Goal: Task Accomplishment & Management: Use online tool/utility

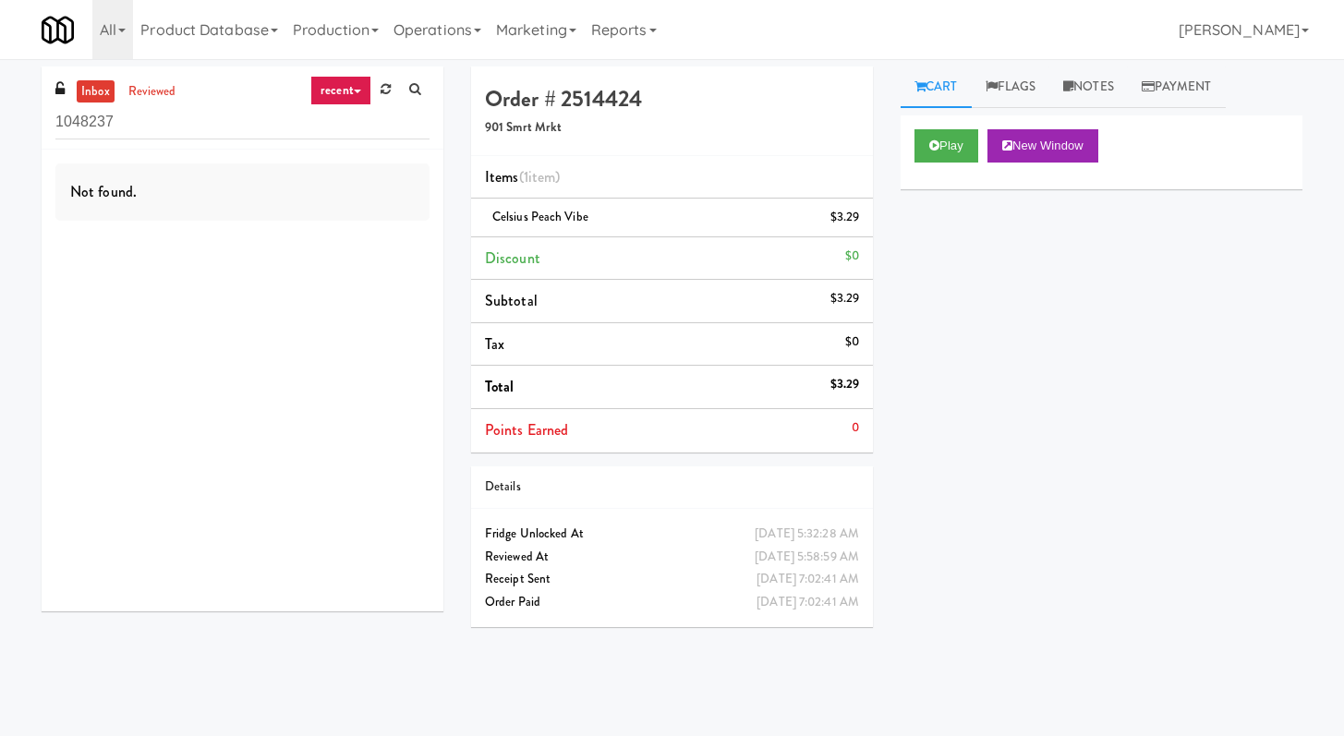
scroll to position [59, 0]
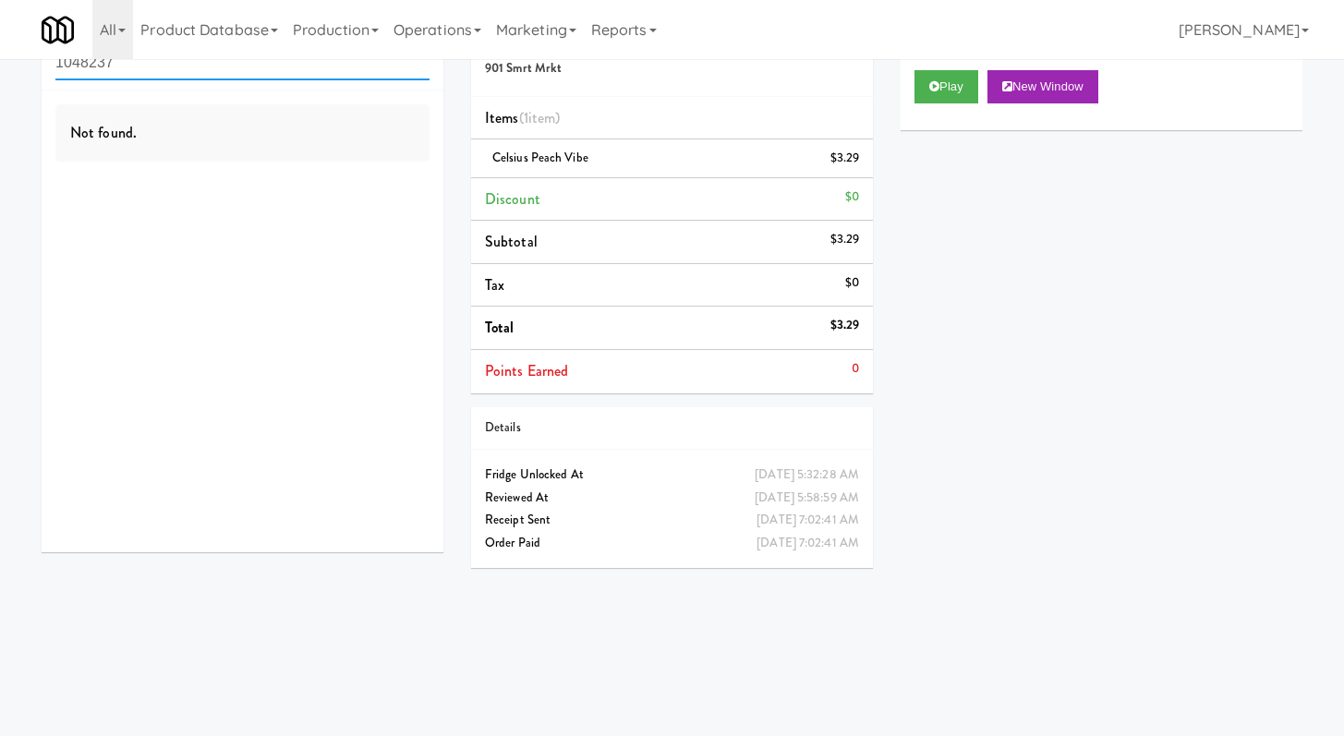
click at [211, 65] on input "1048237" at bounding box center [242, 63] width 374 height 34
click at [210, 66] on input "1048237" at bounding box center [242, 63] width 374 height 34
click at [331, 62] on input "1048237" at bounding box center [242, 63] width 374 height 34
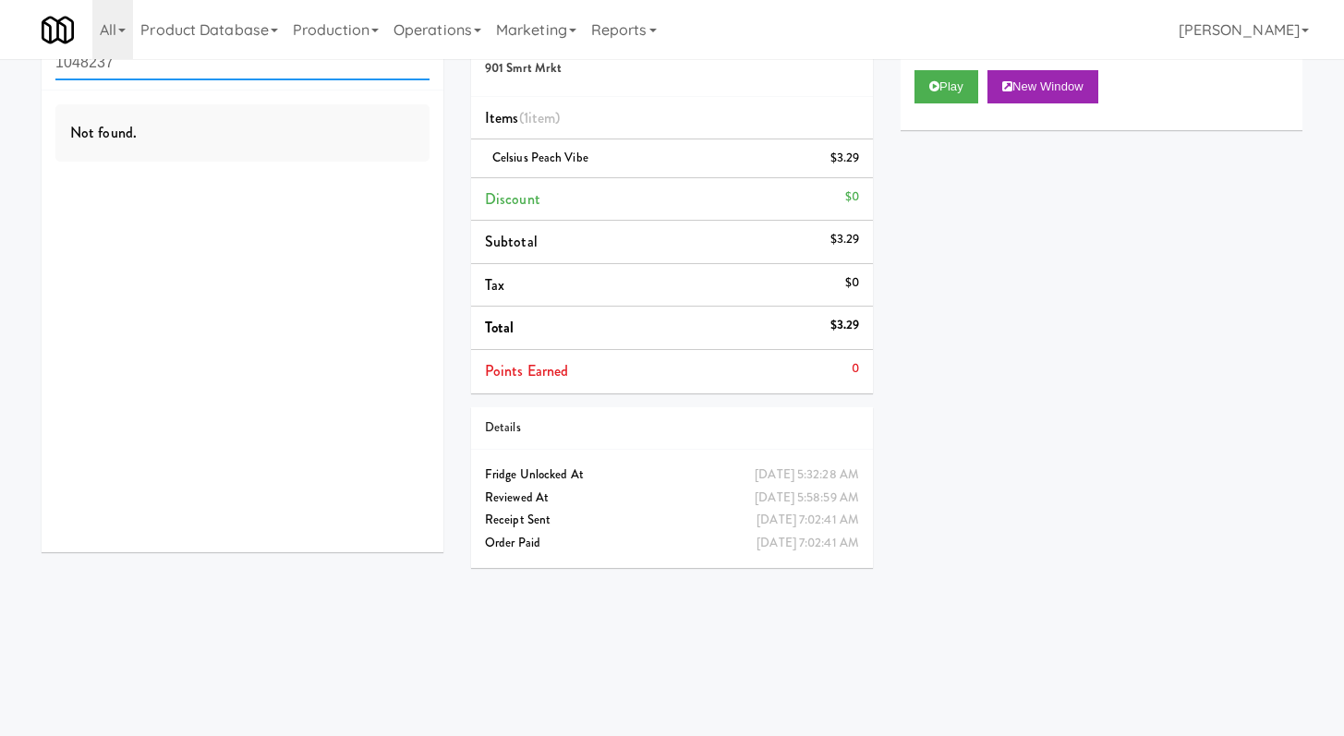
click at [331, 62] on input "1048237" at bounding box center [242, 63] width 374 height 34
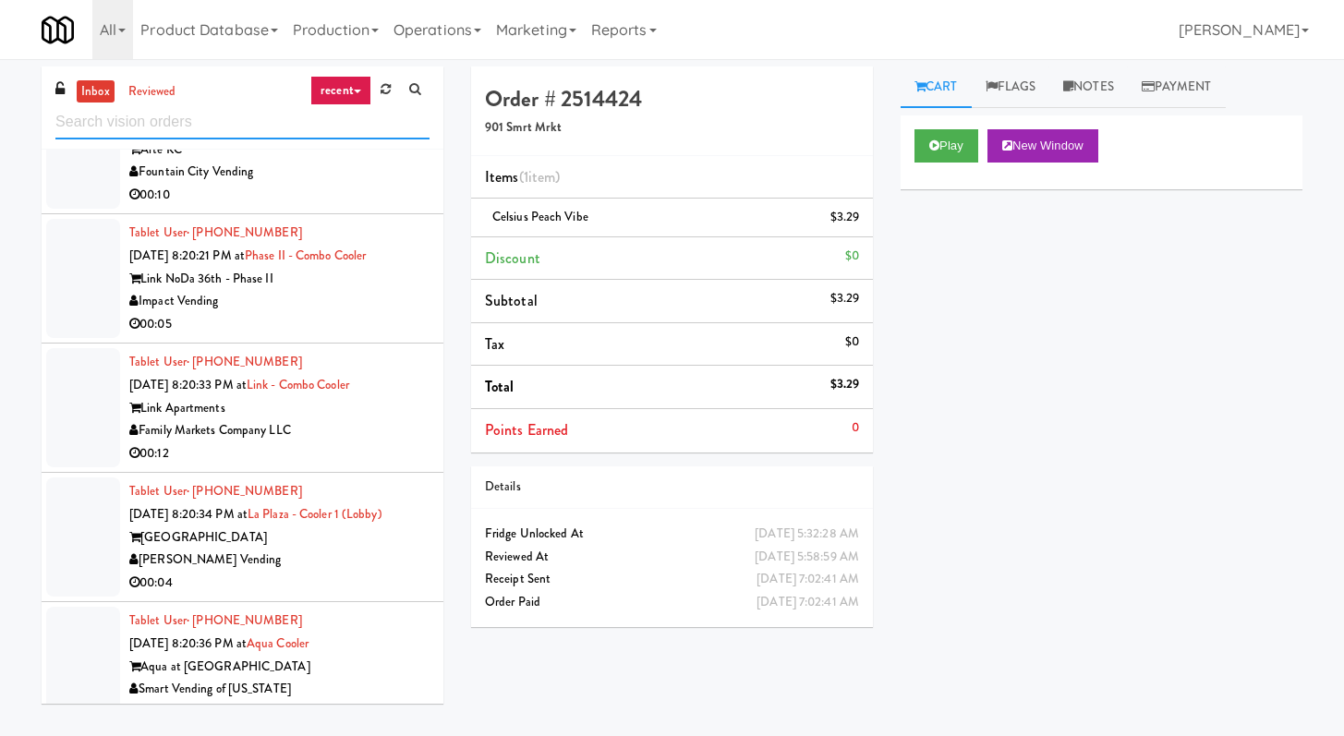
scroll to position [4533, 0]
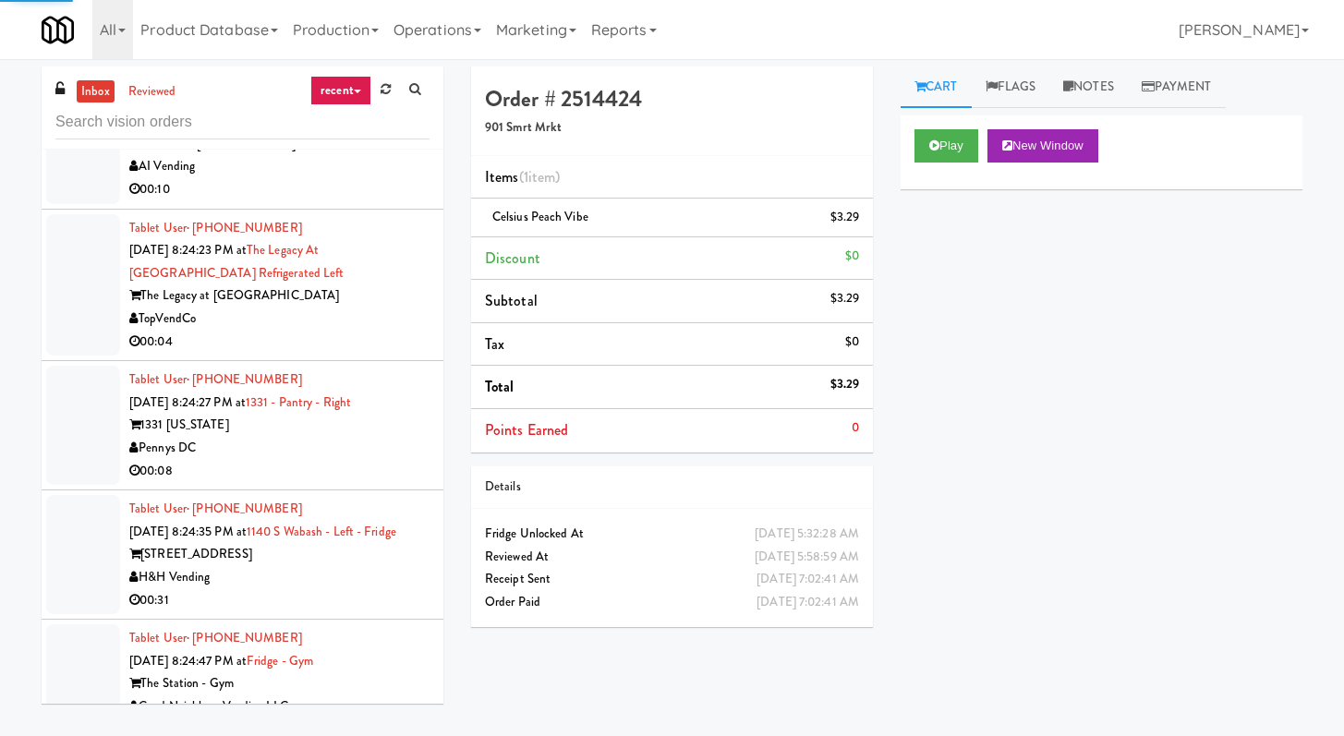
click at [348, 362] on li "Tablet User · (404) 275-2021 Sep 20, 2025 8:24:23 PM at The Legacy at Centennia…" at bounding box center [243, 286] width 402 height 152
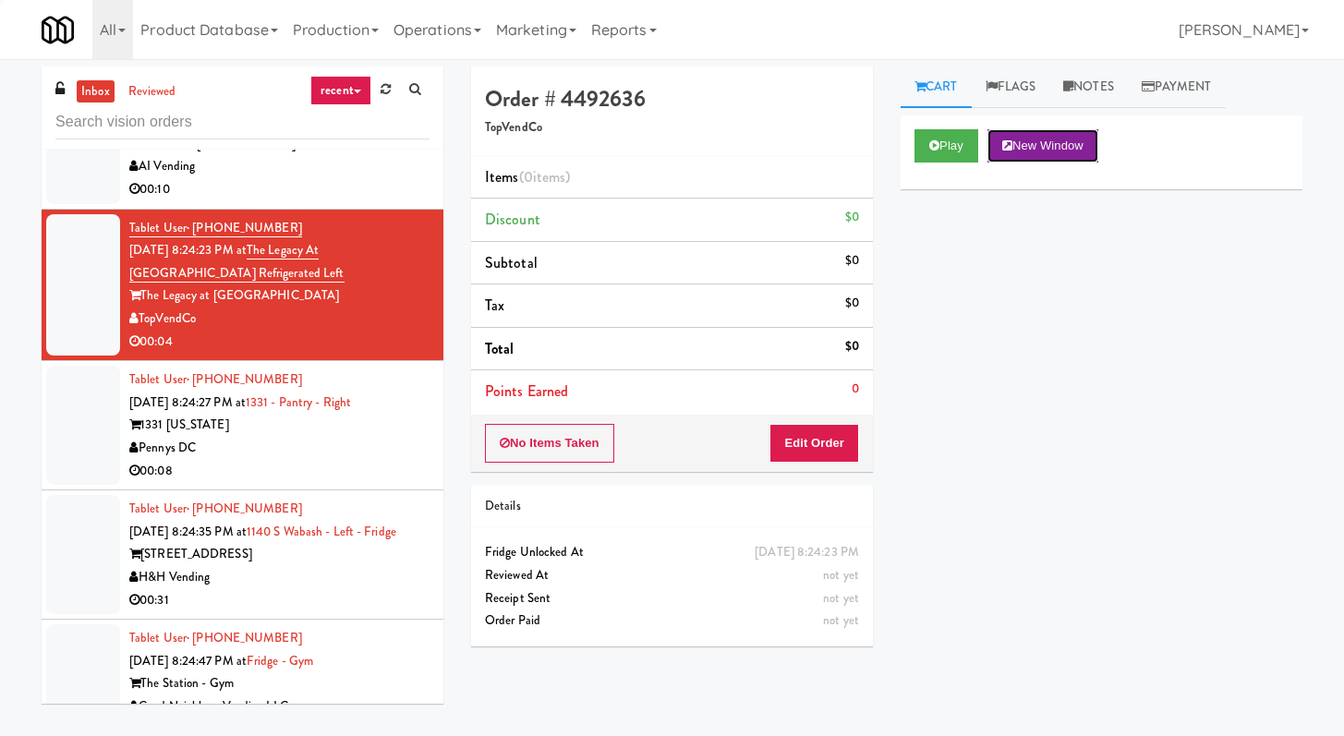
click at [1002, 147] on button "New Window" at bounding box center [1042, 145] width 111 height 33
click at [939, 140] on button "Play" at bounding box center [946, 145] width 64 height 33
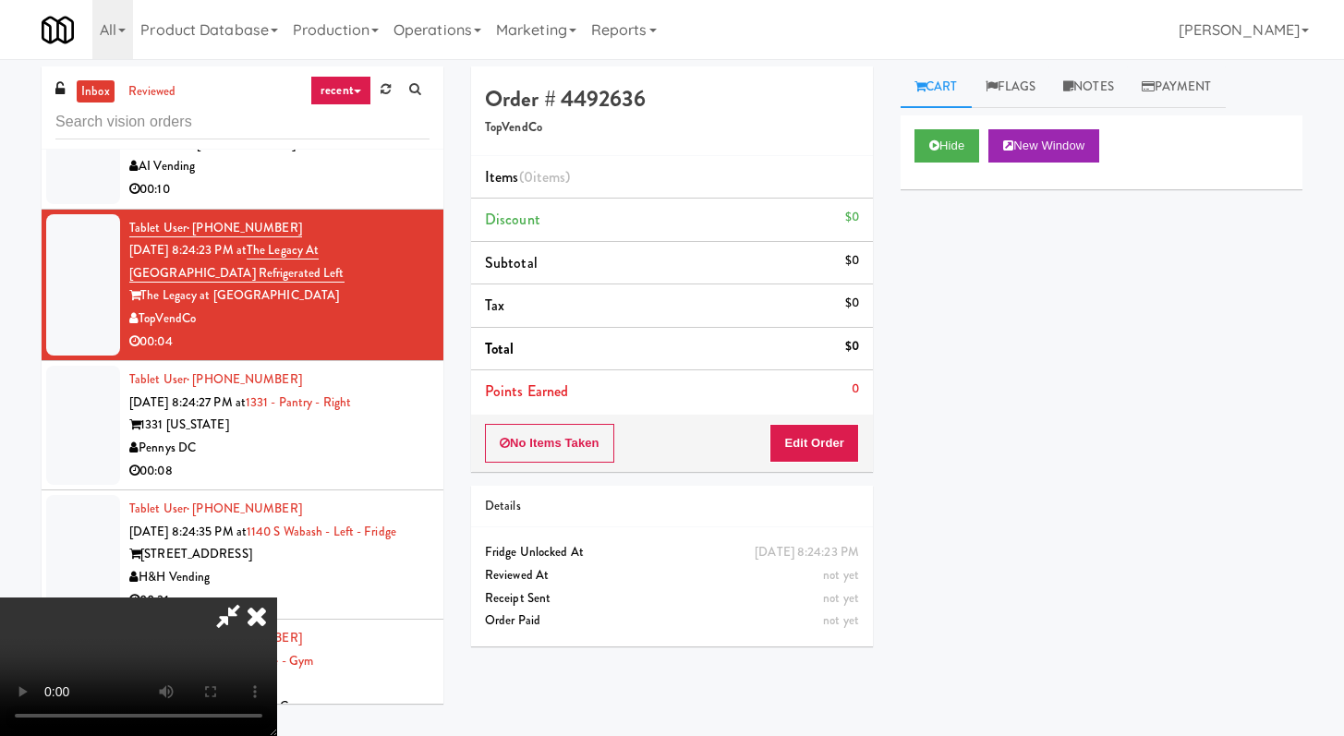
click at [816, 479] on div "Order # 4492636 TopVendCo Items (0 items ) Discount $0 Subtotal $0 Tax $0 Total…" at bounding box center [671, 363] width 429 height 594
click at [827, 462] on button "Edit Order" at bounding box center [814, 443] width 90 height 39
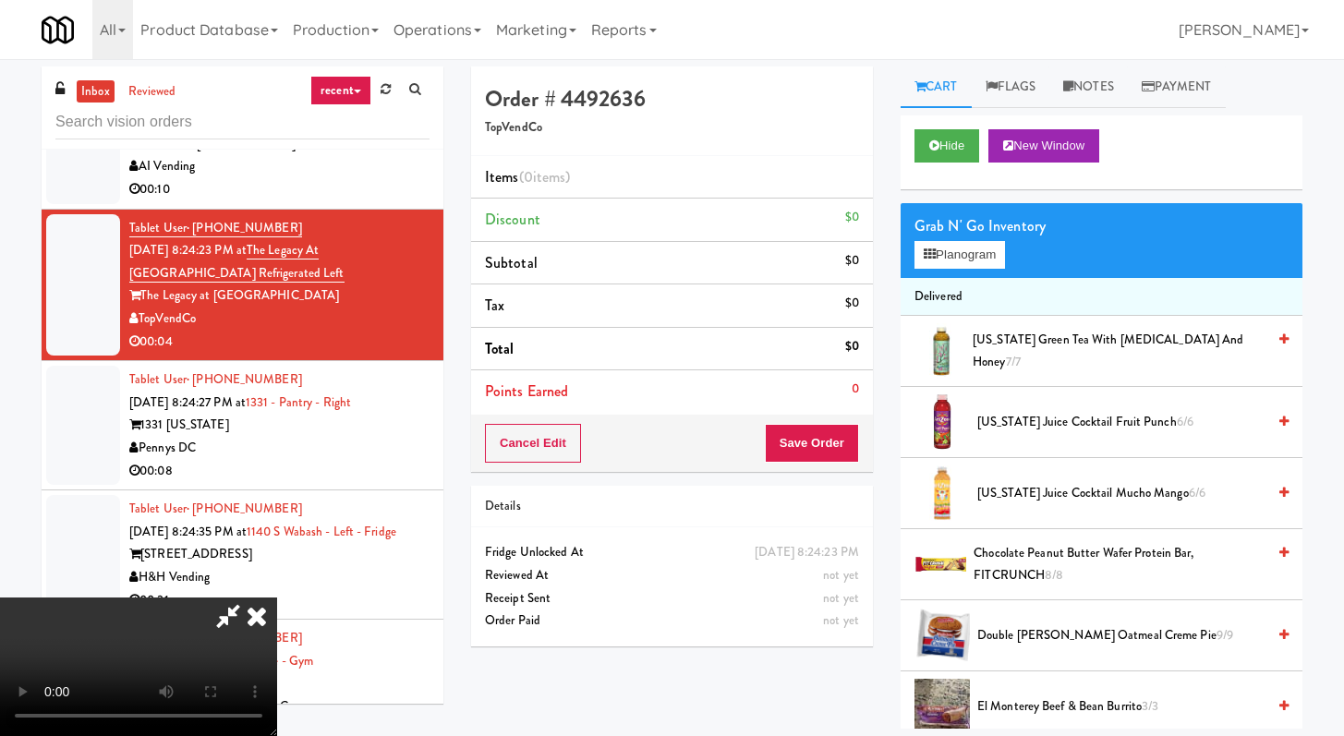
click at [244, 613] on icon at bounding box center [228, 616] width 42 height 37
click at [255, 624] on icon at bounding box center [256, 616] width 41 height 37
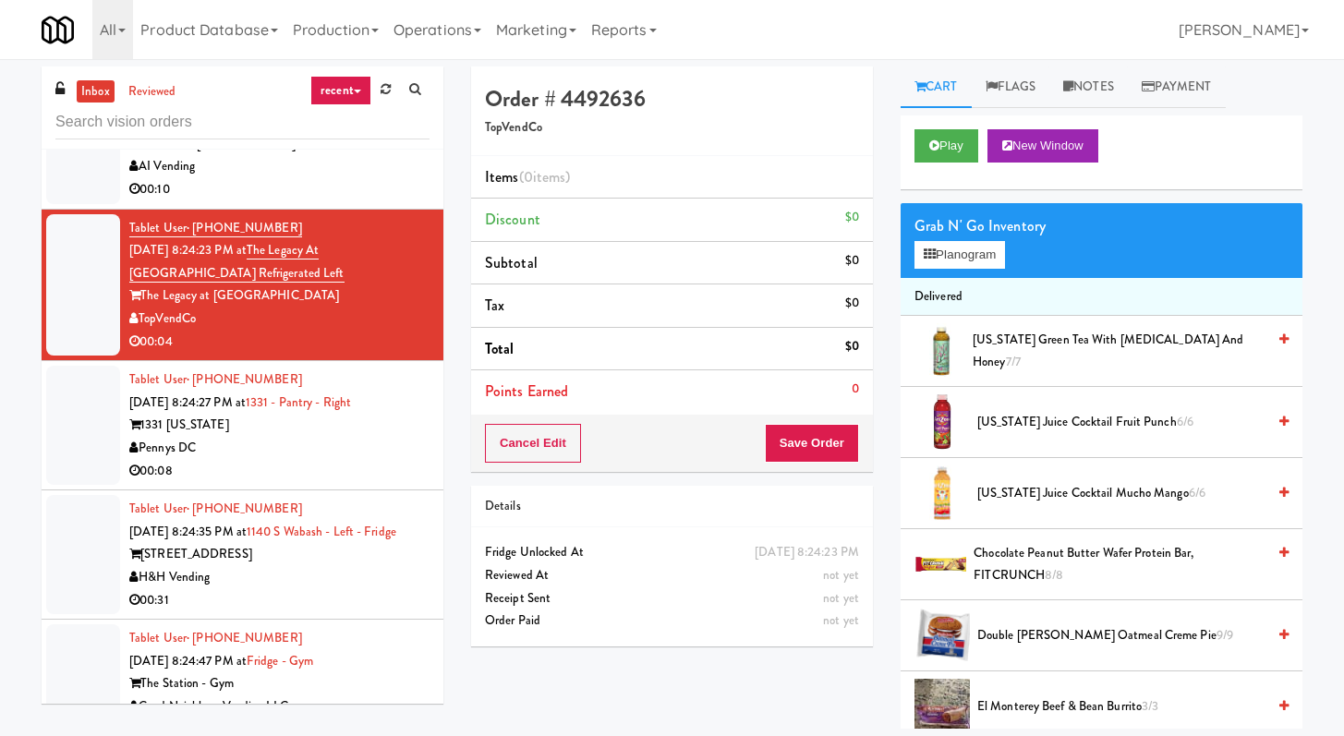
click at [306, 490] on li "Tablet User · (956) 203-8737 Sep 20, 2025 8:24:27 PM at 1331 - Pantry - Right 1…" at bounding box center [243, 425] width 402 height 129
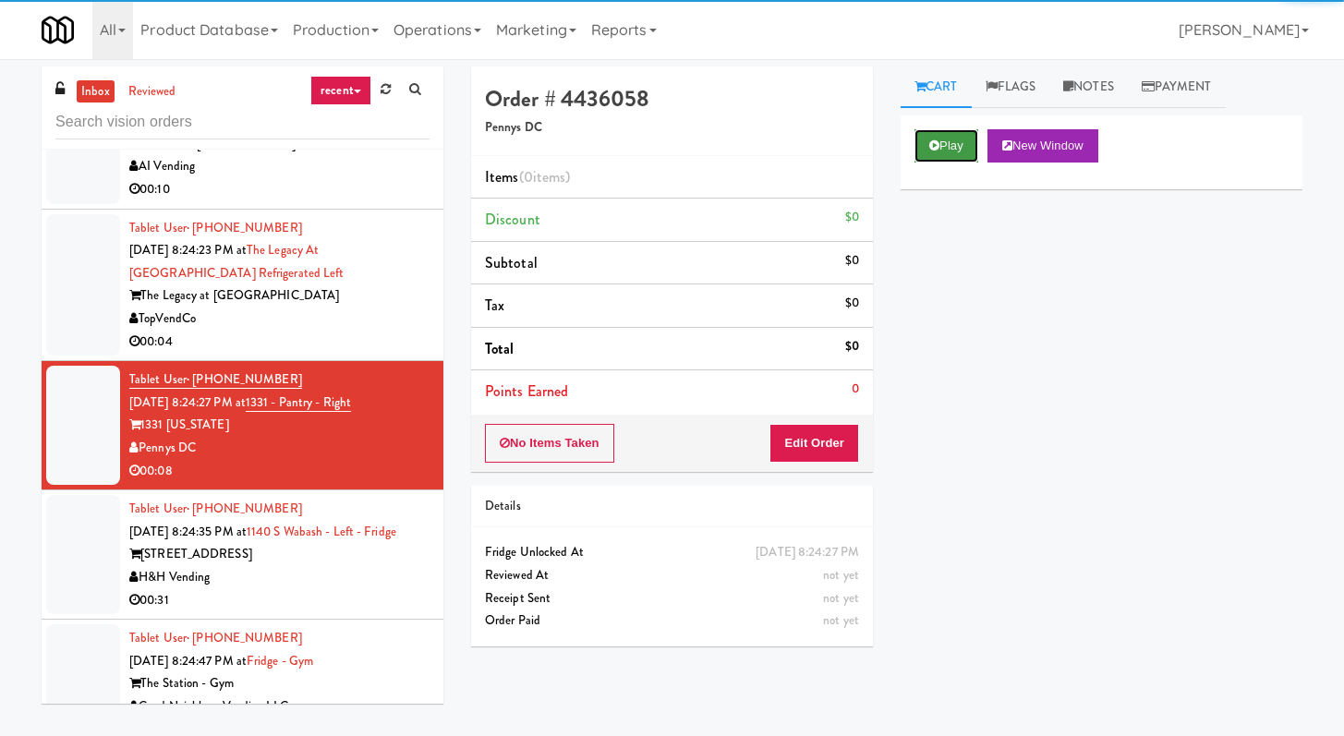
click at [961, 134] on button "Play" at bounding box center [946, 145] width 64 height 33
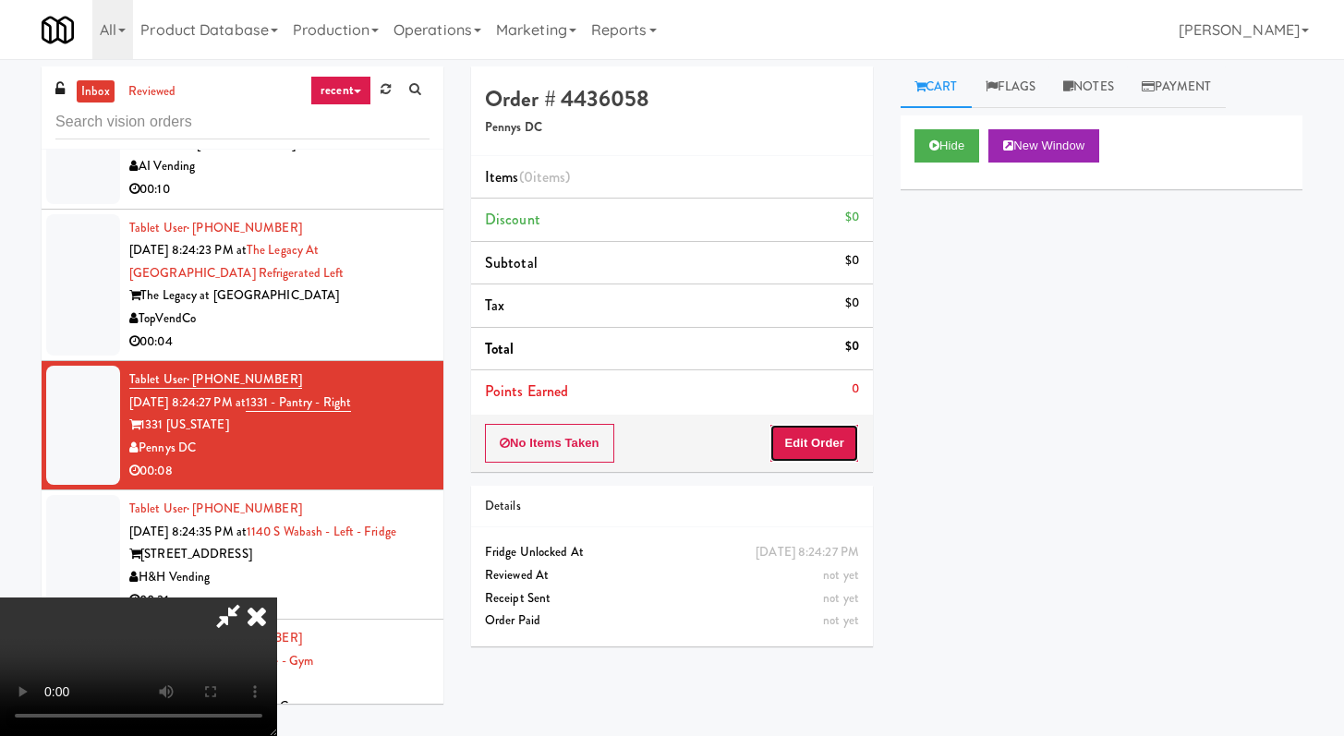
click at [853, 440] on button "Edit Order" at bounding box center [814, 443] width 90 height 39
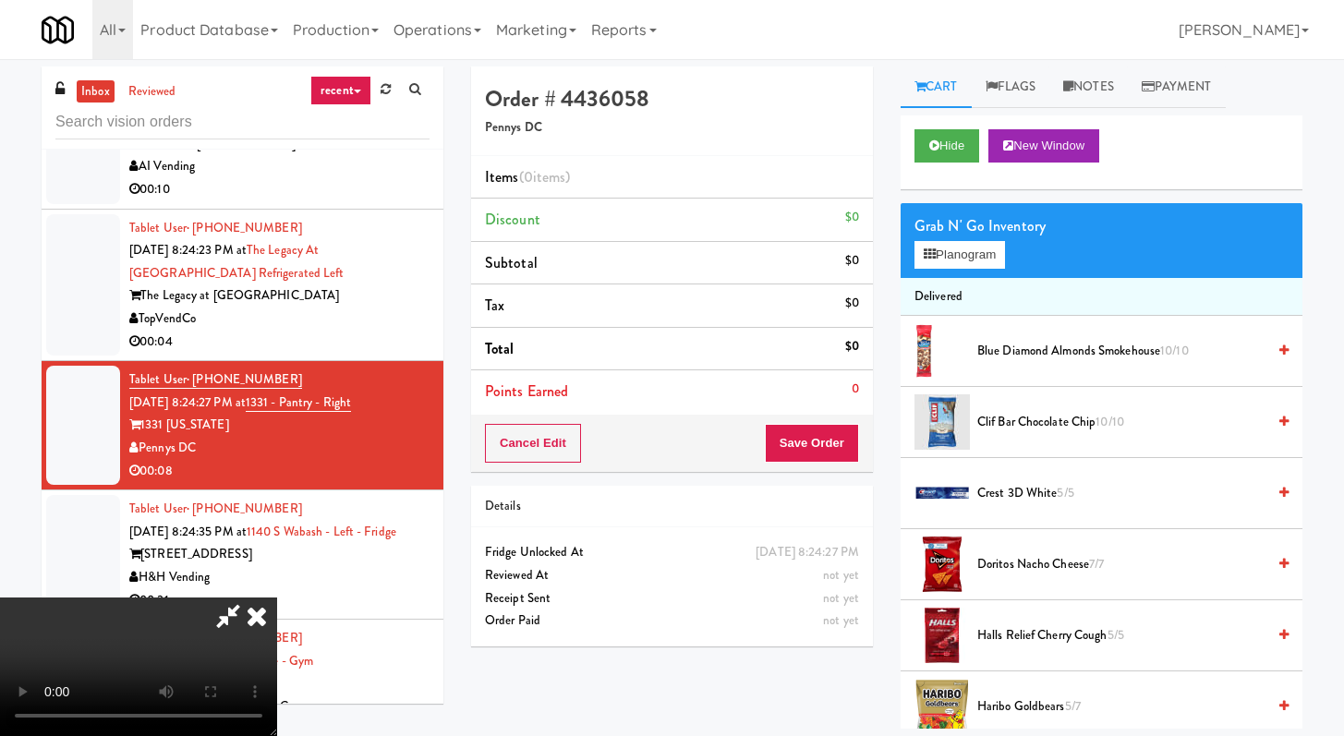
click at [243, 621] on icon at bounding box center [228, 616] width 42 height 37
click at [255, 617] on icon at bounding box center [256, 616] width 41 height 37
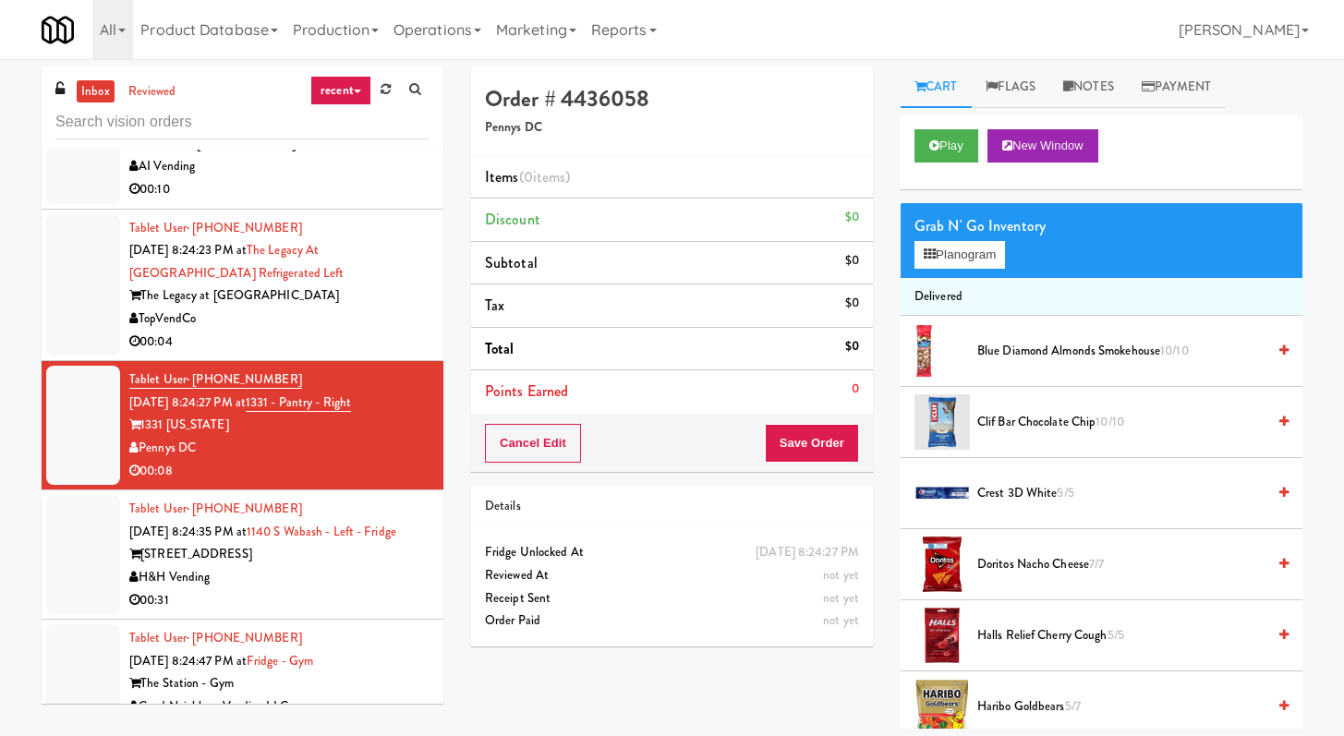
click at [297, 354] on div "00:04" at bounding box center [279, 342] width 300 height 23
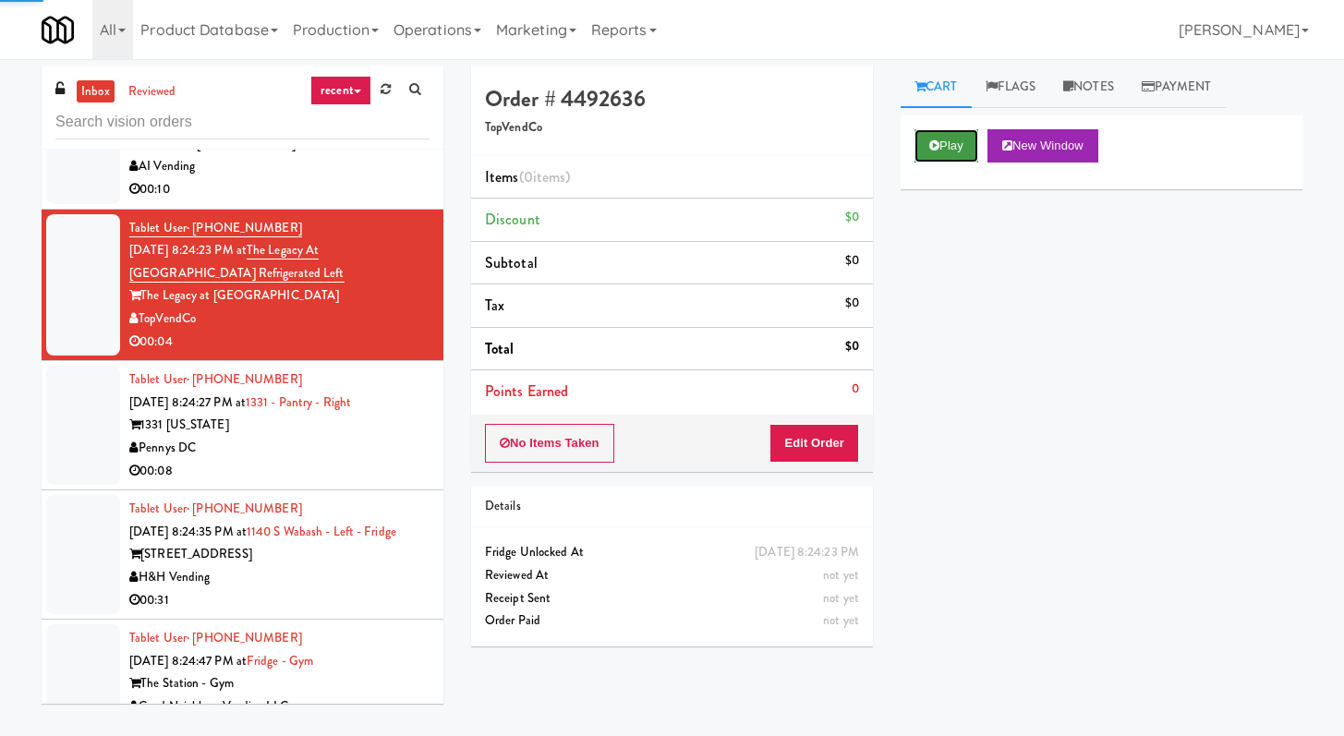
click at [937, 133] on button "Play" at bounding box center [946, 145] width 64 height 33
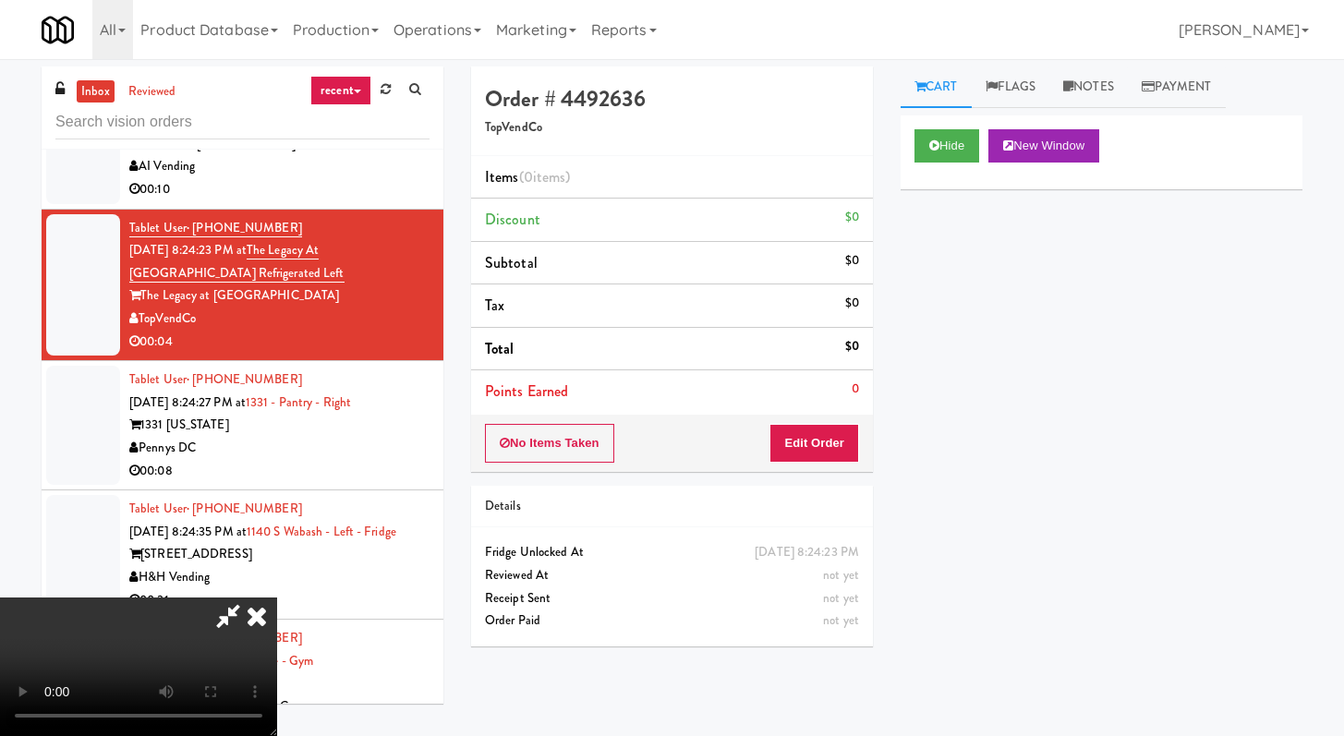
click at [257, 607] on icon at bounding box center [256, 616] width 41 height 37
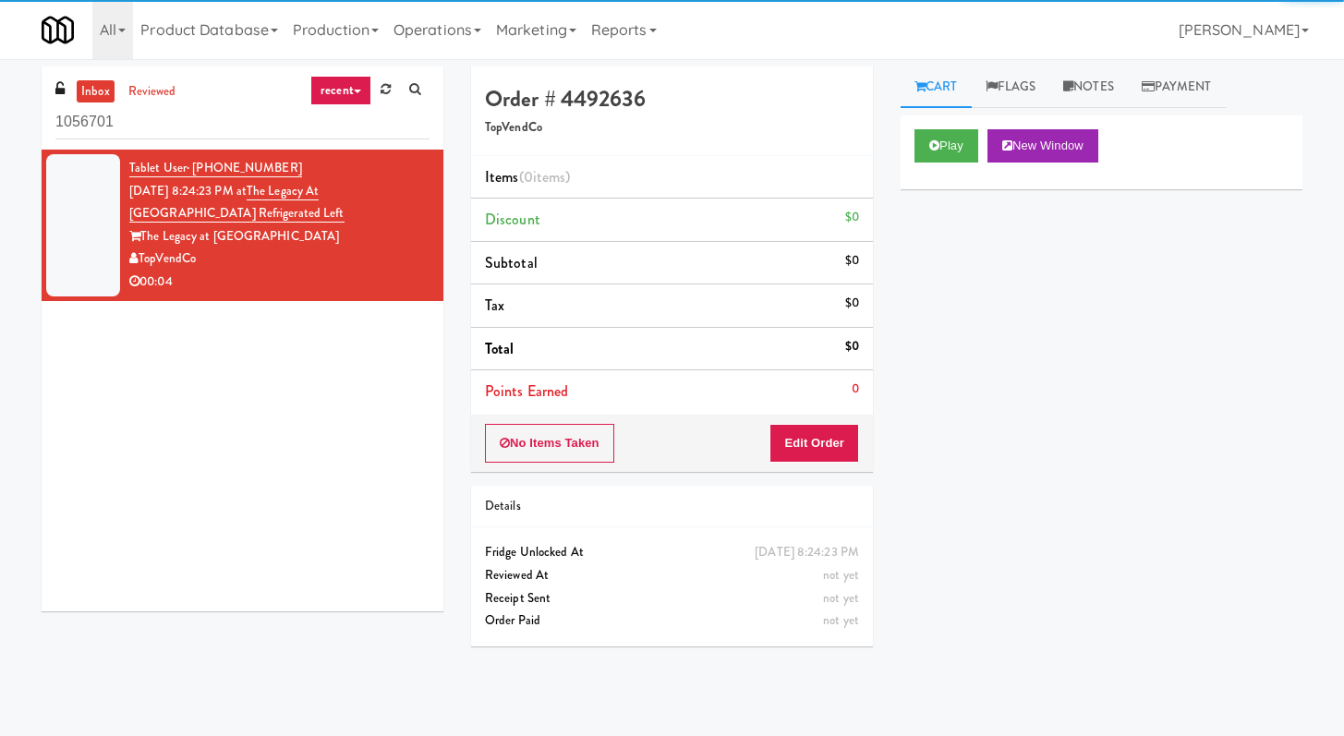
click at [181, 115] on input "1056701" at bounding box center [242, 122] width 374 height 34
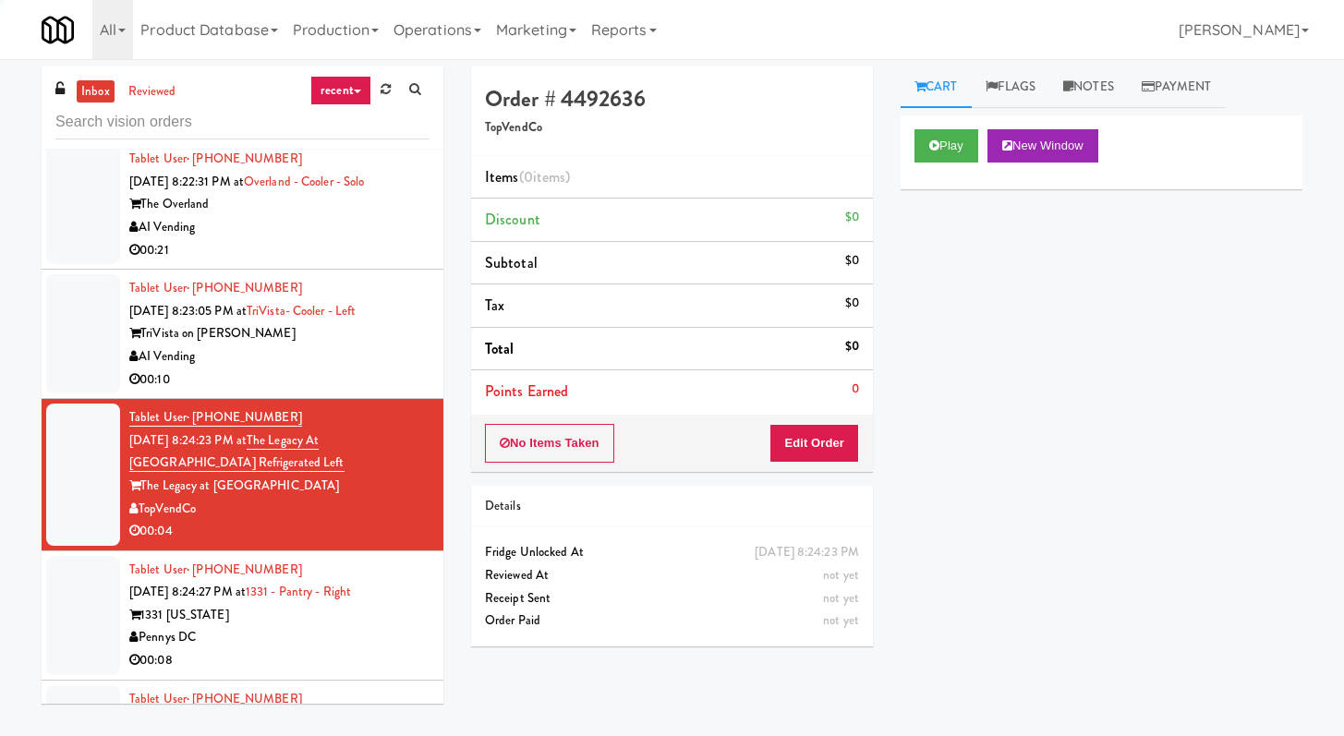
scroll to position [4435, 0]
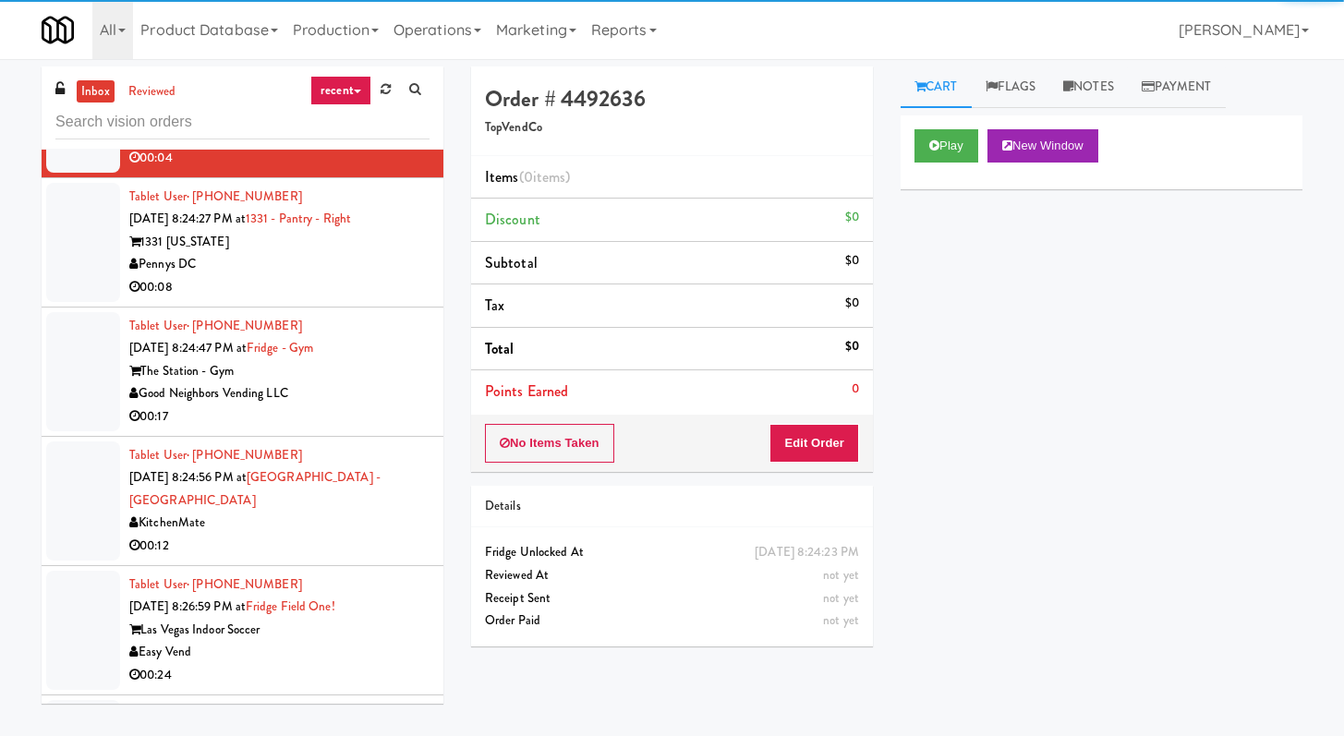
click at [404, 299] on div "00:08" at bounding box center [279, 287] width 300 height 23
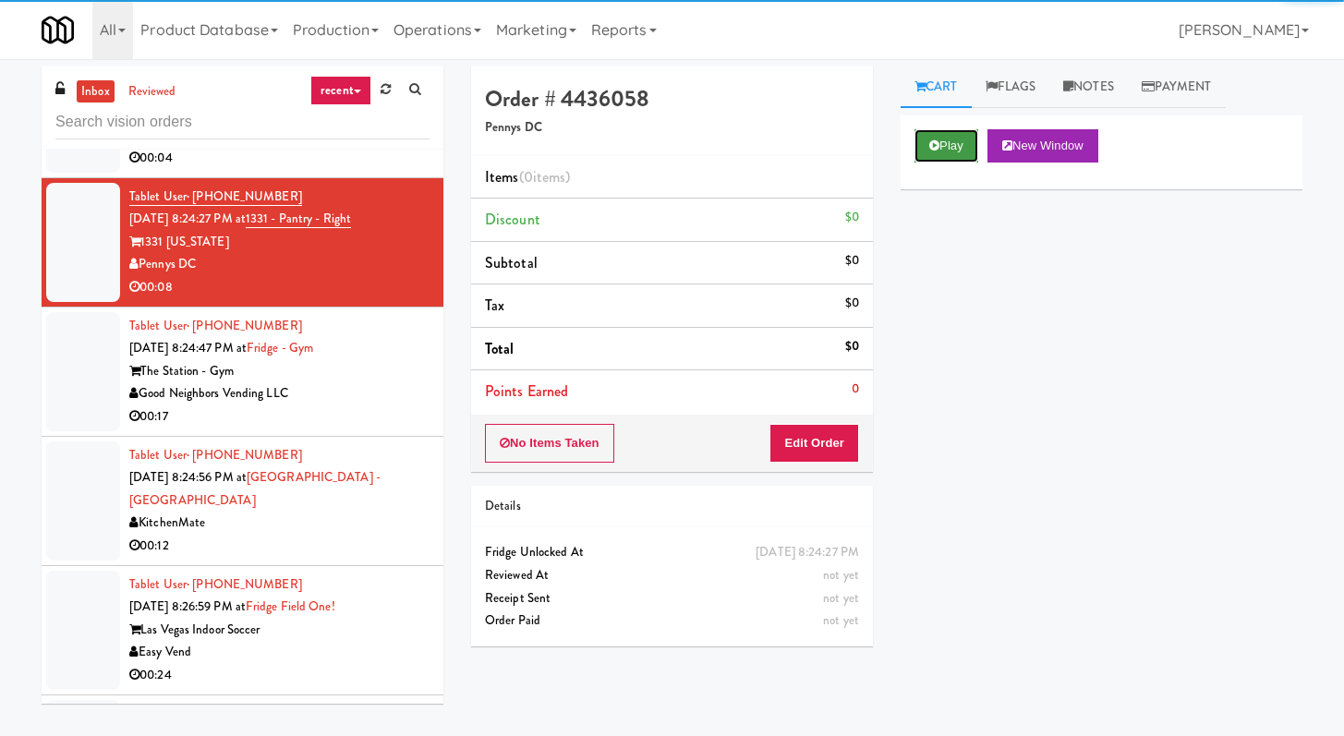
click at [940, 136] on button "Play" at bounding box center [946, 145] width 64 height 33
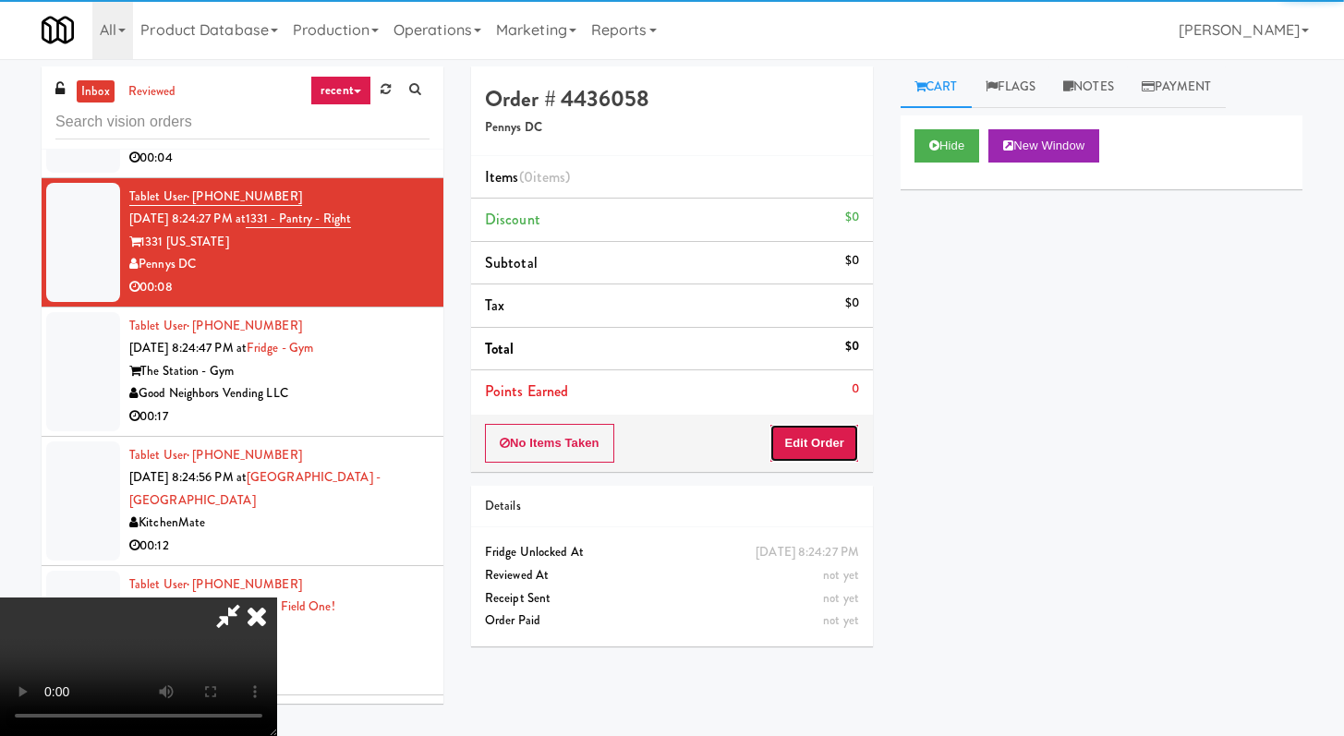
click at [809, 453] on button "Edit Order" at bounding box center [814, 443] width 90 height 39
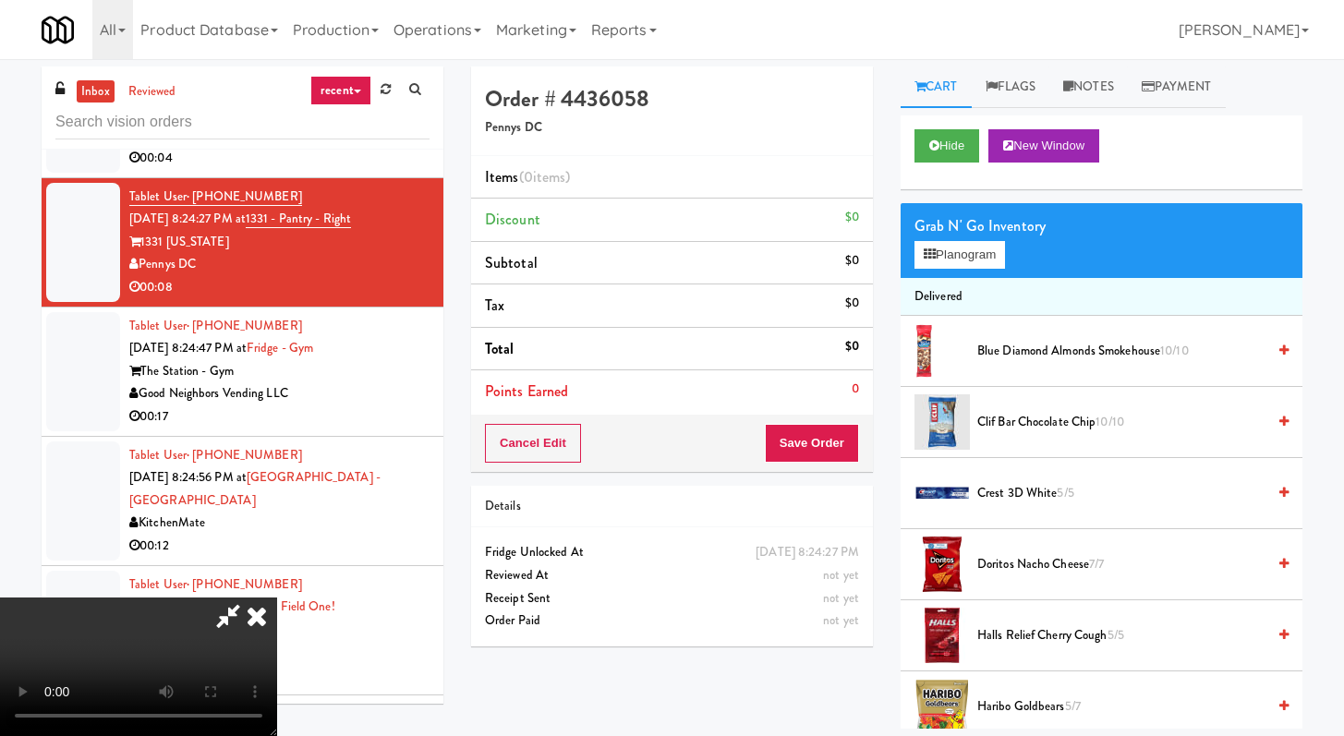
click at [257, 619] on icon at bounding box center [256, 616] width 41 height 37
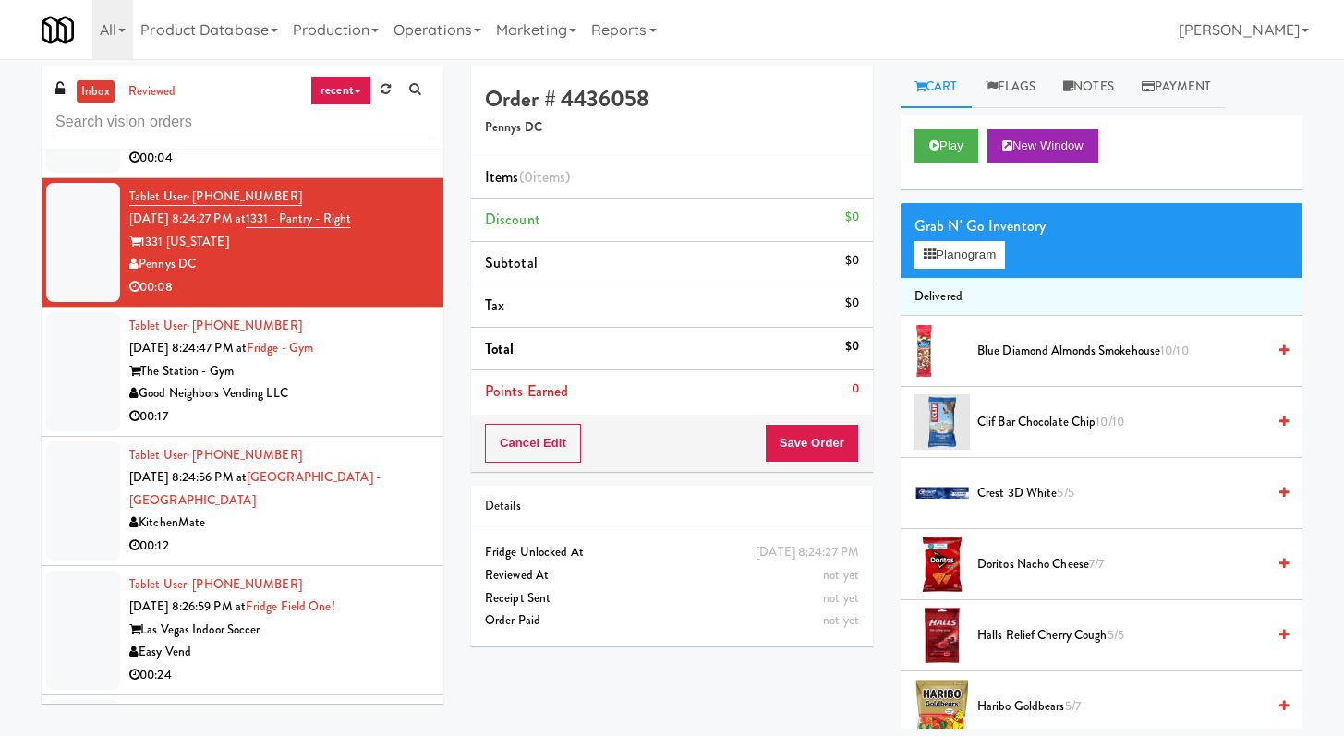
click at [382, 429] on div "00:17" at bounding box center [279, 416] width 300 height 23
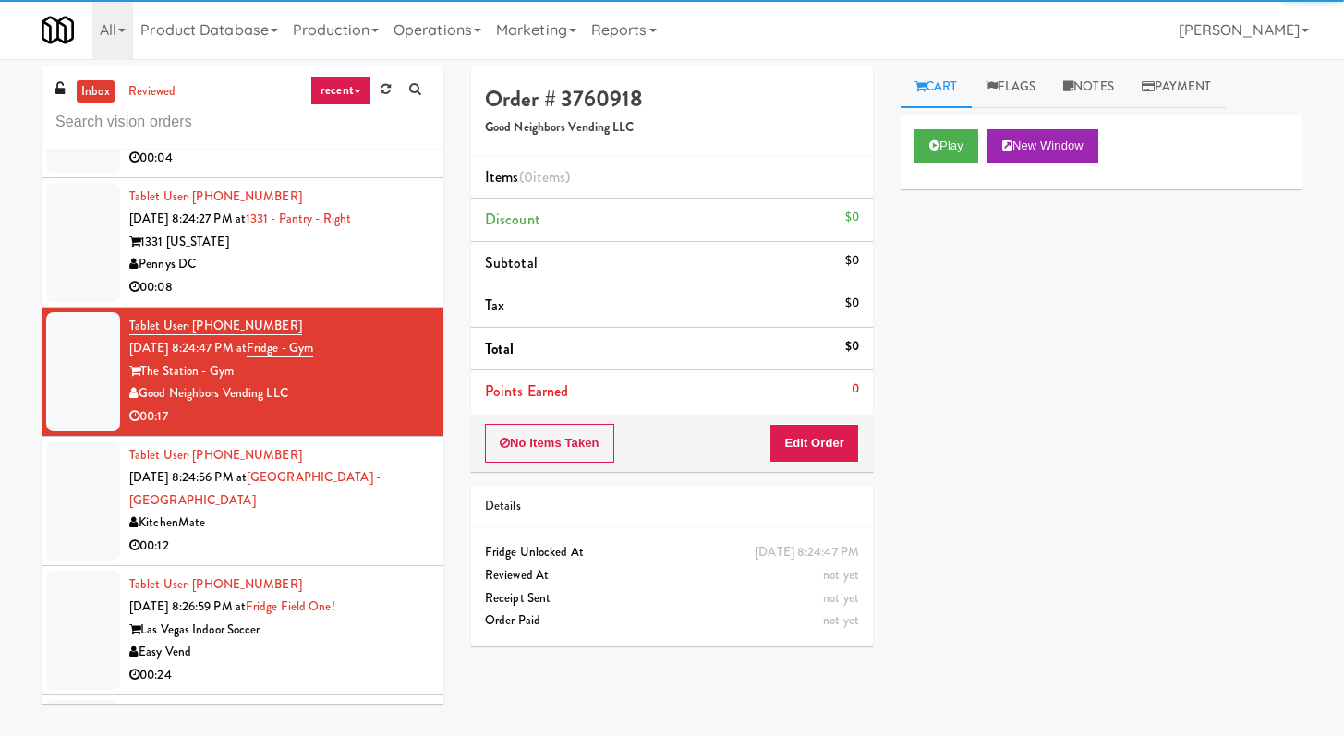
click at [364, 125] on div "The Legacy at [GEOGRAPHIC_DATA]" at bounding box center [279, 113] width 300 height 23
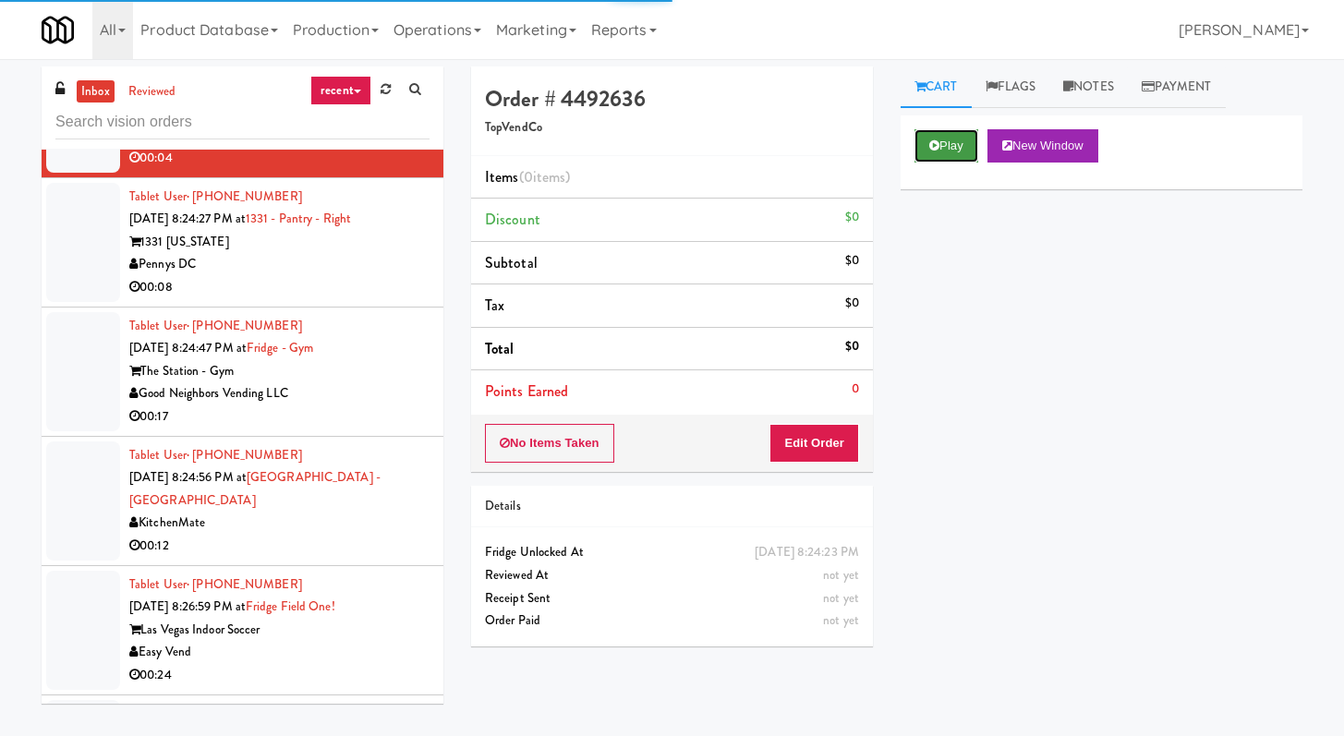
click at [944, 140] on button "Play" at bounding box center [946, 145] width 64 height 33
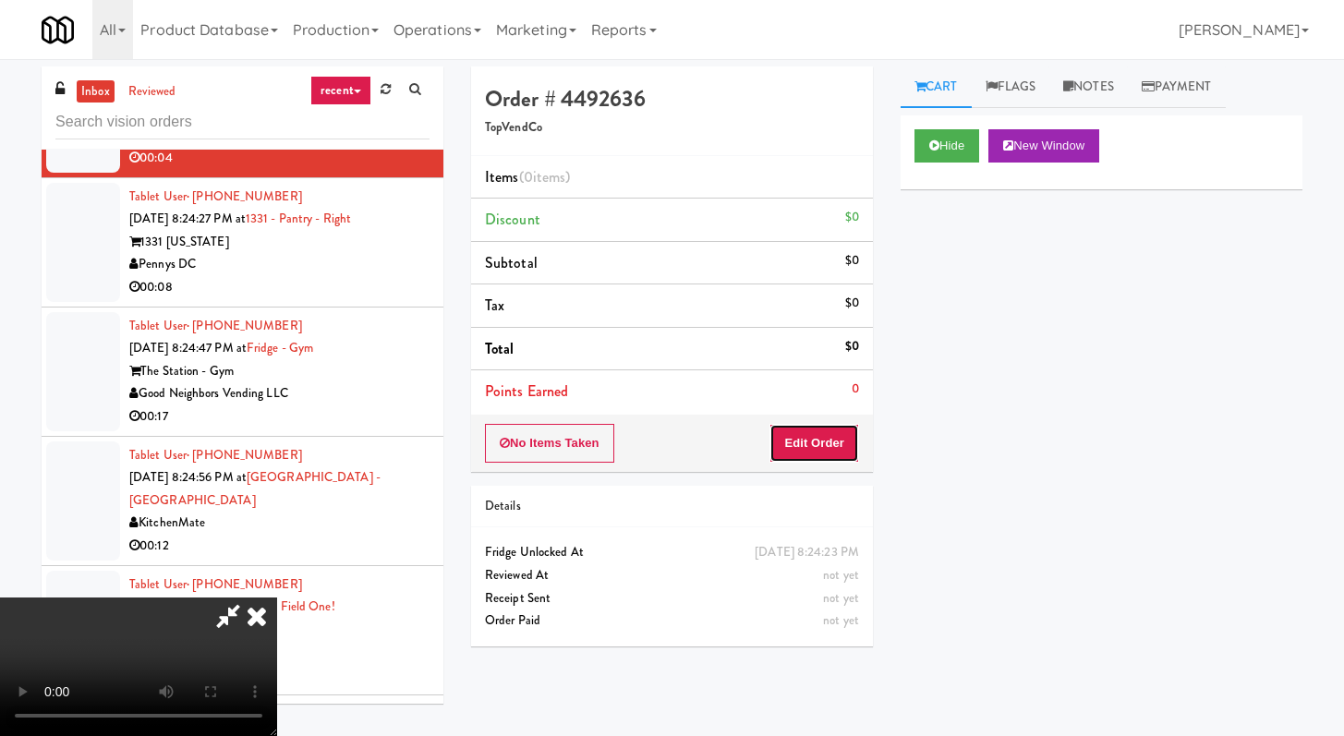
click at [830, 426] on button "Edit Order" at bounding box center [814, 443] width 90 height 39
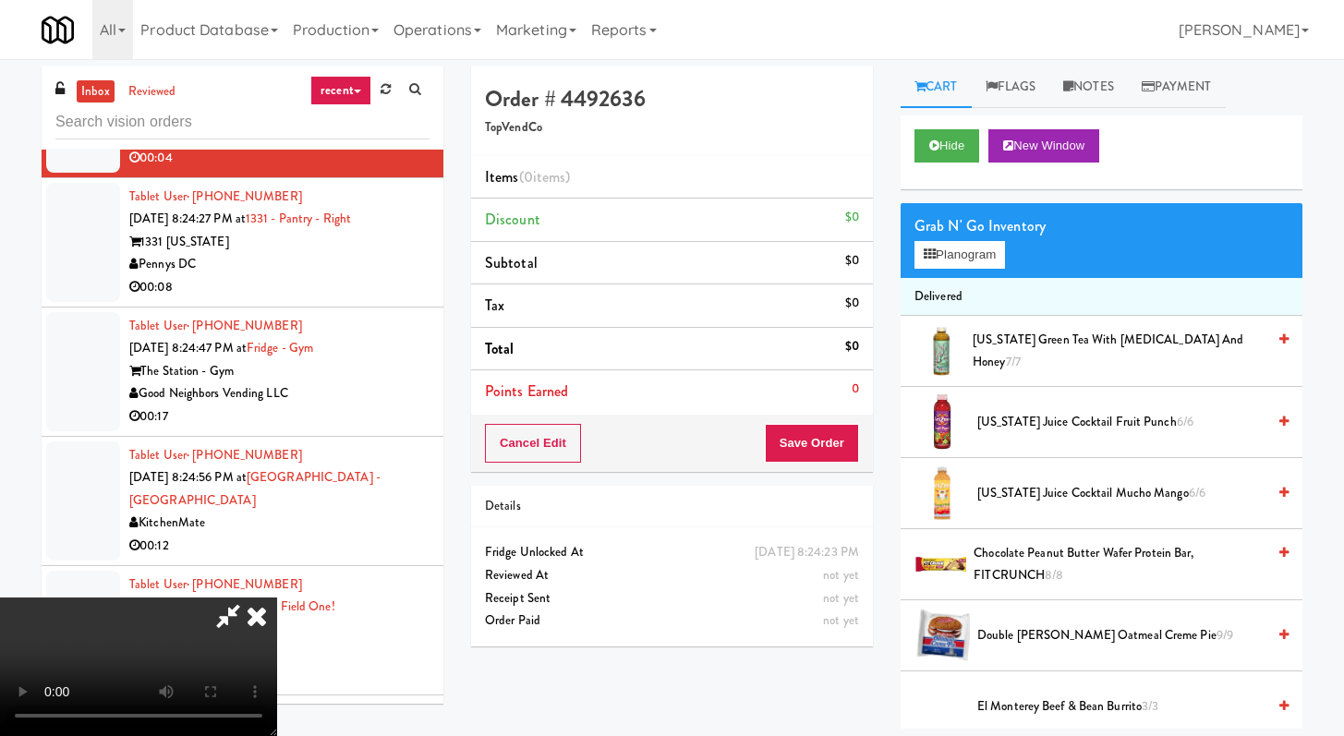
scroll to position [159, 0]
click at [277, 598] on video at bounding box center [138, 667] width 277 height 139
click at [277, 598] on icon at bounding box center [256, 616] width 41 height 37
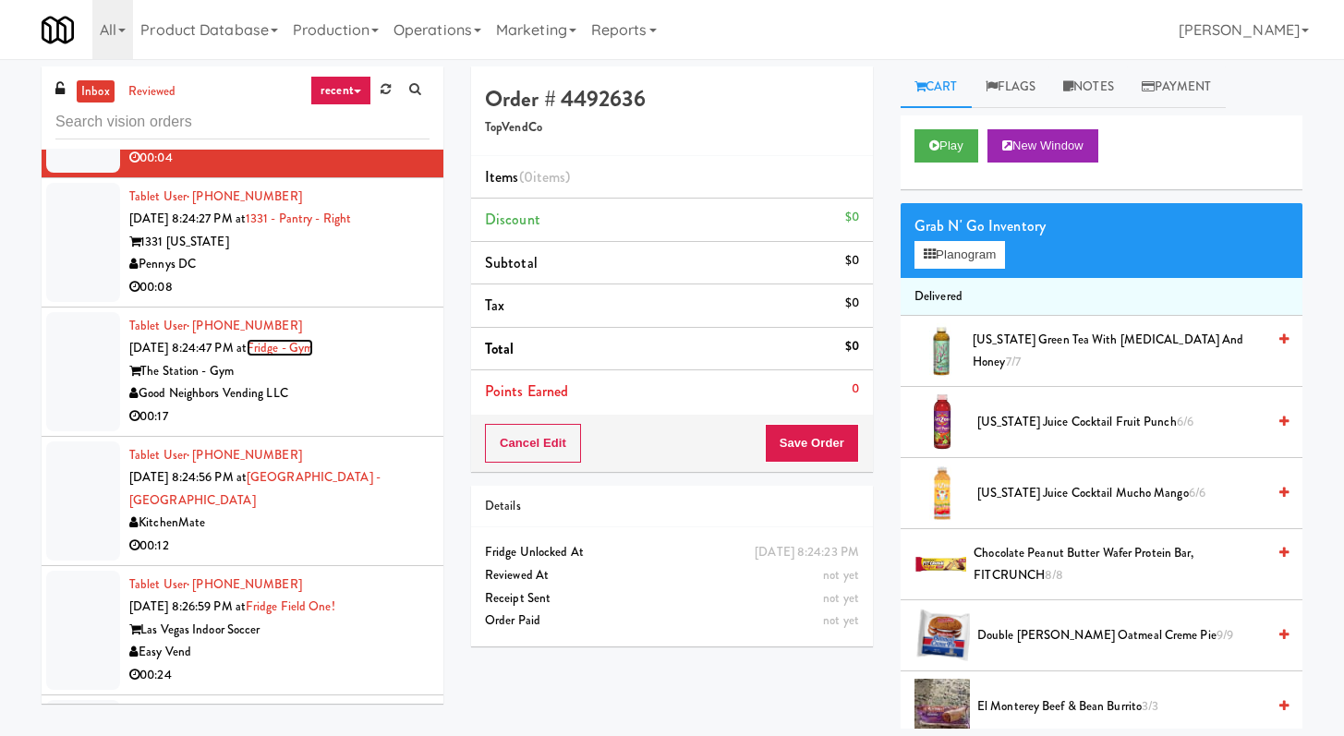
click at [313, 356] on link "Fridge - Gym" at bounding box center [280, 348] width 66 height 18
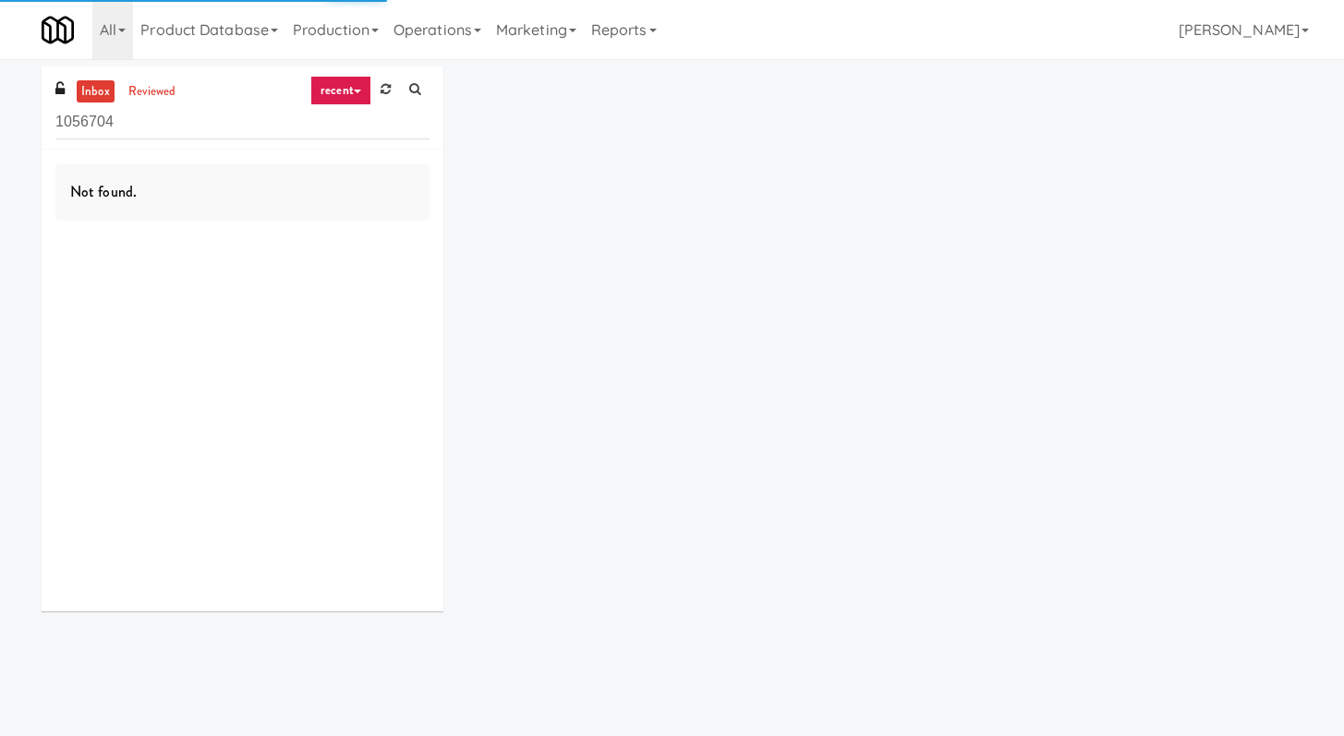
click at [219, 129] on input "1056704" at bounding box center [242, 122] width 374 height 34
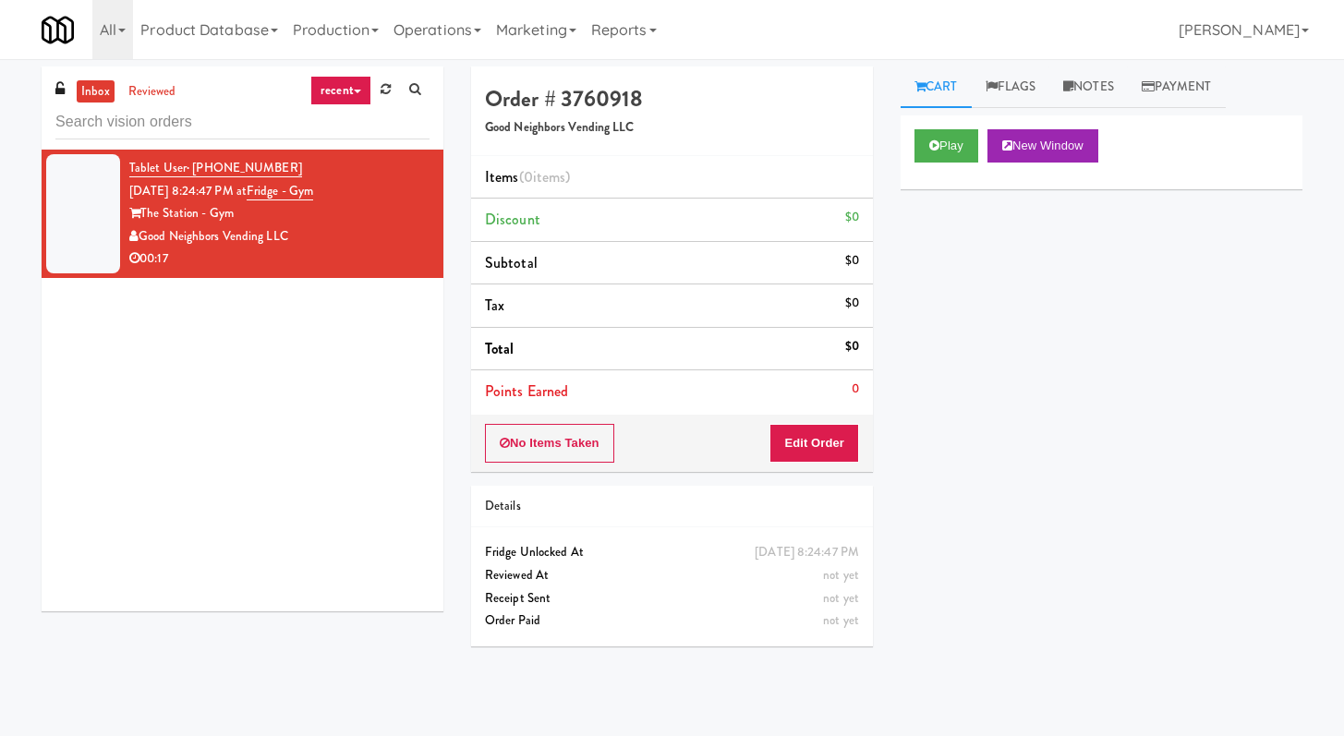
click at [304, 129] on input "text" at bounding box center [242, 122] width 374 height 34
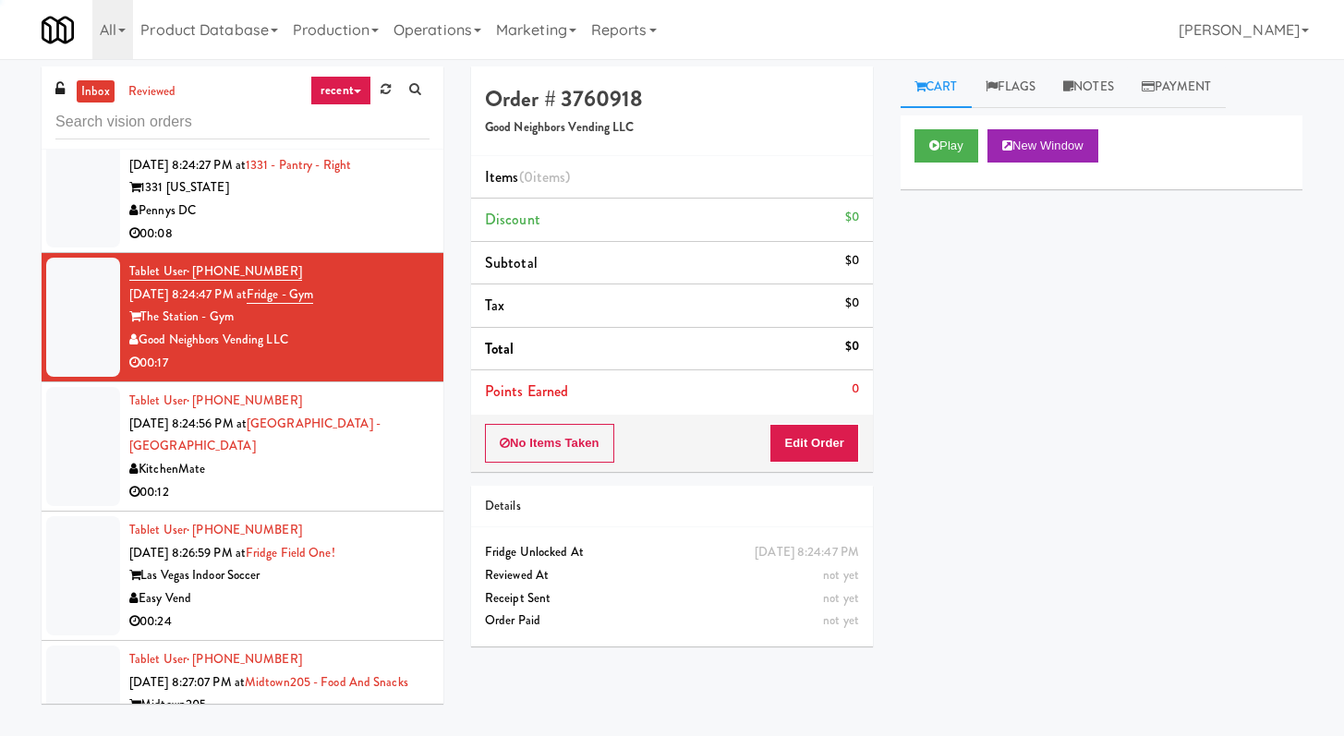
scroll to position [4176, 0]
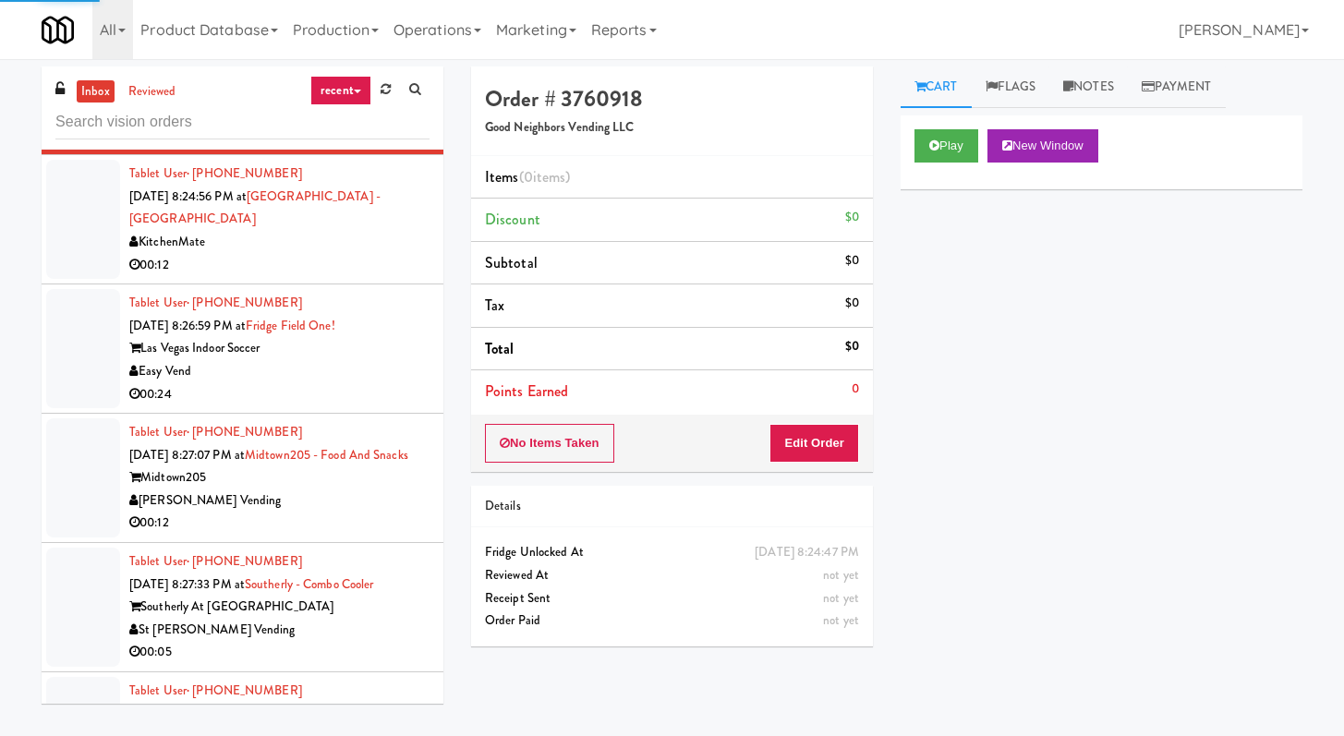
click at [319, 356] on li "Tablet User · (702) 769-7166 Sep 20, 2025 8:26:59 PM at Fridge Field One! Las V…" at bounding box center [243, 348] width 402 height 129
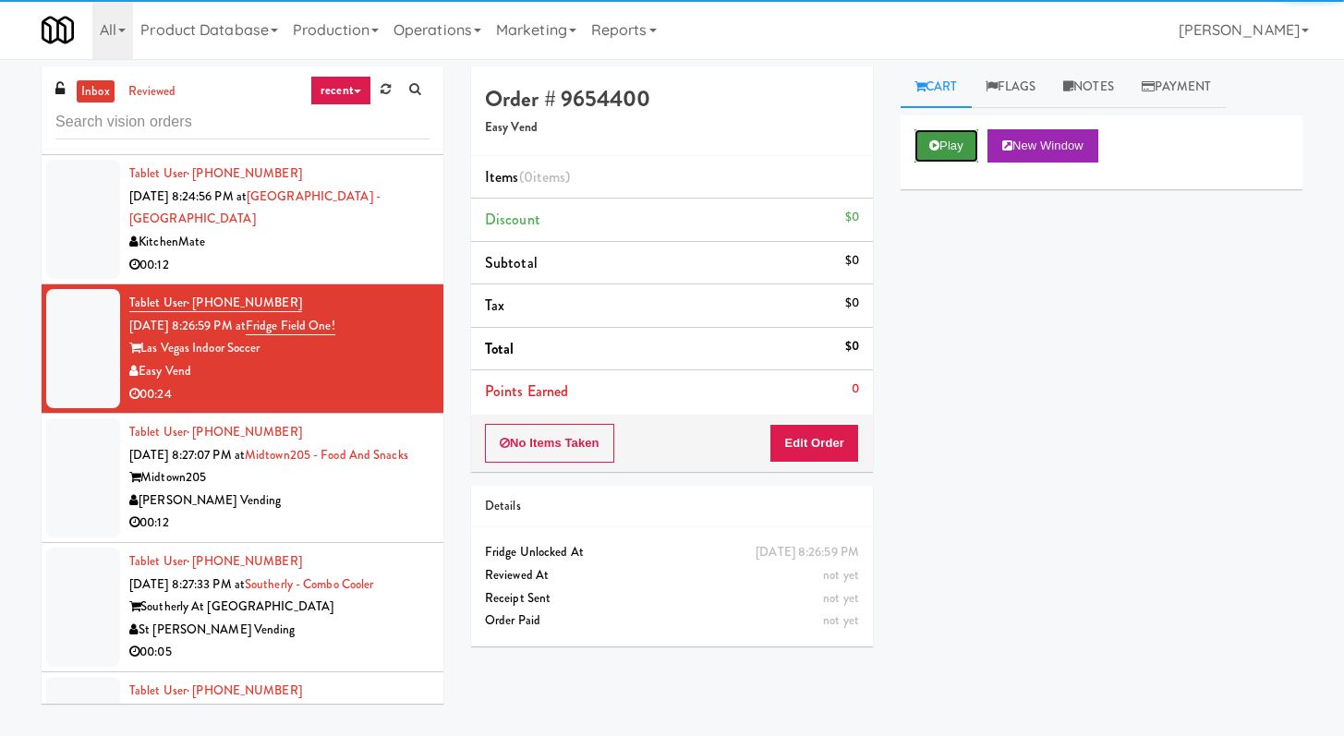
click at [946, 132] on button "Play" at bounding box center [946, 145] width 64 height 33
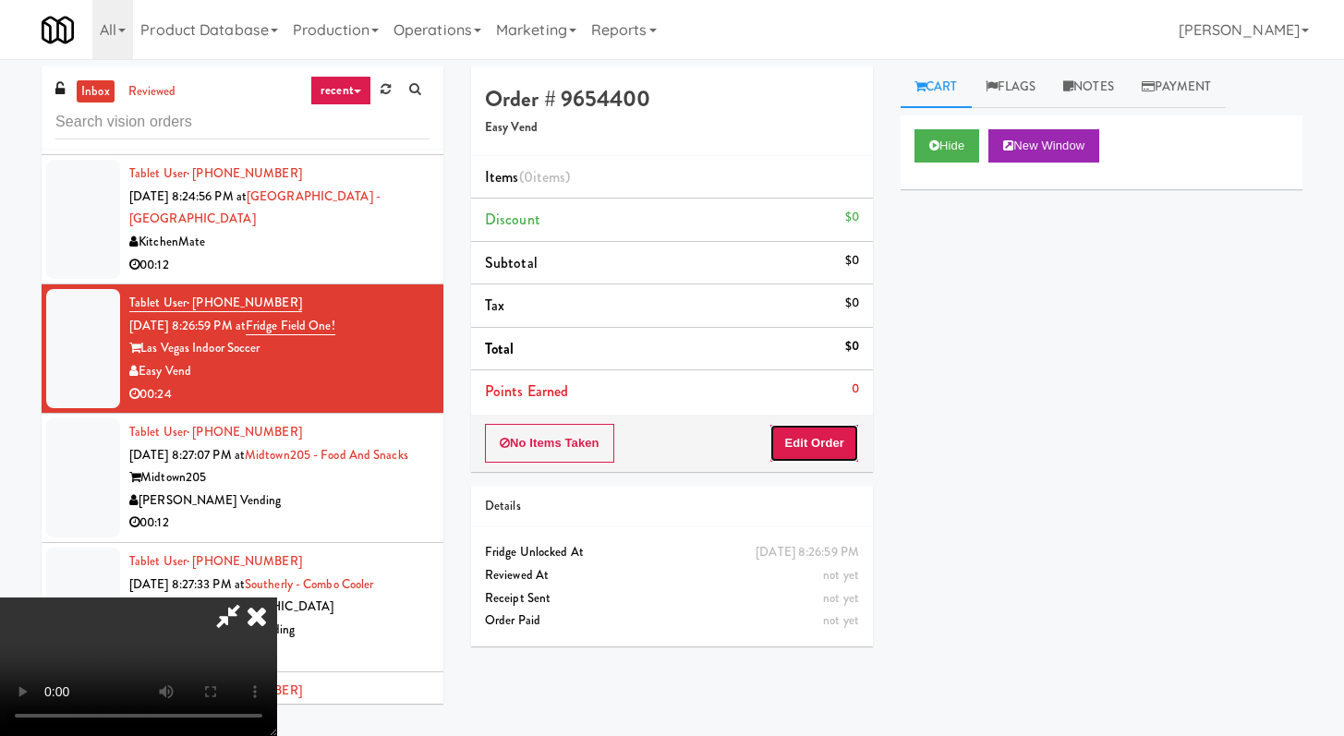
click at [843, 445] on button "Edit Order" at bounding box center [814, 443] width 90 height 39
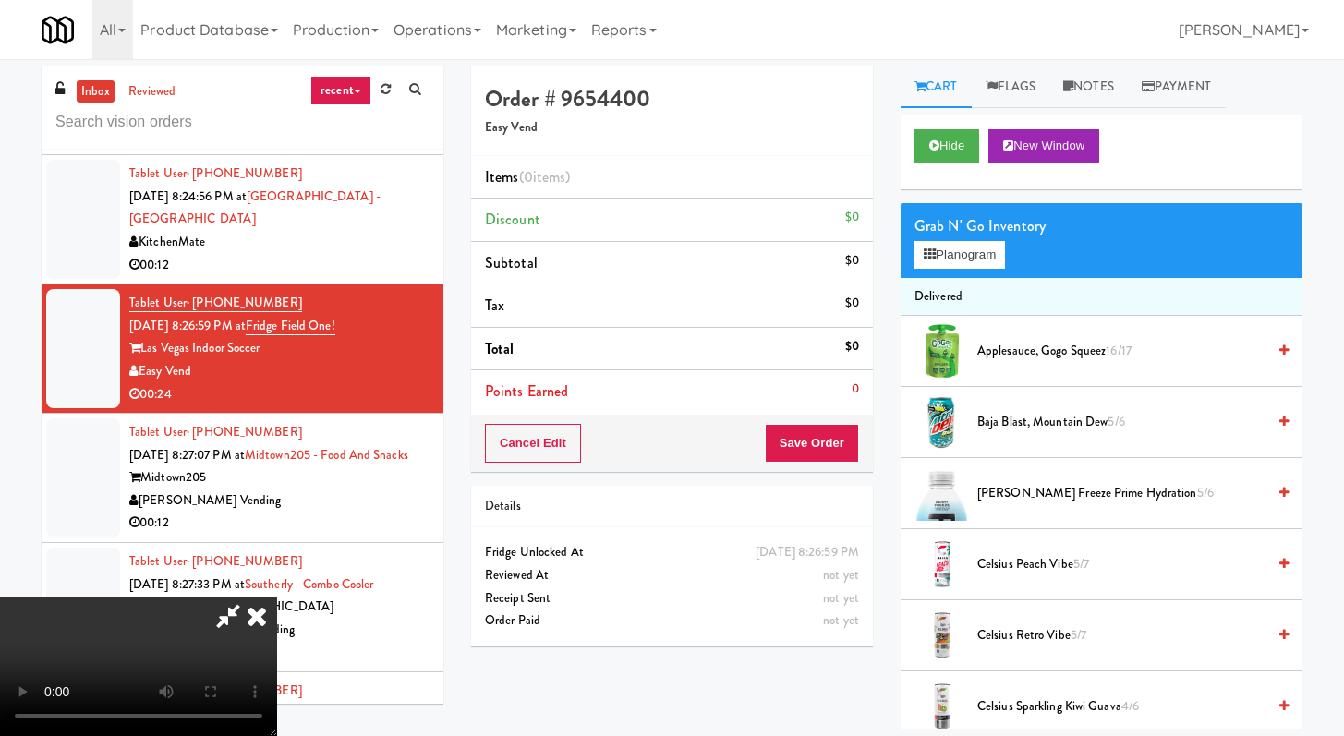
click at [258, 612] on icon at bounding box center [256, 616] width 41 height 37
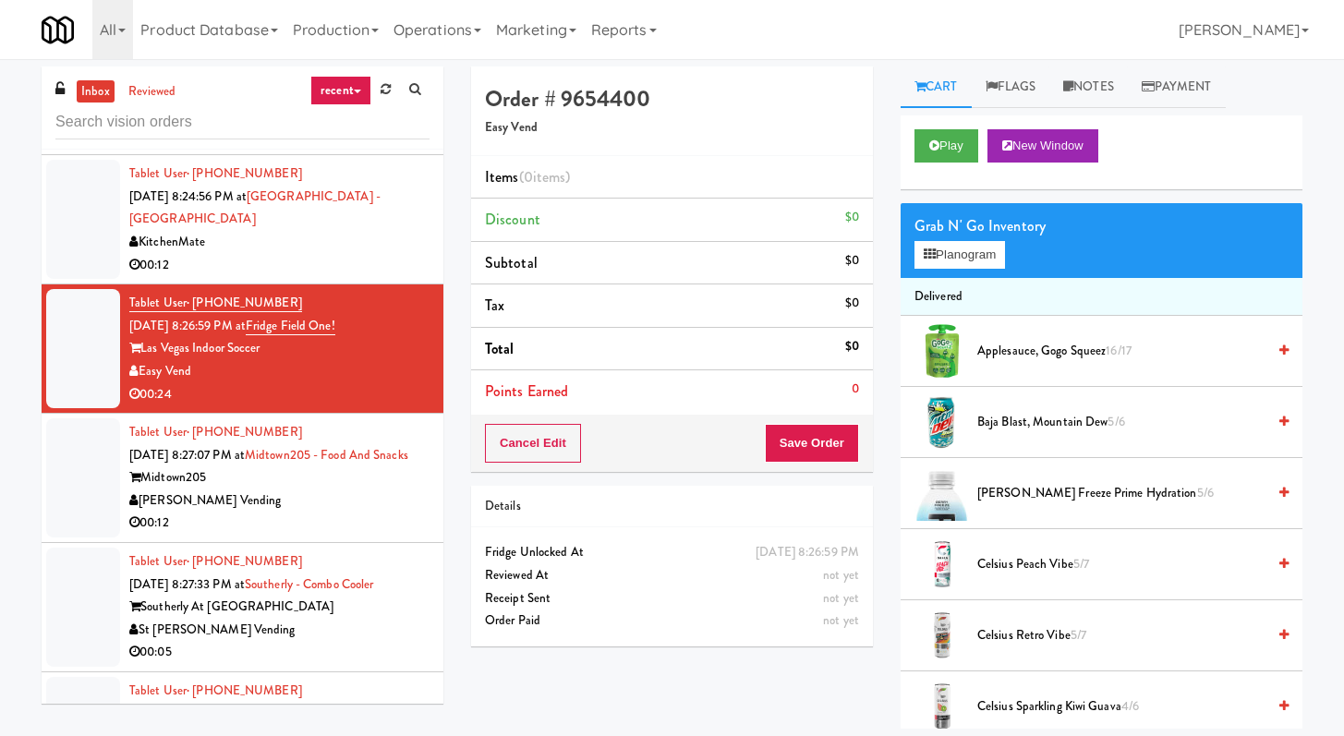
click at [371, 513] on div "[PERSON_NAME] Vending" at bounding box center [279, 500] width 300 height 23
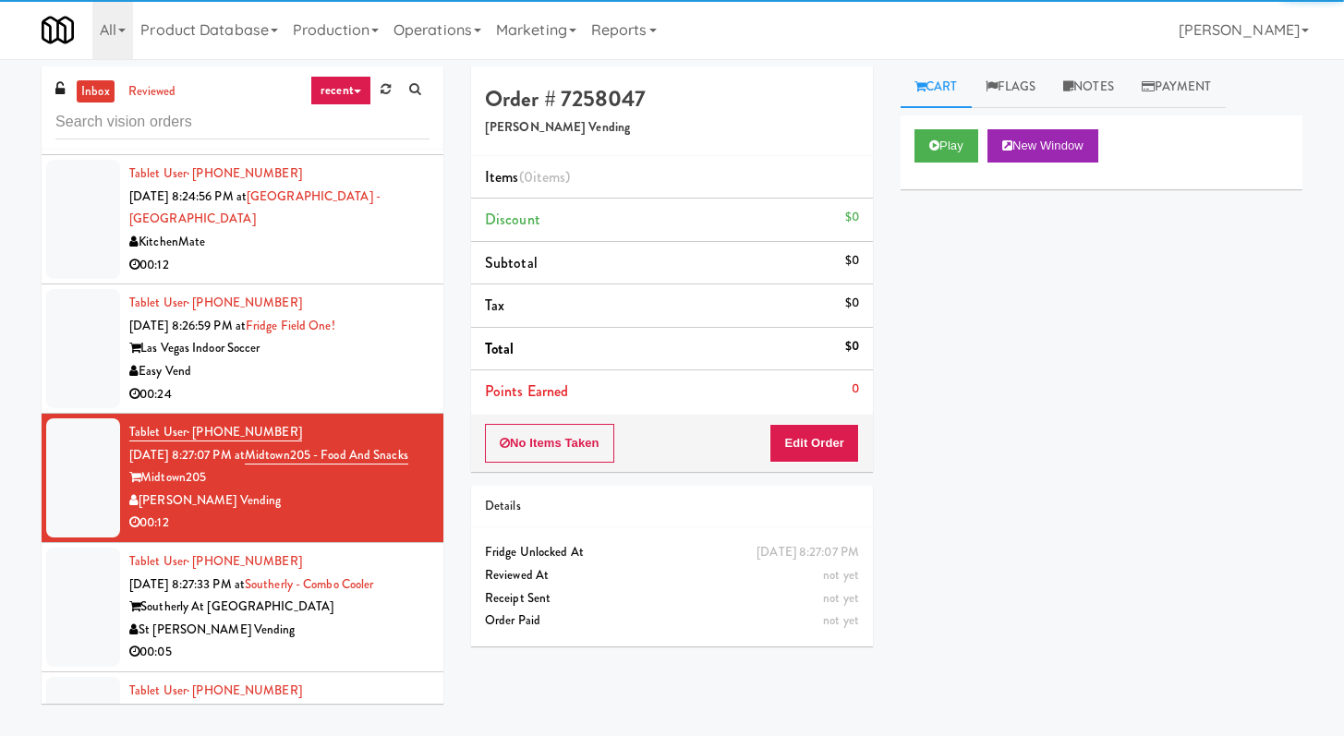
click at [943, 127] on div "Play New Window" at bounding box center [1101, 152] width 402 height 74
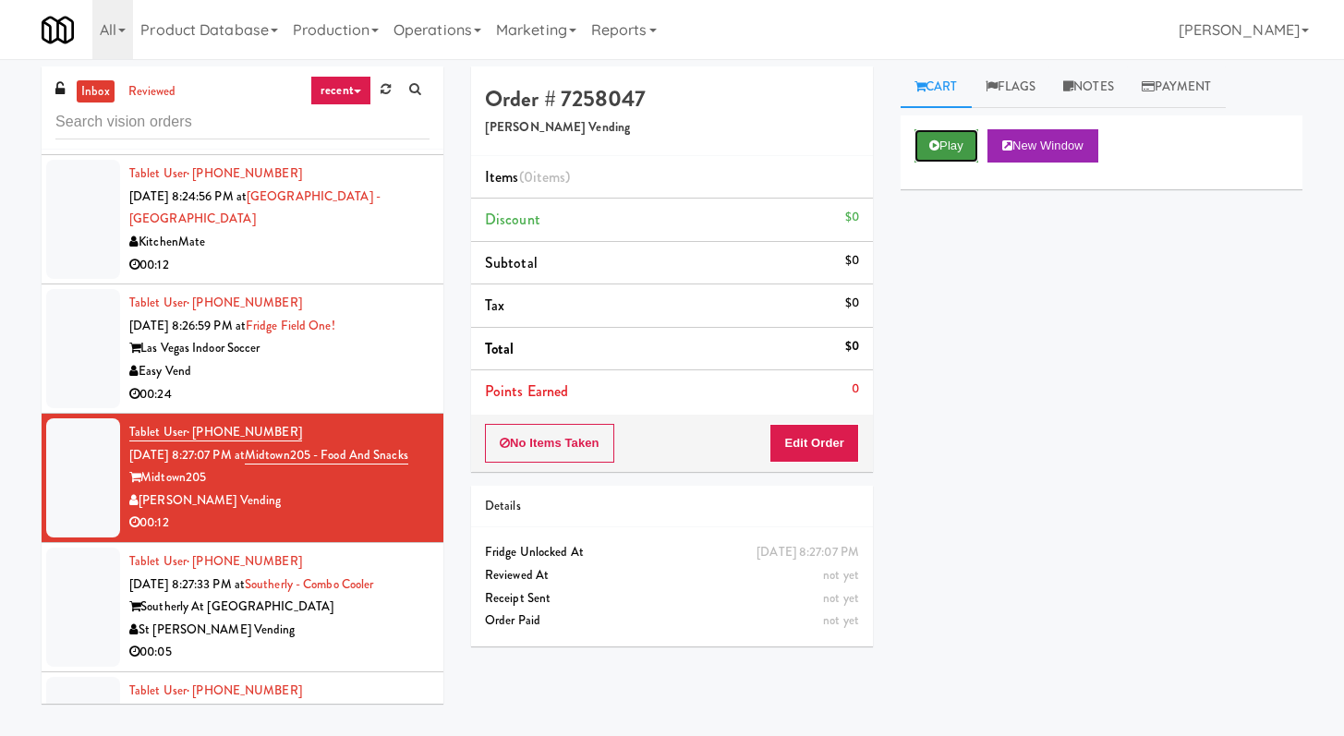
click at [929, 129] on button "Play" at bounding box center [946, 145] width 64 height 33
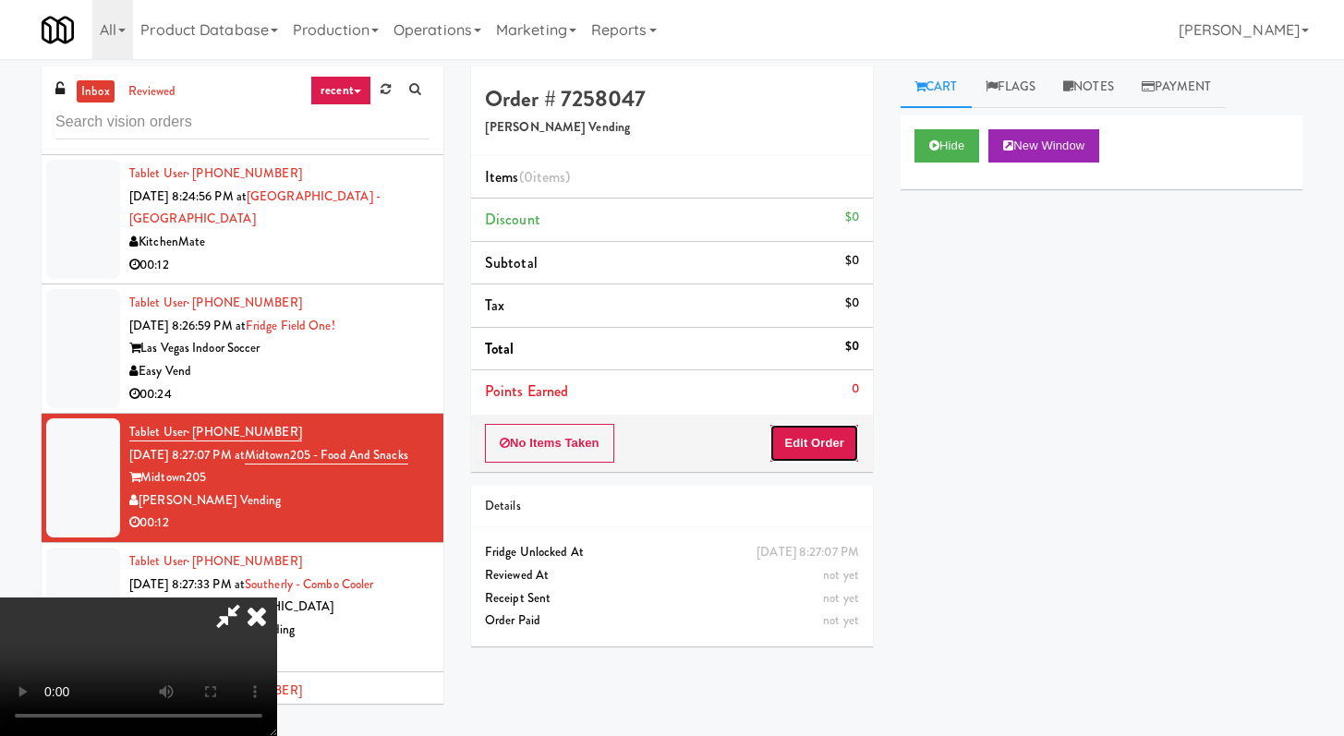
click at [824, 448] on button "Edit Order" at bounding box center [814, 443] width 90 height 39
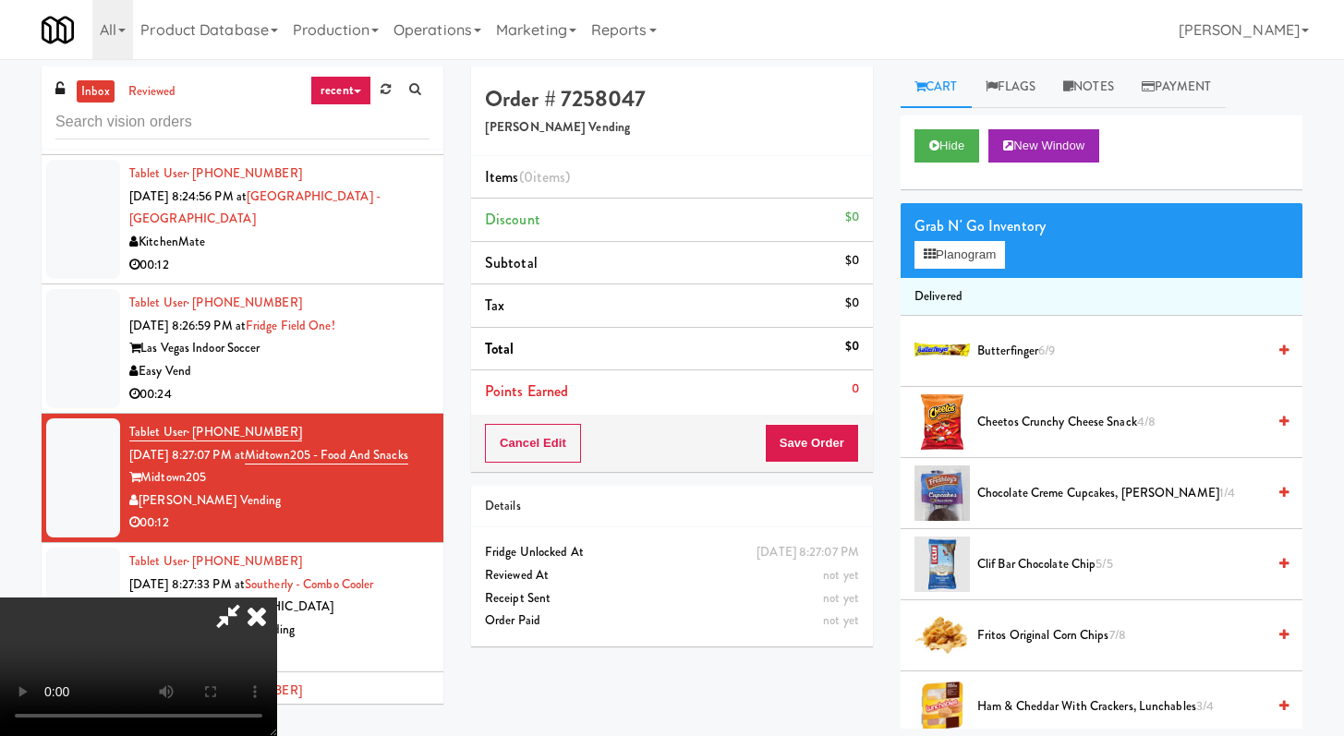
click at [264, 615] on icon at bounding box center [256, 616] width 41 height 37
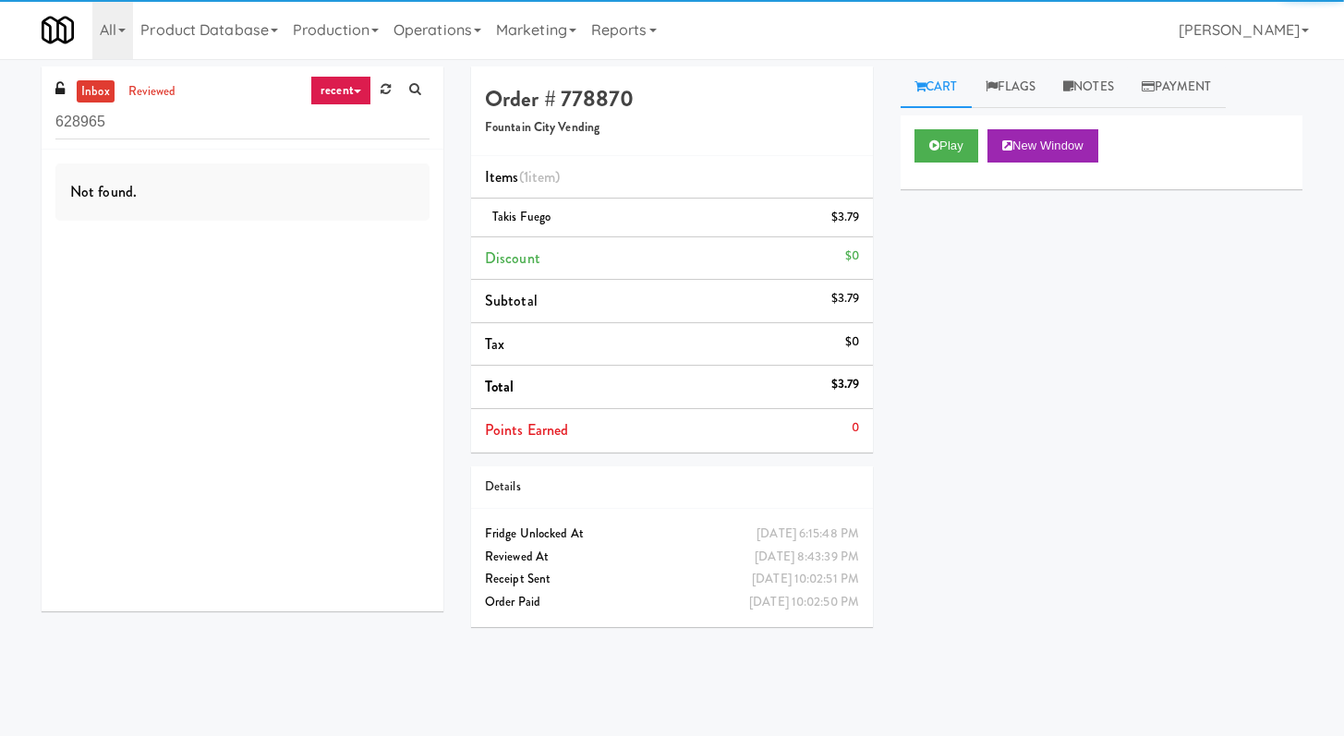
click at [244, 122] on input "628965" at bounding box center [242, 122] width 374 height 34
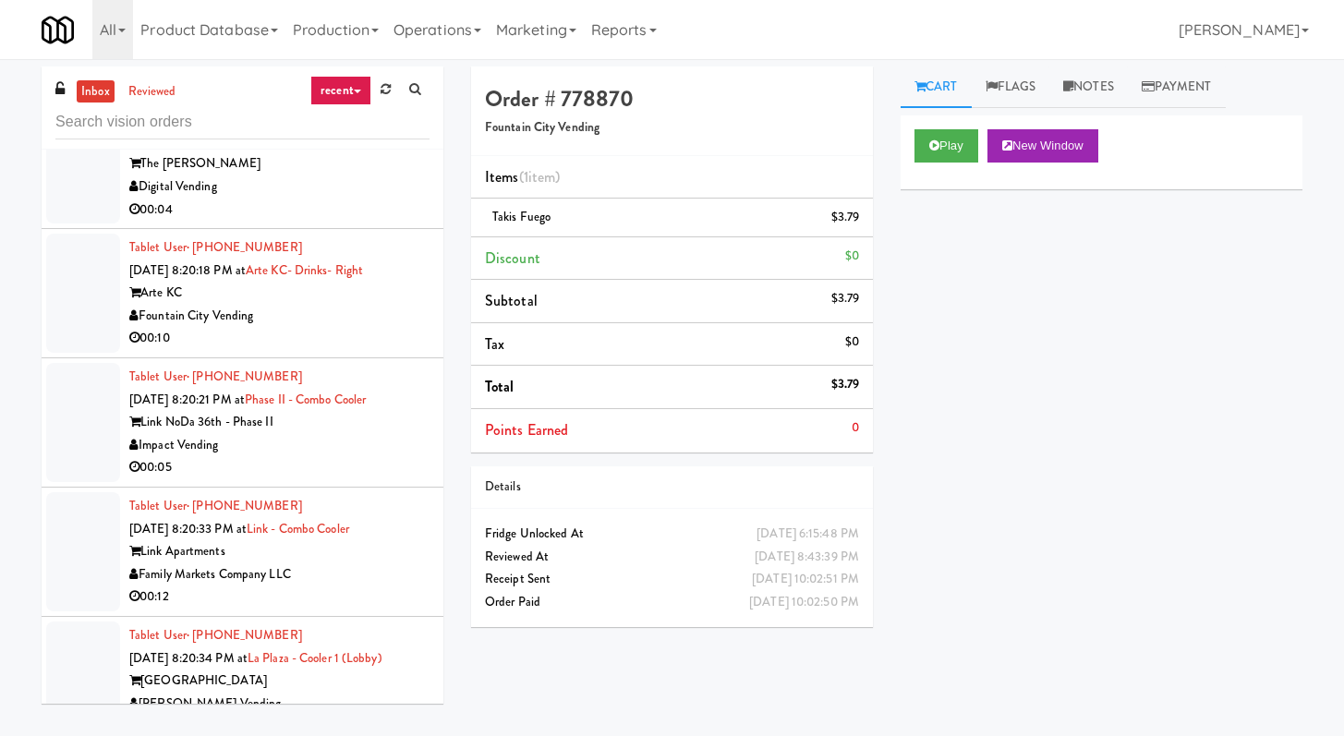
scroll to position [3614, 0]
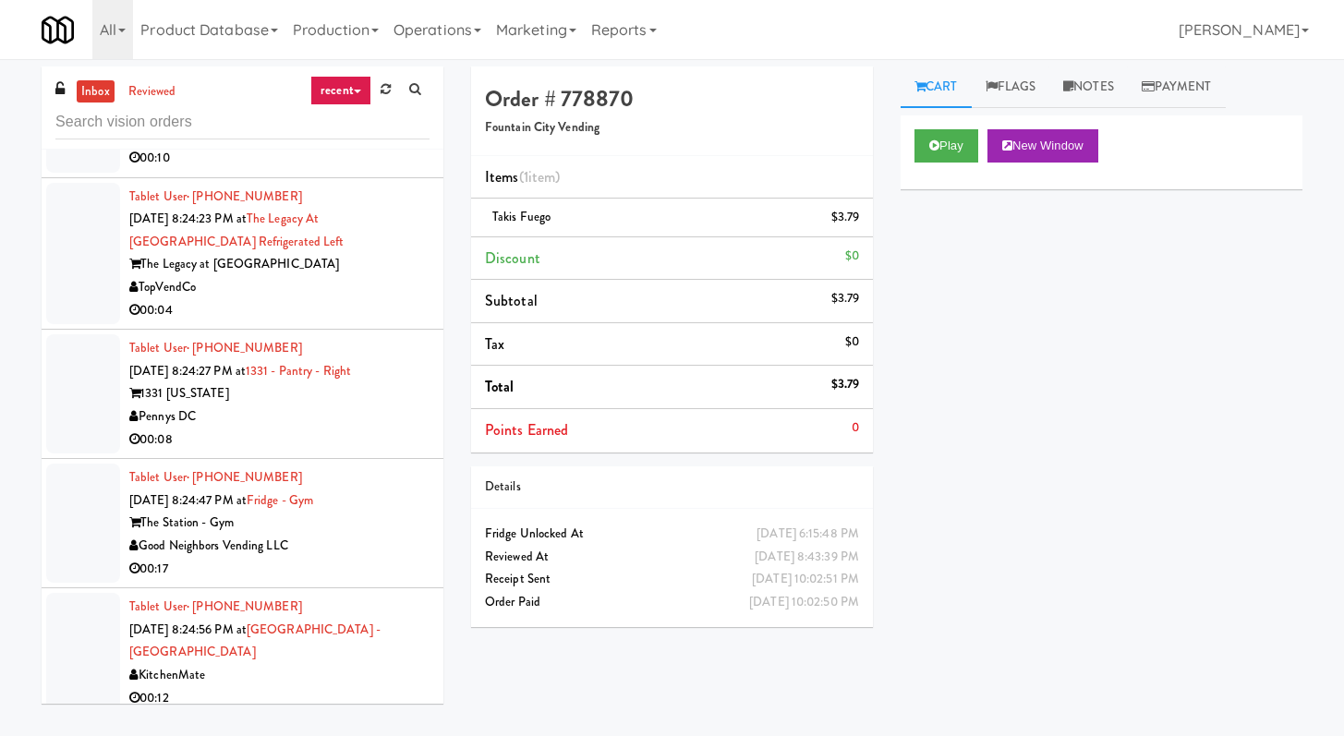
click at [338, 383] on li "Tablet User · (956) 203-8737 [DATE] 8:24:27 PM at 1331 - [GEOGRAPHIC_DATA] - Ri…" at bounding box center [243, 394] width 402 height 129
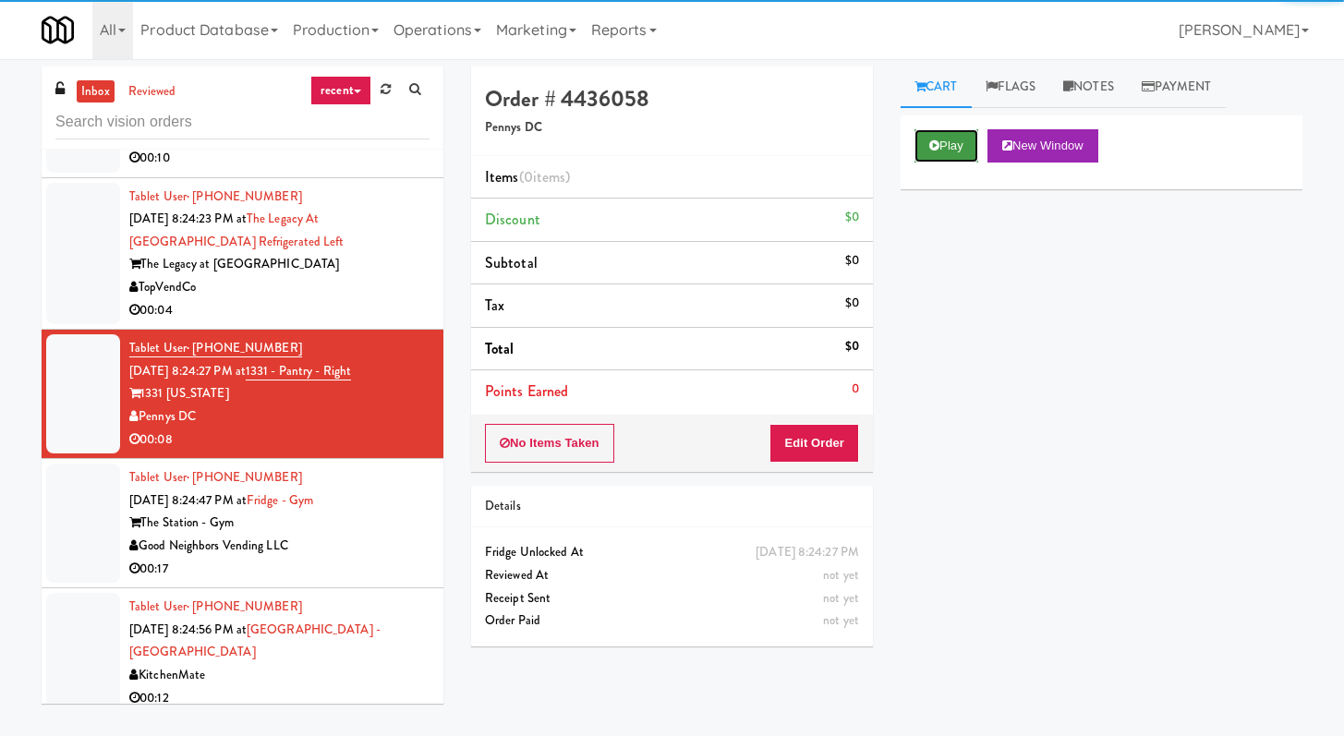
click at [951, 150] on button "Play" at bounding box center [946, 145] width 64 height 33
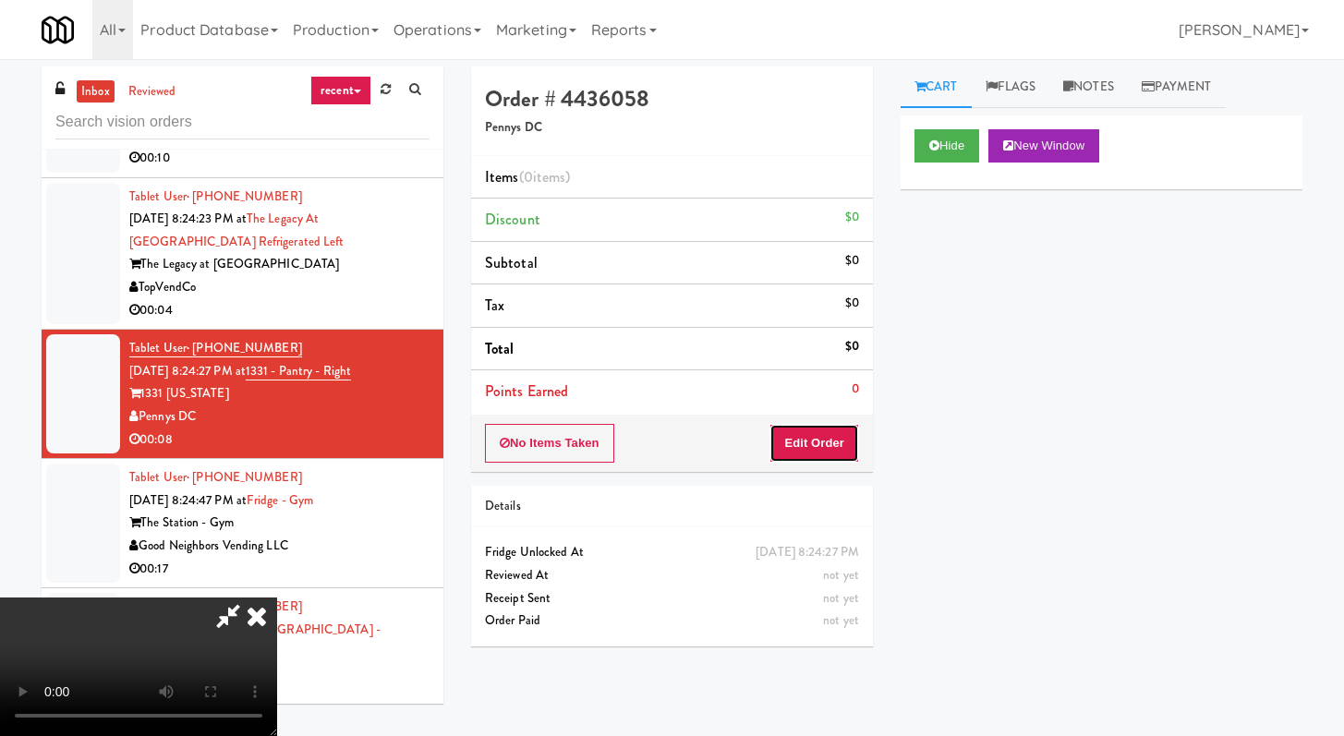
click at [816, 443] on button "Edit Order" at bounding box center [814, 443] width 90 height 39
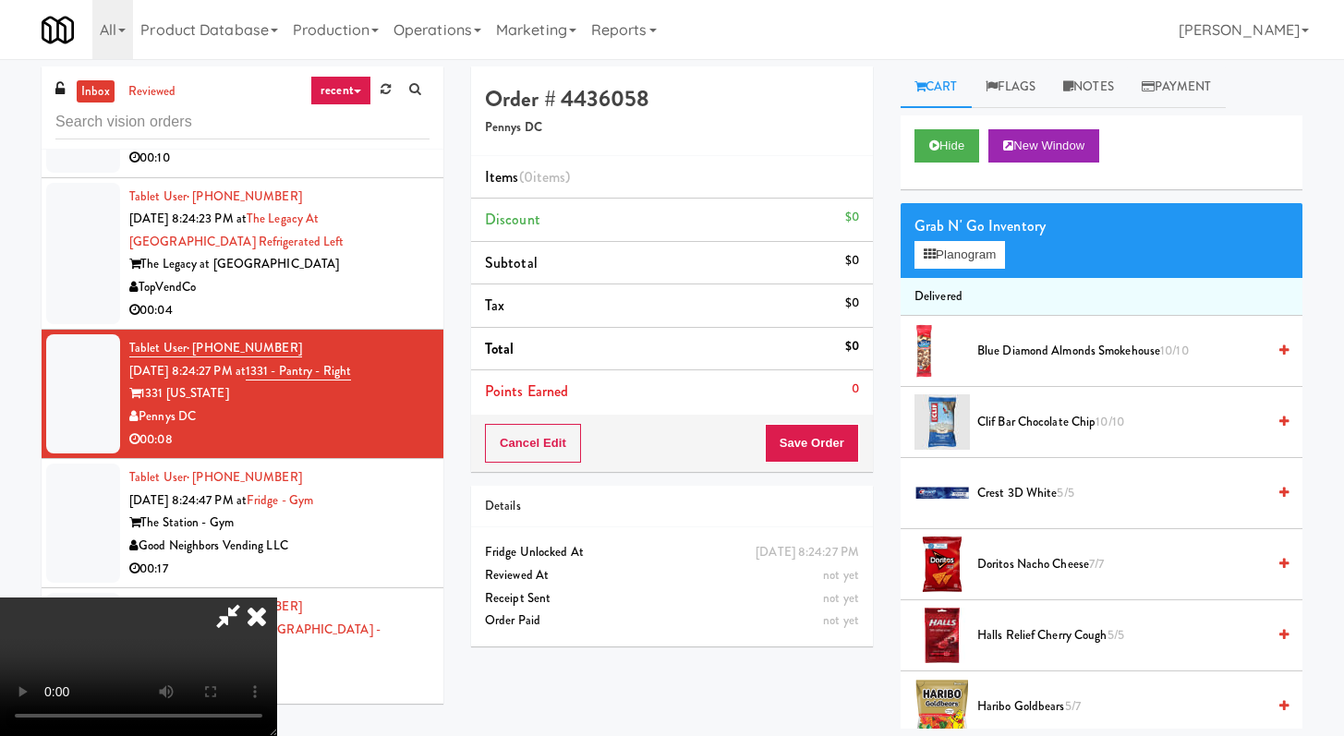
click at [263, 623] on icon at bounding box center [256, 616] width 41 height 37
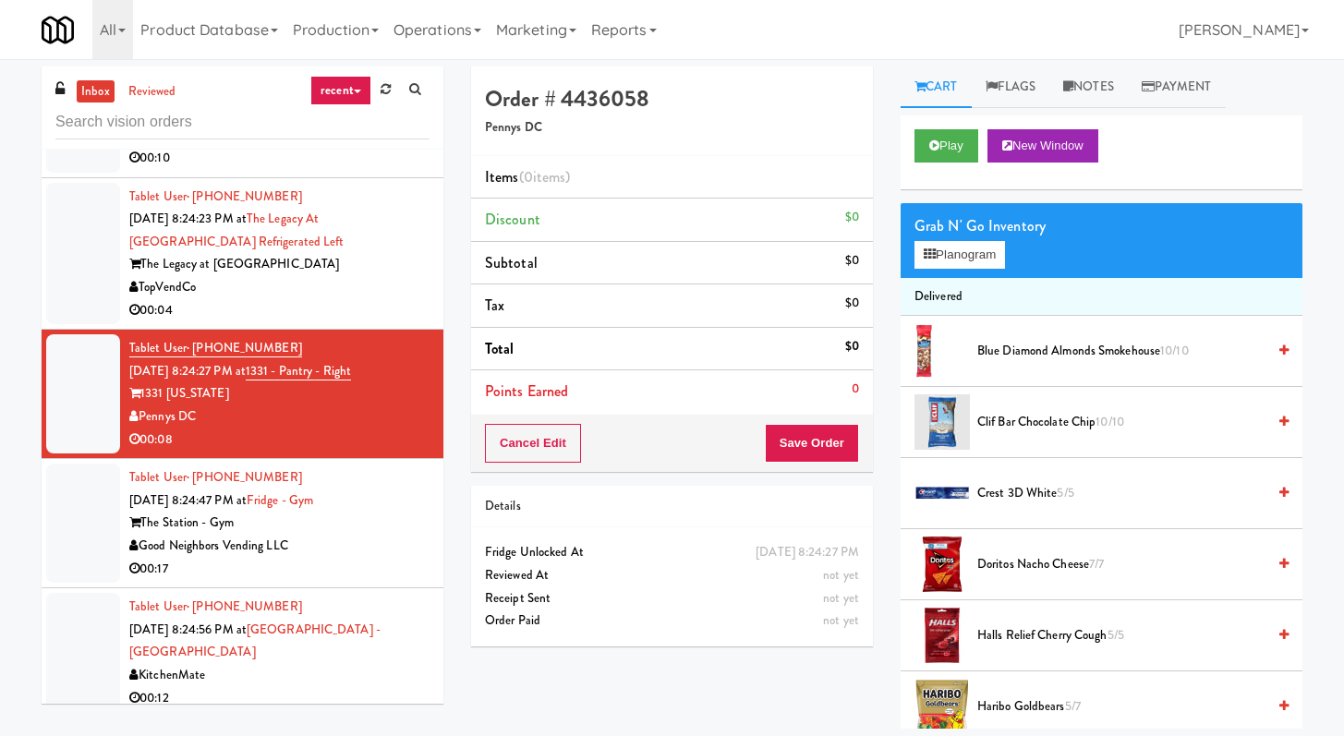
click at [362, 558] on div "Good Neighbors Vending LLC" at bounding box center [279, 546] width 300 height 23
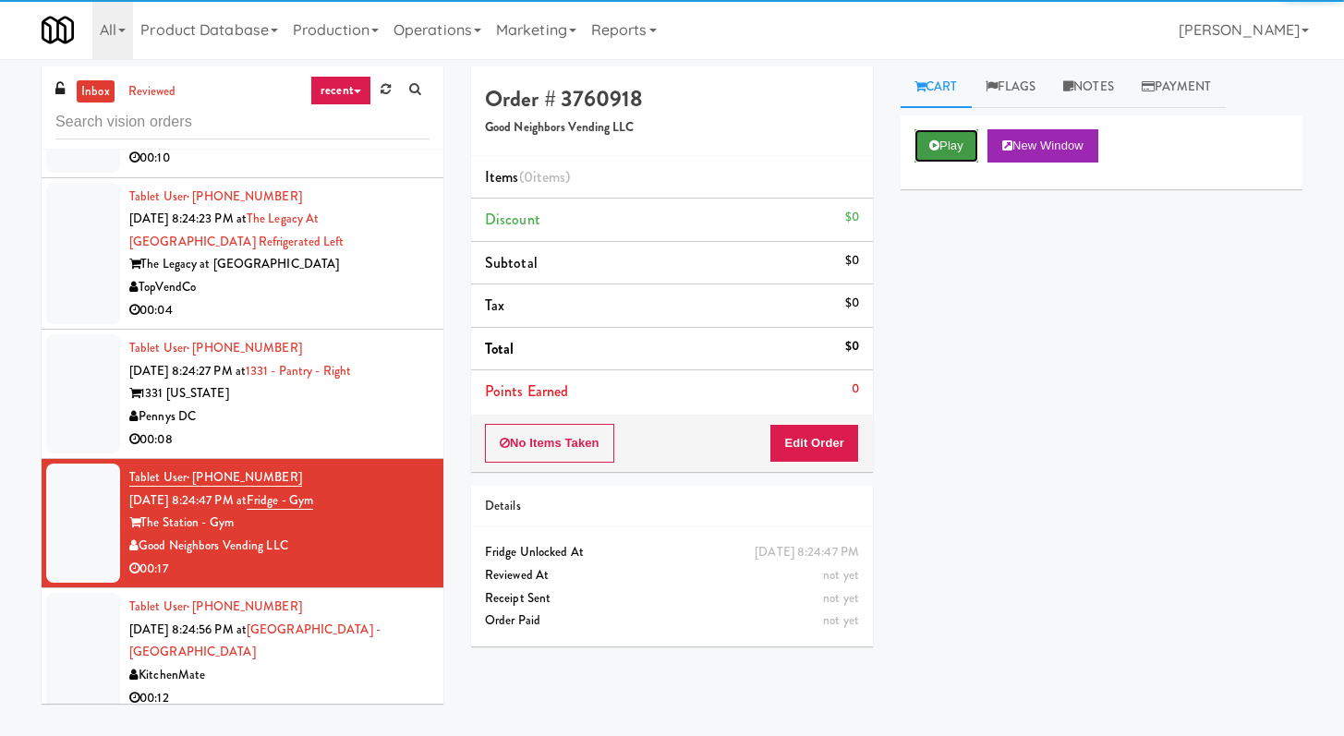
click at [926, 159] on button "Play" at bounding box center [946, 145] width 64 height 33
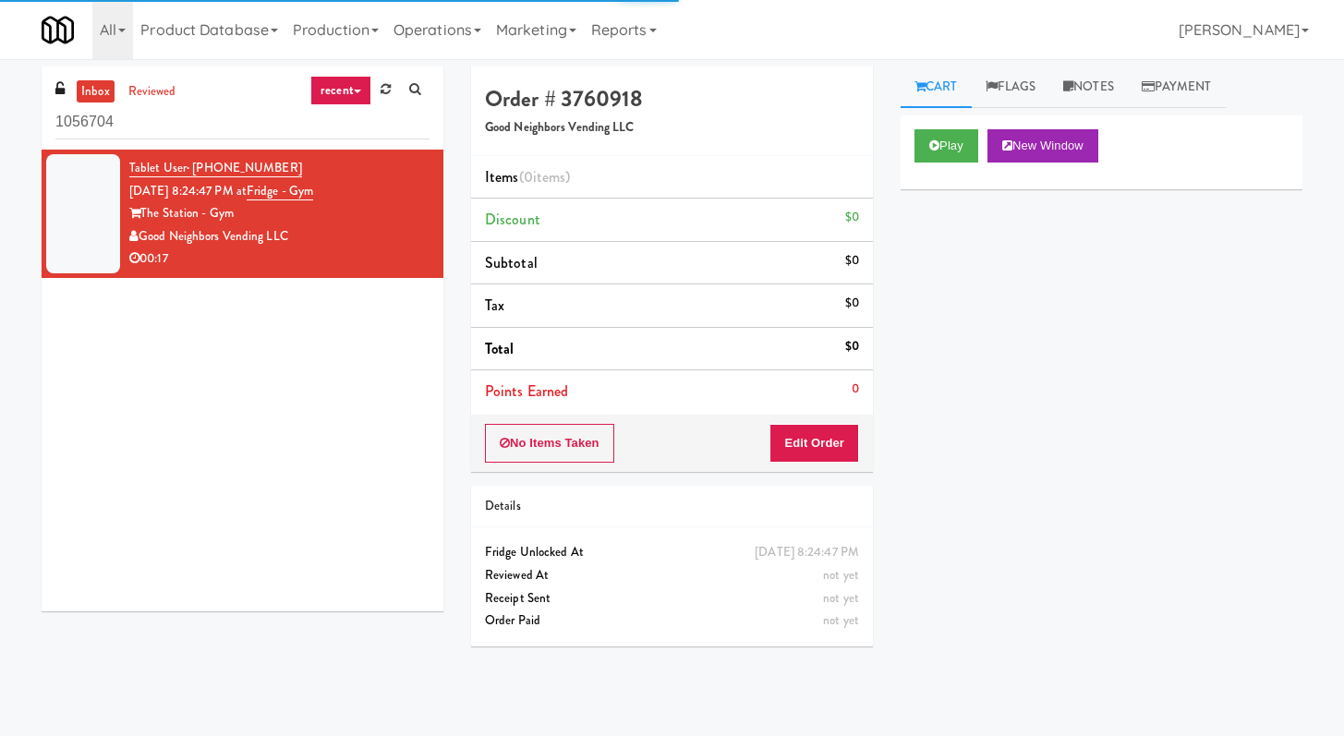
click at [279, 117] on input "1056704" at bounding box center [242, 122] width 374 height 34
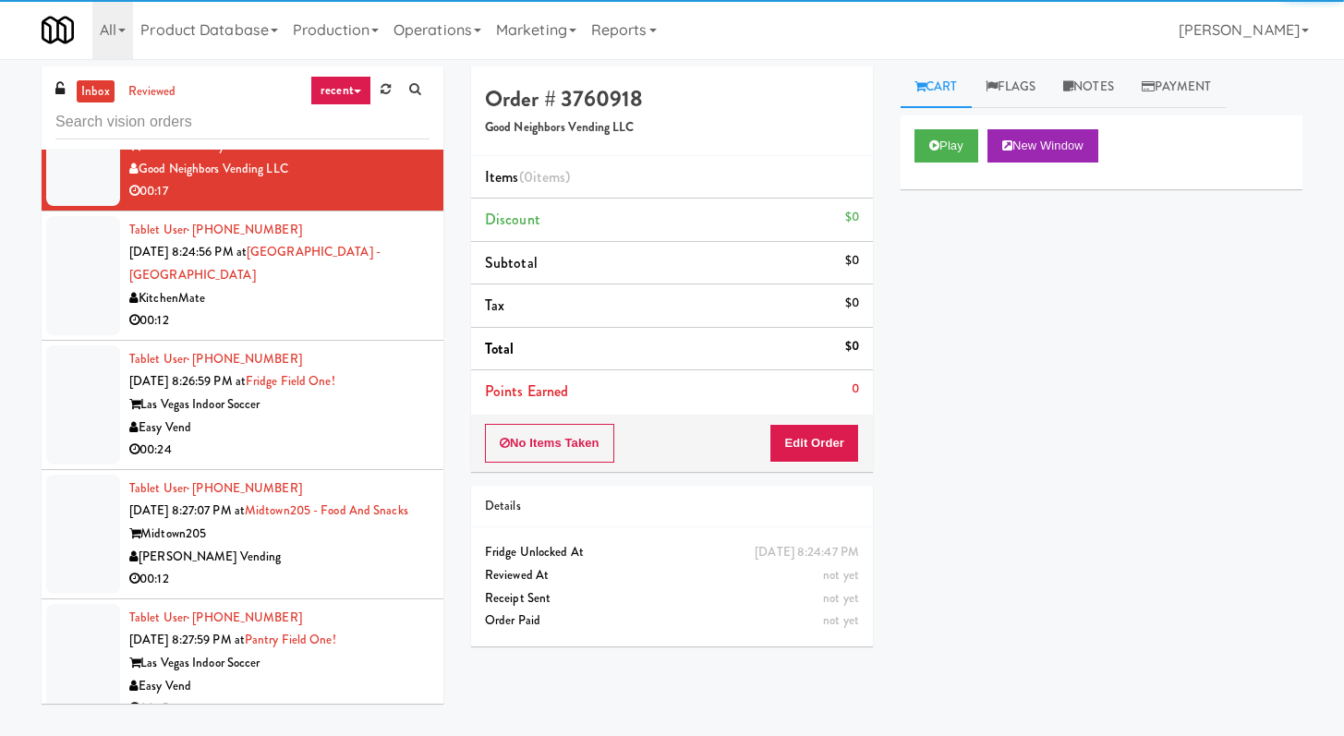
scroll to position [1214, 0]
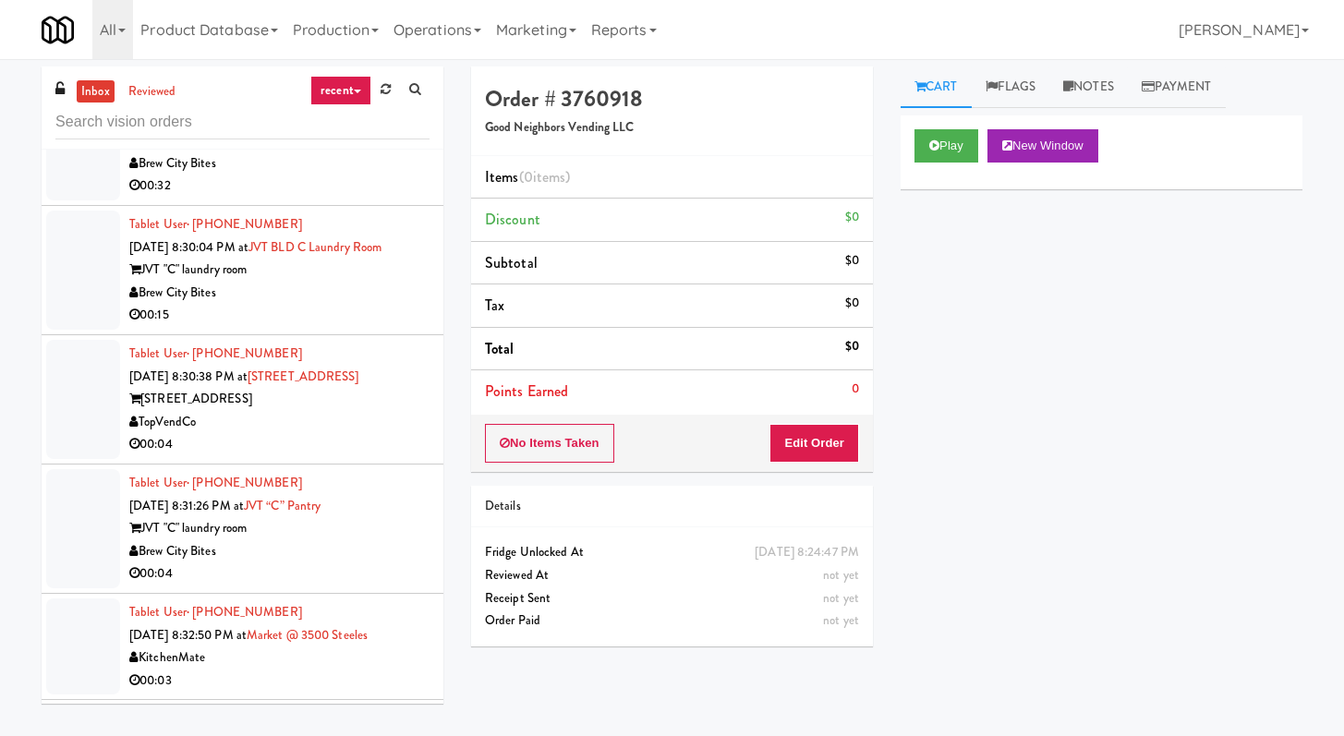
click at [365, 465] on li "Tablet User · (404) 729-1597 Sep 20, 2025 8:30:38 PM at 555 Boulevard 1 555 Bou…" at bounding box center [243, 399] width 402 height 129
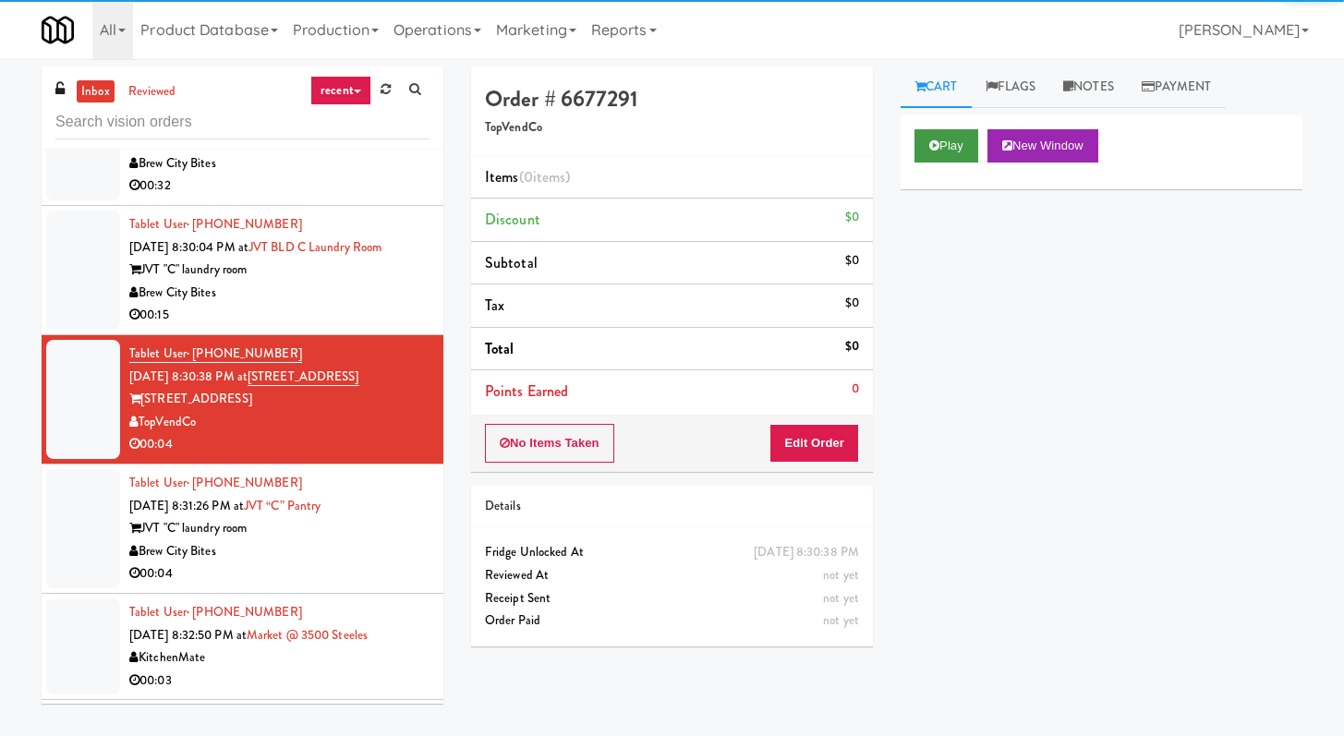
click at [947, 128] on div "Play New Window" at bounding box center [1101, 152] width 402 height 74
click at [944, 135] on button "Play" at bounding box center [946, 145] width 64 height 33
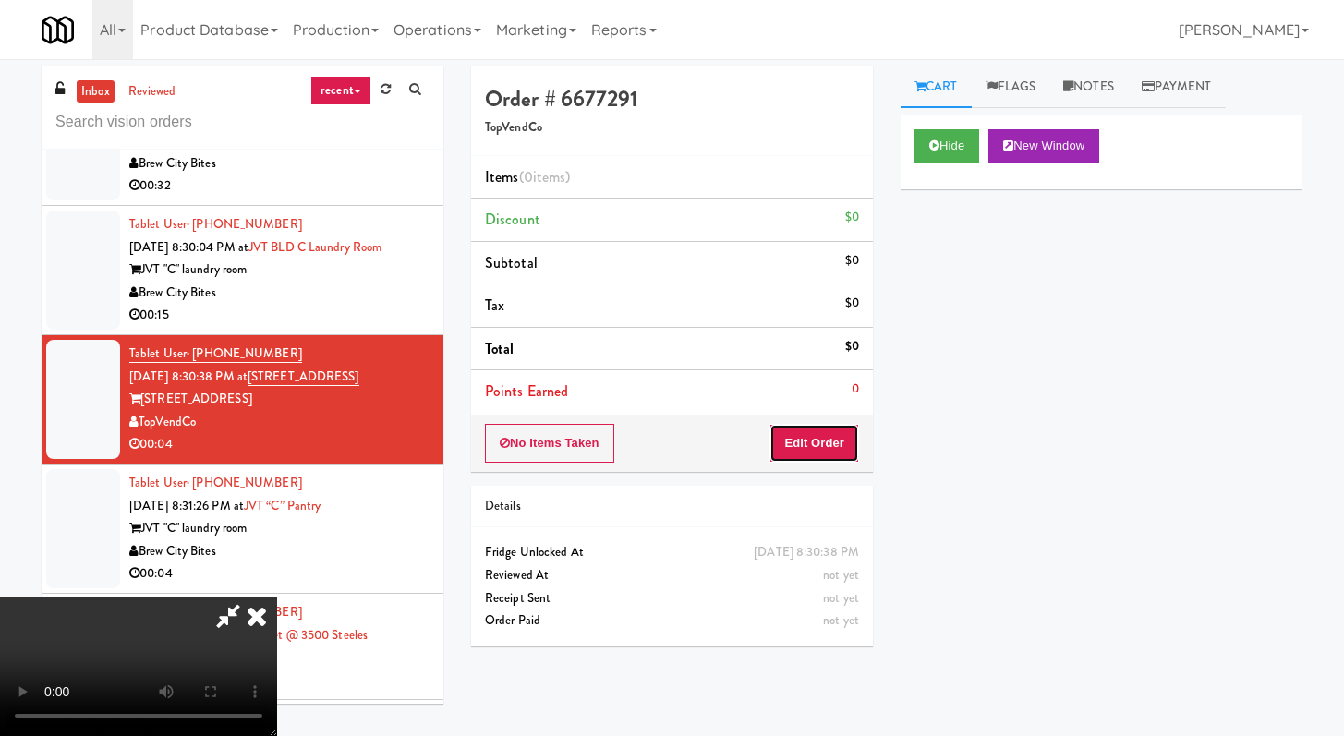
click at [796, 448] on button "Edit Order" at bounding box center [814, 443] width 90 height 39
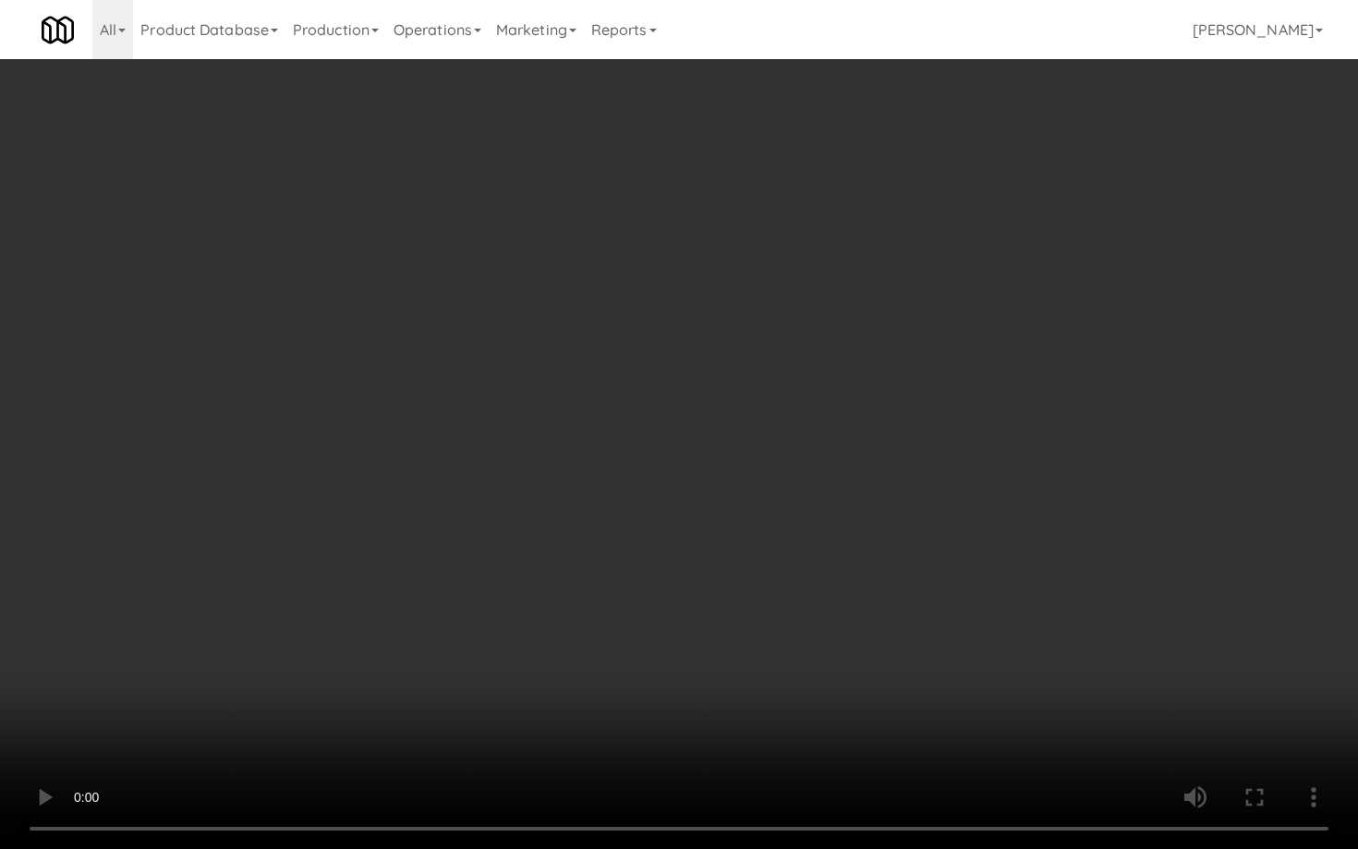
click at [749, 567] on video at bounding box center [679, 424] width 1358 height 849
click at [1045, 677] on video at bounding box center [679, 424] width 1358 height 849
click at [1263, 735] on video at bounding box center [679, 424] width 1358 height 849
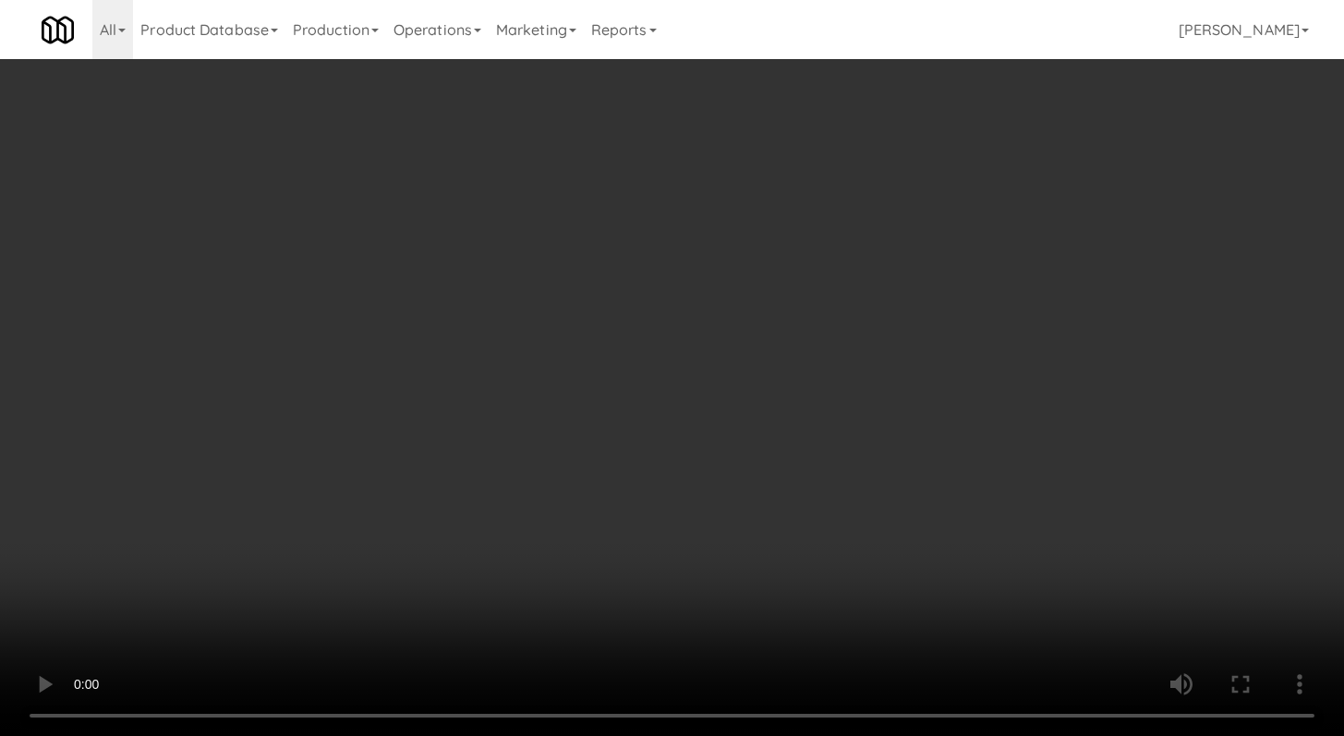
scroll to position [663, 0]
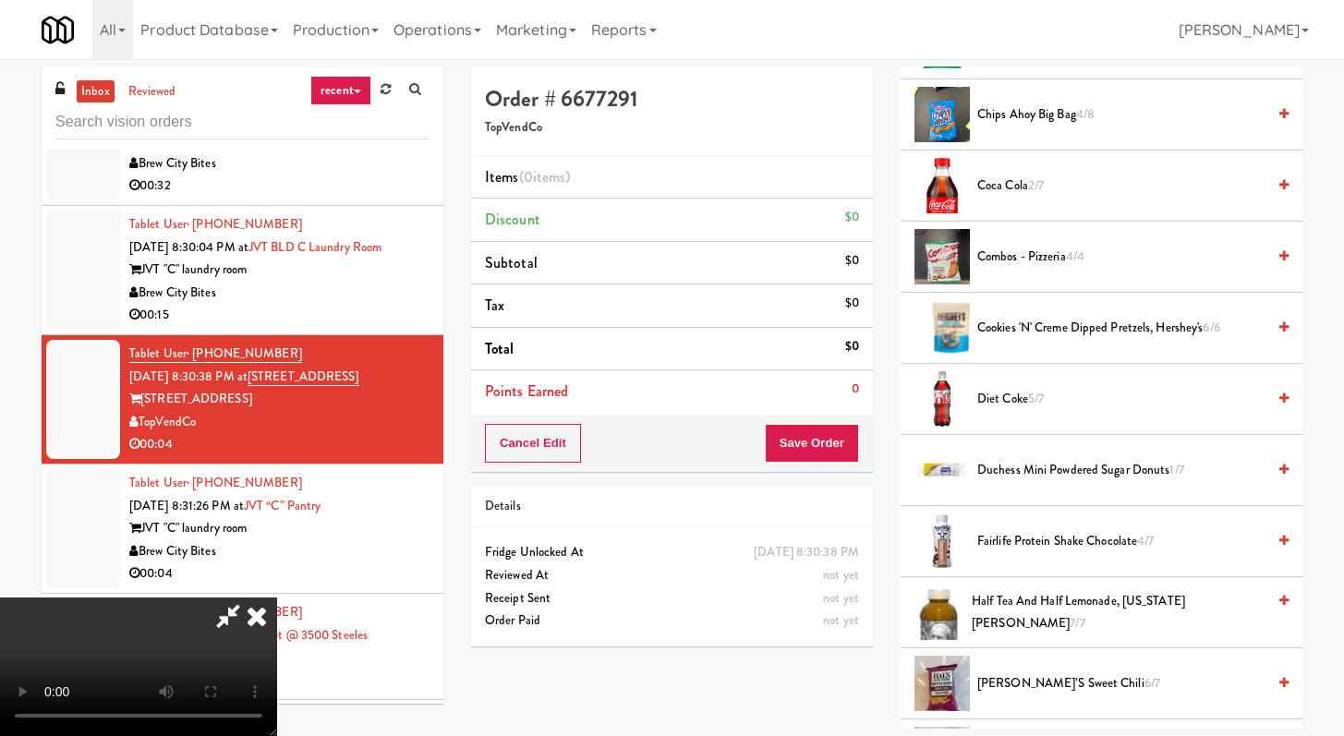
click at [997, 183] on span "Coca Cola 2/7" at bounding box center [1121, 186] width 288 height 23
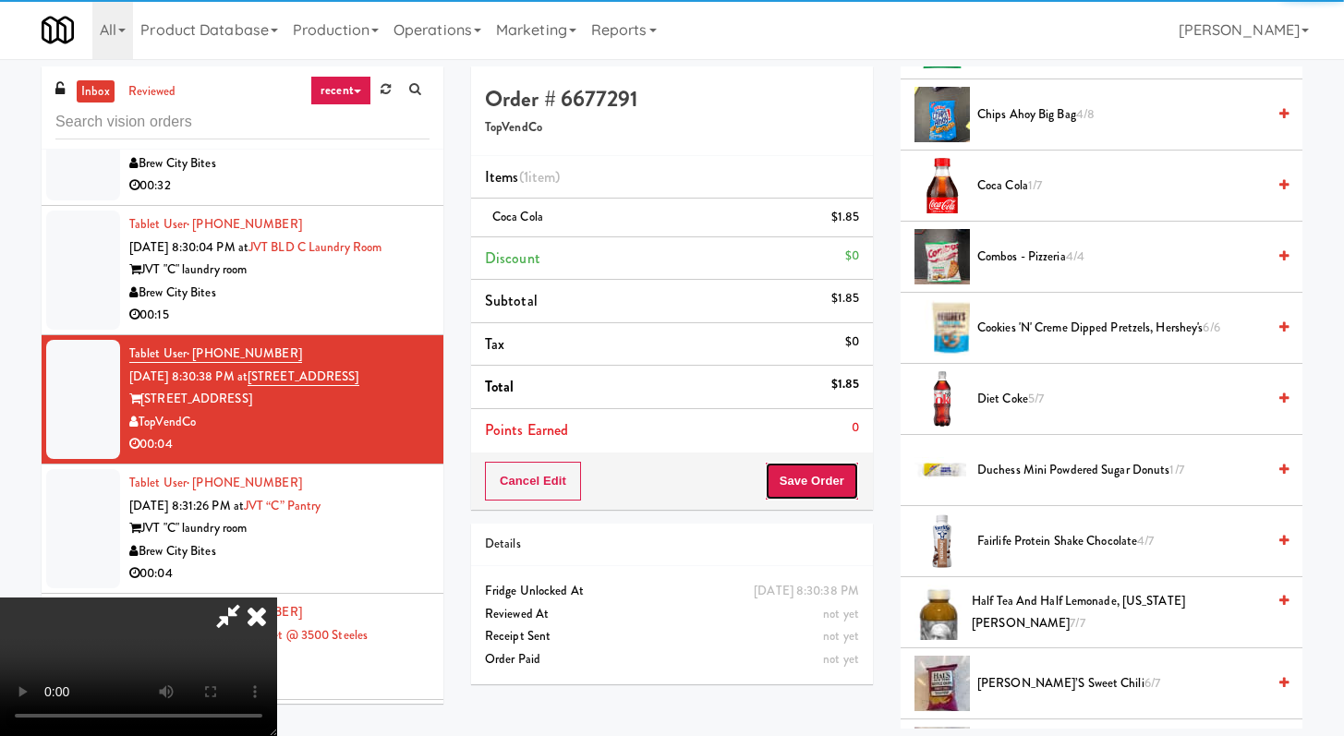
click at [841, 478] on button "Save Order" at bounding box center [812, 481] width 94 height 39
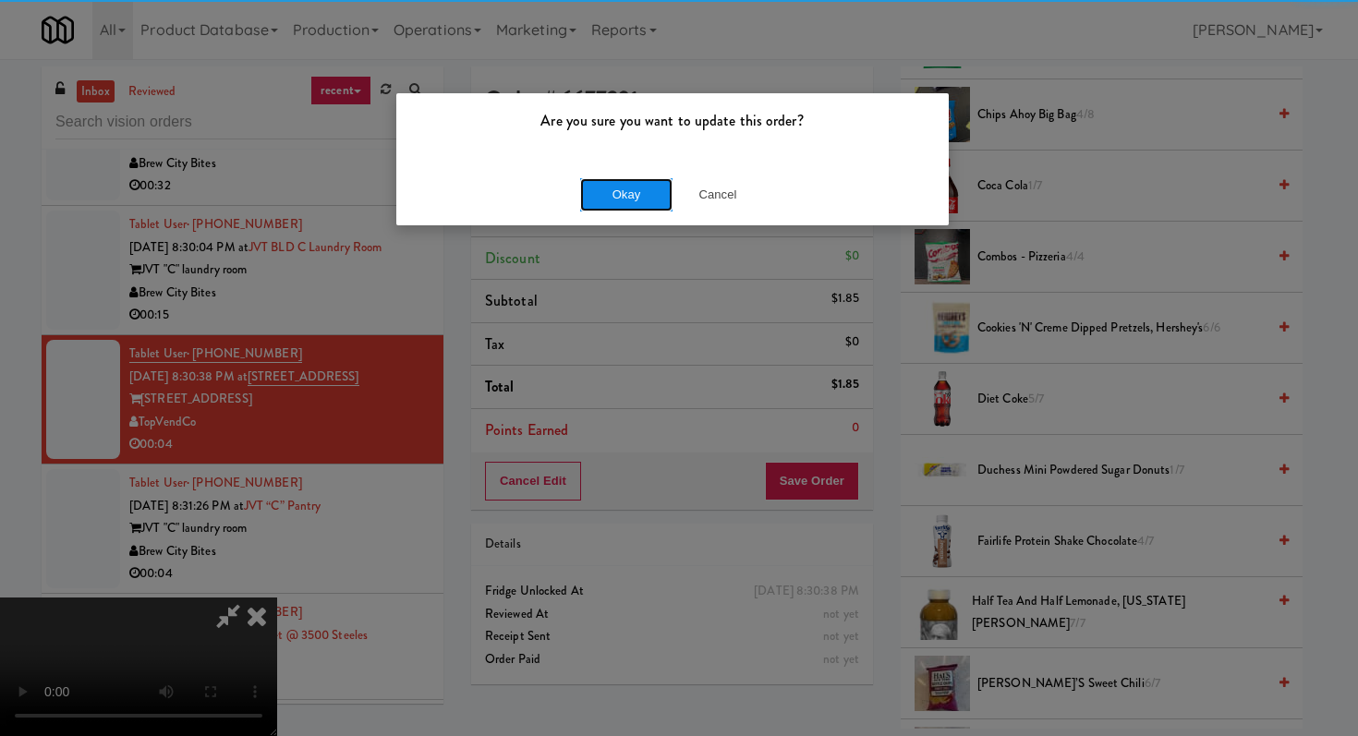
click at [582, 192] on button "Okay" at bounding box center [626, 194] width 92 height 33
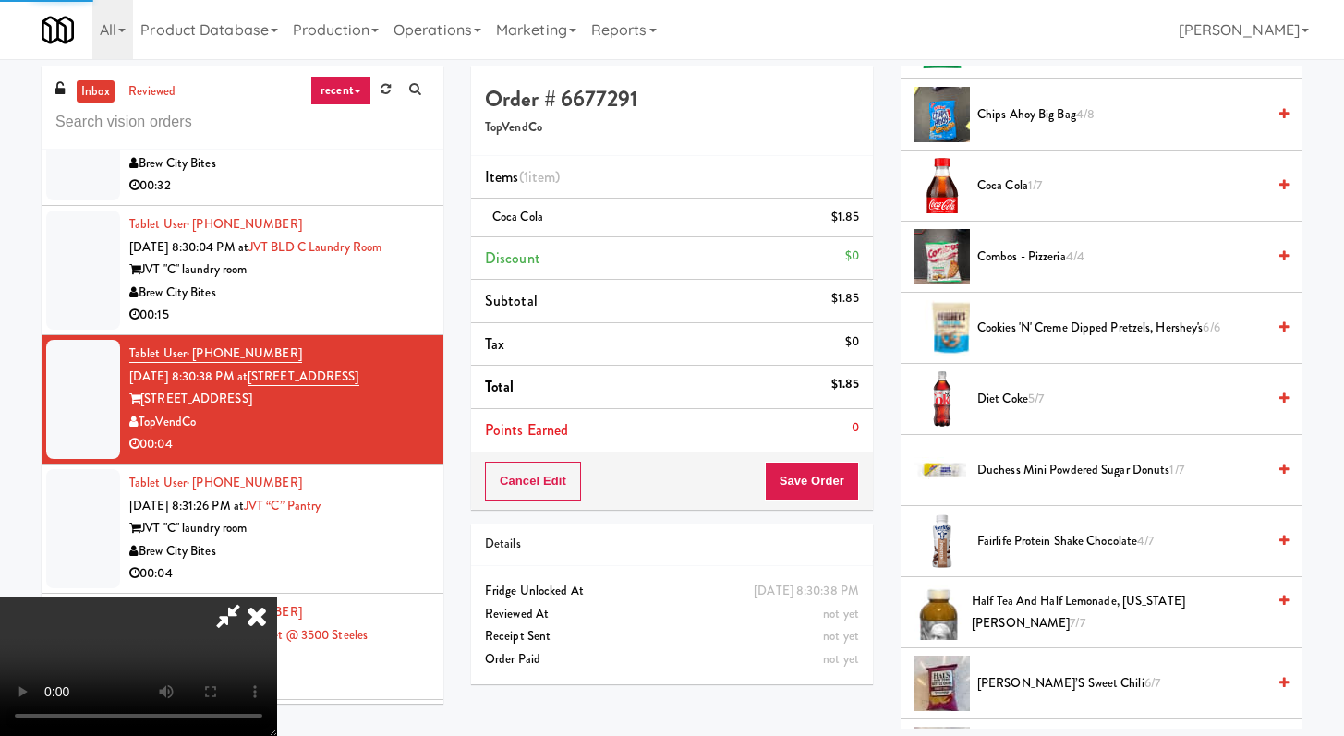
scroll to position [78, 0]
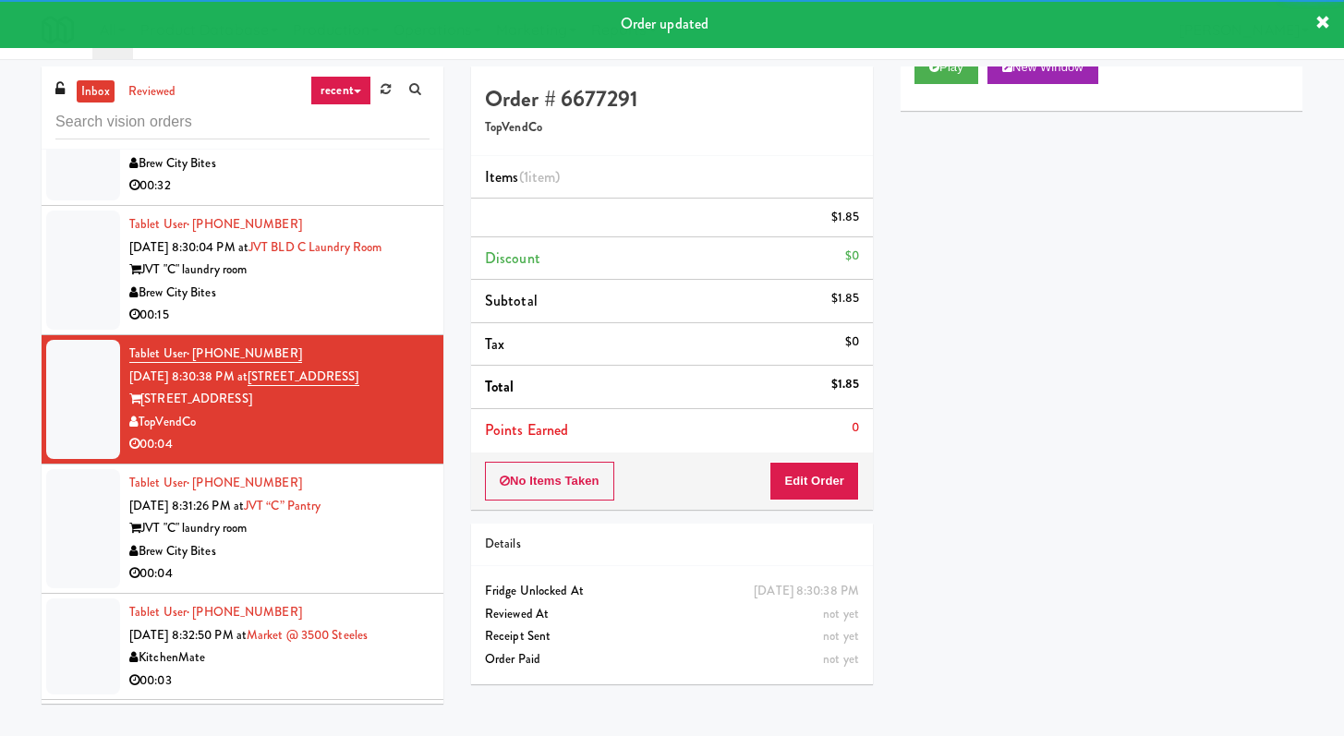
click at [382, 563] on div "Brew City Bites" at bounding box center [279, 551] width 300 height 23
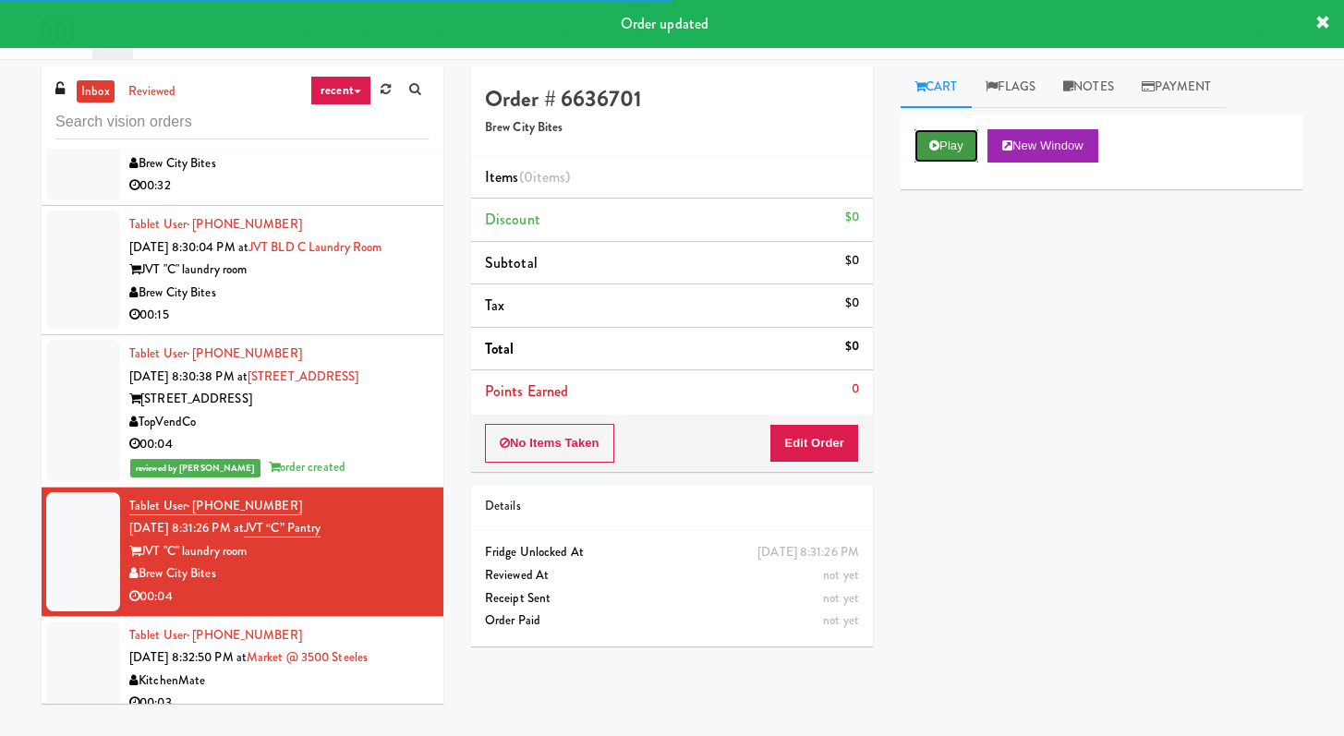
click at [961, 144] on button "Play" at bounding box center [946, 145] width 64 height 33
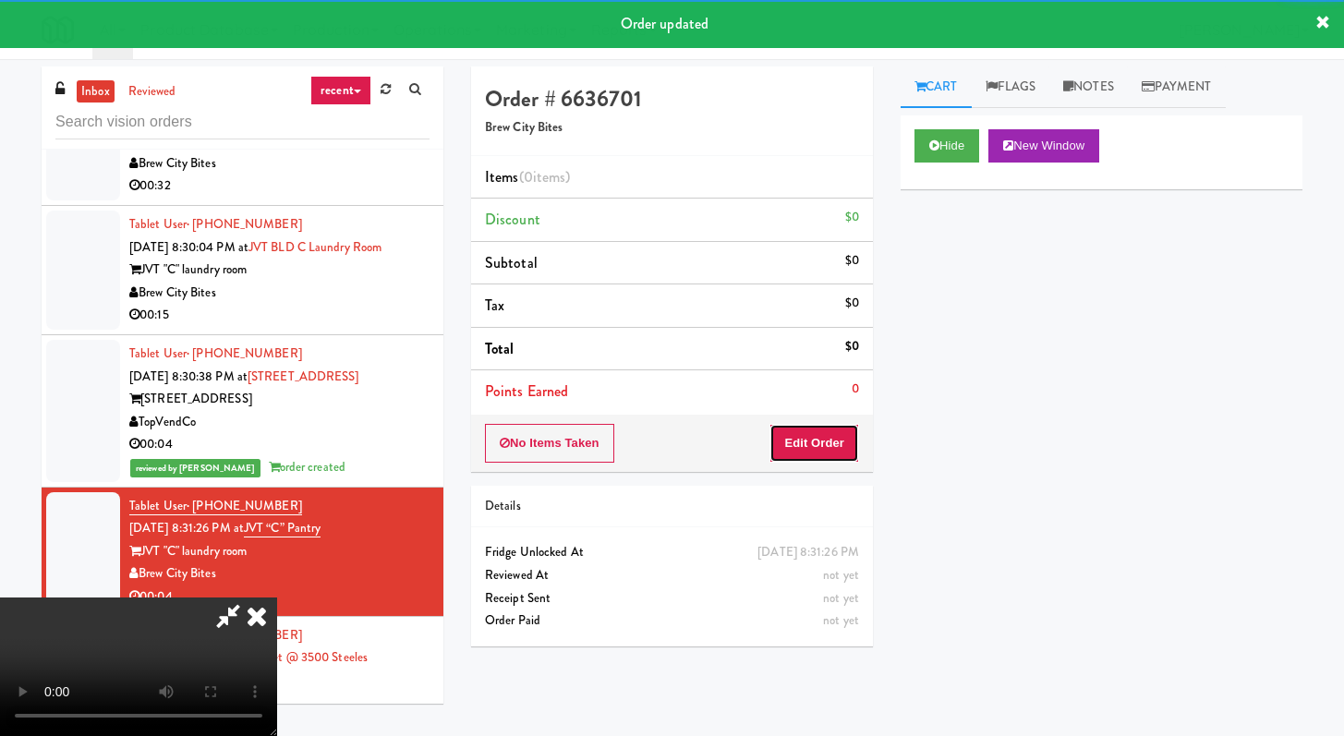
click at [789, 436] on button "Edit Order" at bounding box center [814, 443] width 90 height 39
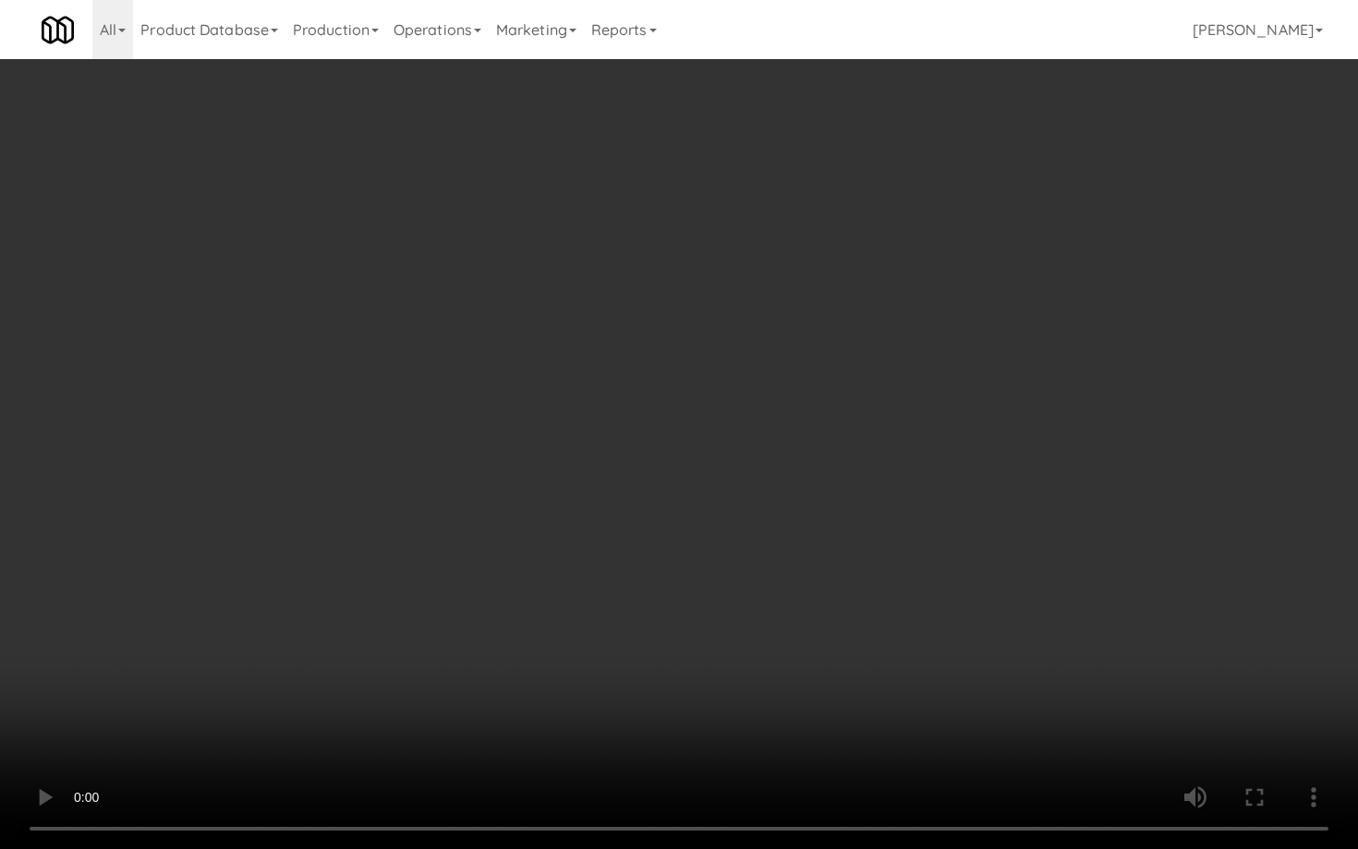
click at [720, 653] on video at bounding box center [679, 424] width 1358 height 849
click at [718, 657] on video at bounding box center [679, 424] width 1358 height 849
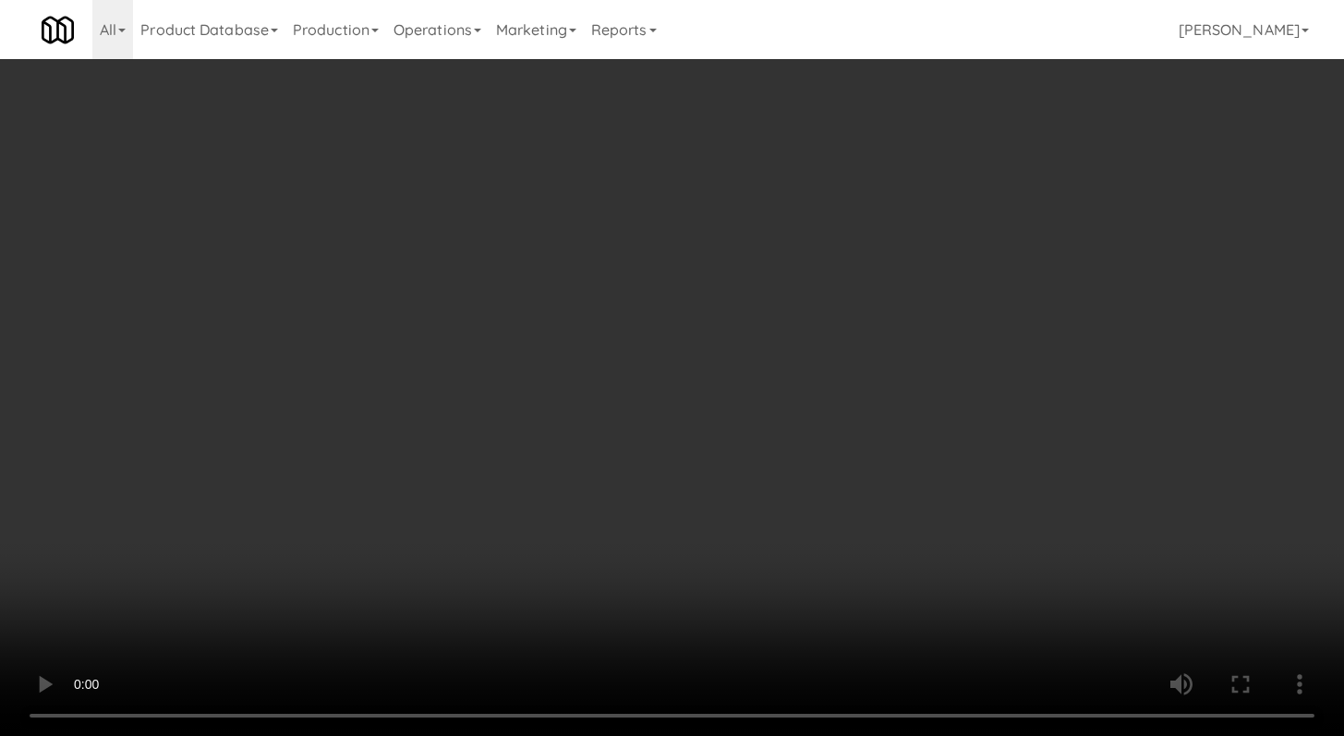
click at [942, 238] on div "Grab N' Go Inventory" at bounding box center [1101, 226] width 374 height 28
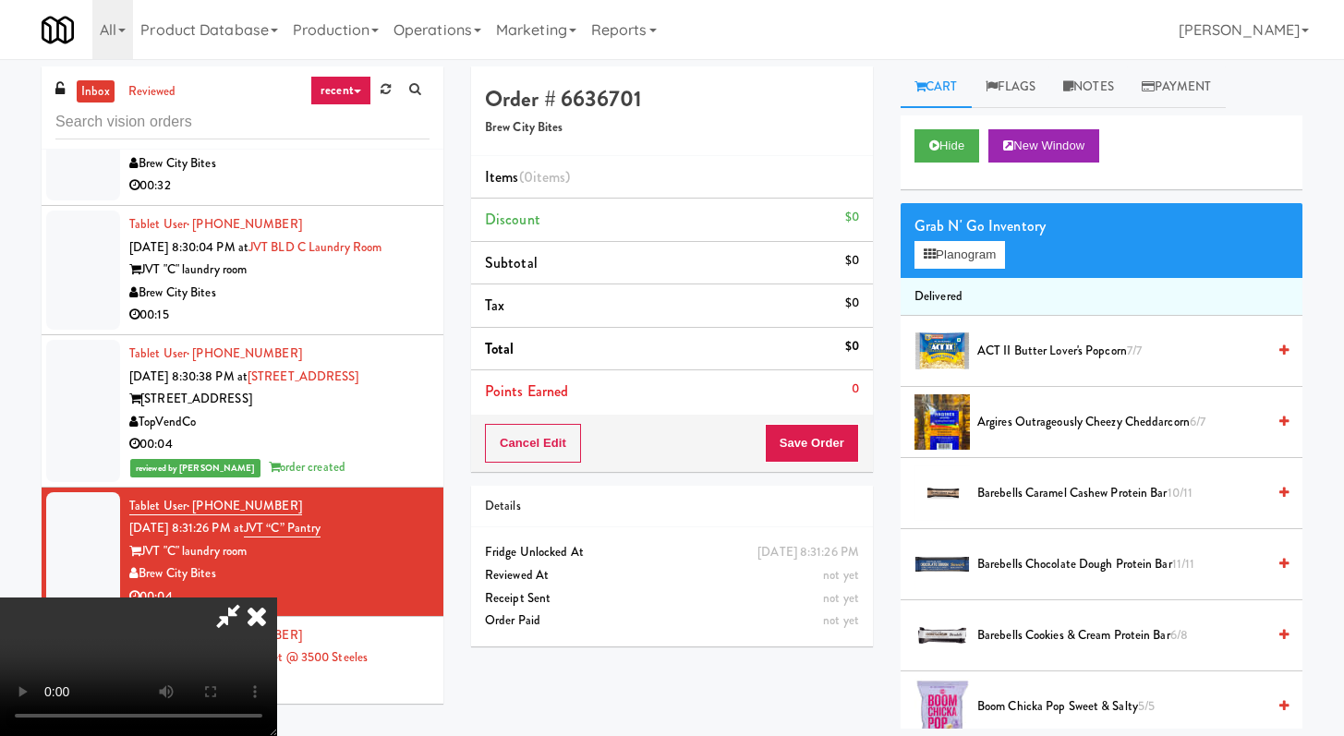
click at [946, 270] on div "Grab N' Go Inventory Planogram" at bounding box center [1101, 240] width 402 height 75
click at [960, 251] on button "Planogram" at bounding box center [959, 255] width 91 height 28
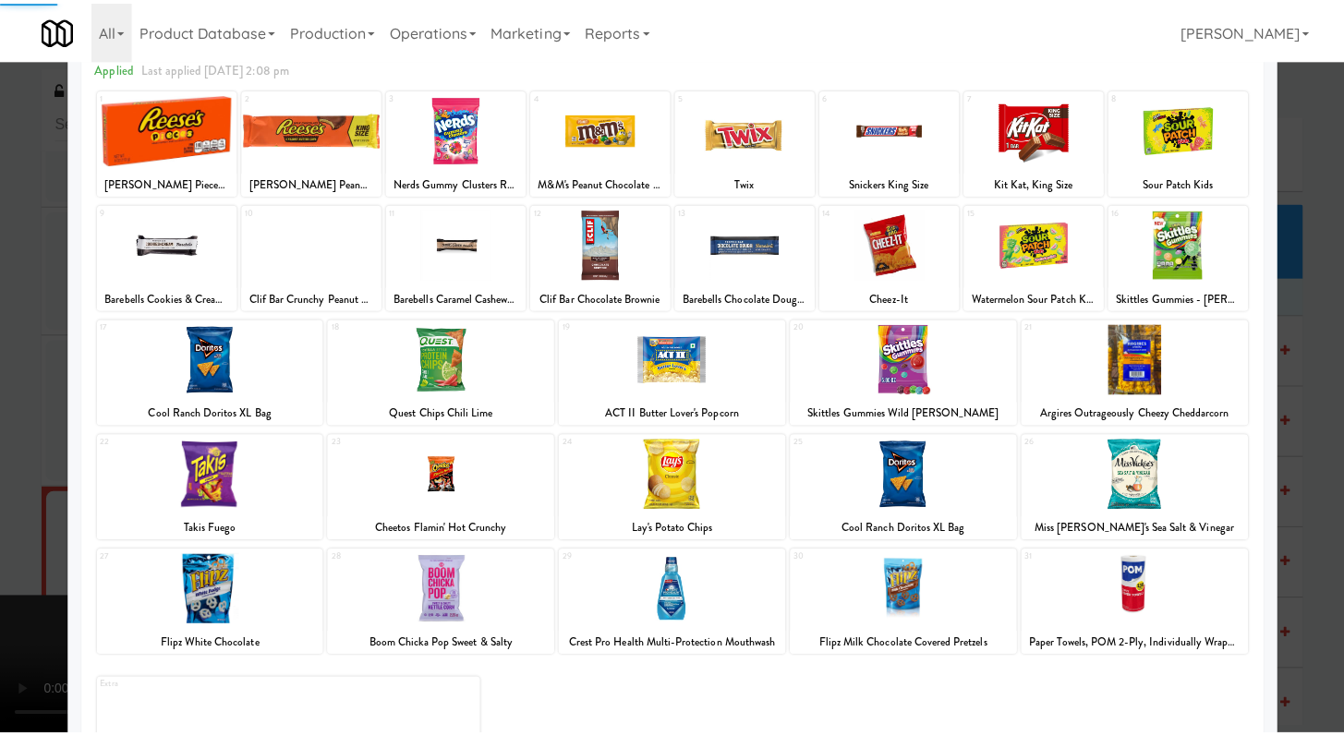
scroll to position [171, 0]
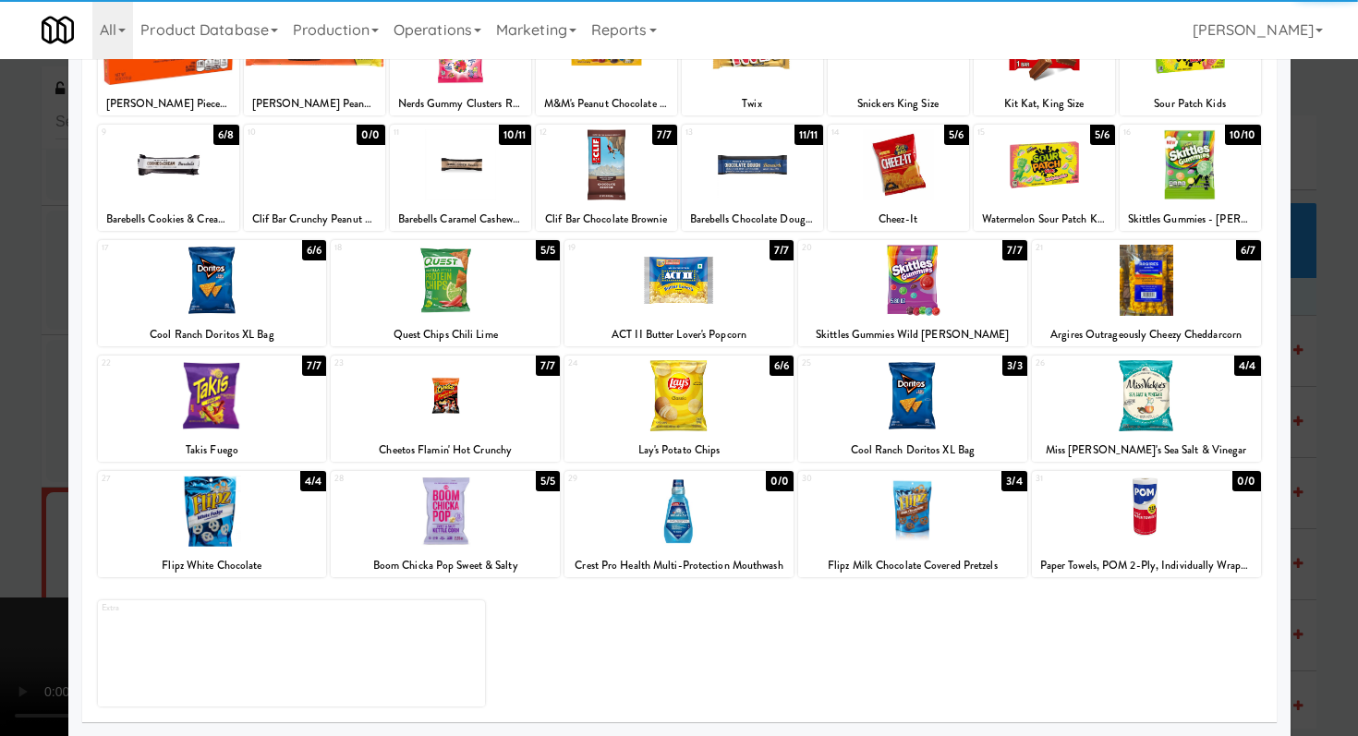
click at [932, 497] on div at bounding box center [912, 511] width 229 height 71
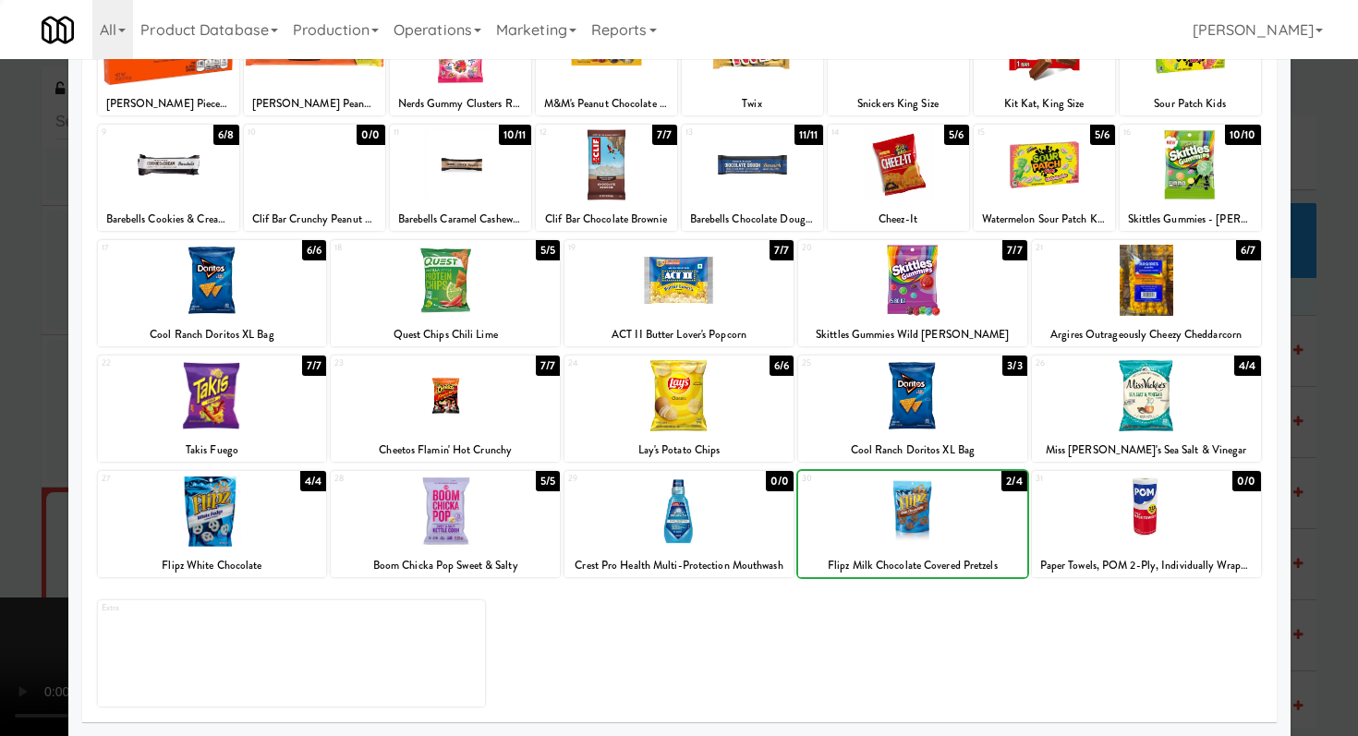
click at [0, 501] on div at bounding box center [679, 368] width 1358 height 736
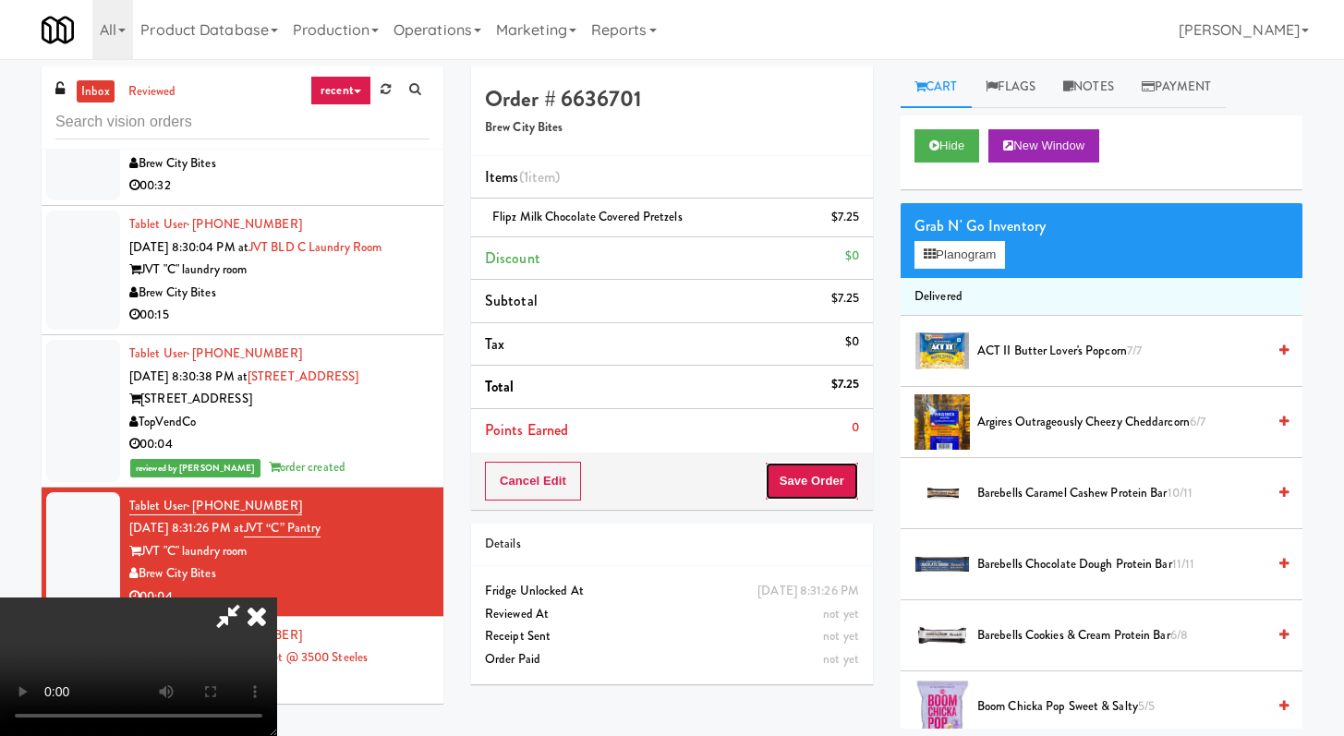
click at [815, 471] on button "Save Order" at bounding box center [812, 481] width 94 height 39
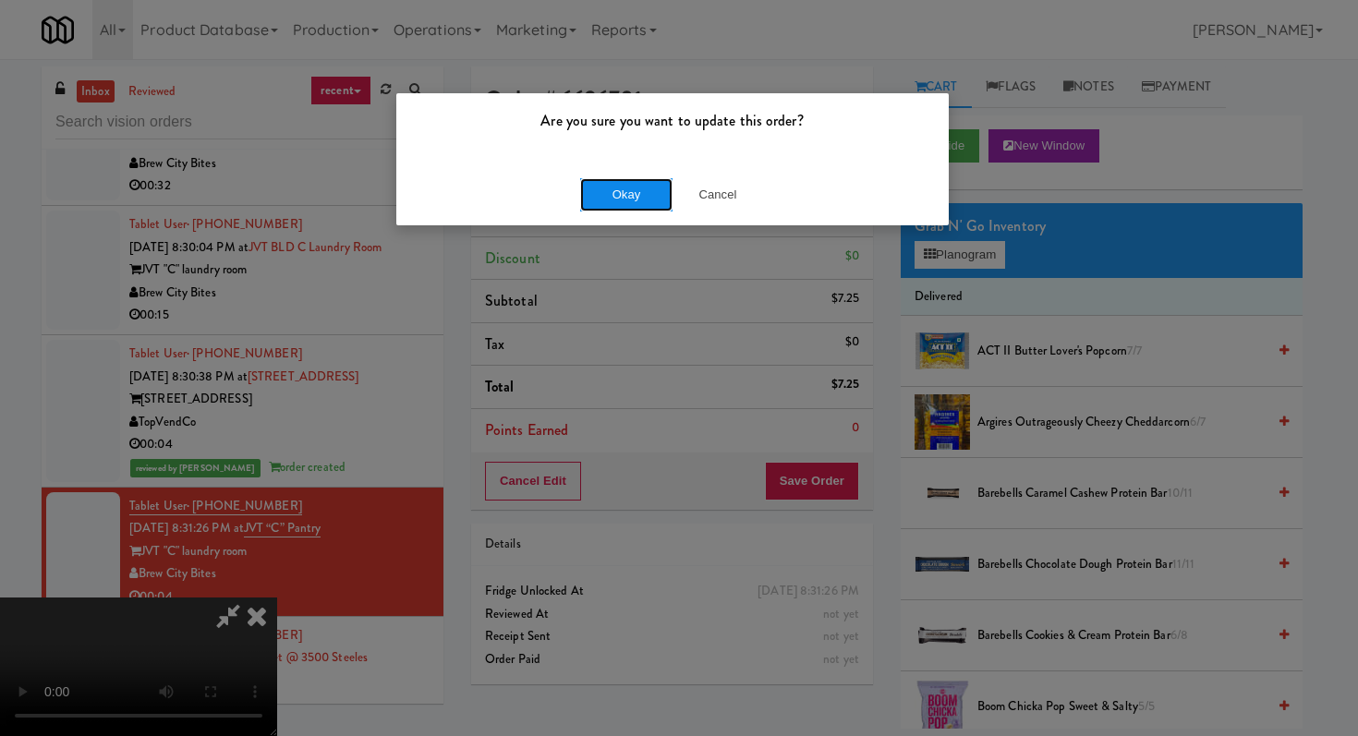
click at [583, 199] on button "Okay" at bounding box center [626, 194] width 92 height 33
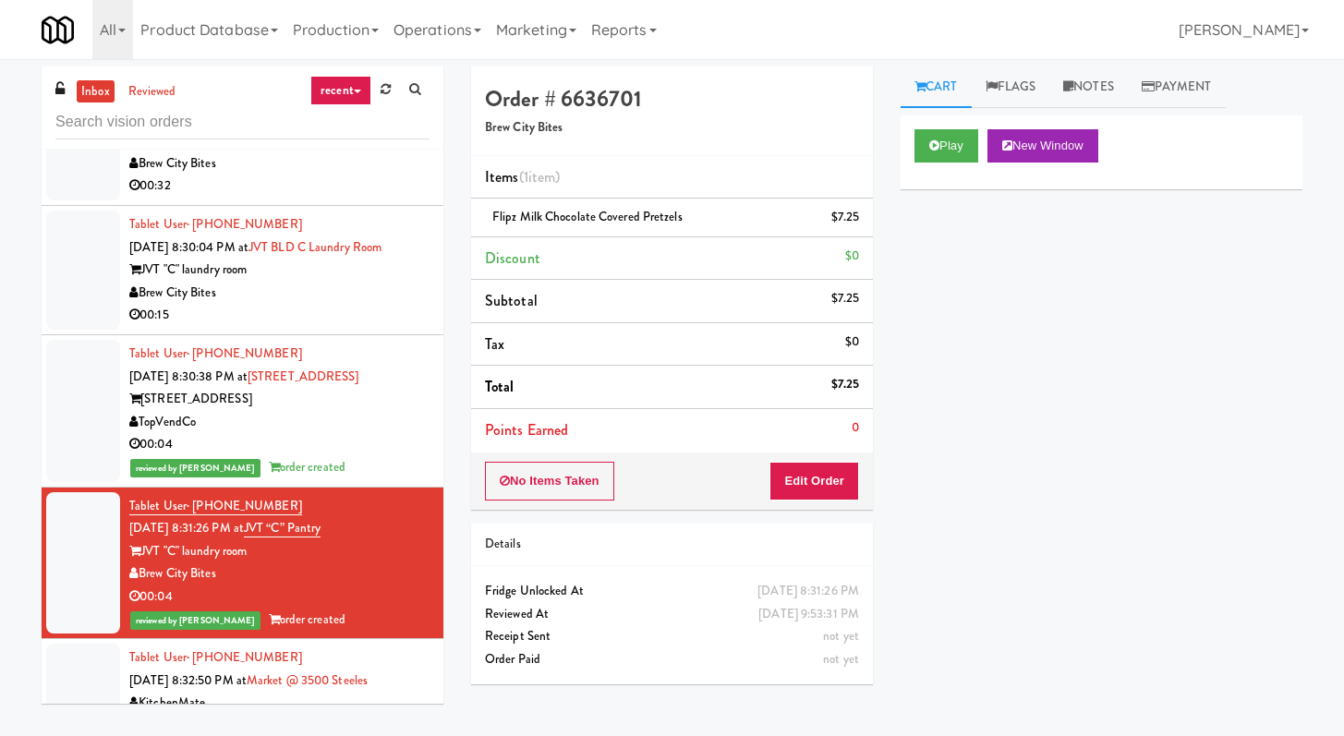
scroll to position [1541, 0]
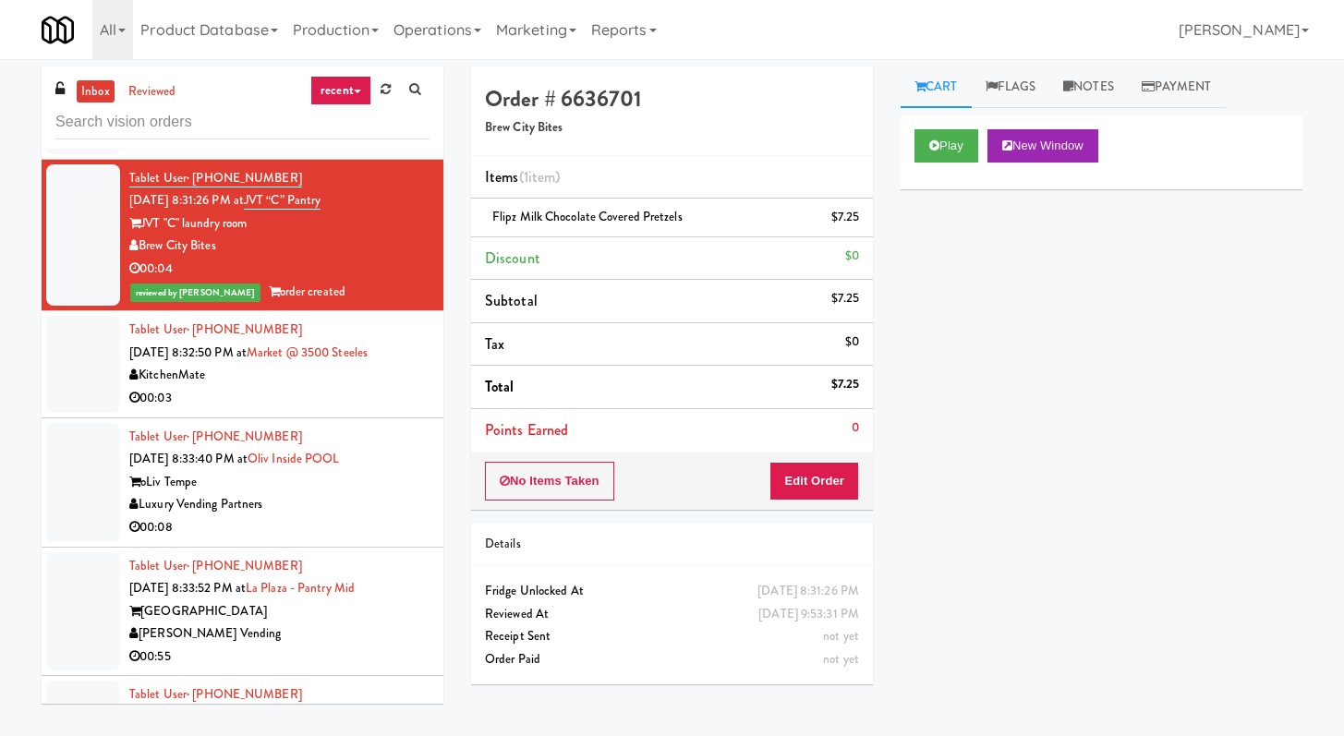
click at [401, 539] on div "00:08" at bounding box center [279, 527] width 300 height 23
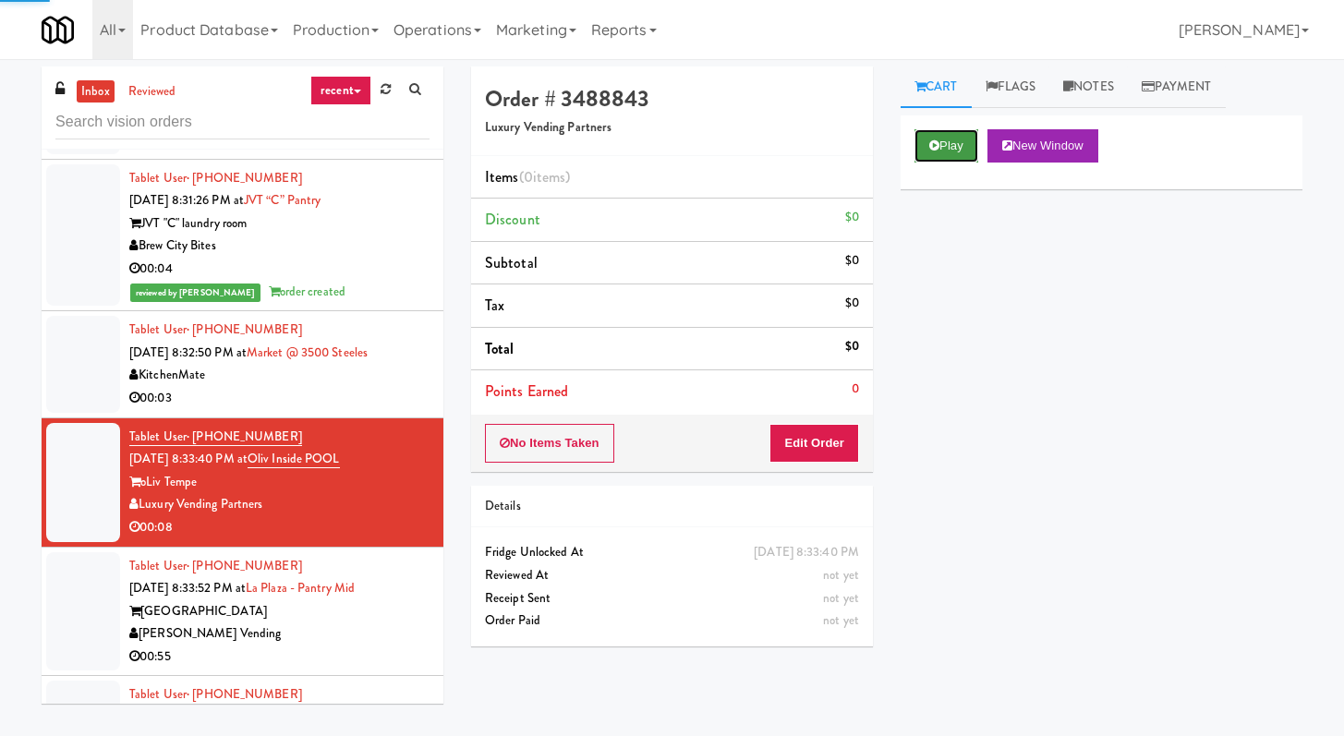
click at [933, 150] on icon at bounding box center [934, 145] width 10 height 12
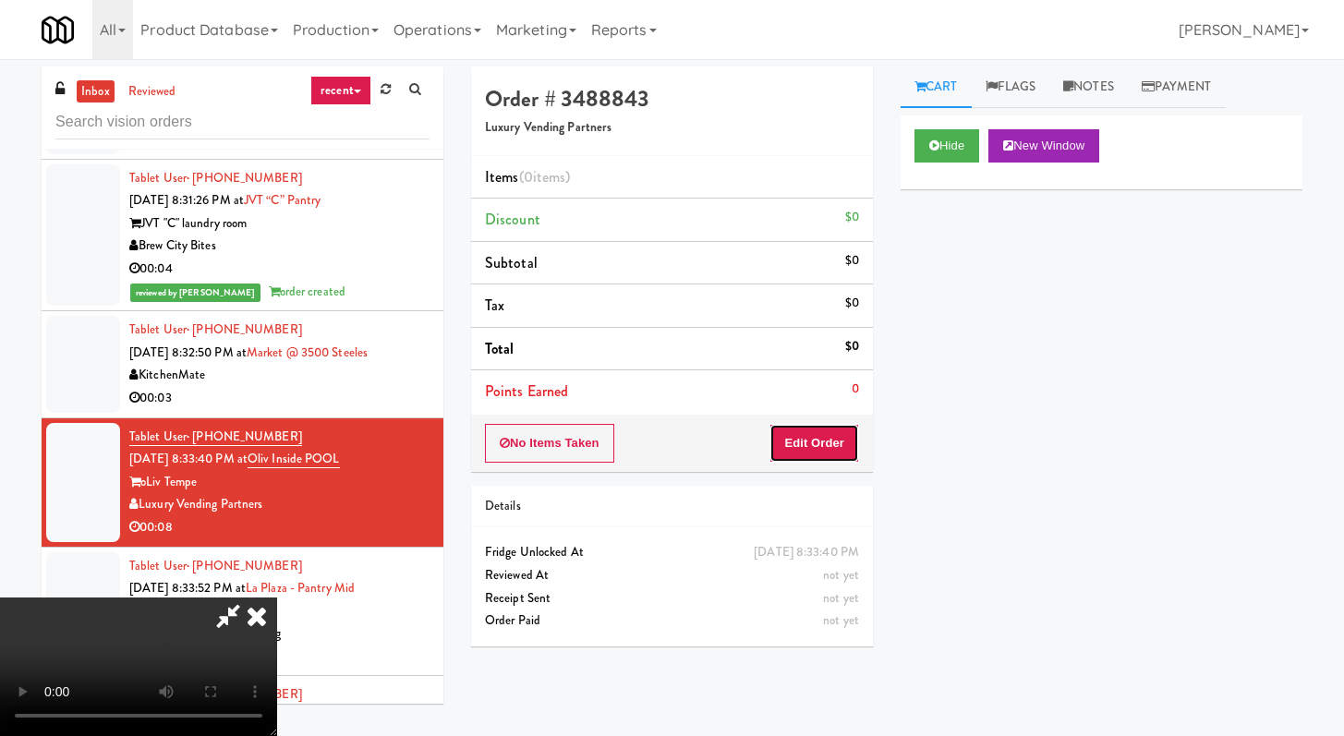
click at [827, 426] on button "Edit Order" at bounding box center [814, 443] width 90 height 39
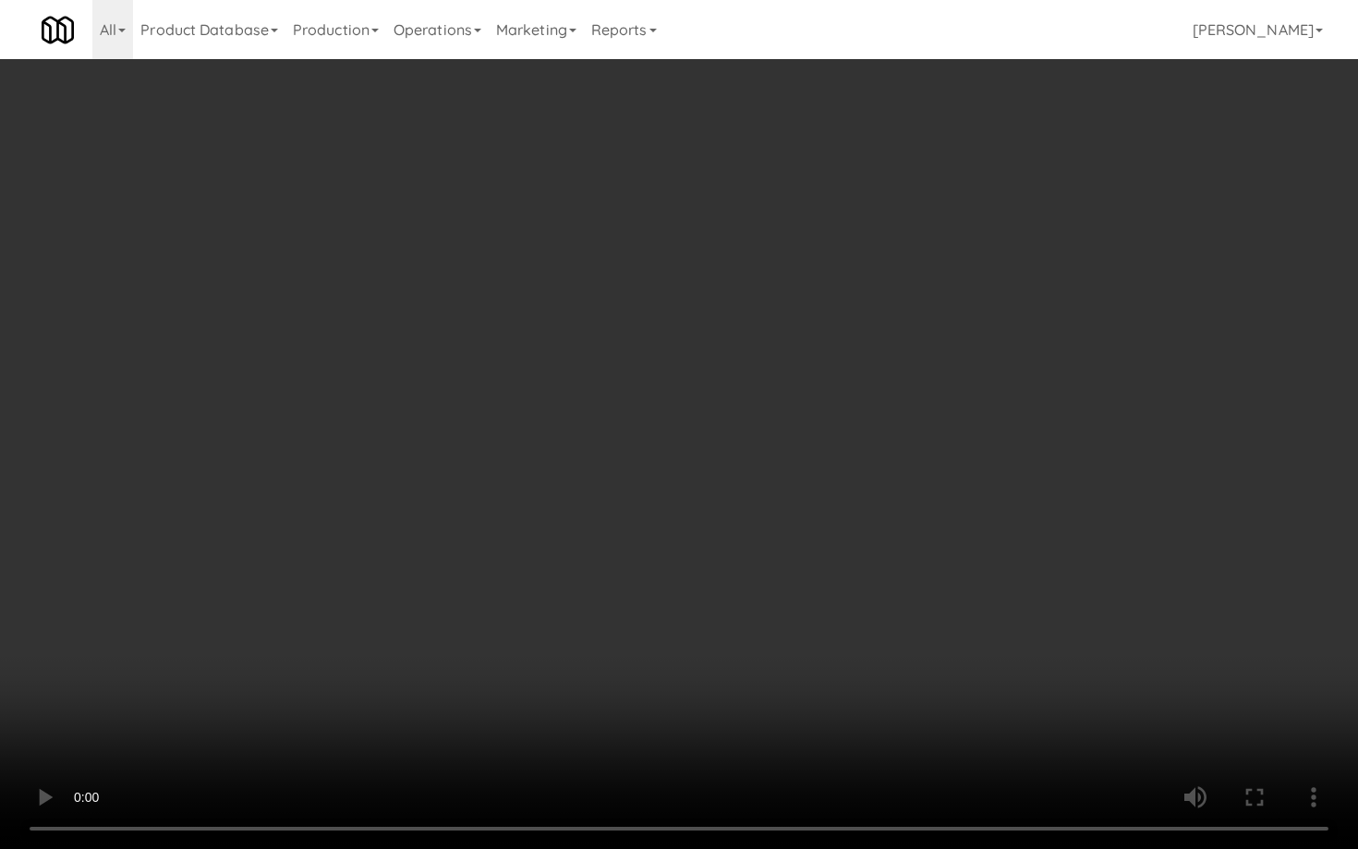
click at [726, 652] on video at bounding box center [679, 424] width 1358 height 849
click at [733, 640] on video at bounding box center [679, 424] width 1358 height 849
click at [722, 646] on video at bounding box center [679, 424] width 1358 height 849
click at [734, 618] on video at bounding box center [679, 424] width 1358 height 849
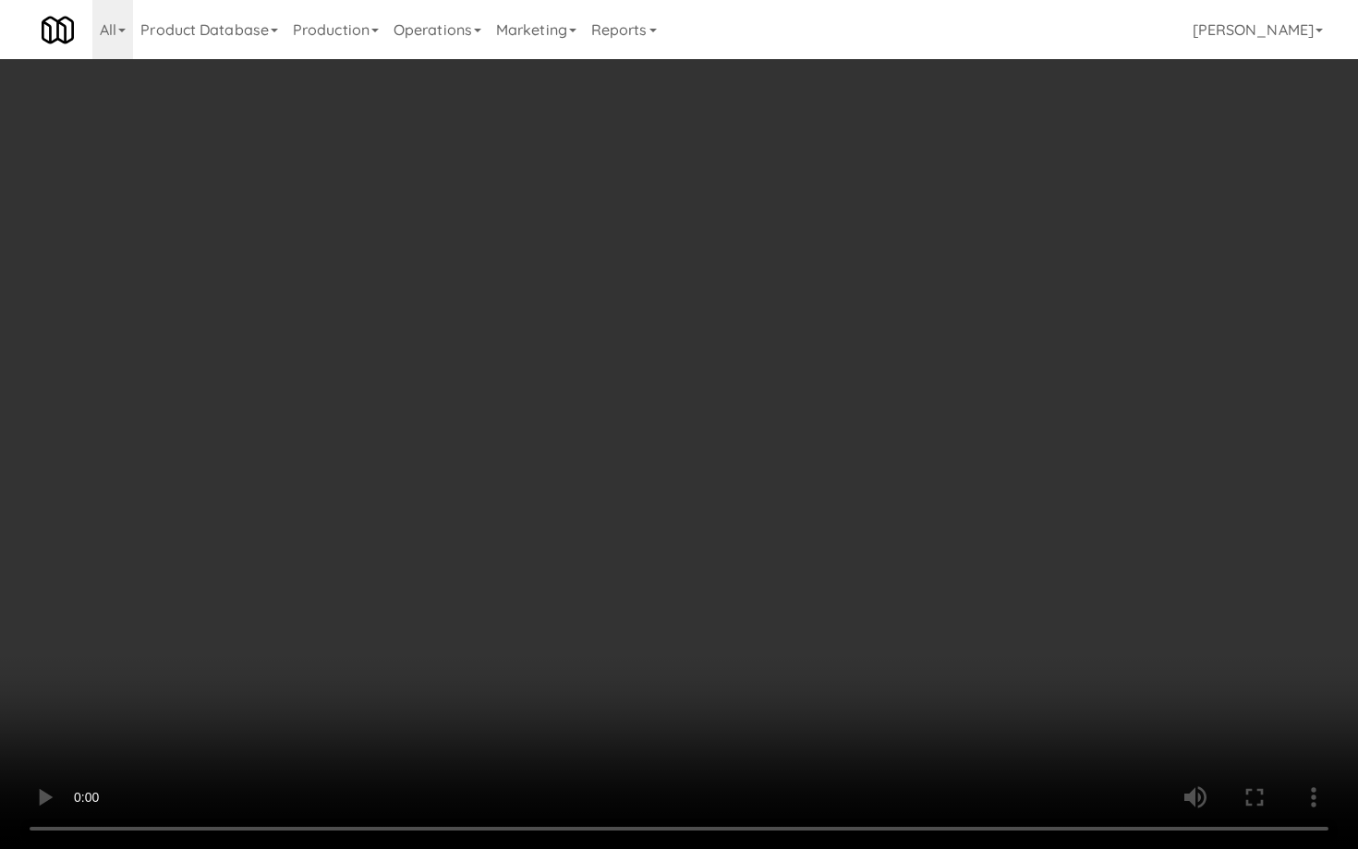
click at [734, 618] on video at bounding box center [679, 424] width 1358 height 849
click at [739, 612] on video at bounding box center [679, 424] width 1358 height 849
click at [739, 611] on video at bounding box center [679, 424] width 1358 height 849
click at [743, 607] on video at bounding box center [679, 424] width 1358 height 849
click at [743, 606] on video at bounding box center [679, 424] width 1358 height 849
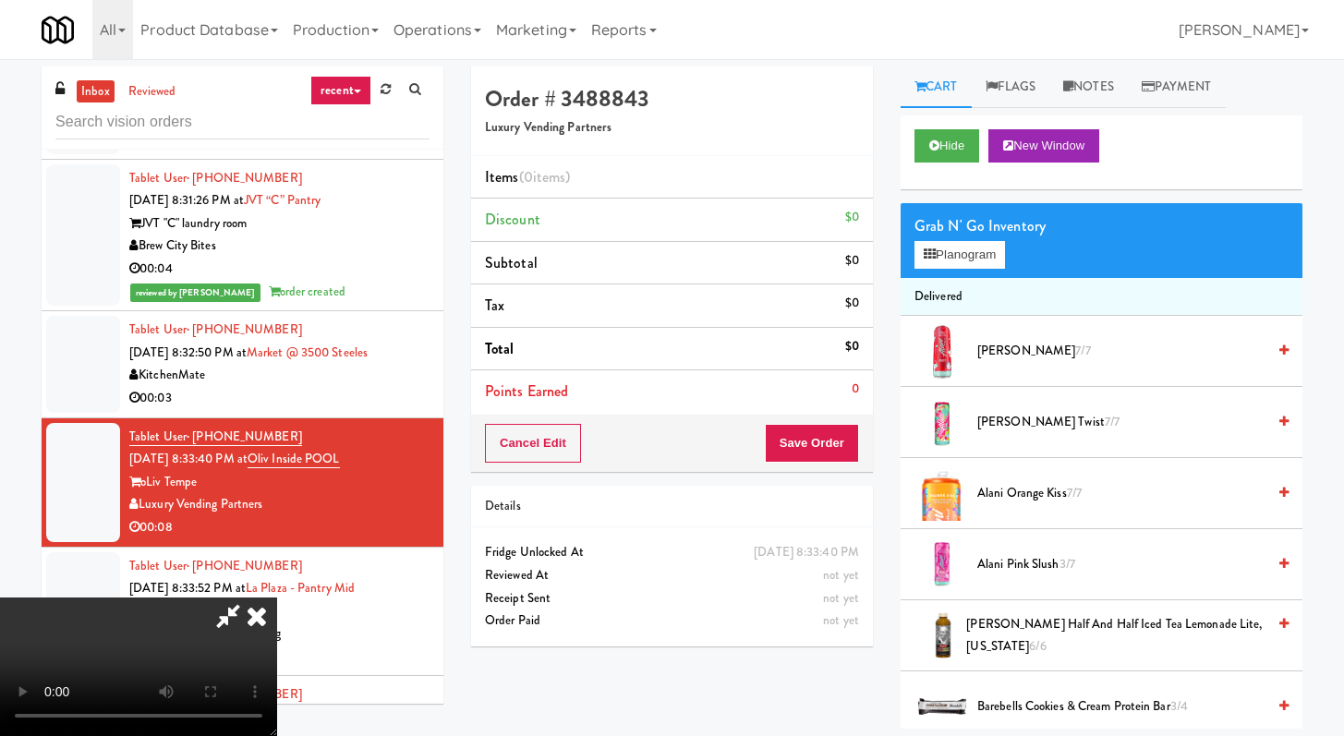
click at [1030, 489] on span "Alani Orange Kiss 7/7" at bounding box center [1121, 493] width 288 height 23
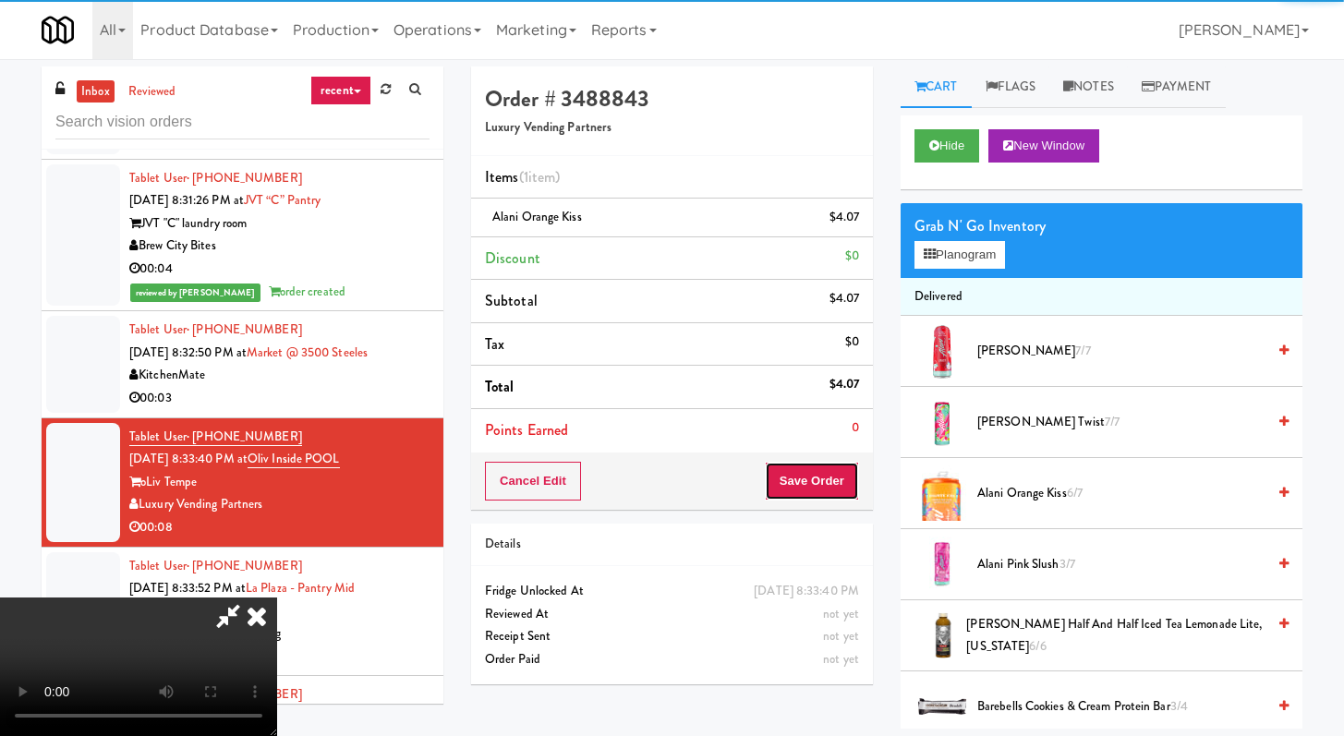
click at [849, 480] on button "Save Order" at bounding box center [812, 481] width 94 height 39
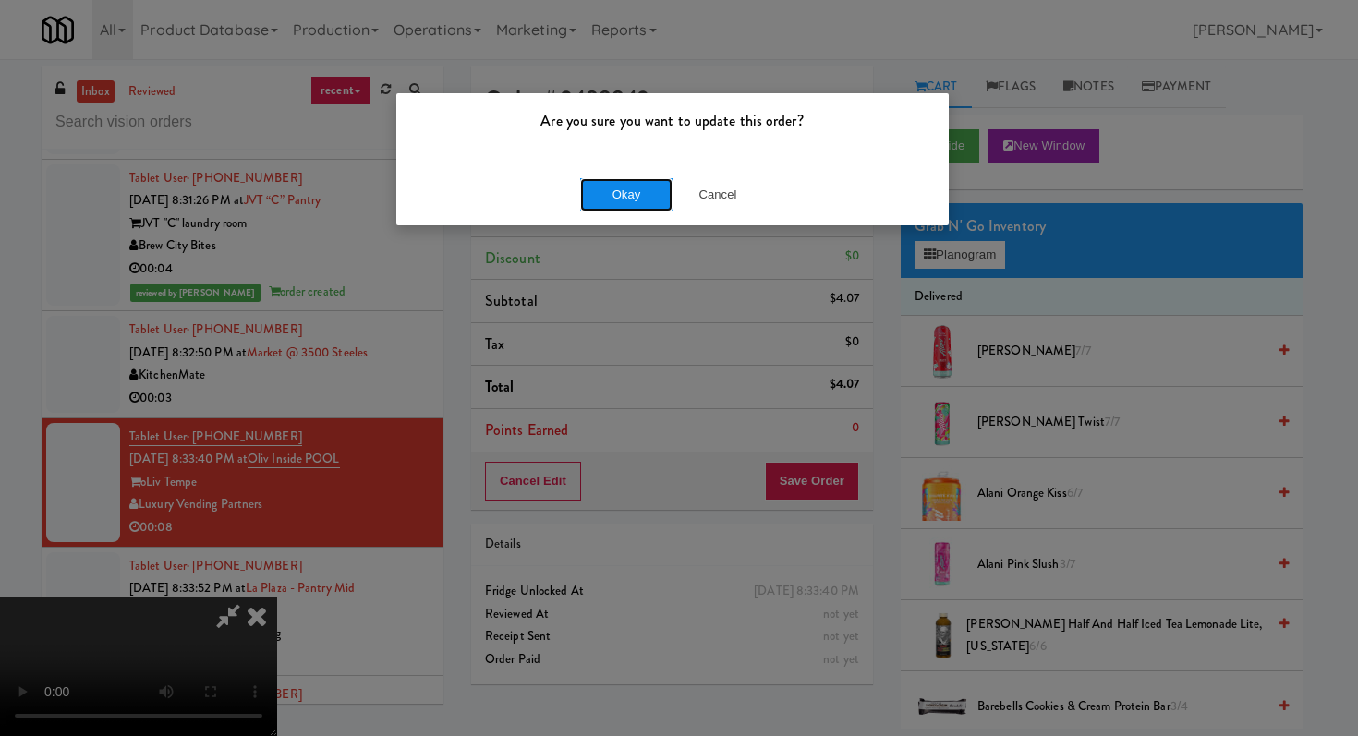
click at [608, 191] on button "Okay" at bounding box center [626, 194] width 92 height 33
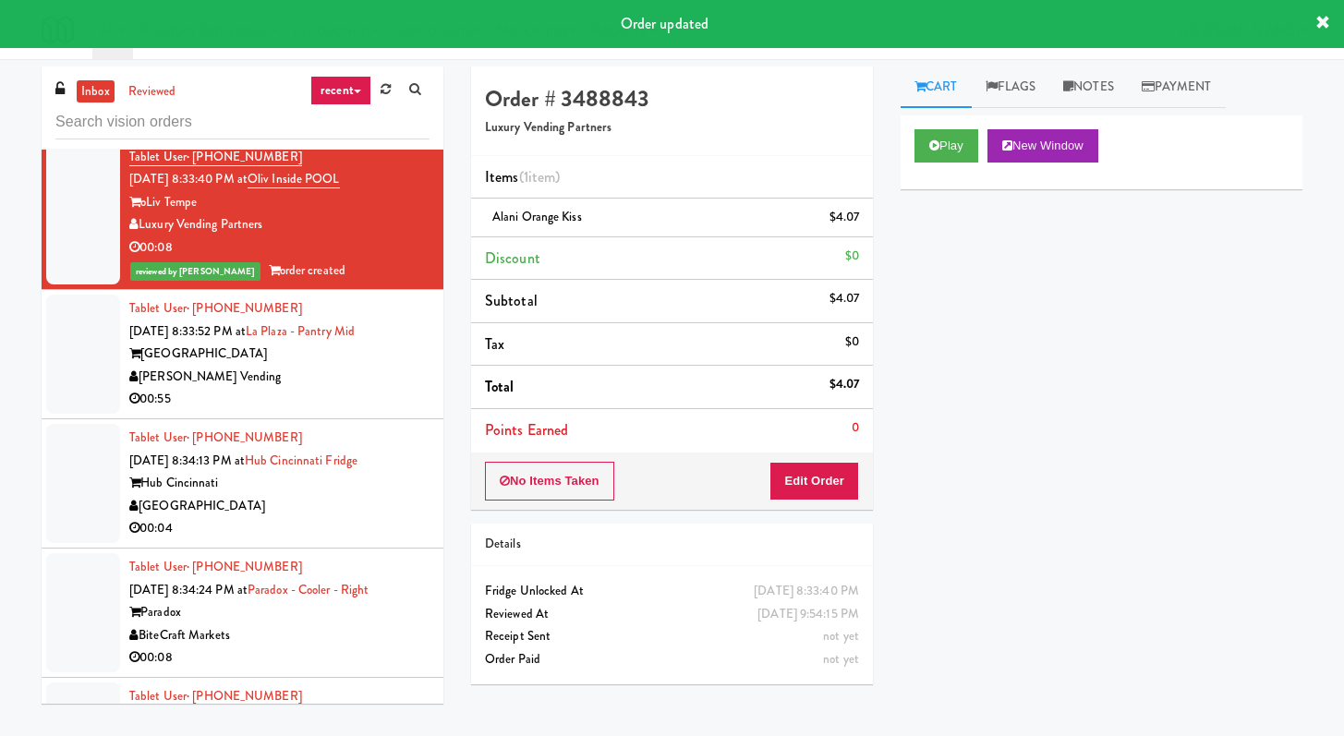
scroll to position [1835, 0]
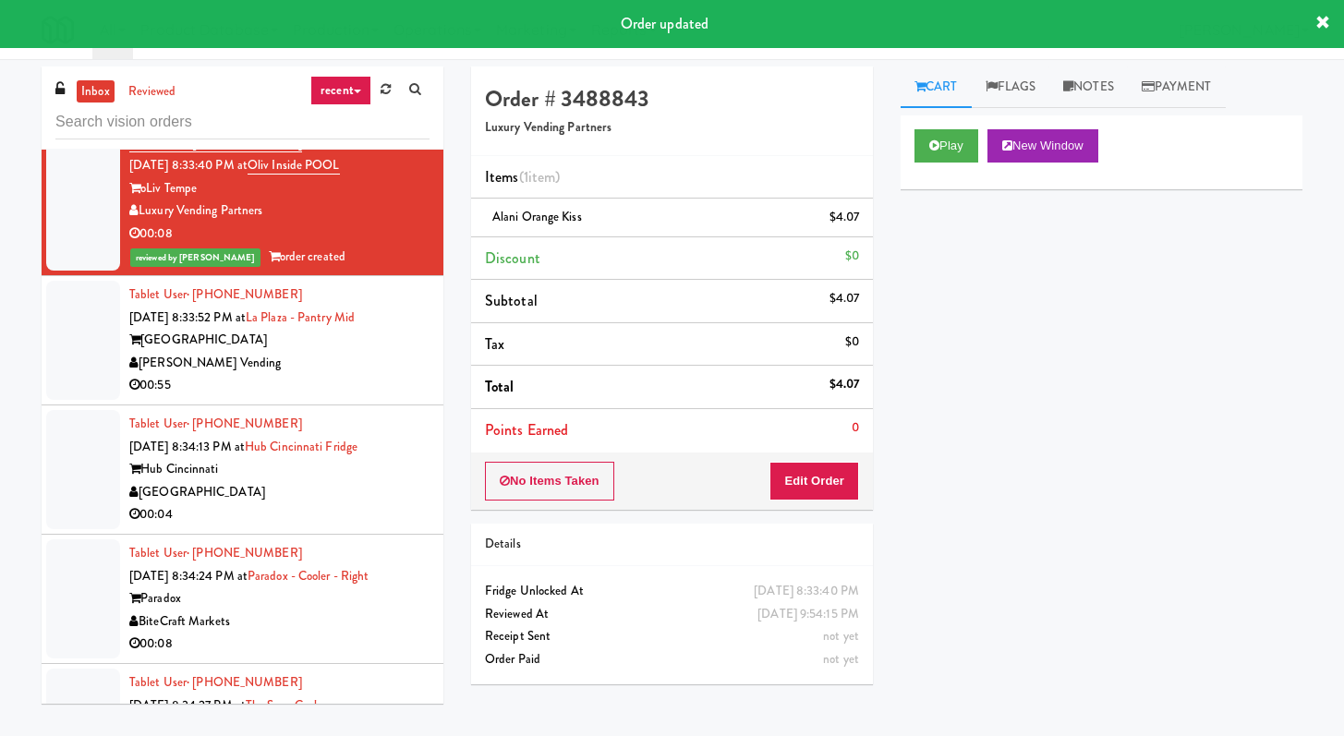
click at [363, 405] on li "Tablet User · (213) 944-6289 Sep 20, 2025 8:33:52 PM at La Plaza - Pantry Mid L…" at bounding box center [243, 340] width 402 height 129
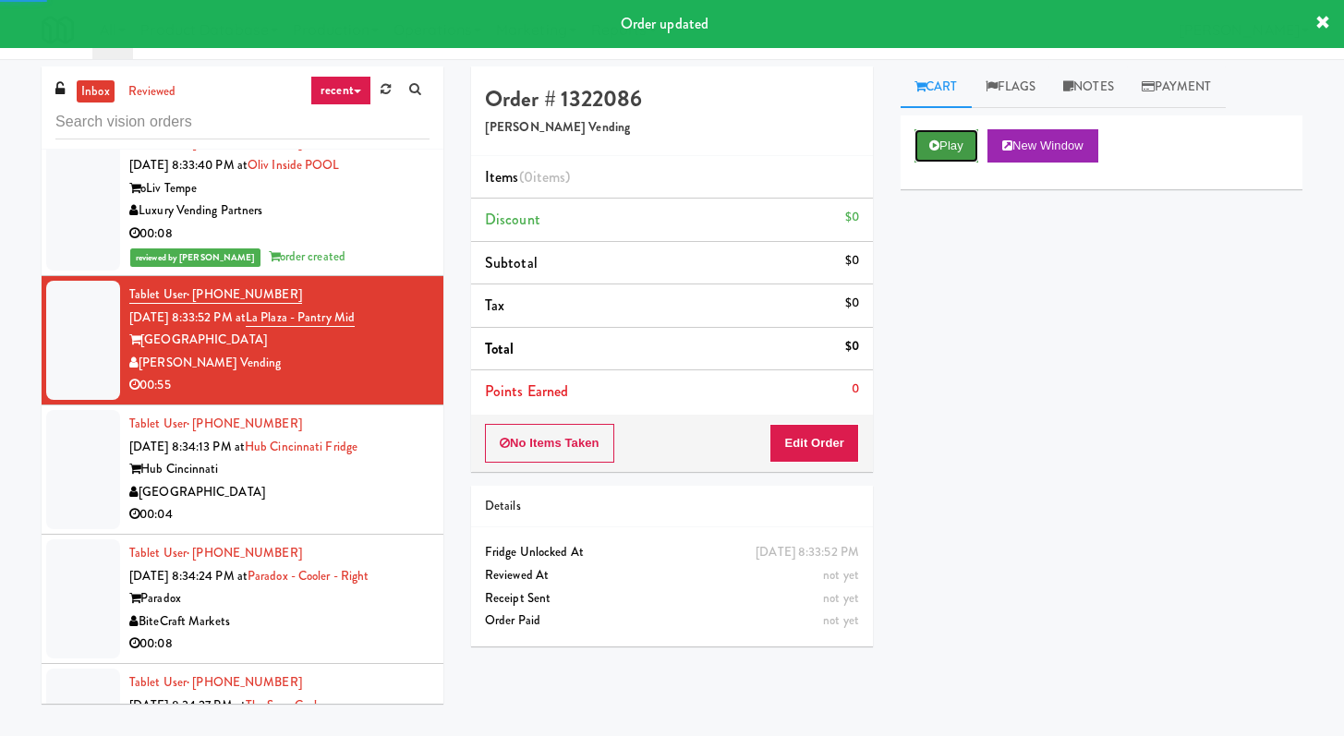
click at [948, 159] on button "Play" at bounding box center [946, 145] width 64 height 33
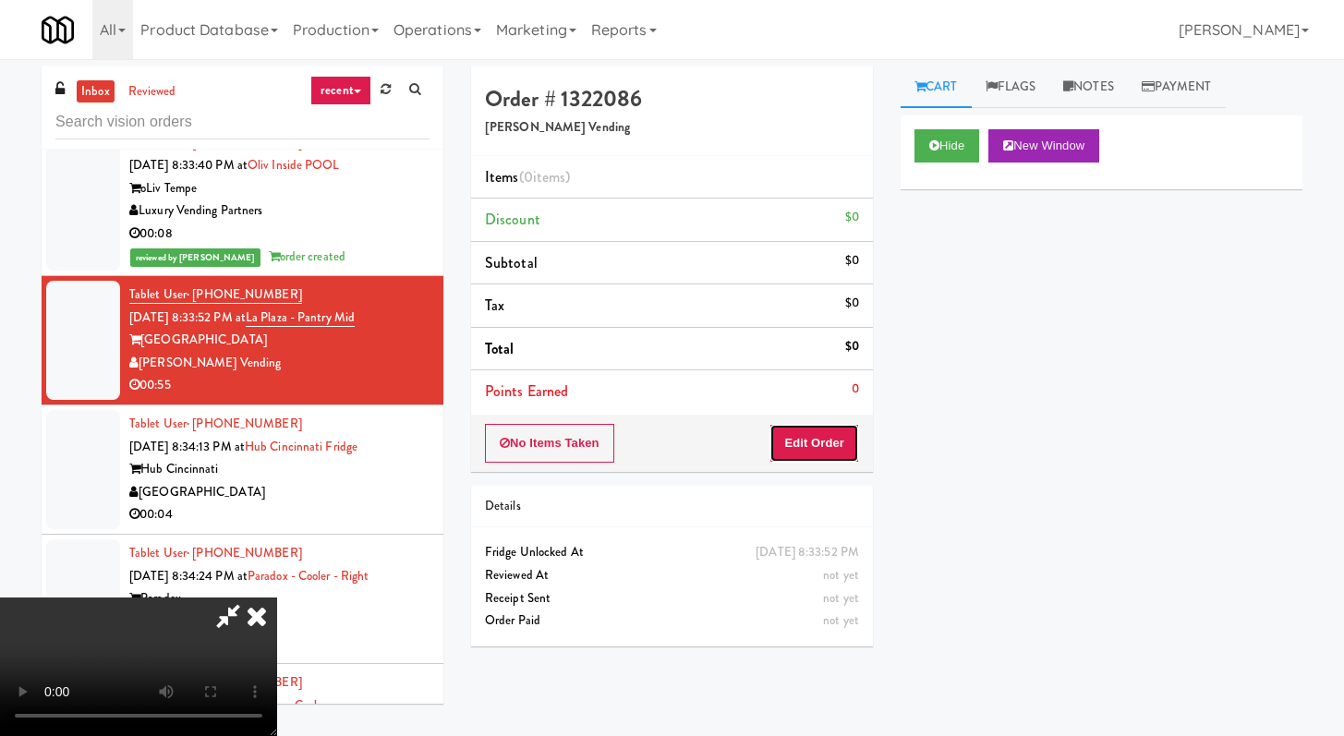
click at [840, 443] on button "Edit Order" at bounding box center [814, 443] width 90 height 39
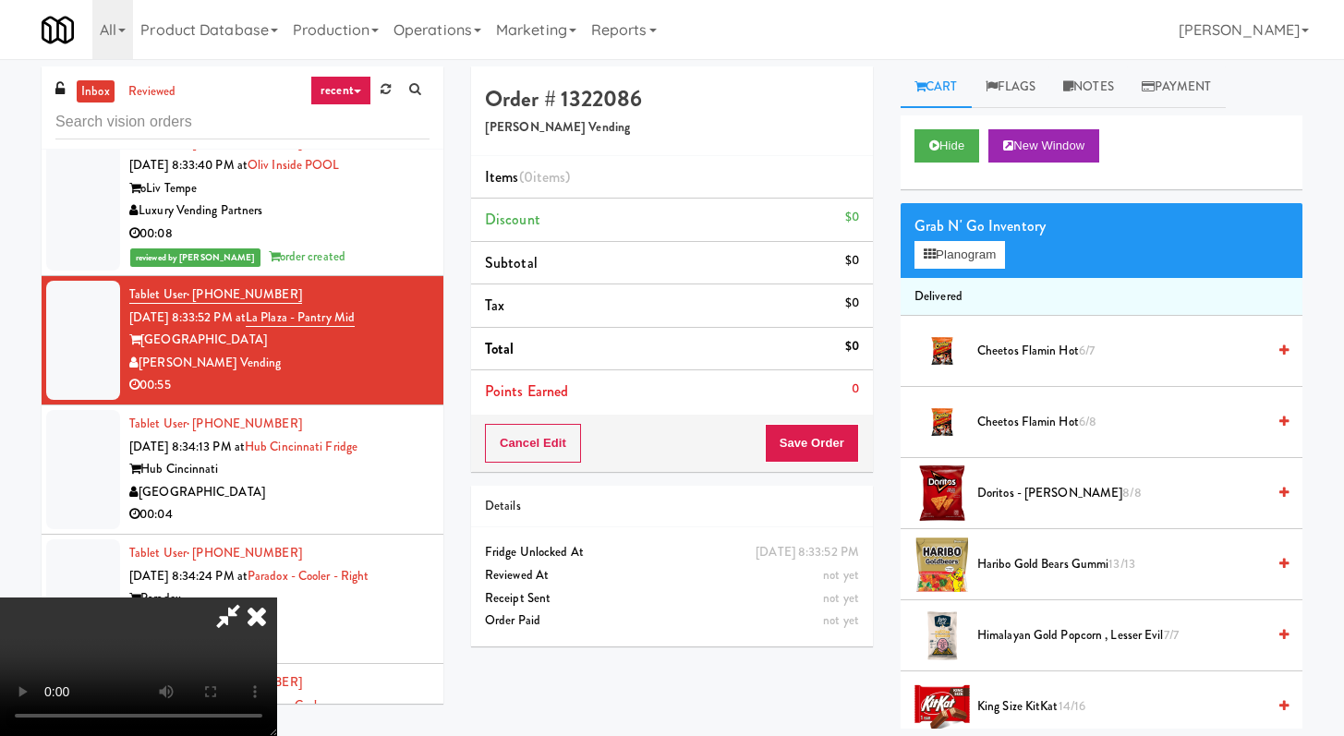
scroll to position [159, 0]
click at [277, 598] on video at bounding box center [138, 667] width 277 height 139
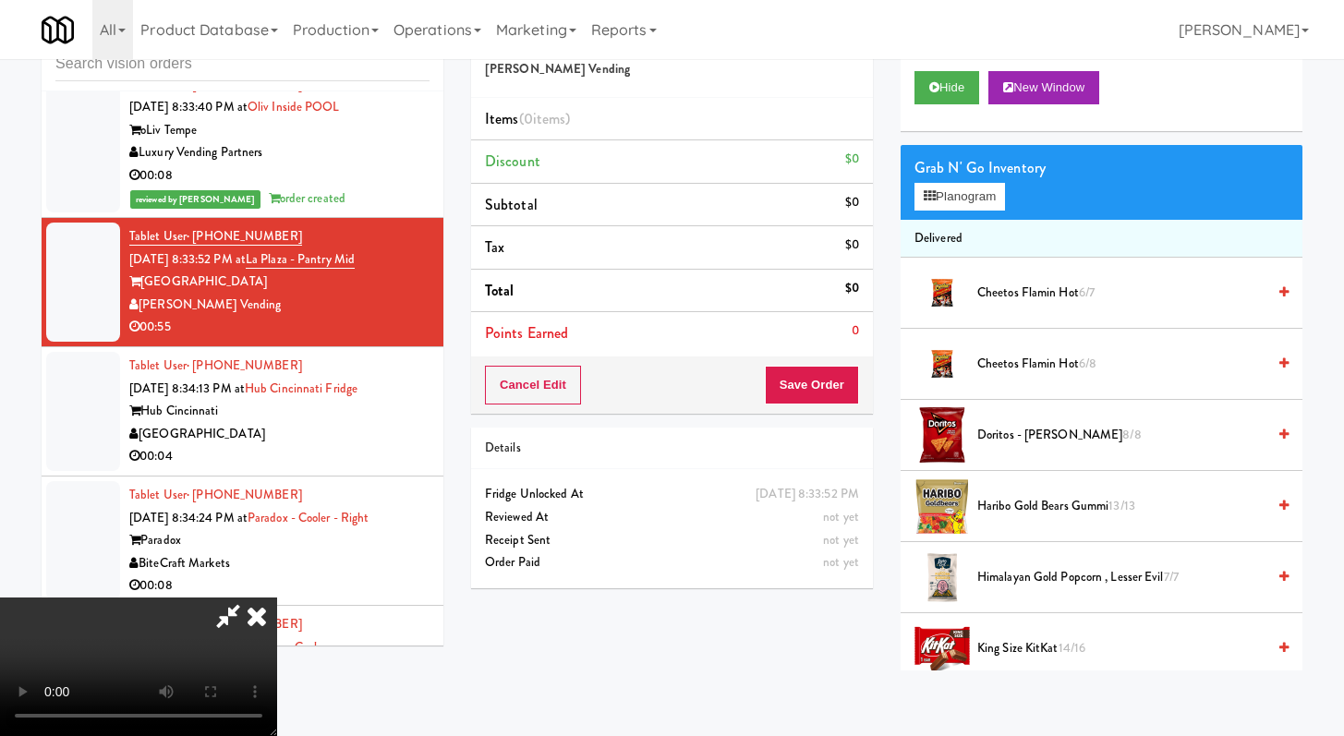
scroll to position [0, 0]
drag, startPoint x: 786, startPoint y: 62, endPoint x: 779, endPoint y: 76, distance: 15.7
click at [277, 598] on icon at bounding box center [256, 616] width 41 height 37
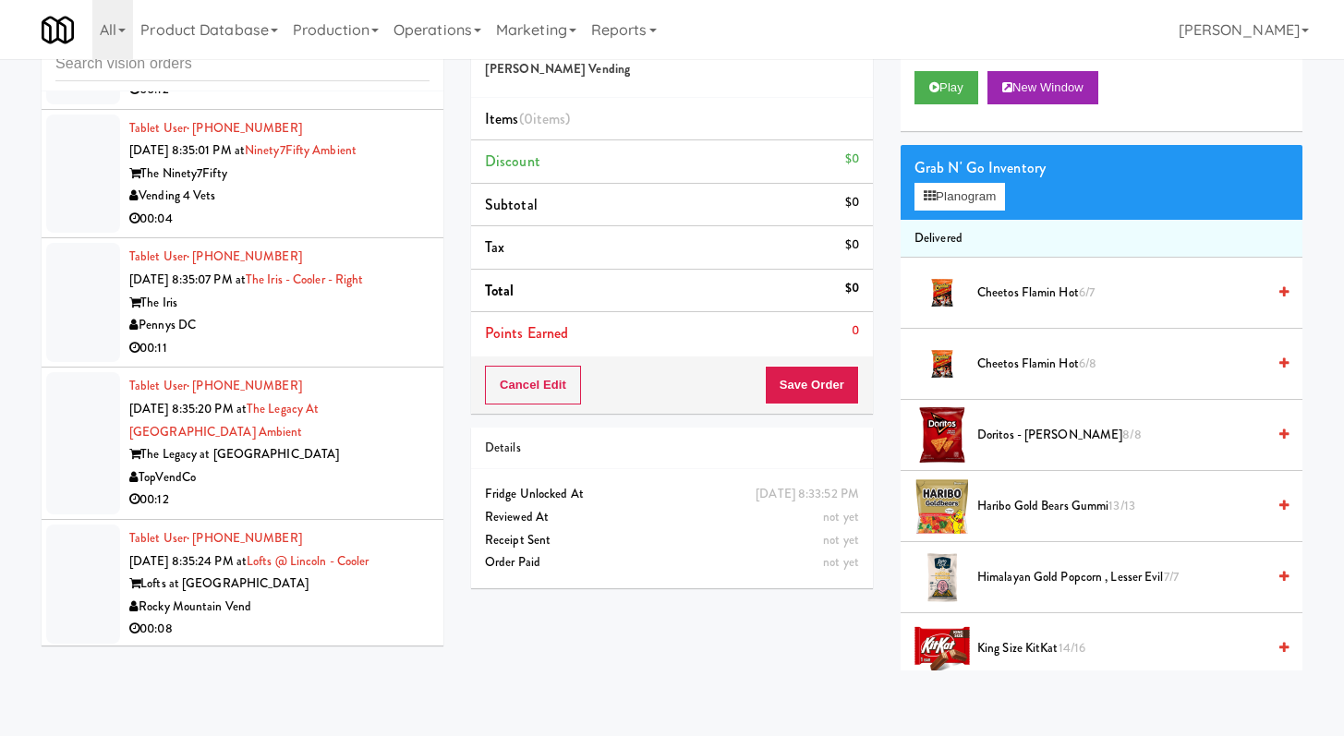
scroll to position [3037, 0]
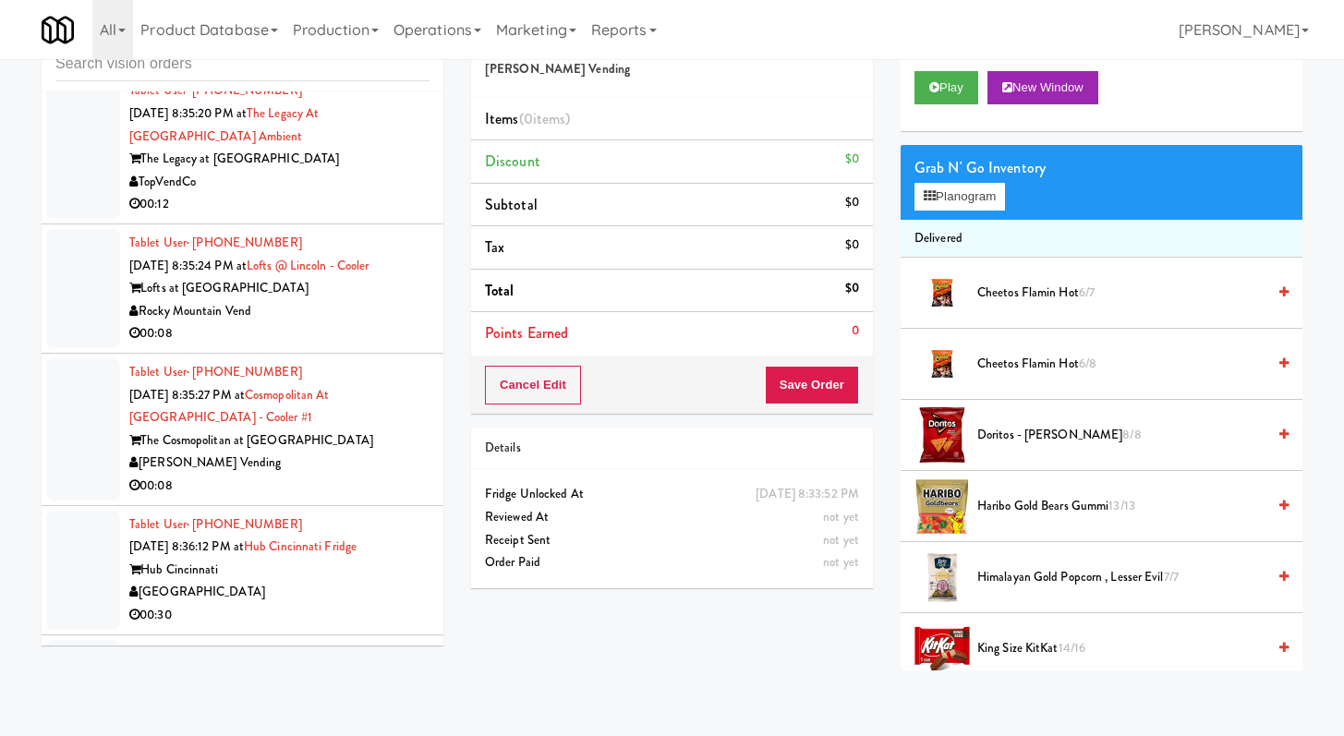
click at [322, 345] on div "00:08" at bounding box center [279, 333] width 300 height 23
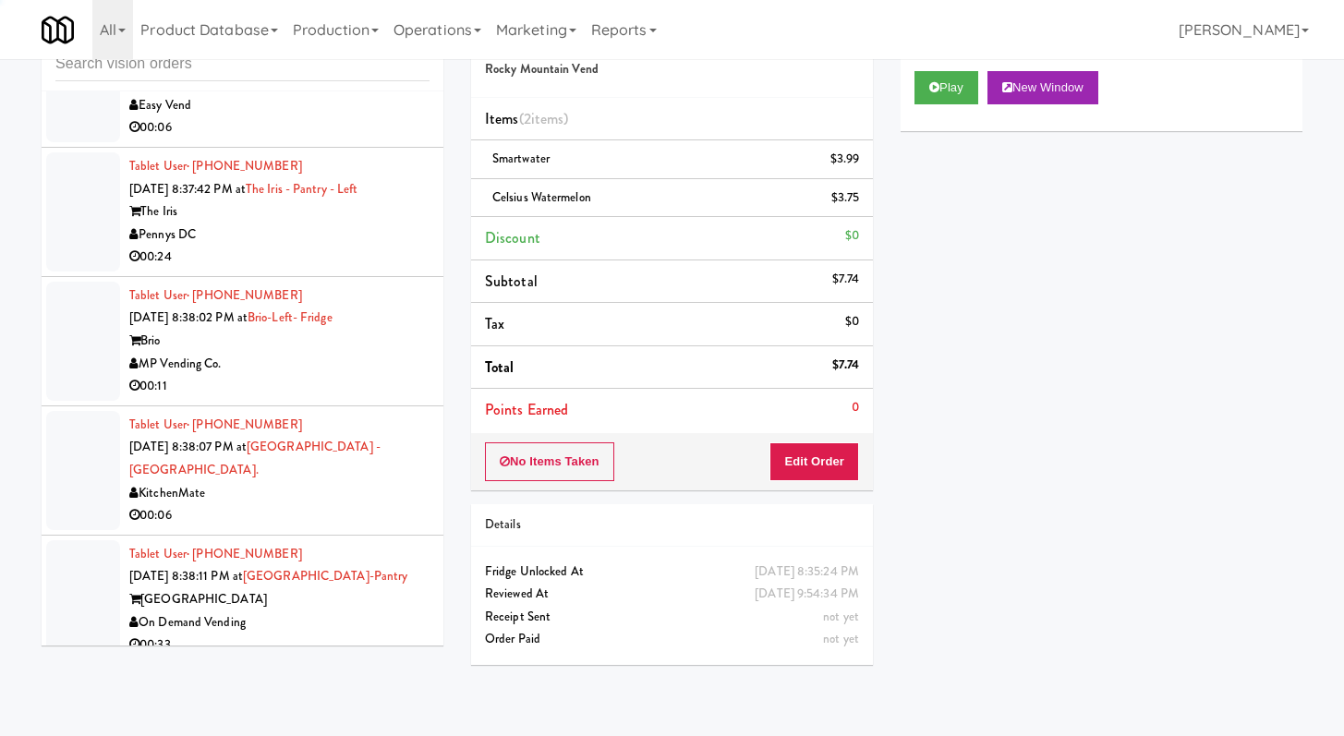
scroll to position [4750, 0]
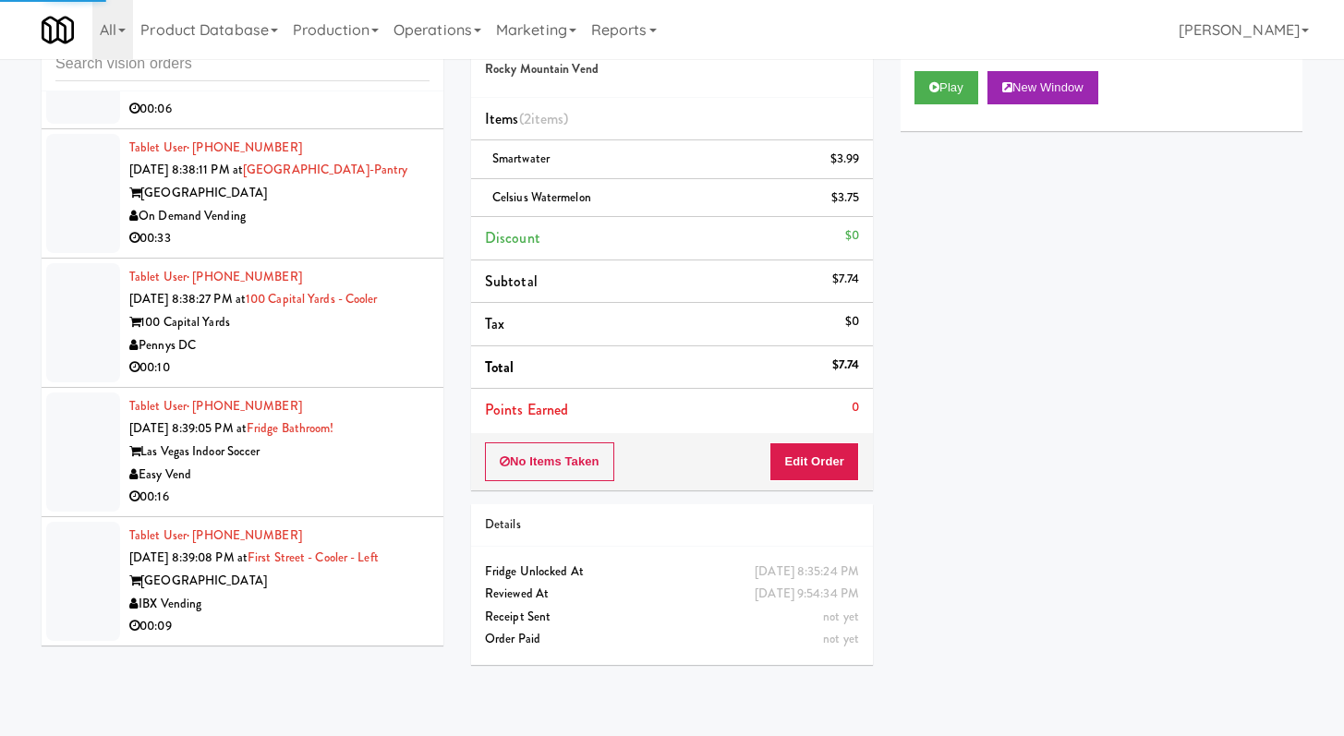
click at [303, 380] on div "00:10" at bounding box center [279, 367] width 300 height 23
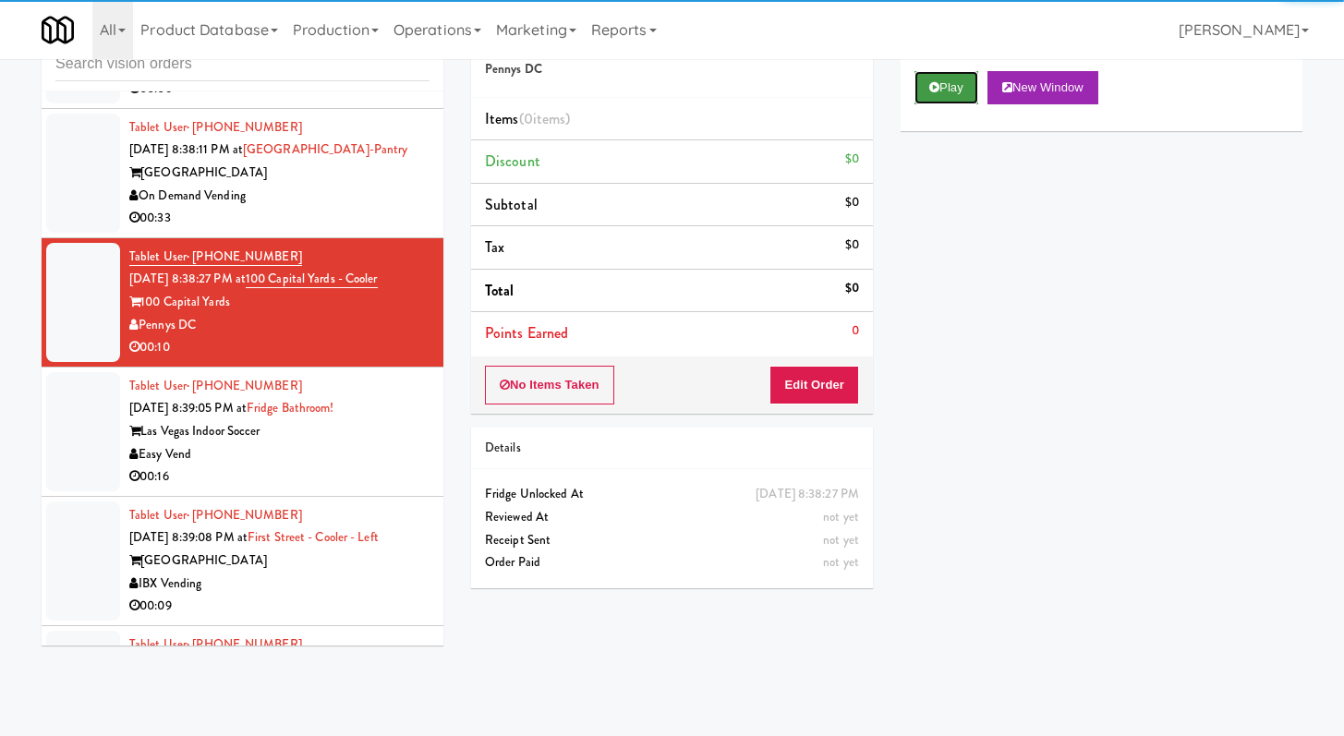
click at [924, 82] on button "Play" at bounding box center [946, 87] width 64 height 33
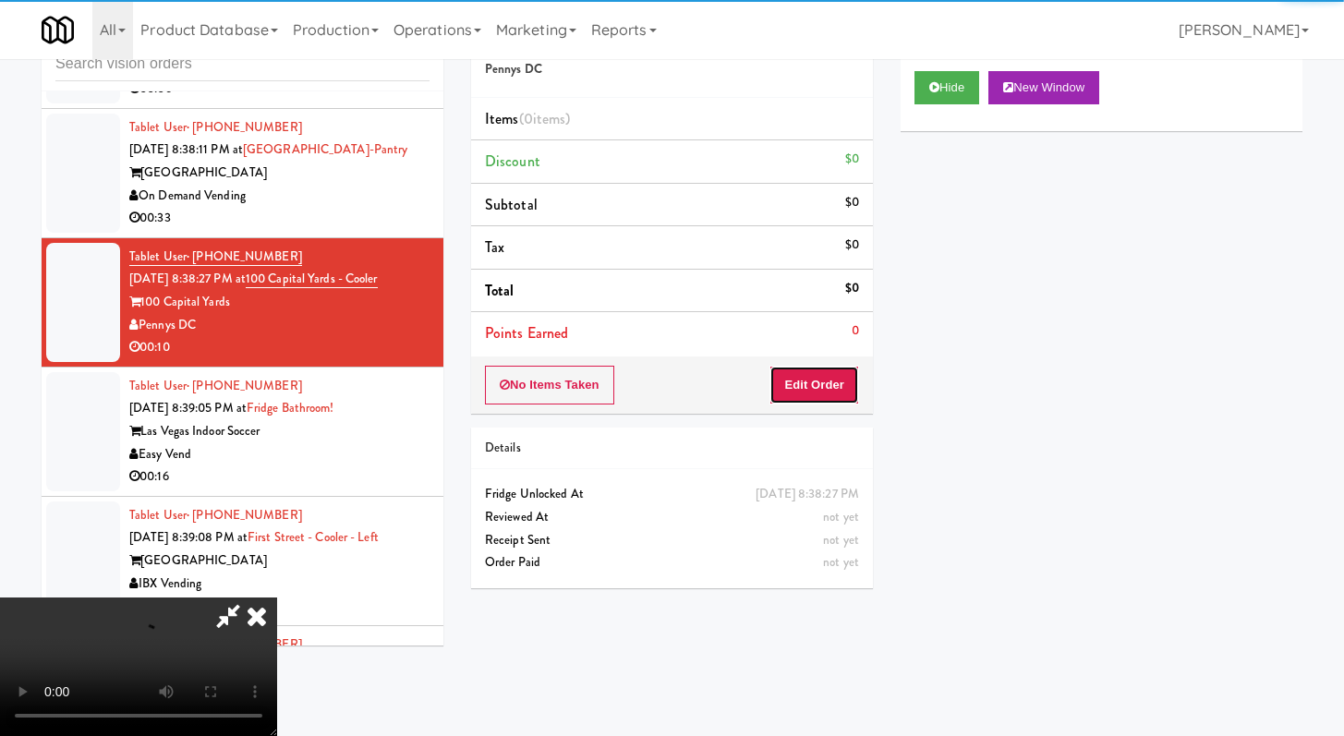
click at [833, 386] on button "Edit Order" at bounding box center [814, 385] width 90 height 39
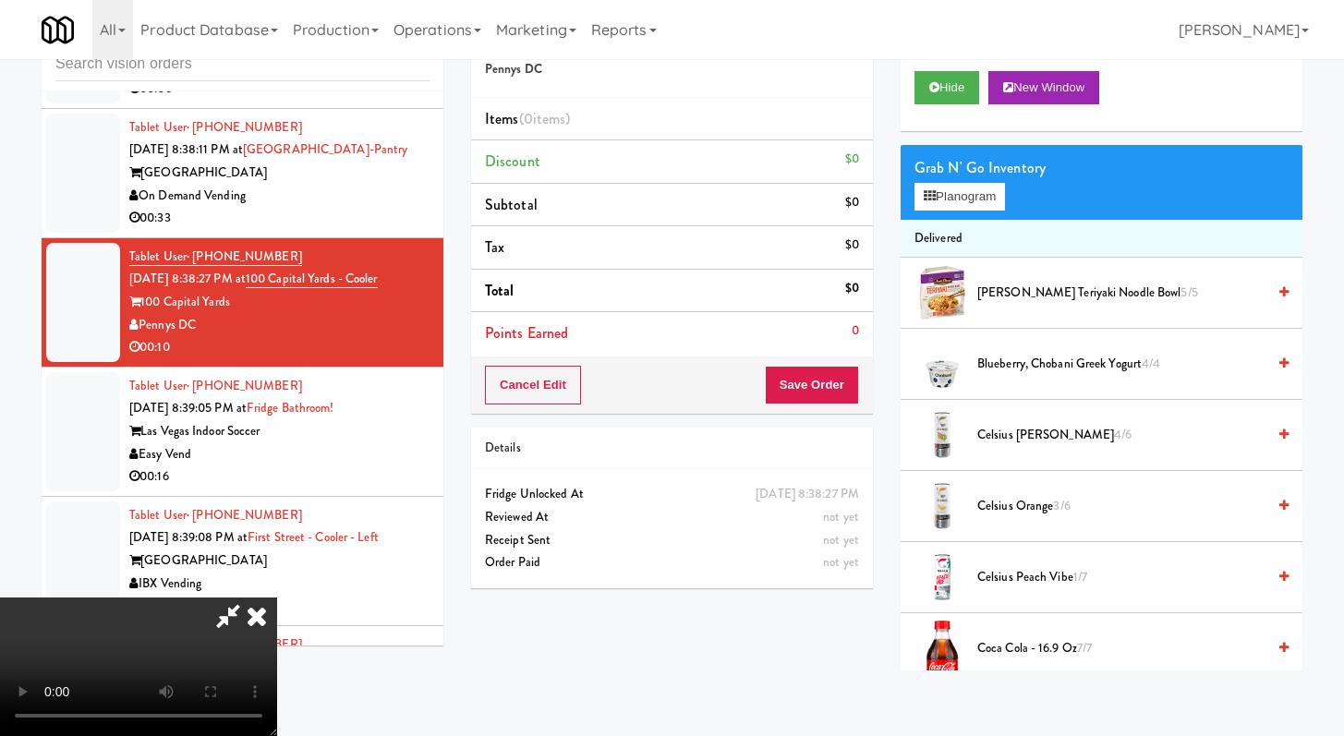
scroll to position [159, 0]
click at [277, 598] on video at bounding box center [138, 667] width 277 height 139
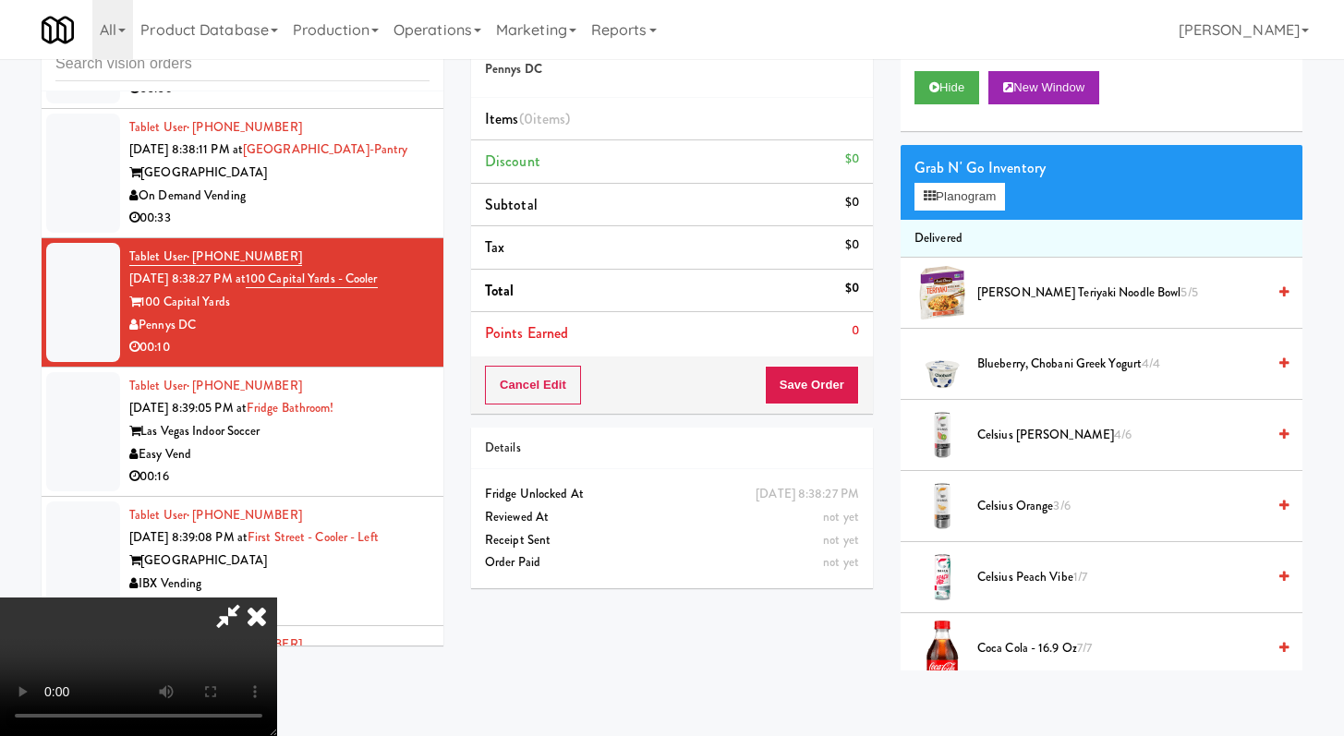
click at [277, 598] on video at bounding box center [138, 667] width 277 height 139
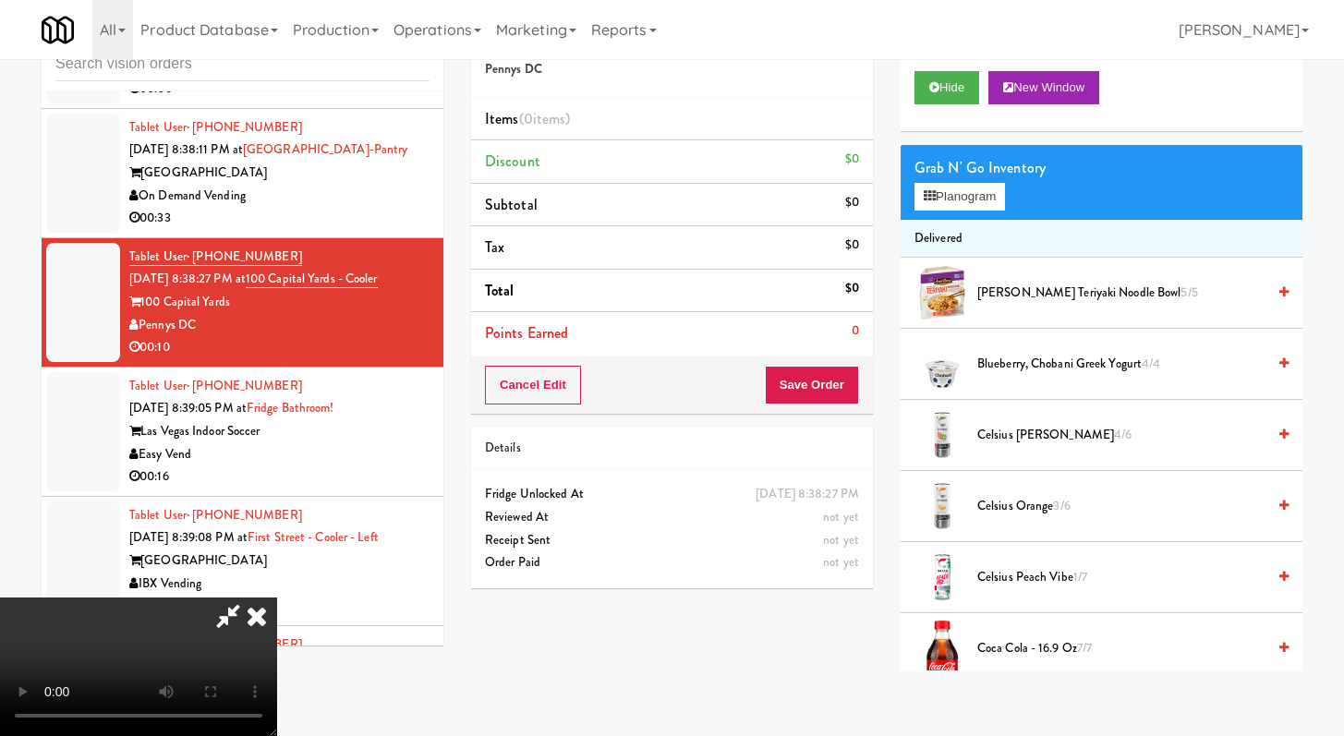
click at [277, 598] on video at bounding box center [138, 667] width 277 height 139
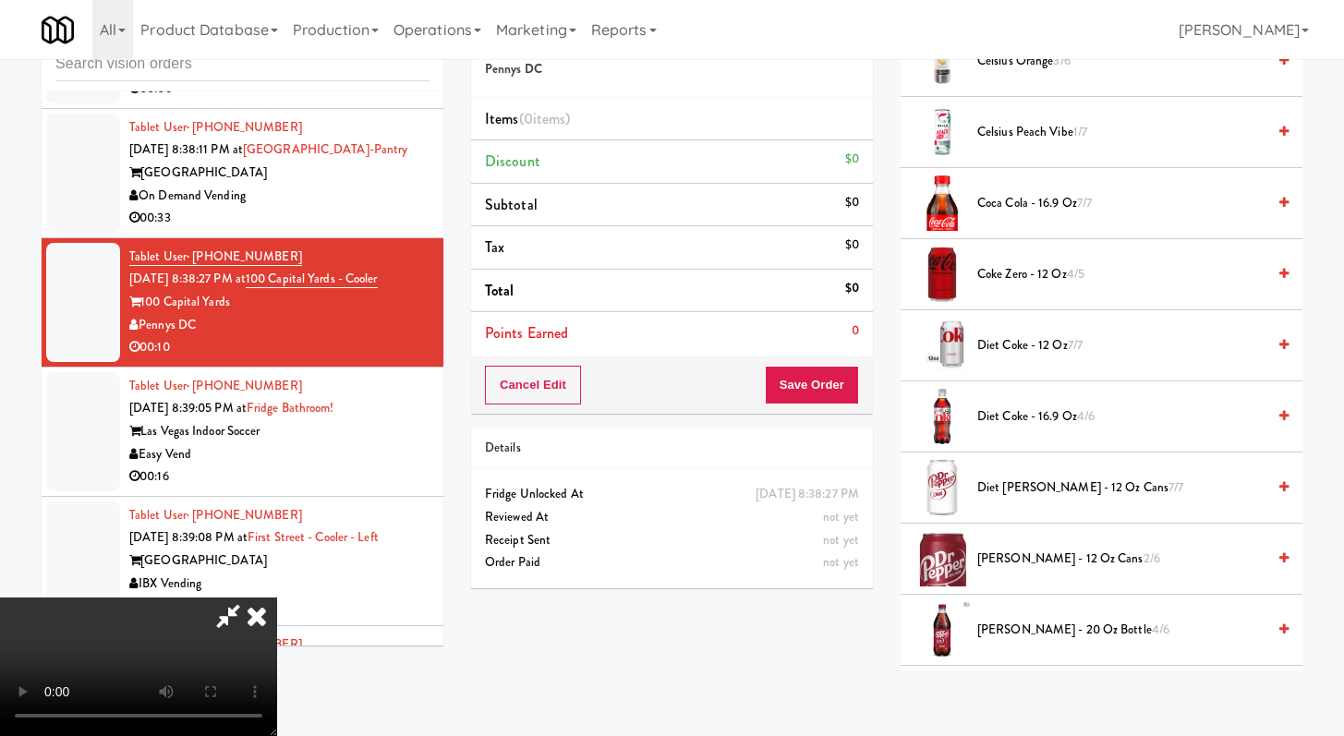
click at [1014, 549] on span "Dr Pepper - 12 oz cans 2/6" at bounding box center [1121, 559] width 288 height 23
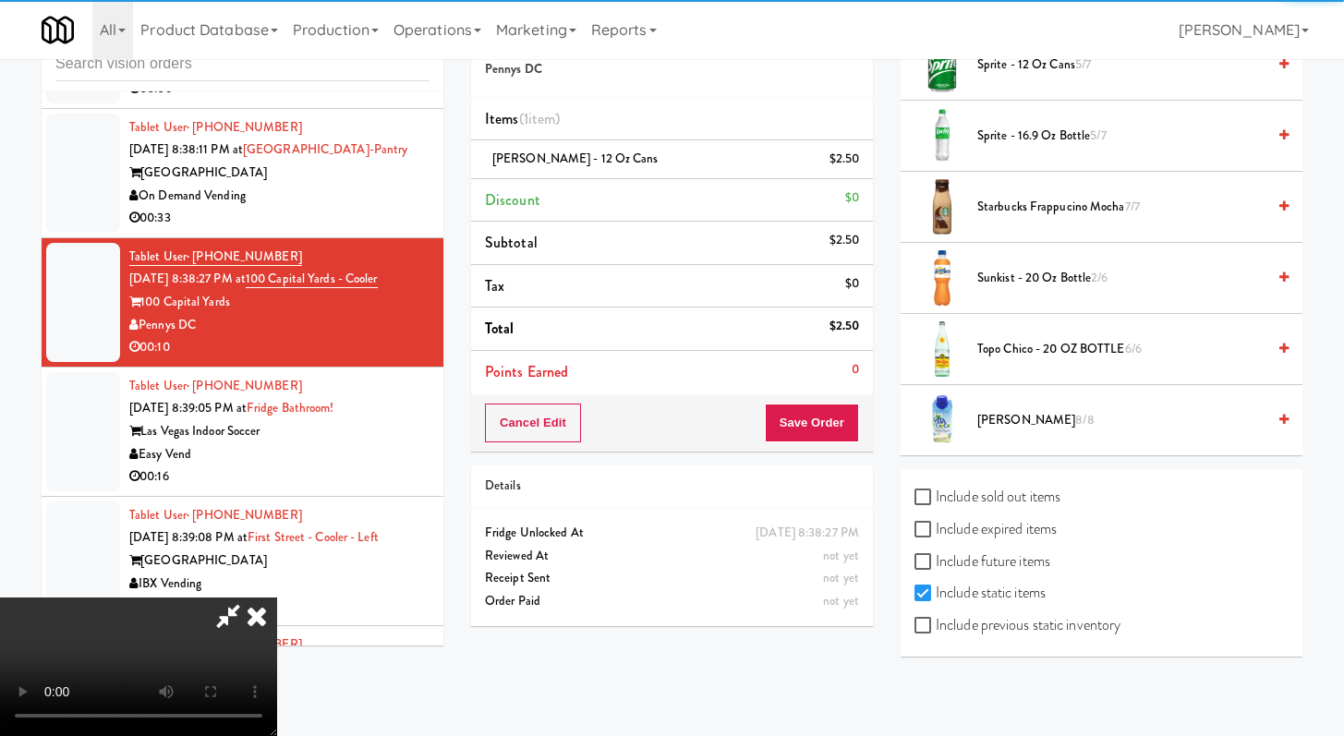
scroll to position [1672, 0]
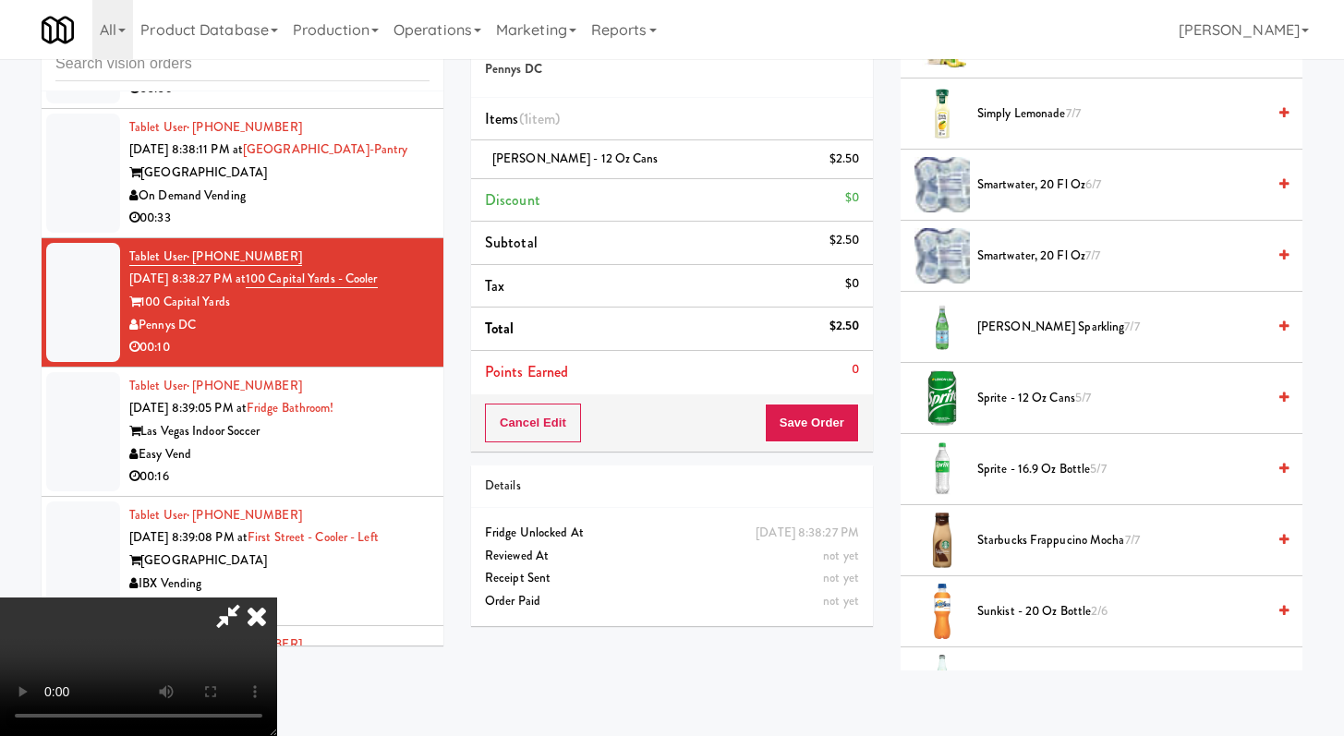
click at [1006, 405] on span "Sprite - 12 oz cans 5/7" at bounding box center [1121, 398] width 288 height 23
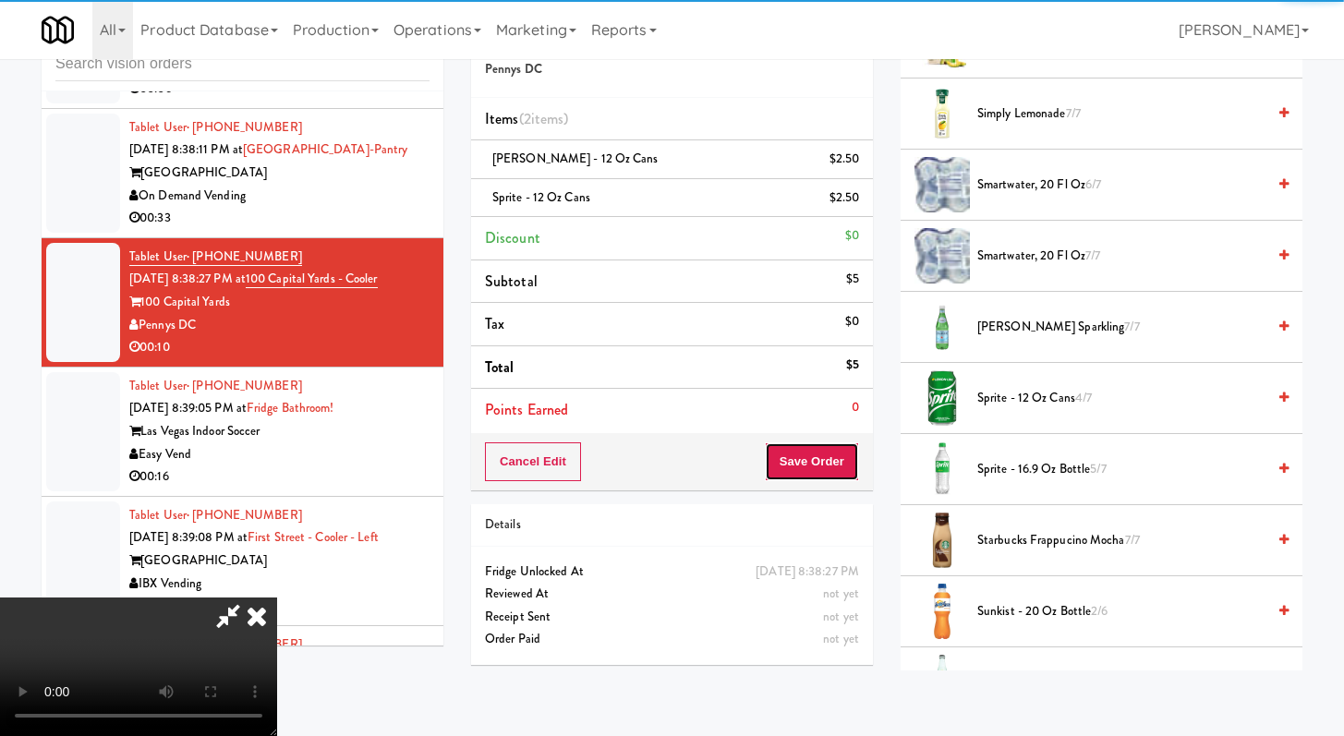
click at [837, 462] on button "Save Order" at bounding box center [812, 461] width 94 height 39
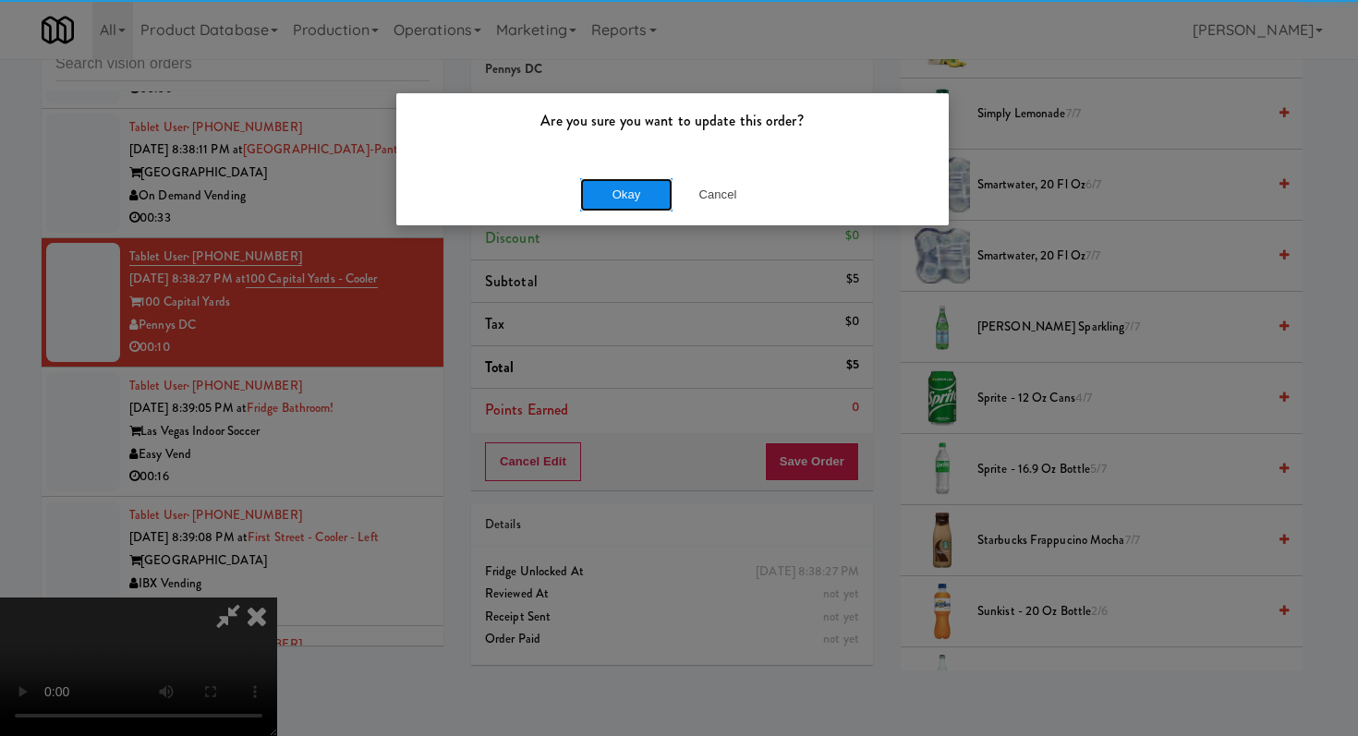
click at [618, 188] on button "Okay" at bounding box center [626, 194] width 92 height 33
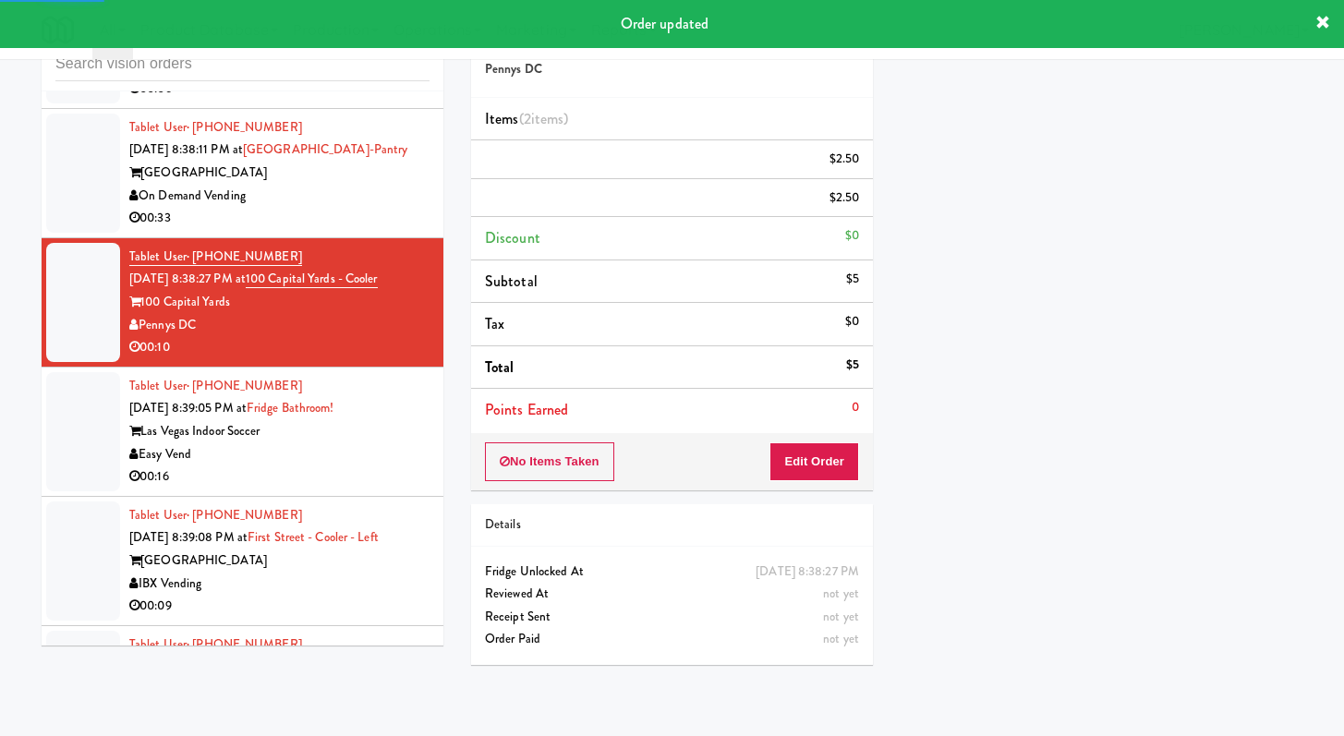
scroll to position [4808, 0]
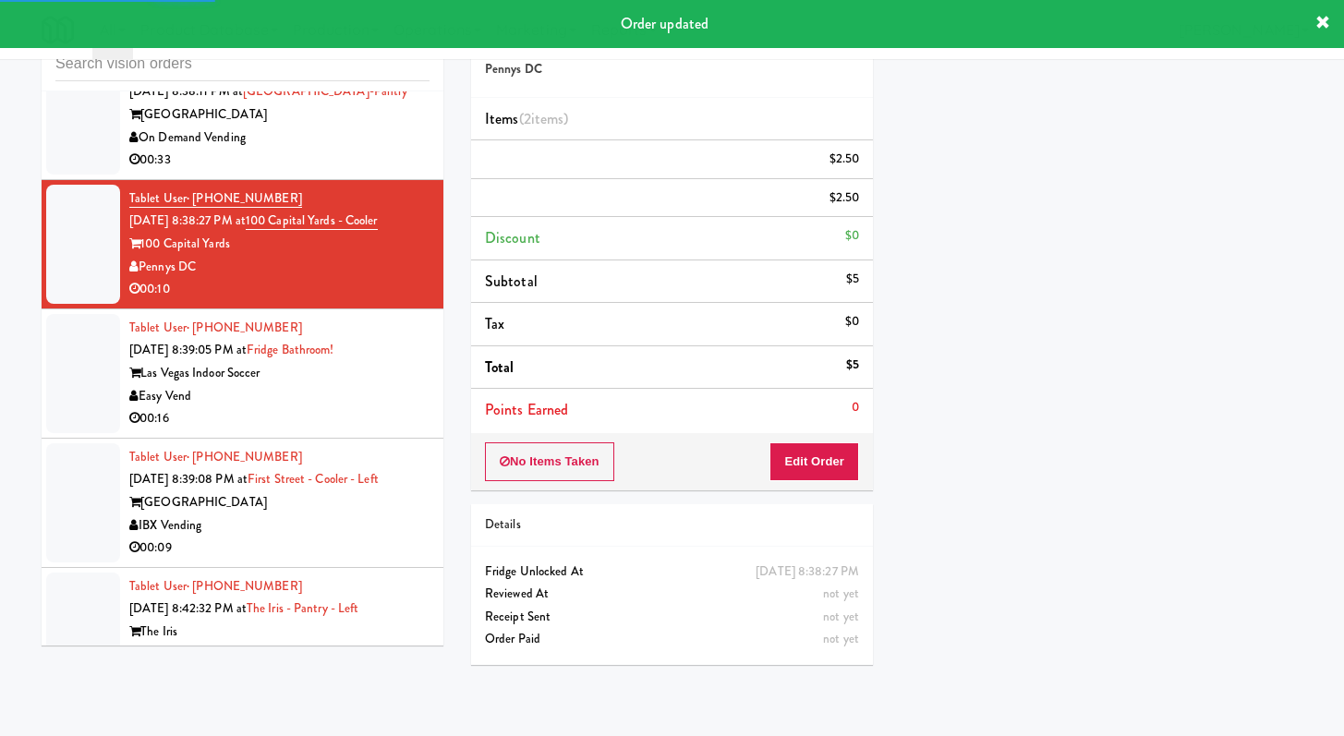
click at [346, 430] on div "00:16" at bounding box center [279, 418] width 300 height 23
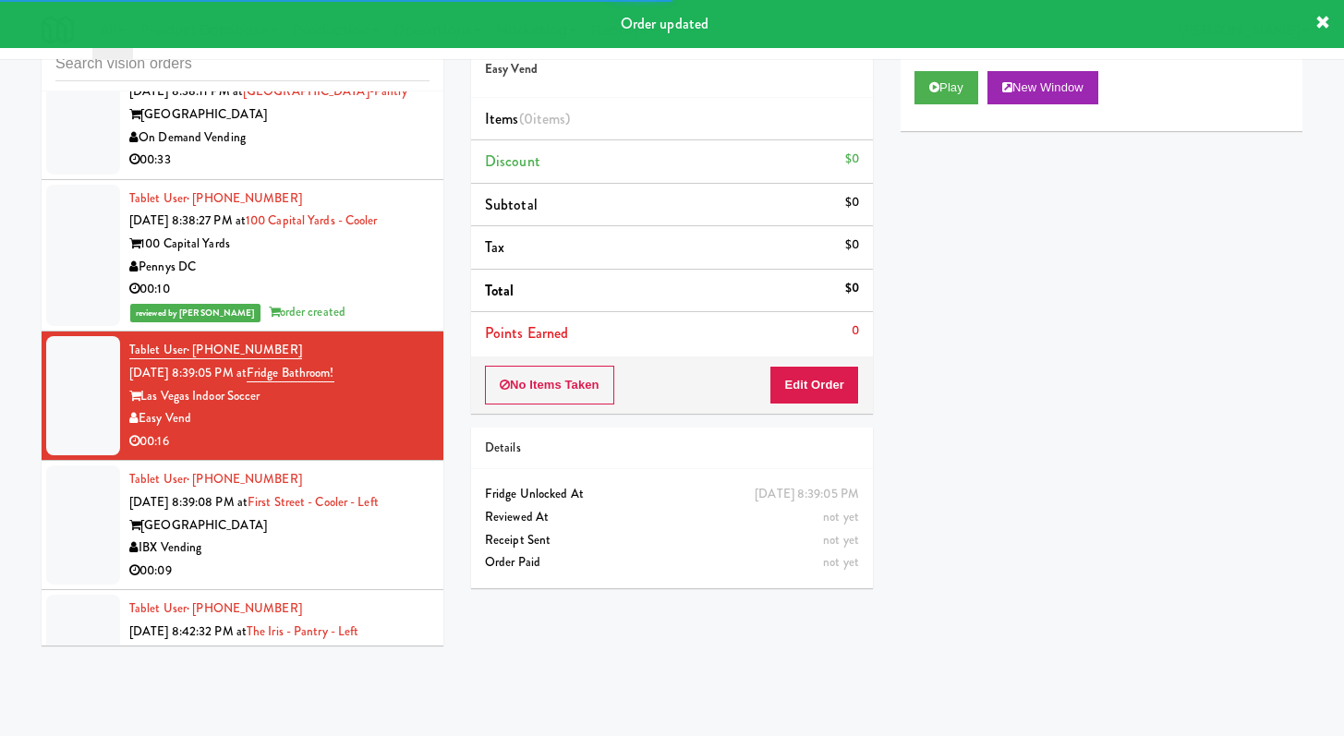
click at [986, 92] on div "Play New Window" at bounding box center [1101, 87] width 374 height 33
click at [922, 82] on button "Play" at bounding box center [946, 87] width 64 height 33
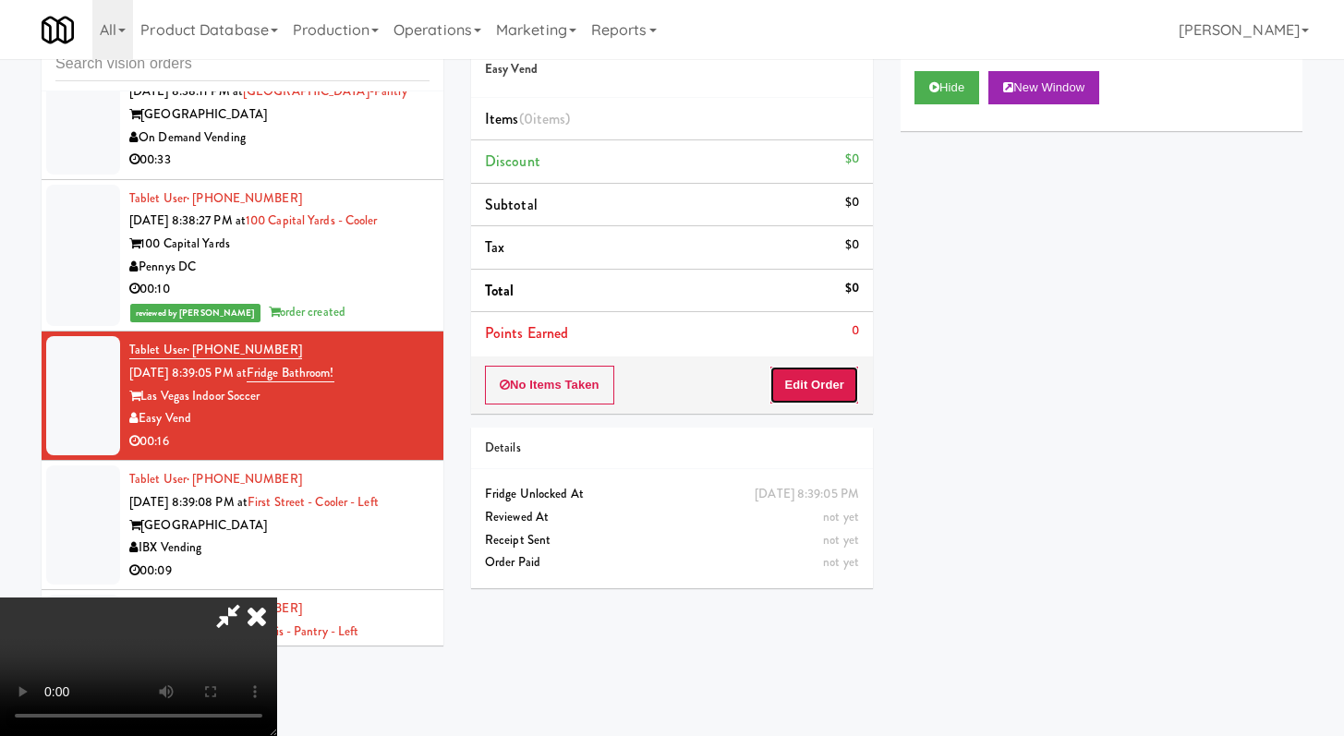
click at [837, 387] on button "Edit Order" at bounding box center [814, 385] width 90 height 39
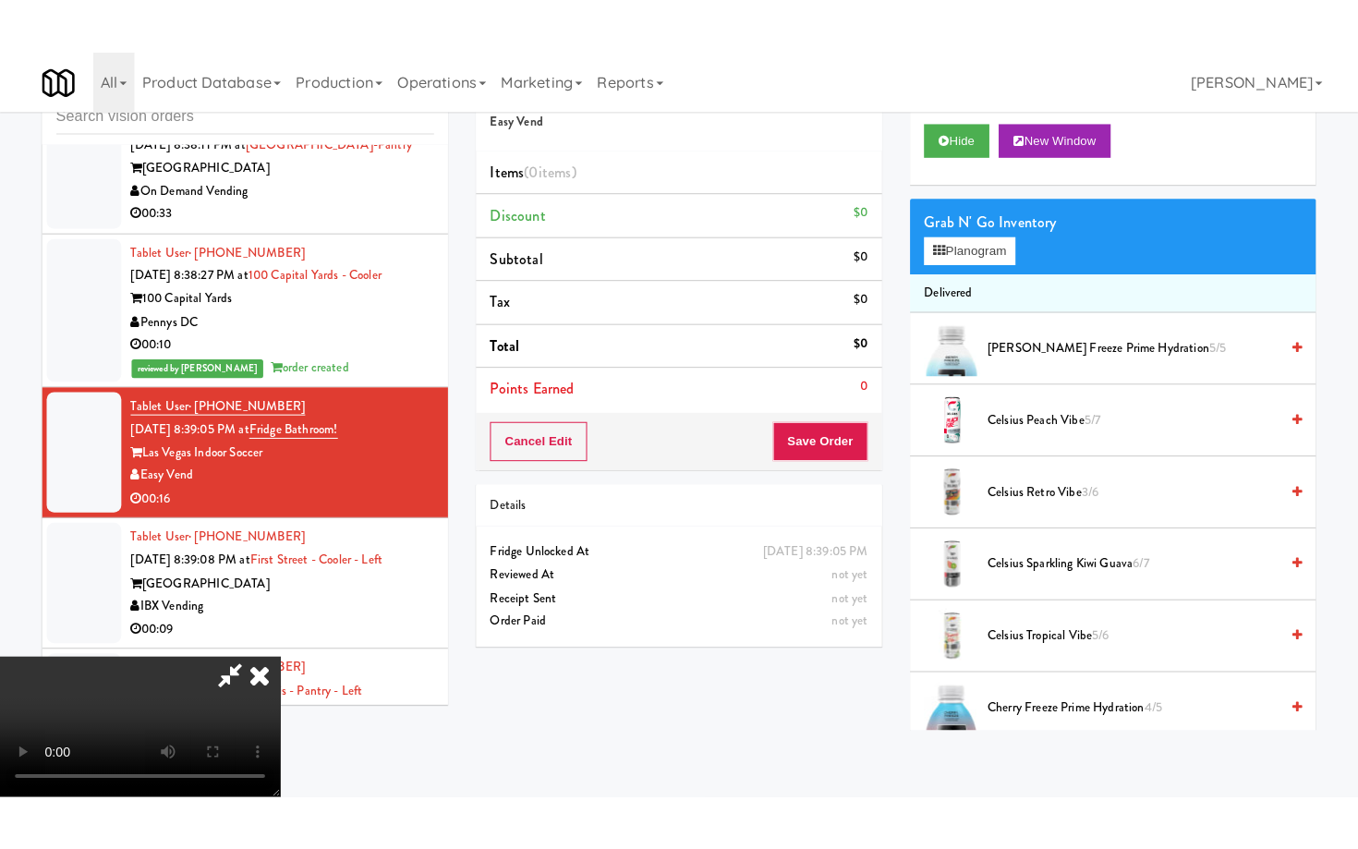
scroll to position [159, 0]
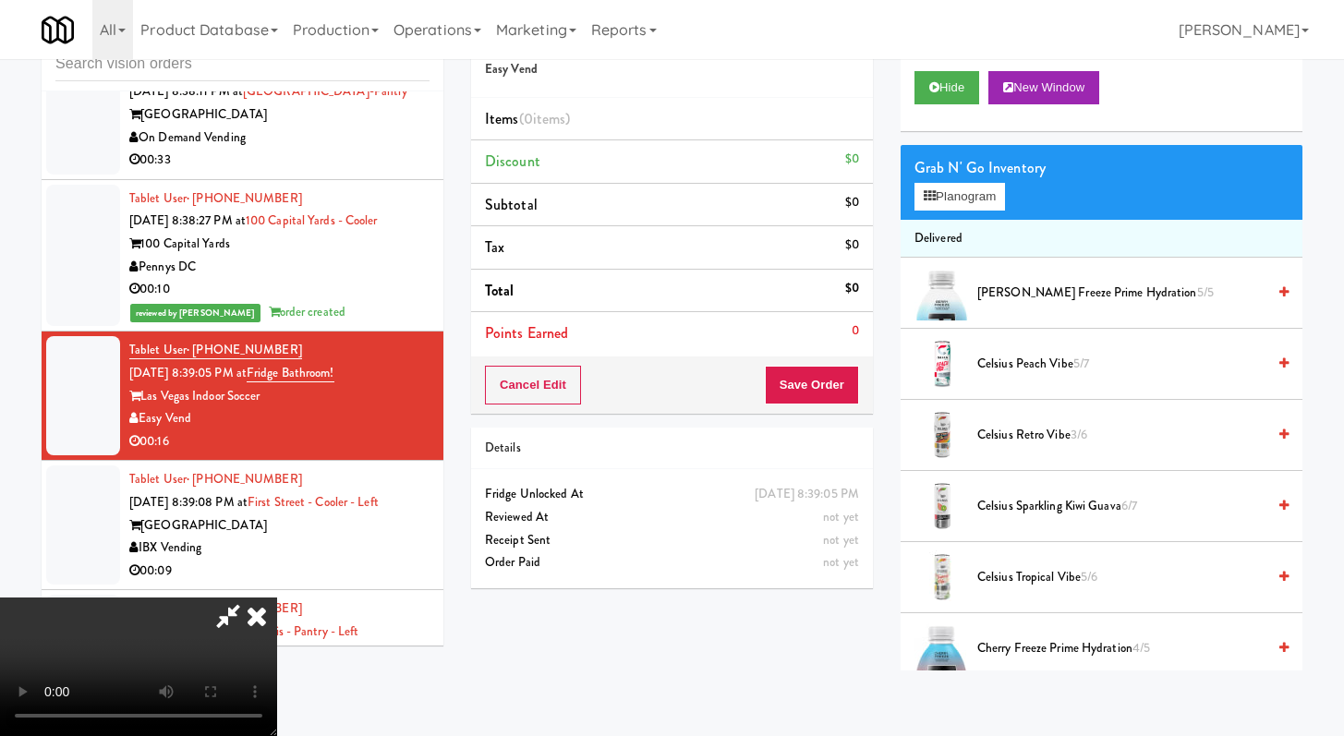
click at [277, 598] on video at bounding box center [138, 667] width 277 height 139
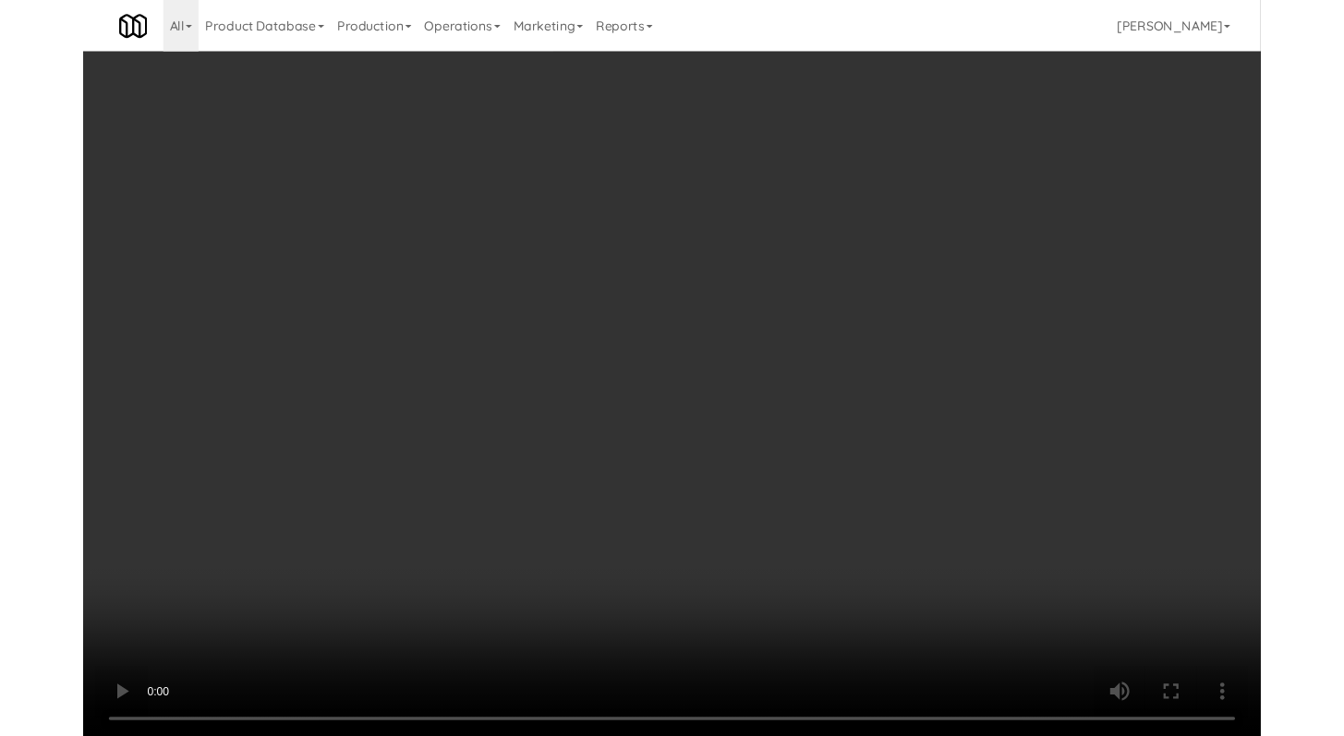
scroll to position [4785, 0]
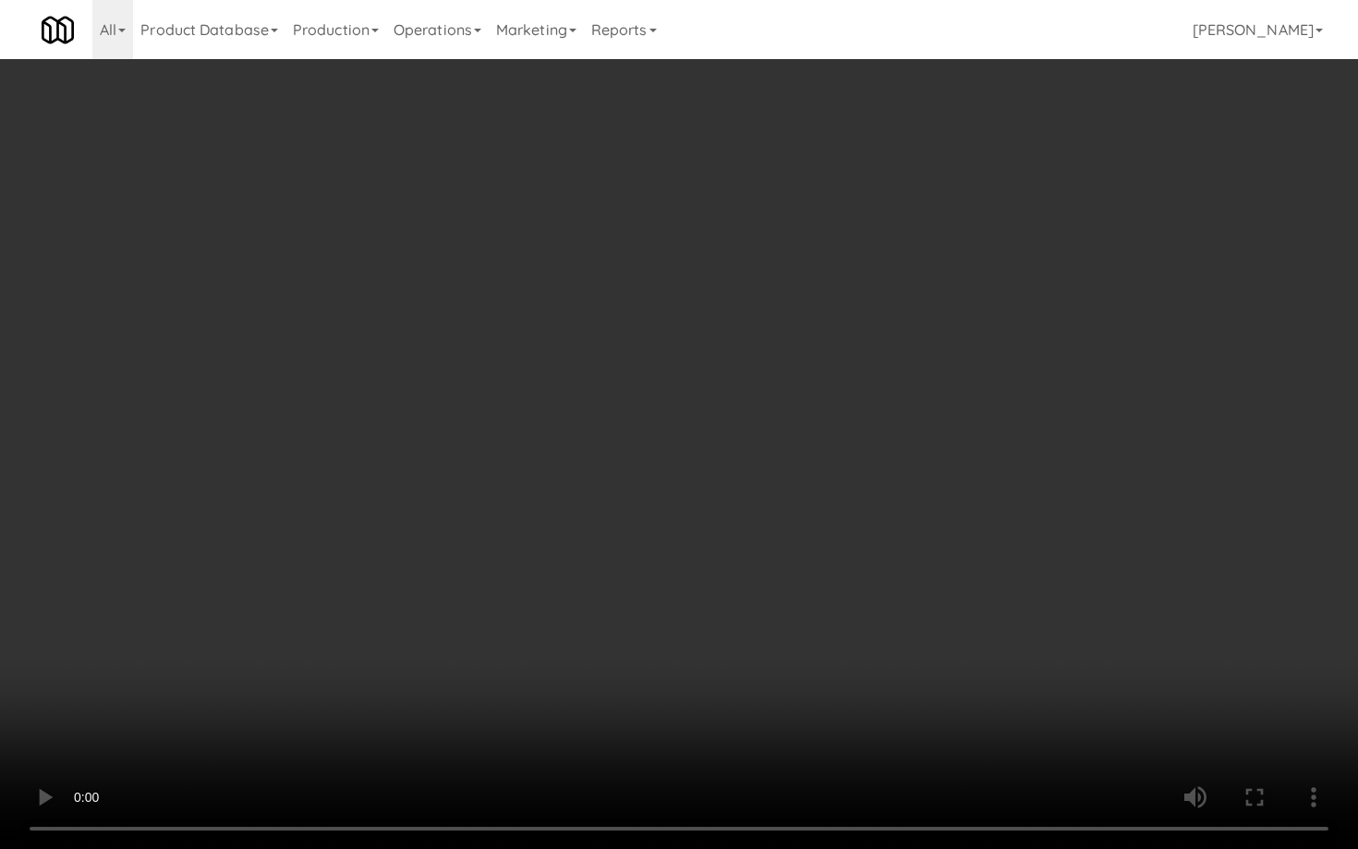
click at [672, 631] on video at bounding box center [679, 424] width 1358 height 849
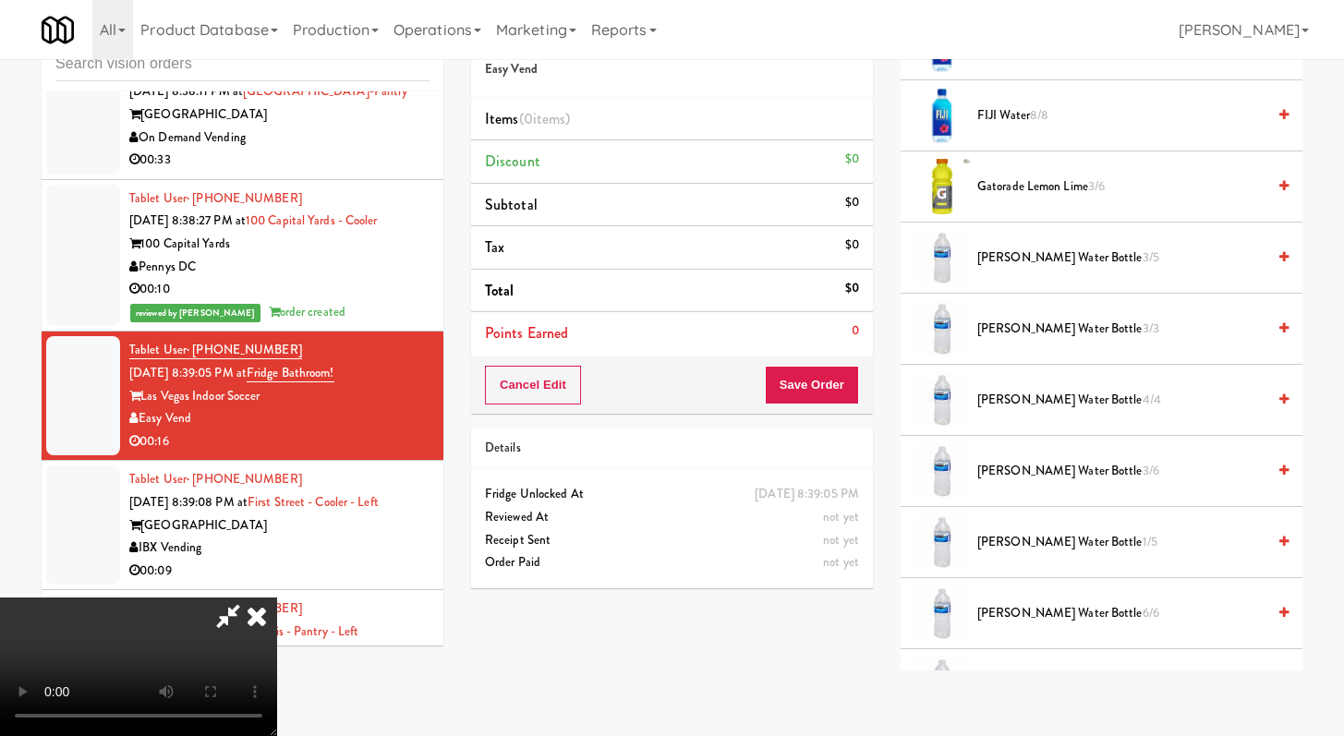
scroll to position [825, 0]
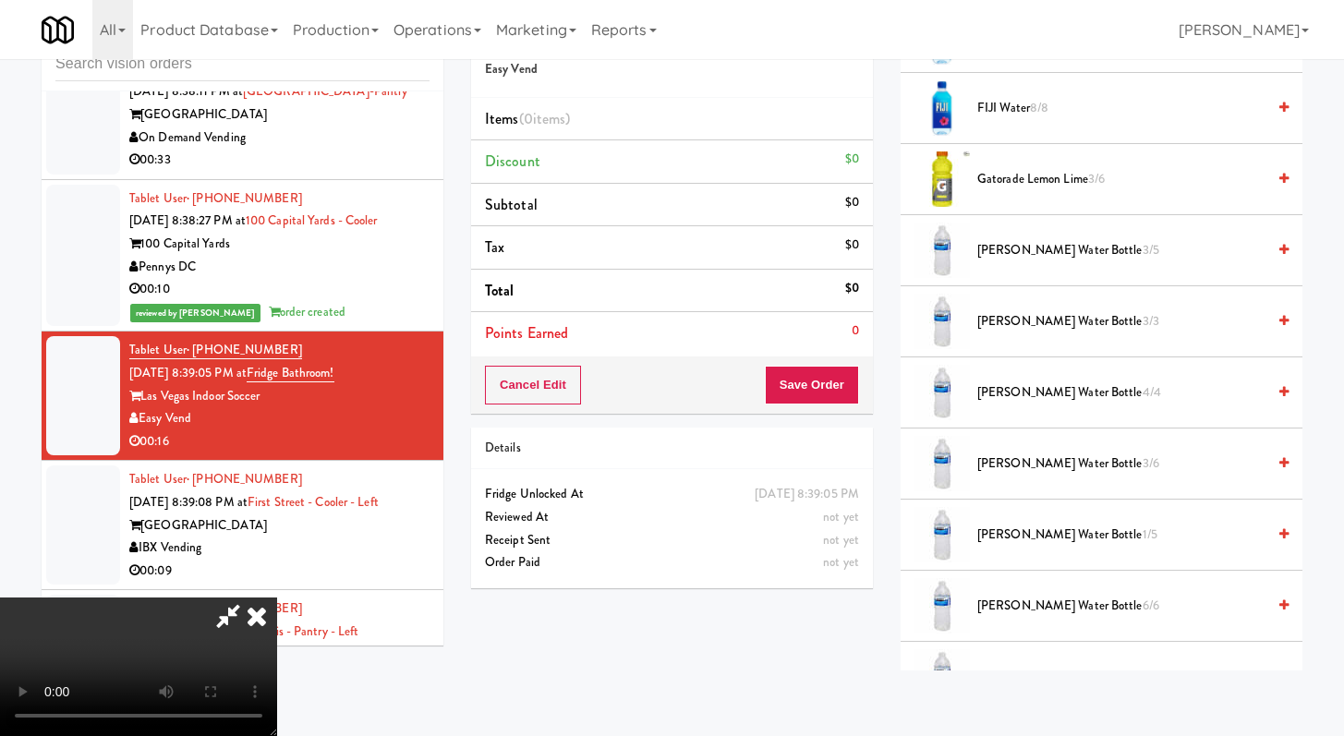
click at [1028, 604] on span "Kirkland Water Bottle 6/6" at bounding box center [1121, 606] width 288 height 23
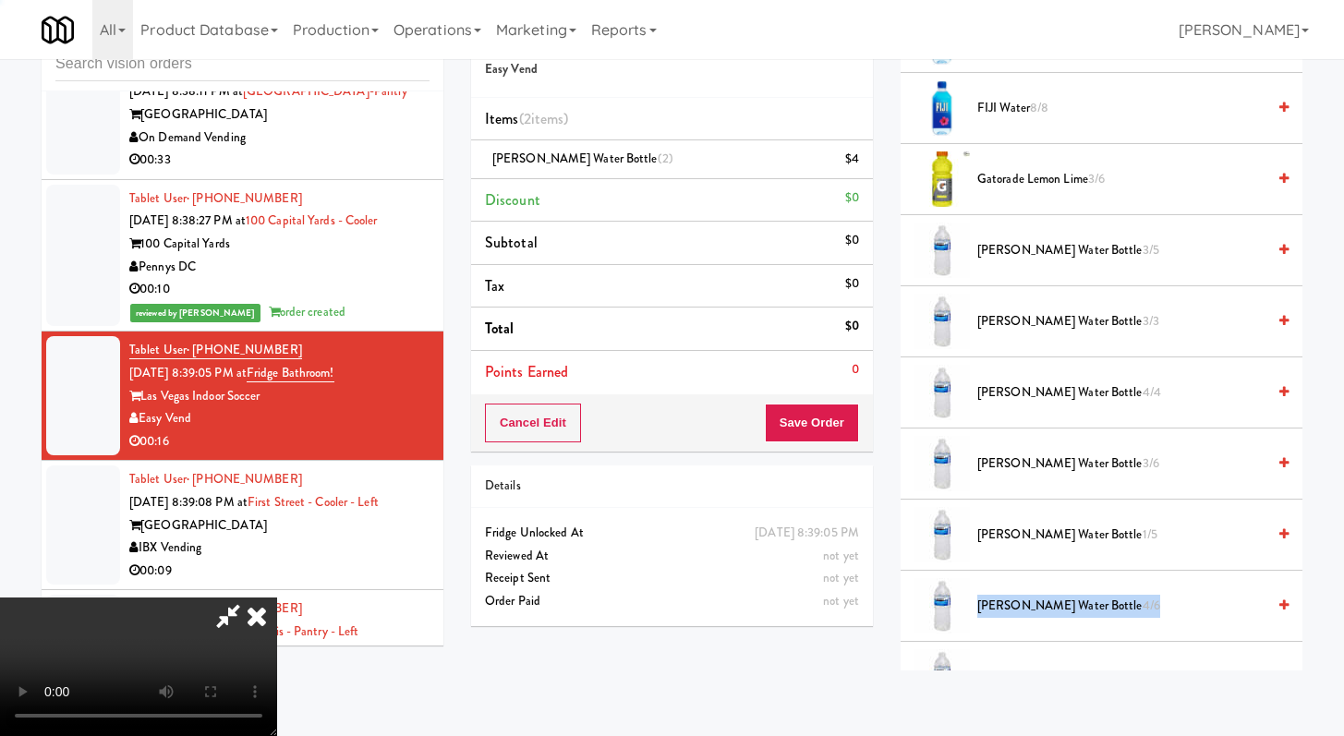
click at [1028, 604] on span "Kirkland Water Bottle 4/6" at bounding box center [1121, 606] width 288 height 23
click at [1028, 604] on span "Kirkland Water Bottle 3/6" at bounding box center [1121, 606] width 288 height 23
click at [1028, 604] on span "Kirkland Water Bottle 2/6" at bounding box center [1121, 606] width 288 height 23
click at [837, 410] on button "Save Order" at bounding box center [812, 423] width 94 height 39
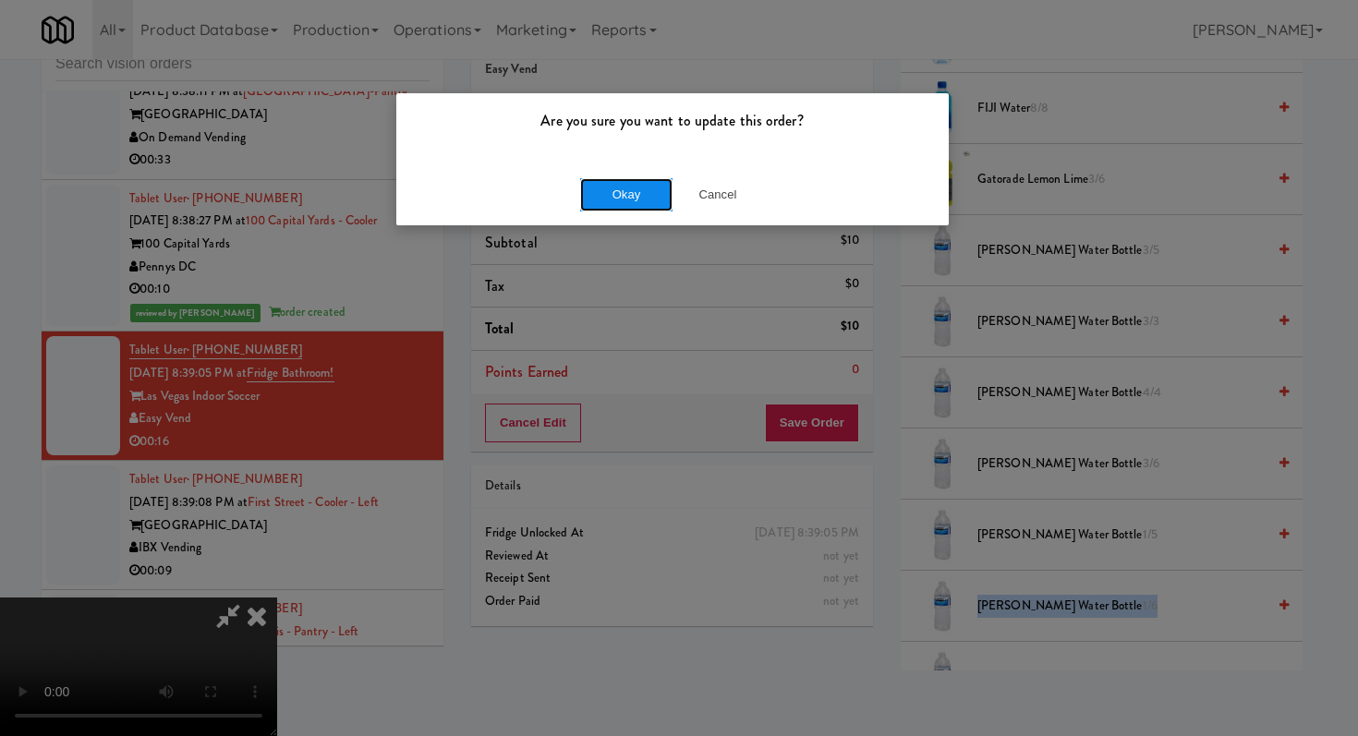
click at [611, 179] on button "Okay" at bounding box center [626, 194] width 92 height 33
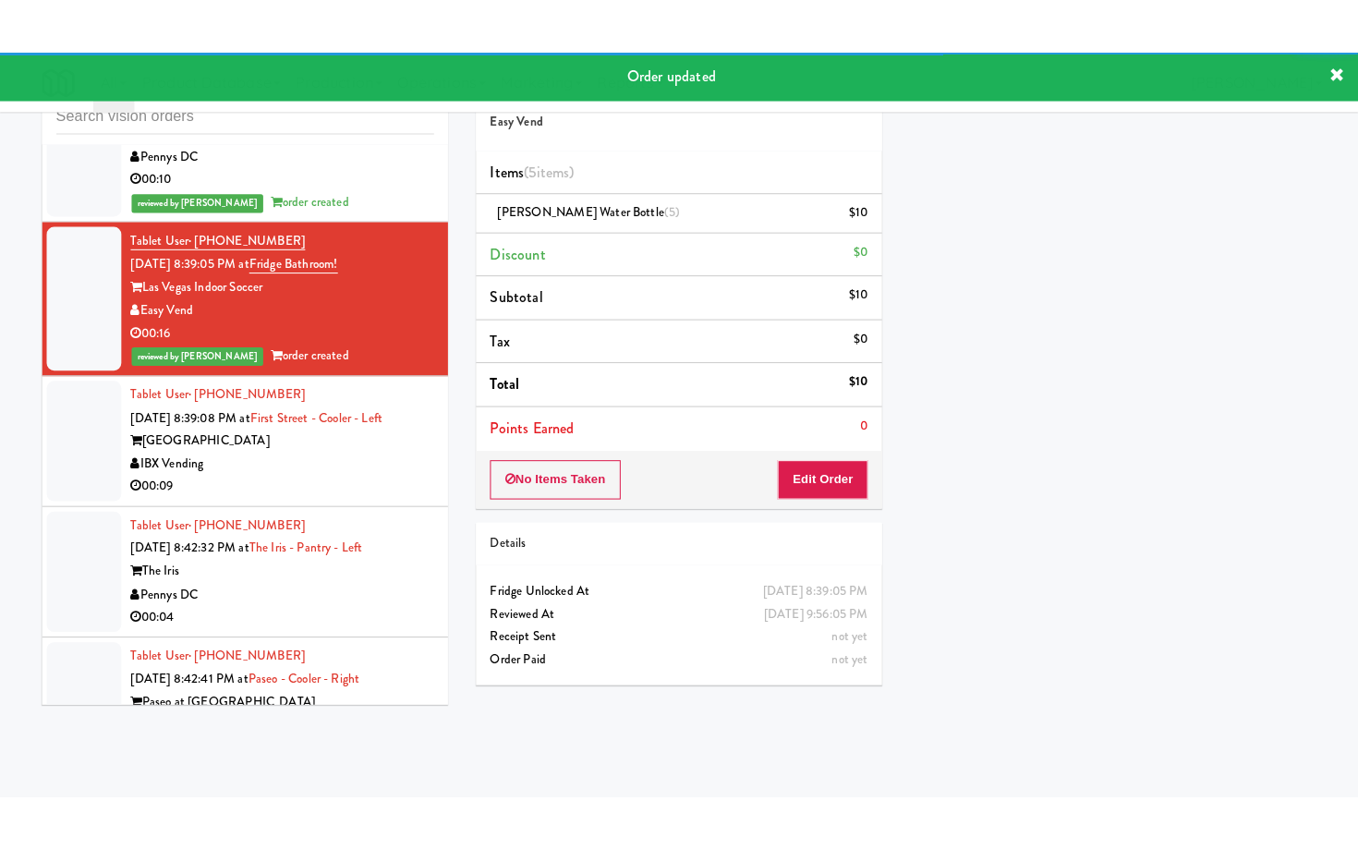
scroll to position [5111, 0]
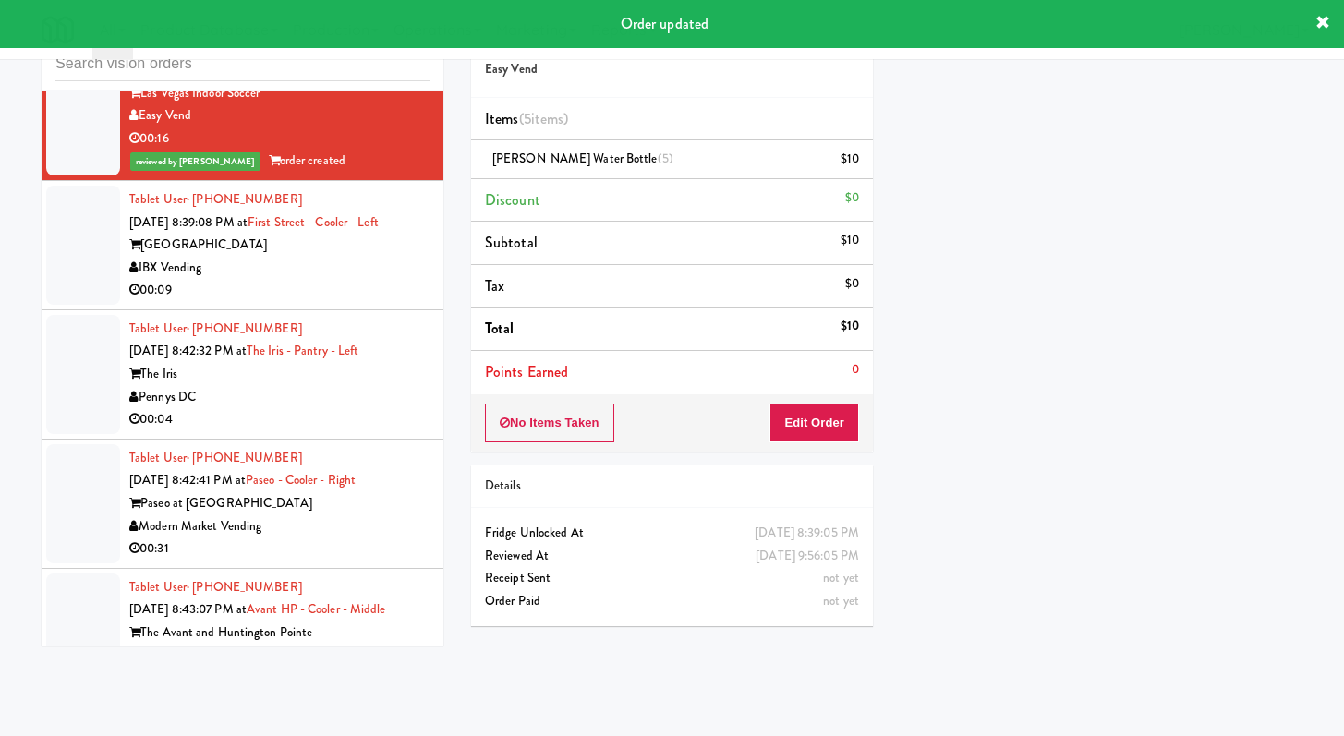
click at [337, 302] on div "00:09" at bounding box center [279, 290] width 300 height 23
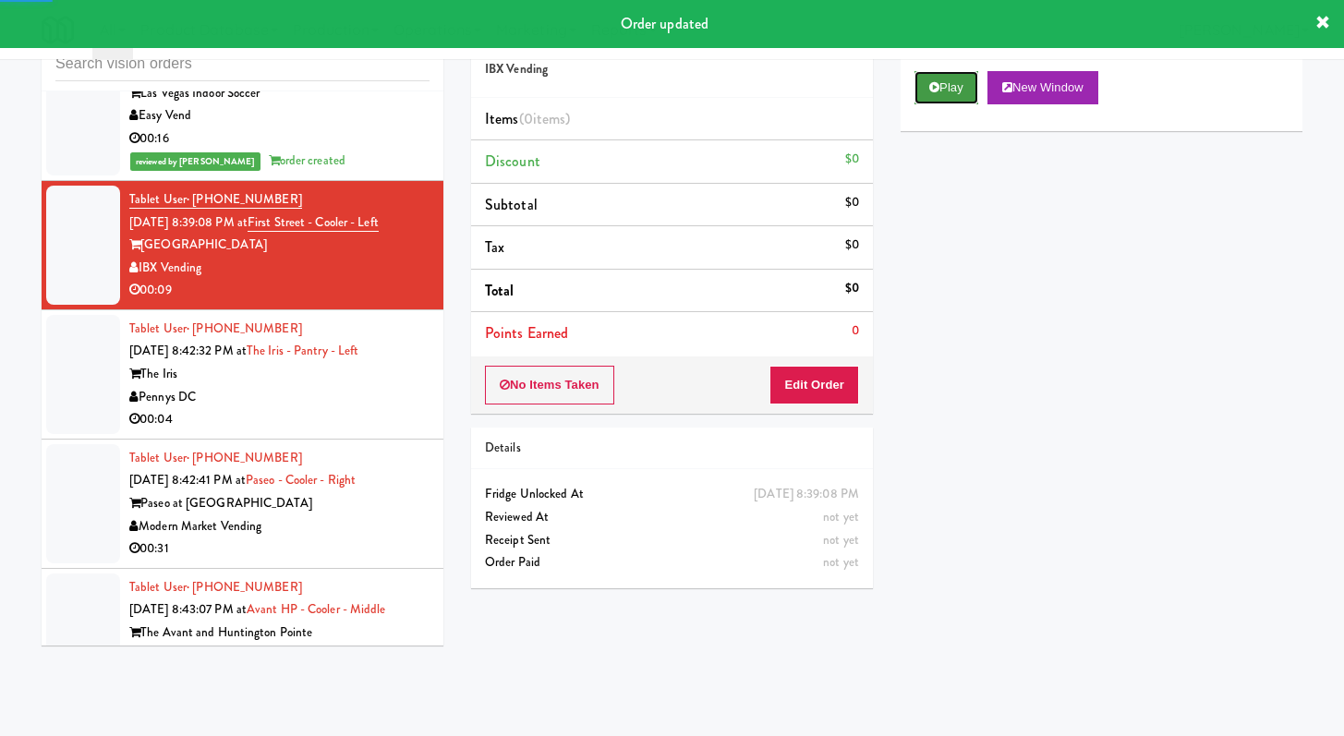
click at [937, 78] on button "Play" at bounding box center [946, 87] width 64 height 33
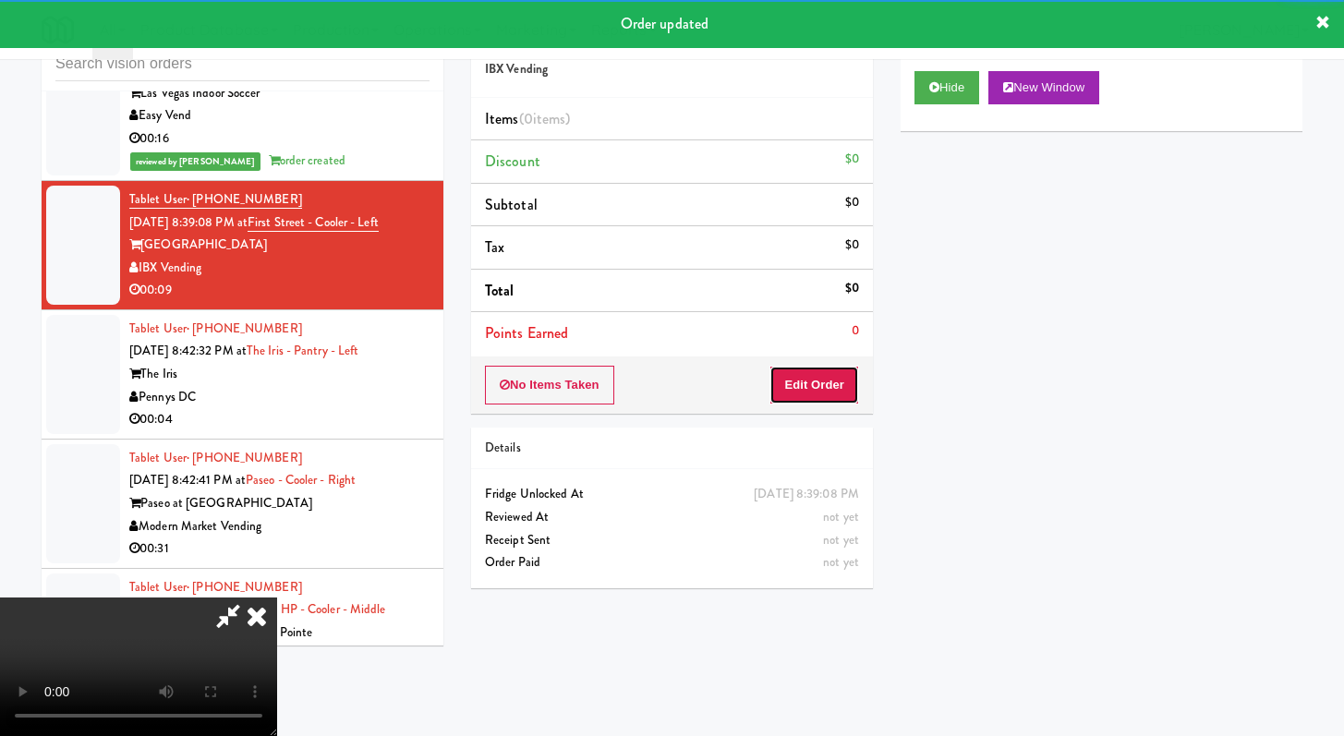
click at [805, 396] on button "Edit Order" at bounding box center [814, 385] width 90 height 39
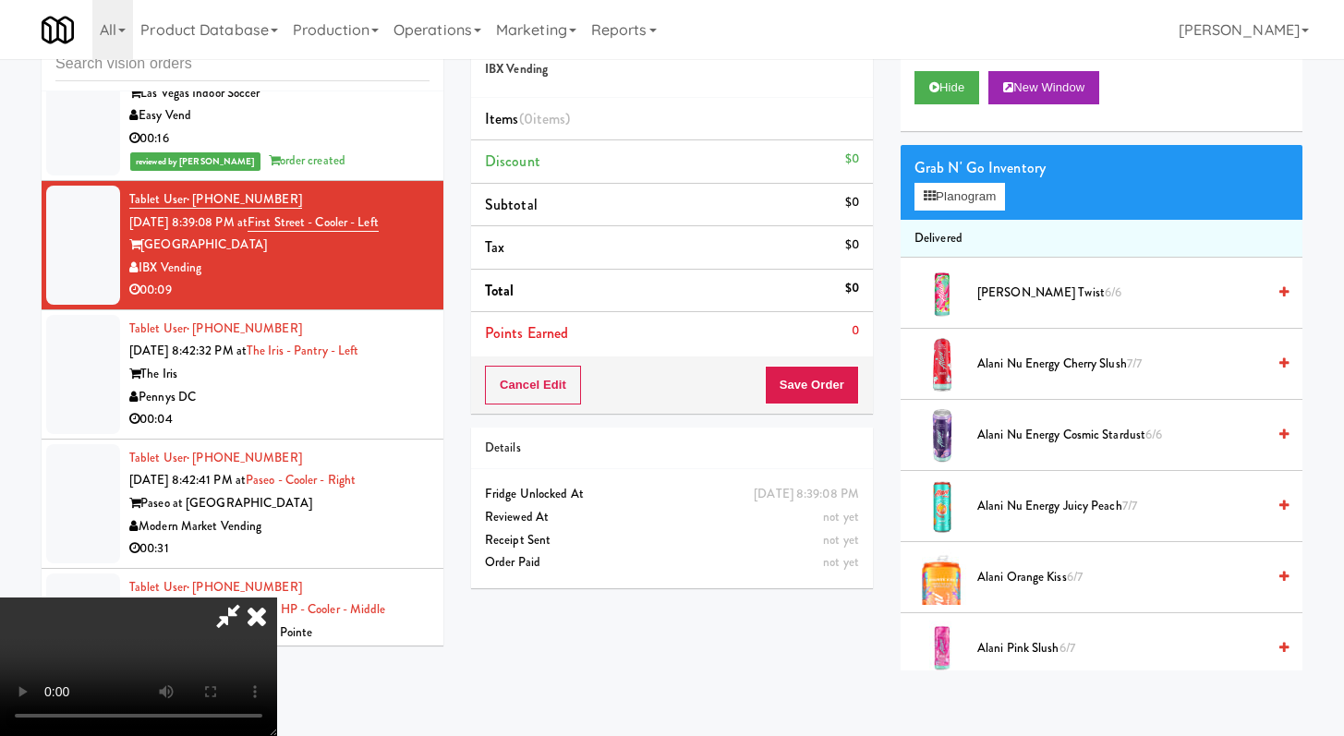
scroll to position [5089, 0]
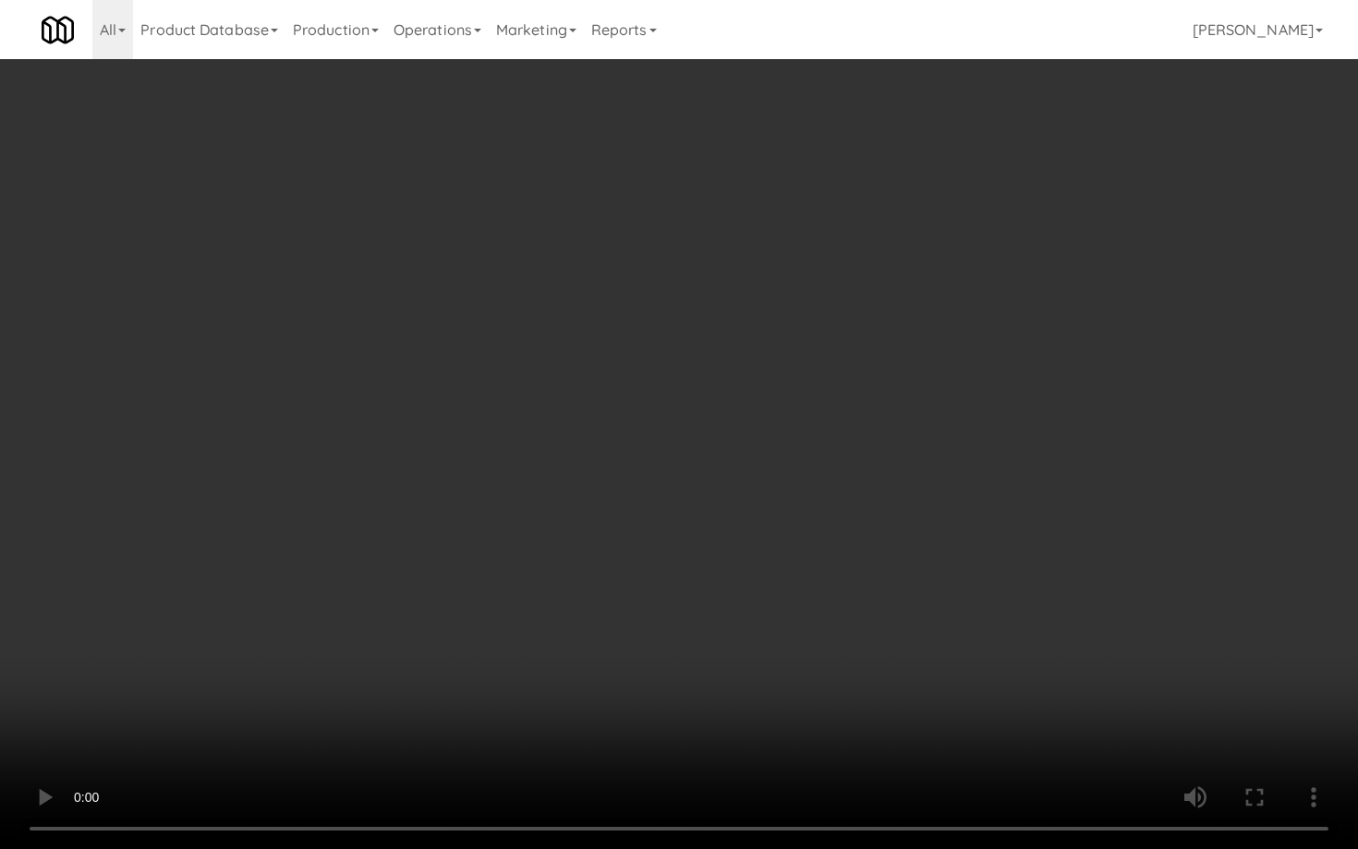
click at [402, 553] on video at bounding box center [679, 424] width 1358 height 849
click at [400, 555] on video at bounding box center [679, 424] width 1358 height 849
click at [989, 733] on video at bounding box center [679, 424] width 1358 height 849
click at [874, 646] on video at bounding box center [679, 424] width 1358 height 849
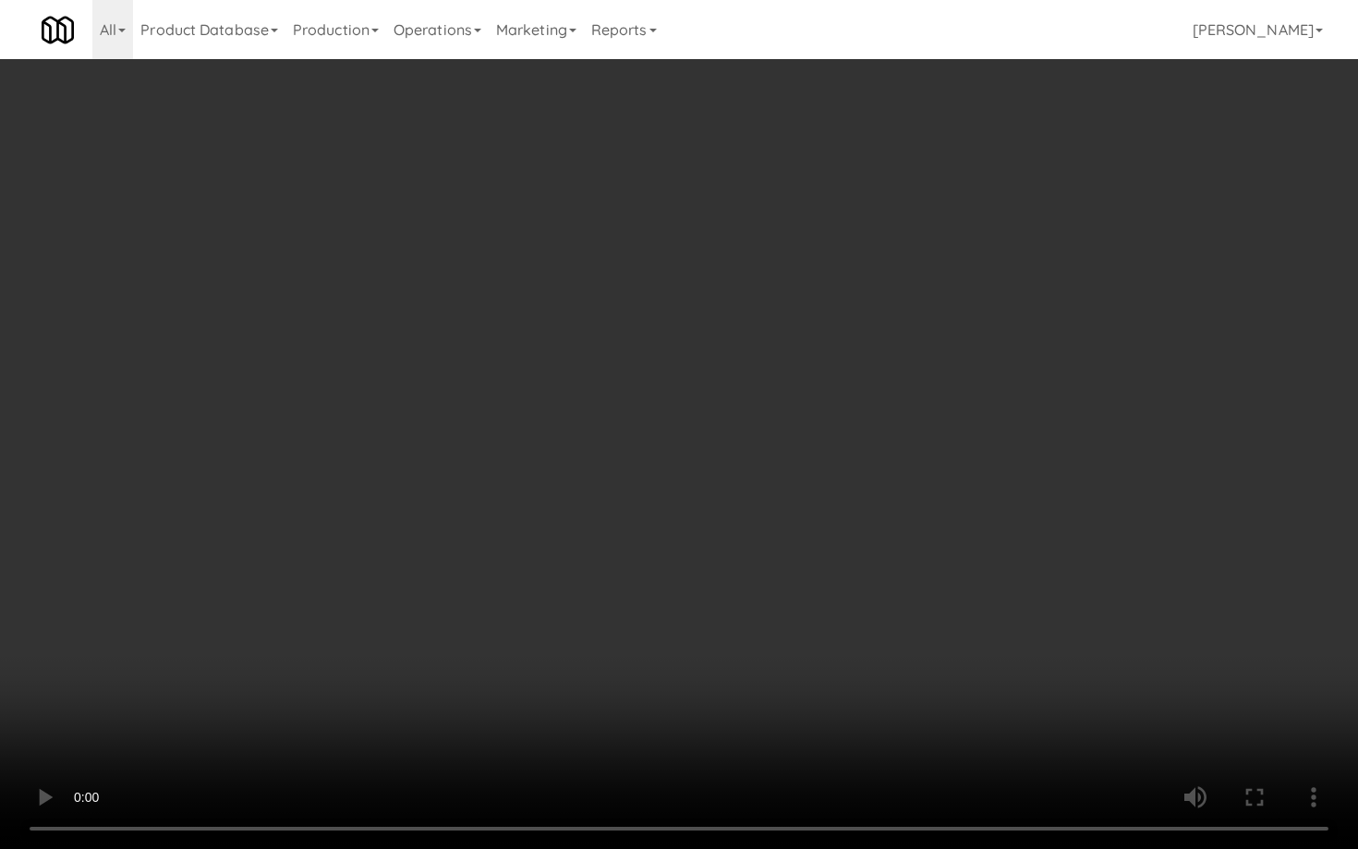
click at [874, 646] on video at bounding box center [679, 424] width 1358 height 849
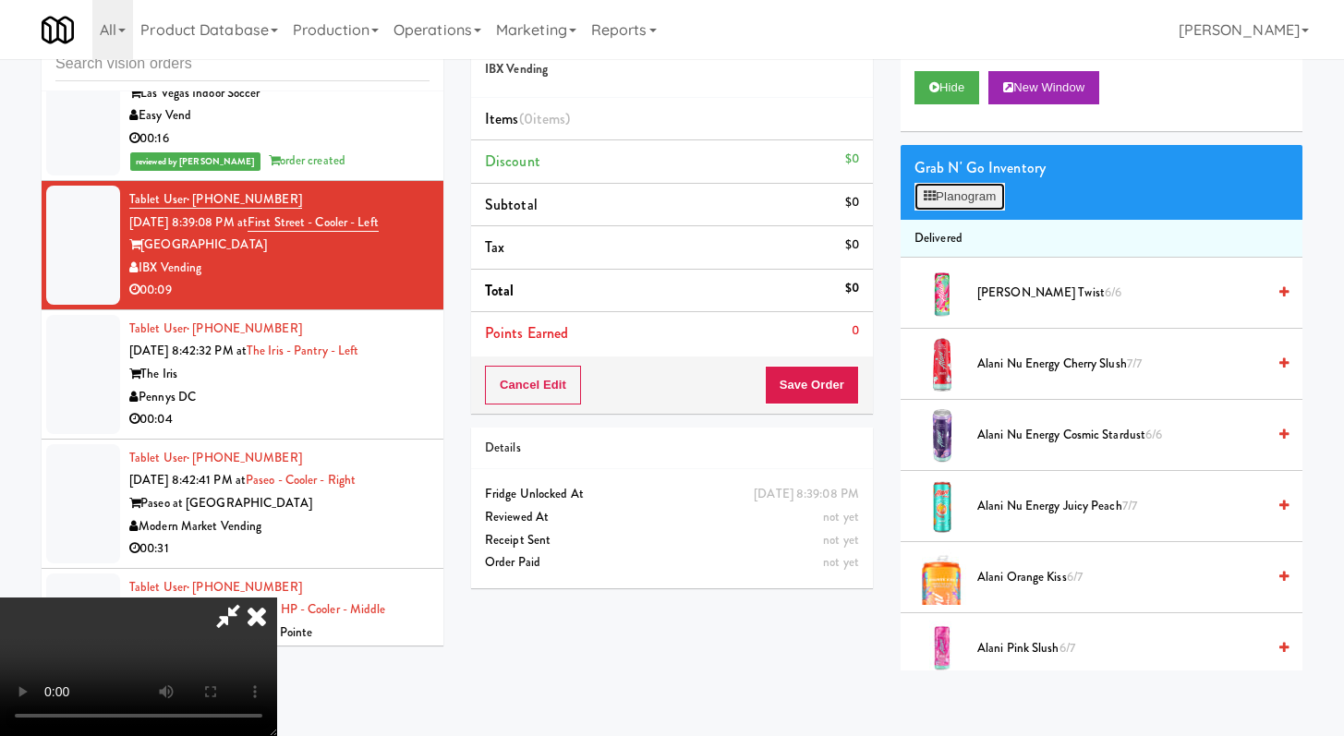
click at [979, 203] on button "Planogram" at bounding box center [959, 197] width 91 height 28
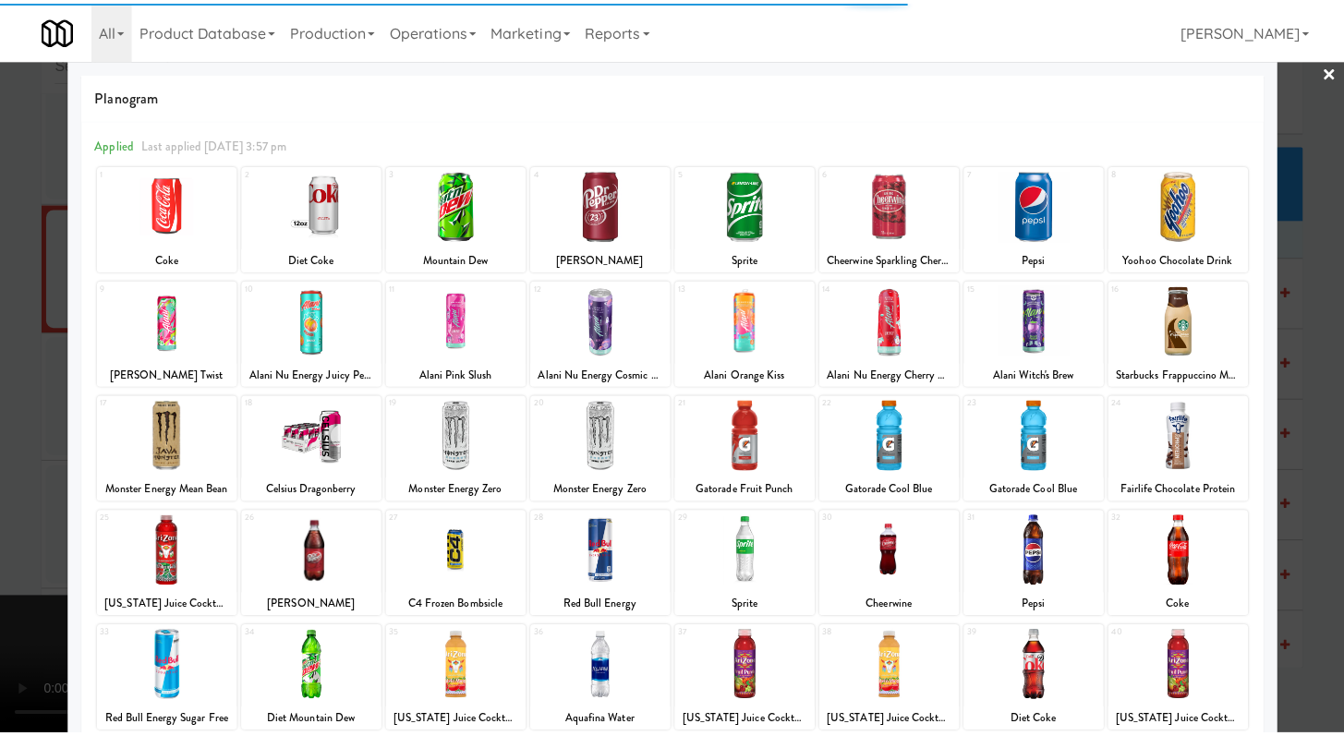
scroll to position [171, 0]
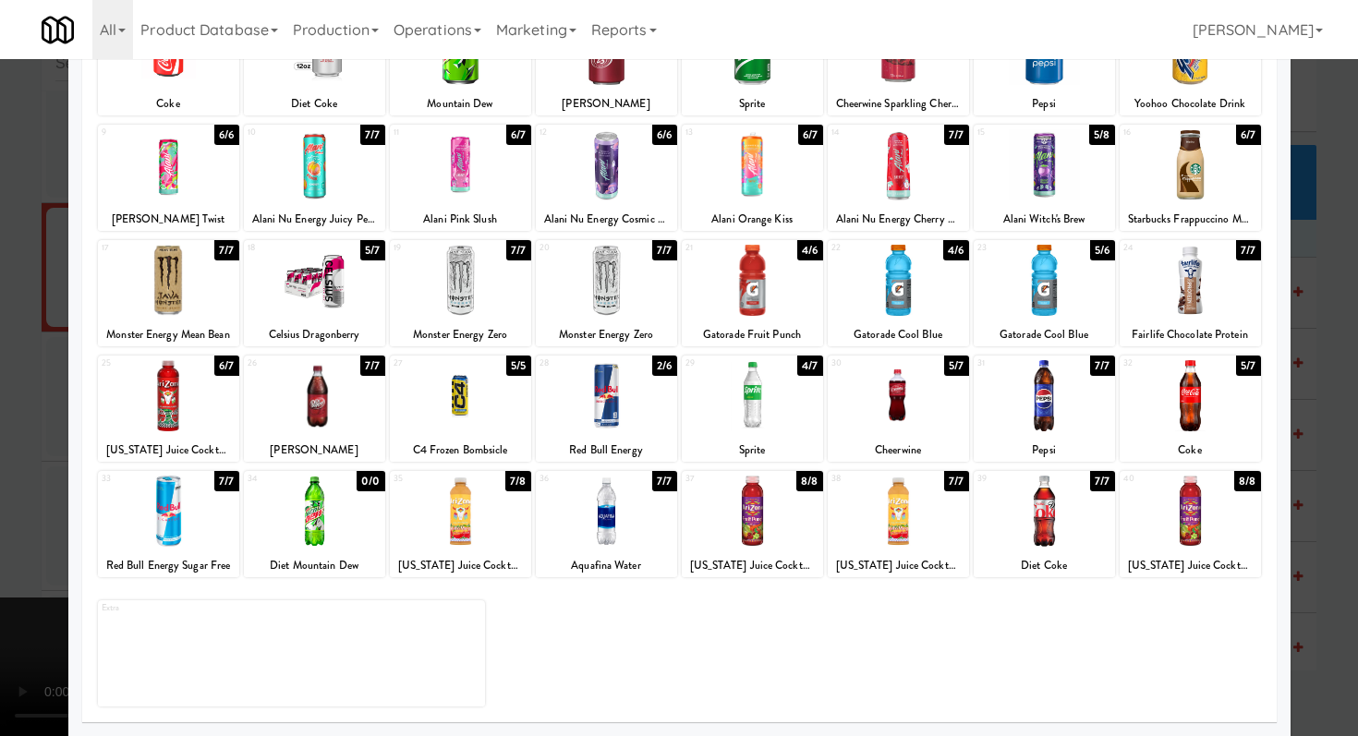
click at [900, 407] on div at bounding box center [897, 395] width 141 height 71
click at [482, 546] on div at bounding box center [460, 511] width 141 height 71
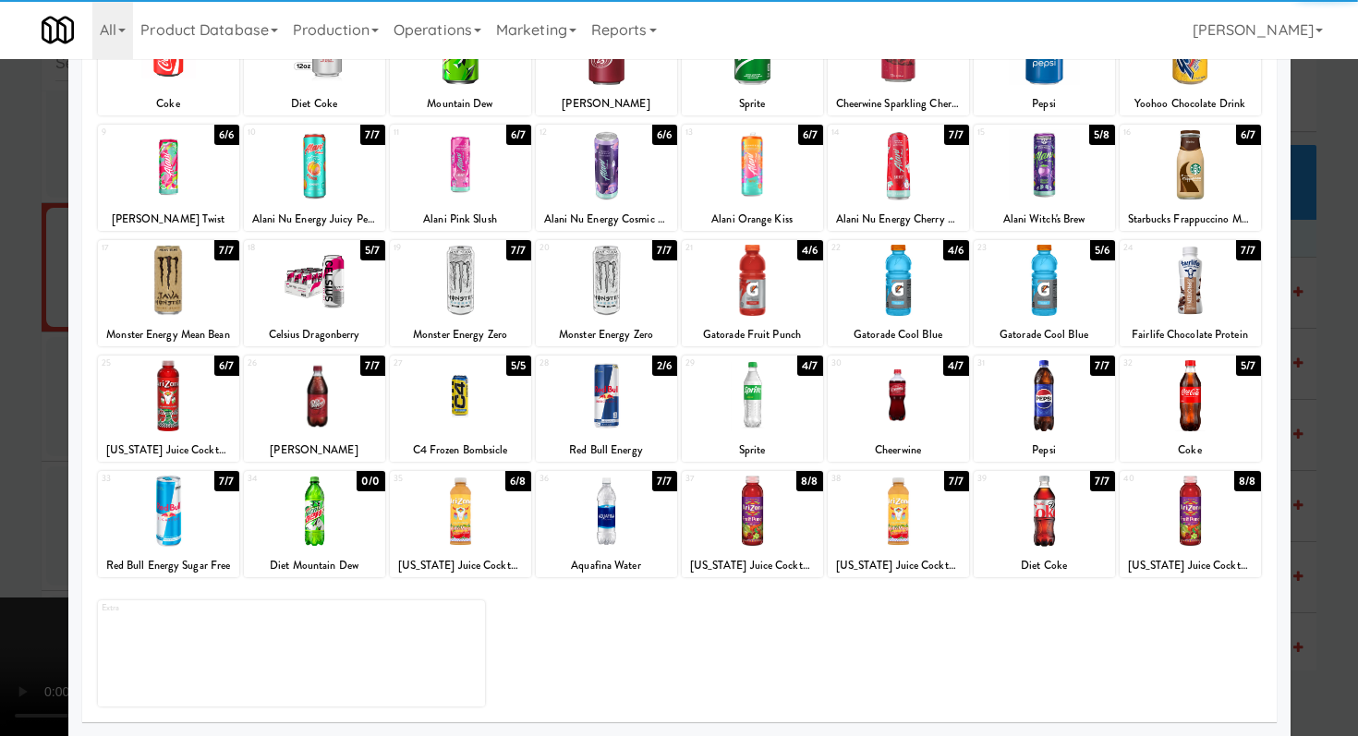
click at [979, 267] on div at bounding box center [1043, 280] width 141 height 71
click at [2, 311] on div at bounding box center [679, 368] width 1358 height 736
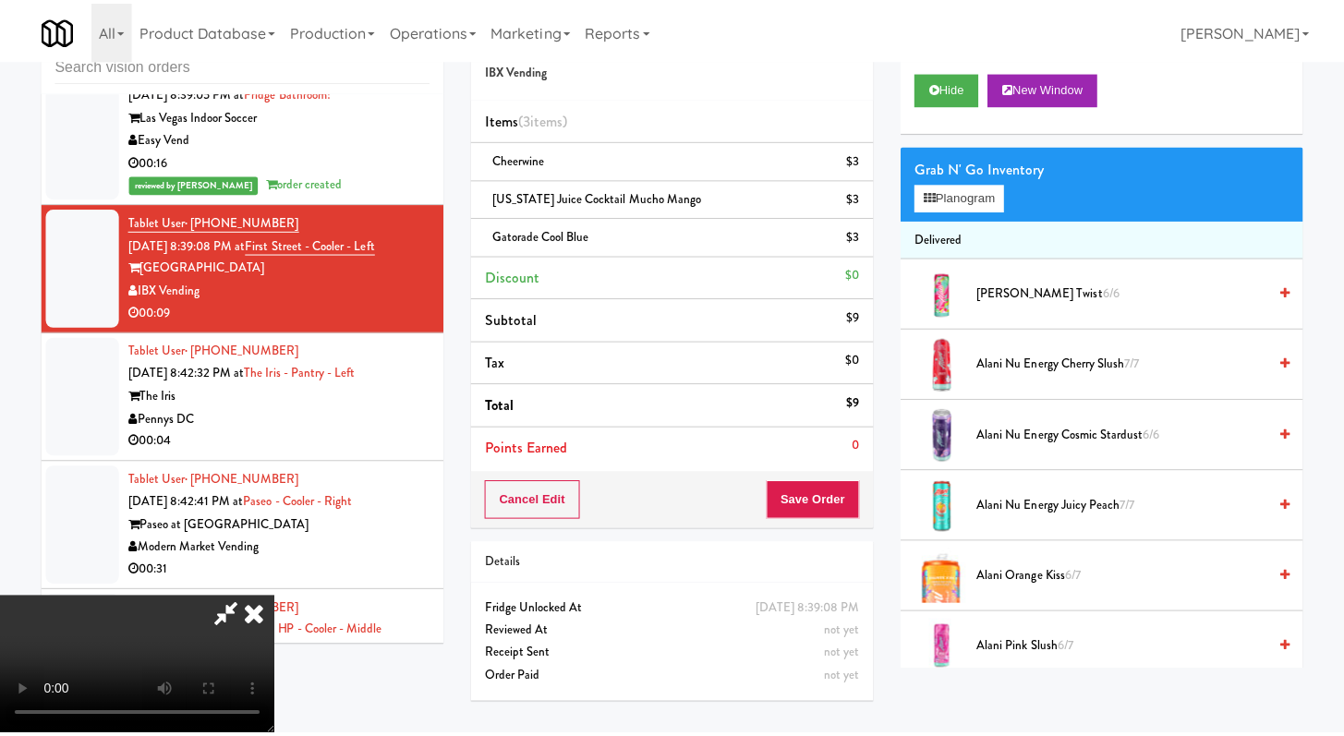
scroll to position [5111, 0]
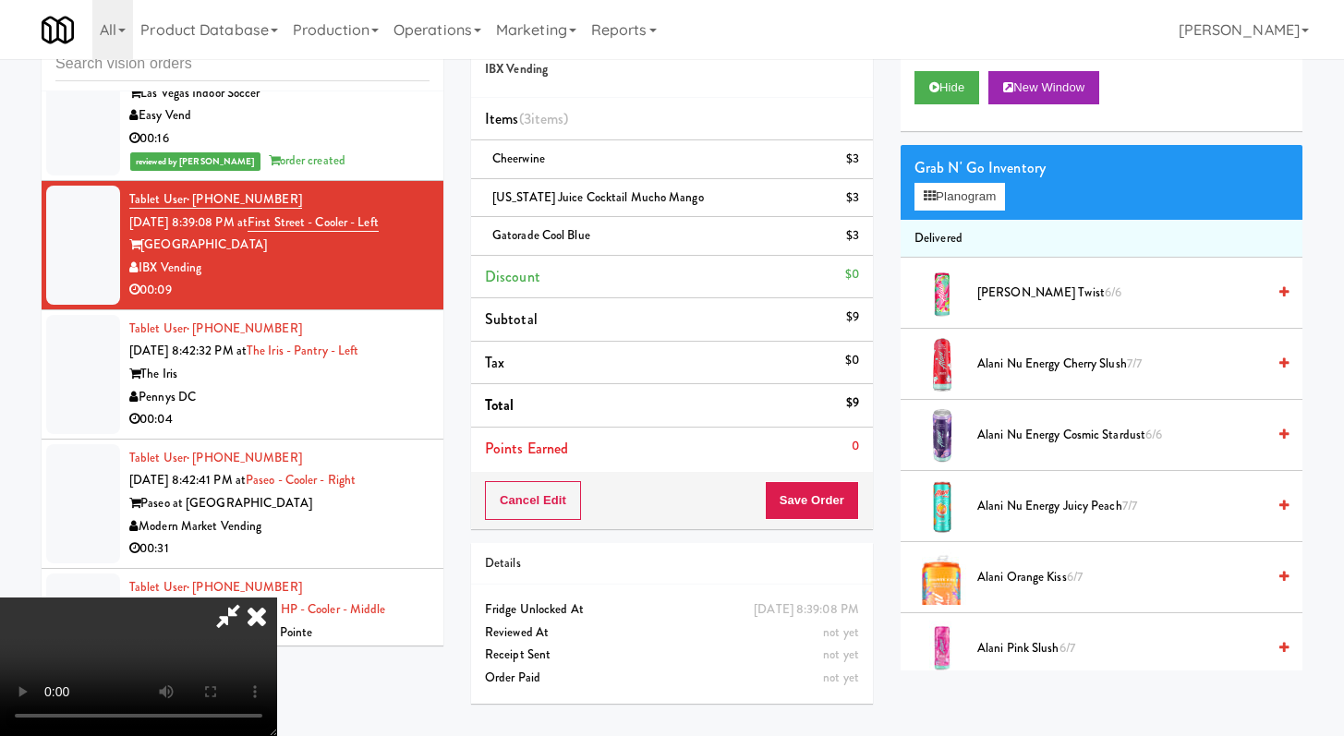
click at [837, 479] on div "Cancel Edit Save Order" at bounding box center [672, 500] width 402 height 57
click at [837, 495] on button "Save Order" at bounding box center [812, 500] width 94 height 39
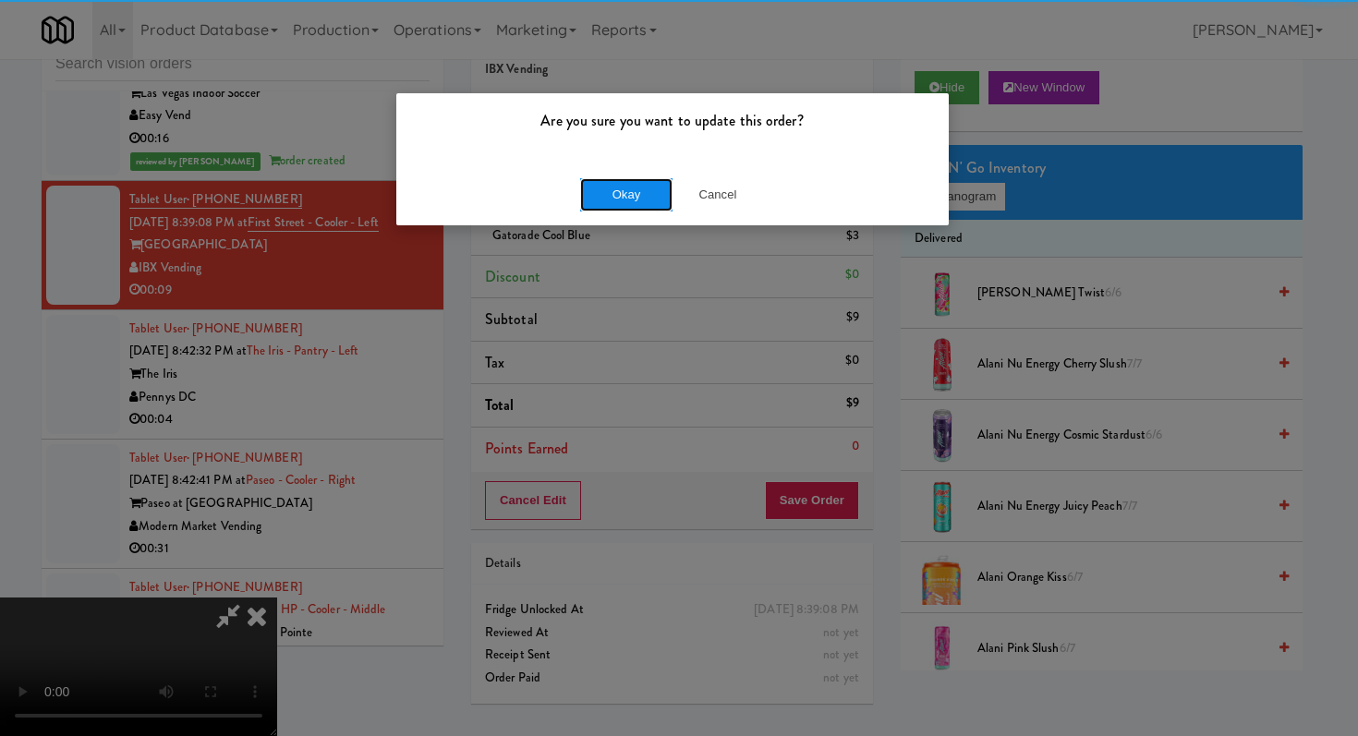
click at [605, 194] on button "Okay" at bounding box center [626, 194] width 92 height 33
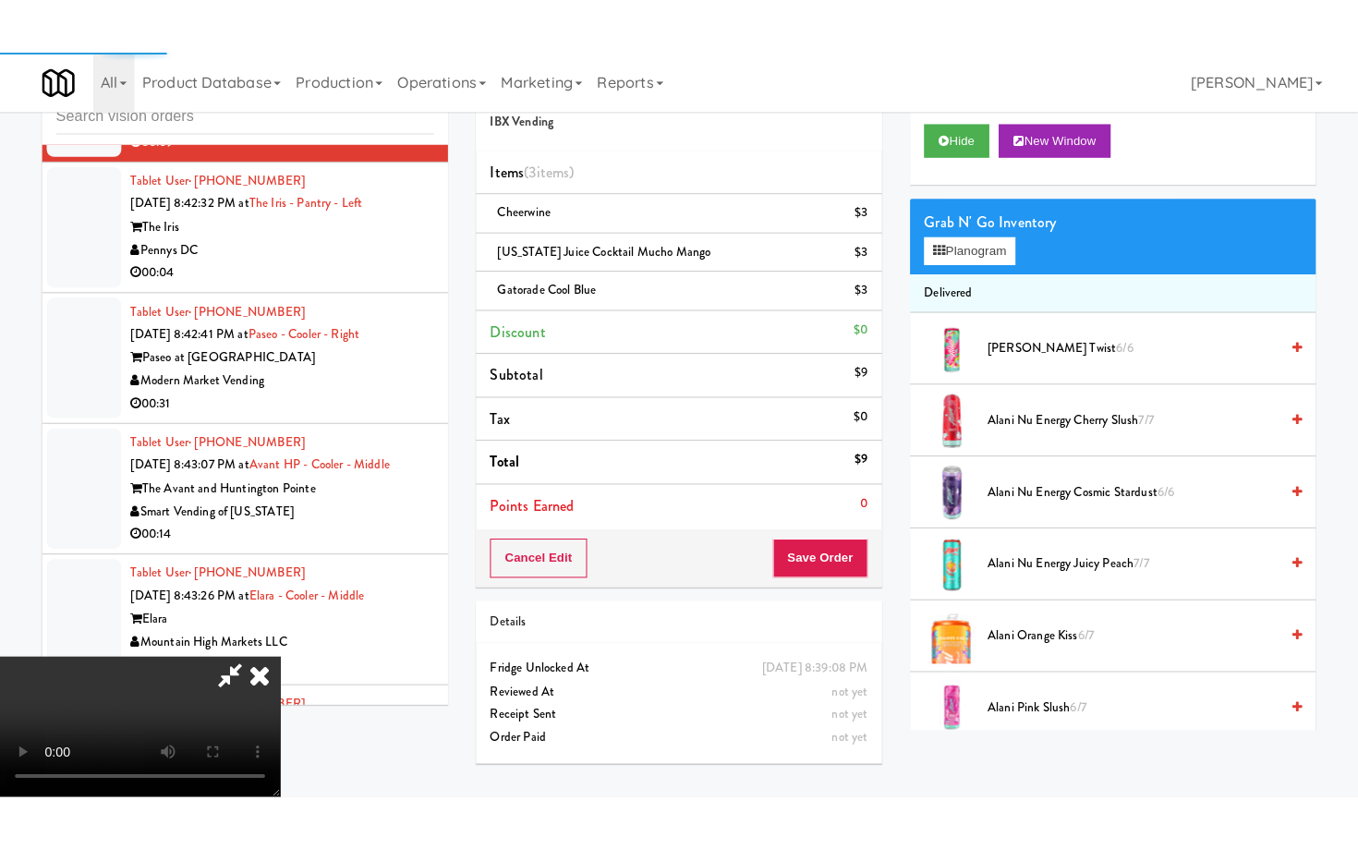
scroll to position [5360, 0]
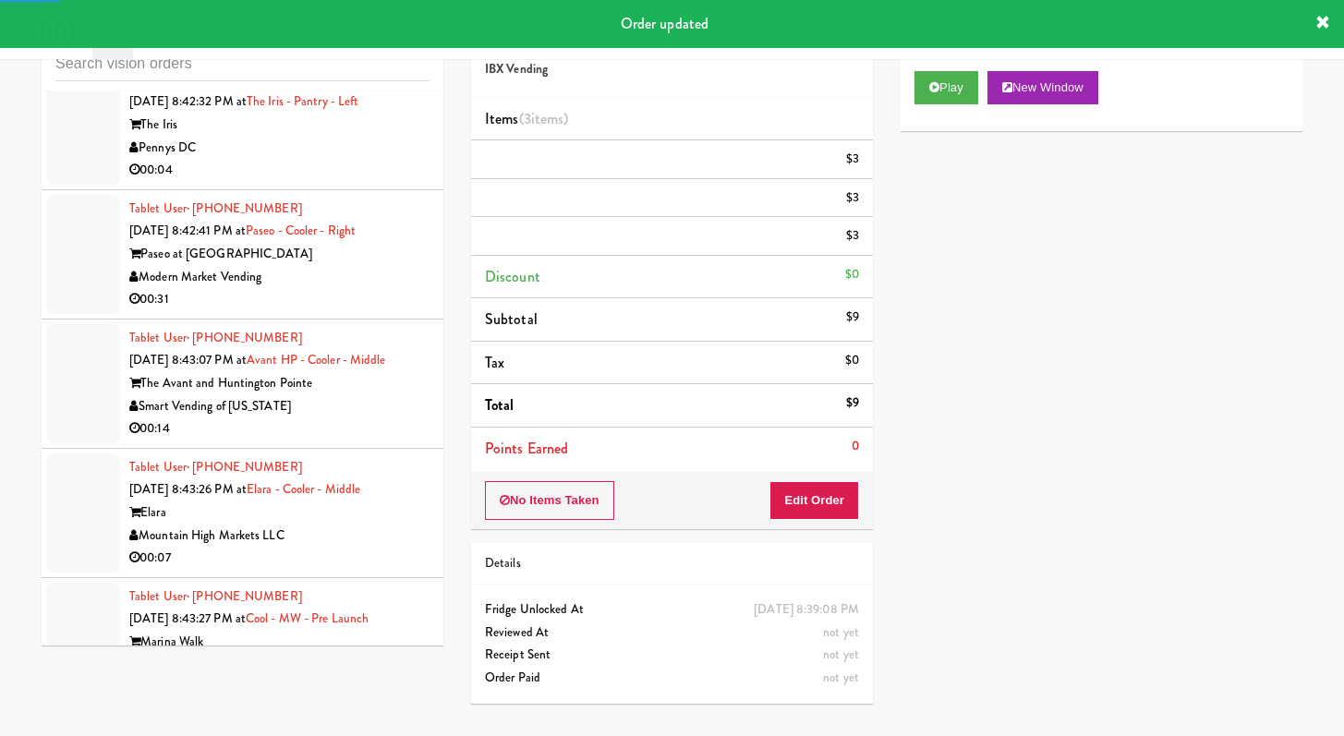
click at [369, 182] on div "00:04" at bounding box center [279, 170] width 300 height 23
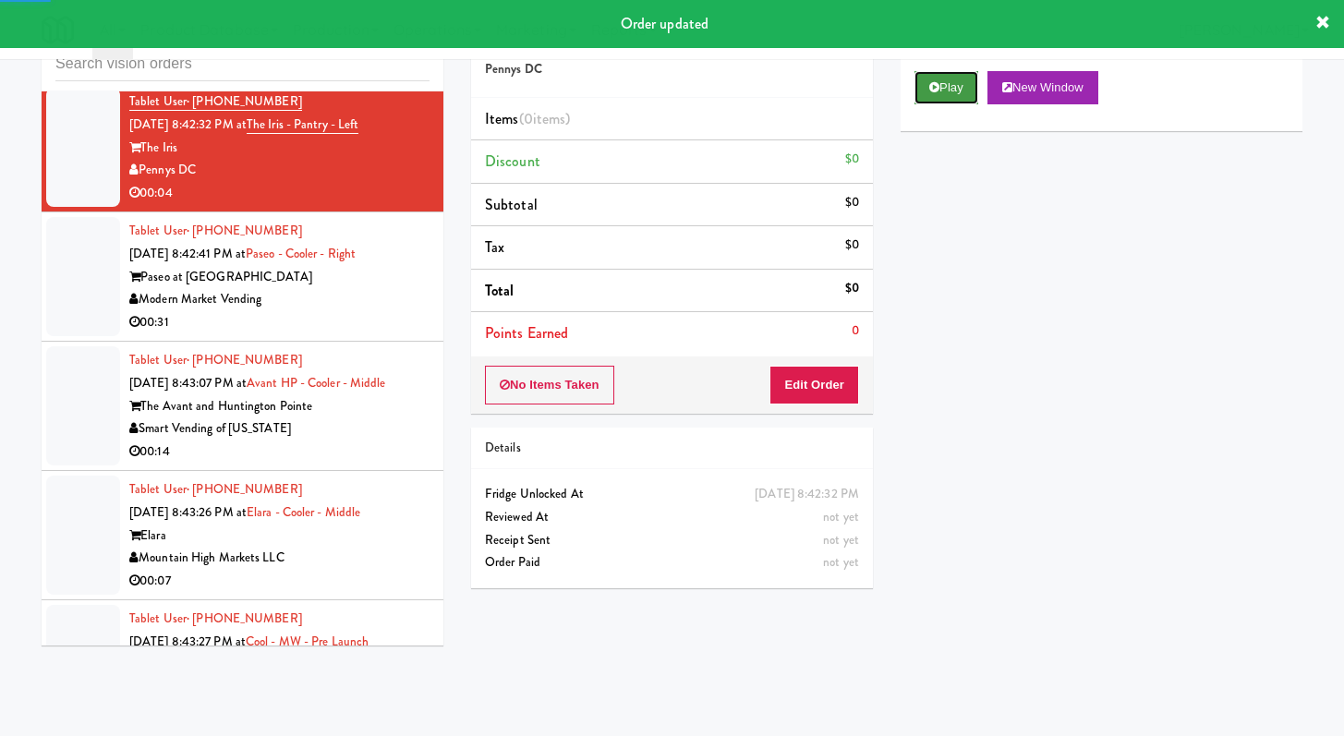
click at [941, 97] on button "Play" at bounding box center [946, 87] width 64 height 33
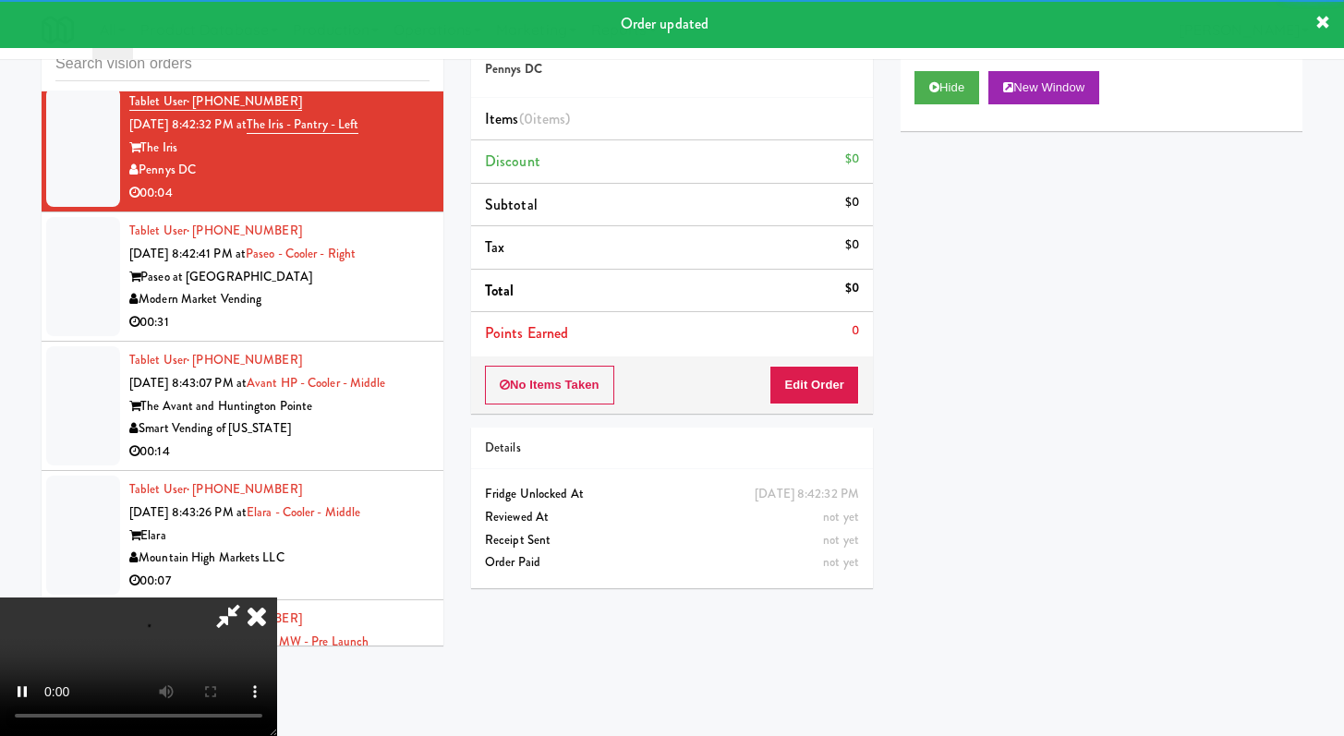
click at [821, 405] on div "No Items Taken Edit Order" at bounding box center [672, 384] width 402 height 57
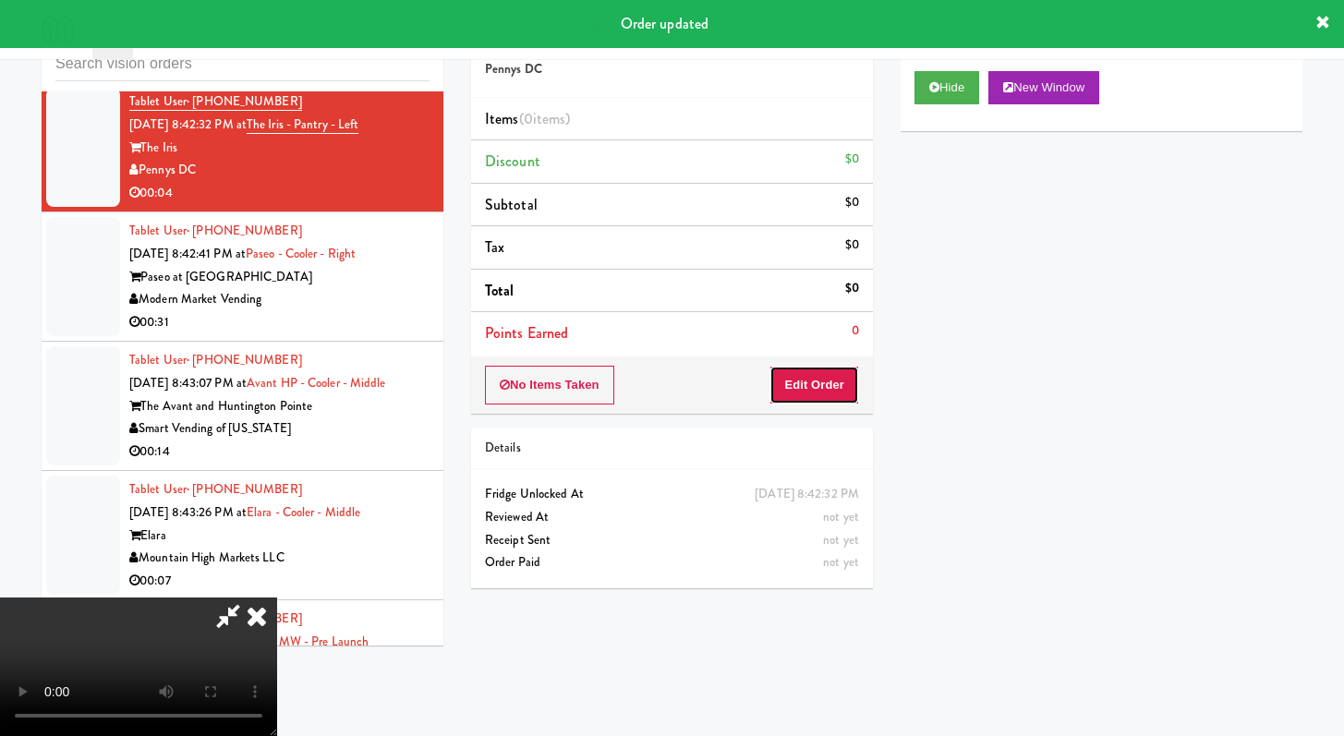
click at [824, 391] on button "Edit Order" at bounding box center [814, 385] width 90 height 39
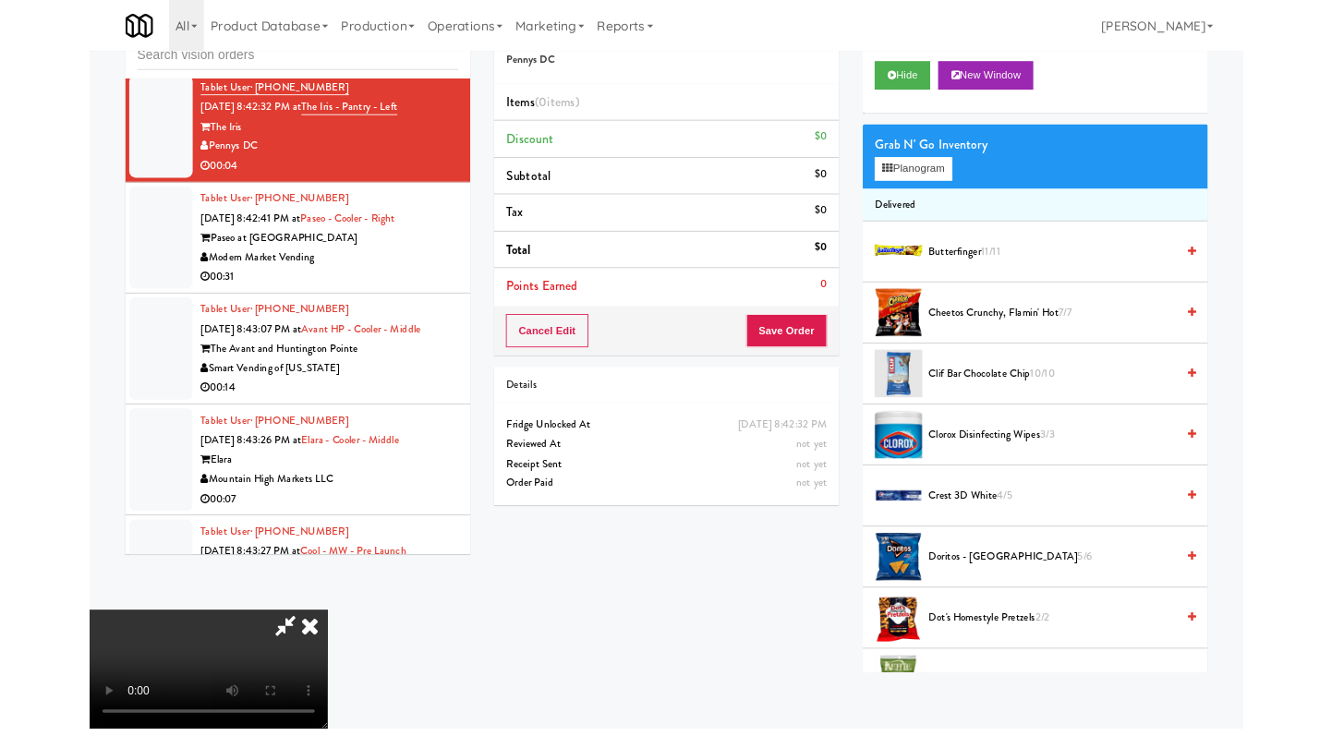
scroll to position [5338, 0]
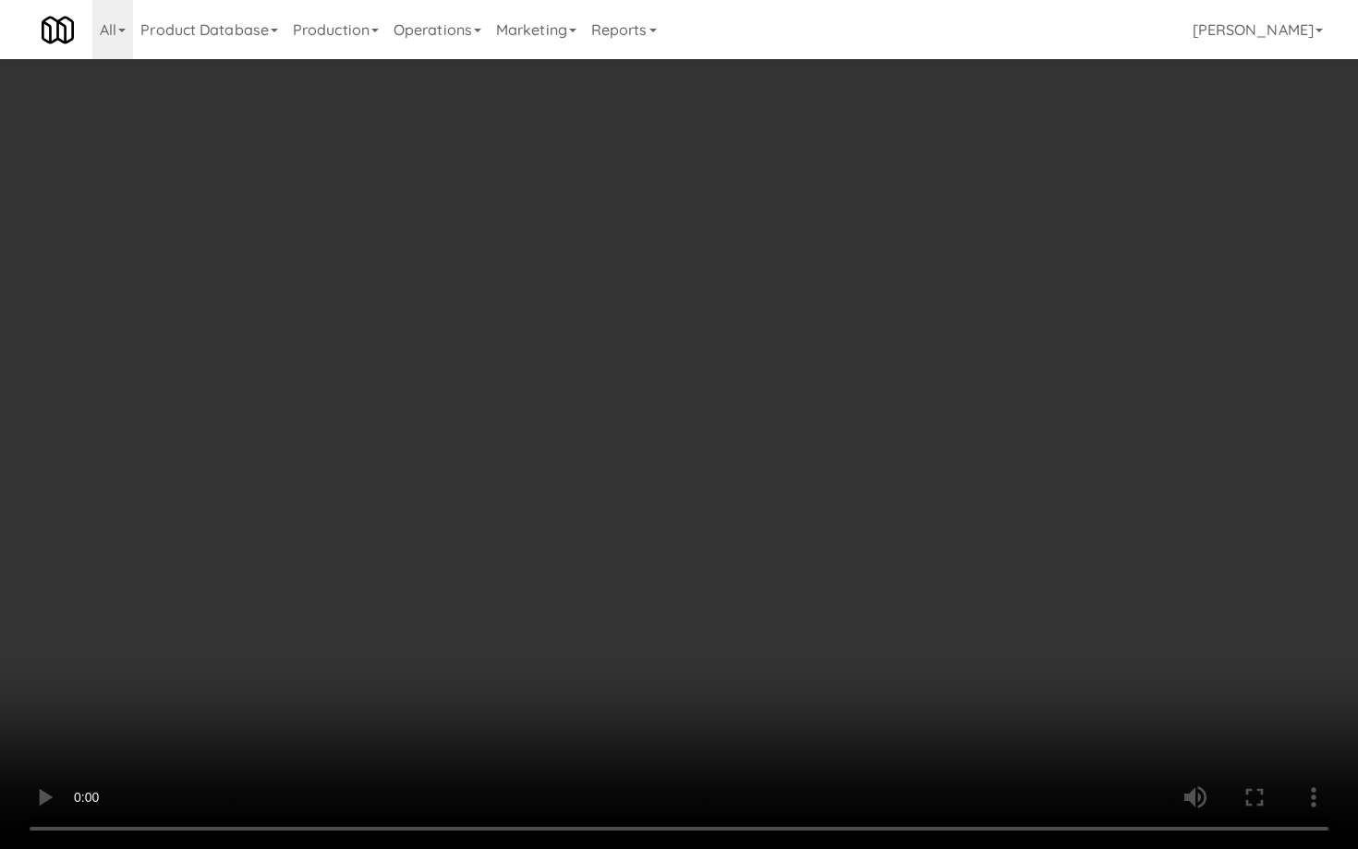
click at [581, 463] on video at bounding box center [679, 424] width 1358 height 849
click at [595, 458] on video at bounding box center [679, 424] width 1358 height 849
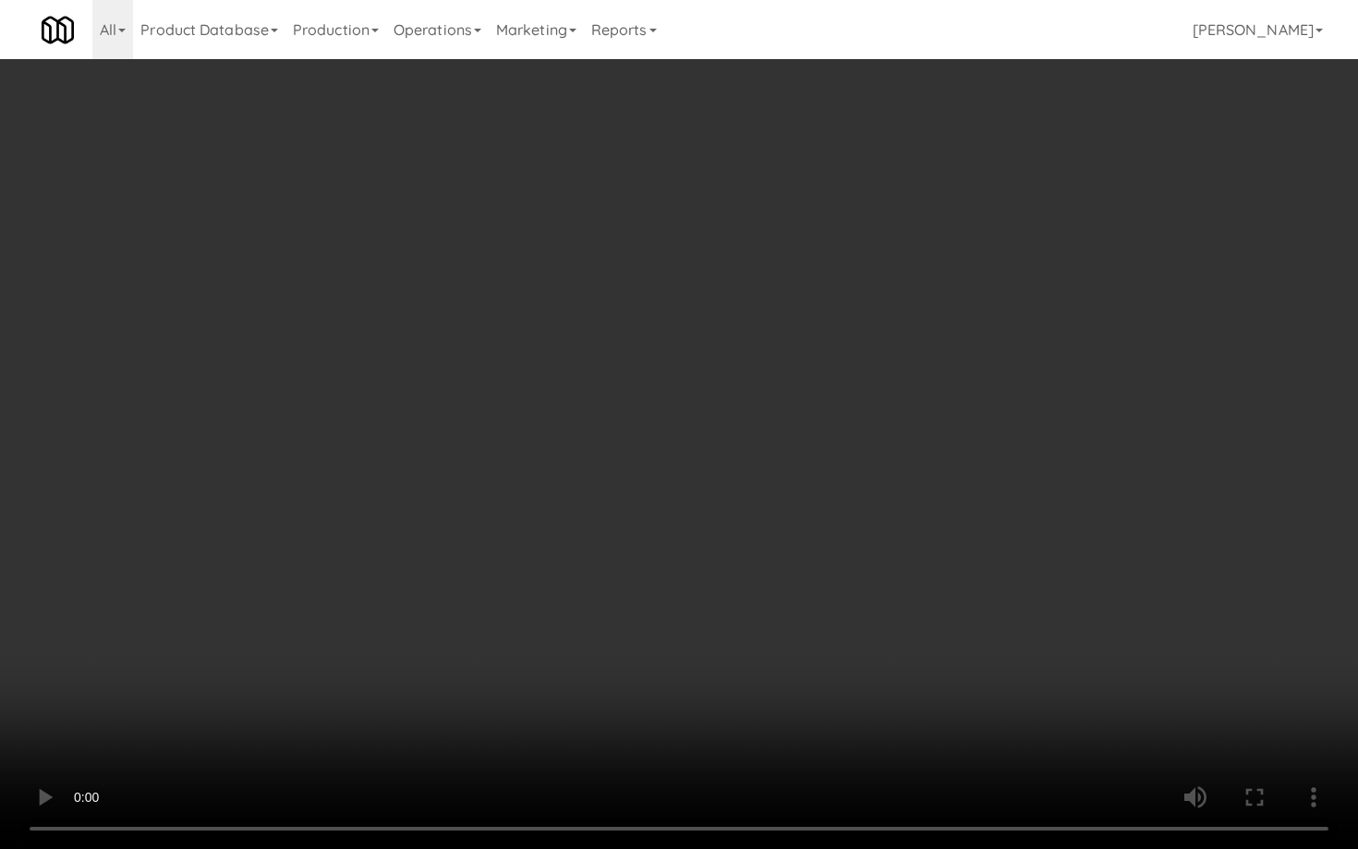
click at [595, 458] on video at bounding box center [679, 424] width 1358 height 849
click at [595, 459] on video at bounding box center [679, 424] width 1358 height 849
click at [1239, 617] on video at bounding box center [679, 424] width 1358 height 849
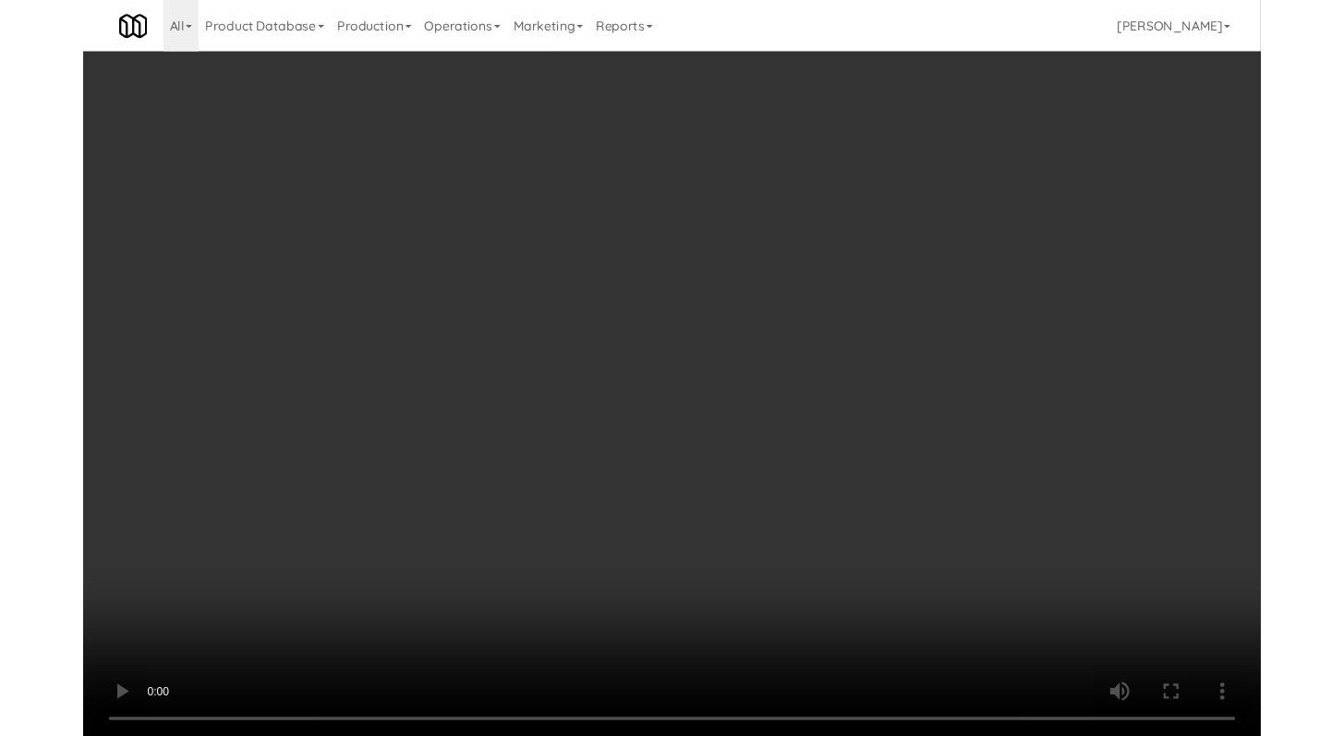
scroll to position [5360, 0]
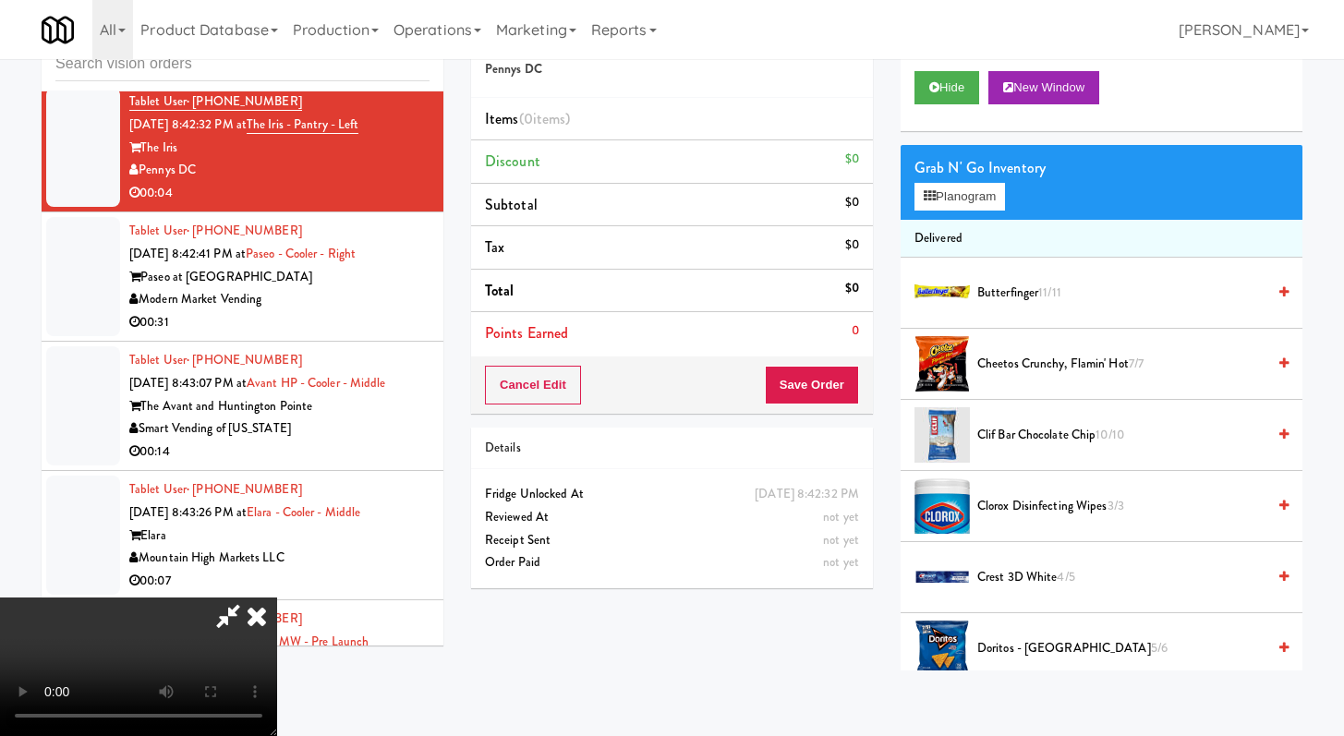
click at [277, 598] on video at bounding box center [138, 667] width 277 height 139
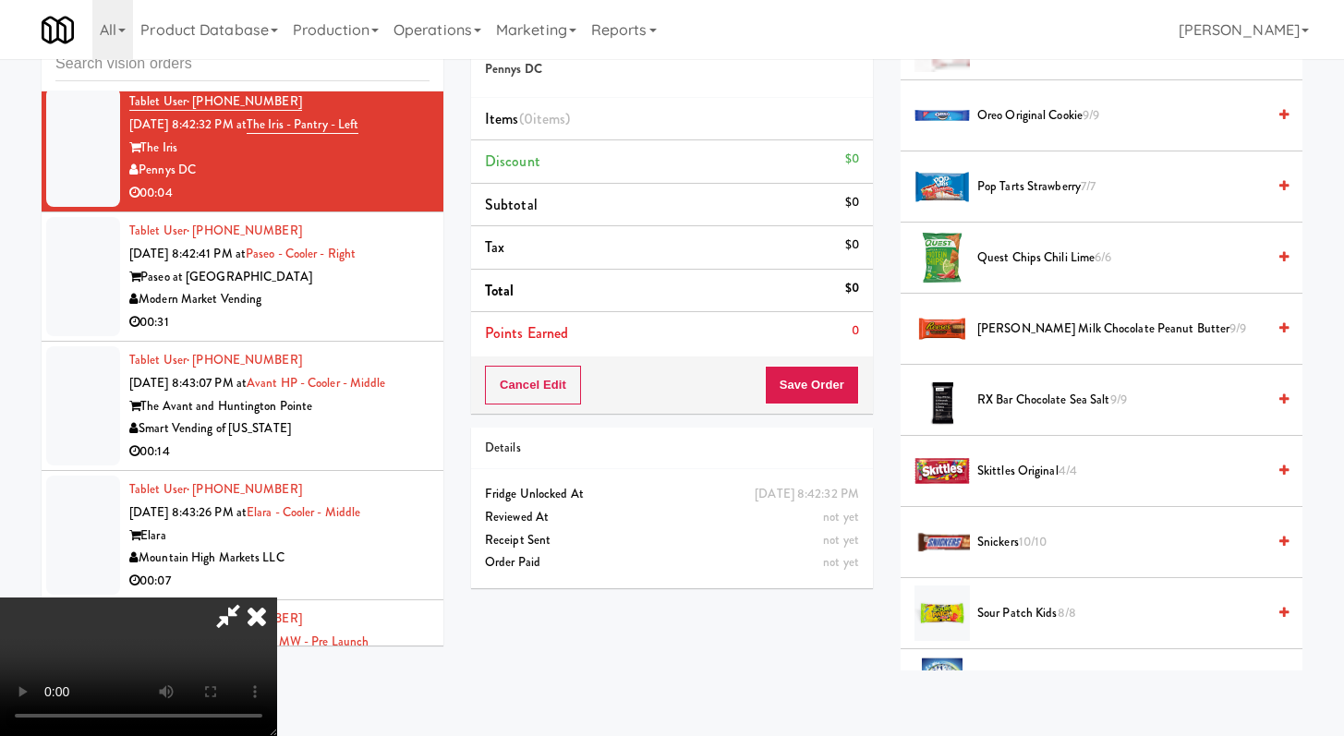
scroll to position [1946, 0]
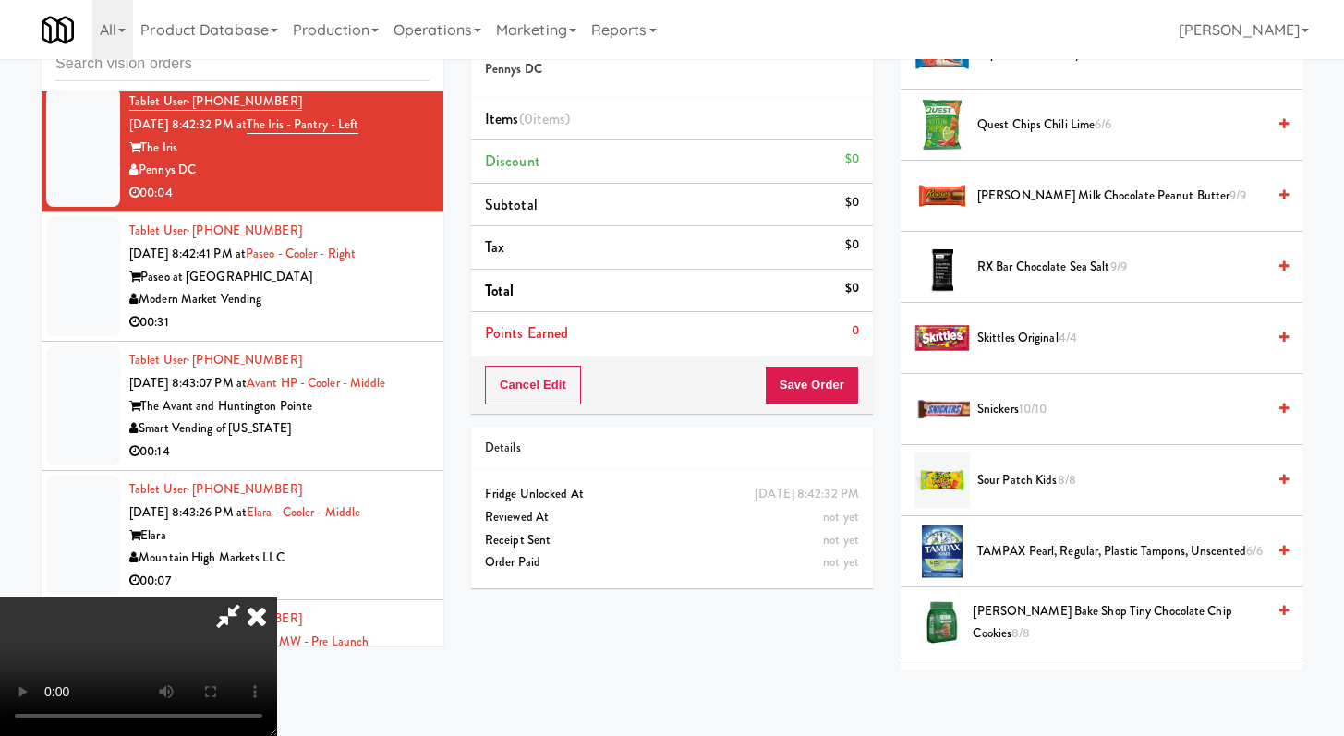
click at [1013, 398] on span "Snickers 10/10" at bounding box center [1121, 409] width 288 height 23
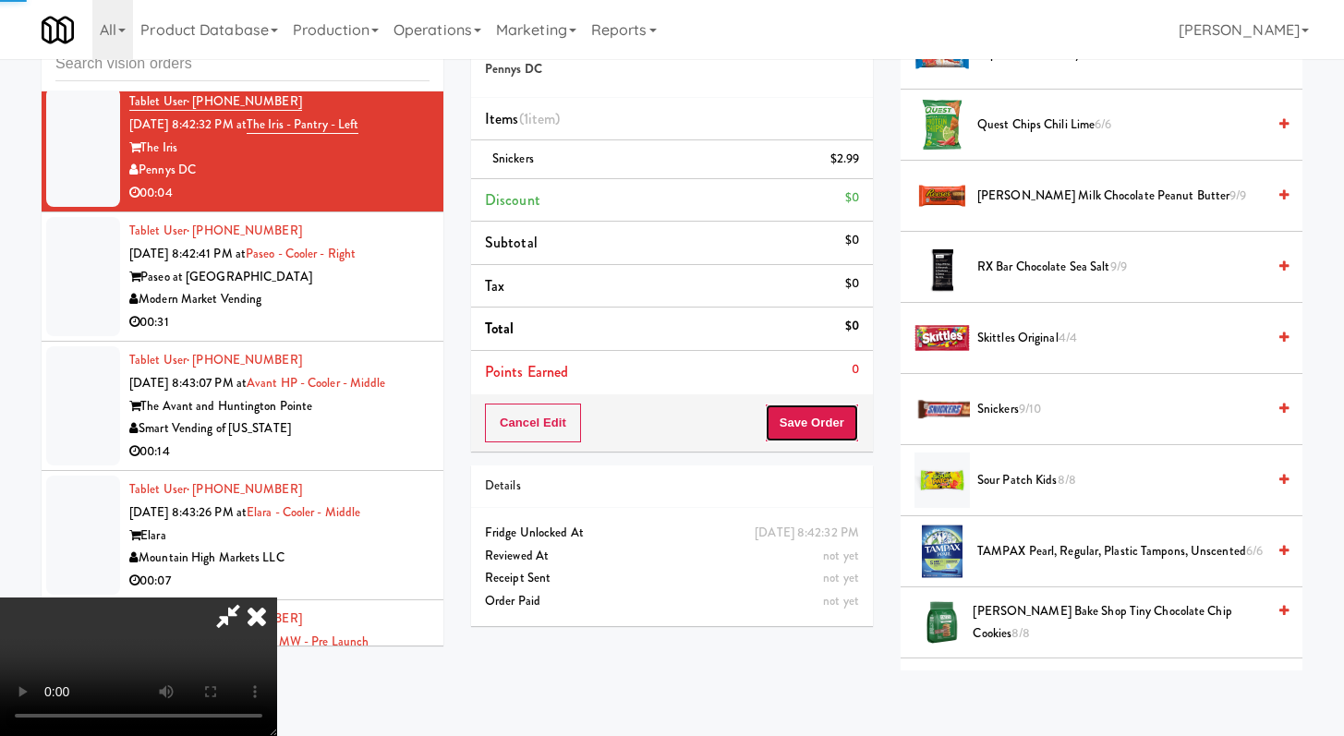
click at [822, 417] on button "Save Order" at bounding box center [812, 423] width 94 height 39
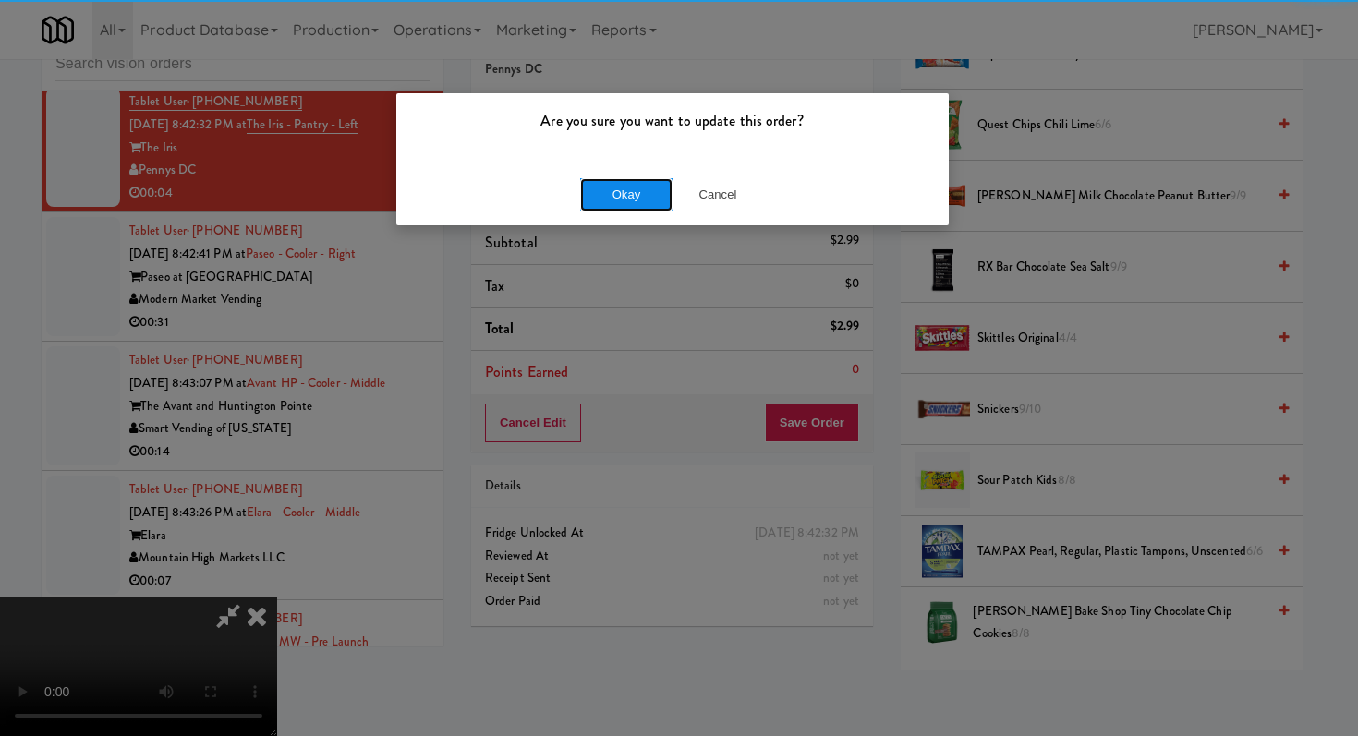
click at [606, 191] on button "Okay" at bounding box center [626, 194] width 92 height 33
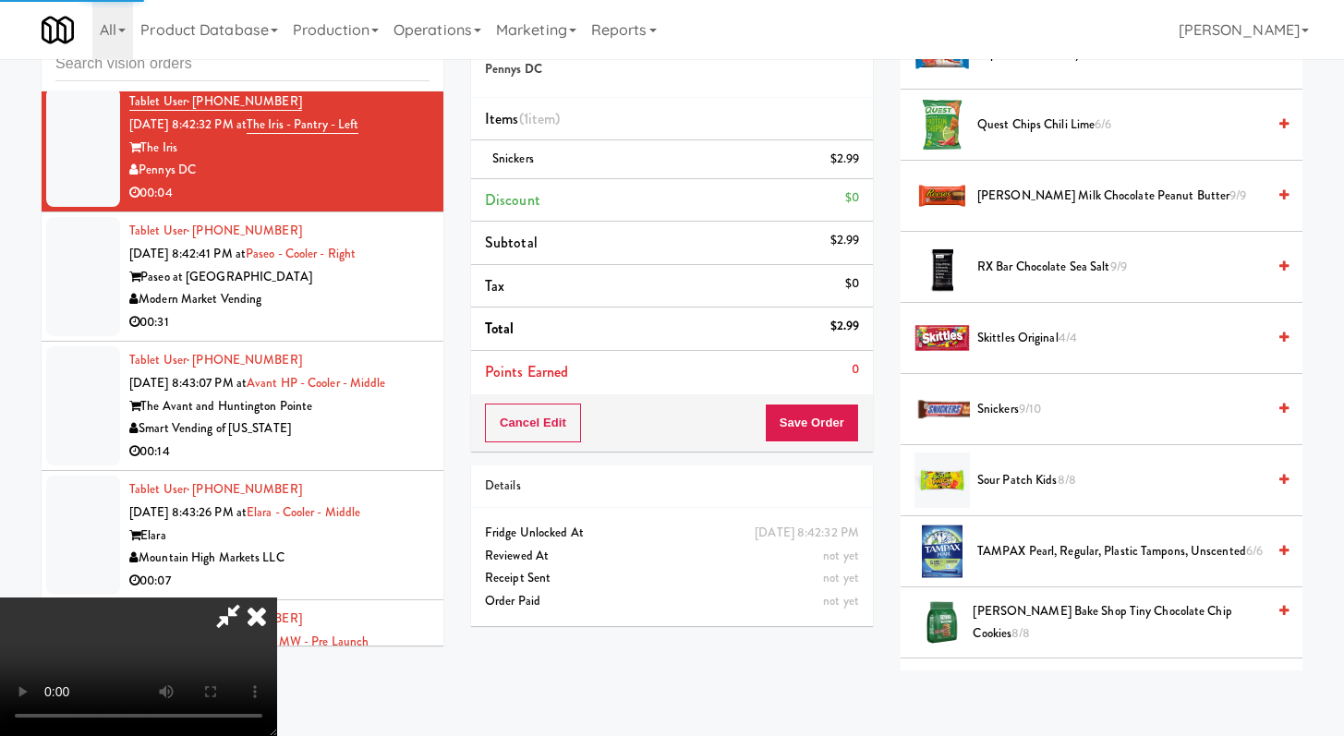
scroll to position [78, 0]
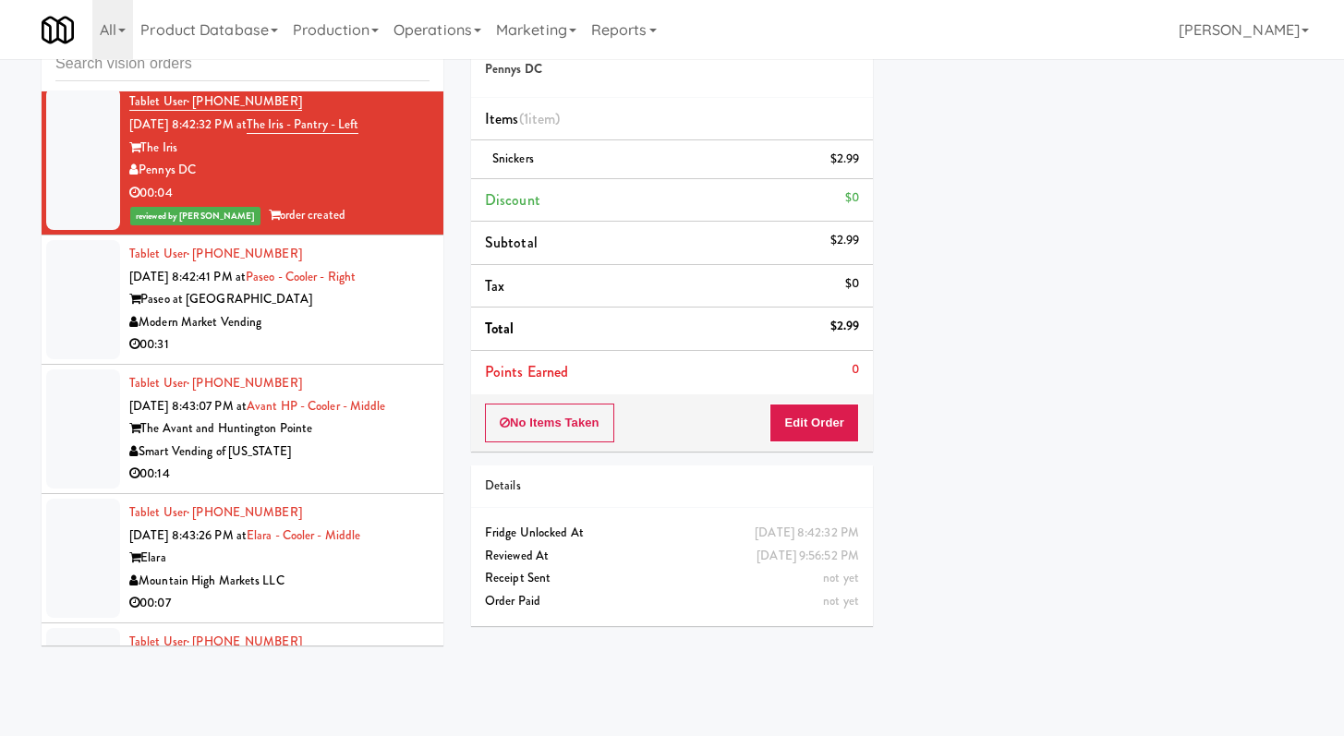
click at [357, 334] on div "Modern Market Vending" at bounding box center [279, 322] width 300 height 23
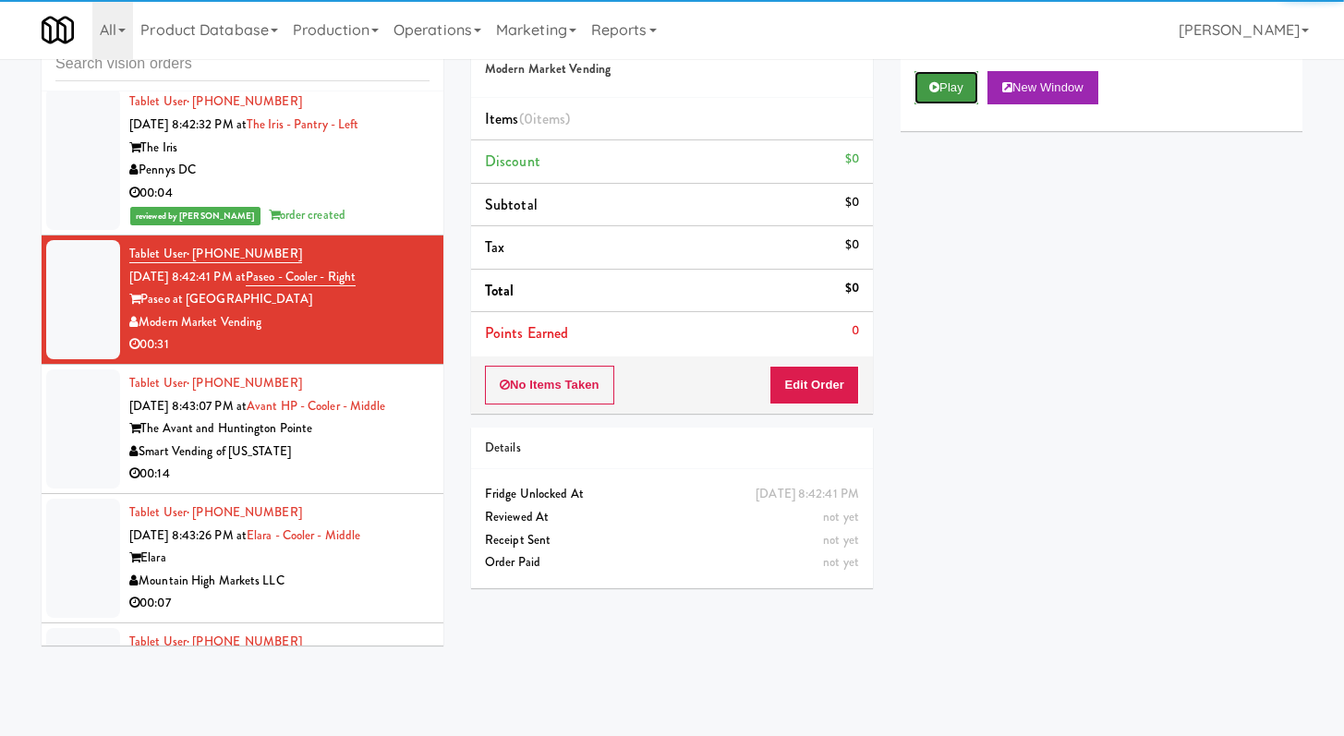
click at [948, 88] on button "Play" at bounding box center [946, 87] width 64 height 33
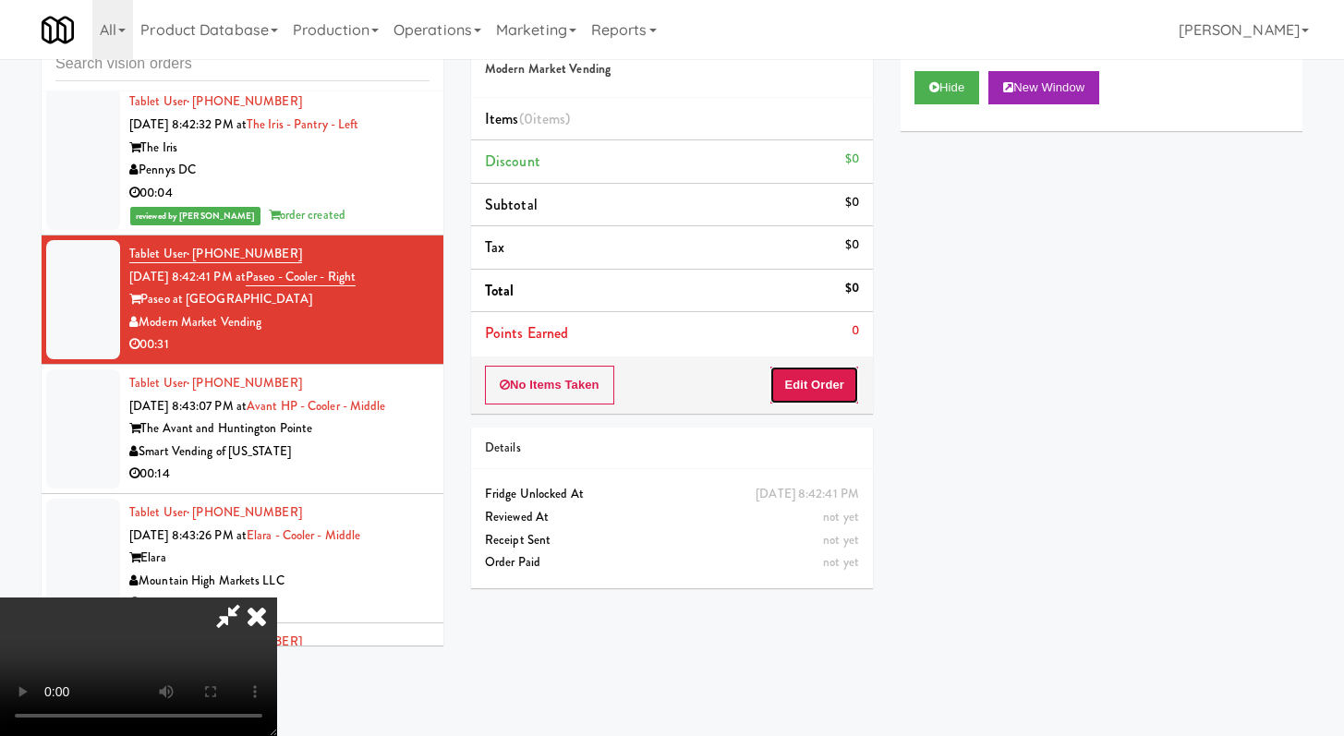
click at [794, 383] on button "Edit Order" at bounding box center [814, 385] width 90 height 39
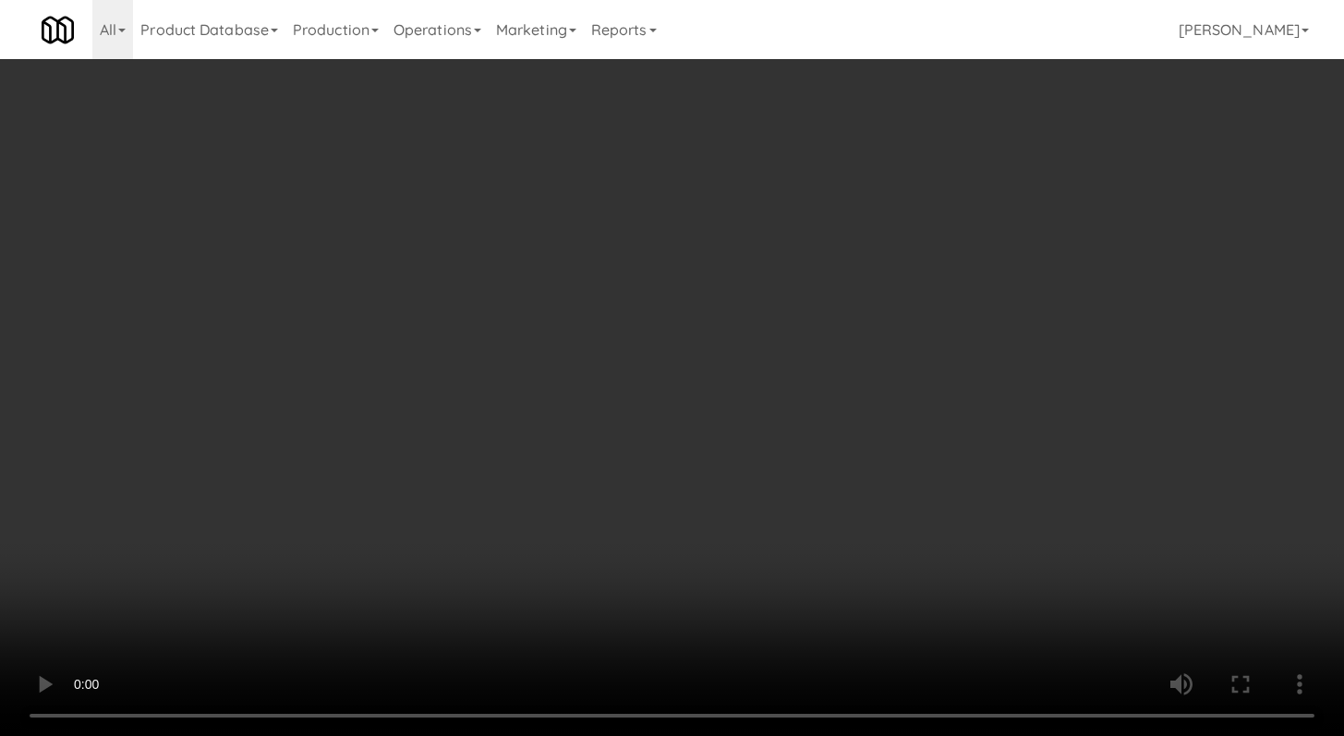
scroll to position [5338, 0]
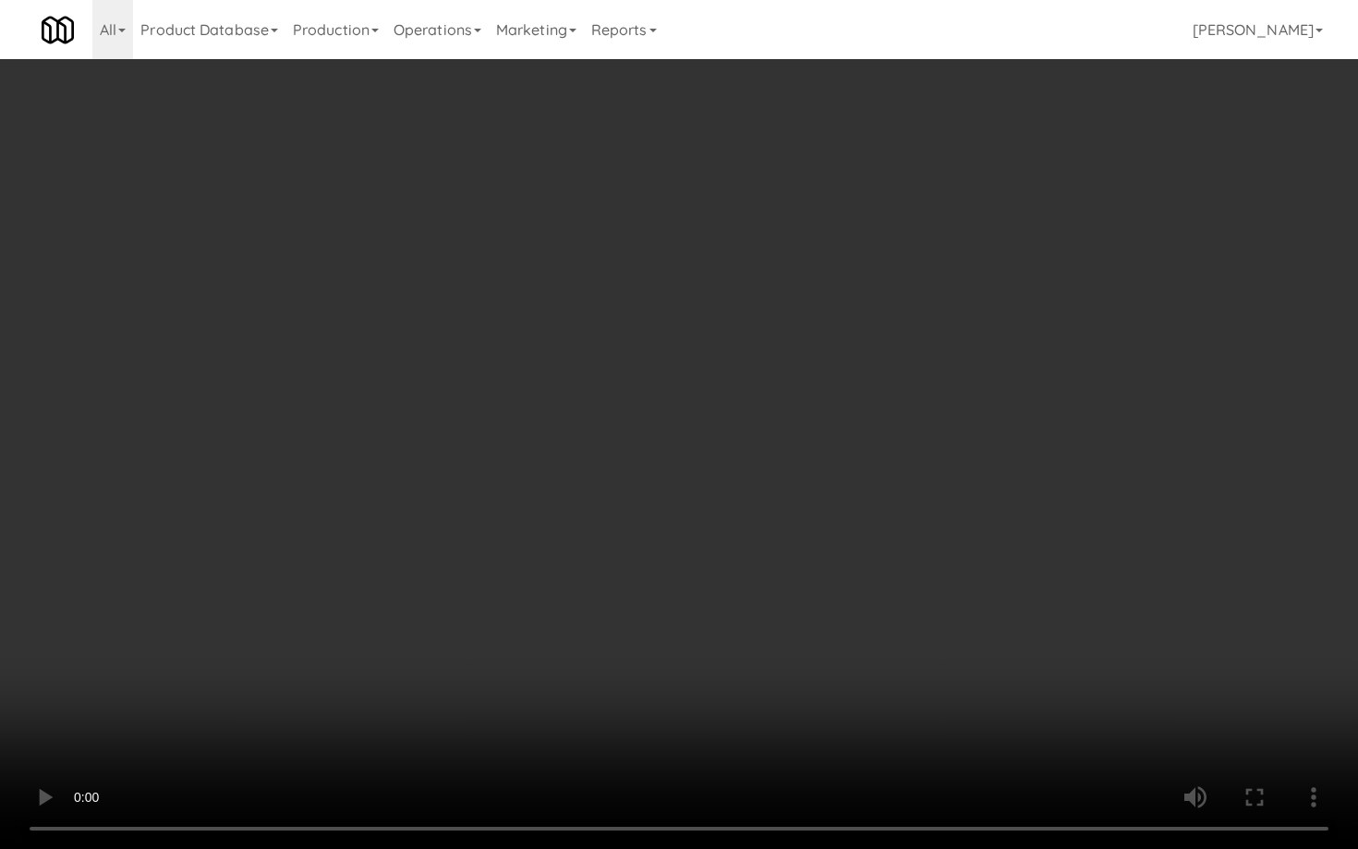
click at [641, 598] on video at bounding box center [679, 424] width 1358 height 849
click at [641, 599] on video at bounding box center [679, 424] width 1358 height 849
click at [972, 731] on video at bounding box center [679, 424] width 1358 height 849
click at [971, 726] on video at bounding box center [679, 424] width 1358 height 849
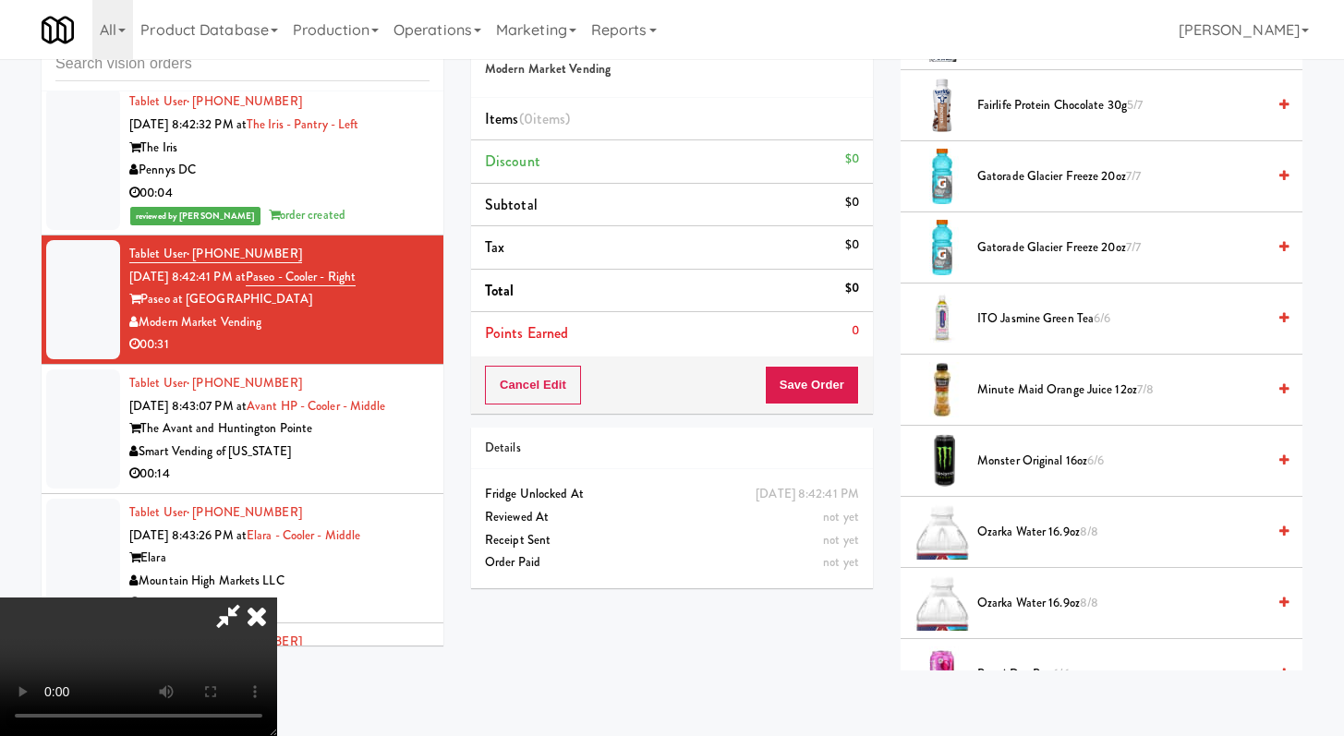
scroll to position [1201, 0]
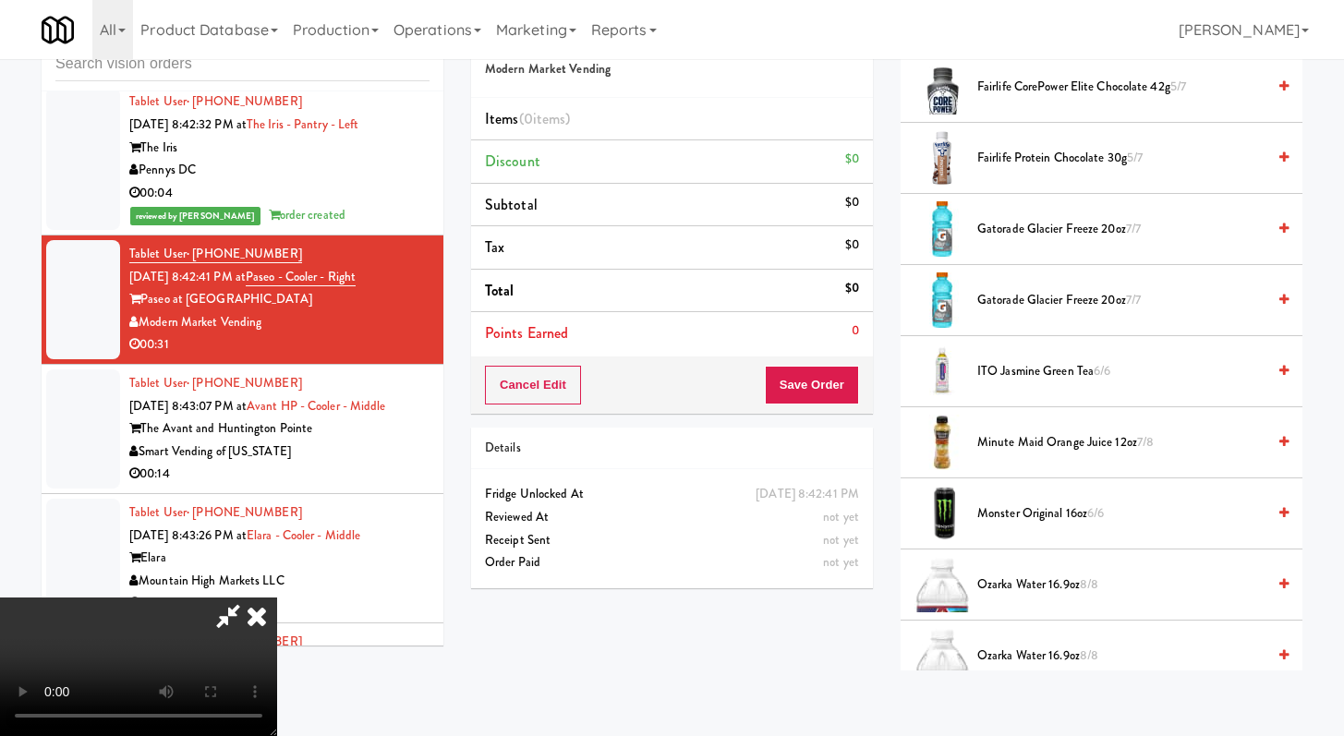
click at [1055, 306] on span "Gatorade Glacier Freeze 20oz 7/7" at bounding box center [1121, 300] width 288 height 23
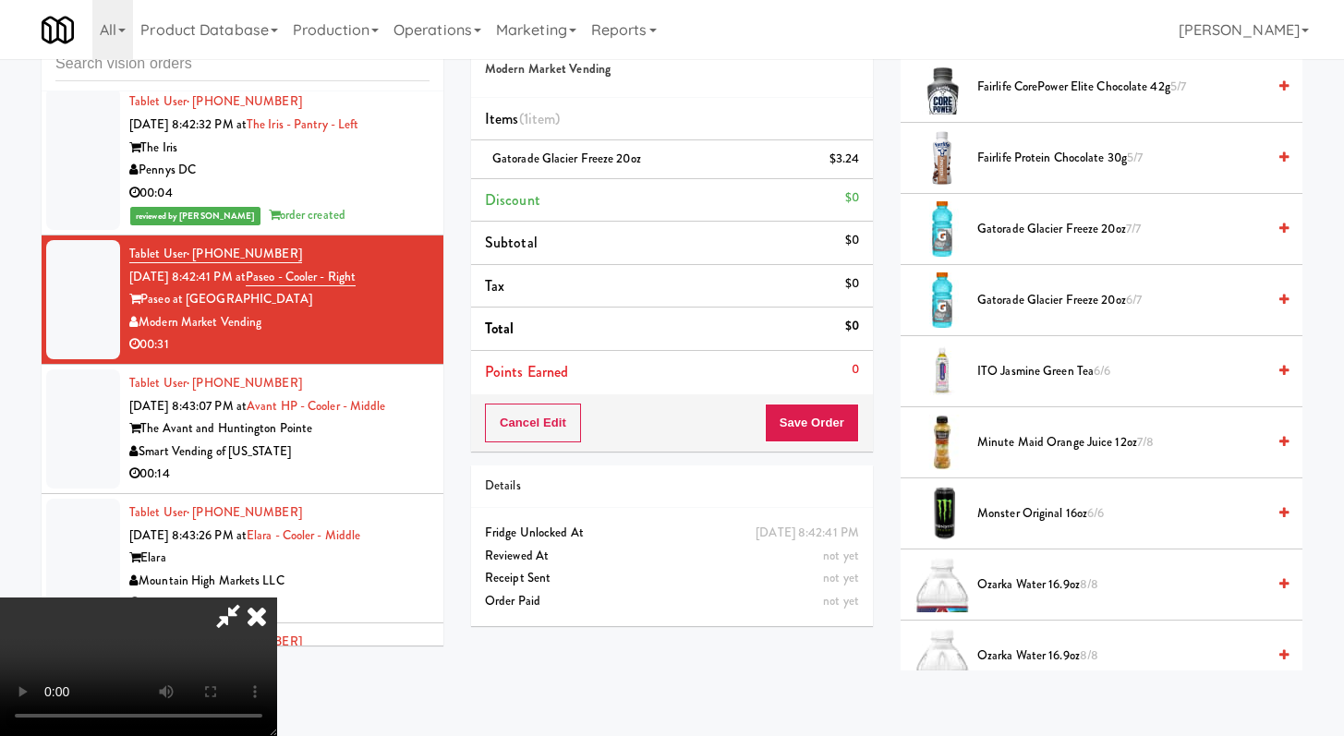
click at [1055, 306] on span "Gatorade Glacier Freeze 20oz 6/7" at bounding box center [1121, 300] width 288 height 23
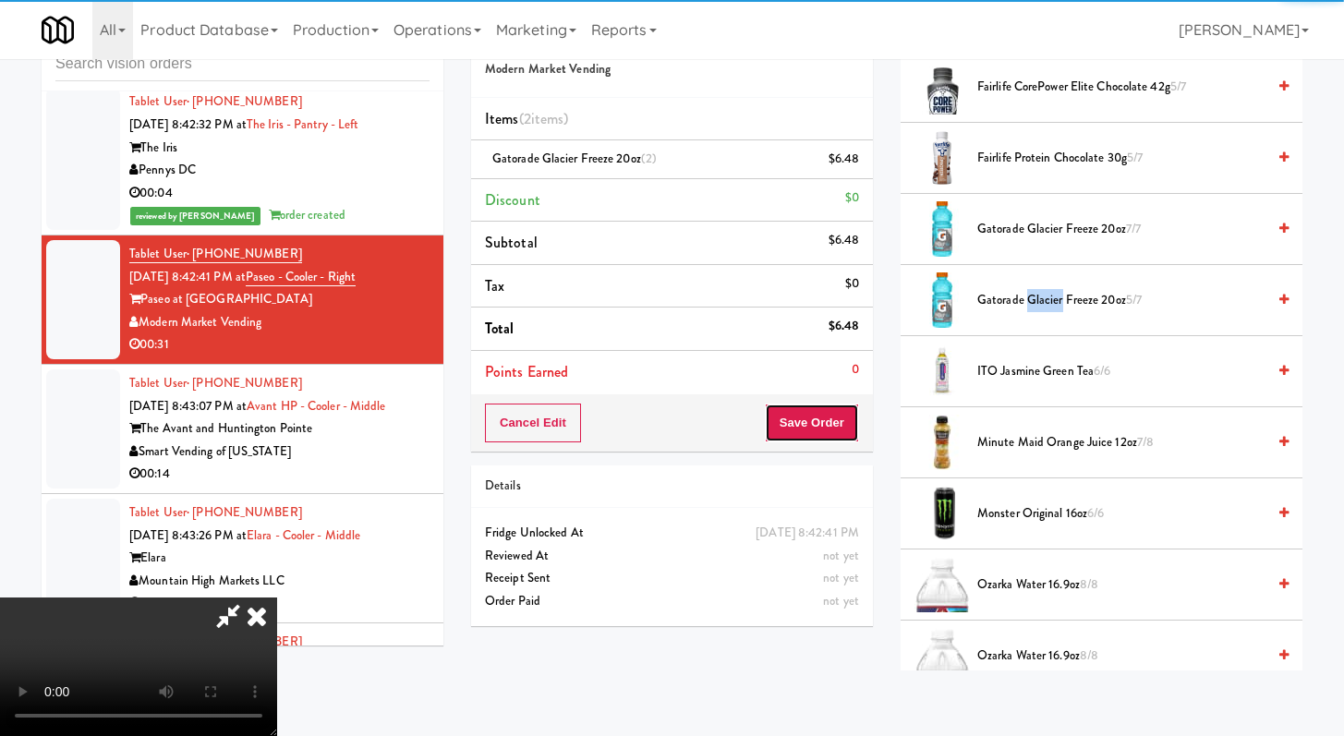
click at [813, 424] on button "Save Order" at bounding box center [812, 423] width 94 height 39
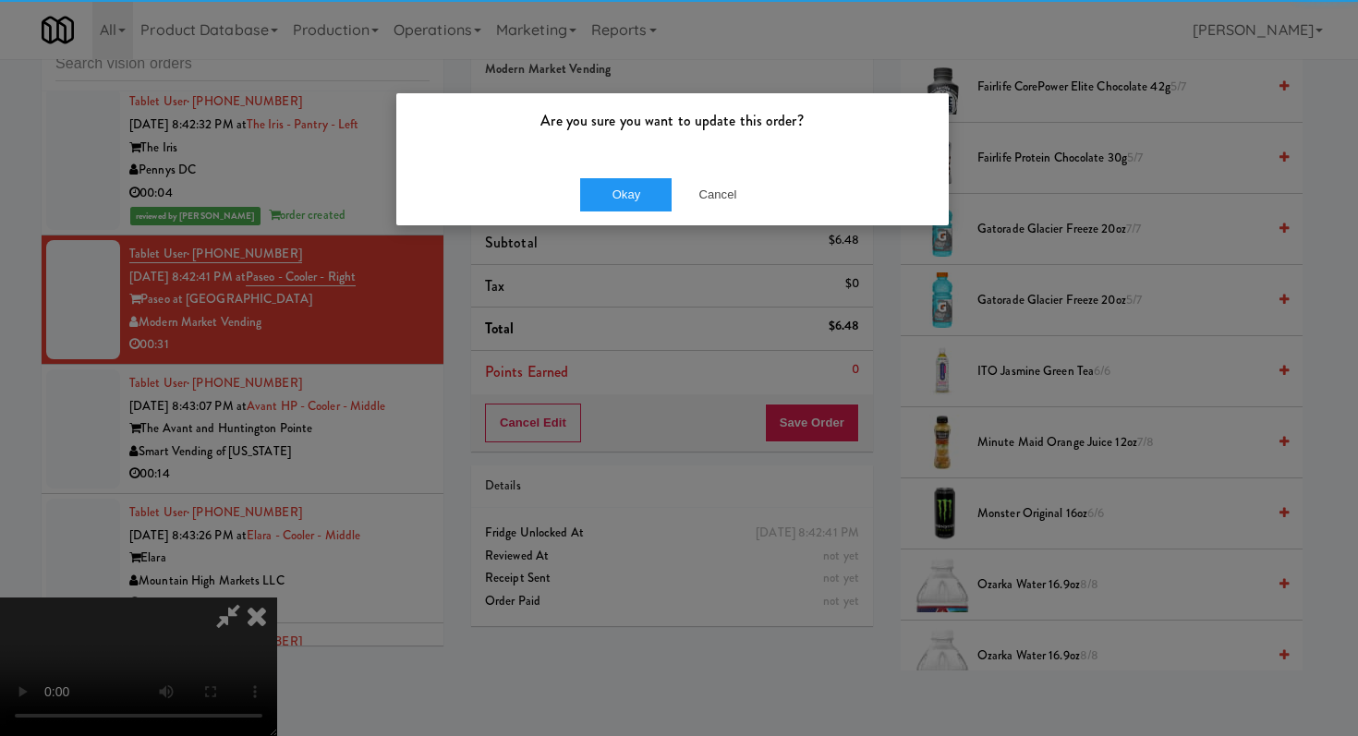
click at [633, 175] on div "Okay Cancel" at bounding box center [672, 194] width 552 height 62
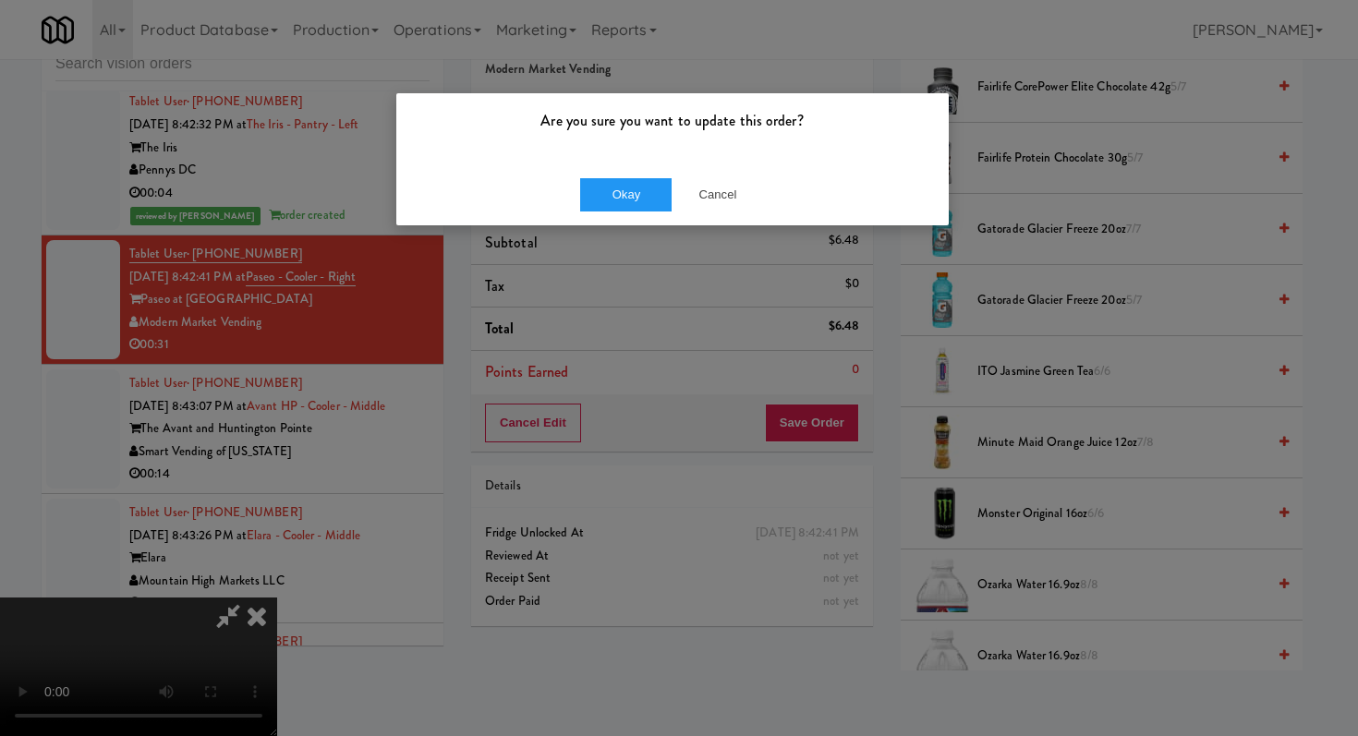
click at [633, 221] on div "Okay Cancel" at bounding box center [672, 194] width 552 height 62
drag, startPoint x: 666, startPoint y: 151, endPoint x: 662, endPoint y: 160, distance: 9.9
click at [665, 155] on div "Are you sure you want to update this order?" at bounding box center [672, 128] width 552 height 70
click at [641, 195] on button "Okay" at bounding box center [626, 194] width 92 height 33
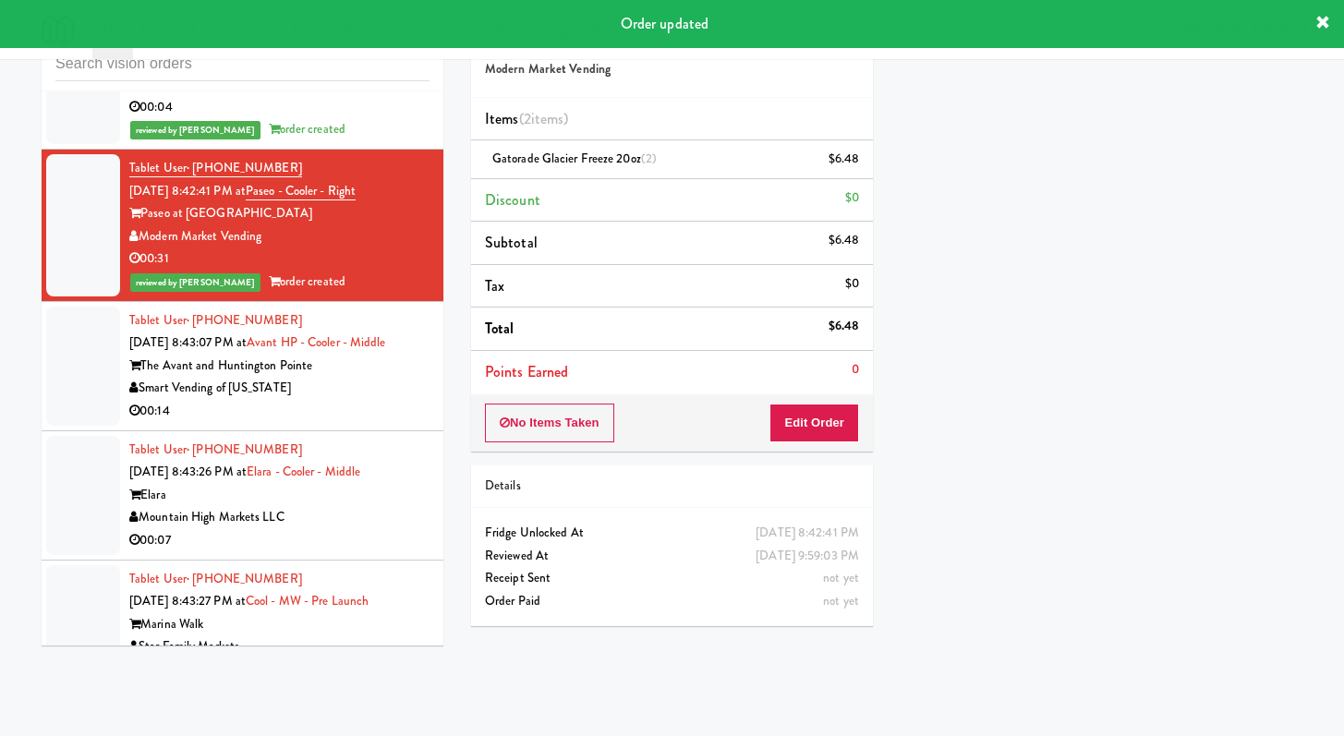
scroll to position [5480, 0]
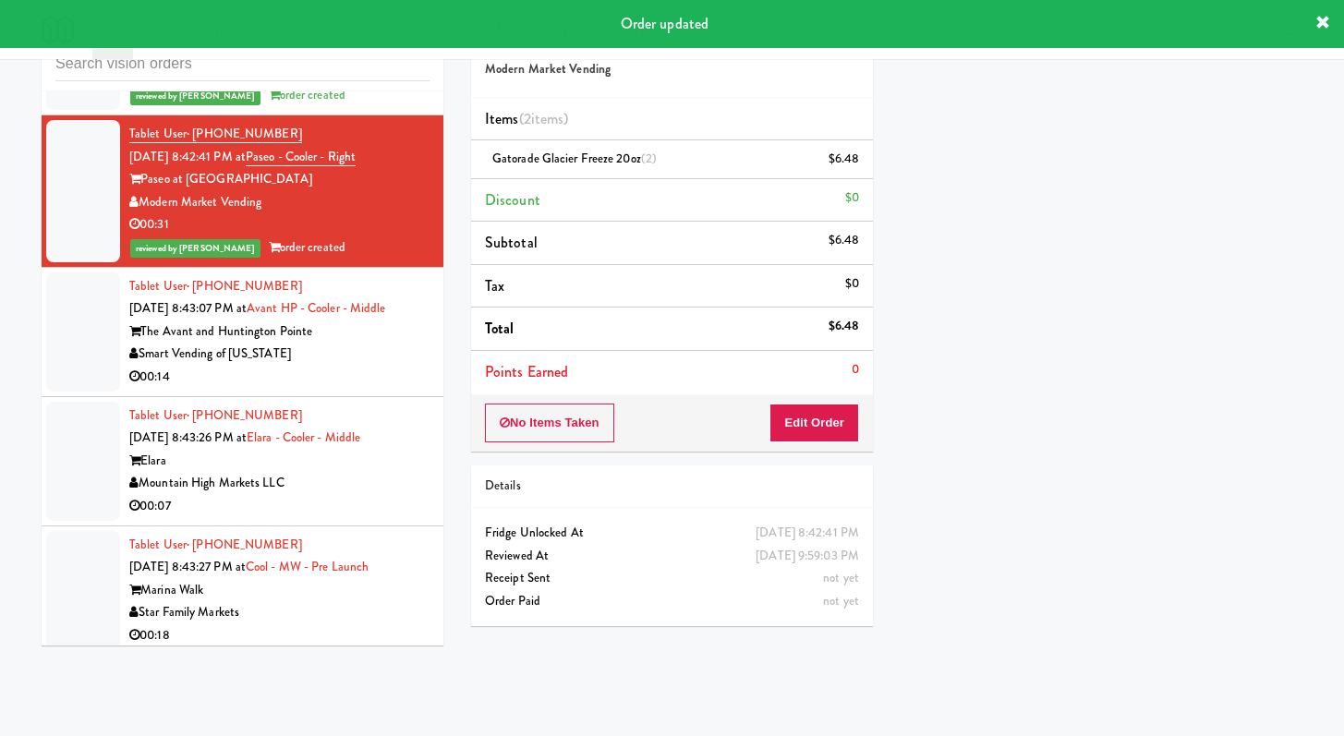
click at [361, 389] on div "00:14" at bounding box center [279, 377] width 300 height 23
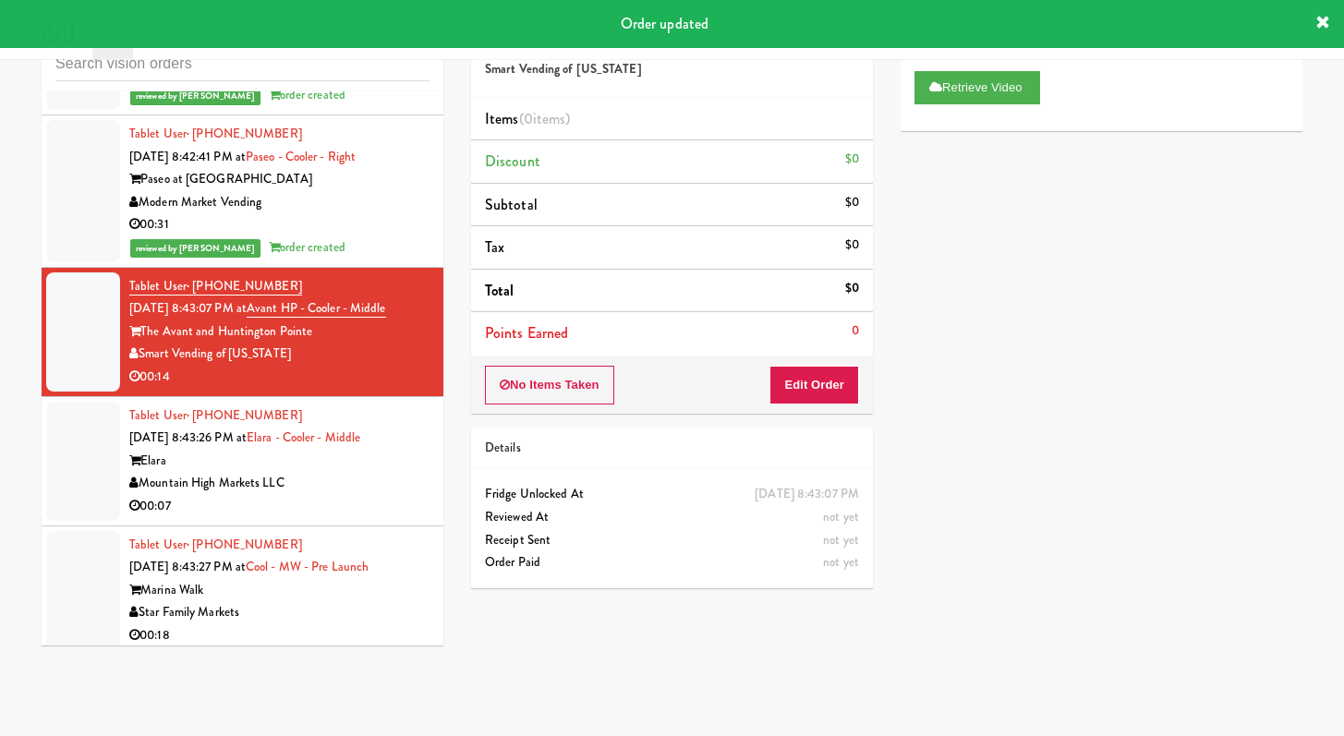
click at [967, 114] on div "Retrieve Video" at bounding box center [1101, 94] width 402 height 74
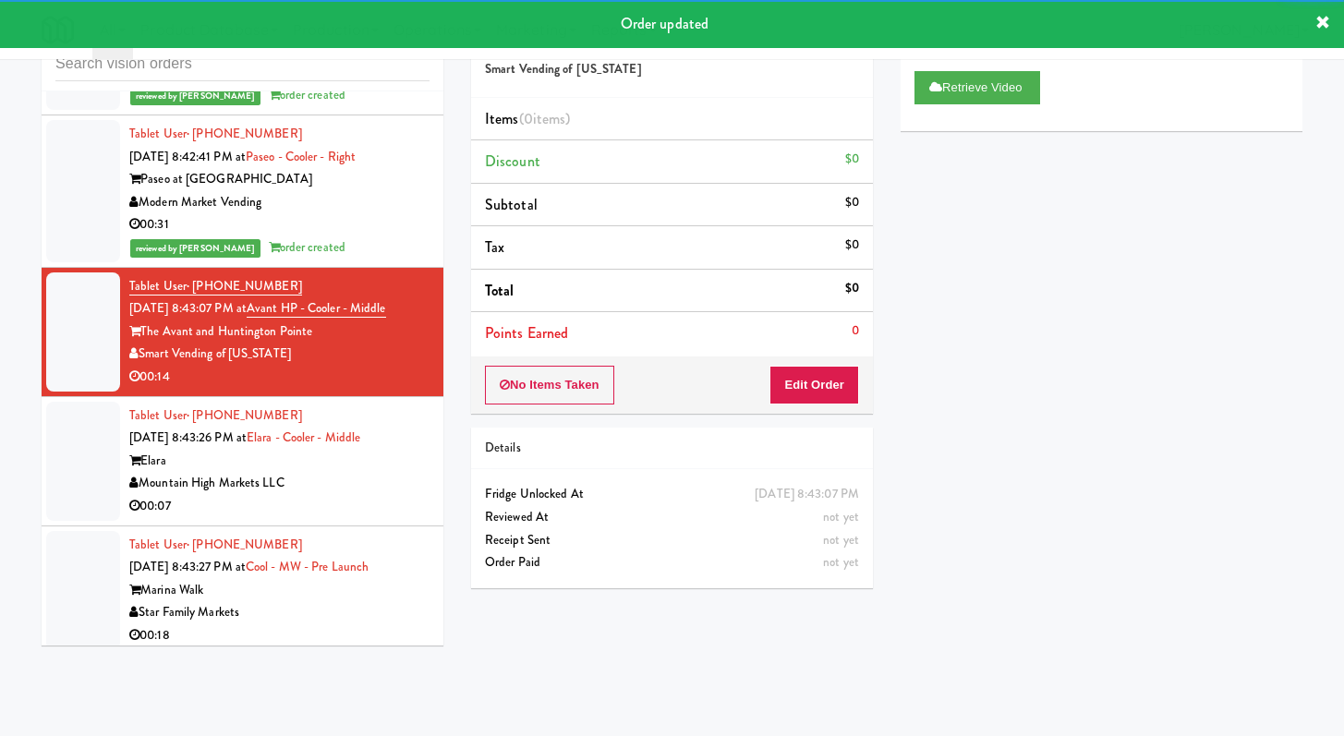
click at [388, 495] on div "Mountain High Markets LLC" at bounding box center [279, 483] width 300 height 23
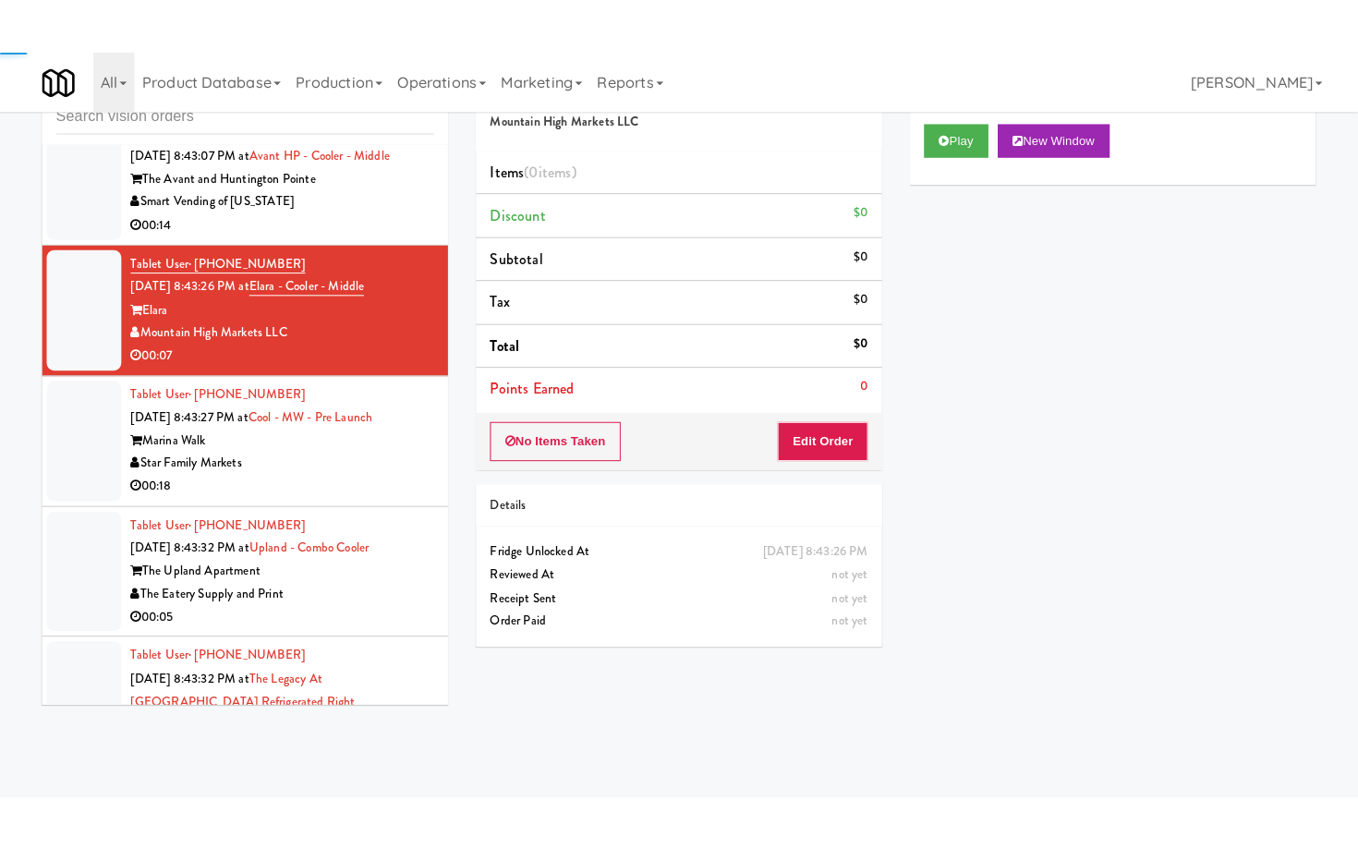
scroll to position [5736, 0]
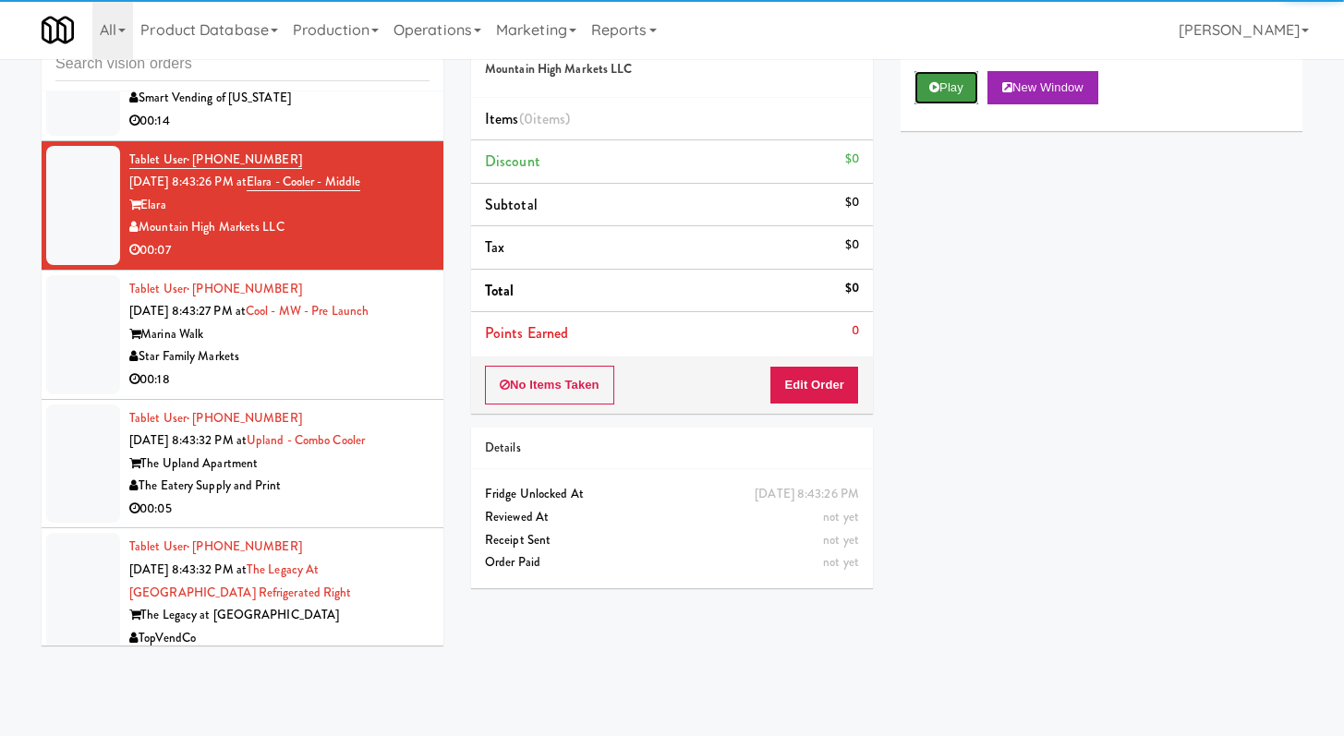
click at [934, 103] on button "Play" at bounding box center [946, 87] width 64 height 33
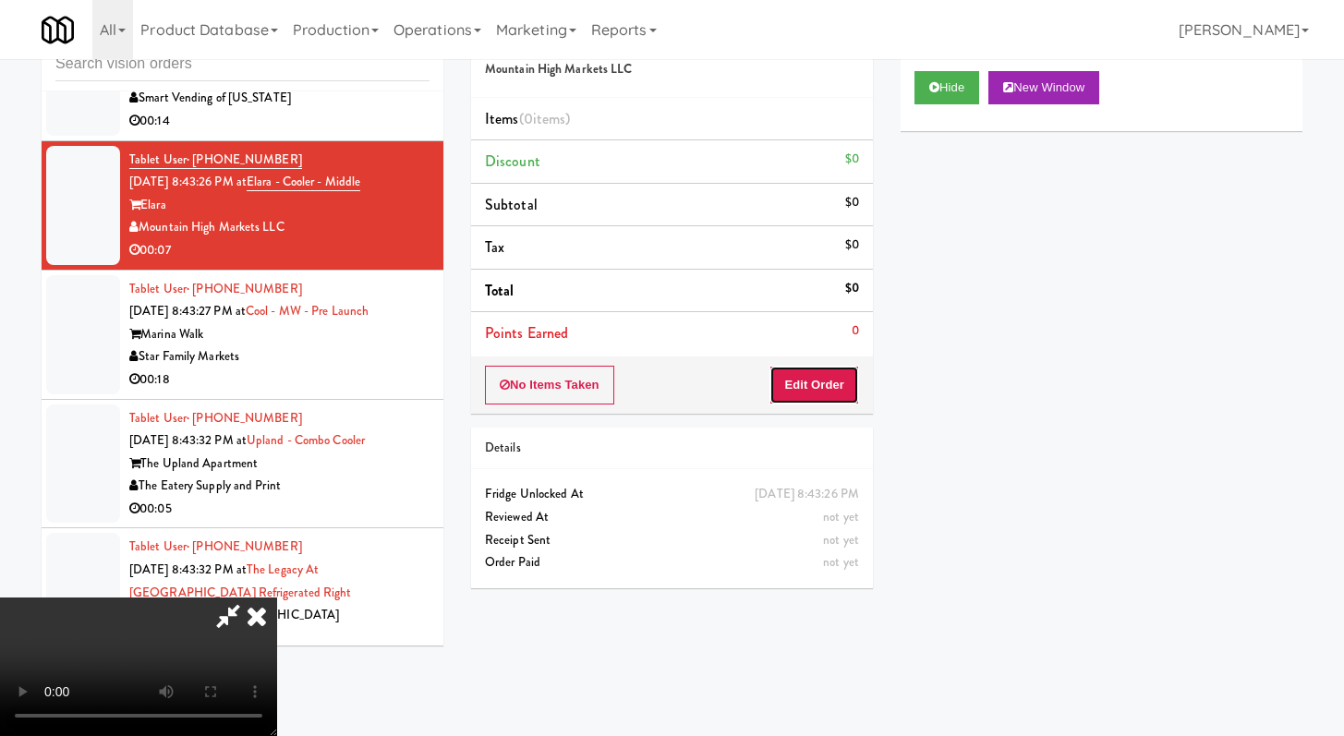
click at [825, 378] on button "Edit Order" at bounding box center [814, 385] width 90 height 39
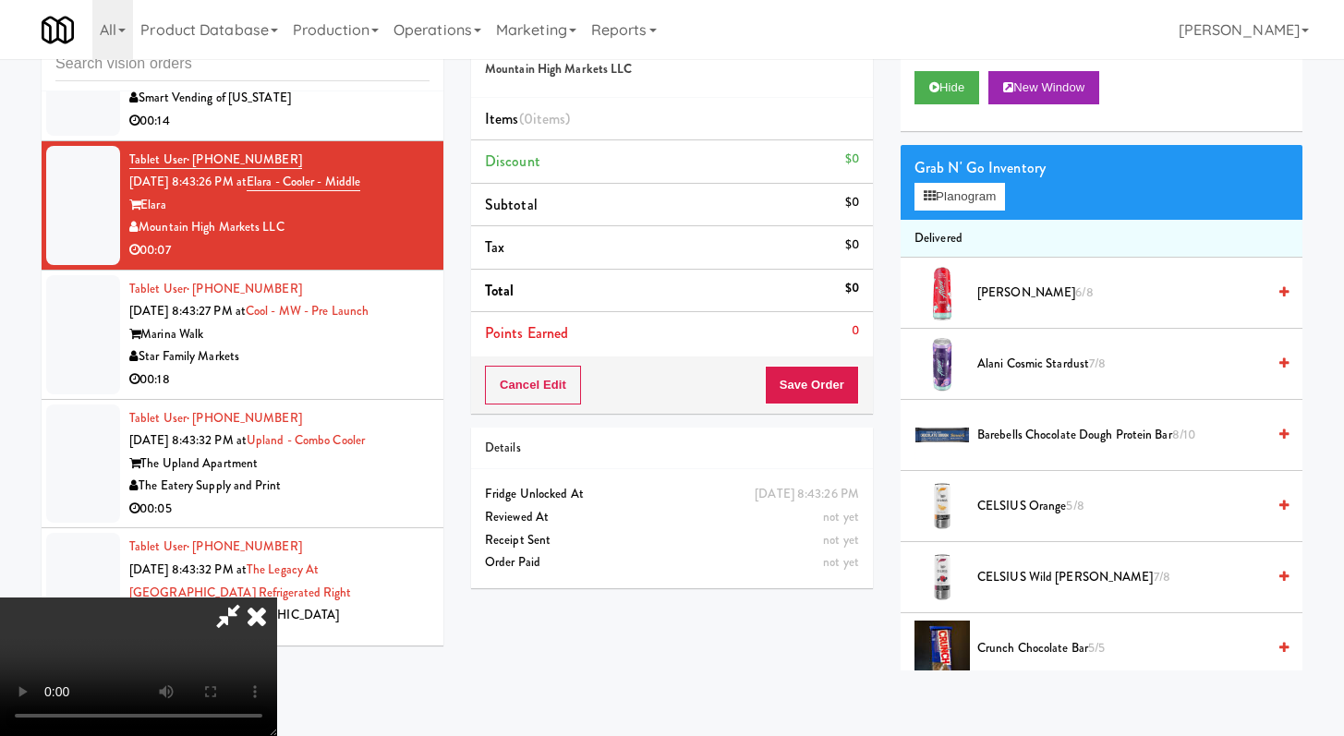
click at [277, 598] on video at bounding box center [138, 667] width 277 height 139
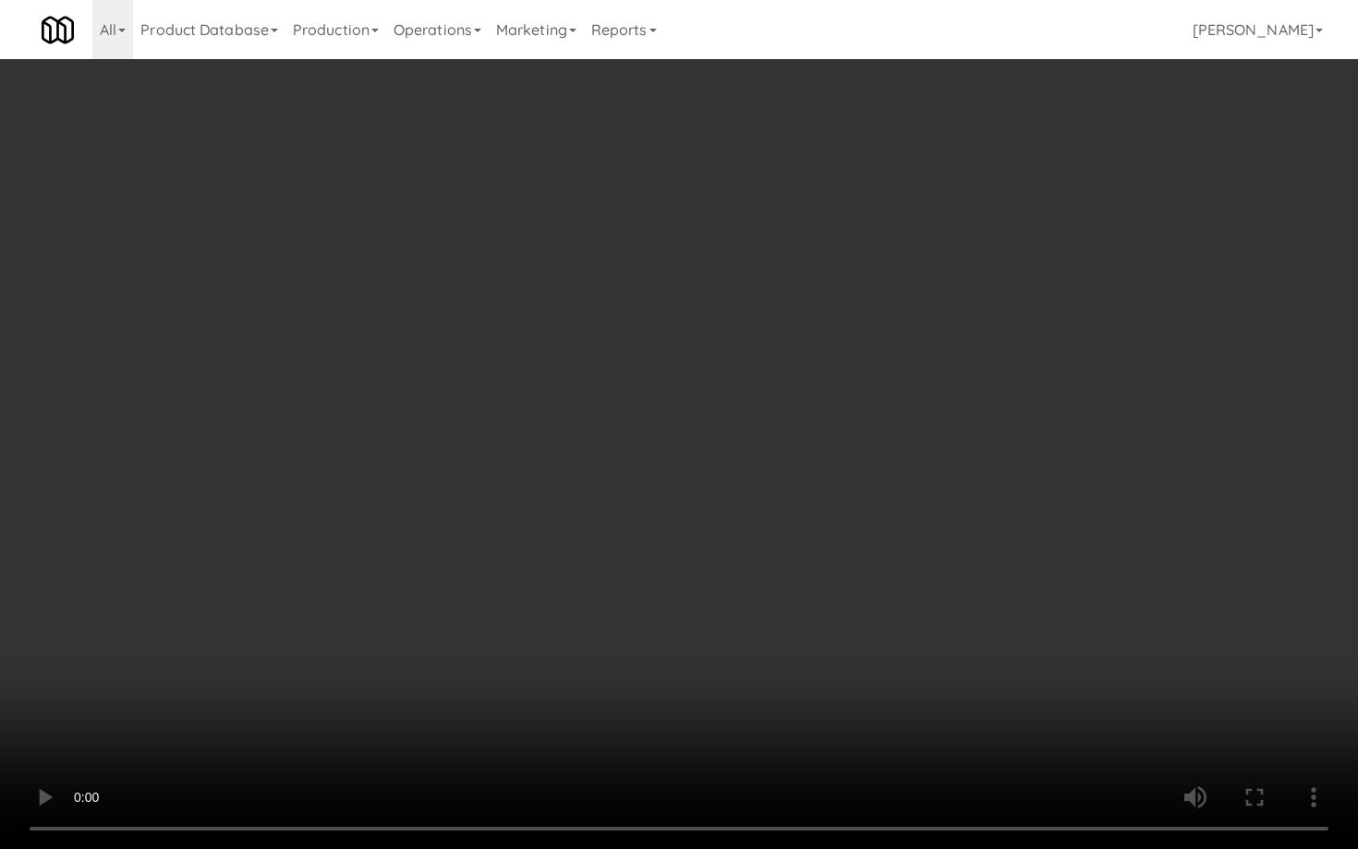
click at [756, 652] on video at bounding box center [679, 424] width 1358 height 849
click at [803, 651] on video at bounding box center [679, 424] width 1358 height 849
click at [808, 635] on video at bounding box center [679, 424] width 1358 height 849
click at [834, 557] on video at bounding box center [679, 424] width 1358 height 849
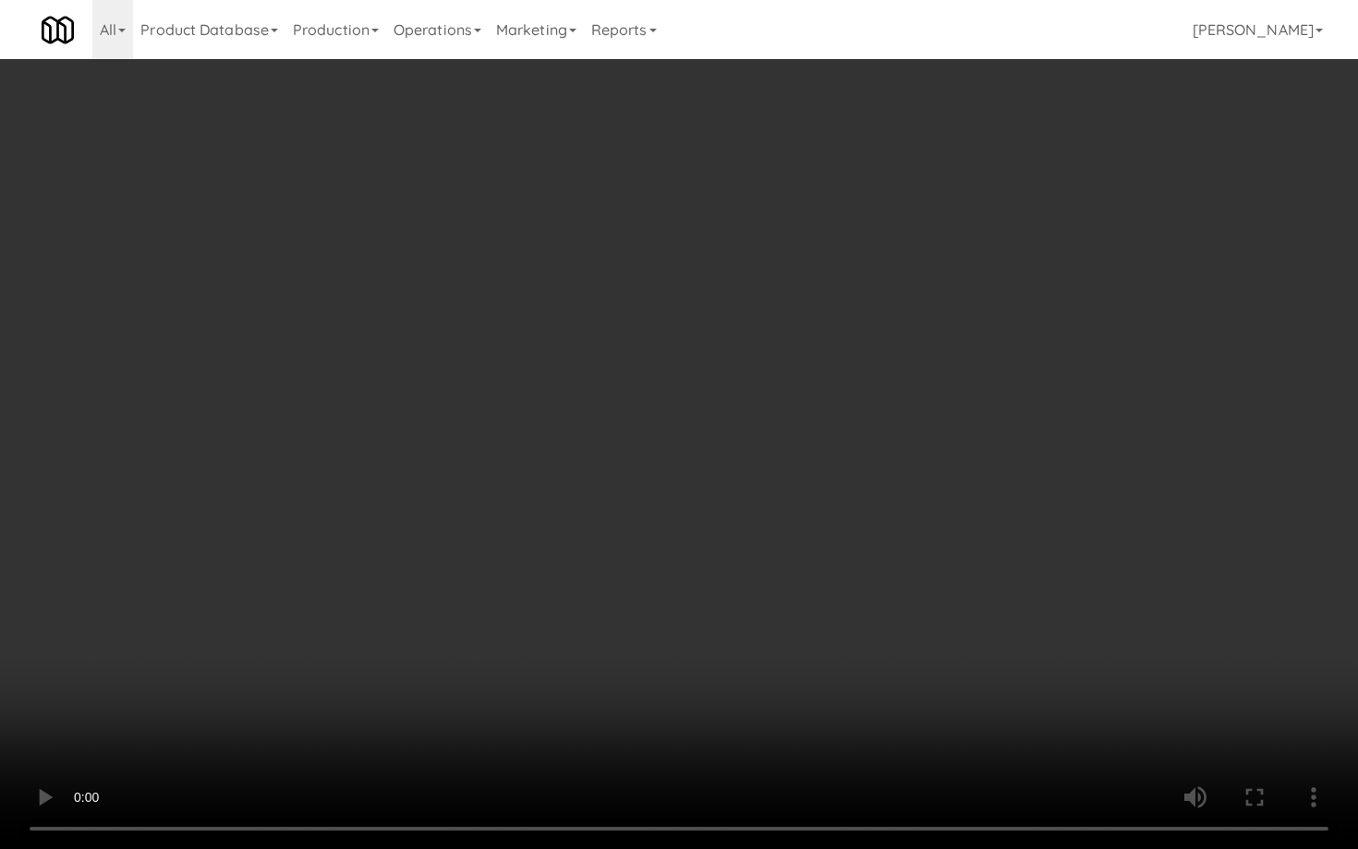
click at [835, 557] on video at bounding box center [679, 424] width 1358 height 849
click at [834, 560] on video at bounding box center [679, 424] width 1358 height 849
click at [835, 561] on video at bounding box center [679, 424] width 1358 height 849
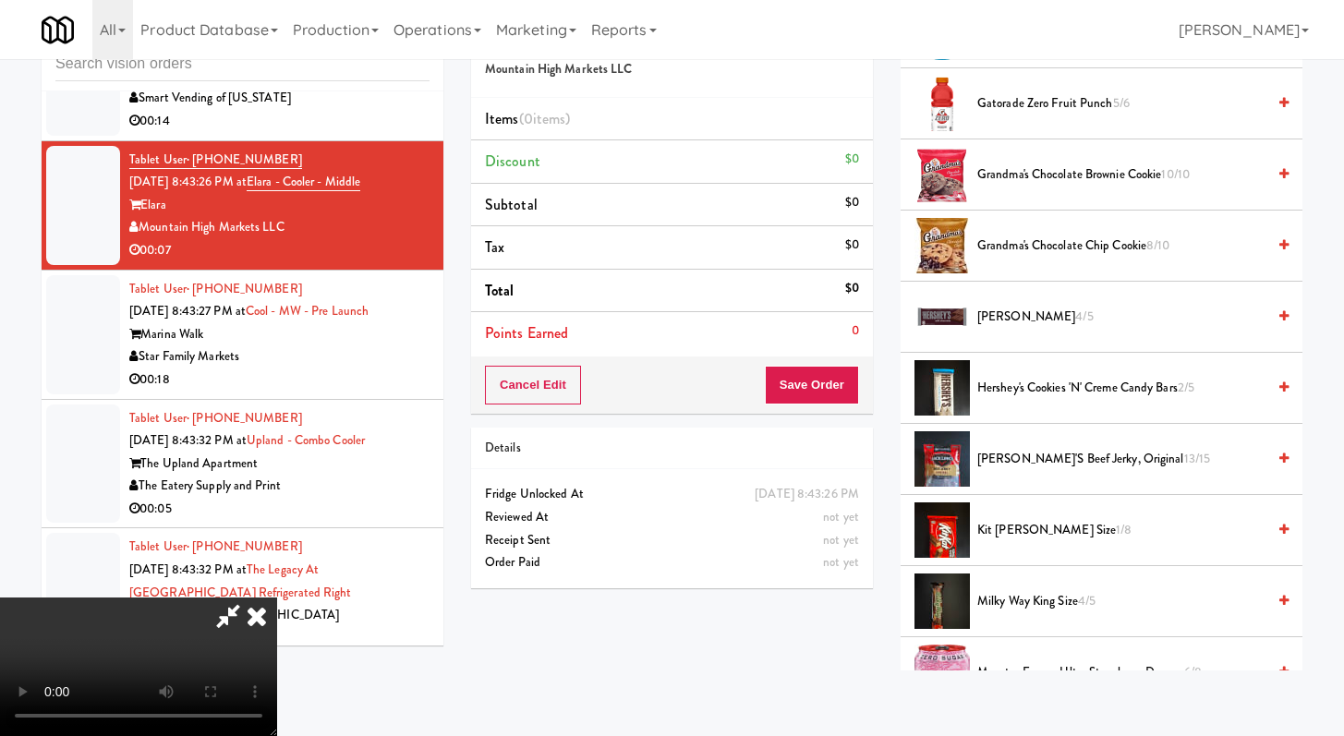
scroll to position [574, 0]
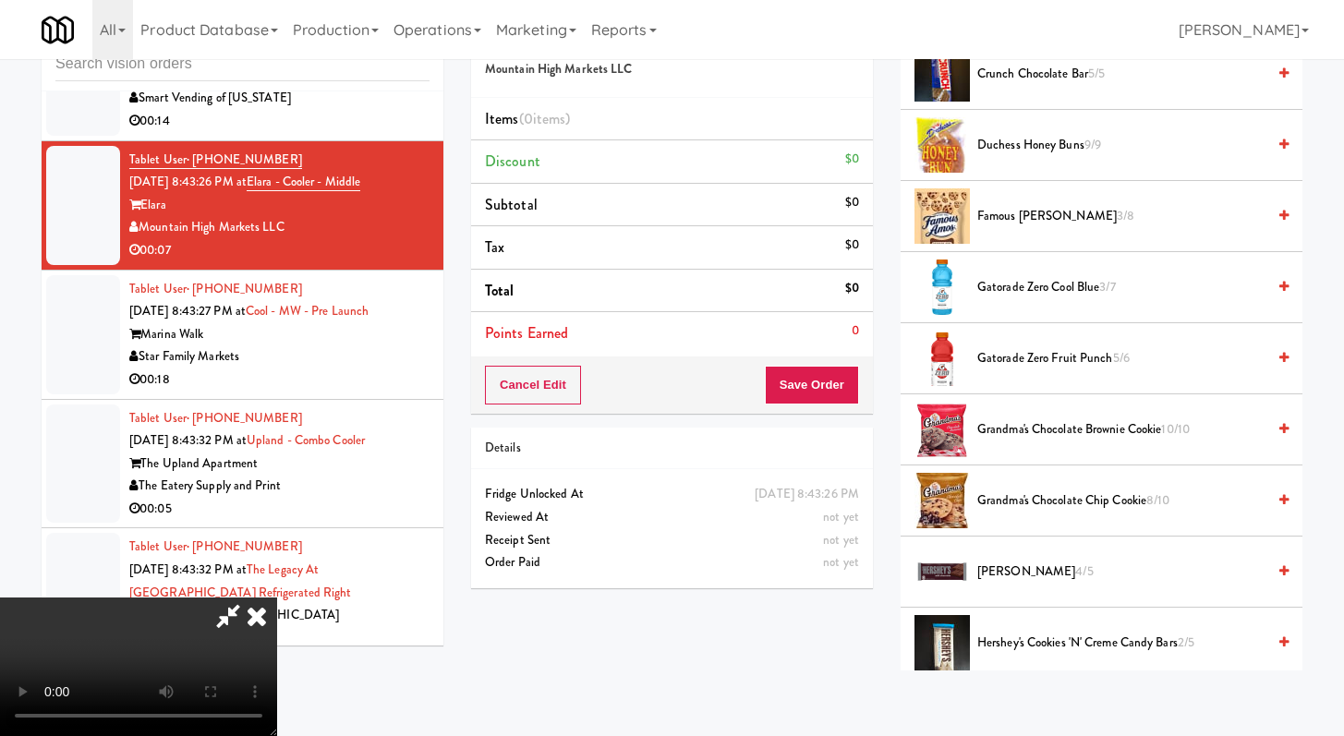
click at [1026, 284] on span "Gatorade Zero Cool Blue 3/7" at bounding box center [1121, 287] width 288 height 23
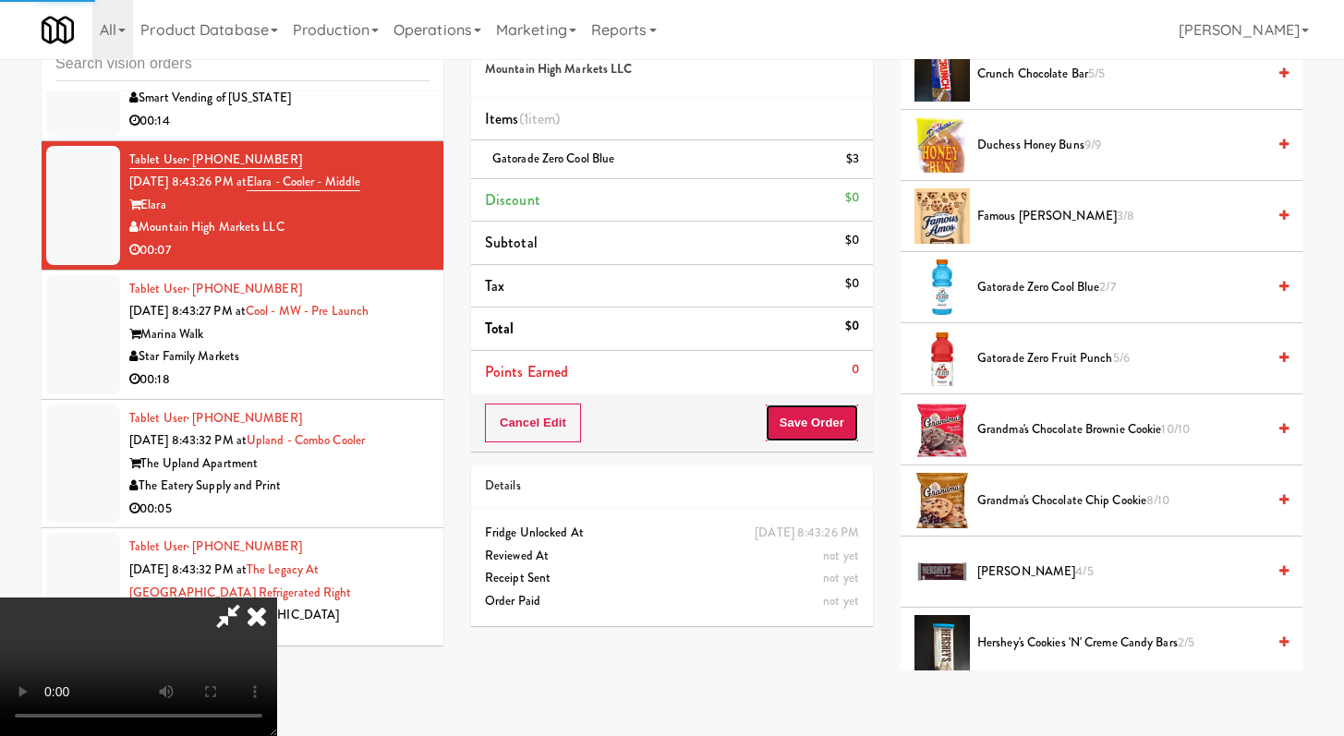
click at [841, 436] on button "Save Order" at bounding box center [812, 423] width 94 height 39
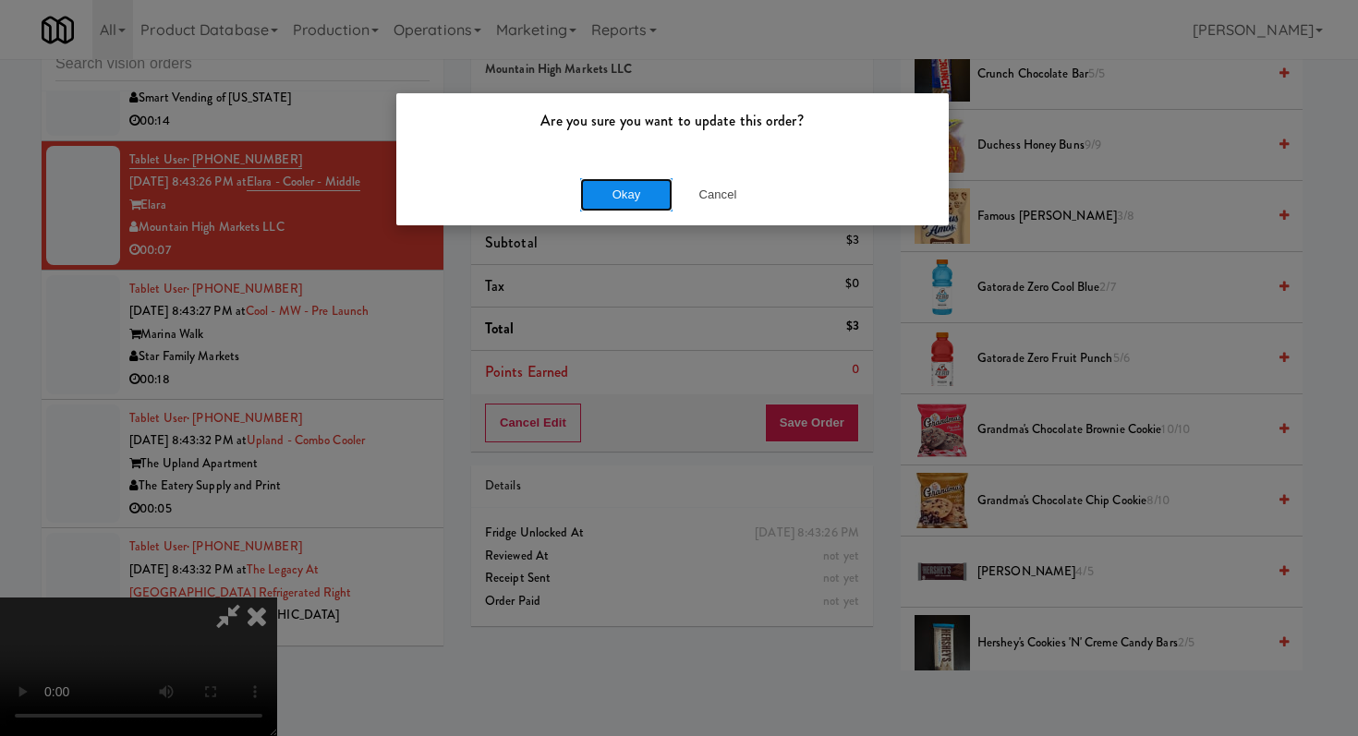
click at [643, 198] on button "Okay" at bounding box center [626, 194] width 92 height 33
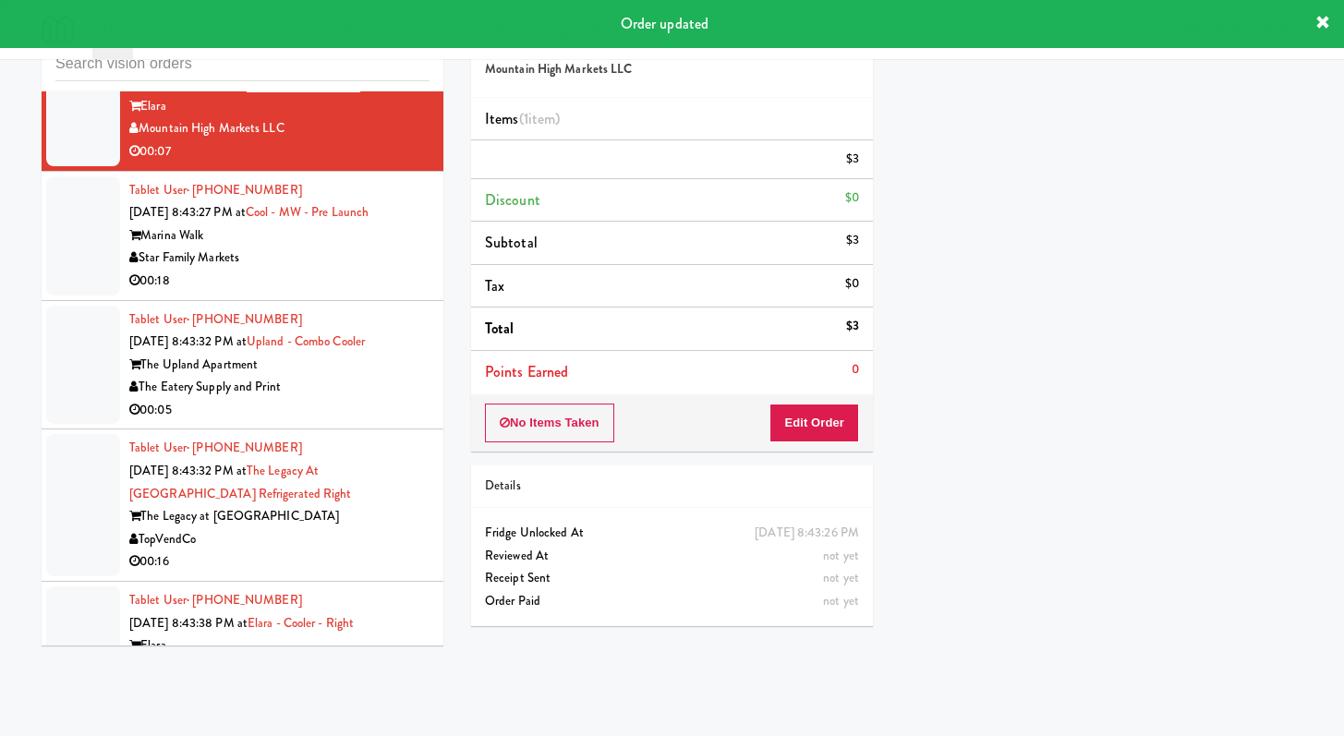
scroll to position [5884, 0]
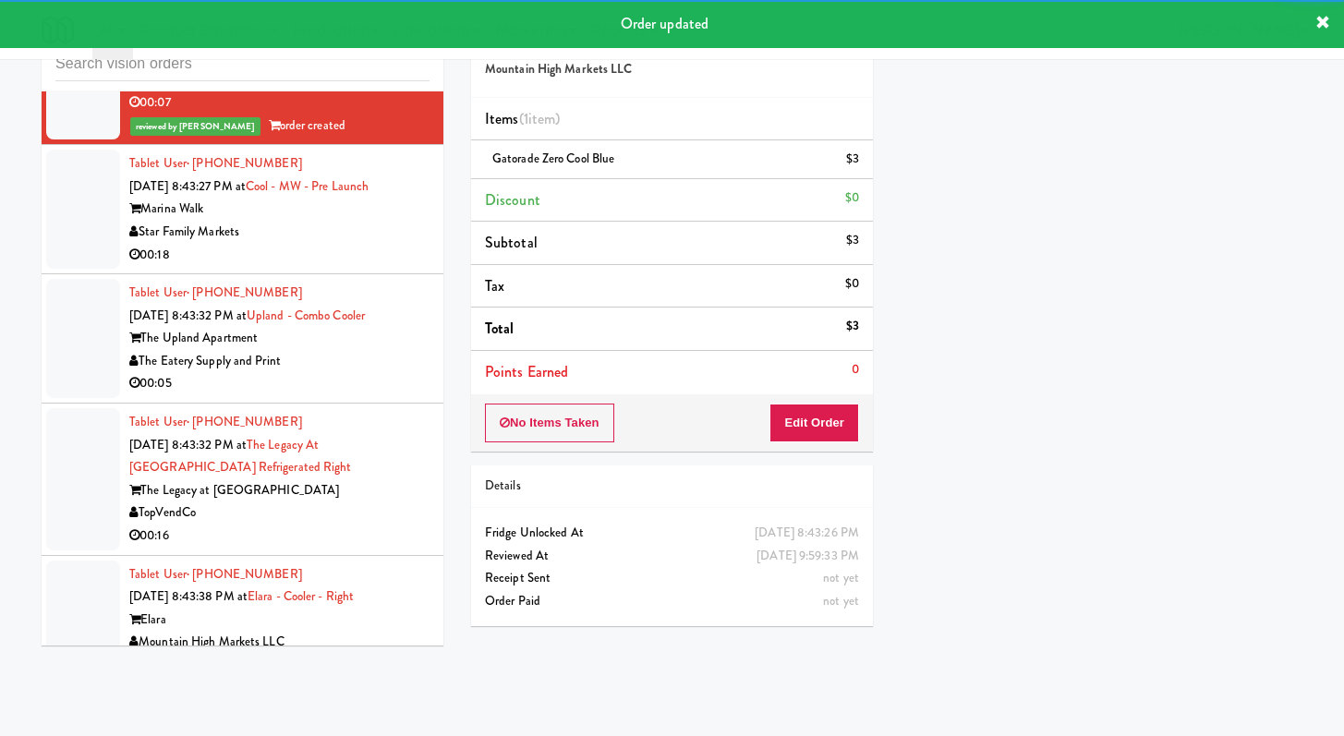
click at [372, 244] on div "Star Family Markets" at bounding box center [279, 232] width 300 height 23
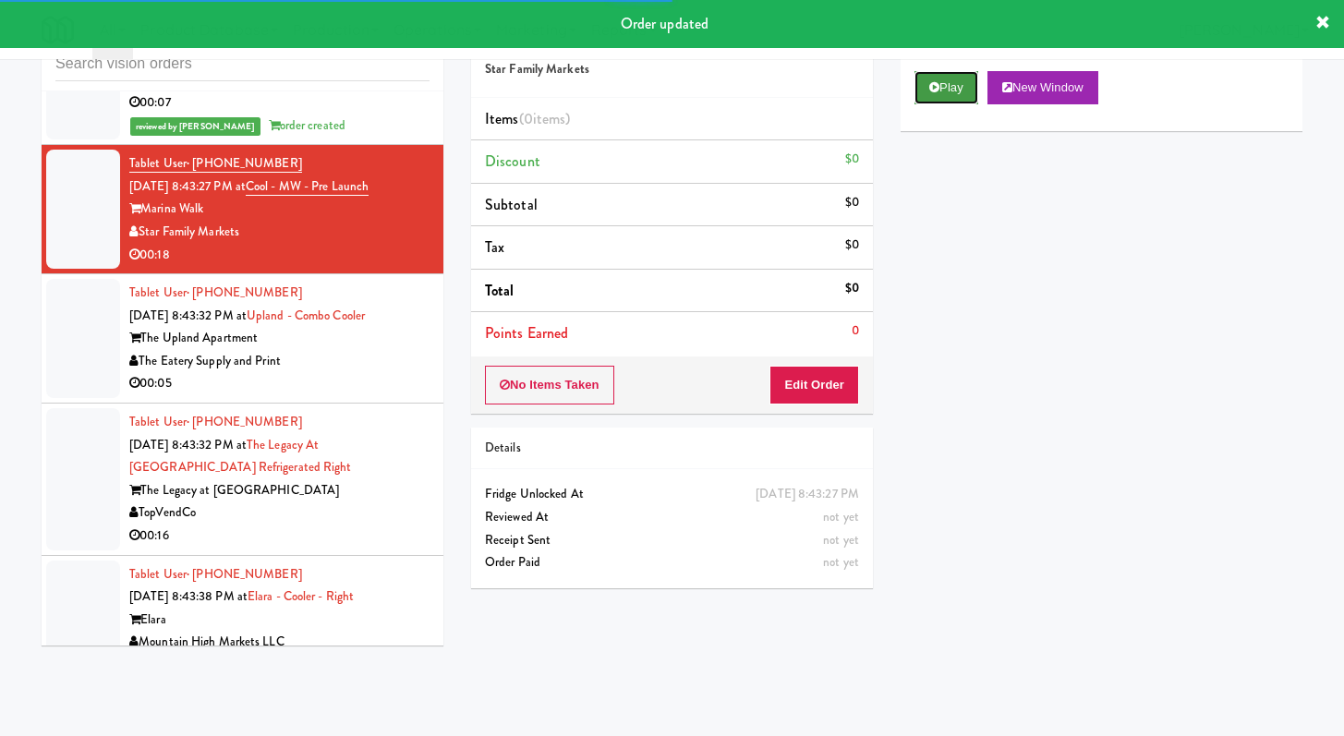
click at [950, 95] on button "Play" at bounding box center [946, 87] width 64 height 33
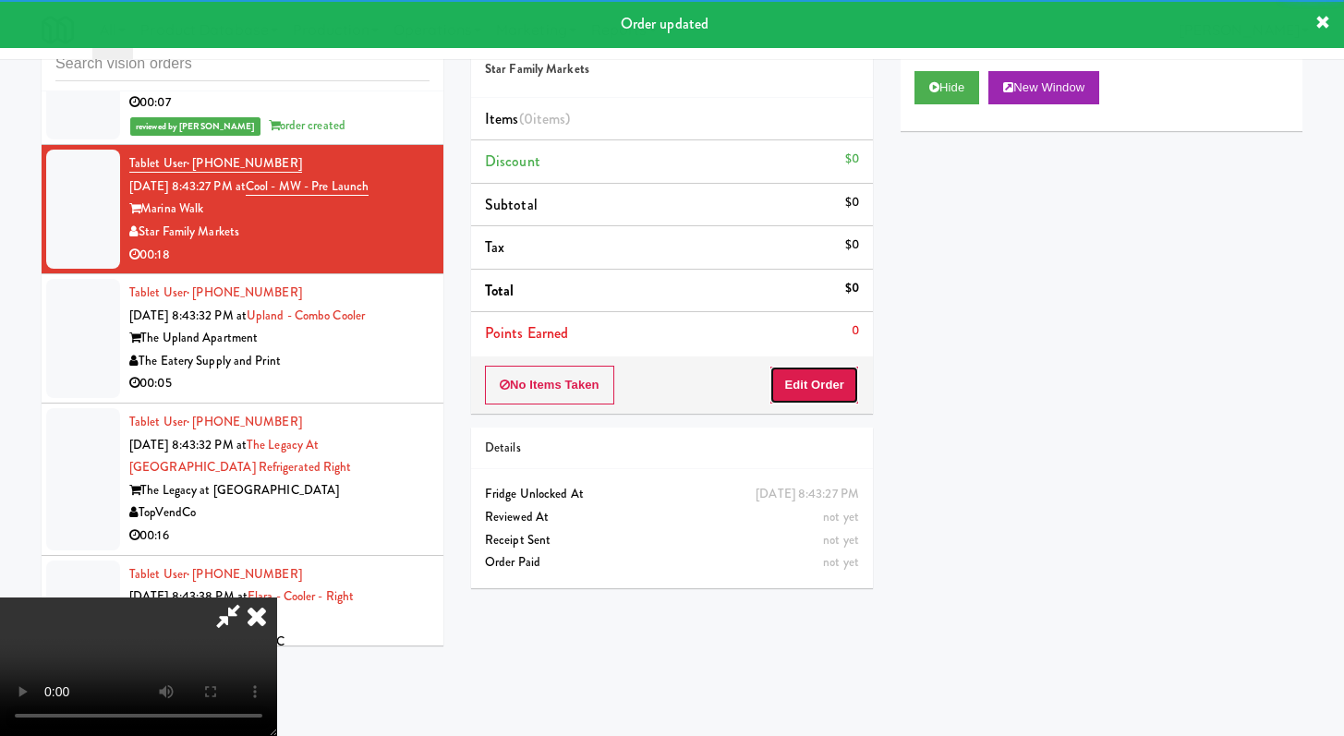
click at [827, 379] on button "Edit Order" at bounding box center [814, 385] width 90 height 39
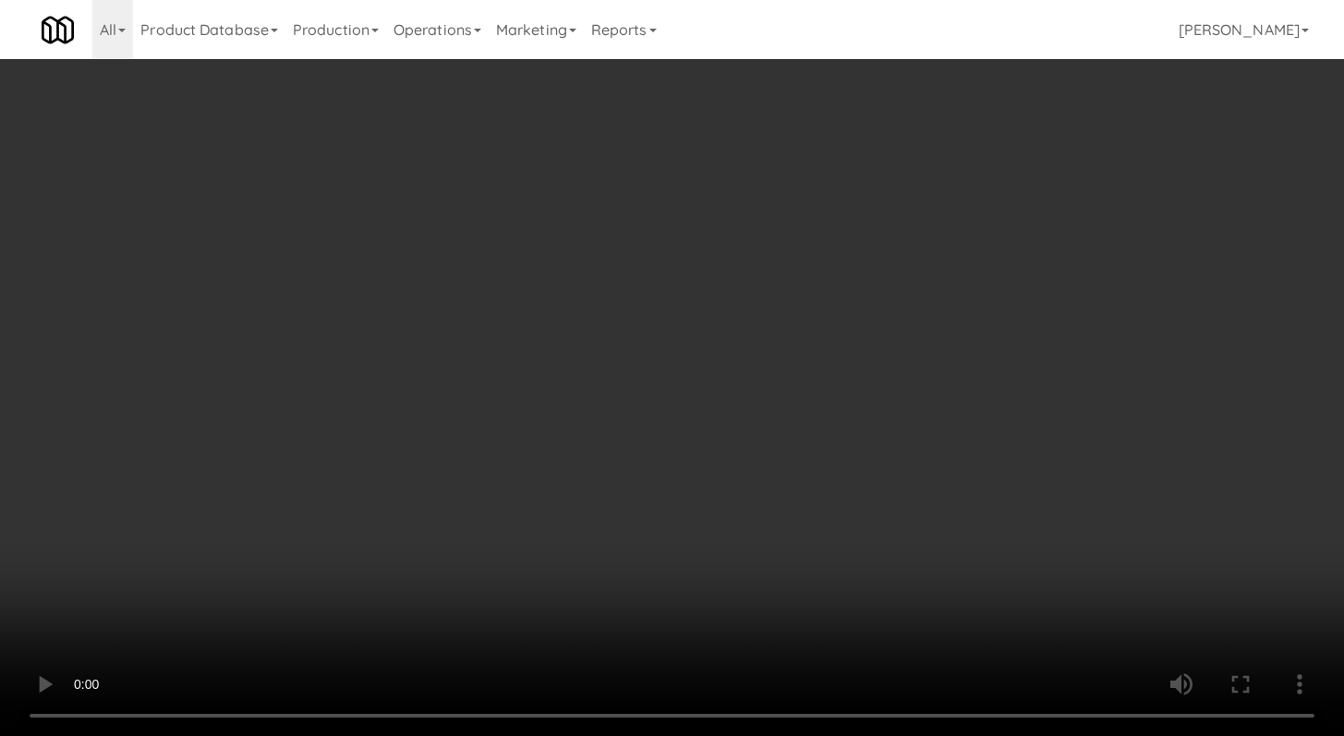
scroll to position [5861, 0]
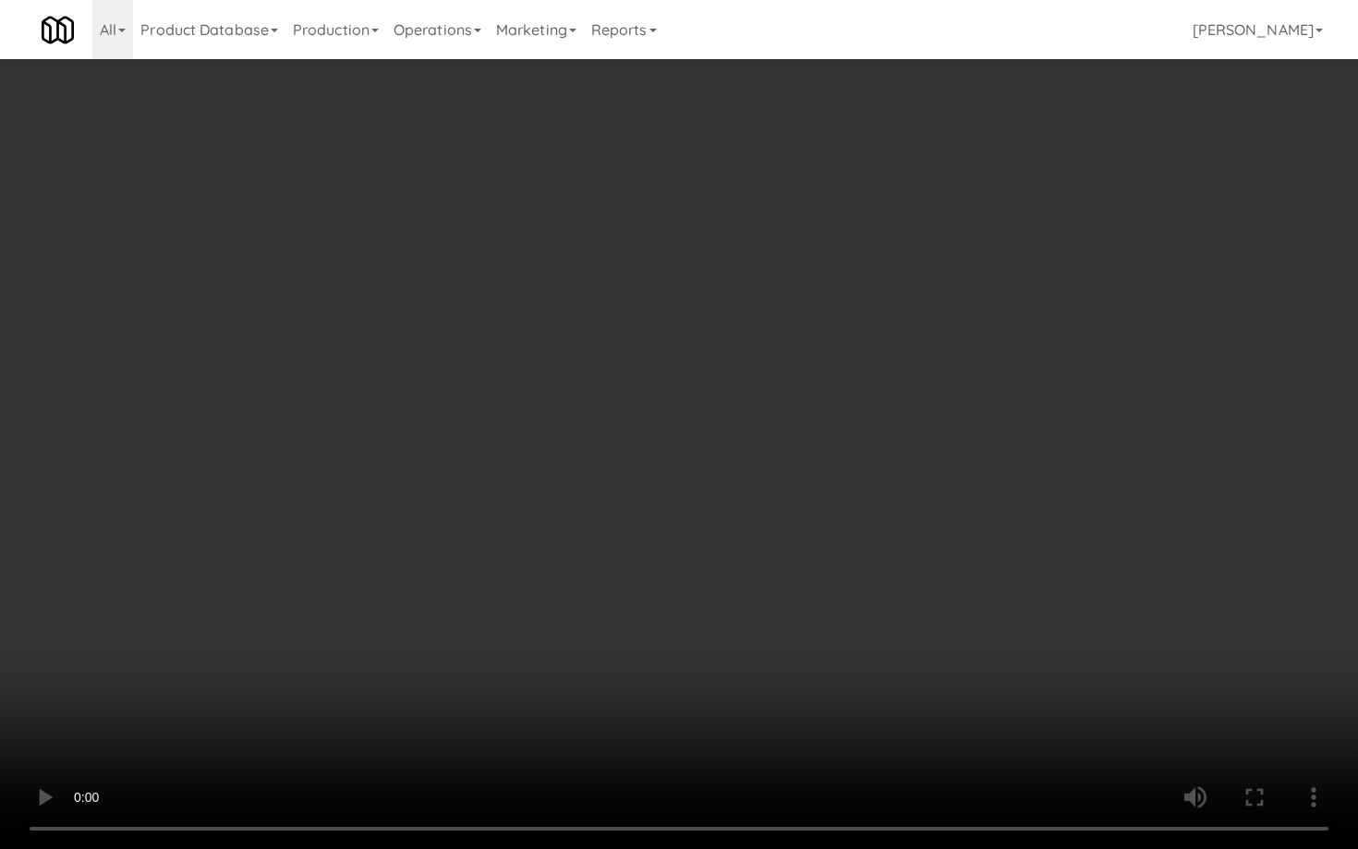
click at [774, 587] on video at bounding box center [679, 424] width 1358 height 849
click at [787, 569] on video at bounding box center [679, 424] width 1358 height 849
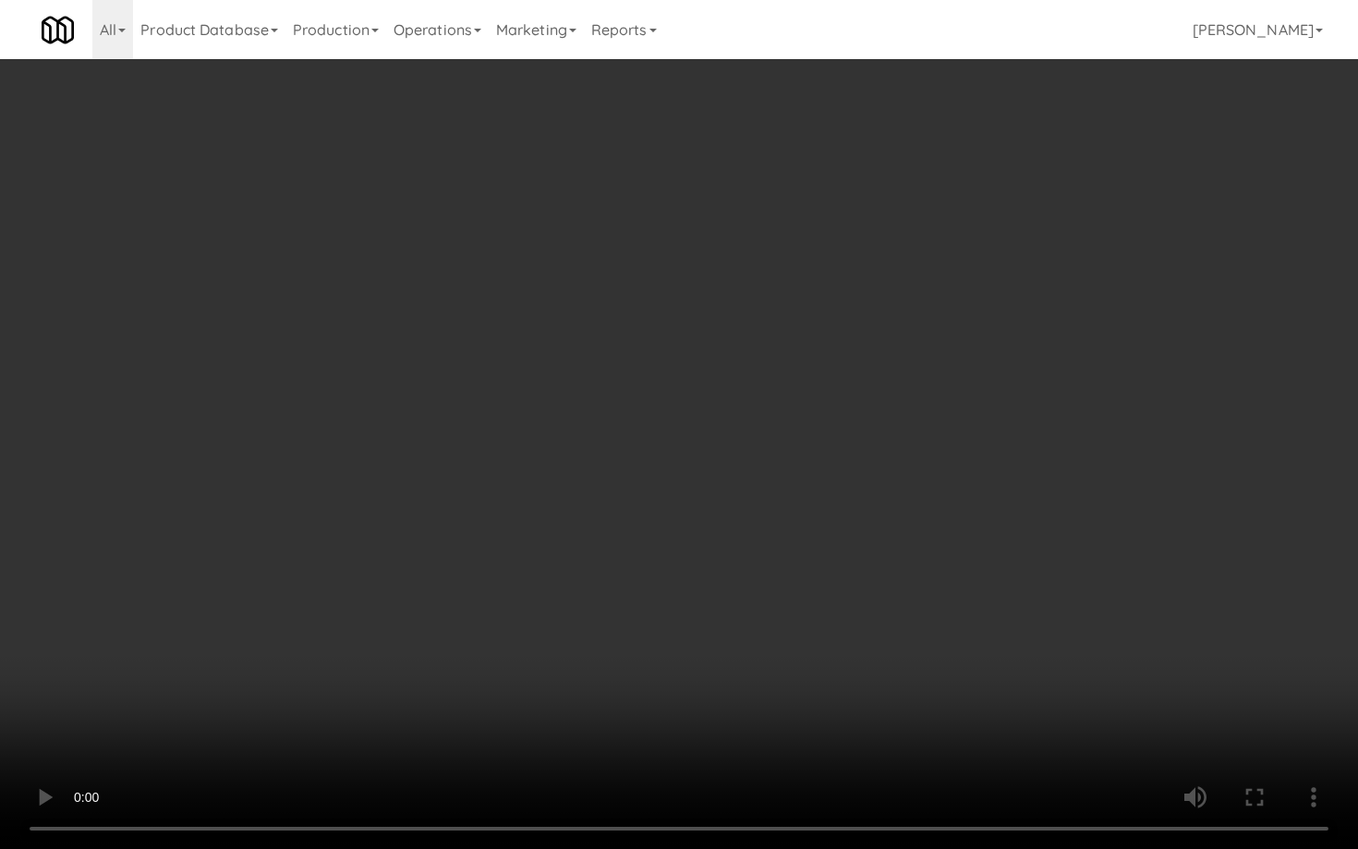
click at [787, 569] on video at bounding box center [679, 424] width 1358 height 849
click at [797, 552] on video at bounding box center [679, 424] width 1358 height 849
click at [798, 552] on video at bounding box center [679, 424] width 1358 height 849
click at [799, 550] on video at bounding box center [679, 424] width 1358 height 849
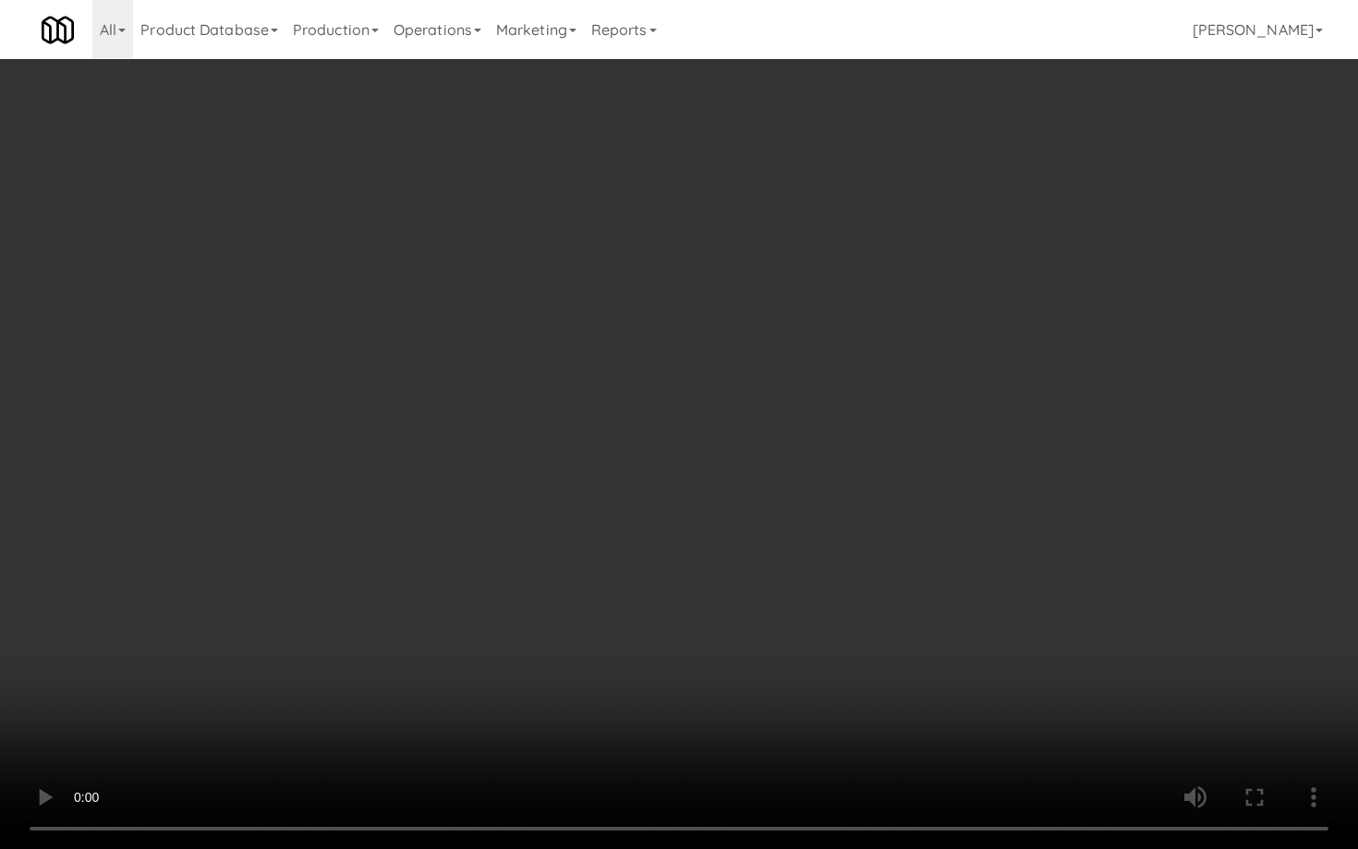
click at [799, 551] on video at bounding box center [679, 424] width 1358 height 849
click at [798, 552] on video at bounding box center [679, 424] width 1358 height 849
click at [1129, 735] on video at bounding box center [679, 424] width 1358 height 849
click at [1047, 647] on video at bounding box center [679, 424] width 1358 height 849
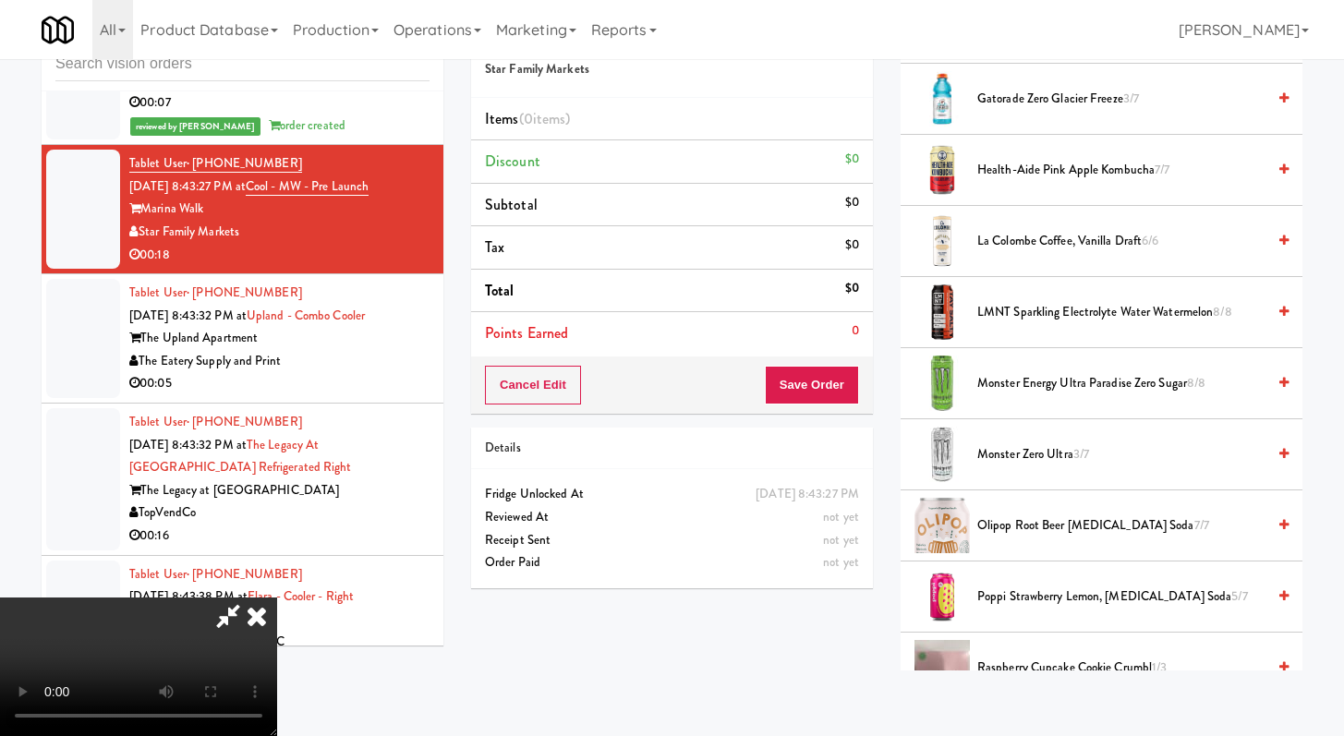
scroll to position [1563, 0]
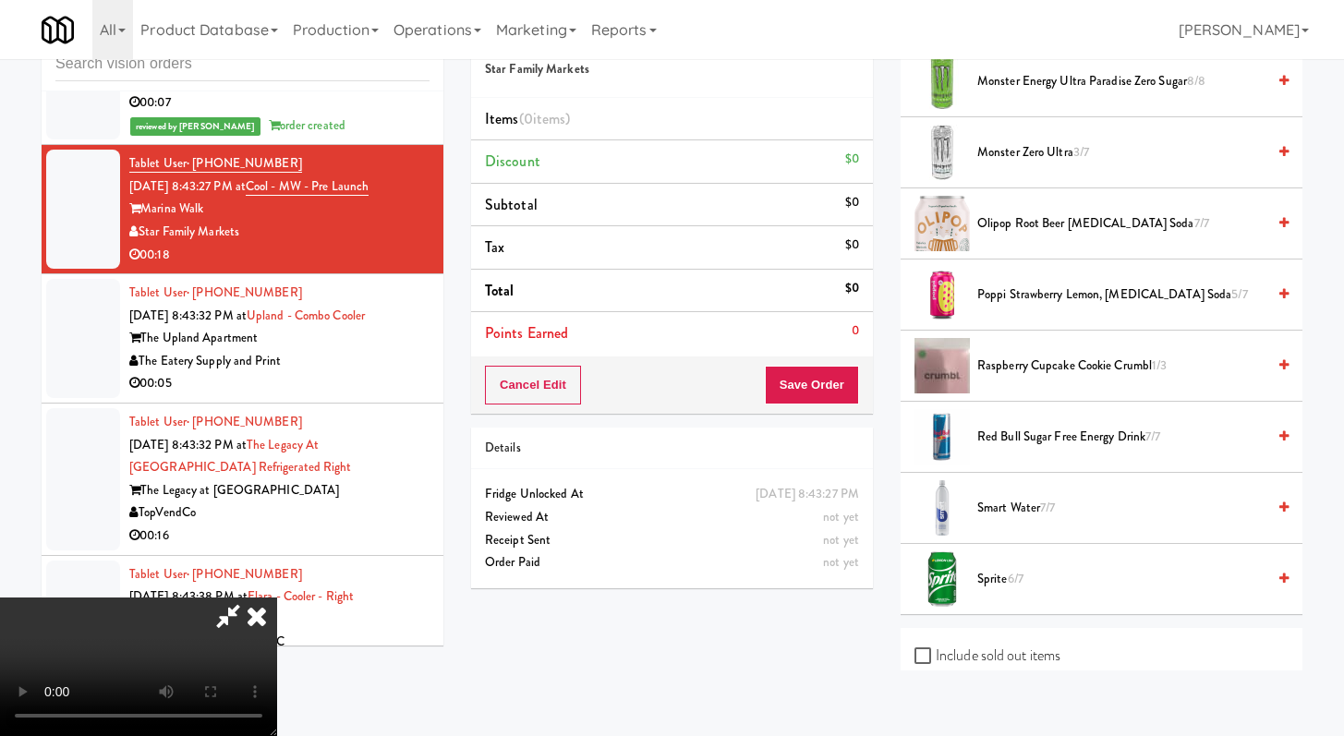
click at [1041, 209] on li "Olipop Root Beer Prebiotic Soda 7/7" at bounding box center [1101, 223] width 402 height 71
click at [1040, 220] on span "Olipop Root Beer Prebiotic Soda 7/7" at bounding box center [1121, 223] width 288 height 23
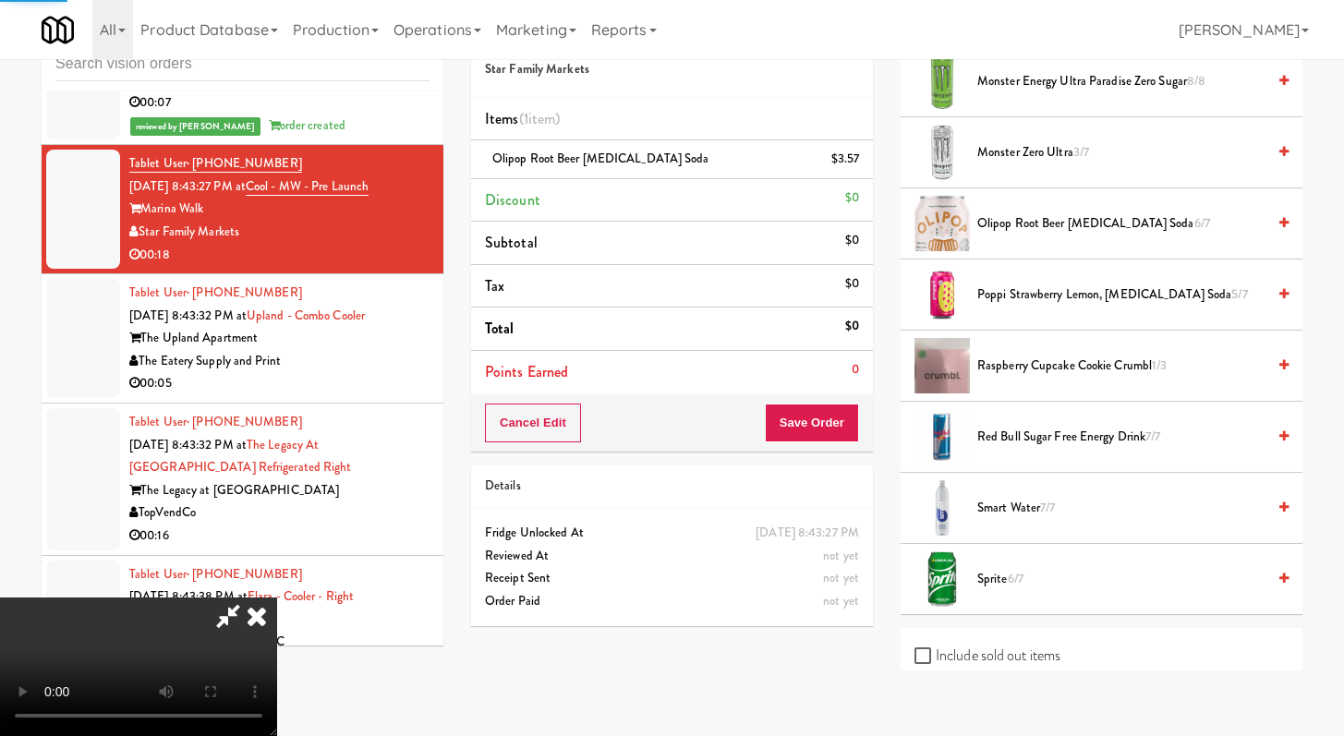
drag, startPoint x: 1040, startPoint y: 359, endPoint x: 1030, endPoint y: 370, distance: 15.0
click at [1040, 359] on span "Raspberry Cupcake Cookie Crumbl 1/3" at bounding box center [1121, 366] width 288 height 23
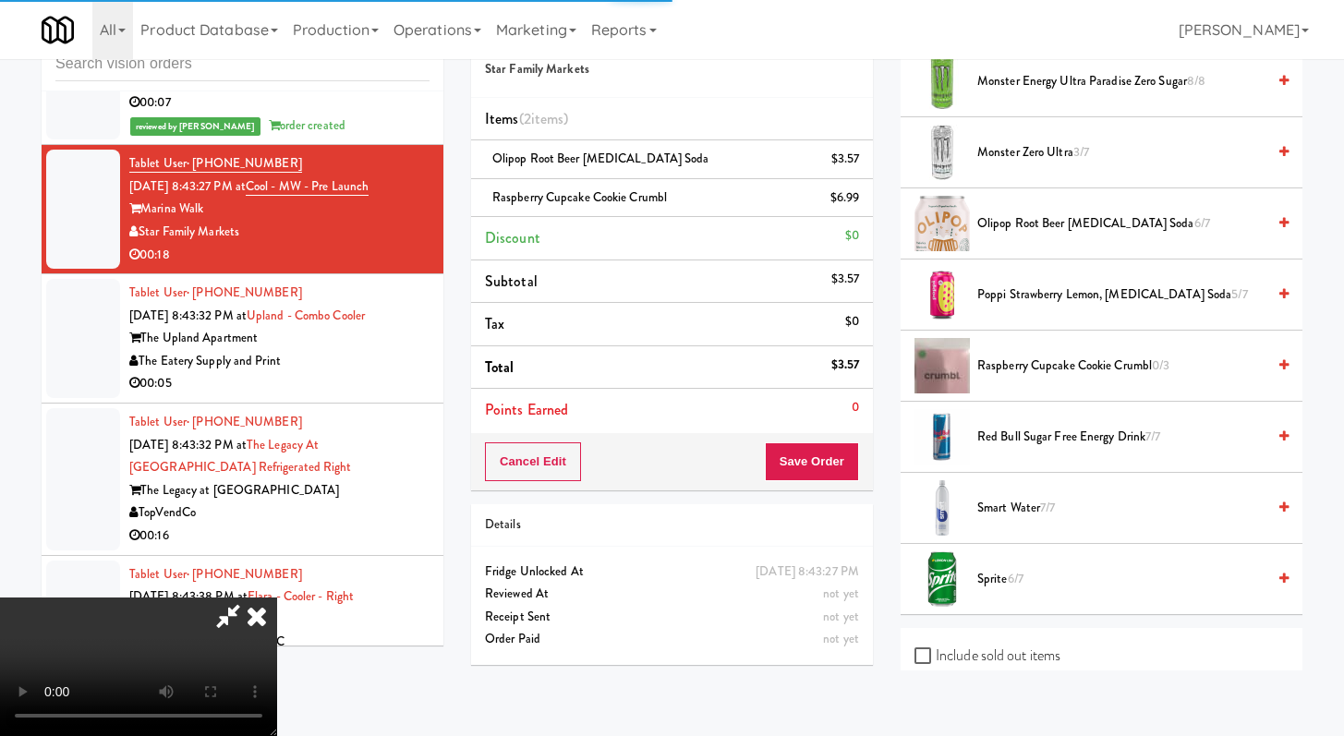
click at [845, 434] on div "Cancel Edit Save Order" at bounding box center [672, 461] width 402 height 57
click at [849, 474] on button "Save Order" at bounding box center [812, 461] width 94 height 39
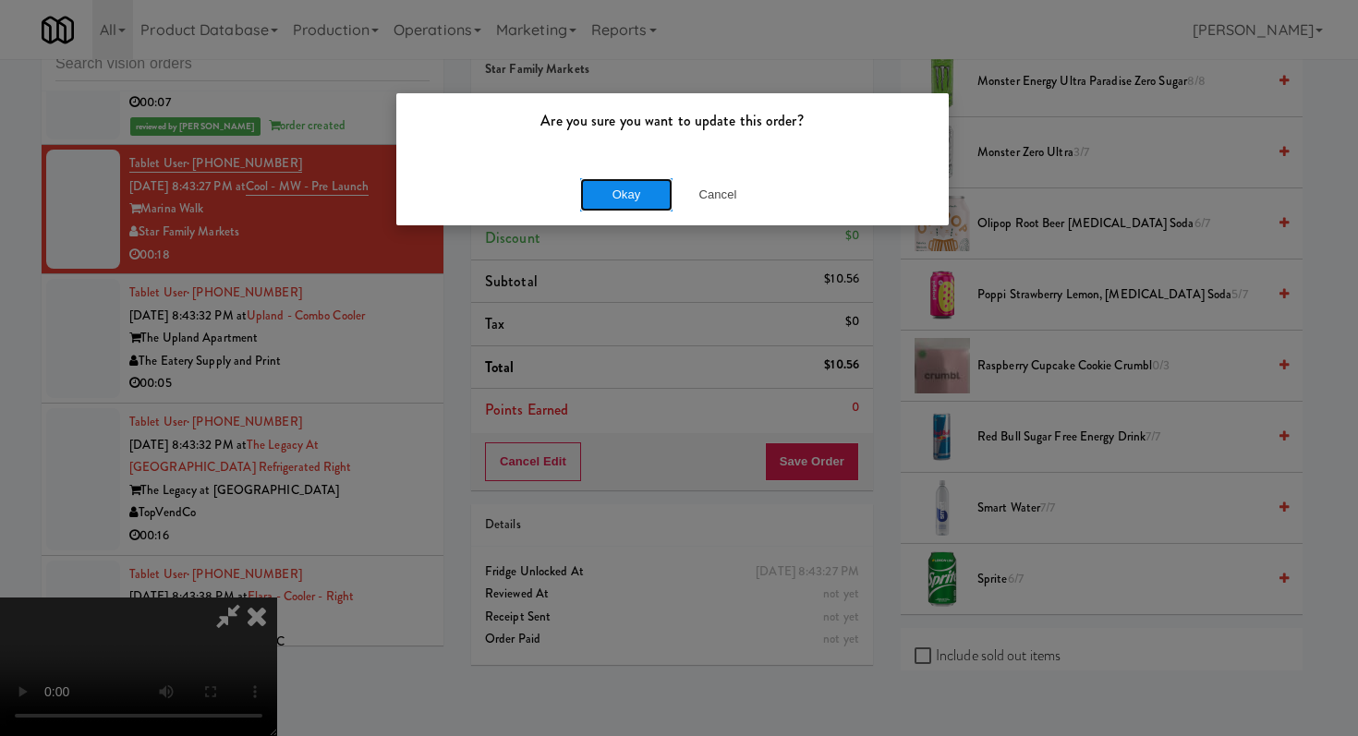
click at [601, 194] on button "Okay" at bounding box center [626, 194] width 92 height 33
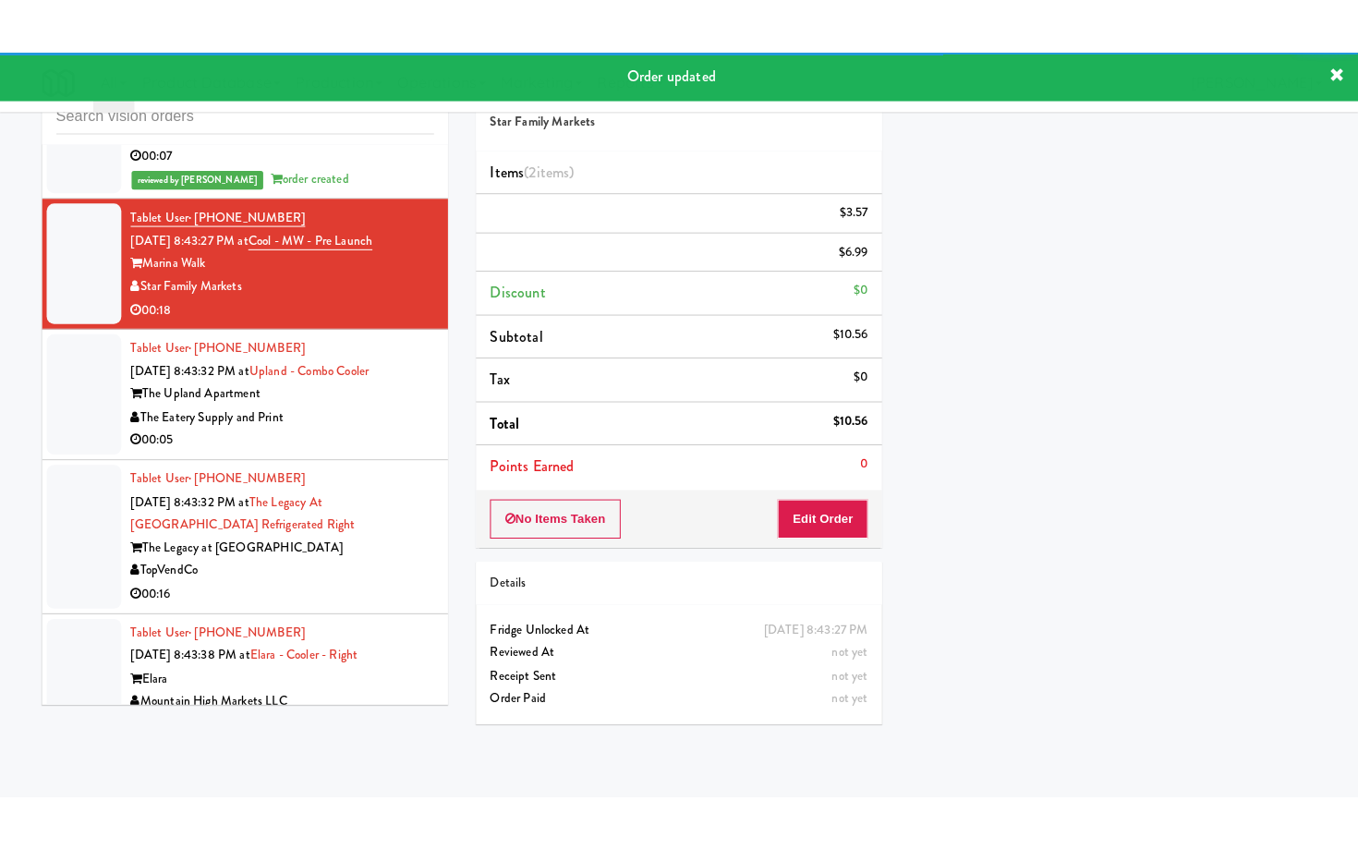
scroll to position [5937, 0]
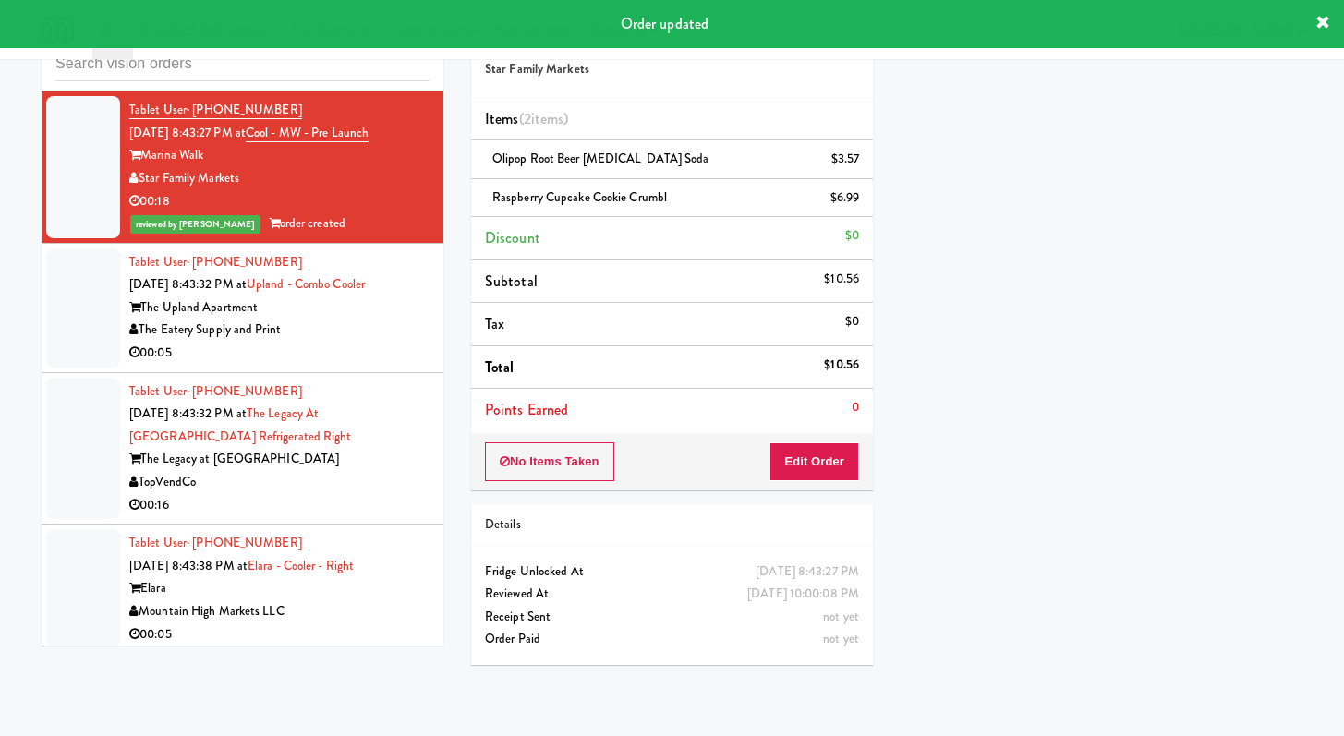
click at [372, 365] on div "00:05" at bounding box center [279, 353] width 300 height 23
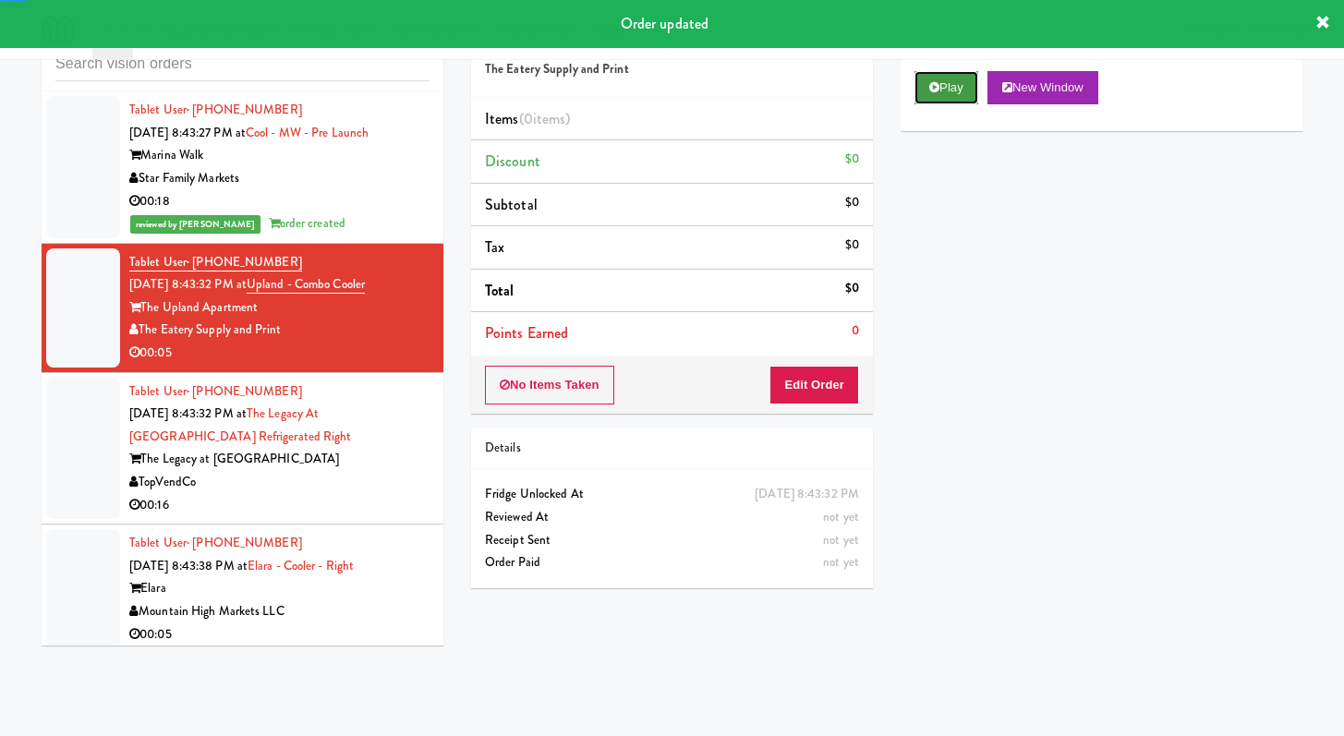
click at [975, 91] on button "Play" at bounding box center [946, 87] width 64 height 33
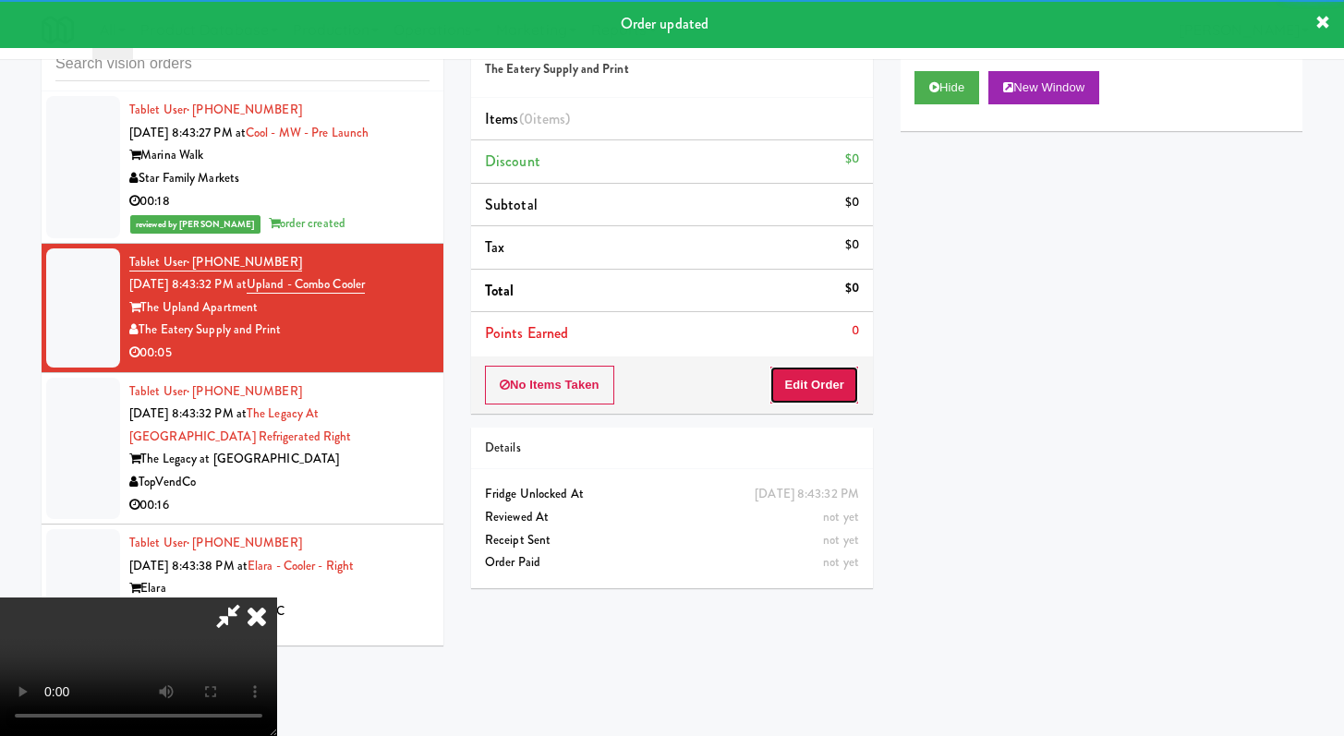
click at [827, 380] on button "Edit Order" at bounding box center [814, 385] width 90 height 39
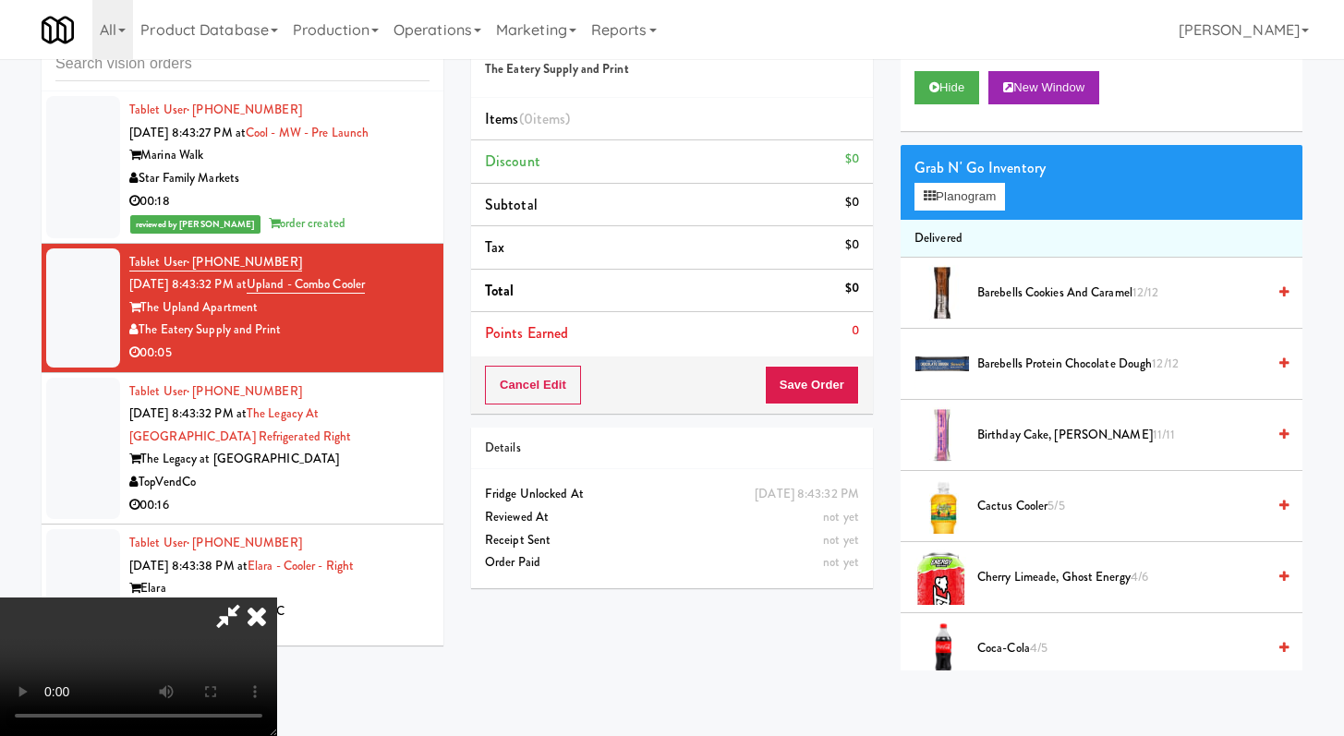
scroll to position [5914, 0]
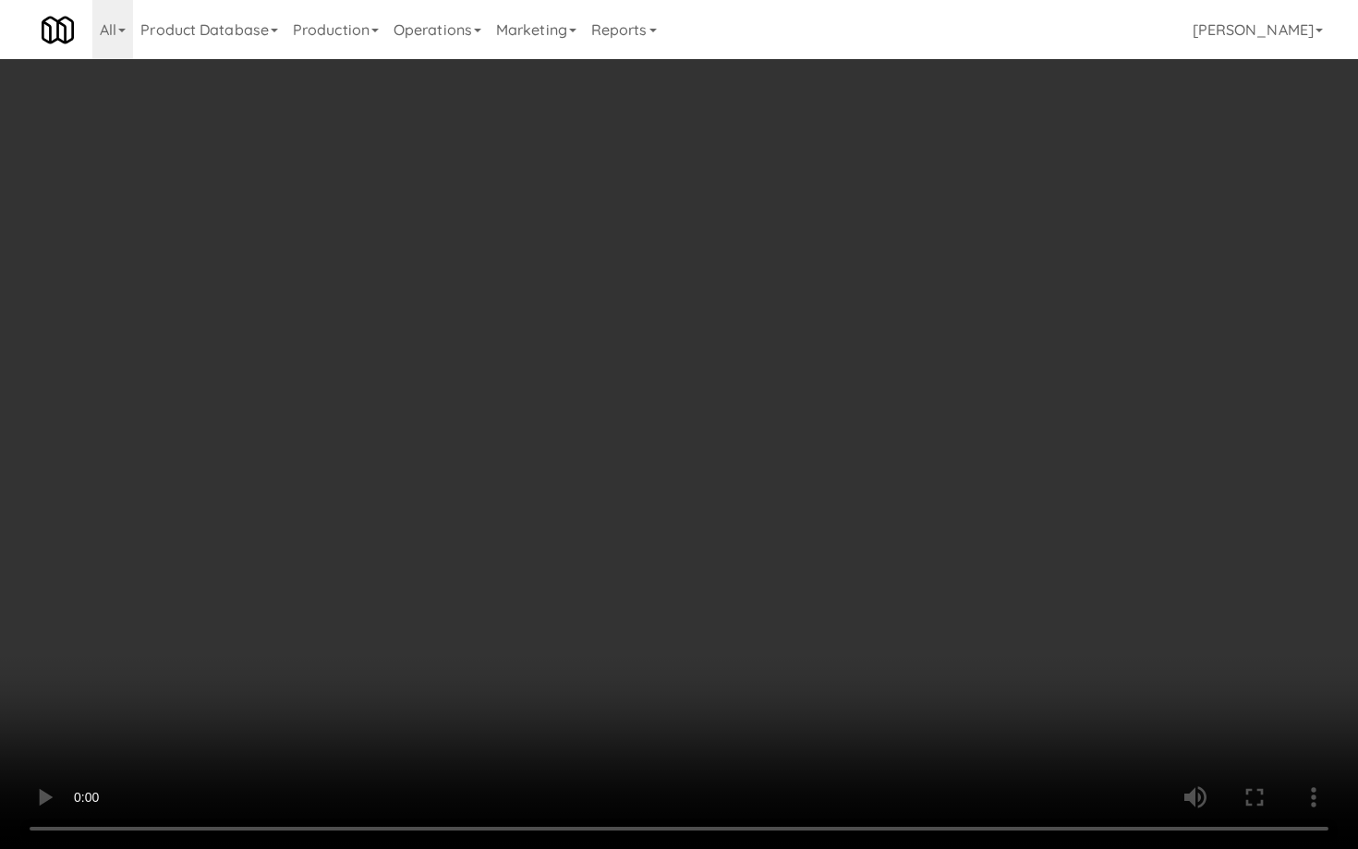
click at [1072, 706] on video at bounding box center [679, 424] width 1358 height 849
click at [1071, 706] on video at bounding box center [679, 424] width 1358 height 849
click at [1018, 608] on video at bounding box center [679, 424] width 1358 height 849
click at [1017, 608] on video at bounding box center [679, 424] width 1358 height 849
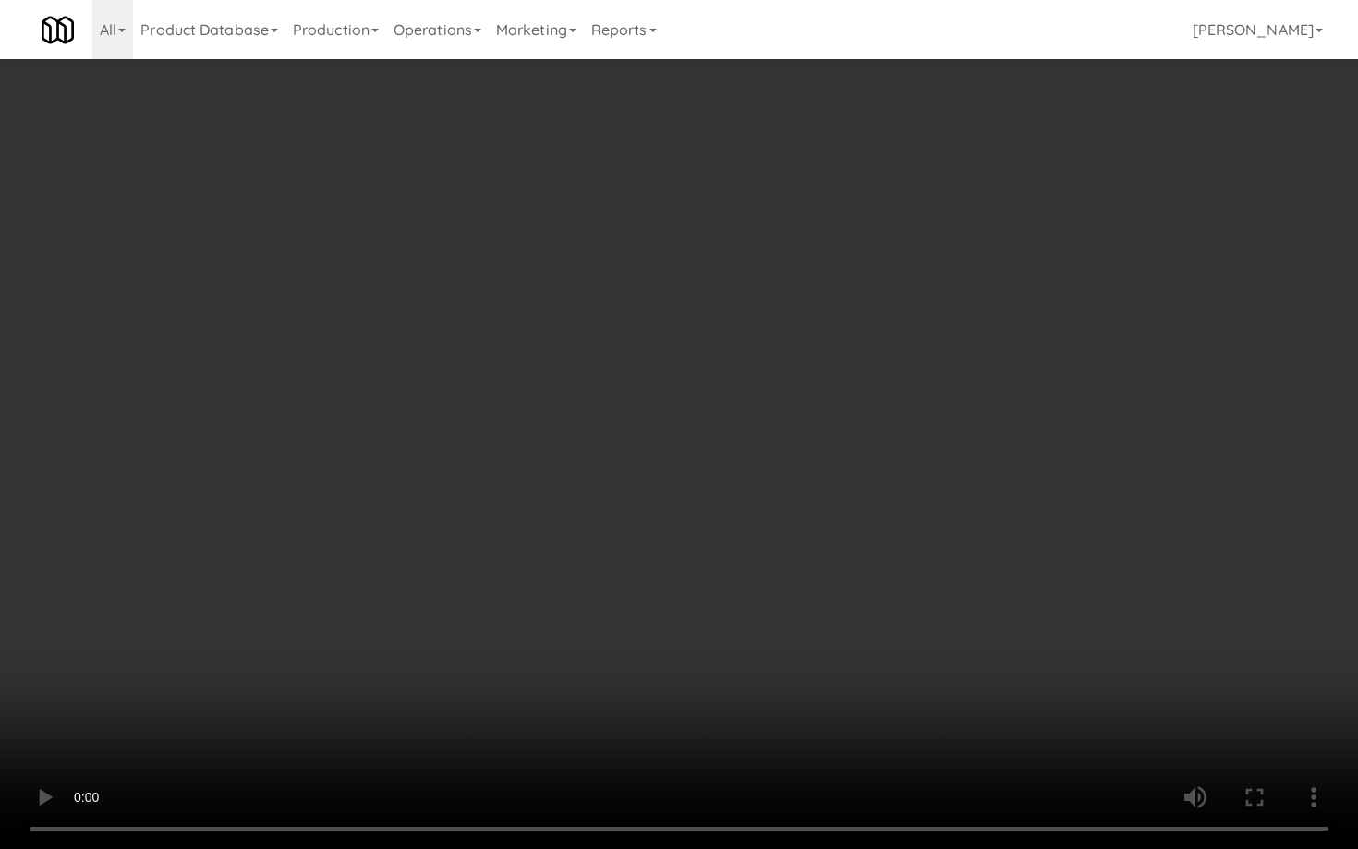
click at [897, 582] on video at bounding box center [679, 424] width 1358 height 849
click at [904, 572] on video at bounding box center [679, 424] width 1358 height 849
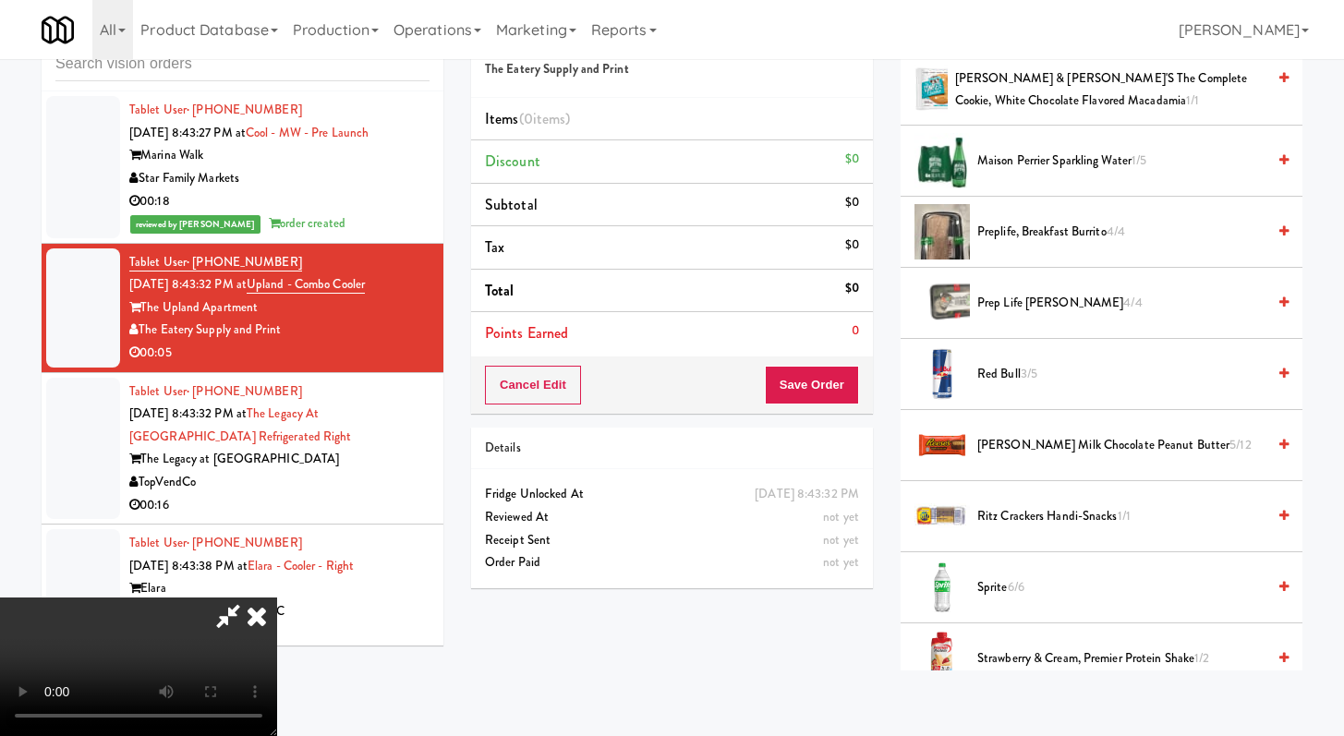
scroll to position [1042, 0]
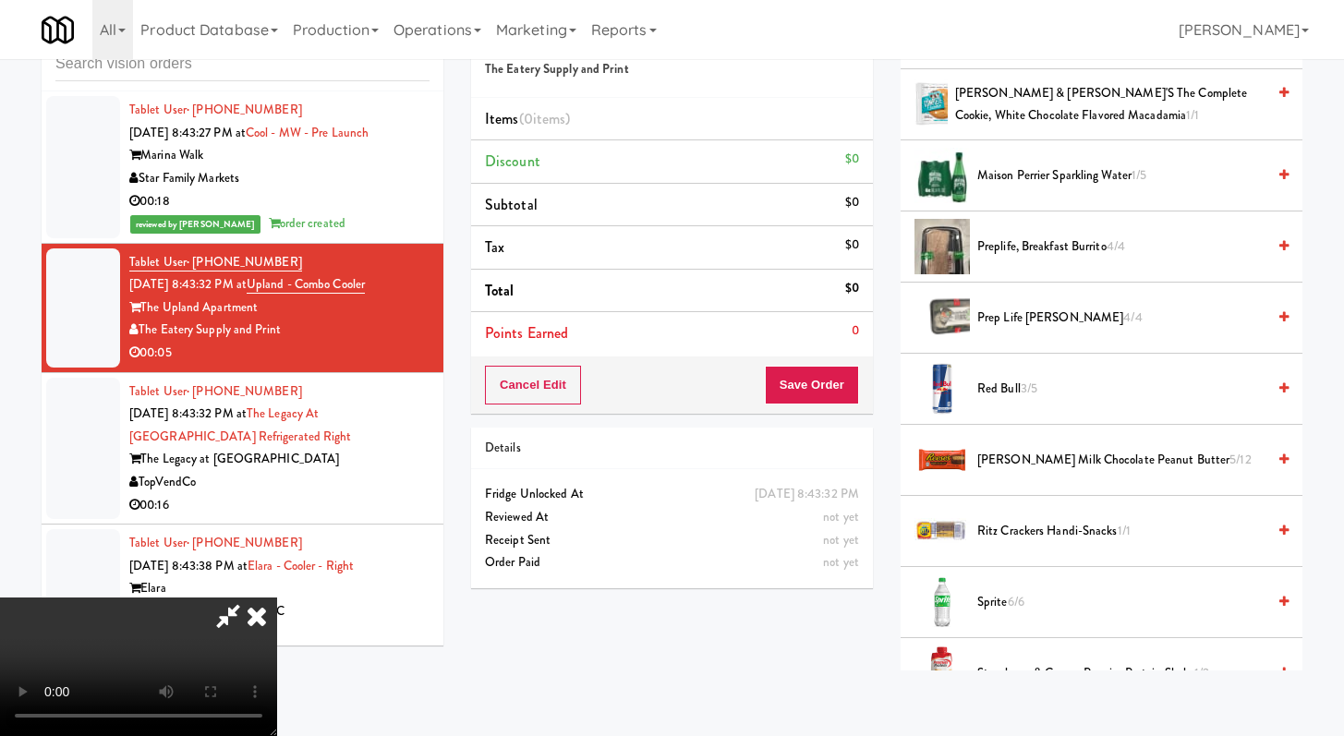
click at [1013, 393] on span "Red Bull 3/5" at bounding box center [1121, 389] width 288 height 23
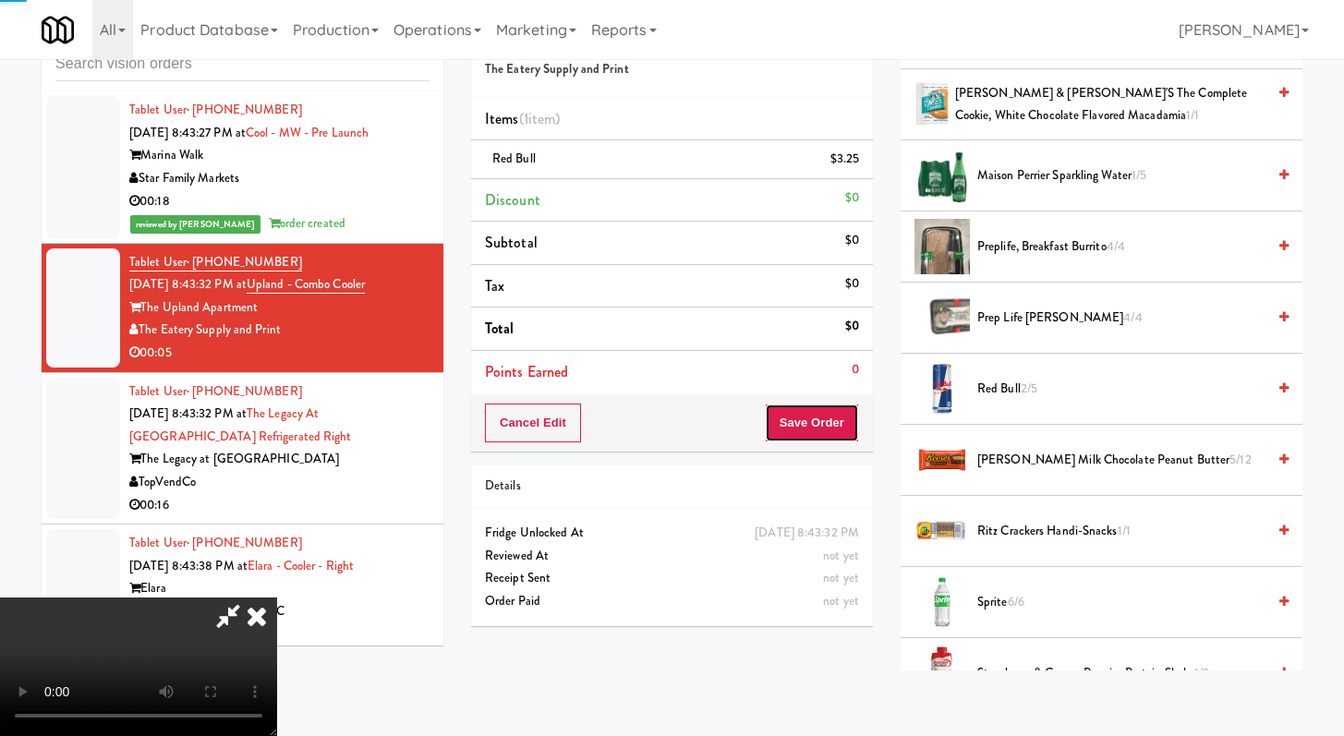
click at [824, 417] on button "Save Order" at bounding box center [812, 423] width 94 height 39
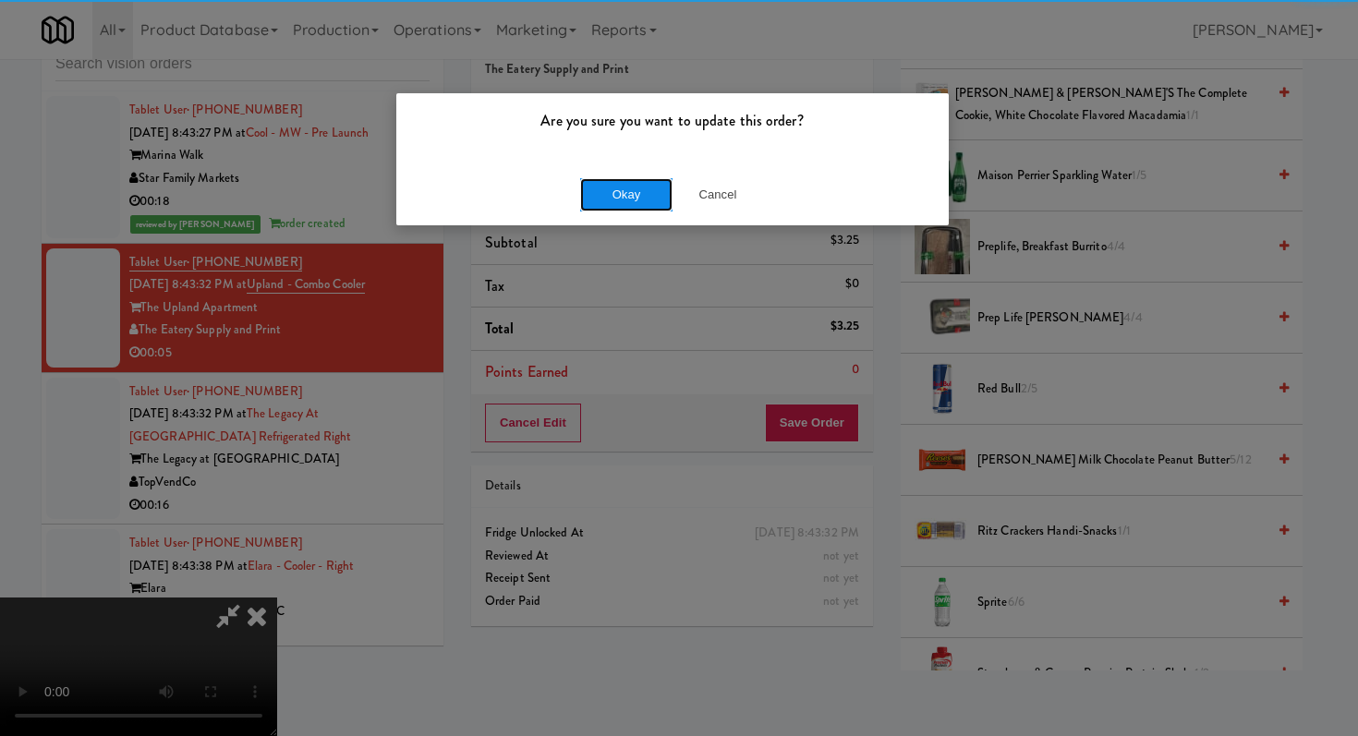
click at [618, 197] on button "Okay" at bounding box center [626, 194] width 92 height 33
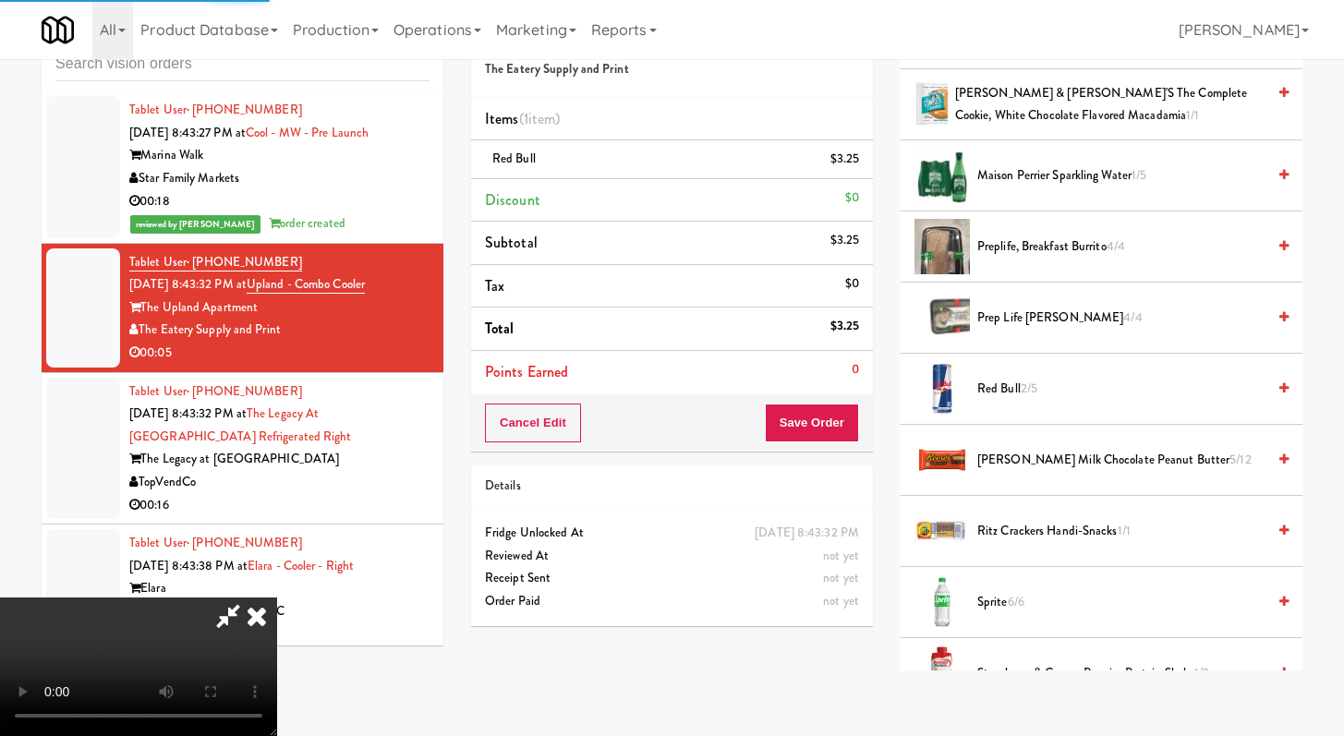
scroll to position [78, 0]
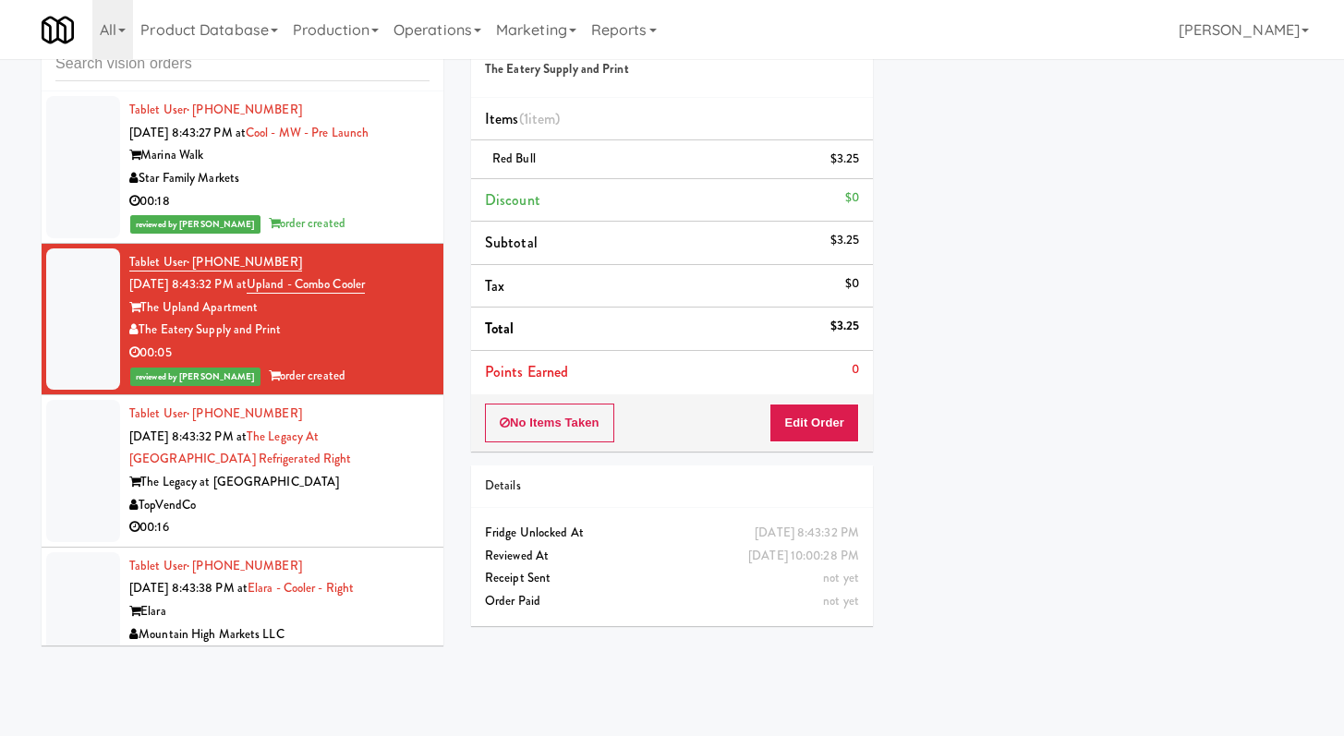
click at [376, 539] on div "00:16" at bounding box center [279, 527] width 300 height 23
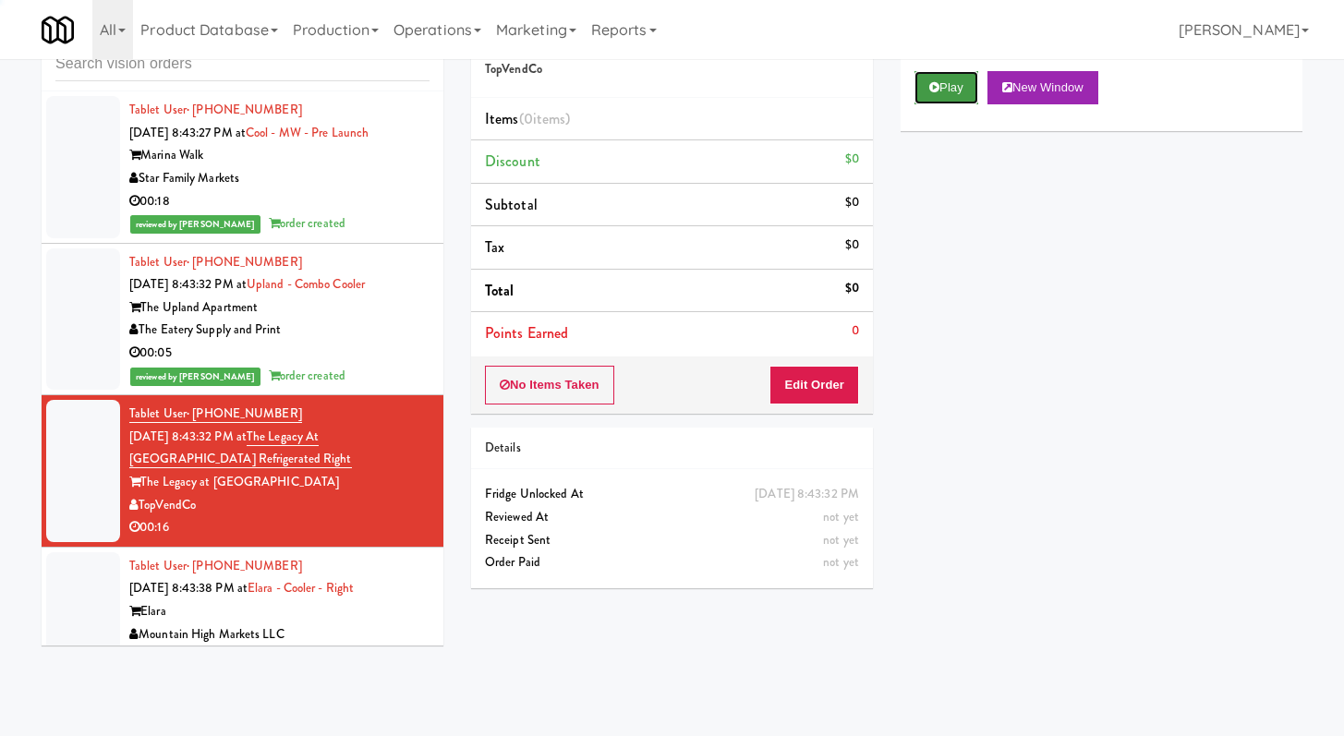
click at [952, 81] on button "Play" at bounding box center [946, 87] width 64 height 33
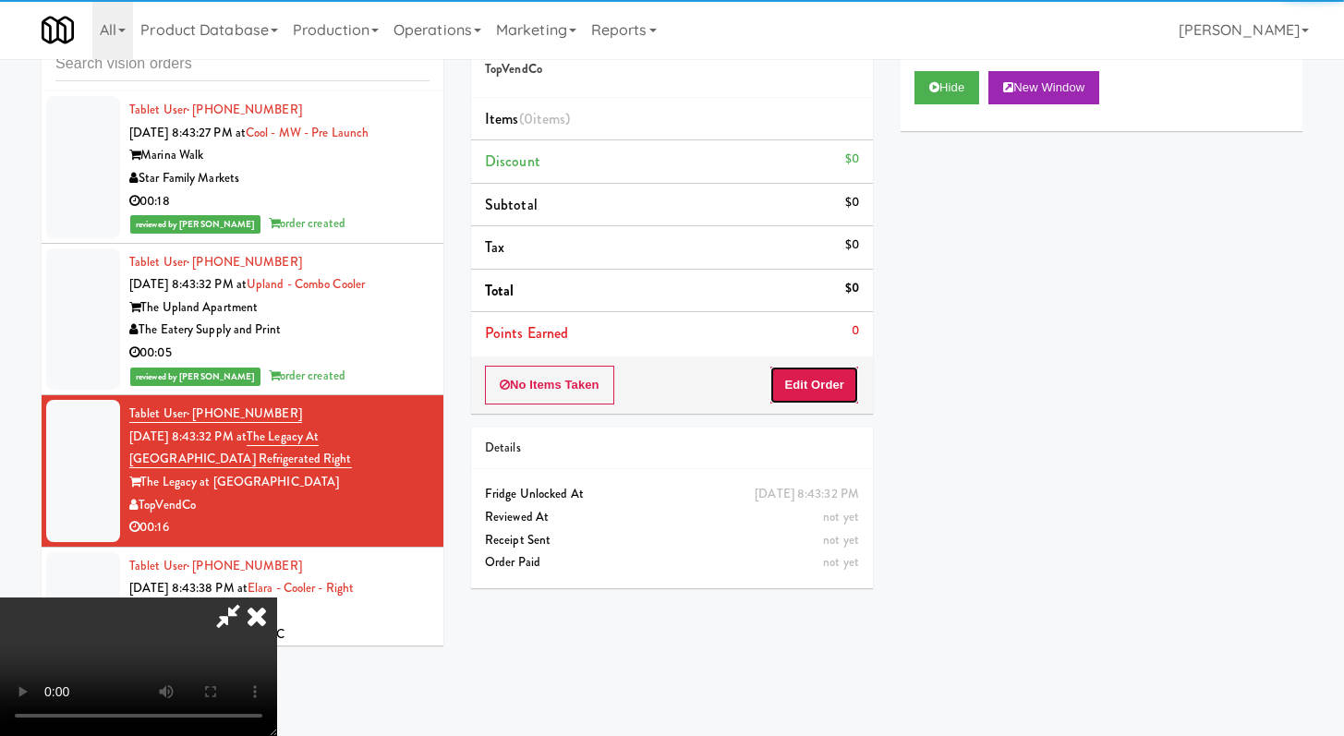
click at [797, 372] on button "Edit Order" at bounding box center [814, 385] width 90 height 39
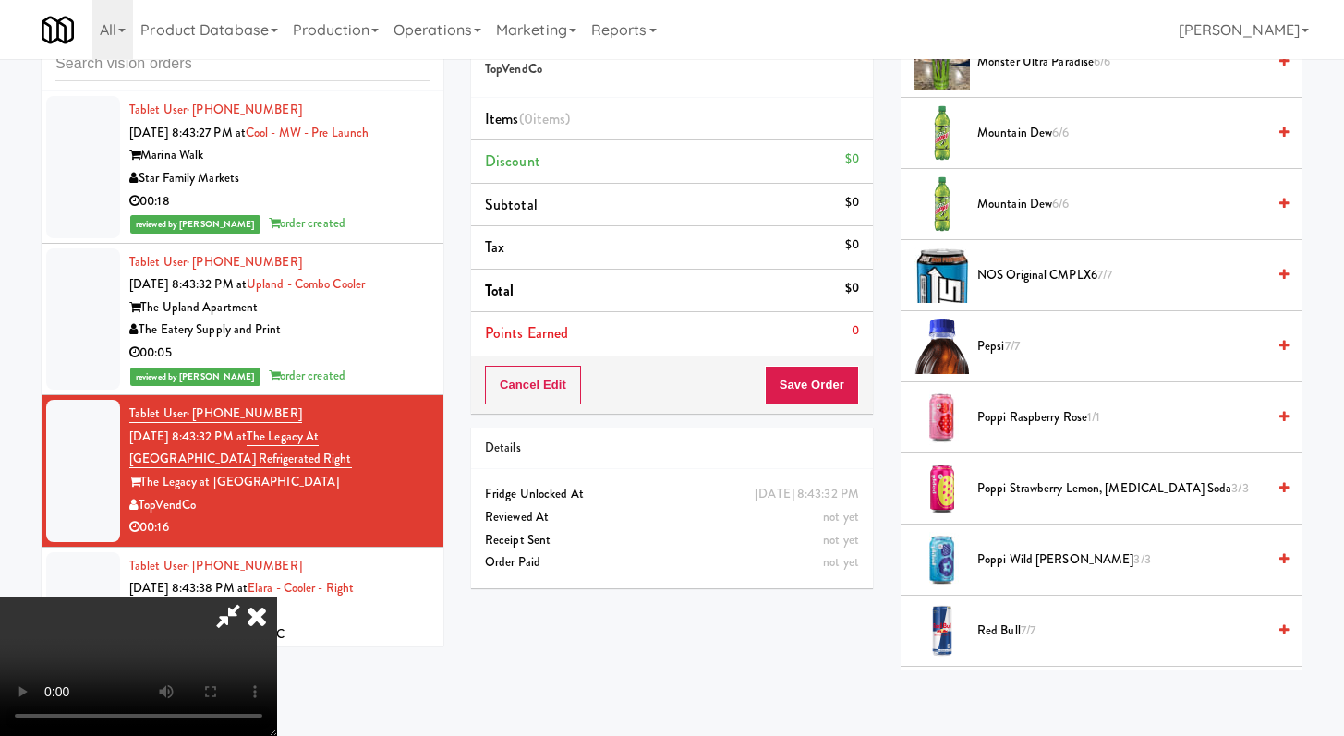
scroll to position [2069, 0]
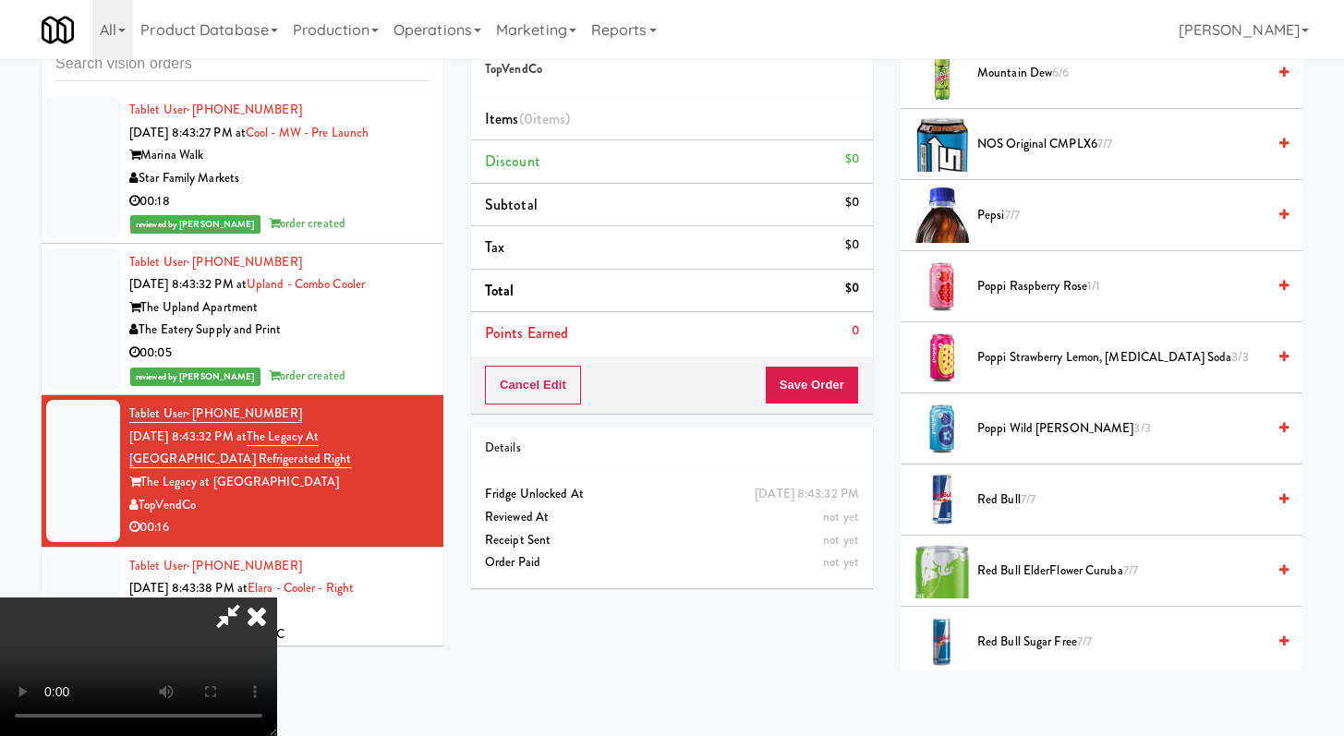
click at [1015, 494] on span "Red Bull 7/7" at bounding box center [1121, 500] width 288 height 23
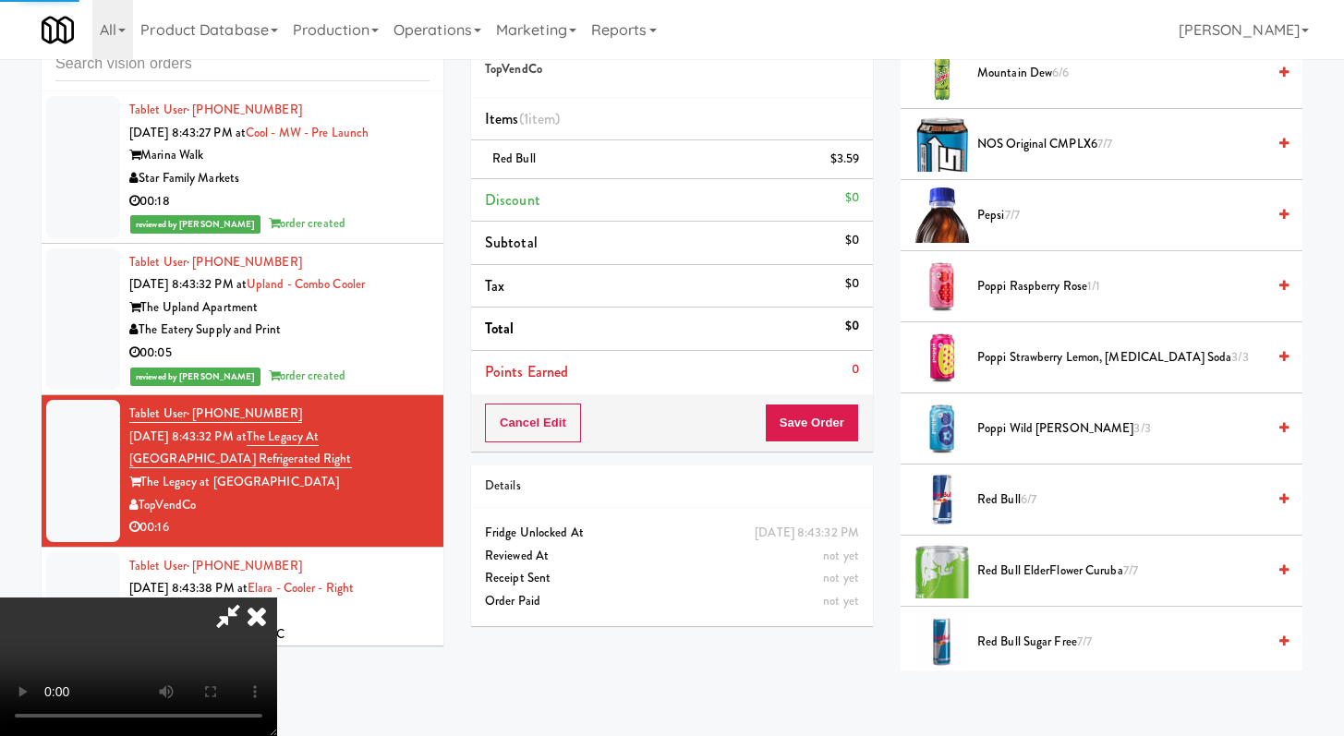
click at [862, 434] on div "Cancel Edit Save Order" at bounding box center [672, 422] width 402 height 57
click at [821, 427] on button "Save Order" at bounding box center [812, 423] width 94 height 39
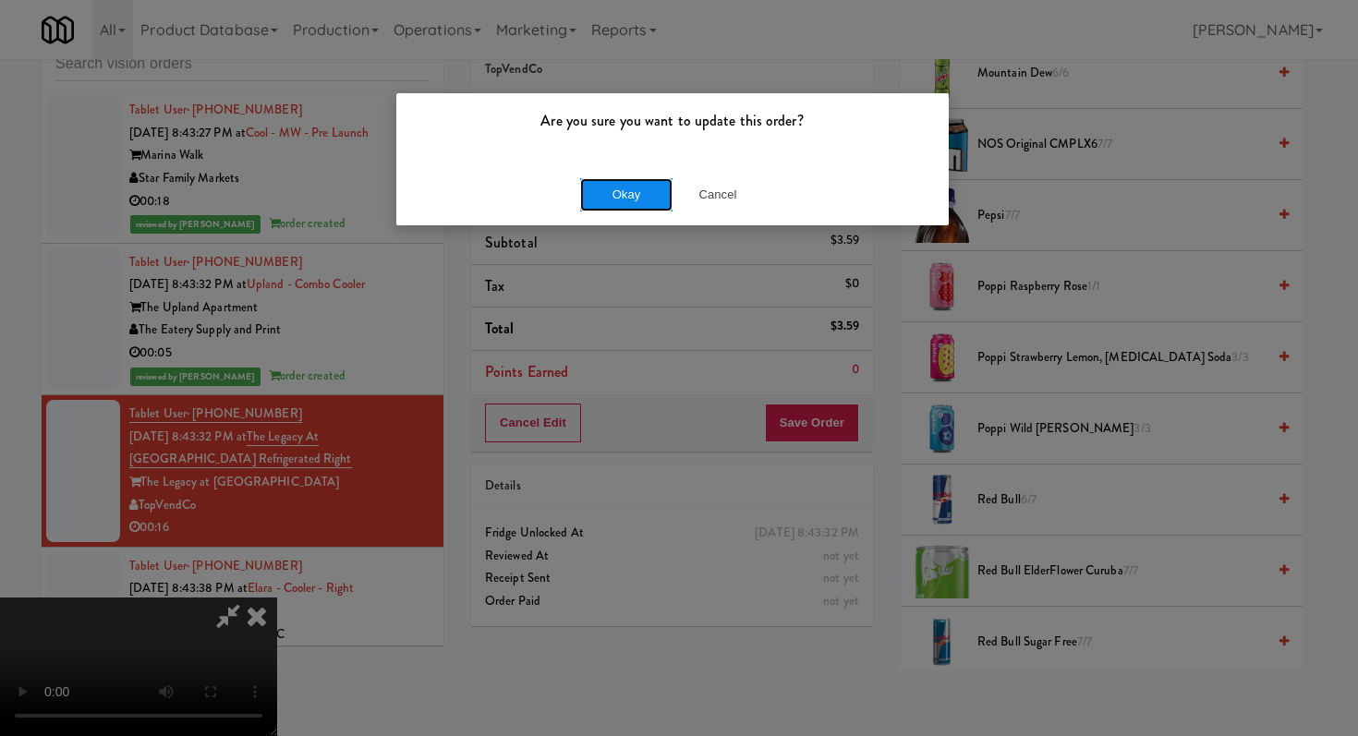
click at [621, 195] on button "Okay" at bounding box center [626, 194] width 92 height 33
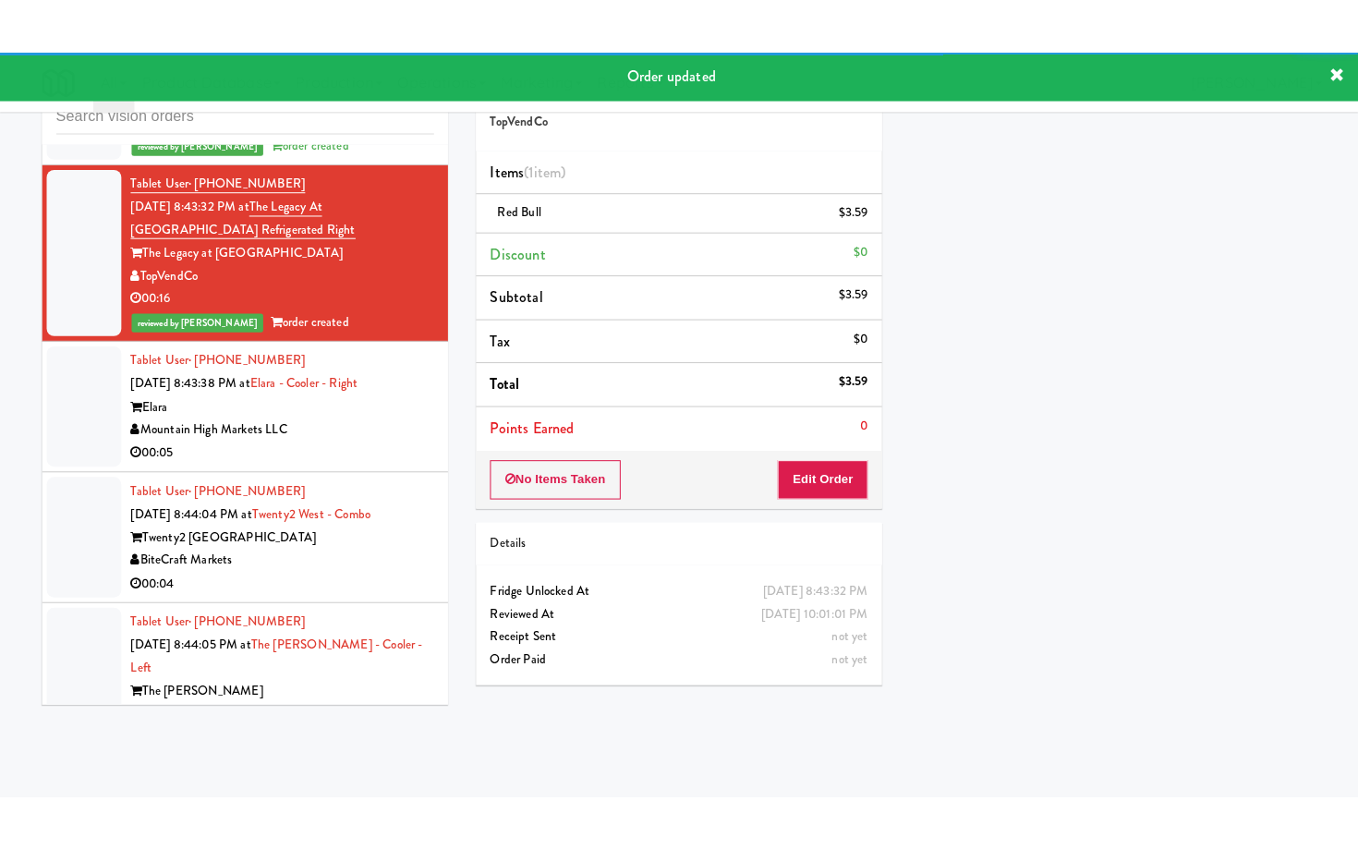
scroll to position [6236, 0]
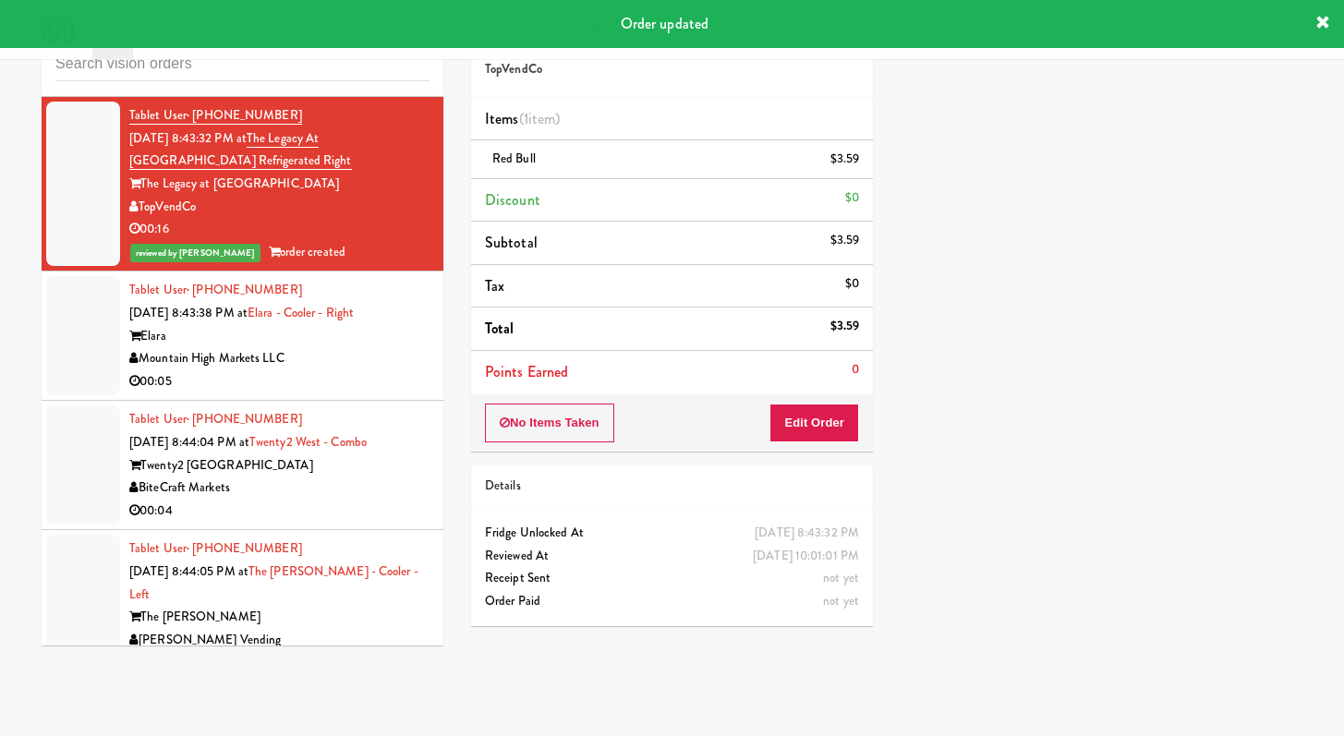
click at [356, 393] on div "00:05" at bounding box center [279, 381] width 300 height 23
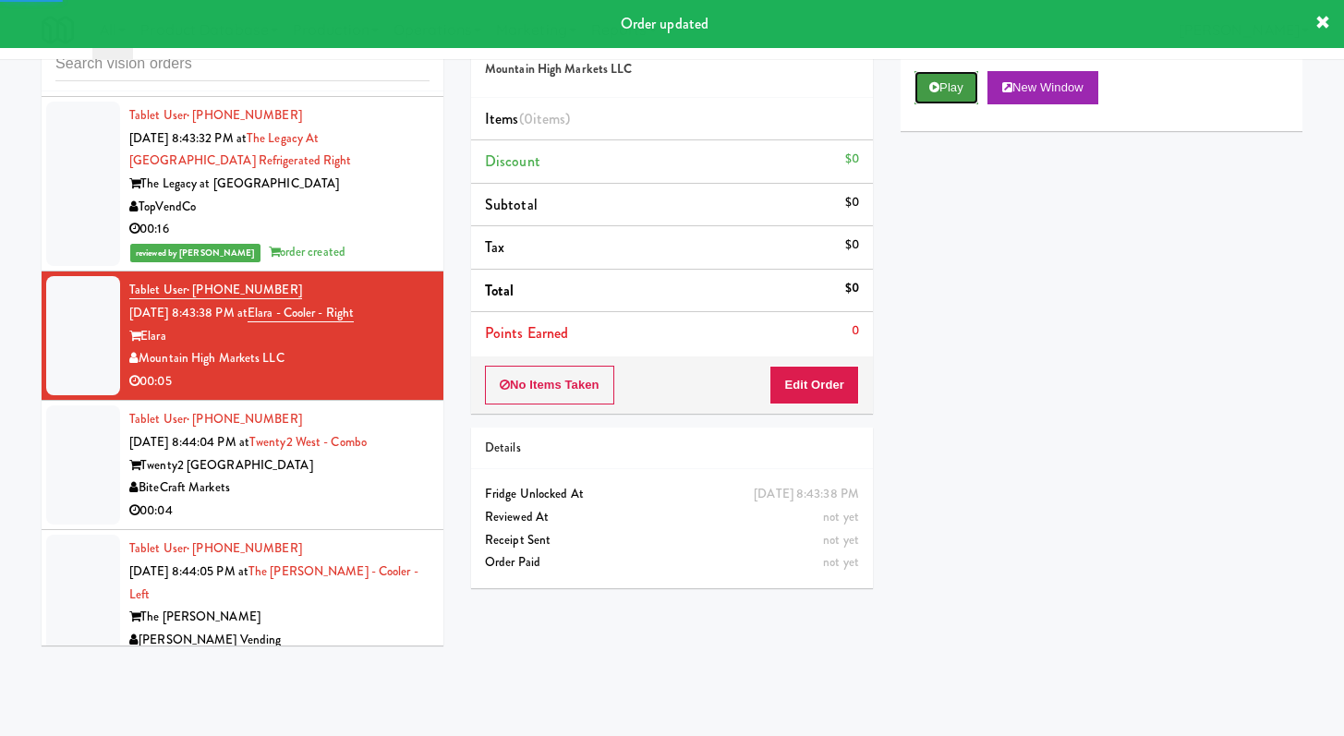
click at [933, 81] on icon at bounding box center [934, 87] width 10 height 12
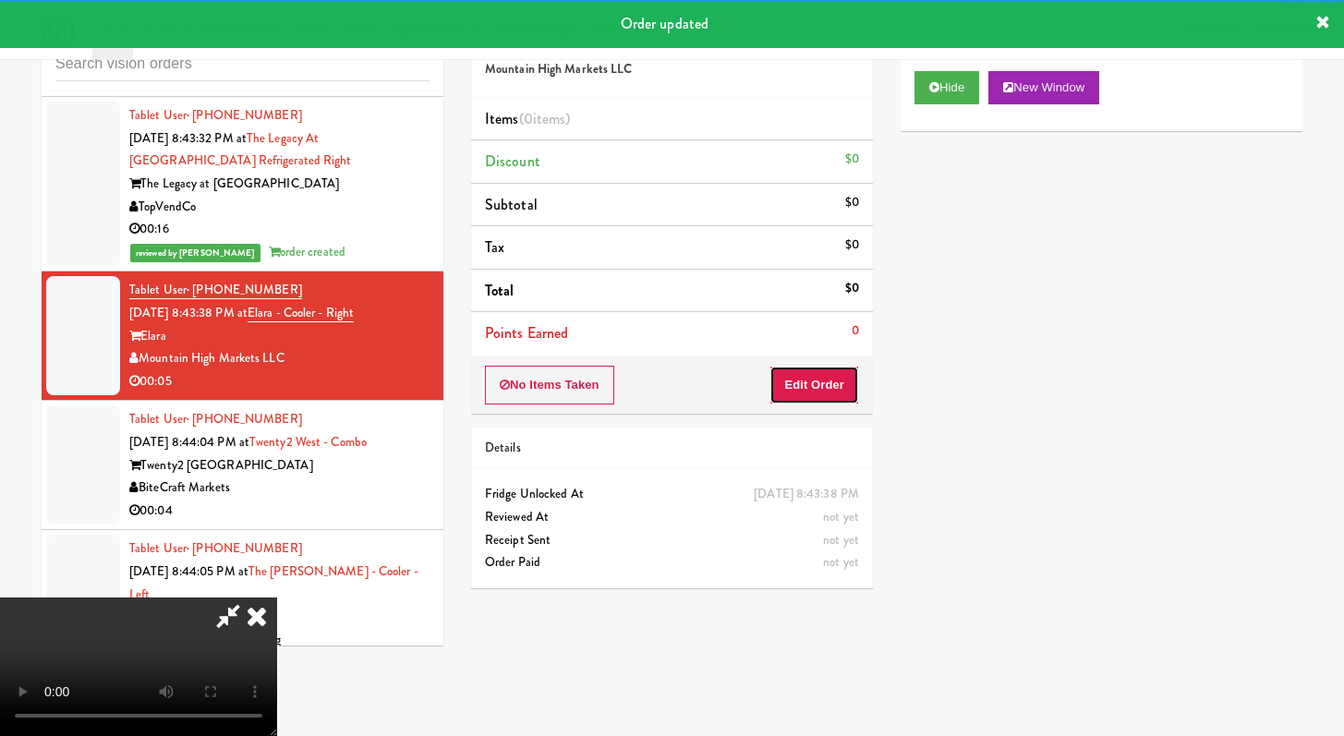
click at [802, 381] on button "Edit Order" at bounding box center [814, 385] width 90 height 39
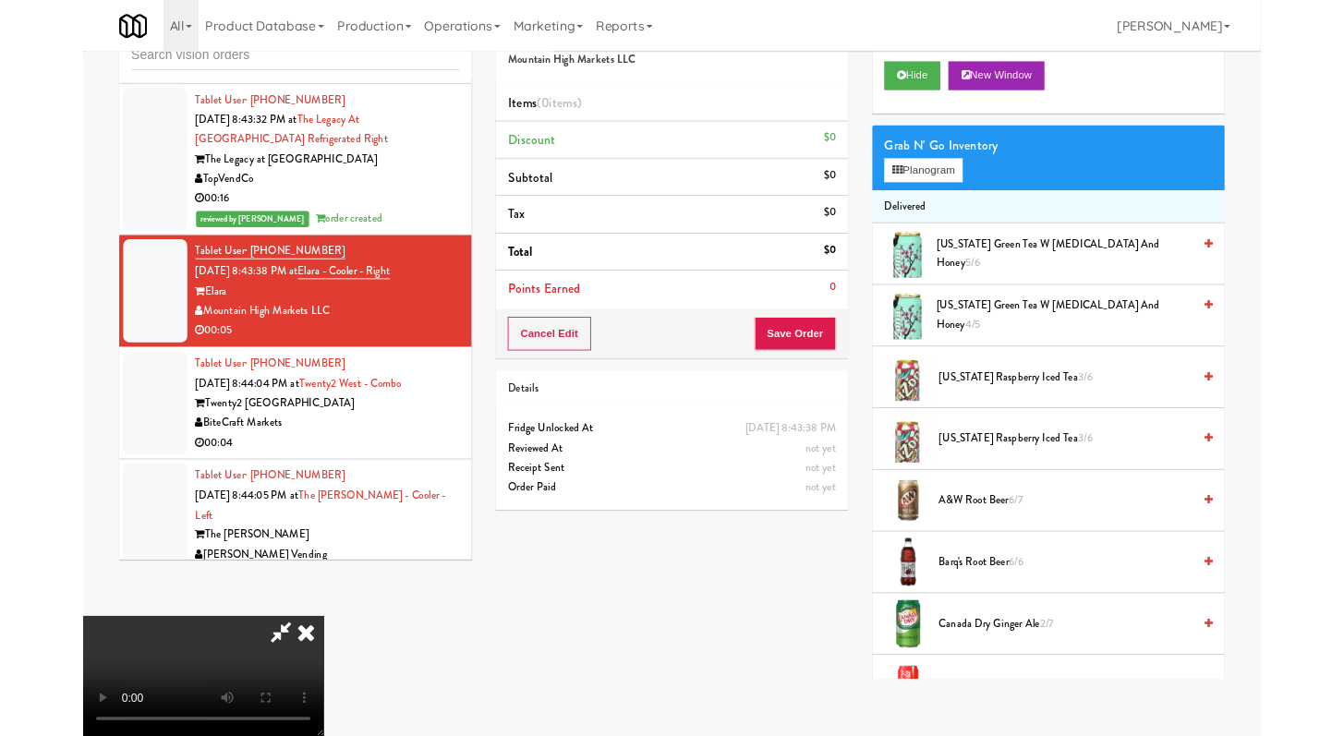
scroll to position [6213, 0]
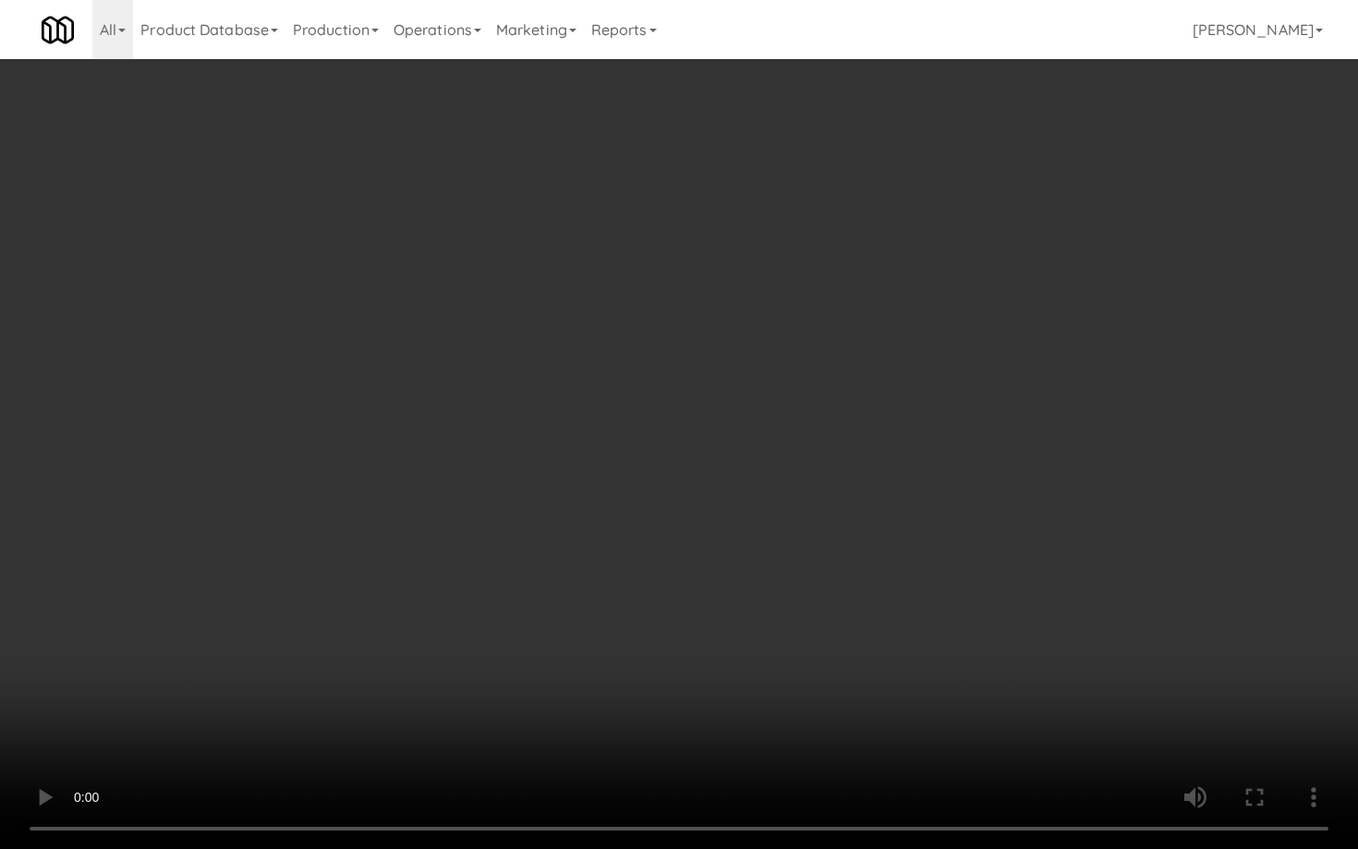
click at [594, 735] on video at bounding box center [679, 424] width 1358 height 849
click at [687, 535] on video at bounding box center [679, 424] width 1358 height 849
click at [693, 529] on video at bounding box center [679, 424] width 1358 height 849
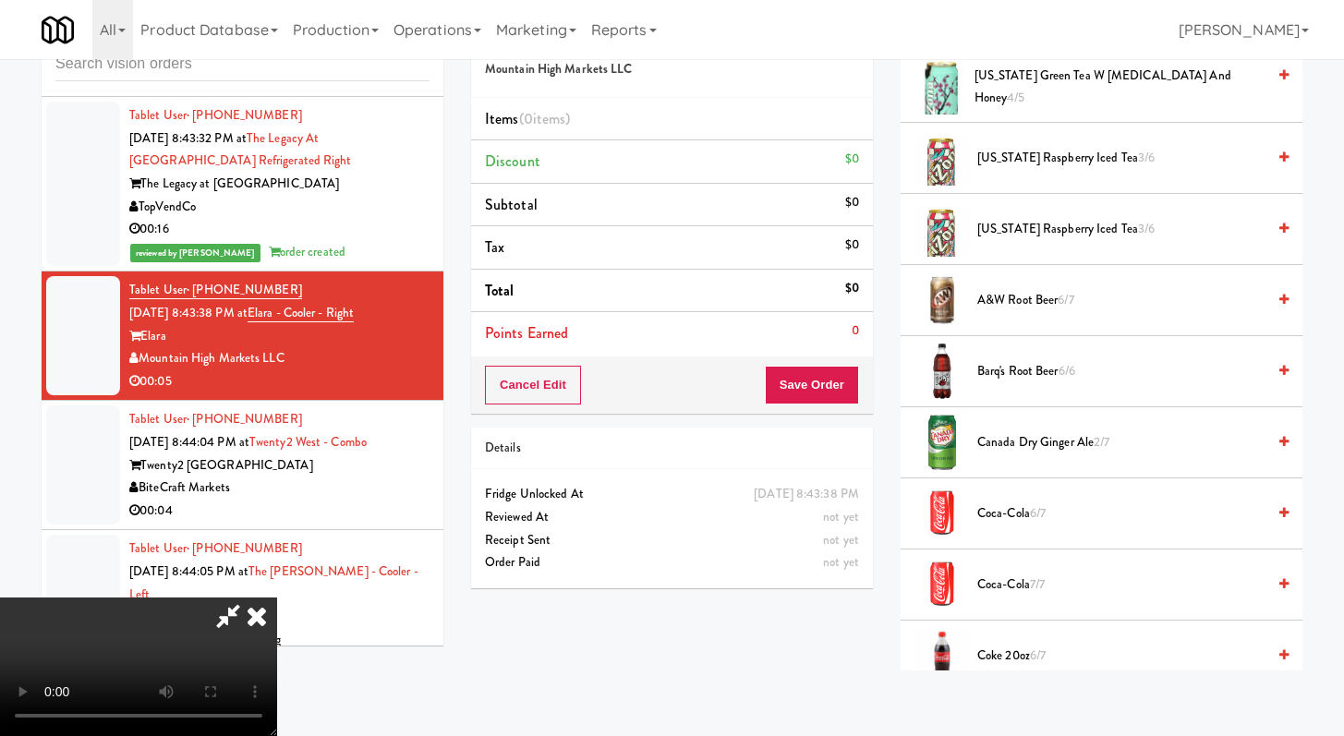
scroll to position [338, 0]
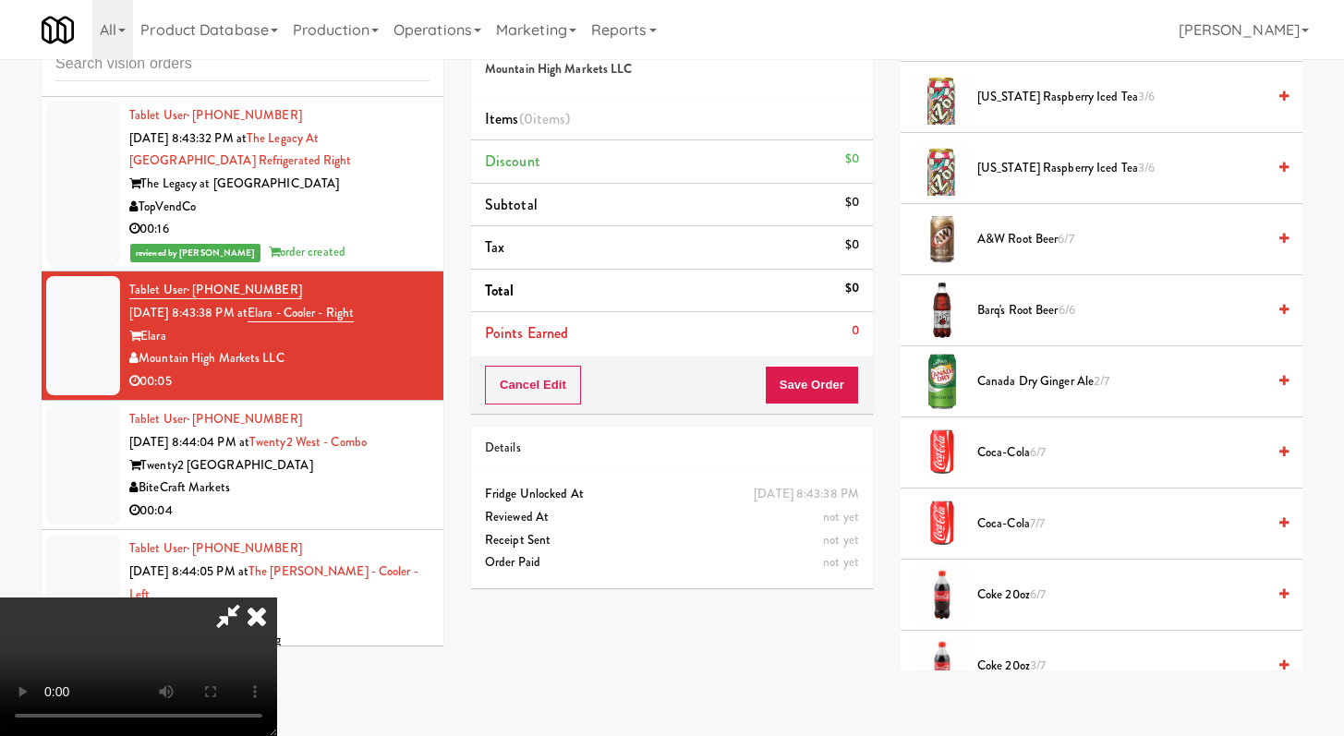
click at [1020, 392] on span "Canada Dry Ginger Ale 2/7" at bounding box center [1121, 381] width 288 height 23
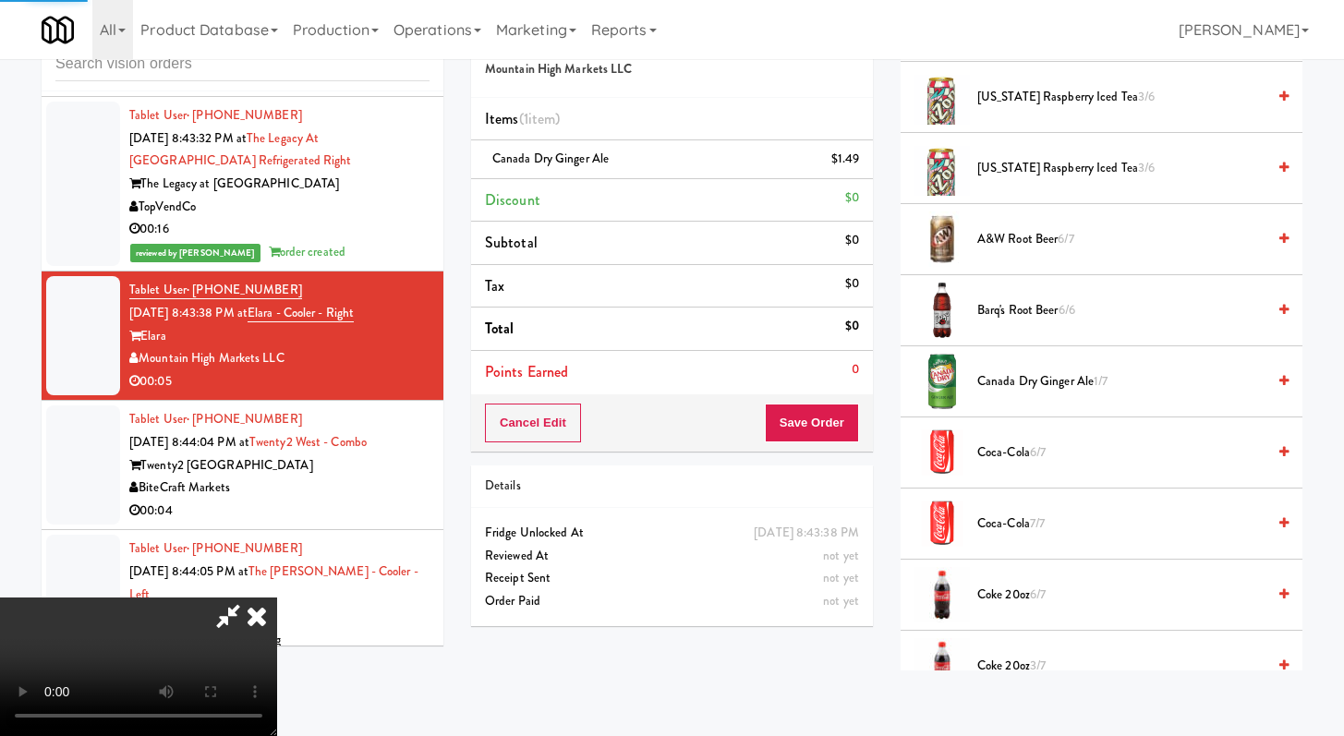
click at [277, 598] on video at bounding box center [138, 667] width 277 height 139
click at [846, 423] on button "Save Order" at bounding box center [812, 423] width 94 height 39
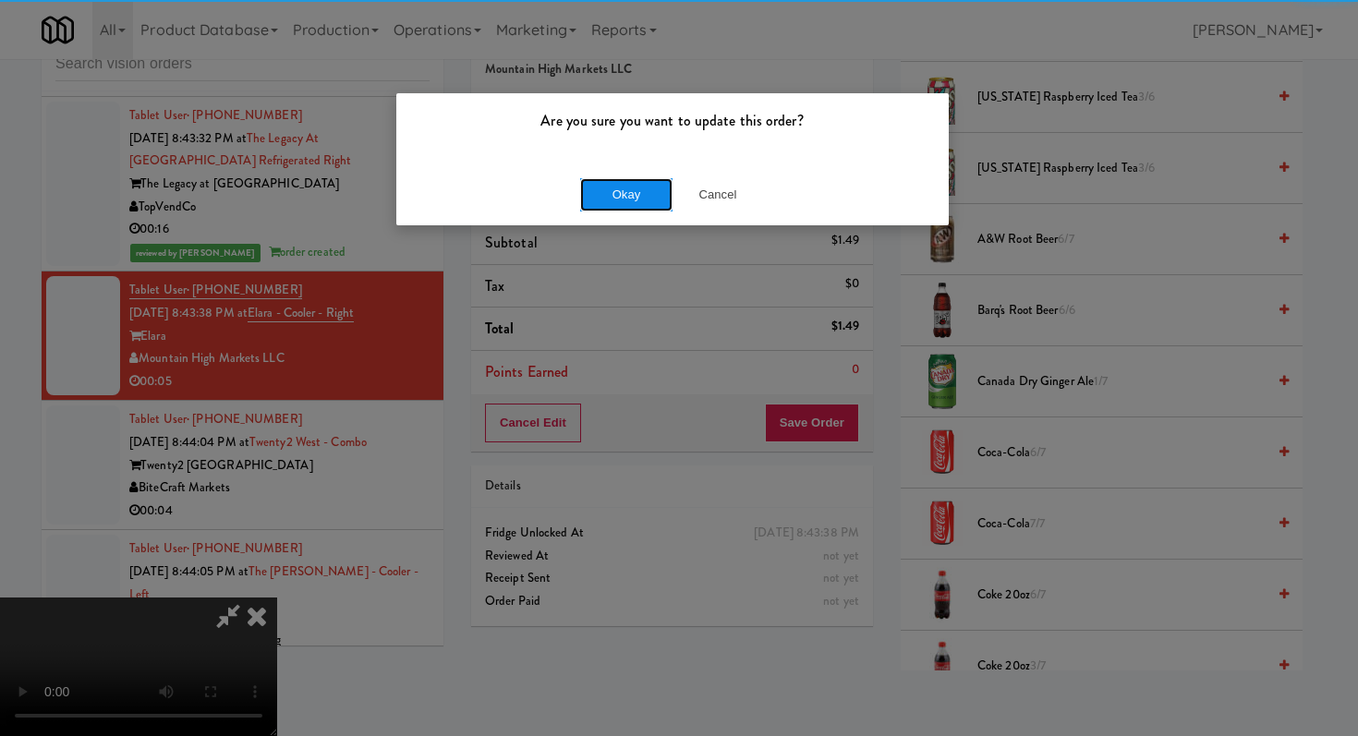
click at [641, 190] on button "Okay" at bounding box center [626, 194] width 92 height 33
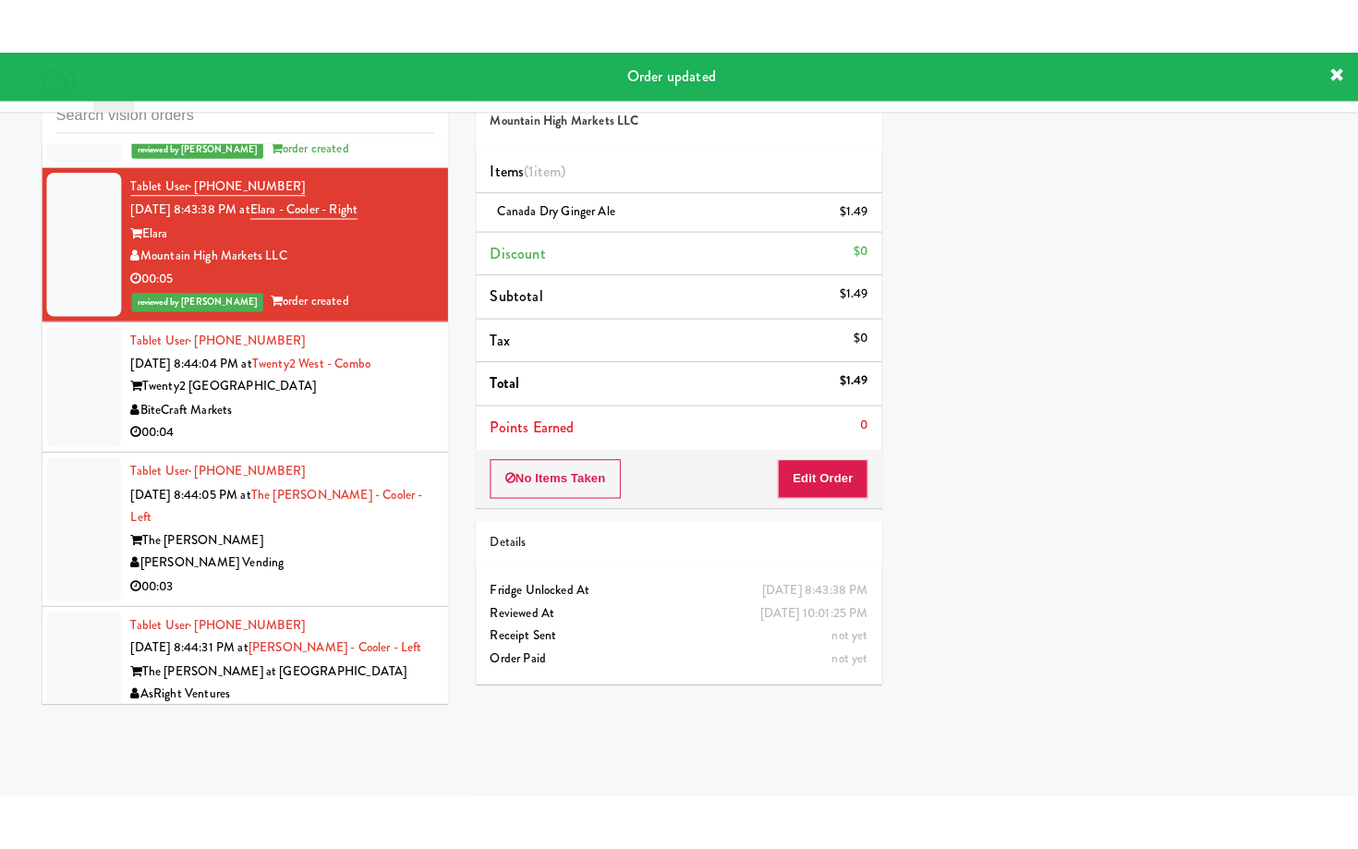
scroll to position [6412, 0]
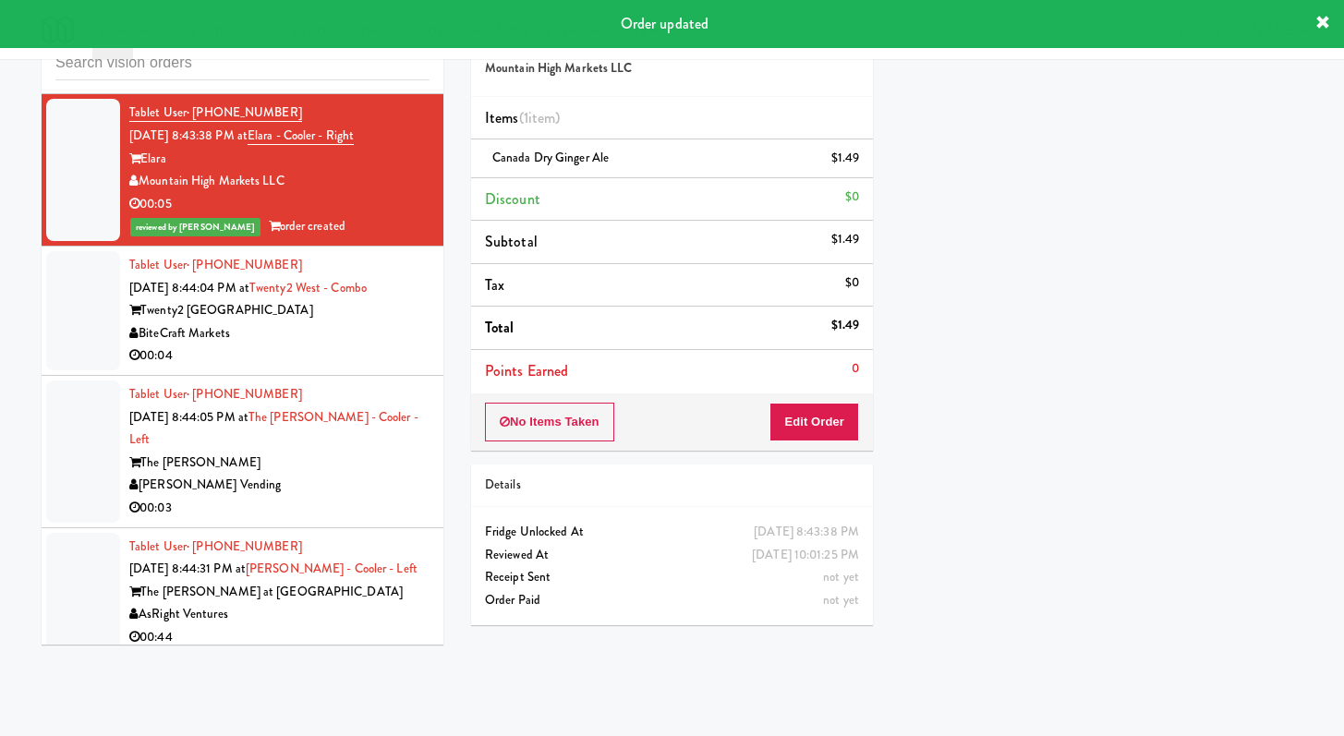
click at [353, 368] on div "00:04" at bounding box center [279, 355] width 300 height 23
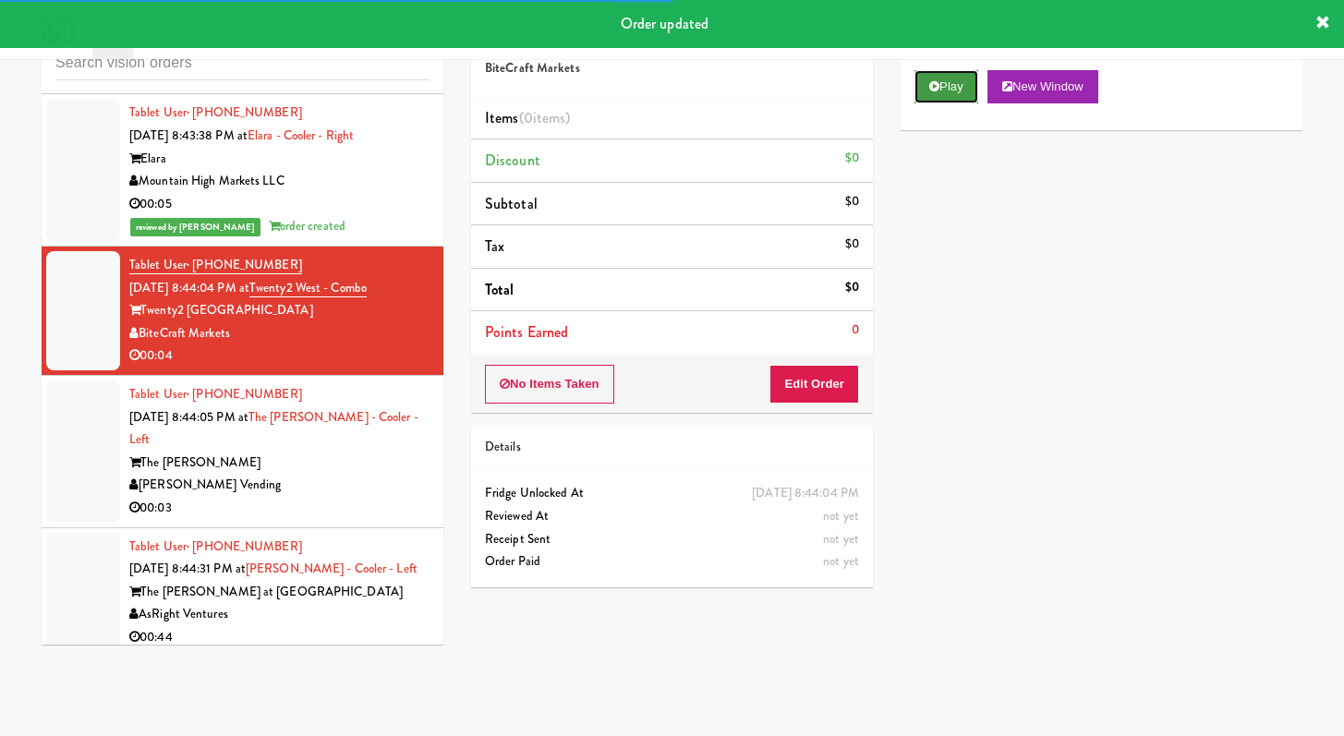
click at [942, 92] on button "Play" at bounding box center [946, 86] width 64 height 33
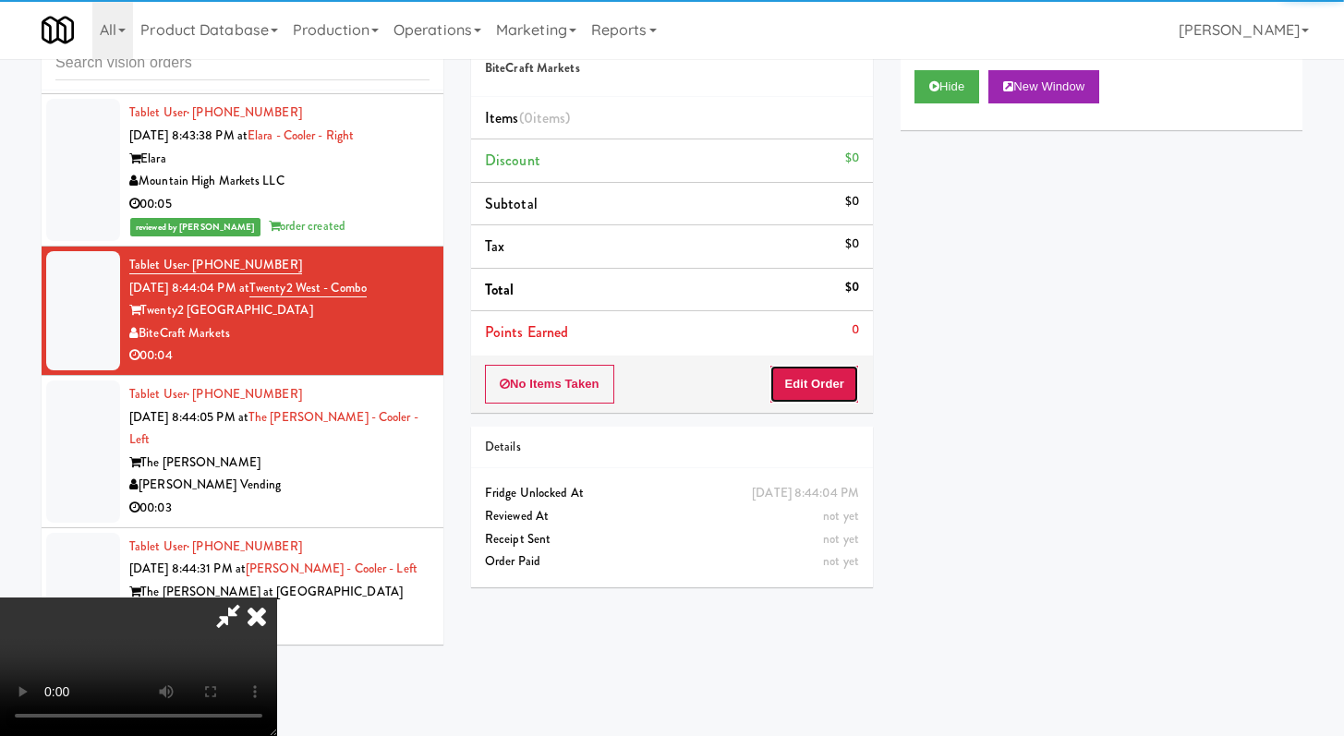
click at [802, 402] on button "Edit Order" at bounding box center [814, 384] width 90 height 39
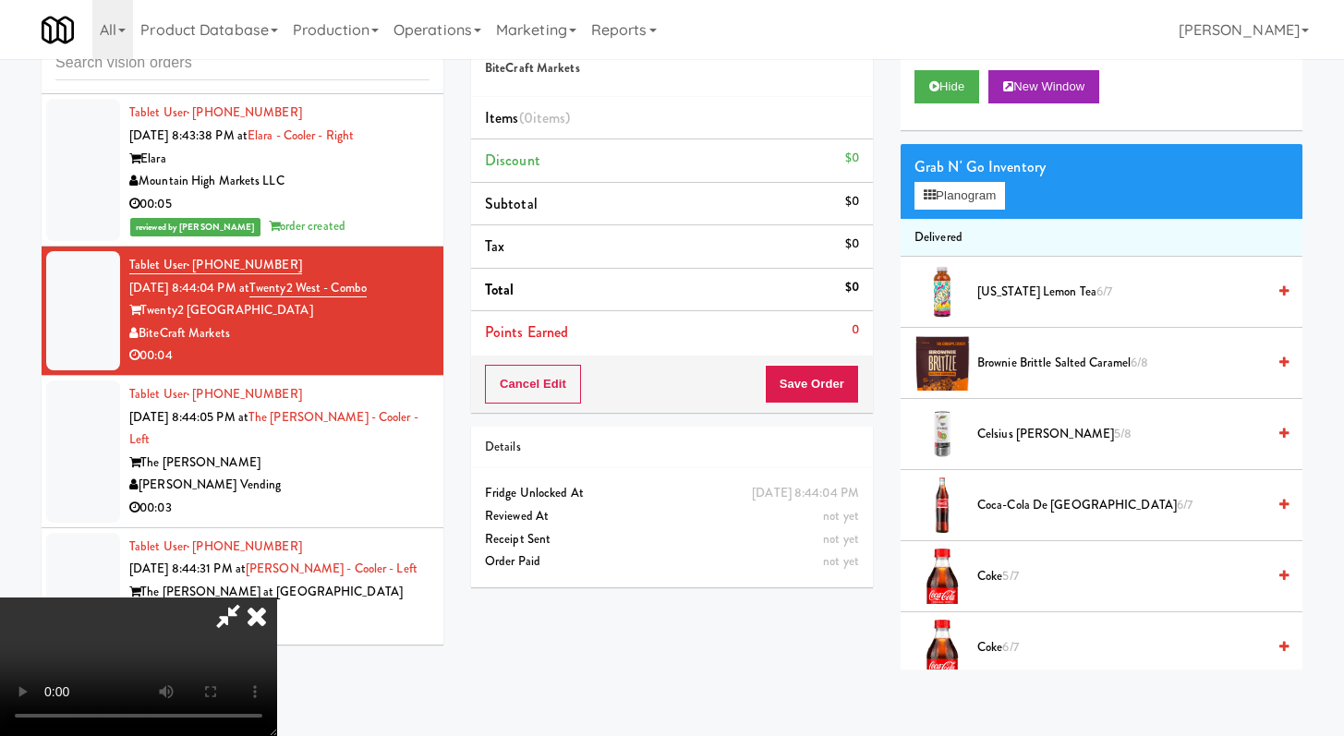
scroll to position [6389, 0]
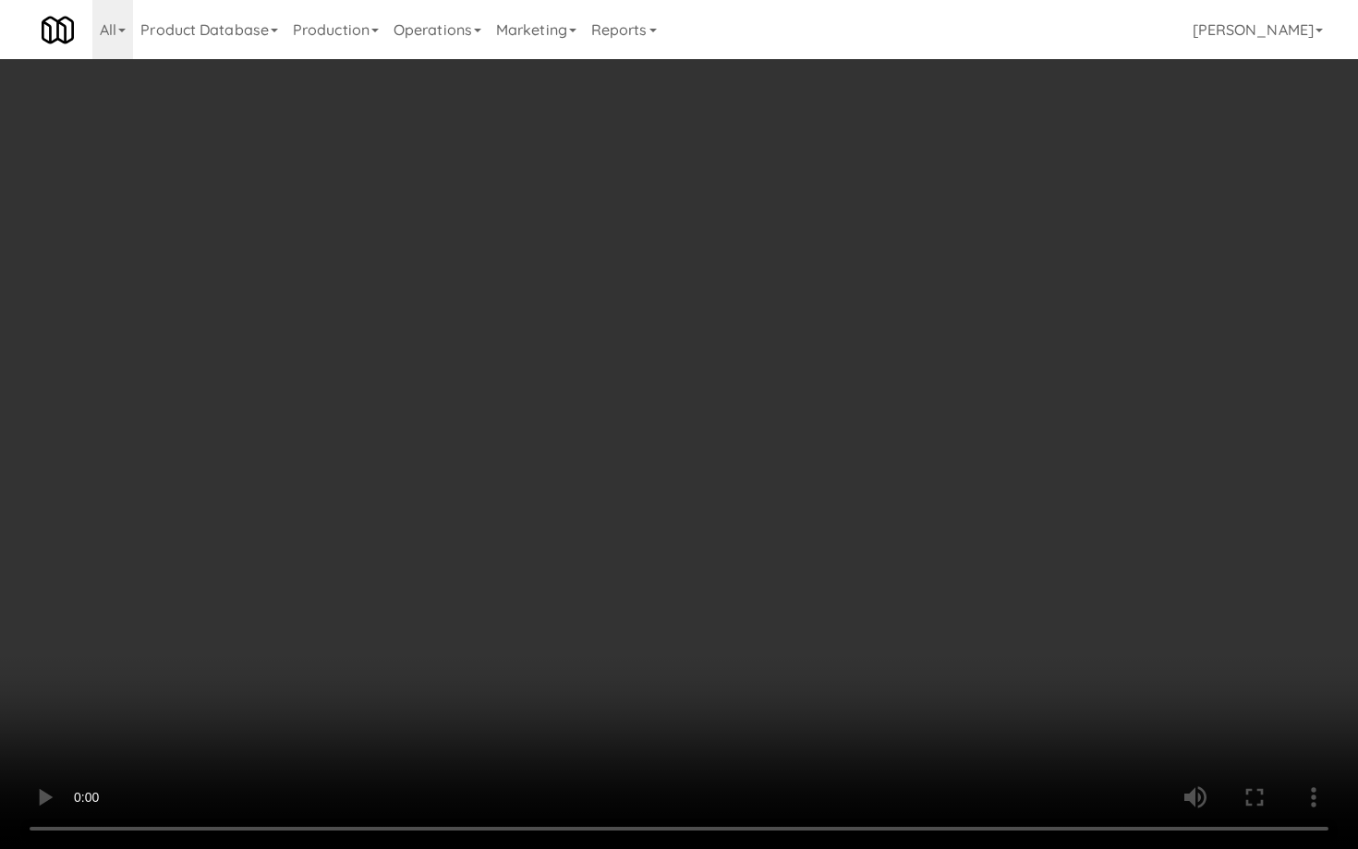
click at [813, 560] on video at bounding box center [679, 424] width 1358 height 849
click at [972, 629] on video at bounding box center [679, 424] width 1358 height 849
click at [847, 690] on video at bounding box center [679, 424] width 1358 height 849
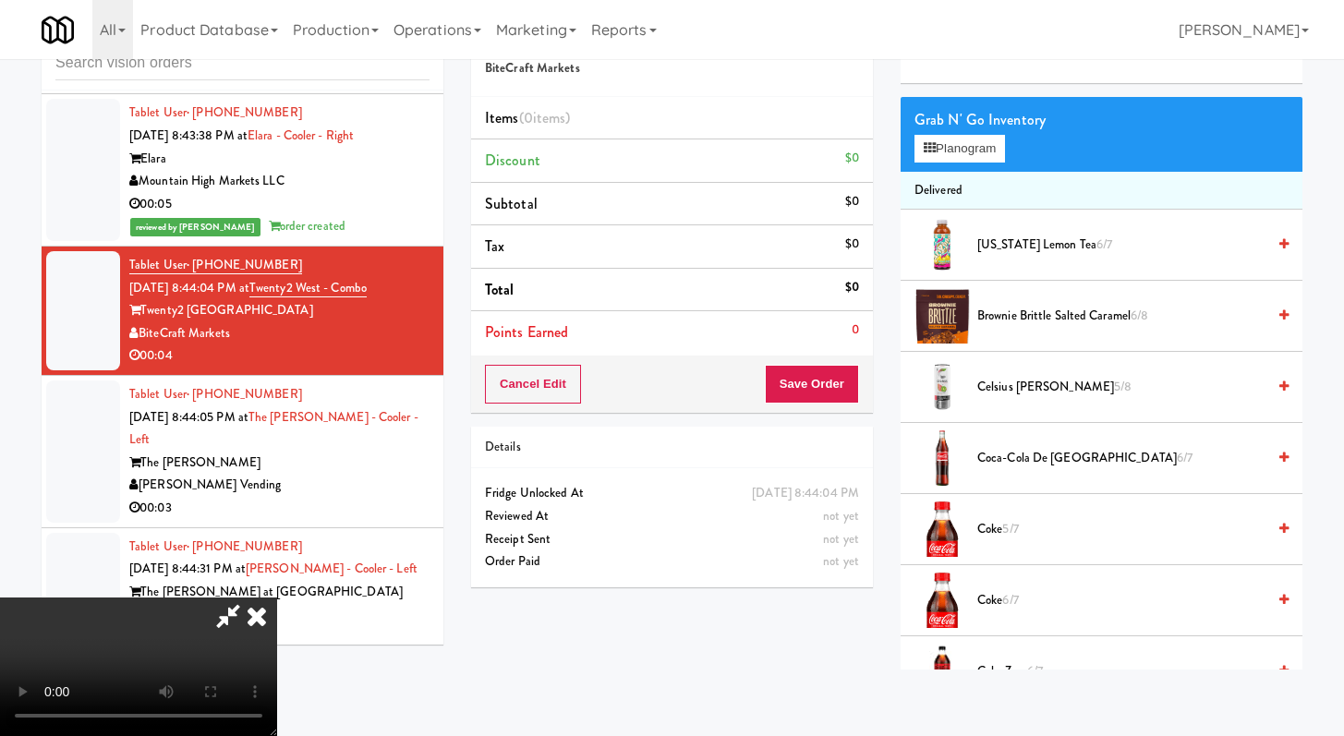
scroll to position [829, 0]
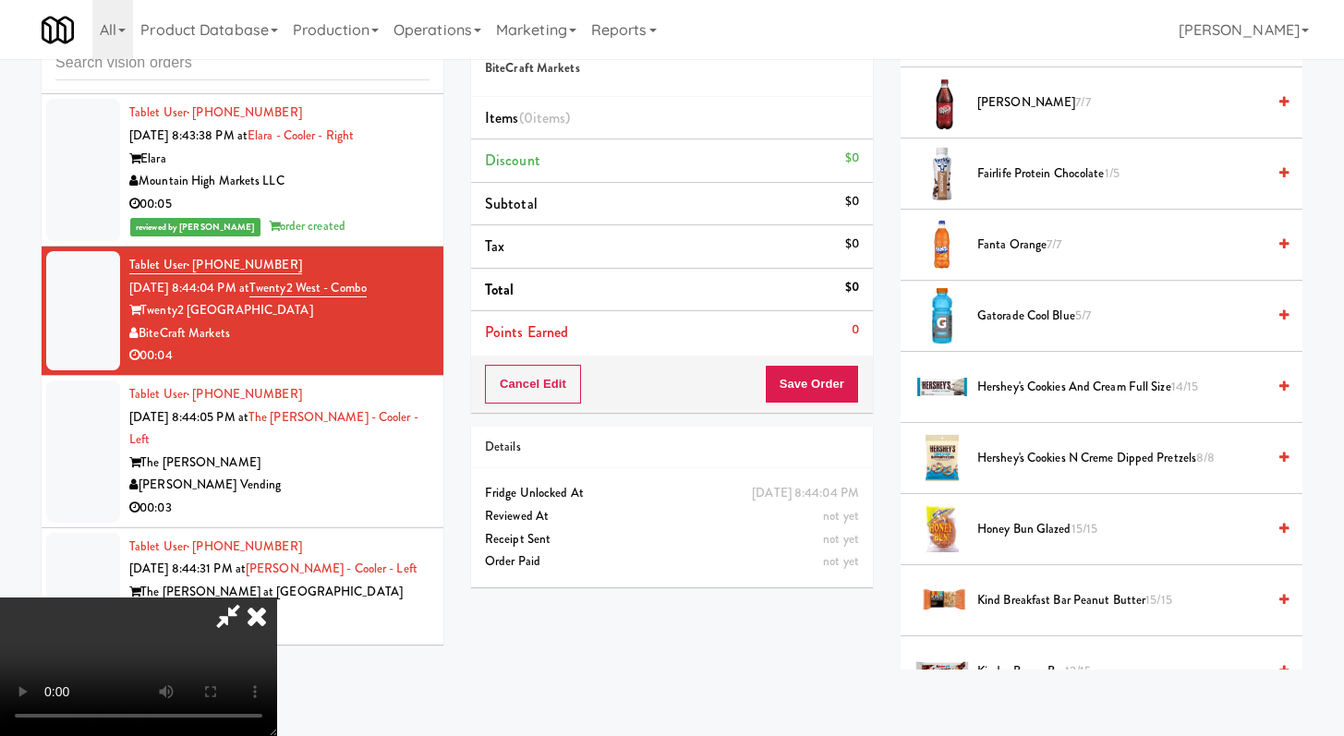
click at [994, 175] on span "Fairlife protein chocolate 1/5" at bounding box center [1121, 174] width 288 height 23
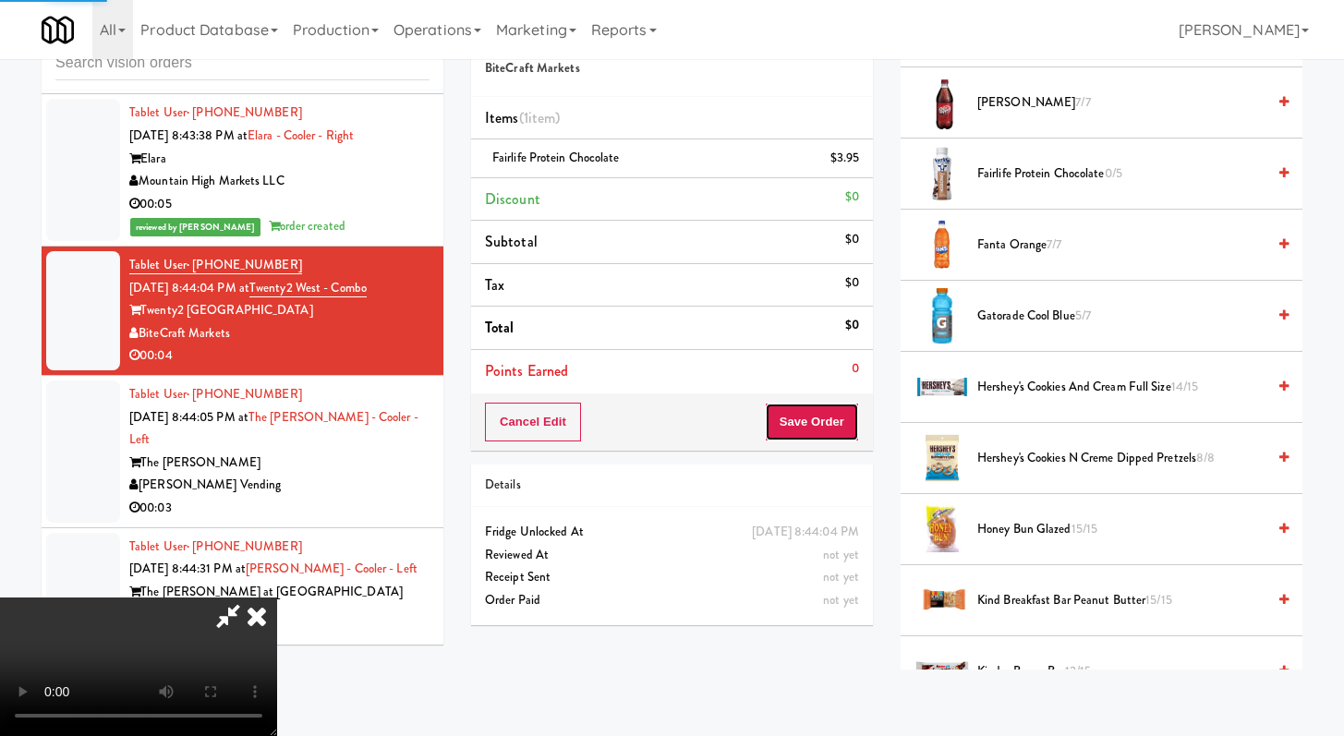
click at [851, 424] on button "Save Order" at bounding box center [812, 422] width 94 height 39
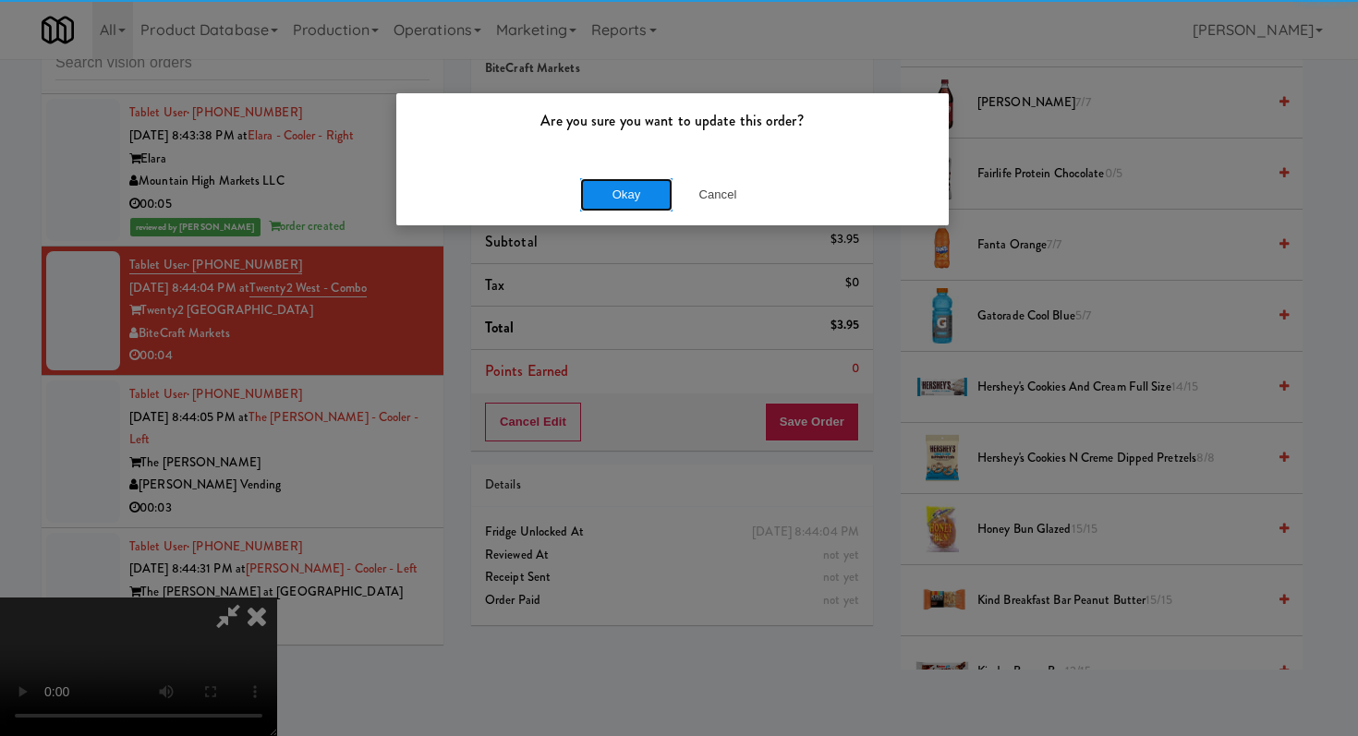
click at [602, 185] on button "Okay" at bounding box center [626, 194] width 92 height 33
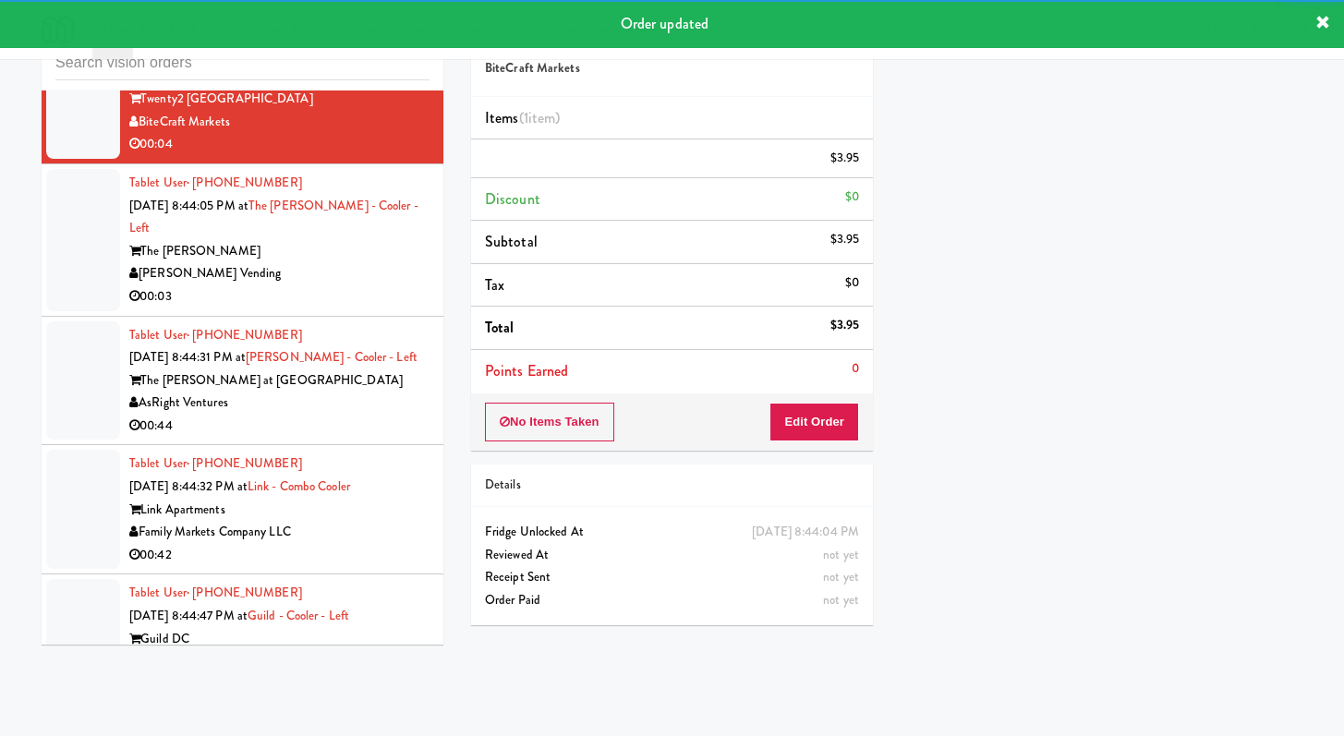
scroll to position [6716, 0]
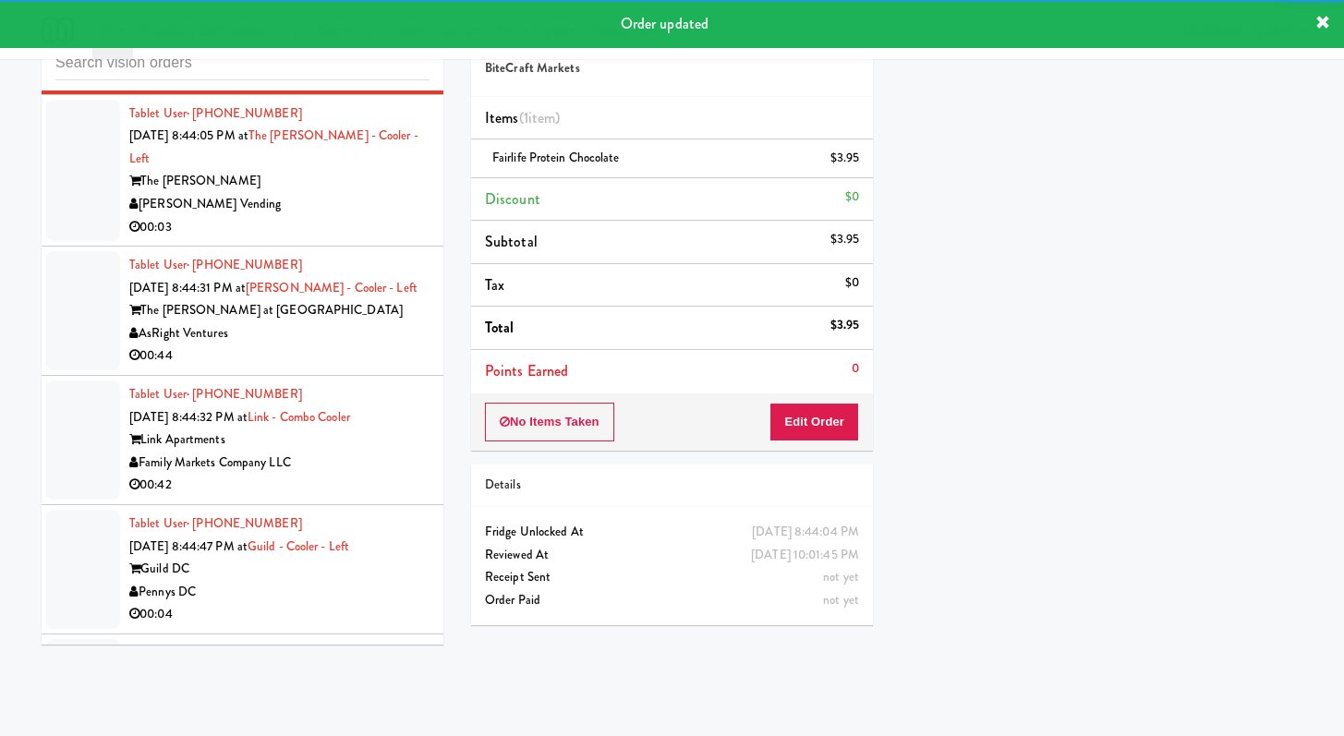
click at [376, 216] on div "[PERSON_NAME] Vending" at bounding box center [279, 204] width 300 height 23
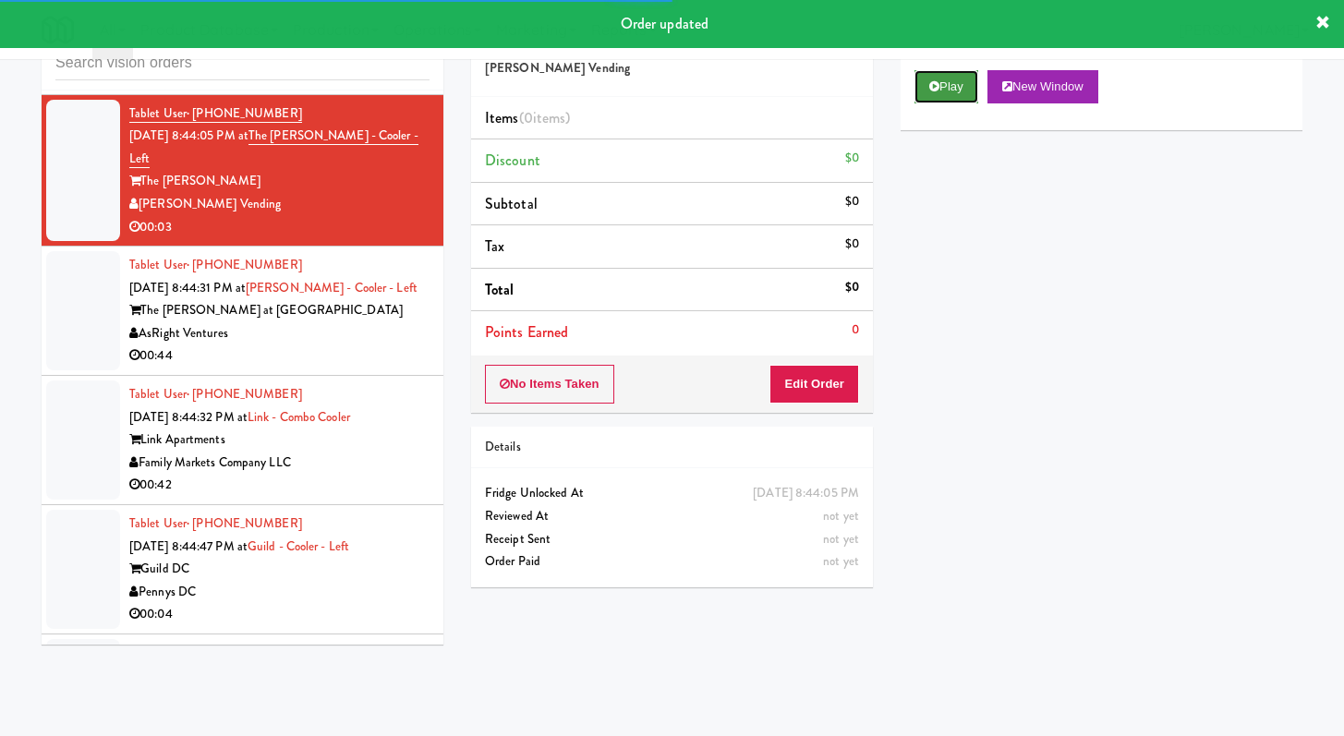
click at [939, 84] on button "Play" at bounding box center [946, 86] width 64 height 33
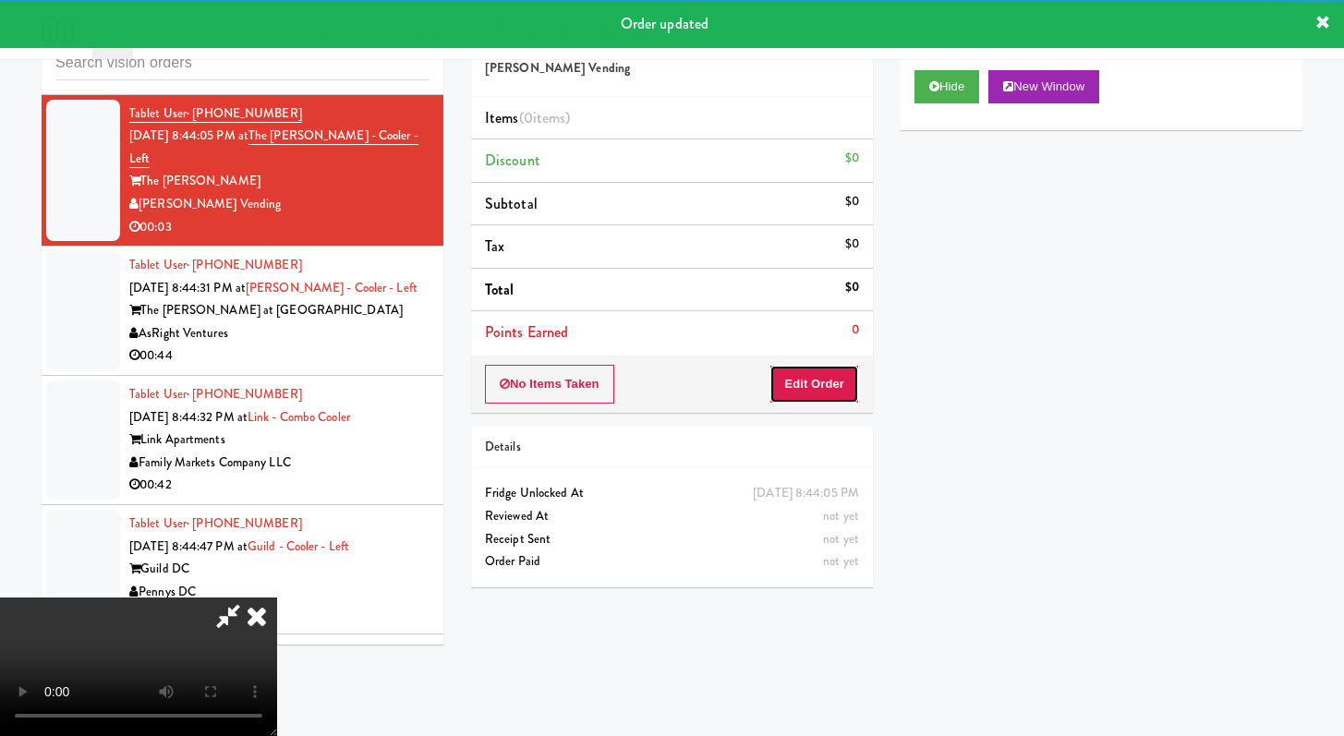
click at [787, 373] on button "Edit Order" at bounding box center [814, 384] width 90 height 39
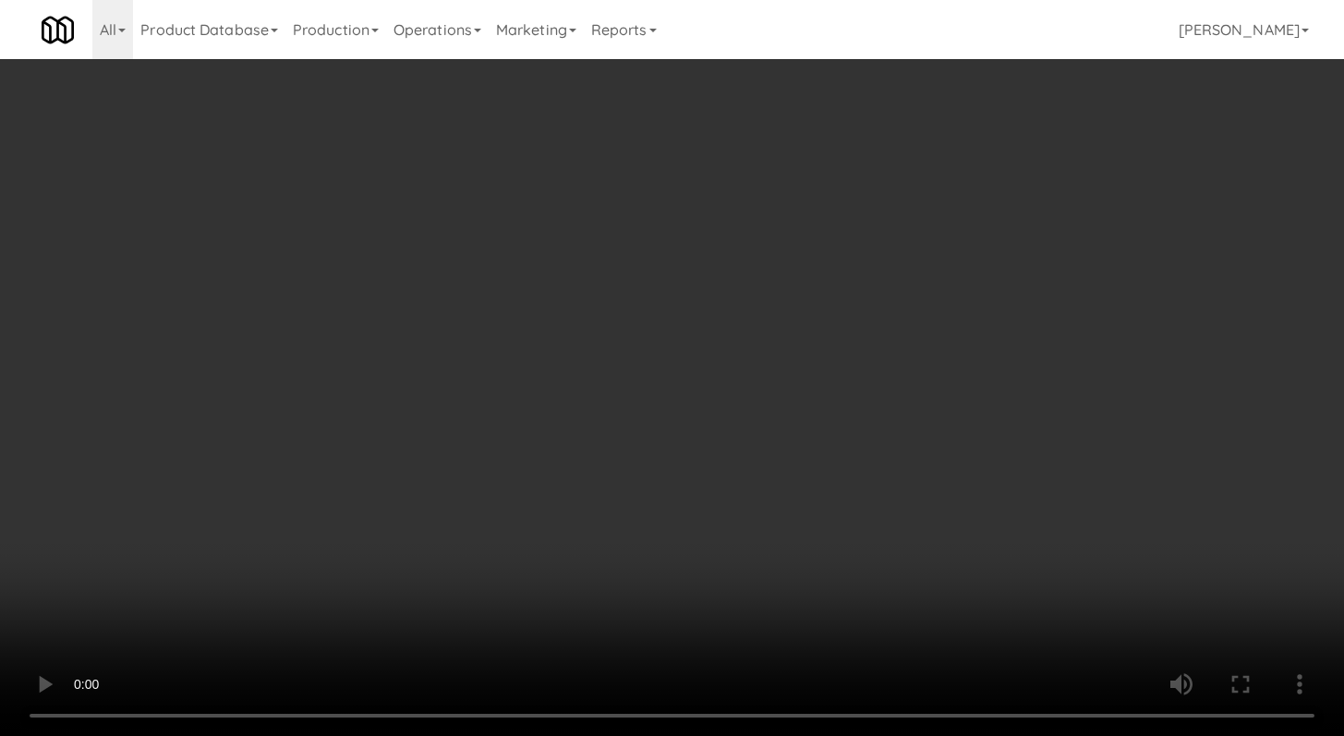
scroll to position [6694, 0]
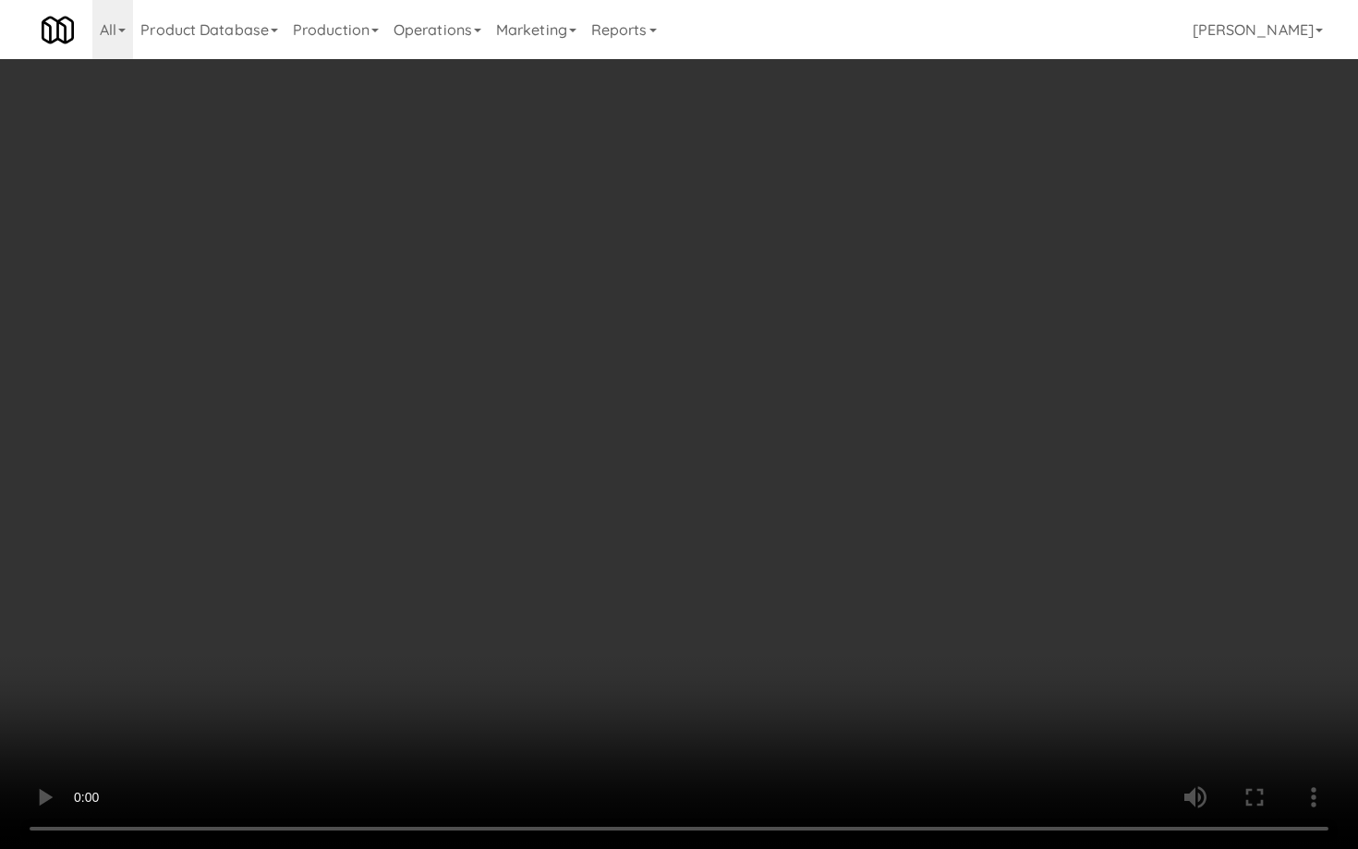
click at [728, 570] on video at bounding box center [679, 424] width 1358 height 849
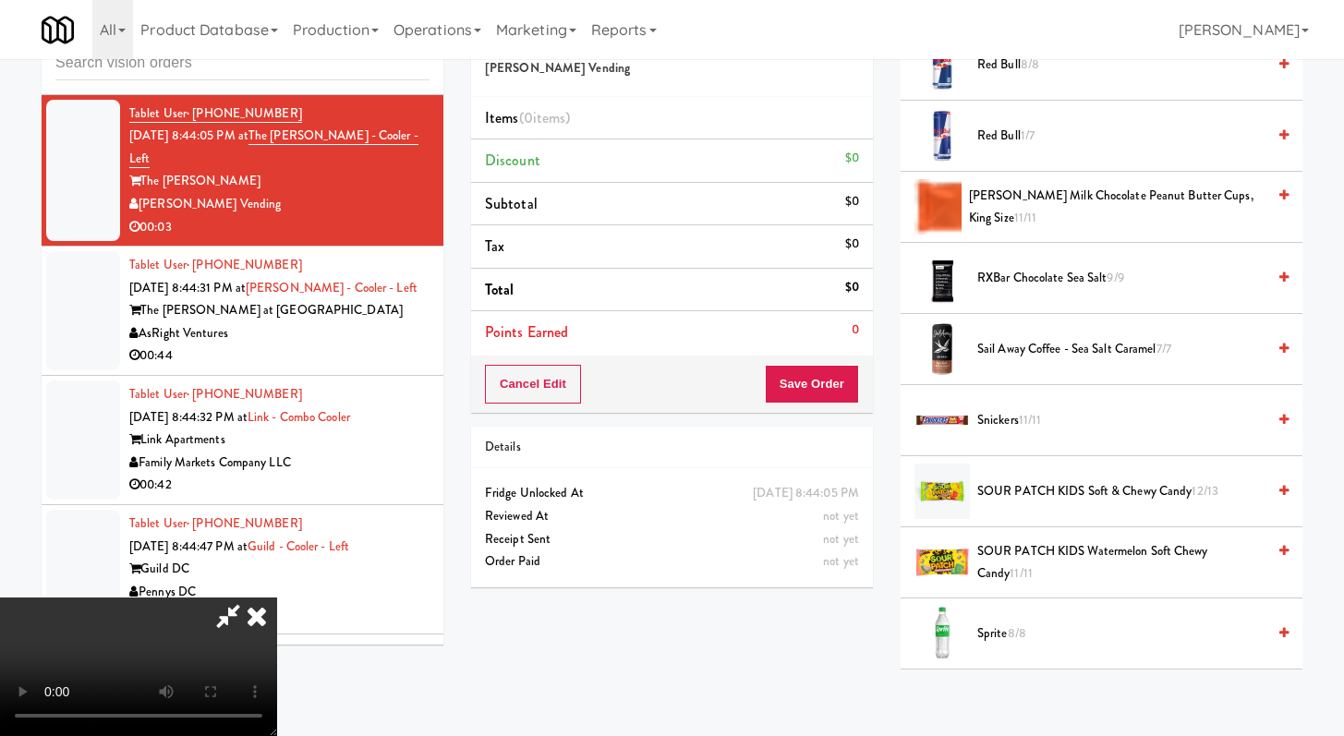
scroll to position [2010, 0]
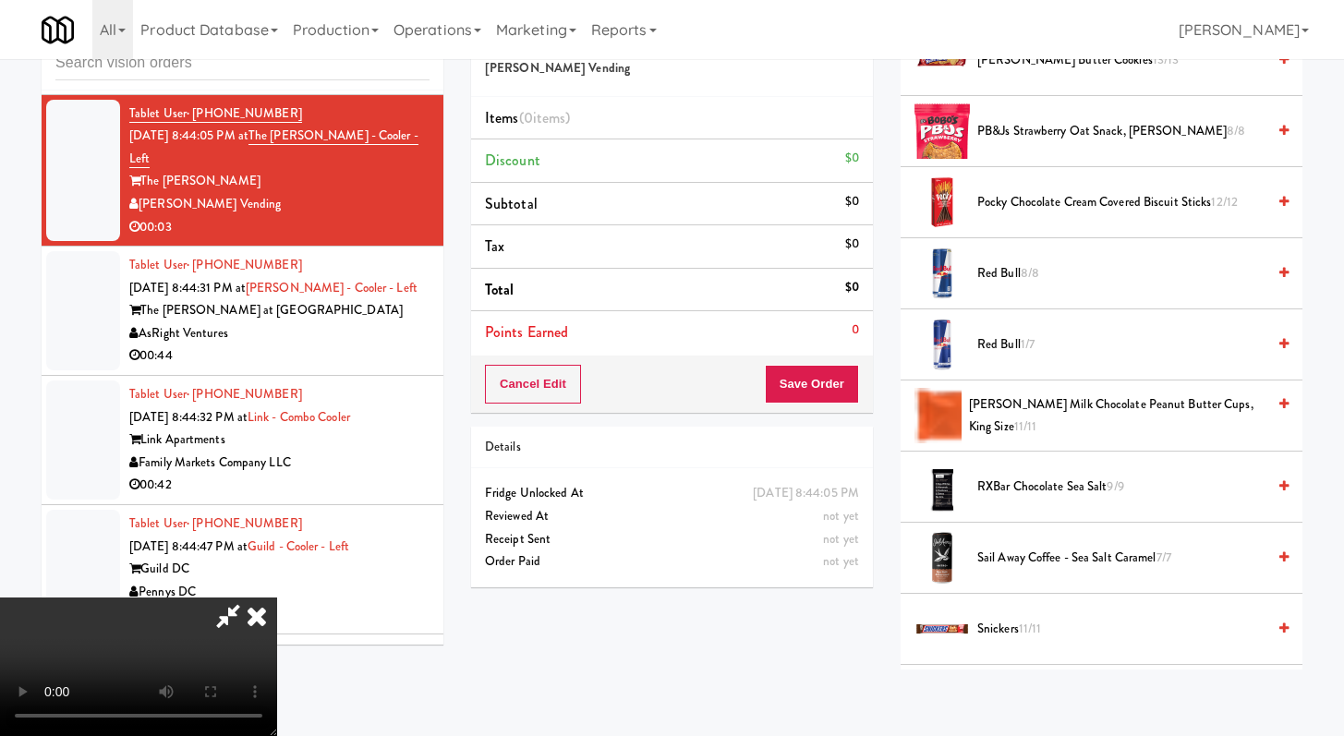
click at [1013, 274] on span "Red Bull 8/8" at bounding box center [1121, 273] width 288 height 23
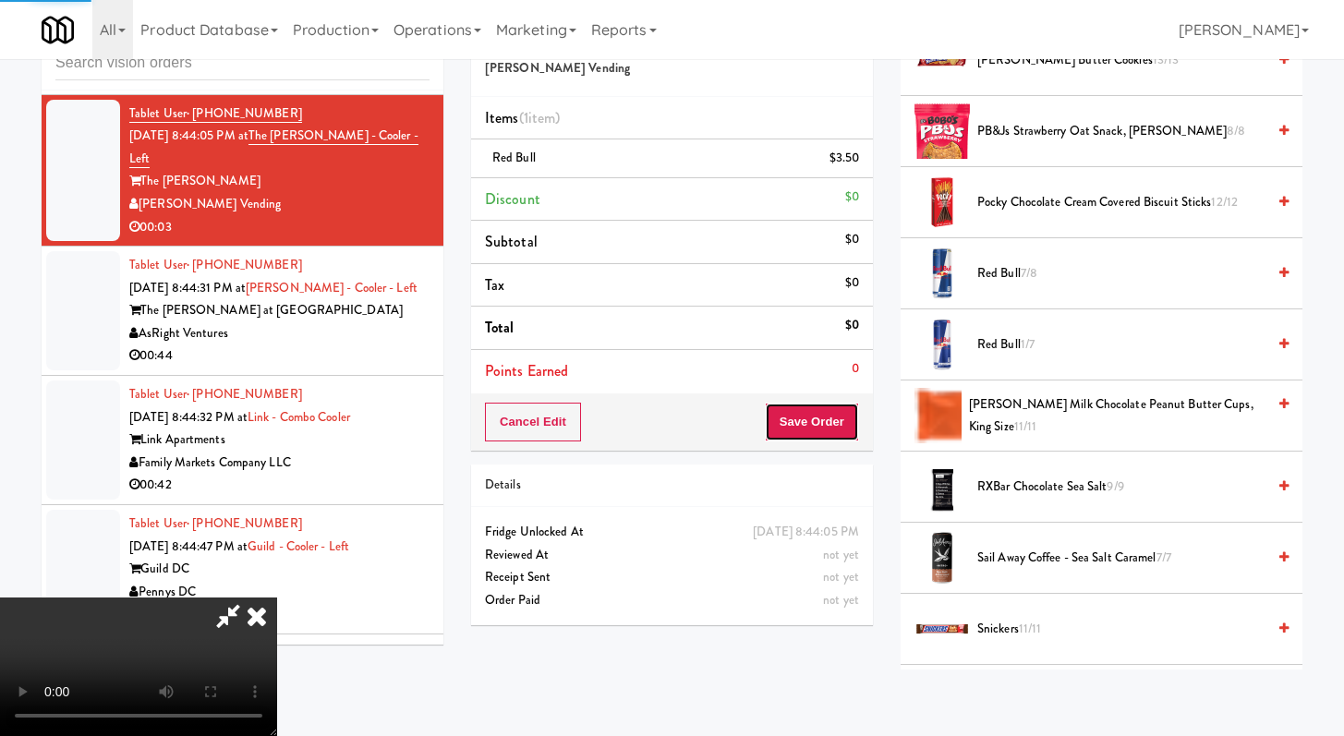
click at [828, 423] on button "Save Order" at bounding box center [812, 422] width 94 height 39
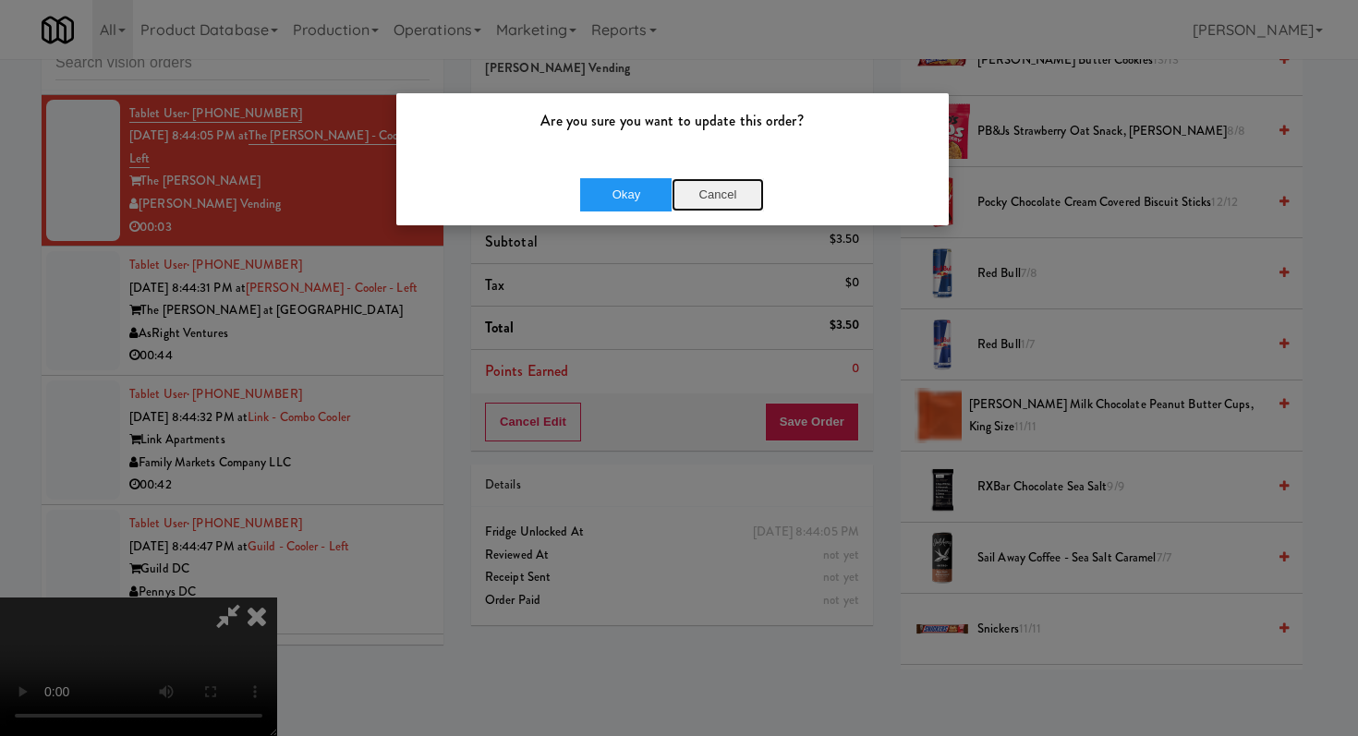
click at [743, 199] on button "Cancel" at bounding box center [717, 194] width 92 height 33
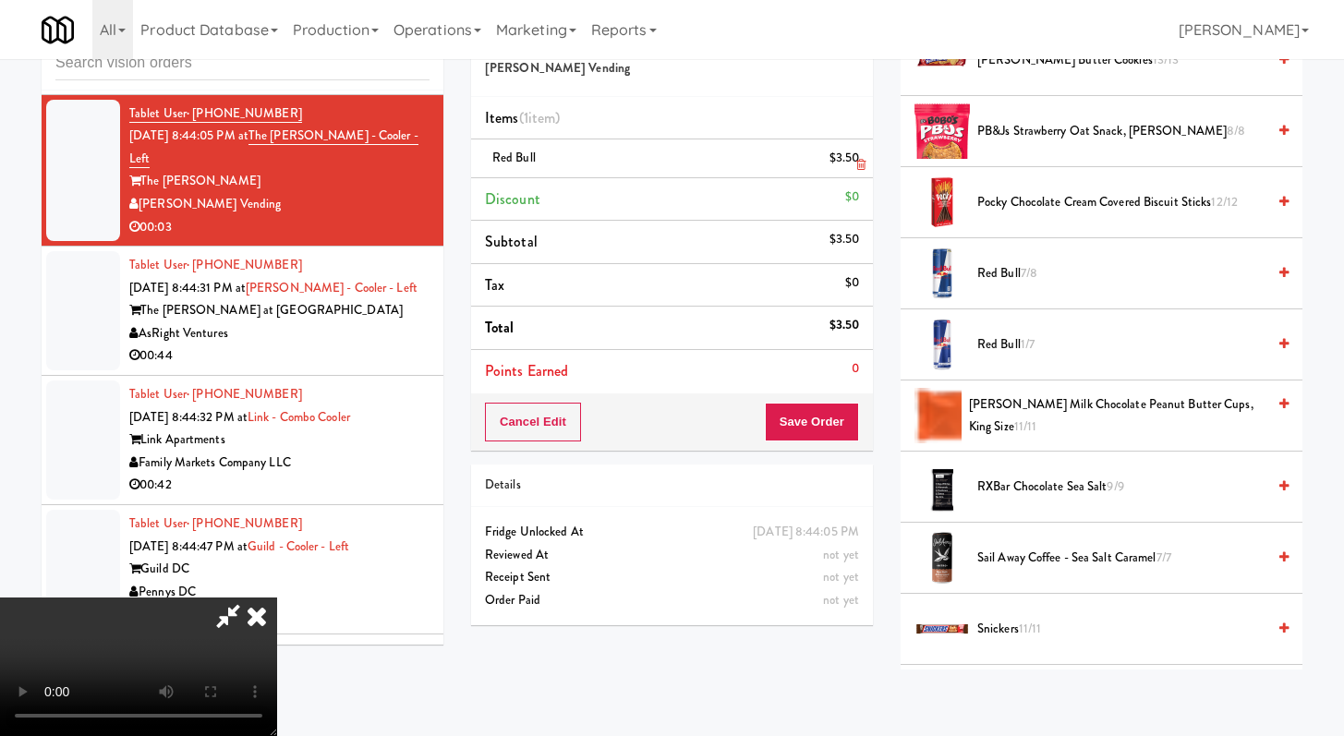
click at [864, 174] on li "Red Bull $3.50" at bounding box center [672, 158] width 402 height 39
click at [863, 171] on icon at bounding box center [860, 165] width 9 height 12
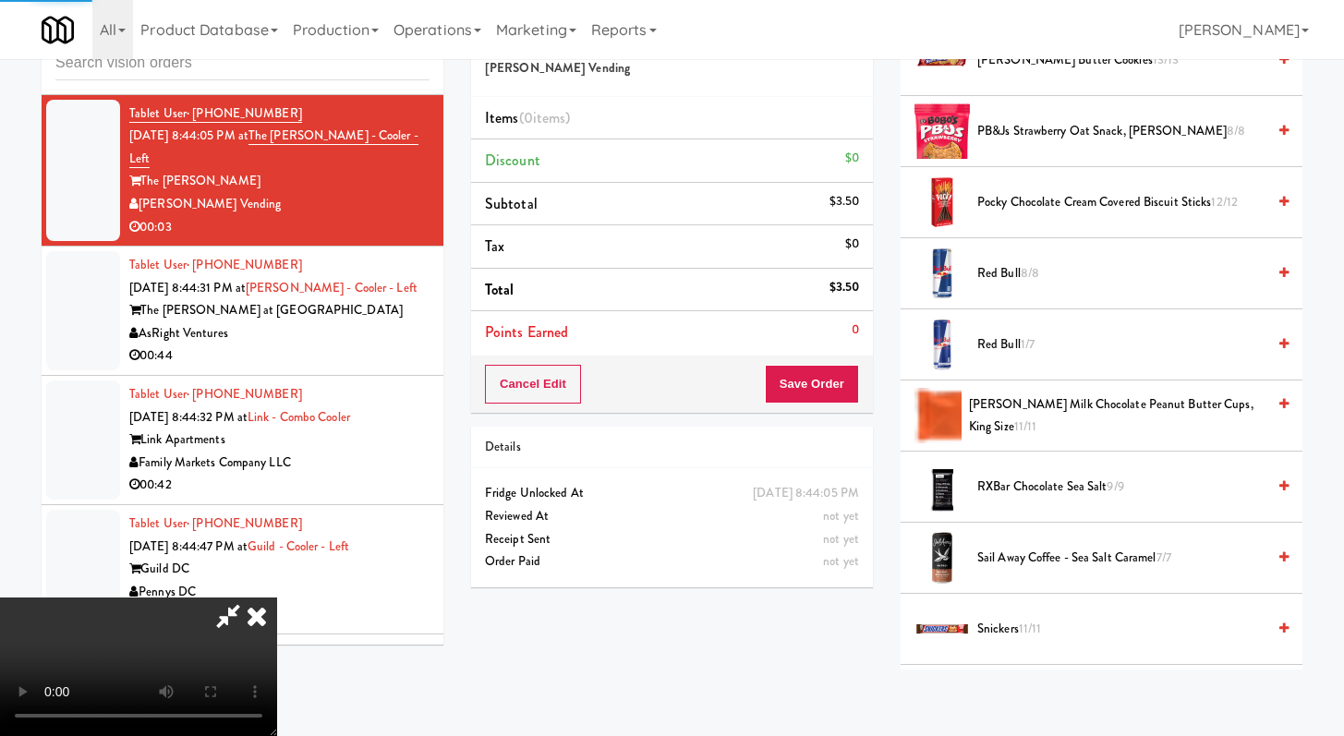
click at [987, 344] on span "Red Bull 1/7" at bounding box center [1121, 344] width 288 height 23
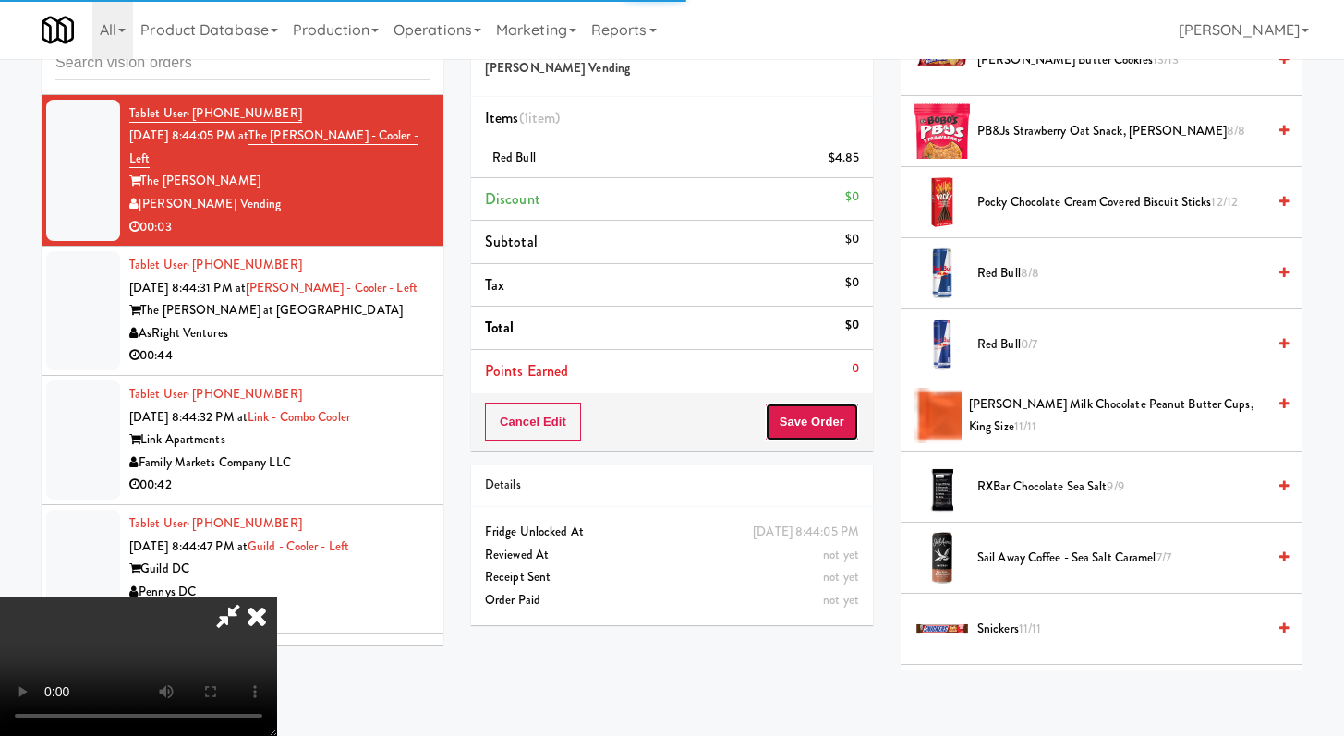
click at [839, 442] on div "Cancel Edit Save Order" at bounding box center [672, 421] width 402 height 57
click at [840, 427] on button "Save Order" at bounding box center [812, 422] width 94 height 39
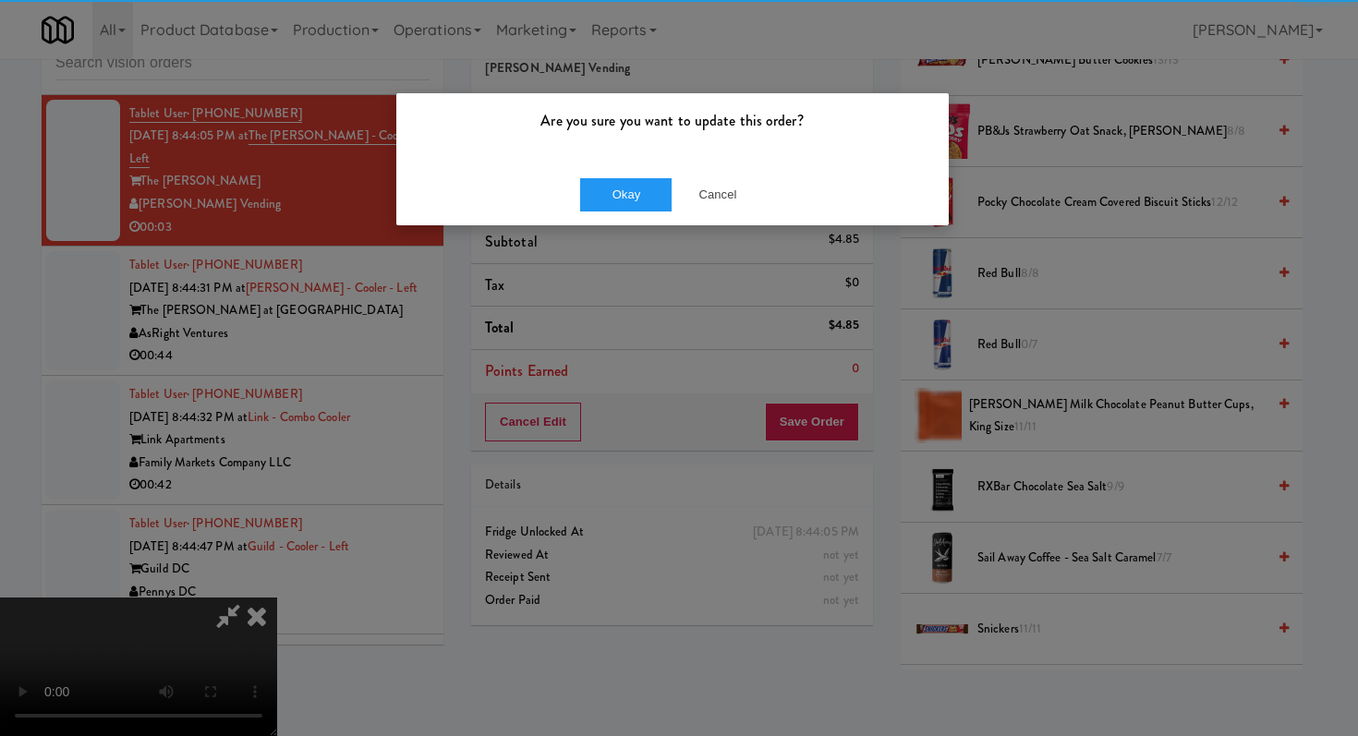
click at [632, 158] on div "Are you sure you want to update this order?" at bounding box center [672, 128] width 552 height 70
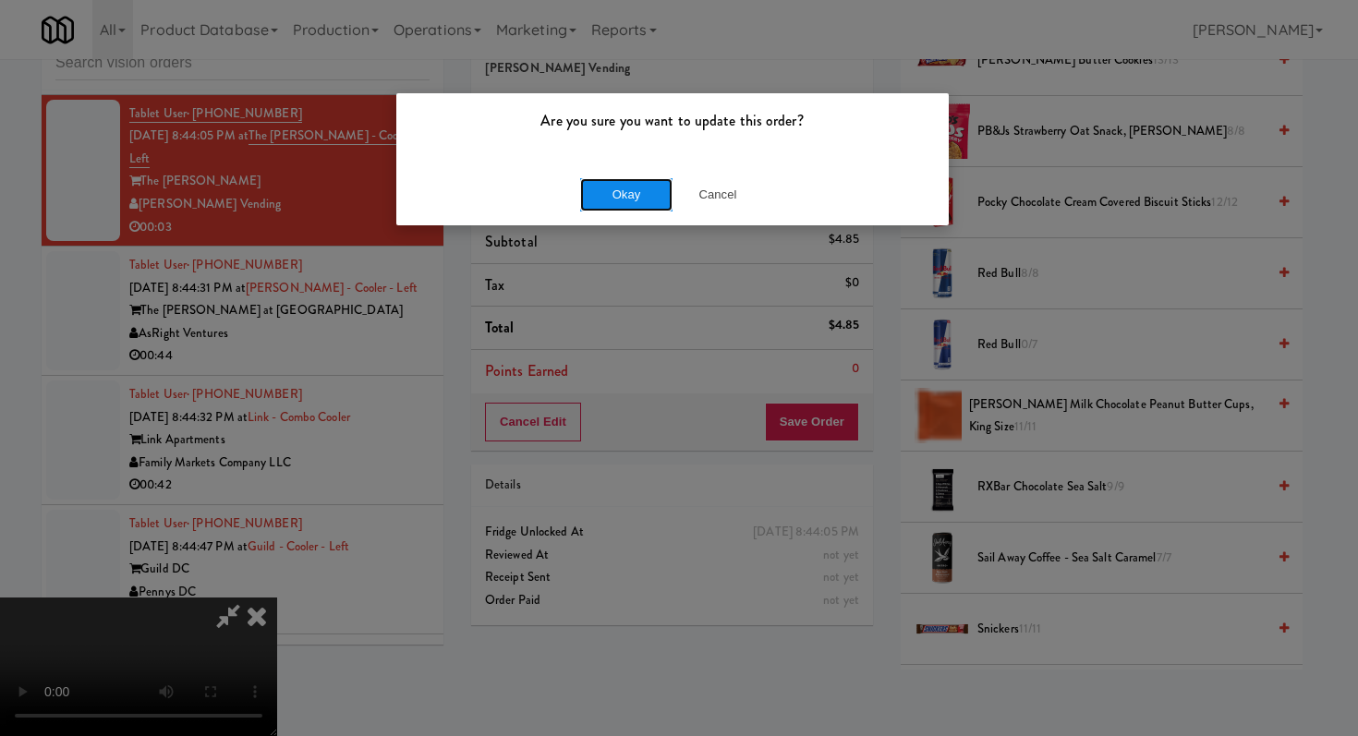
click at [638, 198] on button "Okay" at bounding box center [626, 194] width 92 height 33
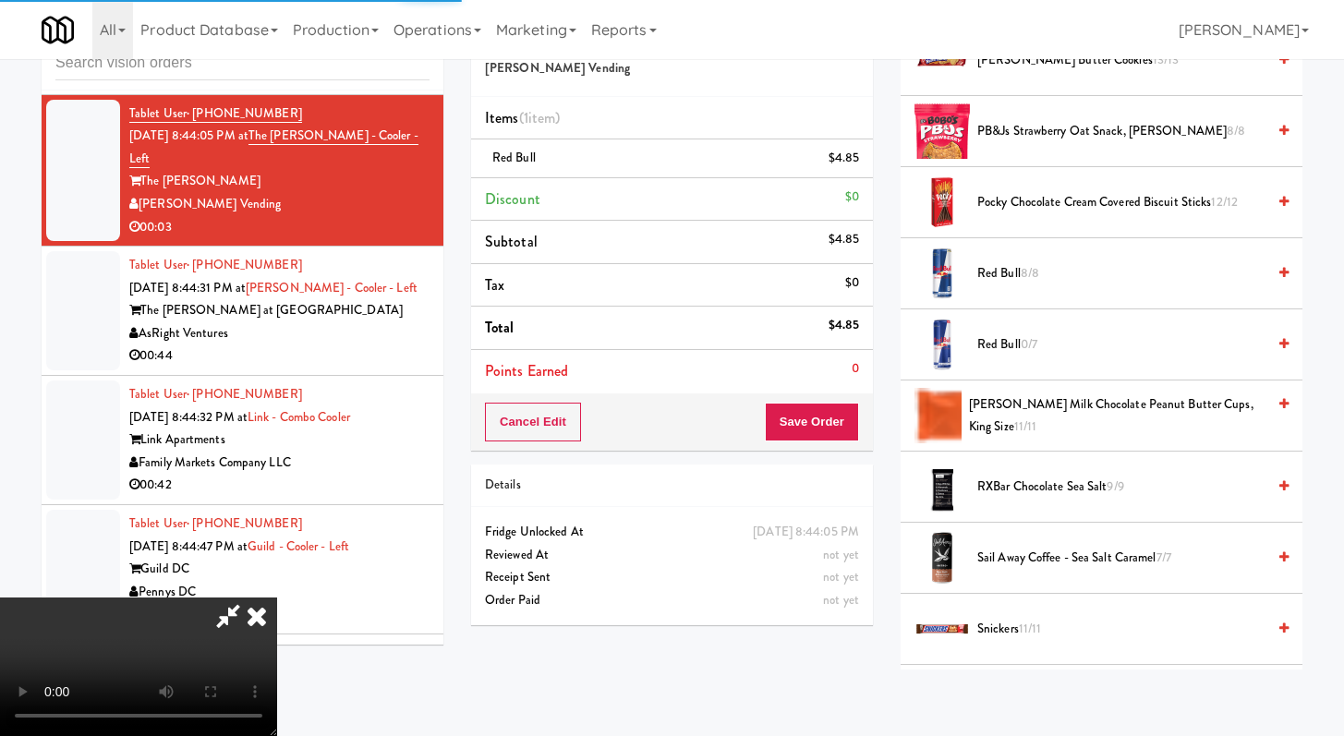
scroll to position [78, 0]
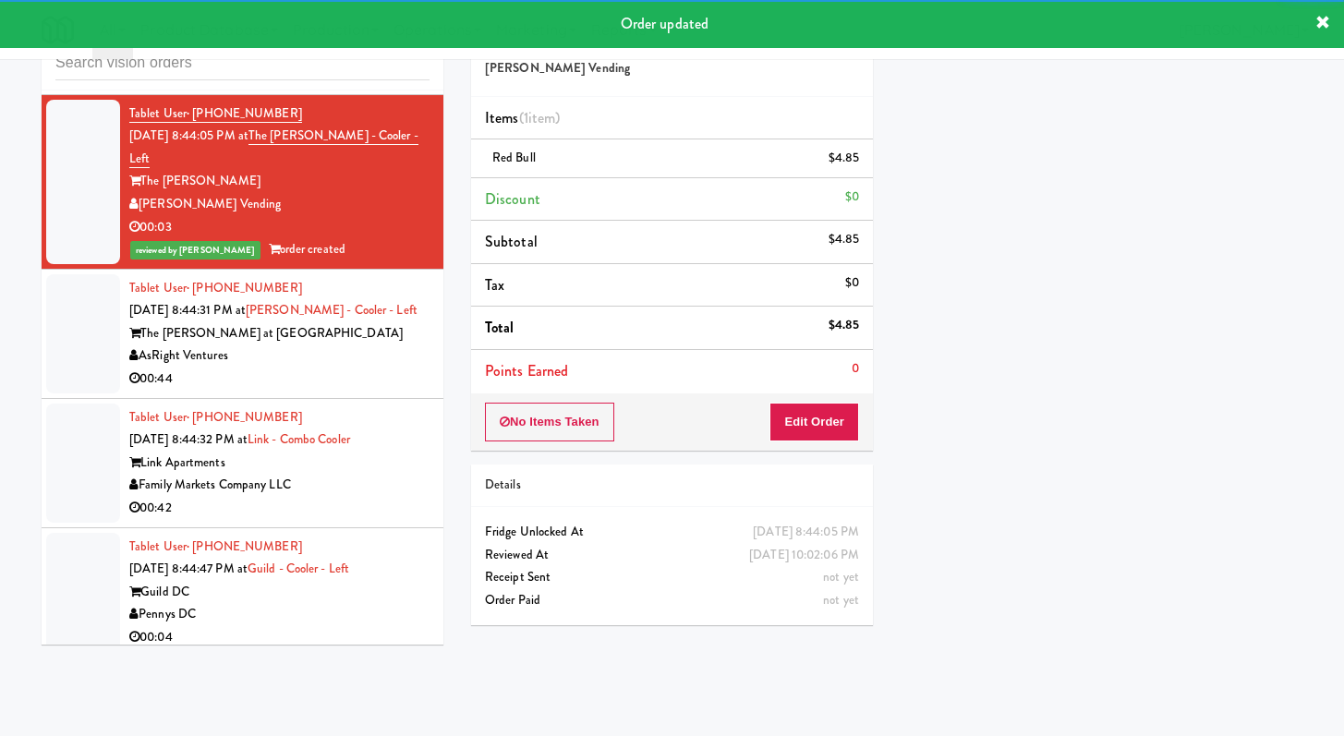
click at [348, 391] on div "00:44" at bounding box center [279, 379] width 300 height 23
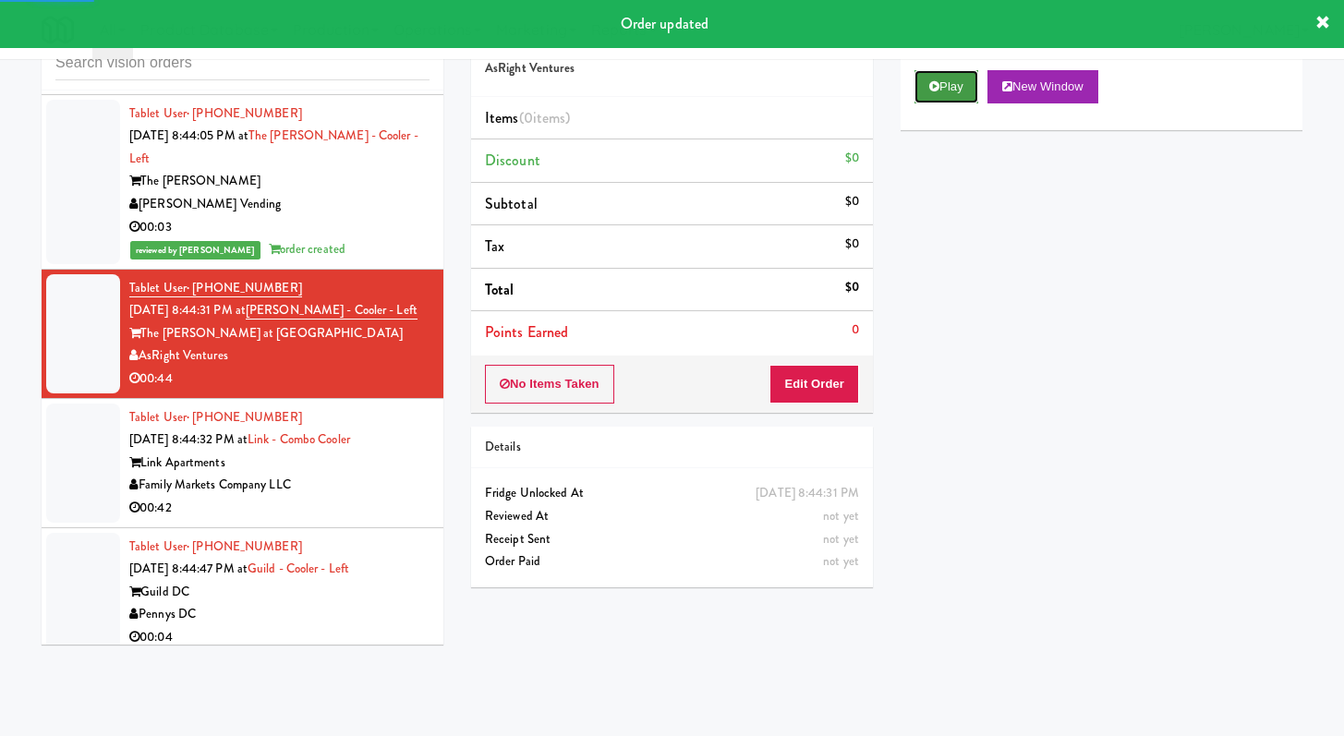
click at [935, 95] on button "Play" at bounding box center [946, 86] width 64 height 33
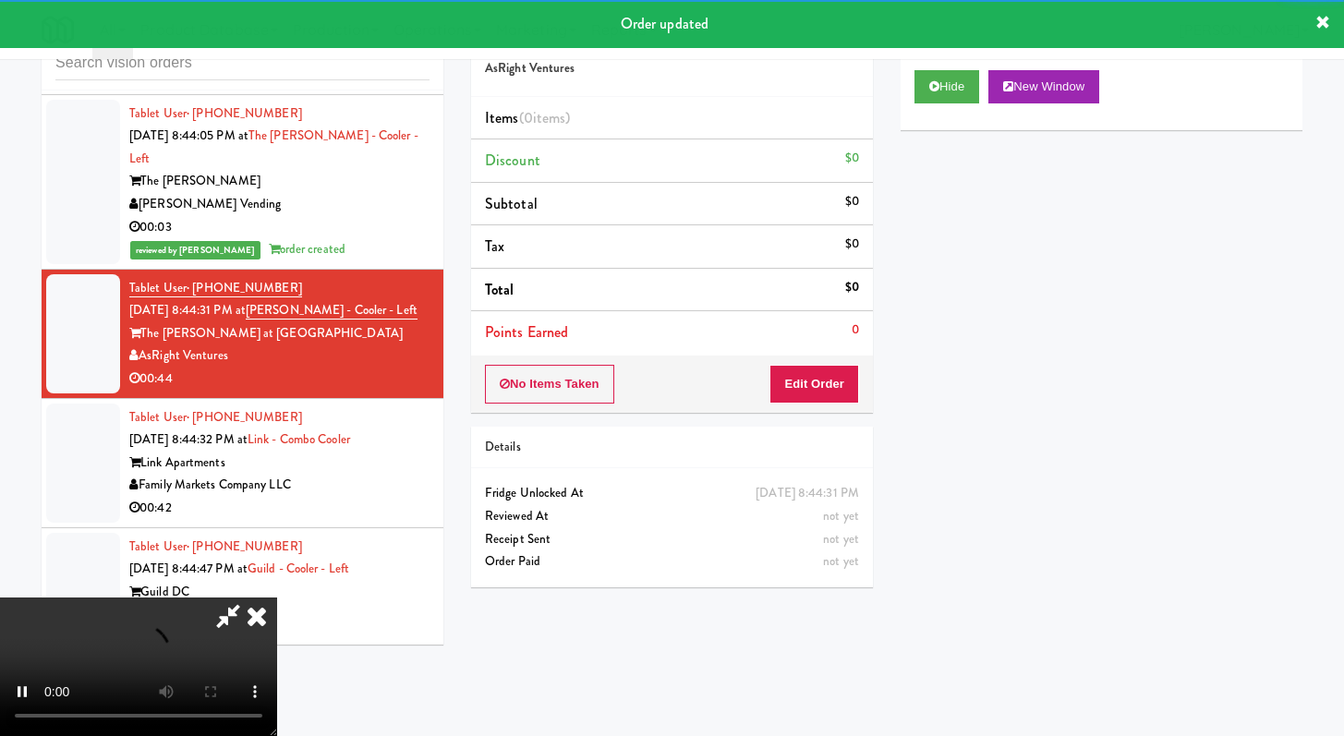
drag, startPoint x: 825, startPoint y: 359, endPoint x: 817, endPoint y: 374, distance: 16.5
click at [825, 360] on div "No Items Taken Edit Order" at bounding box center [672, 384] width 402 height 57
click at [813, 382] on button "Edit Order" at bounding box center [814, 384] width 90 height 39
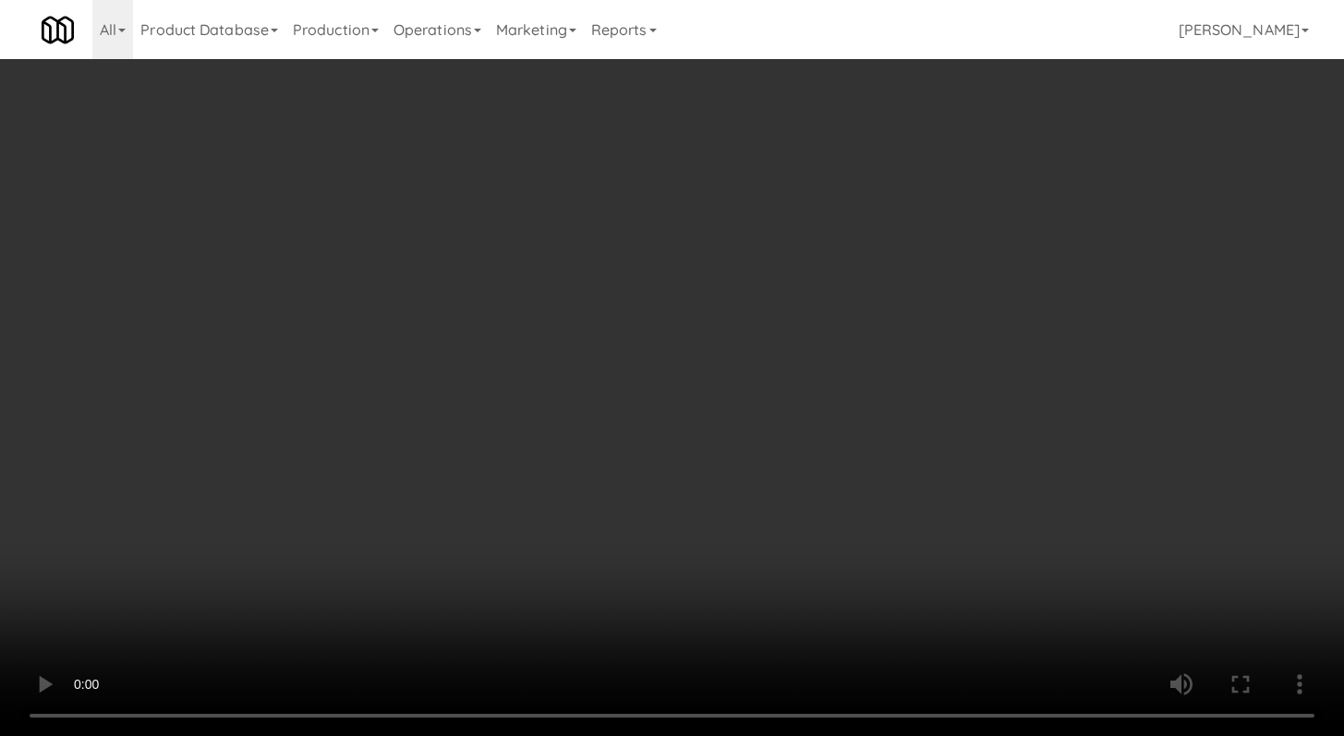
scroll to position [6694, 0]
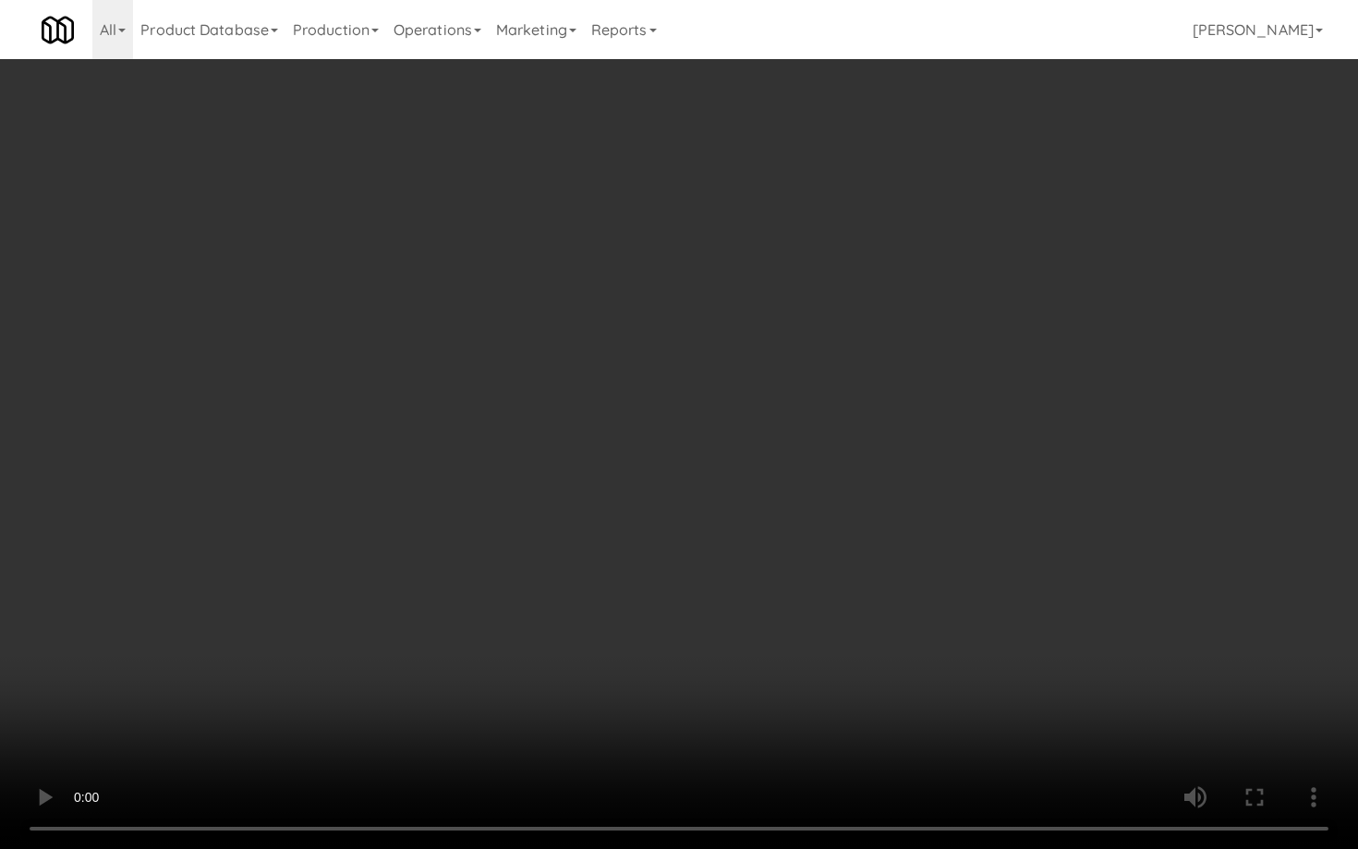
click at [691, 630] on video at bounding box center [679, 424] width 1358 height 849
click at [682, 603] on video at bounding box center [679, 424] width 1358 height 849
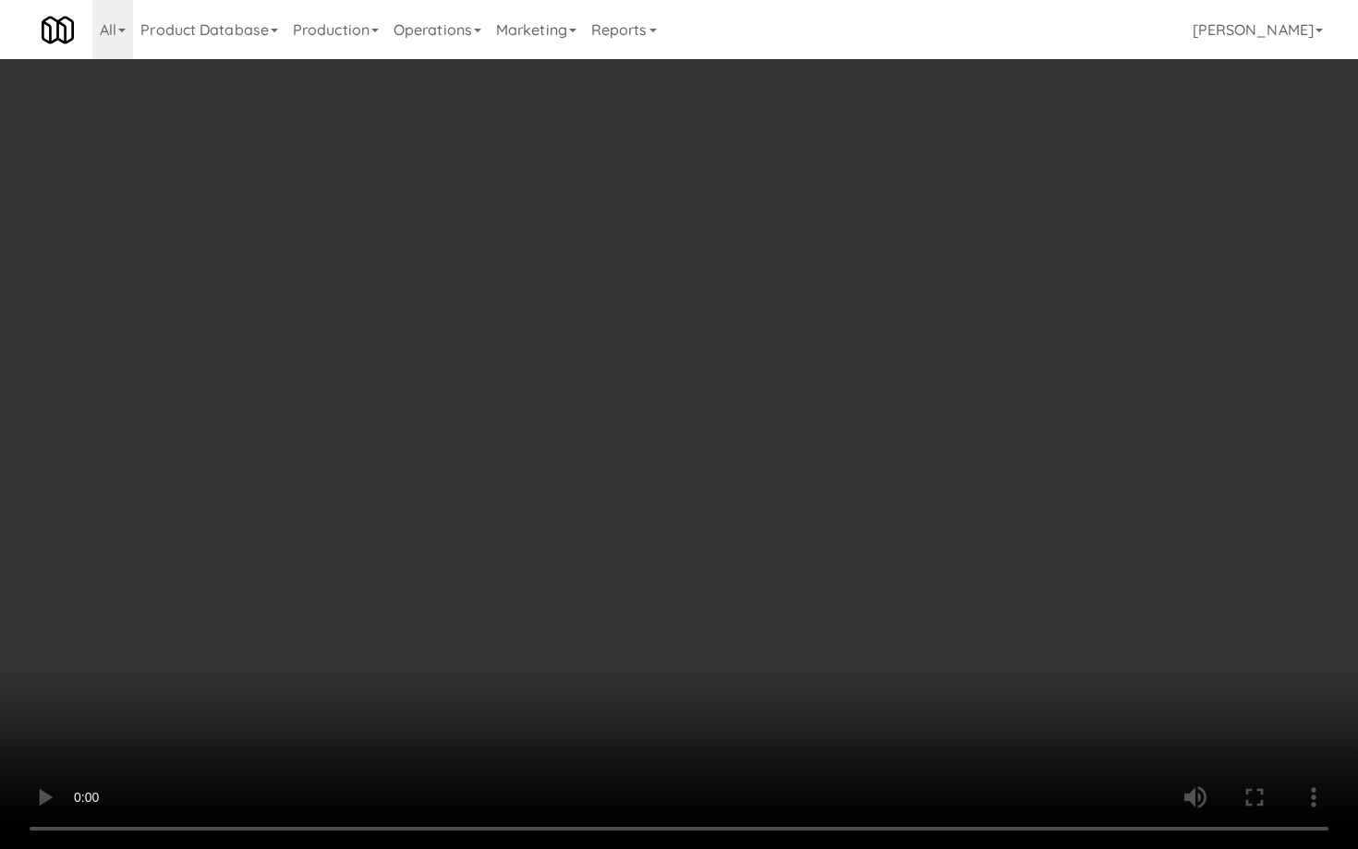
click at [682, 603] on video at bounding box center [679, 424] width 1358 height 849
click at [684, 598] on video at bounding box center [679, 424] width 1358 height 849
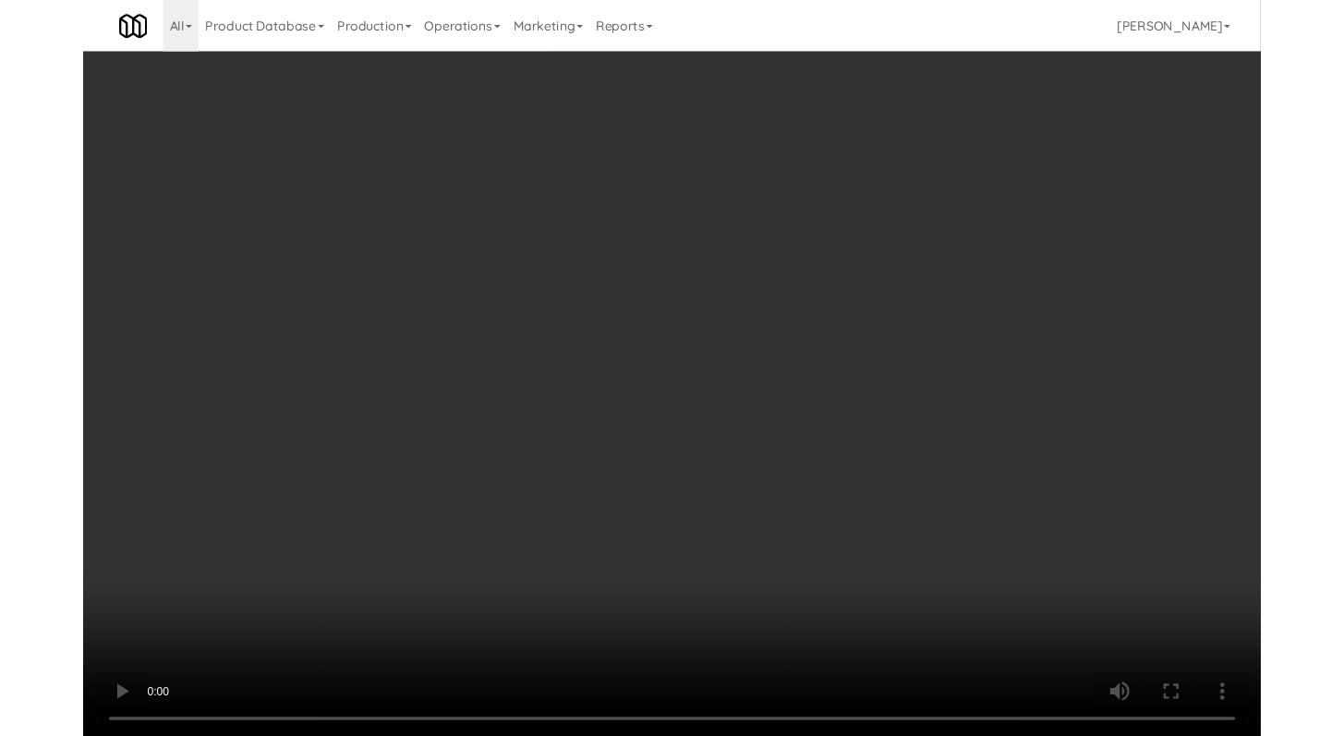
scroll to position [6716, 0]
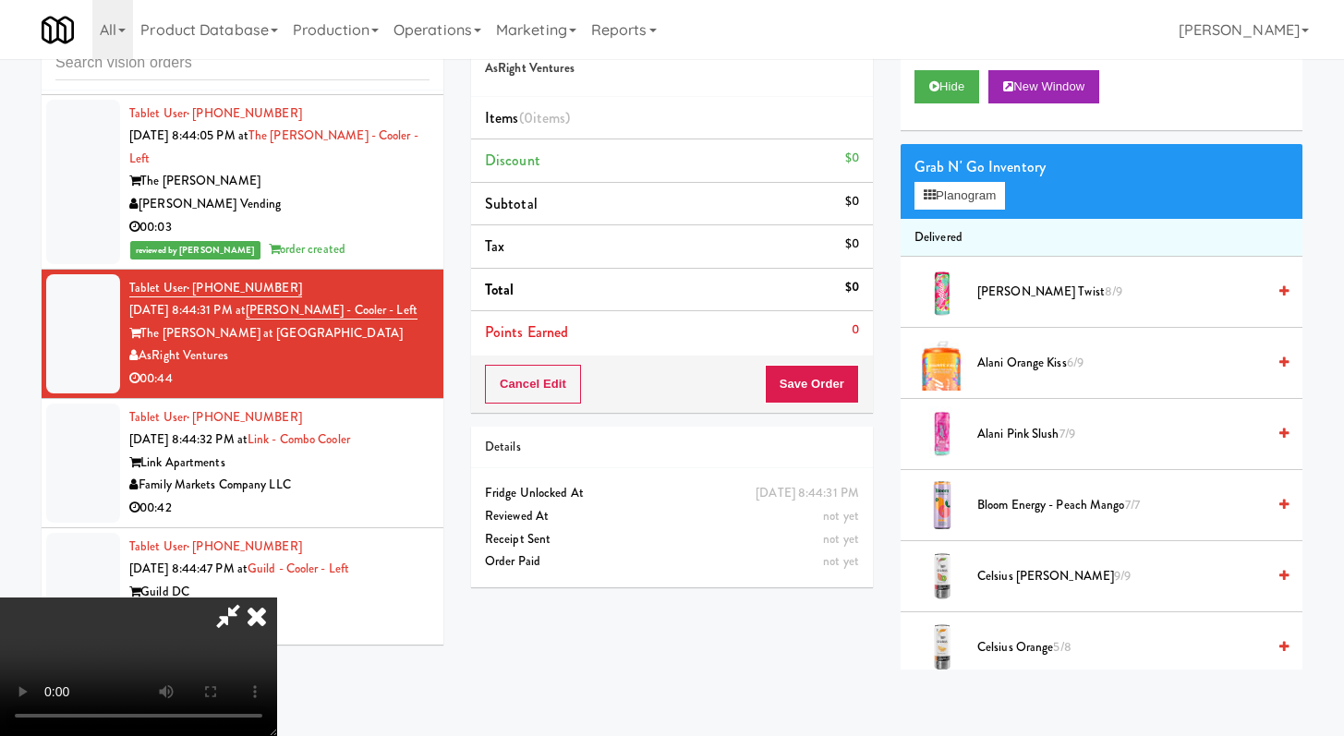
click at [277, 598] on icon at bounding box center [256, 616] width 41 height 37
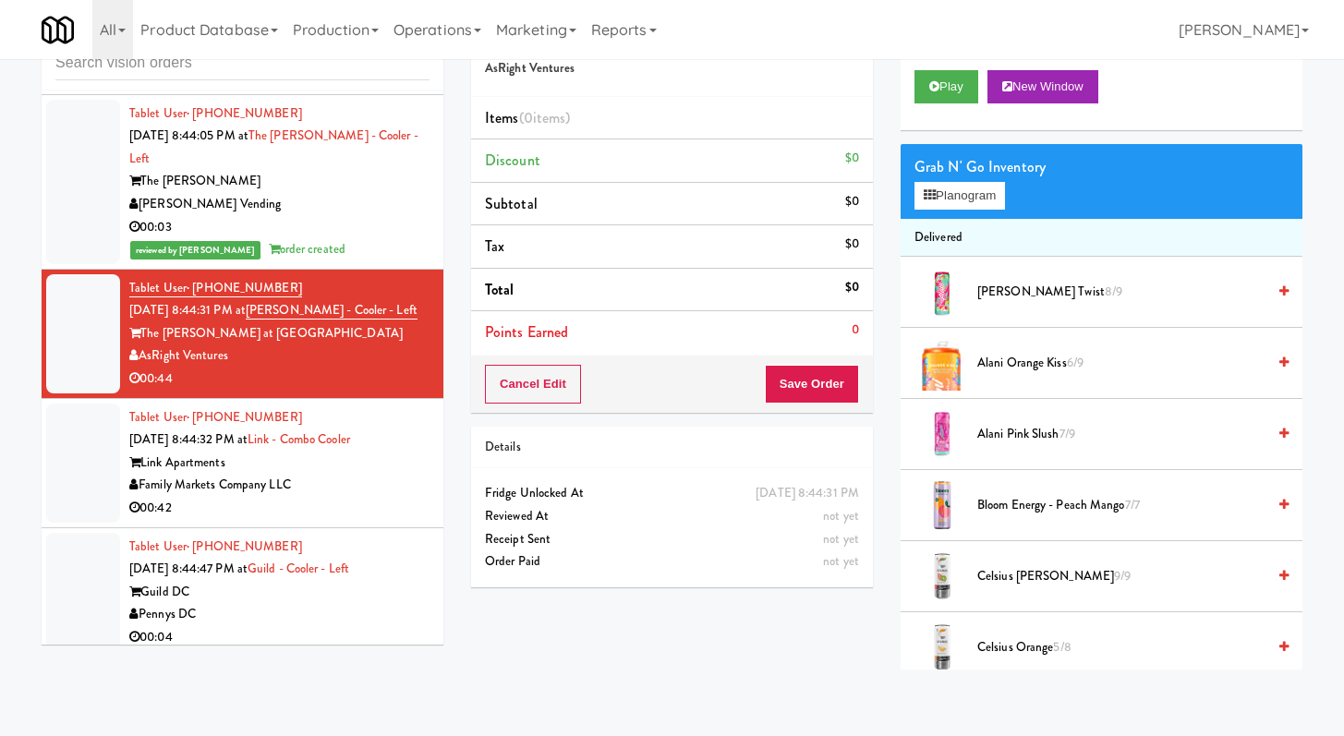
scroll to position [7964, 0]
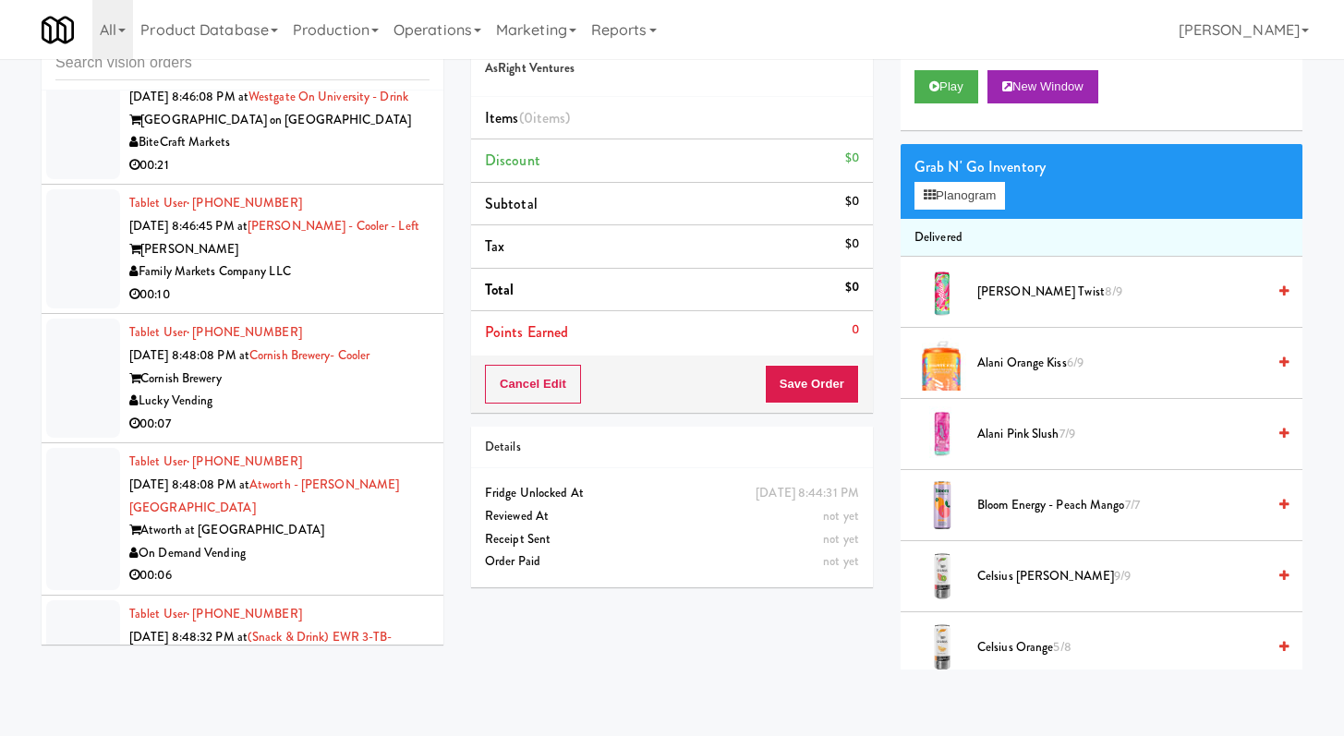
click at [346, 307] on div "00:10" at bounding box center [279, 295] width 300 height 23
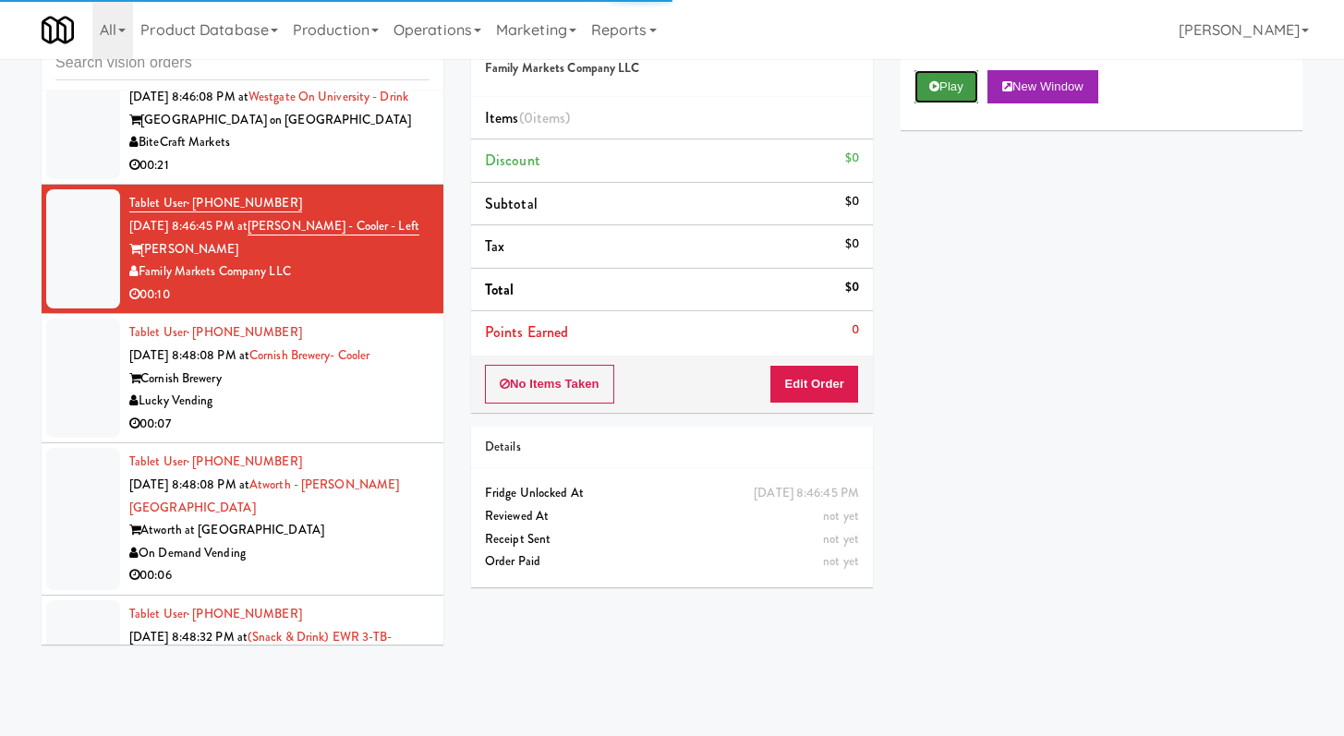
click at [932, 83] on icon at bounding box center [934, 86] width 10 height 12
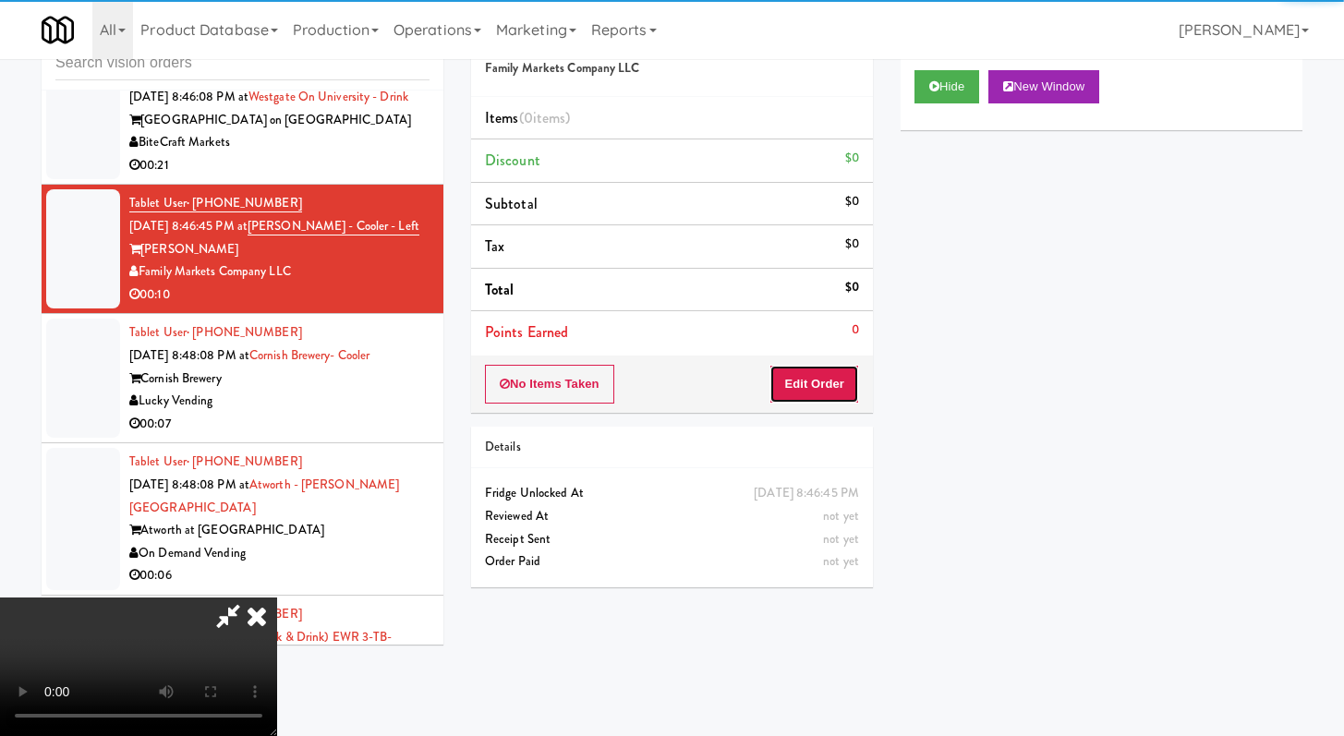
click at [817, 374] on button "Edit Order" at bounding box center [814, 384] width 90 height 39
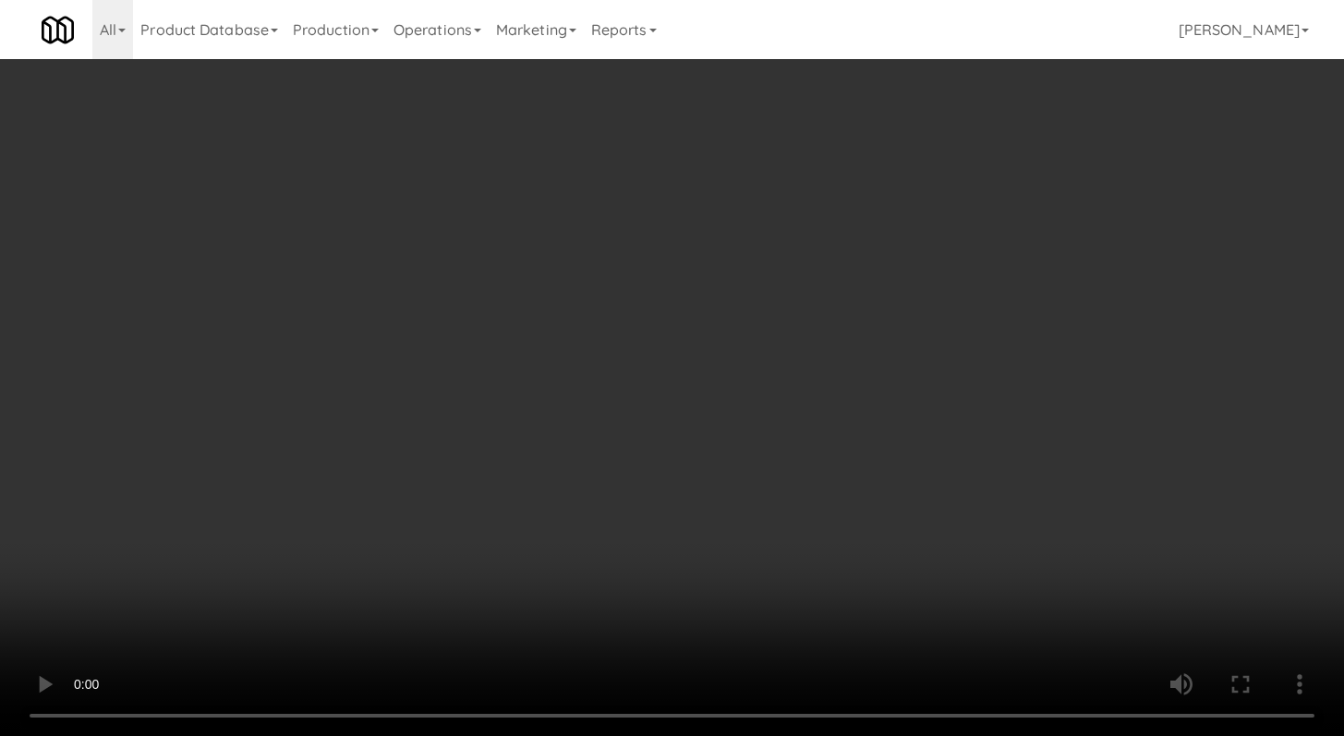
scroll to position [7940, 0]
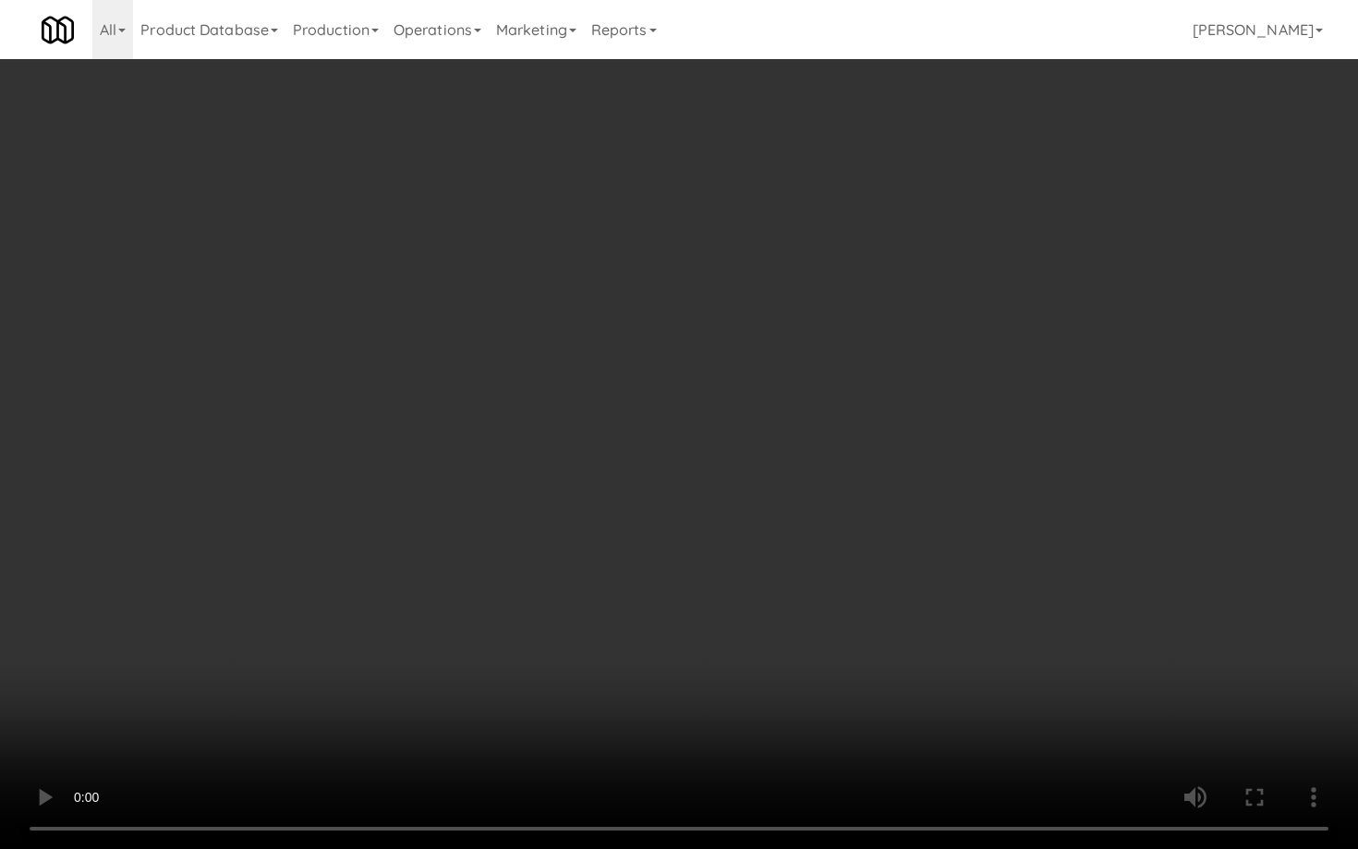
click at [883, 614] on video at bounding box center [679, 424] width 1358 height 849
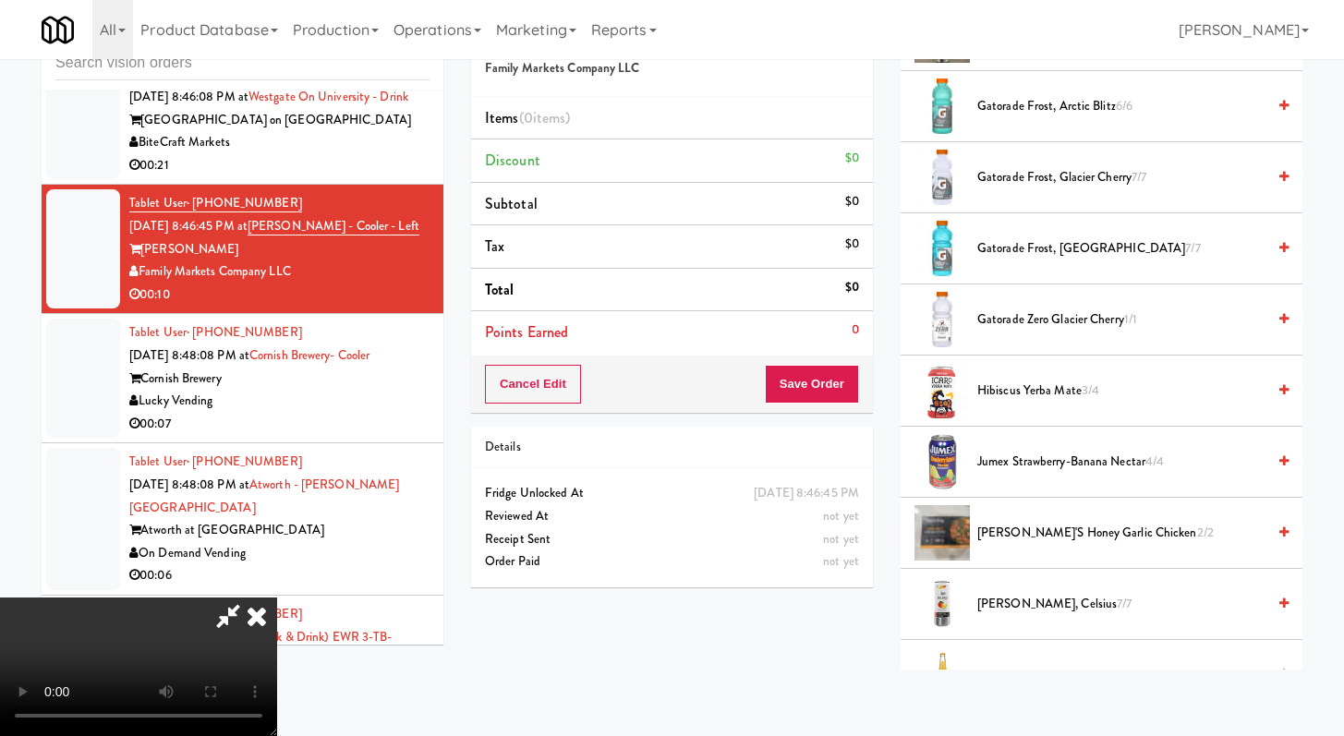
scroll to position [2003, 0]
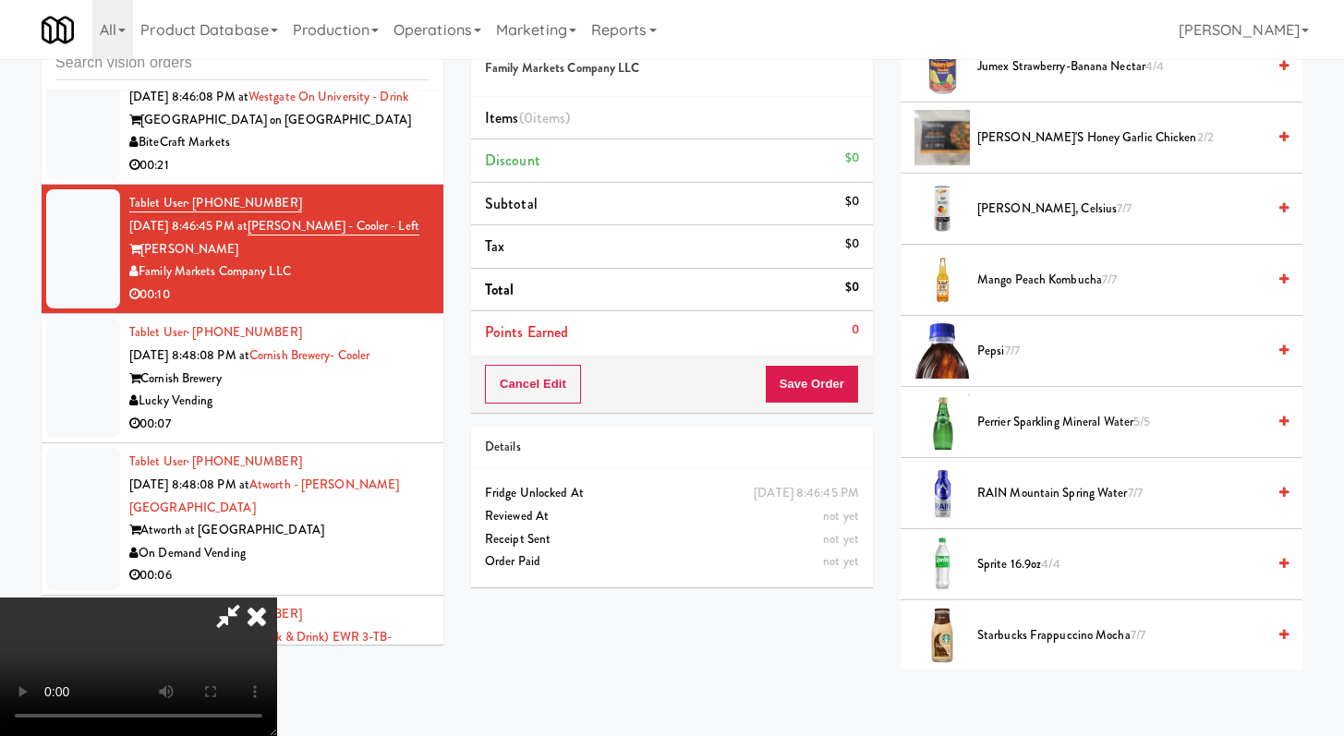
click at [1036, 497] on span "RAIN Mountain Spring Water 7/7" at bounding box center [1121, 493] width 288 height 23
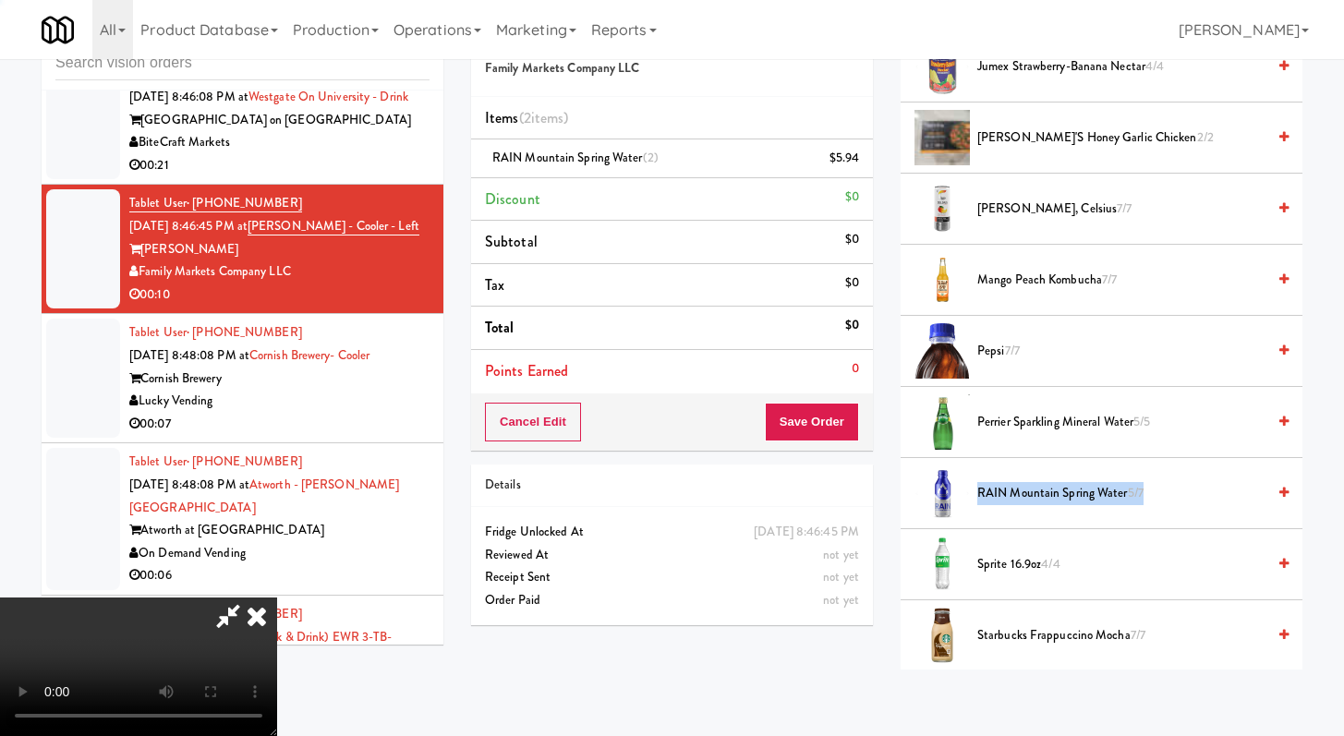
click at [1036, 497] on span "RAIN Mountain Spring Water 5/7" at bounding box center [1121, 493] width 288 height 23
click at [827, 436] on button "Save Order" at bounding box center [812, 422] width 94 height 39
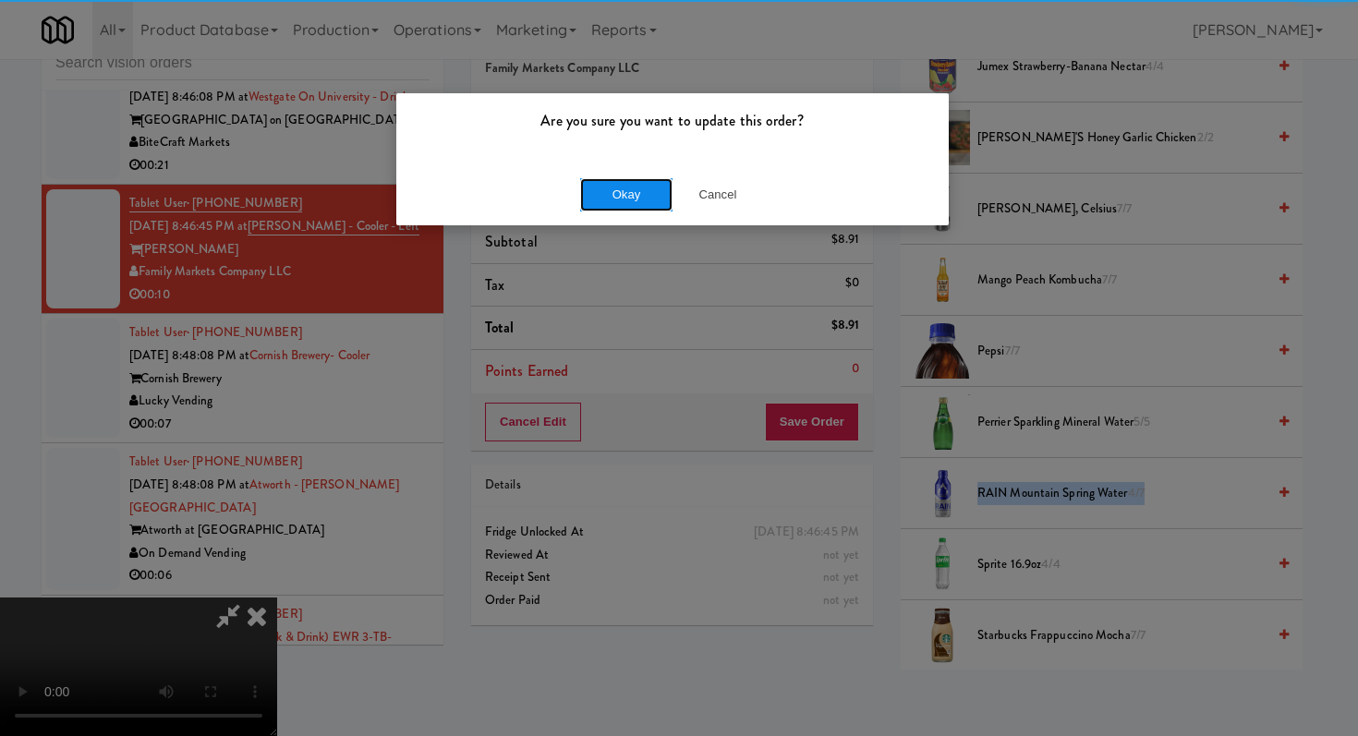
click at [646, 189] on button "Okay" at bounding box center [626, 194] width 92 height 33
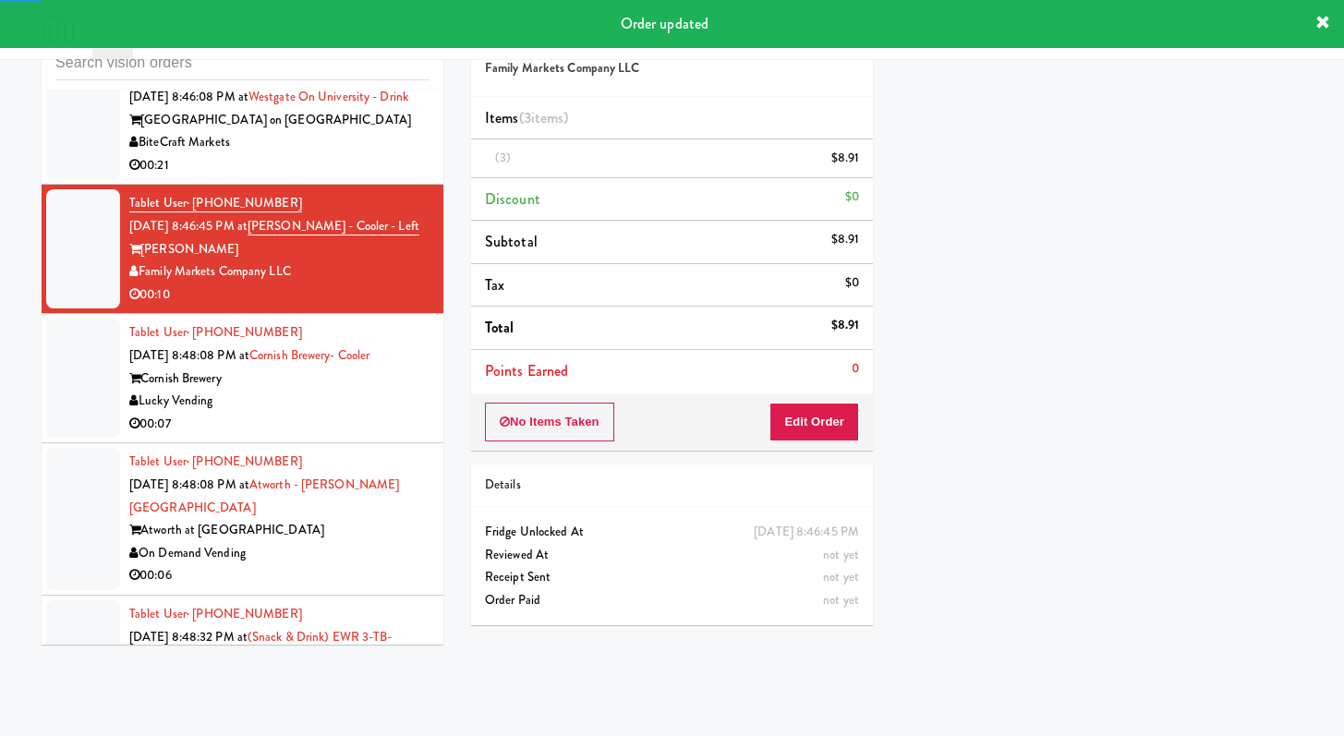
scroll to position [8190, 0]
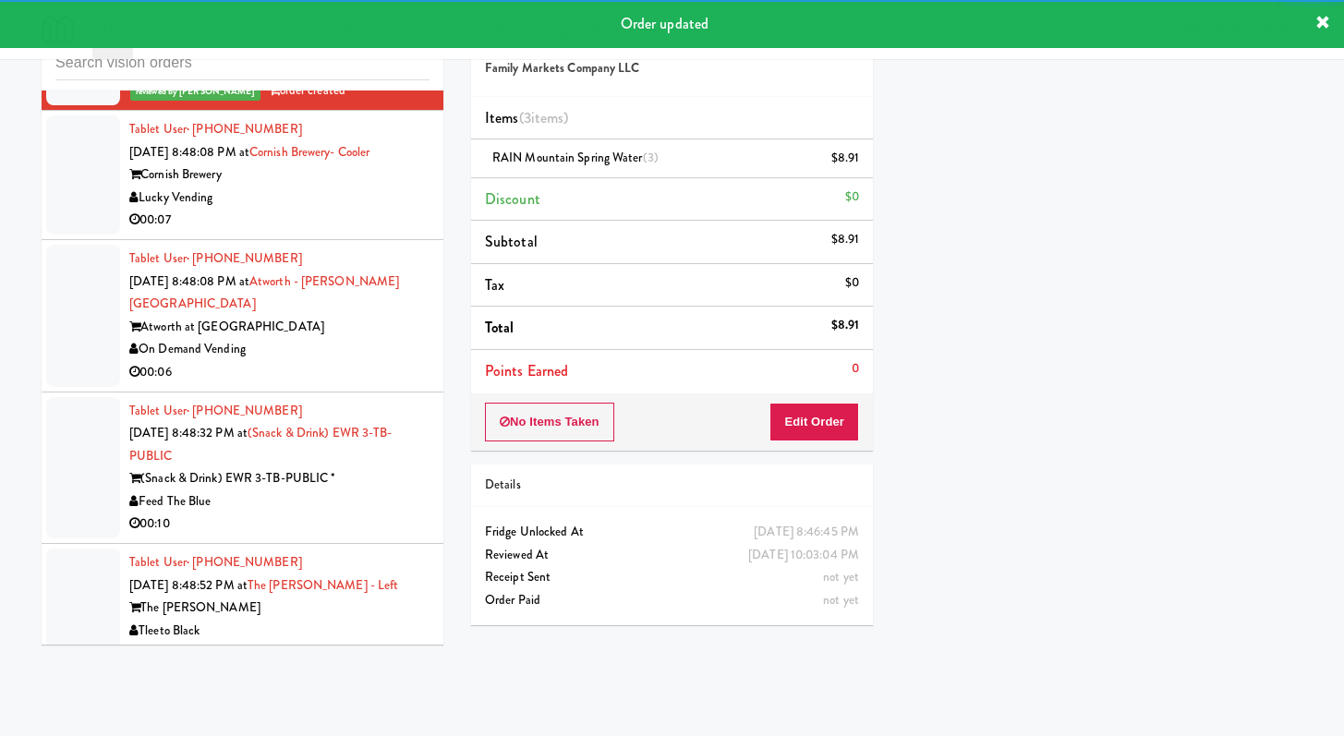
click at [372, 210] on div "Lucky Vending" at bounding box center [279, 198] width 300 height 23
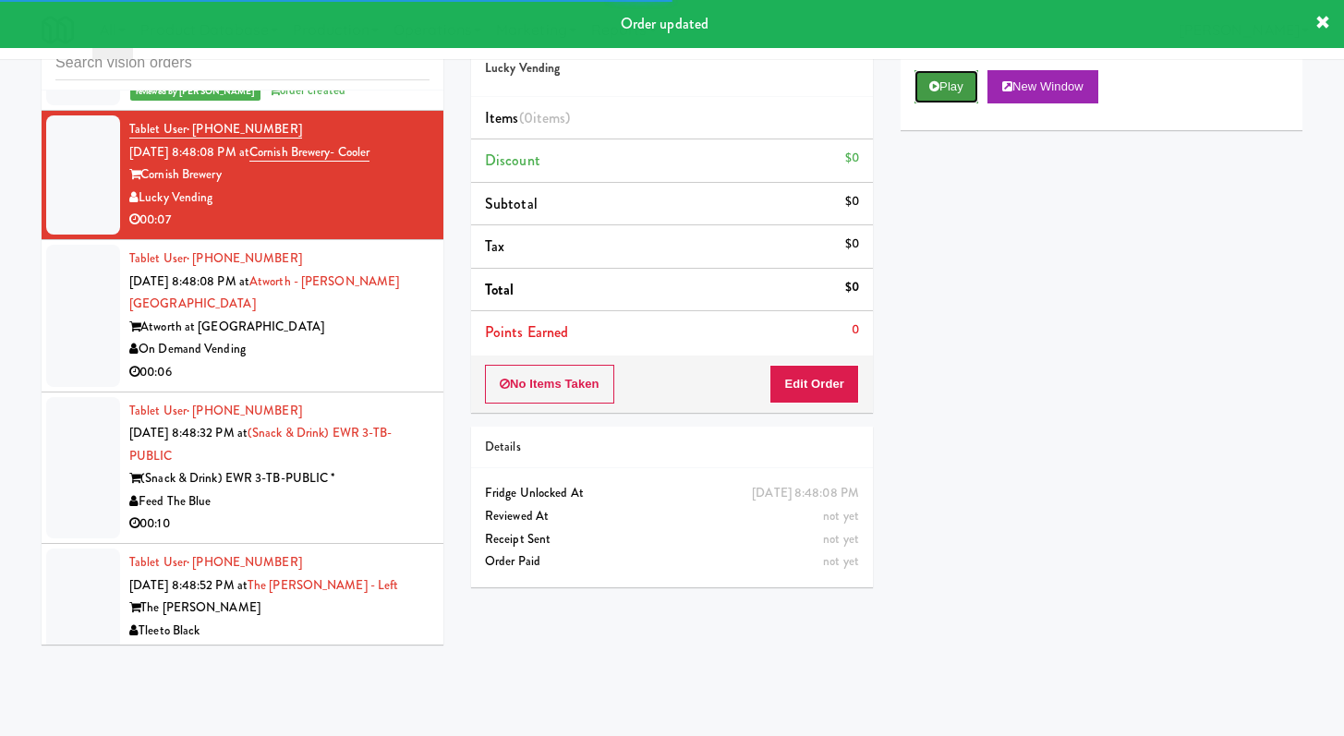
click at [928, 71] on button "Play" at bounding box center [946, 86] width 64 height 33
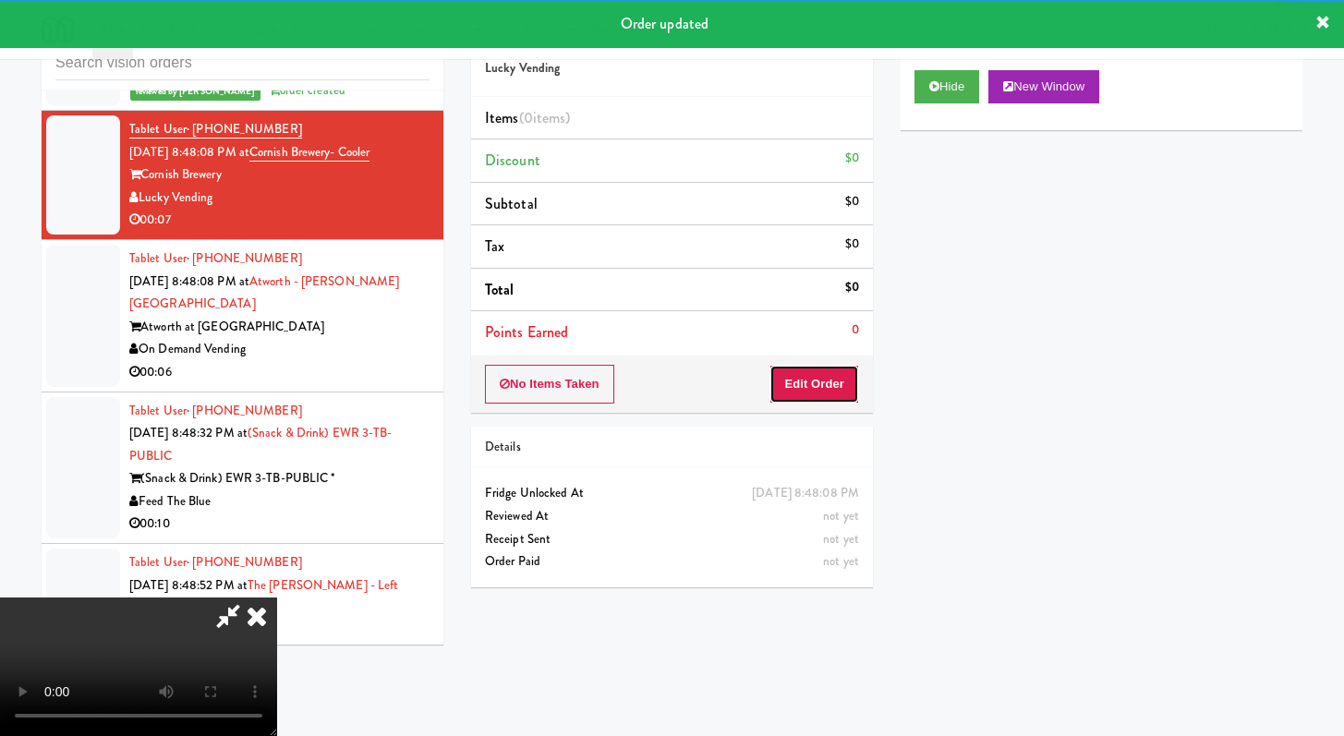
click at [821, 370] on button "Edit Order" at bounding box center [814, 384] width 90 height 39
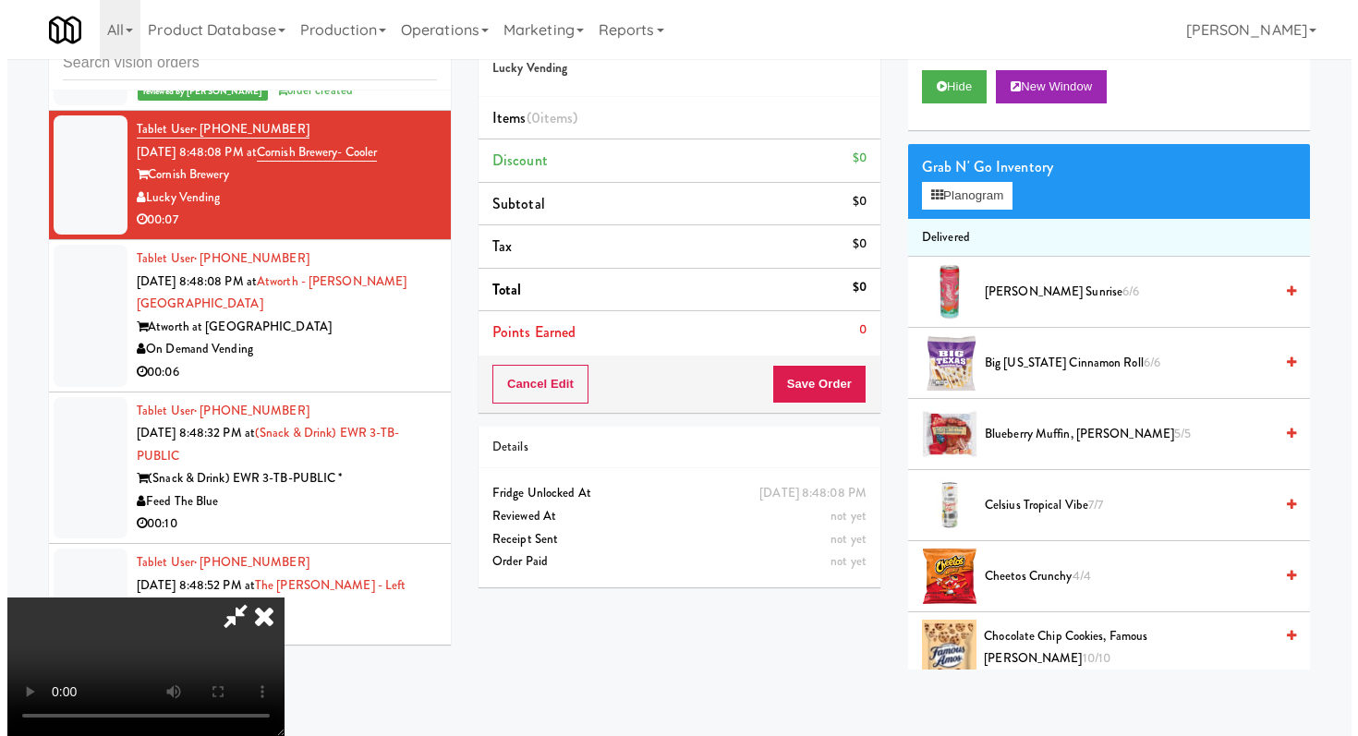
scroll to position [109, 0]
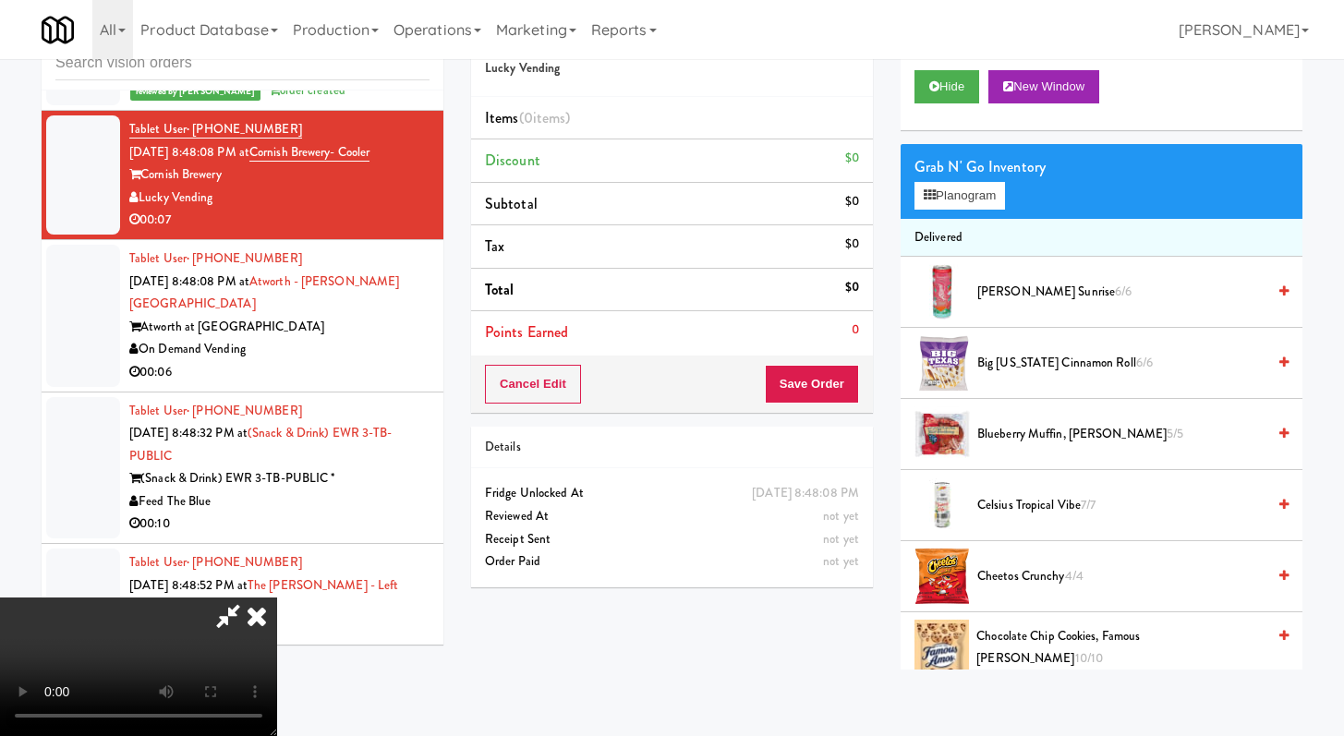
click at [277, 598] on video at bounding box center [138, 667] width 277 height 139
click at [977, 214] on div "Grab N' Go Inventory Planogram" at bounding box center [1101, 181] width 402 height 75
click at [976, 200] on button "Planogram" at bounding box center [959, 196] width 91 height 28
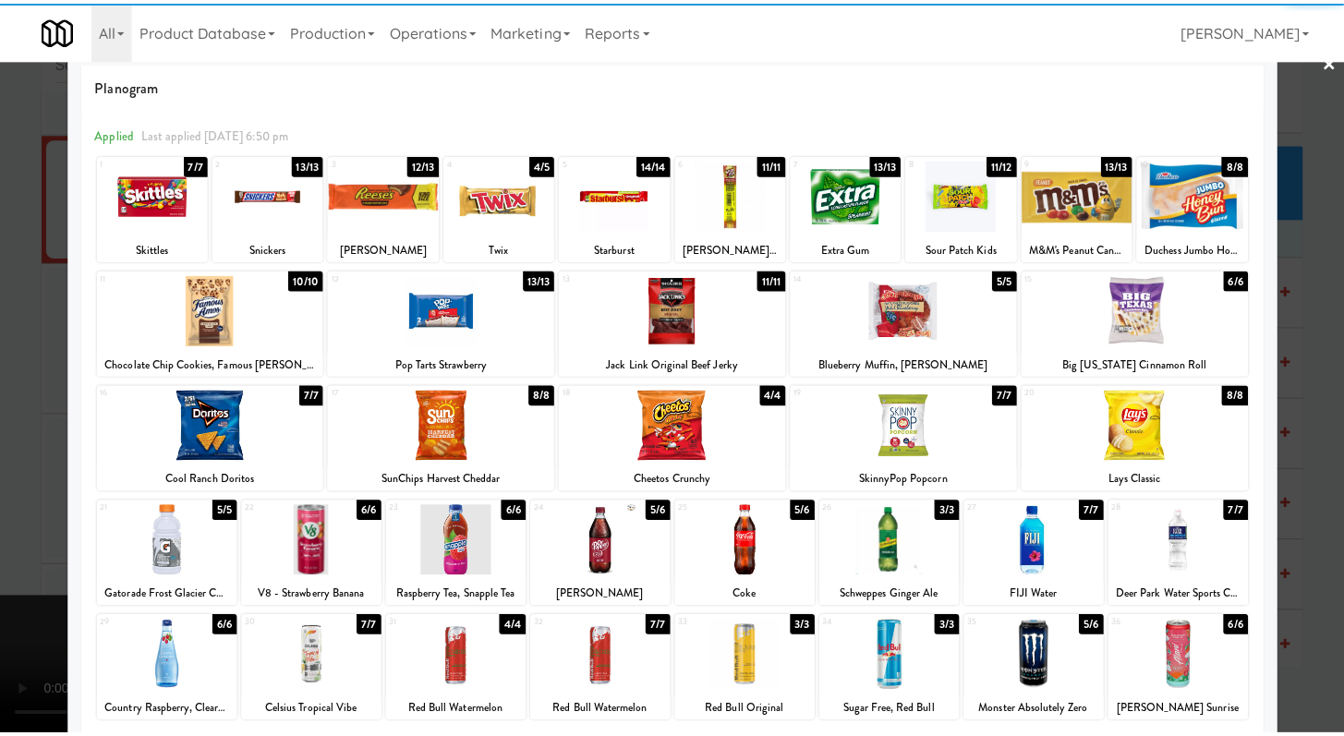
scroll to position [58, 0]
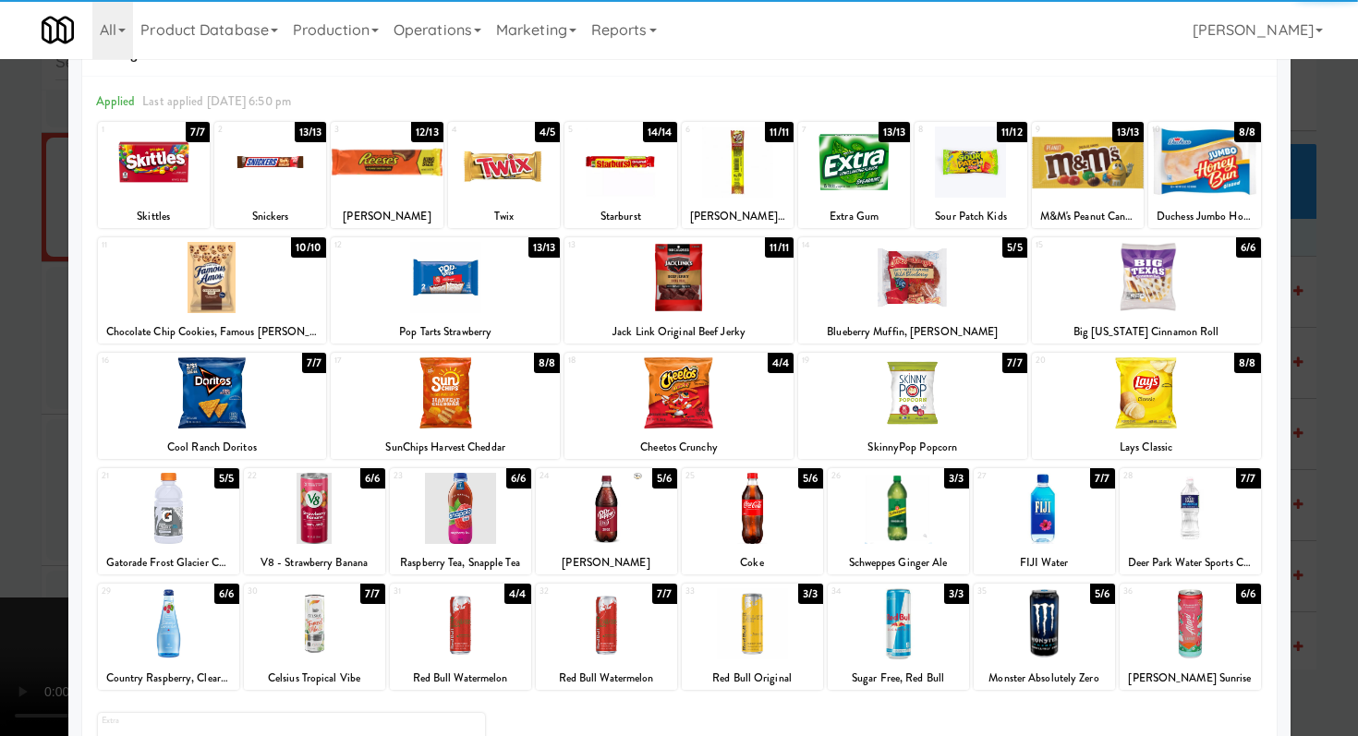
click at [898, 513] on div at bounding box center [897, 508] width 141 height 71
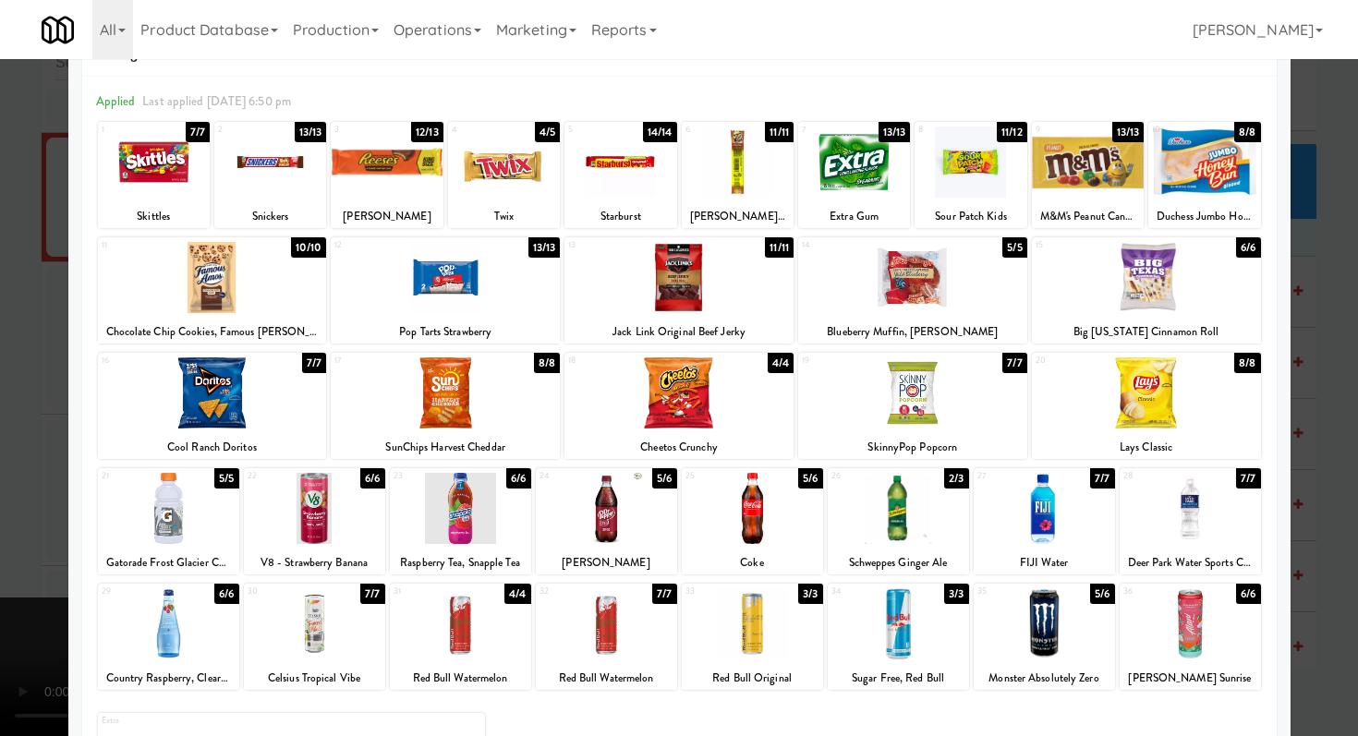
click at [0, 464] on div at bounding box center [679, 368] width 1358 height 736
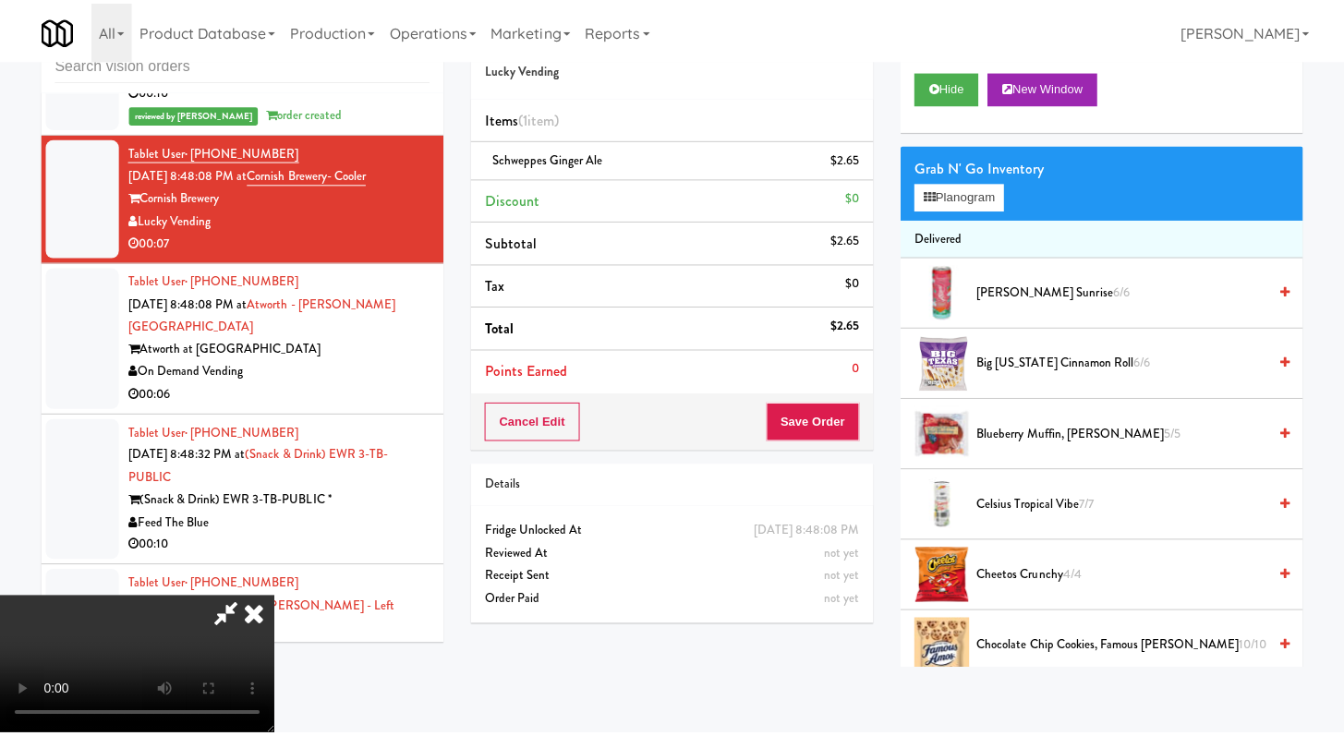
scroll to position [8190, 0]
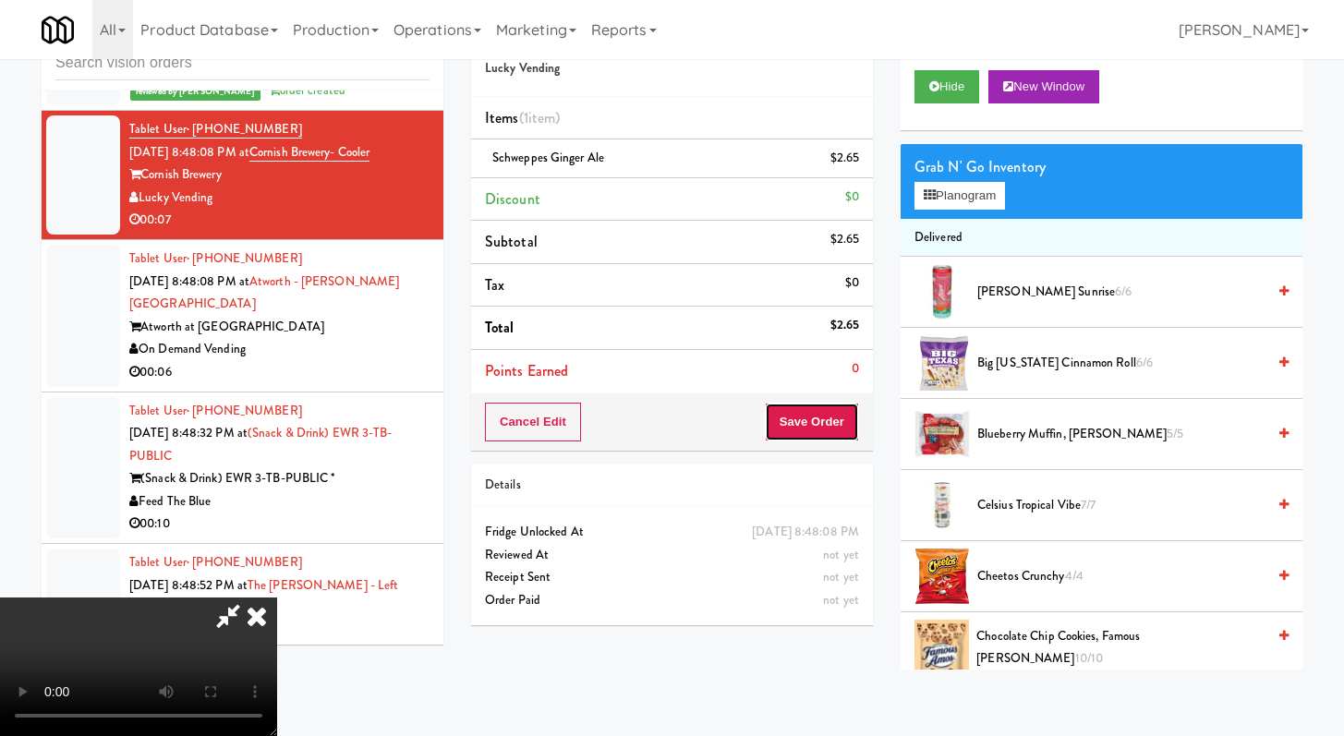
click at [807, 429] on button "Save Order" at bounding box center [812, 422] width 94 height 39
click at [816, 424] on button "Save Order" at bounding box center [812, 422] width 94 height 39
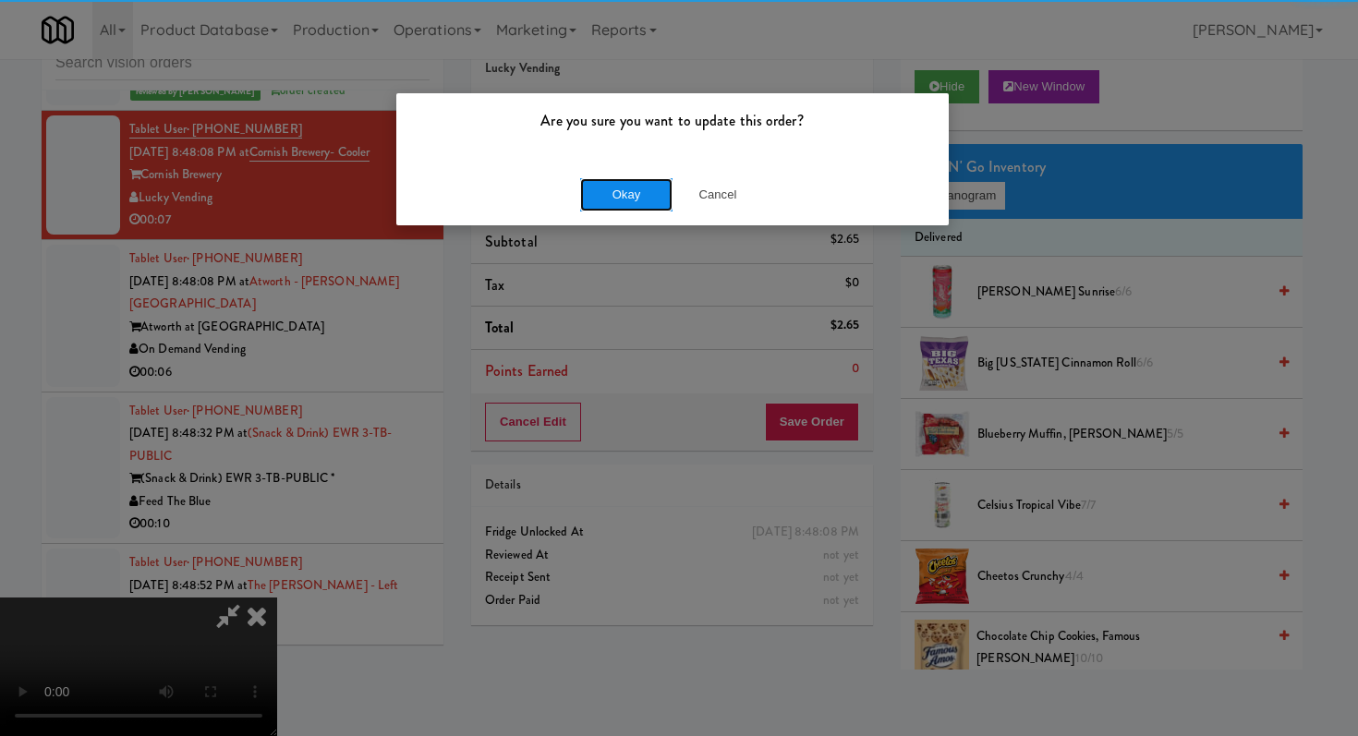
click at [630, 194] on button "Okay" at bounding box center [626, 194] width 92 height 33
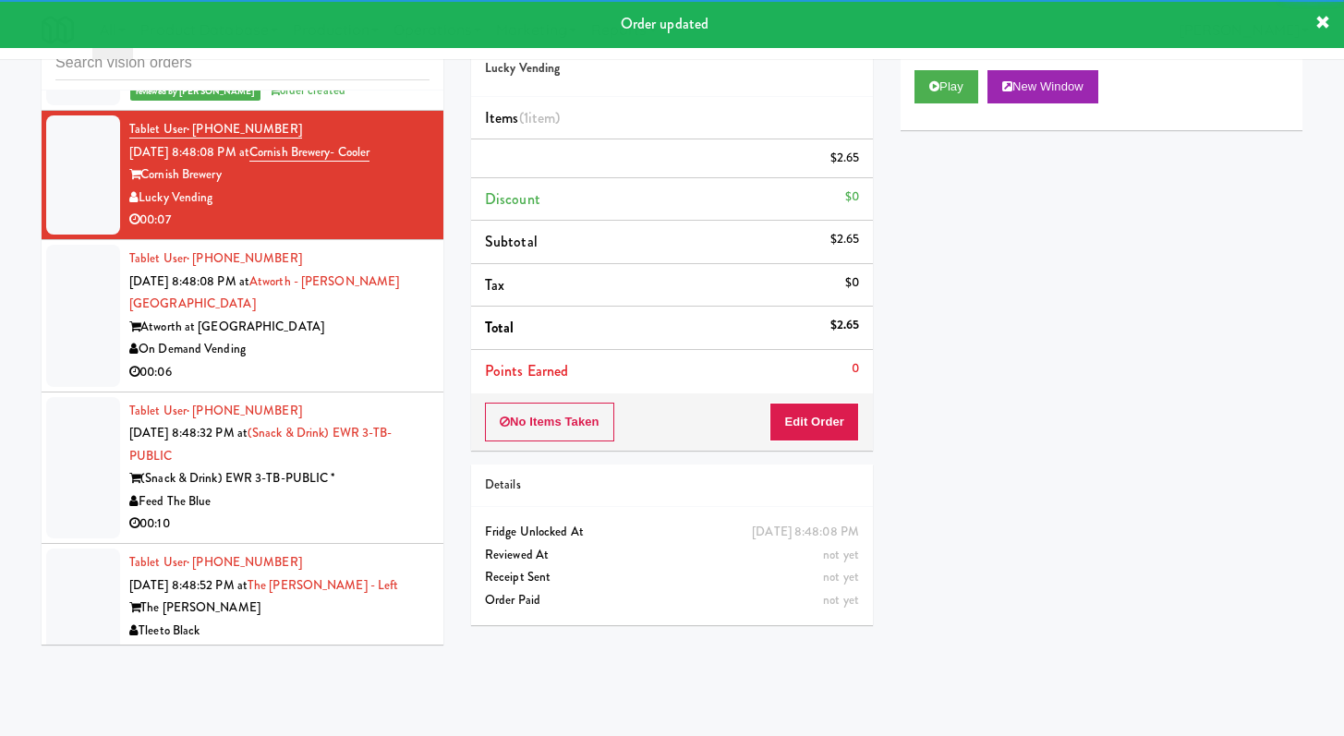
scroll to position [8244, 0]
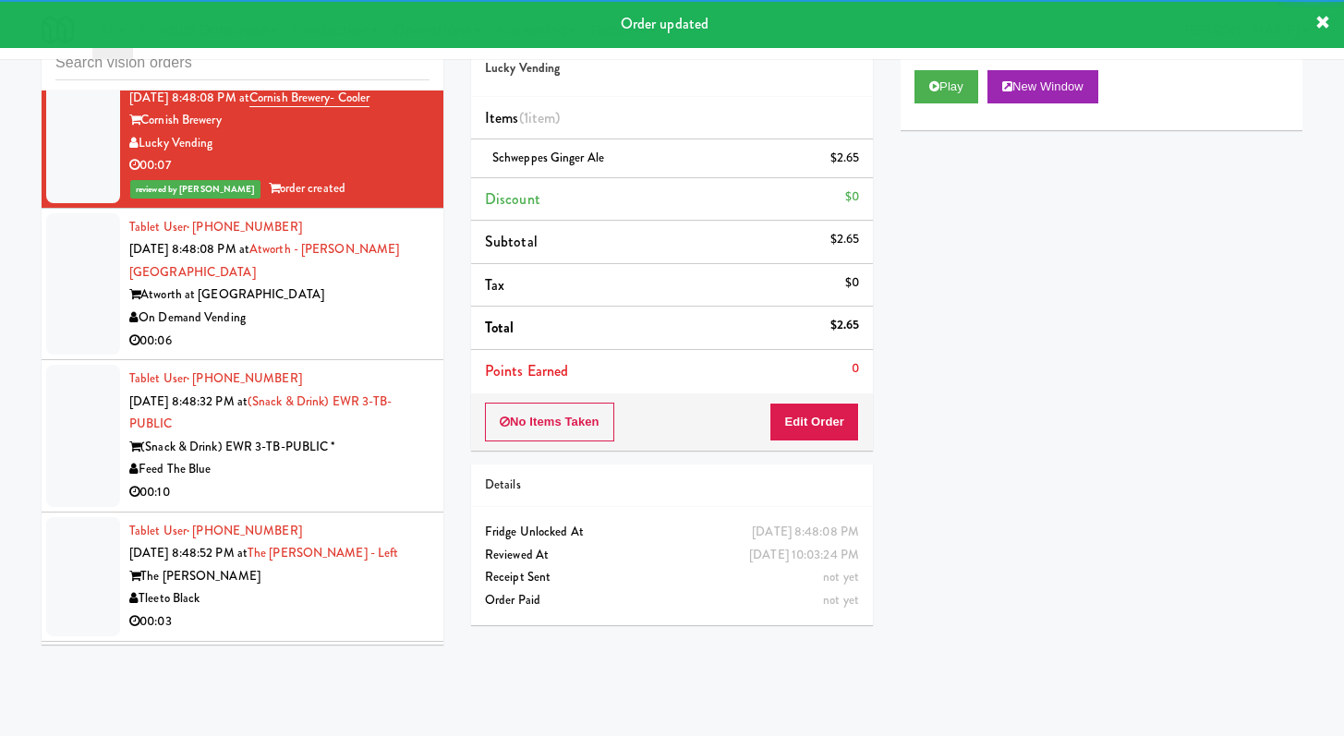
click at [358, 353] on div "00:06" at bounding box center [279, 341] width 300 height 23
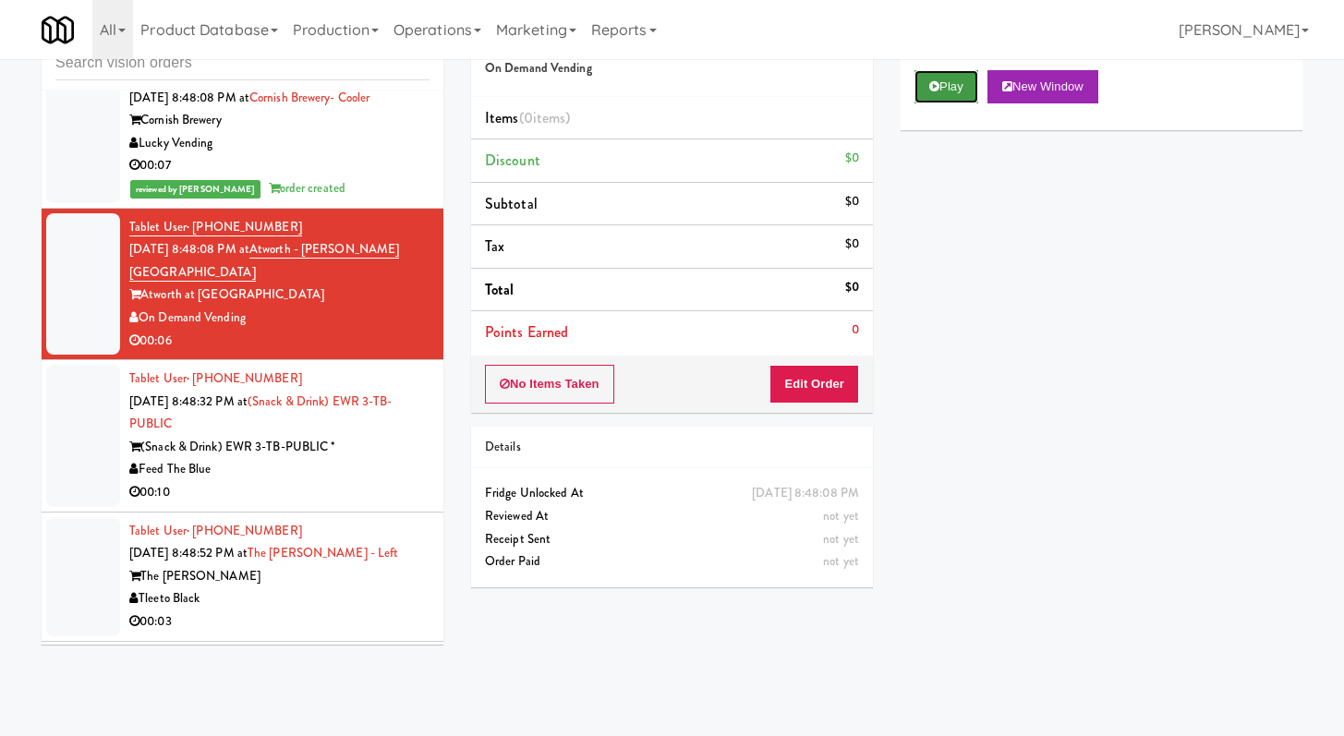
click at [930, 96] on button "Play" at bounding box center [946, 86] width 64 height 33
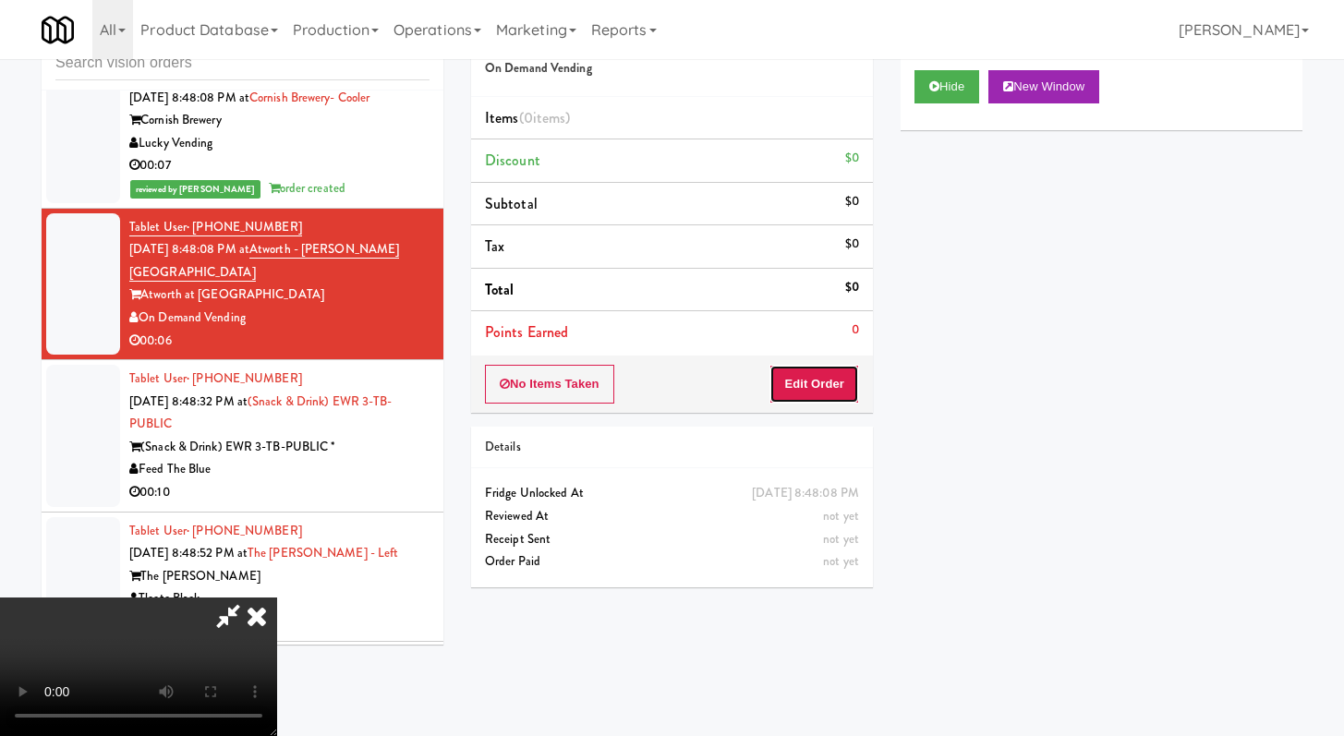
click at [803, 381] on button "Edit Order" at bounding box center [814, 384] width 90 height 39
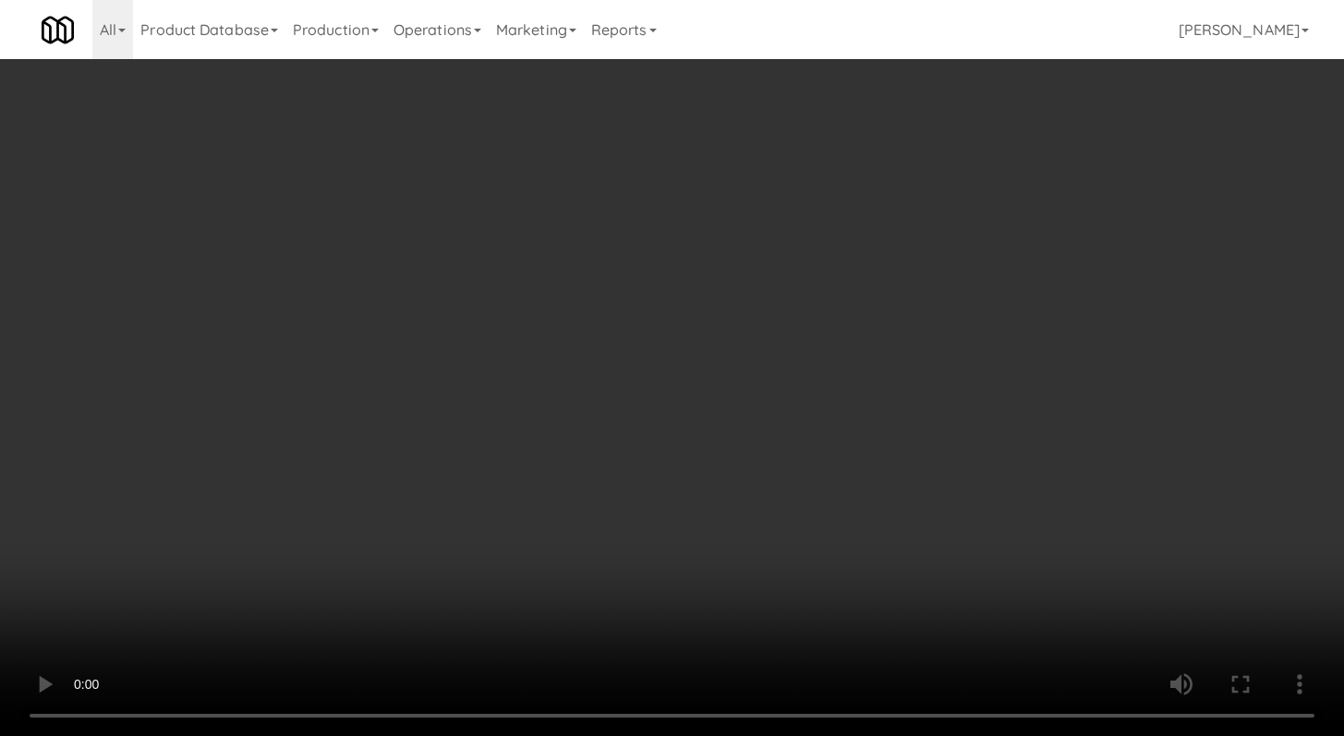
scroll to position [8222, 0]
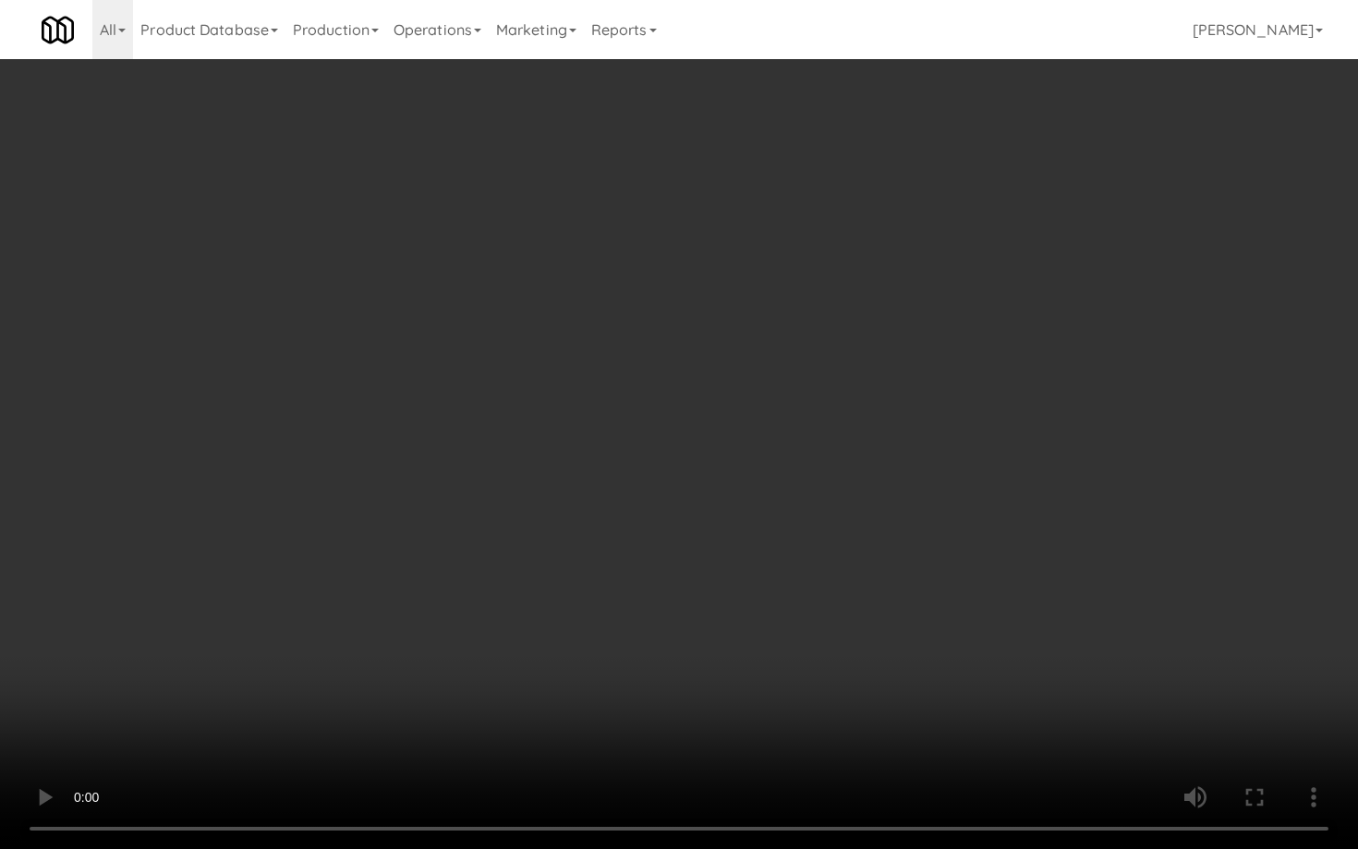
click at [655, 615] on video at bounding box center [679, 424] width 1358 height 849
click at [665, 598] on video at bounding box center [679, 424] width 1358 height 849
click at [664, 598] on video at bounding box center [679, 424] width 1358 height 849
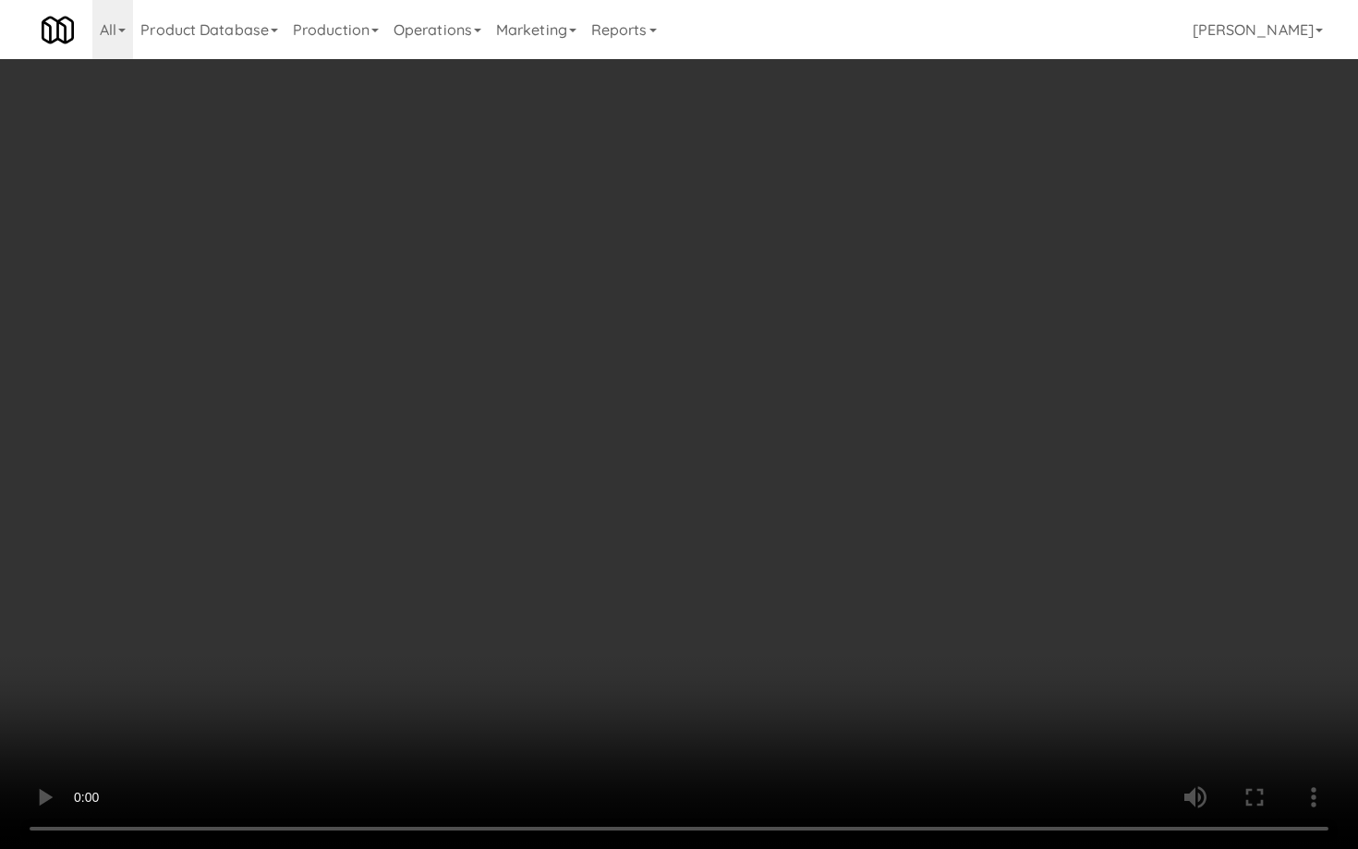
click at [664, 598] on video at bounding box center [679, 424] width 1358 height 849
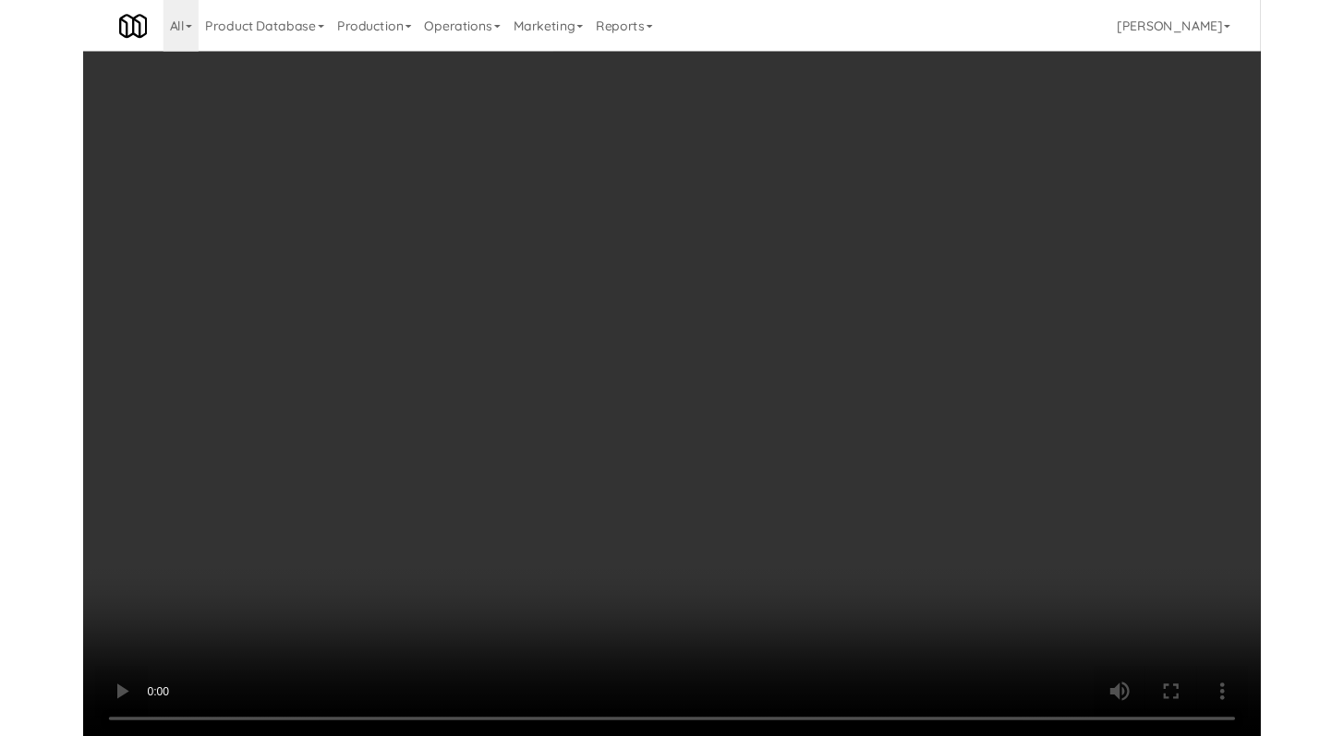
scroll to position [8244, 0]
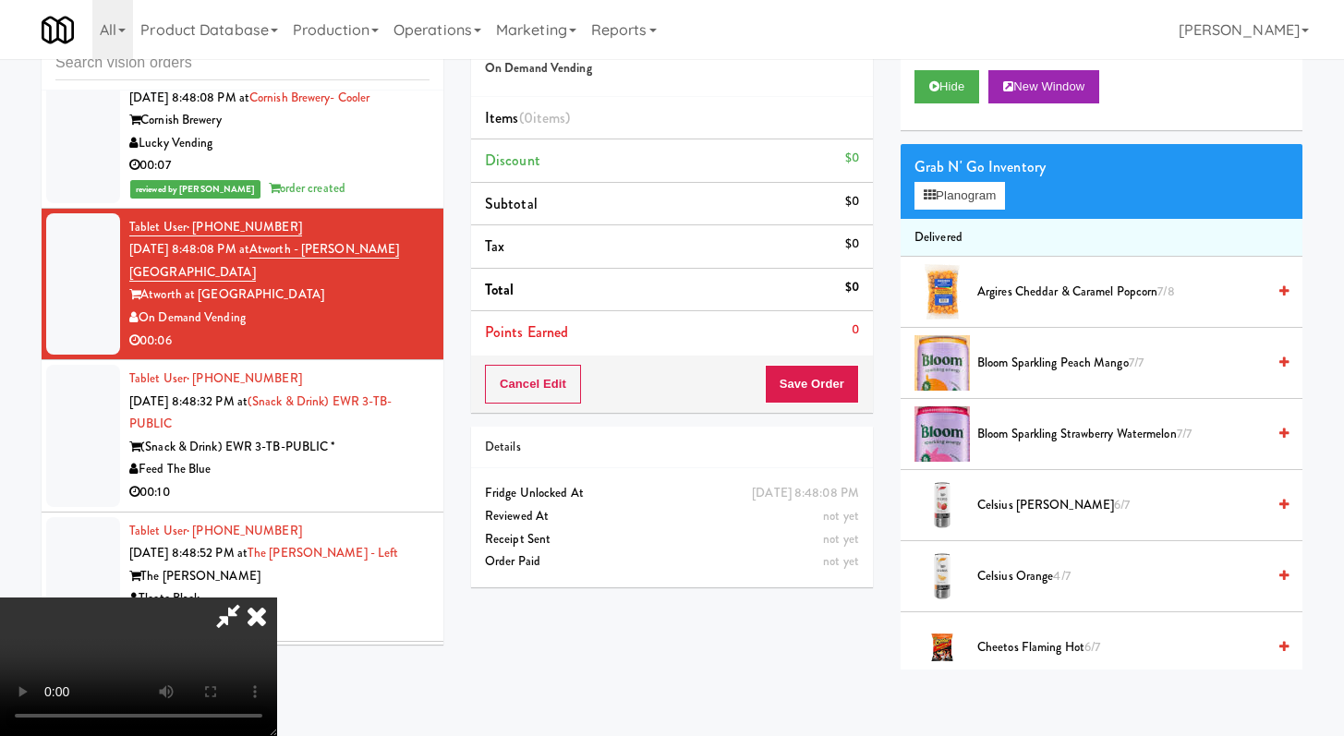
click at [1016, 579] on span "Celsius Orange 4/7" at bounding box center [1121, 576] width 288 height 23
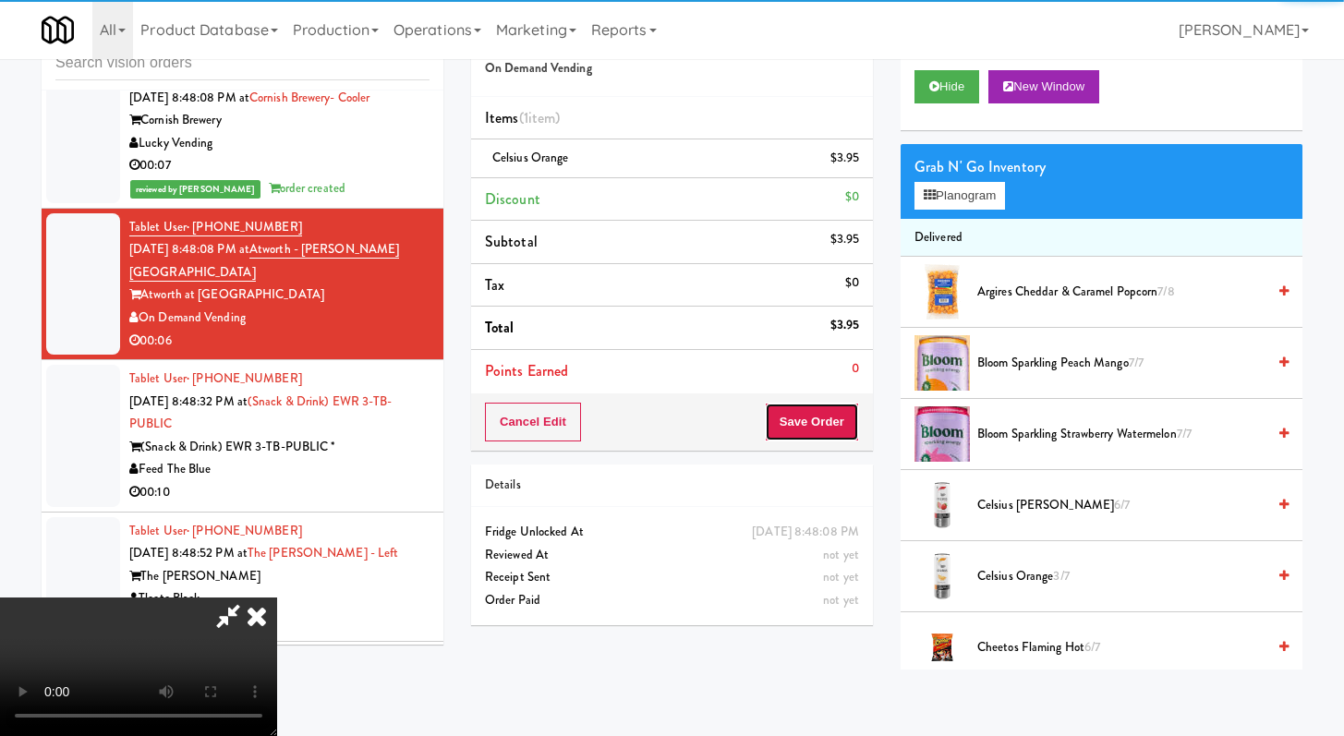
click at [809, 405] on button "Save Order" at bounding box center [812, 422] width 94 height 39
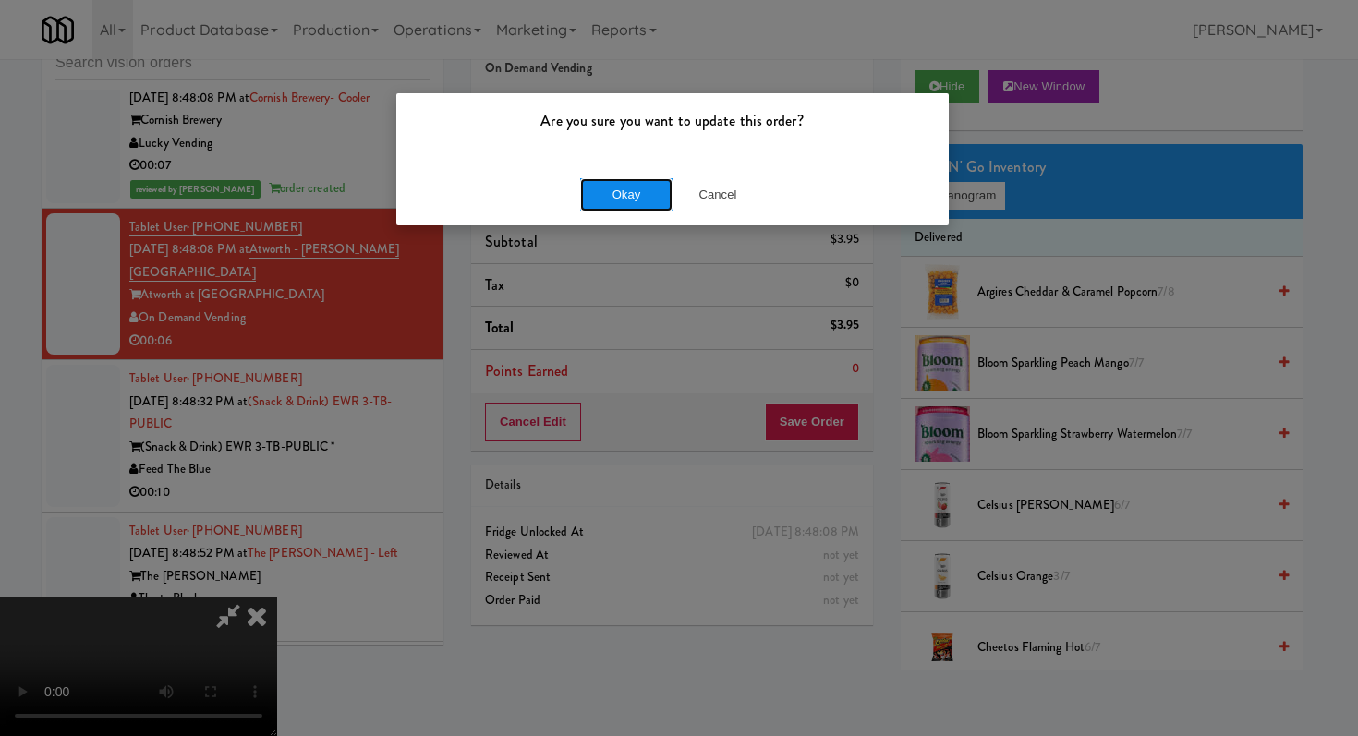
click at [634, 179] on button "Okay" at bounding box center [626, 194] width 92 height 33
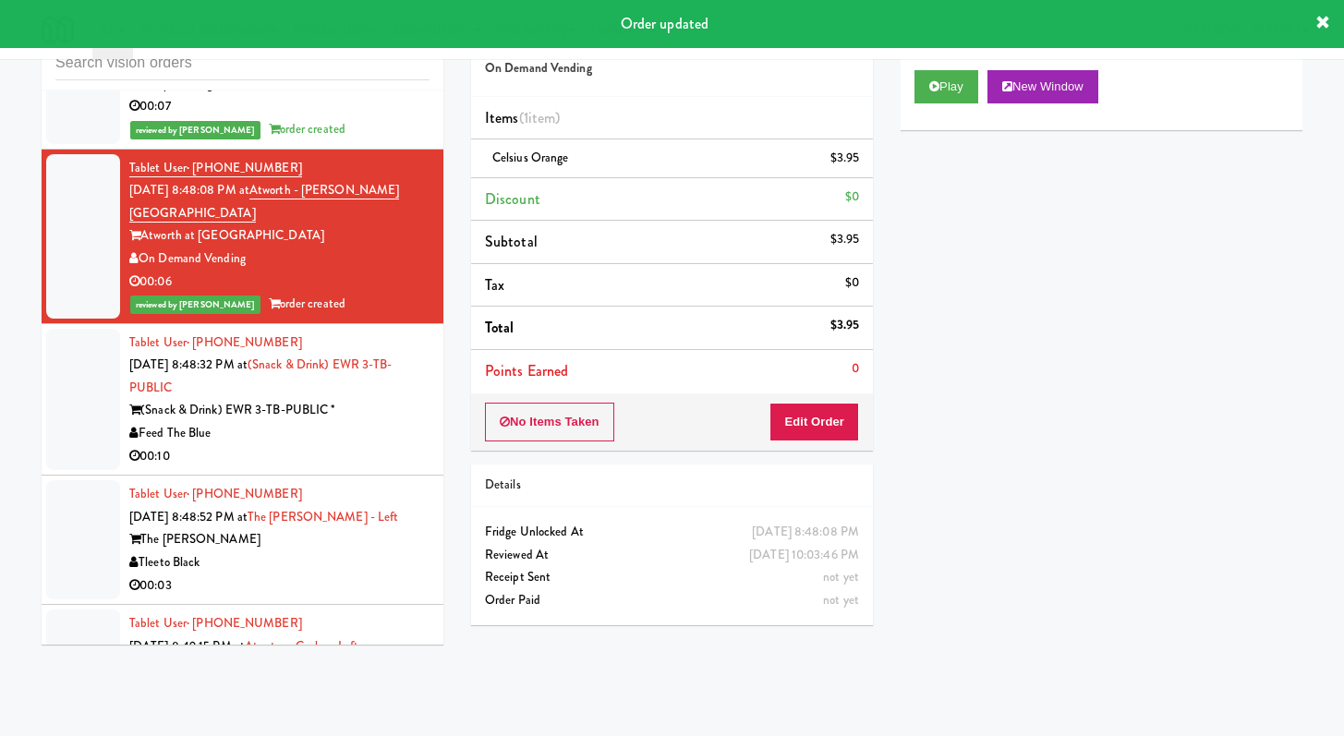
scroll to position [8304, 0]
click at [350, 467] on div "00:10" at bounding box center [279, 455] width 300 height 23
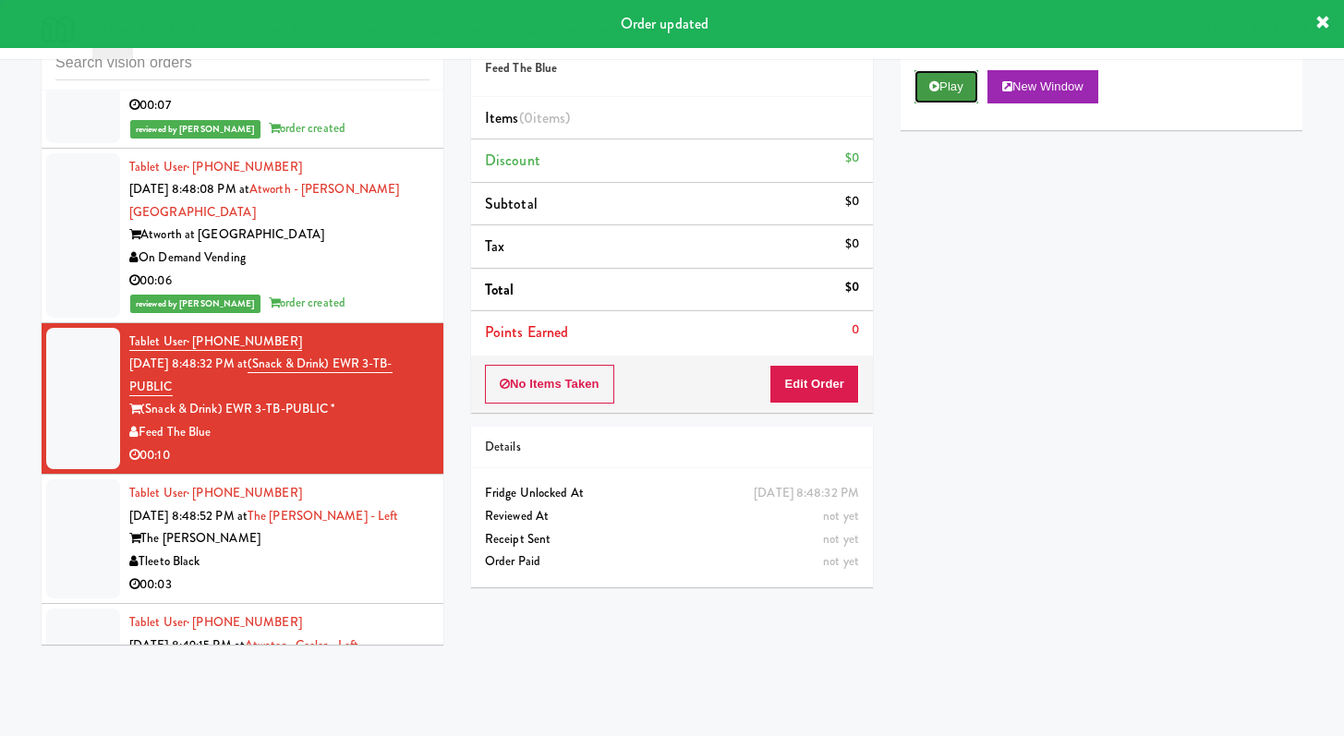
click at [952, 93] on button "Play" at bounding box center [946, 86] width 64 height 33
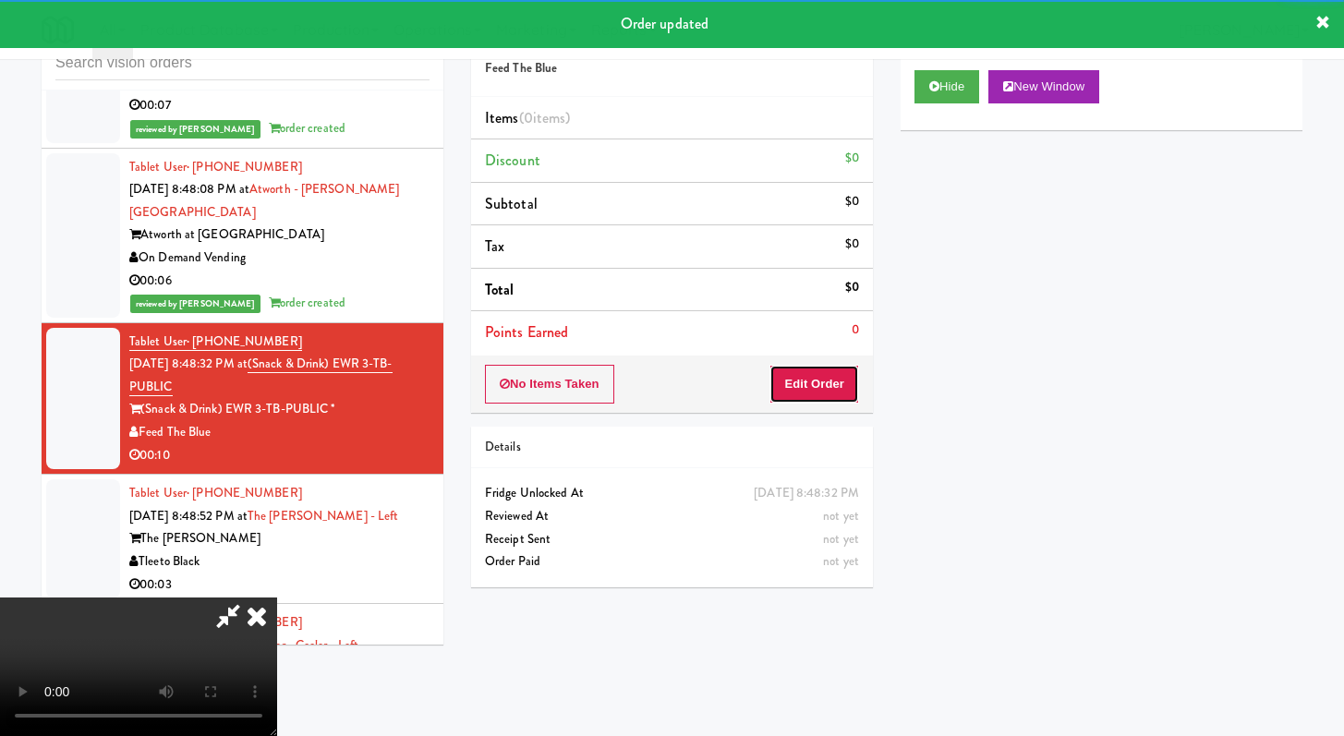
click at [816, 386] on button "Edit Order" at bounding box center [814, 384] width 90 height 39
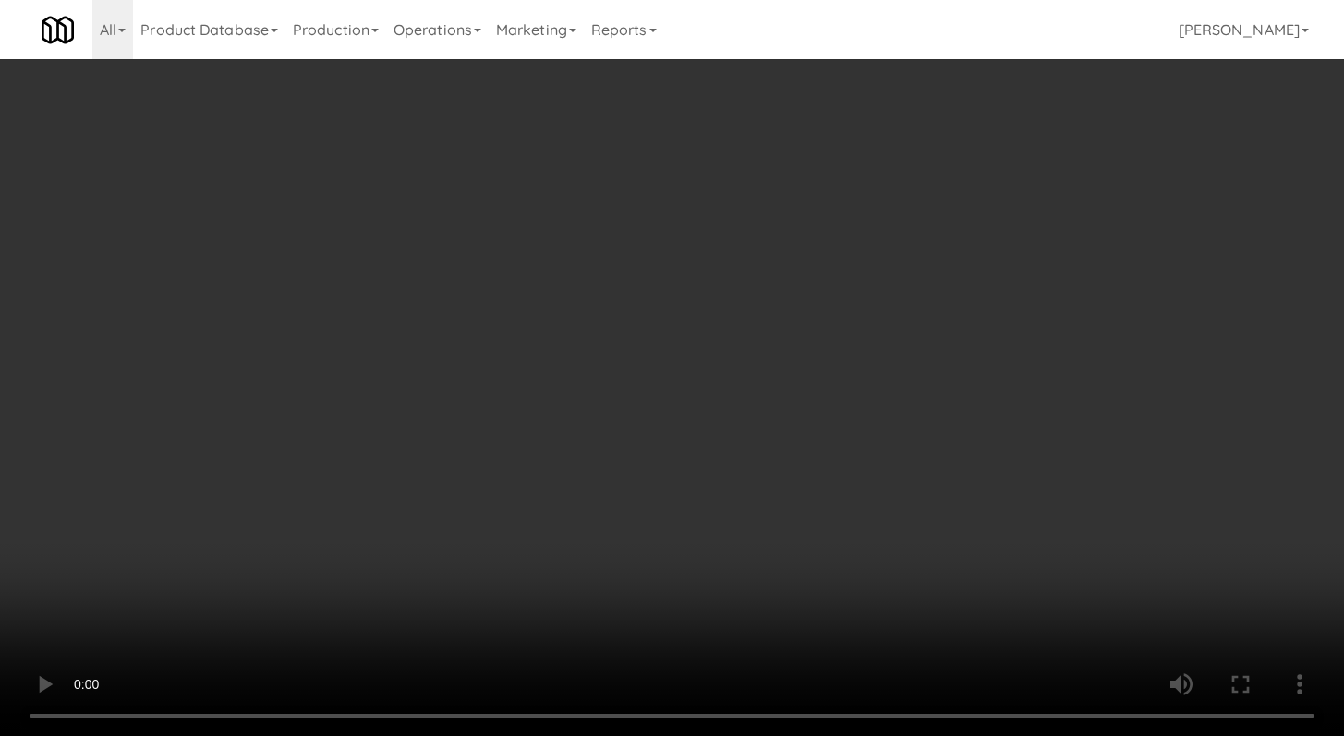
scroll to position [8281, 0]
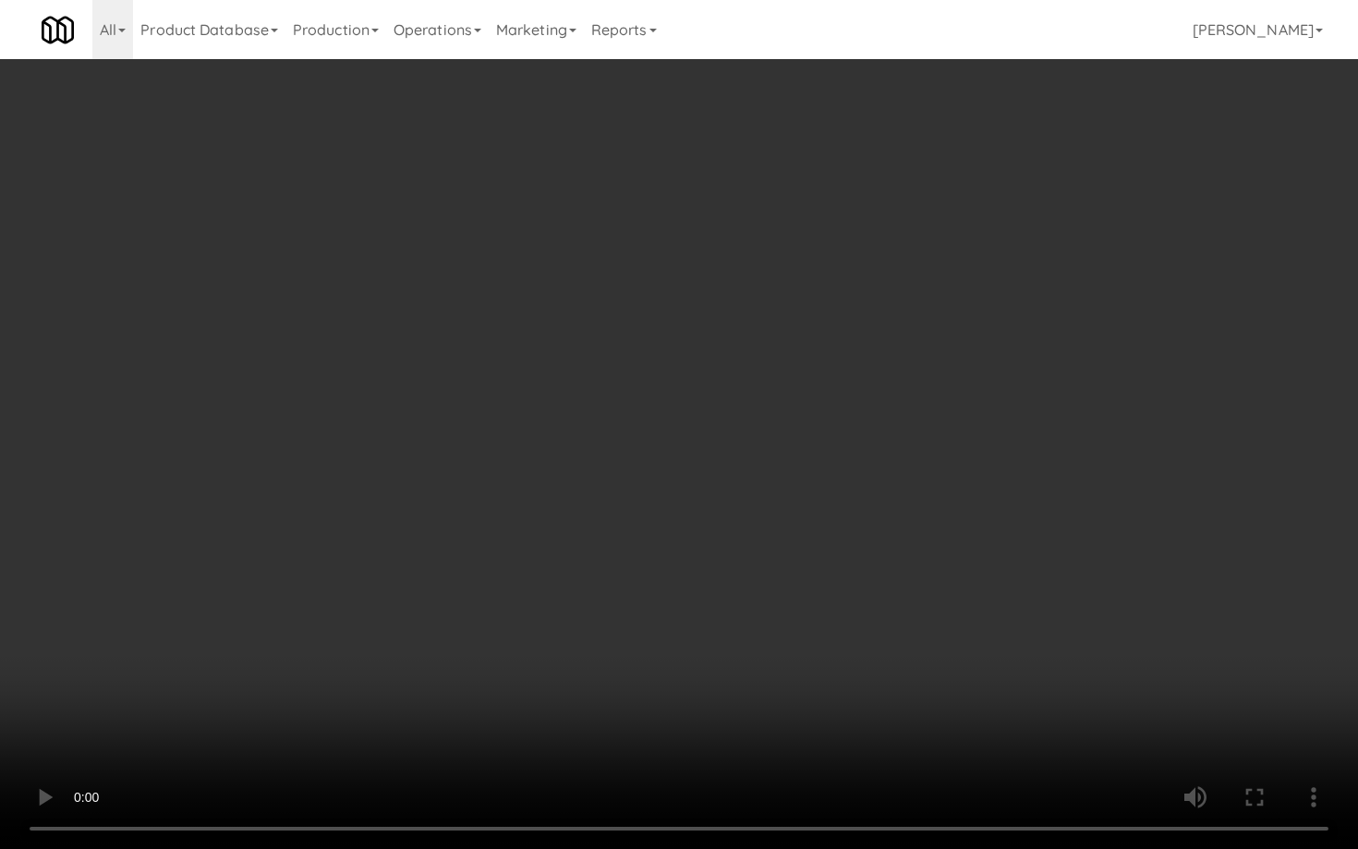
click at [735, 641] on video at bounding box center [679, 424] width 1358 height 849
click at [768, 595] on video at bounding box center [679, 424] width 1358 height 849
click at [767, 596] on video at bounding box center [679, 424] width 1358 height 849
click at [785, 579] on video at bounding box center [679, 424] width 1358 height 849
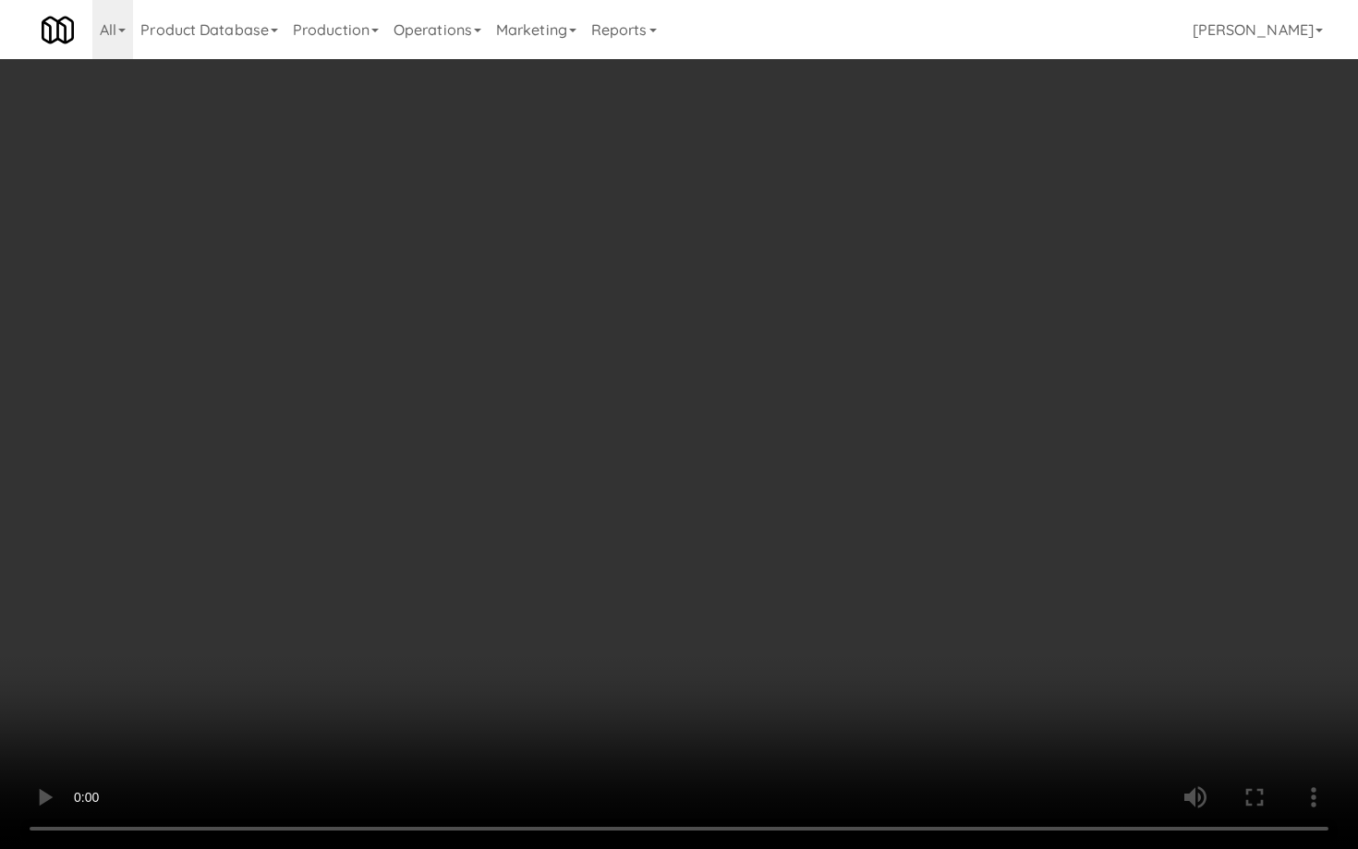
click at [785, 580] on video at bounding box center [679, 424] width 1358 height 849
click at [912, 646] on video at bounding box center [679, 424] width 1358 height 849
click at [915, 635] on video at bounding box center [679, 424] width 1358 height 849
click at [916, 631] on video at bounding box center [679, 424] width 1358 height 849
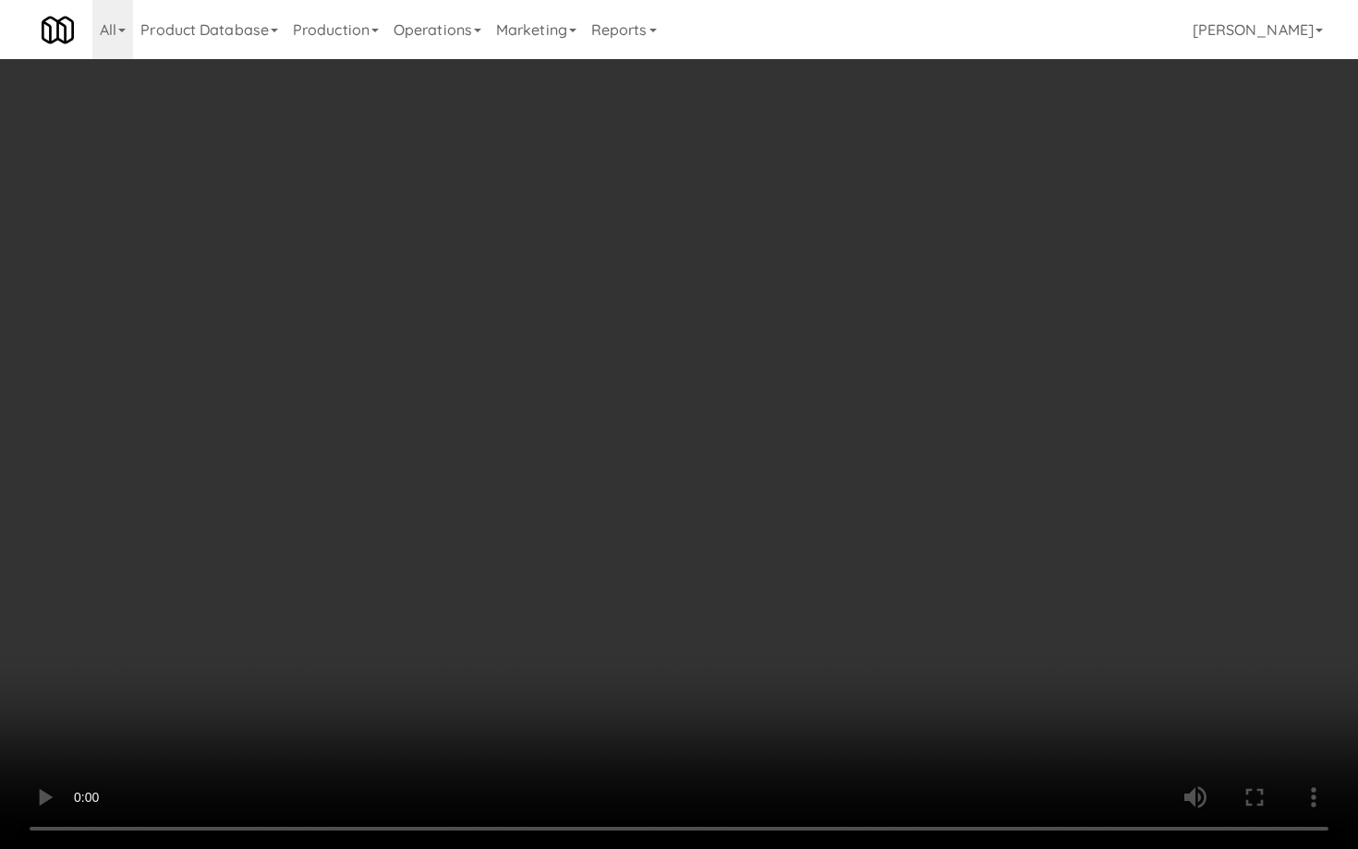
click at [918, 626] on video at bounding box center [679, 424] width 1358 height 849
click at [933, 626] on video at bounding box center [679, 424] width 1358 height 849
click at [996, 631] on video at bounding box center [679, 424] width 1358 height 849
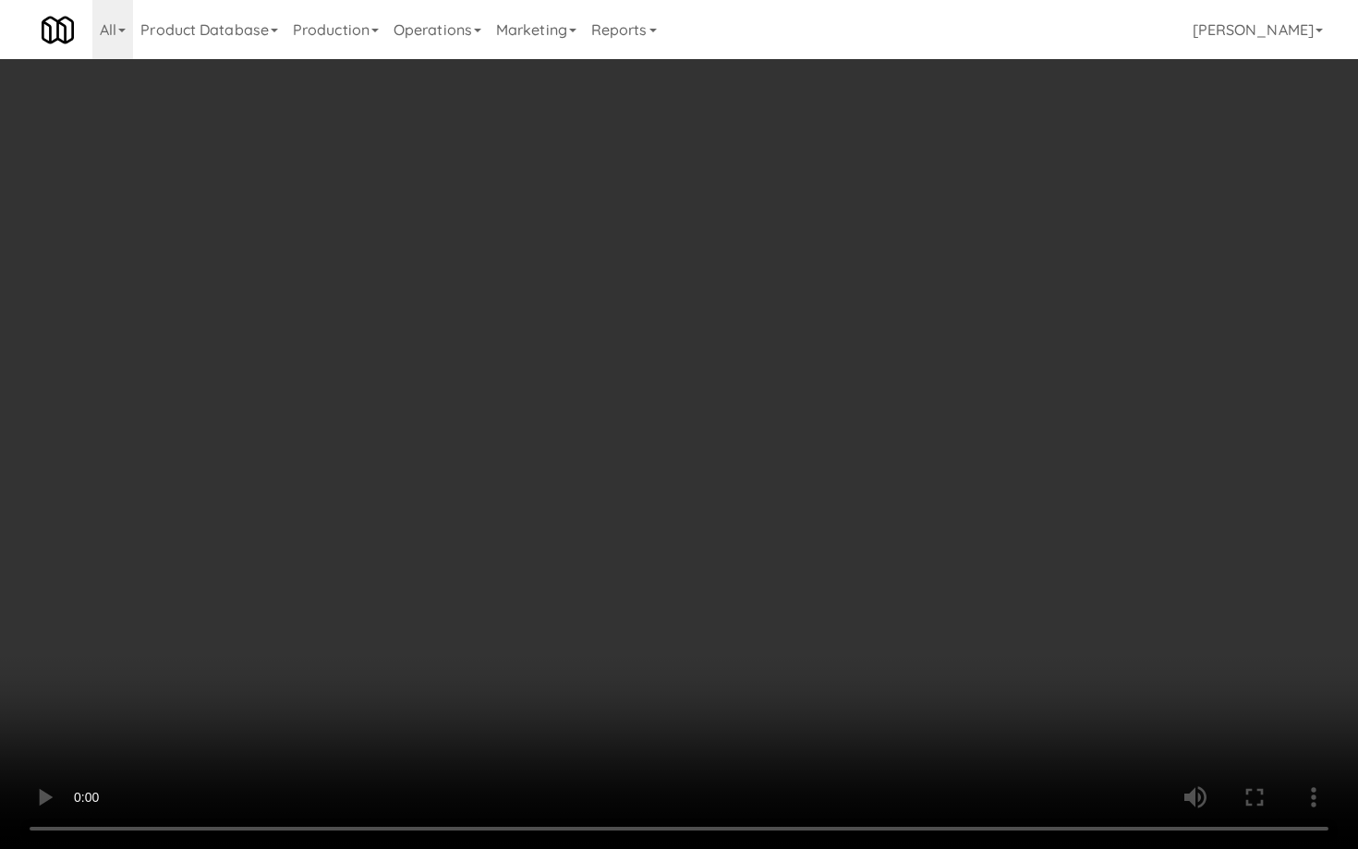
click at [996, 631] on video at bounding box center [679, 424] width 1358 height 849
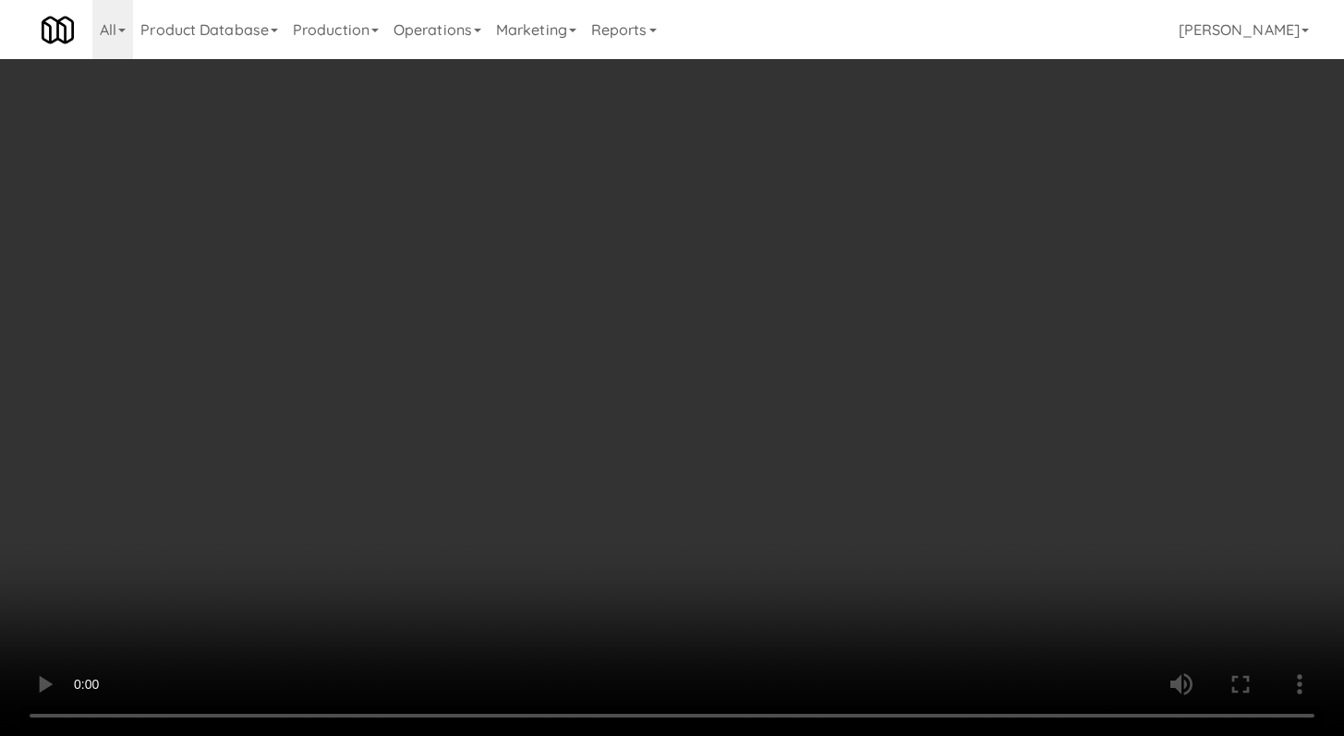
scroll to position [8304, 0]
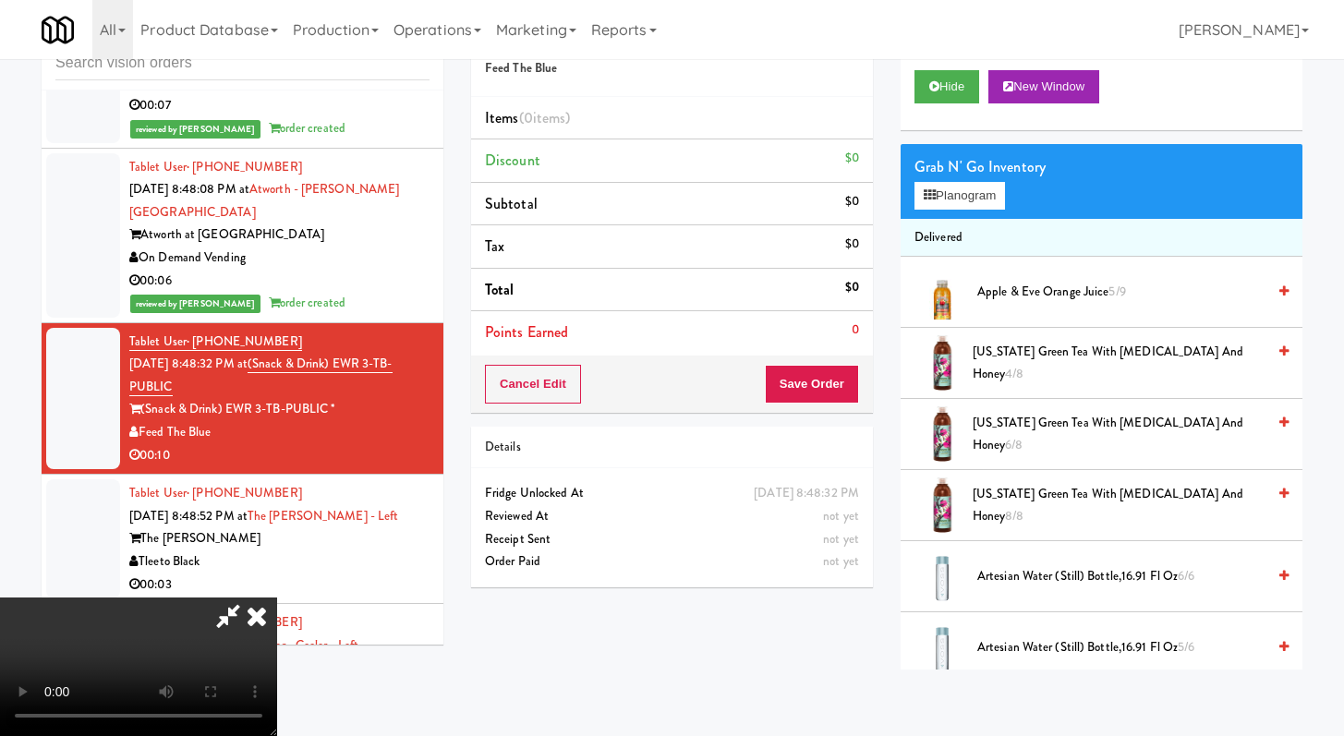
click at [1020, 368] on span "Arizona Green Tea with Ginseng and Honey 4/8" at bounding box center [1118, 363] width 293 height 45
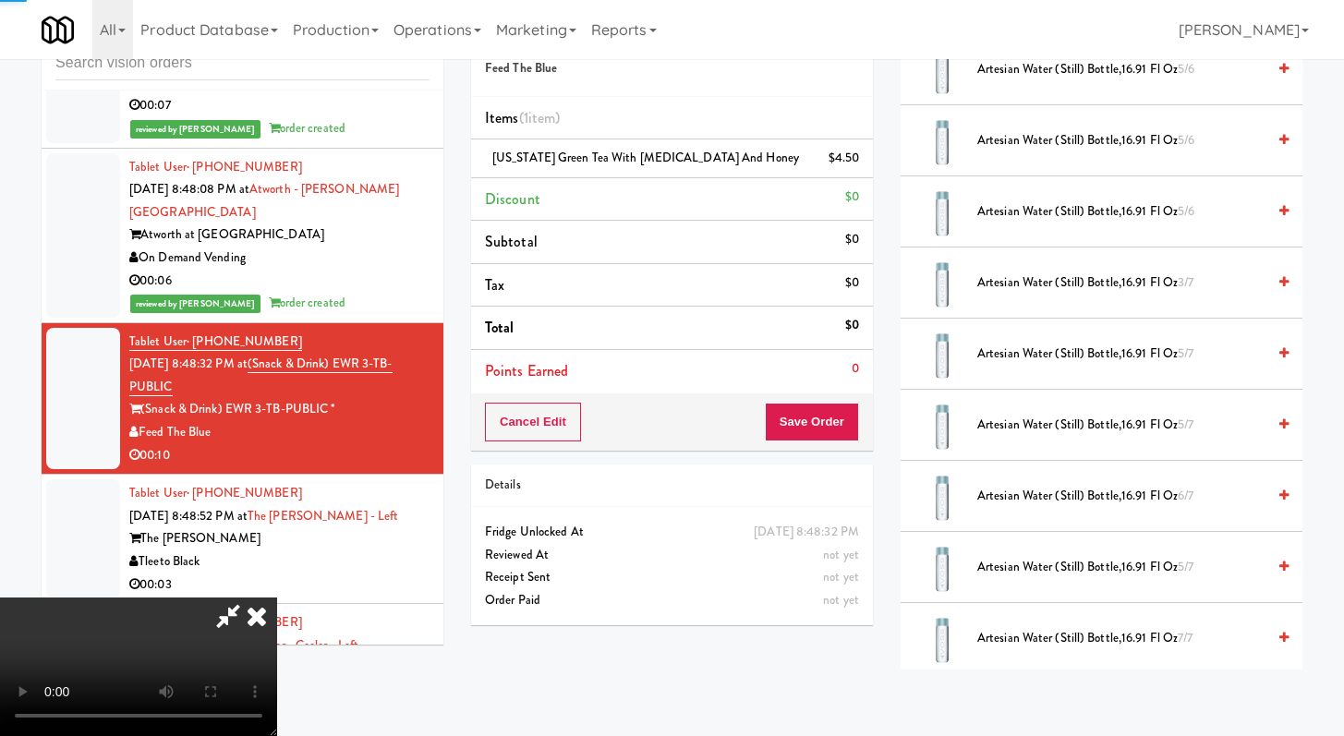
scroll to position [1138, 0]
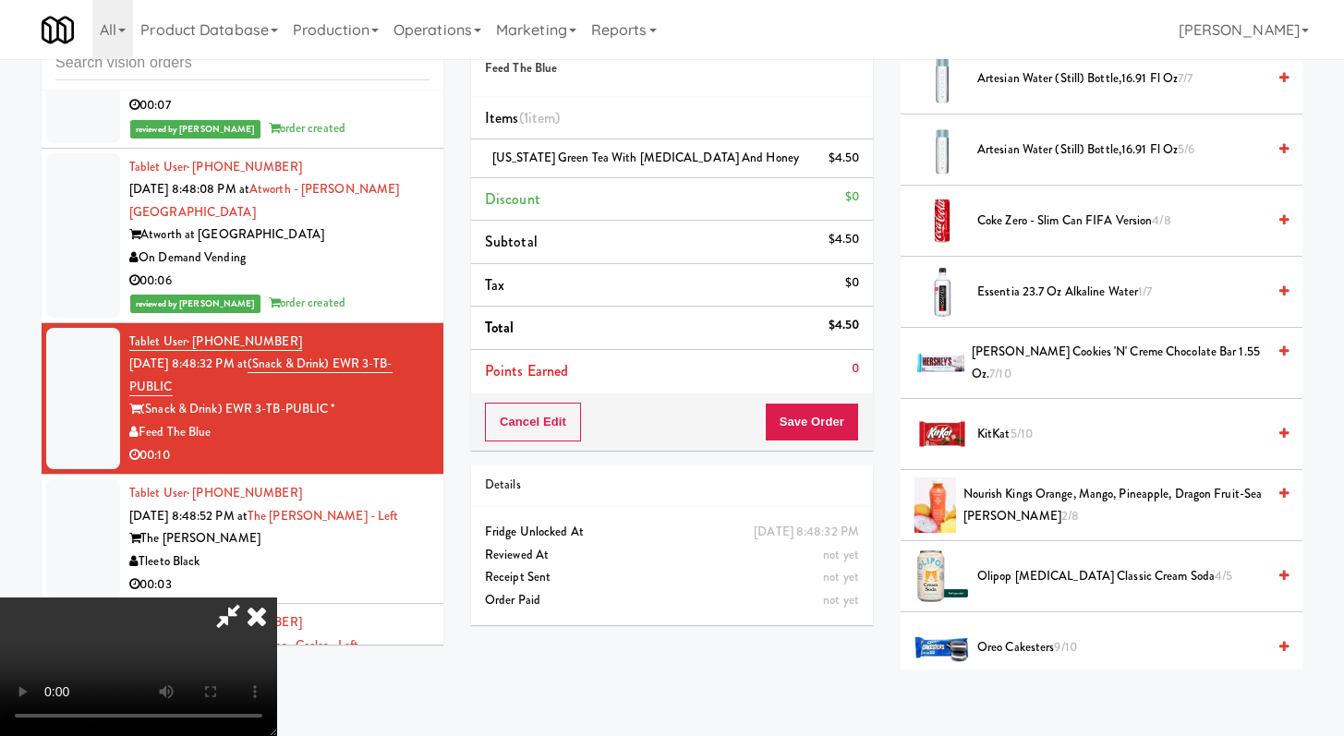
click at [1026, 368] on span "HERSHEY'S Cookies 'n' Creme Chocolate Bar 1.55 oz. 7/10" at bounding box center [1119, 363] width 294 height 45
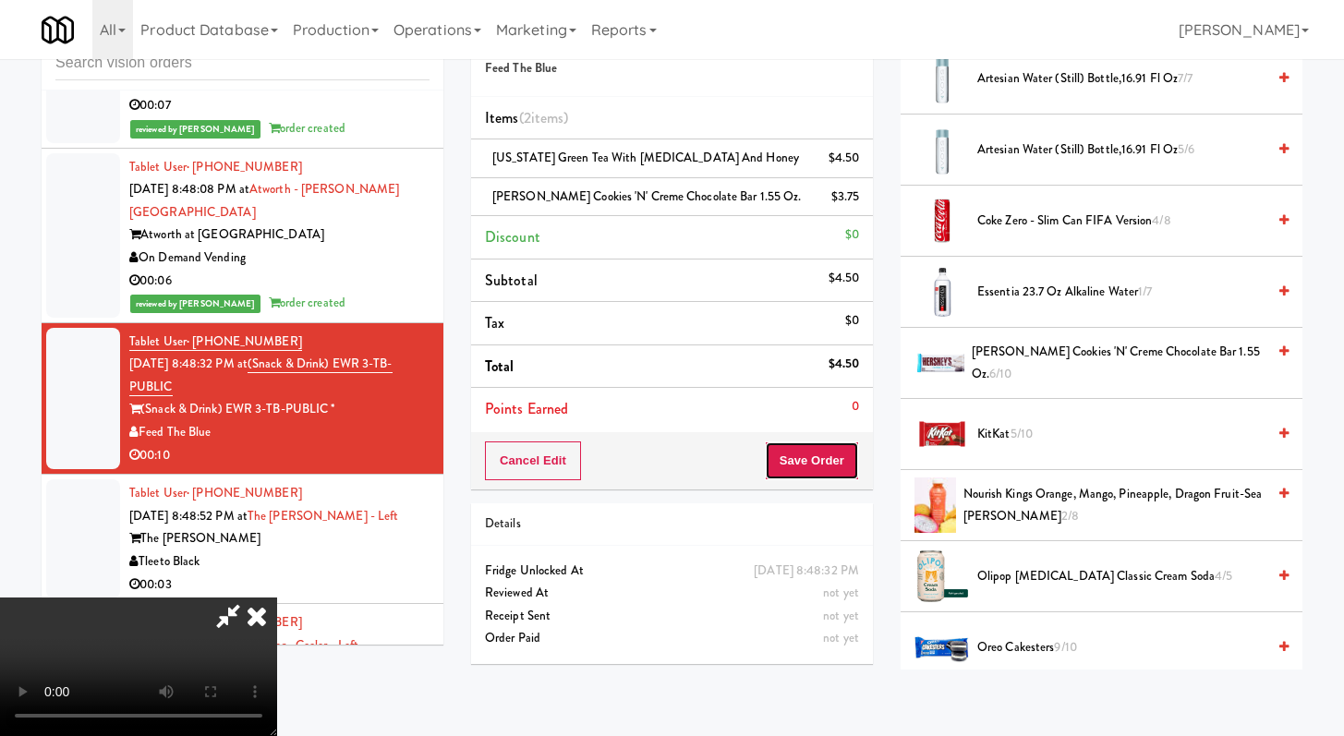
click at [850, 465] on button "Save Order" at bounding box center [812, 460] width 94 height 39
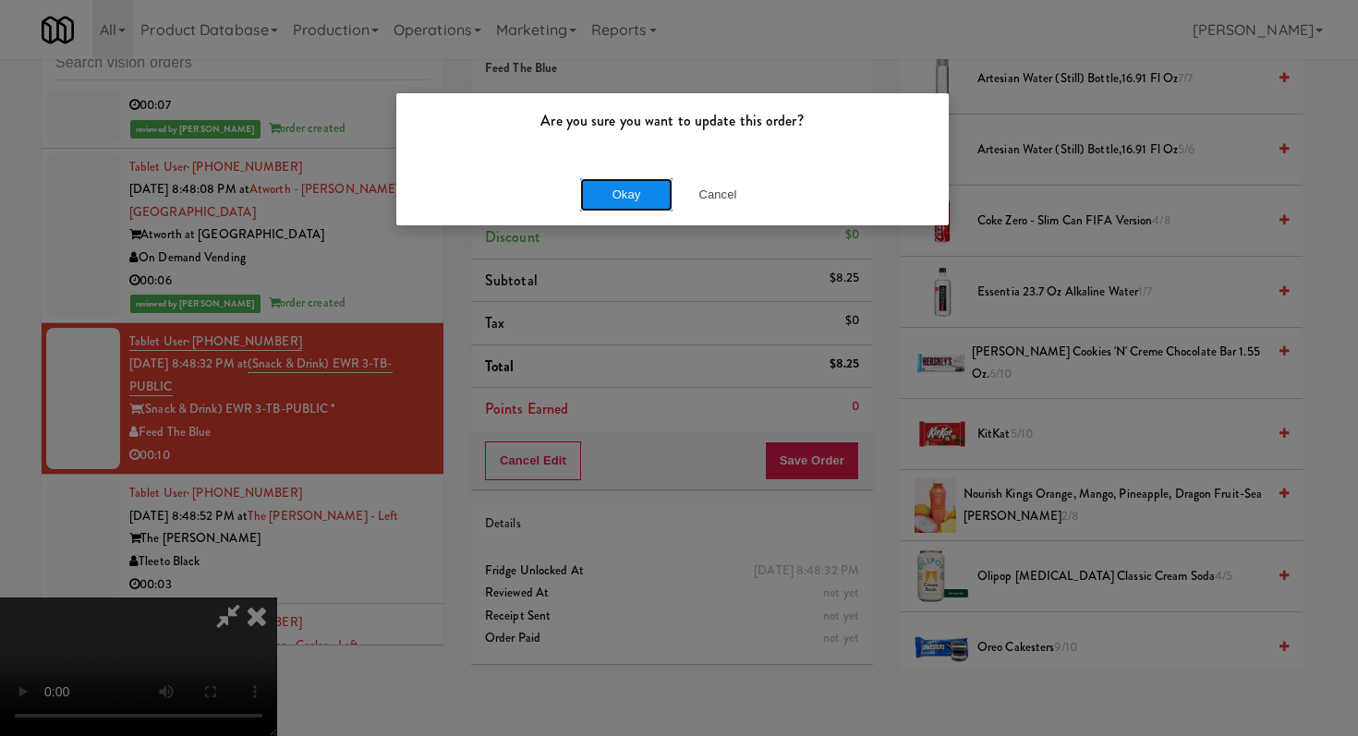
click at [648, 189] on button "Okay" at bounding box center [626, 194] width 92 height 33
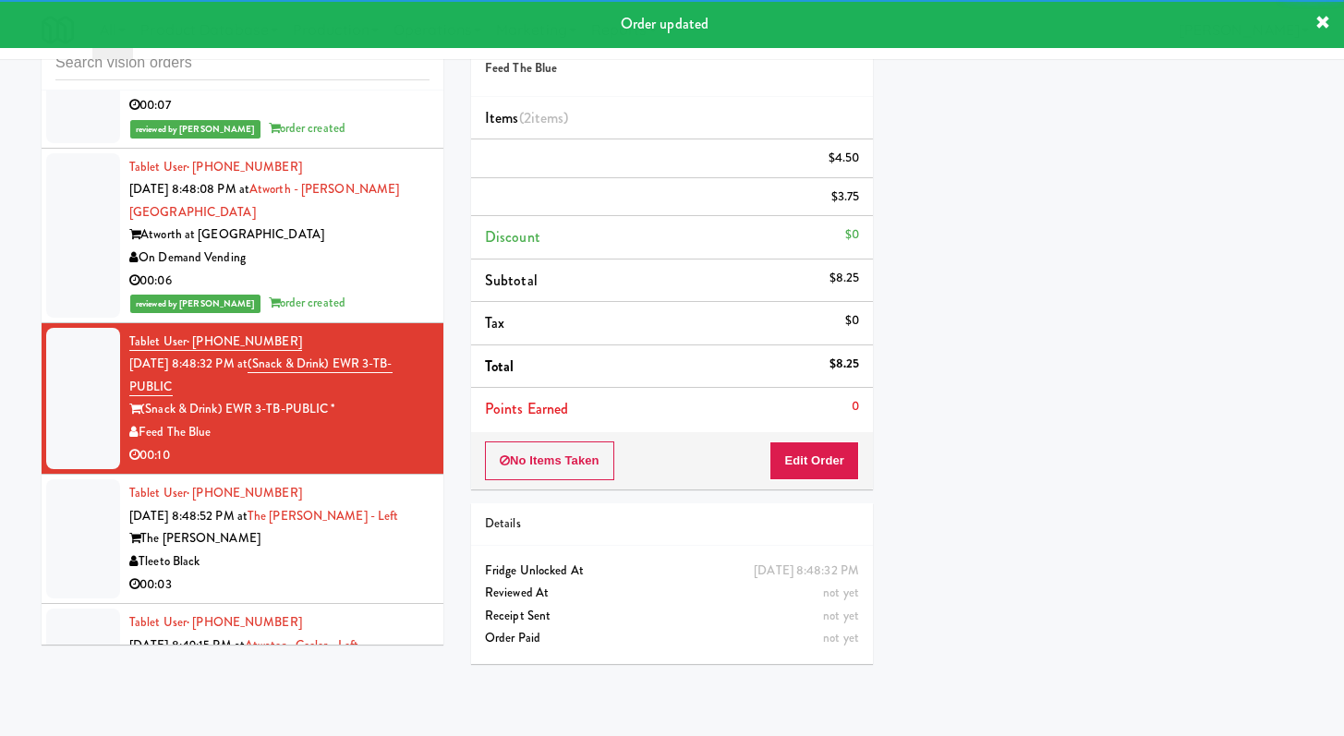
scroll to position [8623, 0]
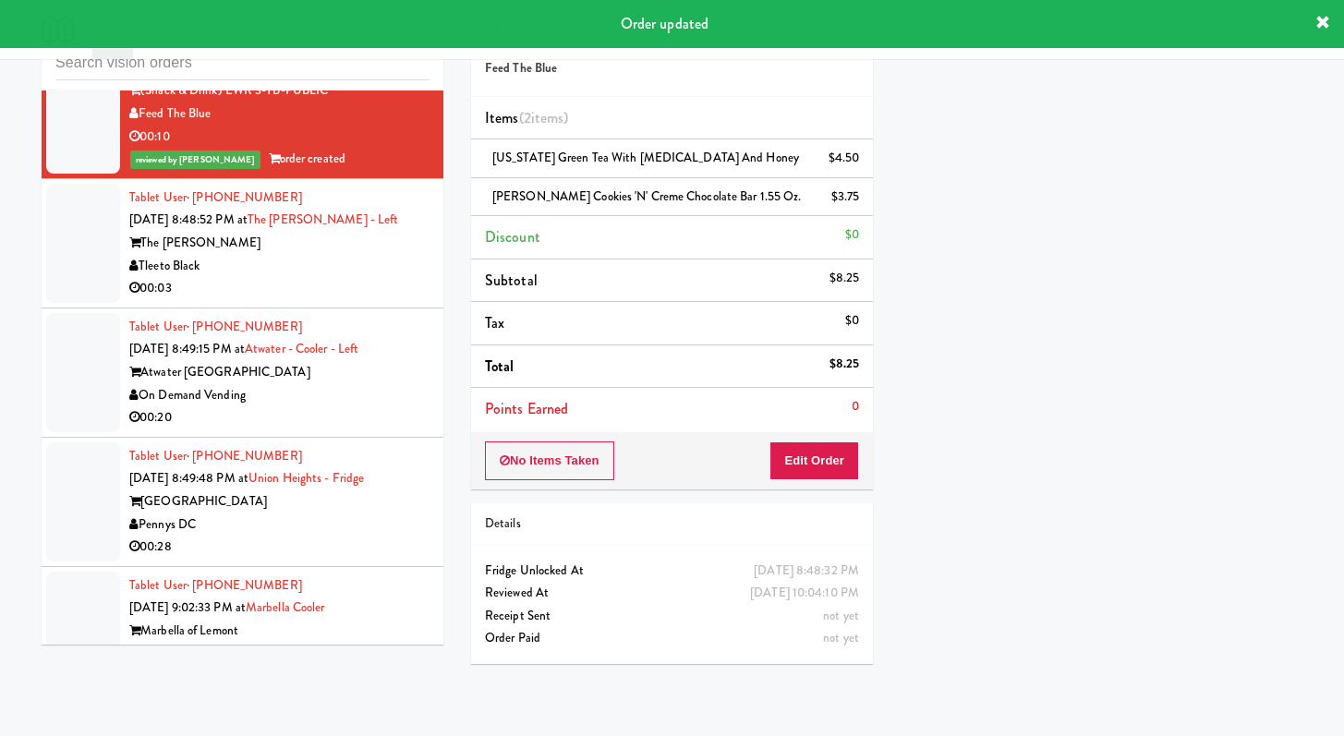
click at [383, 300] on div "00:03" at bounding box center [279, 288] width 300 height 23
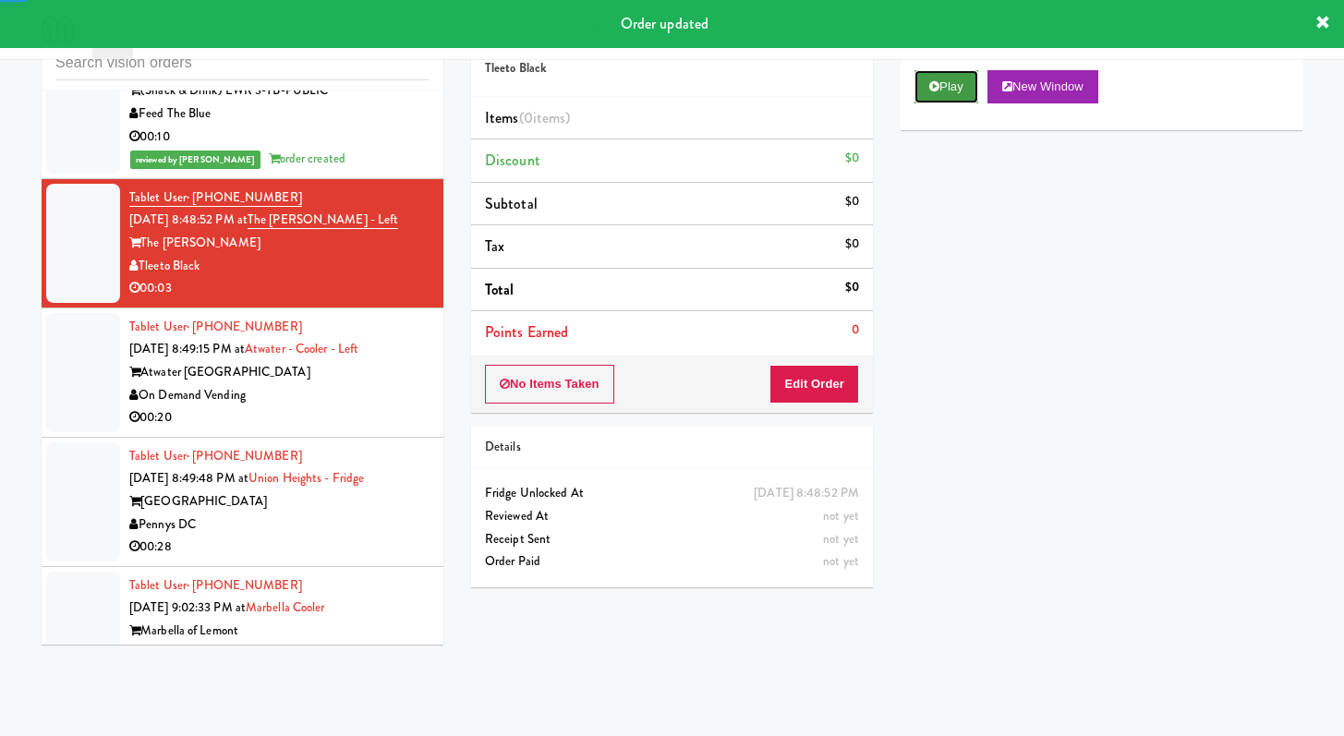
click at [935, 102] on button "Play" at bounding box center [946, 86] width 64 height 33
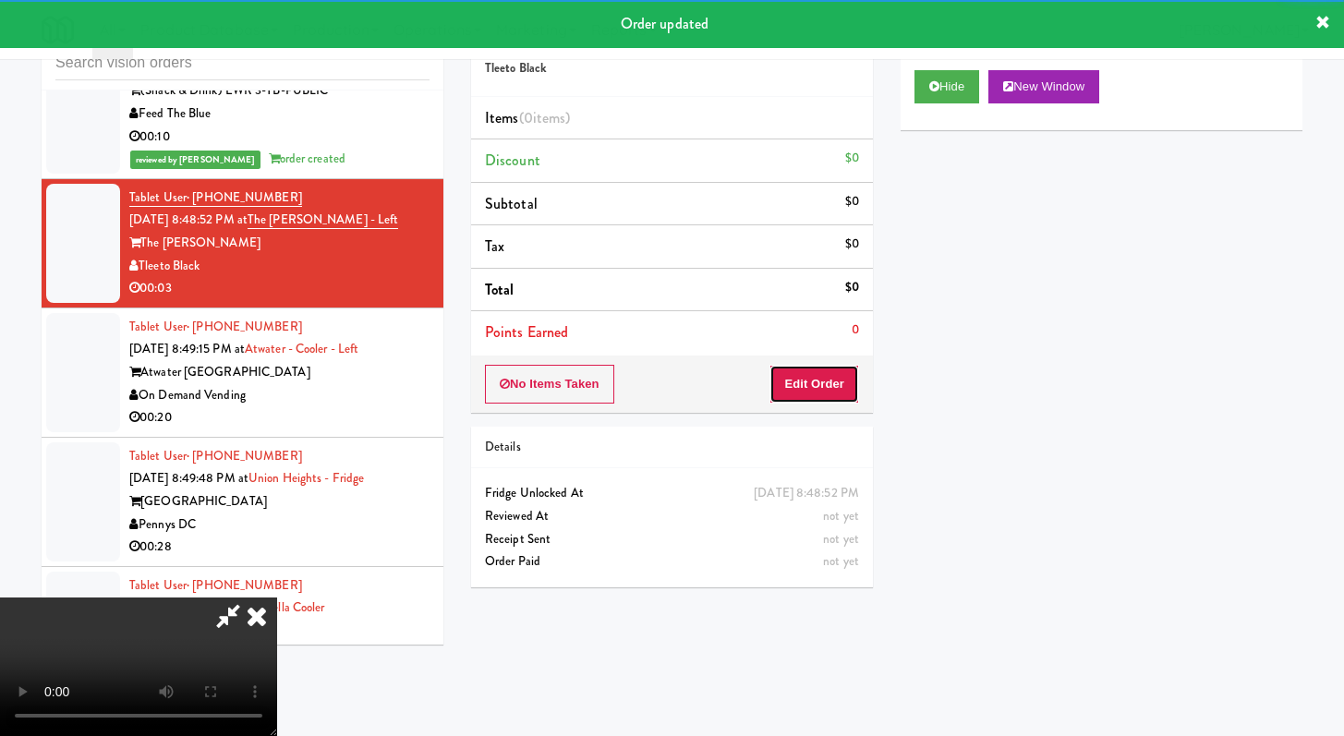
click at [815, 373] on button "Edit Order" at bounding box center [814, 384] width 90 height 39
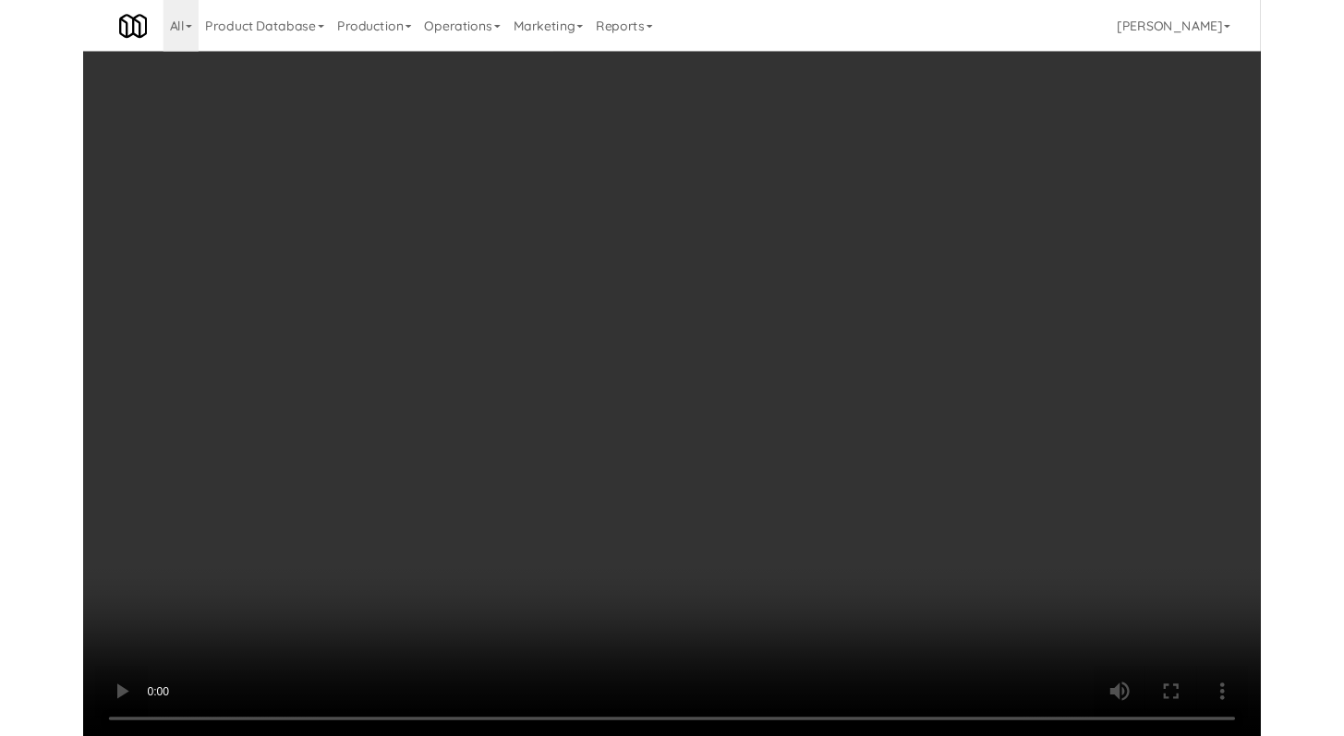
scroll to position [8600, 0]
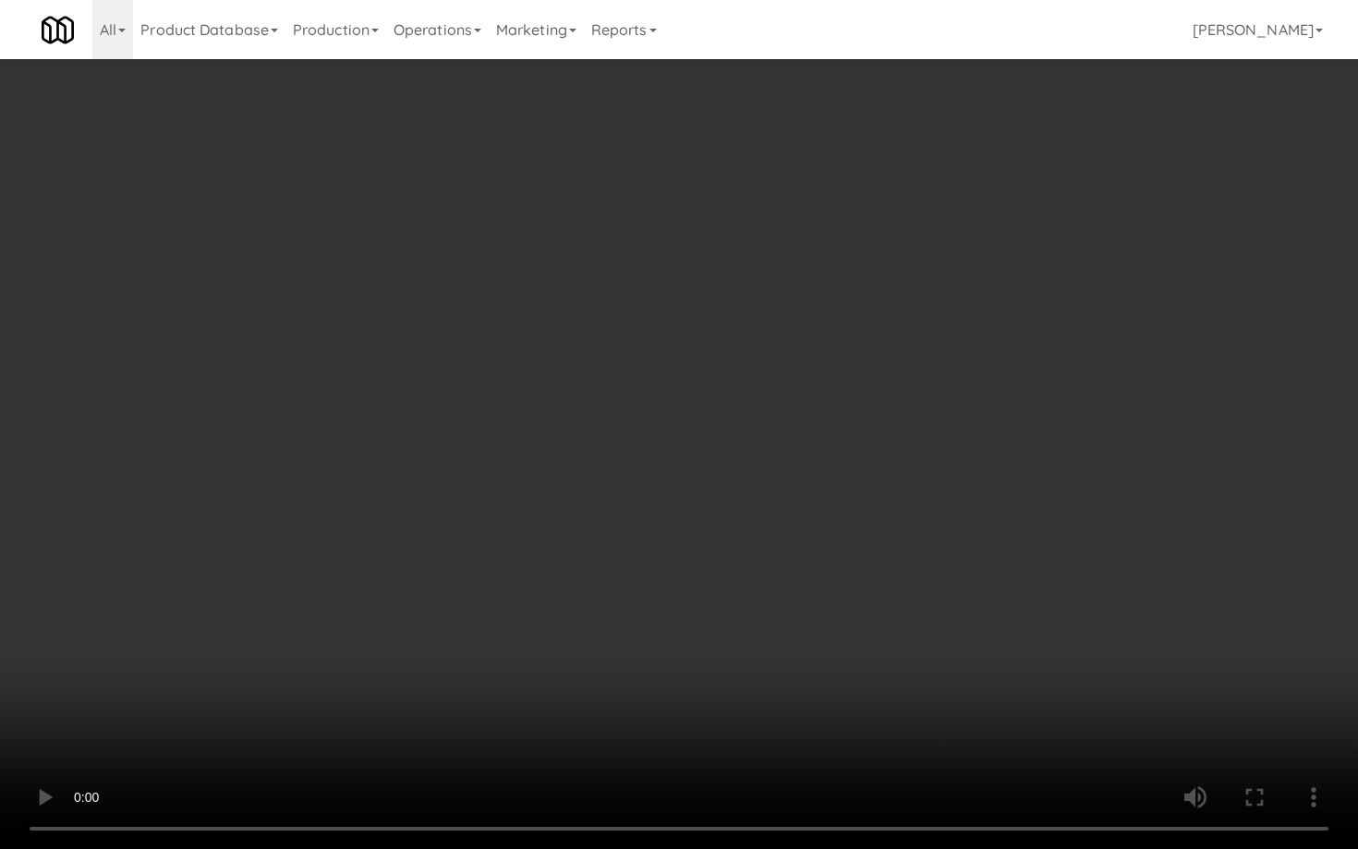
click at [714, 586] on video at bounding box center [679, 424] width 1358 height 849
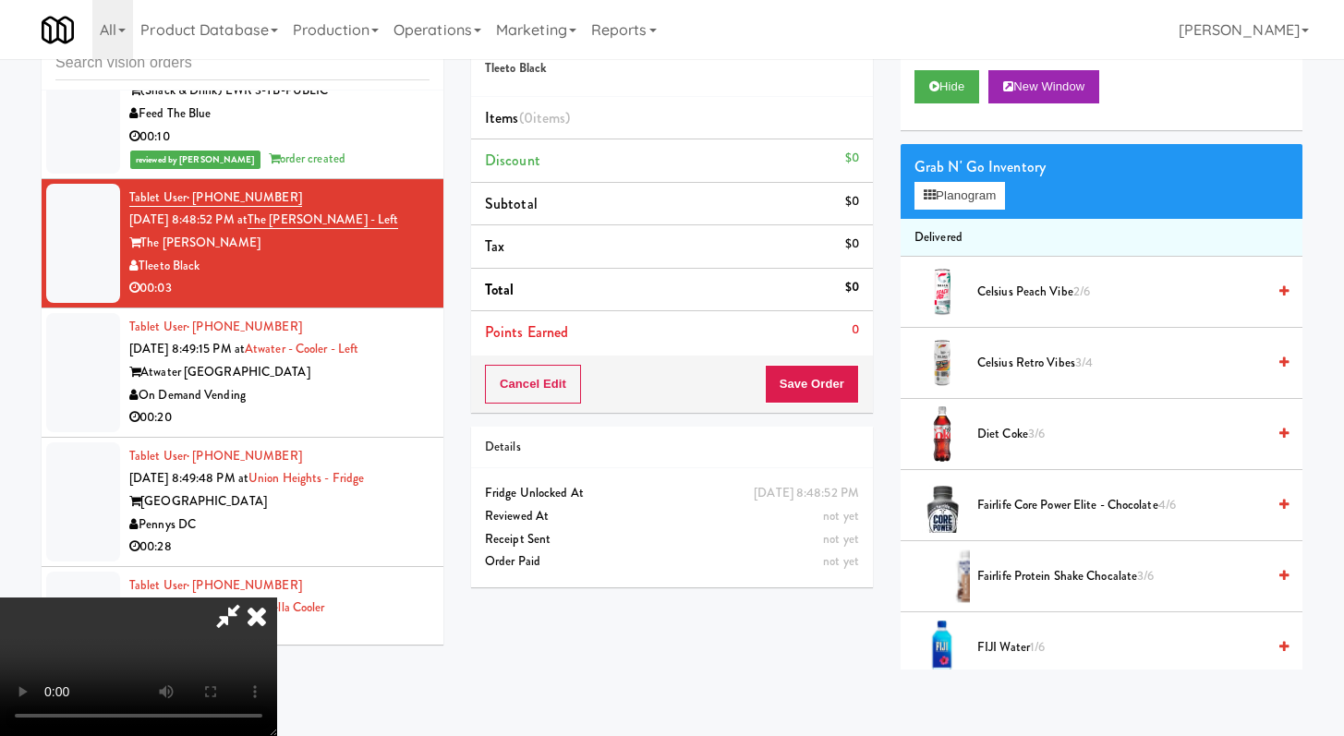
scroll to position [54, 0]
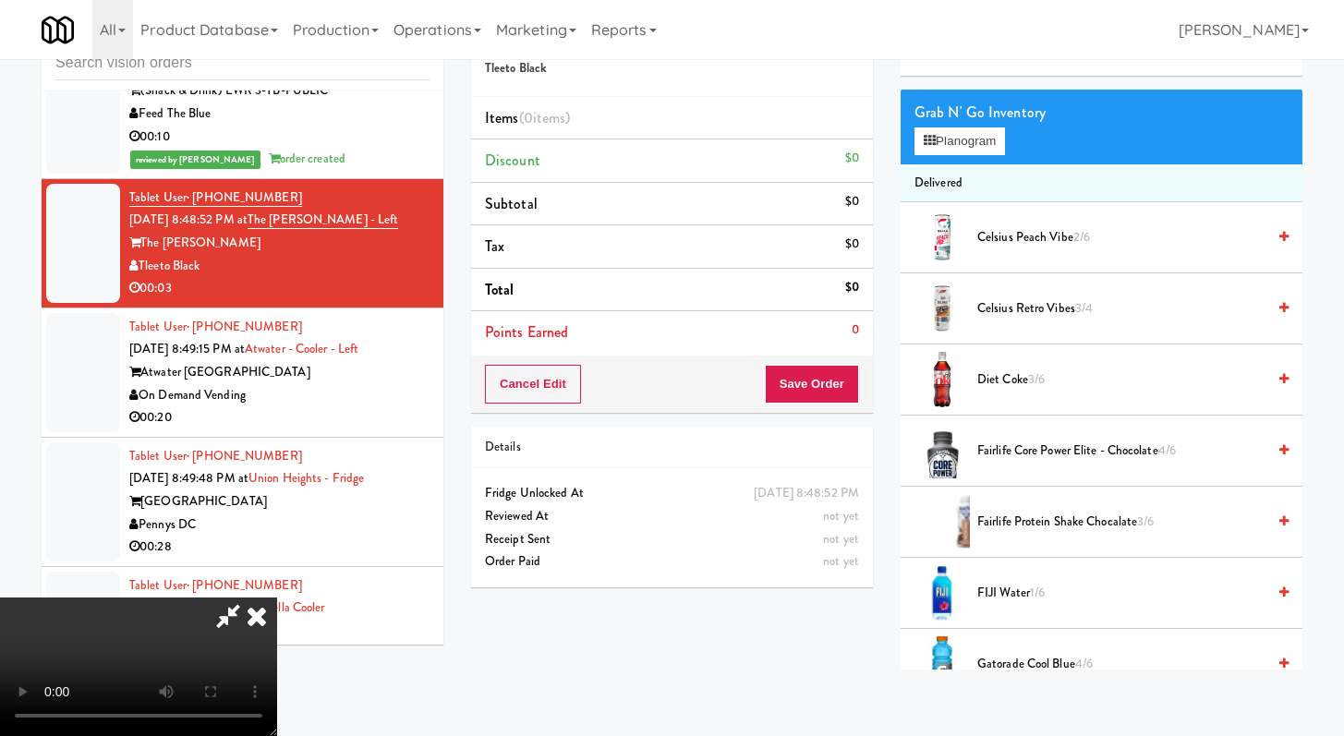
click at [1023, 367] on li "Diet Coke 3/6" at bounding box center [1101, 379] width 402 height 71
click at [1023, 392] on li "Diet Coke 3/6" at bounding box center [1101, 379] width 402 height 71
click at [995, 379] on span "Diet Coke 3/6" at bounding box center [1121, 379] width 288 height 23
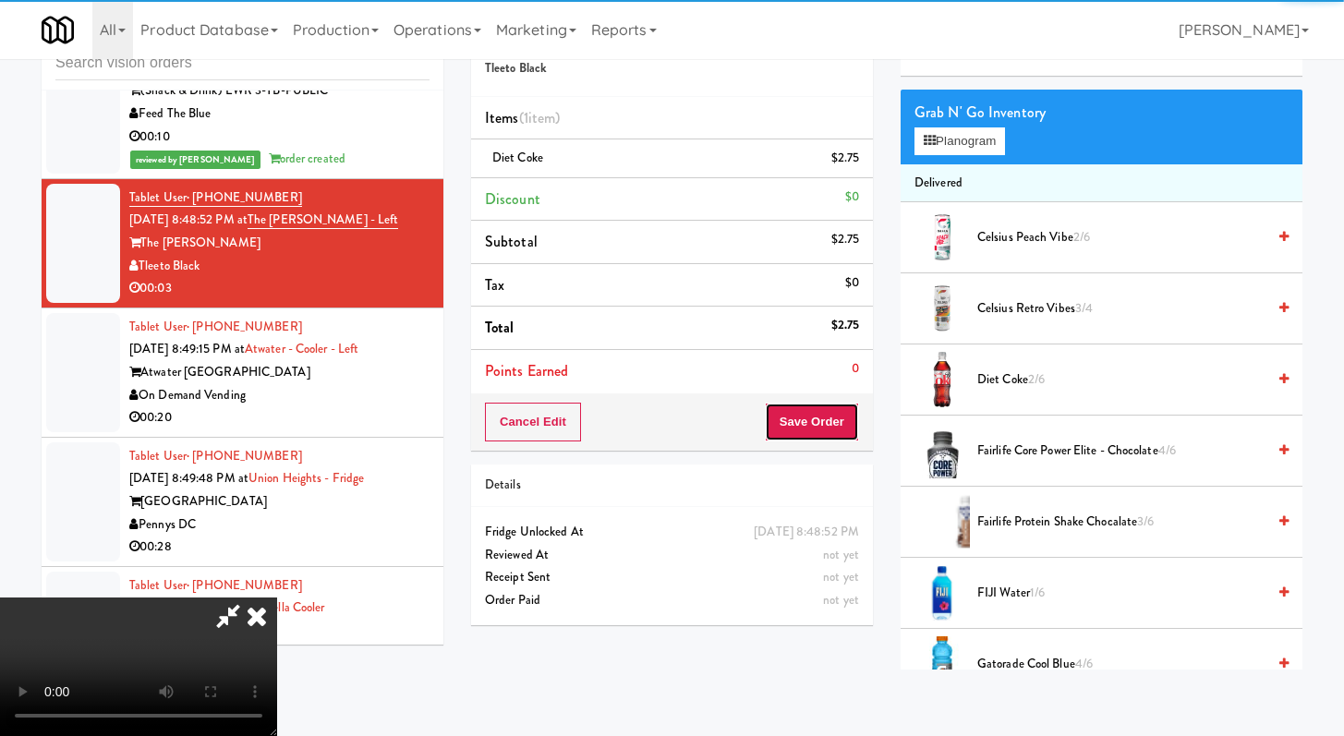
click at [819, 416] on button "Save Order" at bounding box center [812, 422] width 94 height 39
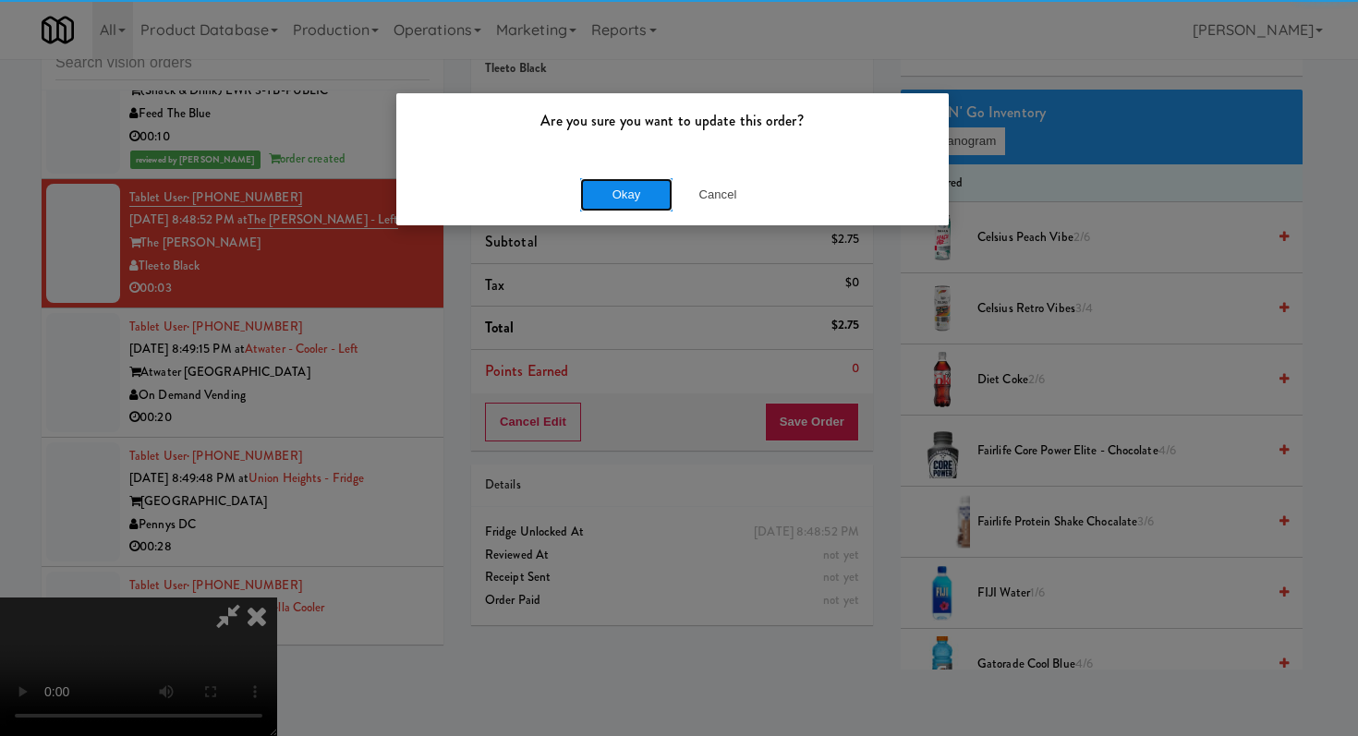
click at [624, 187] on button "Okay" at bounding box center [626, 194] width 92 height 33
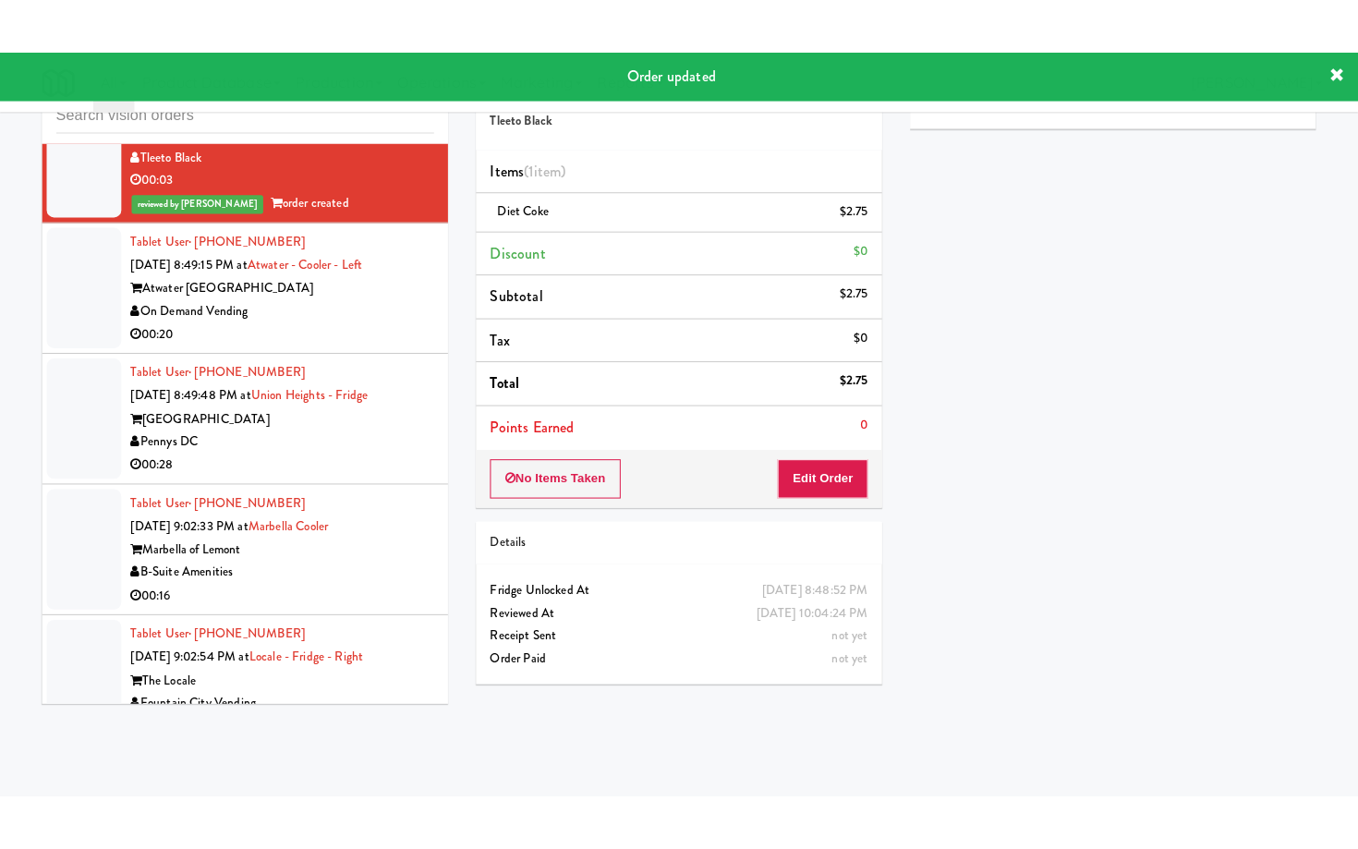
scroll to position [8852, 0]
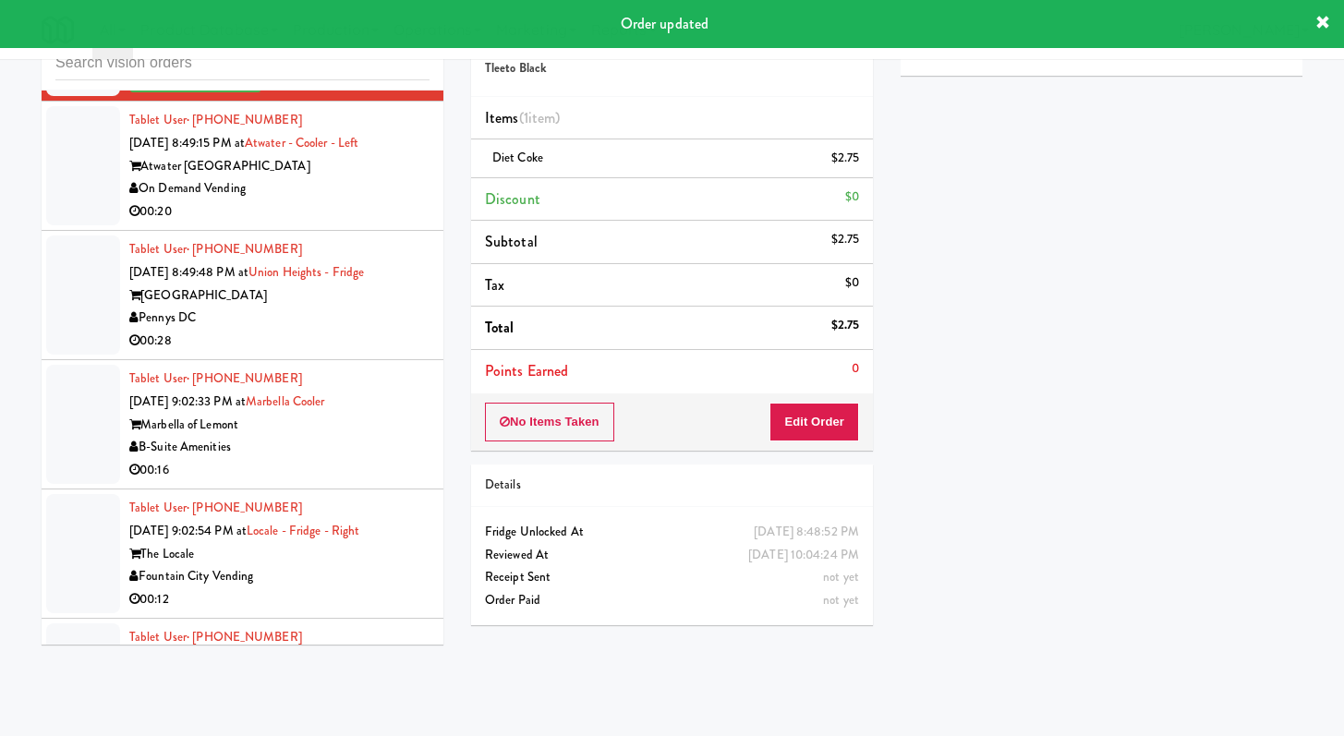
click at [389, 223] on div "00:20" at bounding box center [279, 211] width 300 height 23
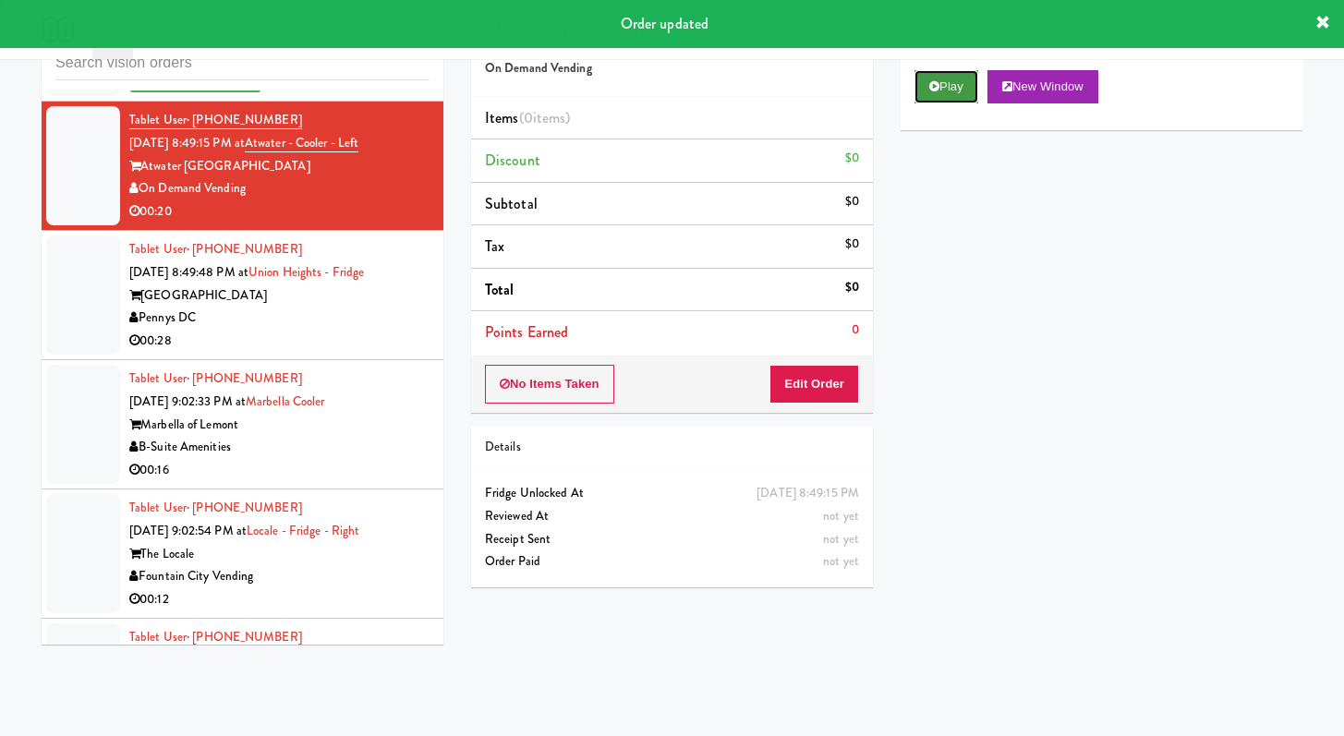
click at [948, 94] on button "Play" at bounding box center [946, 86] width 64 height 33
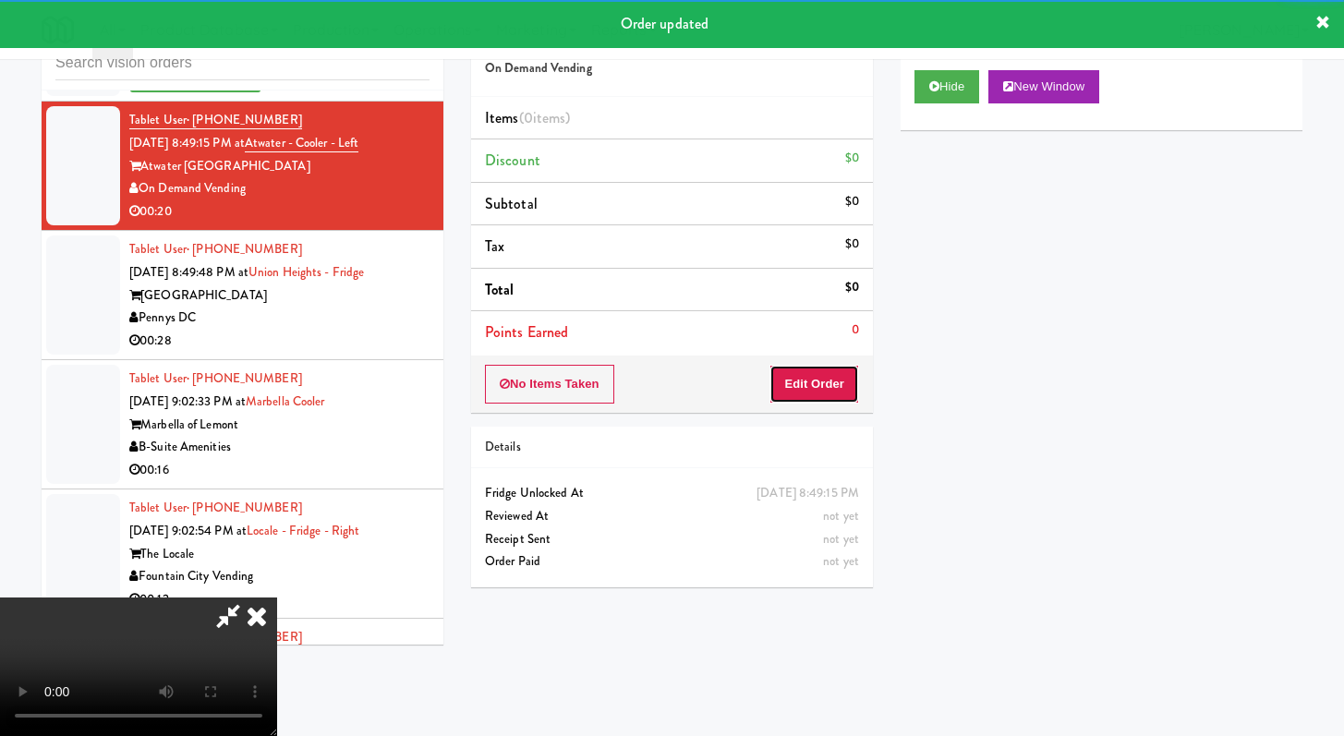
click at [792, 387] on button "Edit Order" at bounding box center [814, 384] width 90 height 39
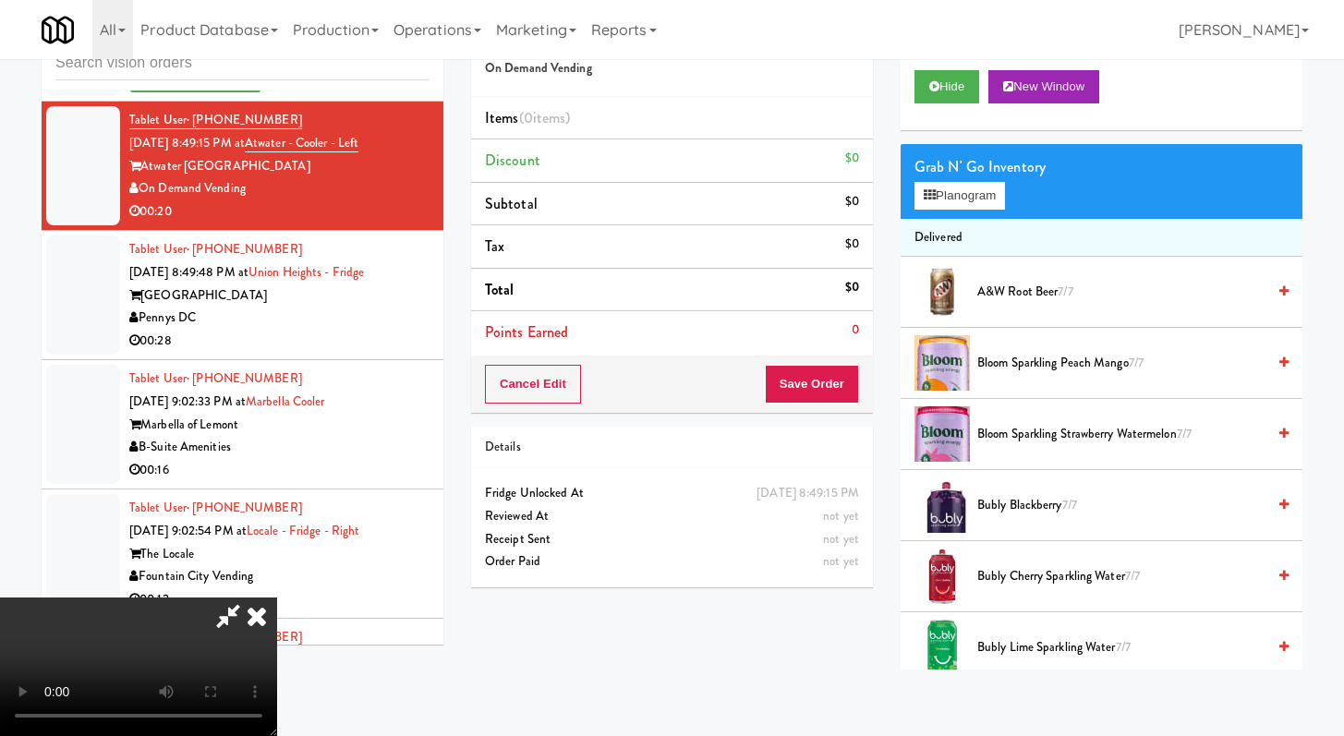
scroll to position [8830, 0]
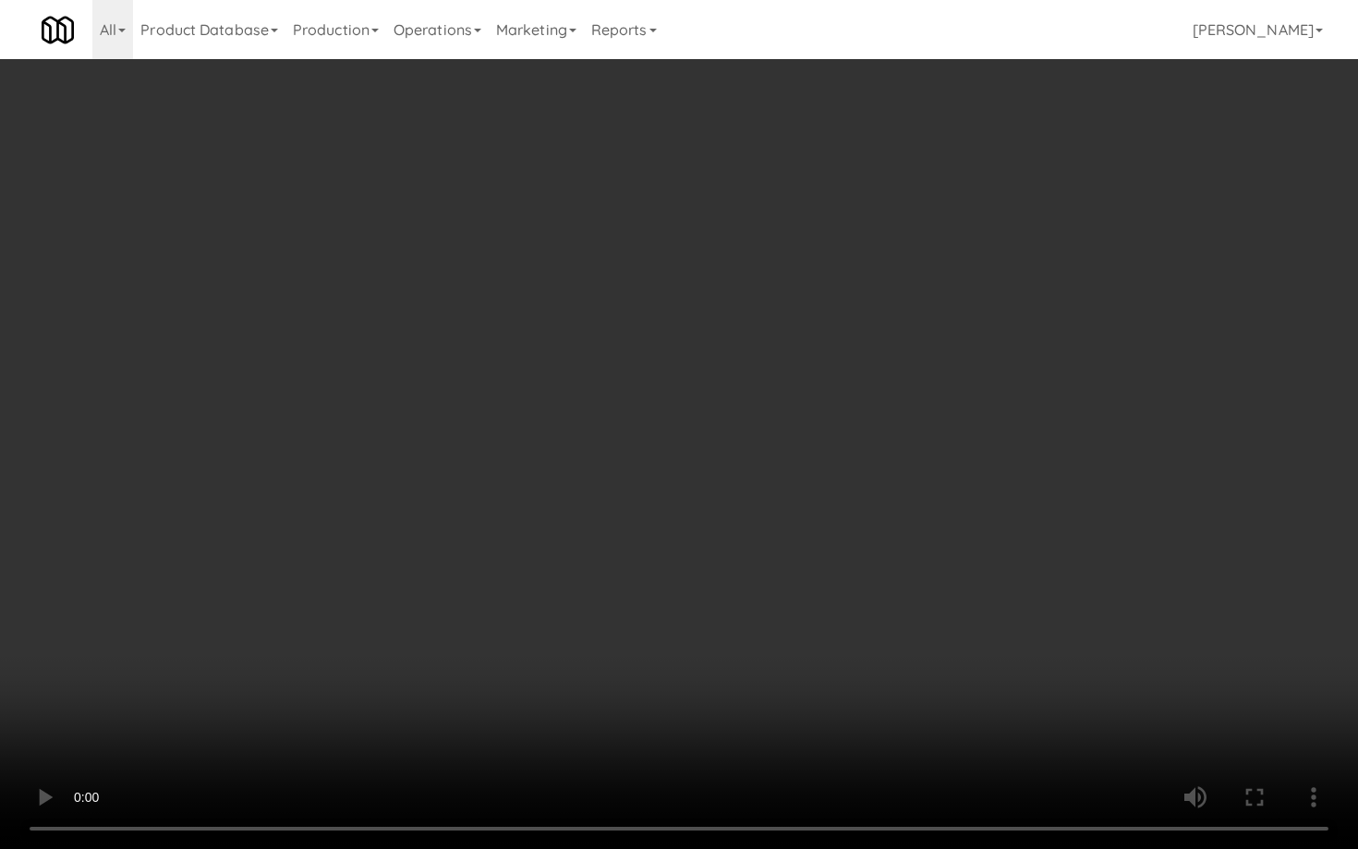
click at [767, 565] on video at bounding box center [679, 424] width 1358 height 849
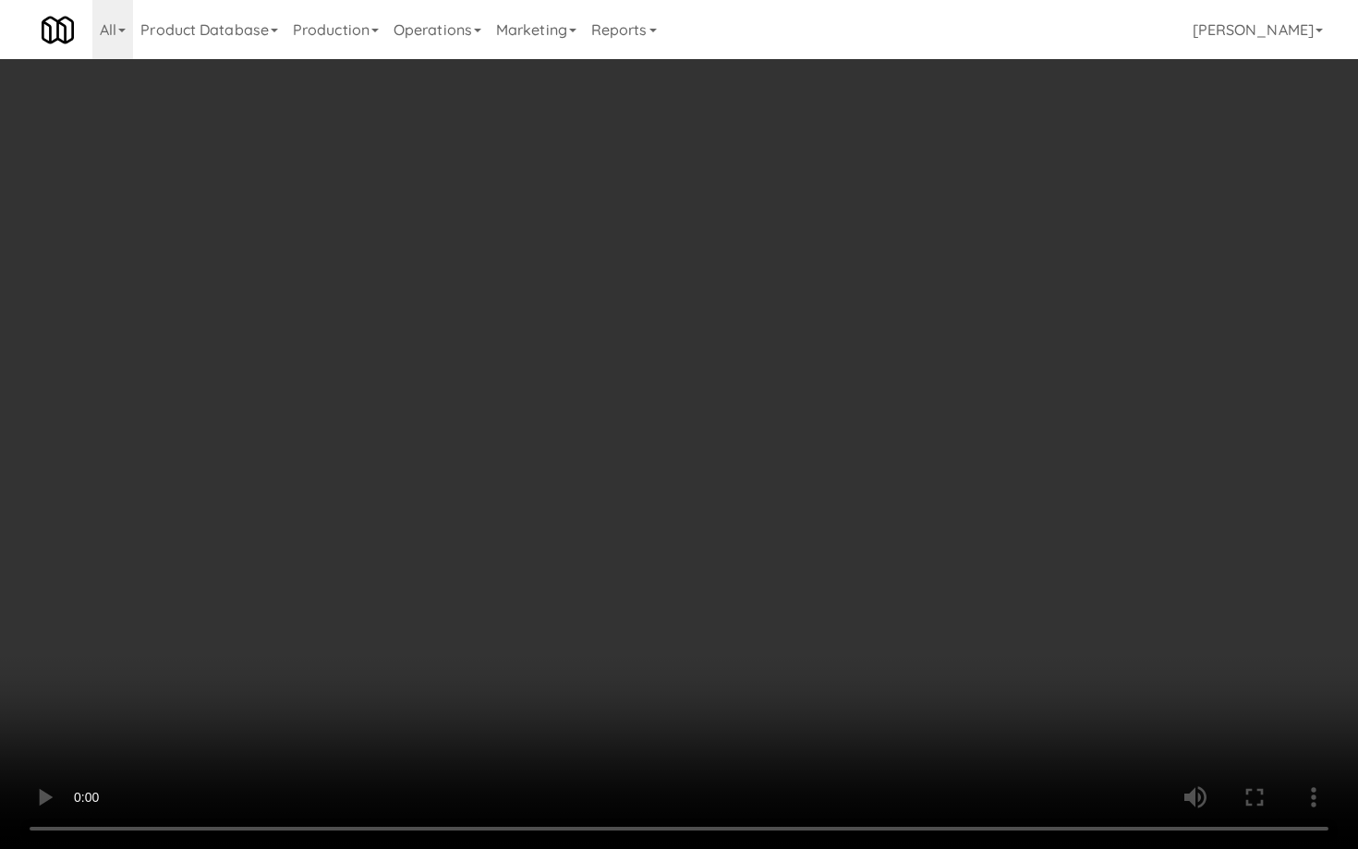
click at [767, 565] on video at bounding box center [679, 424] width 1358 height 849
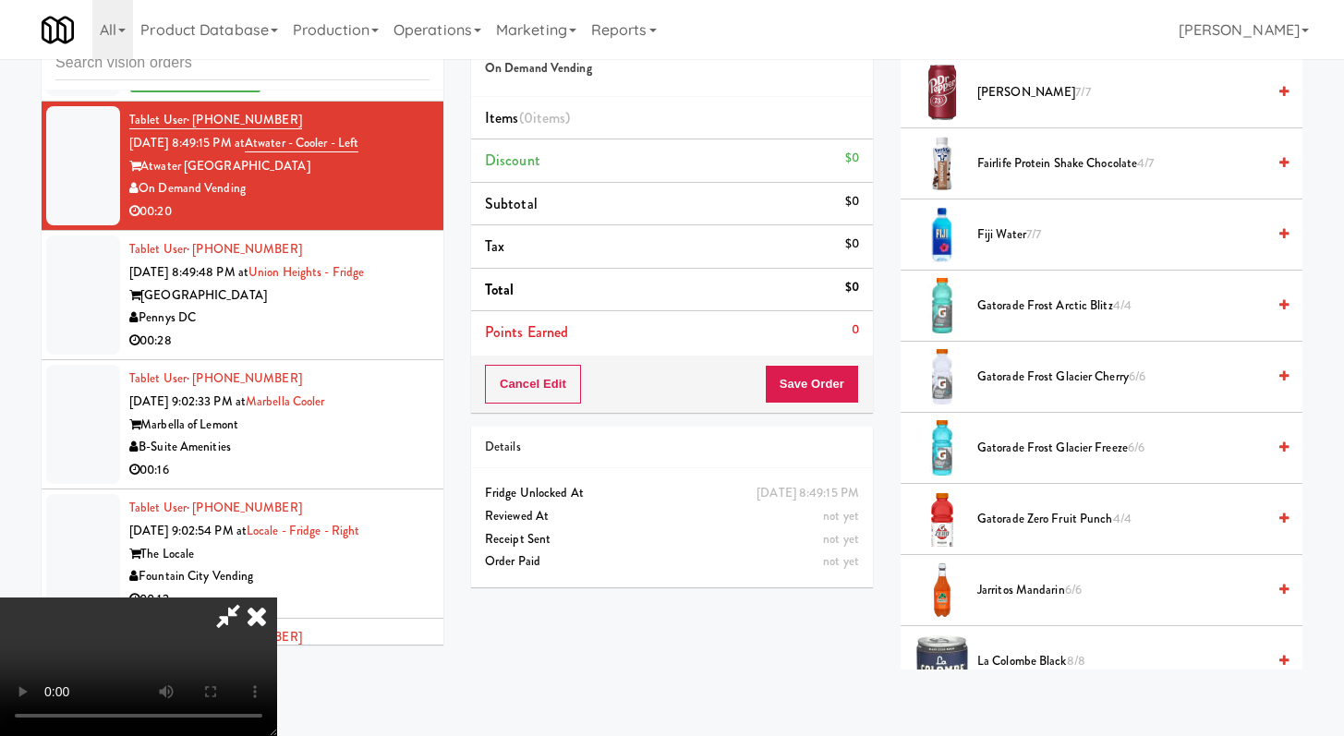
scroll to position [1629, 0]
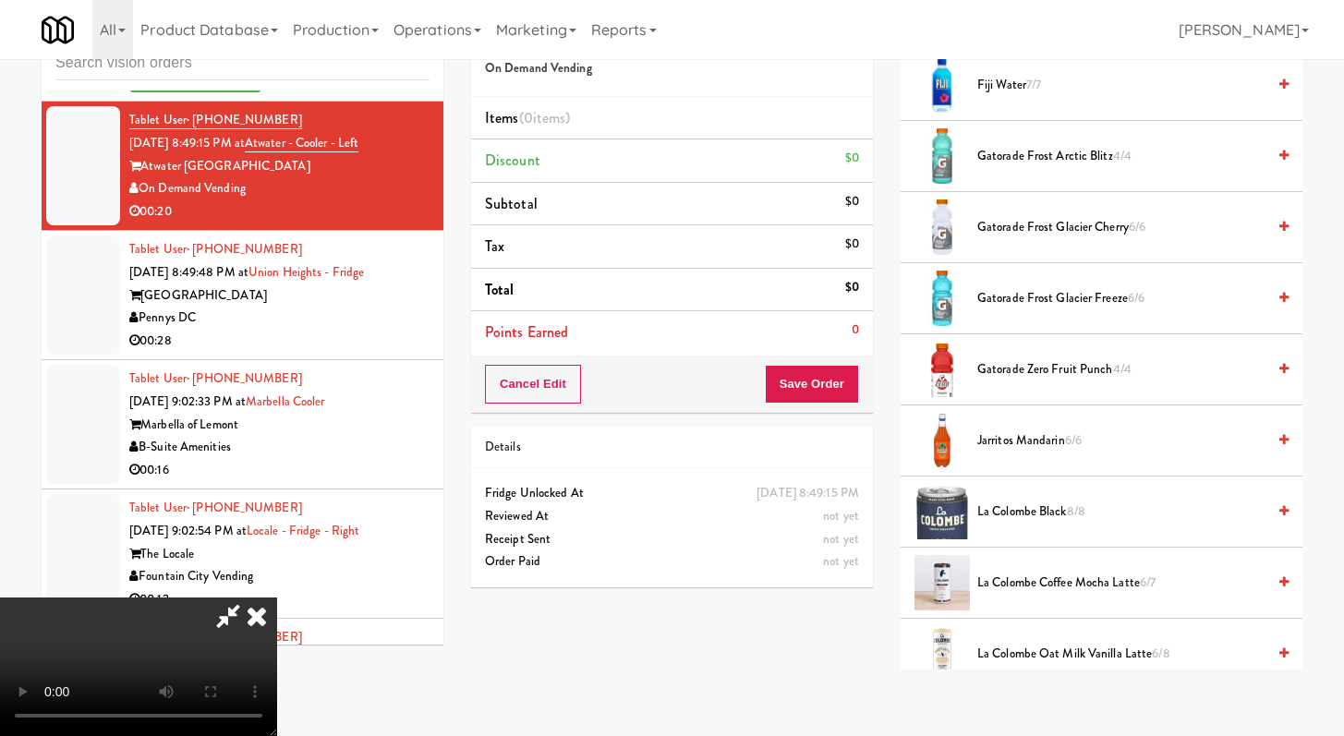
click at [995, 150] on span "Gatorade Frost Arctic Blitz 4/4" at bounding box center [1121, 156] width 288 height 23
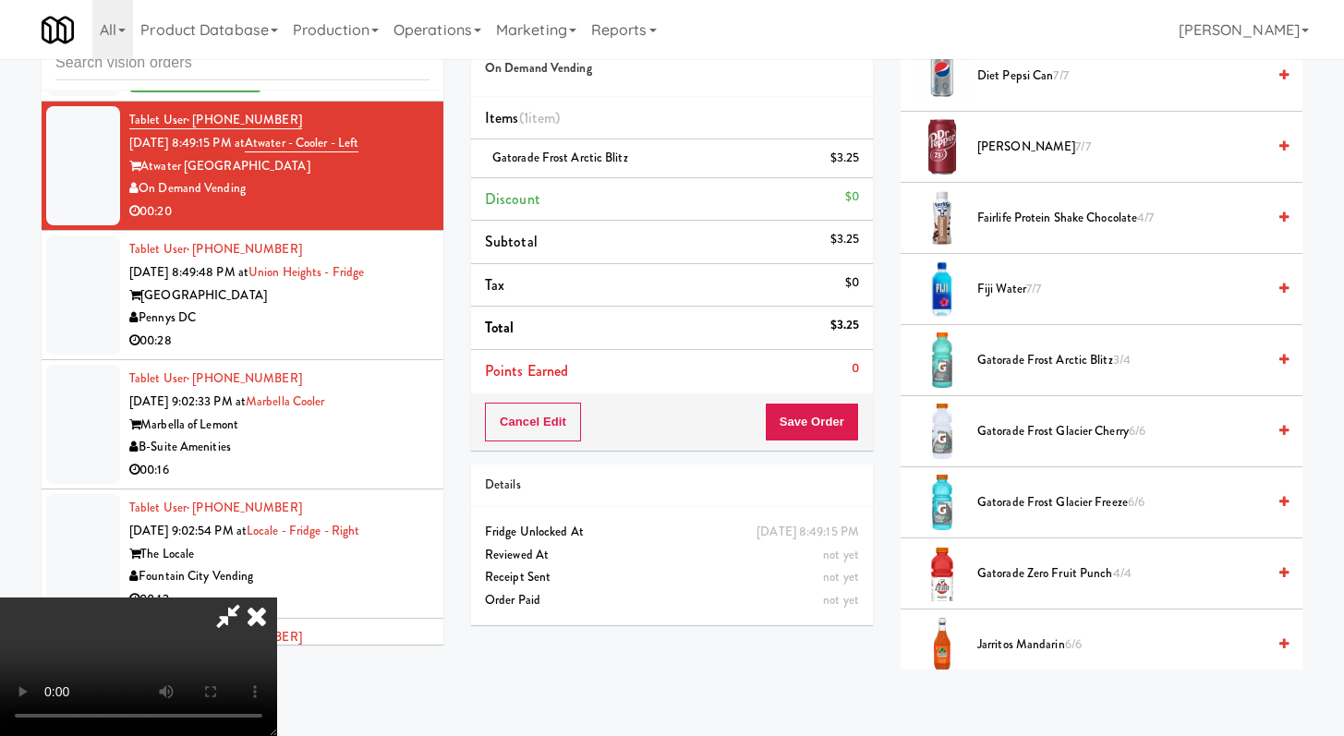
scroll to position [1256, 0]
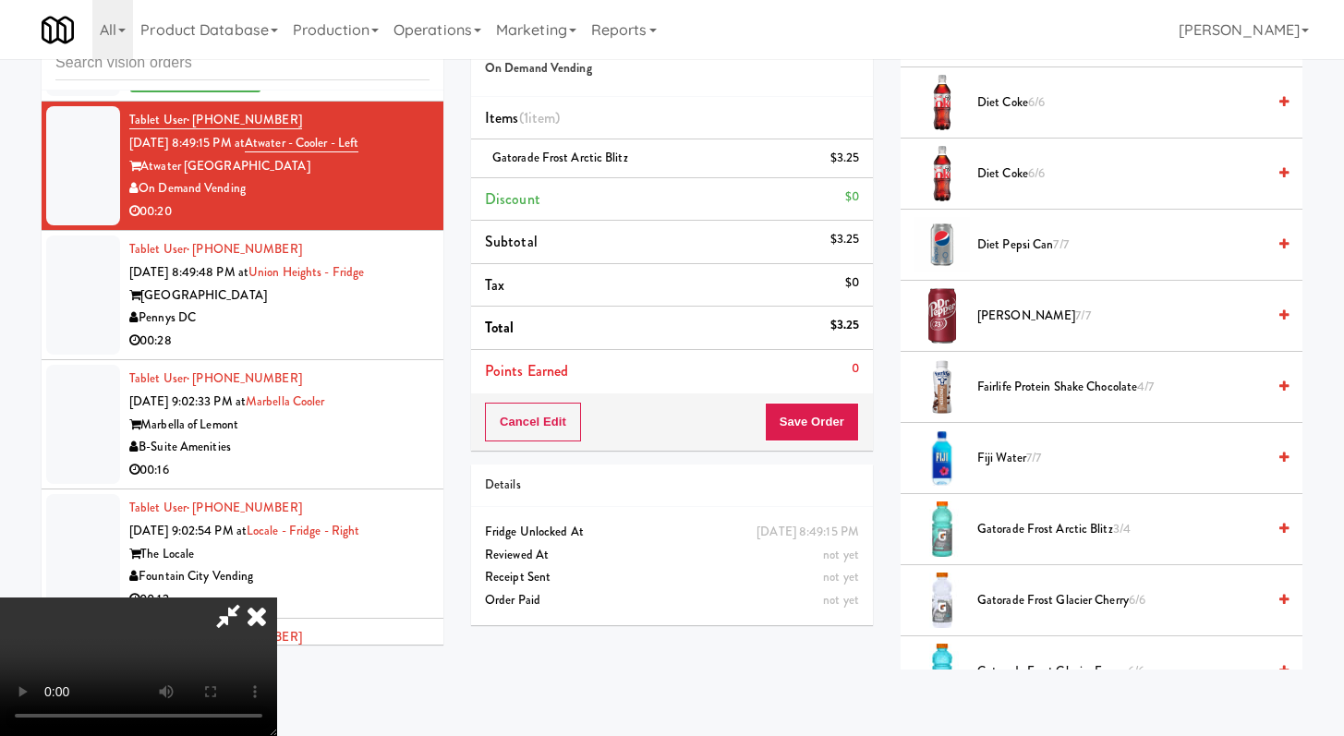
click at [1028, 383] on span "Fairlife Protein Shake Chocolate 4/7" at bounding box center [1121, 387] width 288 height 23
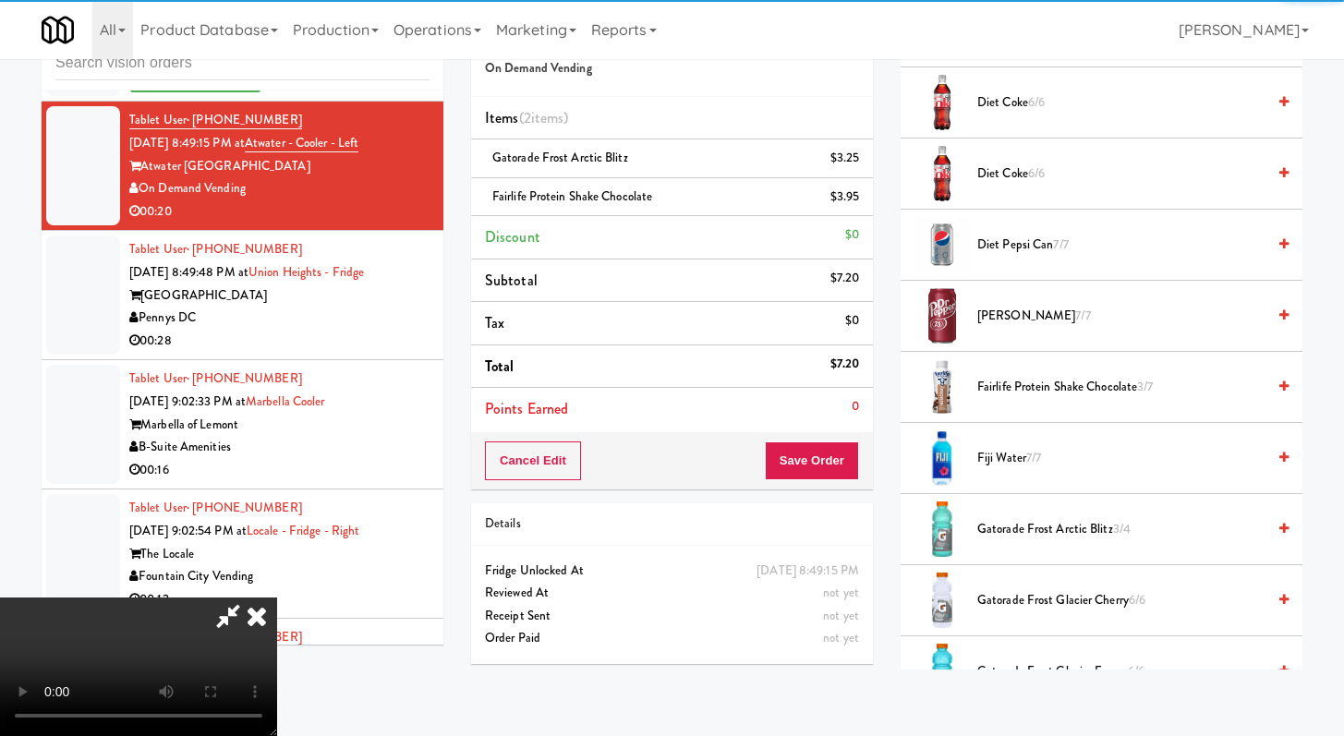
click at [839, 490] on div "Order # 7103343 On Demand Vending Items (2 items ) Gatorade Frost Arctic Blitz …" at bounding box center [671, 342] width 429 height 670
click at [839, 478] on button "Save Order" at bounding box center [812, 460] width 94 height 39
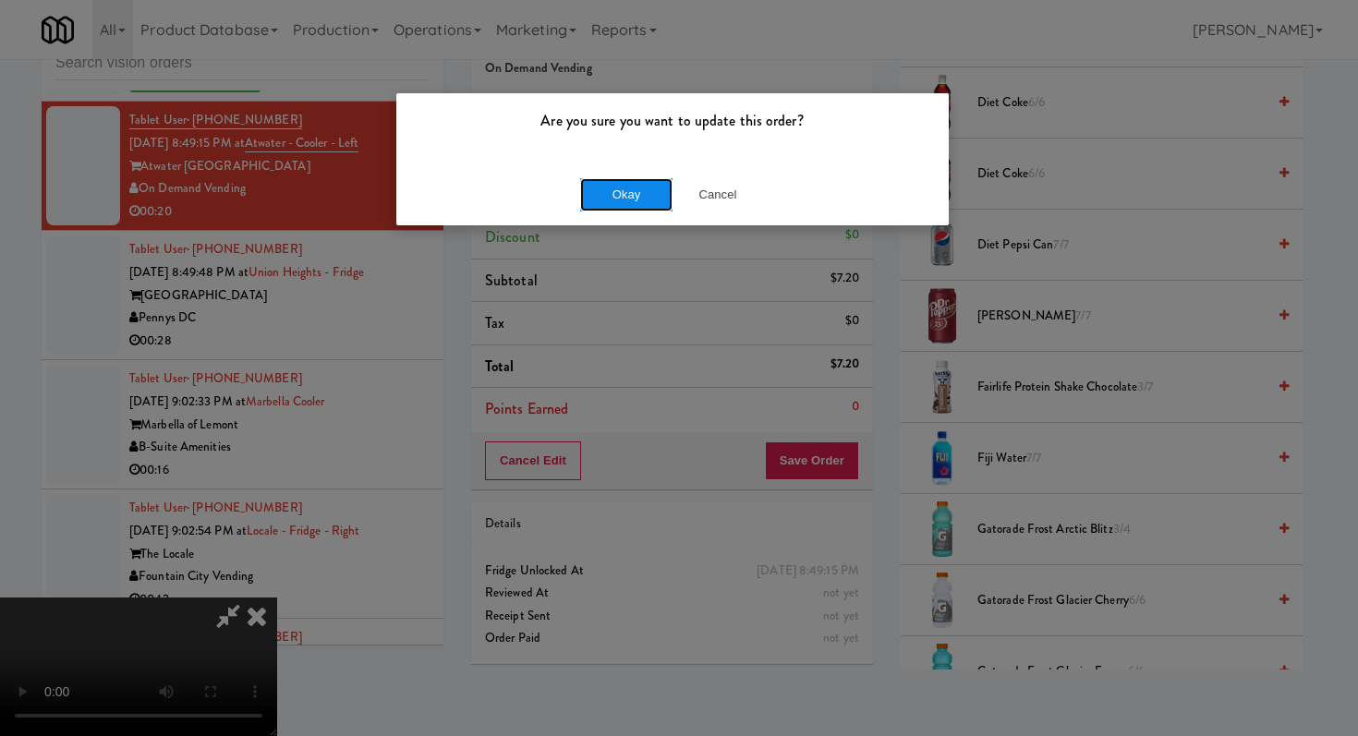
click at [658, 200] on button "Okay" at bounding box center [626, 194] width 92 height 33
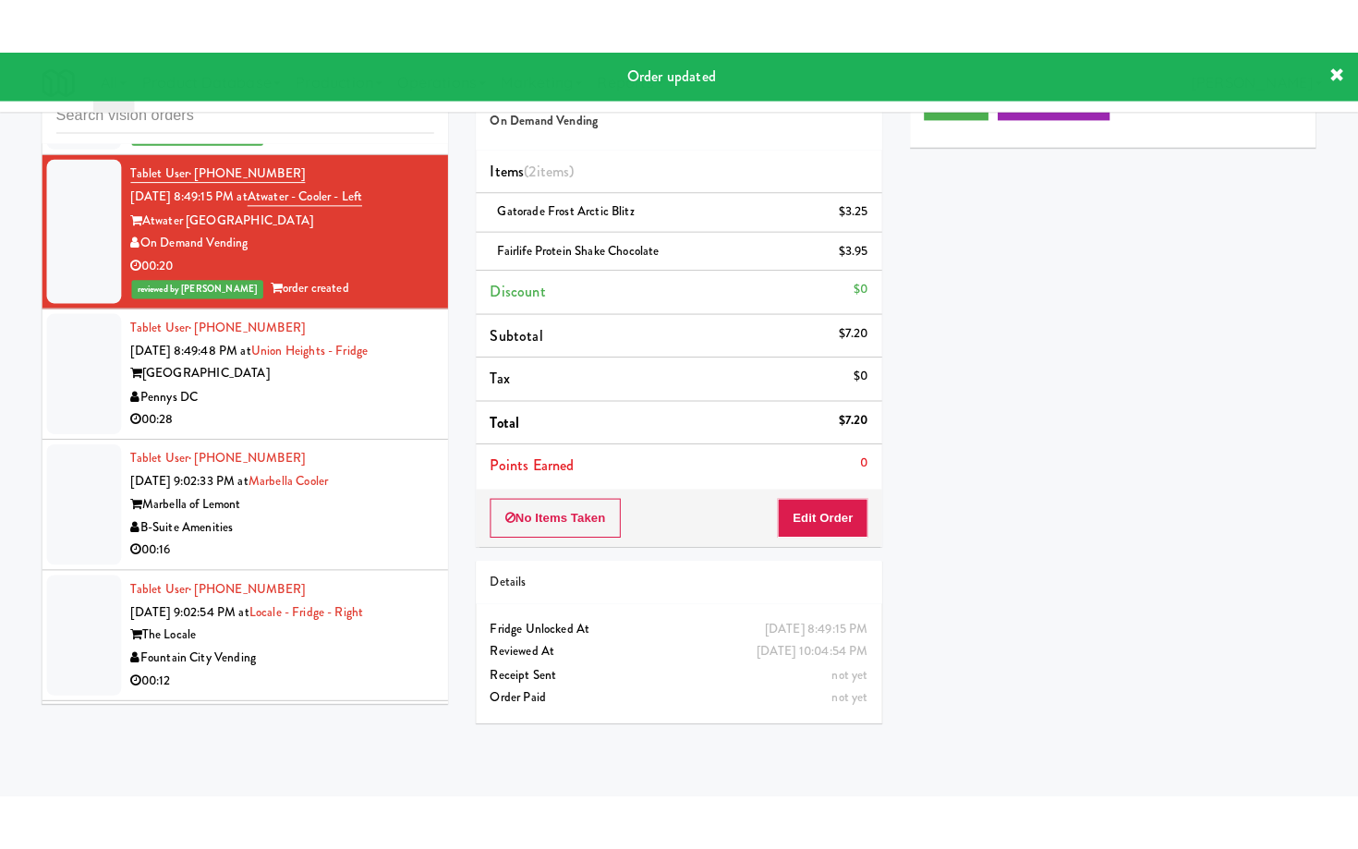
scroll to position [0, 0]
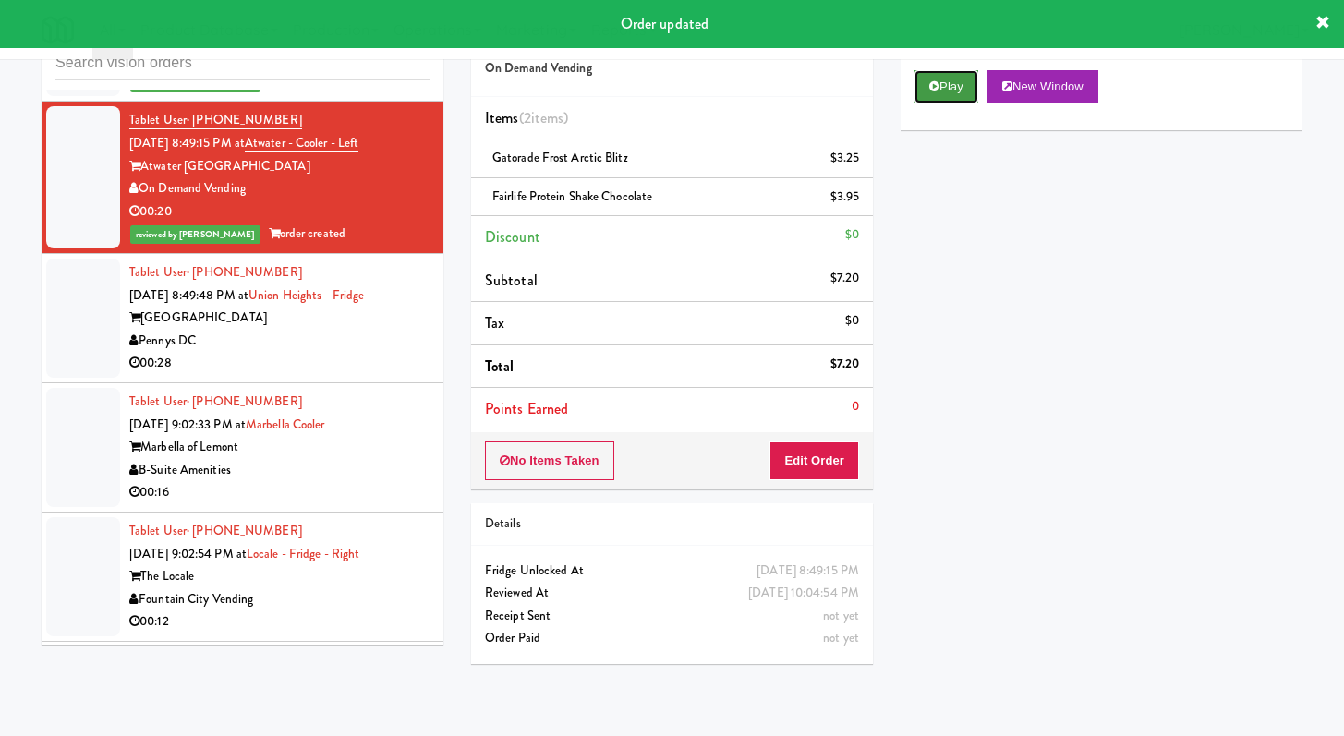
click at [920, 93] on button "Play" at bounding box center [946, 86] width 64 height 33
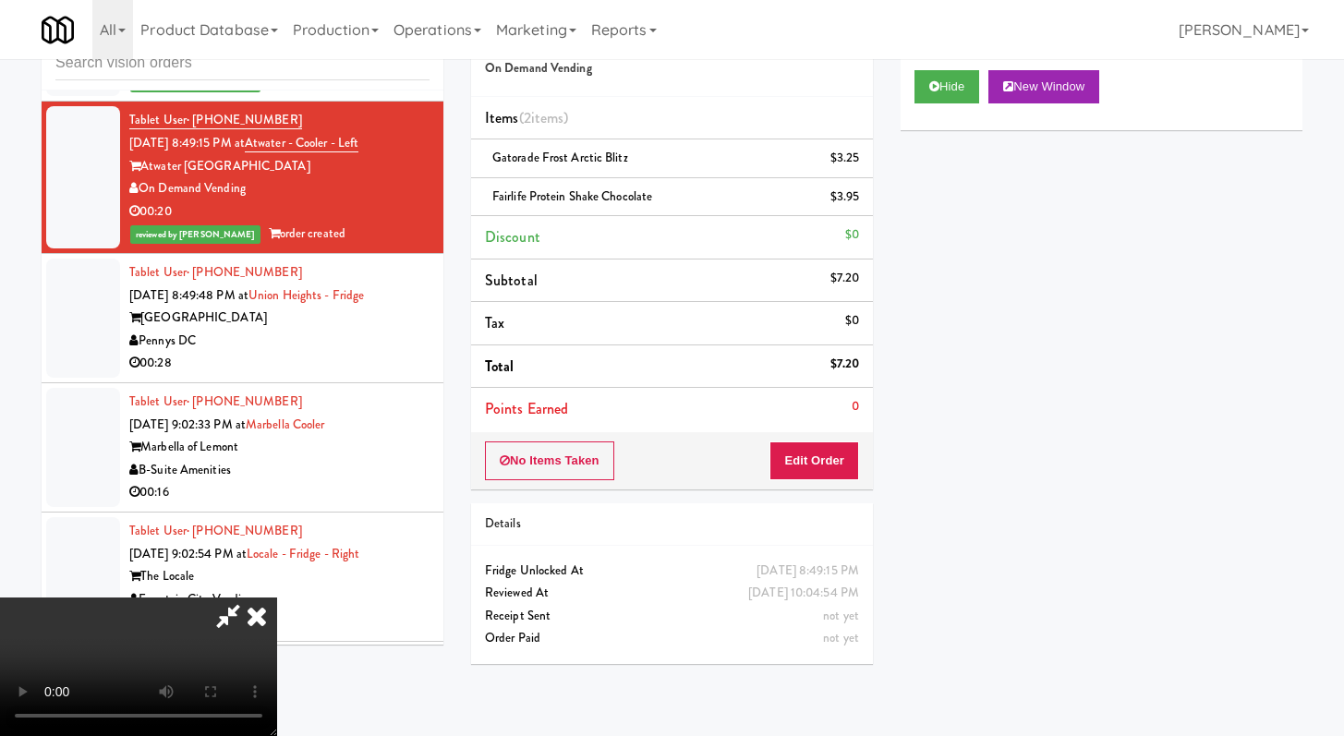
scroll to position [8830, 0]
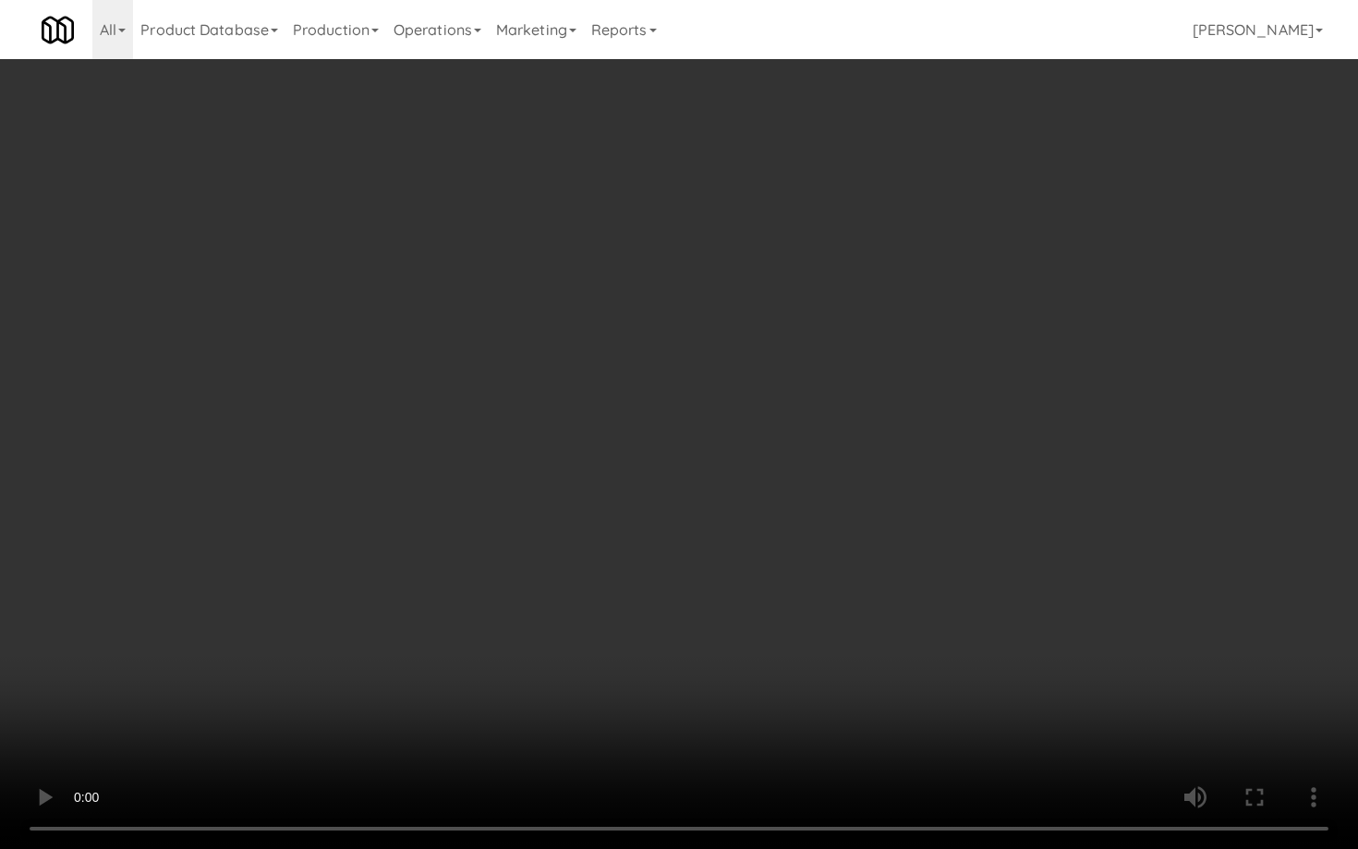
click at [1010, 590] on video at bounding box center [679, 424] width 1358 height 849
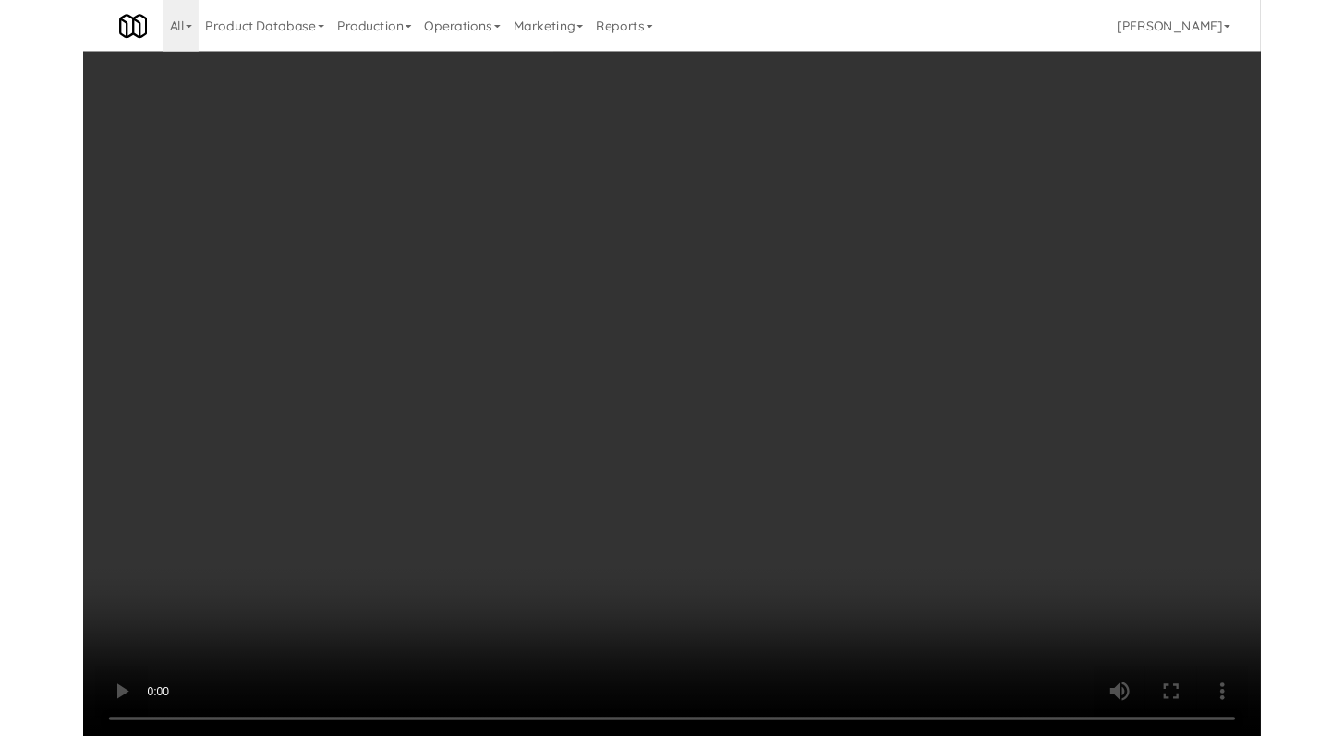
scroll to position [8852, 0]
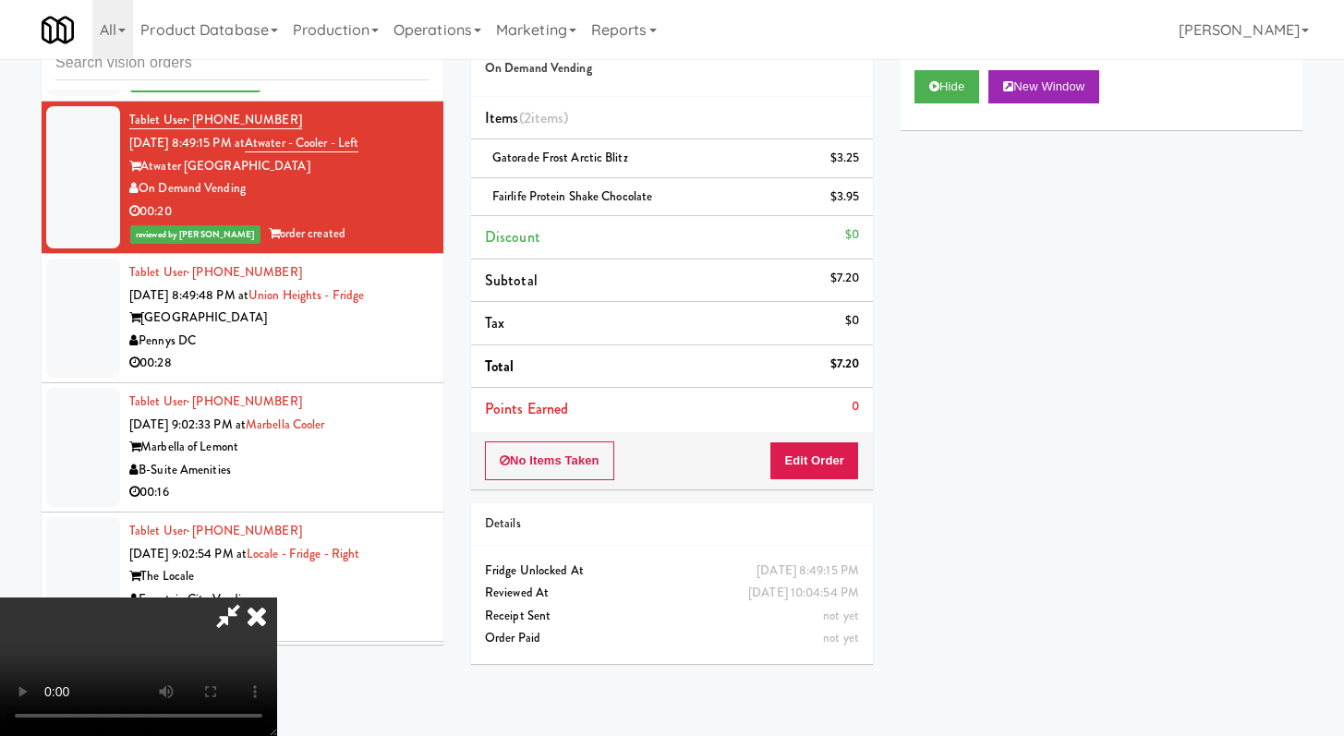
click at [277, 598] on icon at bounding box center [256, 616] width 41 height 37
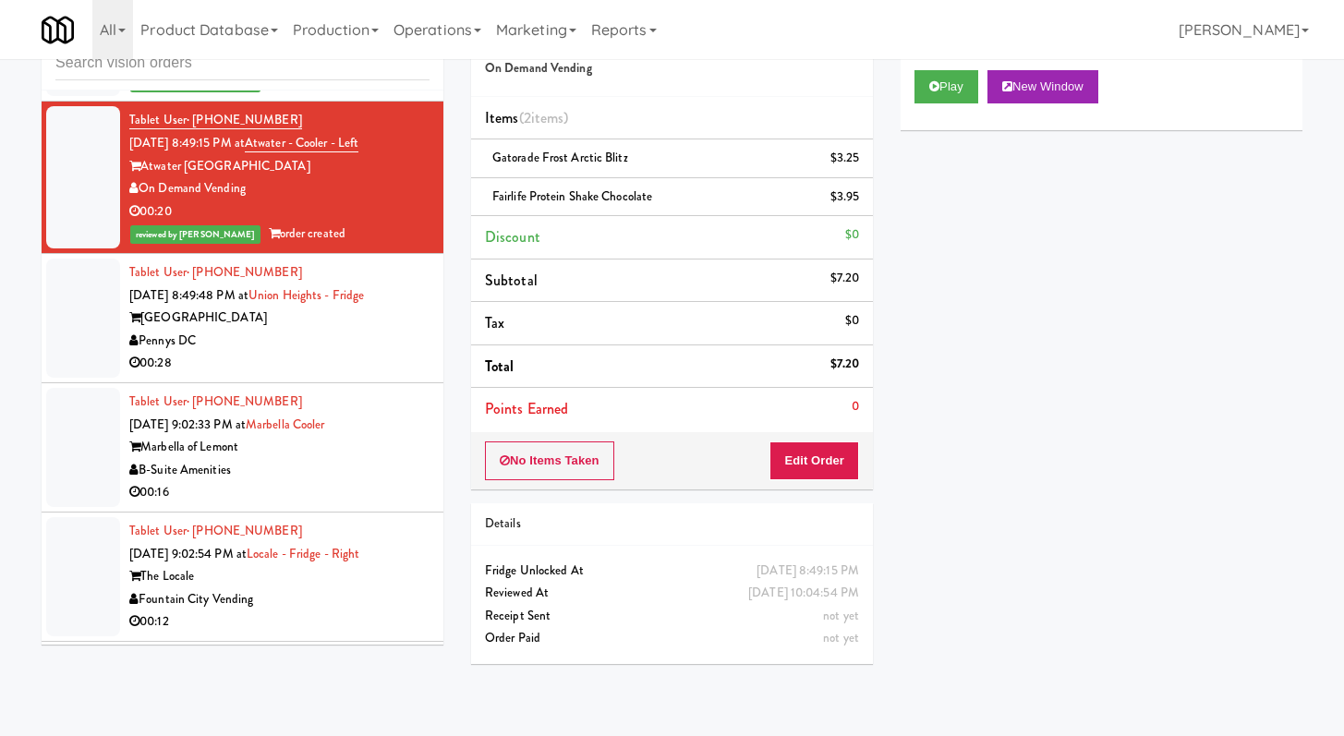
click at [351, 375] on div "00:28" at bounding box center [279, 363] width 300 height 23
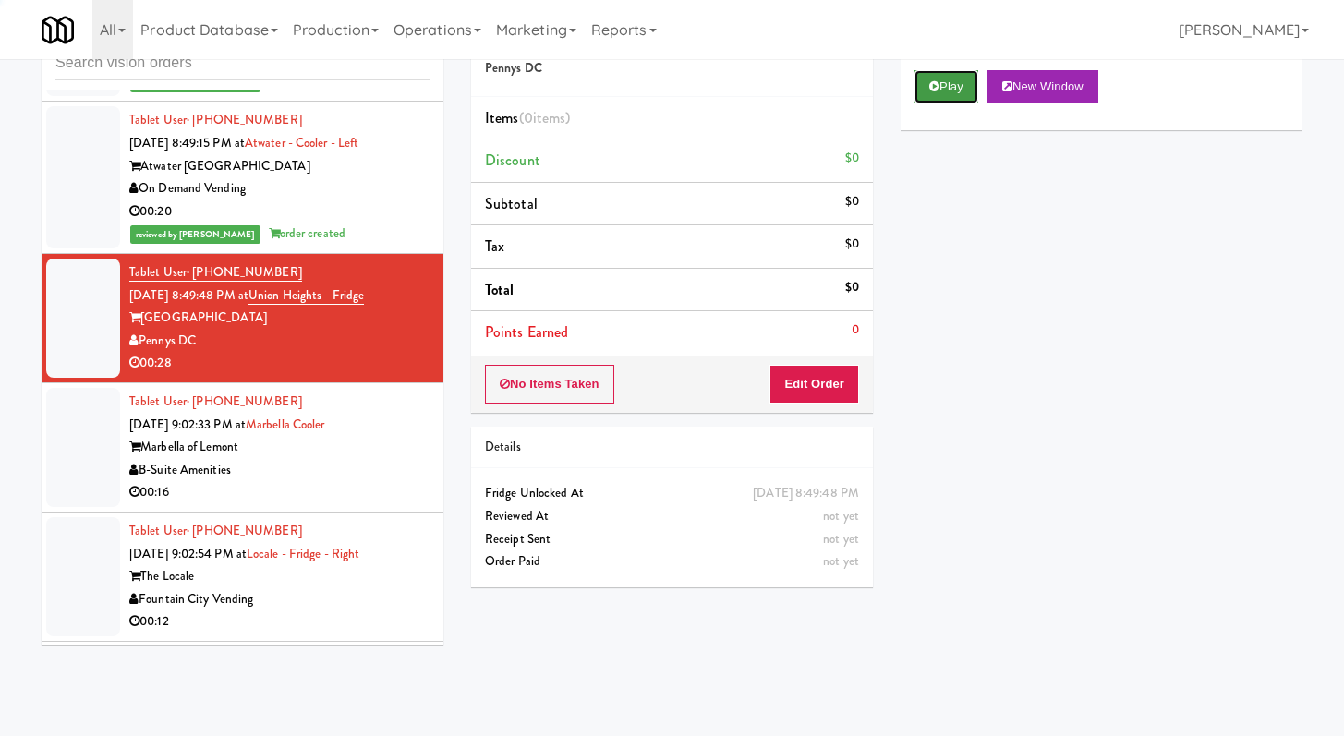
click at [972, 94] on button "Play" at bounding box center [946, 86] width 64 height 33
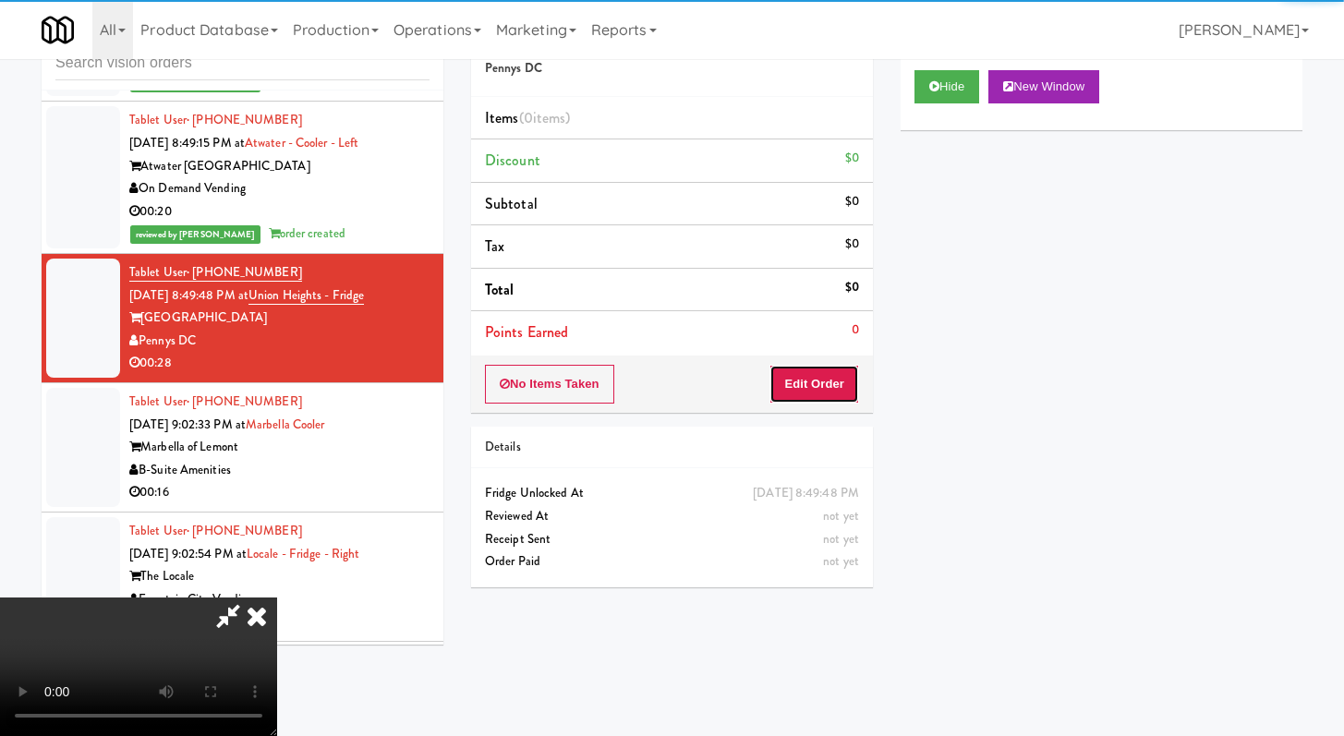
click at [817, 382] on button "Edit Order" at bounding box center [814, 384] width 90 height 39
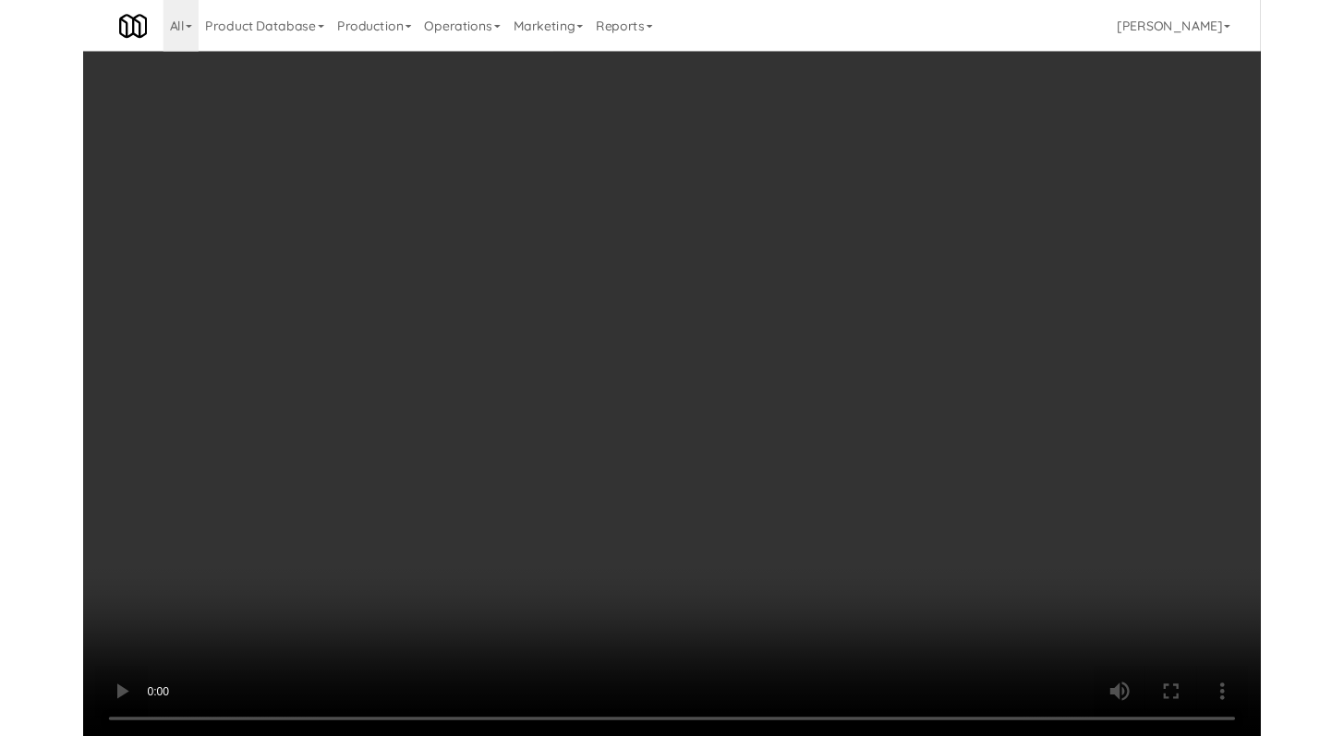
scroll to position [8830, 0]
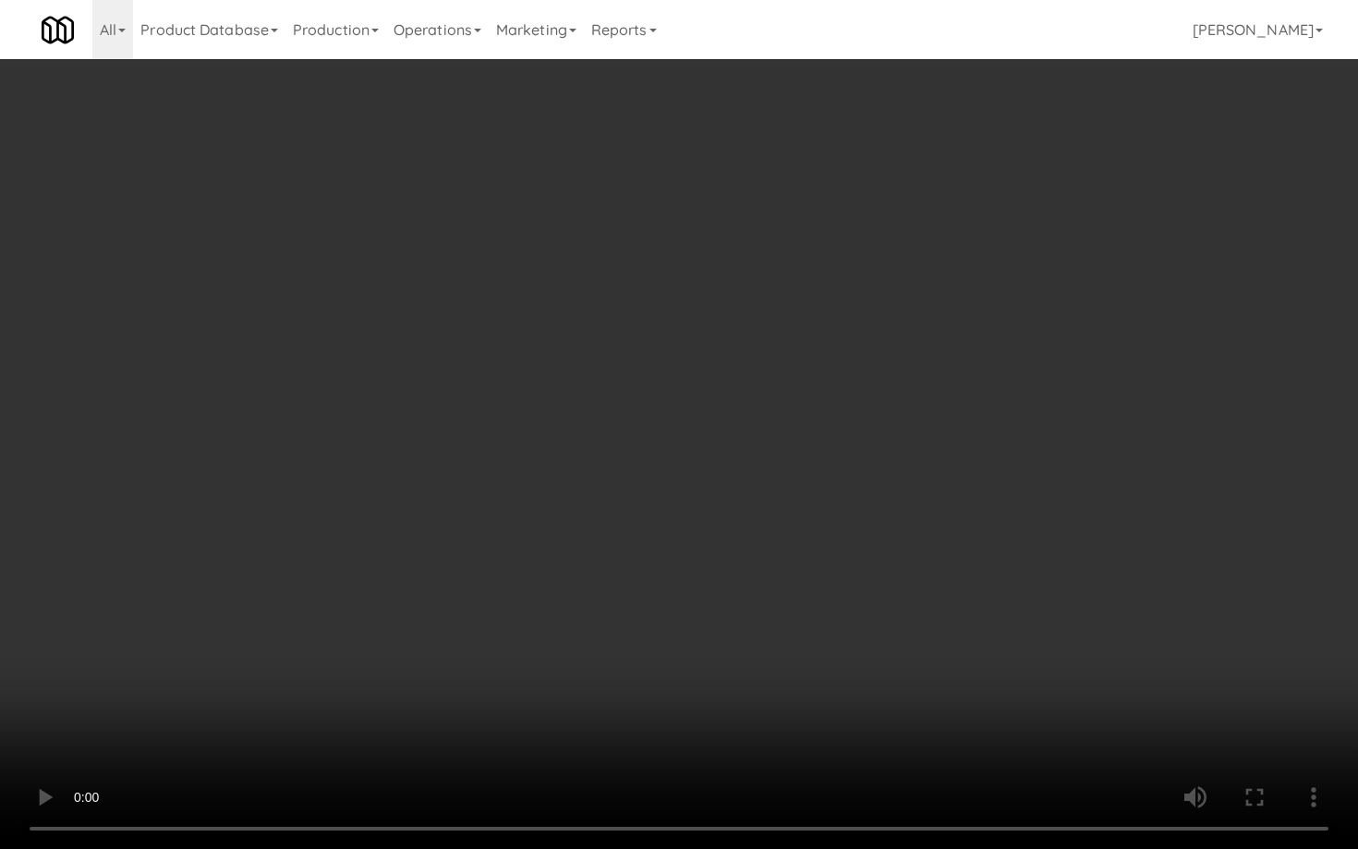
click at [750, 575] on video at bounding box center [679, 424] width 1358 height 849
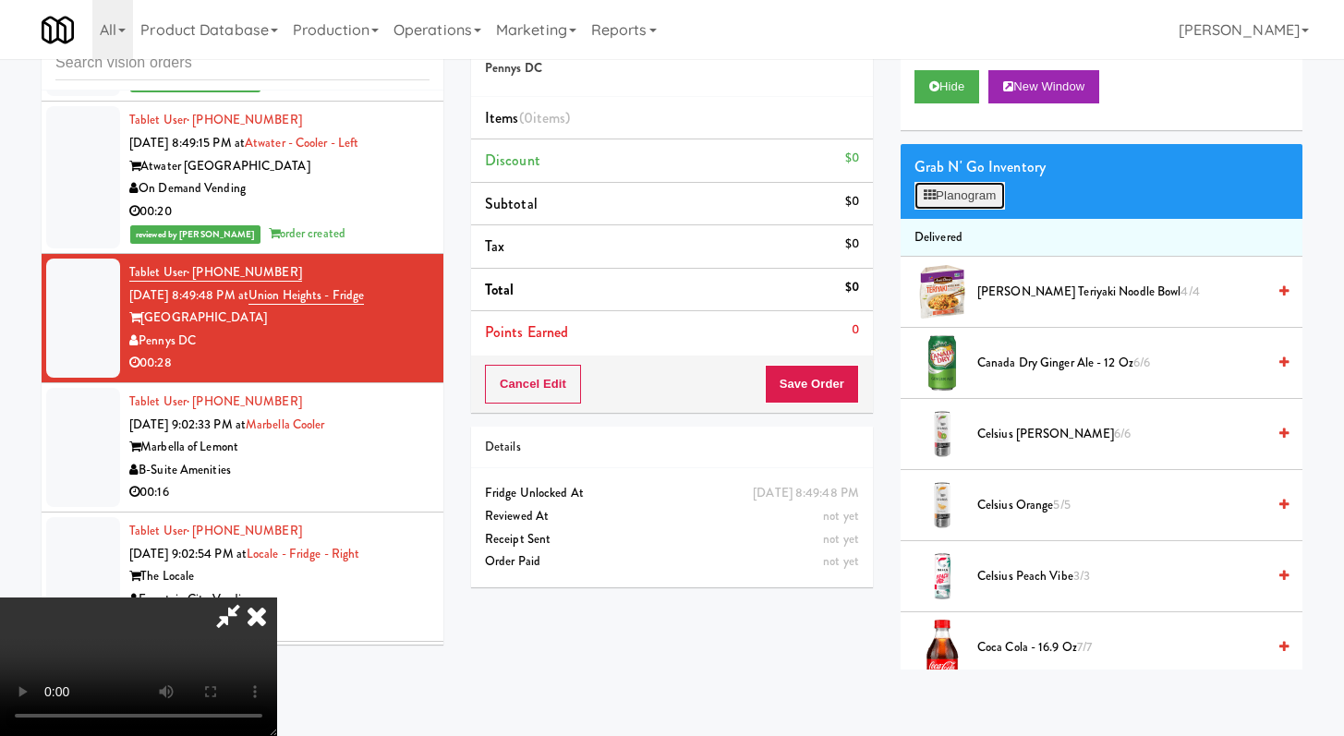
click at [1003, 197] on button "Planogram" at bounding box center [959, 196] width 91 height 28
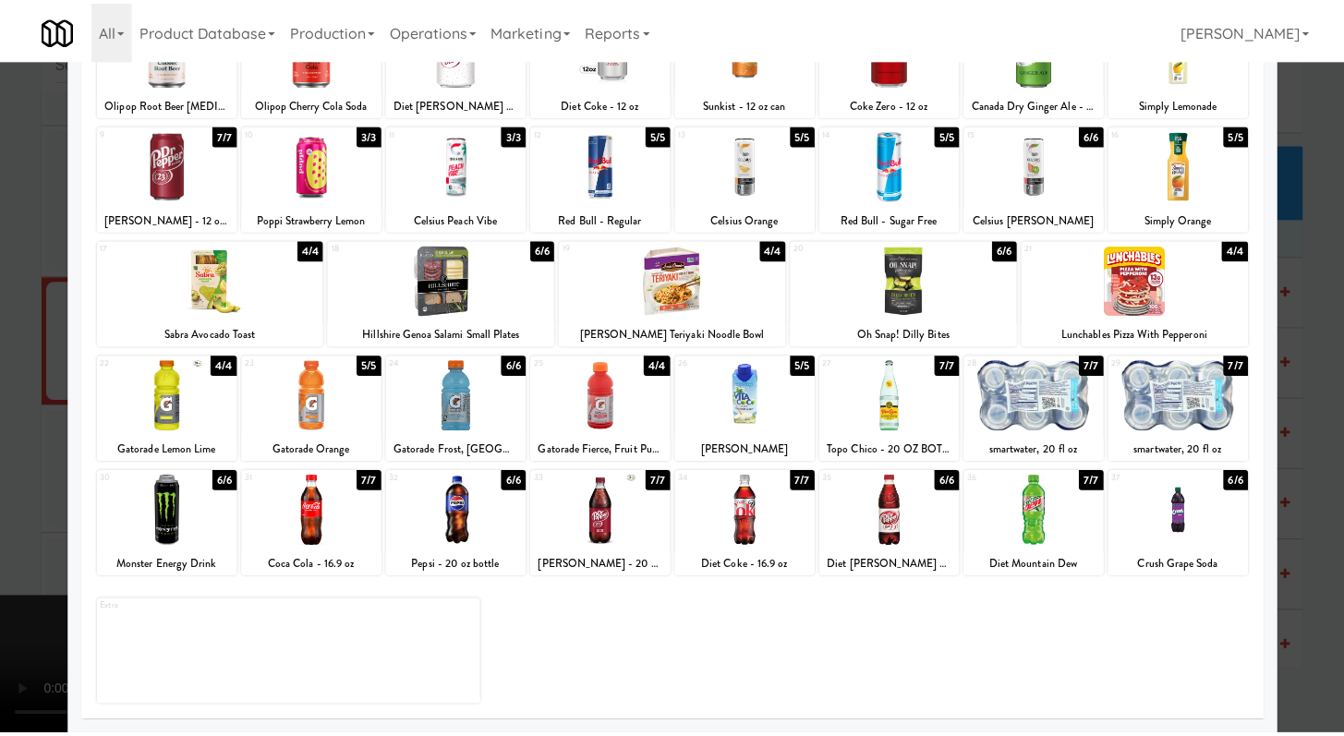
scroll to position [117, 0]
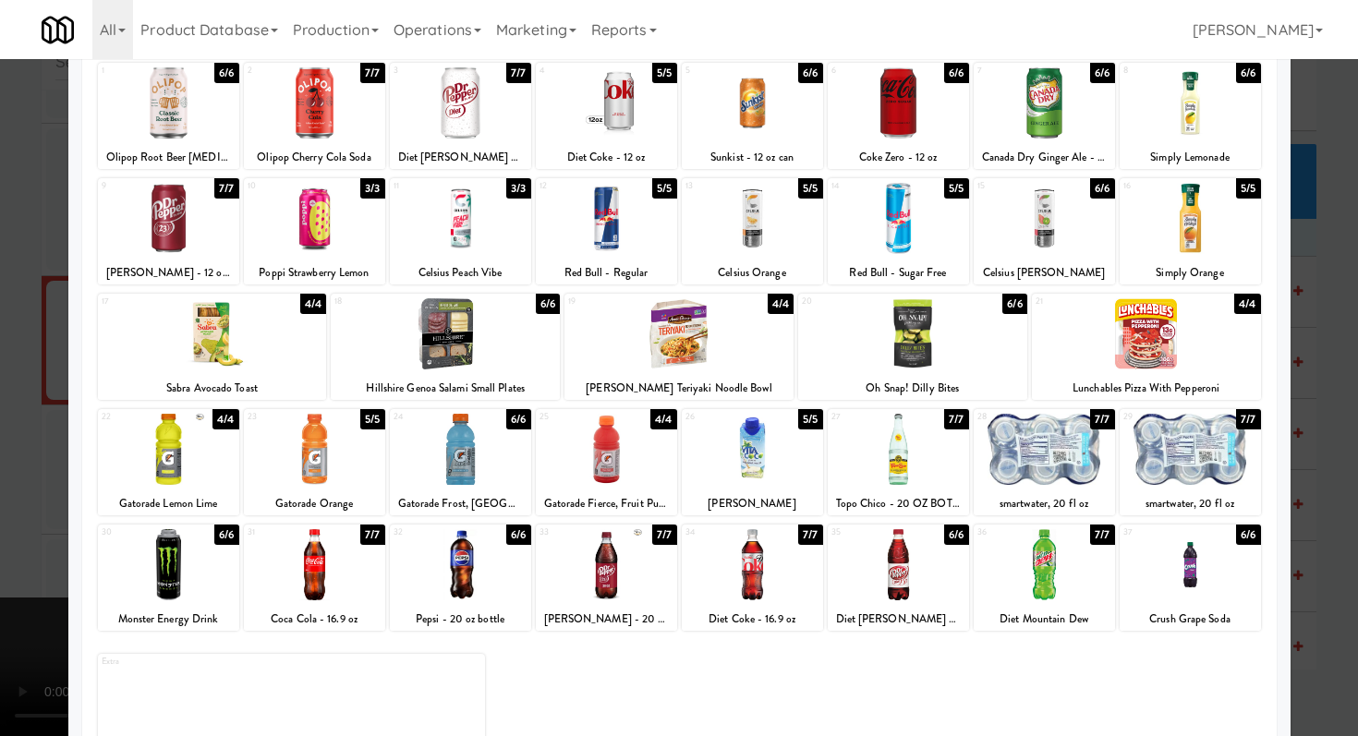
click at [0, 498] on div at bounding box center [679, 368] width 1358 height 736
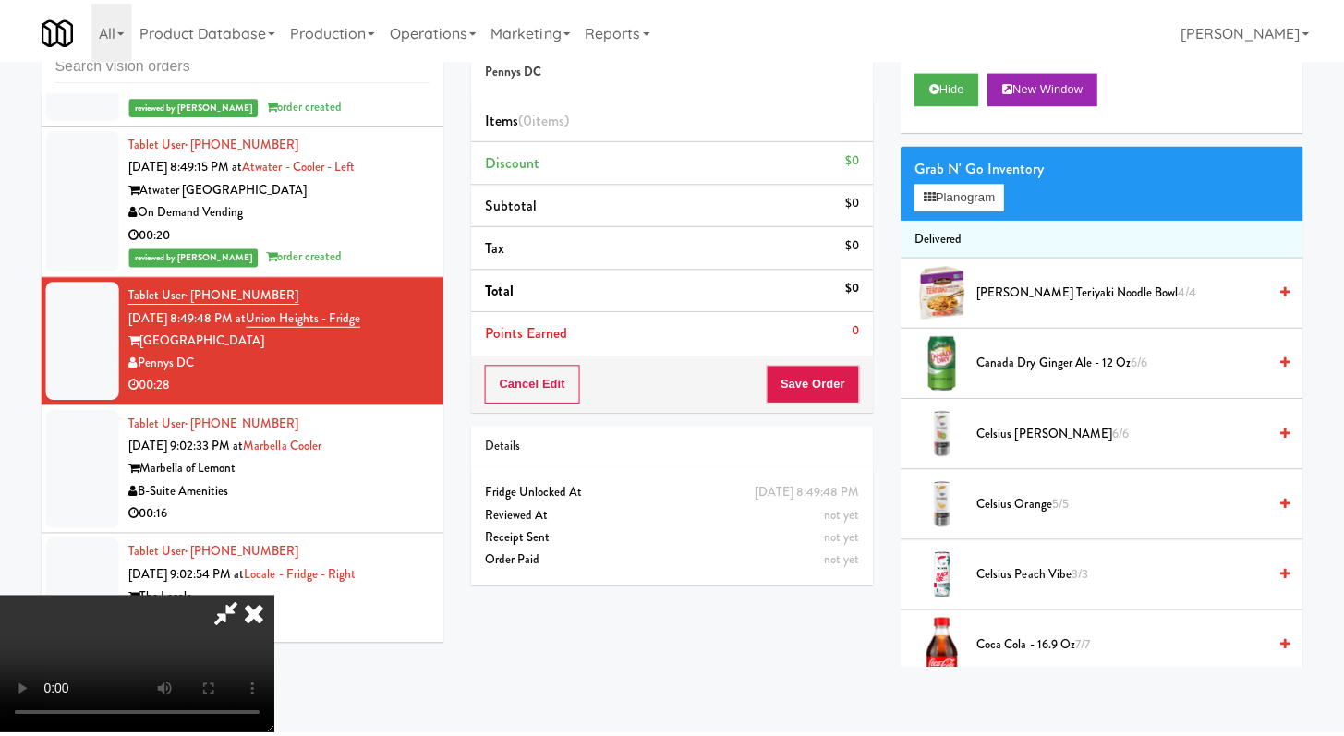
scroll to position [8852, 0]
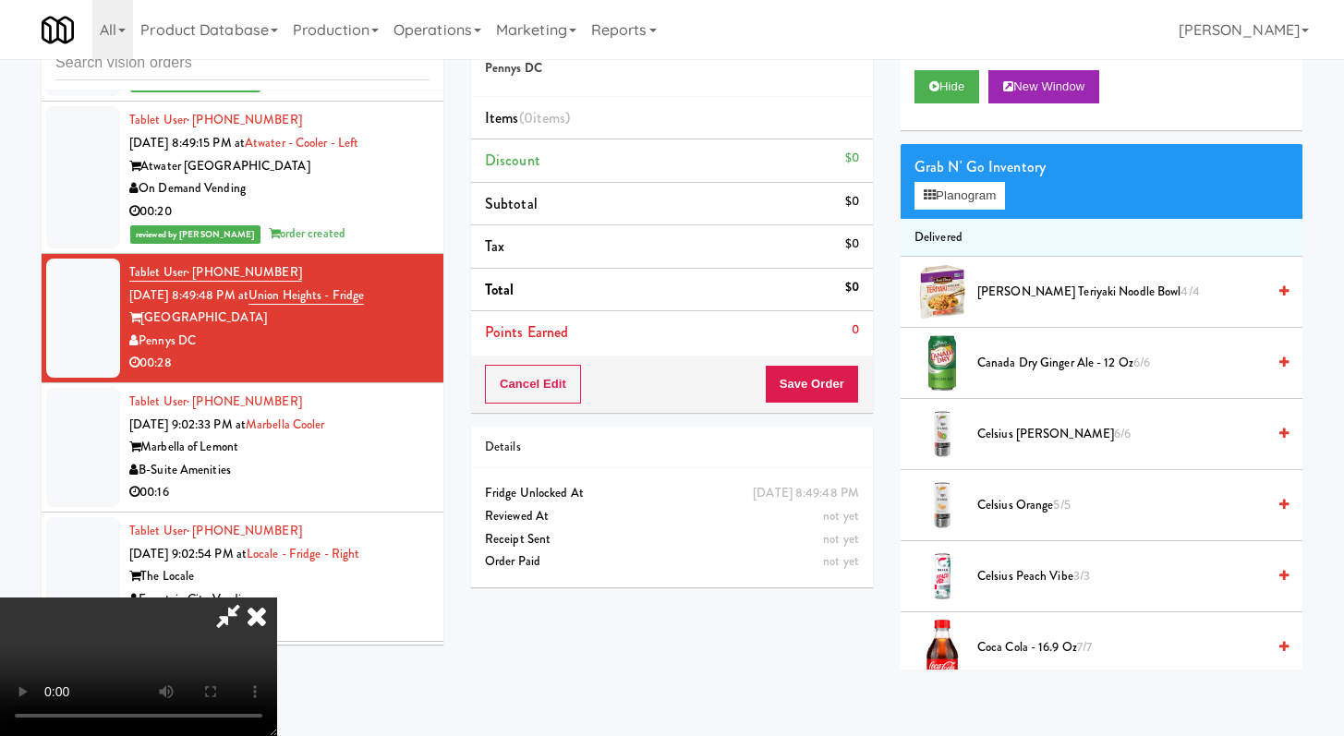
click at [277, 598] on video at bounding box center [138, 667] width 277 height 139
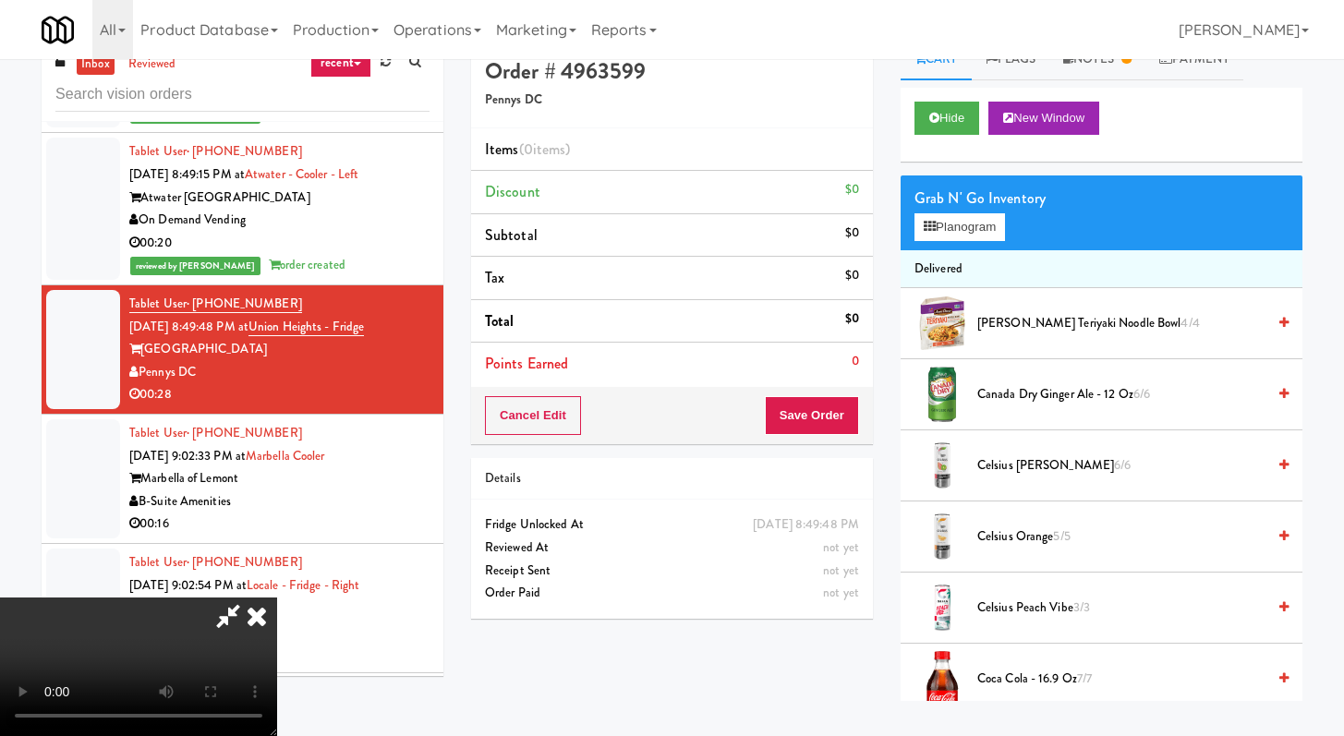
scroll to position [0, 0]
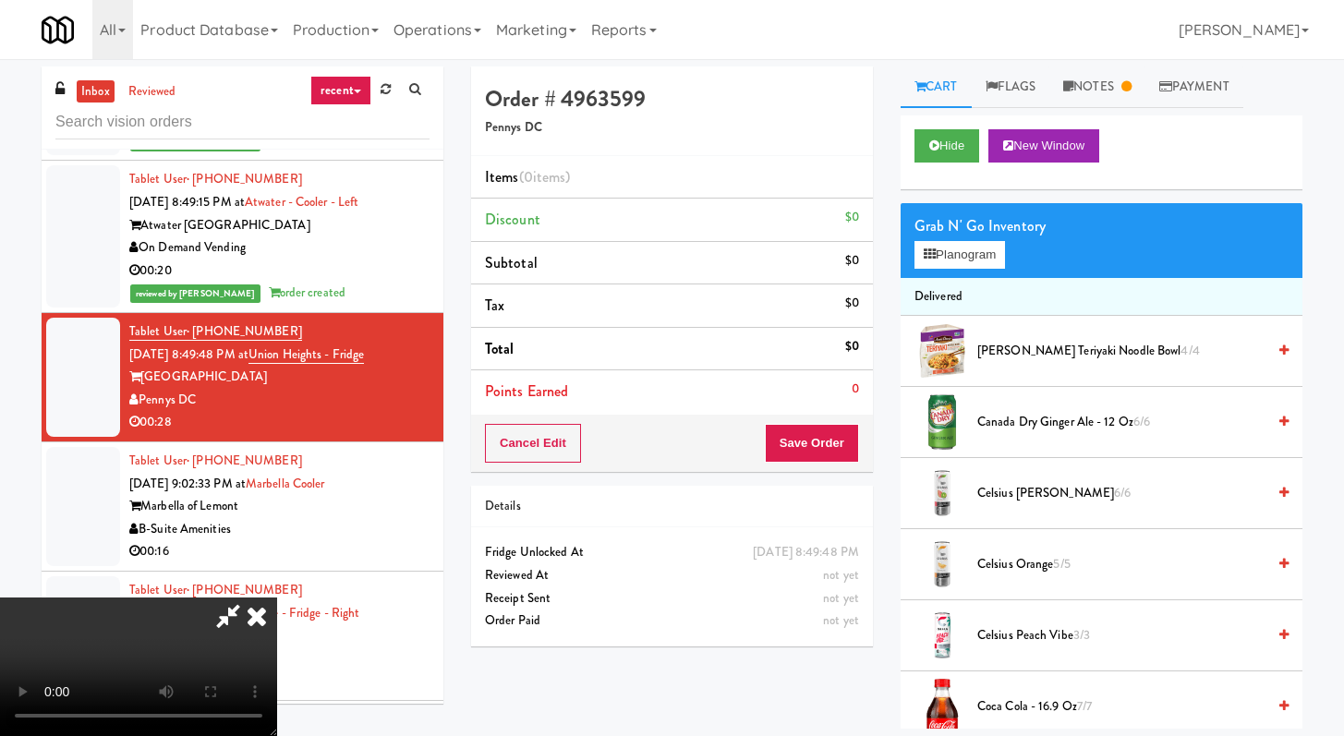
click at [249, 598] on icon at bounding box center [228, 616] width 42 height 37
click at [1127, 78] on link "Notes" at bounding box center [1097, 87] width 96 height 42
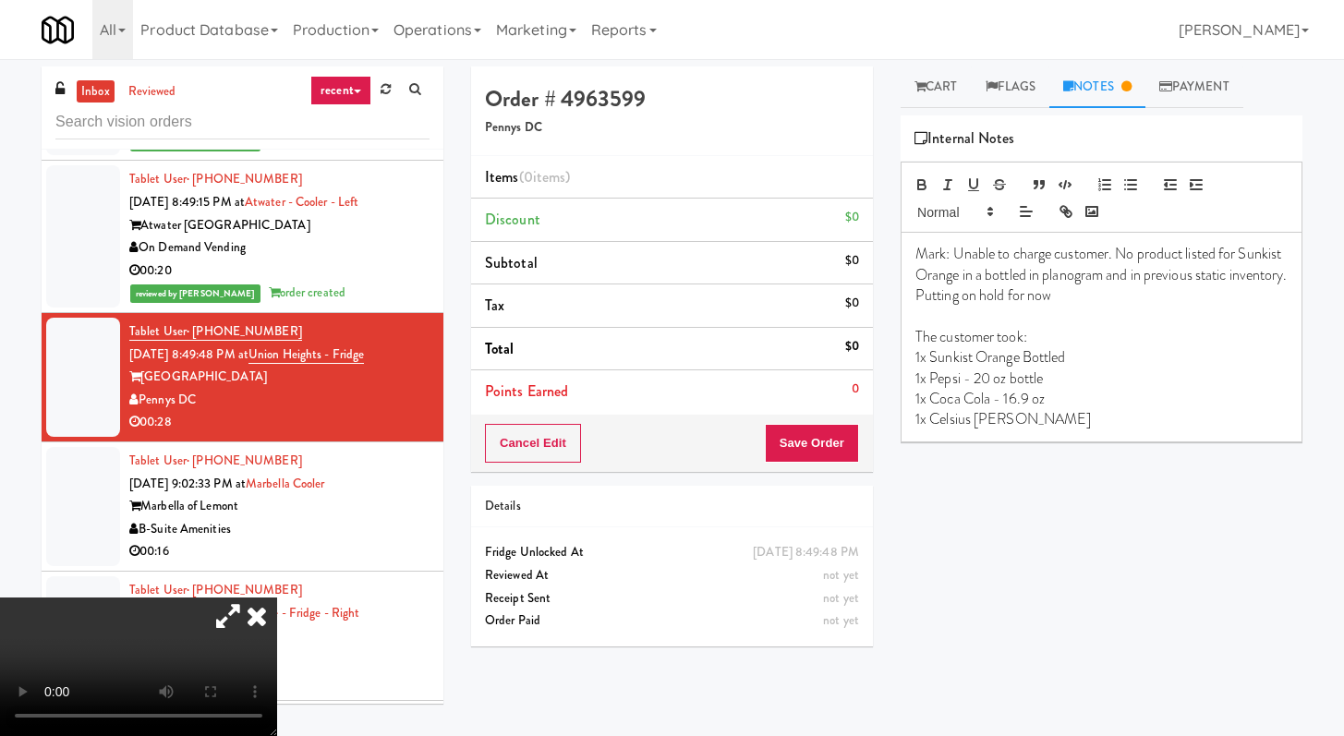
click at [277, 598] on icon at bounding box center [256, 616] width 41 height 37
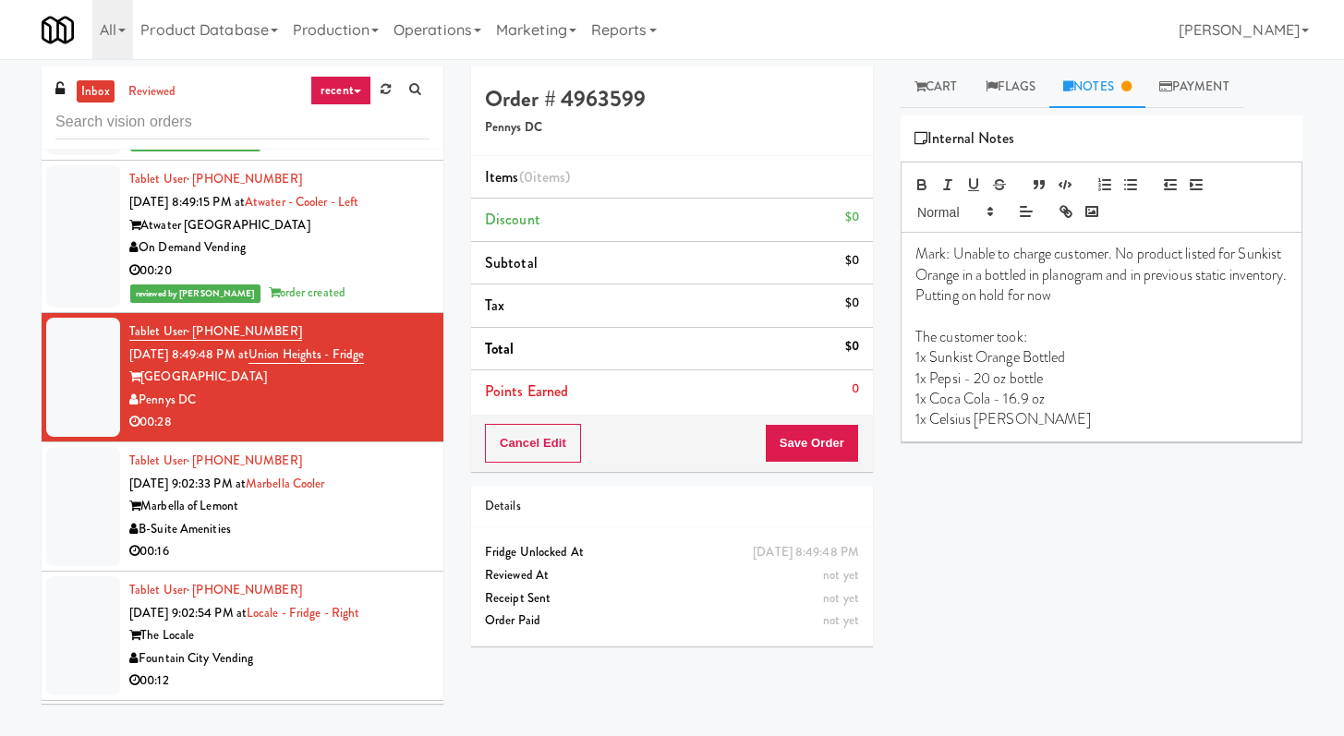
click at [341, 563] on div "00:16" at bounding box center [279, 551] width 300 height 23
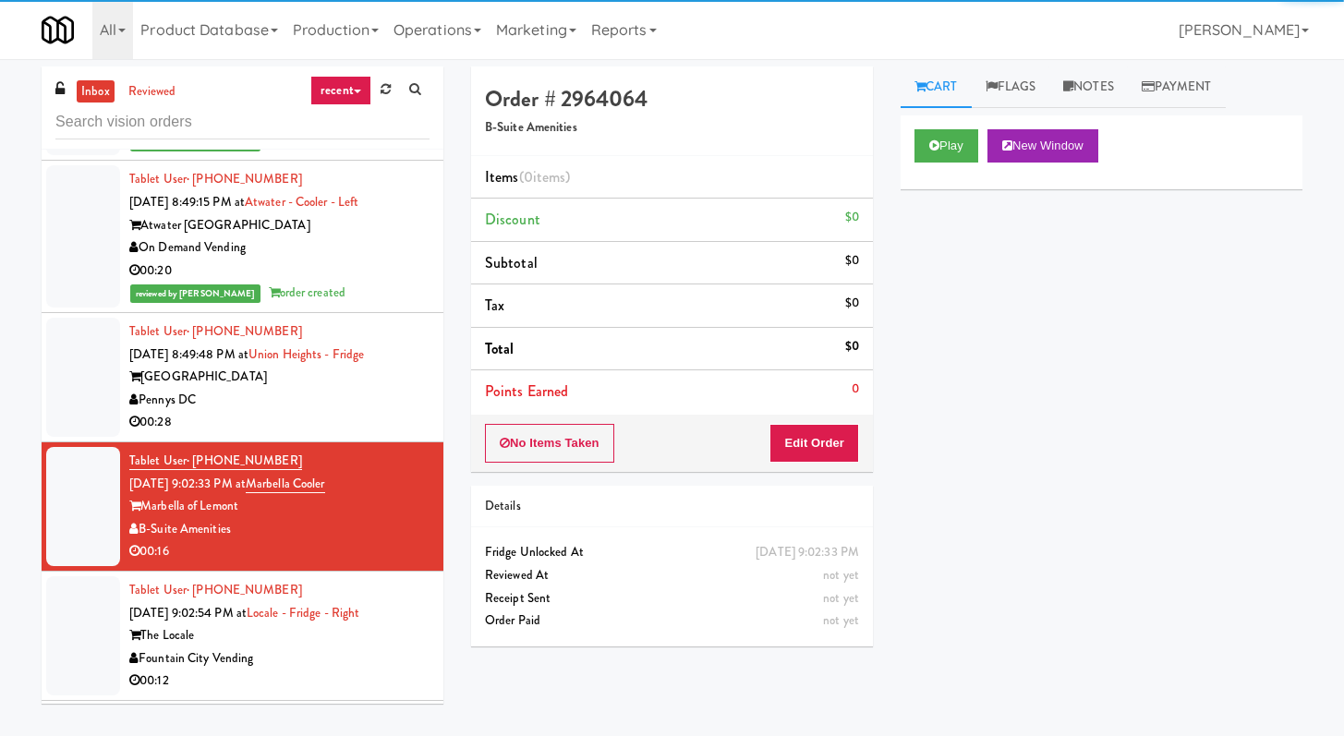
click at [364, 412] on div "Pennys DC" at bounding box center [279, 400] width 300 height 23
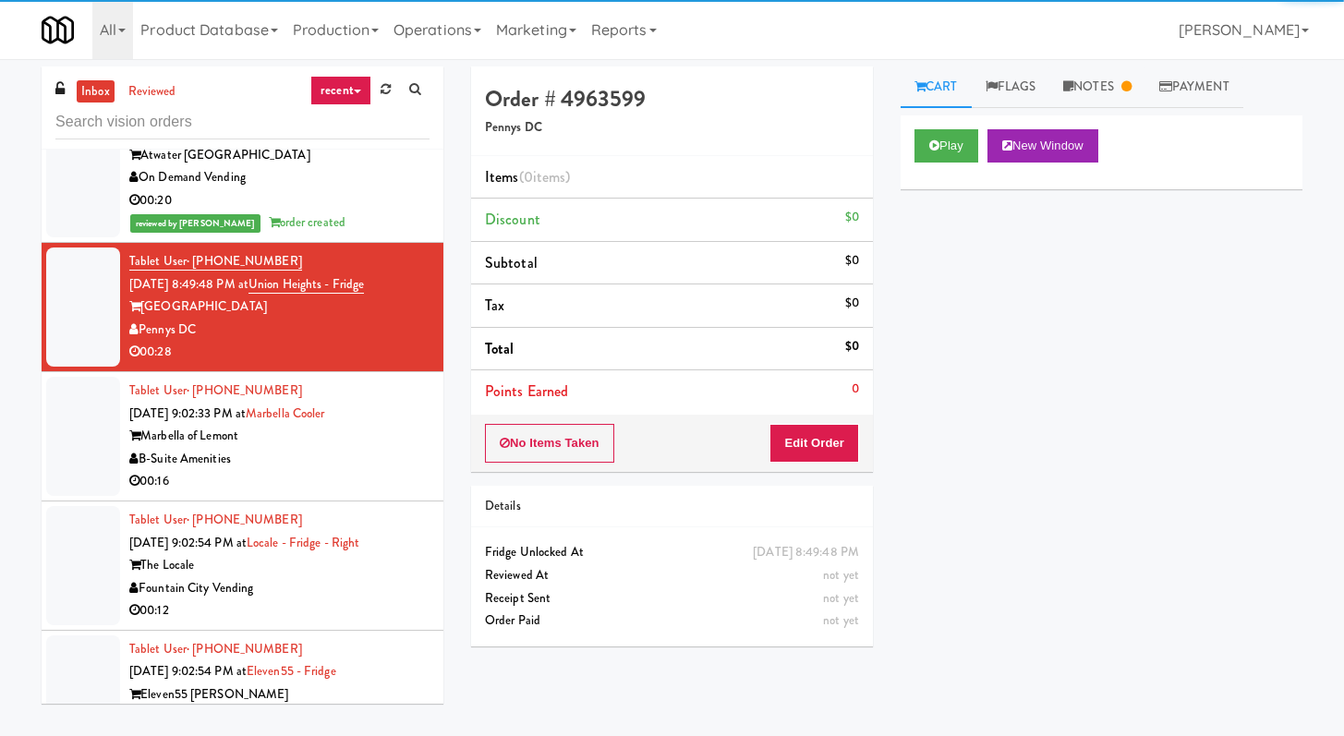
scroll to position [8960, 0]
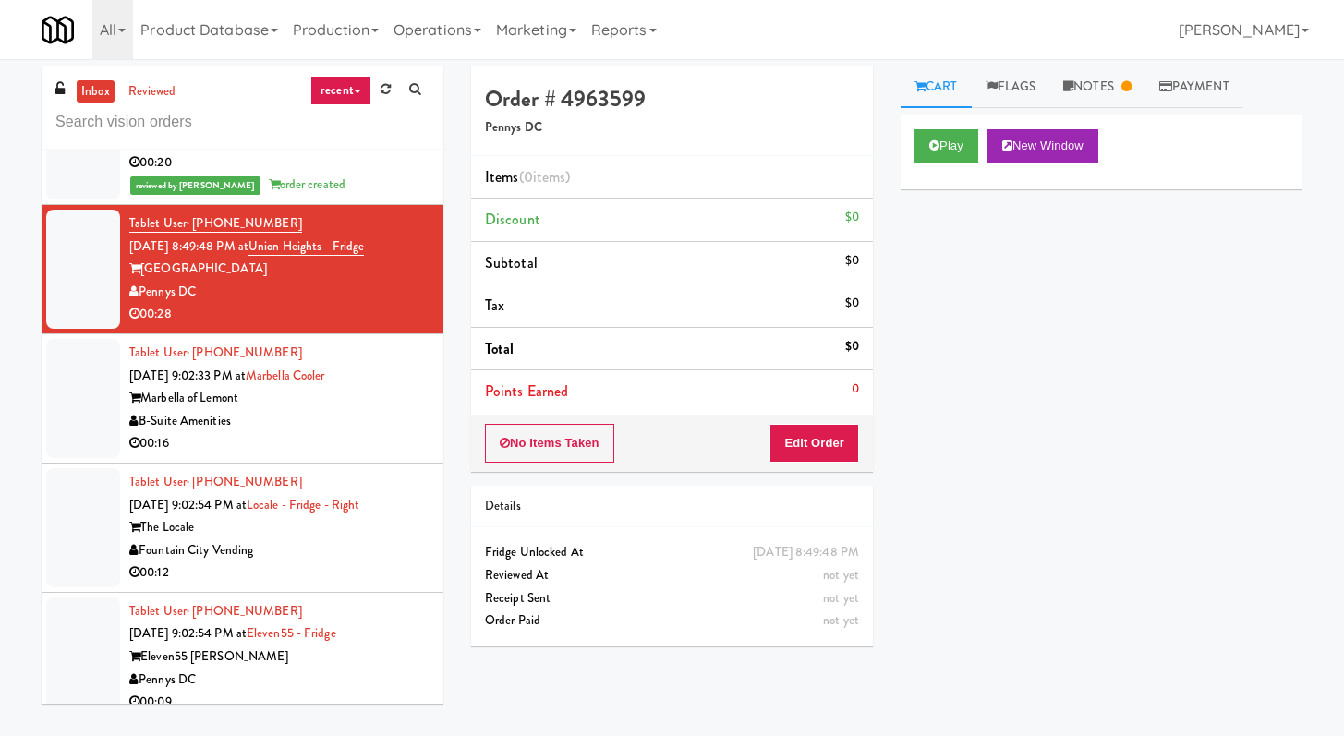
click at [357, 562] on div "Fountain City Vending" at bounding box center [279, 550] width 300 height 23
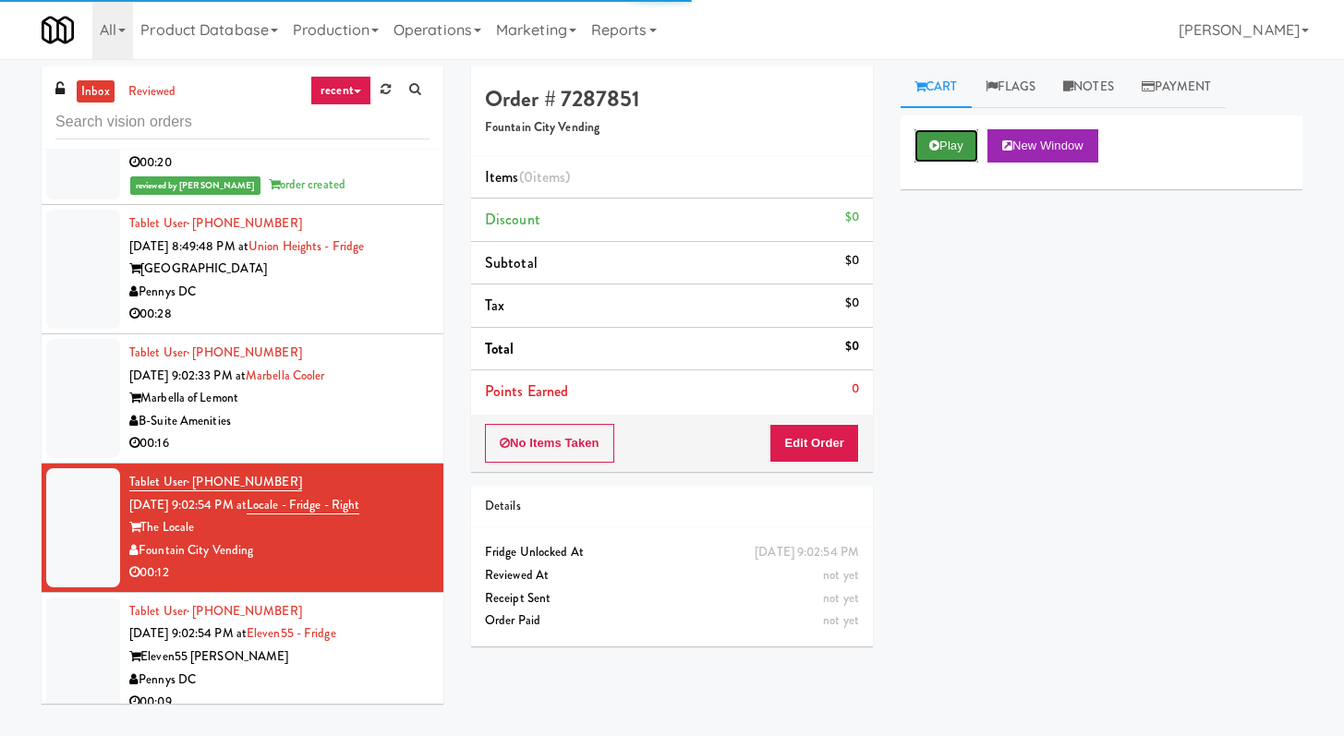
click at [928, 150] on button "Play" at bounding box center [946, 145] width 64 height 33
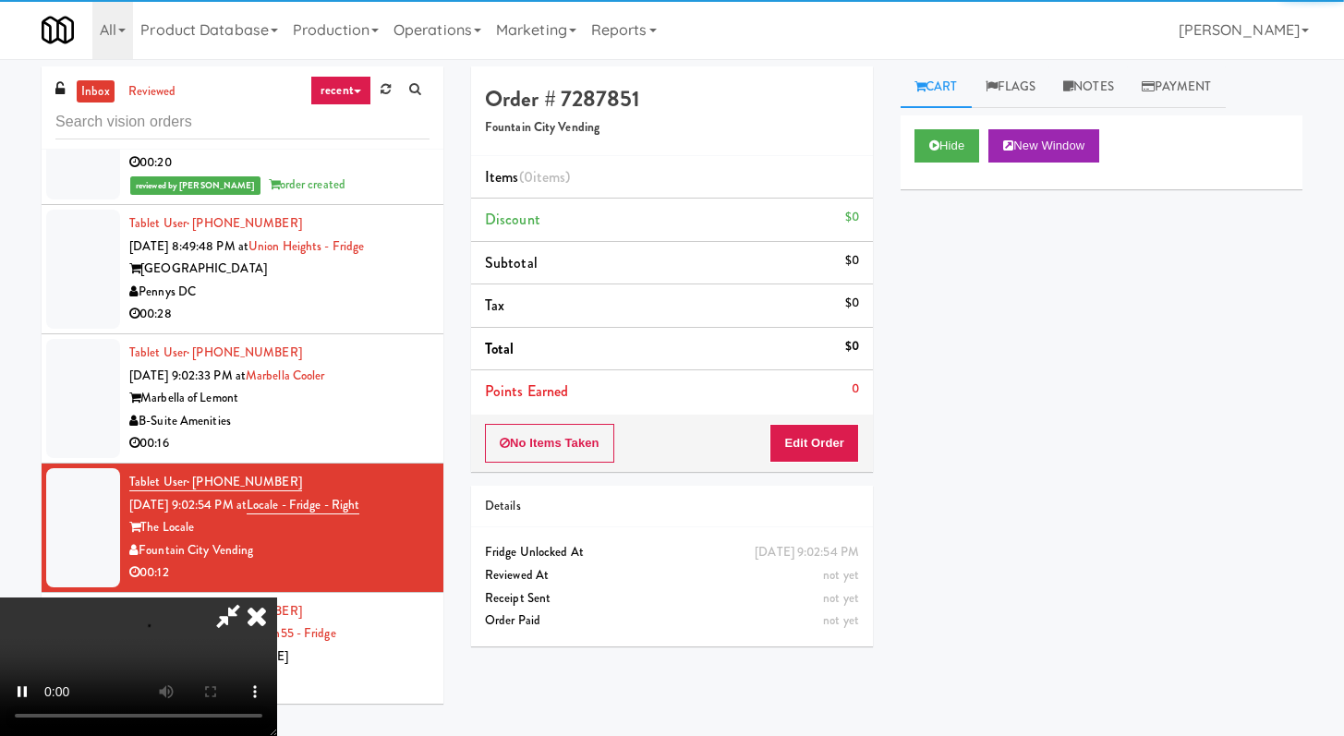
click at [815, 473] on div "Order # 7287851 Fountain City Vending Items (0 items ) Discount $0 Subtotal $0 …" at bounding box center [671, 363] width 429 height 594
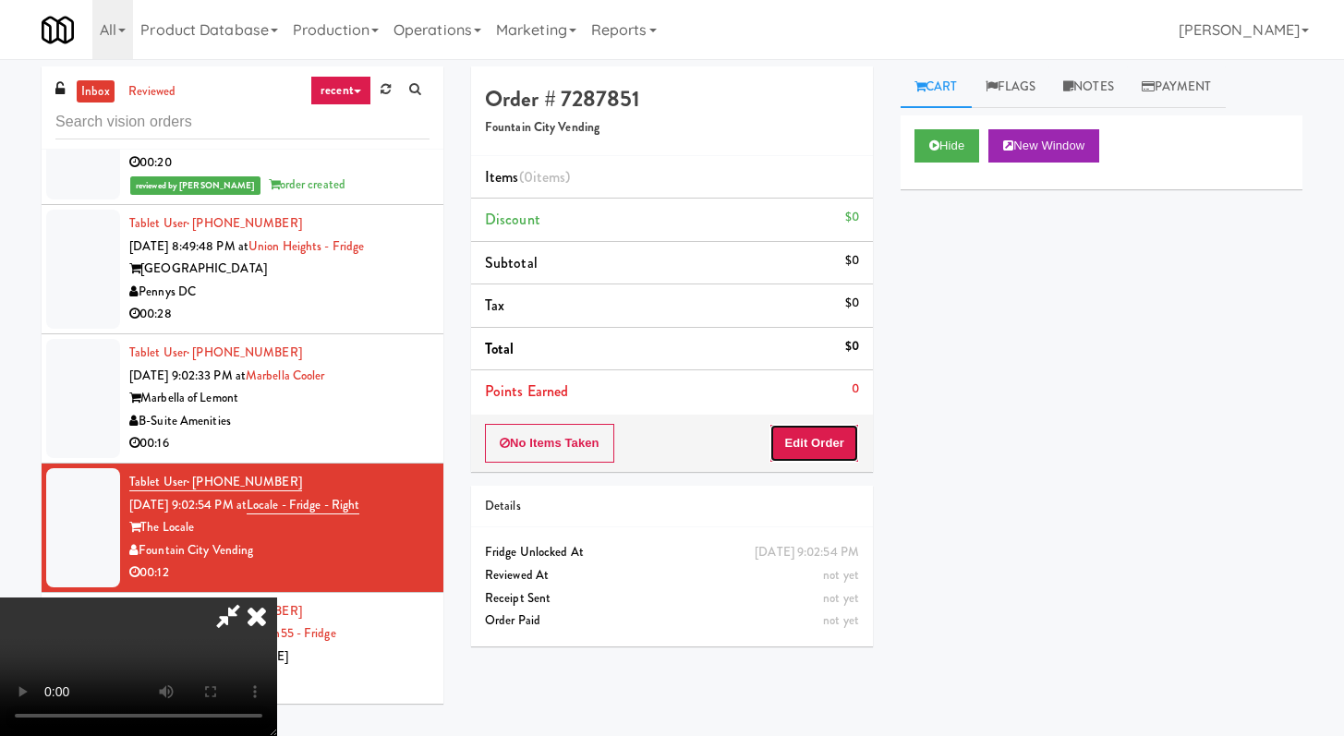
click at [828, 452] on button "Edit Order" at bounding box center [814, 443] width 90 height 39
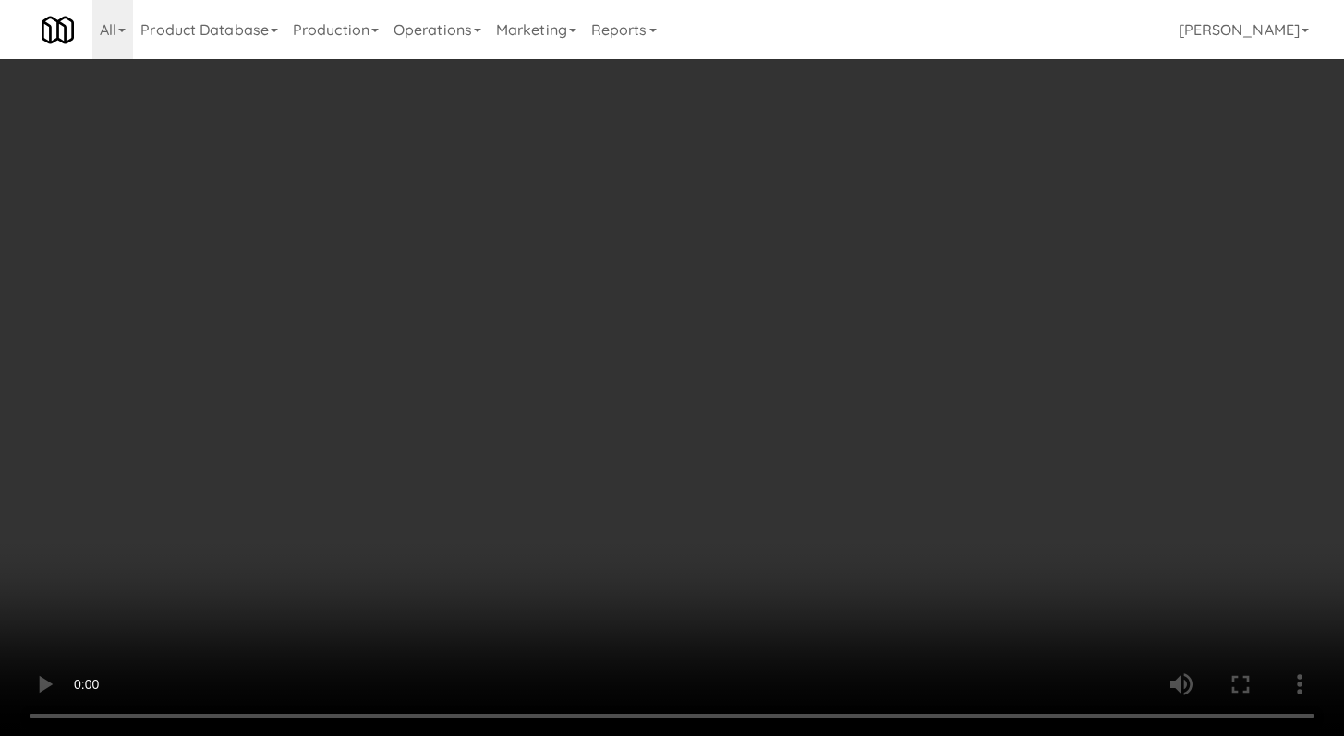
scroll to position [8938, 0]
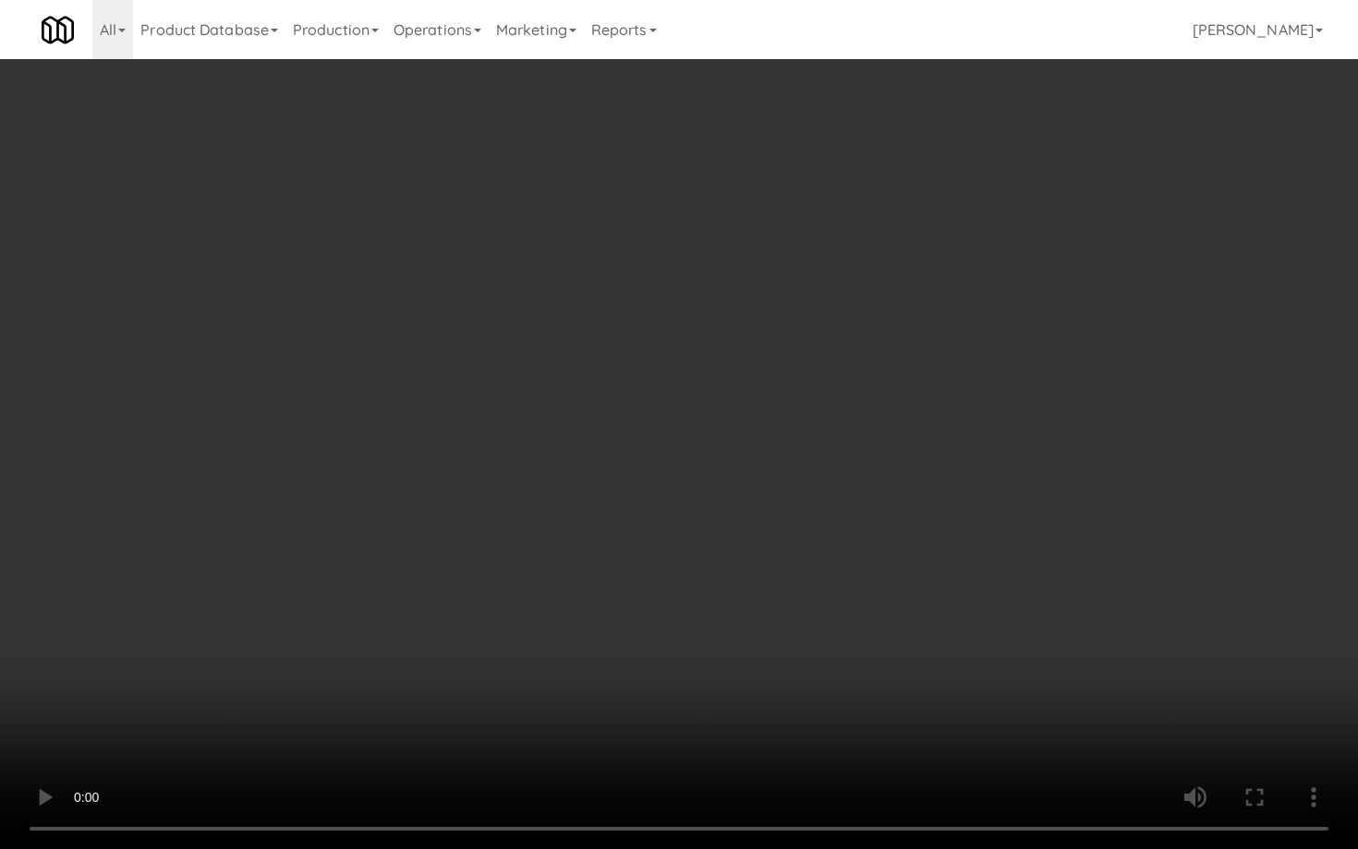
click at [689, 624] on video at bounding box center [679, 424] width 1358 height 849
click at [688, 624] on video at bounding box center [679, 424] width 1358 height 849
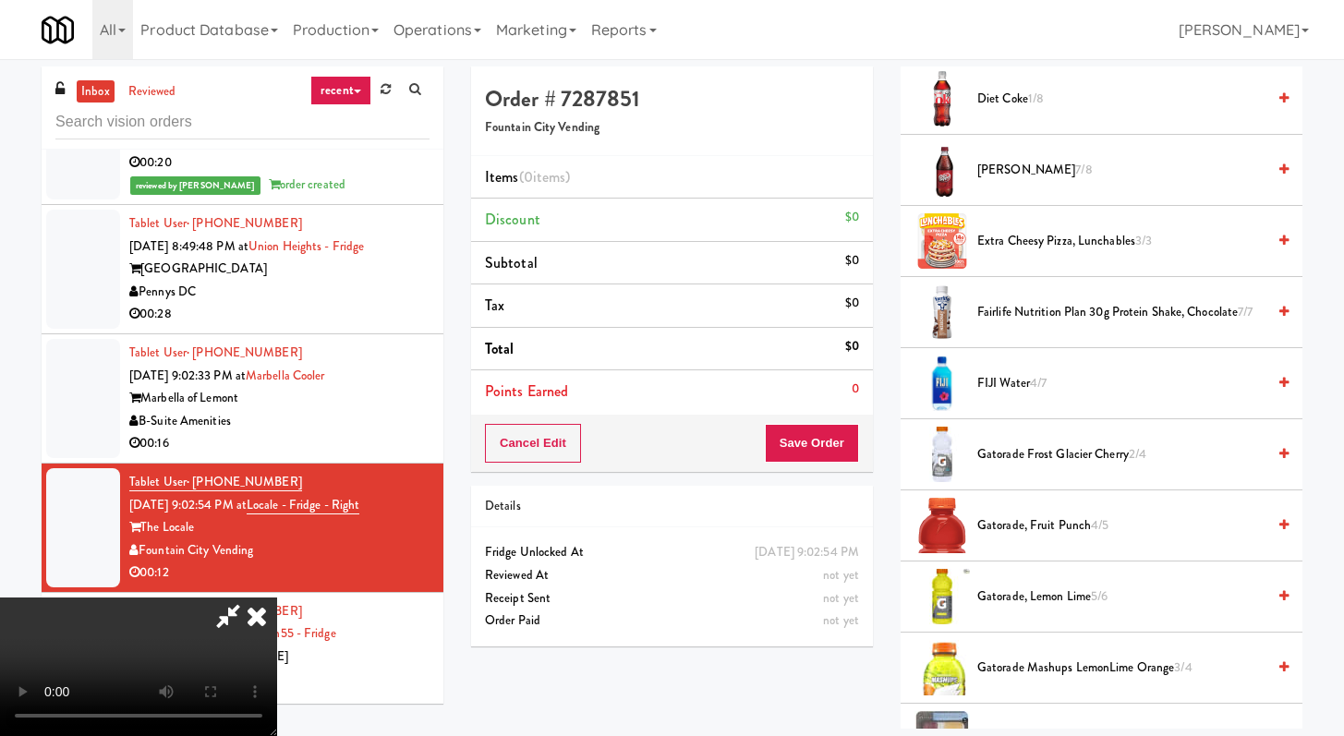
scroll to position [1097, 0]
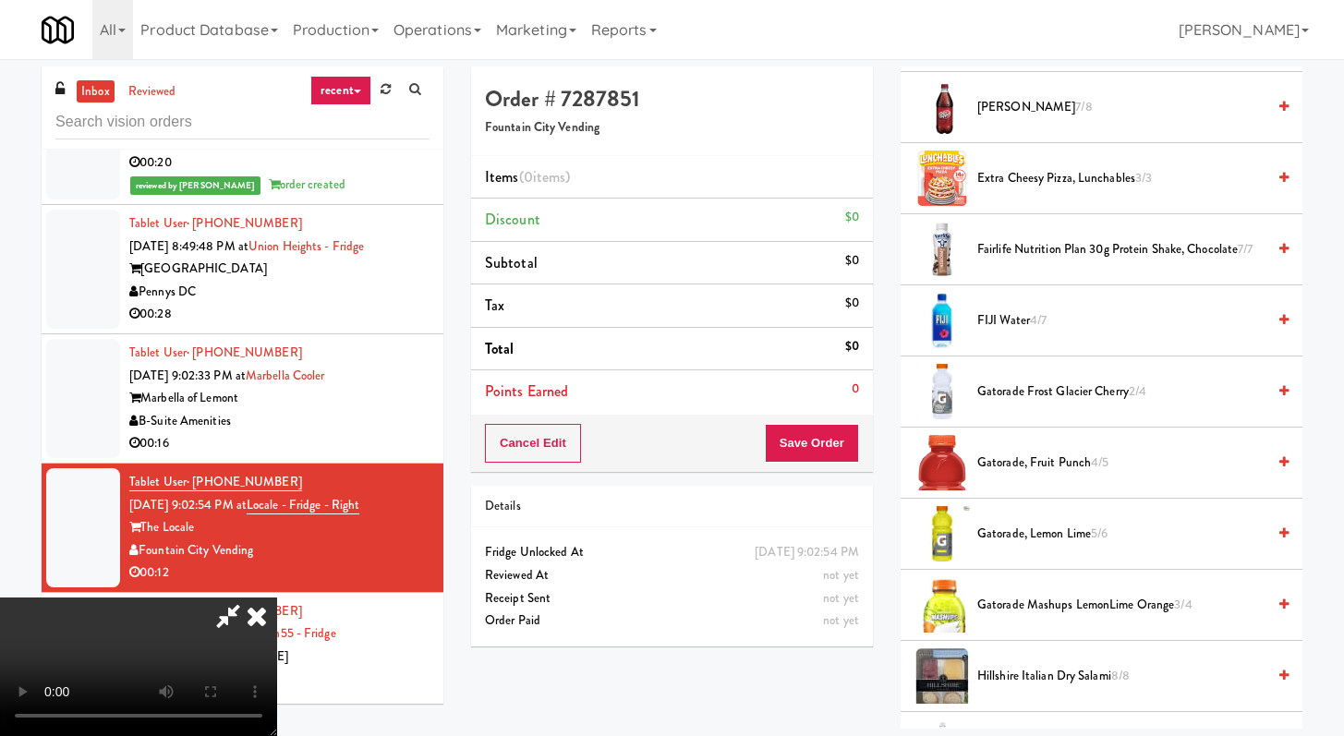
click at [1045, 526] on span "Gatorade, Lemon Lime 5/6" at bounding box center [1121, 534] width 288 height 23
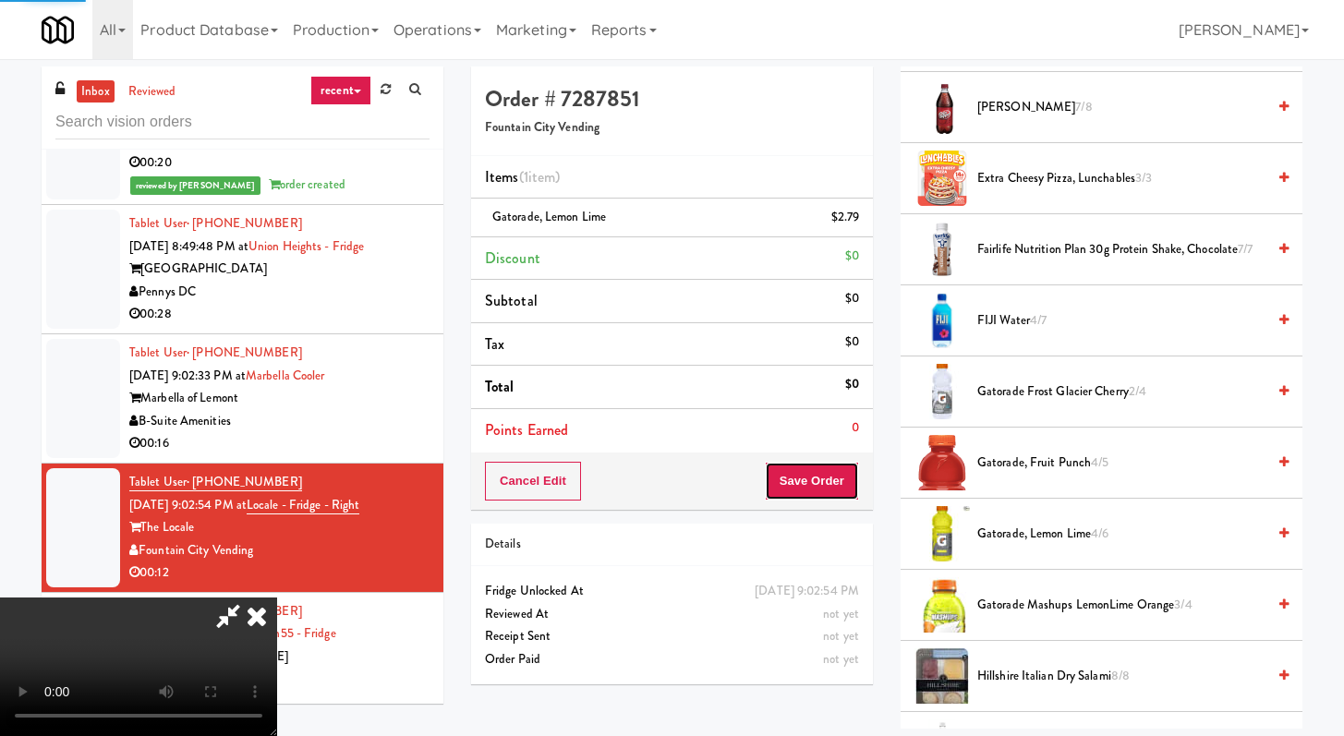
click at [840, 484] on button "Save Order" at bounding box center [812, 481] width 94 height 39
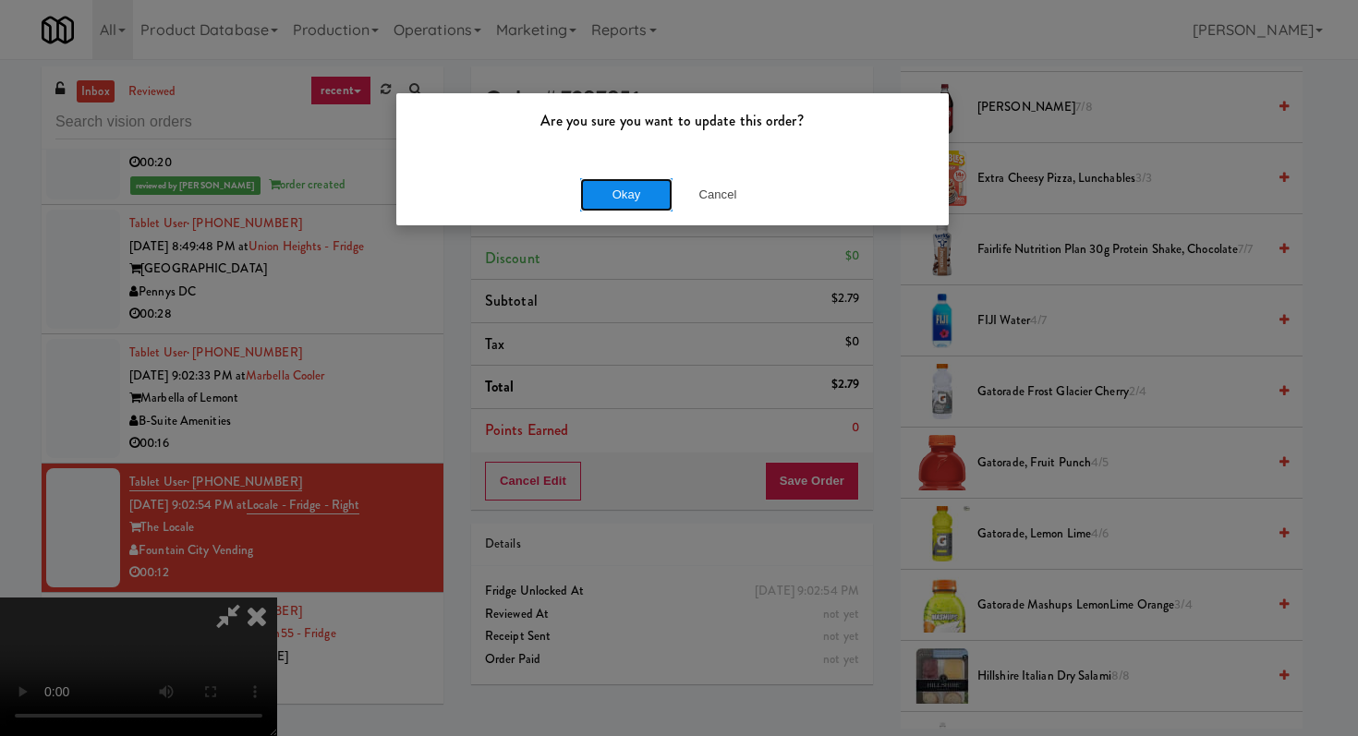
click at [599, 203] on button "Okay" at bounding box center [626, 194] width 92 height 33
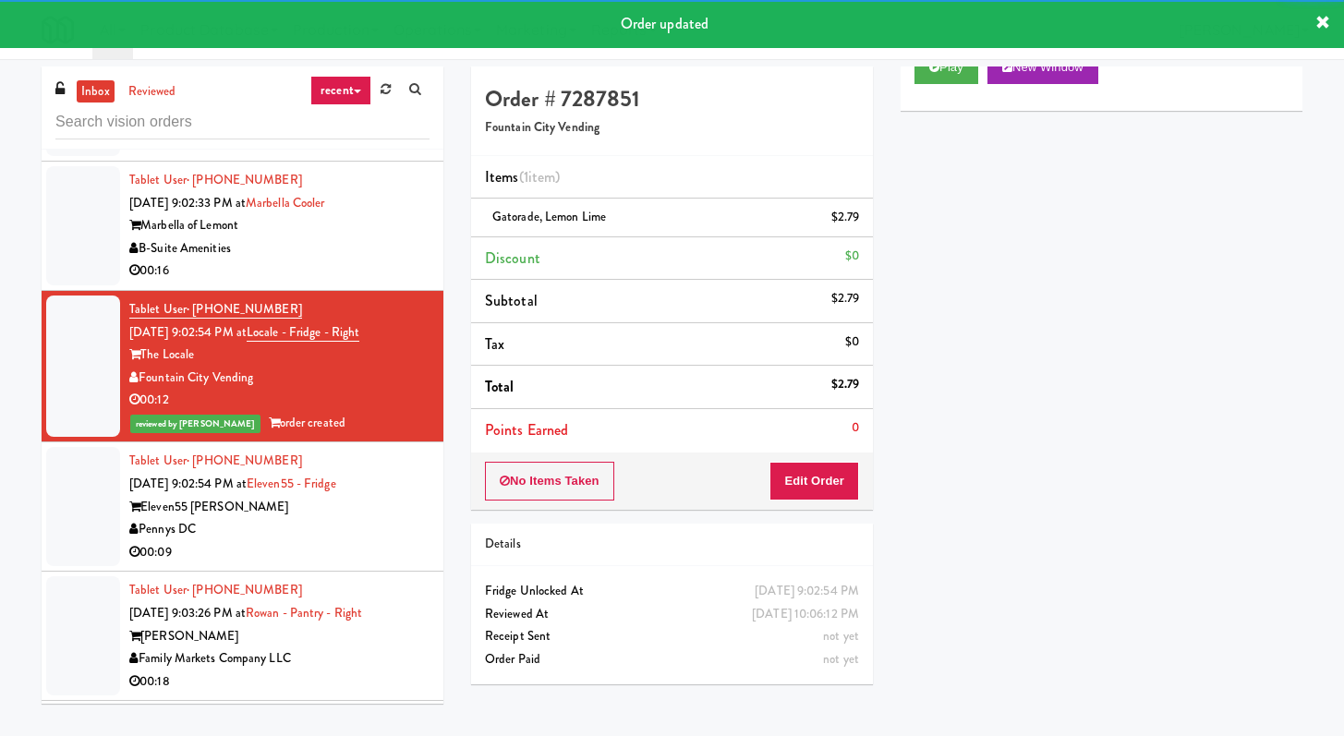
scroll to position [9239, 0]
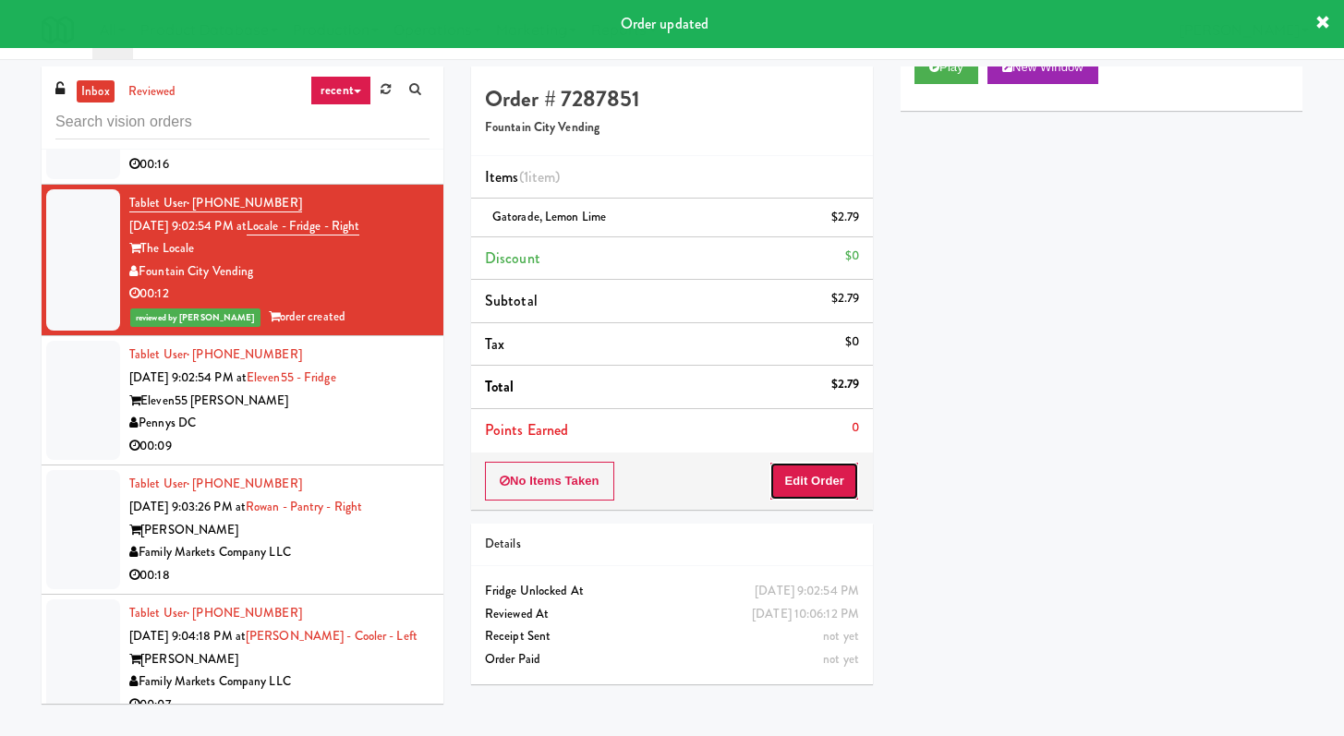
click at [816, 473] on button "Edit Order" at bounding box center [814, 481] width 90 height 39
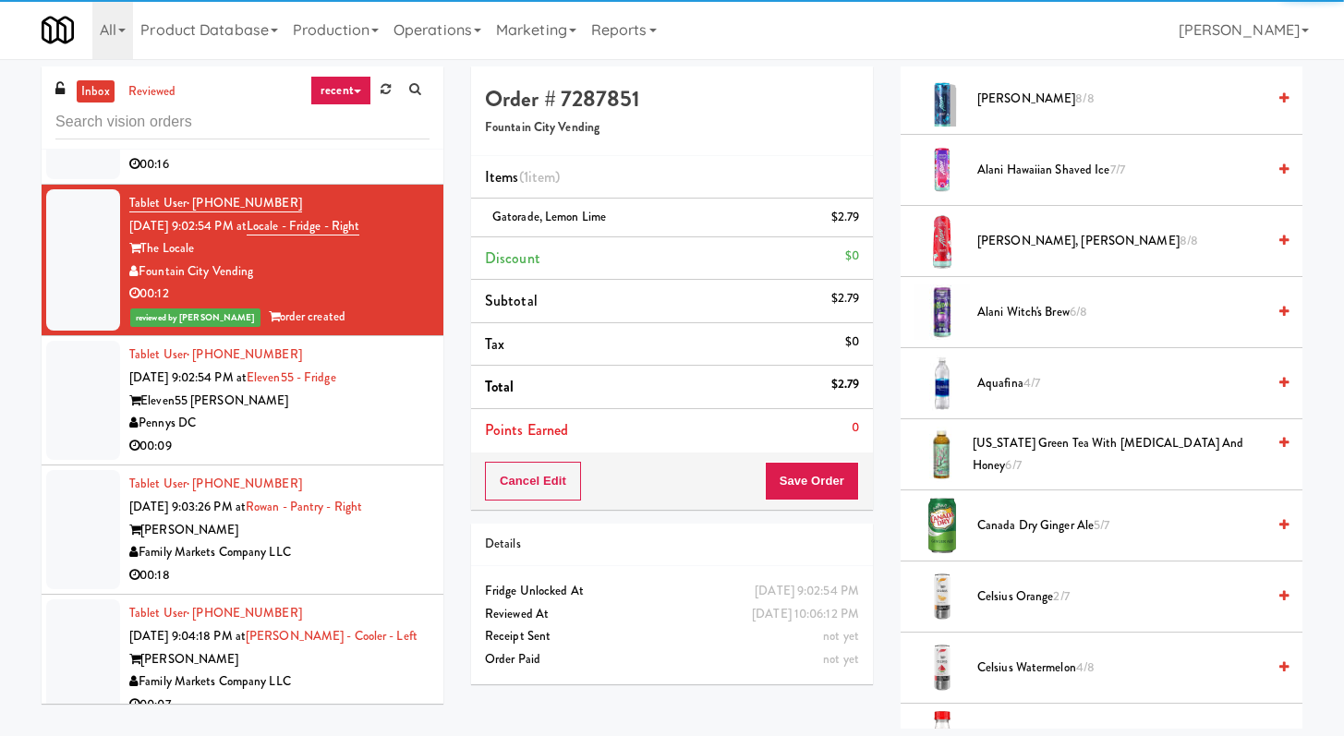
scroll to position [0, 0]
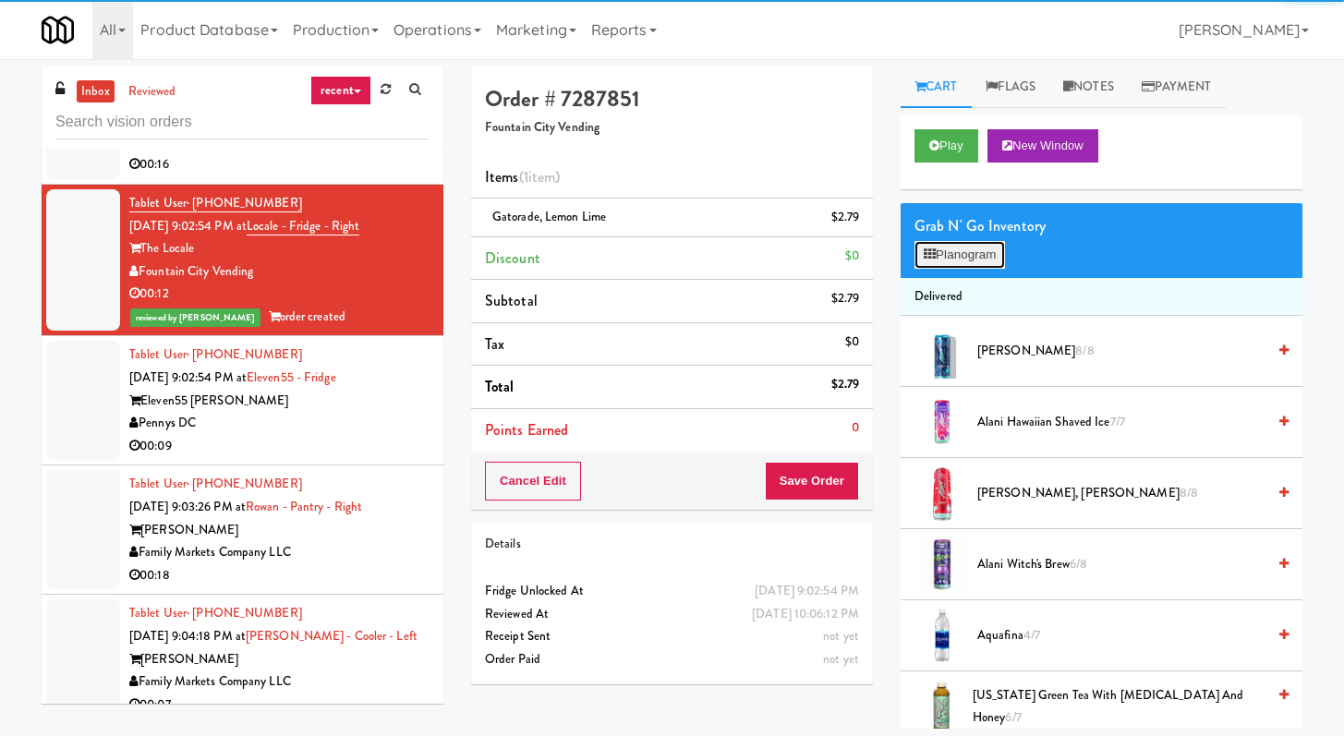
click at [958, 258] on button "Planogram" at bounding box center [959, 255] width 91 height 28
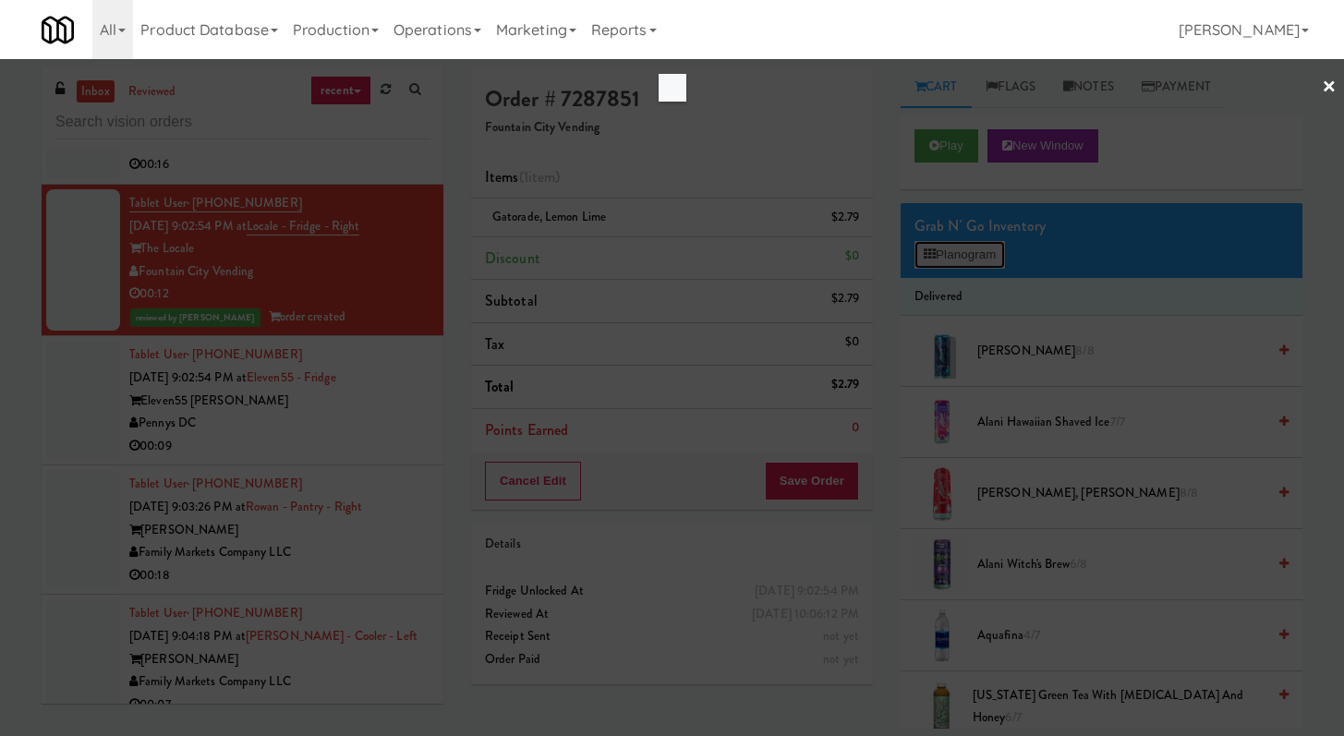
scroll to position [9216, 0]
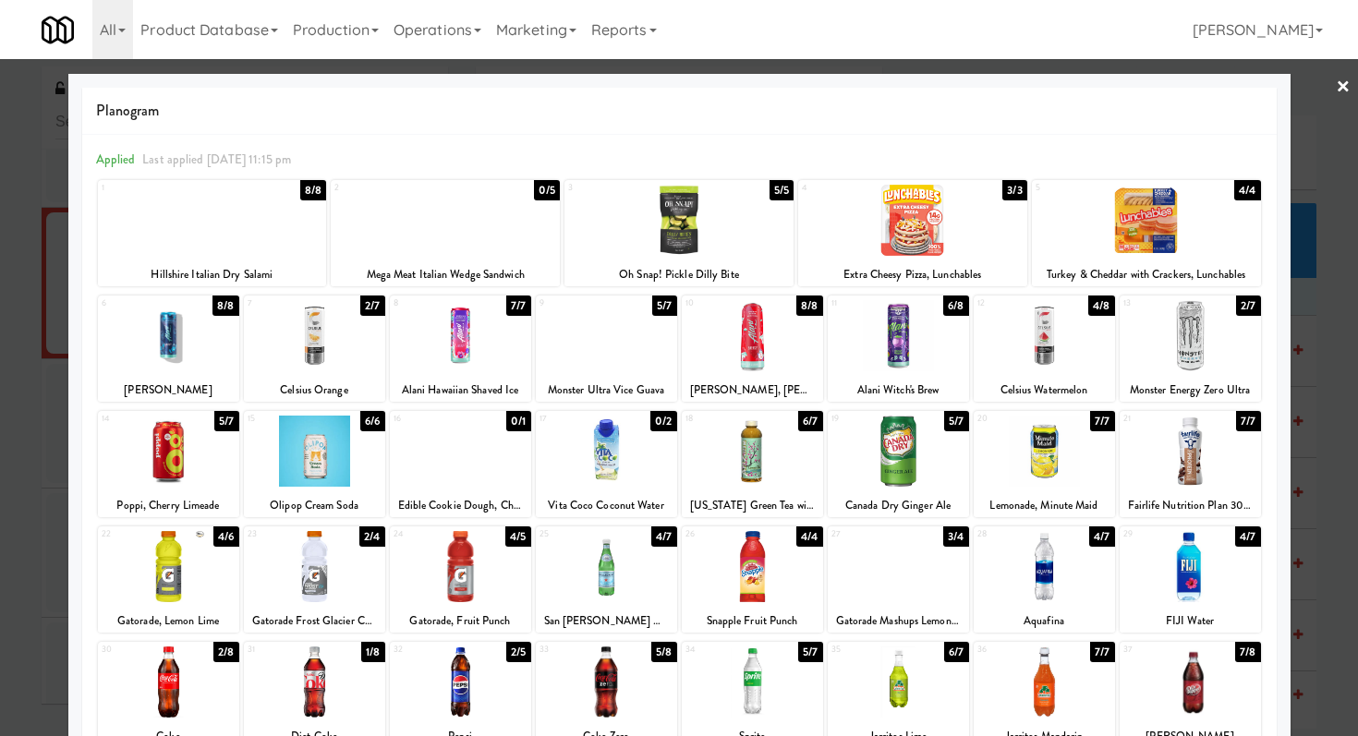
click at [26, 522] on div at bounding box center [679, 368] width 1358 height 736
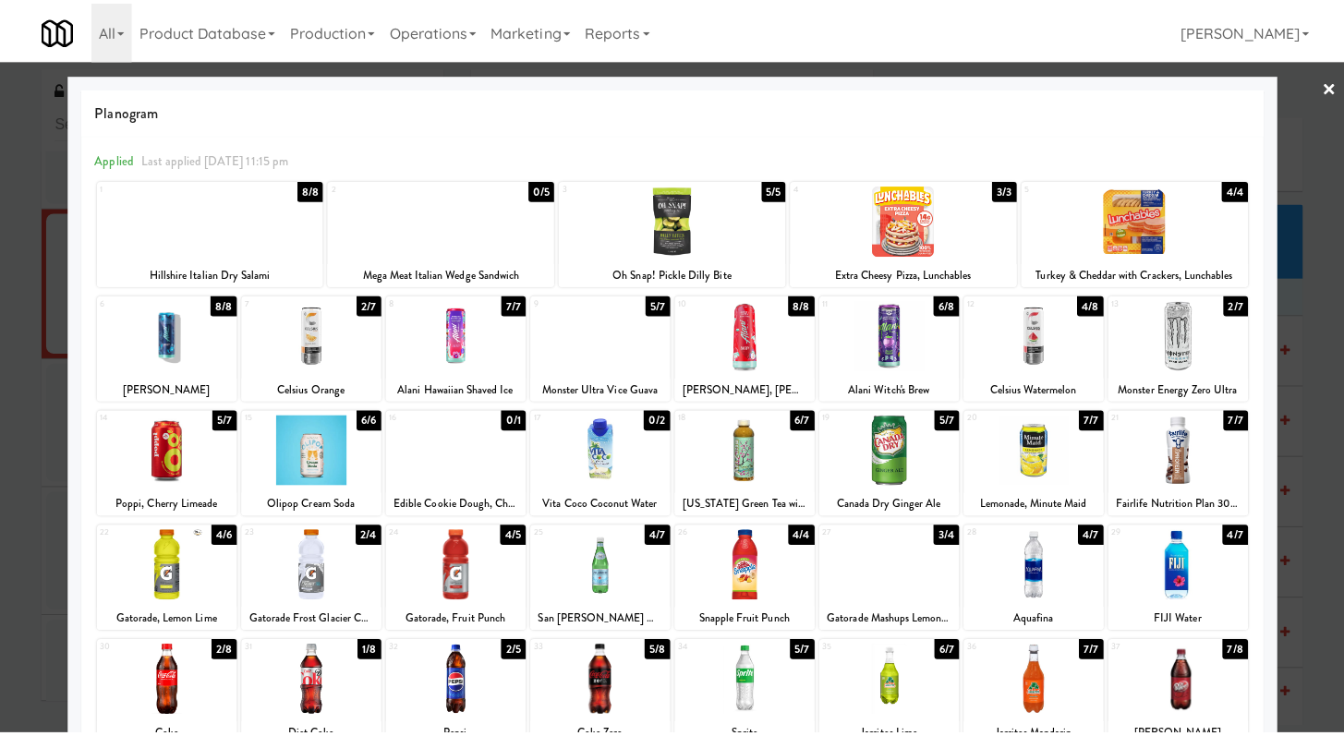
scroll to position [9239, 0]
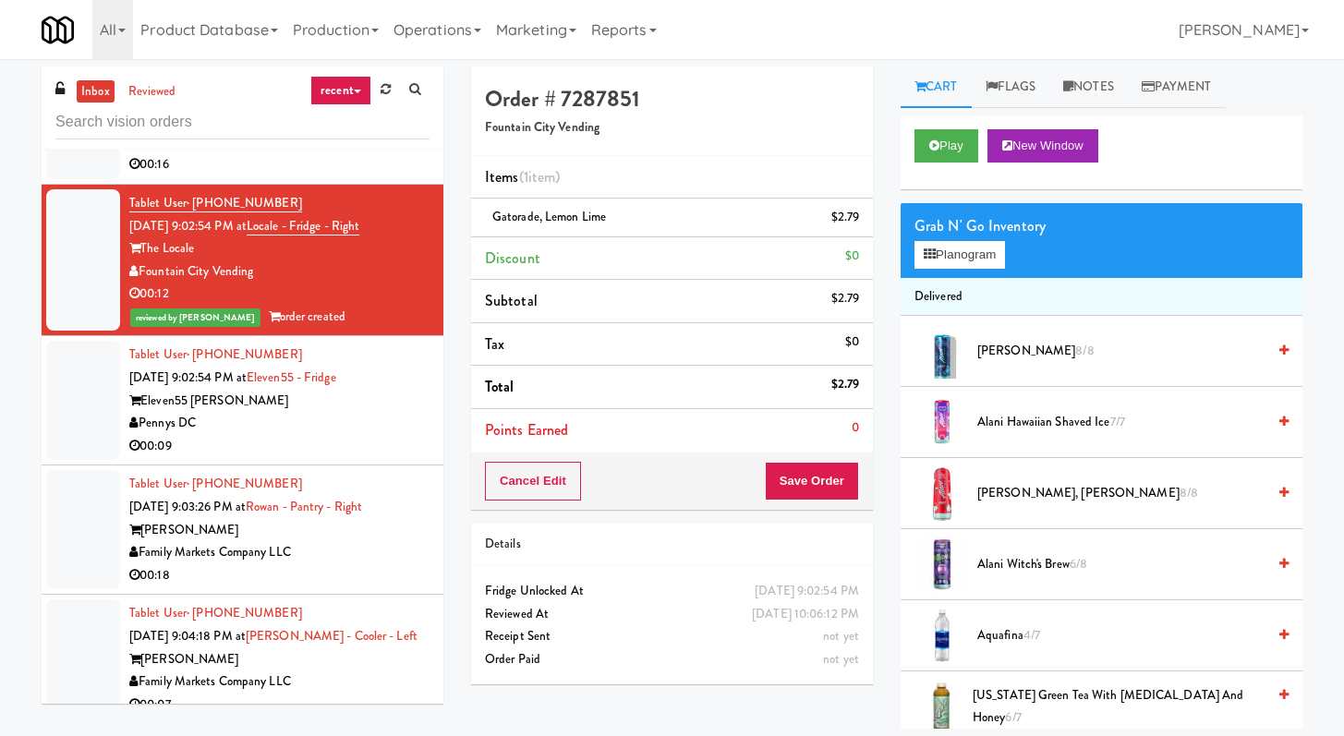
click at [396, 458] on div "00:09" at bounding box center [279, 446] width 300 height 23
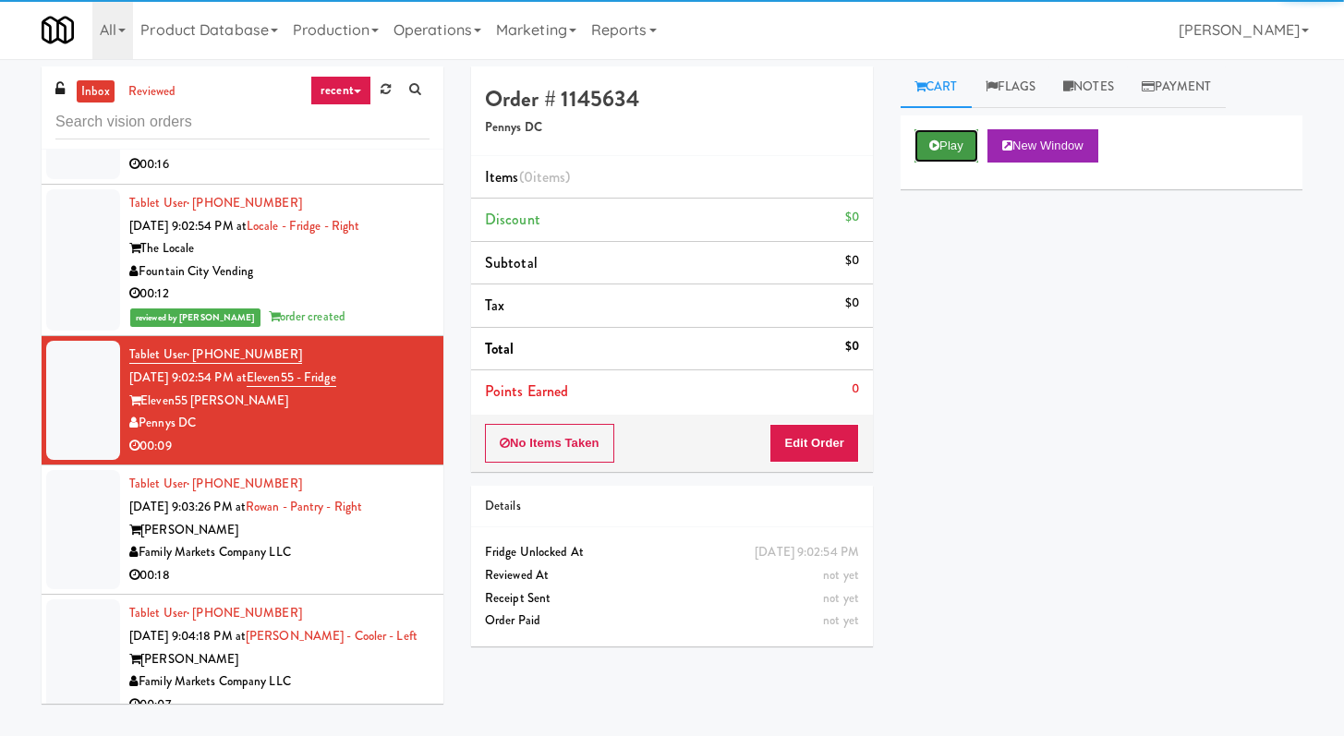
click at [936, 135] on button "Play" at bounding box center [946, 145] width 64 height 33
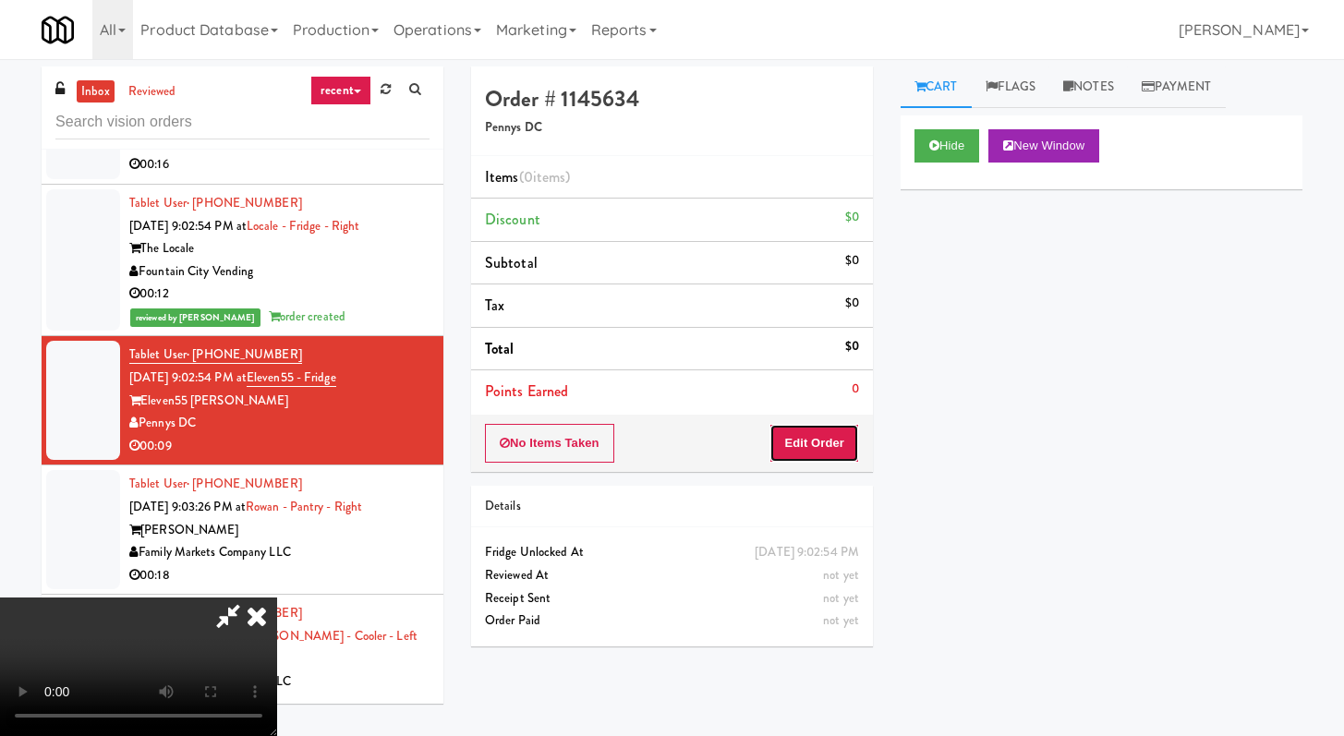
click at [807, 452] on button "Edit Order" at bounding box center [814, 443] width 90 height 39
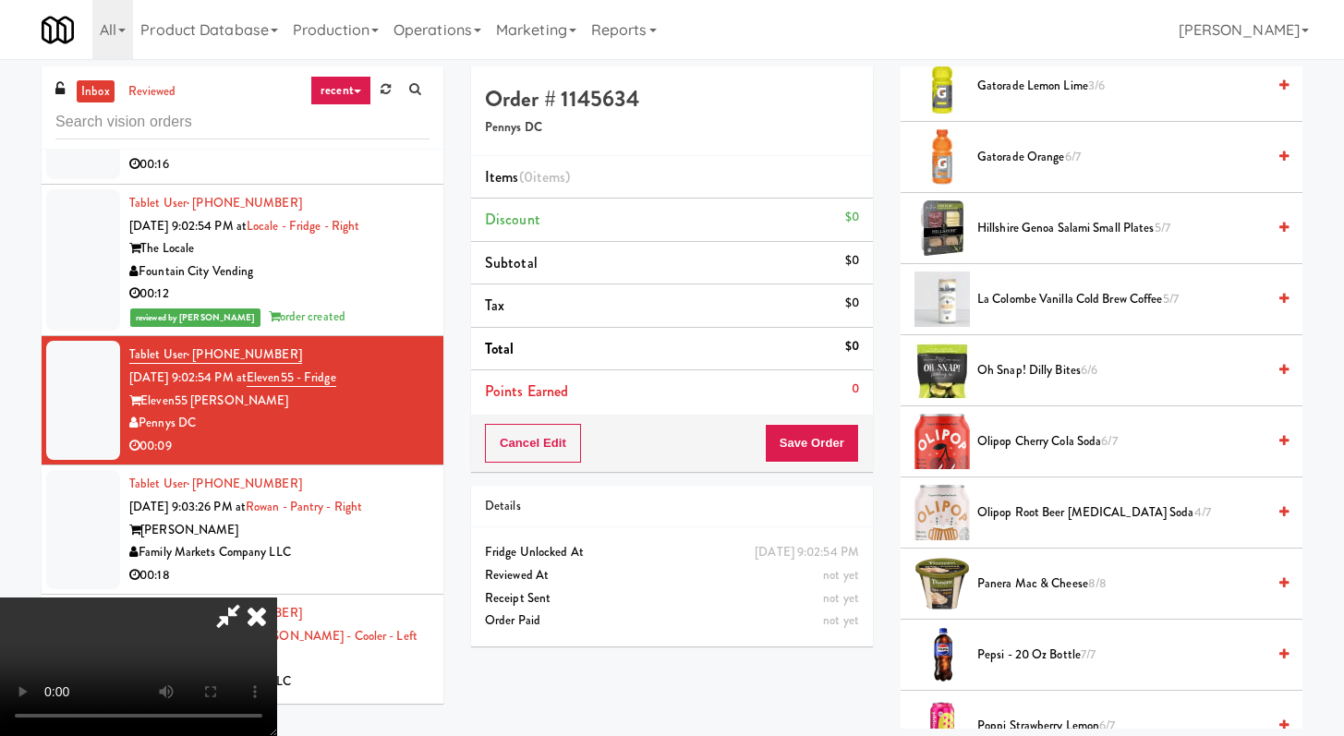
scroll to position [1141, 0]
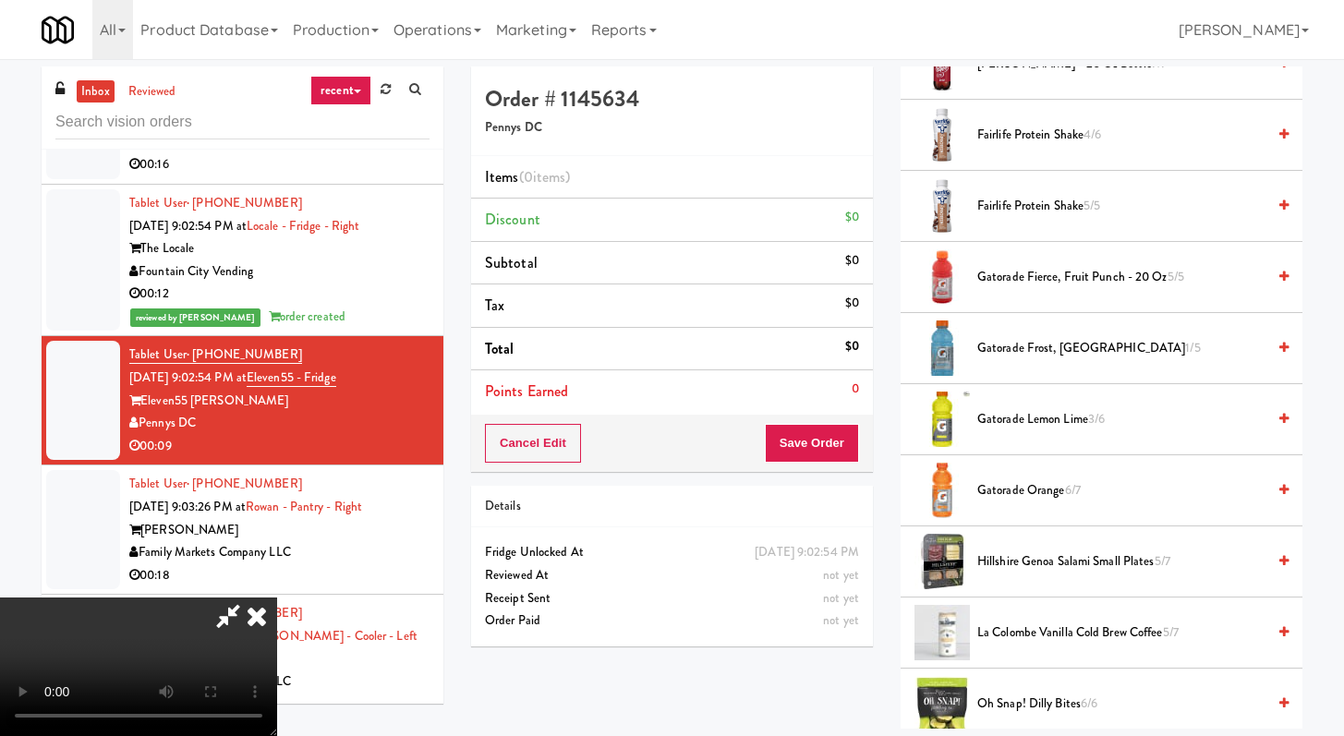
click at [1030, 282] on span "Gatorade Fierce, Fruit Punch - 20 oz 5/5" at bounding box center [1121, 277] width 288 height 23
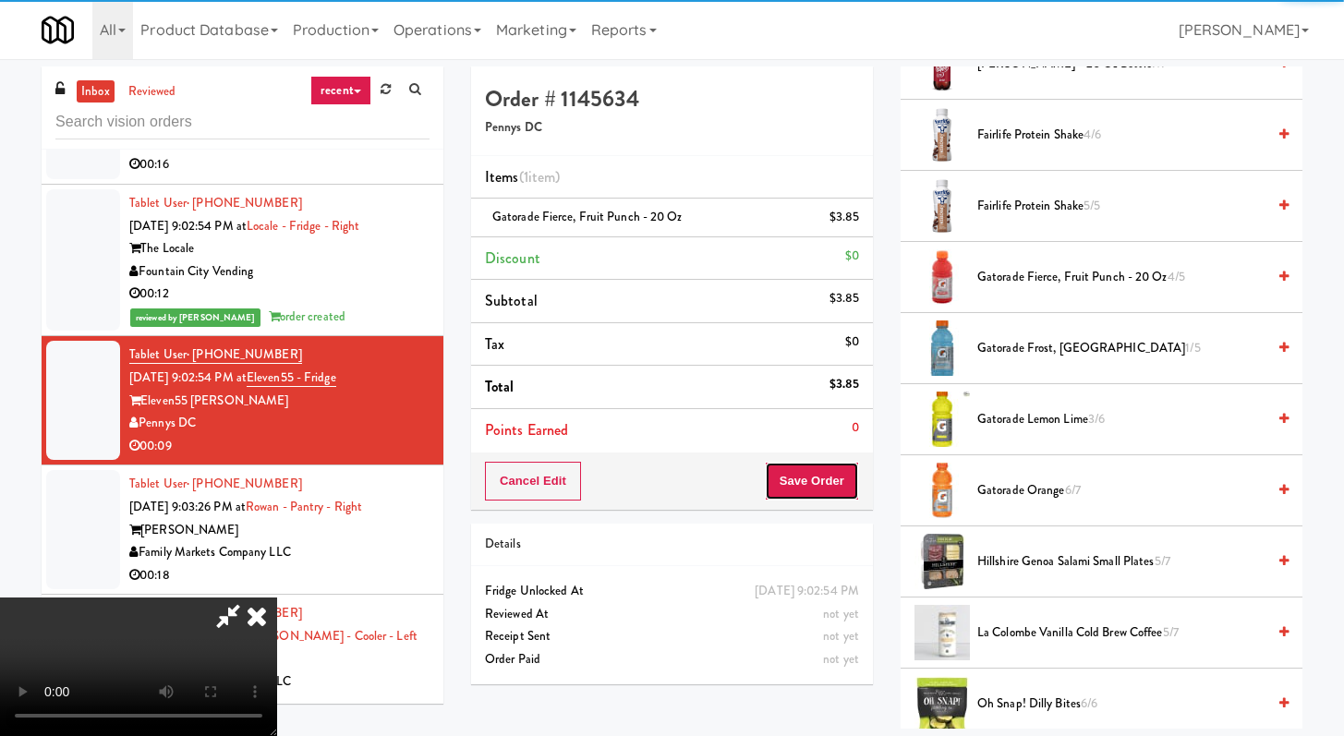
click at [839, 479] on button "Save Order" at bounding box center [812, 481] width 94 height 39
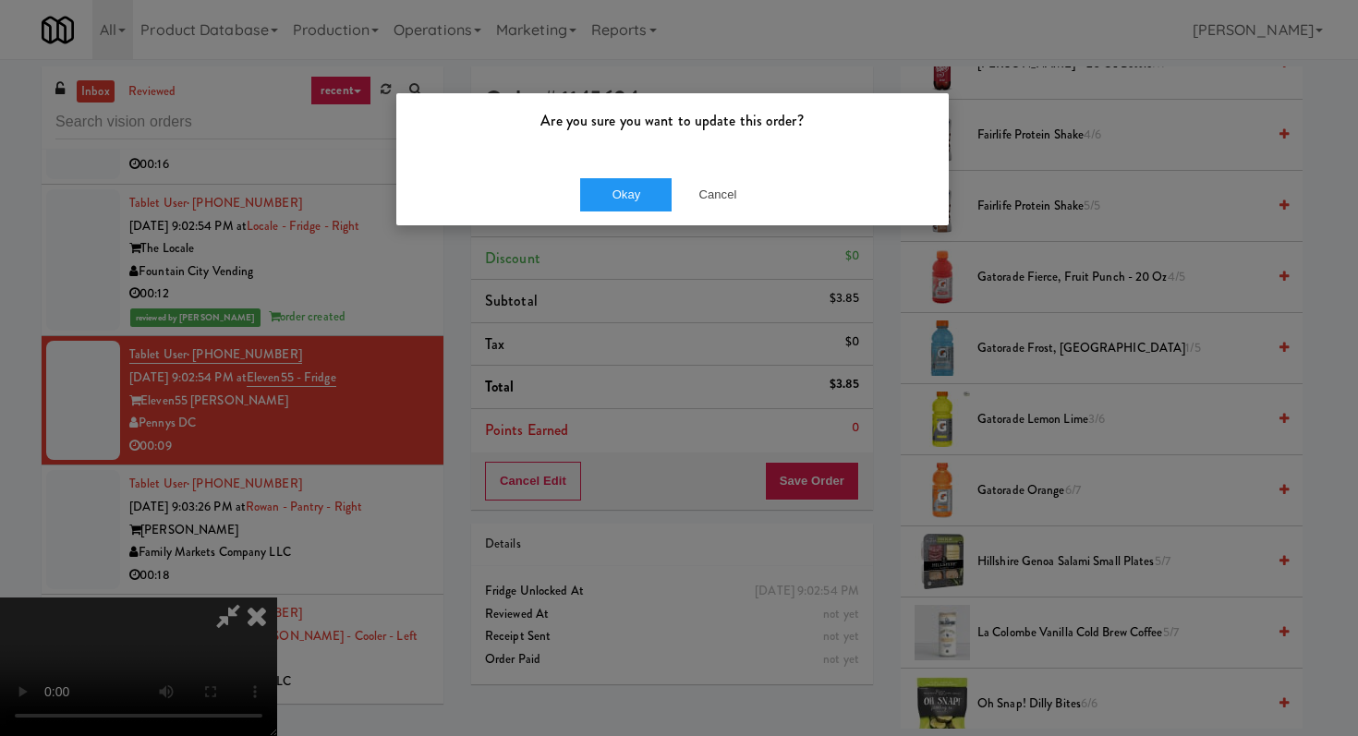
click at [628, 217] on div "Okay Cancel" at bounding box center [672, 194] width 552 height 62
click at [632, 195] on button "Okay" at bounding box center [626, 194] width 92 height 33
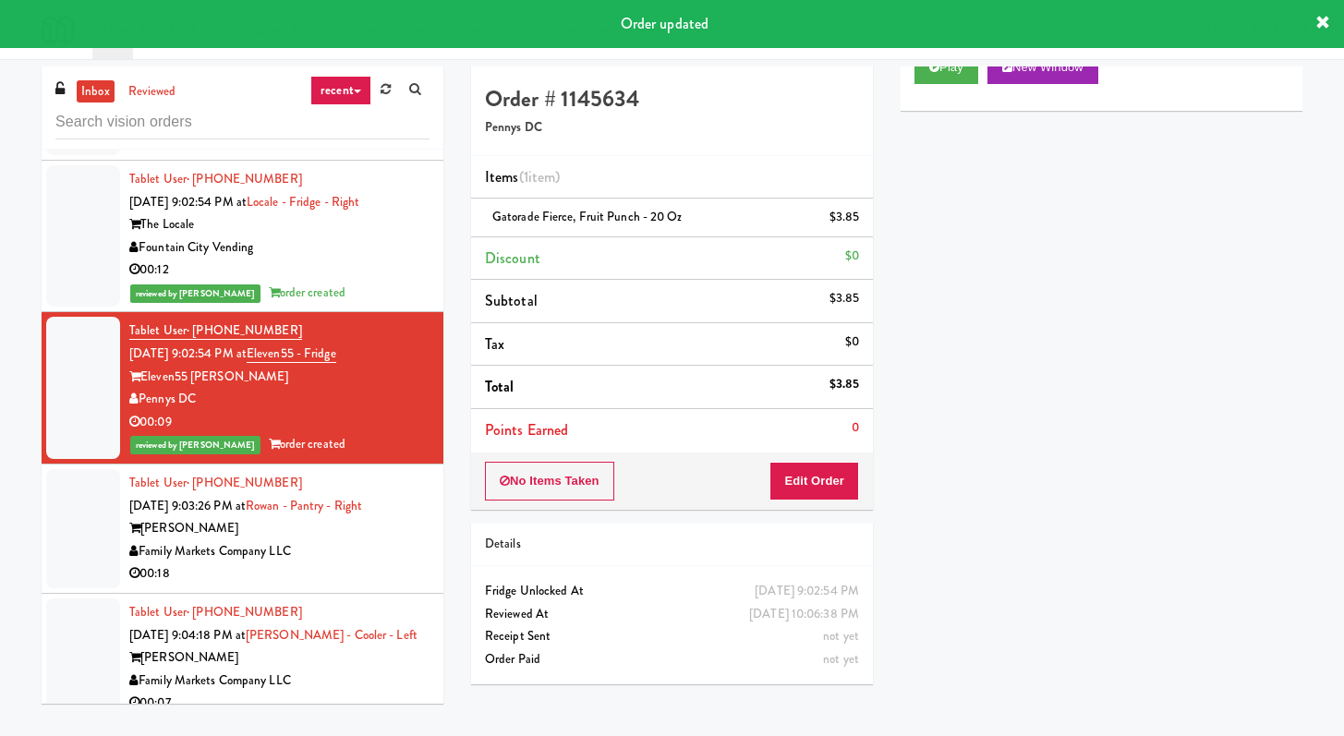
scroll to position [9294, 0]
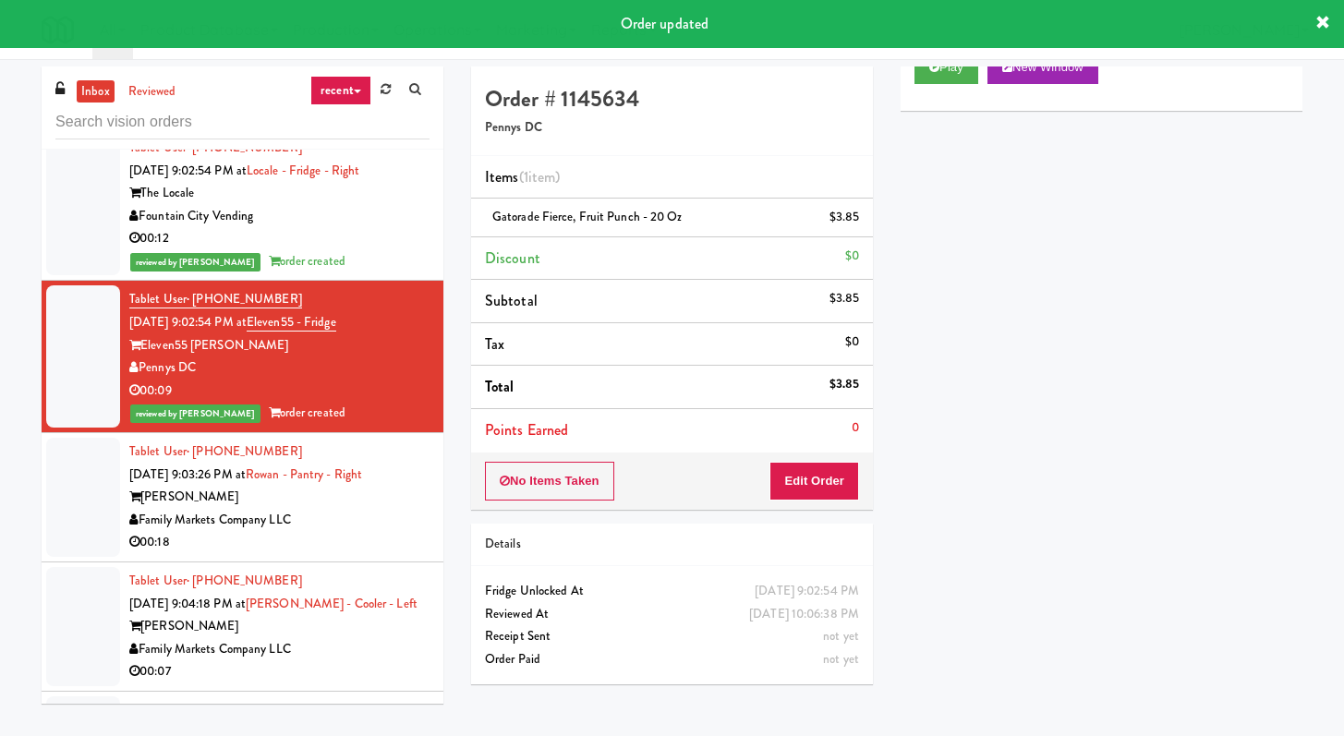
click at [396, 554] on div "00:18" at bounding box center [279, 542] width 300 height 23
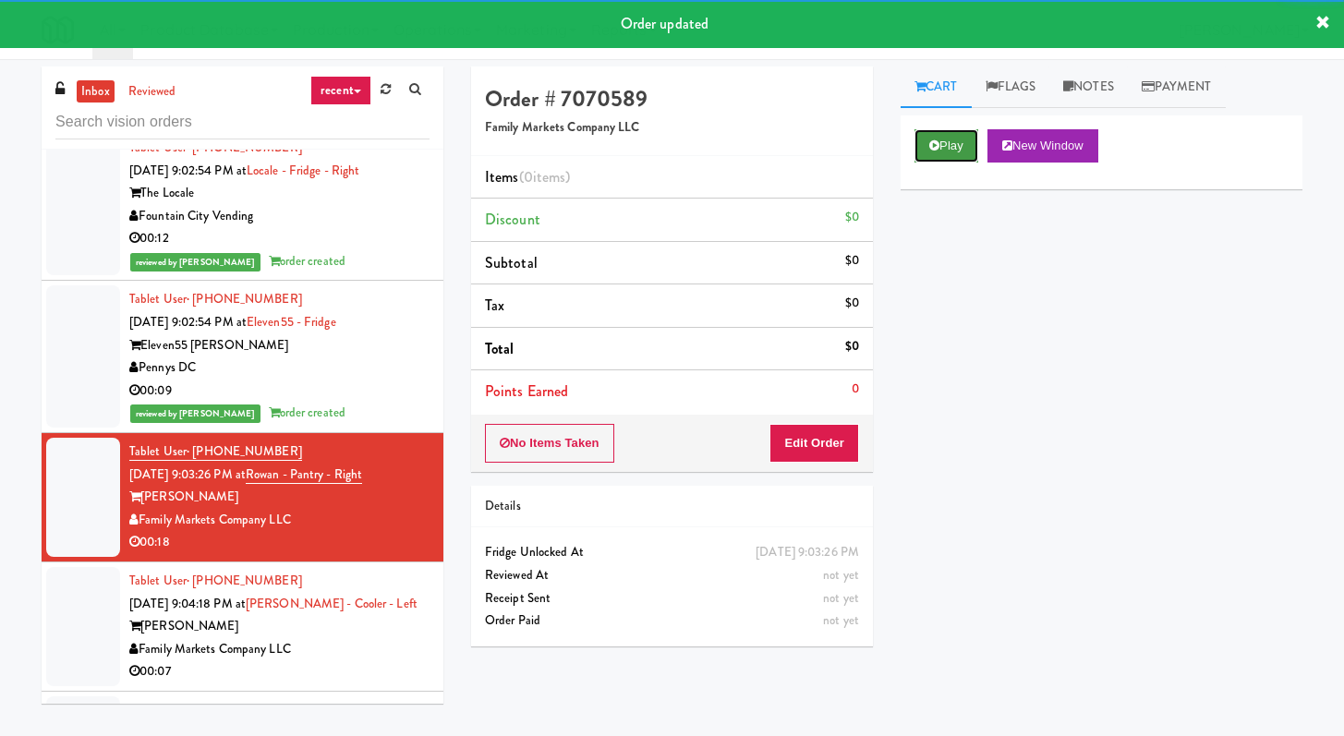
click at [940, 140] on button "Play" at bounding box center [946, 145] width 64 height 33
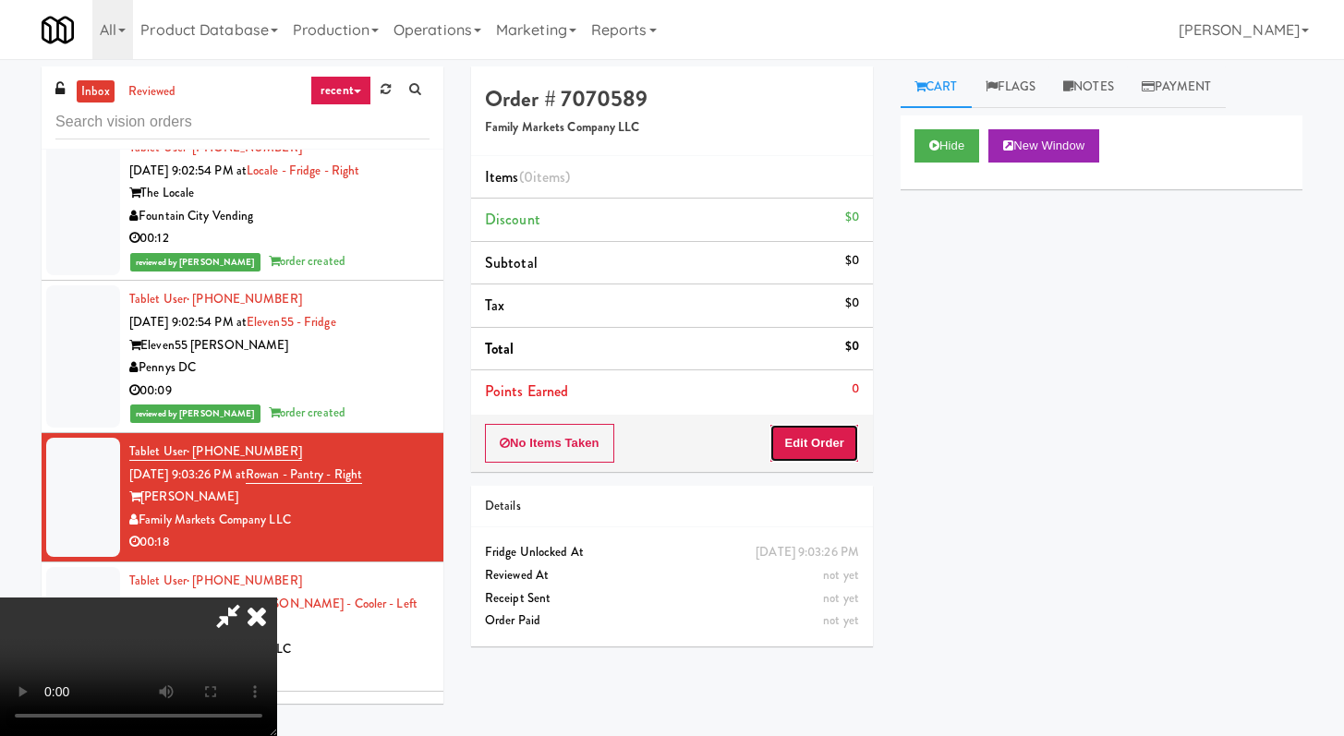
click at [823, 445] on button "Edit Order" at bounding box center [814, 443] width 90 height 39
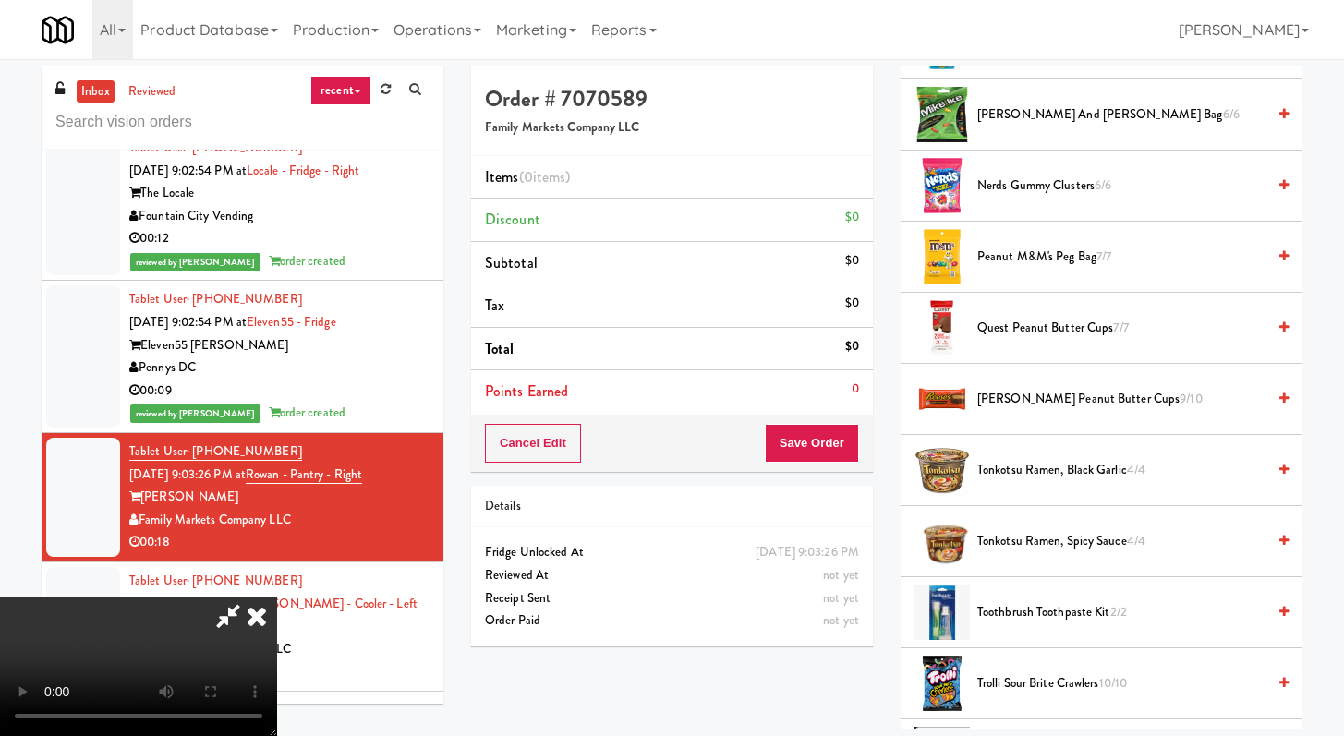
scroll to position [1772, 0]
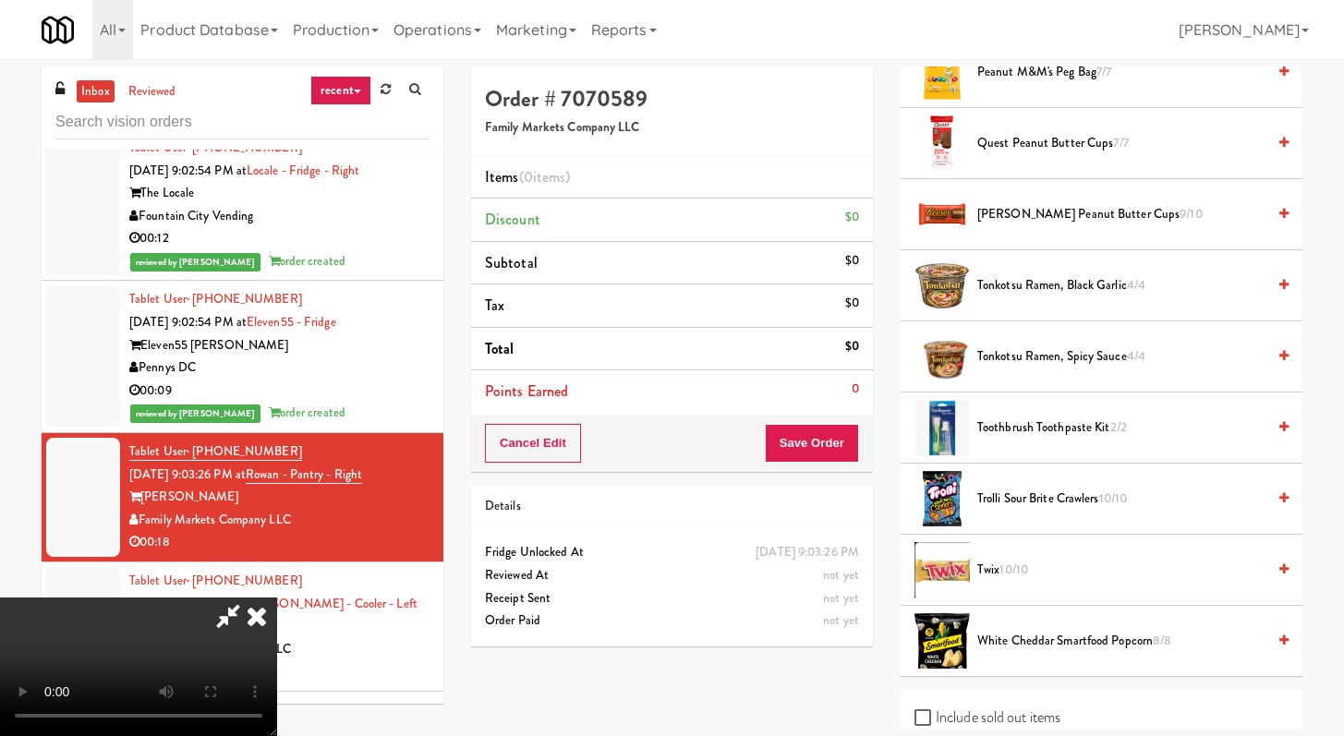
click at [1046, 512] on li "Trolli Sour Brite Crawlers 10/10" at bounding box center [1101, 499] width 402 height 71
click at [1002, 483] on li "Trolli Sour Brite Crawlers 10/10" at bounding box center [1101, 499] width 402 height 71
click at [1003, 502] on span "Trolli Sour Brite Crawlers 10/10" at bounding box center [1121, 499] width 288 height 23
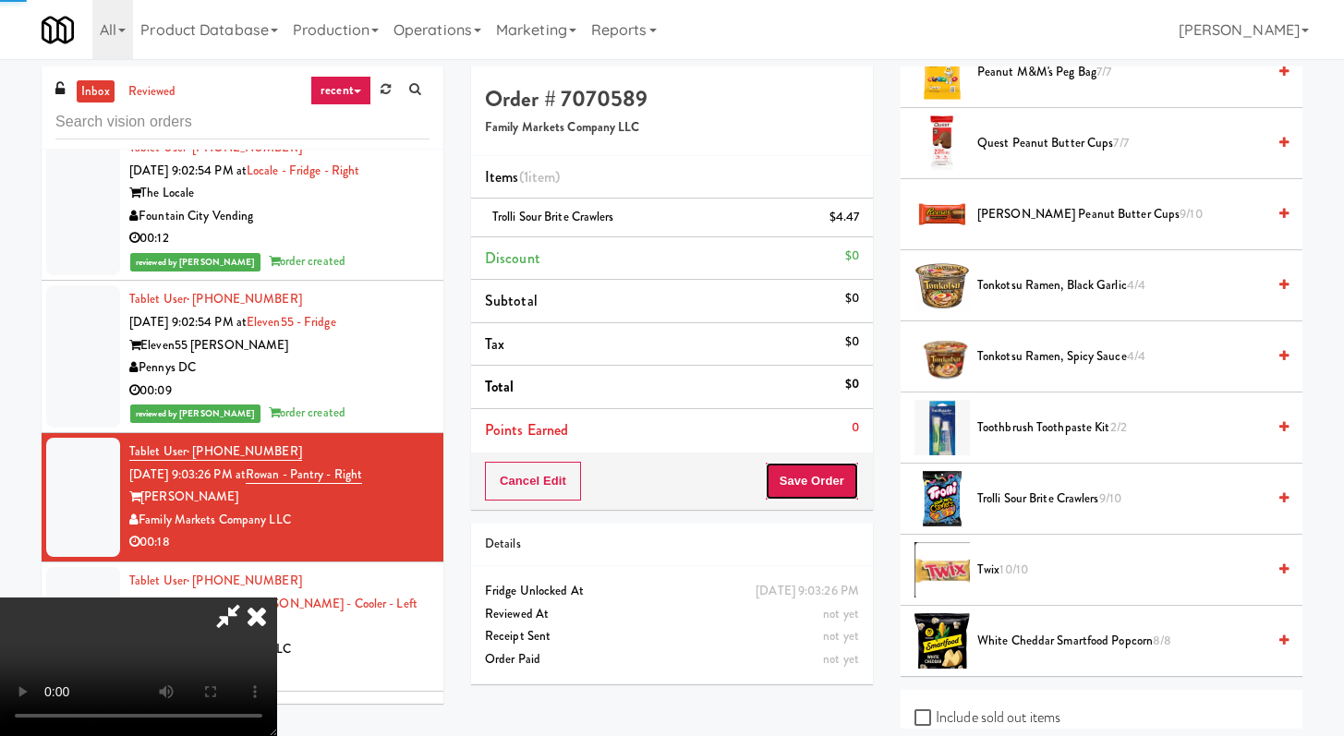
click at [843, 470] on button "Save Order" at bounding box center [812, 481] width 94 height 39
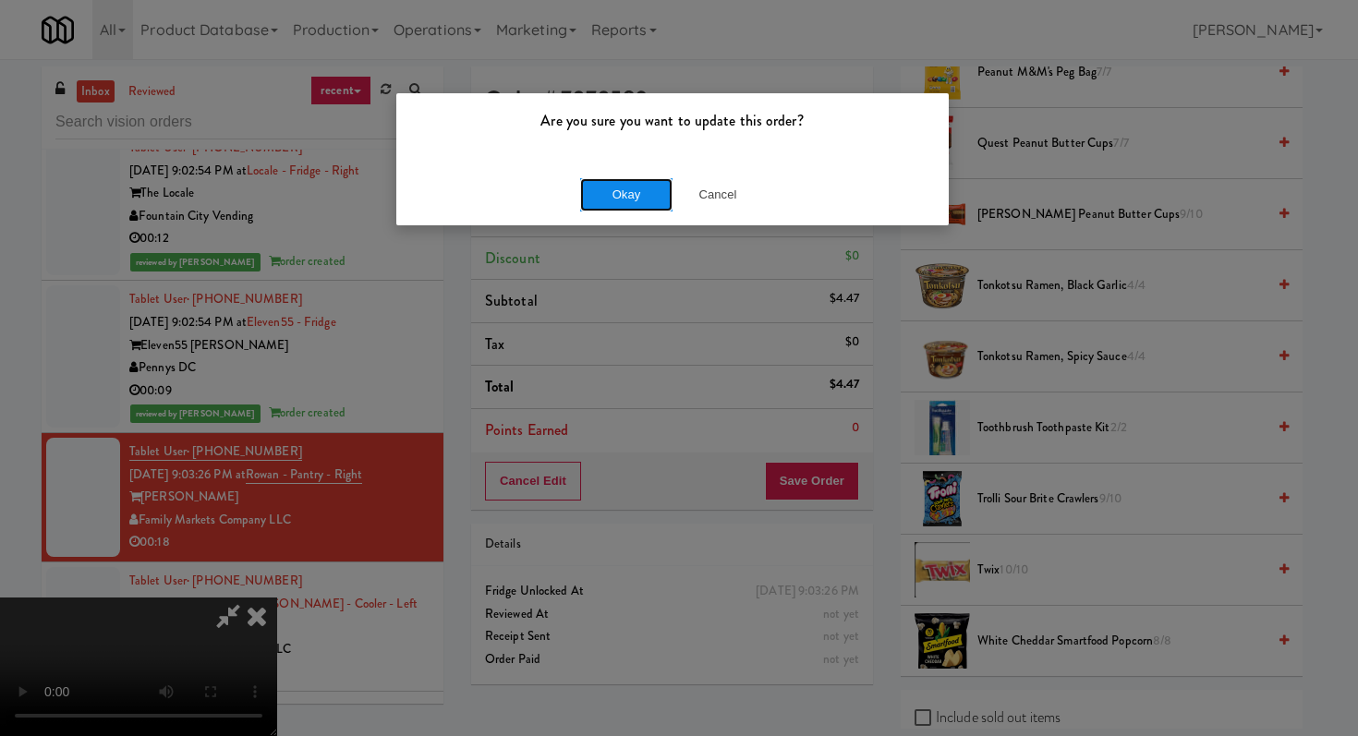
click at [642, 200] on button "Okay" at bounding box center [626, 194] width 92 height 33
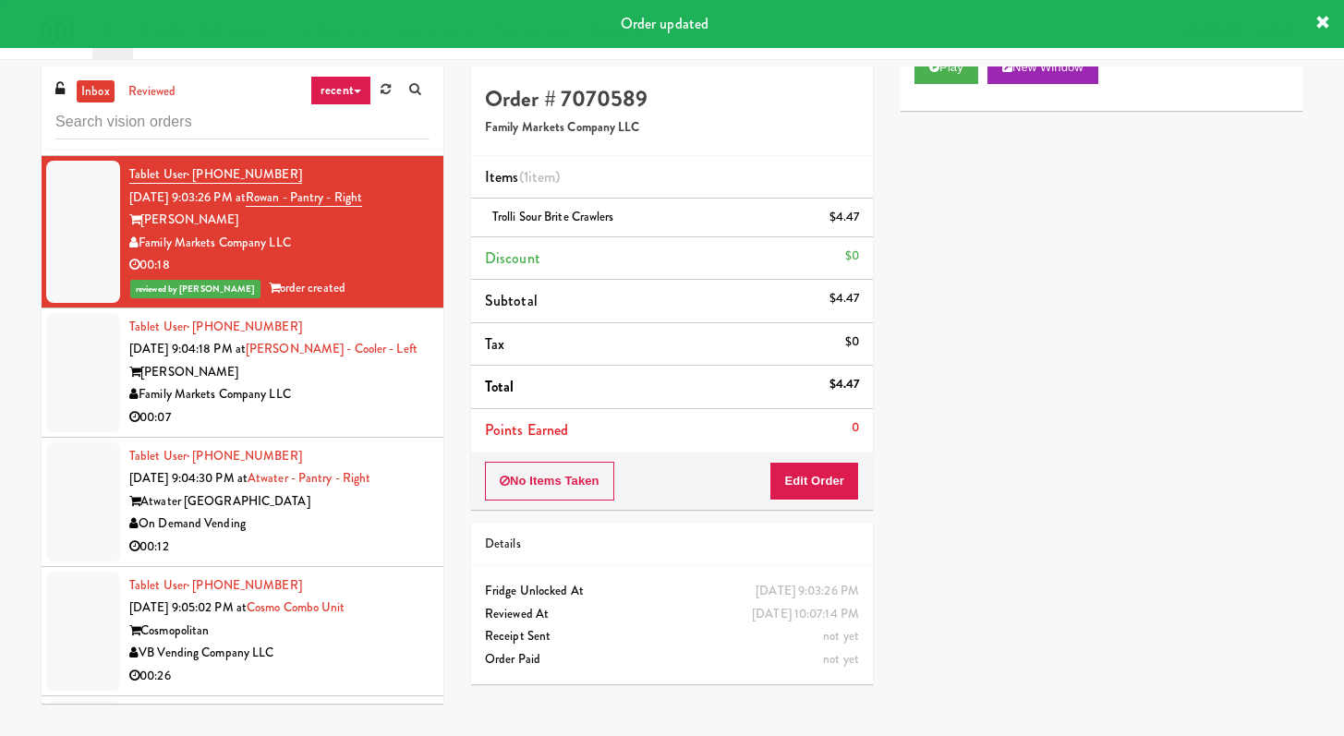
scroll to position [9606, 0]
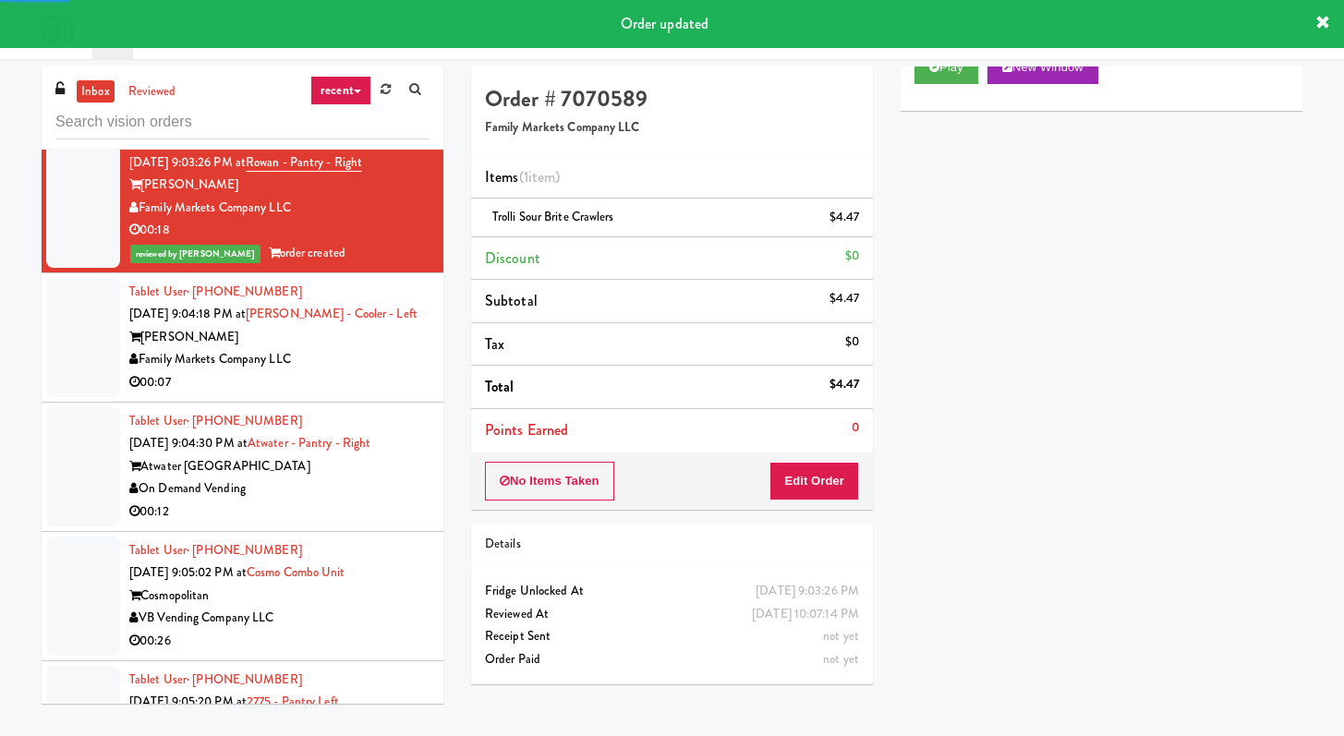
click at [400, 394] on div "00:07" at bounding box center [279, 382] width 300 height 23
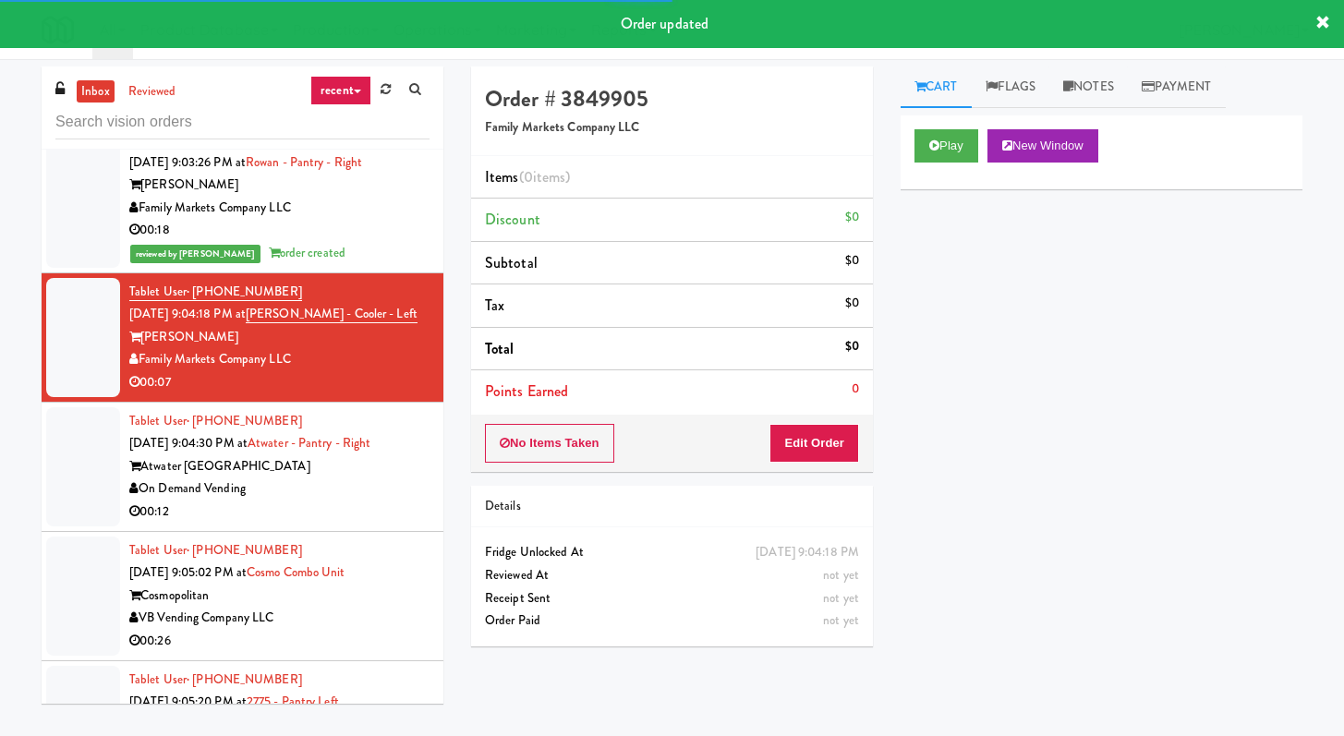
click at [953, 163] on div "Play New Window" at bounding box center [1101, 152] width 402 height 74
click at [953, 153] on button "Play" at bounding box center [946, 145] width 64 height 33
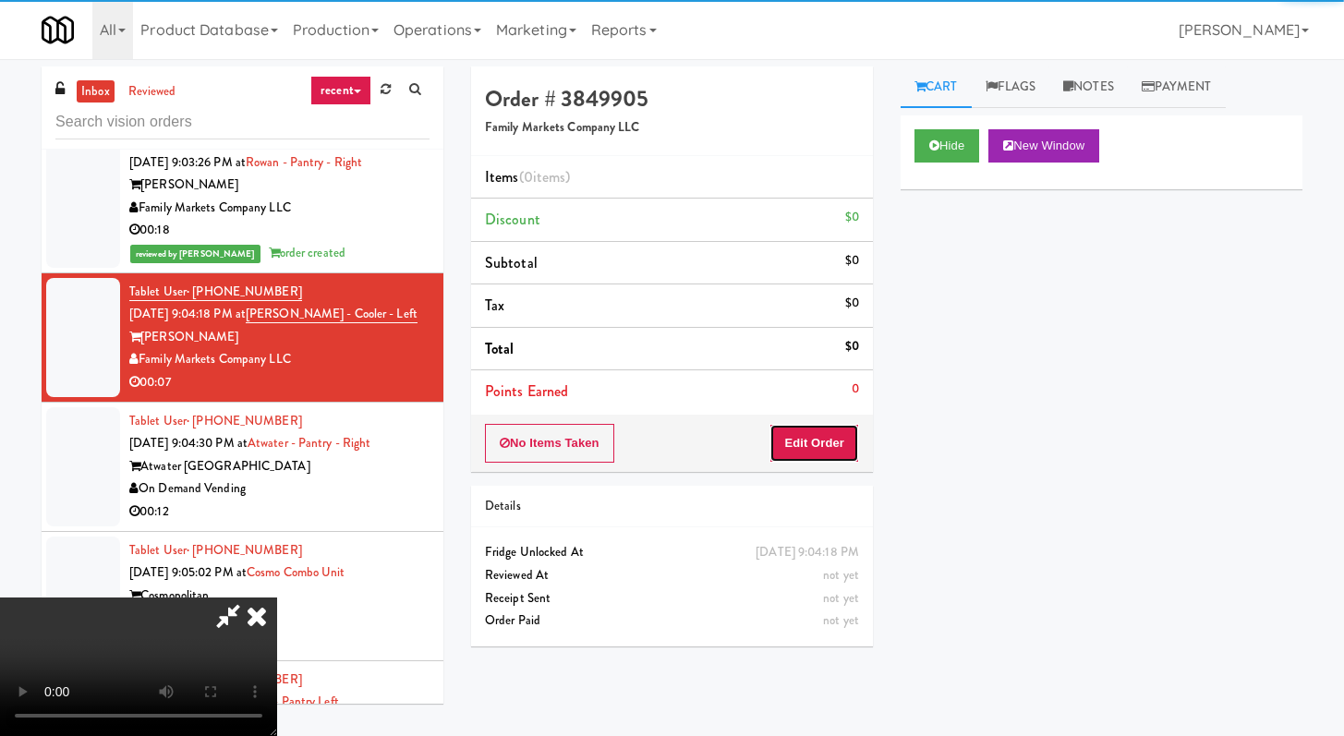
click at [830, 443] on button "Edit Order" at bounding box center [814, 443] width 90 height 39
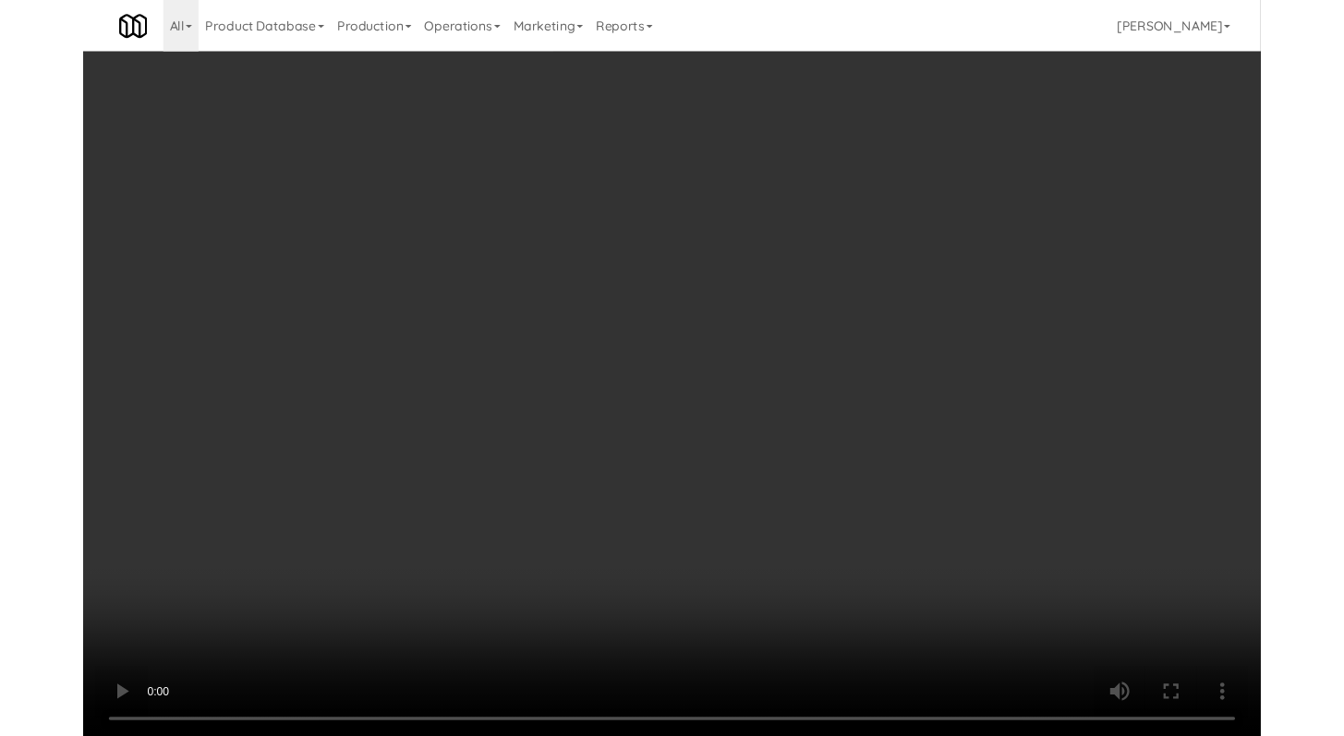
scroll to position [9584, 0]
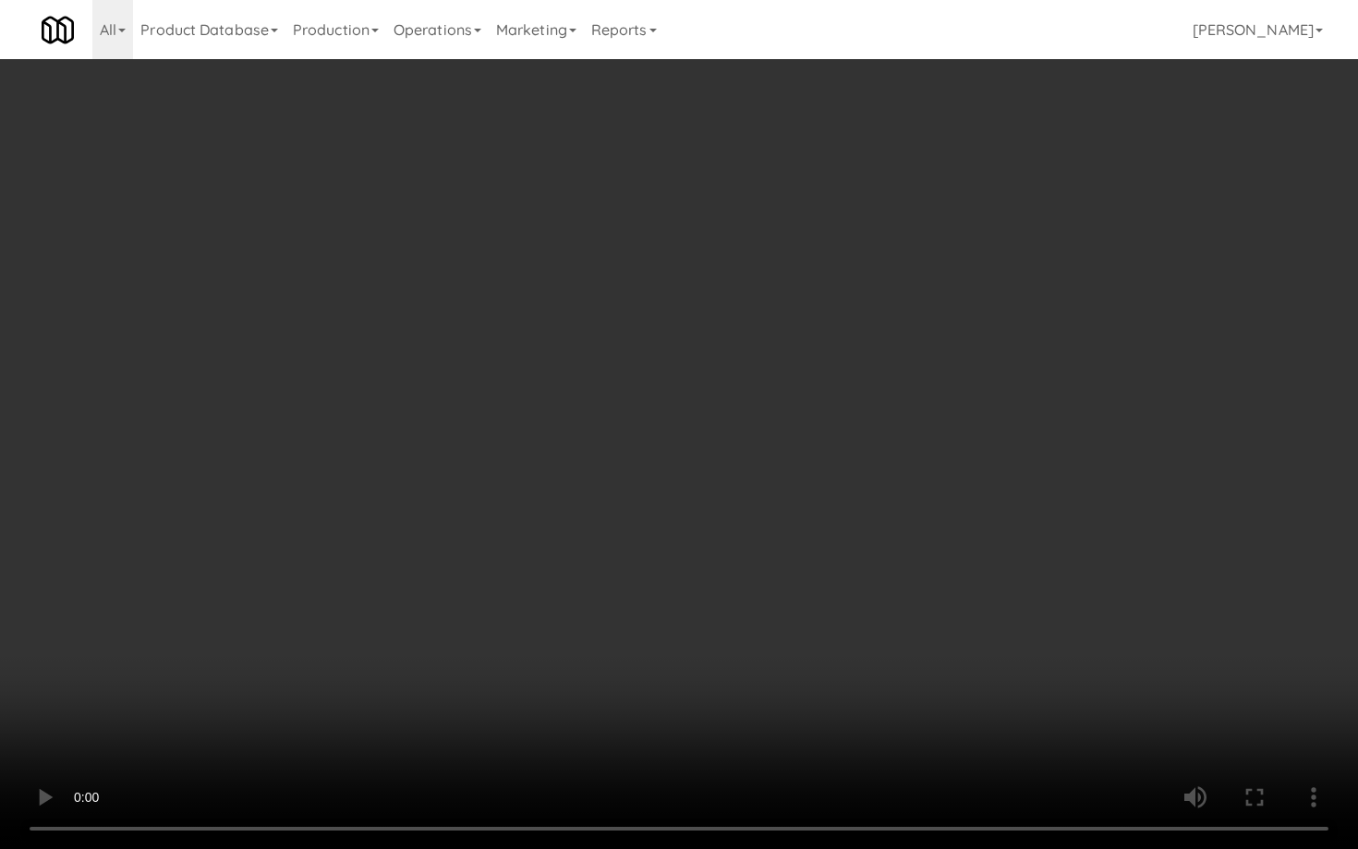
click at [692, 694] on video at bounding box center [679, 424] width 1358 height 849
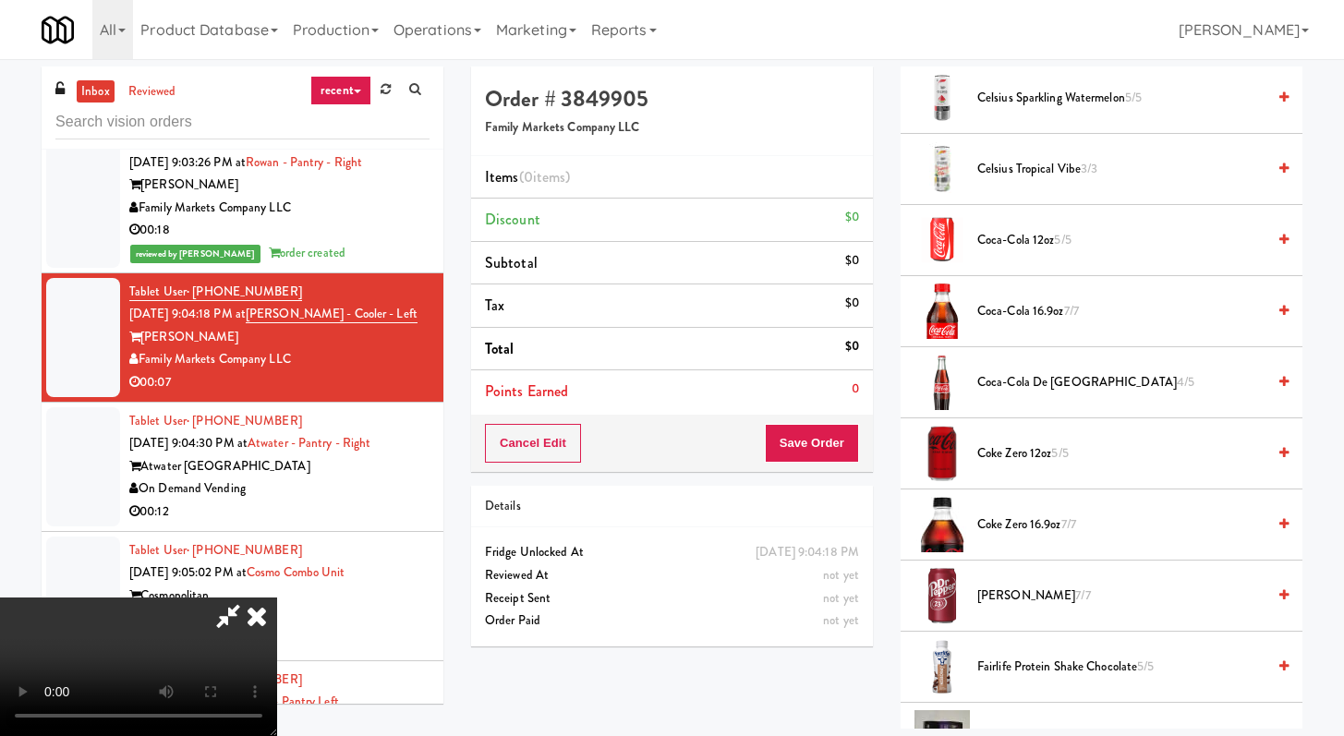
scroll to position [1100, 0]
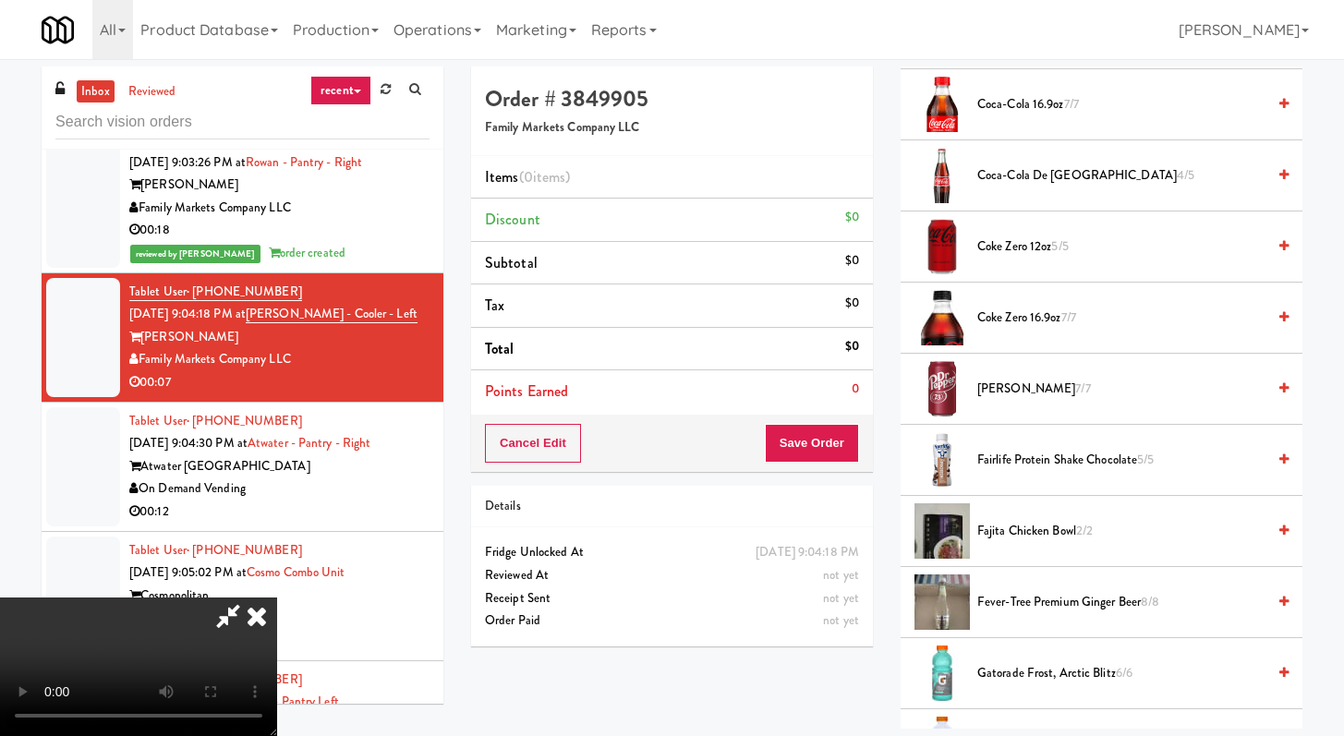
click at [1000, 91] on li "Coca-Cola 16.9oz 7/7" at bounding box center [1101, 104] width 402 height 71
click at [998, 101] on span "Coca-Cola 16.9oz 7/7" at bounding box center [1121, 104] width 288 height 23
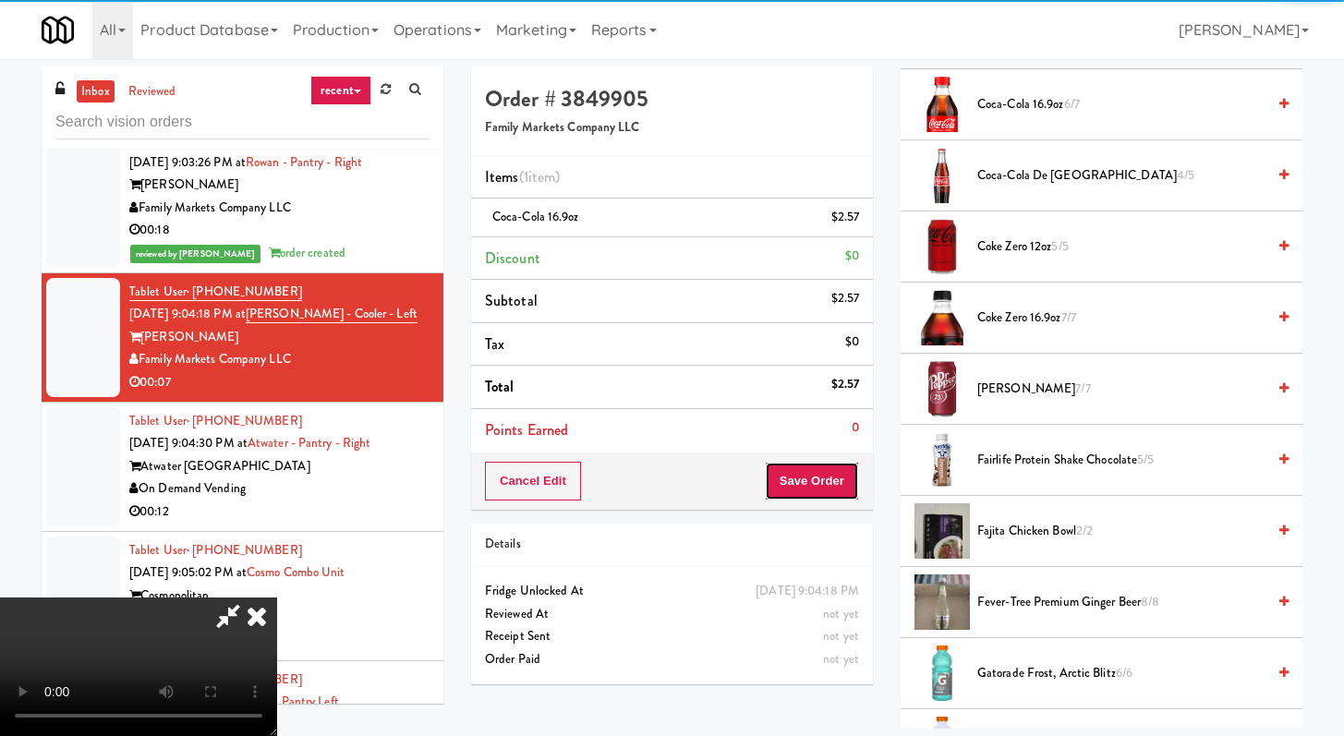
click at [839, 482] on button "Save Order" at bounding box center [812, 481] width 94 height 39
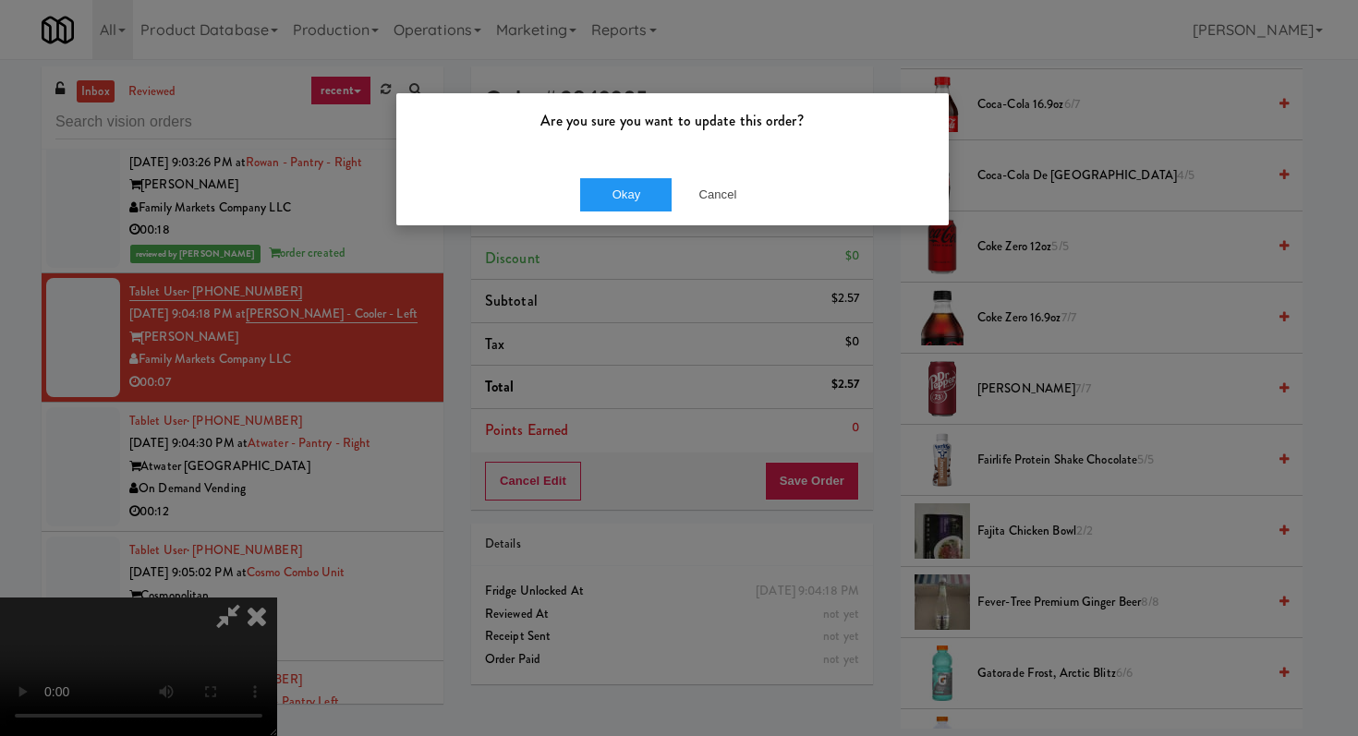
click at [637, 176] on div "Okay Cancel" at bounding box center [672, 194] width 552 height 62
click at [637, 193] on button "Okay" at bounding box center [626, 194] width 92 height 33
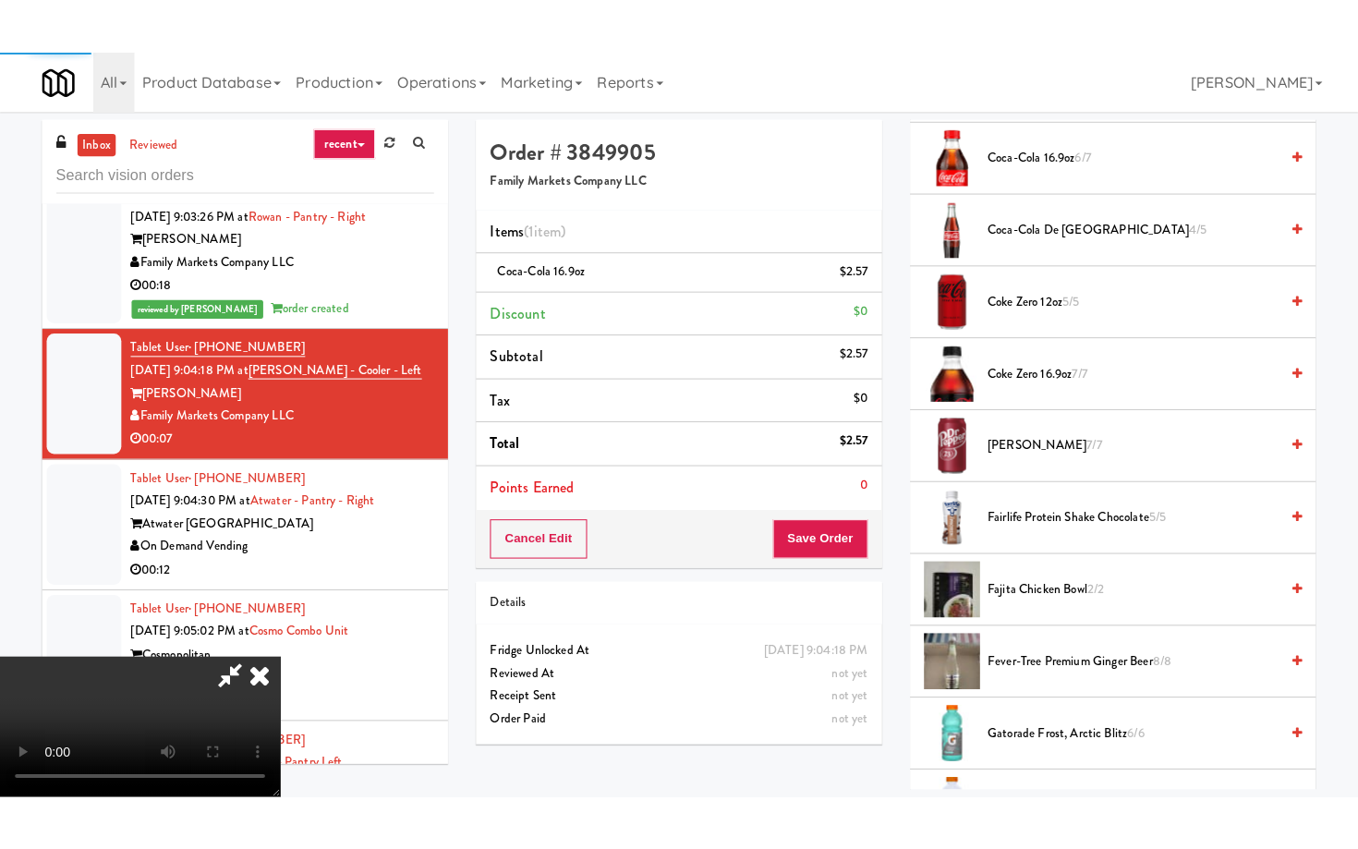
scroll to position [78, 0]
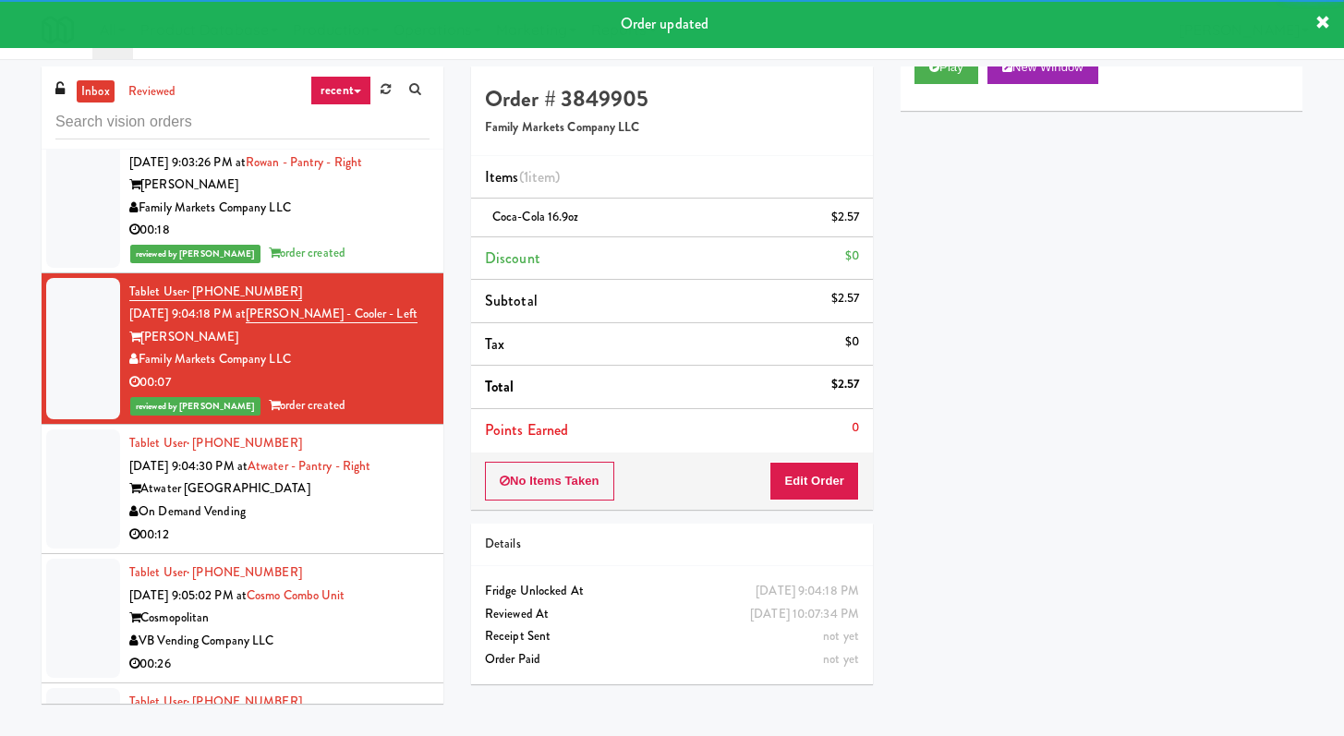
click at [384, 524] on div "On Demand Vending" at bounding box center [279, 512] width 300 height 23
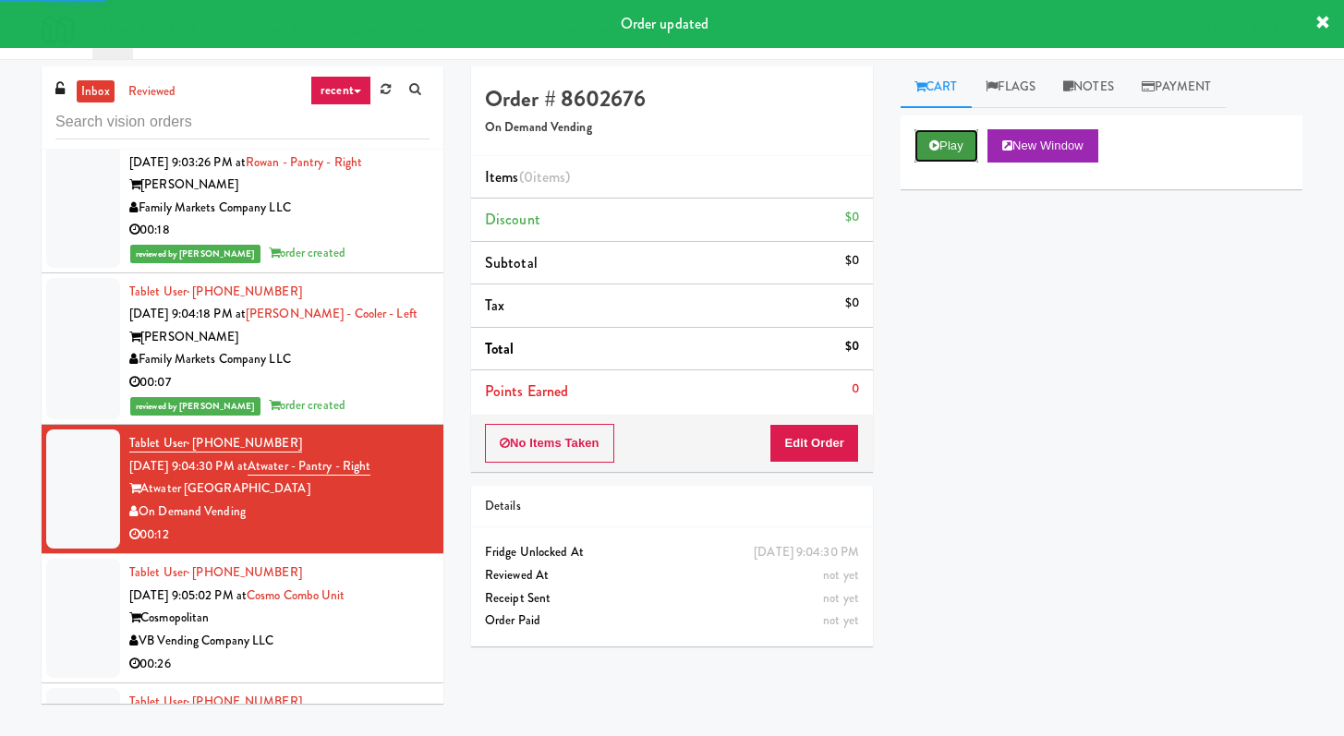
click at [943, 132] on button "Play" at bounding box center [946, 145] width 64 height 33
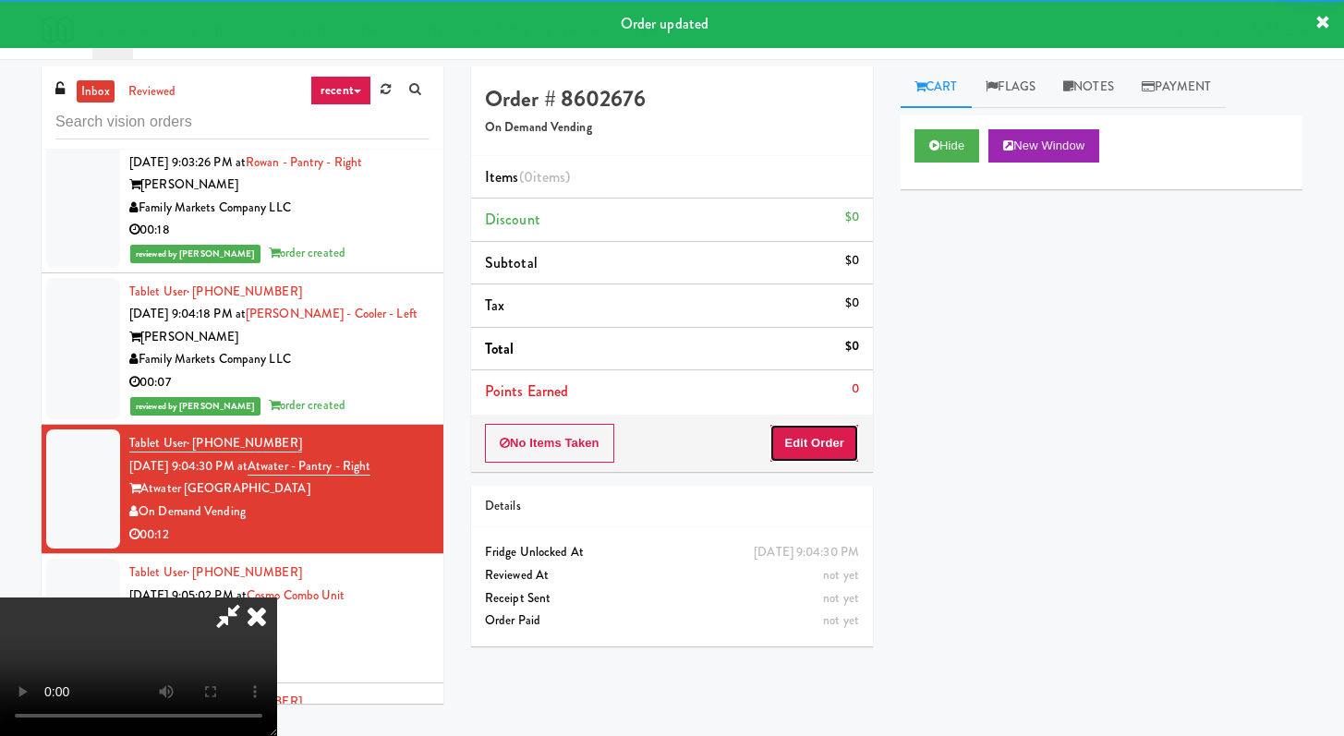
click at [802, 451] on button "Edit Order" at bounding box center [814, 443] width 90 height 39
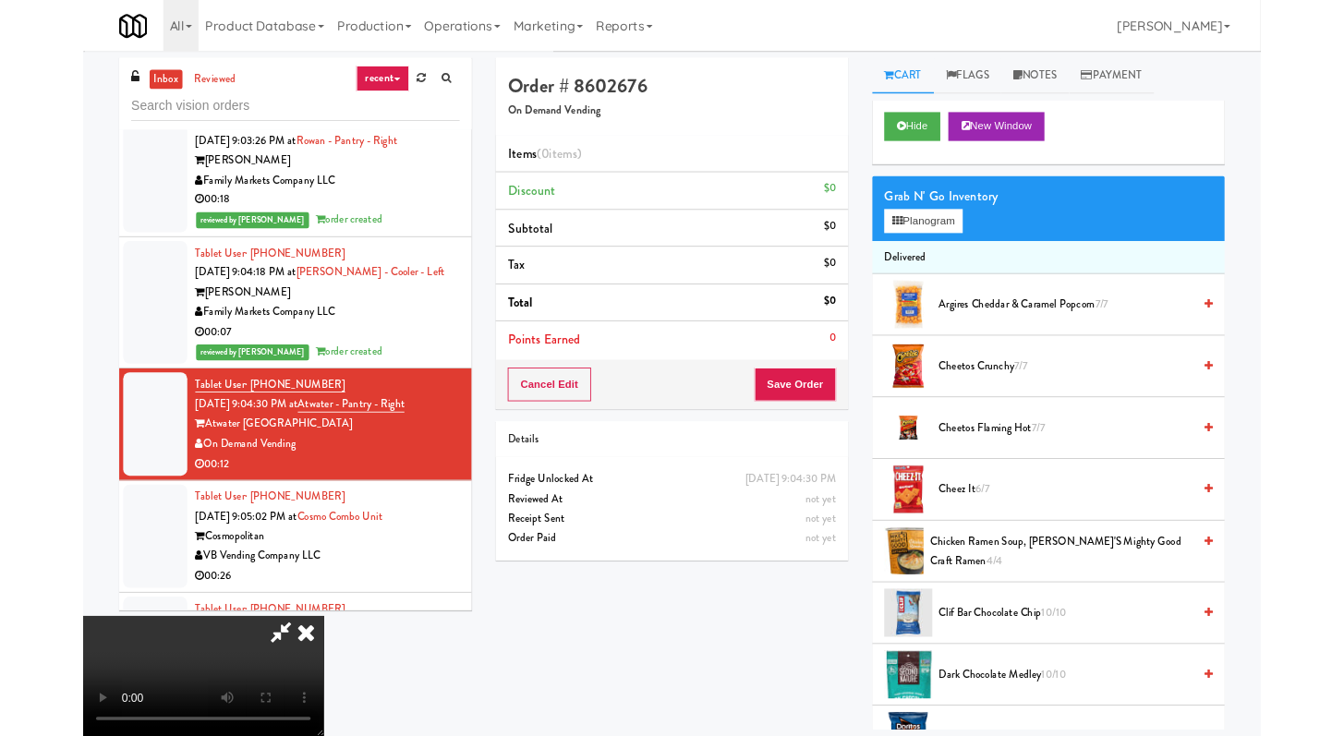
scroll to position [9584, 0]
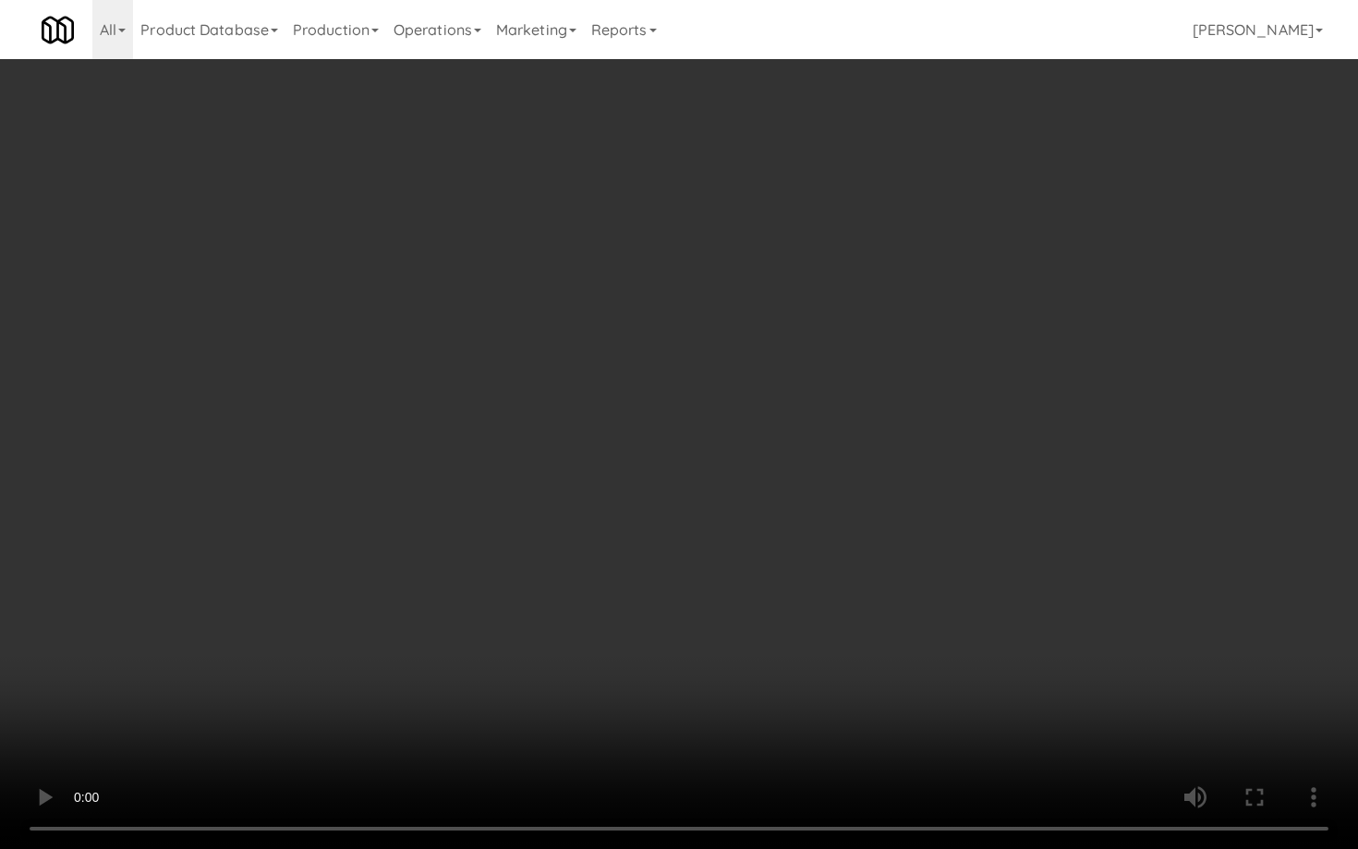
click at [1083, 656] on video at bounding box center [679, 424] width 1358 height 849
click at [1082, 656] on video at bounding box center [679, 424] width 1358 height 849
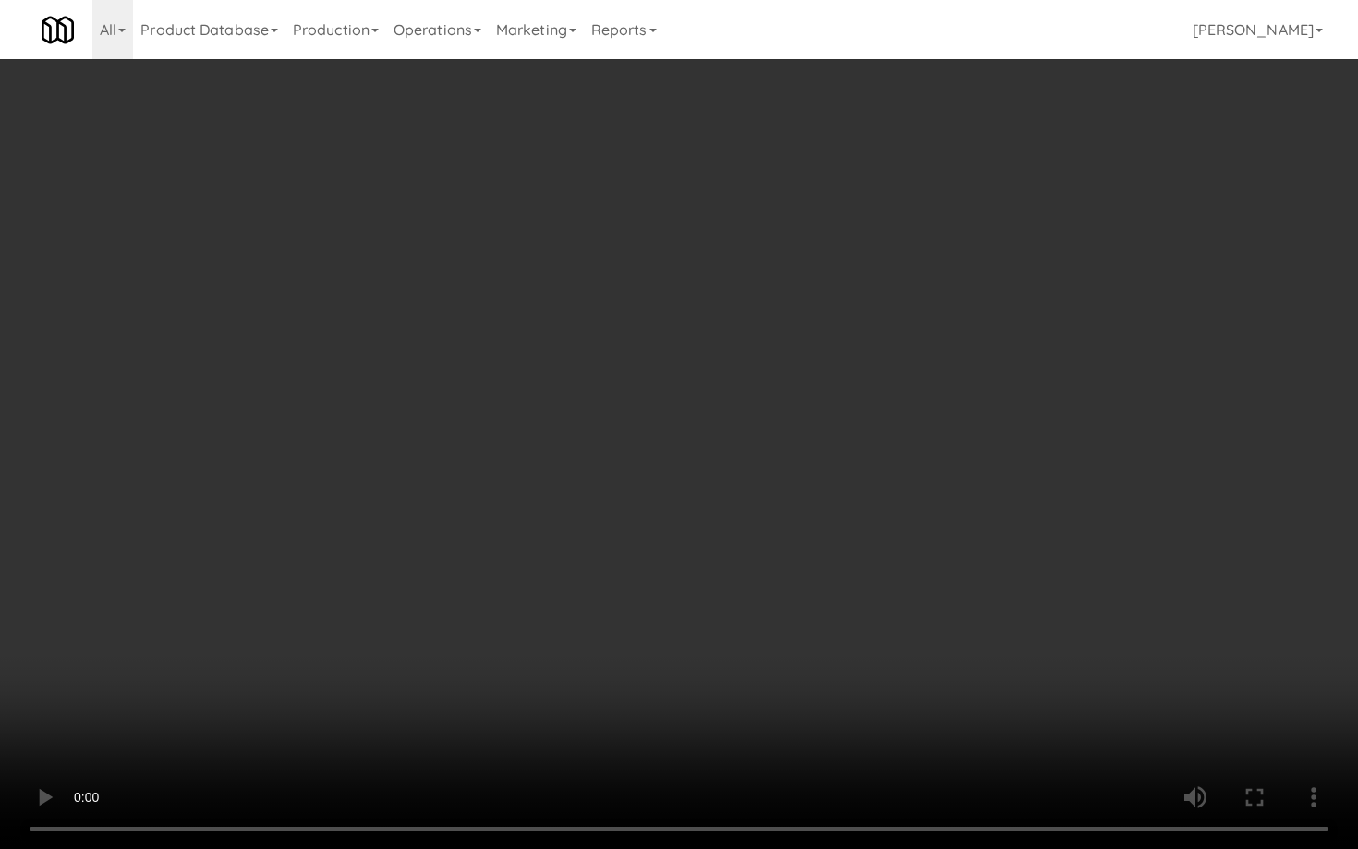
click at [1082, 656] on video at bounding box center [679, 424] width 1358 height 849
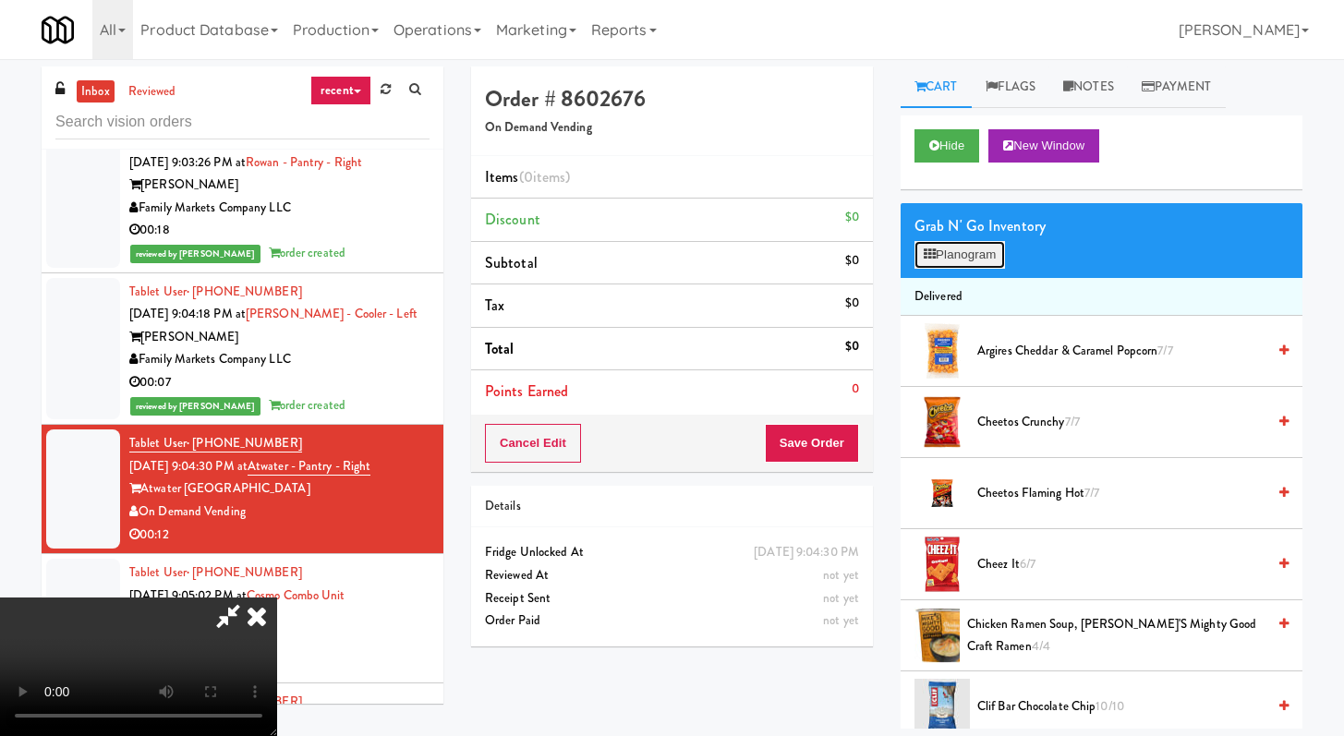
click at [1002, 266] on button "Planogram" at bounding box center [959, 255] width 91 height 28
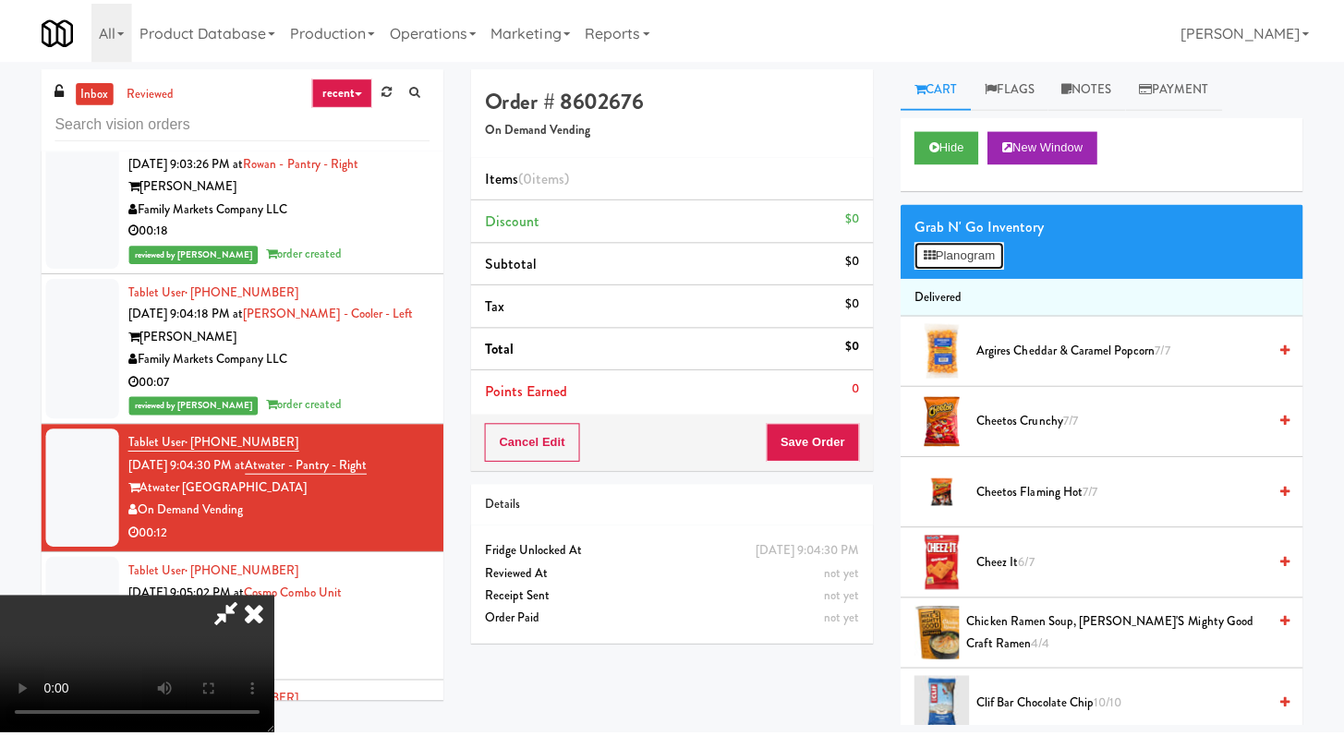
scroll to position [9584, 0]
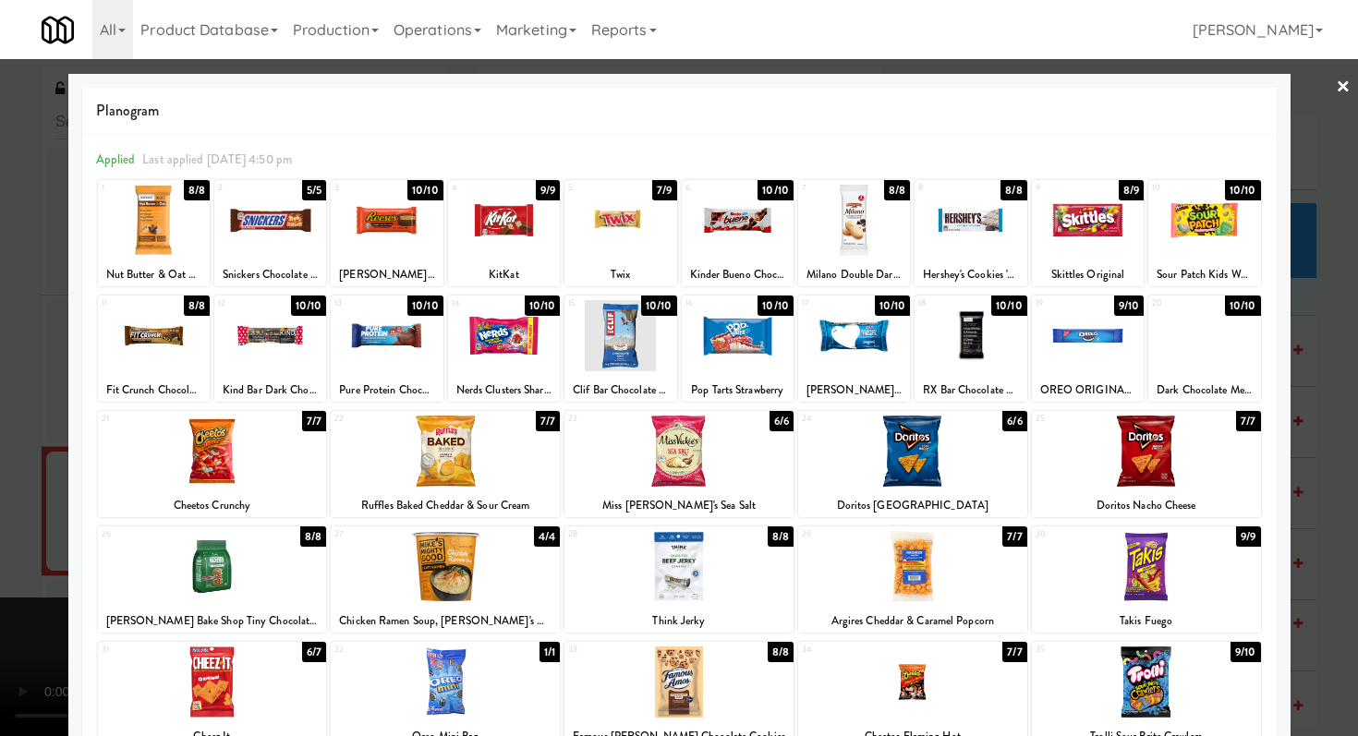
click at [897, 350] on div at bounding box center [854, 335] width 112 height 71
click at [841, 333] on div at bounding box center [854, 335] width 112 height 71
click at [883, 450] on div at bounding box center [912, 451] width 229 height 71
drag, startPoint x: 0, startPoint y: 434, endPoint x: 95, endPoint y: 434, distance: 95.1
click at [0, 434] on div at bounding box center [679, 368] width 1358 height 736
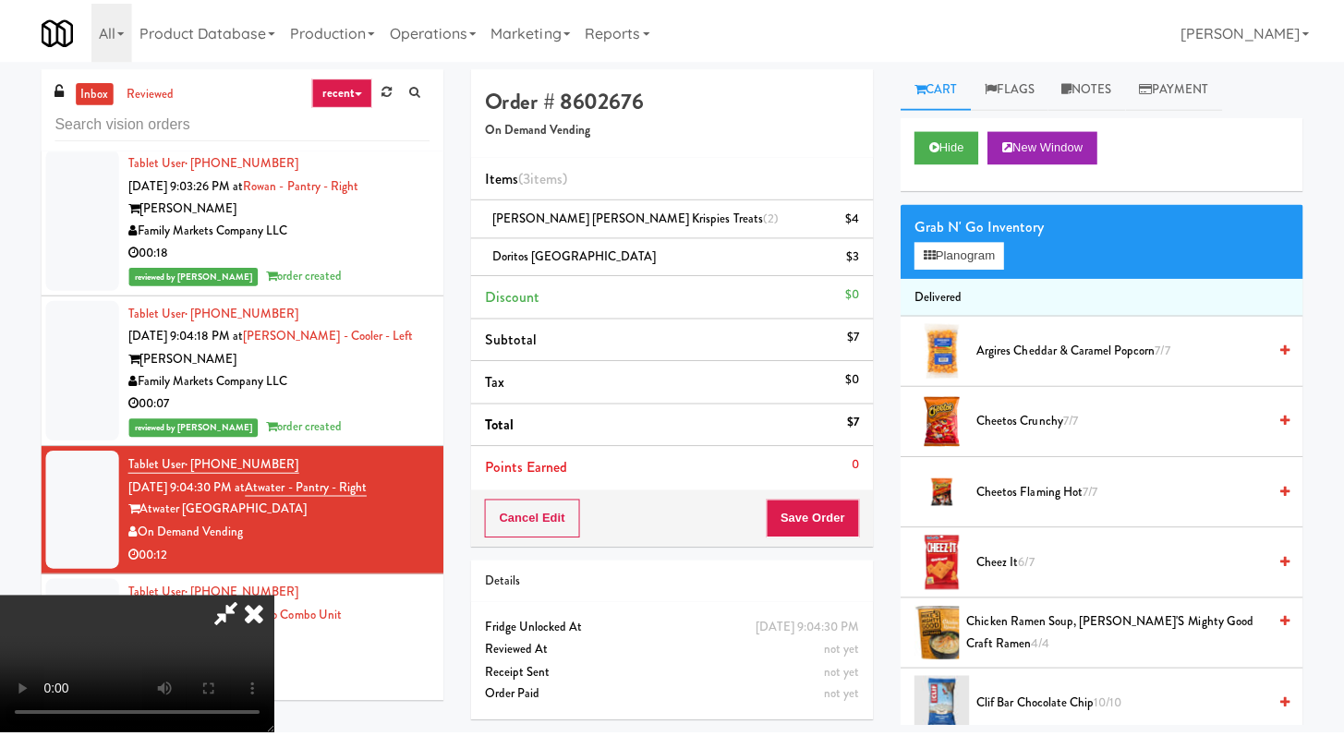
scroll to position [9606, 0]
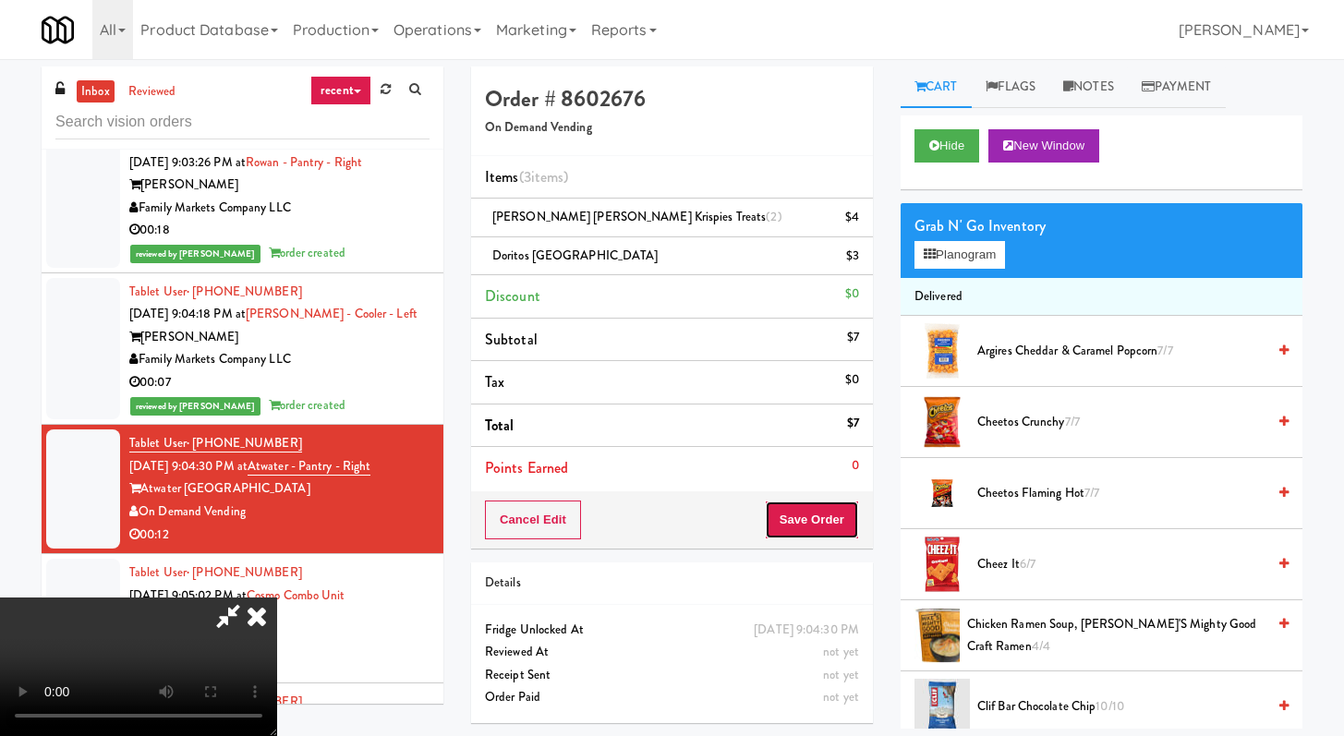
click at [829, 523] on button "Save Order" at bounding box center [812, 520] width 94 height 39
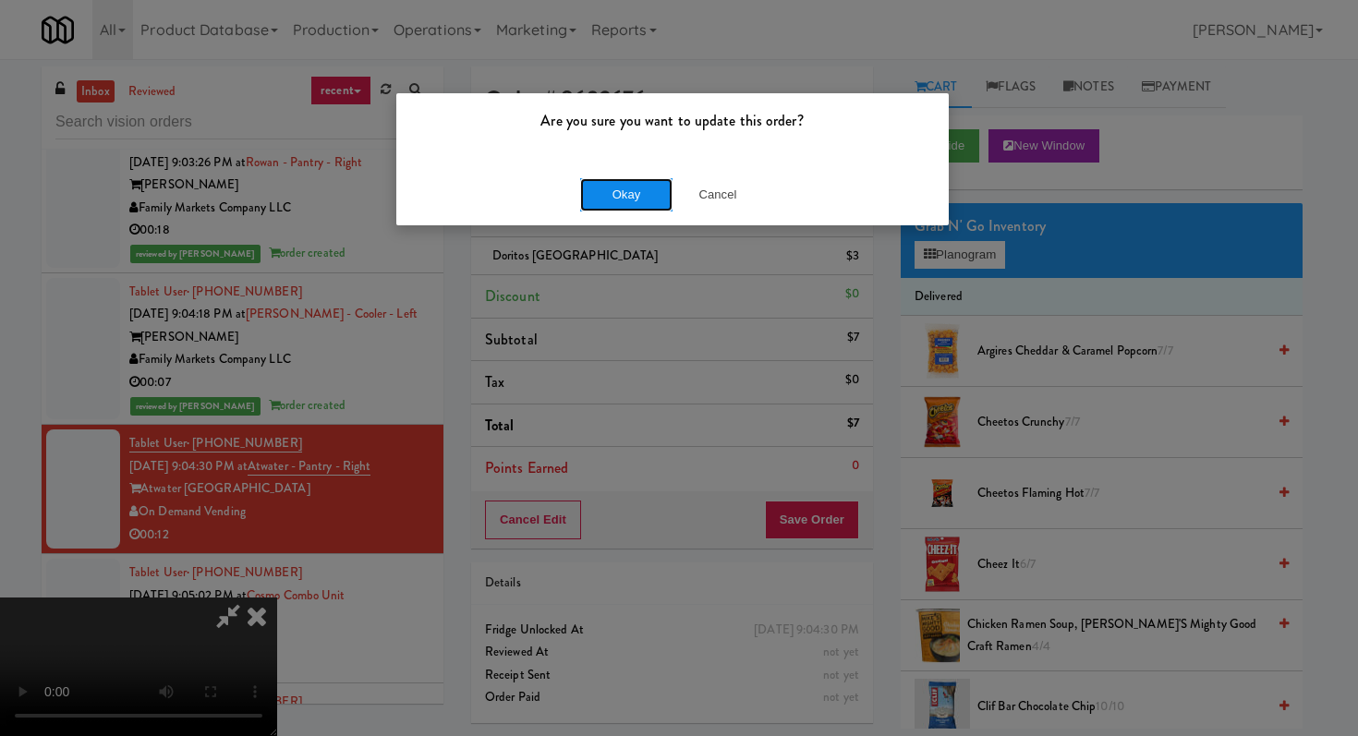
click at [644, 202] on button "Okay" at bounding box center [626, 194] width 92 height 33
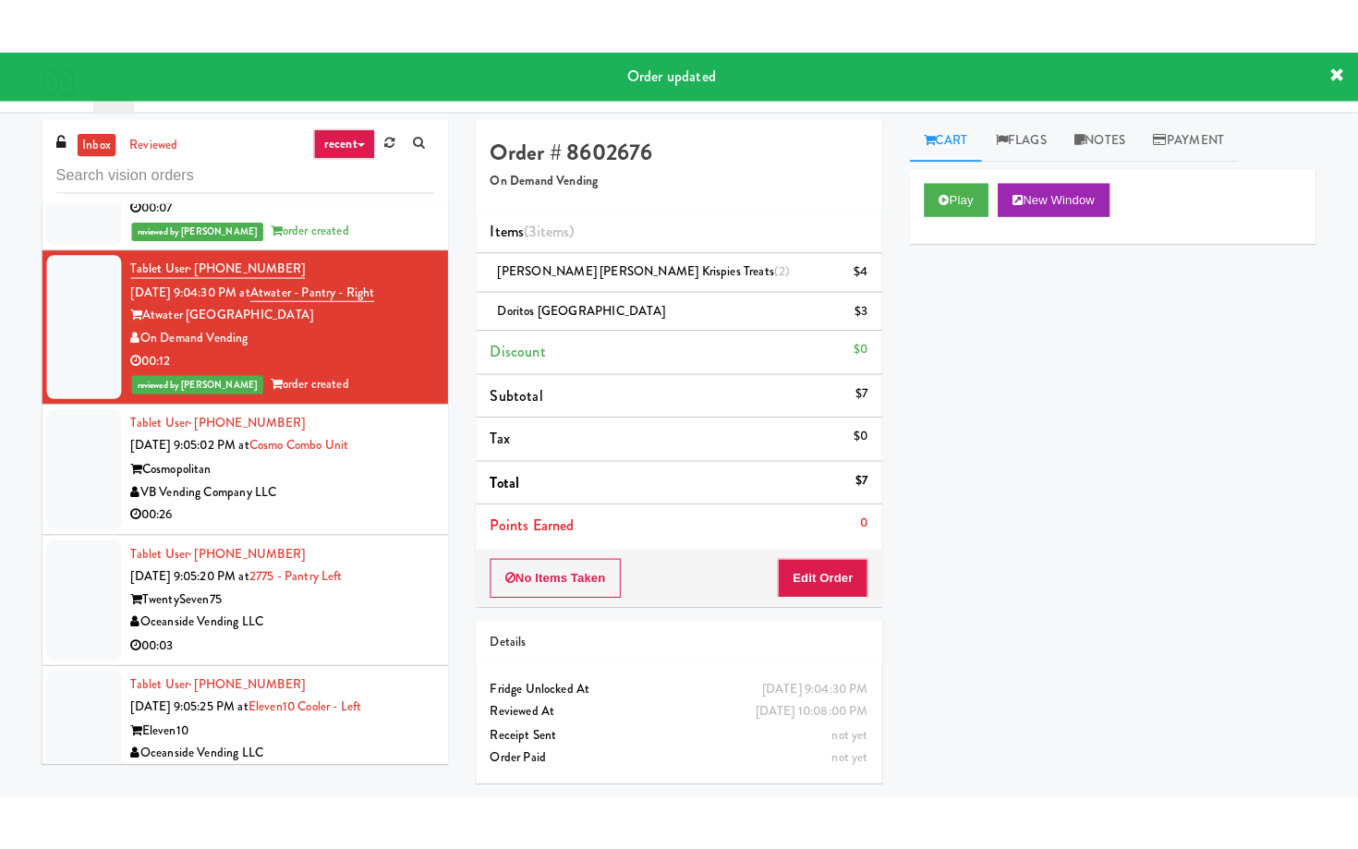
scroll to position [9856, 0]
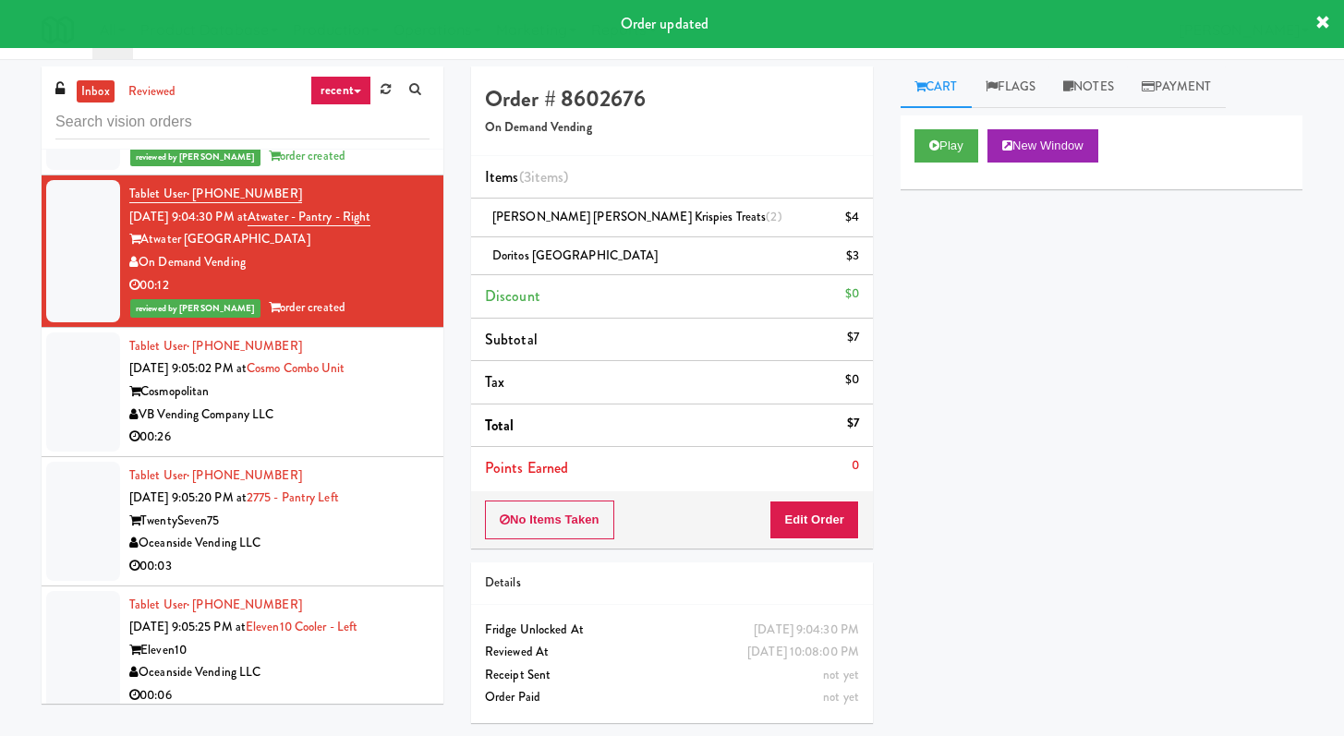
click at [361, 427] on div "VB Vending Company LLC" at bounding box center [279, 415] width 300 height 23
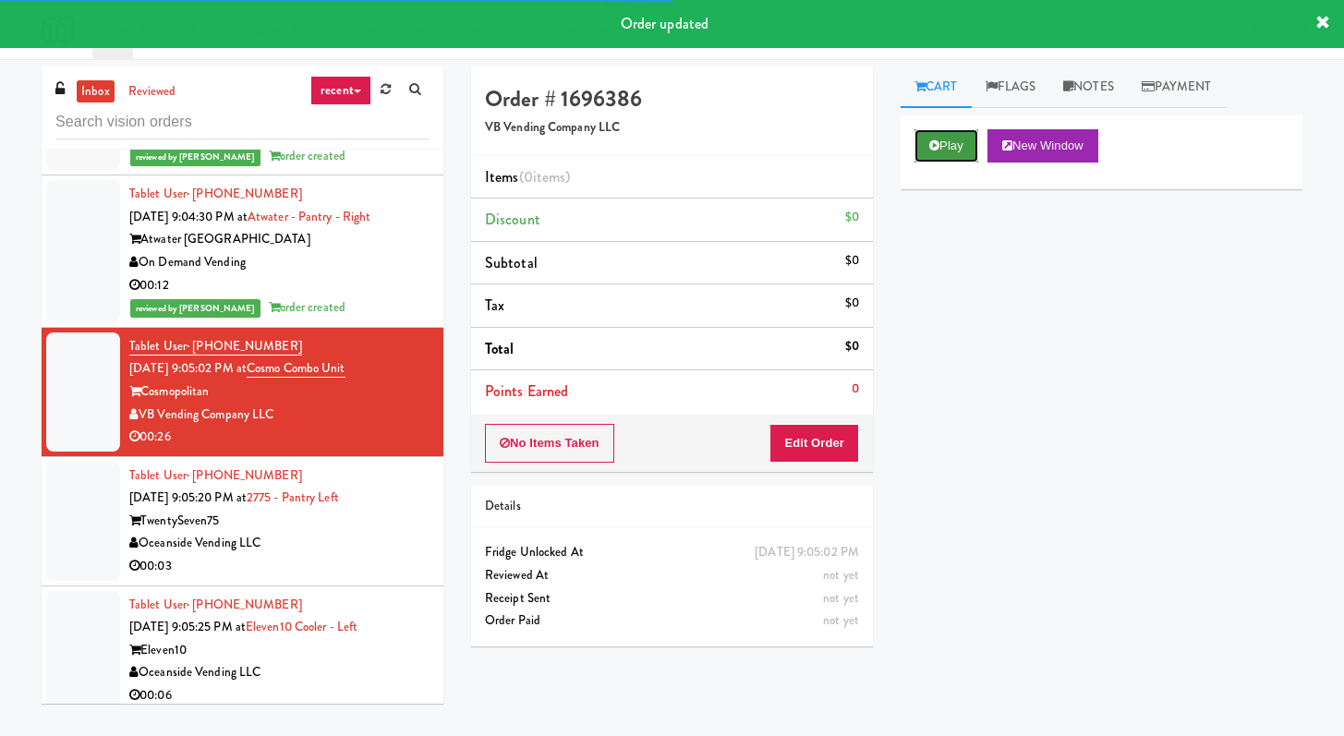
click at [940, 148] on button "Play" at bounding box center [946, 145] width 64 height 33
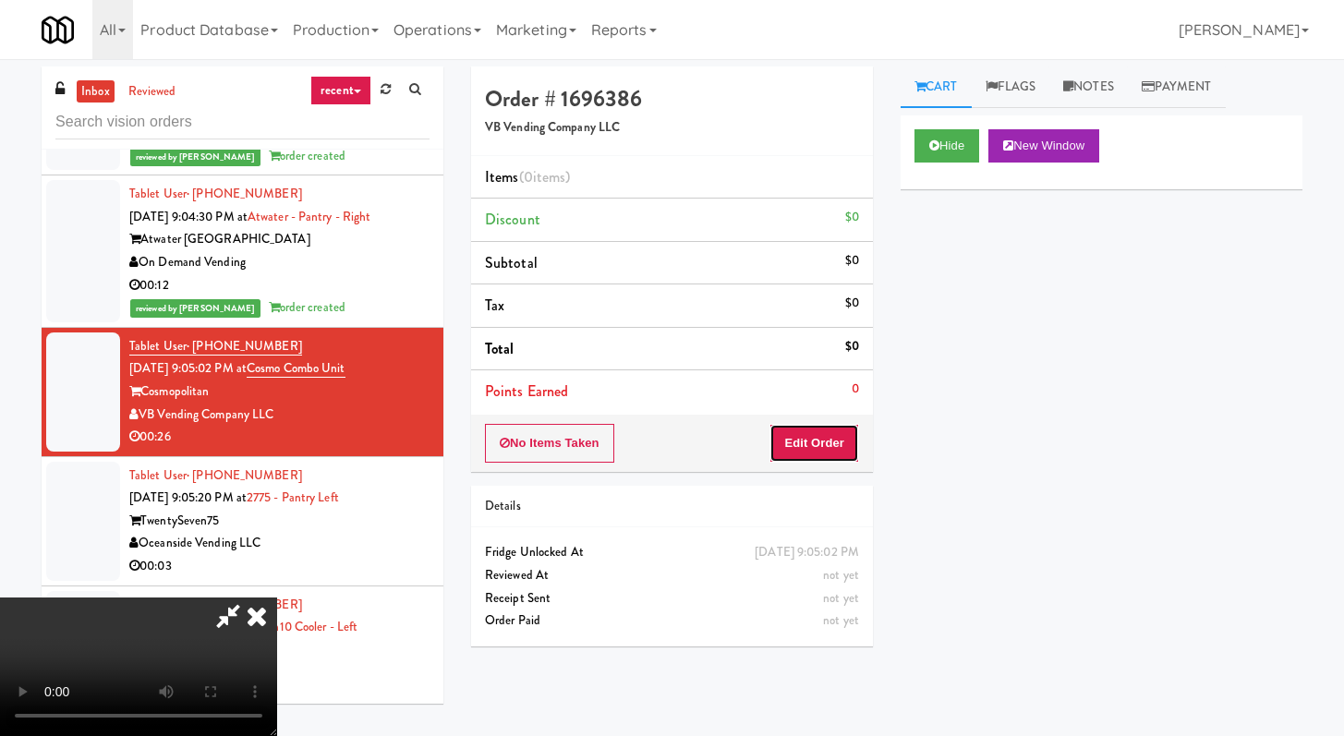
click at [791, 427] on button "Edit Order" at bounding box center [814, 443] width 90 height 39
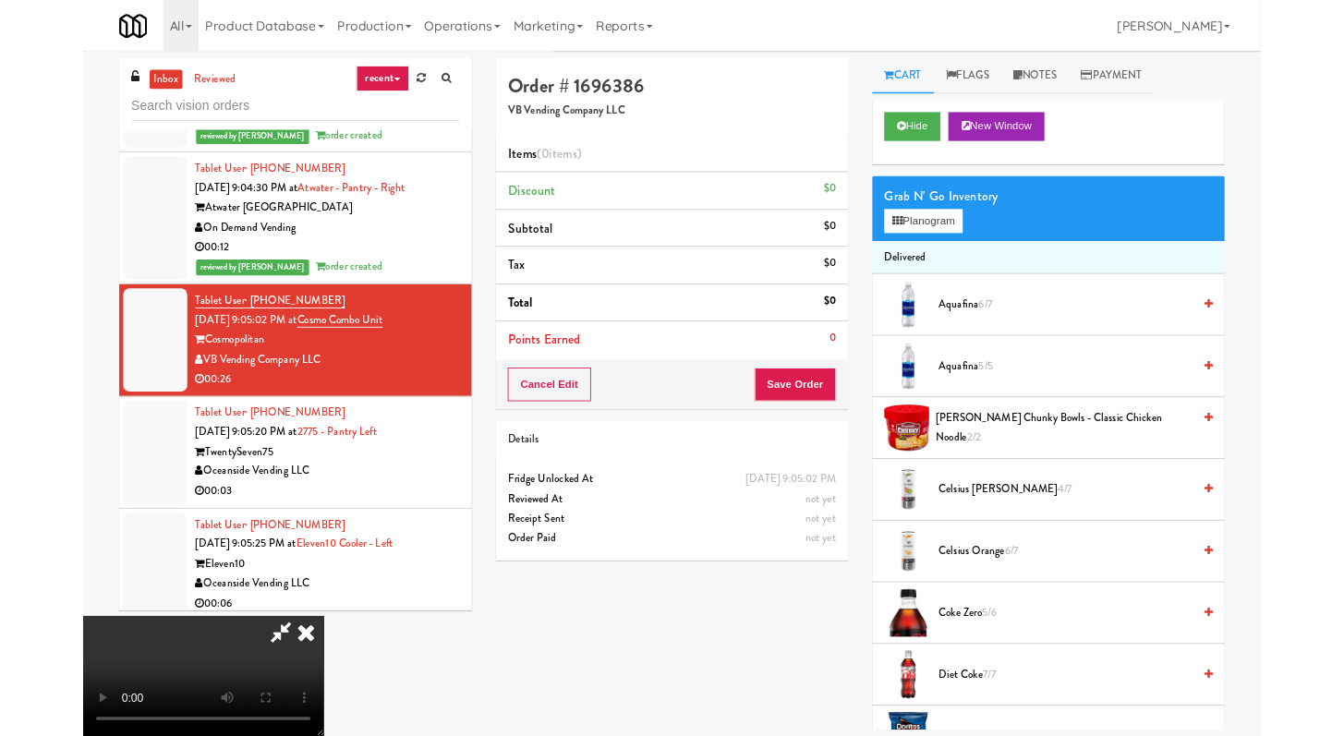
scroll to position [9834, 0]
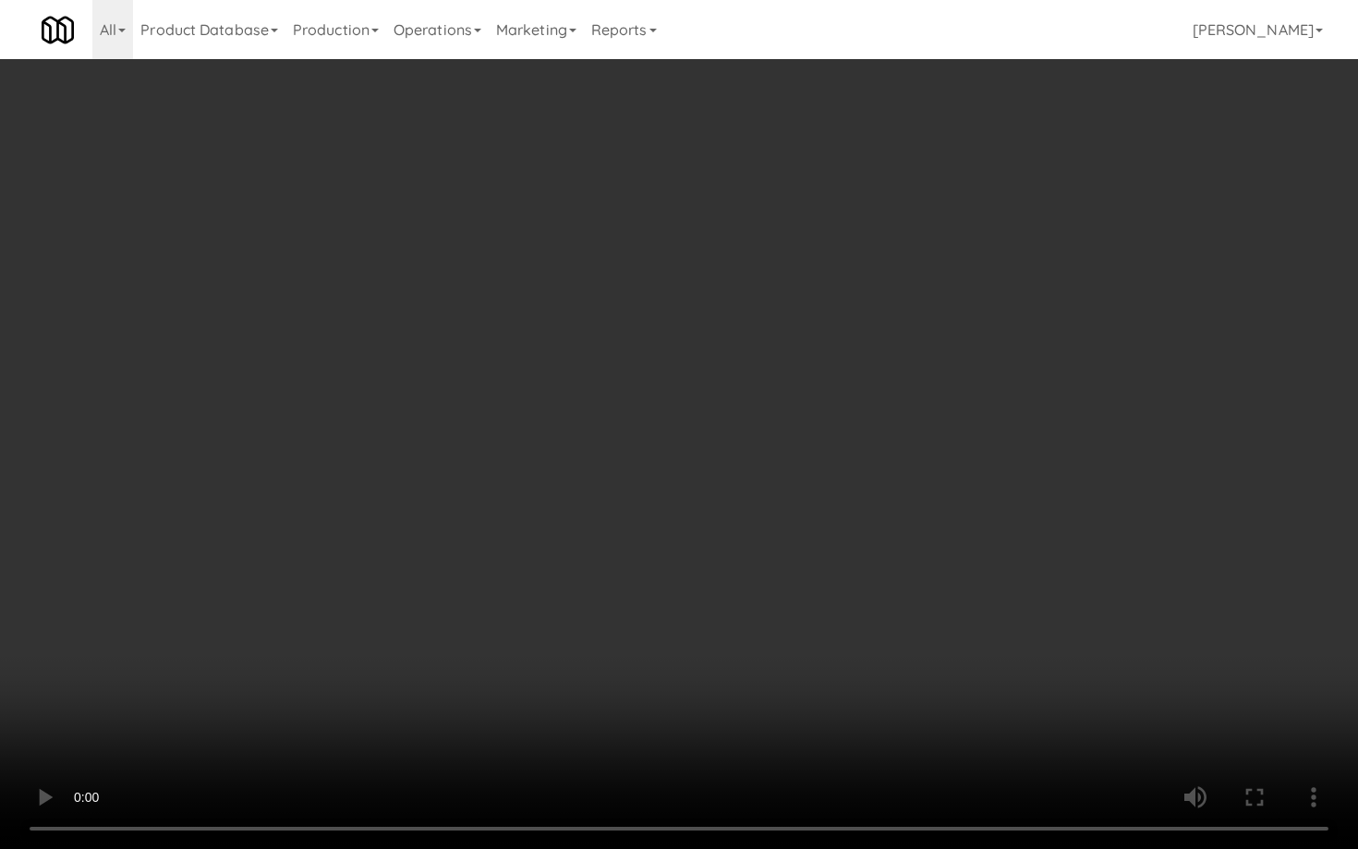
click at [878, 604] on video at bounding box center [679, 424] width 1358 height 849
click at [878, 603] on video at bounding box center [679, 424] width 1358 height 849
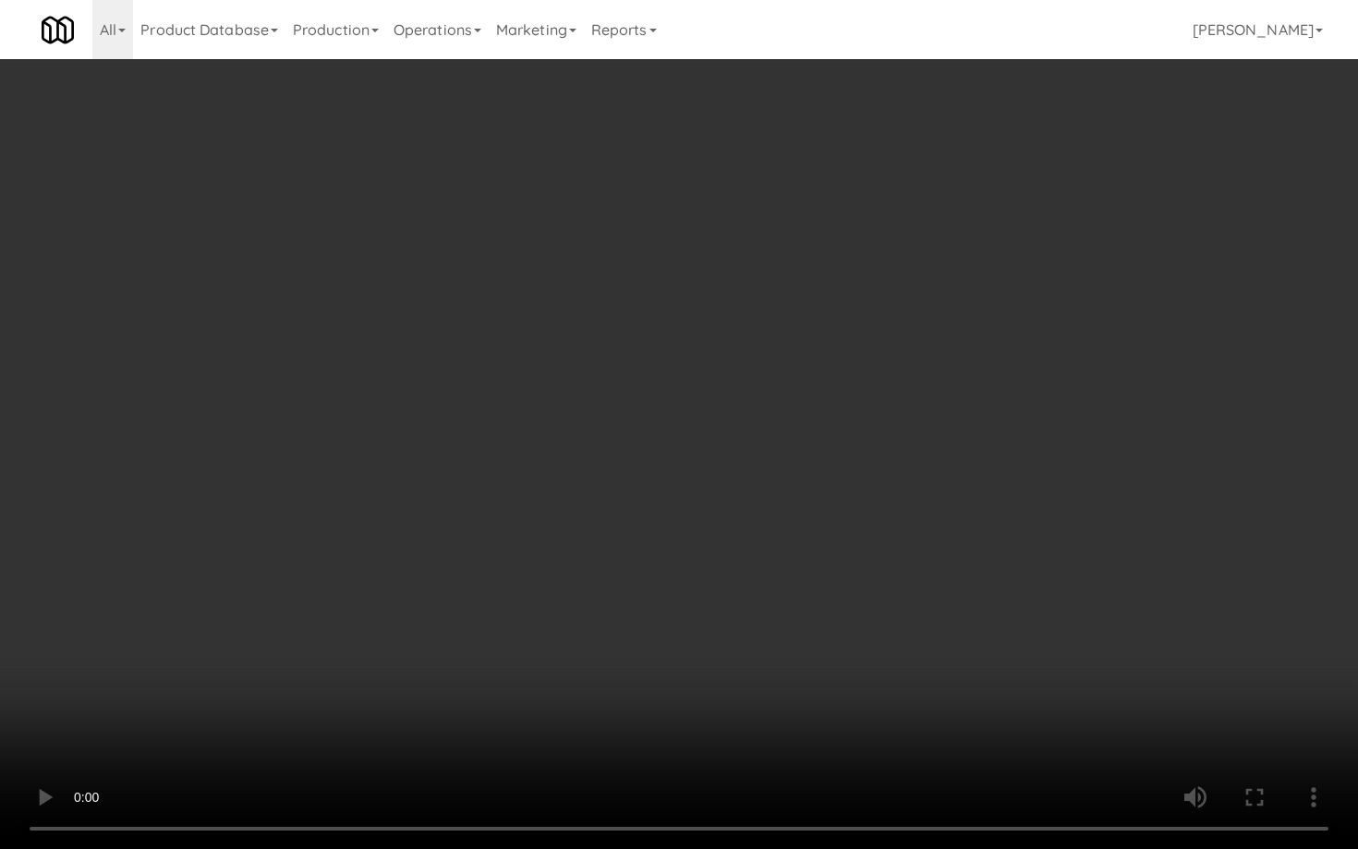
click at [878, 603] on video at bounding box center [679, 424] width 1358 height 849
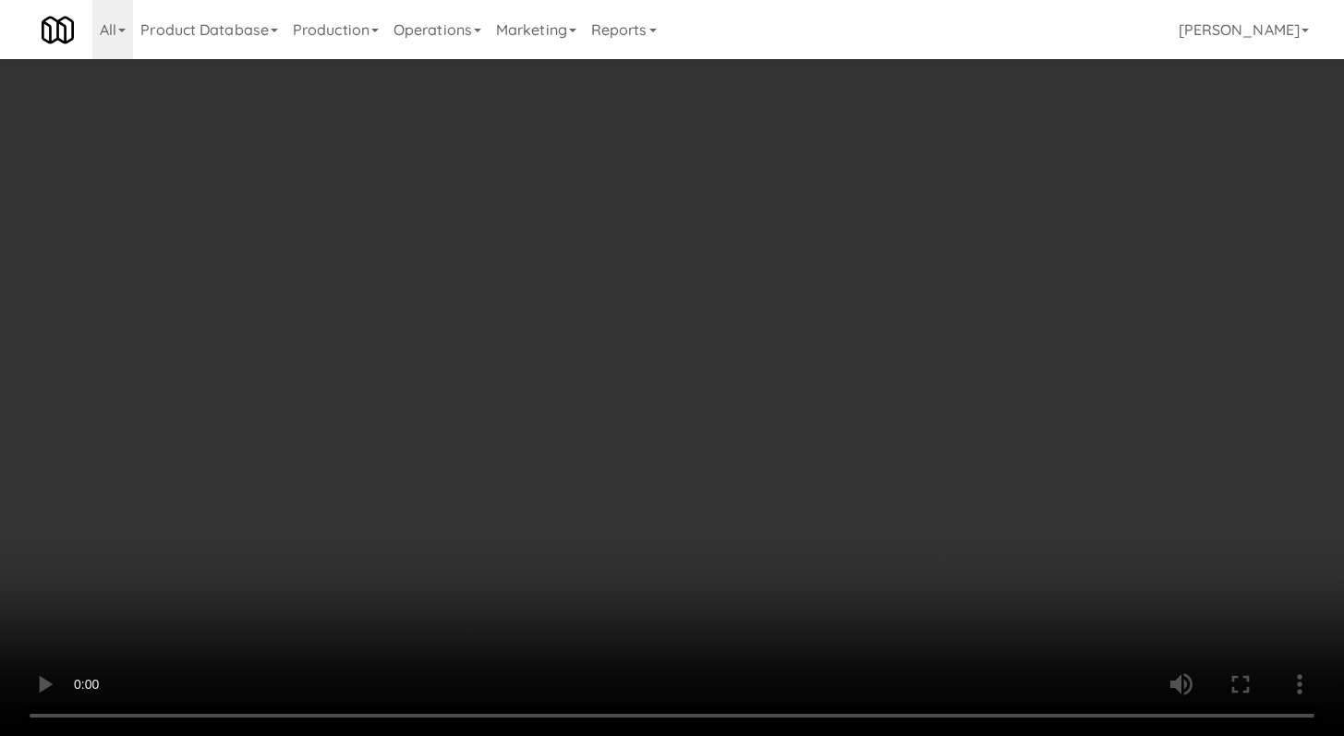
scroll to position [9856, 0]
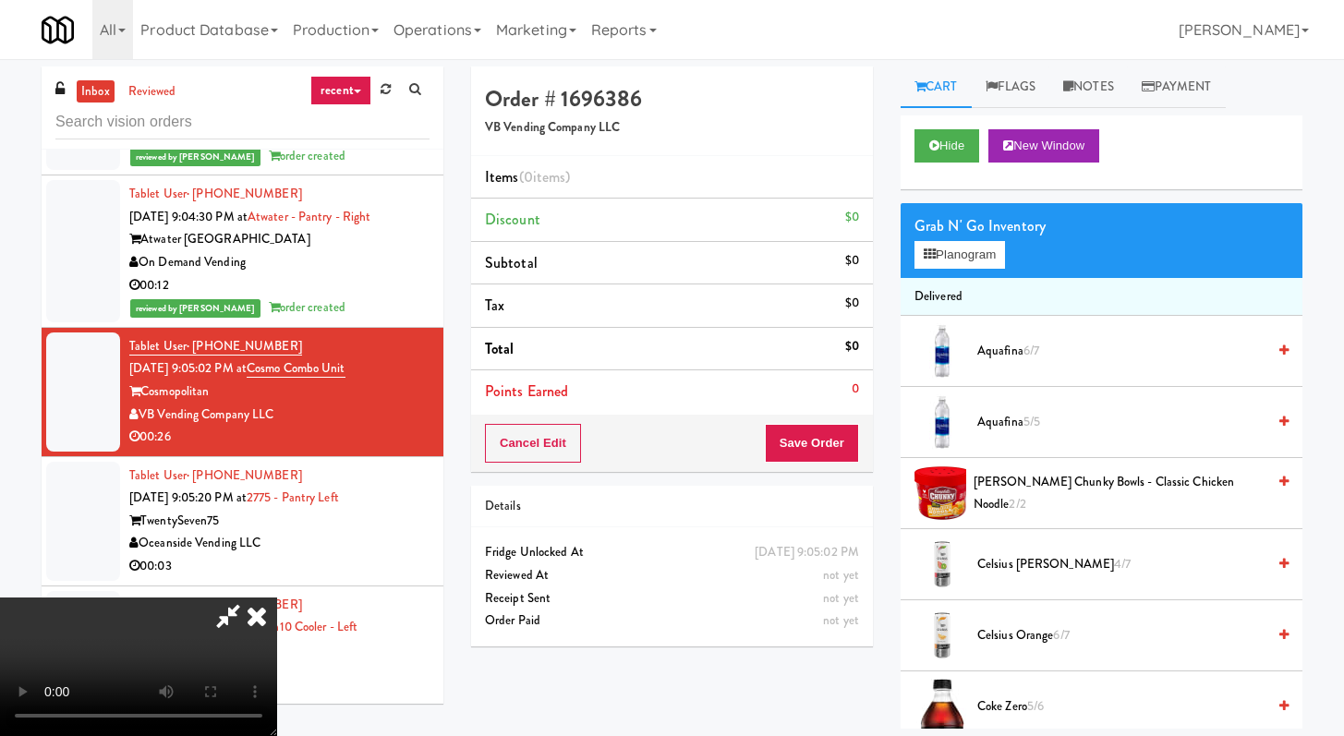
click at [277, 598] on video at bounding box center [138, 667] width 277 height 139
click at [980, 237] on div "Grab N' Go Inventory" at bounding box center [1101, 226] width 374 height 28
click at [977, 244] on button "Planogram" at bounding box center [959, 255] width 91 height 28
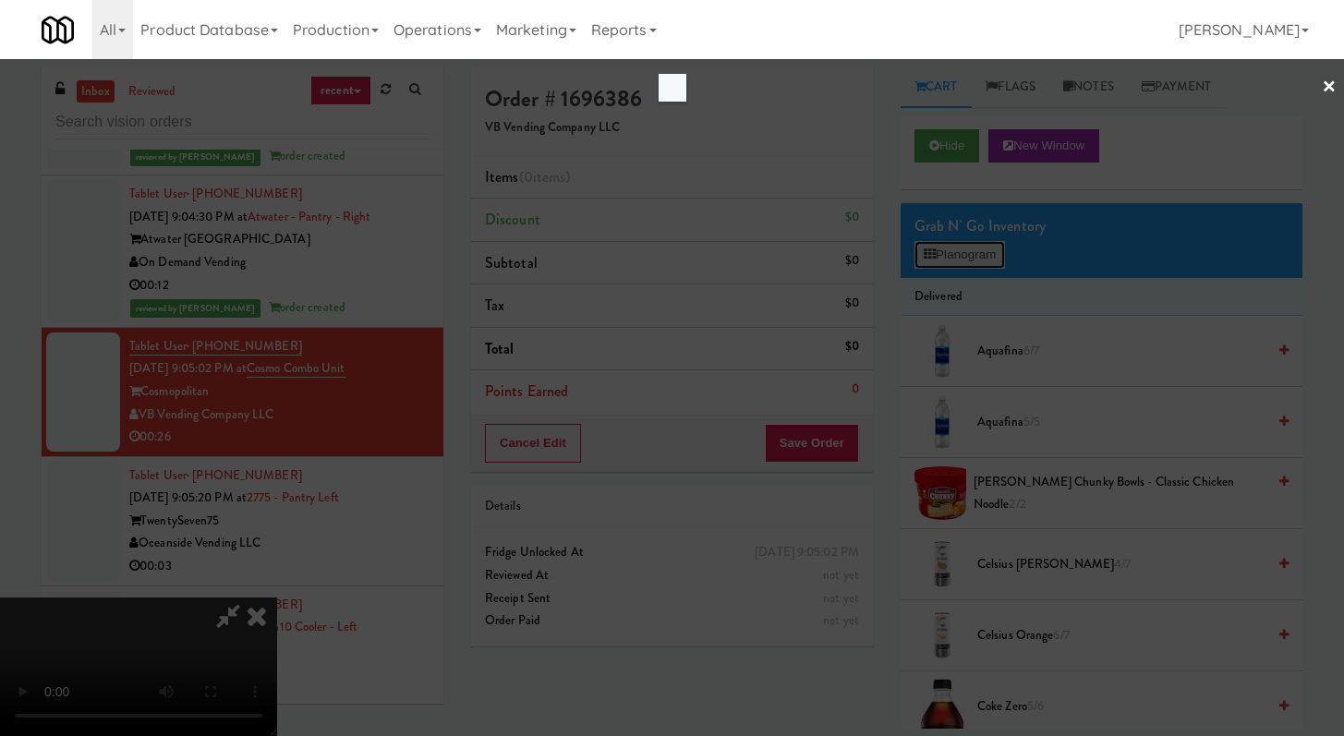
scroll to position [9834, 0]
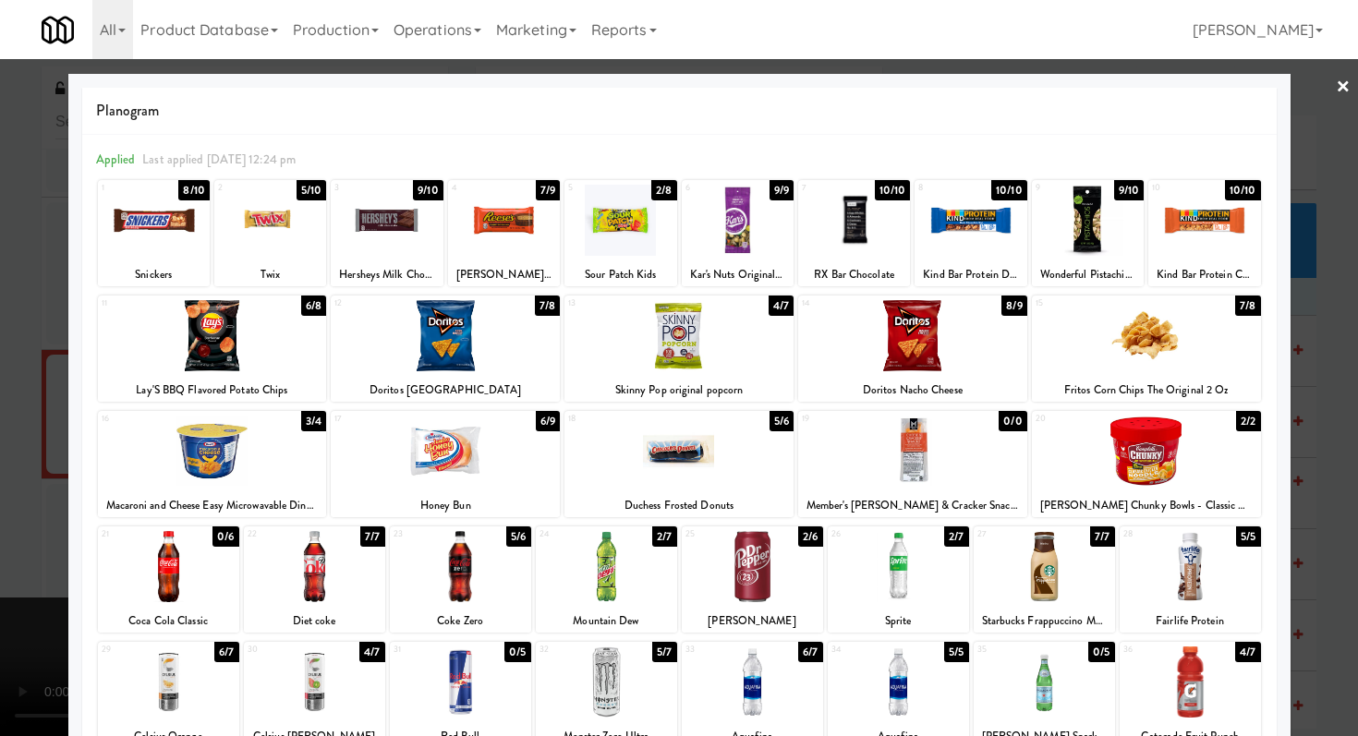
click at [285, 694] on div at bounding box center [314, 681] width 141 height 71
drag, startPoint x: 456, startPoint y: 563, endPoint x: 556, endPoint y: 589, distance: 103.0
click at [456, 563] on div at bounding box center [460, 566] width 141 height 71
click at [918, 588] on div at bounding box center [897, 566] width 141 height 71
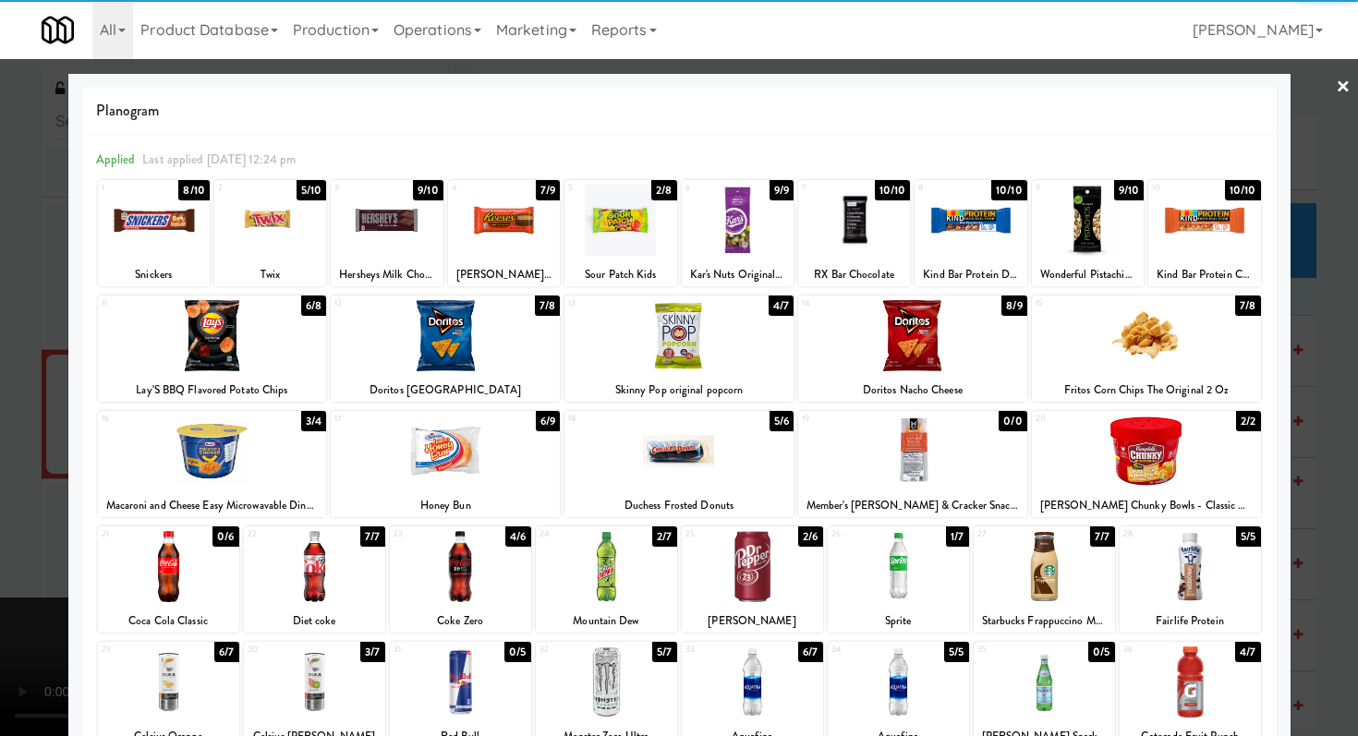
click at [0, 542] on div at bounding box center [679, 368] width 1358 height 736
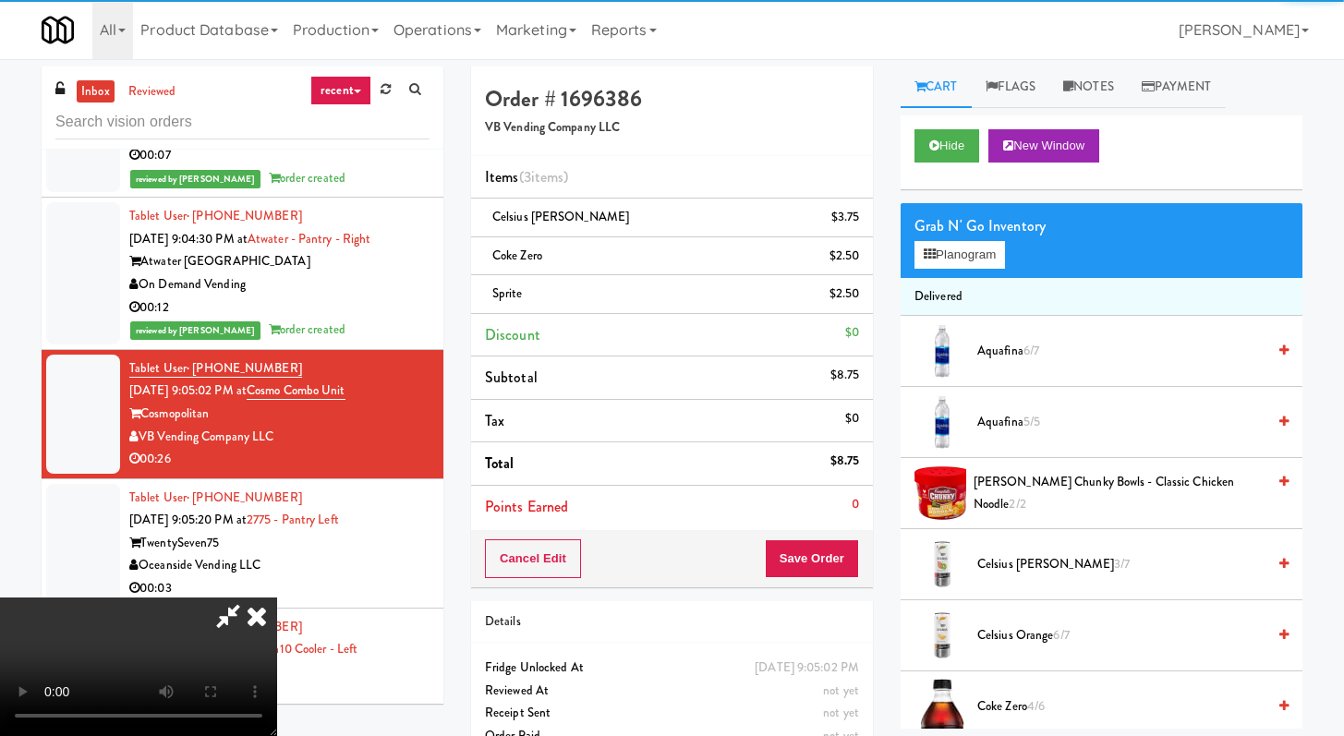
scroll to position [9856, 0]
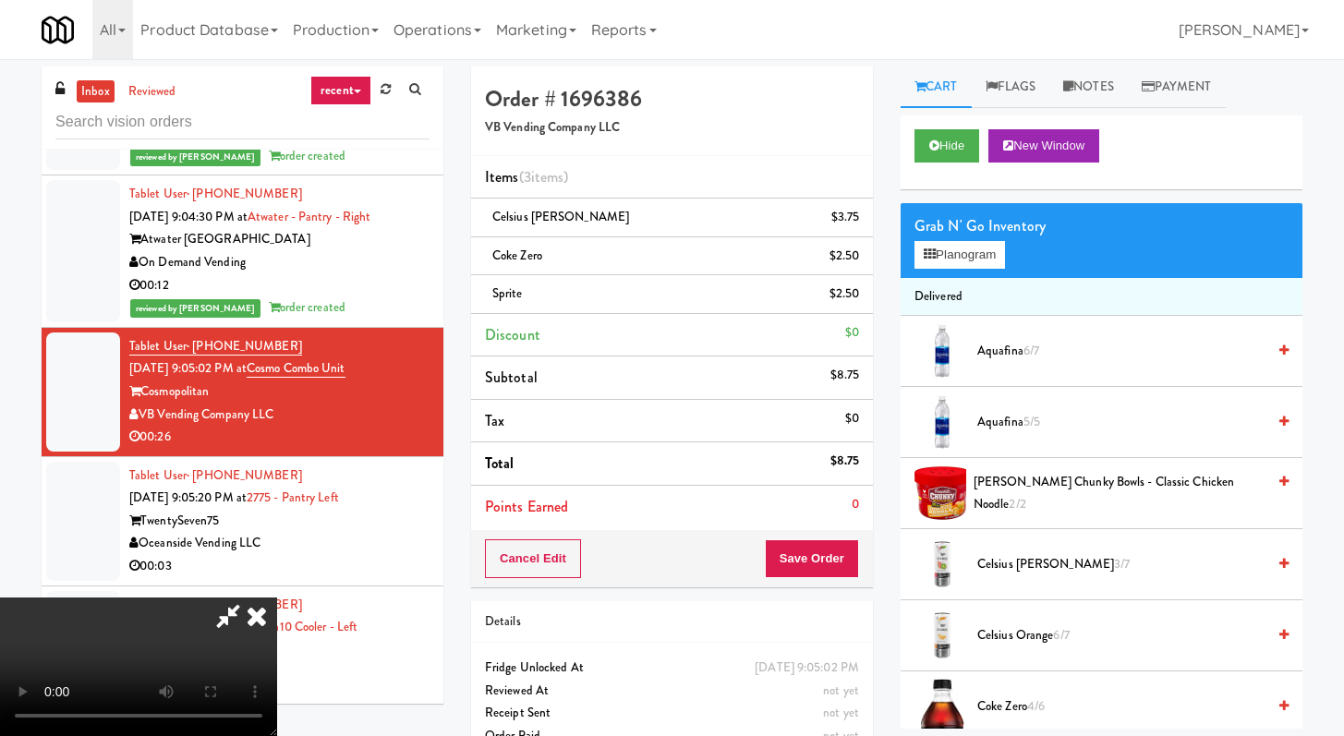
click at [872, 541] on div "Cancel Edit Save Order" at bounding box center [672, 558] width 402 height 57
click at [851, 552] on button "Save Order" at bounding box center [812, 558] width 94 height 39
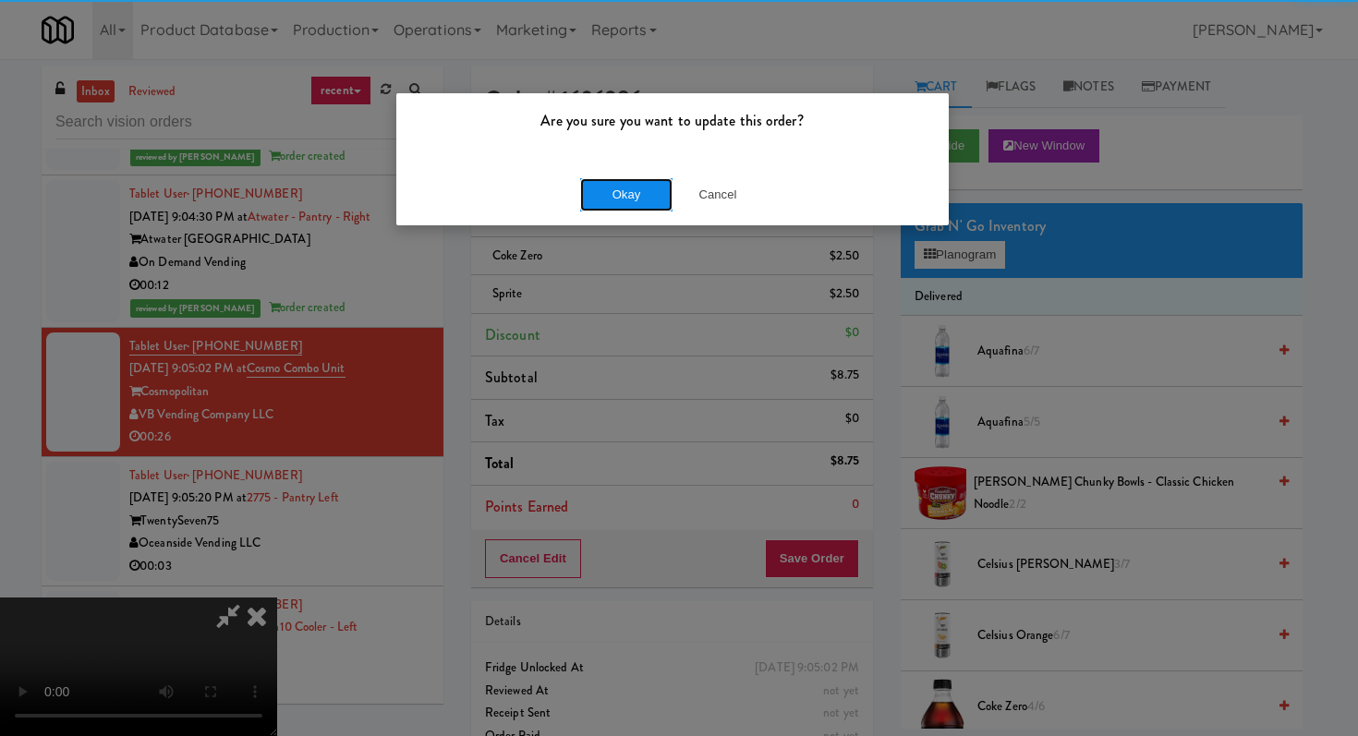
click at [623, 186] on button "Okay" at bounding box center [626, 194] width 92 height 33
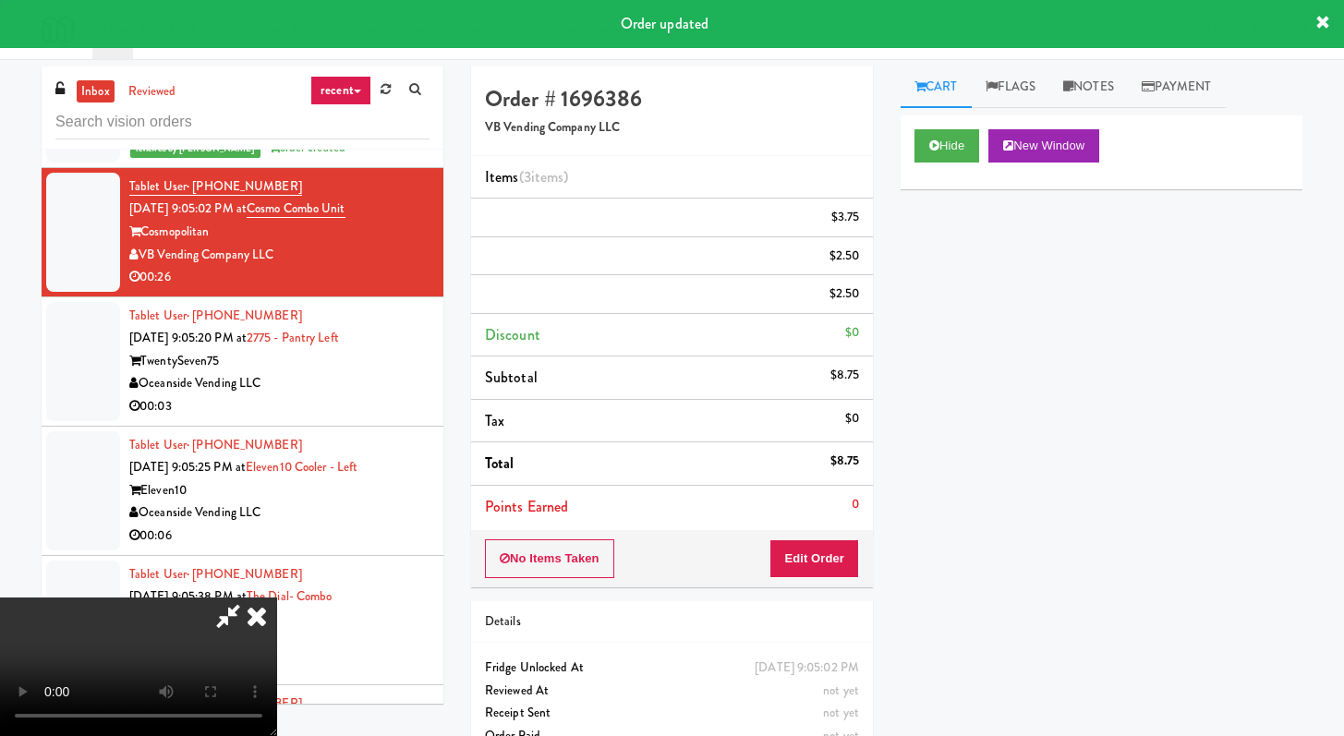
scroll to position [10120, 0]
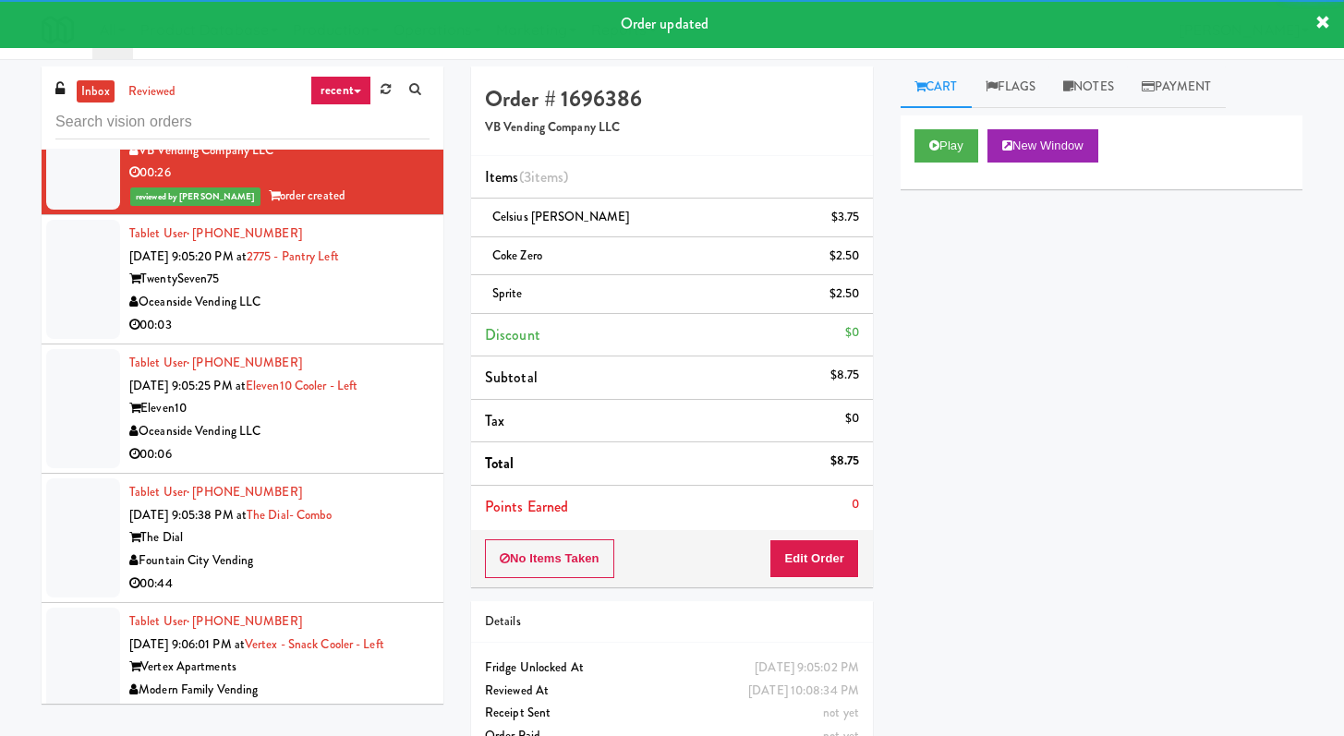
click at [362, 337] on div "00:03" at bounding box center [279, 325] width 300 height 23
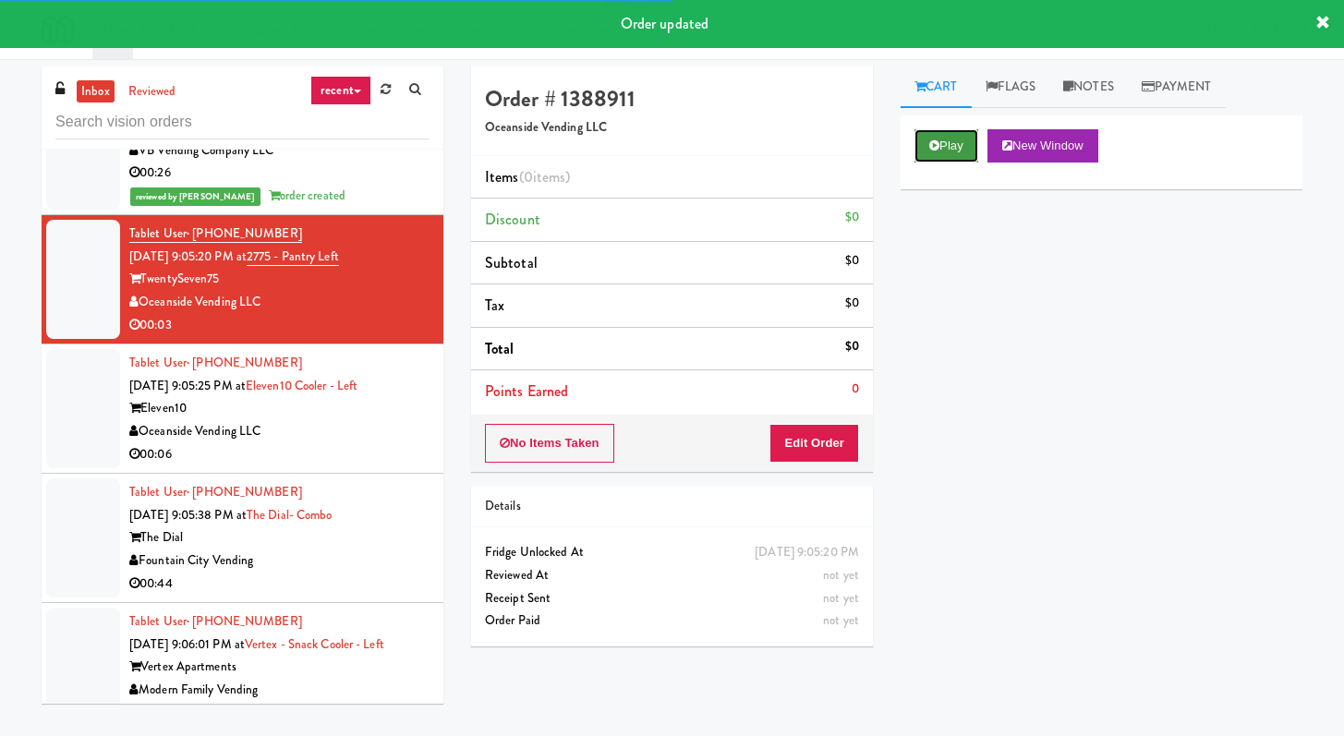
click at [972, 148] on button "Play" at bounding box center [946, 145] width 64 height 33
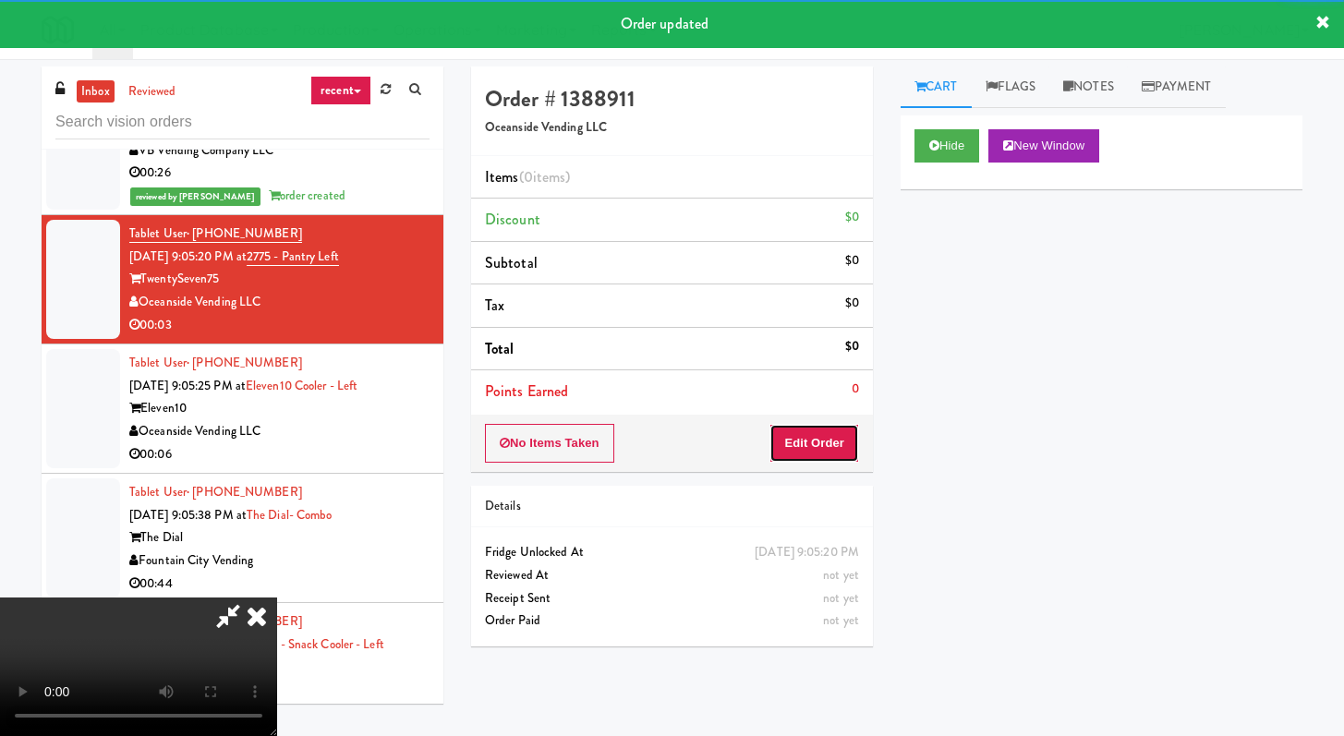
click at [835, 449] on button "Edit Order" at bounding box center [814, 443] width 90 height 39
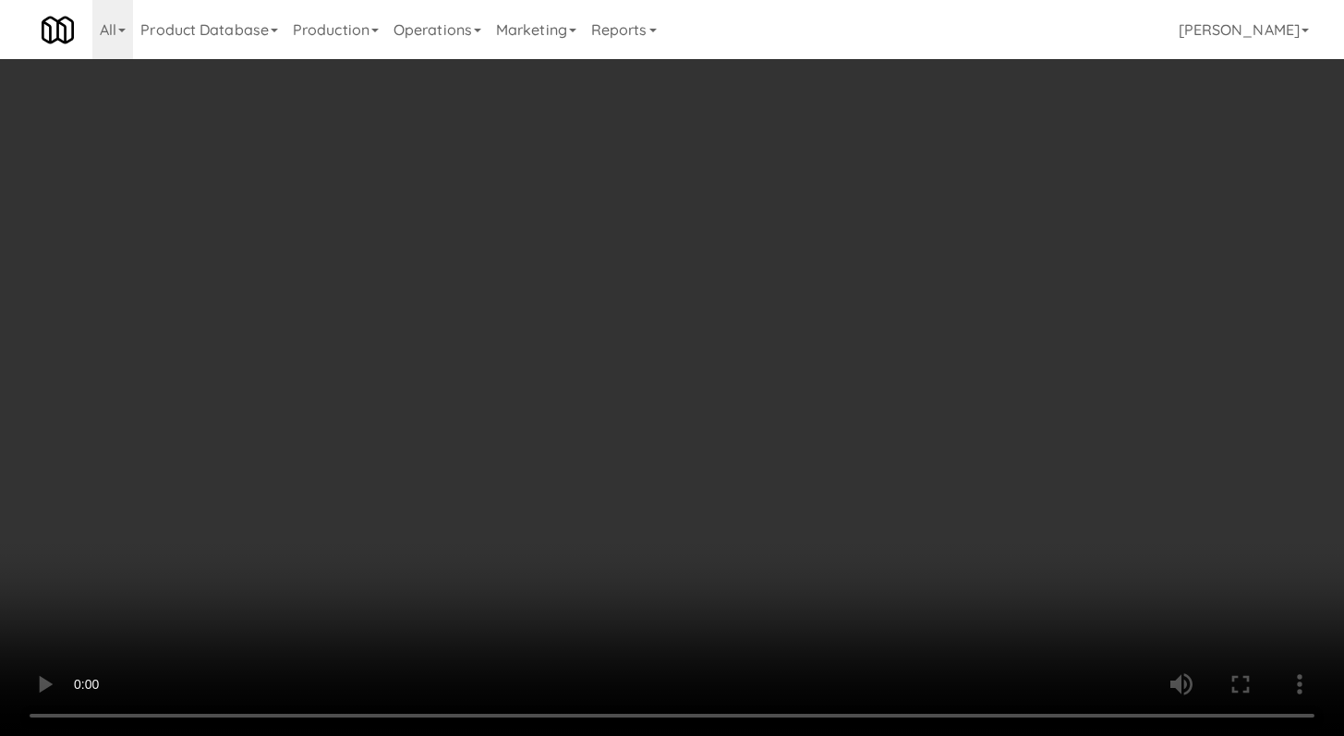
scroll to position [10097, 0]
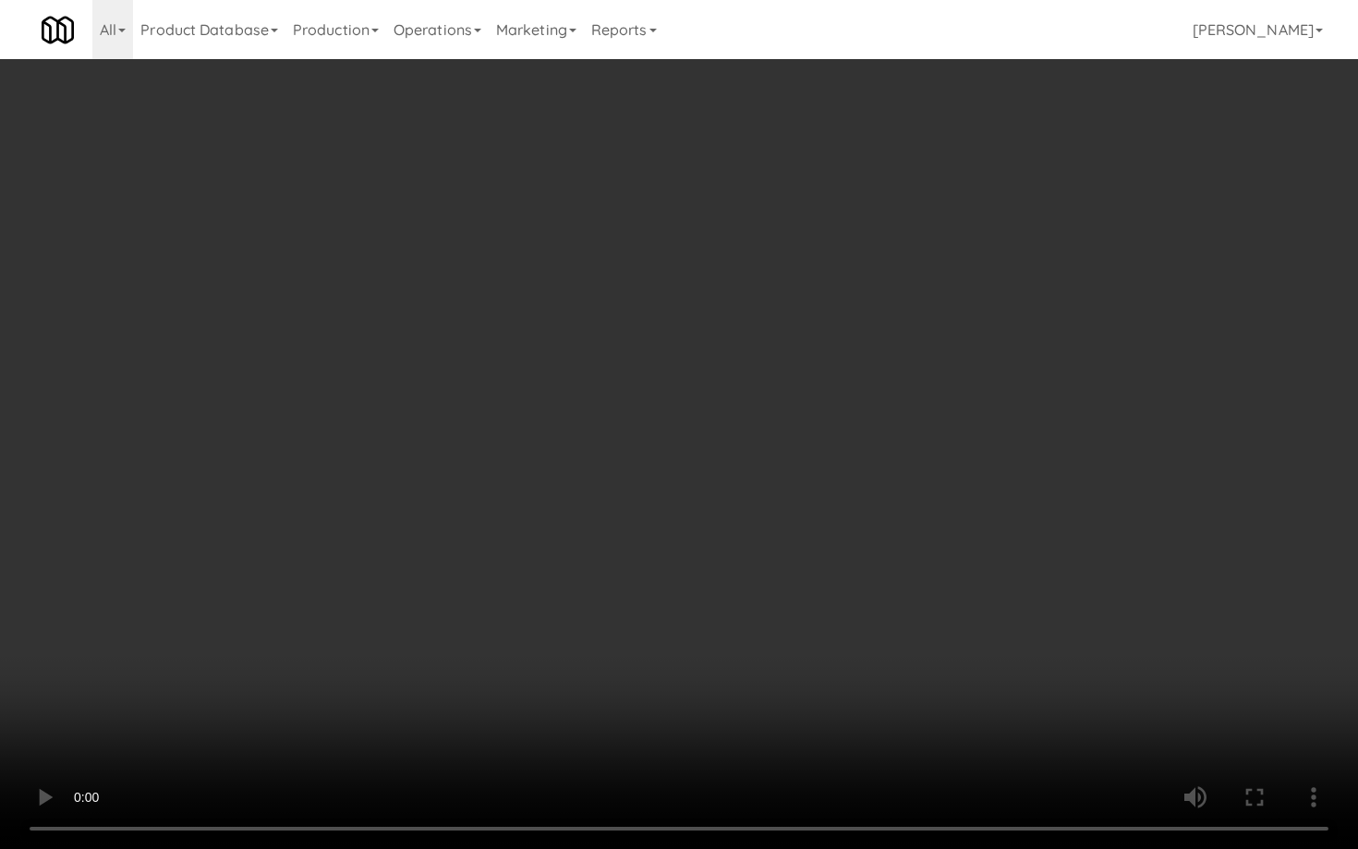
click at [743, 618] on video at bounding box center [679, 424] width 1358 height 849
click at [743, 612] on video at bounding box center [679, 424] width 1358 height 849
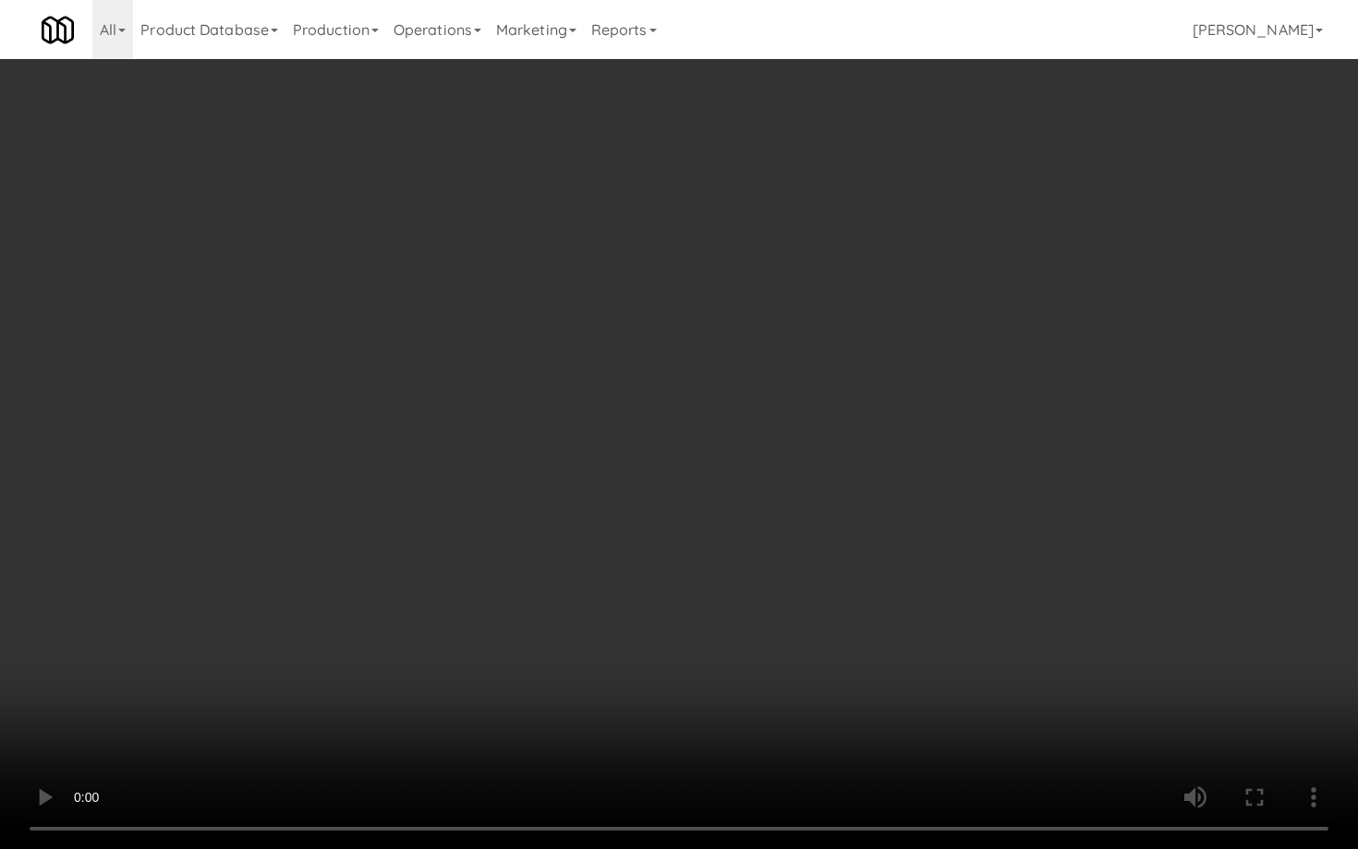
click at [743, 612] on video at bounding box center [679, 424] width 1358 height 849
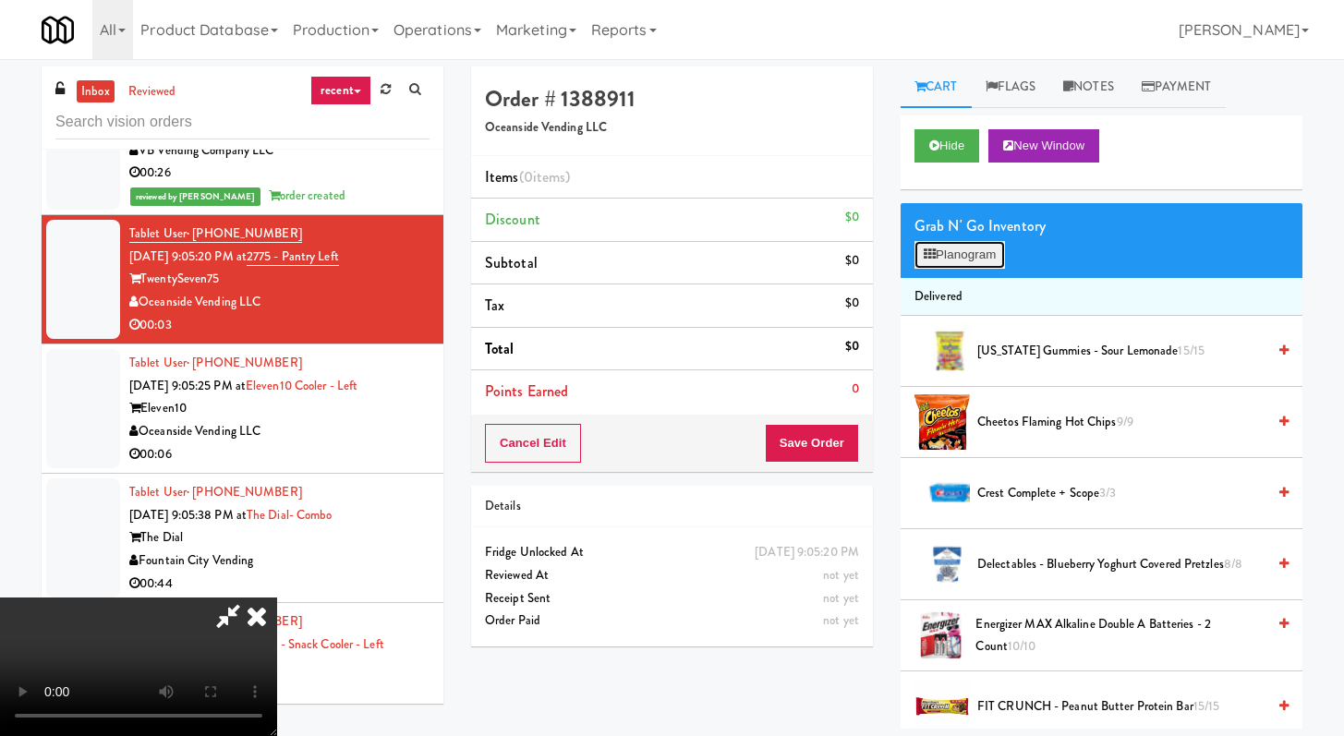
click at [967, 255] on button "Planogram" at bounding box center [959, 255] width 91 height 28
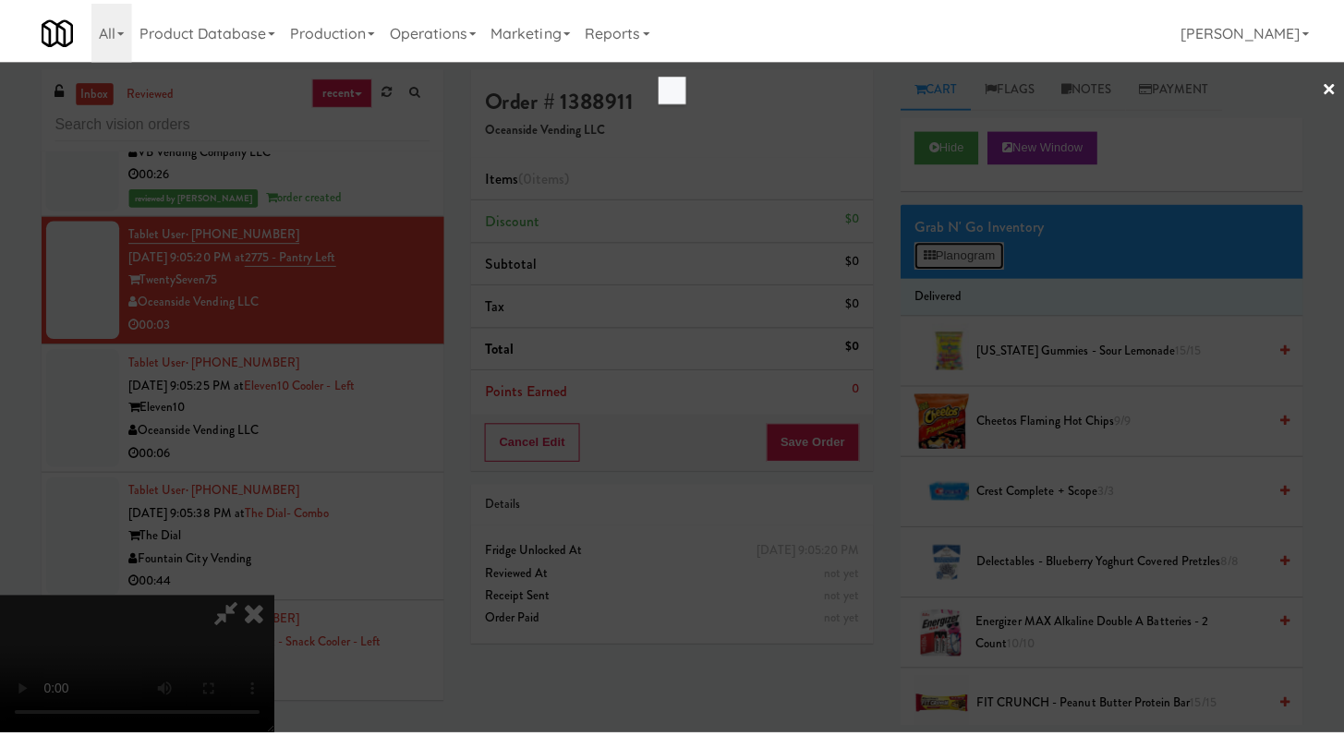
scroll to position [10097, 0]
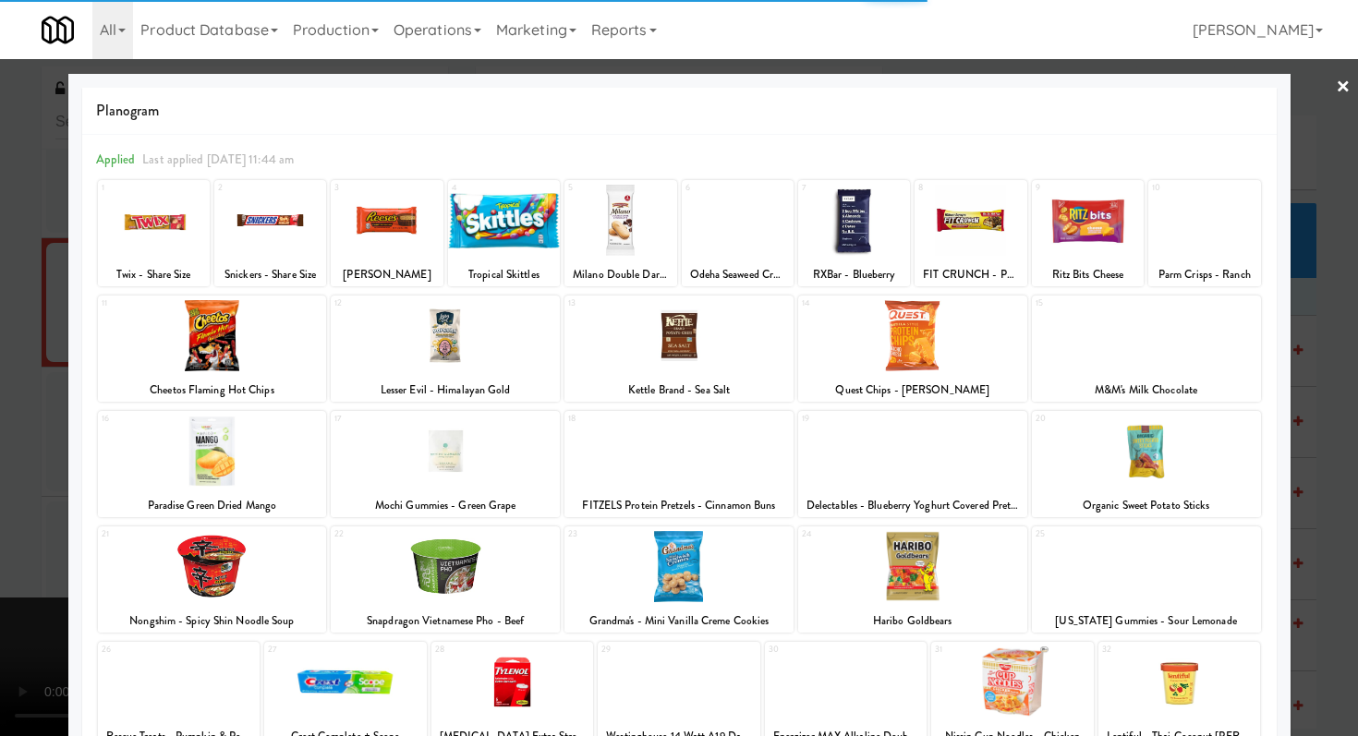
click at [227, 347] on div at bounding box center [212, 335] width 229 height 71
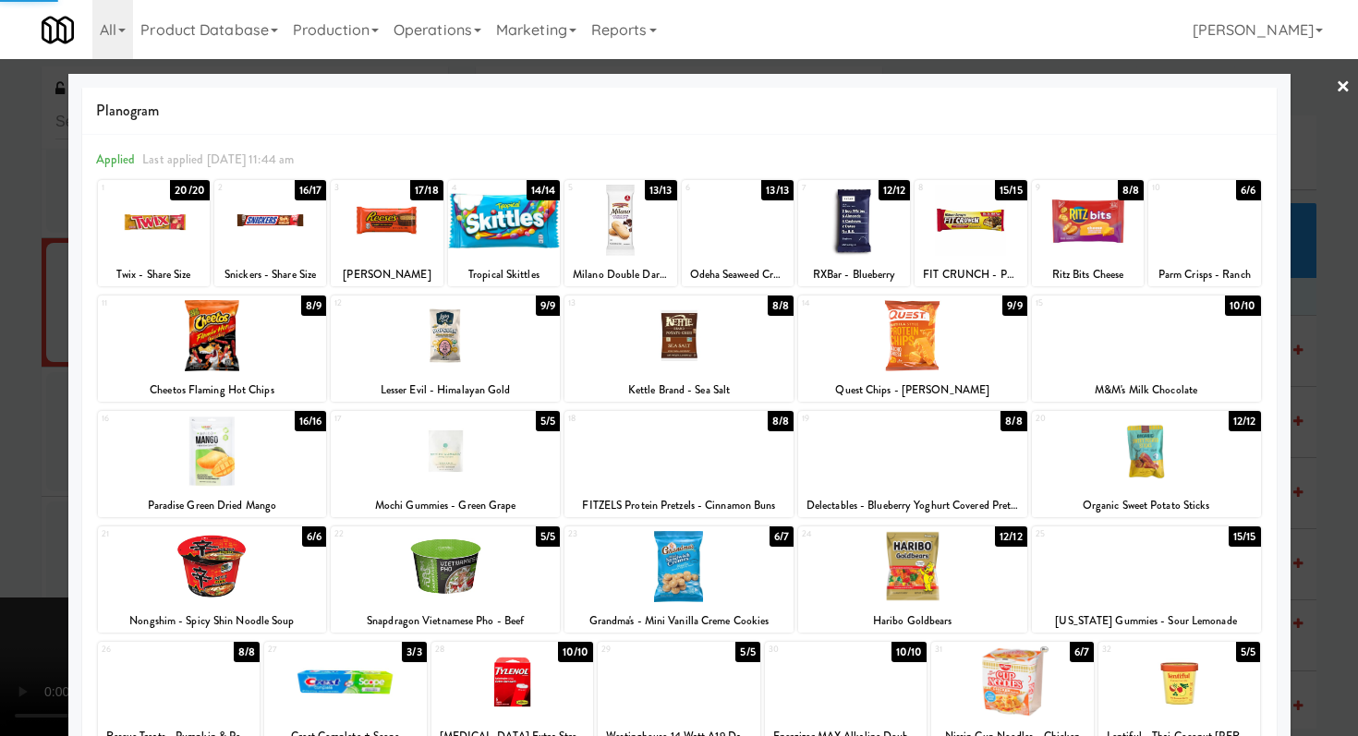
click at [461, 347] on div at bounding box center [445, 335] width 229 height 71
click at [0, 352] on div at bounding box center [679, 368] width 1358 height 736
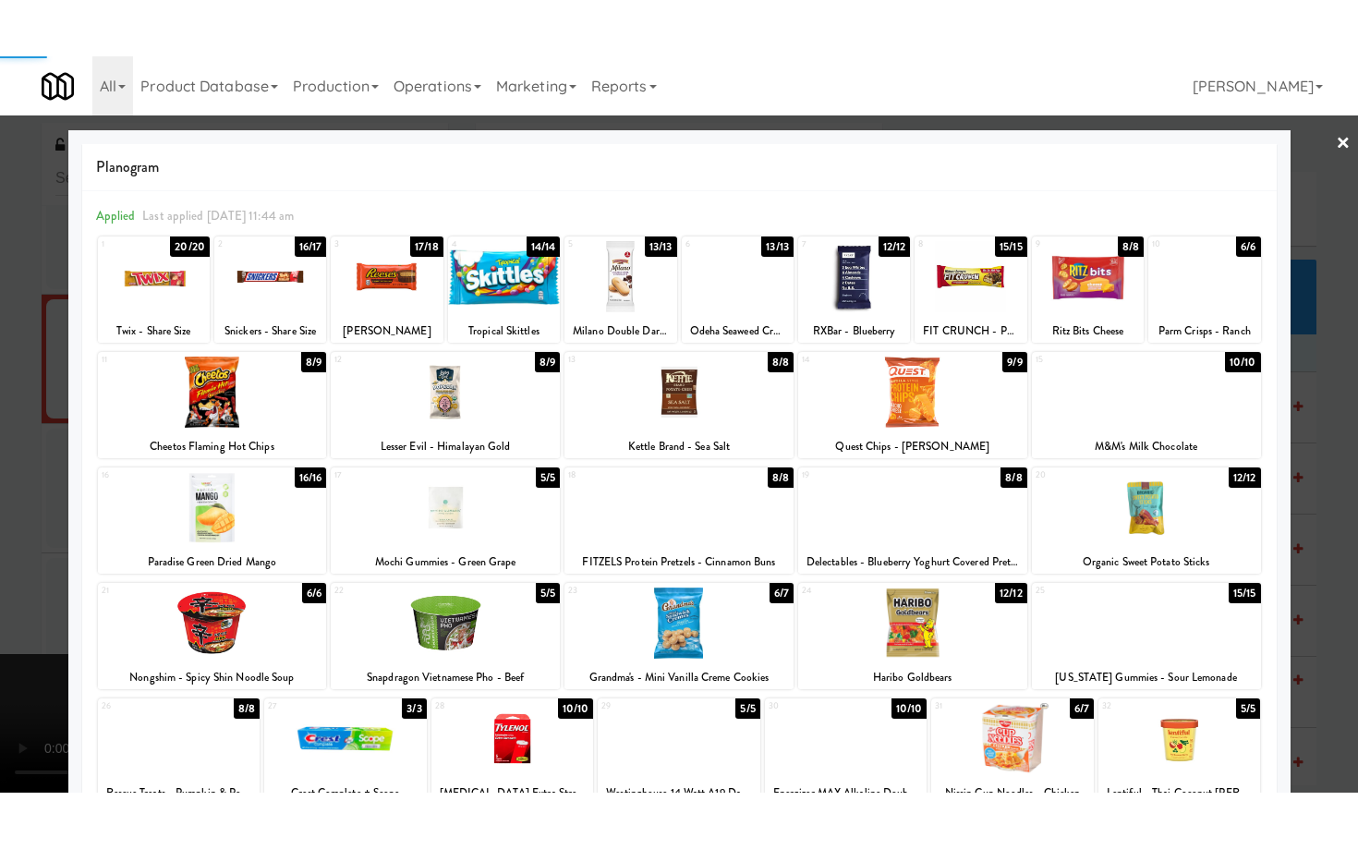
scroll to position [10120, 0]
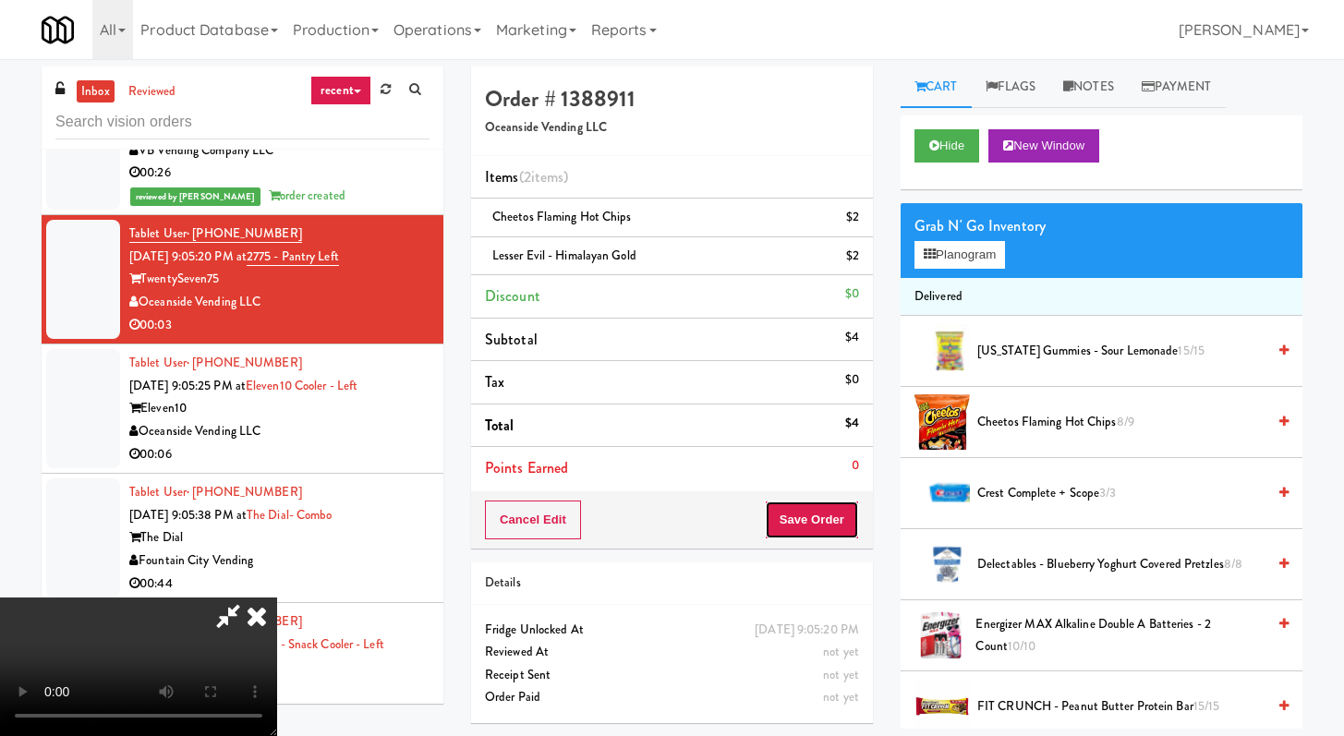
click at [825, 510] on button "Save Order" at bounding box center [812, 520] width 94 height 39
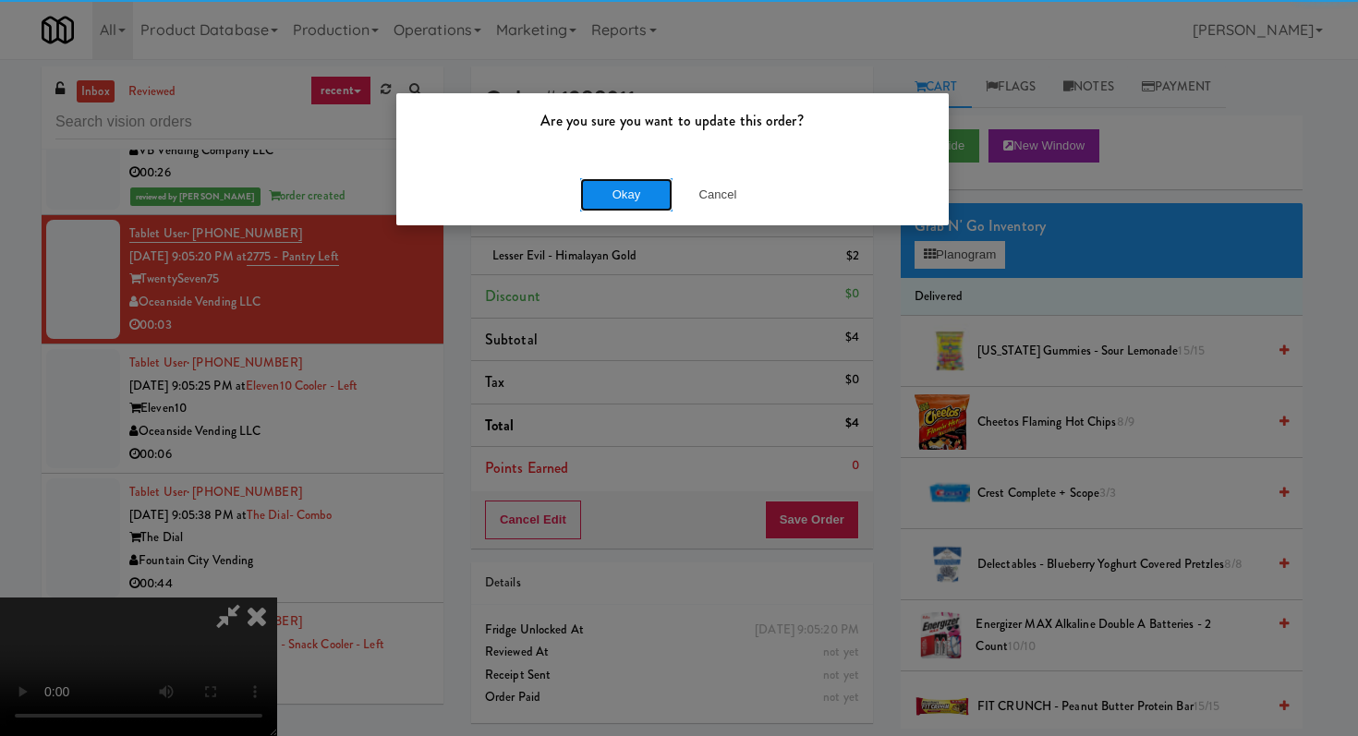
click at [635, 187] on button "Okay" at bounding box center [626, 194] width 92 height 33
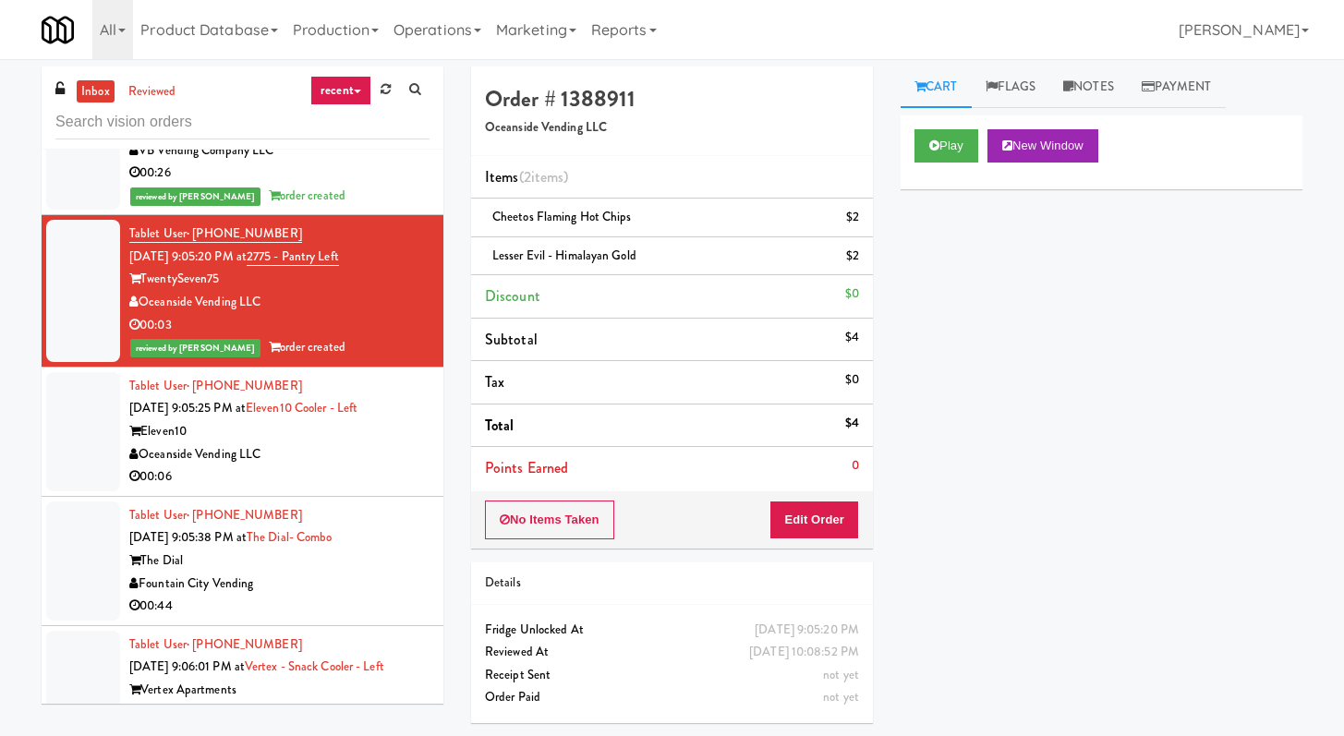
click at [375, 466] on div "Oceanside Vending LLC" at bounding box center [279, 454] width 300 height 23
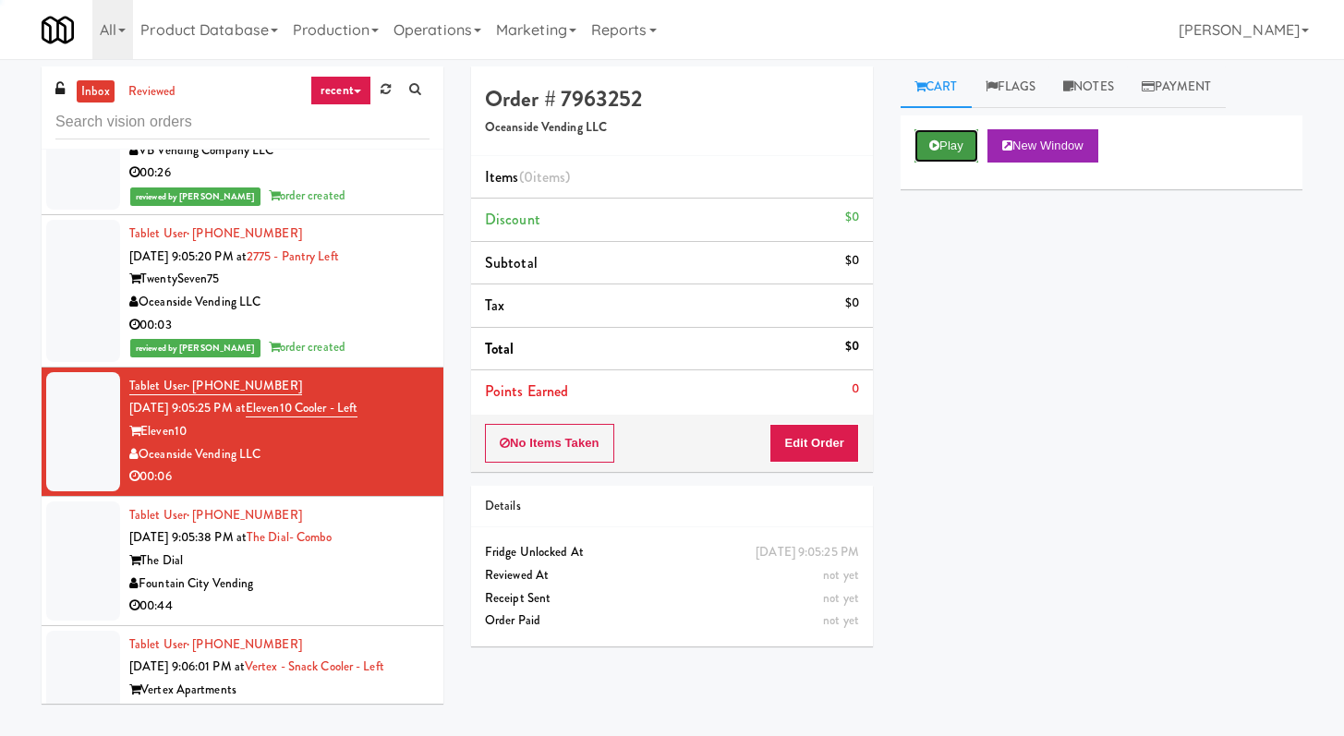
click at [931, 146] on icon at bounding box center [934, 145] width 10 height 12
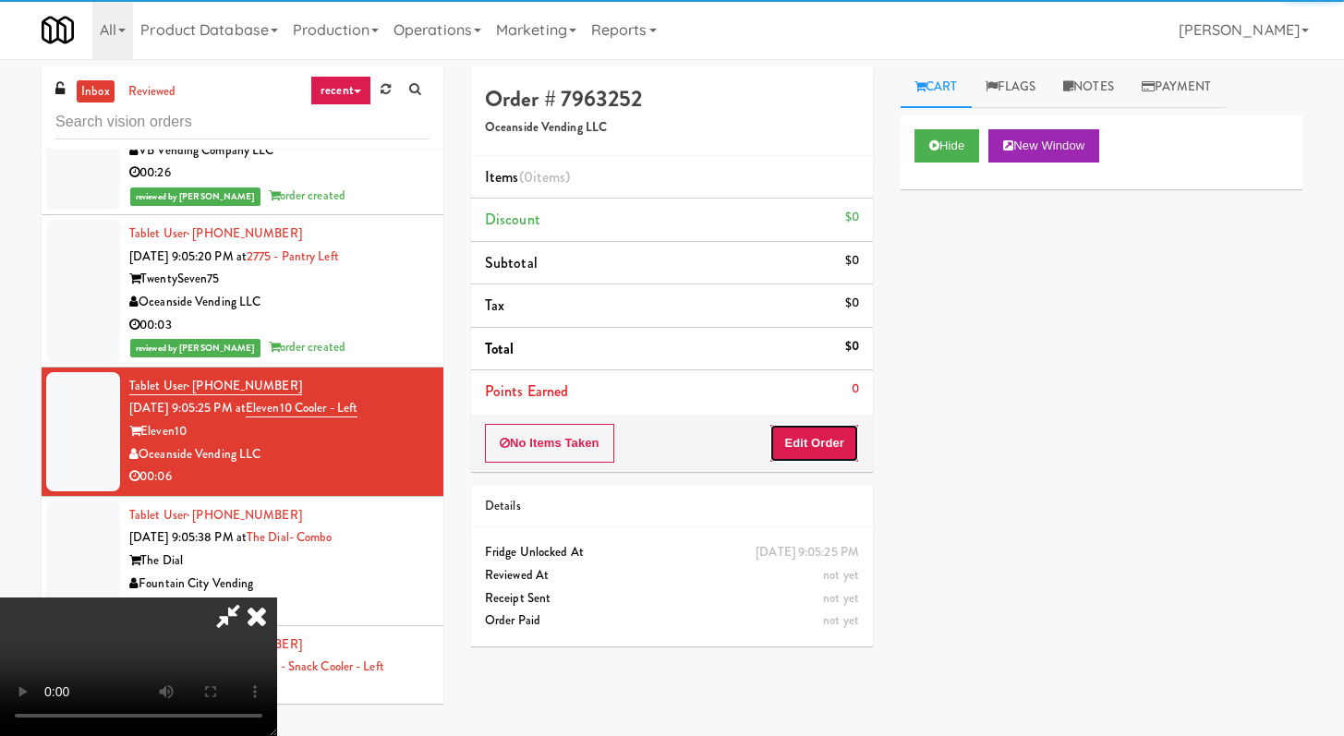
click at [799, 438] on button "Edit Order" at bounding box center [814, 443] width 90 height 39
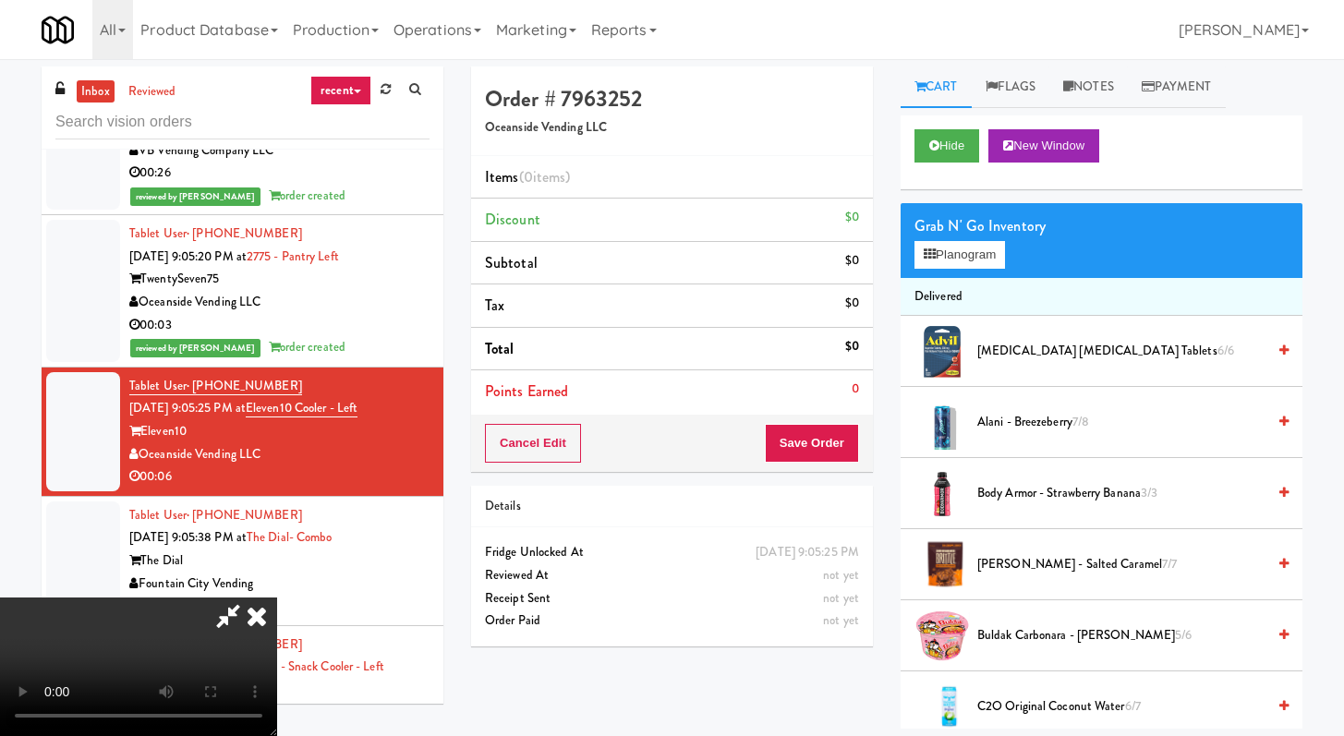
scroll to position [10097, 0]
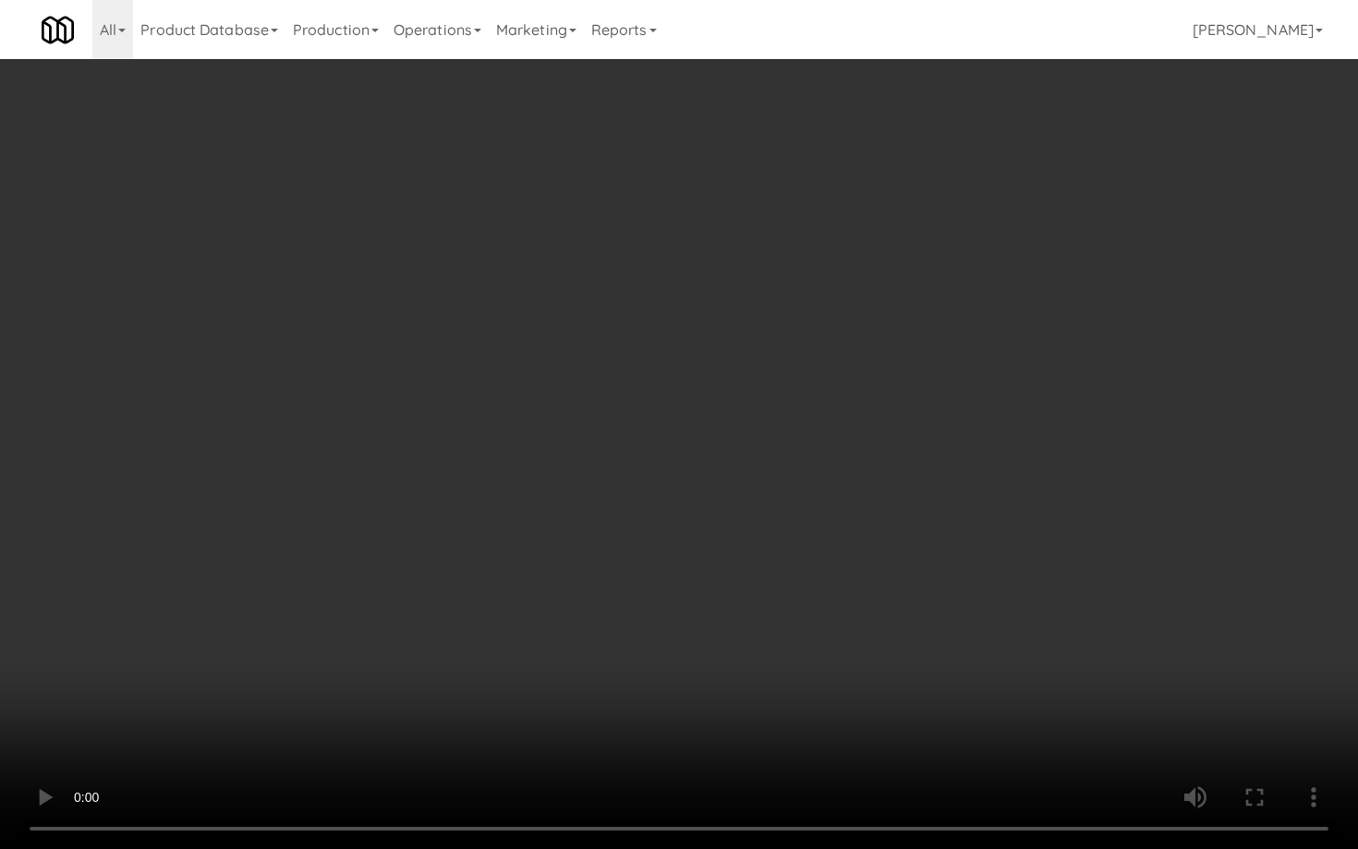
click at [747, 650] on video at bounding box center [679, 424] width 1358 height 849
click at [757, 597] on video at bounding box center [679, 424] width 1358 height 849
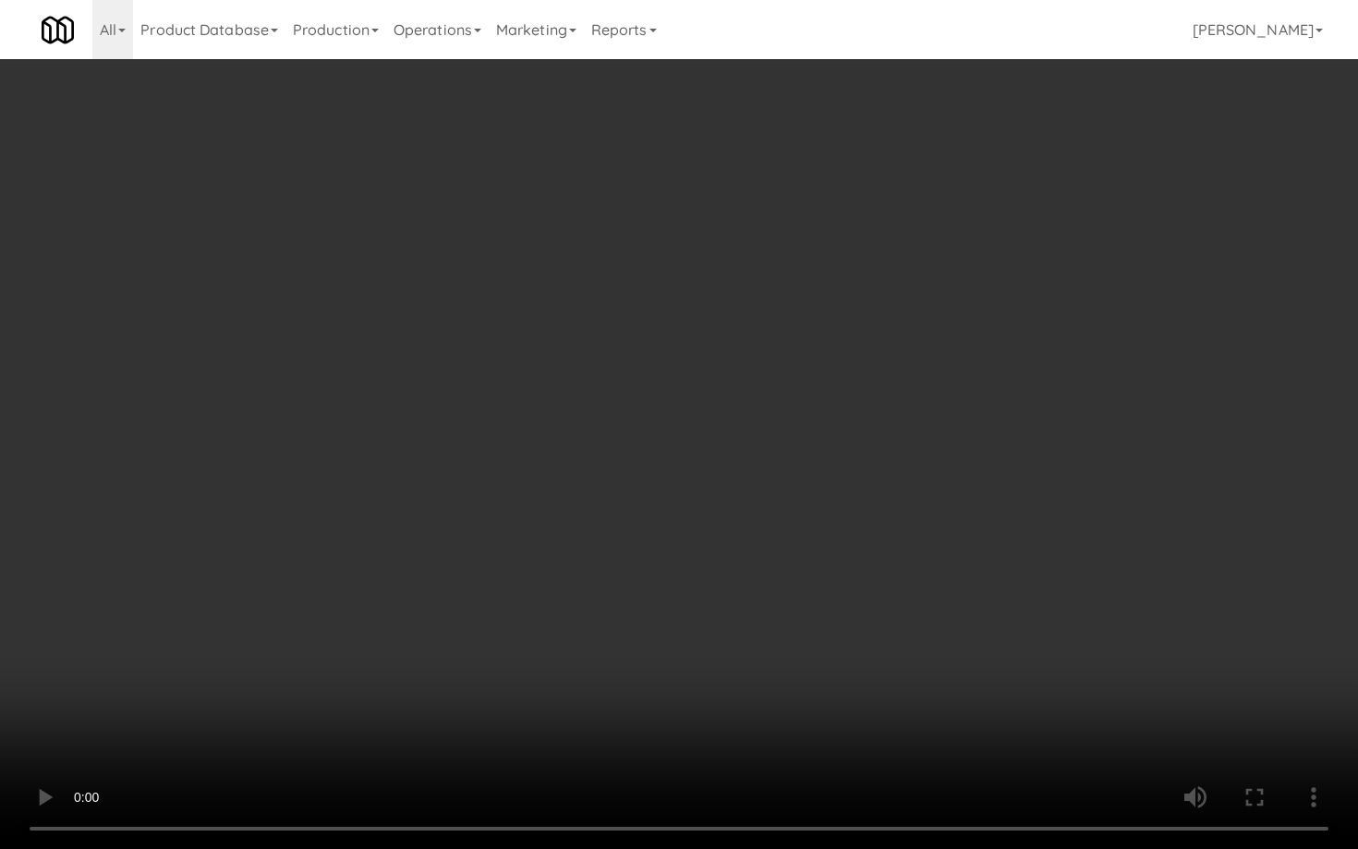
click at [757, 597] on video at bounding box center [679, 424] width 1358 height 849
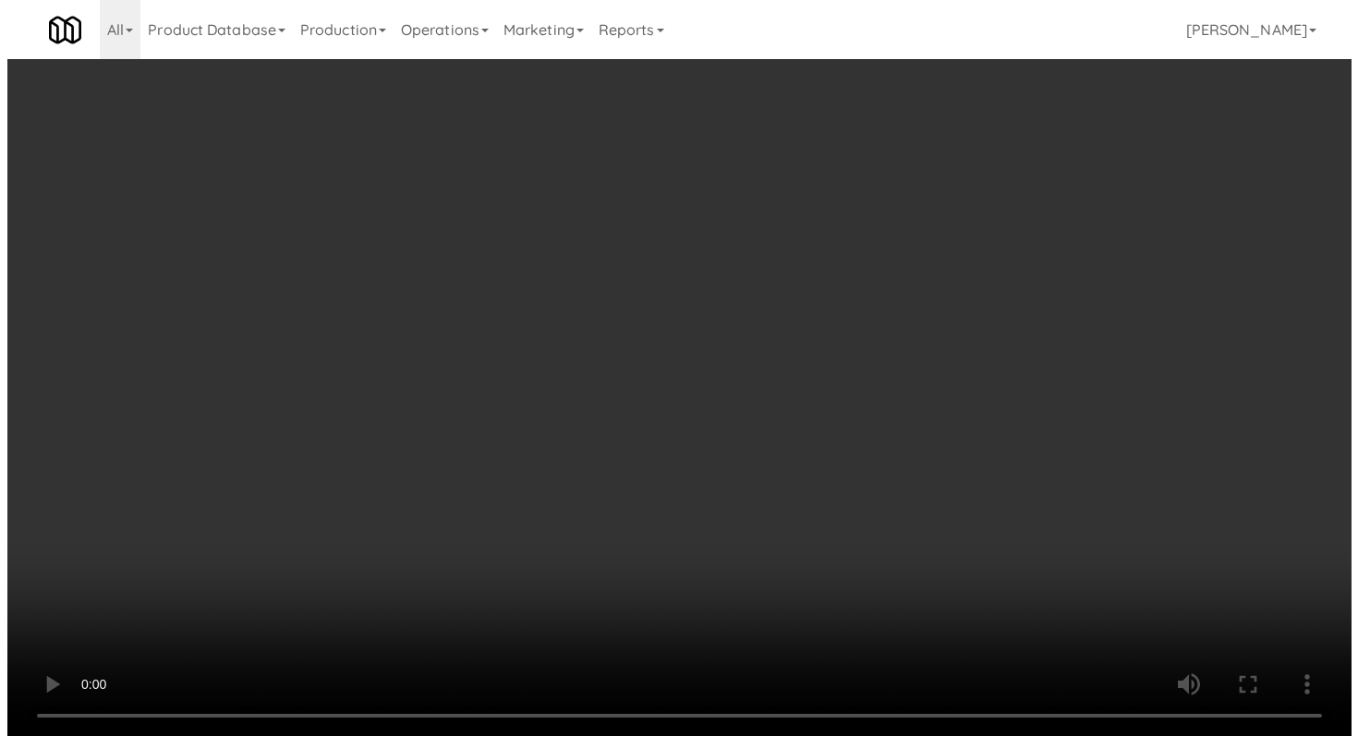
scroll to position [10120, 0]
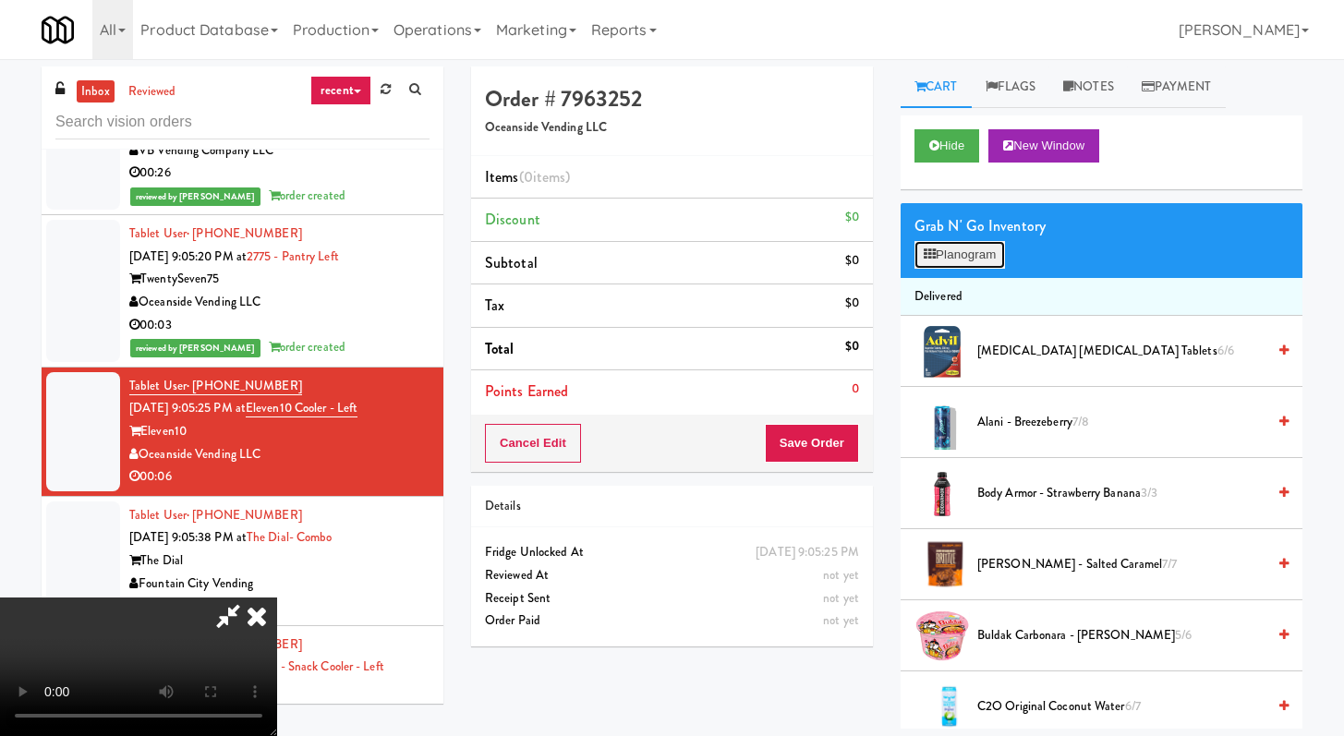
click at [990, 249] on button "Planogram" at bounding box center [959, 255] width 91 height 28
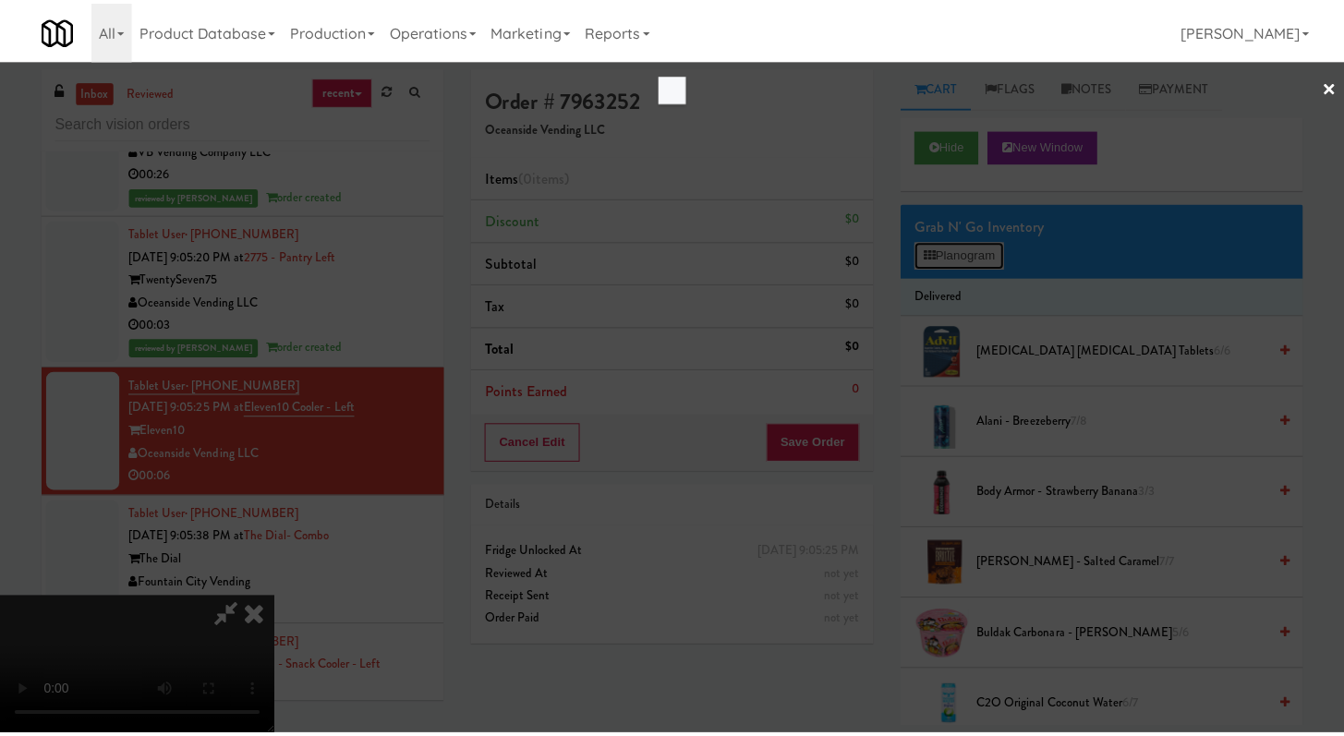
scroll to position [10097, 0]
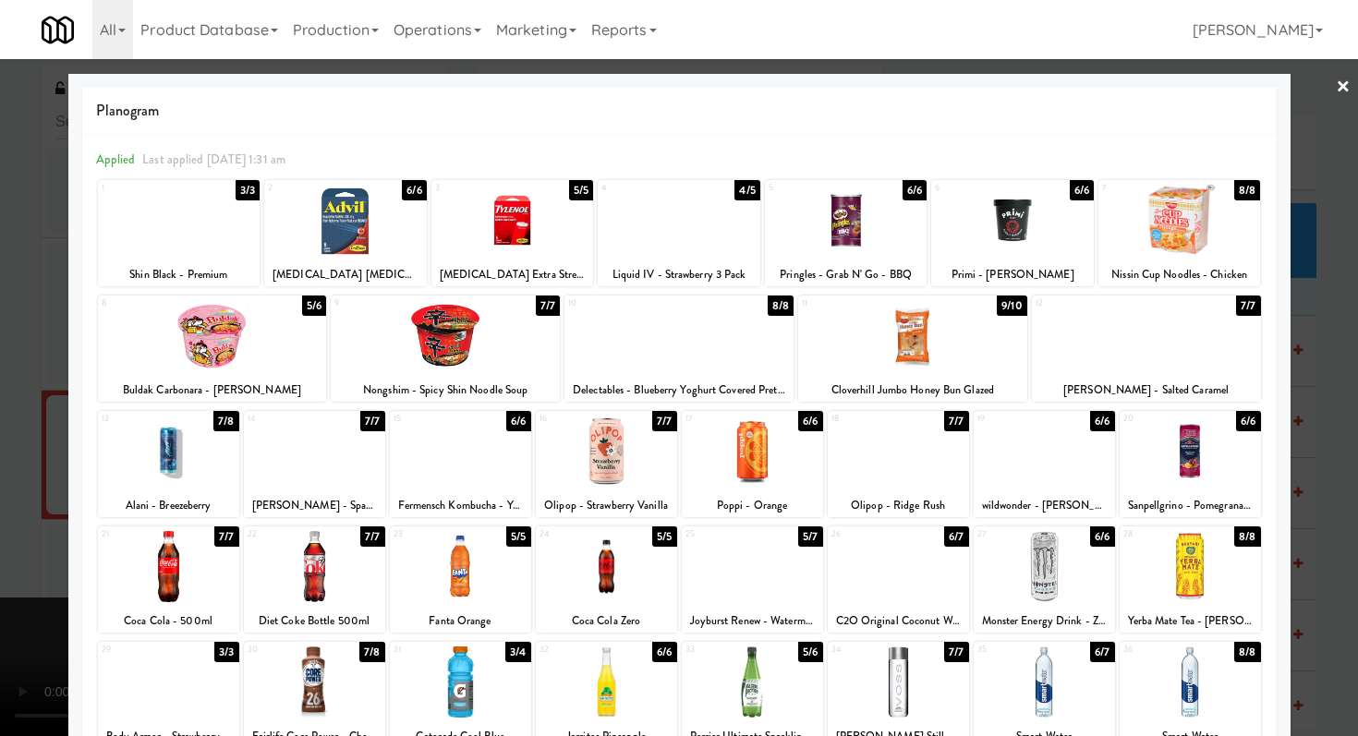
click at [77, 388] on div "Planogram Applied Last applied Tuesday 1:31 am 1 3/3 Shin Black - Premium 2 6/6…" at bounding box center [679, 490] width 1222 height 833
click at [0, 417] on div at bounding box center [679, 368] width 1358 height 736
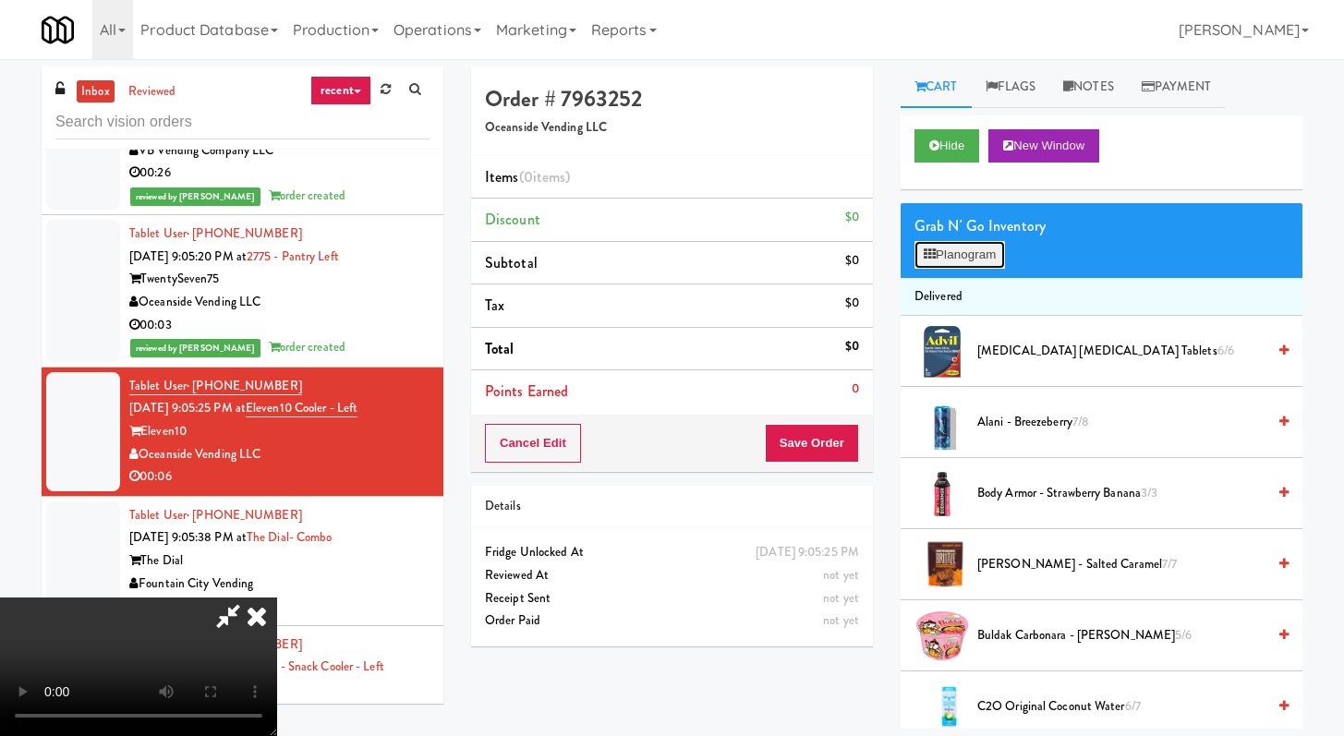
click at [928, 246] on button "Planogram" at bounding box center [959, 255] width 91 height 28
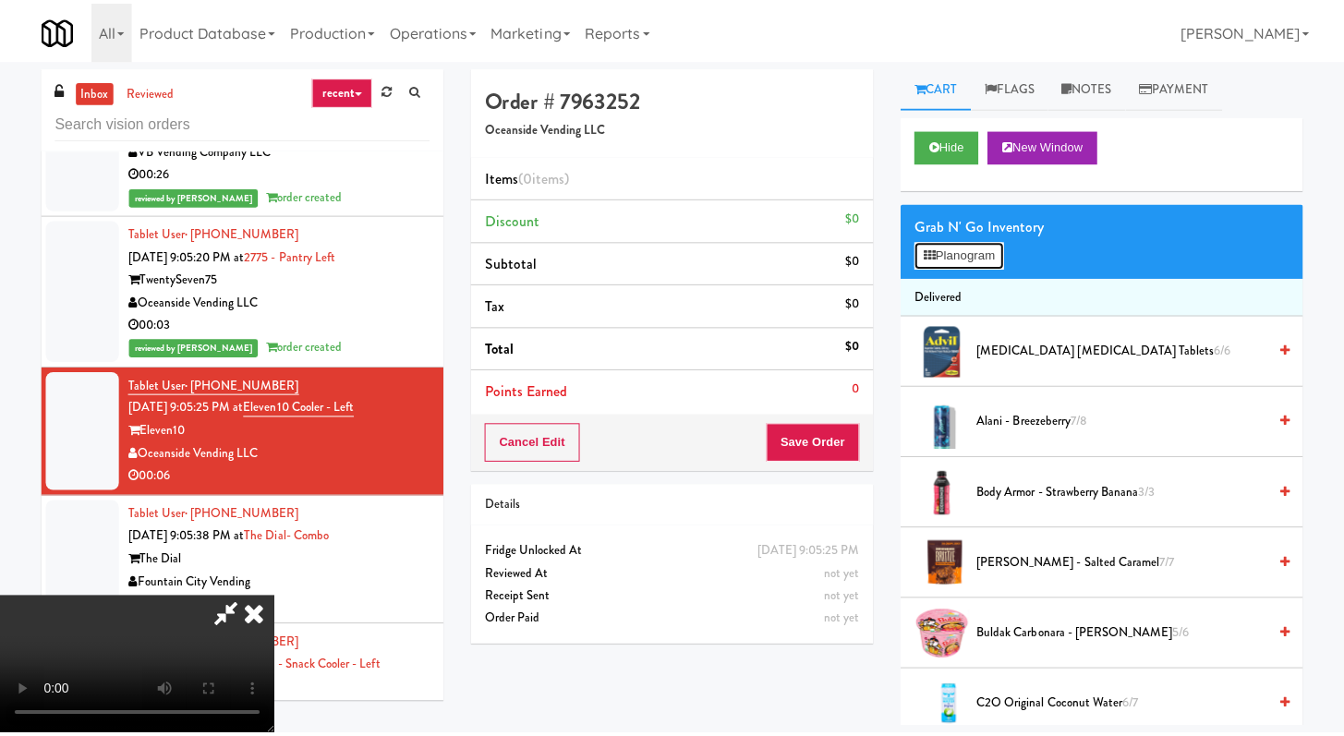
scroll to position [10097, 0]
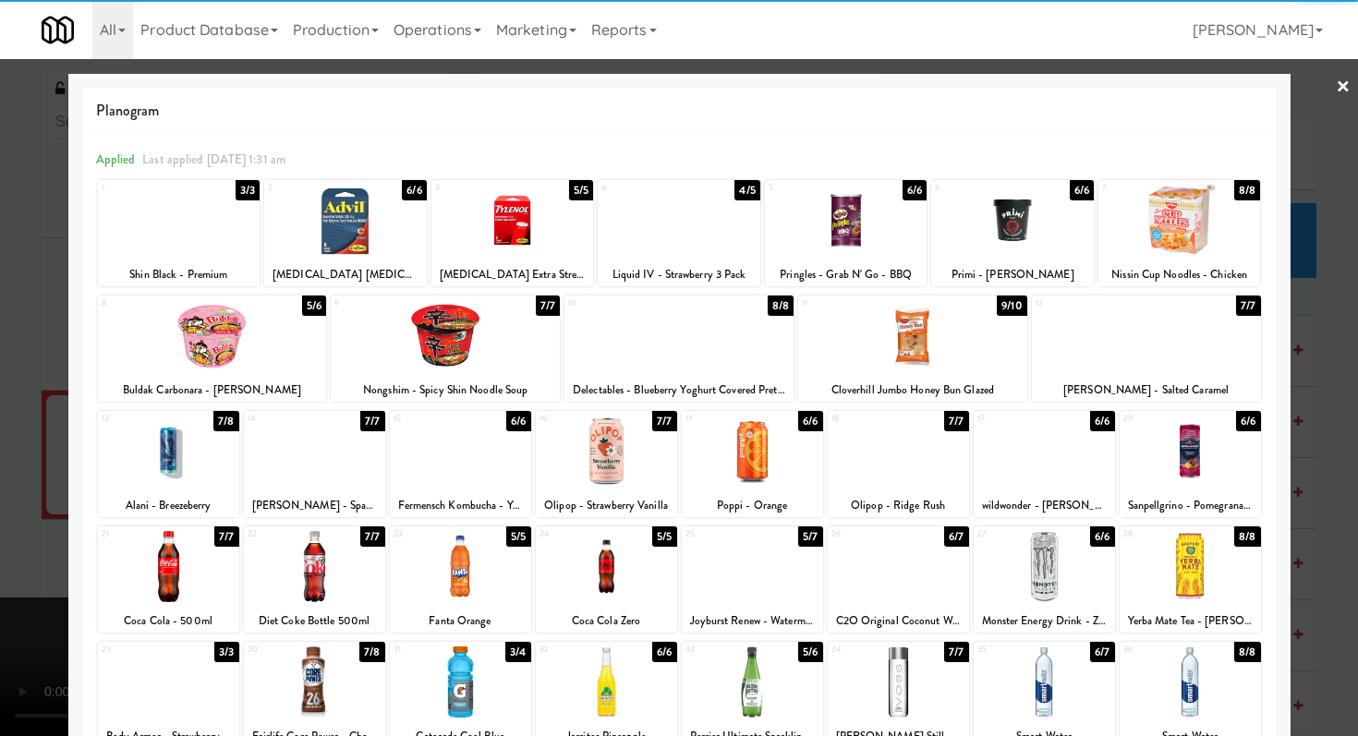
click at [617, 203] on div at bounding box center [679, 220] width 163 height 71
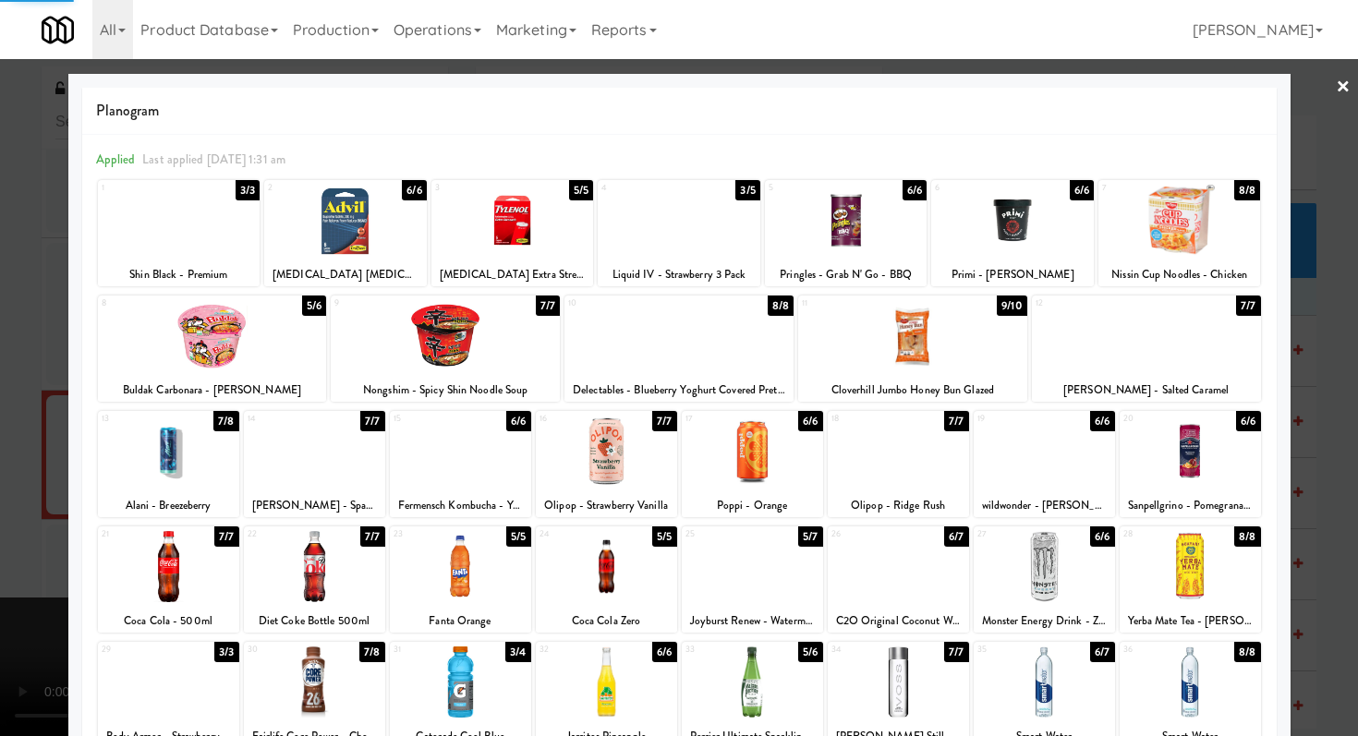
click at [0, 397] on div at bounding box center [679, 368] width 1358 height 736
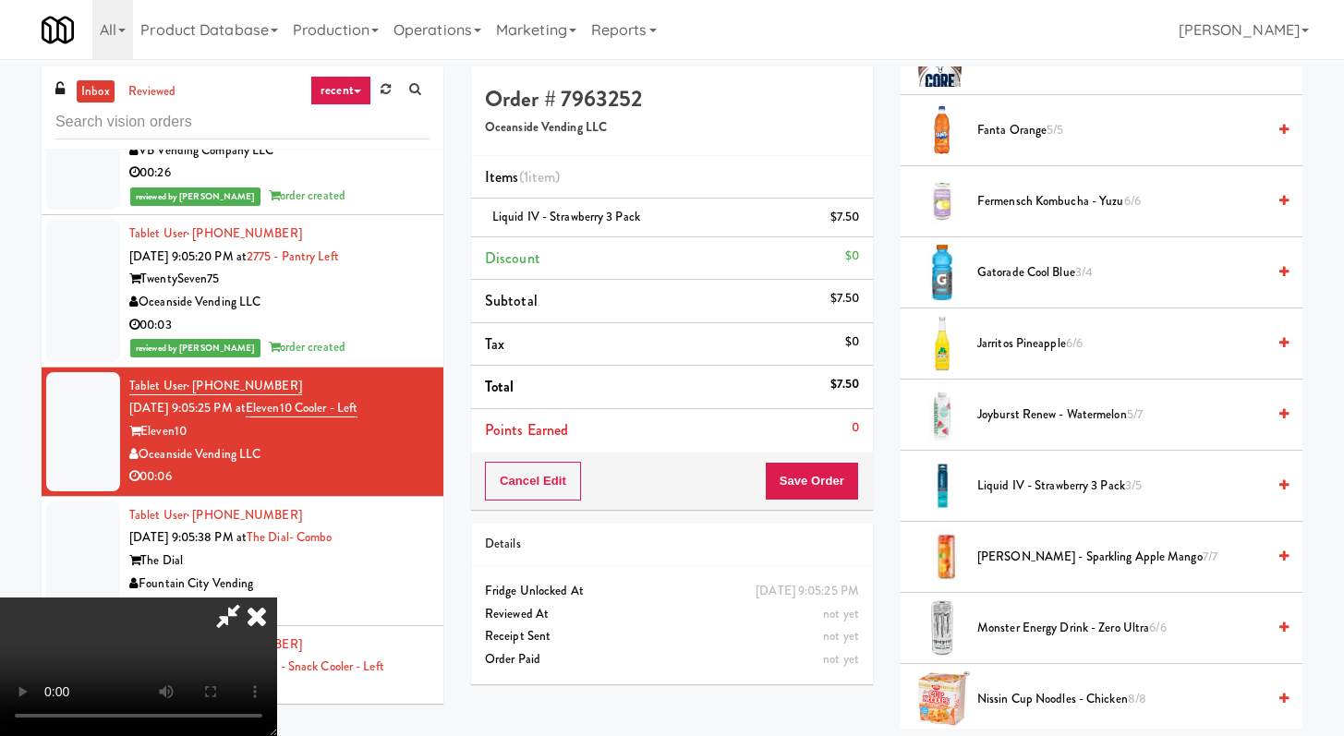
scroll to position [1363, 0]
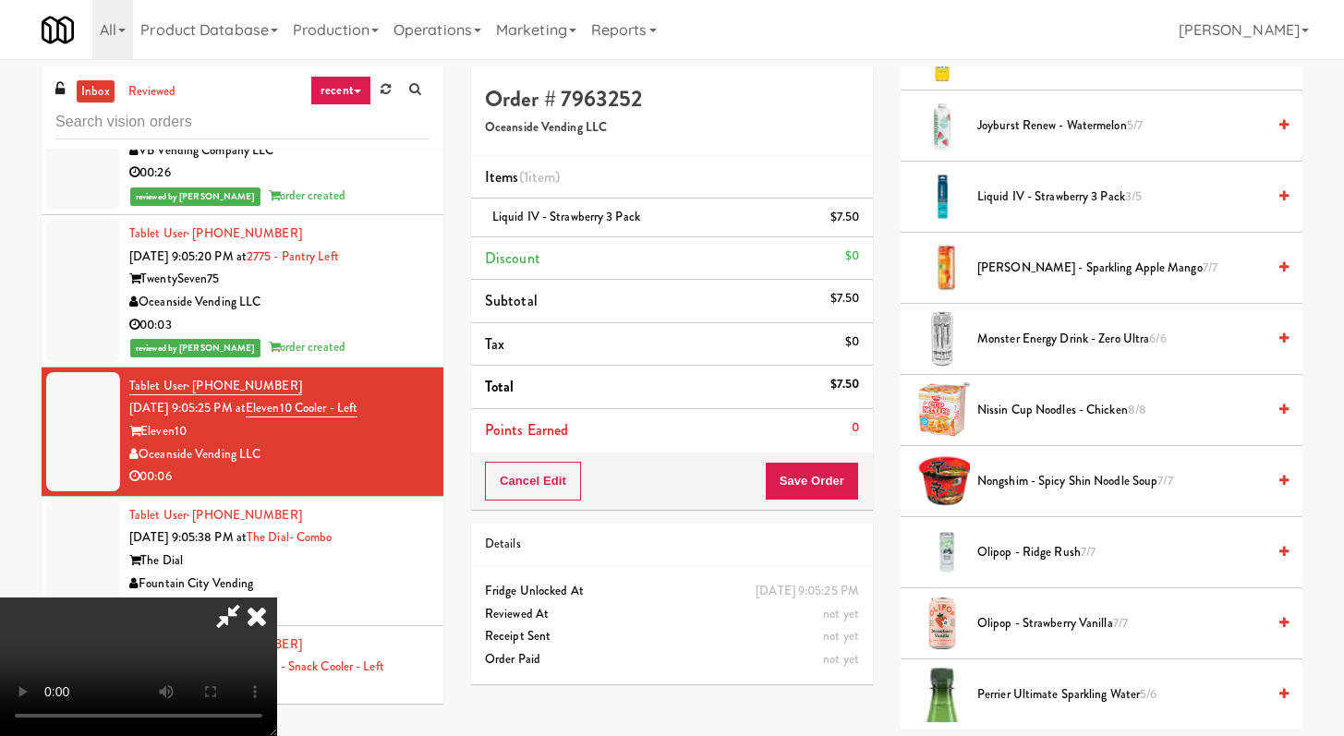
click at [895, 500] on div "Cart Flags Notes Payment Hide New Window Grab N' Go Inventory Planogram Deliver…" at bounding box center [1101, 397] width 429 height 662
click at [821, 491] on button "Save Order" at bounding box center [812, 481] width 94 height 39
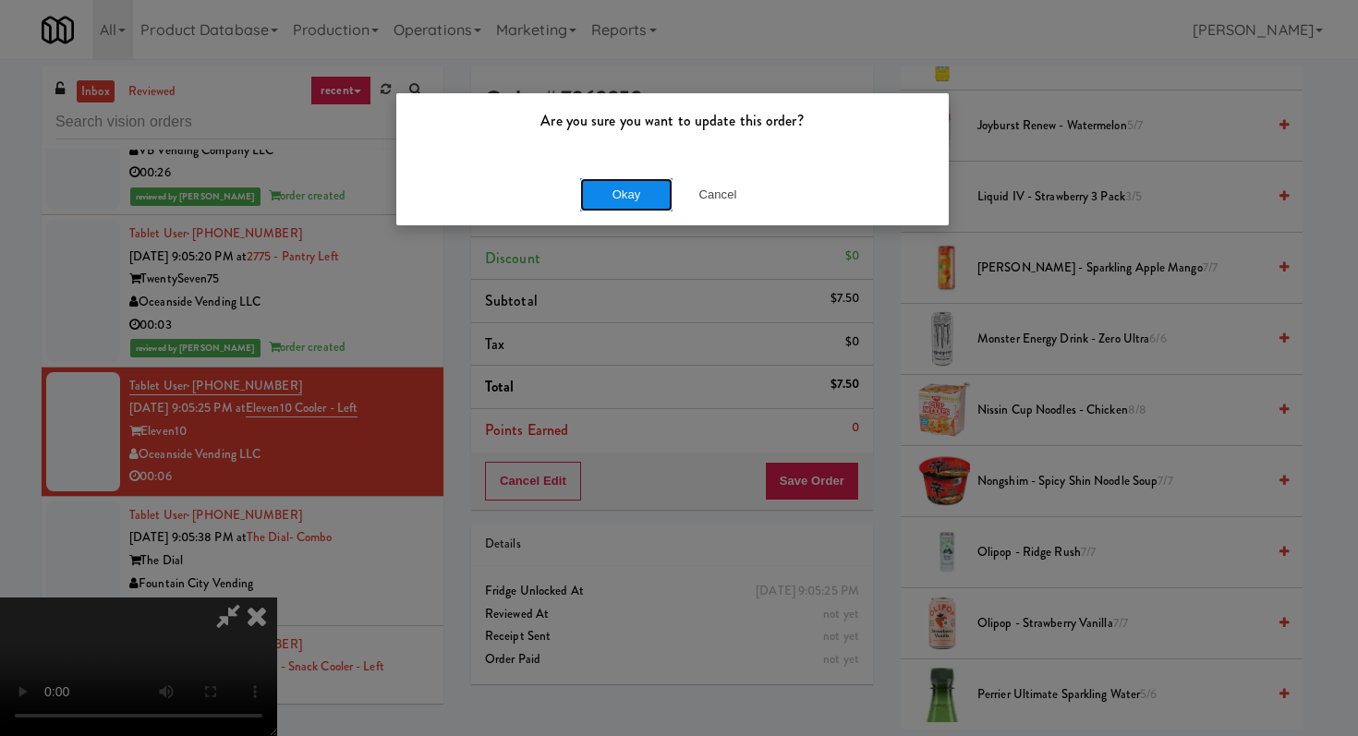
click at [627, 182] on button "Okay" at bounding box center [626, 194] width 92 height 33
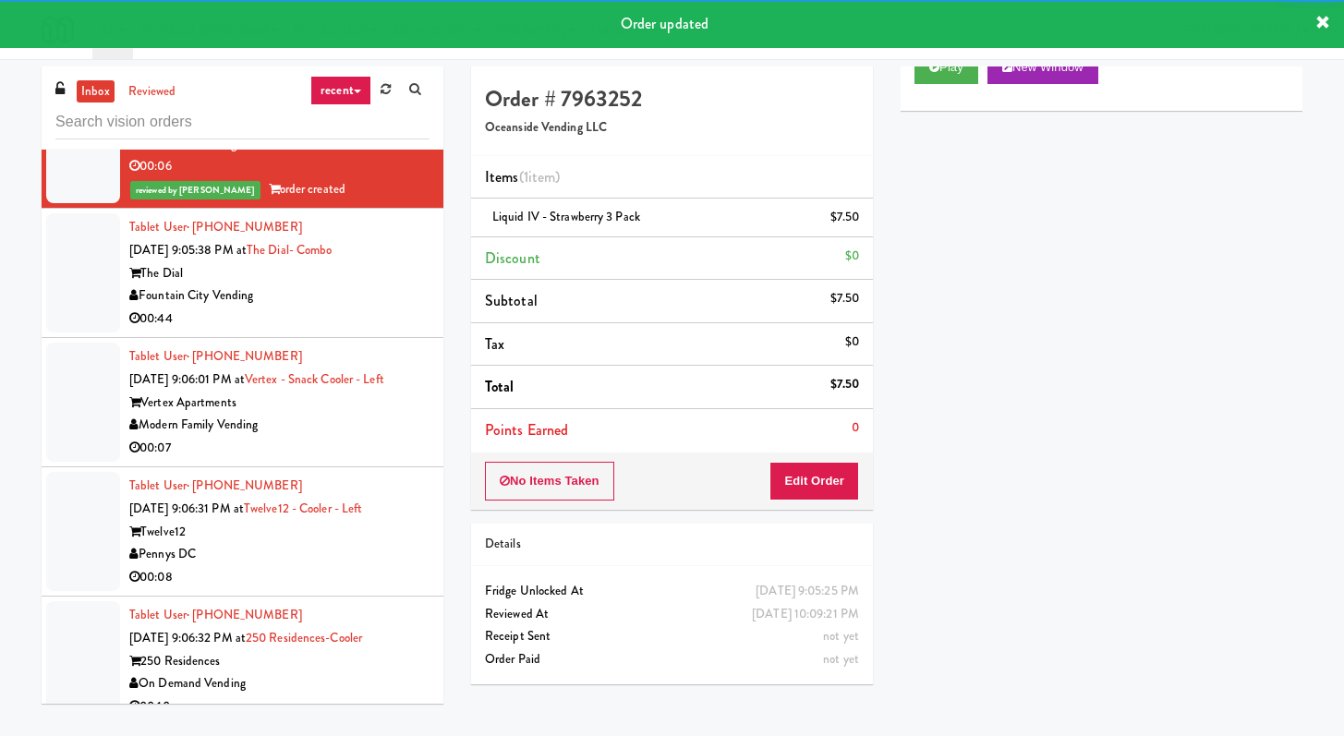
scroll to position [10440, 0]
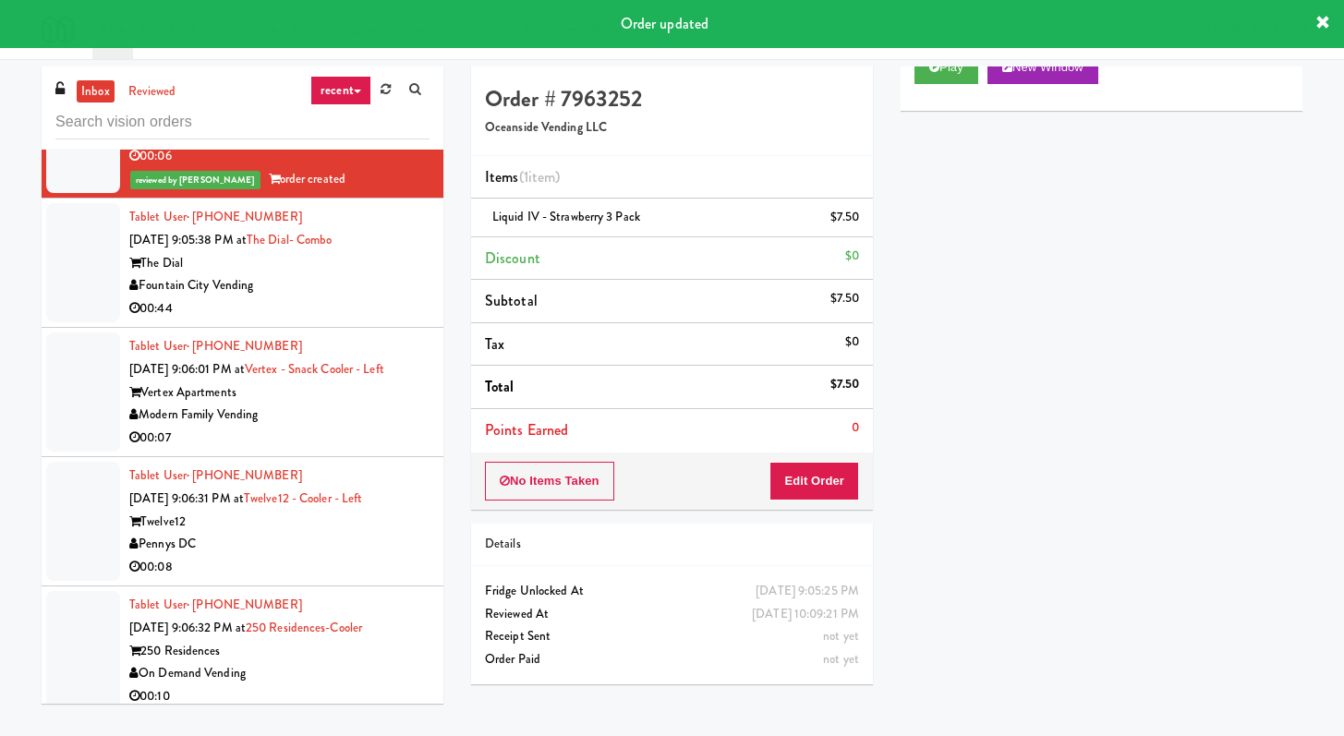
click at [391, 328] on li "Tablet User · (913) 230-4081 Sep 20, 2025 9:05:38 PM at The Dial- Combo The Dia…" at bounding box center [243, 263] width 402 height 129
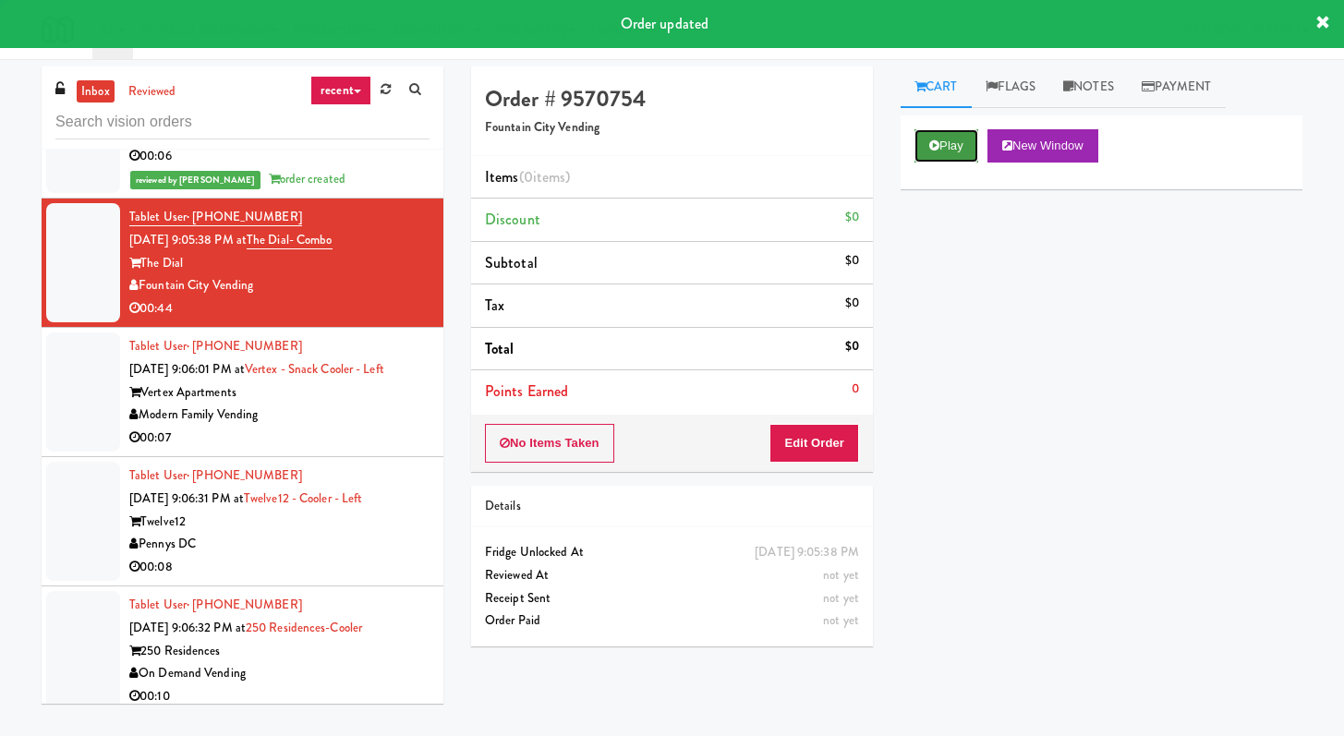
click at [952, 142] on button "Play" at bounding box center [946, 145] width 64 height 33
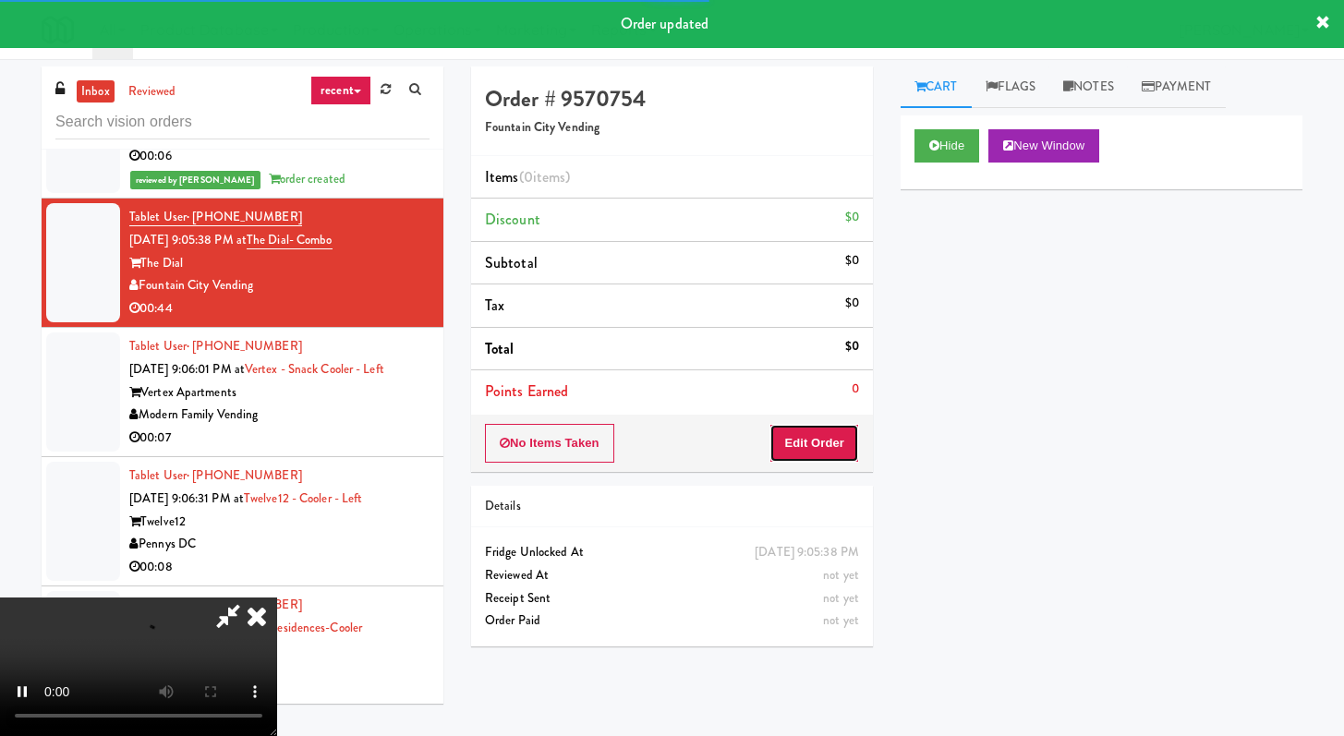
click at [823, 442] on button "Edit Order" at bounding box center [814, 443] width 90 height 39
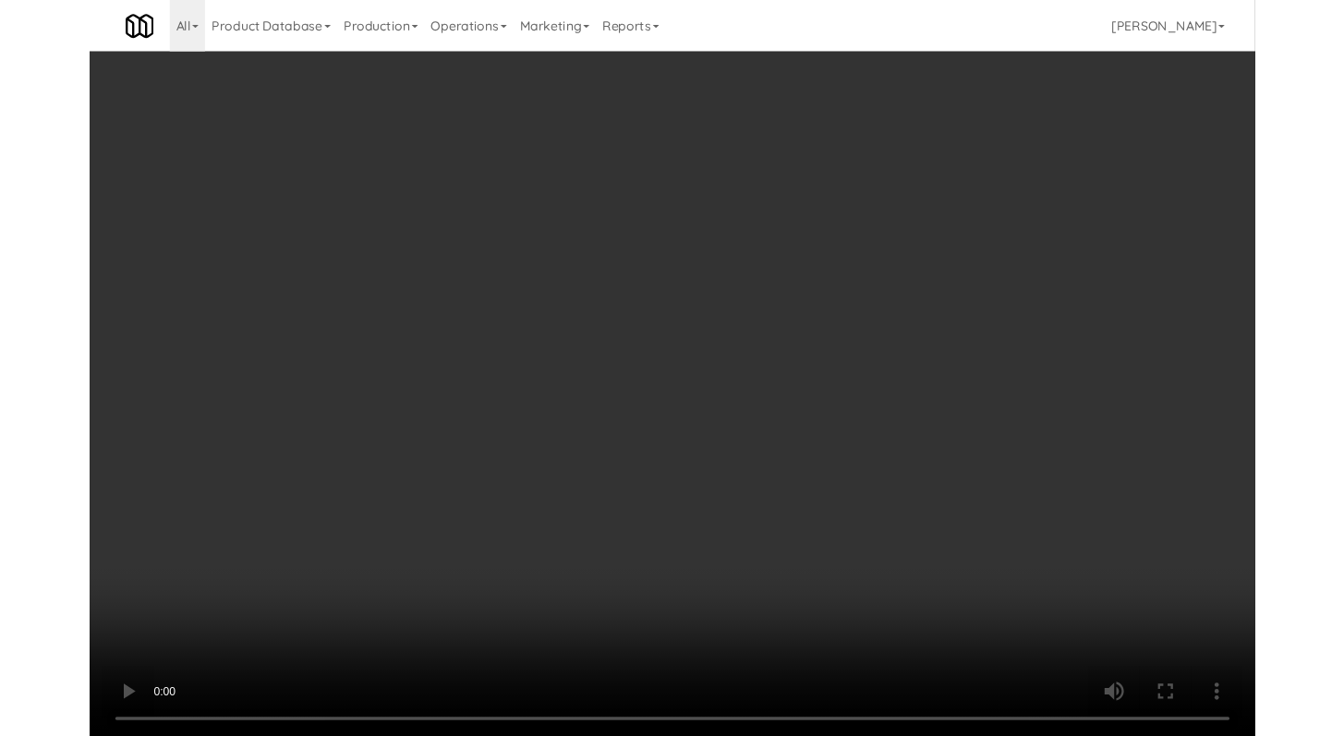
scroll to position [10417, 0]
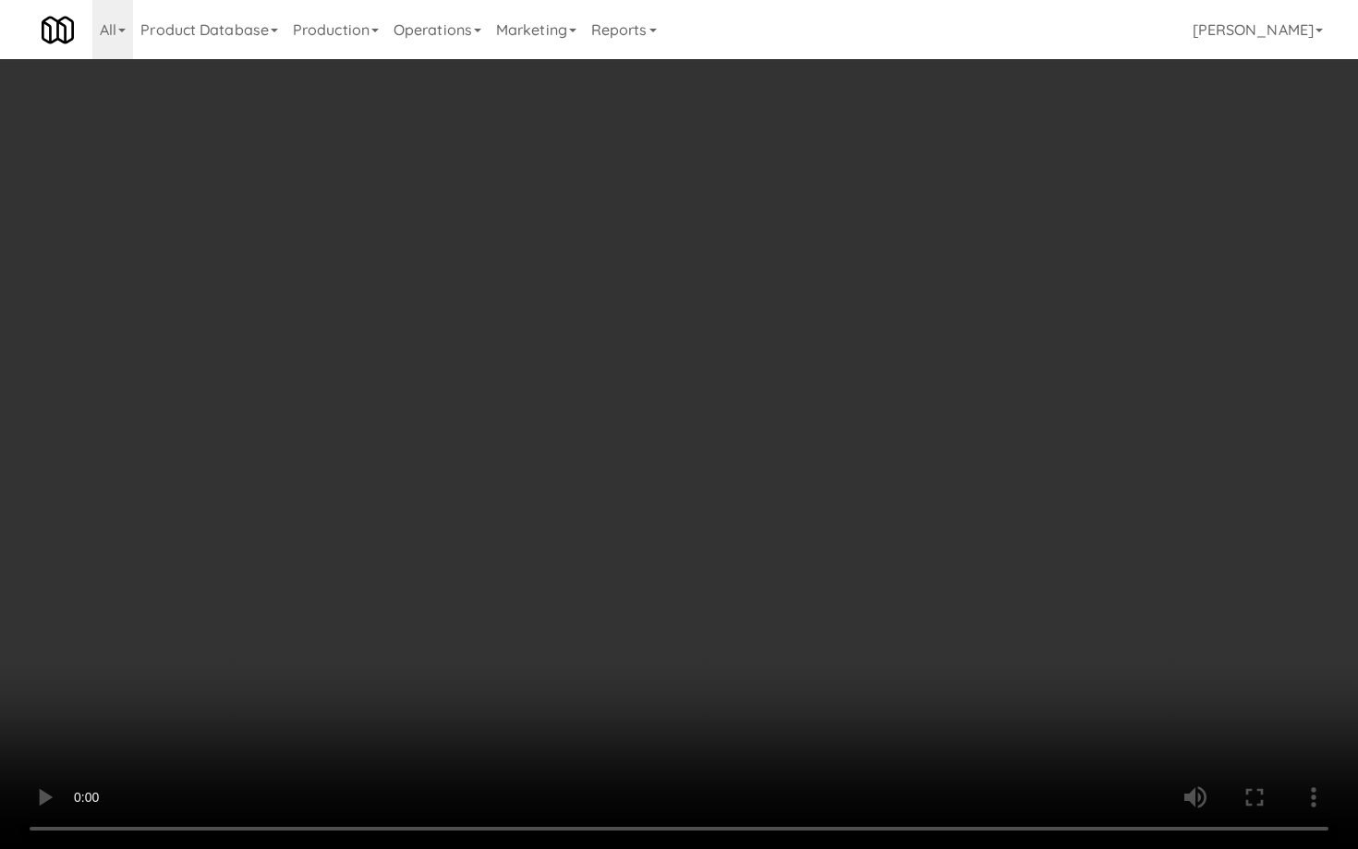
click at [671, 552] on video at bounding box center [679, 424] width 1358 height 849
click at [757, 617] on video at bounding box center [679, 424] width 1358 height 849
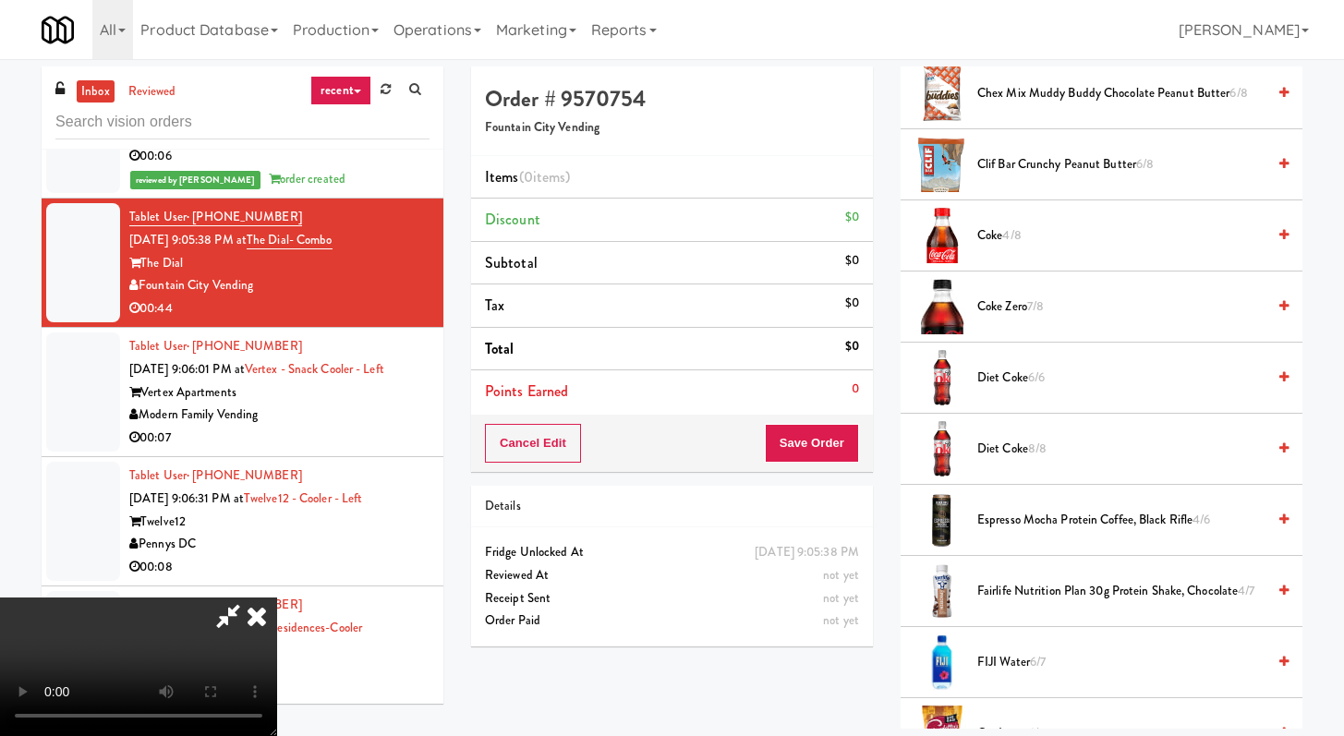
scroll to position [805, 0]
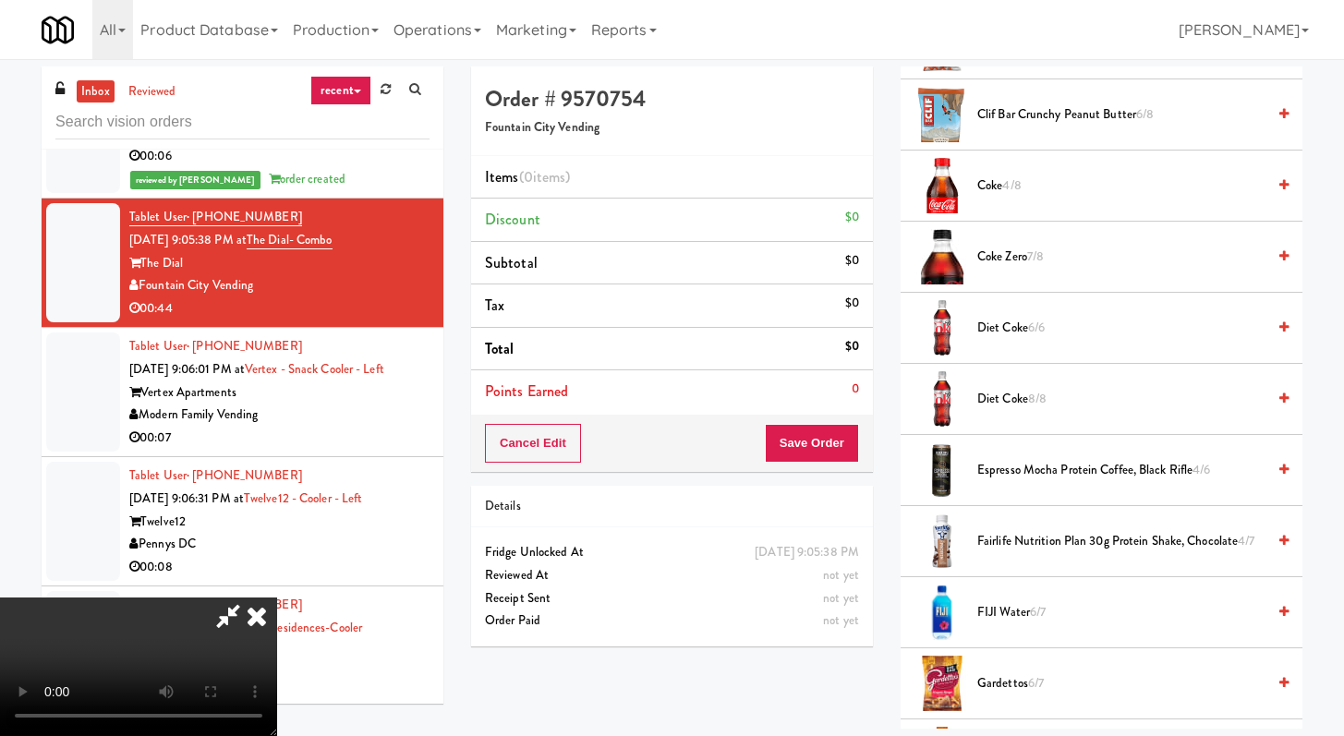
click at [1008, 537] on span "Fairlife Nutrition Plan 30g Protein Shake, Chocolate 4/7" at bounding box center [1121, 541] width 288 height 23
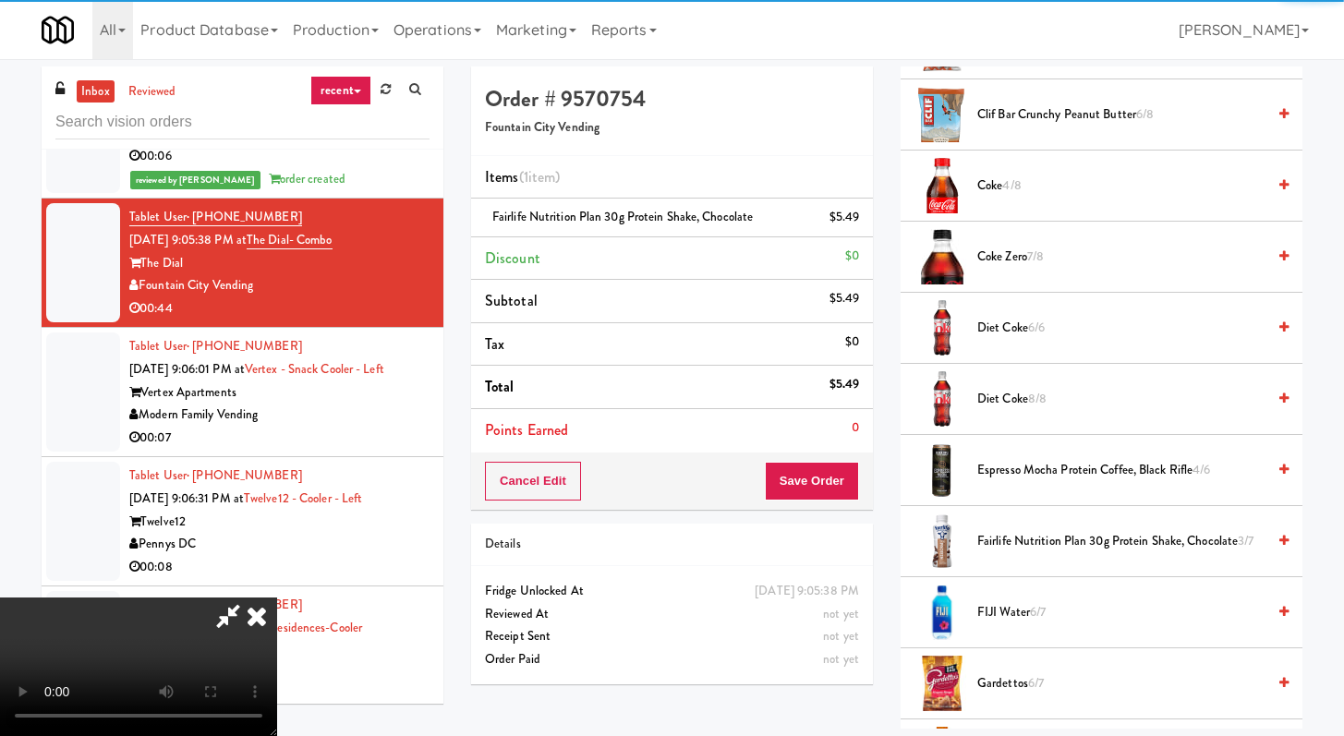
click at [1012, 614] on span "FIJI Water 6/7" at bounding box center [1121, 612] width 288 height 23
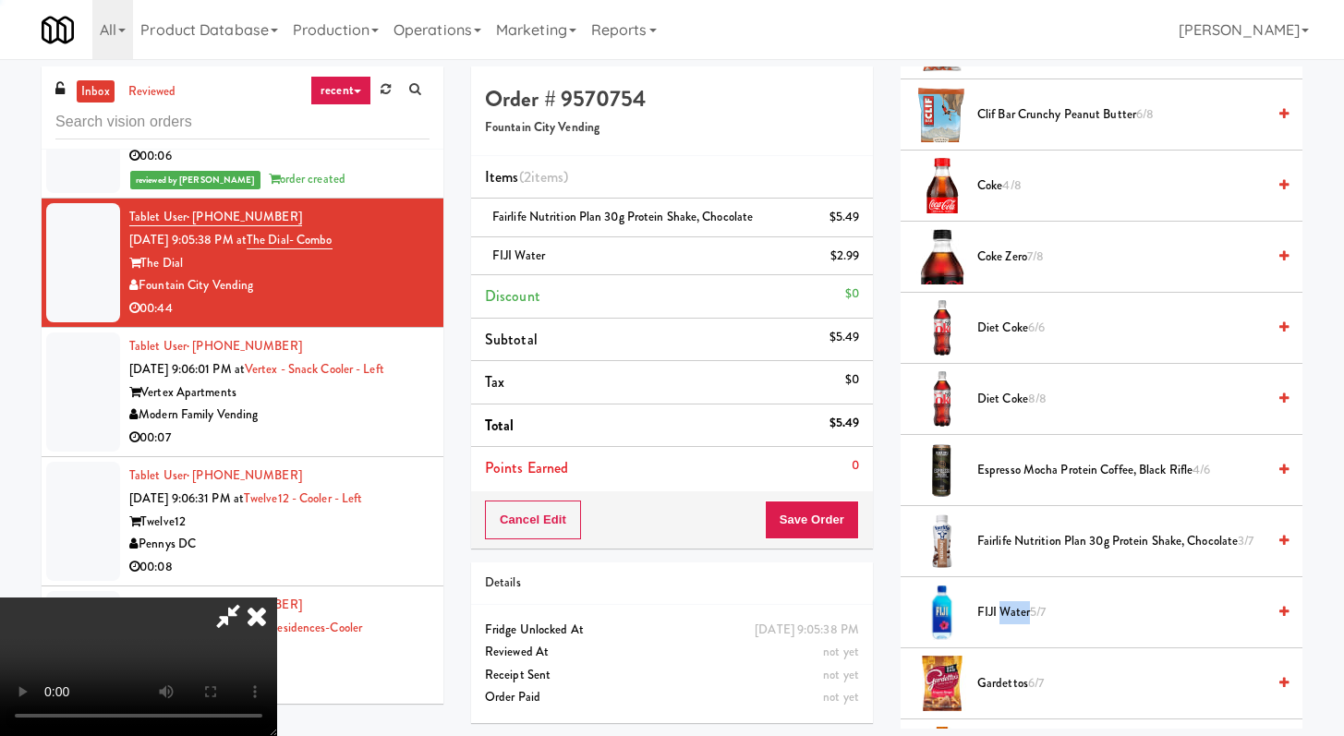
click at [1012, 614] on span "FIJI Water 5/7" at bounding box center [1121, 612] width 288 height 23
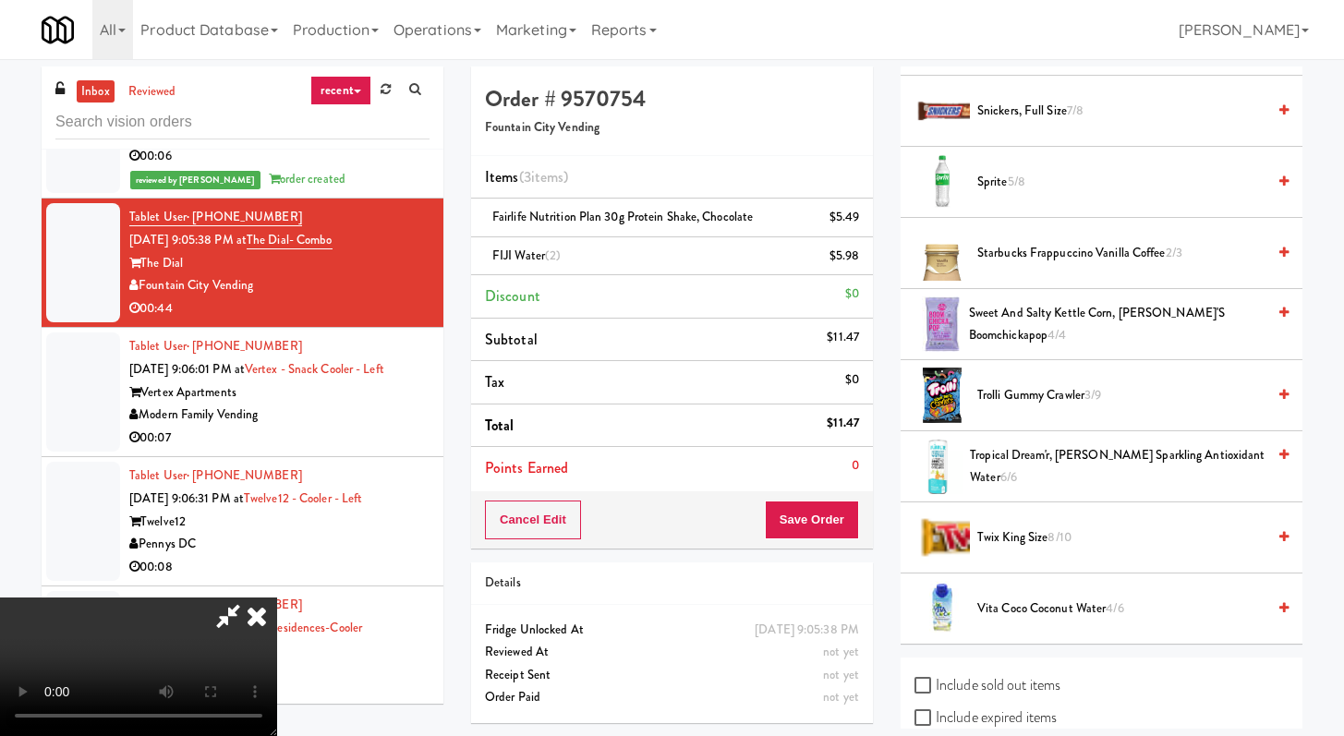
scroll to position [2324, 0]
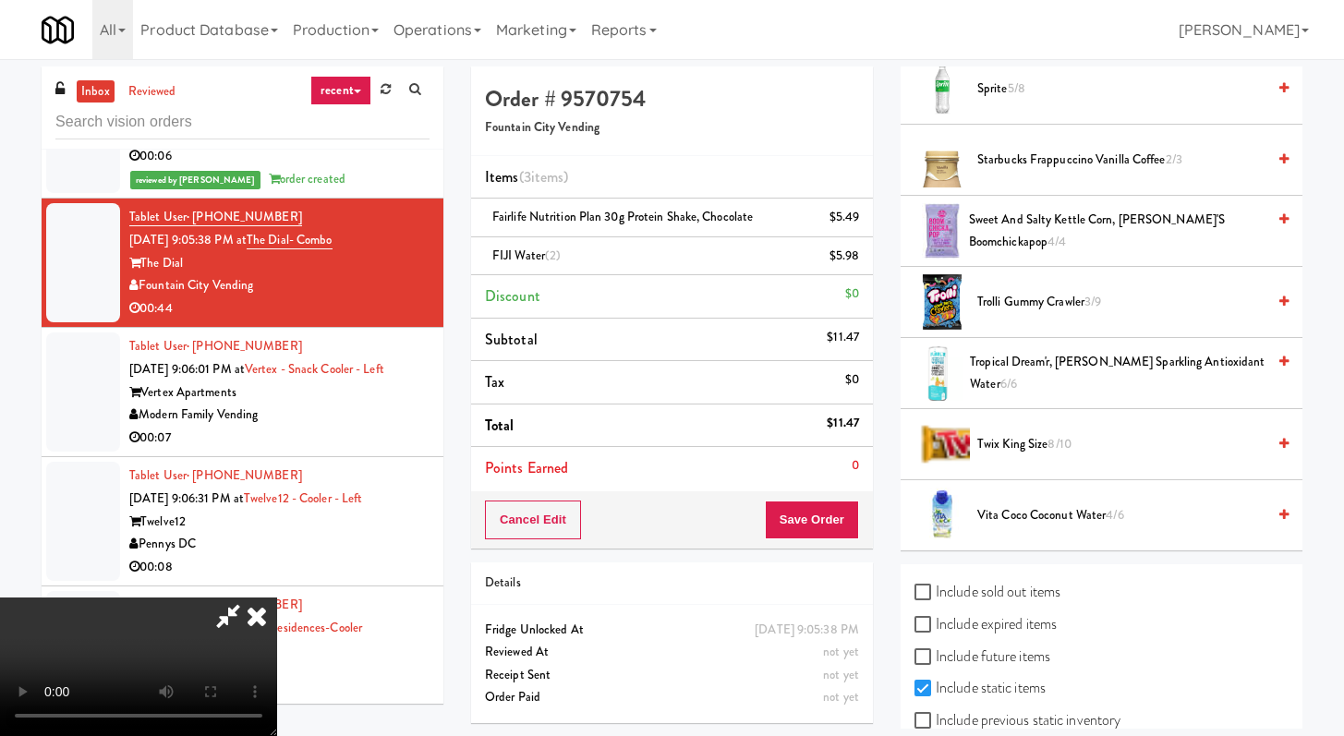
click at [1021, 435] on span "Twix King Size 8/10" at bounding box center [1121, 444] width 288 height 23
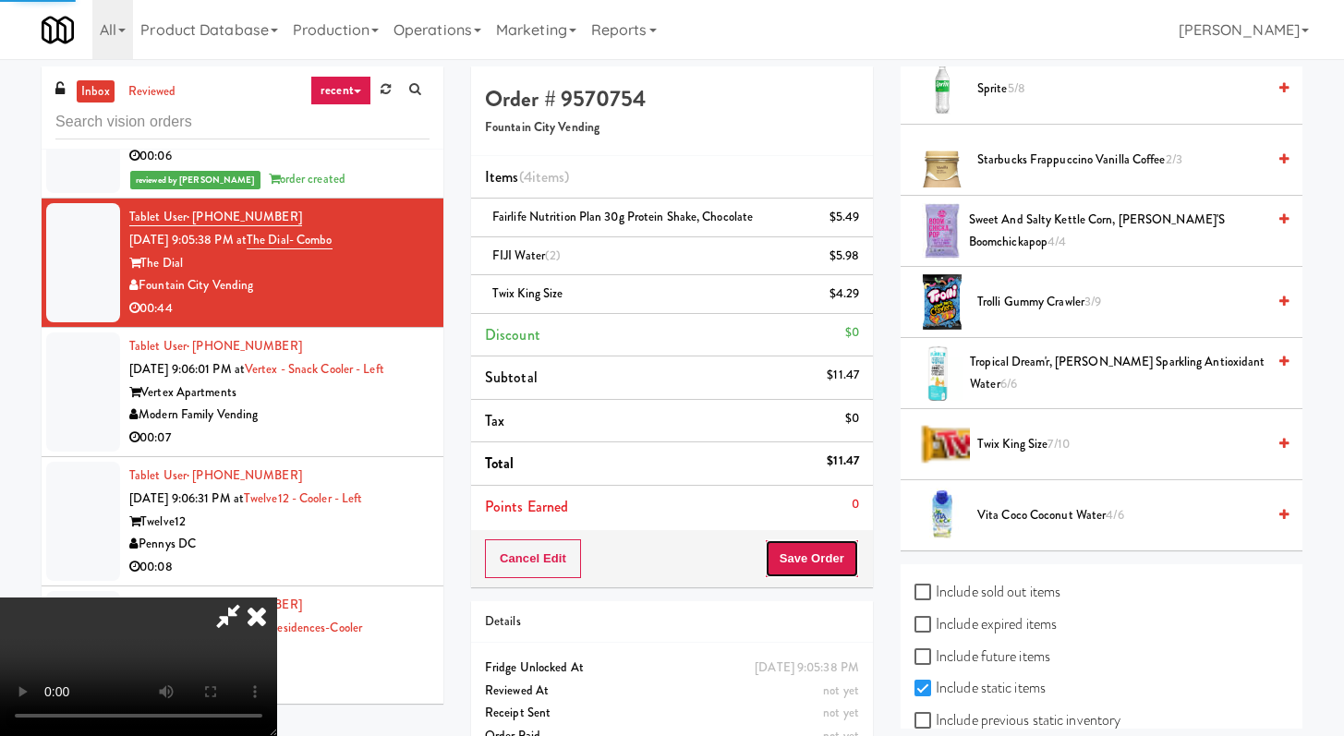
click at [843, 550] on button "Save Order" at bounding box center [812, 558] width 94 height 39
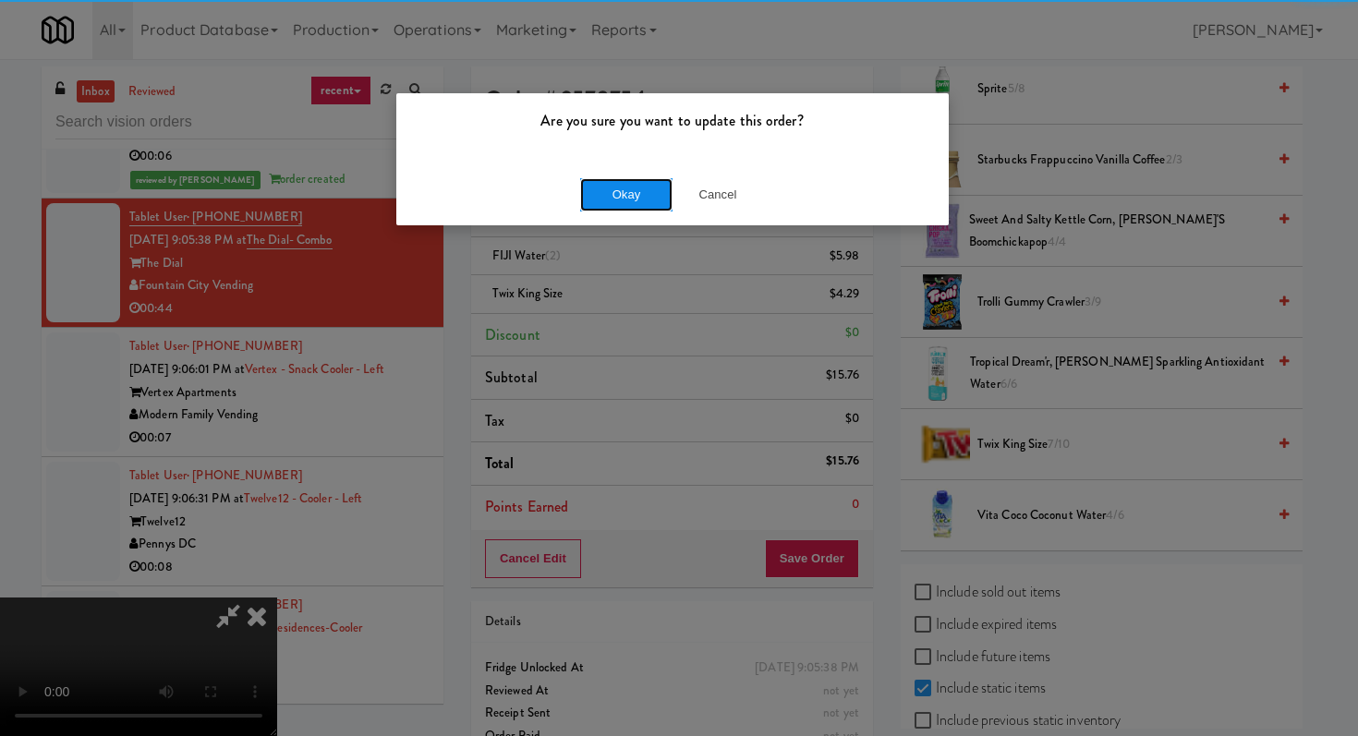
click at [620, 187] on button "Okay" at bounding box center [626, 194] width 92 height 33
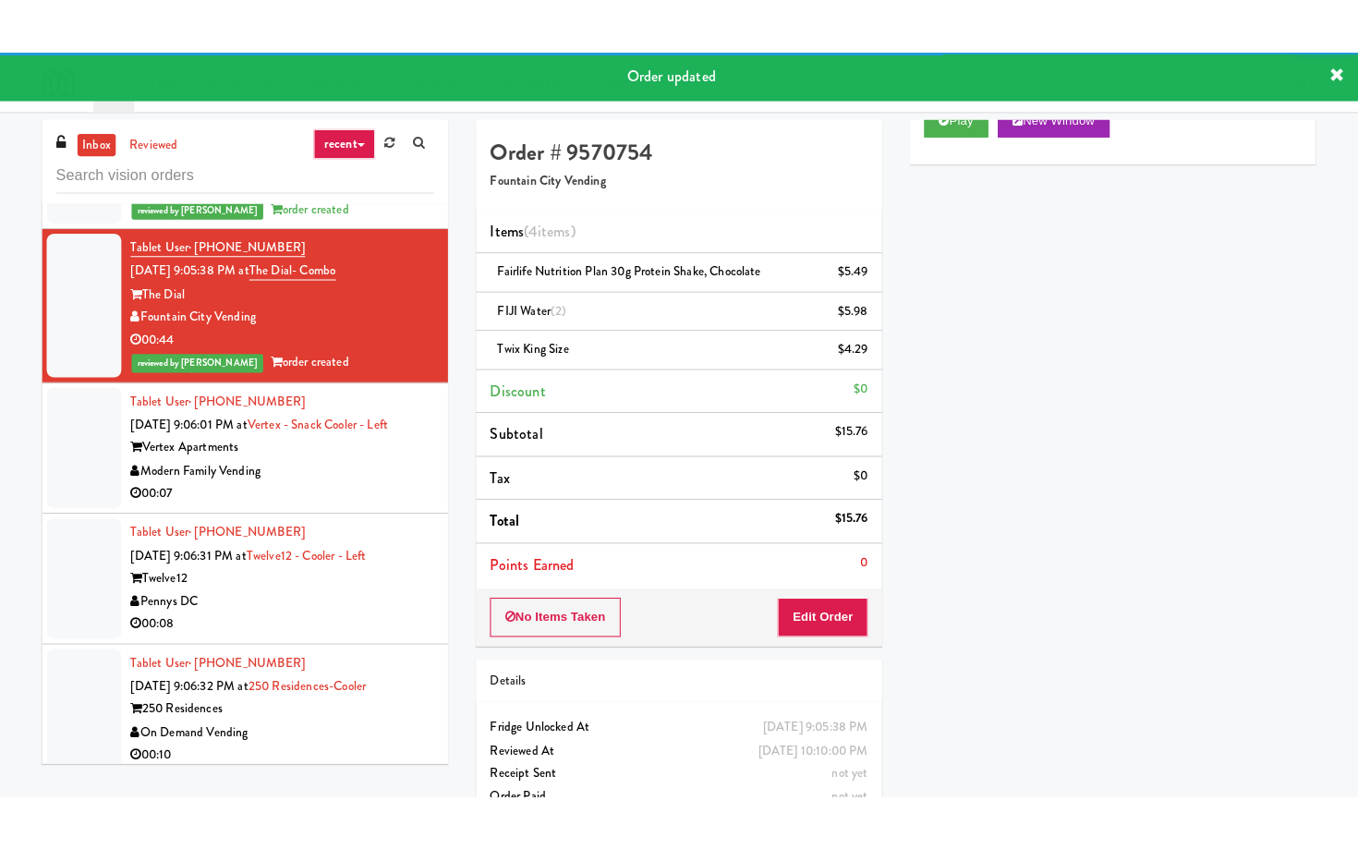
scroll to position [10495, 0]
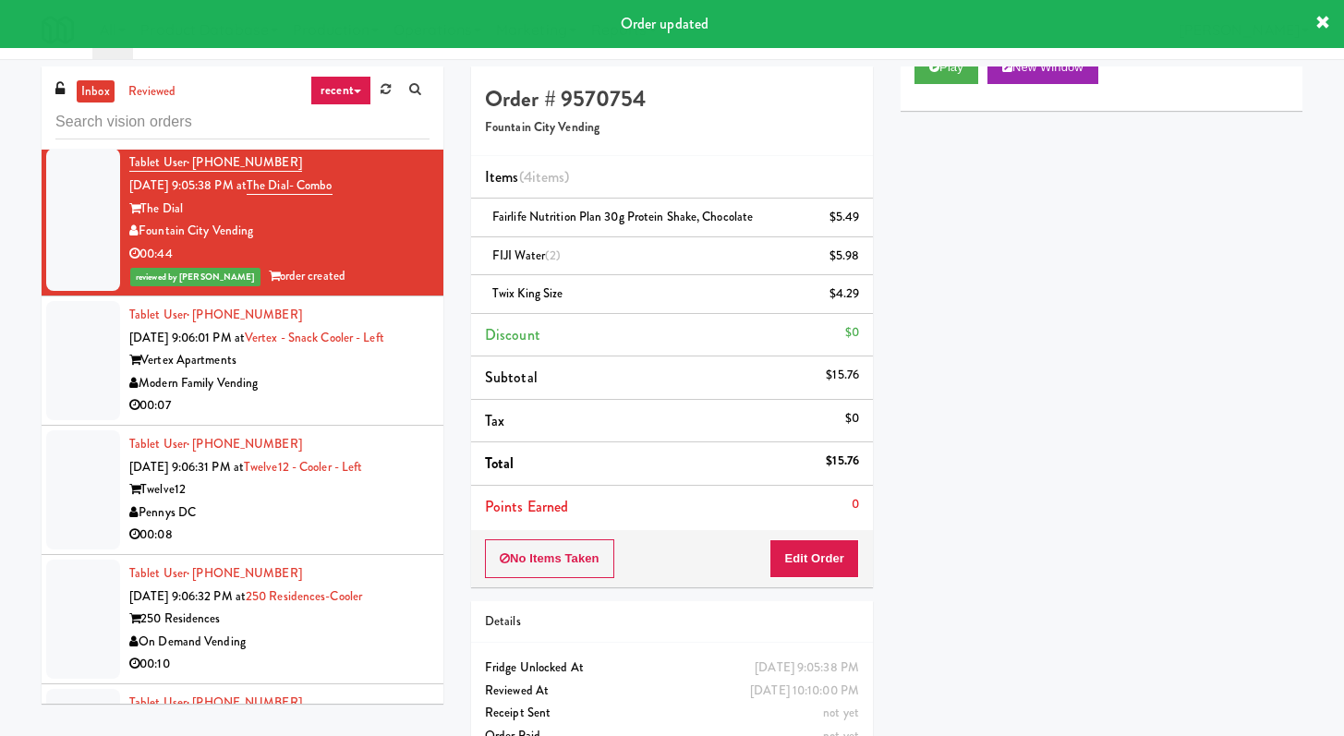
click at [362, 395] on div "Modern Family Vending" at bounding box center [279, 383] width 300 height 23
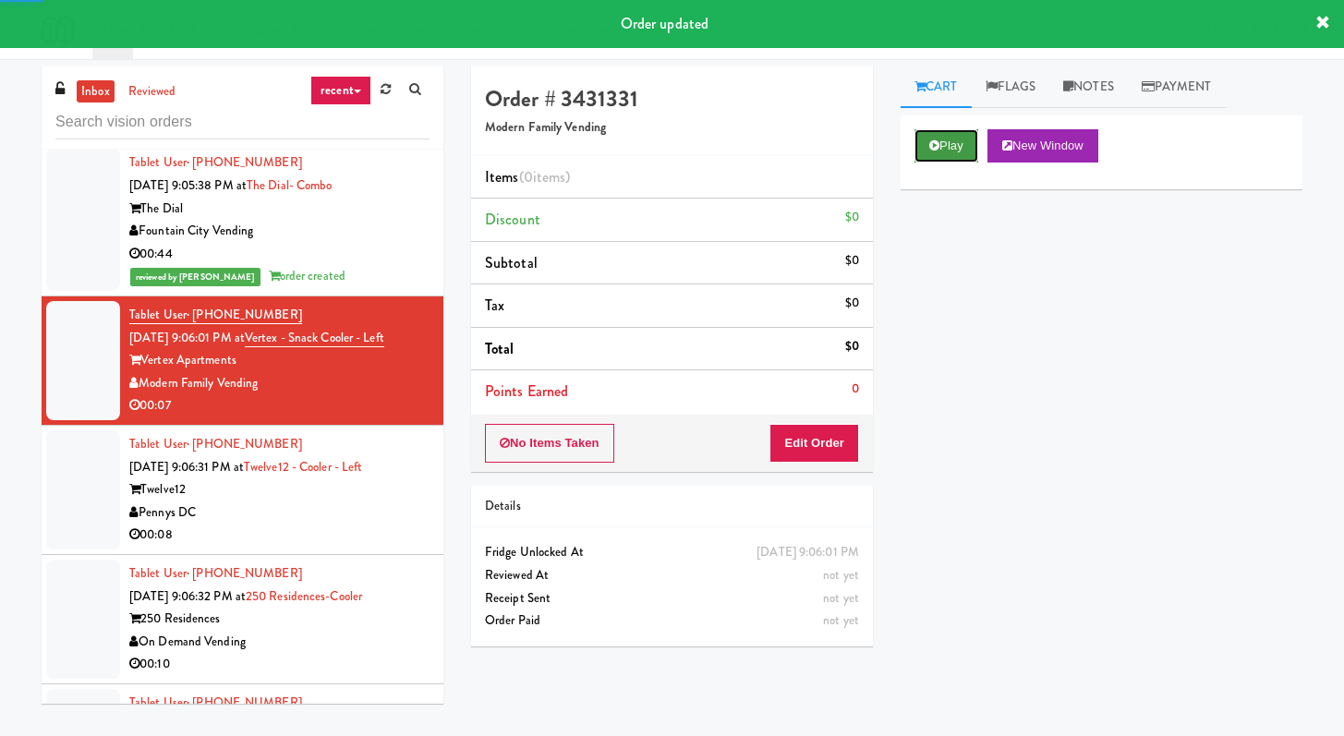
click at [949, 149] on button "Play" at bounding box center [946, 145] width 64 height 33
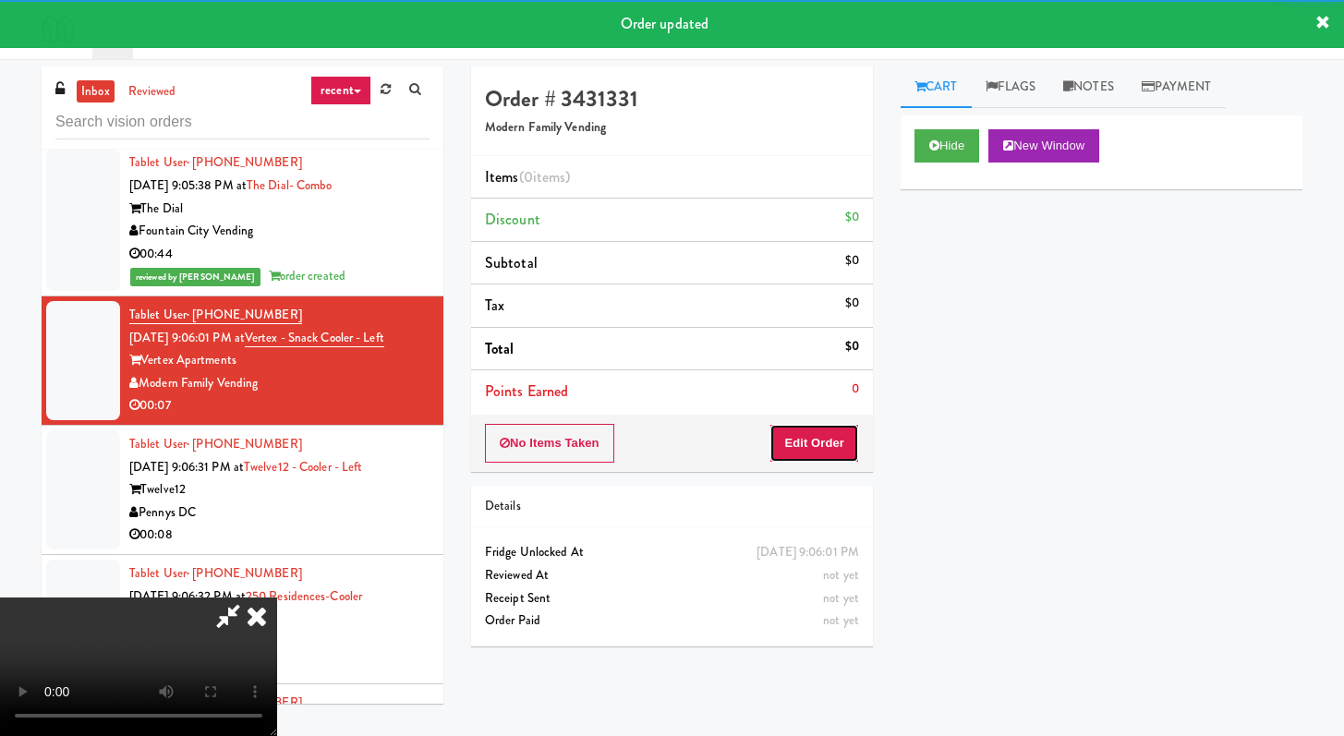
click at [851, 435] on button "Edit Order" at bounding box center [814, 443] width 90 height 39
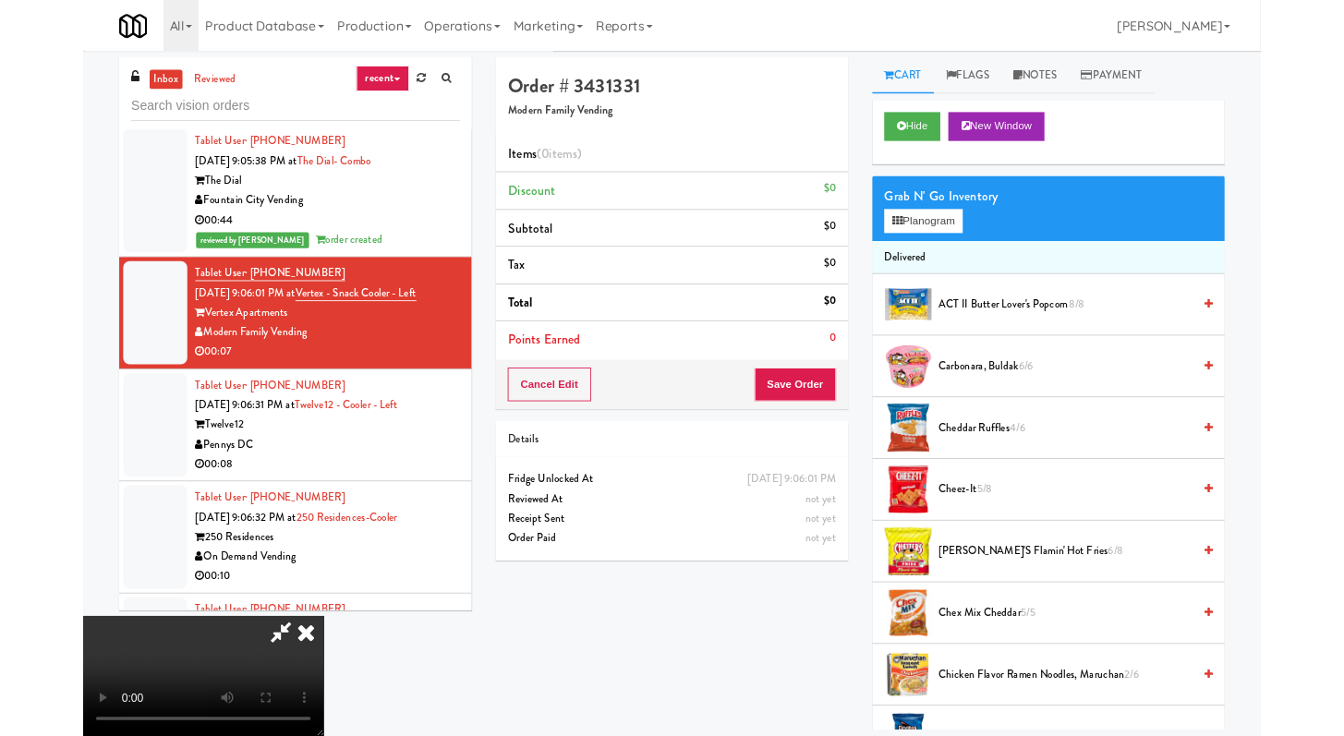
scroll to position [10473, 0]
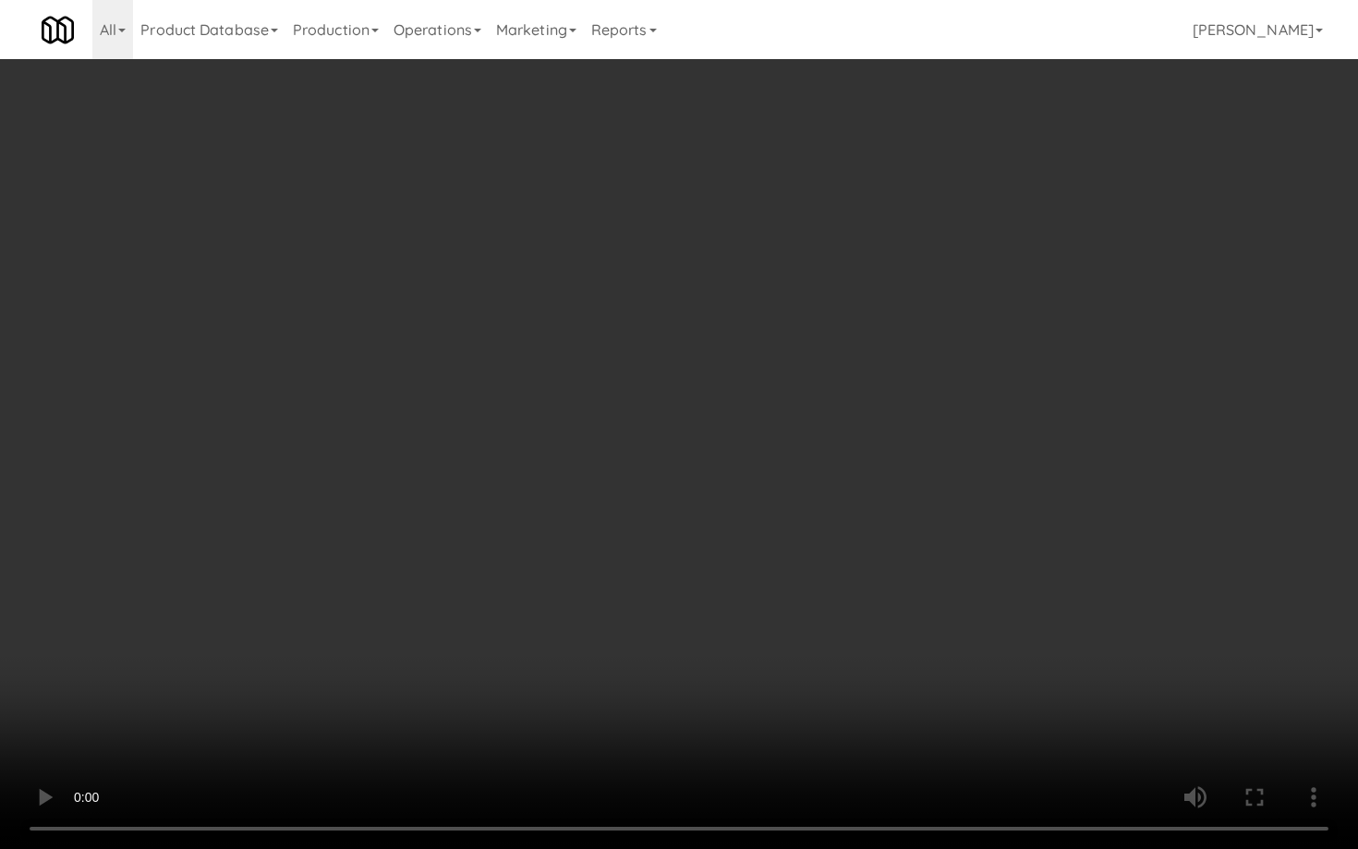
click at [523, 624] on video at bounding box center [679, 424] width 1358 height 849
click at [565, 586] on video at bounding box center [679, 424] width 1358 height 849
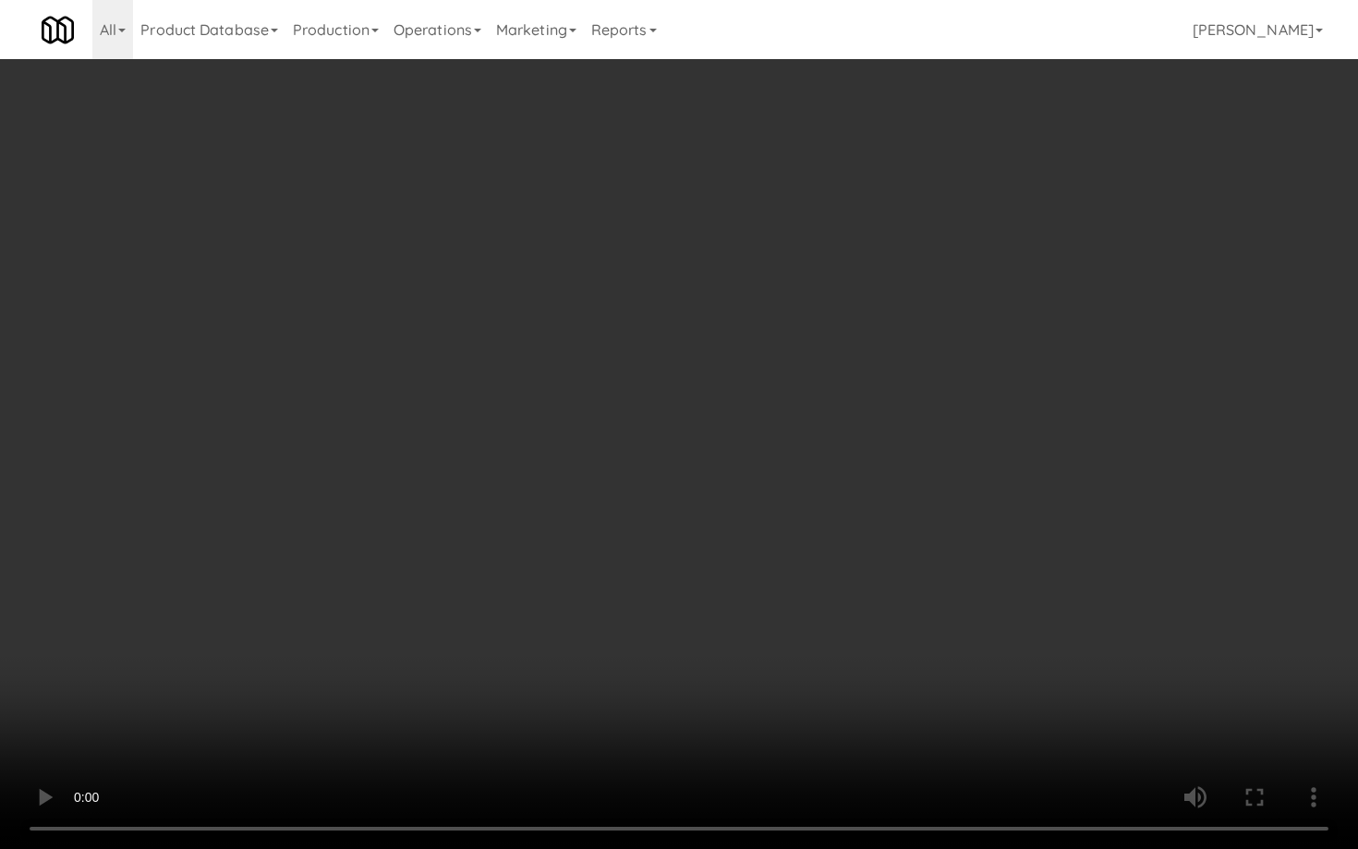
click at [565, 586] on video at bounding box center [679, 424] width 1358 height 849
click at [572, 585] on video at bounding box center [679, 424] width 1358 height 849
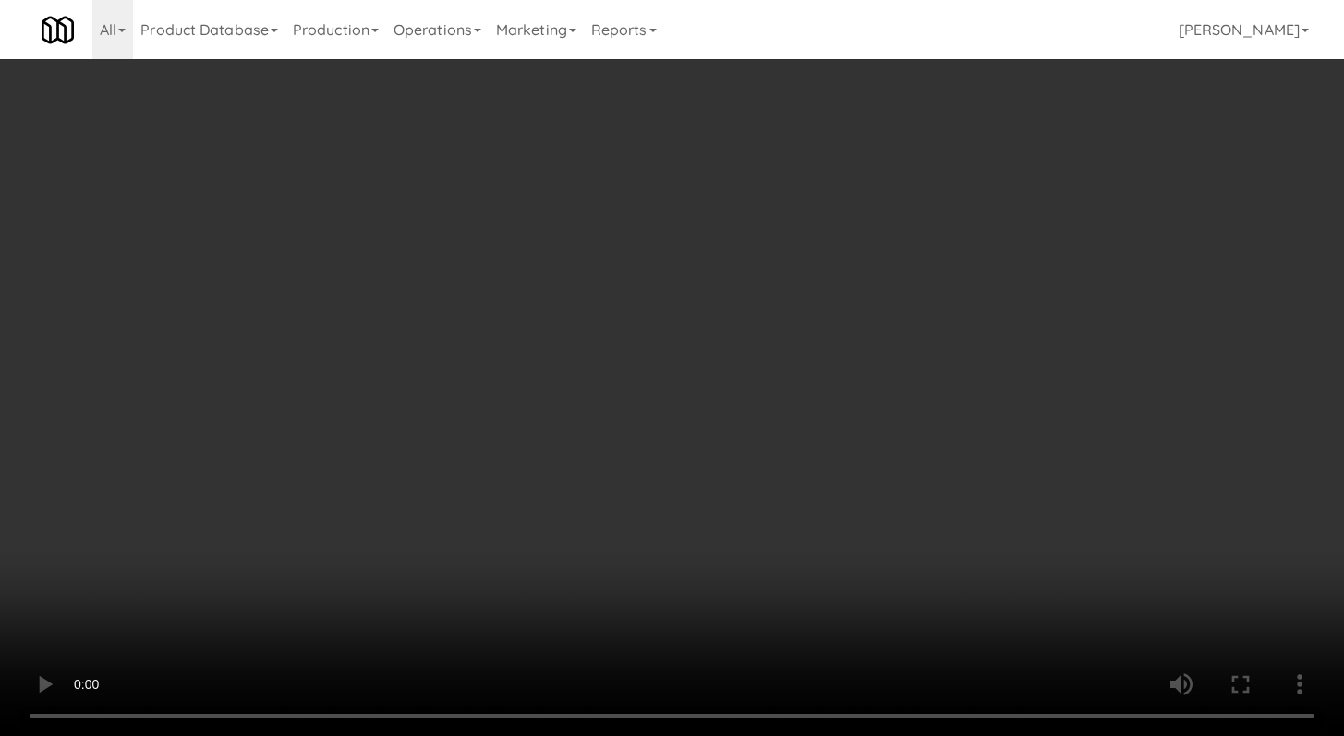
scroll to position [10495, 0]
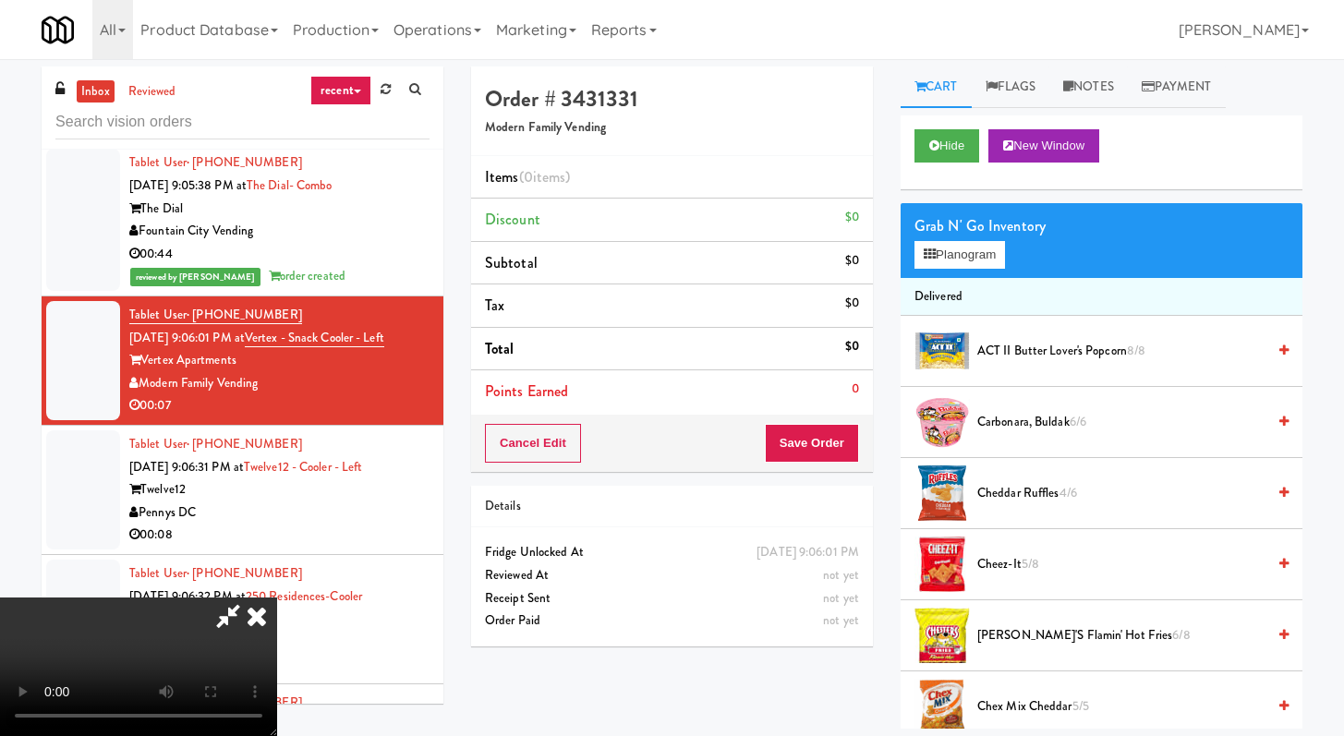
click at [1062, 411] on span "Carbonara, Buldak 6/6" at bounding box center [1121, 422] width 288 height 23
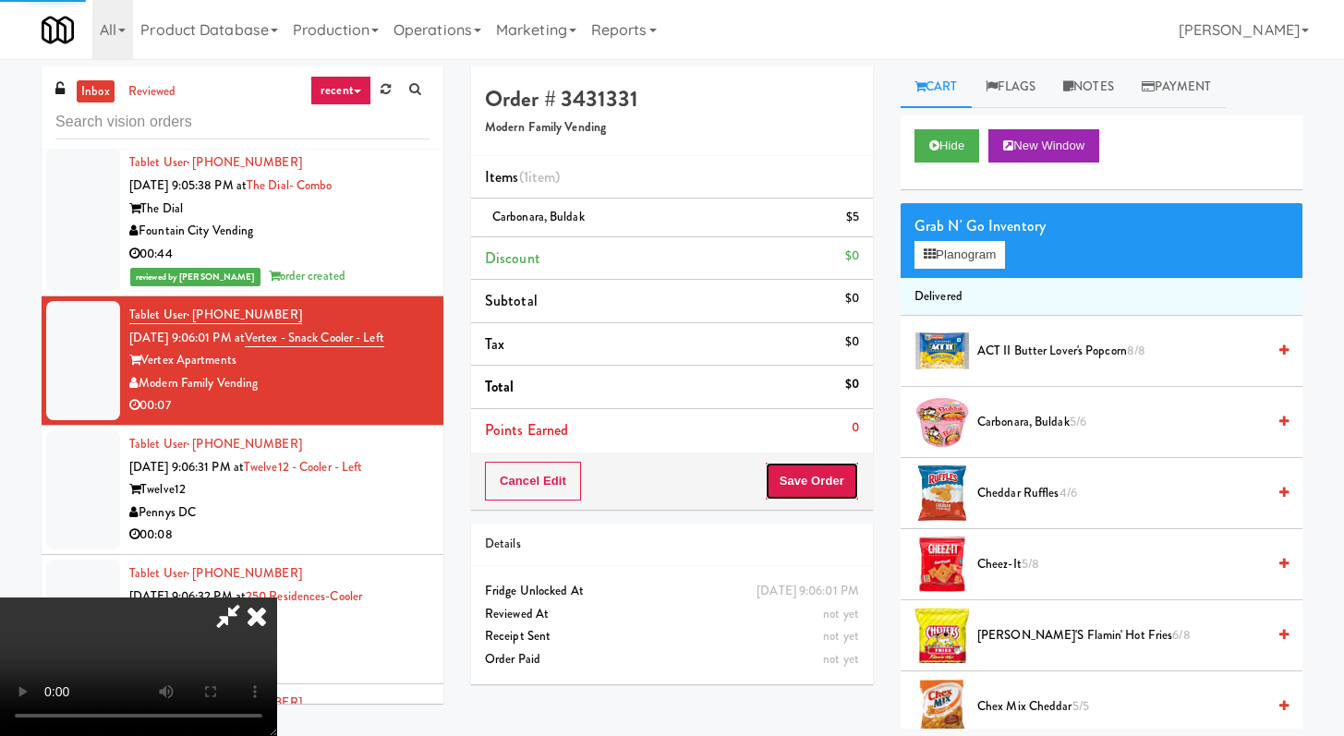
click at [825, 469] on button "Save Order" at bounding box center [812, 481] width 94 height 39
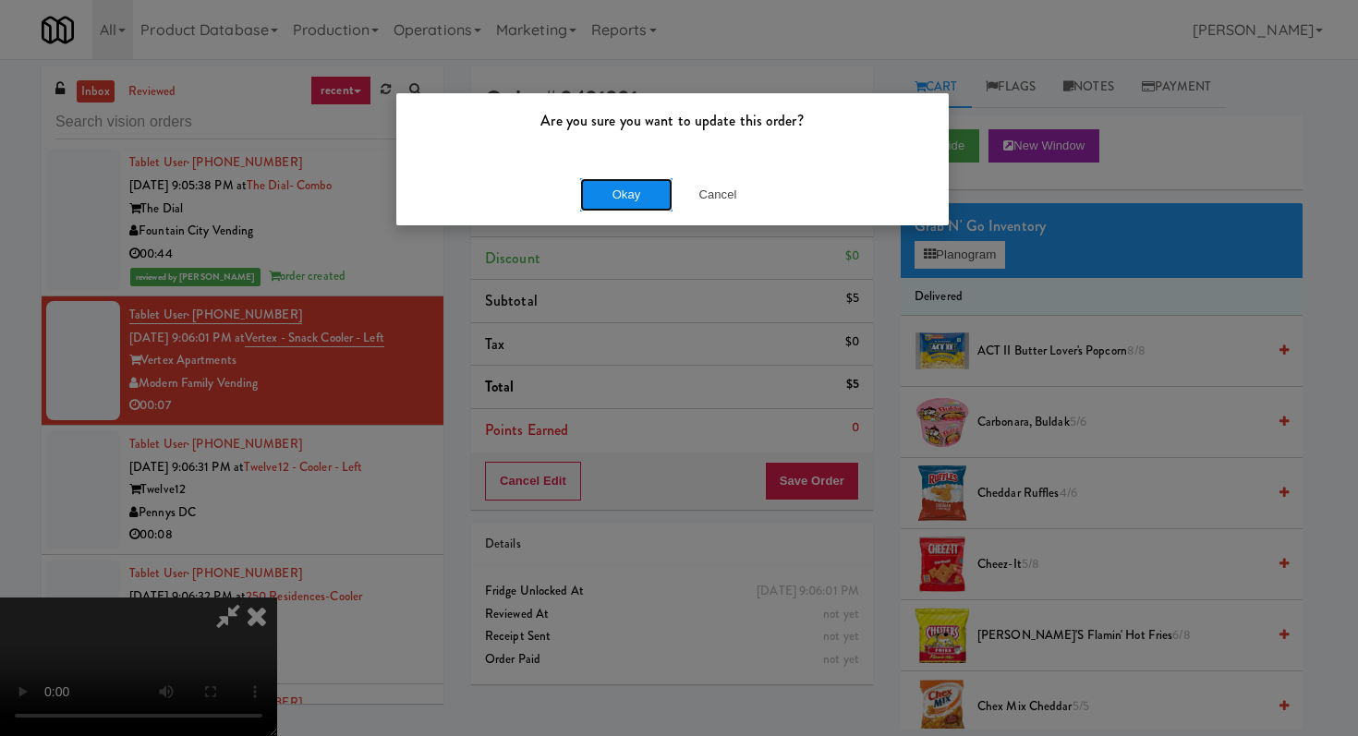
click at [620, 188] on button "Okay" at bounding box center [626, 194] width 92 height 33
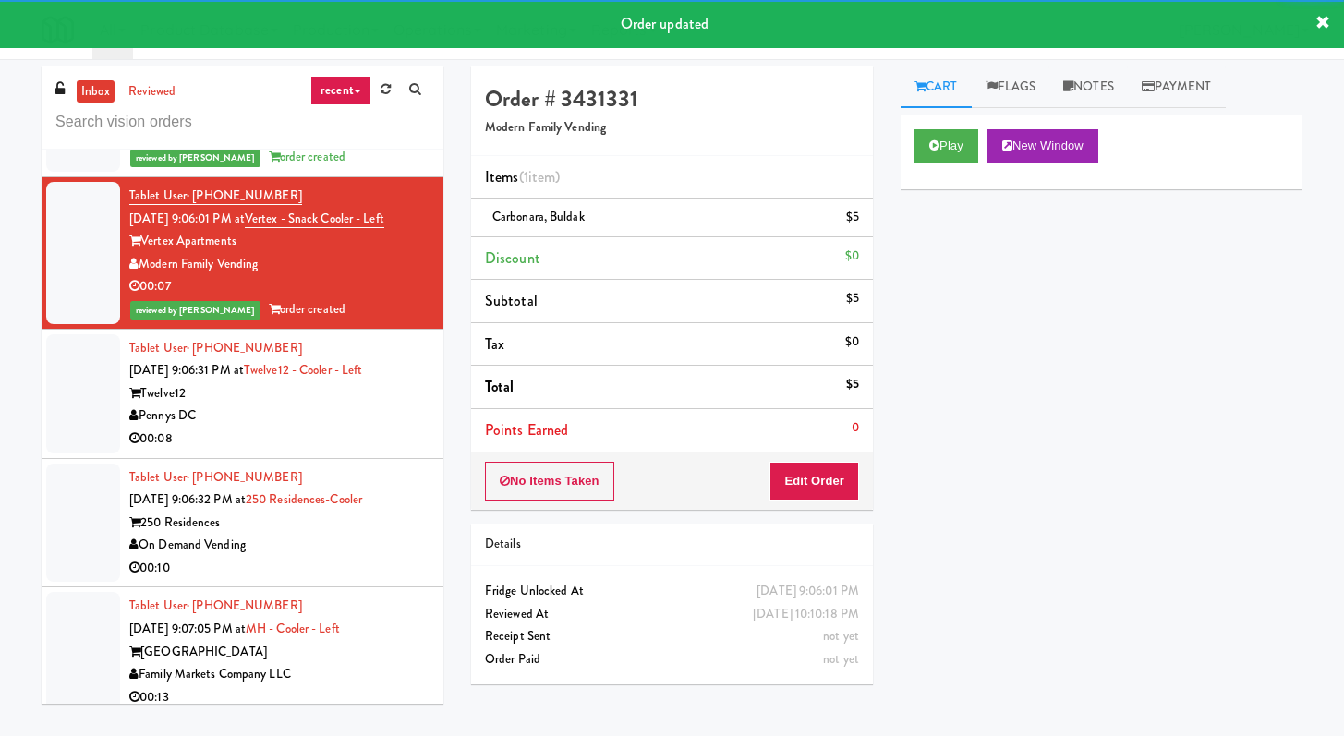
scroll to position [10863, 0]
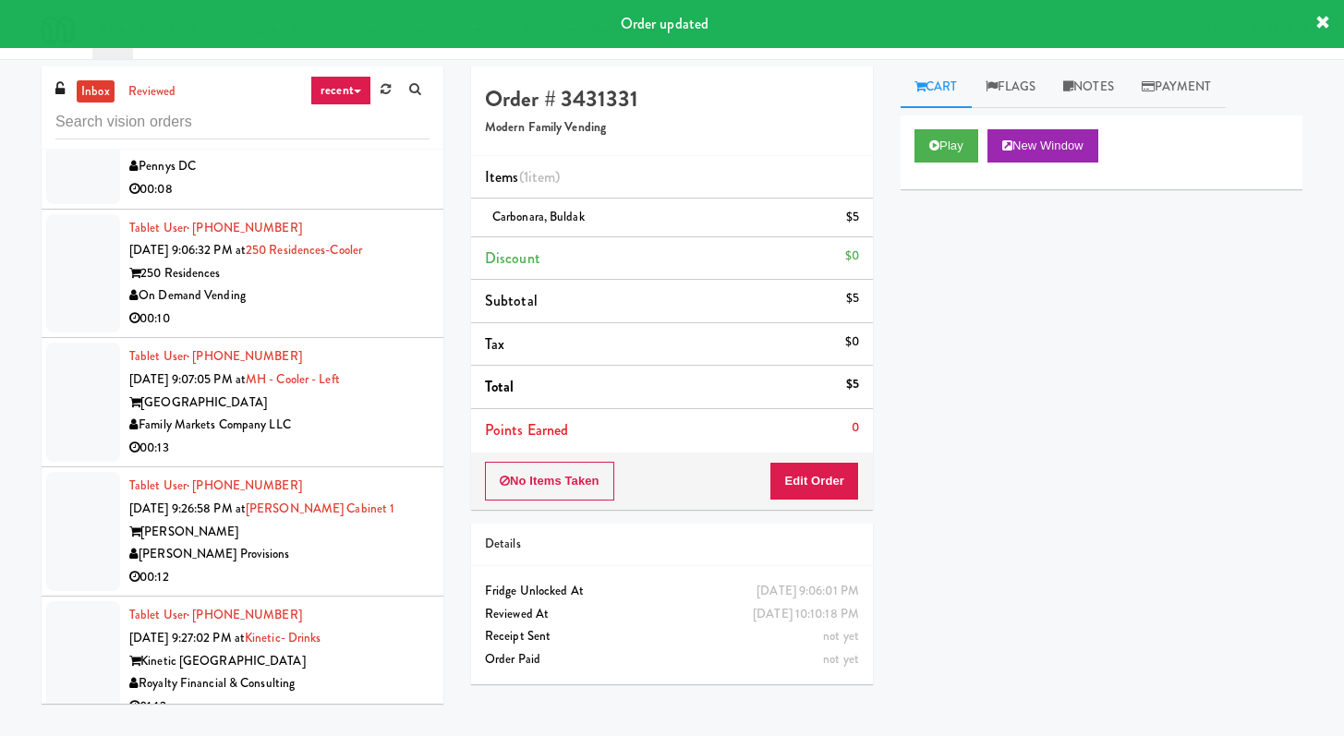
click at [403, 201] on div "00:08" at bounding box center [279, 189] width 300 height 23
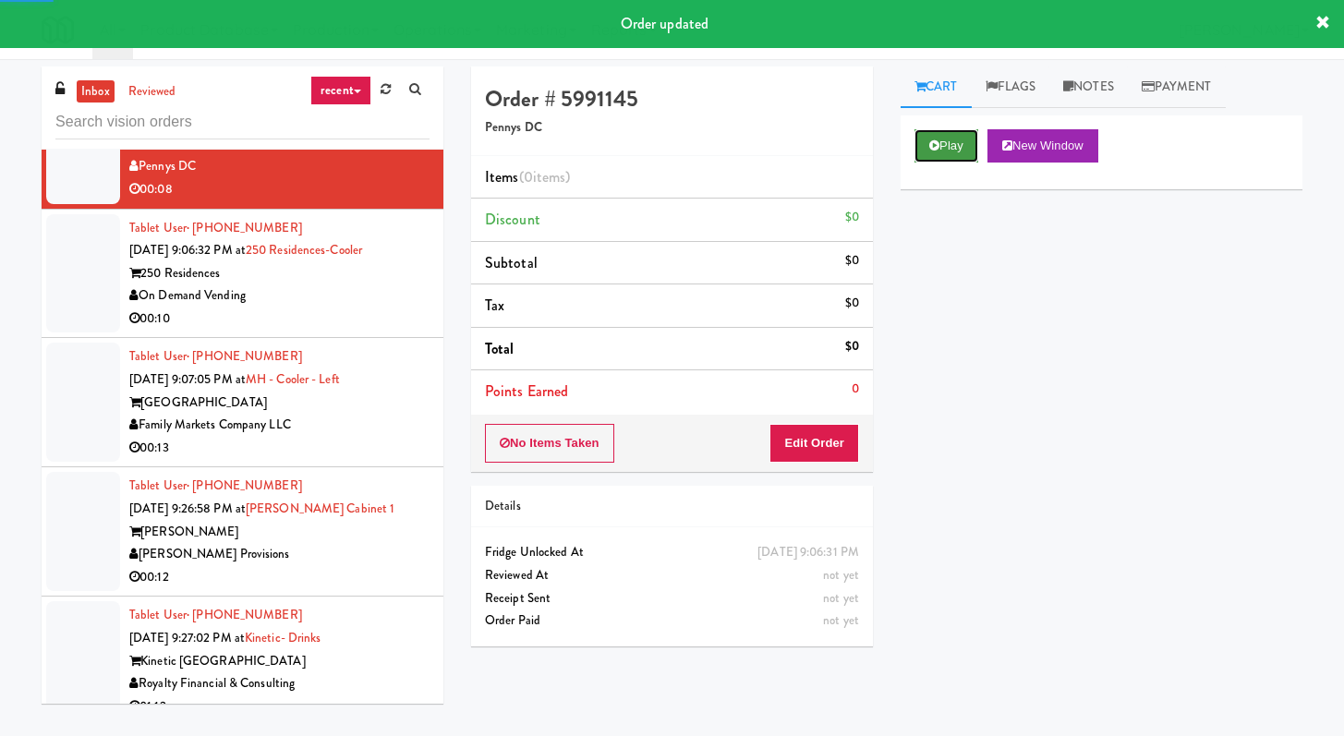
click at [967, 142] on button "Play" at bounding box center [946, 145] width 64 height 33
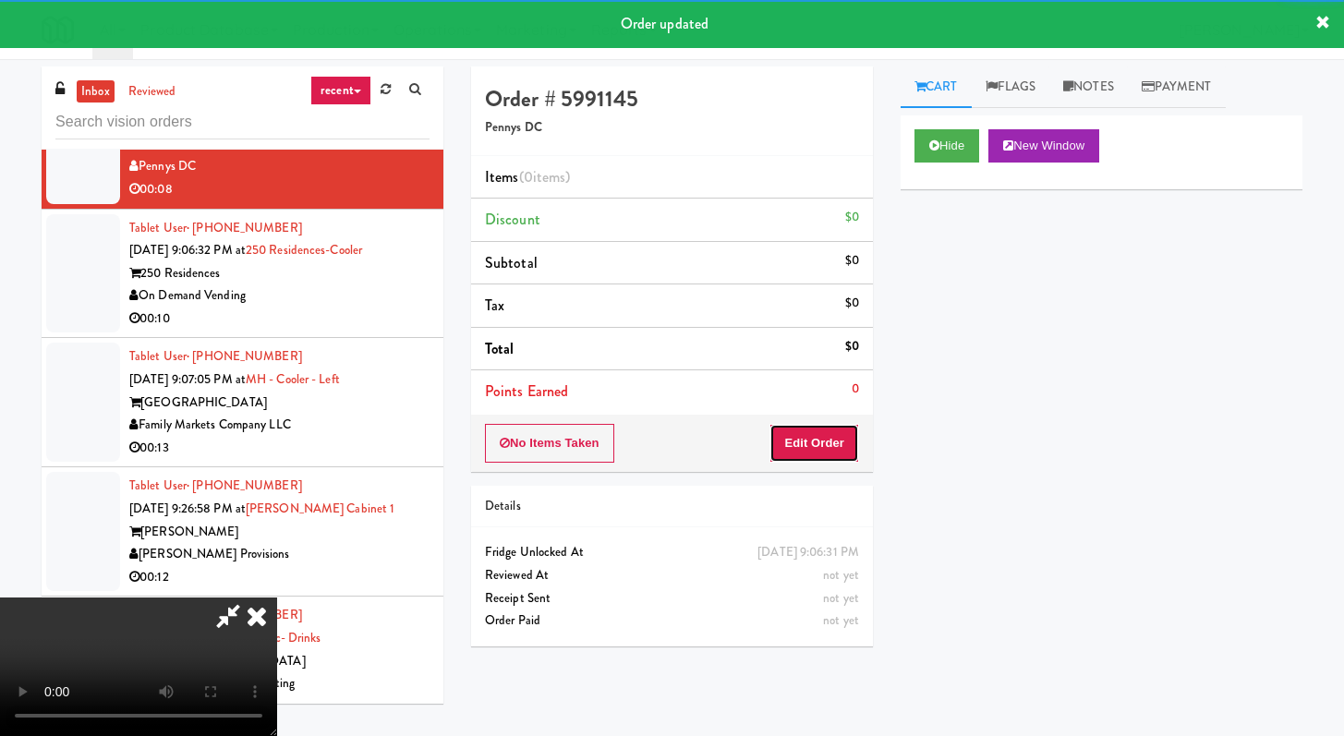
click at [808, 447] on button "Edit Order" at bounding box center [814, 443] width 90 height 39
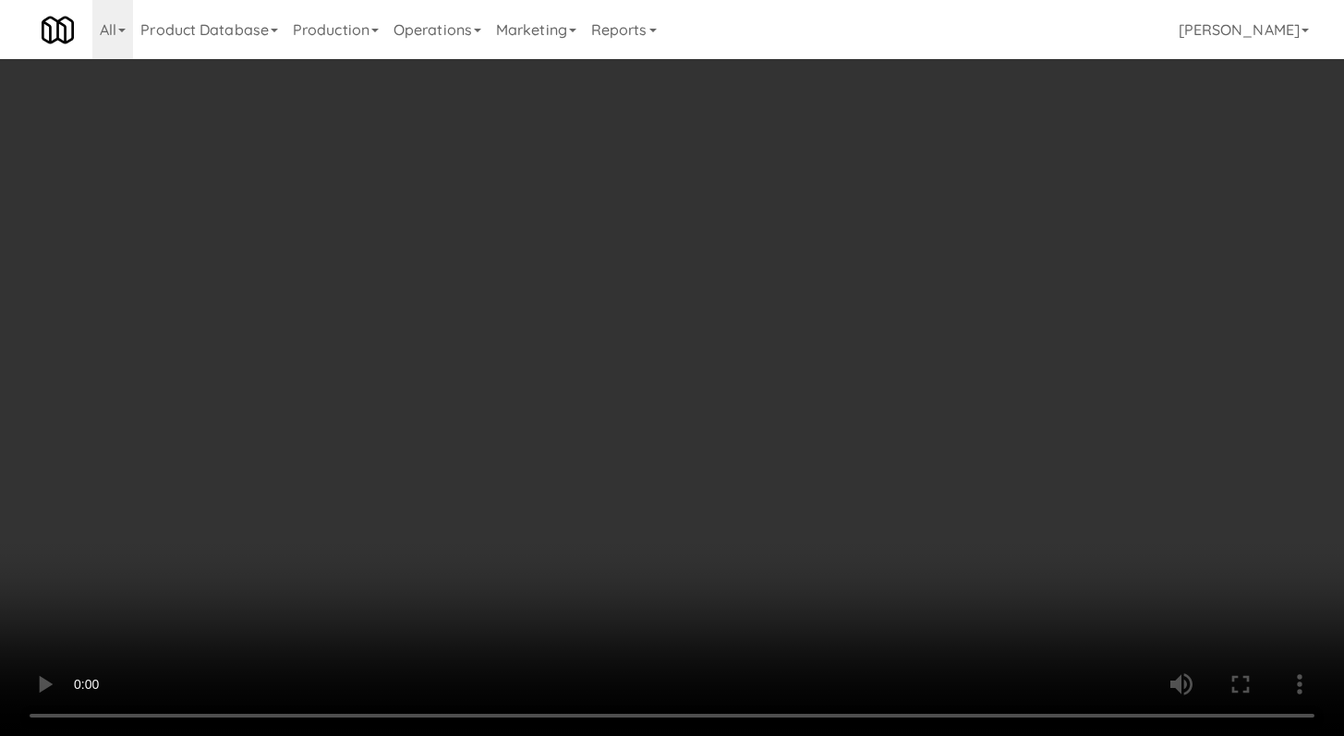
scroll to position [10818, 0]
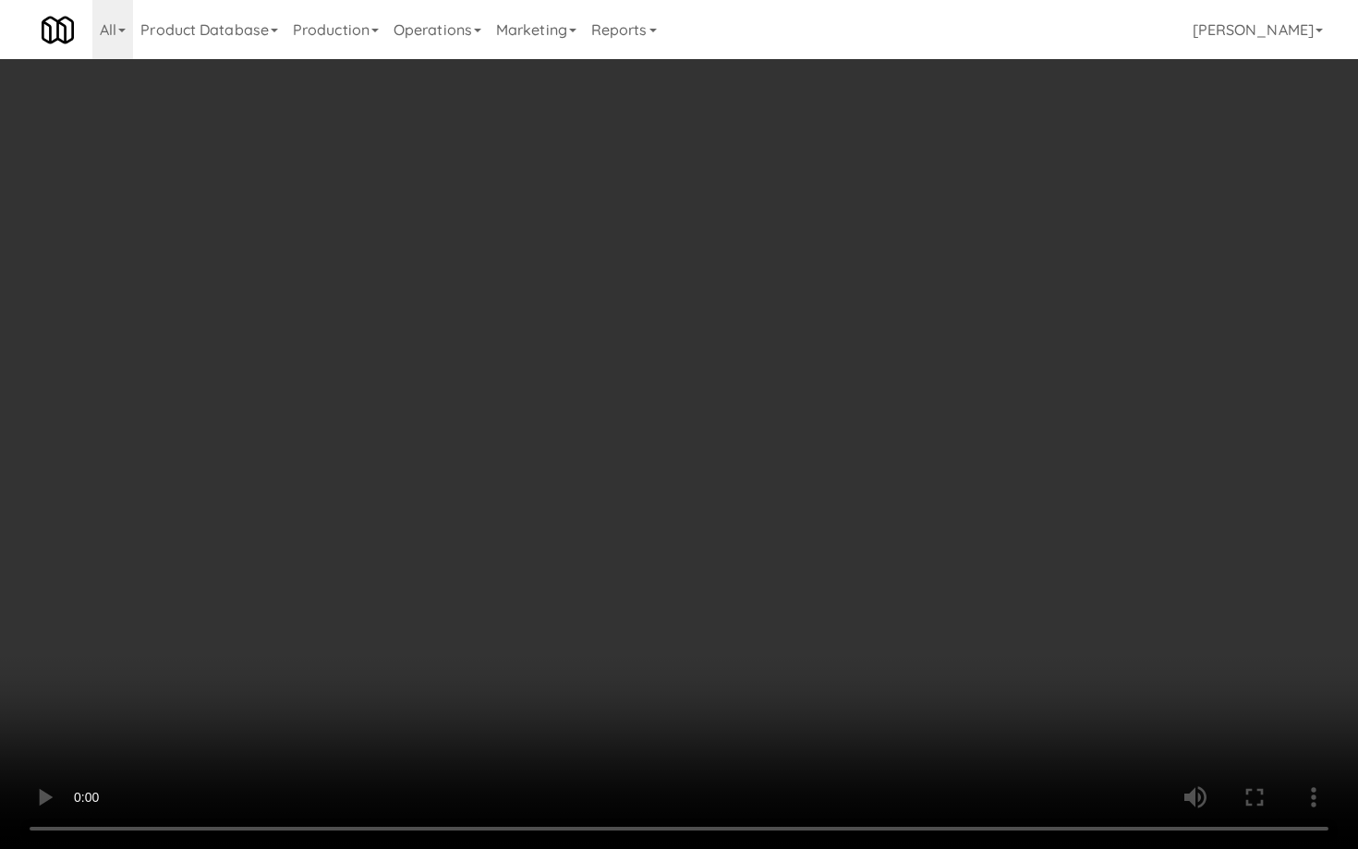
click at [709, 602] on video at bounding box center [679, 424] width 1358 height 849
click at [710, 600] on video at bounding box center [679, 424] width 1358 height 849
click at [731, 563] on video at bounding box center [679, 424] width 1358 height 849
click at [740, 557] on video at bounding box center [679, 424] width 1358 height 849
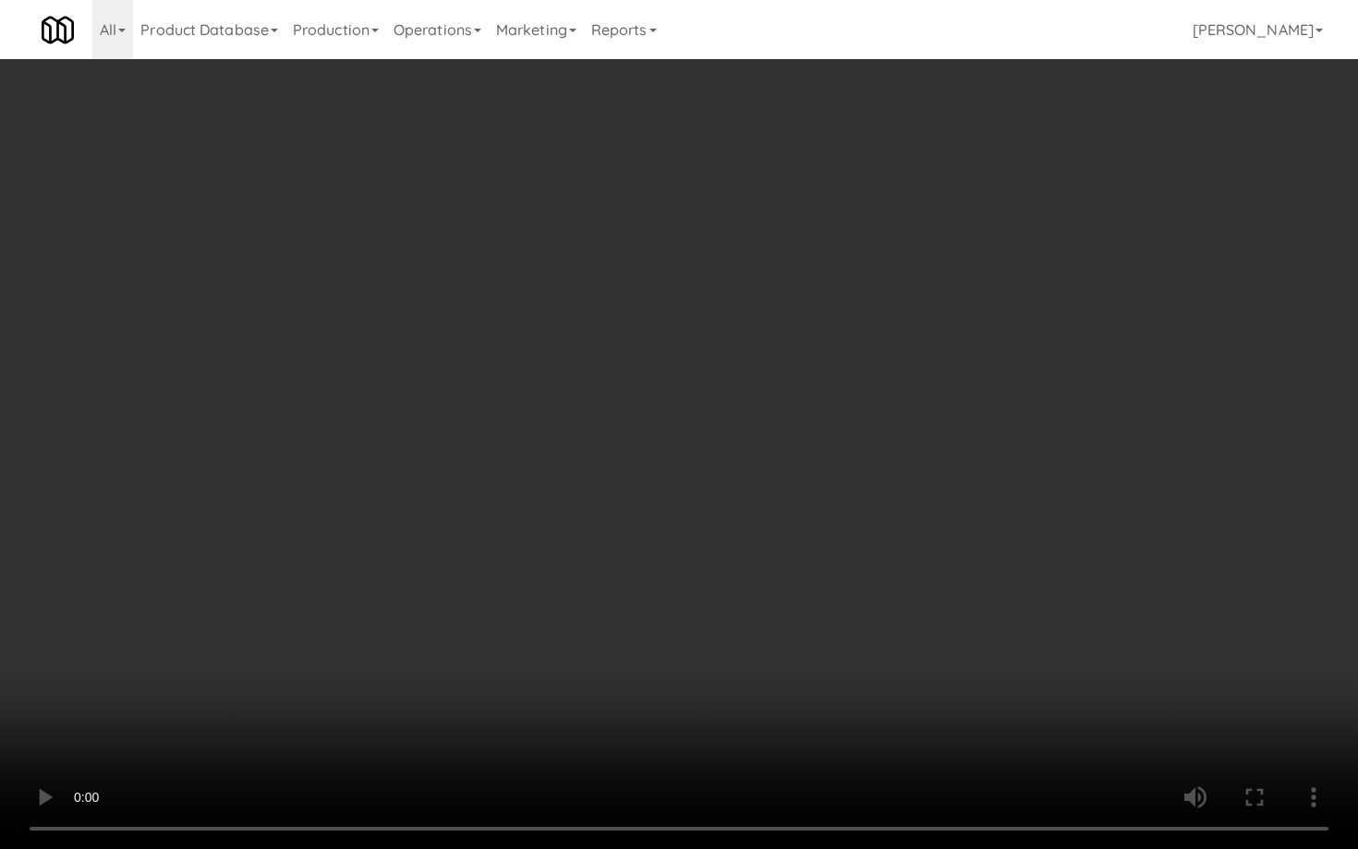
click at [740, 557] on video at bounding box center [679, 424] width 1358 height 849
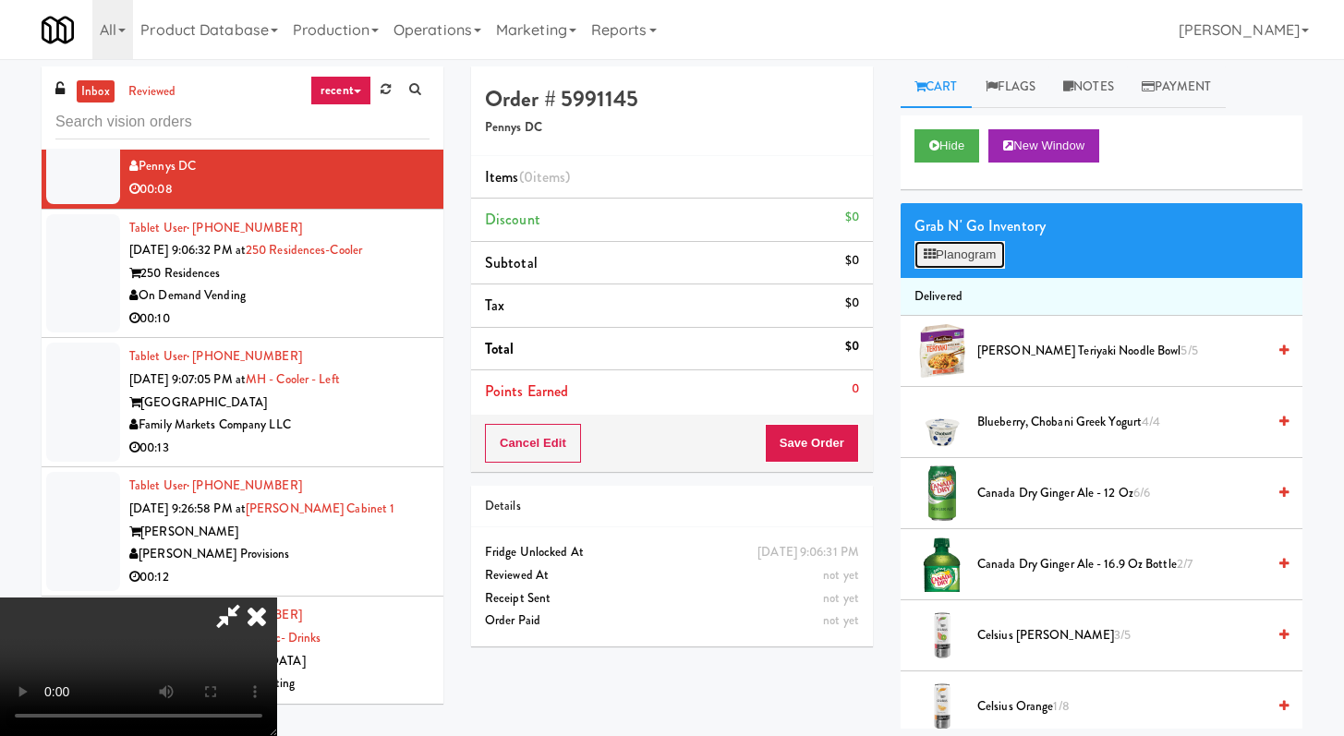
click at [943, 249] on button "Planogram" at bounding box center [959, 255] width 91 height 28
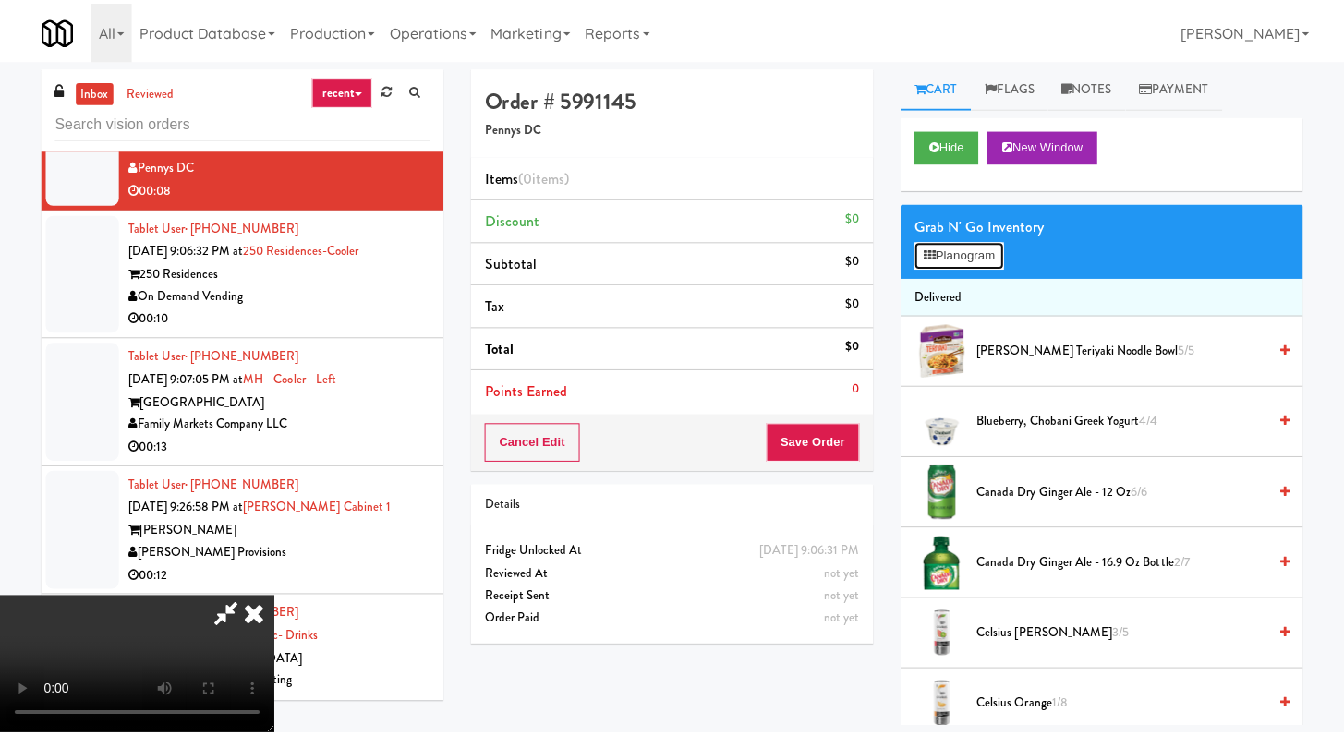
scroll to position [10818, 0]
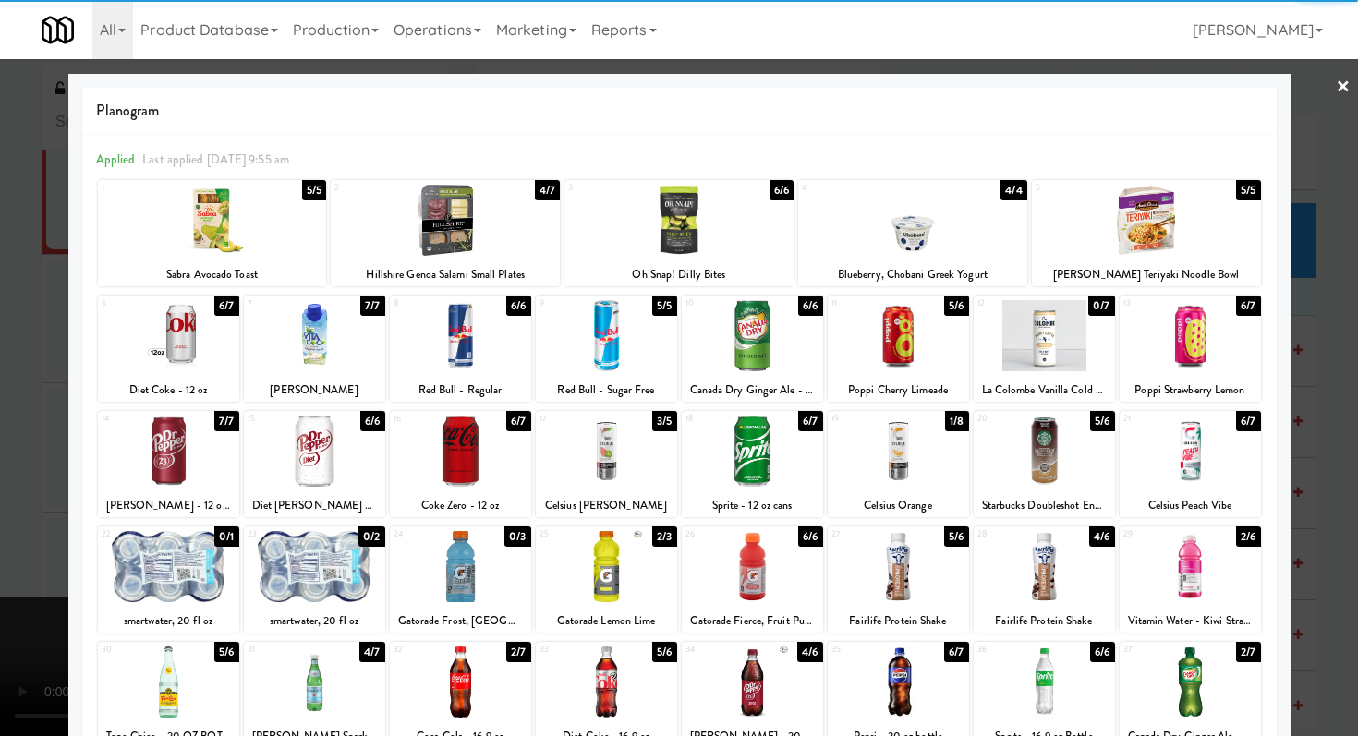
click at [198, 468] on div at bounding box center [168, 451] width 141 height 71
click at [0, 449] on div at bounding box center [679, 368] width 1358 height 736
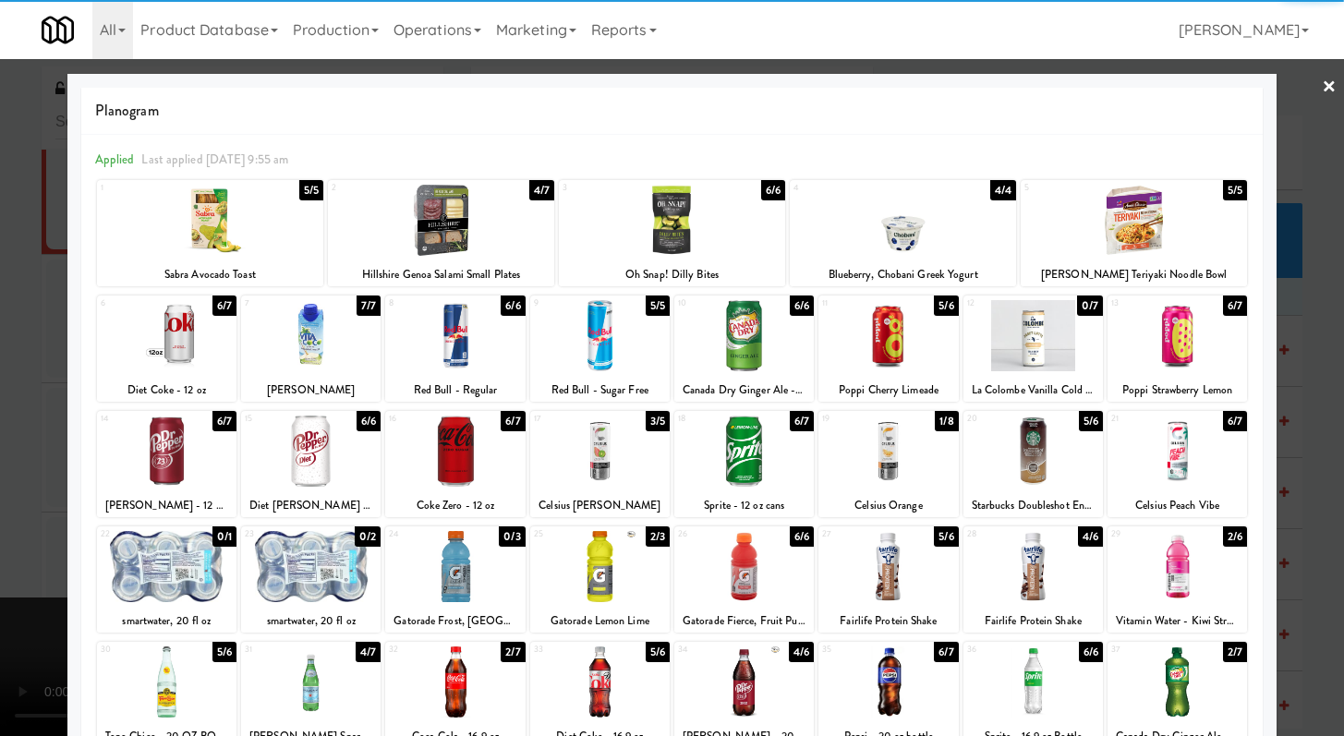
scroll to position [10863, 0]
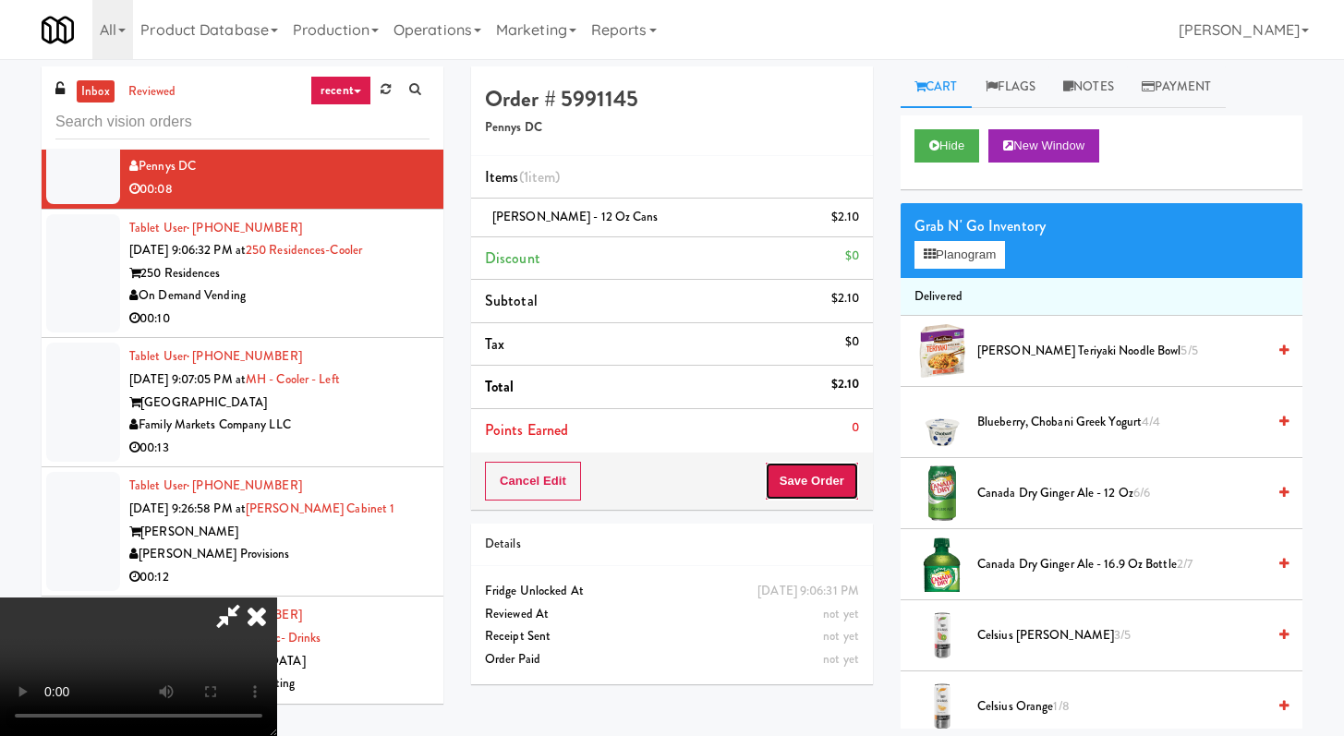
click at [835, 480] on button "Save Order" at bounding box center [812, 481] width 94 height 39
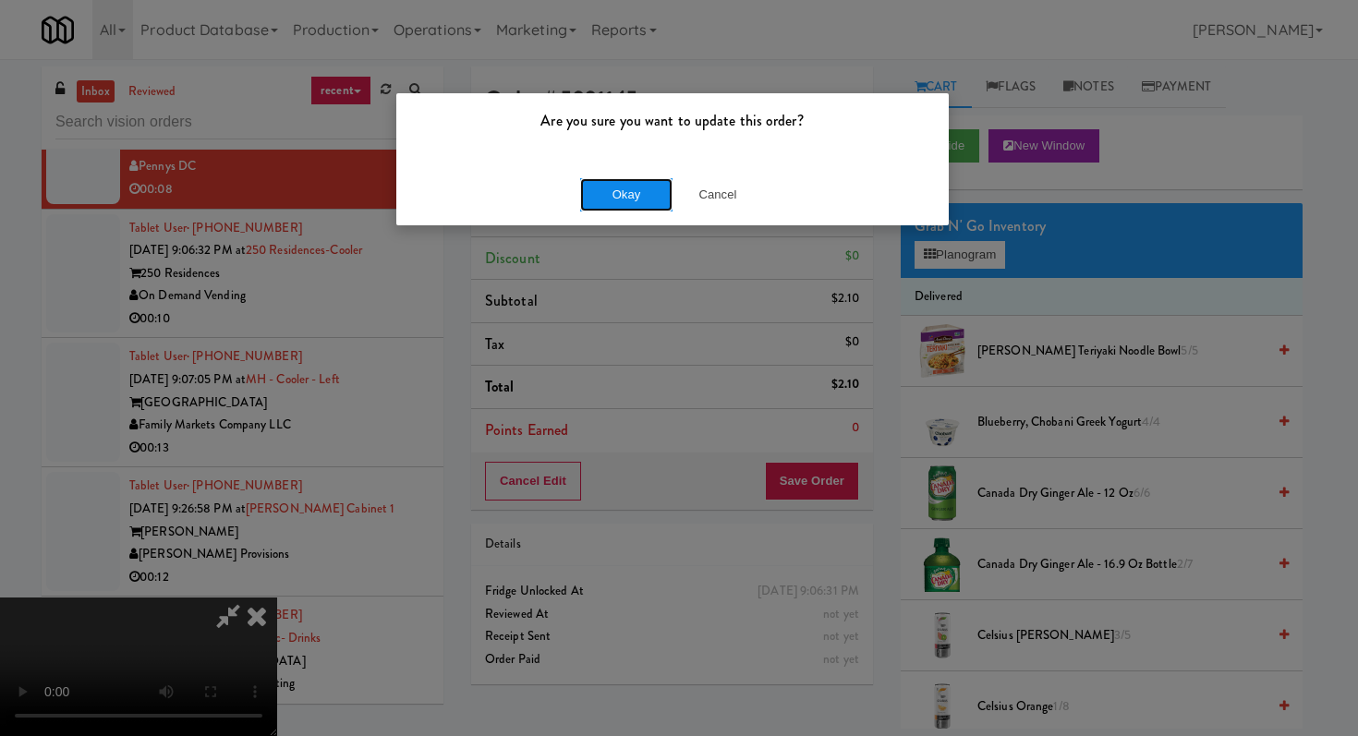
click at [610, 203] on button "Okay" at bounding box center [626, 194] width 92 height 33
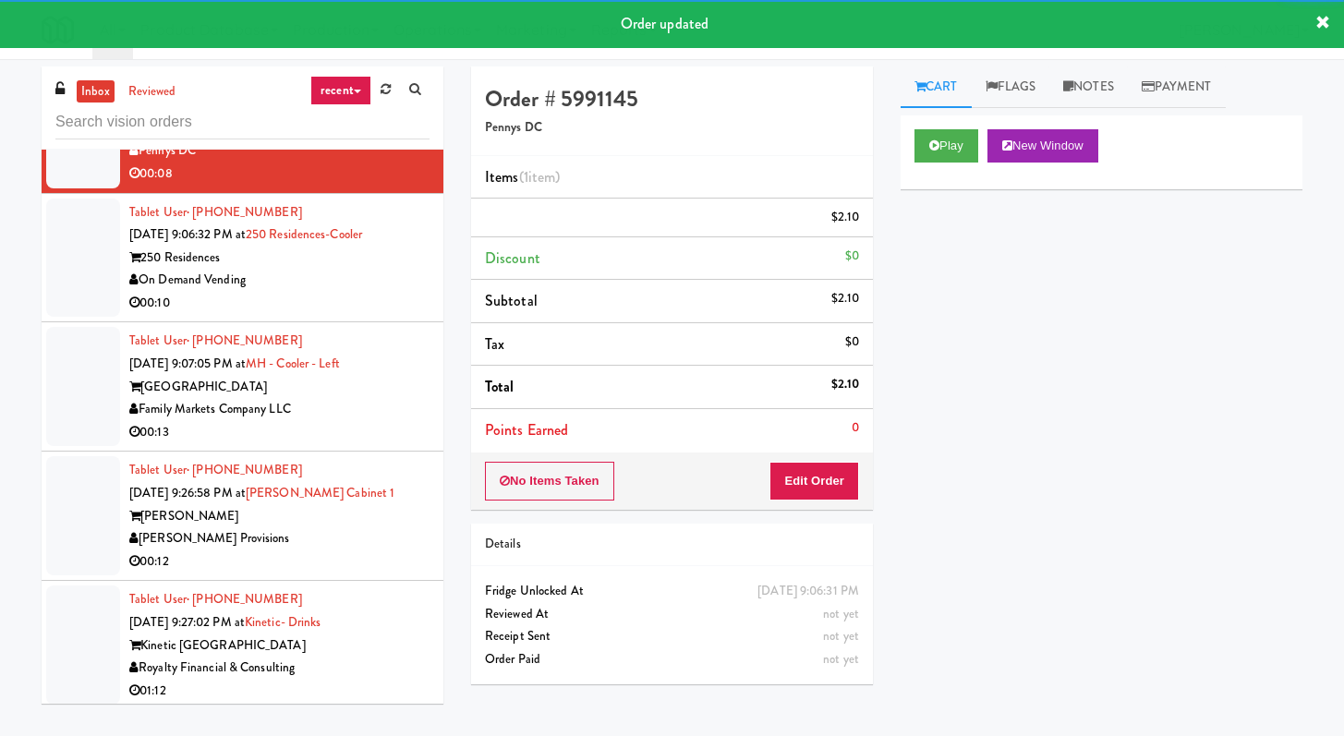
scroll to position [10915, 0]
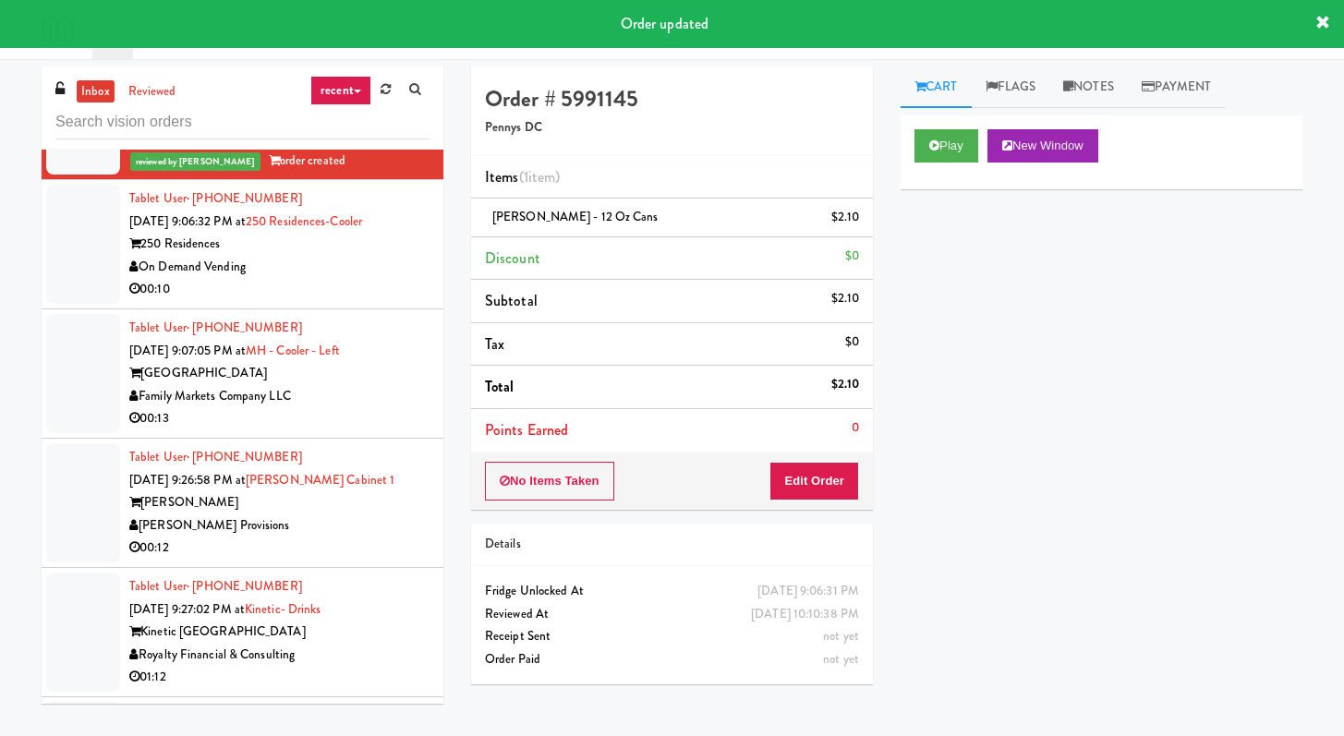
click at [341, 301] on div "00:10" at bounding box center [279, 289] width 300 height 23
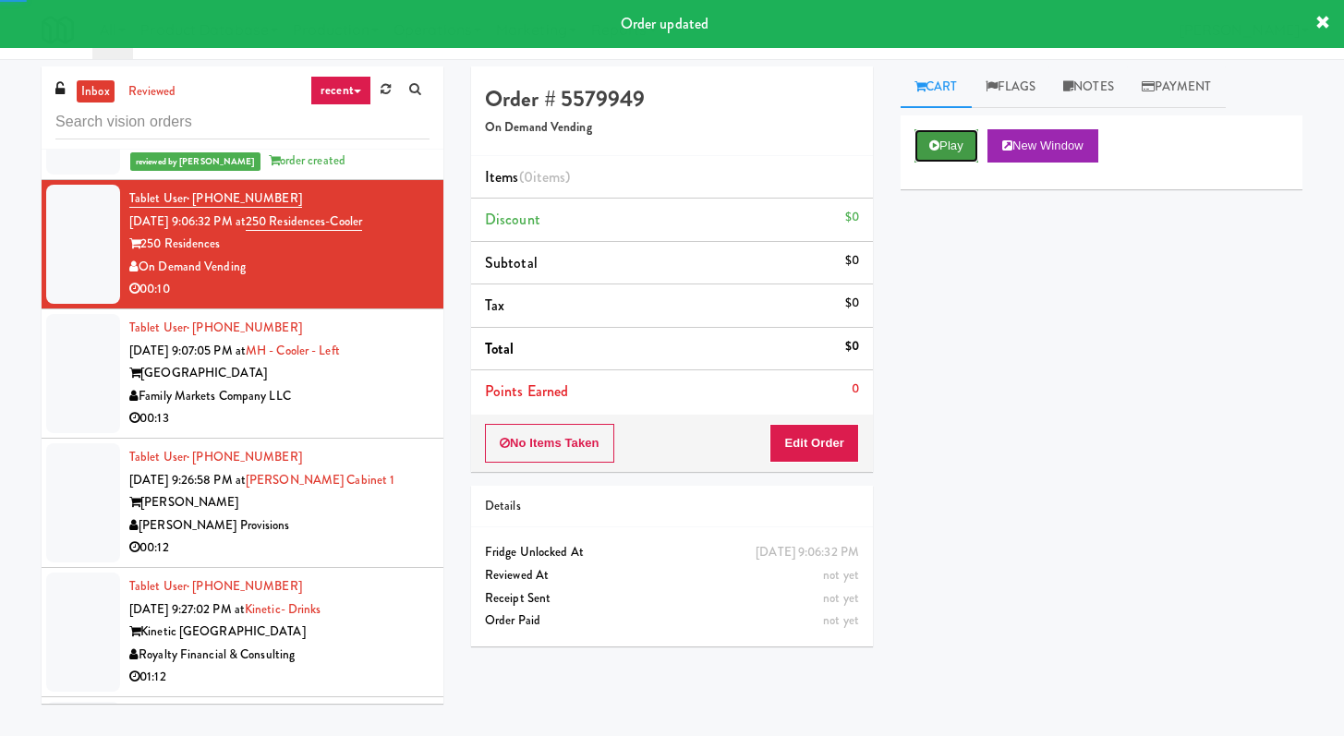
click at [965, 143] on button "Play" at bounding box center [946, 145] width 64 height 33
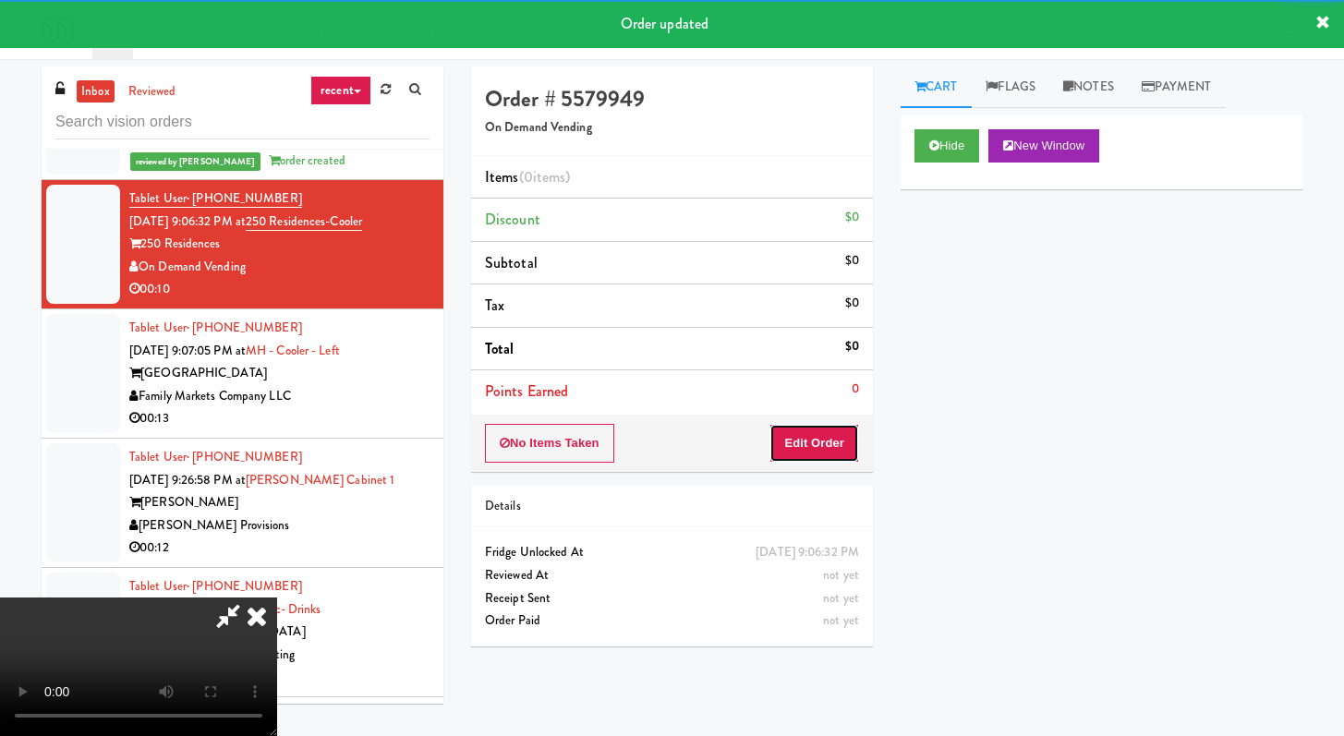
click at [824, 442] on button "Edit Order" at bounding box center [814, 443] width 90 height 39
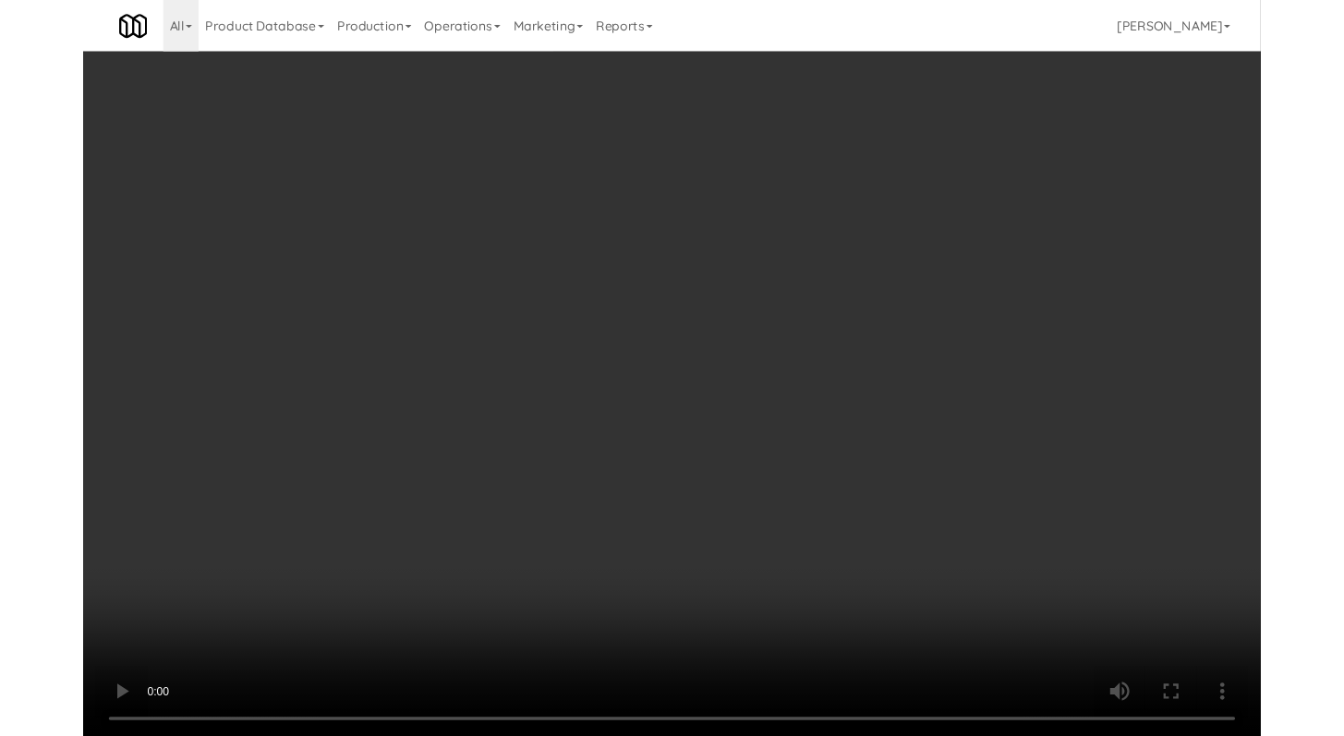
scroll to position [10915, 0]
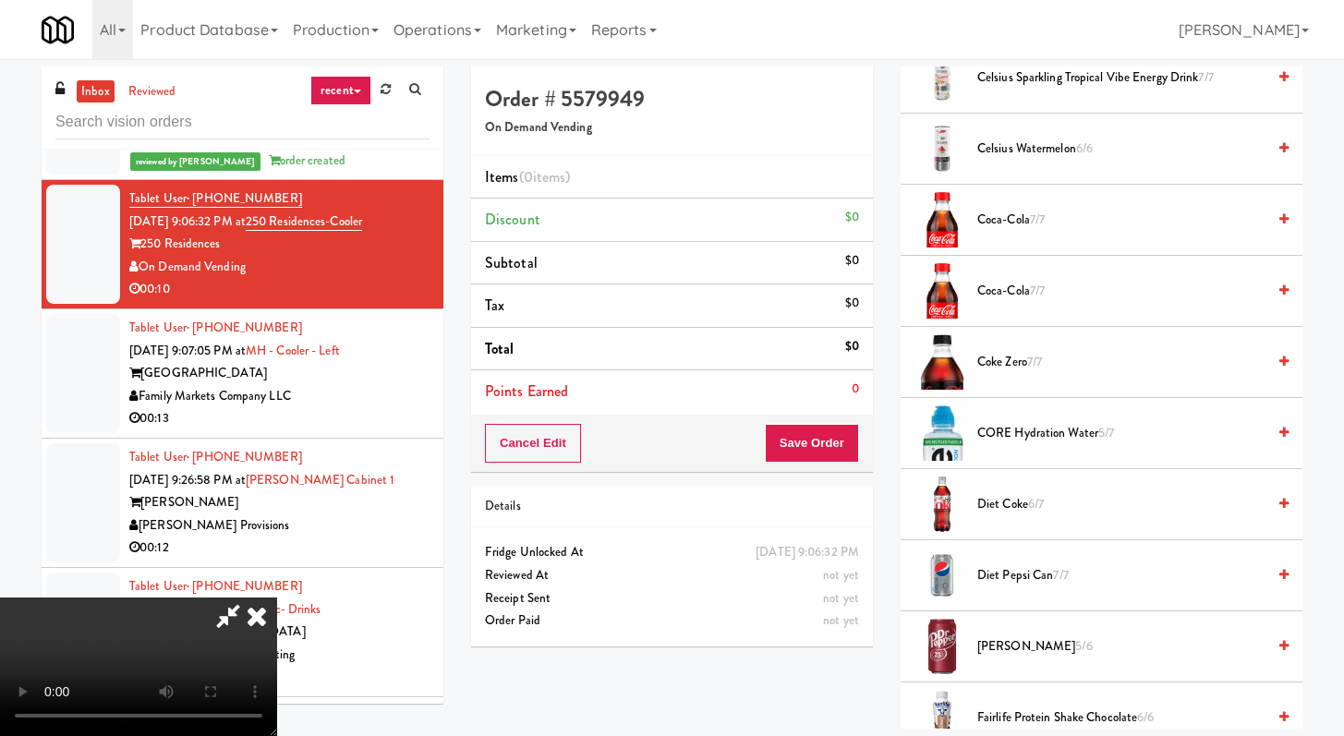
click at [1022, 438] on span "CORE Hydration Water 5/7" at bounding box center [1121, 433] width 288 height 23
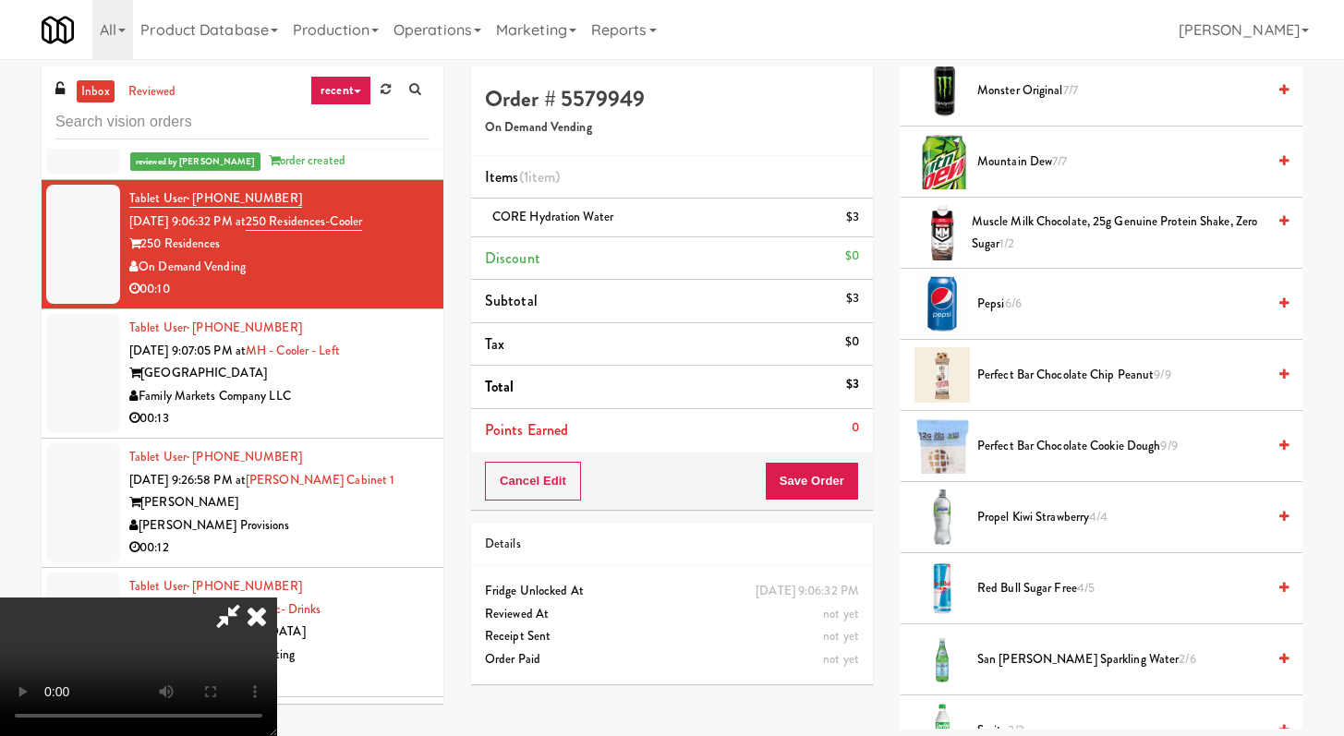
scroll to position [2253, 0]
click at [1030, 676] on li "San Pellegrino Sparkling Water 2/6" at bounding box center [1101, 657] width 402 height 71
click at [1032, 658] on span "San Pellegrino Sparkling Water 2/6" at bounding box center [1121, 657] width 288 height 23
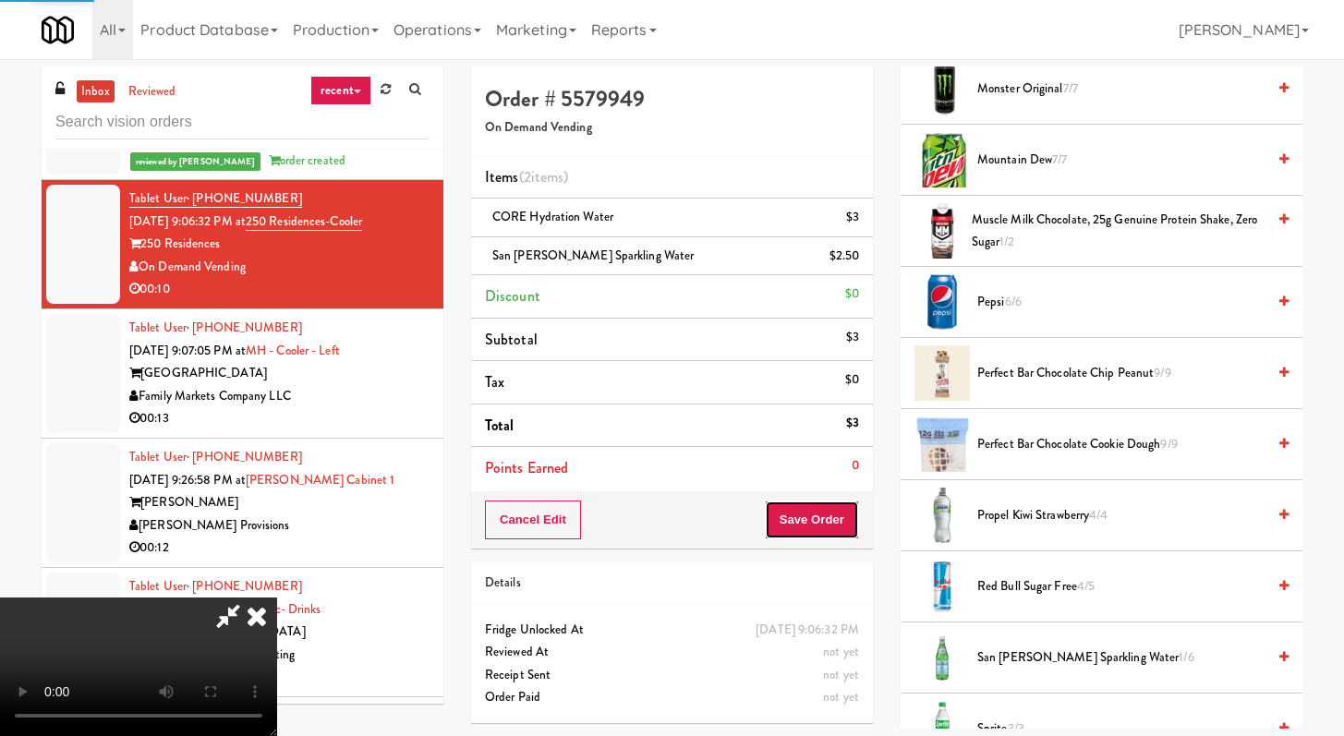
click at [846, 510] on button "Save Order" at bounding box center [812, 520] width 94 height 39
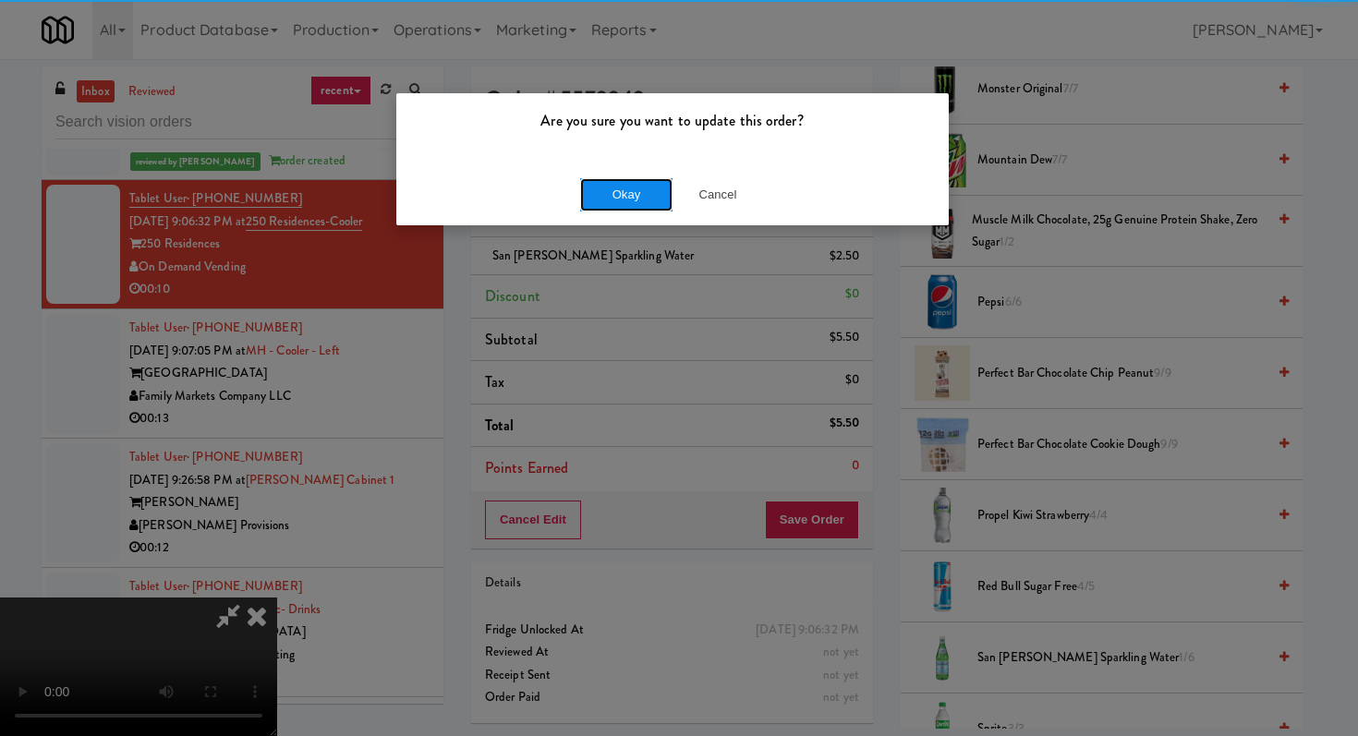
click at [634, 179] on button "Okay" at bounding box center [626, 194] width 92 height 33
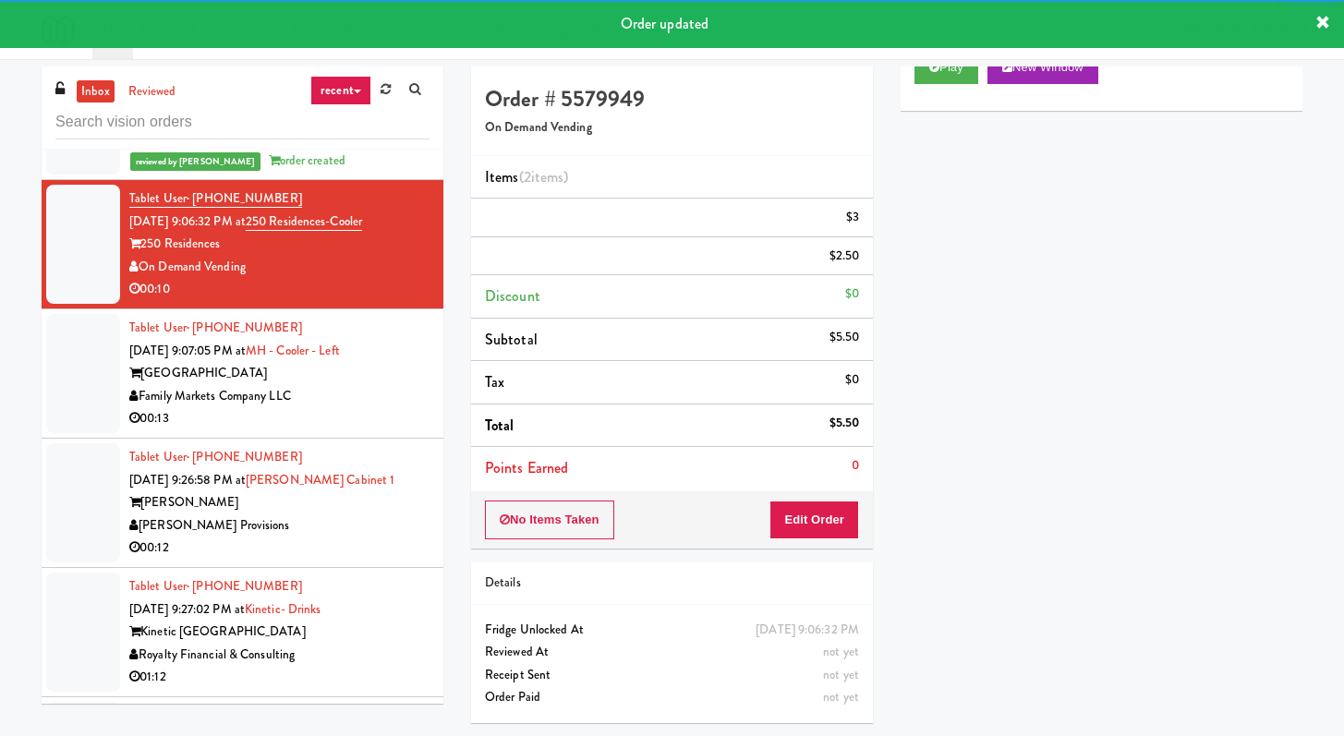
scroll to position [10970, 0]
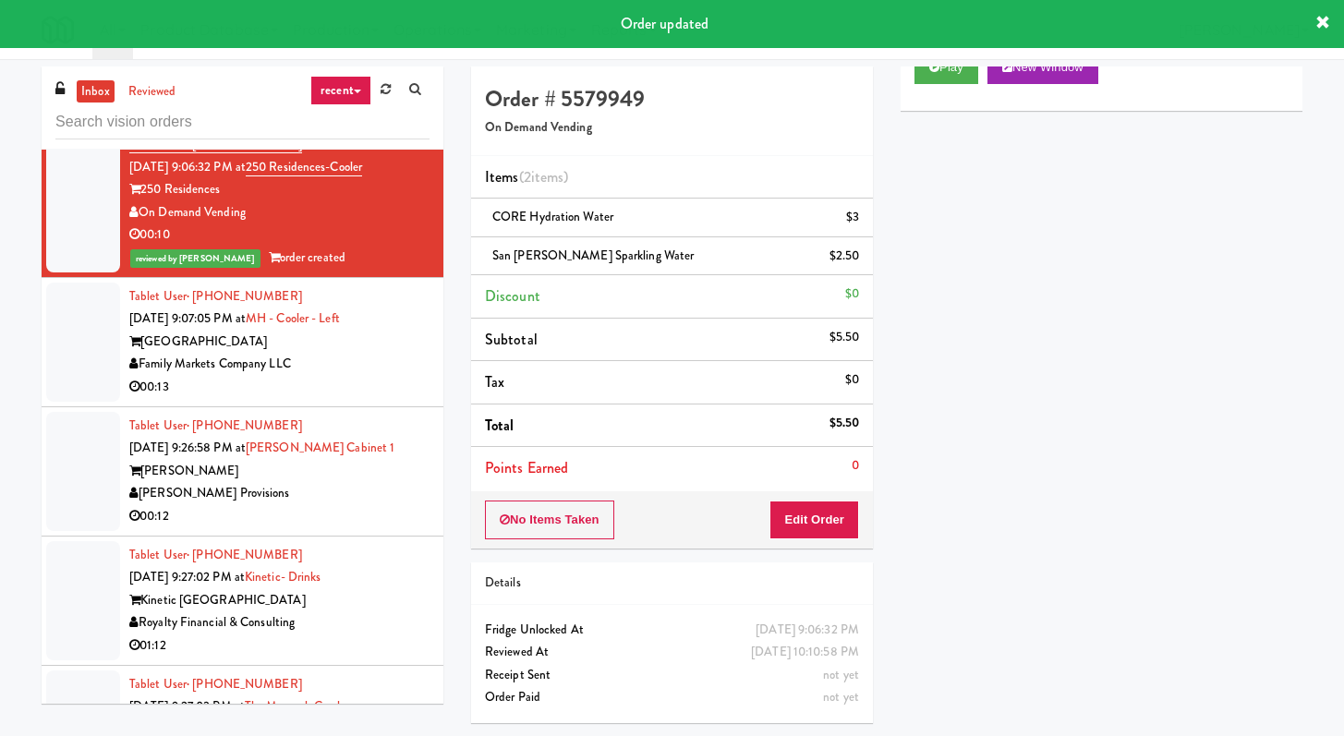
click at [384, 399] on div "00:13" at bounding box center [279, 387] width 300 height 23
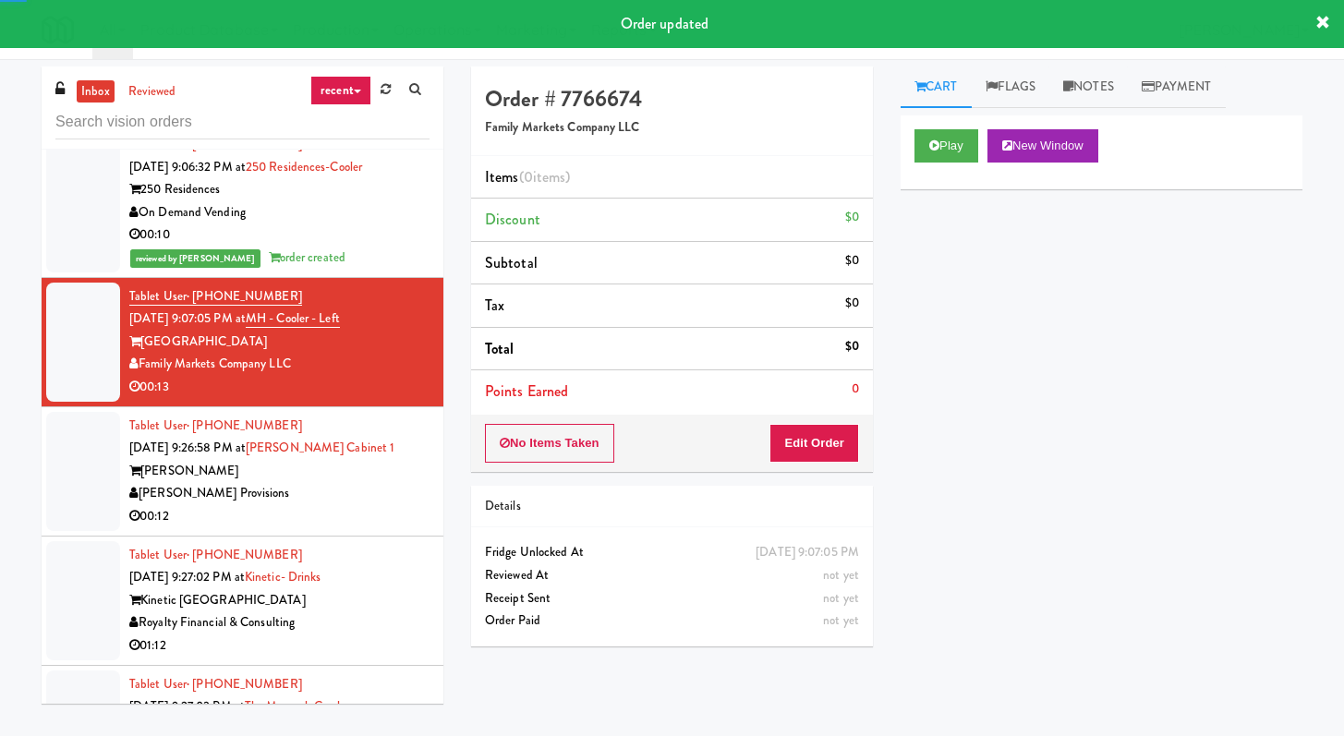
click at [920, 118] on div "Play New Window" at bounding box center [1101, 152] width 402 height 74
click at [924, 140] on button "Play" at bounding box center [946, 145] width 64 height 33
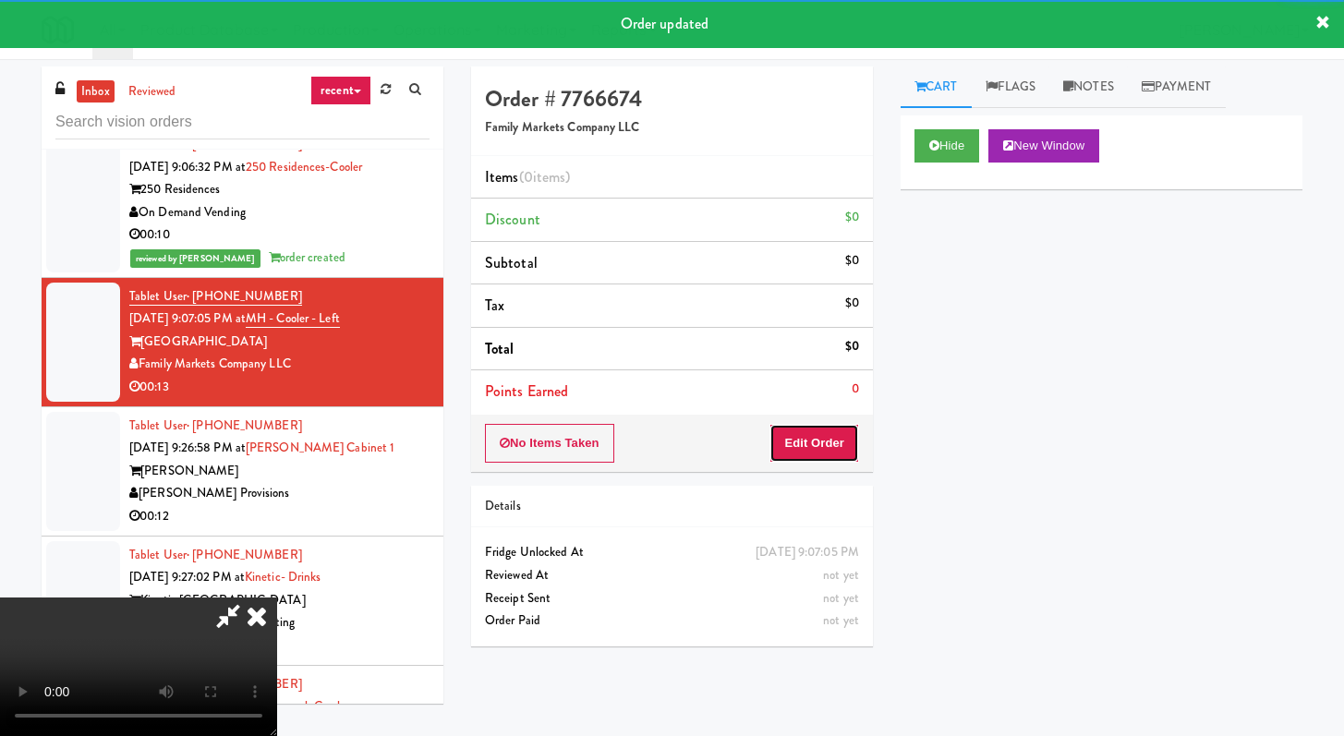
click at [837, 449] on button "Edit Order" at bounding box center [814, 443] width 90 height 39
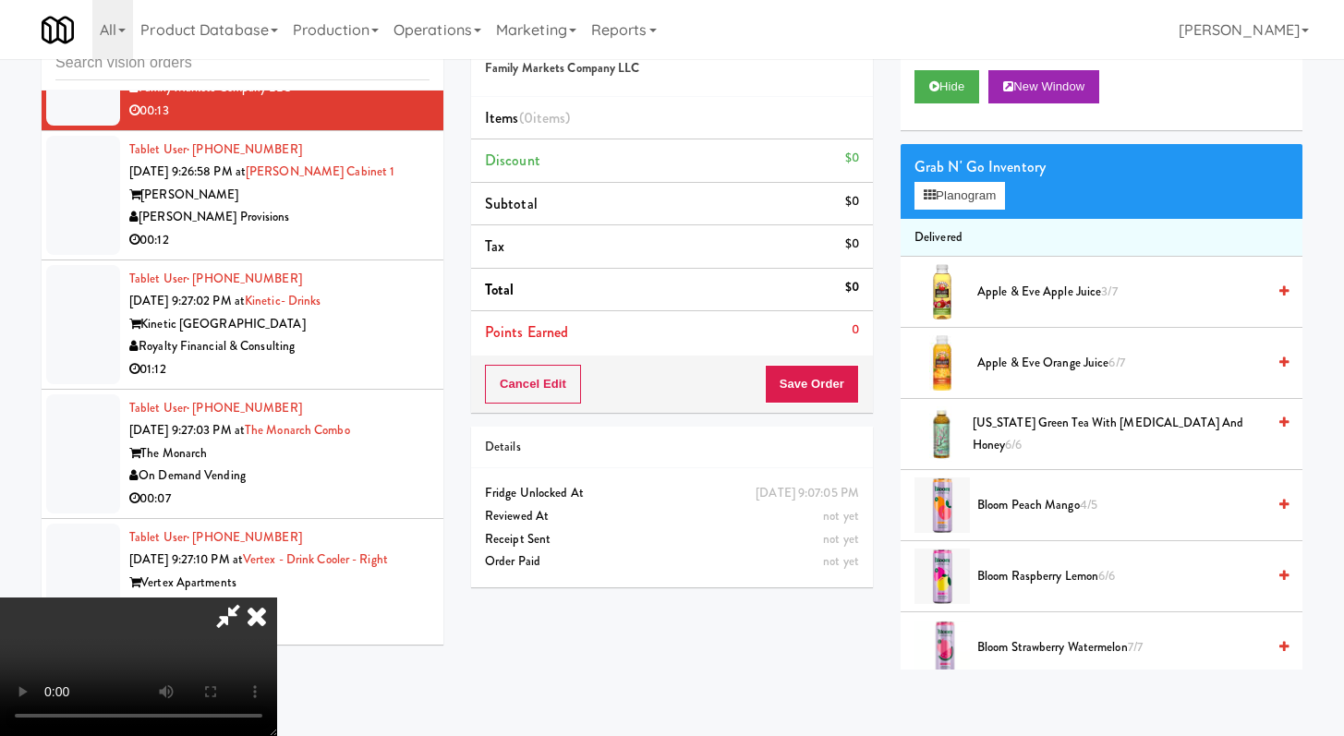
scroll to position [11141, 0]
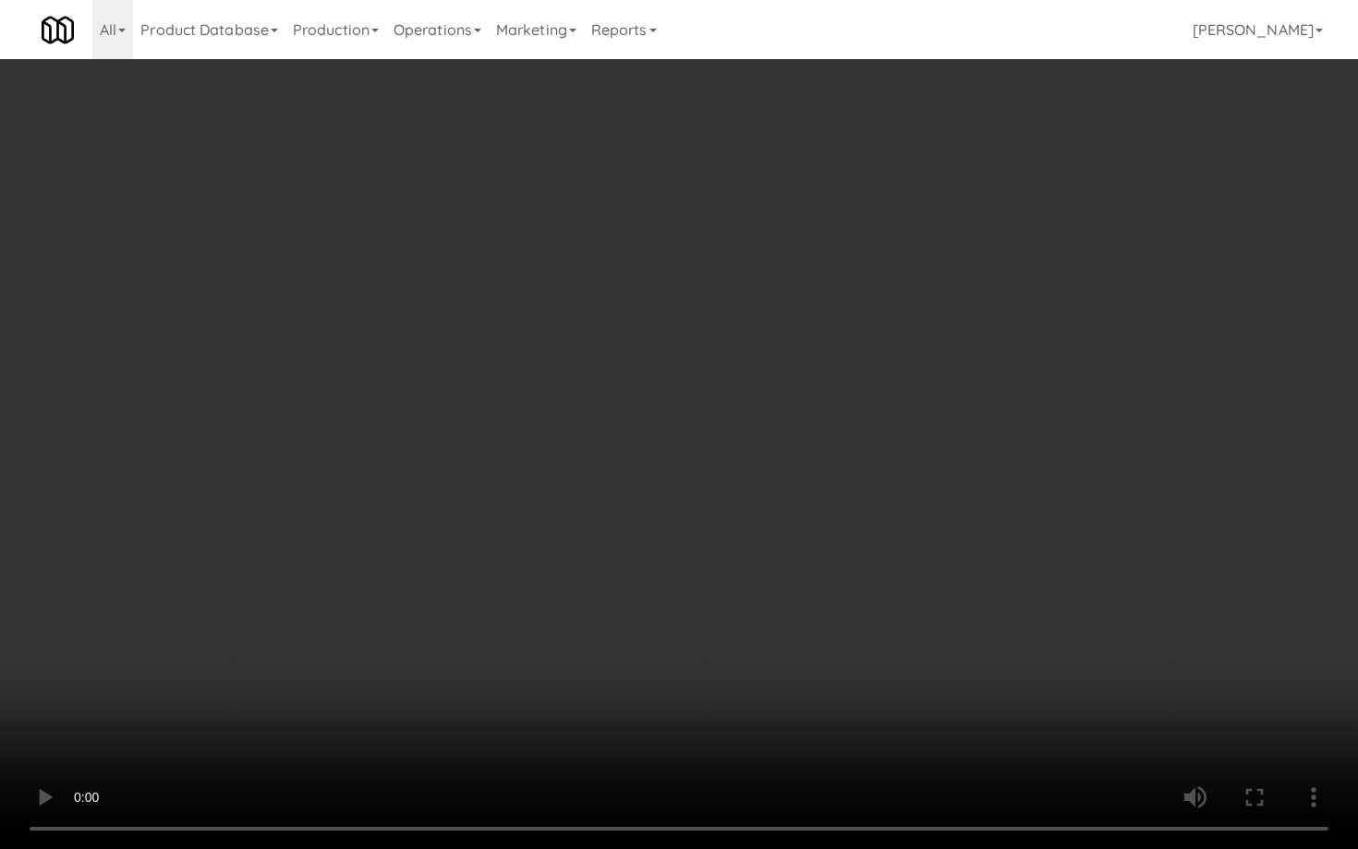
click at [527, 564] on video at bounding box center [679, 424] width 1358 height 849
click at [526, 564] on video at bounding box center [679, 424] width 1358 height 849
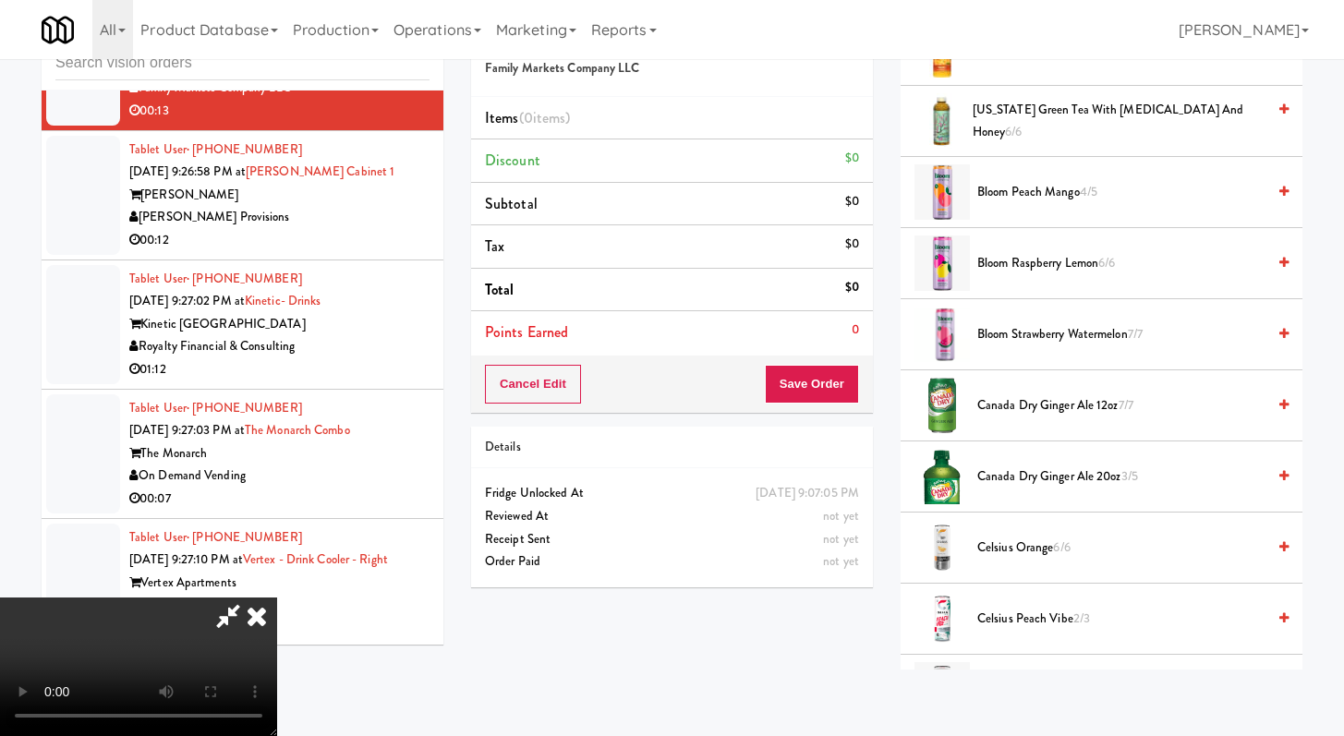
scroll to position [642, 0]
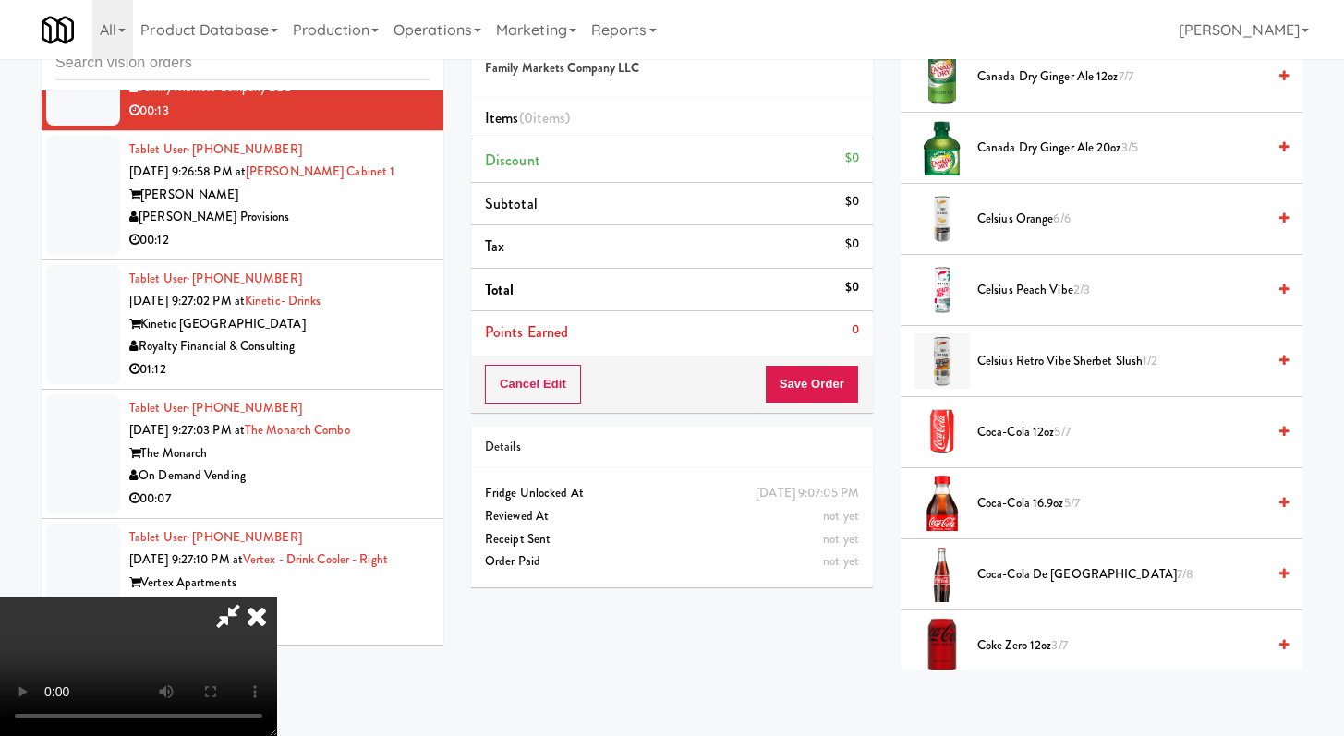
click at [1013, 442] on span "Coca-Cola 12oz 5/7" at bounding box center [1121, 432] width 288 height 23
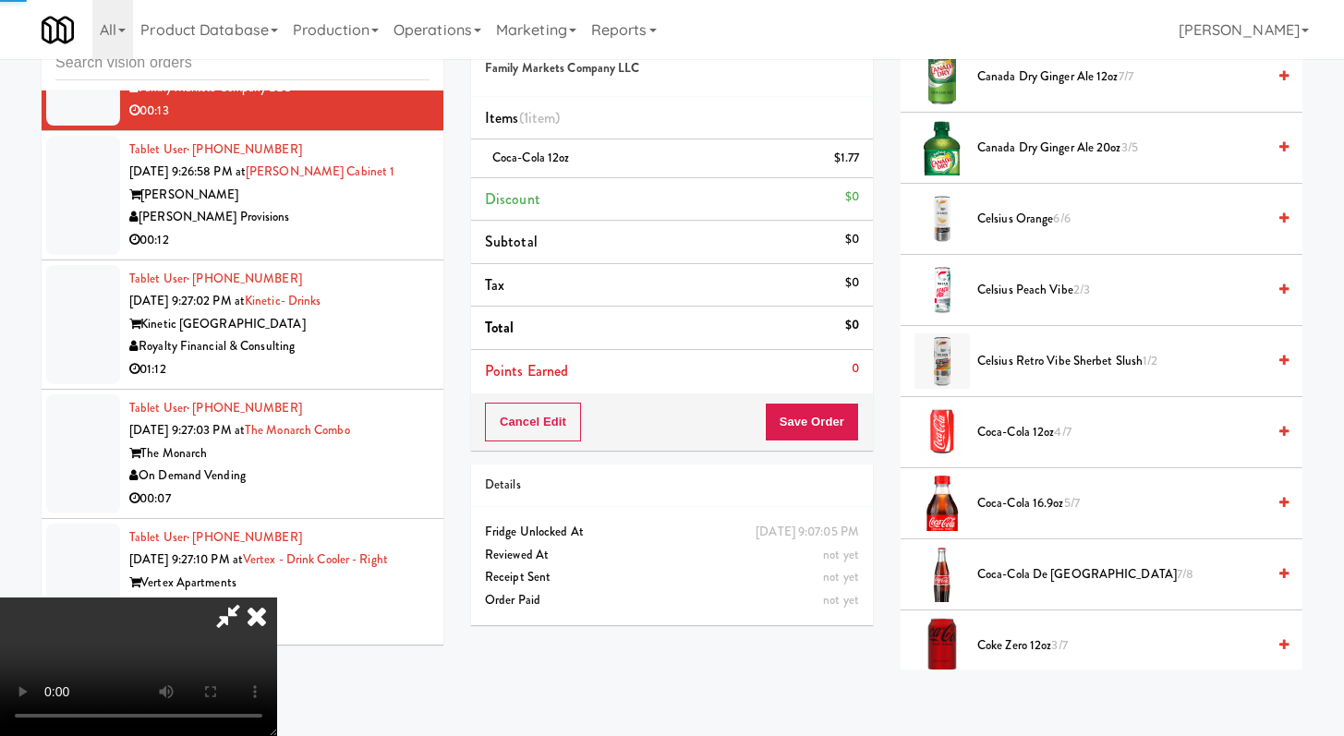
click at [277, 598] on video at bounding box center [138, 667] width 277 height 139
click at [821, 422] on button "Save Order" at bounding box center [812, 422] width 94 height 39
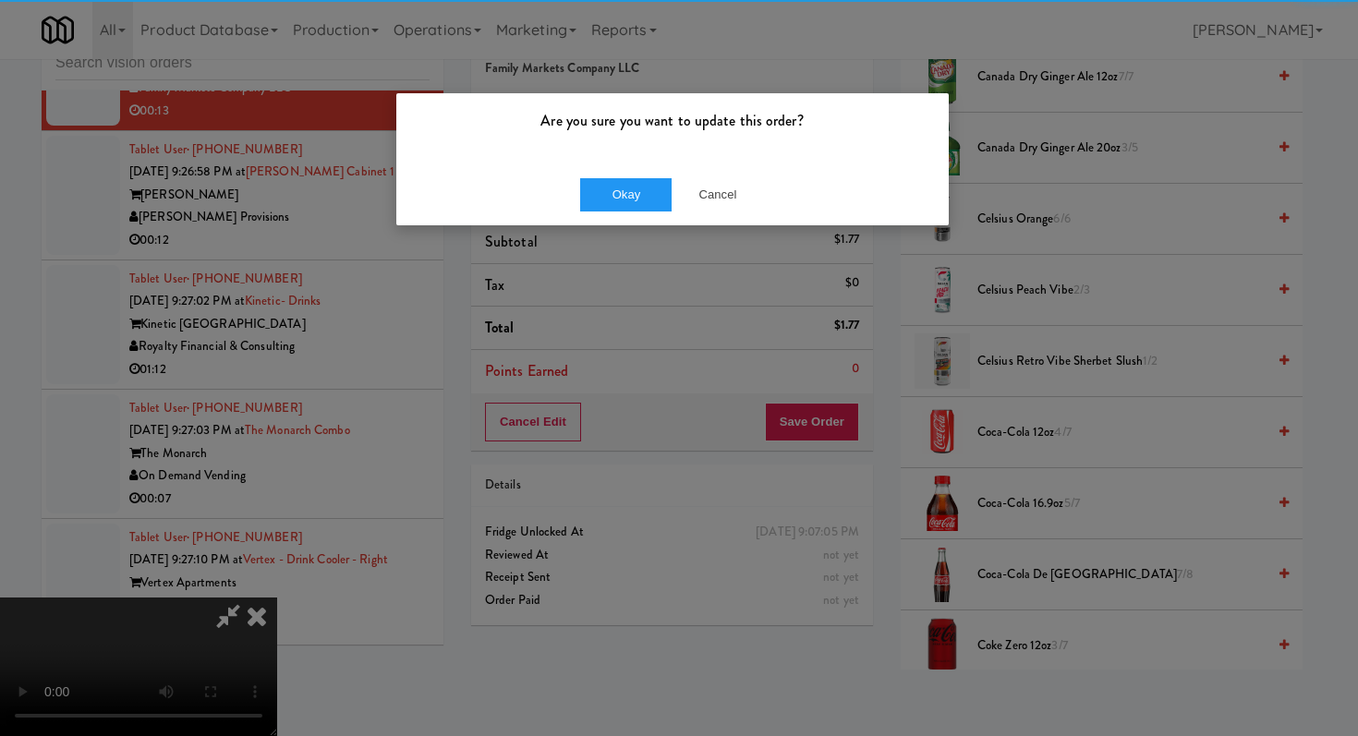
click at [621, 170] on div "Okay Cancel" at bounding box center [672, 194] width 552 height 62
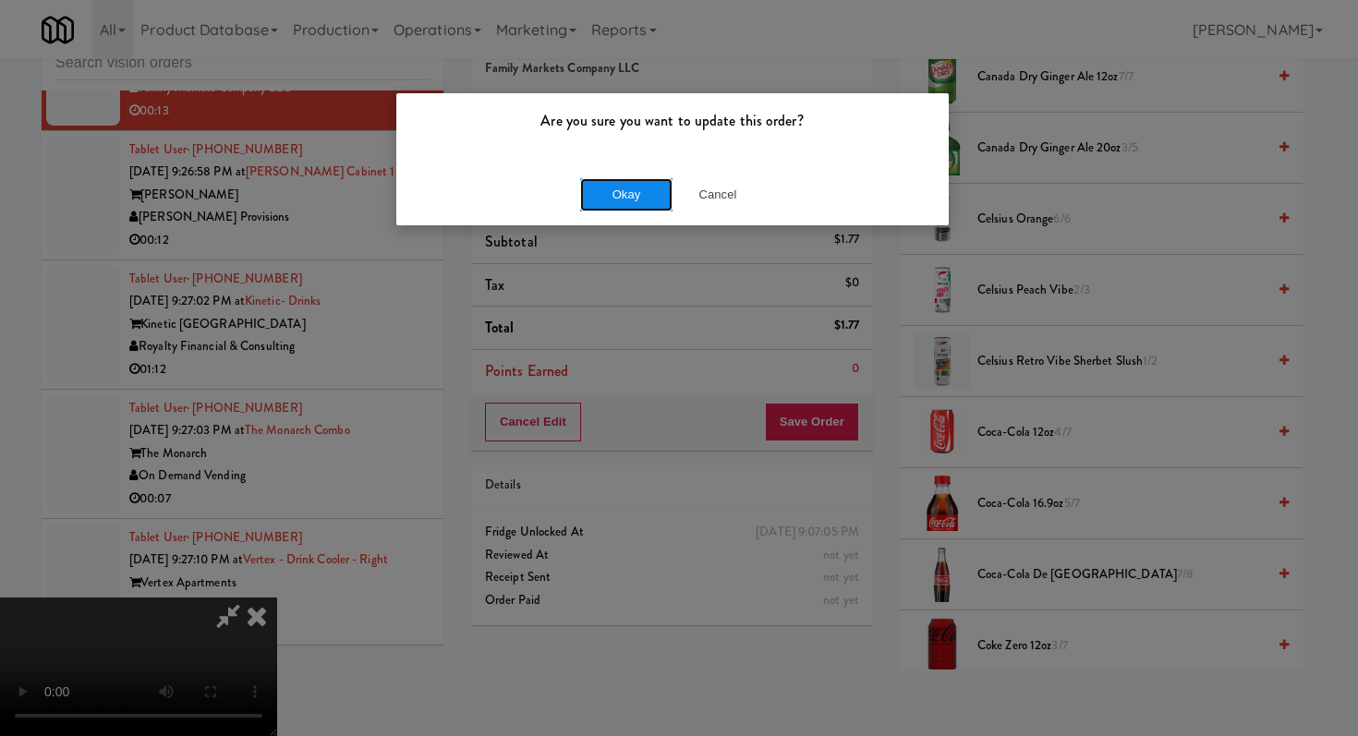
click at [621, 193] on button "Okay" at bounding box center [626, 194] width 92 height 33
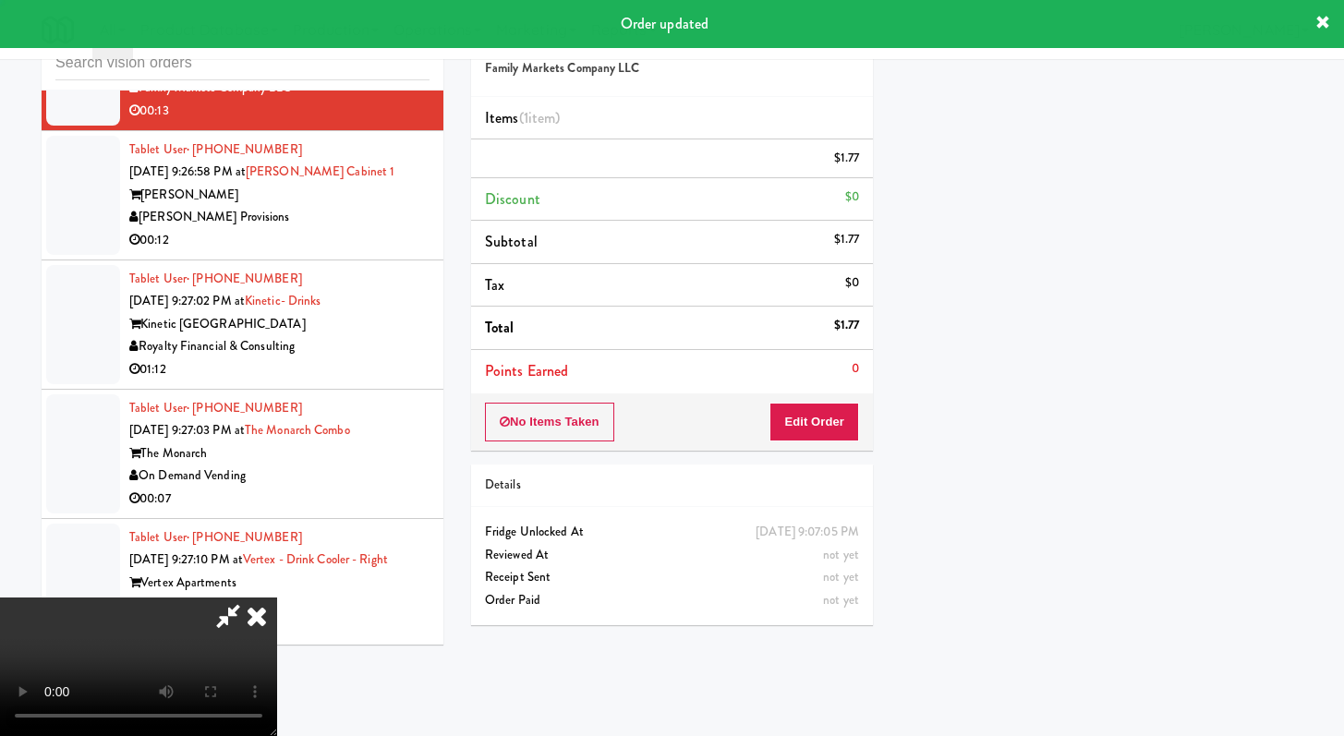
scroll to position [78, 0]
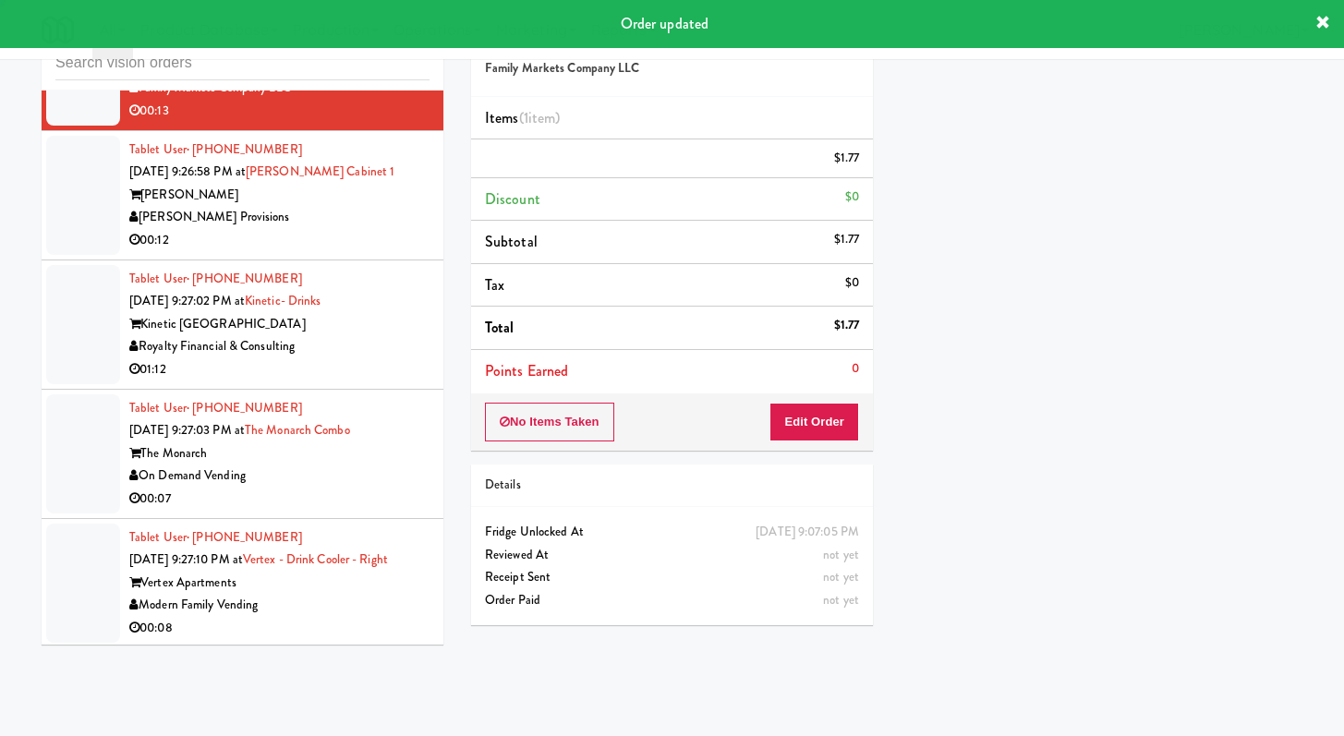
click at [392, 229] on div "[PERSON_NAME] Provisions" at bounding box center [279, 217] width 300 height 23
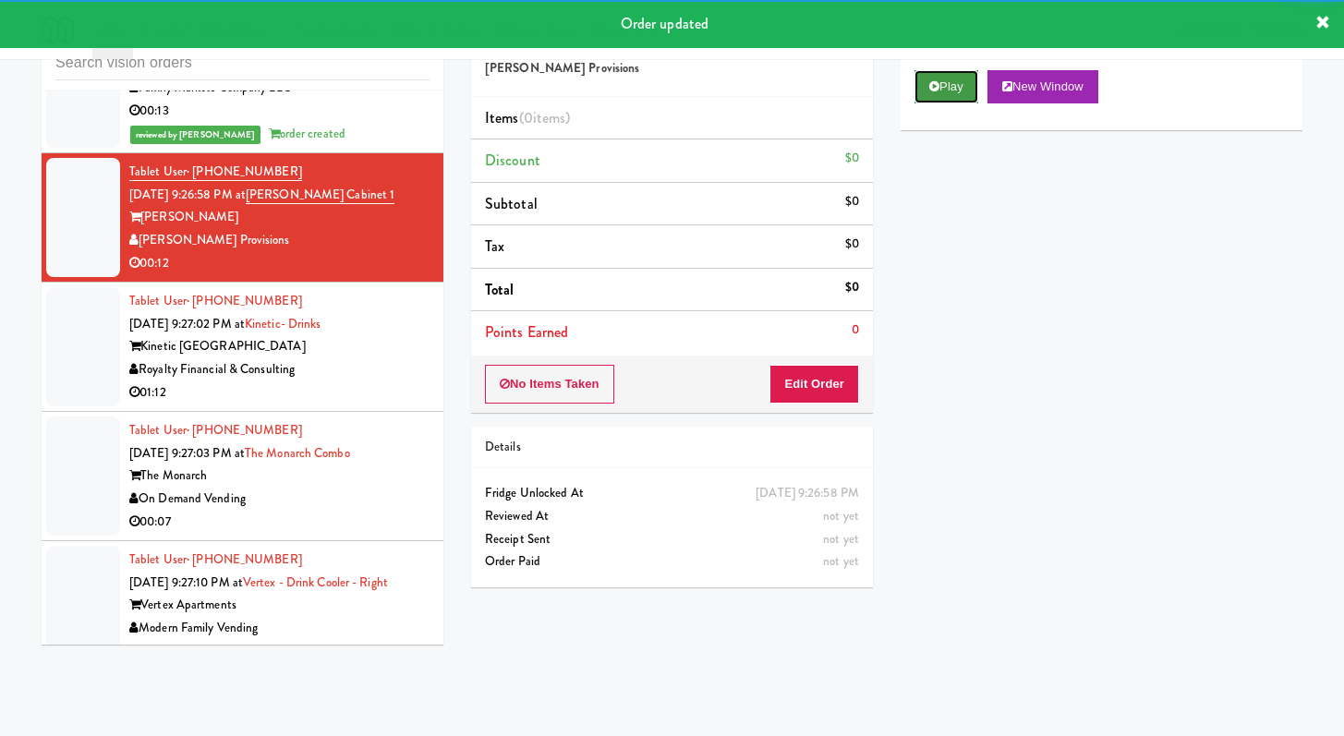
click at [966, 91] on button "Play" at bounding box center [946, 86] width 64 height 33
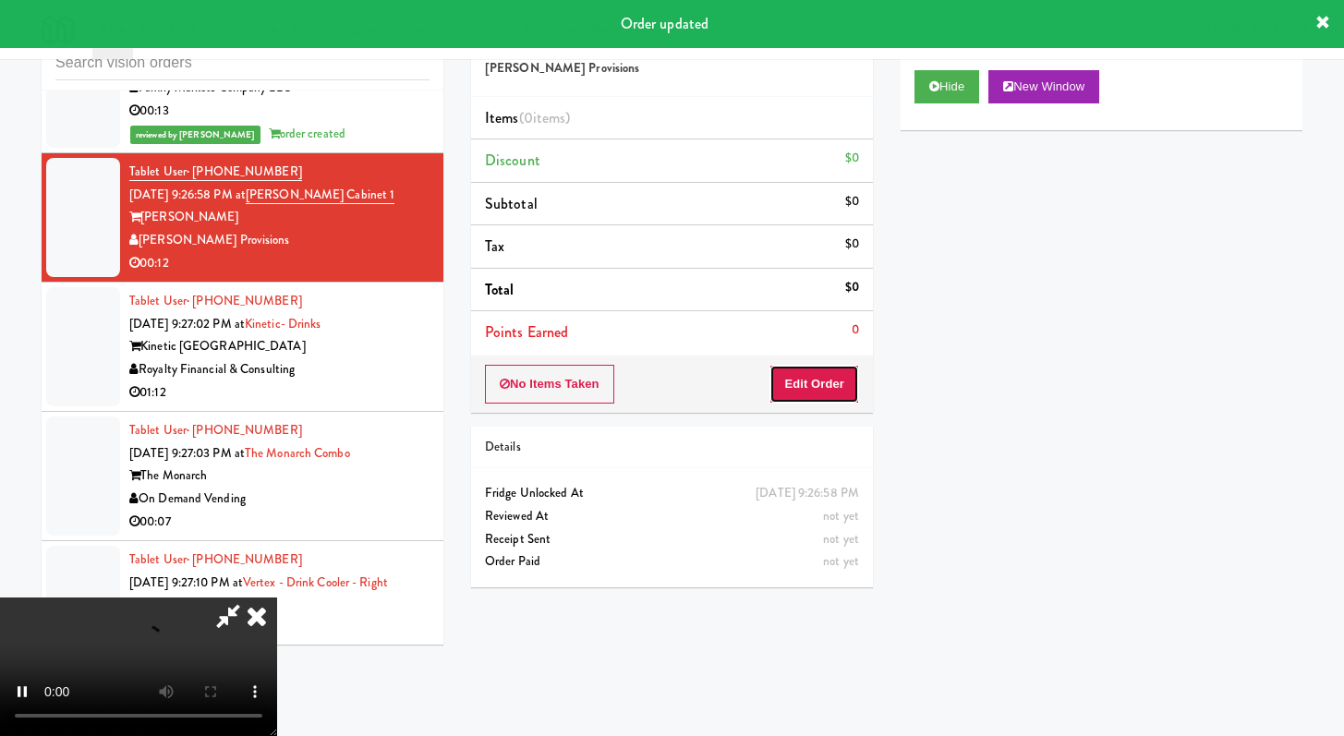
click at [834, 373] on button "Edit Order" at bounding box center [814, 384] width 90 height 39
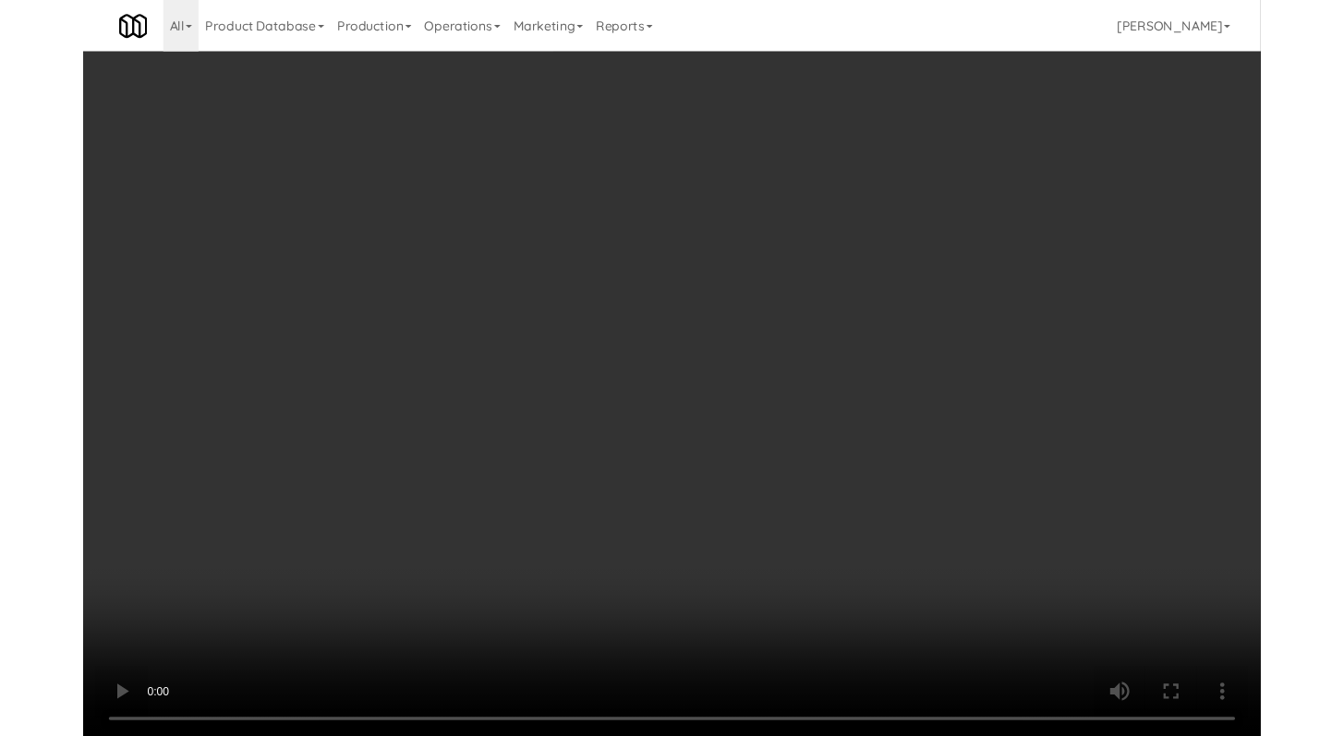
scroll to position [11141, 0]
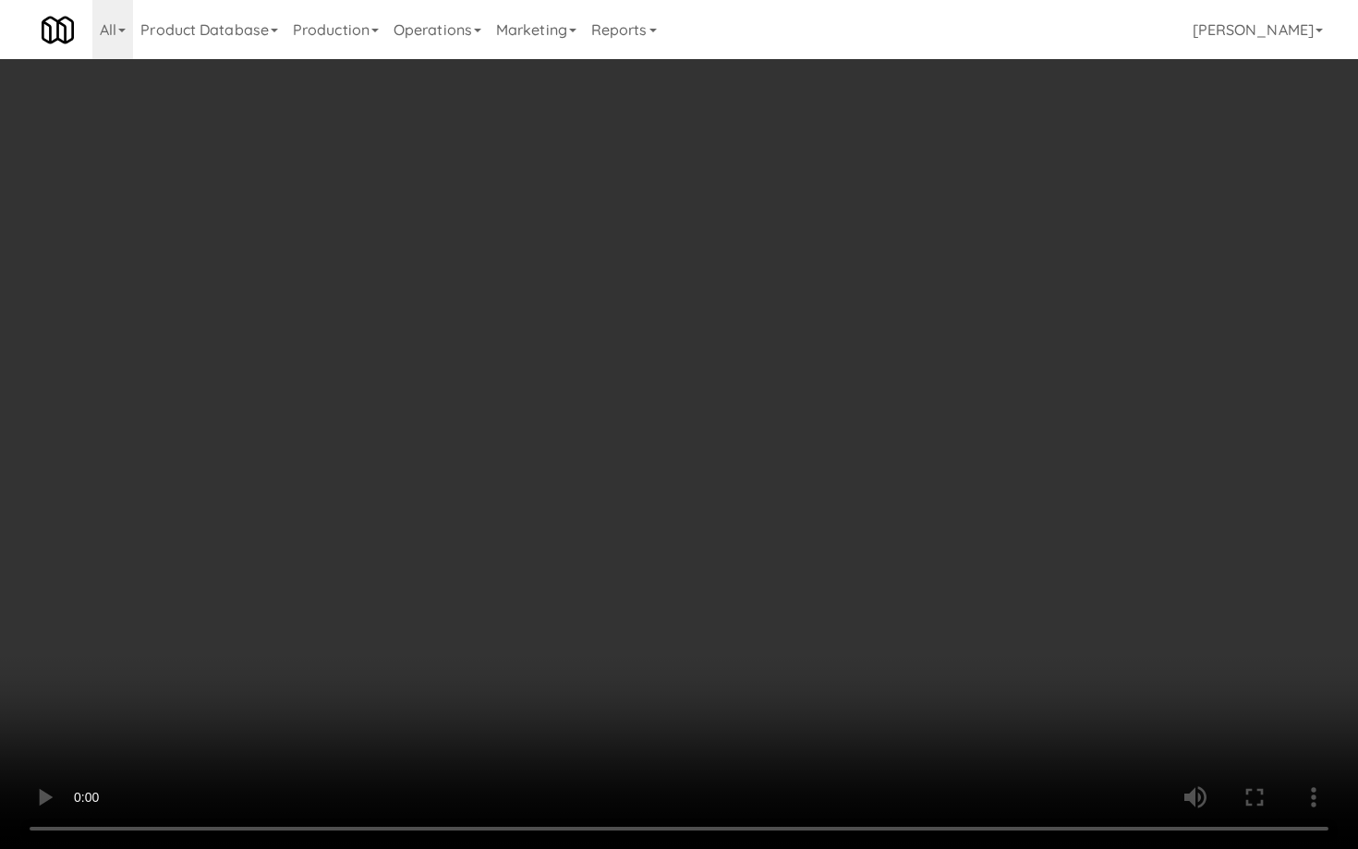
click at [743, 561] on video at bounding box center [679, 424] width 1358 height 849
click at [790, 531] on video at bounding box center [679, 424] width 1358 height 849
click at [790, 532] on video at bounding box center [679, 424] width 1358 height 849
click at [815, 518] on video at bounding box center [679, 424] width 1358 height 849
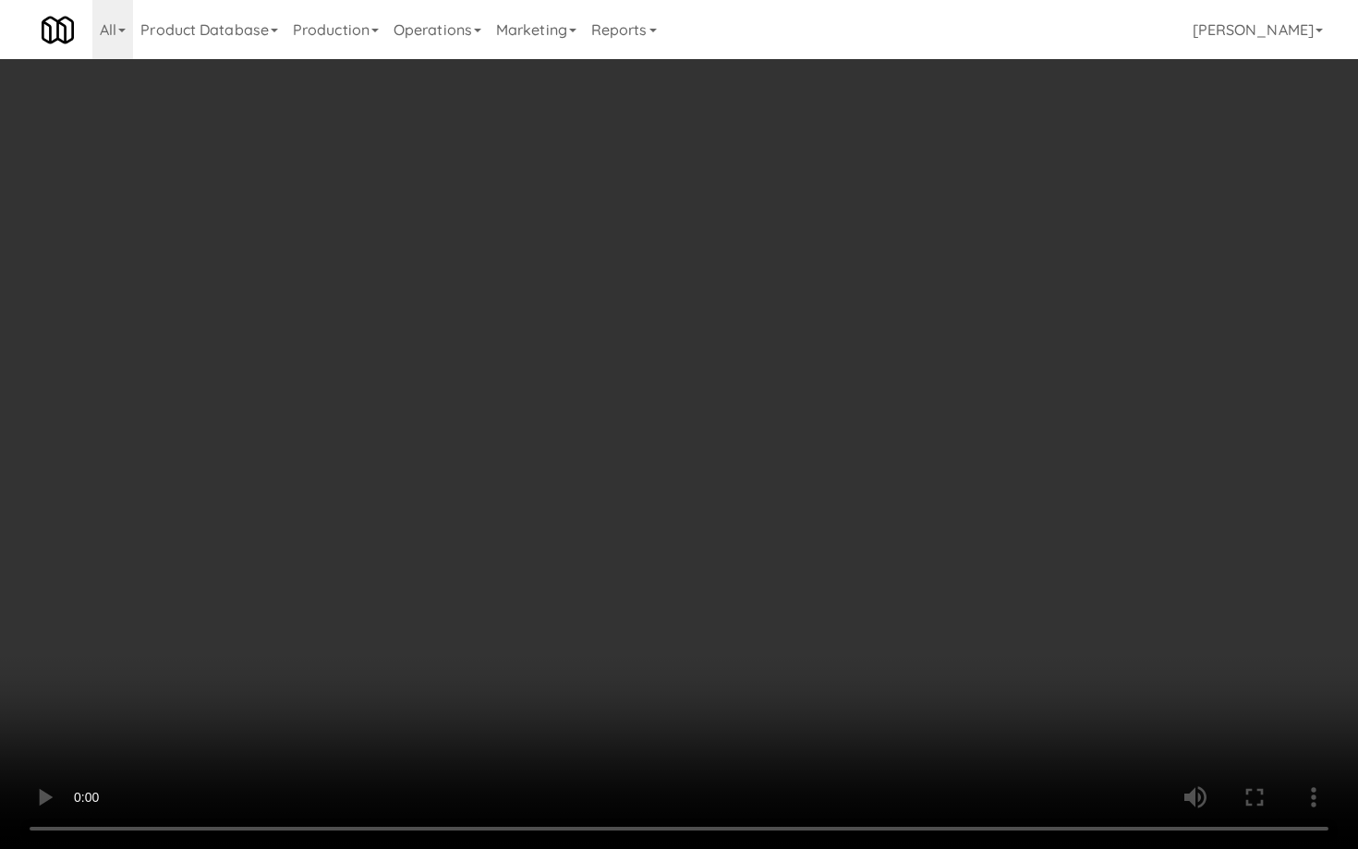
click at [815, 519] on video at bounding box center [679, 424] width 1358 height 849
click at [815, 521] on video at bounding box center [679, 424] width 1358 height 849
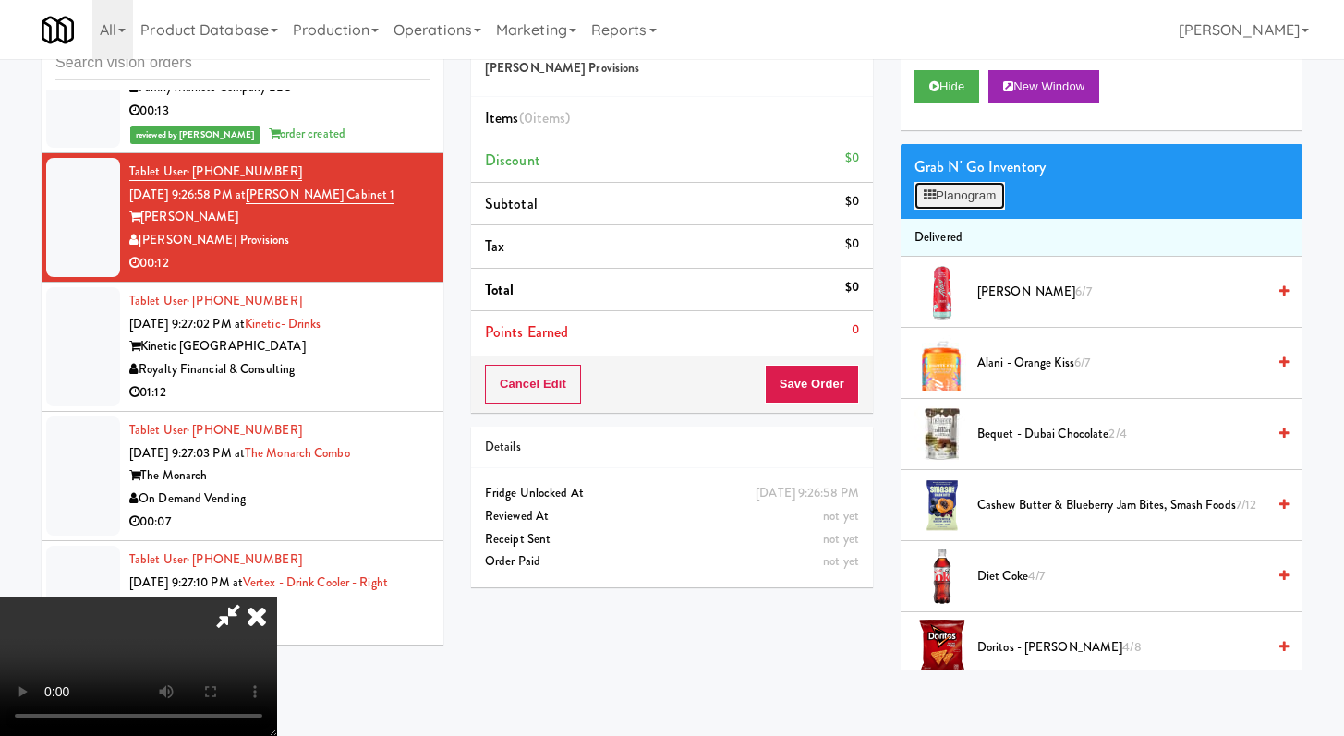
click at [967, 204] on button "Planogram" at bounding box center [959, 196] width 91 height 28
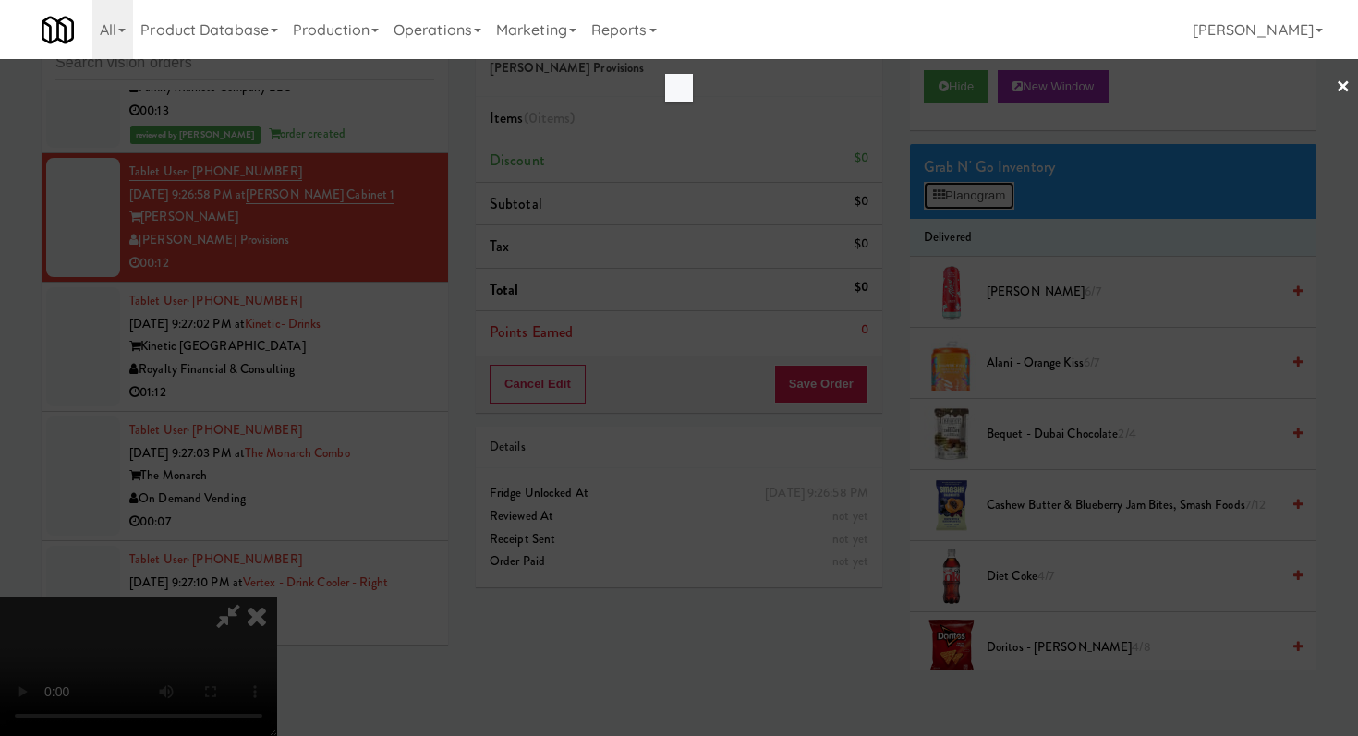
scroll to position [11141, 0]
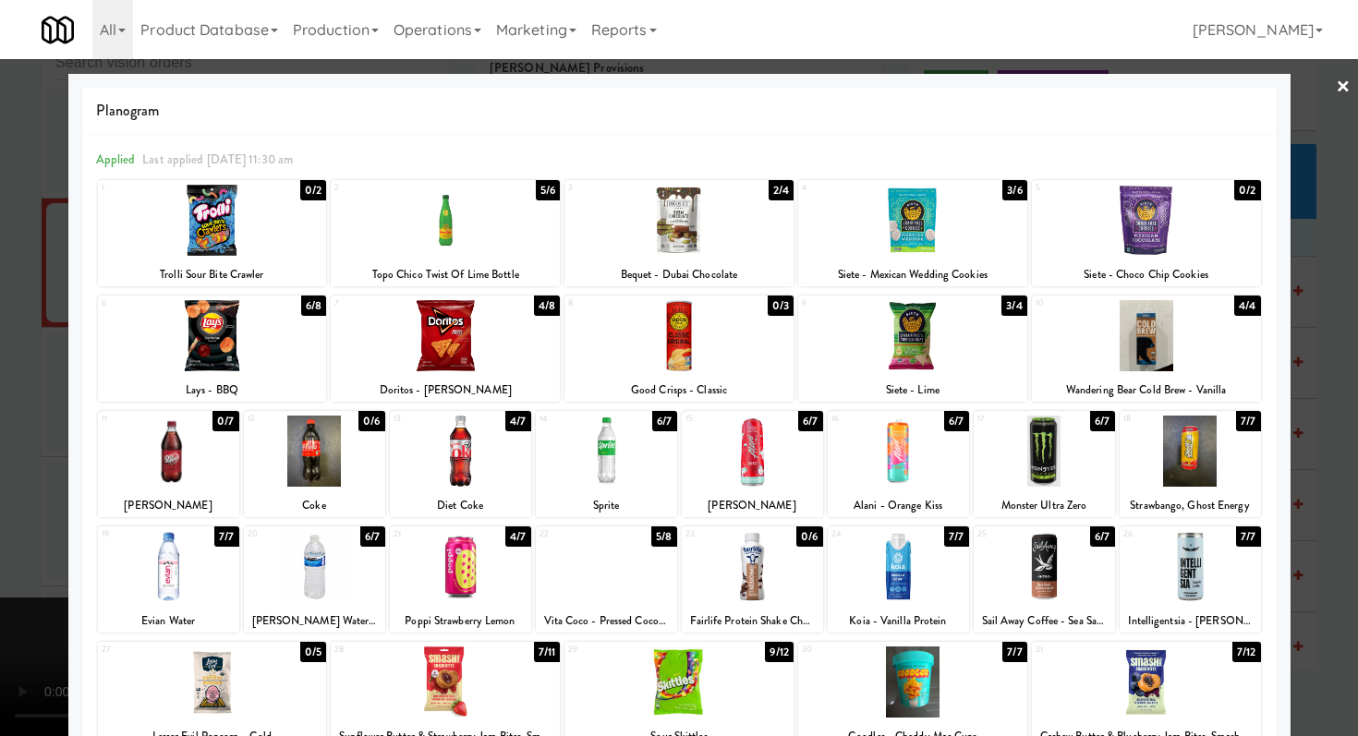
click at [1190, 422] on div at bounding box center [1189, 451] width 141 height 71
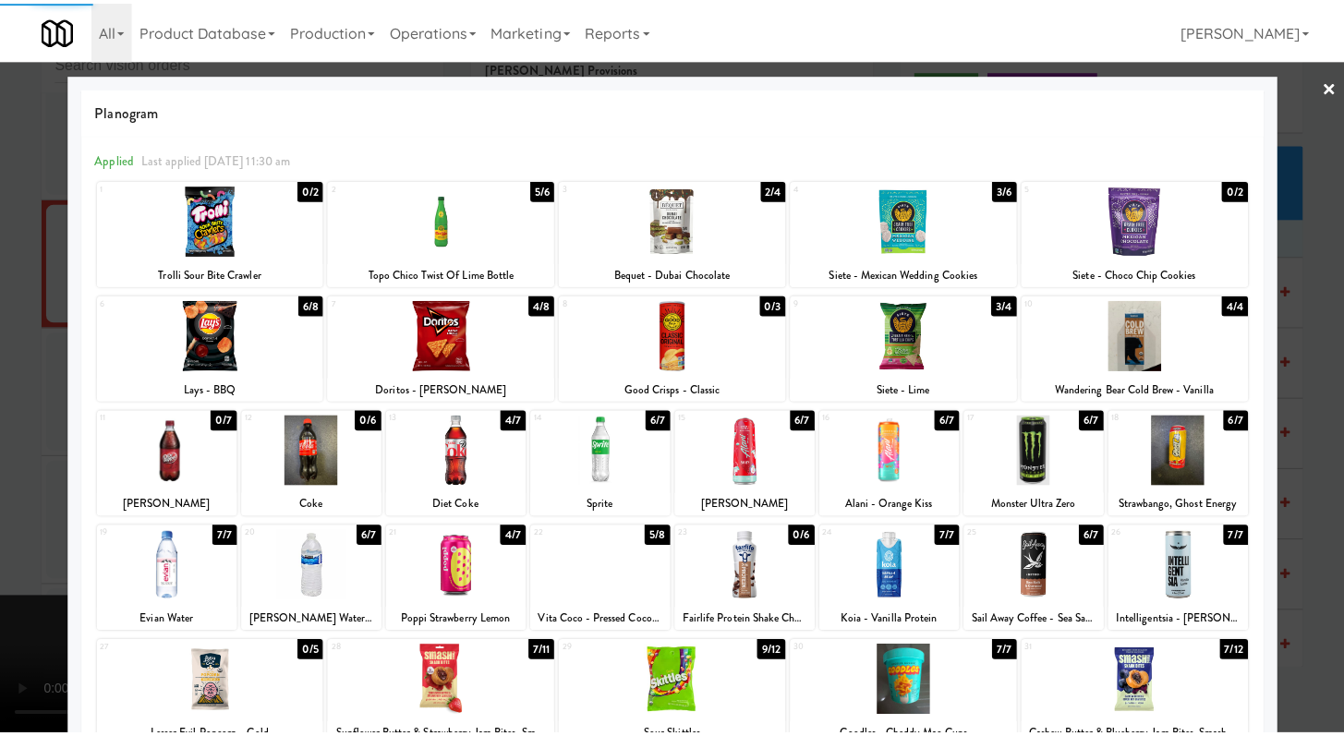
scroll to position [171, 0]
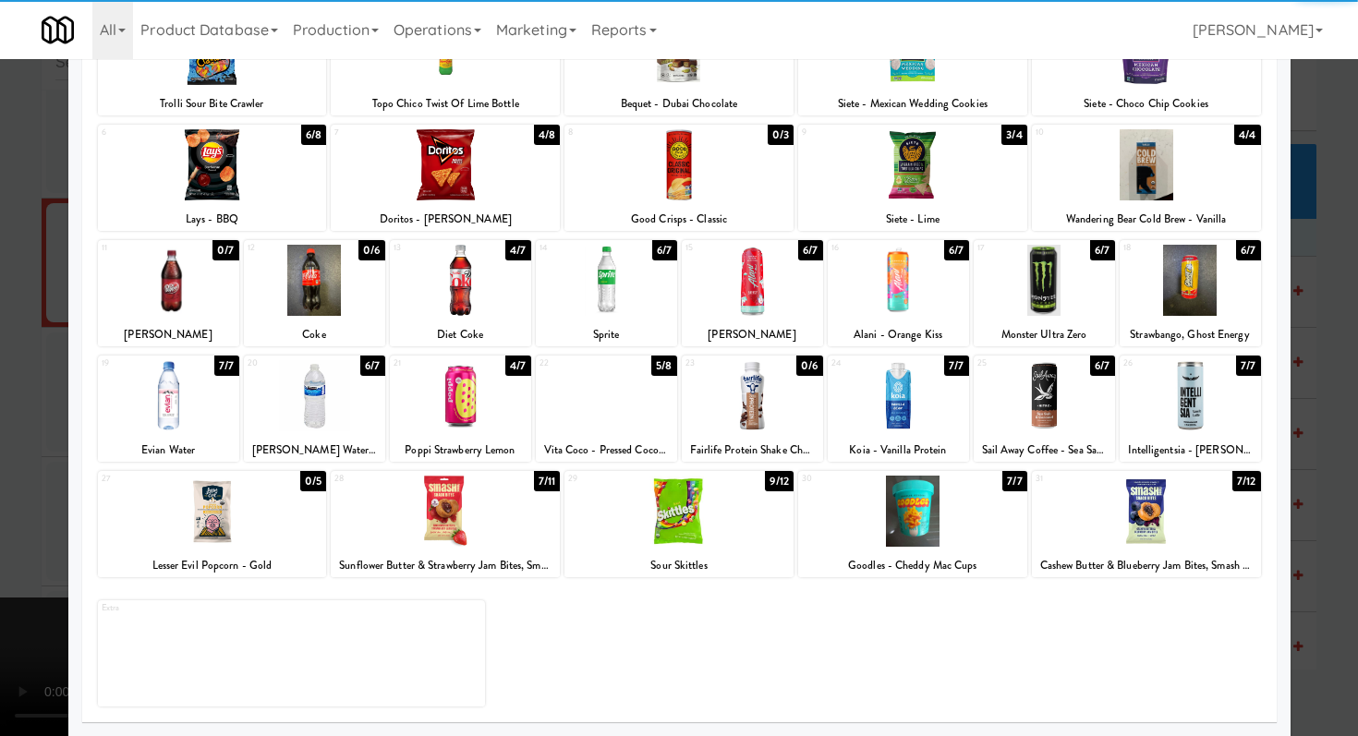
click at [701, 538] on div at bounding box center [678, 511] width 229 height 71
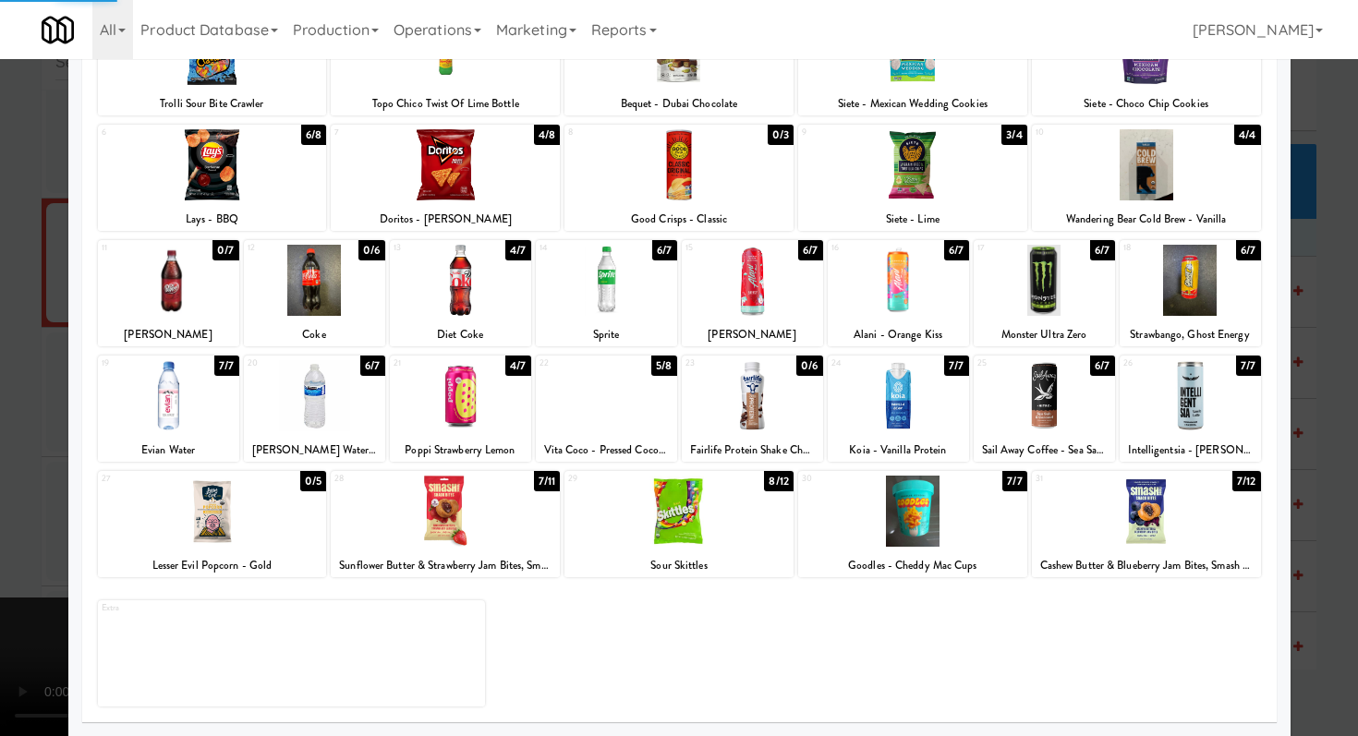
click at [0, 453] on div at bounding box center [679, 368] width 1358 height 736
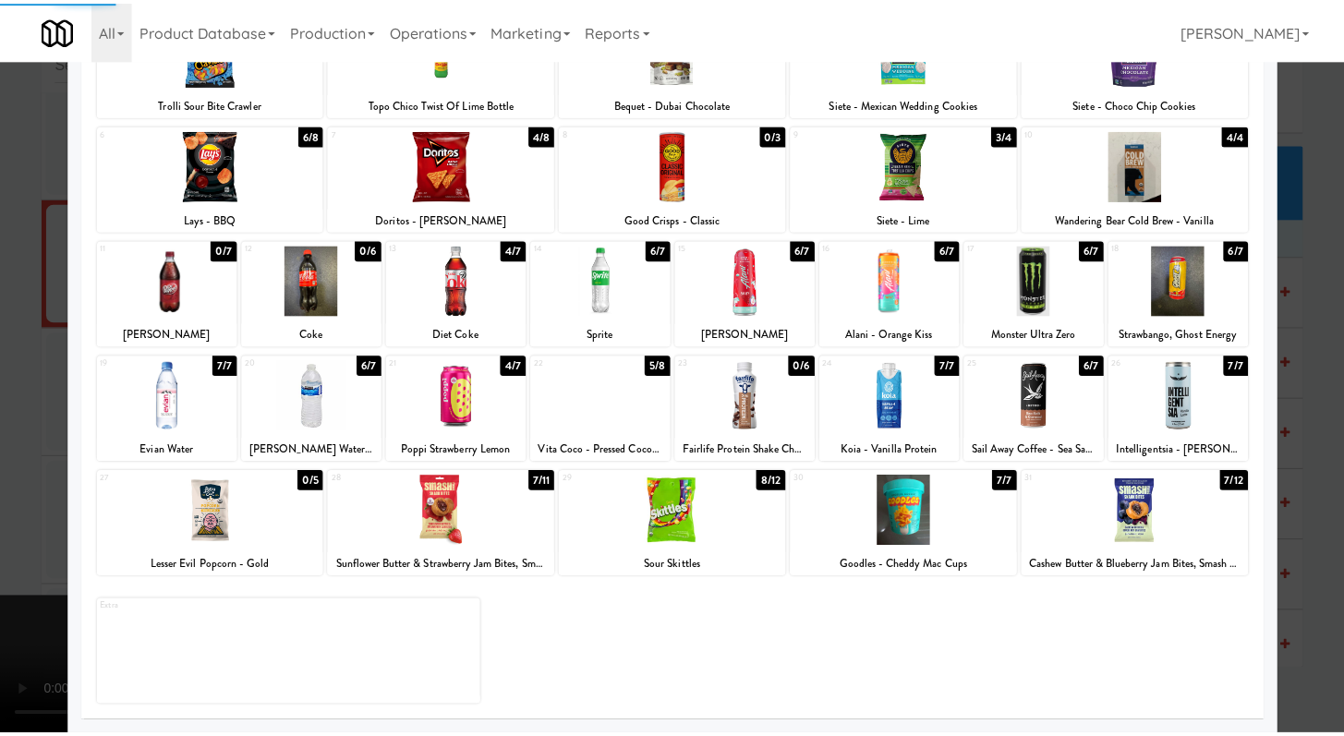
scroll to position [11187, 0]
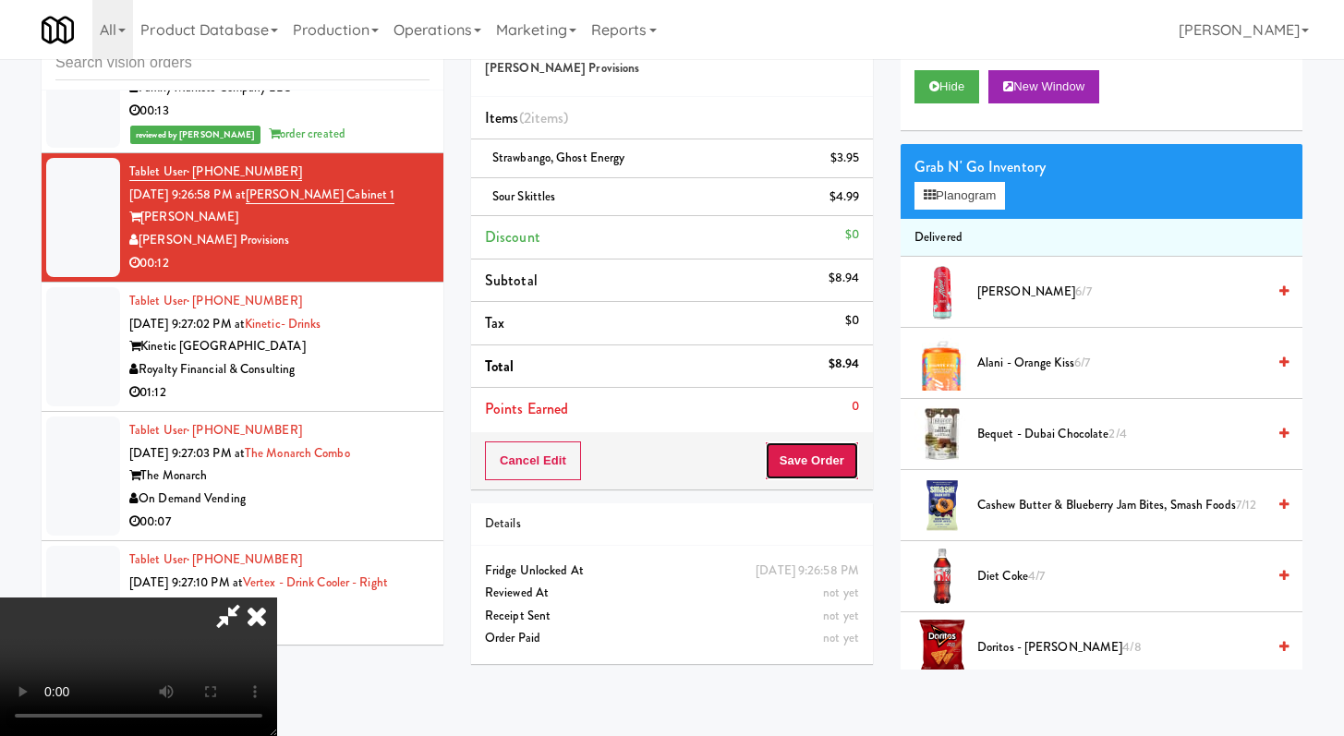
click at [839, 469] on button "Save Order" at bounding box center [812, 460] width 94 height 39
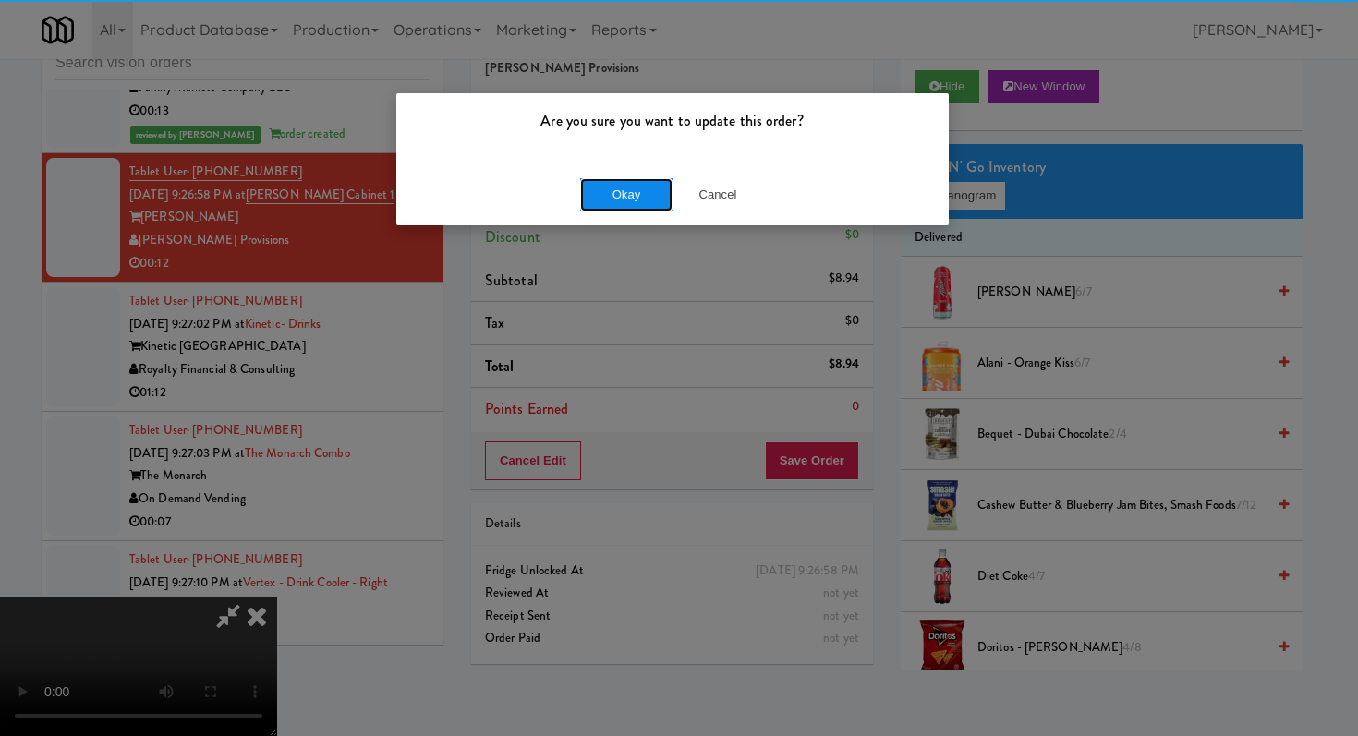
click at [618, 179] on button "Okay" at bounding box center [626, 194] width 92 height 33
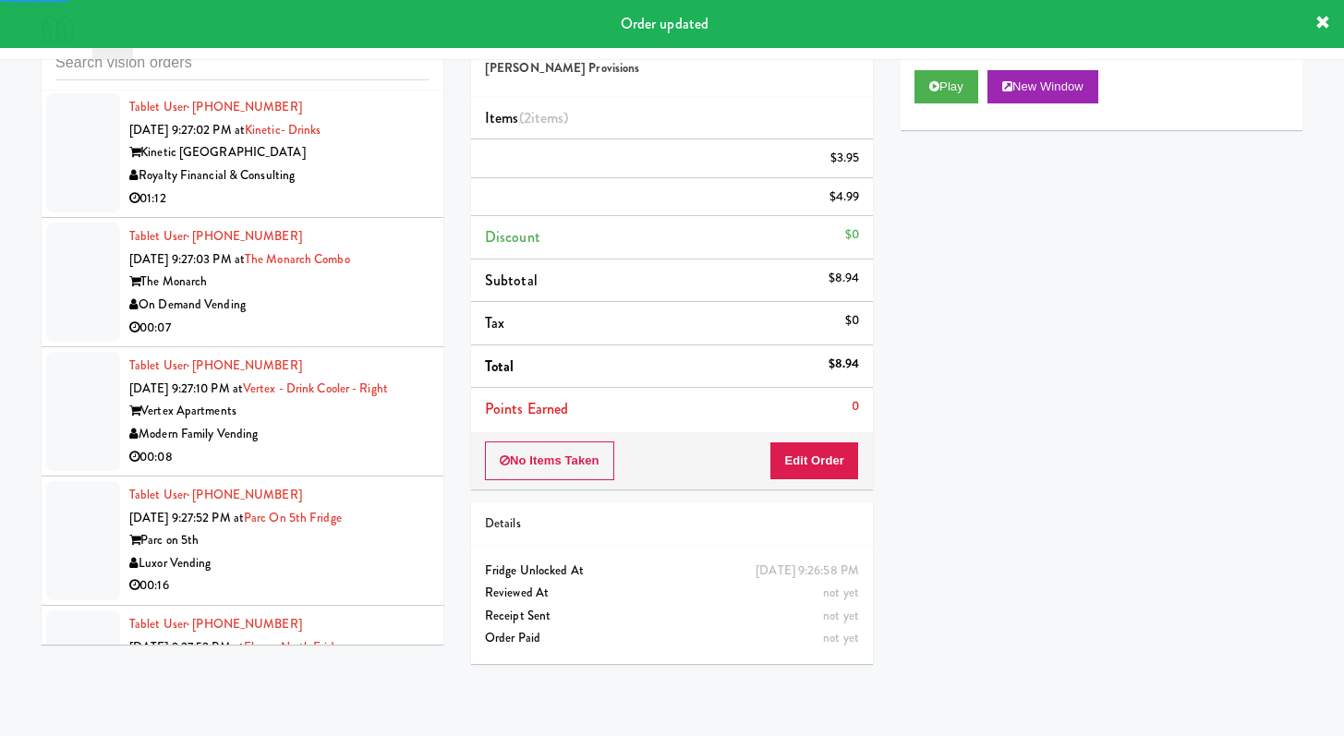
scroll to position [11387, 0]
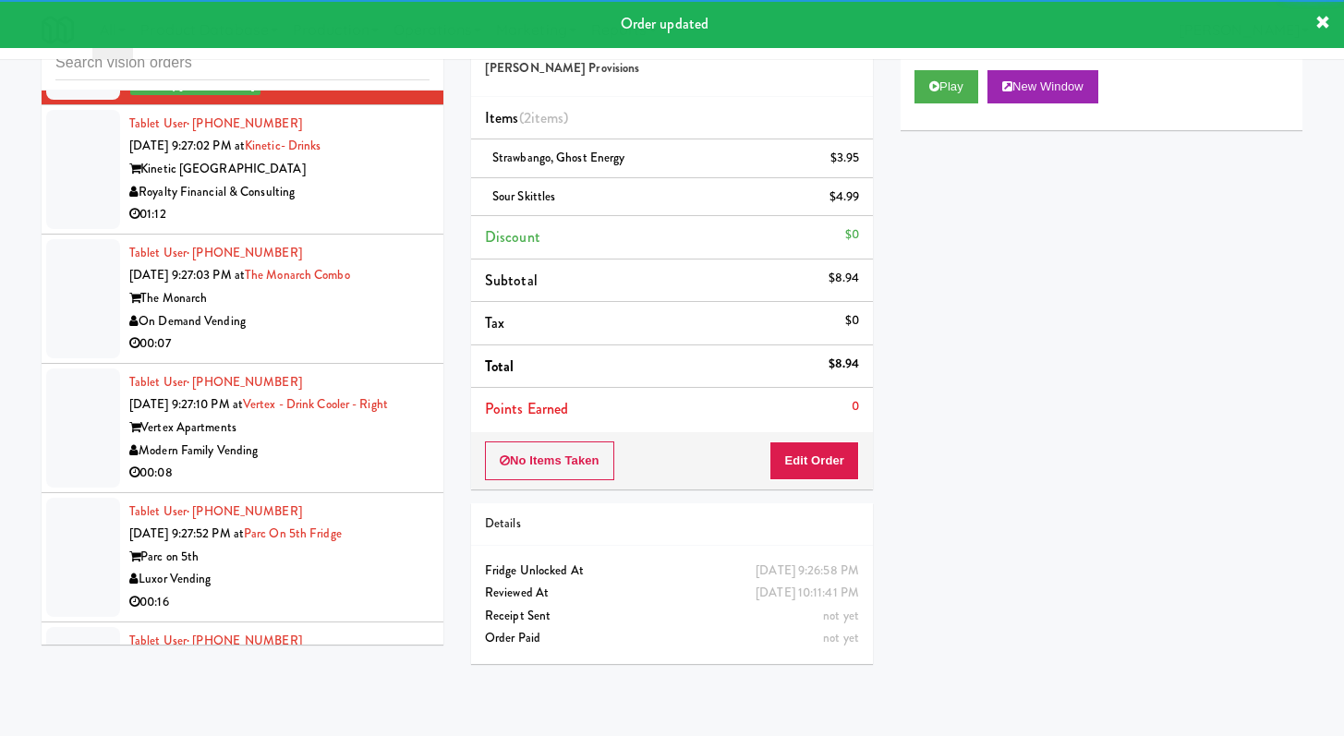
click at [388, 204] on div "Royalty Financial & Consulting" at bounding box center [279, 192] width 300 height 23
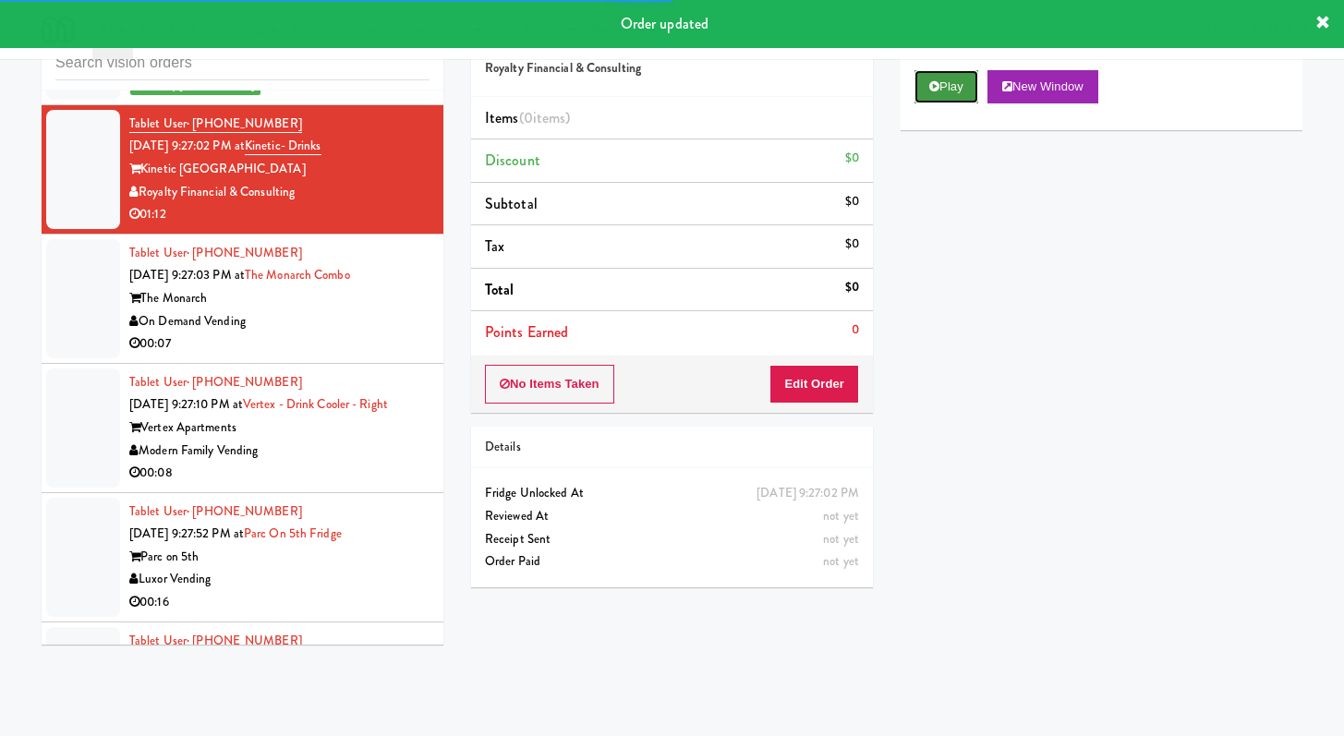
click at [960, 82] on button "Play" at bounding box center [946, 86] width 64 height 33
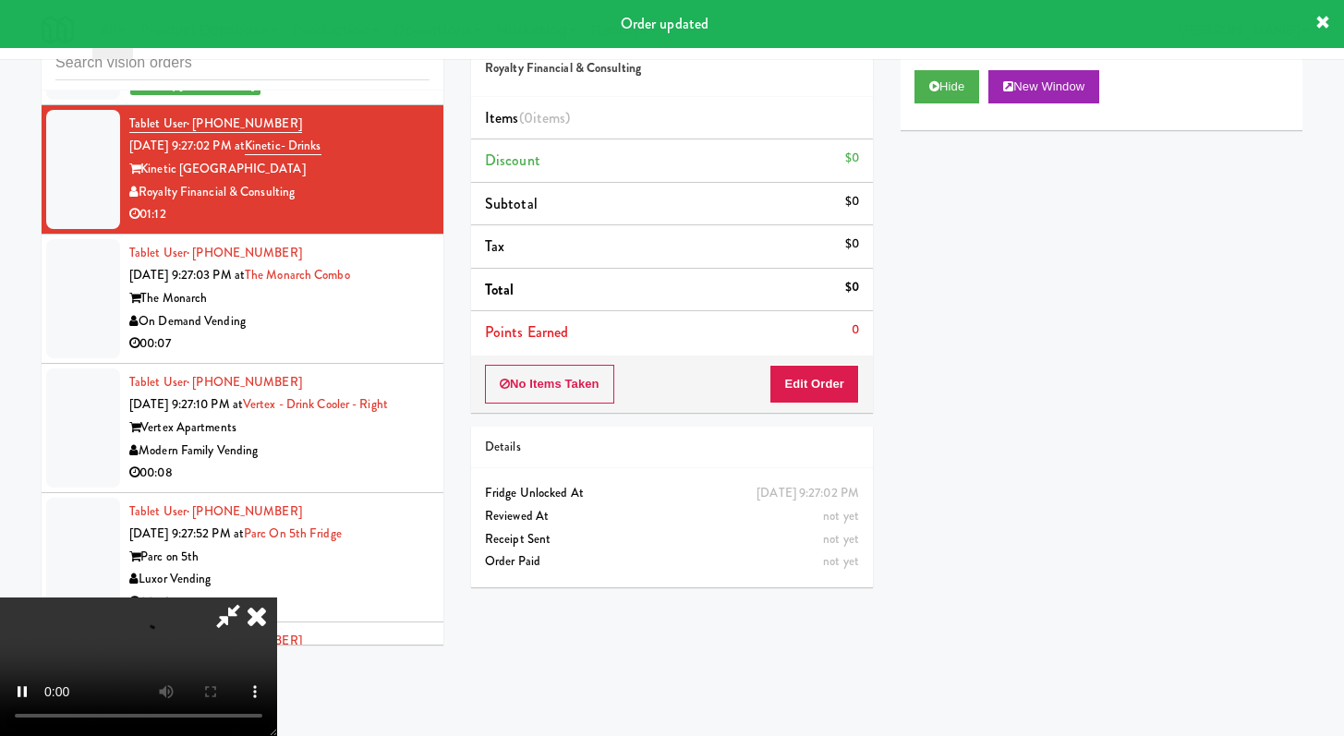
click at [820, 363] on div "No Items Taken Edit Order" at bounding box center [672, 384] width 402 height 57
click at [783, 395] on button "Edit Order" at bounding box center [814, 384] width 90 height 39
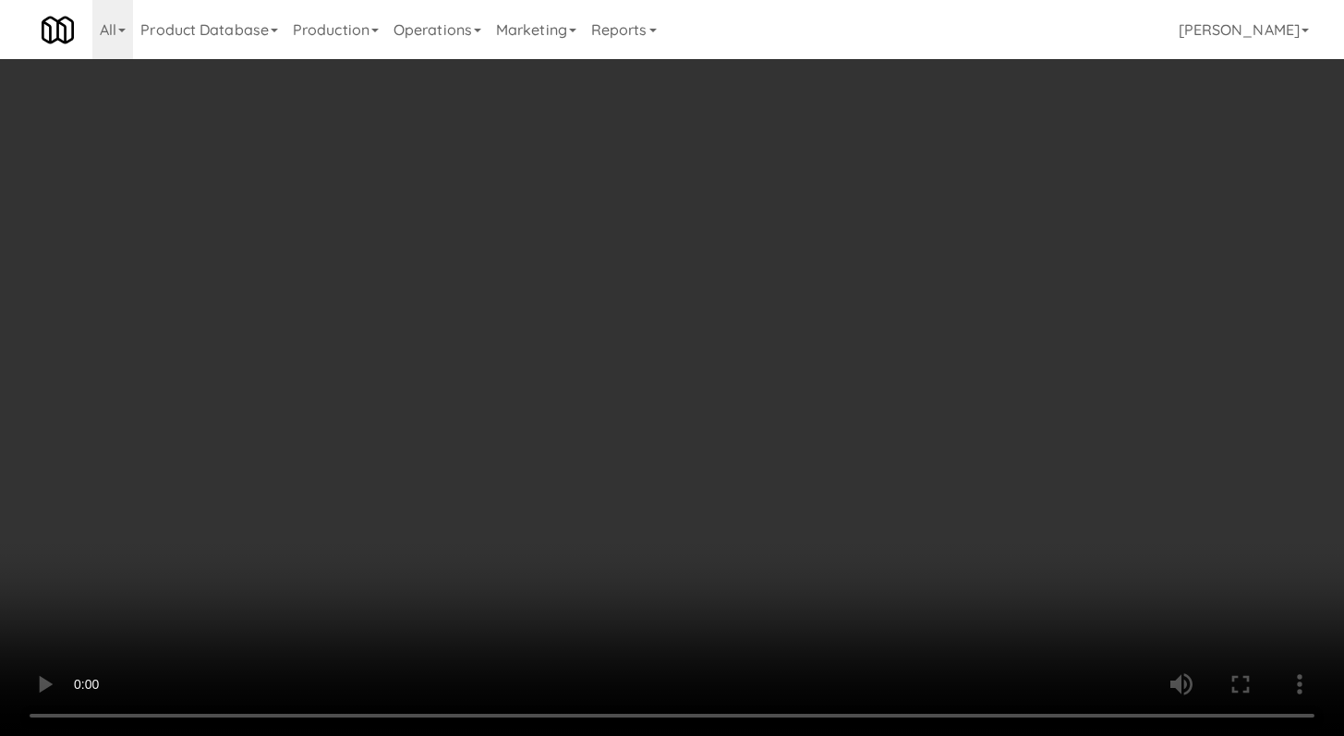
scroll to position [11342, 0]
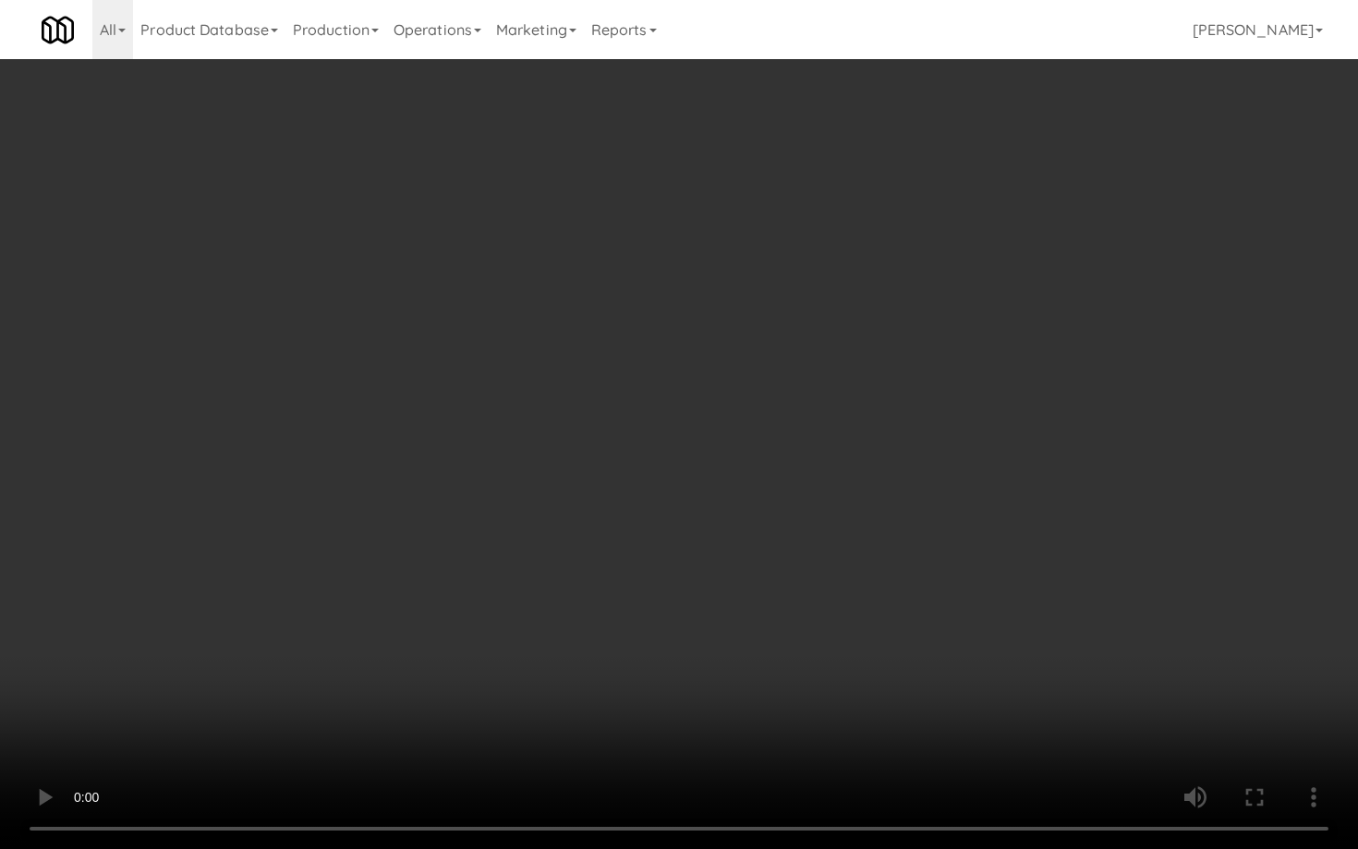
click at [789, 546] on video at bounding box center [679, 424] width 1358 height 849
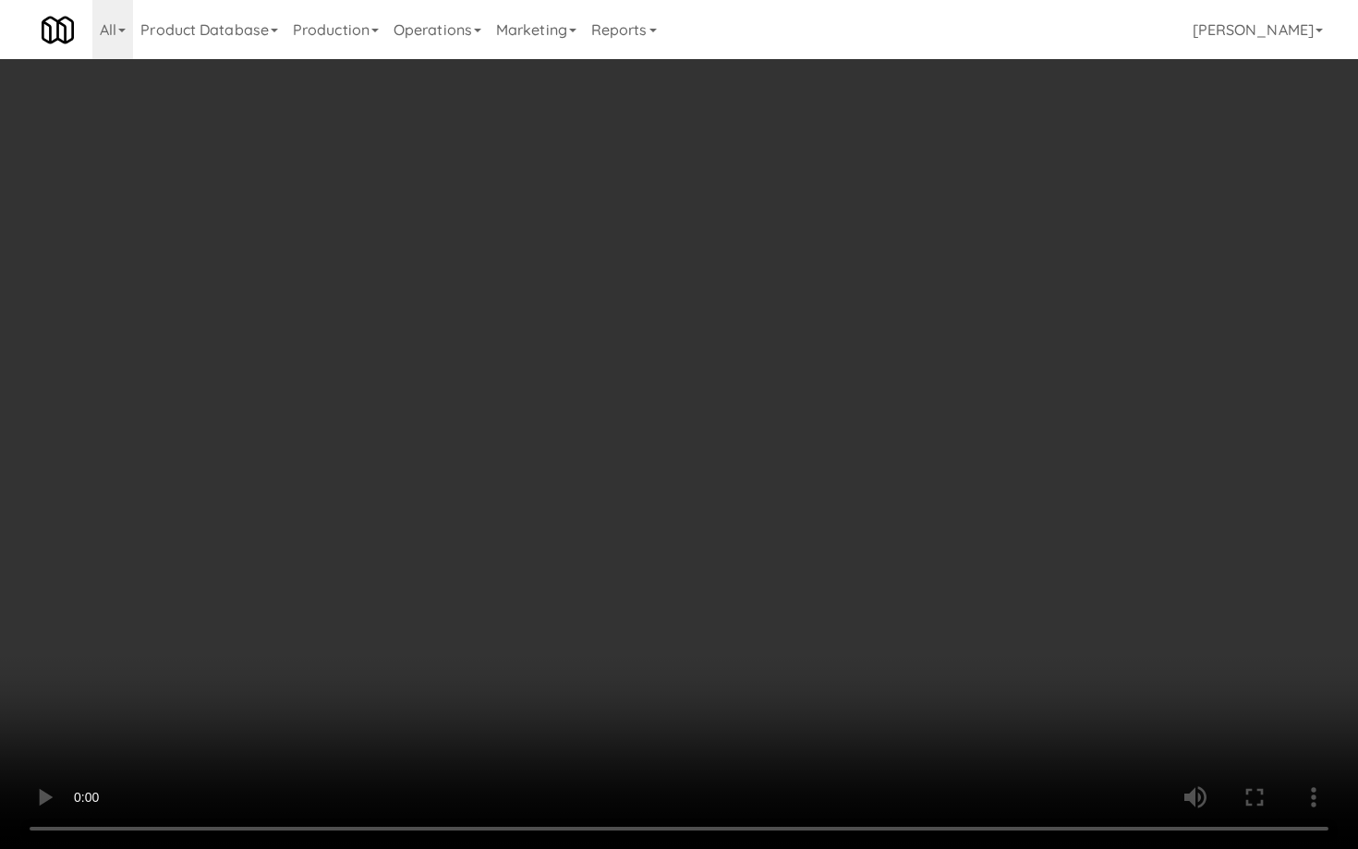
click at [789, 546] on video at bounding box center [679, 424] width 1358 height 849
click at [786, 546] on video at bounding box center [679, 424] width 1358 height 849
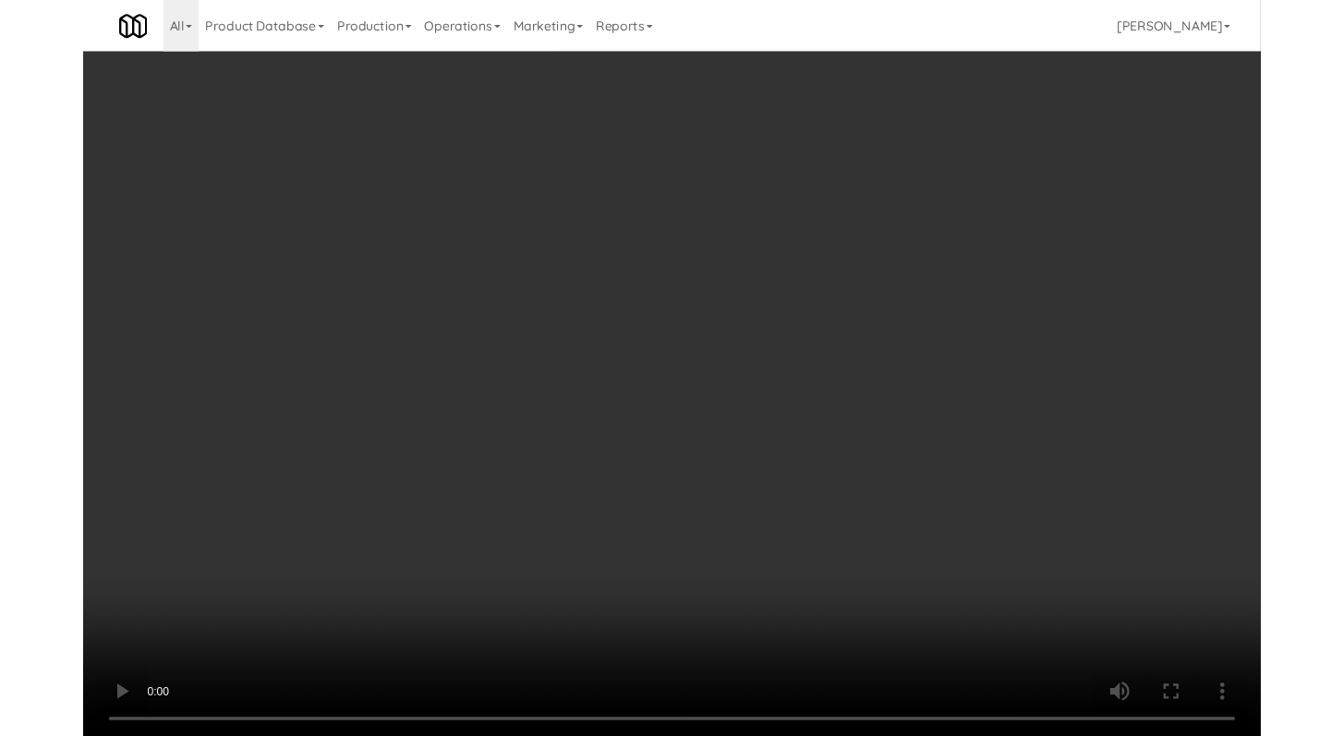
scroll to position [11387, 0]
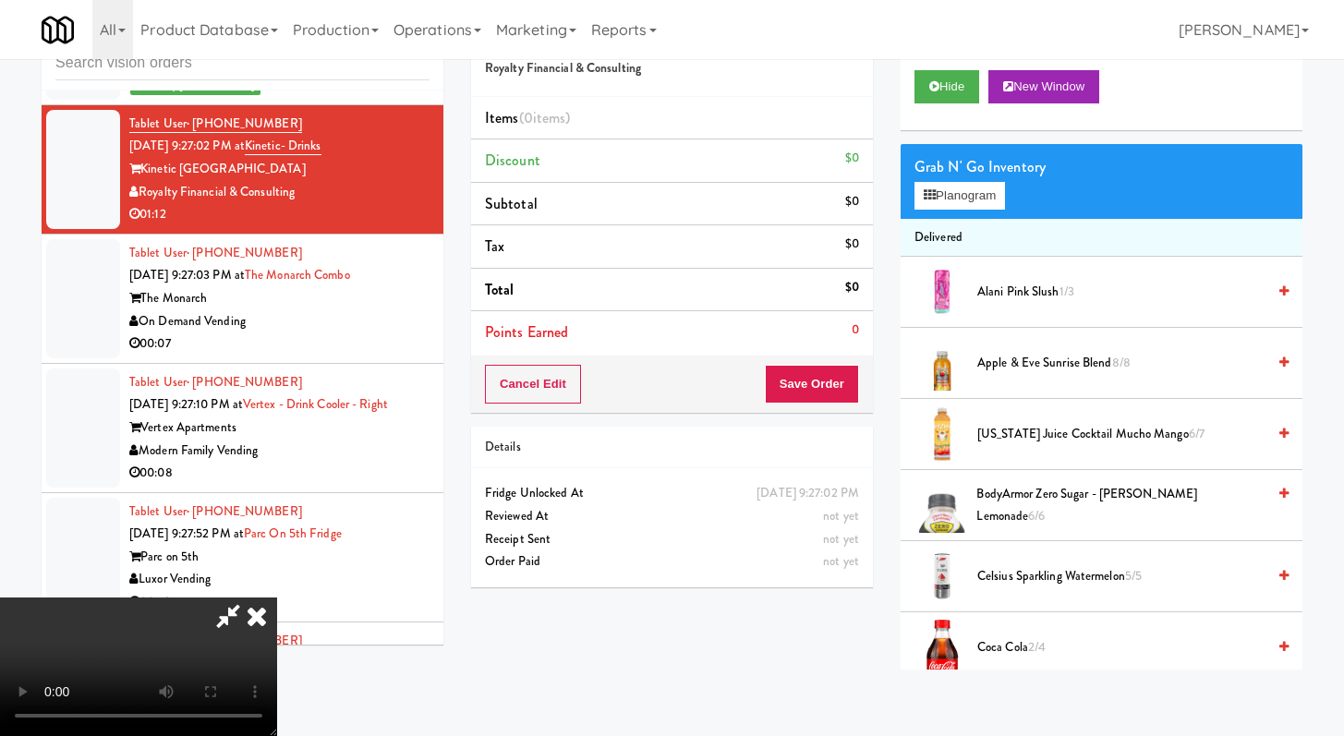
click at [249, 598] on icon at bounding box center [228, 616] width 42 height 37
click at [277, 598] on icon at bounding box center [256, 616] width 41 height 37
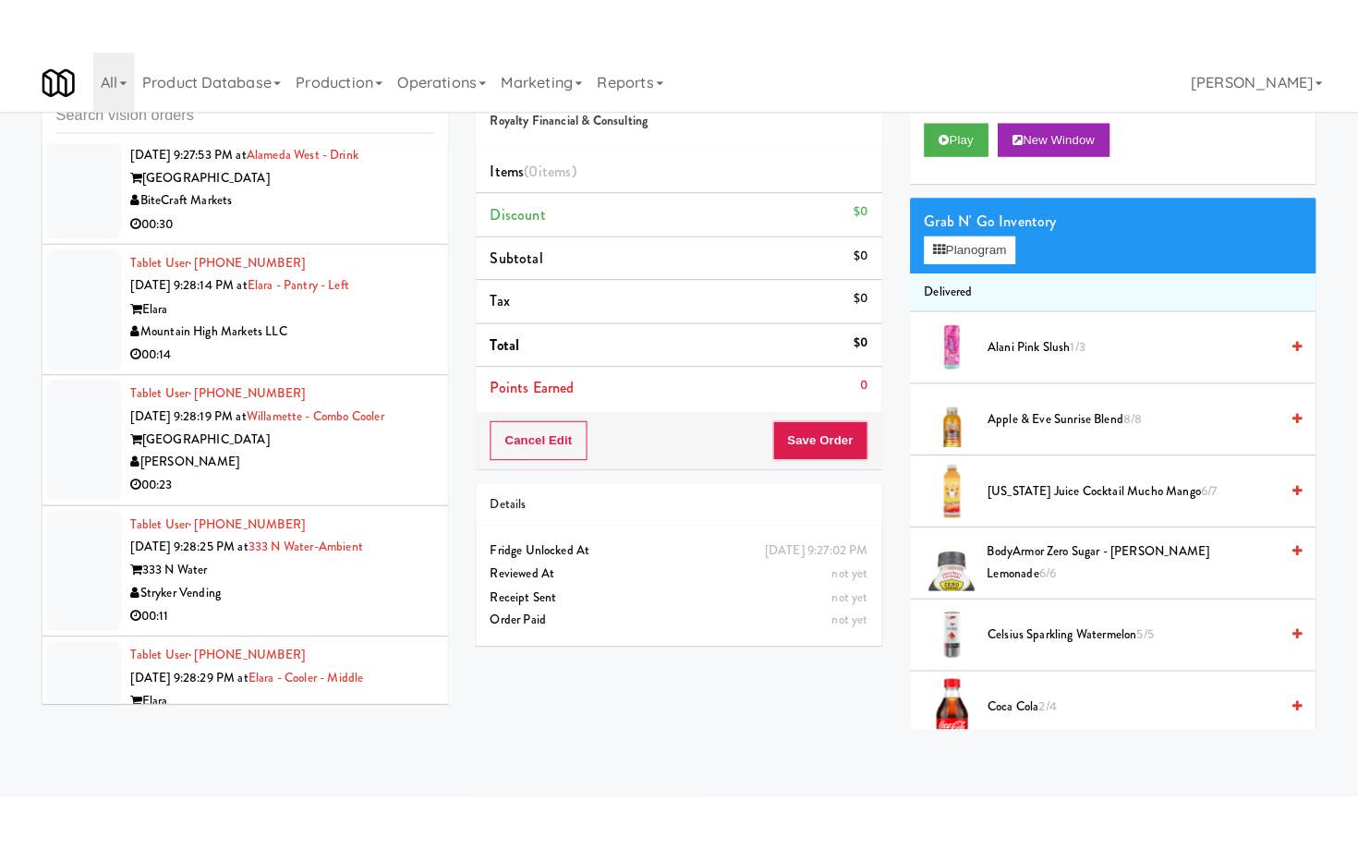
scroll to position [12147, 0]
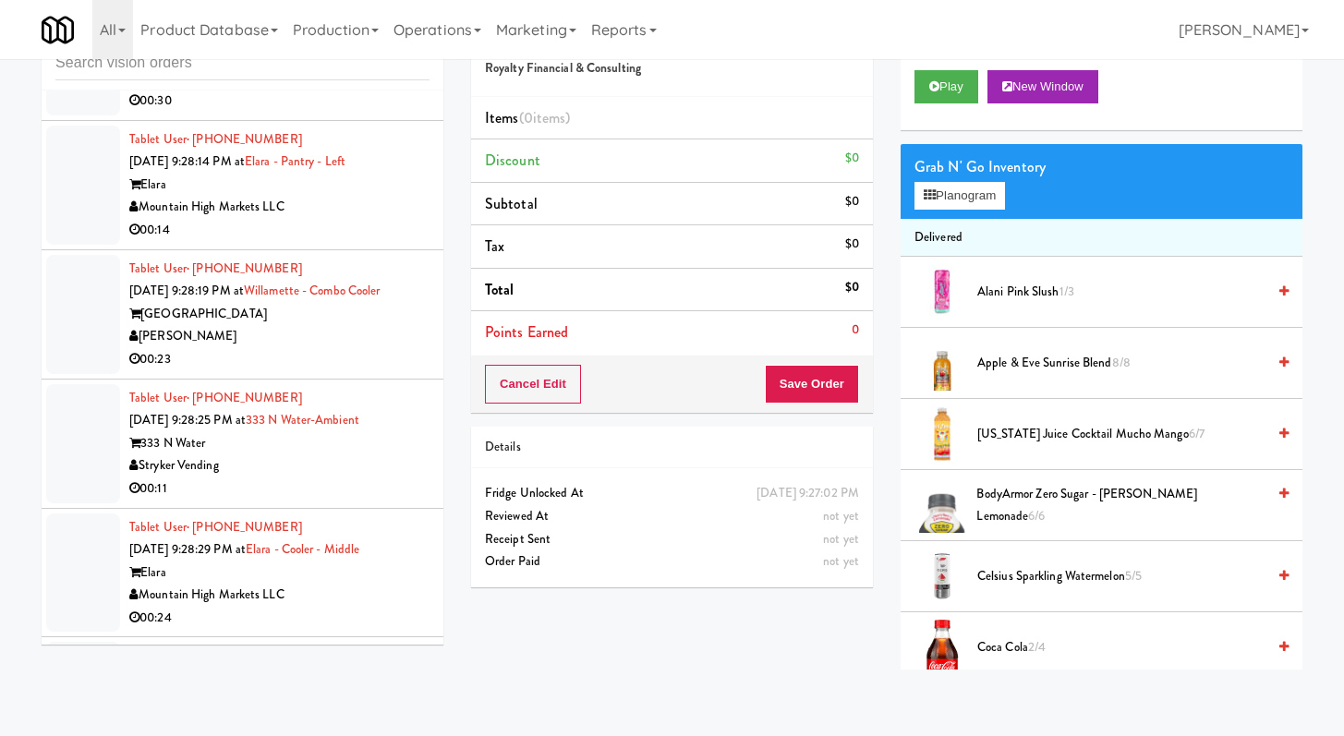
click at [323, 380] on li "Tablet User · (970) 518-7743 Sep 20, 2025 9:28:19 PM at Willamette - Combo Cool…" at bounding box center [243, 314] width 402 height 129
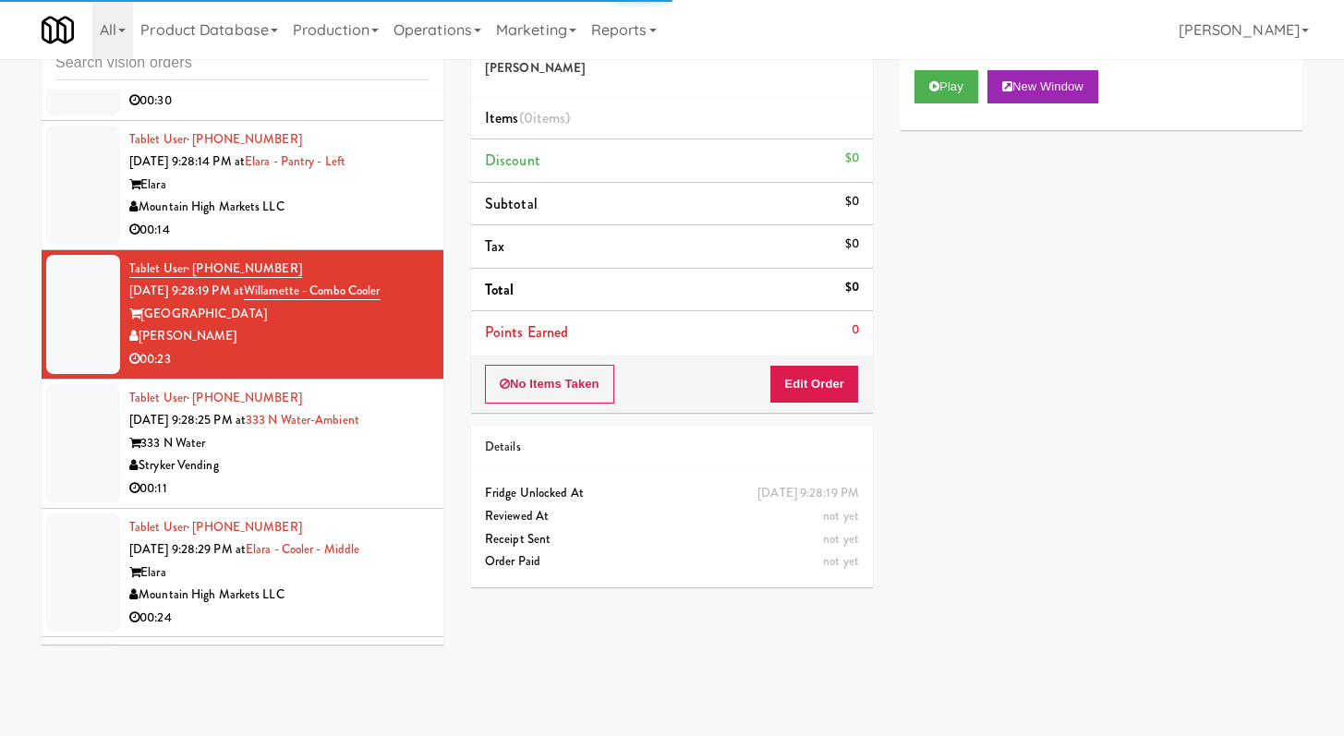
click at [930, 68] on div "Play New Window" at bounding box center [1101, 93] width 402 height 74
click at [955, 91] on button "Play" at bounding box center [946, 86] width 64 height 33
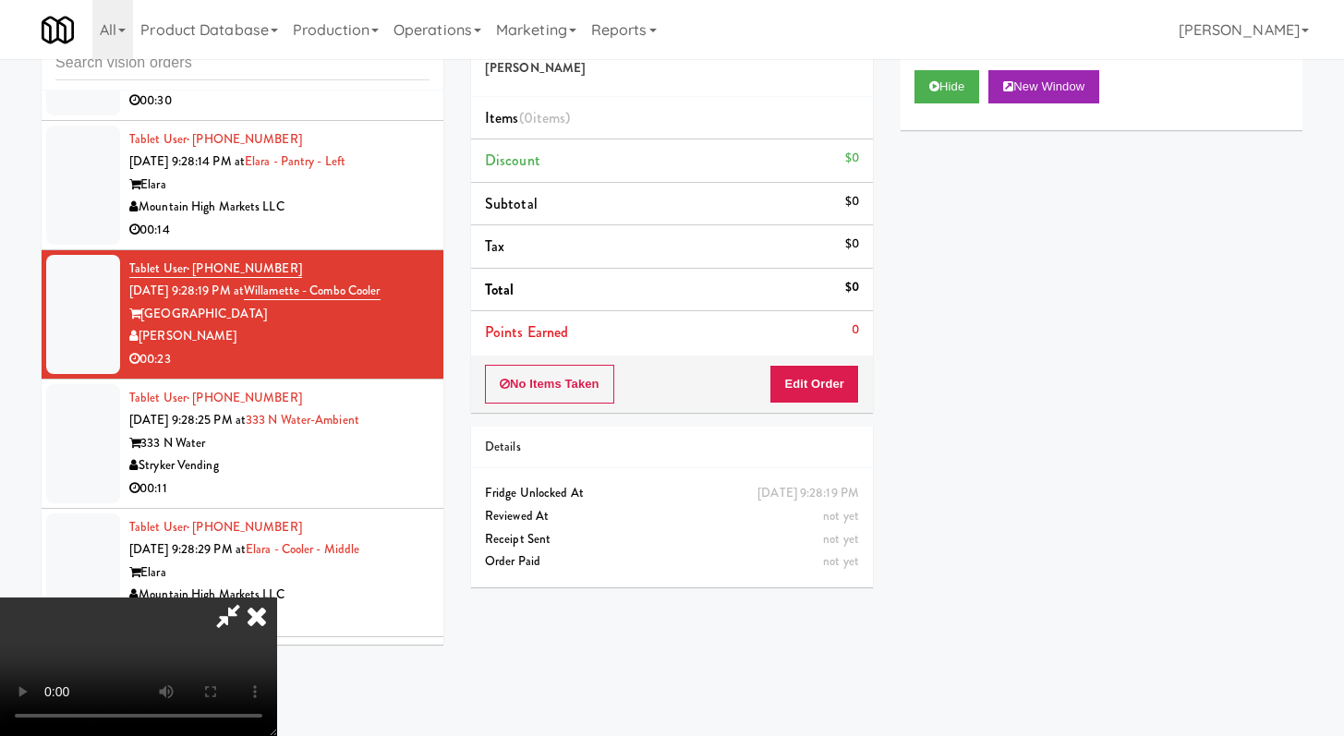
click at [807, 411] on div "No Items Taken Edit Order" at bounding box center [672, 384] width 402 height 57
click at [824, 378] on button "Edit Order" at bounding box center [814, 384] width 90 height 39
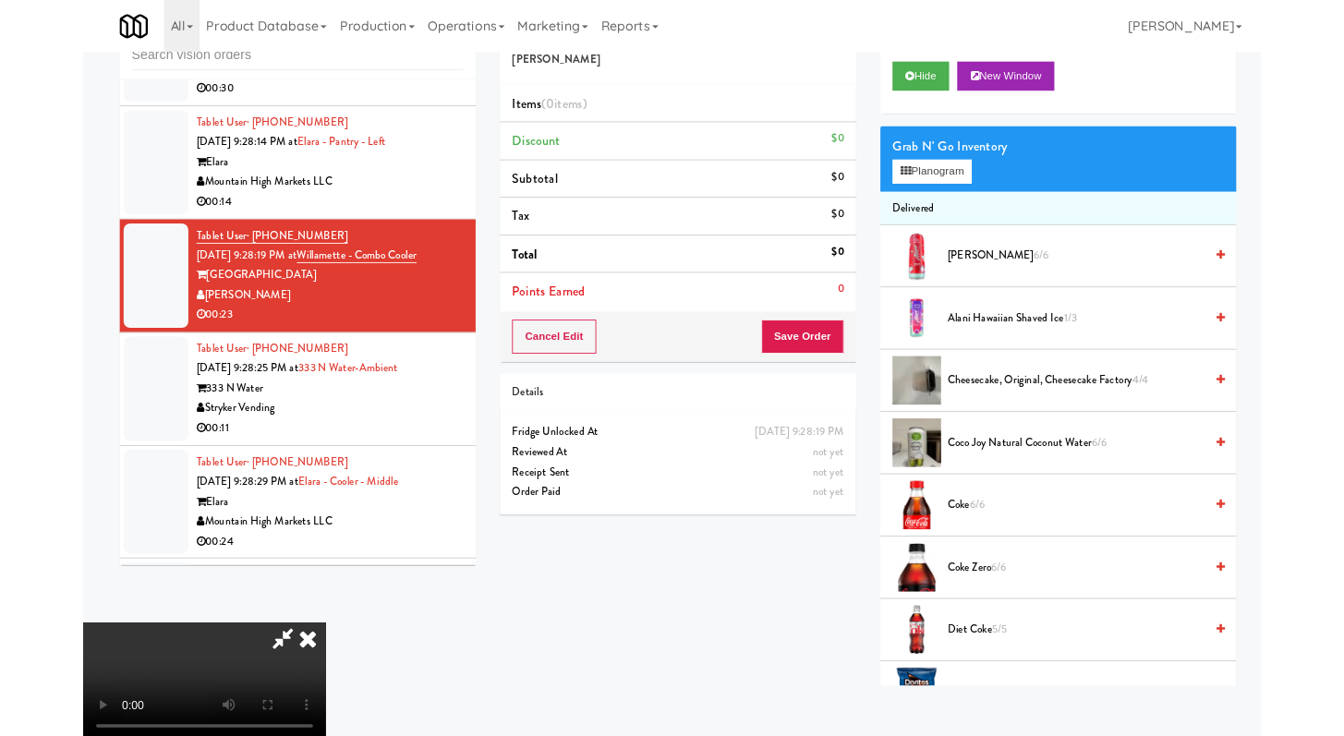
scroll to position [12079, 0]
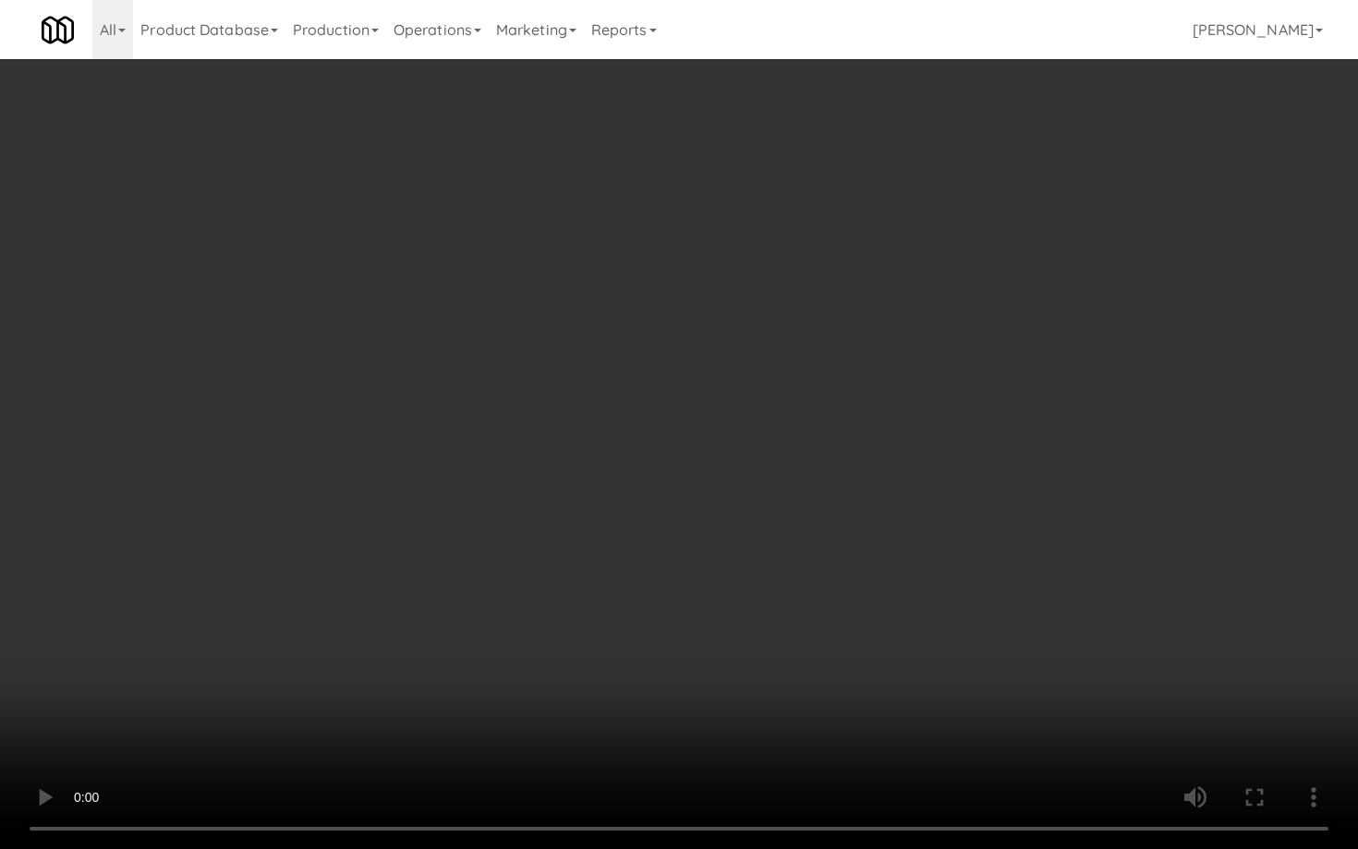
click at [935, 682] on video at bounding box center [679, 424] width 1358 height 849
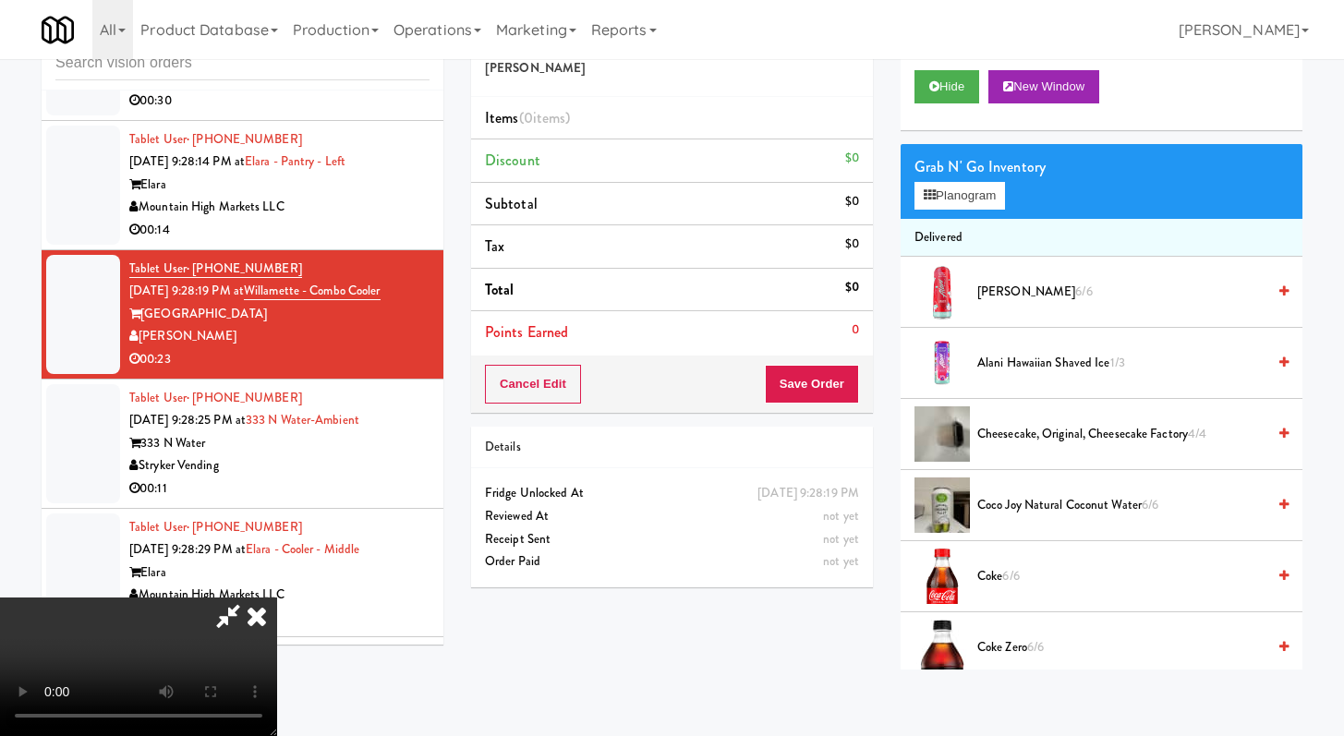
click at [277, 598] on video at bounding box center [138, 667] width 277 height 139
click at [277, 606] on video at bounding box center [138, 667] width 277 height 139
click at [277, 598] on icon at bounding box center [256, 616] width 41 height 37
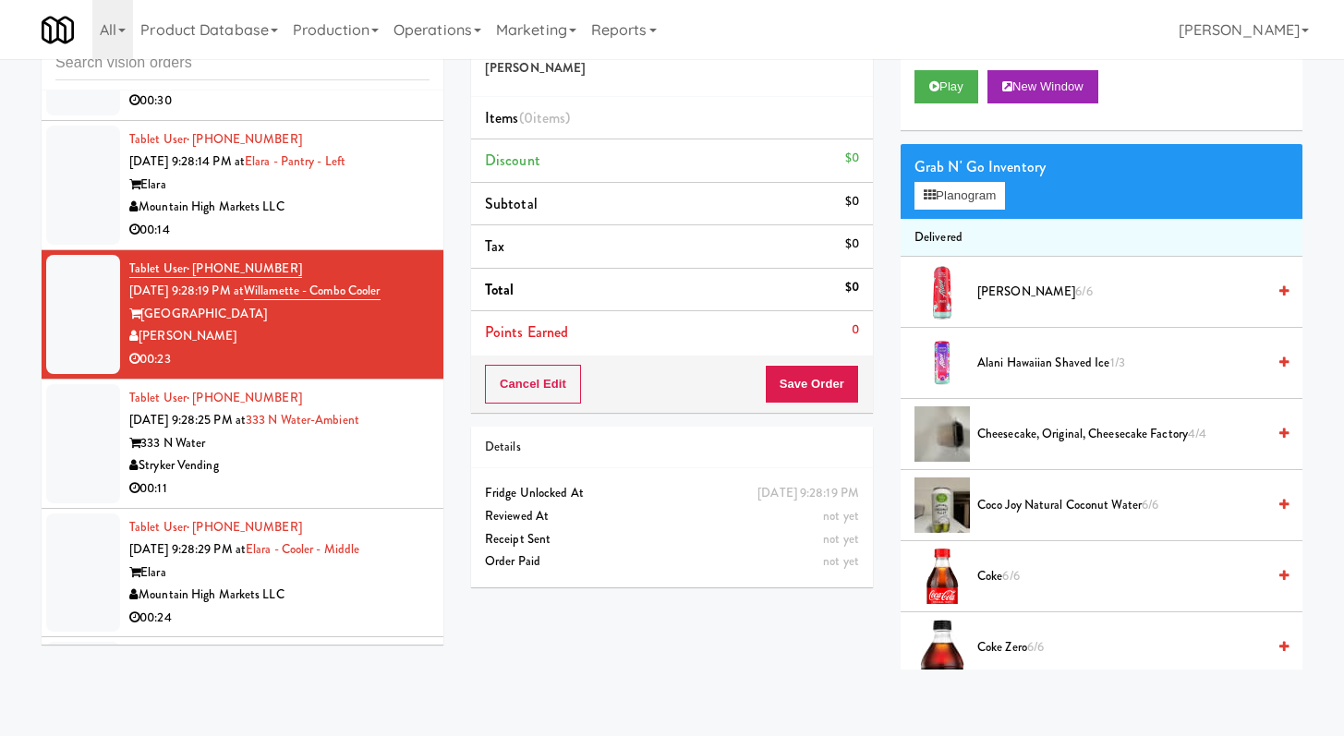
click at [298, 501] on div "00:11" at bounding box center [279, 488] width 300 height 23
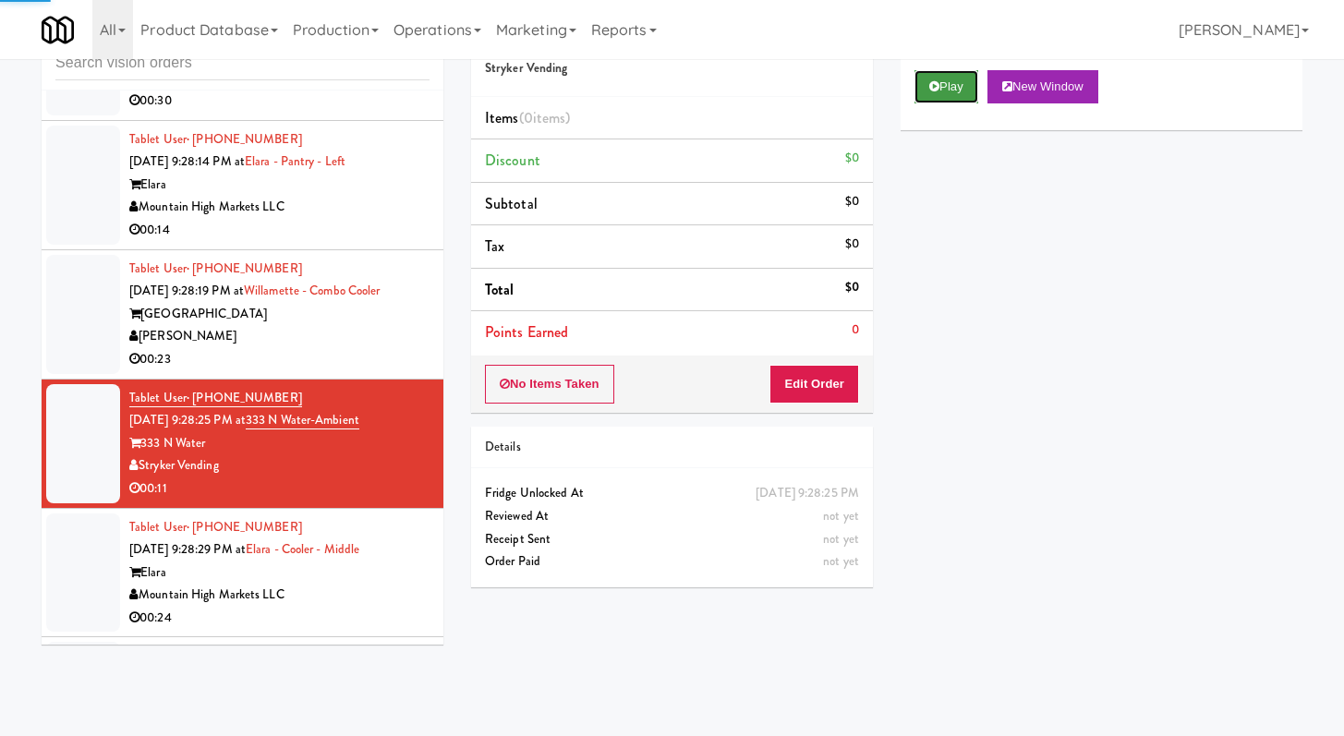
click at [947, 96] on button "Play" at bounding box center [946, 86] width 64 height 33
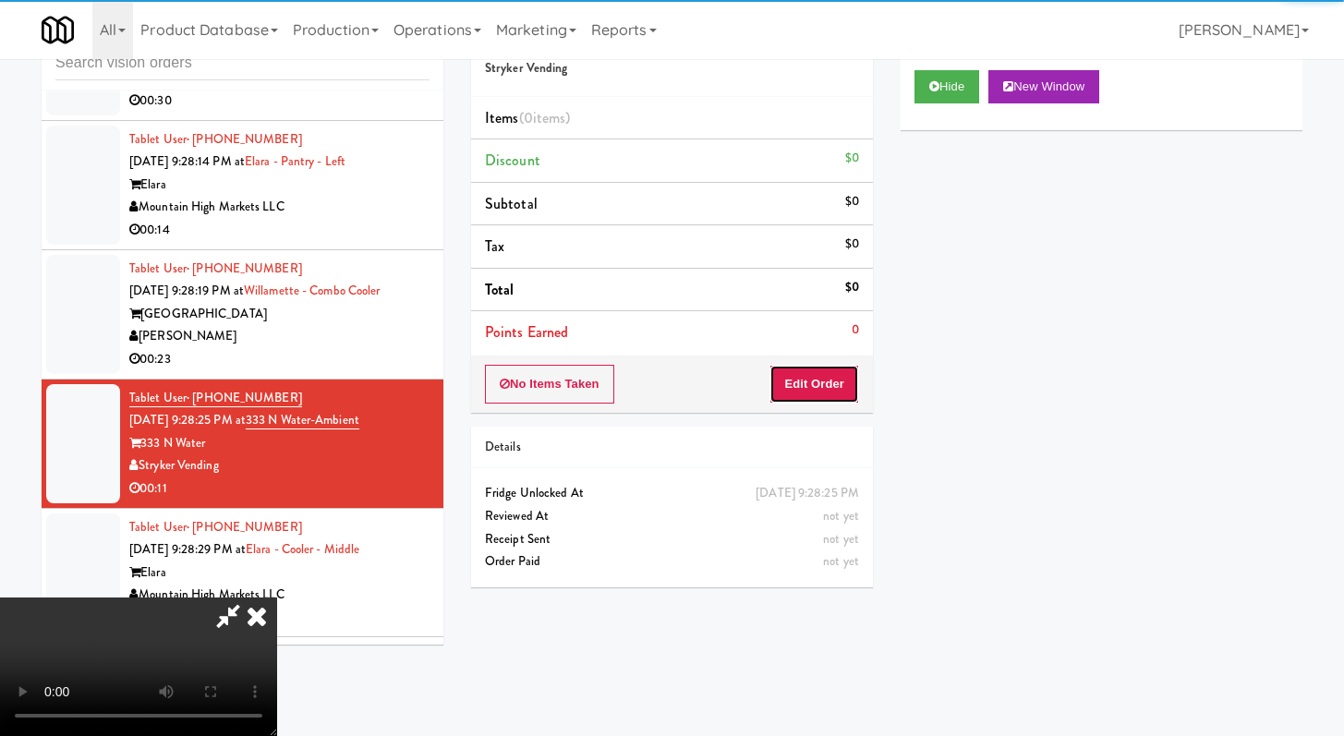
click at [837, 368] on button "Edit Order" at bounding box center [814, 384] width 90 height 39
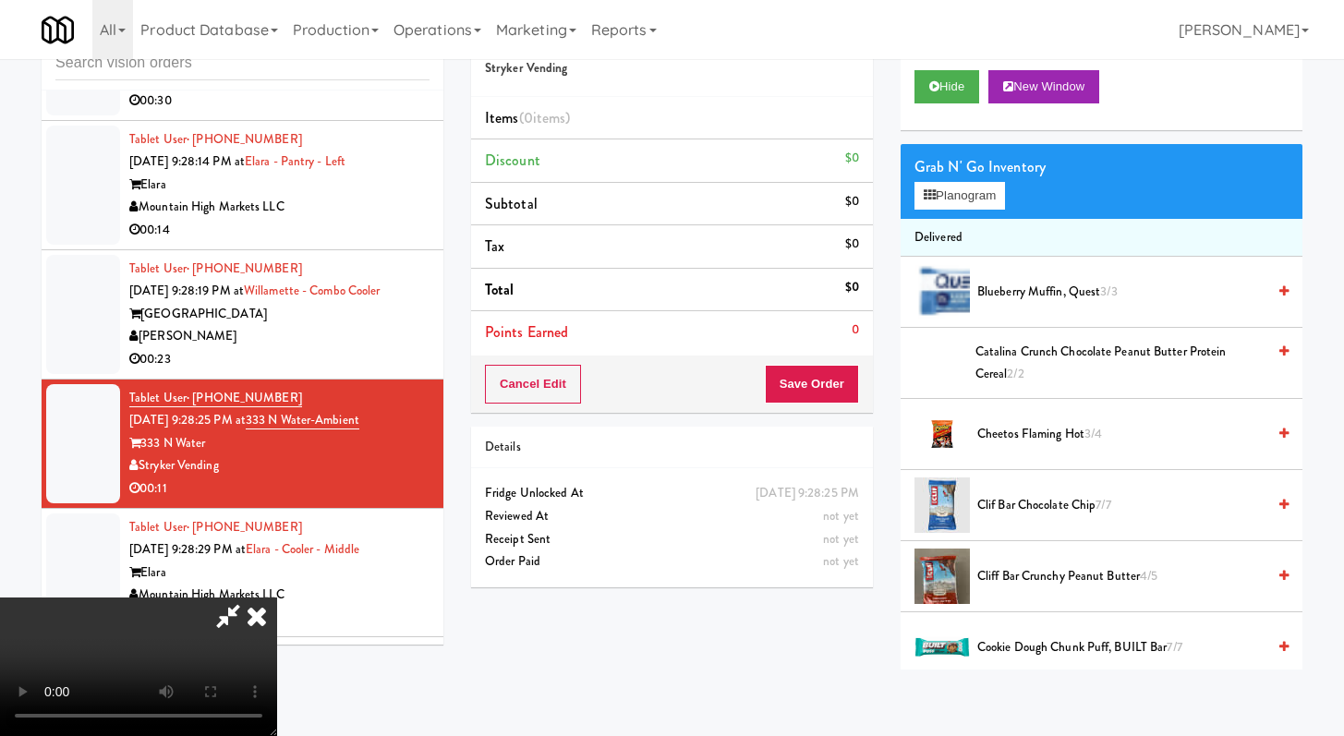
scroll to position [159, 0]
click at [277, 598] on video at bounding box center [138, 667] width 277 height 139
click at [801, 44] on div "All 325 Vending https://classic.micromart.com/vision-orders/1056704?operator_id…" at bounding box center [672, 29] width 1261 height 59
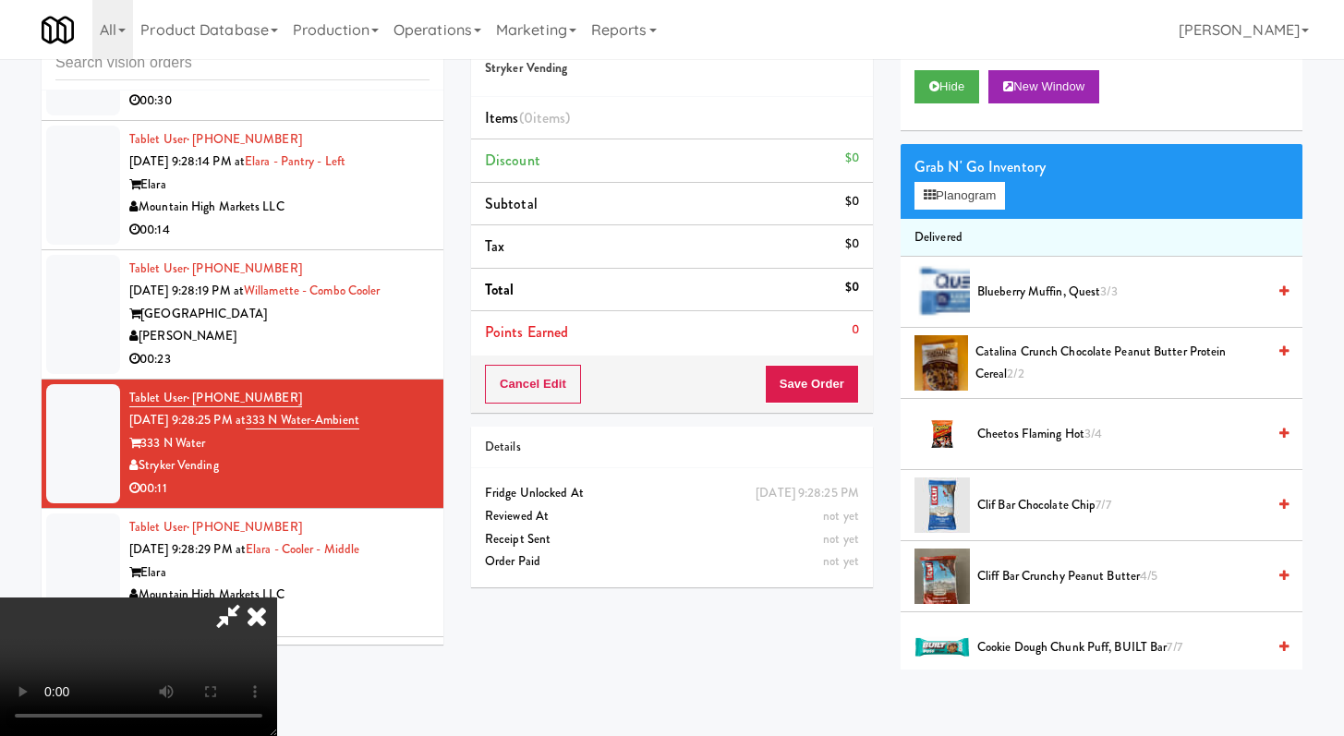
click at [277, 598] on icon at bounding box center [256, 616] width 41 height 37
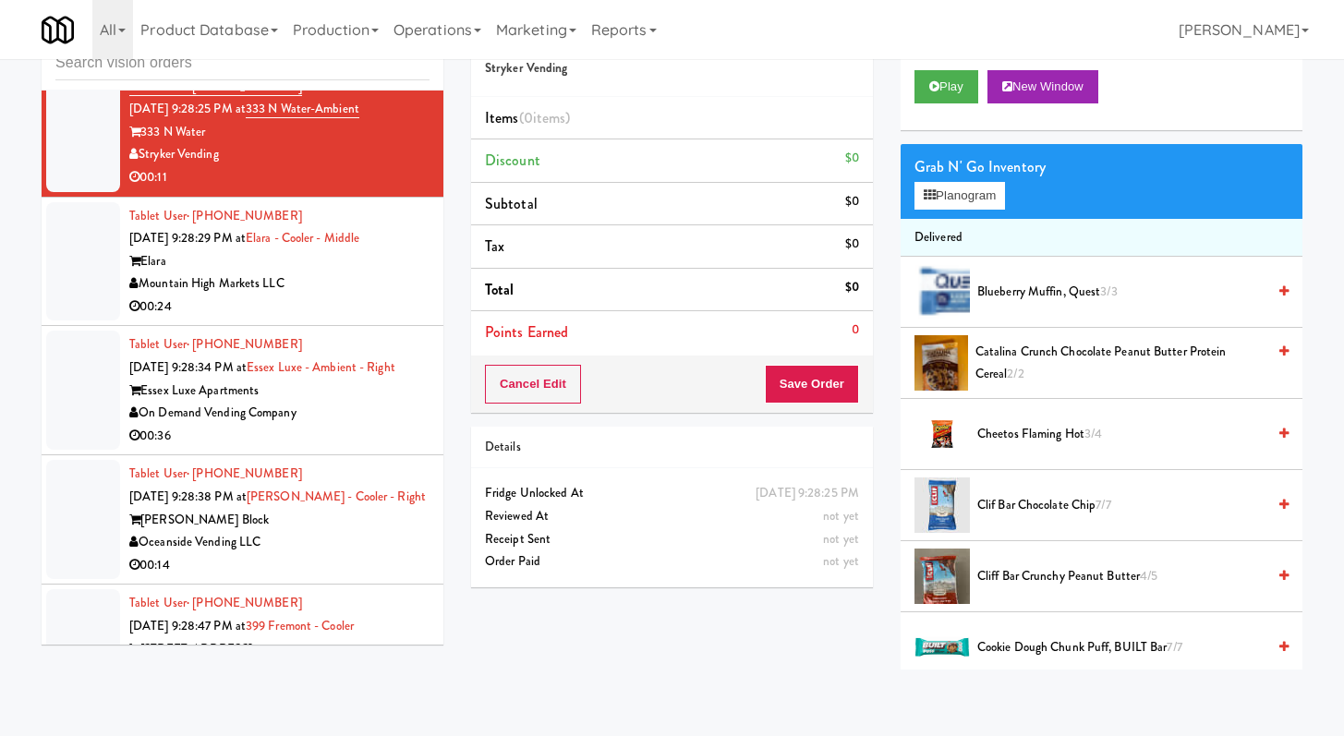
scroll to position [12461, 0]
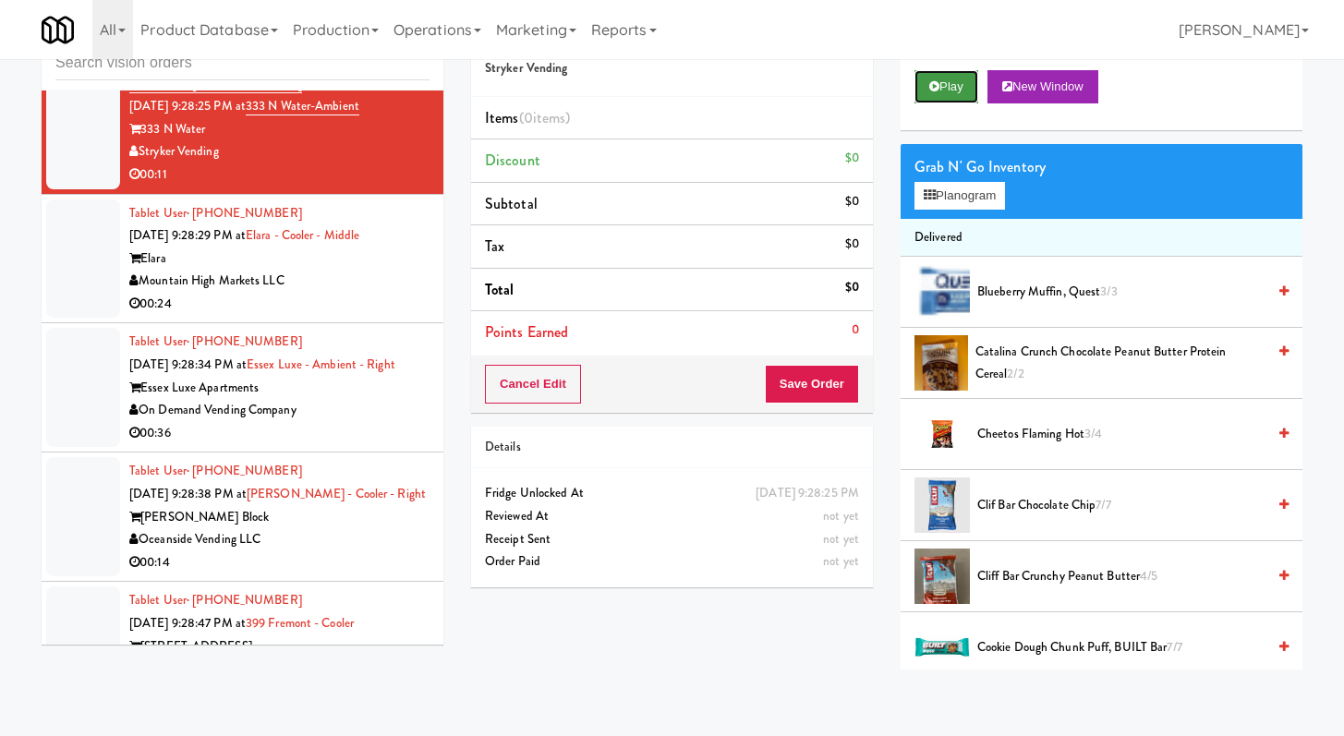
click at [971, 86] on button "Play" at bounding box center [946, 86] width 64 height 33
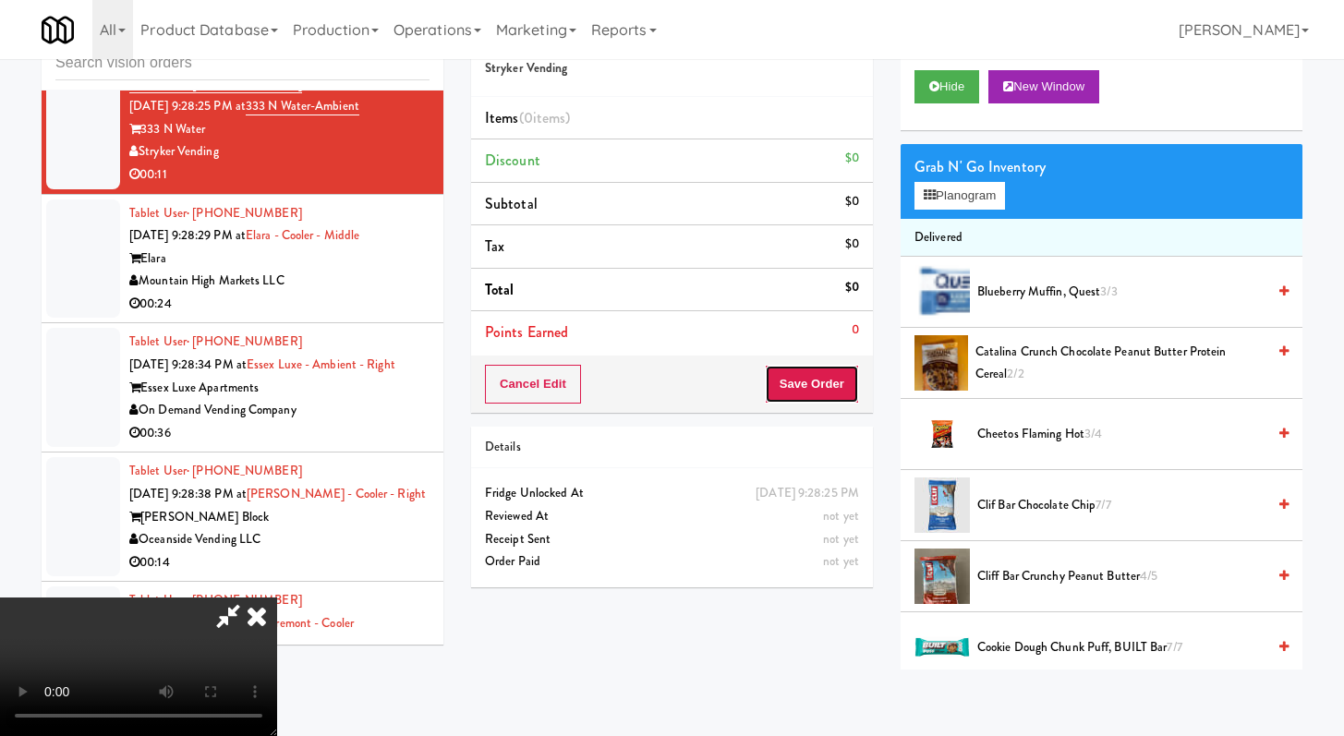
click at [771, 389] on button "Save Order" at bounding box center [812, 384] width 94 height 39
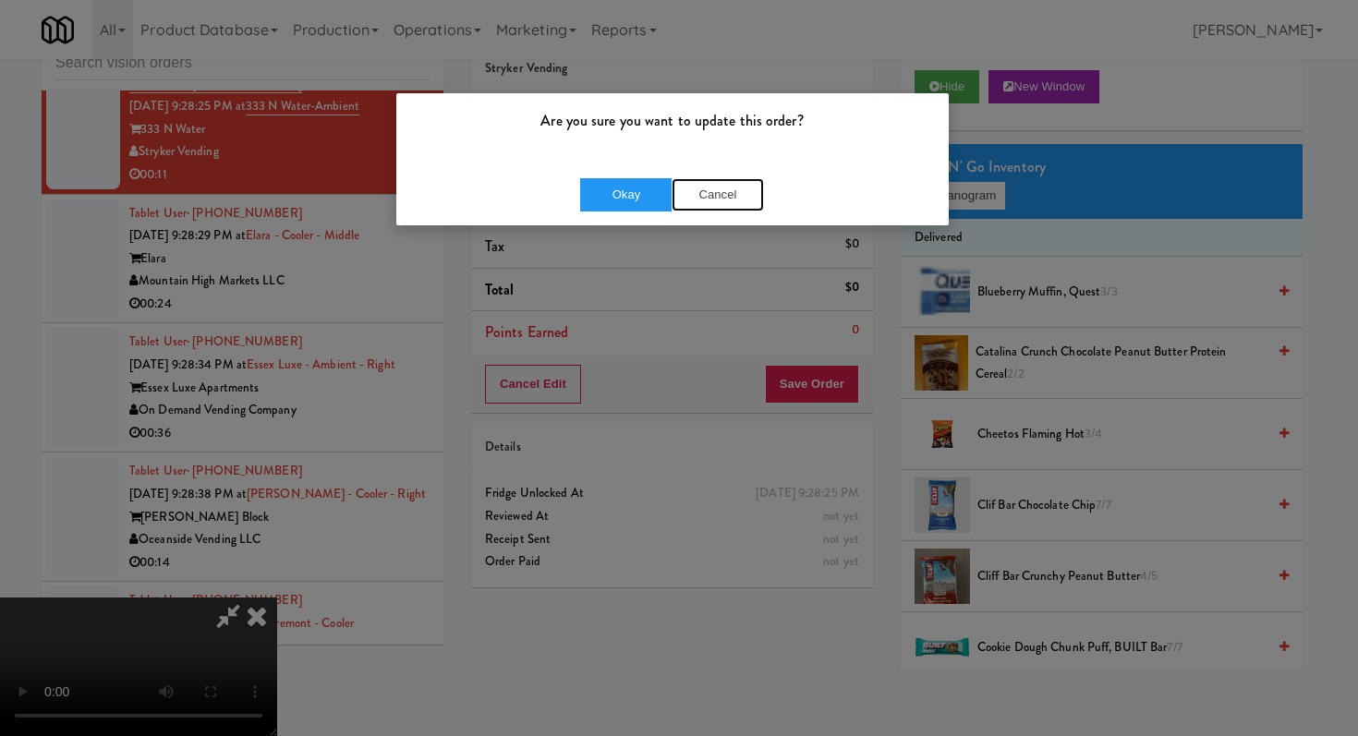
click at [730, 216] on div "Okay Cancel" at bounding box center [672, 194] width 552 height 62
click at [747, 201] on button "Cancel" at bounding box center [717, 194] width 92 height 33
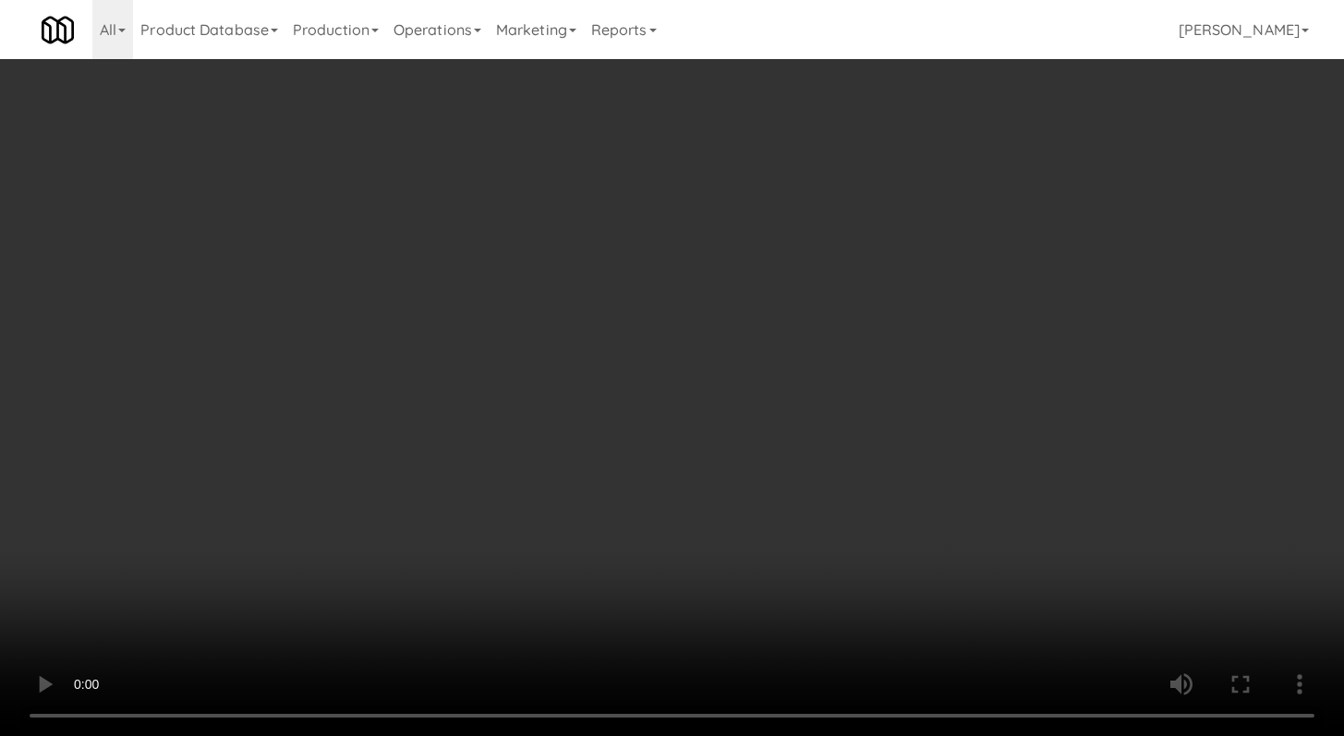
scroll to position [12393, 0]
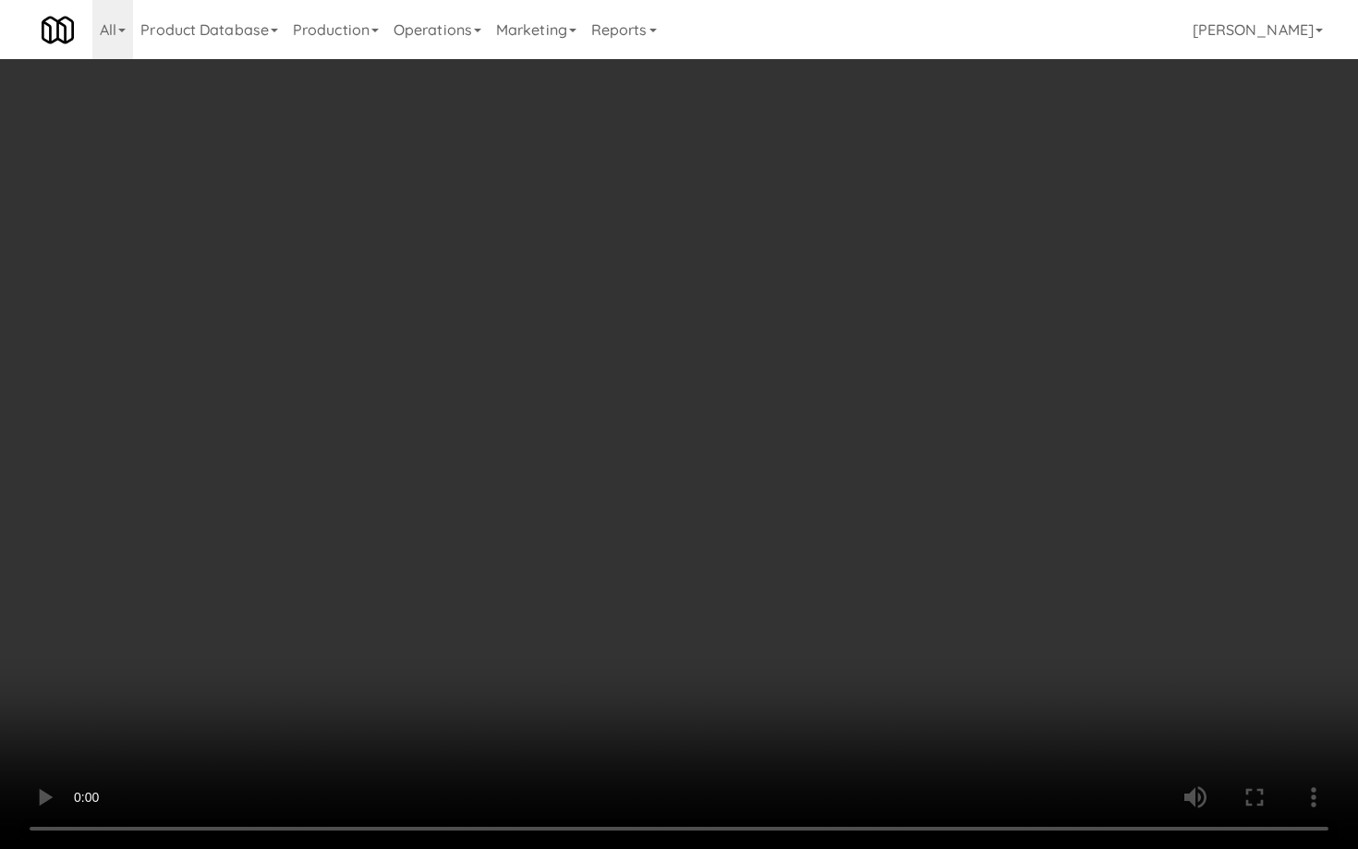
click at [687, 565] on video at bounding box center [679, 424] width 1358 height 849
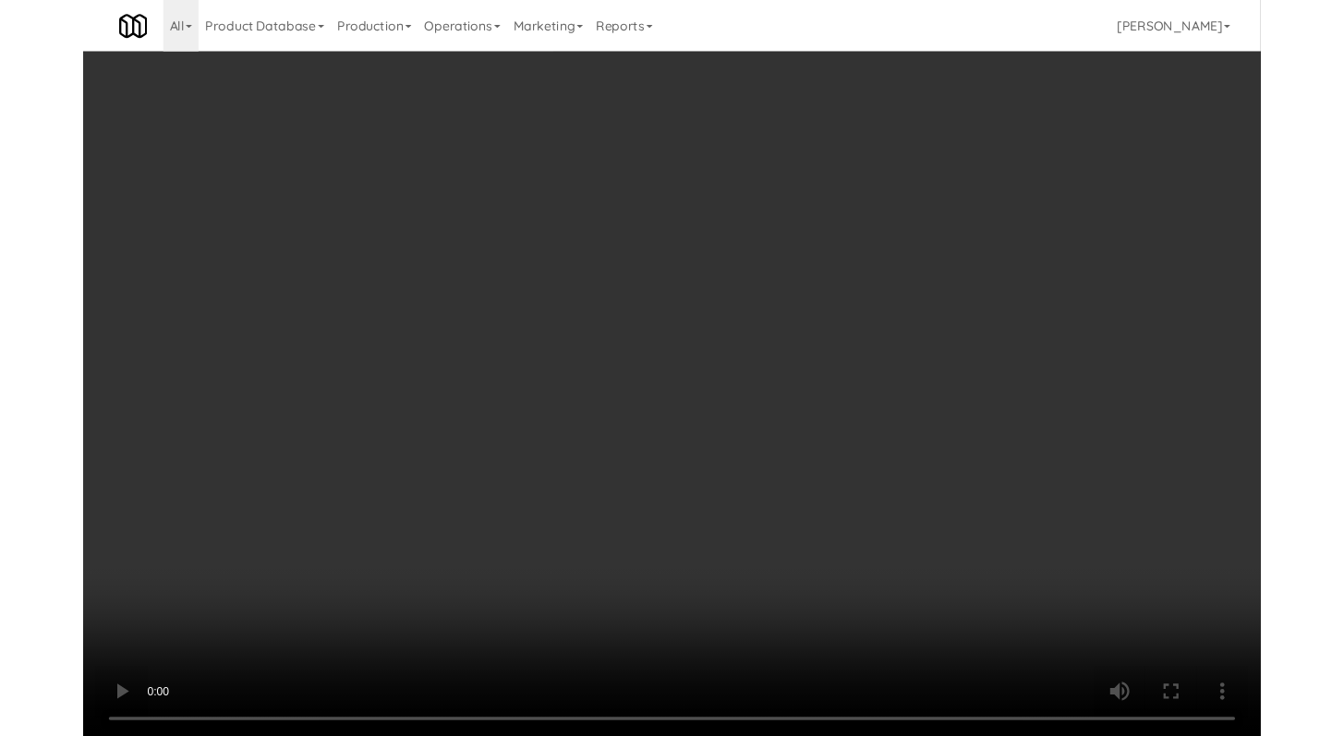
scroll to position [12461, 0]
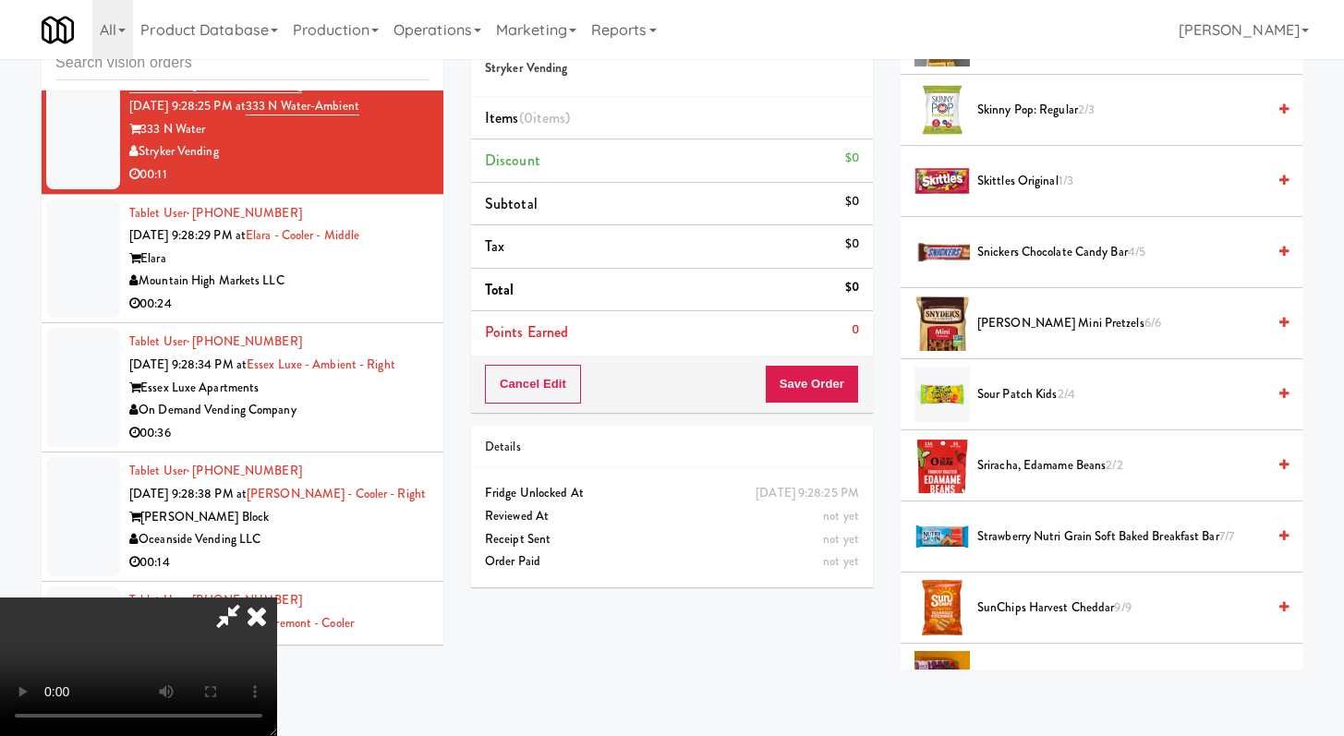
click at [1026, 384] on span "Sour Patch Kids 2/4" at bounding box center [1121, 394] width 288 height 23
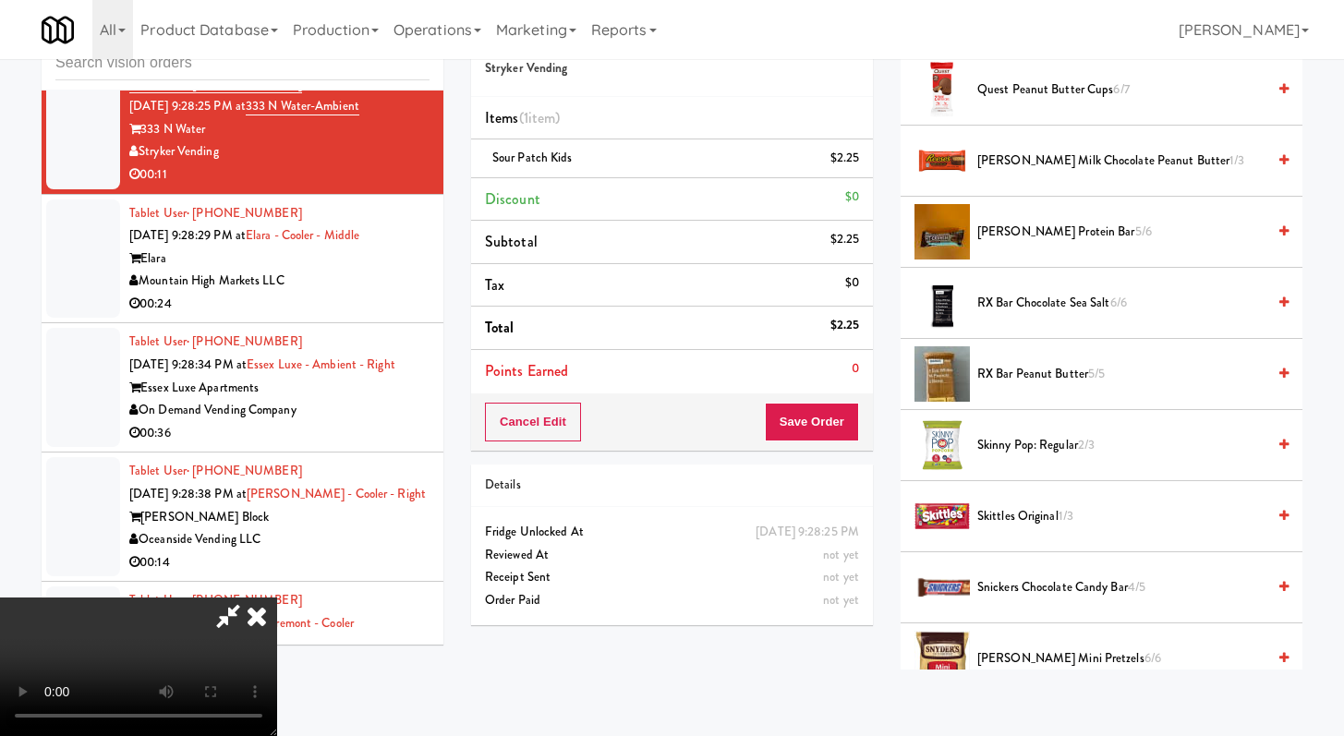
scroll to position [1391, 0]
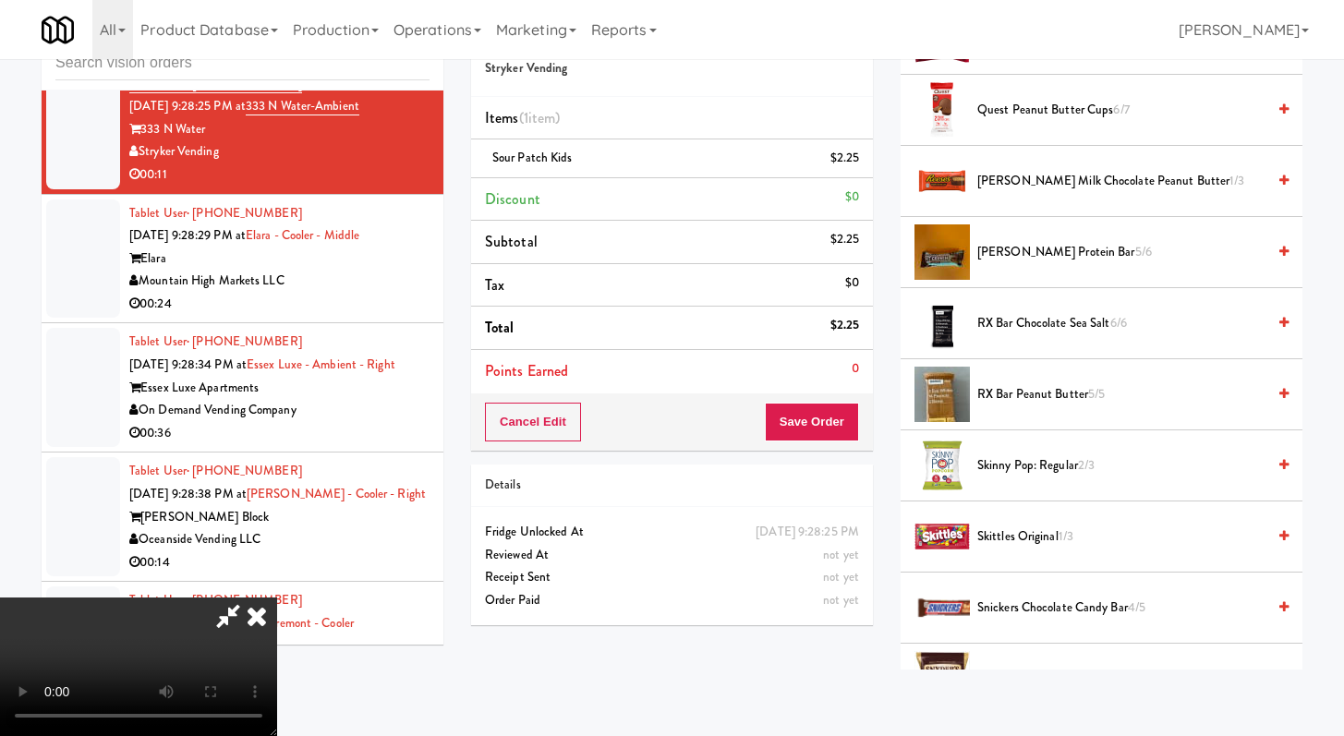
click at [1055, 181] on span "Reese's Milk Chocolate Peanut Butter 1/3" at bounding box center [1121, 181] width 288 height 23
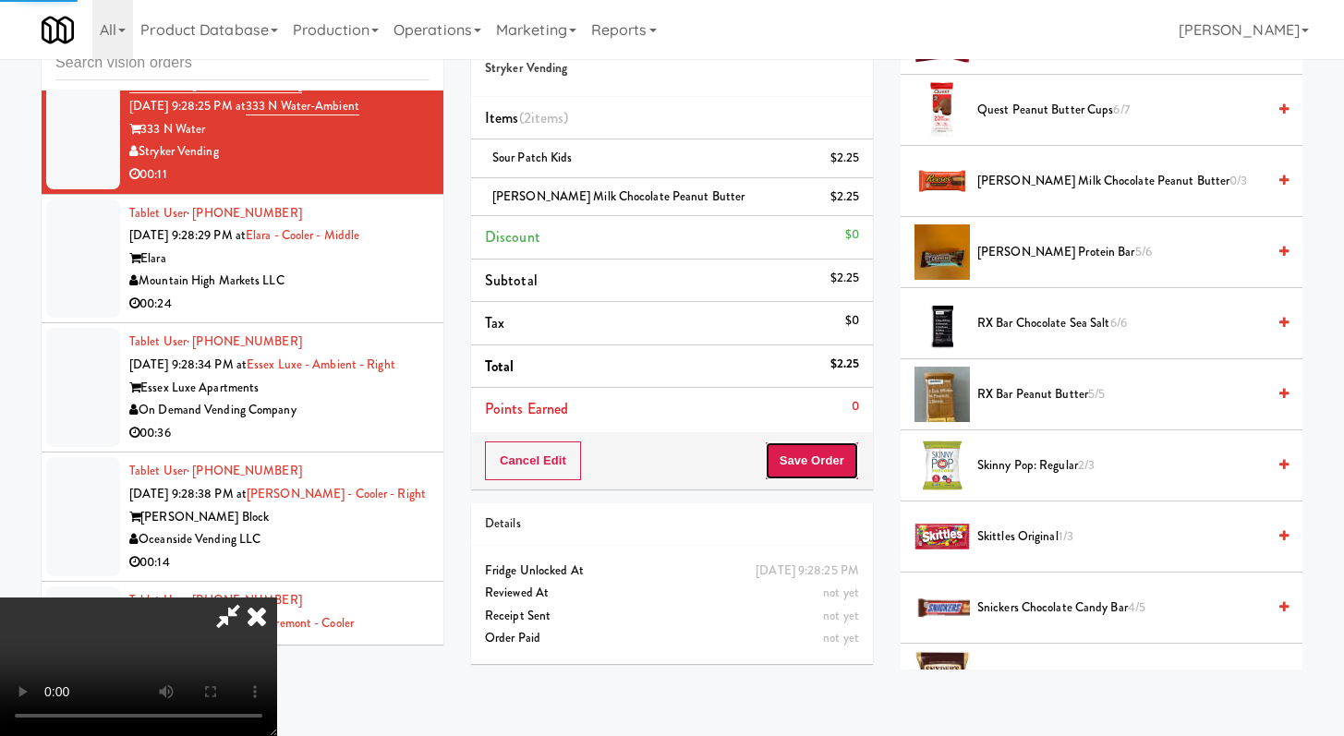
click at [851, 456] on button "Save Order" at bounding box center [812, 460] width 94 height 39
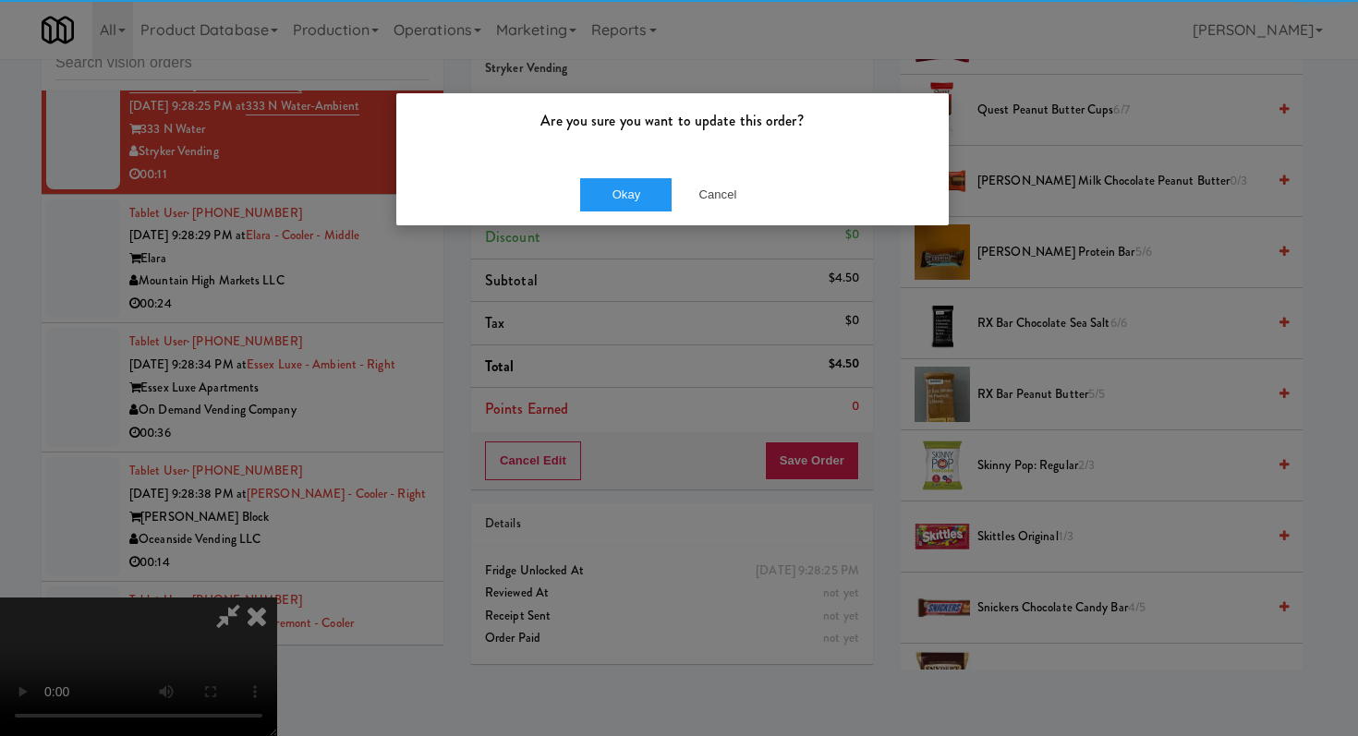
click at [621, 163] on div "Okay Cancel" at bounding box center [672, 194] width 552 height 62
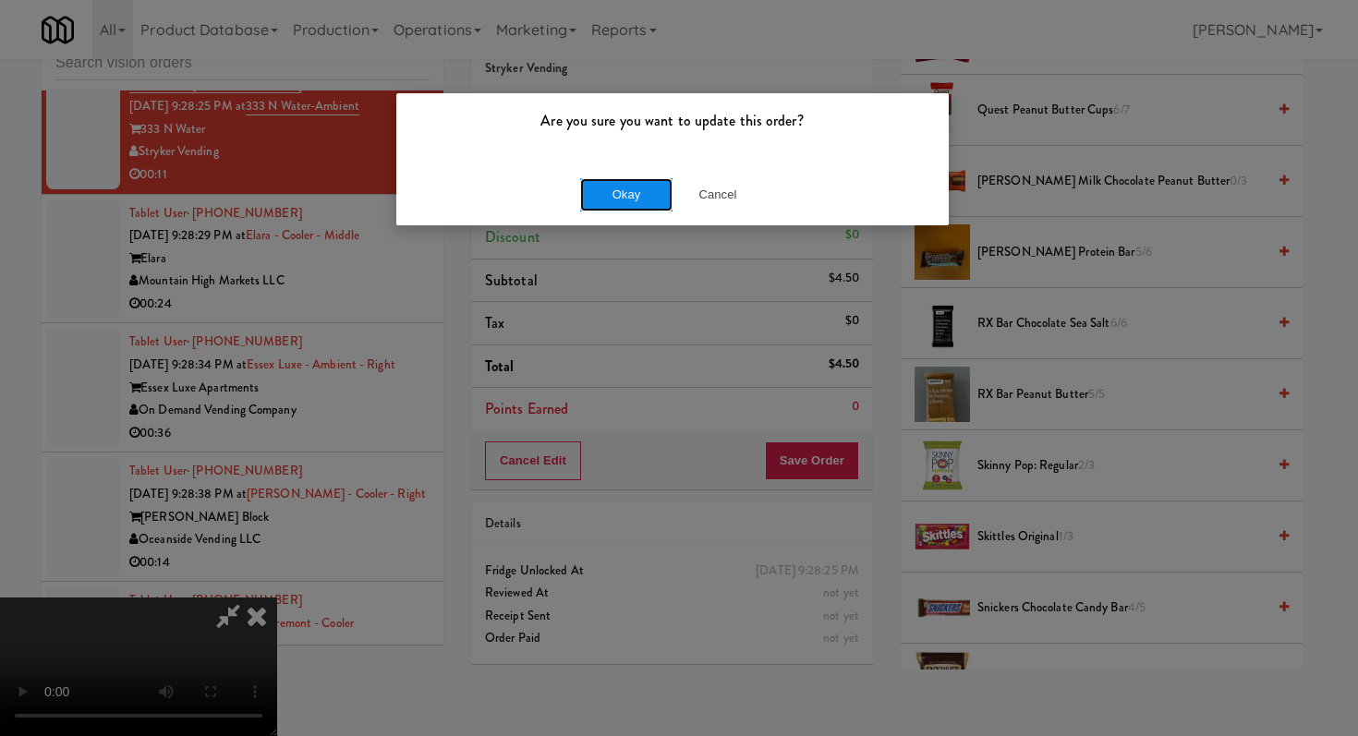
click at [621, 179] on button "Okay" at bounding box center [626, 194] width 92 height 33
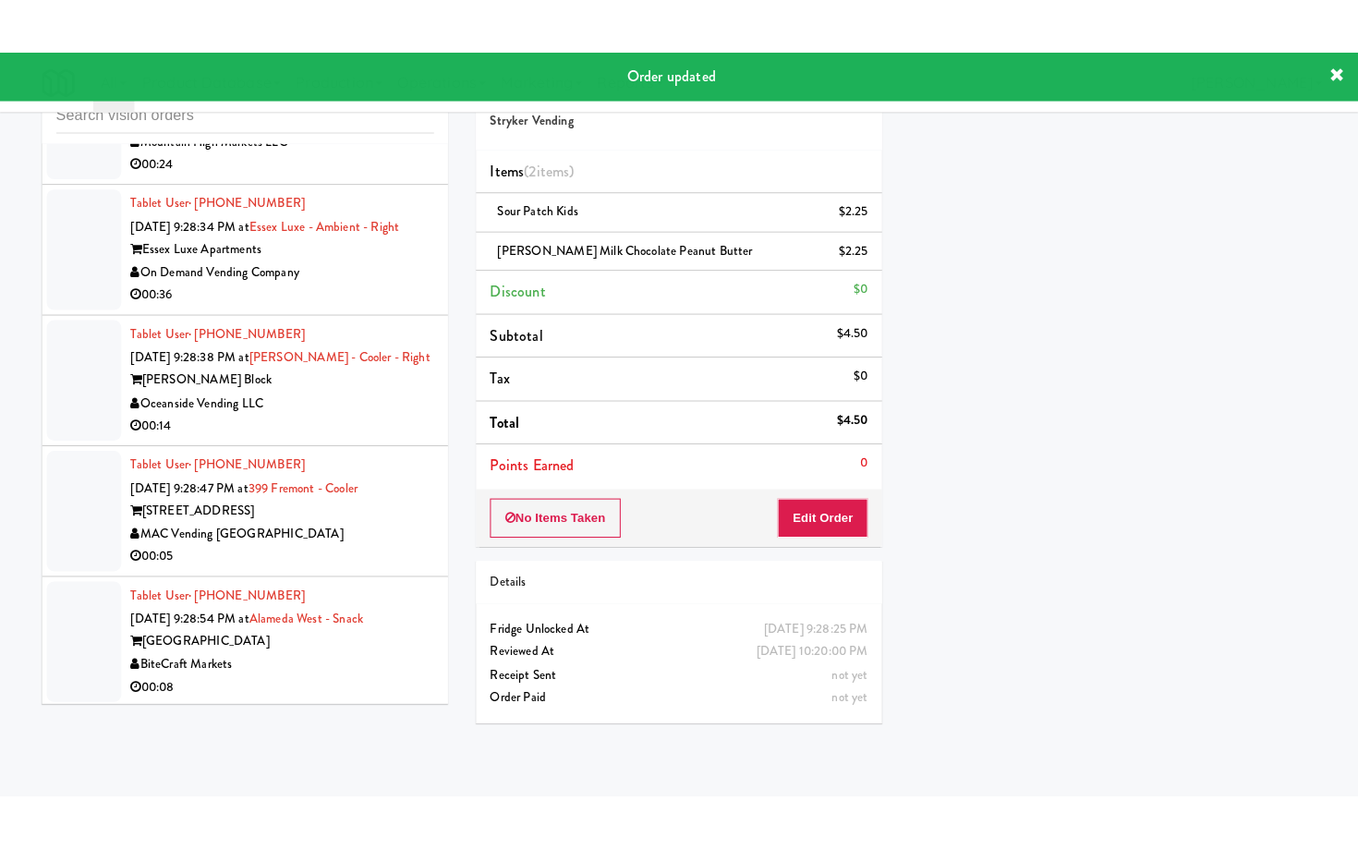
scroll to position [12660, 0]
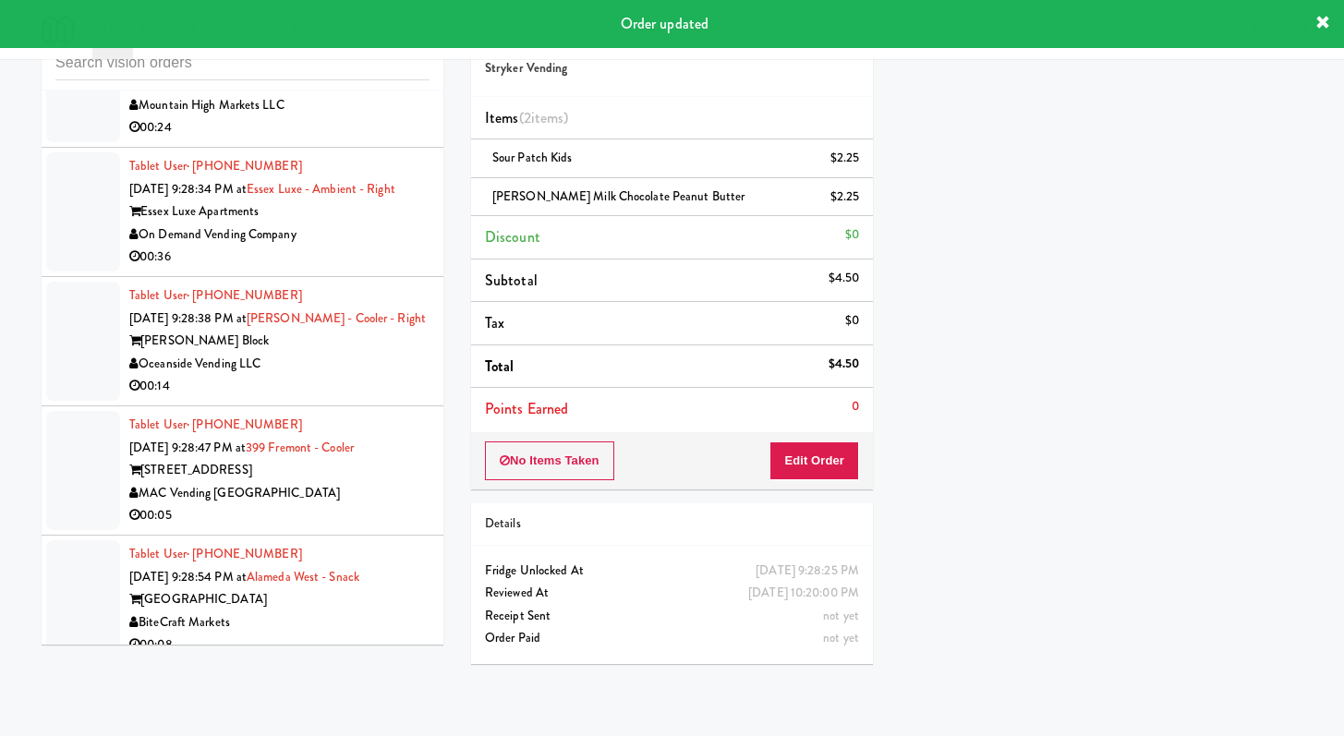
click at [412, 139] on div "00:24" at bounding box center [279, 127] width 300 height 23
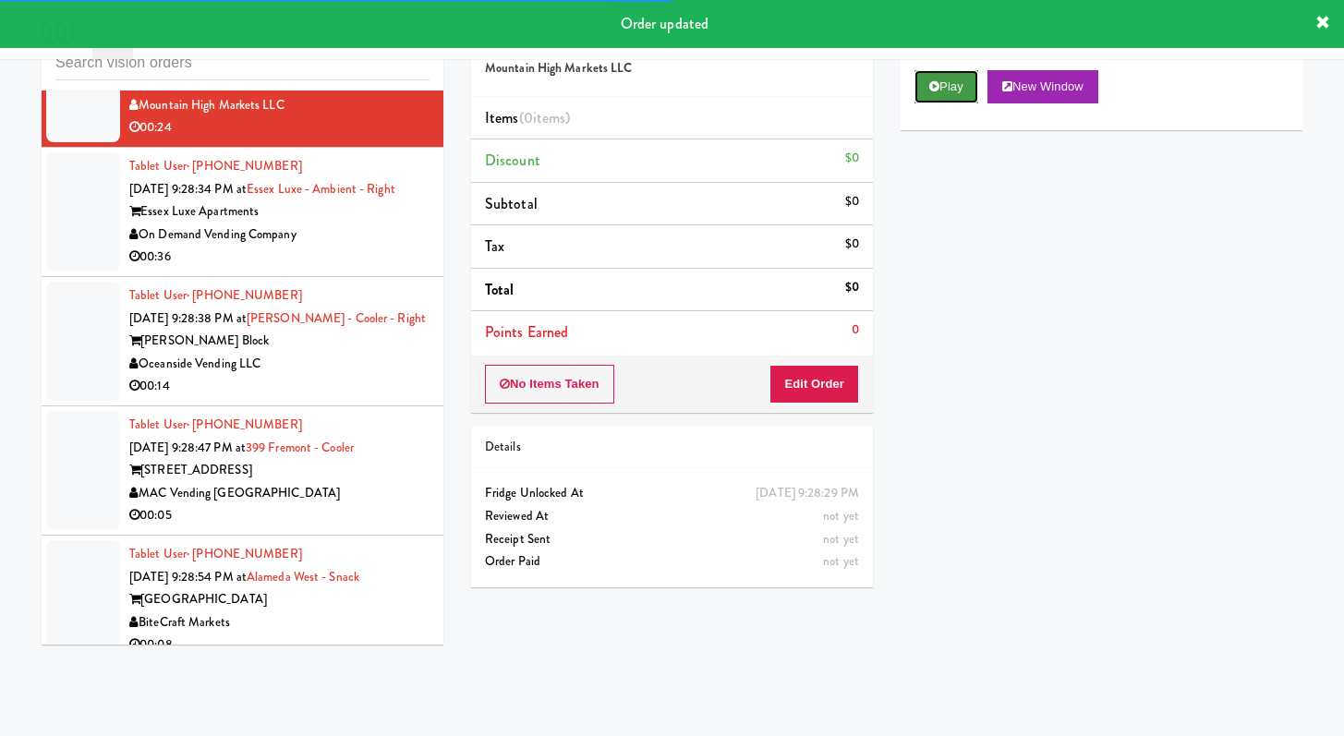
click at [937, 86] on icon at bounding box center [934, 86] width 10 height 12
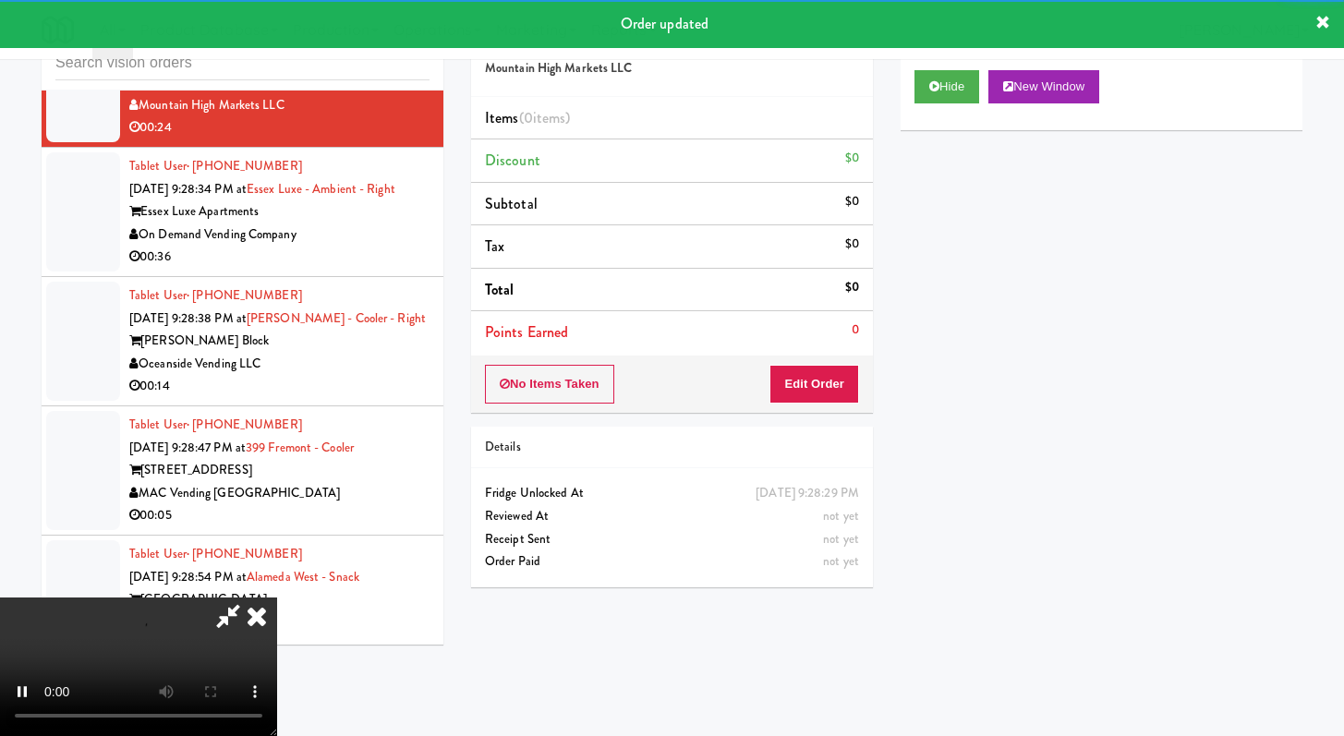
click at [761, 403] on div "No Items Taken Edit Order" at bounding box center [672, 384] width 402 height 57
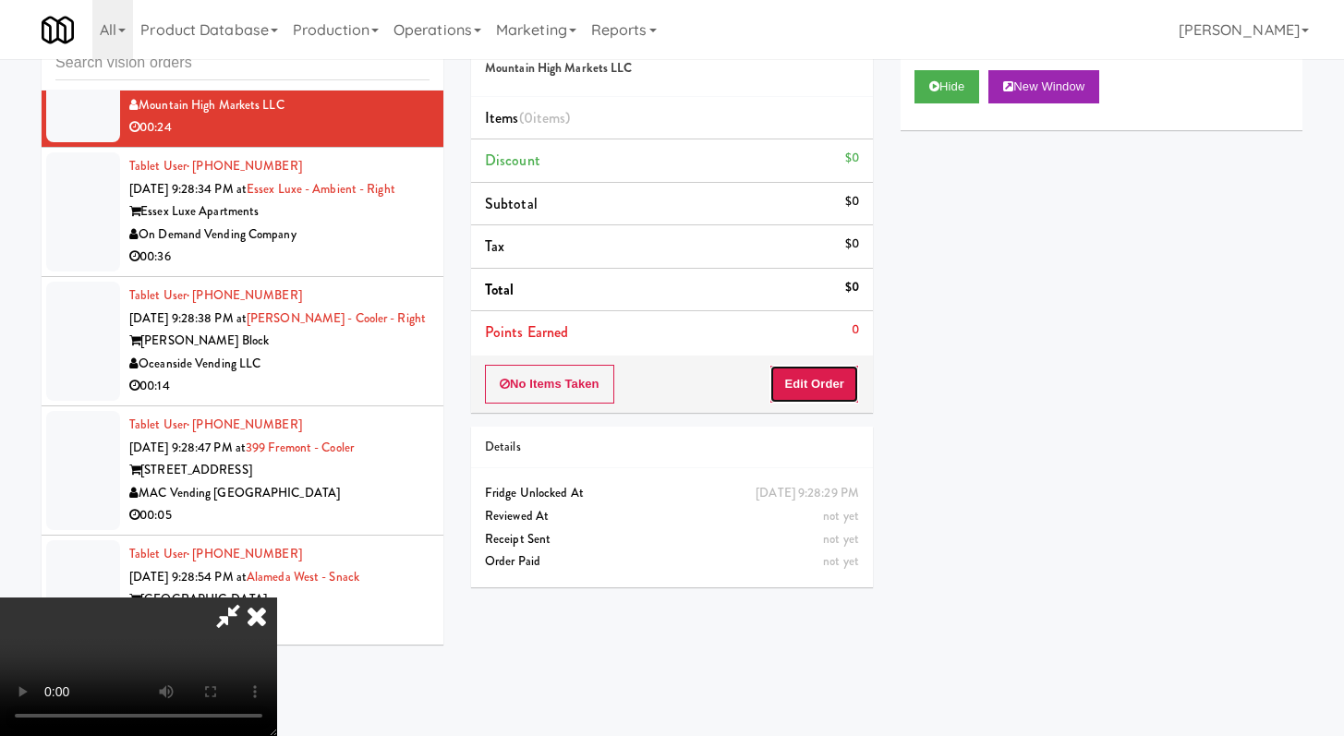
click at [837, 380] on button "Edit Order" at bounding box center [814, 384] width 90 height 39
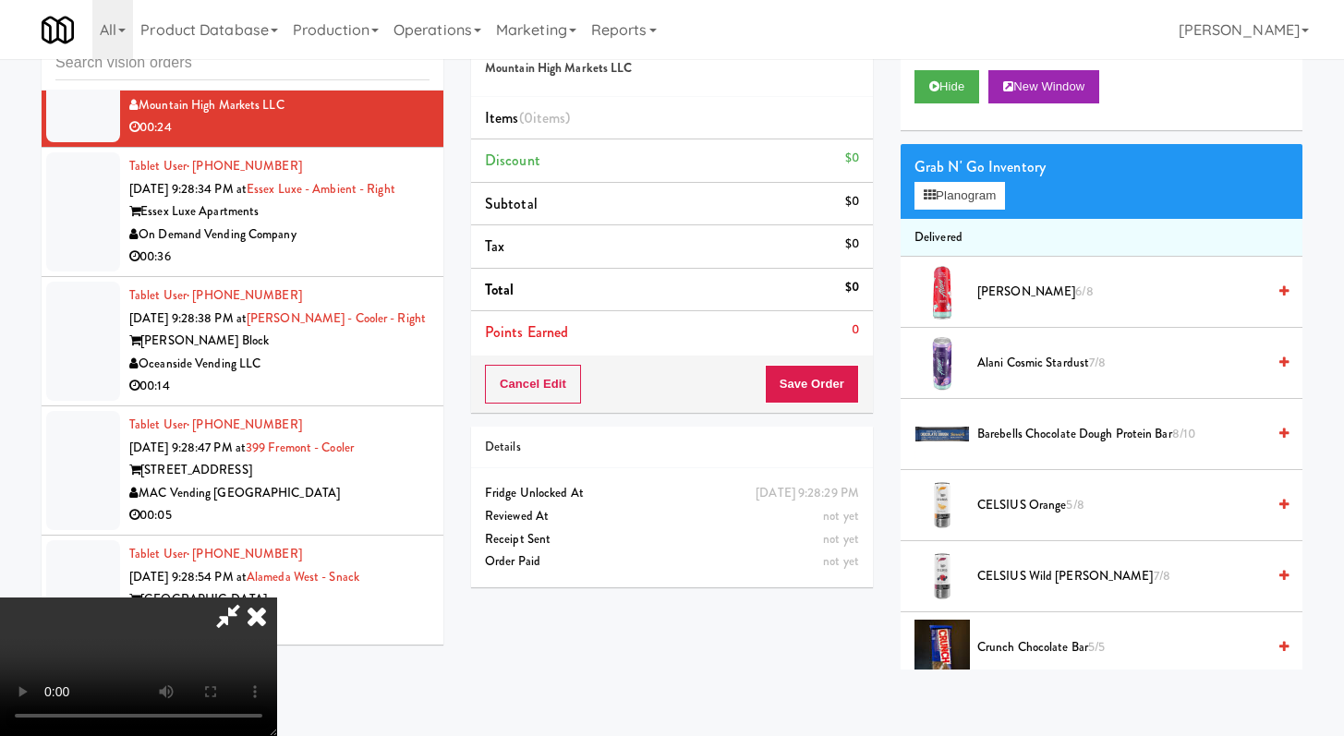
scroll to position [12591, 0]
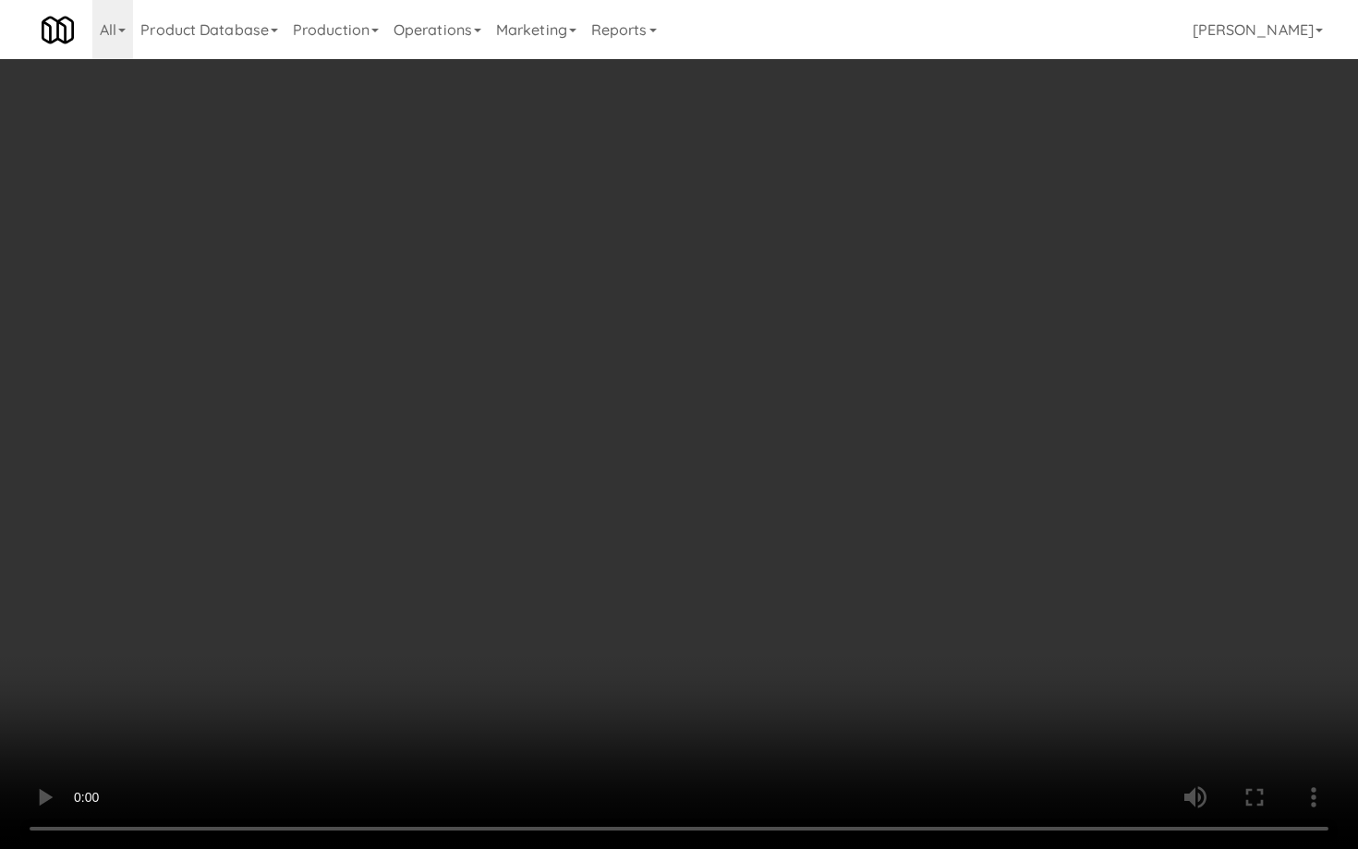
click at [319, 457] on video at bounding box center [679, 424] width 1358 height 849
click at [344, 444] on video at bounding box center [679, 424] width 1358 height 849
click at [353, 432] on video at bounding box center [679, 424] width 1358 height 849
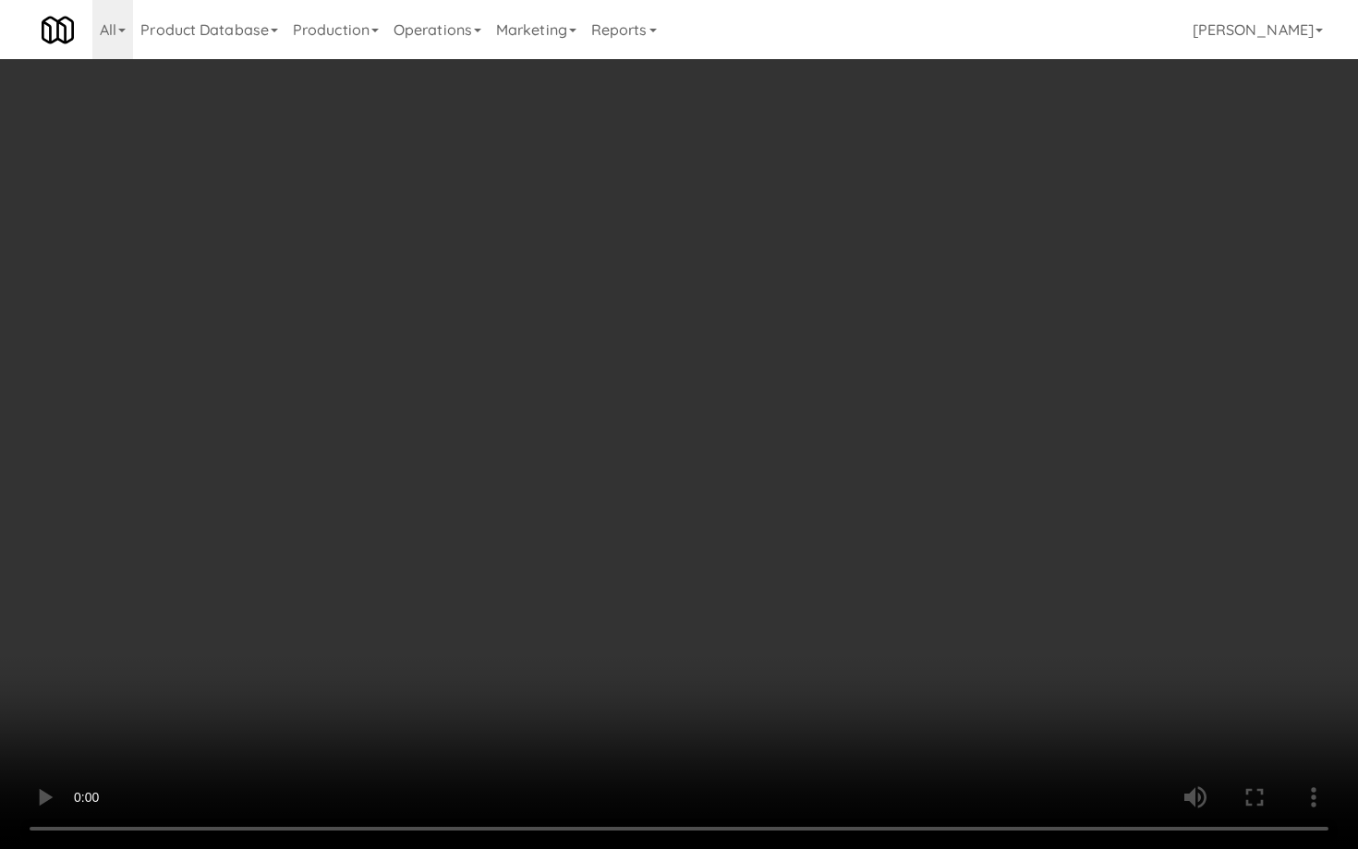
click at [354, 430] on video at bounding box center [679, 424] width 1358 height 849
click at [359, 422] on video at bounding box center [679, 424] width 1358 height 849
click at [359, 423] on video at bounding box center [679, 424] width 1358 height 849
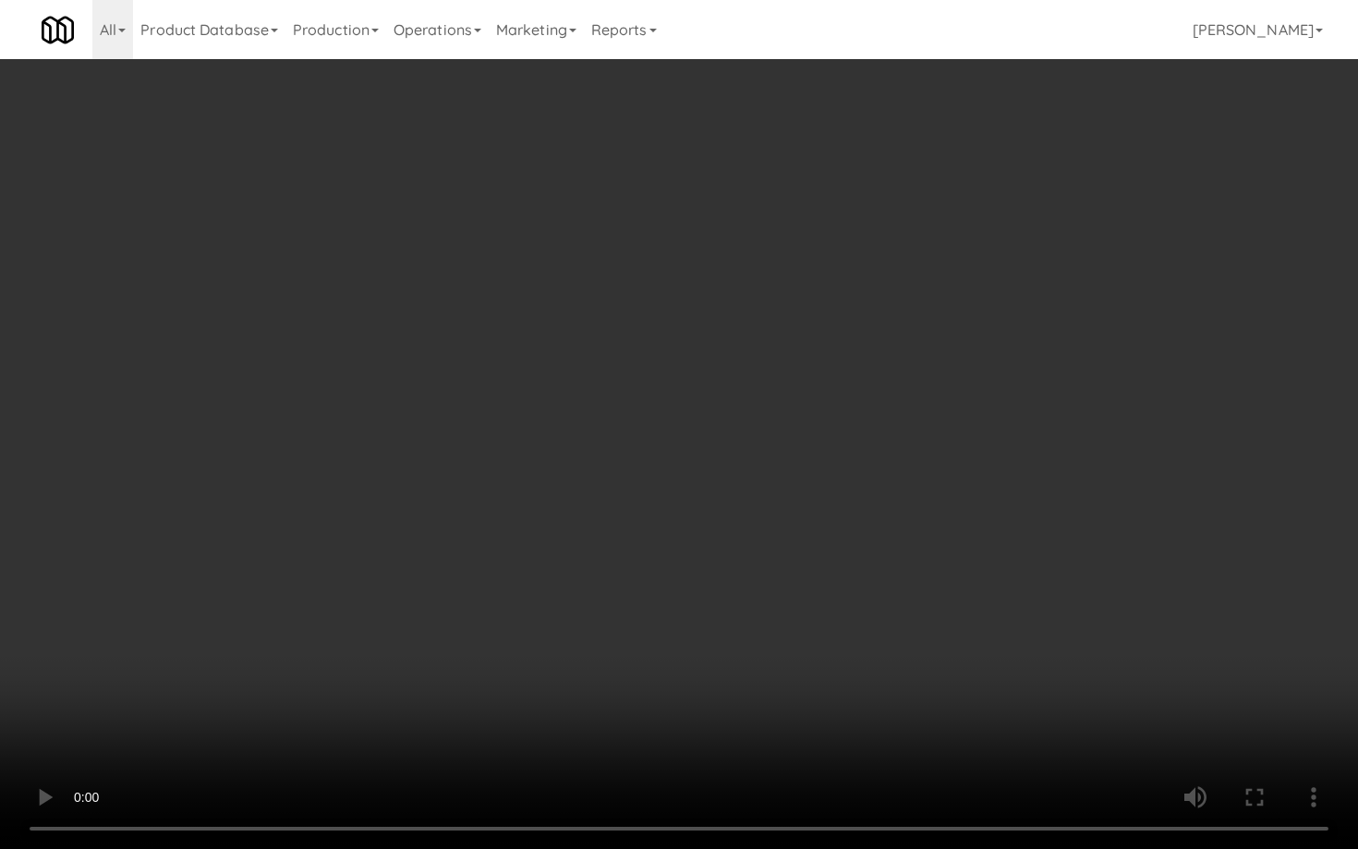
click at [359, 423] on video at bounding box center [679, 424] width 1358 height 849
click at [362, 420] on video at bounding box center [679, 424] width 1358 height 849
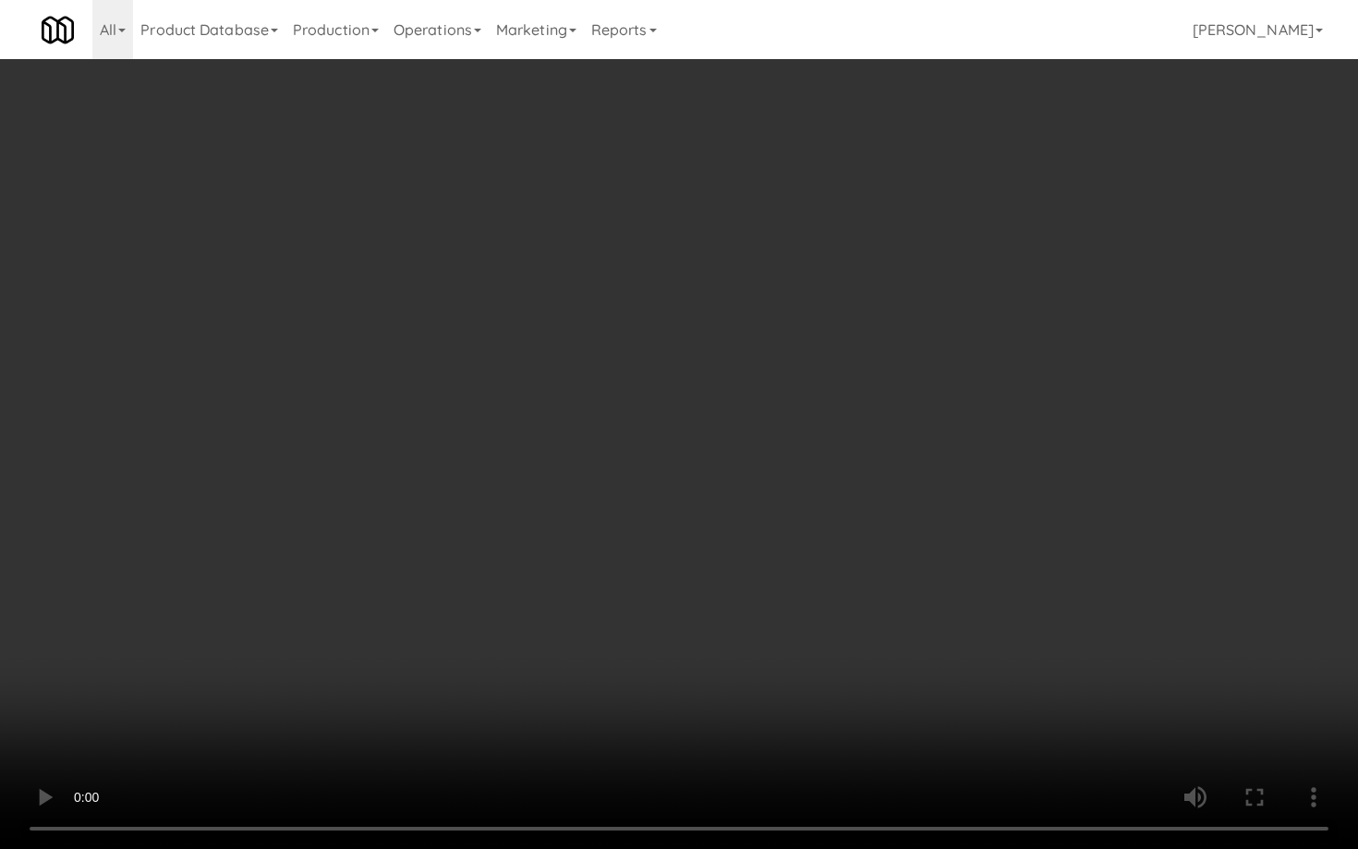
click at [362, 420] on video at bounding box center [679, 424] width 1358 height 849
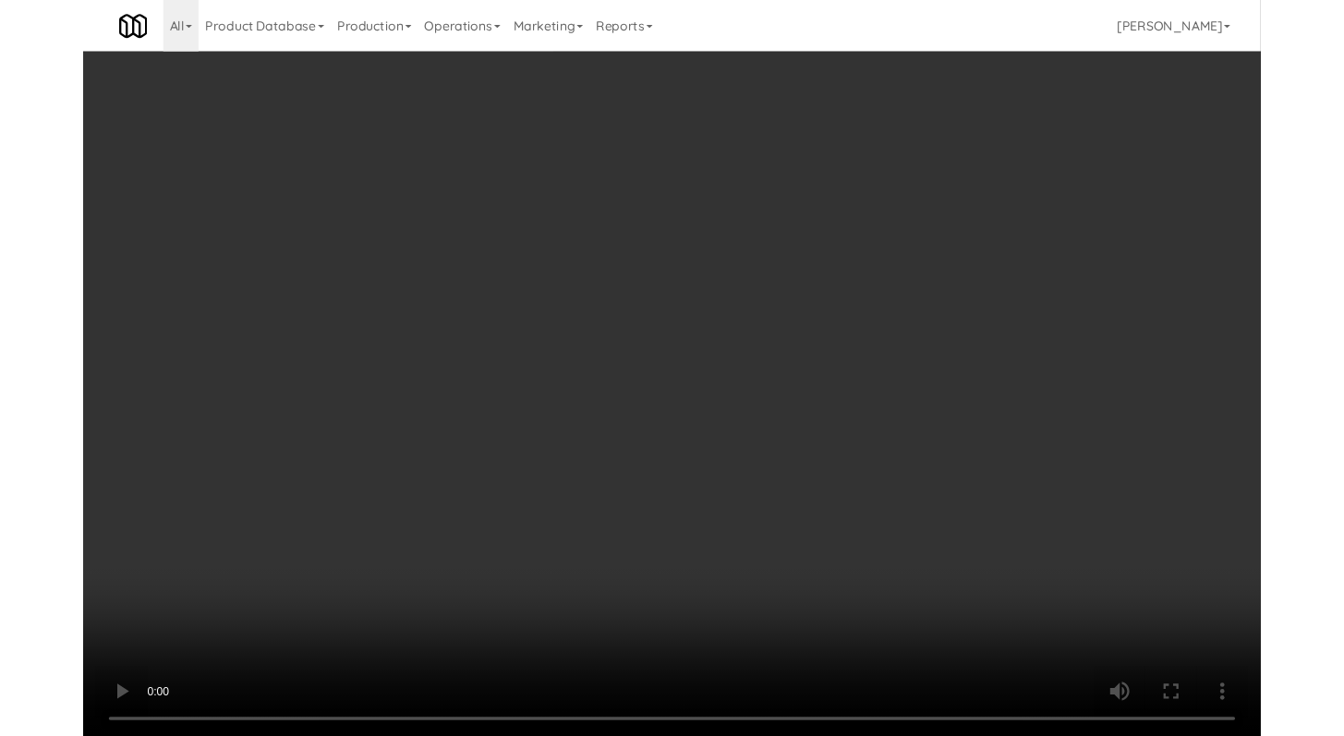
scroll to position [12660, 0]
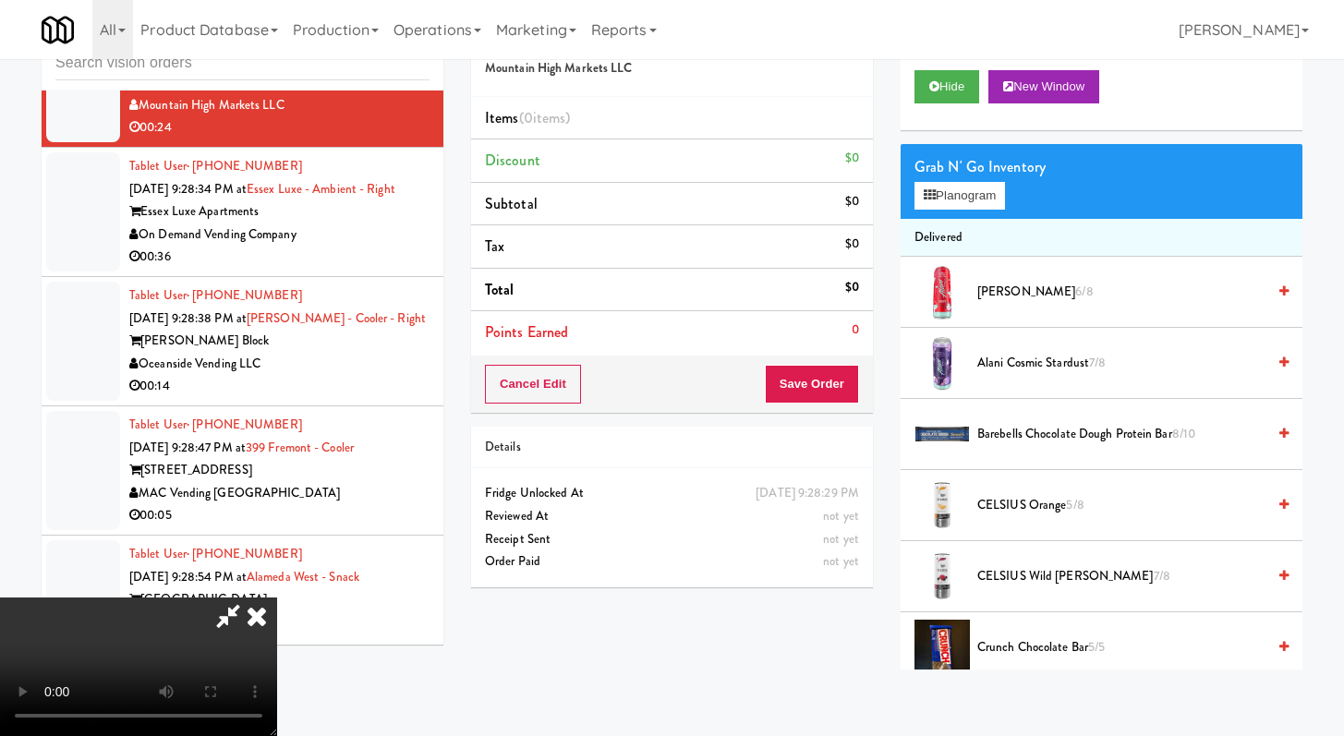
click at [249, 598] on icon at bounding box center [228, 616] width 42 height 37
click at [277, 598] on icon at bounding box center [256, 616] width 41 height 37
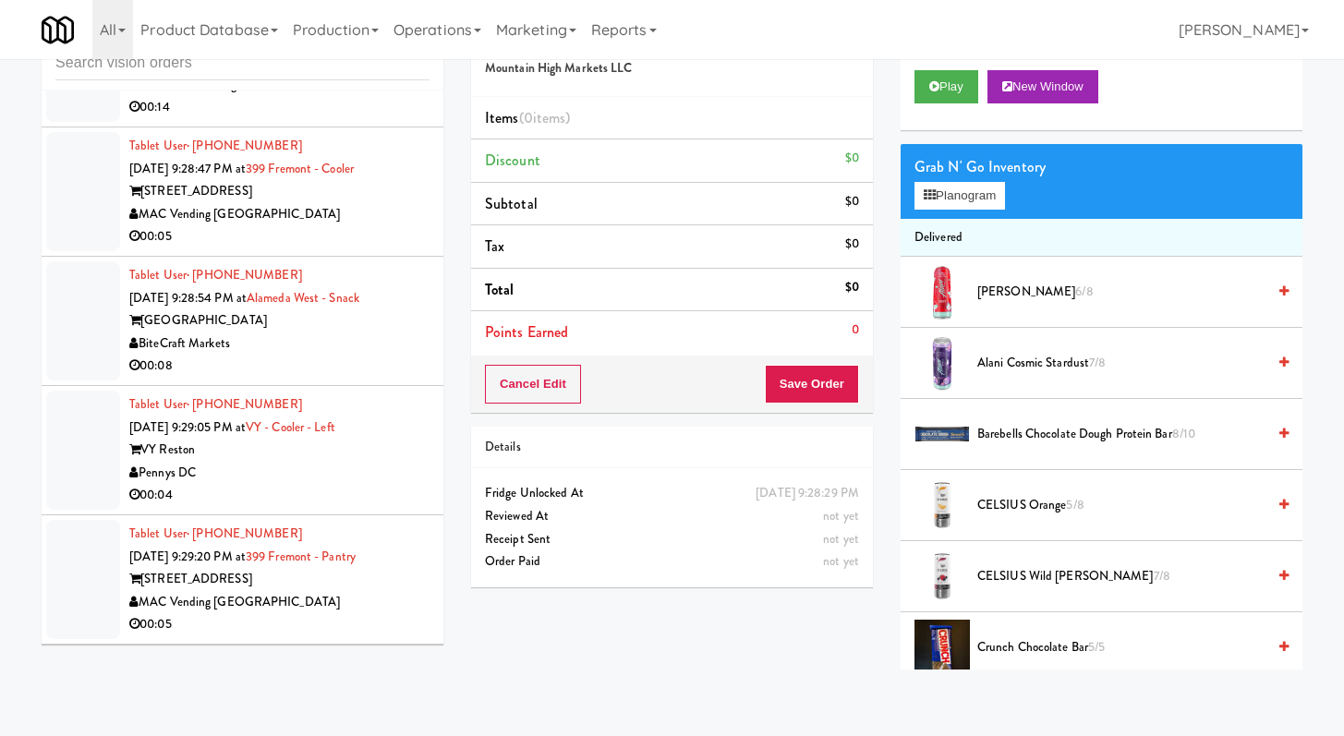
scroll to position [13844, 0]
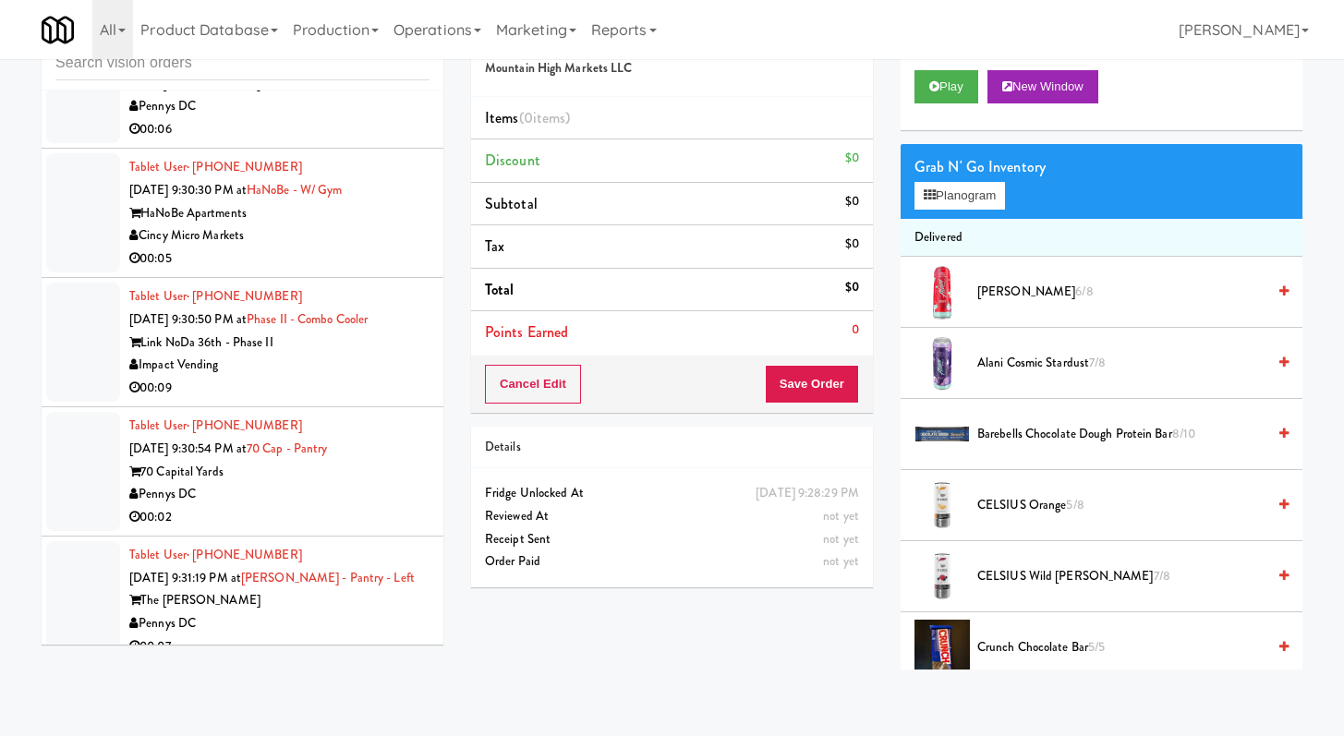
click at [345, 248] on div "Cincy Micro Markets" at bounding box center [279, 235] width 300 height 23
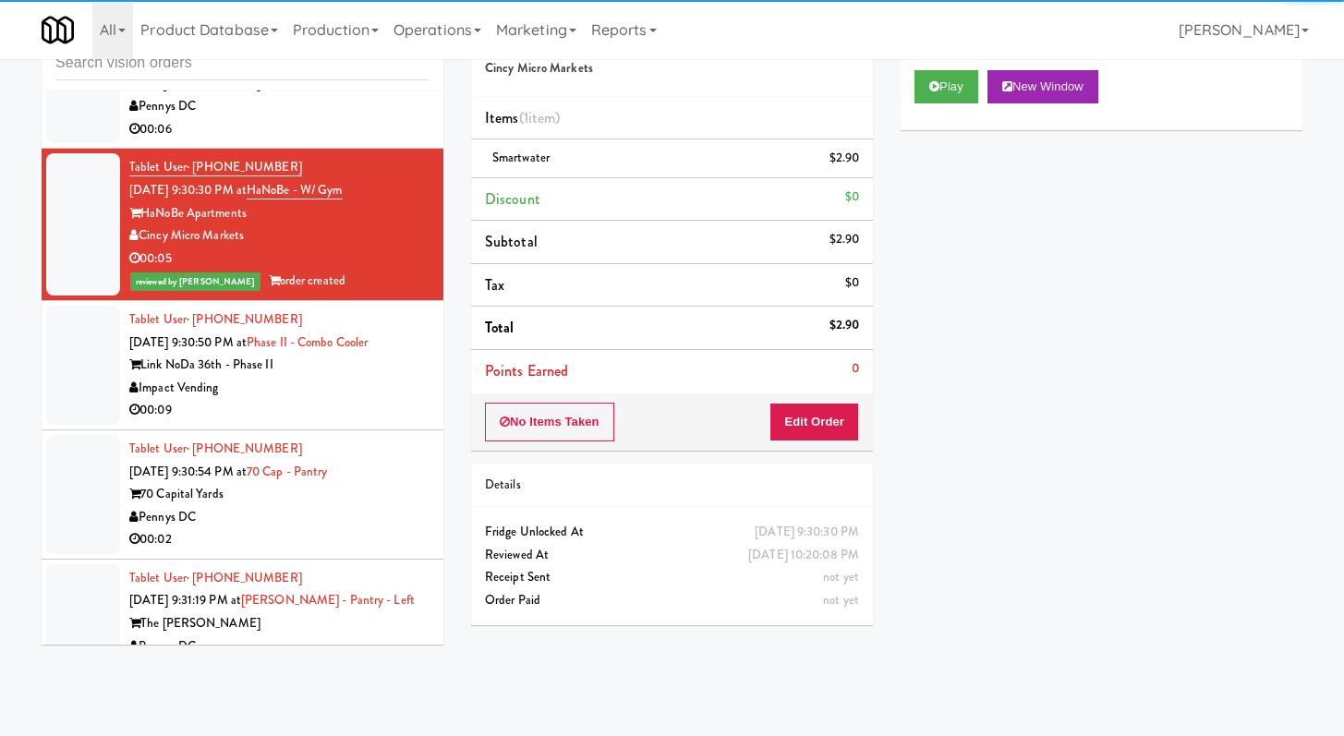
click at [335, 377] on div "Link NoDa 36th - Phase II" at bounding box center [279, 365] width 300 height 23
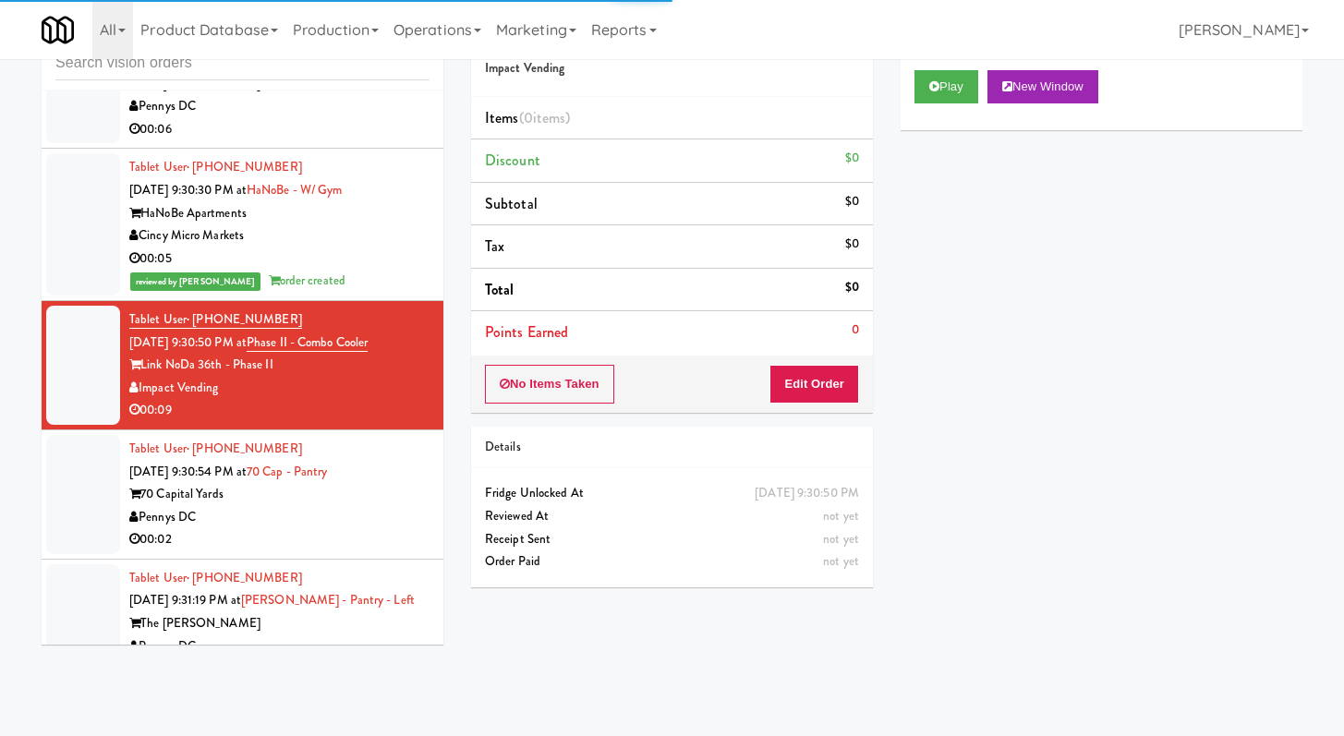
click at [949, 108] on div "Play New Window" at bounding box center [1101, 93] width 402 height 74
click at [950, 105] on div "Play New Window" at bounding box center [1101, 93] width 402 height 74
click at [949, 90] on button "Play" at bounding box center [946, 86] width 64 height 33
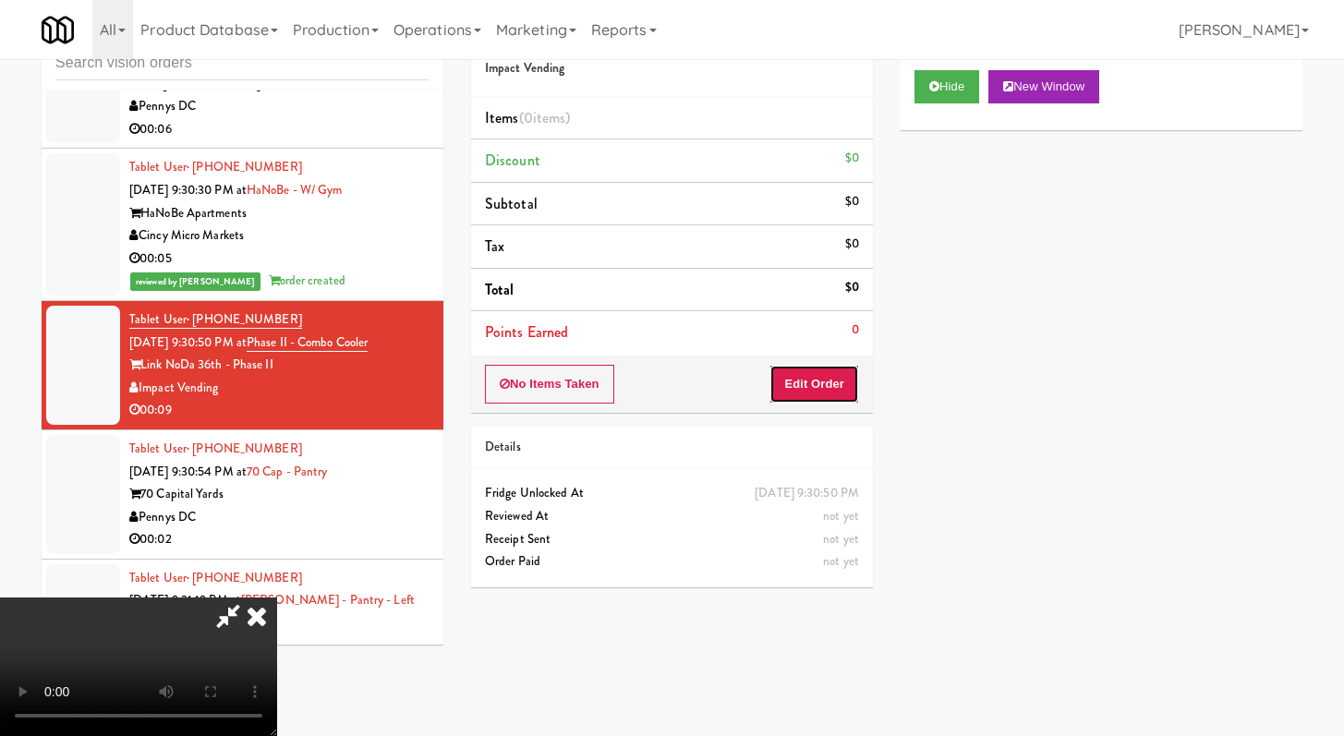
click at [832, 368] on button "Edit Order" at bounding box center [814, 384] width 90 height 39
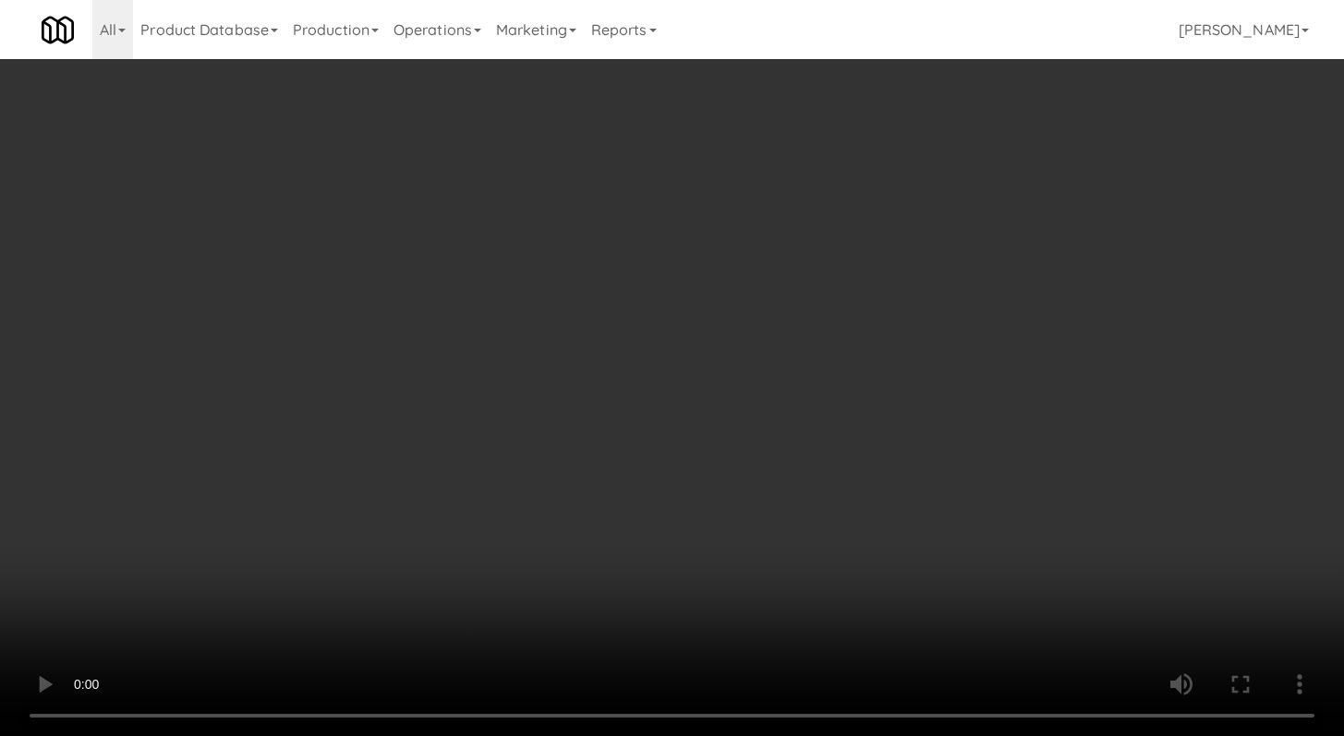
scroll to position [13776, 0]
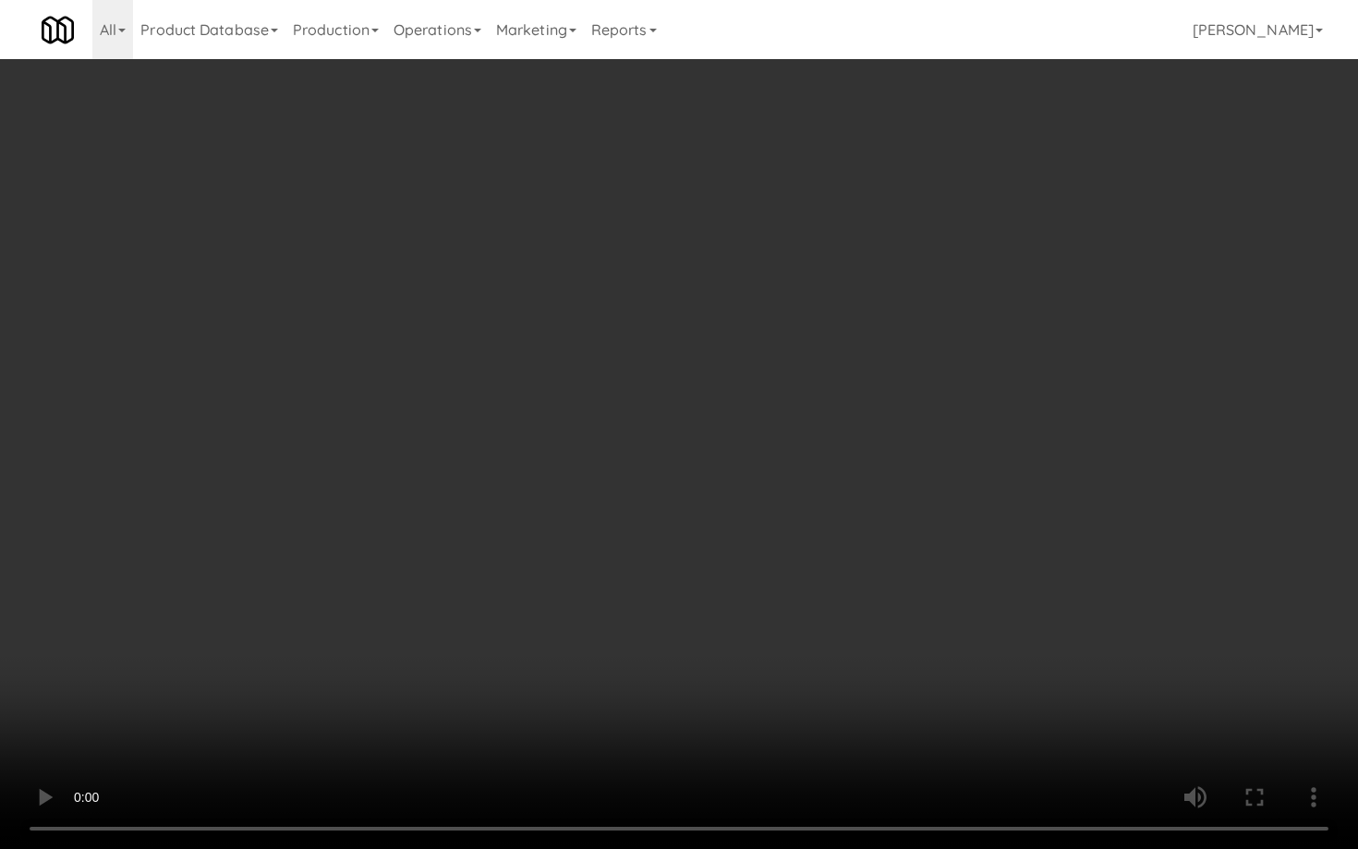
click at [729, 618] on video at bounding box center [679, 424] width 1358 height 849
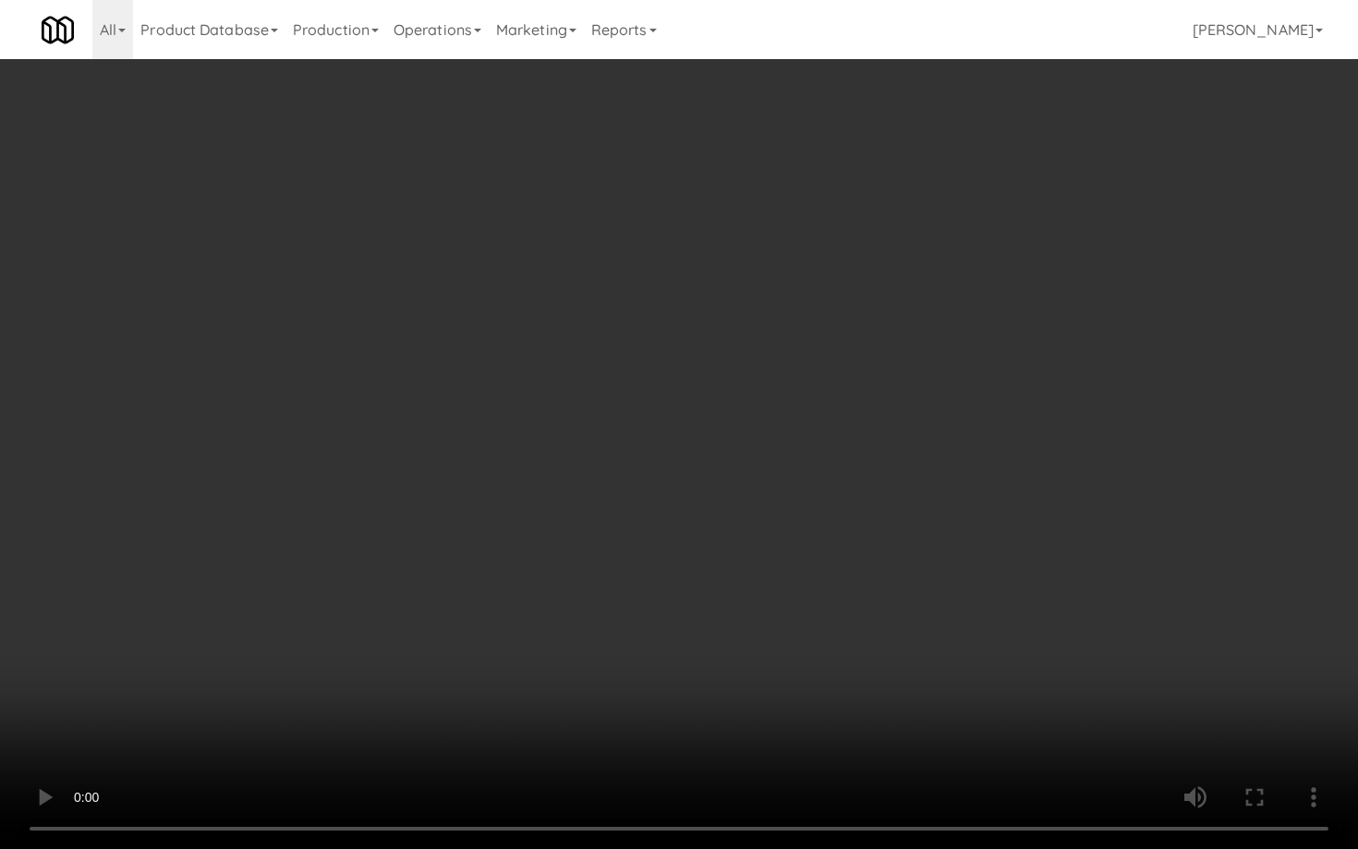
click at [729, 618] on video at bounding box center [679, 424] width 1358 height 849
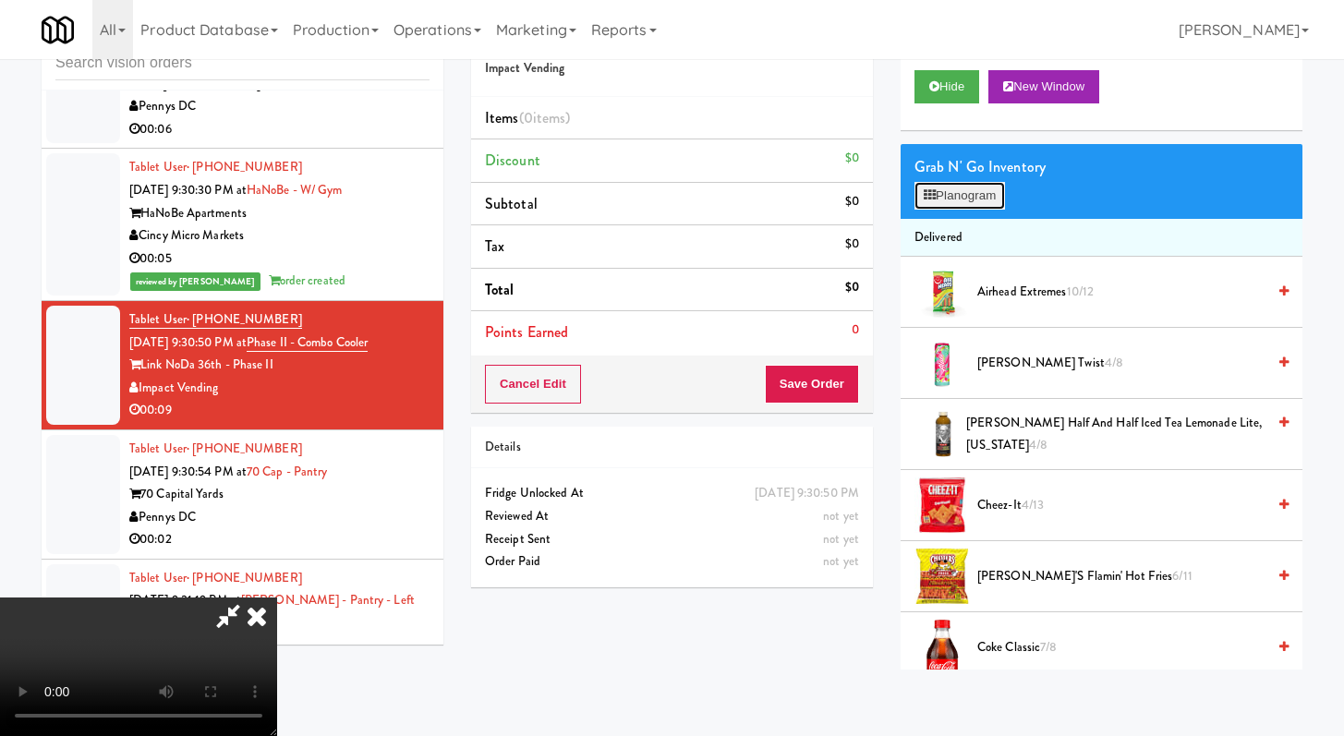
click at [980, 190] on button "Planogram" at bounding box center [959, 196] width 91 height 28
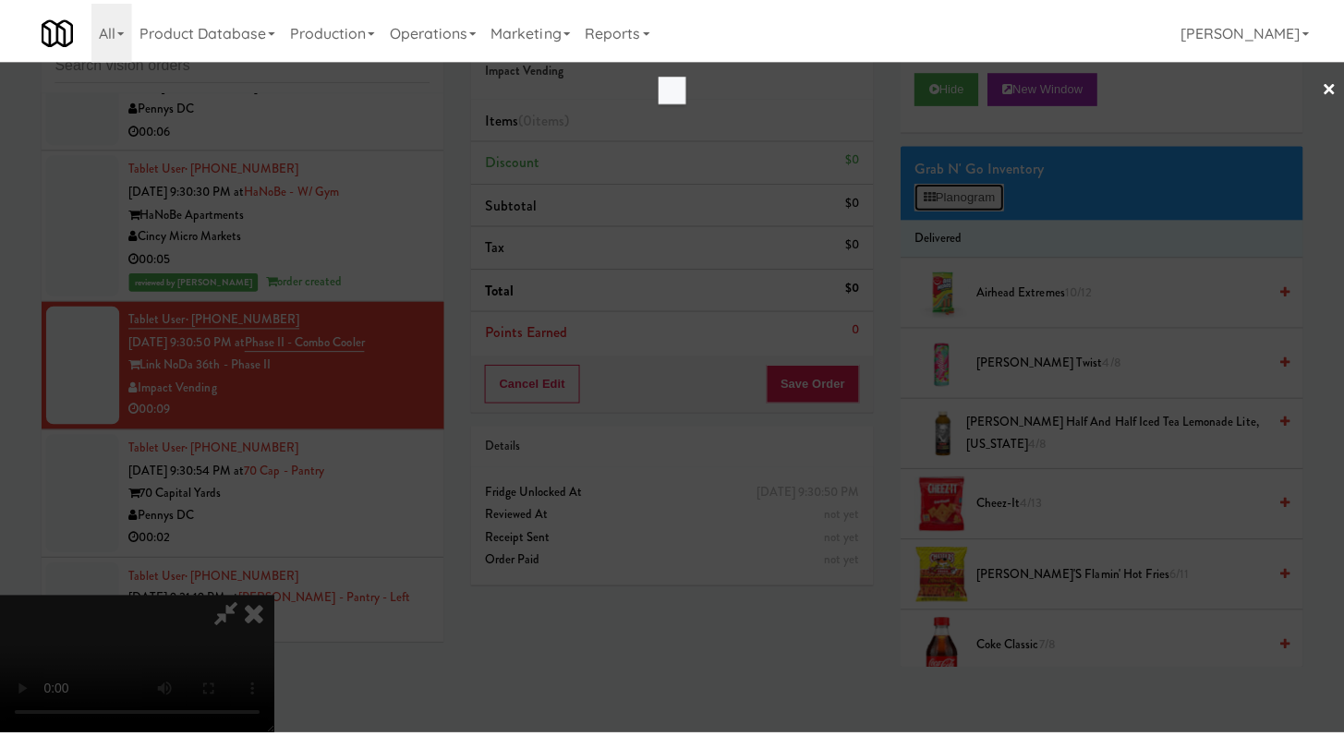
scroll to position [13776, 0]
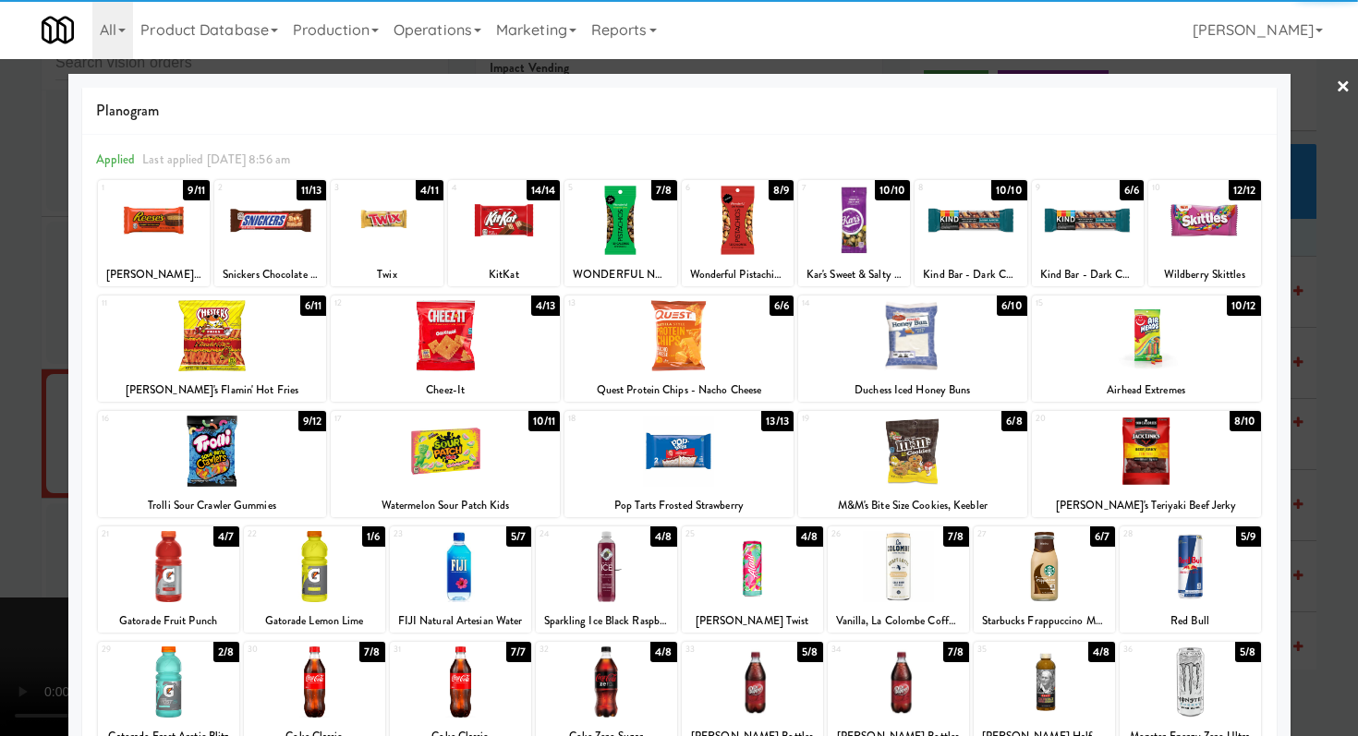
click at [899, 338] on div at bounding box center [912, 335] width 229 height 71
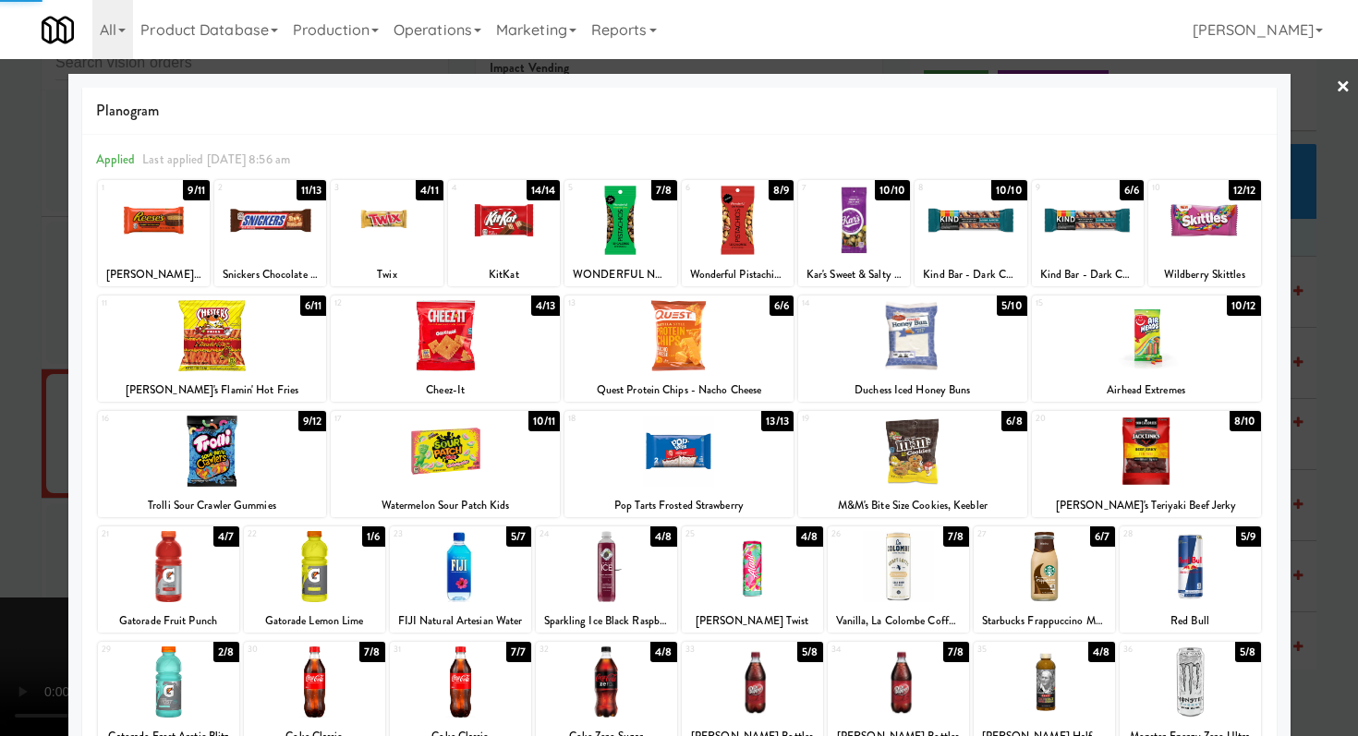
drag, startPoint x: 1128, startPoint y: 444, endPoint x: 1076, endPoint y: 431, distance: 53.3
click at [1128, 446] on div at bounding box center [1146, 451] width 229 height 71
click at [0, 417] on div at bounding box center [679, 368] width 1358 height 736
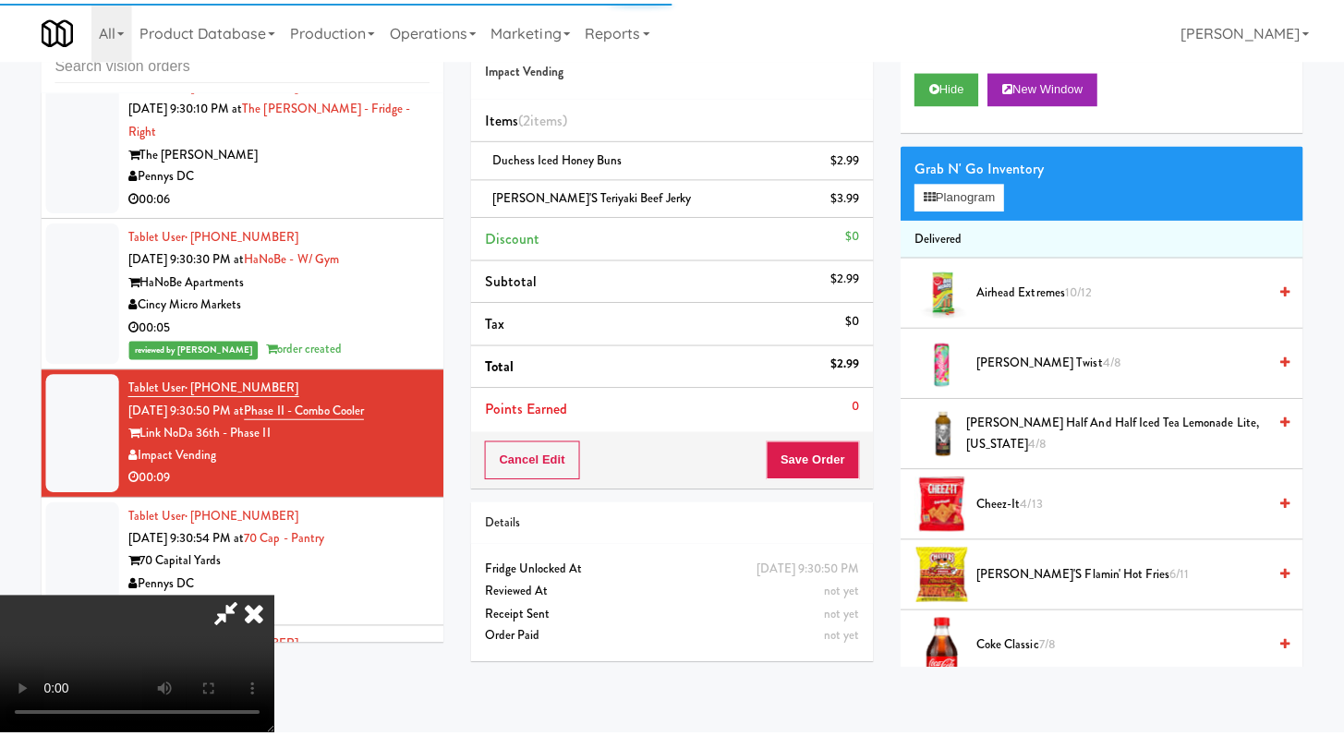
scroll to position [13844, 0]
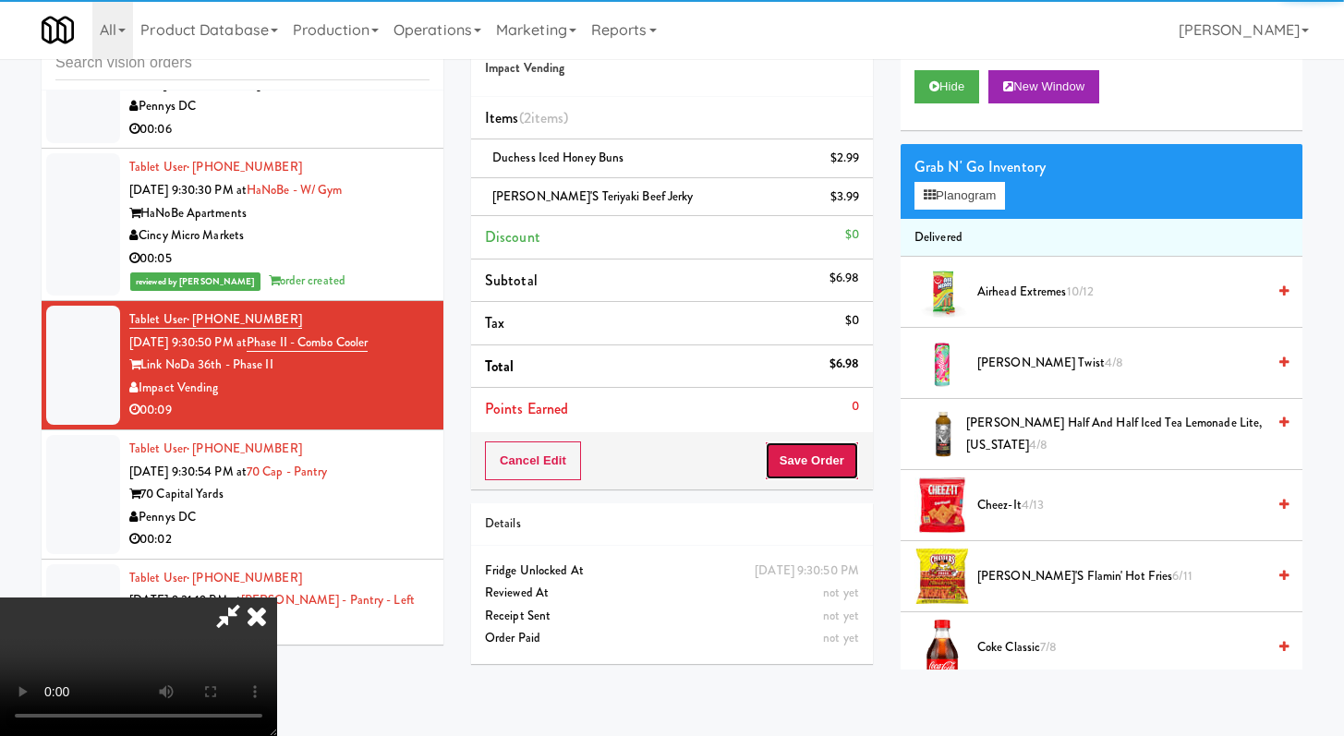
click at [825, 459] on button "Save Order" at bounding box center [812, 460] width 94 height 39
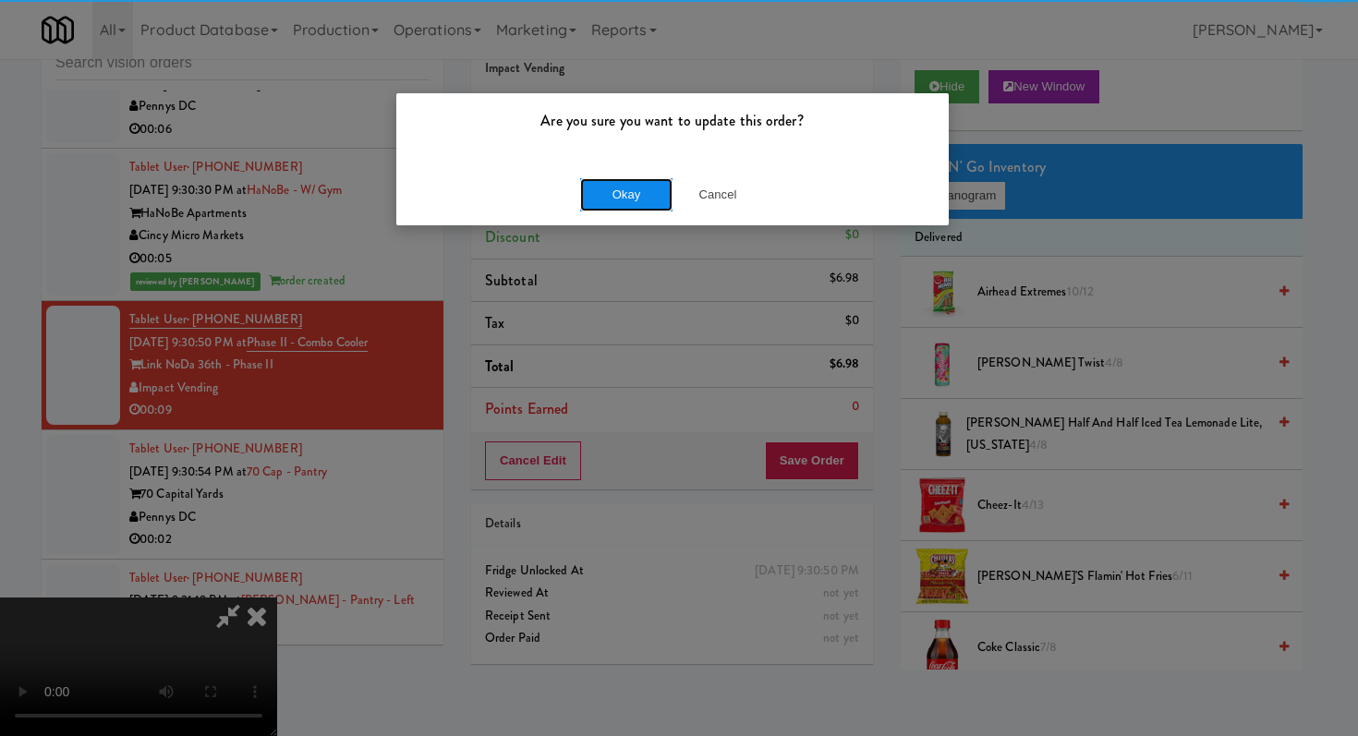
click at [657, 189] on button "Okay" at bounding box center [626, 194] width 92 height 33
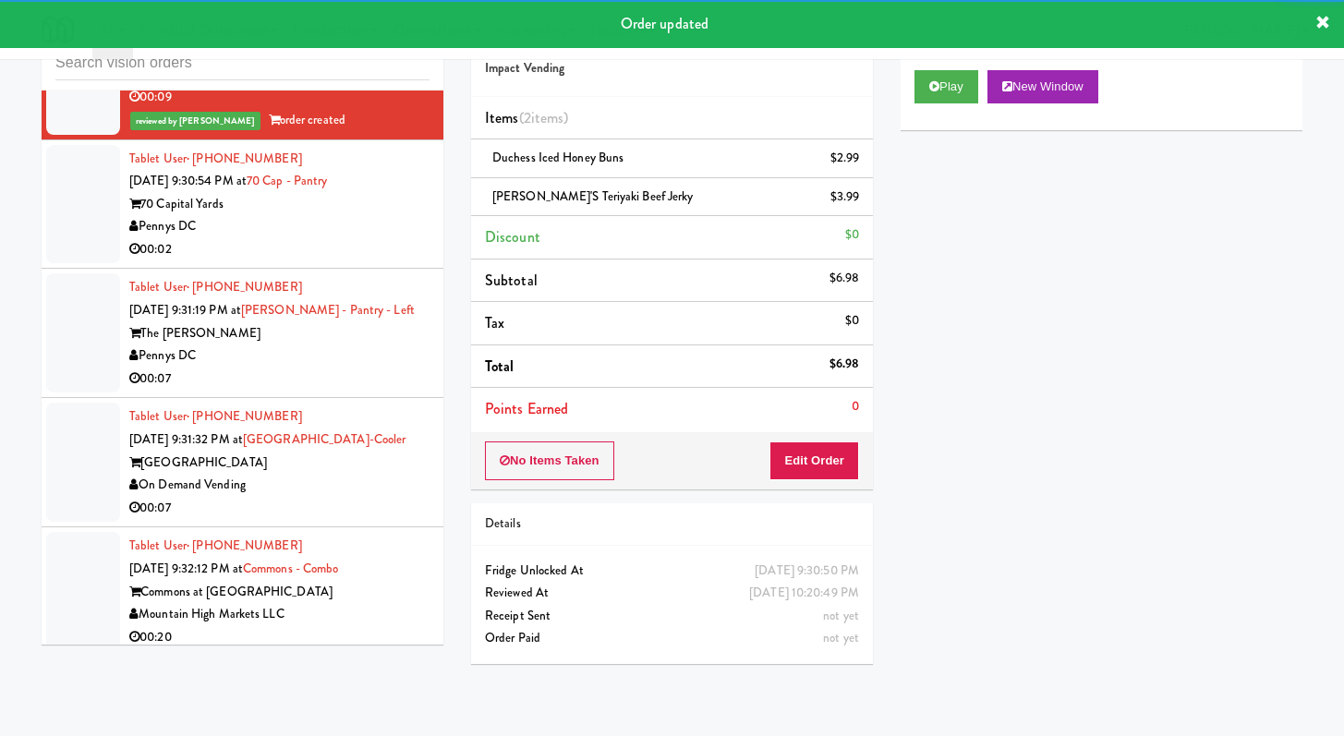
scroll to position [14161, 0]
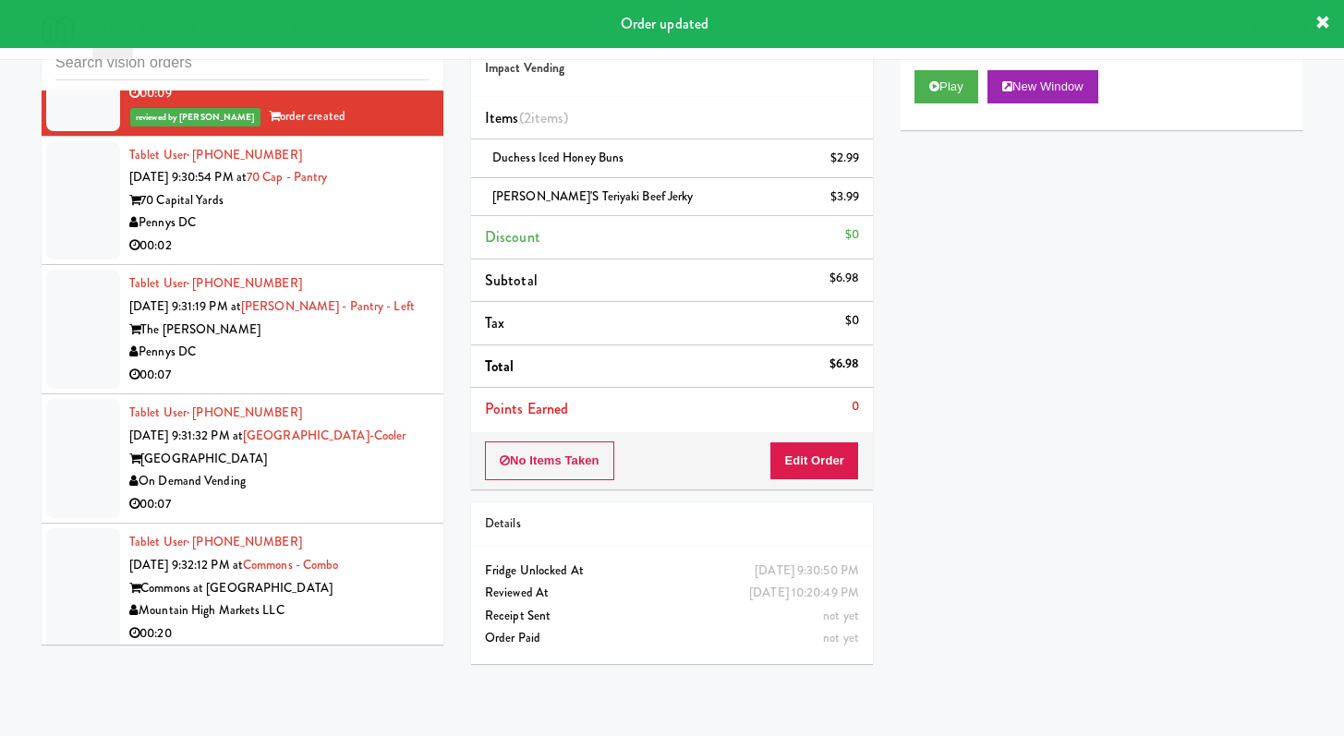
click at [414, 235] on div "Pennys DC" at bounding box center [279, 222] width 300 height 23
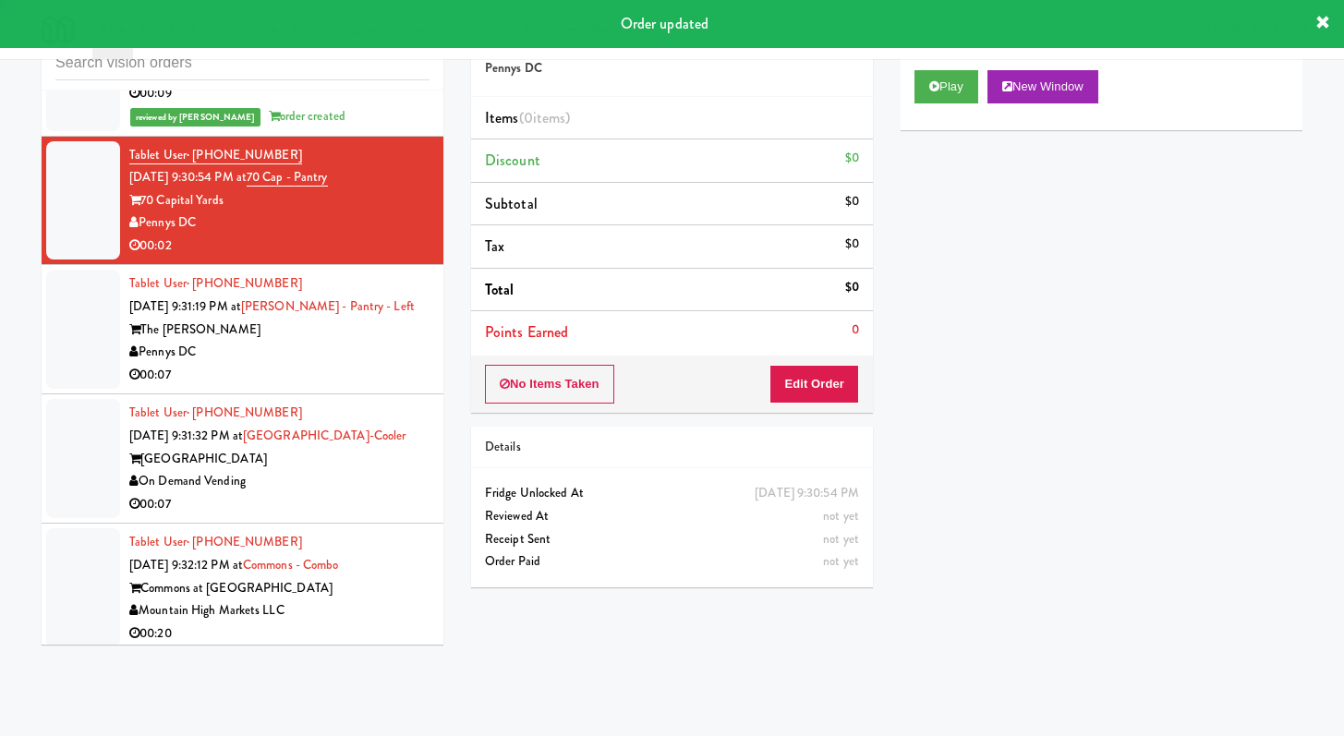
click at [909, 92] on div "Play New Window" at bounding box center [1101, 93] width 402 height 74
click at [936, 79] on button "Play" at bounding box center [946, 86] width 64 height 33
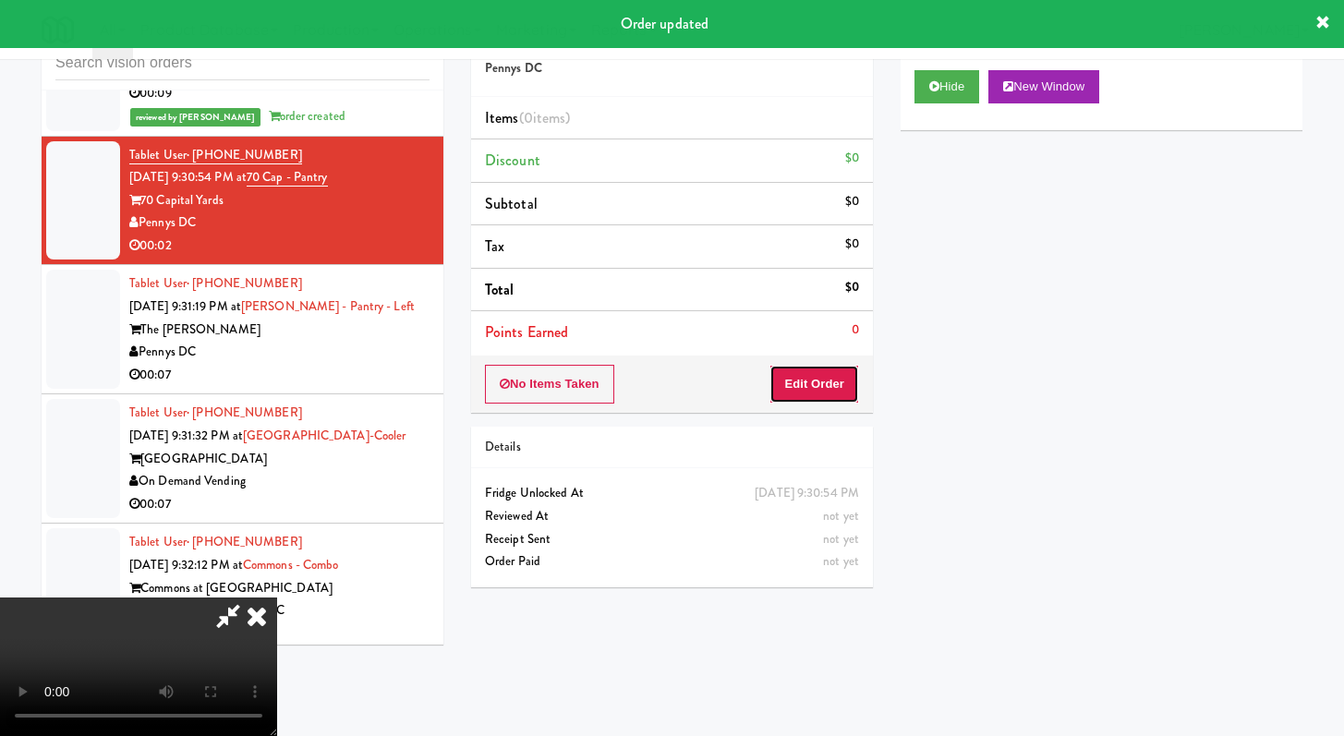
click at [815, 383] on button "Edit Order" at bounding box center [814, 384] width 90 height 39
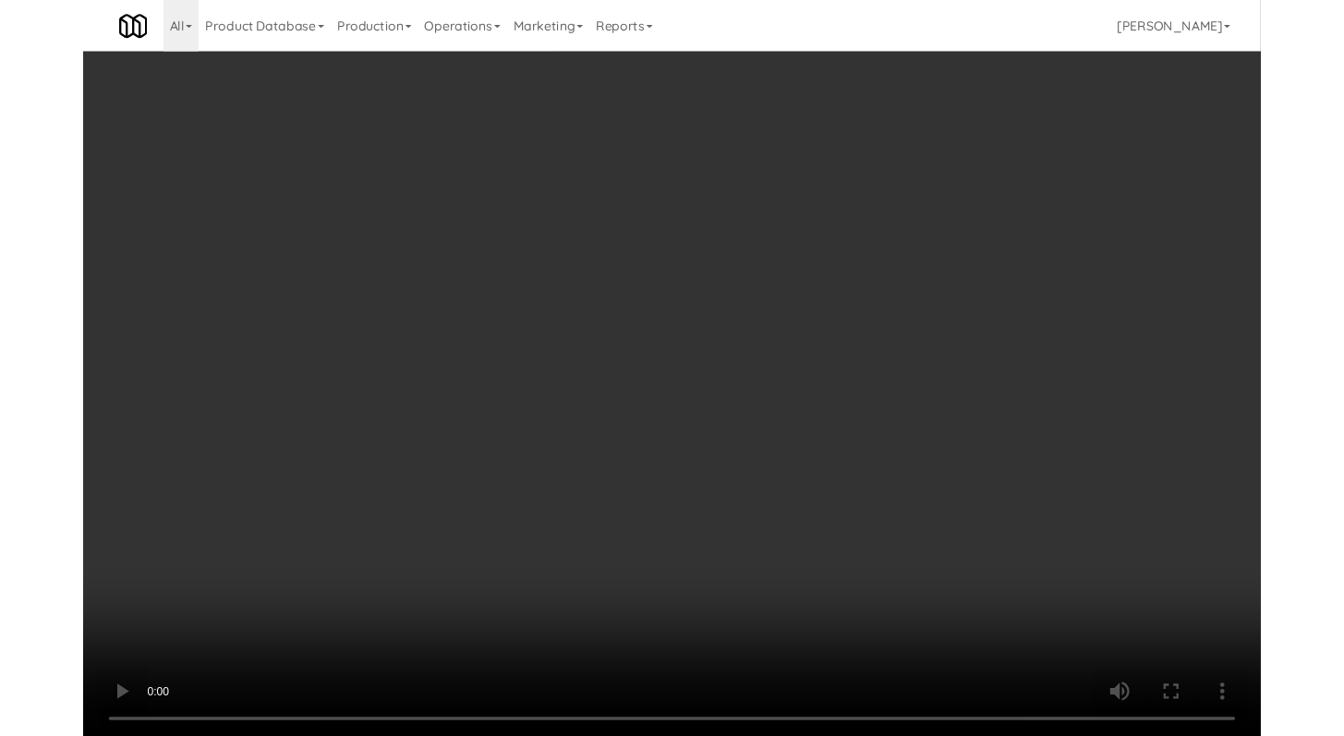
scroll to position [14093, 0]
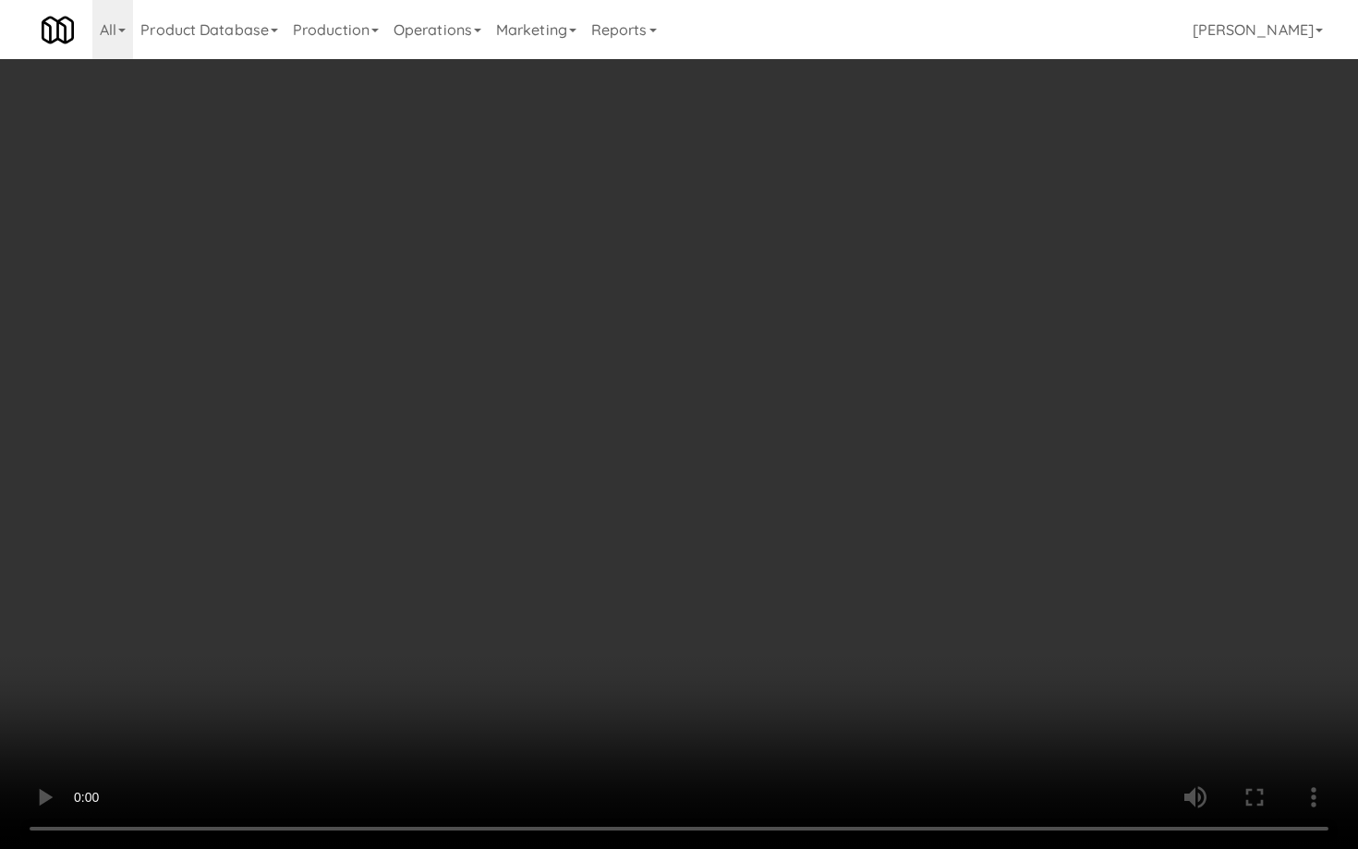
click at [695, 615] on video at bounding box center [679, 424] width 1358 height 849
click at [730, 660] on video at bounding box center [679, 424] width 1358 height 849
click at [752, 623] on video at bounding box center [679, 424] width 1358 height 849
click at [756, 616] on video at bounding box center [679, 424] width 1358 height 849
click at [760, 609] on video at bounding box center [679, 424] width 1358 height 849
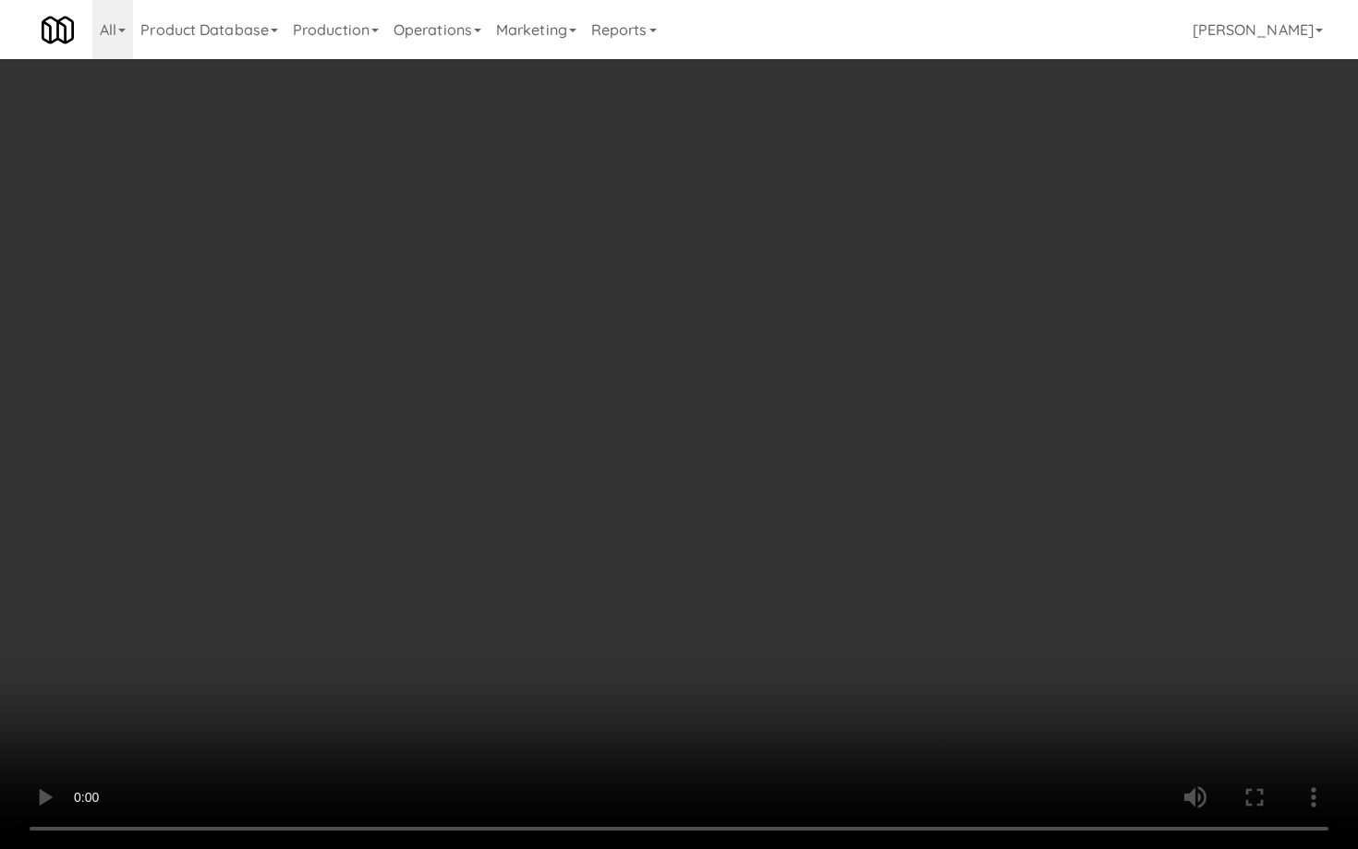
click at [760, 609] on video at bounding box center [679, 424] width 1358 height 849
click at [769, 596] on video at bounding box center [679, 424] width 1358 height 849
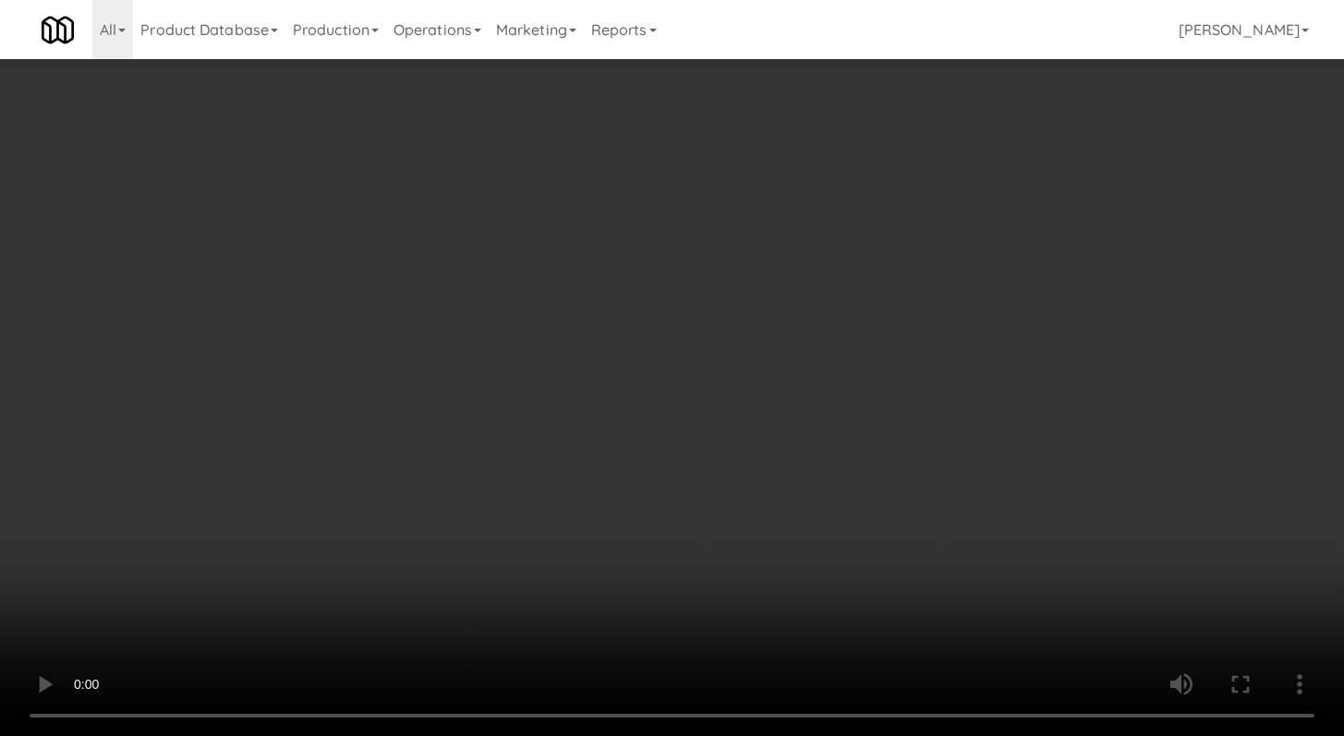
scroll to position [14161, 0]
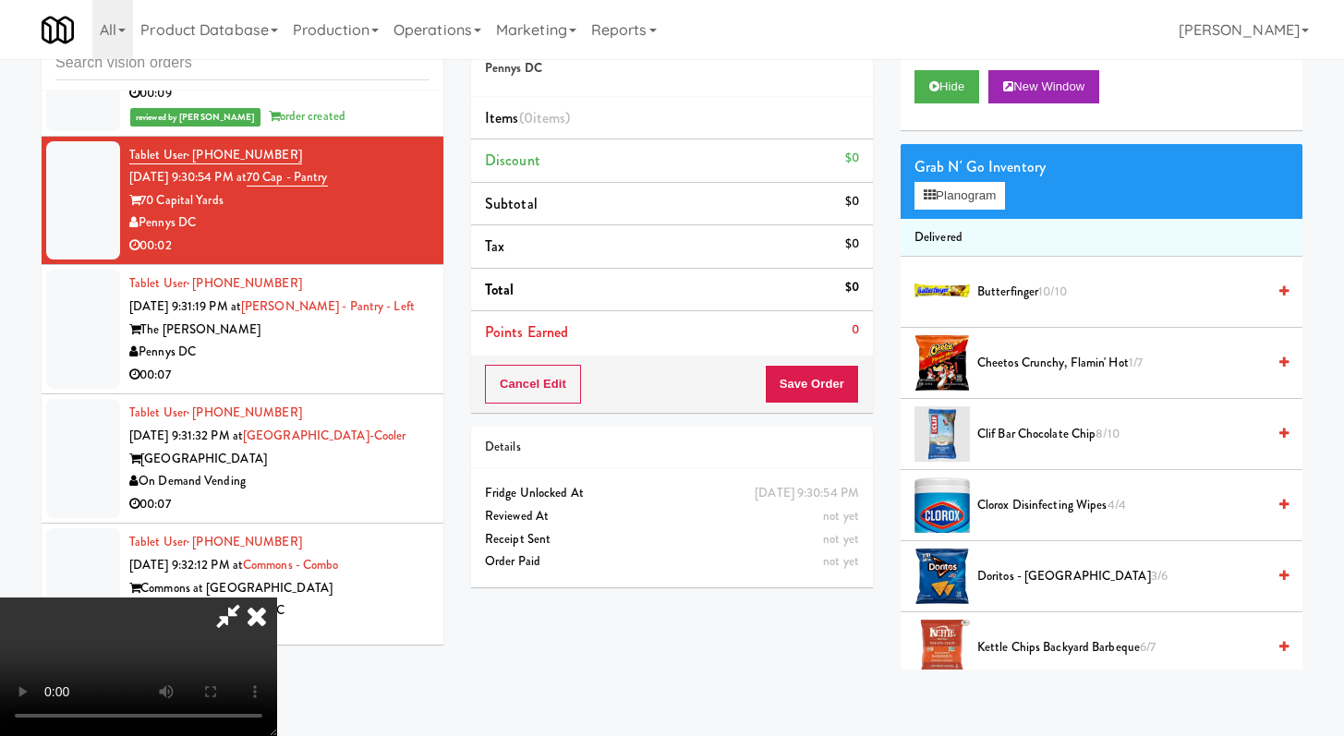
click at [1015, 663] on li "Kettle Chips Backyard Barbeque 6/7" at bounding box center [1101, 647] width 402 height 71
click at [1018, 652] on span "Kettle Chips Backyard Barbeque 6/7" at bounding box center [1121, 647] width 288 height 23
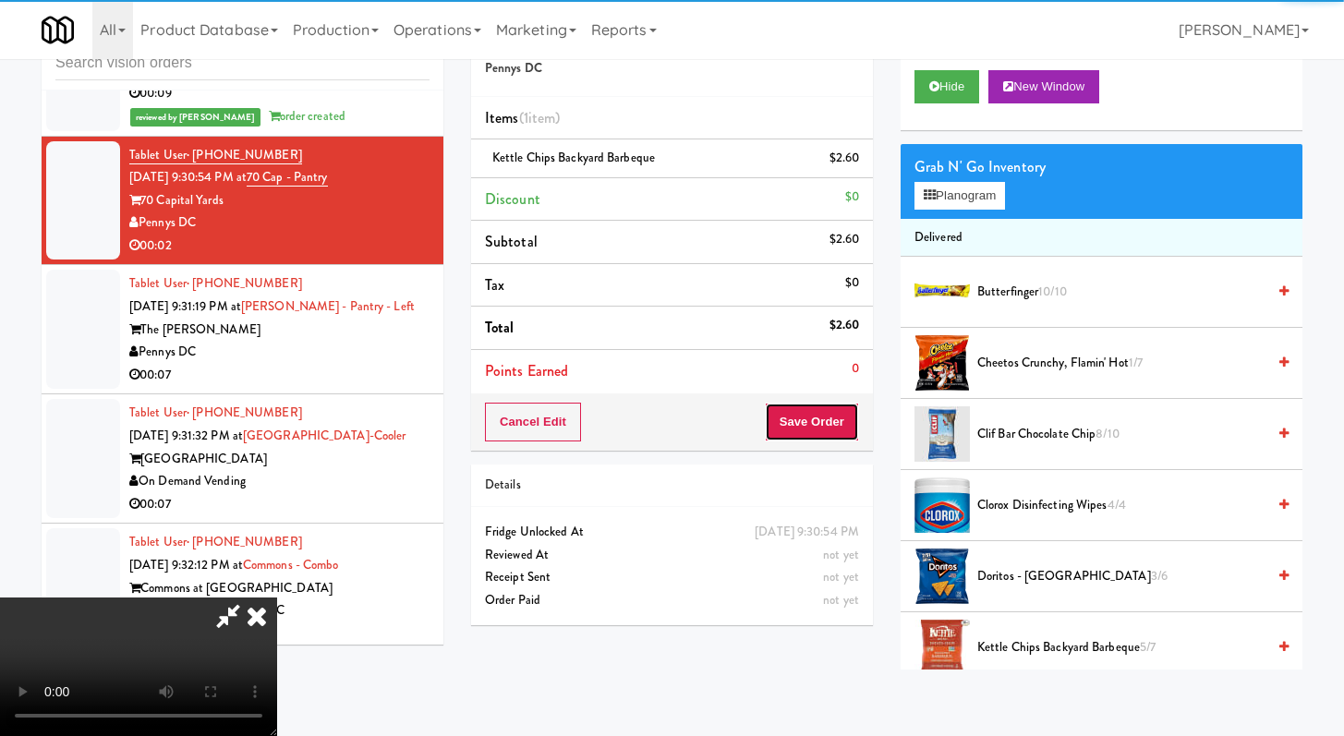
click at [826, 425] on button "Save Order" at bounding box center [812, 422] width 94 height 39
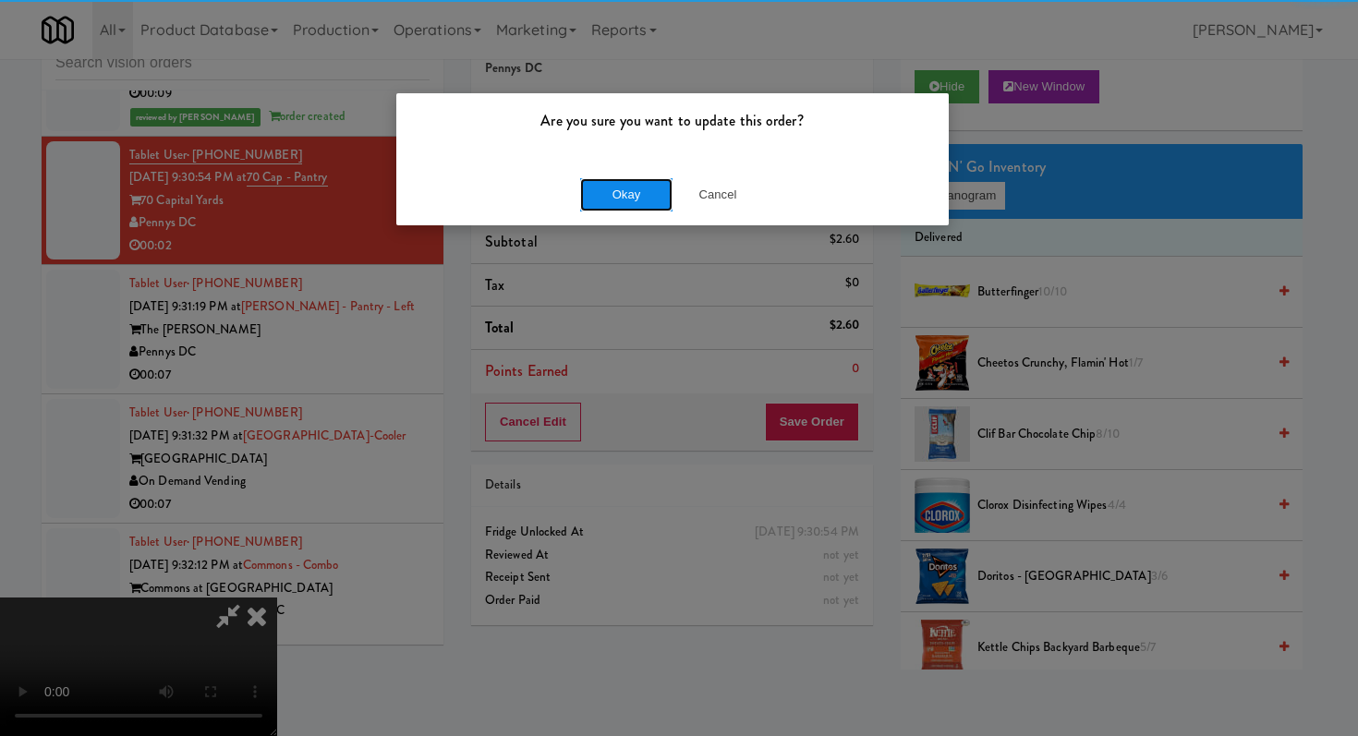
click at [625, 195] on button "Okay" at bounding box center [626, 194] width 92 height 33
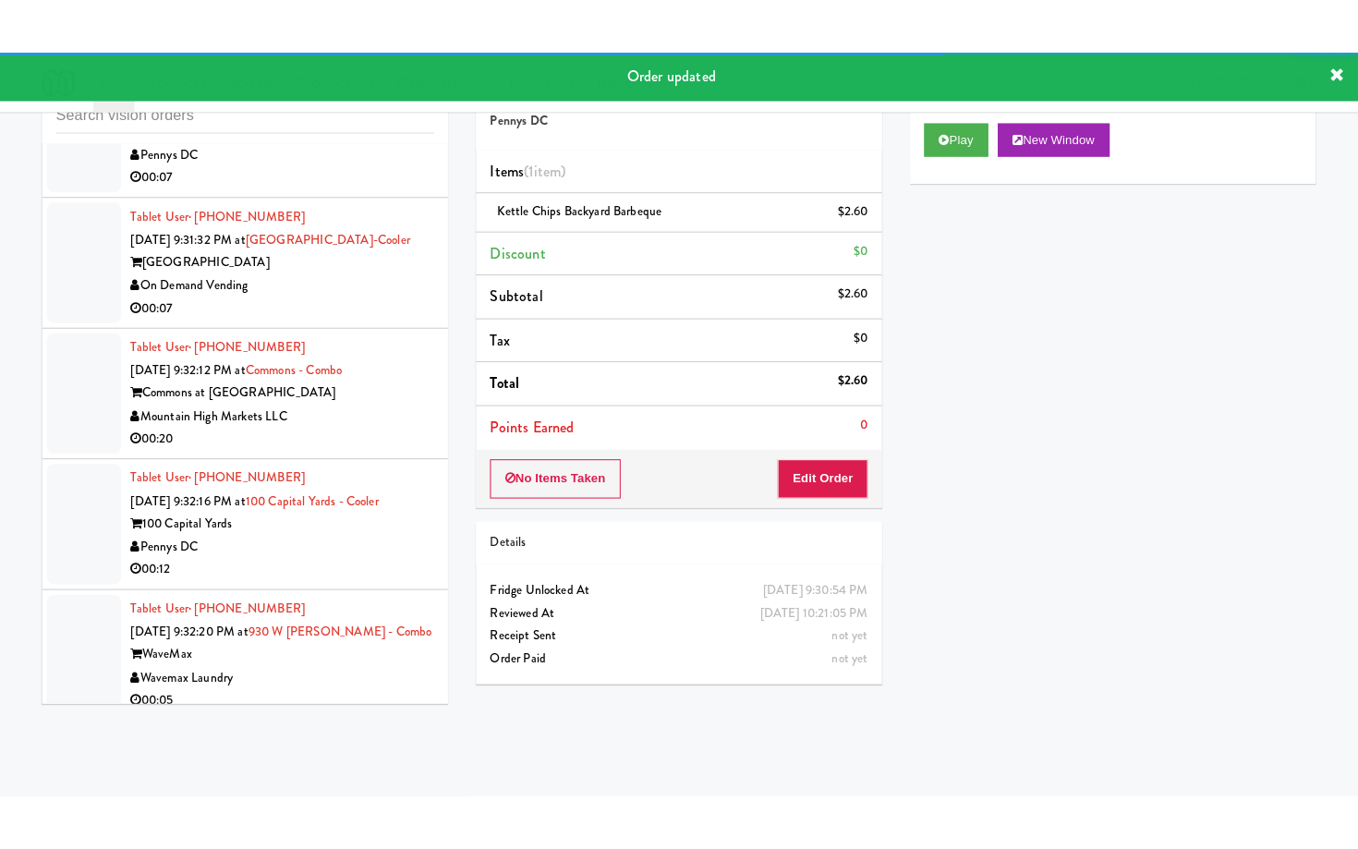
scroll to position [14458, 0]
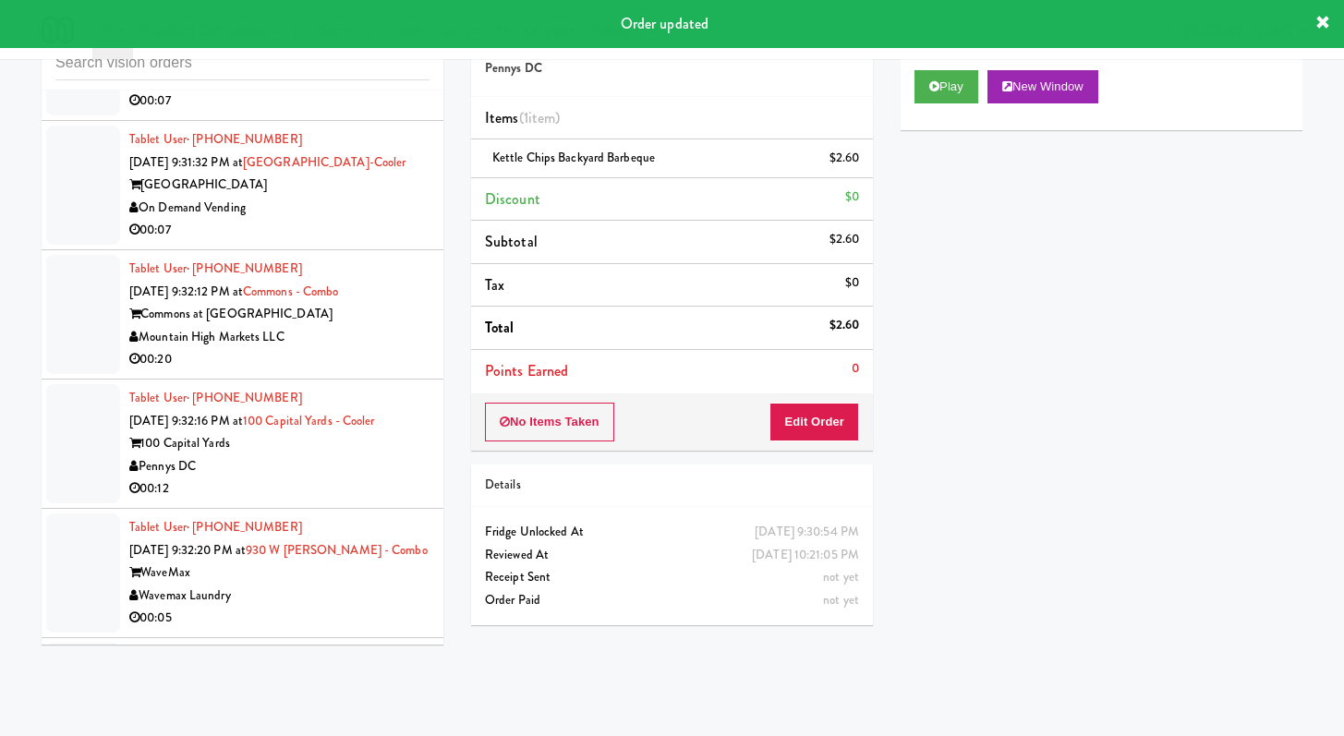
click at [393, 113] on div "00:07" at bounding box center [279, 101] width 300 height 23
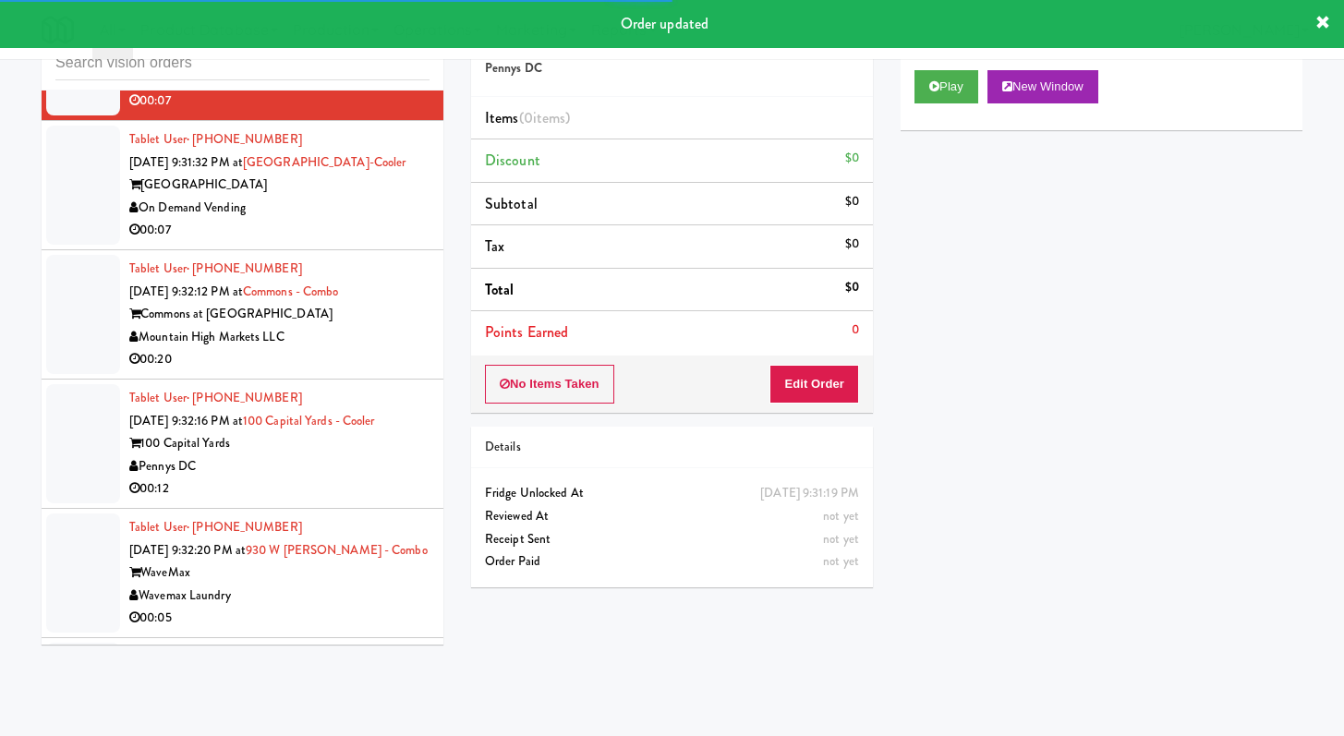
click at [933, 63] on div "Play New Window" at bounding box center [1101, 93] width 402 height 74
click at [933, 88] on icon at bounding box center [934, 86] width 10 height 12
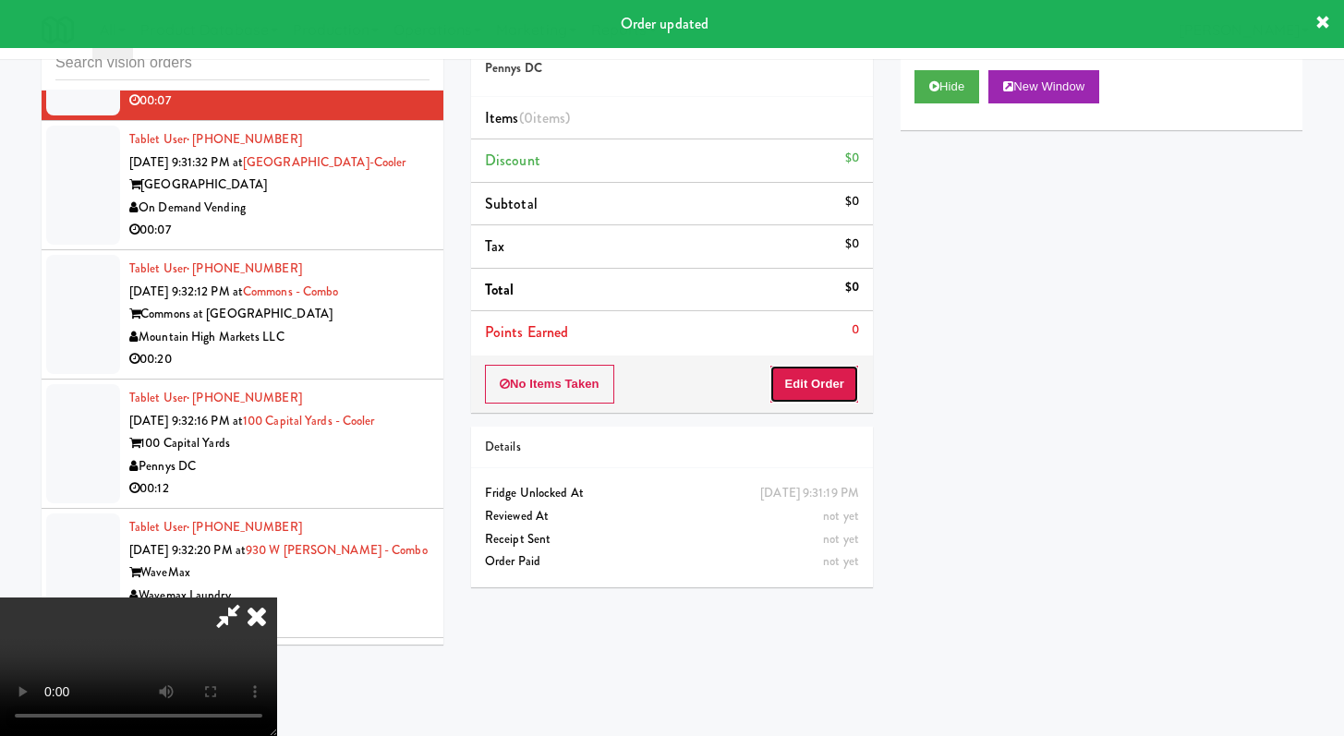
click at [817, 384] on button "Edit Order" at bounding box center [814, 384] width 90 height 39
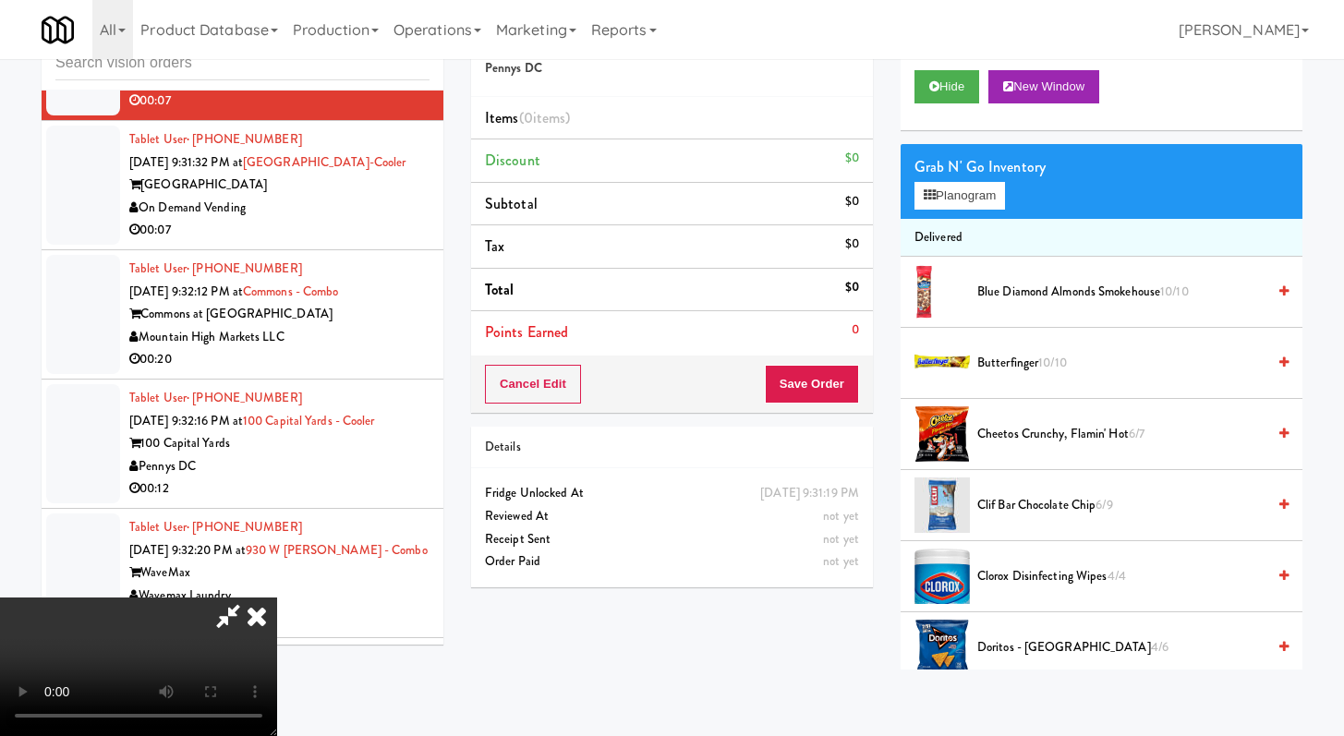
scroll to position [14389, 0]
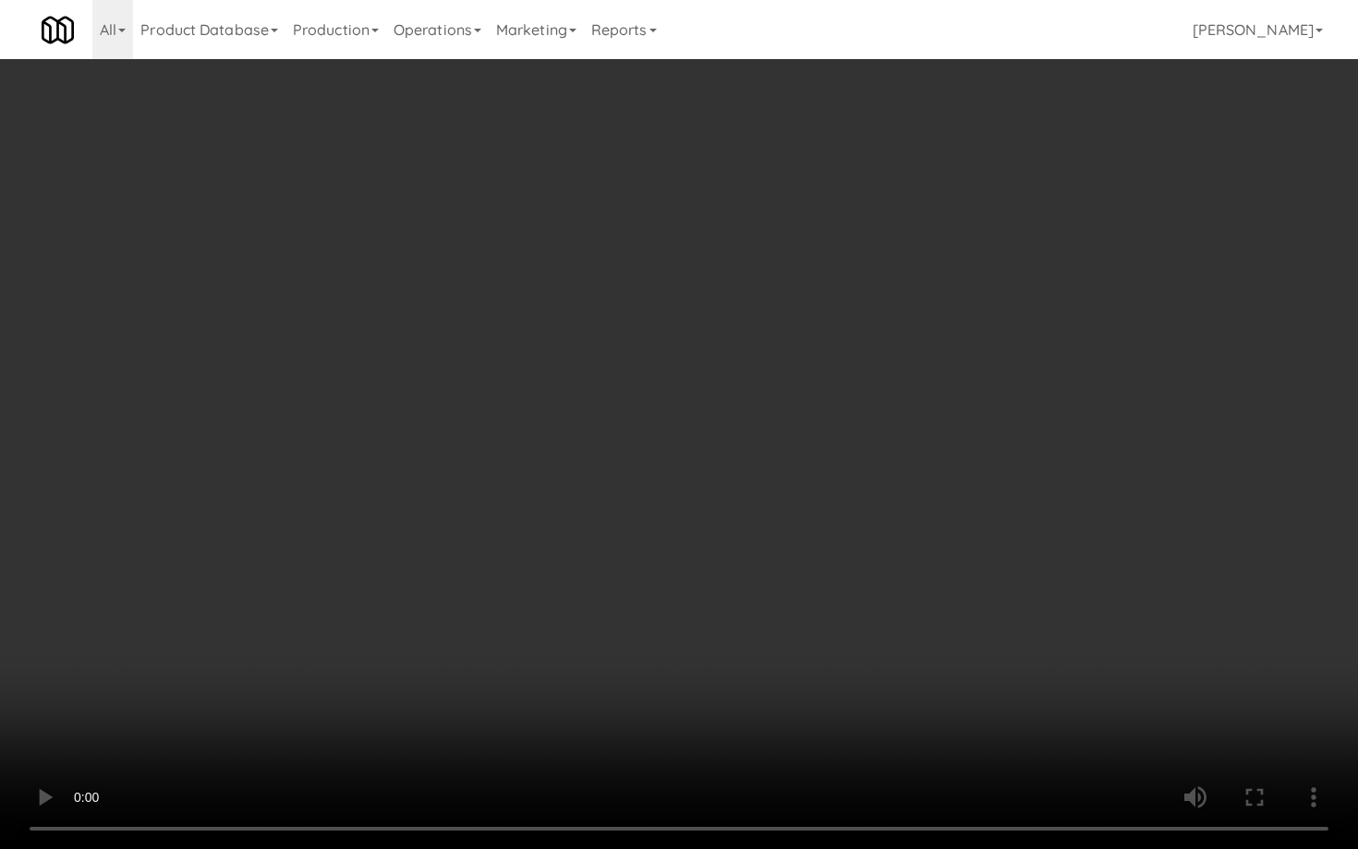
click at [898, 687] on video at bounding box center [679, 424] width 1358 height 849
click at [923, 583] on video at bounding box center [679, 424] width 1358 height 849
click at [981, 488] on video at bounding box center [679, 424] width 1358 height 849
click at [983, 487] on video at bounding box center [679, 424] width 1358 height 849
click at [987, 423] on video at bounding box center [679, 424] width 1358 height 849
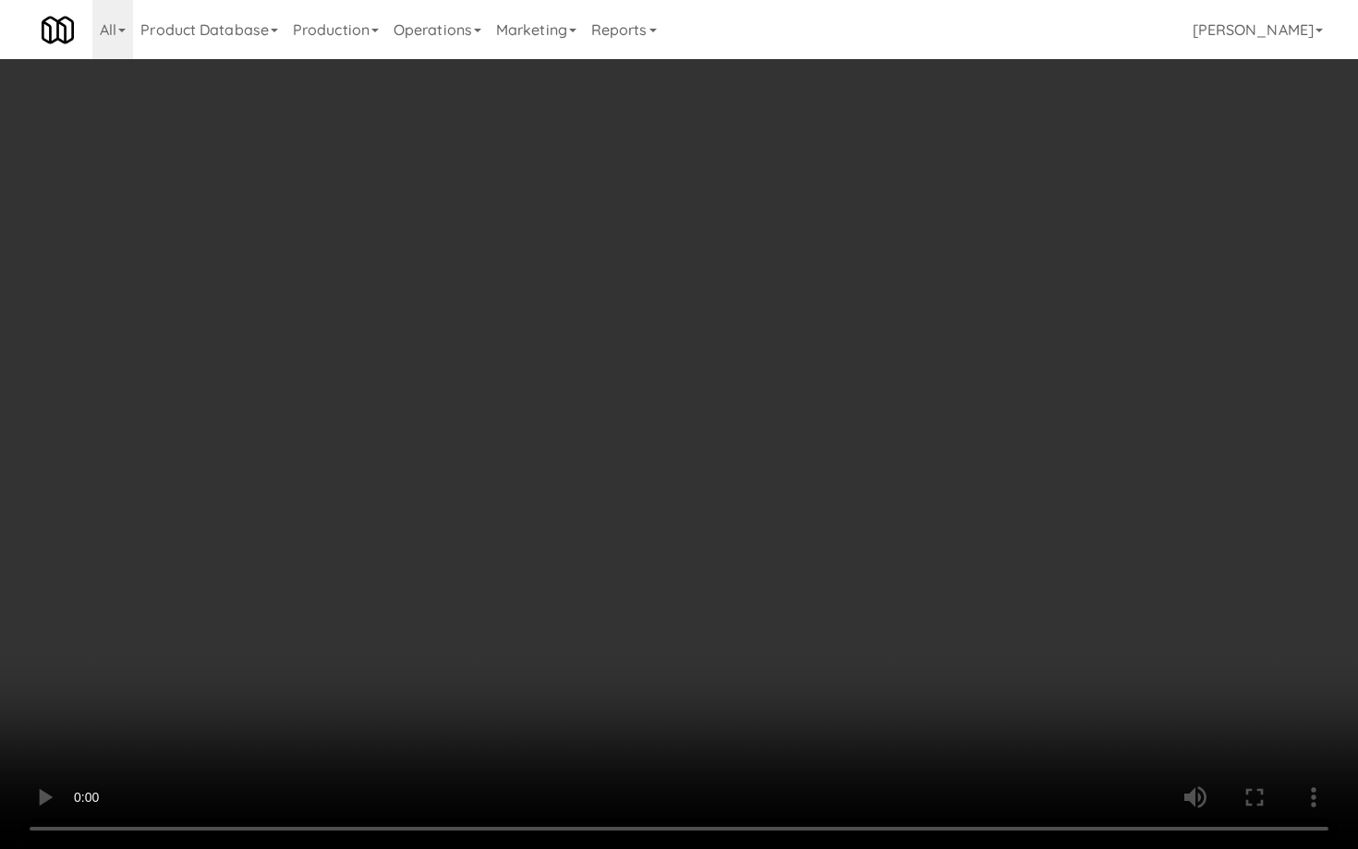
click at [987, 425] on video at bounding box center [679, 424] width 1358 height 849
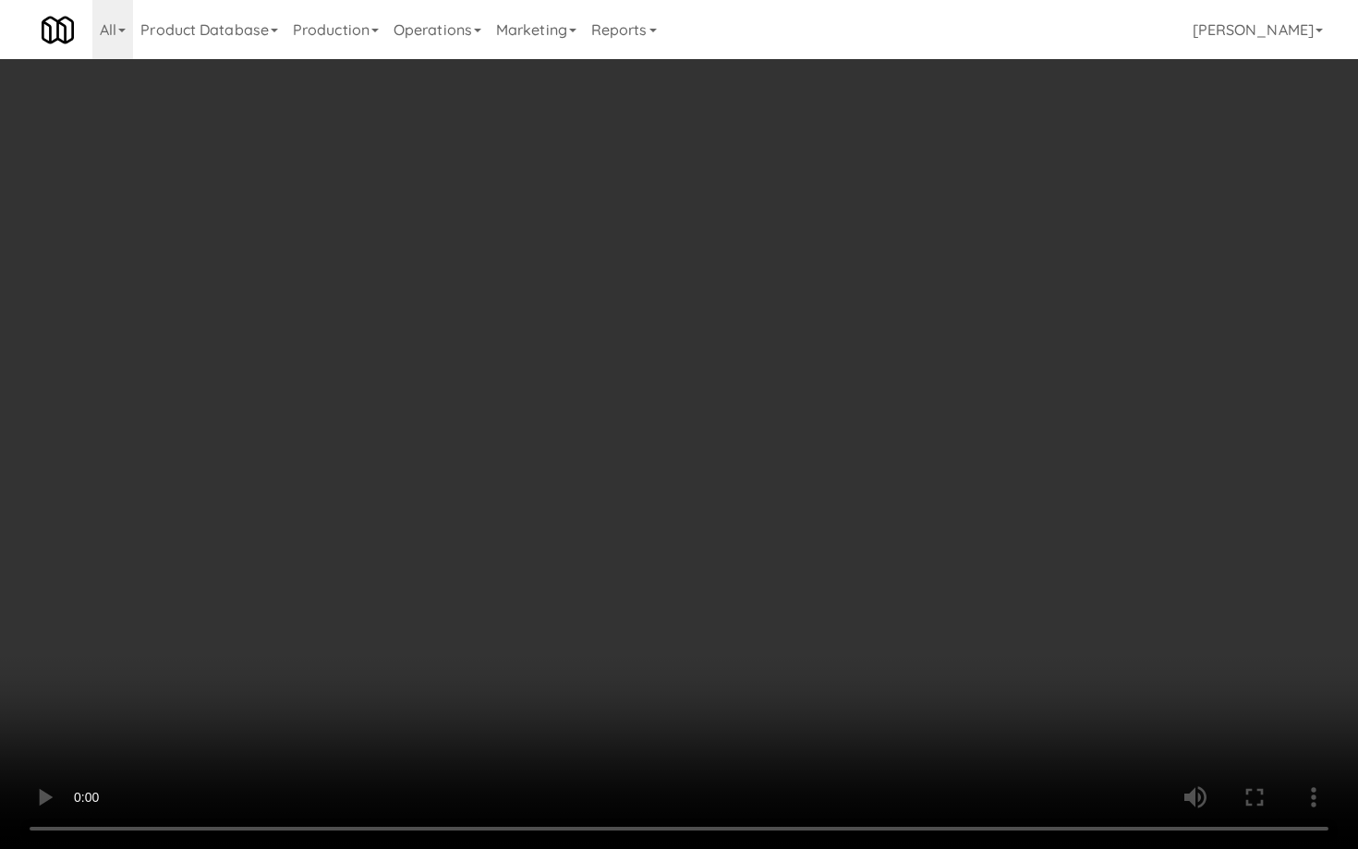
click at [987, 425] on video at bounding box center [679, 424] width 1358 height 849
click at [990, 422] on video at bounding box center [679, 424] width 1358 height 849
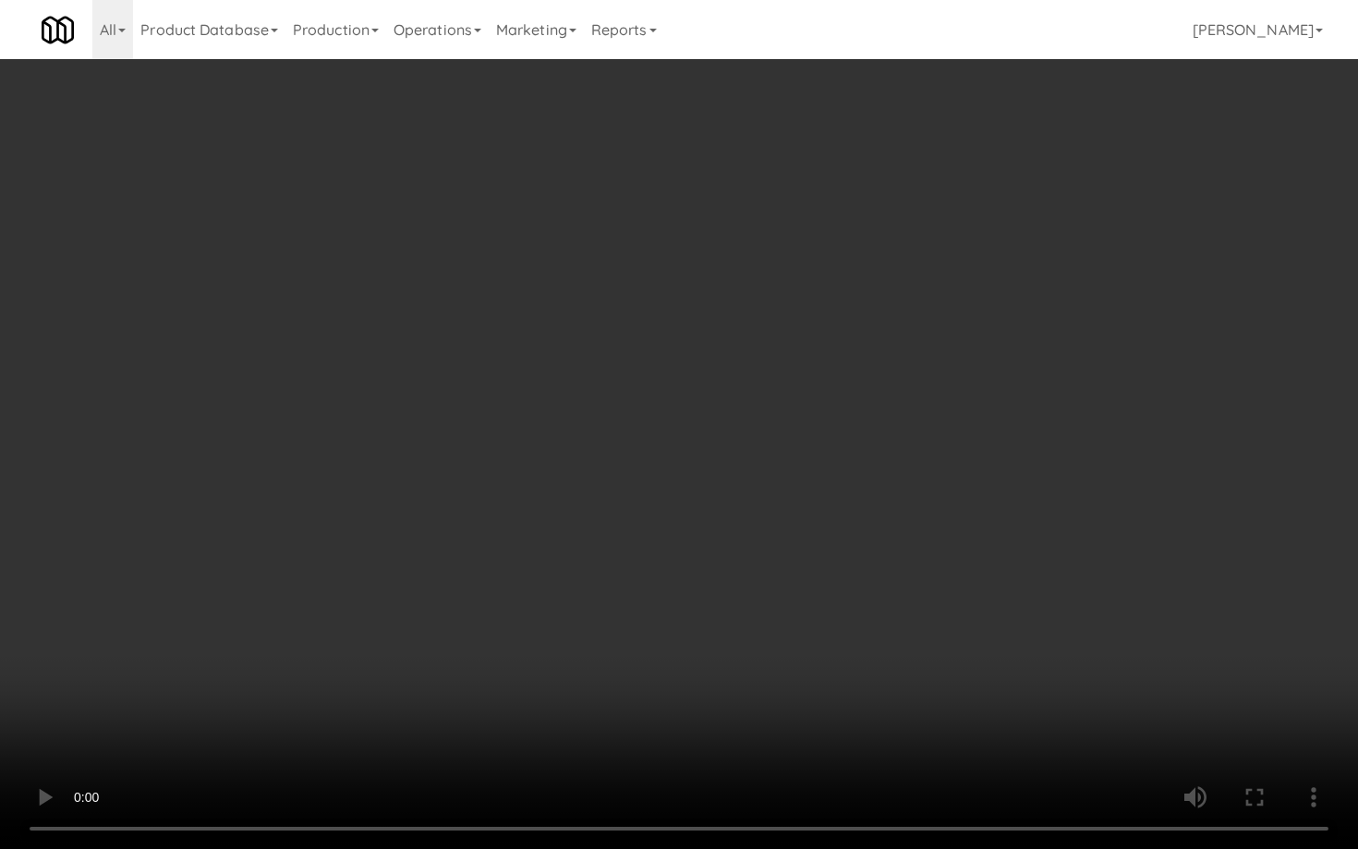
click at [990, 422] on video at bounding box center [679, 424] width 1358 height 849
click at [994, 420] on video at bounding box center [679, 424] width 1358 height 849
click at [994, 421] on video at bounding box center [679, 424] width 1358 height 849
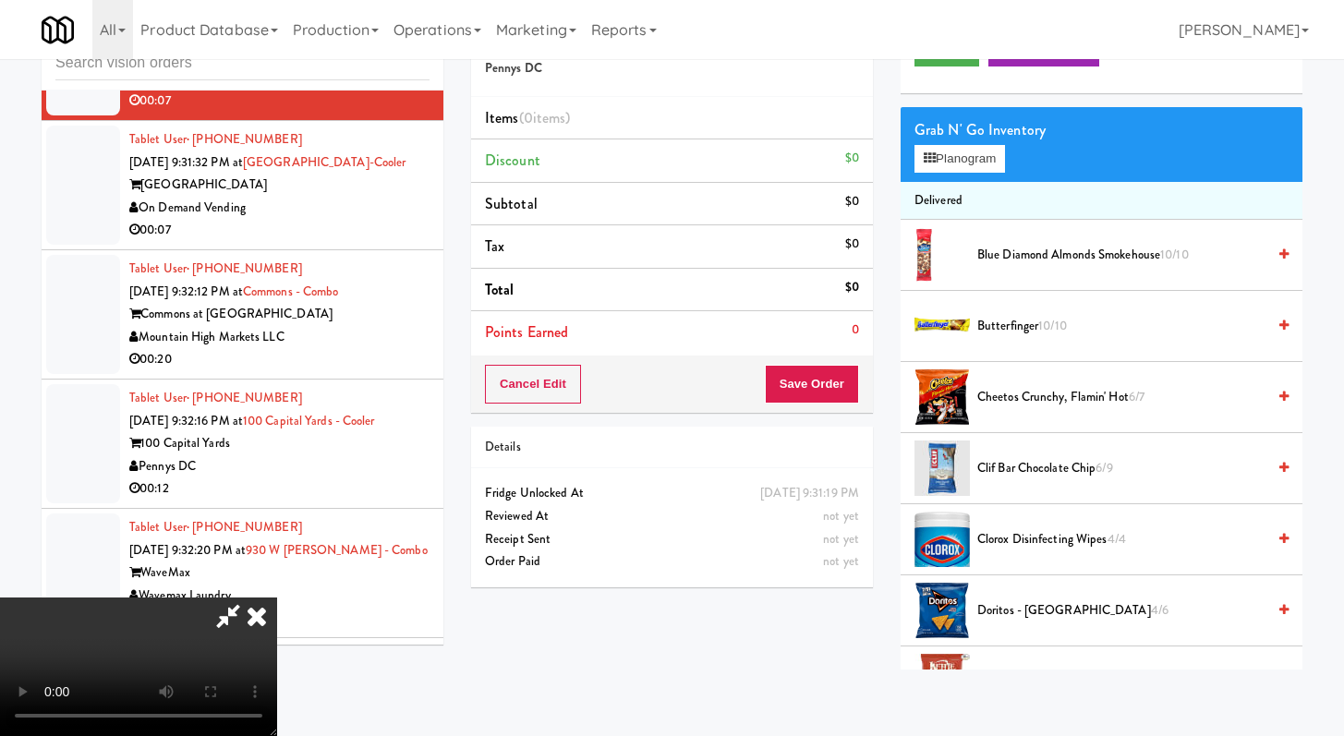
scroll to position [0, 0]
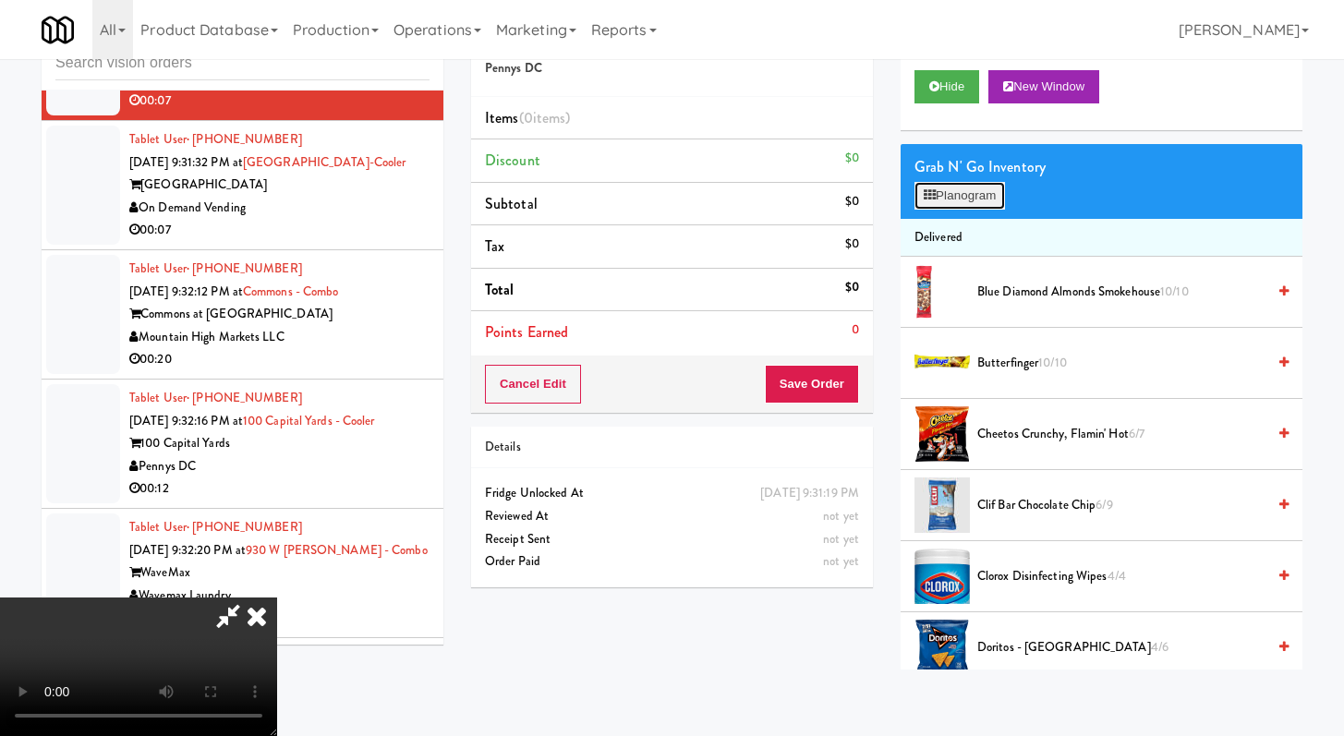
click at [992, 184] on button "Planogram" at bounding box center [959, 196] width 91 height 28
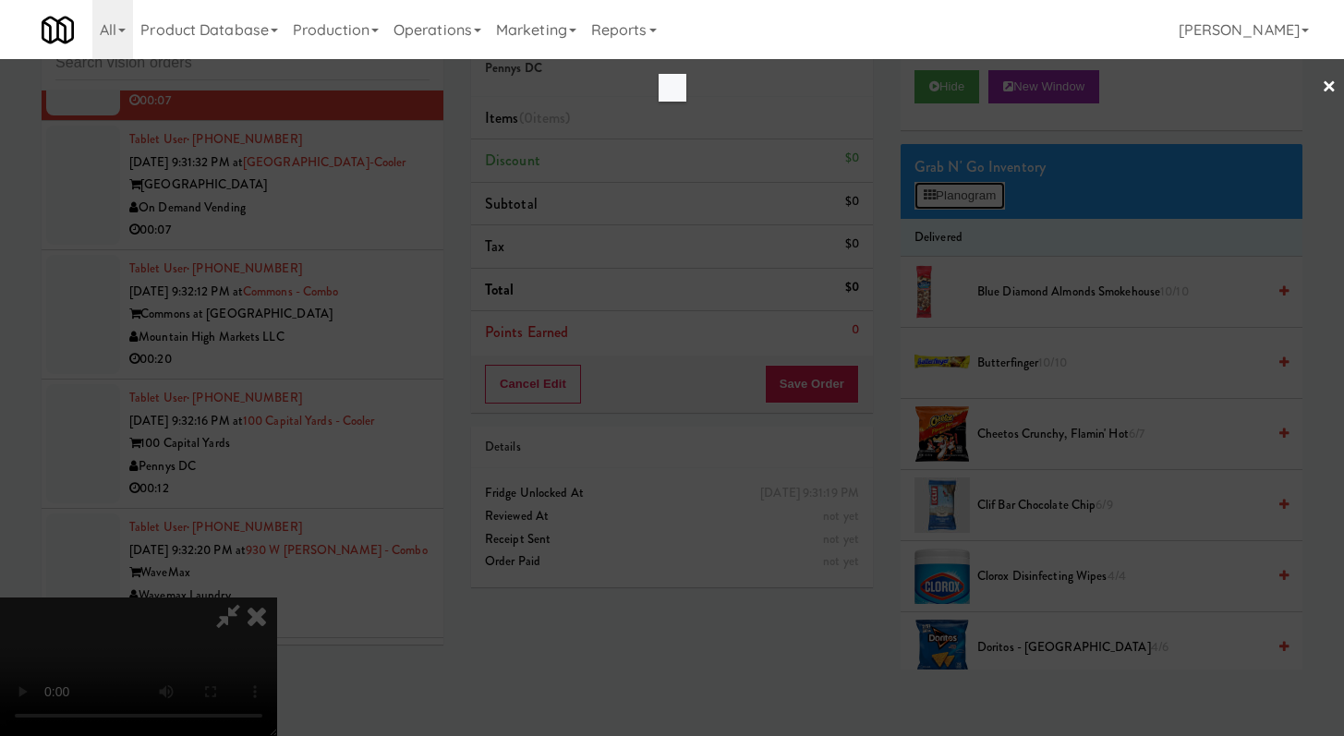
scroll to position [14389, 0]
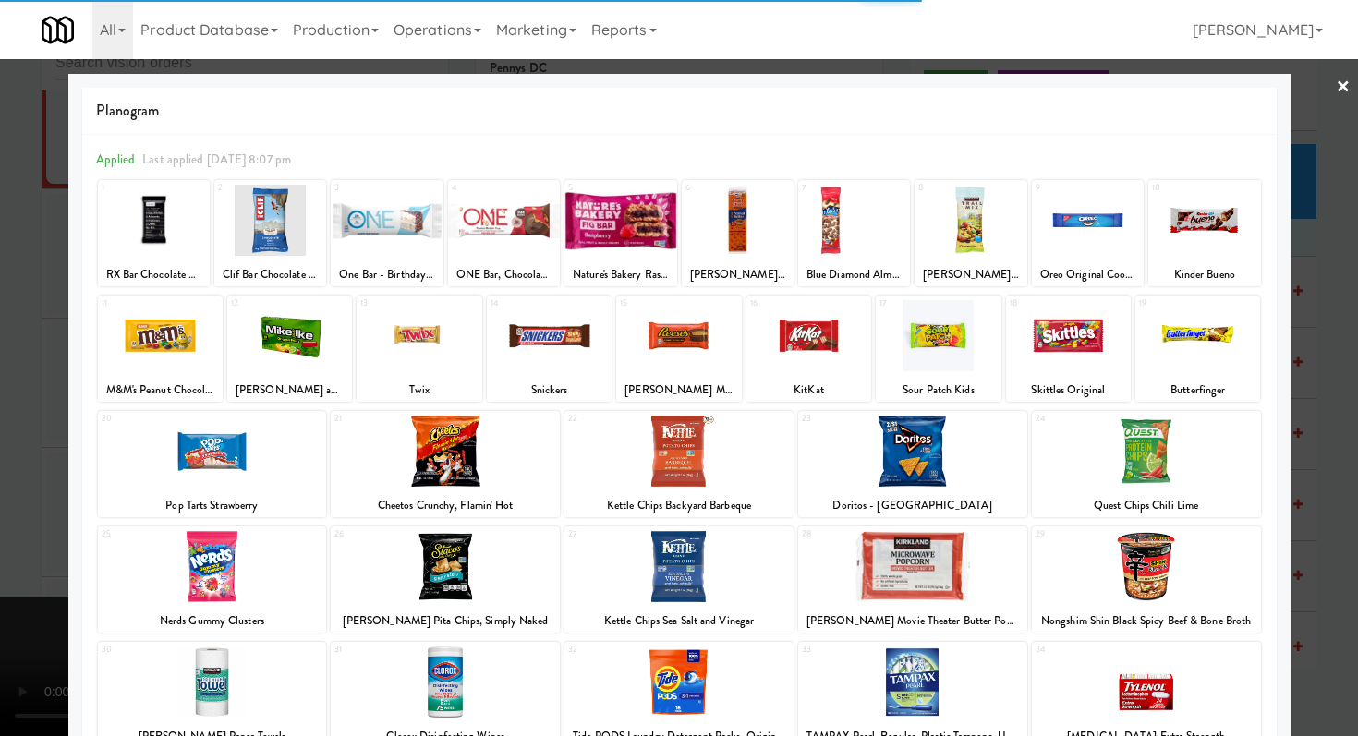
click at [301, 348] on div at bounding box center [289, 335] width 125 height 71
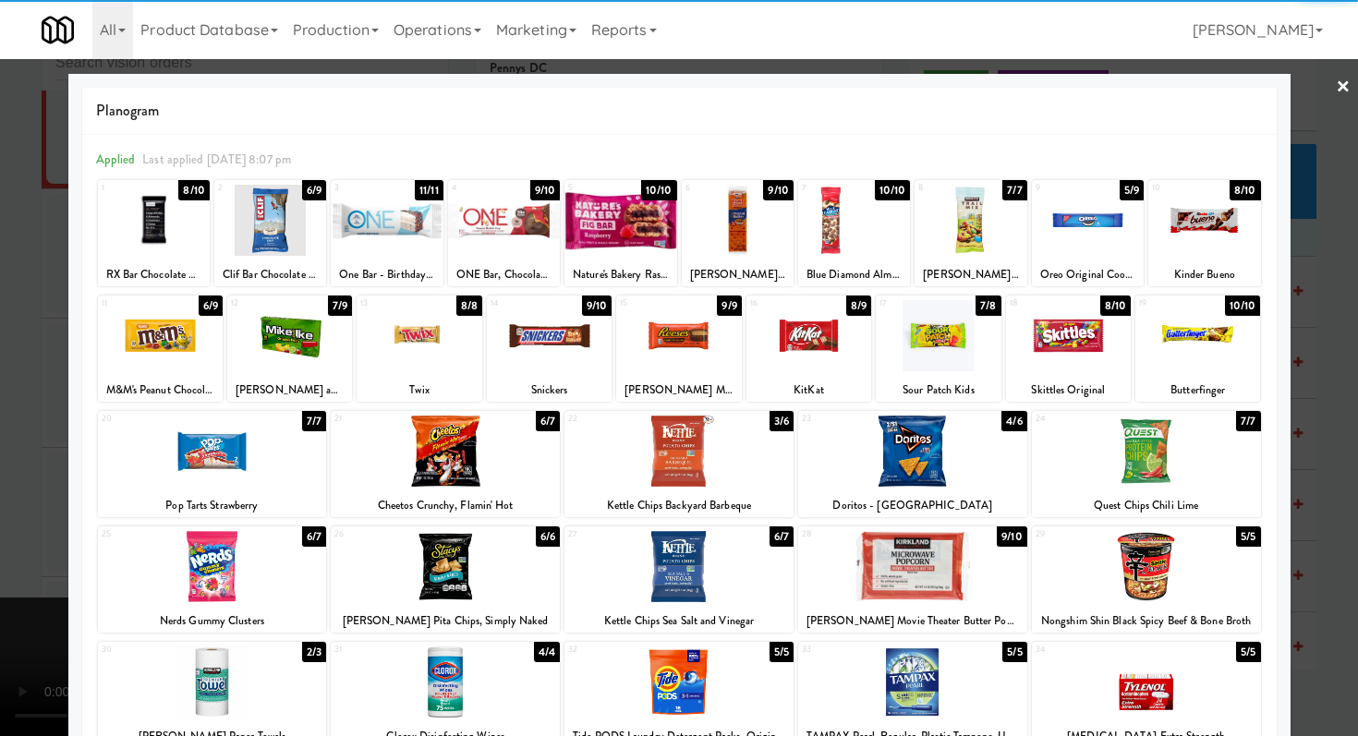
click at [306, 339] on div at bounding box center [289, 335] width 125 height 71
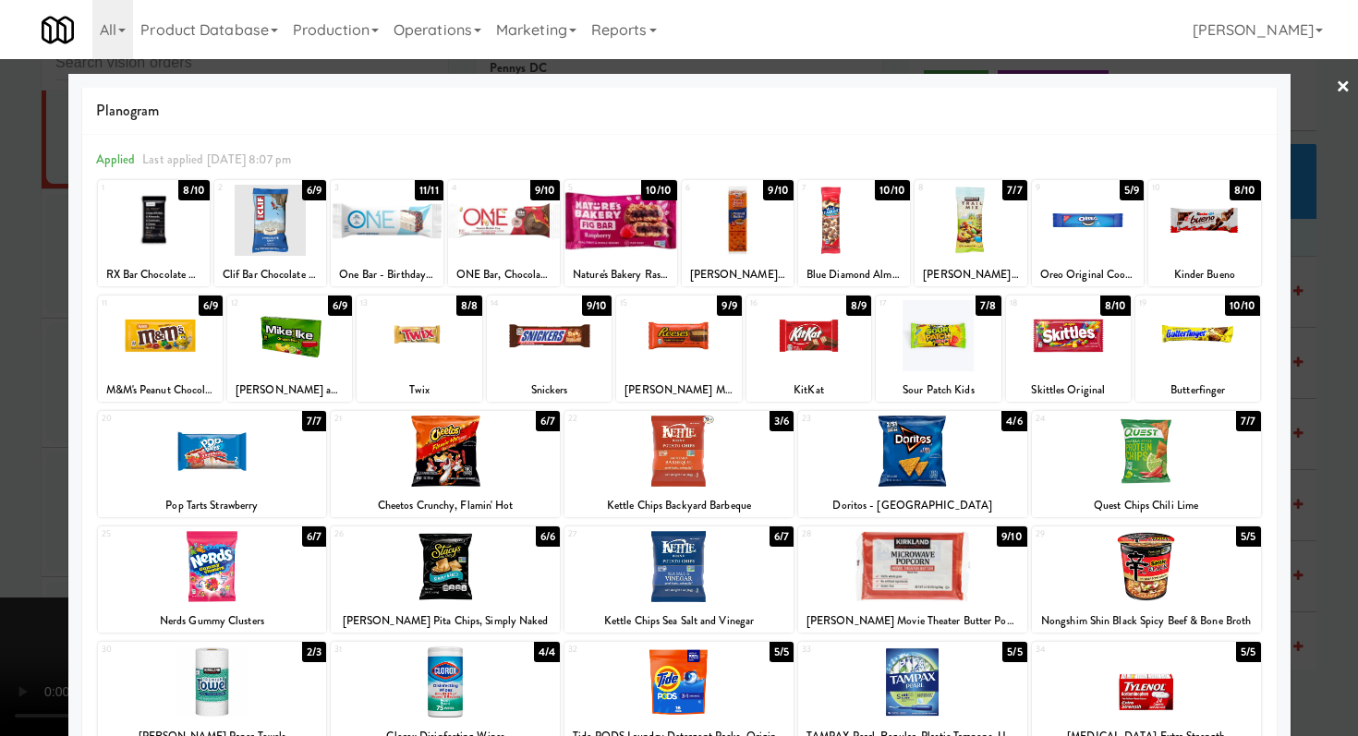
click at [0, 406] on div at bounding box center [679, 368] width 1358 height 736
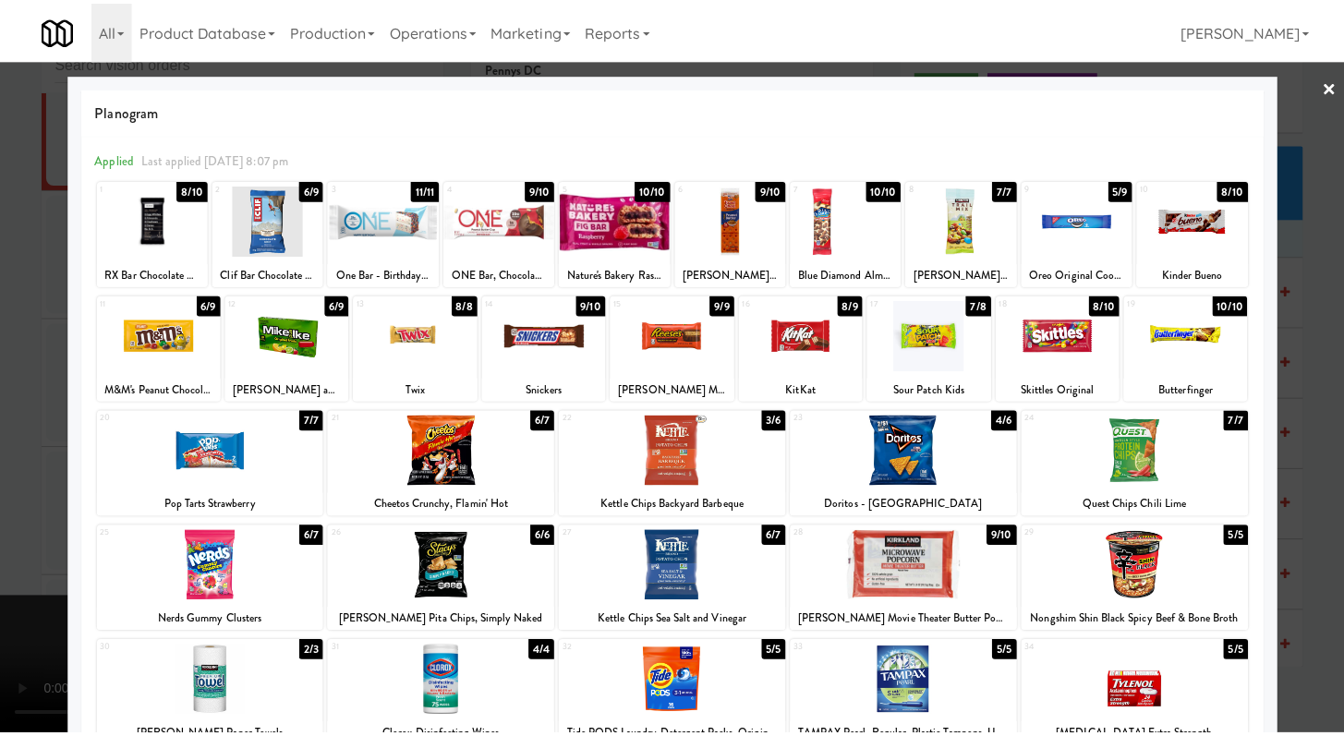
scroll to position [14458, 0]
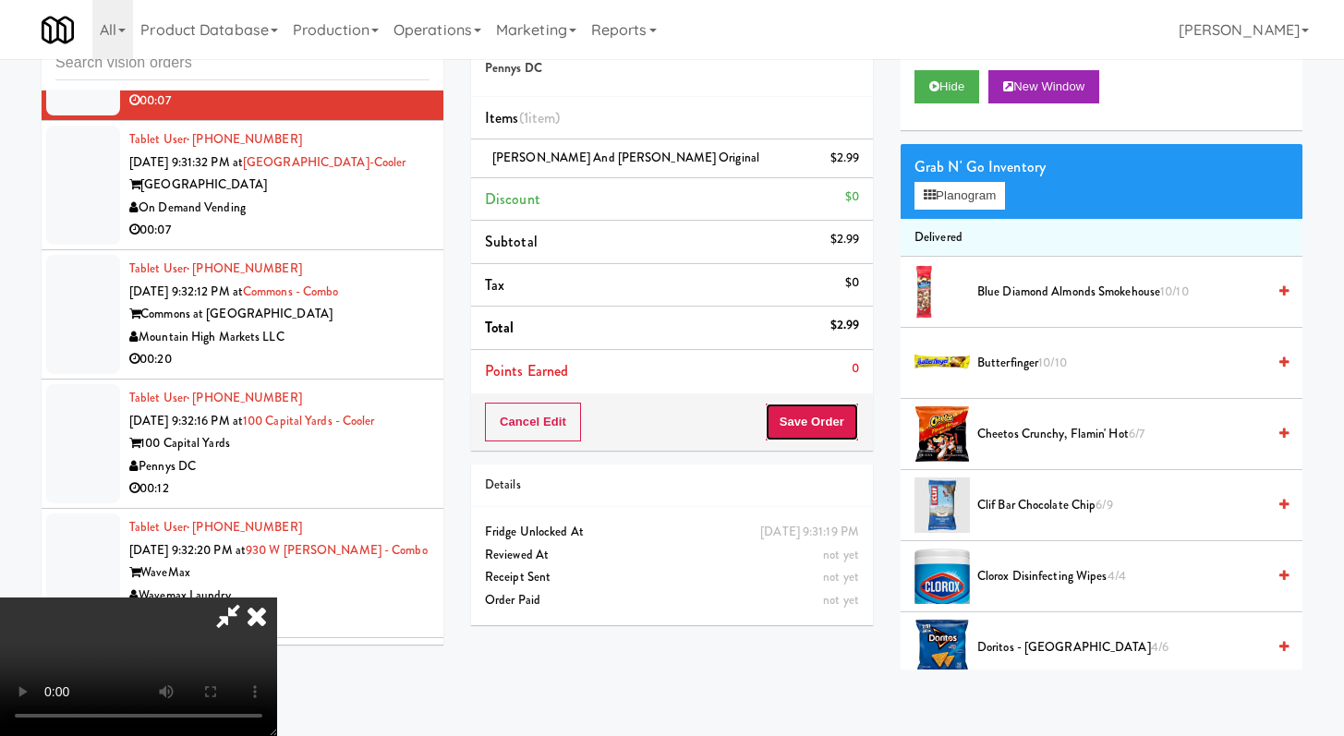
click at [816, 432] on button "Save Order" at bounding box center [812, 422] width 94 height 39
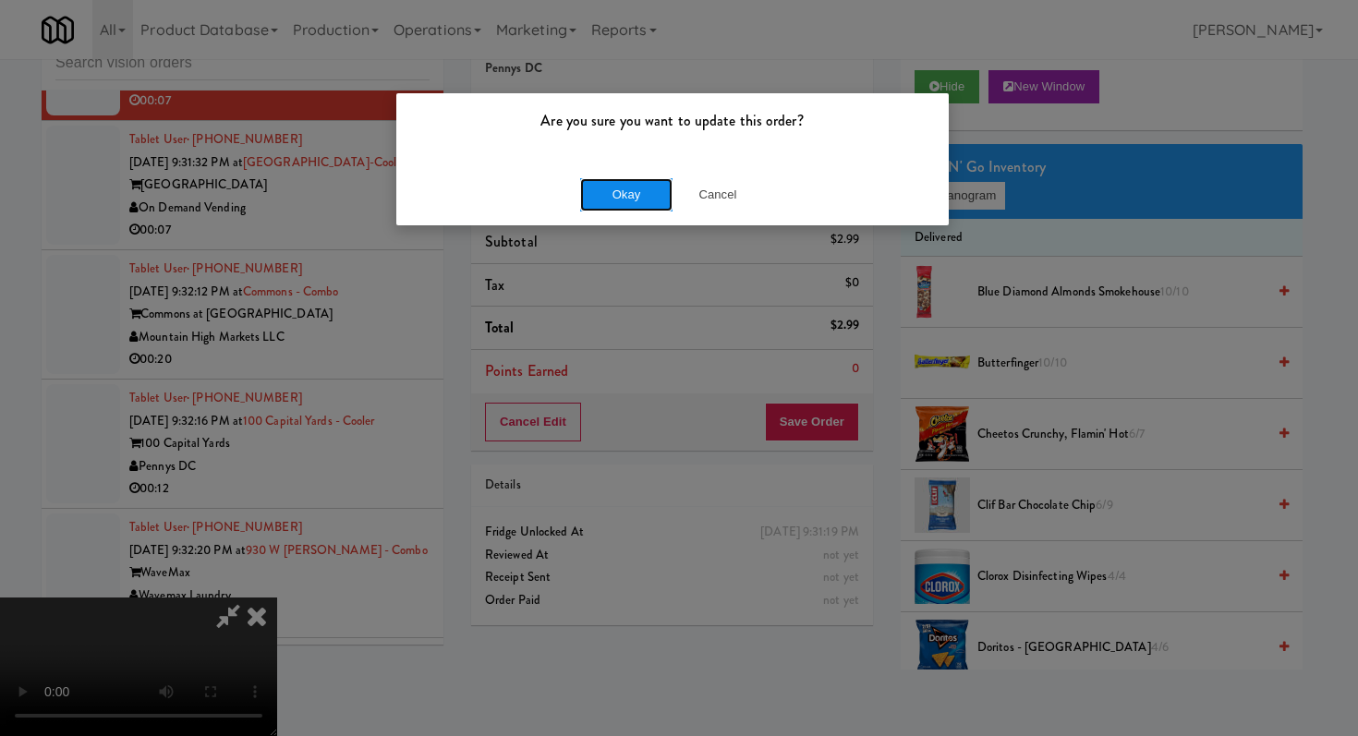
click at [626, 197] on button "Okay" at bounding box center [626, 194] width 92 height 33
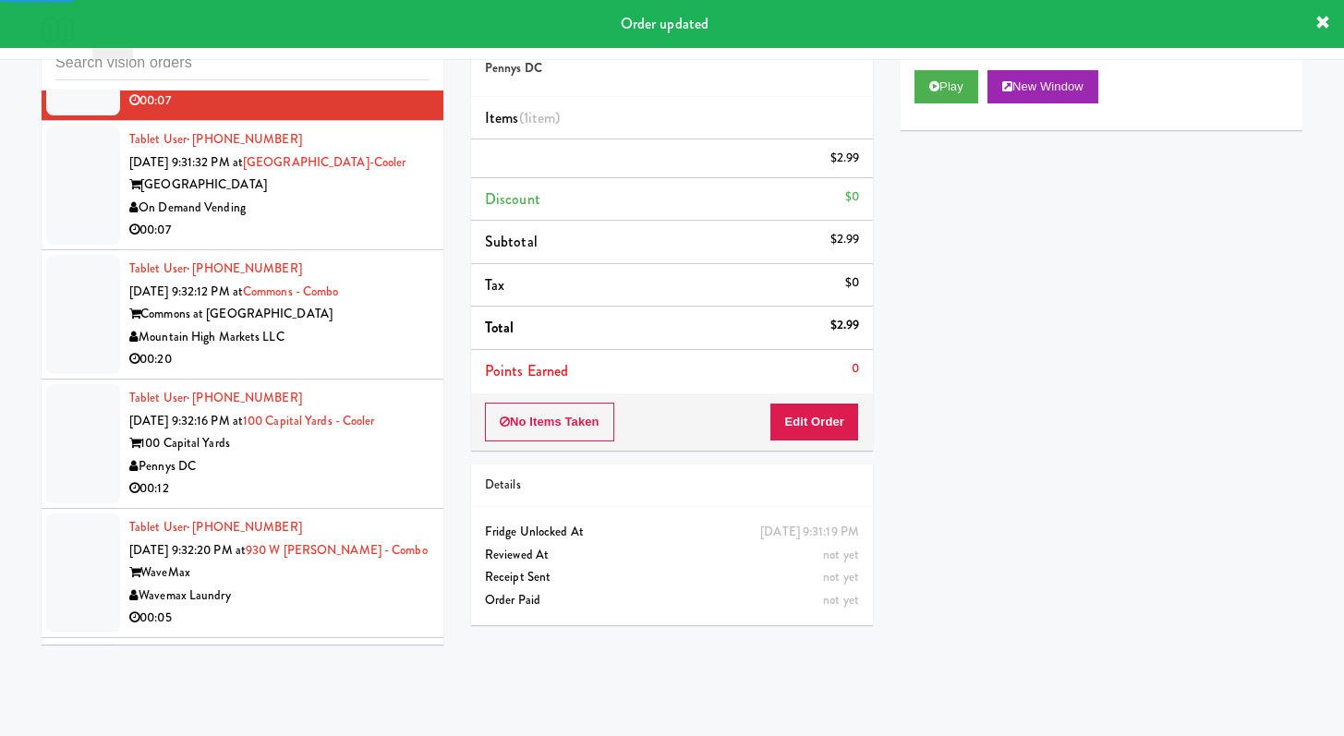
click at [403, 197] on div "[GEOGRAPHIC_DATA]" at bounding box center [279, 185] width 300 height 23
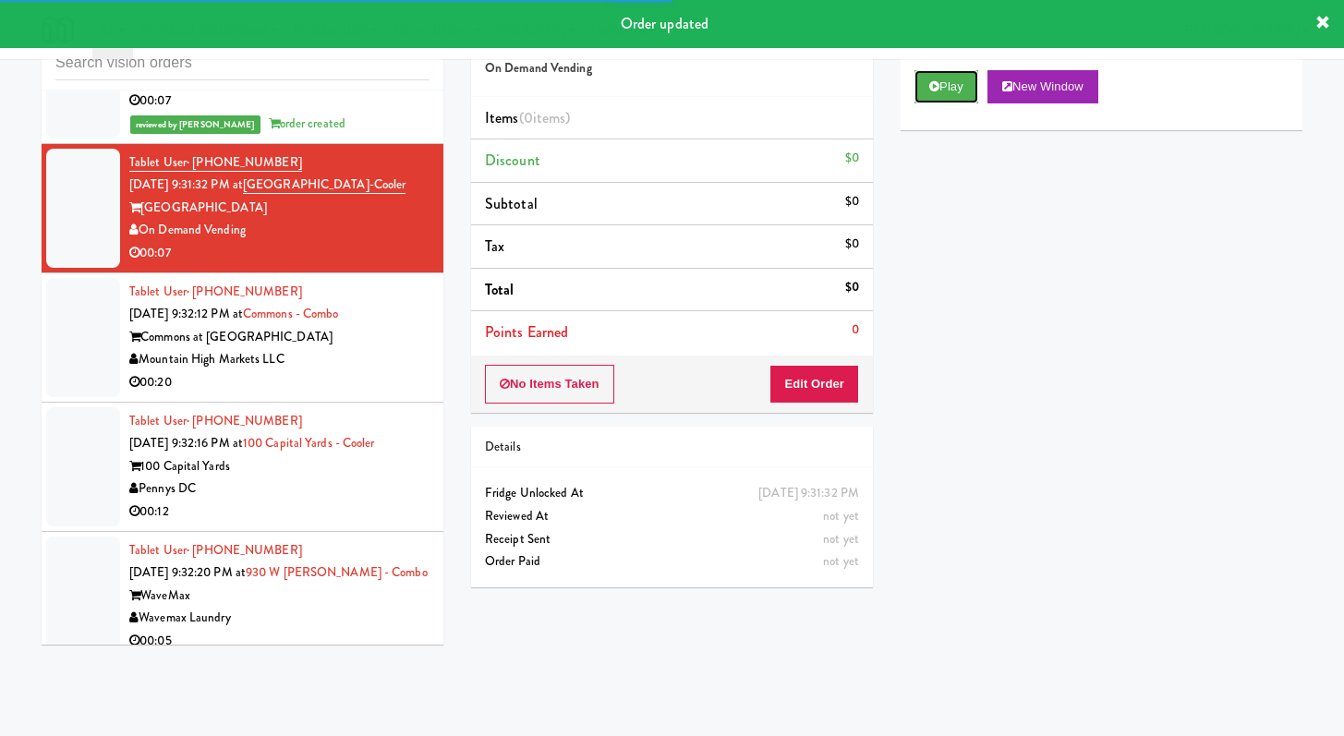
drag, startPoint x: 945, startPoint y: 100, endPoint x: 924, endPoint y: 131, distance: 37.4
click at [945, 100] on button "Play" at bounding box center [946, 86] width 64 height 33
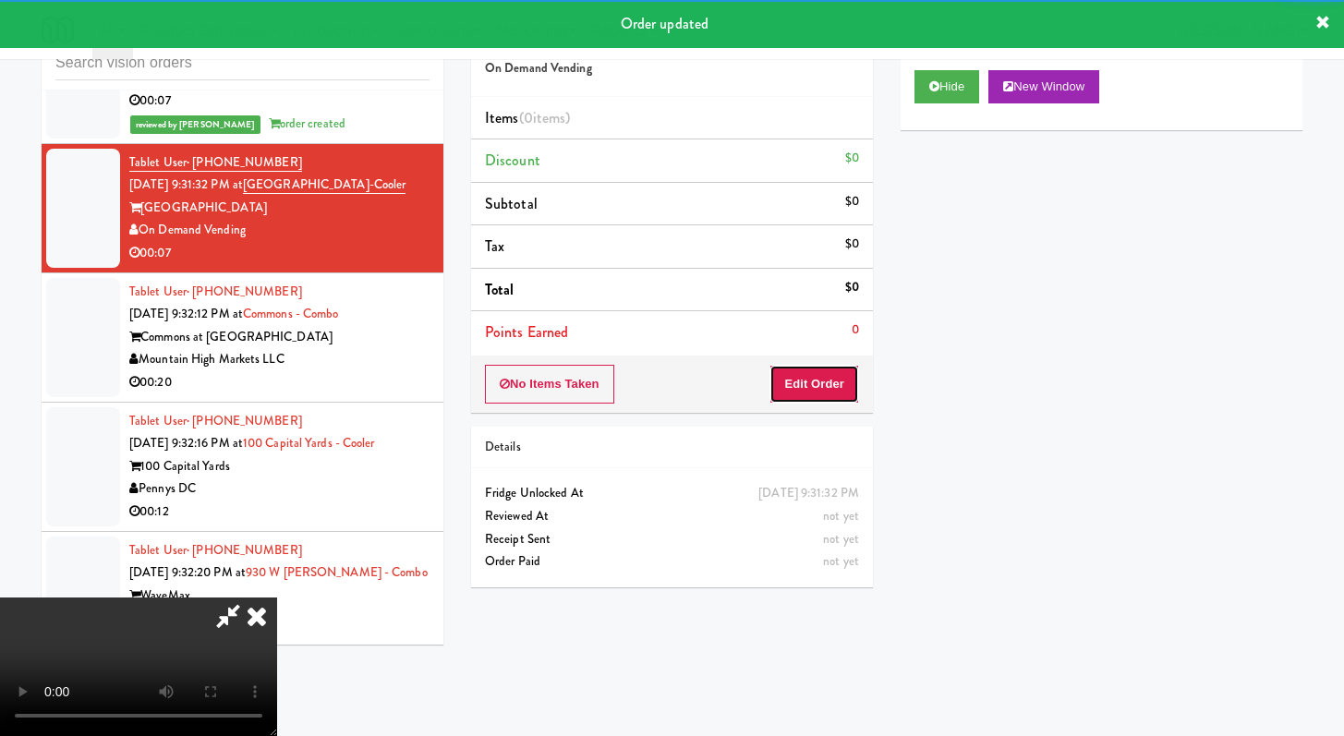
click at [830, 395] on button "Edit Order" at bounding box center [814, 384] width 90 height 39
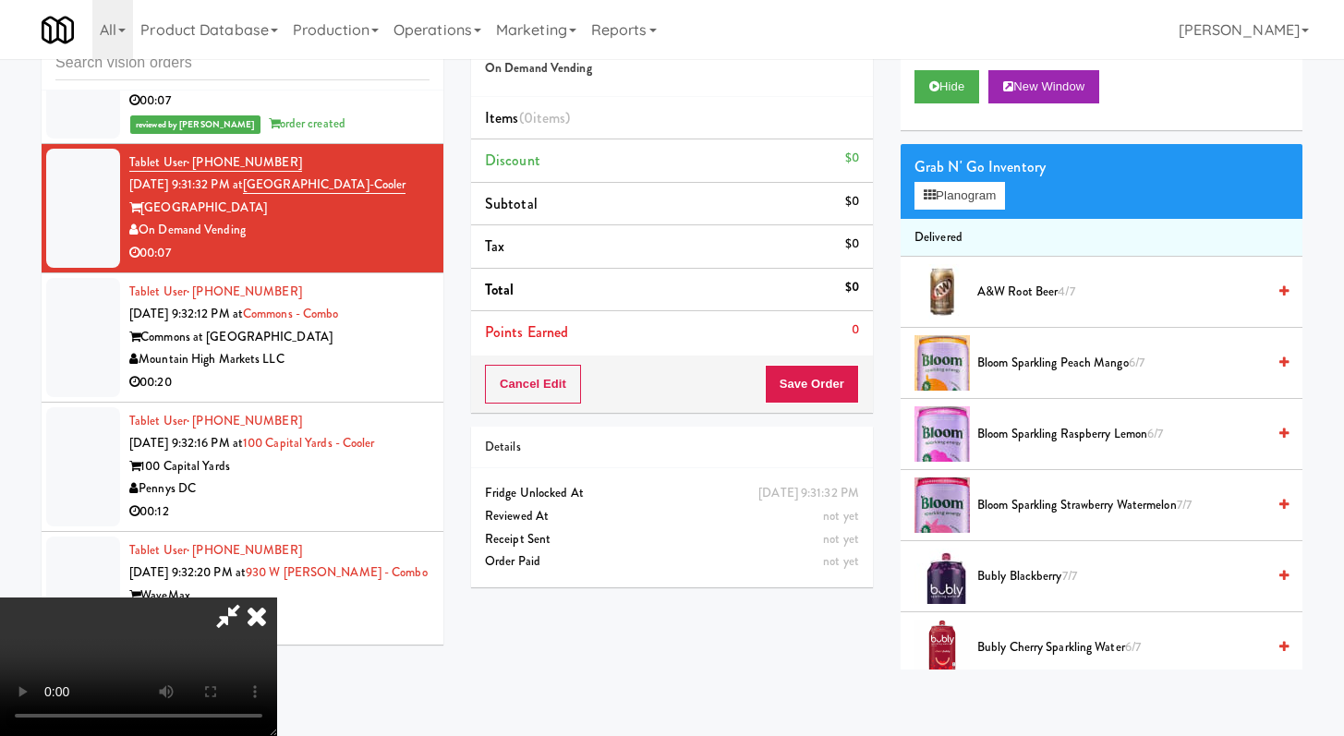
click at [277, 598] on icon at bounding box center [256, 616] width 41 height 37
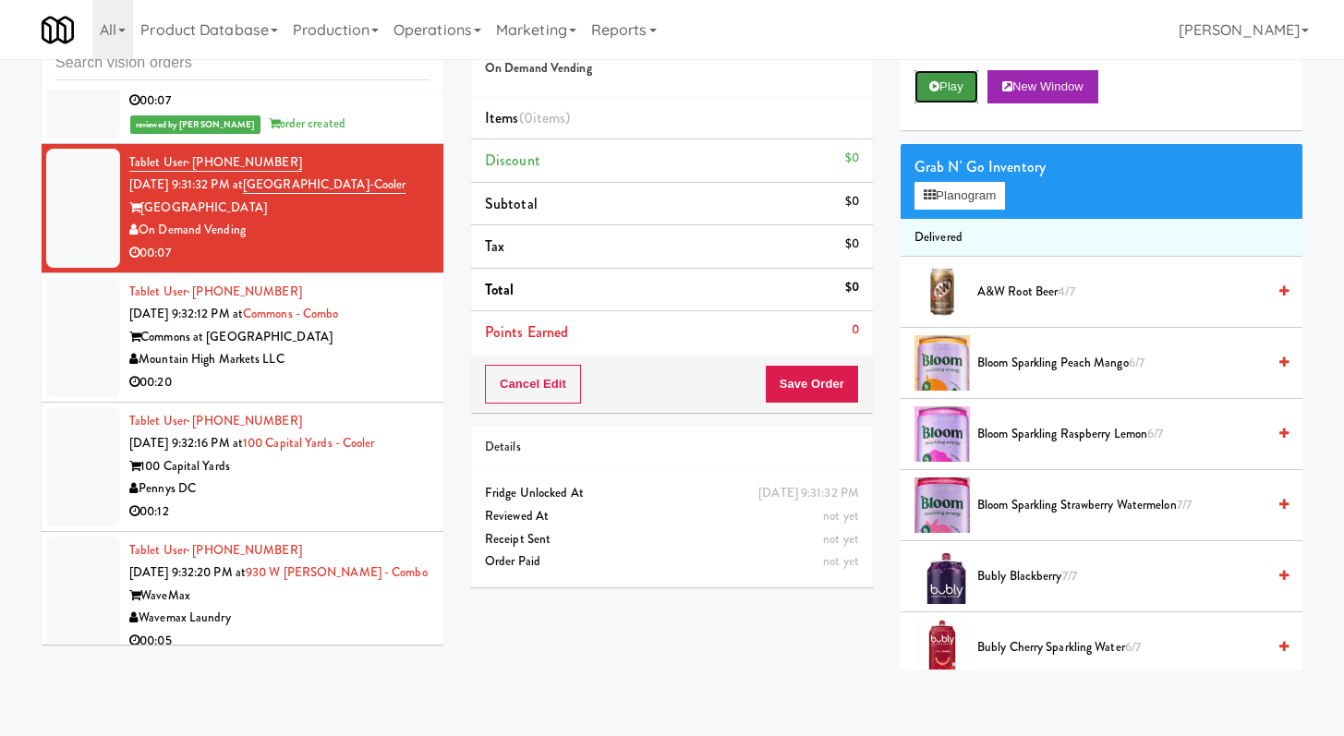
click at [935, 80] on icon at bounding box center [934, 86] width 10 height 12
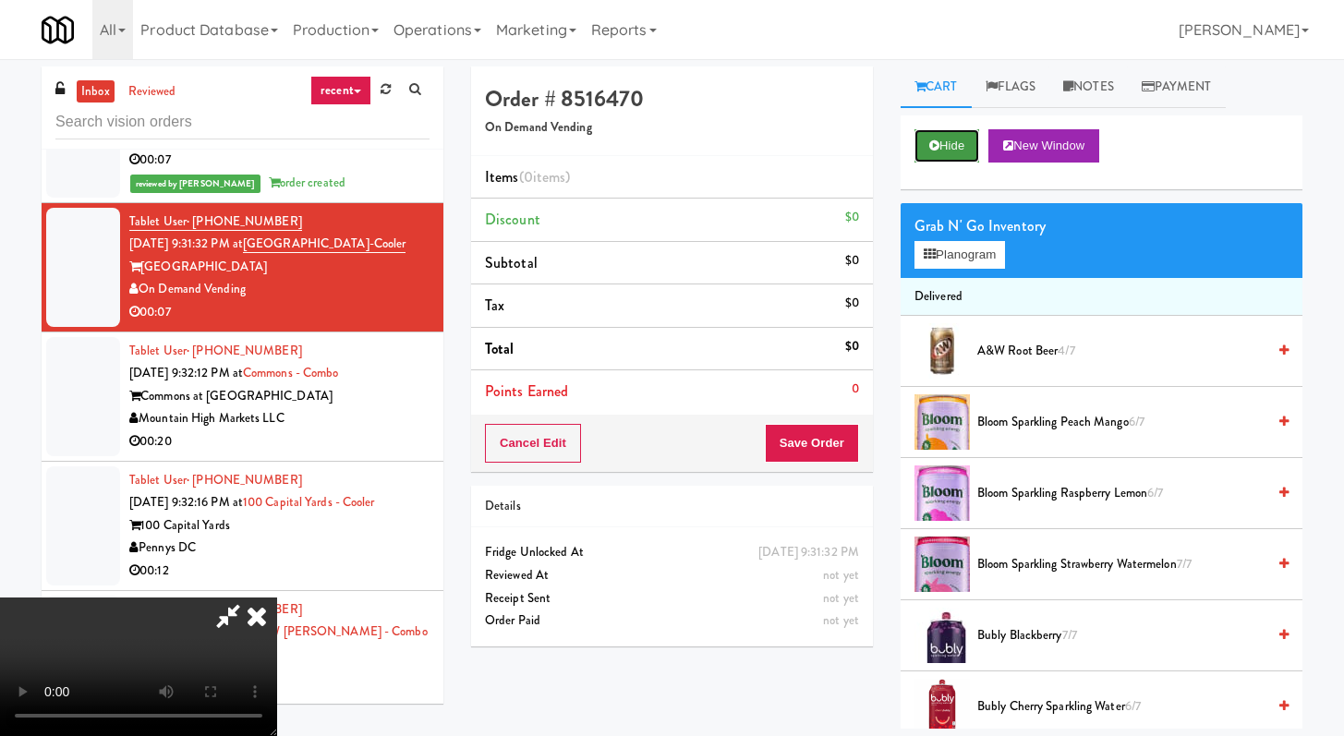
click at [936, 156] on button "Hide" at bounding box center [946, 145] width 65 height 33
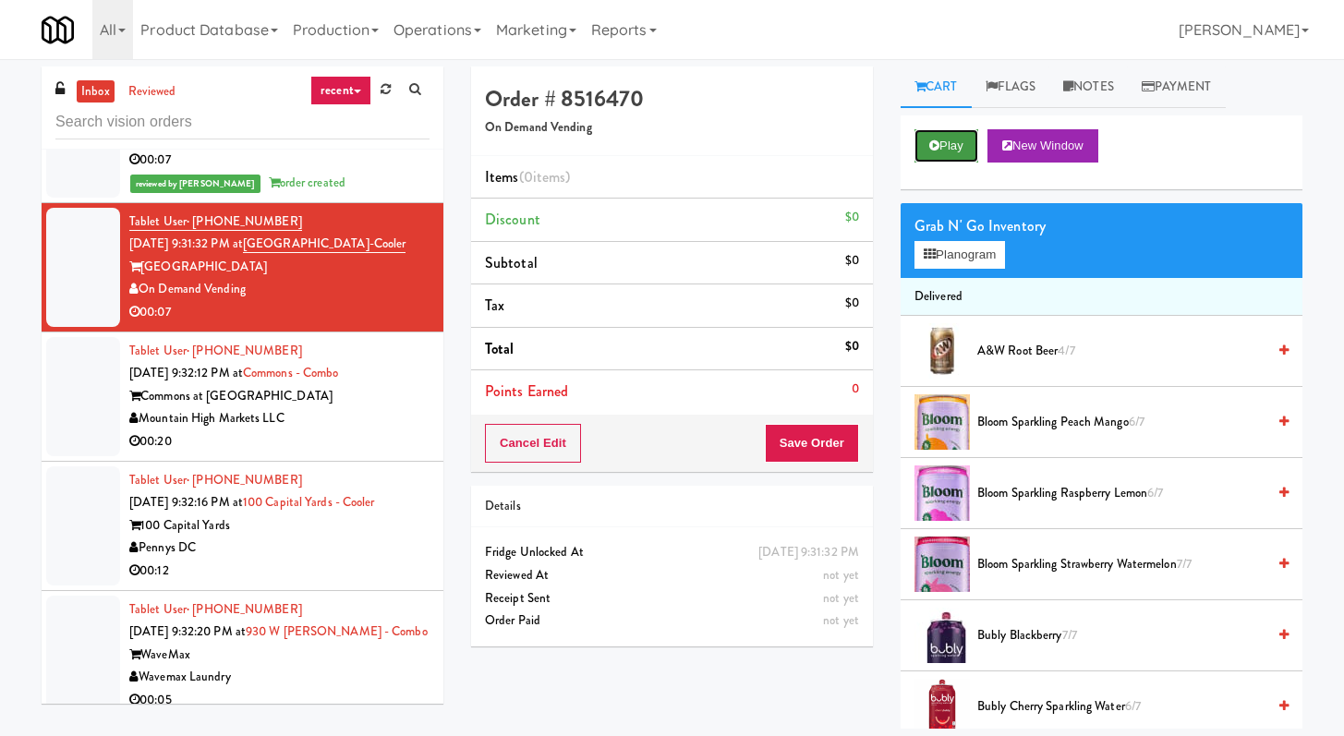
click at [936, 154] on button "Play" at bounding box center [946, 145] width 64 height 33
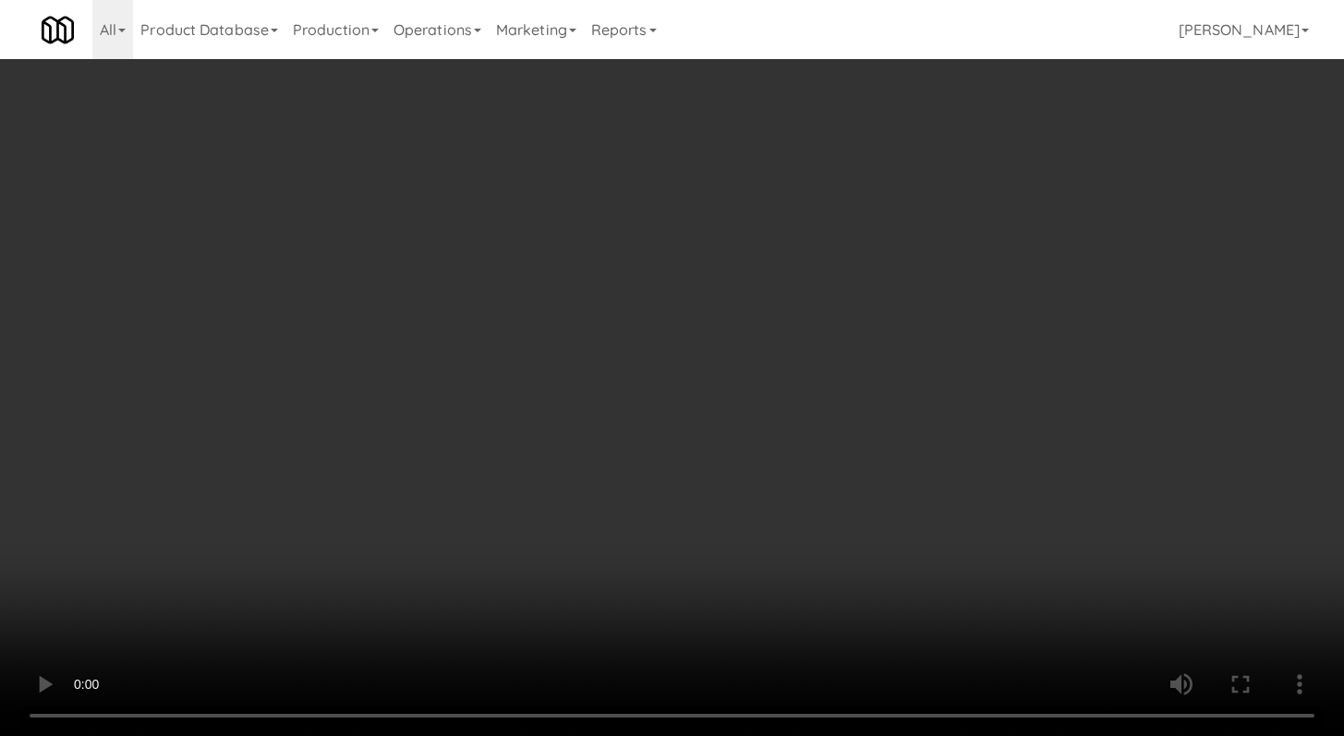
scroll to position [14389, 0]
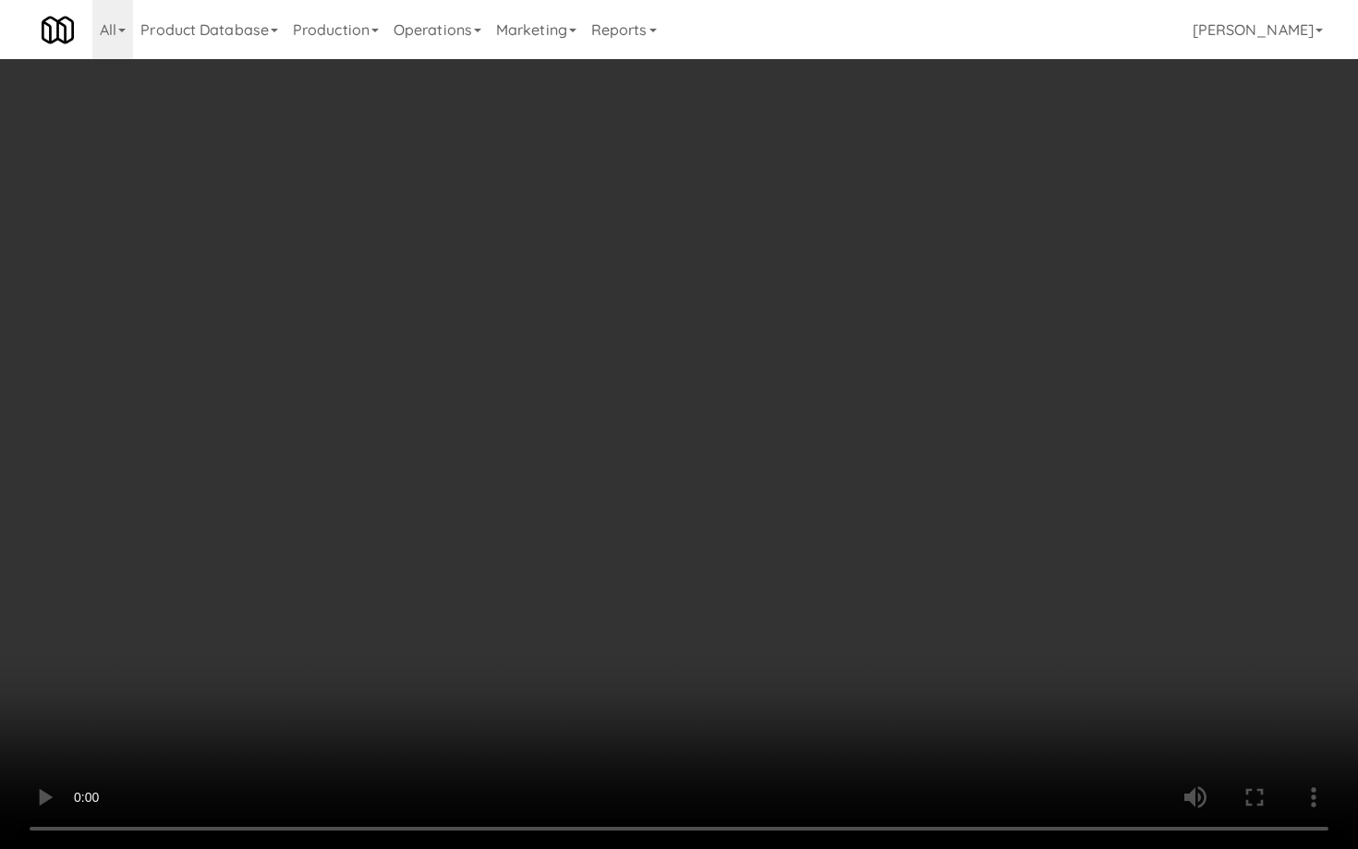
click at [607, 592] on video at bounding box center [679, 424] width 1358 height 849
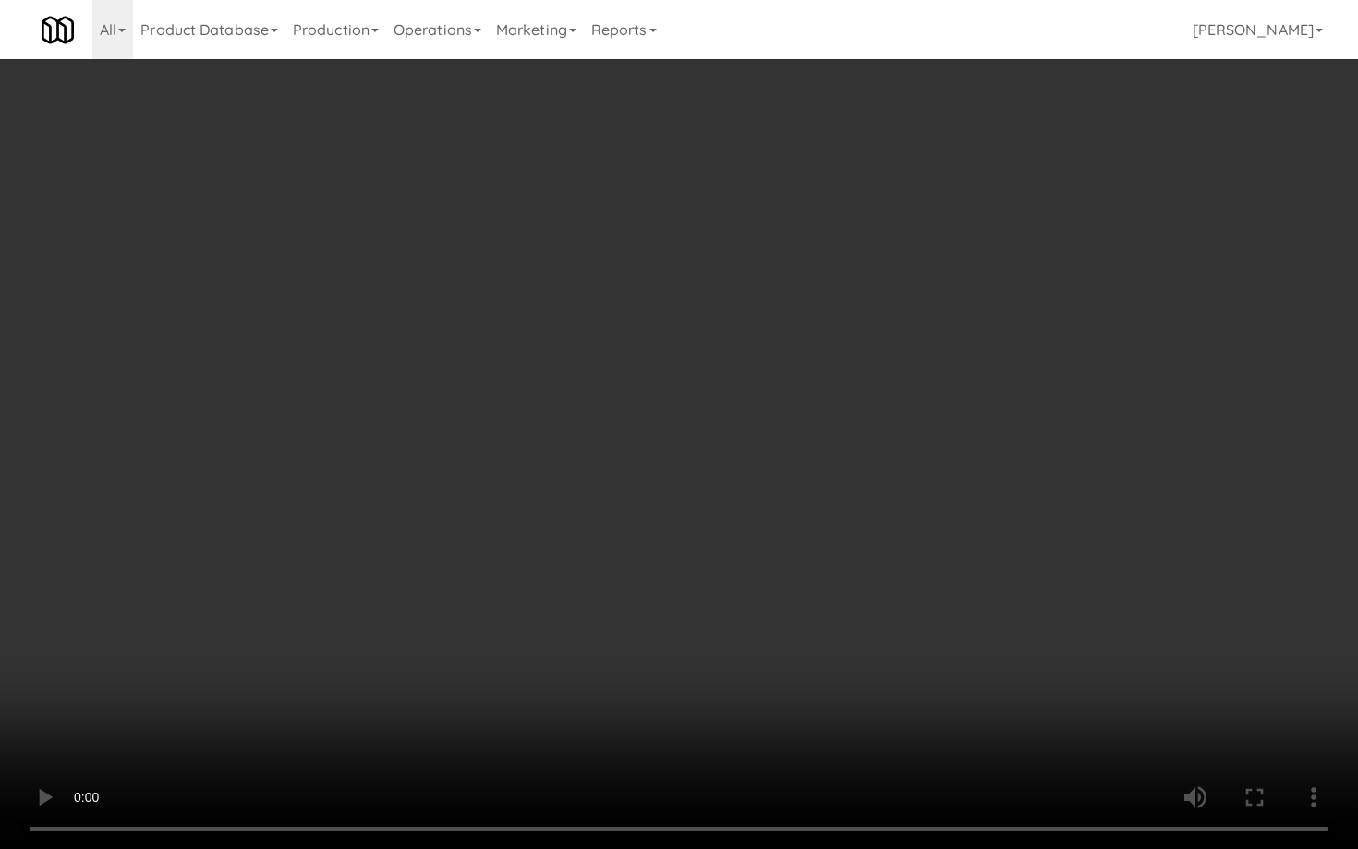
click at [607, 592] on video at bounding box center [679, 424] width 1358 height 849
click at [636, 575] on video at bounding box center [679, 424] width 1358 height 849
click at [655, 565] on video at bounding box center [679, 424] width 1358 height 849
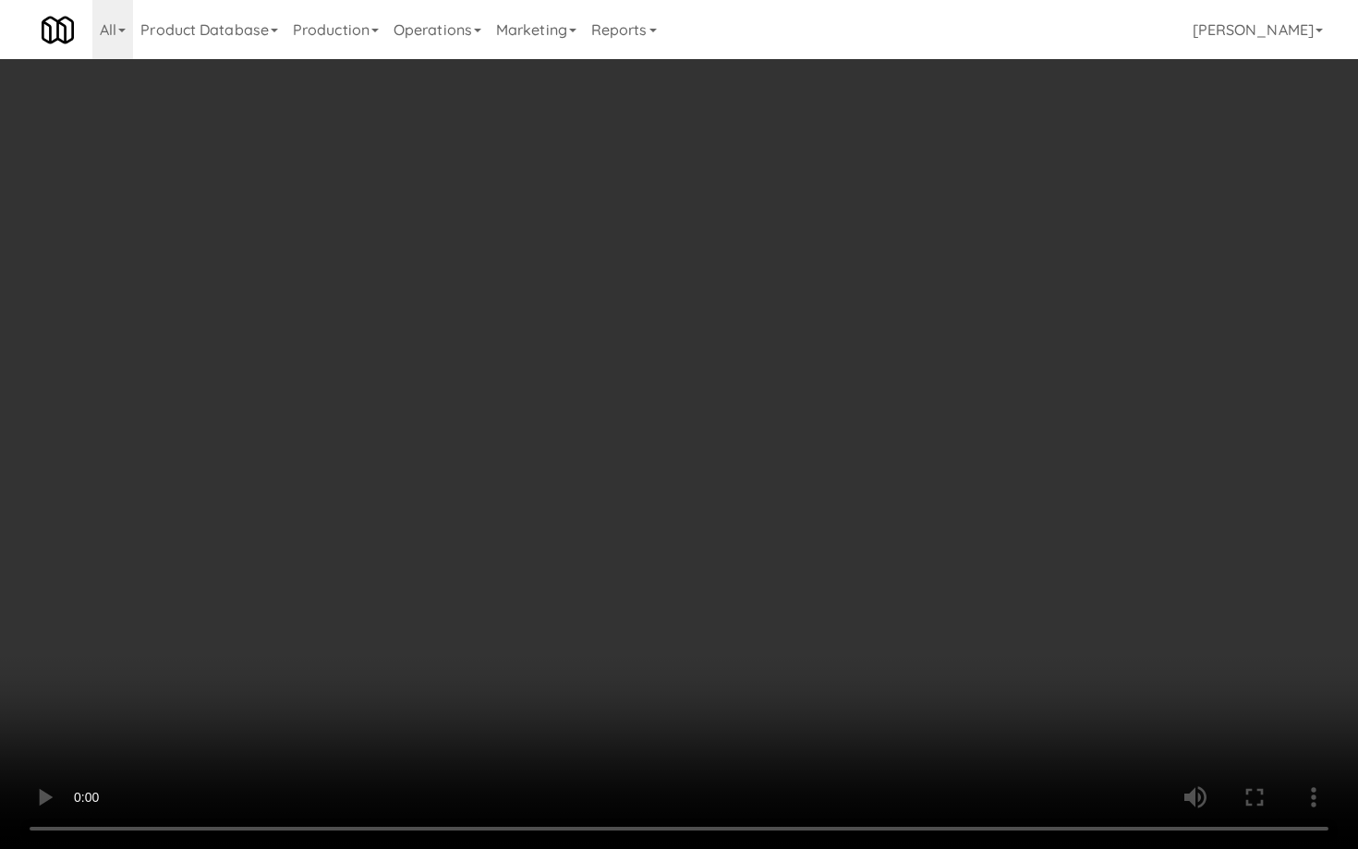
click at [659, 561] on video at bounding box center [679, 424] width 1358 height 849
click at [1044, 735] on video at bounding box center [679, 424] width 1358 height 849
click at [987, 638] on video at bounding box center [679, 424] width 1358 height 849
click at [1042, 615] on video at bounding box center [679, 424] width 1358 height 849
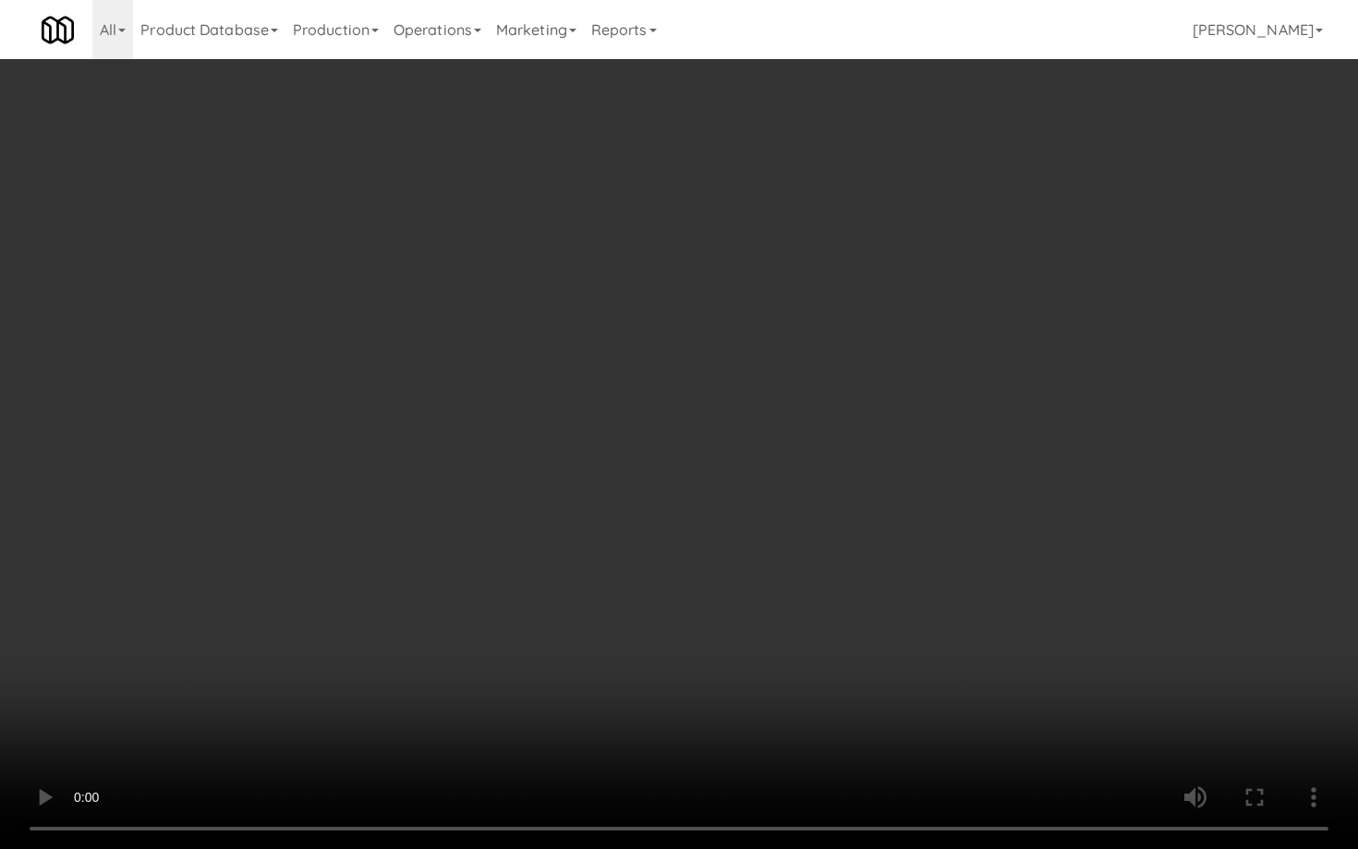
click at [1043, 613] on video at bounding box center [679, 424] width 1358 height 849
click at [1039, 579] on video at bounding box center [679, 424] width 1358 height 849
click at [1038, 571] on video at bounding box center [679, 424] width 1358 height 849
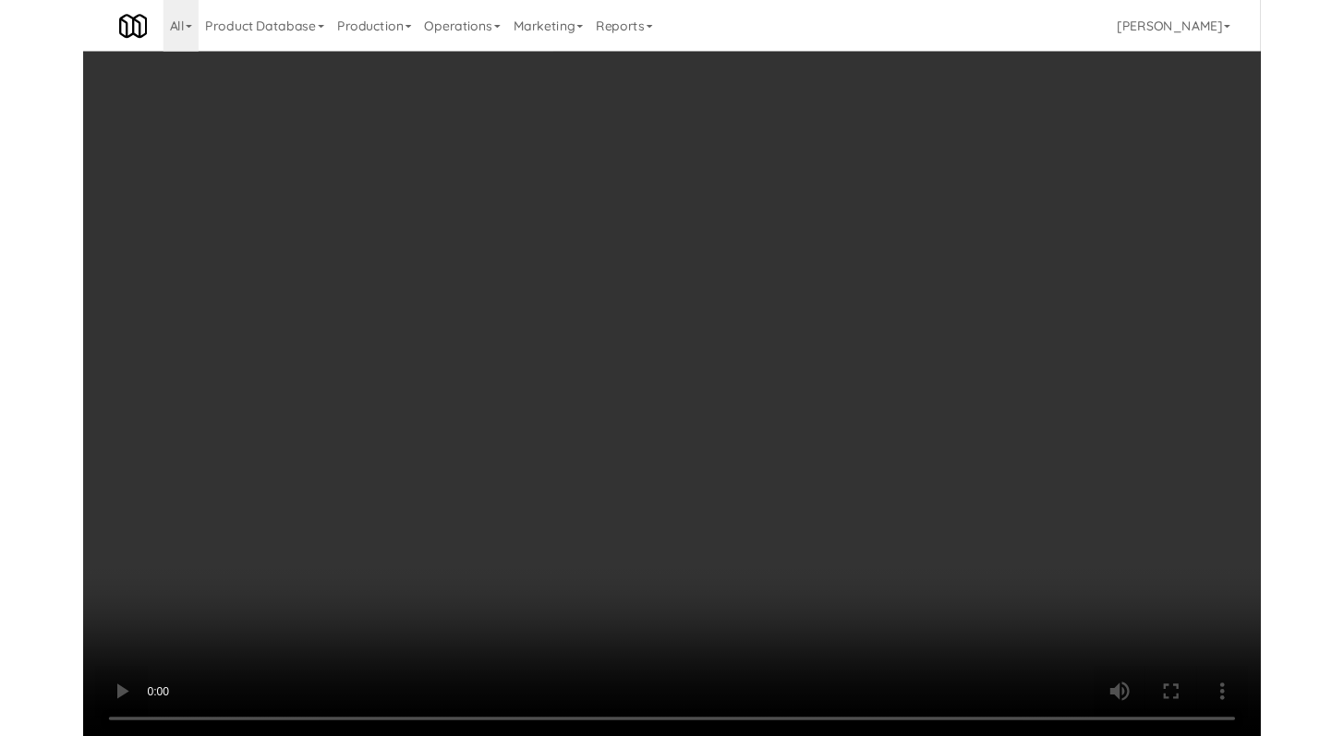
scroll to position [14458, 0]
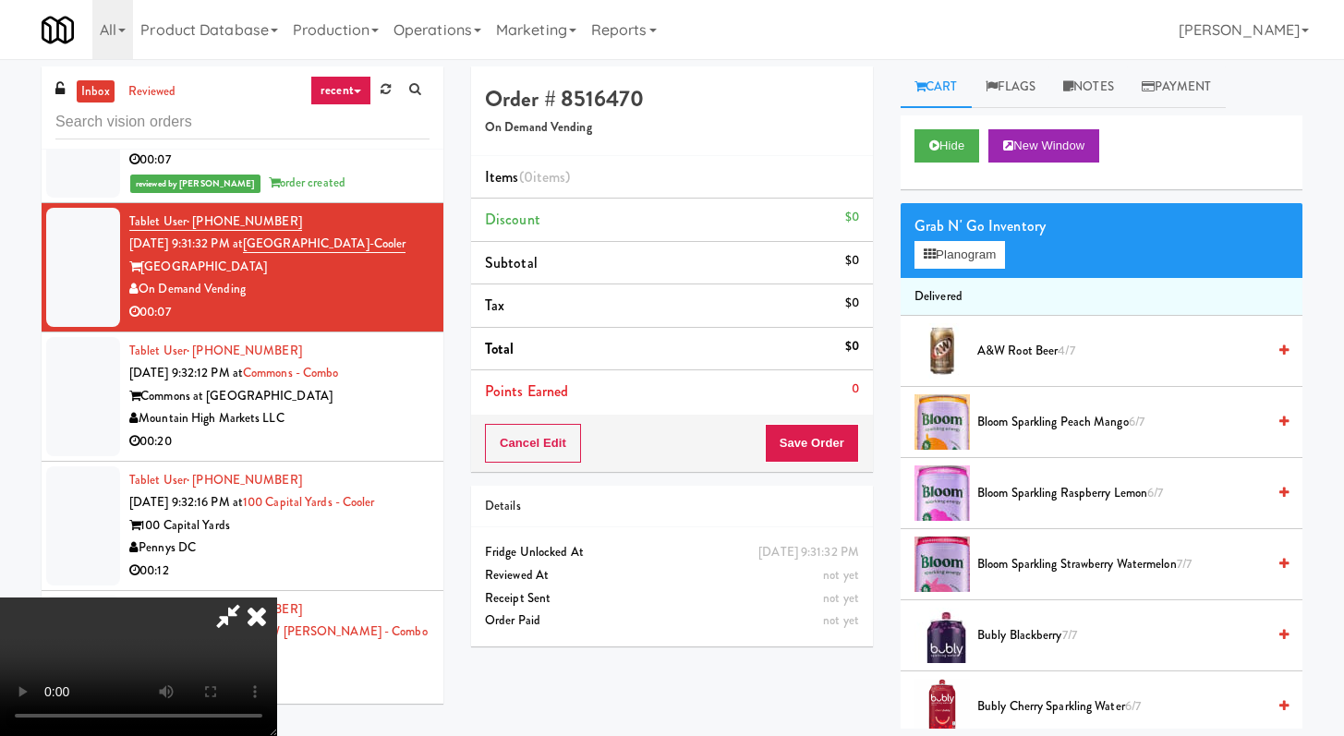
click at [961, 272] on div "Grab N' Go Inventory Planogram" at bounding box center [1101, 240] width 402 height 75
click at [965, 262] on button "Planogram" at bounding box center [959, 255] width 91 height 28
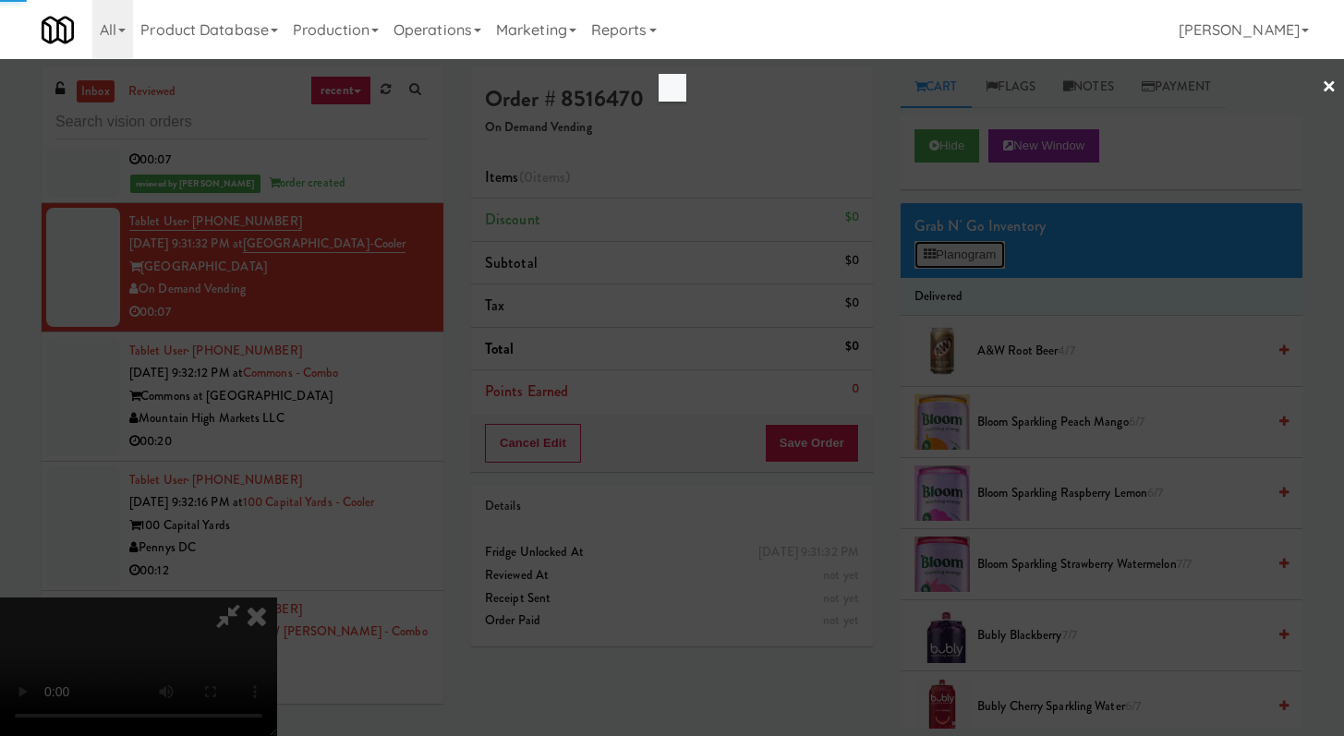
scroll to position [14389, 0]
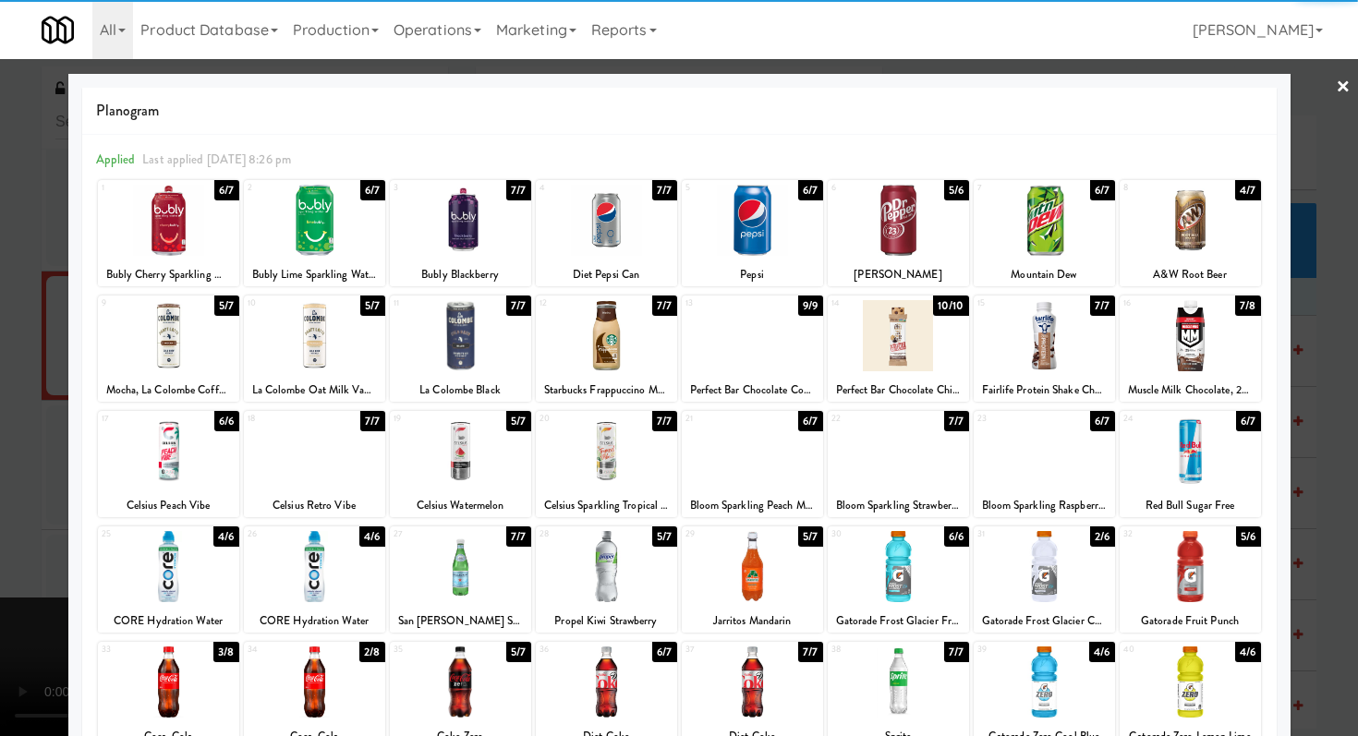
click at [755, 466] on div at bounding box center [752, 451] width 141 height 71
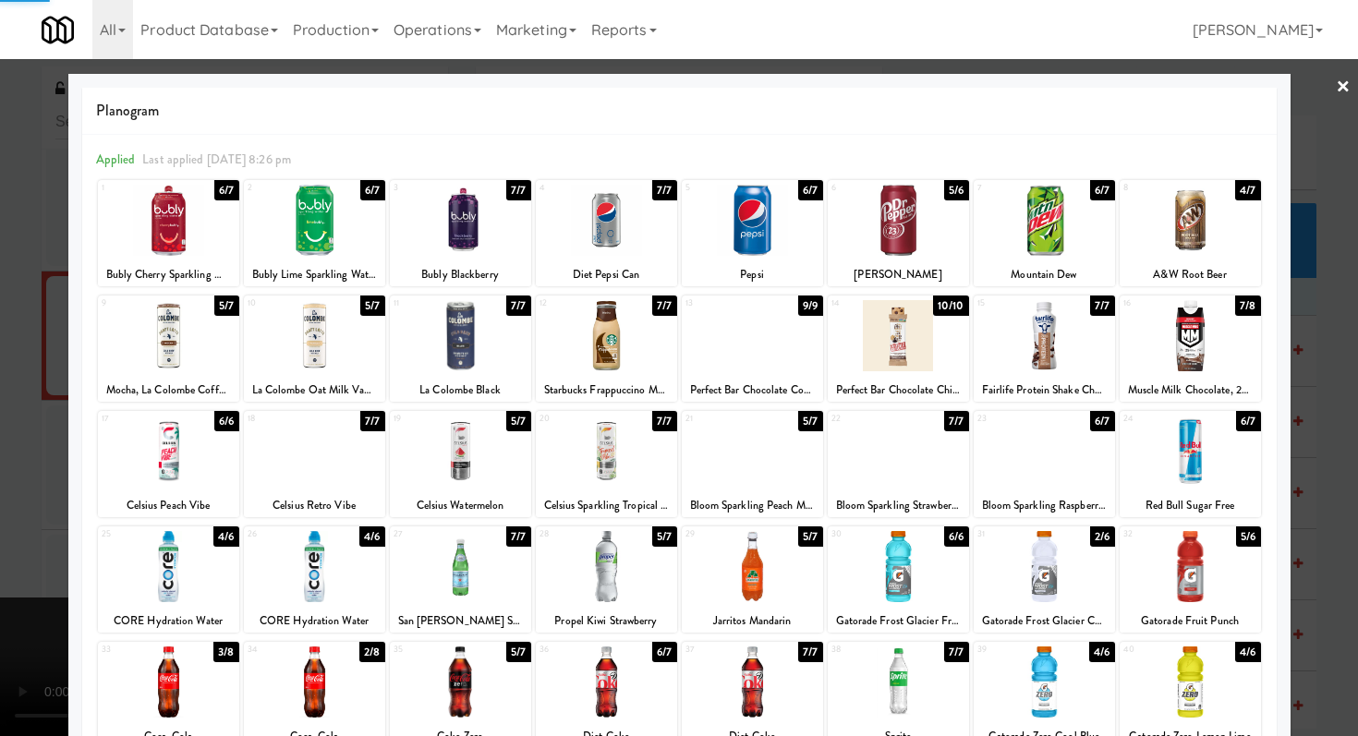
click at [0, 417] on div at bounding box center [679, 368] width 1358 height 736
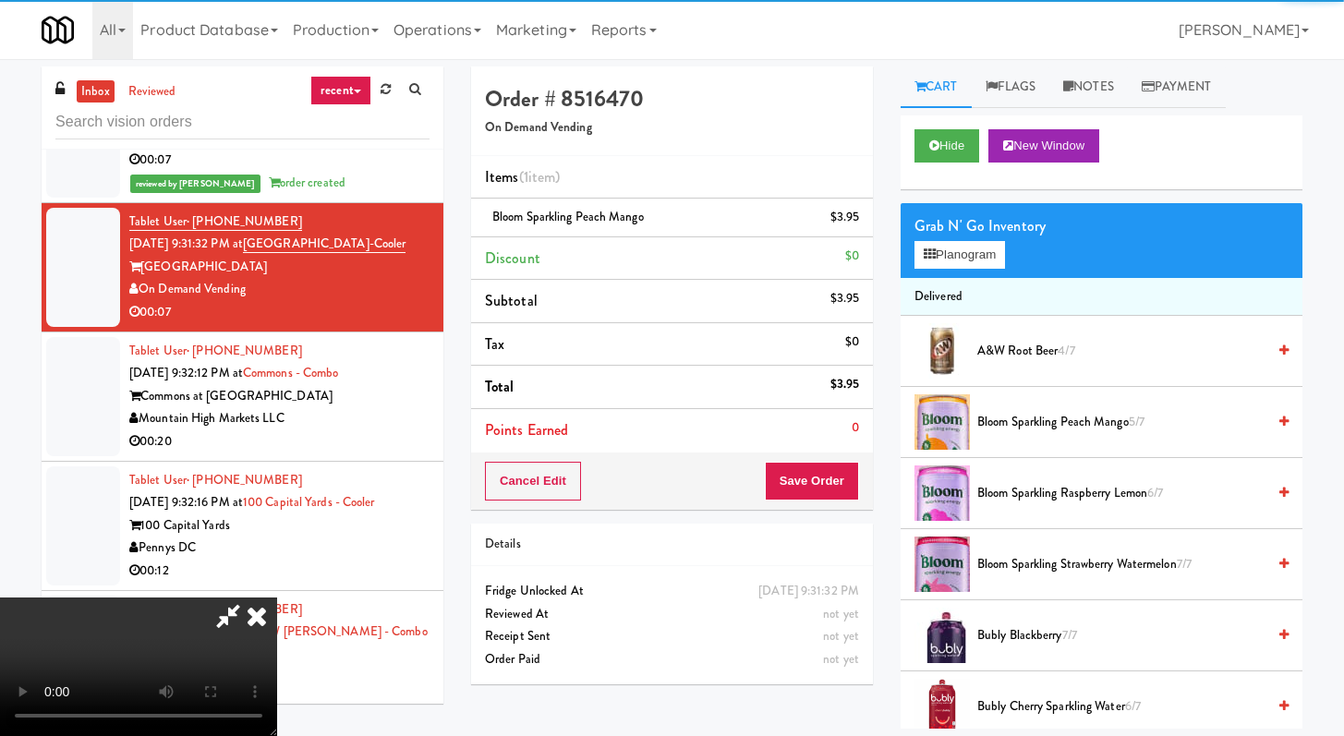
scroll to position [1, 0]
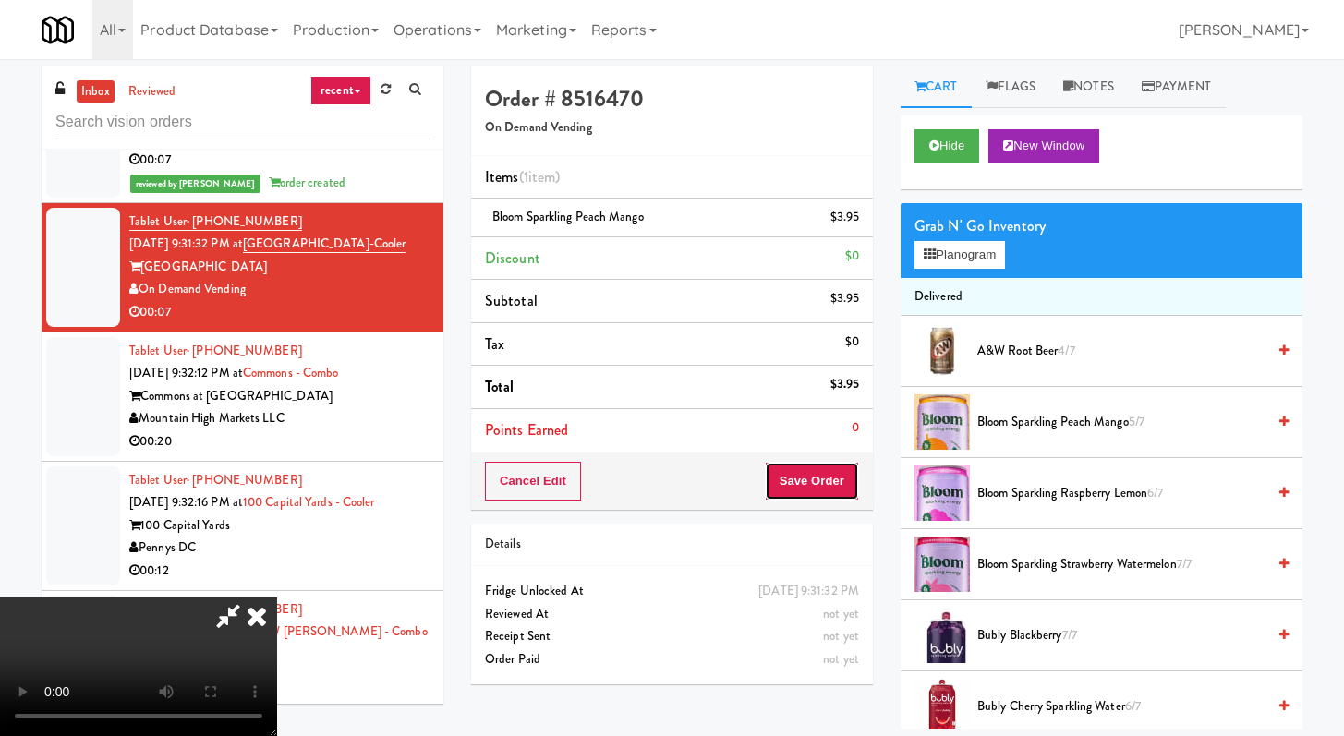
click at [833, 481] on button "Save Order" at bounding box center [812, 481] width 94 height 39
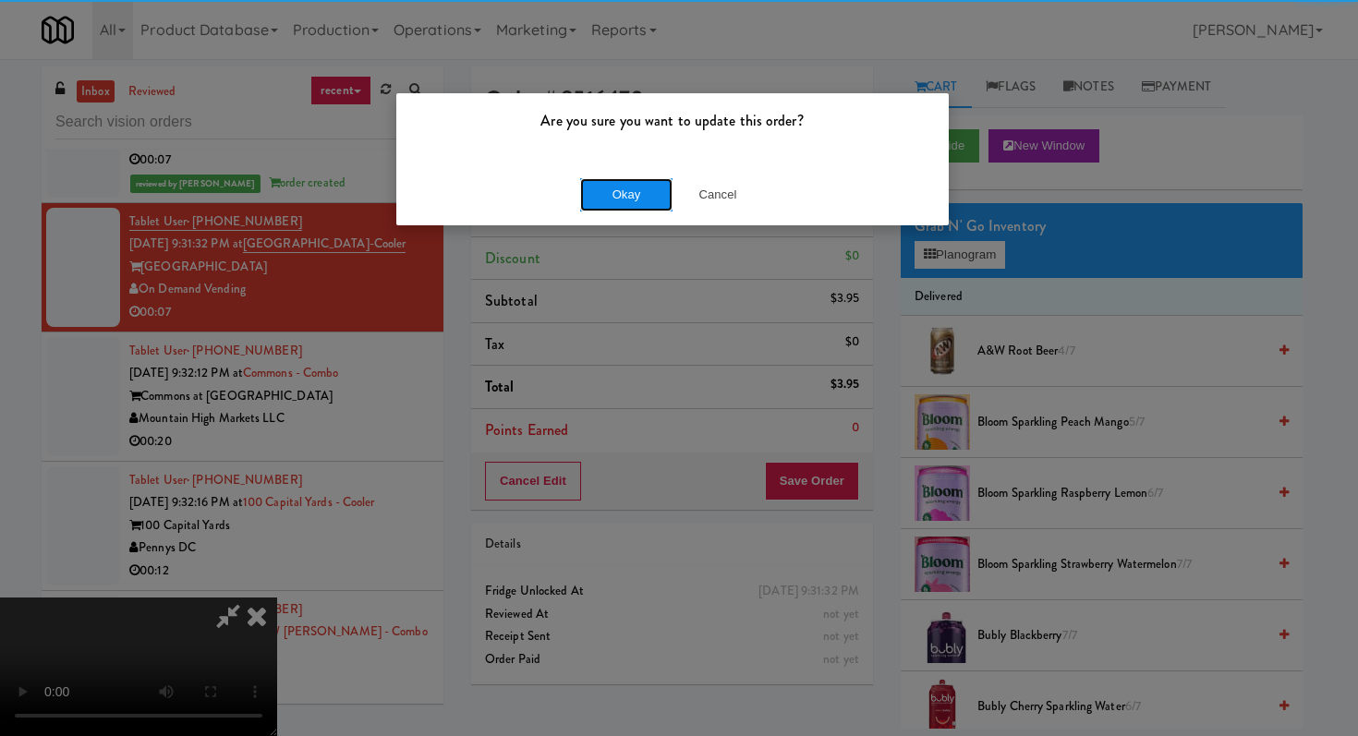
click at [627, 187] on button "Okay" at bounding box center [626, 194] width 92 height 33
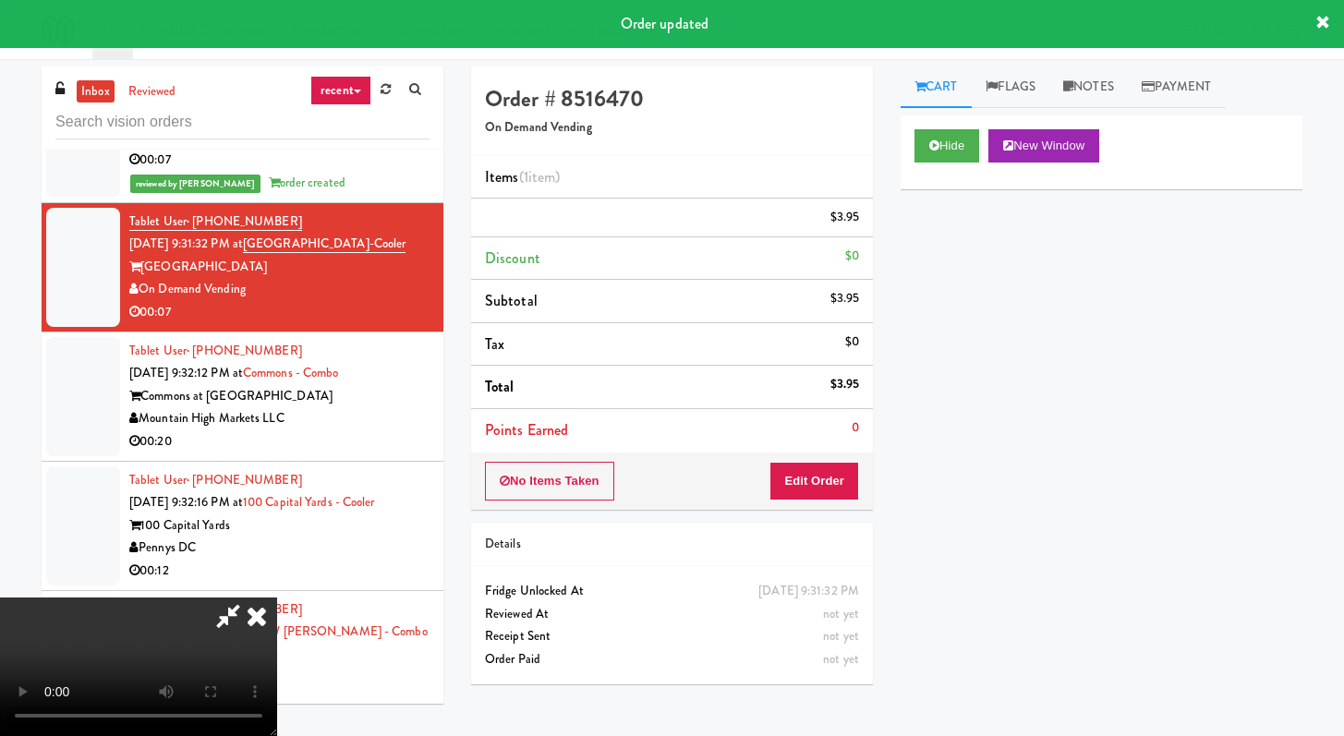
scroll to position [0, 0]
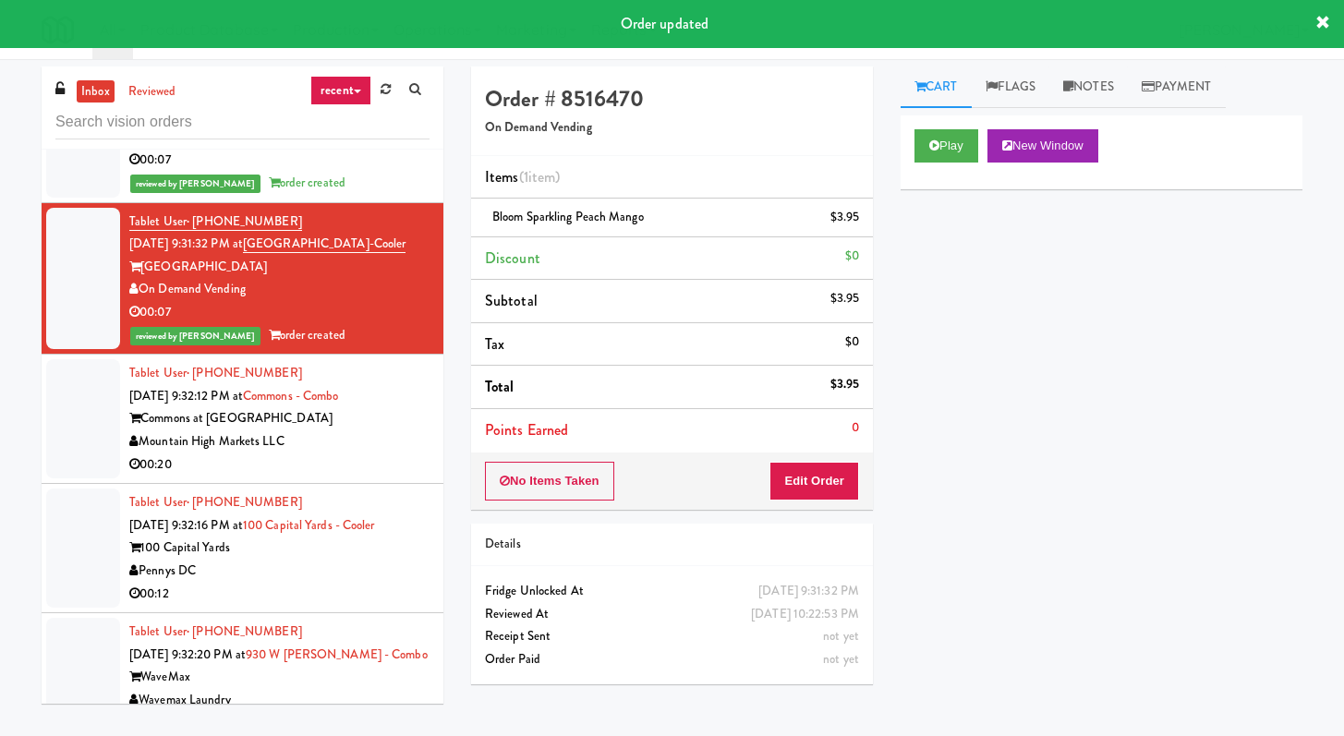
click at [398, 477] on div "00:20" at bounding box center [279, 464] width 300 height 23
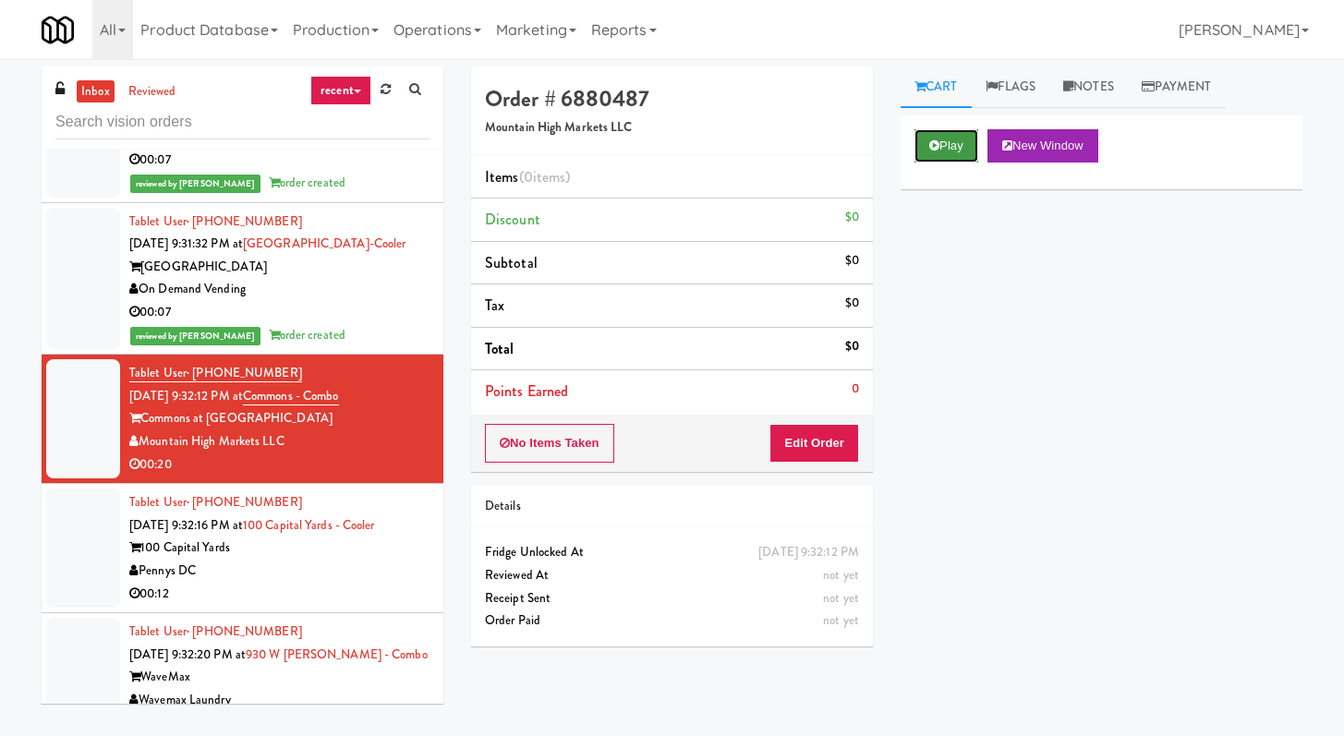
click at [925, 138] on button "Play" at bounding box center [946, 145] width 64 height 33
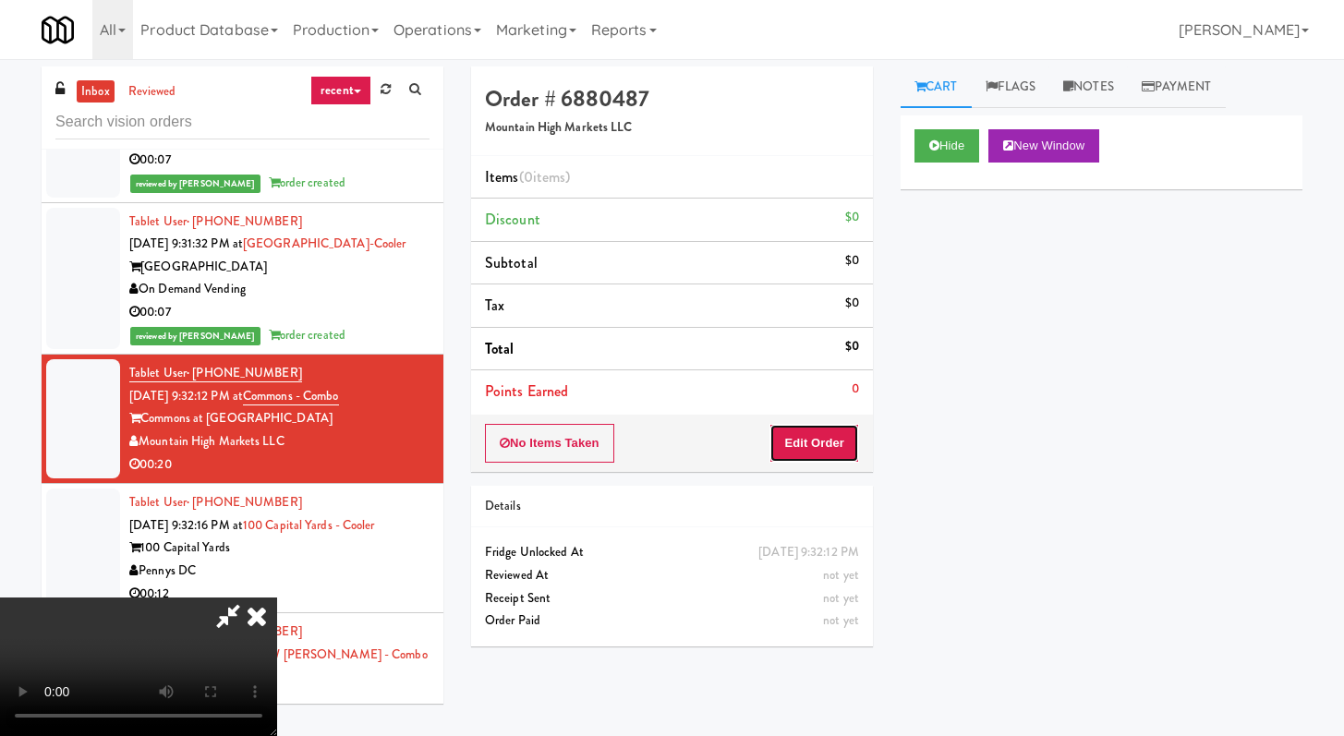
click at [801, 459] on button "Edit Order" at bounding box center [814, 443] width 90 height 39
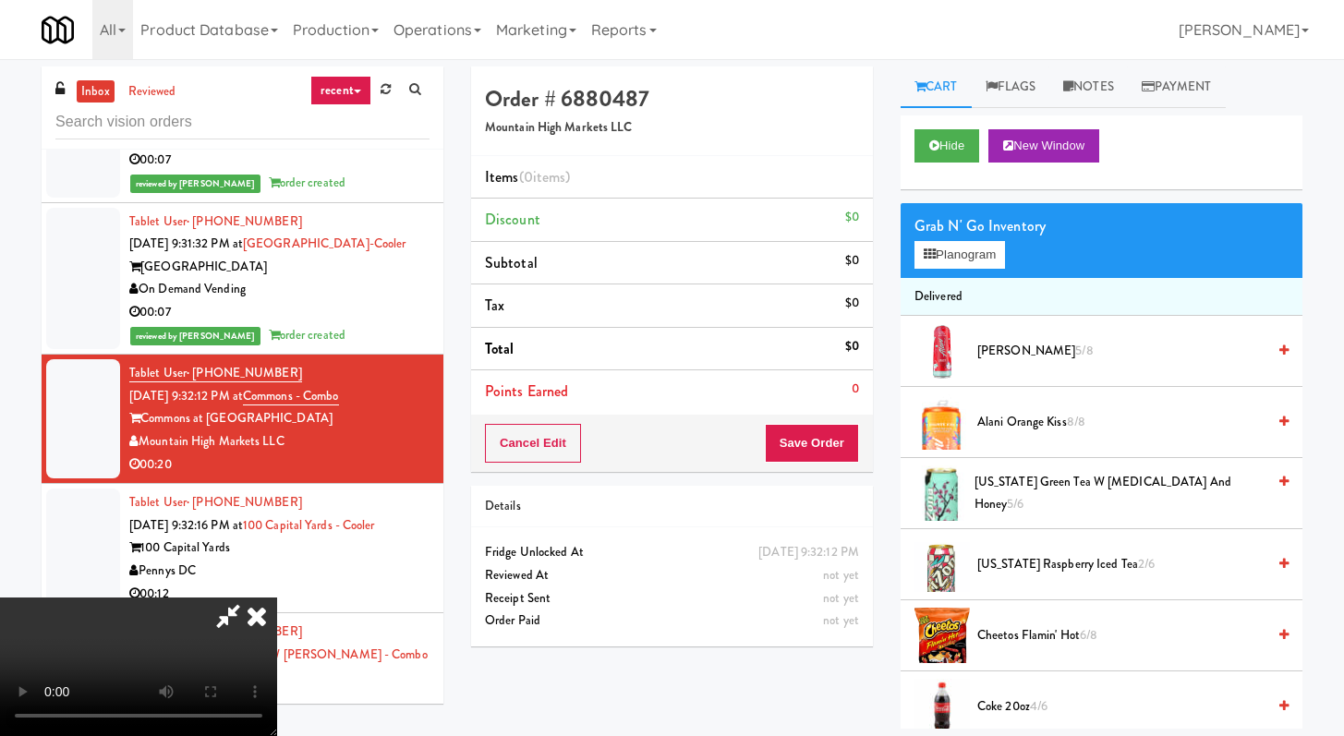
scroll to position [4, 0]
click at [277, 598] on icon at bounding box center [256, 616] width 41 height 37
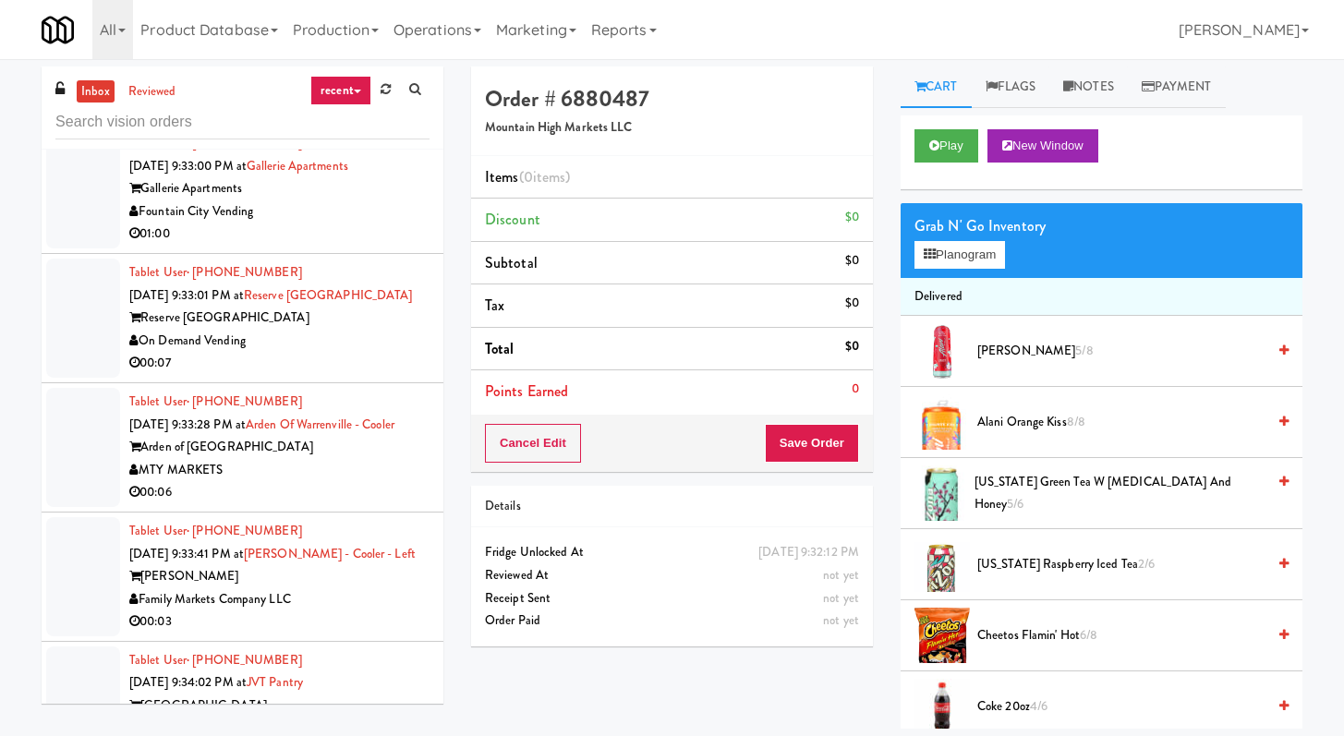
scroll to position [15653, 0]
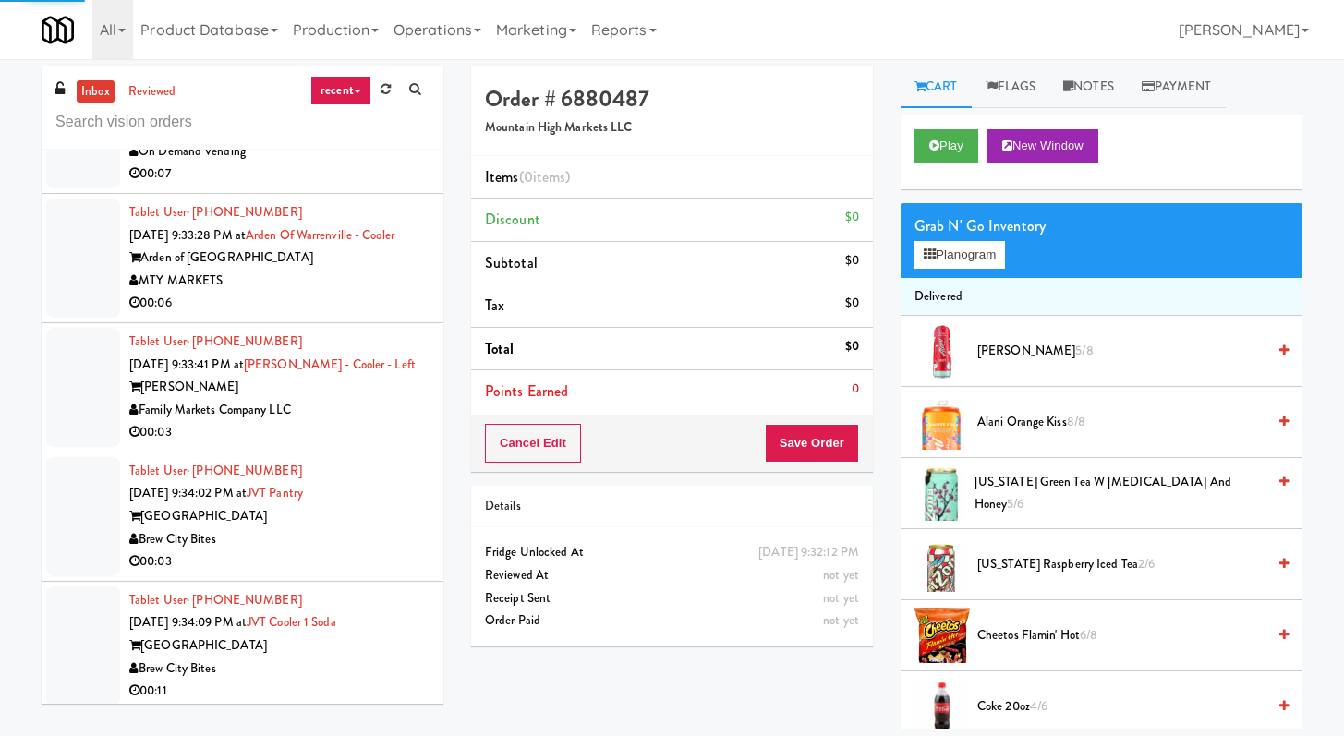
click at [367, 315] on div "00:06" at bounding box center [279, 303] width 300 height 23
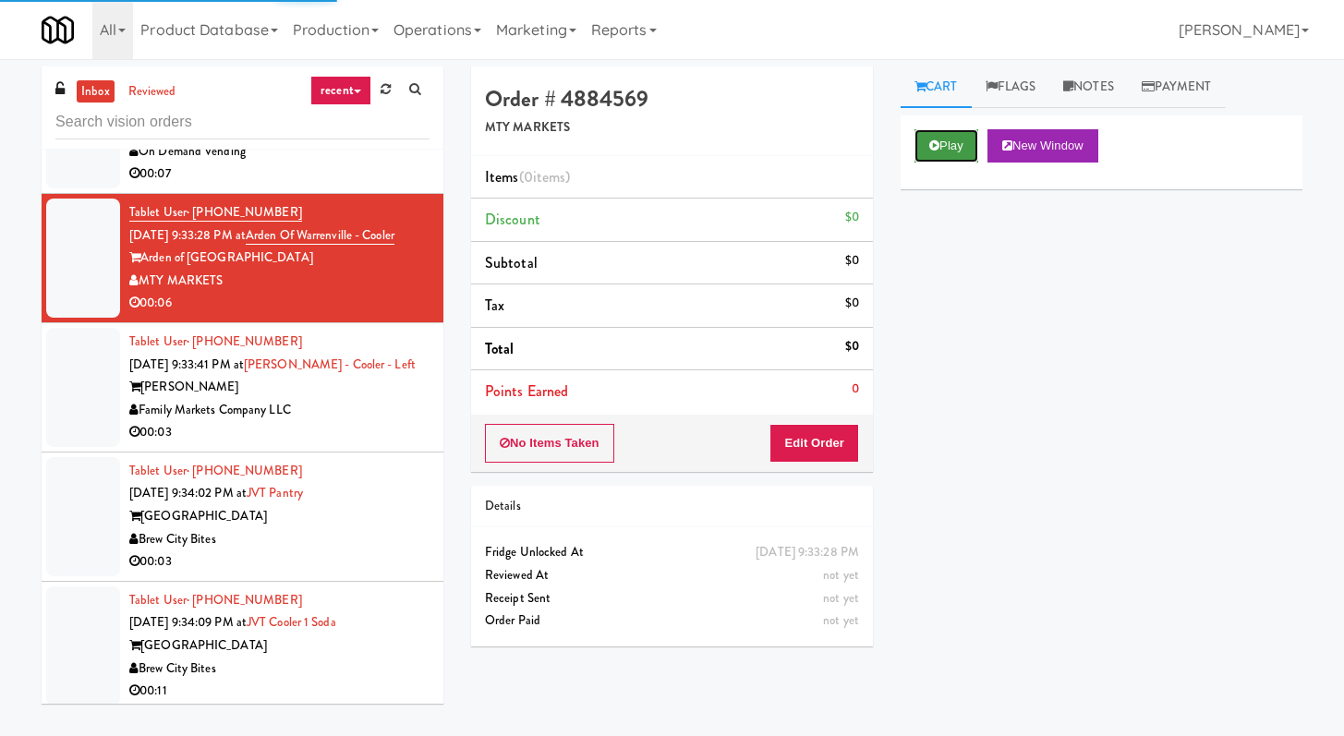
click at [949, 144] on button "Play" at bounding box center [946, 145] width 64 height 33
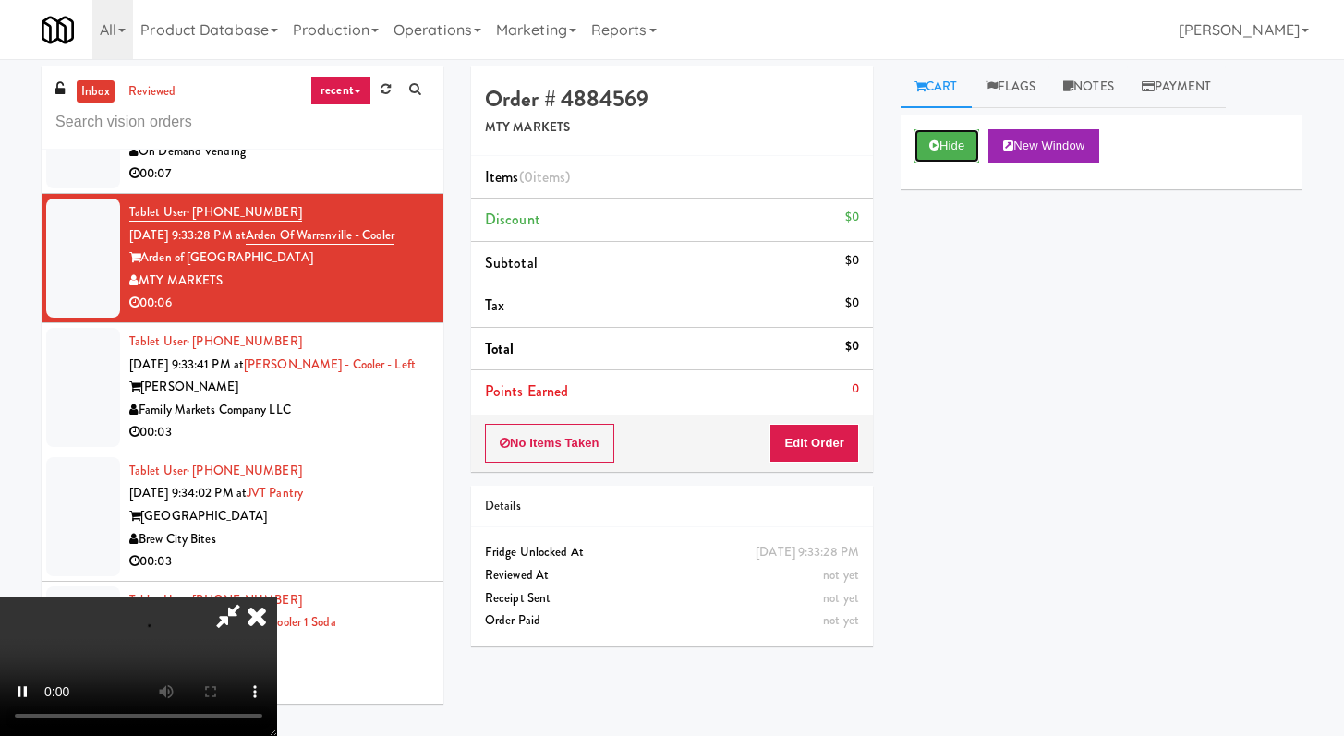
scroll to position [159, 0]
click at [833, 449] on button "Edit Order" at bounding box center [814, 443] width 90 height 39
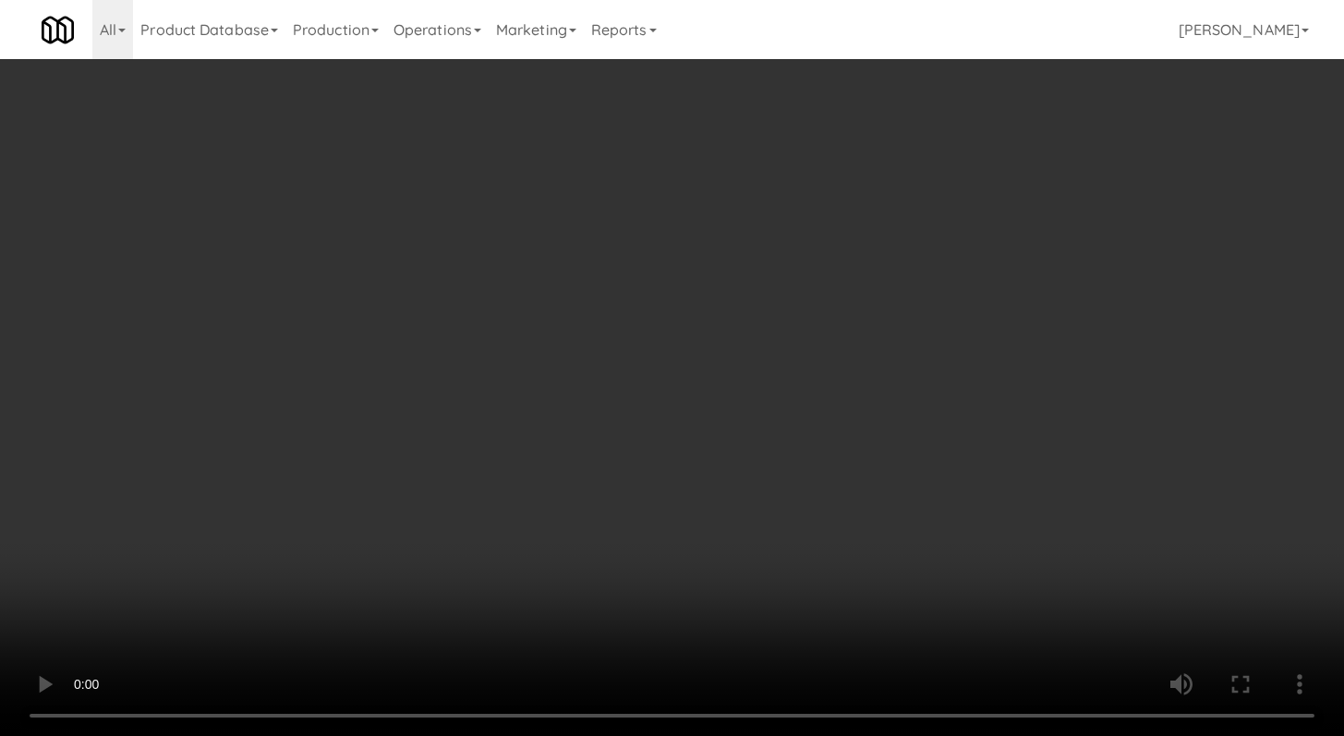
scroll to position [15584, 0]
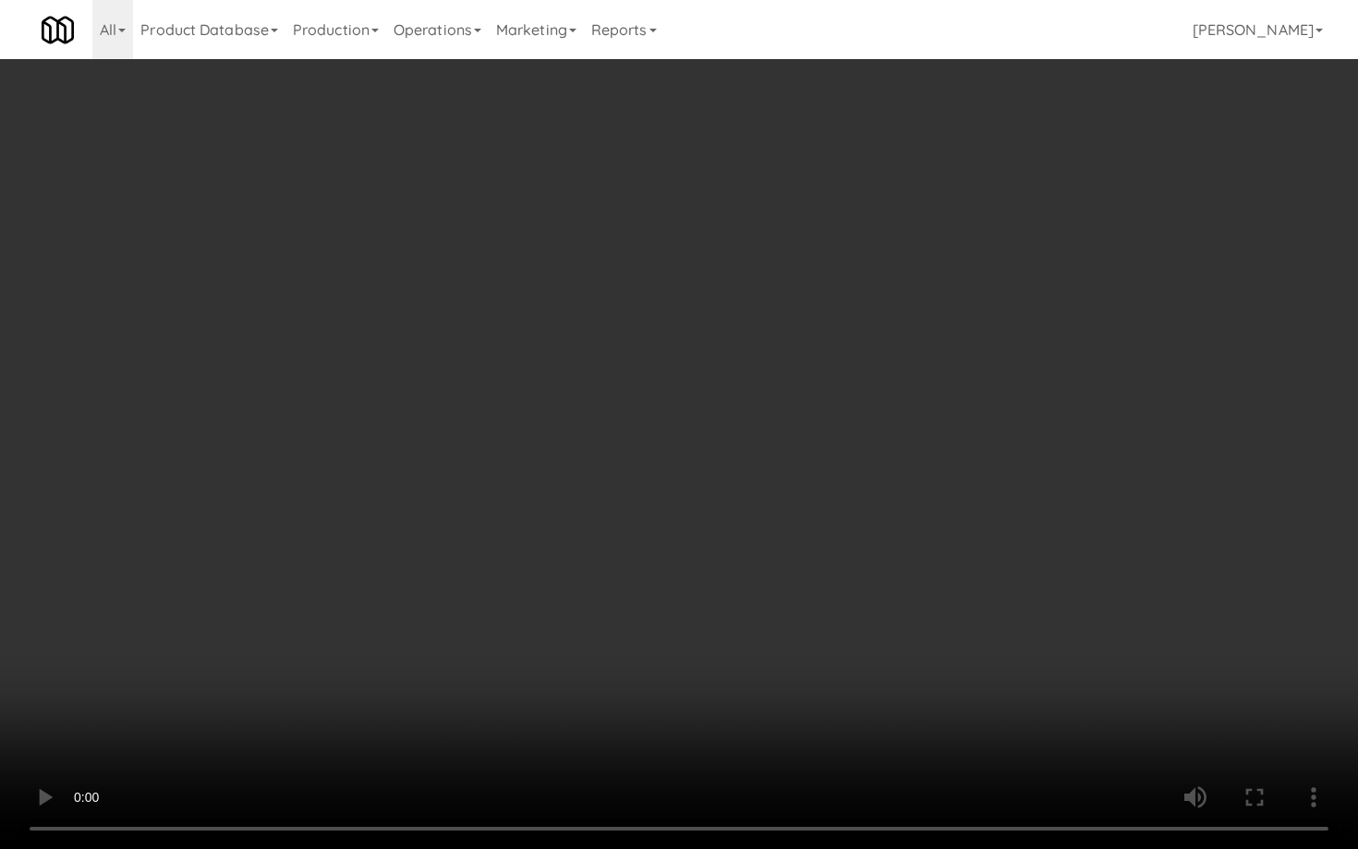
click at [892, 624] on video at bounding box center [679, 424] width 1358 height 849
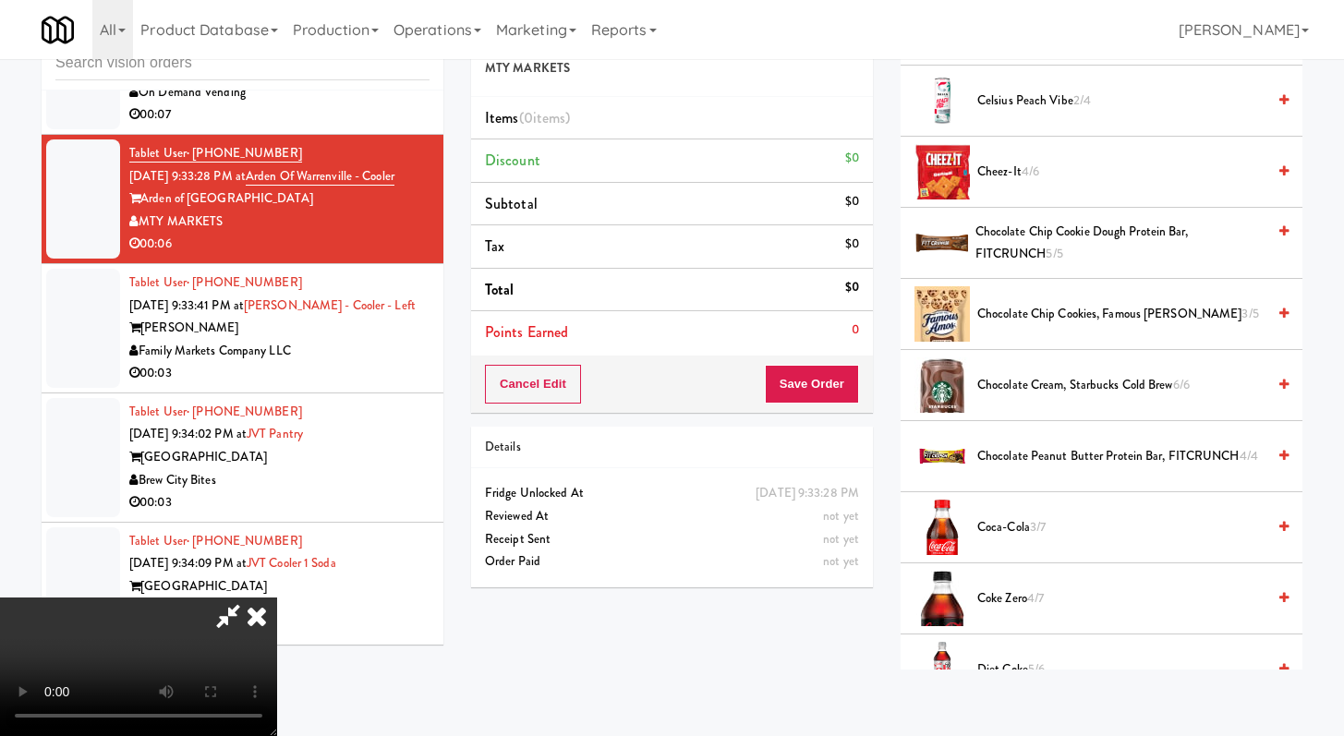
scroll to position [662, 0]
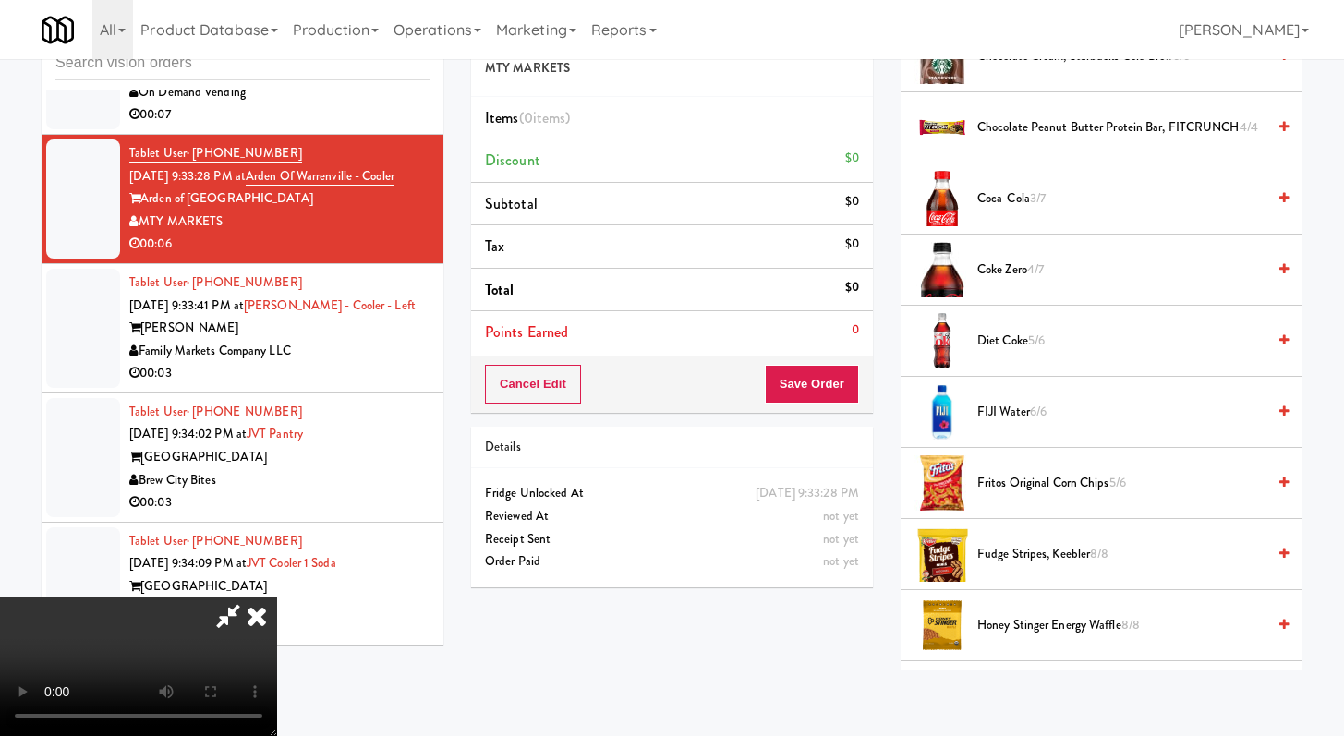
click at [1009, 252] on li "Coke Zero 4/7" at bounding box center [1101, 270] width 402 height 71
click at [1008, 271] on span "Coke Zero 4/7" at bounding box center [1121, 270] width 288 height 23
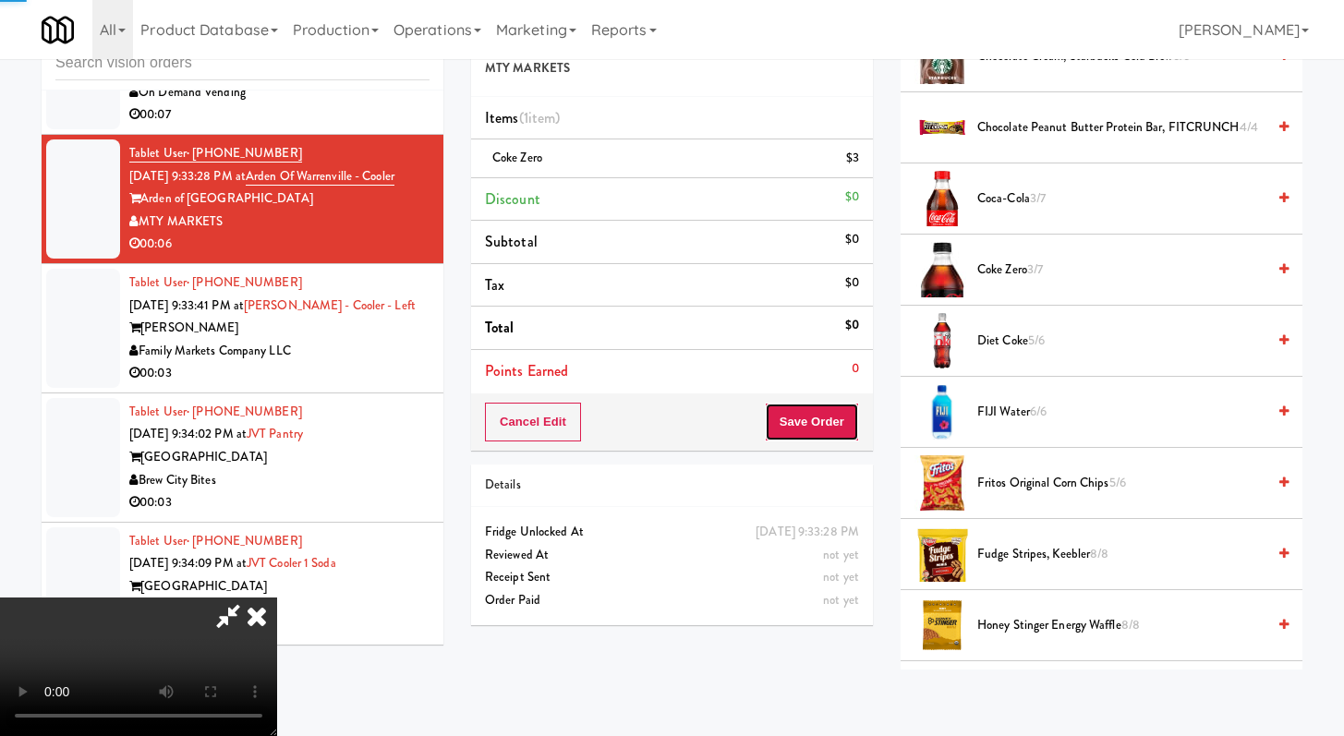
click at [824, 417] on button "Save Order" at bounding box center [812, 422] width 94 height 39
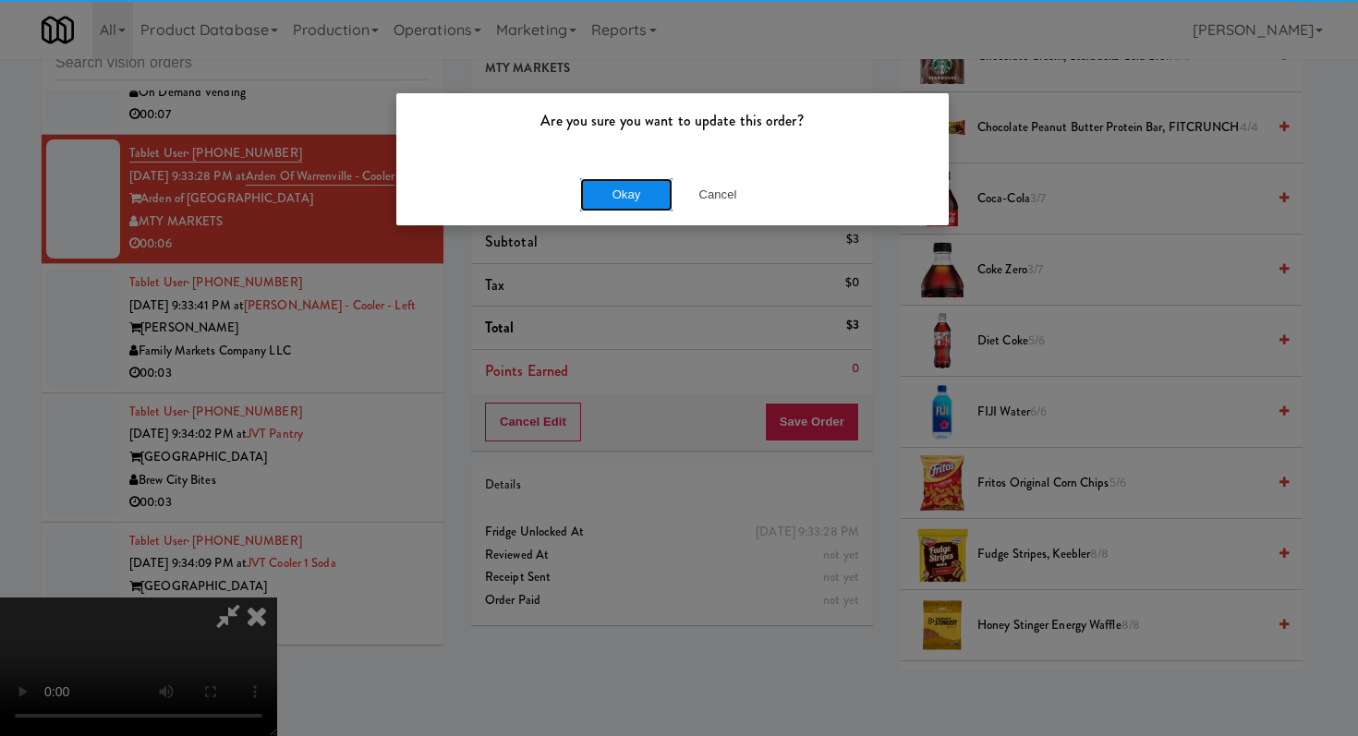
click at [625, 196] on button "Okay" at bounding box center [626, 194] width 92 height 33
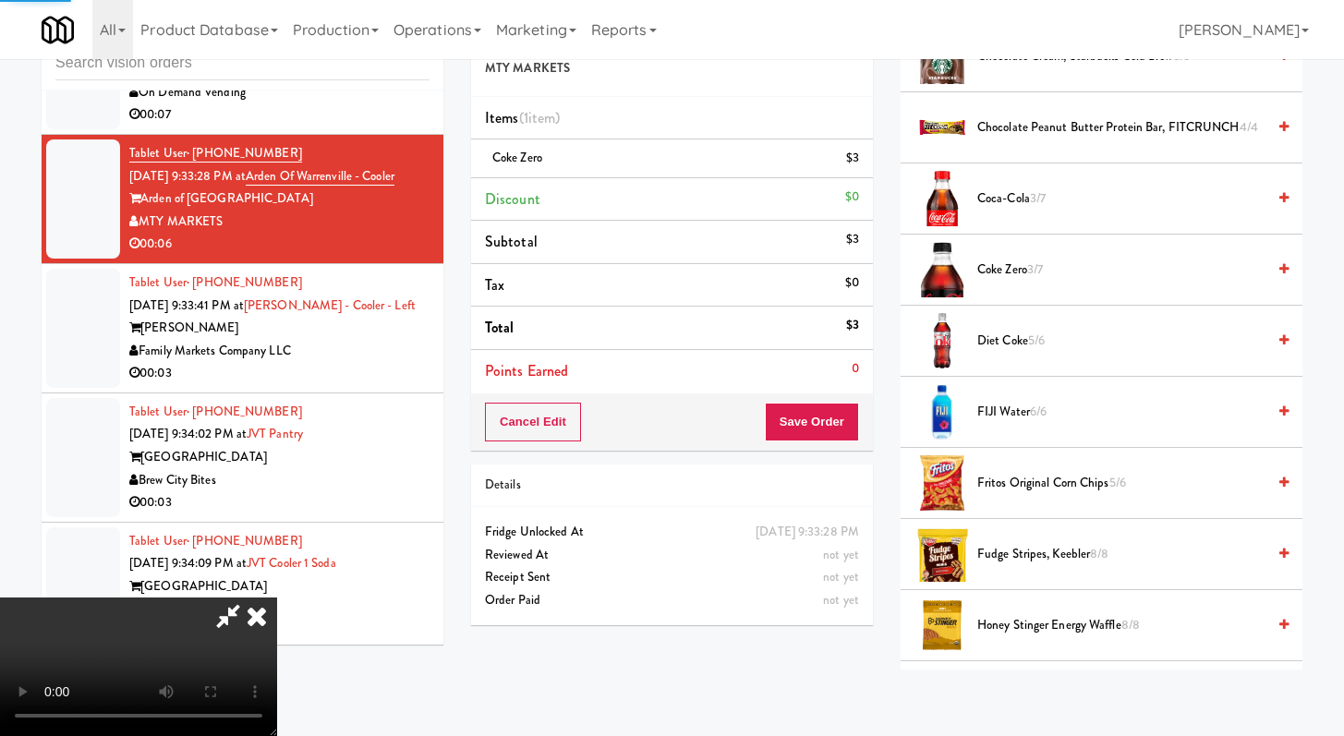
scroll to position [78, 0]
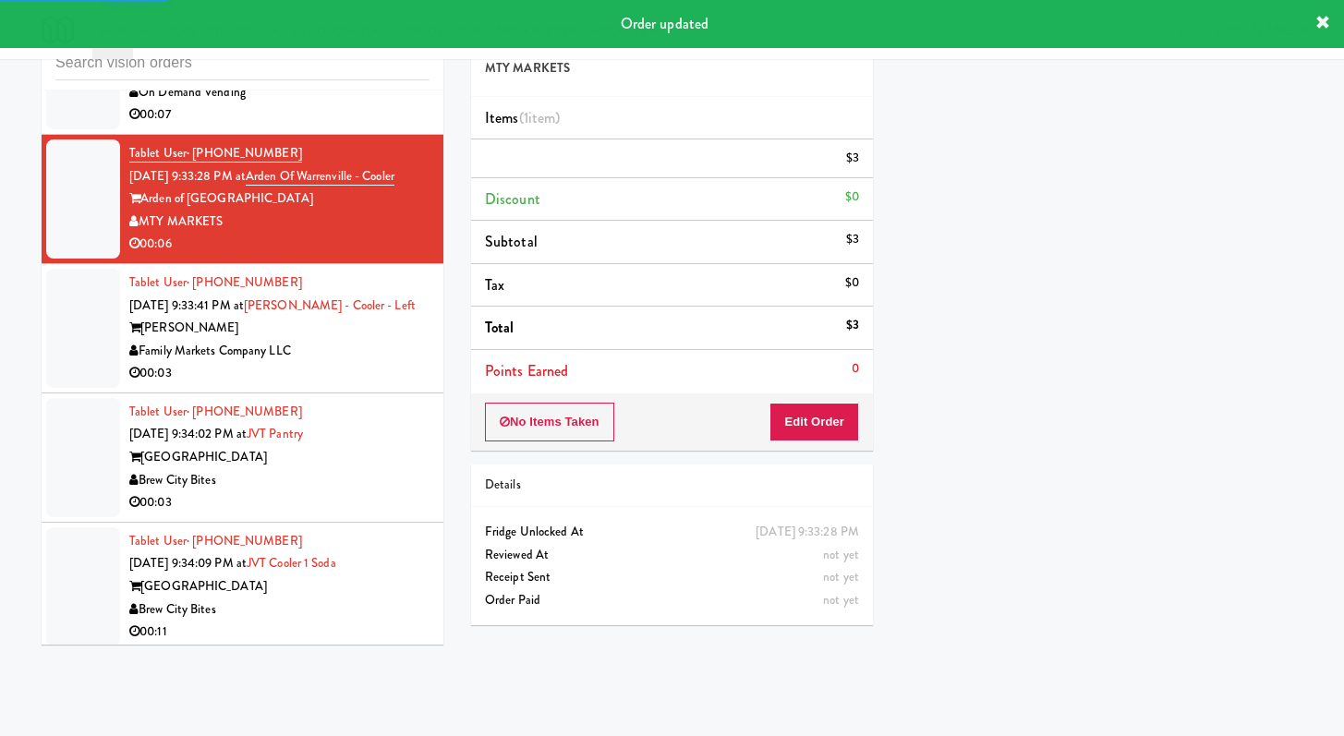
click at [355, 393] on li "Tablet User · (559) 708-7493 Sep 20, 2025 9:33:41 PM at Rowan - Cooler - Left R…" at bounding box center [243, 328] width 402 height 129
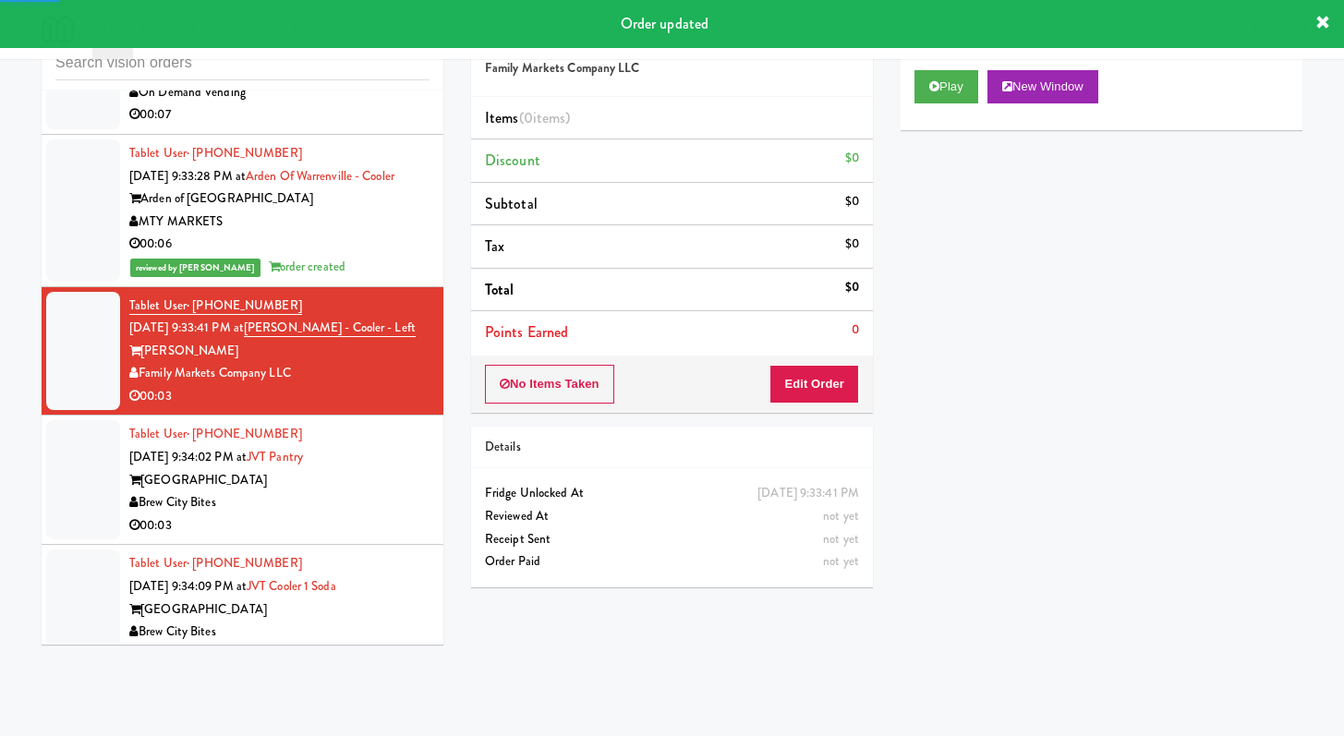
click at [912, 100] on div "Play New Window" at bounding box center [1101, 93] width 402 height 74
click at [937, 96] on button "Play" at bounding box center [946, 86] width 64 height 33
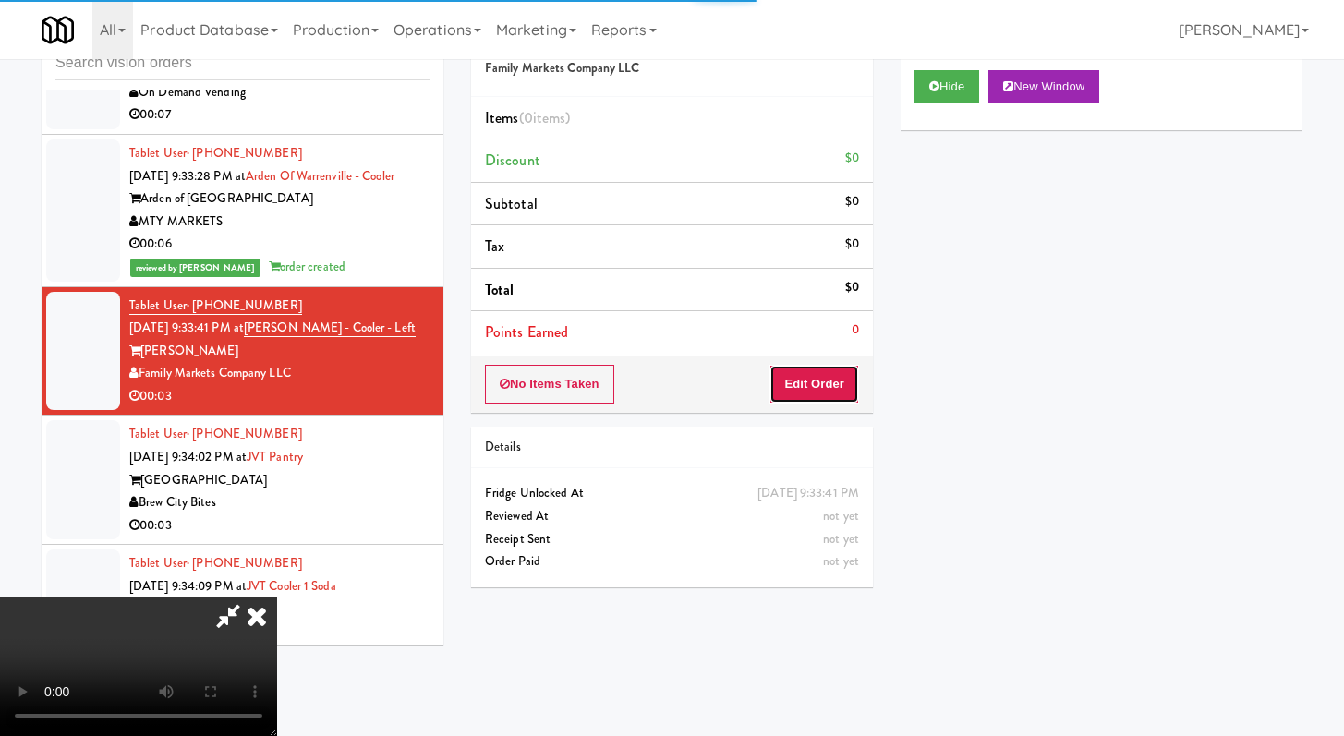
click at [812, 366] on button "Edit Order" at bounding box center [814, 384] width 90 height 39
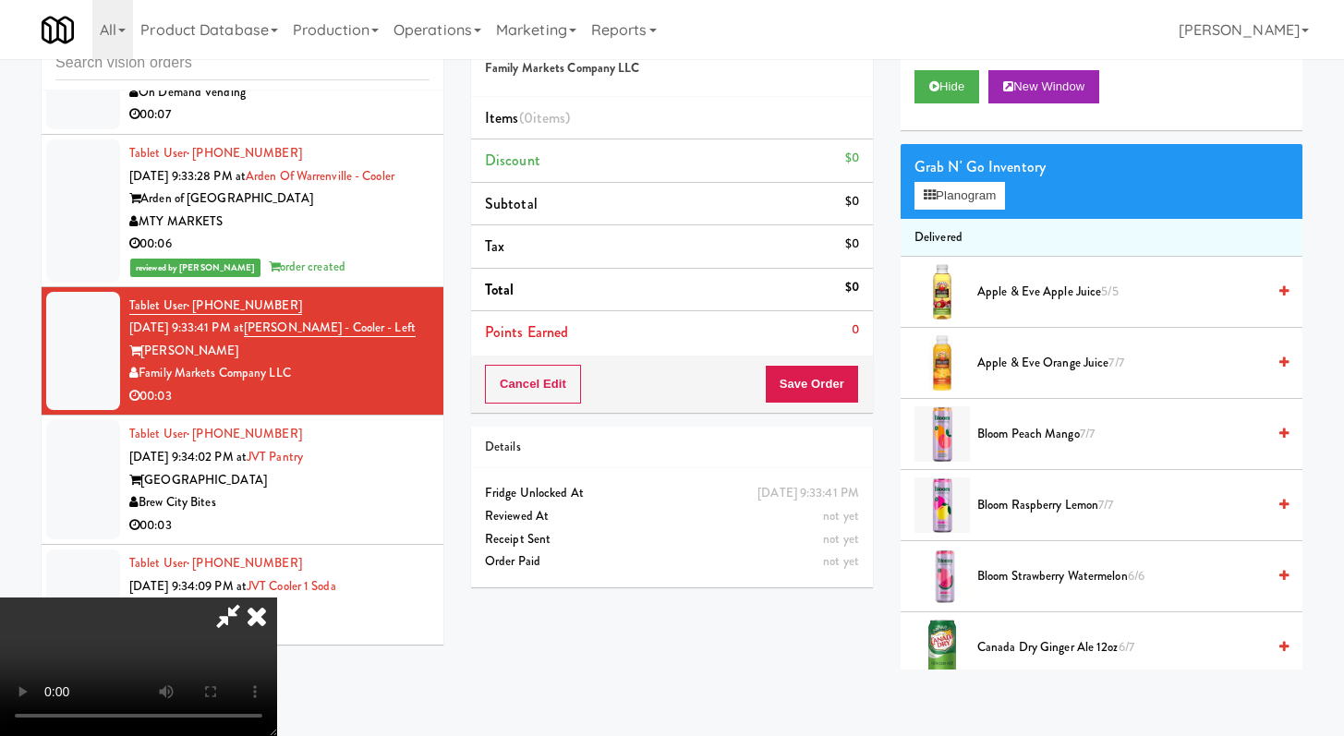
scroll to position [159, 0]
click at [277, 598] on video at bounding box center [138, 667] width 277 height 139
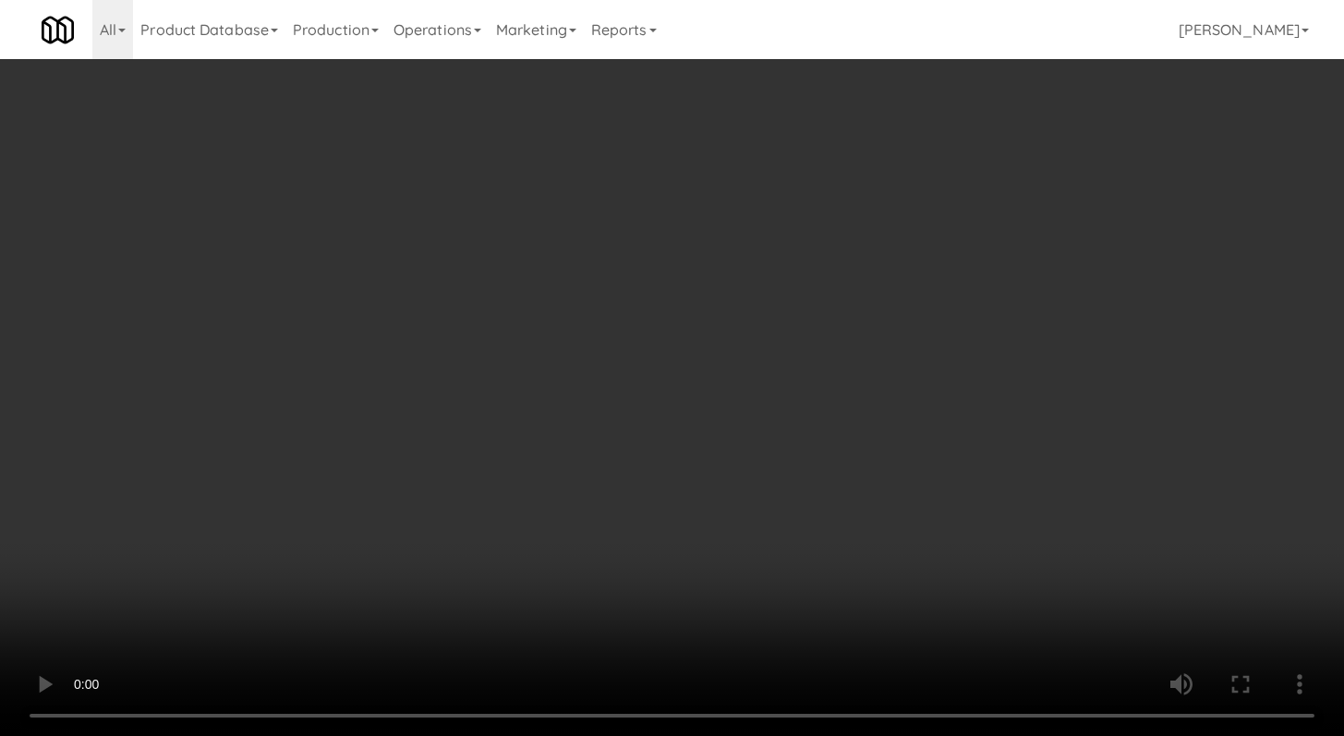
scroll to position [15584, 0]
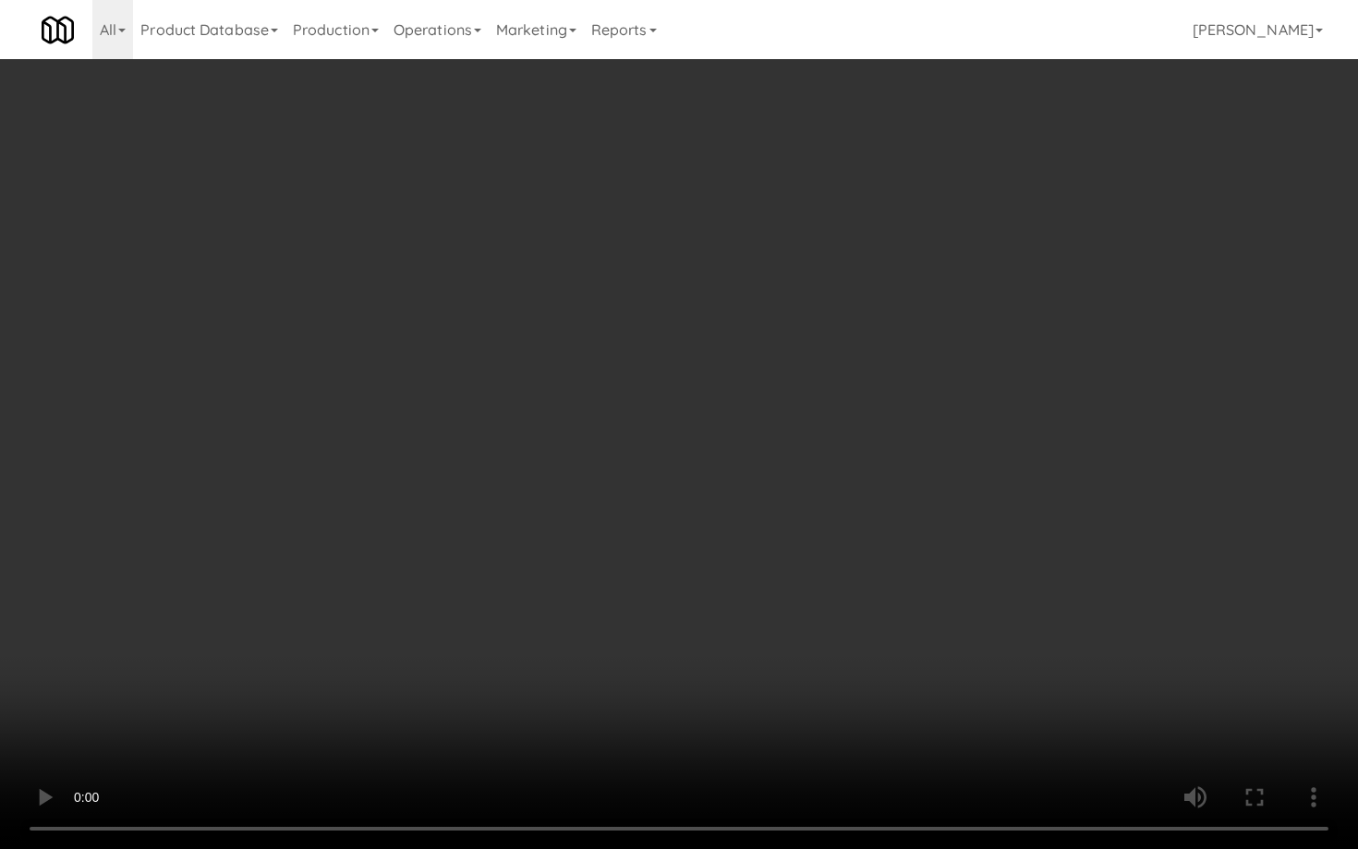
click at [883, 543] on video at bounding box center [679, 424] width 1358 height 849
click at [1021, 493] on video at bounding box center [679, 424] width 1358 height 849
click at [1018, 493] on video at bounding box center [679, 424] width 1358 height 849
click at [1028, 478] on video at bounding box center [679, 424] width 1358 height 849
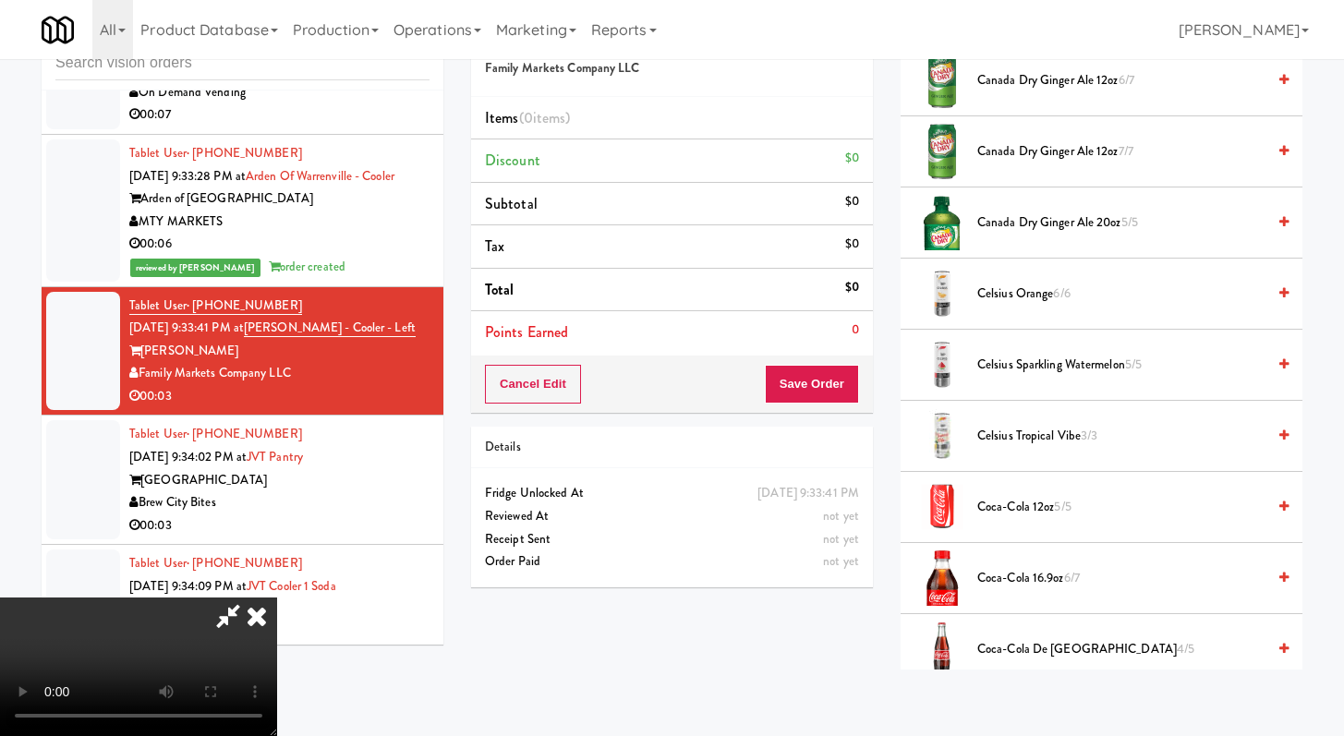
scroll to position [786, 0]
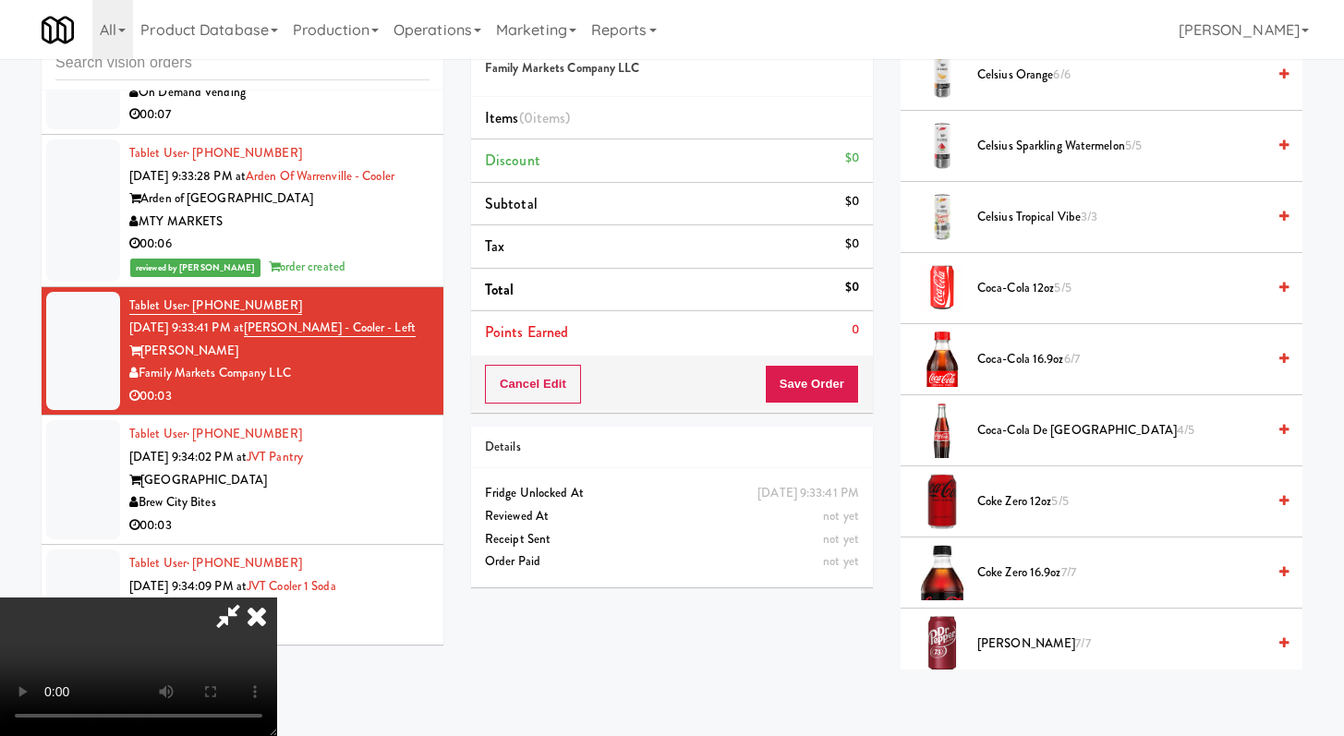
click at [1037, 492] on span "Coke Zero 12oz 5/5" at bounding box center [1121, 501] width 288 height 23
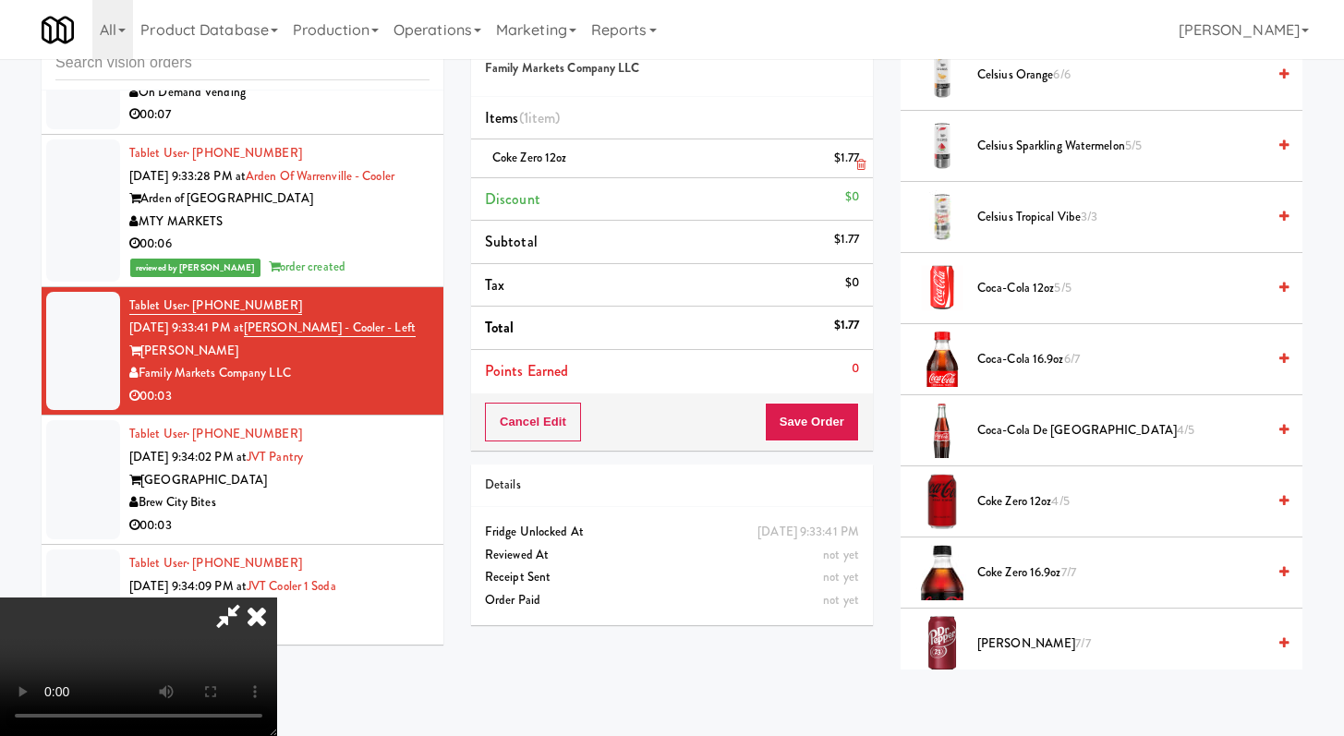
click at [861, 170] on icon at bounding box center [860, 165] width 9 height 12
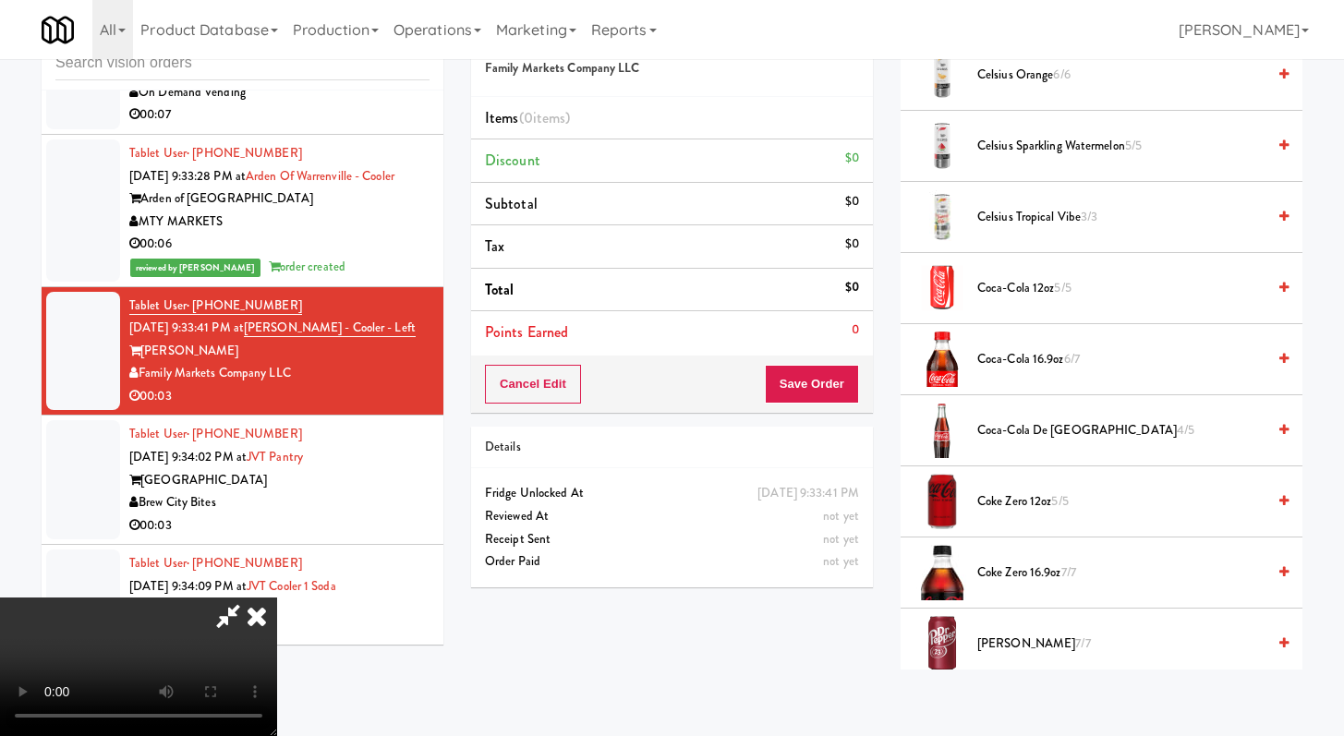
click at [983, 574] on span "Coke Zero 16.9oz 7/7" at bounding box center [1121, 573] width 288 height 23
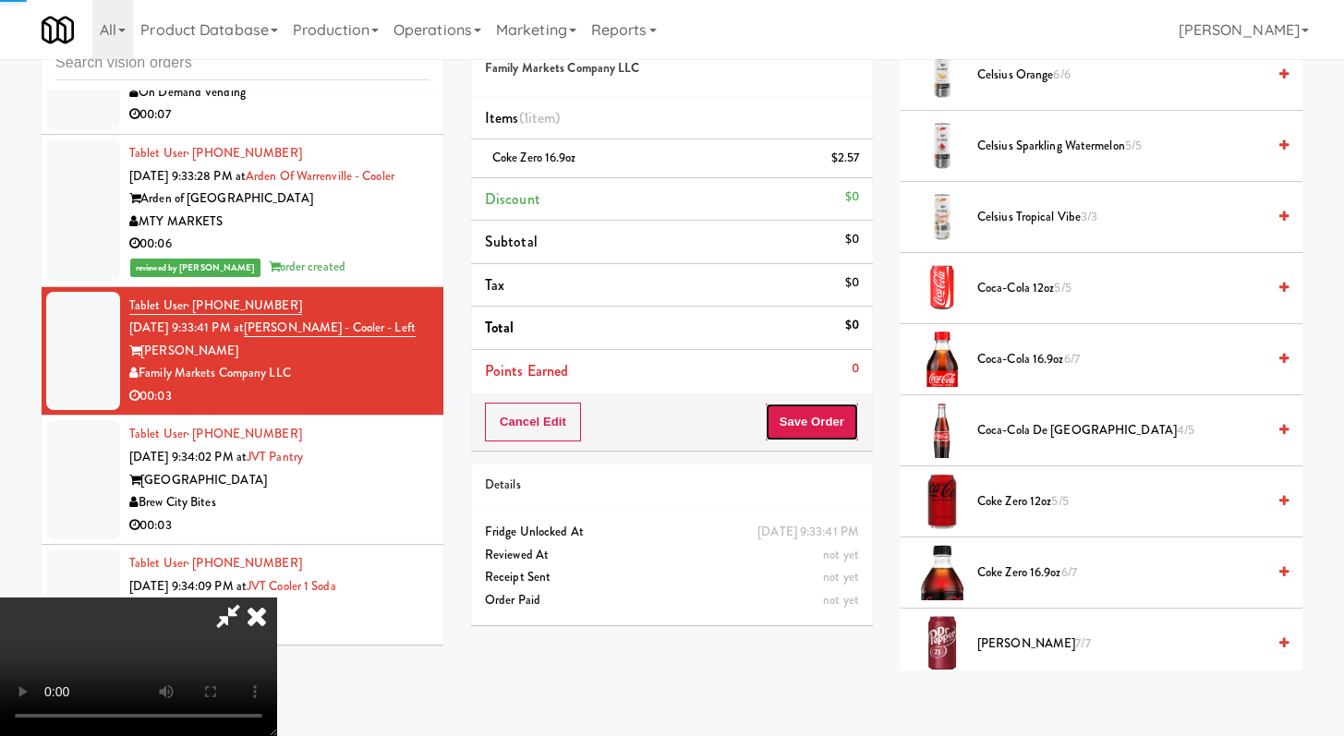
click at [836, 424] on button "Save Order" at bounding box center [812, 422] width 94 height 39
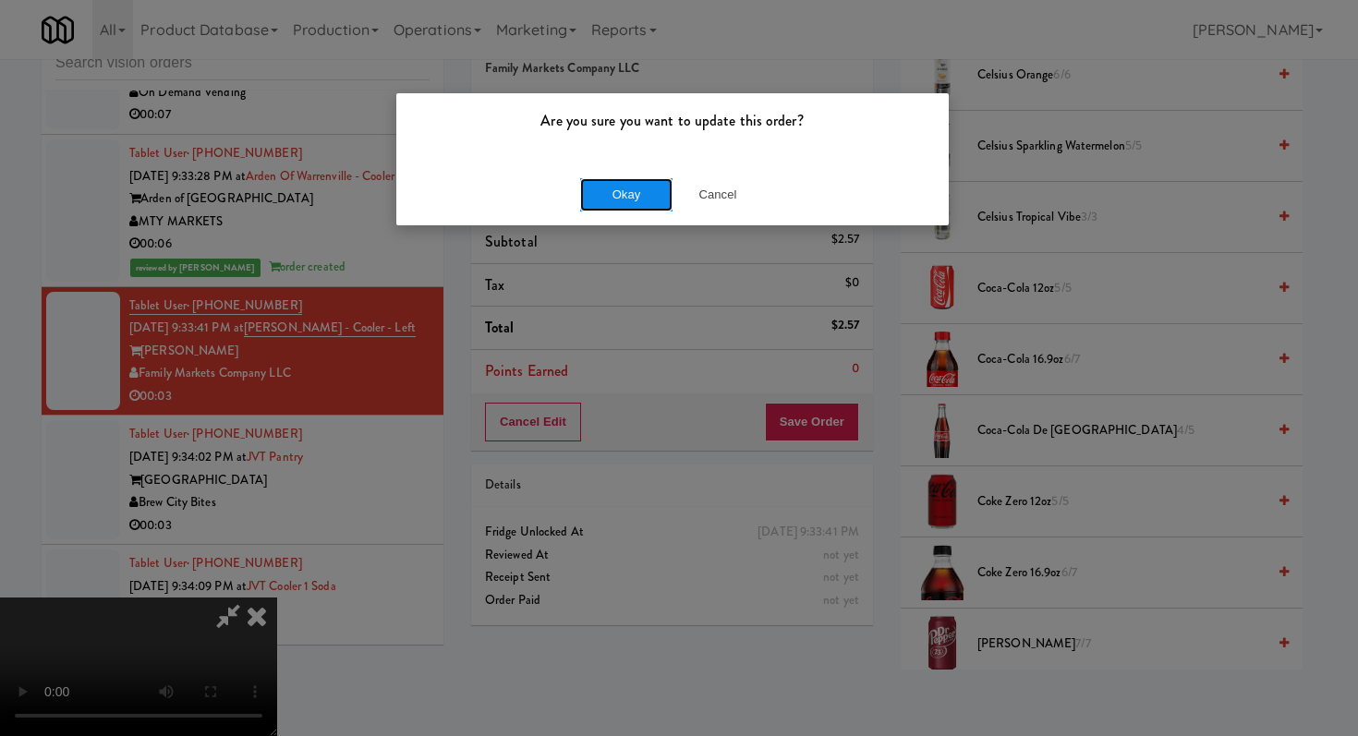
click at [650, 183] on button "Okay" at bounding box center [626, 194] width 92 height 33
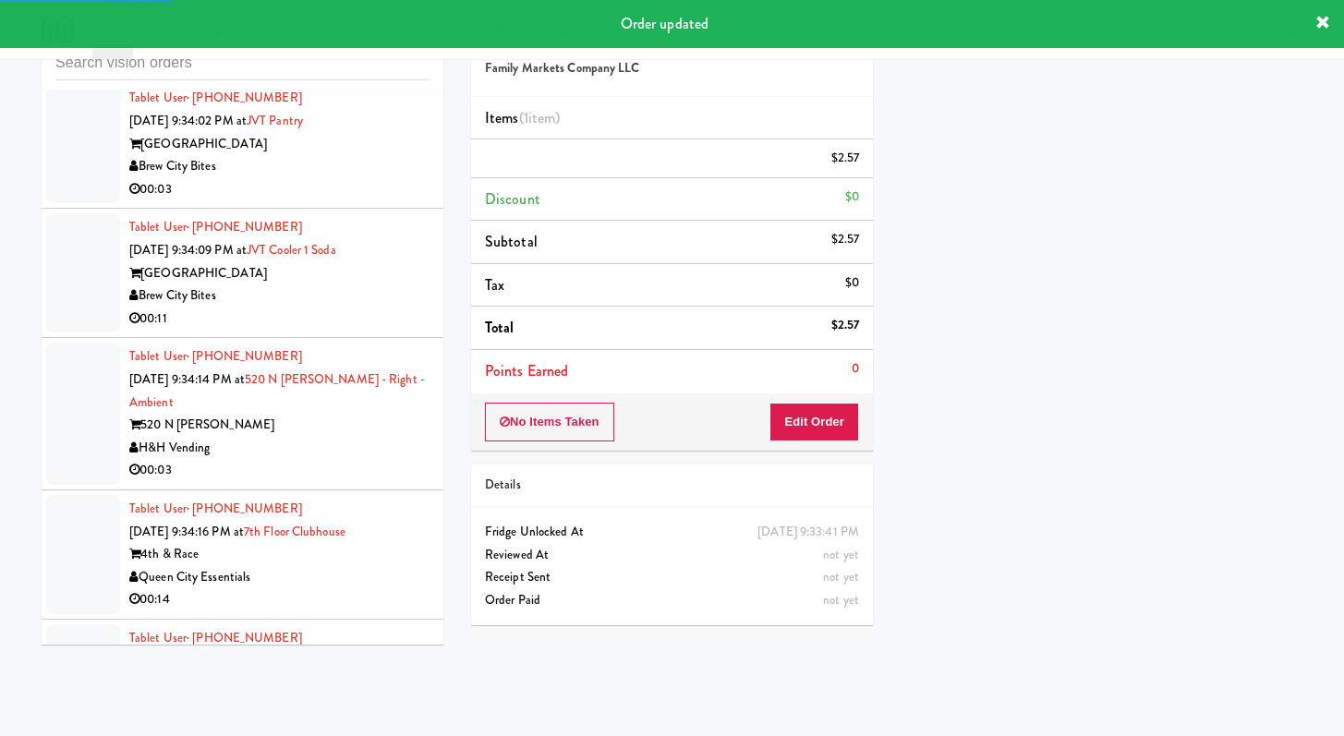
scroll to position [16001, 0]
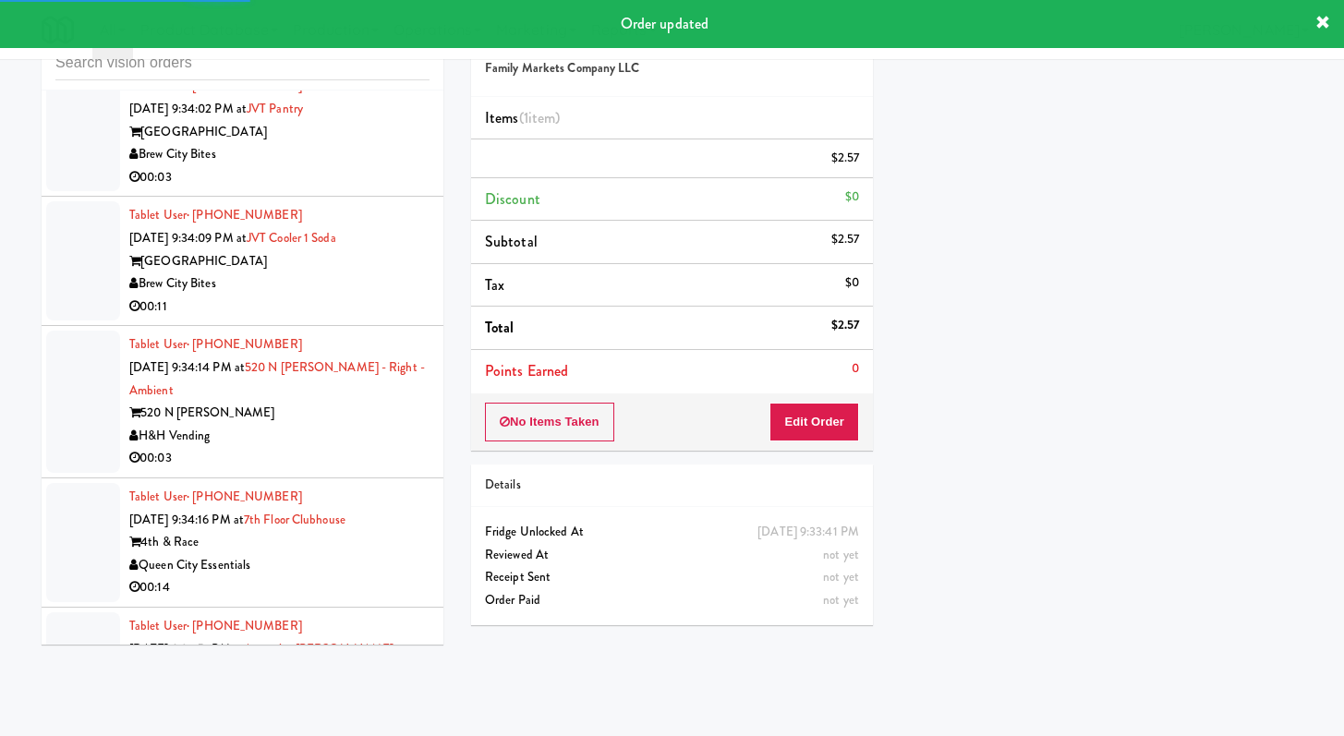
click at [392, 166] on div "Brew City Bites" at bounding box center [279, 154] width 300 height 23
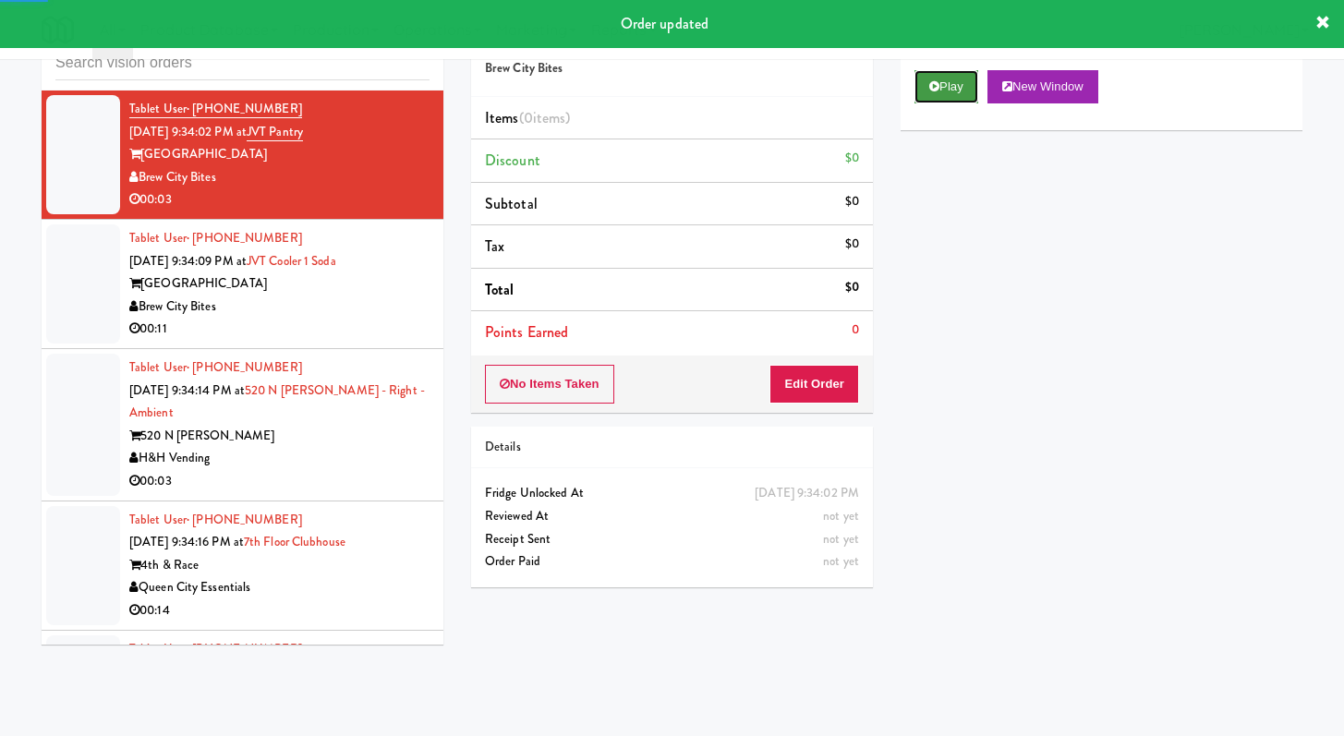
click at [923, 103] on button "Play" at bounding box center [946, 86] width 64 height 33
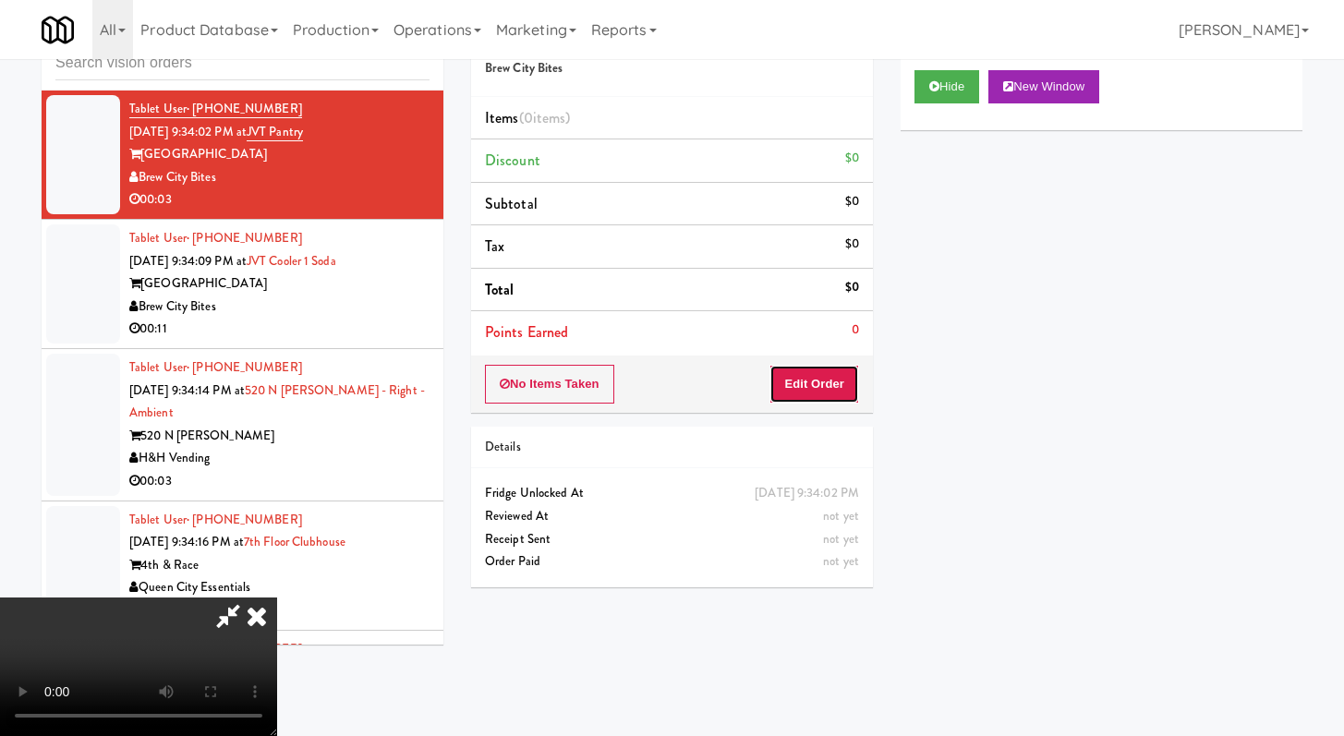
click at [798, 389] on button "Edit Order" at bounding box center [814, 384] width 90 height 39
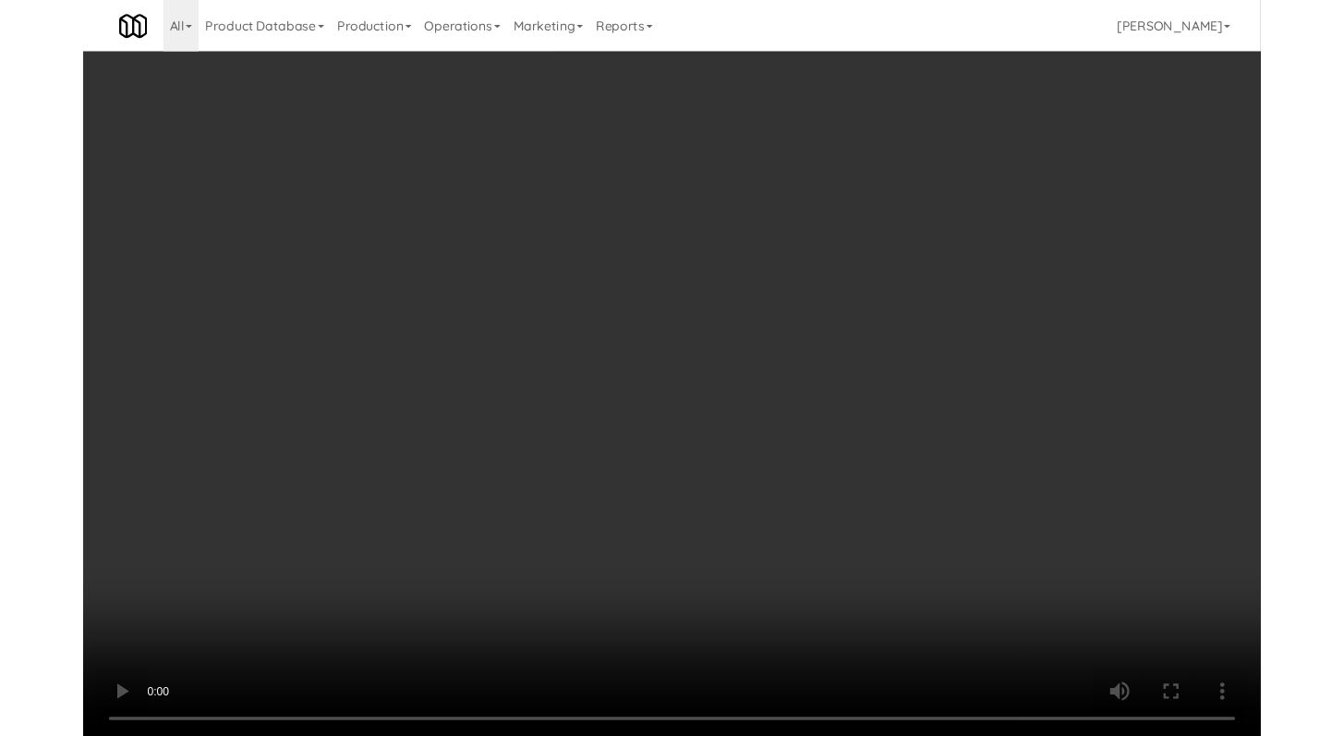
scroll to position [15933, 0]
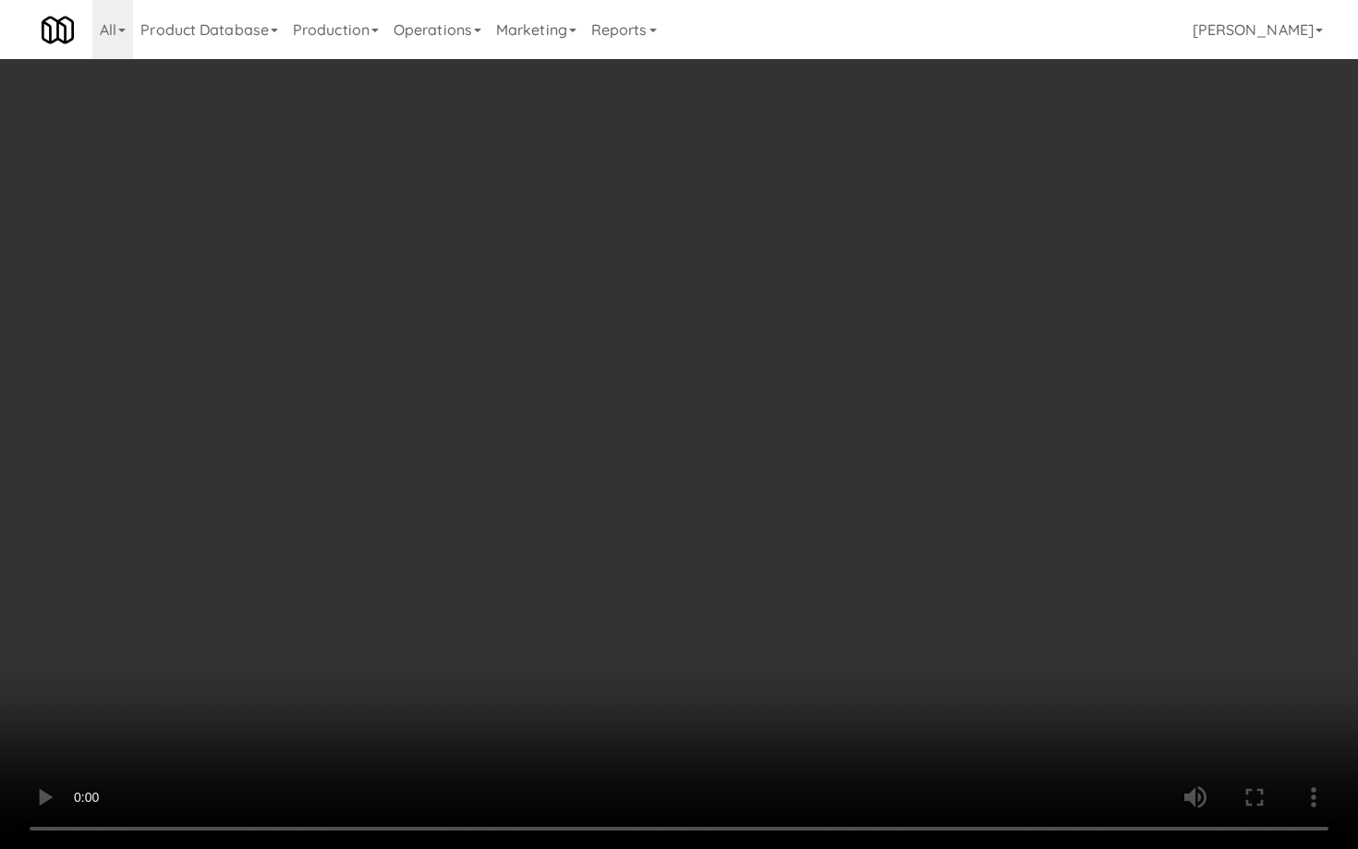
click at [846, 546] on video at bounding box center [679, 424] width 1358 height 849
click at [843, 551] on video at bounding box center [679, 424] width 1358 height 849
click at [874, 541] on video at bounding box center [679, 424] width 1358 height 849
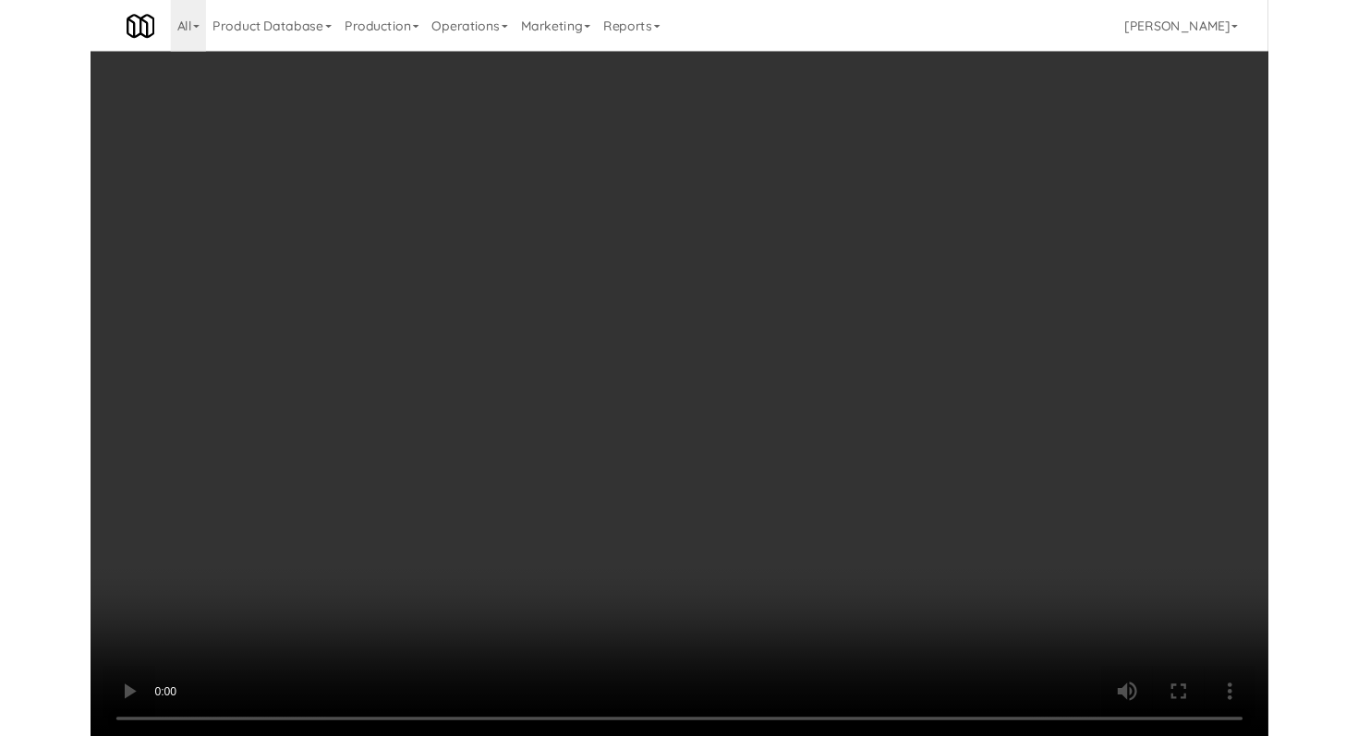
scroll to position [16001, 0]
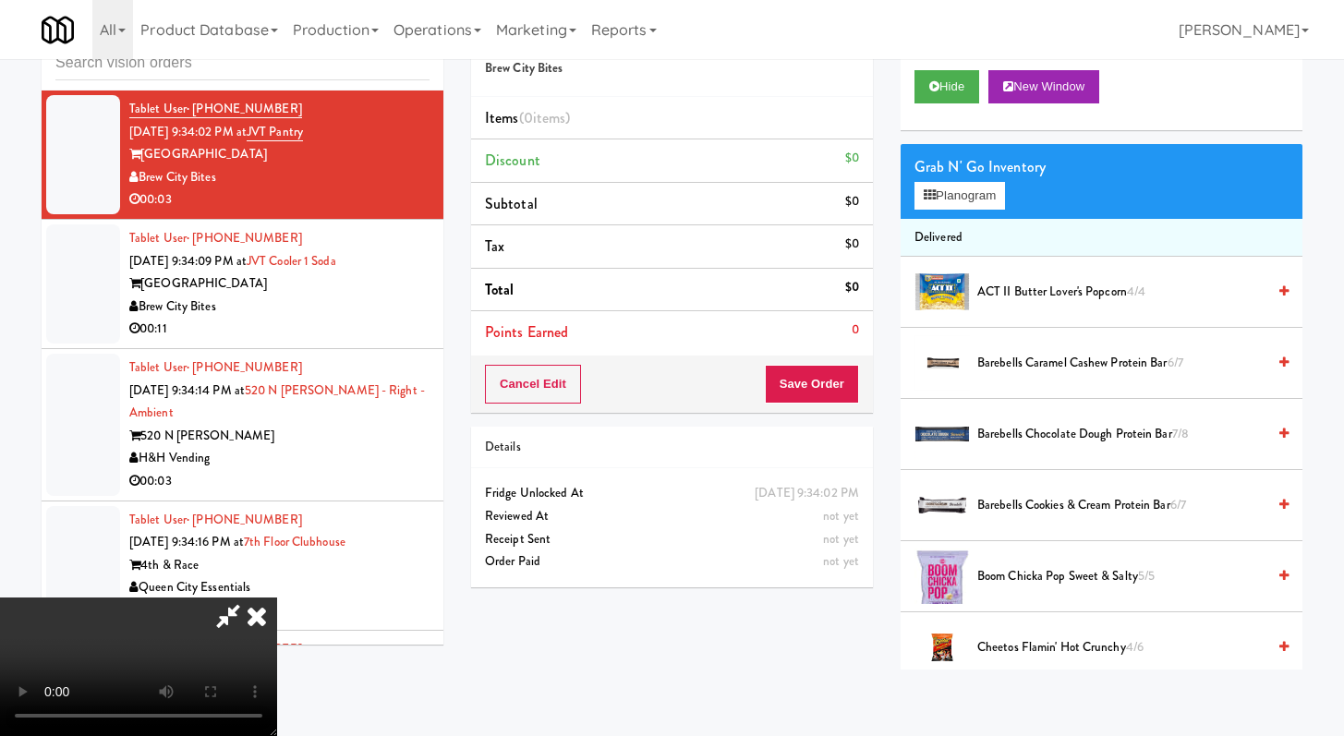
click at [958, 180] on div "Grab N' Go Inventory Planogram" at bounding box center [1101, 181] width 402 height 75
click at [957, 201] on button "Planogram" at bounding box center [959, 196] width 91 height 28
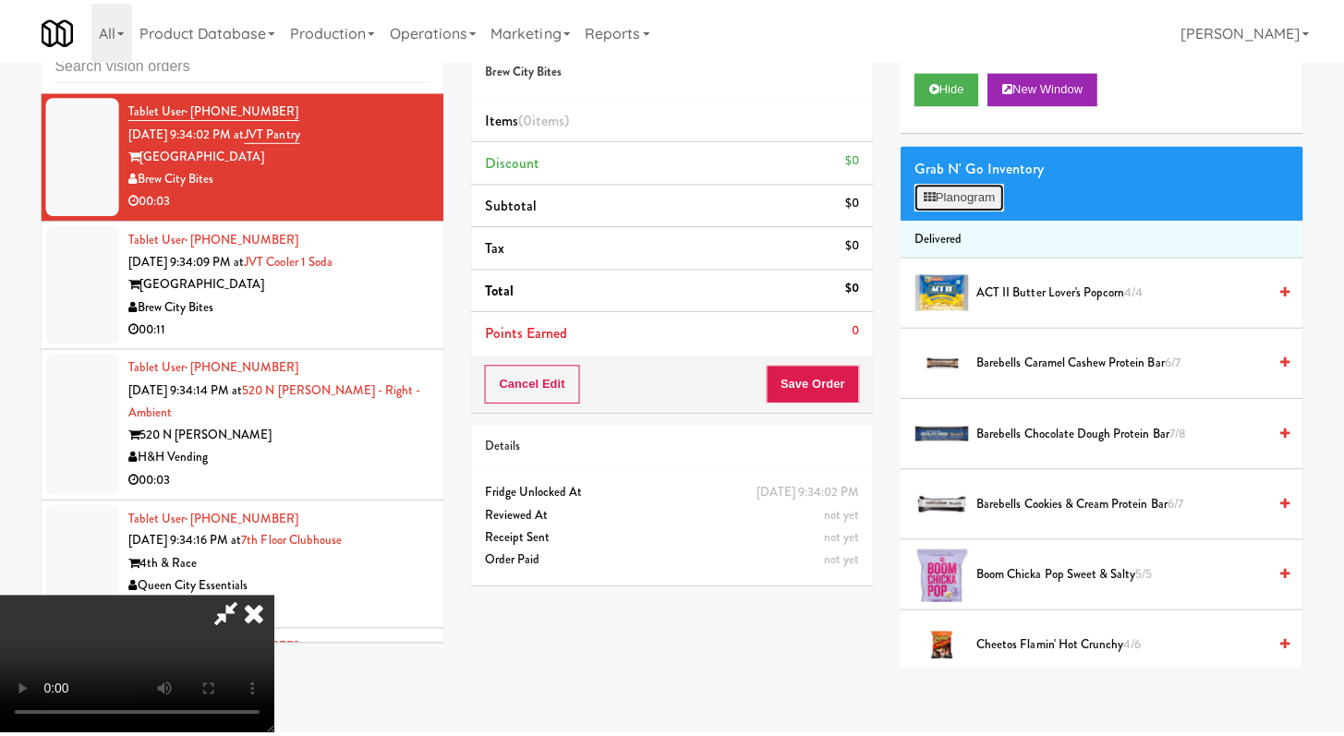
scroll to position [15933, 0]
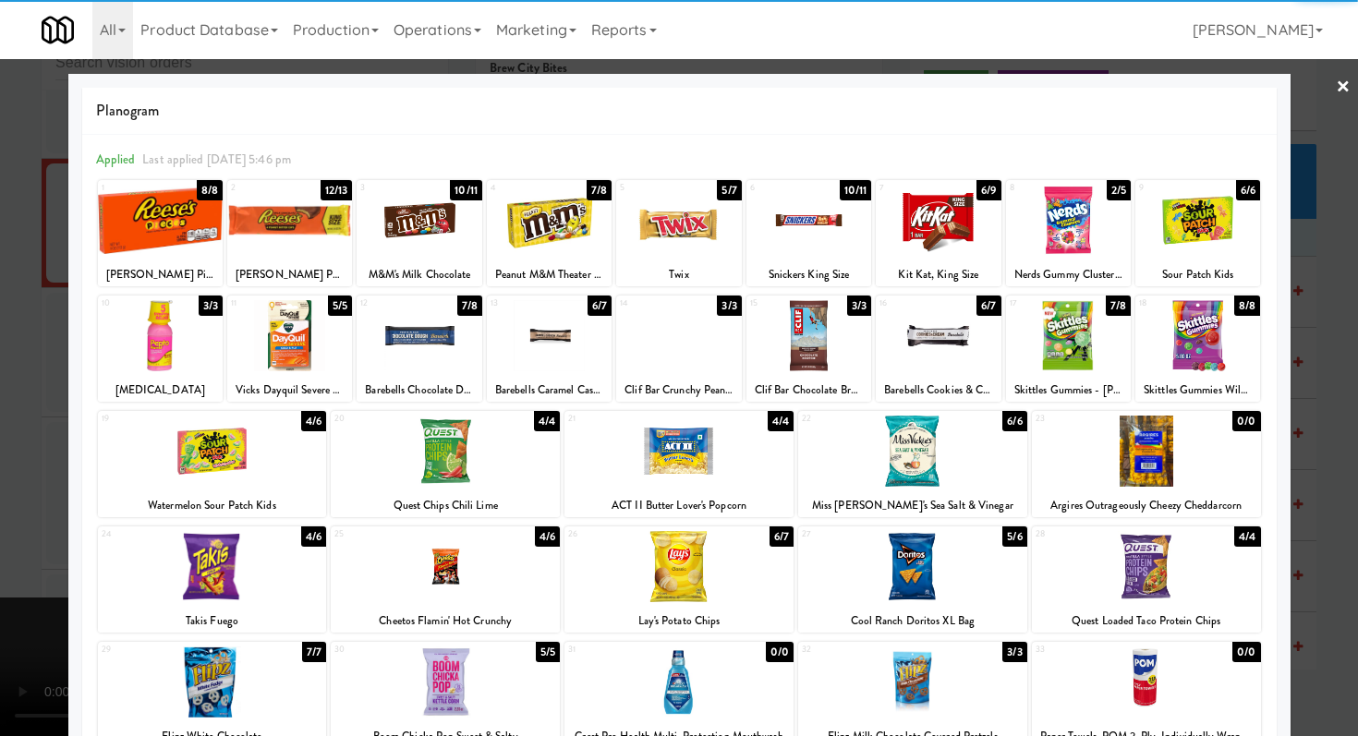
click at [442, 336] on div at bounding box center [418, 335] width 125 height 71
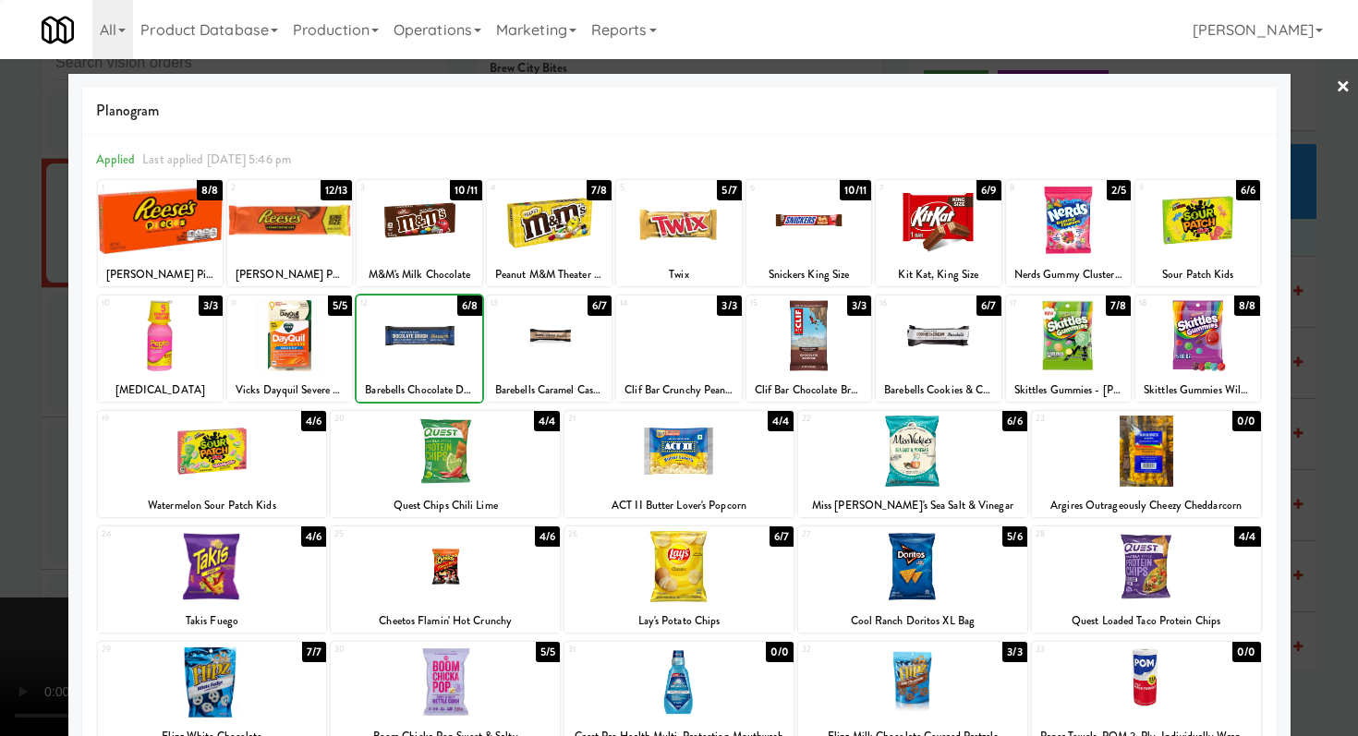
click at [106, 348] on div at bounding box center [160, 335] width 125 height 71
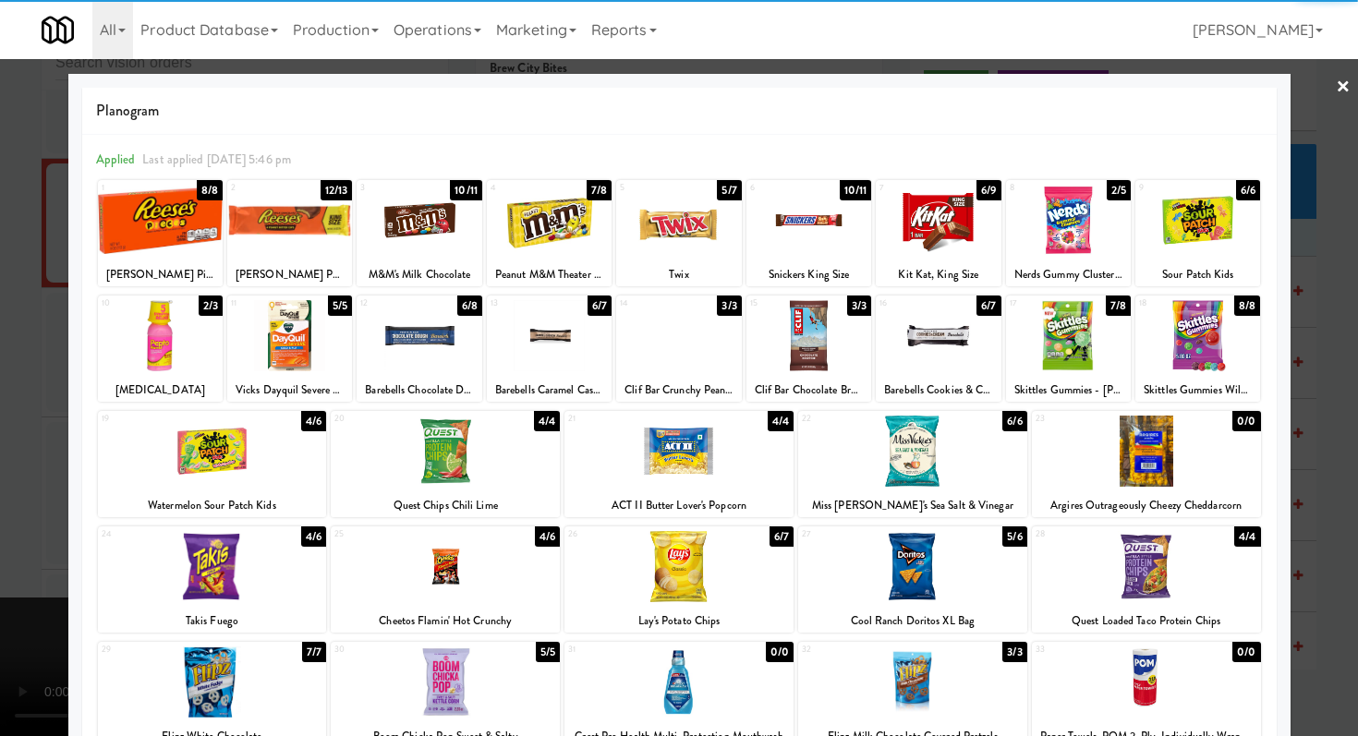
click at [7, 343] on div at bounding box center [679, 368] width 1358 height 736
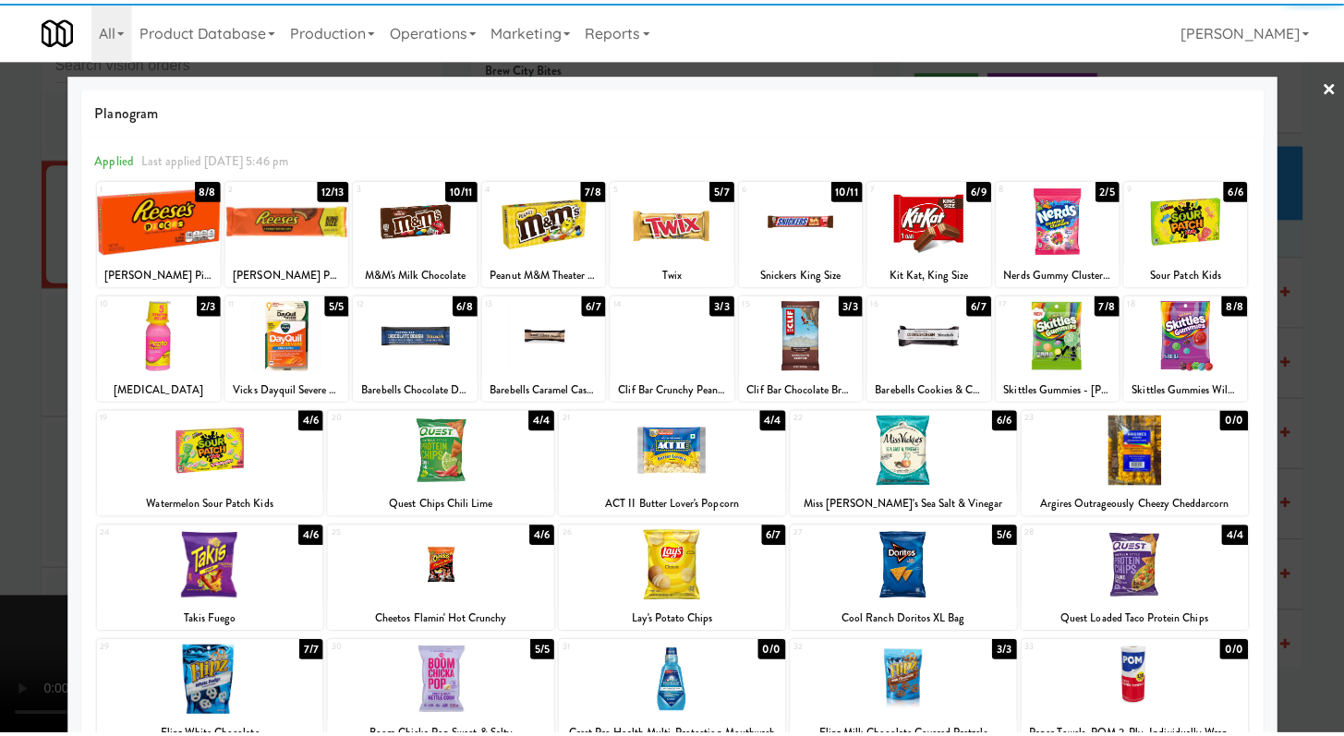
scroll to position [16001, 0]
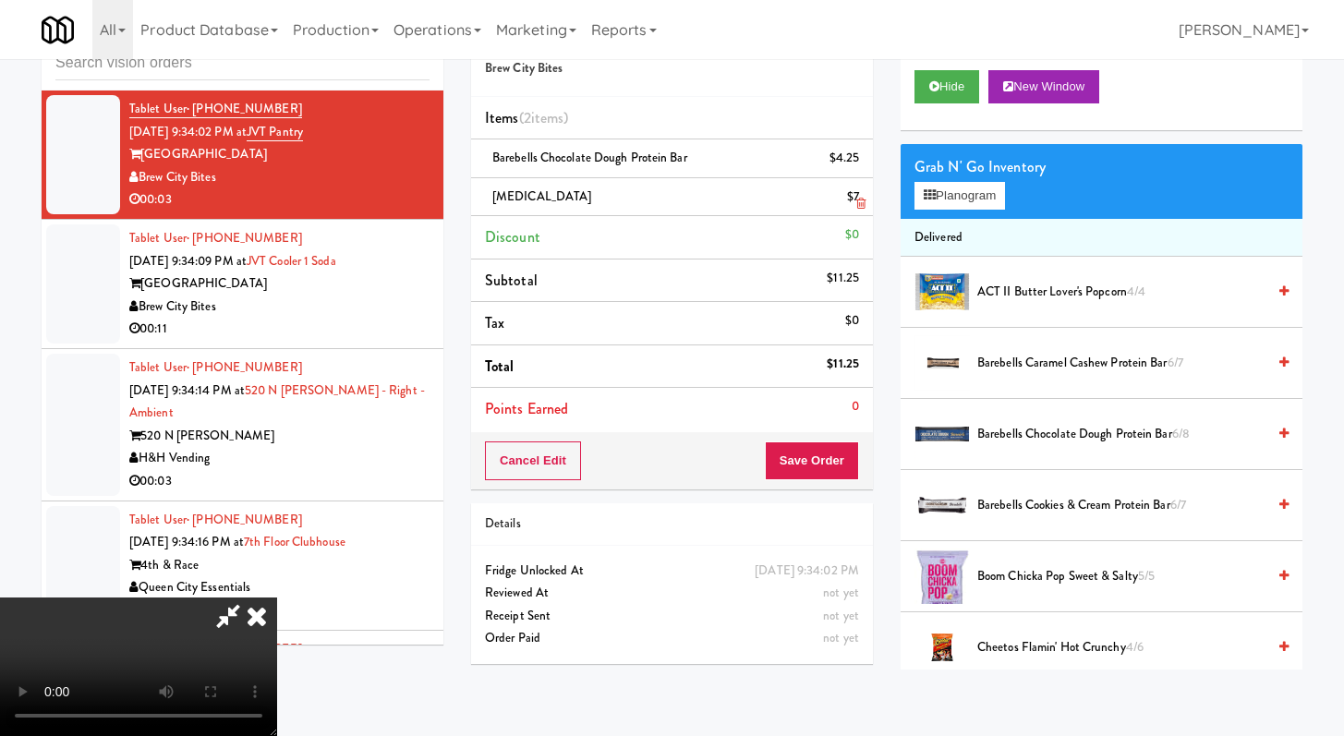
click at [843, 202] on div "Pepto Bismol $7" at bounding box center [672, 197] width 374 height 23
click at [853, 202] on link at bounding box center [857, 204] width 17 height 23
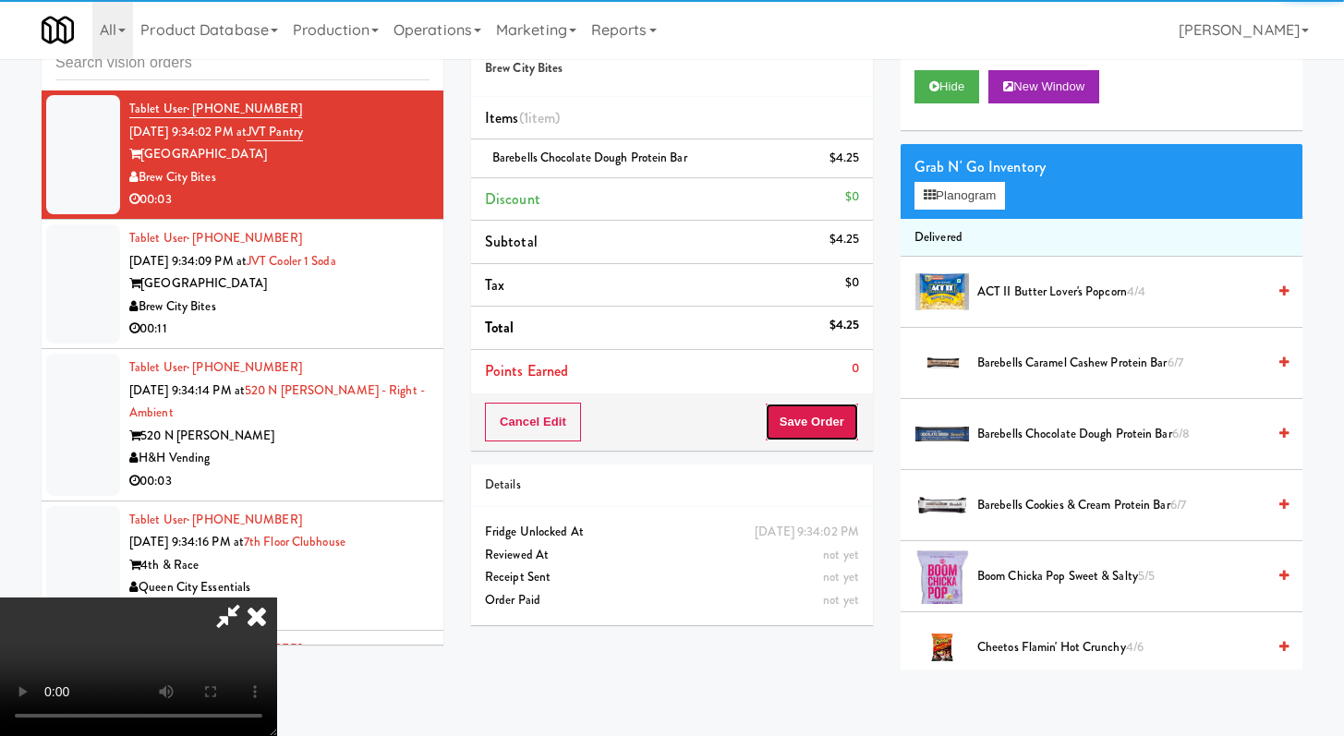
click at [841, 422] on button "Save Order" at bounding box center [812, 422] width 94 height 39
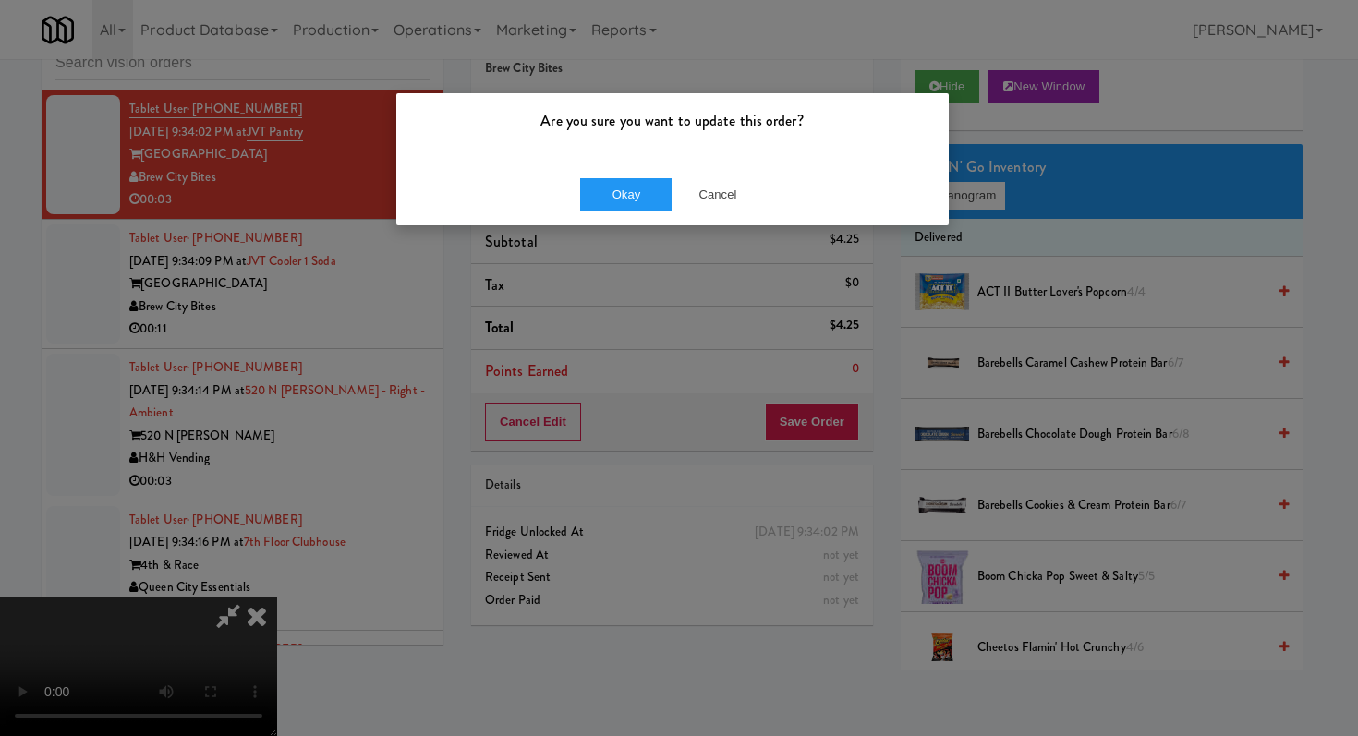
click at [648, 212] on div "Okay Cancel" at bounding box center [672, 194] width 552 height 62
click at [666, 188] on button "Okay" at bounding box center [626, 194] width 92 height 33
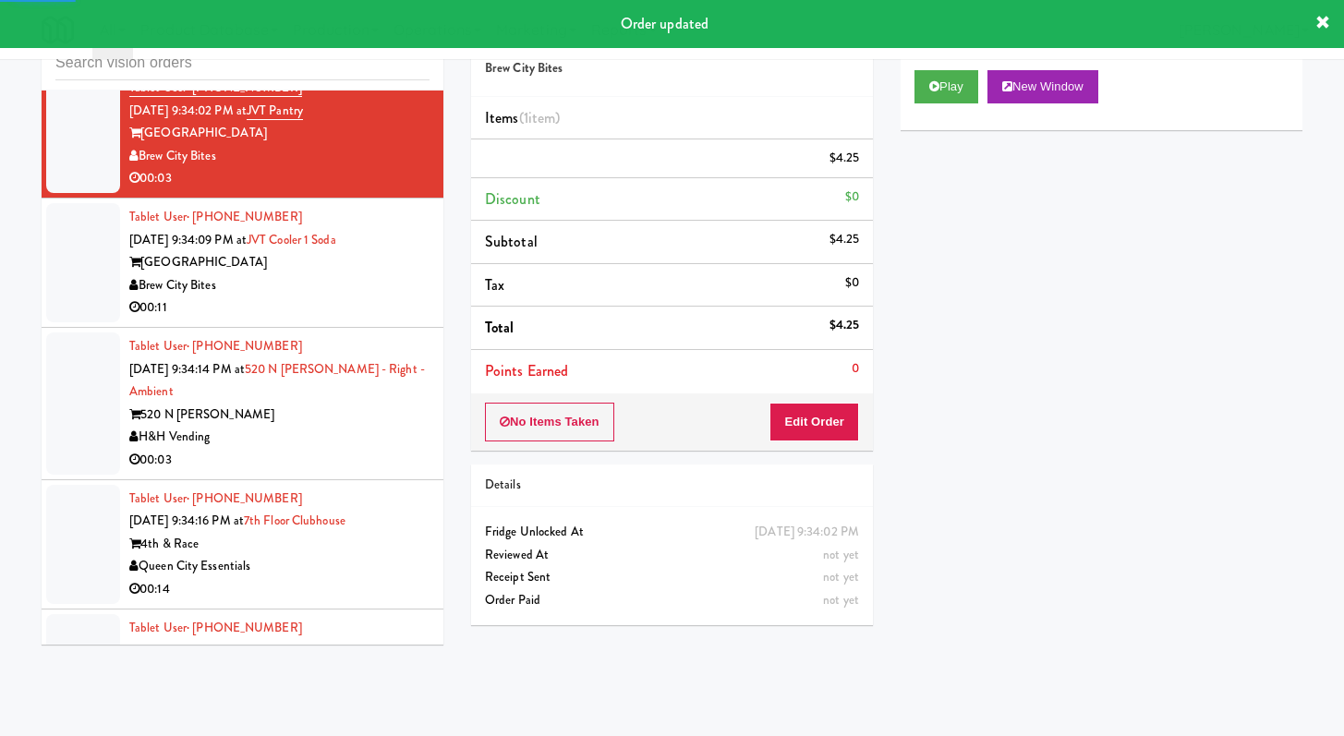
scroll to position [16052, 0]
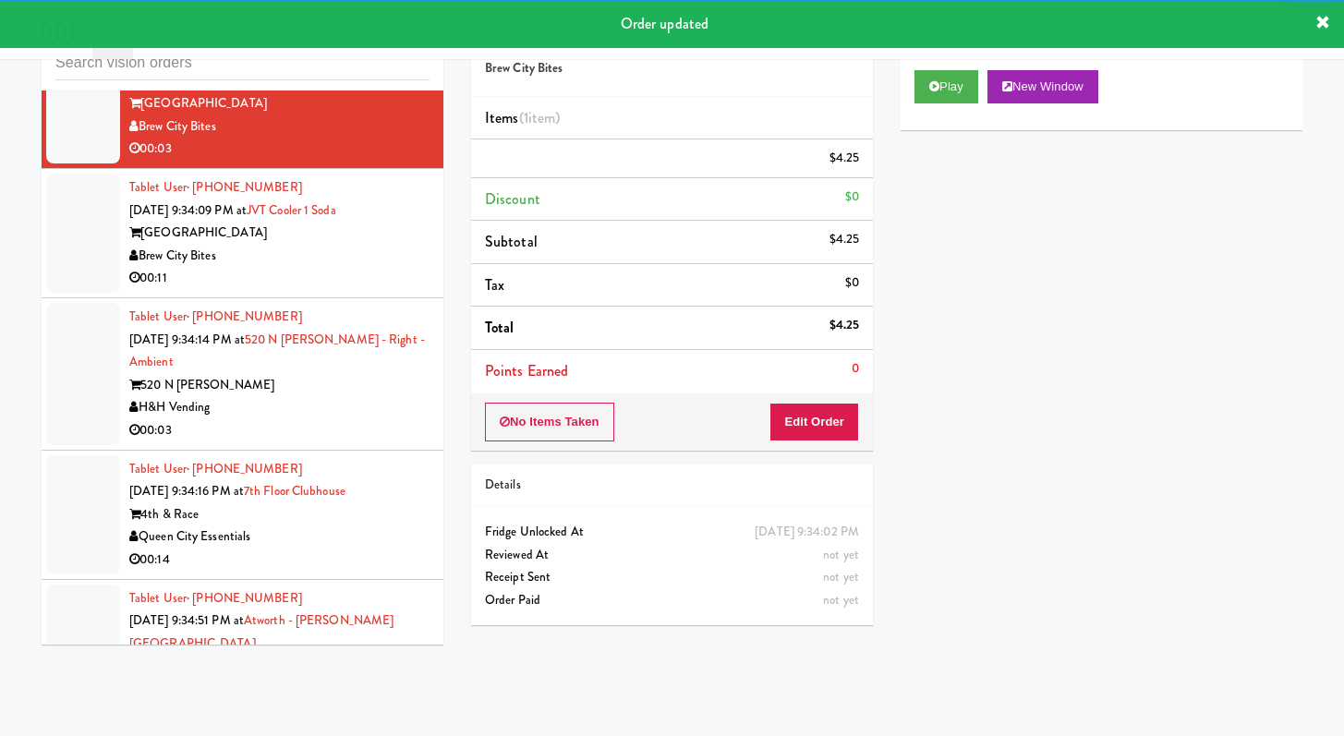
click at [403, 268] on div "Brew City Bites" at bounding box center [279, 256] width 300 height 23
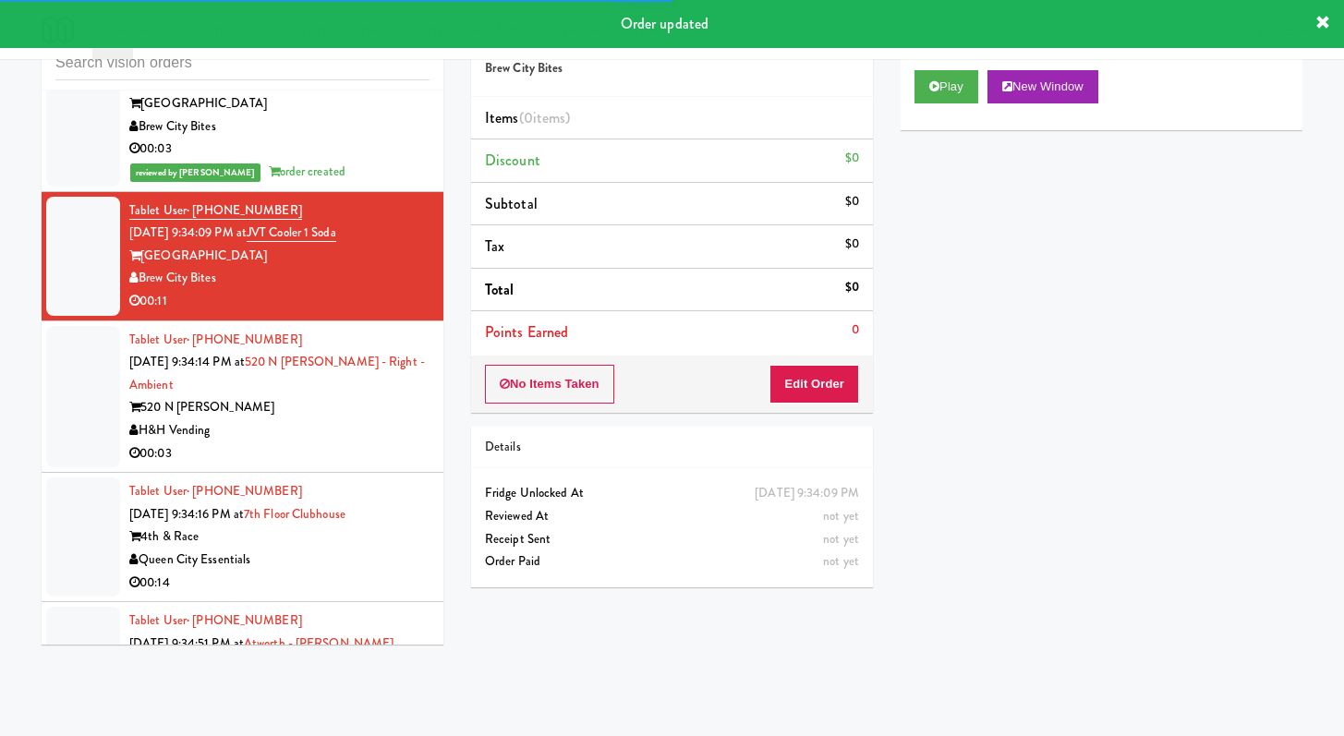
click at [912, 91] on div "Play New Window" at bounding box center [1101, 93] width 402 height 74
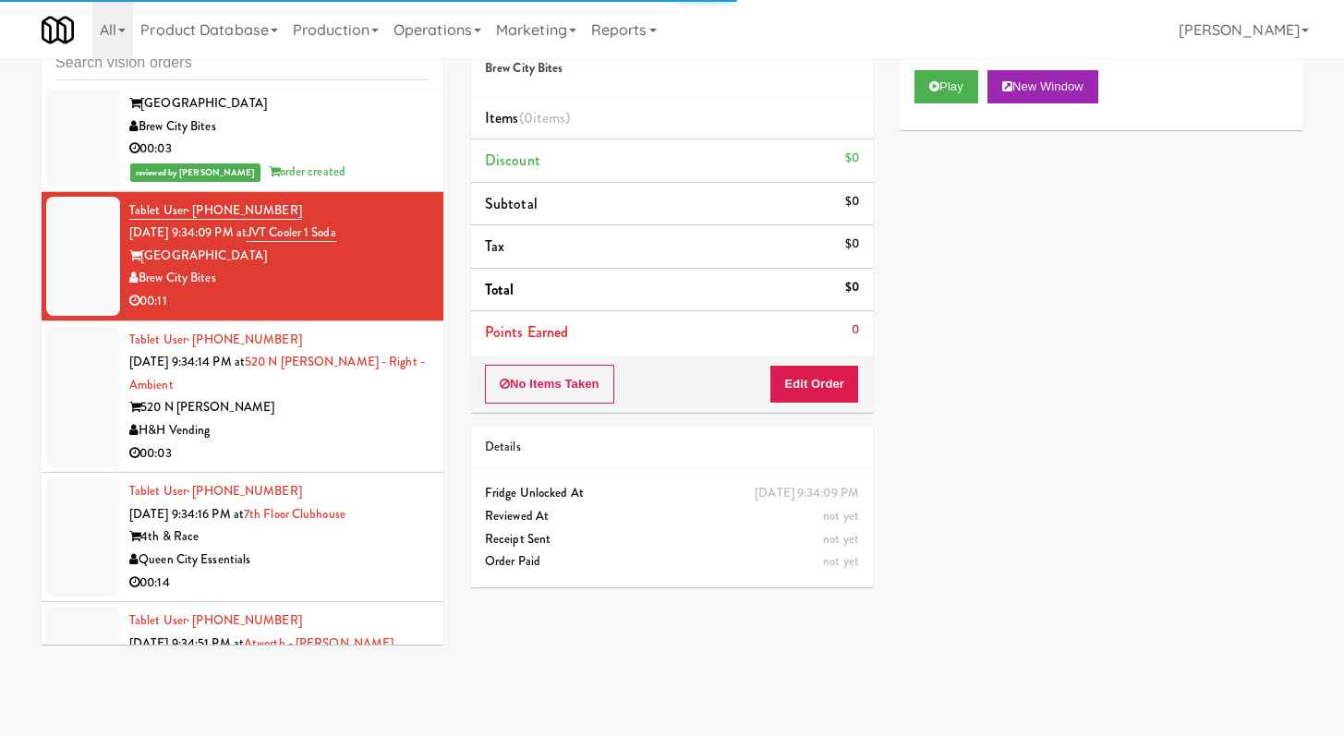
click at [926, 67] on div "Play New Window" at bounding box center [1101, 93] width 402 height 74
click at [931, 83] on icon at bounding box center [934, 86] width 10 height 12
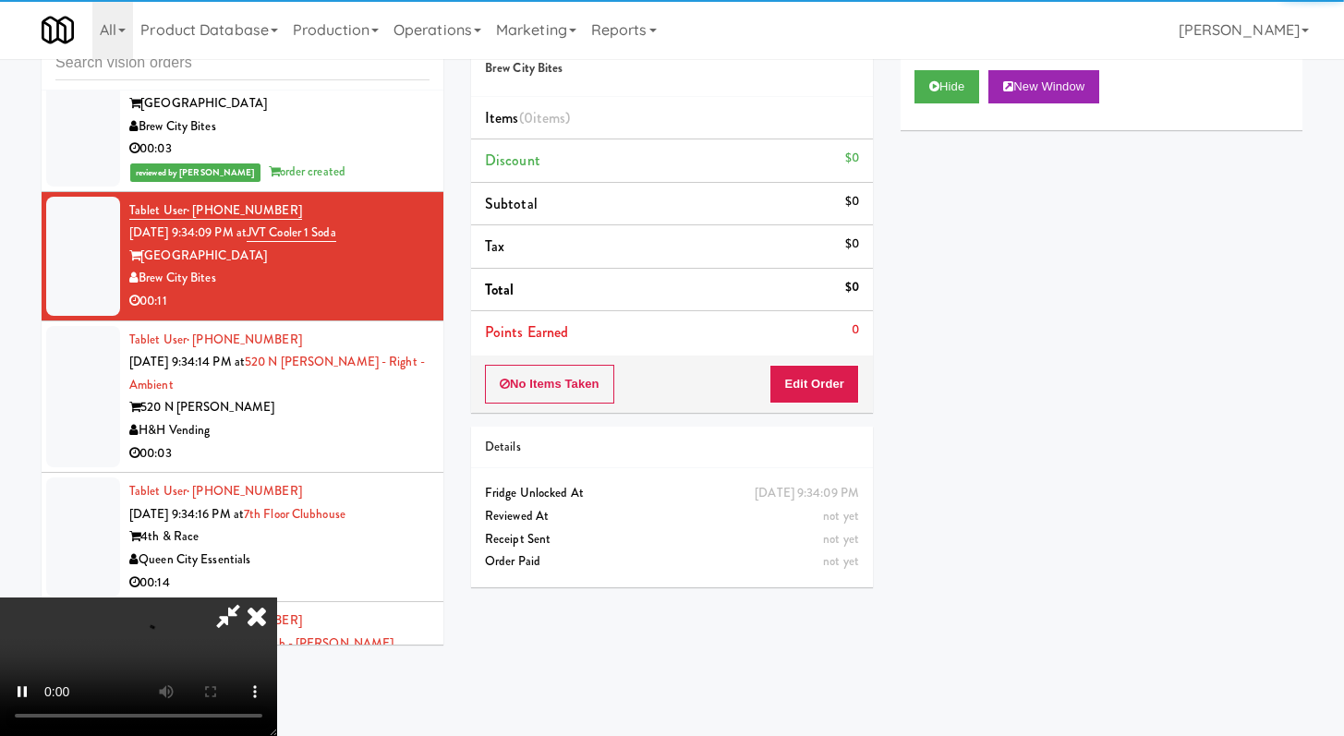
click at [862, 379] on div "No Items Taken Edit Order" at bounding box center [672, 384] width 402 height 57
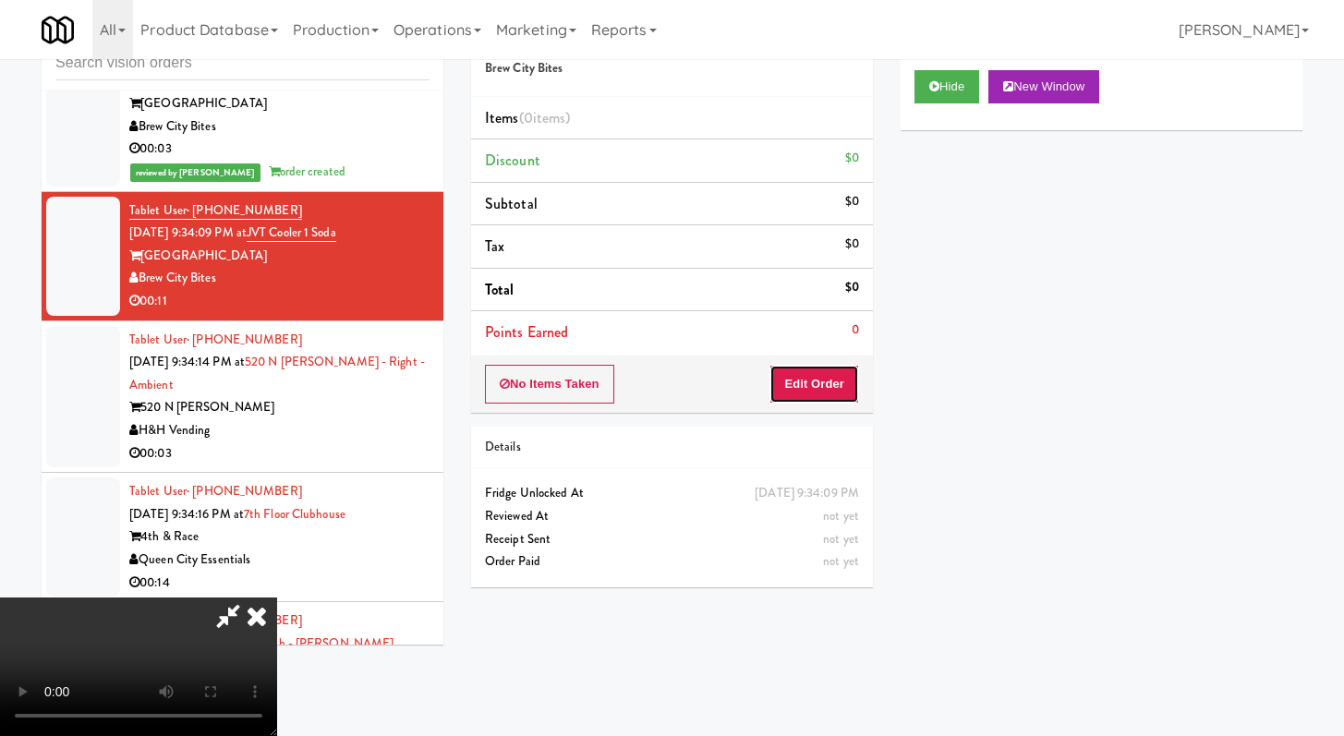
click at [819, 386] on button "Edit Order" at bounding box center [814, 384] width 90 height 39
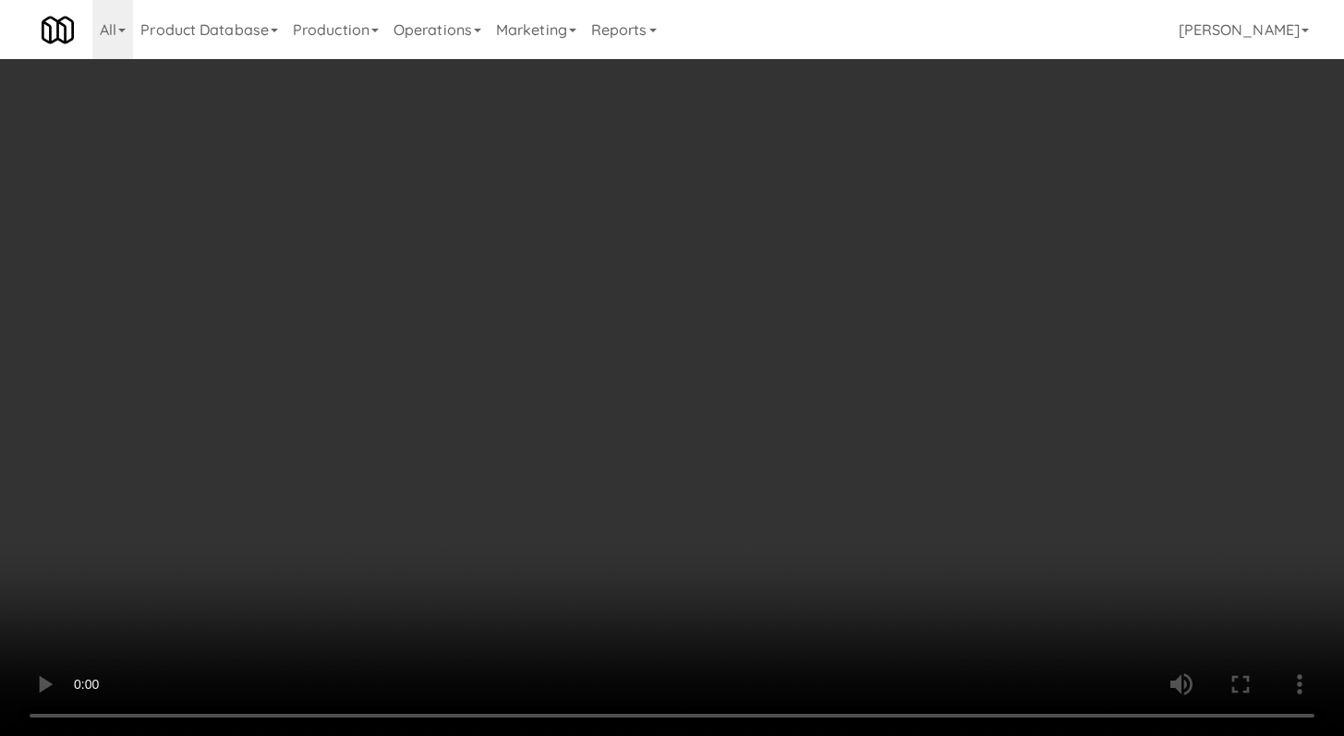
scroll to position [15983, 0]
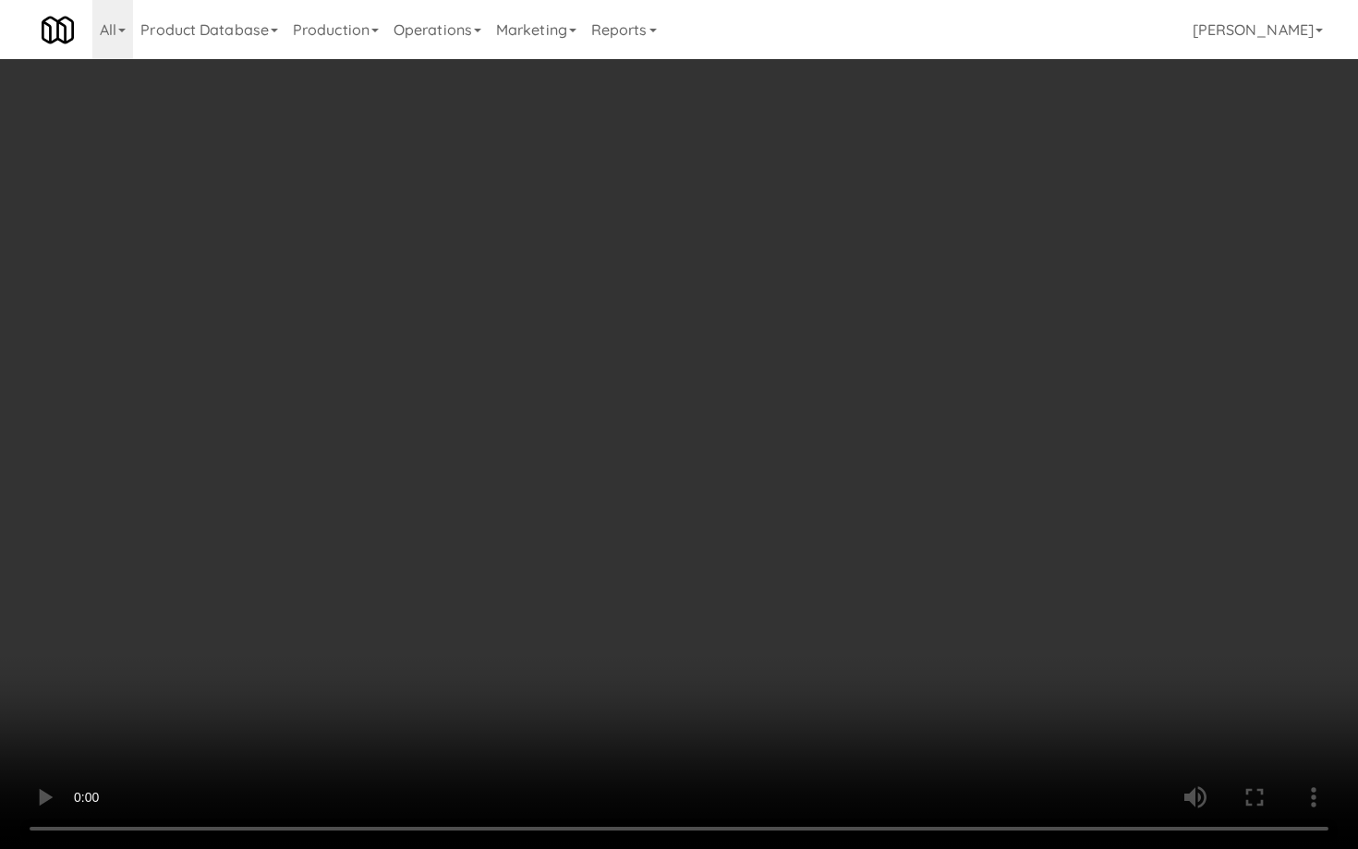
click at [796, 549] on video at bounding box center [679, 424] width 1358 height 849
click at [796, 550] on video at bounding box center [679, 424] width 1358 height 849
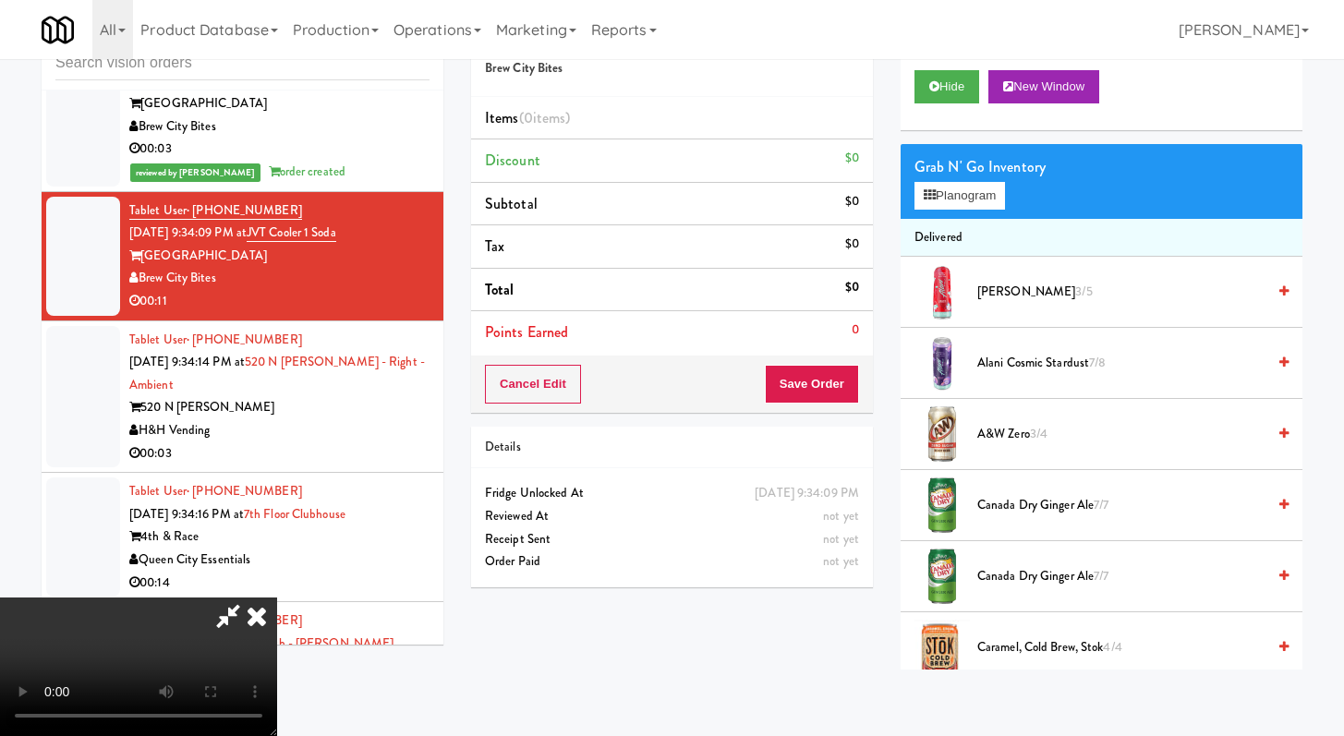
scroll to position [303, 0]
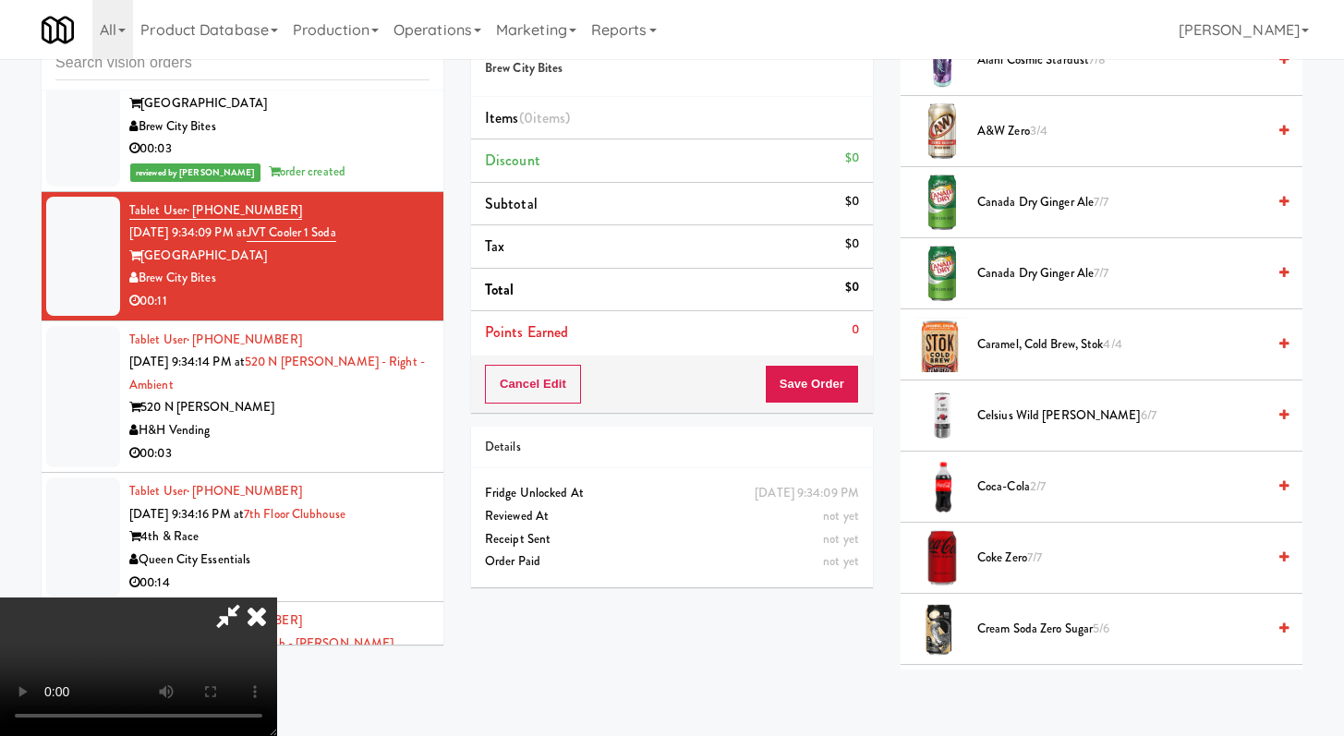
click at [1000, 567] on span "Coke Zero 7/7" at bounding box center [1121, 558] width 288 height 23
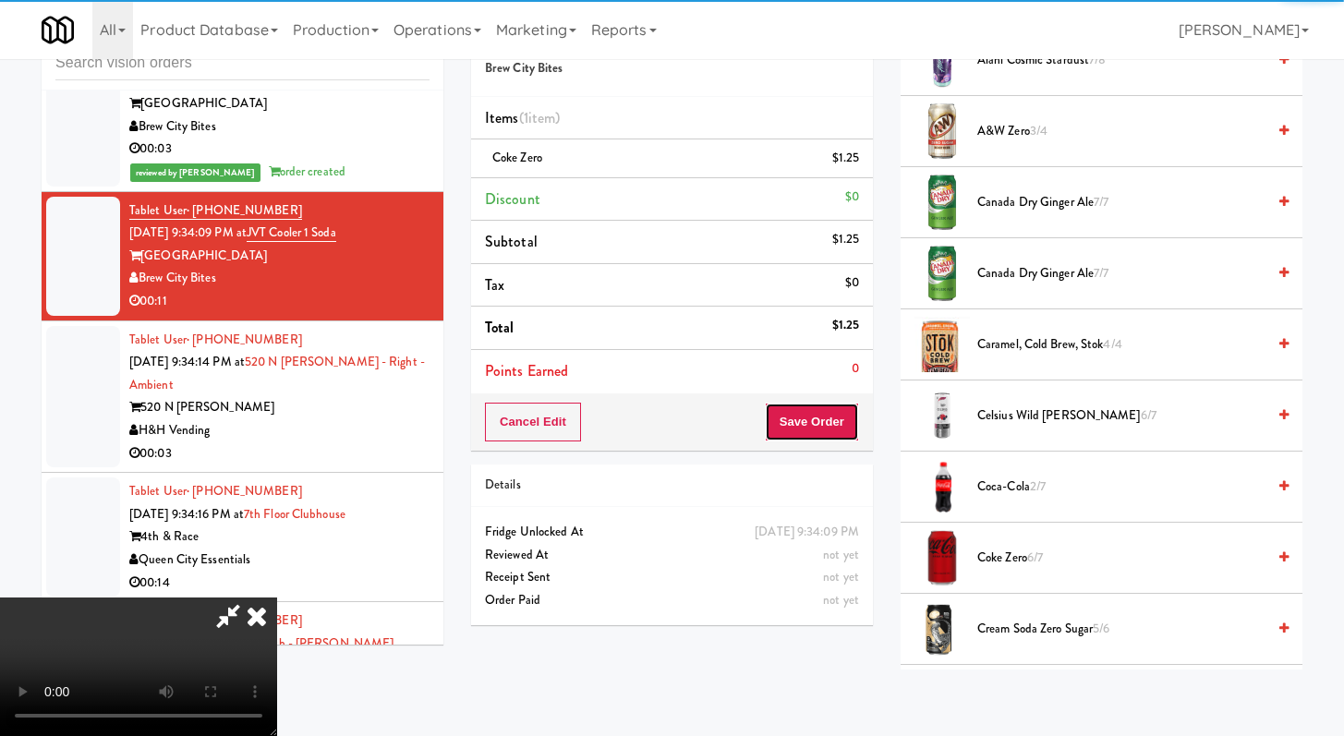
click at [842, 425] on button "Save Order" at bounding box center [812, 422] width 94 height 39
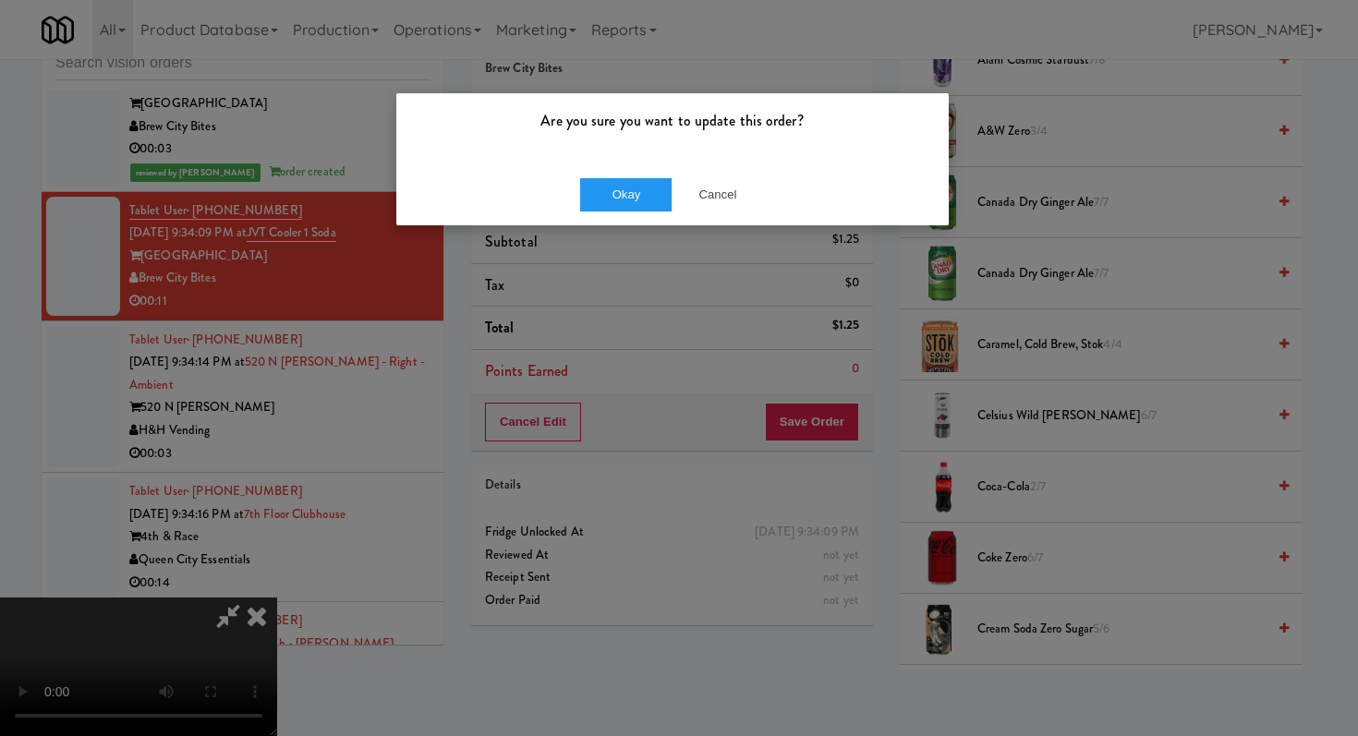
click at [645, 163] on div "Okay Cancel" at bounding box center [672, 194] width 552 height 62
click at [636, 187] on button "Okay" at bounding box center [626, 194] width 92 height 33
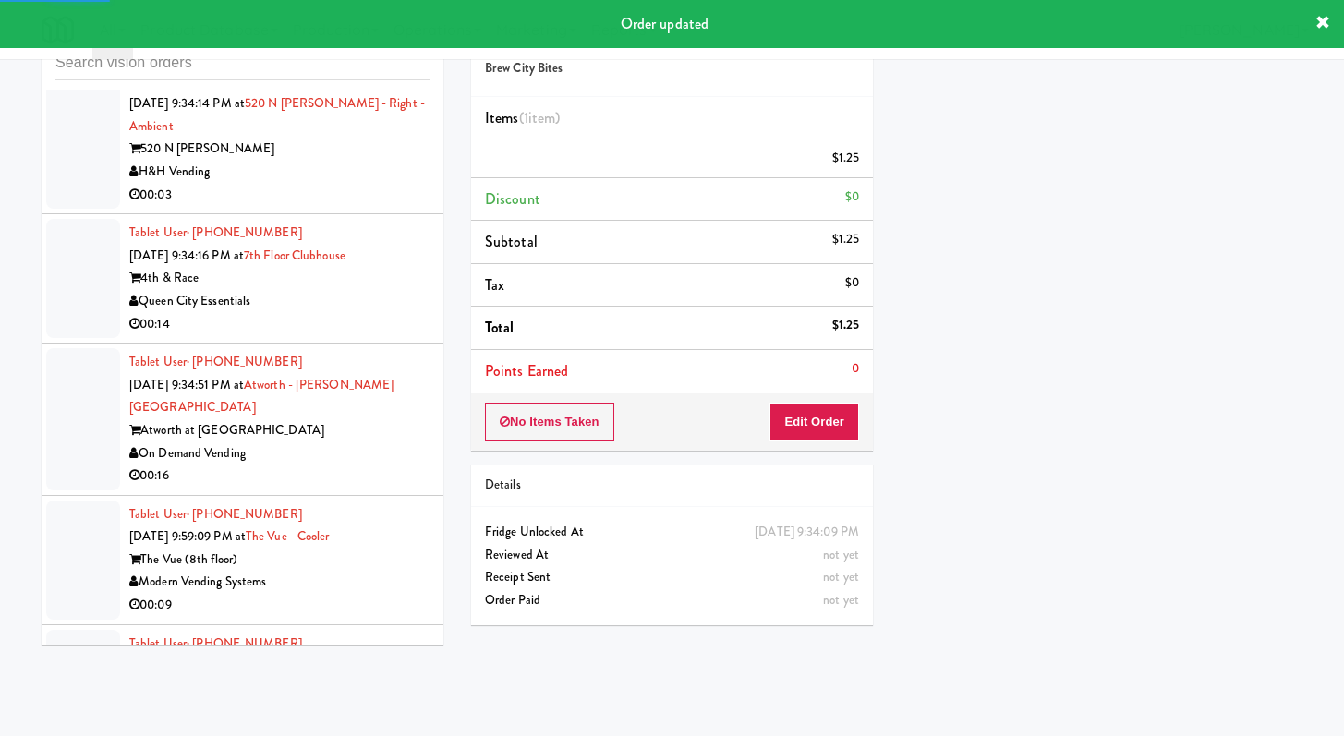
scroll to position [16340, 0]
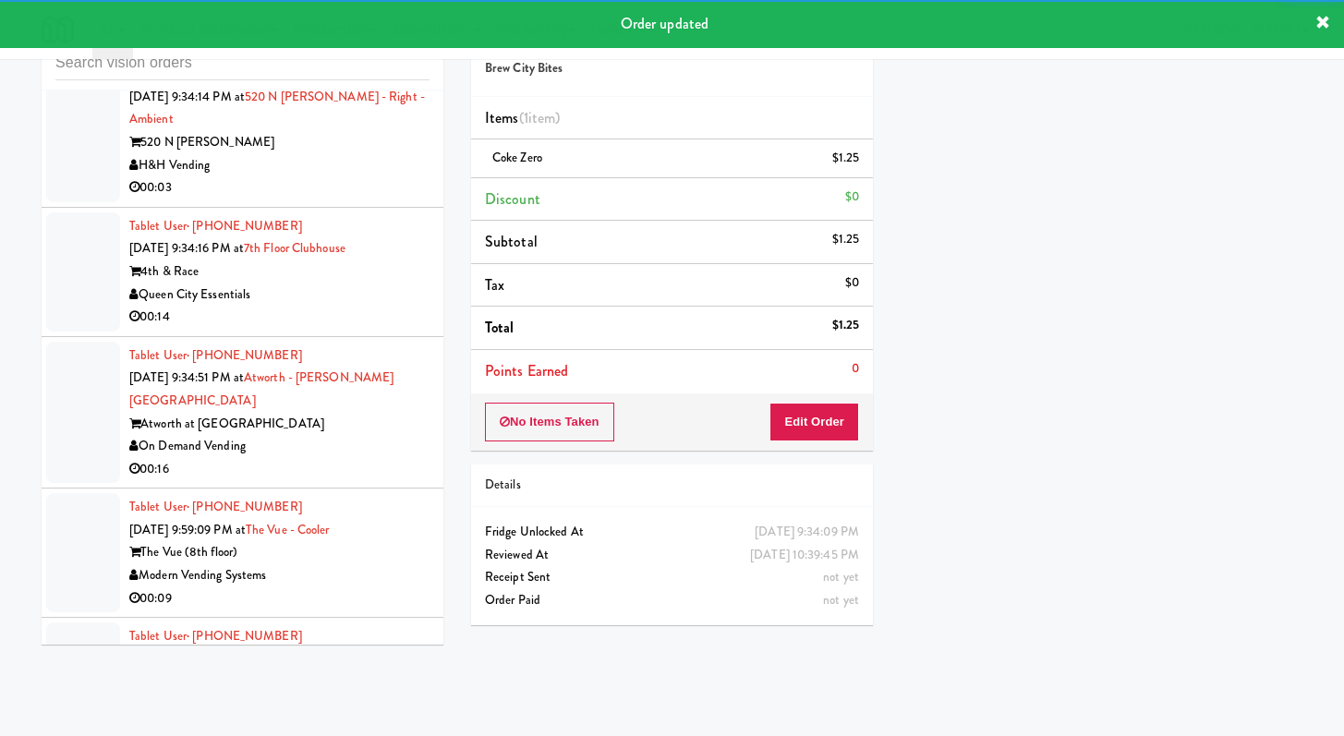
click at [350, 154] on div "520 N [PERSON_NAME]" at bounding box center [279, 142] width 300 height 23
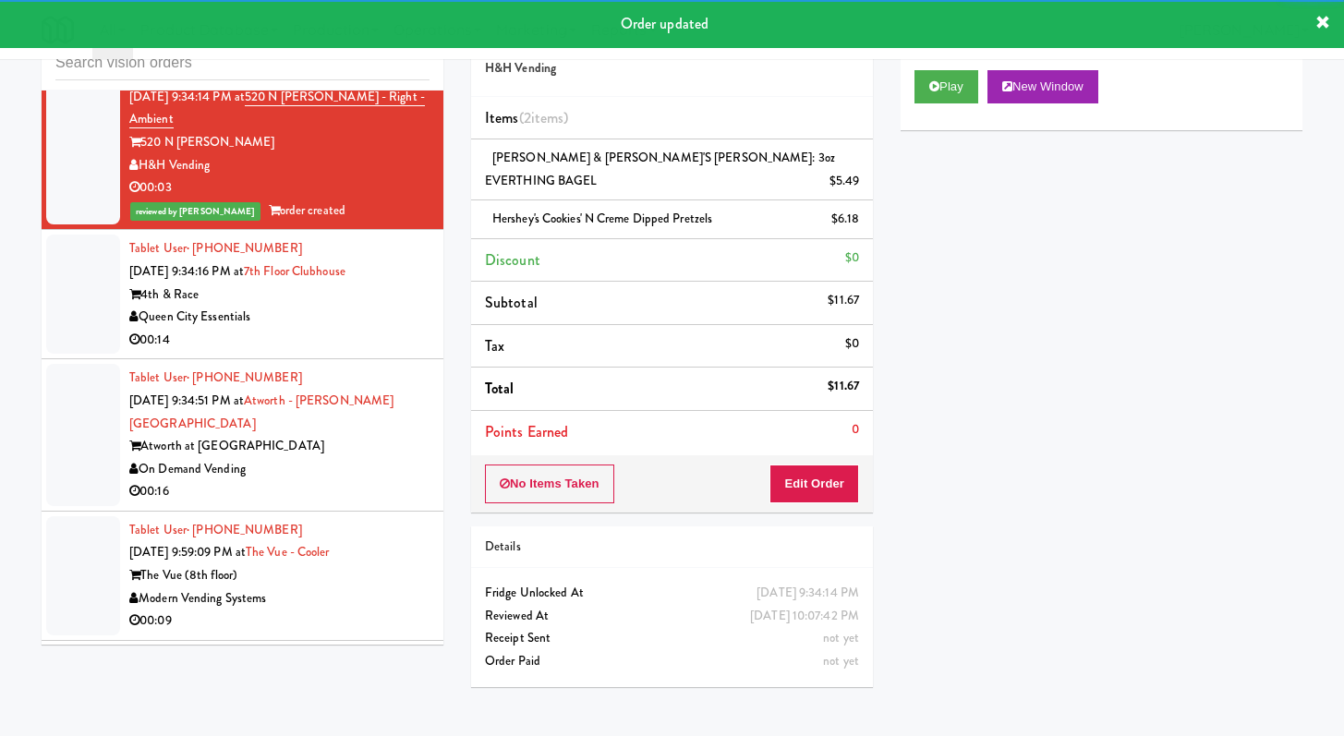
click at [361, 329] on div "Queen City Essentials" at bounding box center [279, 317] width 300 height 23
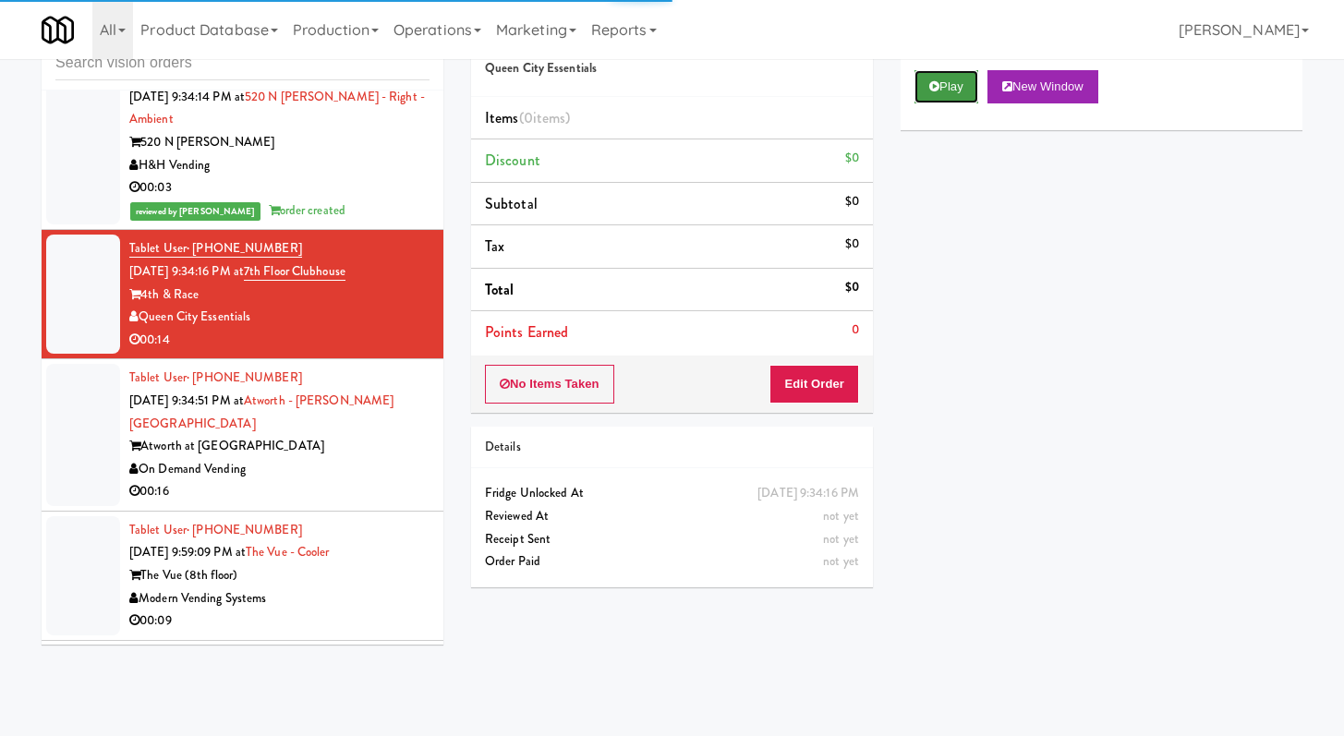
click at [942, 79] on button "Play" at bounding box center [946, 86] width 64 height 33
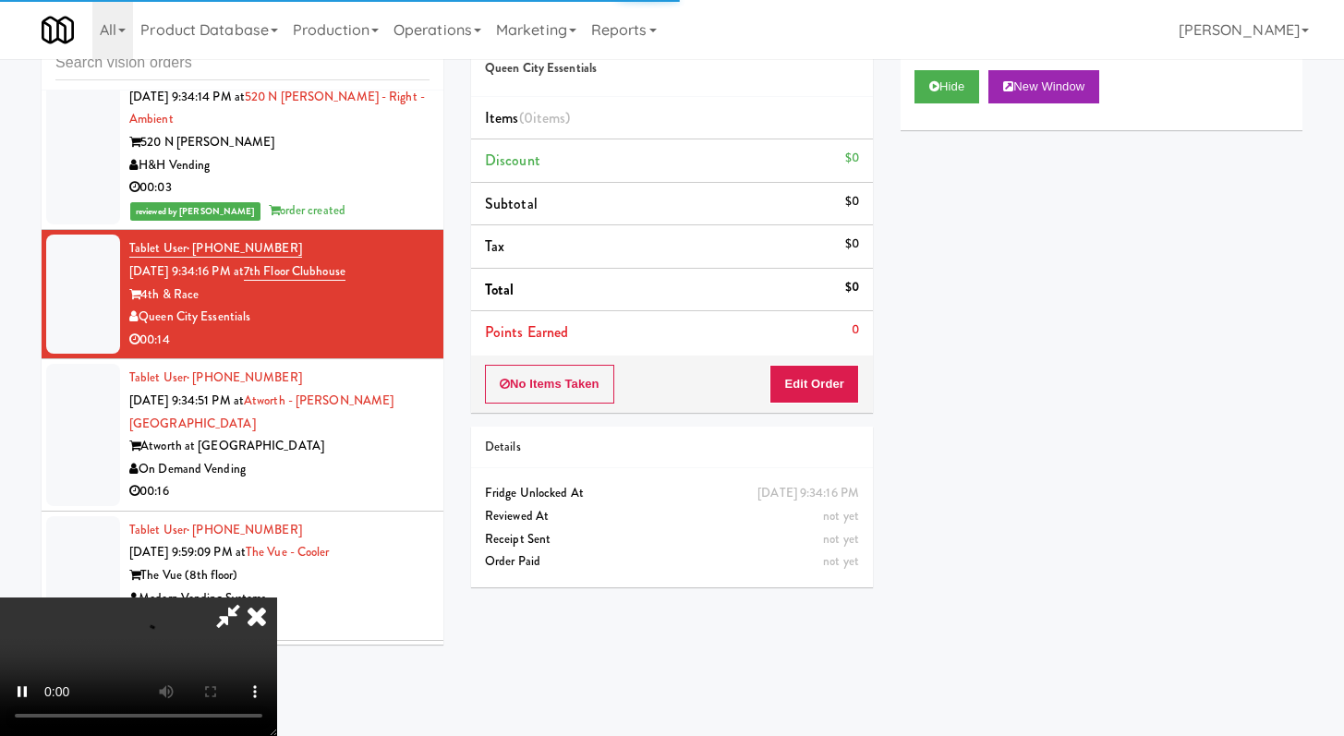
click at [815, 417] on div "Order # 7361785 Queen City Essentials Items (0 items ) Discount $0 Subtotal $0 …" at bounding box center [671, 304] width 429 height 594
click at [851, 381] on button "Edit Order" at bounding box center [814, 384] width 90 height 39
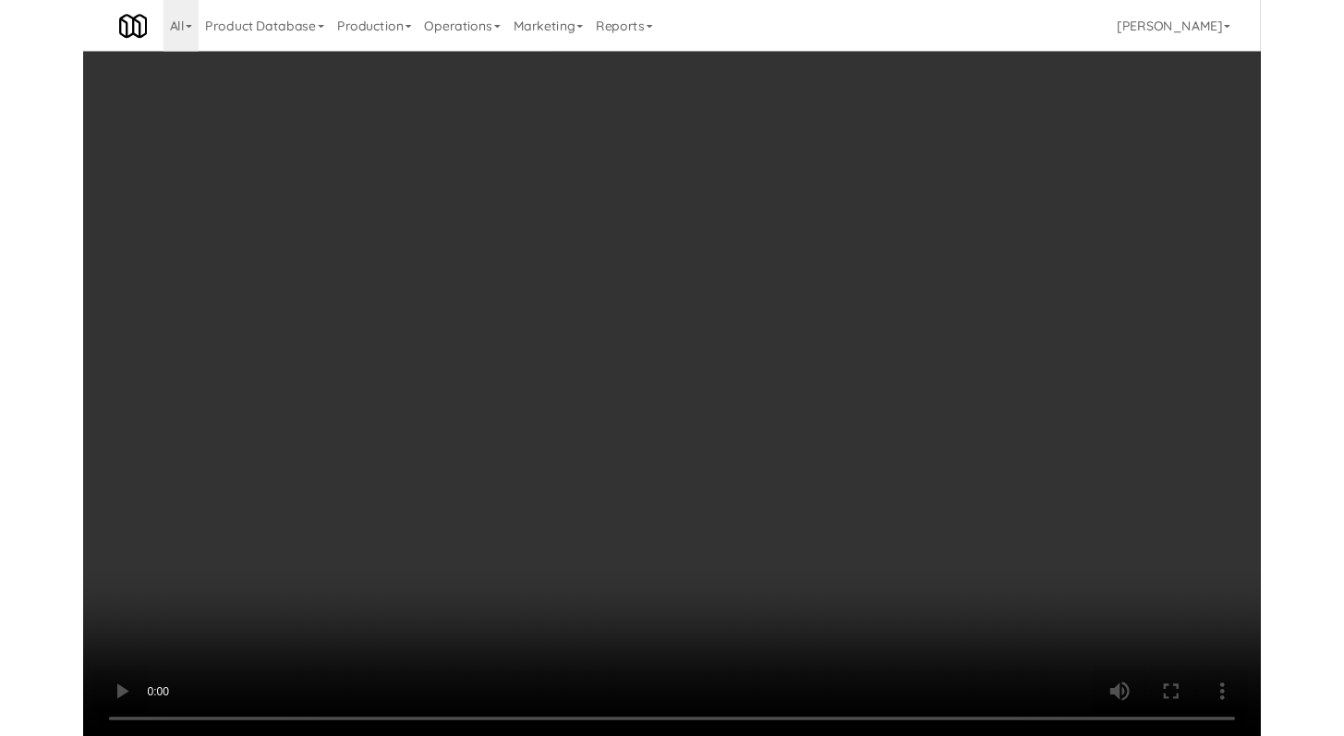
scroll to position [16271, 0]
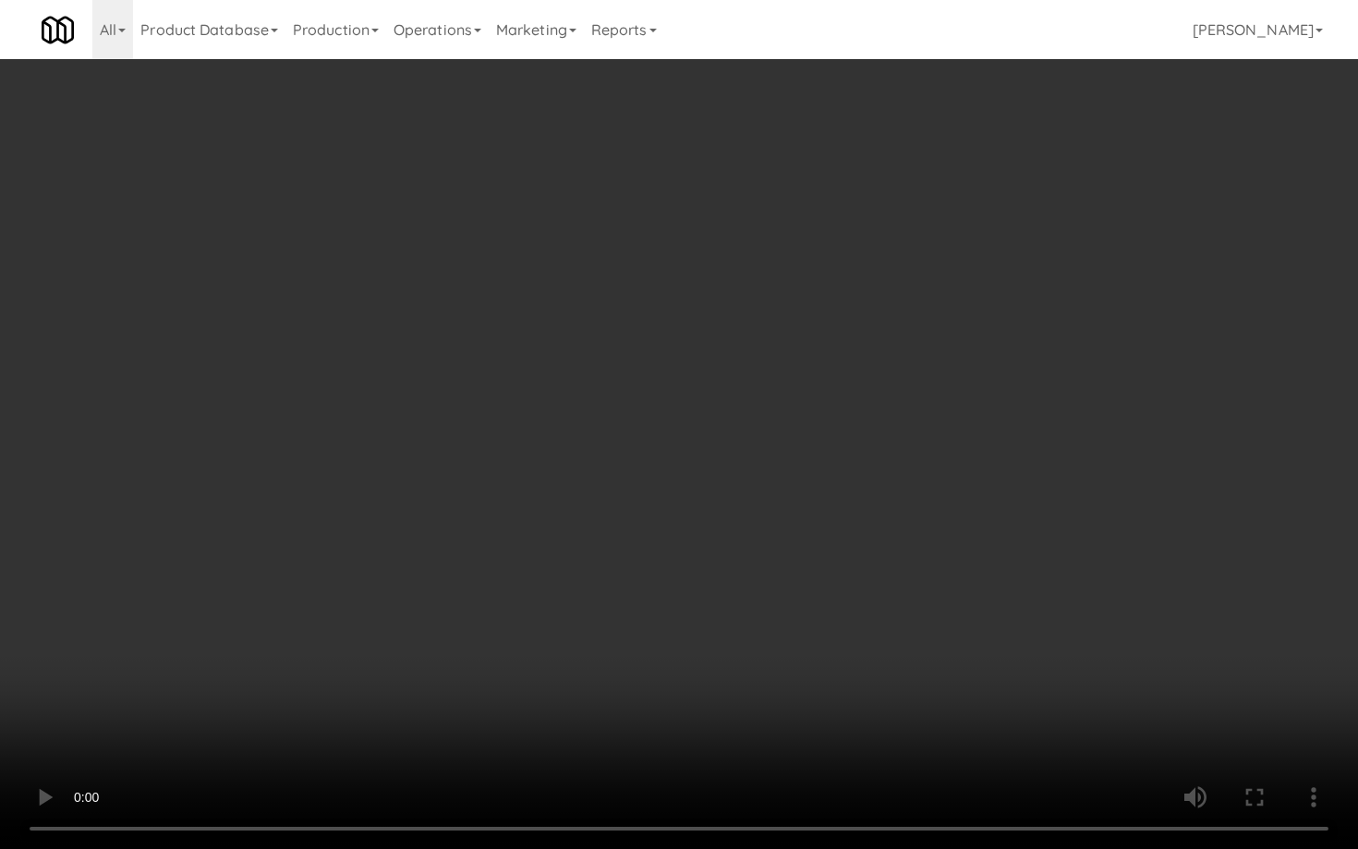
click at [369, 586] on video at bounding box center [679, 424] width 1358 height 849
click at [419, 584] on video at bounding box center [679, 424] width 1358 height 849
click at [410, 585] on video at bounding box center [679, 424] width 1358 height 849
click at [406, 586] on video at bounding box center [679, 424] width 1358 height 849
click at [405, 586] on video at bounding box center [679, 424] width 1358 height 849
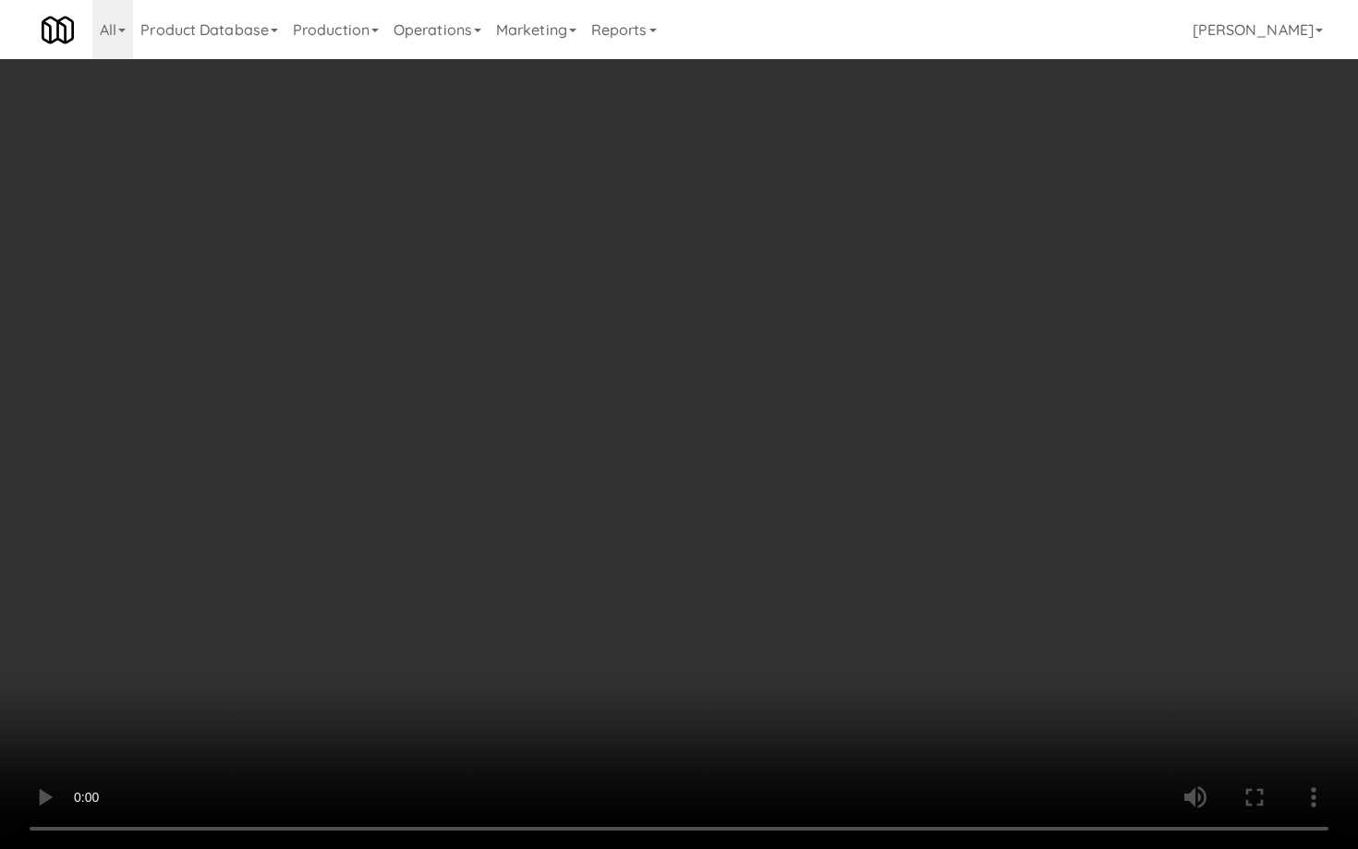
click at [404, 586] on video at bounding box center [679, 424] width 1358 height 849
click at [403, 586] on video at bounding box center [679, 424] width 1358 height 849
click at [465, 503] on video at bounding box center [679, 424] width 1358 height 849
click at [452, 511] on video at bounding box center [679, 424] width 1358 height 849
click at [455, 507] on video at bounding box center [679, 424] width 1358 height 849
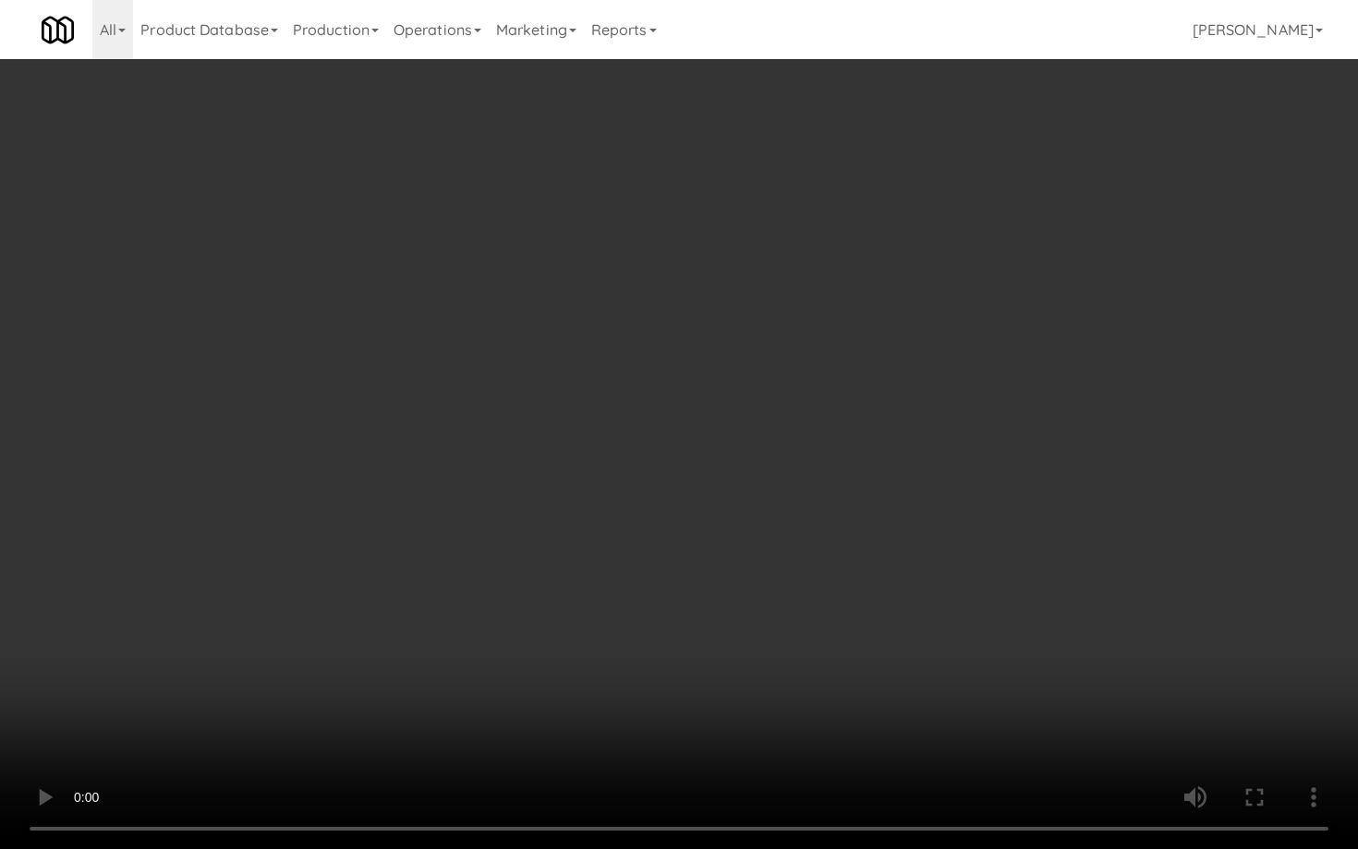
click at [455, 507] on video at bounding box center [679, 424] width 1358 height 849
click at [465, 495] on video at bounding box center [679, 424] width 1358 height 849
click at [465, 496] on video at bounding box center [679, 424] width 1358 height 849
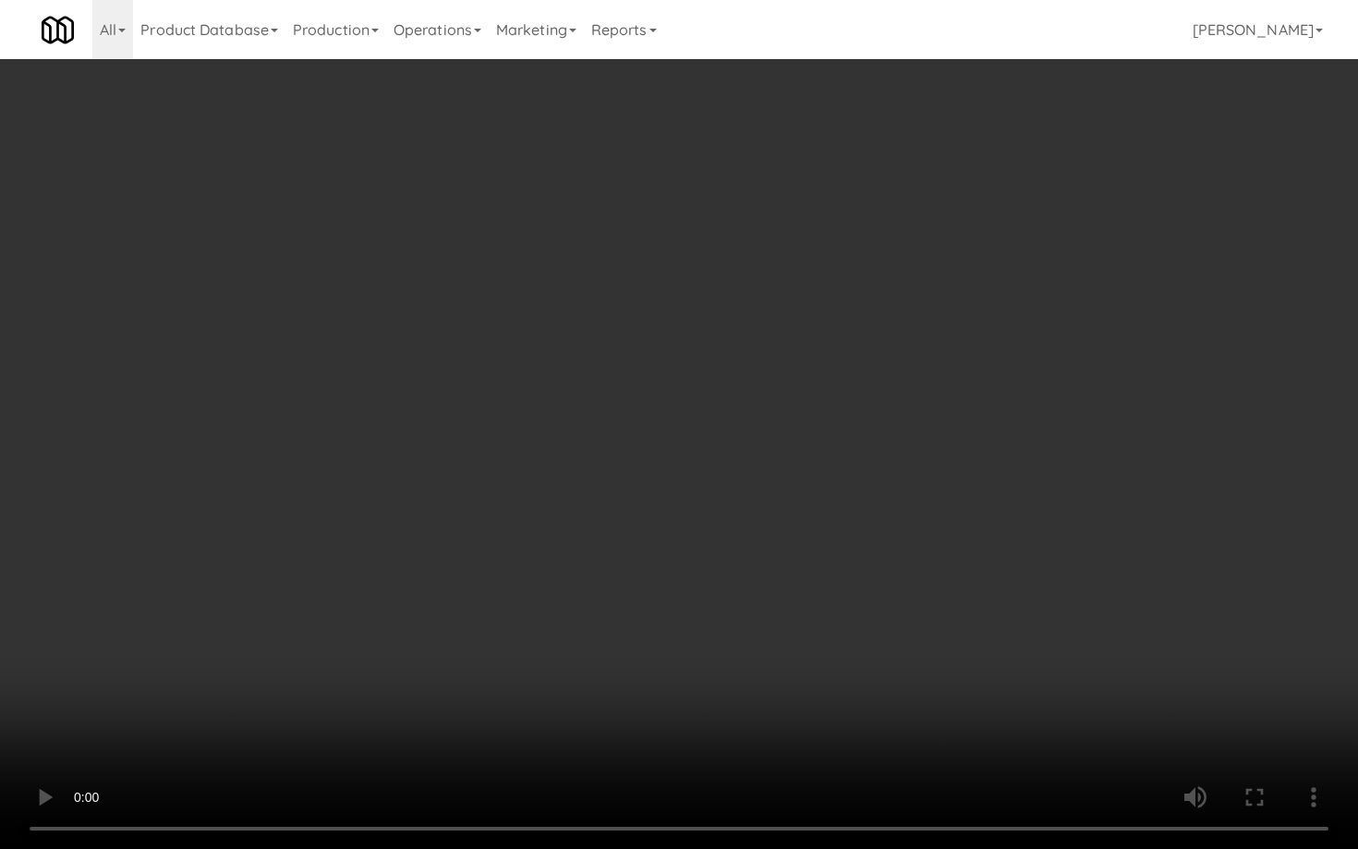
click at [465, 496] on video at bounding box center [679, 424] width 1358 height 849
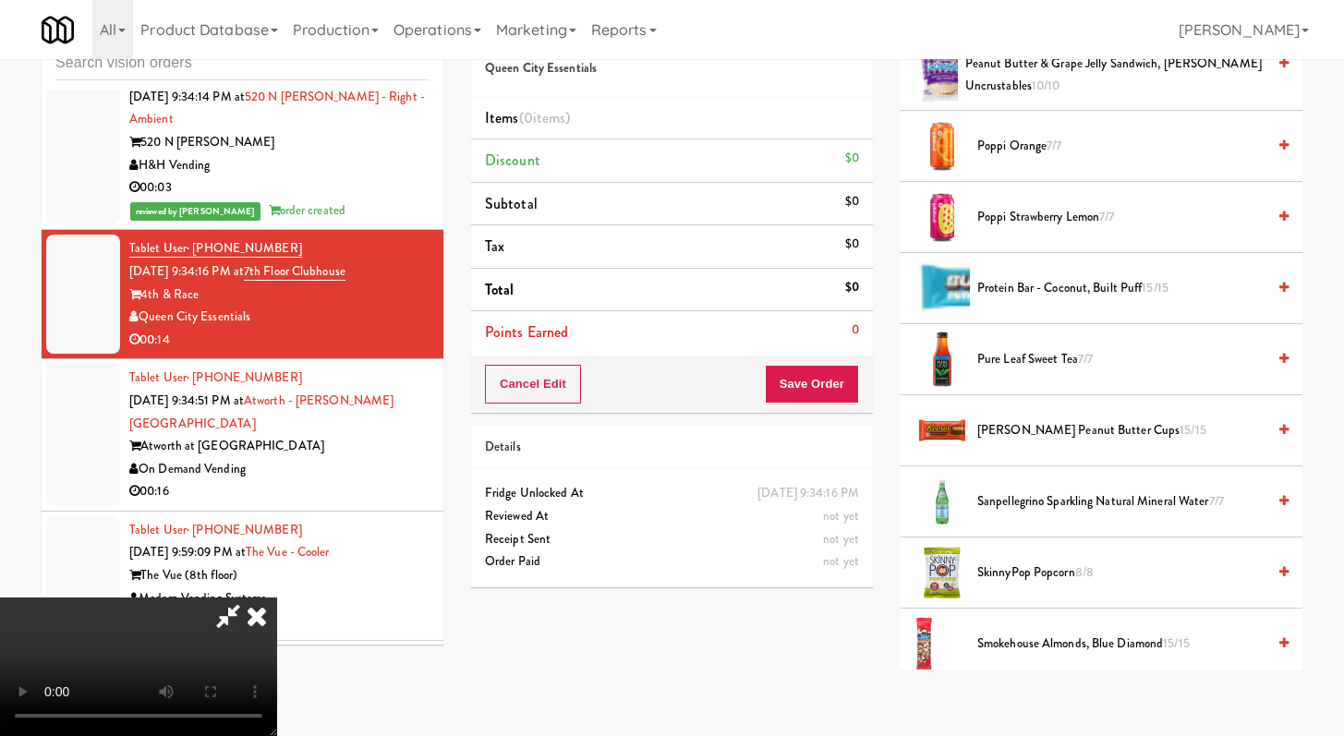
scroll to position [1930, 0]
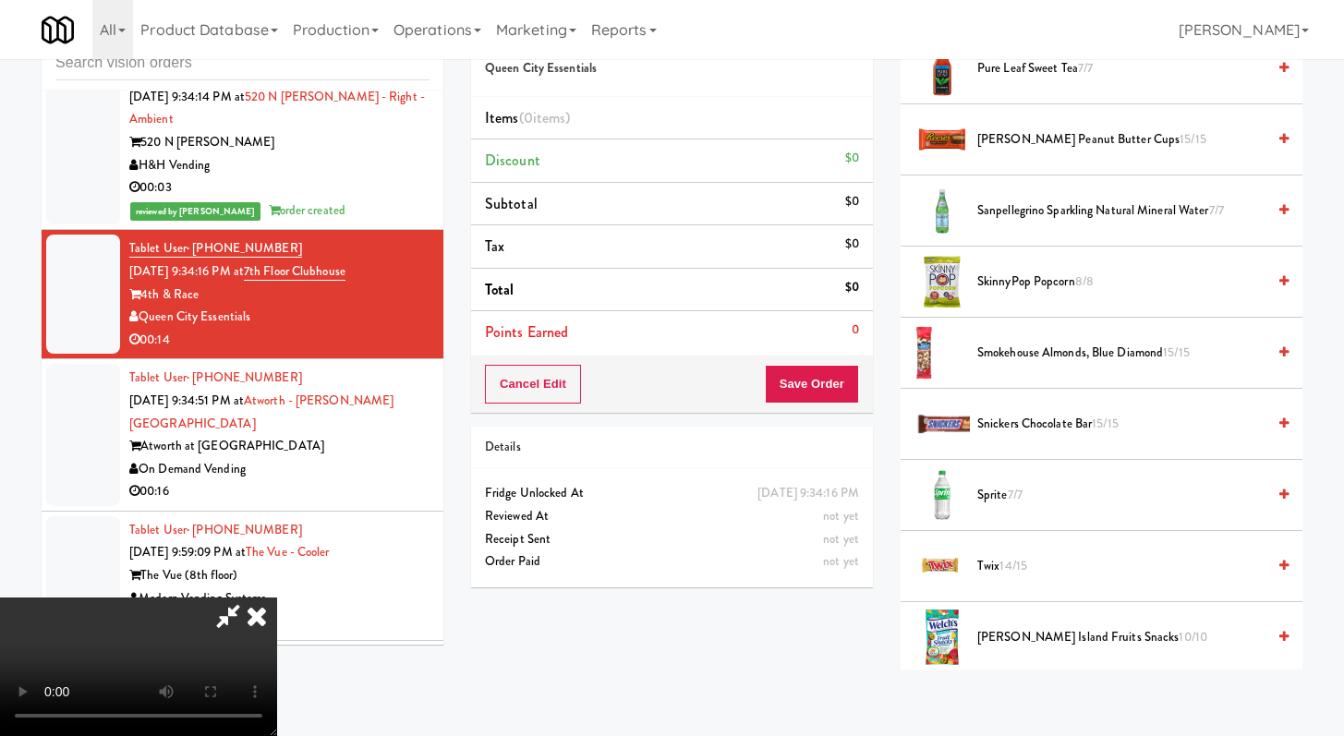
click at [1081, 425] on span "Snickers Chocolate Bar 15/15" at bounding box center [1121, 424] width 288 height 23
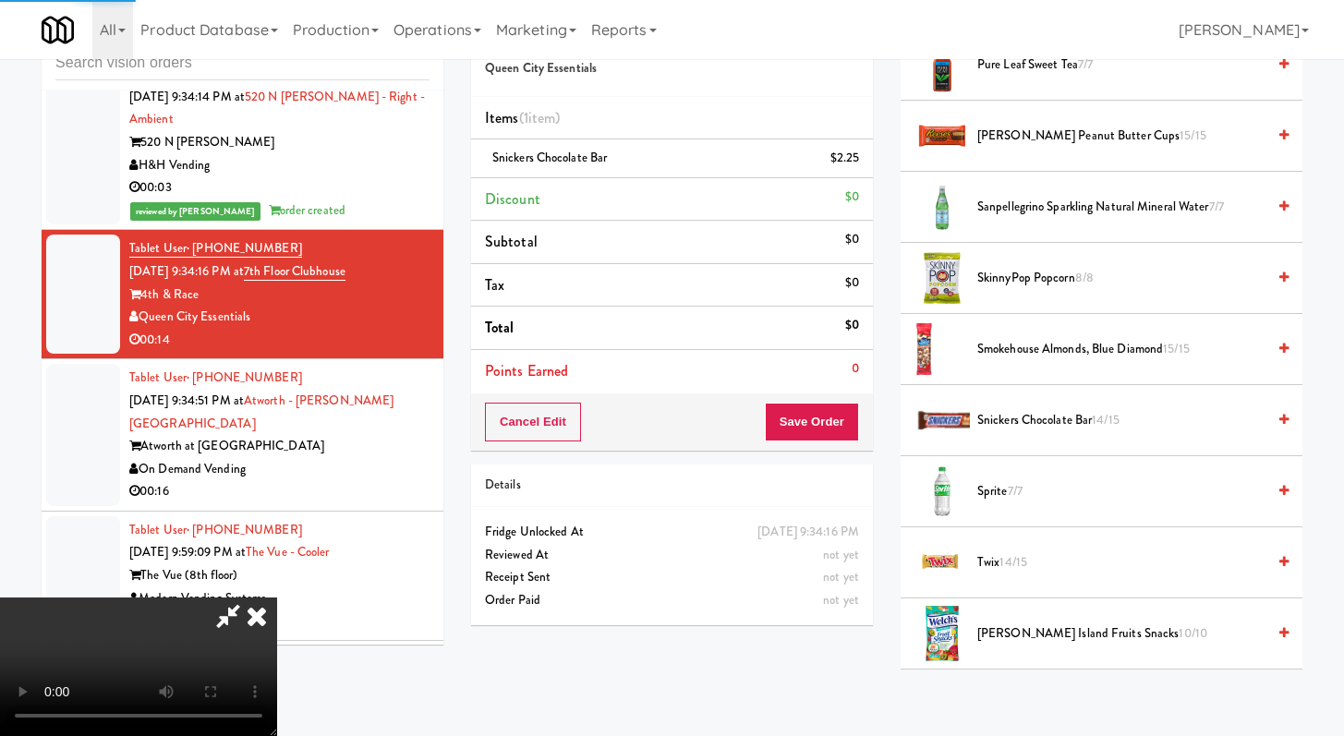
click at [1011, 554] on span "14/15" at bounding box center [1013, 562] width 28 height 18
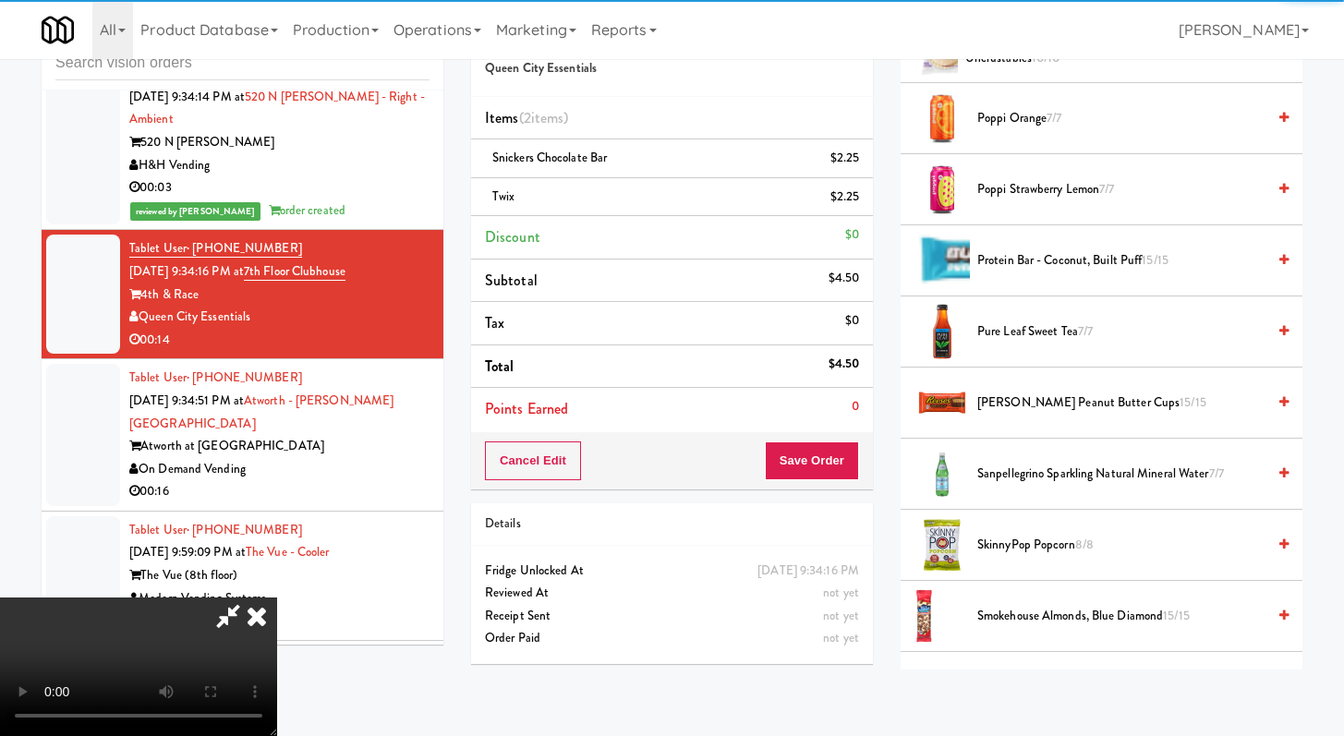
scroll to position [1665, 0]
click at [1020, 412] on span "Reese's Peanut Butter Cups 15/15" at bounding box center [1121, 404] width 288 height 23
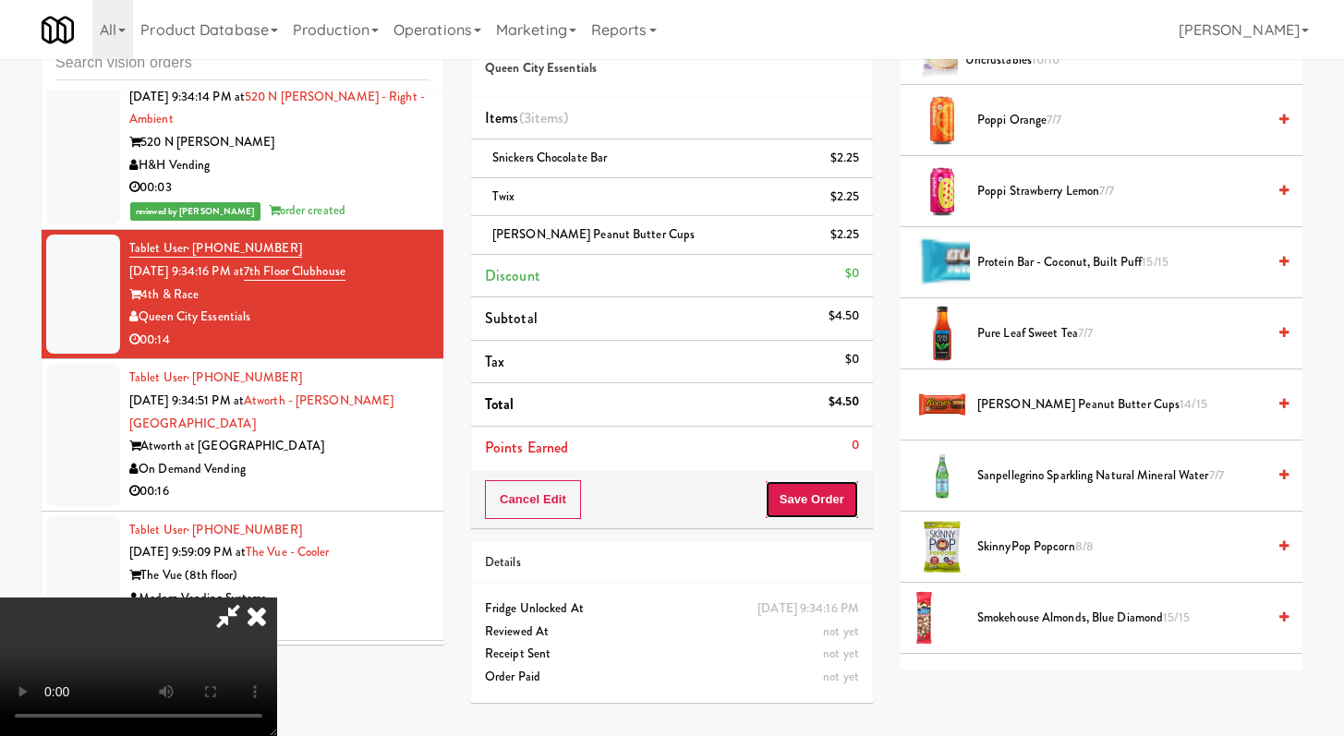
click at [839, 489] on button "Save Order" at bounding box center [812, 499] width 94 height 39
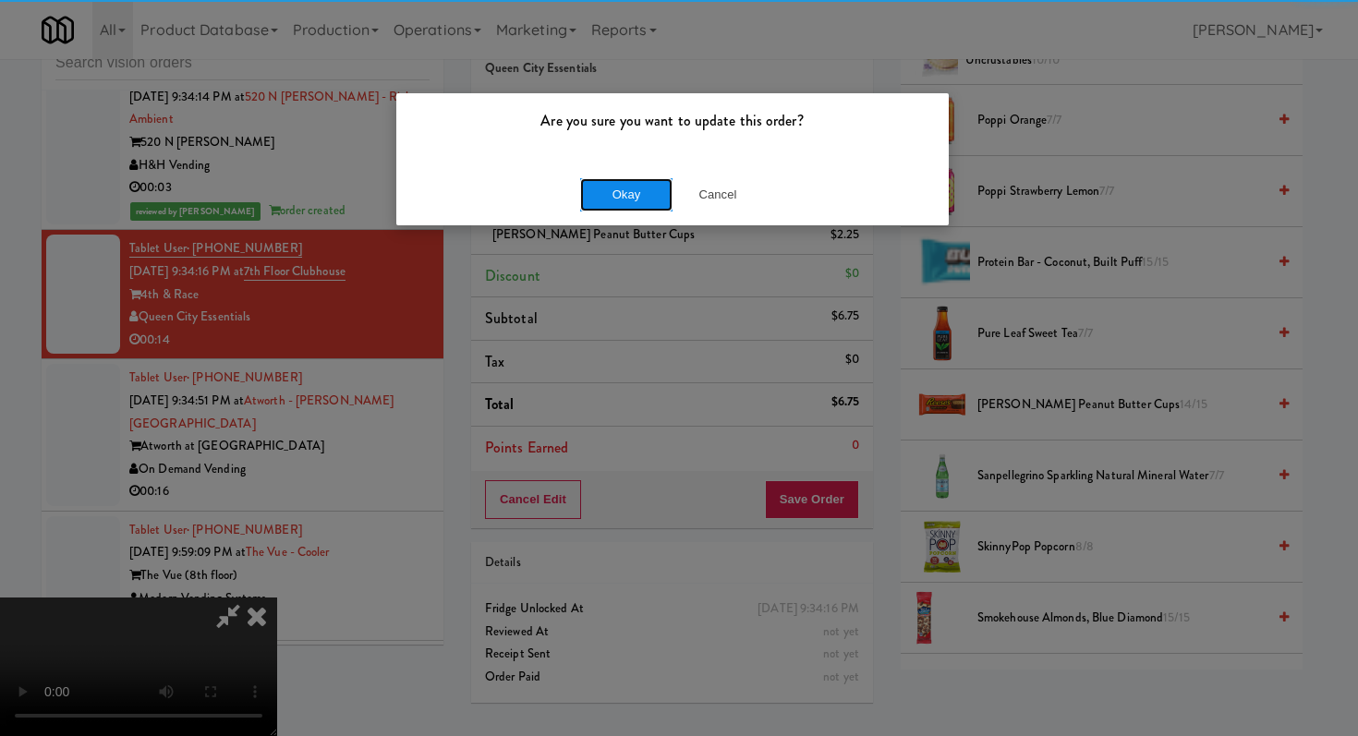
click at [619, 189] on button "Okay" at bounding box center [626, 194] width 92 height 33
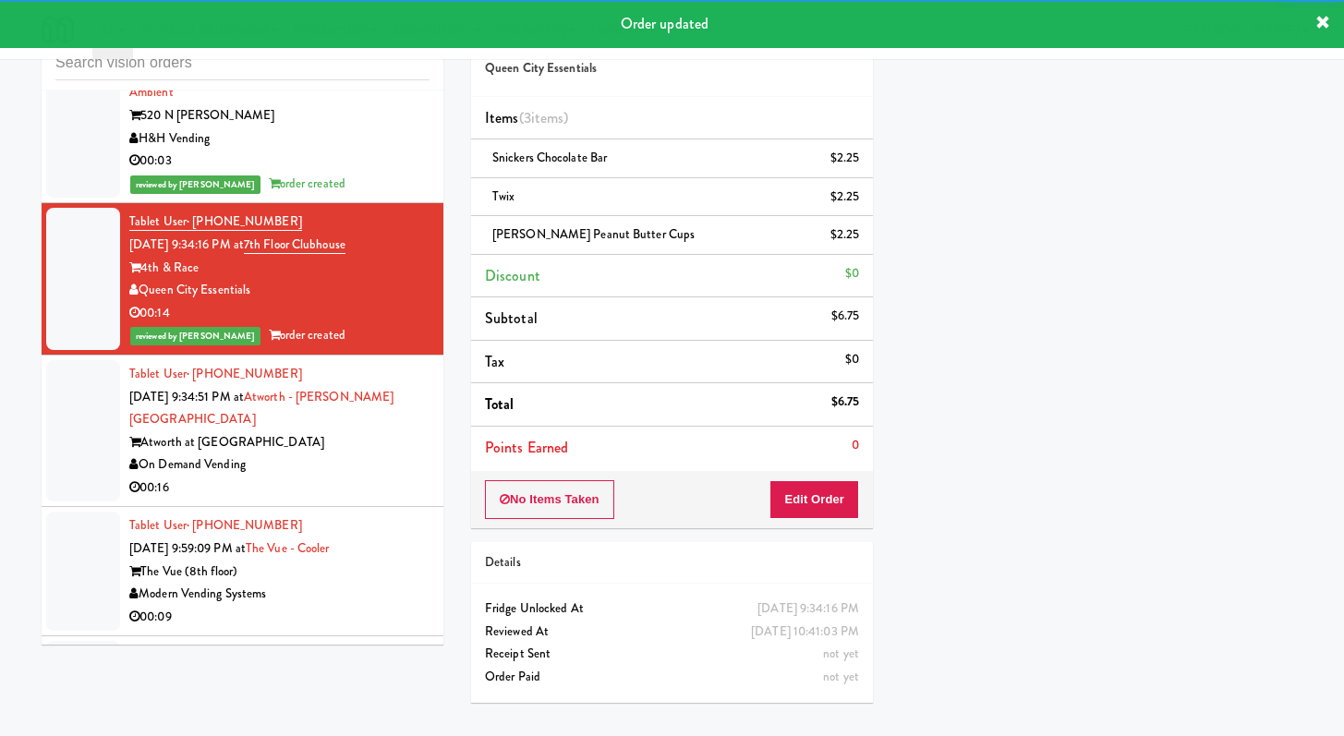
scroll to position [16400, 0]
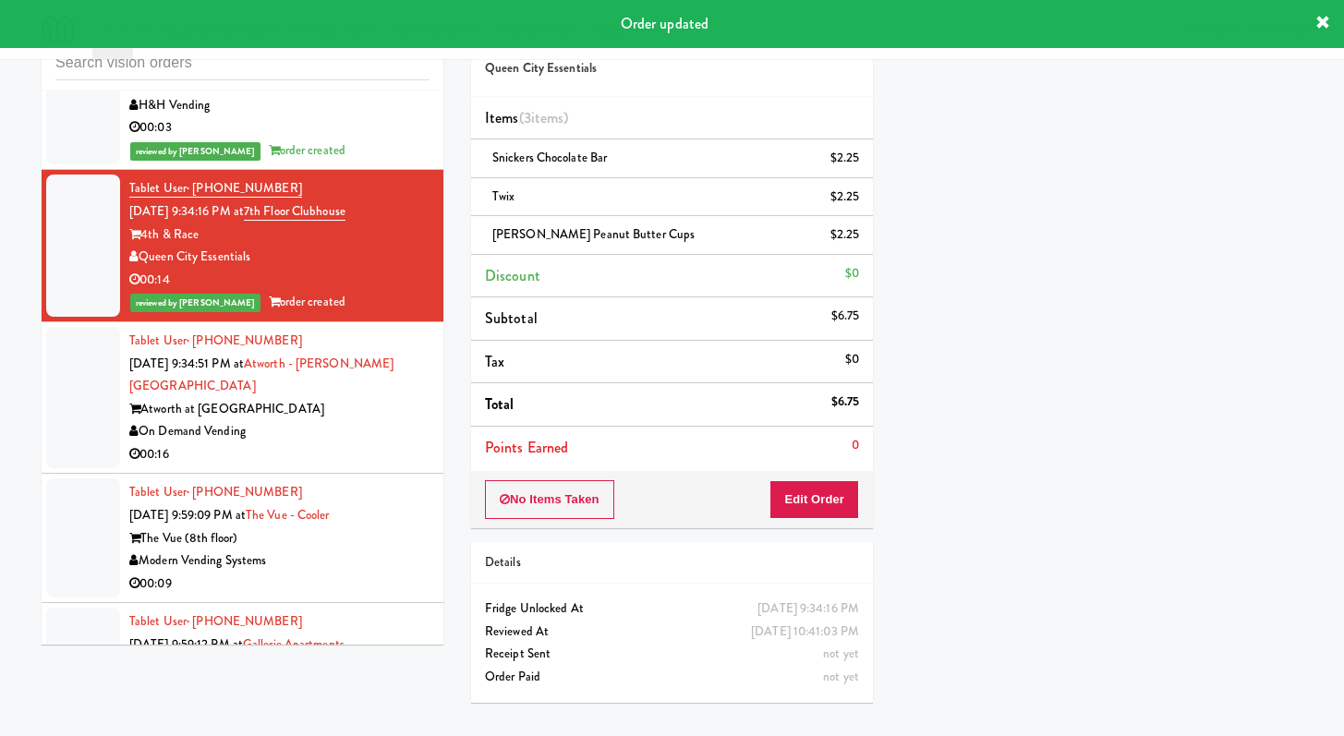
click at [391, 443] on div "On Demand Vending" at bounding box center [279, 431] width 300 height 23
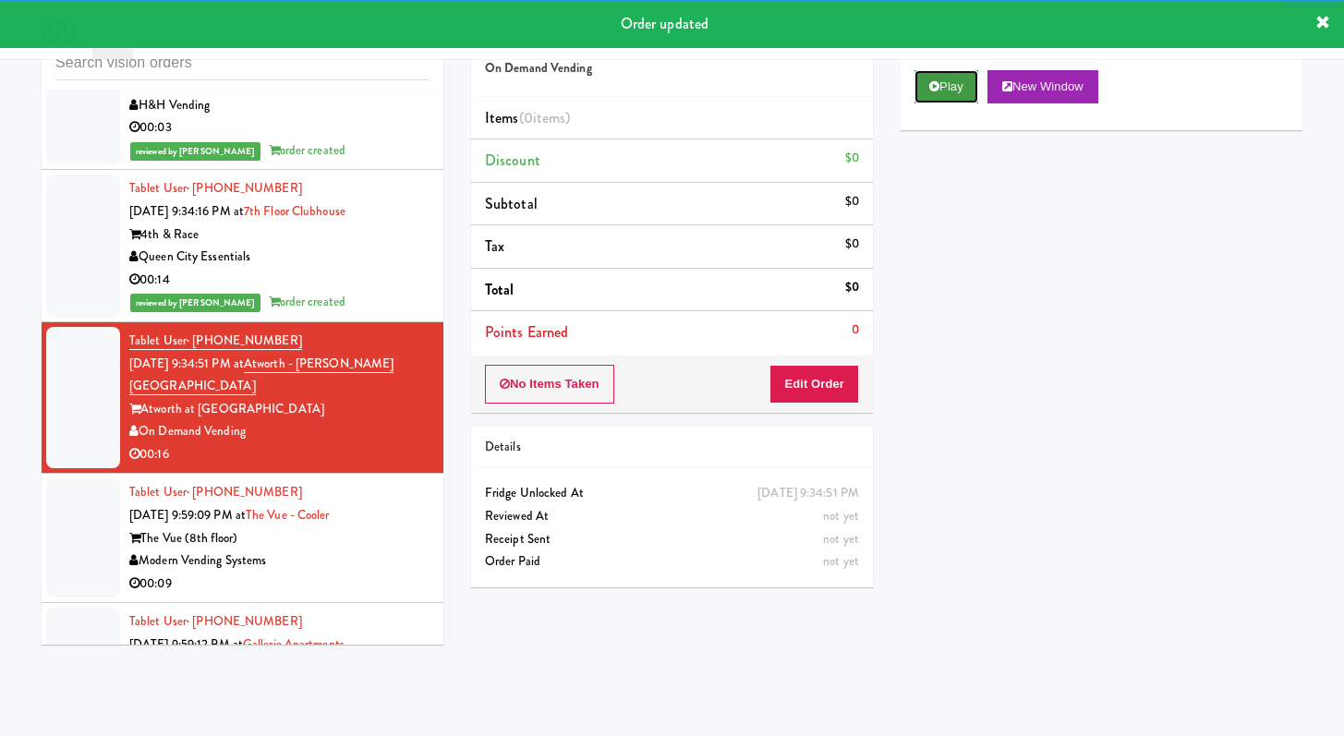
click at [947, 96] on button "Play" at bounding box center [946, 86] width 64 height 33
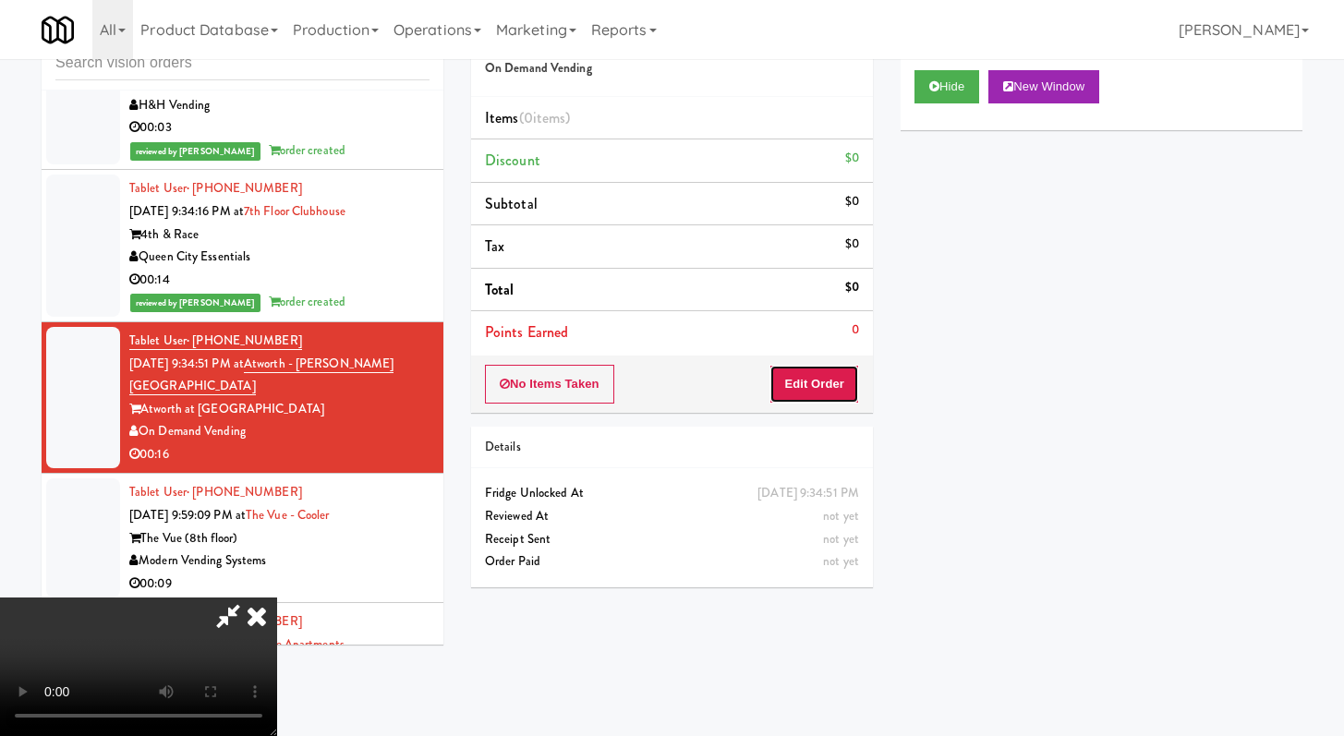
click at [805, 391] on button "Edit Order" at bounding box center [814, 384] width 90 height 39
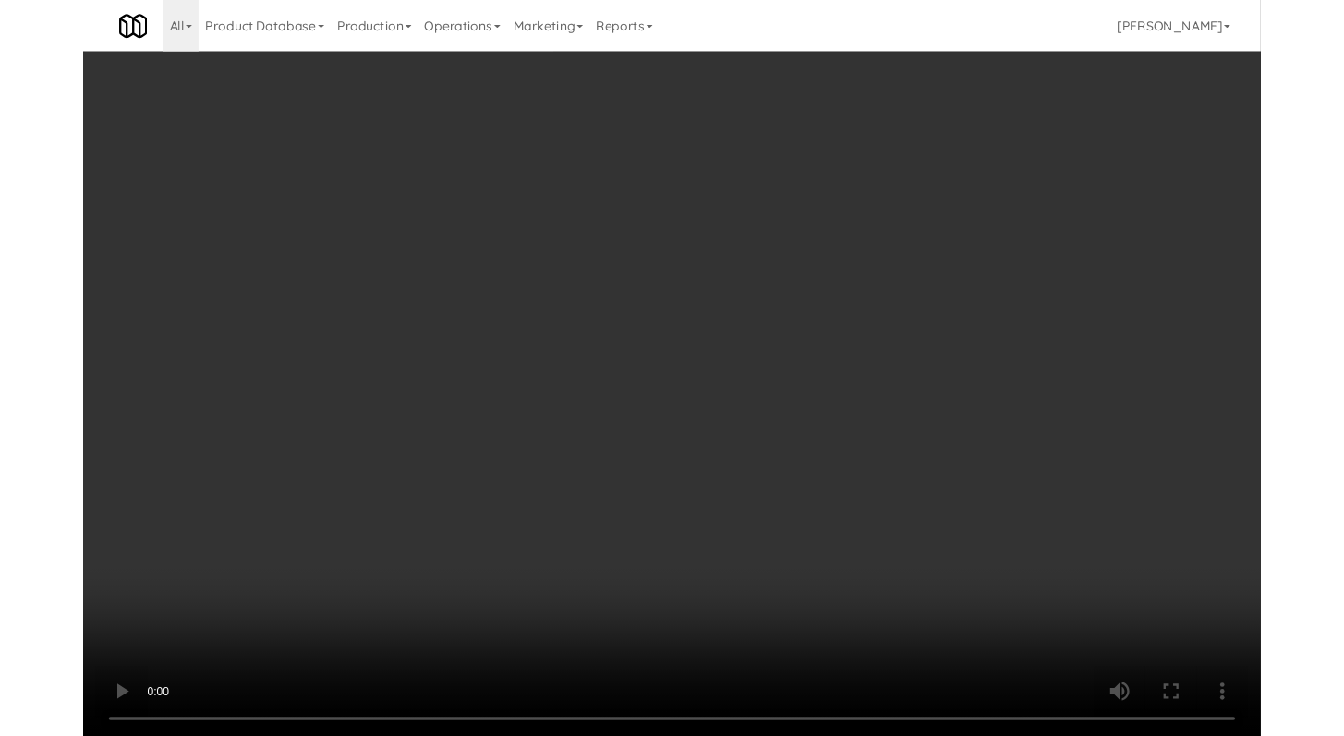
scroll to position [16332, 0]
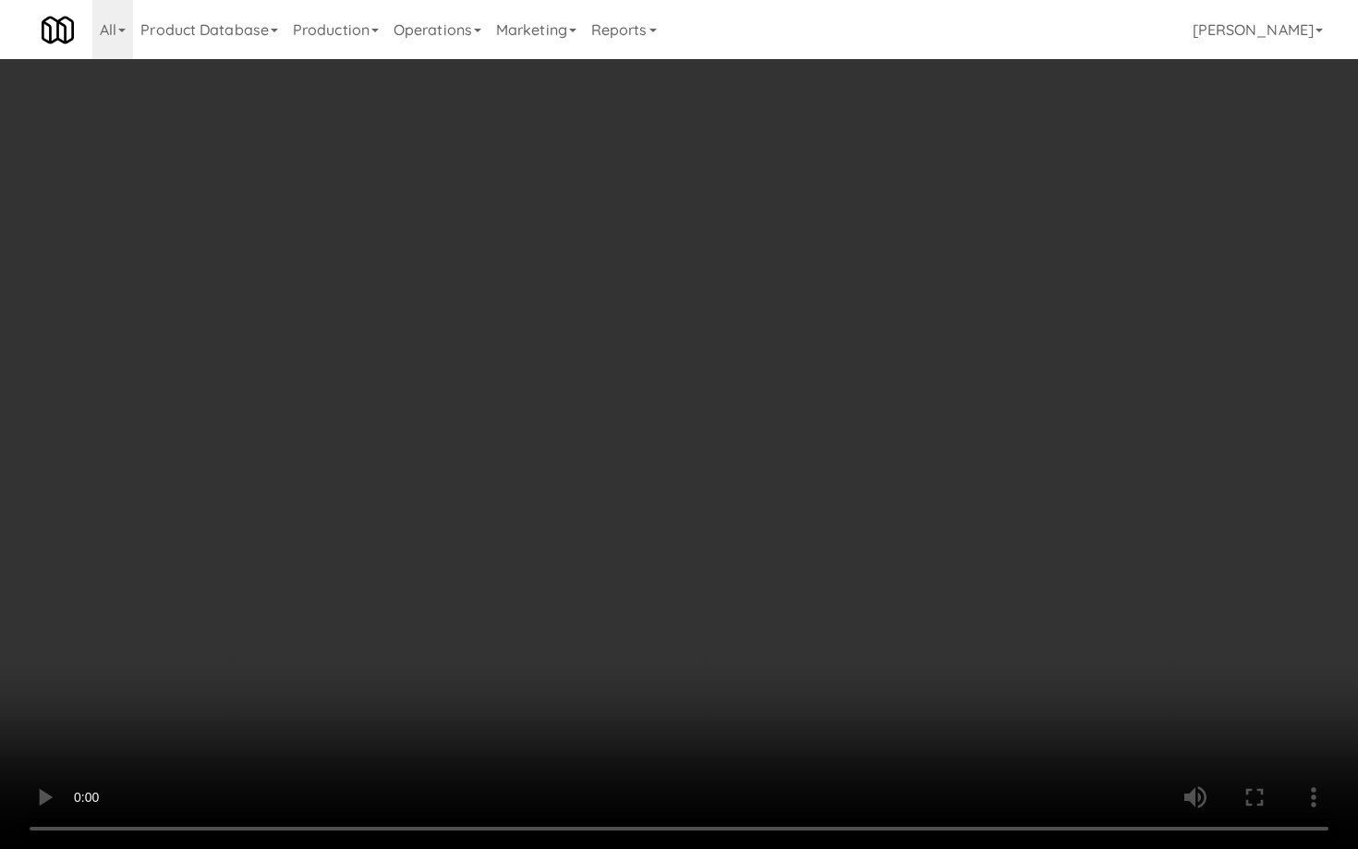
click at [279, 586] on video at bounding box center [679, 424] width 1358 height 849
click at [250, 585] on video at bounding box center [679, 424] width 1358 height 849
click at [248, 587] on video at bounding box center [679, 424] width 1358 height 849
click at [906, 401] on video at bounding box center [679, 424] width 1358 height 849
click at [874, 412] on video at bounding box center [679, 424] width 1358 height 849
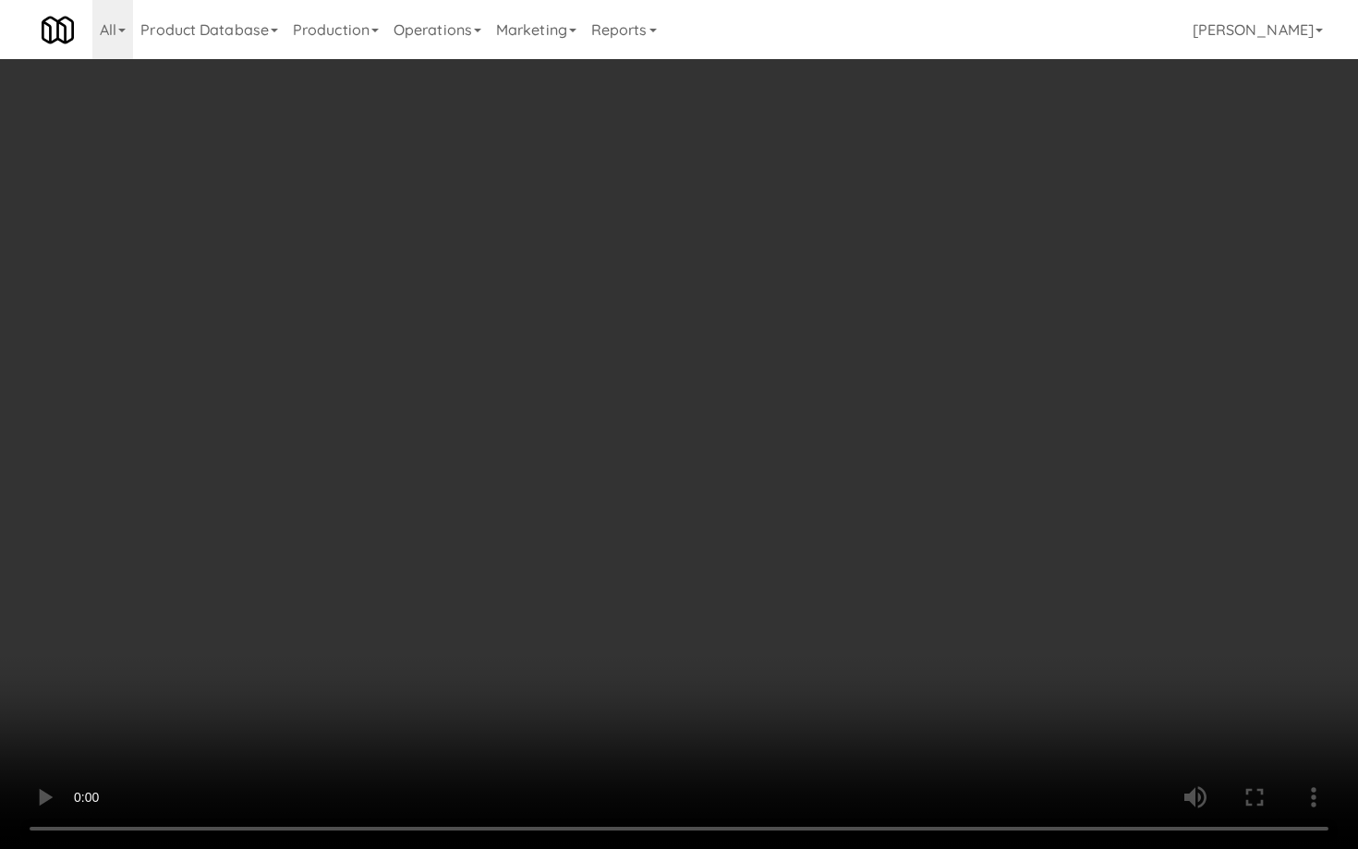
click at [873, 413] on video at bounding box center [679, 424] width 1358 height 849
click at [1107, 624] on video at bounding box center [679, 424] width 1358 height 849
click at [1105, 622] on video at bounding box center [679, 424] width 1358 height 849
click at [1099, 622] on video at bounding box center [679, 424] width 1358 height 849
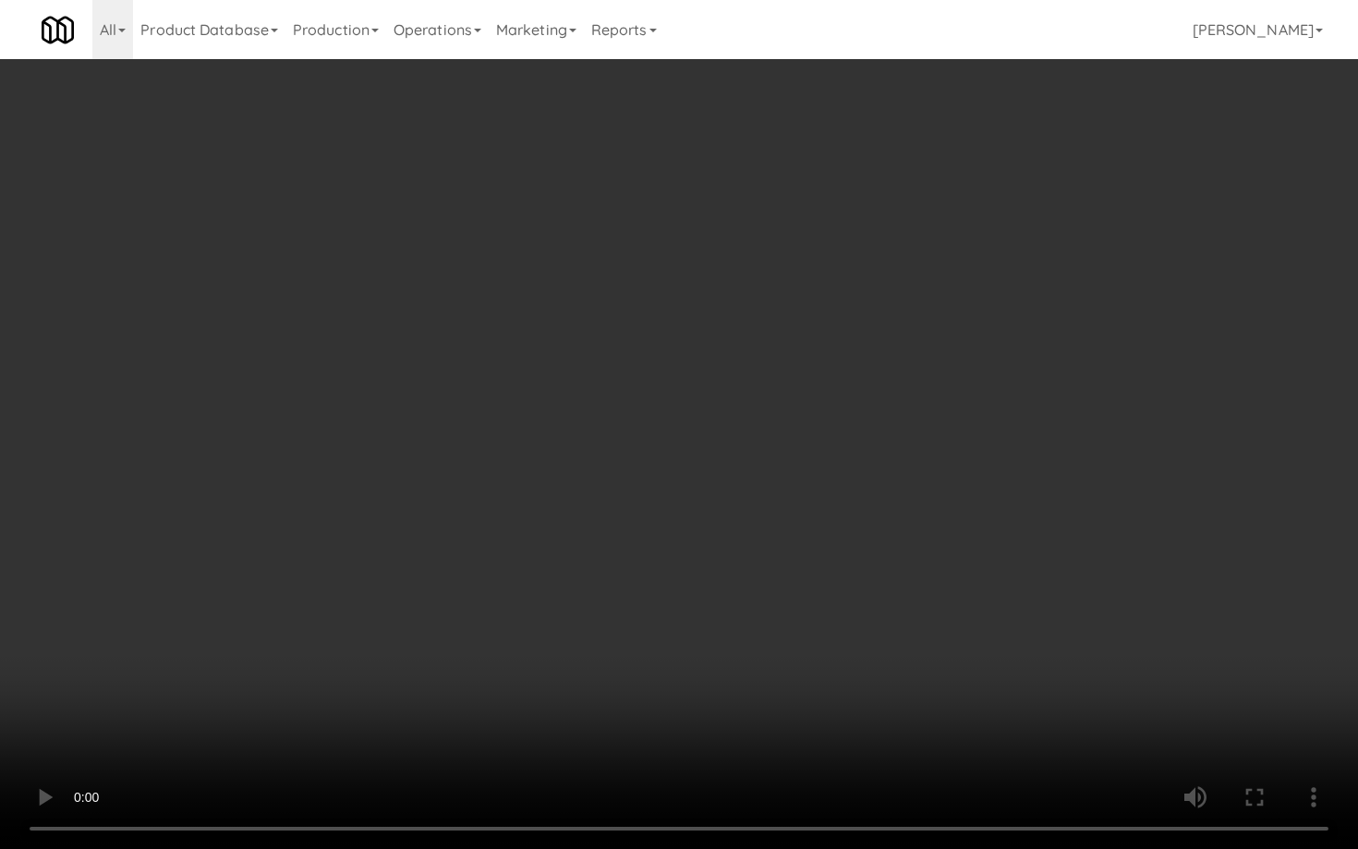
click at [1099, 622] on video at bounding box center [679, 424] width 1358 height 849
click at [1086, 622] on video at bounding box center [679, 424] width 1358 height 849
click at [1068, 617] on video at bounding box center [679, 424] width 1358 height 849
click at [1071, 604] on video at bounding box center [679, 424] width 1358 height 849
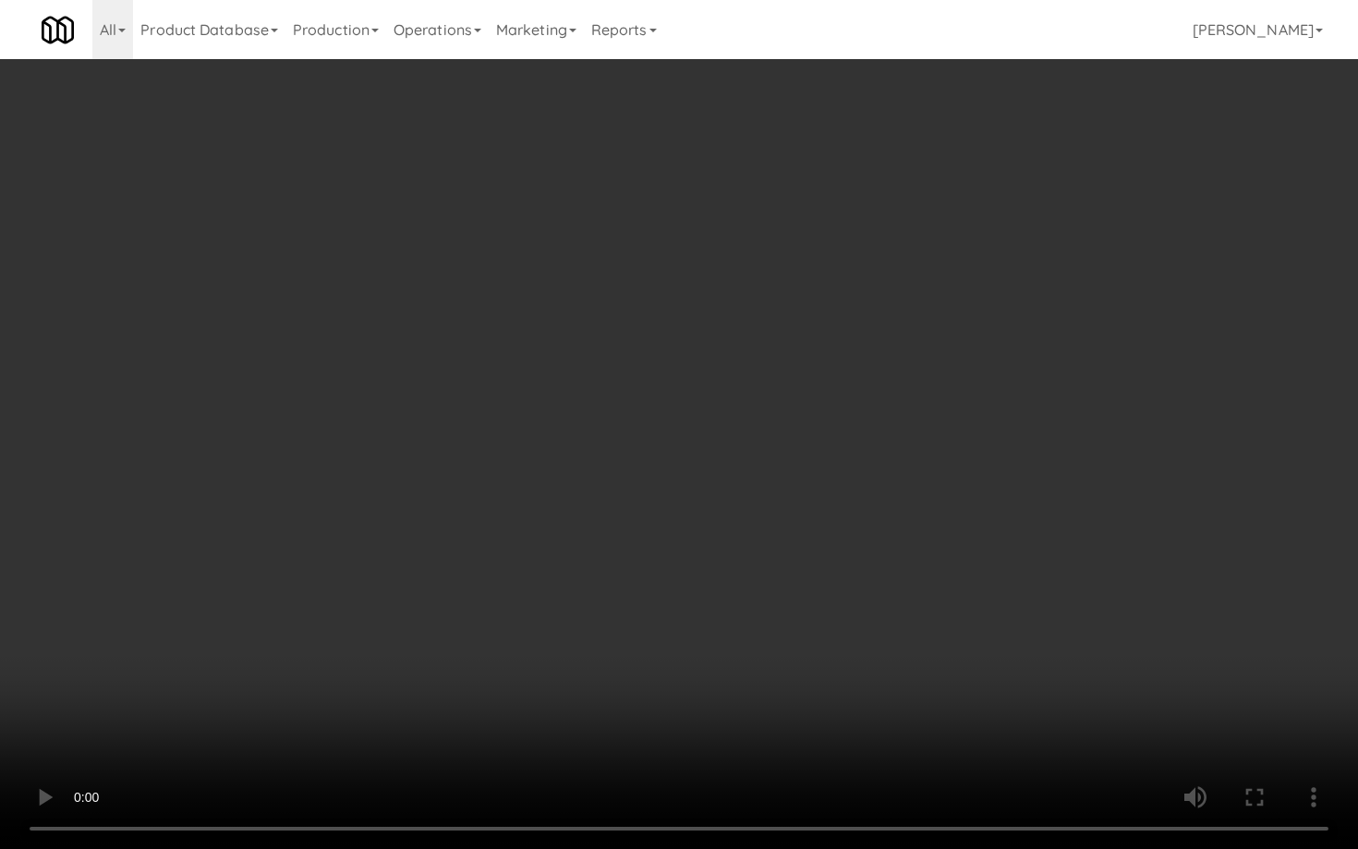
click at [1071, 604] on video at bounding box center [679, 424] width 1358 height 849
click at [792, 679] on video at bounding box center [679, 424] width 1358 height 849
click at [789, 683] on video at bounding box center [679, 424] width 1358 height 849
click at [981, 696] on video at bounding box center [679, 424] width 1358 height 849
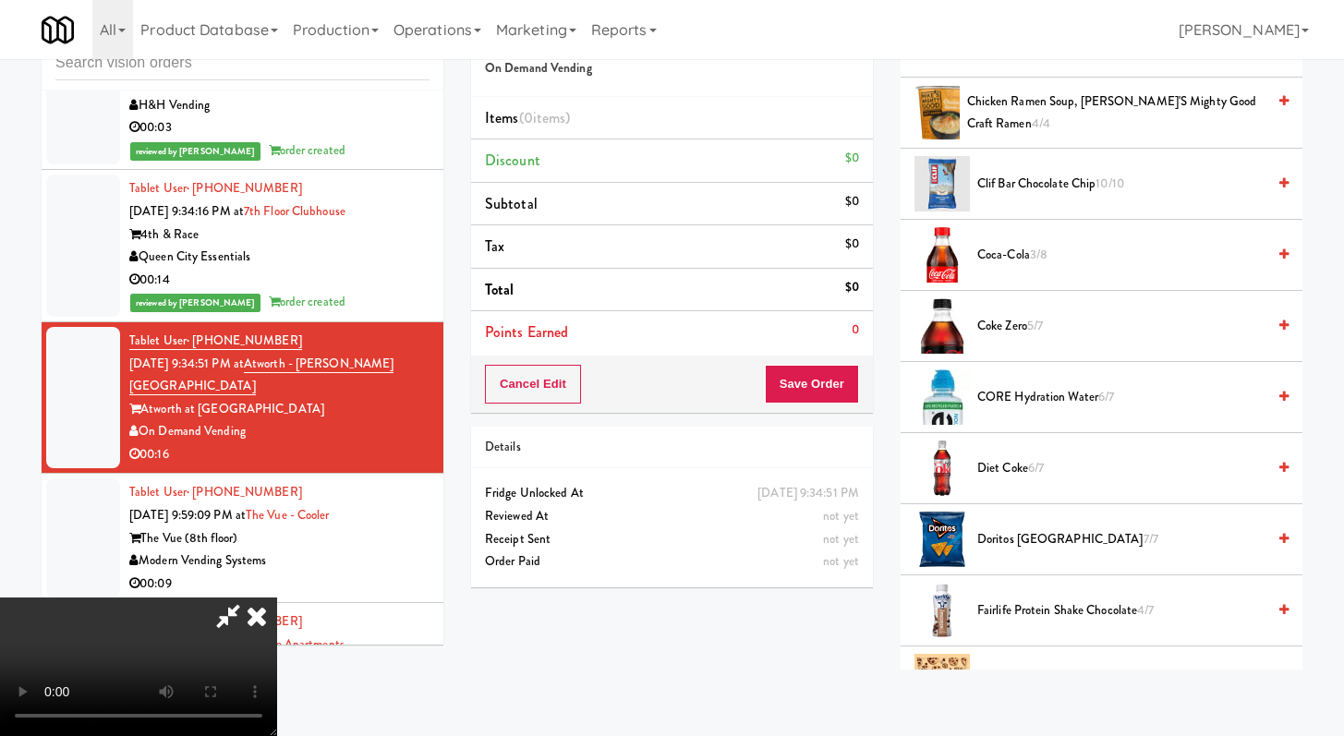
scroll to position [638, 0]
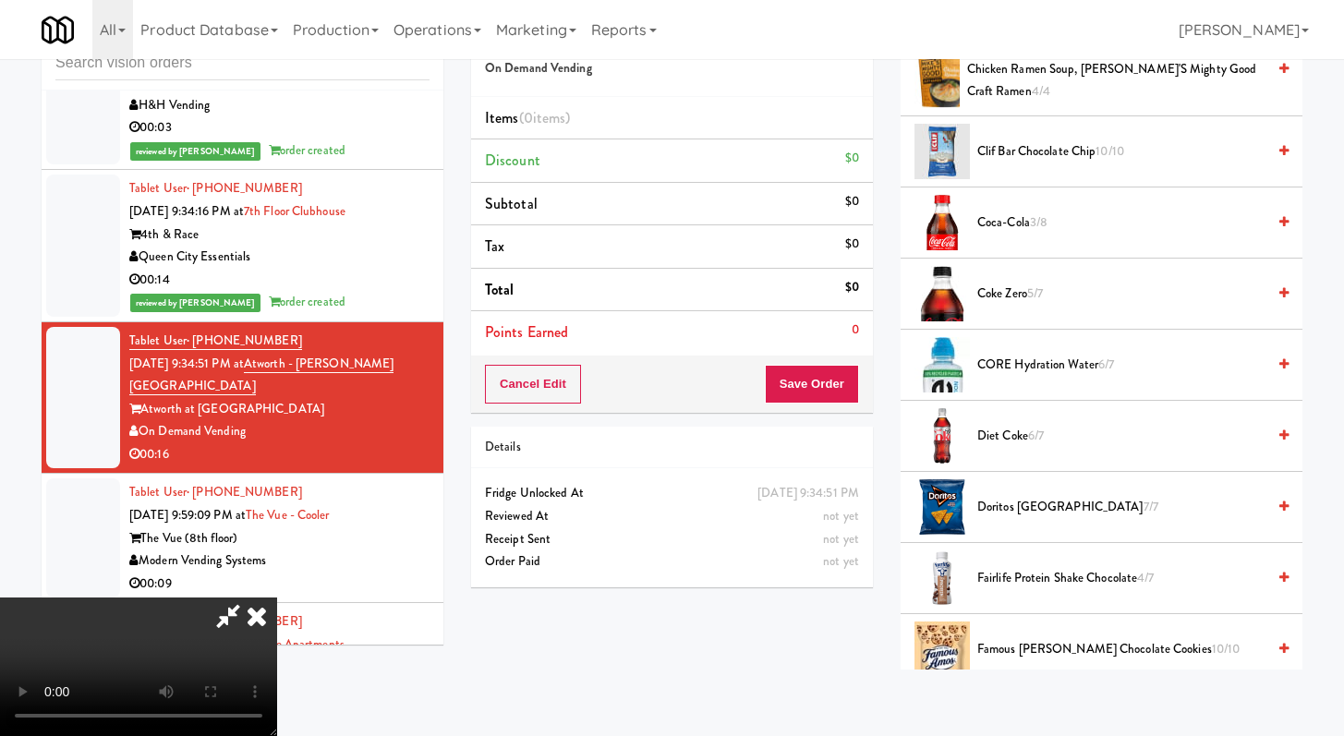
click at [1027, 142] on span "Clif Bar Chocolate Chip 10/10" at bounding box center [1121, 151] width 288 height 23
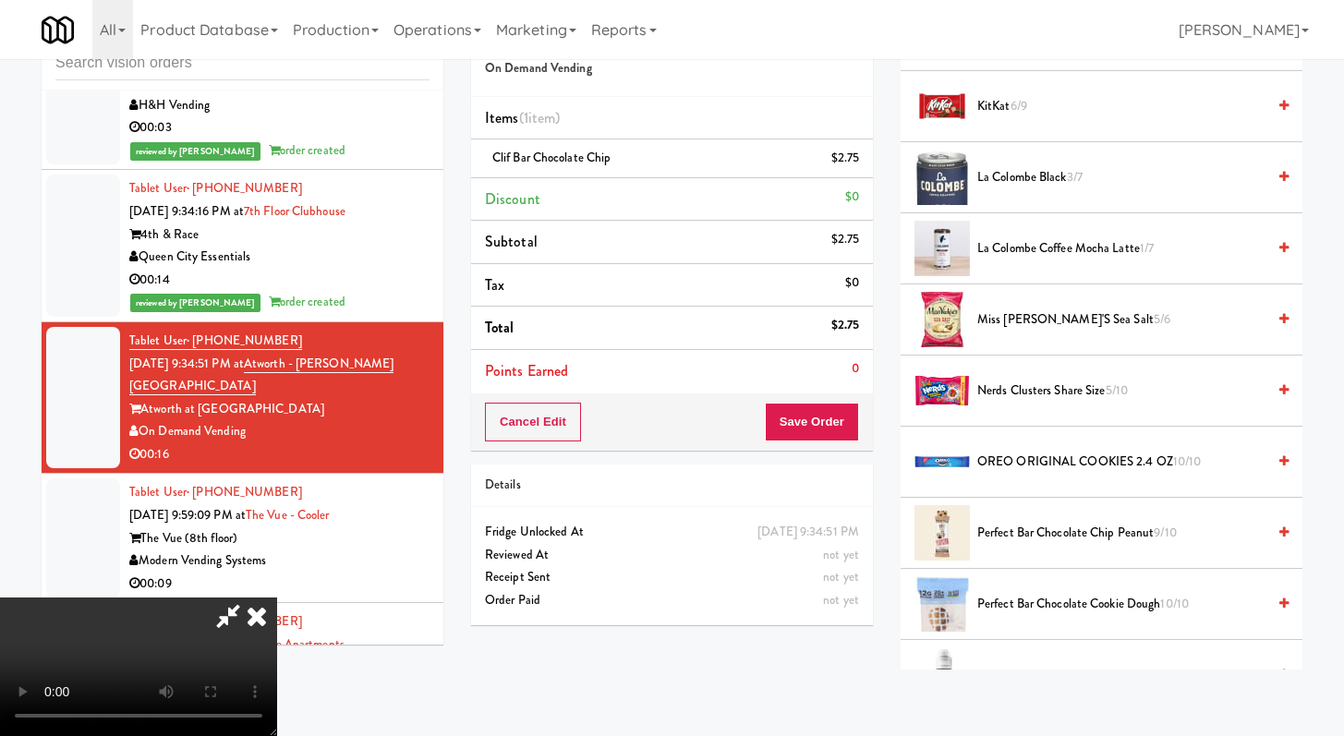
scroll to position [1496, 0]
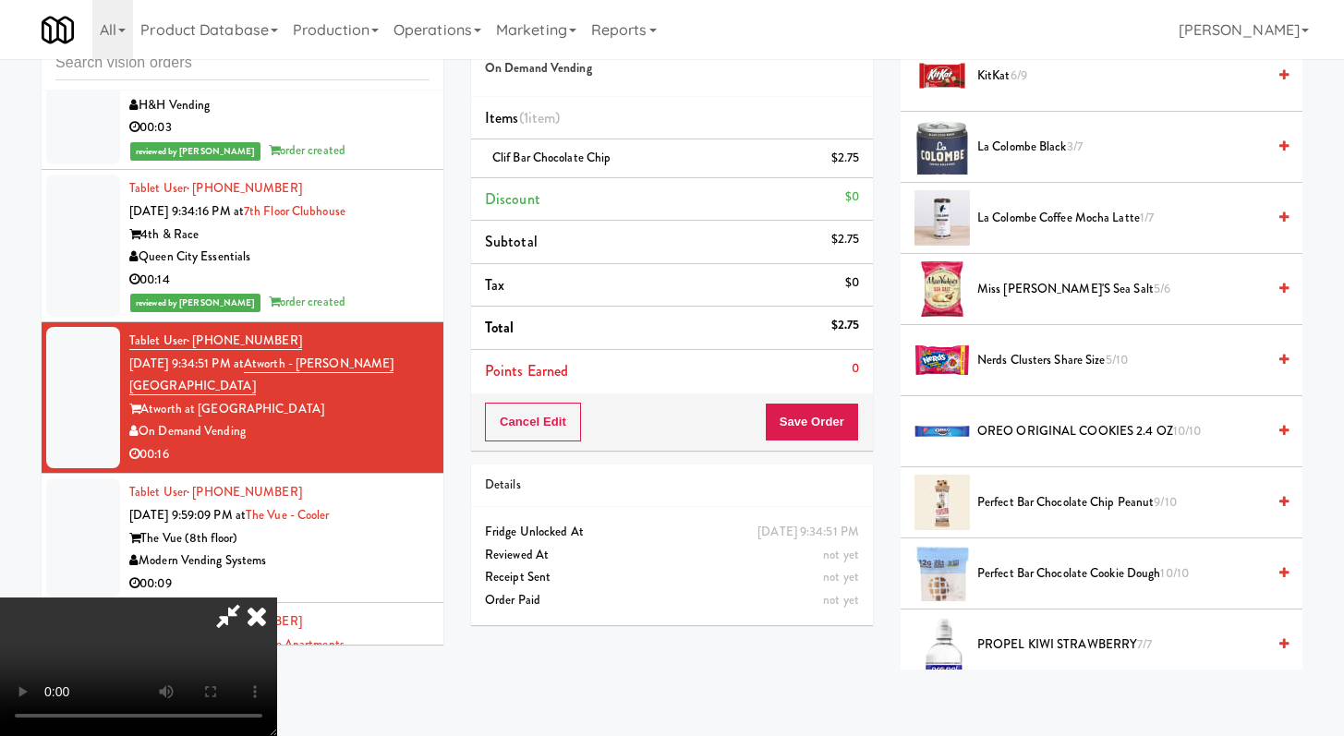
click at [1043, 550] on li "Perfect Bar Chocolate Cookie Dough 10/10" at bounding box center [1101, 573] width 402 height 71
click at [1040, 577] on span "Perfect Bar Chocolate Cookie Dough 10/10" at bounding box center [1121, 573] width 288 height 23
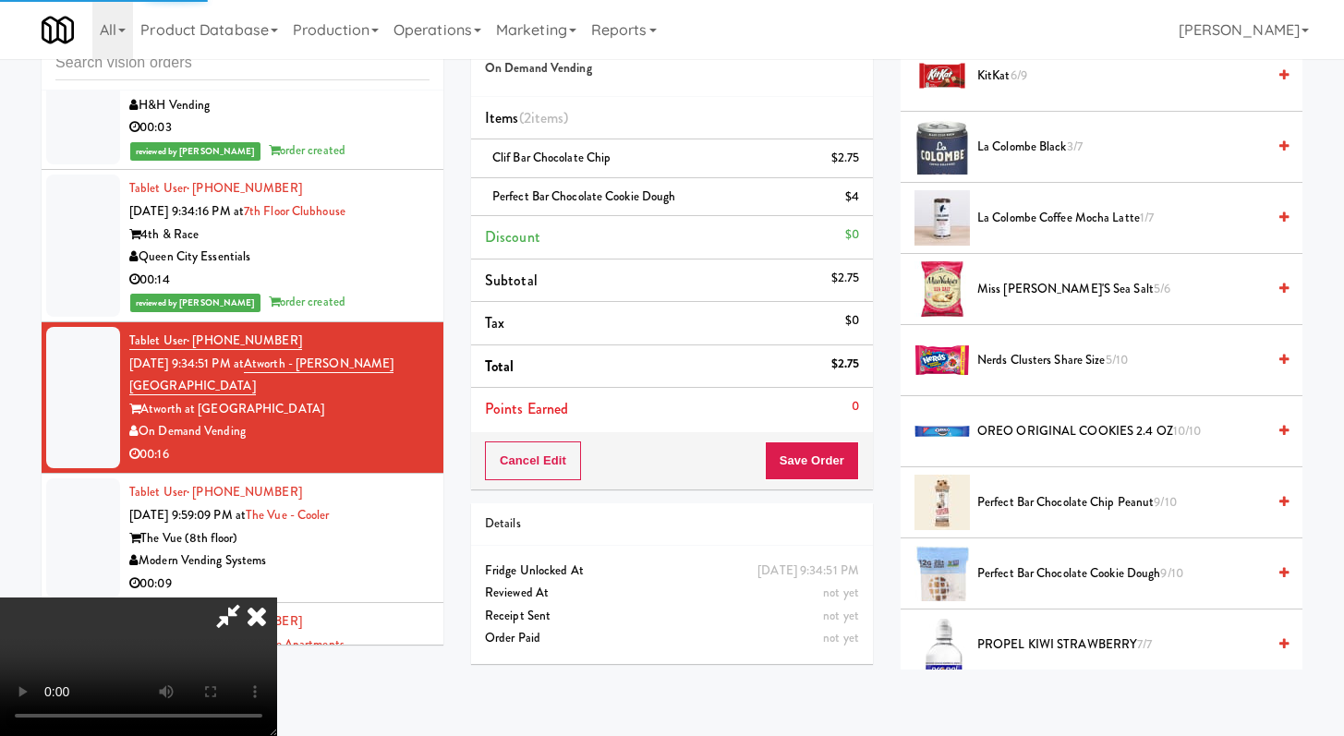
scroll to position [159, 0]
click at [277, 598] on video at bounding box center [138, 667] width 277 height 139
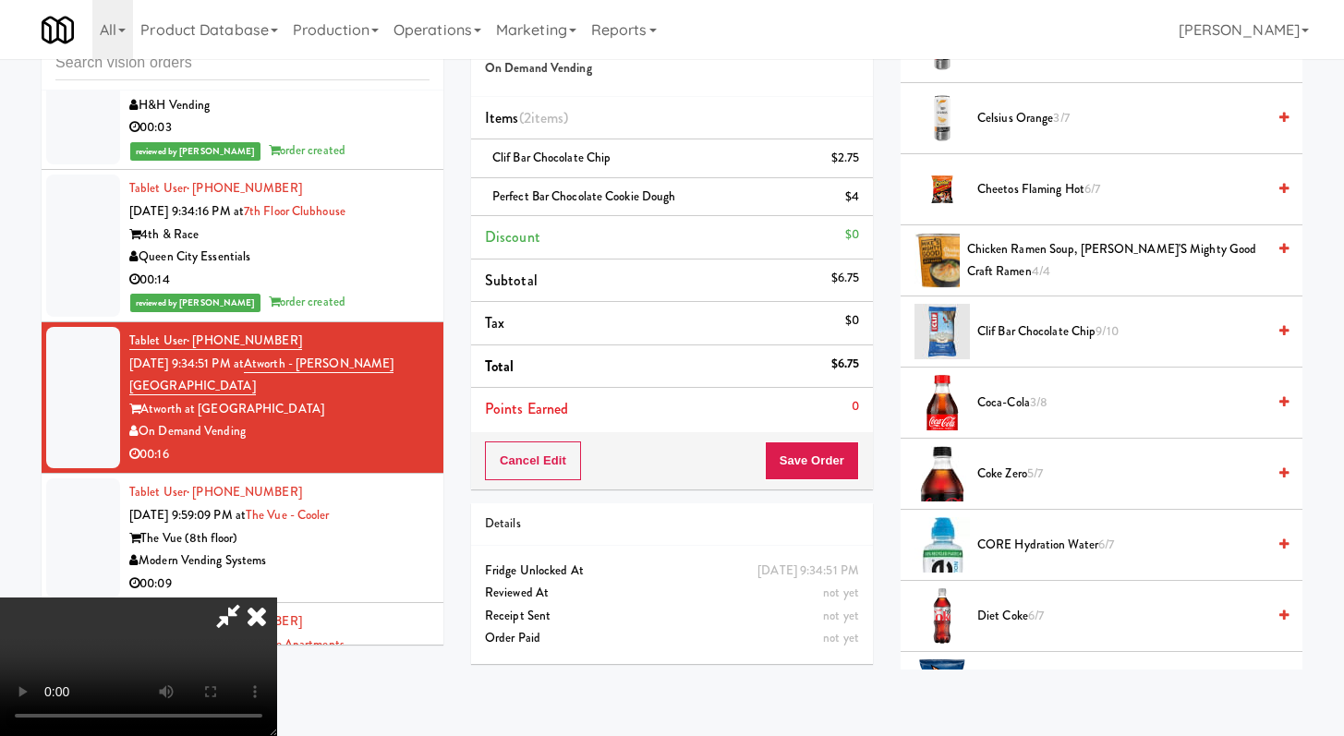
scroll to position [654, 0]
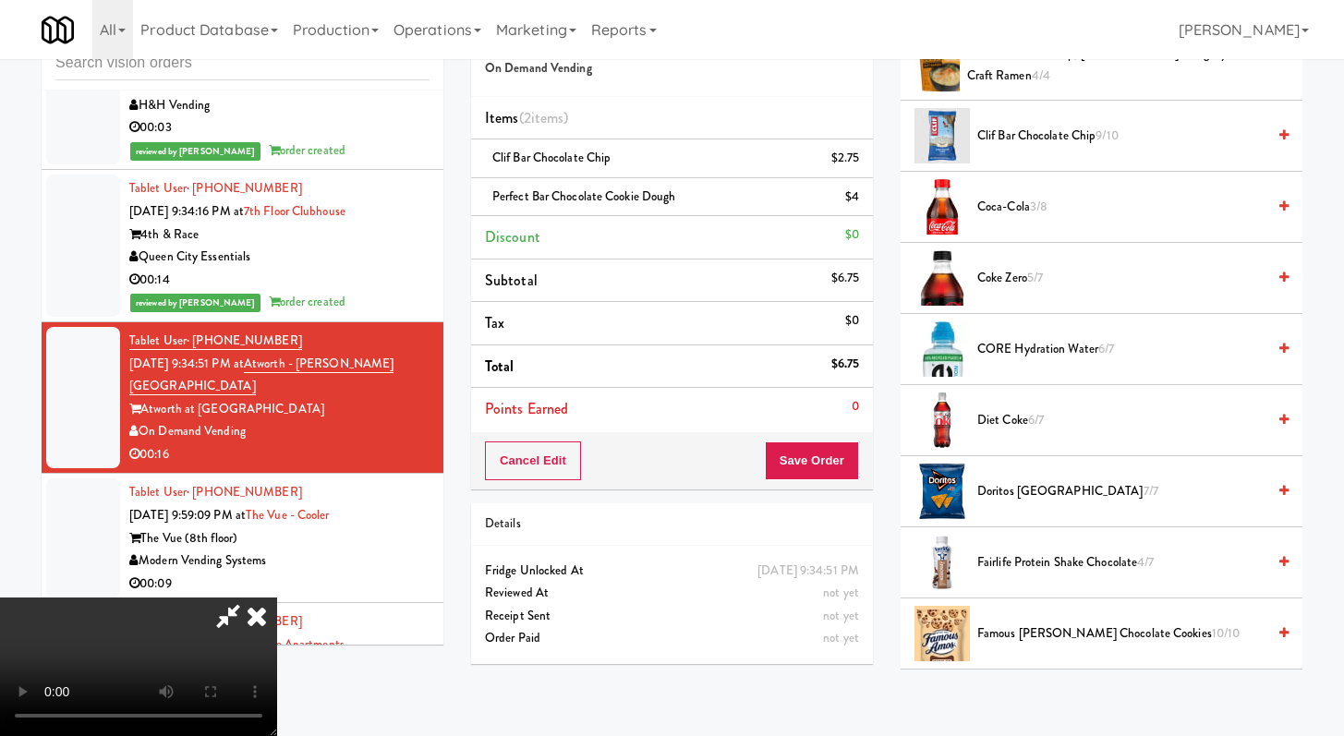
click at [277, 598] on video at bounding box center [138, 667] width 277 height 139
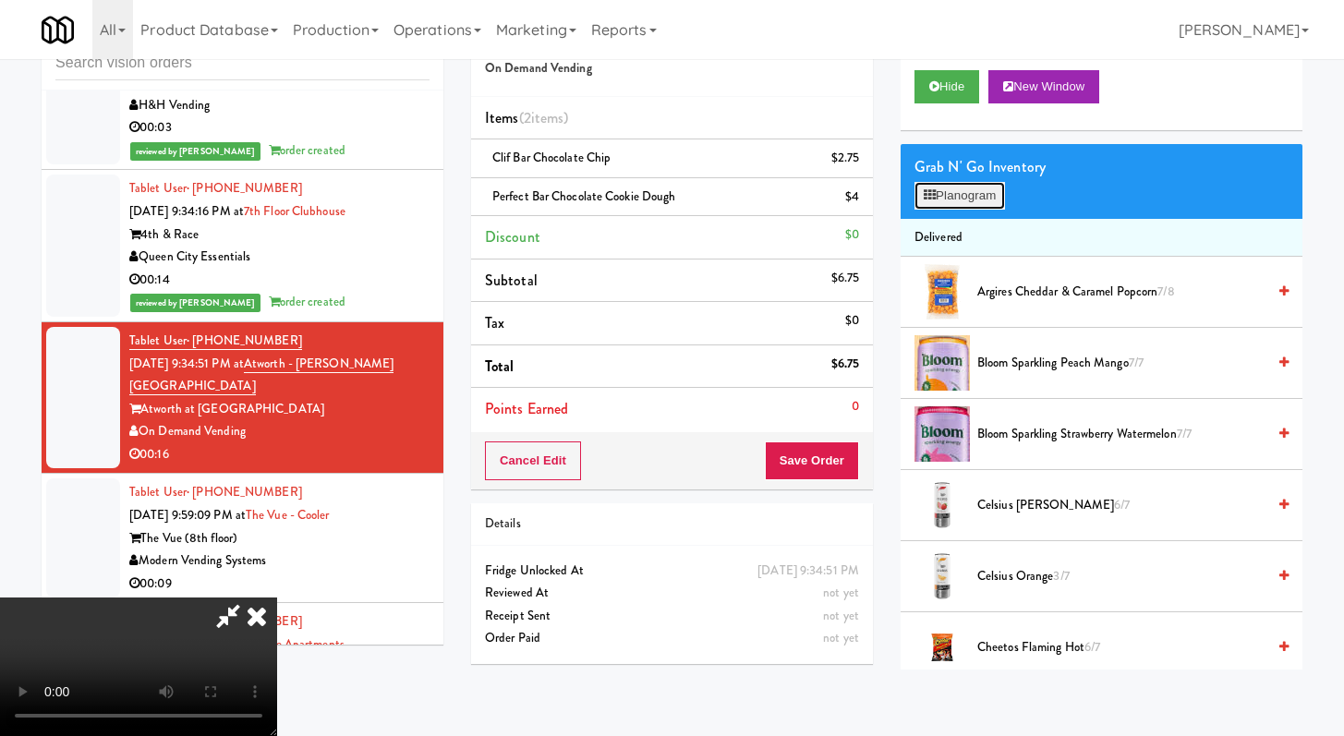
click at [950, 199] on button "Planogram" at bounding box center [959, 196] width 91 height 28
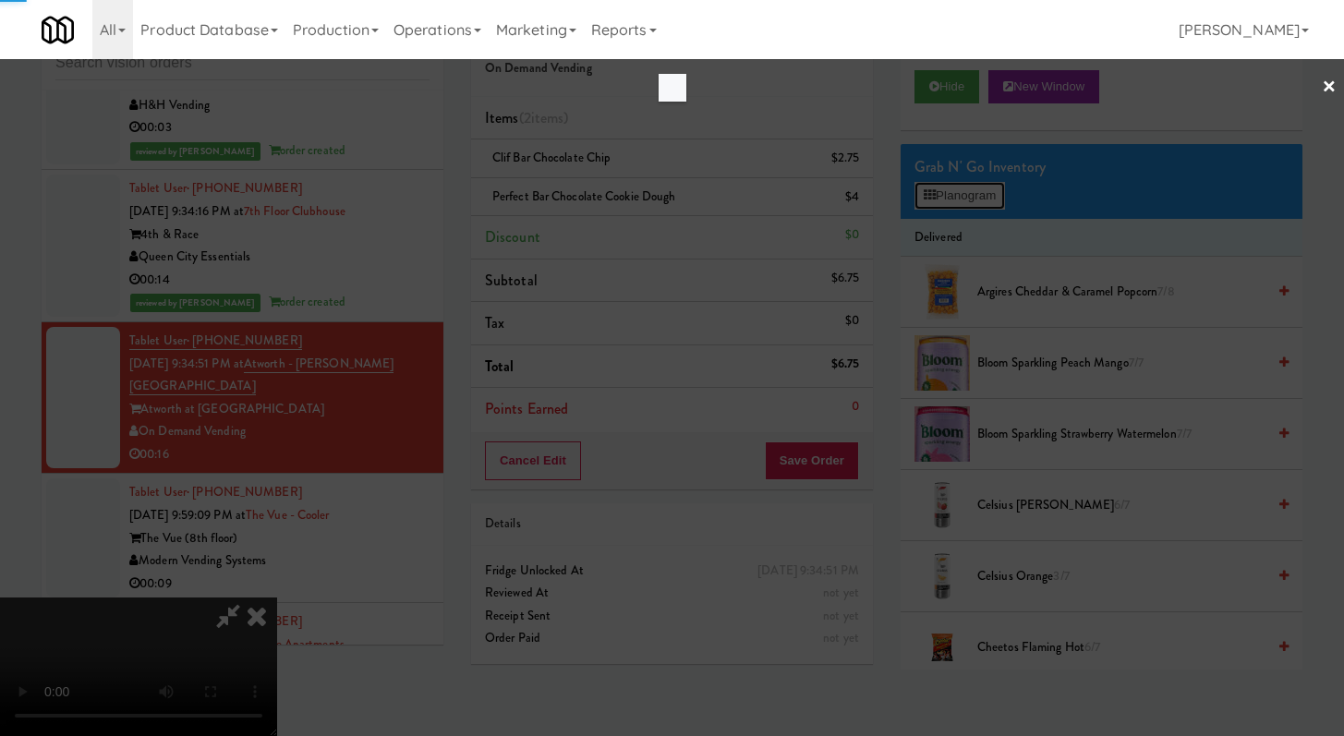
scroll to position [16332, 0]
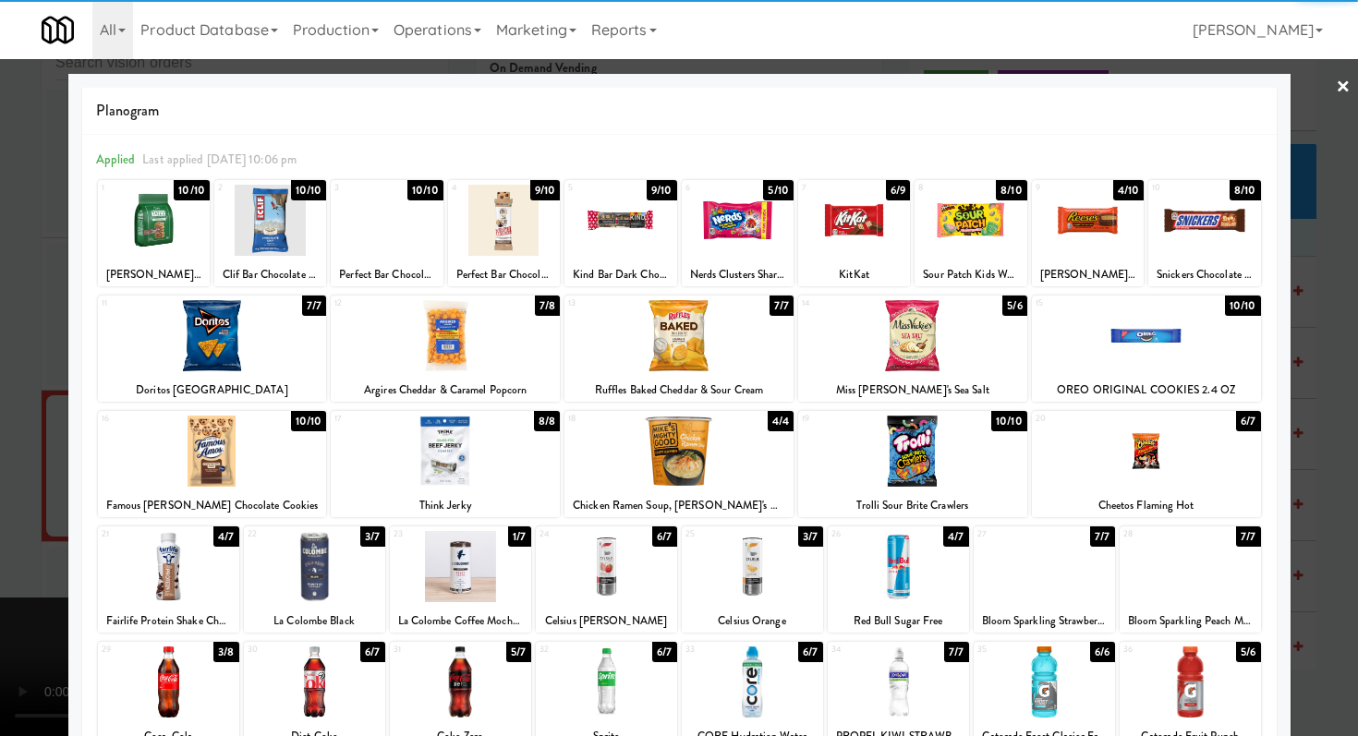
click at [617, 203] on div at bounding box center [620, 220] width 112 height 71
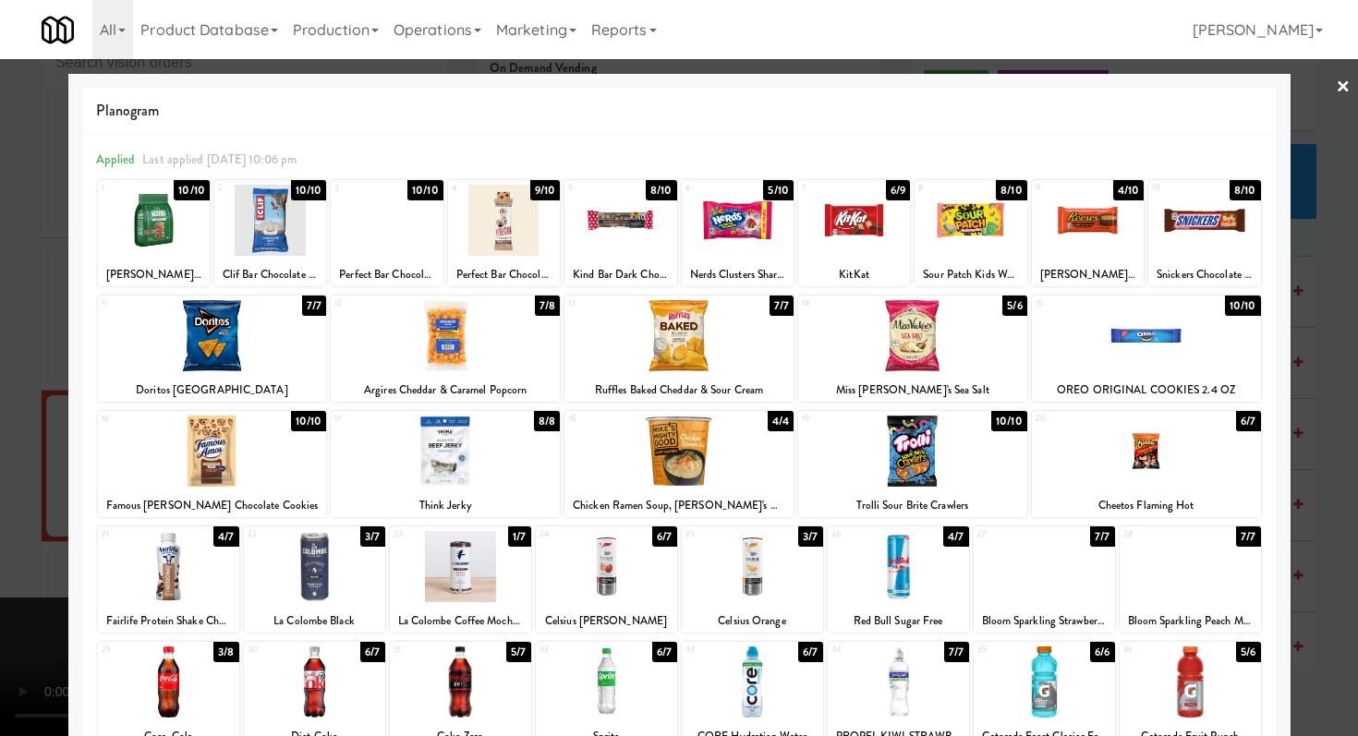
click at [0, 360] on div at bounding box center [679, 368] width 1358 height 736
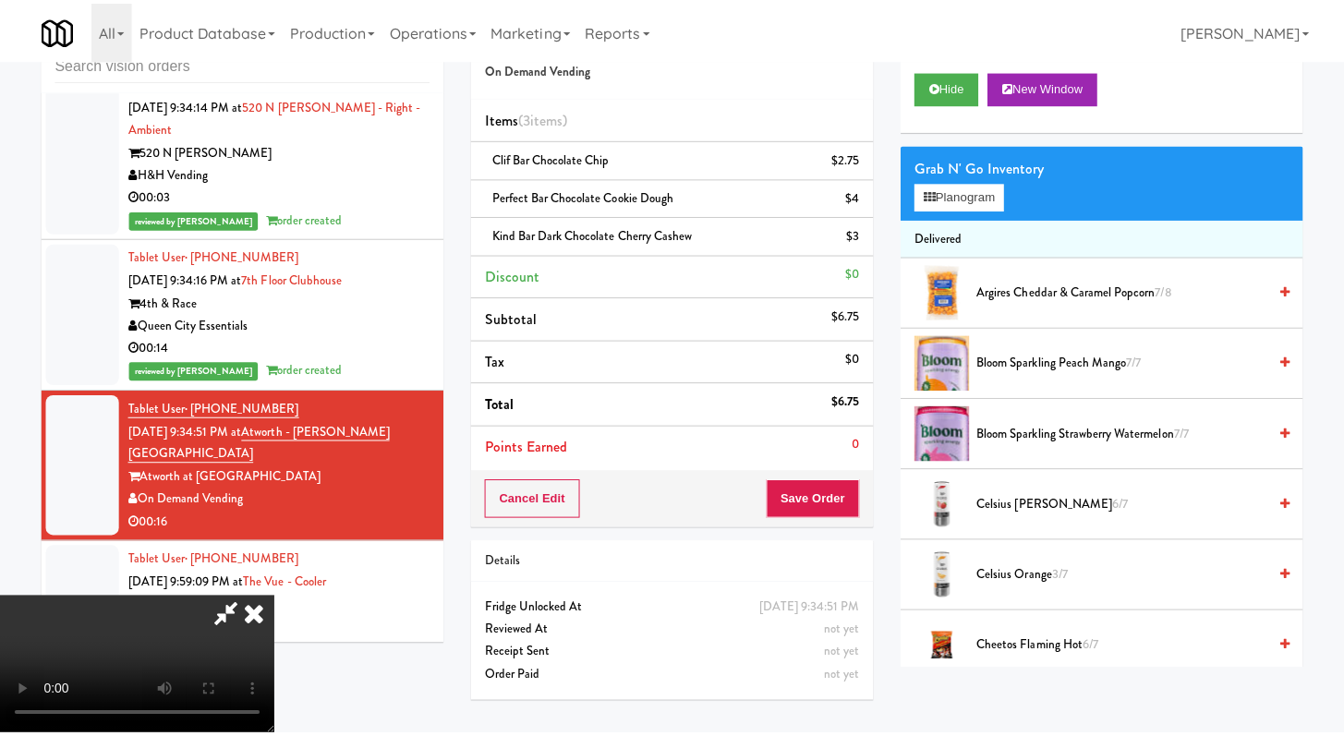
scroll to position [16400, 0]
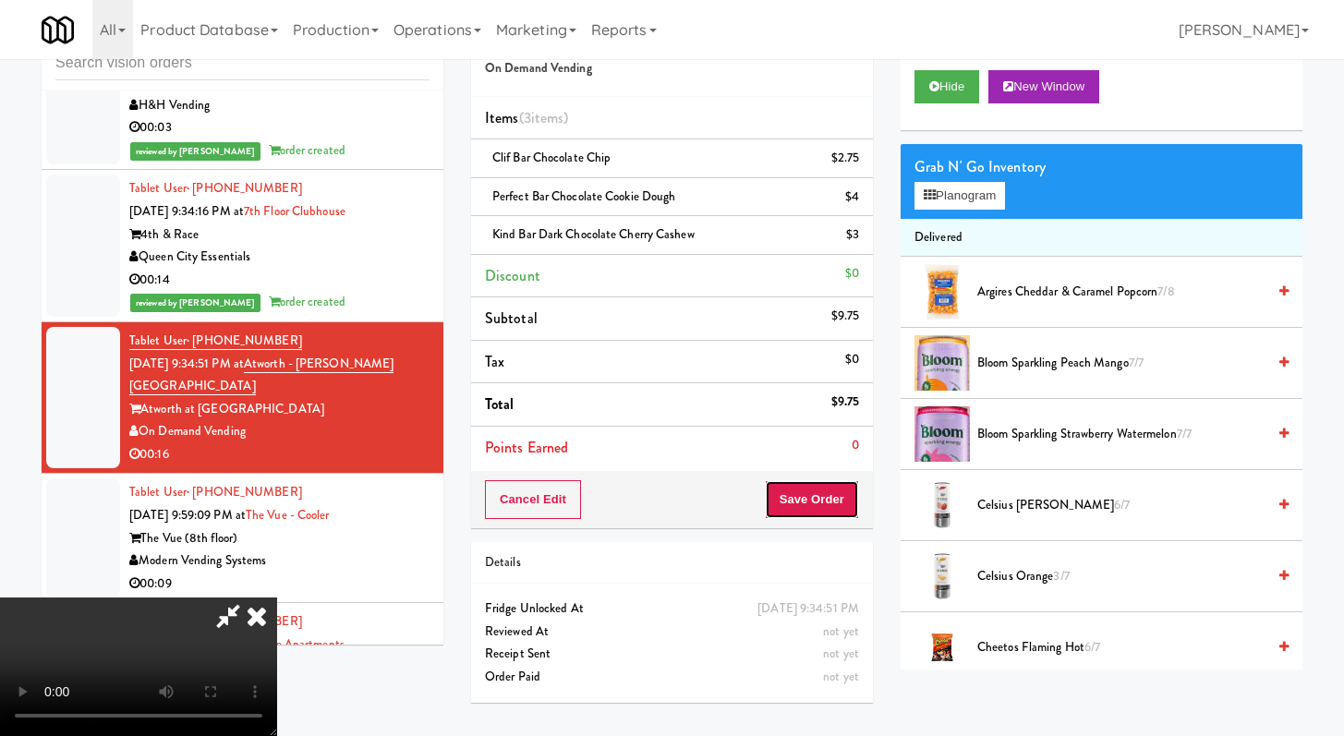
click at [835, 498] on button "Save Order" at bounding box center [812, 499] width 94 height 39
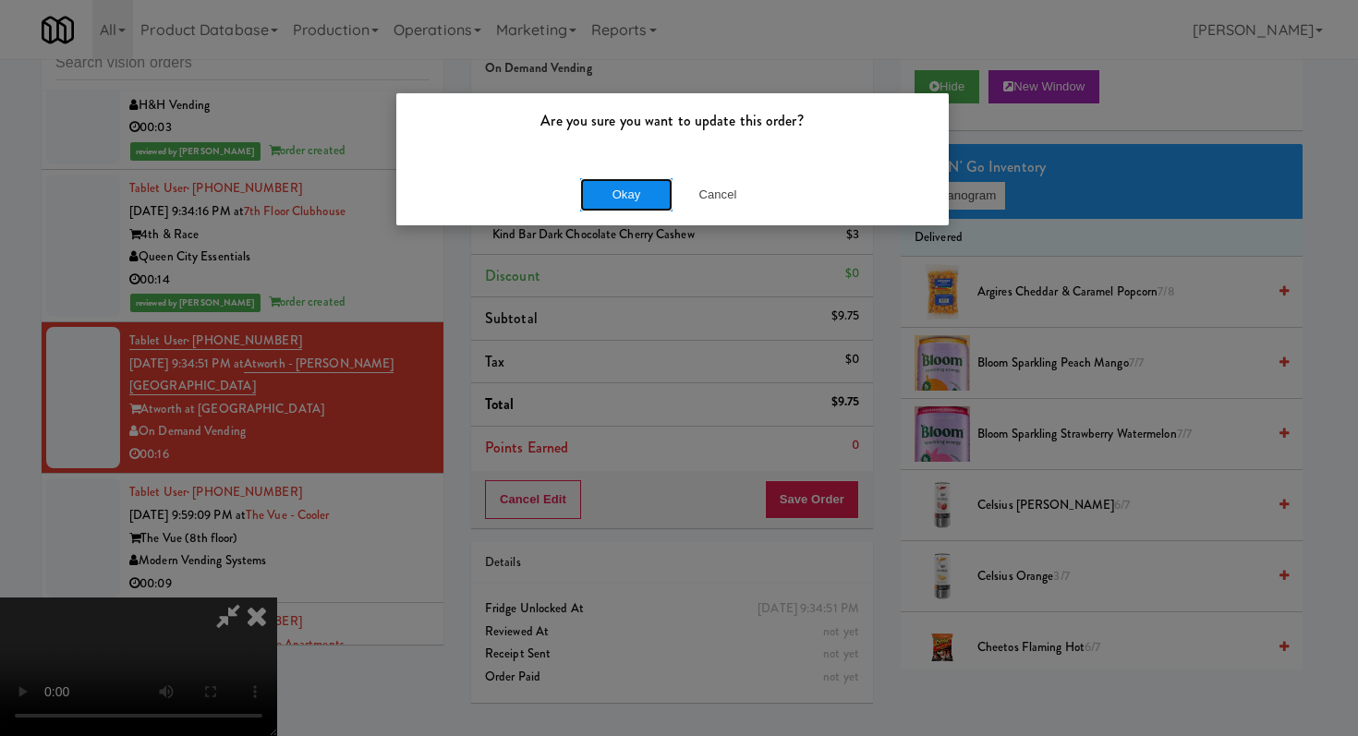
click at [646, 192] on button "Okay" at bounding box center [626, 194] width 92 height 33
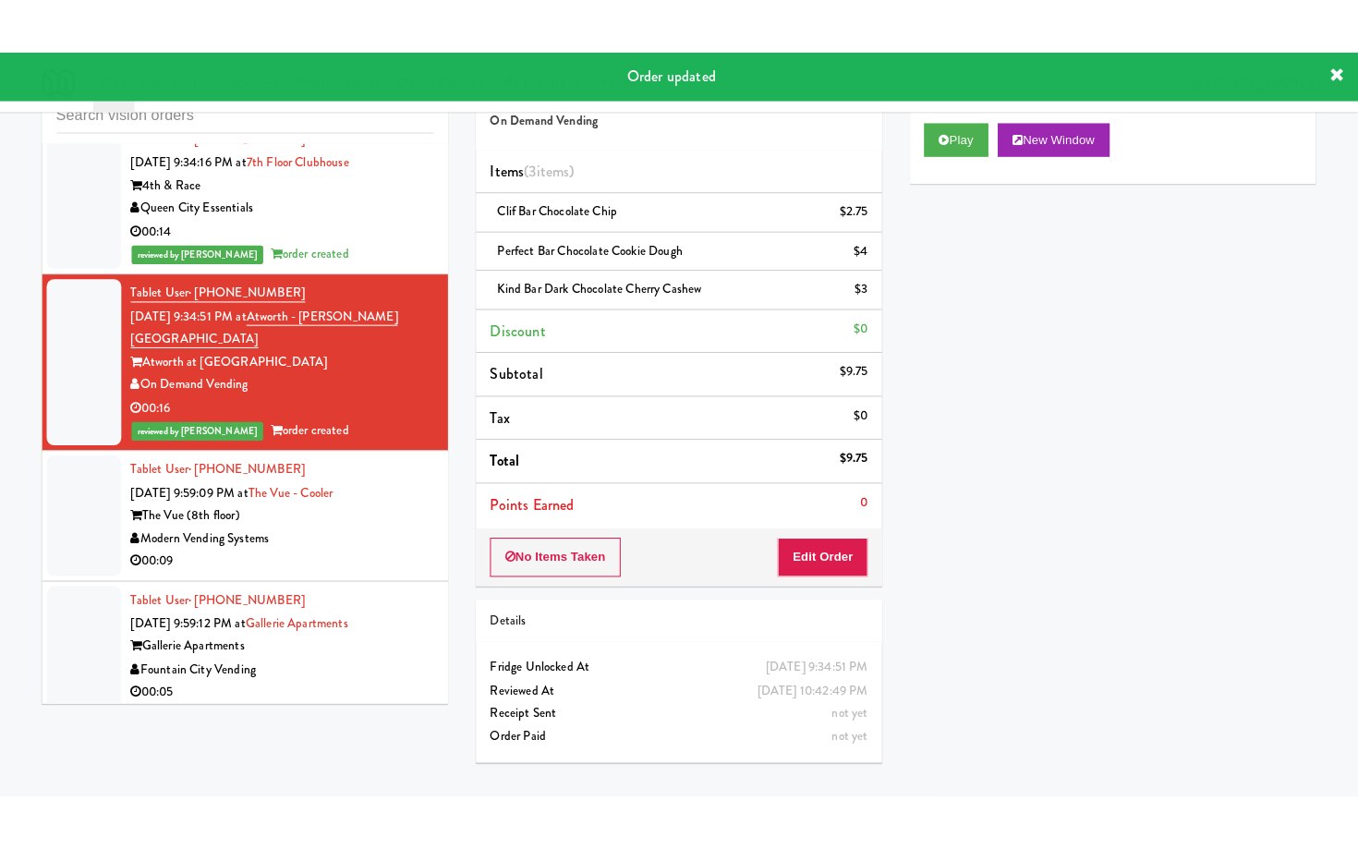
scroll to position [16714, 0]
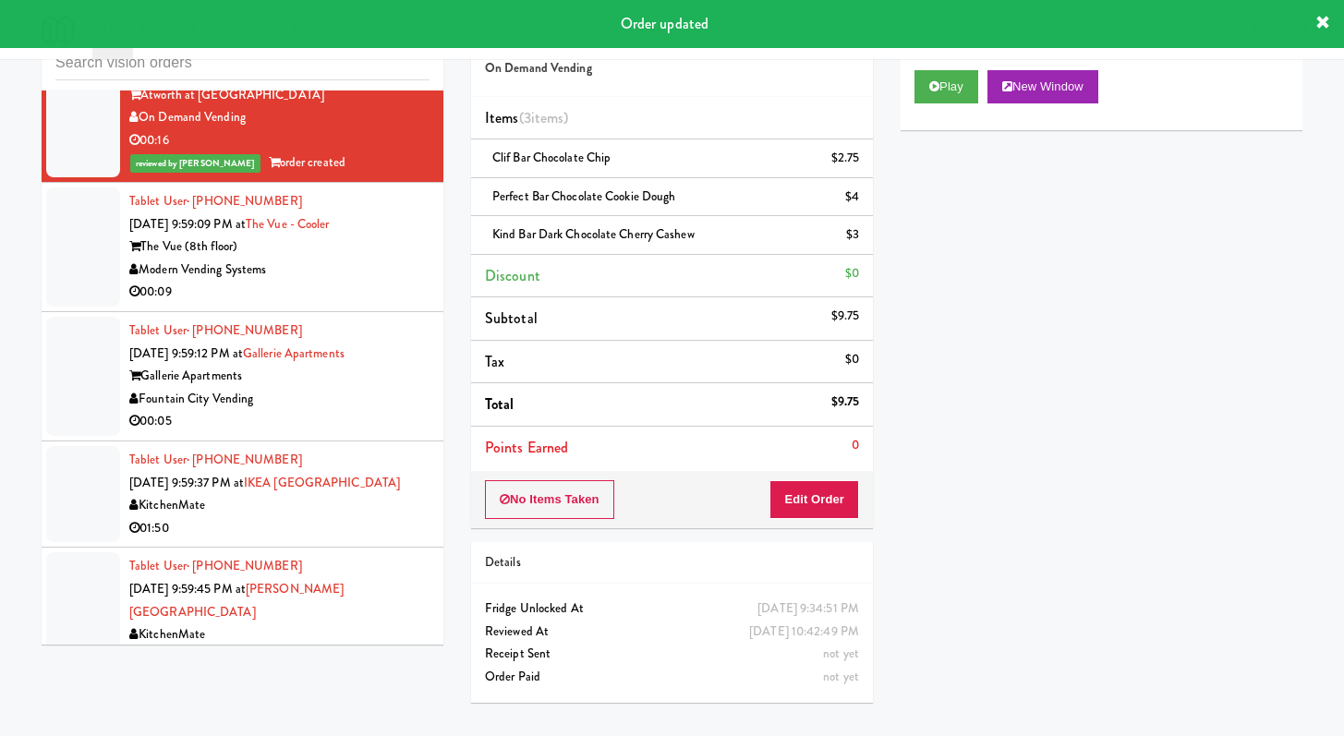
click at [343, 304] on div "00:09" at bounding box center [279, 292] width 300 height 23
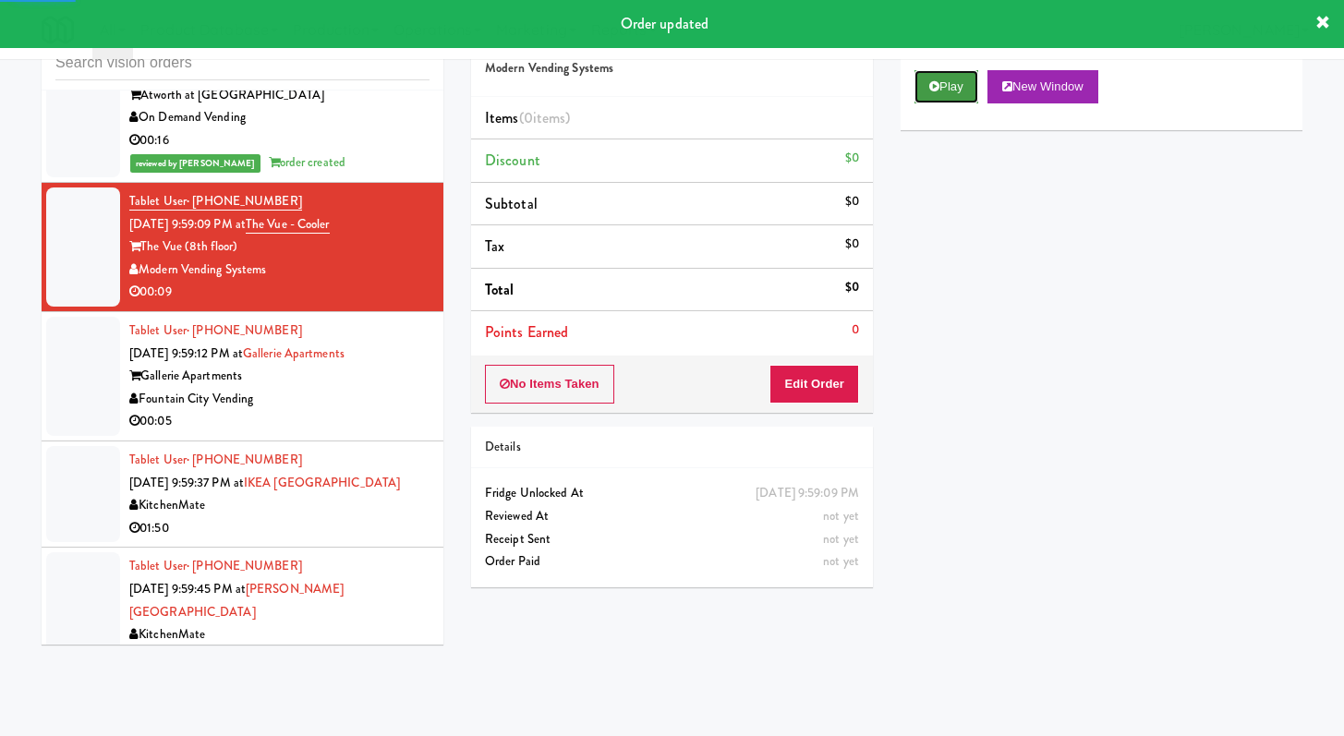
click at [948, 99] on button "Play" at bounding box center [946, 86] width 64 height 33
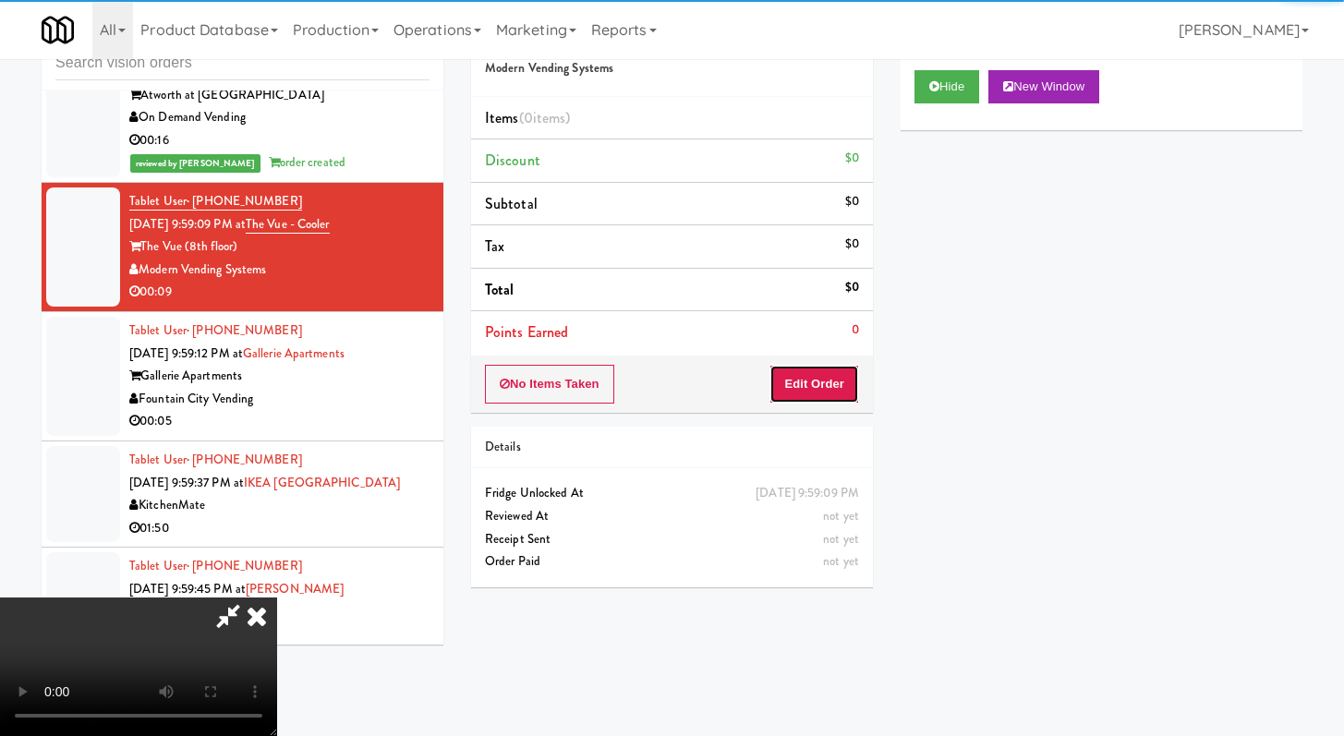
click at [839, 371] on button "Edit Order" at bounding box center [814, 384] width 90 height 39
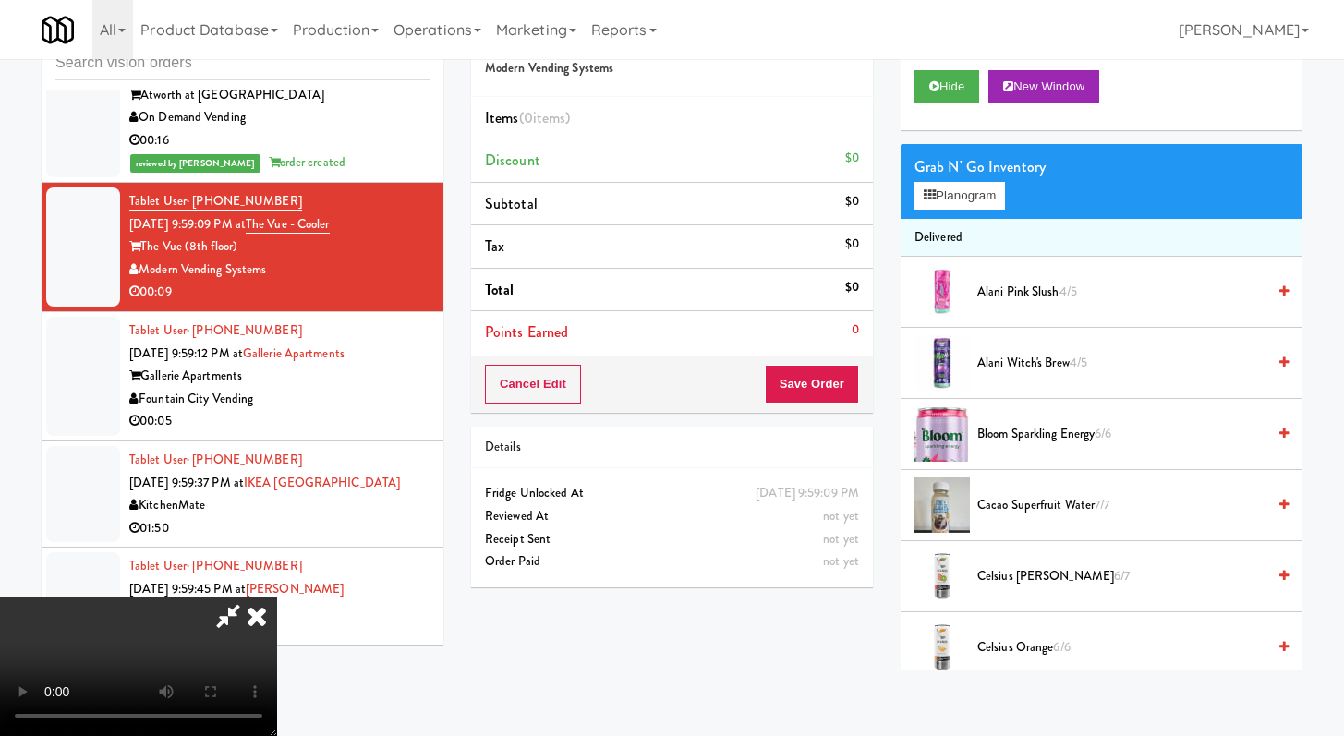
scroll to position [16646, 0]
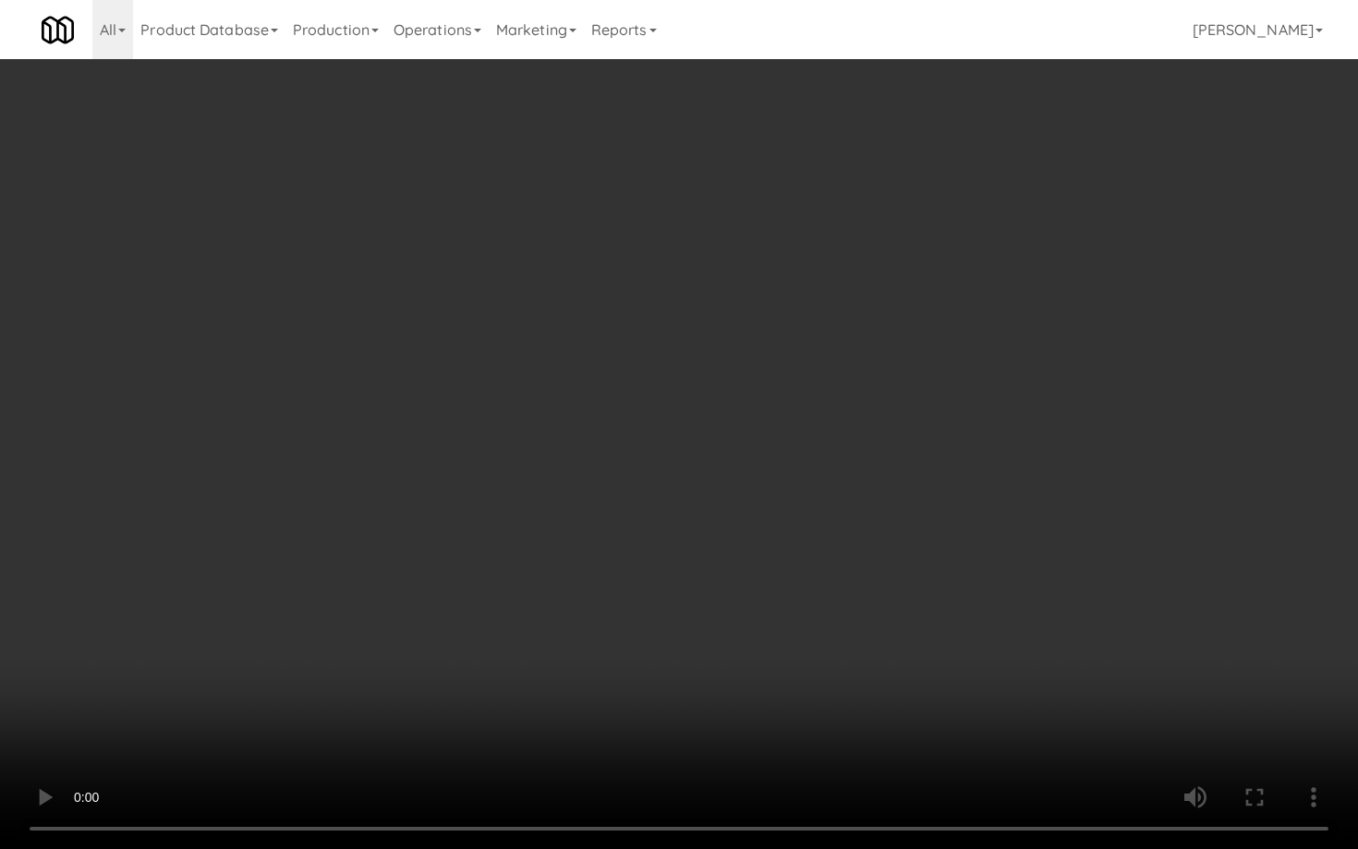
click at [1297, 735] on video at bounding box center [679, 424] width 1358 height 849
click at [911, 661] on video at bounding box center [679, 424] width 1358 height 849
click at [762, 561] on video at bounding box center [679, 424] width 1358 height 849
click at [763, 557] on video at bounding box center [679, 424] width 1358 height 849
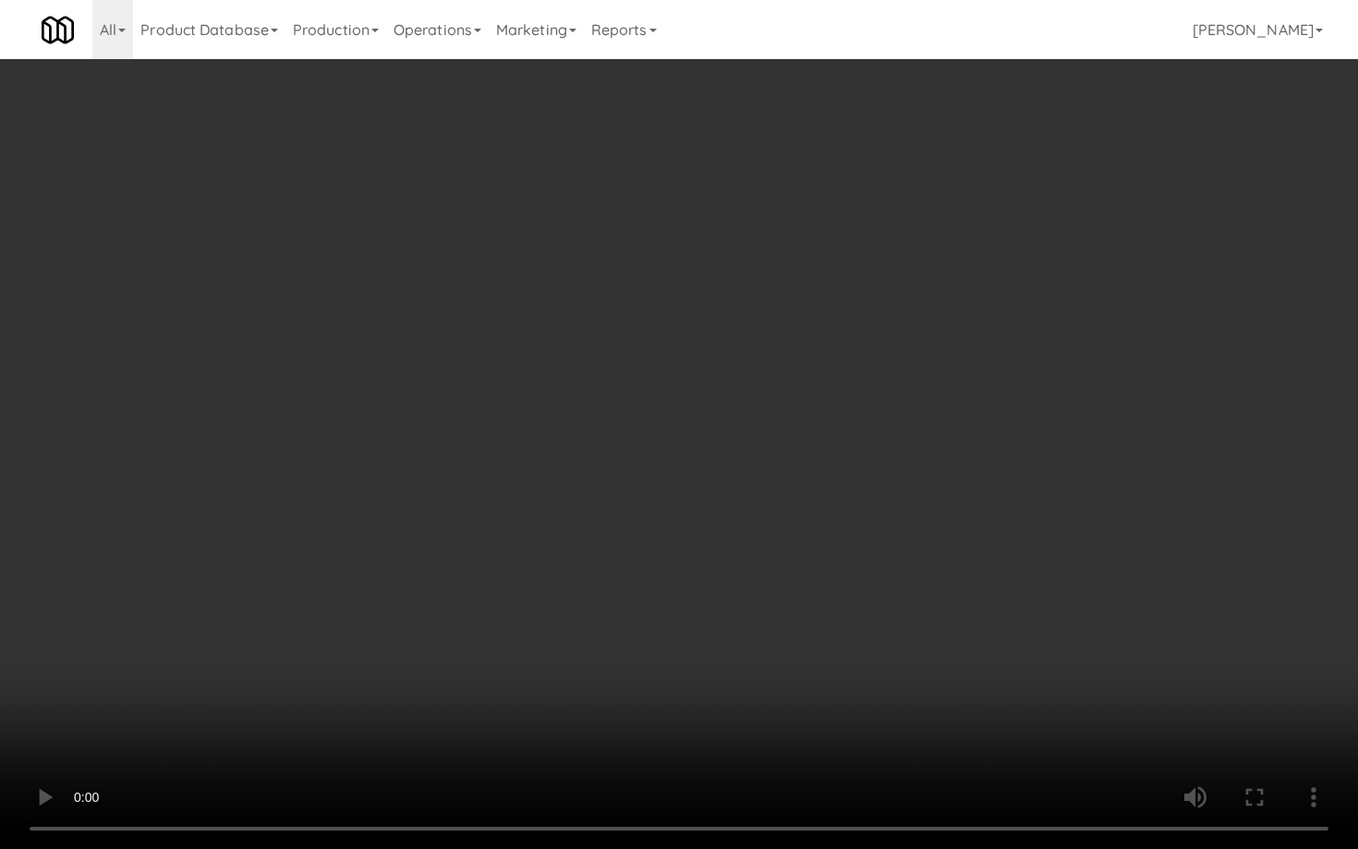
click at [762, 557] on video at bounding box center [679, 424] width 1358 height 849
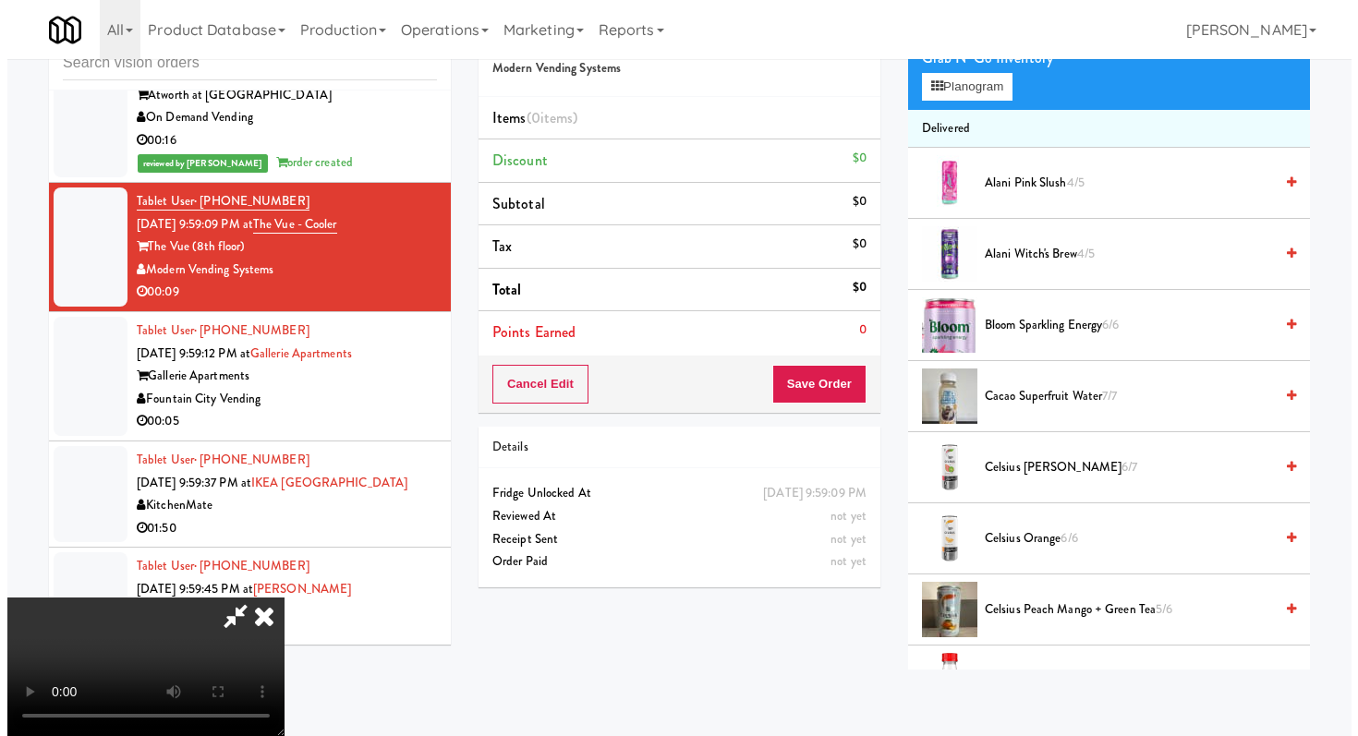
scroll to position [0, 0]
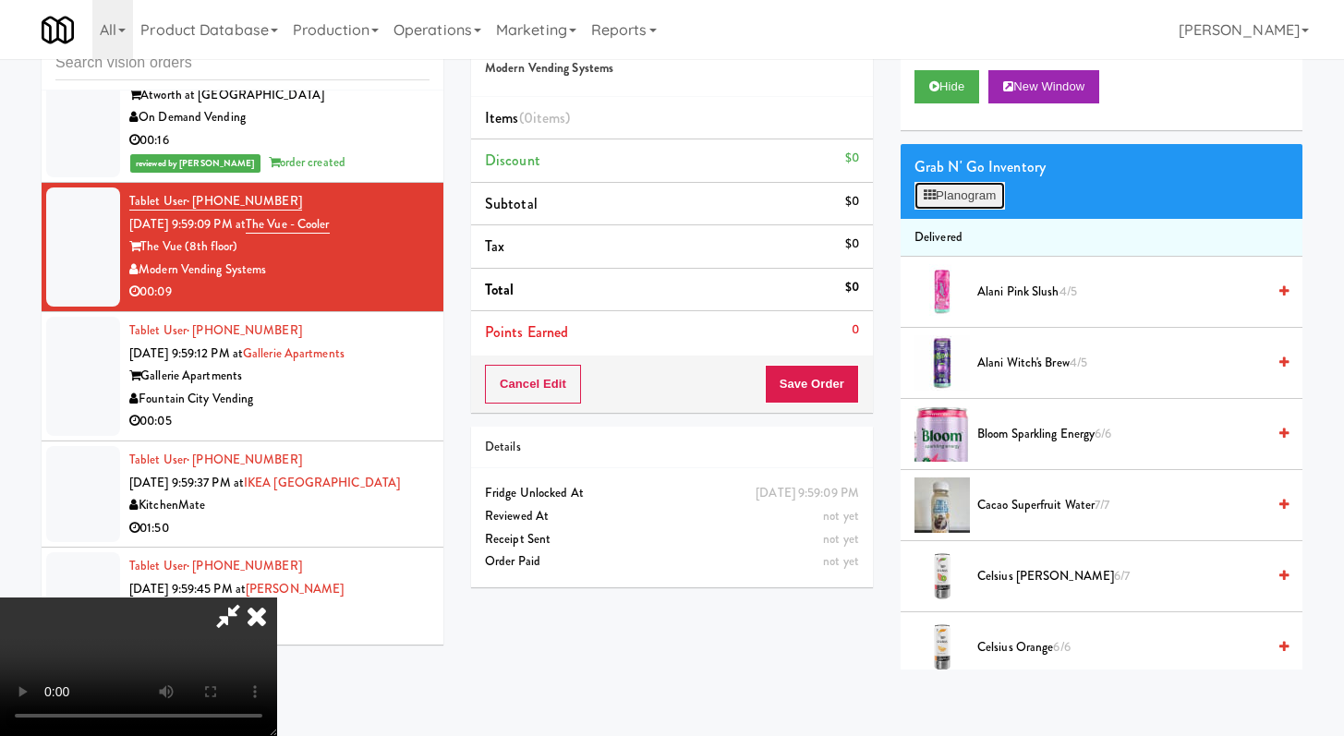
click at [955, 195] on button "Planogram" at bounding box center [959, 196] width 91 height 28
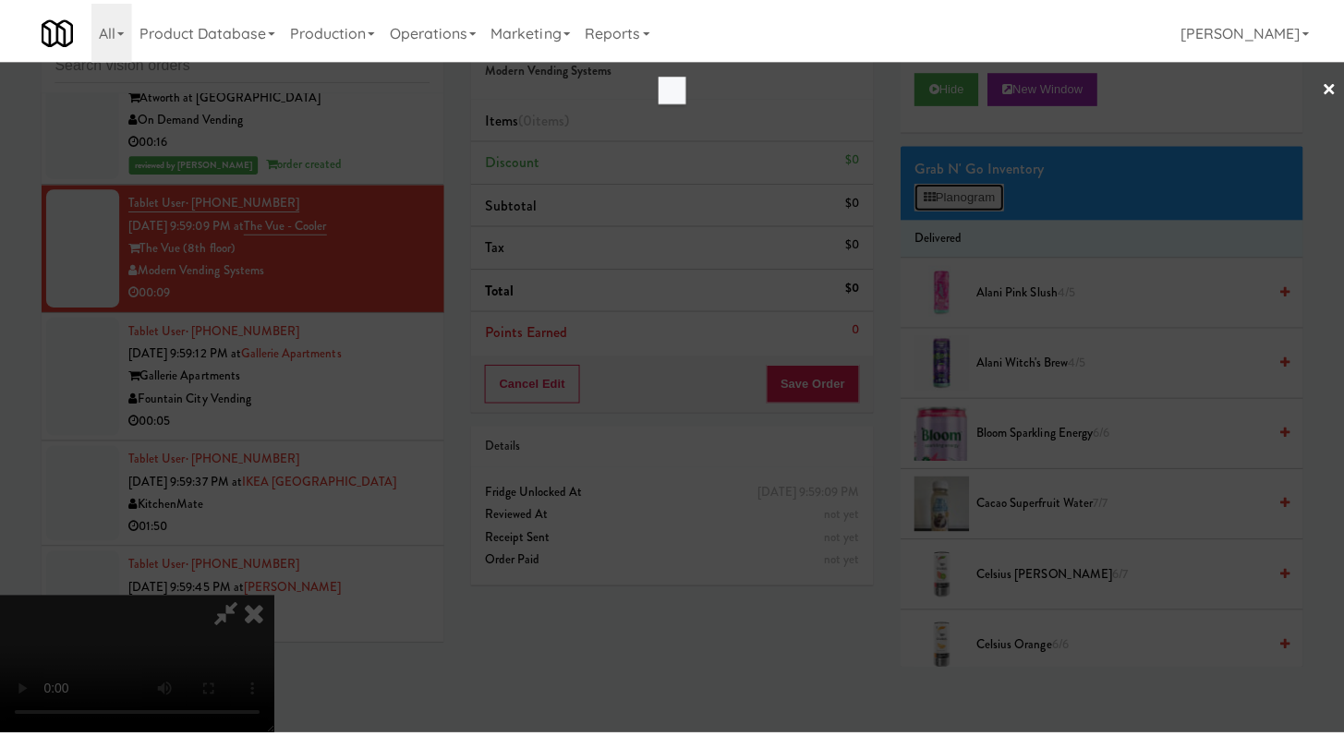
scroll to position [16646, 0]
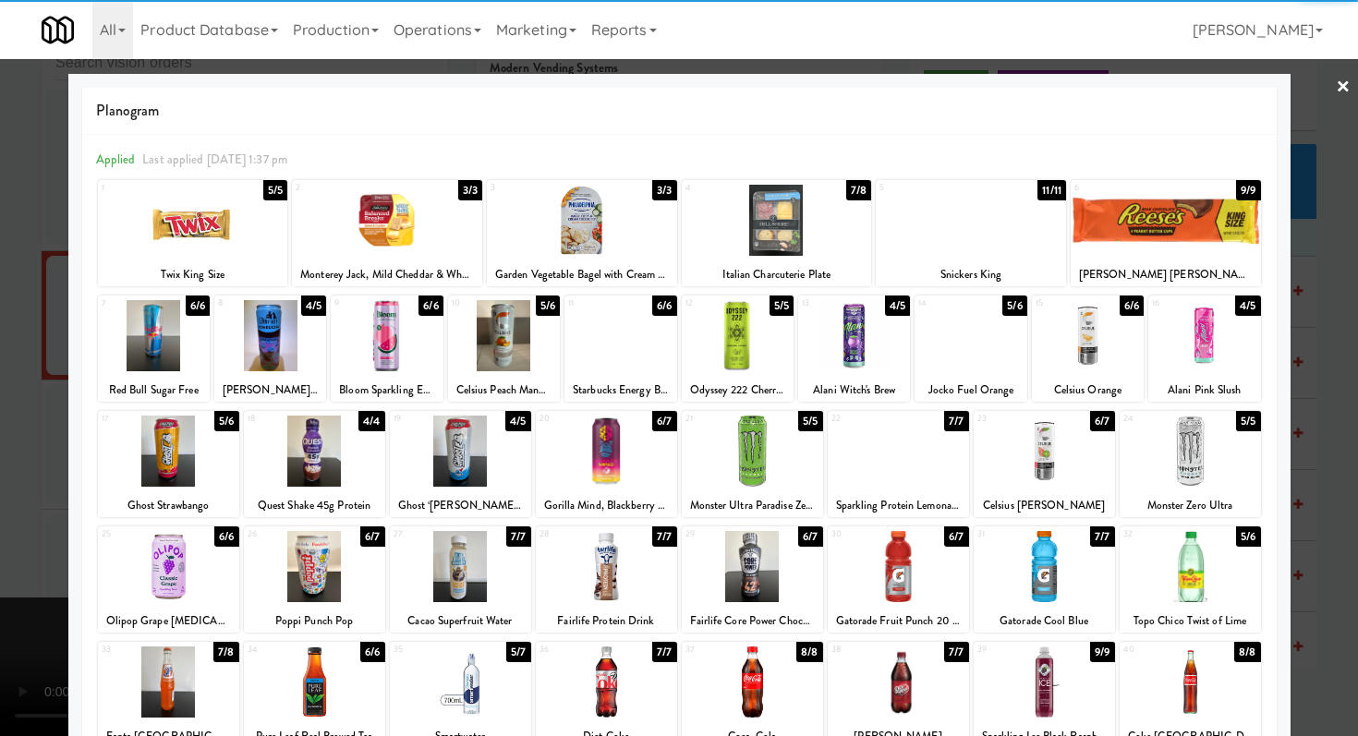
click at [1044, 651] on div at bounding box center [1043, 681] width 141 height 71
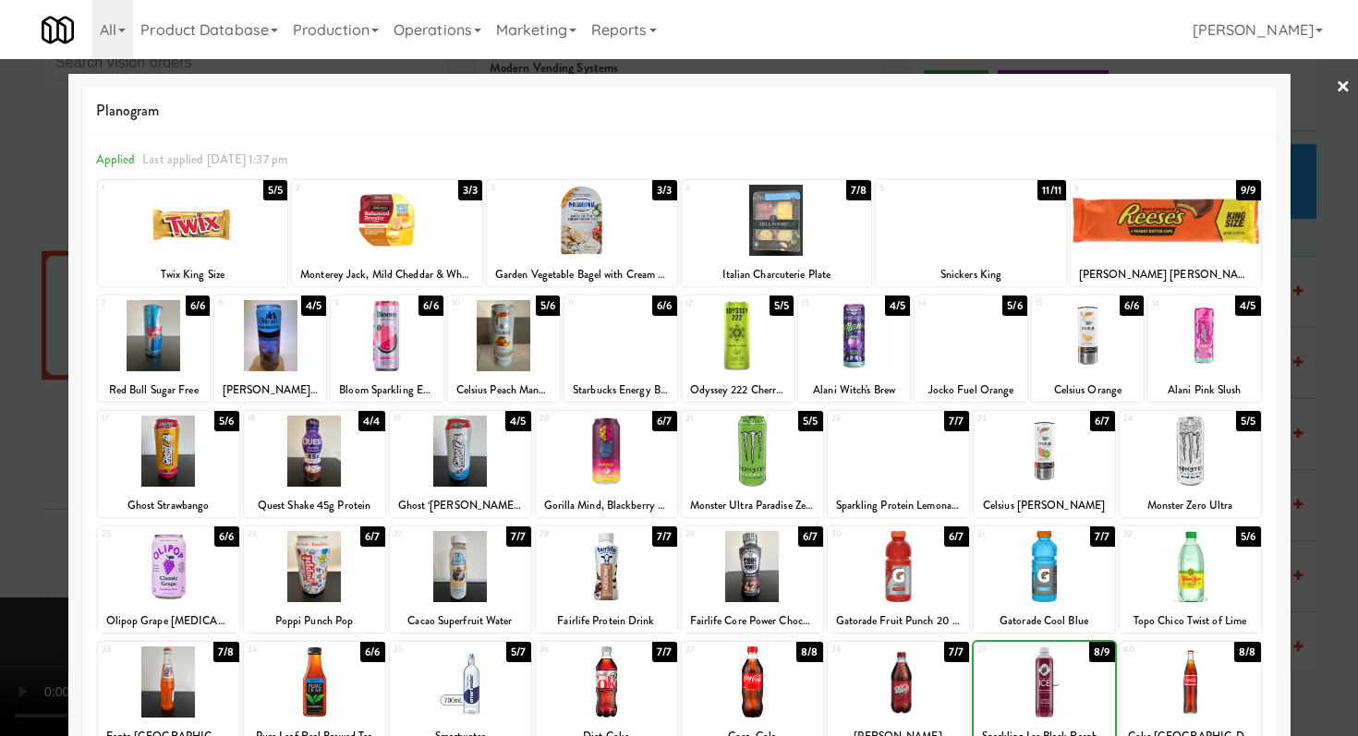
click at [1044, 651] on div at bounding box center [1043, 681] width 141 height 71
click at [0, 532] on div at bounding box center [679, 368] width 1358 height 736
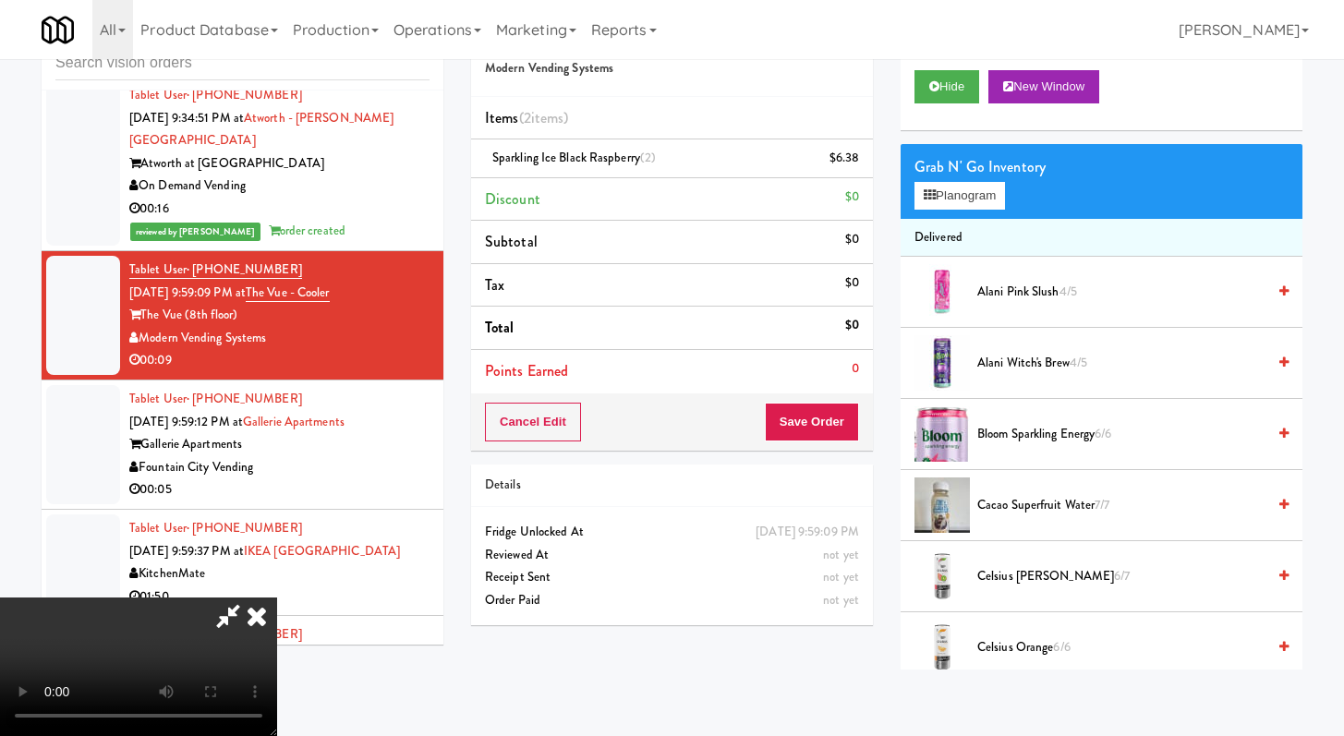
scroll to position [16714, 0]
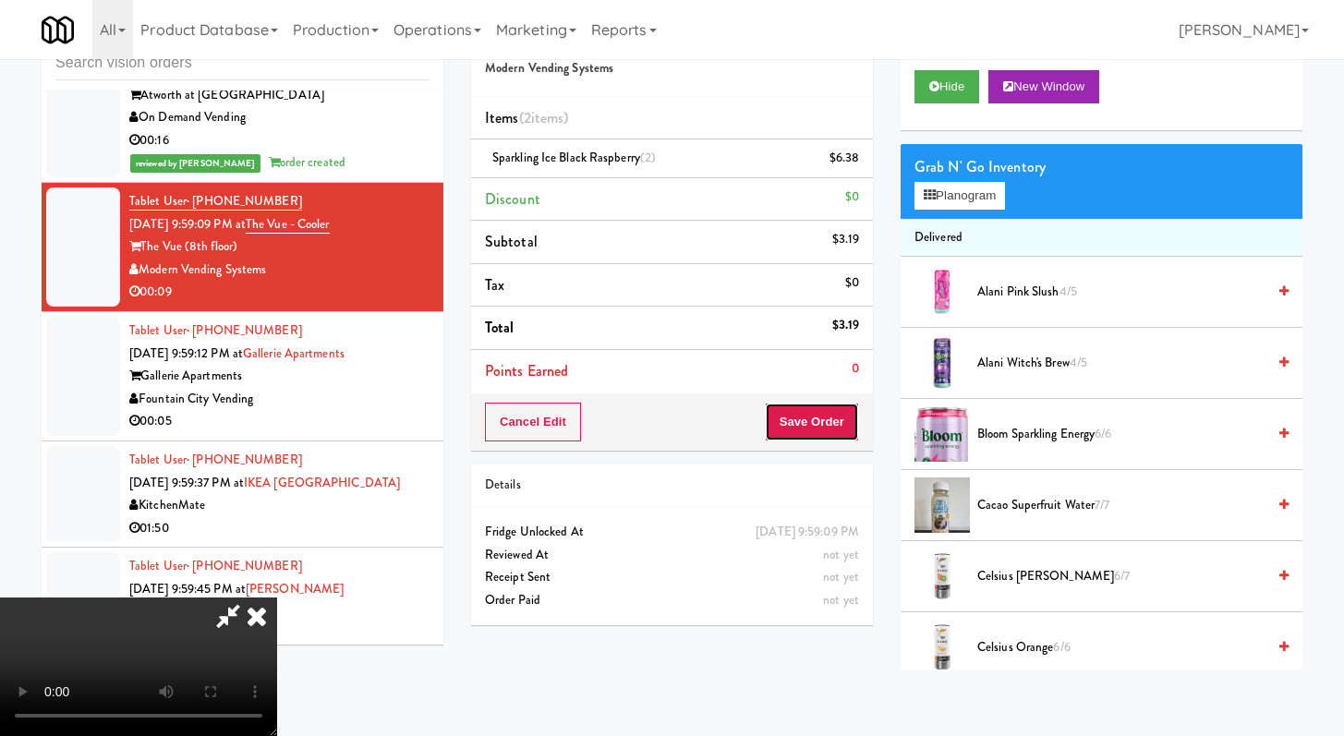
click at [842, 421] on button "Save Order" at bounding box center [812, 422] width 94 height 39
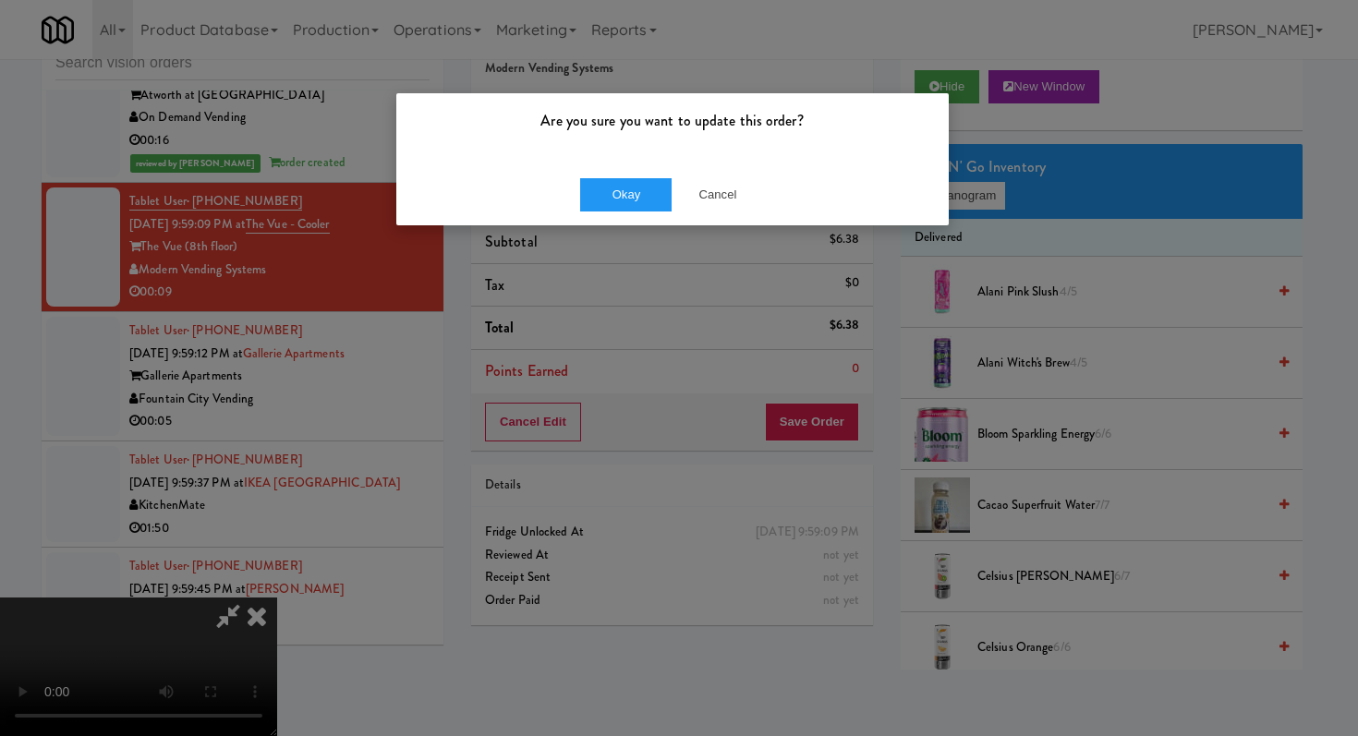
click at [616, 220] on div "Okay Cancel" at bounding box center [672, 194] width 552 height 62
click at [666, 154] on div "Are you sure you want to update this order?" at bounding box center [672, 128] width 552 height 70
click at [610, 210] on button "Okay" at bounding box center [626, 194] width 92 height 33
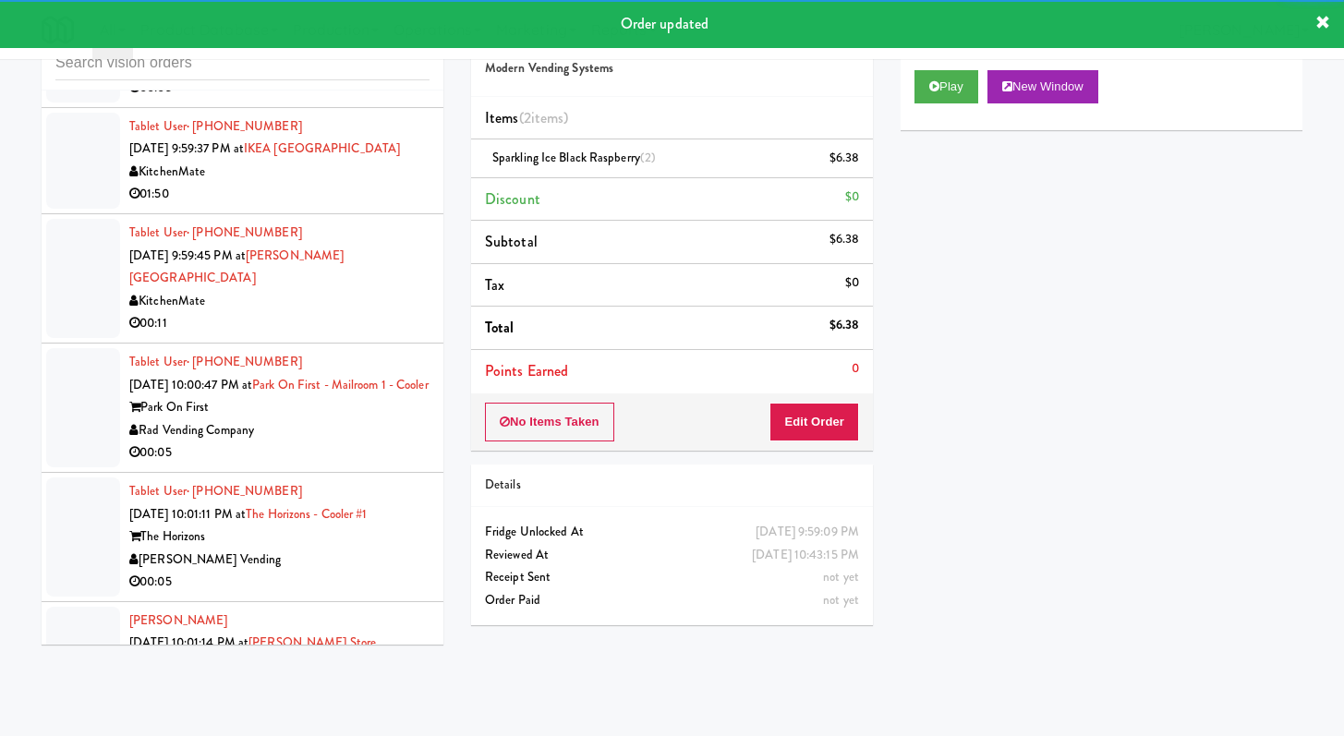
scroll to position [17035, 0]
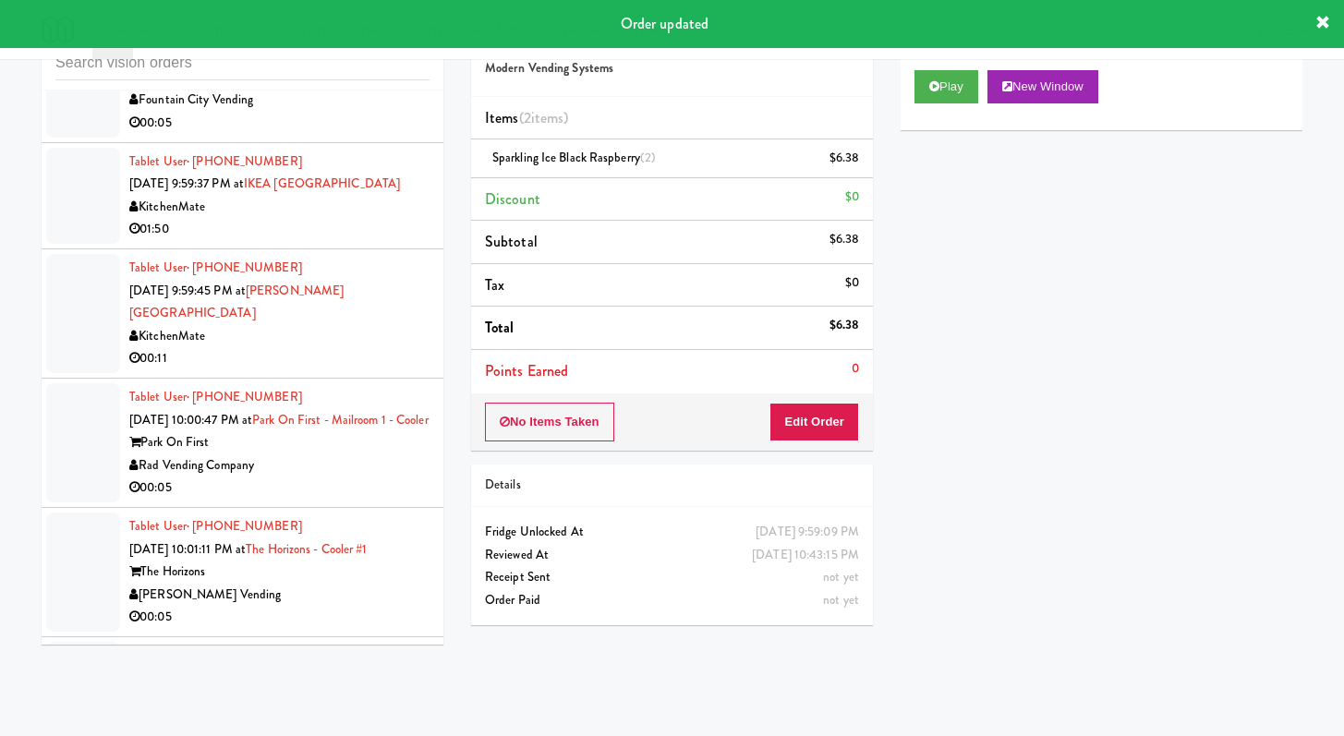
click at [390, 135] on div "00:05" at bounding box center [279, 123] width 300 height 23
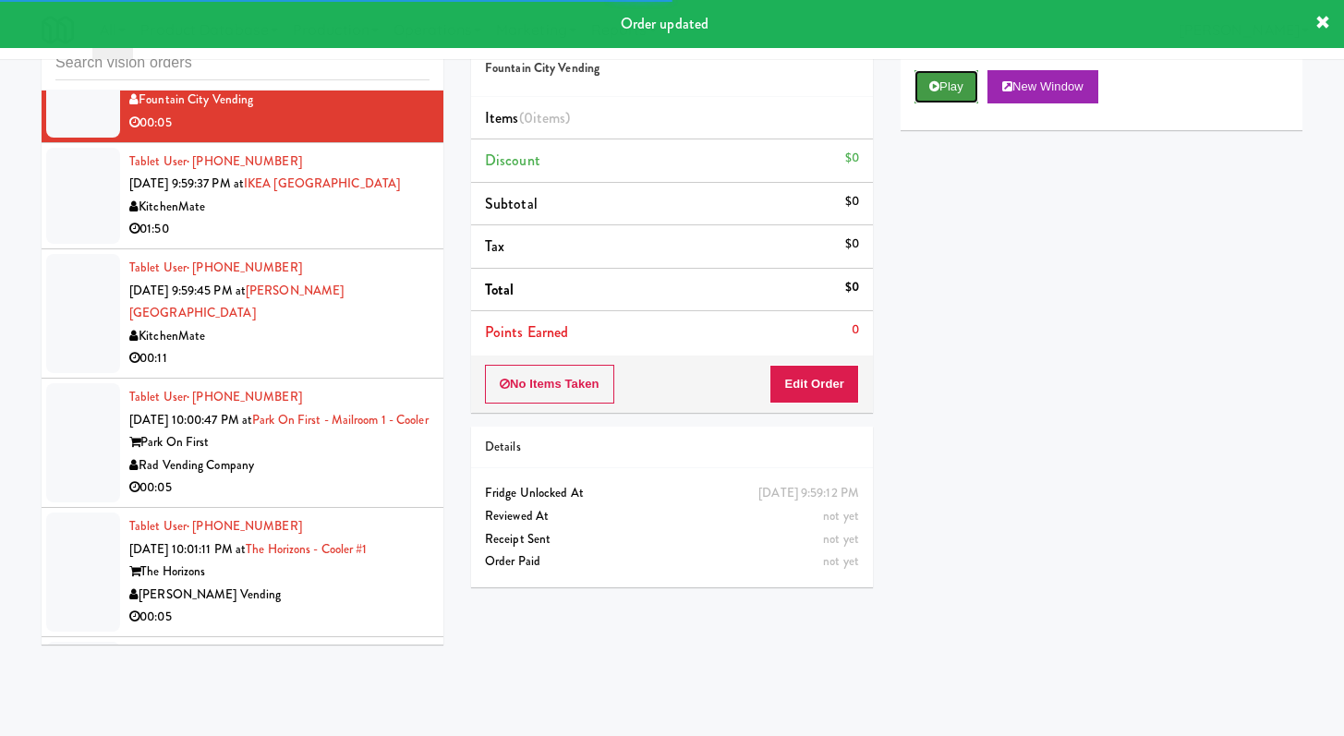
click at [954, 75] on button "Play" at bounding box center [946, 86] width 64 height 33
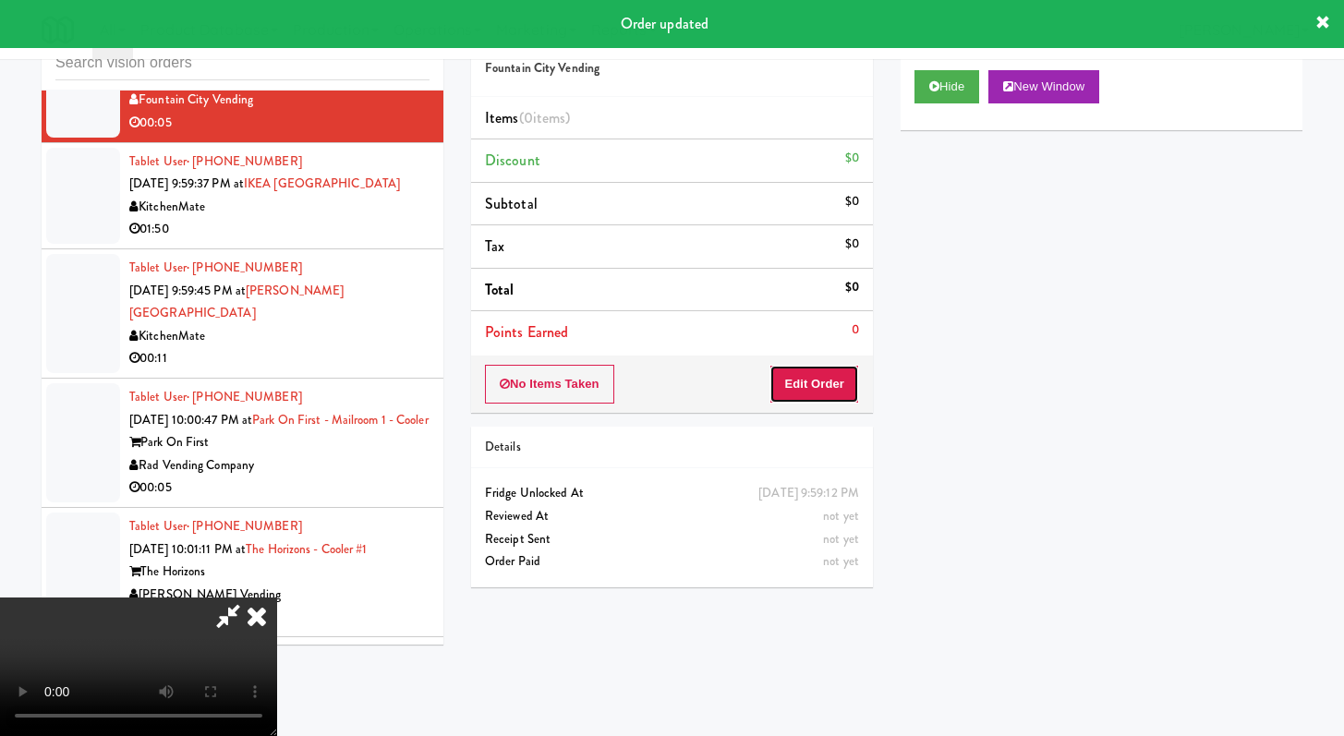
click at [775, 392] on button "Edit Order" at bounding box center [814, 384] width 90 height 39
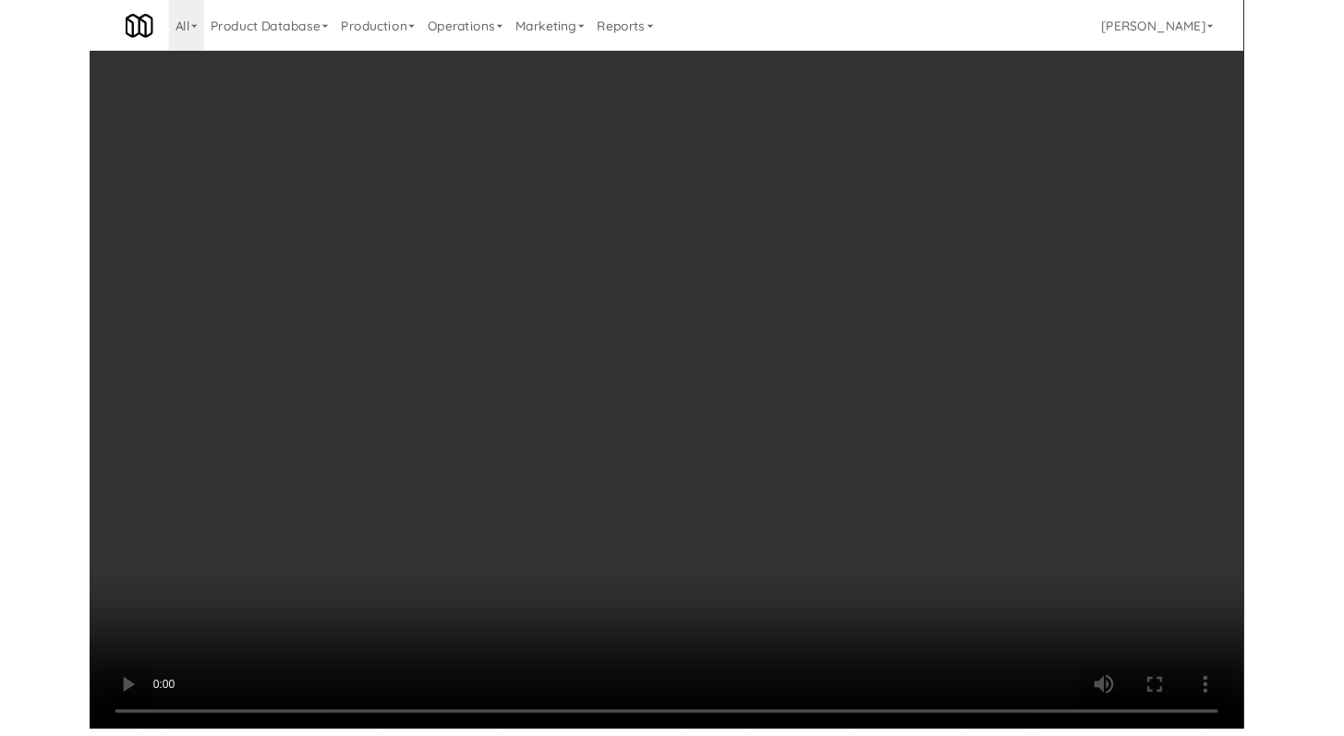
scroll to position [16967, 0]
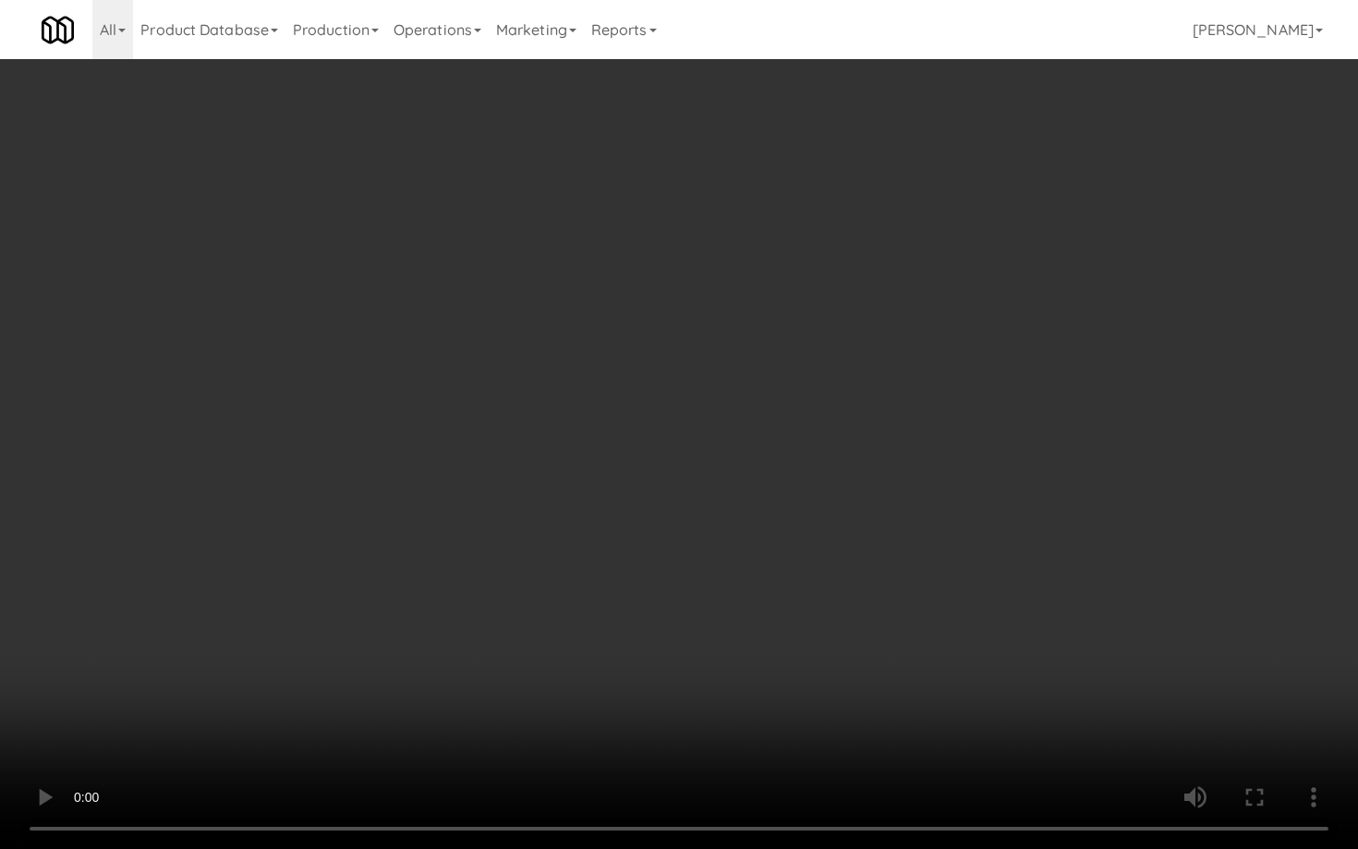
click at [461, 559] on video at bounding box center [679, 424] width 1358 height 849
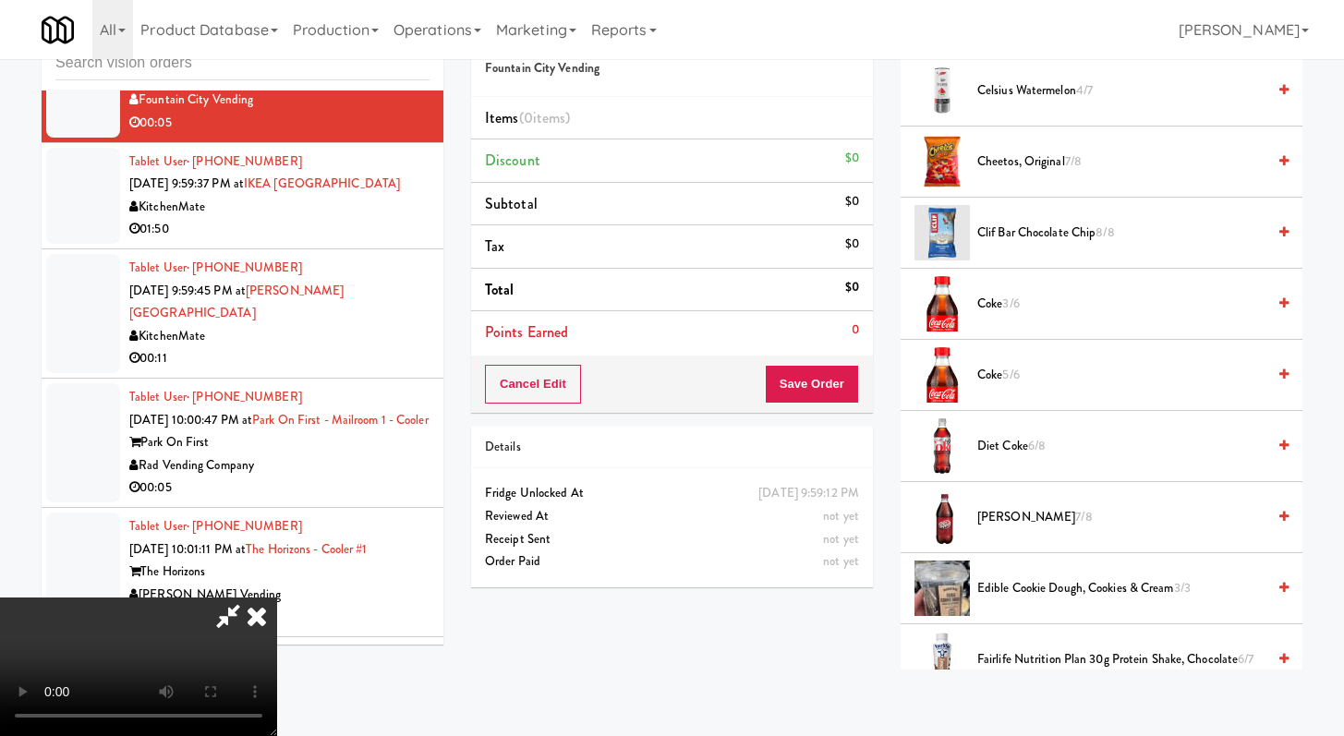
scroll to position [1444, 0]
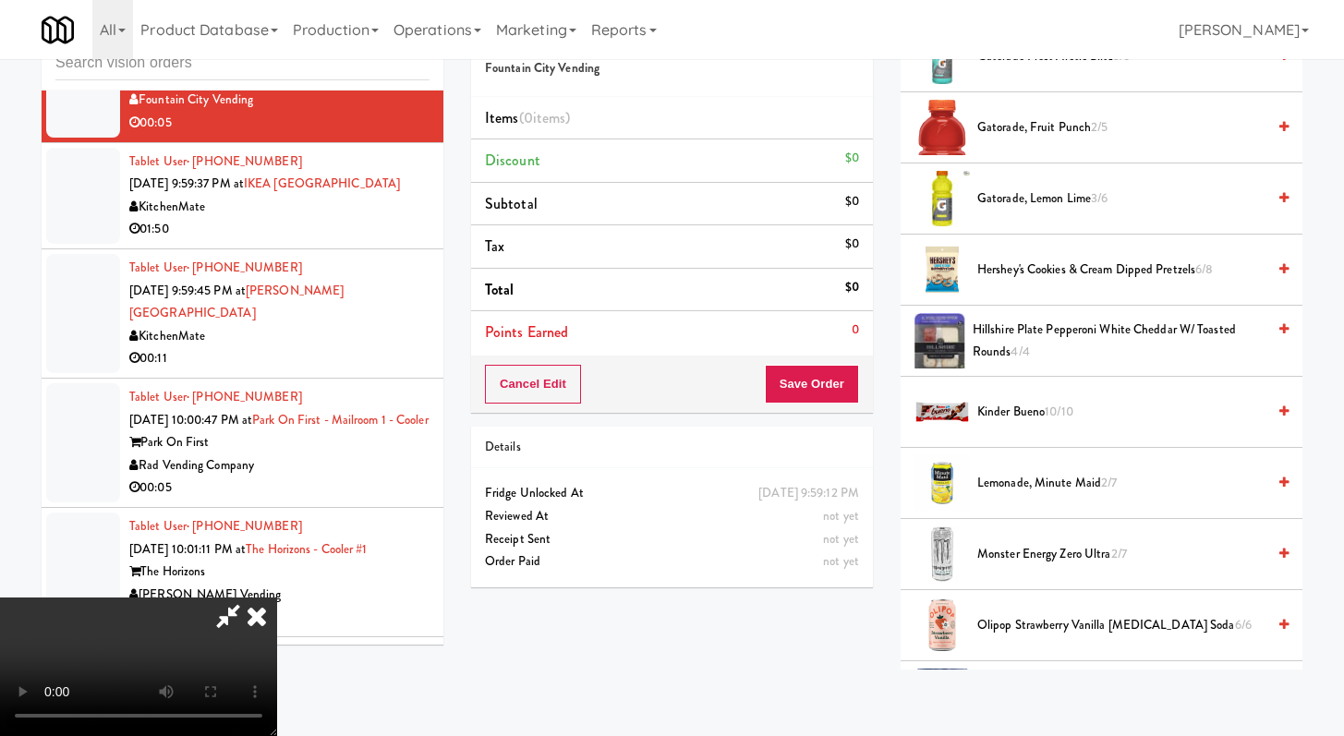
click at [1023, 541] on li "Monster Energy Zero Ultra 2/7" at bounding box center [1101, 554] width 402 height 71
click at [1012, 554] on span "Monster Energy Zero Ultra 2/7" at bounding box center [1121, 554] width 288 height 23
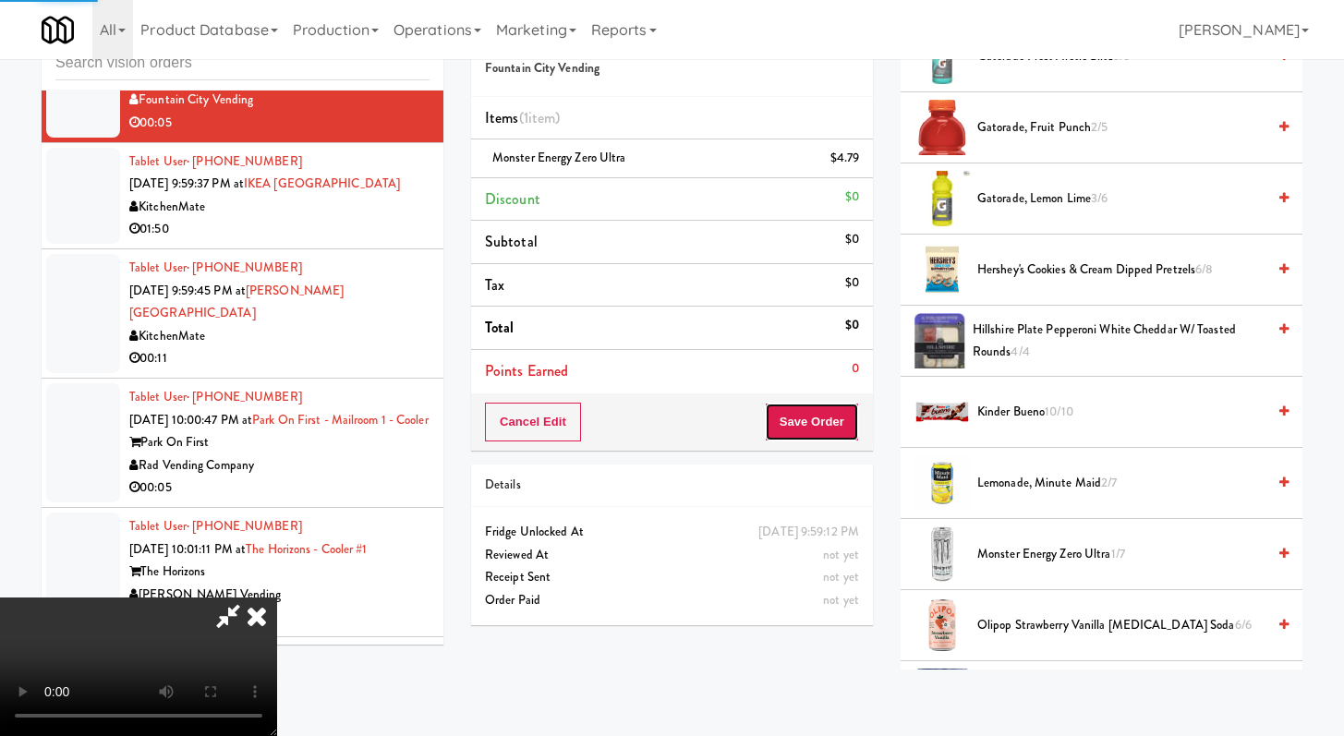
click at [822, 435] on button "Save Order" at bounding box center [812, 422] width 94 height 39
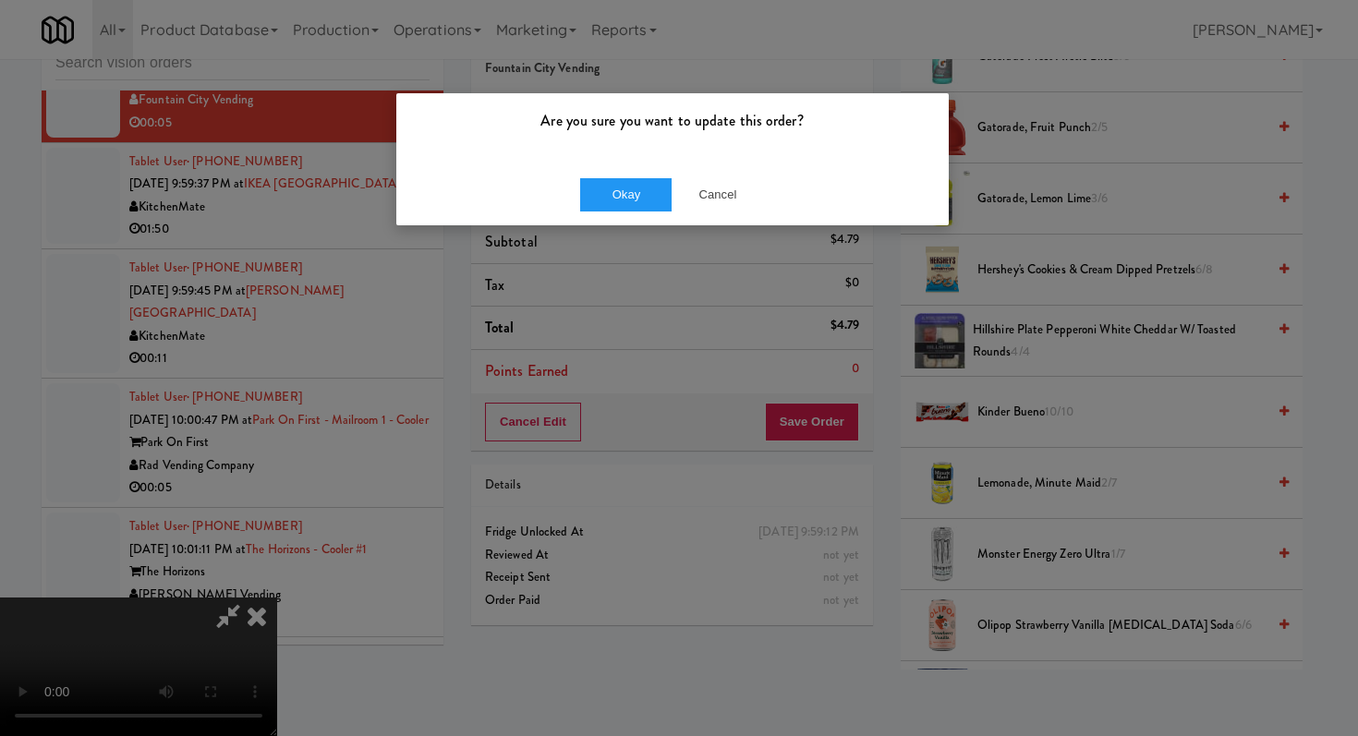
click at [634, 173] on div "Okay Cancel" at bounding box center [672, 194] width 552 height 62
click at [634, 179] on button "Okay" at bounding box center [626, 194] width 92 height 33
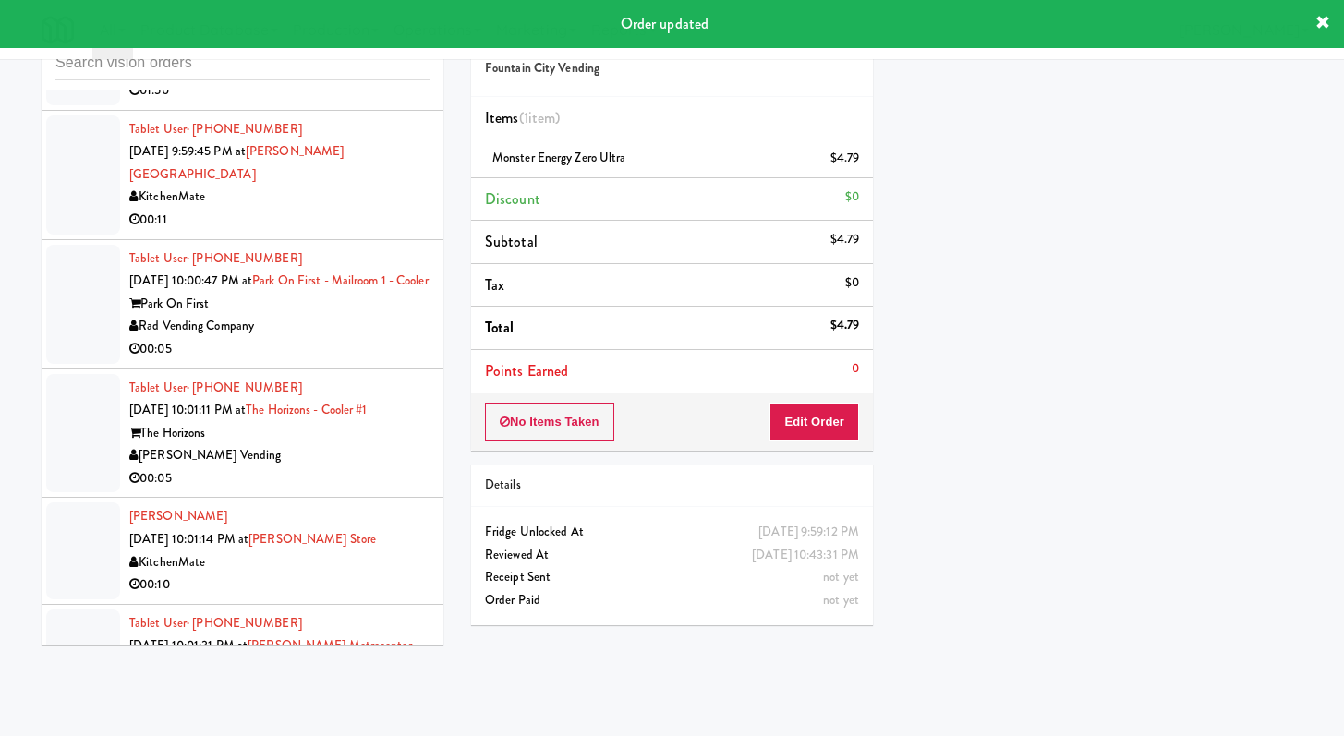
scroll to position [17319, 0]
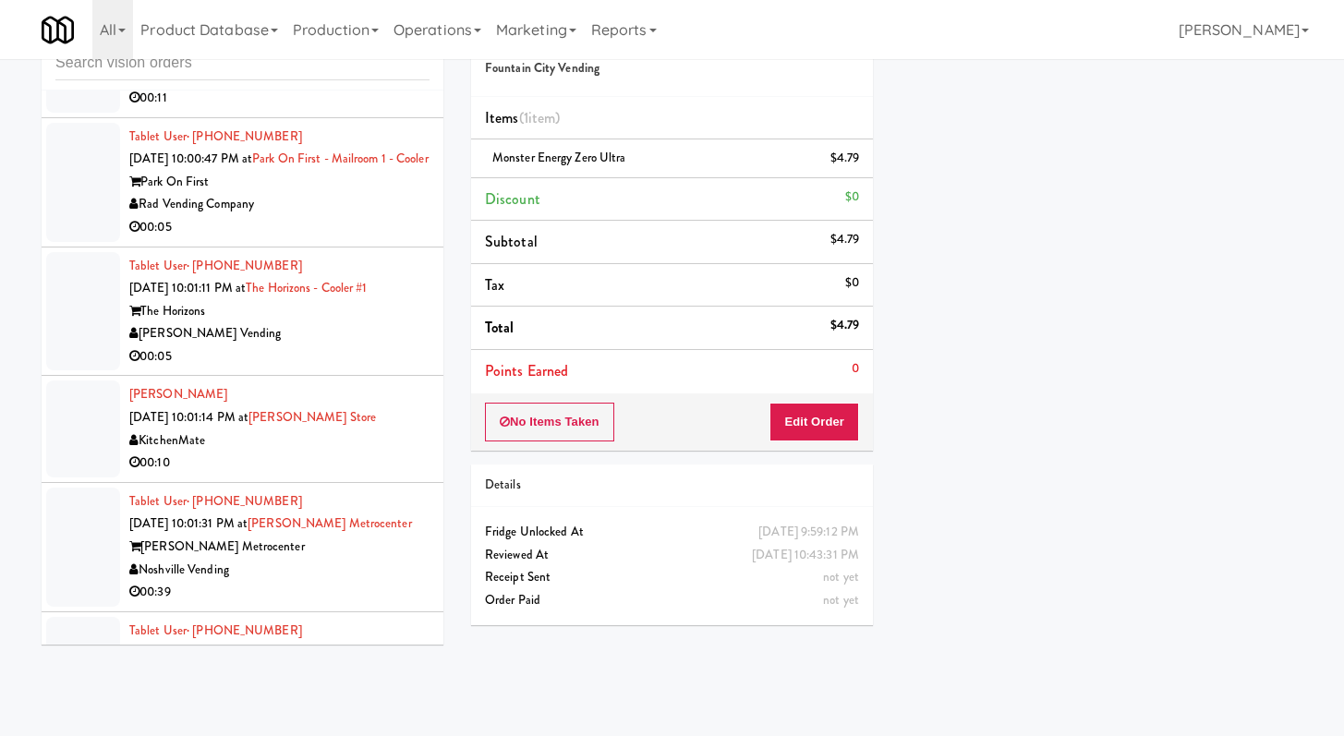
click at [339, 368] on div "00:05" at bounding box center [279, 356] width 300 height 23
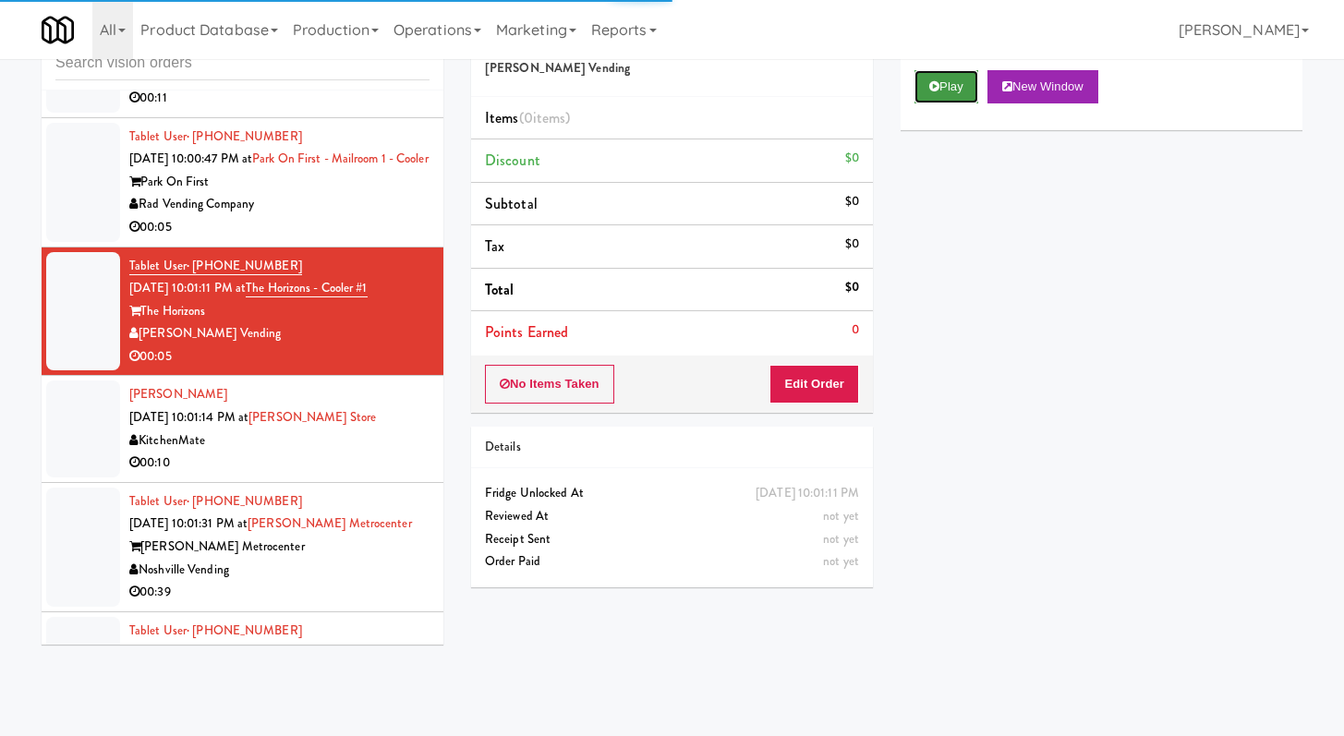
click at [928, 71] on button "Play" at bounding box center [946, 86] width 64 height 33
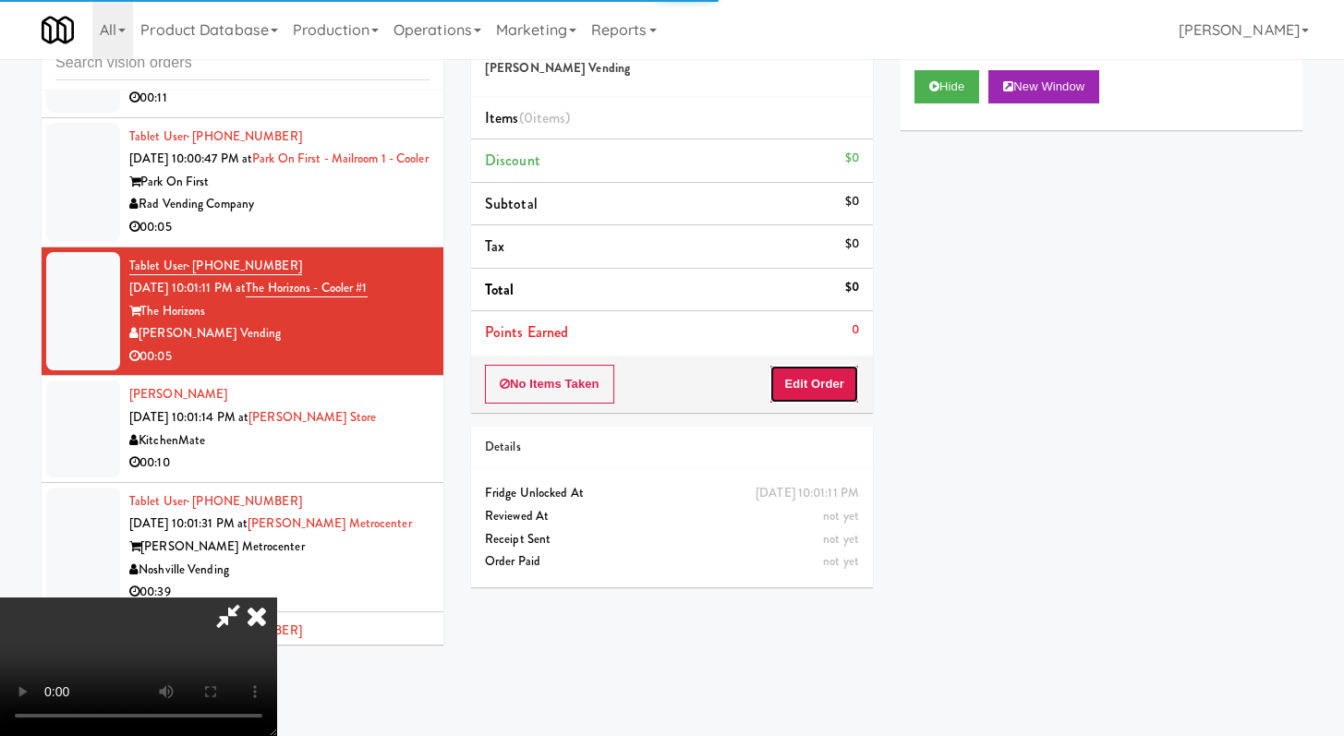
click at [778, 382] on button "Edit Order" at bounding box center [814, 384] width 90 height 39
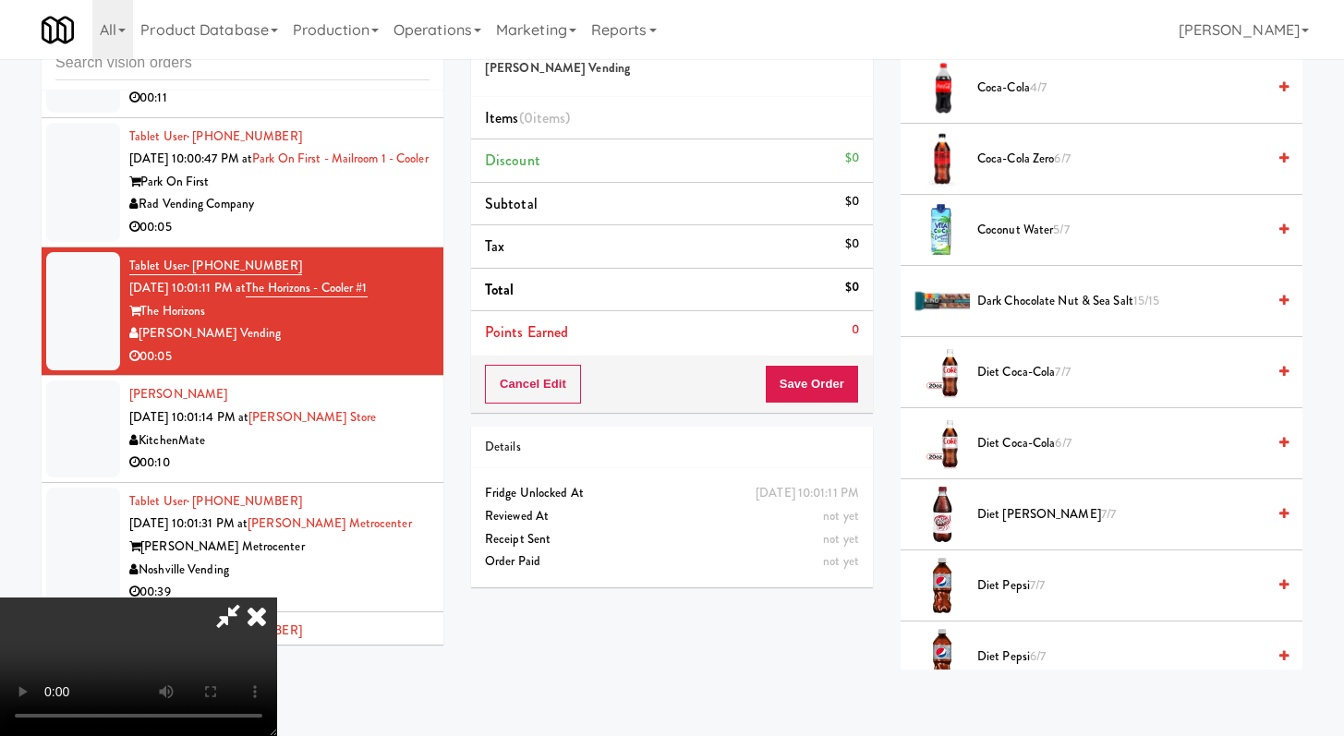
scroll to position [568, 0]
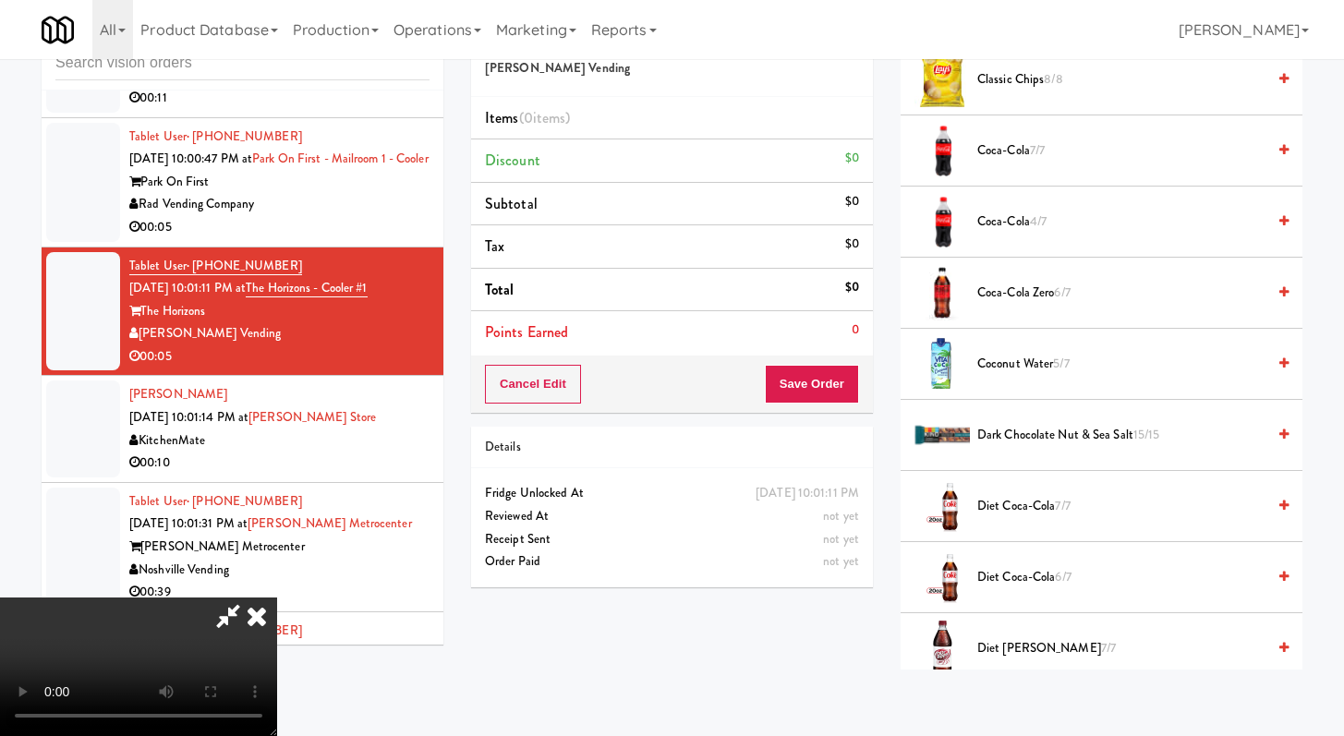
click at [1010, 298] on span "Coca-Cola Zero 6/7" at bounding box center [1121, 293] width 288 height 23
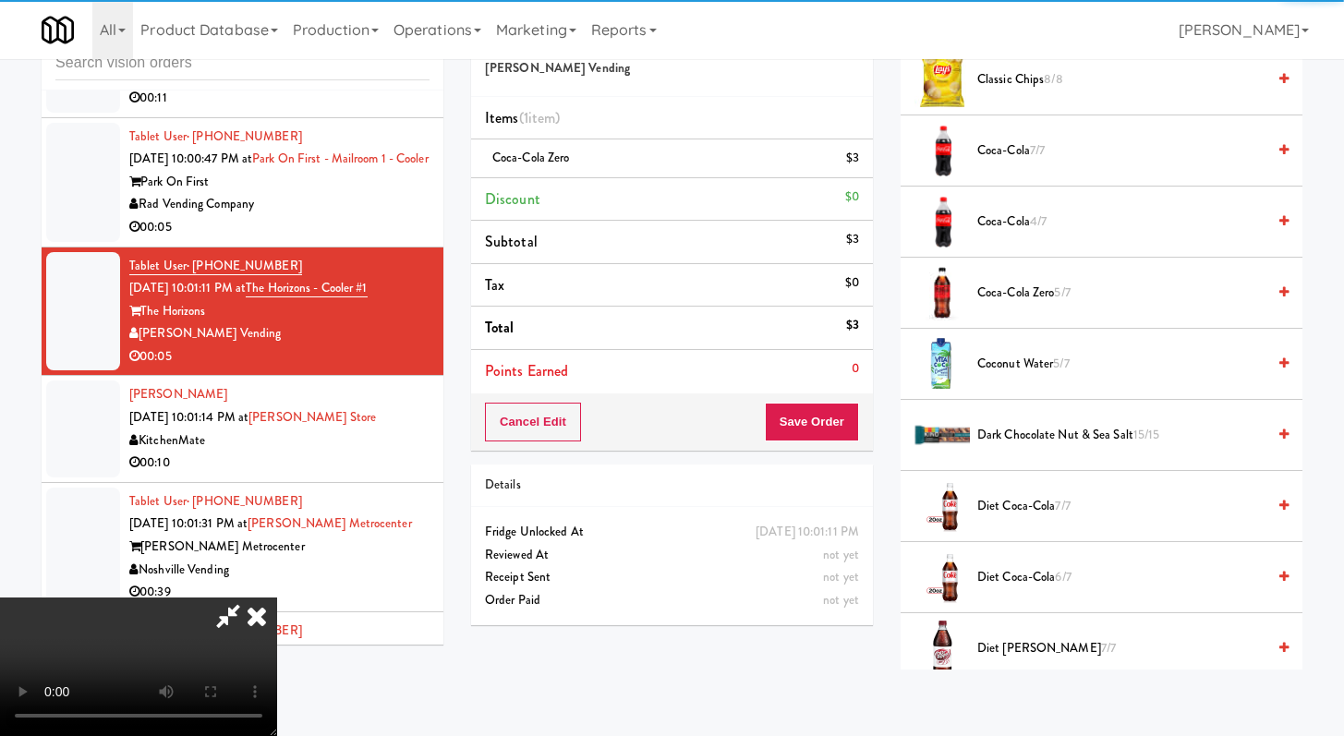
click at [847, 448] on div "Cancel Edit Save Order" at bounding box center [672, 421] width 402 height 57
click at [846, 444] on div "Cancel Edit Save Order" at bounding box center [672, 421] width 402 height 57
click at [847, 429] on button "Save Order" at bounding box center [812, 422] width 94 height 39
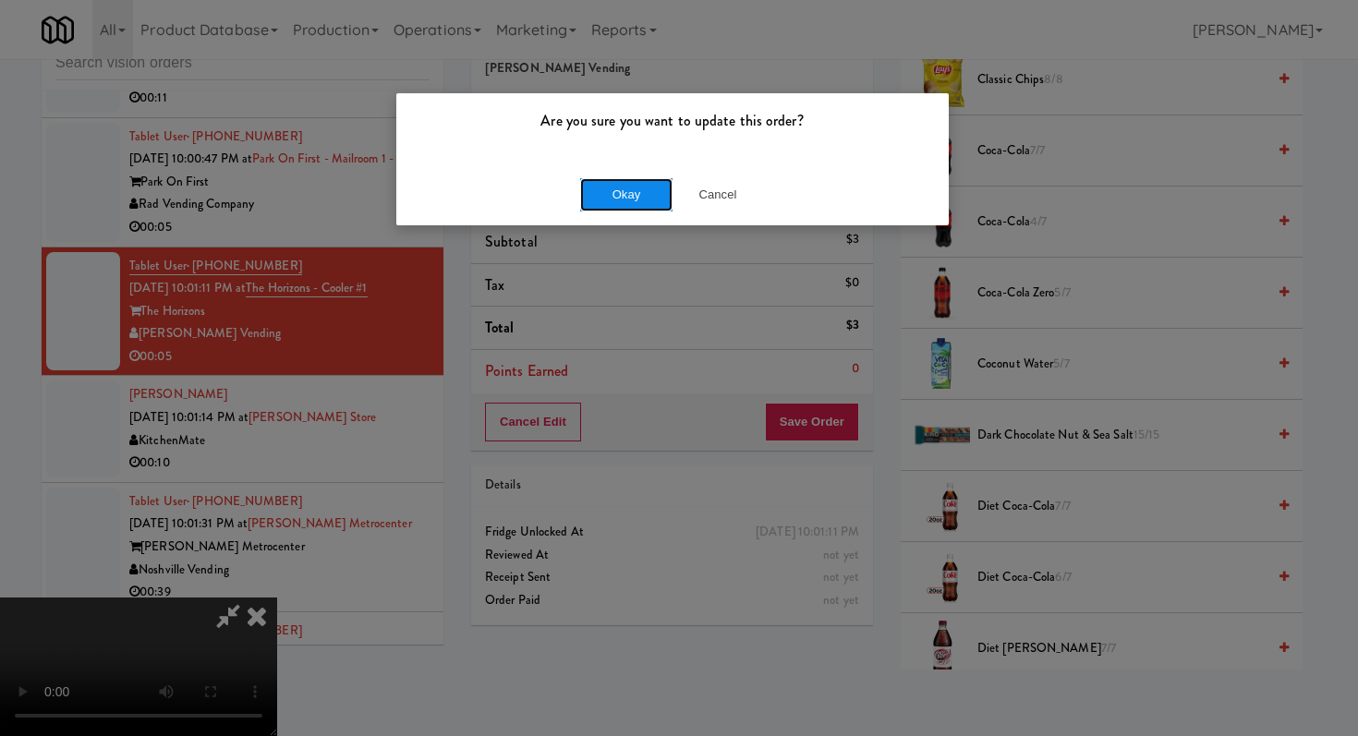
click at [606, 195] on button "Okay" at bounding box center [626, 194] width 92 height 33
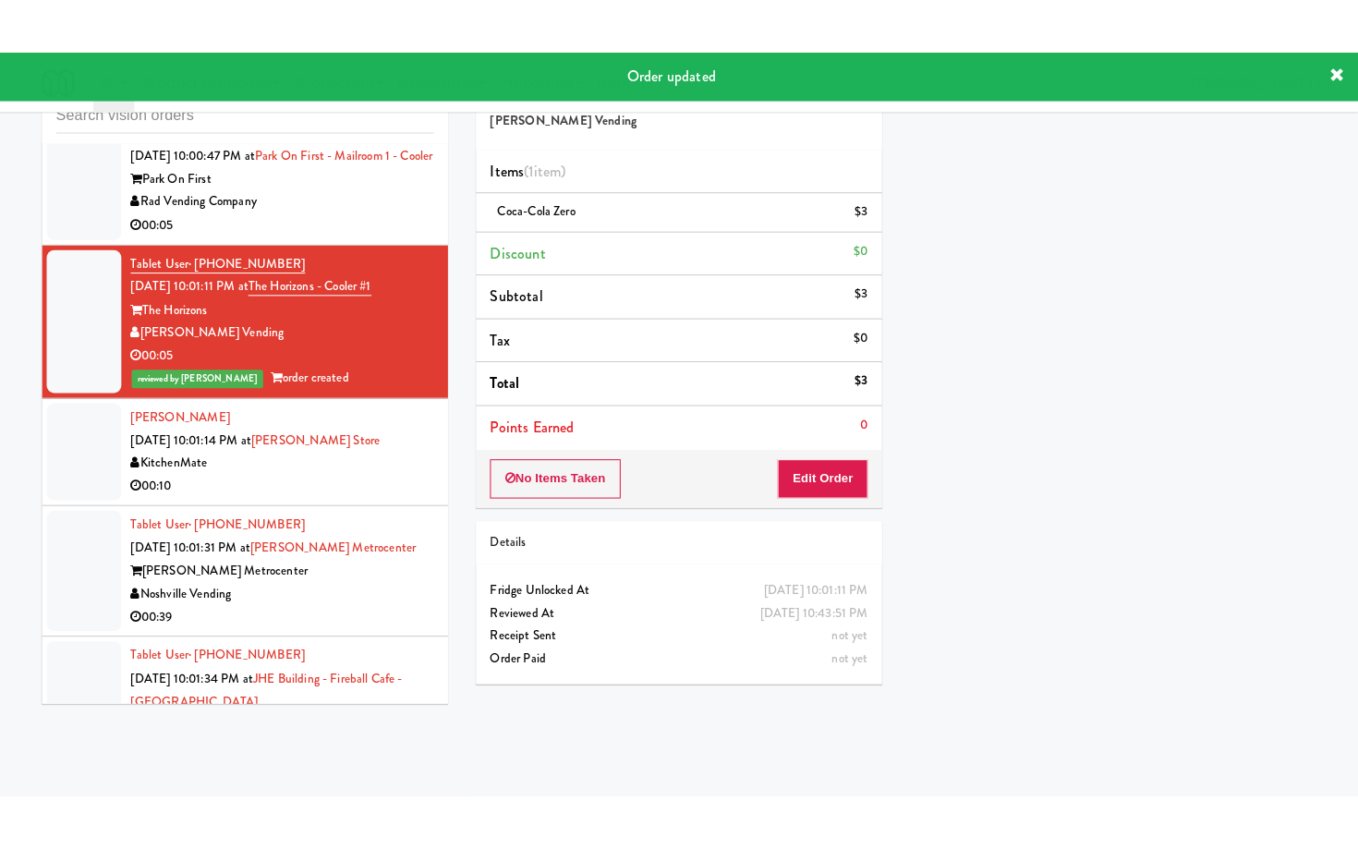
scroll to position [17532, 0]
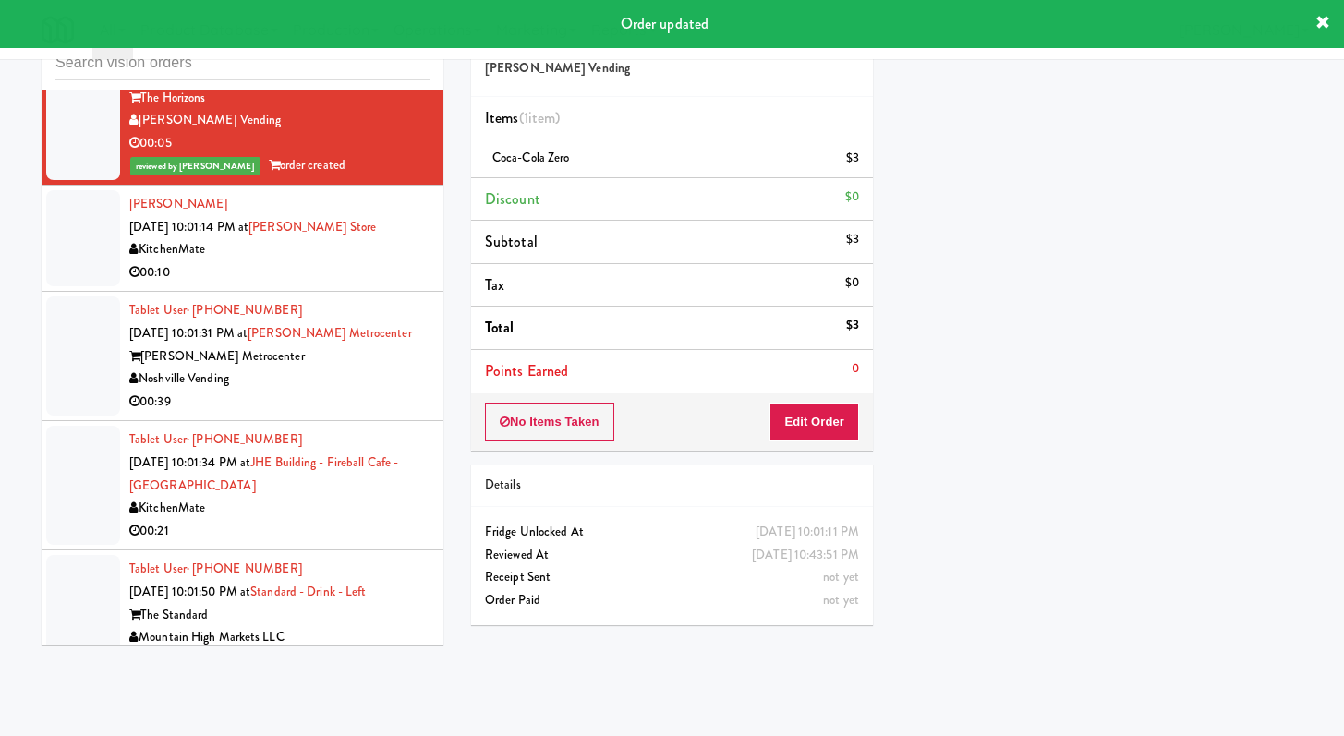
click at [381, 414] on div "00:39" at bounding box center [279, 402] width 300 height 23
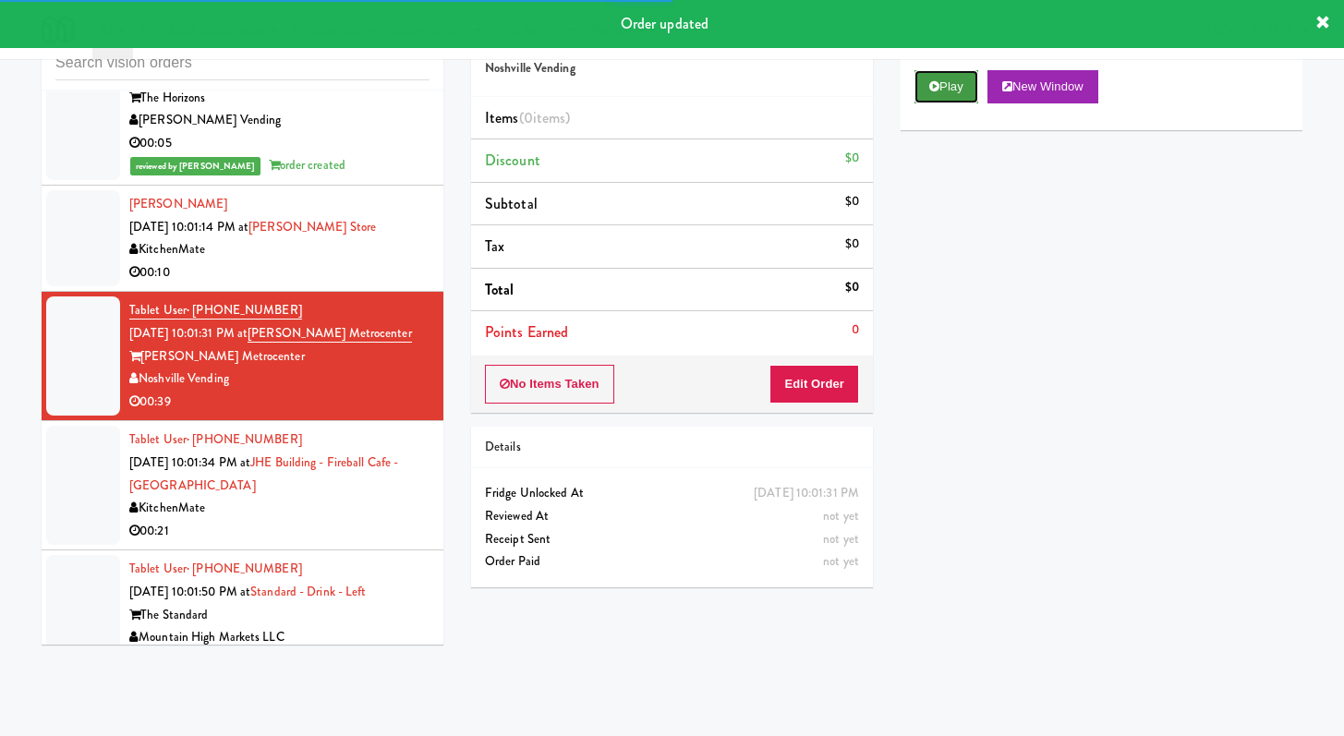
click at [960, 91] on button "Play" at bounding box center [946, 86] width 64 height 33
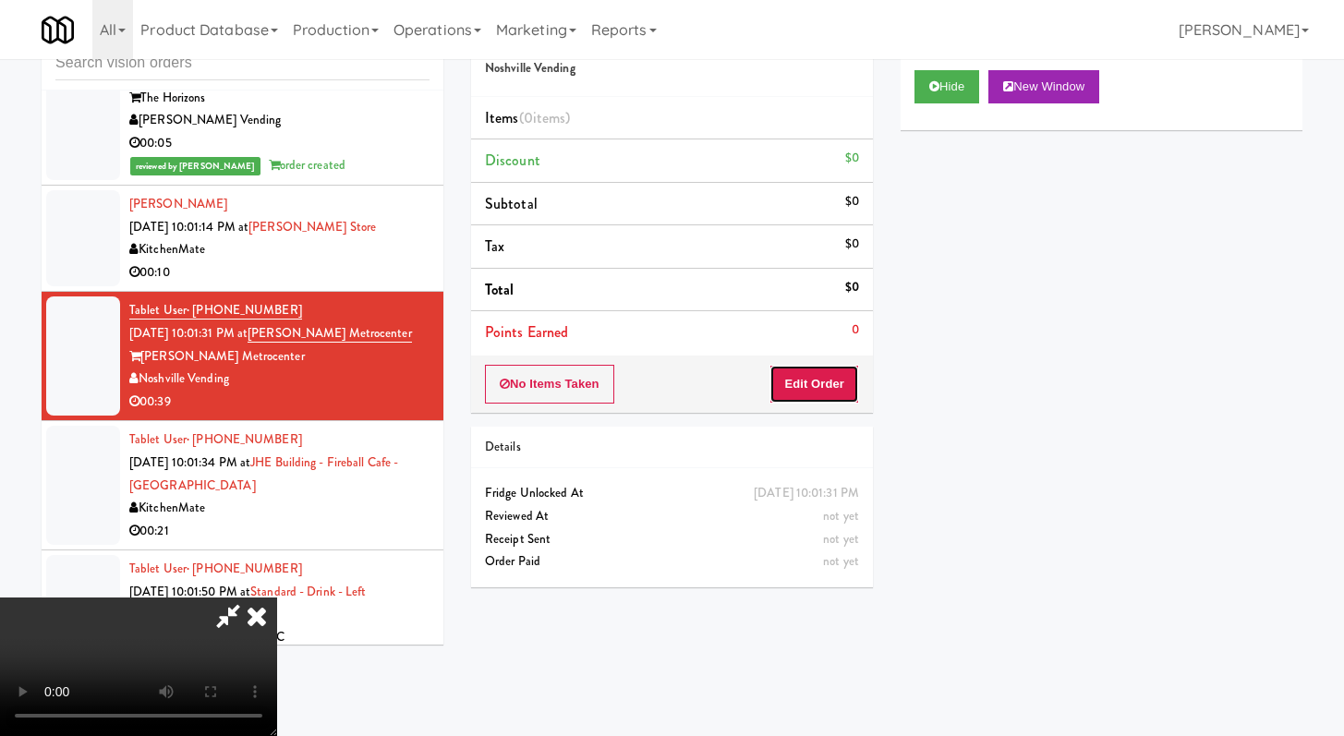
click at [811, 397] on button "Edit Order" at bounding box center [814, 384] width 90 height 39
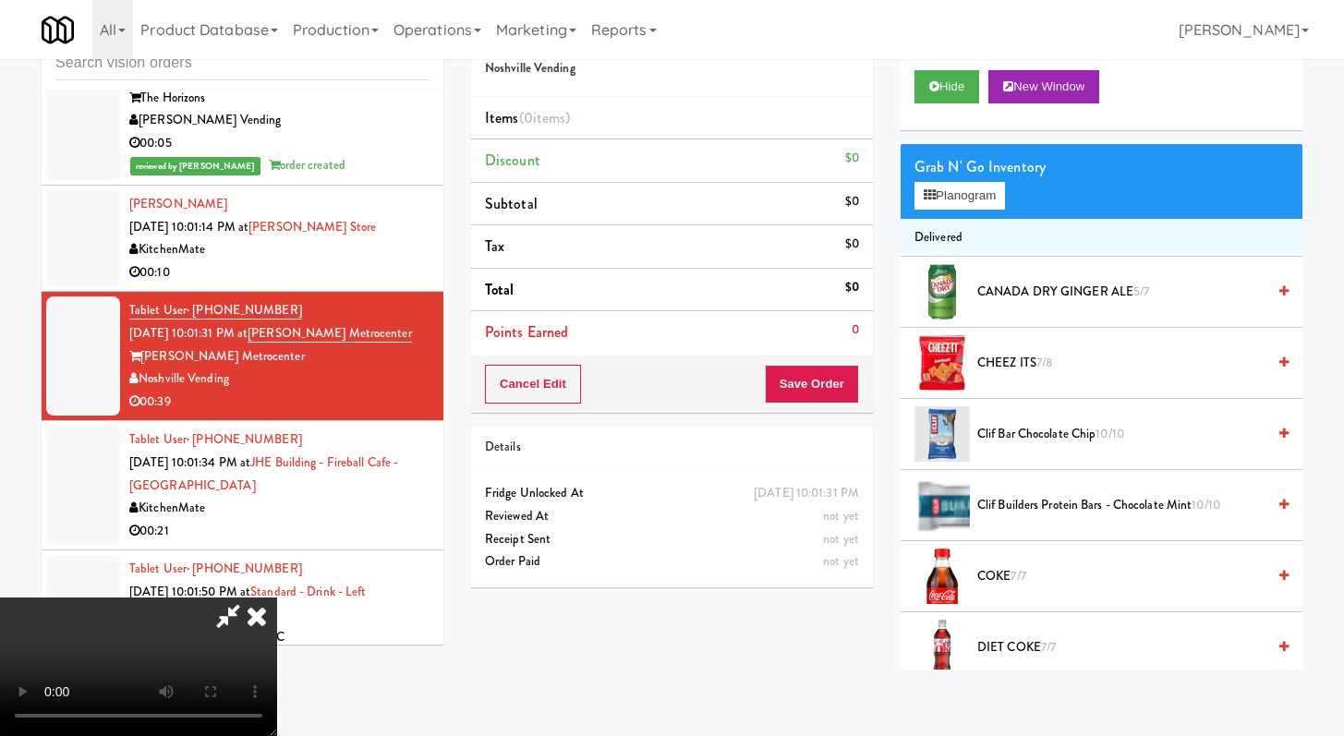
scroll to position [17464, 0]
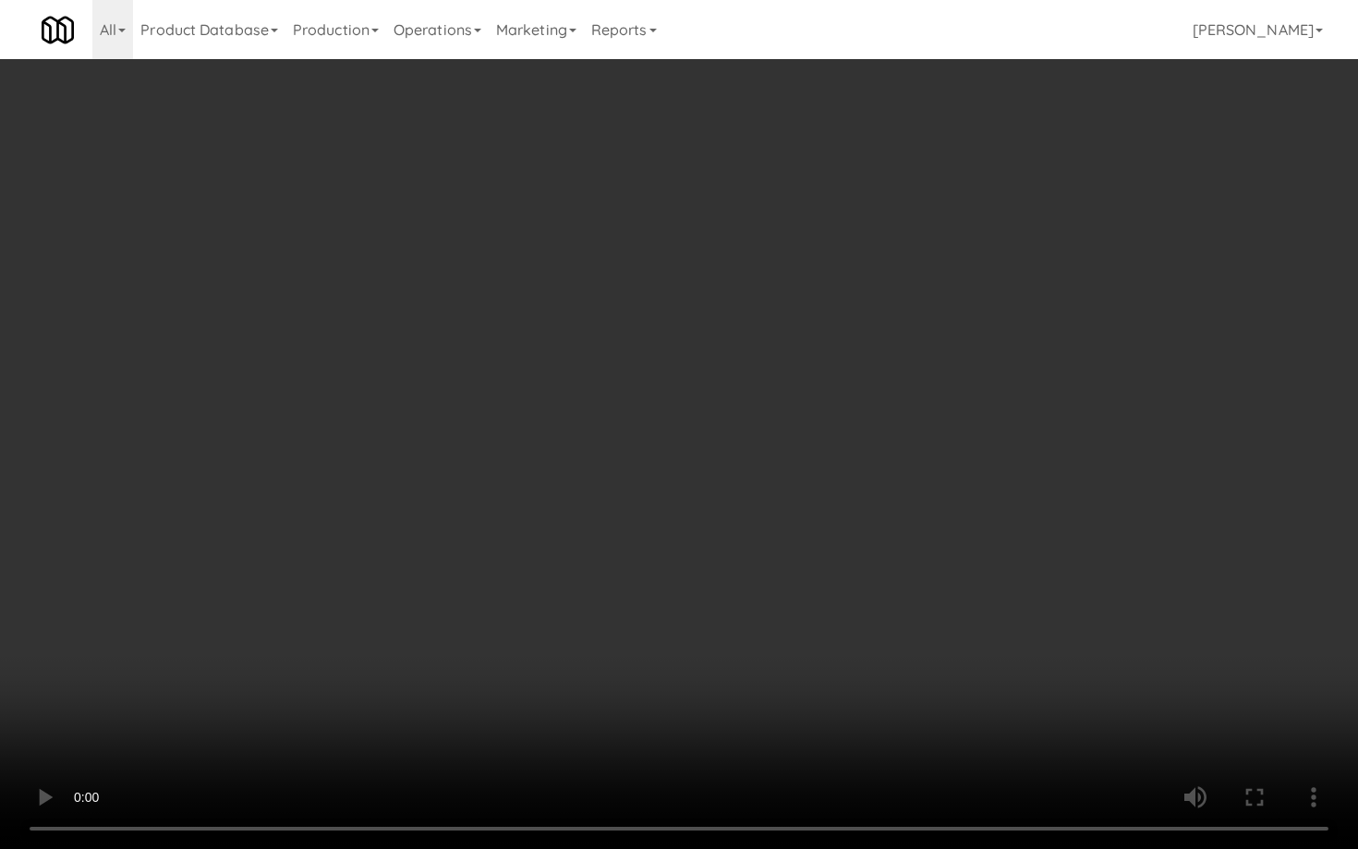
click at [670, 523] on video at bounding box center [679, 424] width 1358 height 849
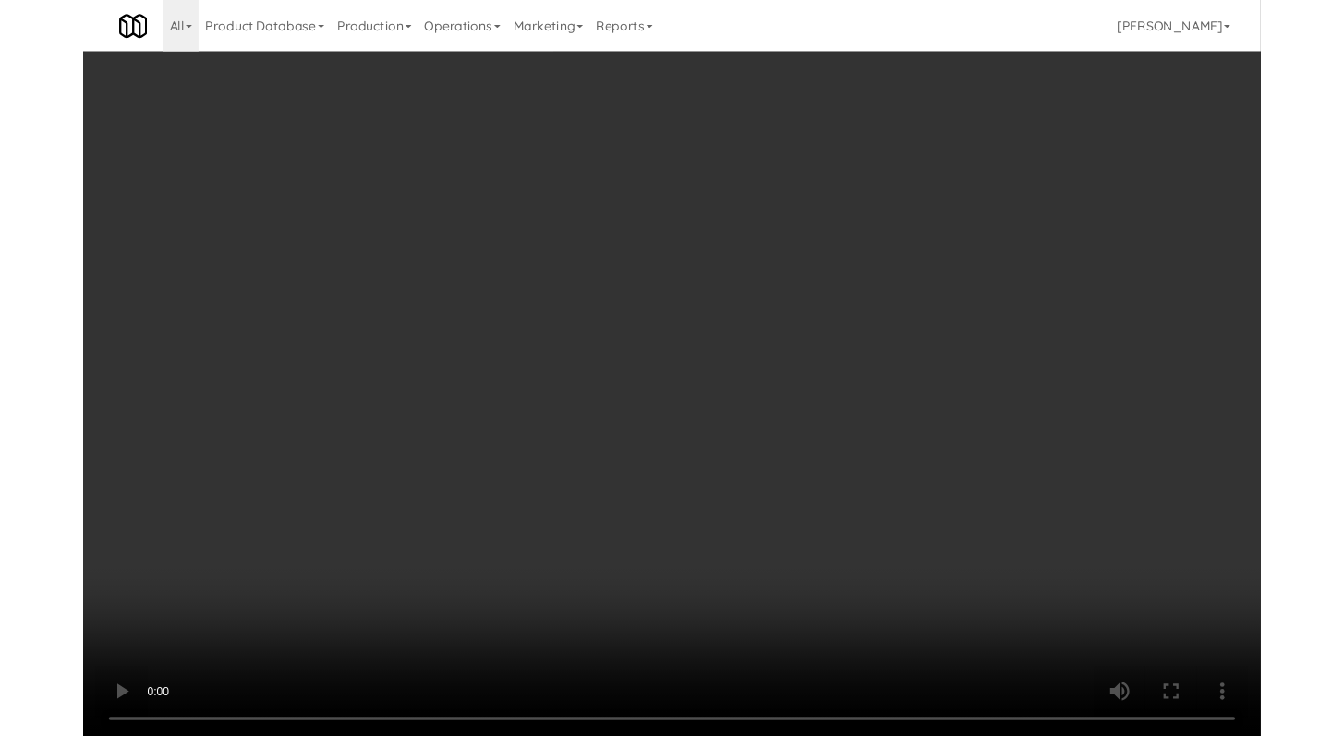
scroll to position [17532, 0]
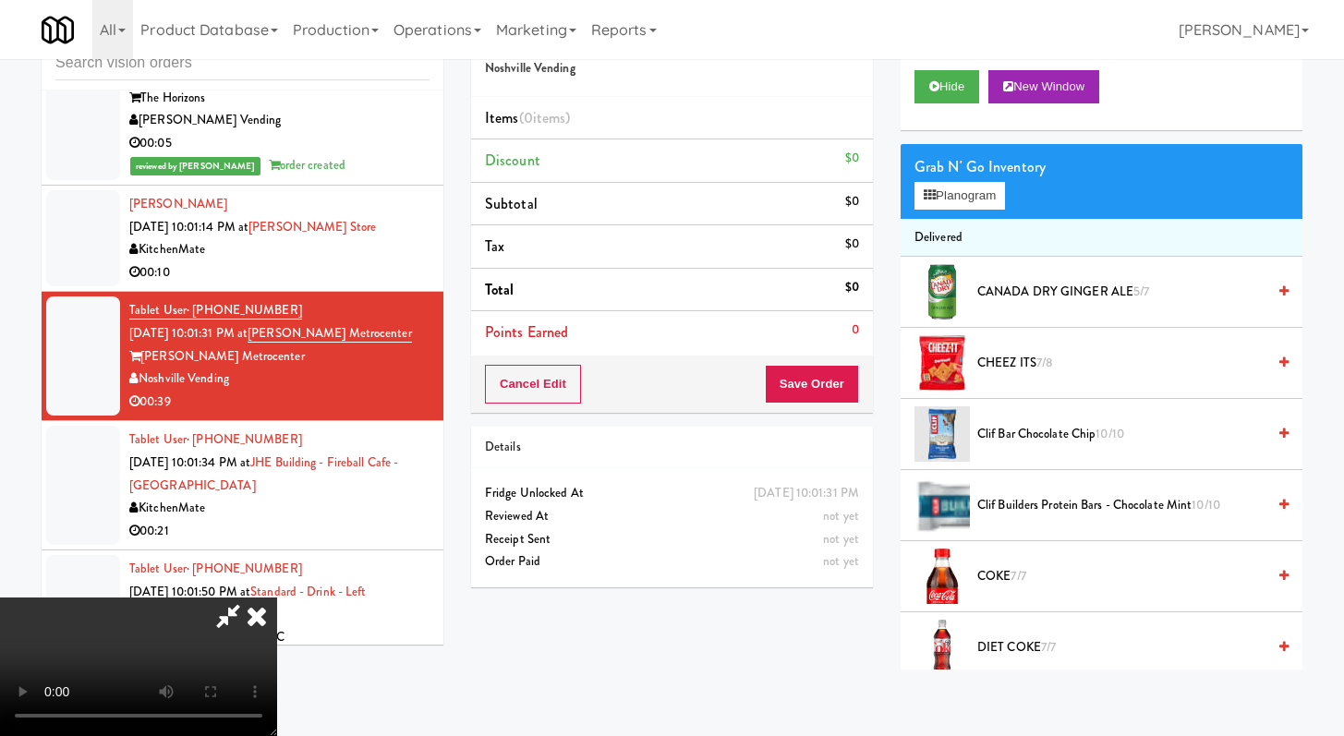
click at [277, 598] on video at bounding box center [138, 667] width 277 height 139
click at [277, 598] on icon at bounding box center [256, 616] width 41 height 37
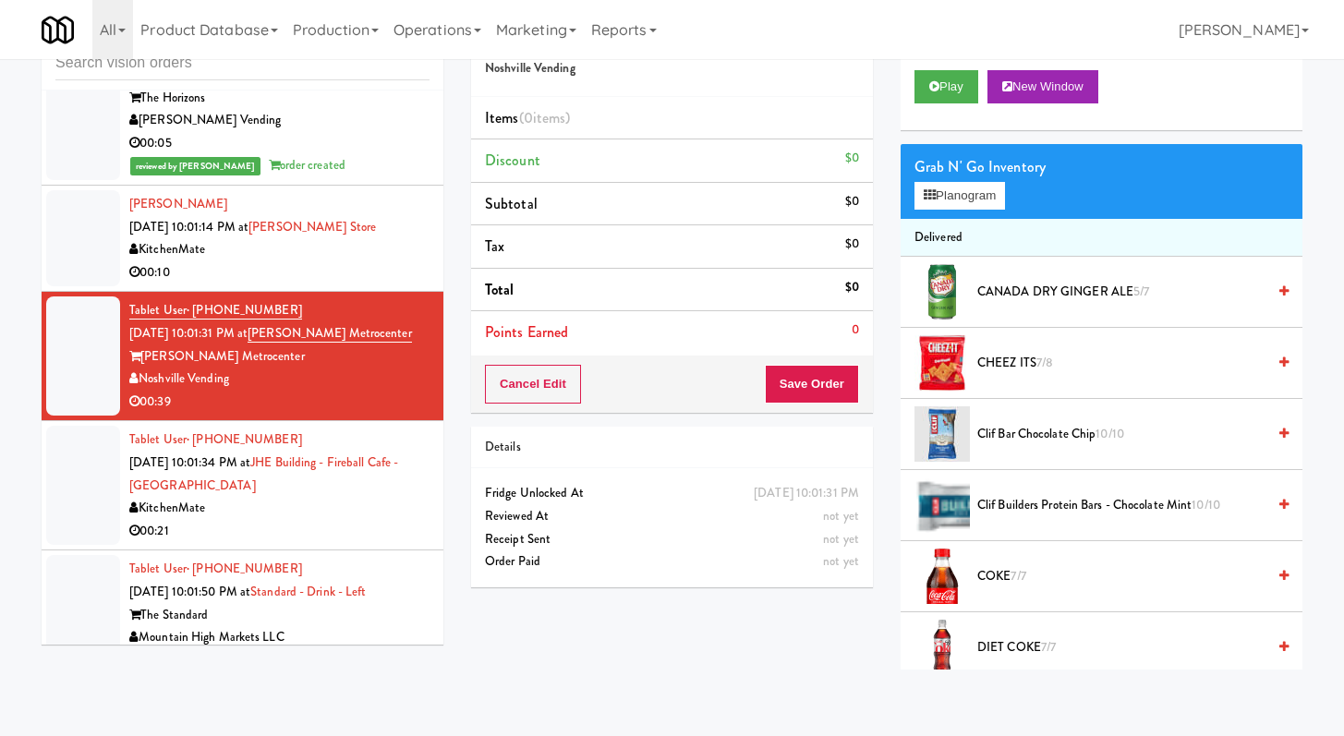
scroll to position [17861, 0]
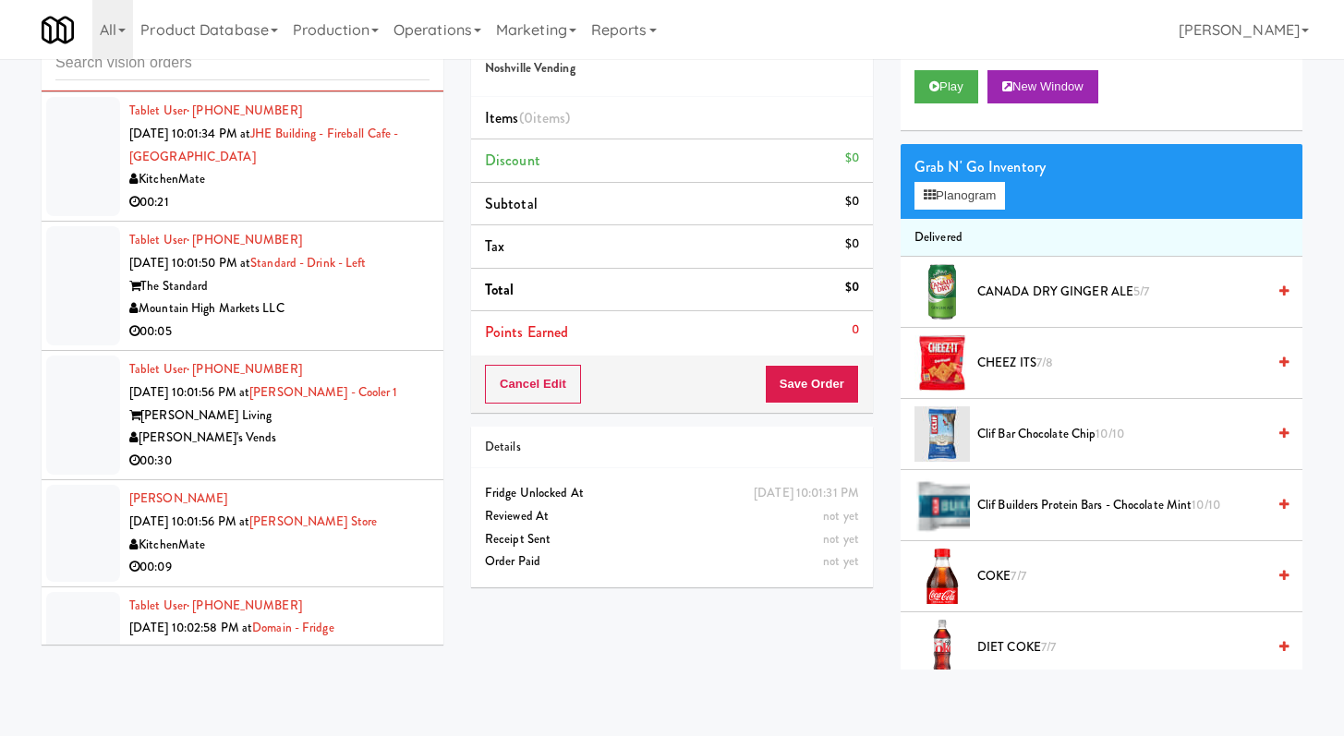
click at [375, 214] on div "00:21" at bounding box center [279, 202] width 300 height 23
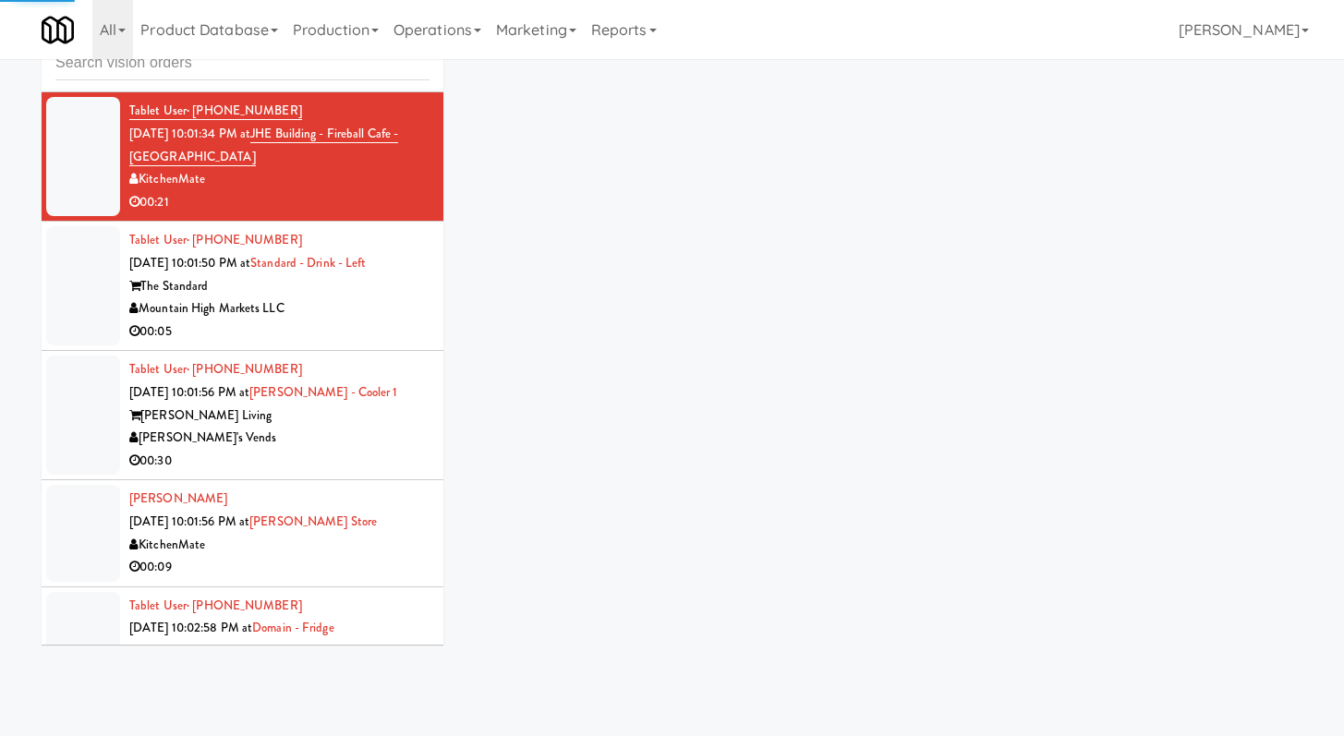
click at [392, 298] on div "The Standard" at bounding box center [279, 286] width 300 height 23
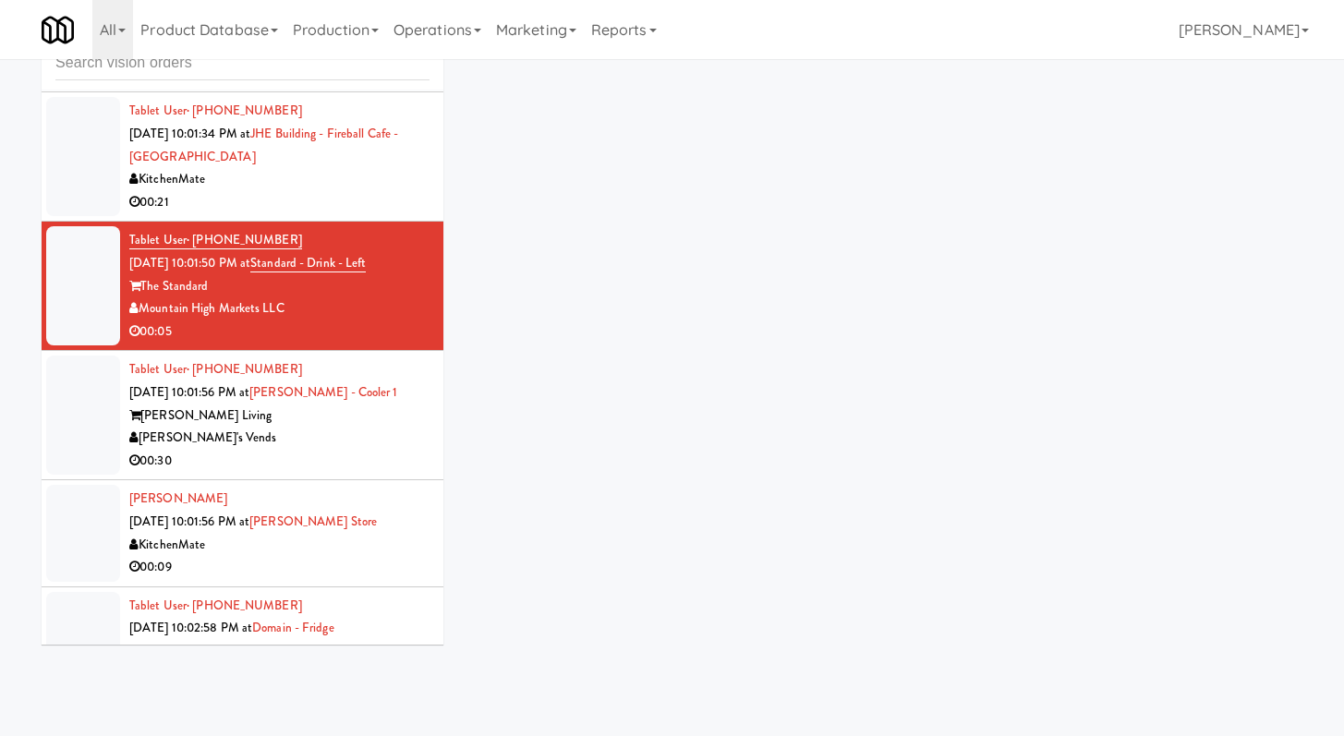
click at [332, 473] on div "00:30" at bounding box center [279, 461] width 300 height 23
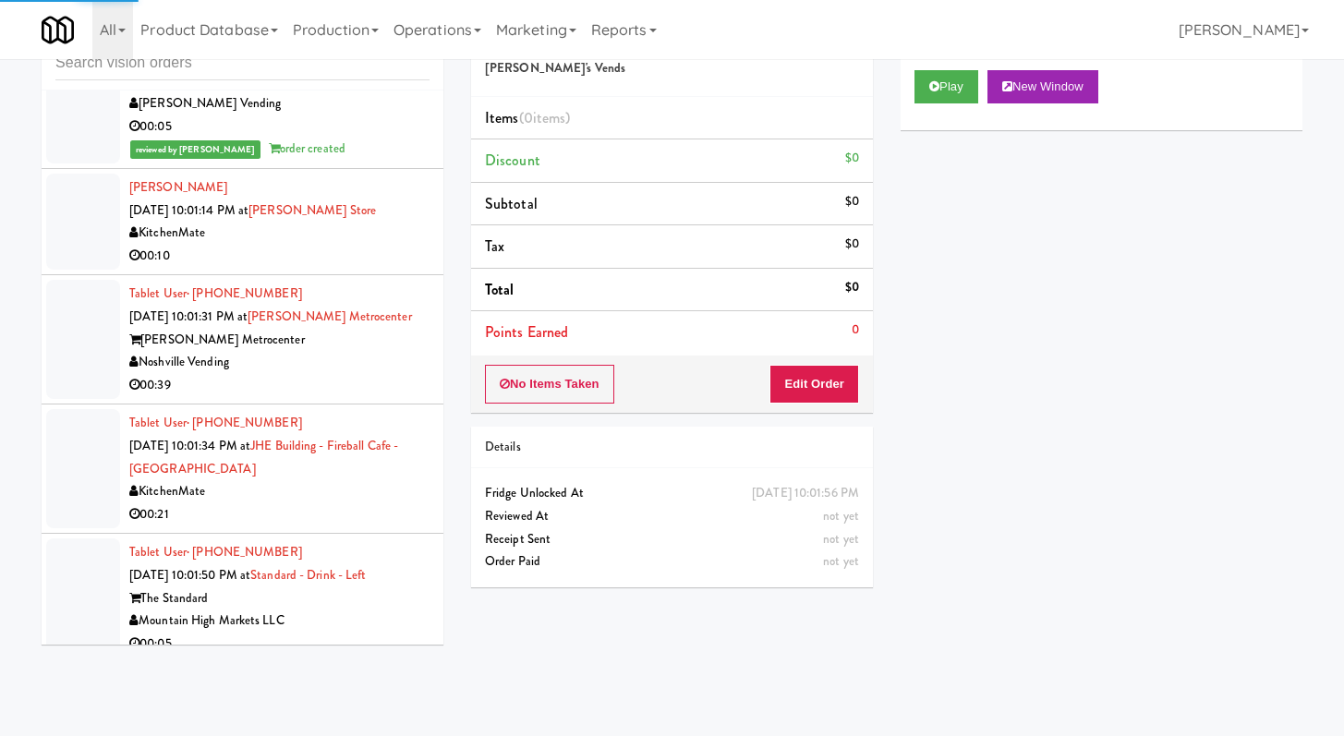
scroll to position [17581, 0]
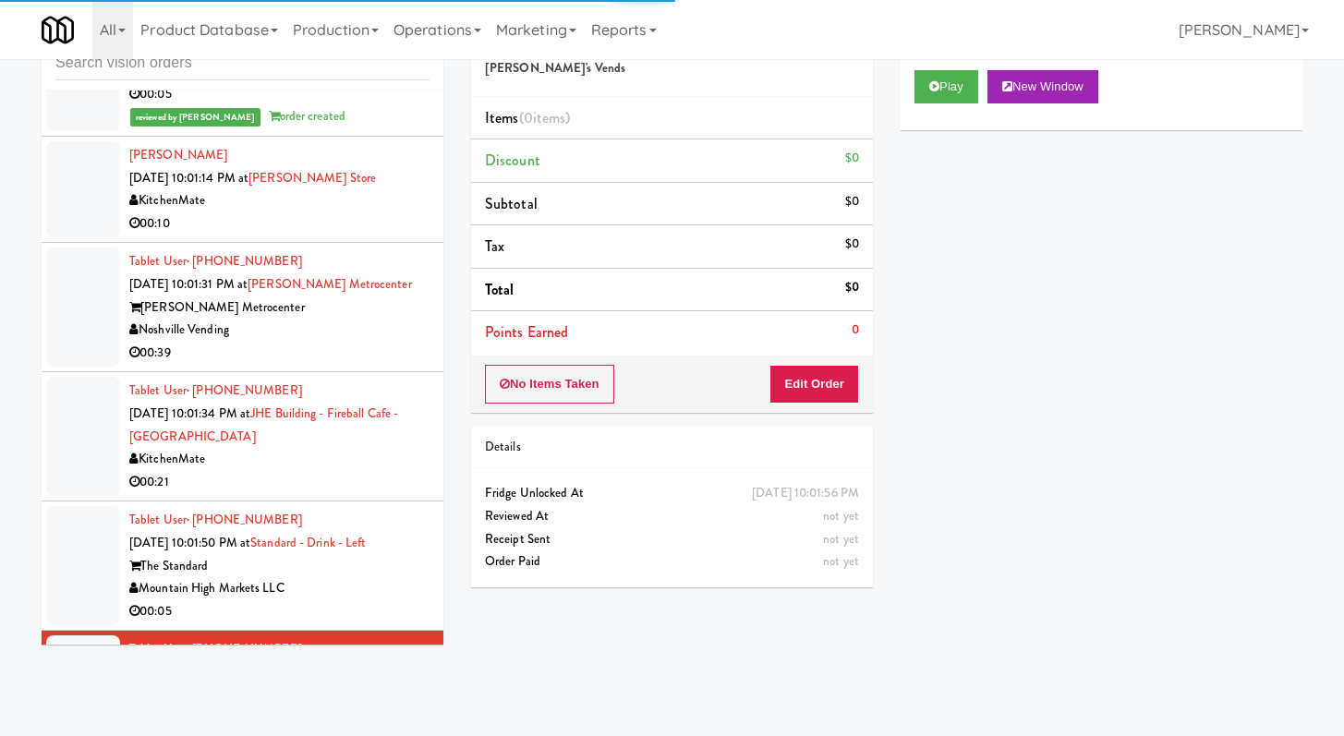
click at [376, 235] on div "00:10" at bounding box center [279, 223] width 300 height 23
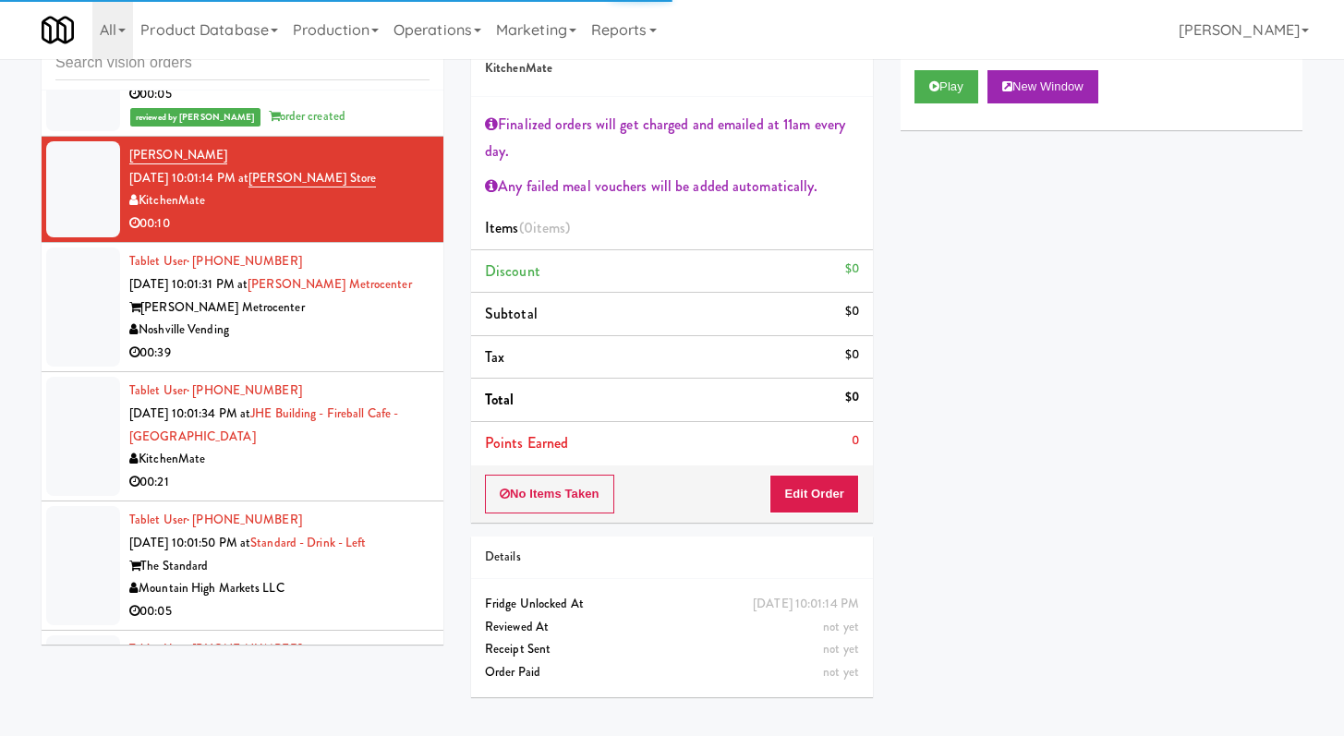
click at [373, 342] on div "Noshville Vending" at bounding box center [279, 330] width 300 height 23
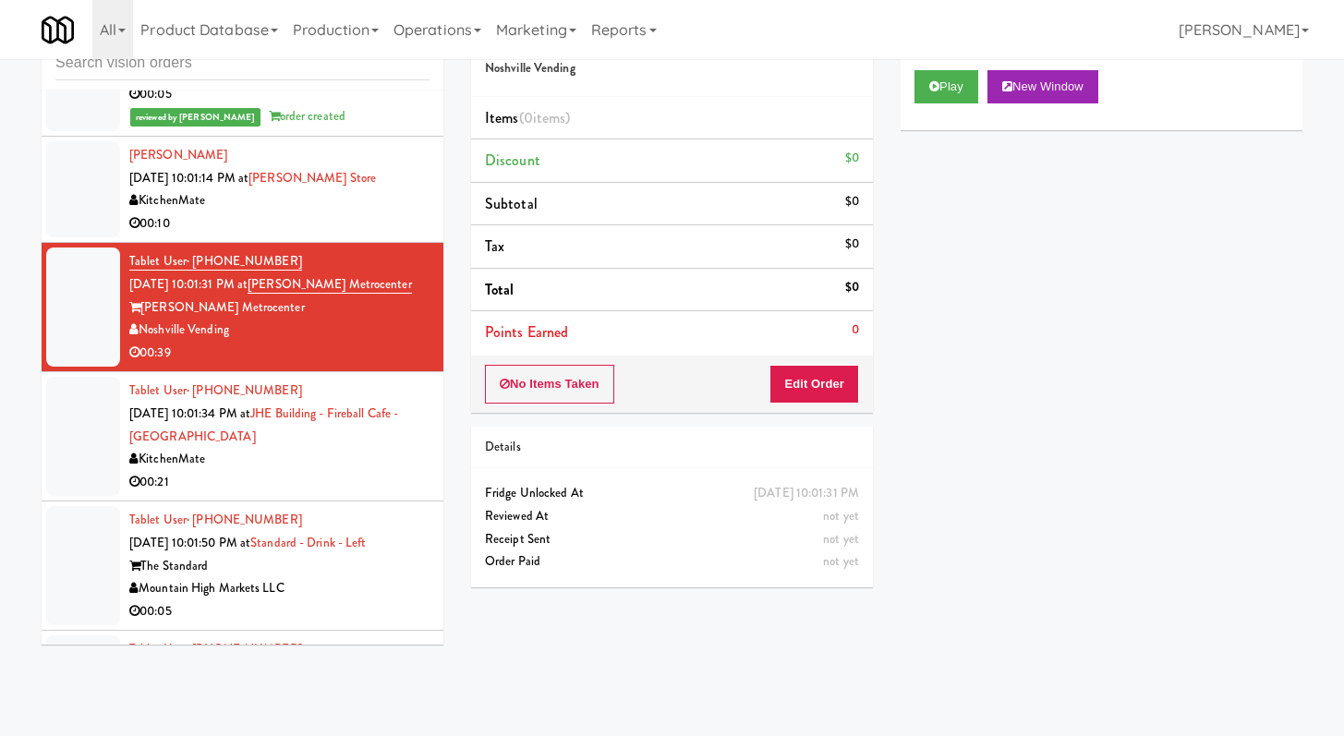
click at [320, 494] on div "00:21" at bounding box center [279, 482] width 300 height 23
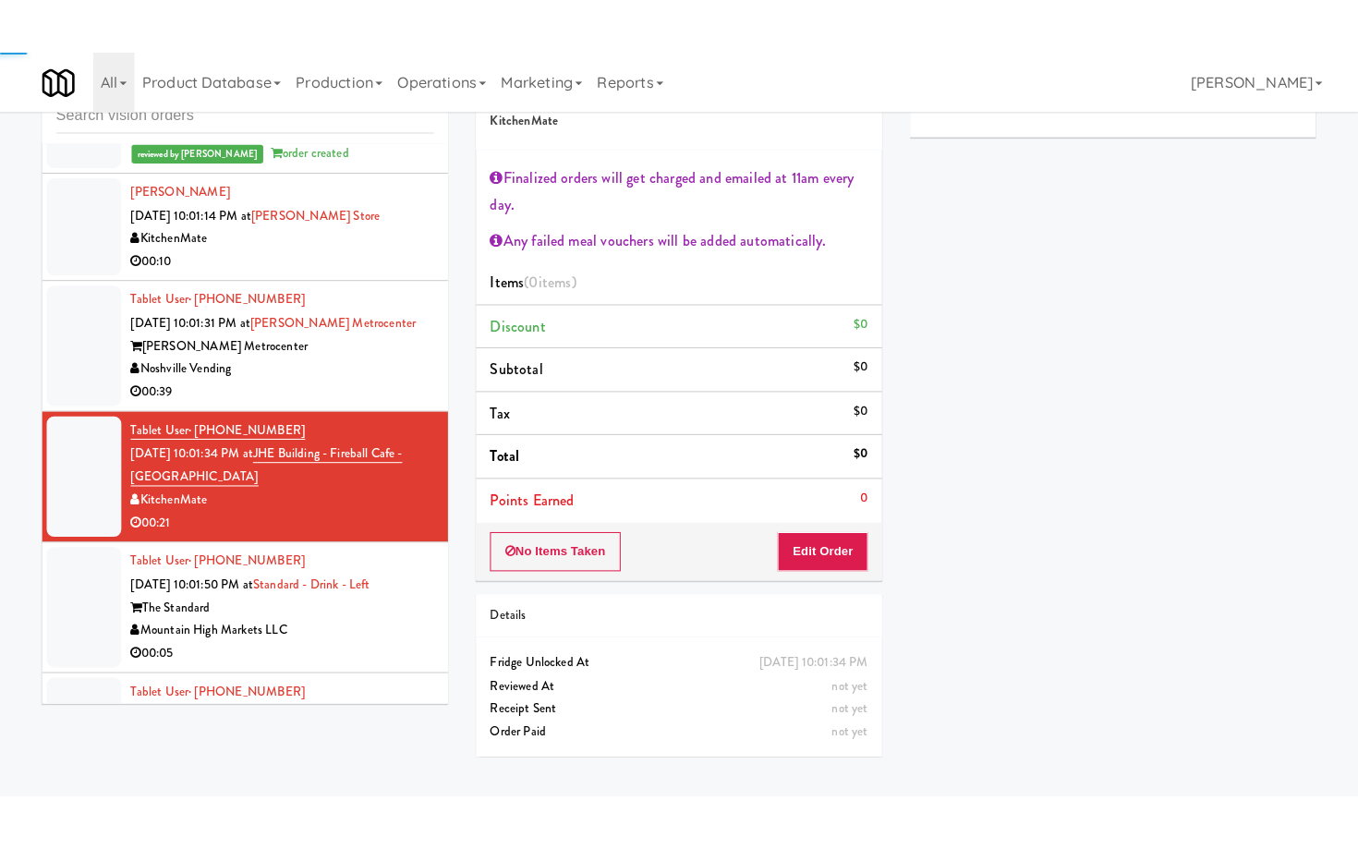
scroll to position [17622, 0]
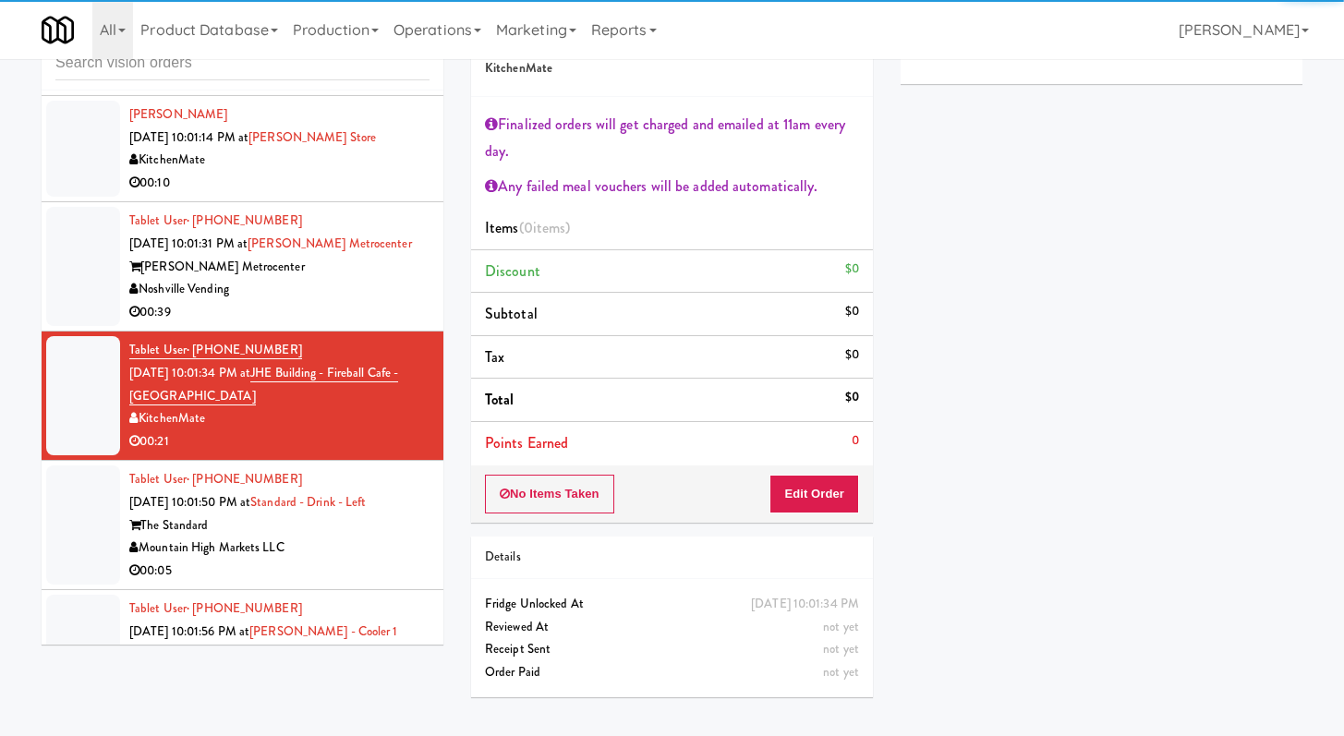
click at [379, 324] on div "00:39" at bounding box center [279, 312] width 300 height 23
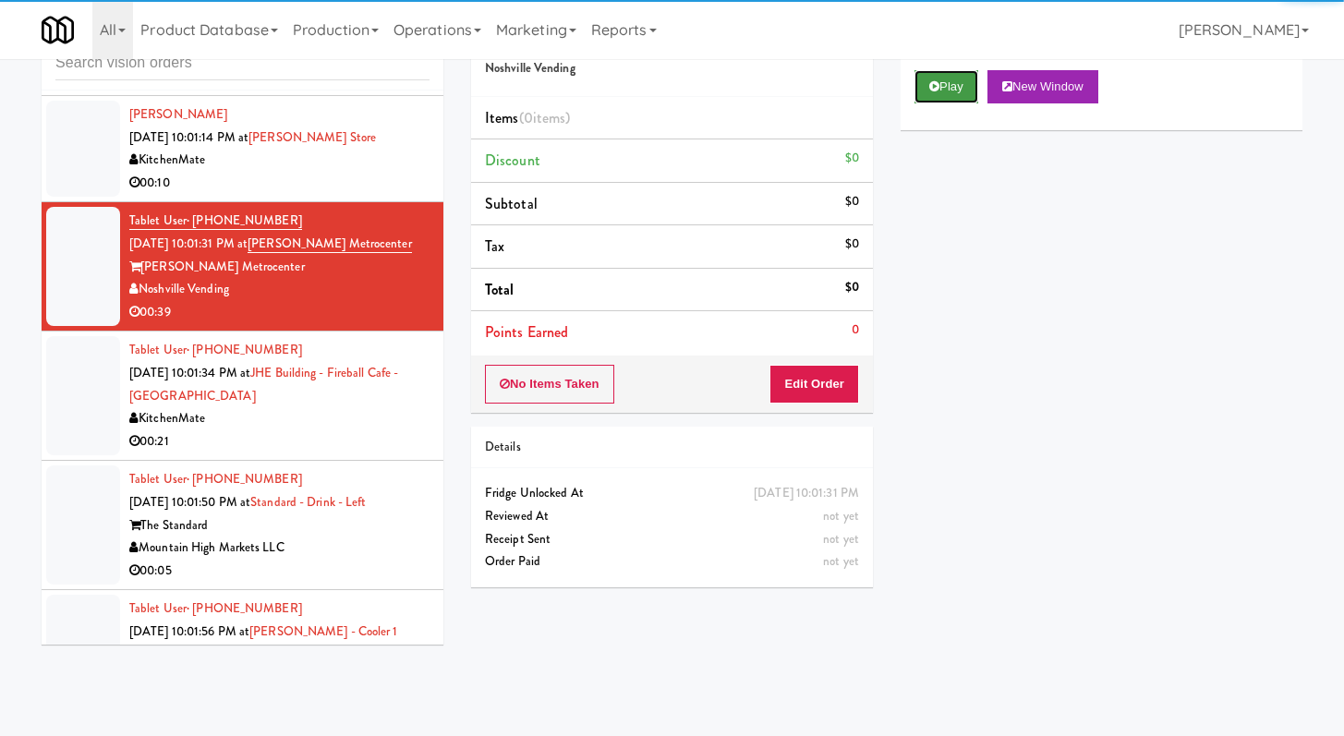
click at [921, 76] on button "Play" at bounding box center [946, 86] width 64 height 33
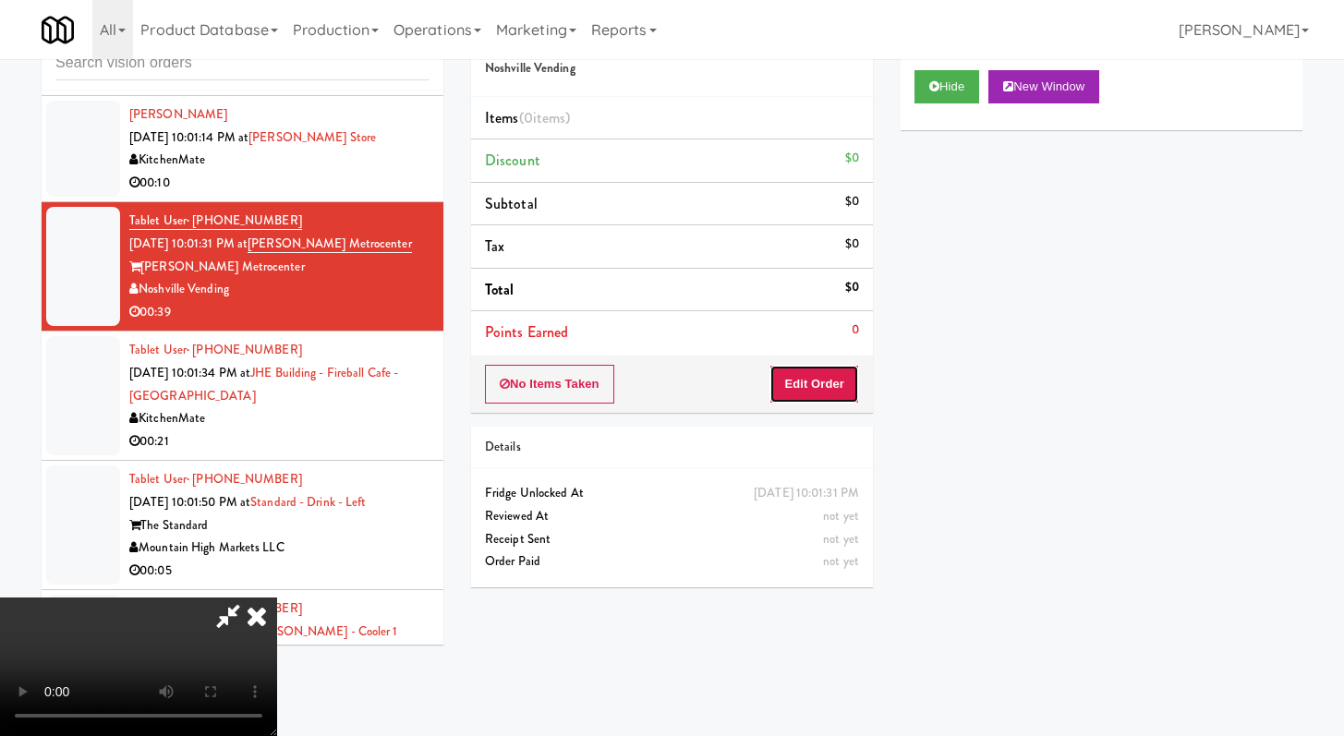
click at [826, 390] on button "Edit Order" at bounding box center [814, 384] width 90 height 39
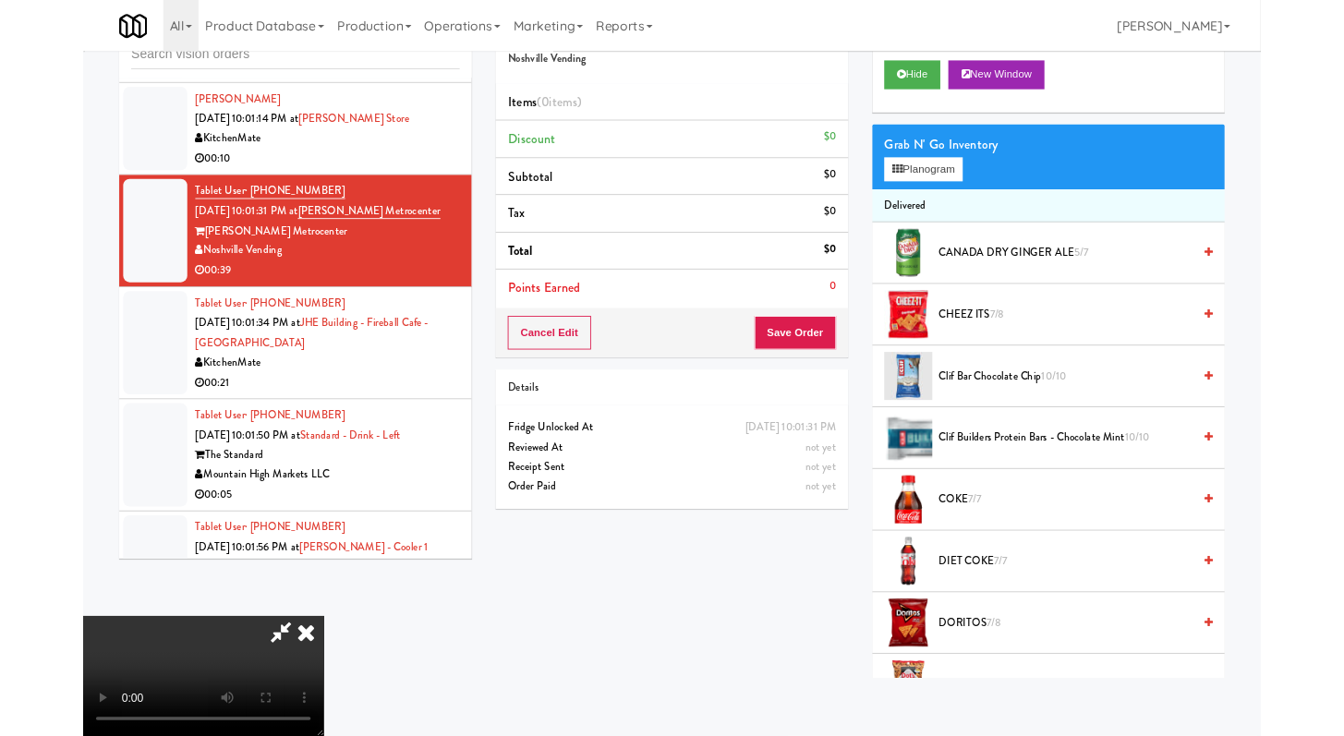
scroll to position [17553, 0]
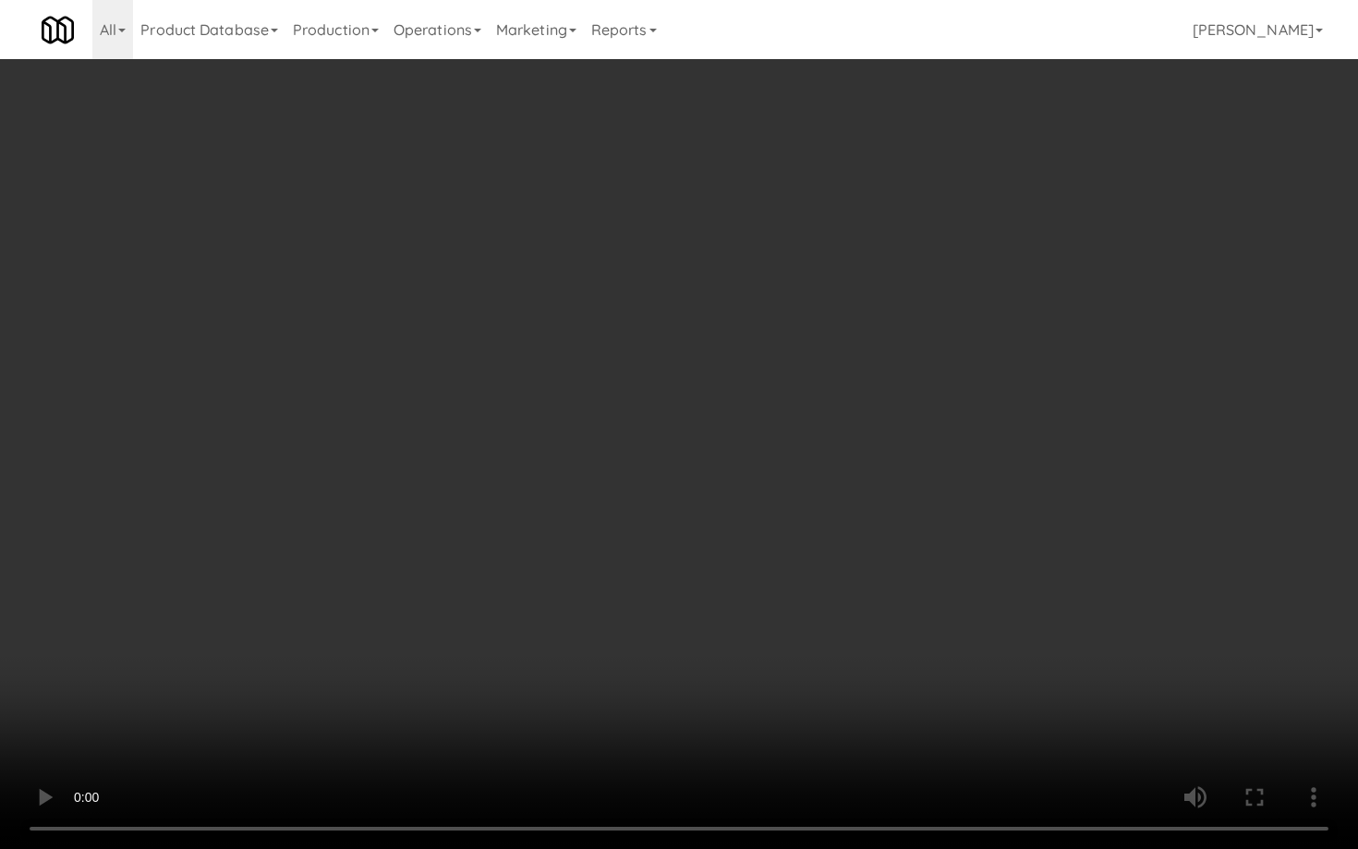
click at [638, 621] on video at bounding box center [679, 424] width 1358 height 849
click at [670, 584] on video at bounding box center [679, 424] width 1358 height 849
click at [701, 538] on video at bounding box center [679, 424] width 1358 height 849
click at [733, 513] on video at bounding box center [679, 424] width 1358 height 849
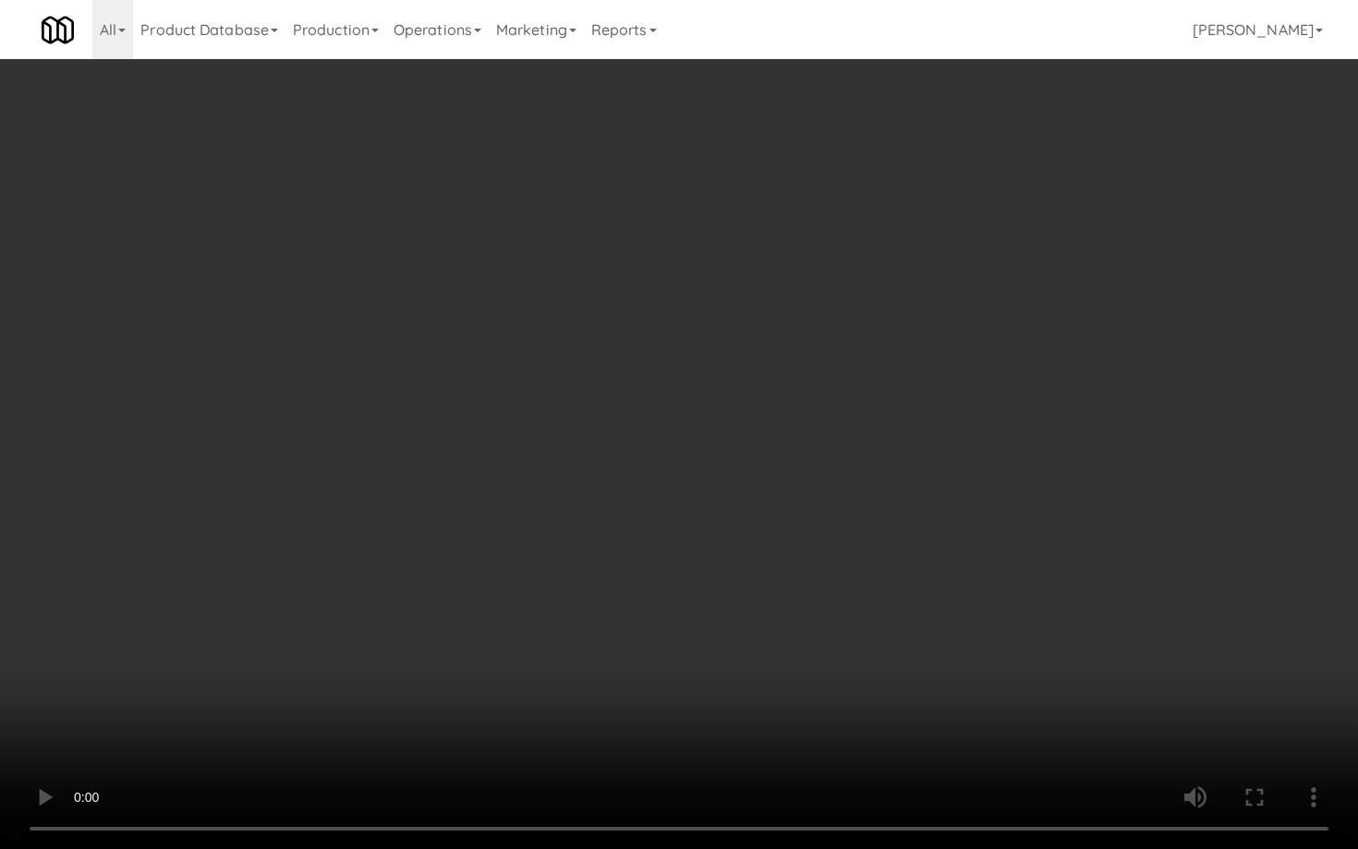
click at [733, 513] on video at bounding box center [679, 424] width 1358 height 849
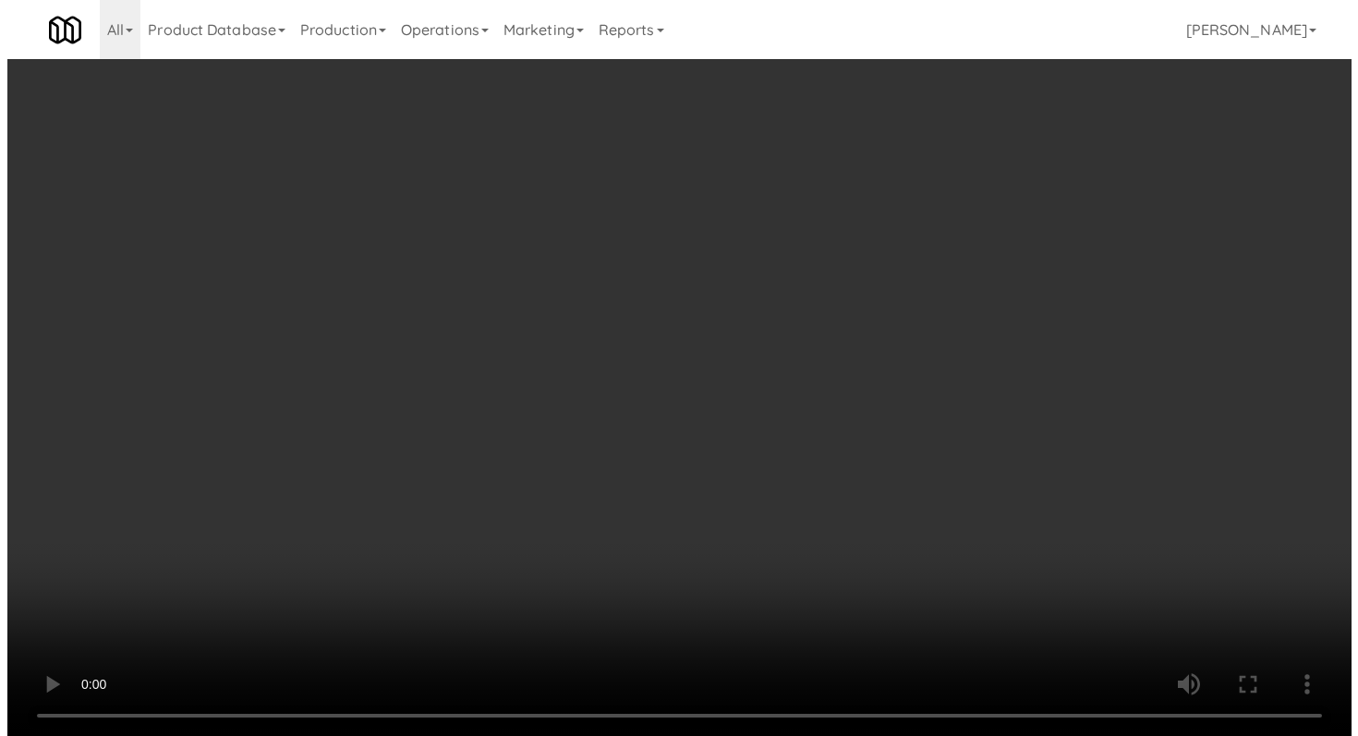
scroll to position [17622, 0]
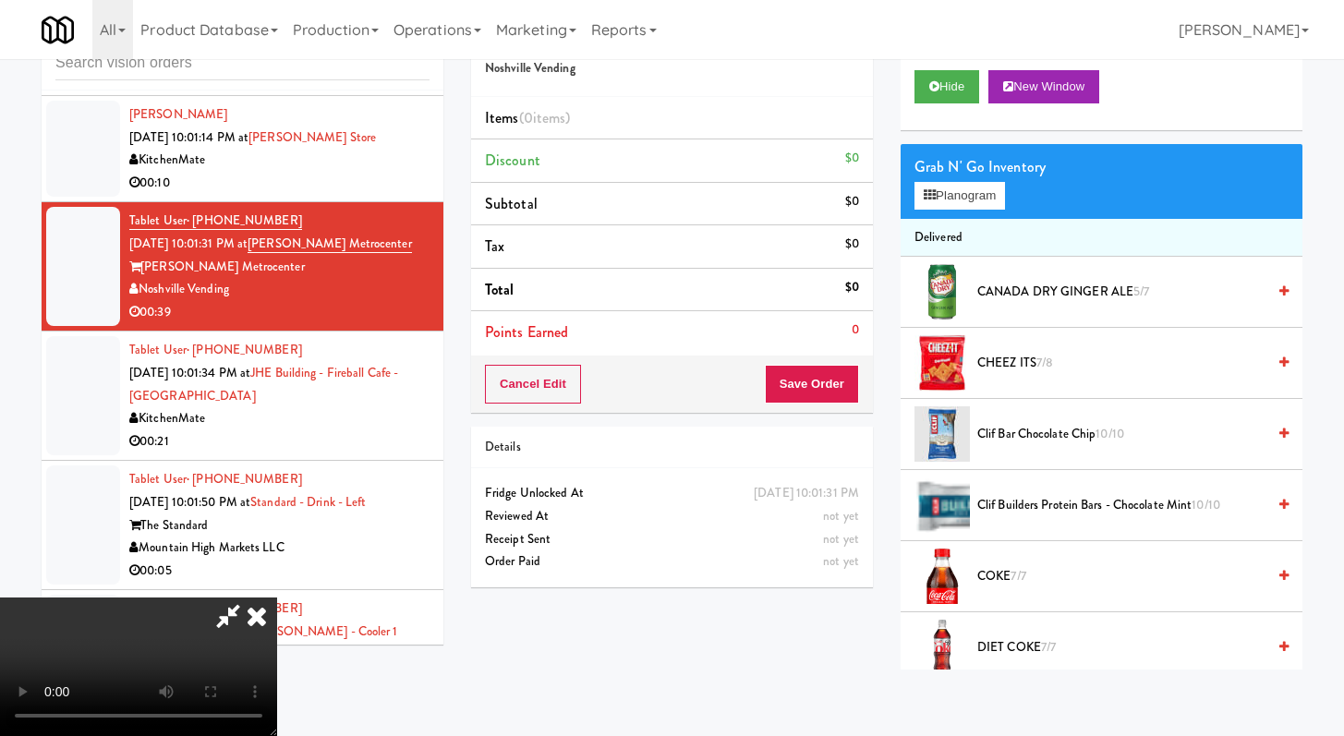
click at [277, 598] on video at bounding box center [138, 667] width 277 height 139
click at [980, 194] on button "Planogram" at bounding box center [959, 196] width 91 height 28
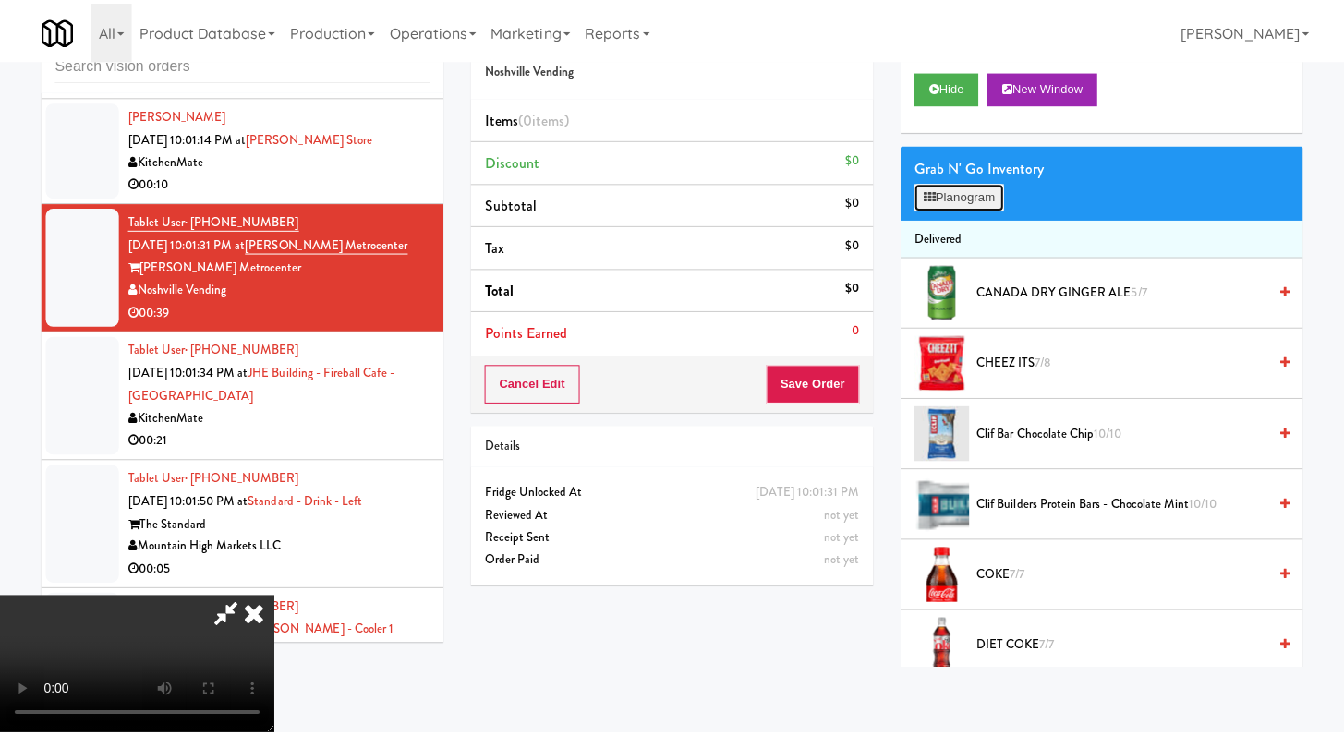
scroll to position [17553, 0]
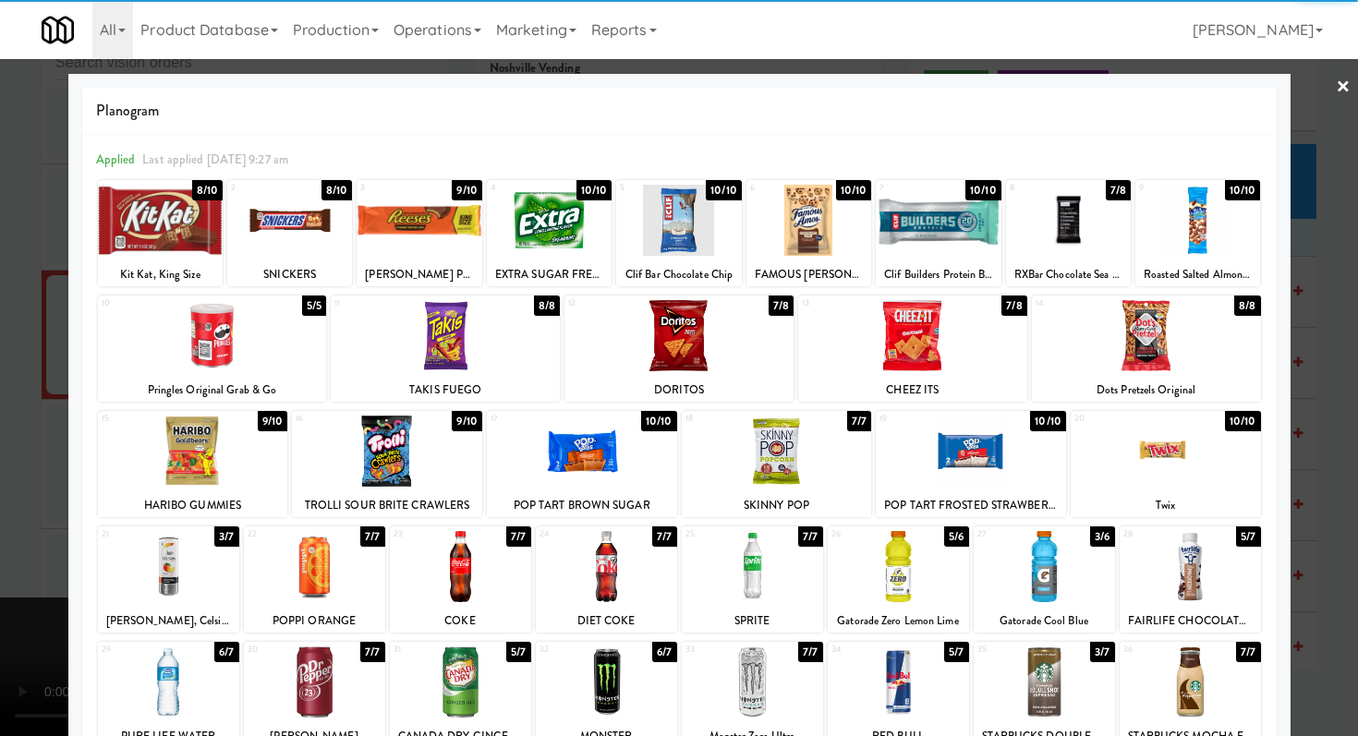
click at [778, 239] on div at bounding box center [808, 220] width 125 height 71
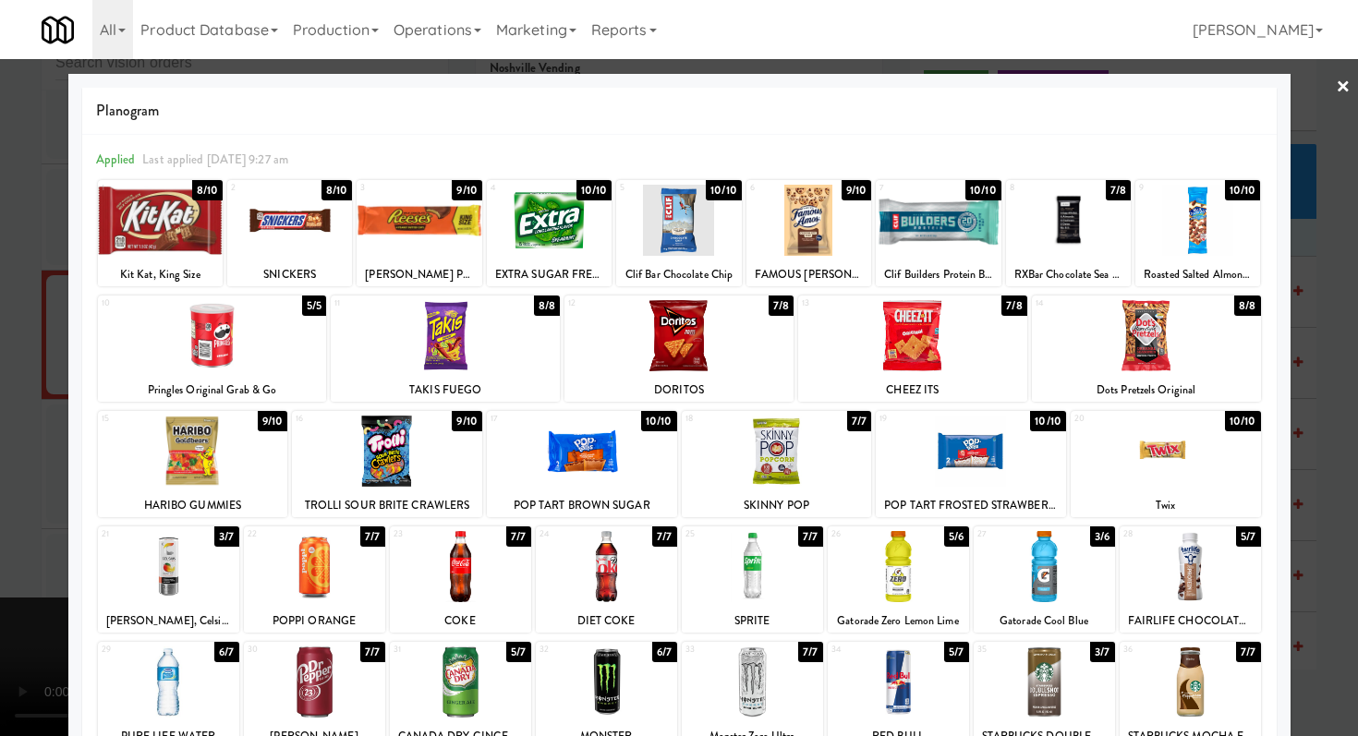
click at [448, 210] on div at bounding box center [418, 220] width 125 height 71
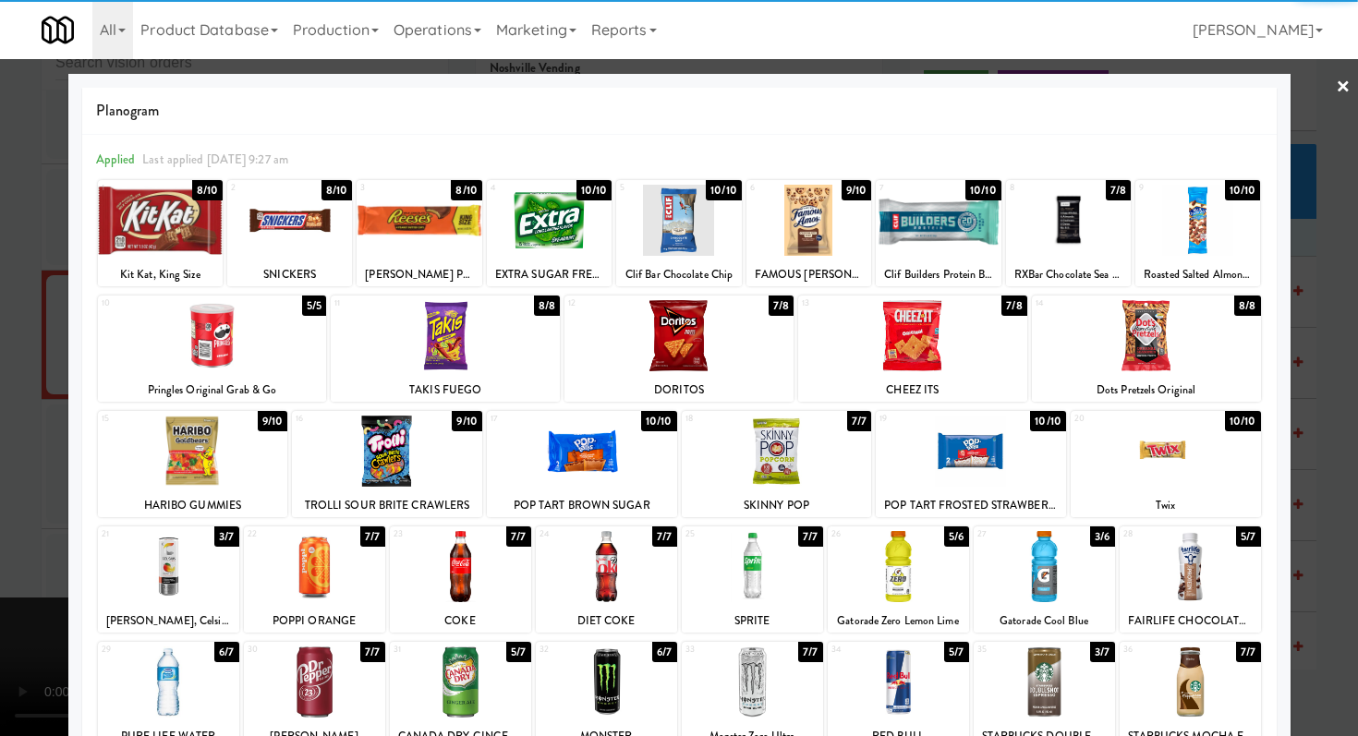
click at [436, 342] on div at bounding box center [445, 335] width 229 height 71
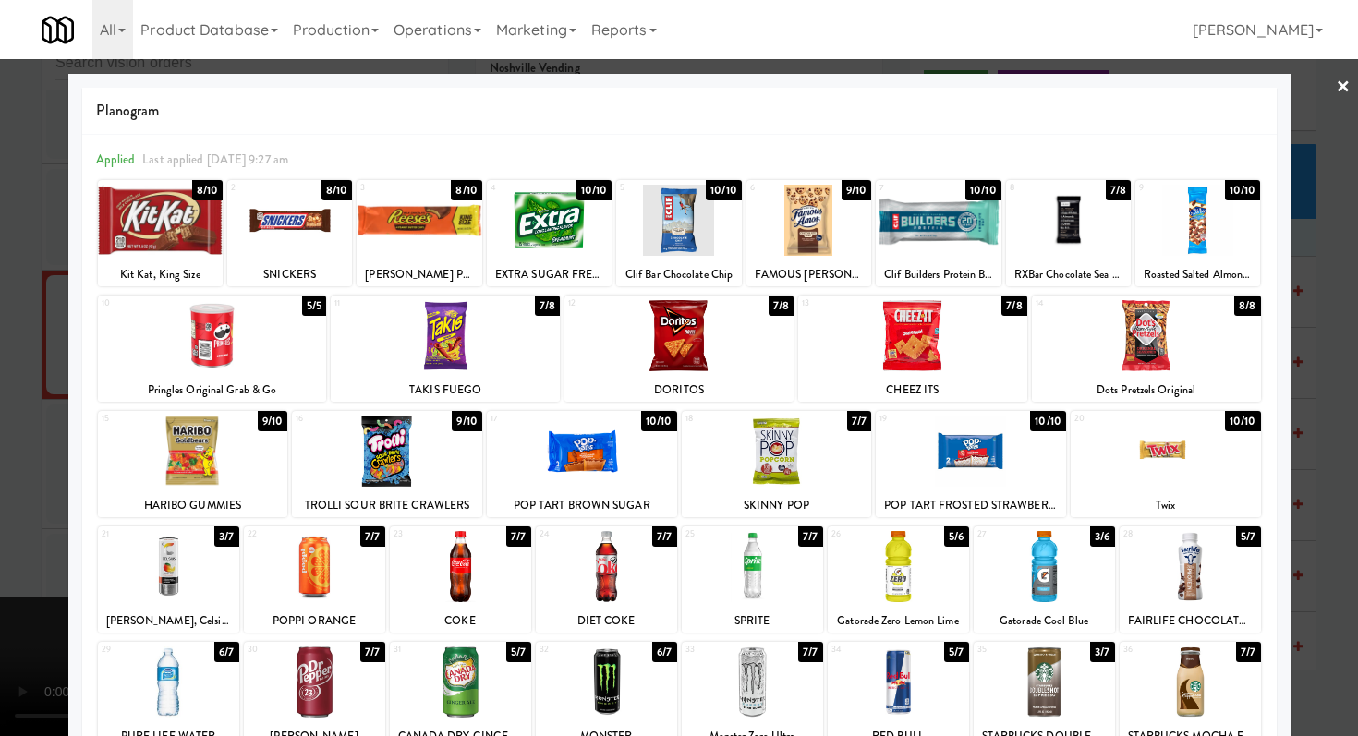
click at [1203, 477] on div at bounding box center [1165, 451] width 190 height 71
click at [281, 233] on div at bounding box center [289, 220] width 125 height 71
click at [0, 382] on div at bounding box center [679, 368] width 1358 height 736
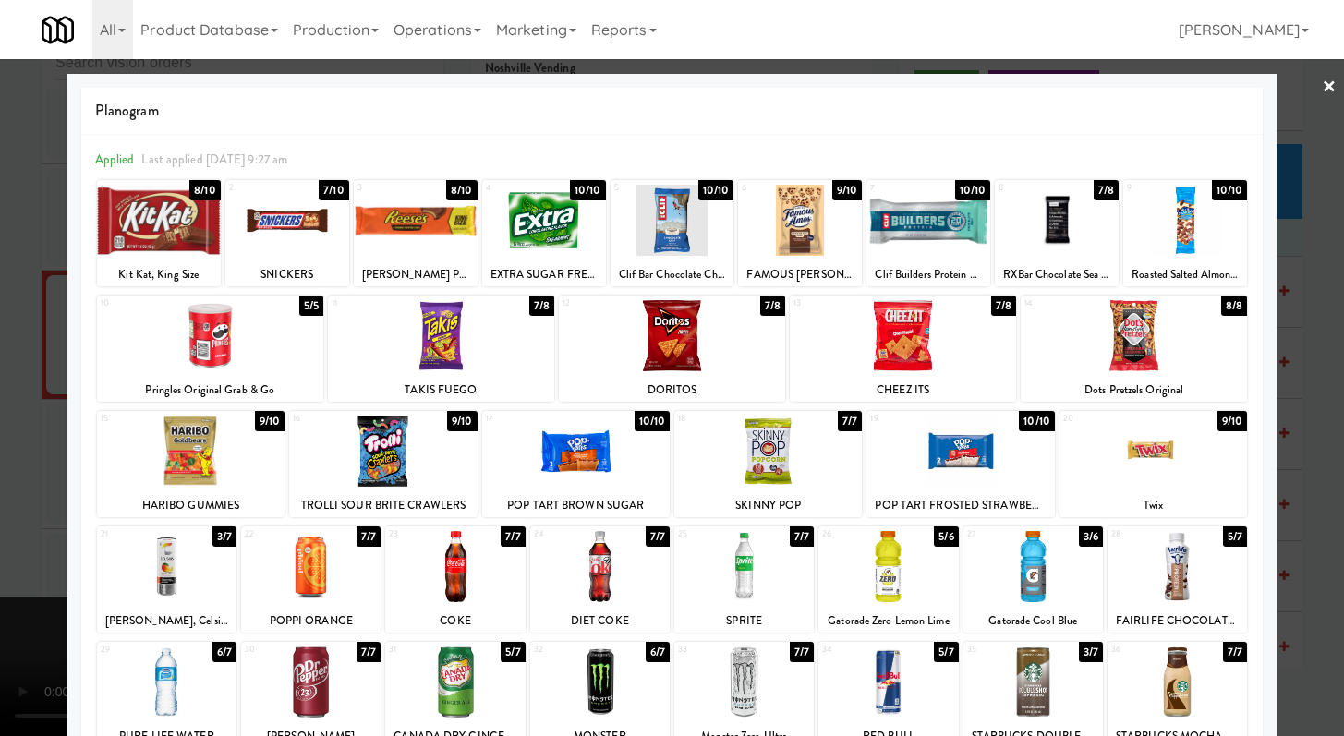
scroll to position [17622, 0]
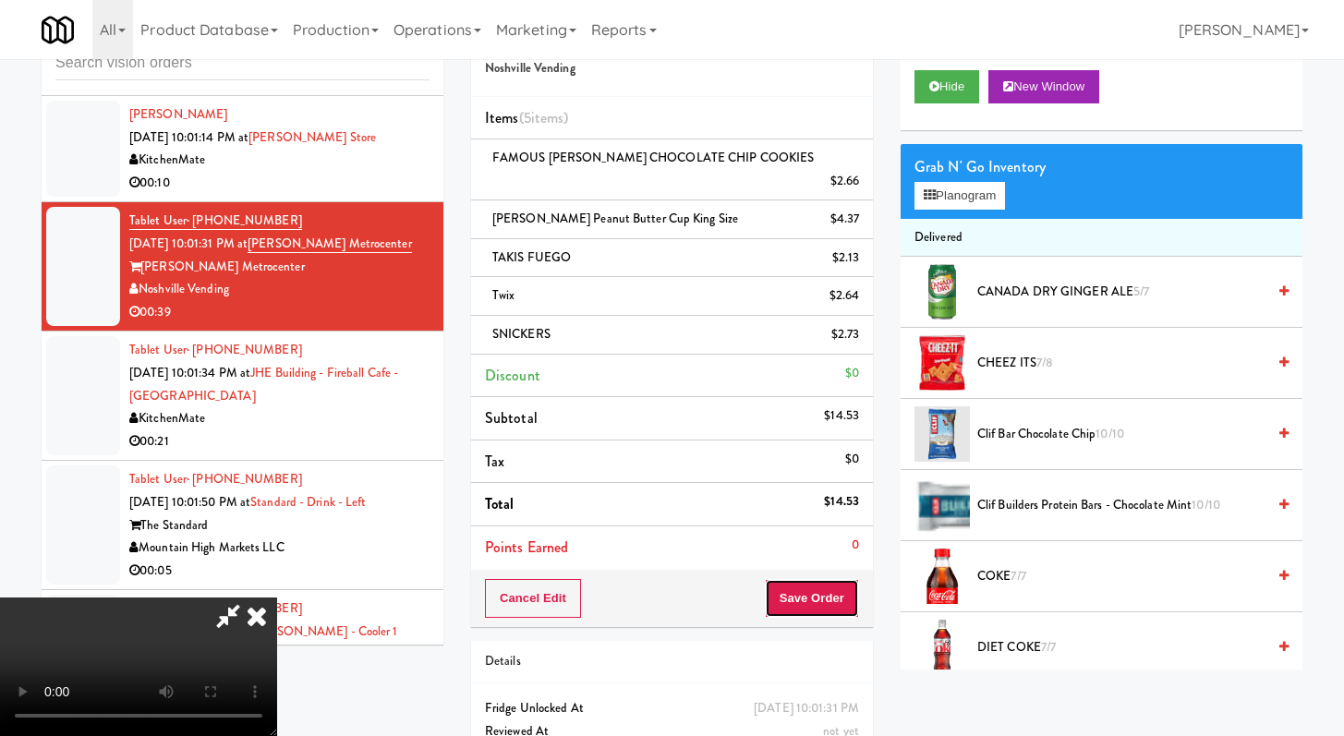
click at [834, 586] on button "Save Order" at bounding box center [812, 598] width 94 height 39
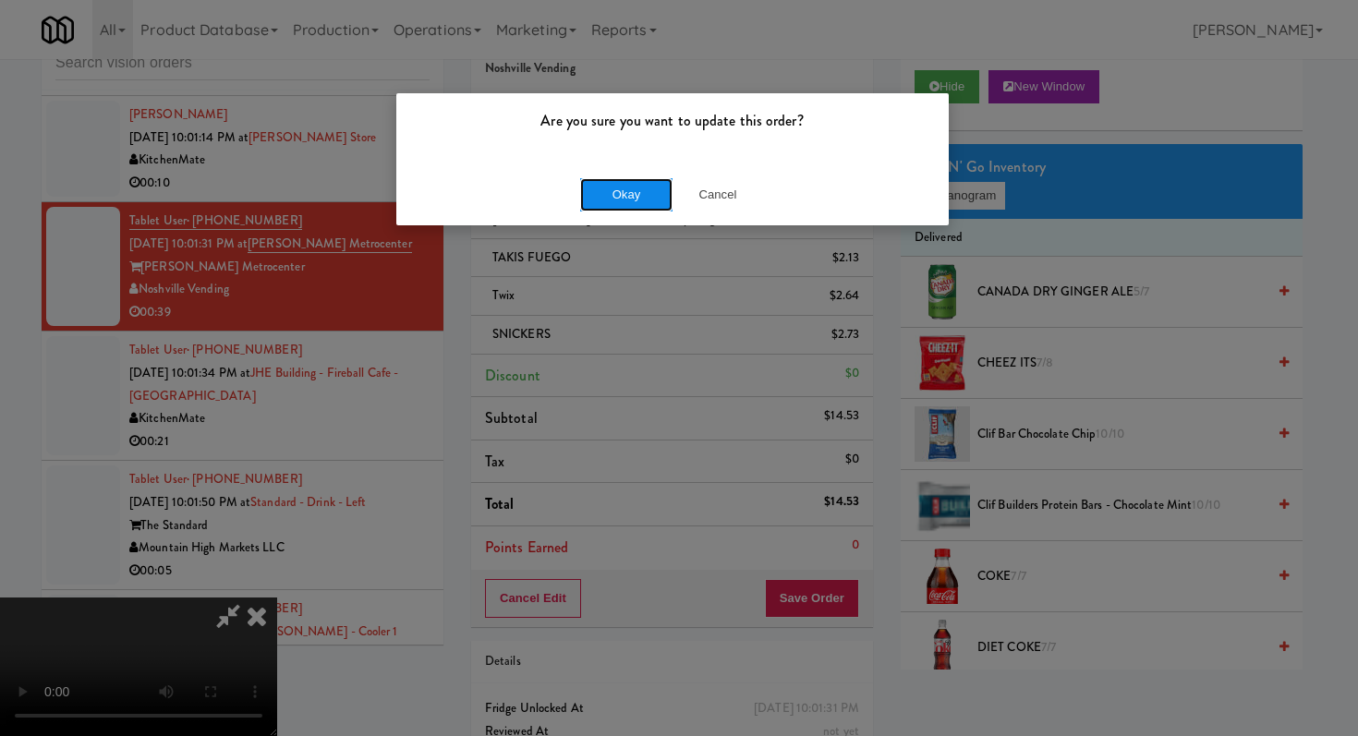
click at [643, 186] on button "Okay" at bounding box center [626, 194] width 92 height 33
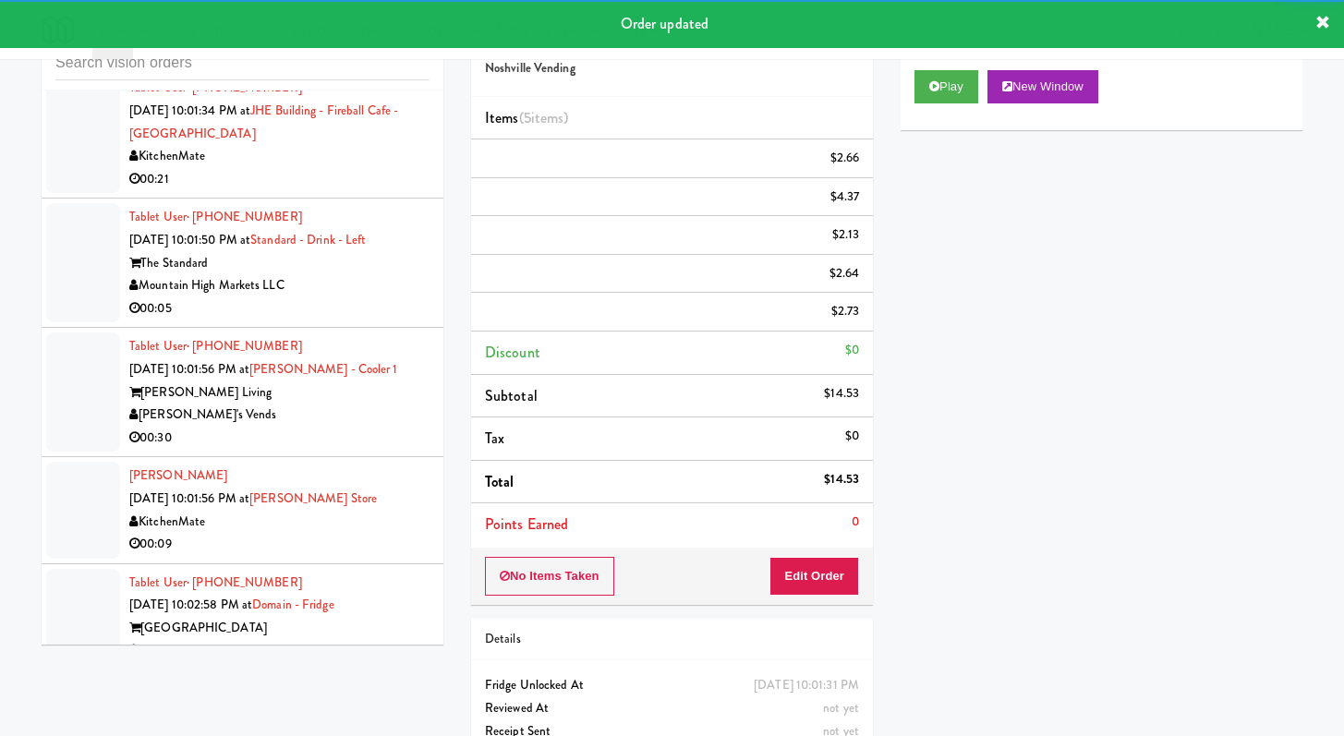
scroll to position [17955, 0]
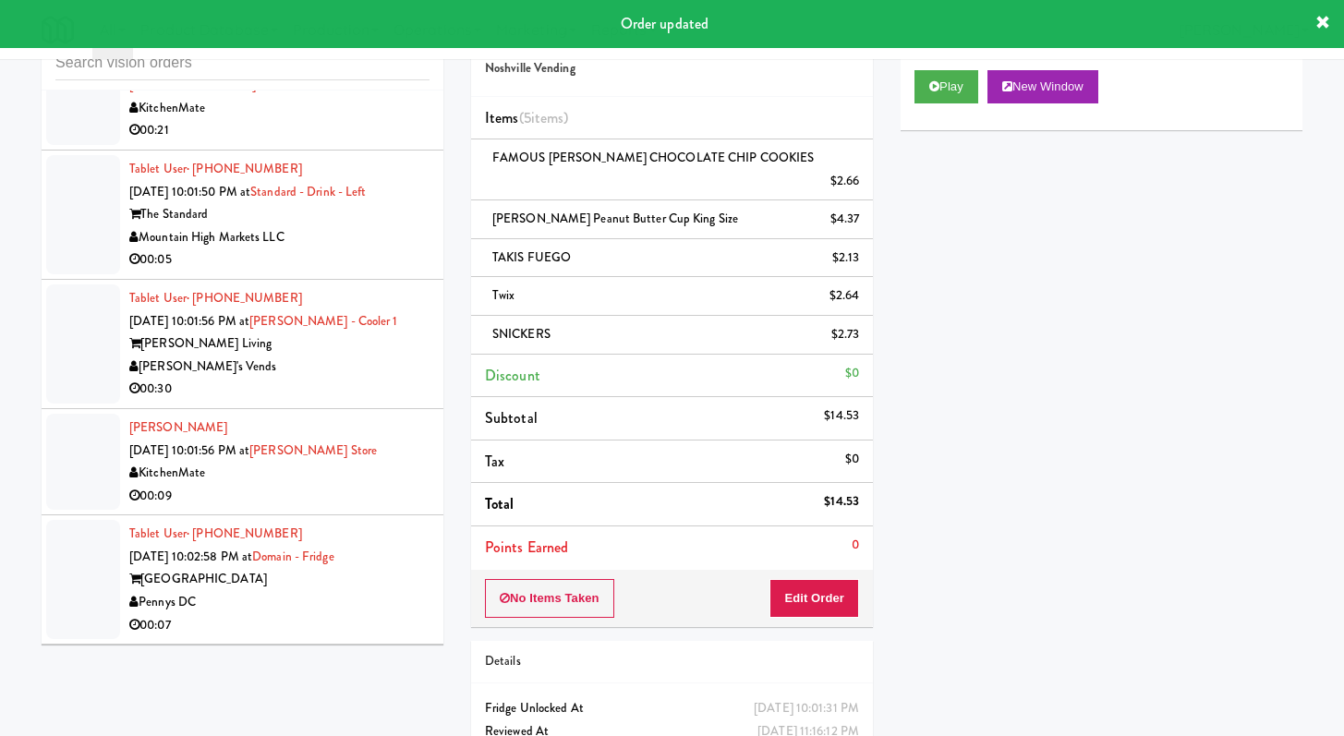
click at [374, 142] on div "00:21" at bounding box center [279, 130] width 300 height 23
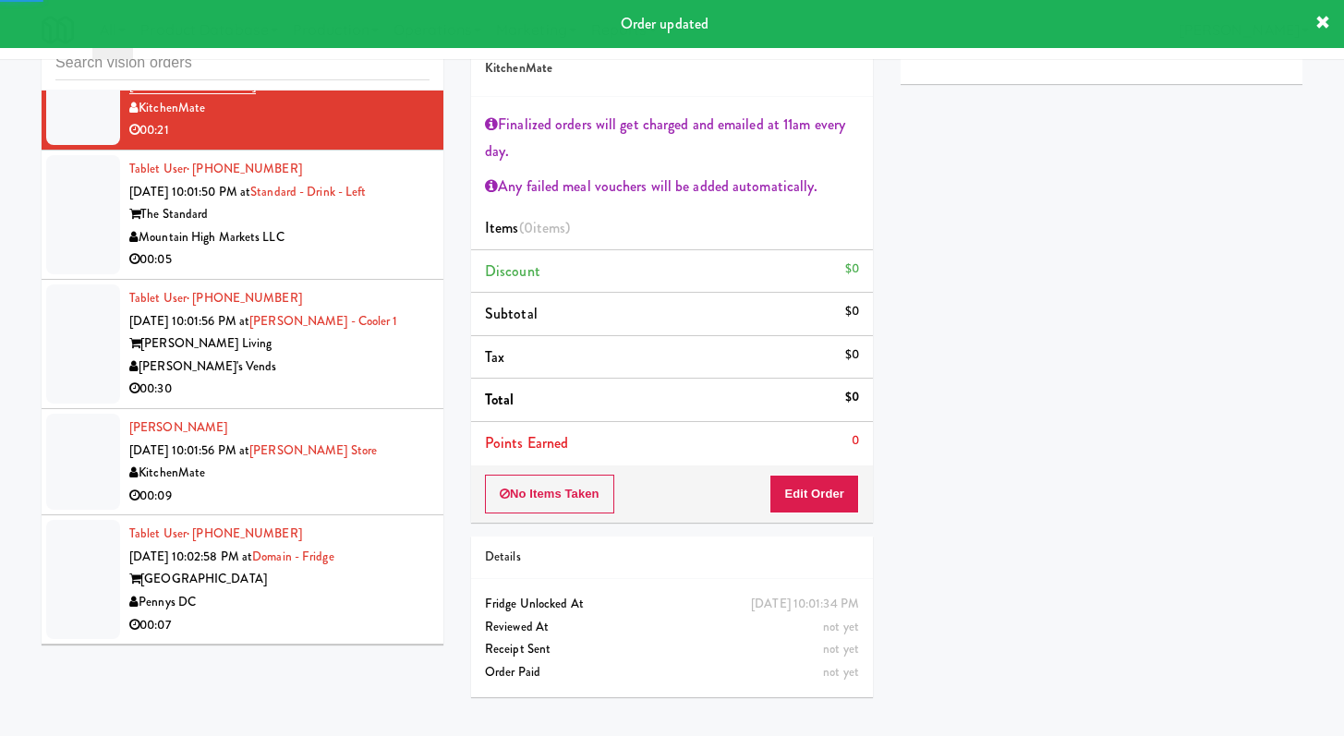
click at [421, 280] on li "Tablet User · (480) 593-0675 Sep 20, 2025 10:01:50 PM at Standard - Drink - Lef…" at bounding box center [243, 215] width 402 height 129
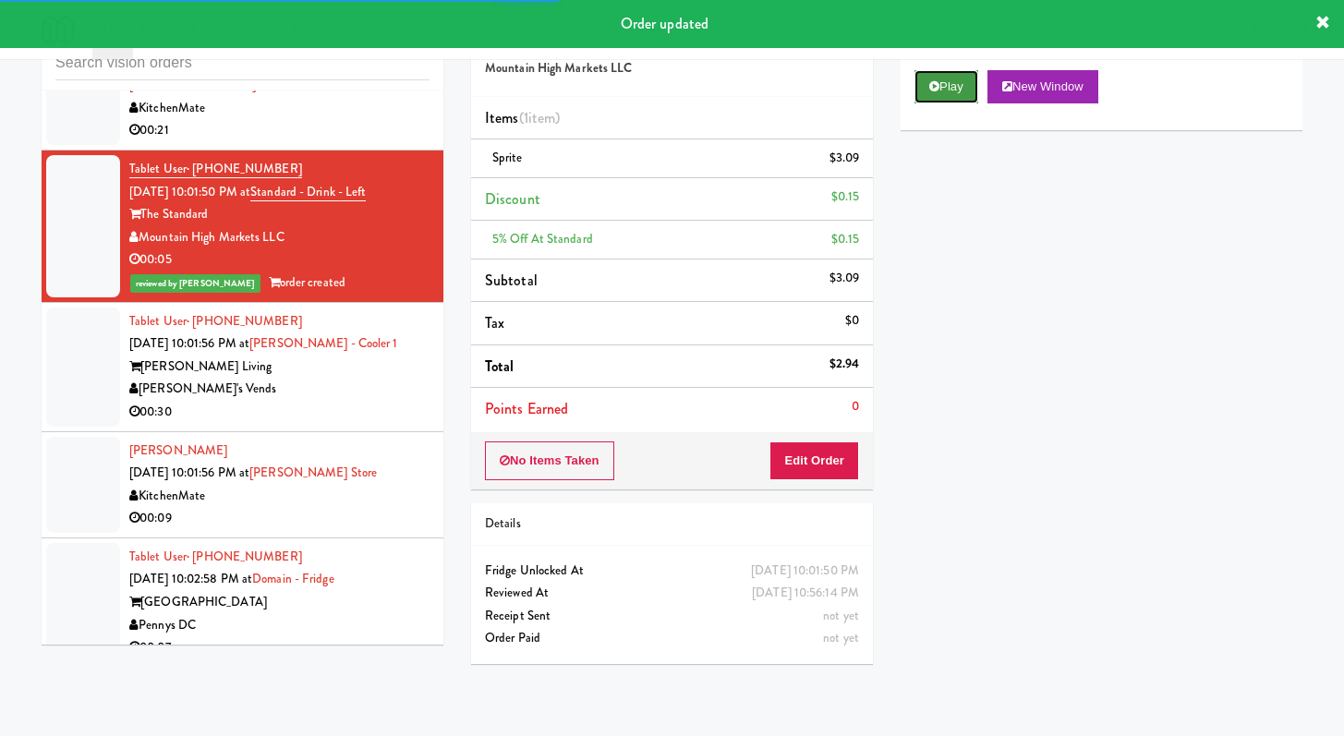
click at [933, 95] on button "Play" at bounding box center [946, 86] width 64 height 33
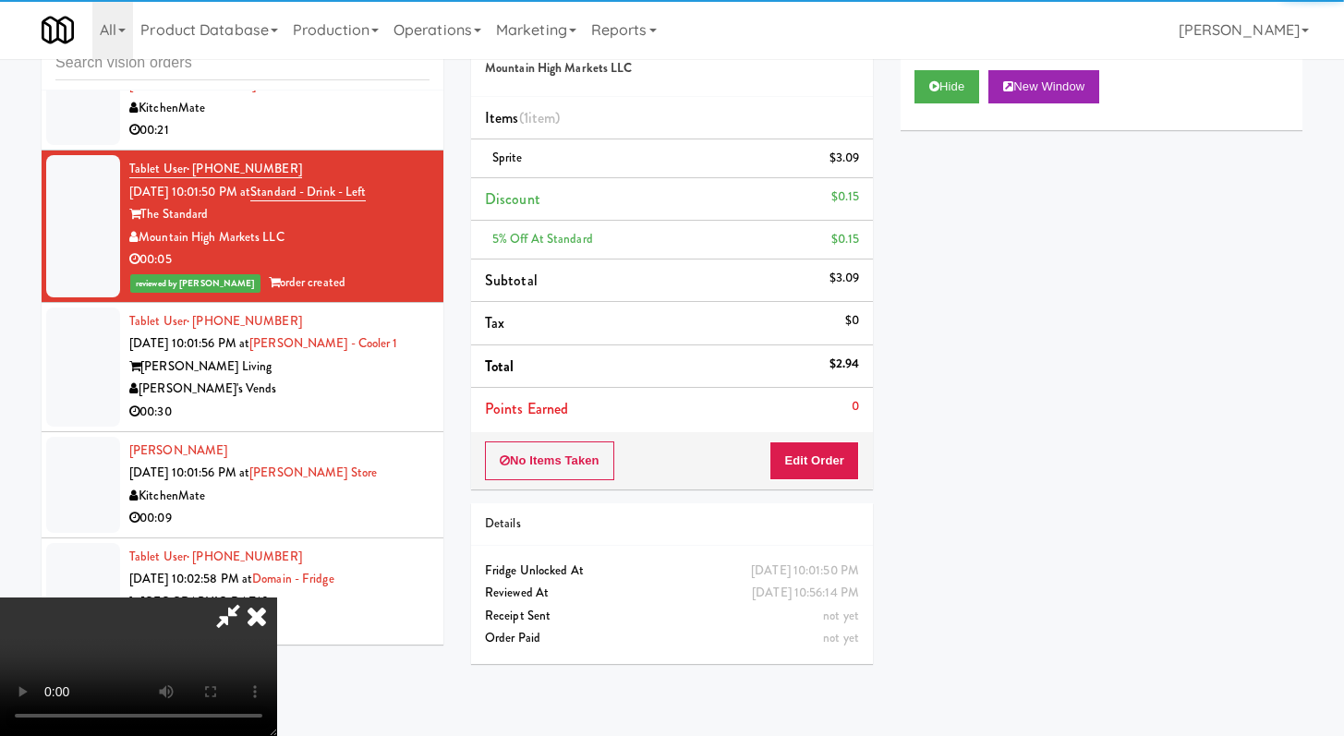
click at [378, 401] on div "[PERSON_NAME]'s Vends" at bounding box center [279, 389] width 300 height 23
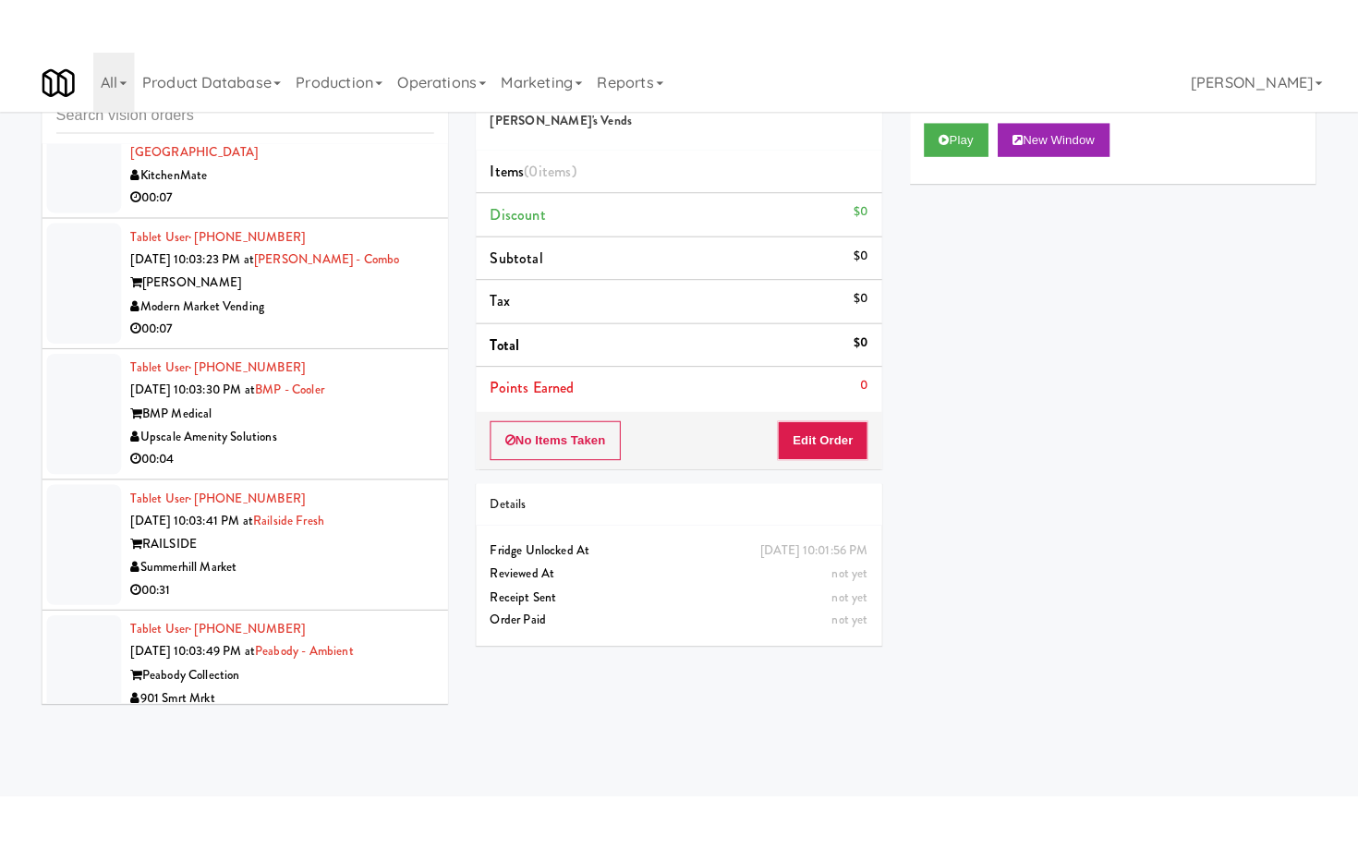
scroll to position [18673, 0]
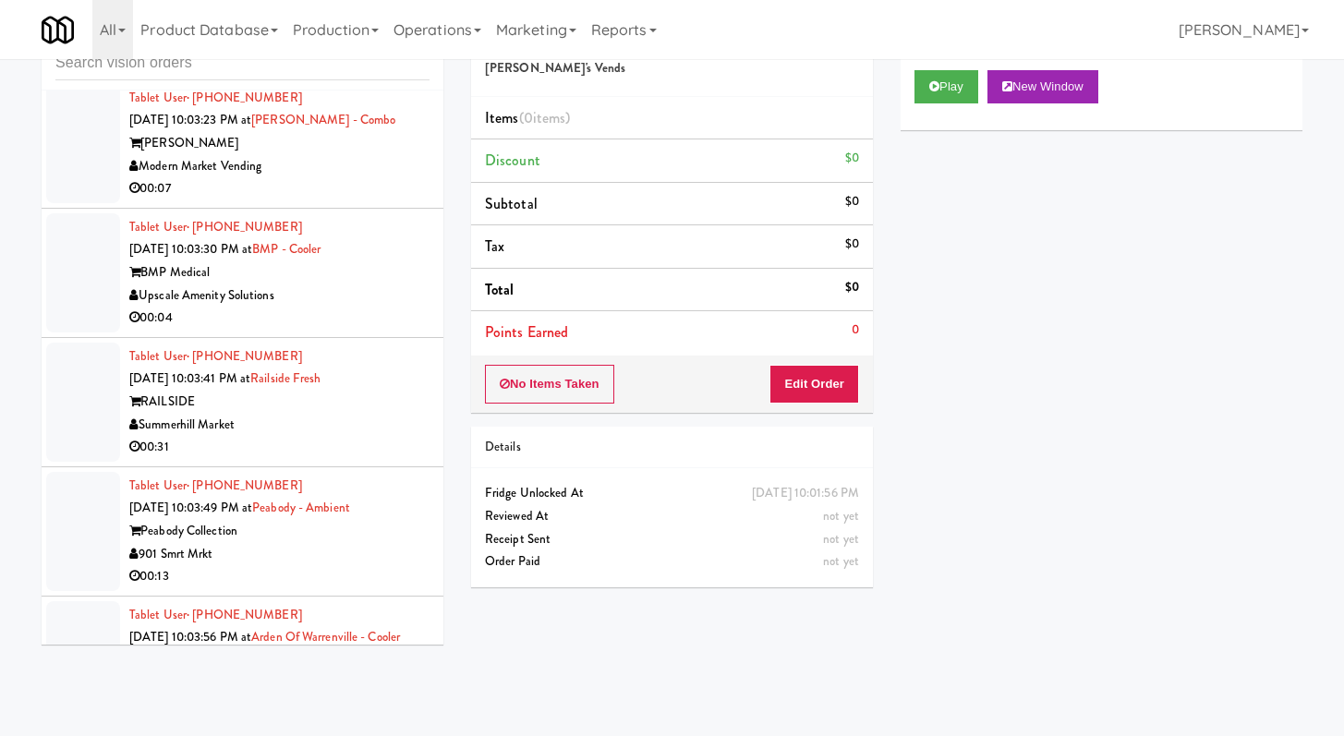
click at [379, 330] on div "00:04" at bounding box center [279, 318] width 300 height 23
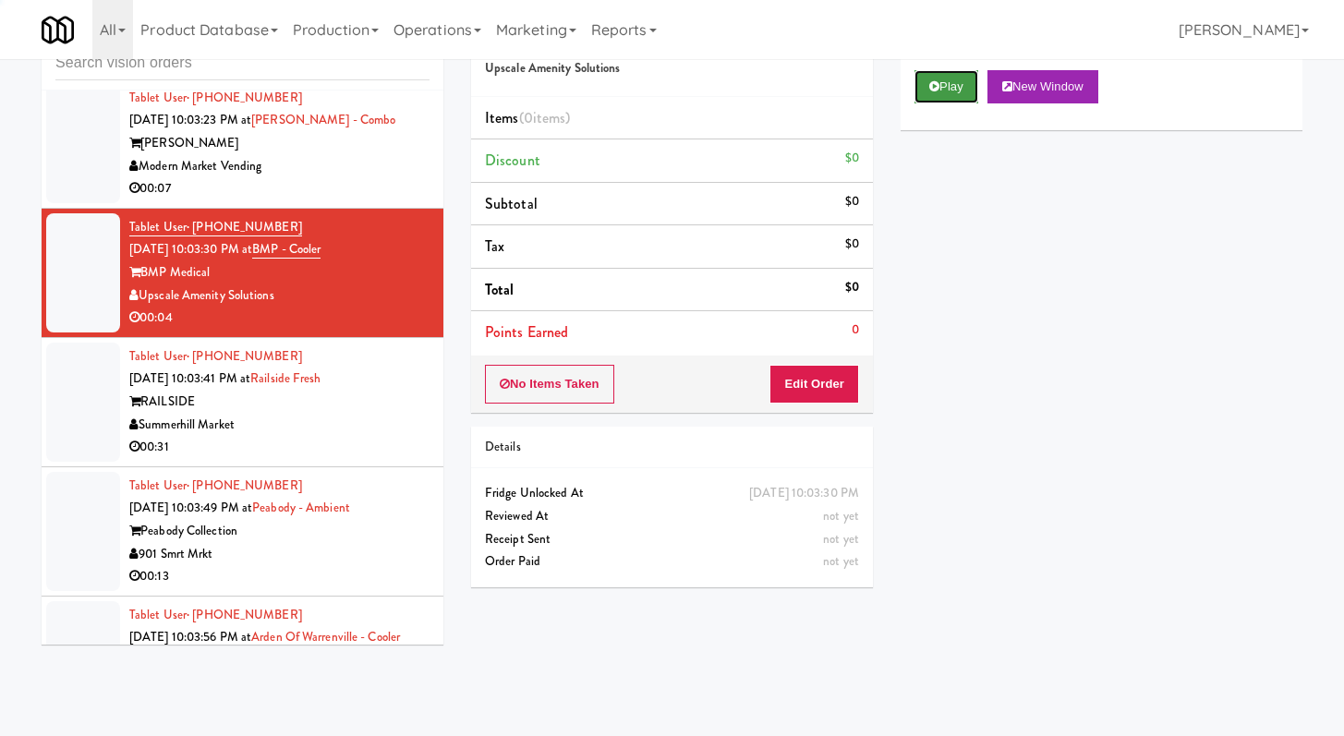
click at [960, 84] on button "Play" at bounding box center [946, 86] width 64 height 33
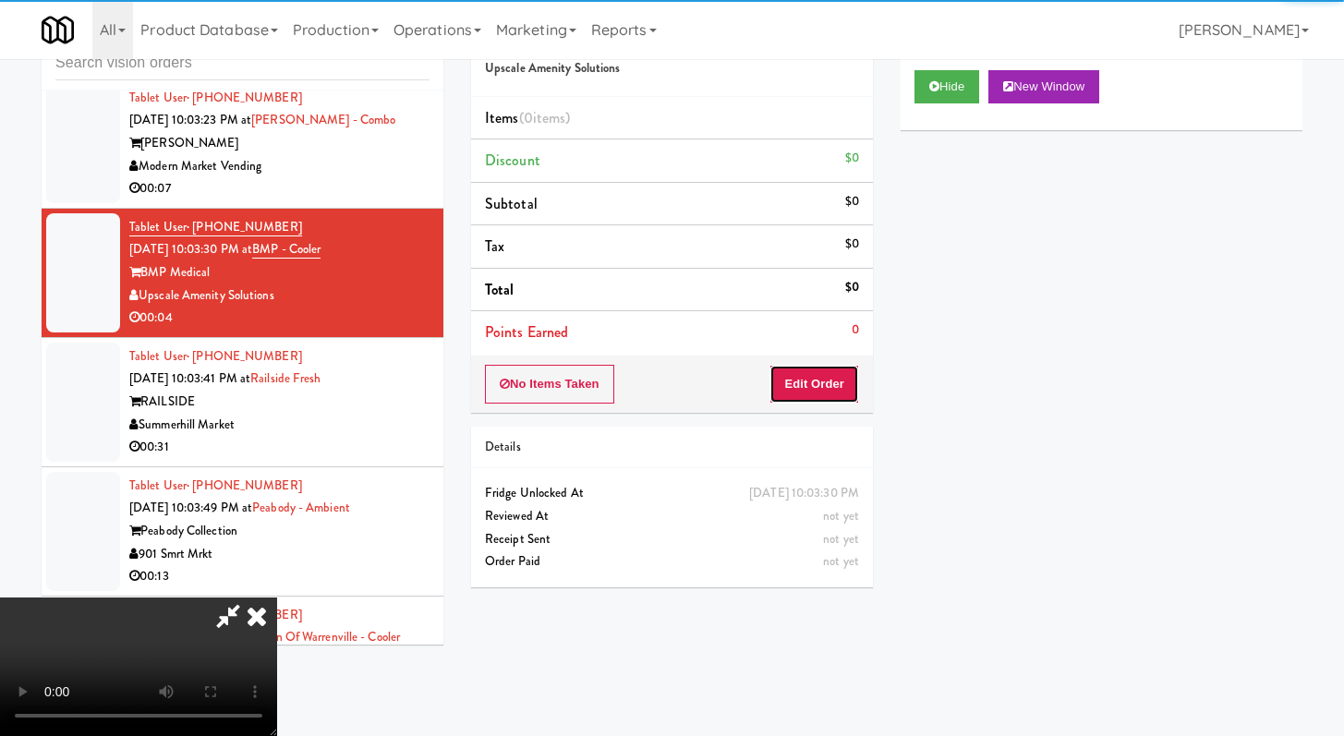
click at [814, 383] on button "Edit Order" at bounding box center [814, 384] width 90 height 39
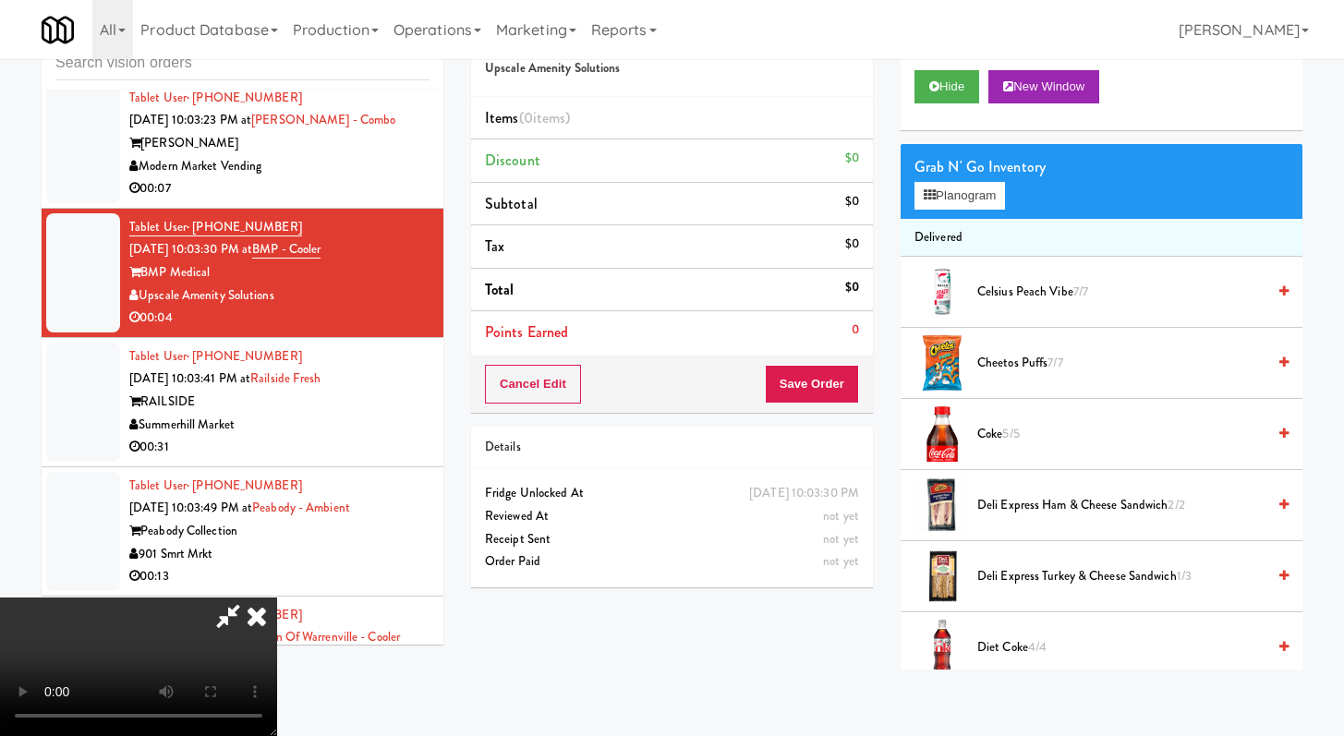
scroll to position [18604, 0]
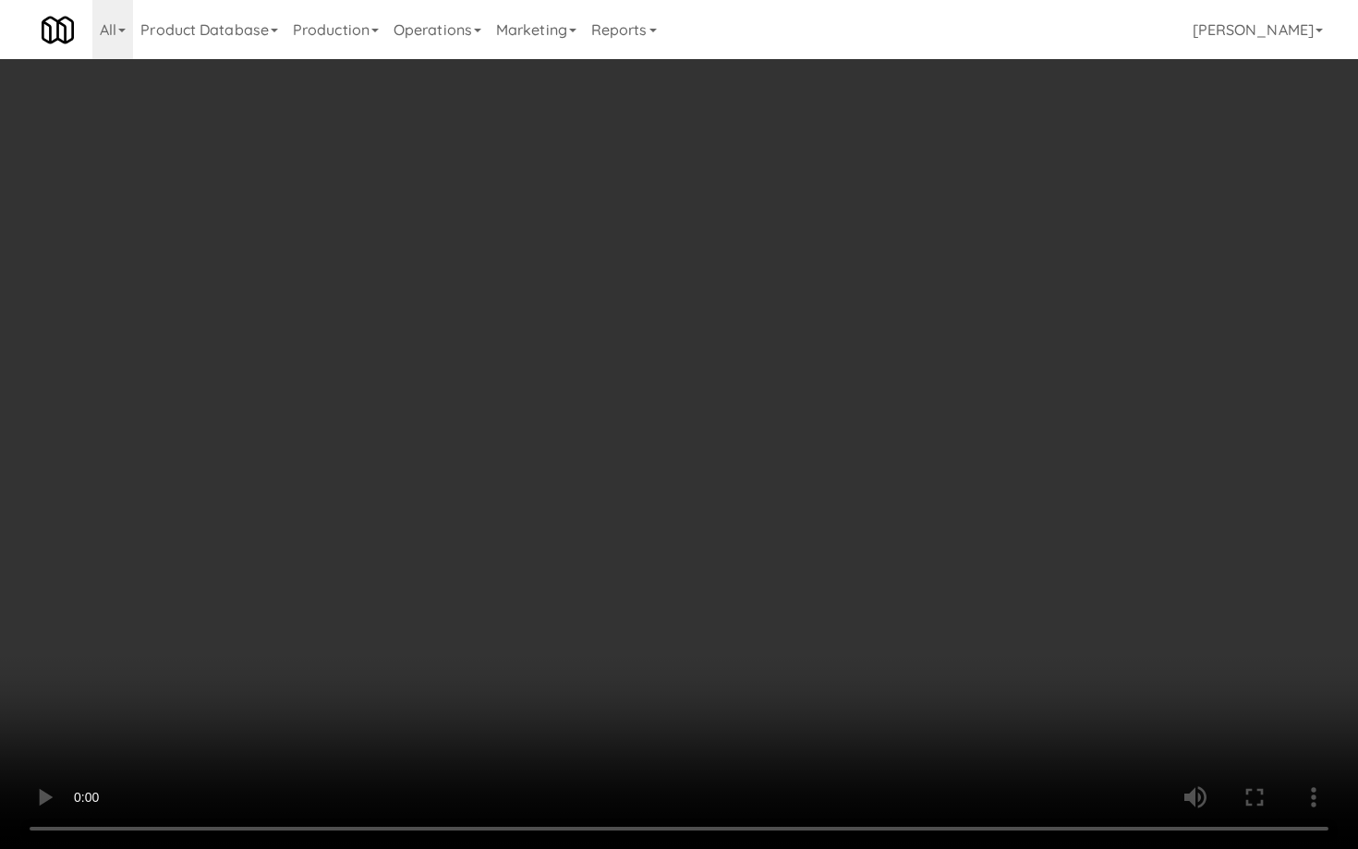
click at [794, 477] on video at bounding box center [679, 424] width 1358 height 849
click at [801, 591] on video at bounding box center [679, 424] width 1358 height 849
click at [821, 560] on video at bounding box center [679, 424] width 1358 height 849
drag, startPoint x: 822, startPoint y: 560, endPoint x: 936, endPoint y: 622, distance: 130.6
click at [822, 561] on video at bounding box center [679, 424] width 1358 height 849
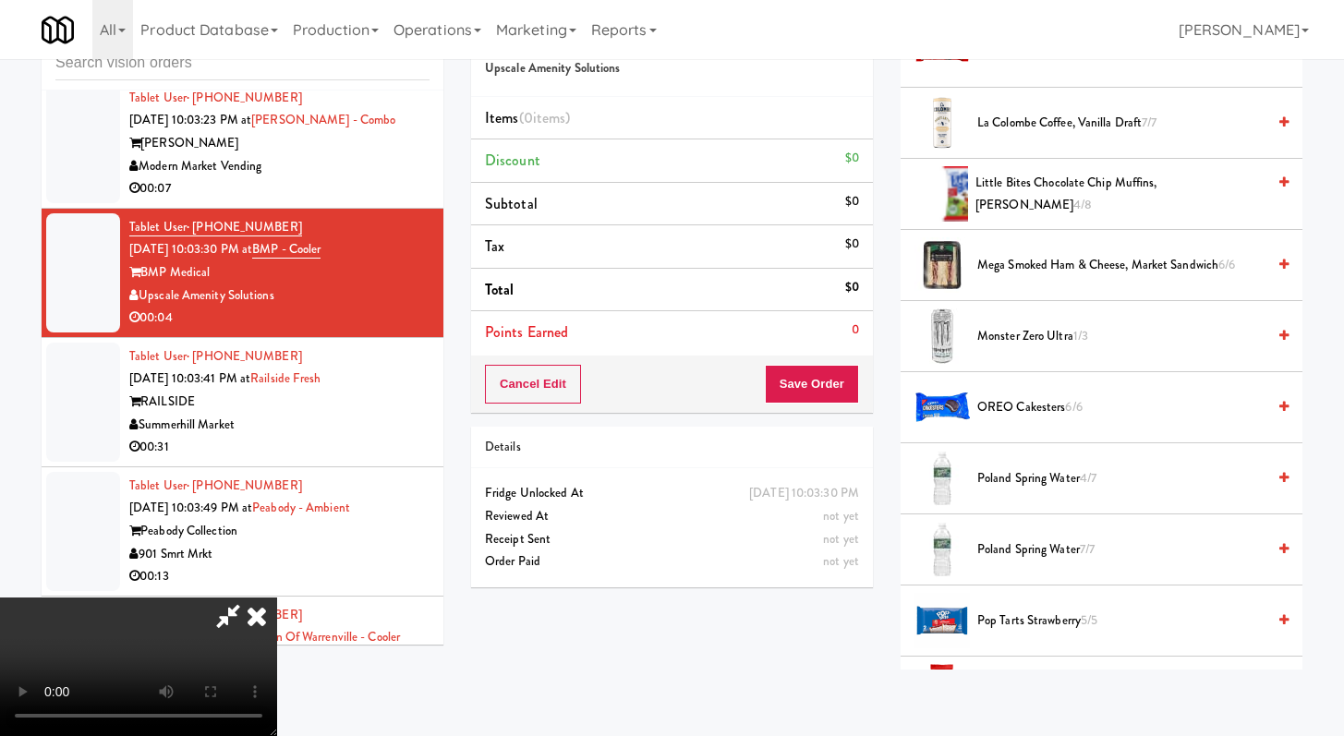
scroll to position [1077, 0]
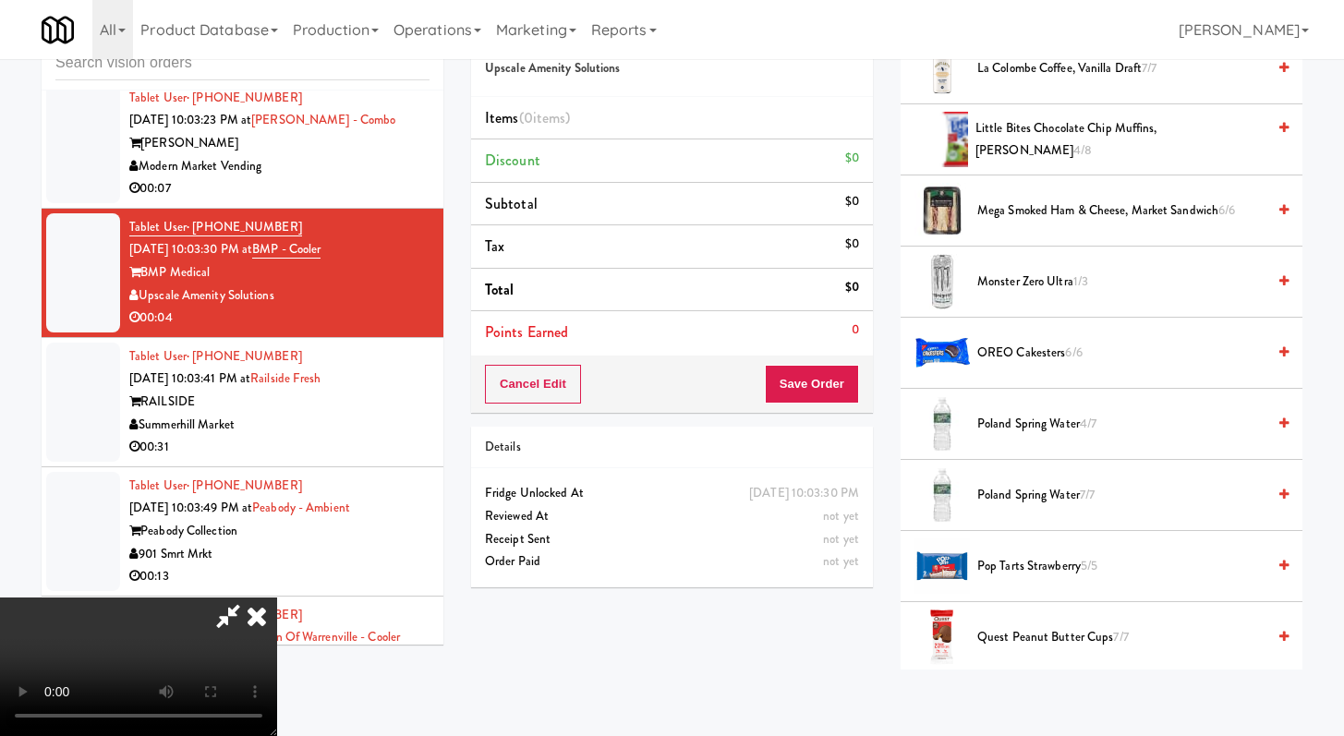
click at [1025, 288] on span "Monster Zero Ultra 1/3" at bounding box center [1121, 282] width 288 height 23
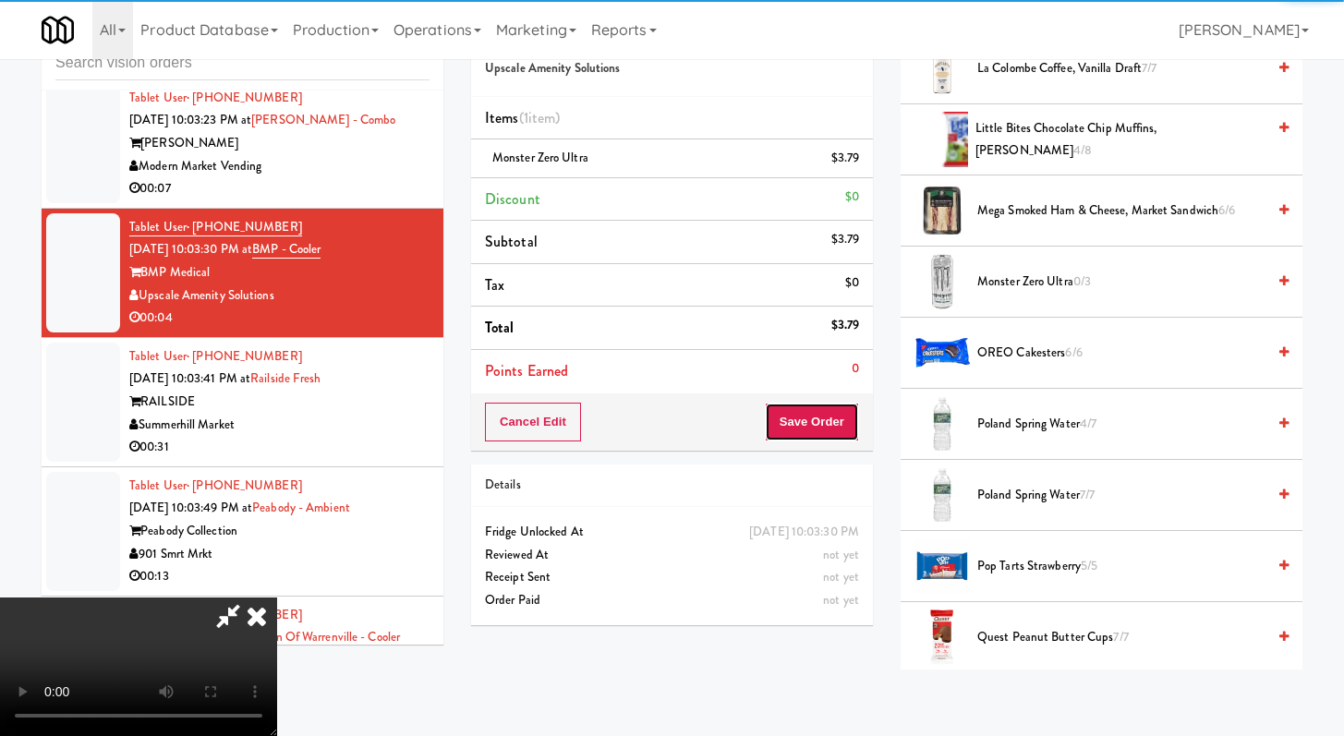
click at [813, 434] on button "Save Order" at bounding box center [812, 422] width 94 height 39
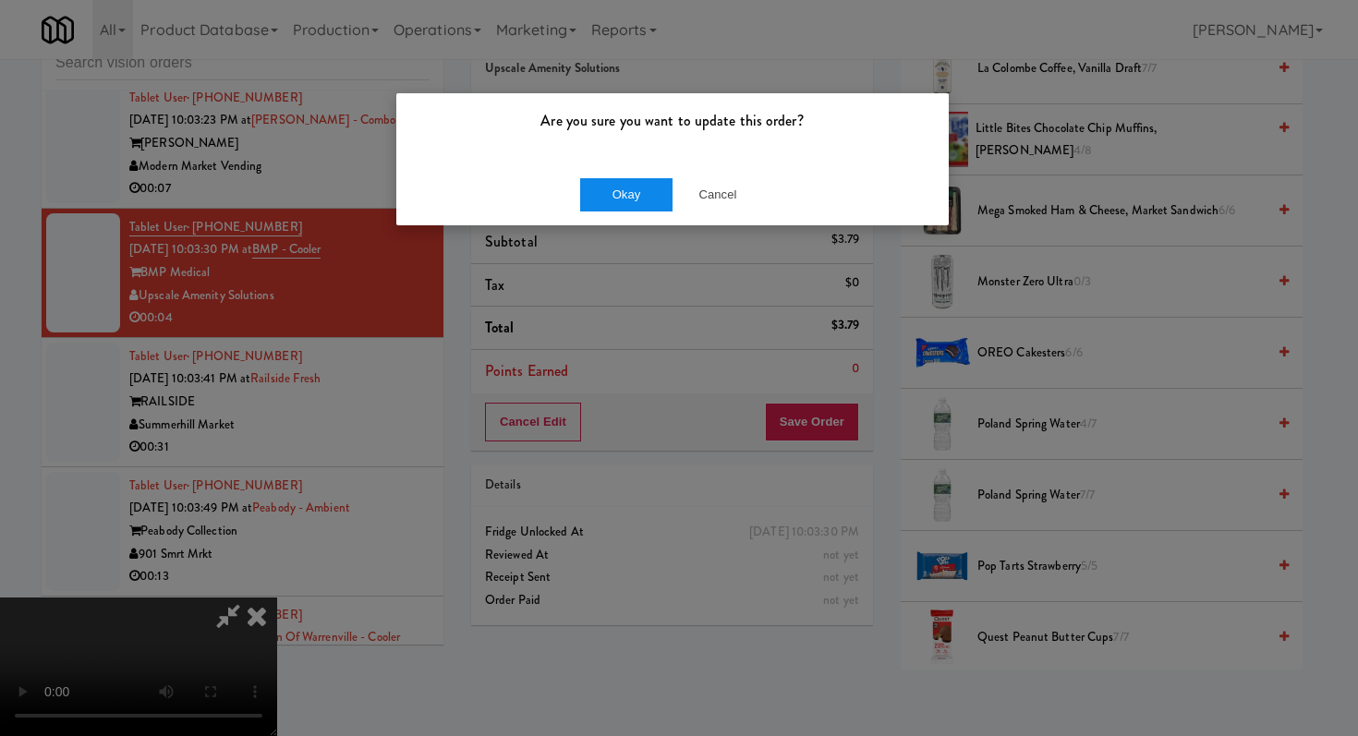
drag, startPoint x: 624, startPoint y: 172, endPoint x: 622, endPoint y: 195, distance: 23.3
click at [624, 172] on div "Okay Cancel" at bounding box center [672, 194] width 552 height 62
click at [619, 204] on button "Okay" at bounding box center [626, 194] width 92 height 33
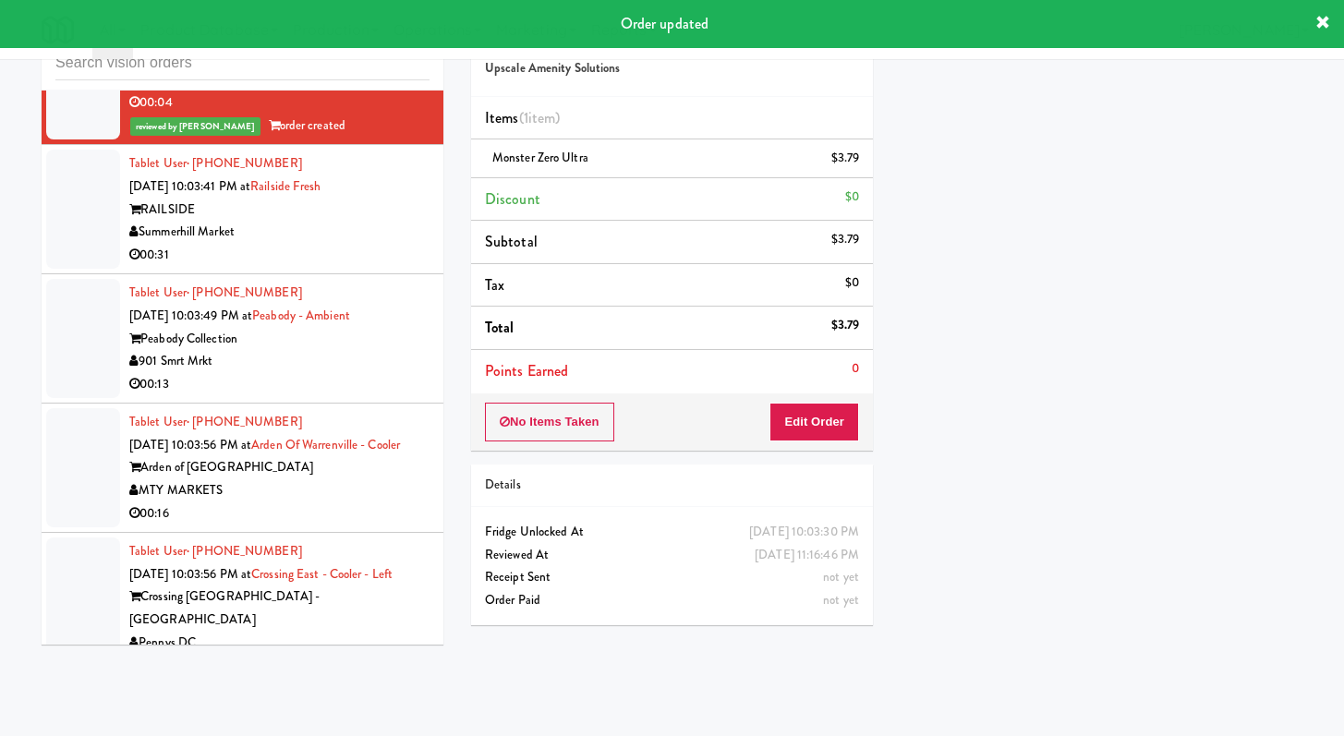
scroll to position [18899, 0]
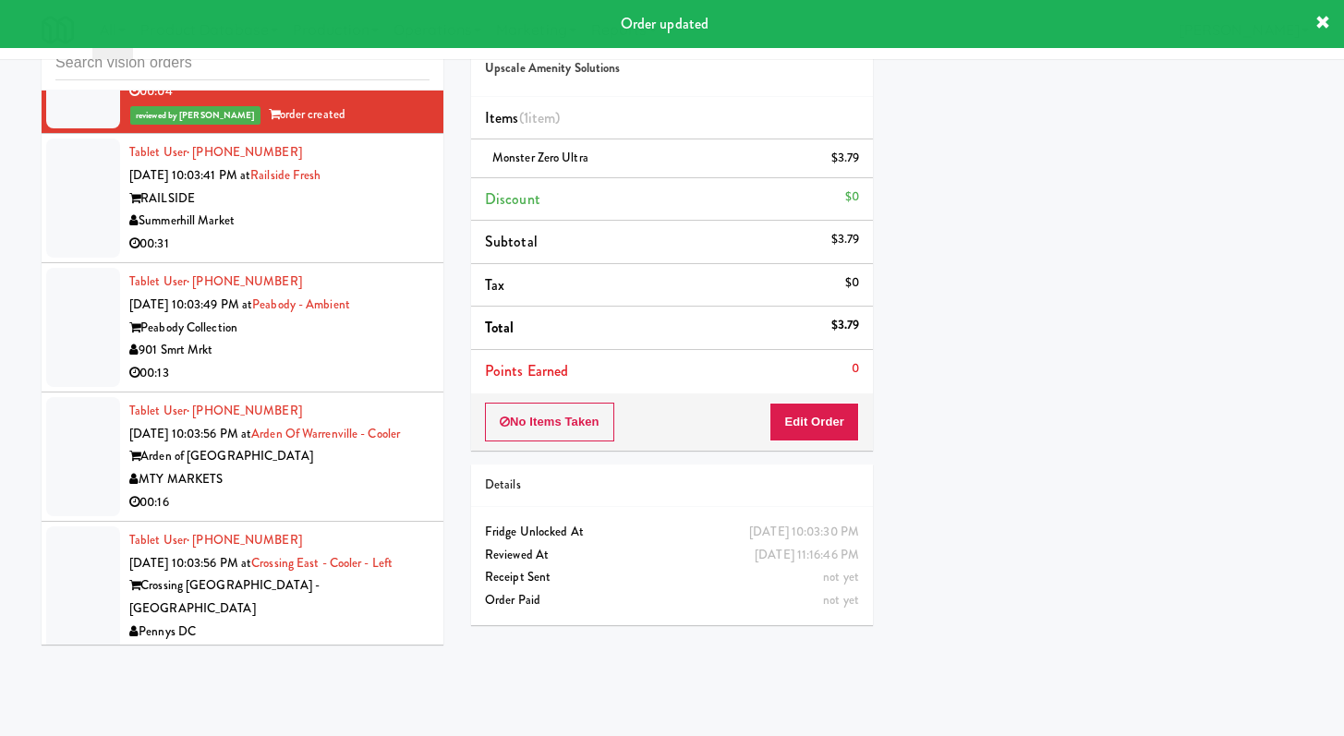
click at [370, 256] on div "00:31" at bounding box center [279, 244] width 300 height 23
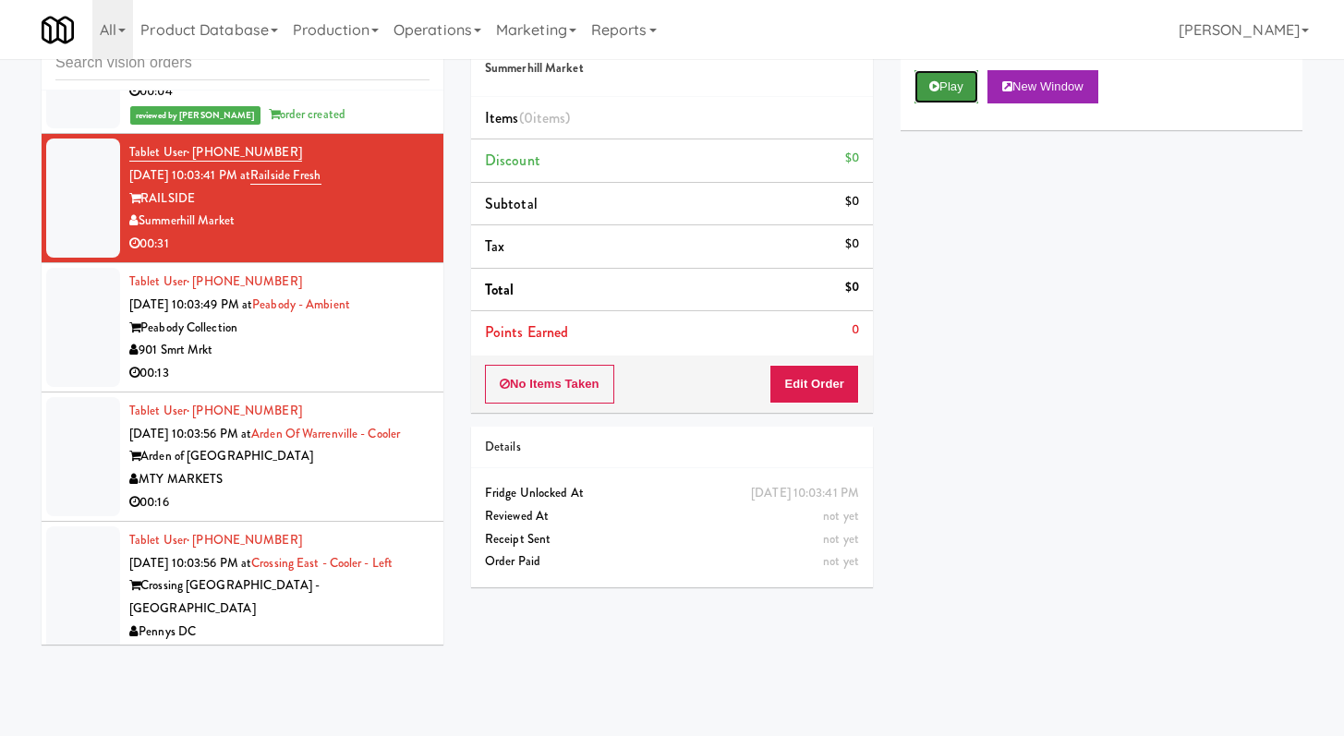
drag, startPoint x: 960, startPoint y: 91, endPoint x: 839, endPoint y: 330, distance: 267.6
click at [960, 91] on button "Play" at bounding box center [946, 86] width 64 height 33
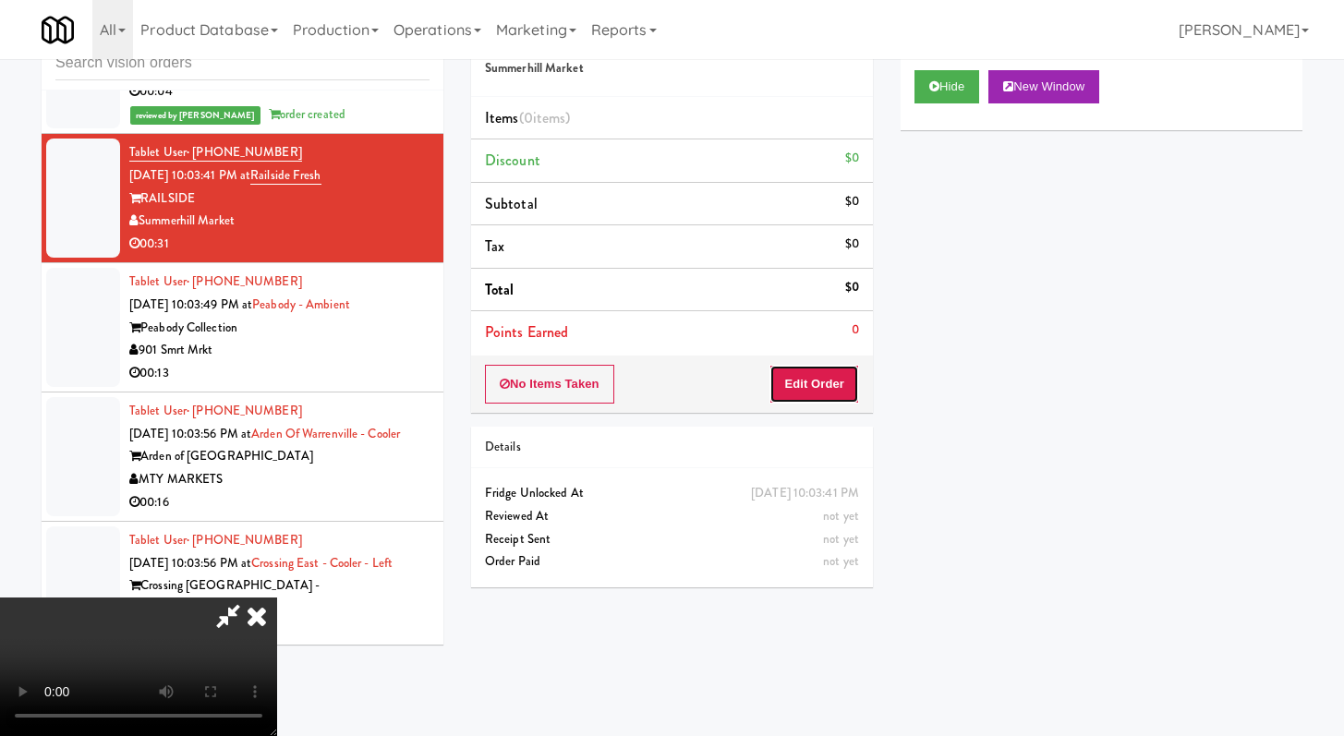
click at [838, 369] on button "Edit Order" at bounding box center [814, 384] width 90 height 39
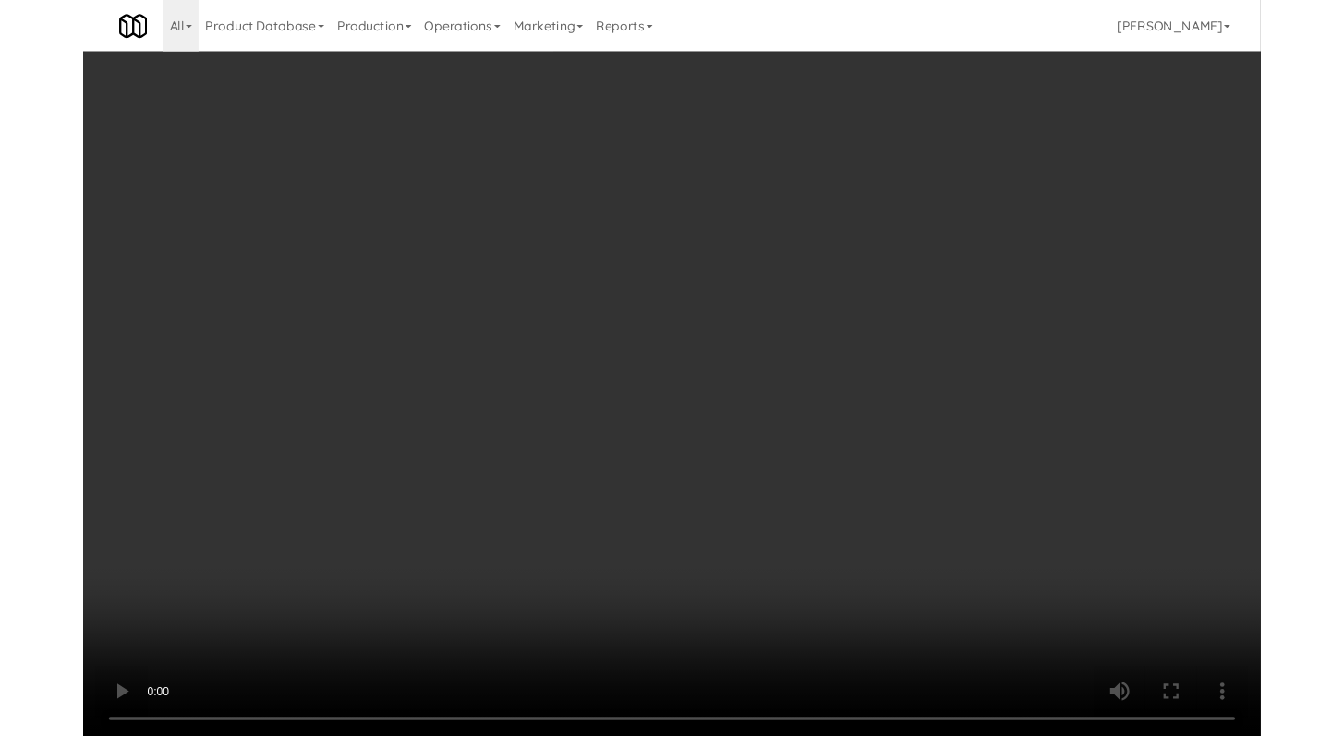
scroll to position [18899, 0]
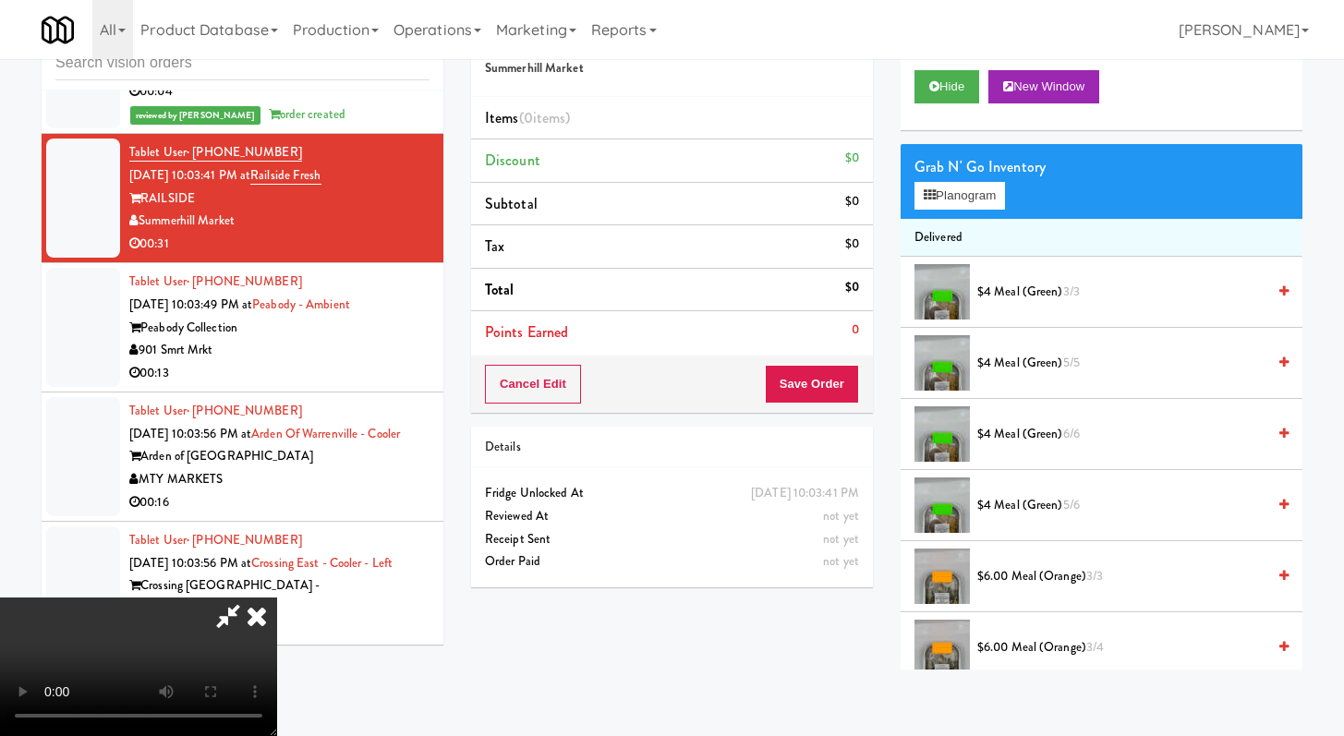
drag, startPoint x: 1084, startPoint y: 579, endPoint x: 919, endPoint y: 500, distance: 183.4
click at [1083, 579] on span "$6.00 Meal (Orange) 3/3" at bounding box center [1121, 576] width 288 height 23
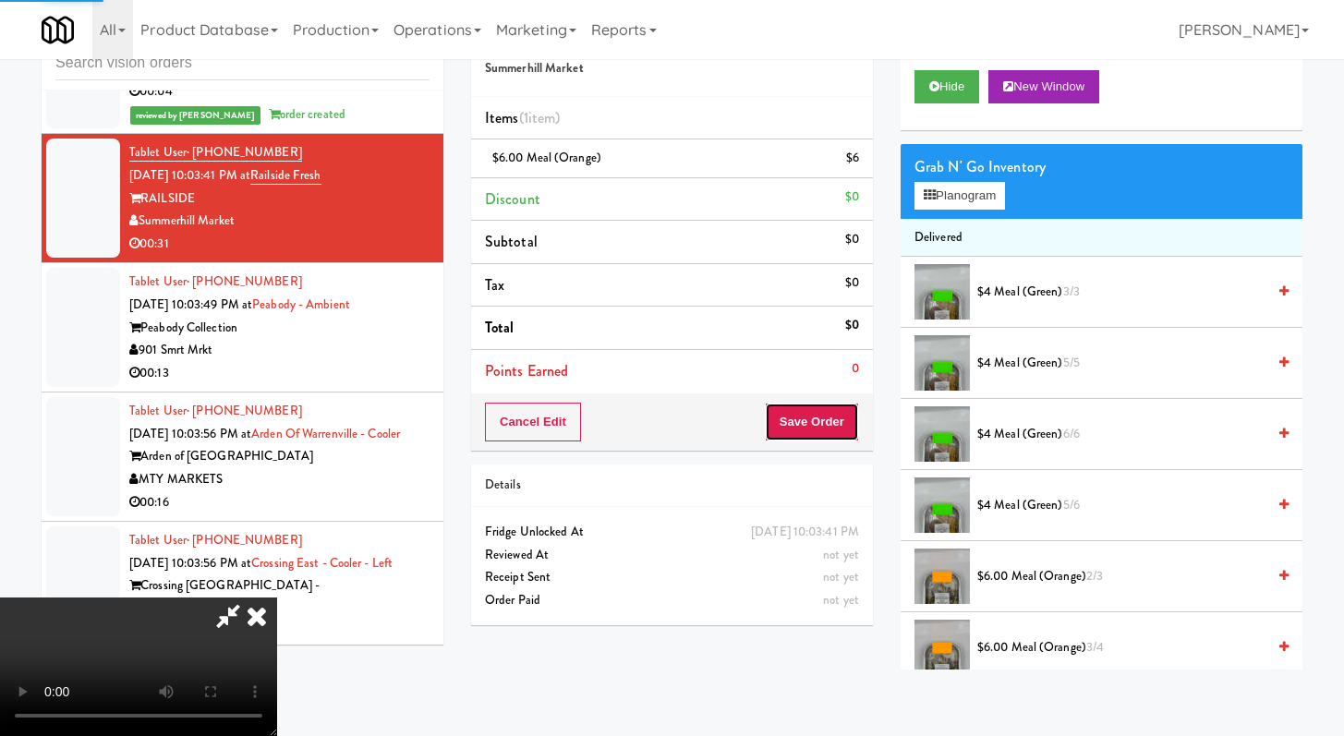
click at [822, 423] on button "Save Order" at bounding box center [812, 422] width 94 height 39
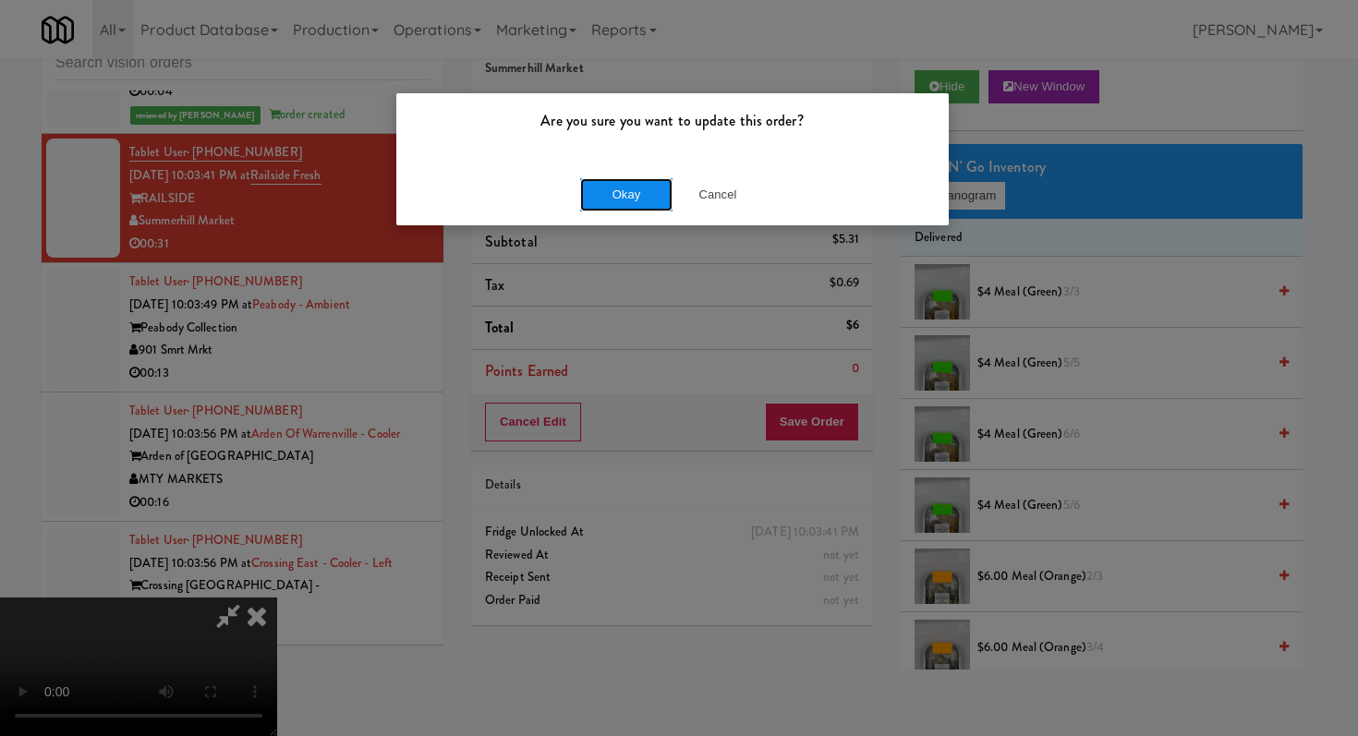
click at [629, 201] on button "Okay" at bounding box center [626, 194] width 92 height 33
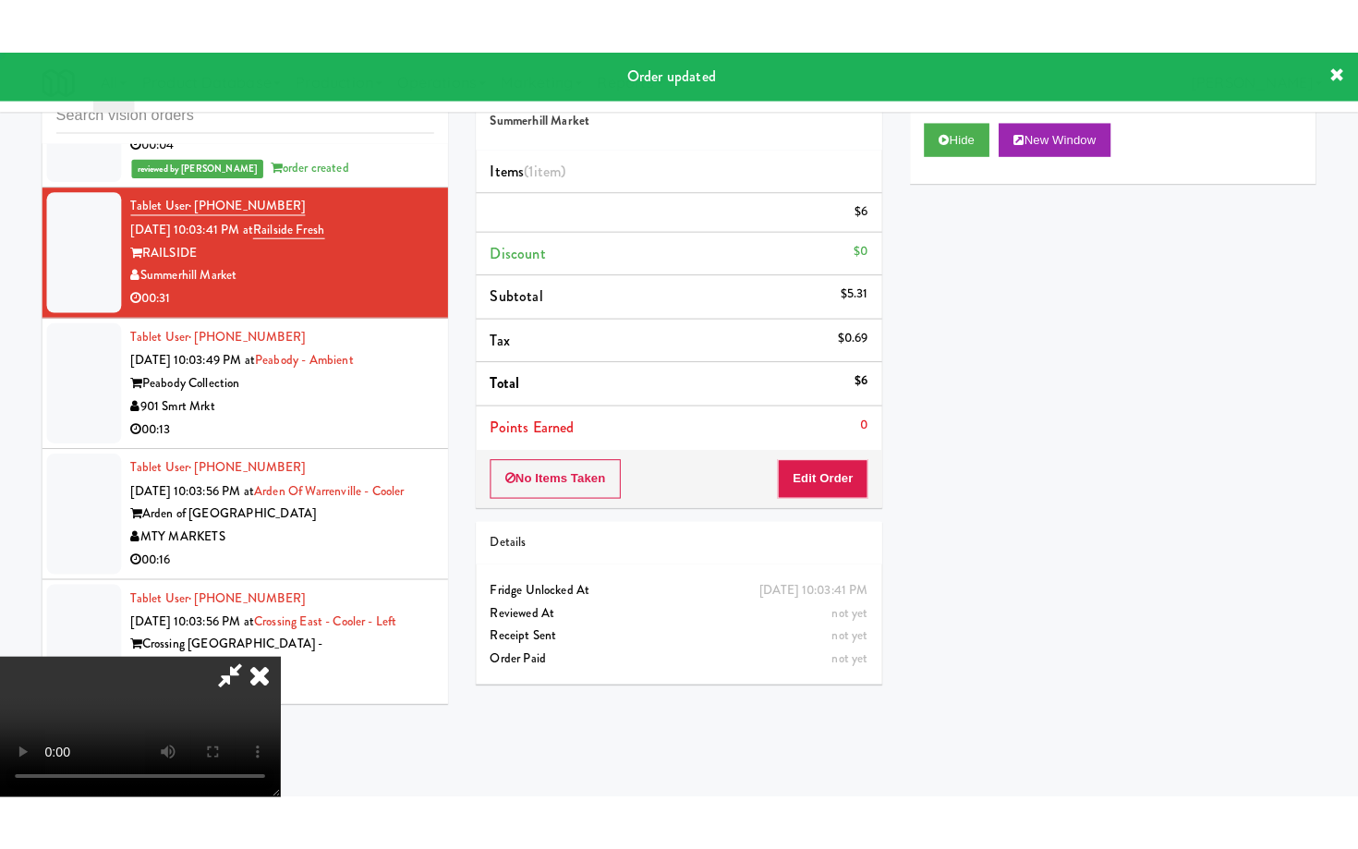
scroll to position [0, 0]
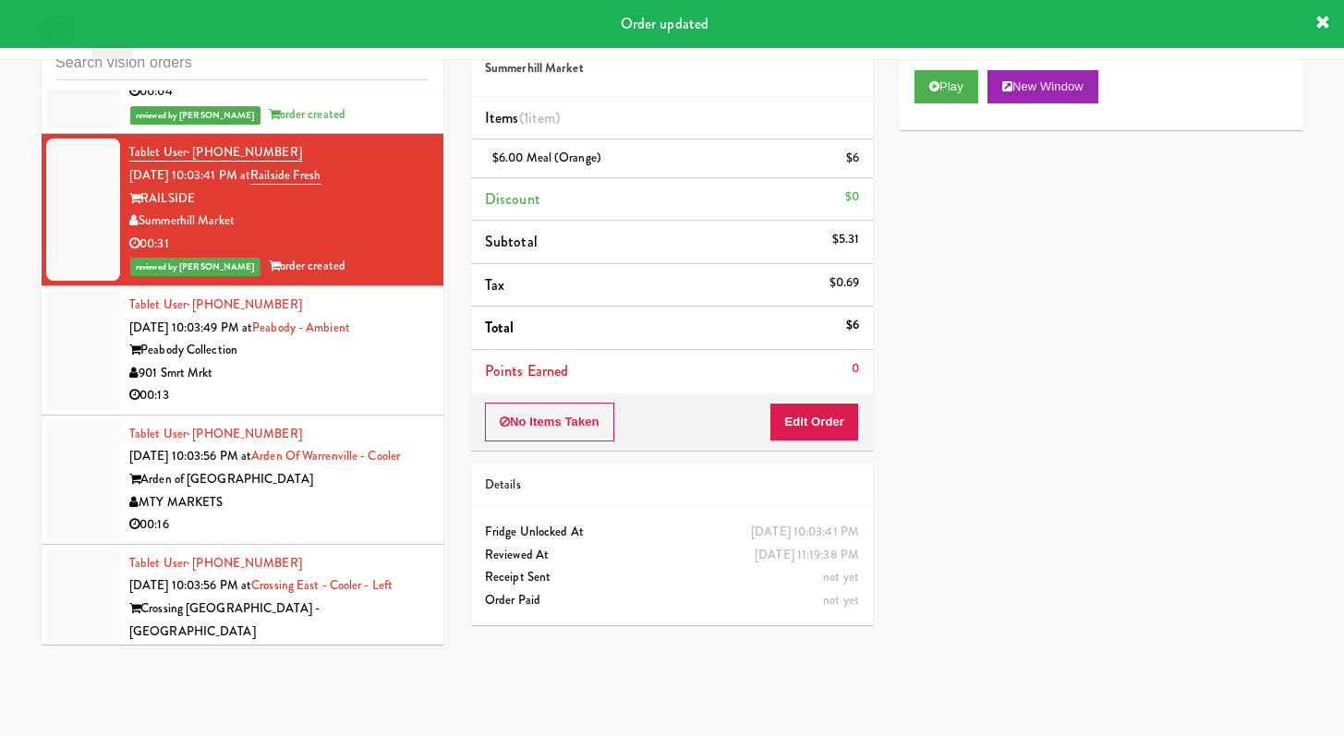
click at [359, 385] on div "901 Smrt Mrkt" at bounding box center [279, 373] width 300 height 23
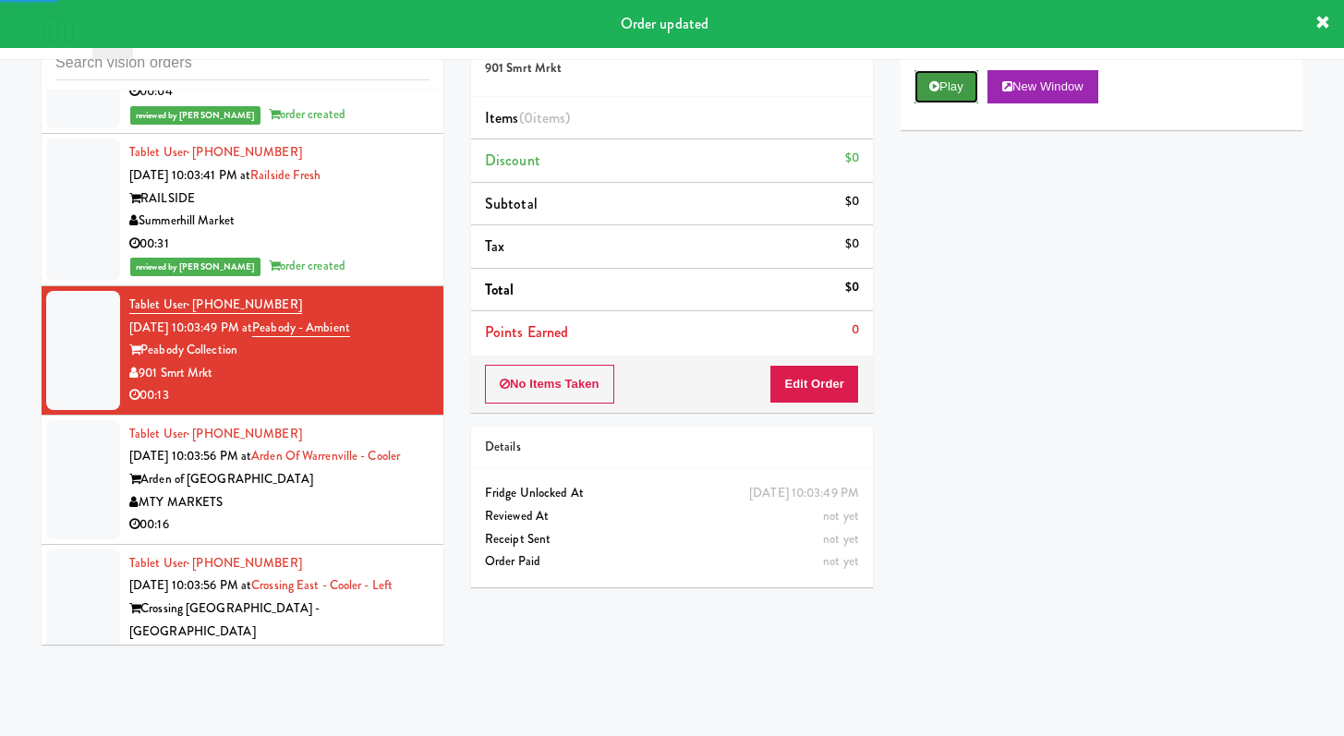
click at [938, 72] on button "Play" at bounding box center [946, 86] width 64 height 33
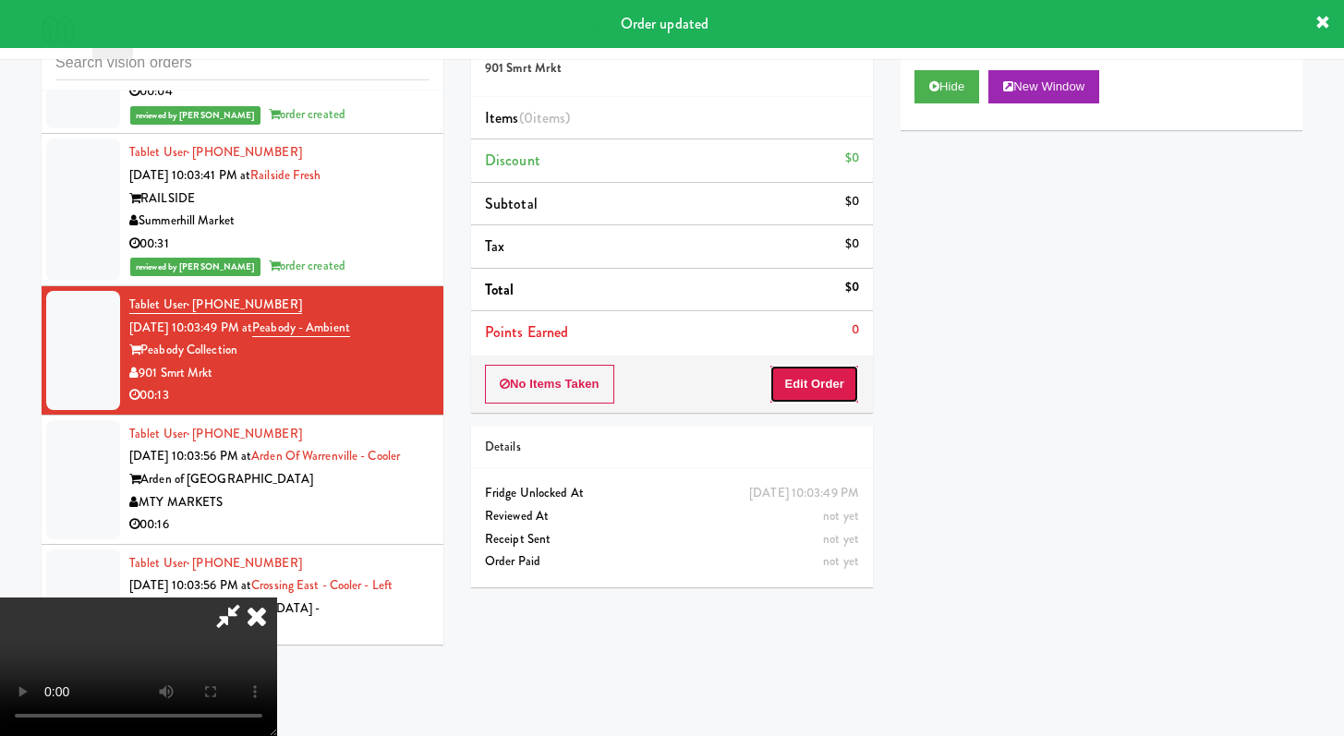
click at [801, 381] on button "Edit Order" at bounding box center [814, 384] width 90 height 39
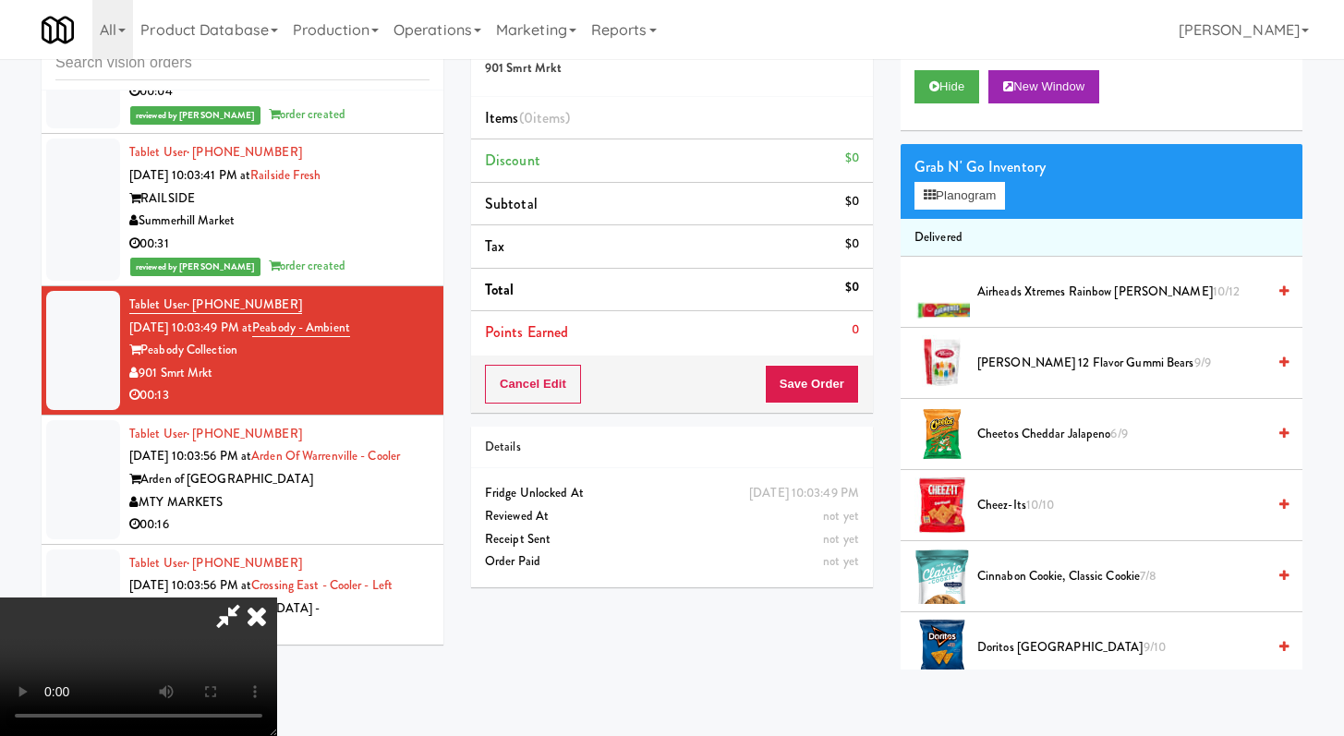
click at [277, 598] on video at bounding box center [138, 667] width 277 height 139
click at [277, 598] on icon at bounding box center [256, 616] width 41 height 37
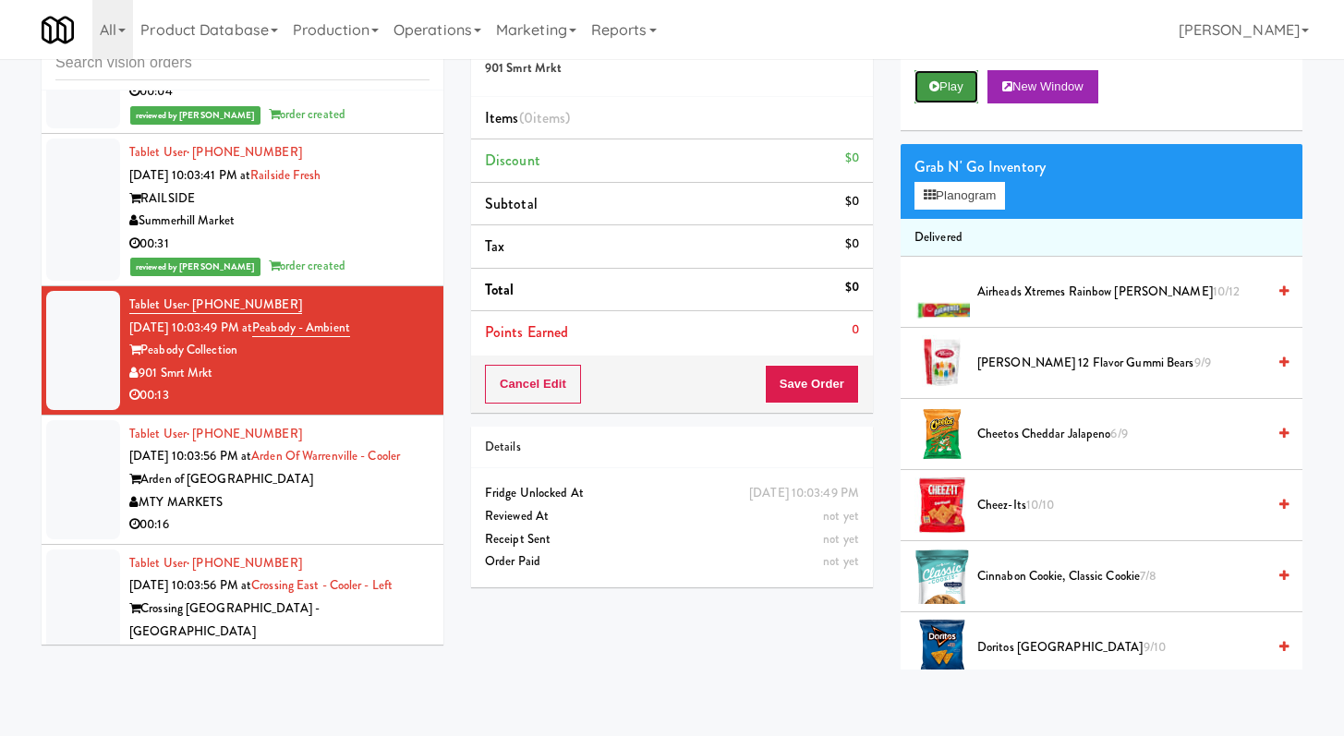
click at [931, 100] on button "Play" at bounding box center [946, 86] width 64 height 33
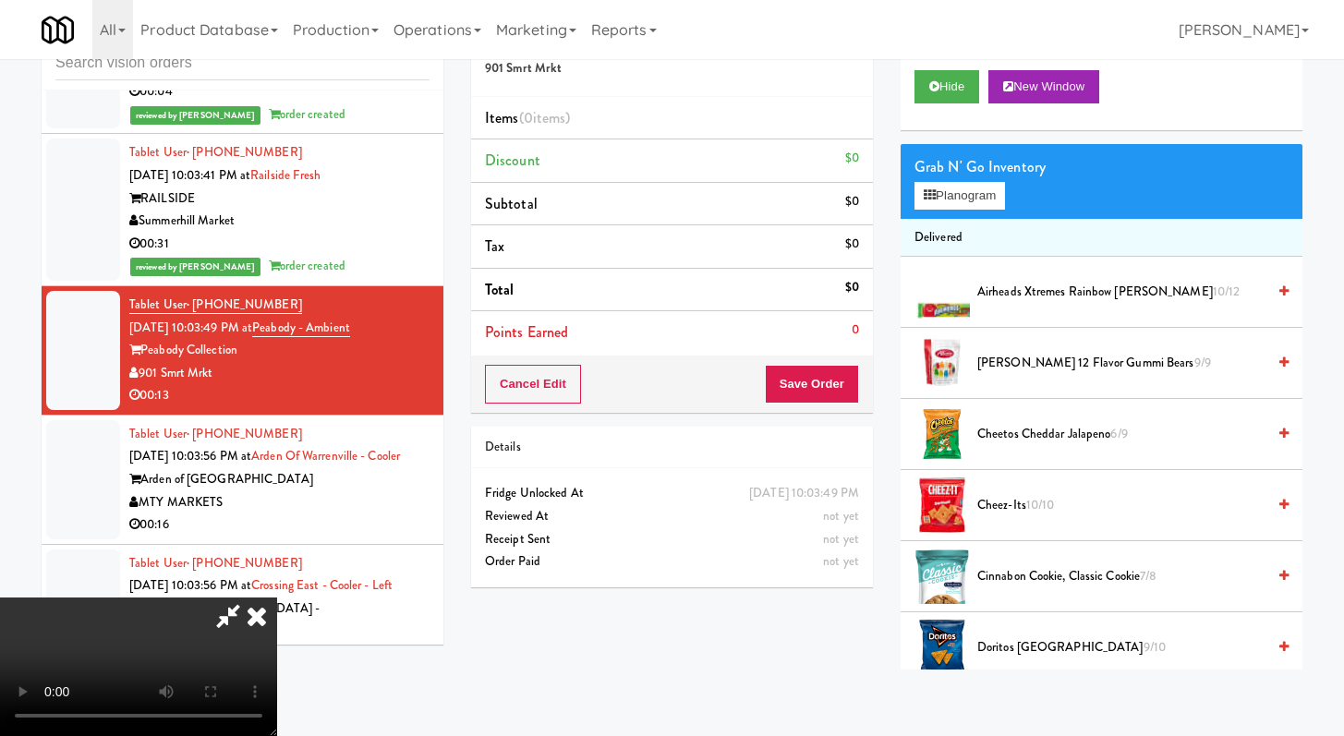
scroll to position [18831, 0]
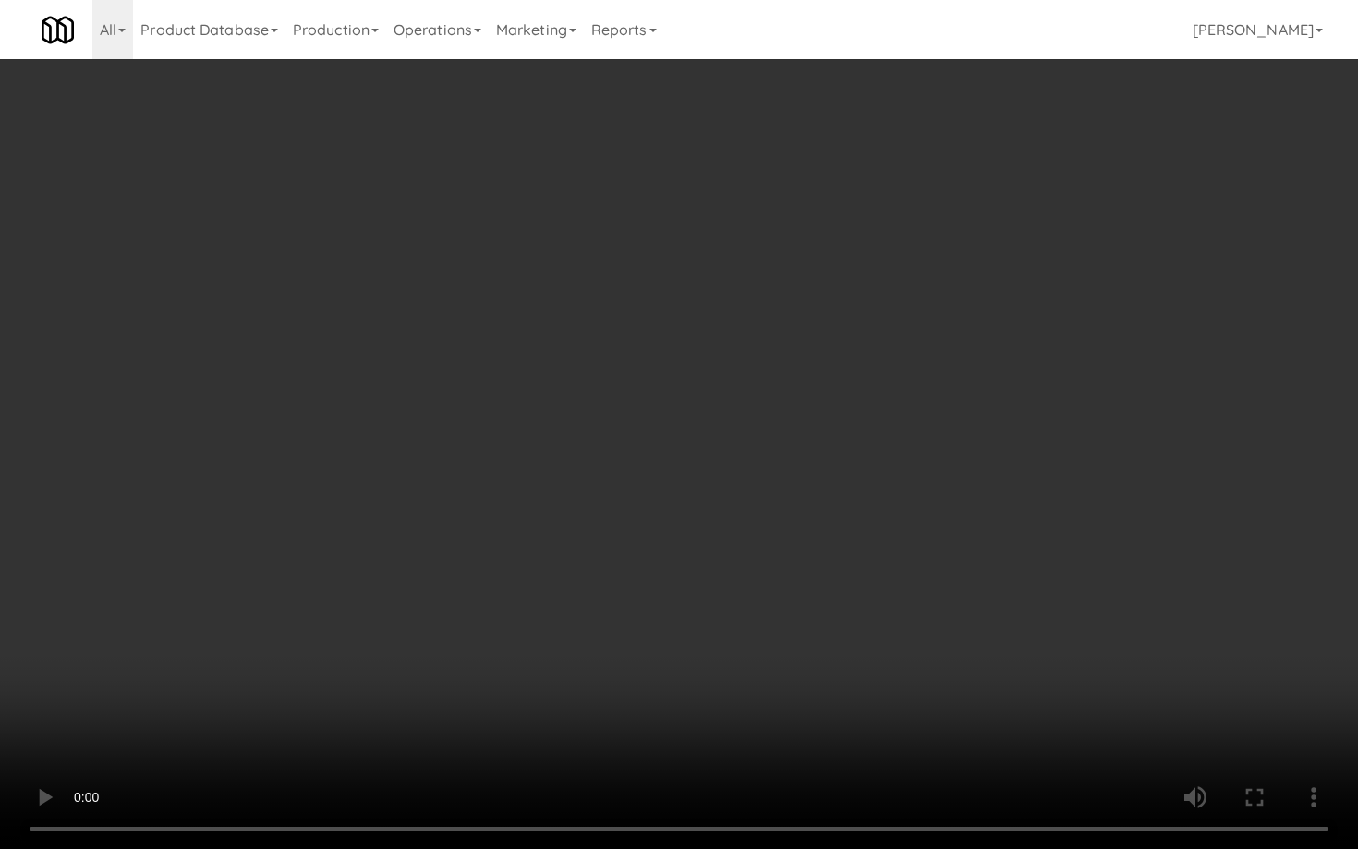
click at [1015, 570] on video at bounding box center [679, 424] width 1358 height 849
click at [1005, 572] on video at bounding box center [679, 424] width 1358 height 849
click at [1032, 565] on video at bounding box center [679, 424] width 1358 height 849
click at [1032, 566] on video at bounding box center [679, 424] width 1358 height 849
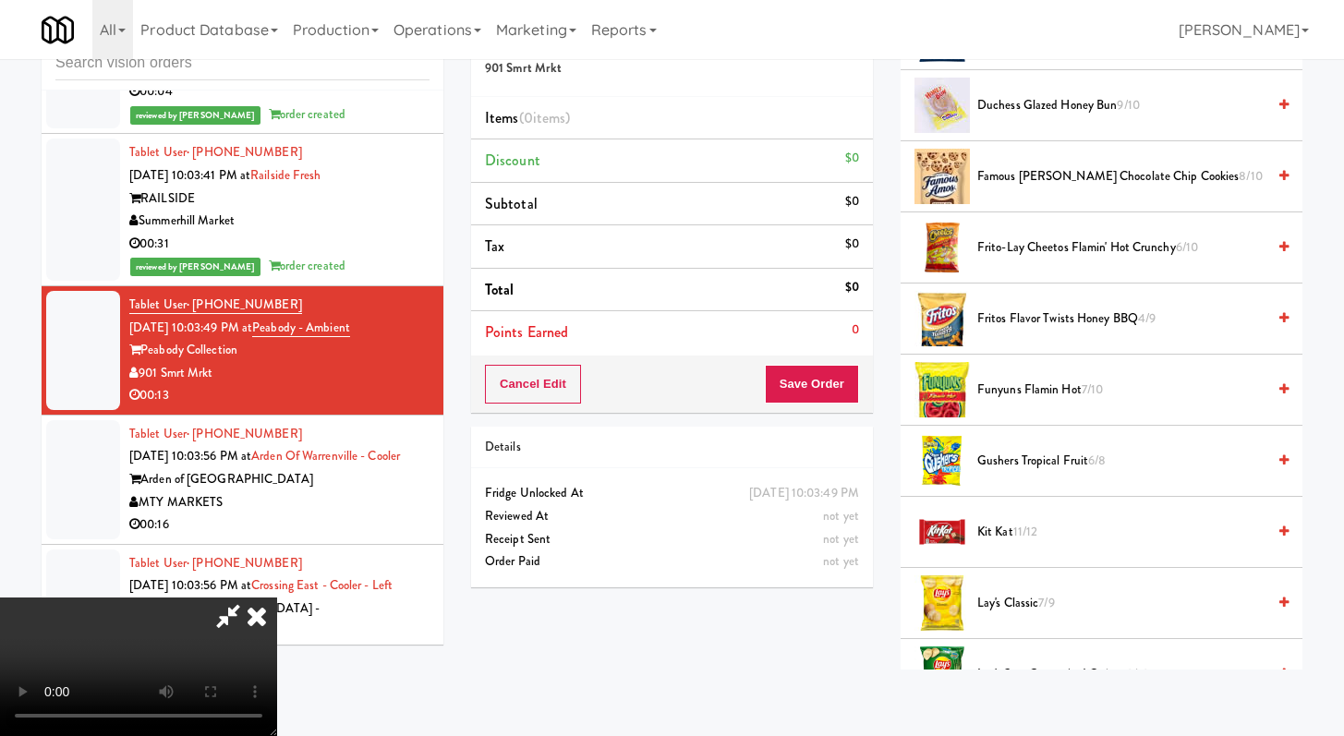
scroll to position [670, 0]
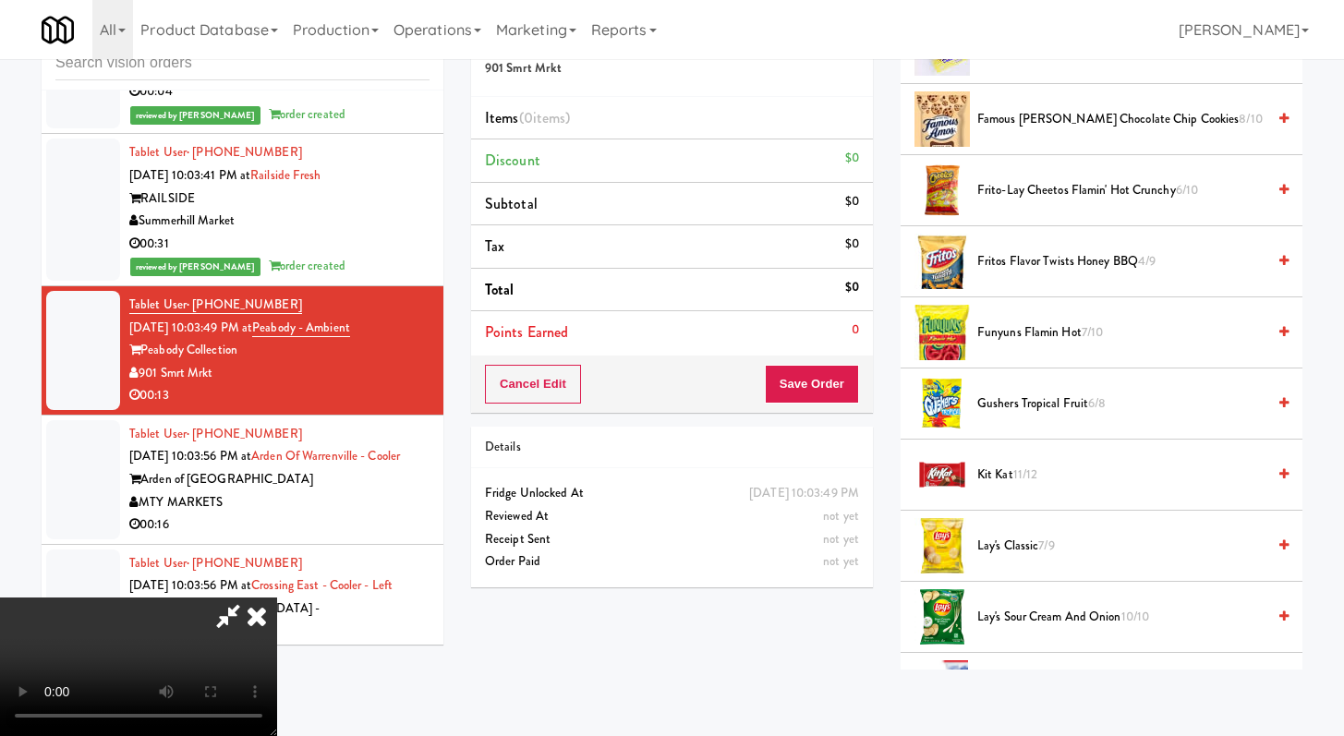
click at [992, 542] on span "Lay's Classic 7/9" at bounding box center [1121, 546] width 288 height 23
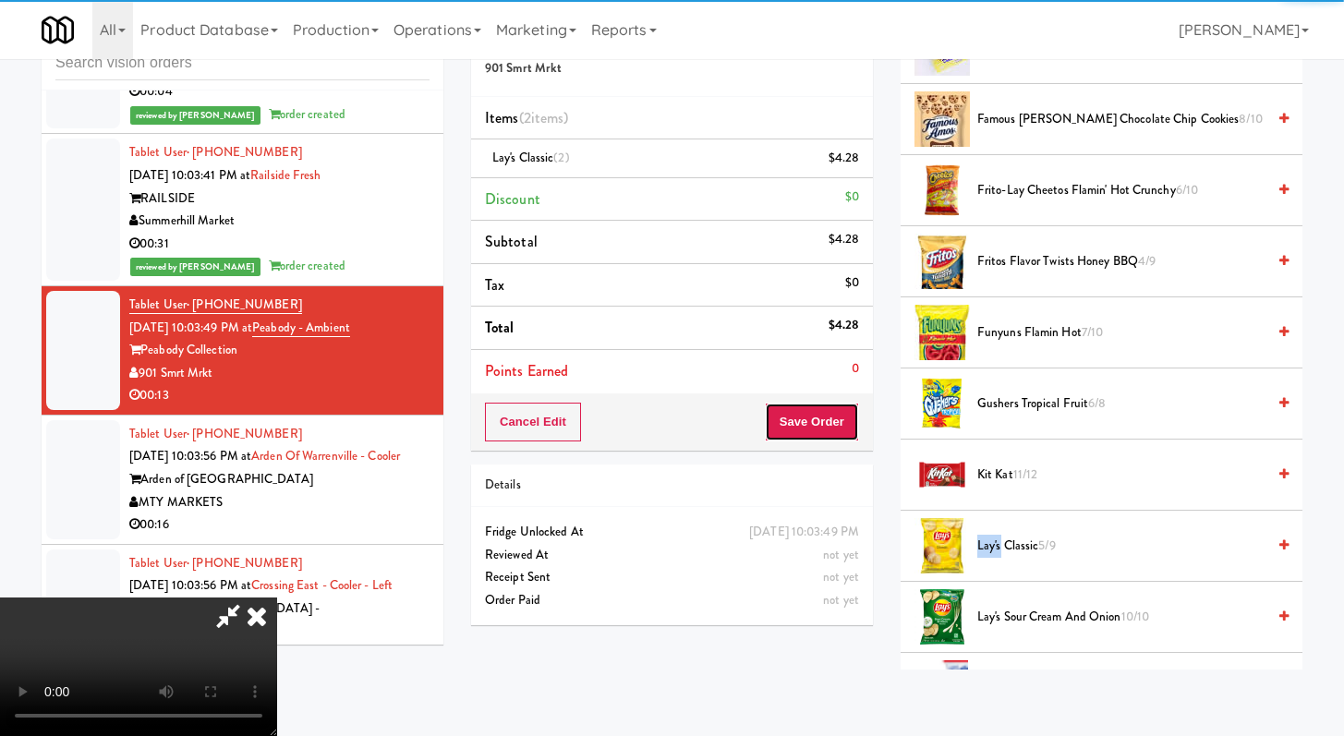
click at [839, 425] on button "Save Order" at bounding box center [812, 422] width 94 height 39
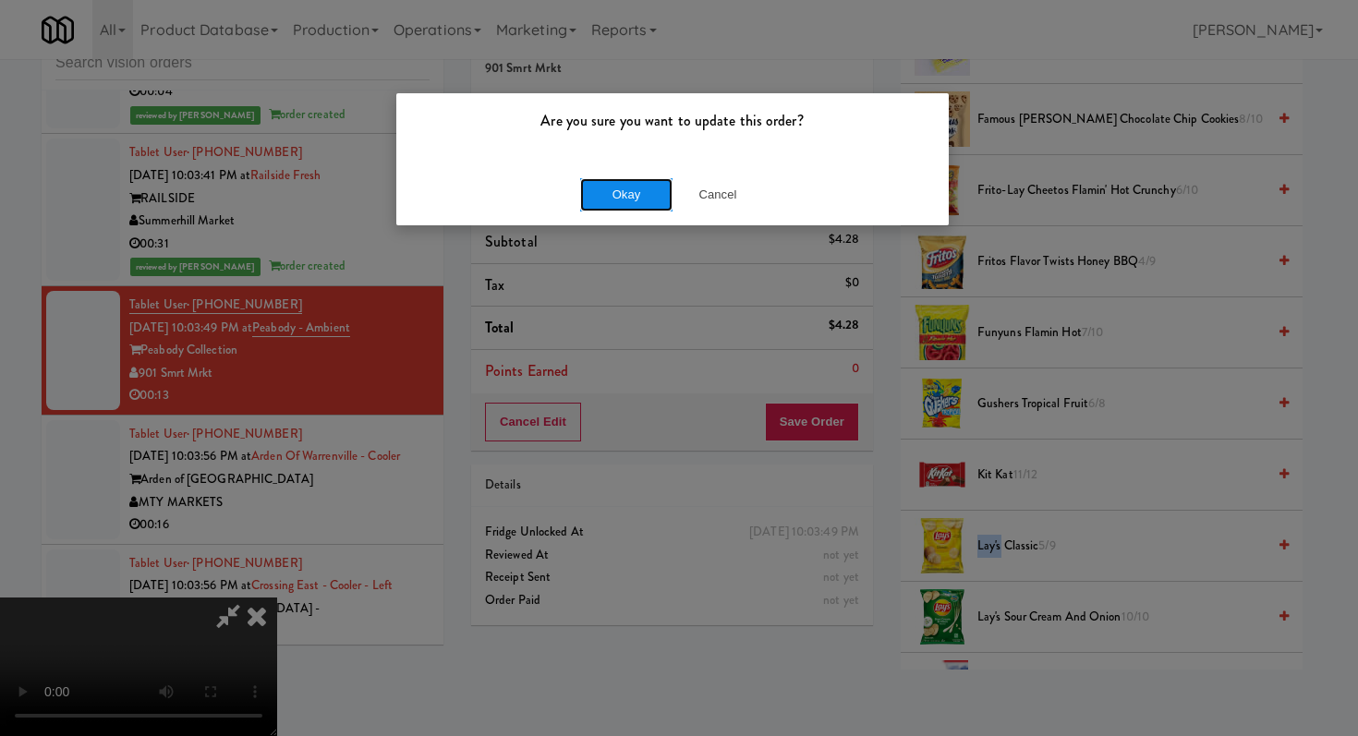
click at [627, 195] on button "Okay" at bounding box center [626, 194] width 92 height 33
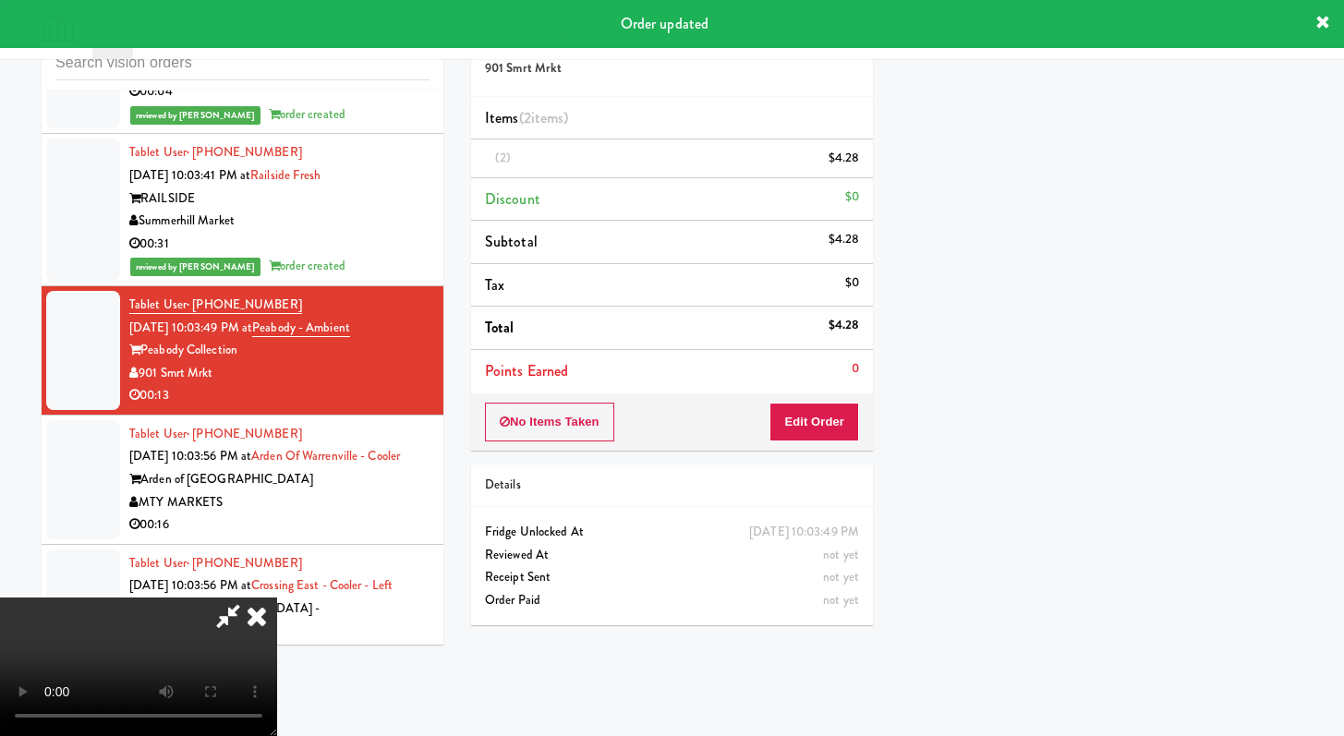
scroll to position [78, 0]
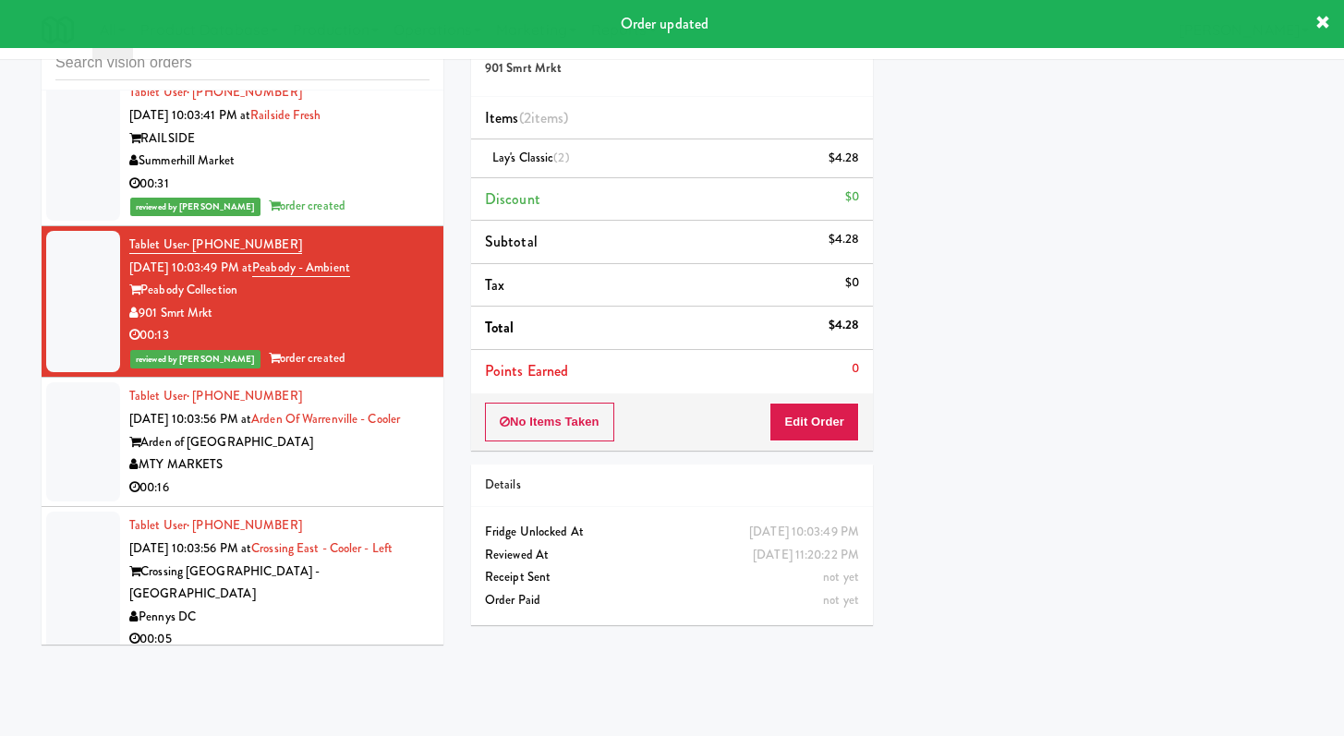
click at [356, 500] on div "00:16" at bounding box center [279, 488] width 300 height 23
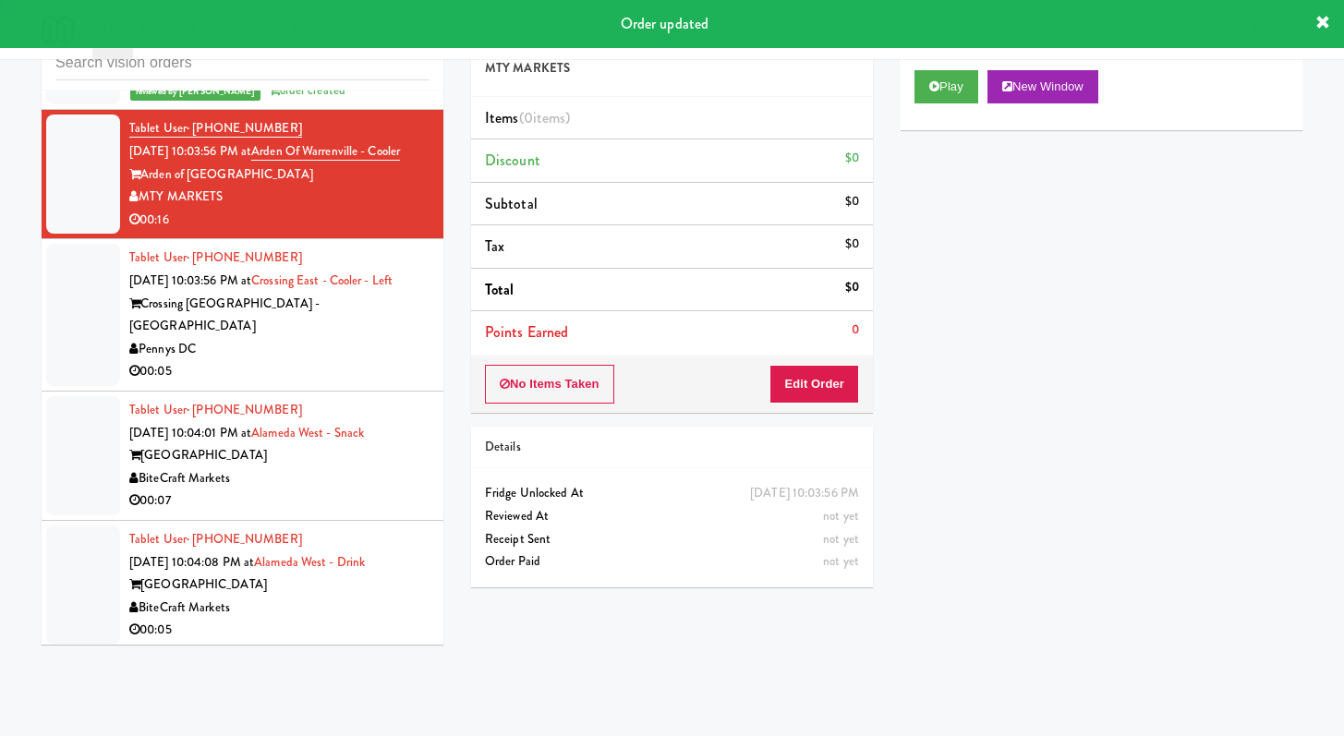
scroll to position [19271, 0]
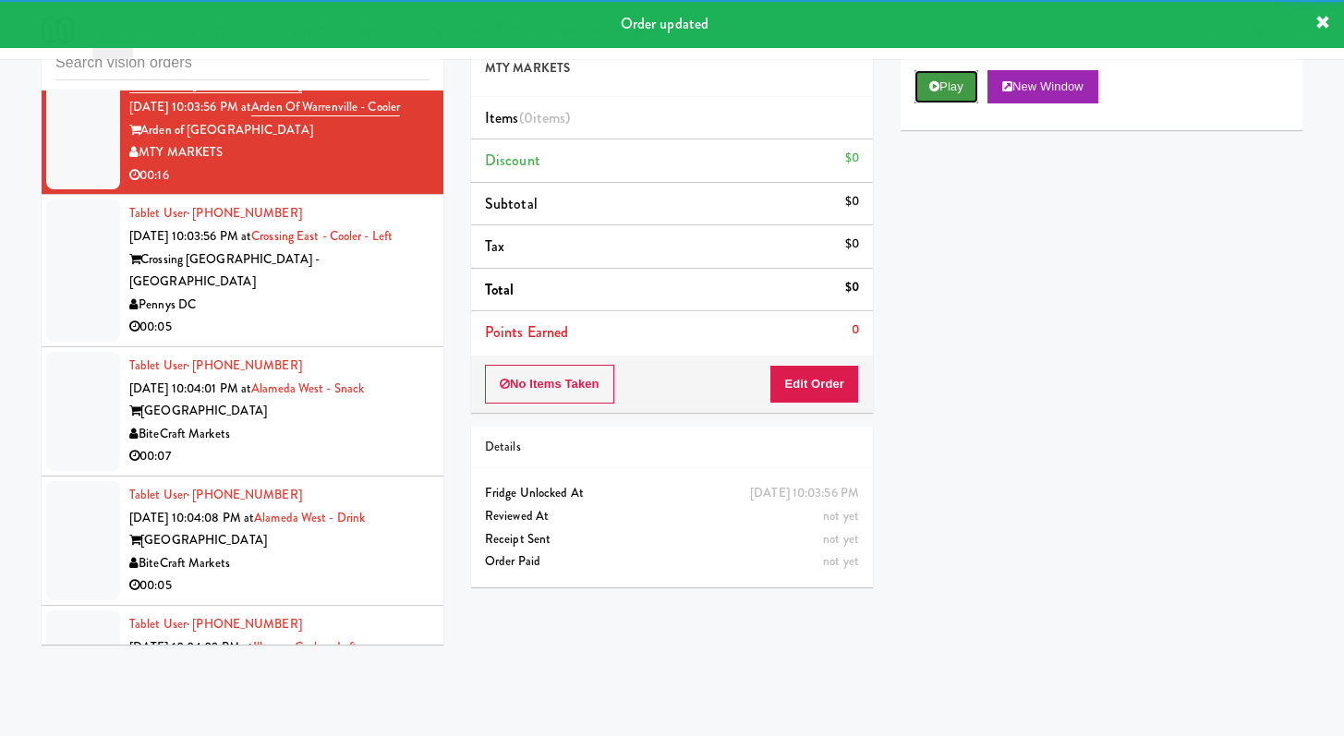
click at [936, 95] on button "Play" at bounding box center [946, 86] width 64 height 33
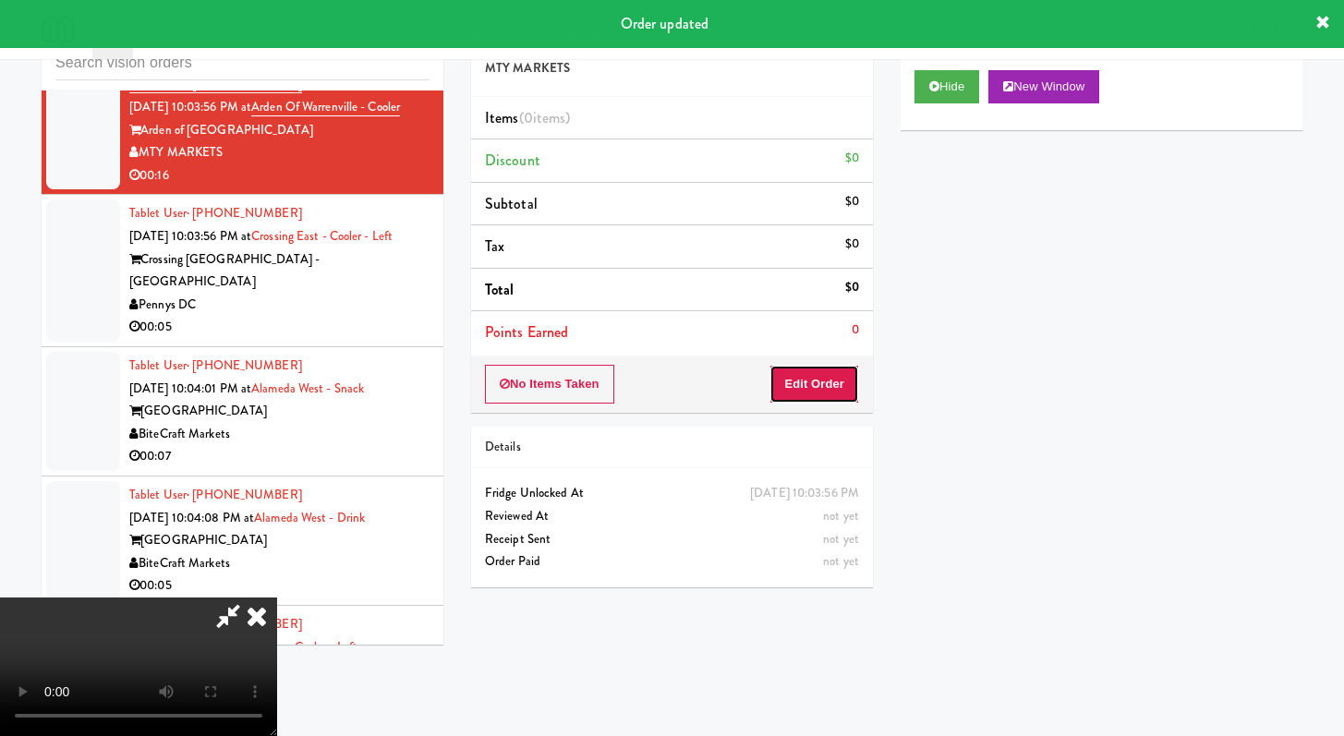
click at [829, 379] on button "Edit Order" at bounding box center [814, 384] width 90 height 39
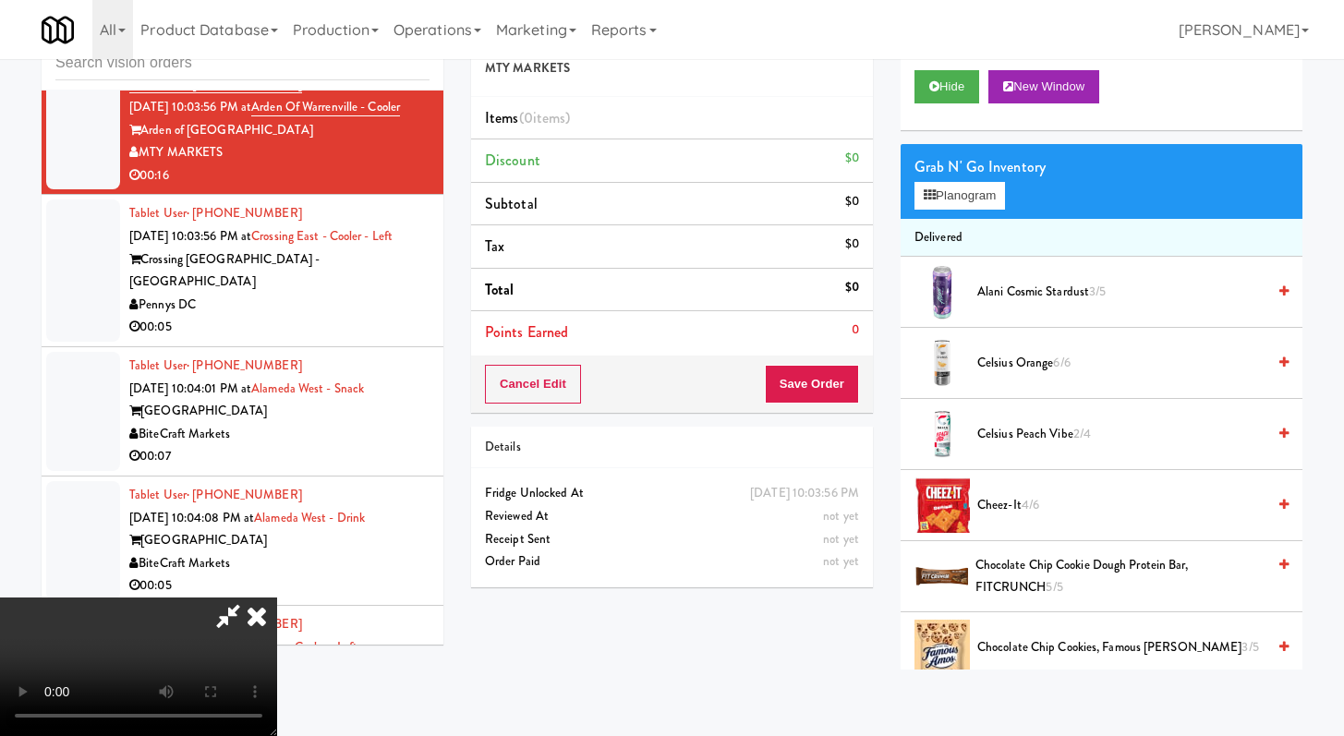
scroll to position [0, 0]
click at [277, 598] on icon at bounding box center [256, 616] width 41 height 37
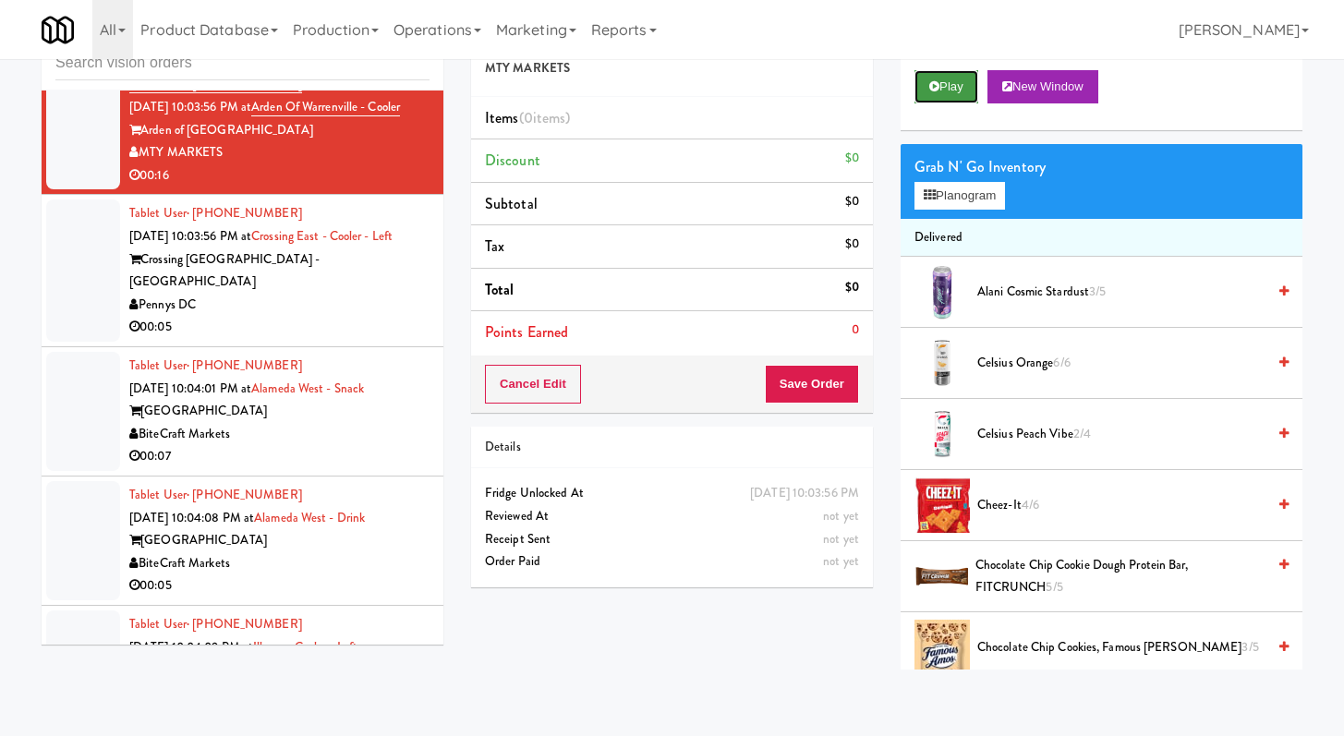
click at [937, 76] on button "Play" at bounding box center [946, 86] width 64 height 33
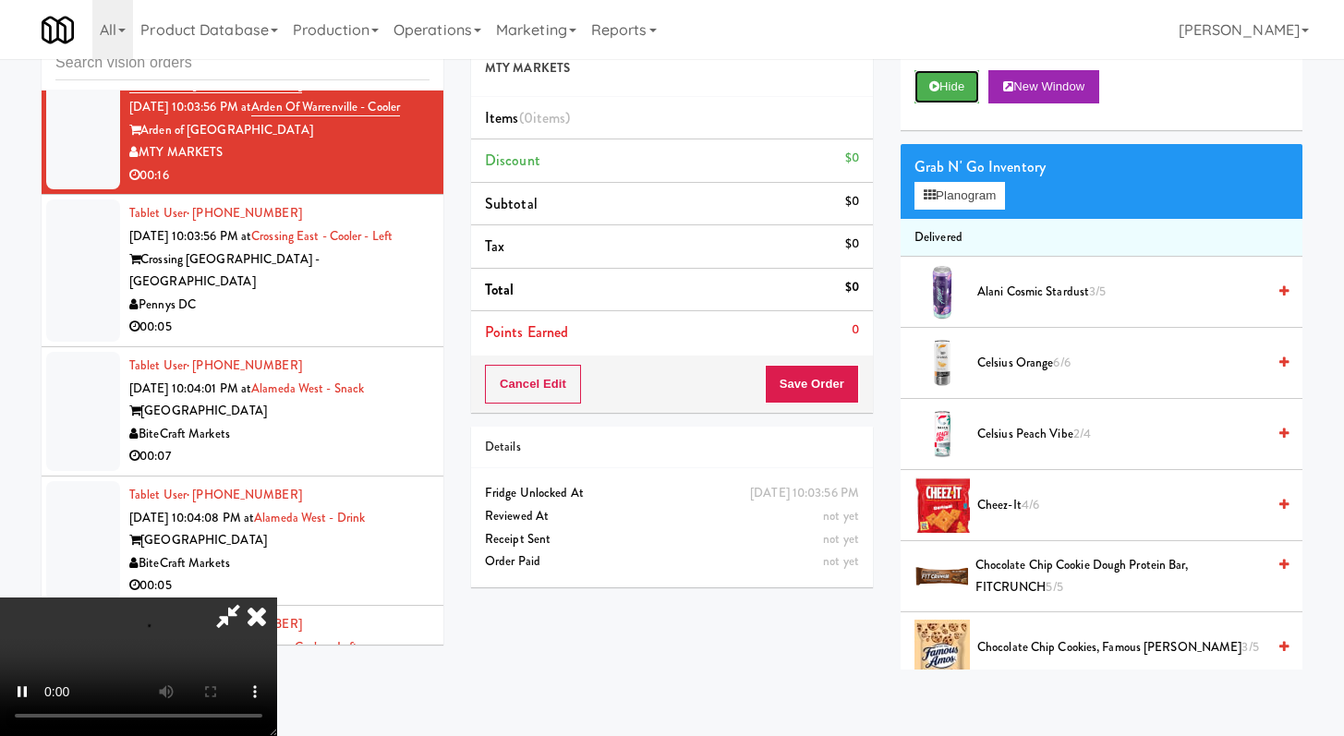
scroll to position [159, 0]
click at [277, 598] on video at bounding box center [138, 667] width 277 height 139
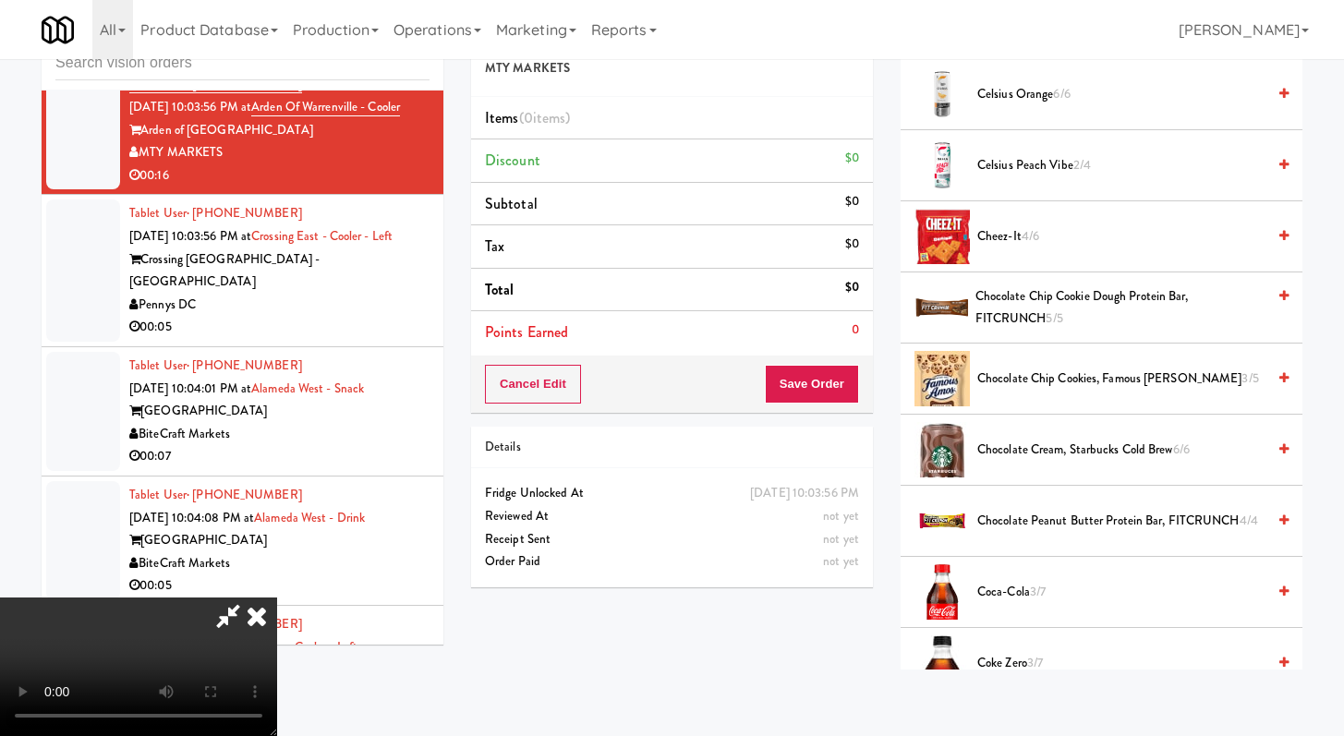
scroll to position [407, 0]
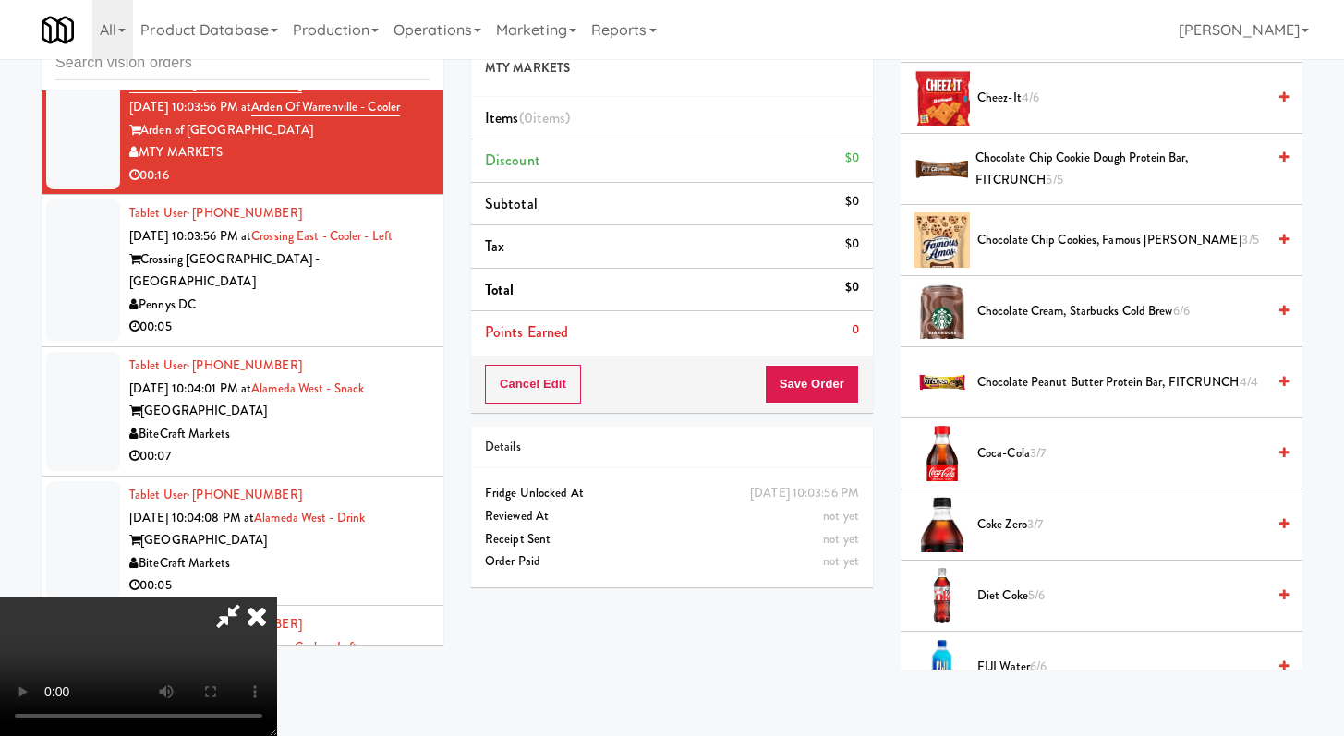
click at [979, 592] on span "Diet Coke 5/6" at bounding box center [1121, 596] width 288 height 23
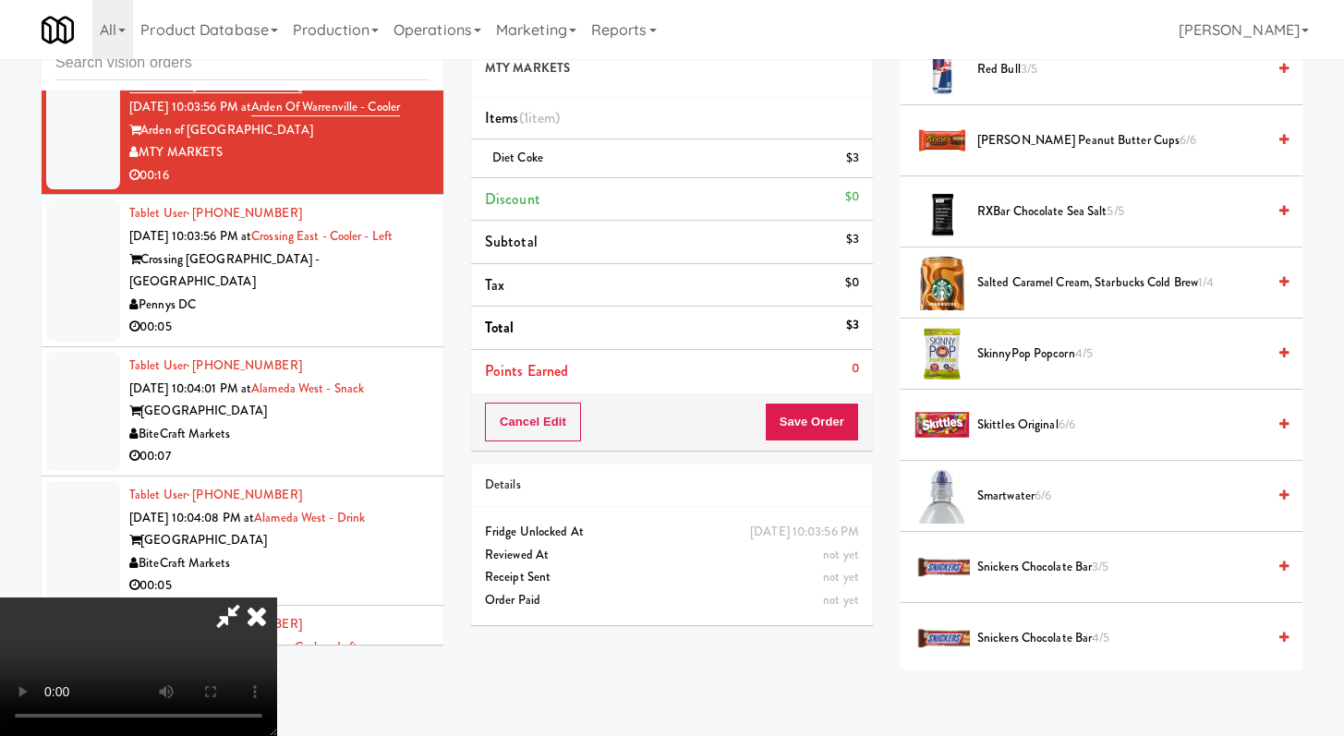
scroll to position [1802, 0]
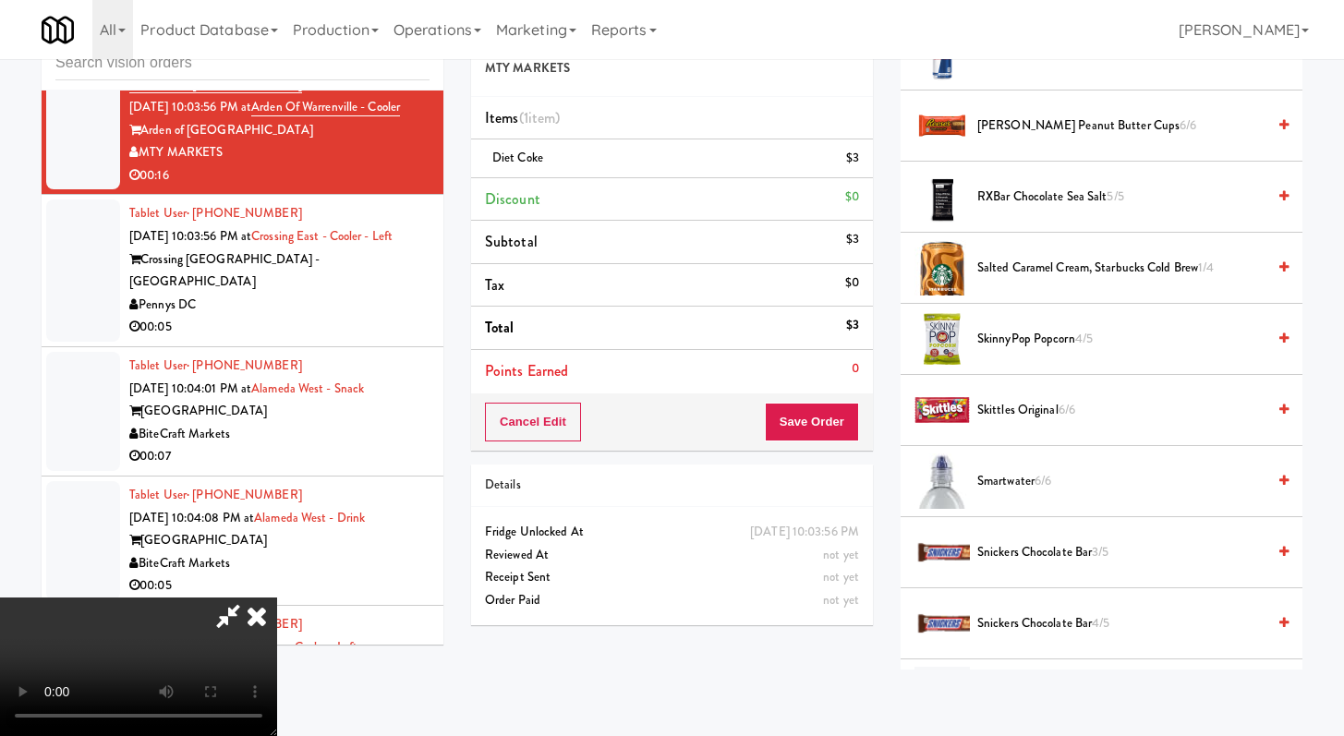
click at [1001, 546] on span "Snickers Chocolate Bar 3/5" at bounding box center [1121, 552] width 288 height 23
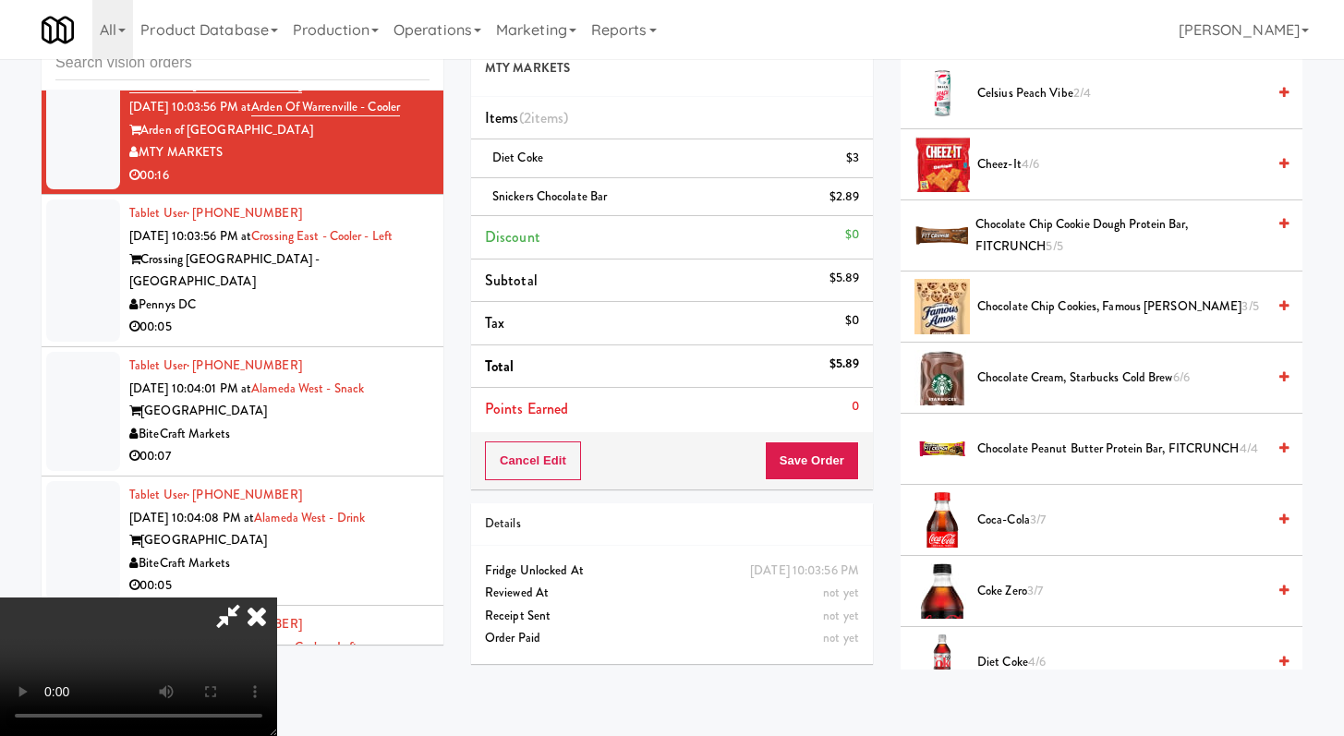
scroll to position [0, 0]
click at [1015, 245] on span "Chocolate Chip Cookie Dough Protein Bar, FITCRUNCH 5/5" at bounding box center [1120, 235] width 290 height 45
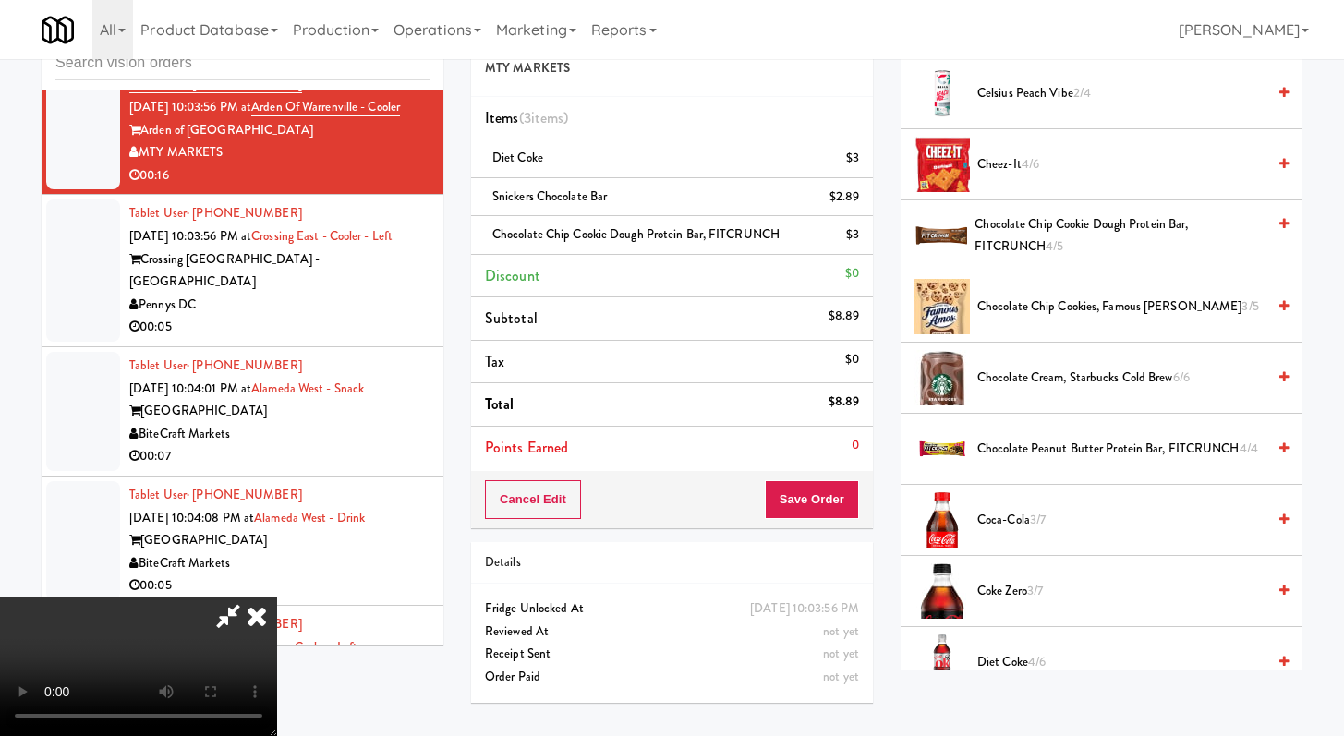
click at [1033, 235] on span "Chocolate Chip Cookie Dough Protein Bar, FITCRUNCH 4/5" at bounding box center [1119, 235] width 291 height 45
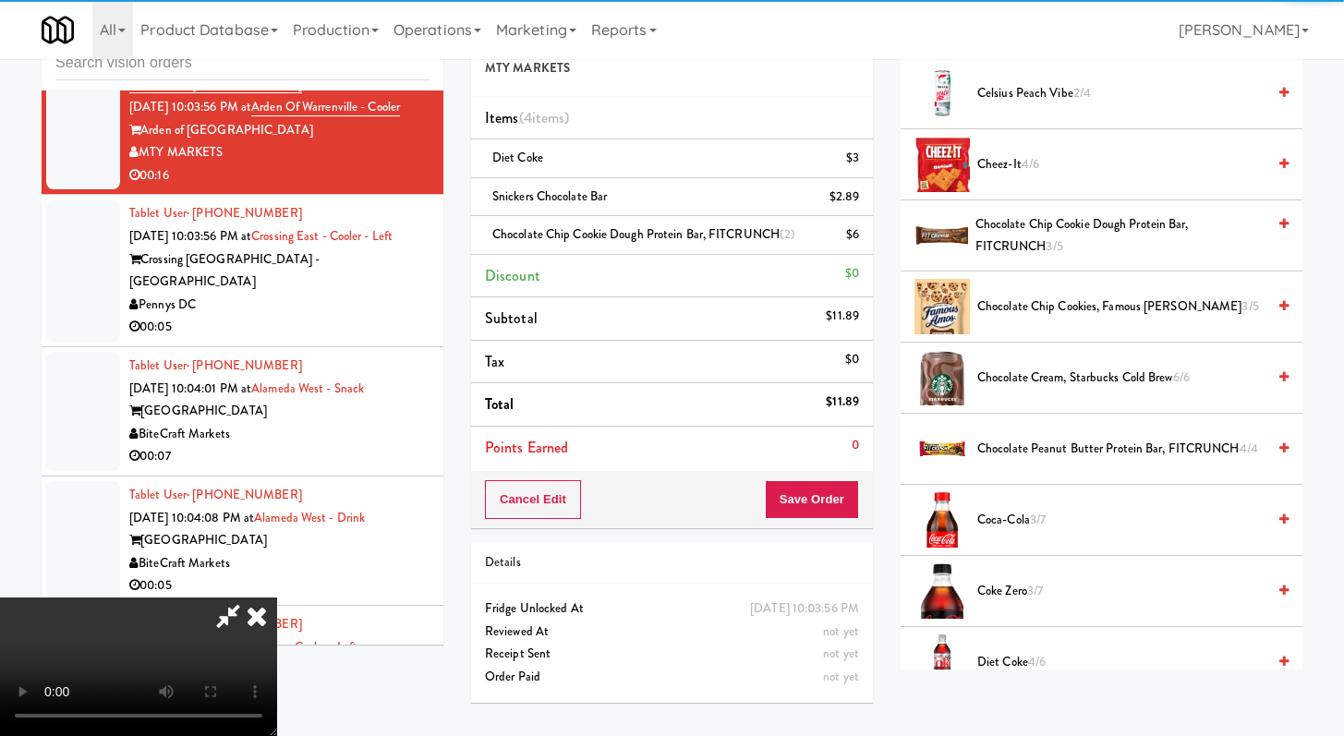
scroll to position [159, 0]
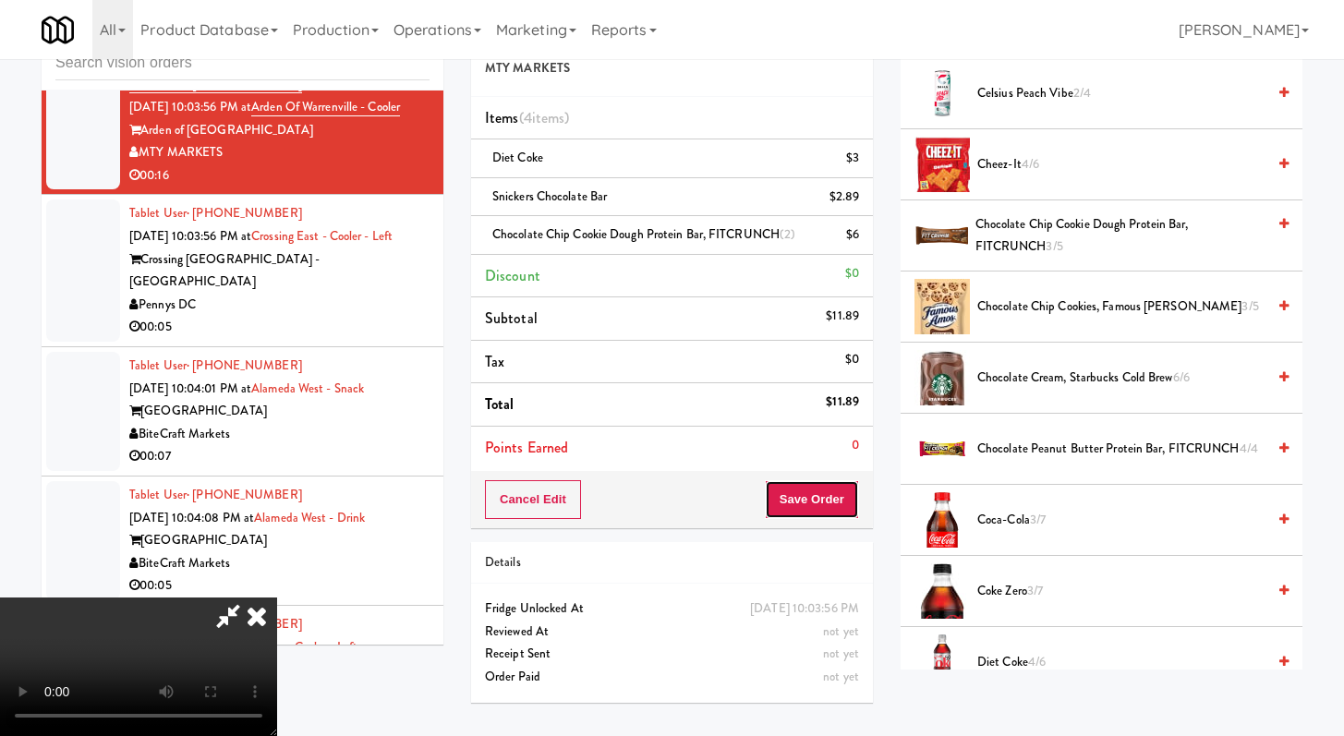
click at [854, 512] on button "Save Order" at bounding box center [812, 499] width 94 height 39
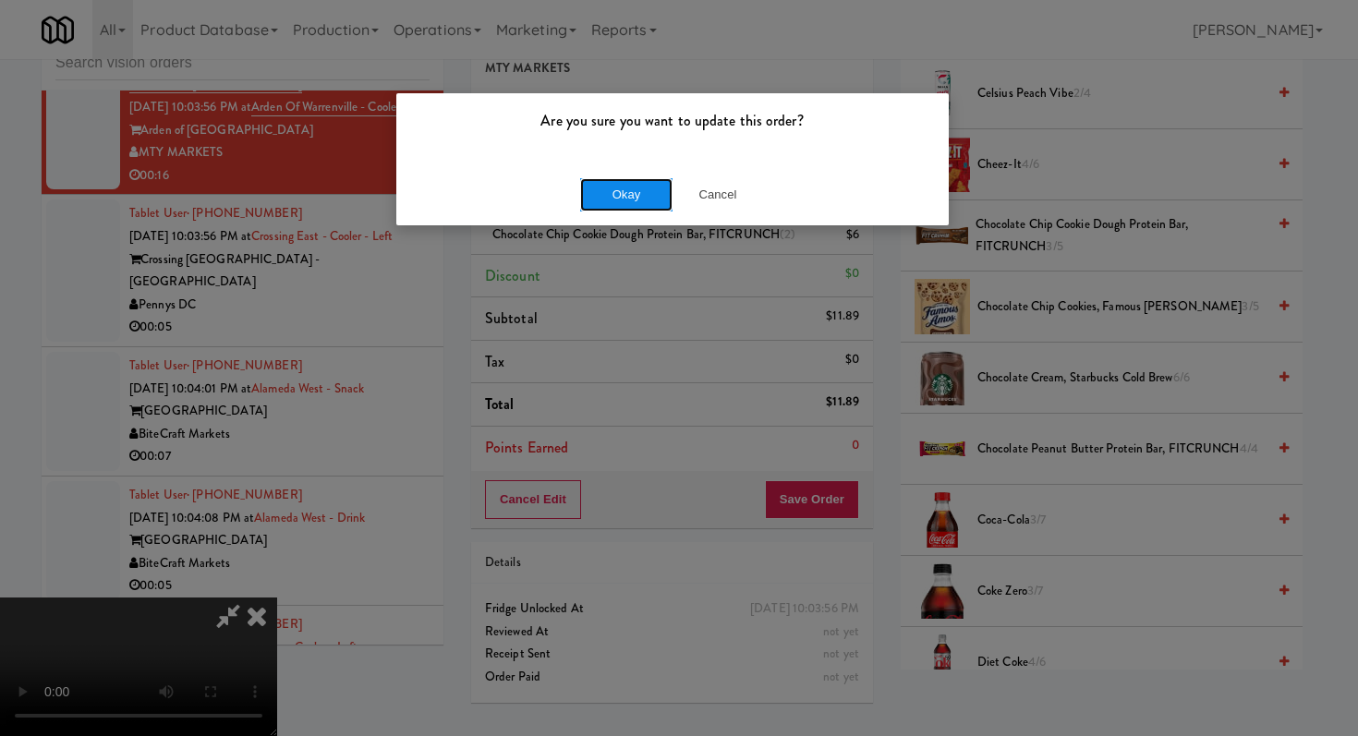
click at [609, 183] on button "Okay" at bounding box center [626, 194] width 92 height 33
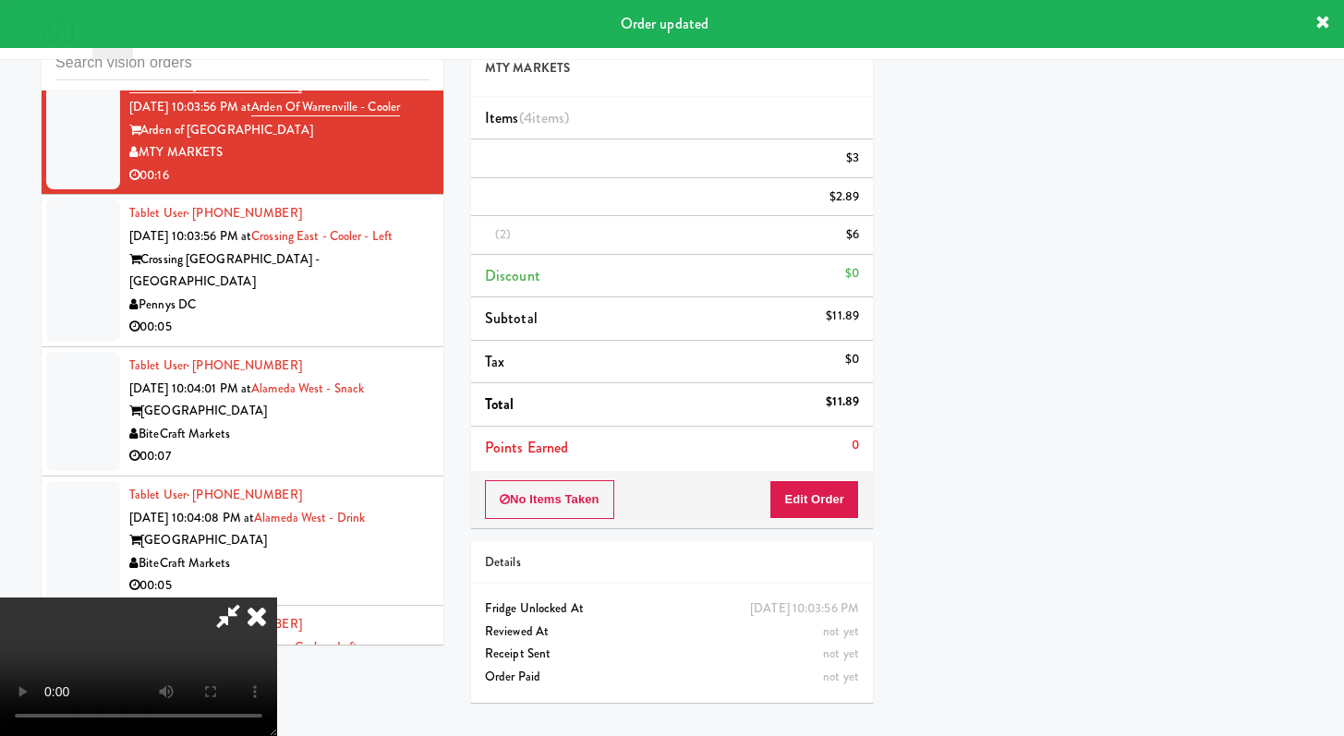
scroll to position [0, 0]
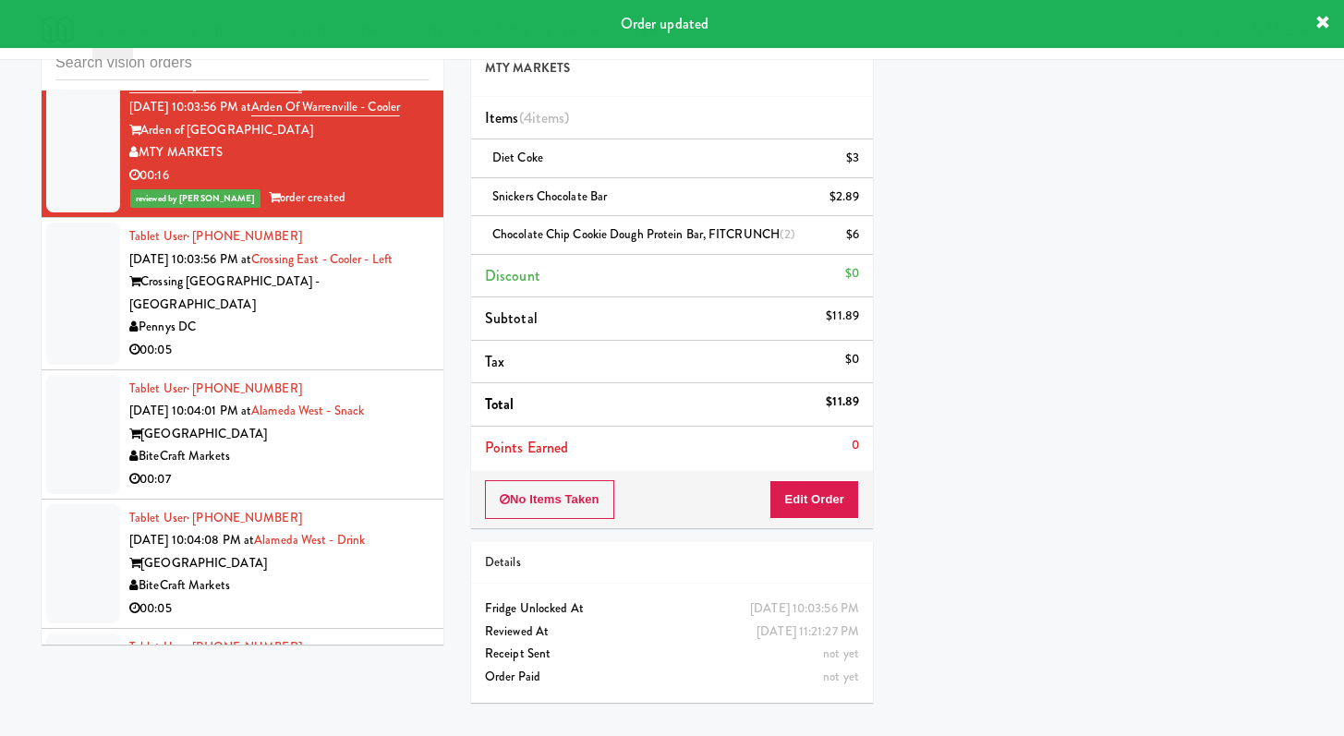
click at [412, 362] on div "00:05" at bounding box center [279, 350] width 300 height 23
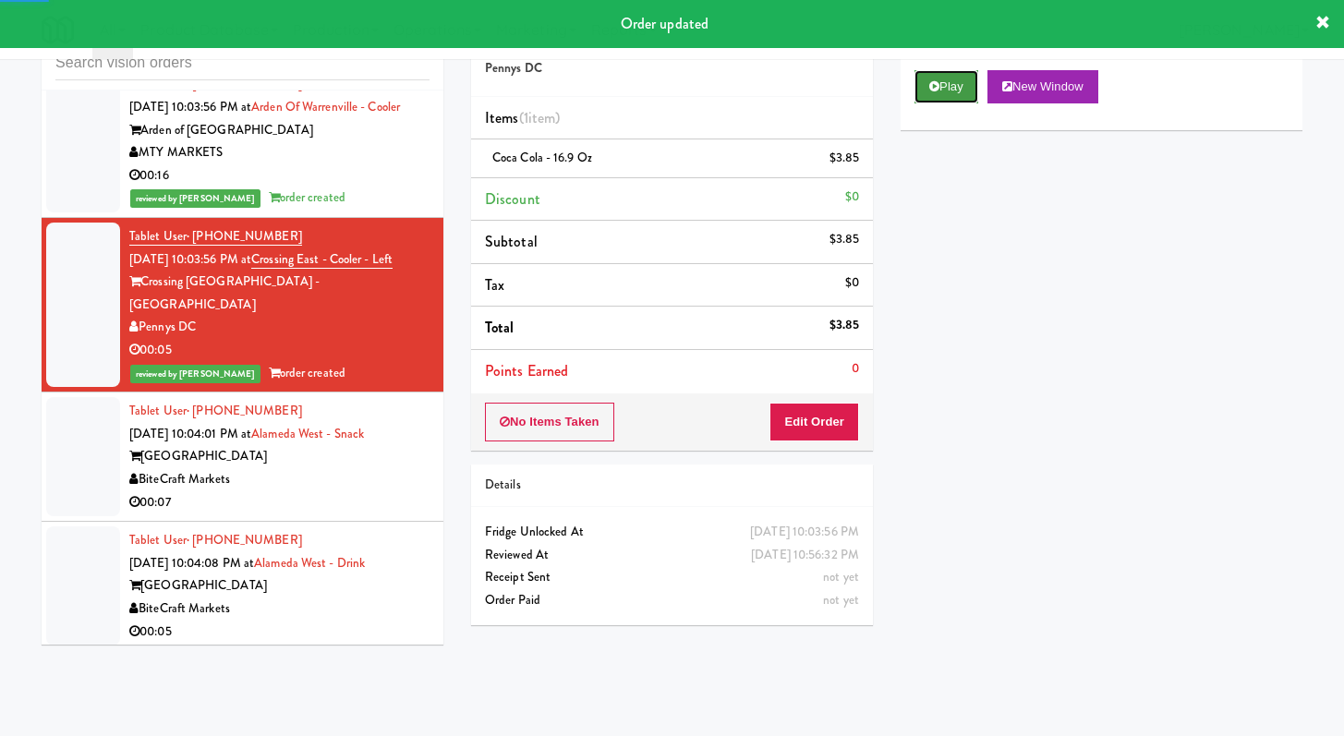
click at [944, 91] on button "Play" at bounding box center [946, 86] width 64 height 33
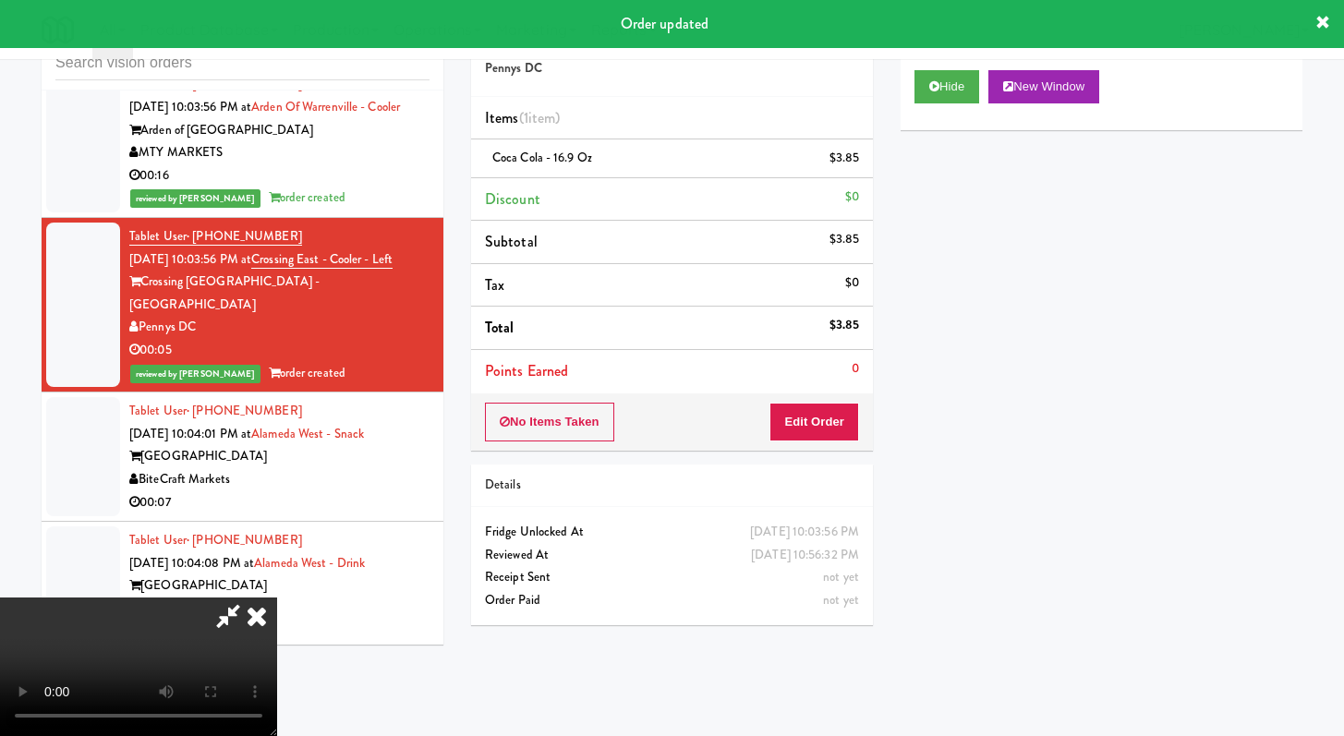
click at [363, 514] on div "00:07" at bounding box center [279, 502] width 300 height 23
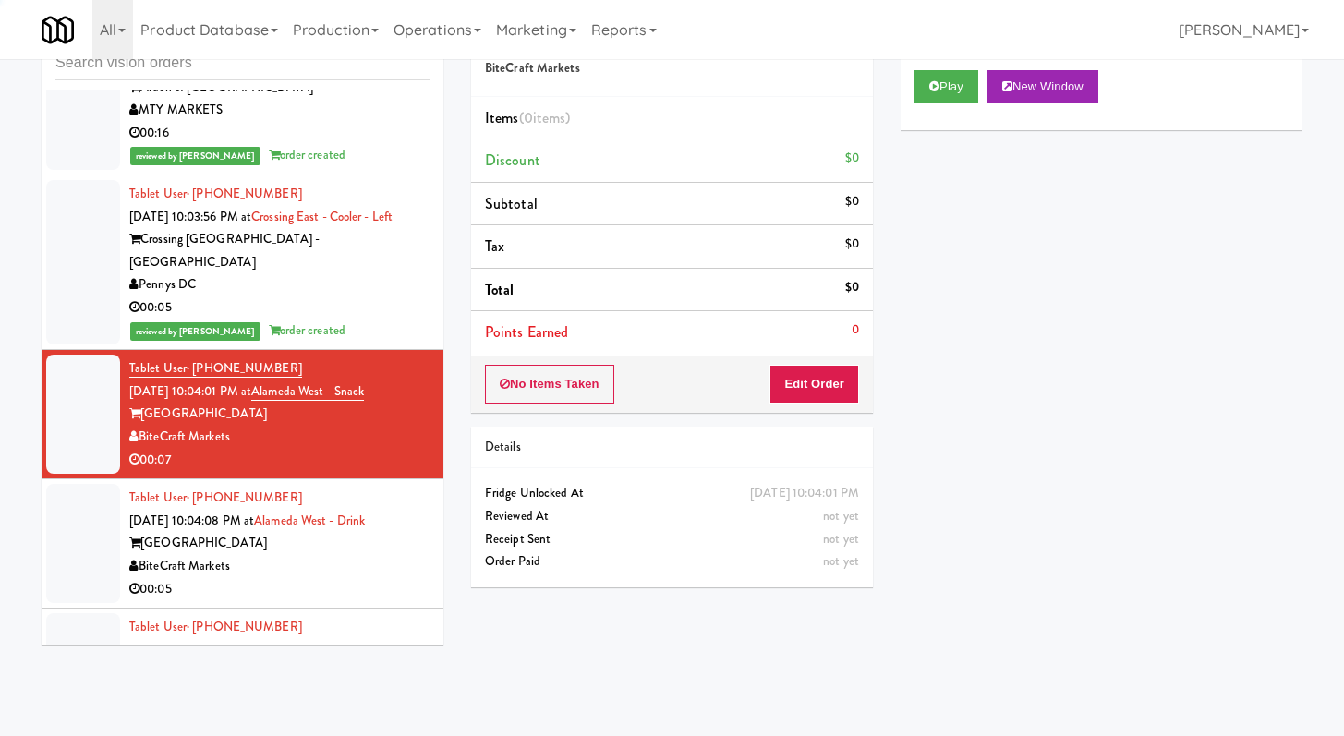
scroll to position [19335, 0]
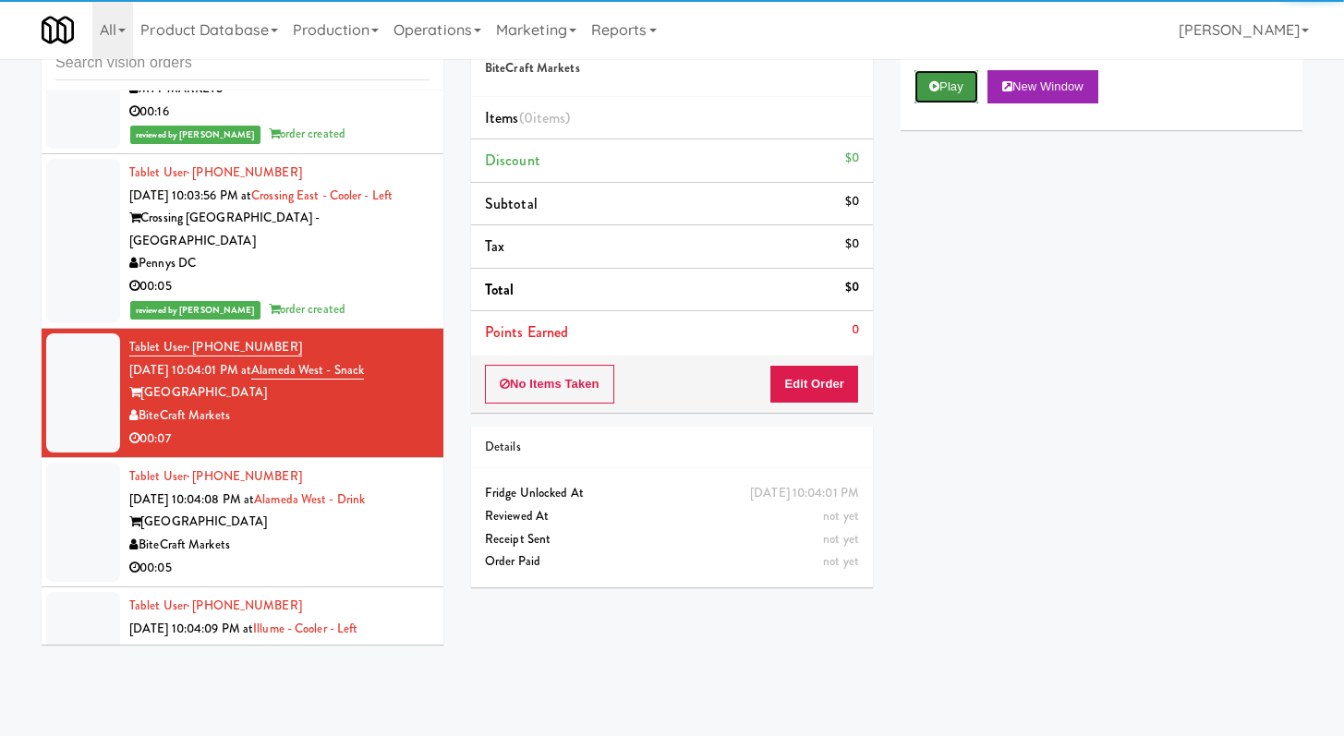
click at [972, 77] on button "Play" at bounding box center [946, 86] width 64 height 33
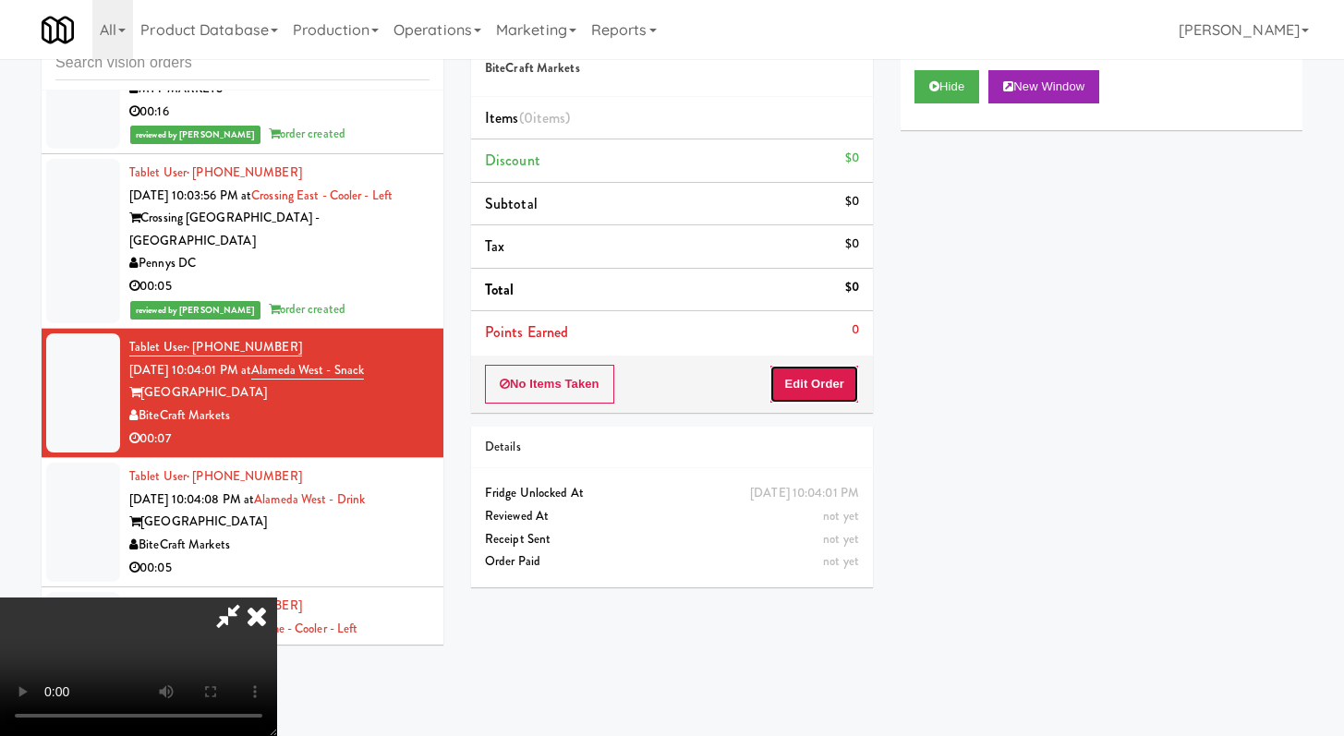
click at [848, 391] on button "Edit Order" at bounding box center [814, 384] width 90 height 39
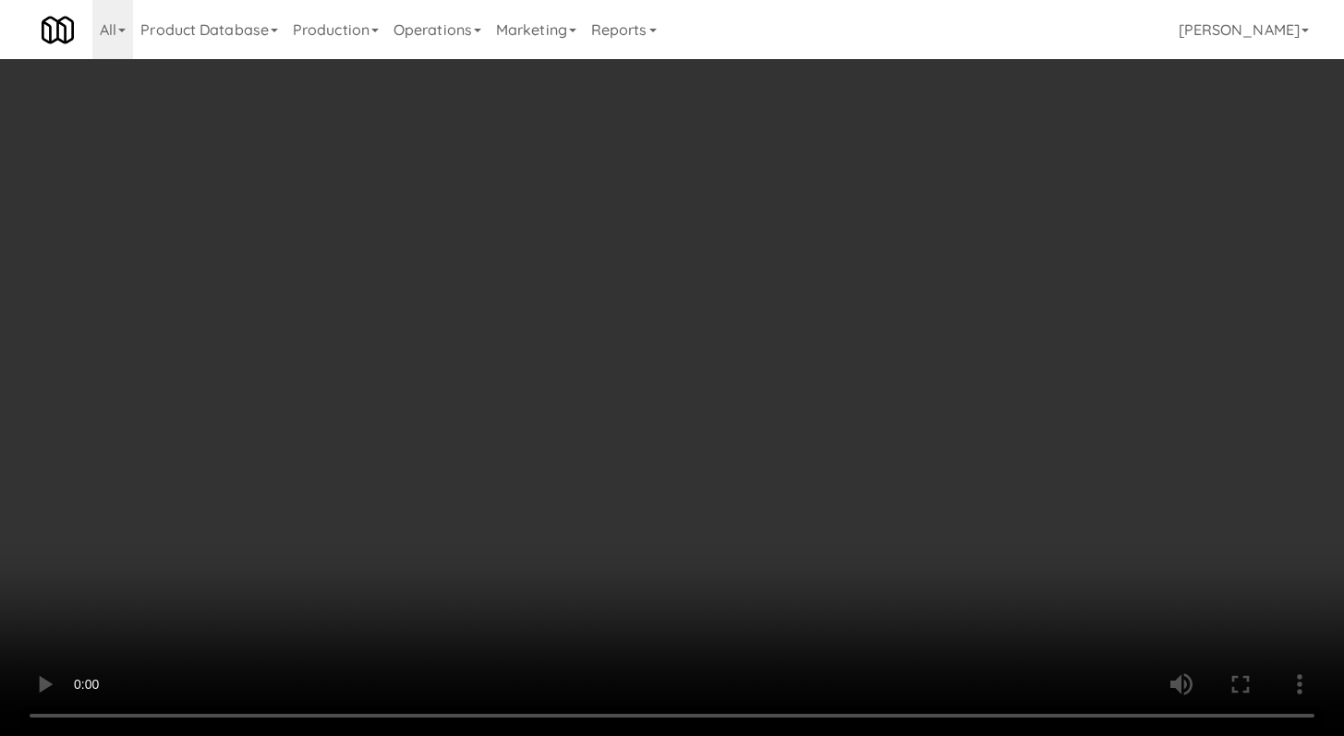
scroll to position [19266, 0]
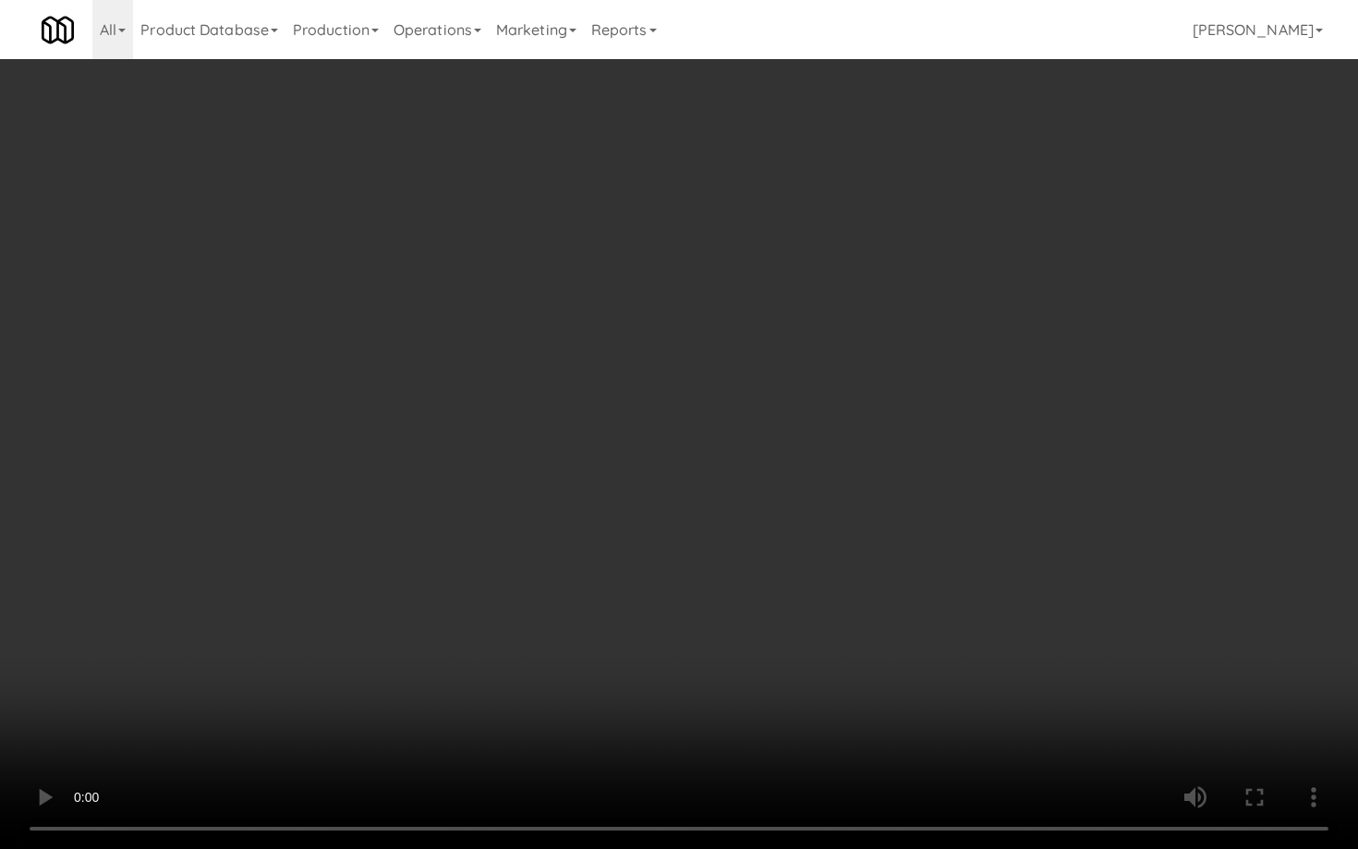
click at [674, 562] on video at bounding box center [679, 424] width 1358 height 849
click at [673, 562] on video at bounding box center [679, 424] width 1358 height 849
click at [674, 562] on video at bounding box center [679, 424] width 1358 height 849
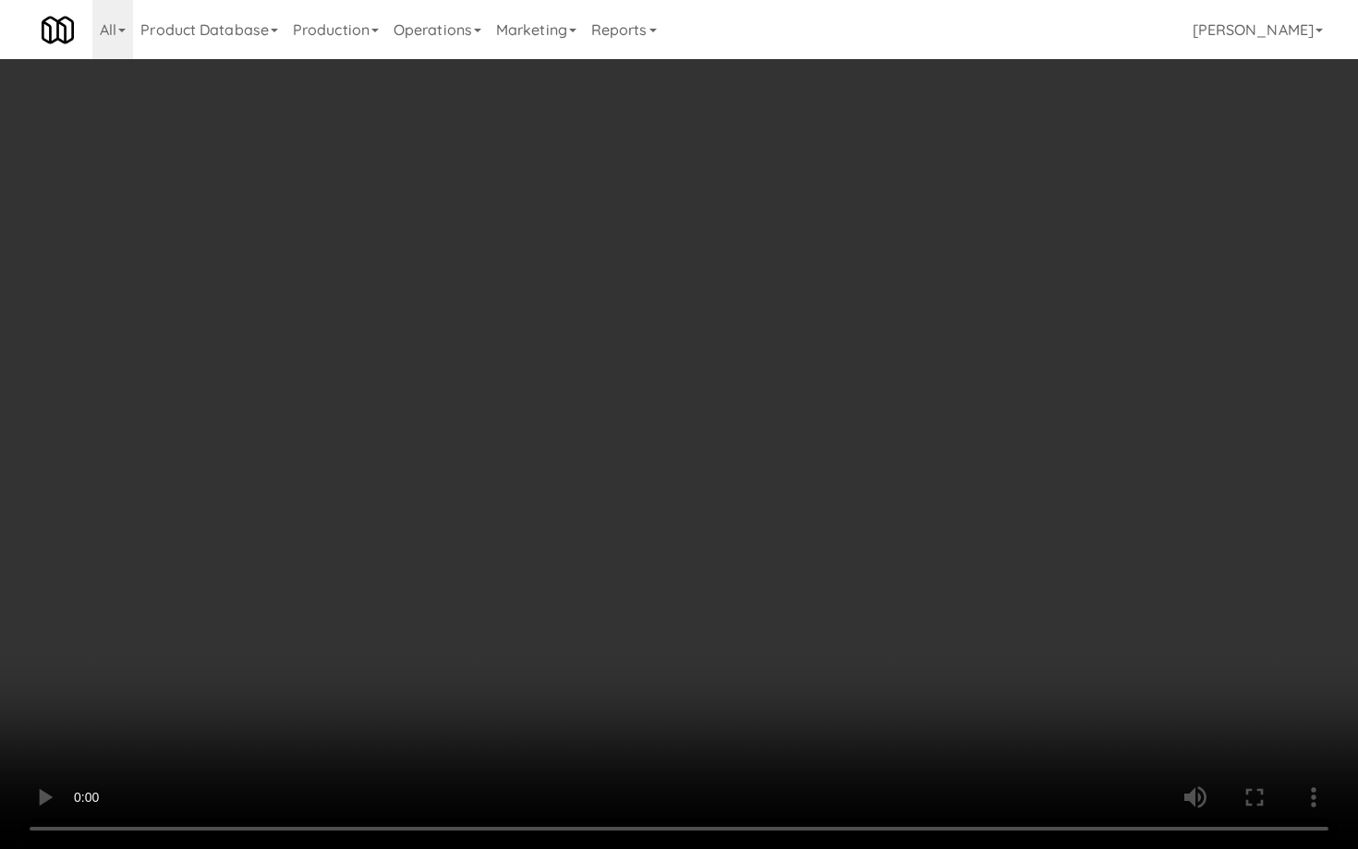
click at [674, 562] on video at bounding box center [679, 424] width 1358 height 849
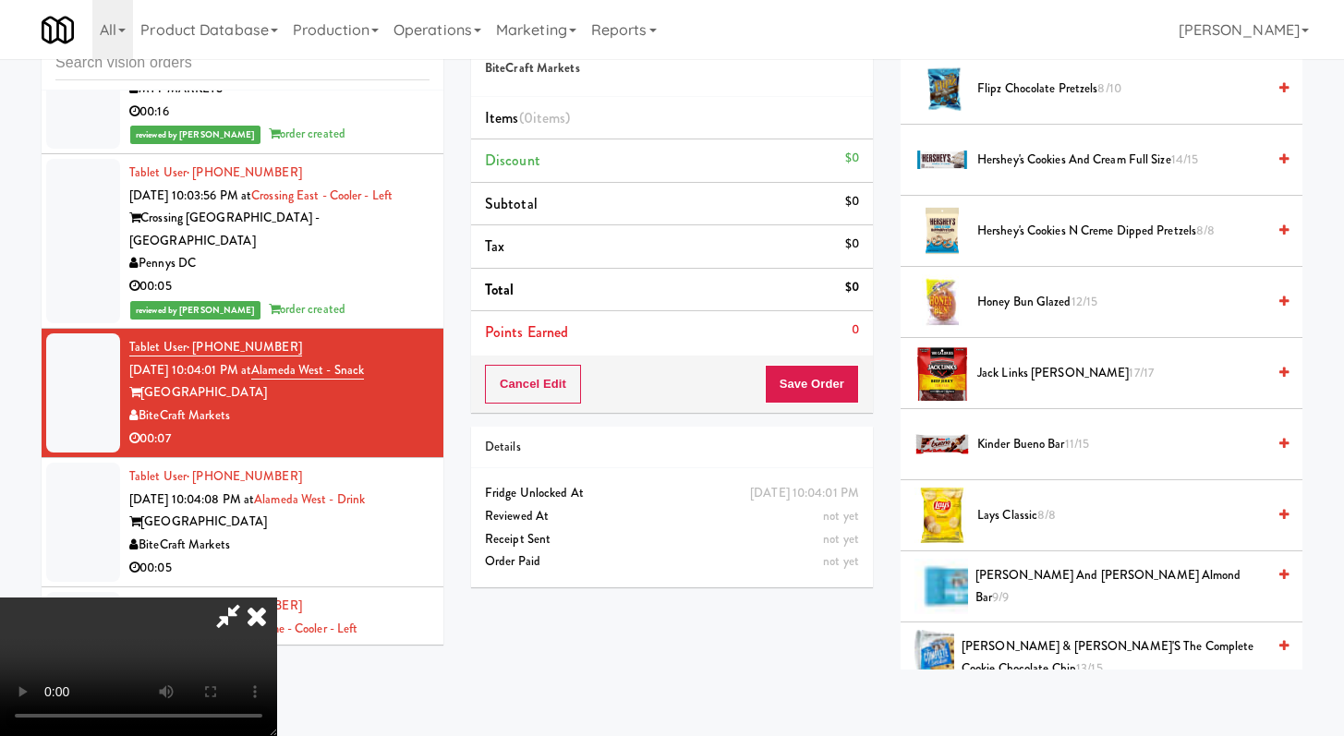
scroll to position [974, 0]
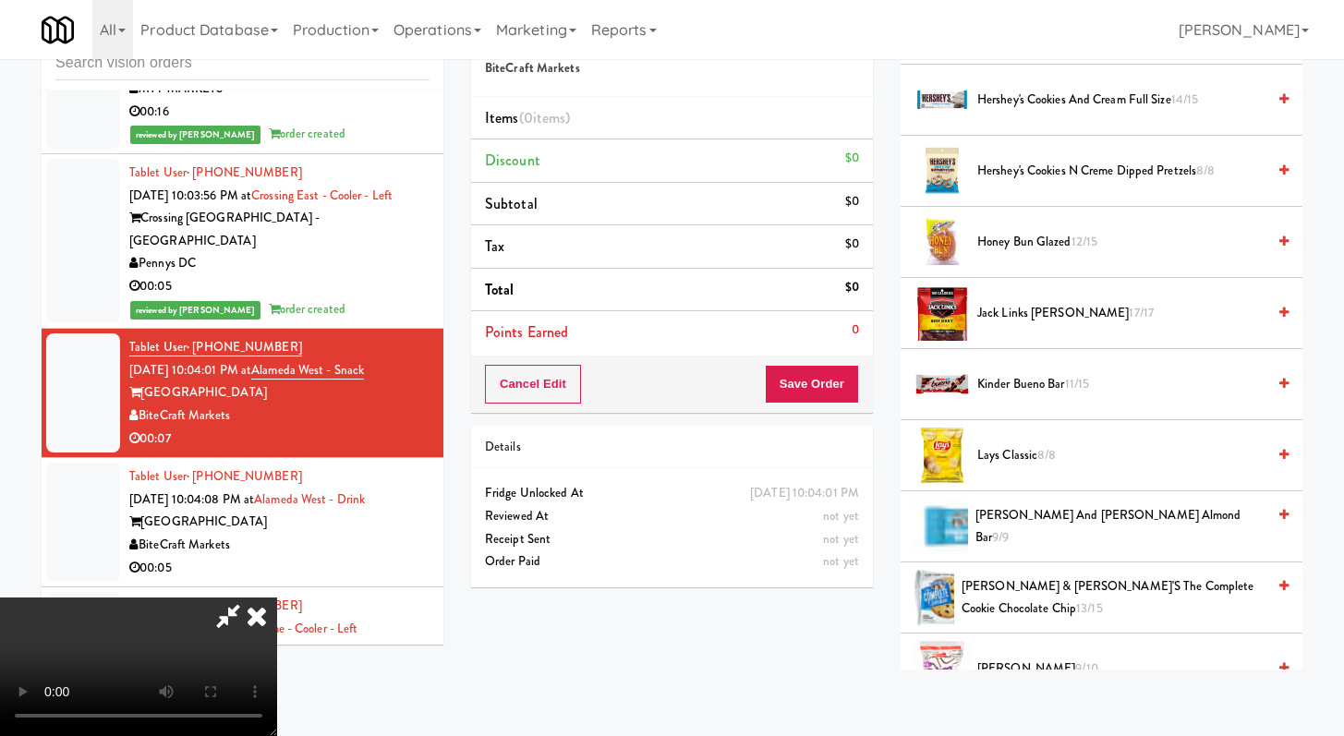
click at [1026, 373] on span "Kinder Bueno Bar 11/15" at bounding box center [1121, 384] width 288 height 23
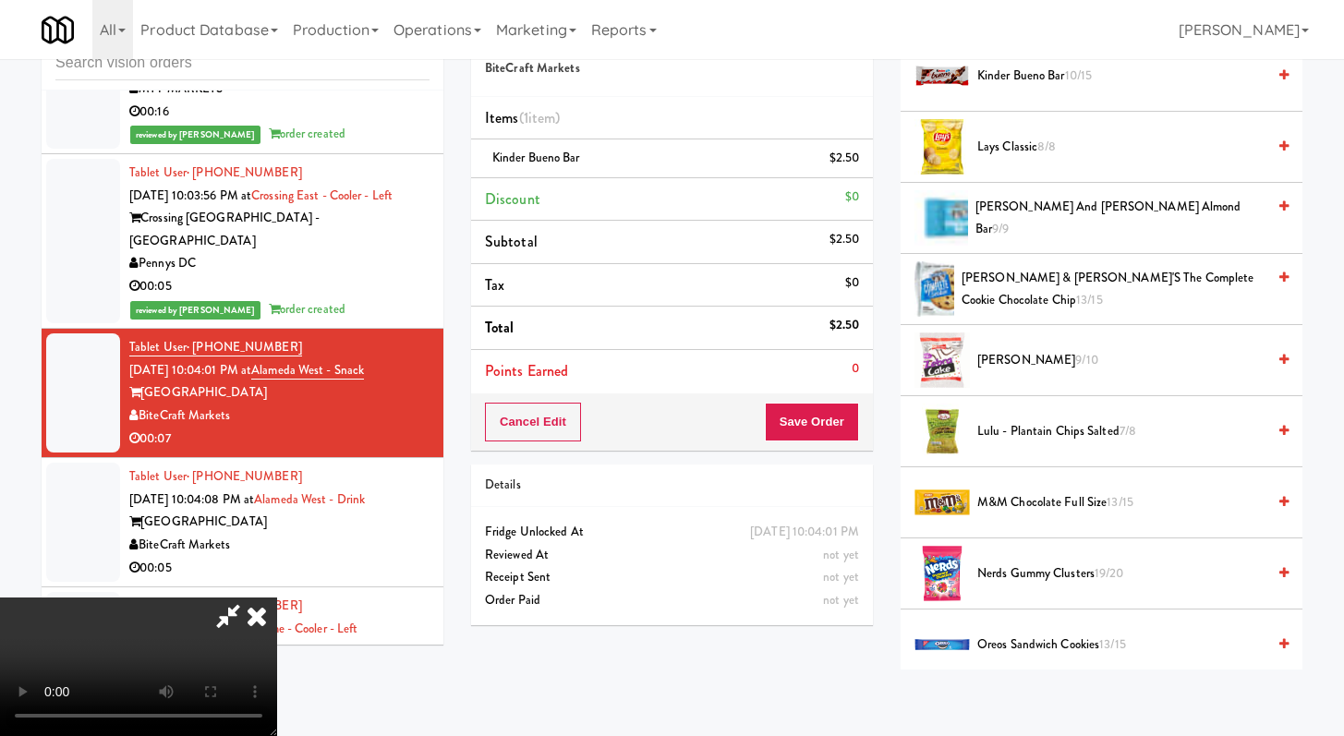
scroll to position [1285, 0]
click at [1019, 642] on span "Oreos Sandwich Cookies 13/15" at bounding box center [1121, 643] width 288 height 23
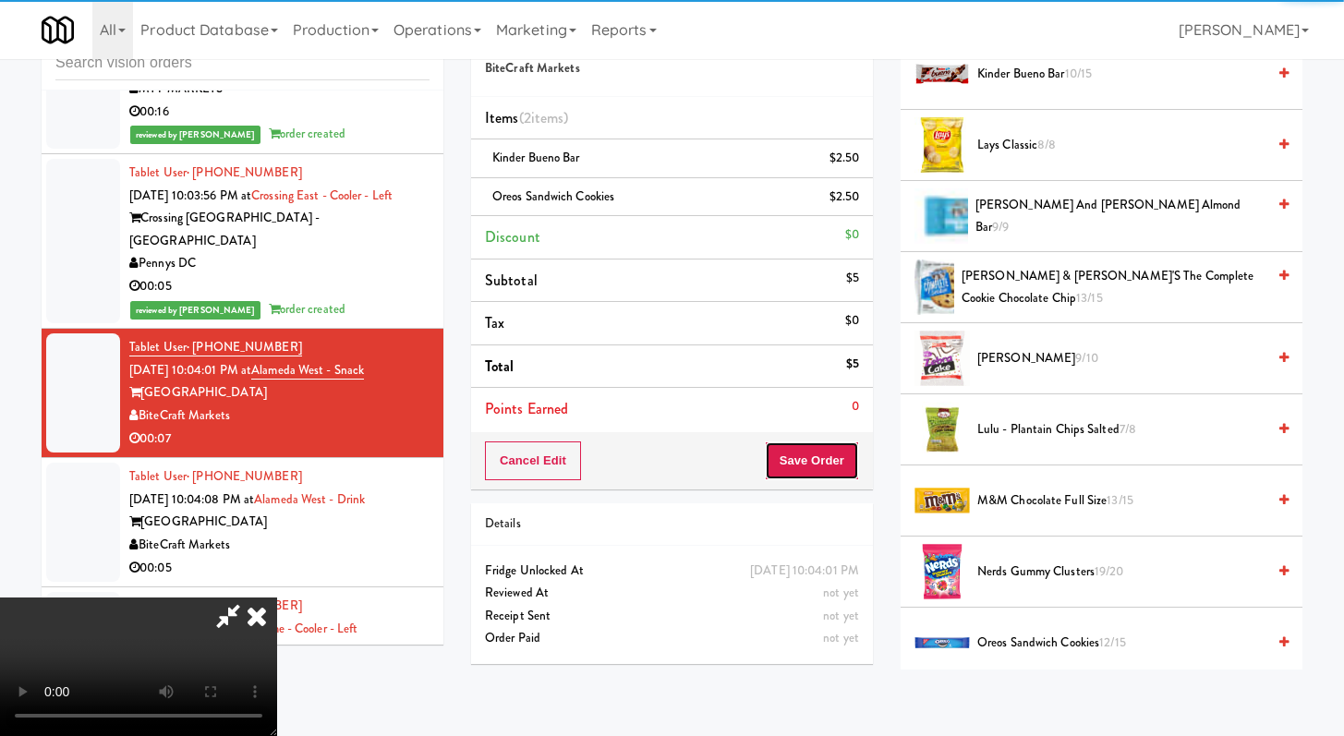
click at [823, 460] on button "Save Order" at bounding box center [812, 460] width 94 height 39
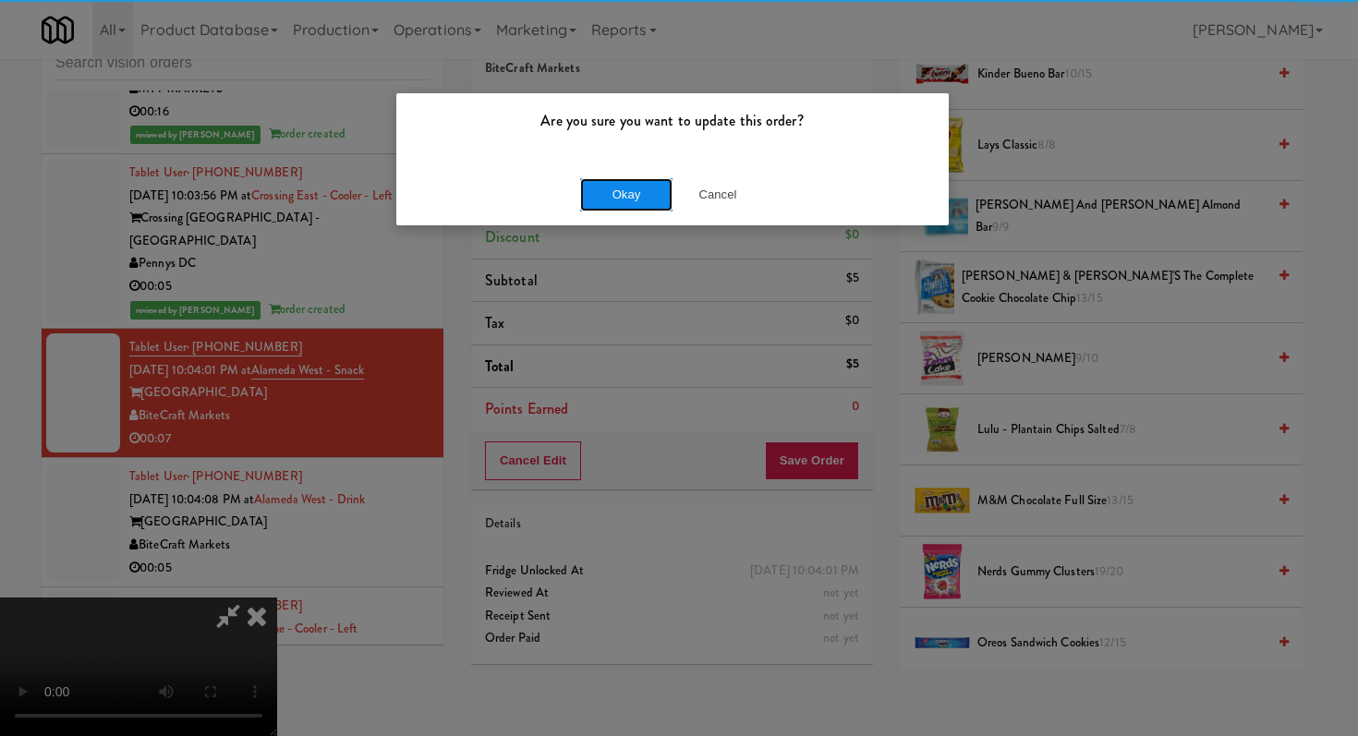
click at [619, 203] on button "Okay" at bounding box center [626, 194] width 92 height 33
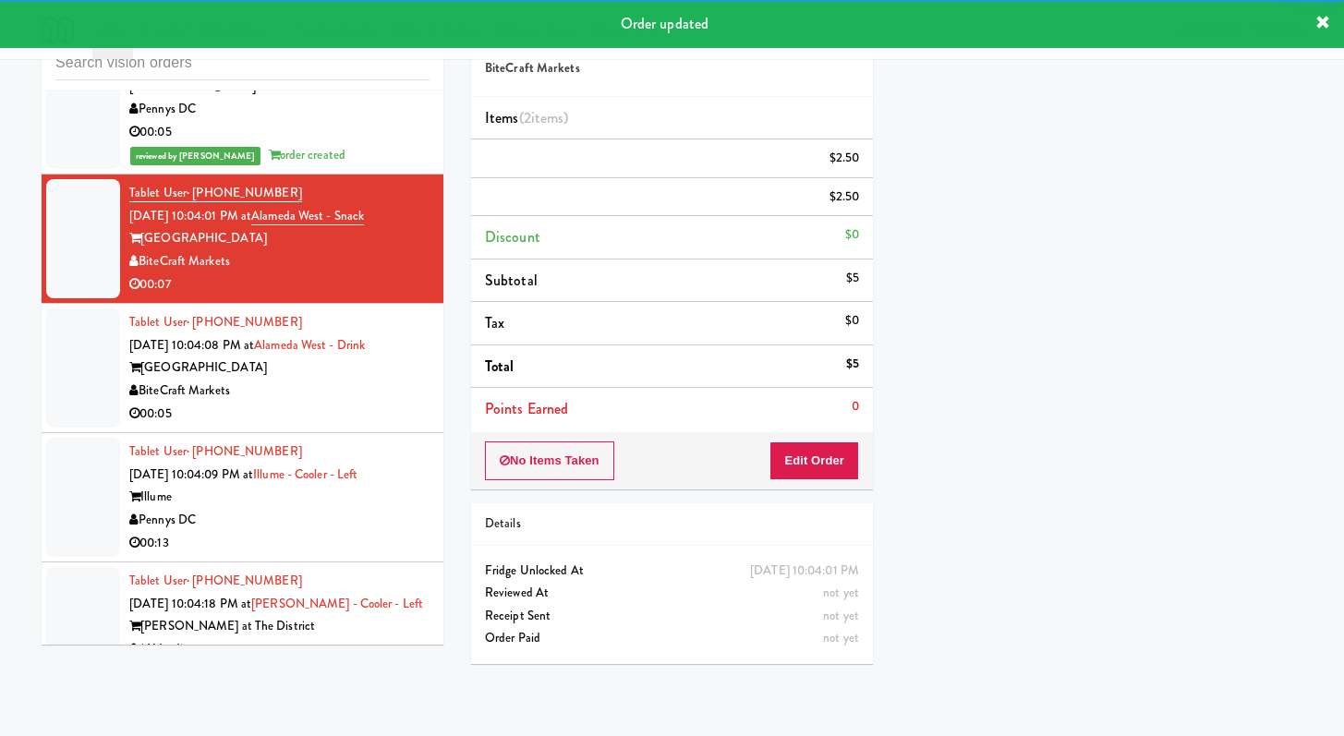
scroll to position [19628, 0]
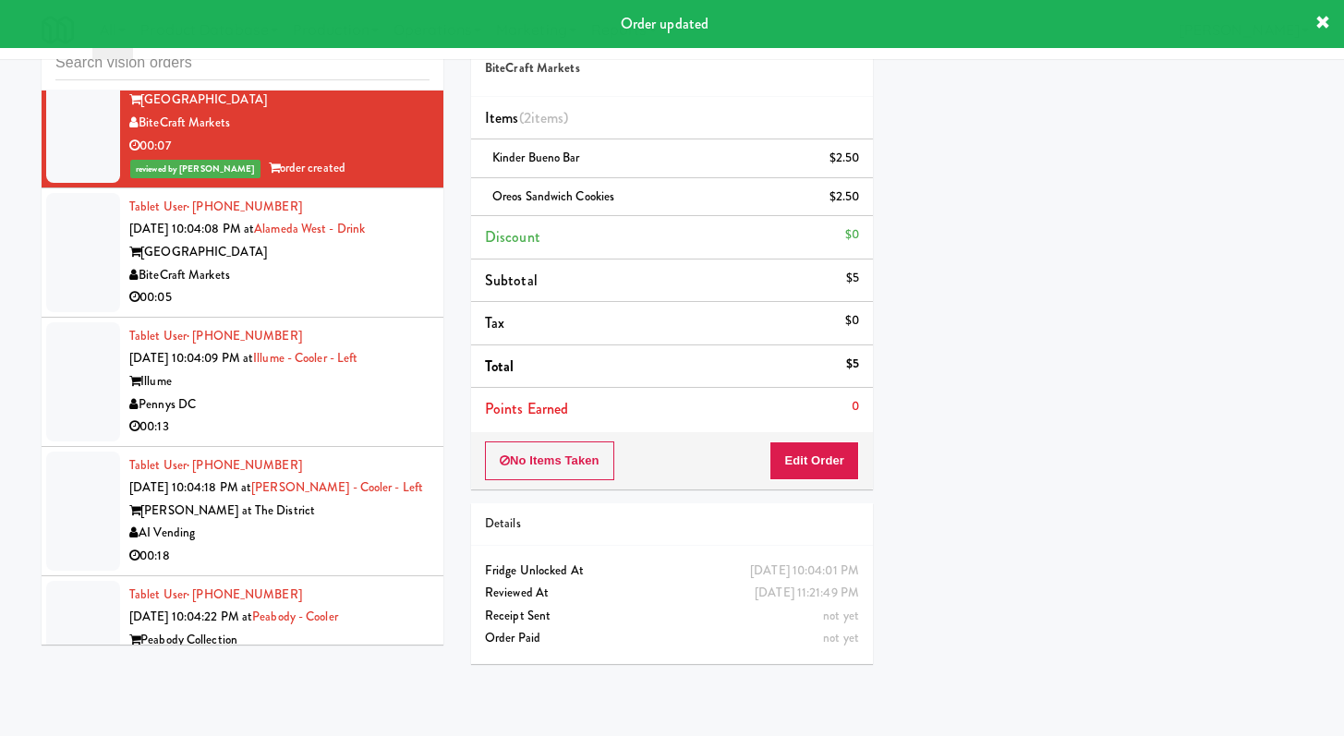
click at [350, 318] on li "Tablet User · (305) 803-8606 Sep 20, 2025 10:04:08 PM at Alameda West - Drink A…" at bounding box center [243, 252] width 402 height 129
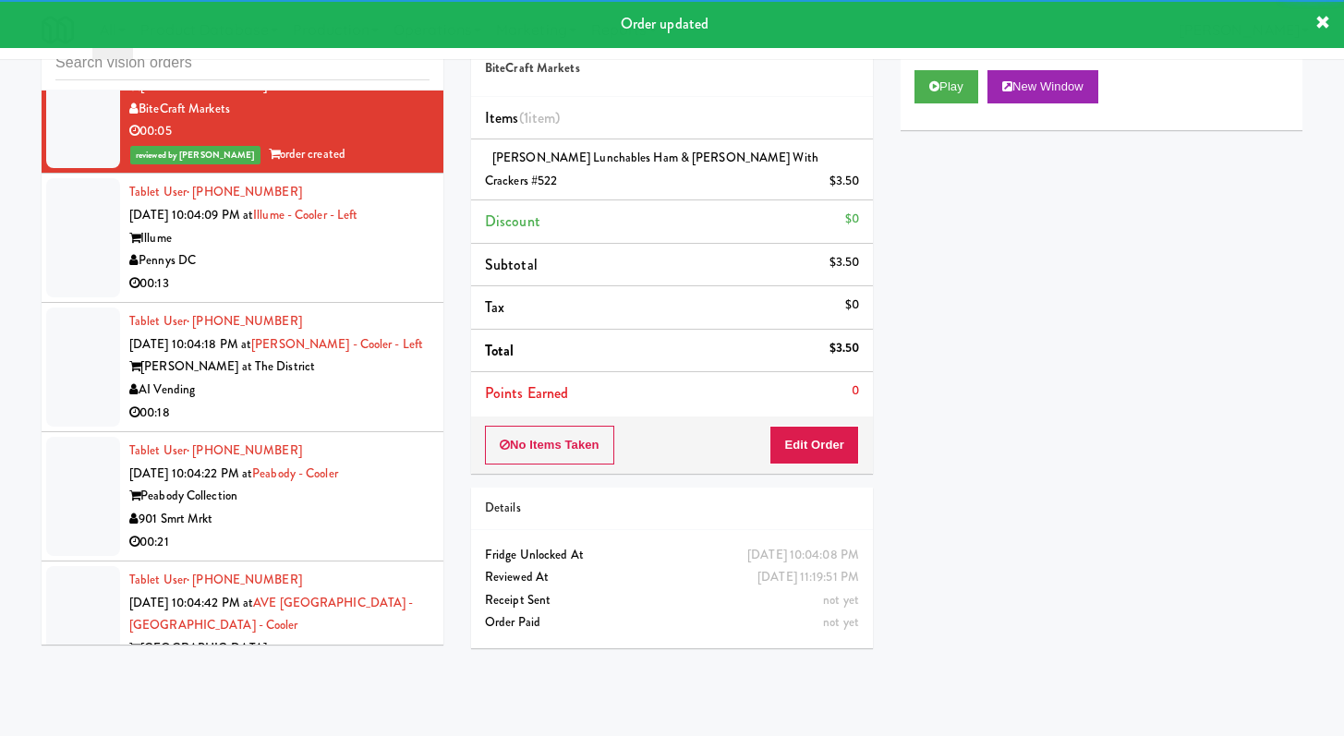
scroll to position [19901, 0]
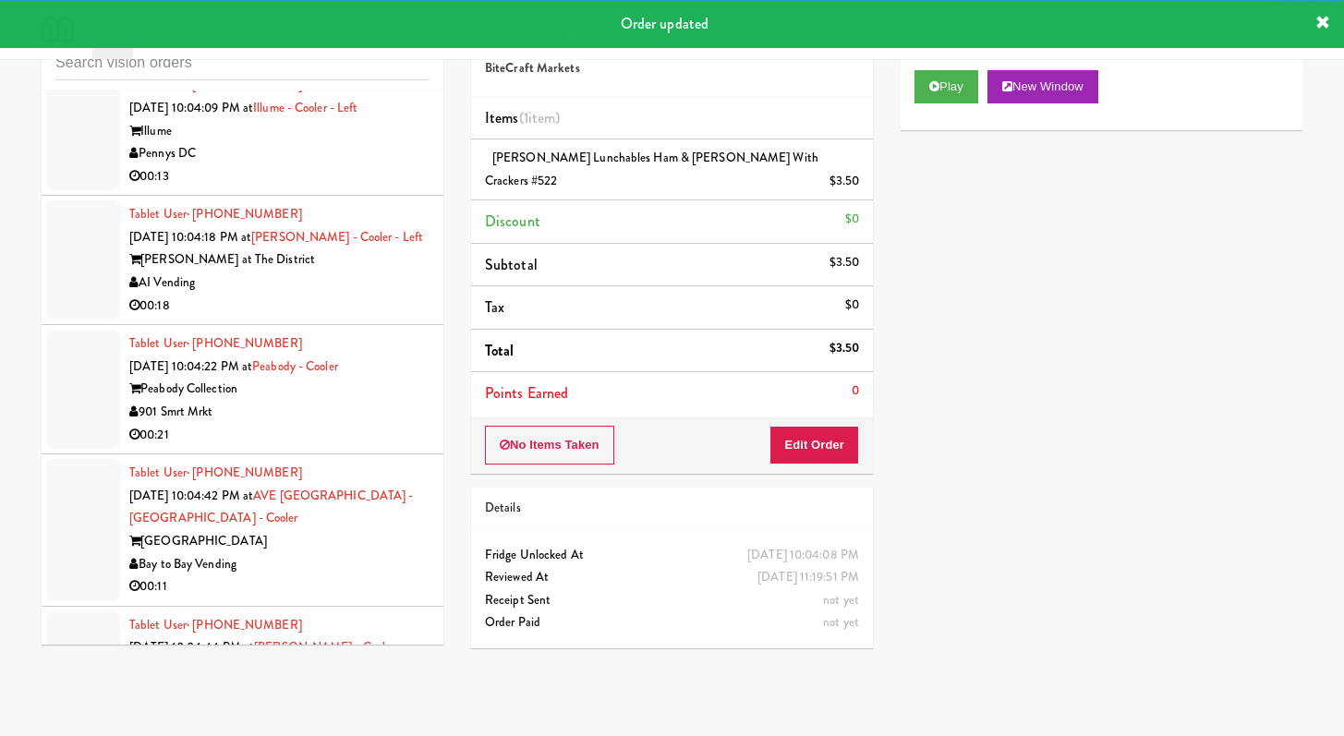
click at [349, 309] on li "Tablet User · (281) 253-7635 Sep 20, 2025 10:04:18 PM at Keene - Cooler - Left …" at bounding box center [243, 260] width 402 height 129
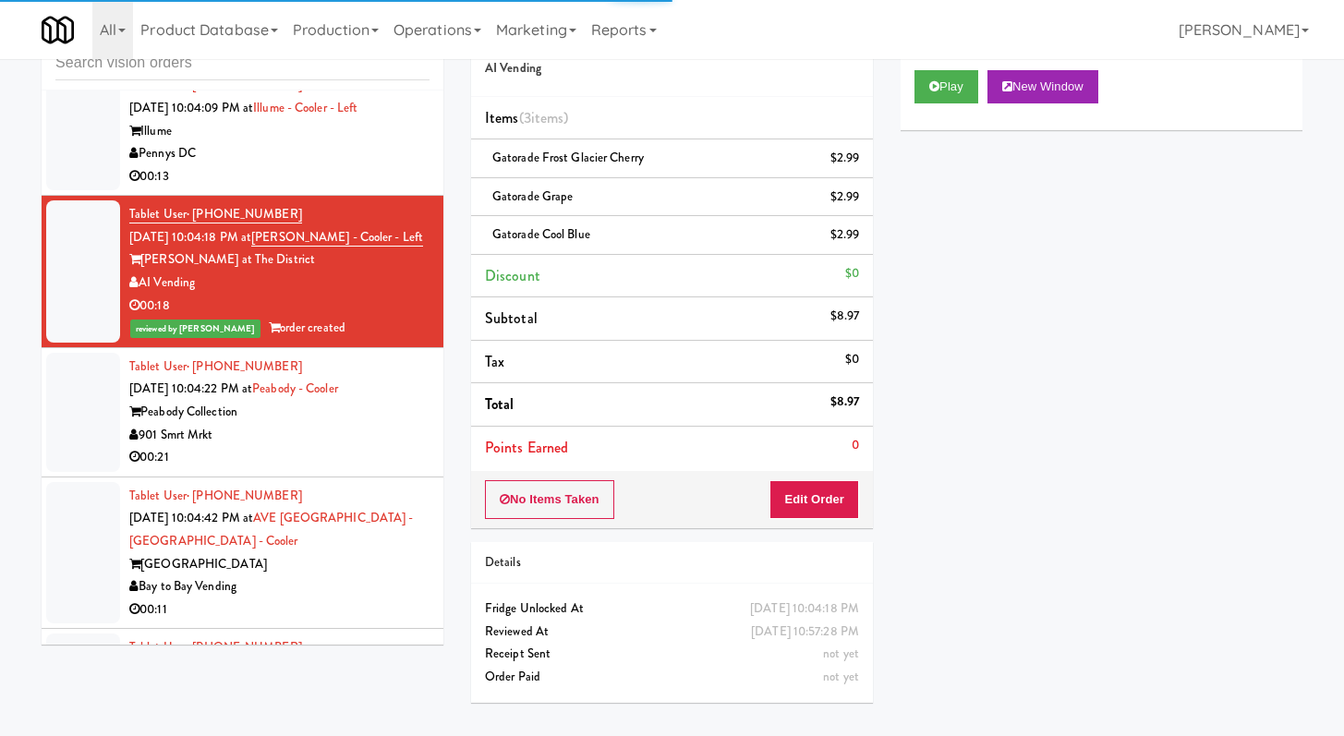
click at [364, 188] on div "00:13" at bounding box center [279, 176] width 300 height 23
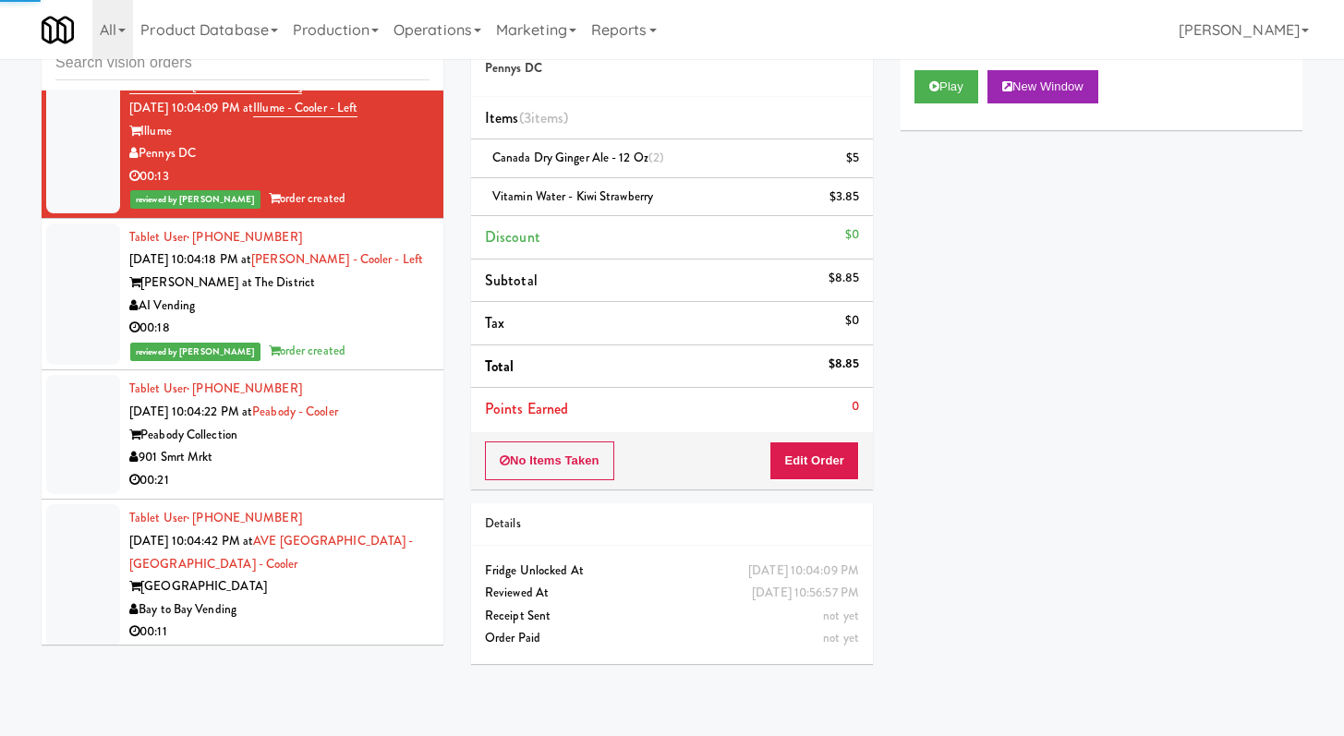
scroll to position [21565, 0]
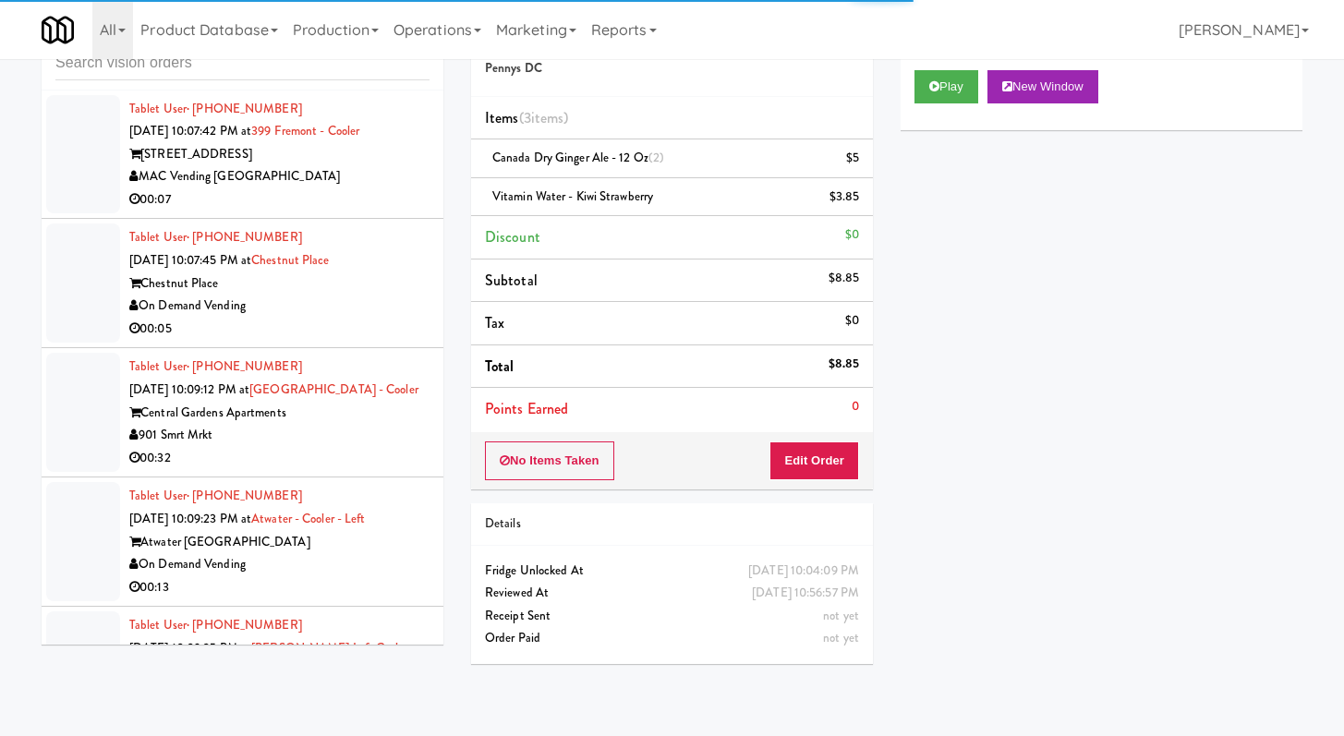
click at [367, 341] on div "00:05" at bounding box center [279, 329] width 300 height 23
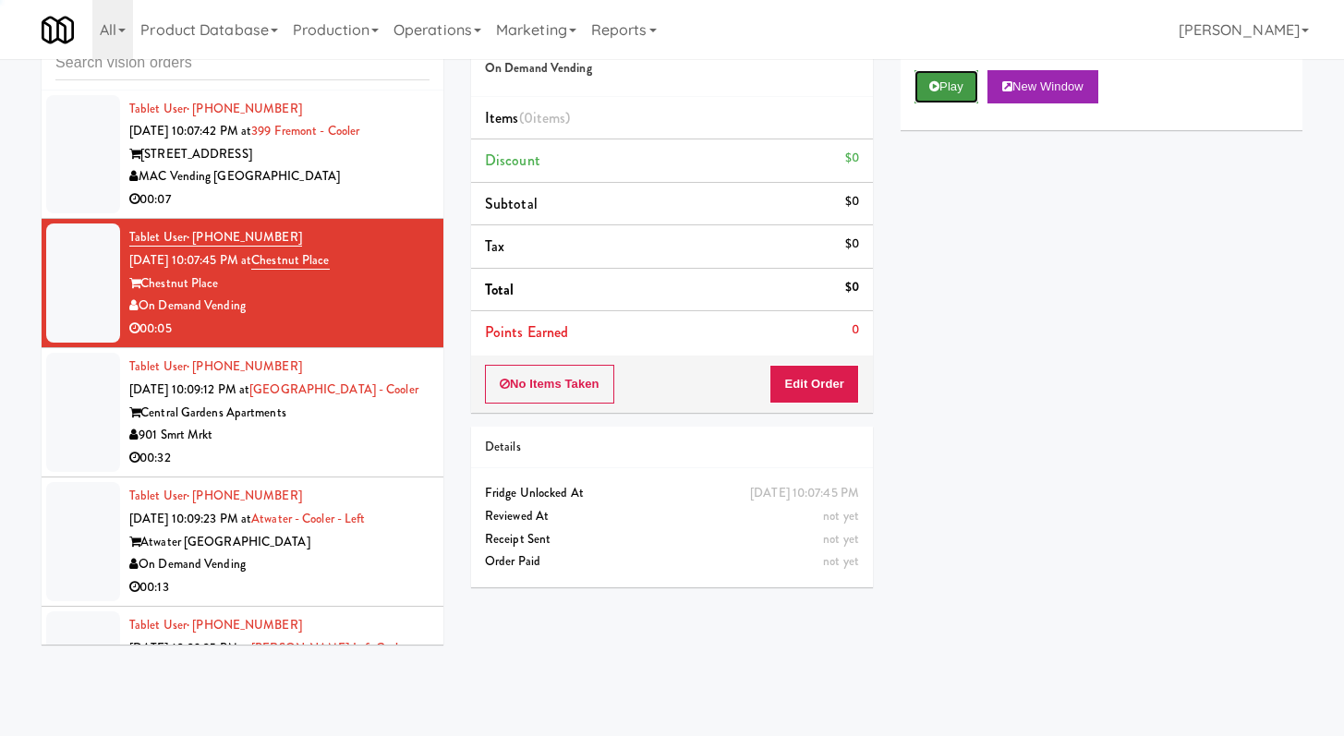
click at [936, 92] on button "Play" at bounding box center [946, 86] width 64 height 33
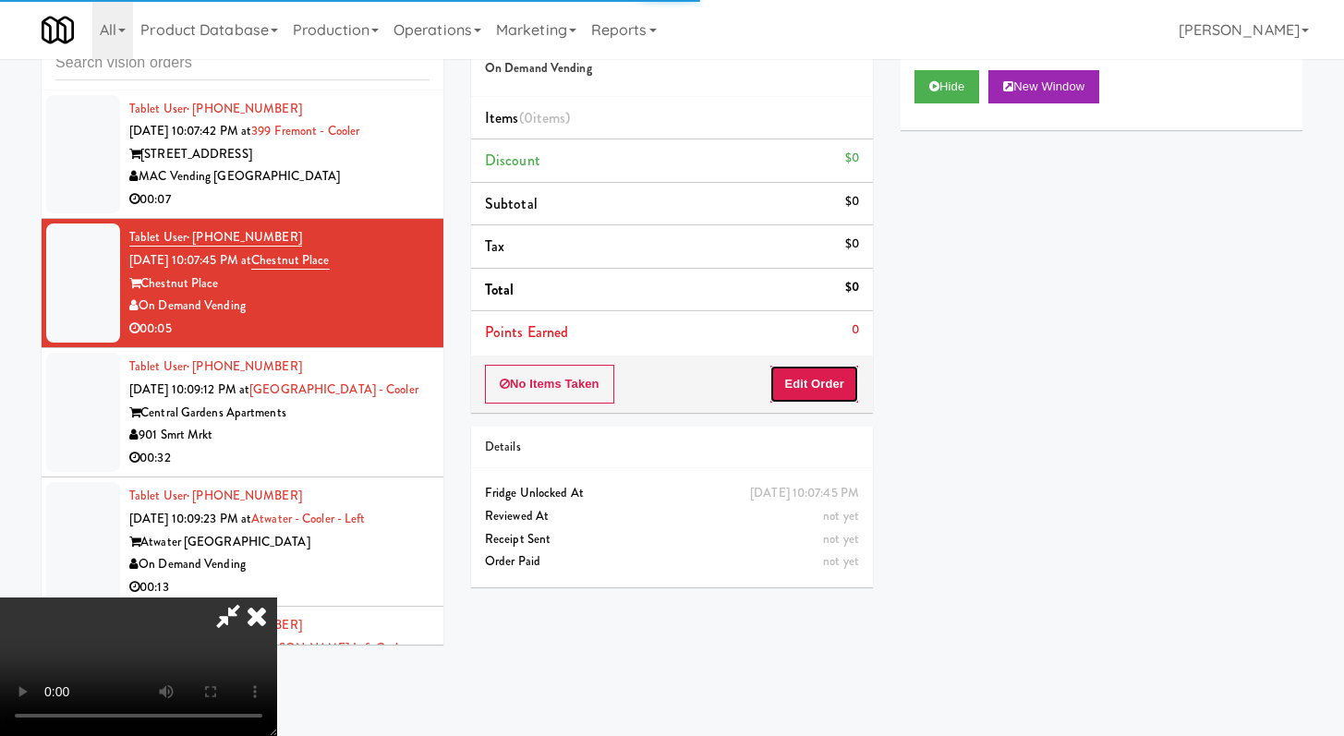
click at [845, 397] on button "Edit Order" at bounding box center [814, 384] width 90 height 39
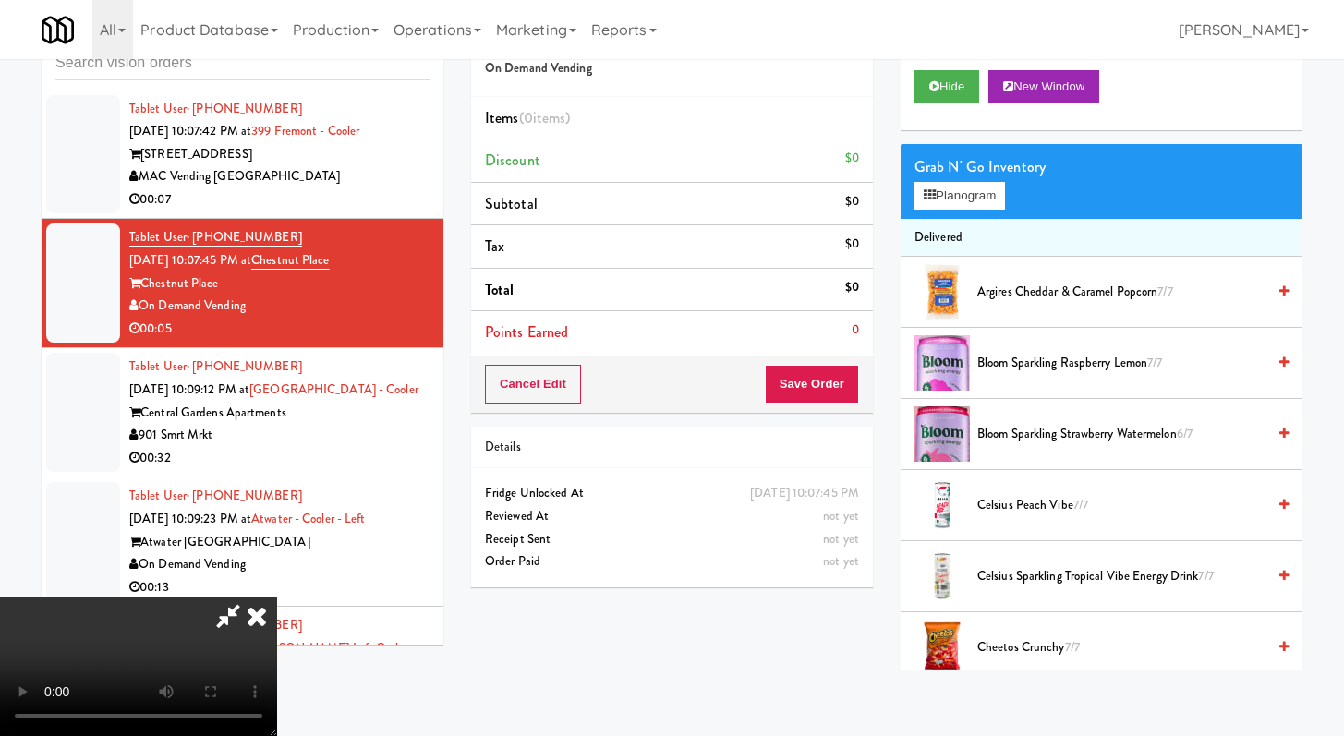
scroll to position [159, 0]
click at [947, 88] on button "Hide" at bounding box center [946, 86] width 65 height 33
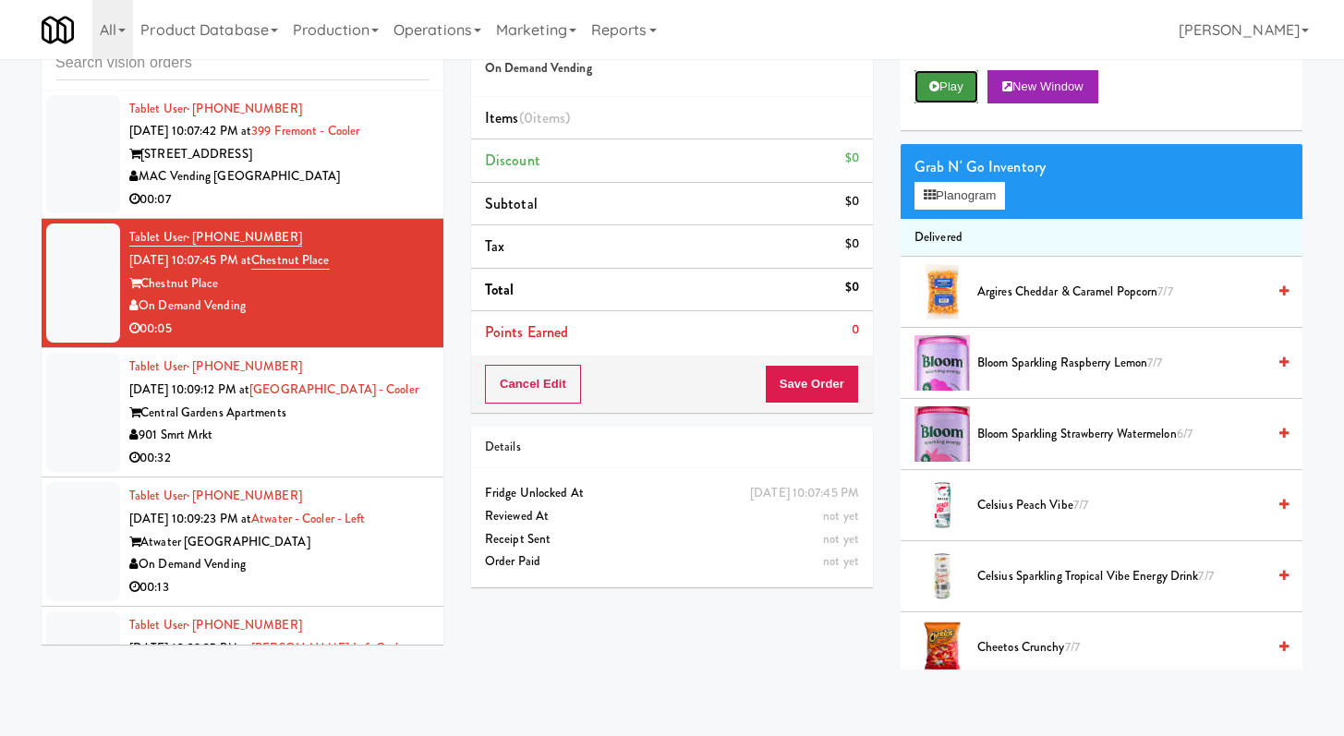
click at [947, 88] on button "Play" at bounding box center [946, 86] width 64 height 33
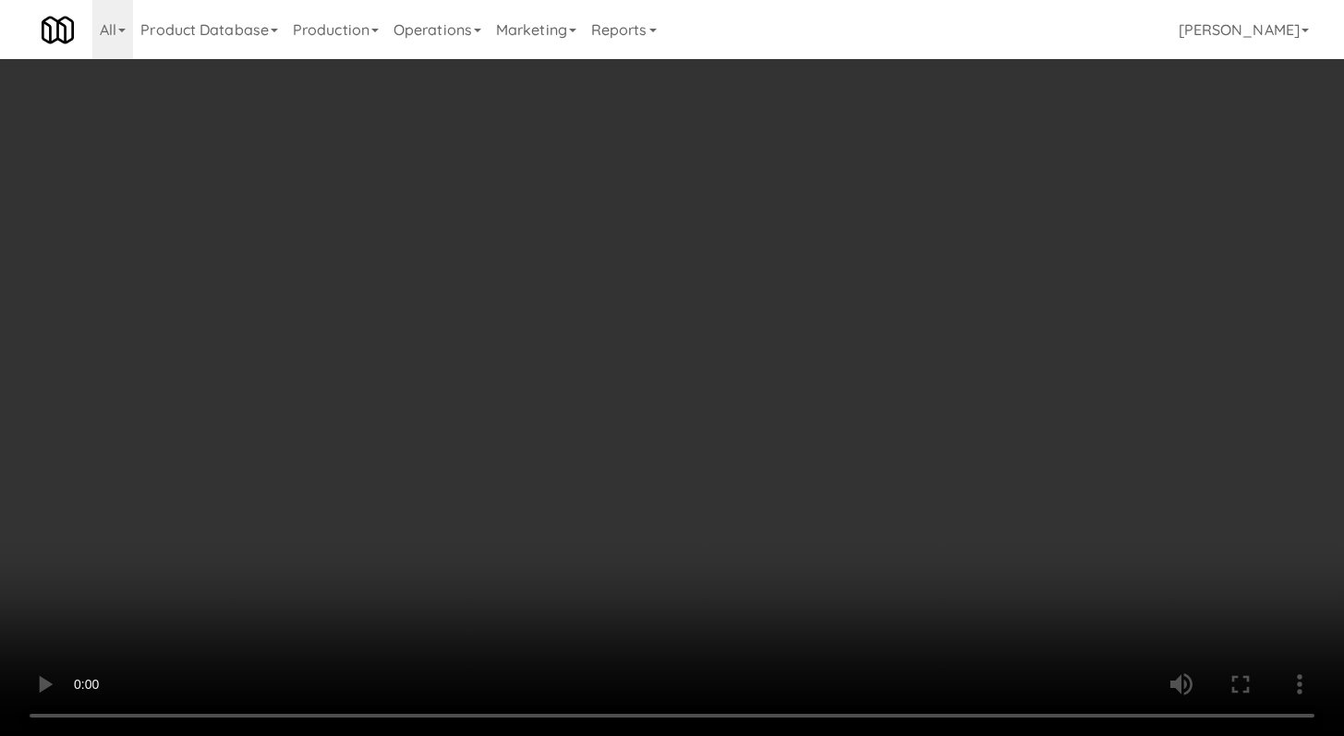
scroll to position [21498, 0]
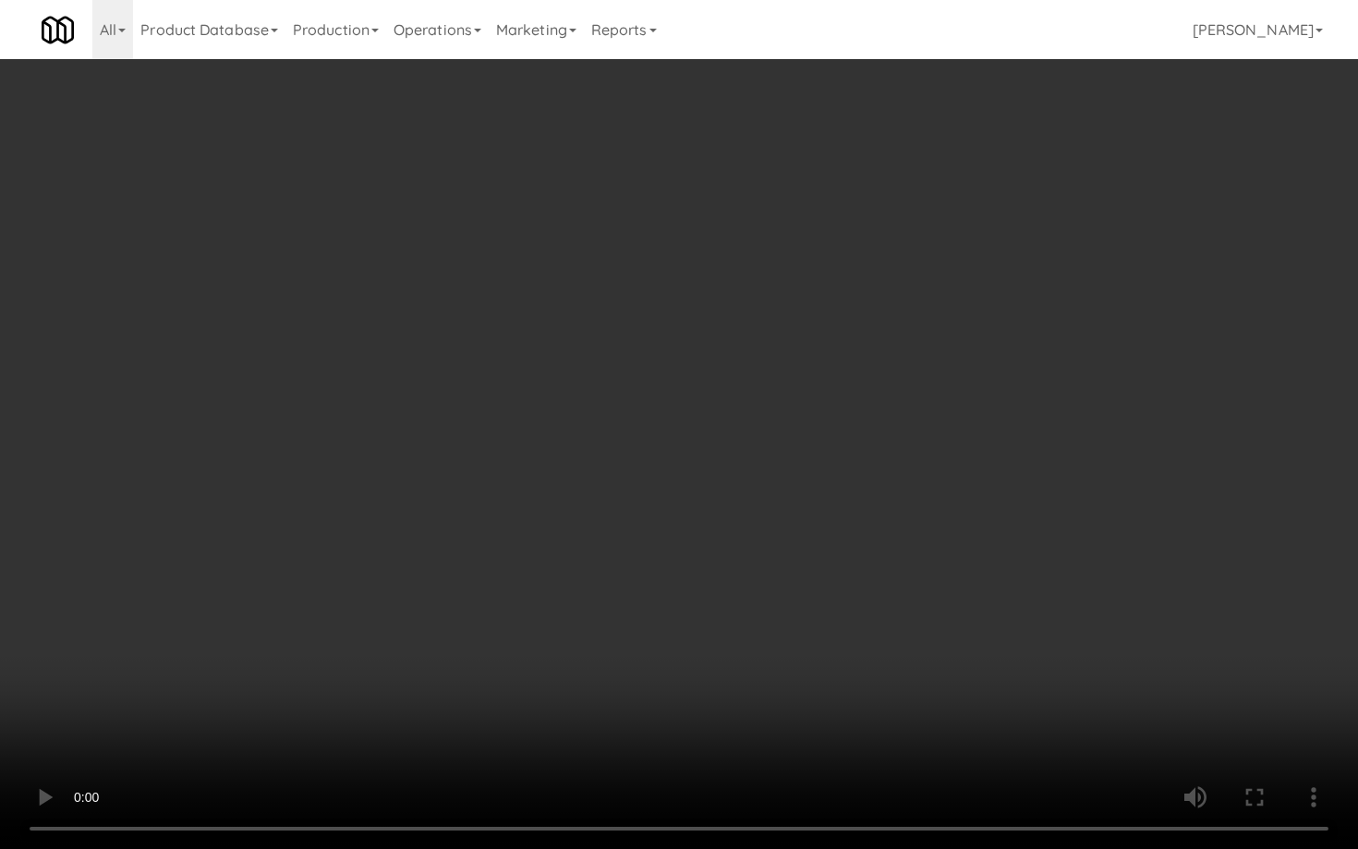
click at [741, 666] on video at bounding box center [679, 424] width 1358 height 849
click at [756, 639] on video at bounding box center [679, 424] width 1358 height 849
click at [718, 595] on video at bounding box center [679, 424] width 1358 height 849
click at [727, 584] on video at bounding box center [679, 424] width 1358 height 849
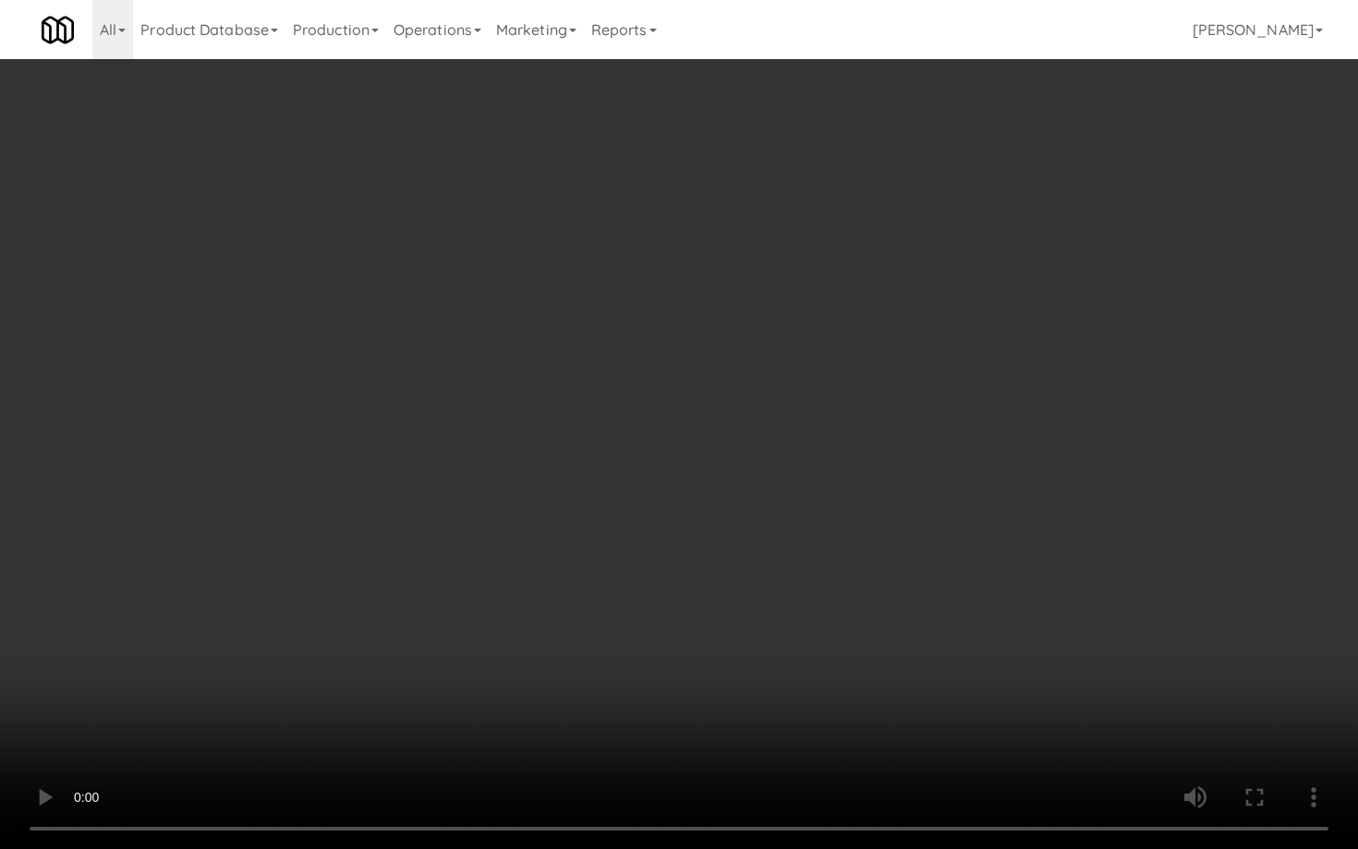
click at [727, 584] on video at bounding box center [679, 424] width 1358 height 849
click at [740, 541] on video at bounding box center [679, 424] width 1358 height 849
click at [740, 542] on video at bounding box center [679, 424] width 1358 height 849
click at [755, 523] on video at bounding box center [679, 424] width 1358 height 849
click at [754, 525] on video at bounding box center [679, 424] width 1358 height 849
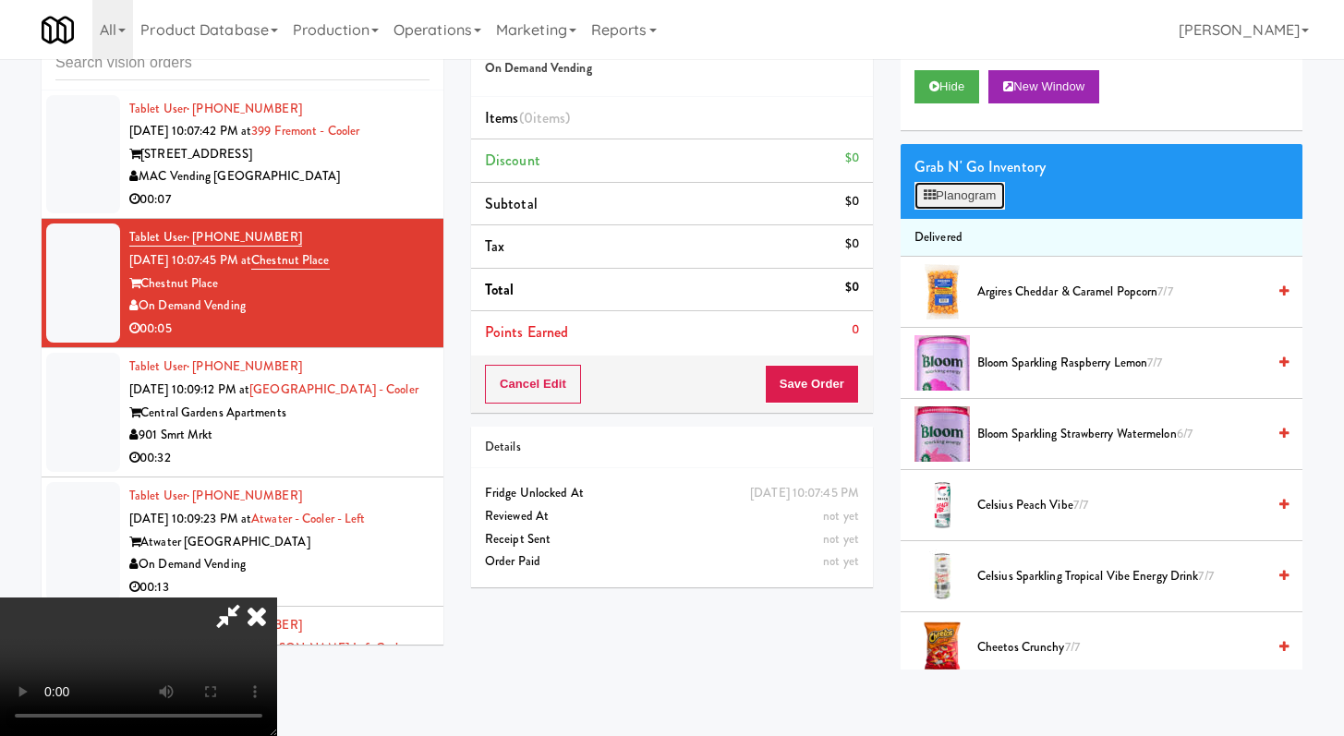
click at [941, 205] on button "Planogram" at bounding box center [959, 196] width 91 height 28
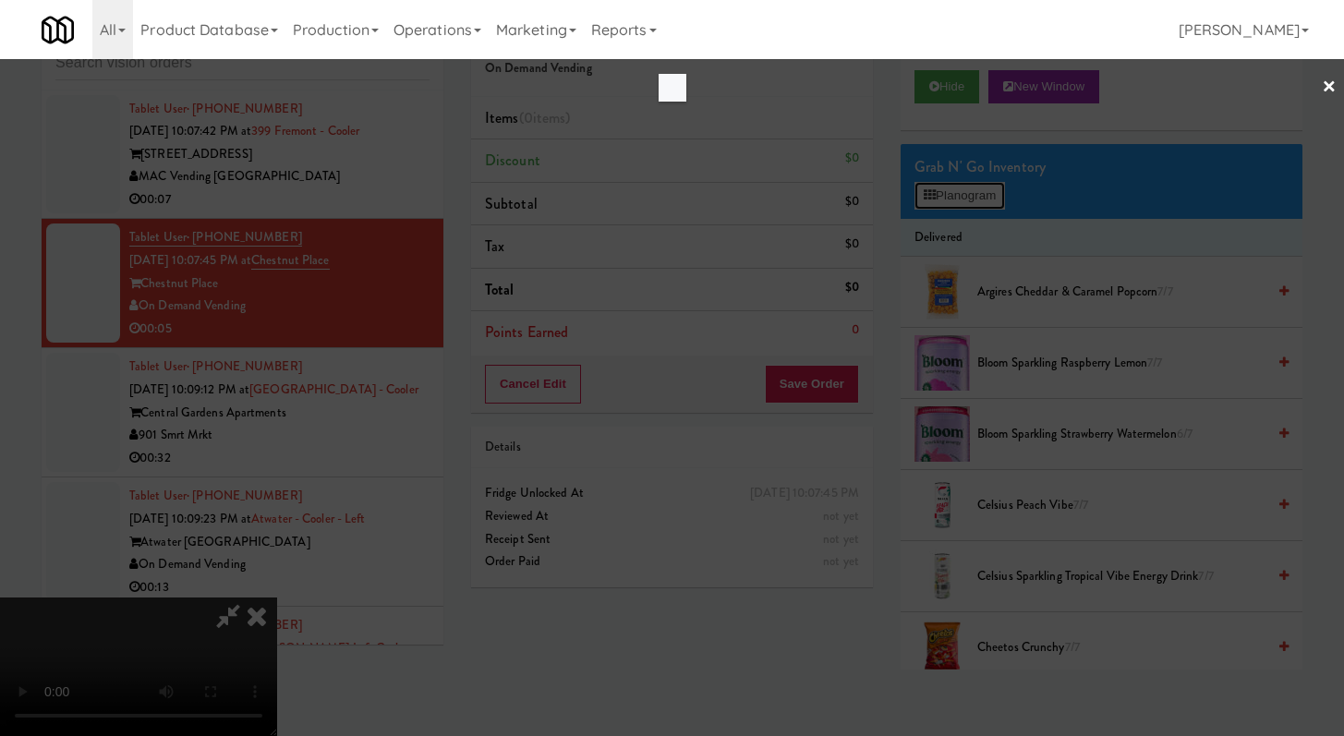
scroll to position [21498, 0]
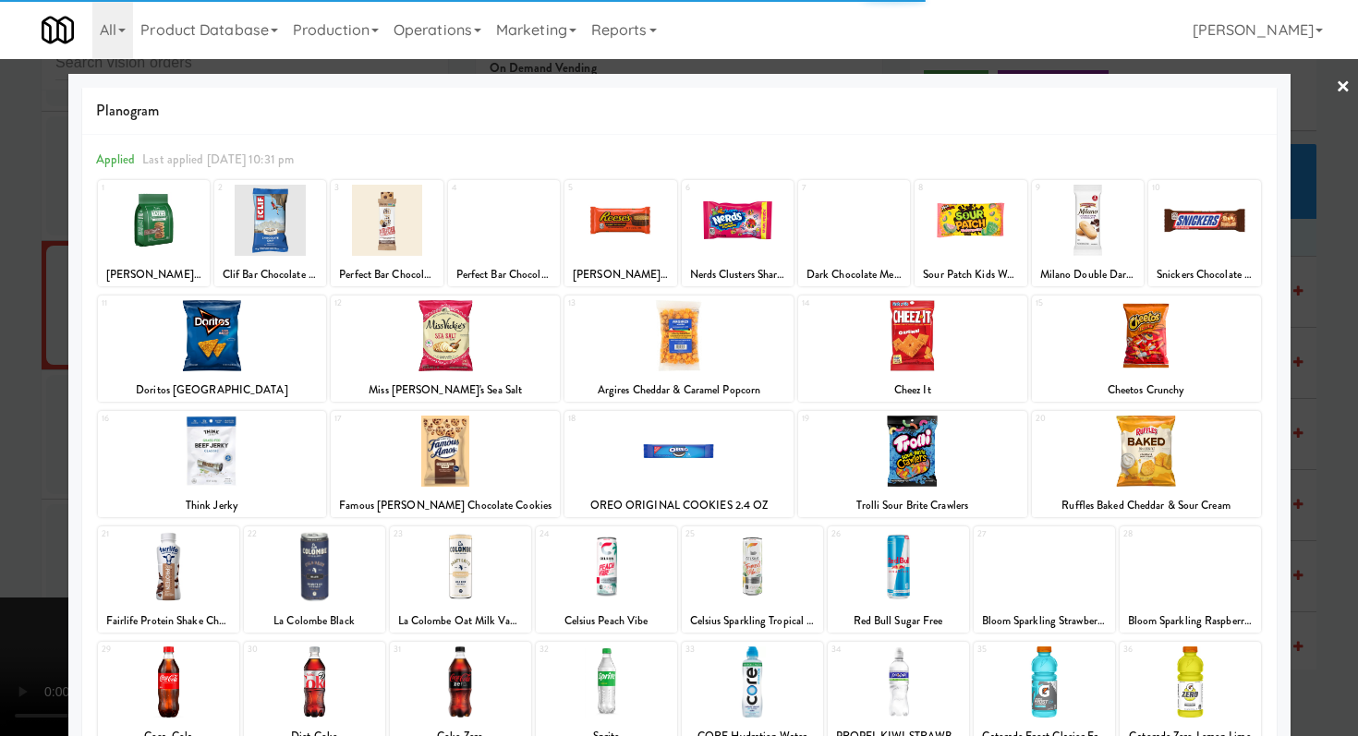
click at [731, 447] on div at bounding box center [678, 451] width 229 height 71
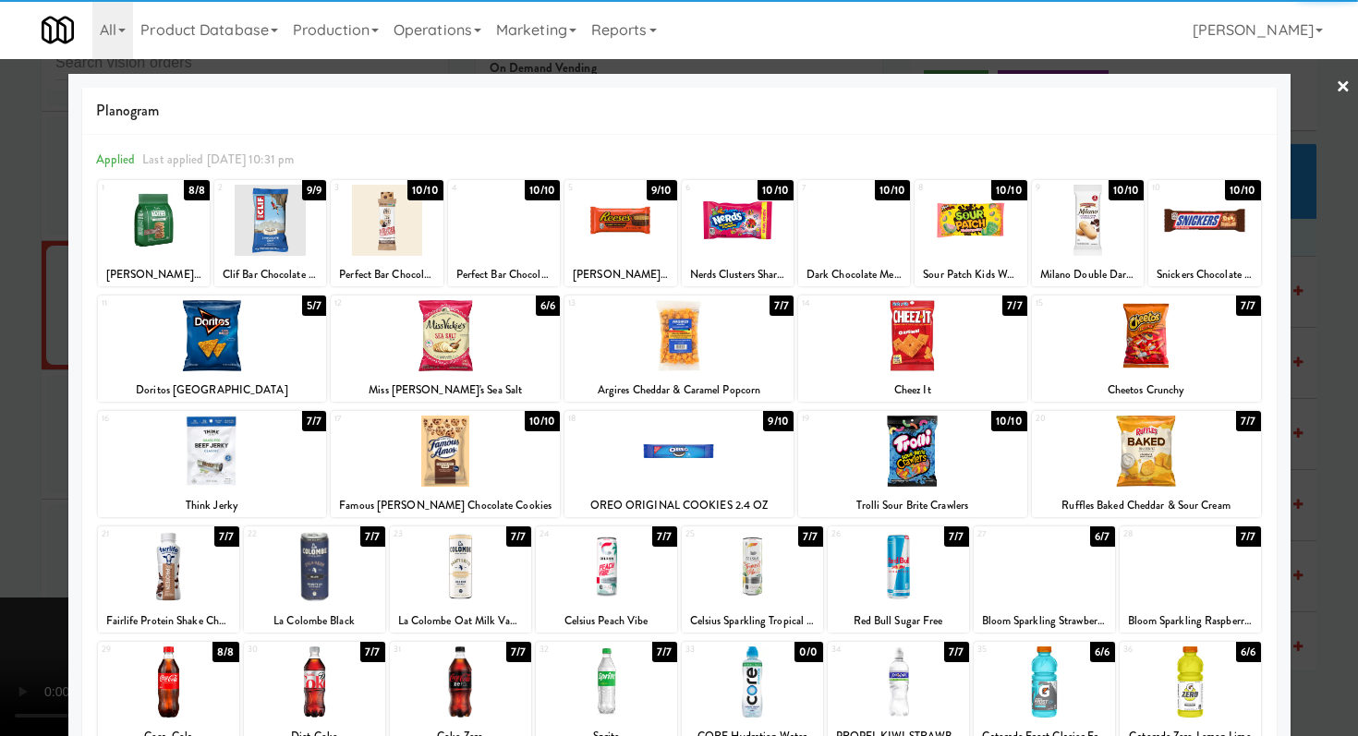
click at [0, 375] on div at bounding box center [679, 368] width 1358 height 736
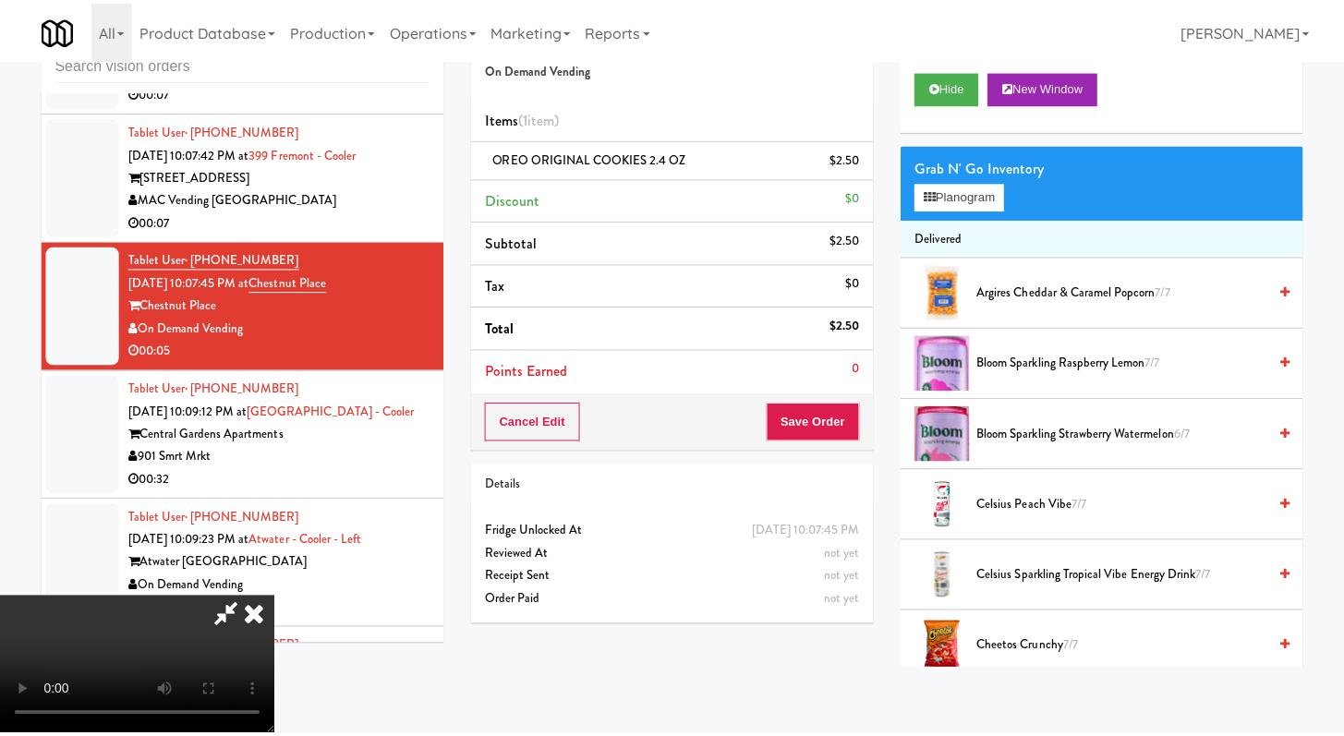
scroll to position [21565, 0]
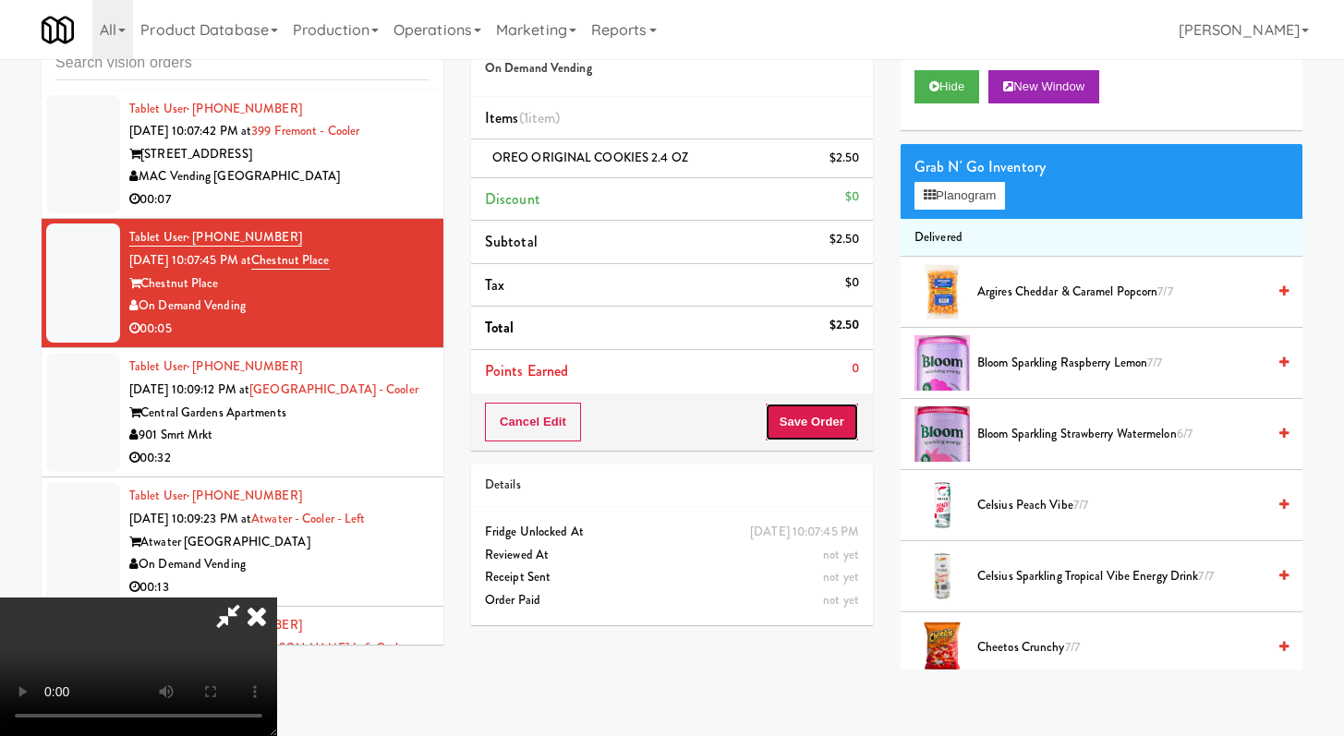
click at [839, 437] on button "Save Order" at bounding box center [812, 422] width 94 height 39
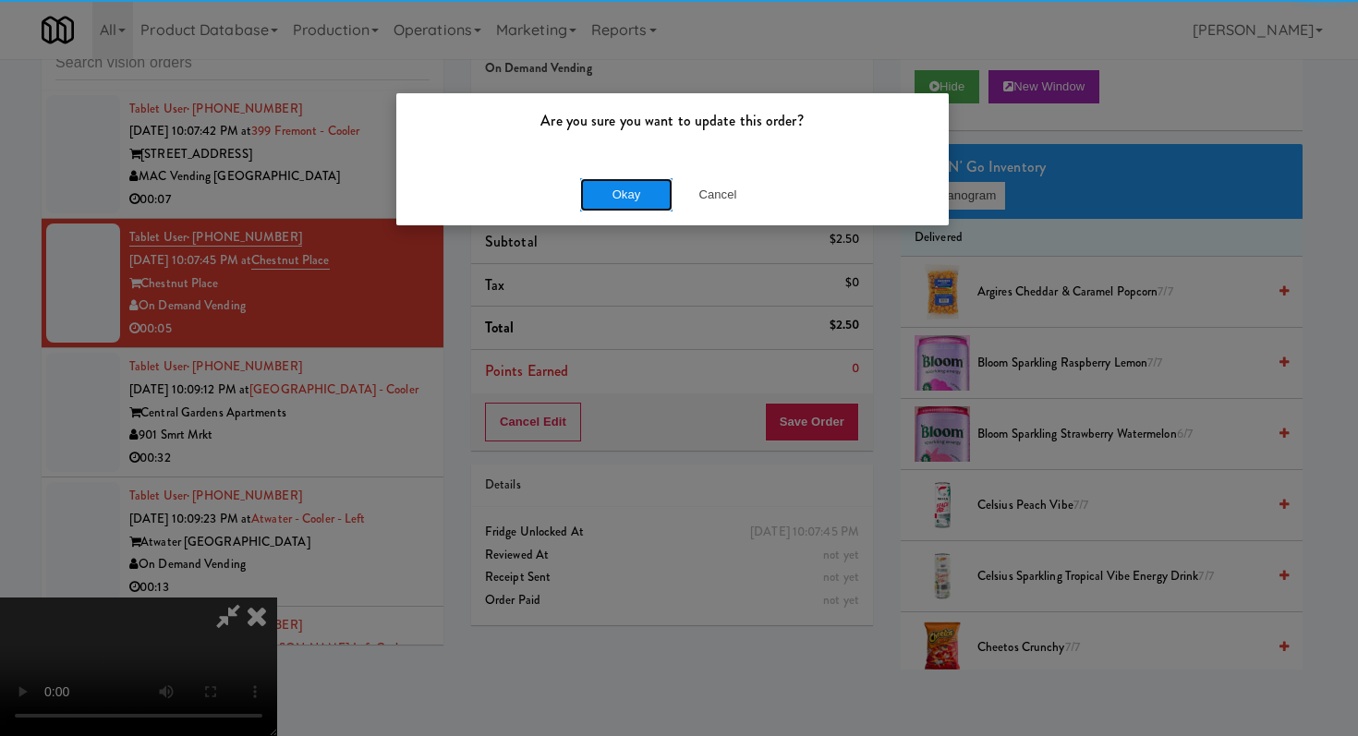
click at [633, 191] on button "Okay" at bounding box center [626, 194] width 92 height 33
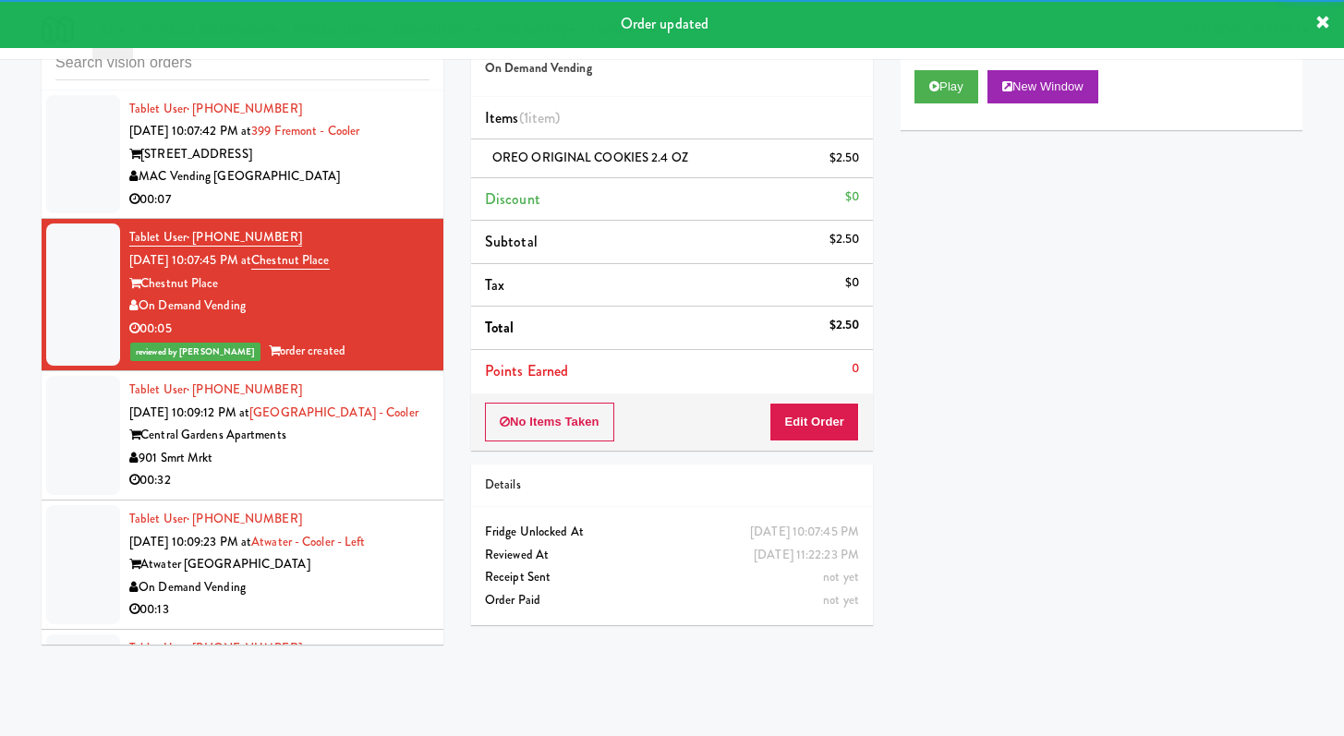
click at [338, 470] on div "901 Smrt Mrkt" at bounding box center [279, 458] width 300 height 23
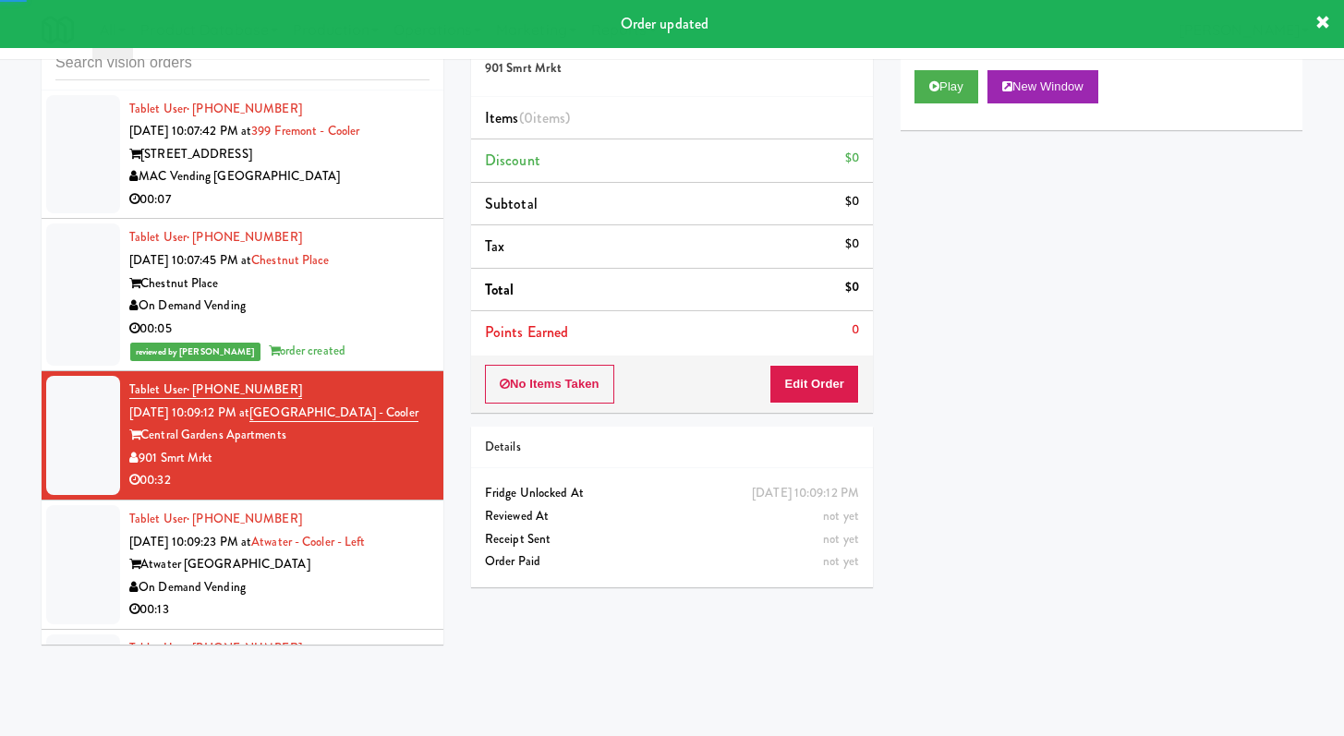
click at [951, 103] on div "Play New Window" at bounding box center [1101, 93] width 402 height 74
click at [948, 72] on button "Play" at bounding box center [946, 86] width 64 height 33
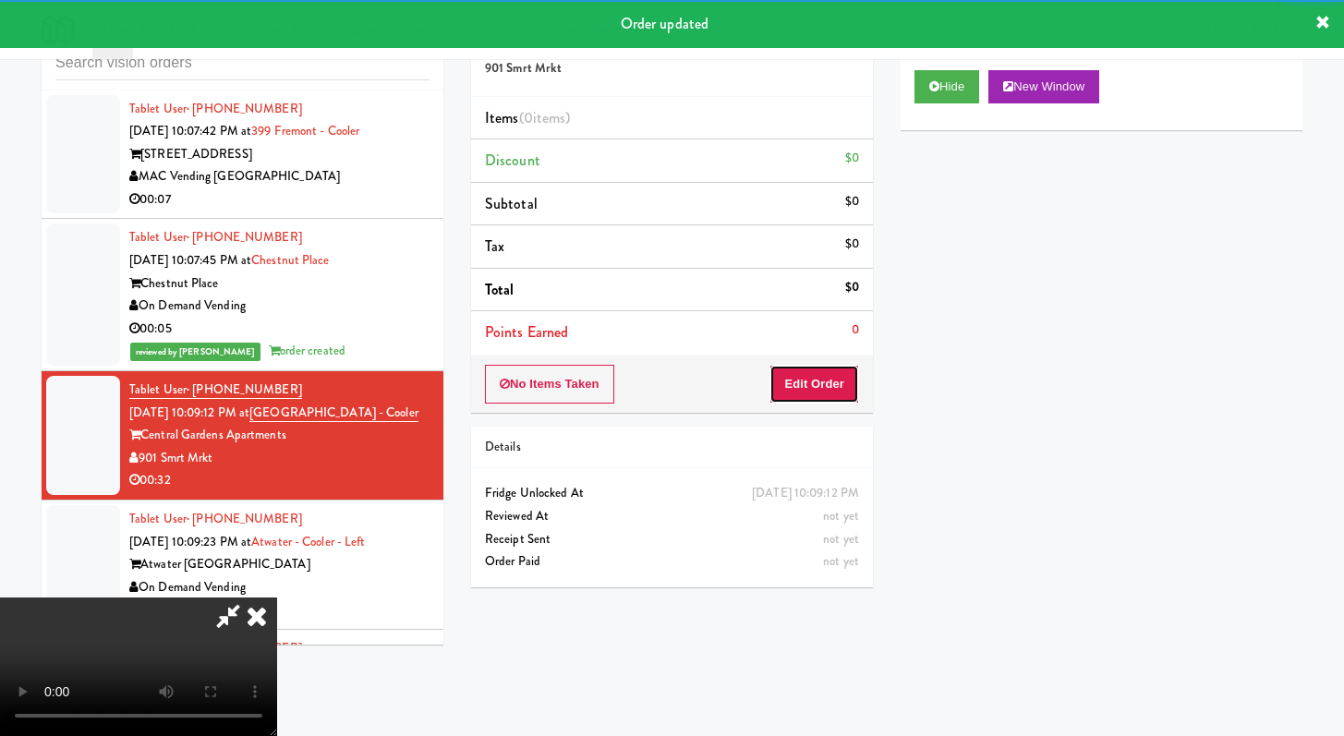
click at [843, 374] on button "Edit Order" at bounding box center [814, 384] width 90 height 39
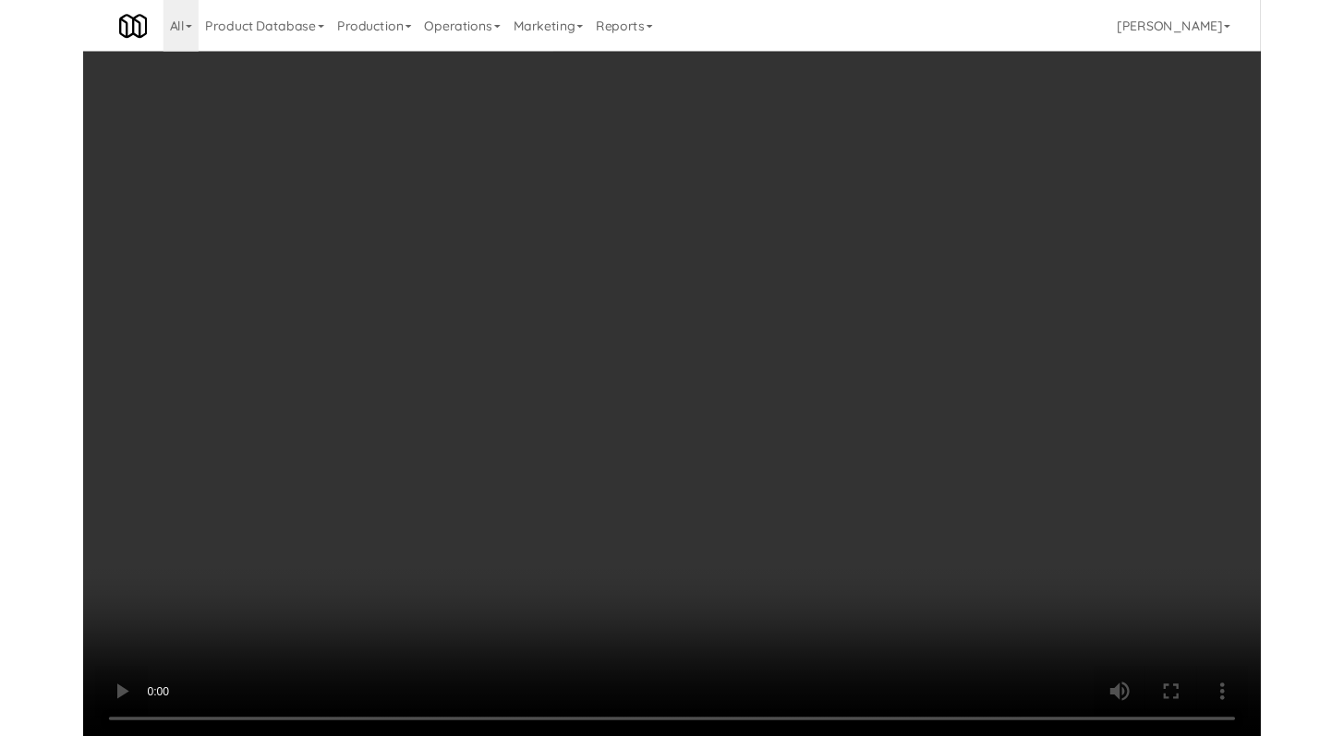
scroll to position [21498, 0]
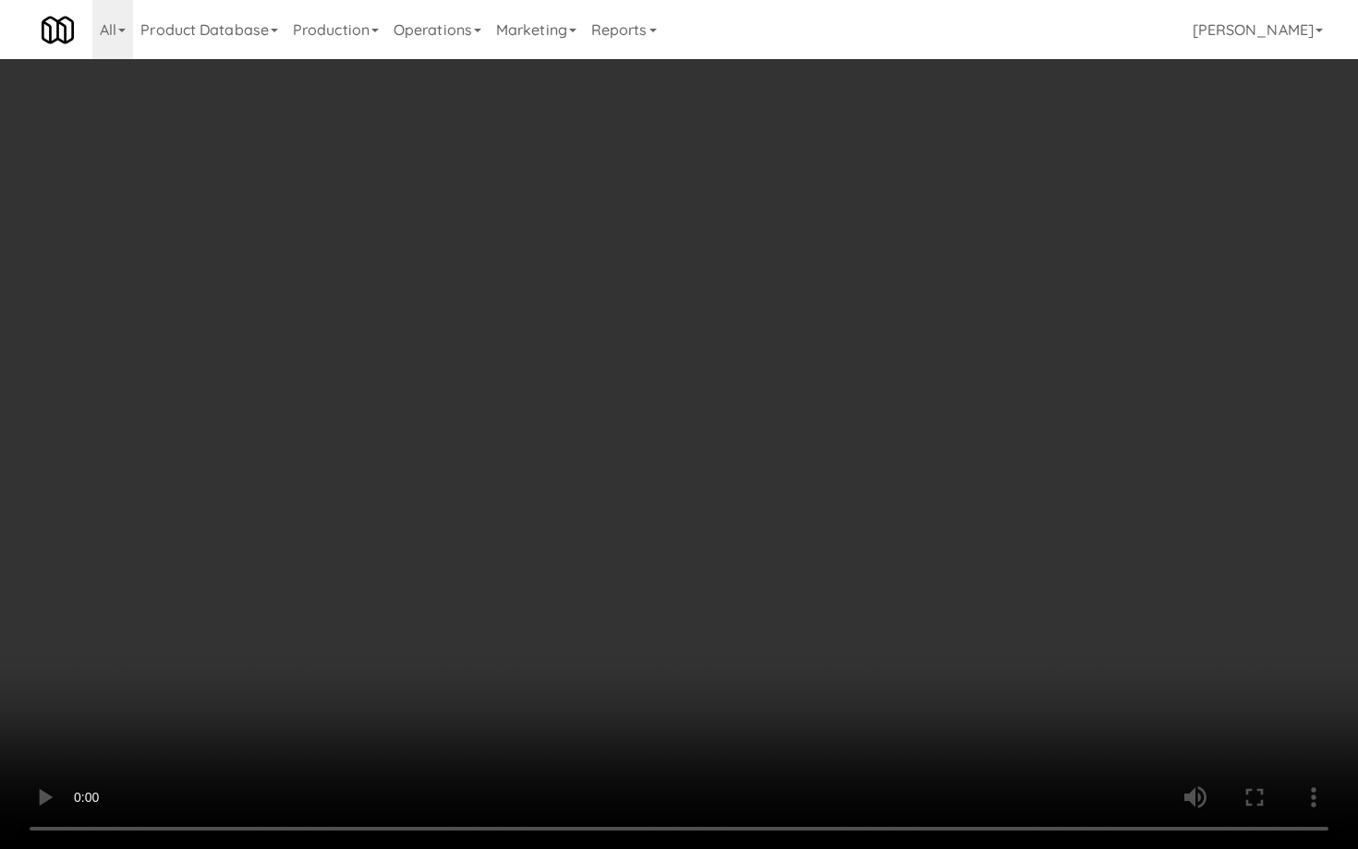
click at [746, 549] on video at bounding box center [679, 424] width 1358 height 849
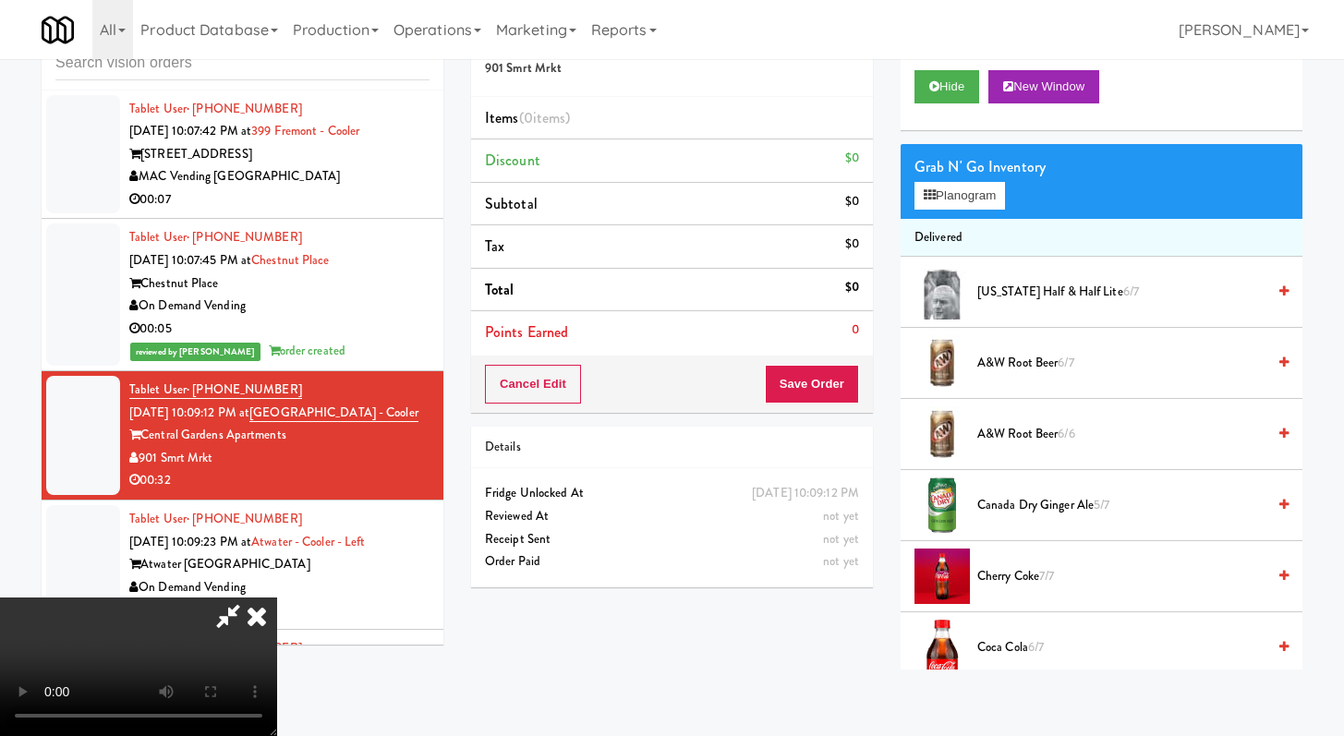
scroll to position [338, 0]
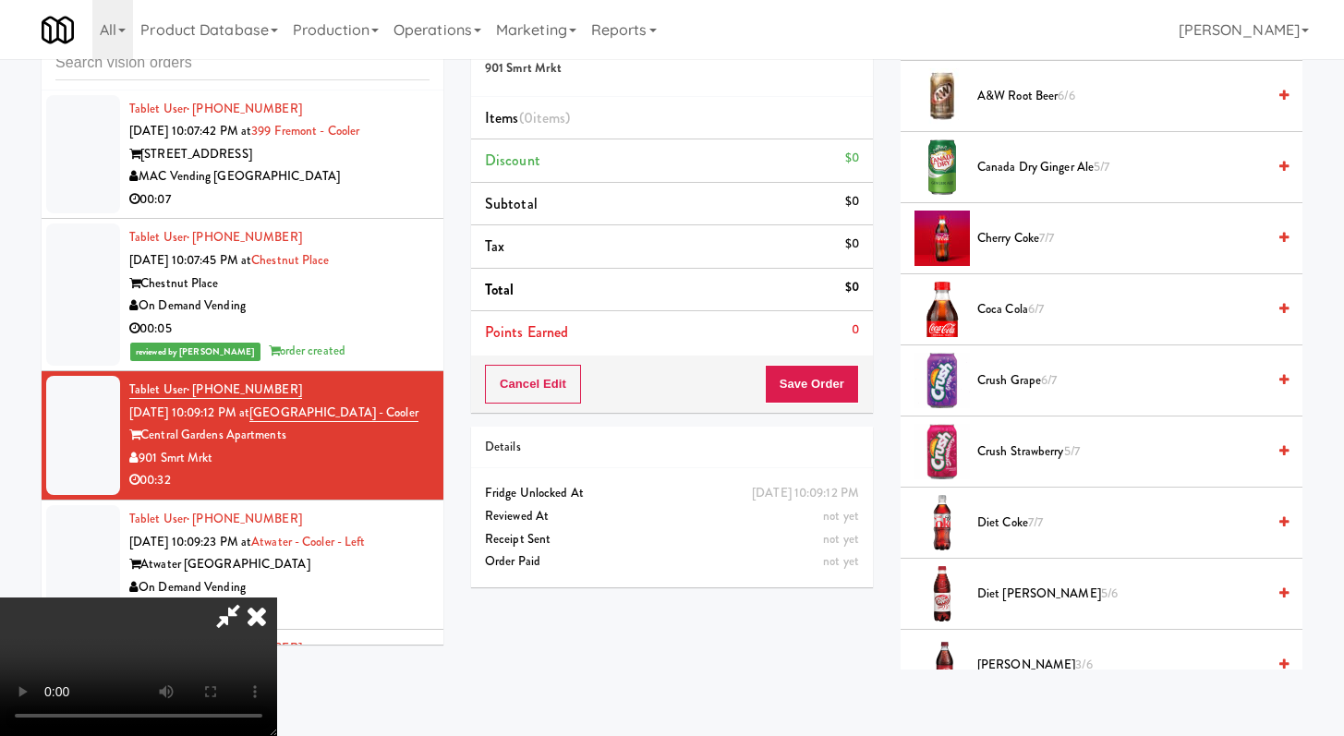
click at [1030, 242] on span "Cherry Coke 7/7" at bounding box center [1121, 238] width 288 height 23
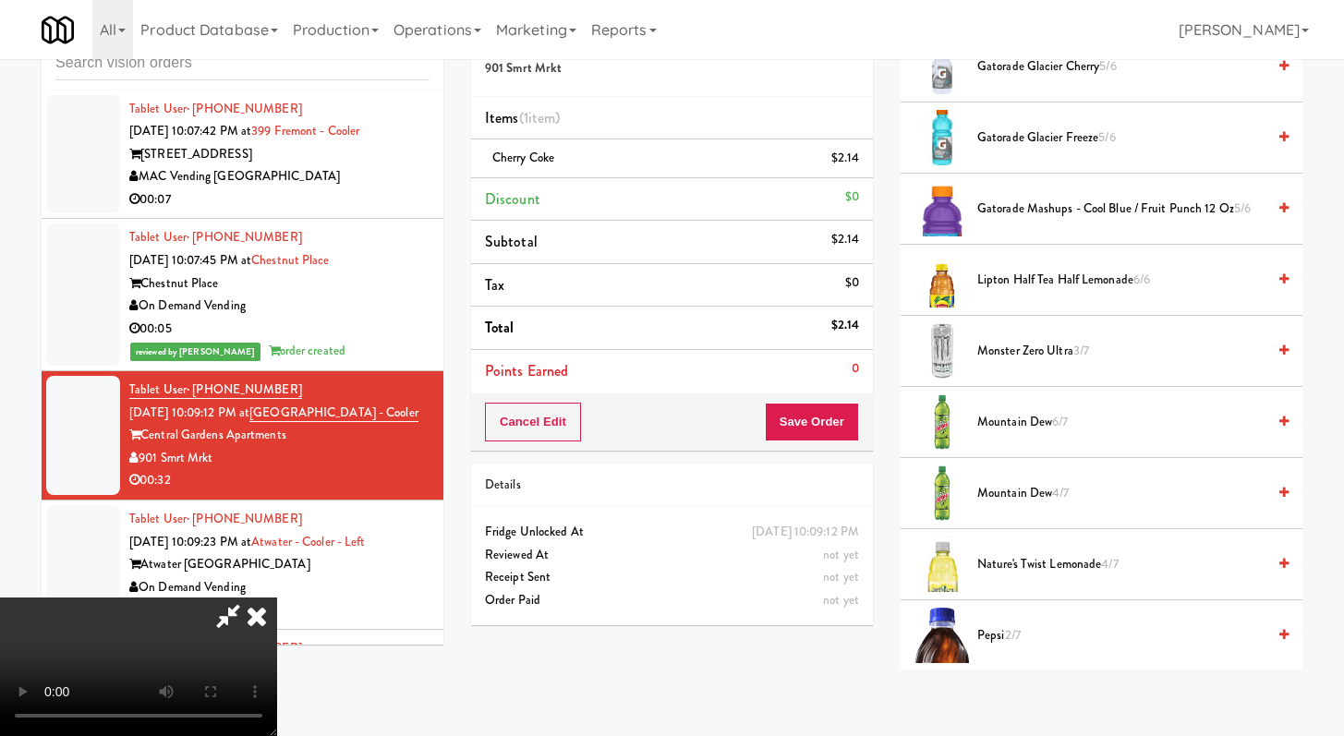
scroll to position [1519, 0]
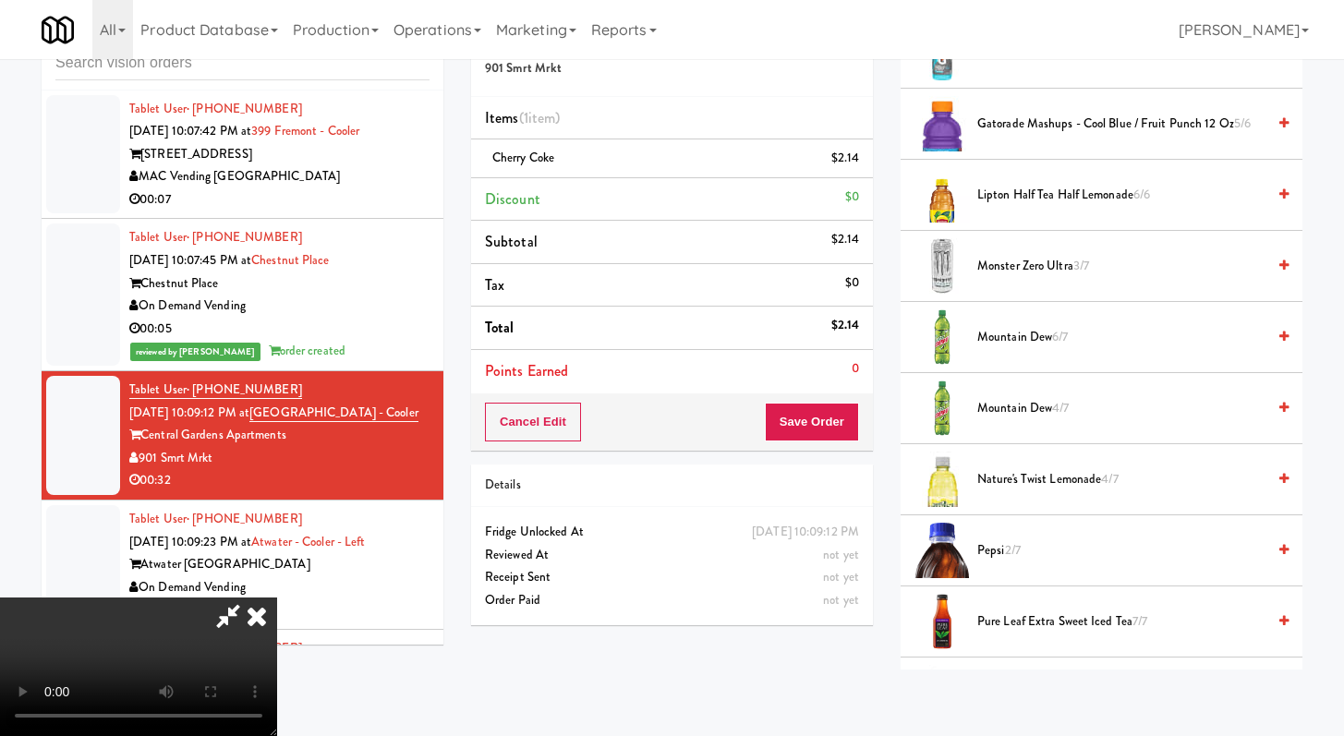
click at [1038, 342] on span "Mountain Dew 6/7" at bounding box center [1121, 337] width 288 height 23
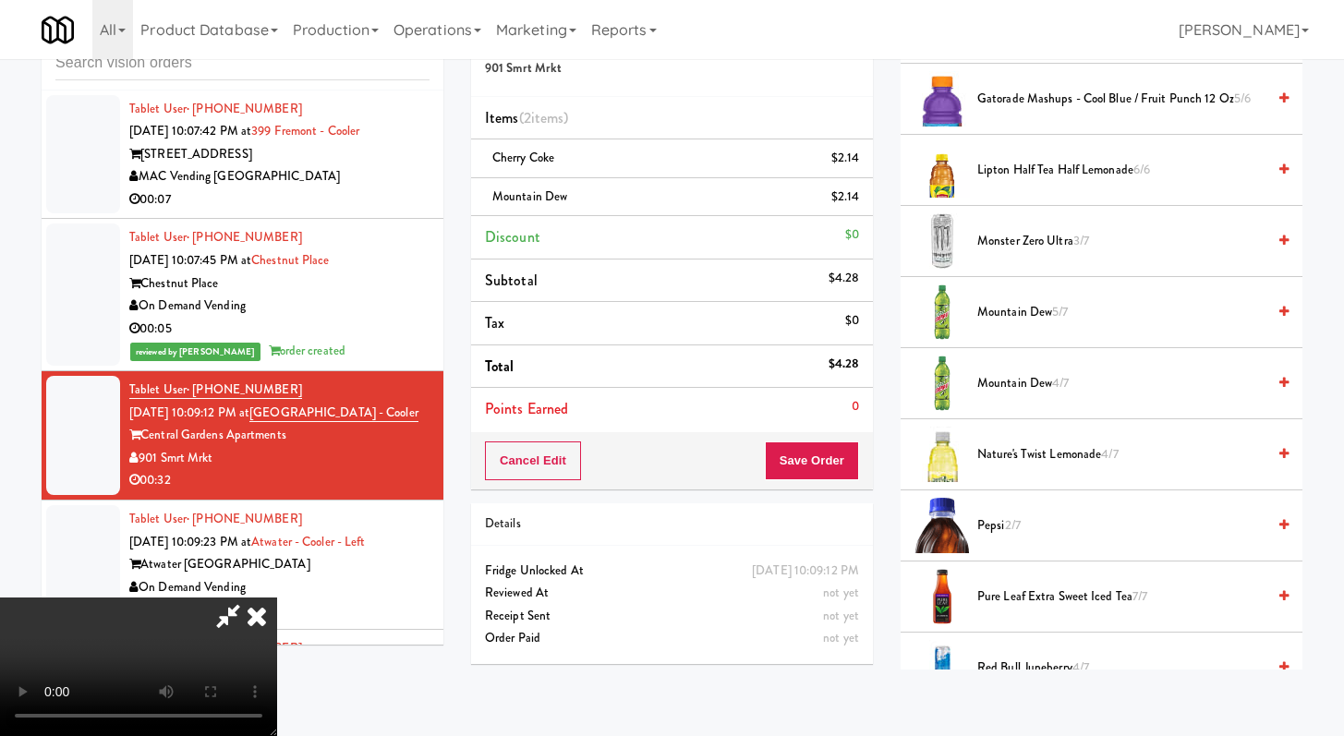
scroll to position [747, 0]
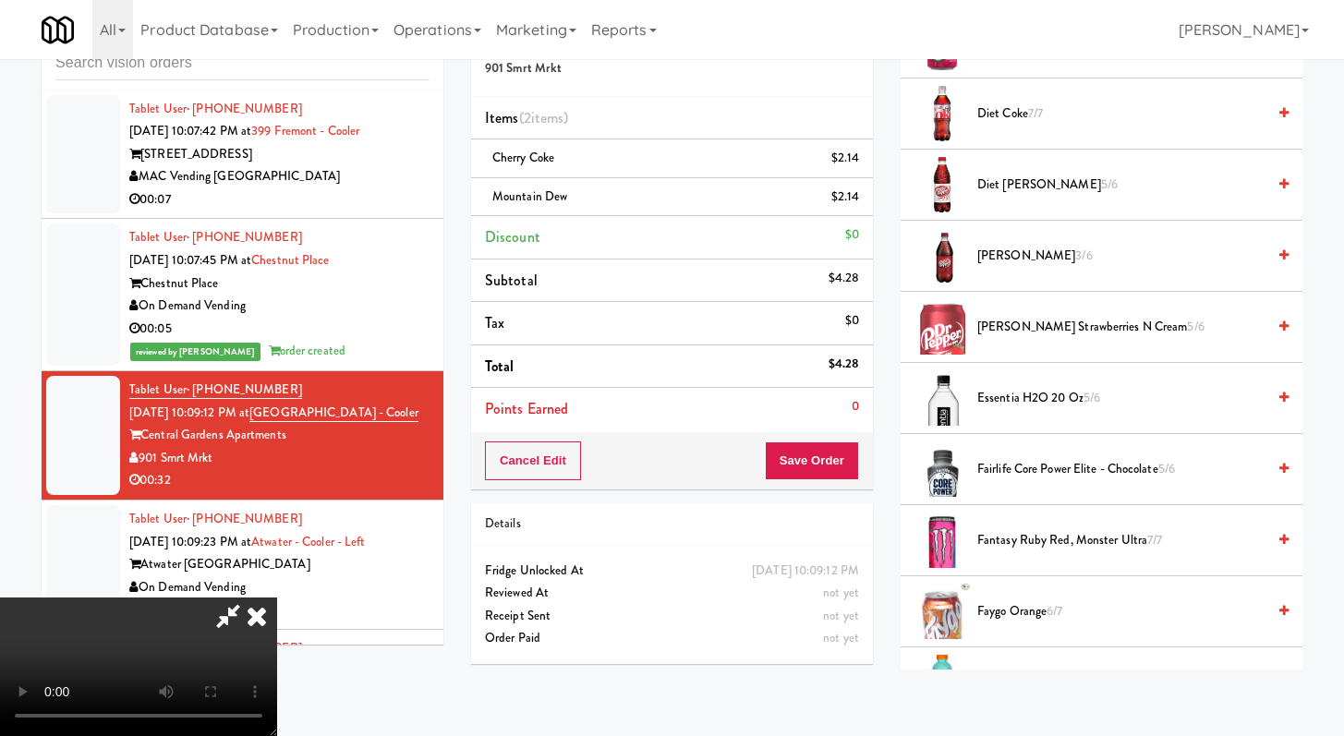
click at [1011, 547] on span "Fantasy Ruby Red, Monster Ultra 7/7" at bounding box center [1121, 540] width 288 height 23
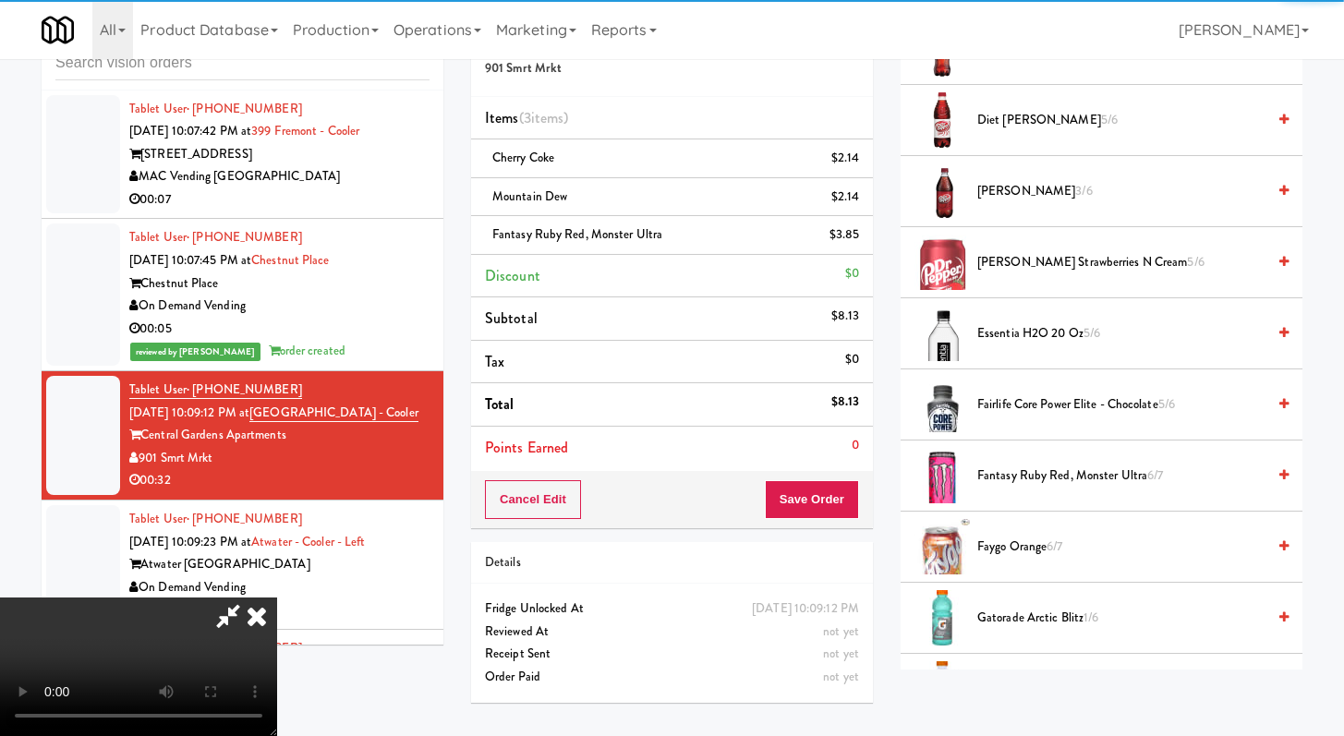
scroll to position [1151, 0]
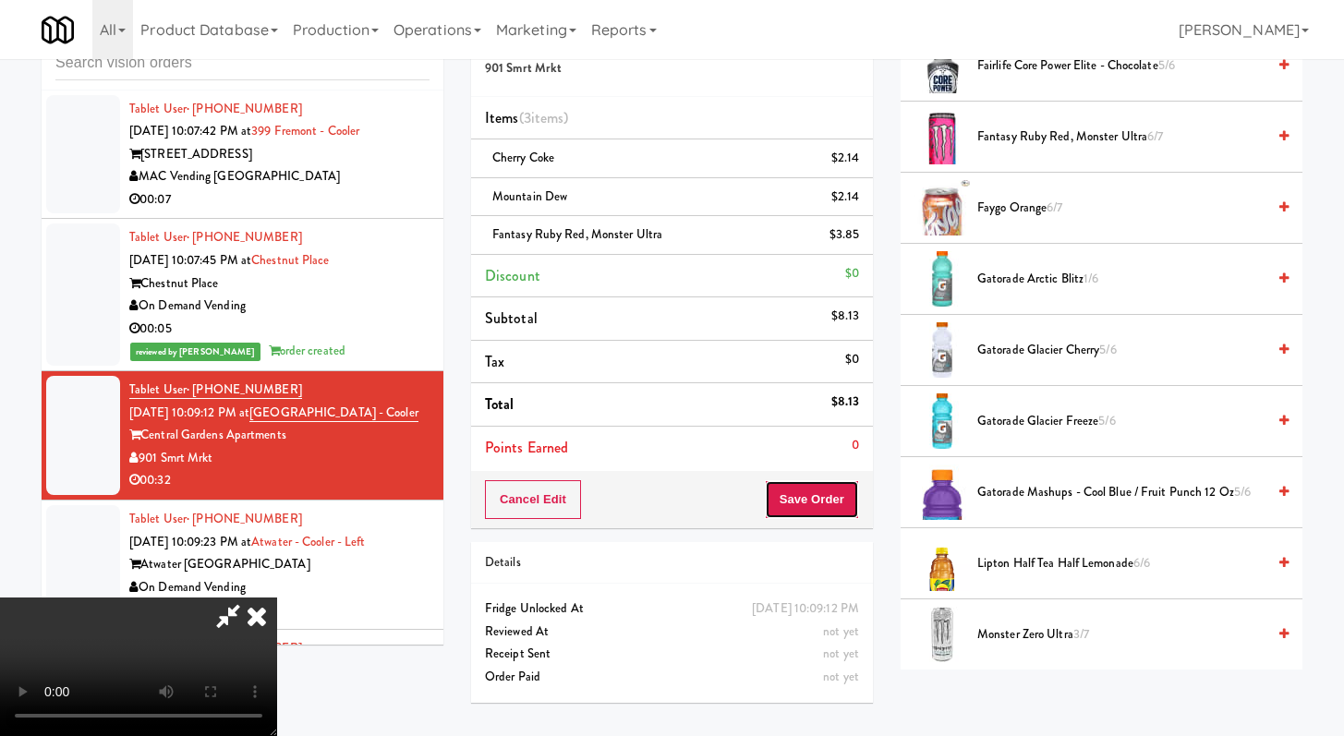
click at [831, 489] on button "Save Order" at bounding box center [812, 499] width 94 height 39
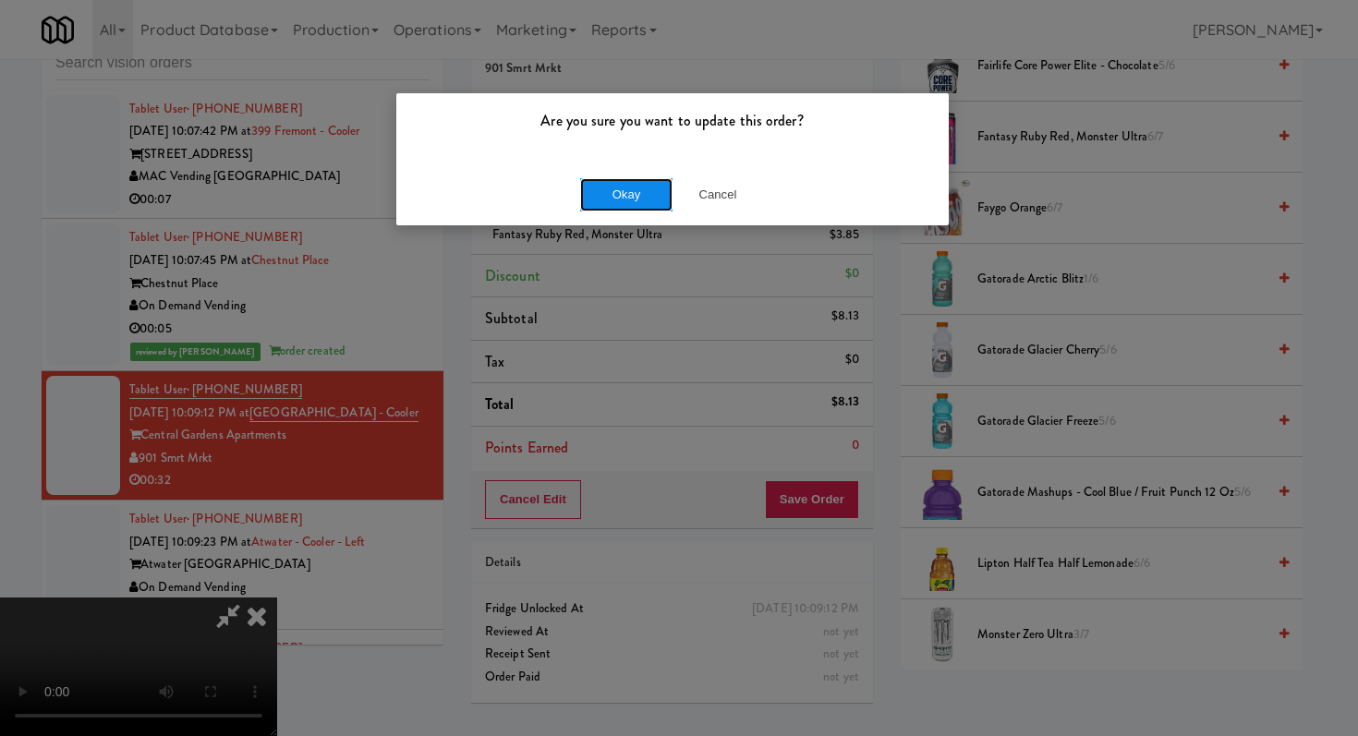
click at [626, 199] on button "Okay" at bounding box center [626, 194] width 92 height 33
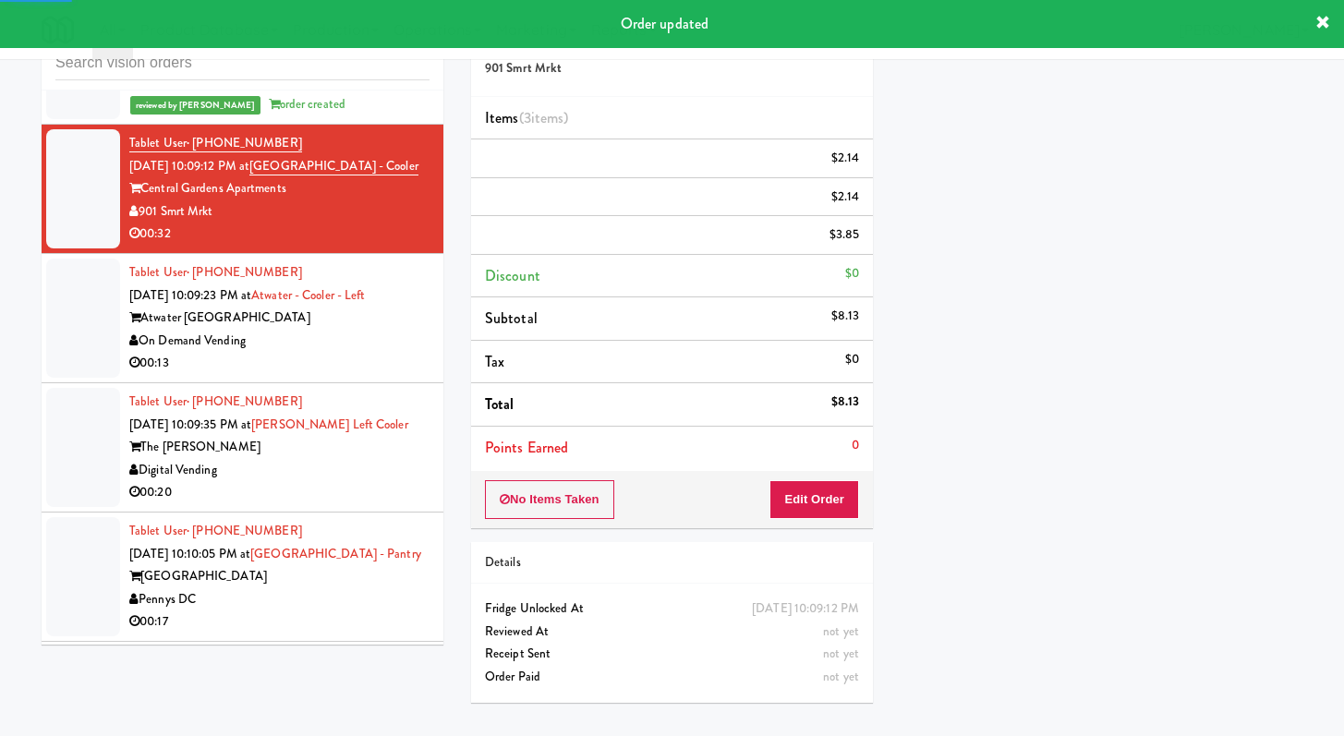
scroll to position [21844, 0]
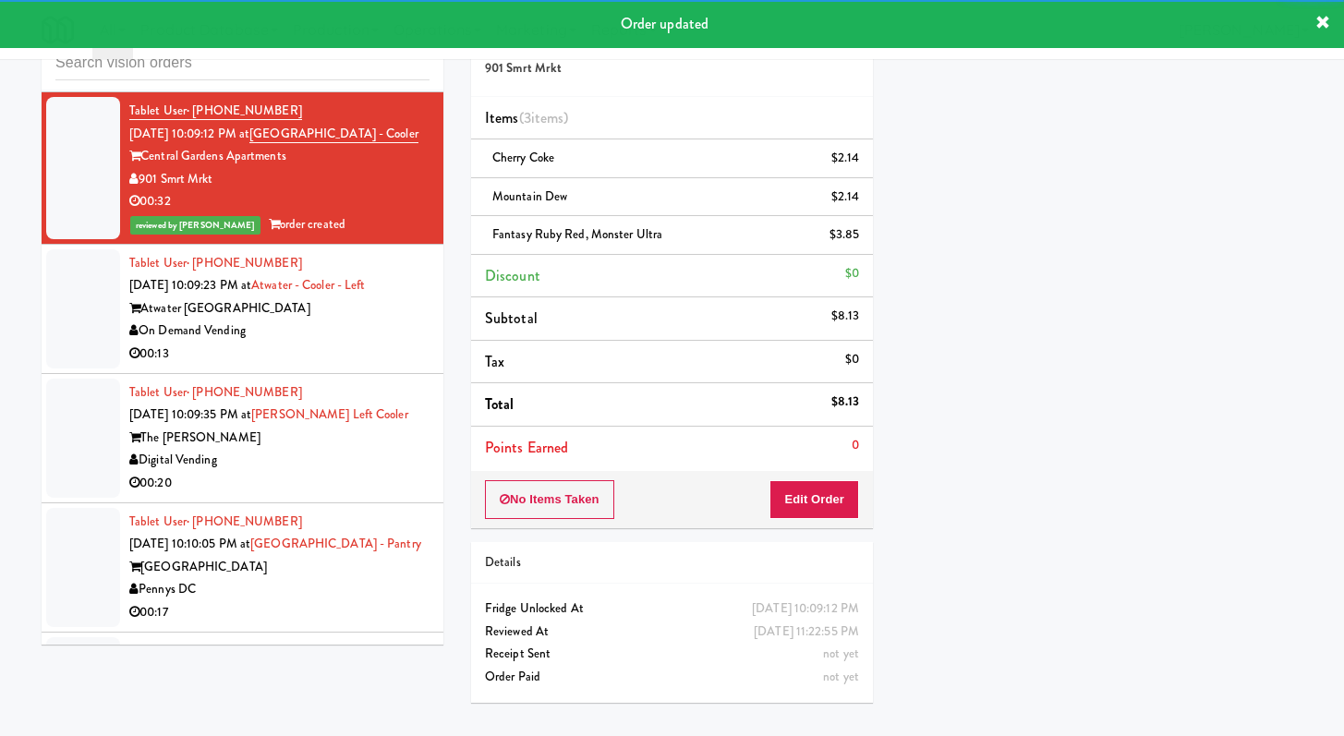
click at [361, 343] on div "On Demand Vending" at bounding box center [279, 331] width 300 height 23
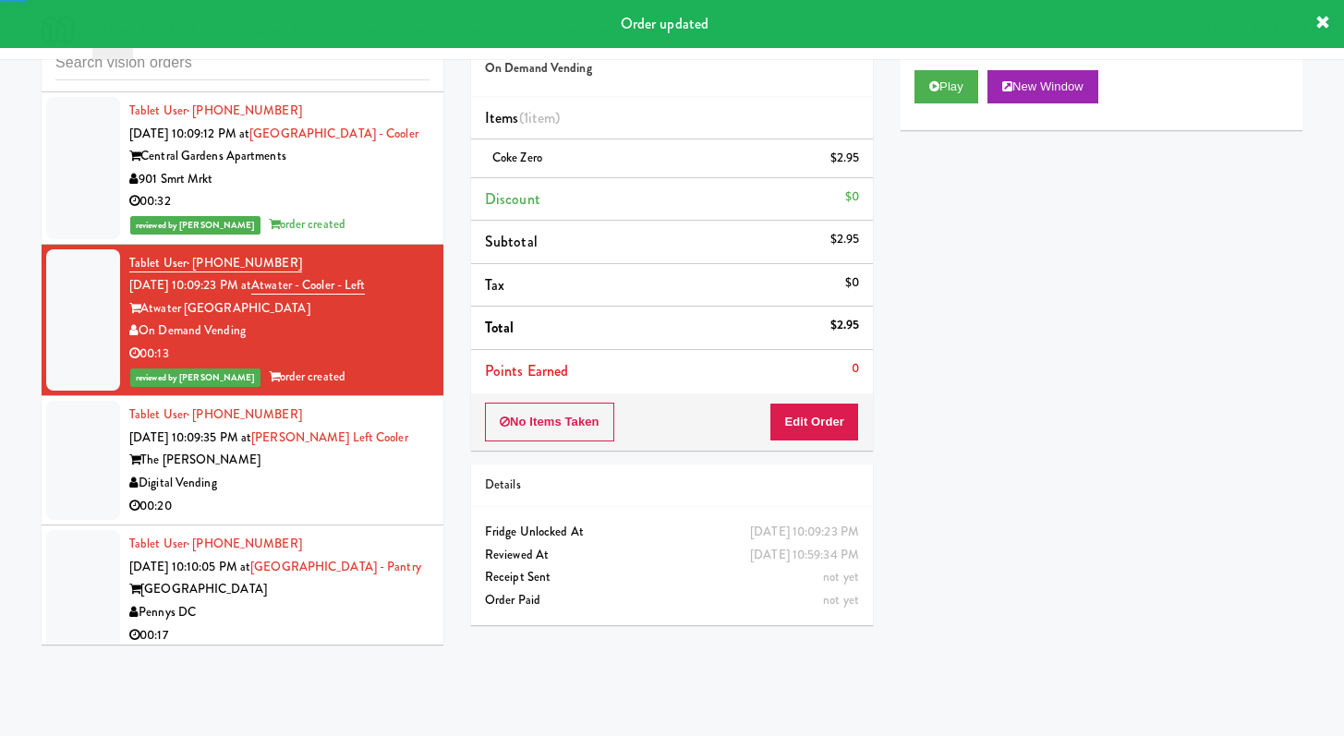
click at [944, 108] on div "Play New Window" at bounding box center [1101, 93] width 402 height 74
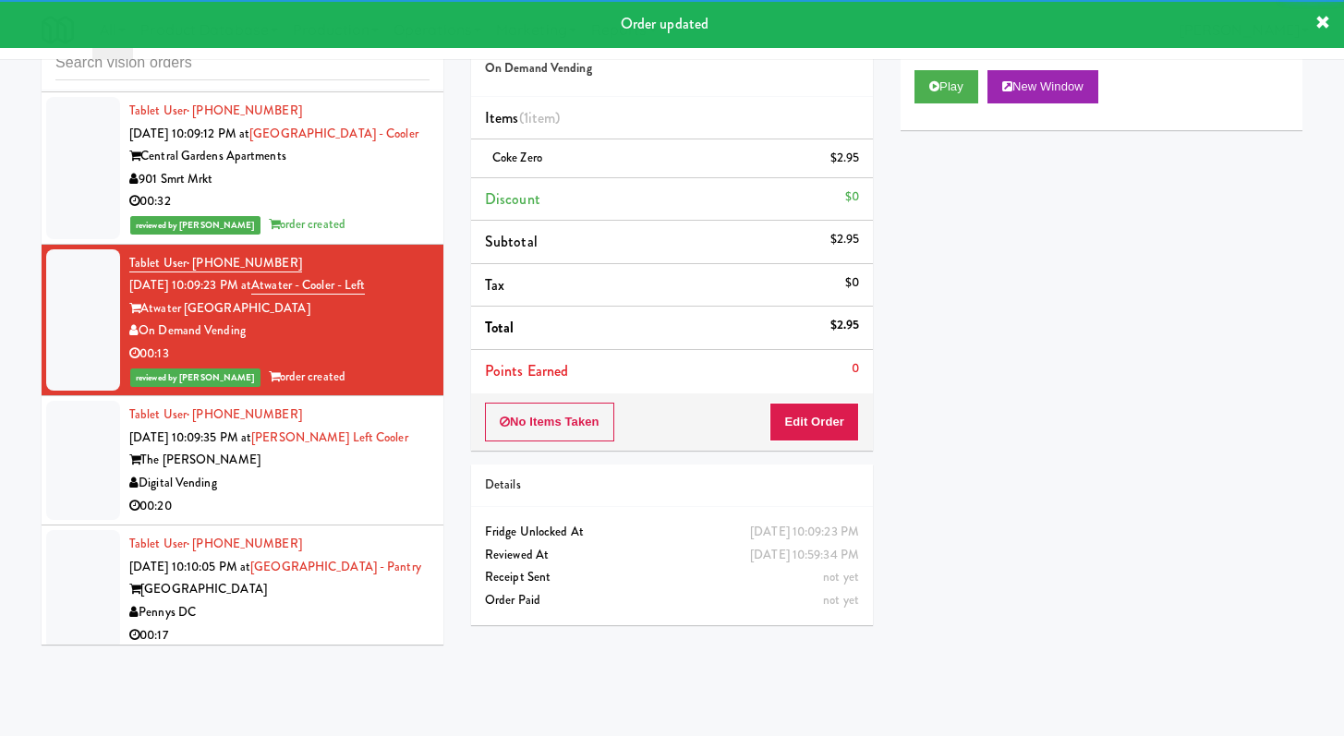
click at [297, 495] on div "Digital Vending" at bounding box center [279, 483] width 300 height 23
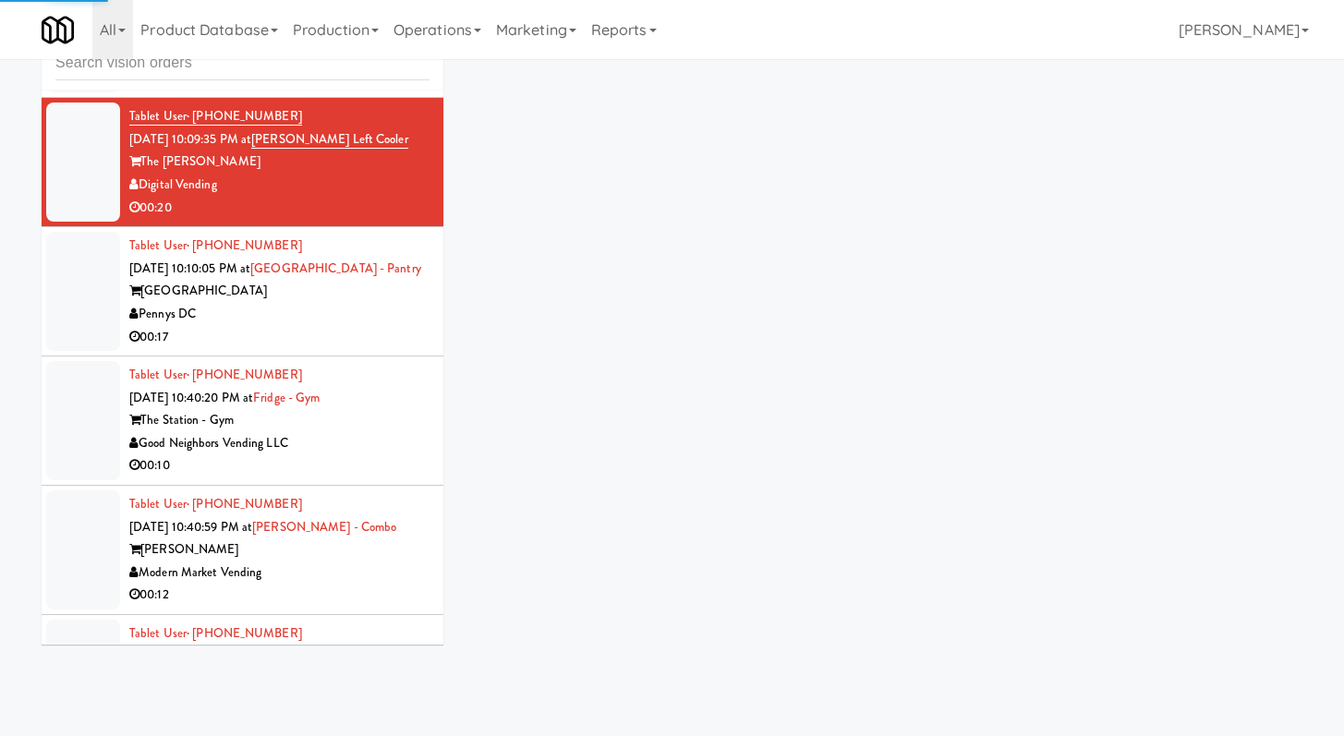
scroll to position [22155, 0]
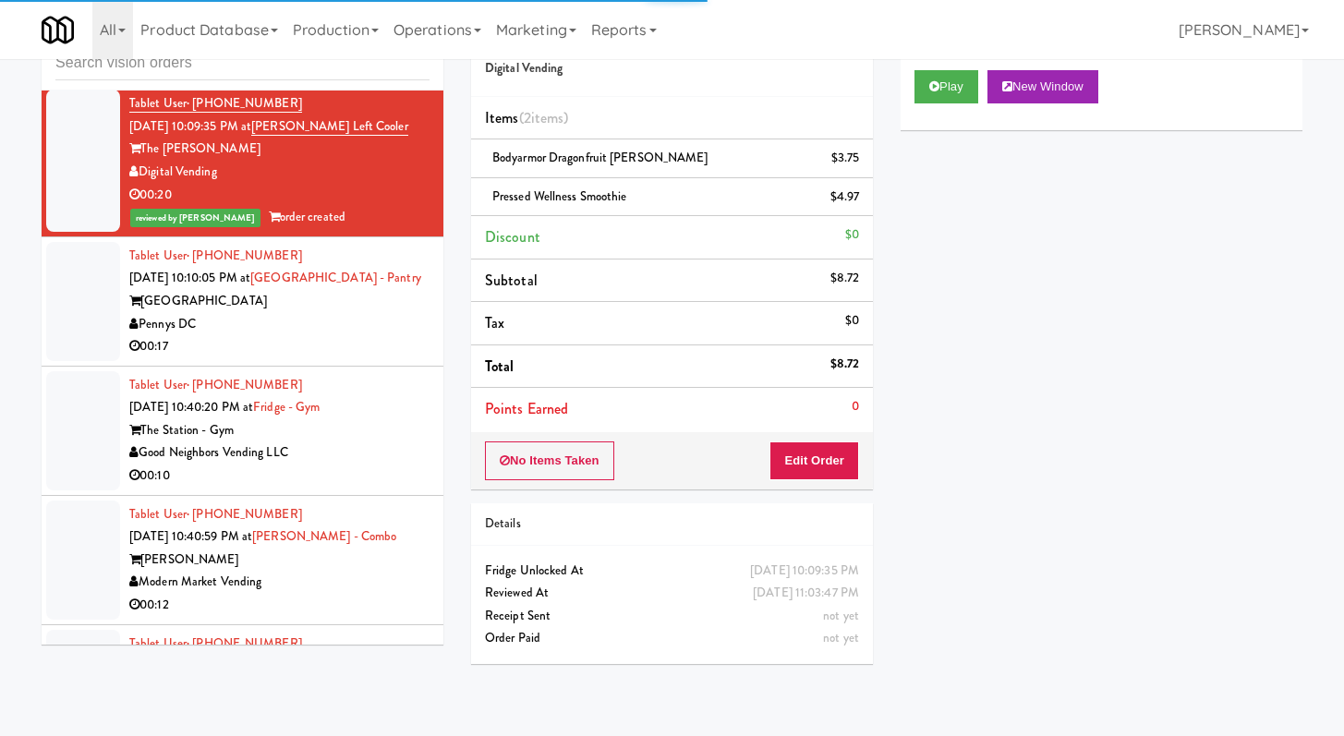
click at [330, 358] on div "00:17" at bounding box center [279, 346] width 300 height 23
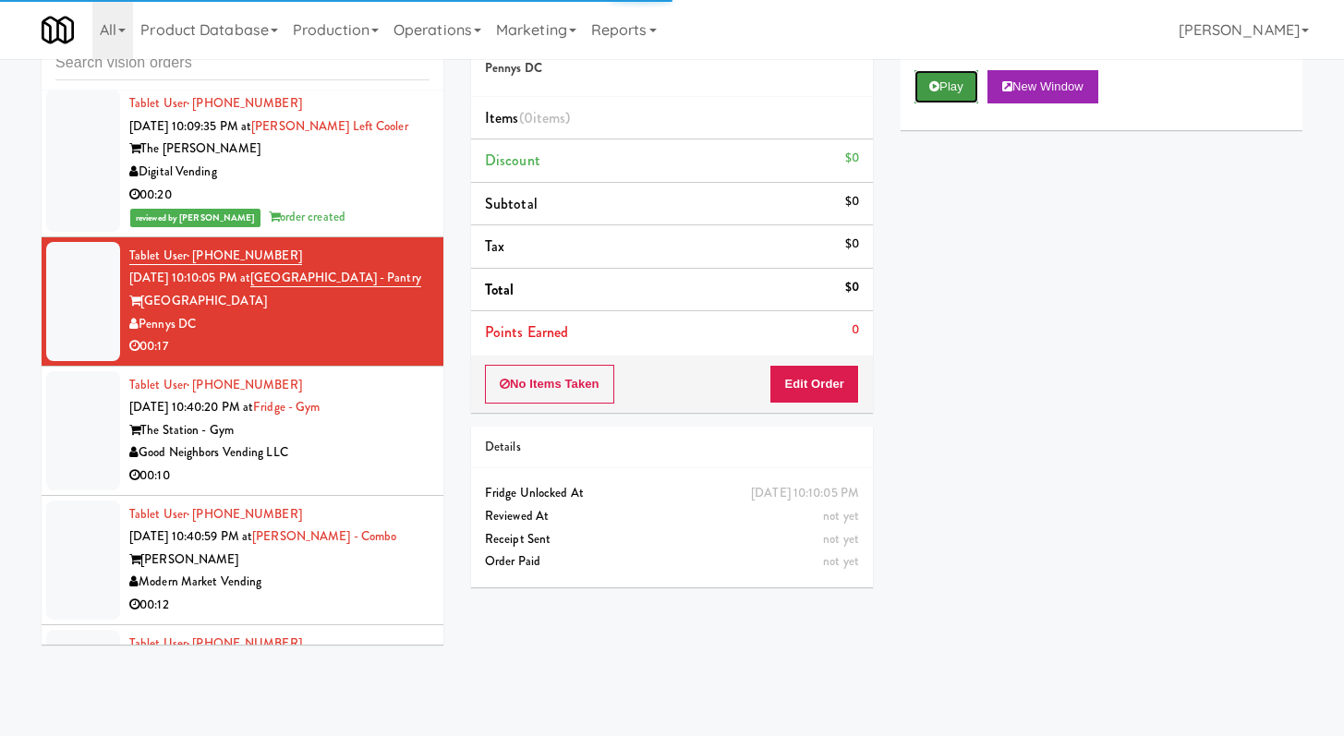
click at [928, 72] on button "Play" at bounding box center [946, 86] width 64 height 33
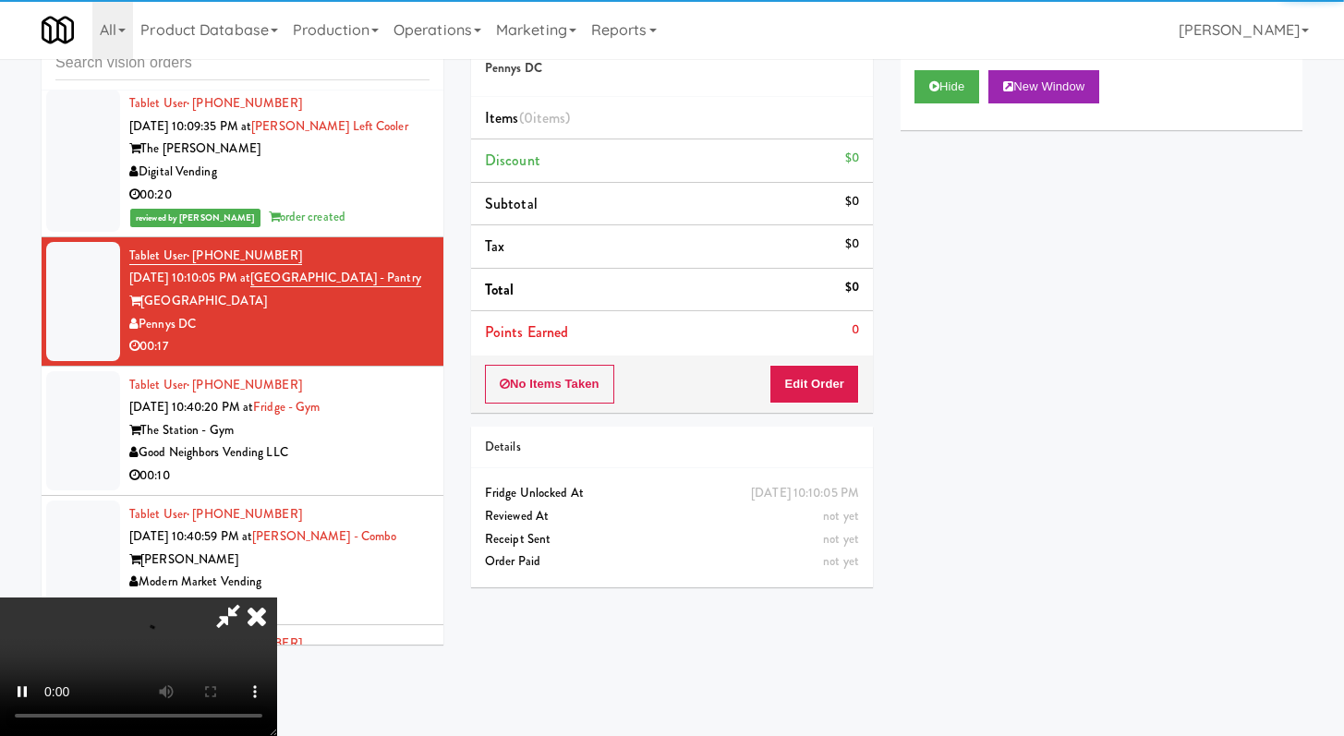
click at [817, 344] on li "Points Earned 0" at bounding box center [672, 332] width 402 height 42
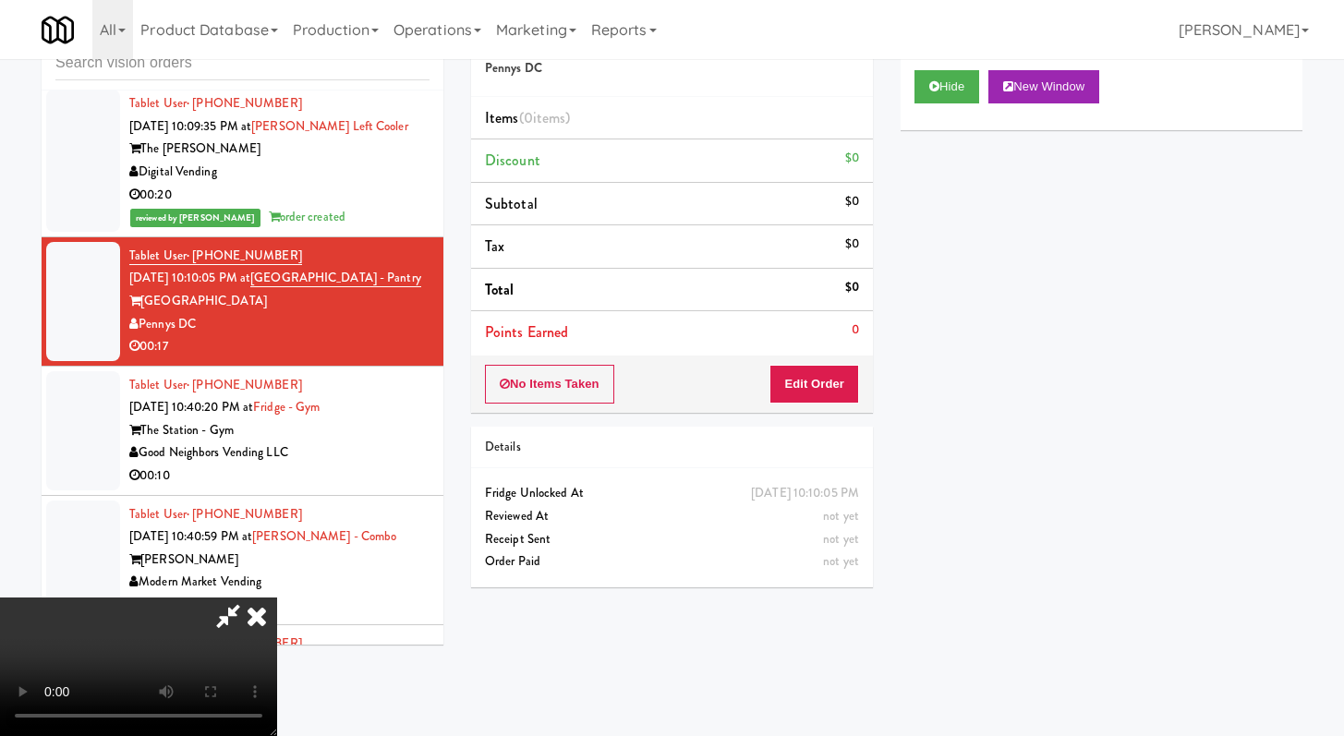
click at [821, 359] on div "No Items Taken Edit Order" at bounding box center [672, 384] width 402 height 57
click at [800, 388] on button "Edit Order" at bounding box center [814, 384] width 90 height 39
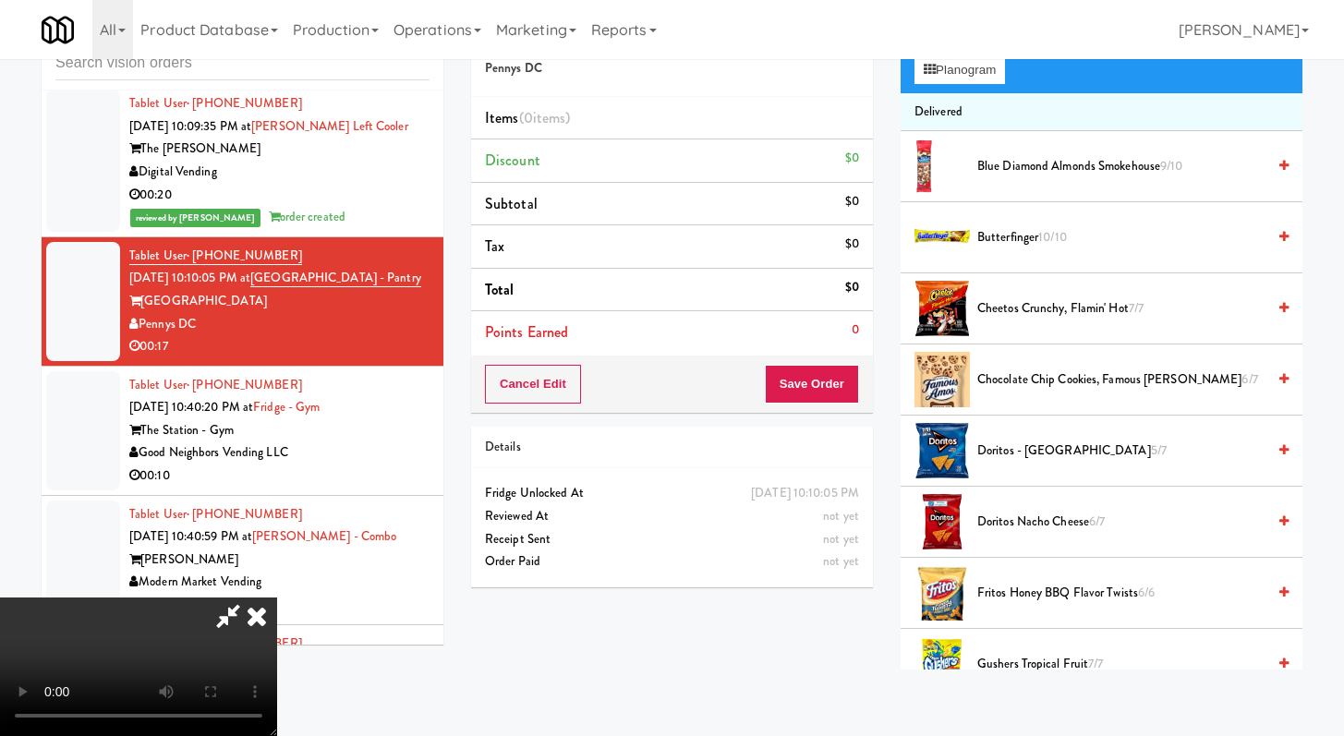
scroll to position [231, 0]
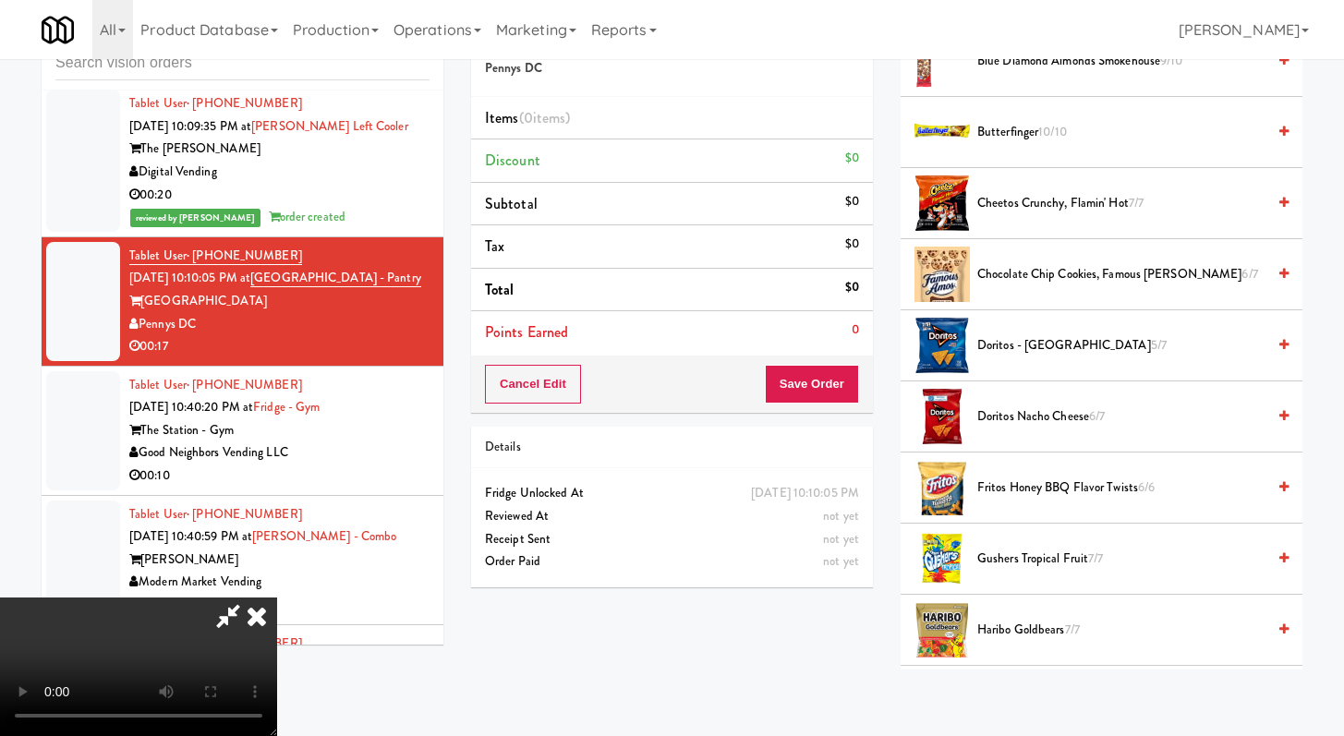
click at [990, 629] on span "Haribo Goldbears 7/7" at bounding box center [1121, 630] width 288 height 23
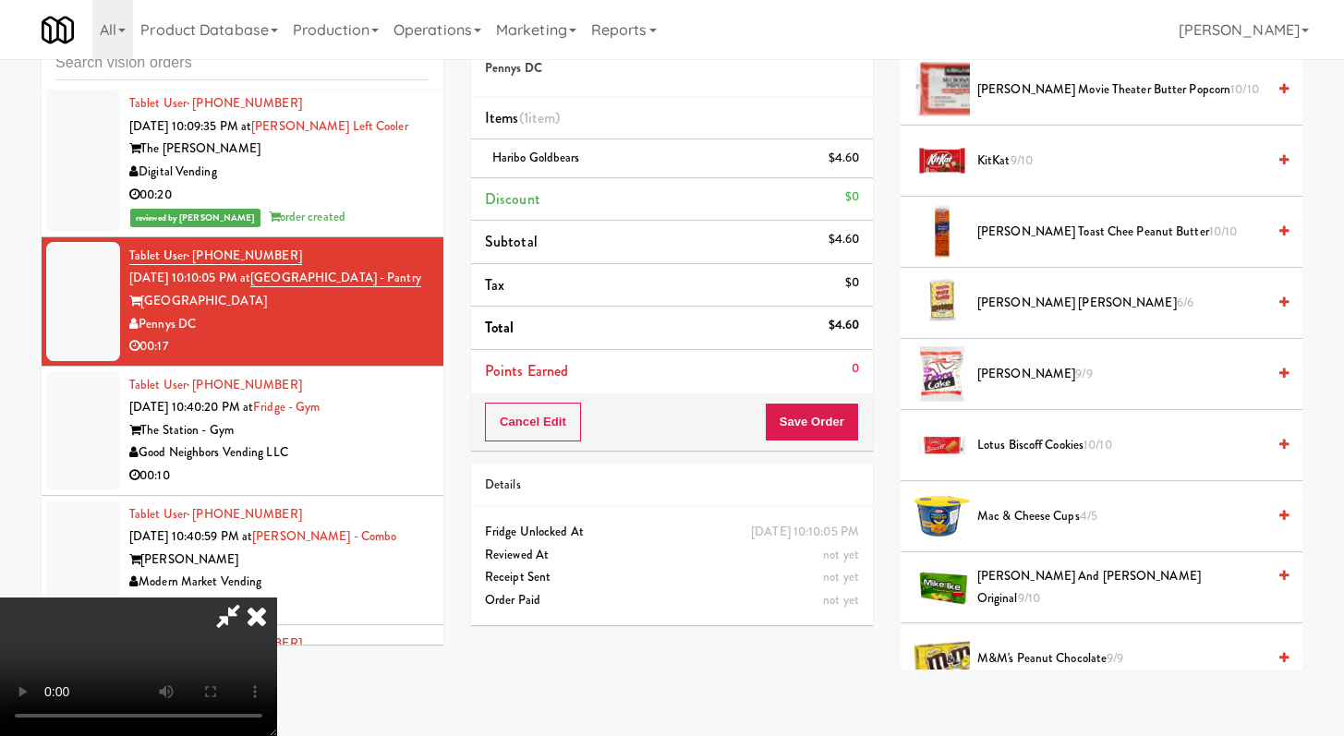
scroll to position [1152, 0]
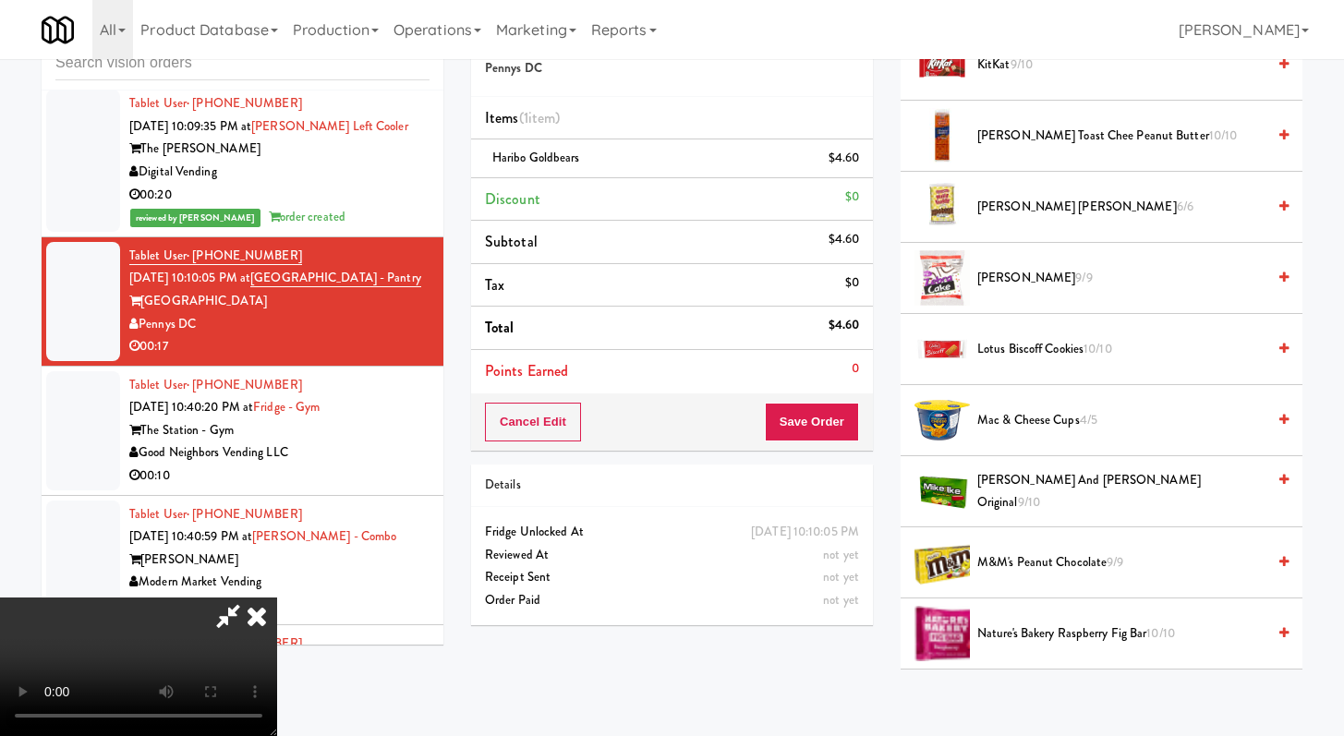
click at [1017, 574] on li "M&M's Peanut Chocolate 9/9" at bounding box center [1101, 562] width 402 height 71
drag, startPoint x: 1006, startPoint y: 560, endPoint x: 979, endPoint y: 530, distance: 39.9
click at [1007, 562] on span "M&M's Peanut Chocolate 9/9" at bounding box center [1121, 562] width 288 height 23
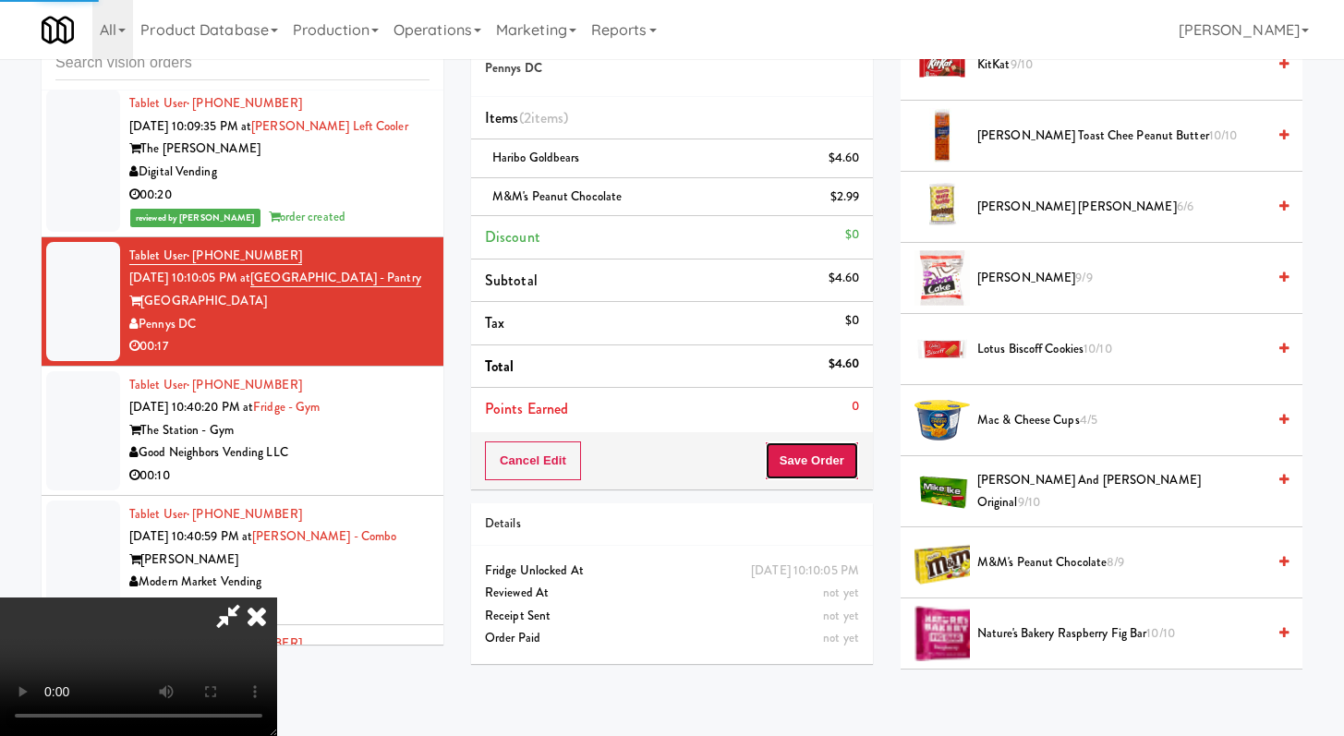
click at [844, 463] on button "Save Order" at bounding box center [812, 460] width 94 height 39
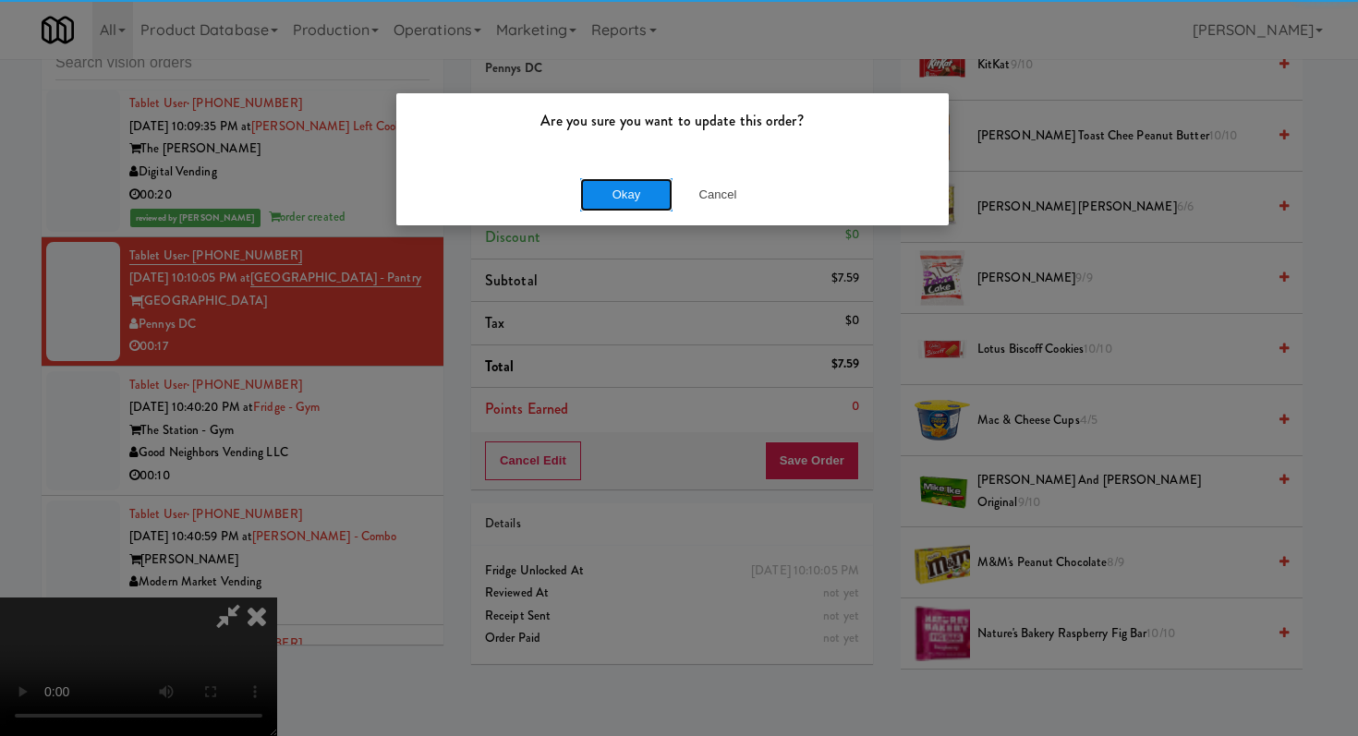
click at [615, 205] on button "Okay" at bounding box center [626, 194] width 92 height 33
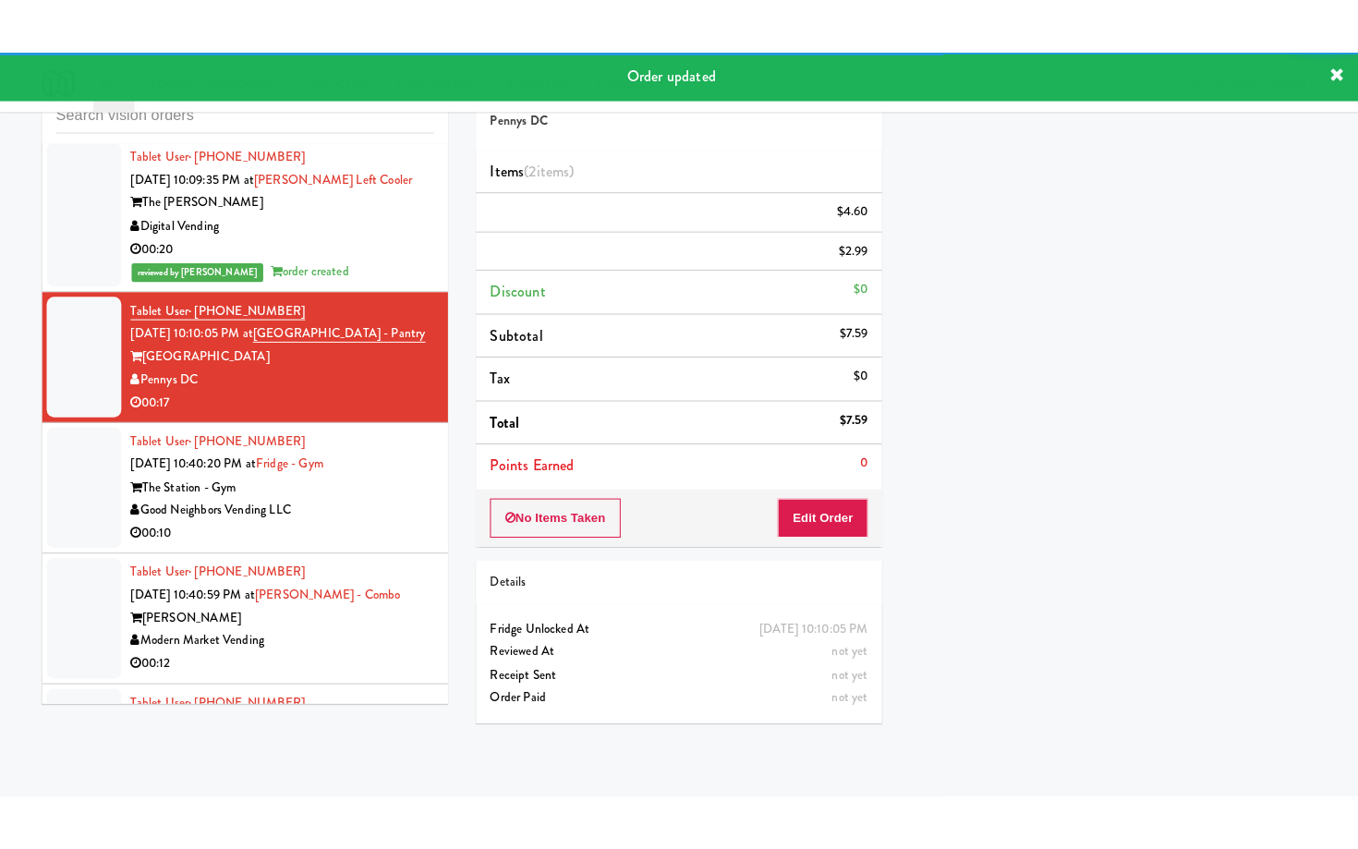
scroll to position [22439, 0]
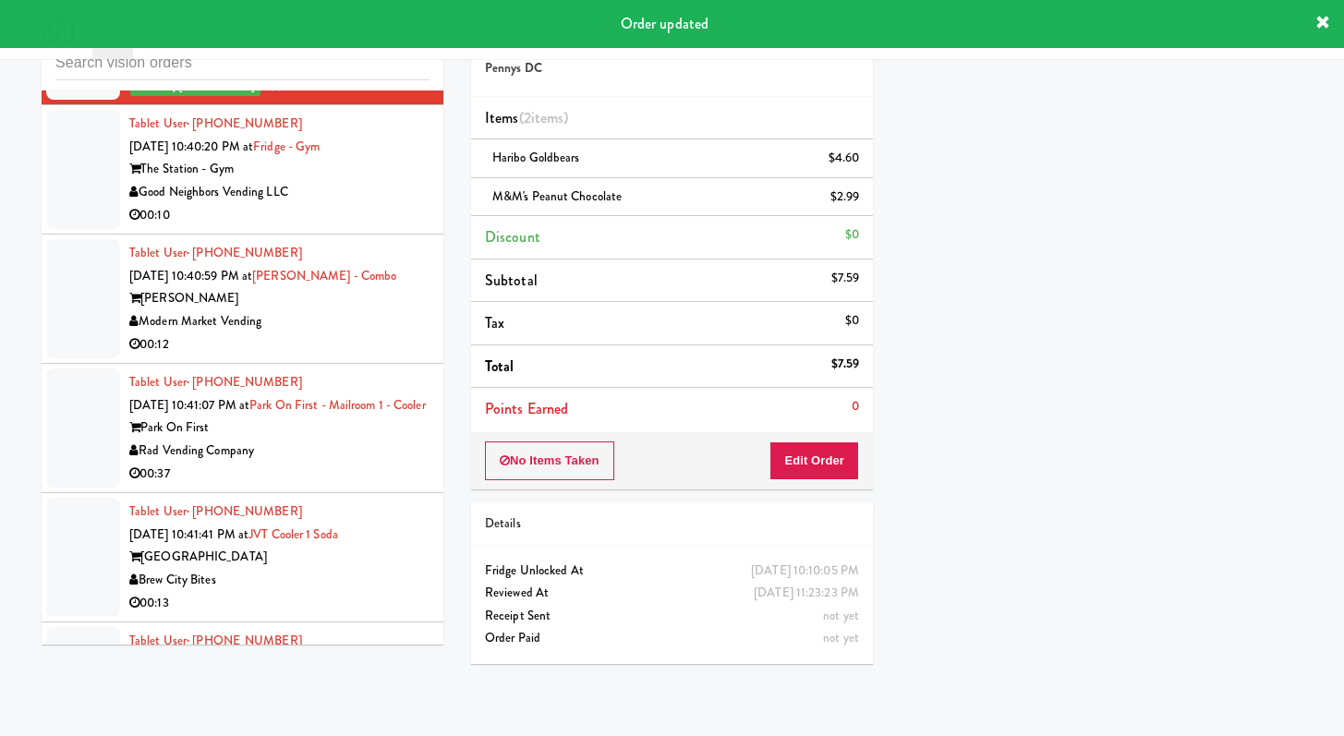
click at [421, 235] on li "Tablet User · (607) 242-3241 Sep 20, 2025 10:40:20 PM at Fridge - Gym The Stati…" at bounding box center [243, 169] width 402 height 129
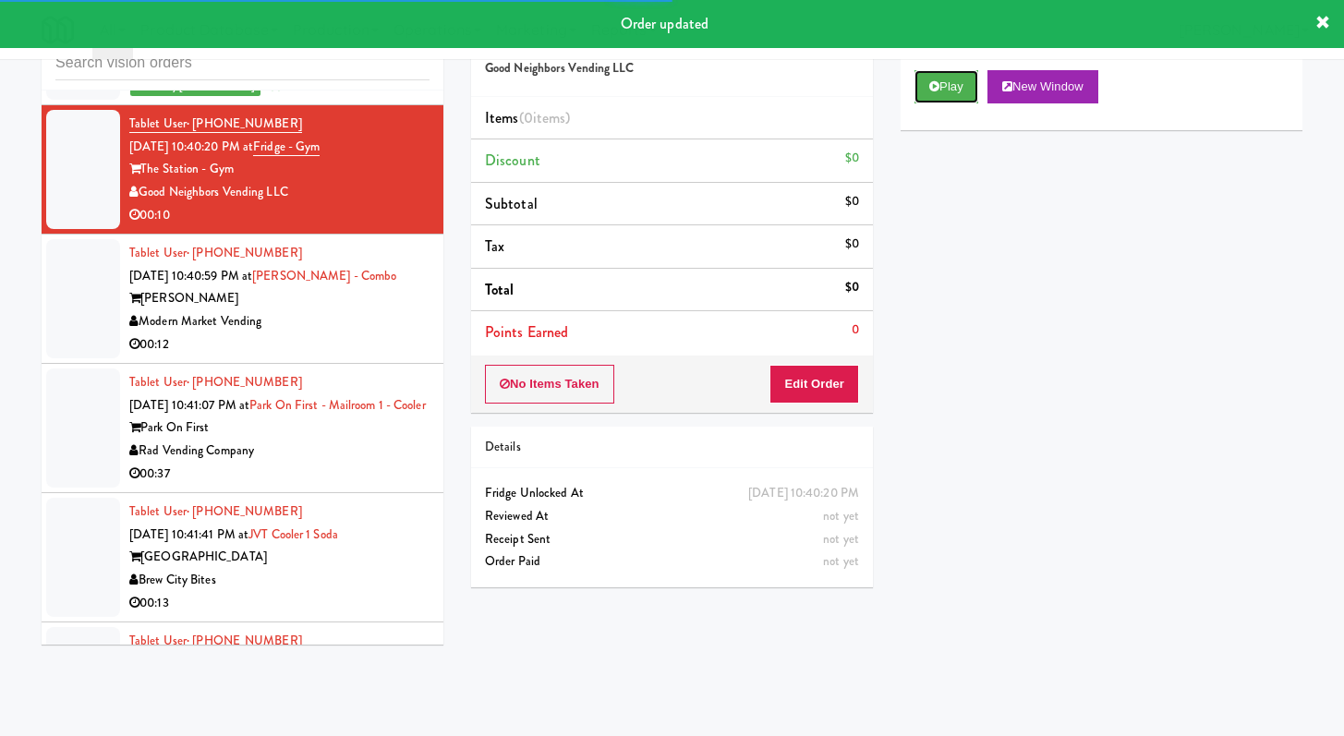
drag, startPoint x: 915, startPoint y: 92, endPoint x: 923, endPoint y: 133, distance: 41.3
click at [915, 92] on button "Play" at bounding box center [946, 86] width 64 height 33
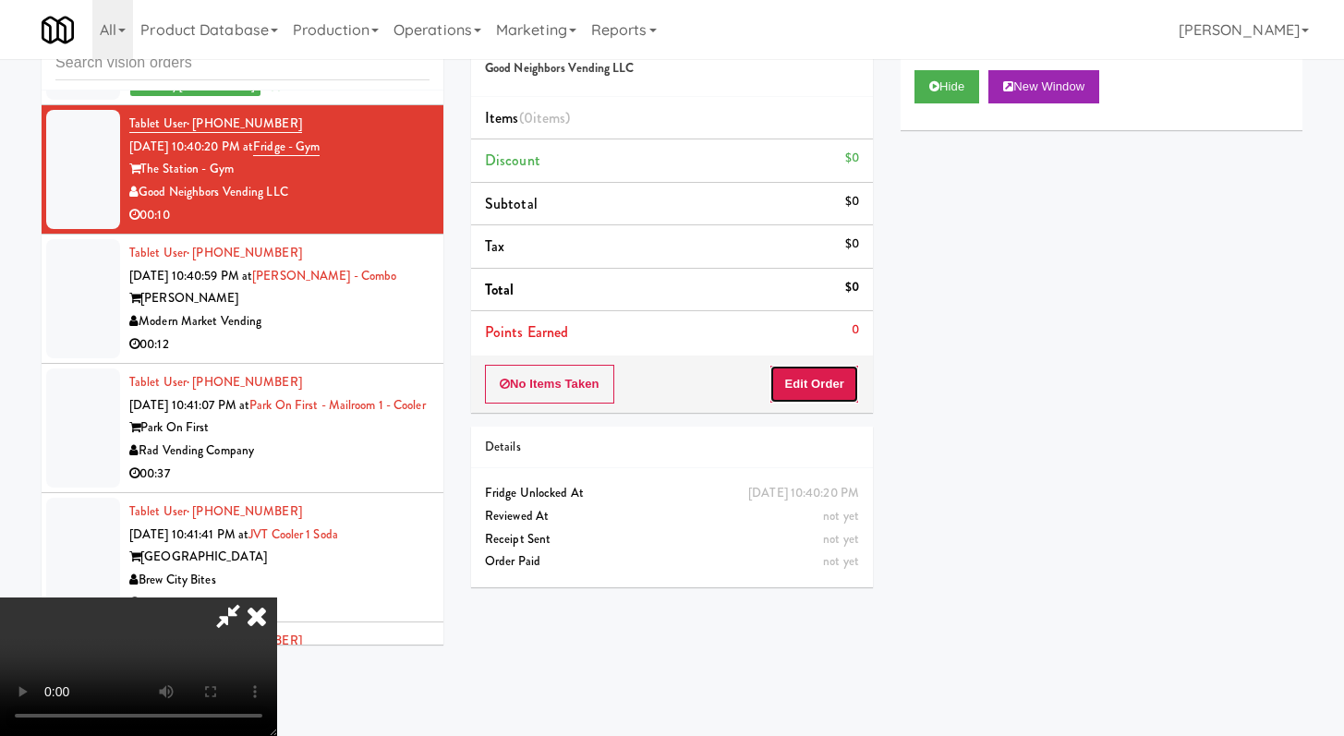
click at [844, 383] on button "Edit Order" at bounding box center [814, 384] width 90 height 39
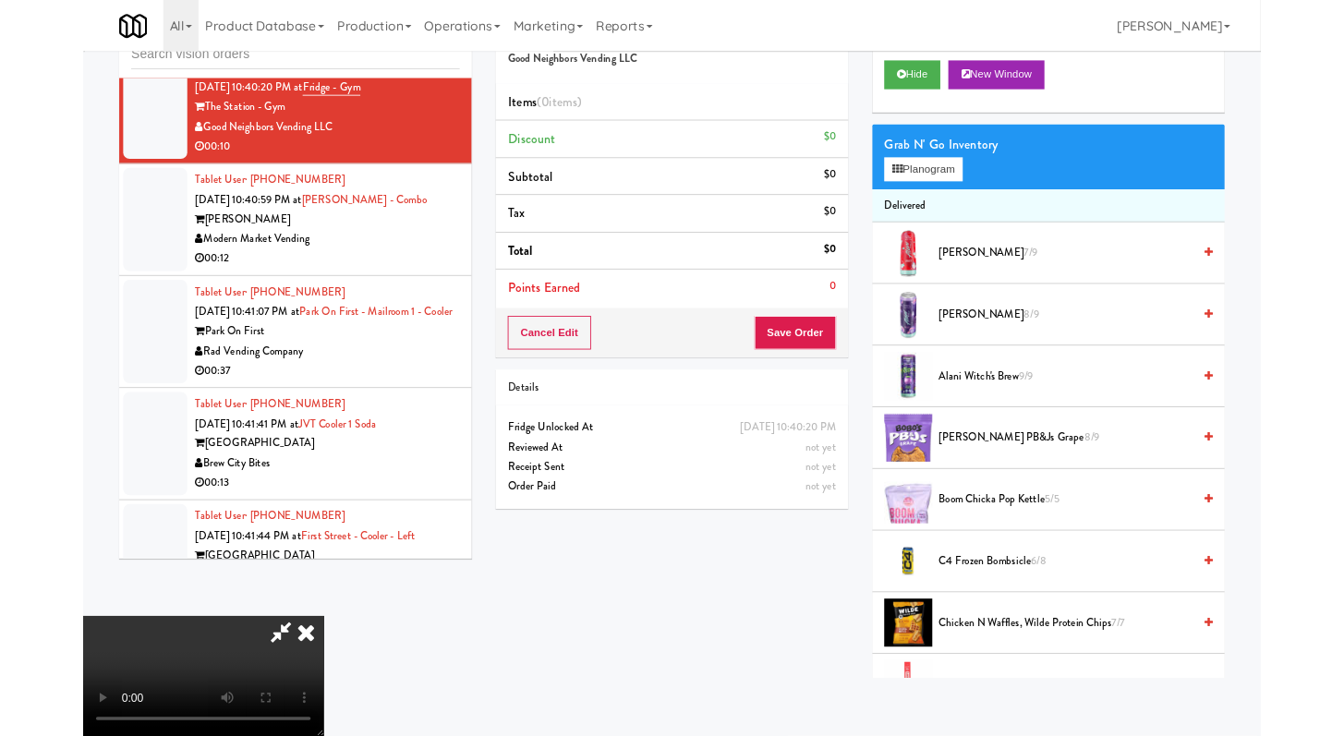
scroll to position [22371, 0]
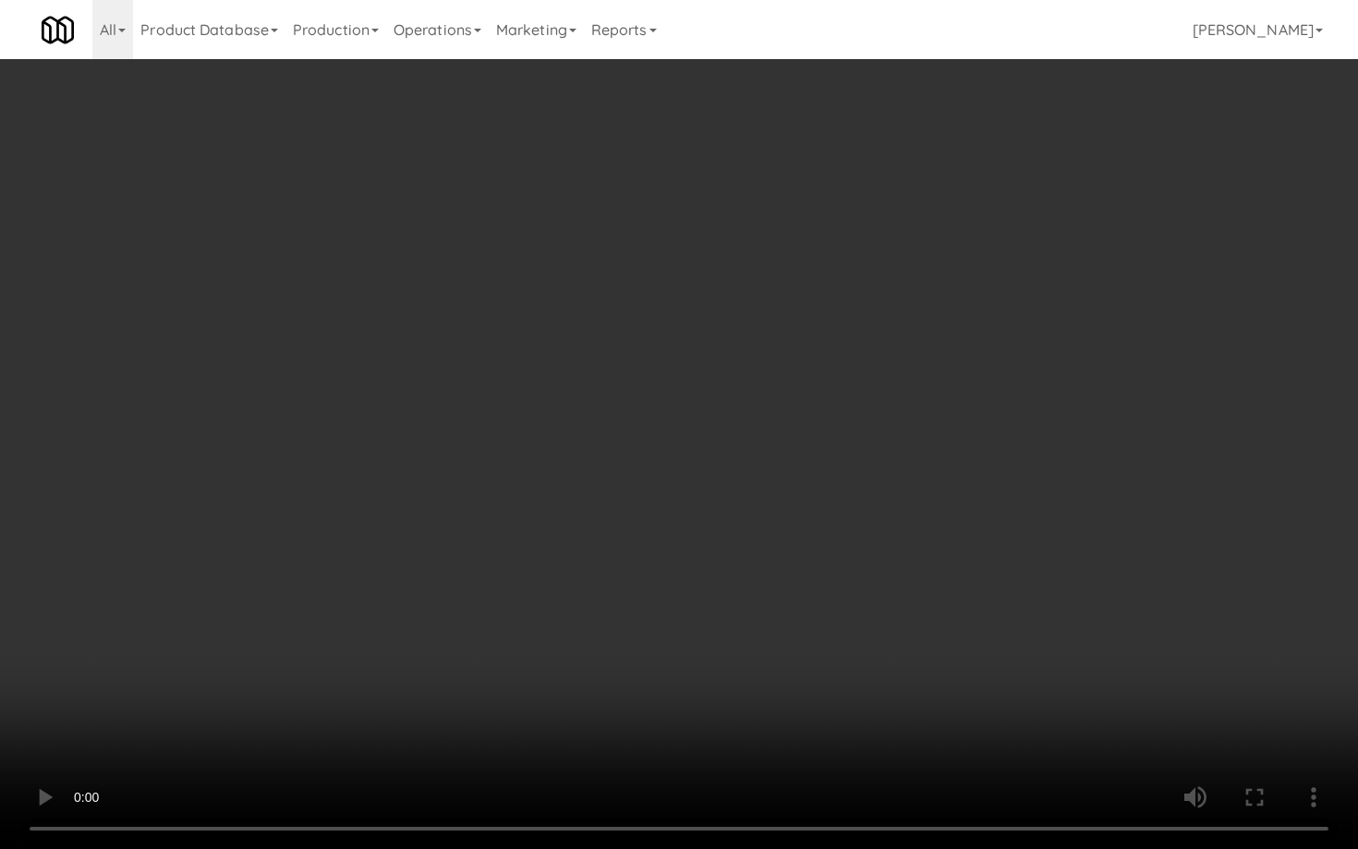
click at [648, 495] on video at bounding box center [679, 424] width 1358 height 849
drag, startPoint x: 837, startPoint y: 555, endPoint x: 855, endPoint y: 548, distance: 19.9
click at [837, 555] on video at bounding box center [679, 424] width 1358 height 849
click at [803, 579] on video at bounding box center [679, 424] width 1358 height 849
click at [803, 578] on video at bounding box center [679, 424] width 1358 height 849
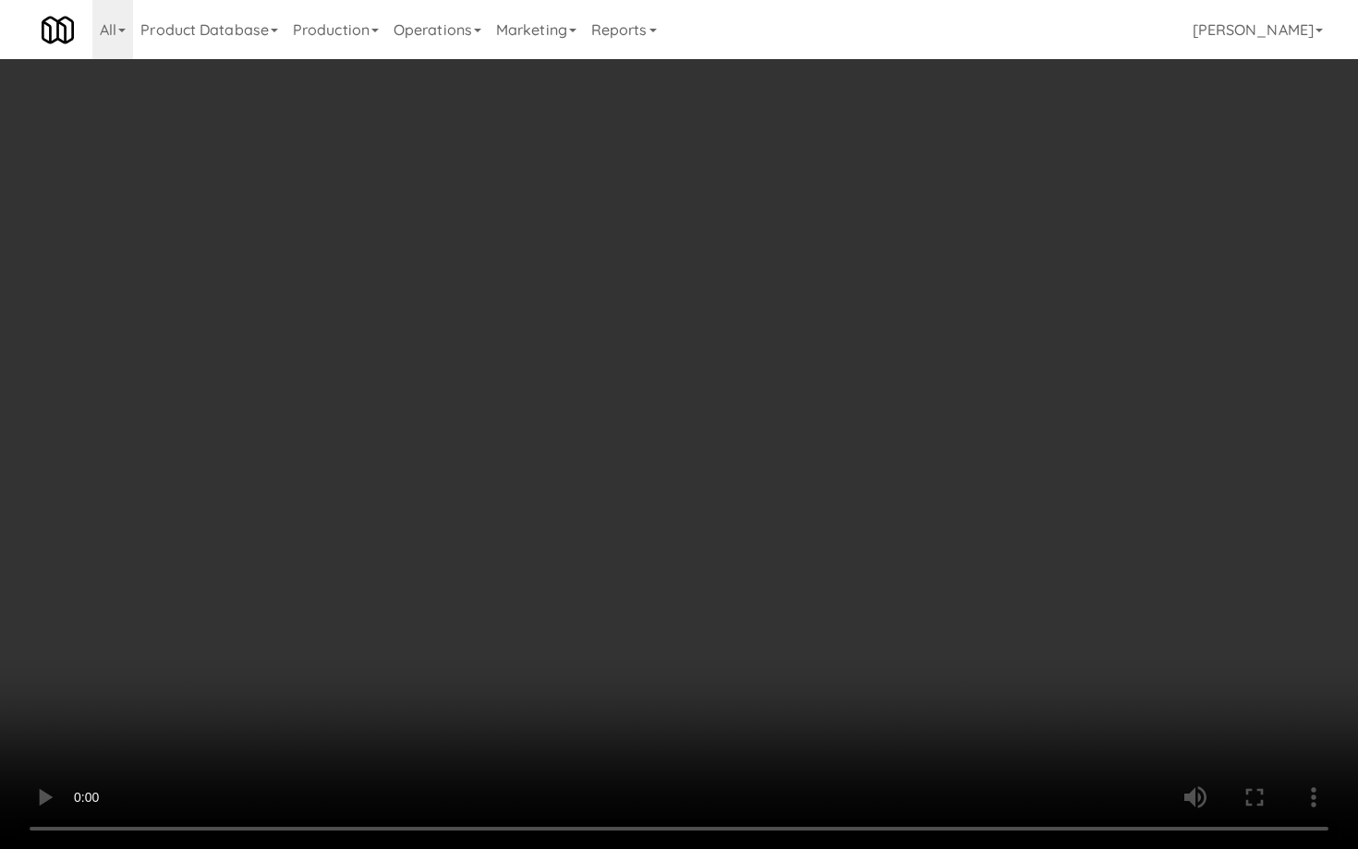
click at [841, 548] on video at bounding box center [679, 424] width 1358 height 849
click at [840, 548] on video at bounding box center [679, 424] width 1358 height 849
click at [667, 449] on video at bounding box center [679, 424] width 1358 height 849
click at [668, 449] on video at bounding box center [679, 424] width 1358 height 849
click at [732, 415] on video at bounding box center [679, 424] width 1358 height 849
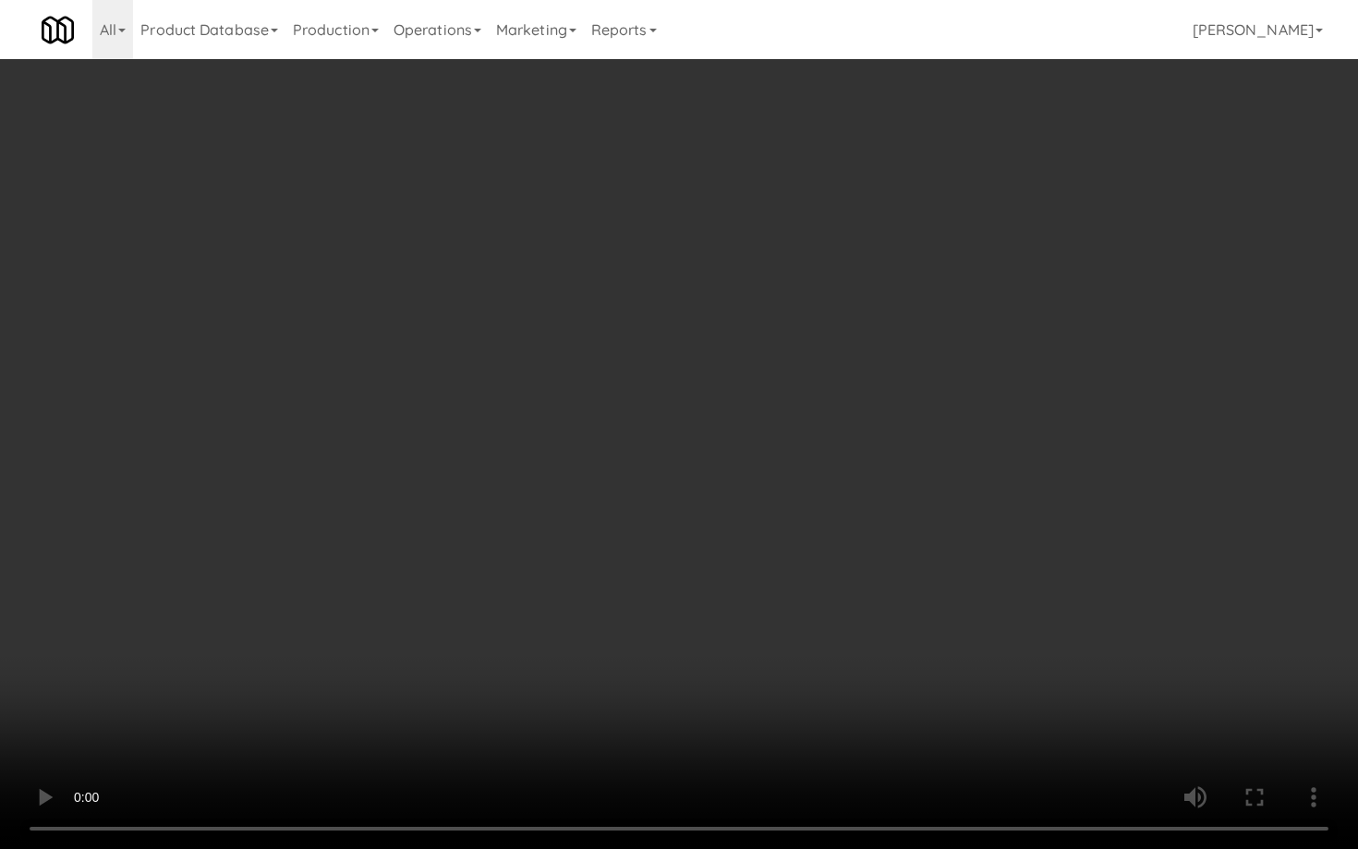
click at [731, 415] on video at bounding box center [679, 424] width 1358 height 849
click at [751, 405] on video at bounding box center [679, 424] width 1358 height 849
click at [767, 397] on video at bounding box center [679, 424] width 1358 height 849
click at [767, 398] on video at bounding box center [679, 424] width 1358 height 849
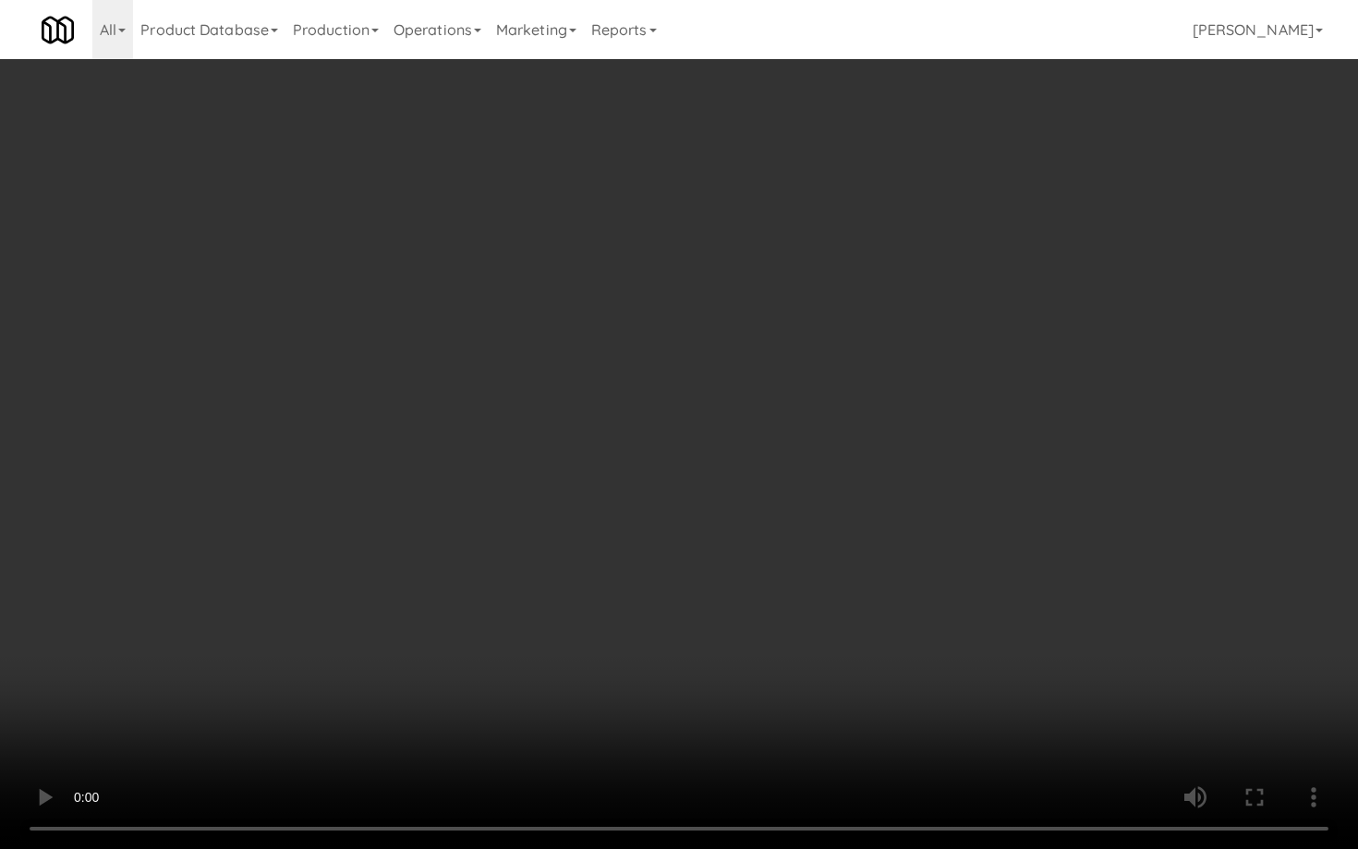
click at [782, 407] on video at bounding box center [679, 424] width 1358 height 849
click at [794, 450] on video at bounding box center [679, 424] width 1358 height 849
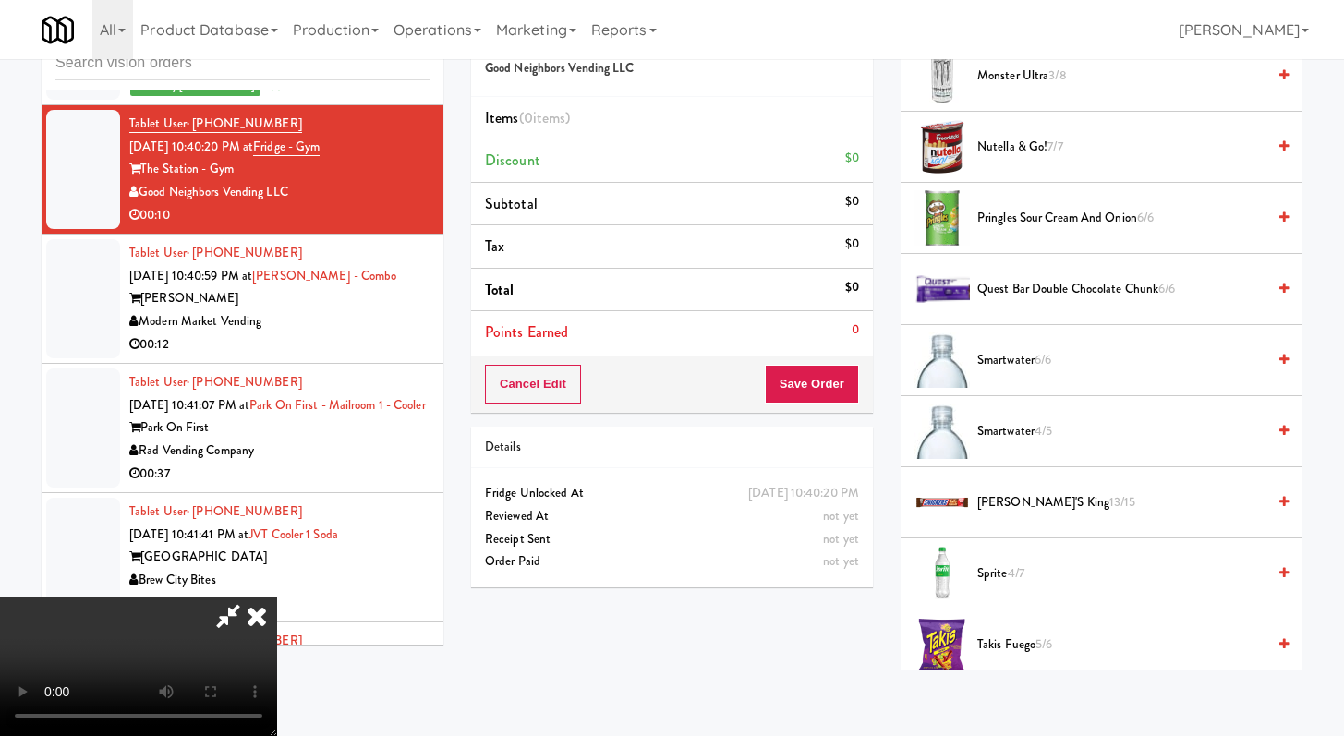
scroll to position [1957, 0]
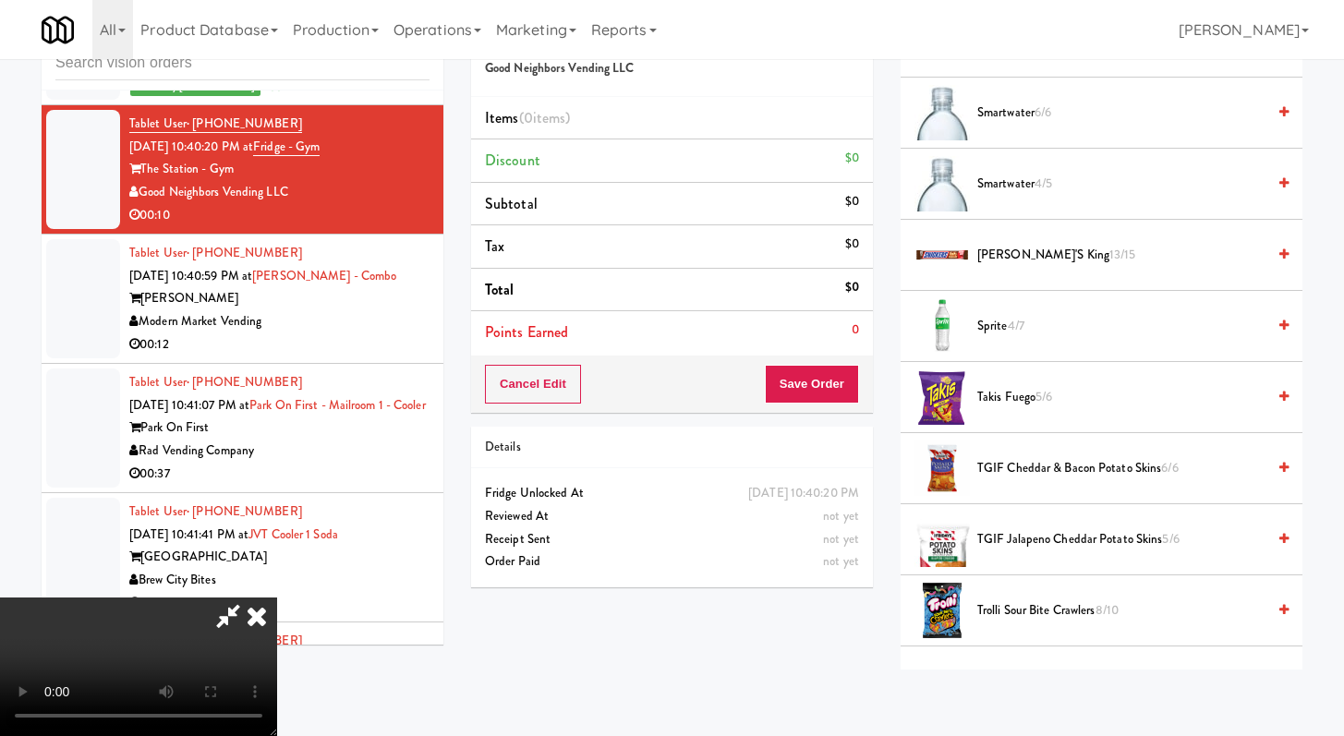
click at [1022, 611] on span "Trolli Sour Bite Crawlers 8/10" at bounding box center [1121, 610] width 288 height 23
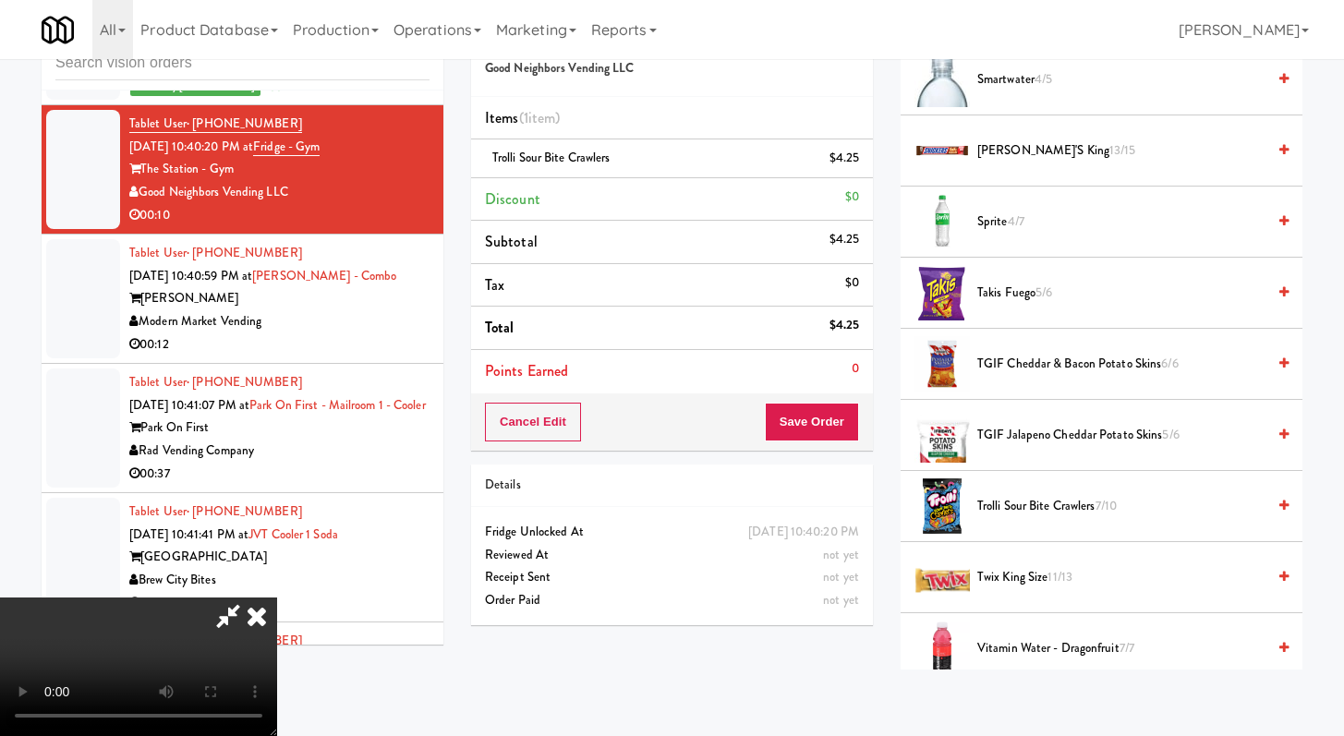
scroll to position [2002, 0]
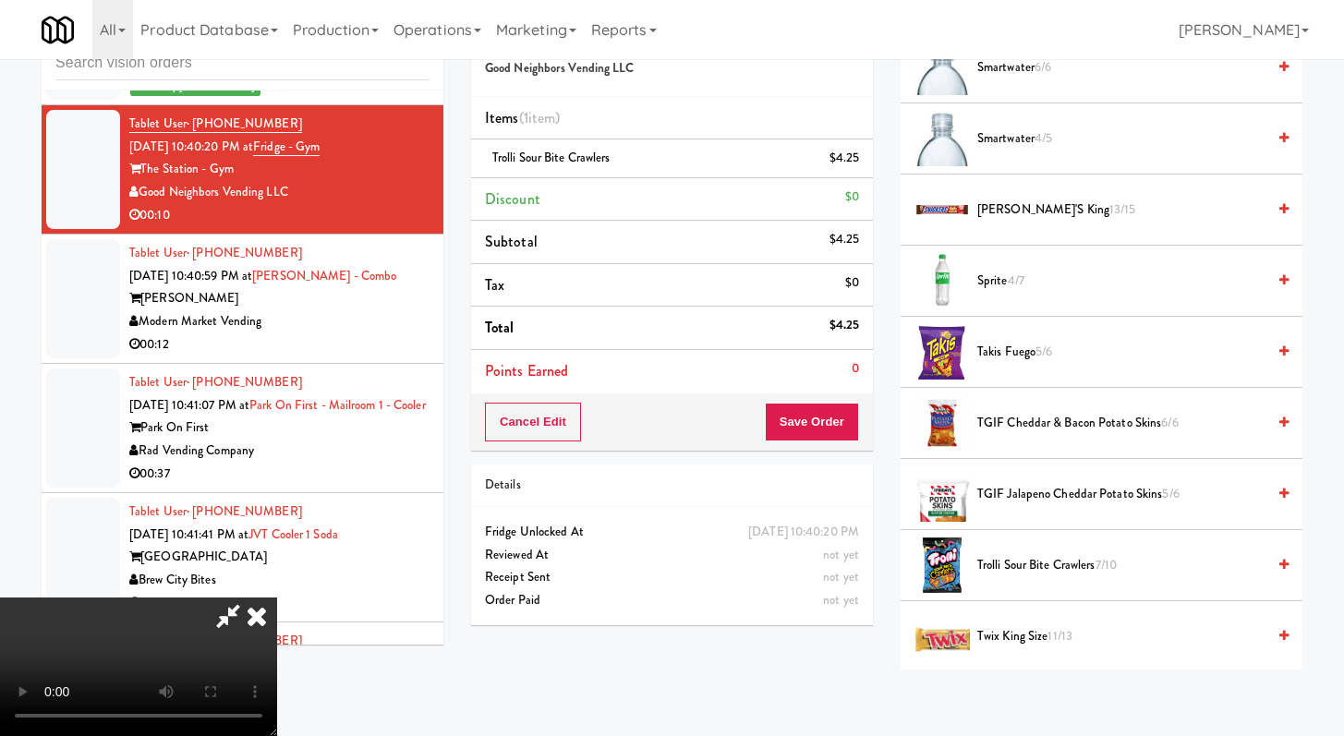
click at [1013, 218] on span "Snicker's King 13/15" at bounding box center [1121, 210] width 288 height 23
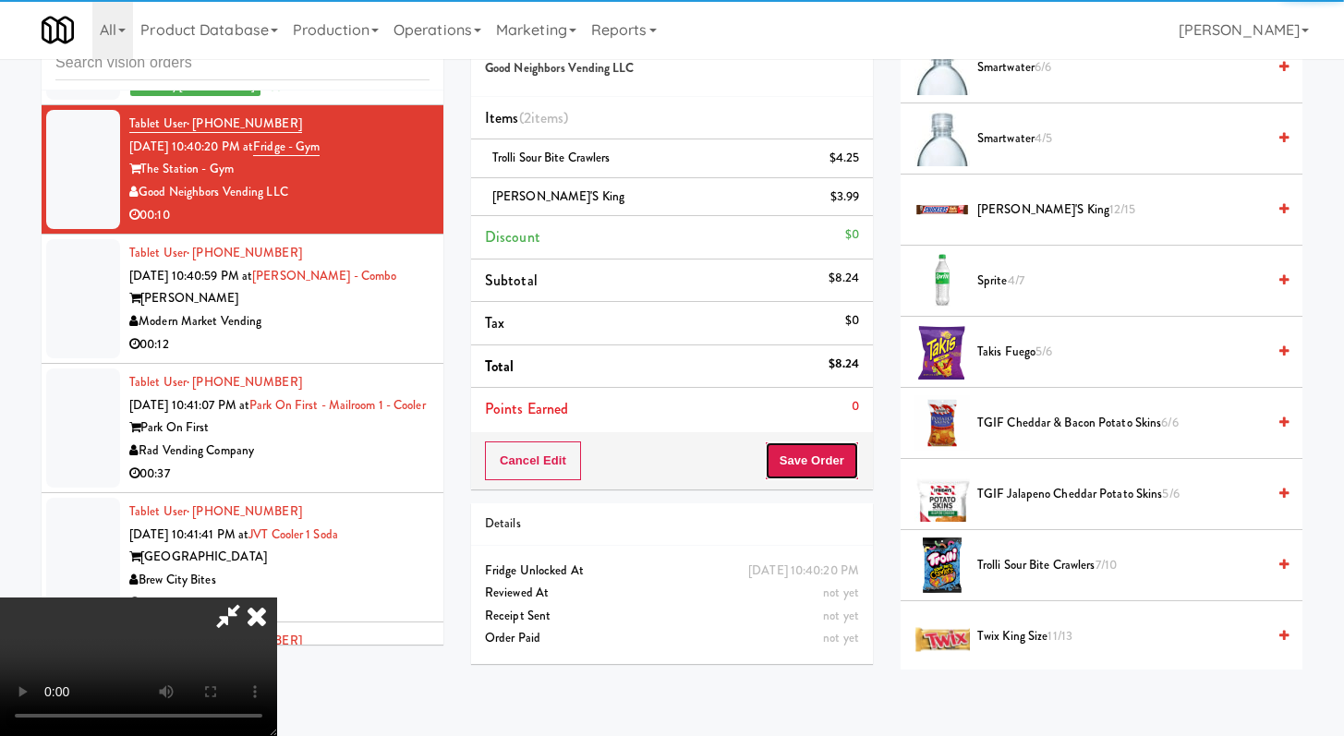
click at [851, 465] on button "Save Order" at bounding box center [812, 460] width 94 height 39
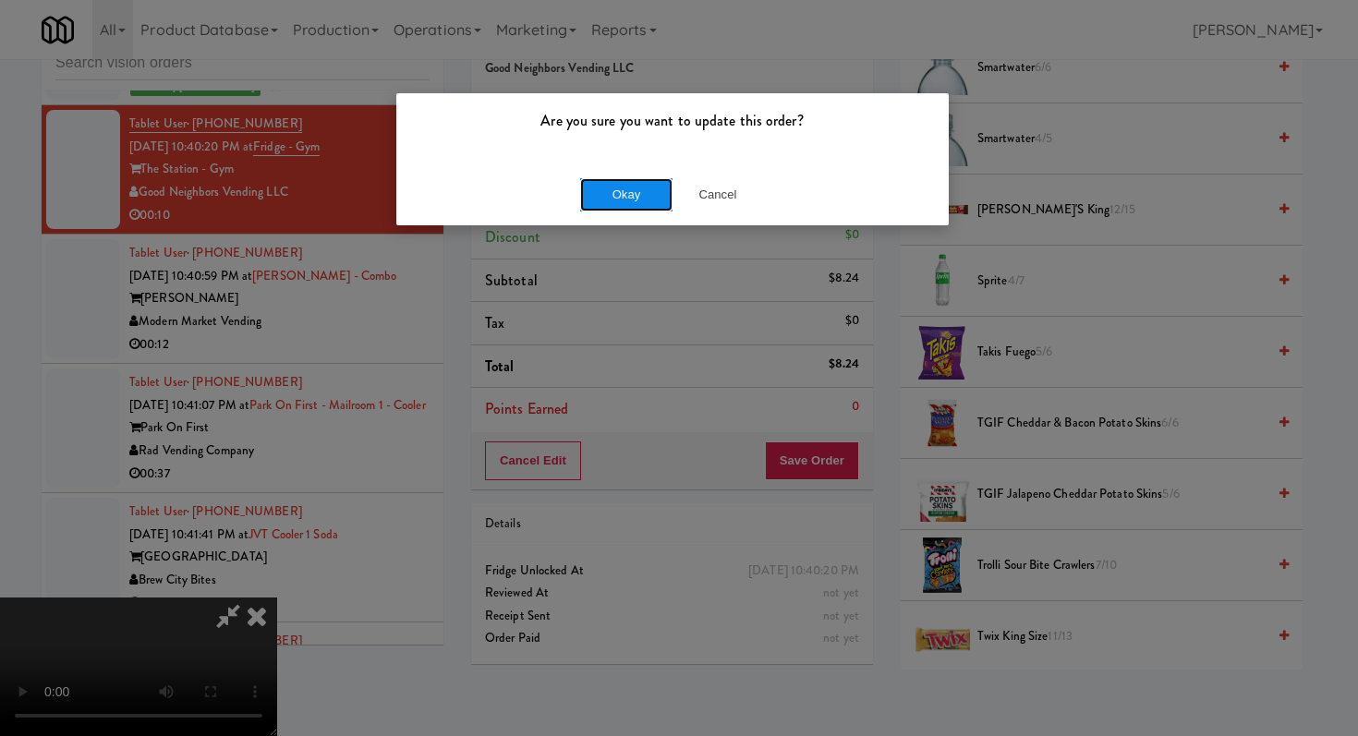
click at [643, 181] on button "Okay" at bounding box center [626, 194] width 92 height 33
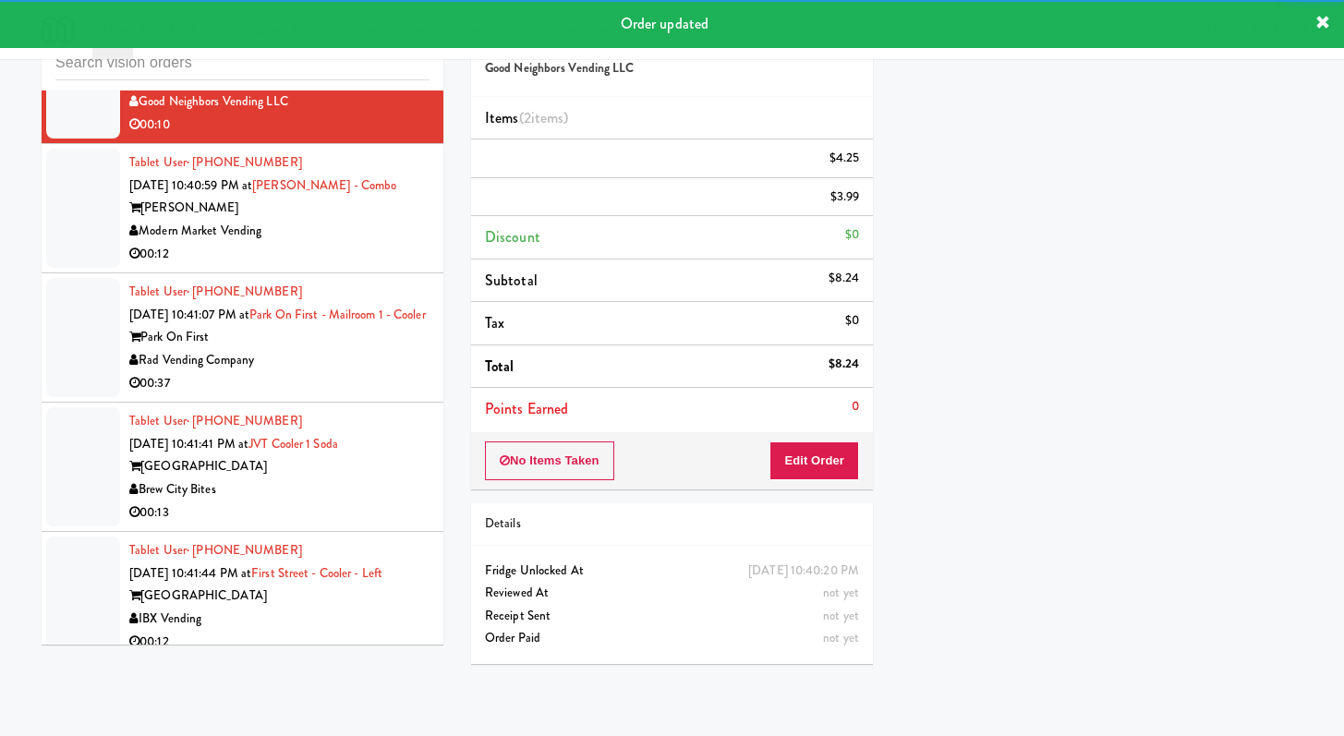
scroll to position [22539, 0]
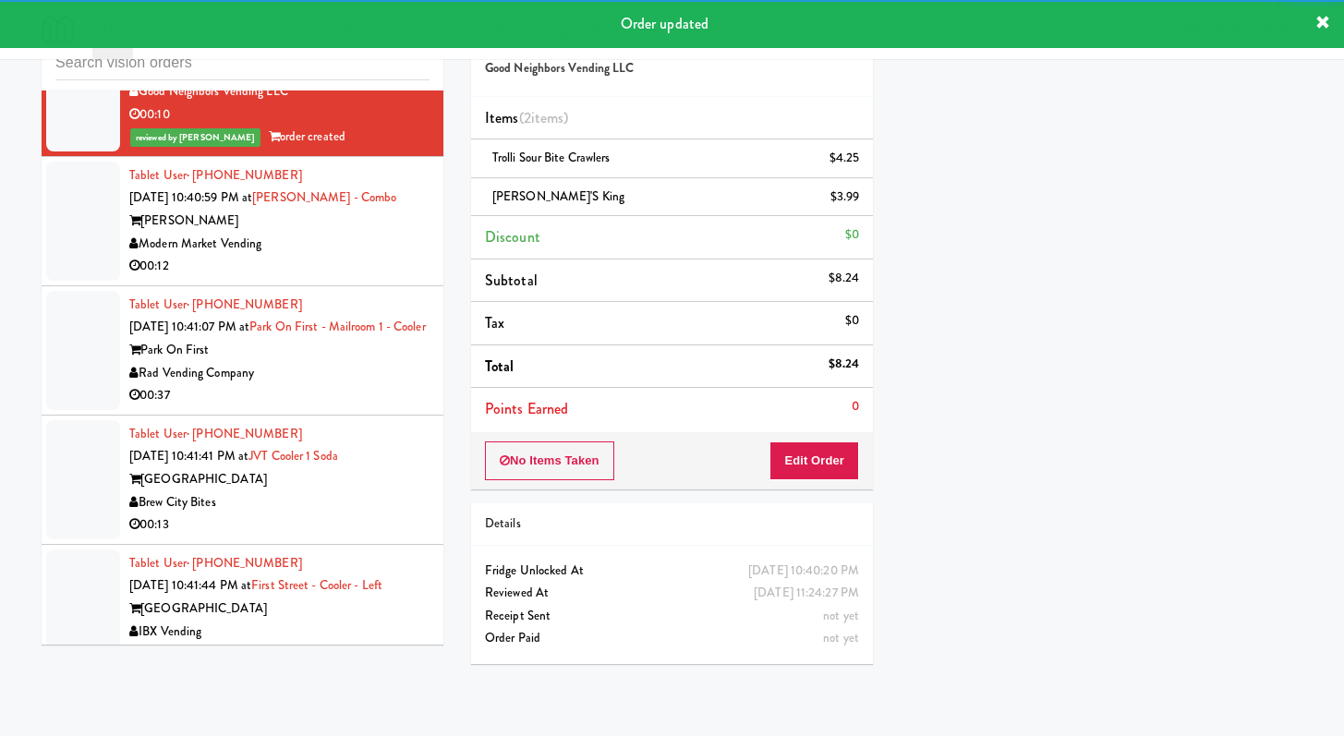
click at [371, 256] on div "Modern Market Vending" at bounding box center [279, 244] width 300 height 23
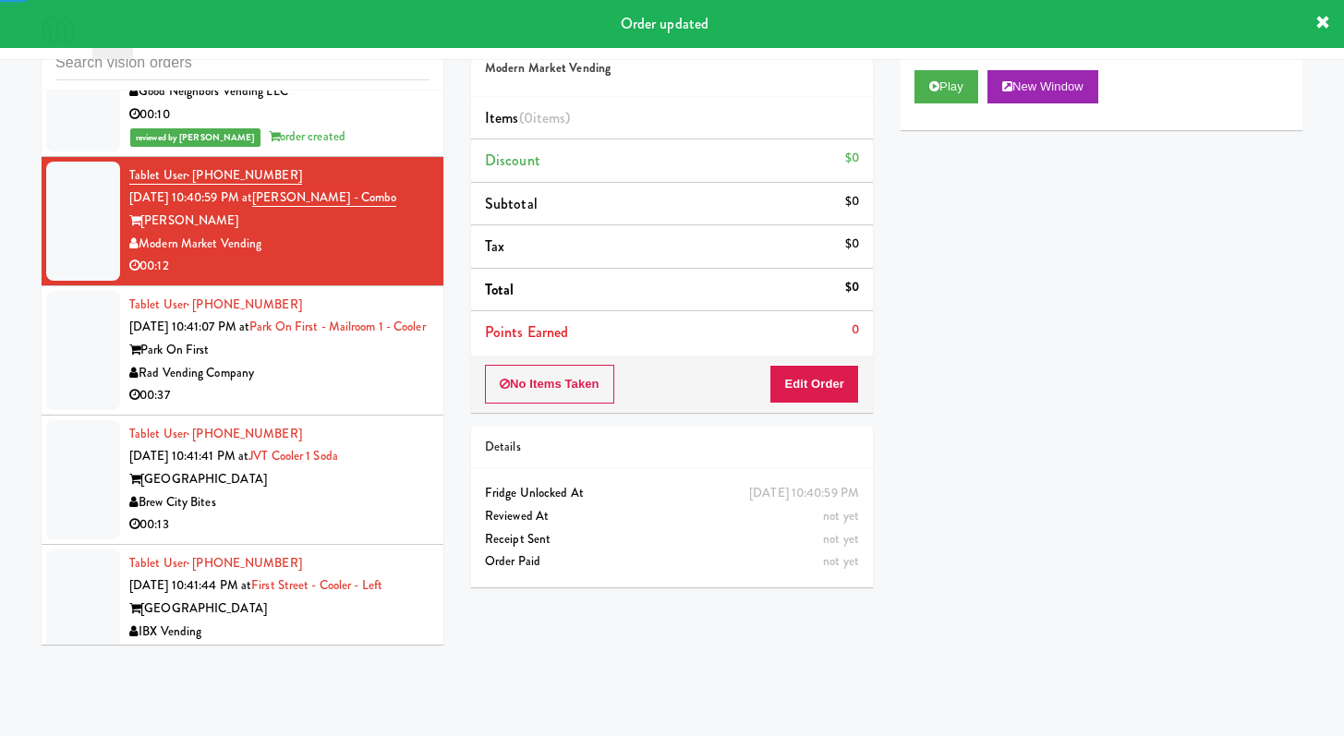
click at [953, 66] on div "Play New Window" at bounding box center [1101, 93] width 402 height 74
click at [951, 82] on button "Play" at bounding box center [946, 86] width 64 height 33
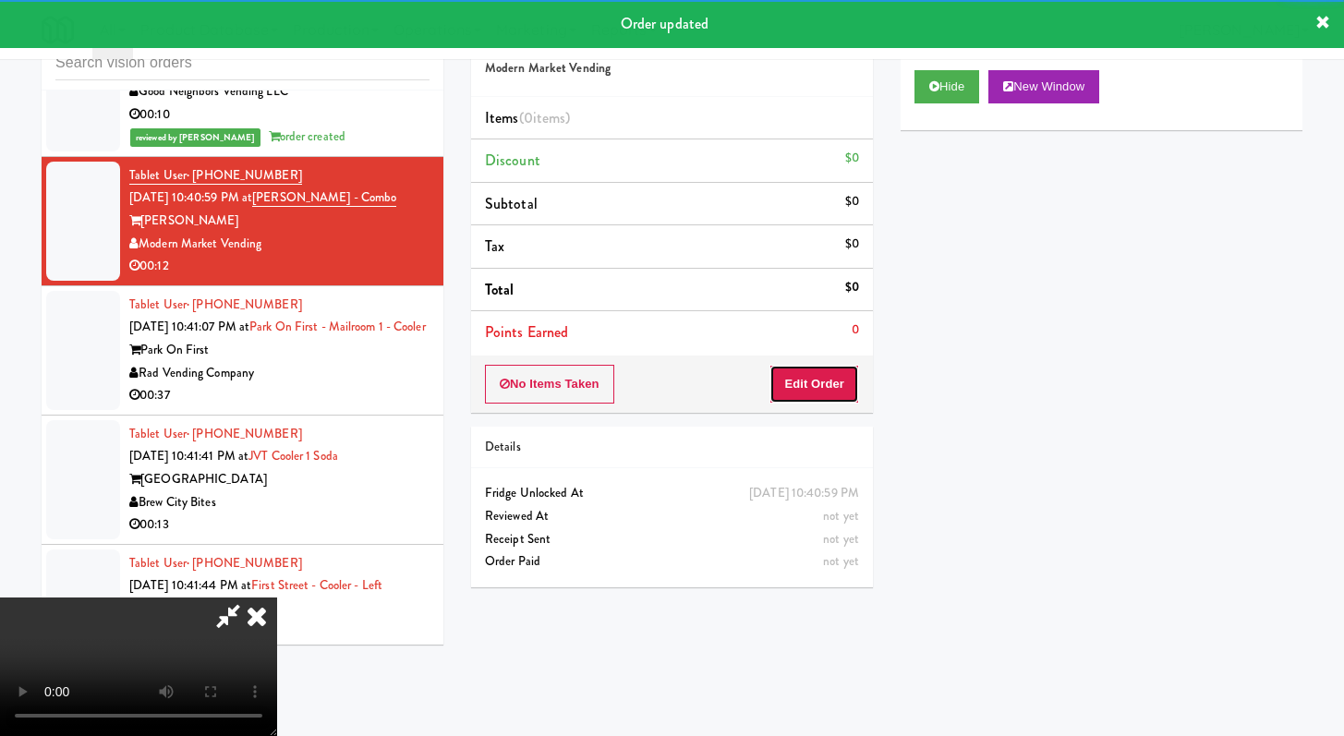
click at [830, 374] on button "Edit Order" at bounding box center [814, 384] width 90 height 39
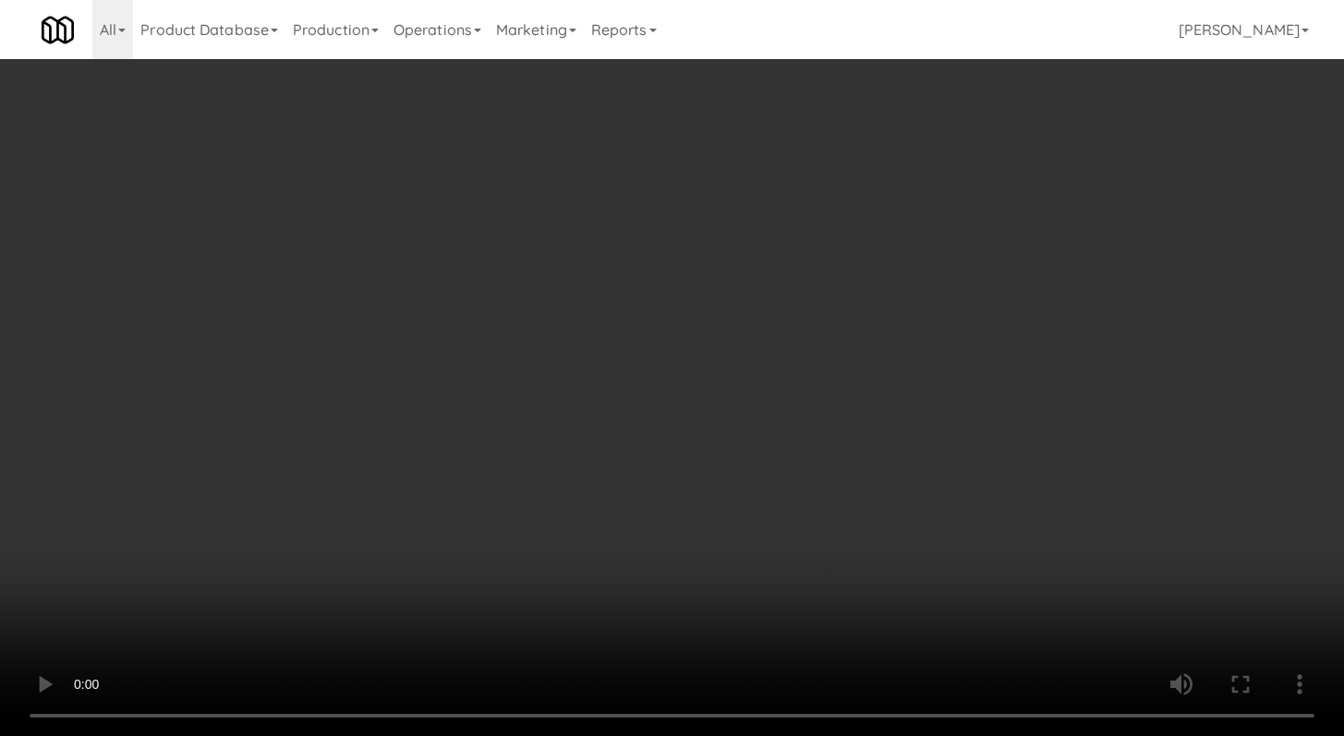
scroll to position [22471, 0]
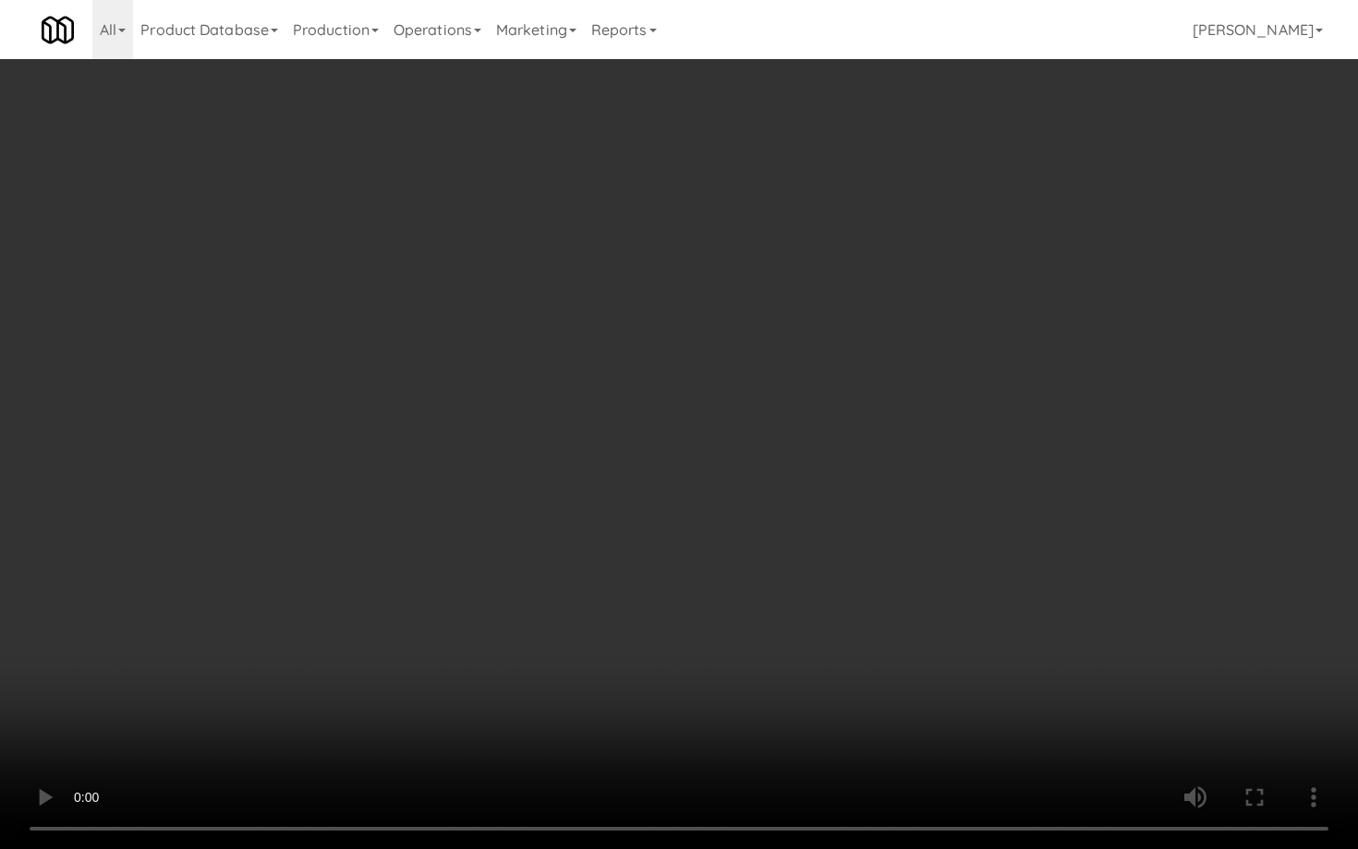
click at [729, 536] on video at bounding box center [679, 424] width 1358 height 849
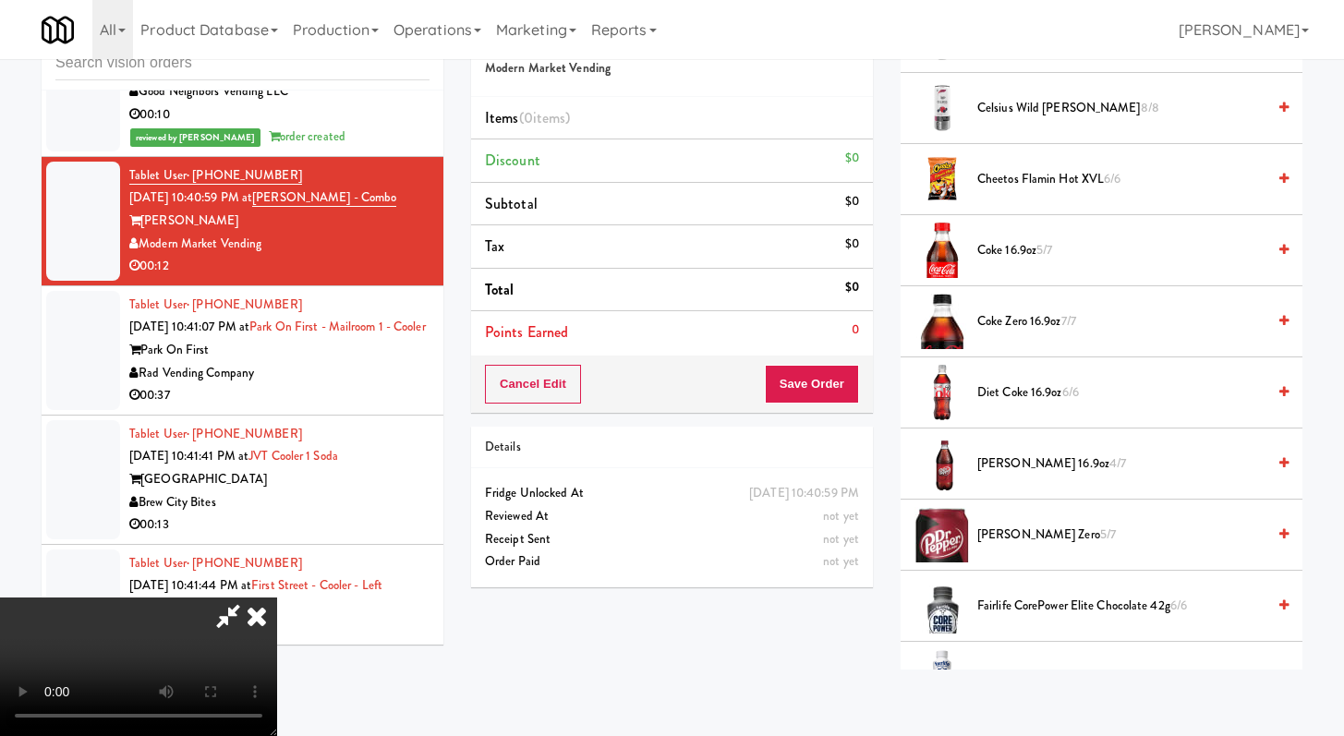
scroll to position [990, 0]
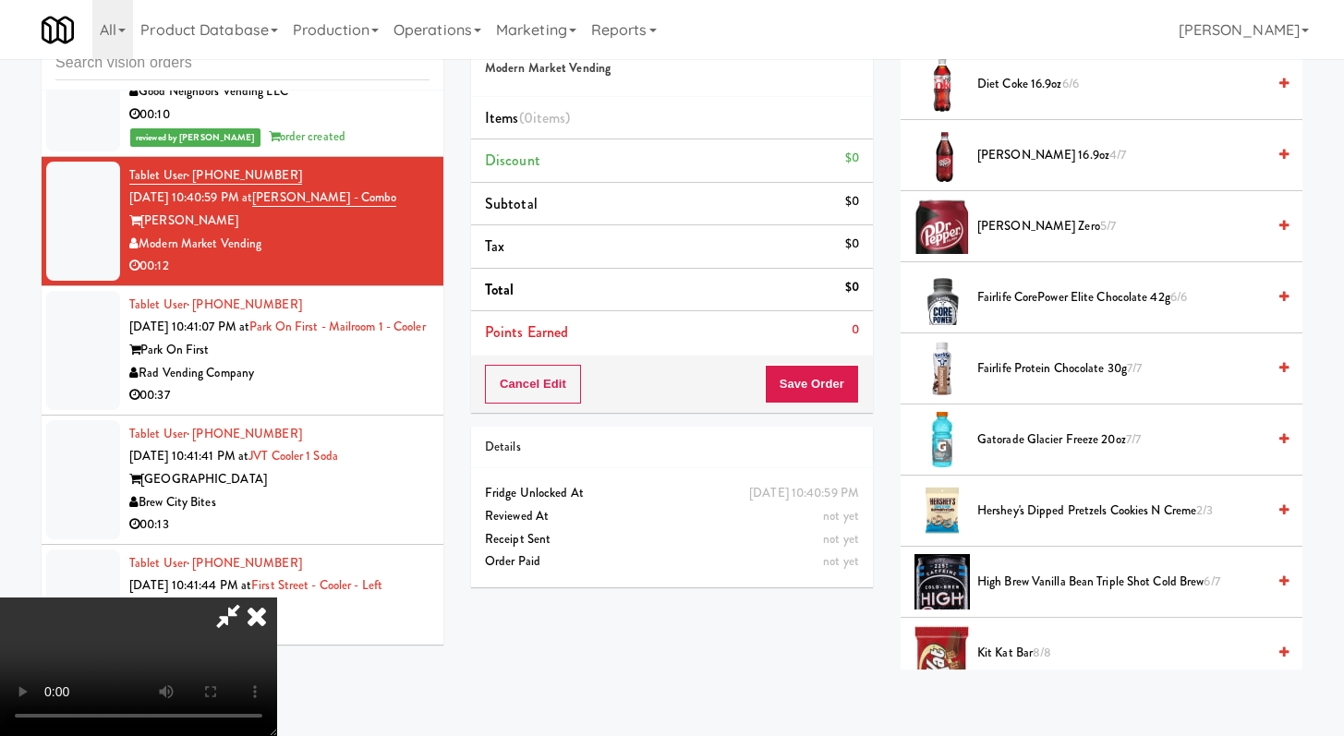
click at [1026, 444] on span "Gatorade Glacier Freeze 20oz 7/7" at bounding box center [1121, 440] width 288 height 23
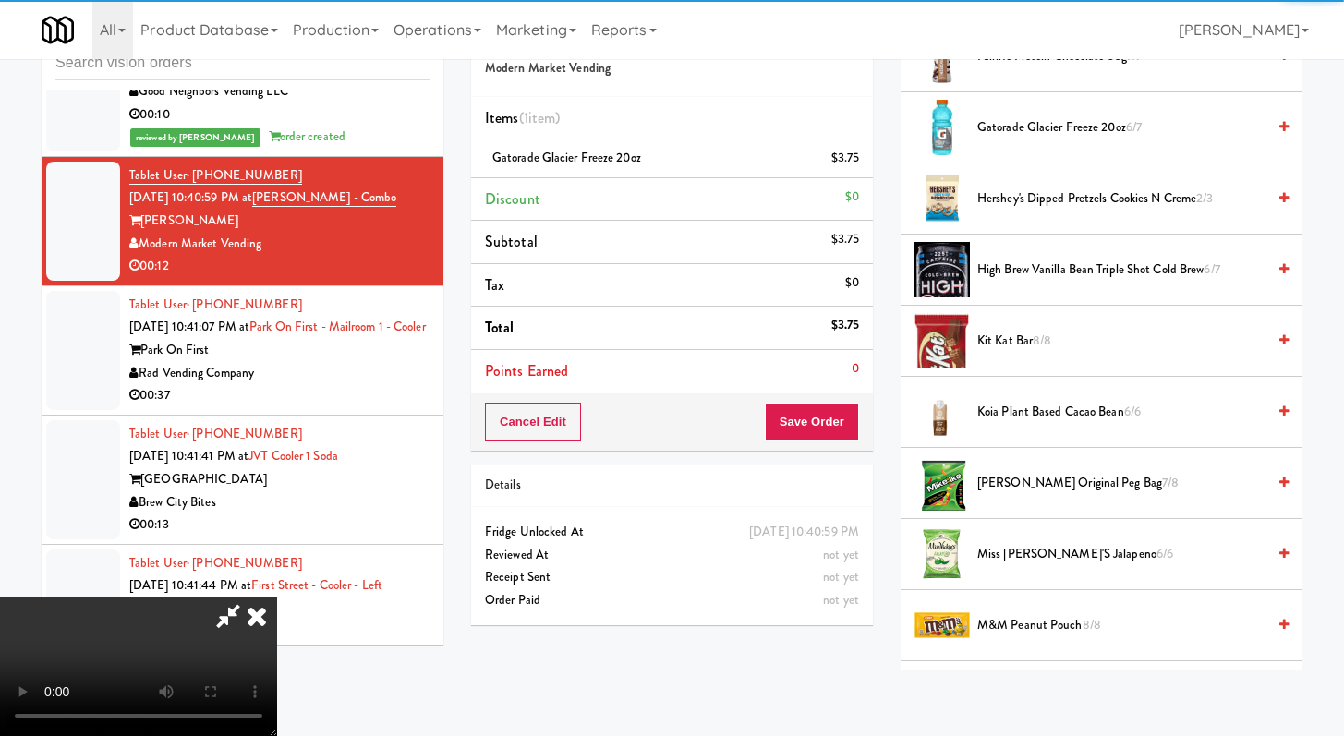
scroll to position [1318, 0]
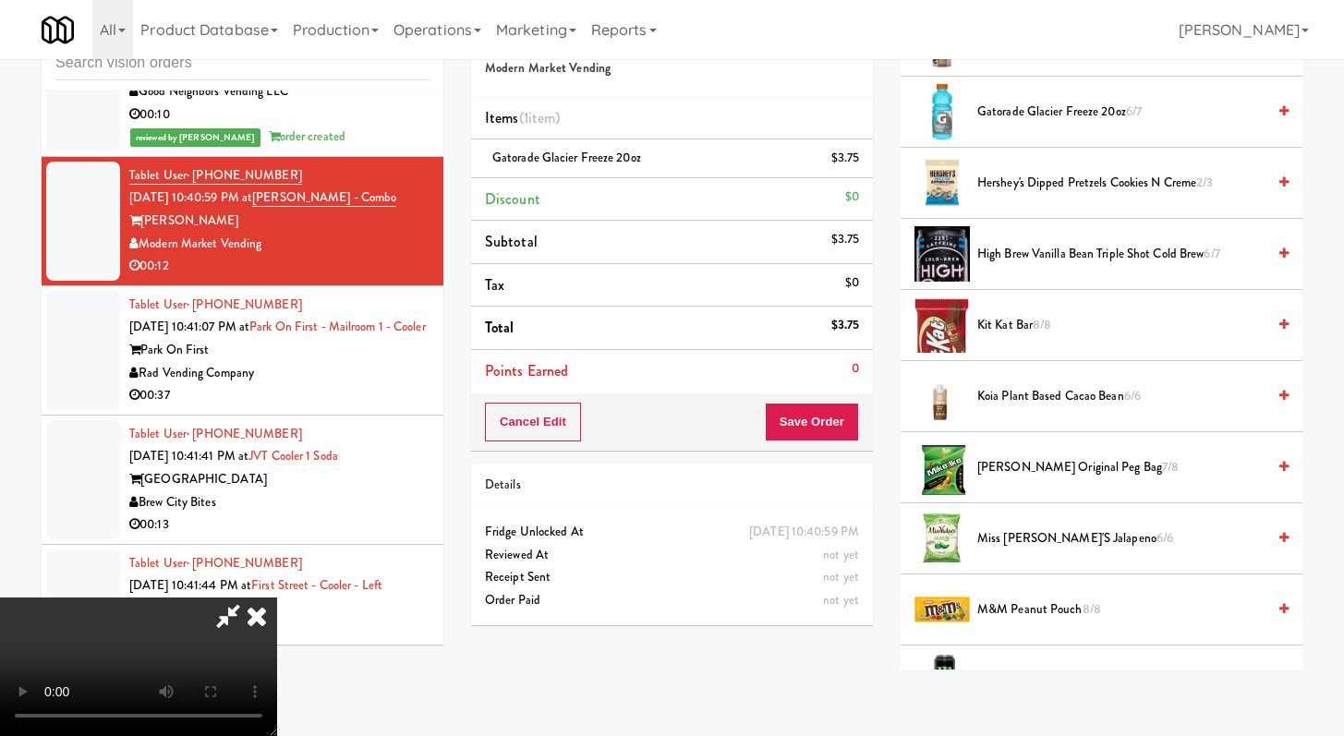
click at [1012, 326] on span "Kit Kat Bar 8/8" at bounding box center [1121, 325] width 288 height 23
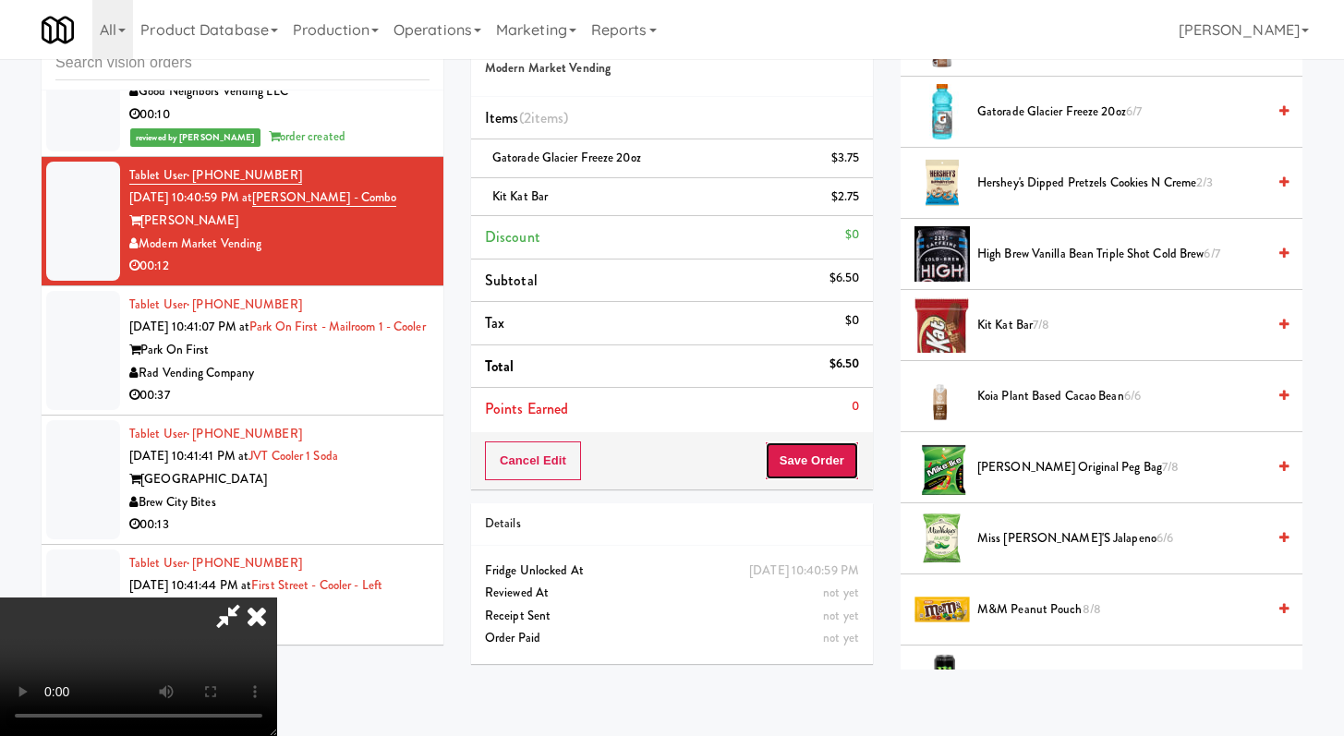
click at [837, 459] on button "Save Order" at bounding box center [812, 460] width 94 height 39
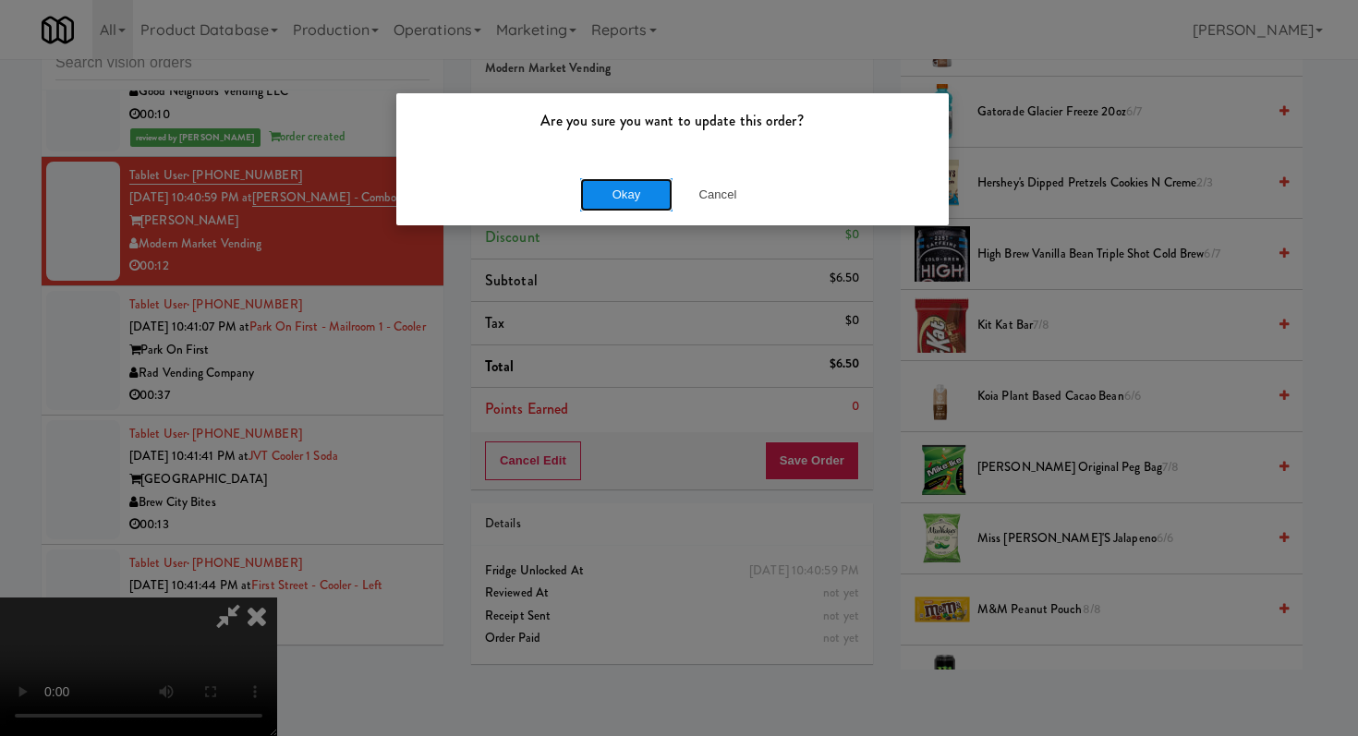
click at [631, 178] on button "Okay" at bounding box center [626, 194] width 92 height 33
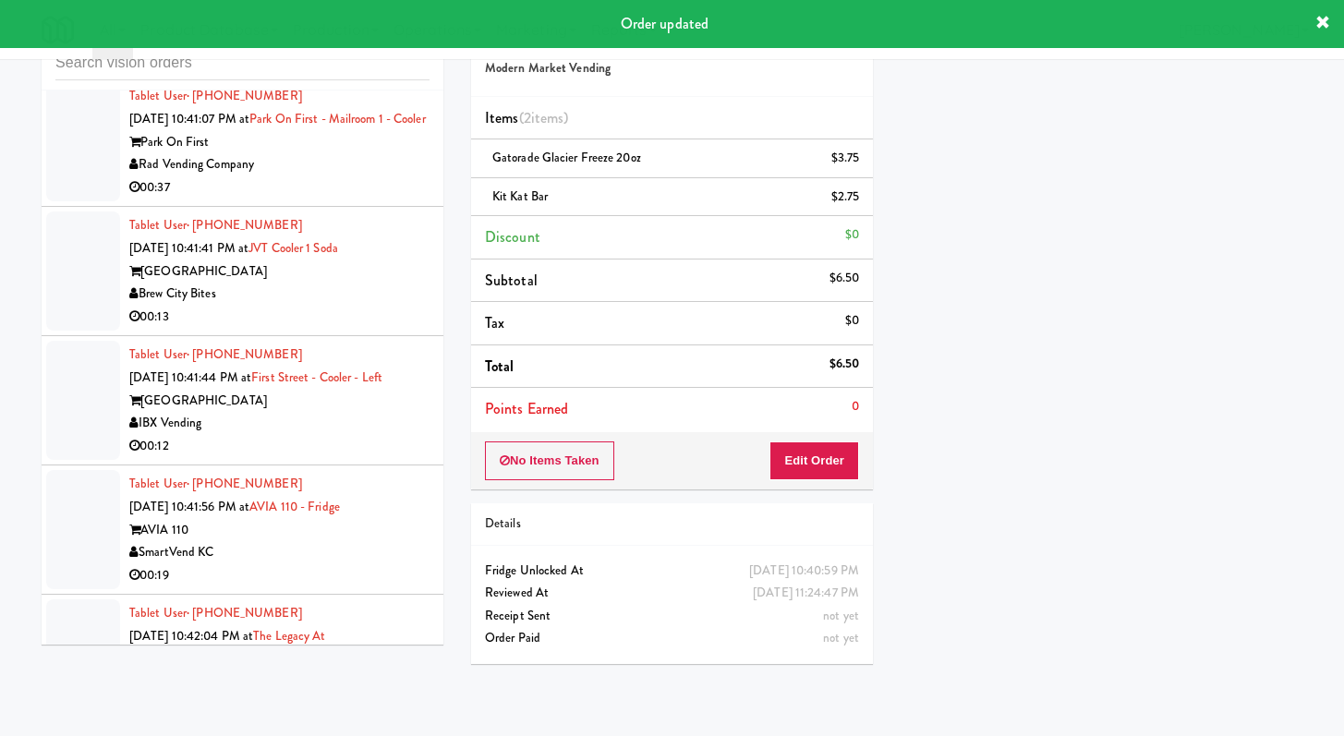
scroll to position [22620, 0]
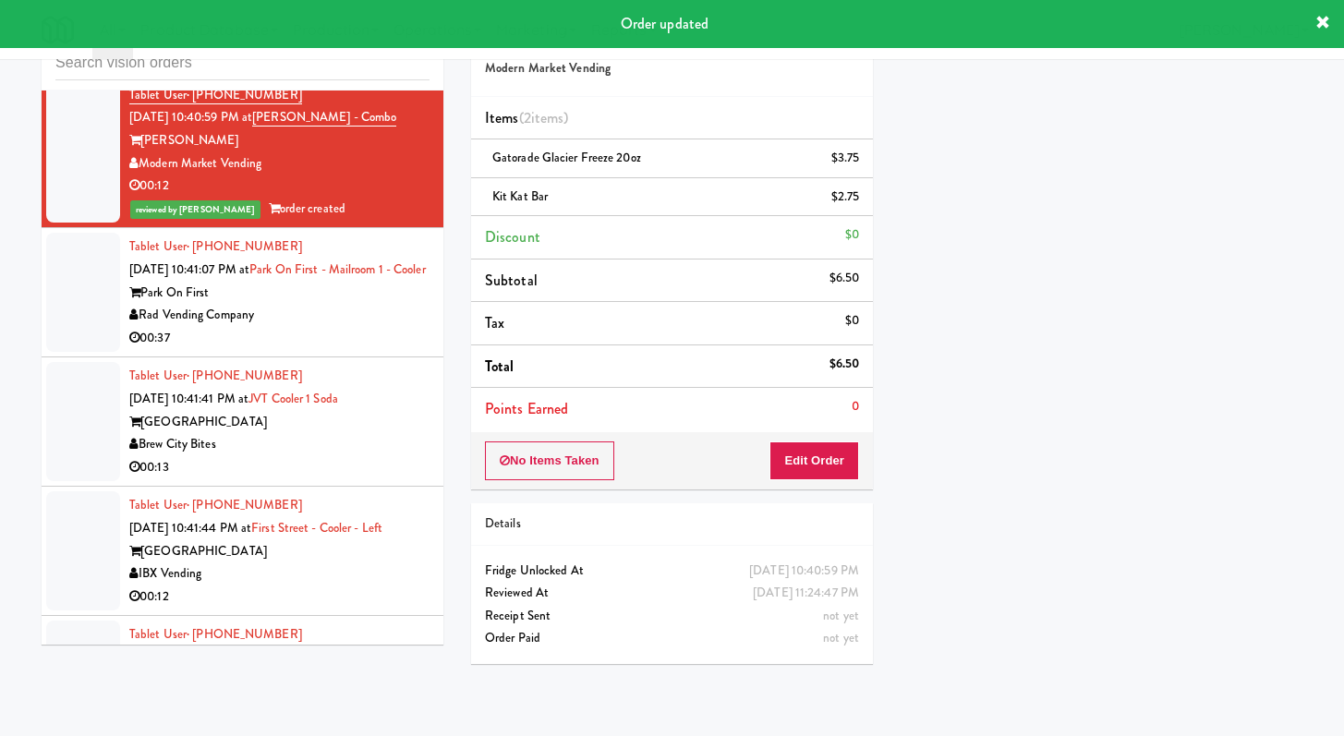
click at [351, 350] on div "00:37" at bounding box center [279, 338] width 300 height 23
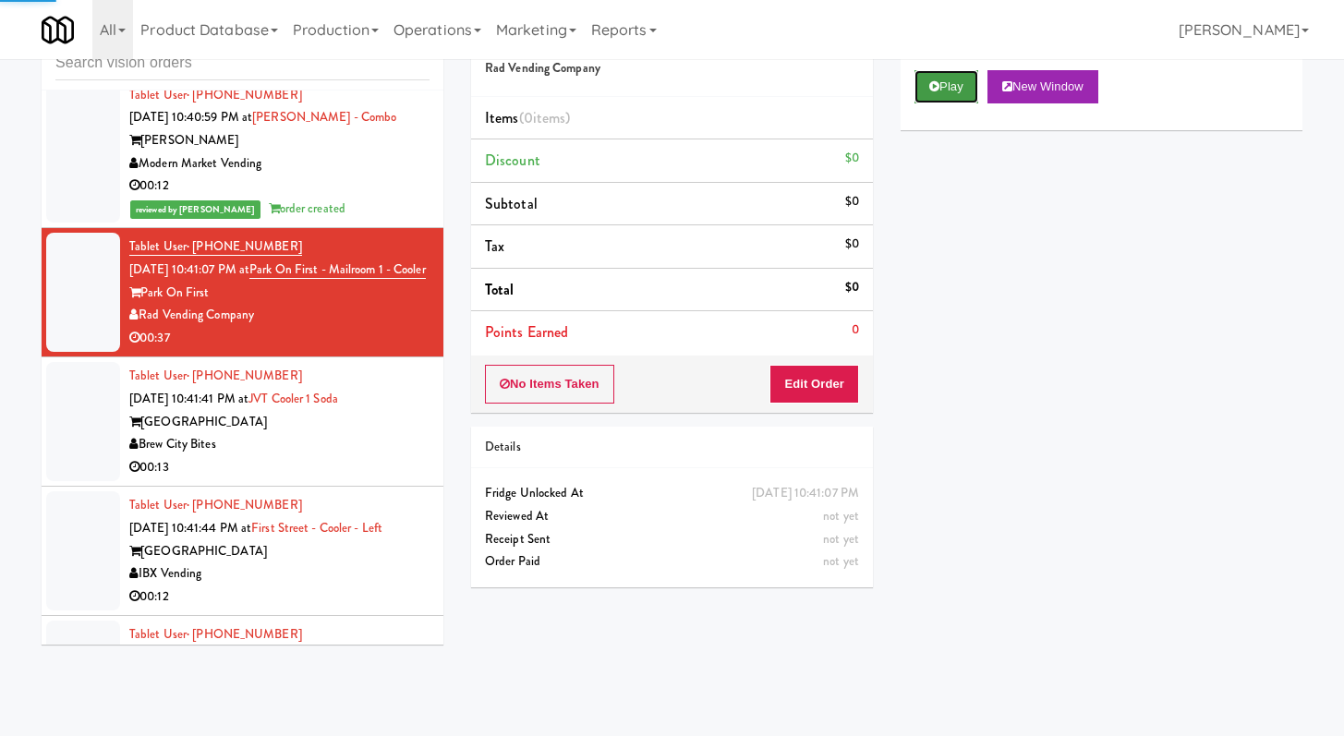
click at [937, 96] on button "Play" at bounding box center [946, 86] width 64 height 33
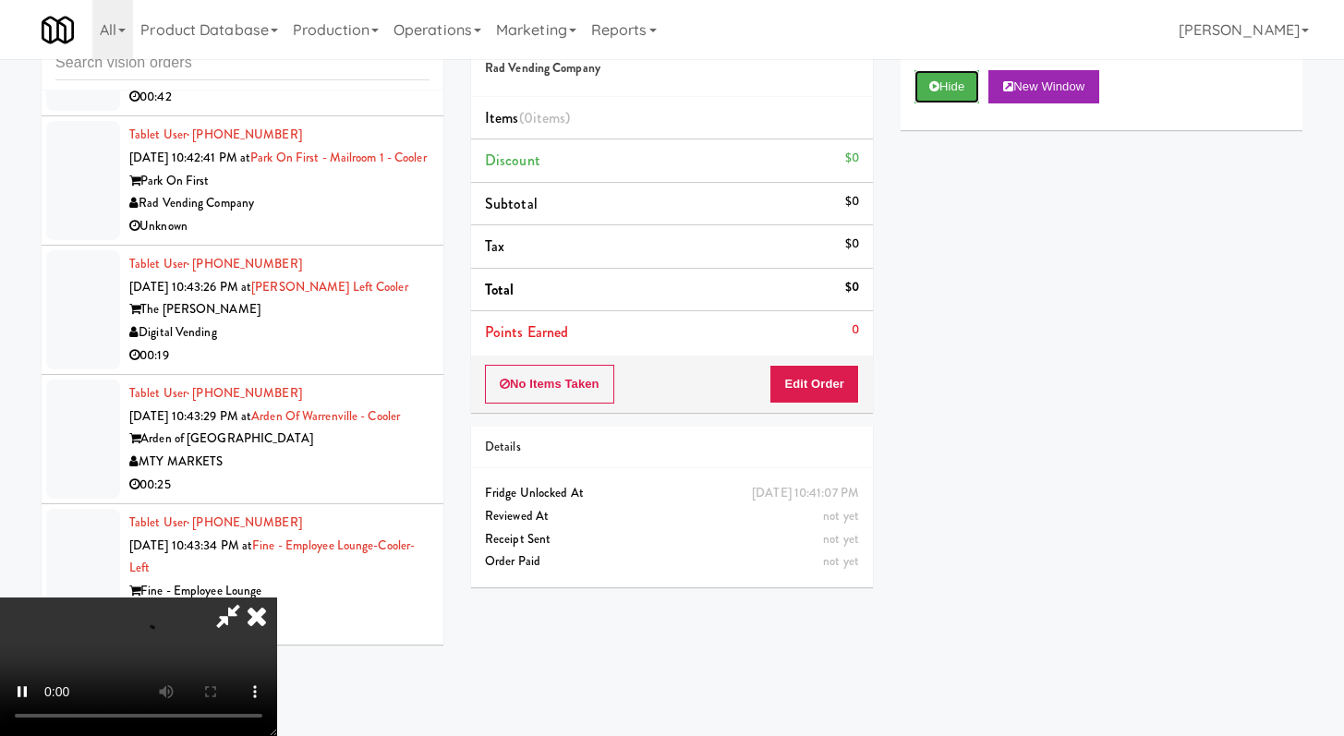
scroll to position [24298, 0]
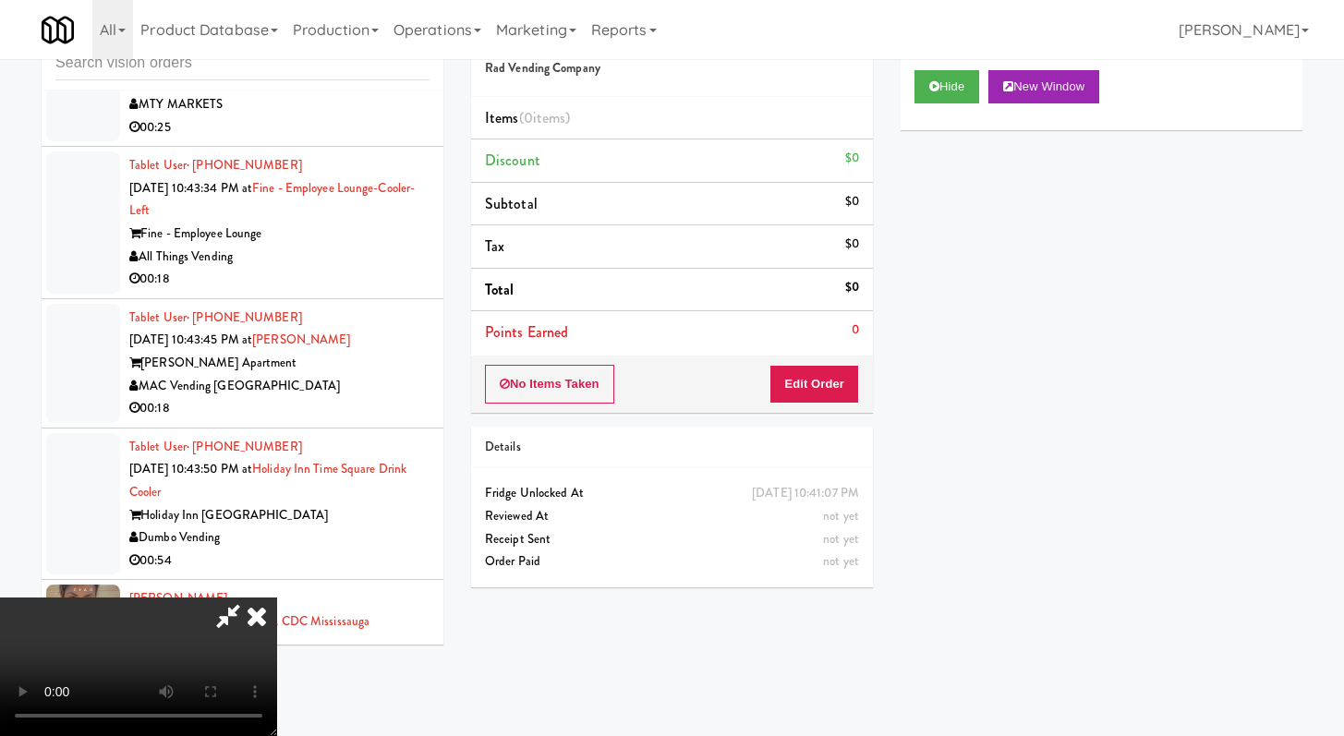
click at [371, 291] on div "00:18" at bounding box center [279, 279] width 300 height 23
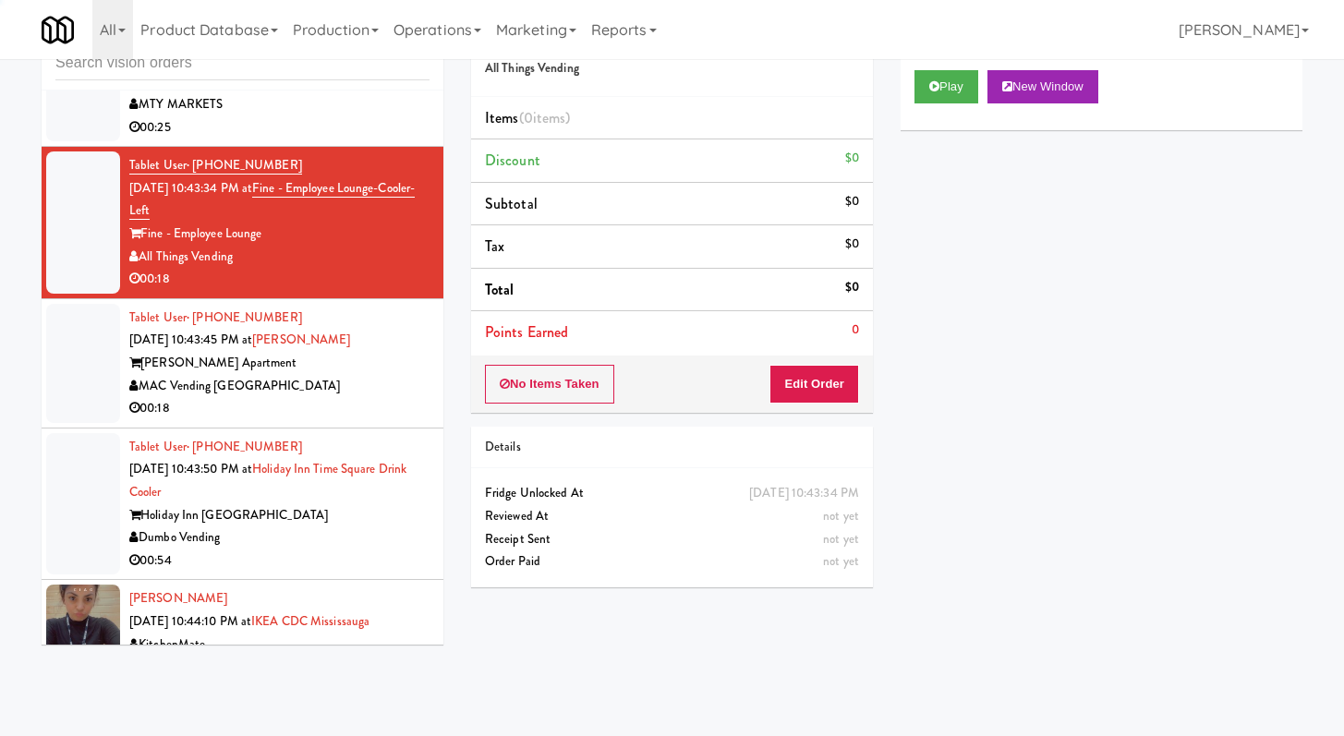
click at [374, 420] on div "00:18" at bounding box center [279, 408] width 300 height 23
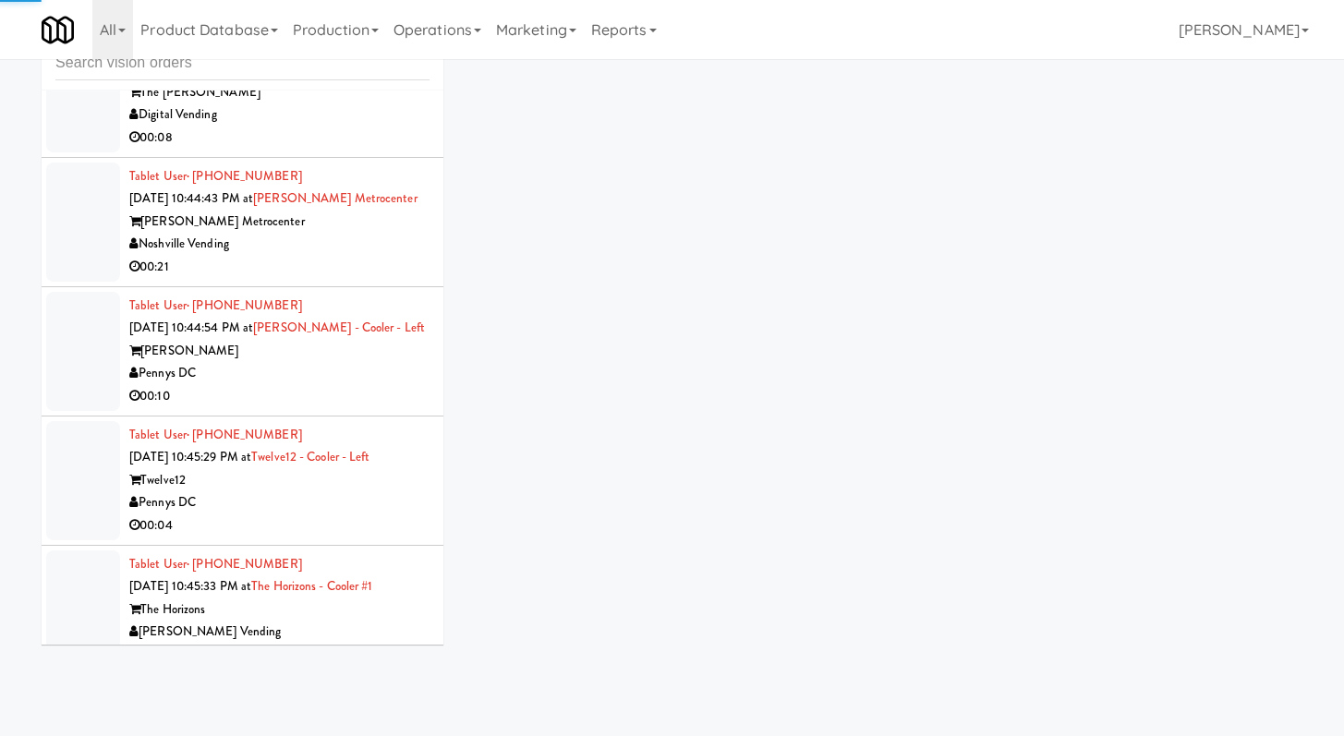
scroll to position [25045, 0]
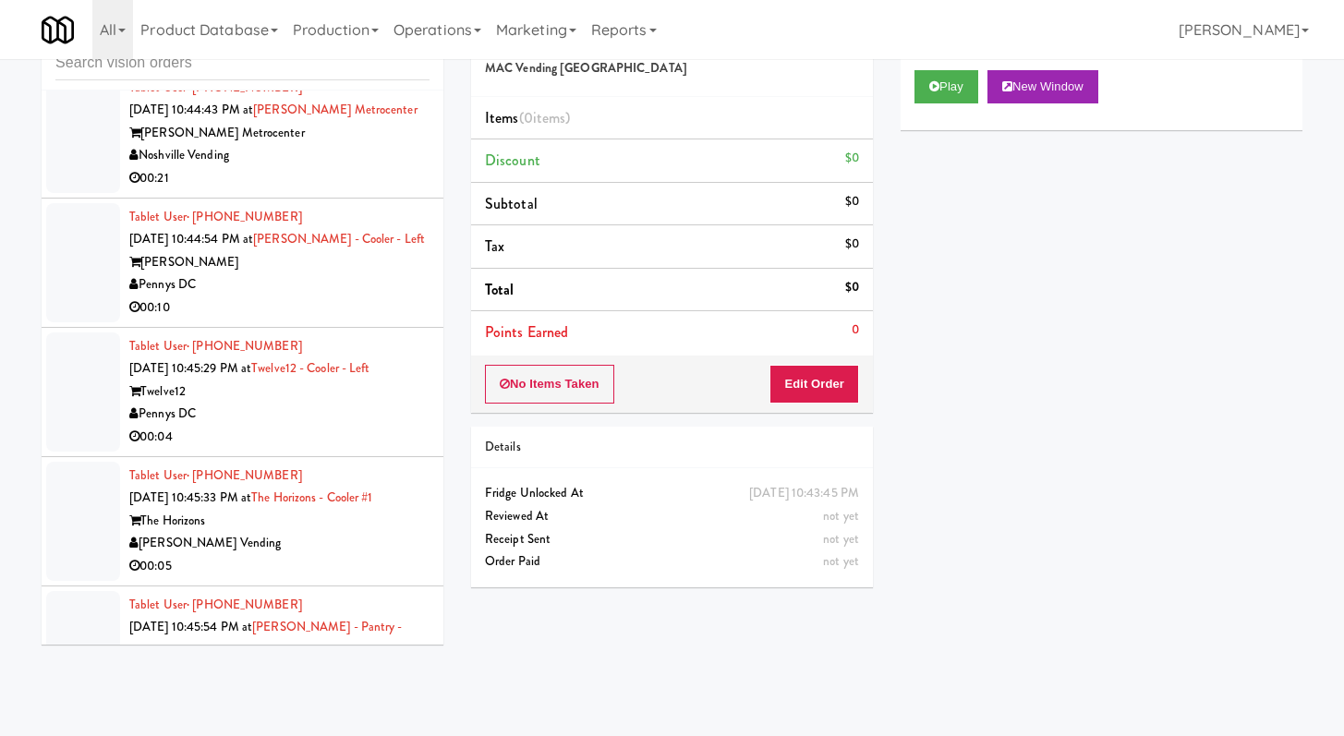
click at [379, 320] on div "00:10" at bounding box center [279, 307] width 300 height 23
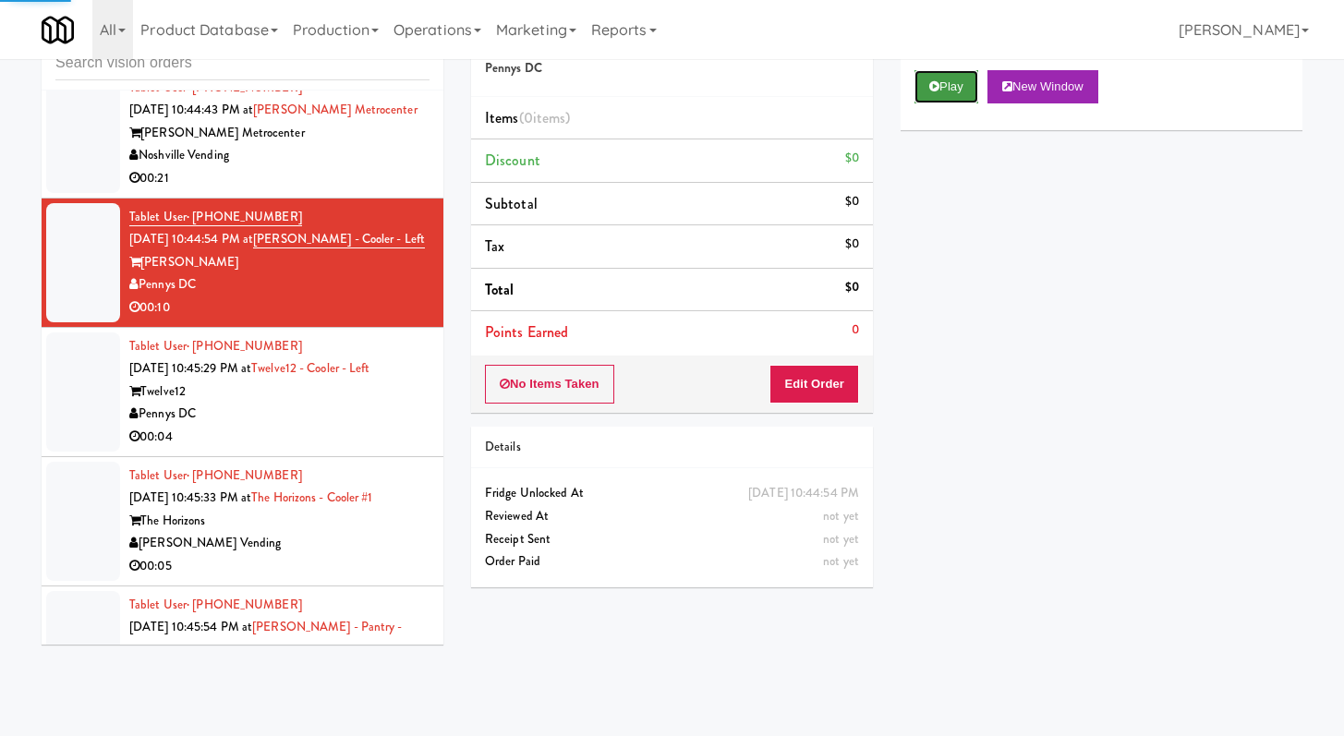
click at [955, 77] on button "Play" at bounding box center [946, 86] width 64 height 33
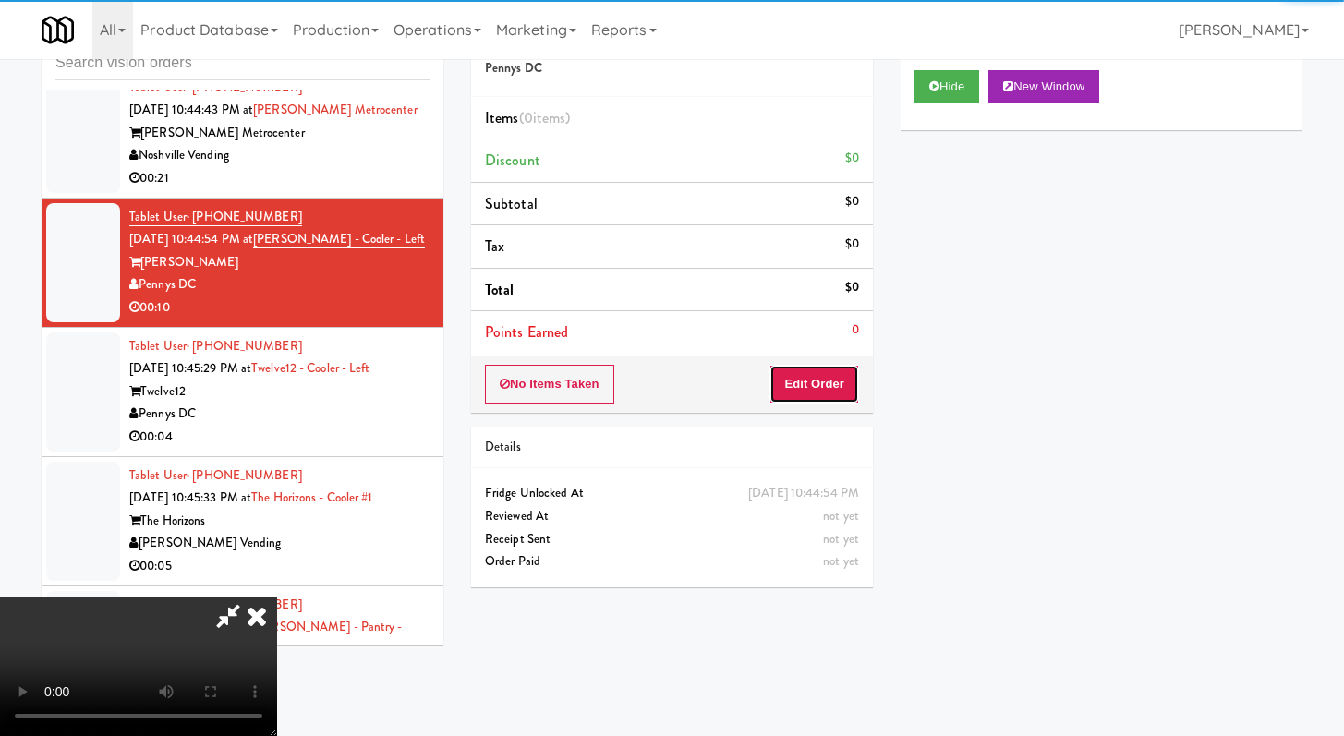
click at [835, 369] on button "Edit Order" at bounding box center [814, 384] width 90 height 39
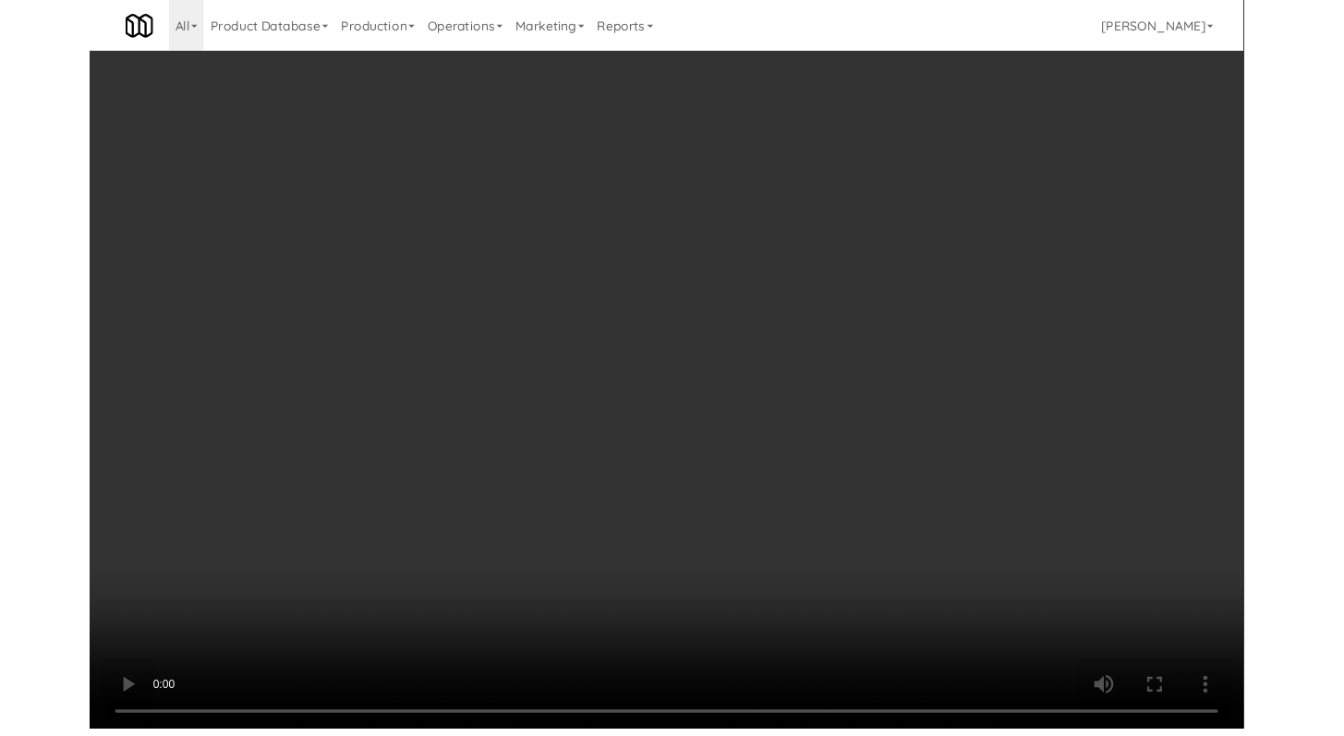
scroll to position [24977, 0]
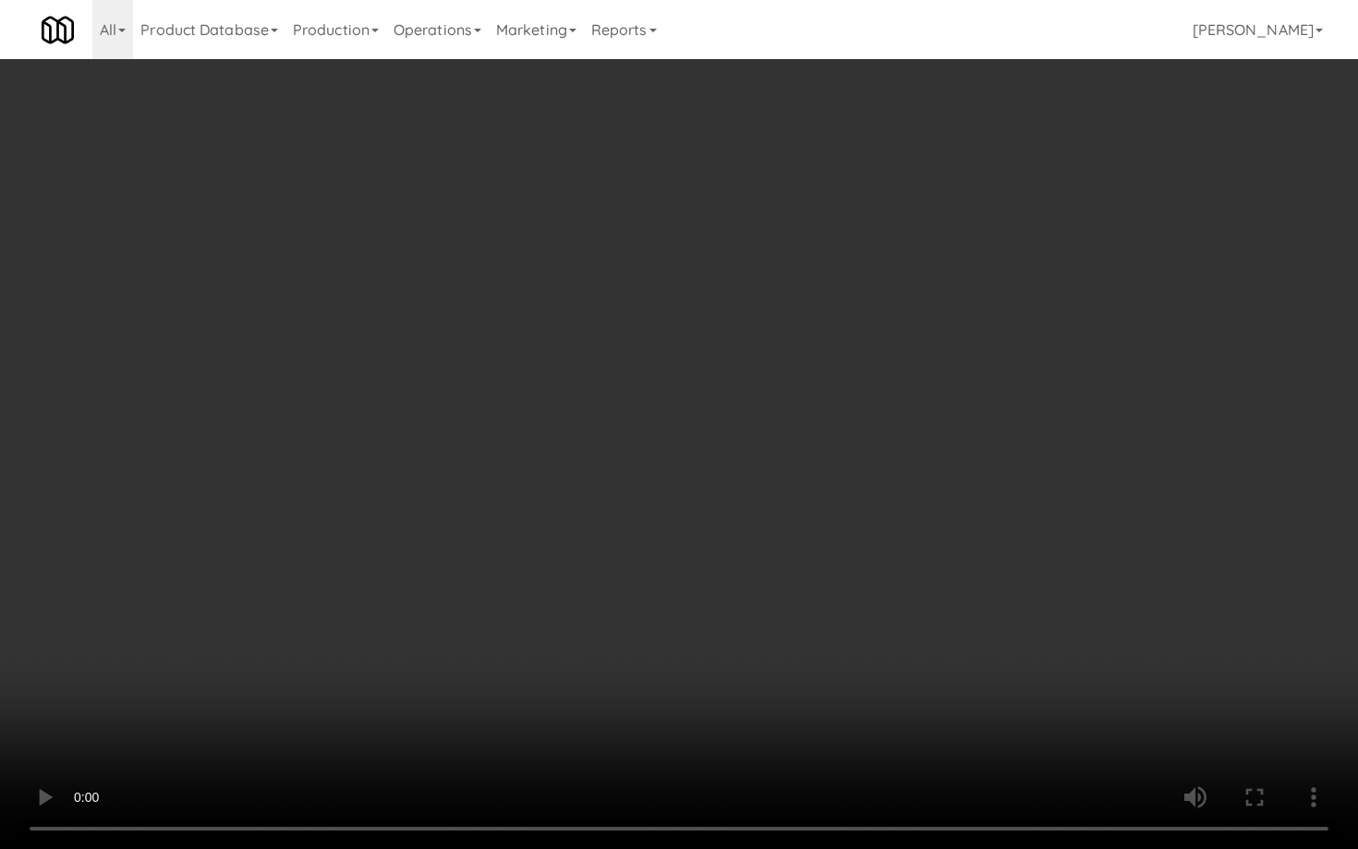
click at [759, 580] on video at bounding box center [679, 424] width 1358 height 849
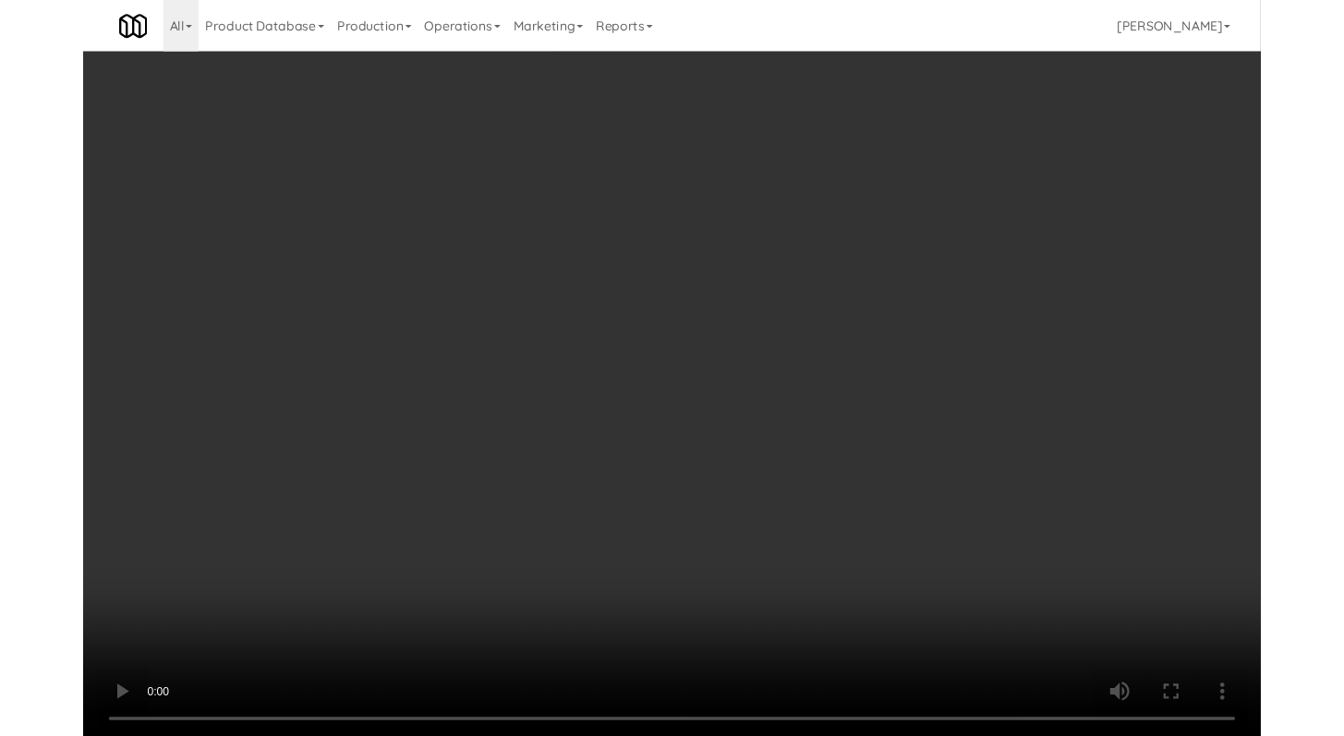
scroll to position [25045, 0]
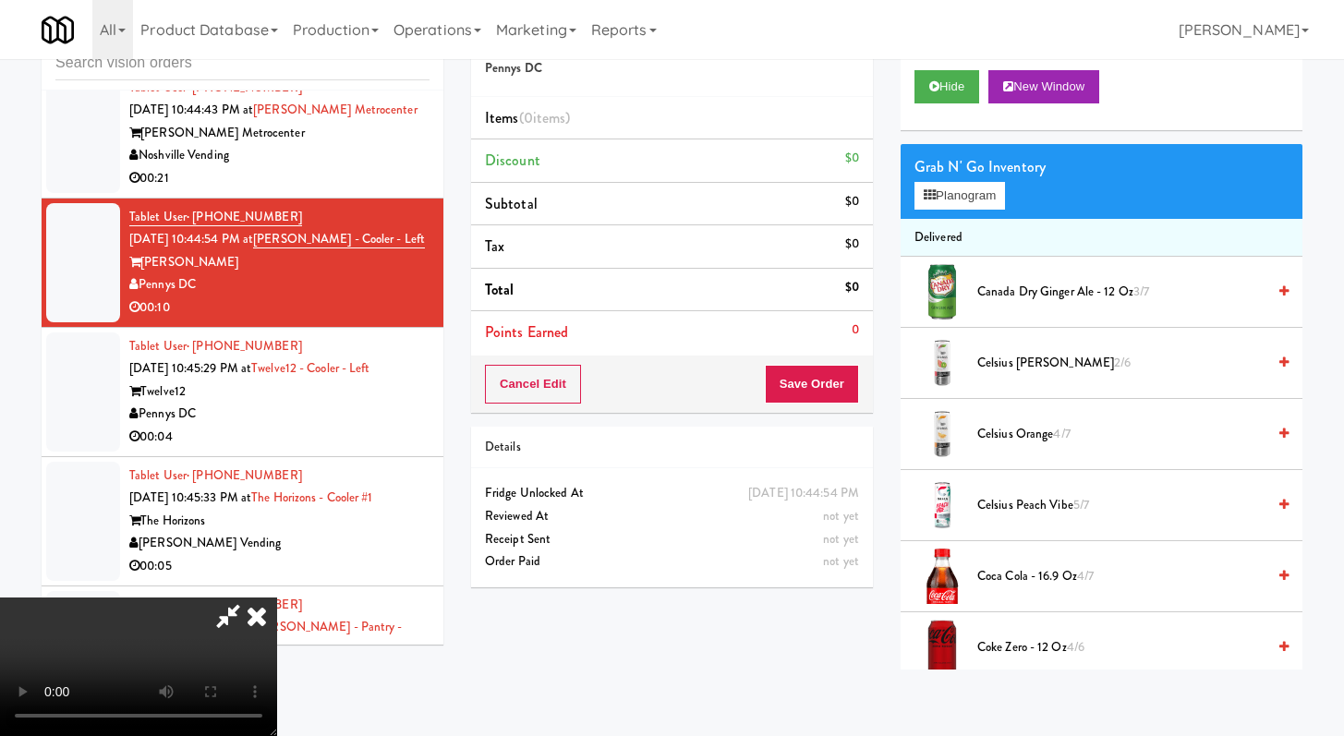
click at [1018, 299] on span "Canada Dry Ginger Ale - 12 oz 3/7" at bounding box center [1121, 292] width 288 height 23
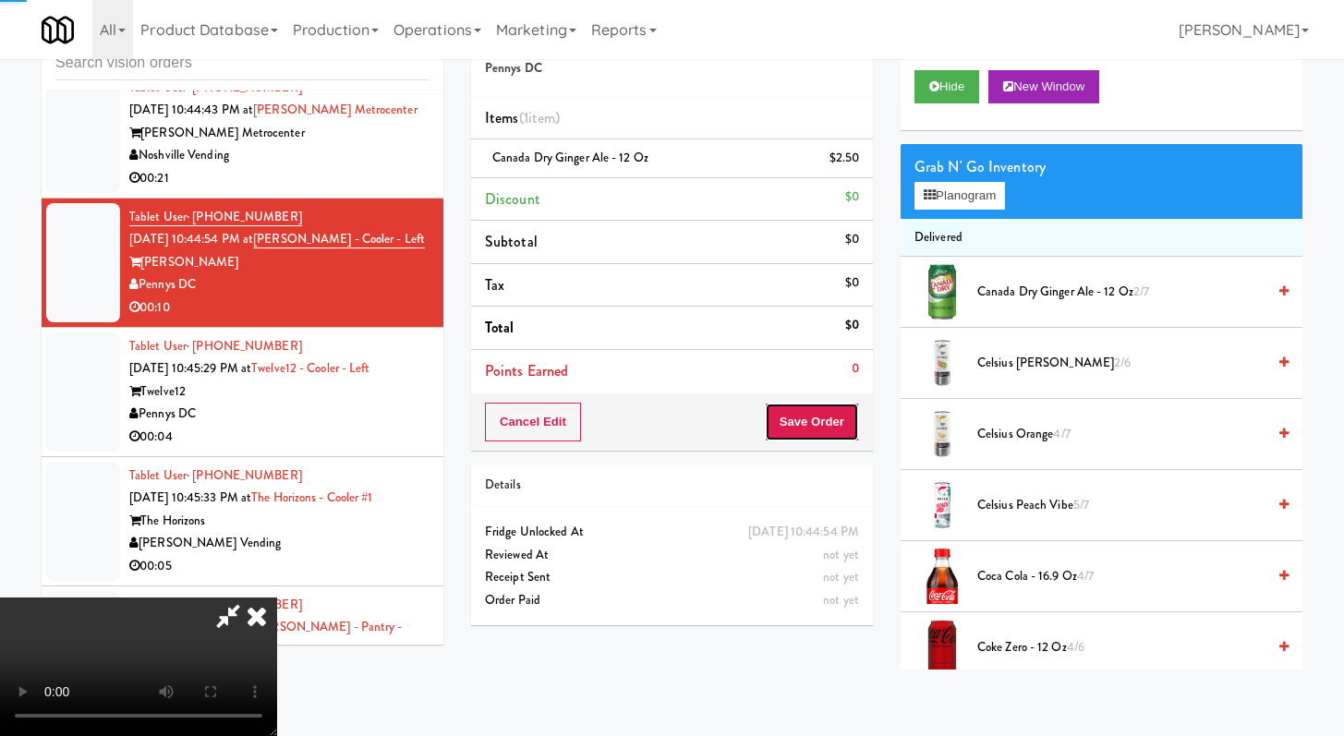
click at [847, 412] on button "Save Order" at bounding box center [812, 422] width 94 height 39
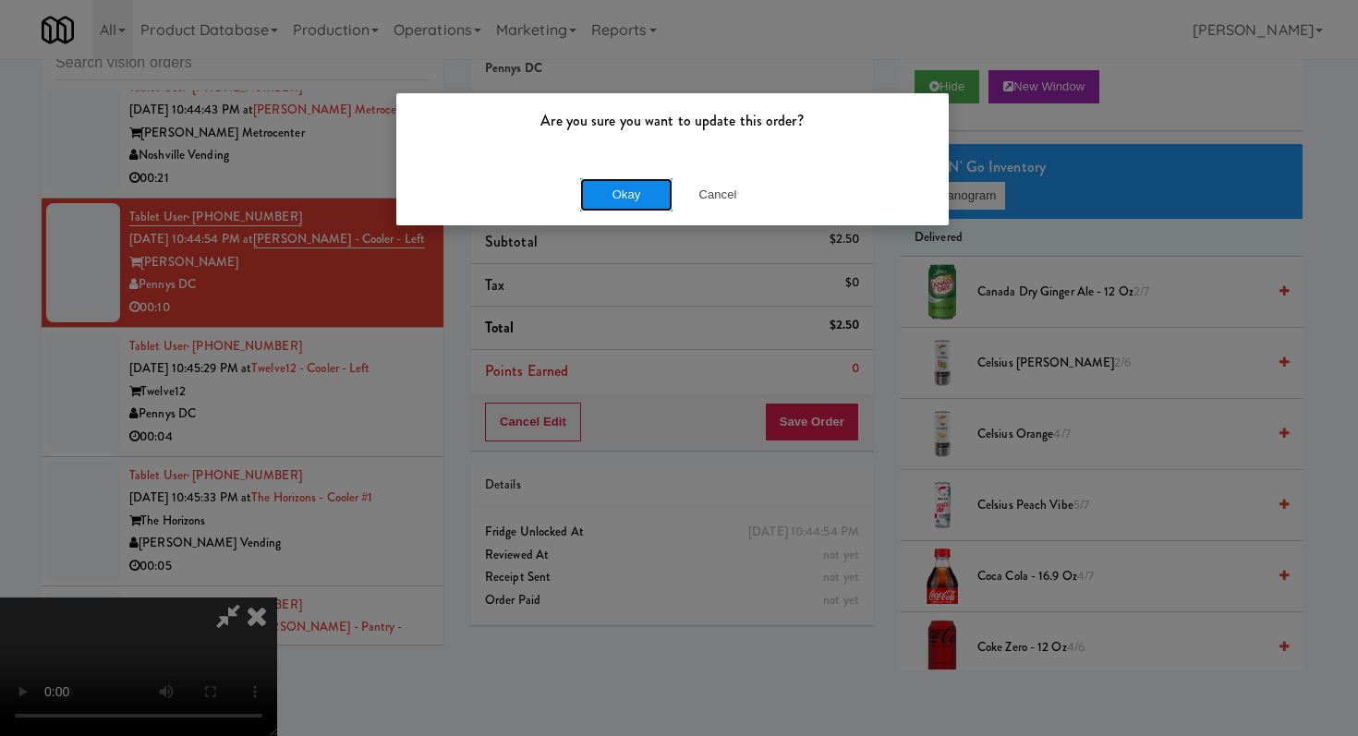
click at [599, 197] on button "Okay" at bounding box center [626, 194] width 92 height 33
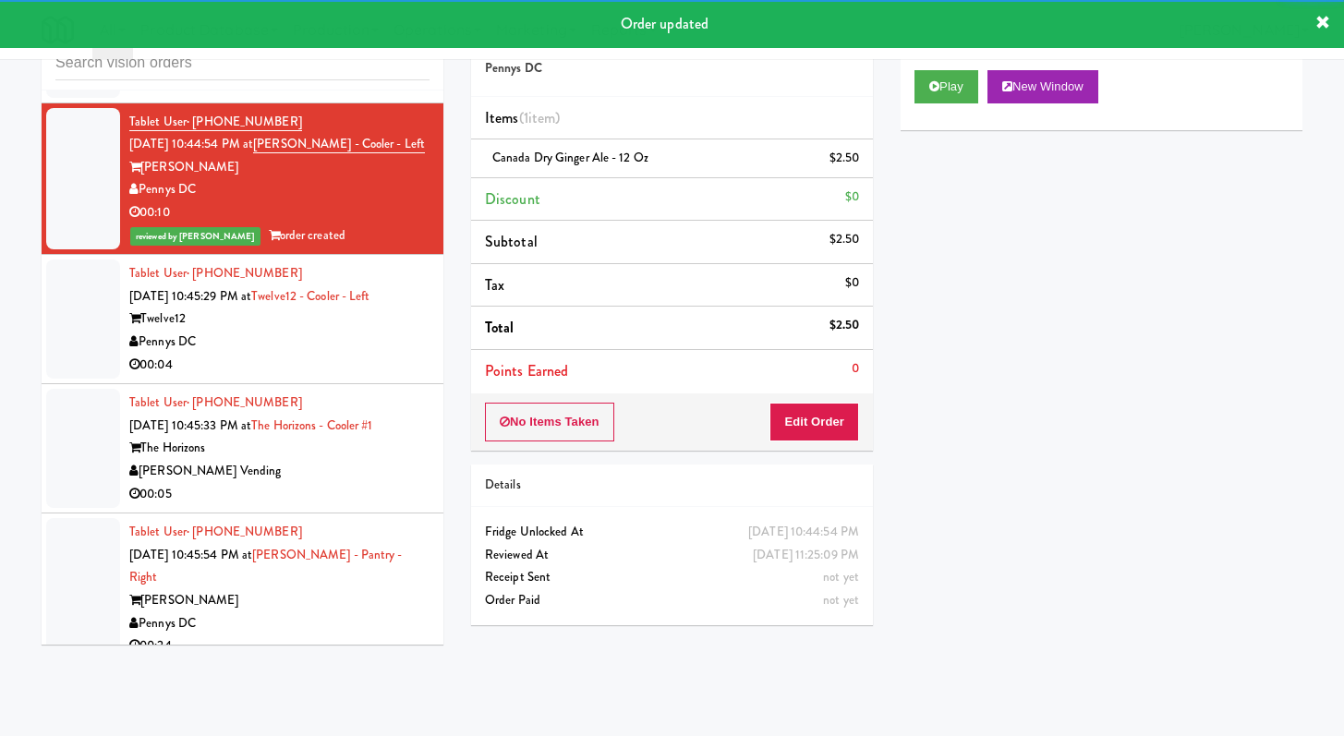
scroll to position [25159, 0]
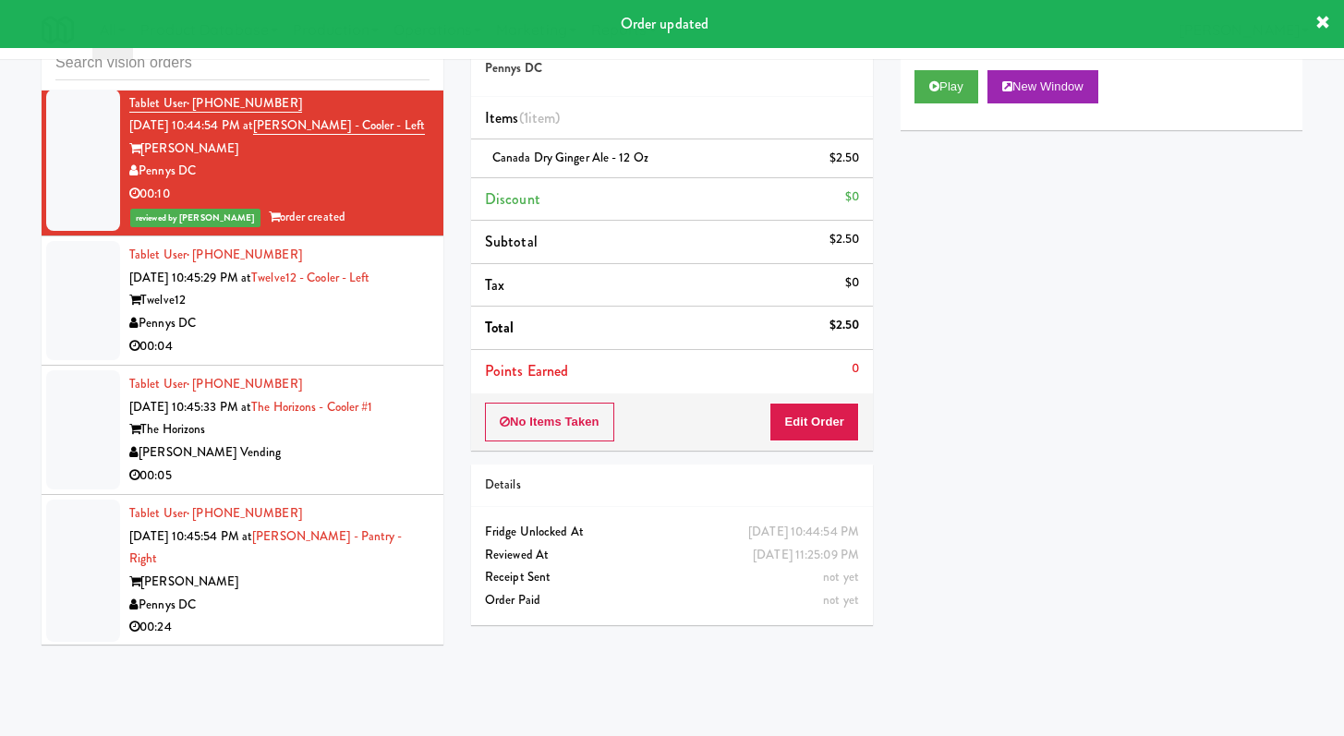
click at [361, 358] on div "00:04" at bounding box center [279, 346] width 300 height 23
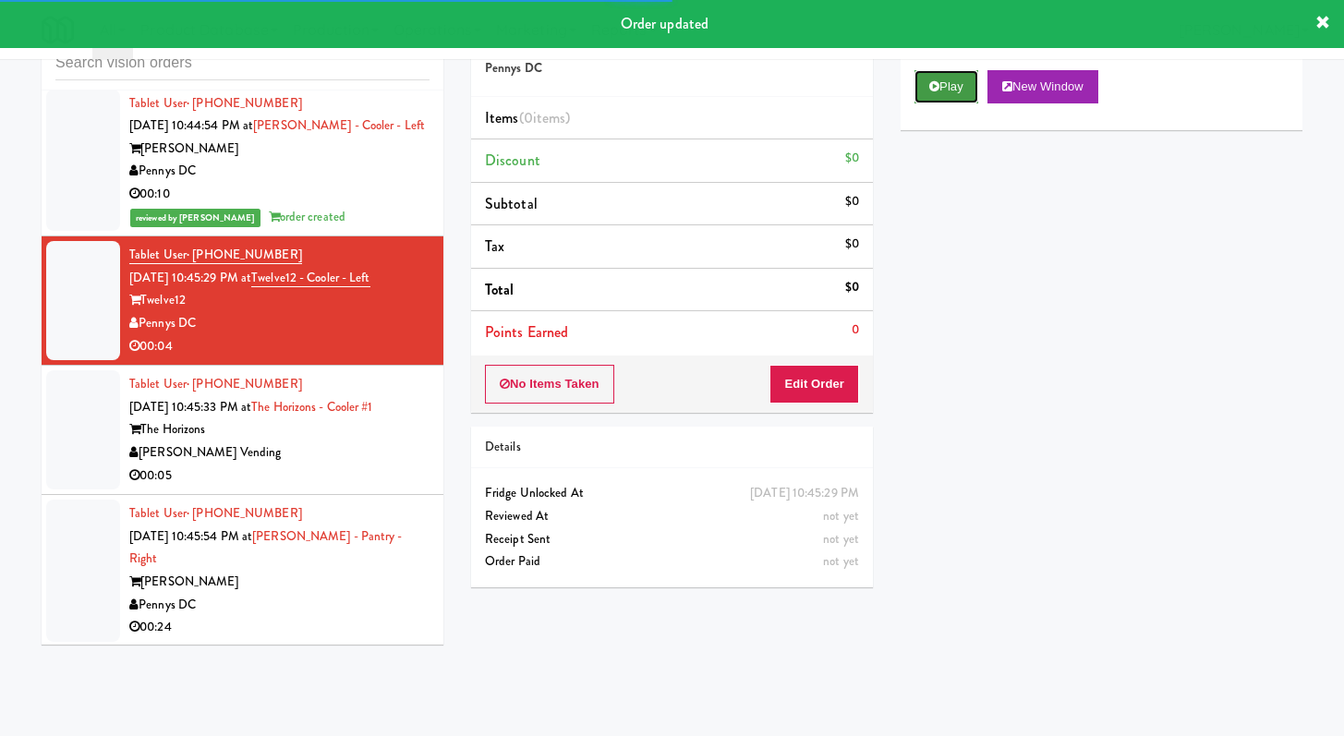
click at [950, 100] on button "Play" at bounding box center [946, 86] width 64 height 33
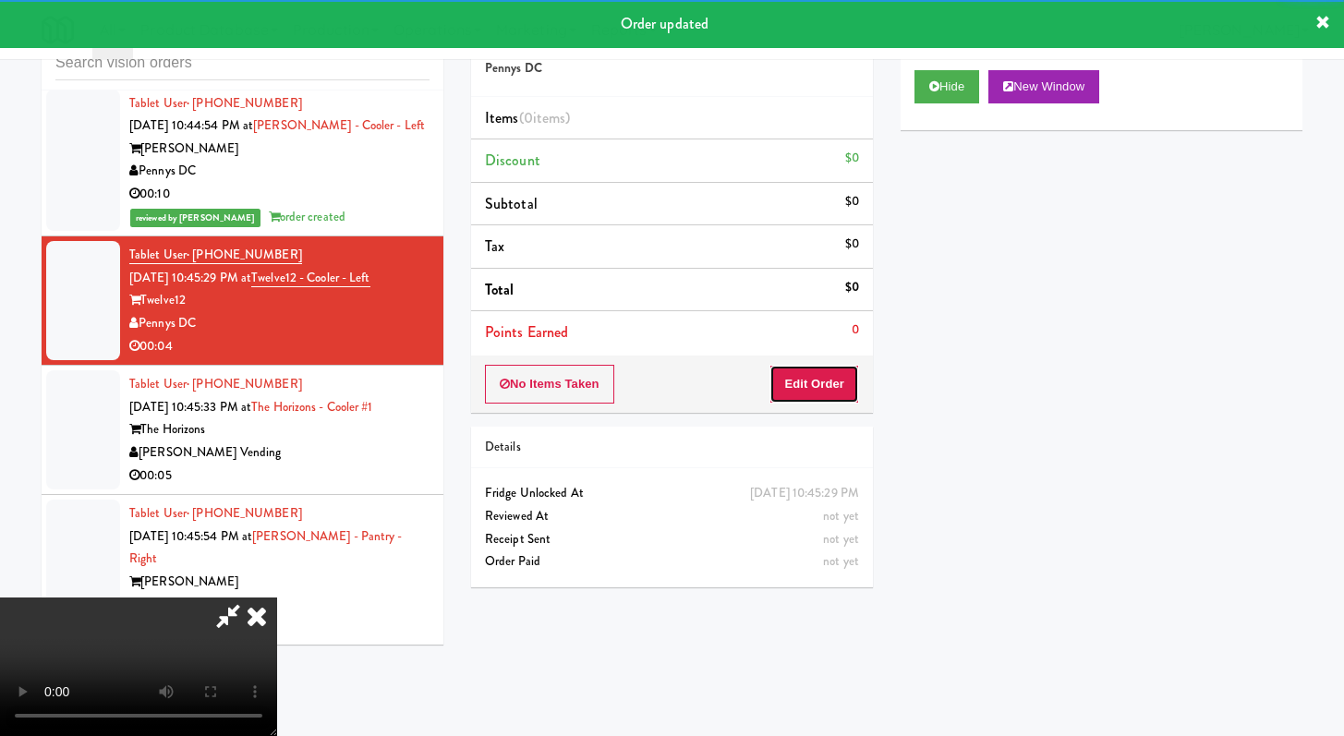
click at [812, 398] on button "Edit Order" at bounding box center [814, 384] width 90 height 39
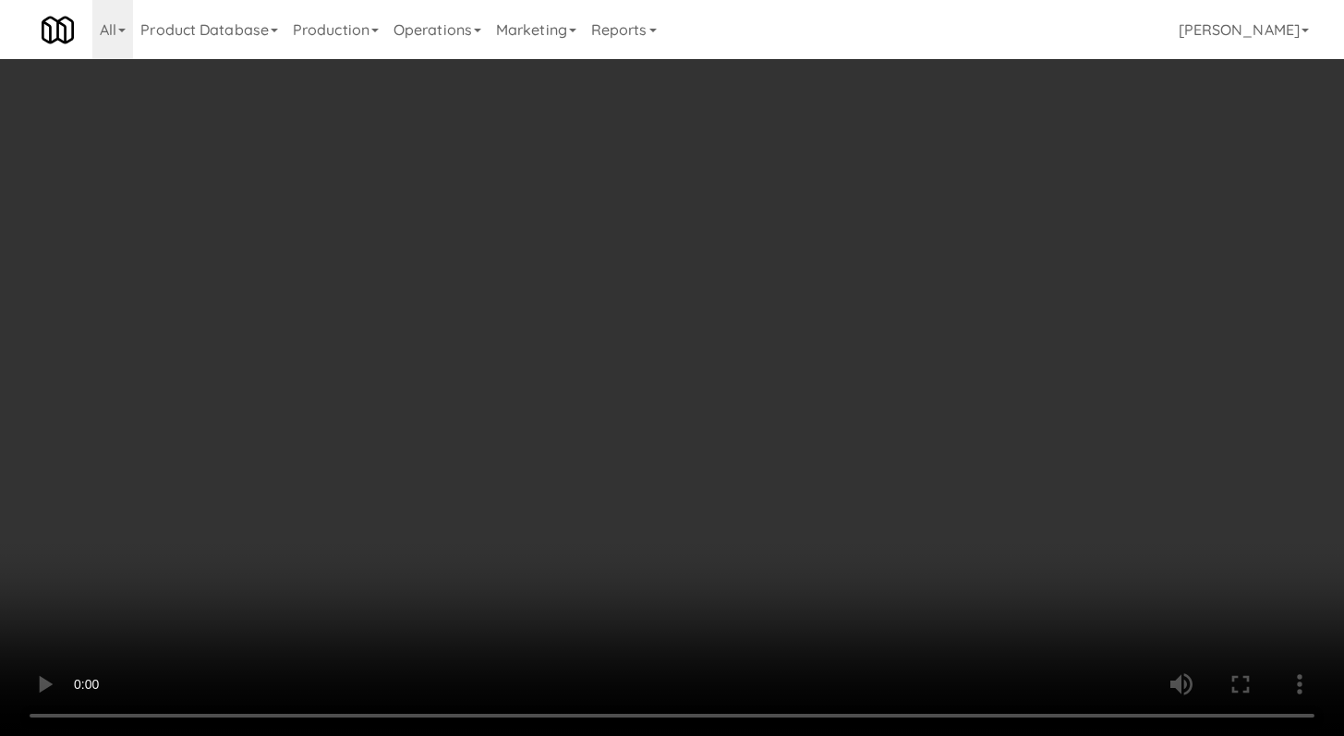
scroll to position [25090, 0]
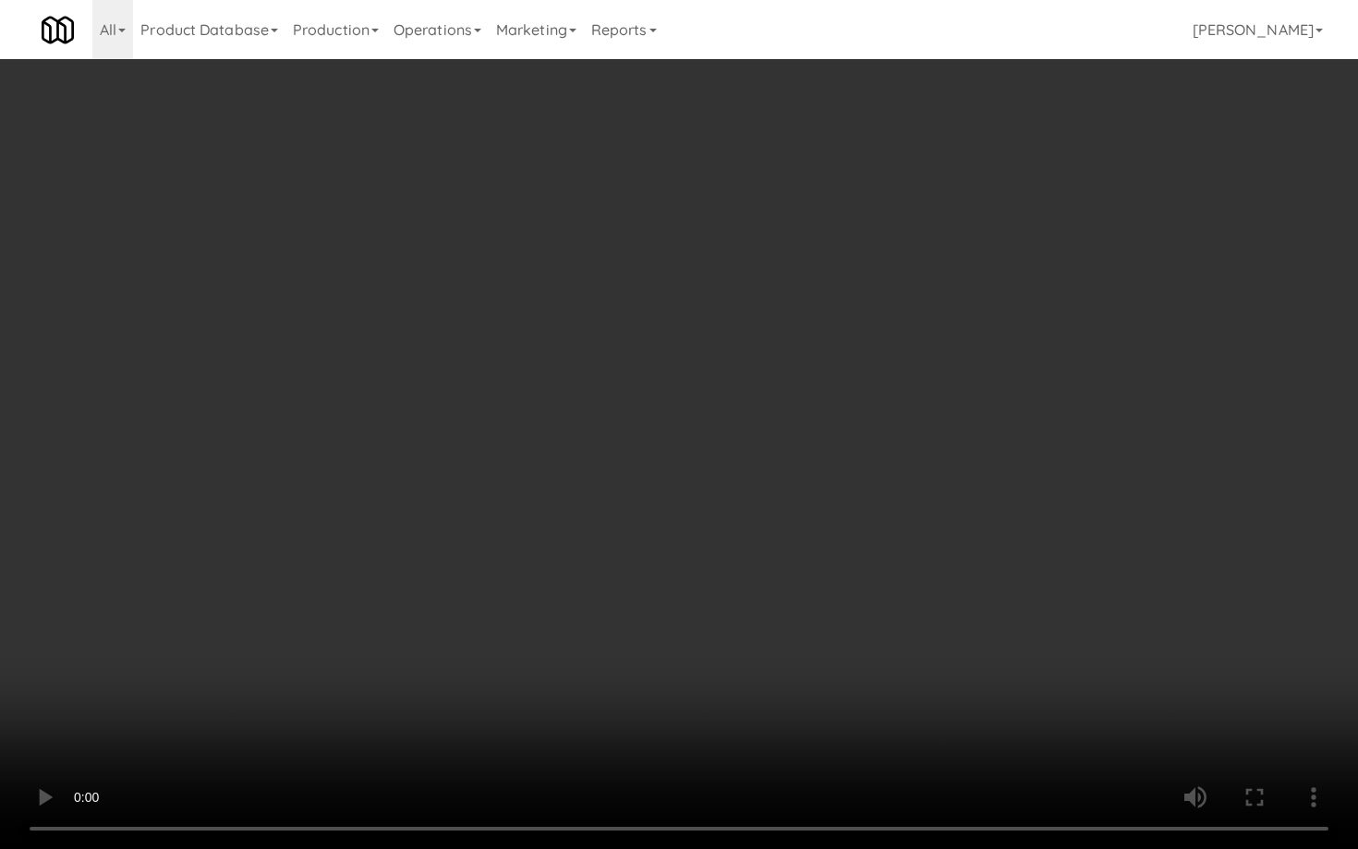
click at [817, 564] on video at bounding box center [679, 424] width 1358 height 849
click at [817, 563] on video at bounding box center [679, 424] width 1358 height 849
click at [854, 543] on video at bounding box center [679, 424] width 1358 height 849
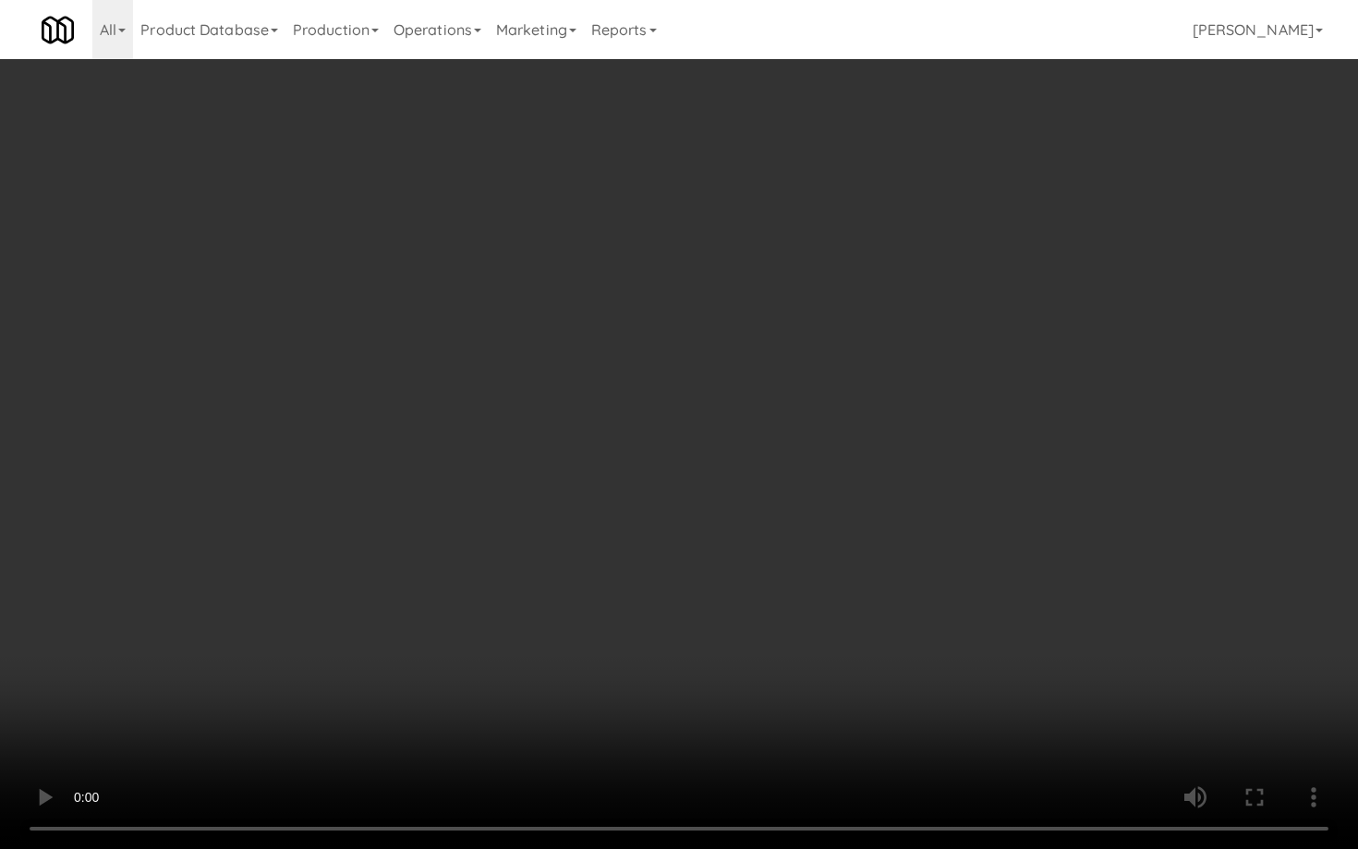
click at [854, 543] on video at bounding box center [679, 424] width 1358 height 849
click at [858, 537] on video at bounding box center [679, 424] width 1358 height 849
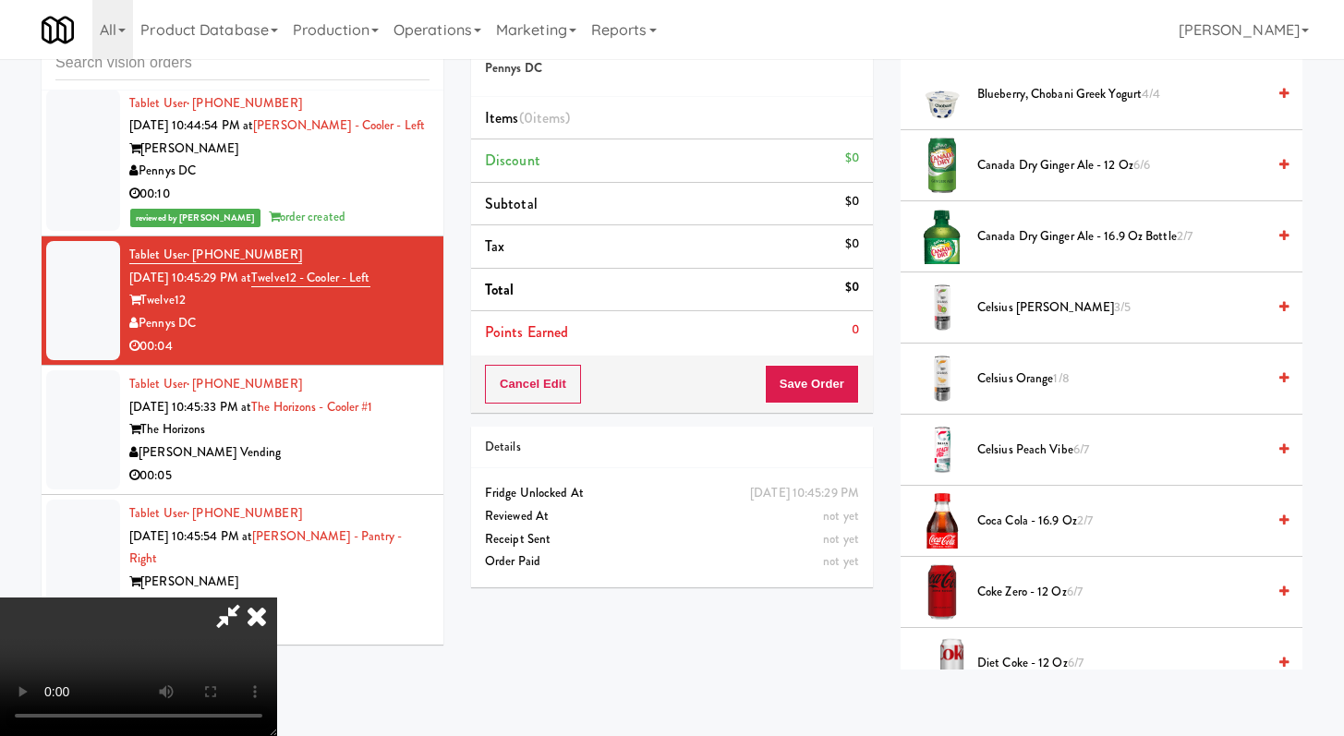
scroll to position [670, 0]
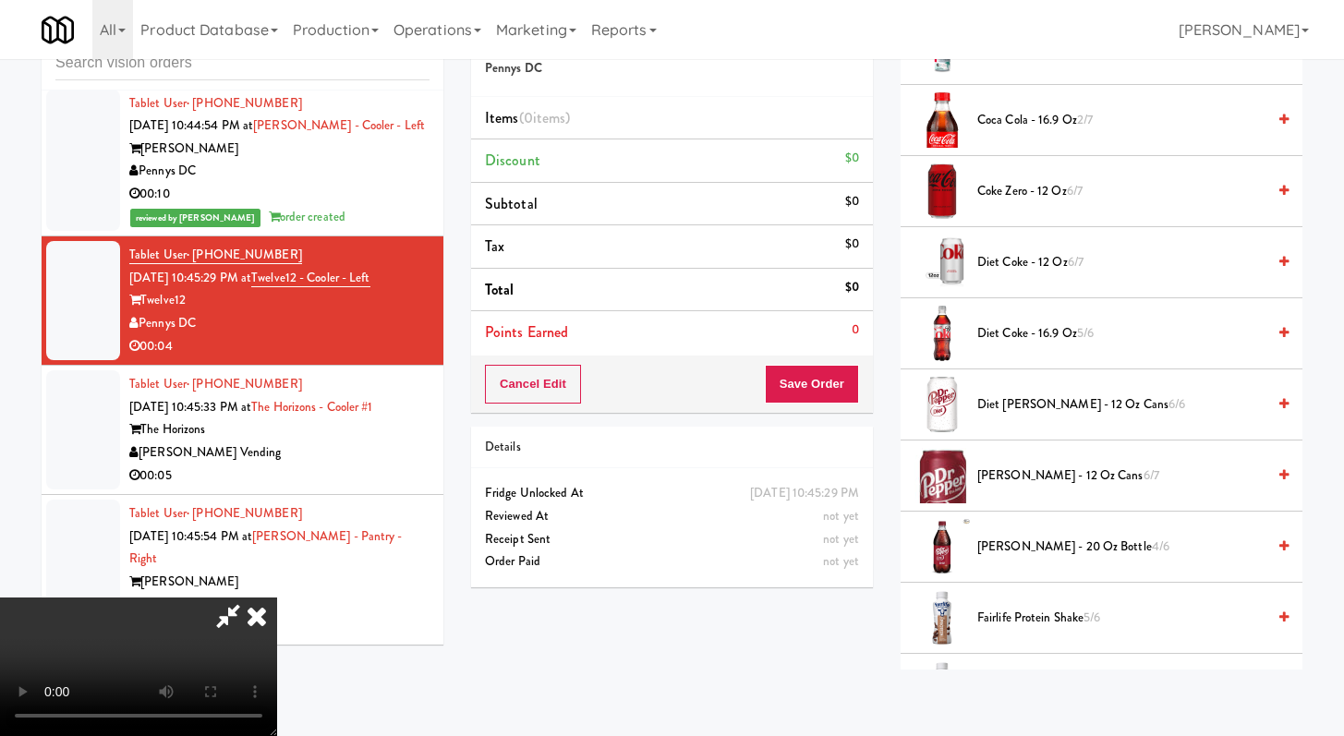
click at [1027, 199] on span "Coke Zero - 12 oz 6/7" at bounding box center [1121, 191] width 288 height 23
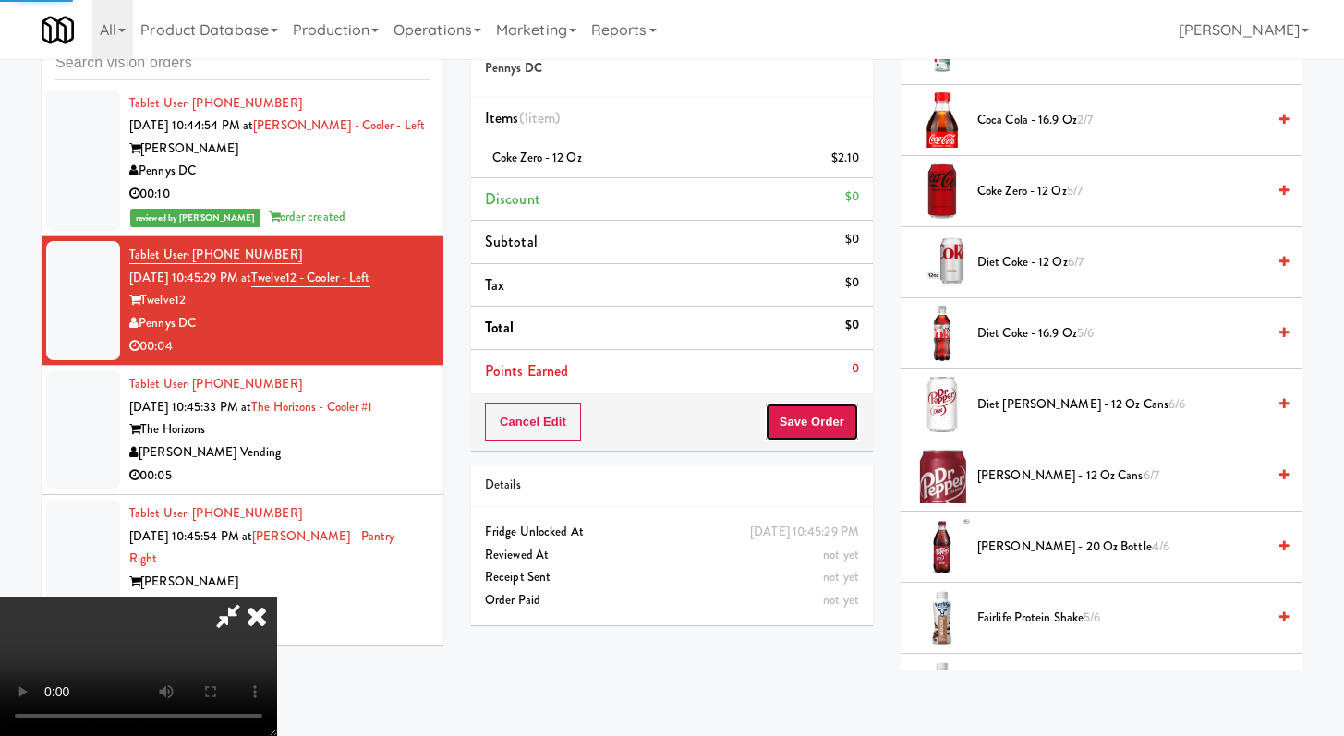
click at [834, 416] on button "Save Order" at bounding box center [812, 422] width 94 height 39
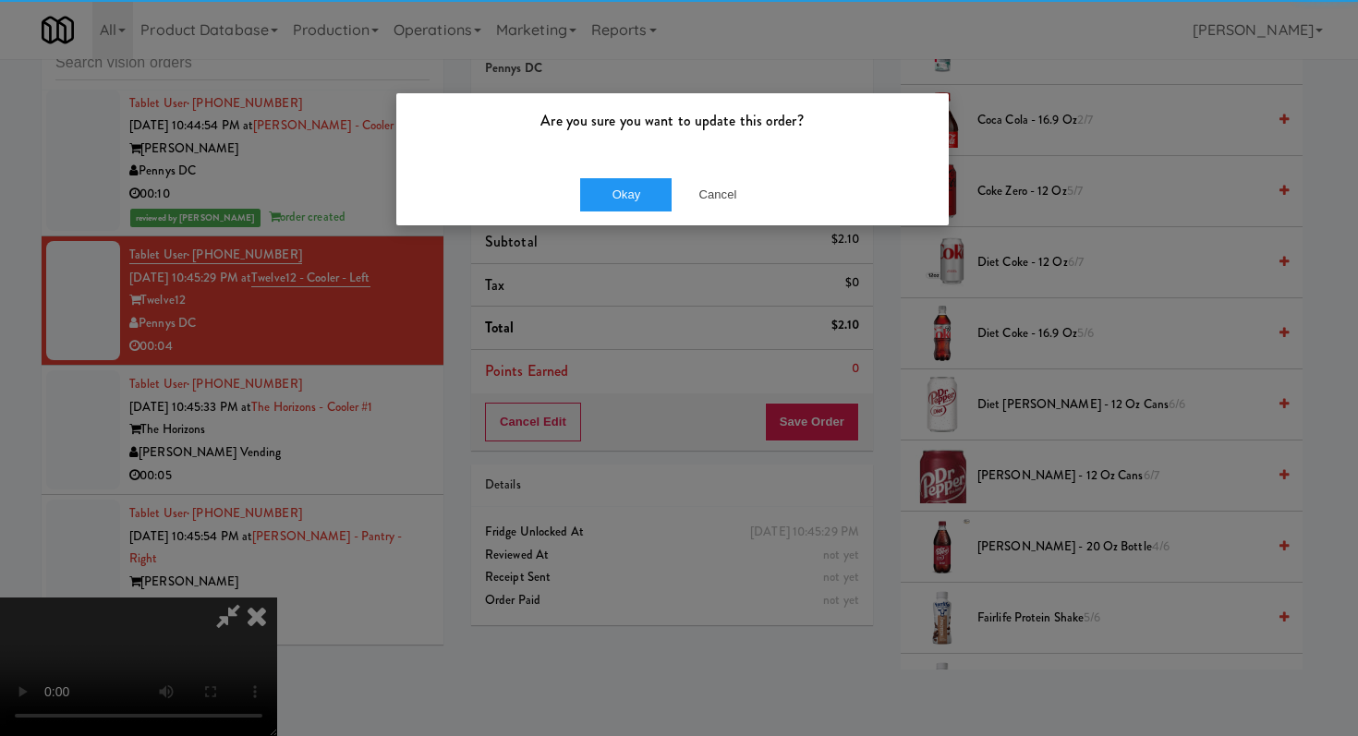
click at [613, 174] on div "Okay Cancel" at bounding box center [672, 194] width 552 height 62
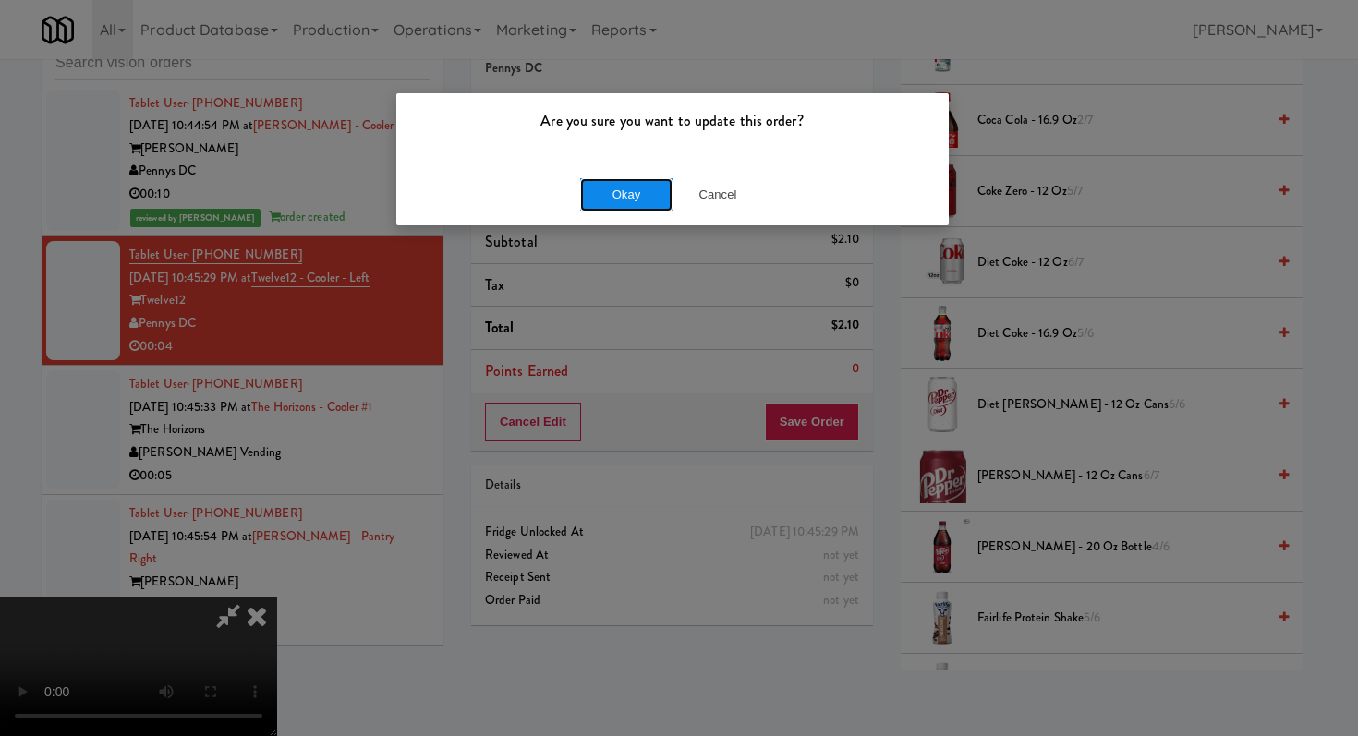
click at [612, 179] on button "Okay" at bounding box center [626, 194] width 92 height 33
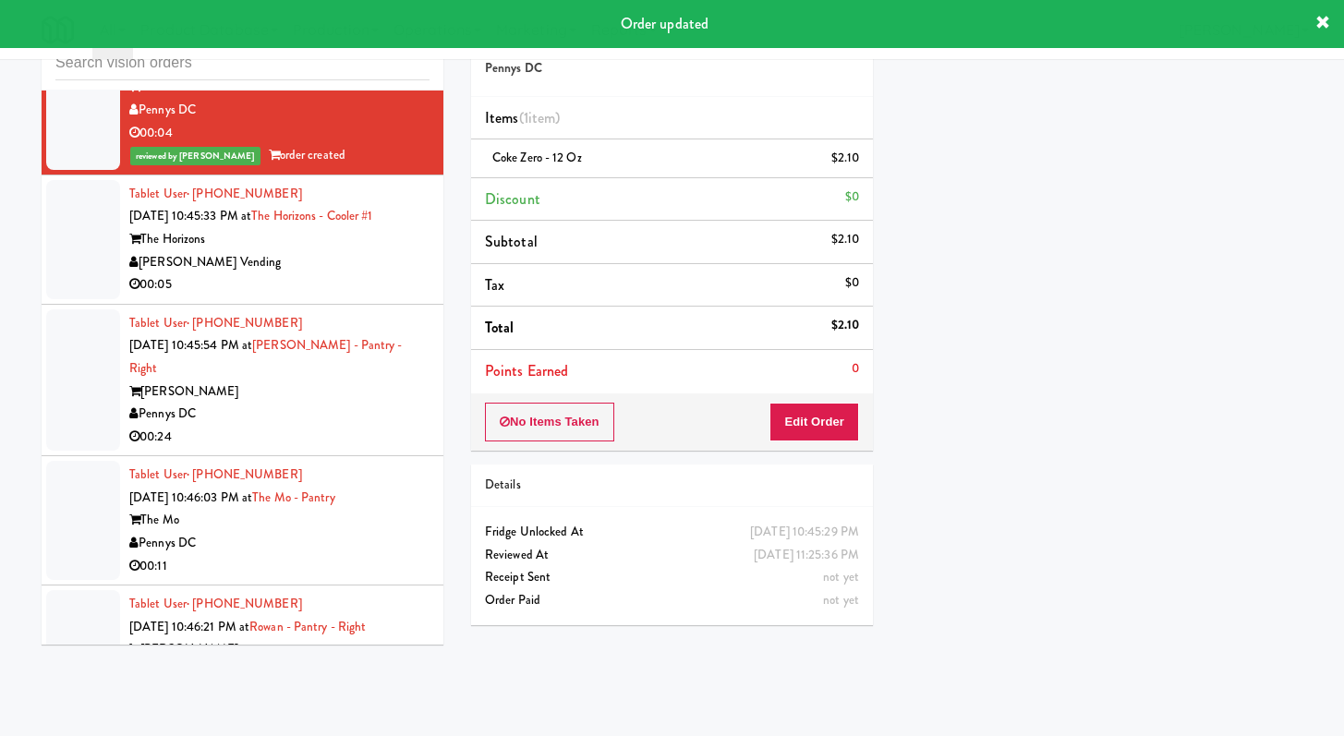
scroll to position [25389, 0]
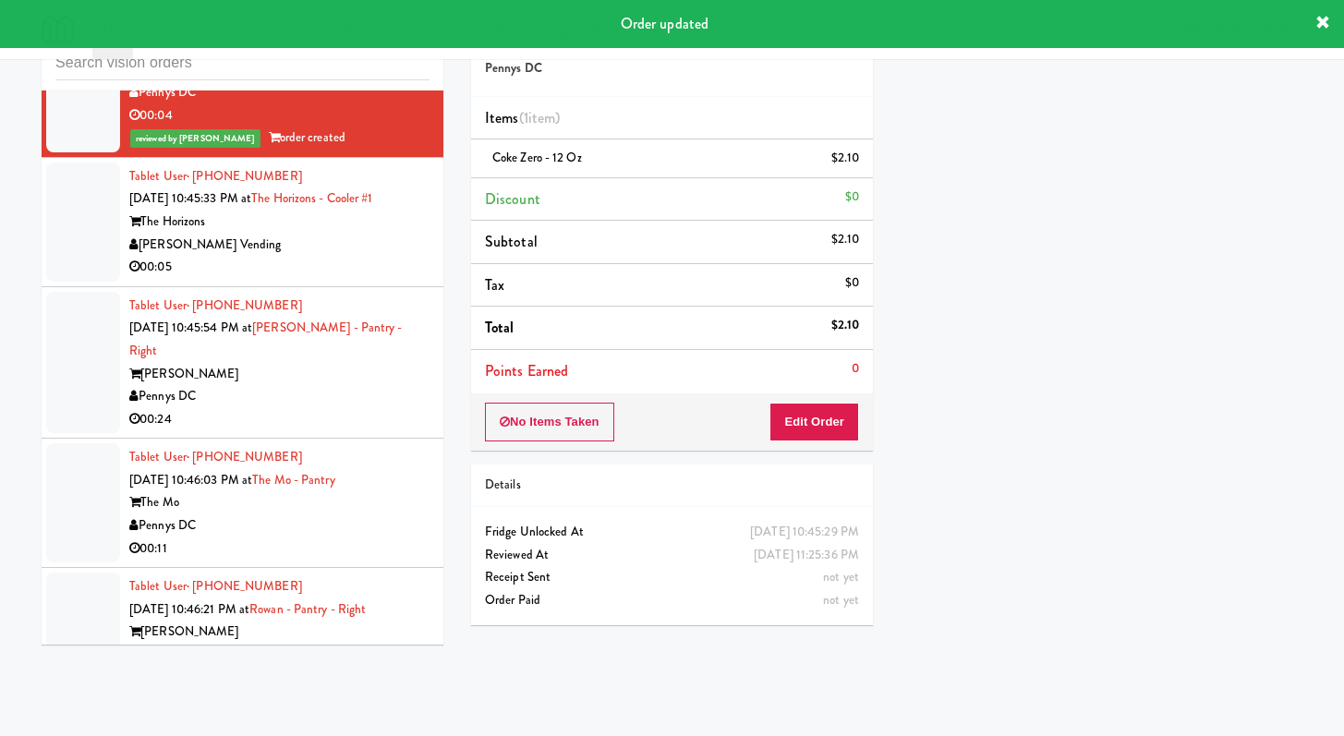
click at [368, 279] on div "00:05" at bounding box center [279, 267] width 300 height 23
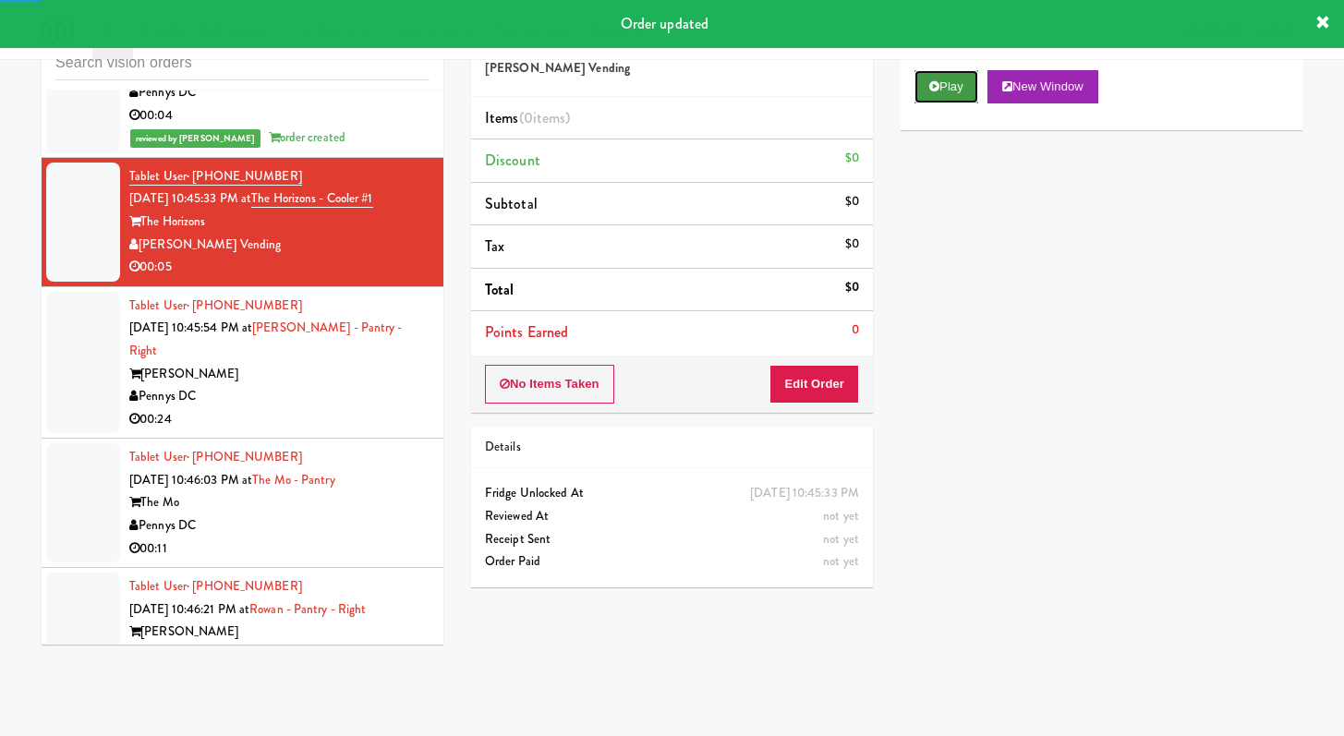
click at [932, 76] on button "Play" at bounding box center [946, 86] width 64 height 33
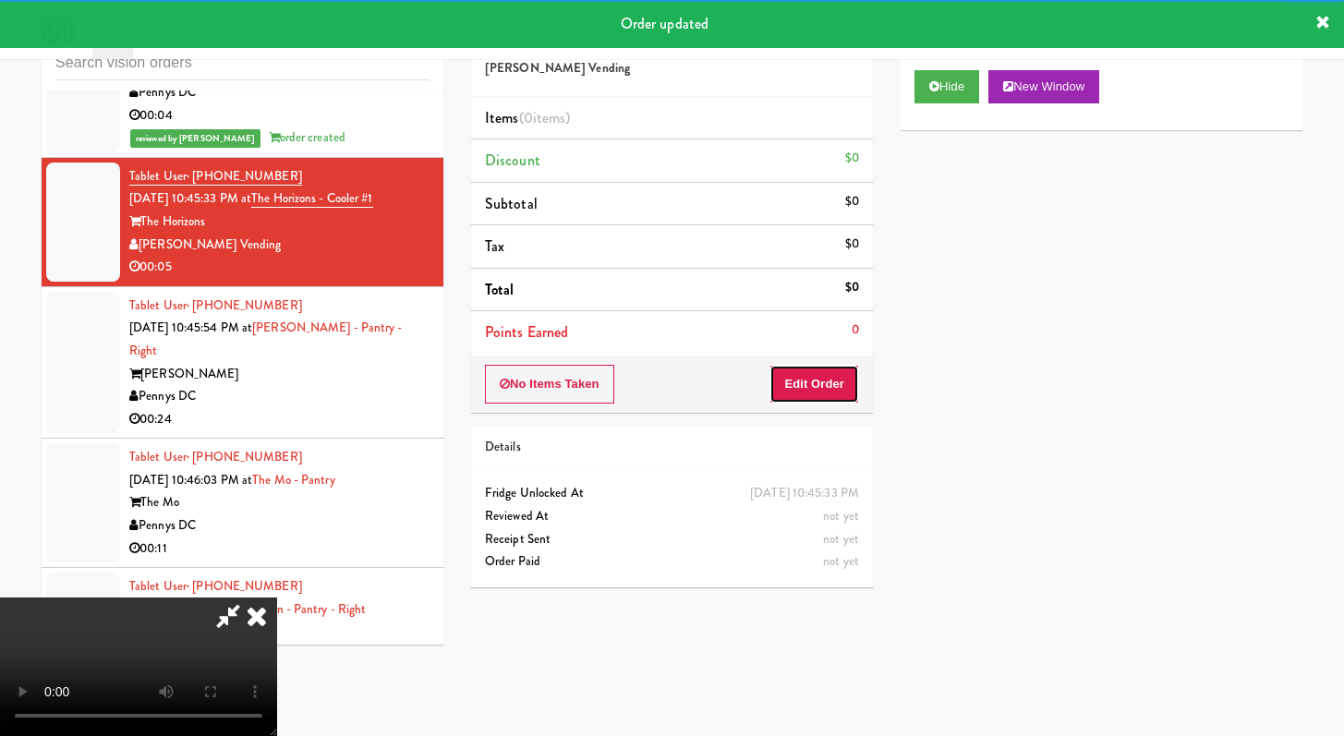
click at [824, 385] on button "Edit Order" at bounding box center [814, 384] width 90 height 39
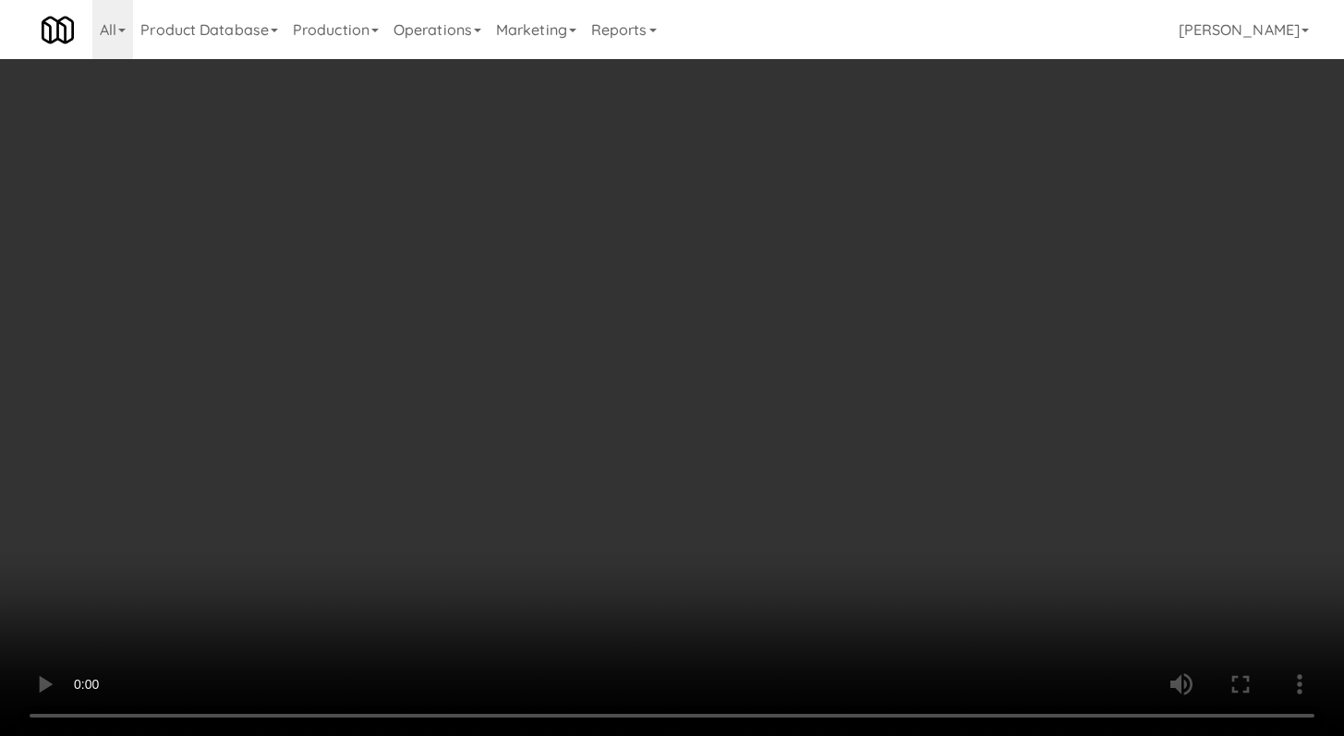
scroll to position [25321, 0]
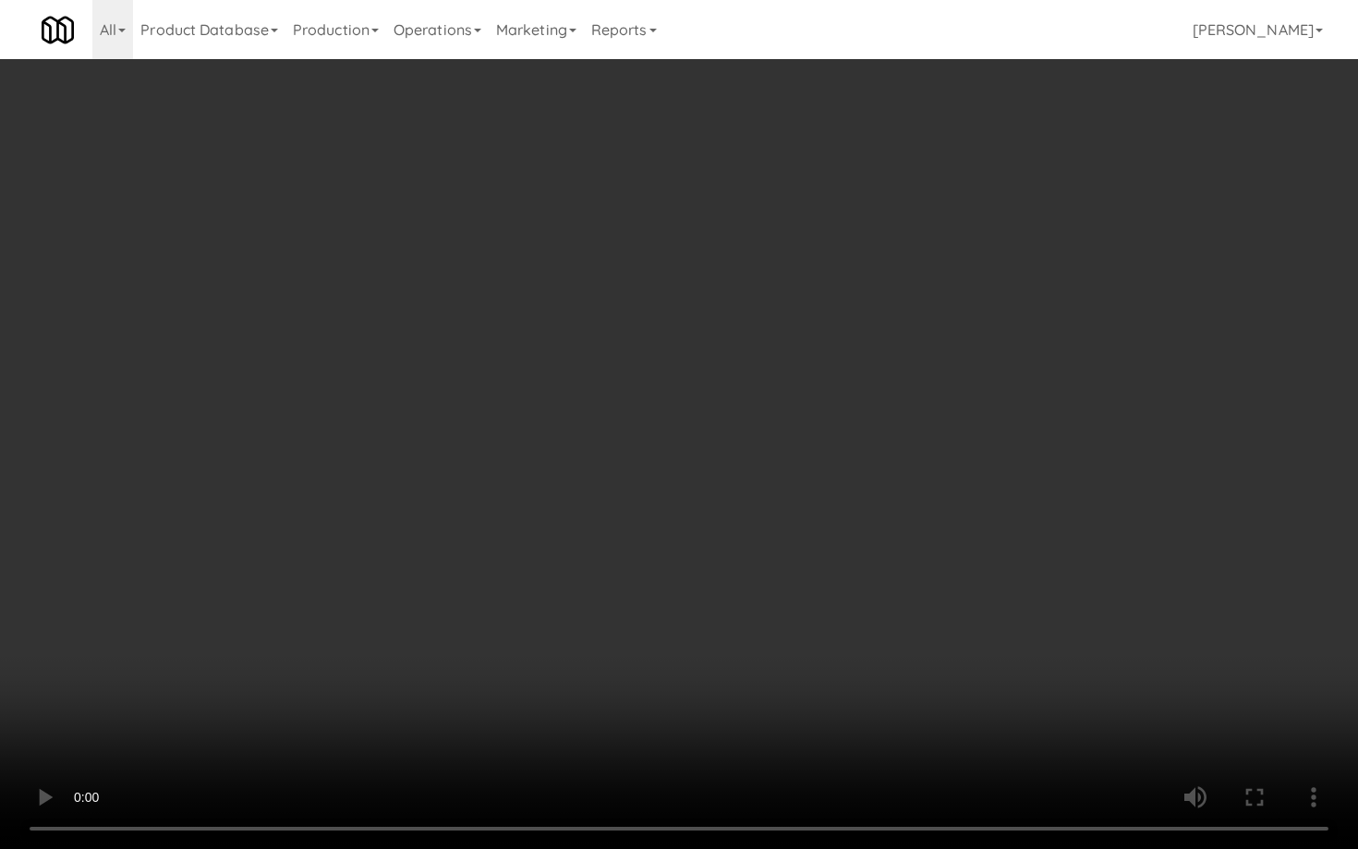
click at [682, 608] on video at bounding box center [679, 424] width 1358 height 849
click at [683, 608] on video at bounding box center [679, 424] width 1358 height 849
click at [683, 605] on video at bounding box center [679, 424] width 1358 height 849
click at [683, 603] on video at bounding box center [679, 424] width 1358 height 849
click at [723, 571] on video at bounding box center [679, 424] width 1358 height 849
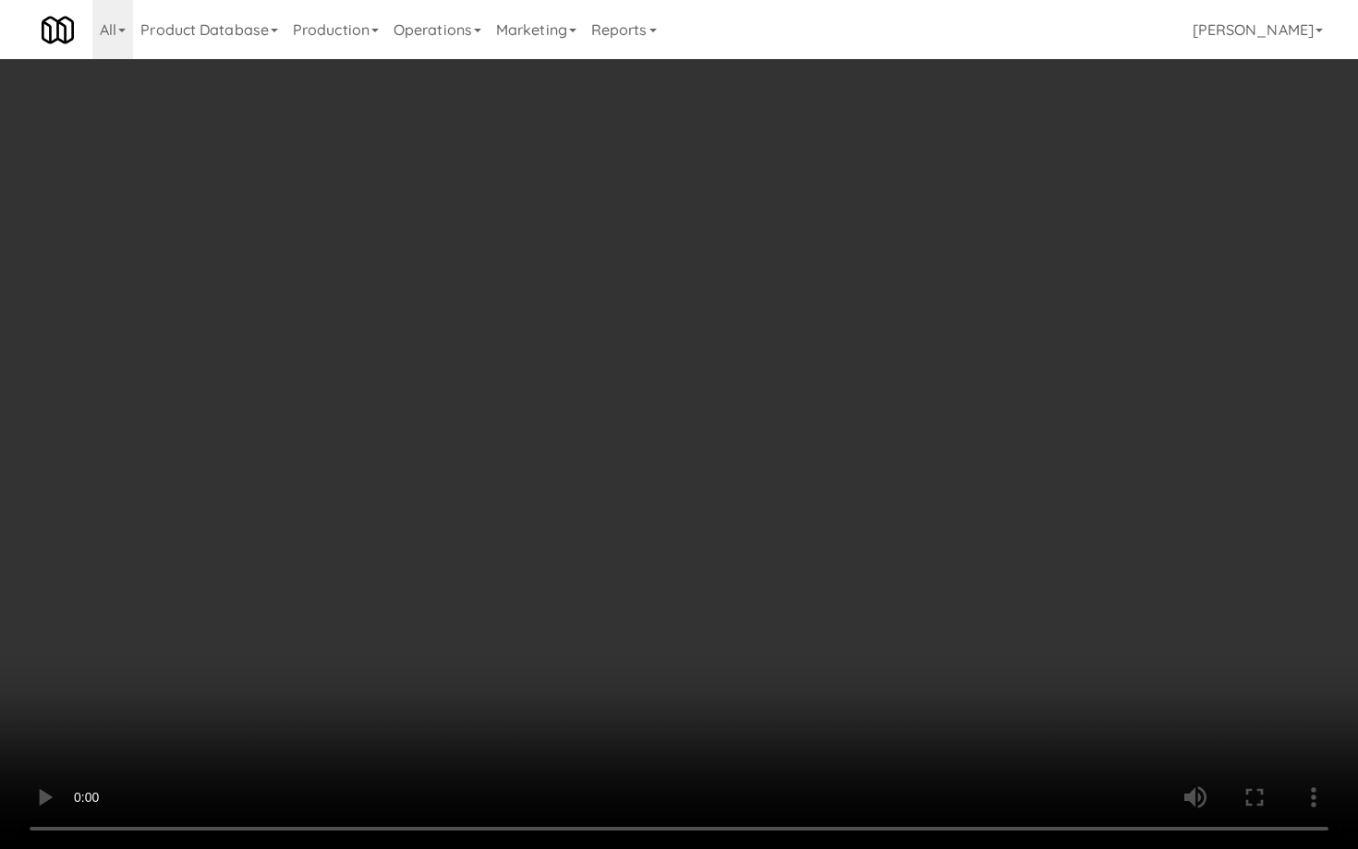
click at [723, 572] on video at bounding box center [679, 424] width 1358 height 849
click at [737, 562] on video at bounding box center [679, 424] width 1358 height 849
click at [737, 563] on video at bounding box center [679, 424] width 1358 height 849
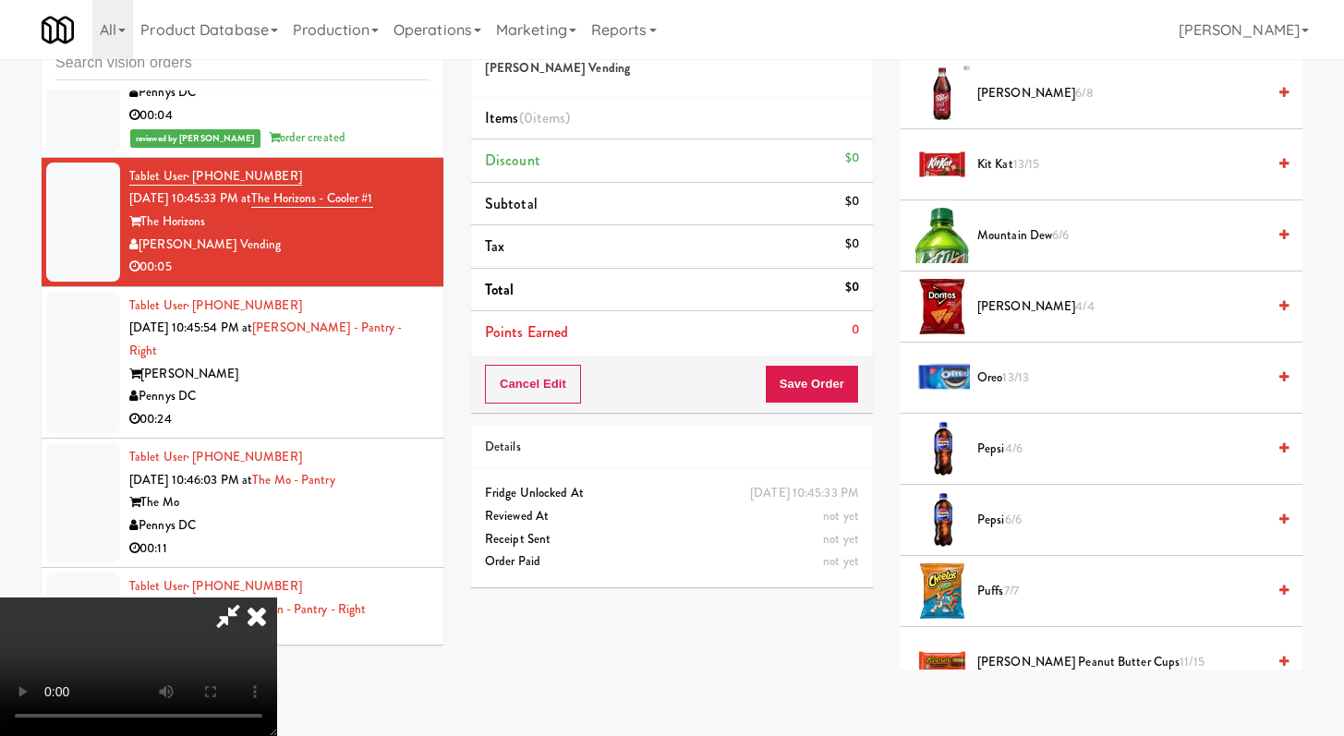
scroll to position [1410, 0]
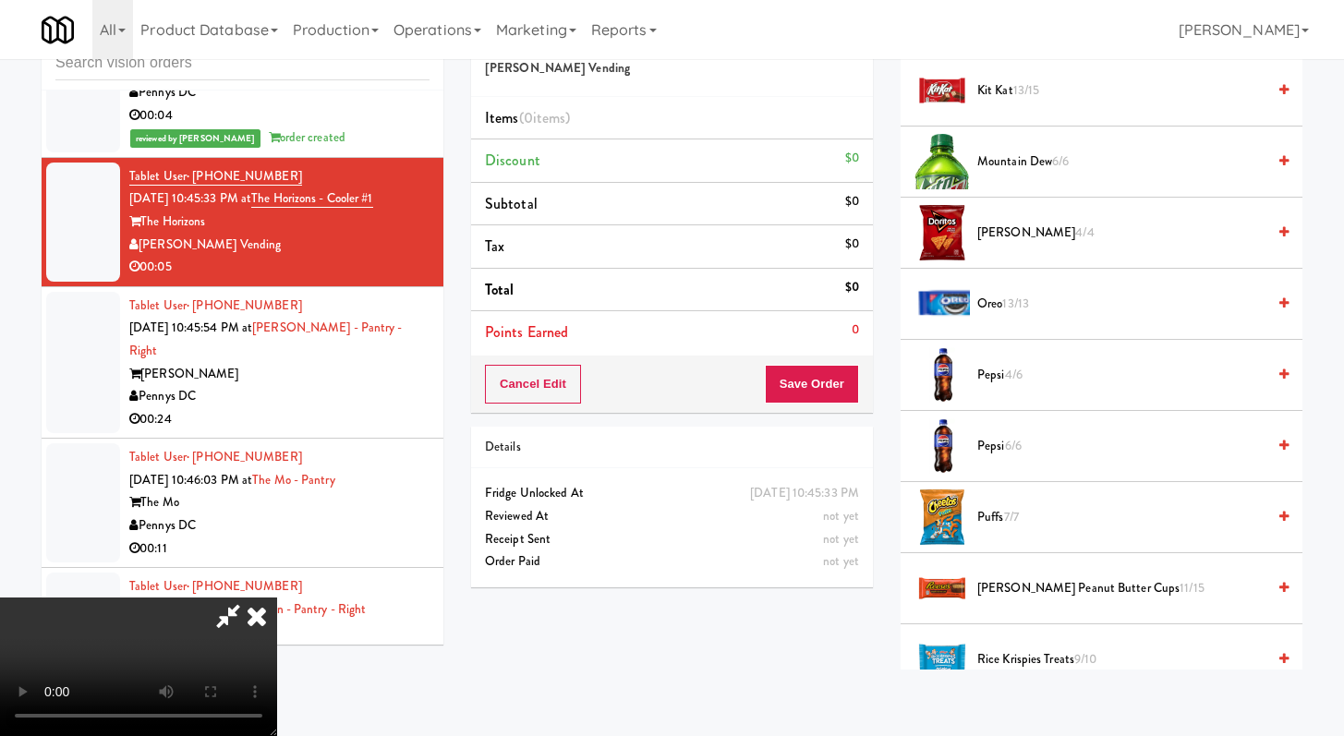
click at [1021, 367] on span "4/6" at bounding box center [1014, 375] width 18 height 18
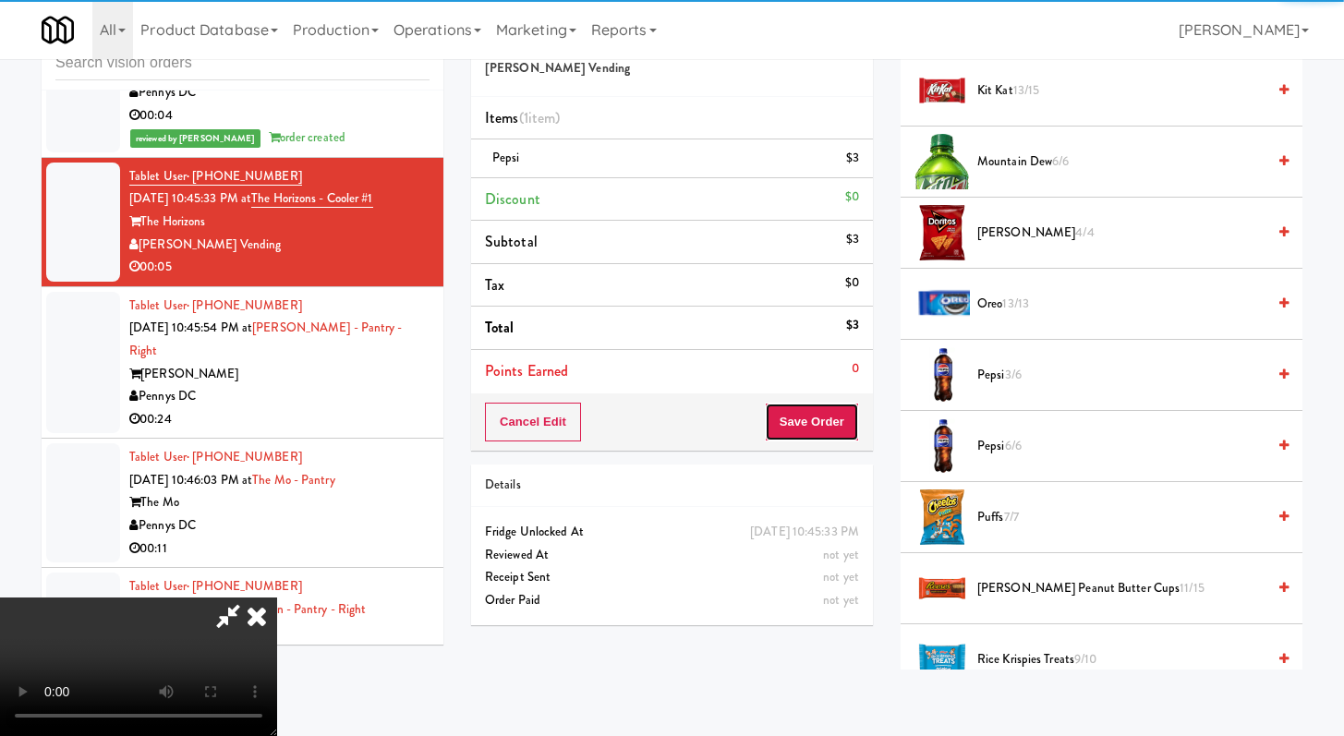
click at [835, 421] on button "Save Order" at bounding box center [812, 422] width 94 height 39
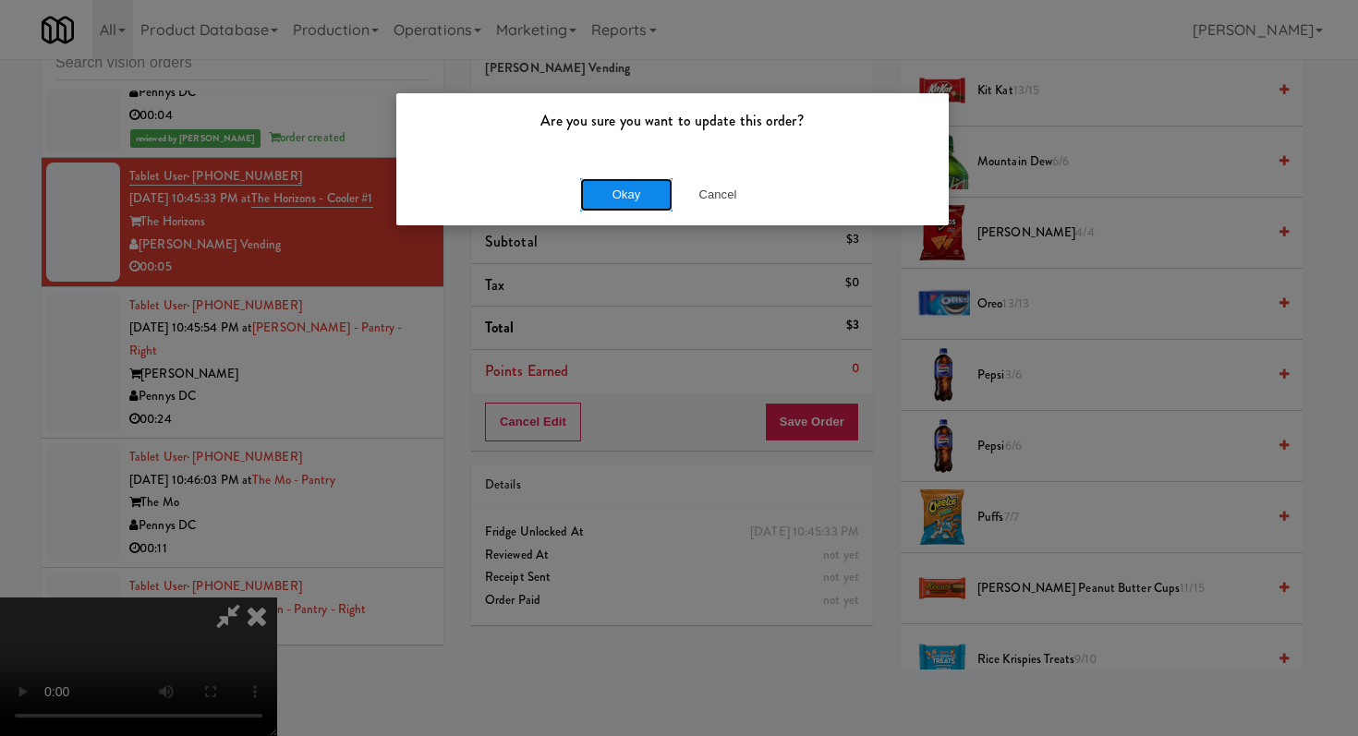
click at [623, 199] on button "Okay" at bounding box center [626, 194] width 92 height 33
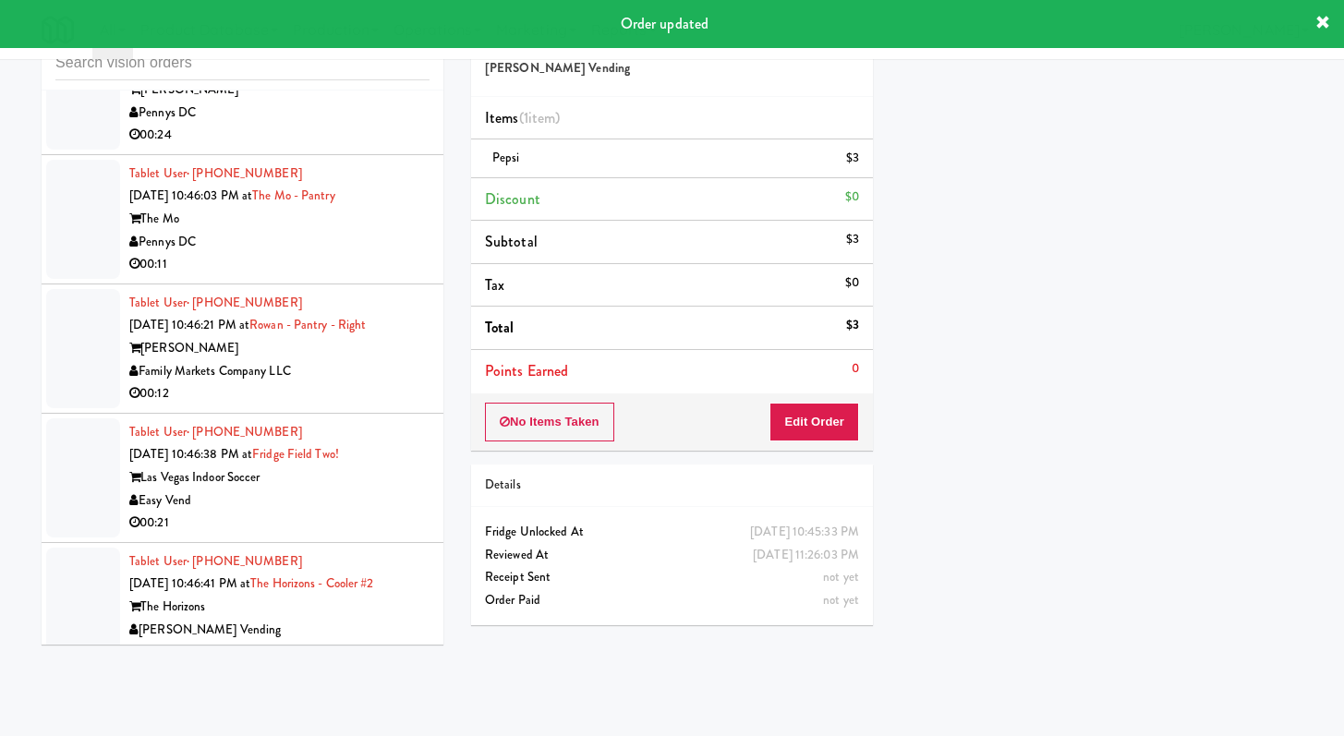
scroll to position [25678, 0]
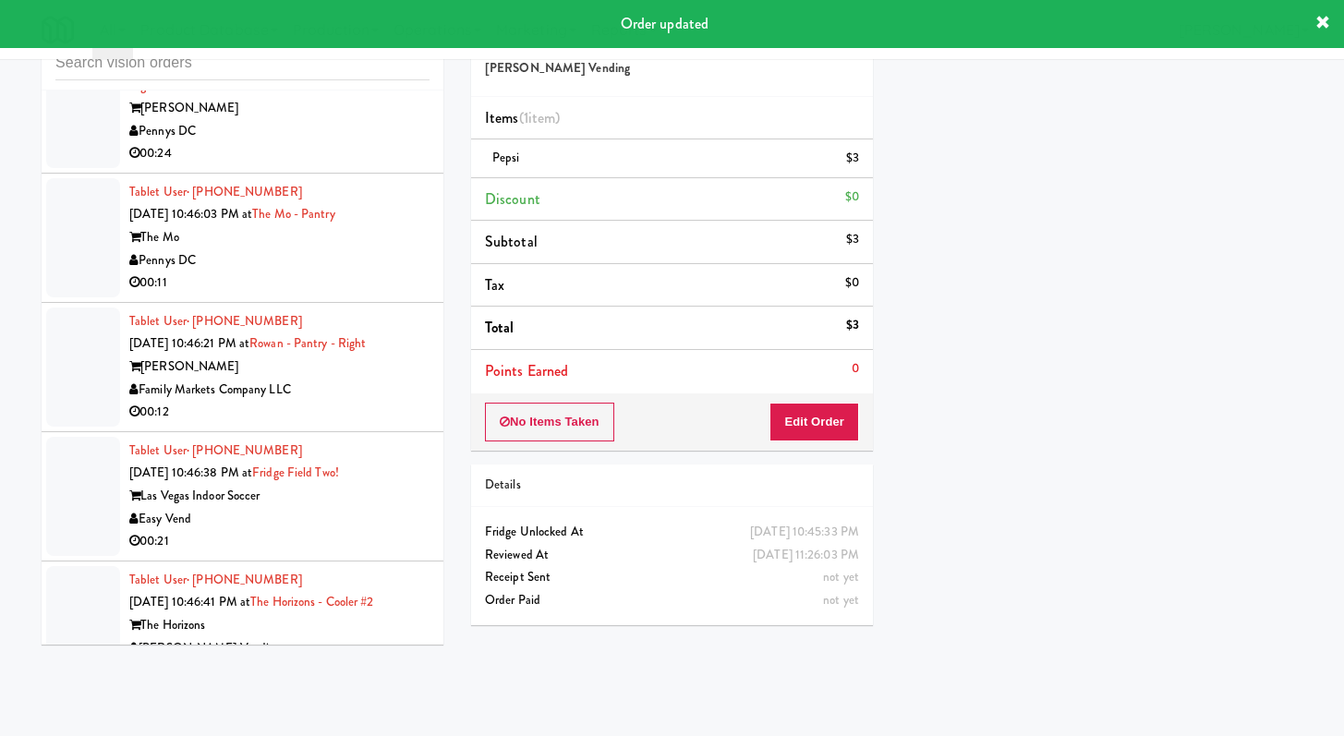
click at [379, 165] on div "00:24" at bounding box center [279, 153] width 300 height 23
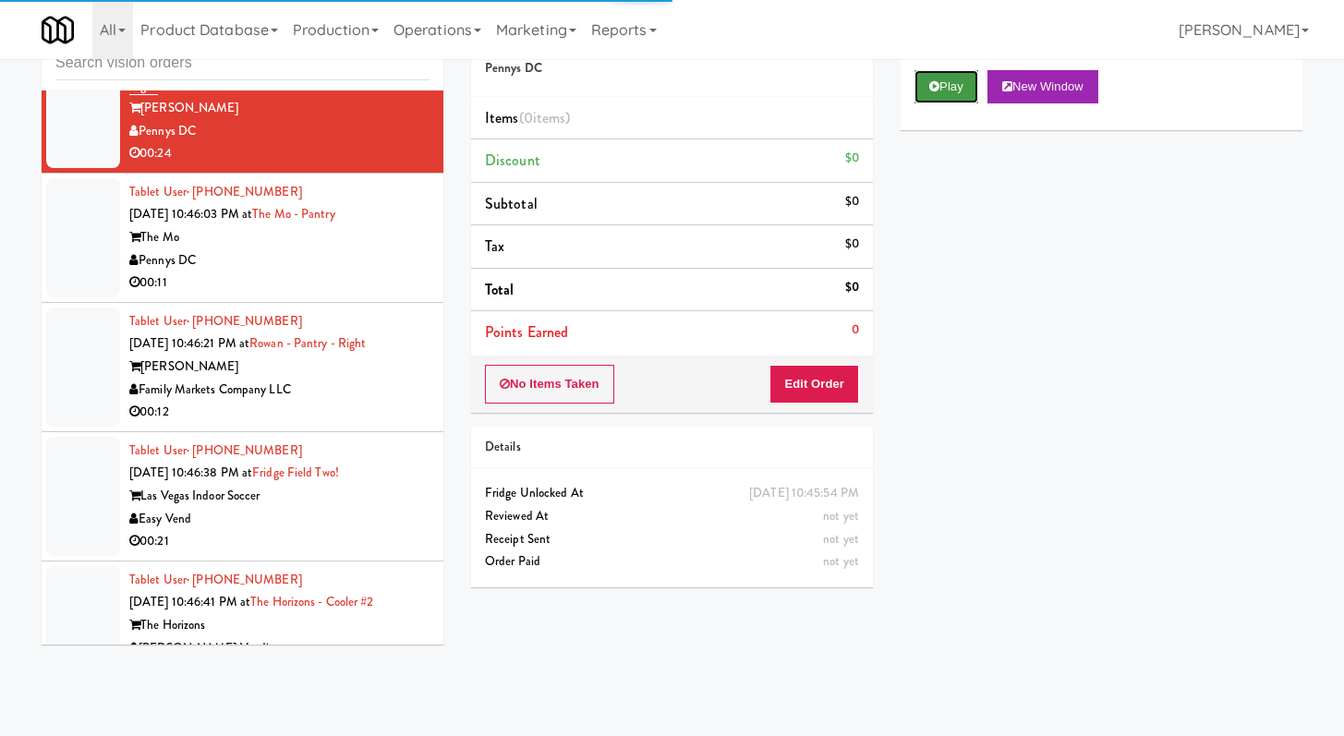
click at [936, 95] on button "Play" at bounding box center [946, 86] width 64 height 33
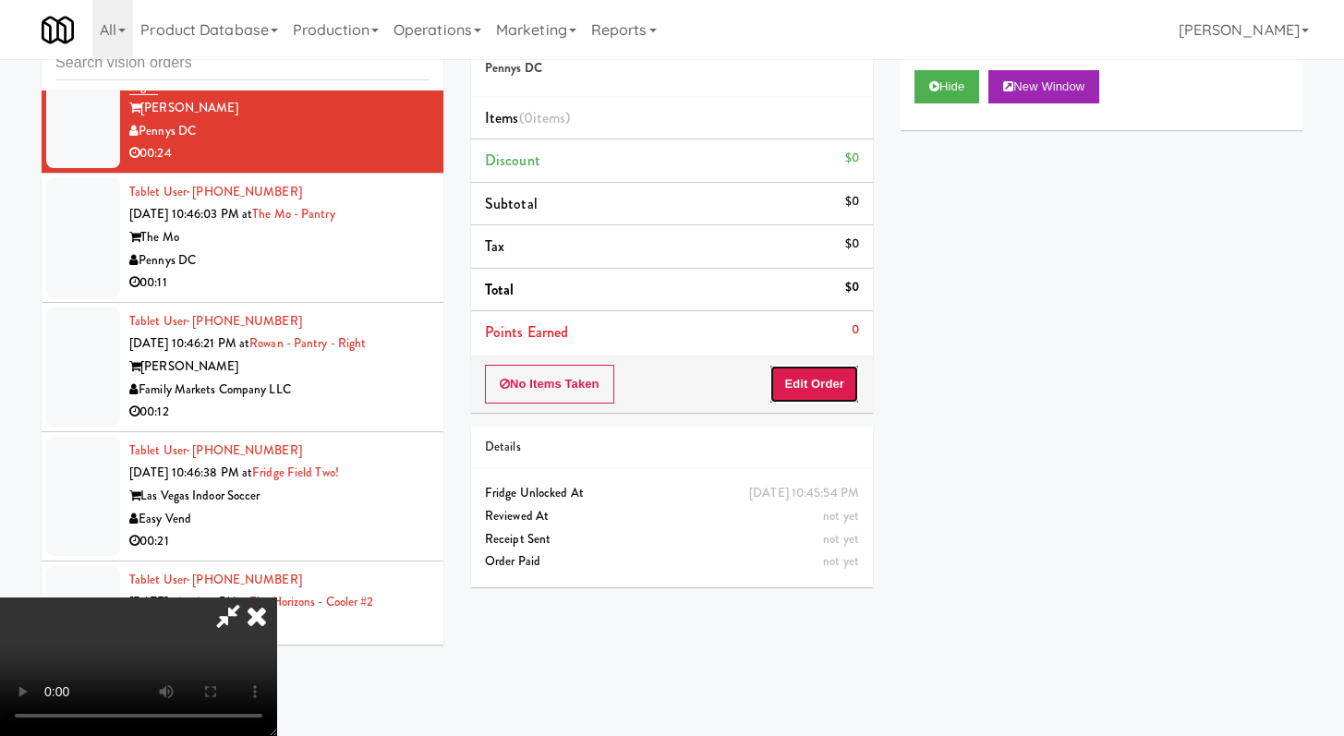
click at [810, 366] on button "Edit Order" at bounding box center [814, 384] width 90 height 39
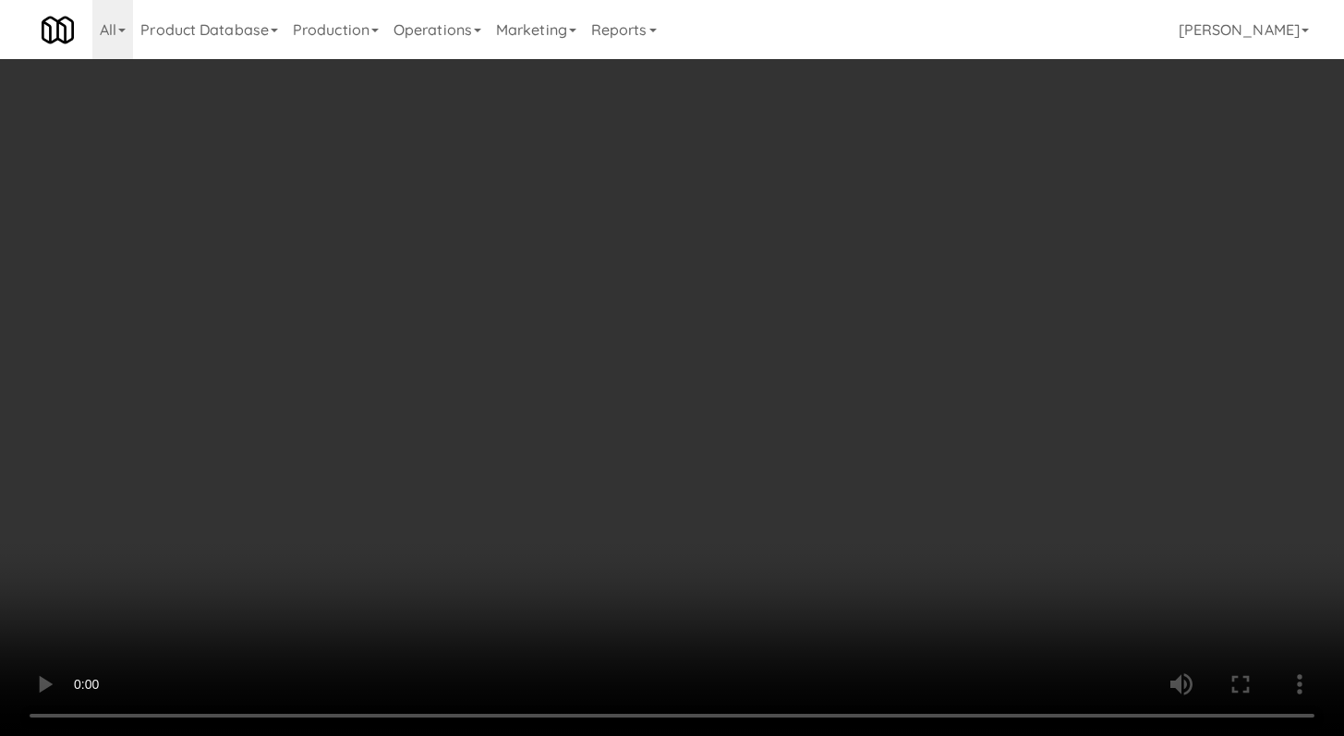
scroll to position [25609, 0]
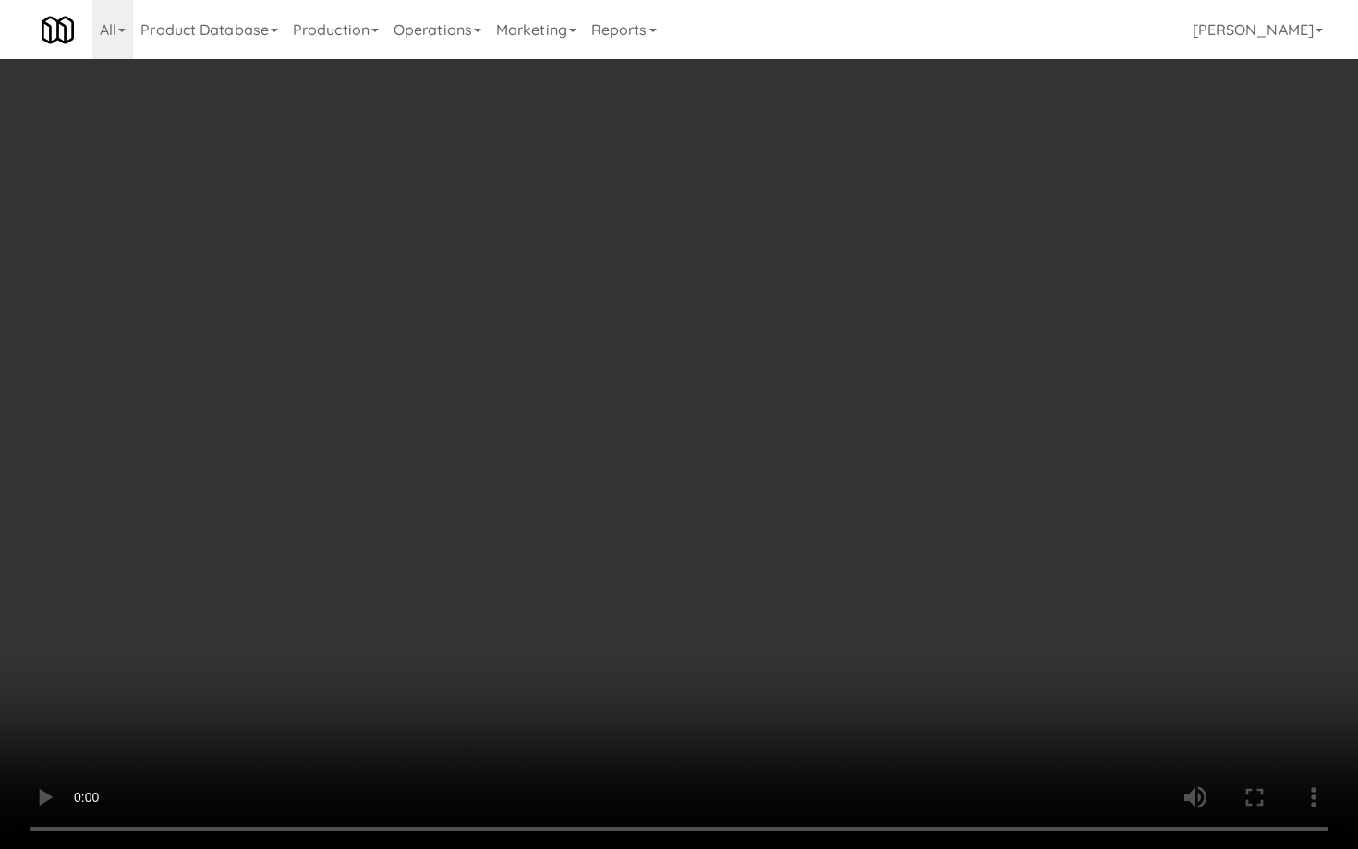
click at [725, 639] on video at bounding box center [679, 424] width 1358 height 849
click at [639, 537] on video at bounding box center [679, 424] width 1358 height 849
click at [650, 523] on video at bounding box center [679, 424] width 1358 height 849
click at [654, 514] on video at bounding box center [679, 424] width 1358 height 849
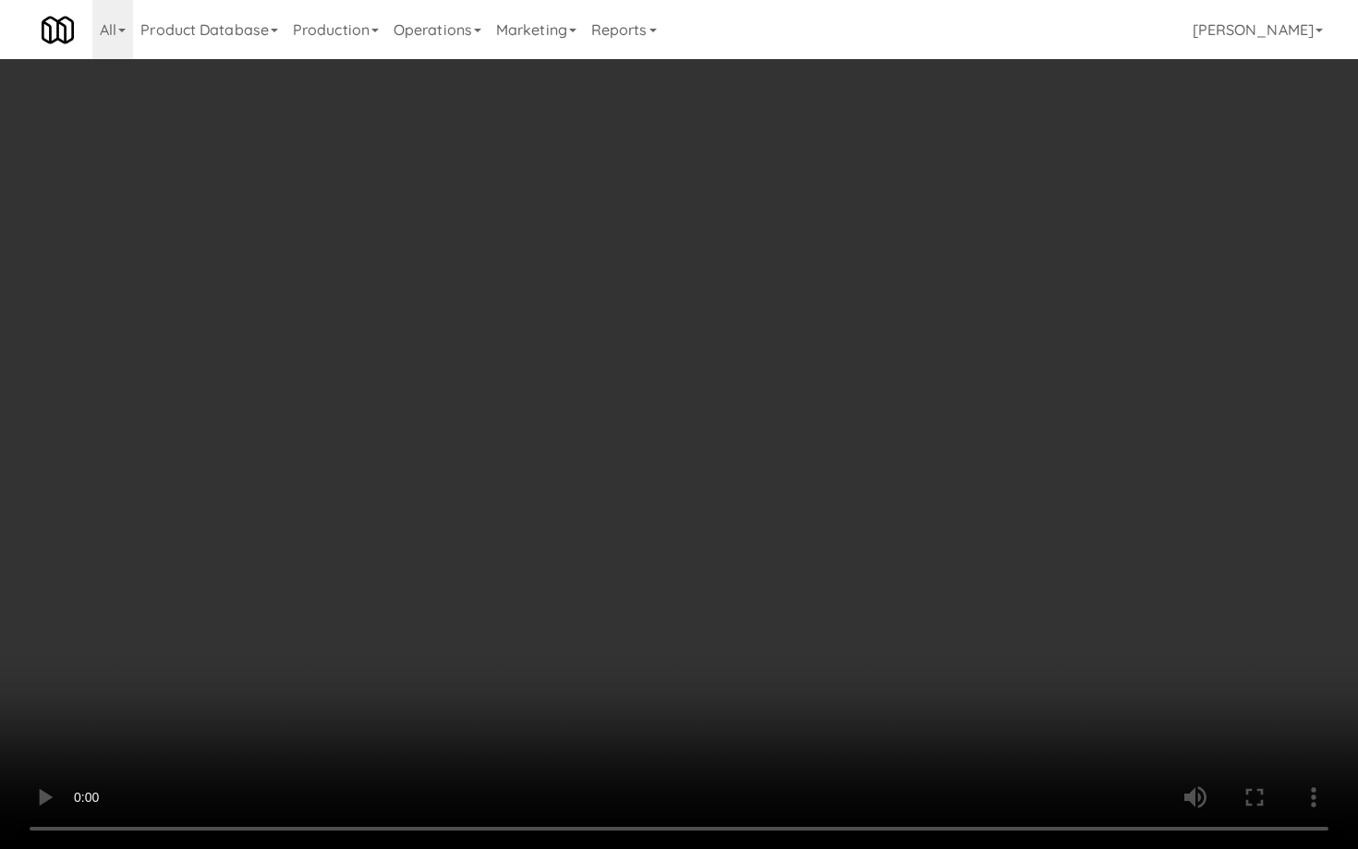
click at [654, 514] on video at bounding box center [679, 424] width 1358 height 849
click at [658, 511] on video at bounding box center [679, 424] width 1358 height 849
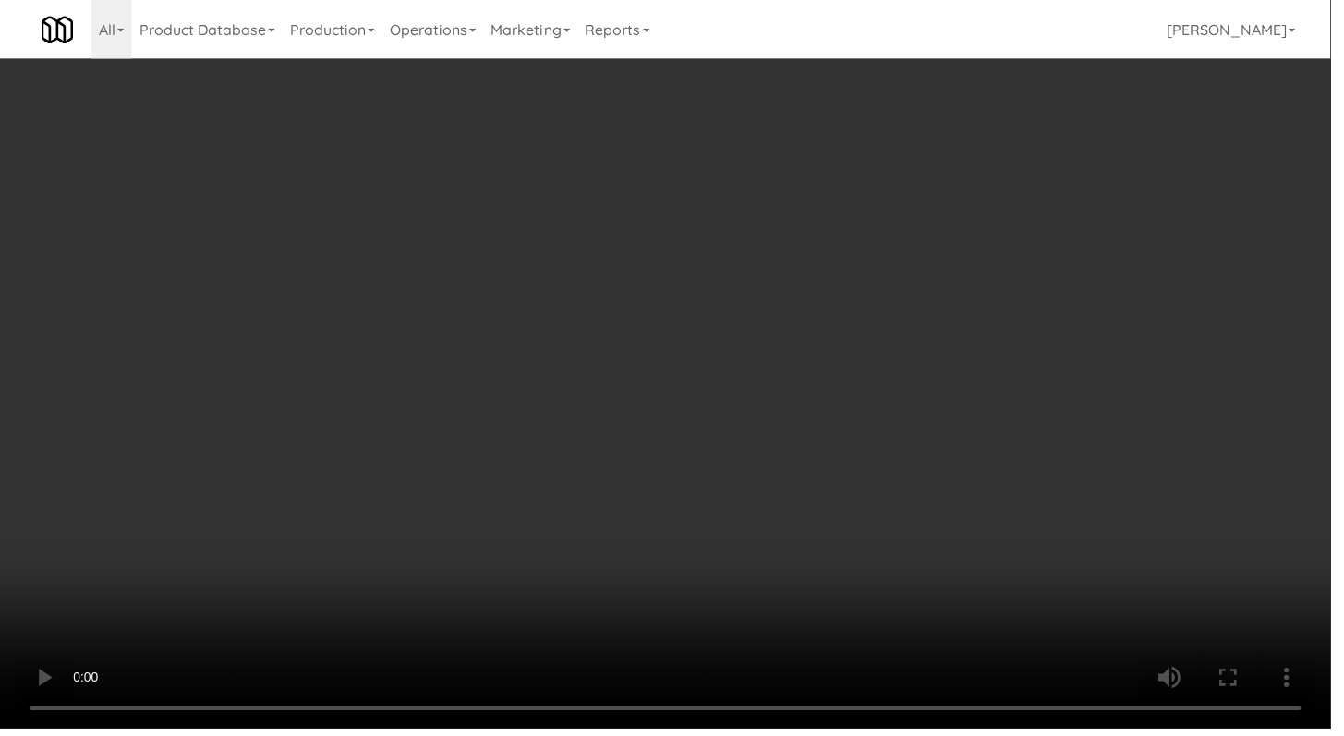
scroll to position [25678, 0]
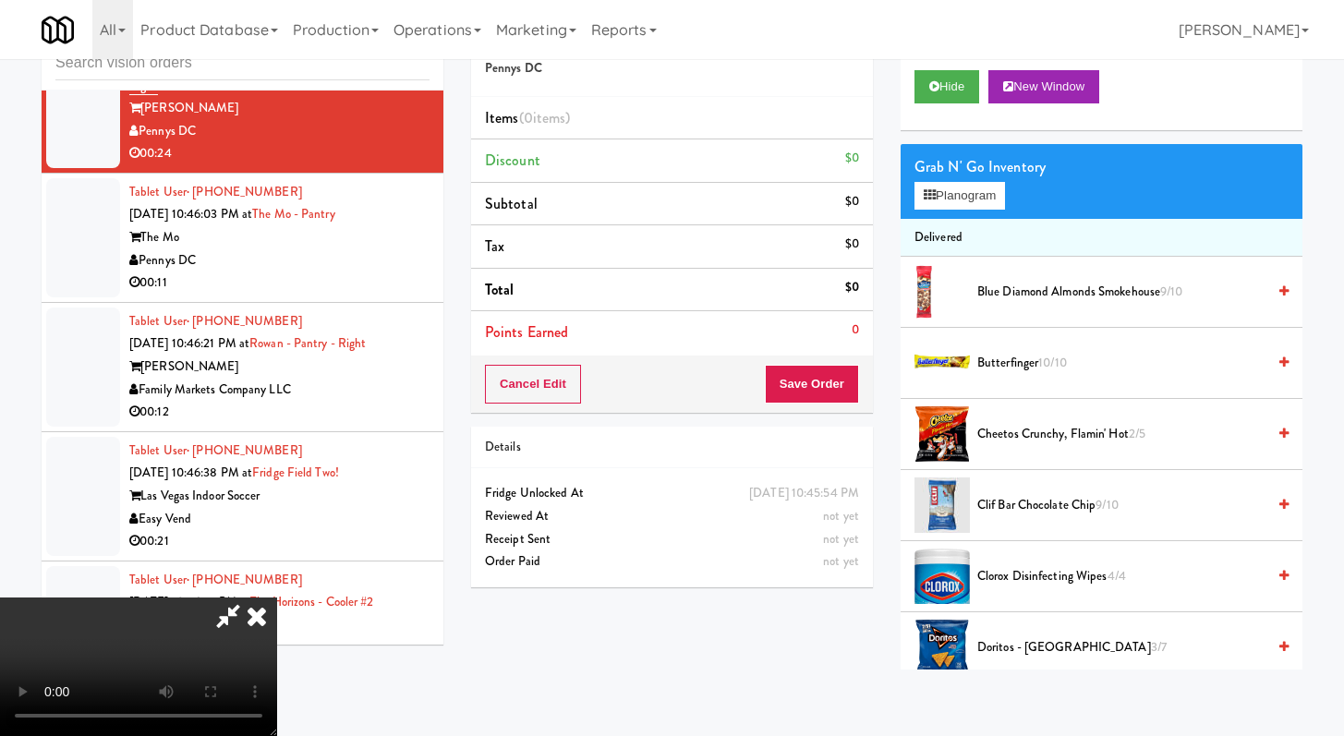
click at [1015, 357] on span "Butterfinger 10/10" at bounding box center [1121, 363] width 288 height 23
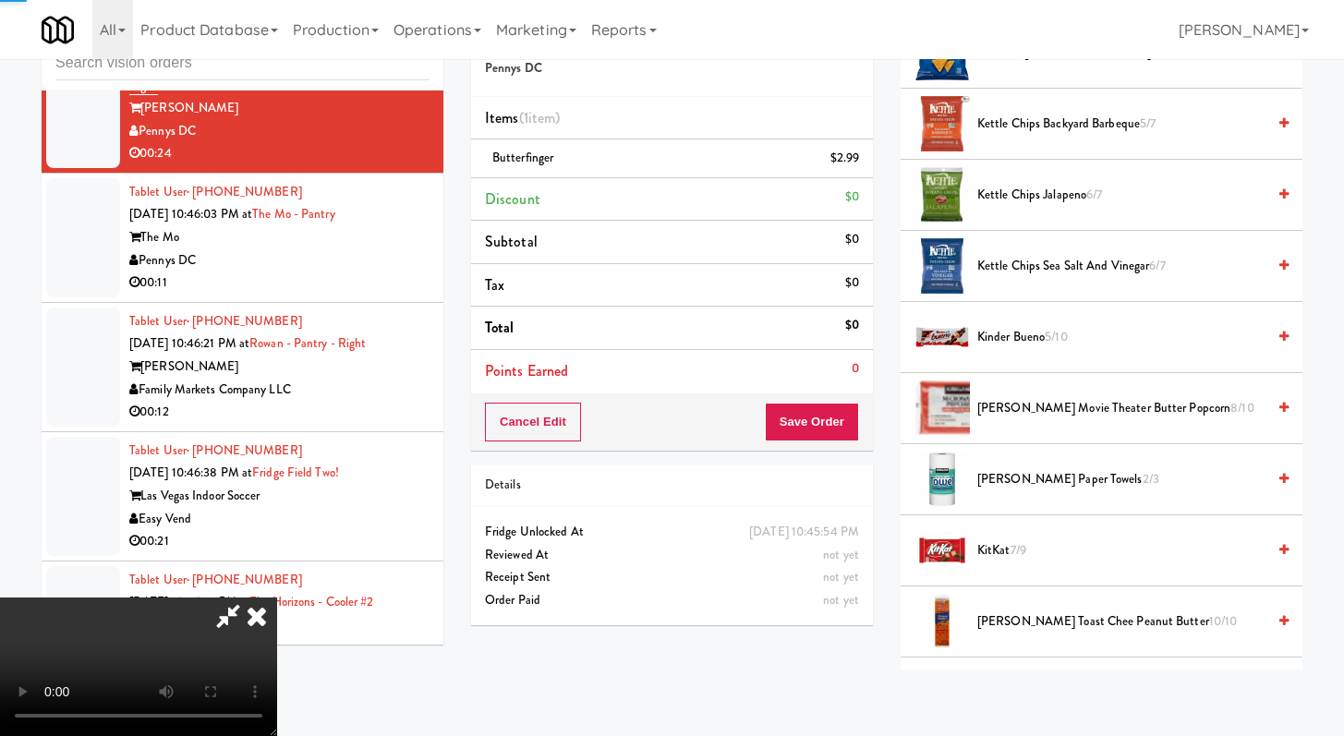
scroll to position [755, 0]
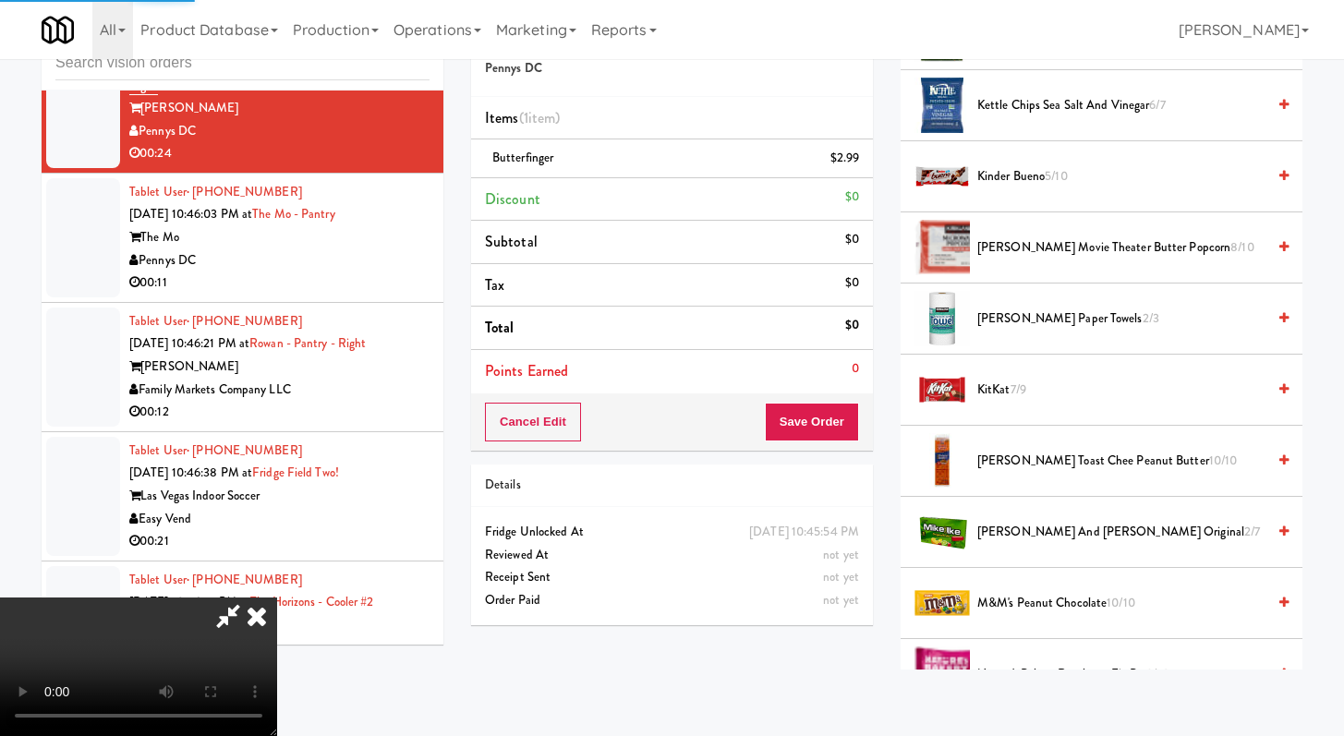
click at [1031, 246] on span "Kirkland Movie Theater Butter Popcorn 8/10" at bounding box center [1121, 247] width 288 height 23
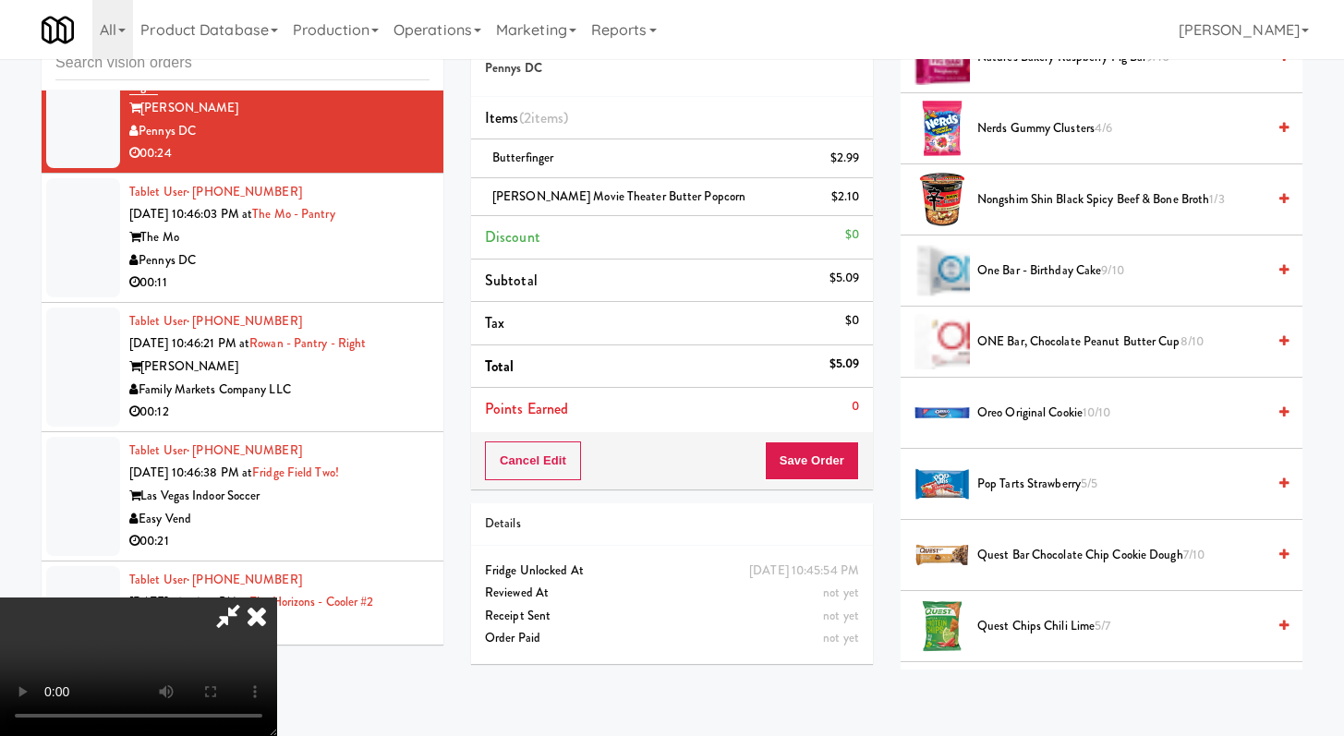
scroll to position [1383, 0]
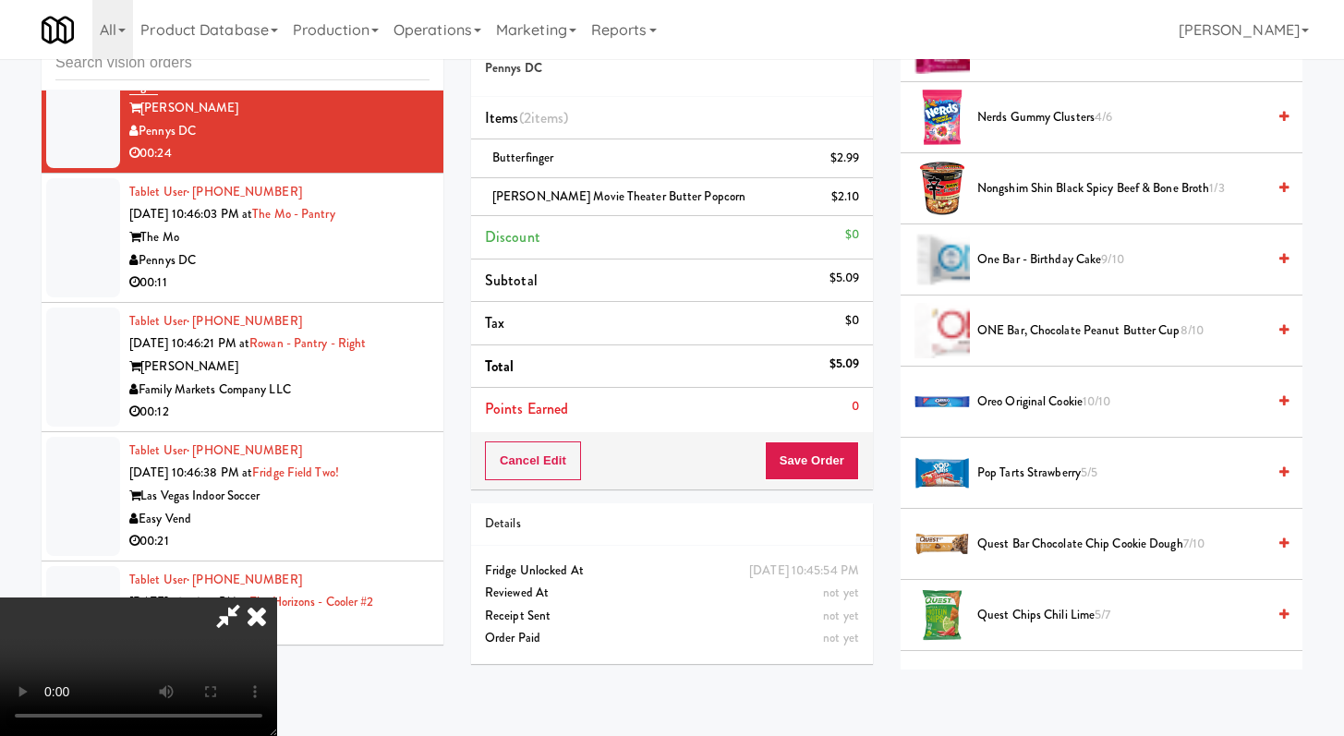
drag, startPoint x: 1041, startPoint y: 121, endPoint x: 1009, endPoint y: 151, distance: 43.8
click at [1041, 120] on span "Nerds Gummy Clusters 4/6" at bounding box center [1121, 117] width 288 height 23
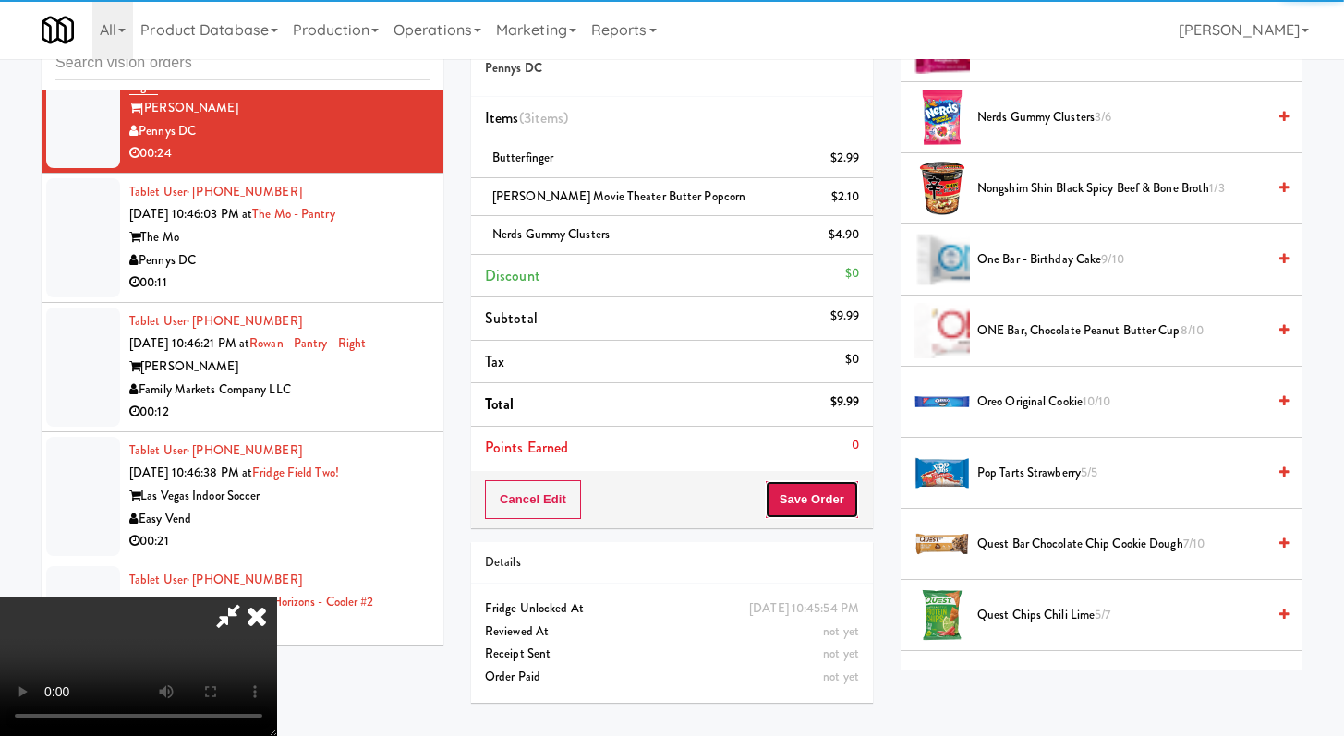
click at [831, 500] on button "Save Order" at bounding box center [812, 499] width 94 height 39
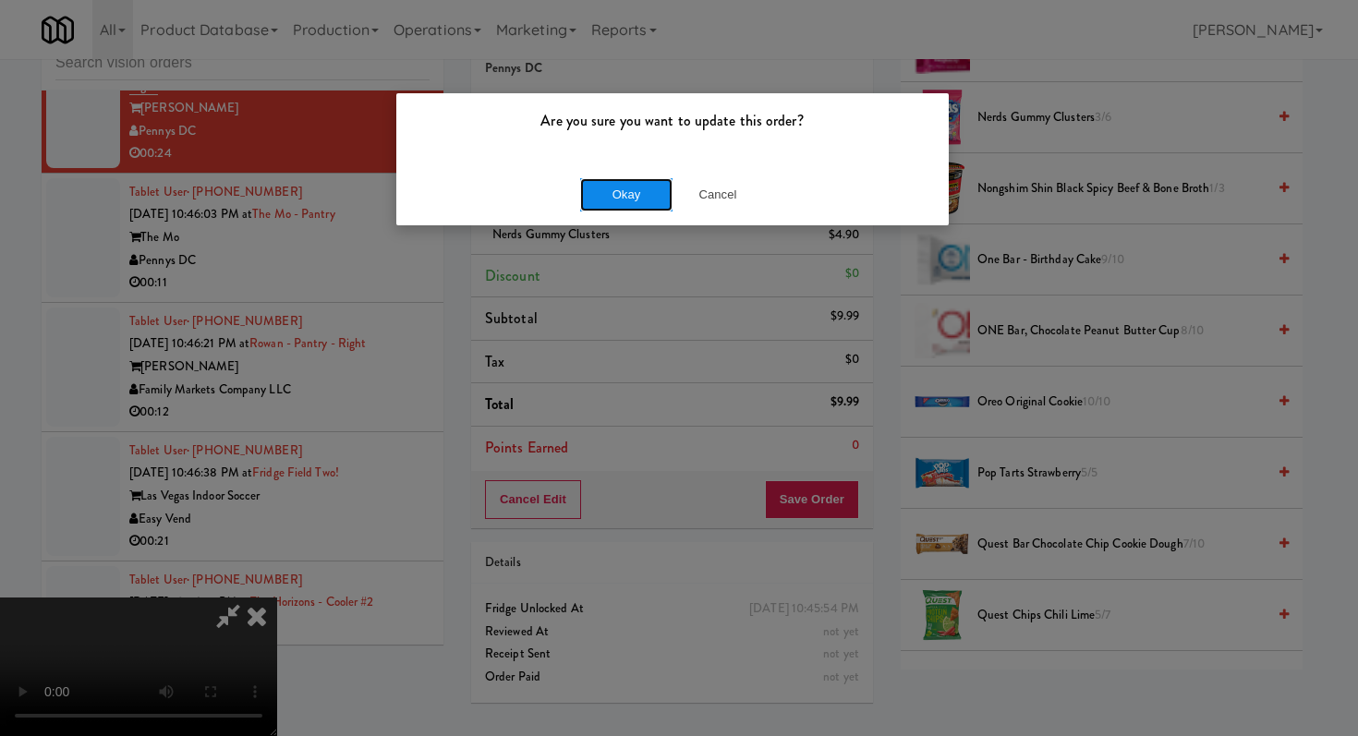
click at [618, 211] on button "Okay" at bounding box center [626, 194] width 92 height 33
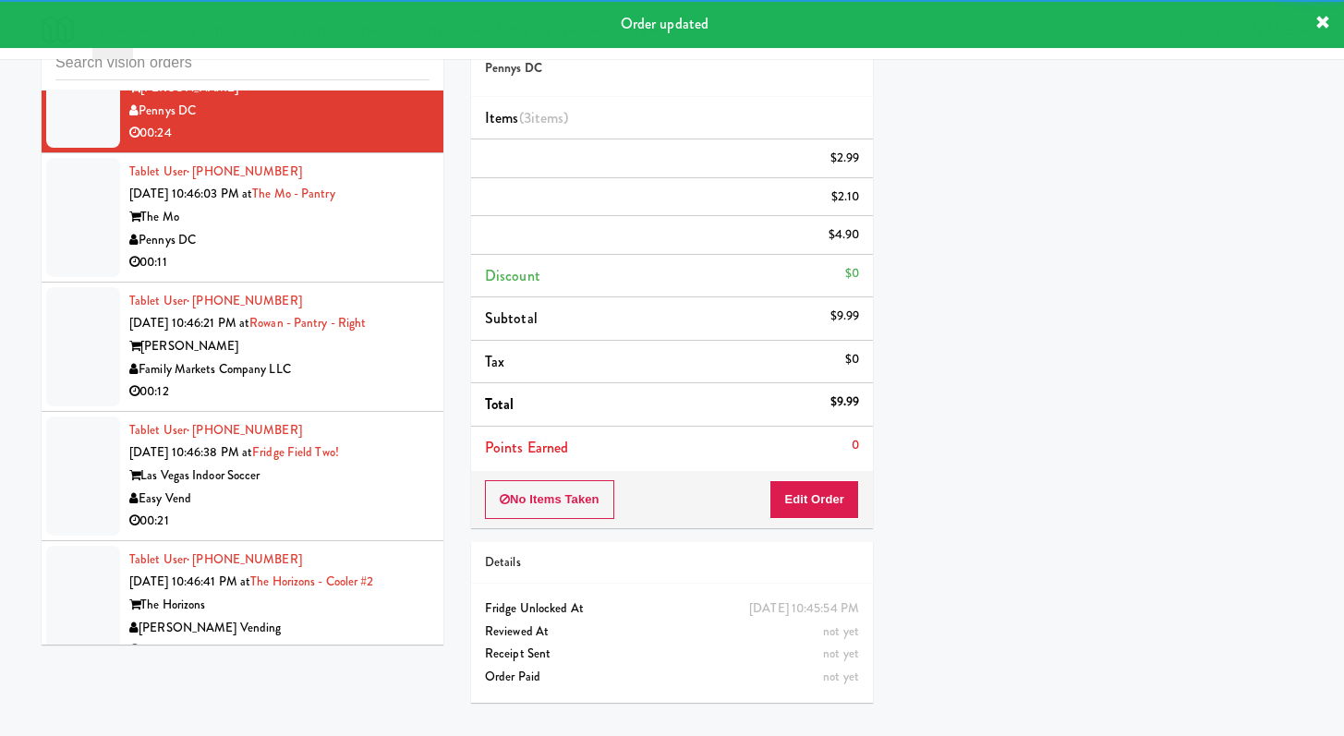
scroll to position [25727, 0]
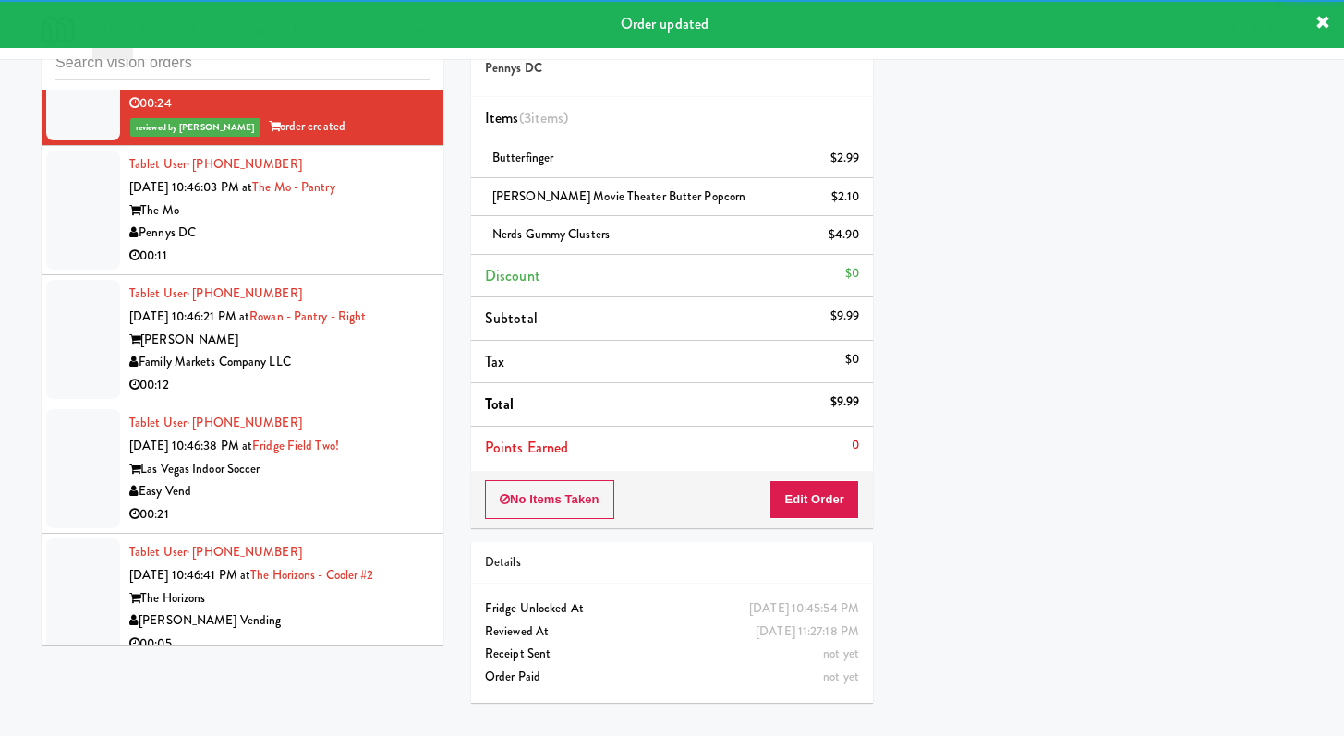
click at [392, 245] on div "Pennys DC" at bounding box center [279, 233] width 300 height 23
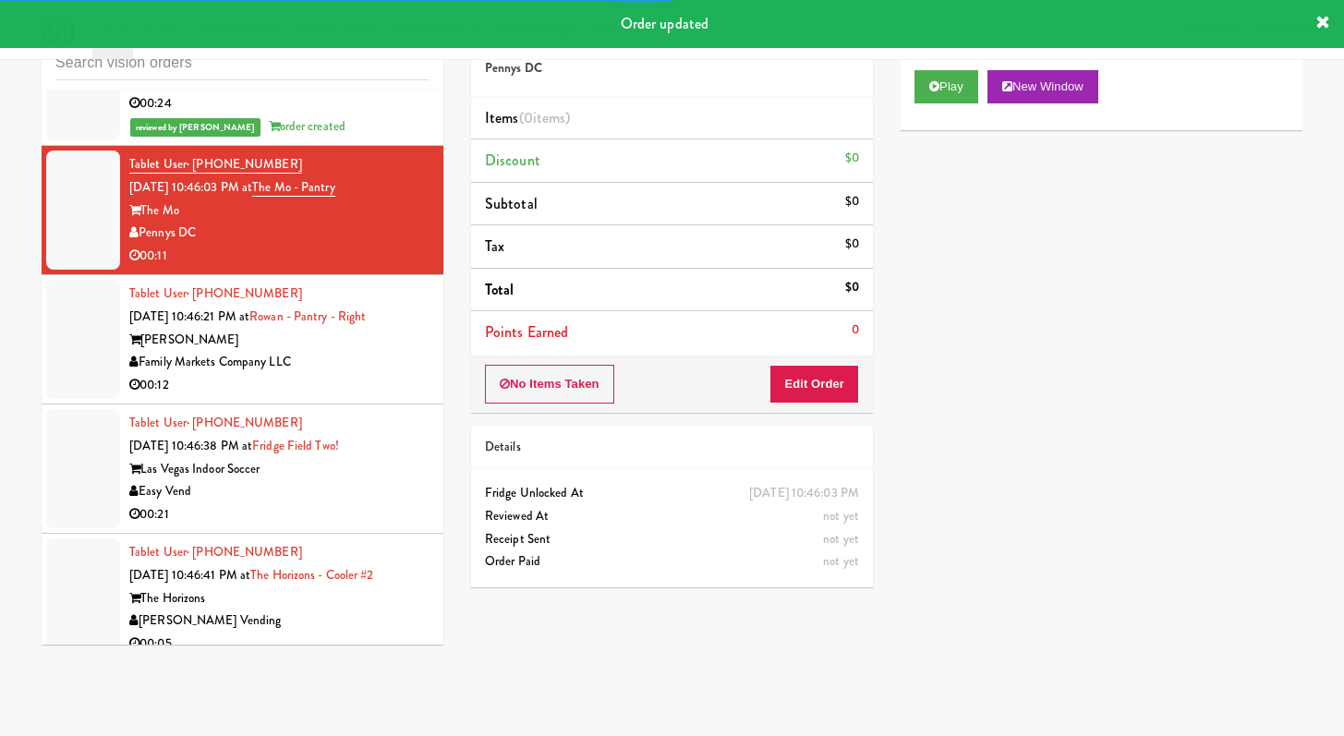
click at [941, 107] on div "Play New Window" at bounding box center [1101, 93] width 402 height 74
click at [942, 89] on button "Play" at bounding box center [946, 86] width 64 height 33
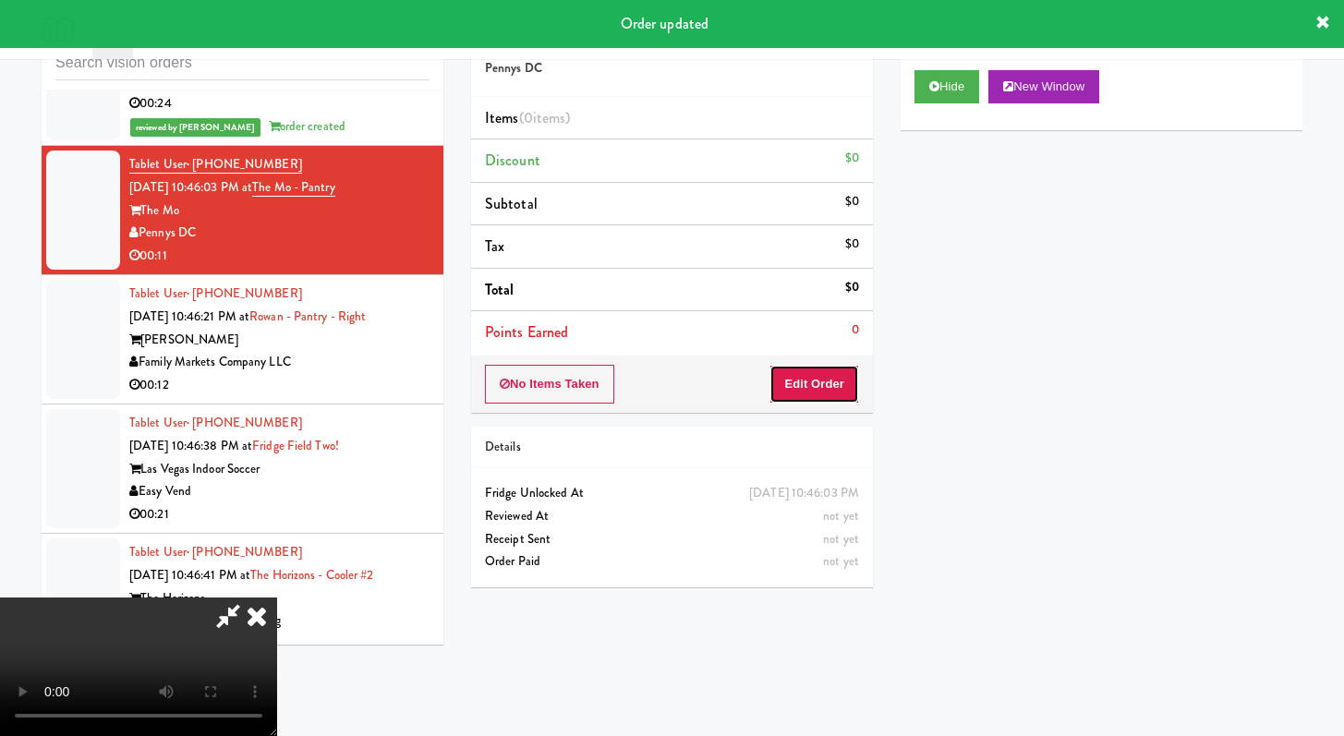
click at [820, 384] on button "Edit Order" at bounding box center [814, 384] width 90 height 39
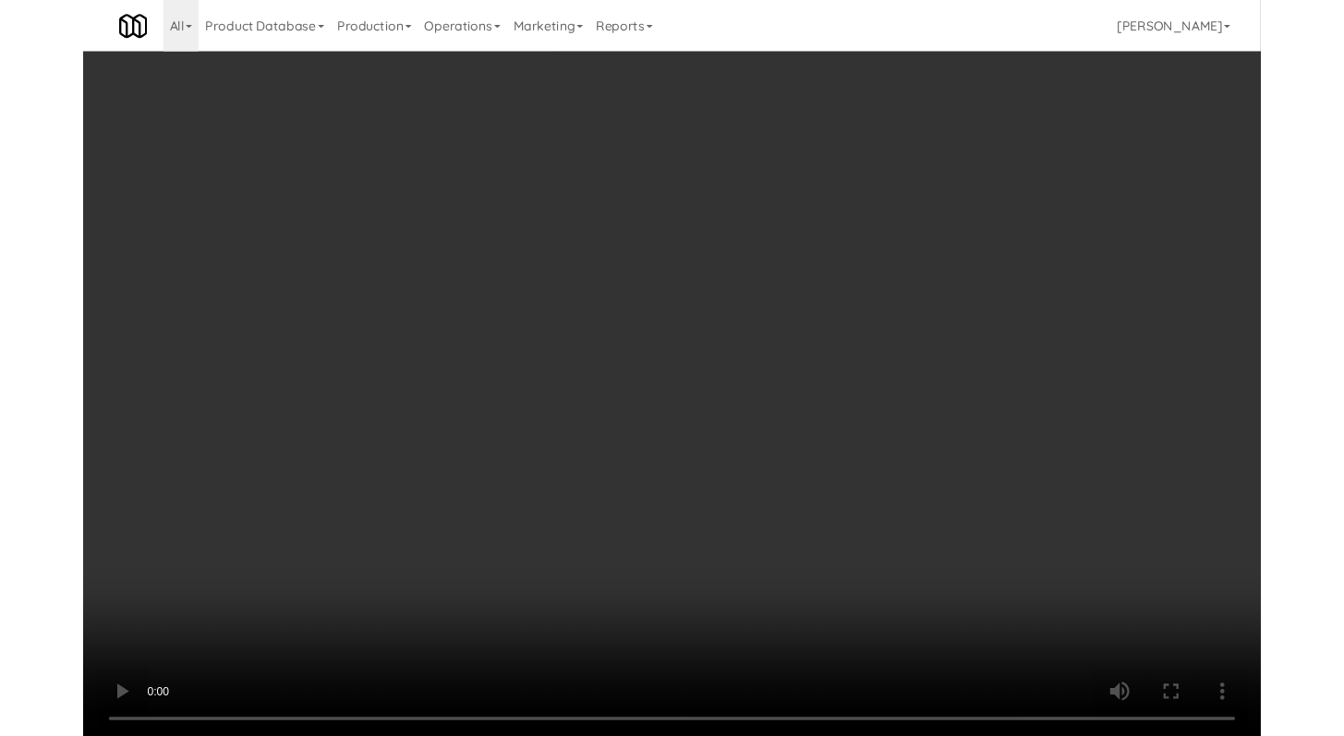
scroll to position [25659, 0]
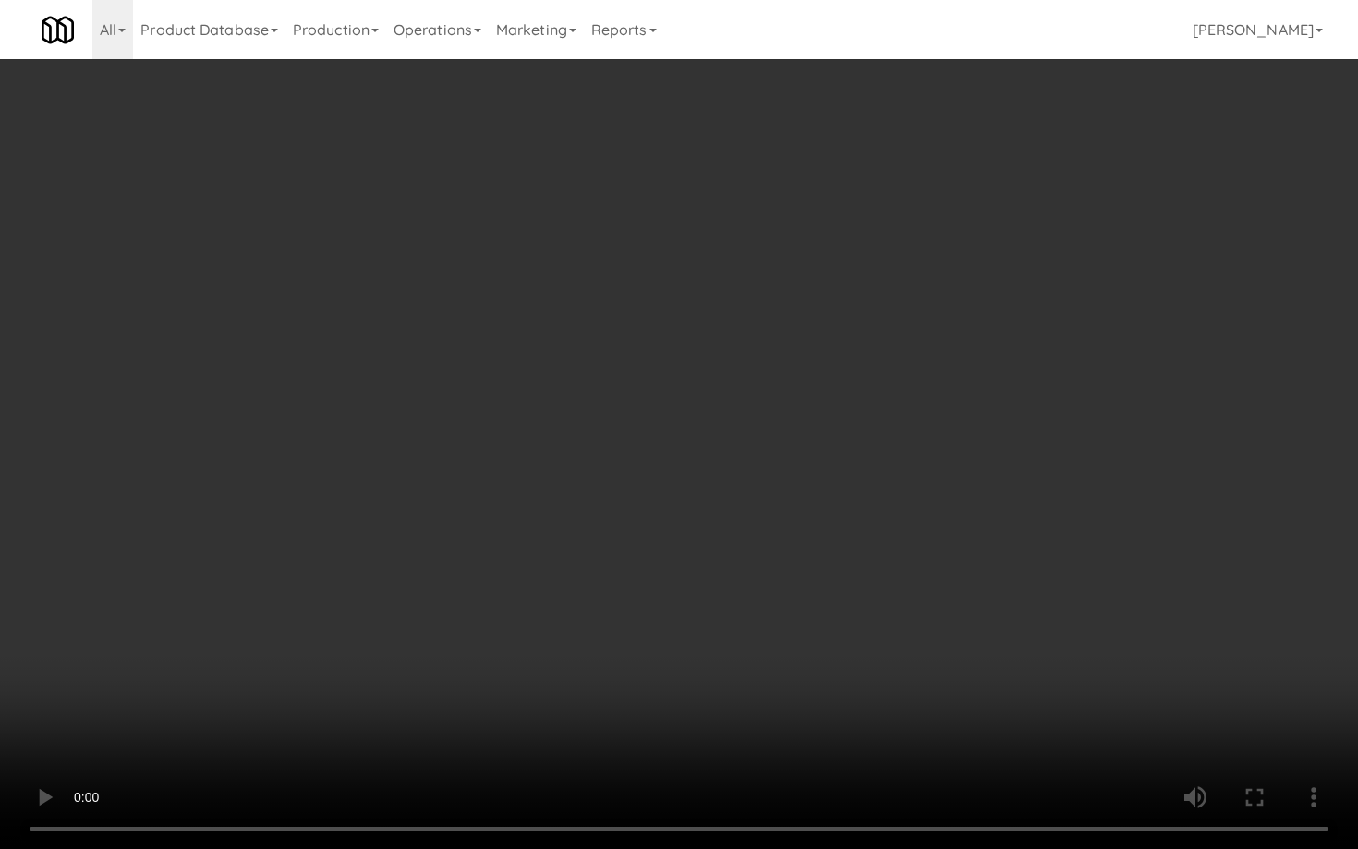
click at [915, 507] on video at bounding box center [679, 424] width 1358 height 849
click at [910, 504] on video at bounding box center [679, 424] width 1358 height 849
click at [911, 499] on video at bounding box center [679, 424] width 1358 height 849
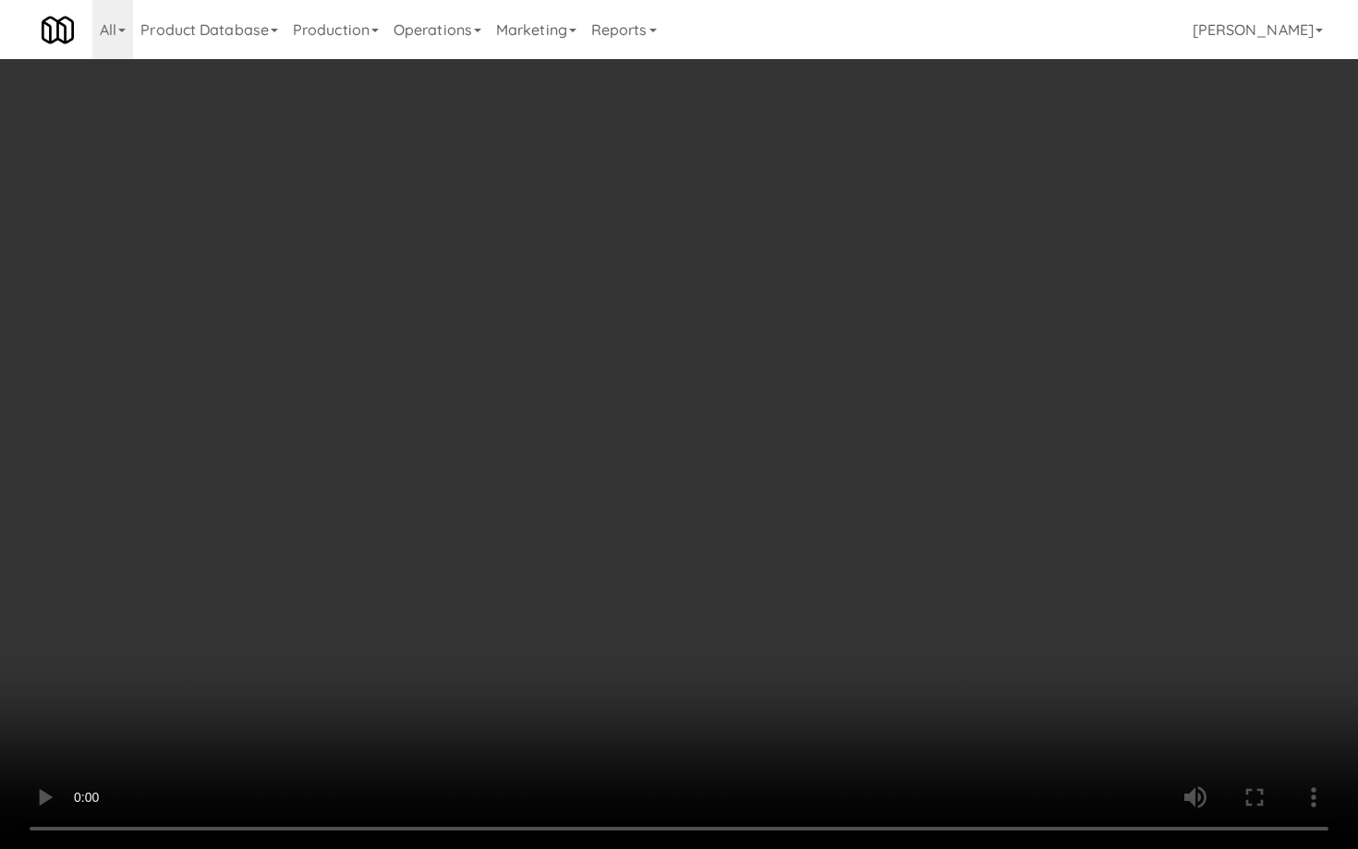
click at [911, 499] on video at bounding box center [679, 424] width 1358 height 849
click at [910, 499] on video at bounding box center [679, 424] width 1358 height 849
click at [911, 499] on video at bounding box center [679, 424] width 1358 height 849
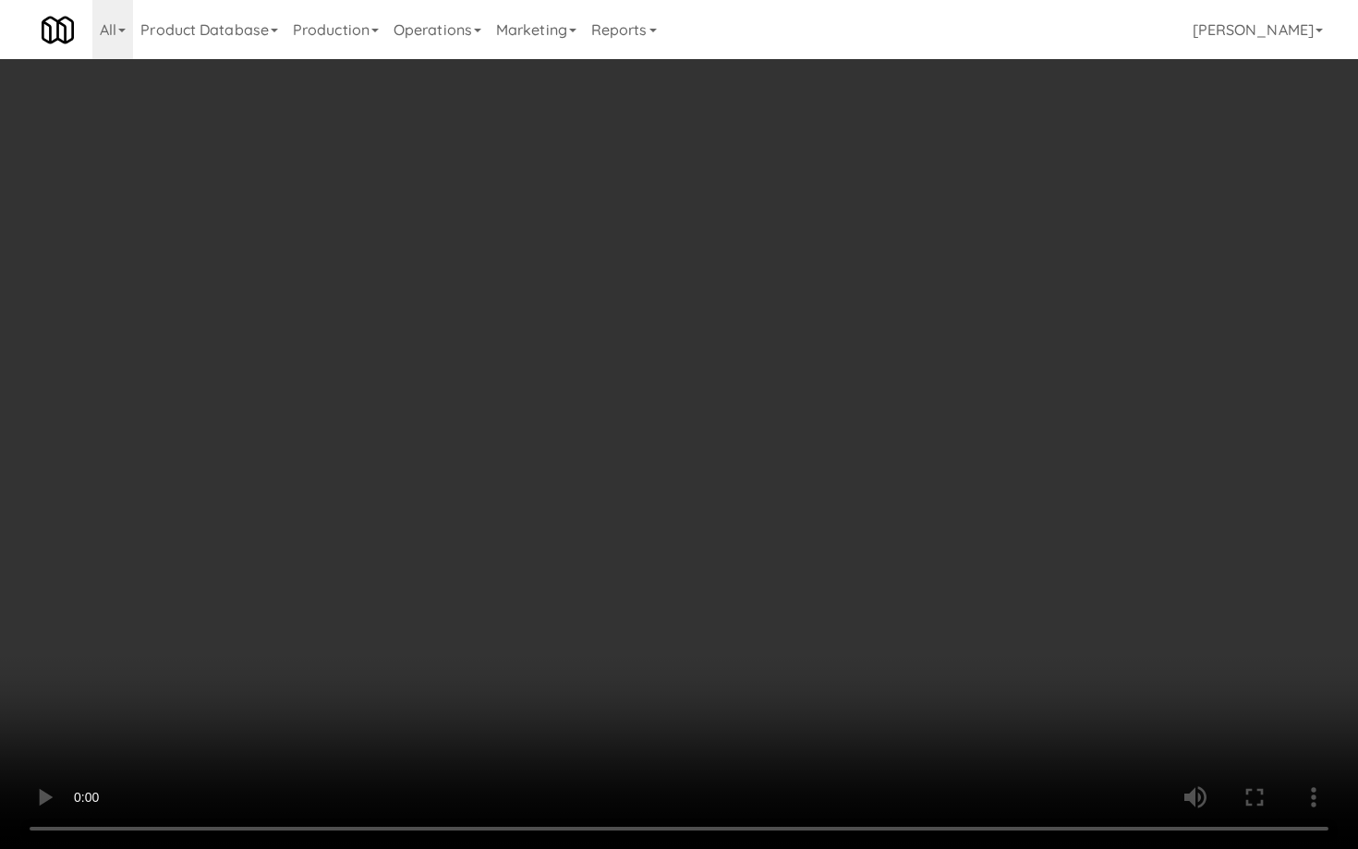
click at [941, 489] on video at bounding box center [679, 424] width 1358 height 849
click at [941, 485] on video at bounding box center [679, 424] width 1358 height 849
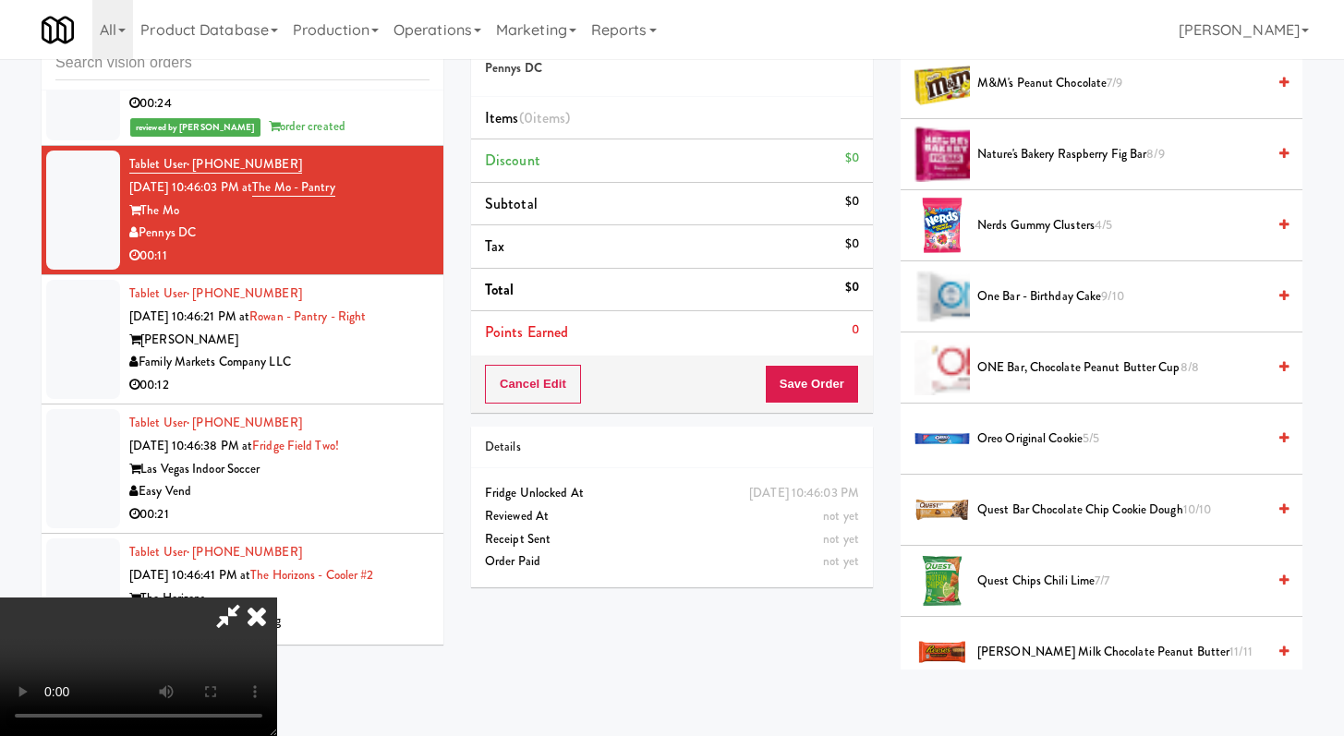
scroll to position [1478, 0]
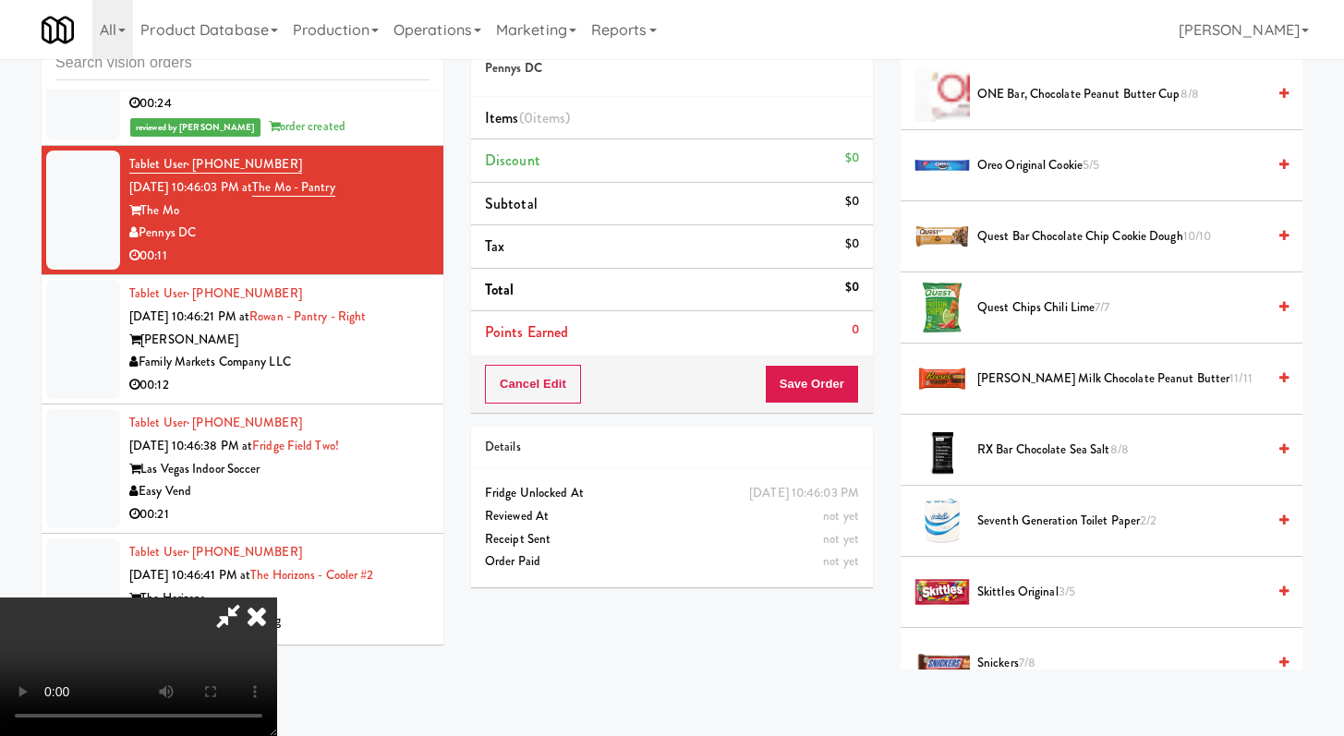
click at [1001, 592] on span "Skittles Original 3/5" at bounding box center [1121, 592] width 288 height 23
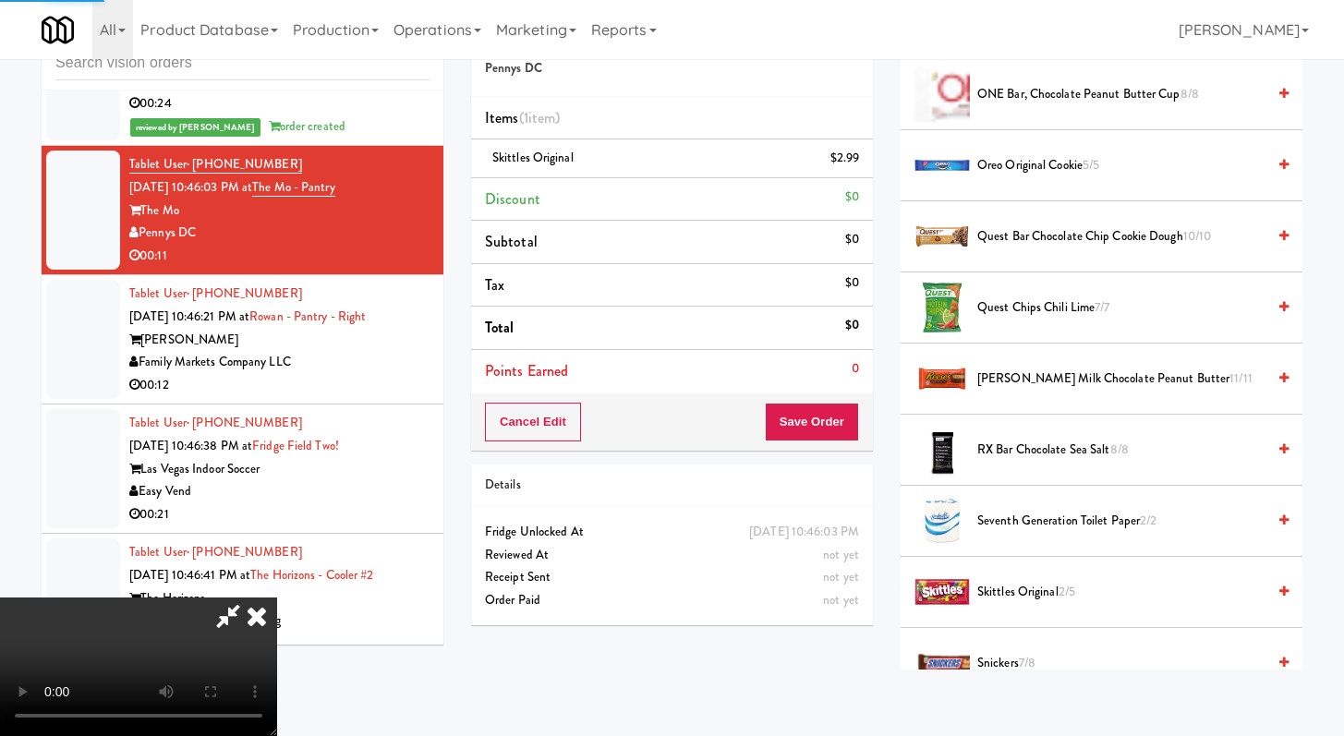
click at [1028, 178] on li "Oreo Original Cookie 5/5" at bounding box center [1101, 165] width 402 height 71
click at [1037, 165] on span "Oreo Original Cookie 5/5" at bounding box center [1121, 165] width 288 height 23
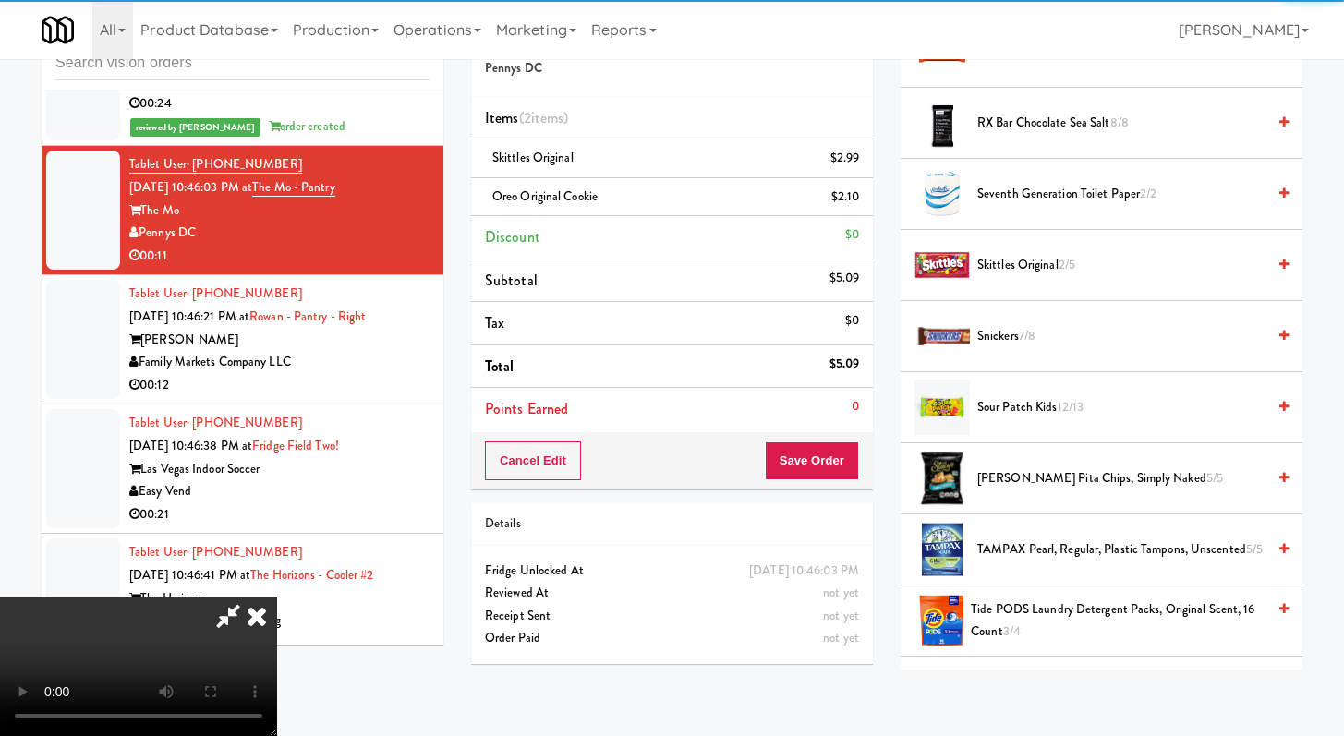
scroll to position [159, 0]
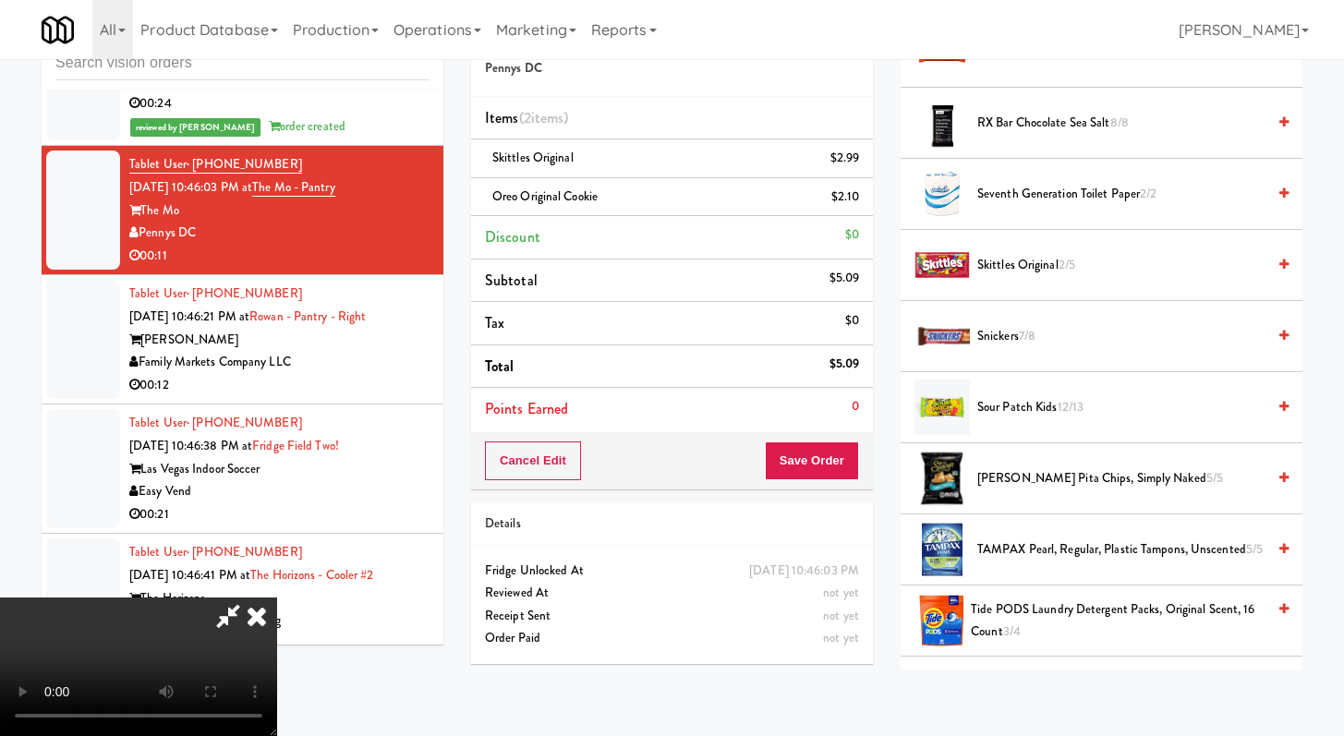
click at [277, 598] on video at bounding box center [138, 667] width 277 height 139
click at [1020, 482] on span "Stacy's Pita Chips, Simply Naked 5/5" at bounding box center [1121, 478] width 288 height 23
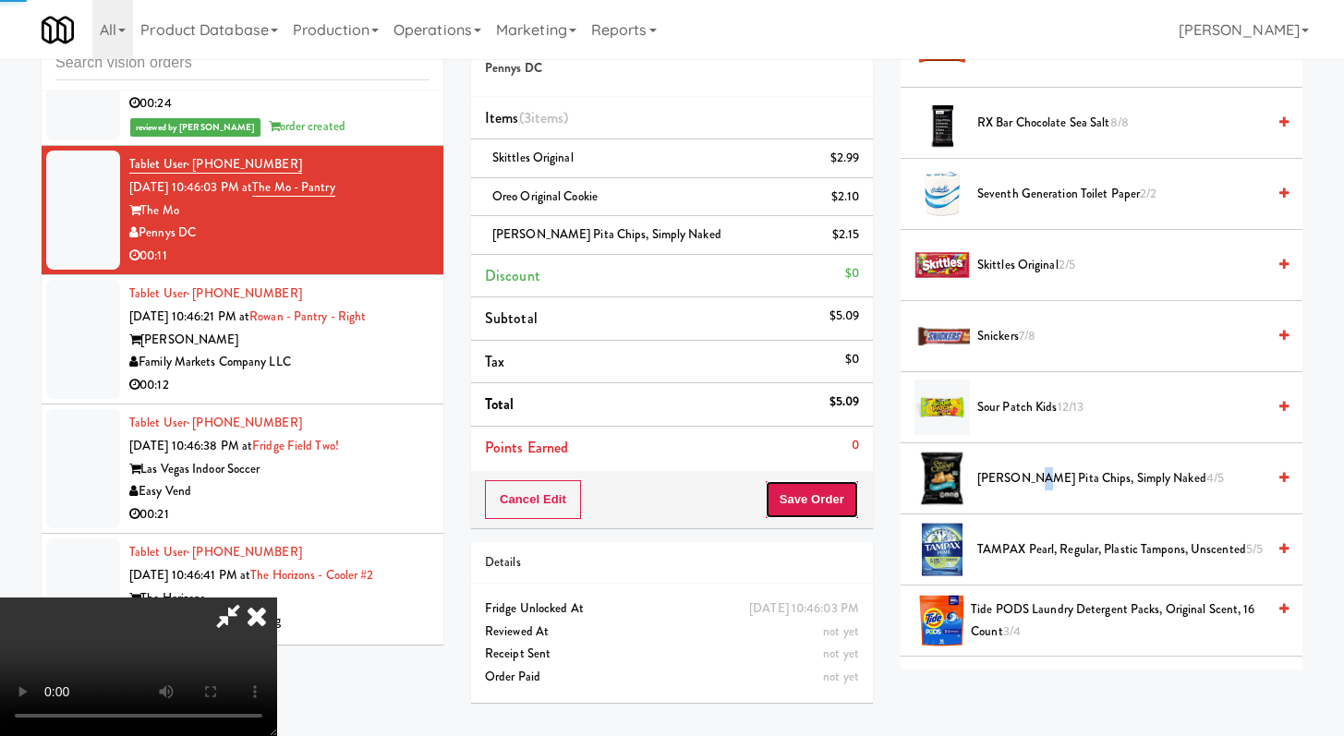
click at [835, 490] on button "Save Order" at bounding box center [812, 499] width 94 height 39
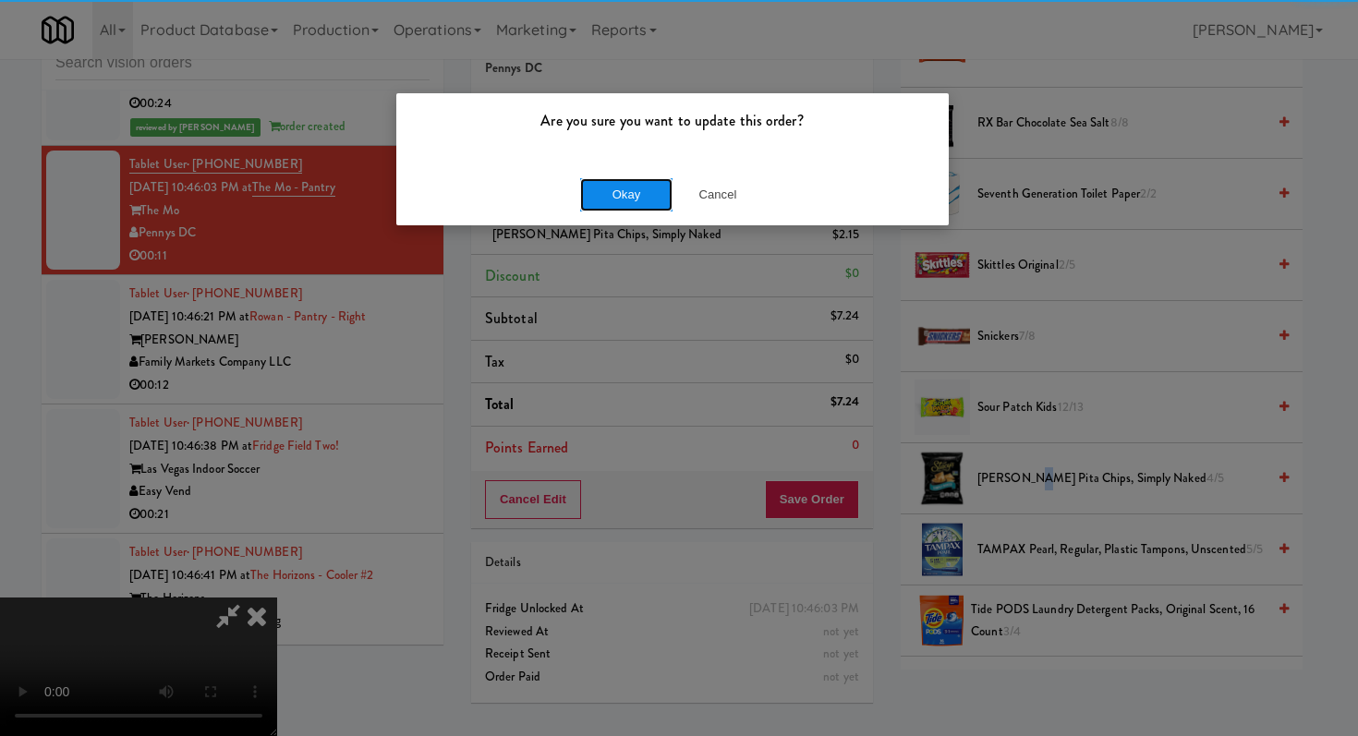
click at [623, 198] on button "Okay" at bounding box center [626, 194] width 92 height 33
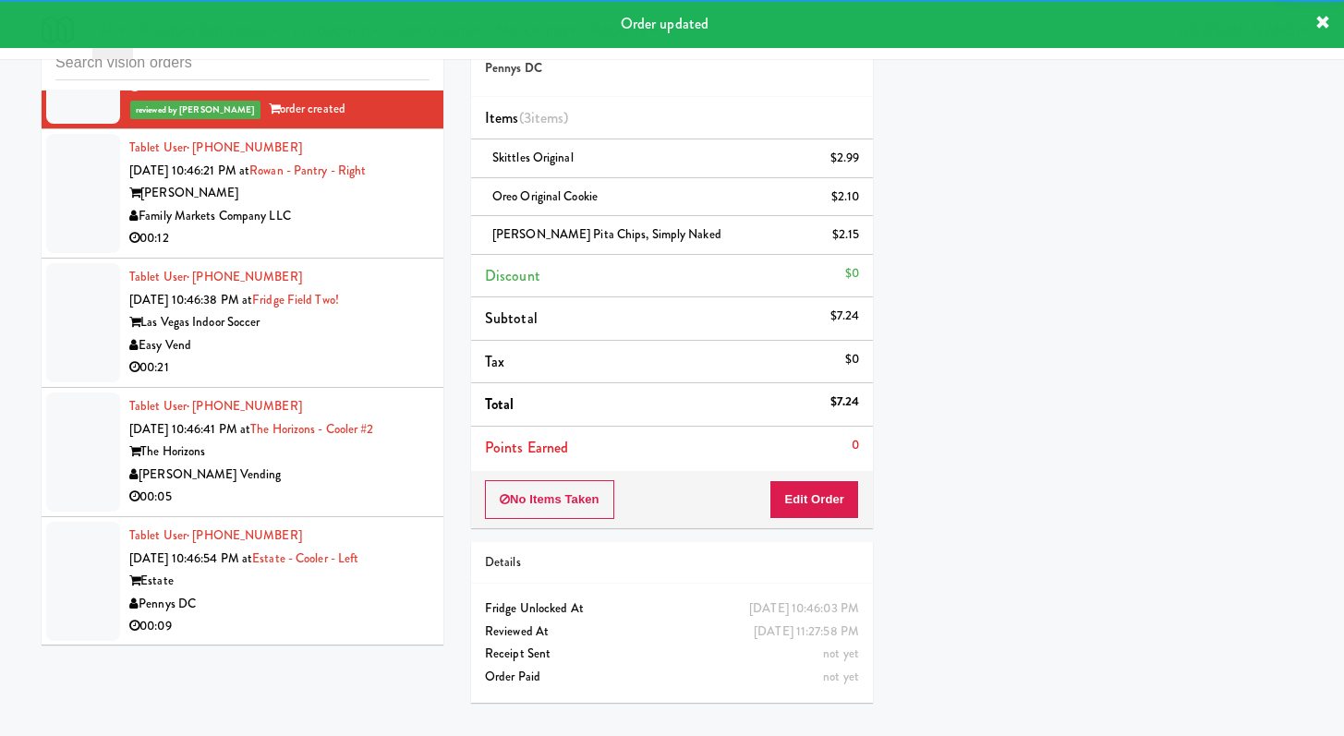
scroll to position [26001, 0]
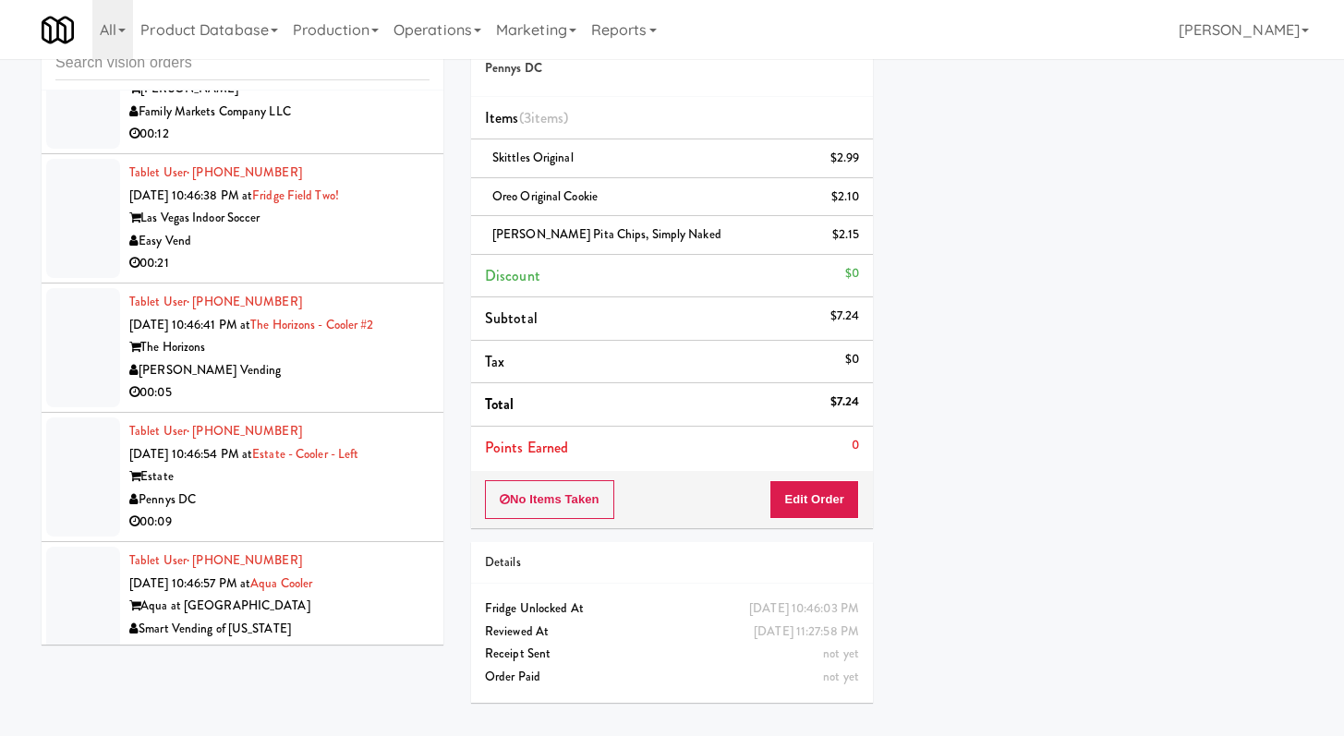
click at [334, 146] on div "00:12" at bounding box center [279, 134] width 300 height 23
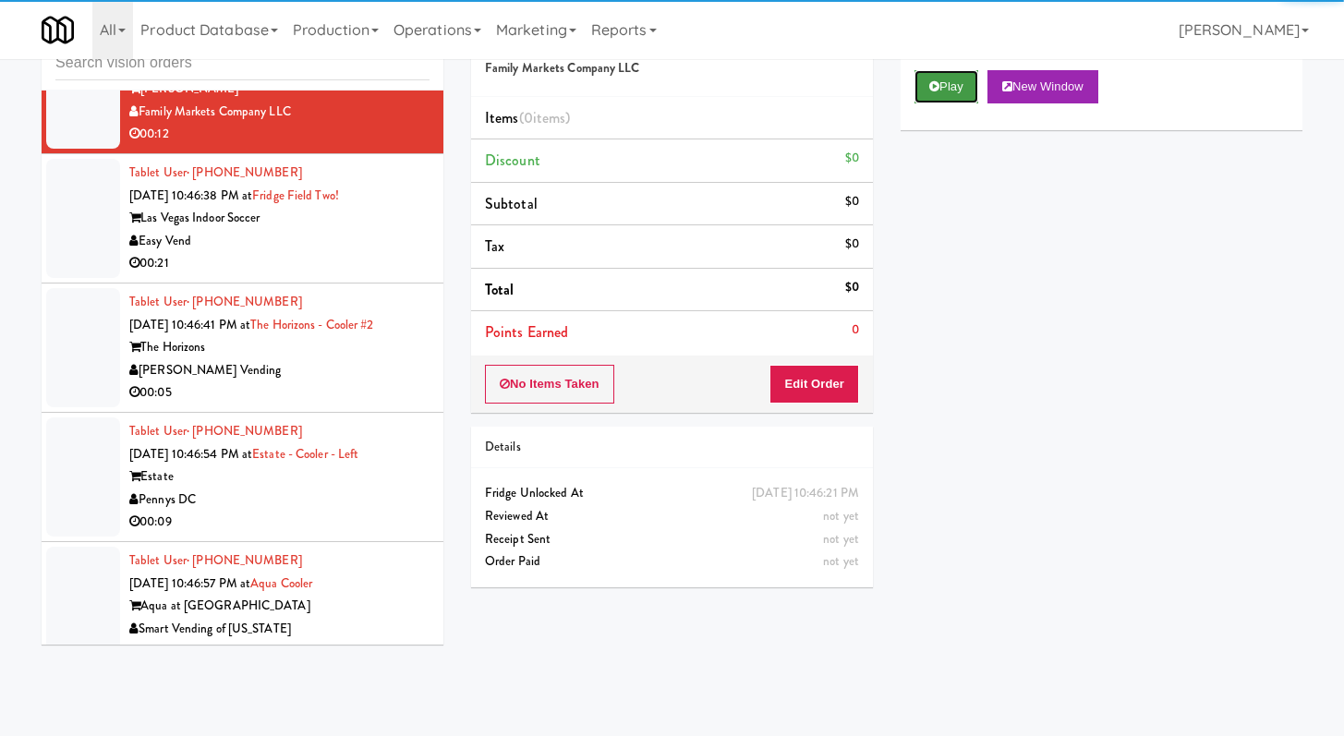
click at [959, 71] on button "Play" at bounding box center [946, 86] width 64 height 33
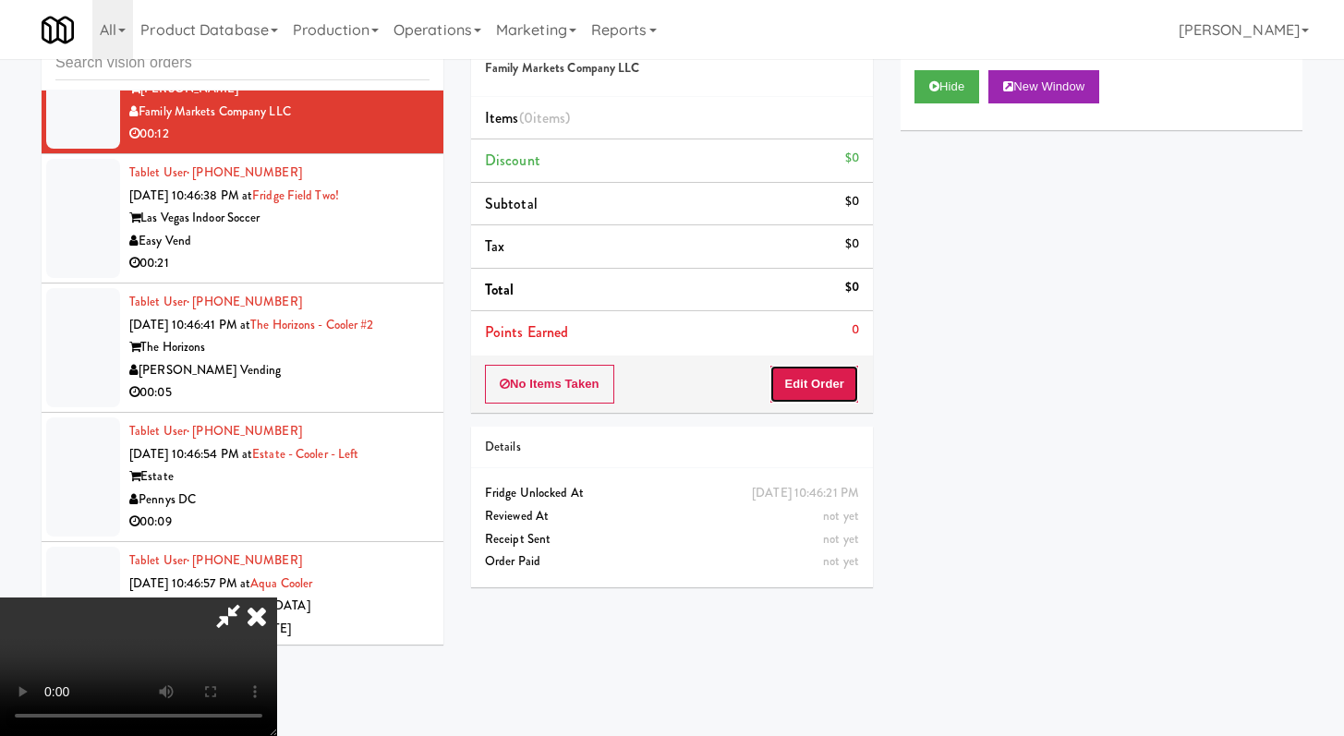
click at [813, 377] on button "Edit Order" at bounding box center [814, 384] width 90 height 39
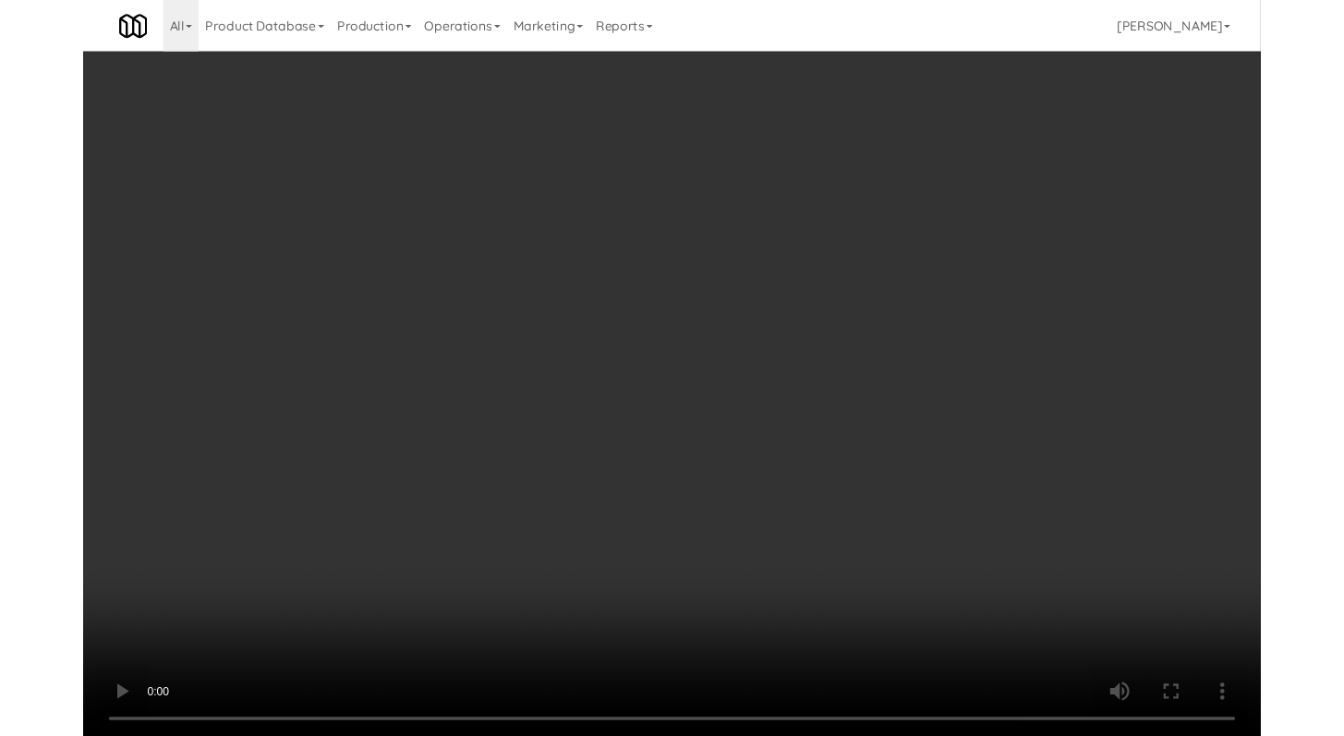
scroll to position [25932, 0]
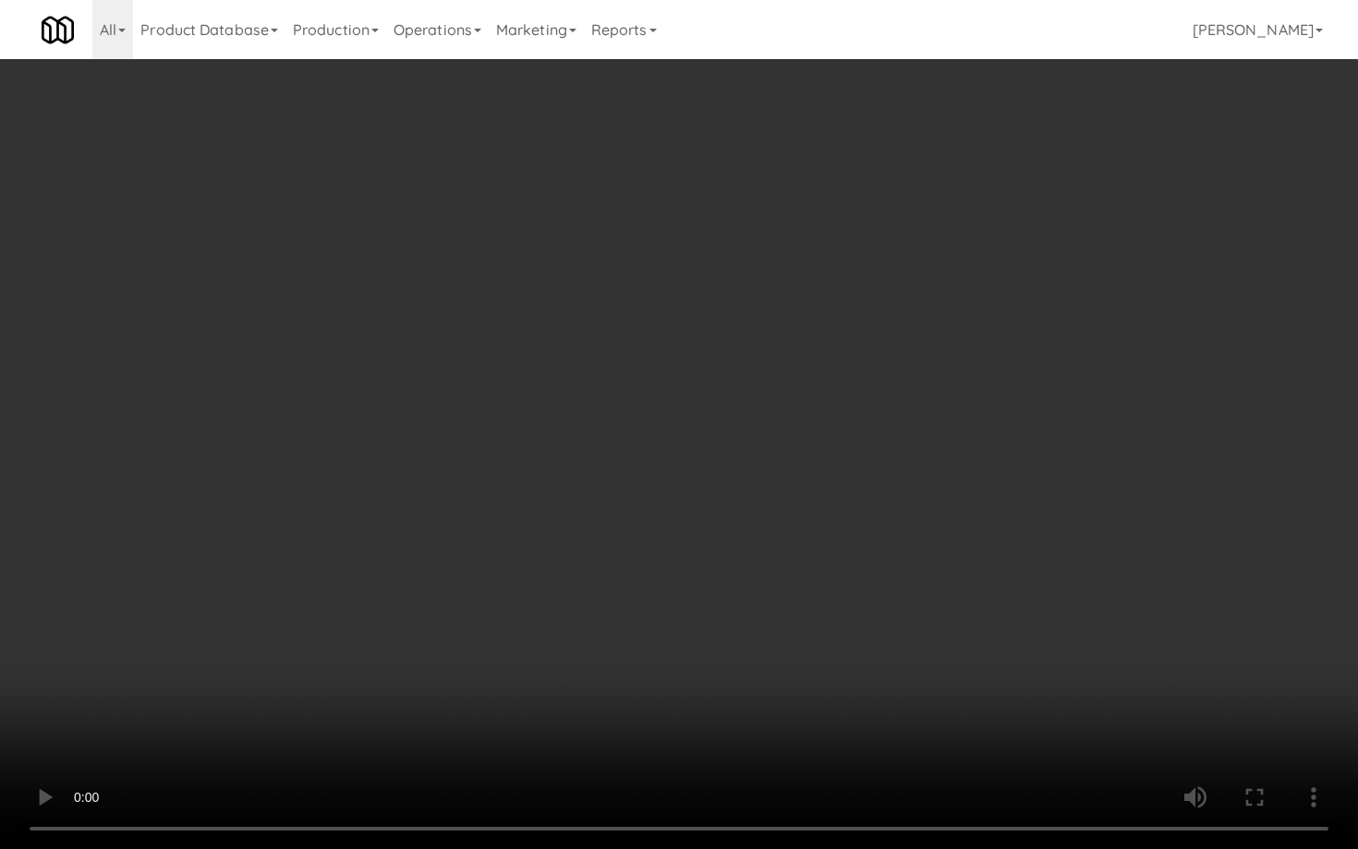
click at [679, 508] on video at bounding box center [679, 424] width 1358 height 849
click at [688, 503] on video at bounding box center [679, 424] width 1358 height 849
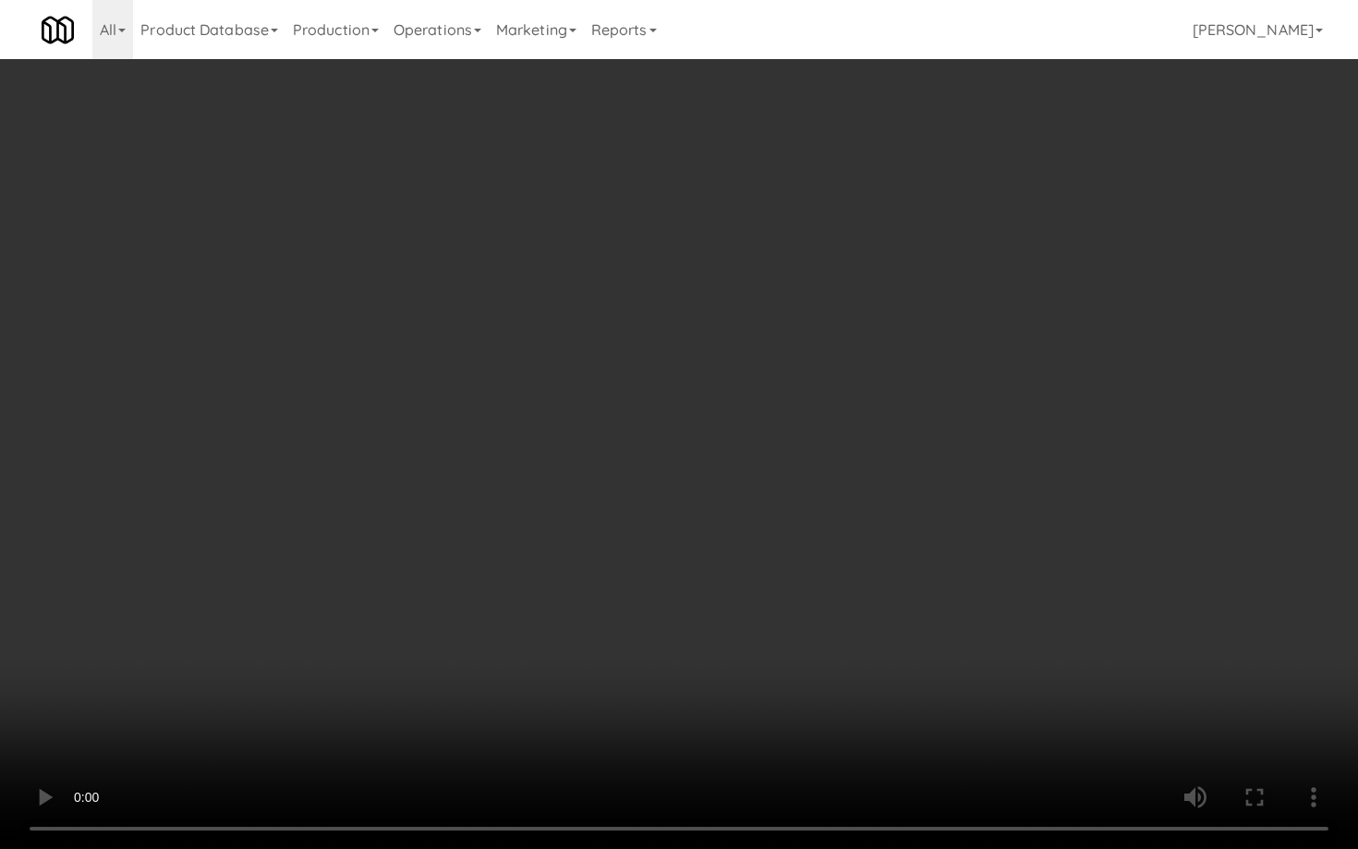
click at [688, 503] on video at bounding box center [679, 424] width 1358 height 849
click at [687, 507] on video at bounding box center [679, 424] width 1358 height 849
click at [936, 649] on video at bounding box center [679, 424] width 1358 height 849
click at [860, 621] on video at bounding box center [679, 424] width 1358 height 849
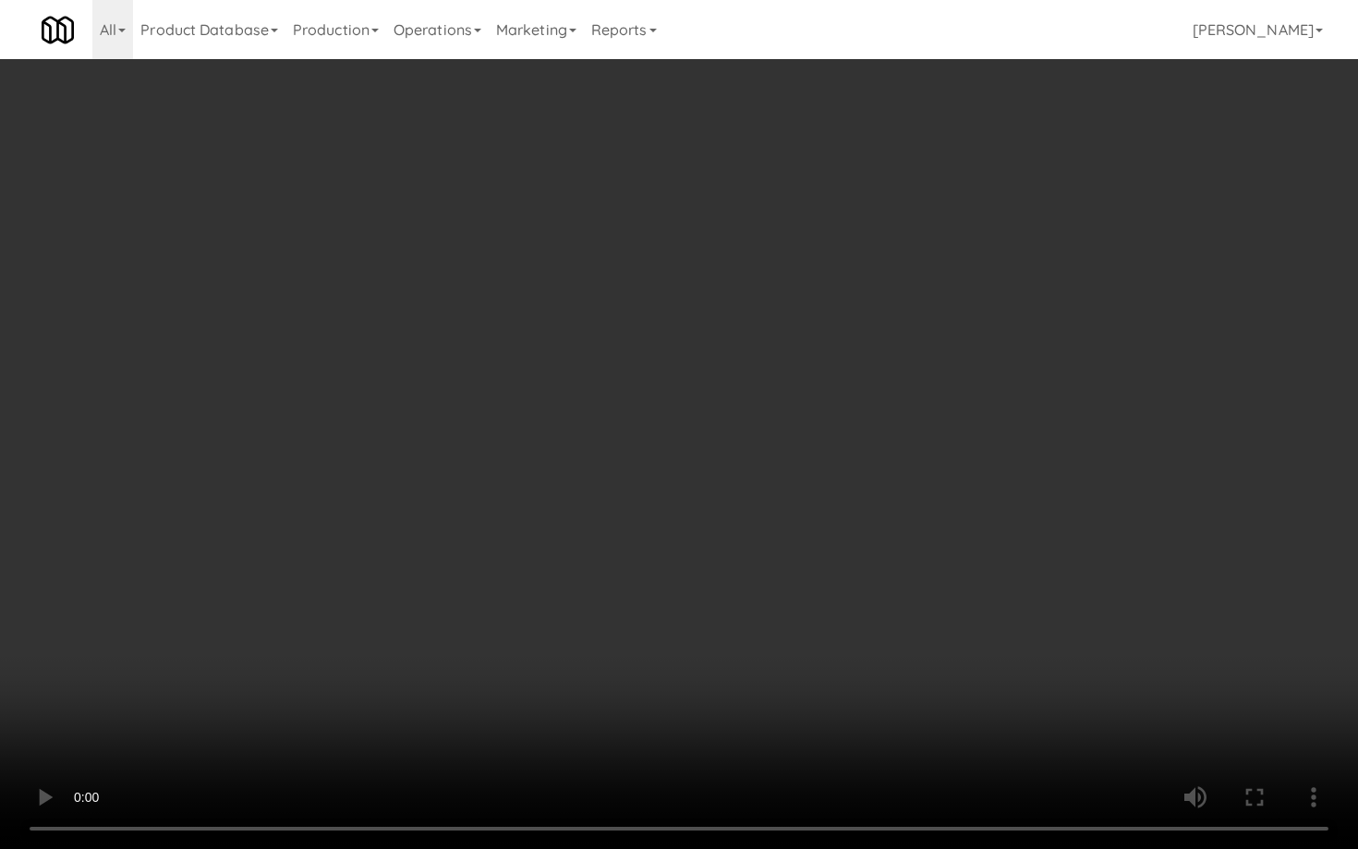
click at [876, 590] on video at bounding box center [679, 424] width 1358 height 849
click at [878, 588] on video at bounding box center [679, 424] width 1358 height 849
click at [888, 529] on video at bounding box center [679, 424] width 1358 height 849
click at [887, 531] on video at bounding box center [679, 424] width 1358 height 849
click at [895, 520] on video at bounding box center [679, 424] width 1358 height 849
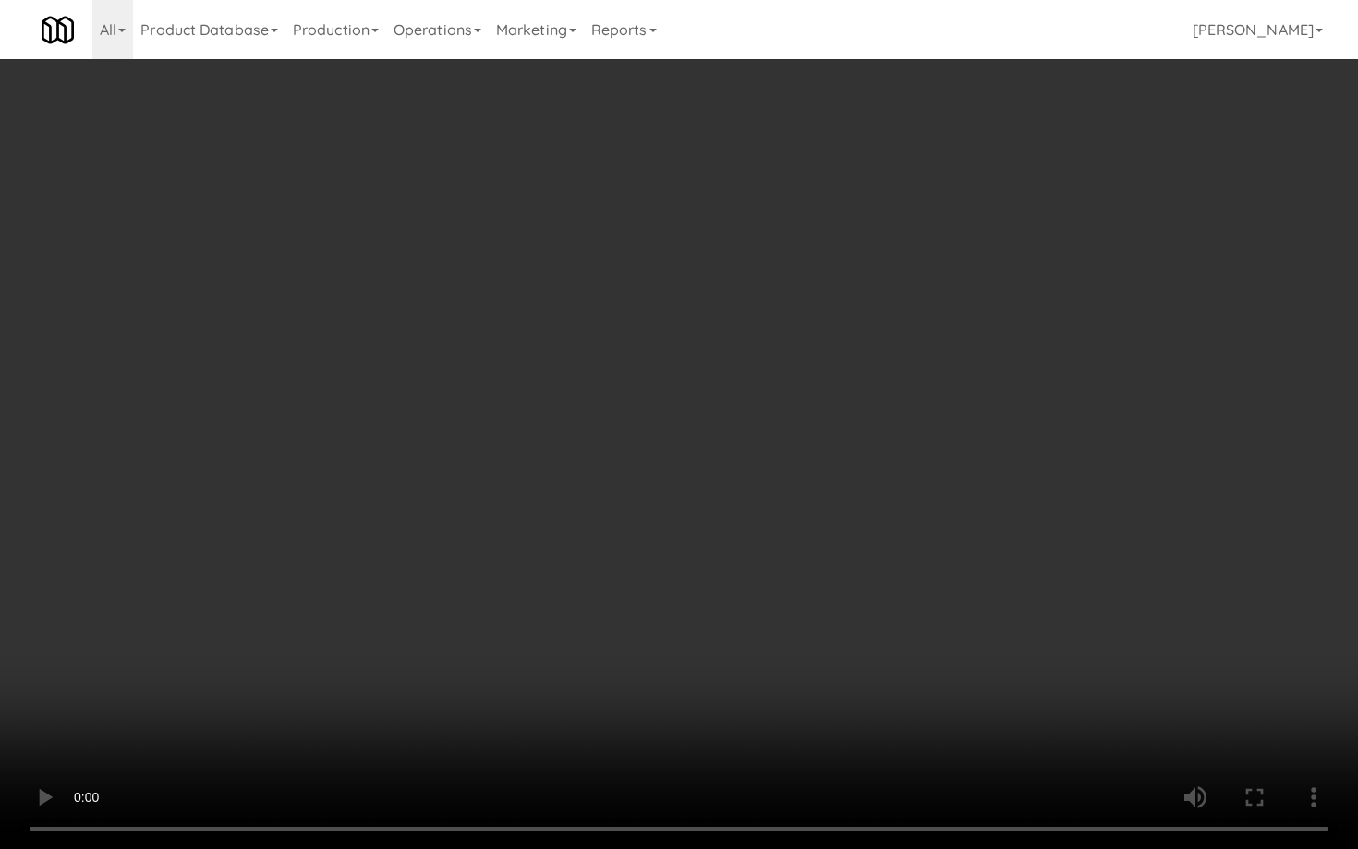
click at [896, 519] on video at bounding box center [679, 424] width 1358 height 849
click at [901, 514] on video at bounding box center [679, 424] width 1358 height 849
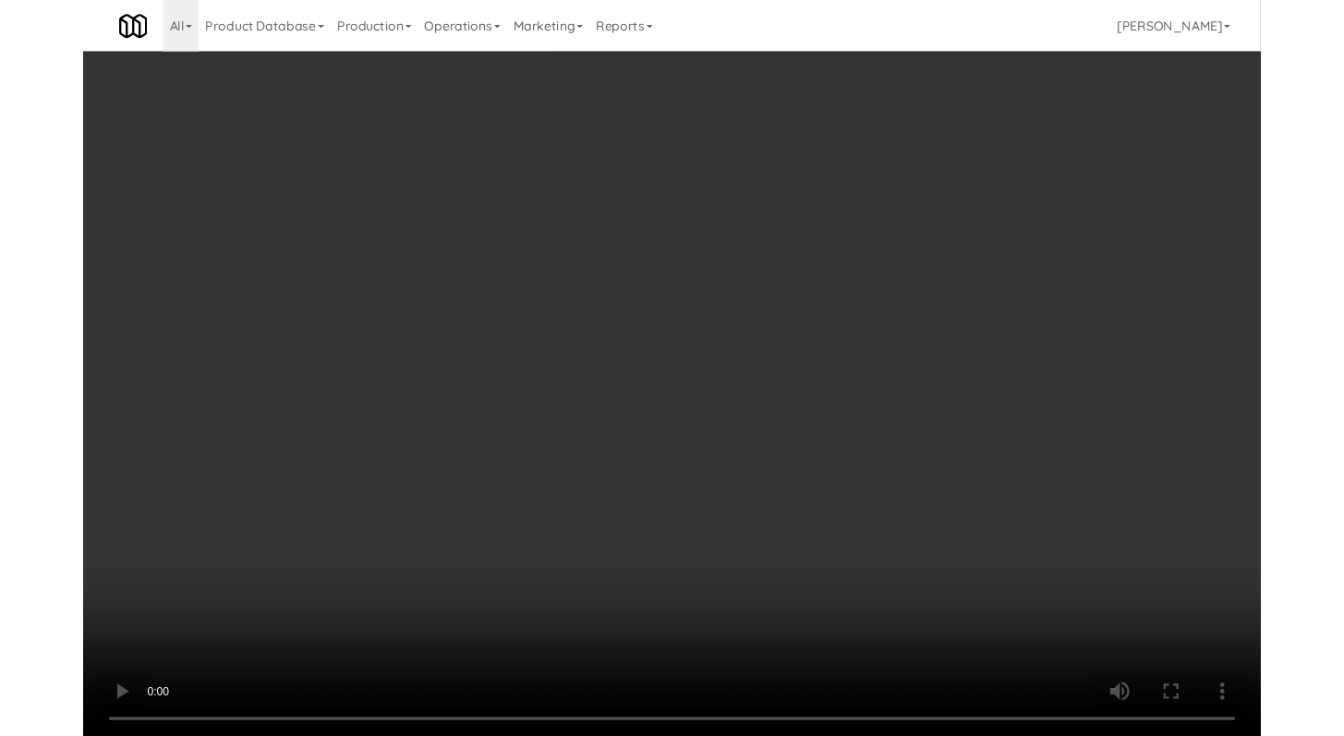
scroll to position [26001, 0]
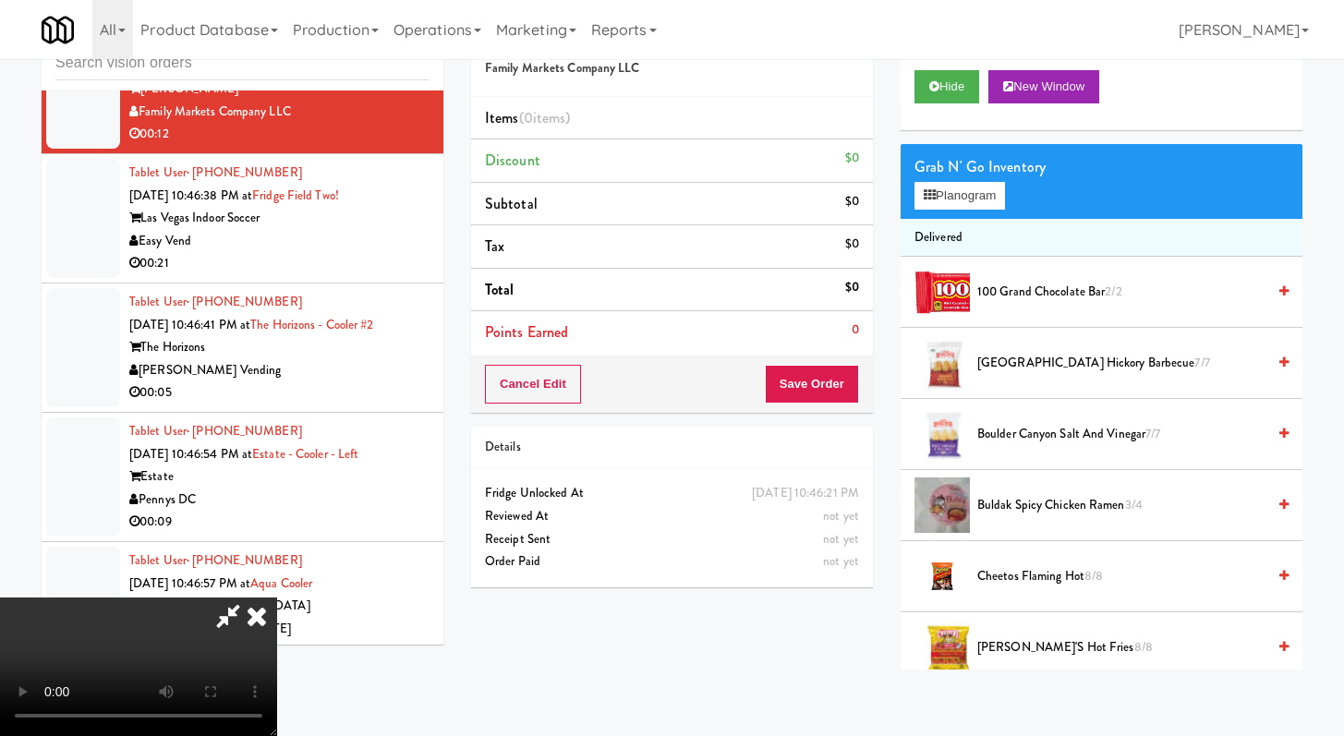
click at [277, 598] on video at bounding box center [138, 667] width 277 height 139
click at [944, 192] on button "Planogram" at bounding box center [959, 196] width 91 height 28
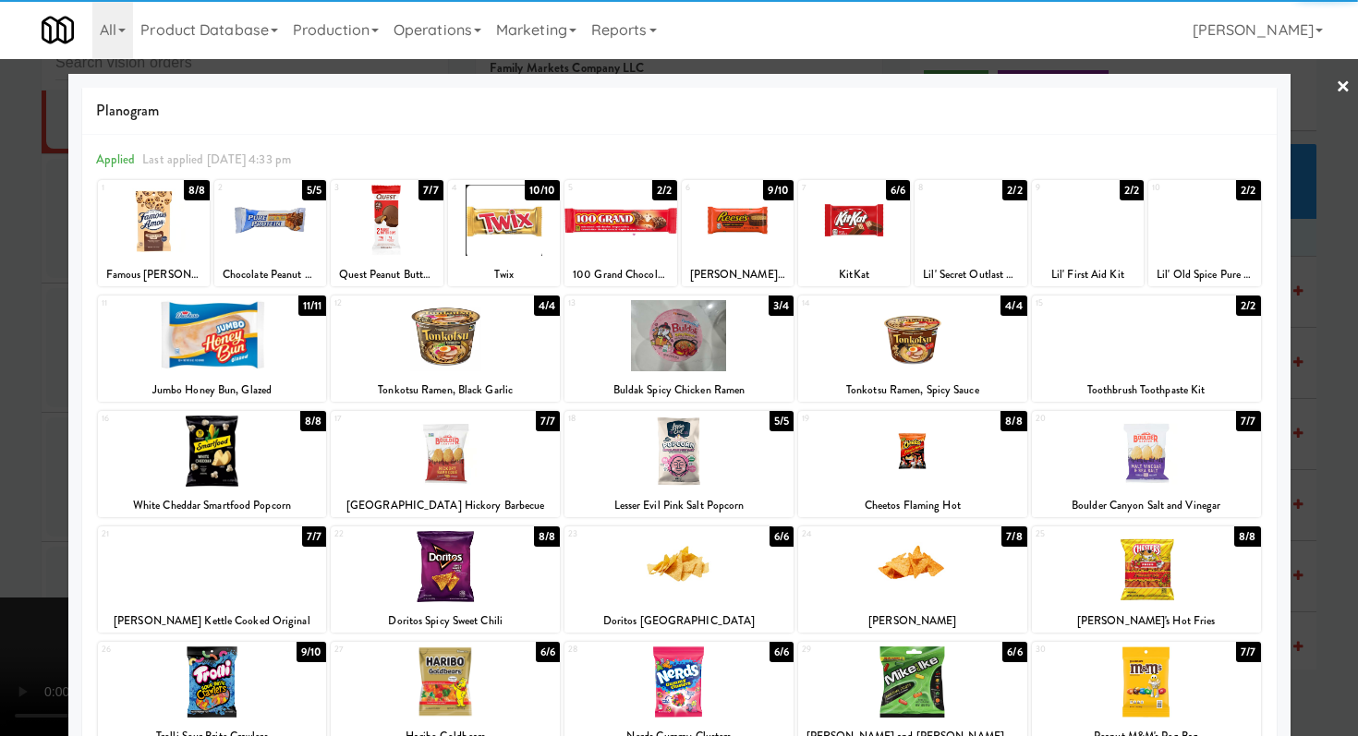
click at [235, 676] on div at bounding box center [212, 681] width 229 height 71
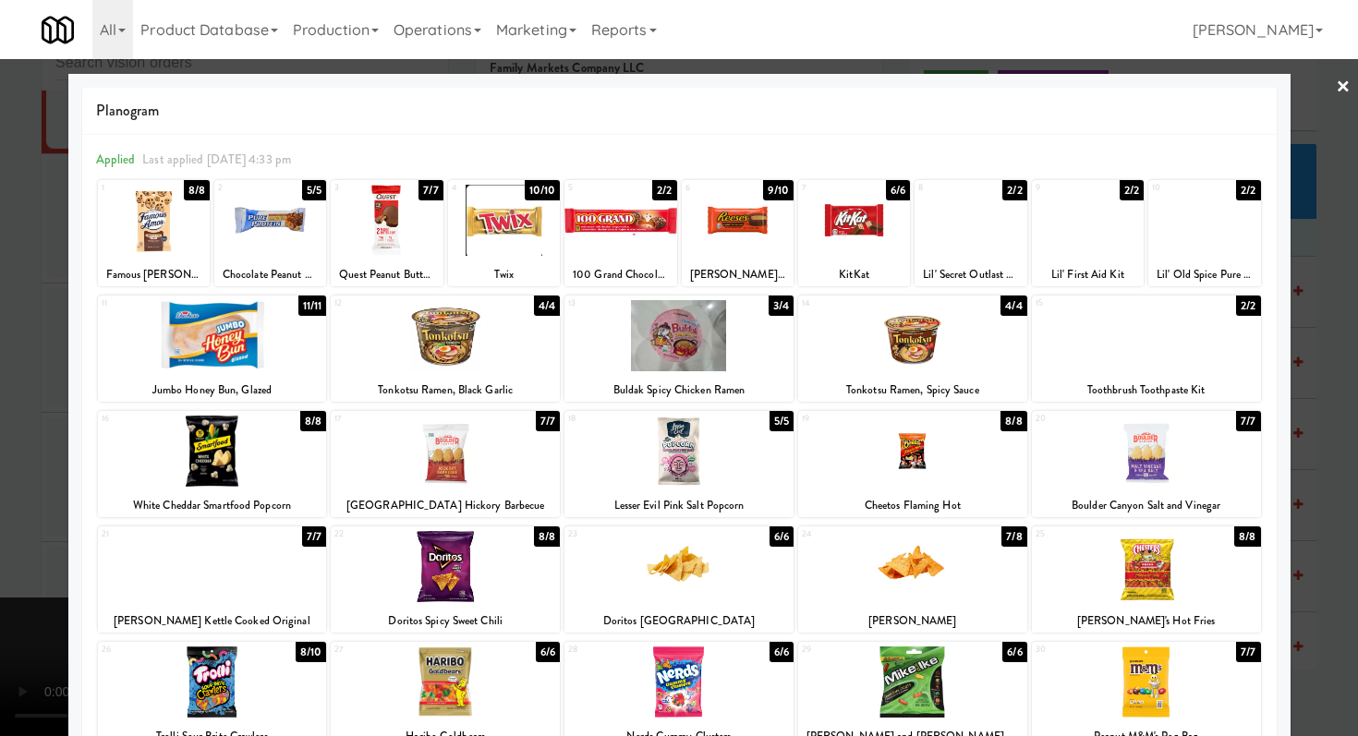
click at [686, 675] on div at bounding box center [678, 681] width 229 height 71
drag, startPoint x: 622, startPoint y: 191, endPoint x: 298, endPoint y: 330, distance: 352.5
click at [622, 191] on div at bounding box center [620, 220] width 112 height 71
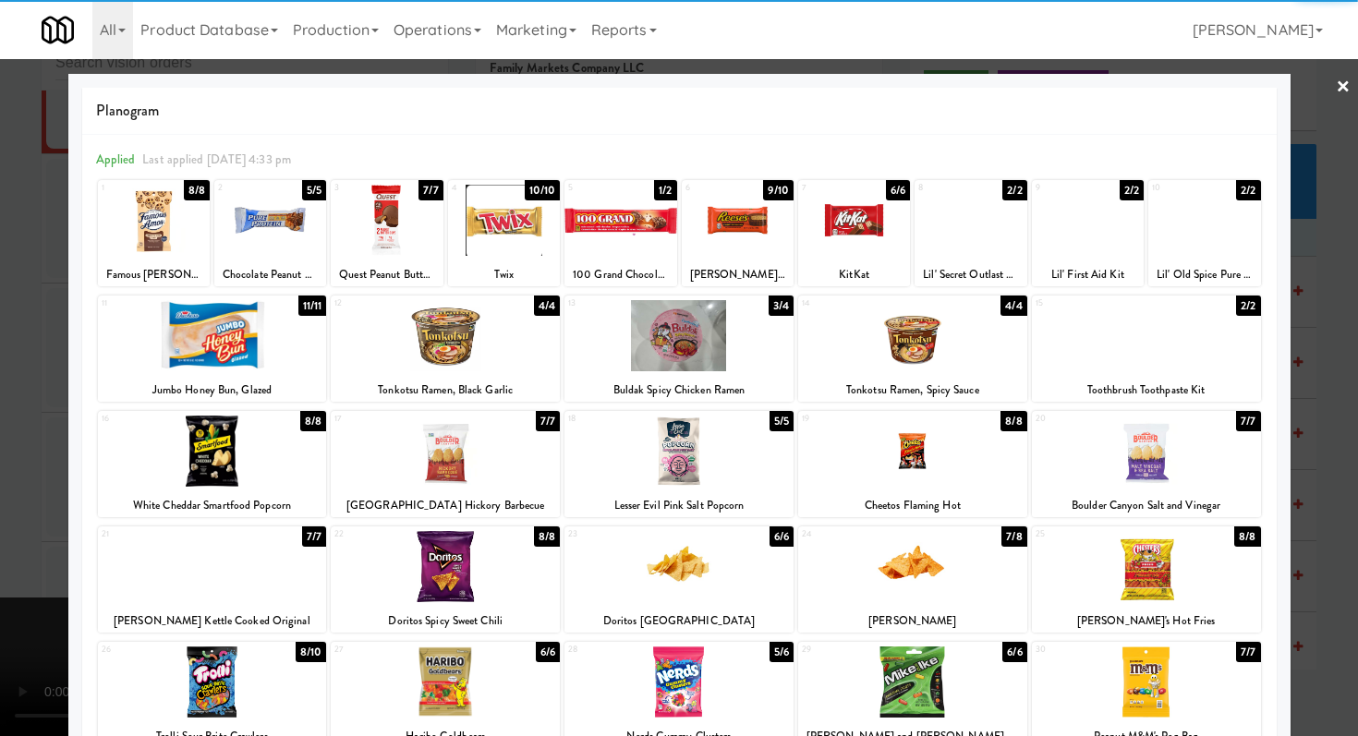
click at [0, 380] on div at bounding box center [679, 368] width 1358 height 736
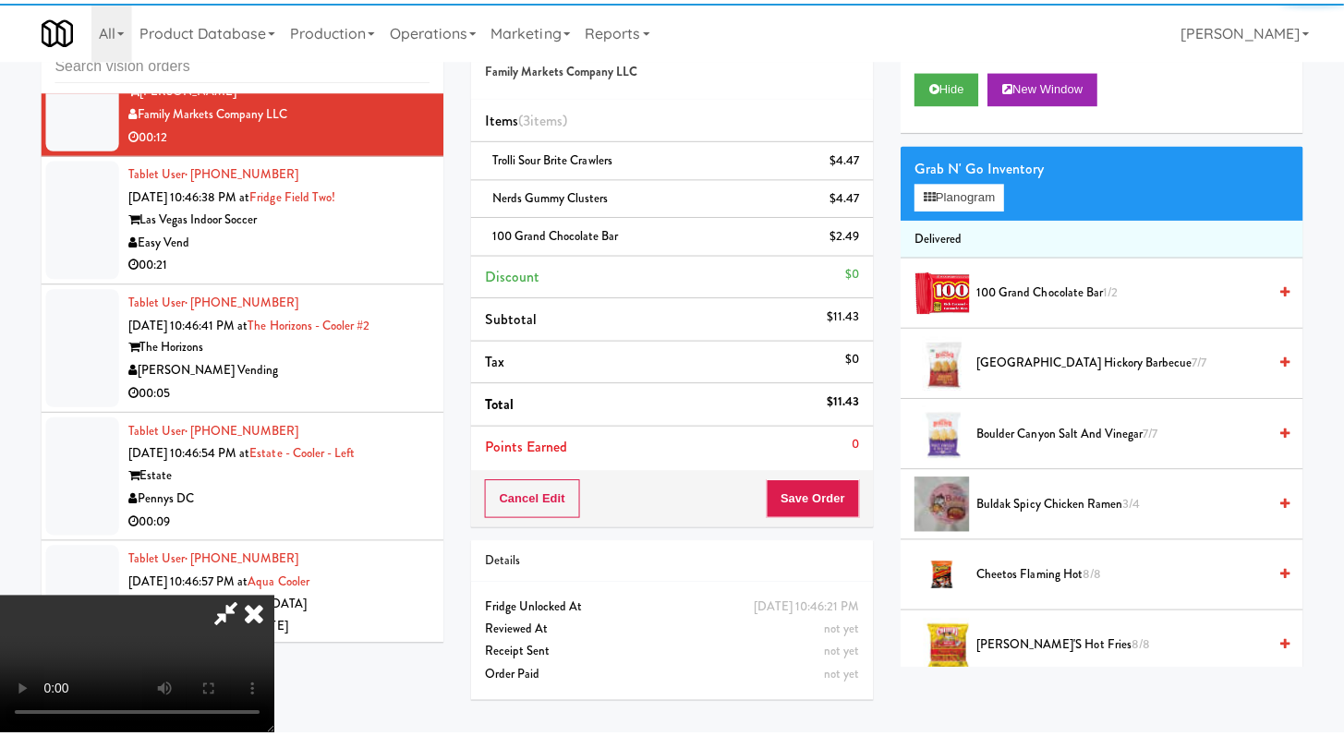
scroll to position [26001, 0]
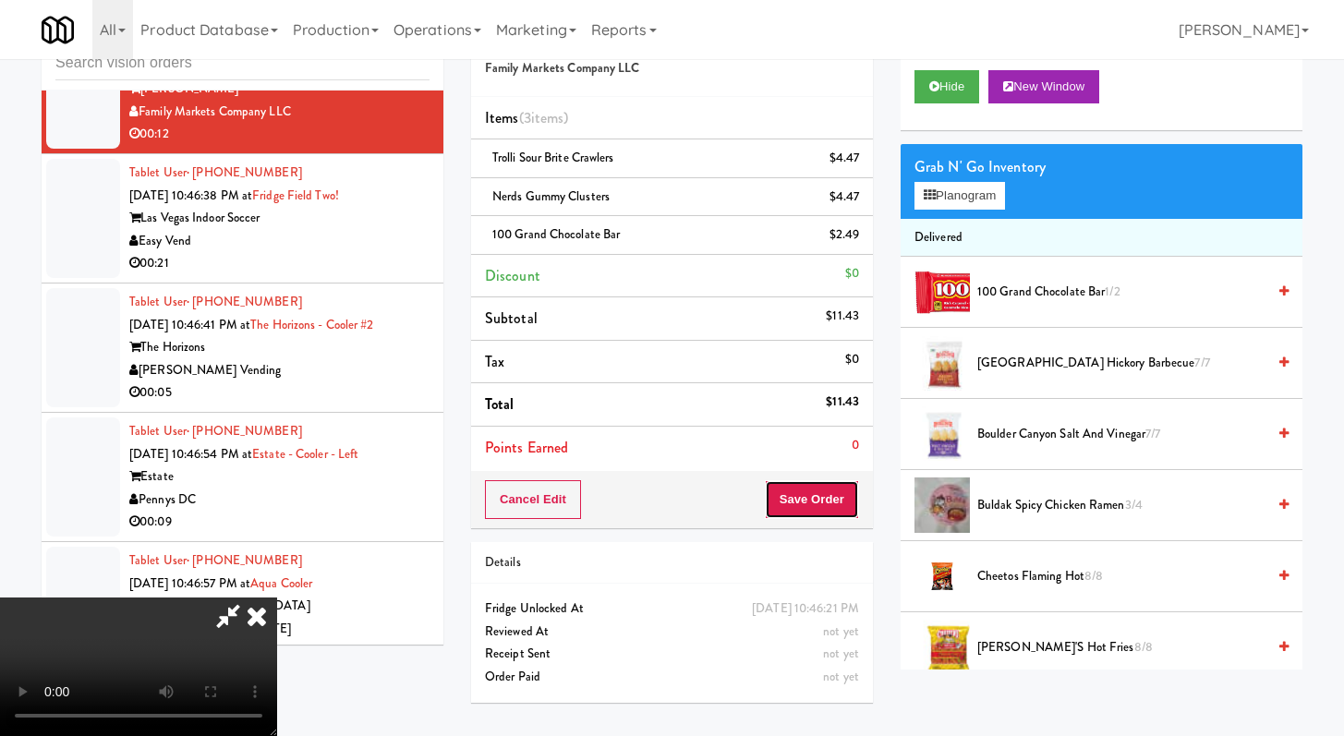
click at [815, 489] on button "Save Order" at bounding box center [812, 499] width 94 height 39
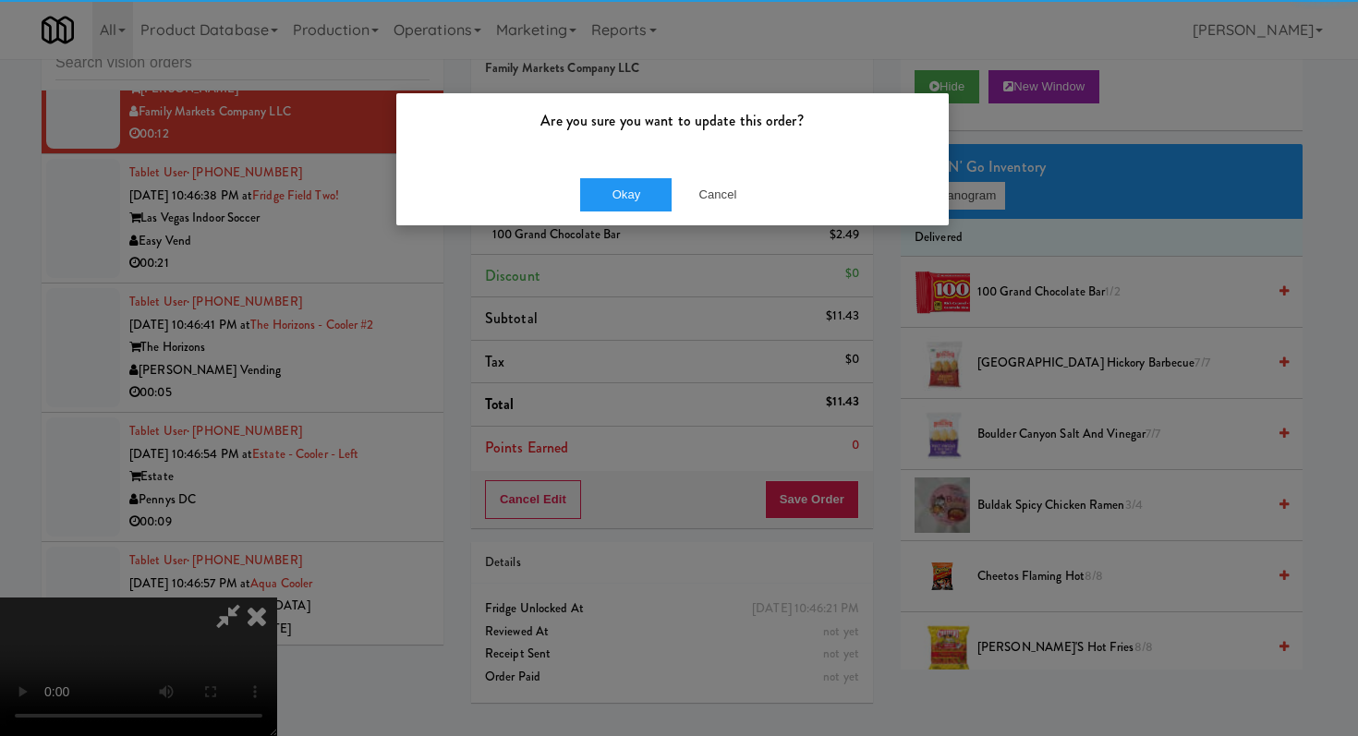
click at [606, 173] on div "Okay Cancel" at bounding box center [672, 194] width 552 height 62
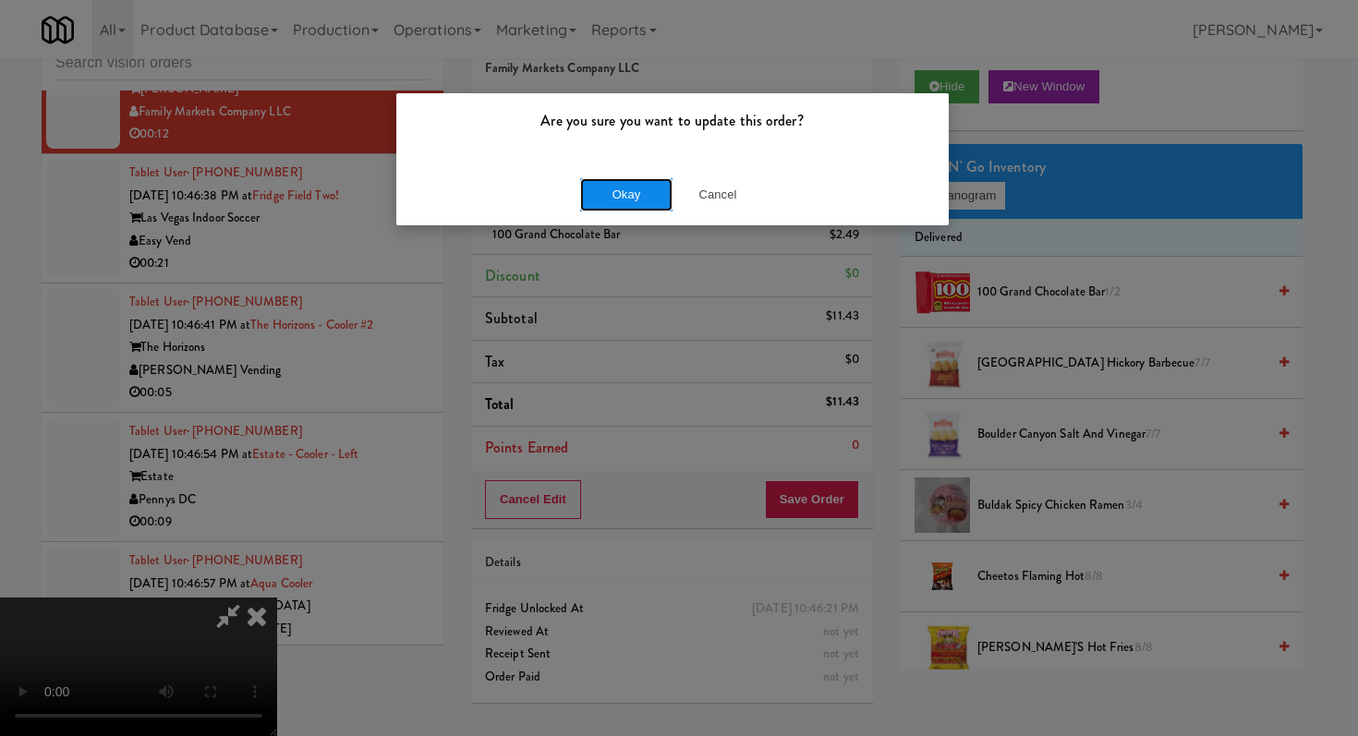
click at [611, 198] on button "Okay" at bounding box center [626, 194] width 92 height 33
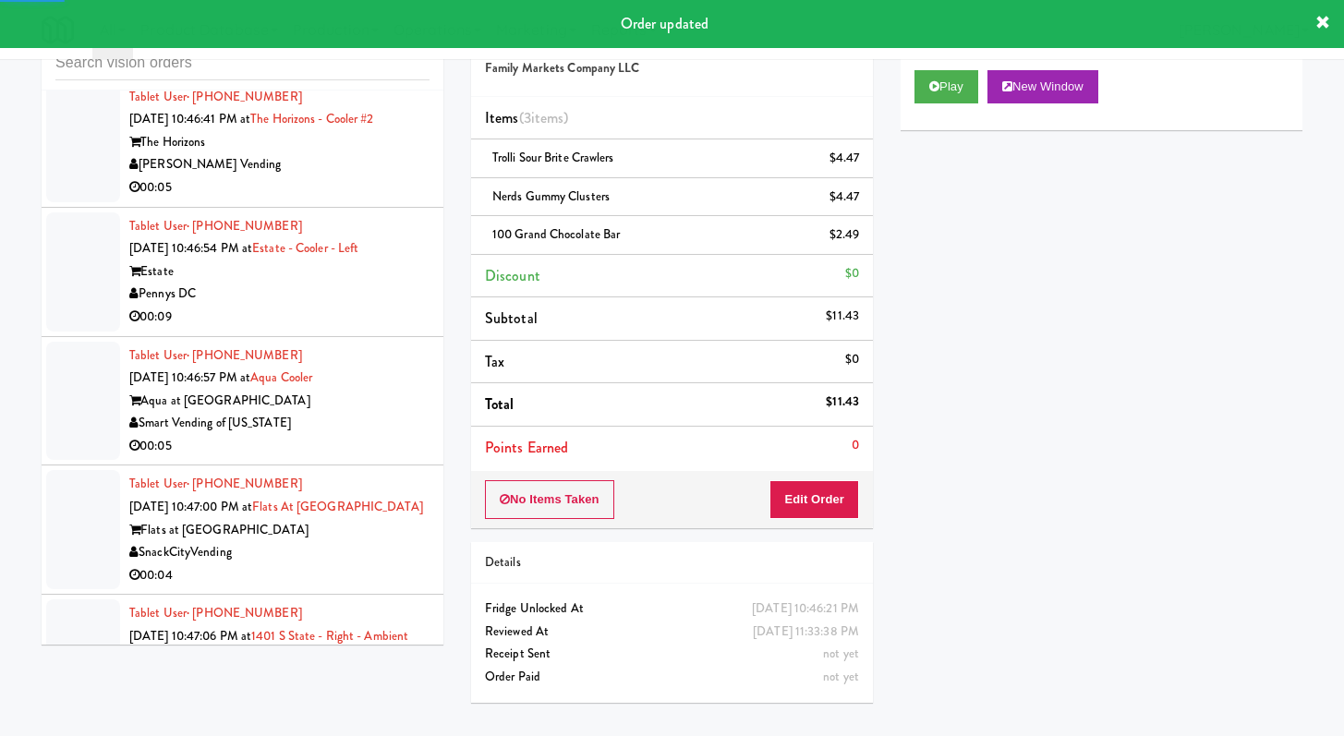
scroll to position [26138, 0]
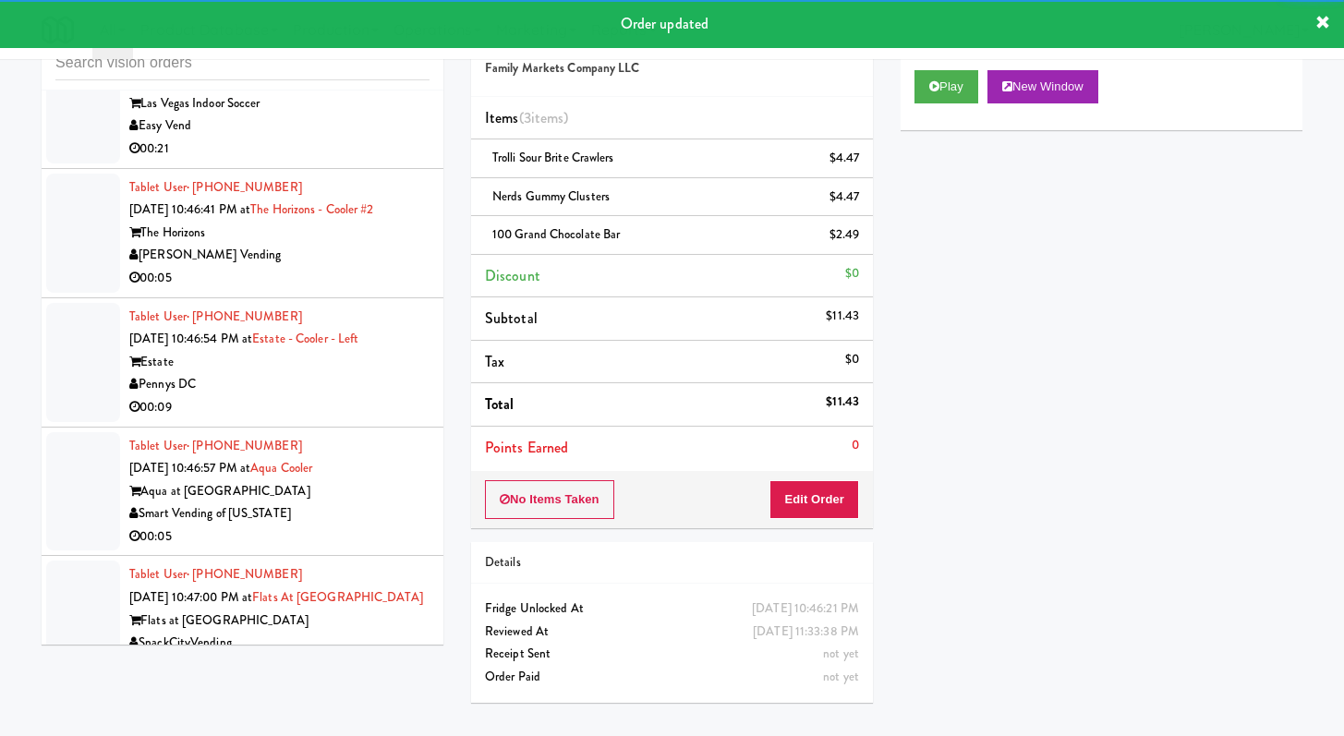
click at [381, 161] on div "00:21" at bounding box center [279, 149] width 300 height 23
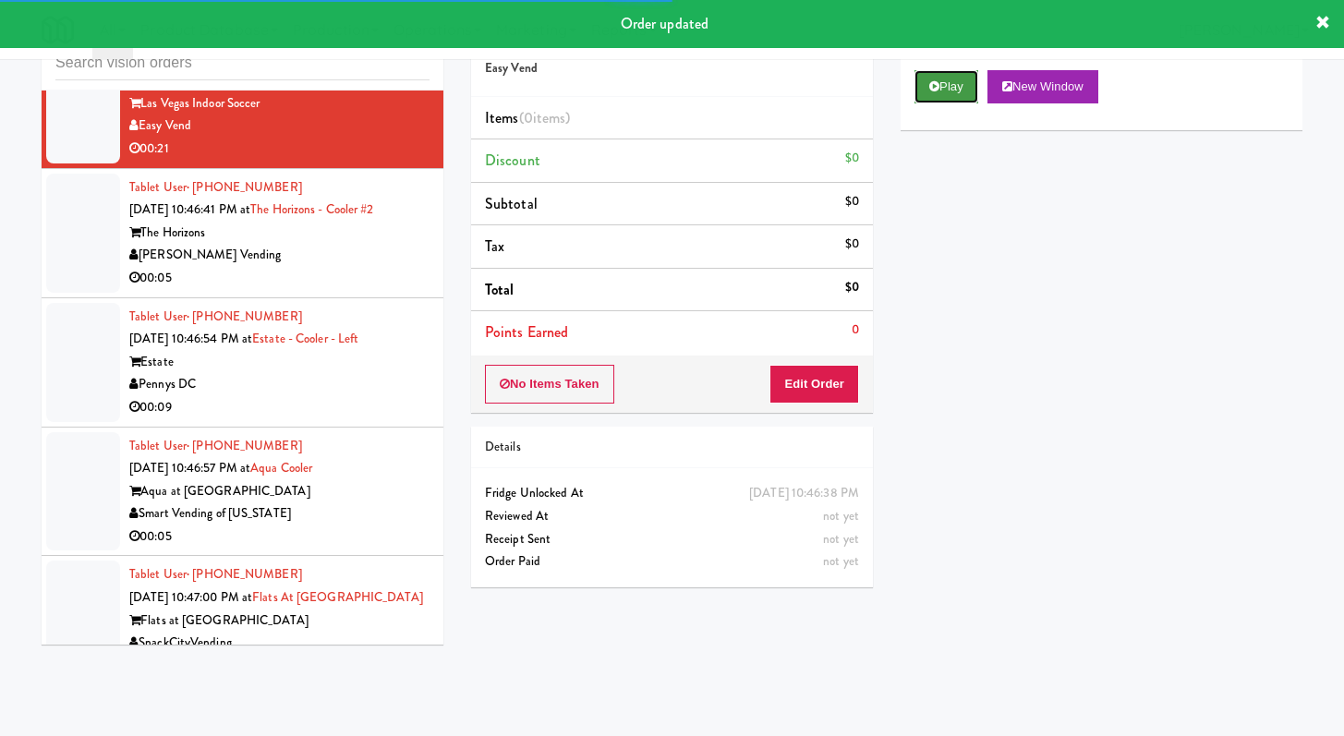
click at [947, 92] on button "Play" at bounding box center [946, 86] width 64 height 33
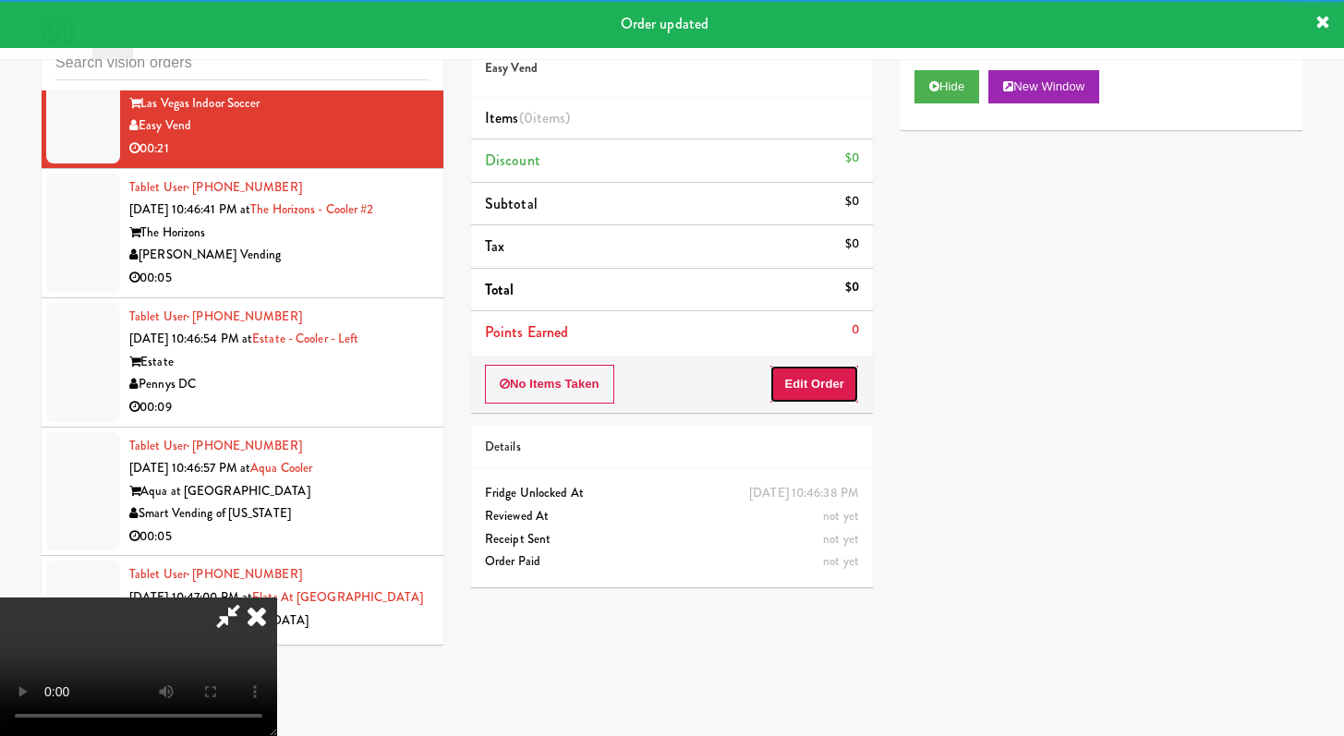
click at [834, 382] on button "Edit Order" at bounding box center [814, 384] width 90 height 39
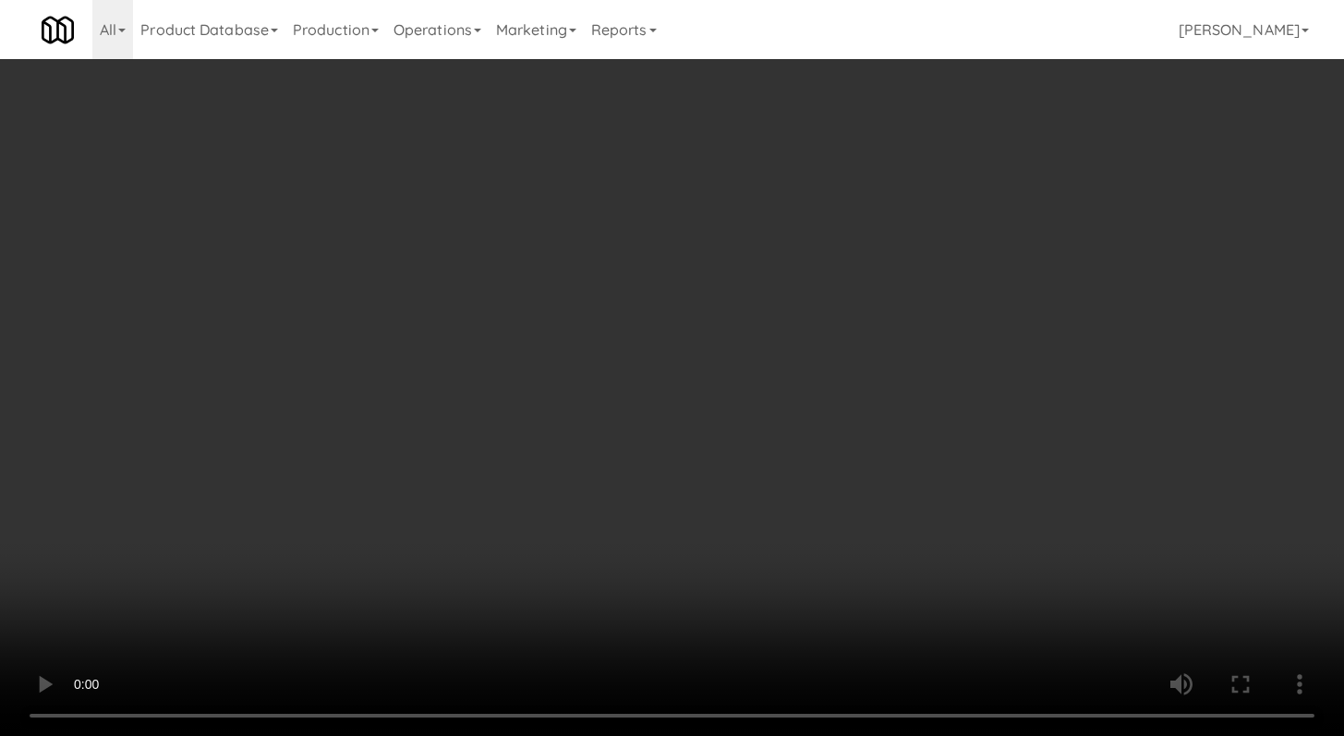
scroll to position [26071, 0]
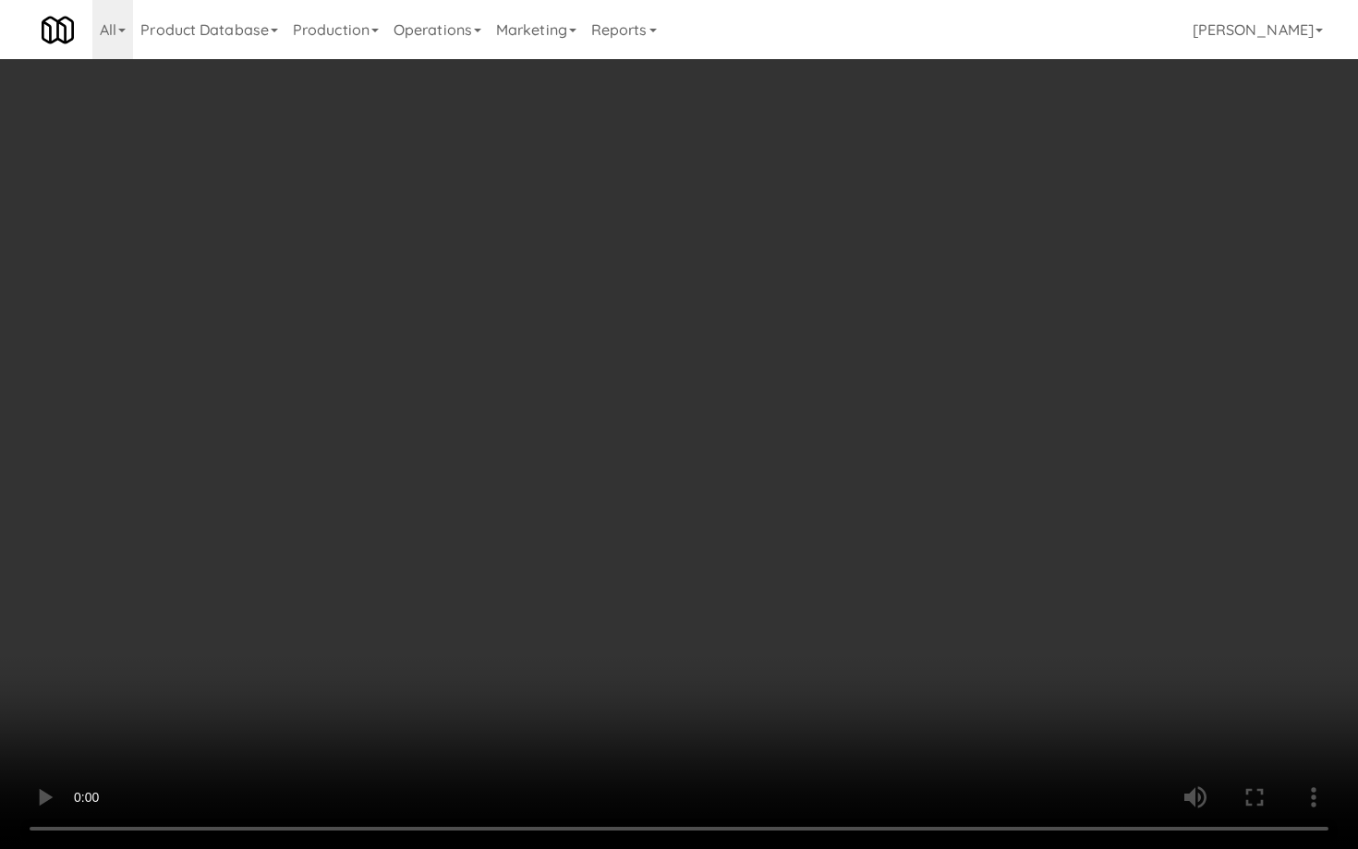
click at [628, 674] on video at bounding box center [679, 424] width 1358 height 849
click at [659, 644] on video at bounding box center [679, 424] width 1358 height 849
click at [660, 644] on video at bounding box center [679, 424] width 1358 height 849
click at [675, 634] on video at bounding box center [679, 424] width 1358 height 849
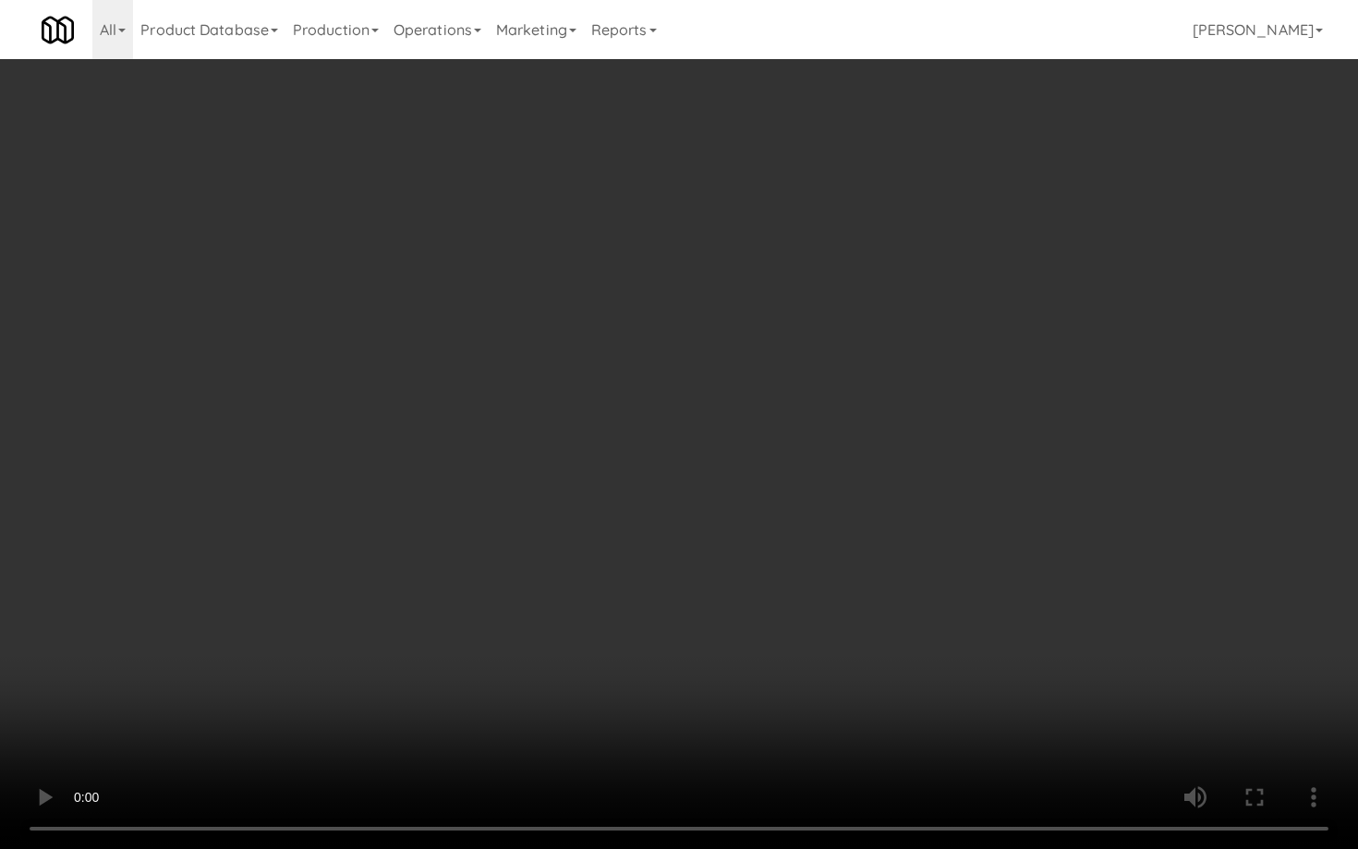
click at [675, 634] on video at bounding box center [679, 424] width 1358 height 849
click at [674, 634] on video at bounding box center [679, 424] width 1358 height 849
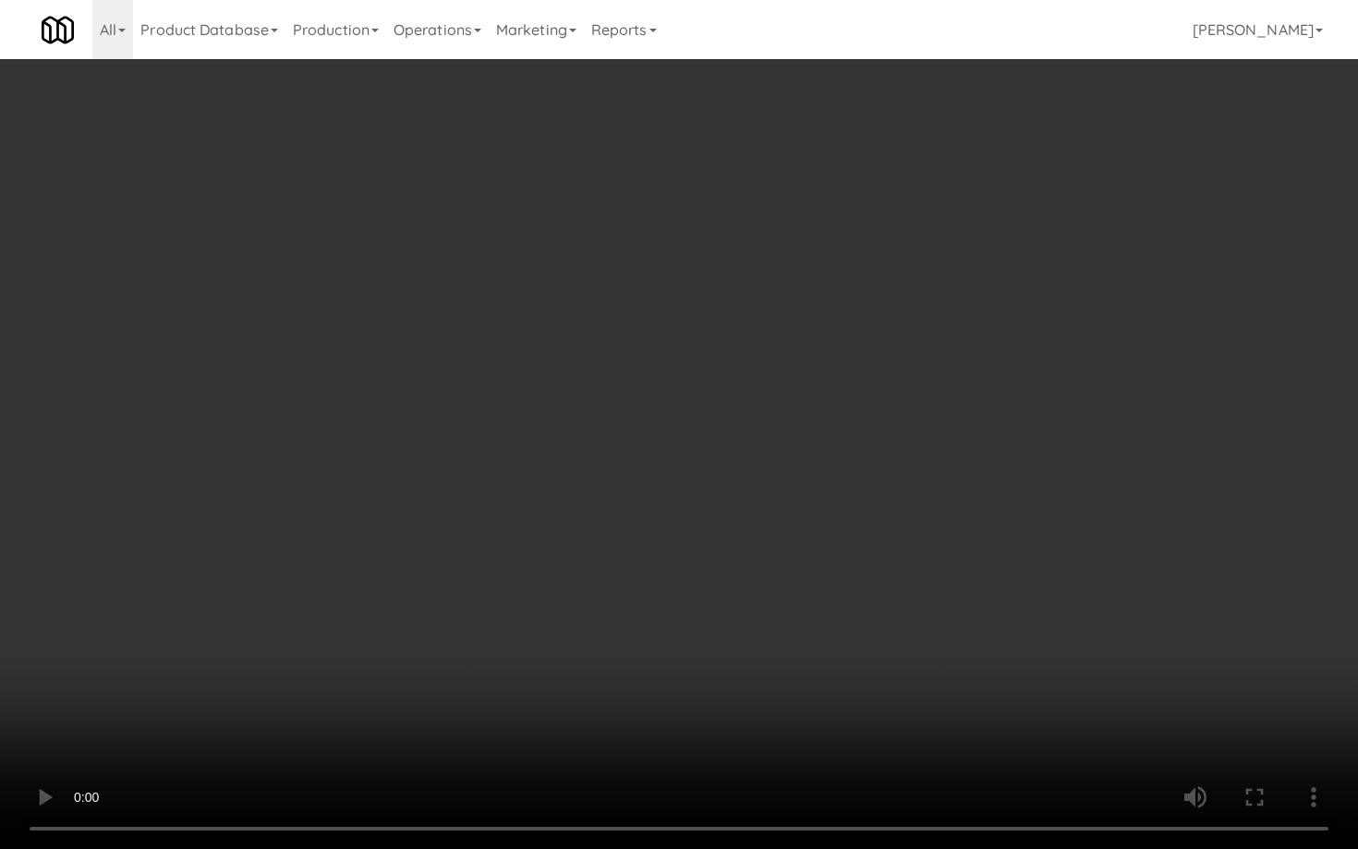
click at [674, 634] on video at bounding box center [679, 424] width 1358 height 849
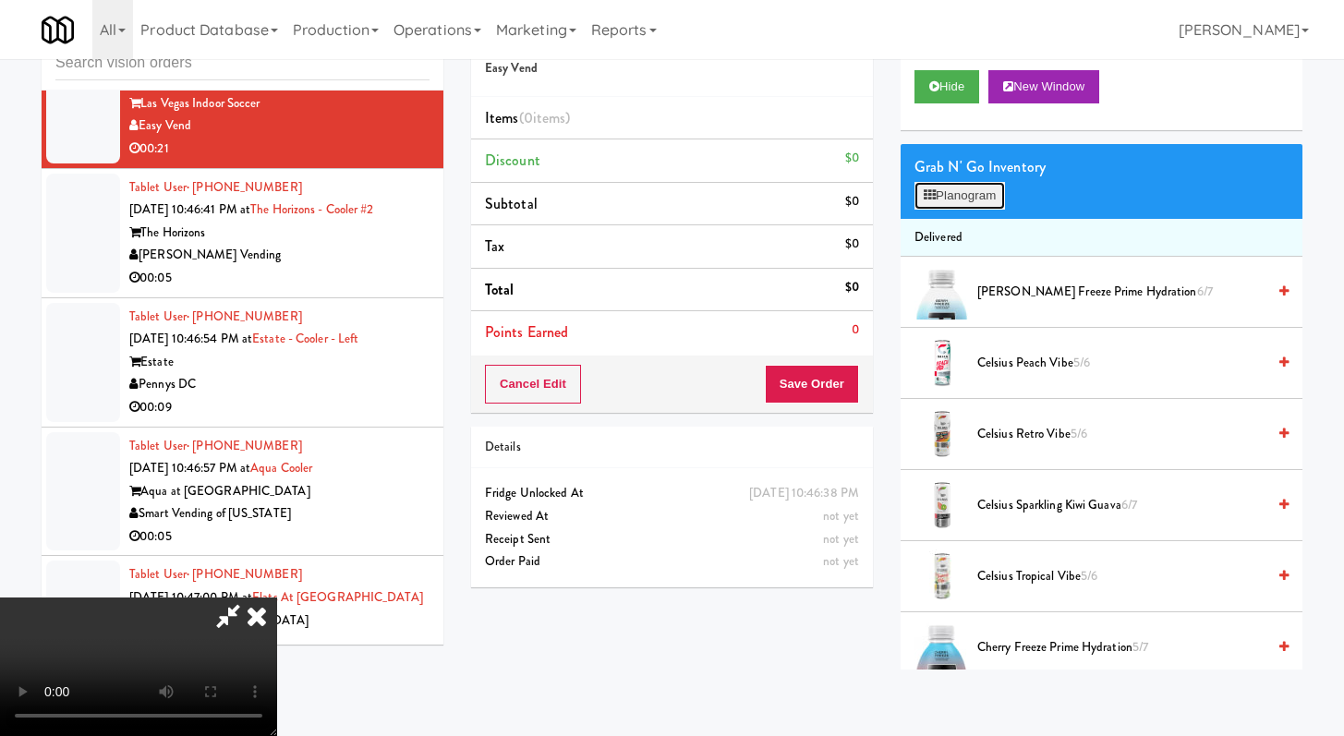
click at [978, 187] on button "Planogram" at bounding box center [959, 196] width 91 height 28
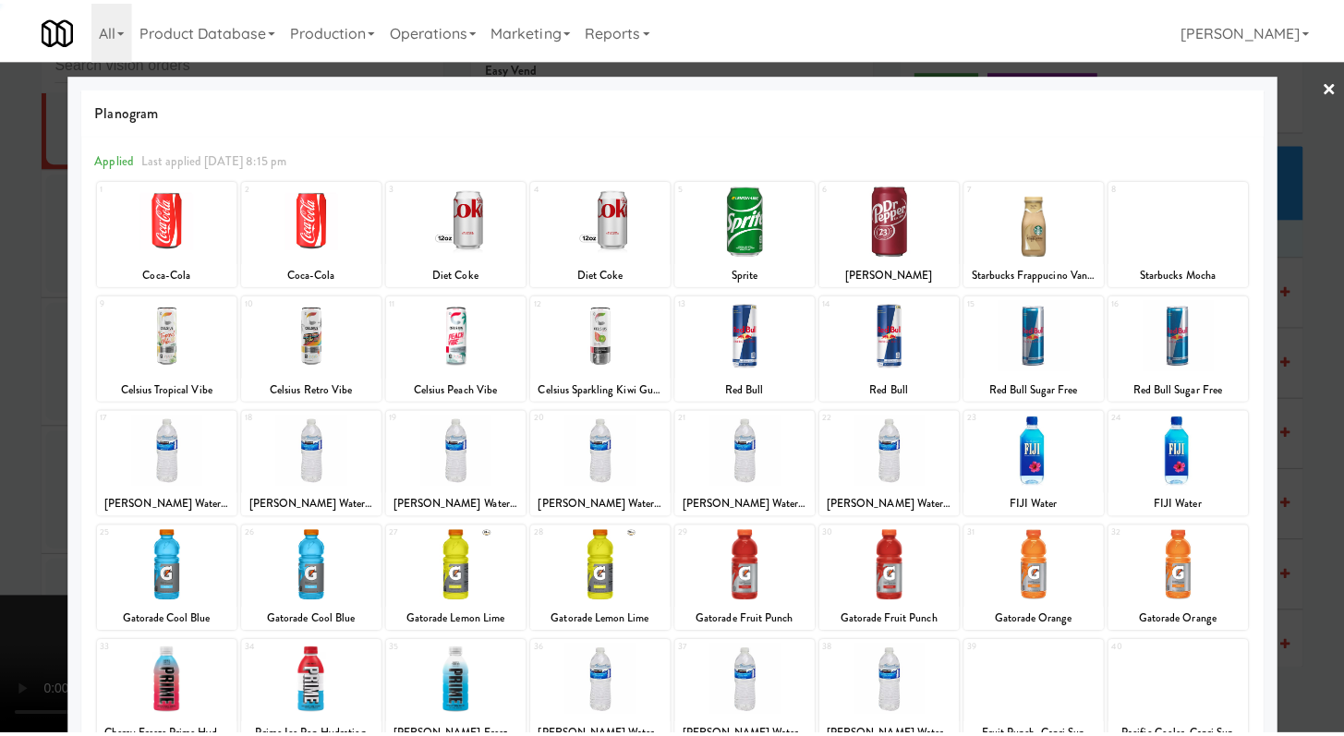
scroll to position [171, 0]
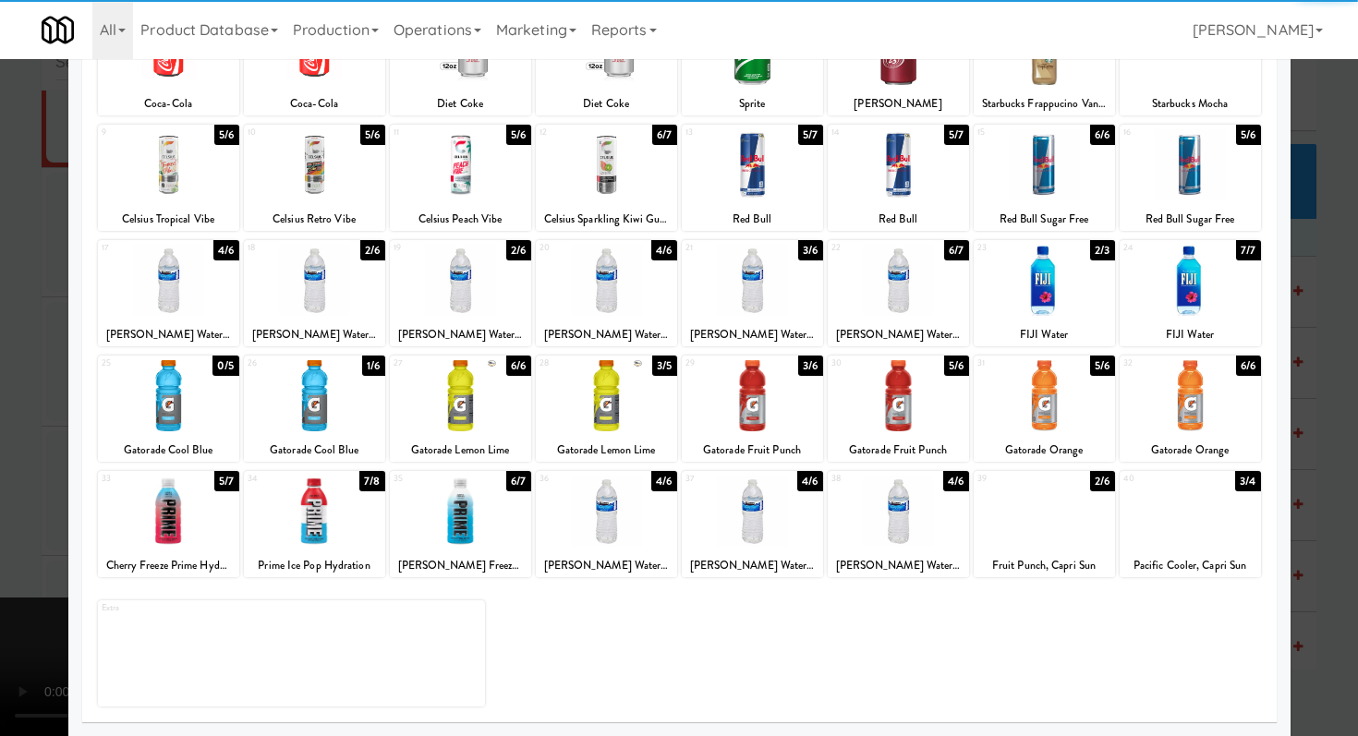
click at [1195, 528] on div at bounding box center [1189, 511] width 141 height 71
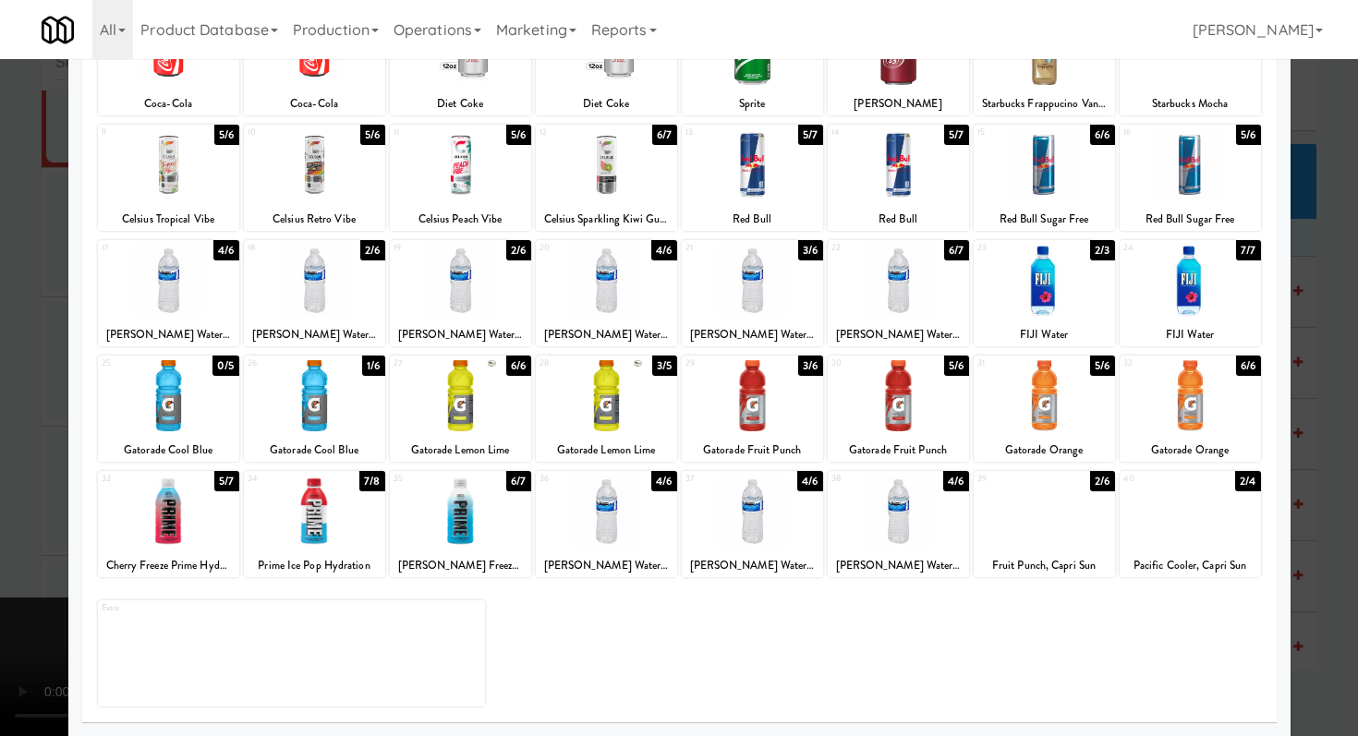
click at [1195, 528] on div at bounding box center [1189, 511] width 141 height 71
click at [799, 280] on div at bounding box center [752, 280] width 141 height 71
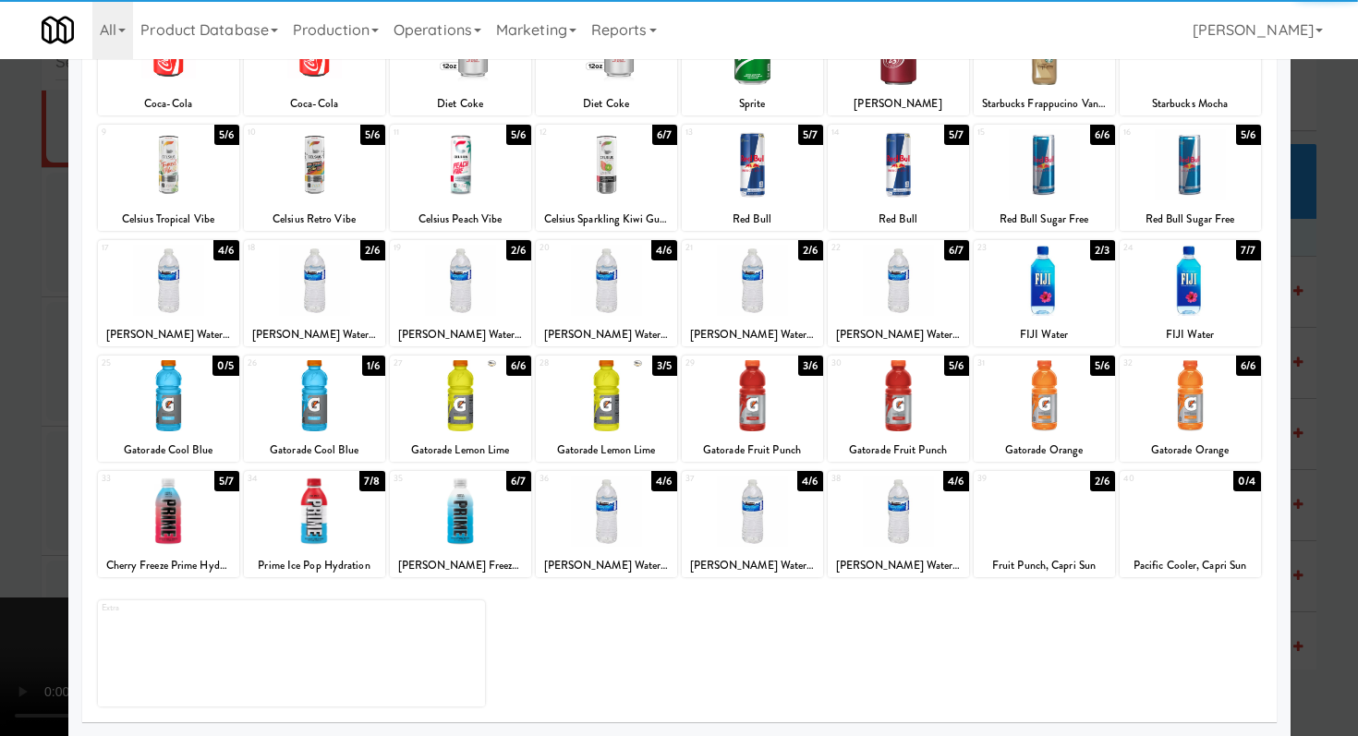
click at [0, 342] on div at bounding box center [679, 368] width 1358 height 736
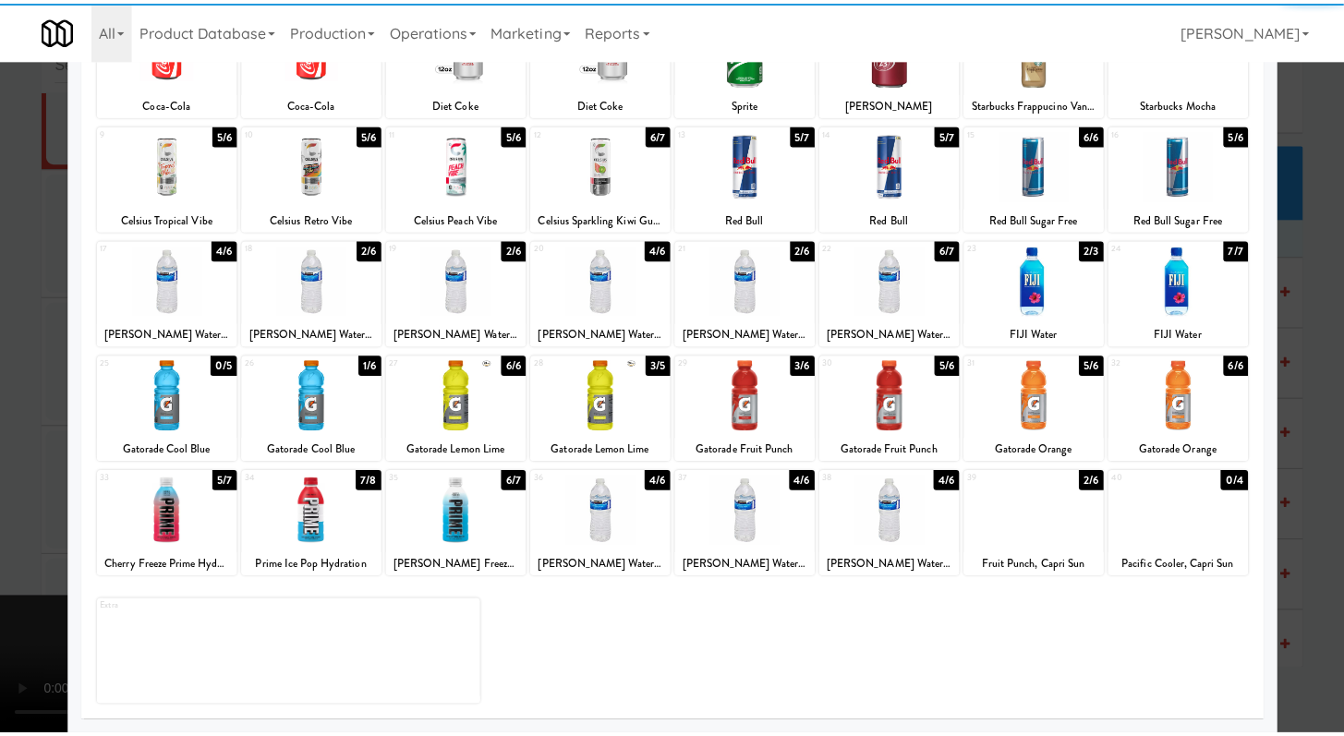
scroll to position [26138, 0]
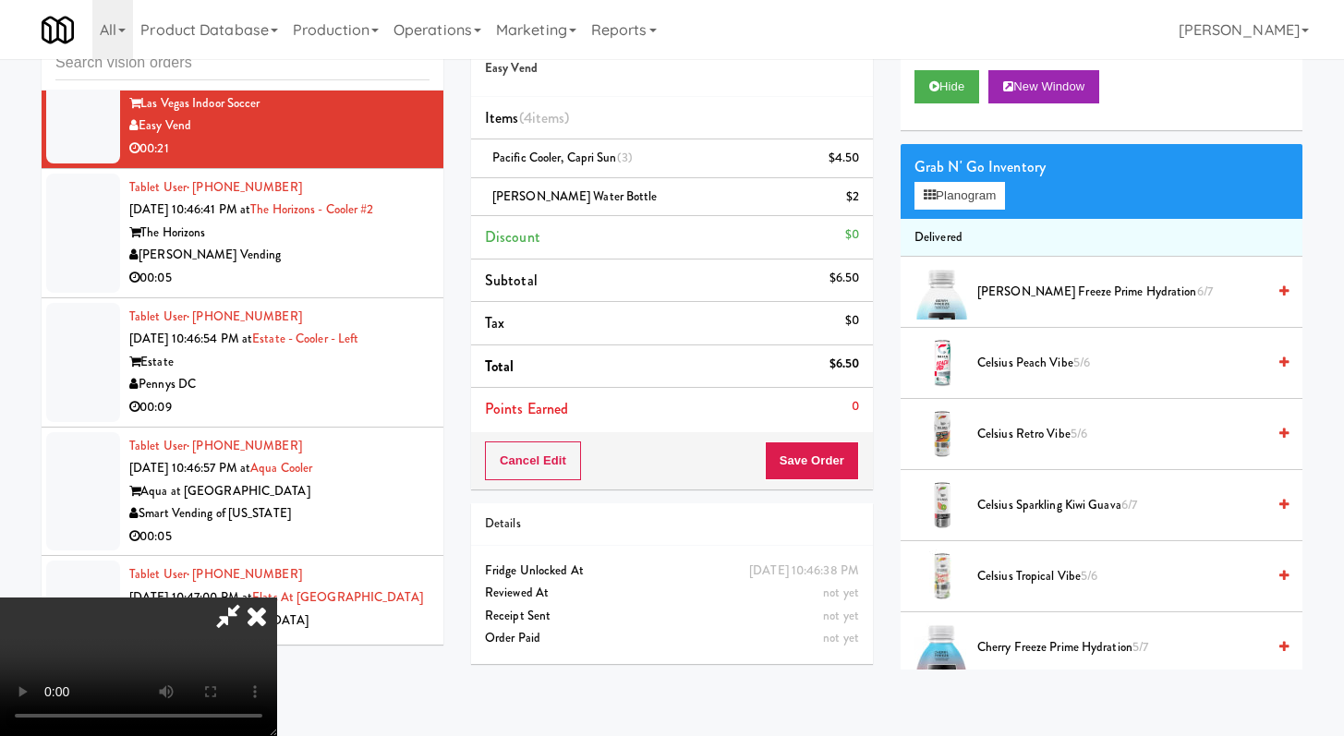
click at [866, 457] on div "Cancel Edit Save Order" at bounding box center [672, 460] width 402 height 57
click at [851, 460] on button "Save Order" at bounding box center [812, 460] width 94 height 39
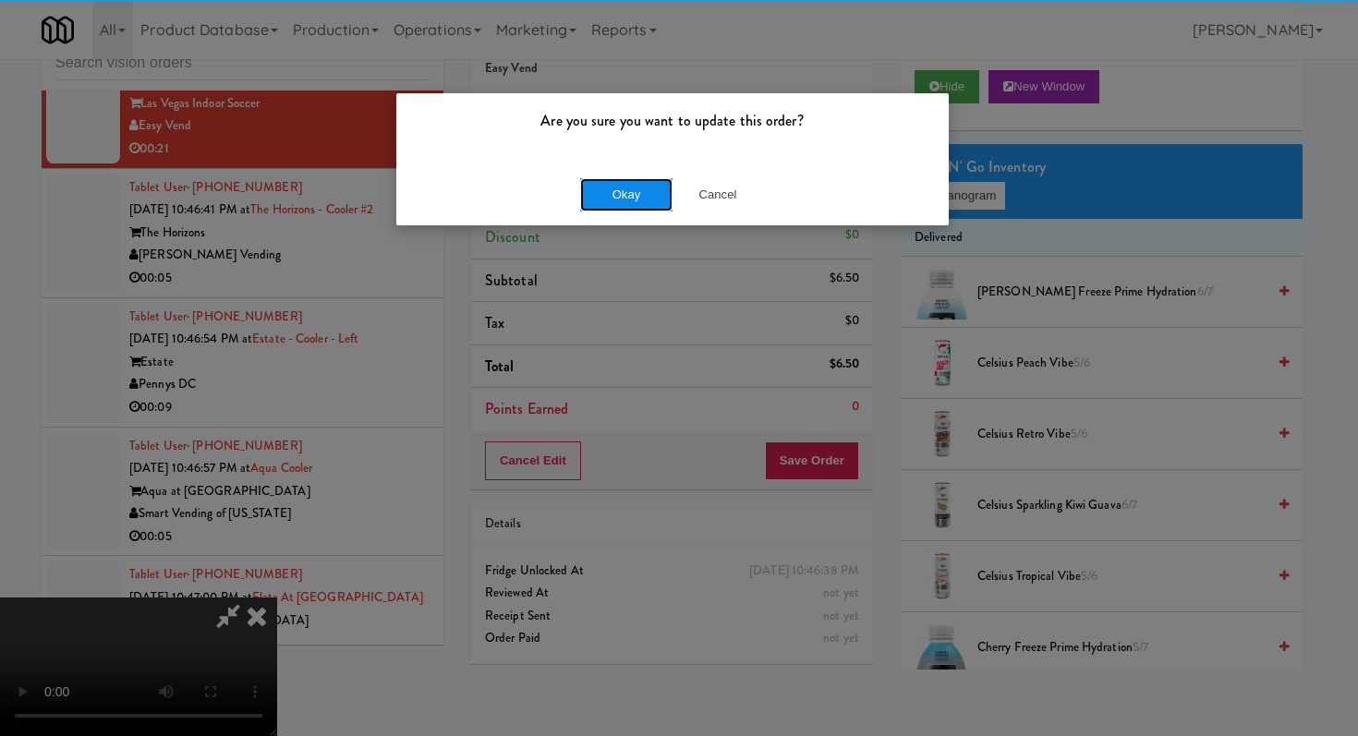
click at [598, 191] on button "Okay" at bounding box center [626, 194] width 92 height 33
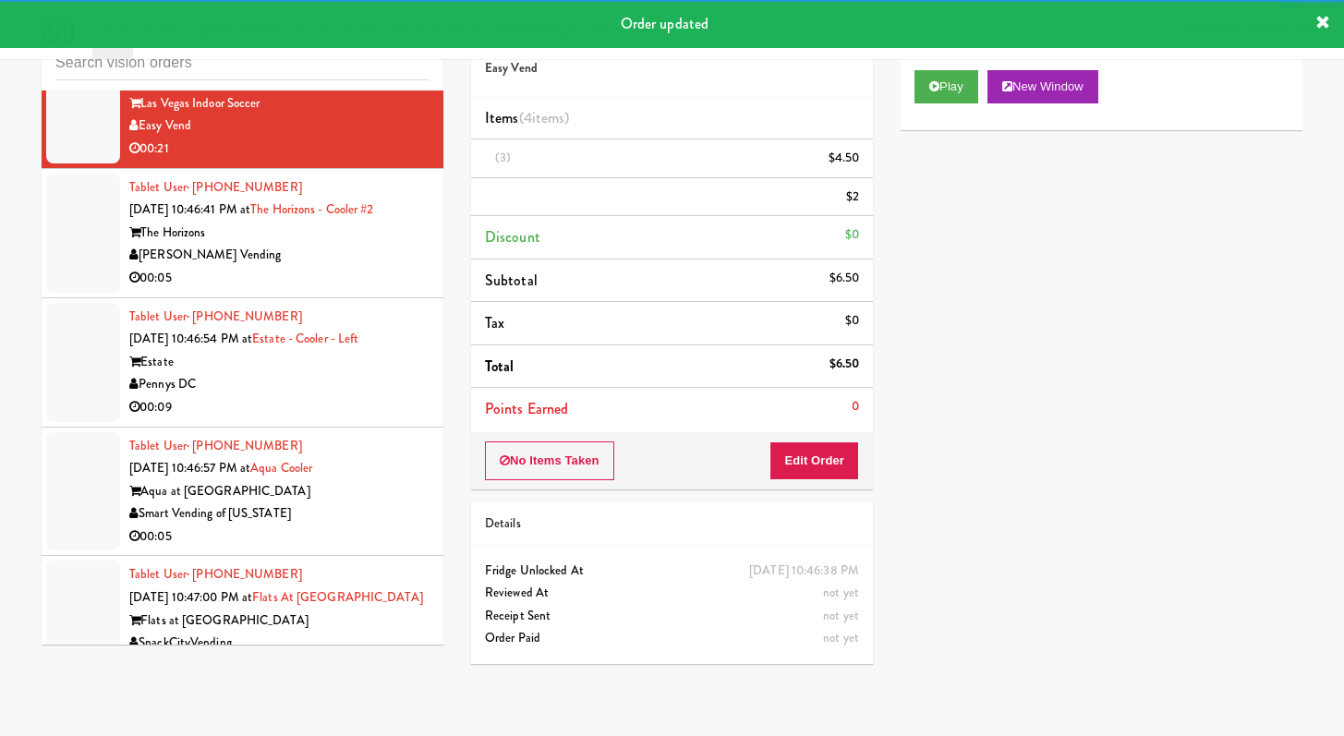
click at [374, 267] on div "[PERSON_NAME] Vending" at bounding box center [279, 255] width 300 height 23
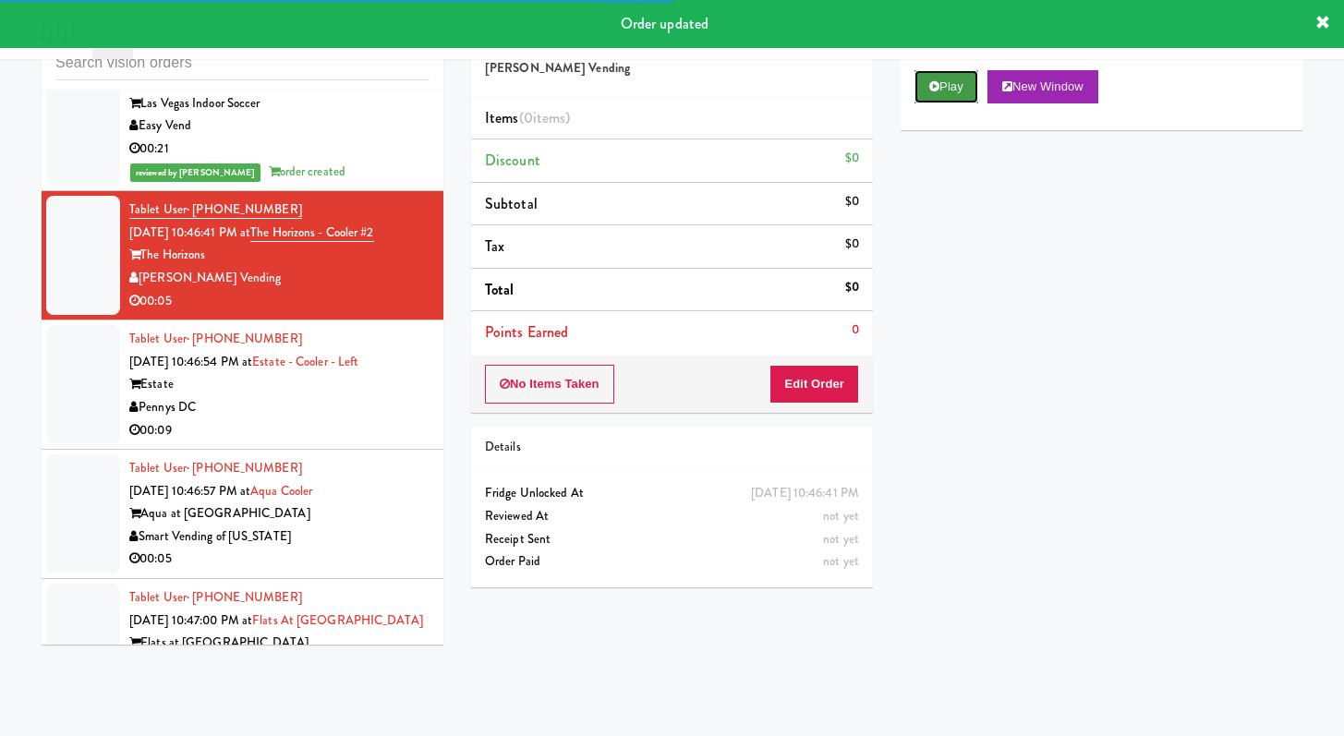
click at [973, 90] on button "Play" at bounding box center [946, 86] width 64 height 33
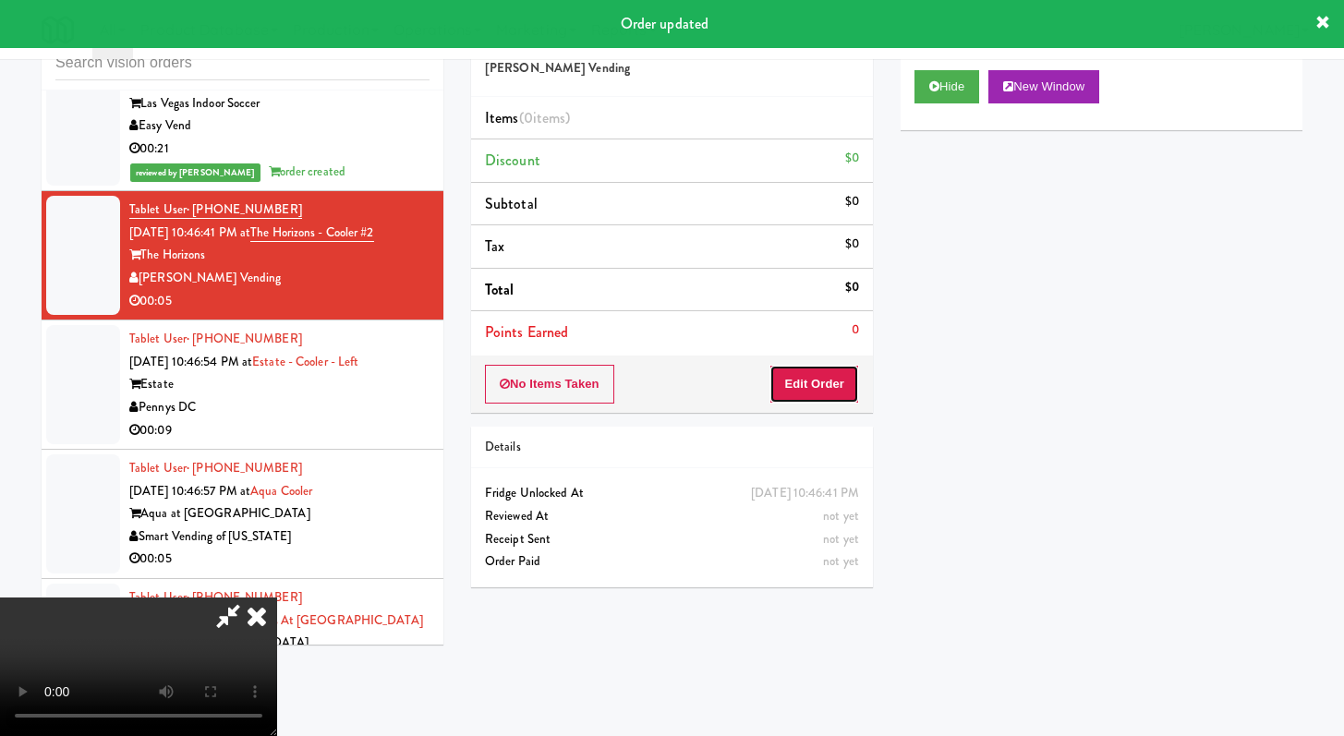
click at [830, 388] on button "Edit Order" at bounding box center [814, 384] width 90 height 39
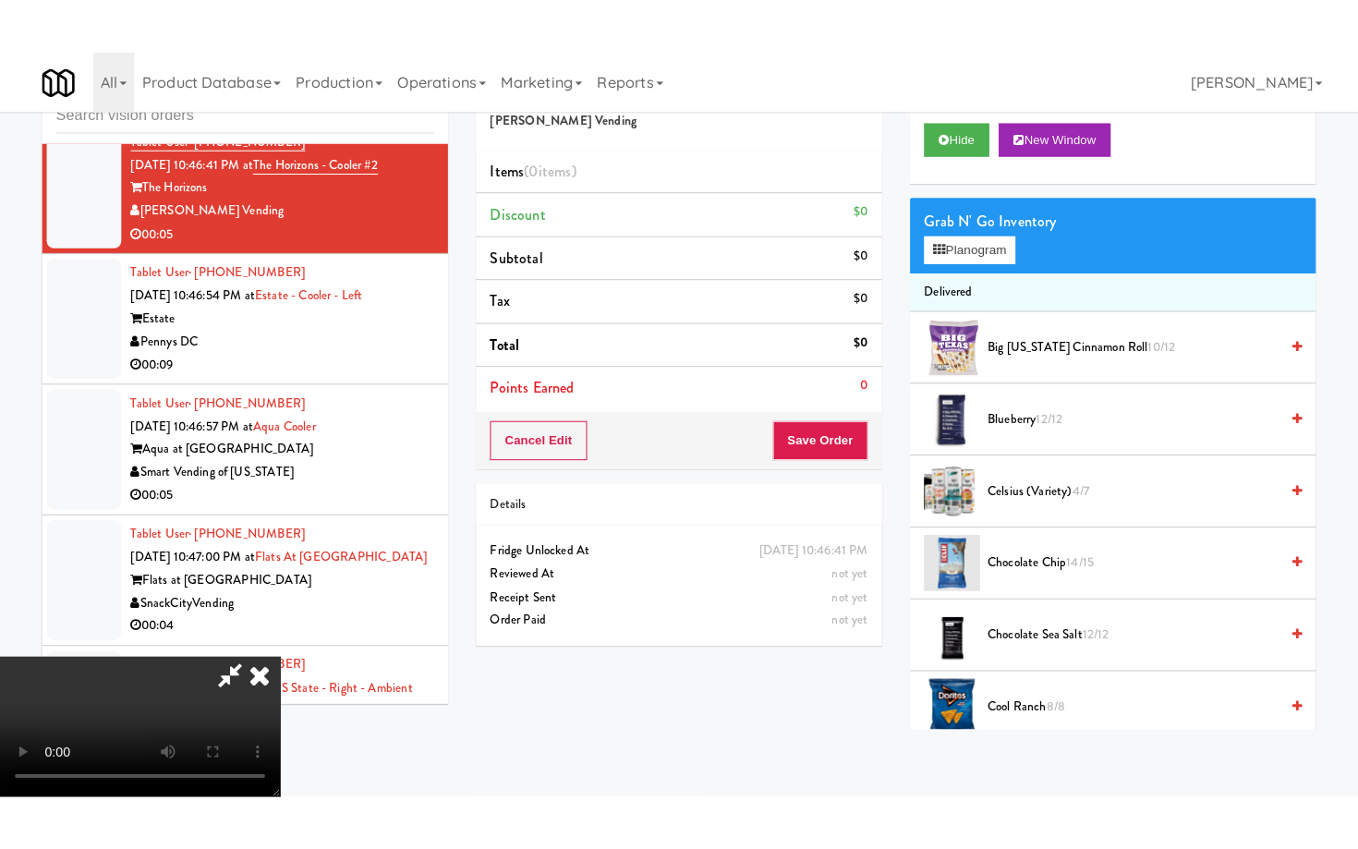
scroll to position [159, 0]
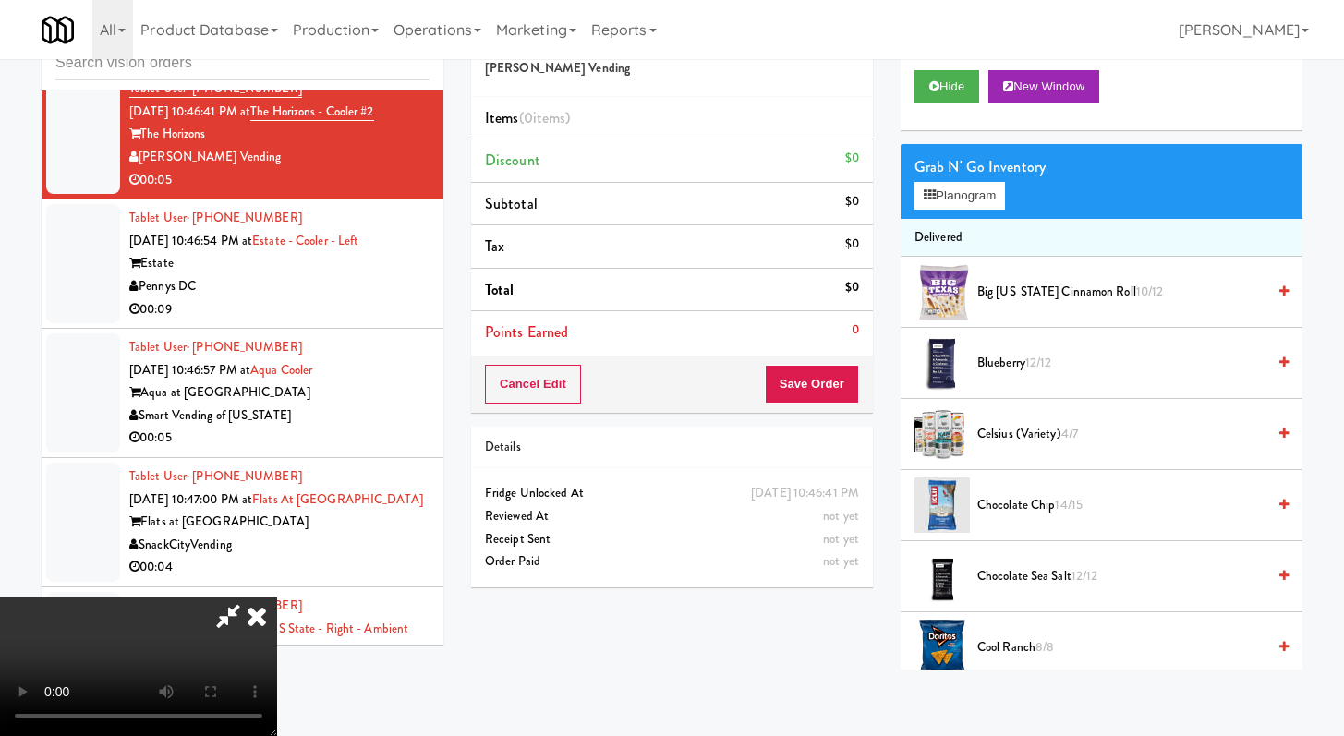
click at [277, 598] on video at bounding box center [138, 667] width 277 height 139
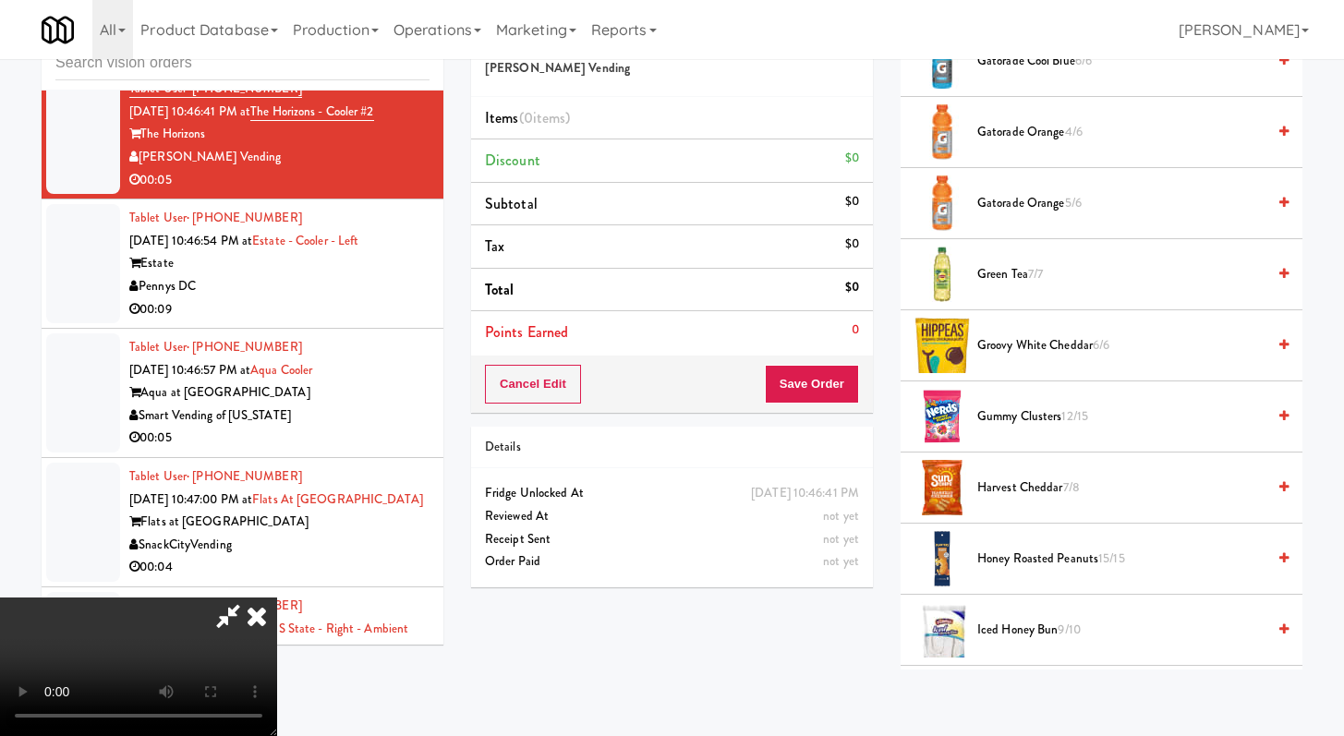
scroll to position [716, 0]
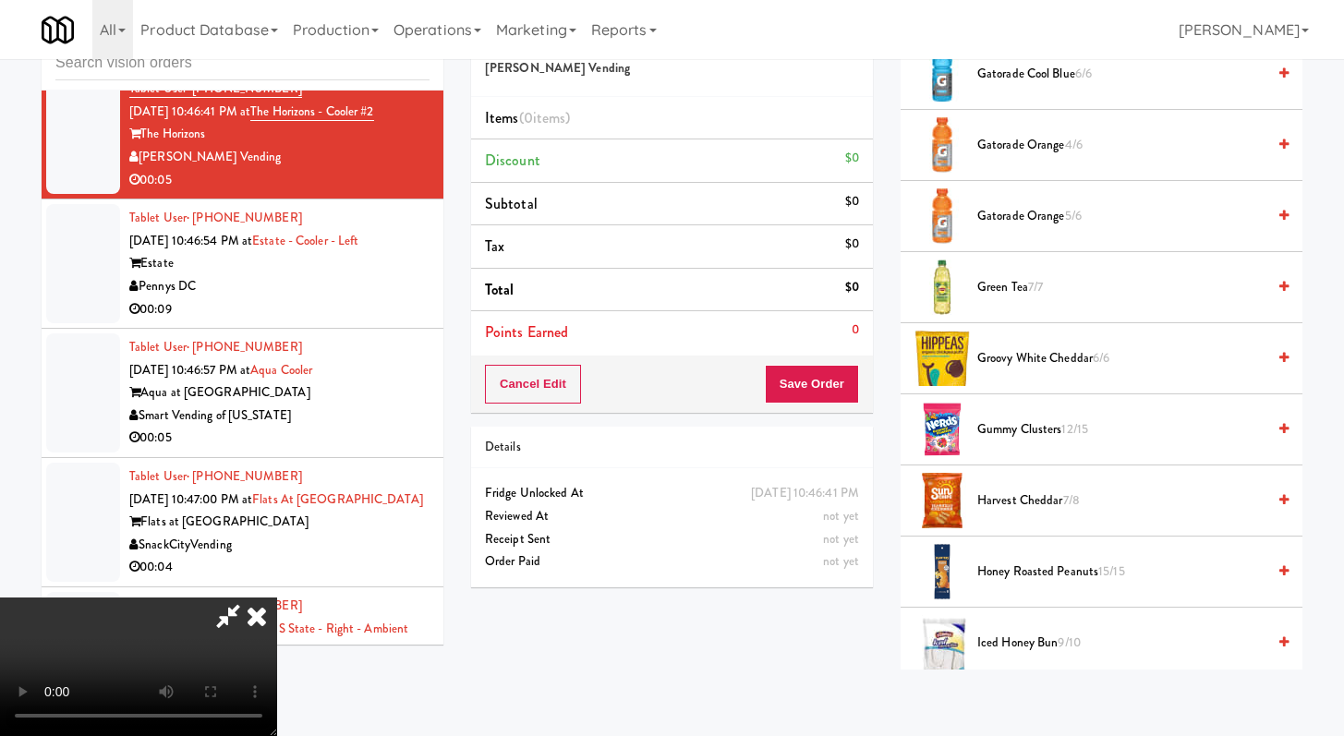
click at [1010, 423] on span "Gummy Clusters 12/15" at bounding box center [1121, 429] width 288 height 23
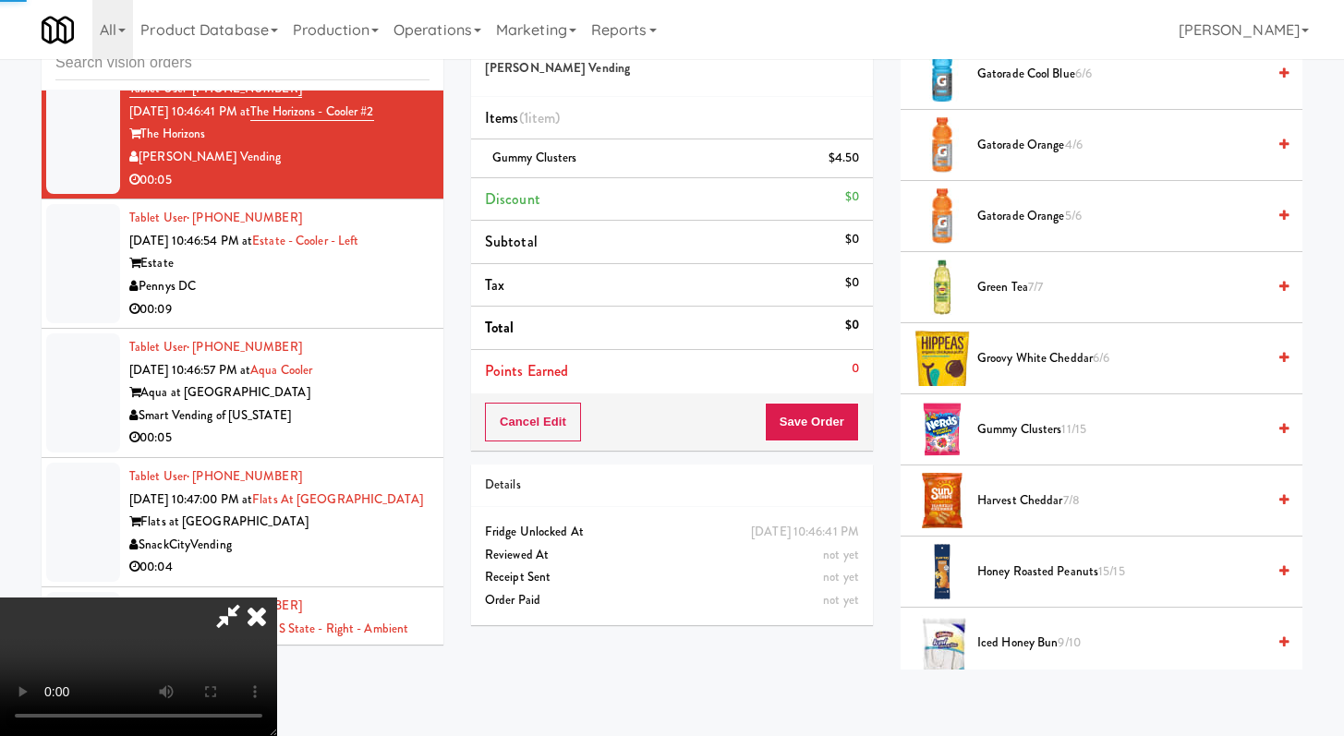
click at [861, 427] on div "Cancel Edit Save Order" at bounding box center [672, 421] width 402 height 57
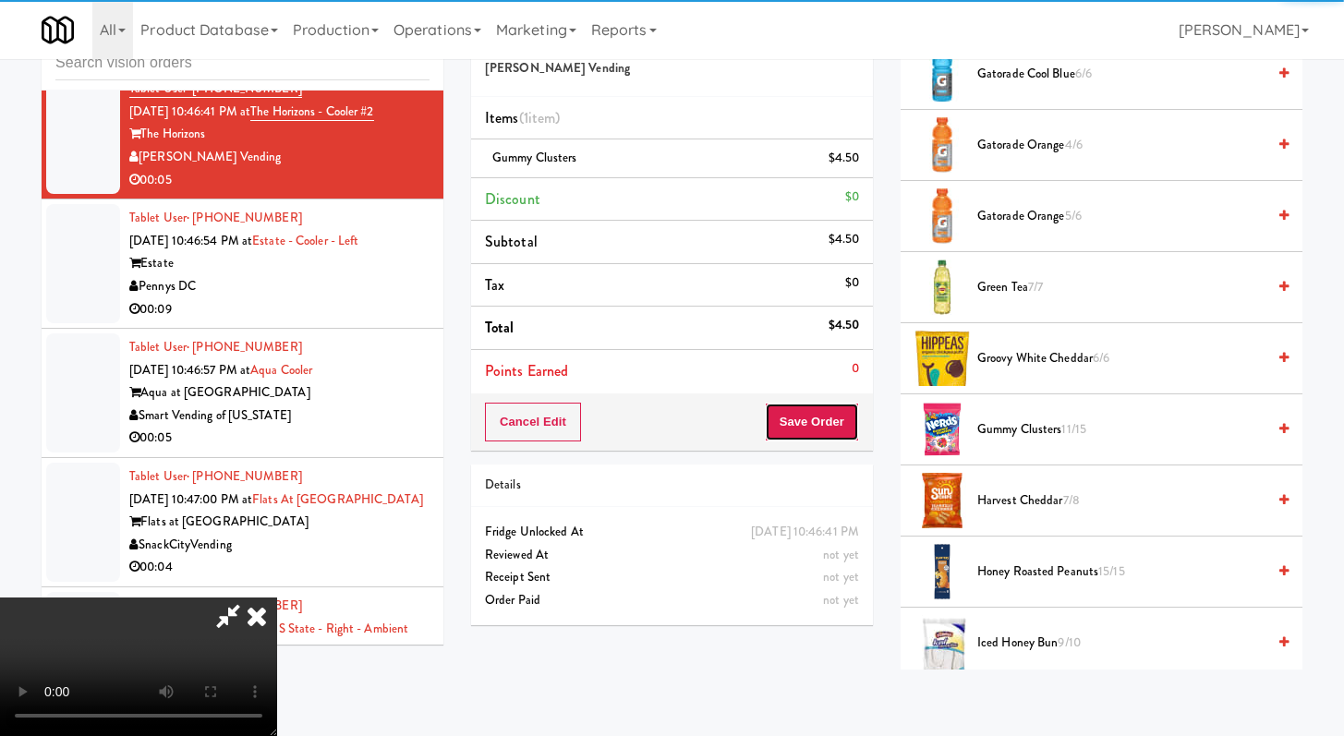
click at [849, 424] on button "Save Order" at bounding box center [812, 422] width 94 height 39
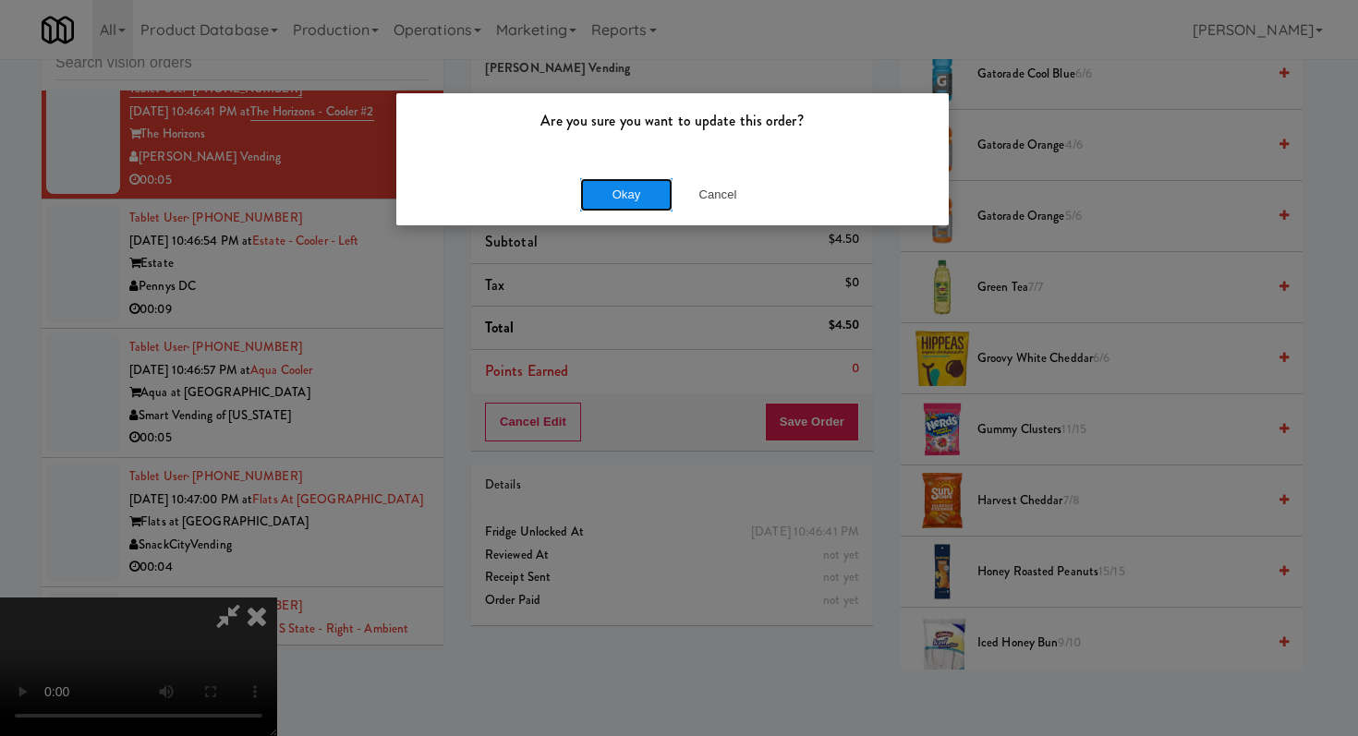
click at [634, 193] on button "Okay" at bounding box center [626, 194] width 92 height 33
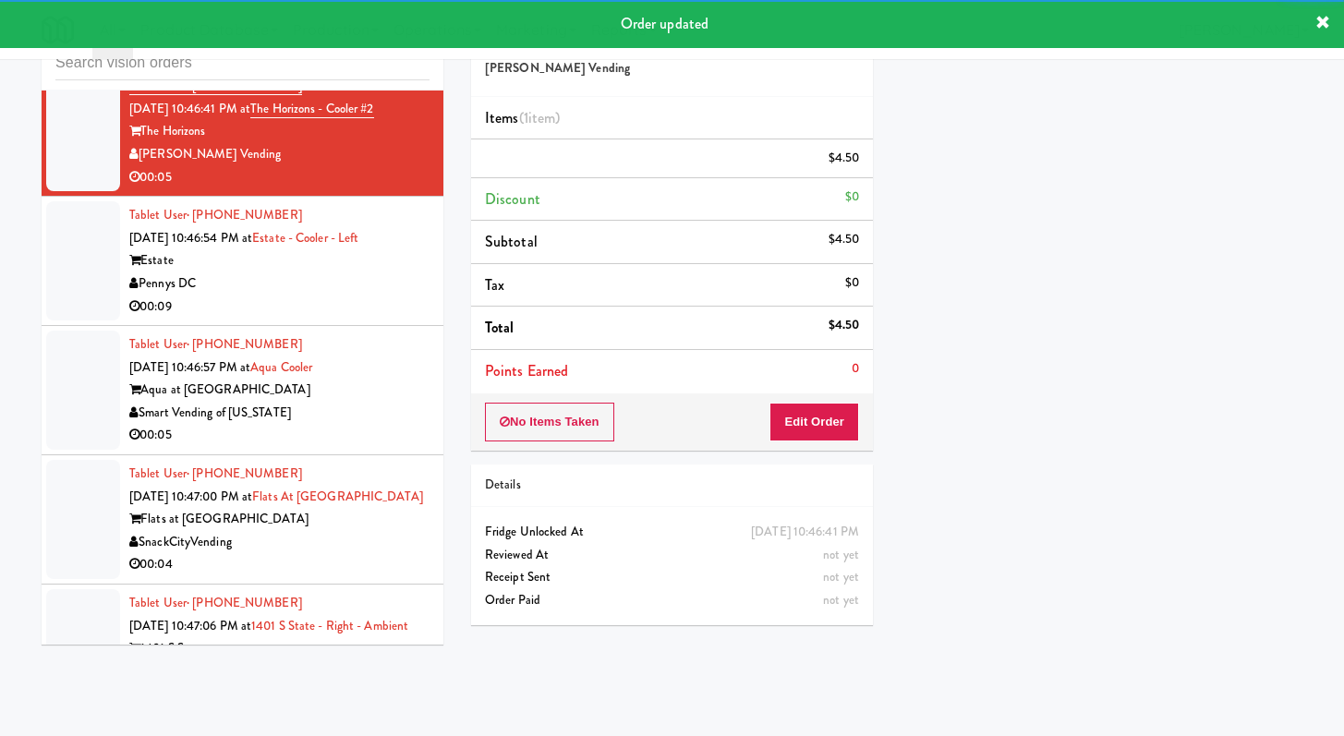
scroll to position [26263, 0]
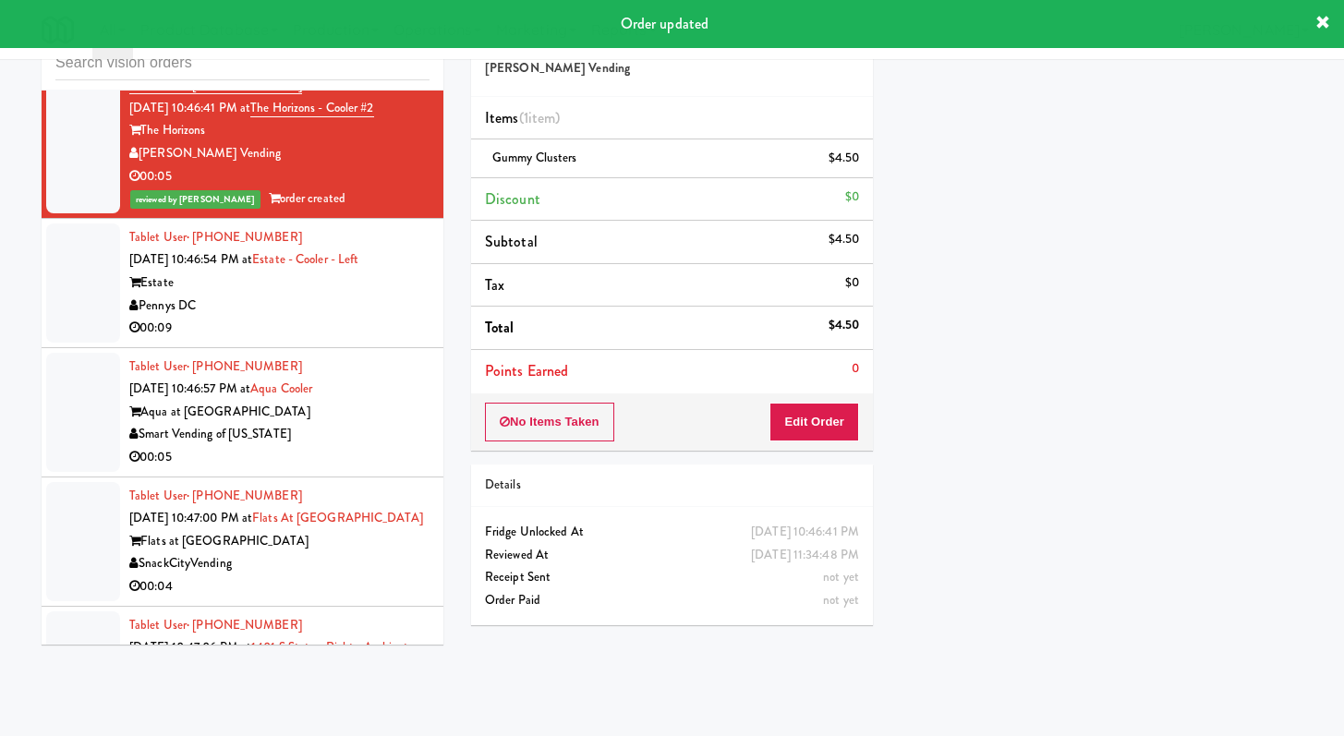
click at [362, 318] on div "Pennys DC" at bounding box center [279, 306] width 300 height 23
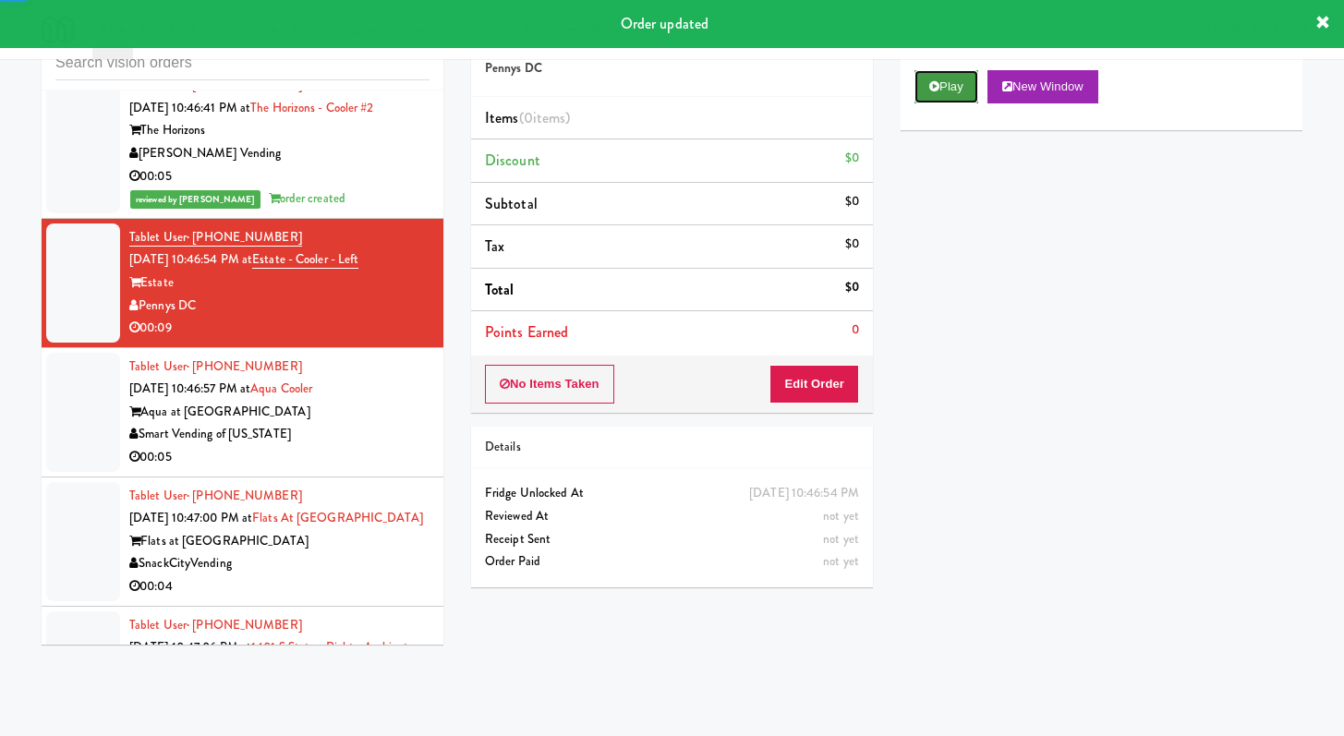
click at [957, 85] on button "Play" at bounding box center [946, 86] width 64 height 33
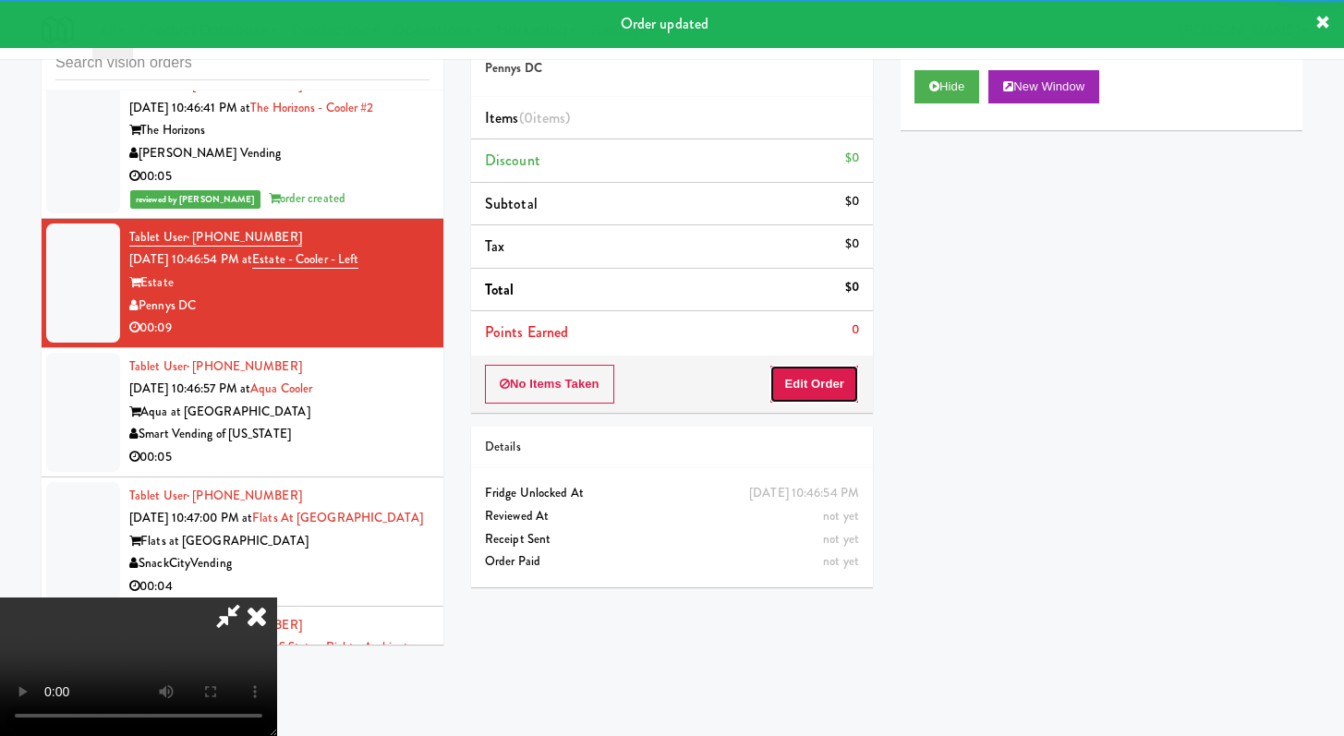
click at [827, 381] on button "Edit Order" at bounding box center [814, 384] width 90 height 39
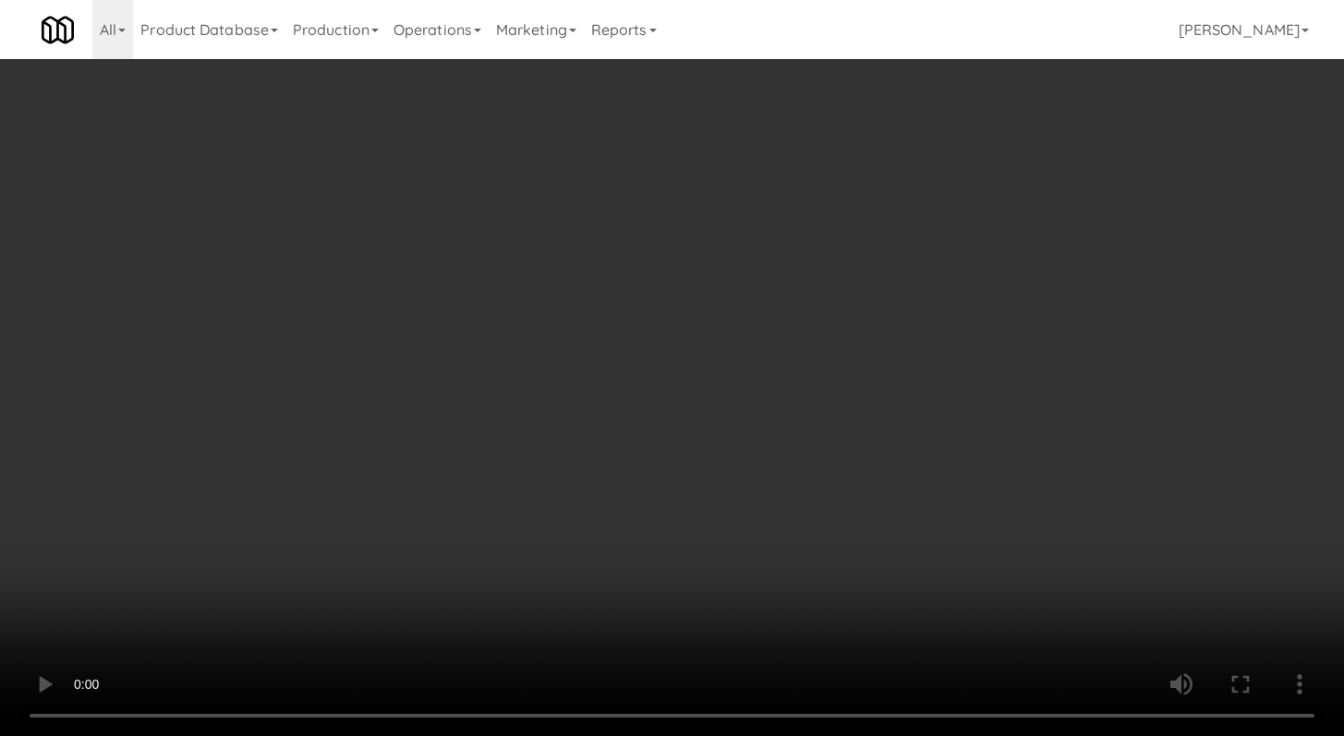
scroll to position [26195, 0]
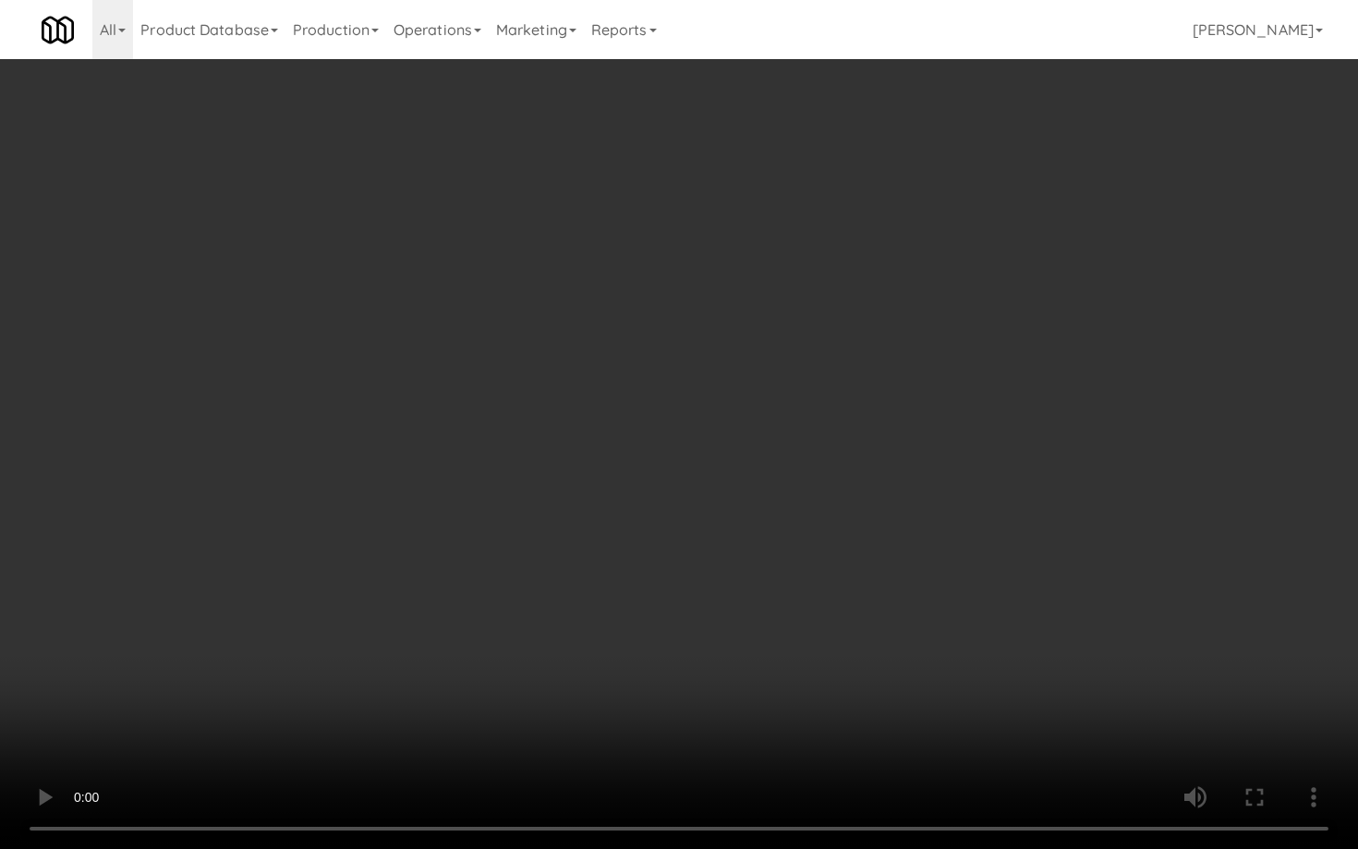
click at [792, 516] on video at bounding box center [679, 424] width 1358 height 849
click at [808, 499] on video at bounding box center [679, 424] width 1358 height 849
click at [835, 478] on video at bounding box center [679, 424] width 1358 height 849
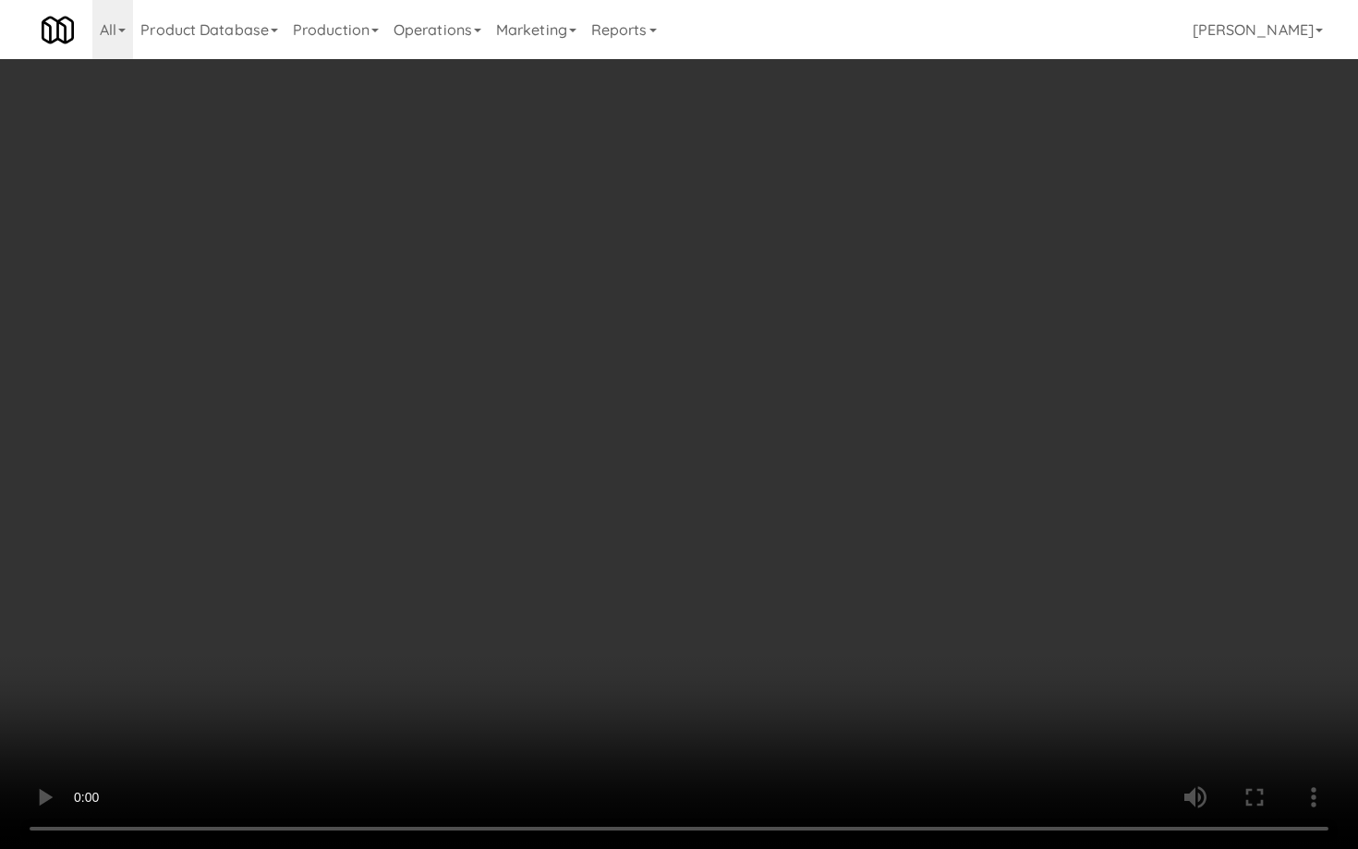
click at [835, 478] on video at bounding box center [679, 424] width 1358 height 849
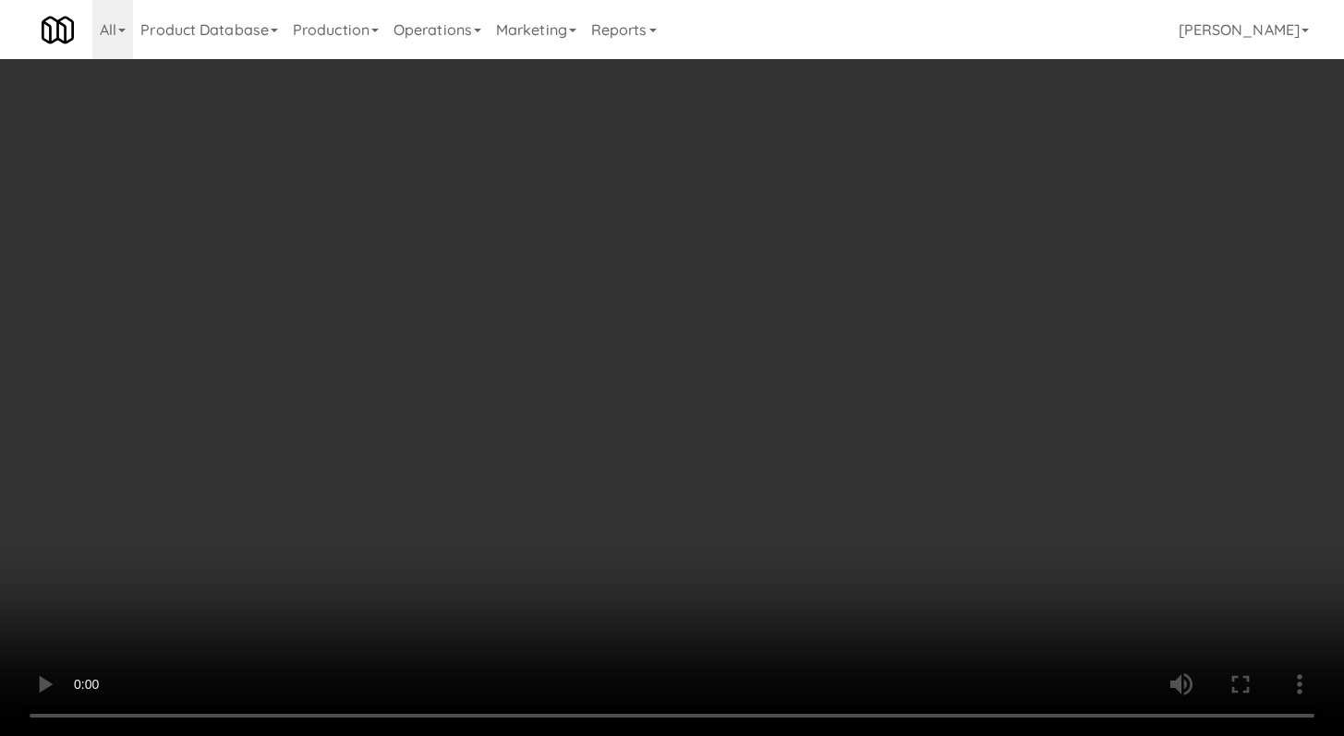
scroll to position [26263, 0]
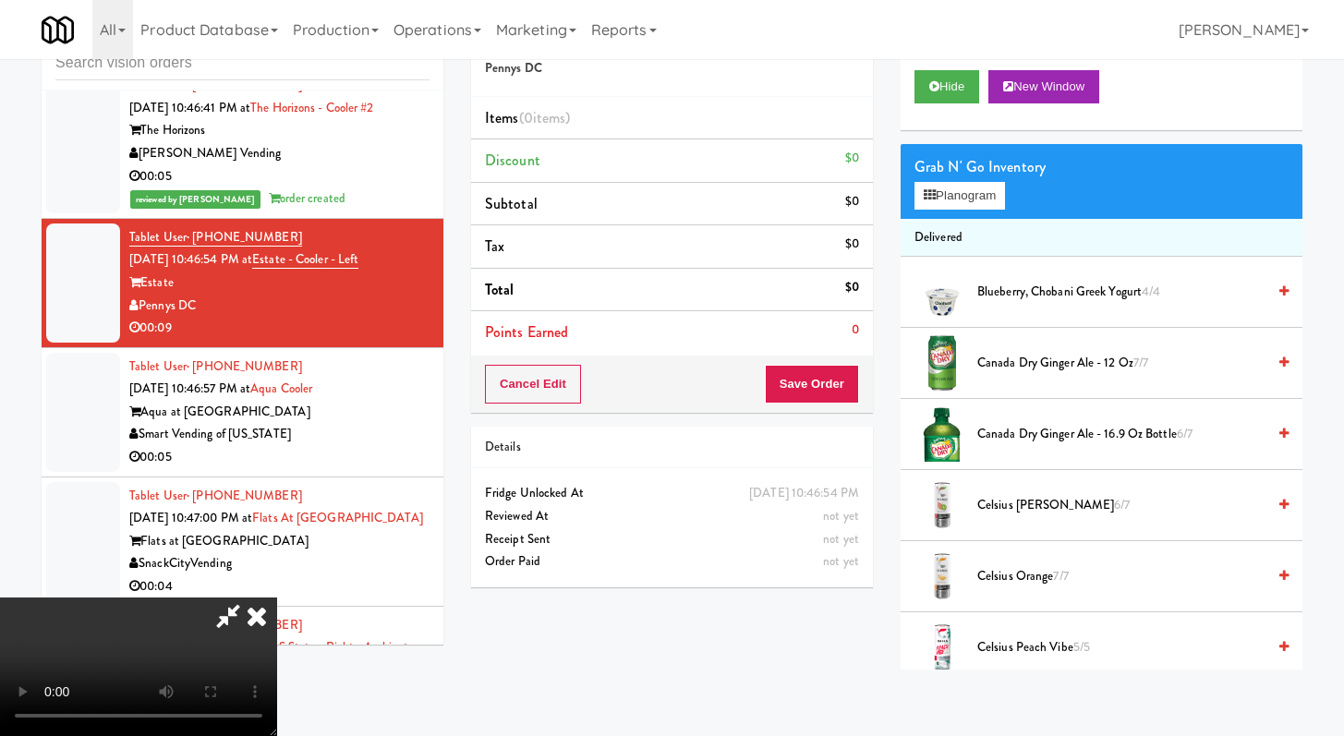
click at [277, 598] on video at bounding box center [138, 667] width 277 height 139
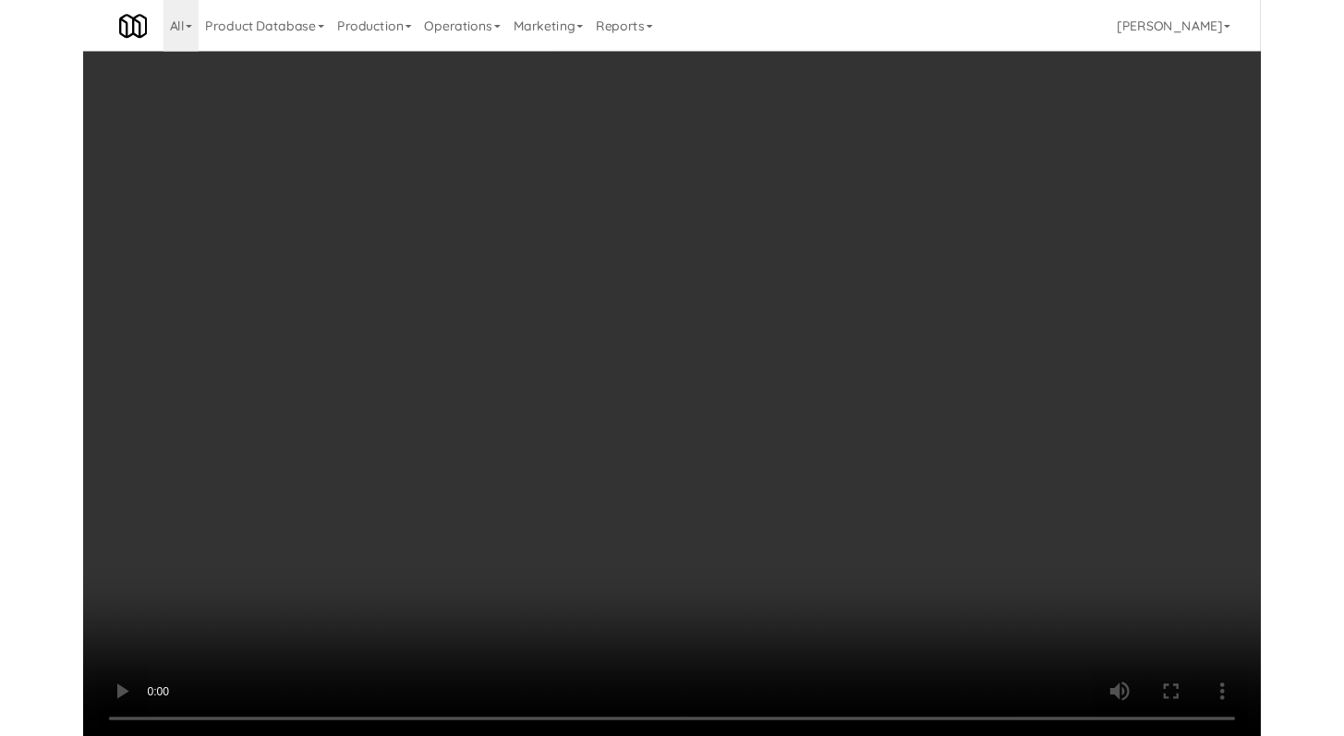
scroll to position [26195, 0]
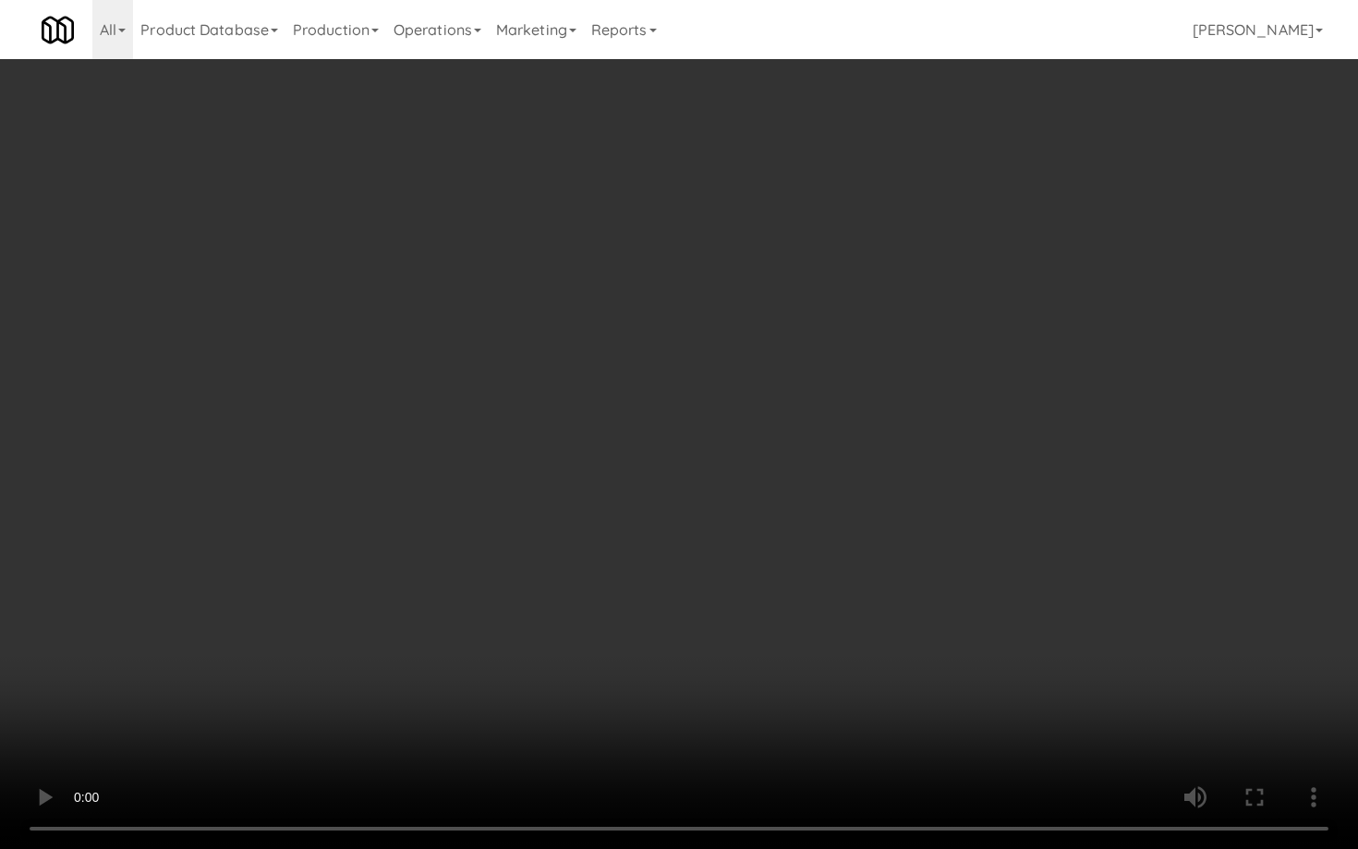
click at [785, 646] on video at bounding box center [679, 424] width 1358 height 849
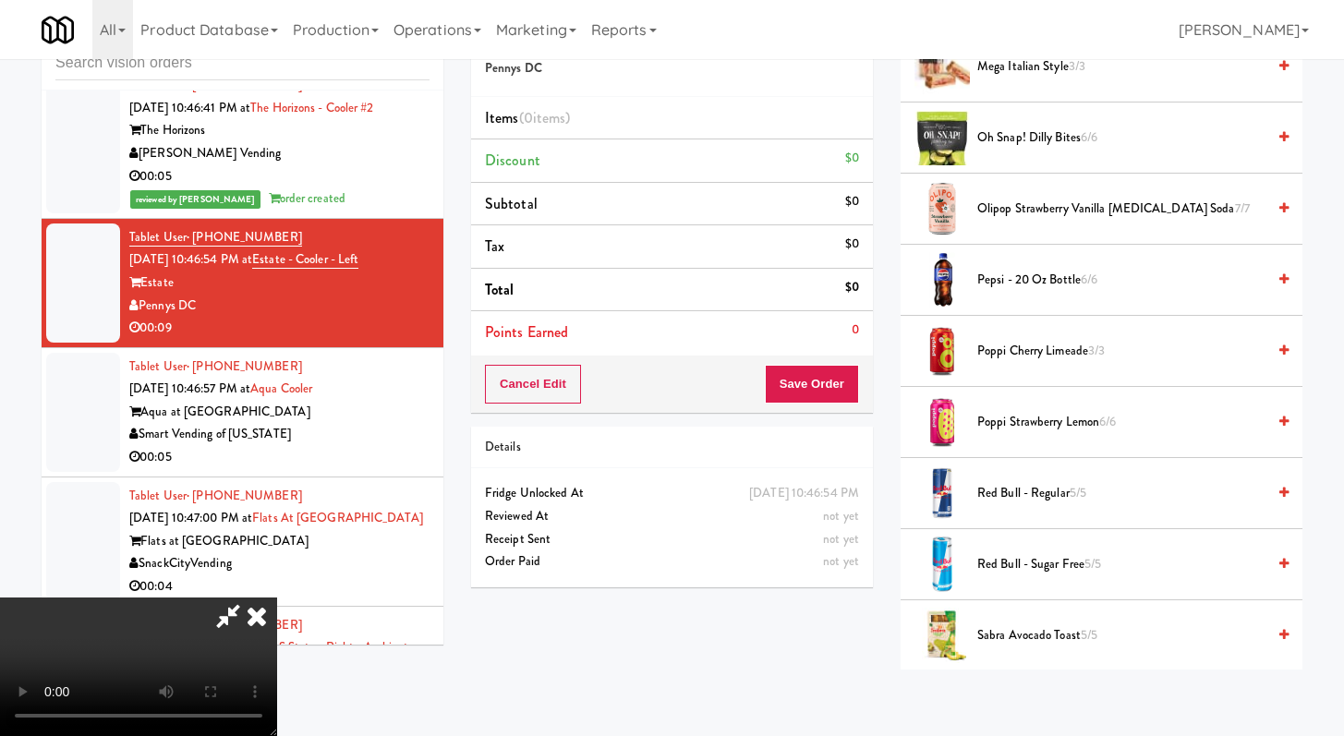
scroll to position [1781, 0]
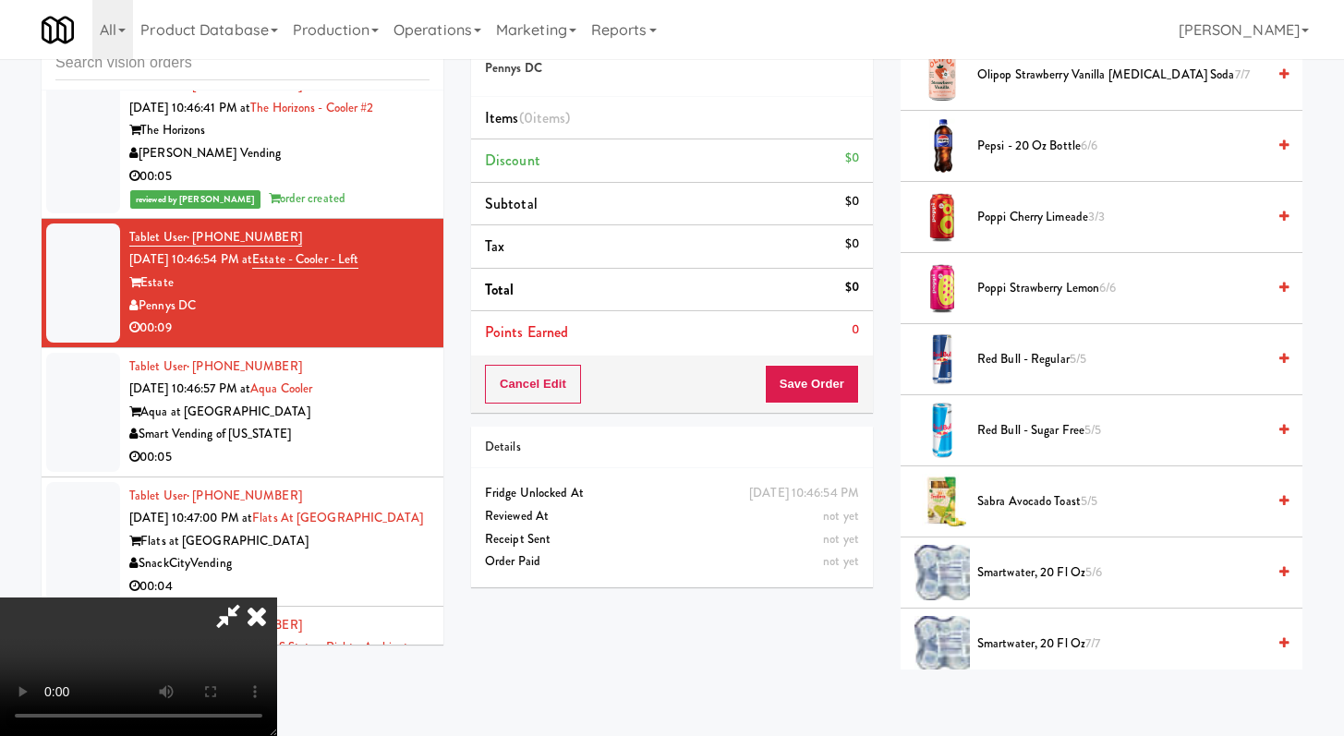
click at [1015, 431] on span "Red Bull - Sugar Free 5/5" at bounding box center [1121, 430] width 288 height 23
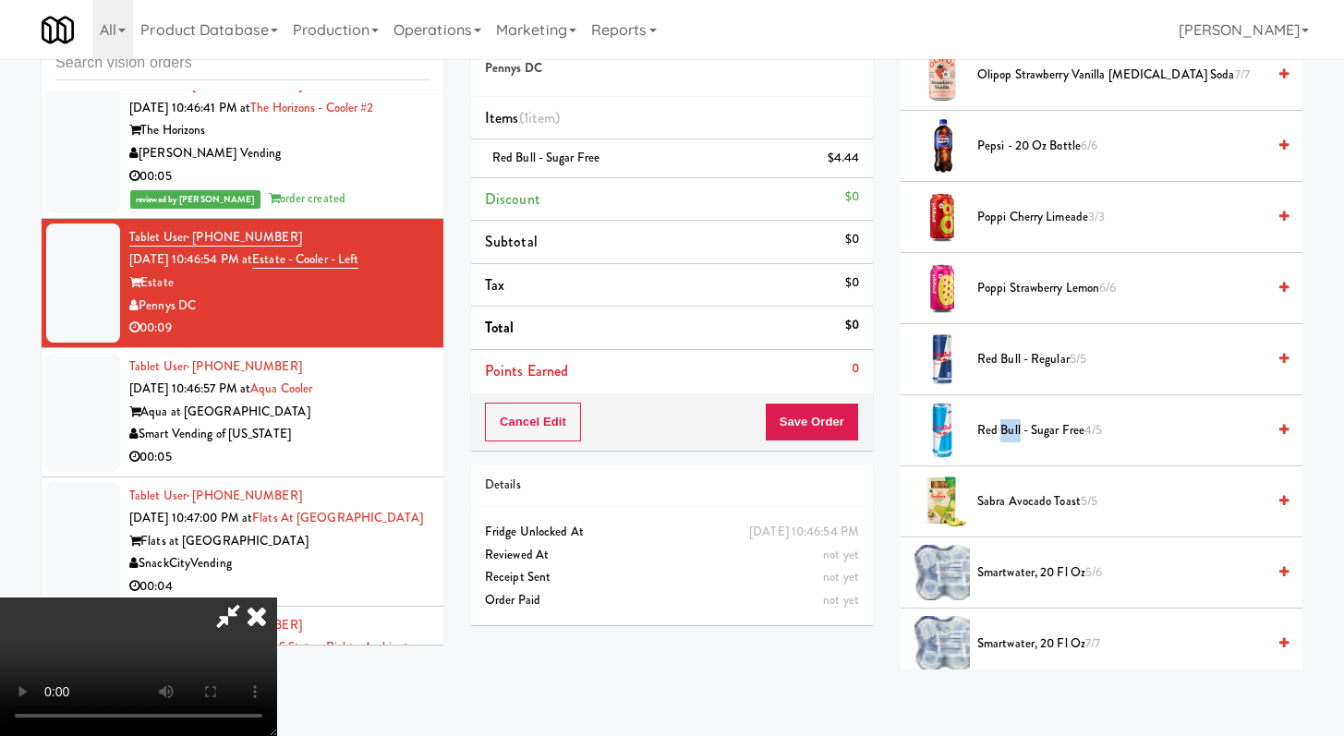
click at [1015, 431] on span "Red Bull - Sugar Free 4/5" at bounding box center [1121, 430] width 288 height 23
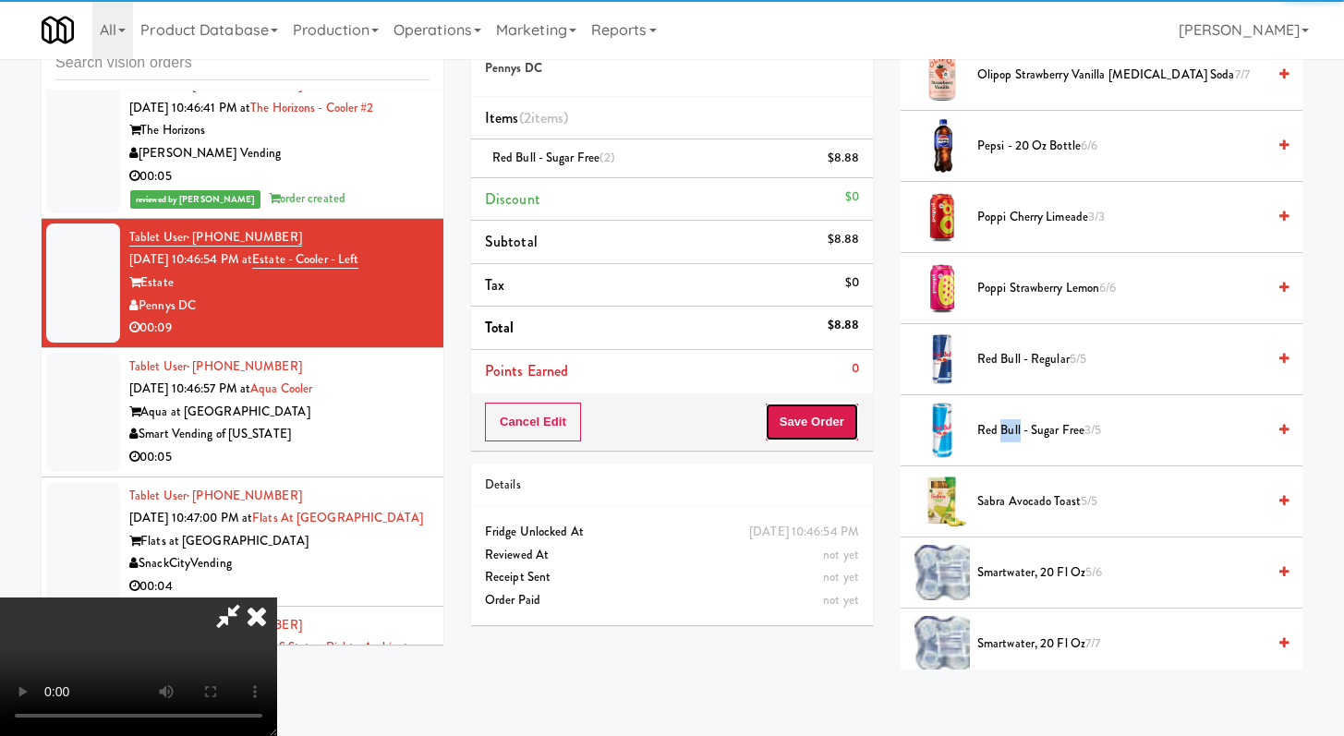
click at [824, 408] on button "Save Order" at bounding box center [812, 422] width 94 height 39
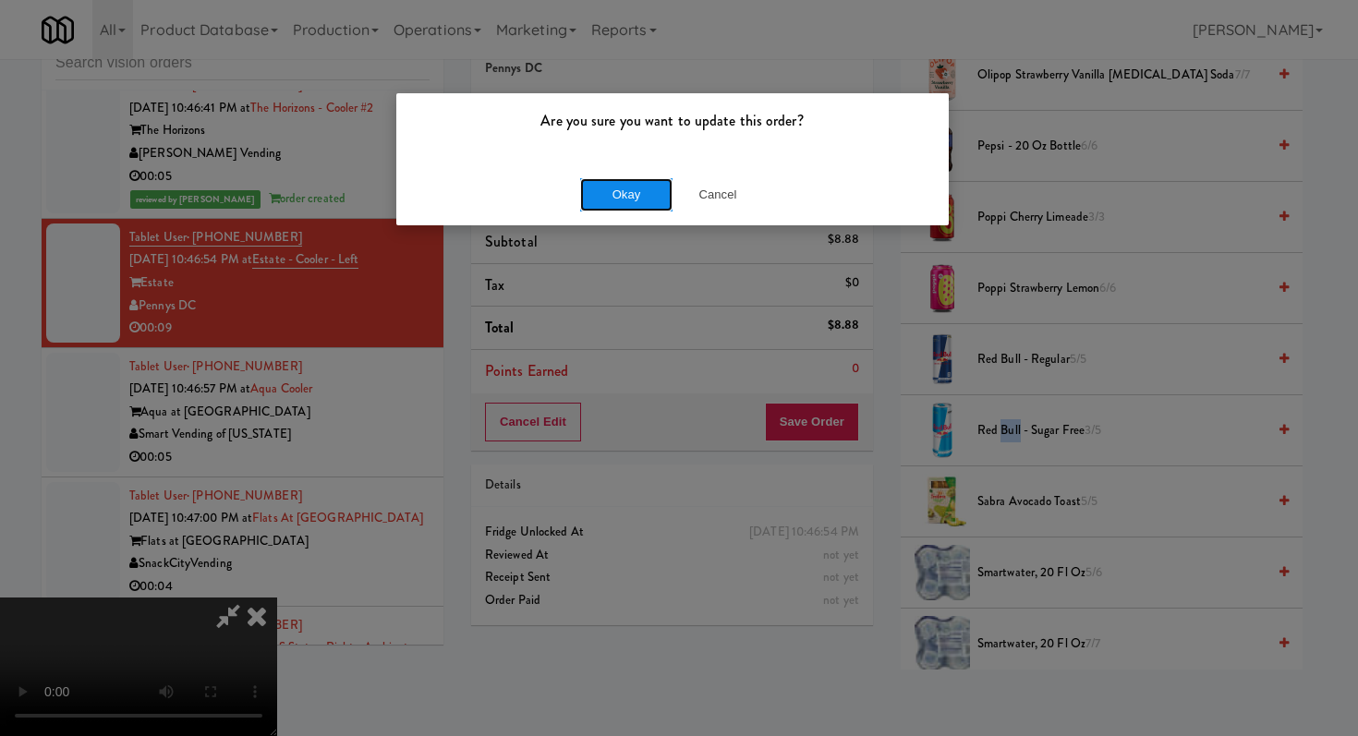
click at [622, 205] on button "Okay" at bounding box center [626, 194] width 92 height 33
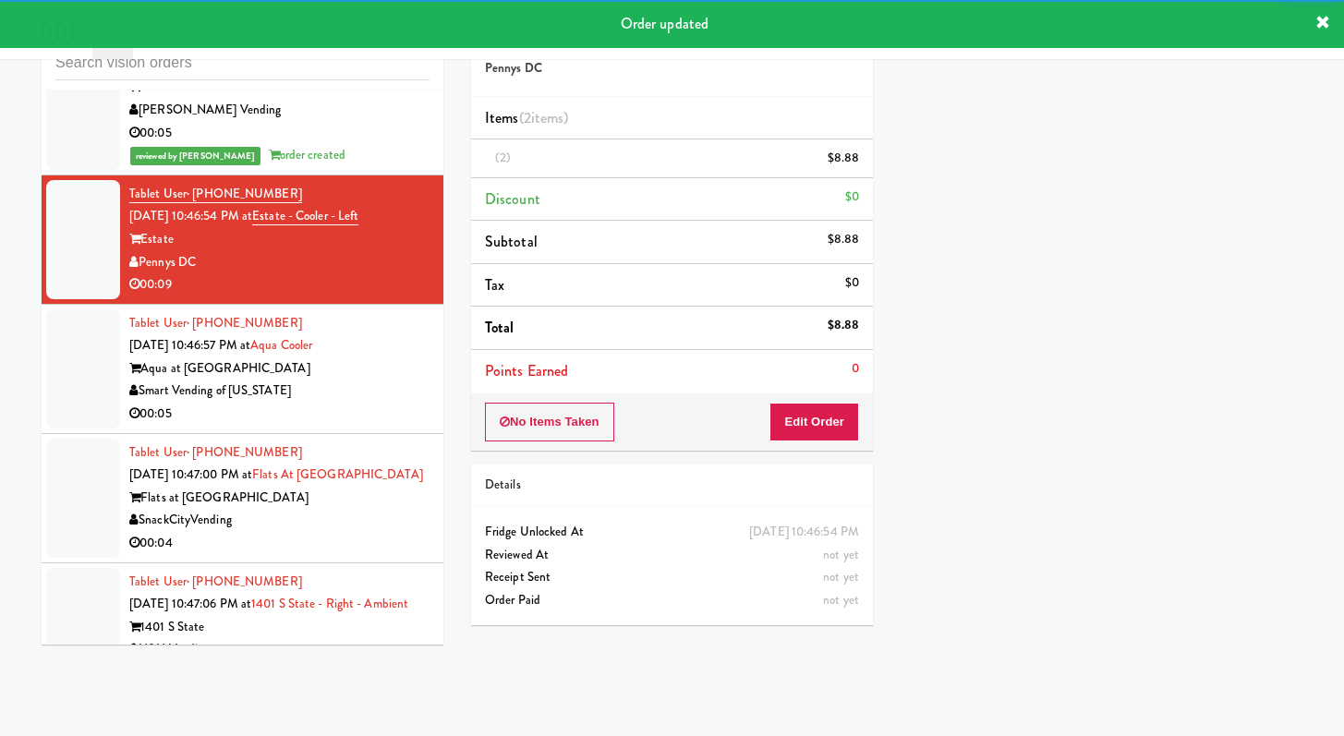
scroll to position [26308, 0]
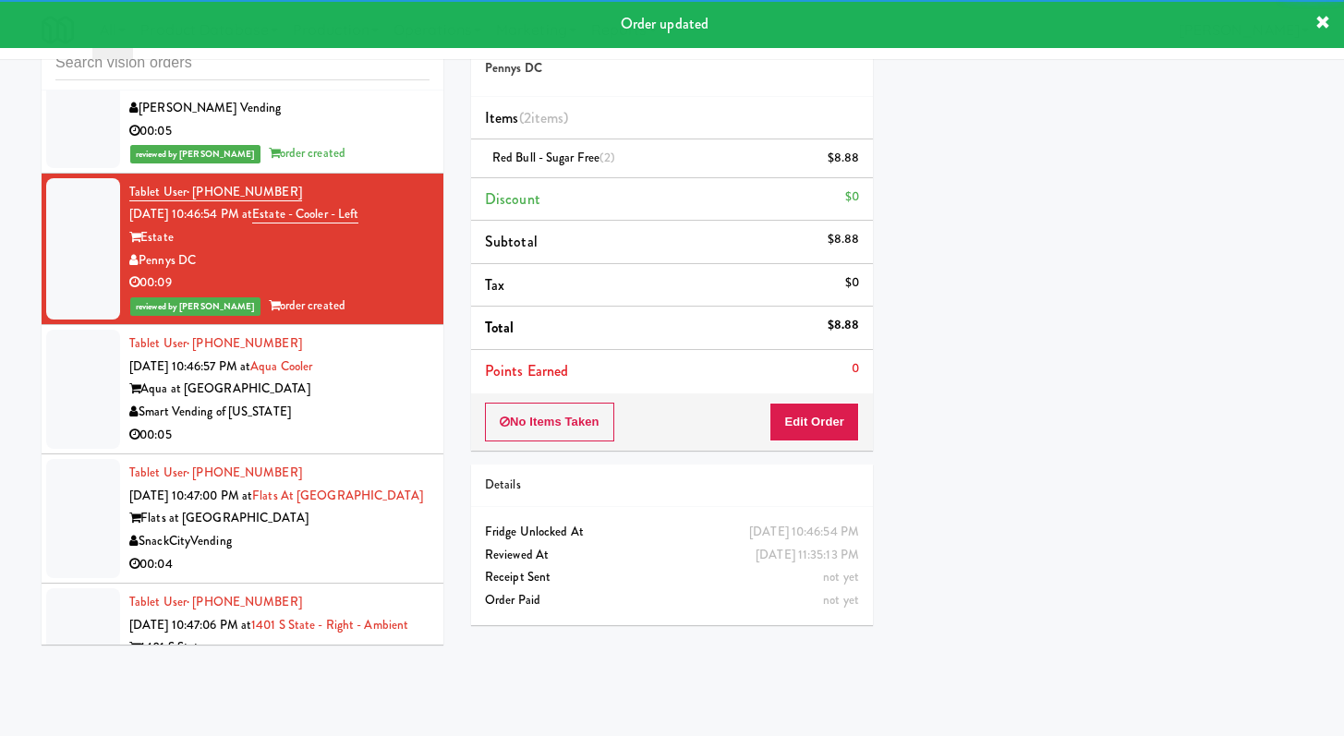
click at [392, 447] on div "00:05" at bounding box center [279, 435] width 300 height 23
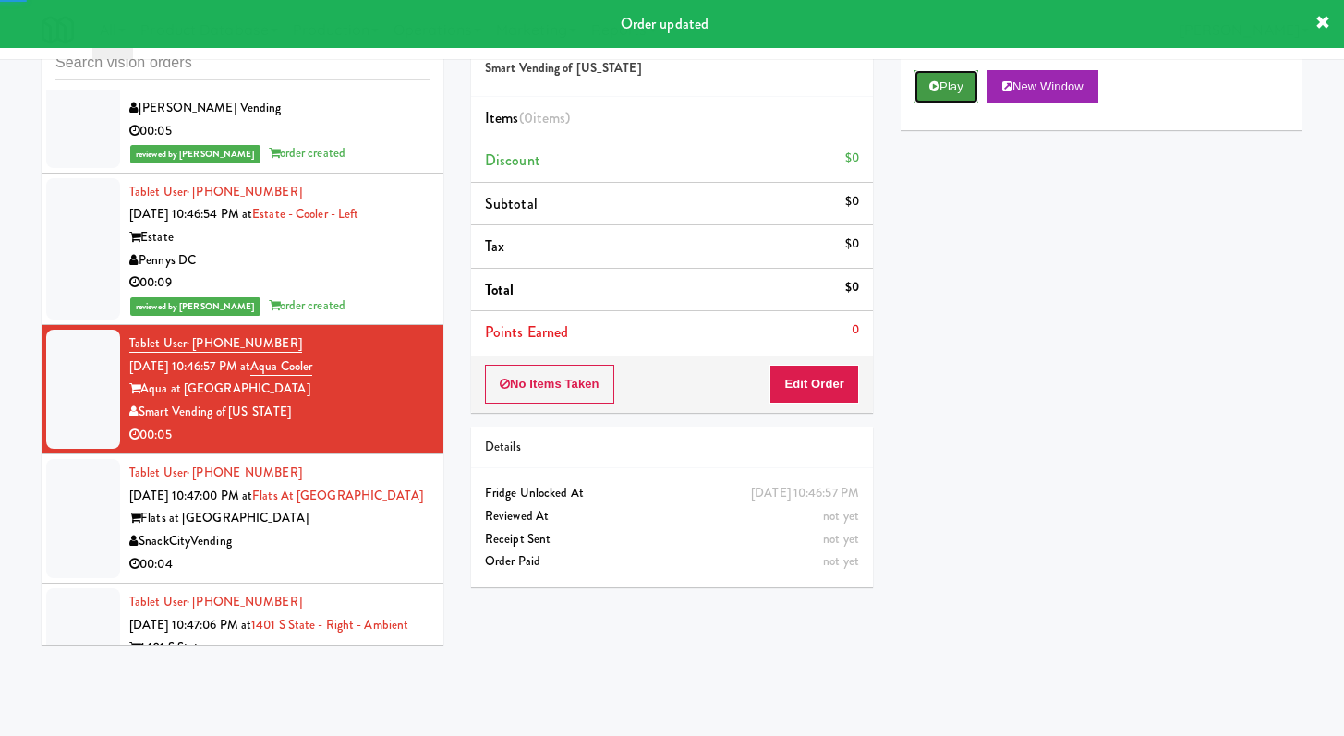
click at [953, 93] on button "Play" at bounding box center [946, 86] width 64 height 33
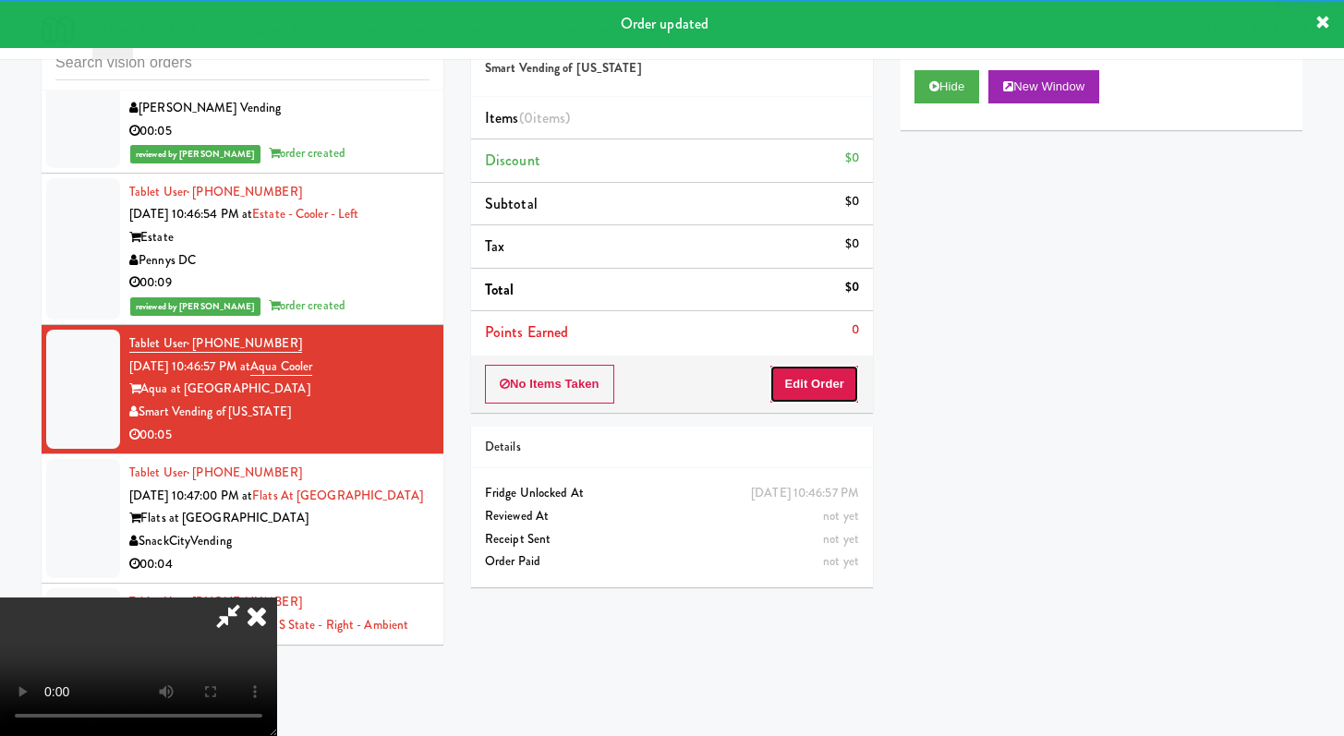
click at [843, 391] on button "Edit Order" at bounding box center [814, 384] width 90 height 39
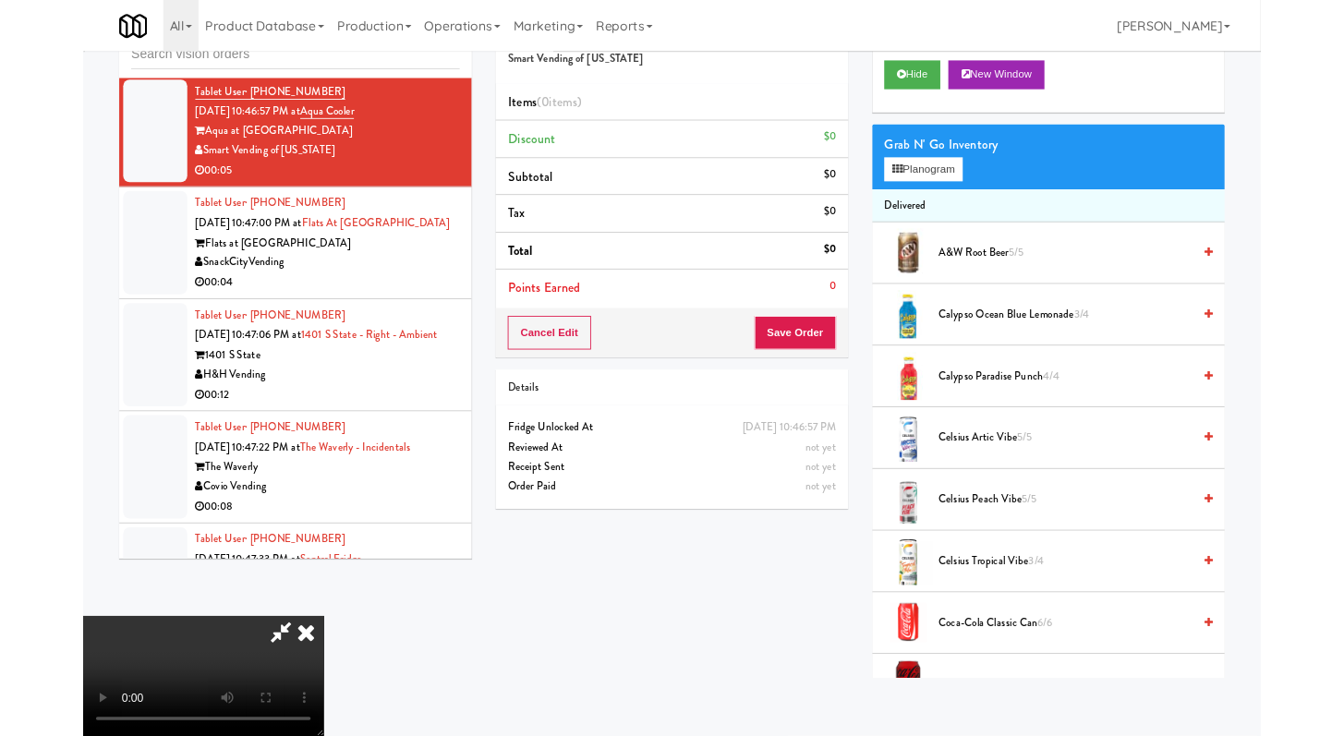
scroll to position [26410, 0]
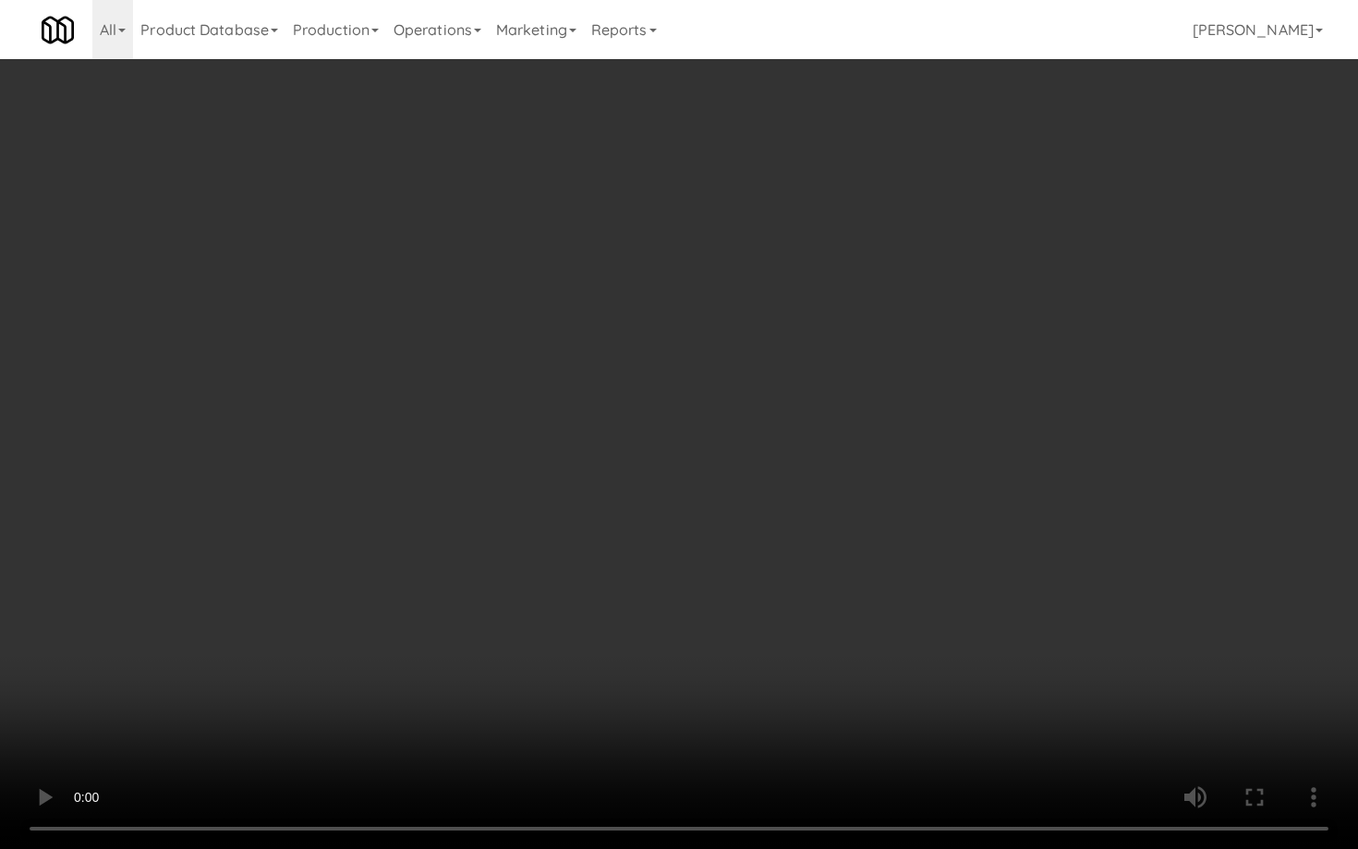
click at [751, 606] on video at bounding box center [679, 424] width 1358 height 849
click at [750, 603] on video at bounding box center [679, 424] width 1358 height 849
click at [747, 598] on video at bounding box center [679, 424] width 1358 height 849
click at [747, 596] on video at bounding box center [679, 424] width 1358 height 849
click at [776, 578] on video at bounding box center [679, 424] width 1358 height 849
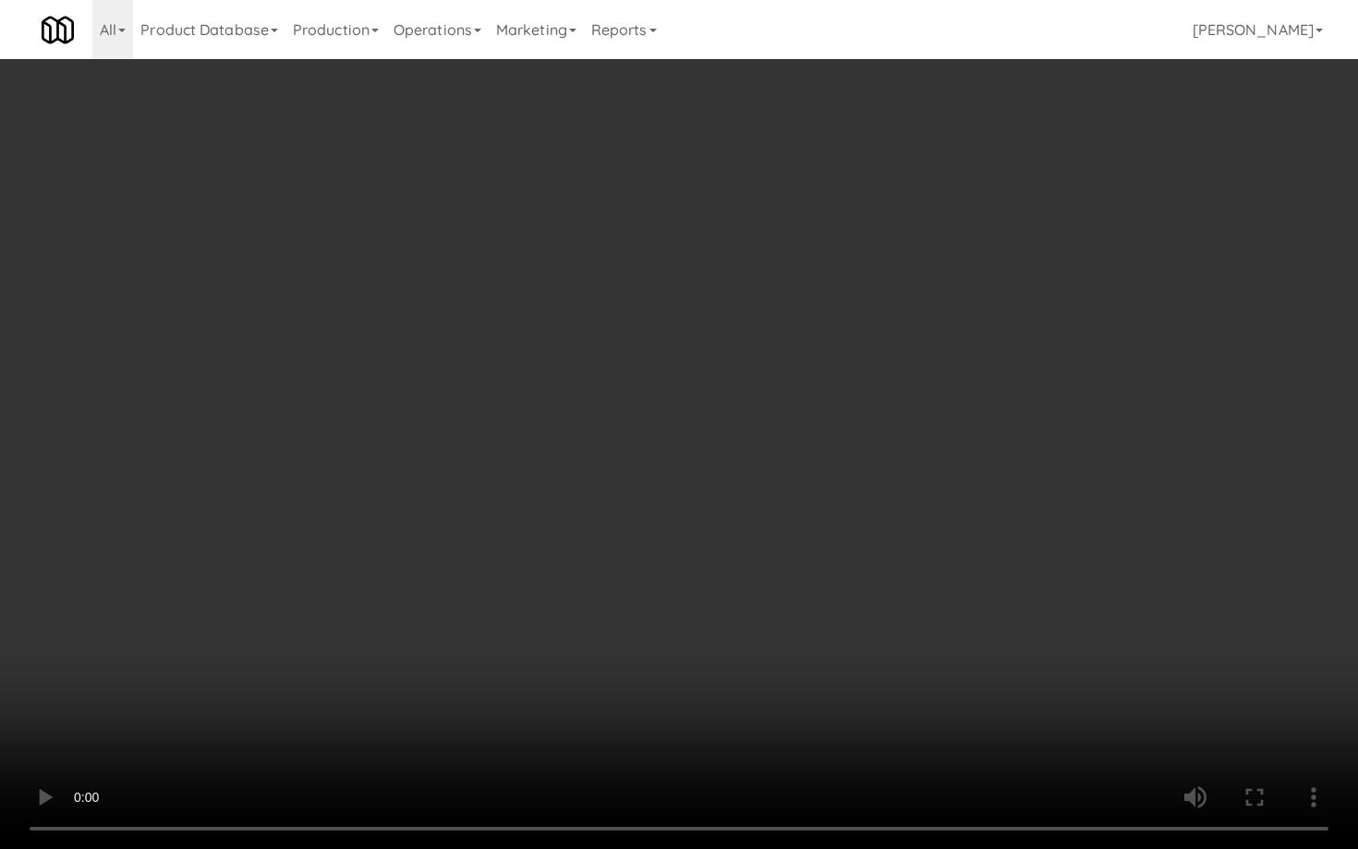
drag, startPoint x: 776, startPoint y: 578, endPoint x: 794, endPoint y: 598, distance: 26.8
click at [775, 578] on video at bounding box center [679, 424] width 1358 height 849
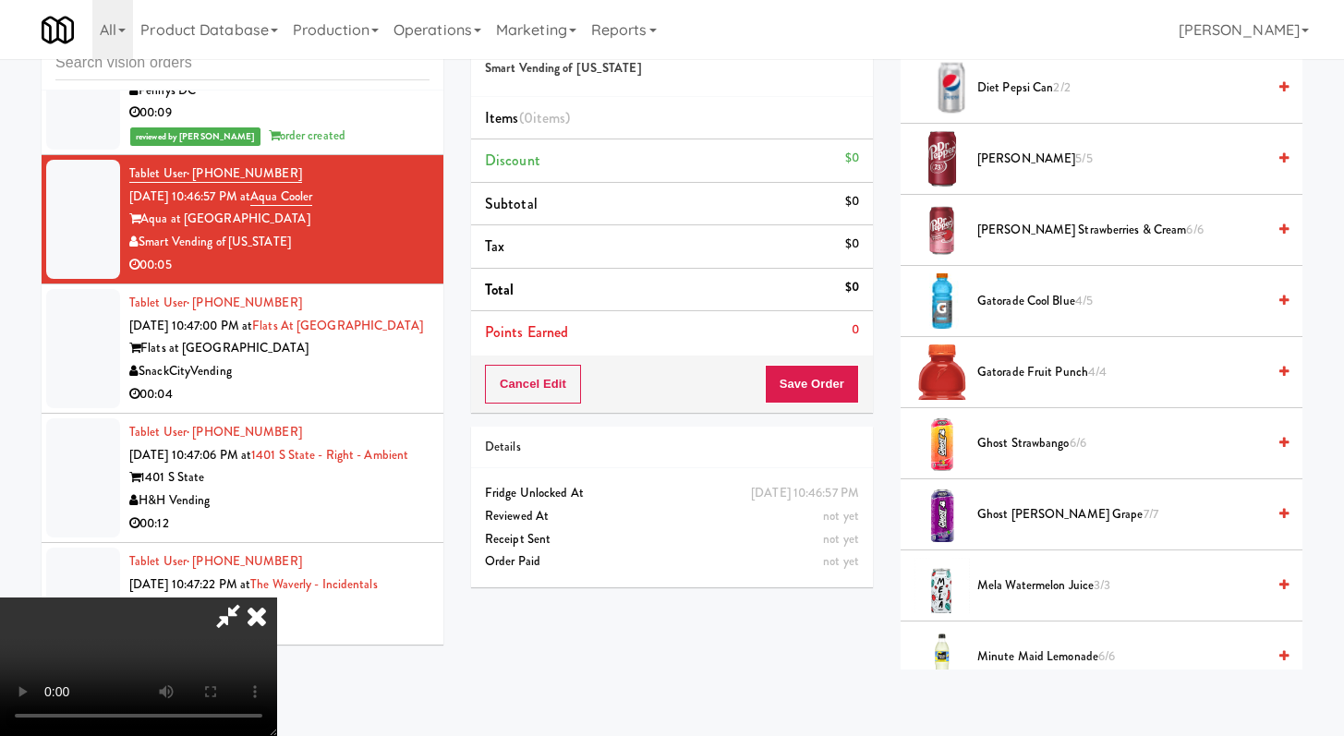
scroll to position [1240, 0]
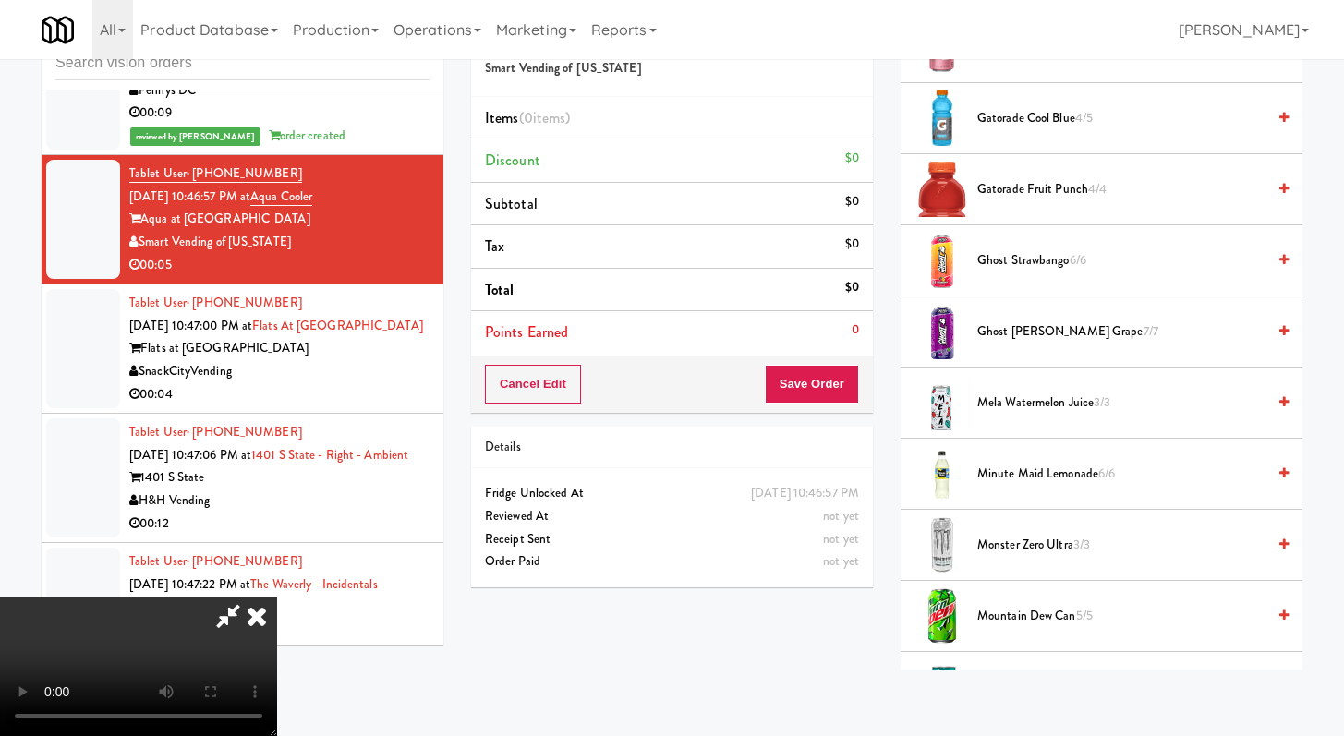
click at [1020, 530] on li "Monster Zero Ultra 3/3" at bounding box center [1101, 545] width 402 height 71
click at [1020, 552] on span "Monster Zero Ultra 3/3" at bounding box center [1121, 545] width 288 height 23
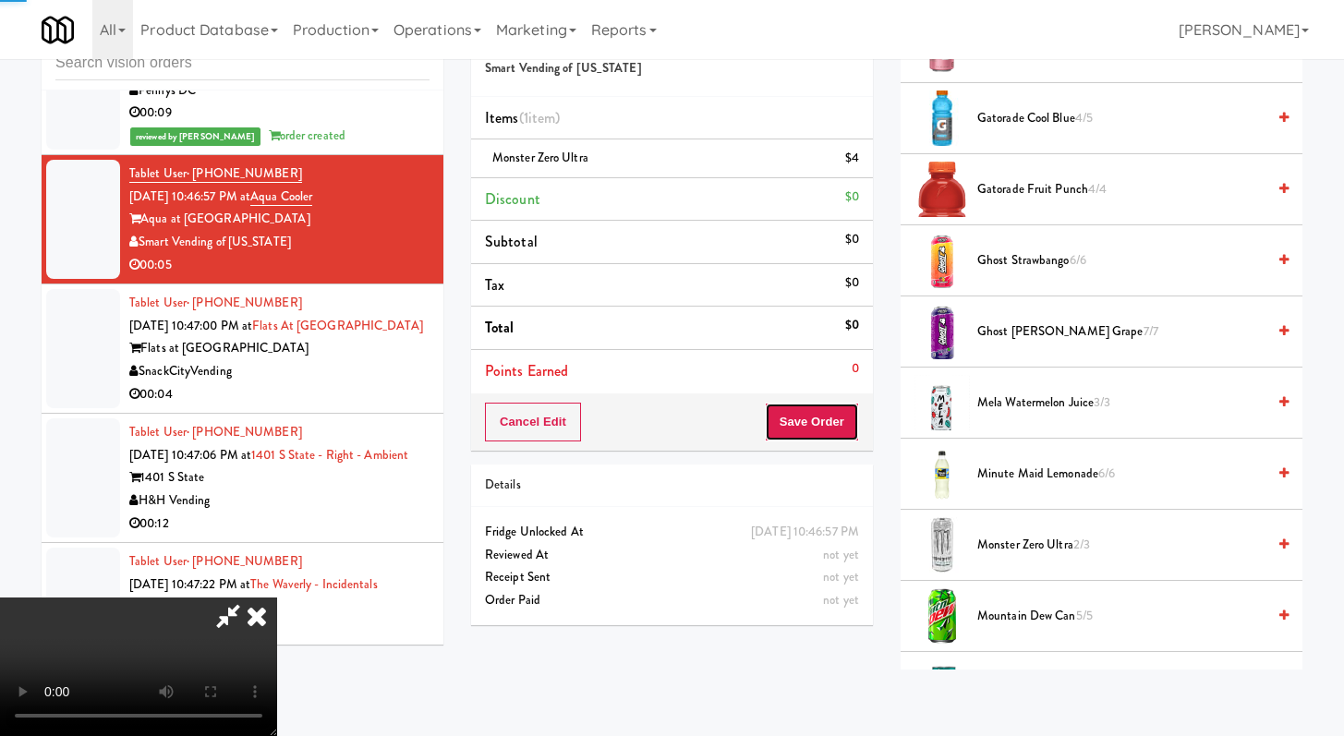
click at [827, 432] on button "Save Order" at bounding box center [812, 422] width 94 height 39
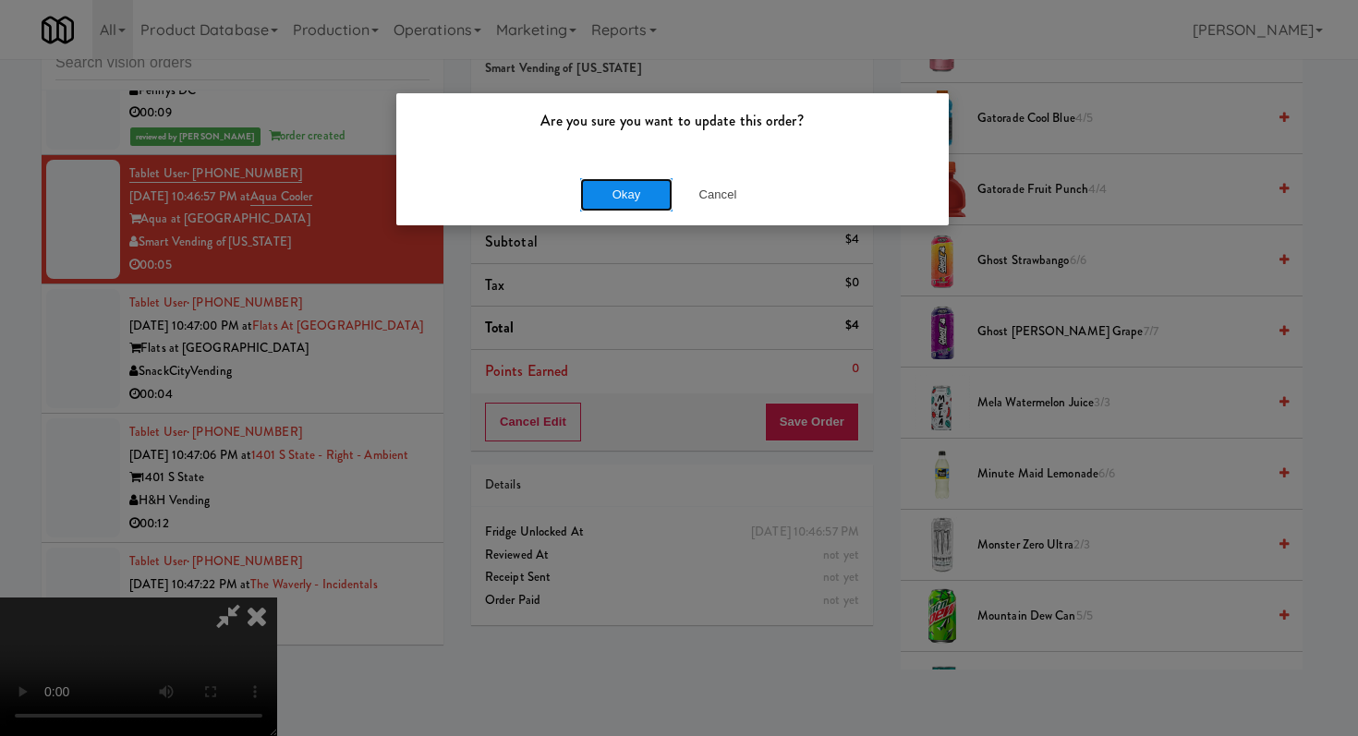
click at [641, 187] on button "Okay" at bounding box center [626, 194] width 92 height 33
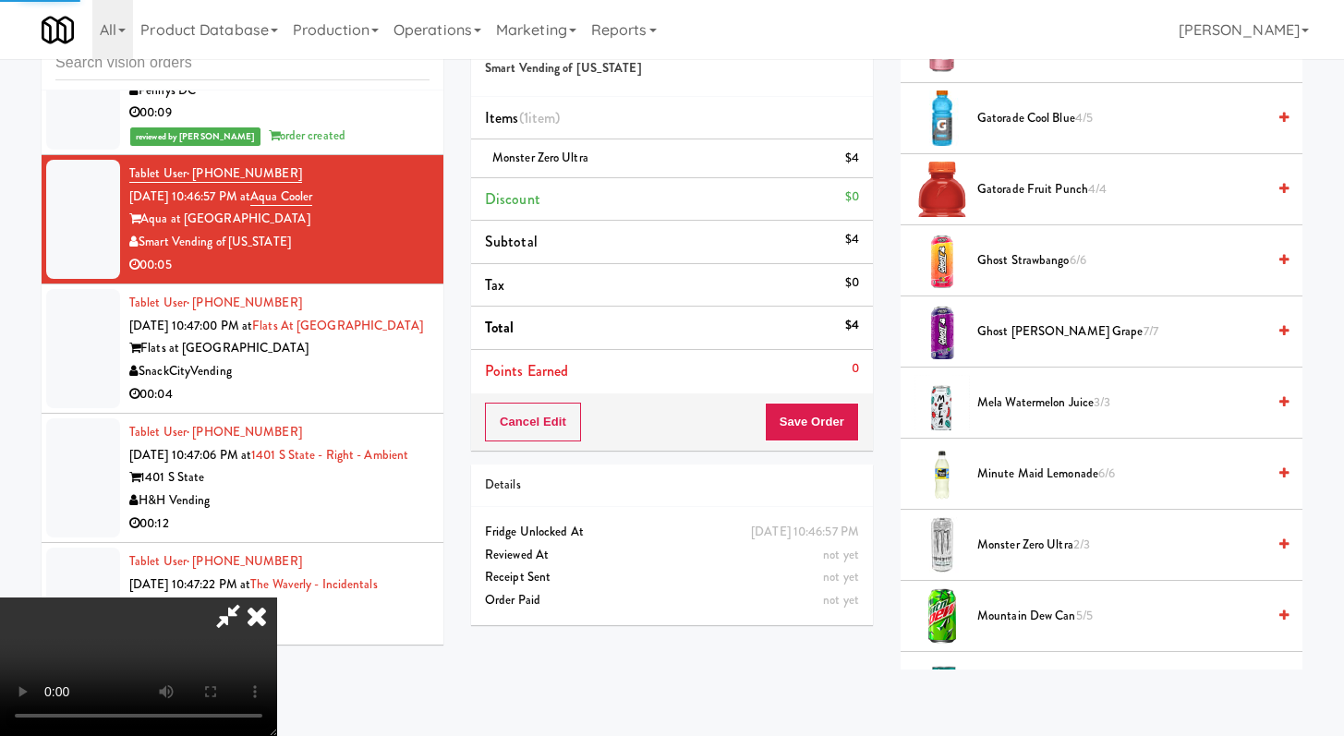
scroll to position [78, 0]
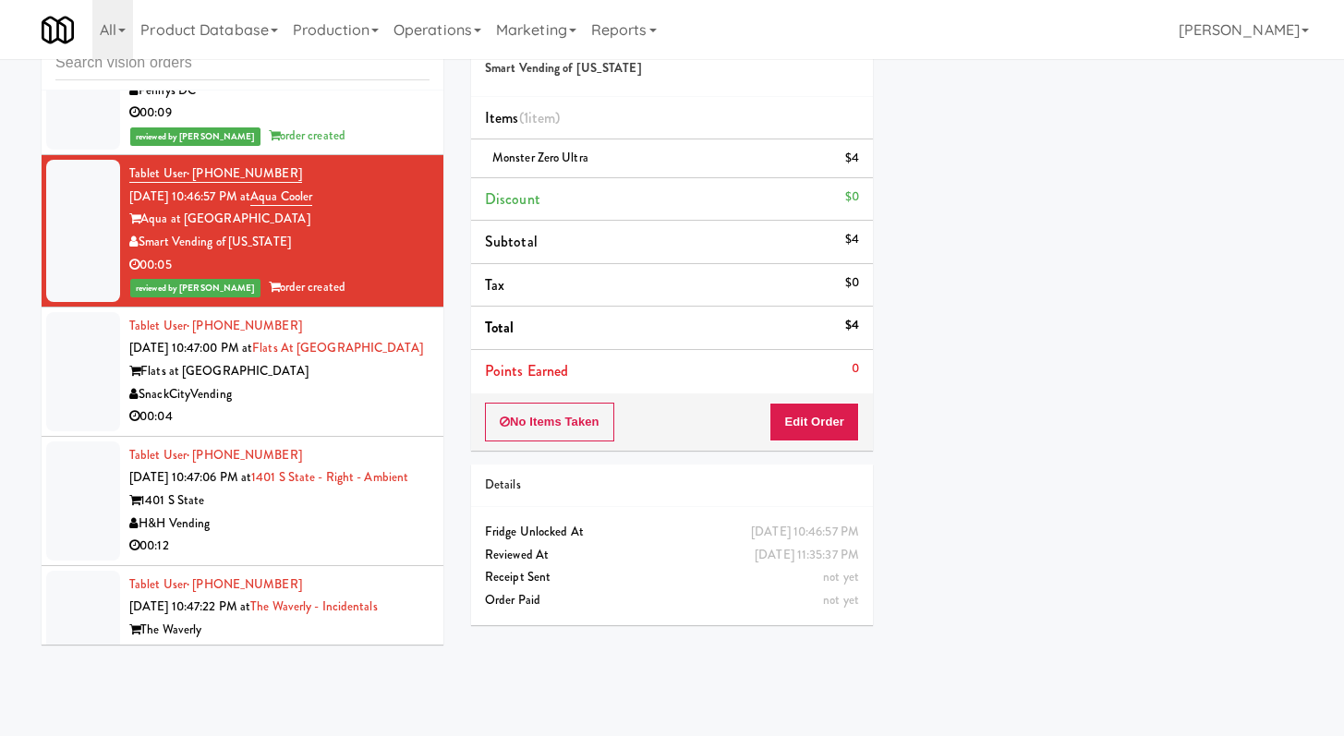
click at [356, 429] on div "00:04" at bounding box center [279, 416] width 300 height 23
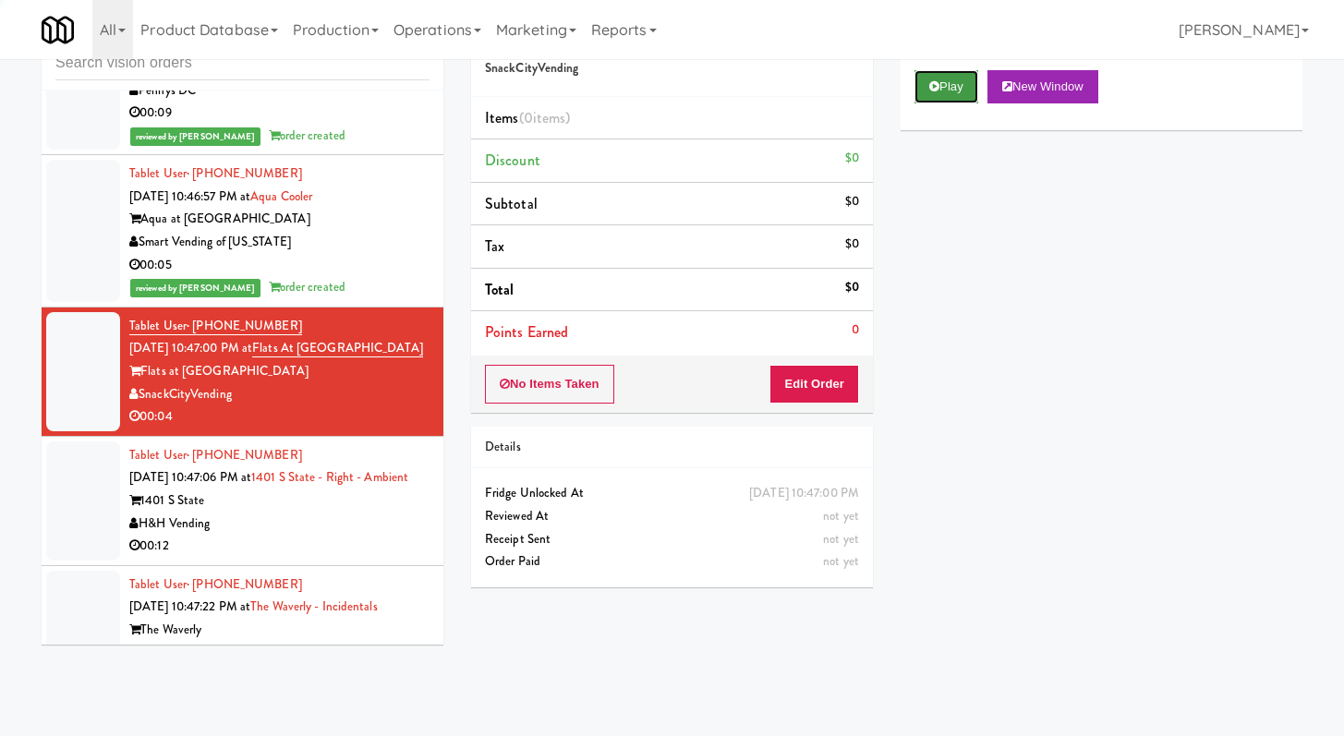
click at [918, 85] on button "Play" at bounding box center [946, 86] width 64 height 33
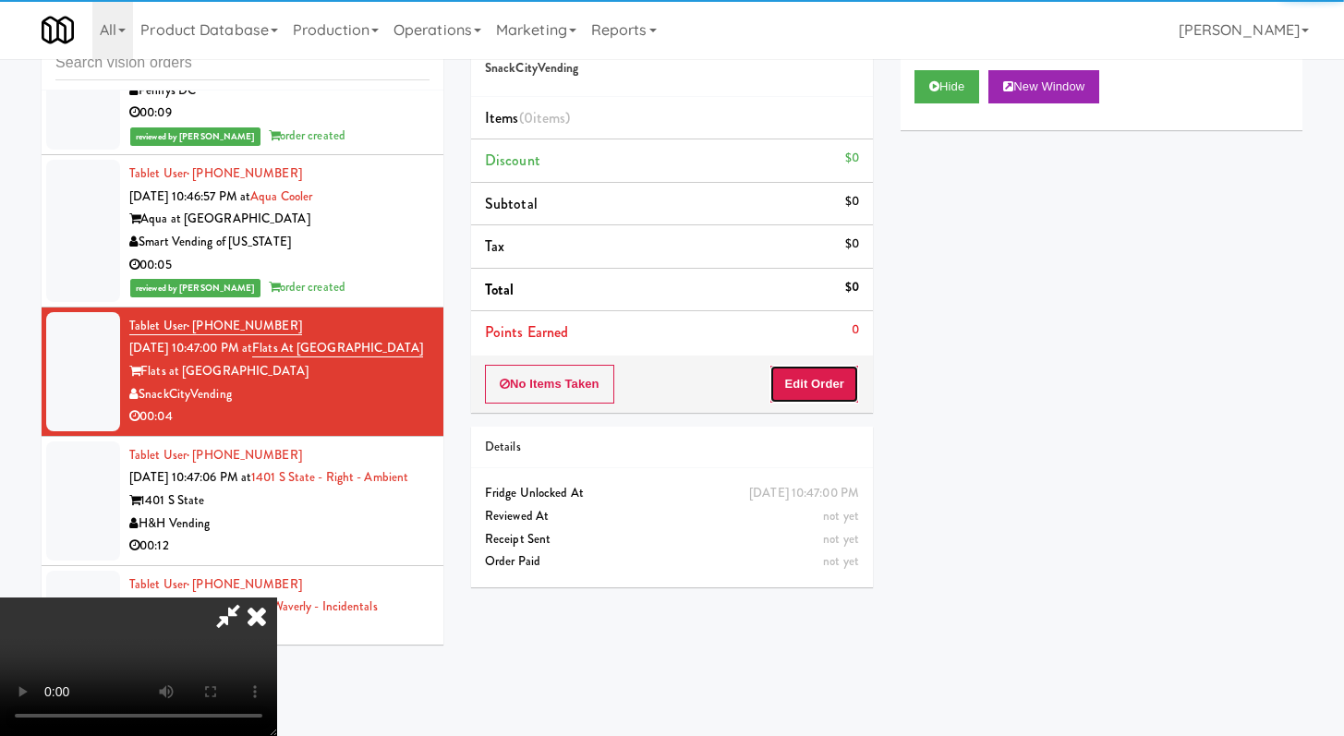
click at [828, 394] on button "Edit Order" at bounding box center [814, 384] width 90 height 39
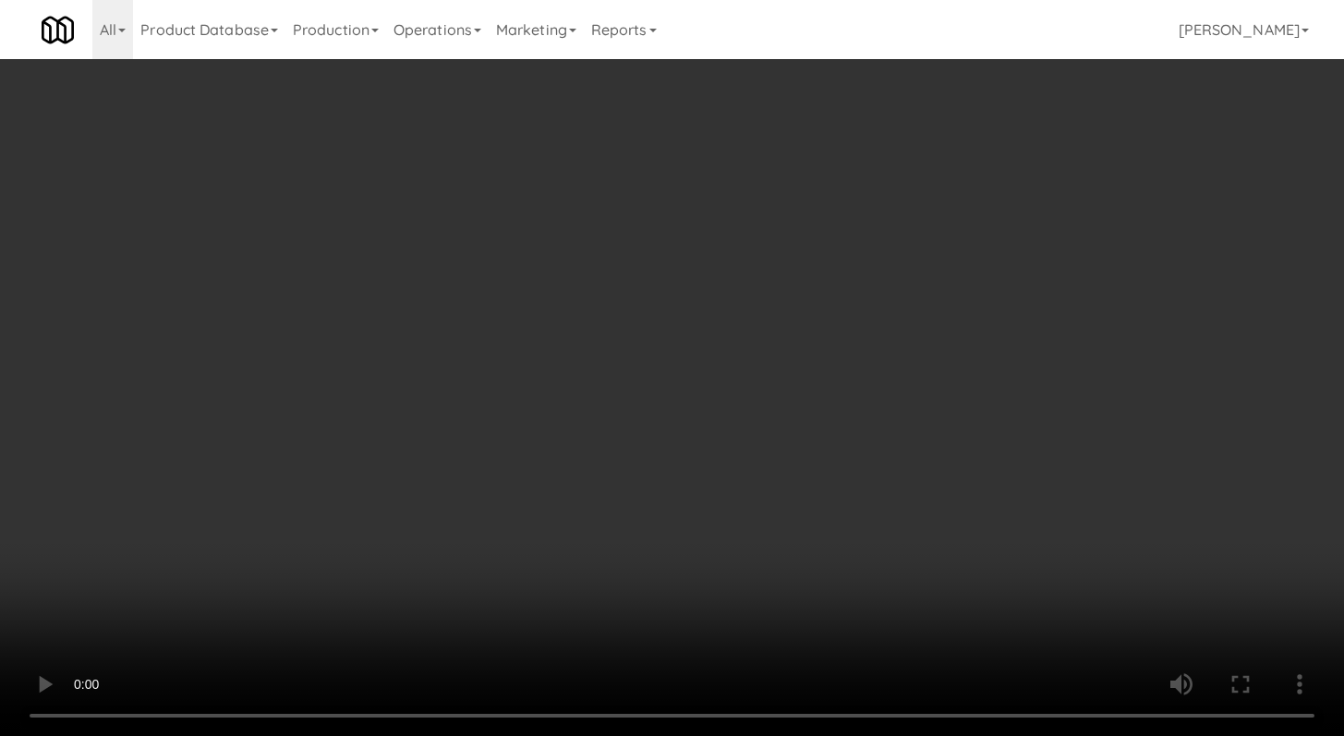
scroll to position [26410, 0]
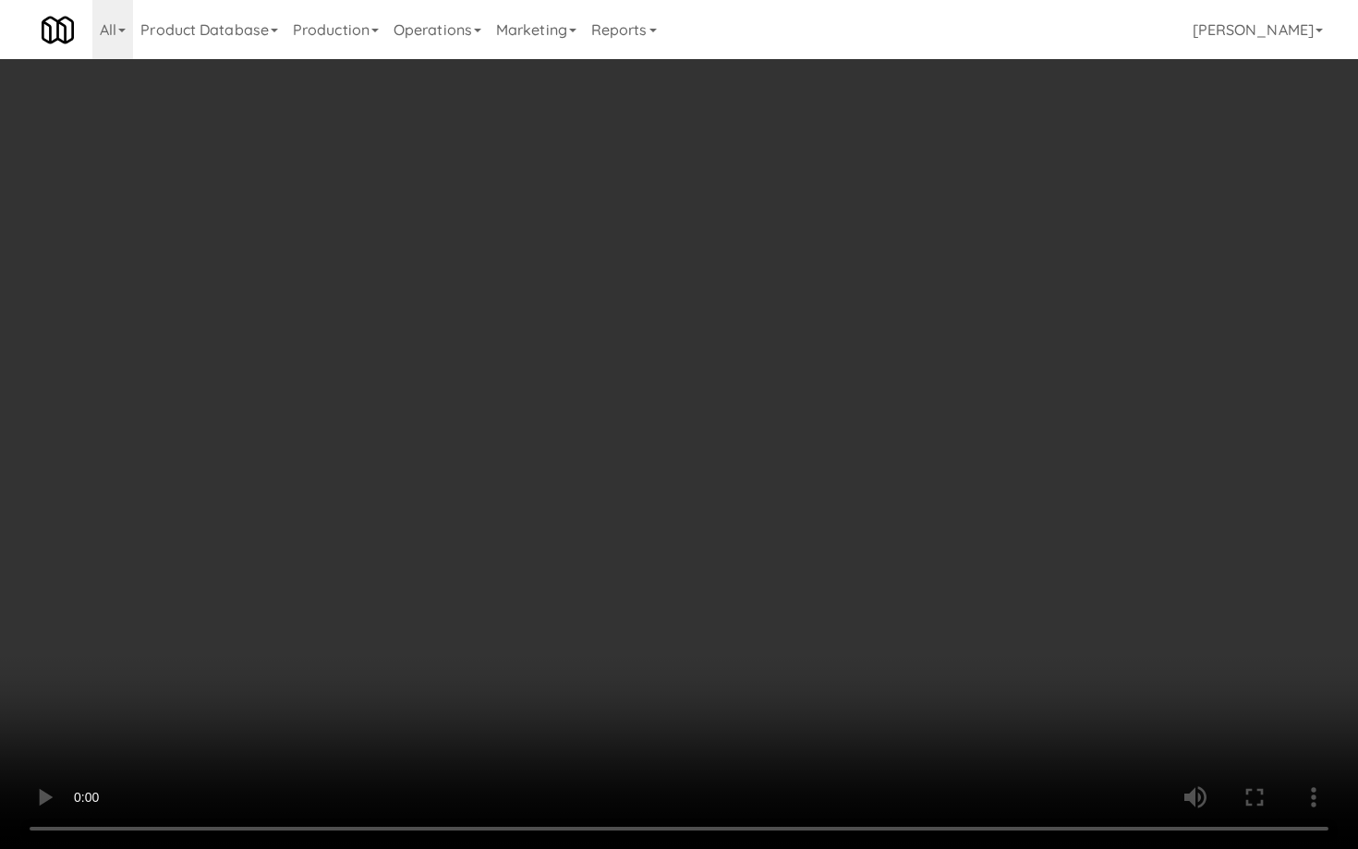
click at [743, 551] on video at bounding box center [679, 424] width 1358 height 849
click at [783, 535] on video at bounding box center [679, 424] width 1358 height 849
click at [869, 575] on video at bounding box center [679, 424] width 1358 height 849
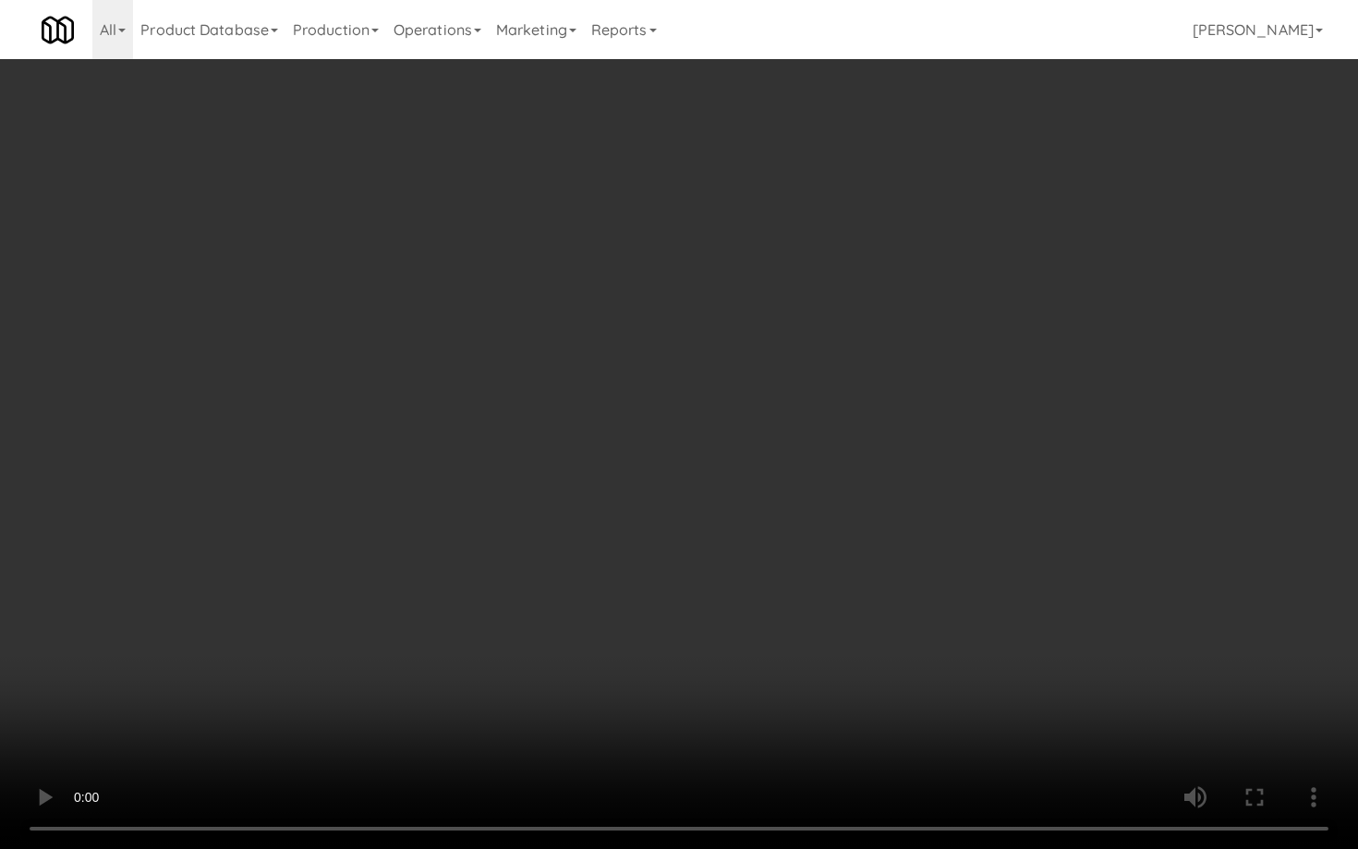
click at [869, 575] on video at bounding box center [679, 424] width 1358 height 849
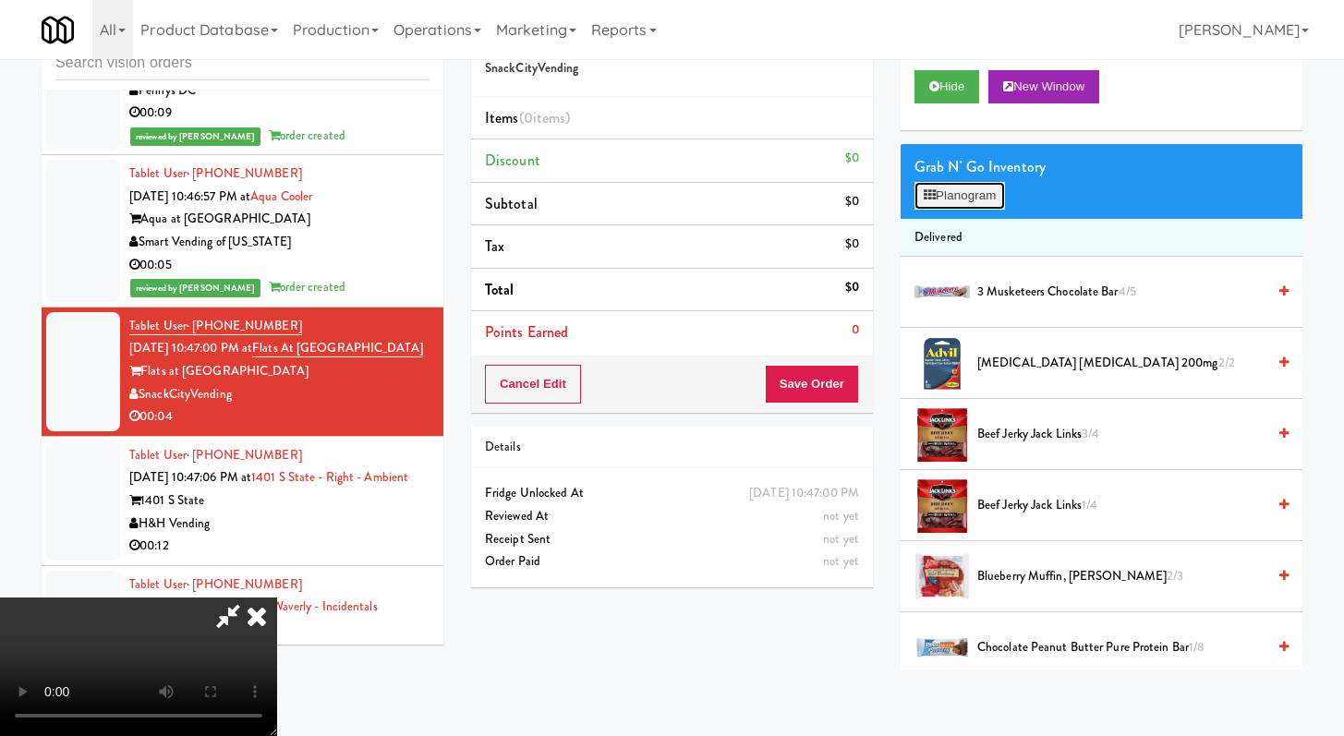
click at [928, 193] on icon at bounding box center [930, 195] width 12 height 12
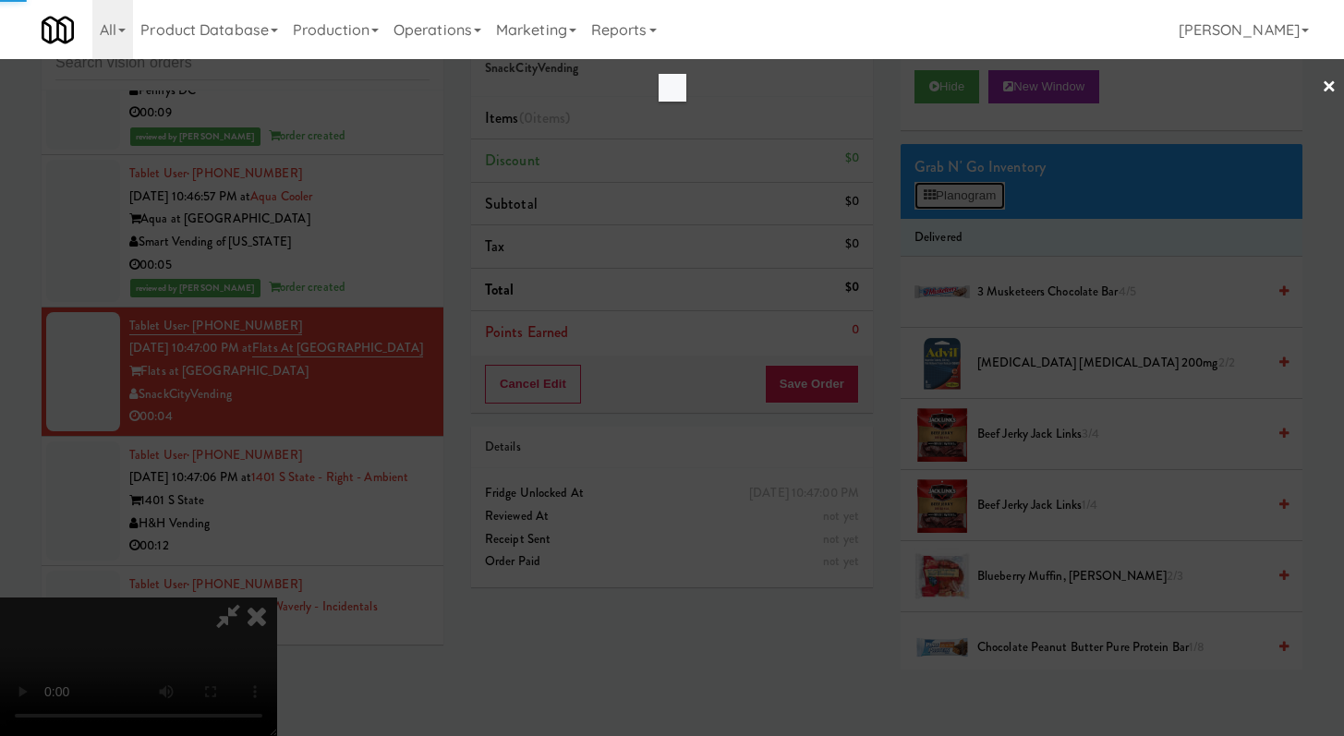
scroll to position [26410, 0]
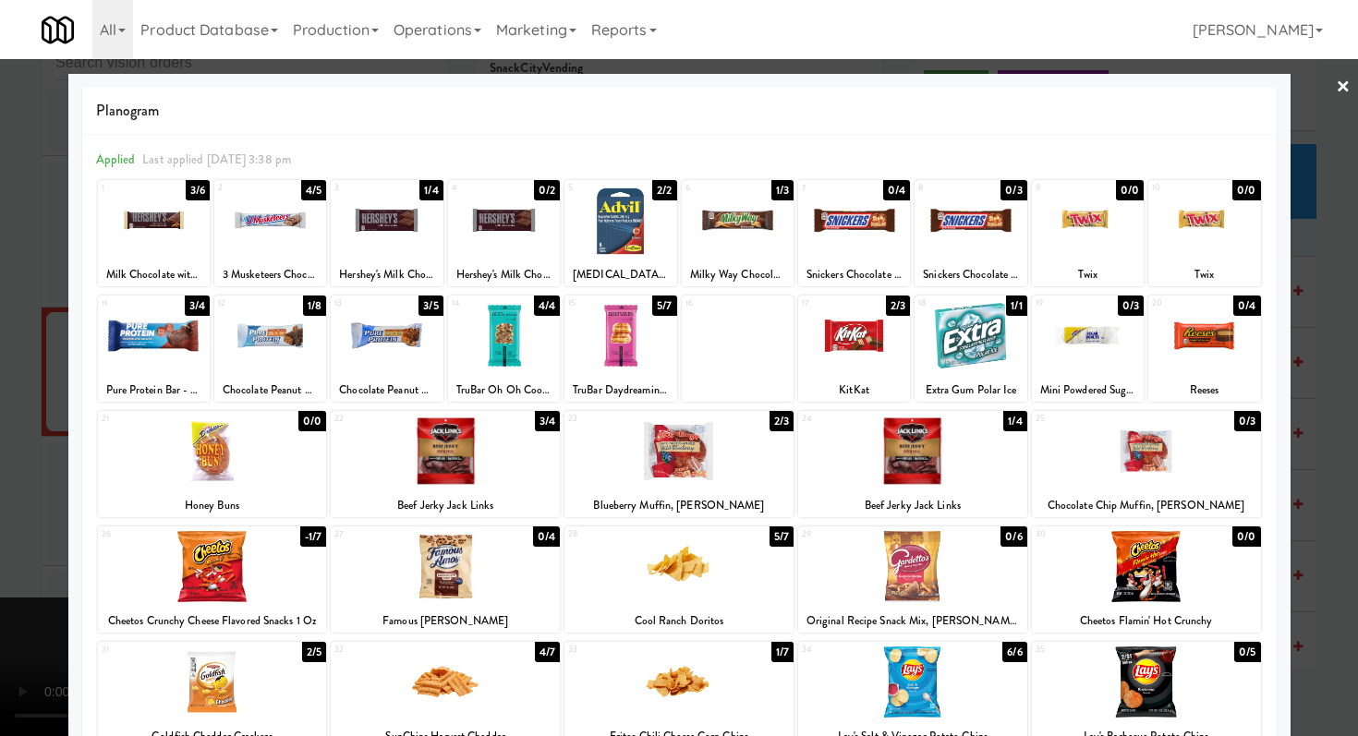
click at [716, 469] on div at bounding box center [678, 451] width 229 height 71
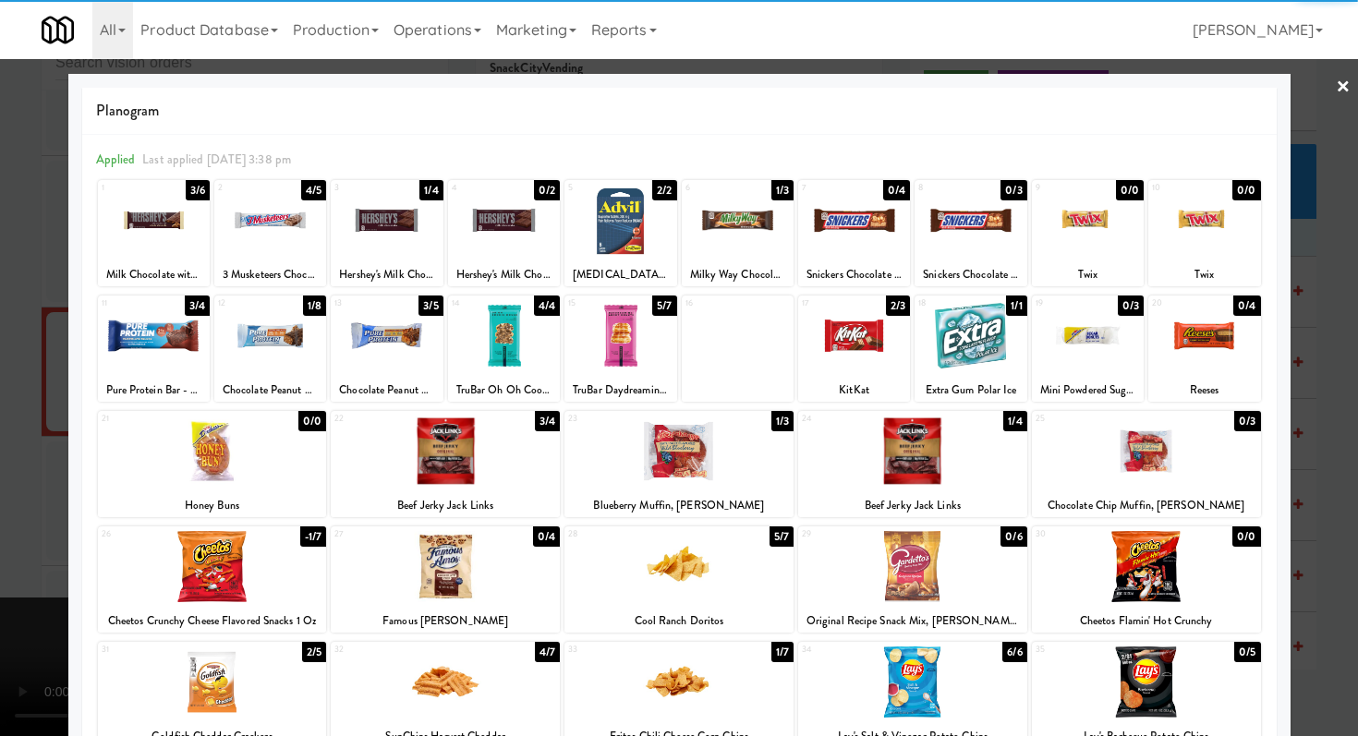
click at [0, 398] on div at bounding box center [679, 368] width 1358 height 736
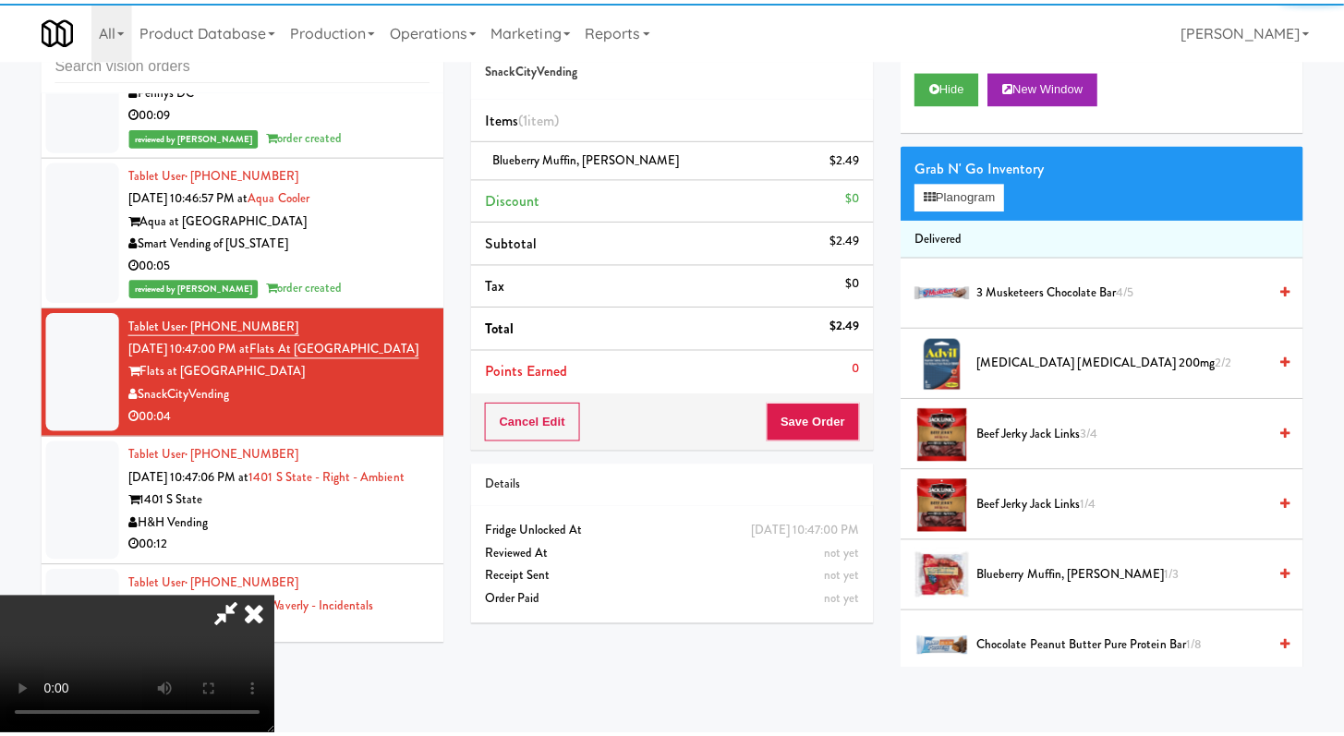
scroll to position [26478, 0]
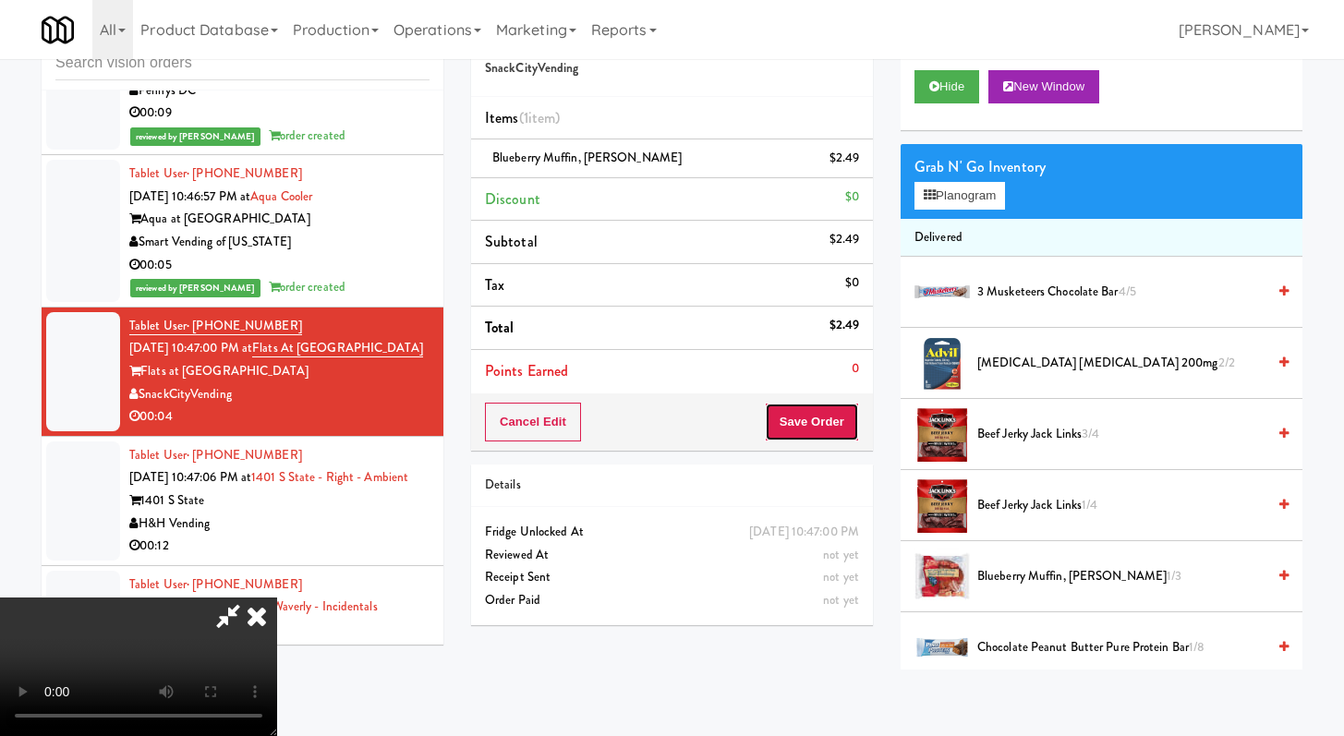
click at [833, 427] on button "Save Order" at bounding box center [812, 422] width 94 height 39
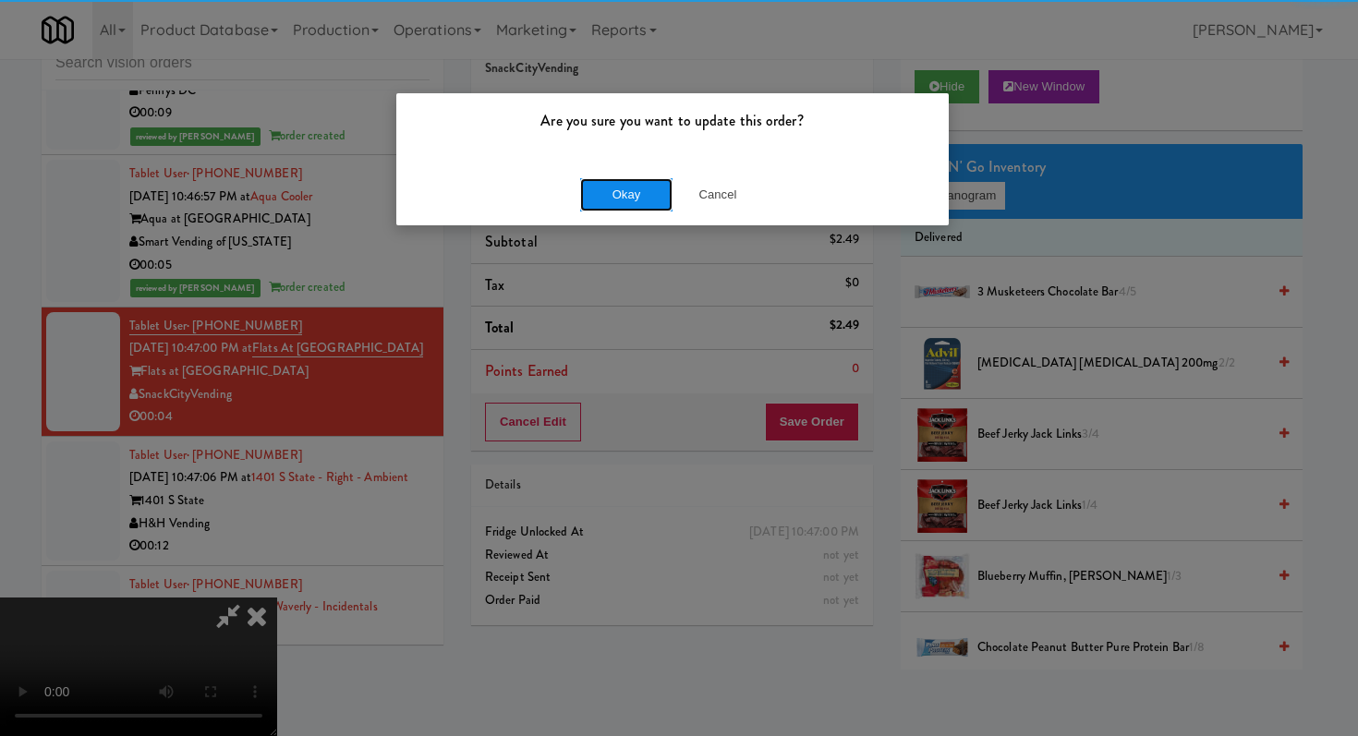
click at [645, 201] on button "Okay" at bounding box center [626, 194] width 92 height 33
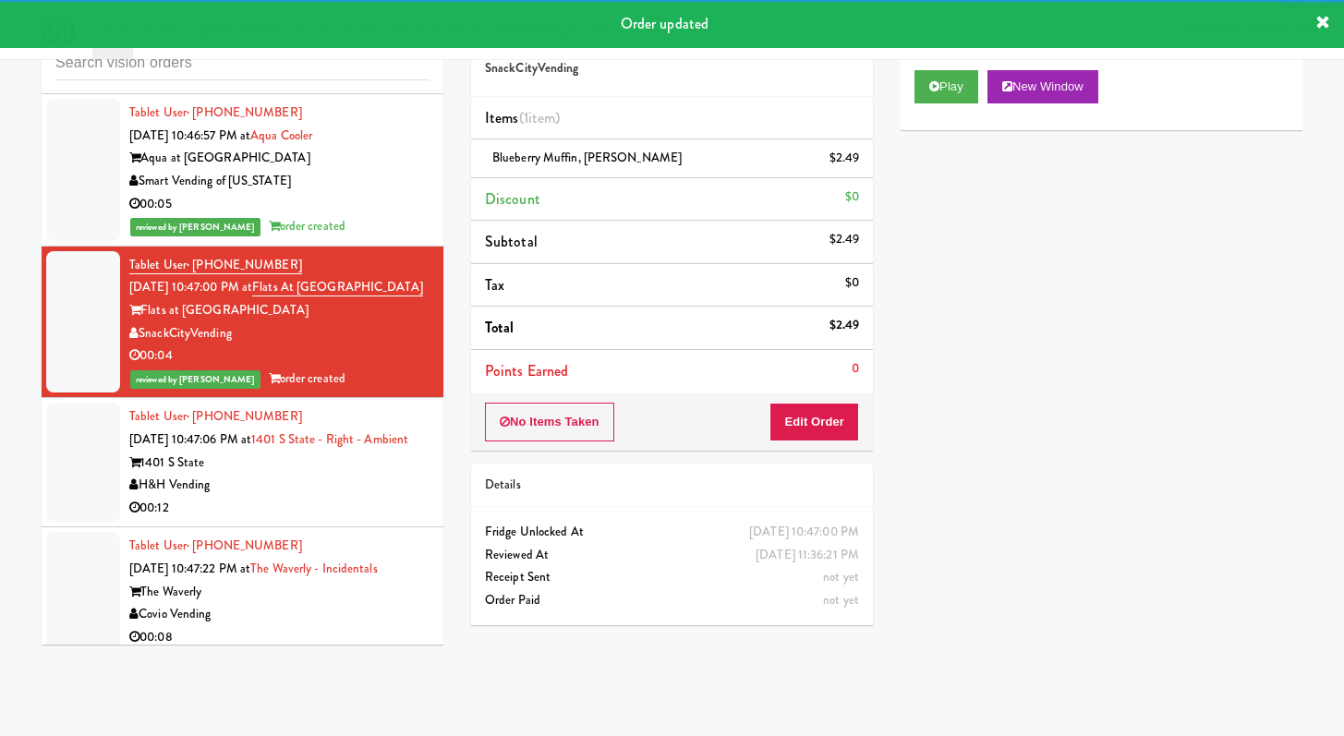
scroll to position [26837, 0]
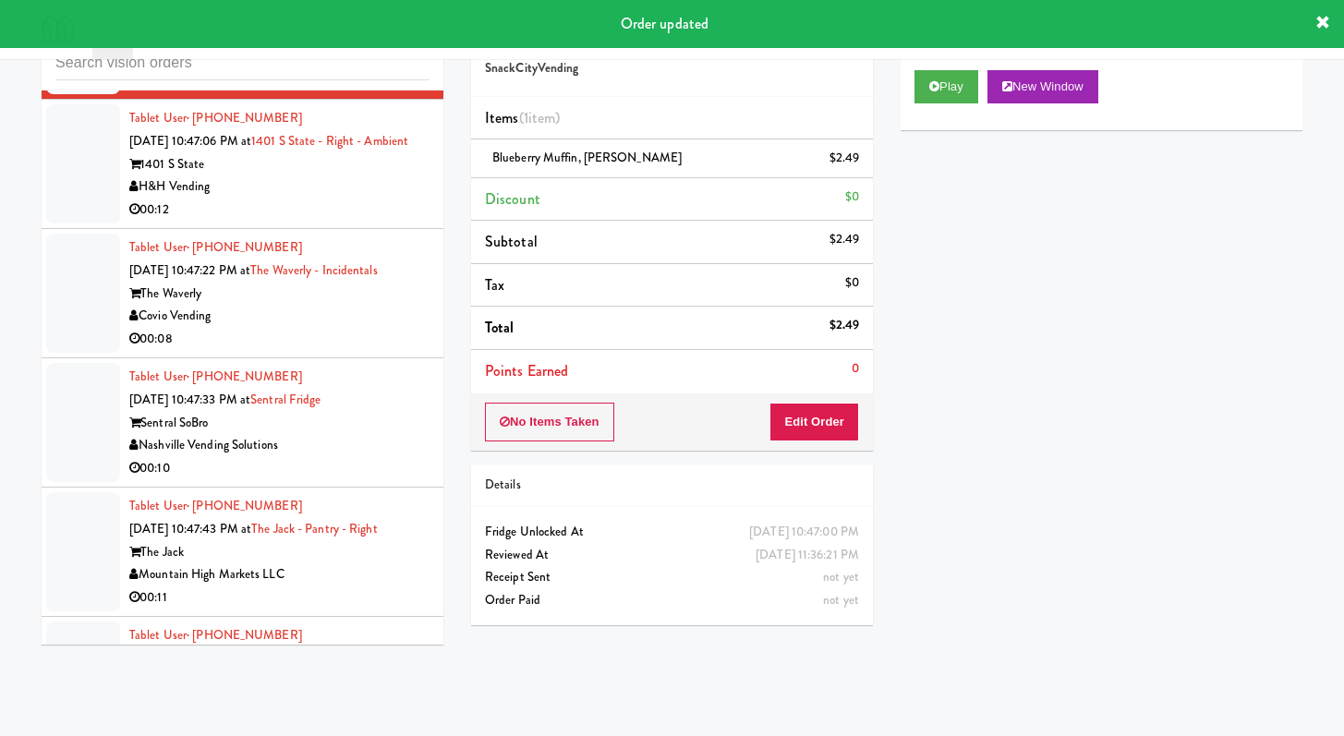
click at [366, 222] on div "00:12" at bounding box center [279, 210] width 300 height 23
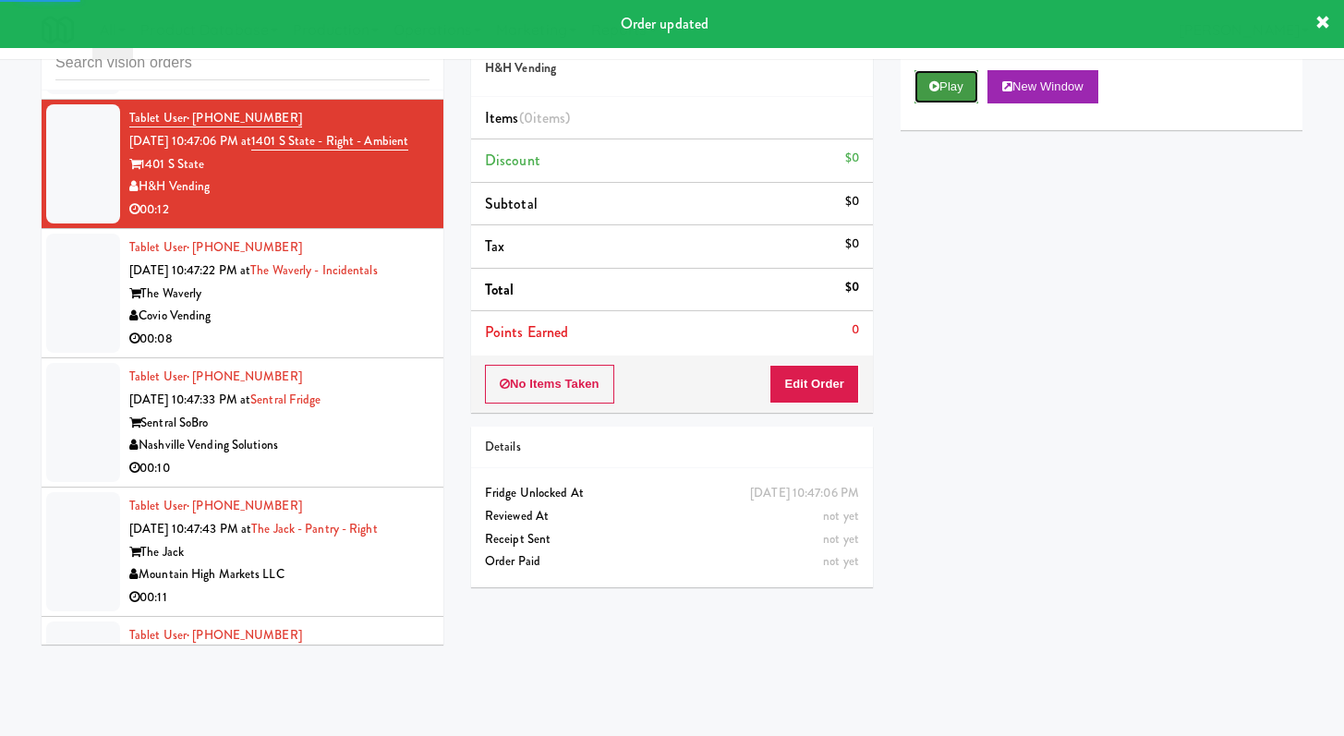
click at [939, 100] on button "Play" at bounding box center [946, 86] width 64 height 33
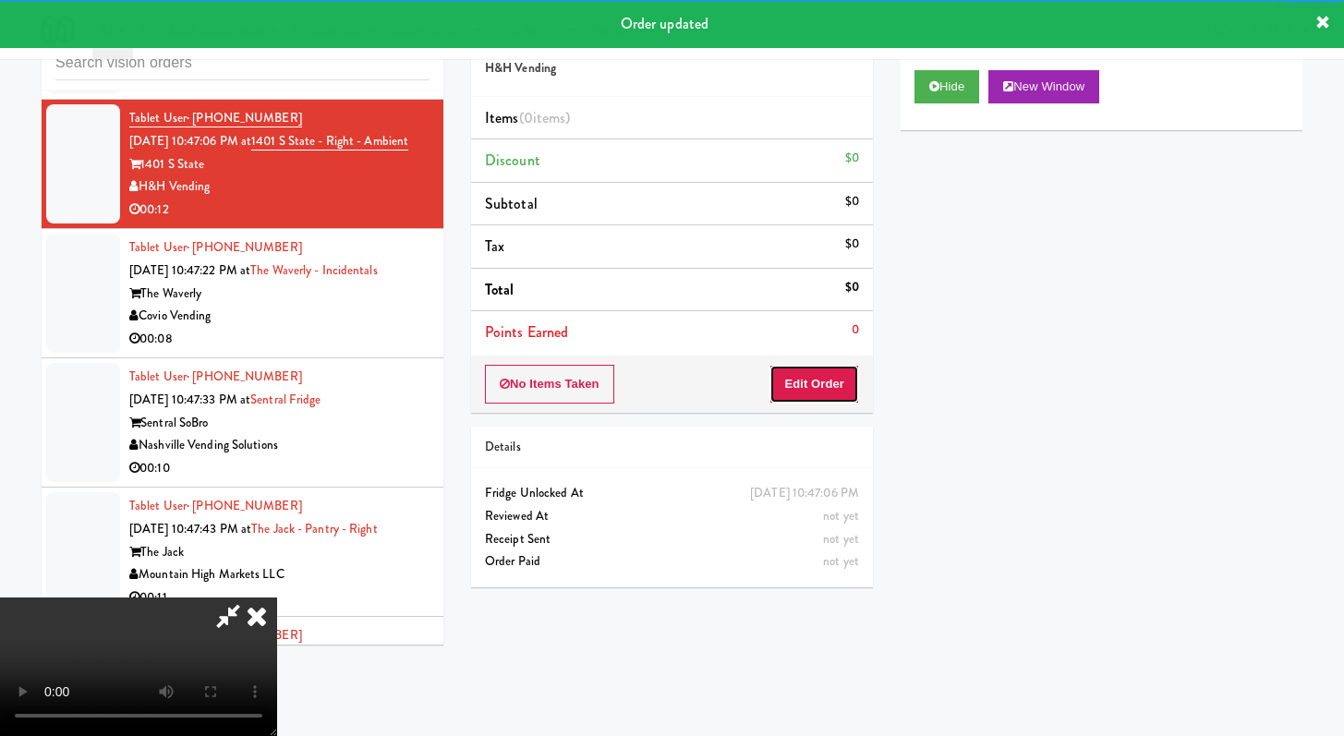
click at [807, 387] on button "Edit Order" at bounding box center [814, 384] width 90 height 39
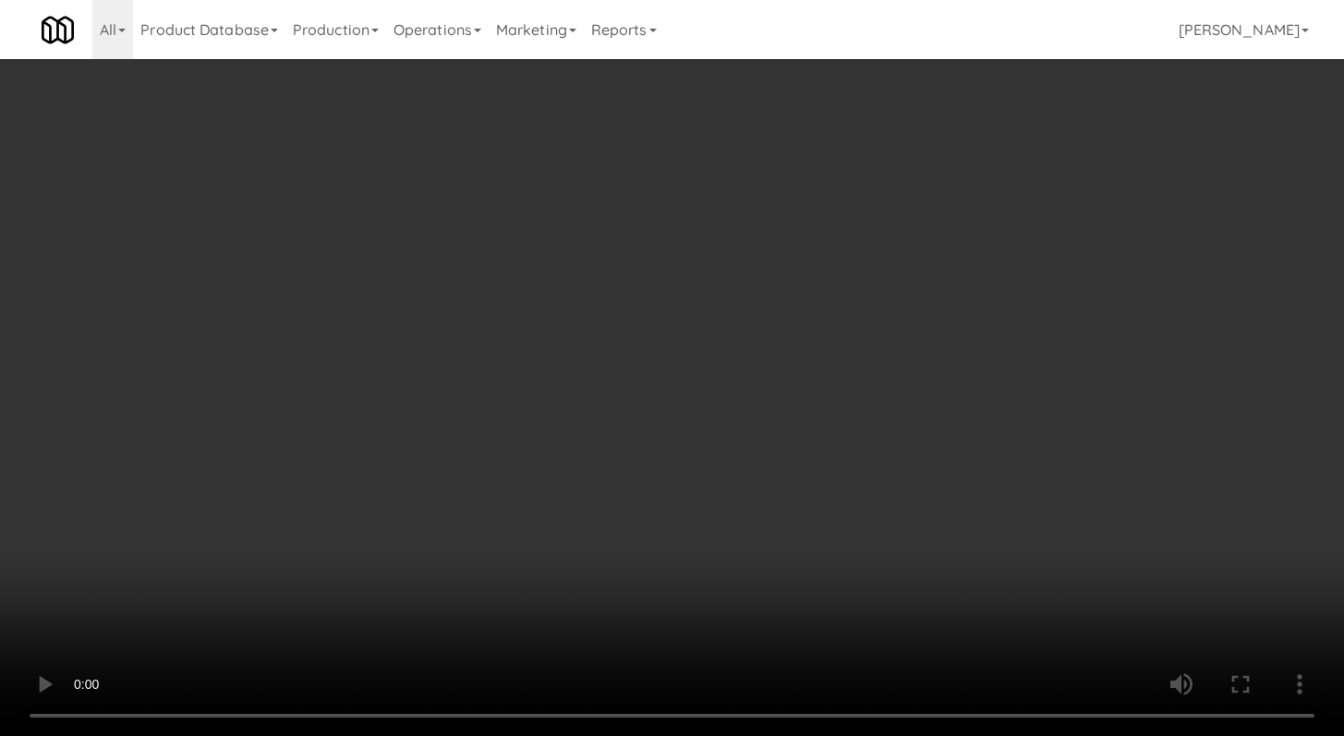
scroll to position [26769, 0]
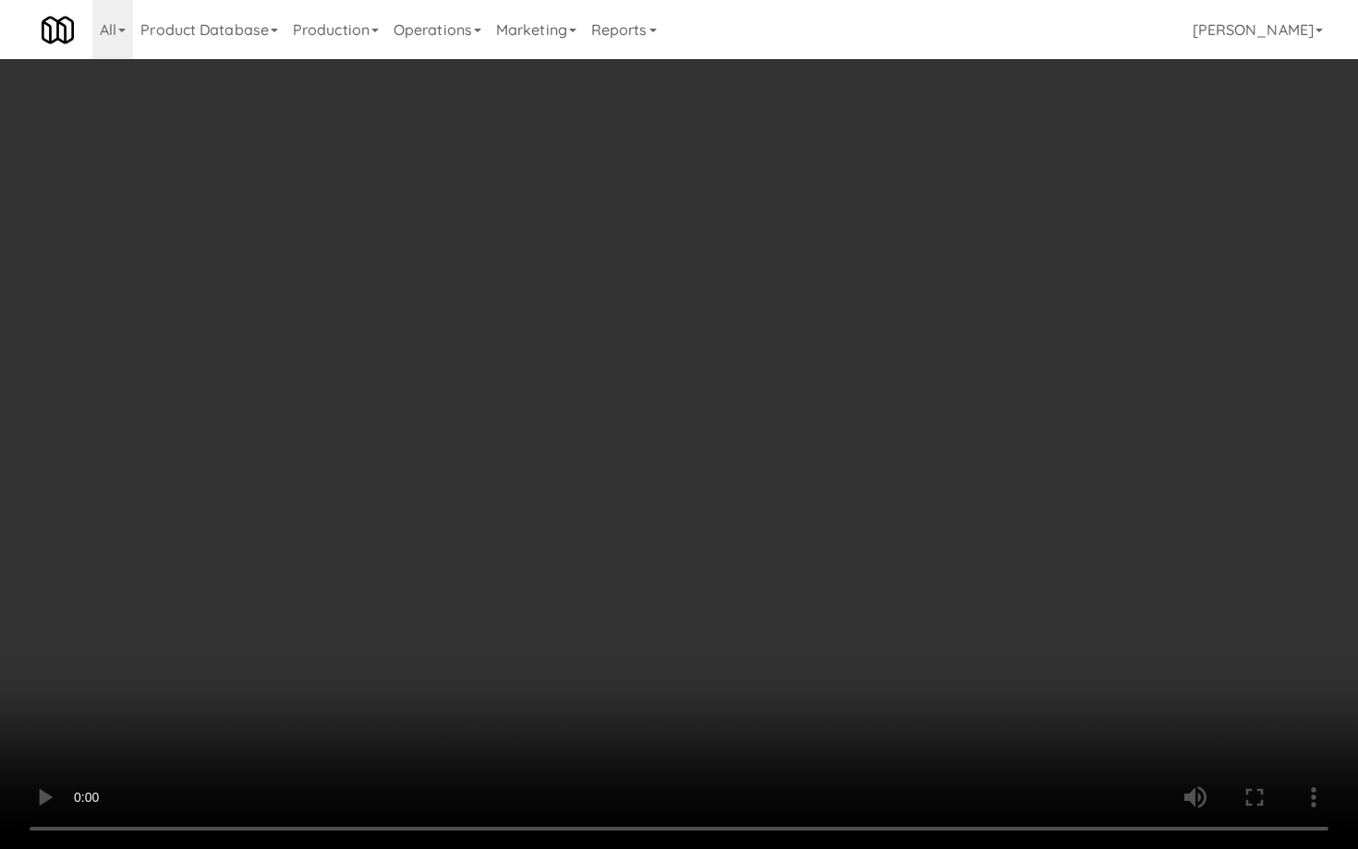
click at [604, 608] on video at bounding box center [679, 424] width 1358 height 849
click at [603, 608] on video at bounding box center [679, 424] width 1358 height 849
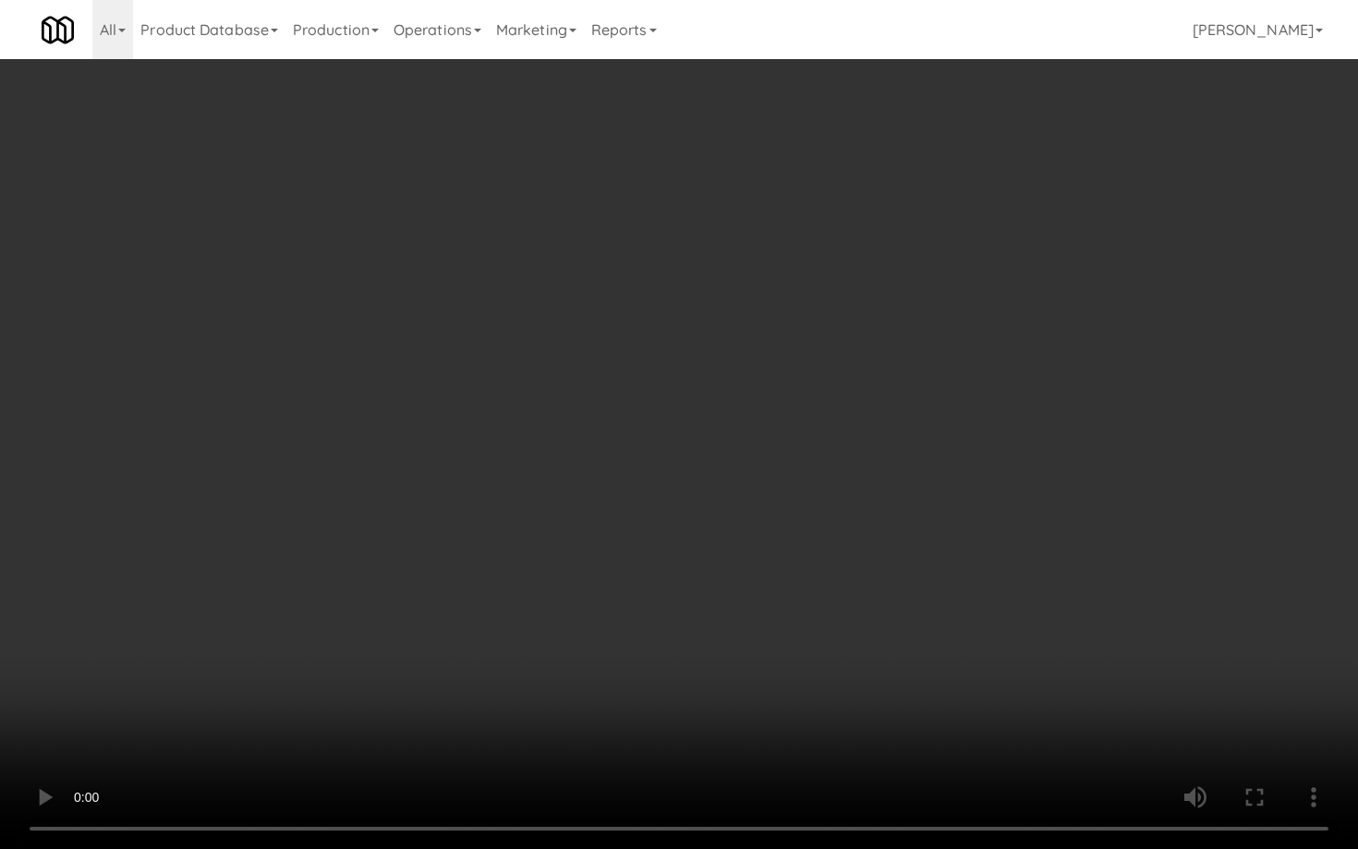
click at [603, 608] on video at bounding box center [679, 424] width 1358 height 849
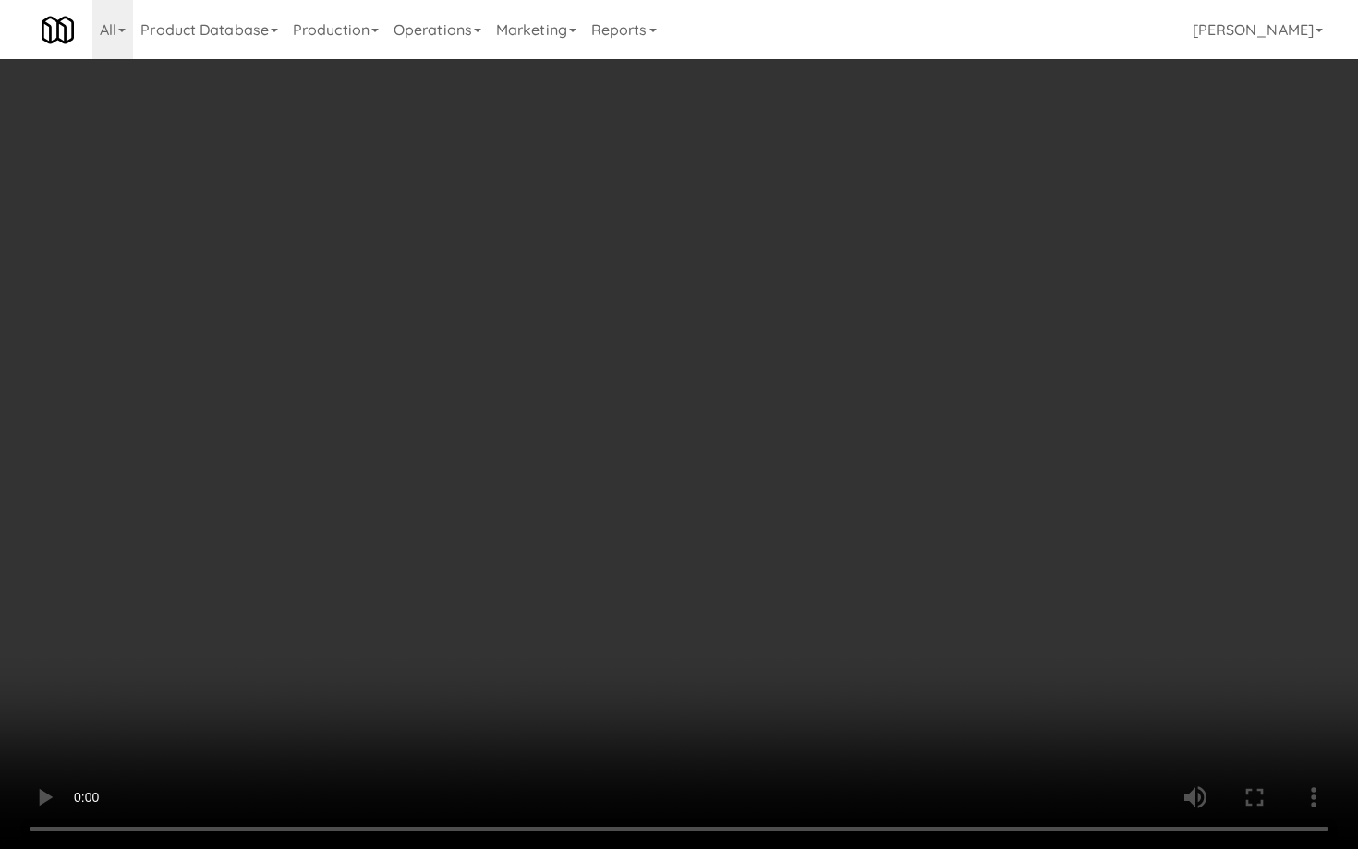
click at [603, 605] on video at bounding box center [679, 424] width 1358 height 849
click at [608, 593] on video at bounding box center [679, 424] width 1358 height 849
click at [607, 595] on video at bounding box center [679, 424] width 1358 height 849
click at [609, 590] on video at bounding box center [679, 424] width 1358 height 849
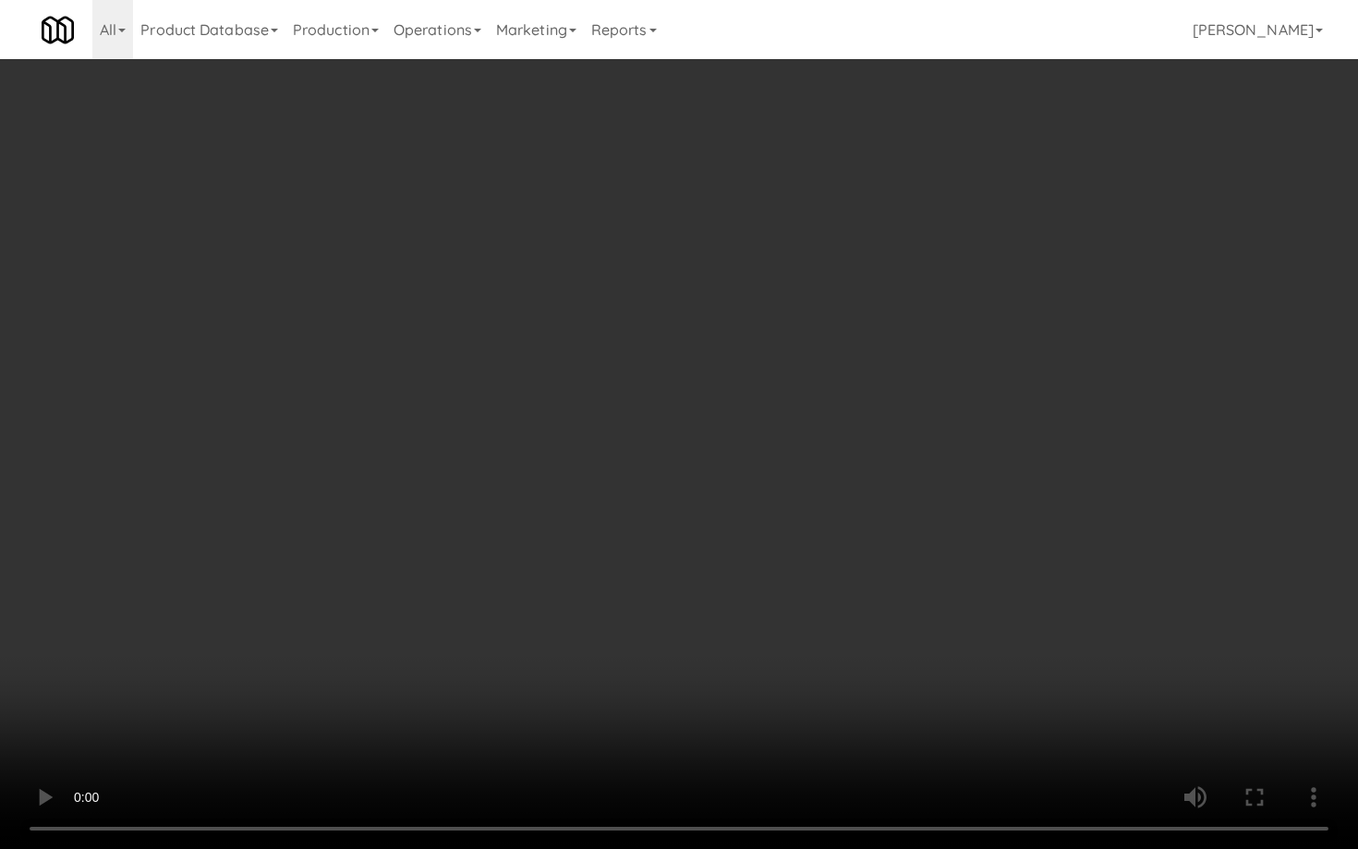
click at [609, 592] on video at bounding box center [679, 424] width 1358 height 849
click at [677, 605] on video at bounding box center [679, 424] width 1358 height 849
click at [756, 615] on video at bounding box center [679, 424] width 1358 height 849
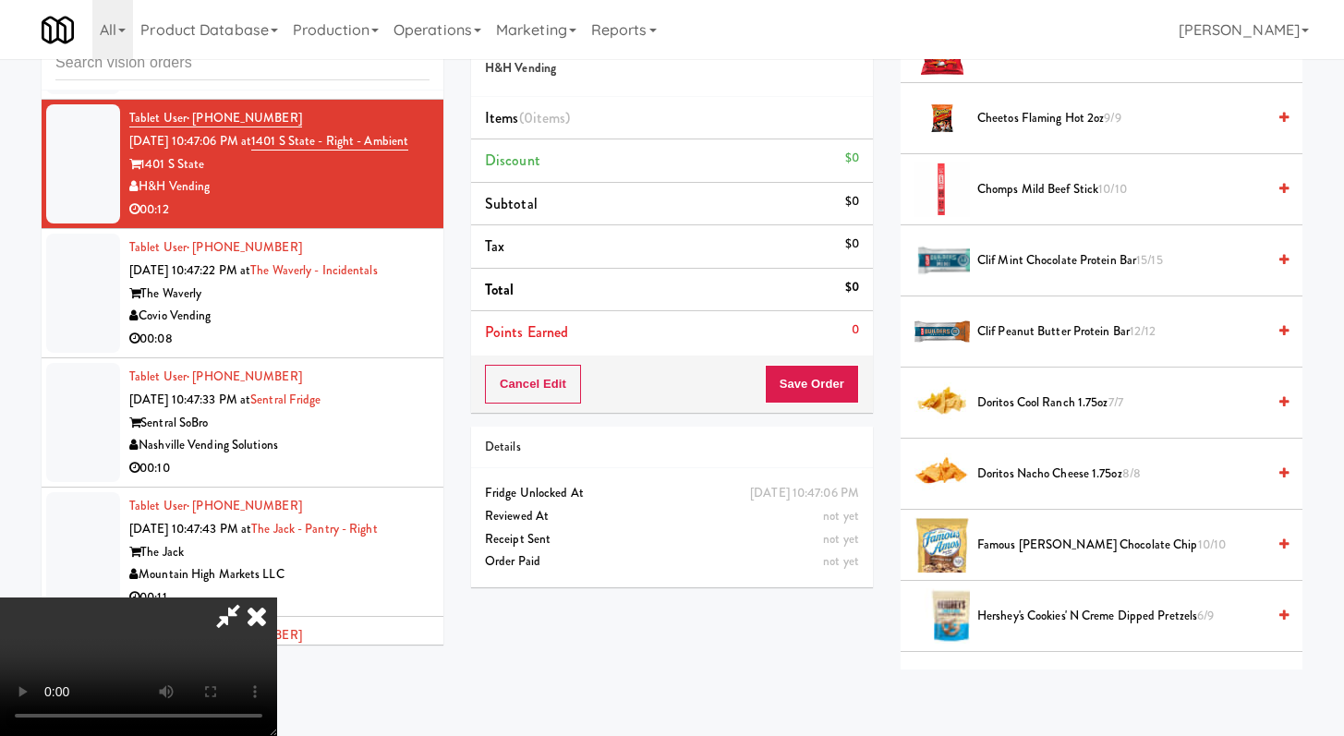
scroll to position [728, 0]
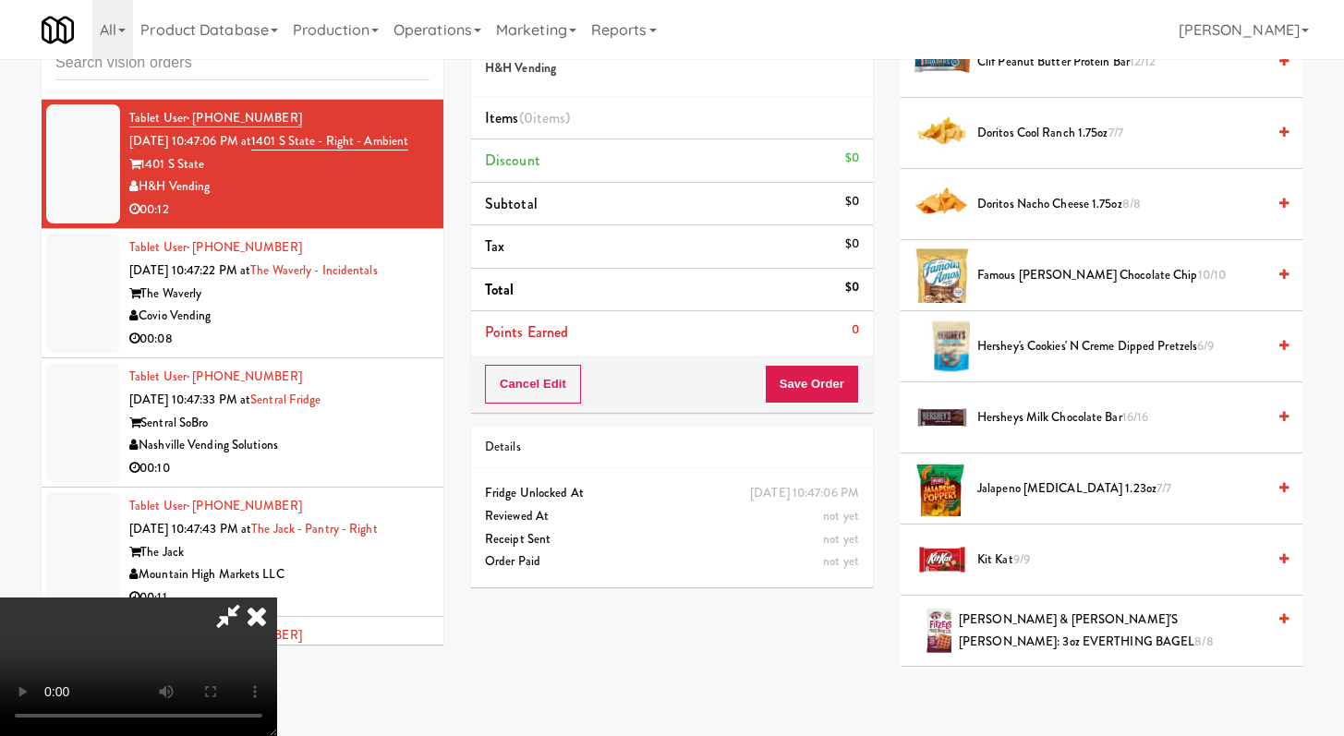
click at [1060, 266] on span "Famous Amos Chocolate Chip 10/10" at bounding box center [1121, 275] width 288 height 23
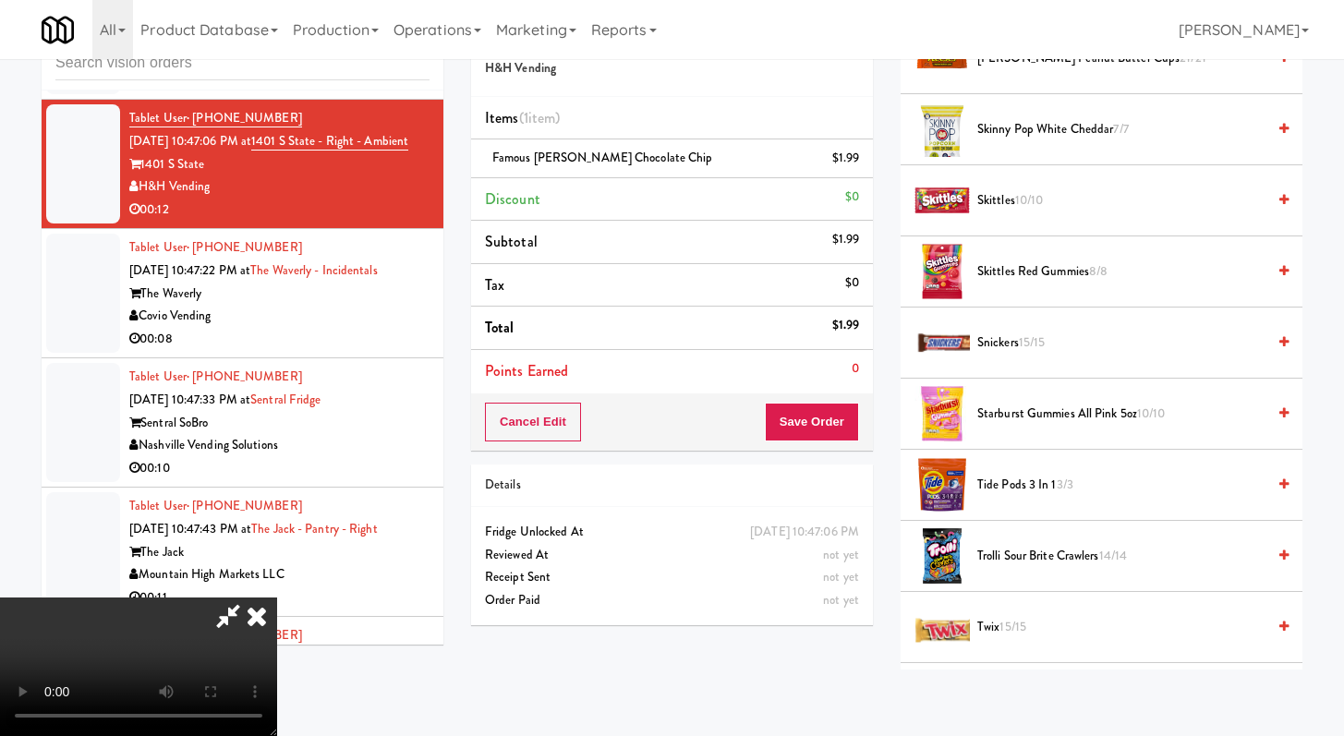
scroll to position [1672, 0]
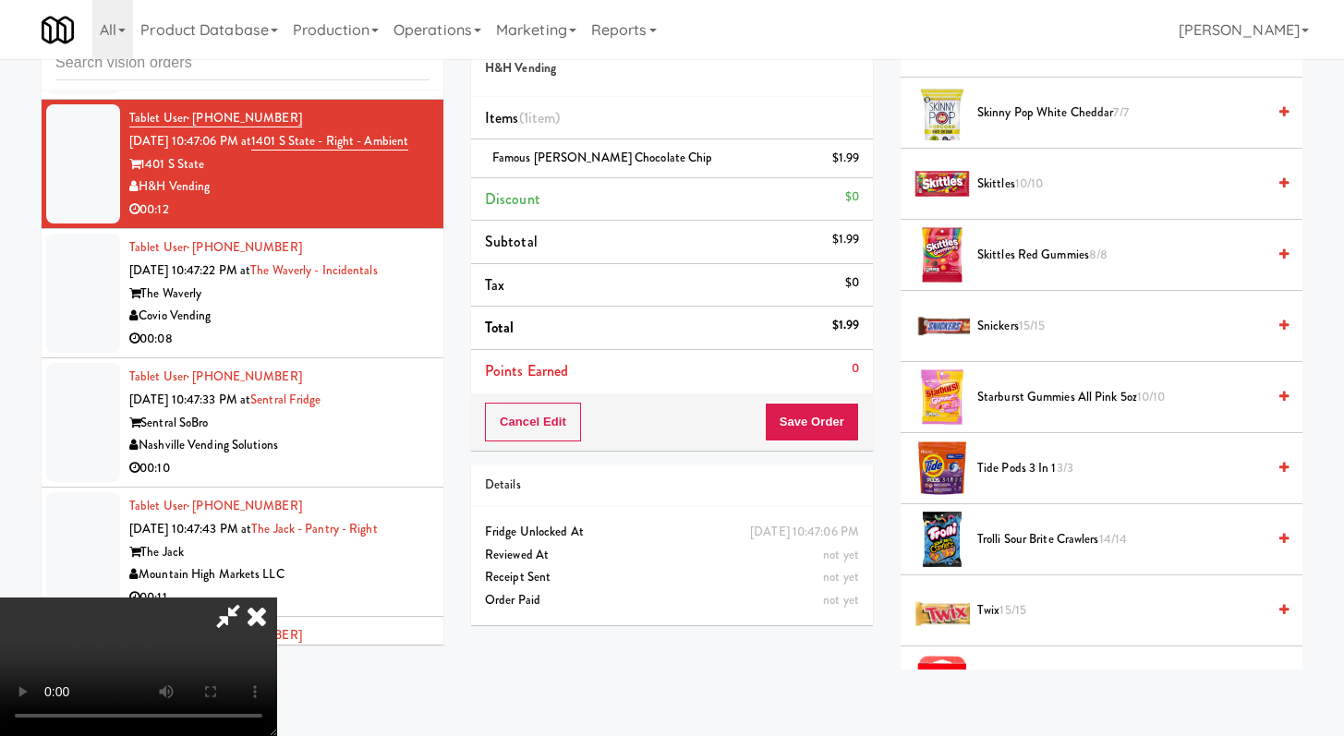
click at [1044, 322] on span "15/15" at bounding box center [1032, 326] width 27 height 18
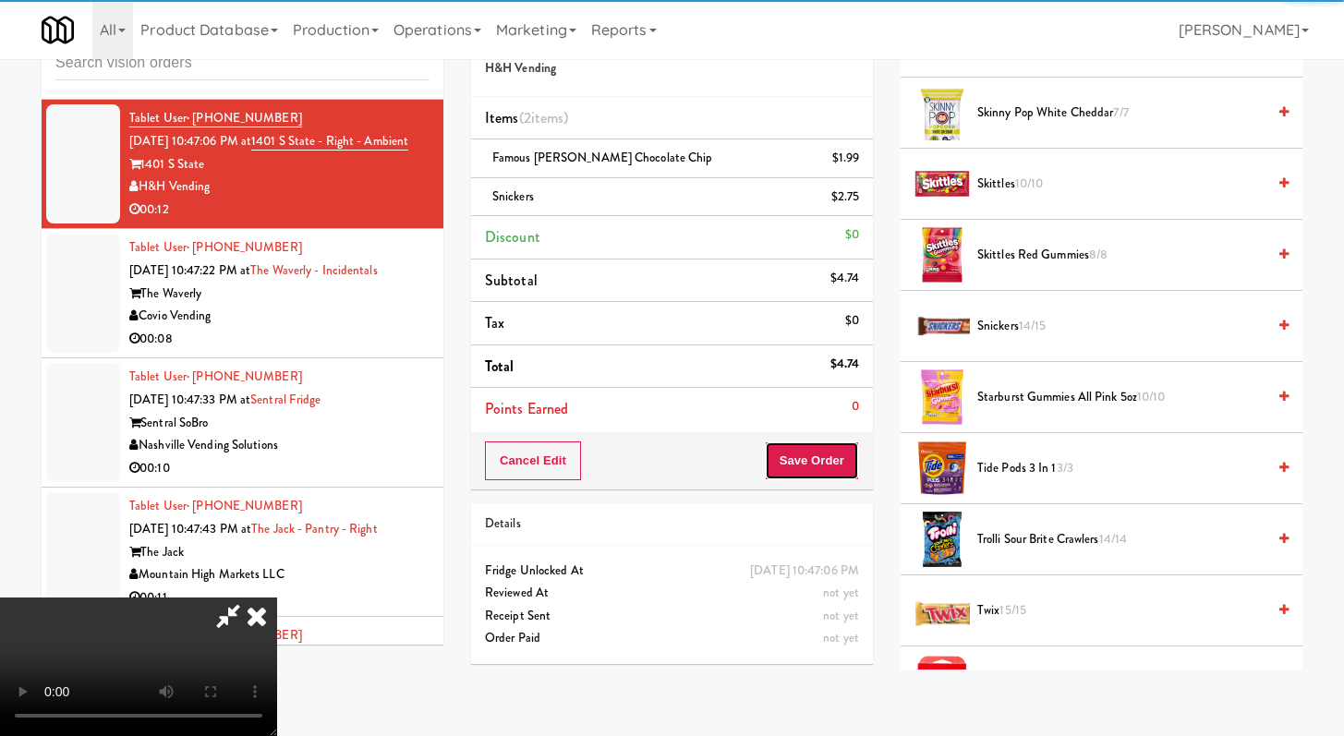
click at [834, 459] on button "Save Order" at bounding box center [812, 460] width 94 height 39
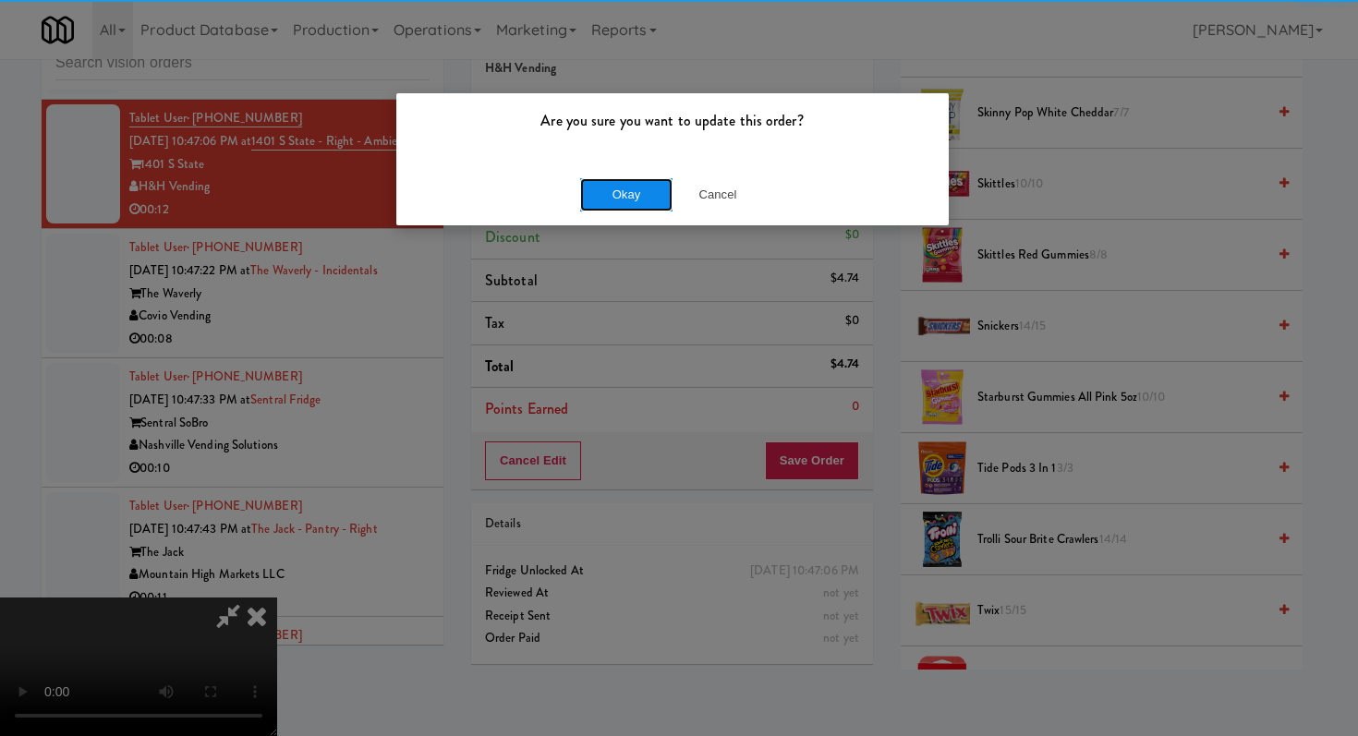
click at [624, 194] on button "Okay" at bounding box center [626, 194] width 92 height 33
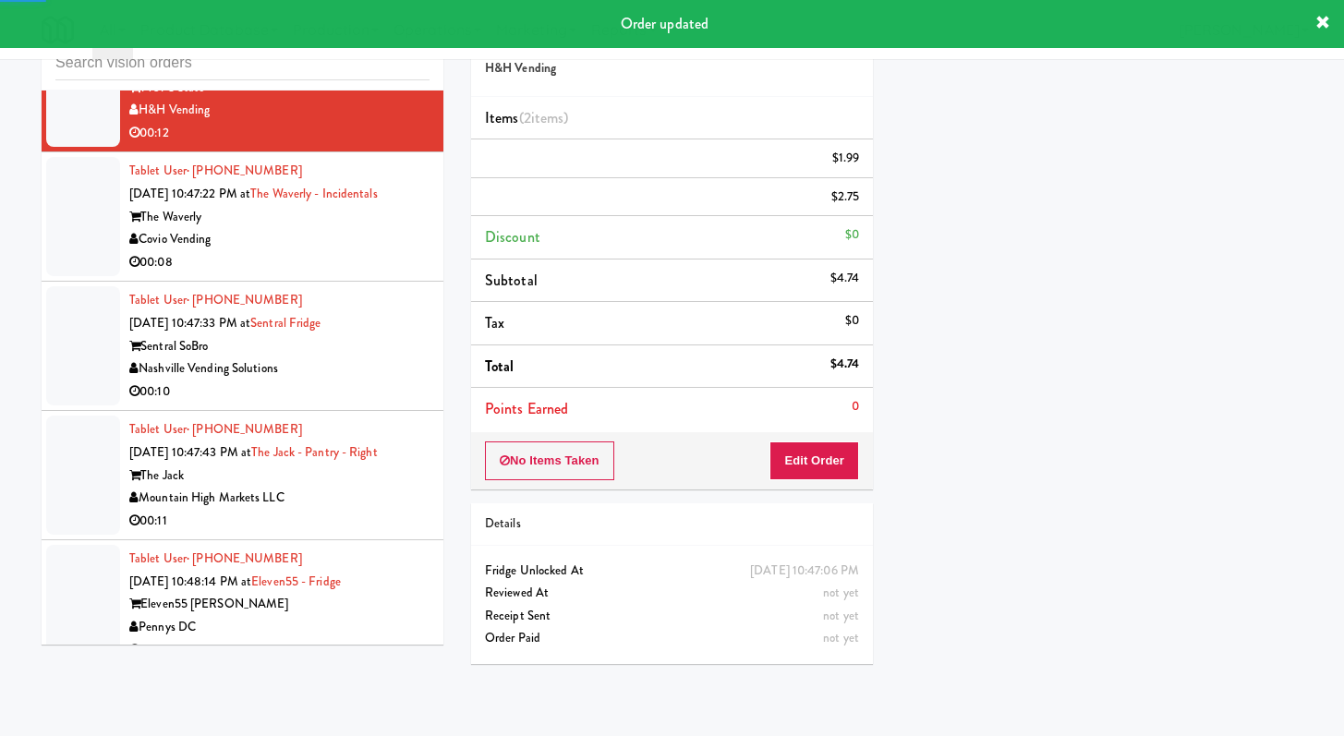
scroll to position [27050, 0]
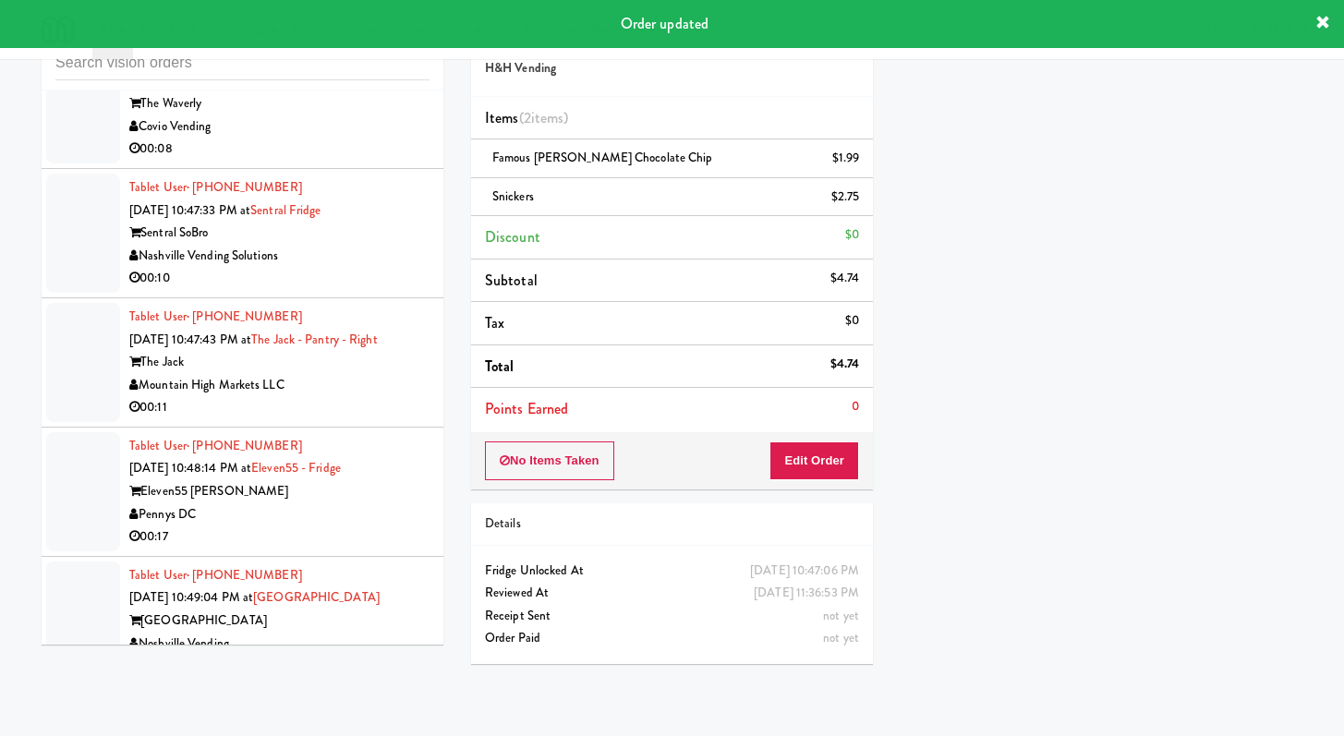
drag, startPoint x: 368, startPoint y: 260, endPoint x: 388, endPoint y: 235, distance: 32.2
click at [368, 161] on div "00:08" at bounding box center [279, 149] width 300 height 23
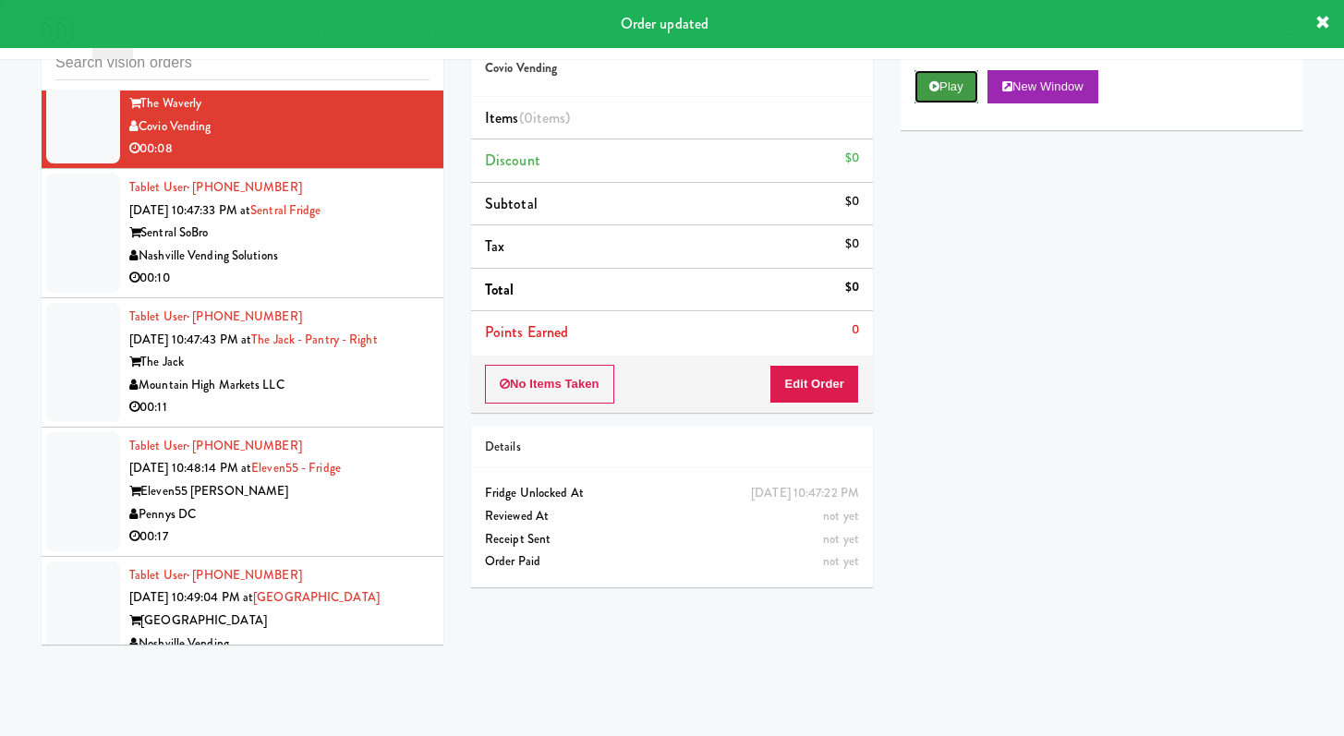
click at [948, 84] on button "Play" at bounding box center [946, 86] width 64 height 33
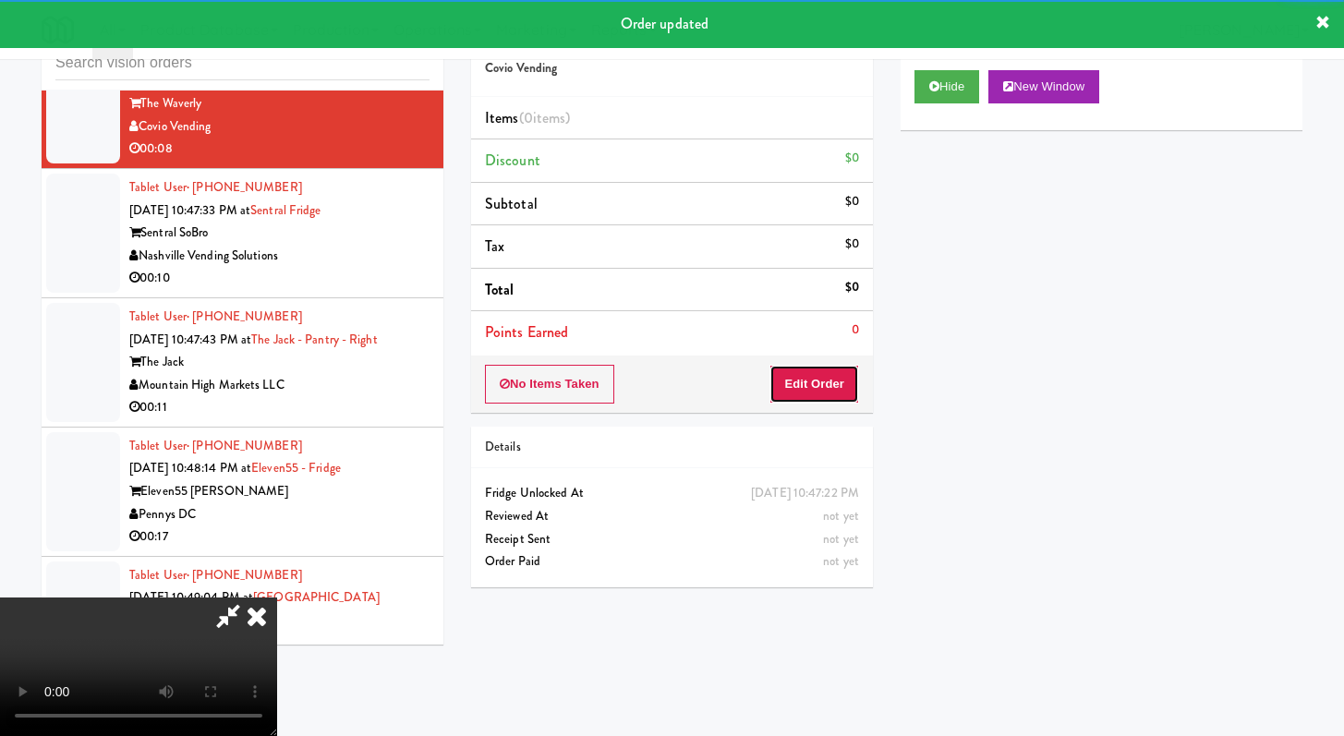
click at [832, 374] on button "Edit Order" at bounding box center [814, 384] width 90 height 39
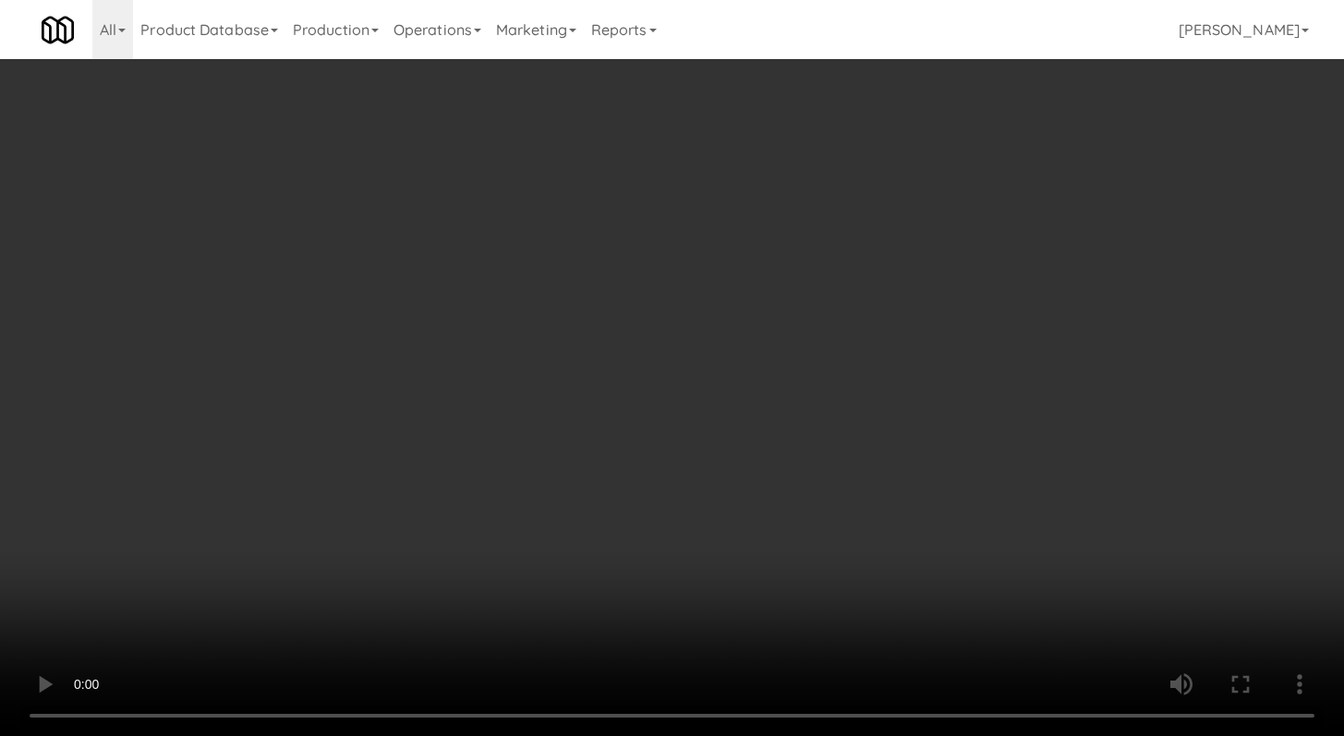
scroll to position [26982, 0]
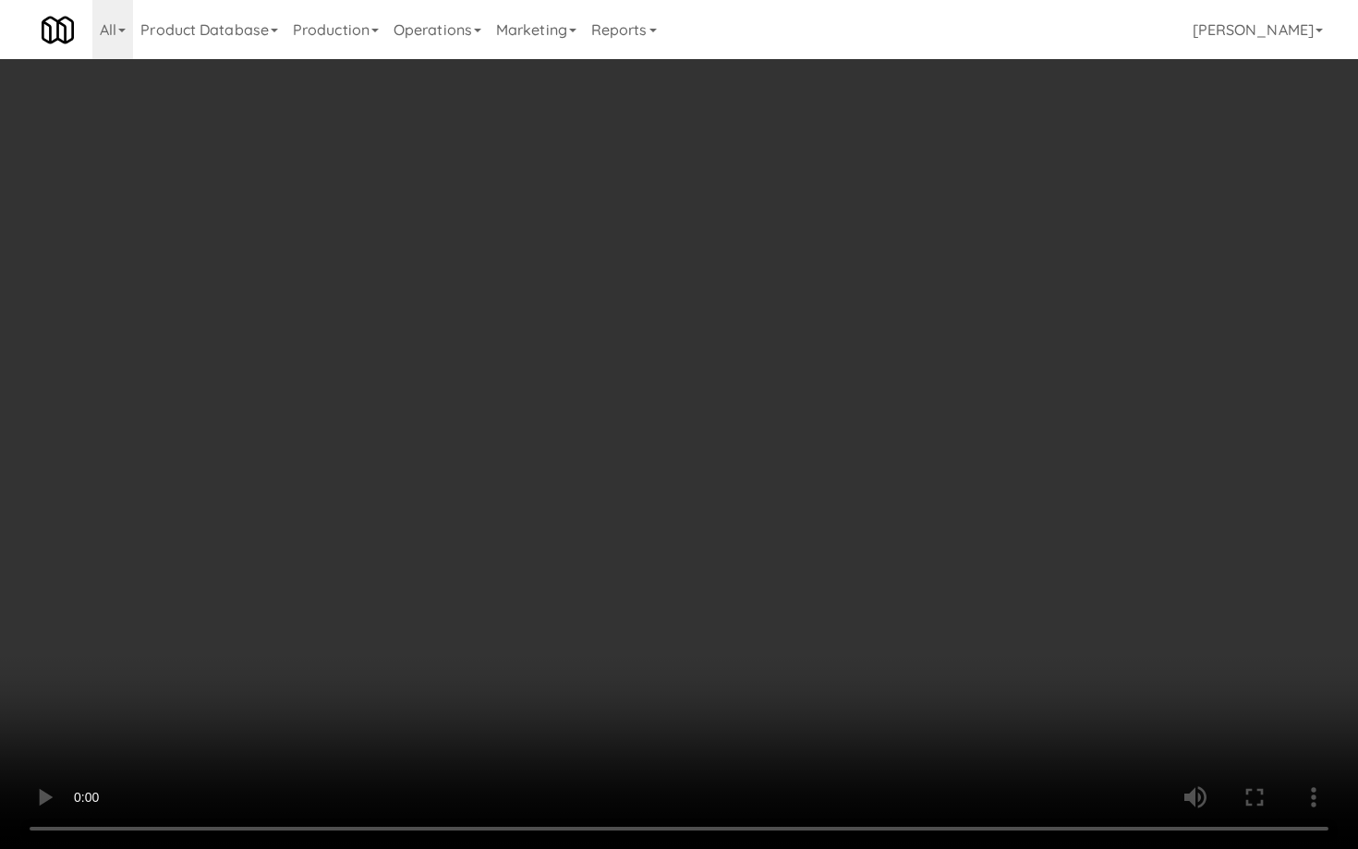
click at [731, 587] on video at bounding box center [679, 424] width 1358 height 849
click at [752, 548] on video at bounding box center [679, 424] width 1358 height 849
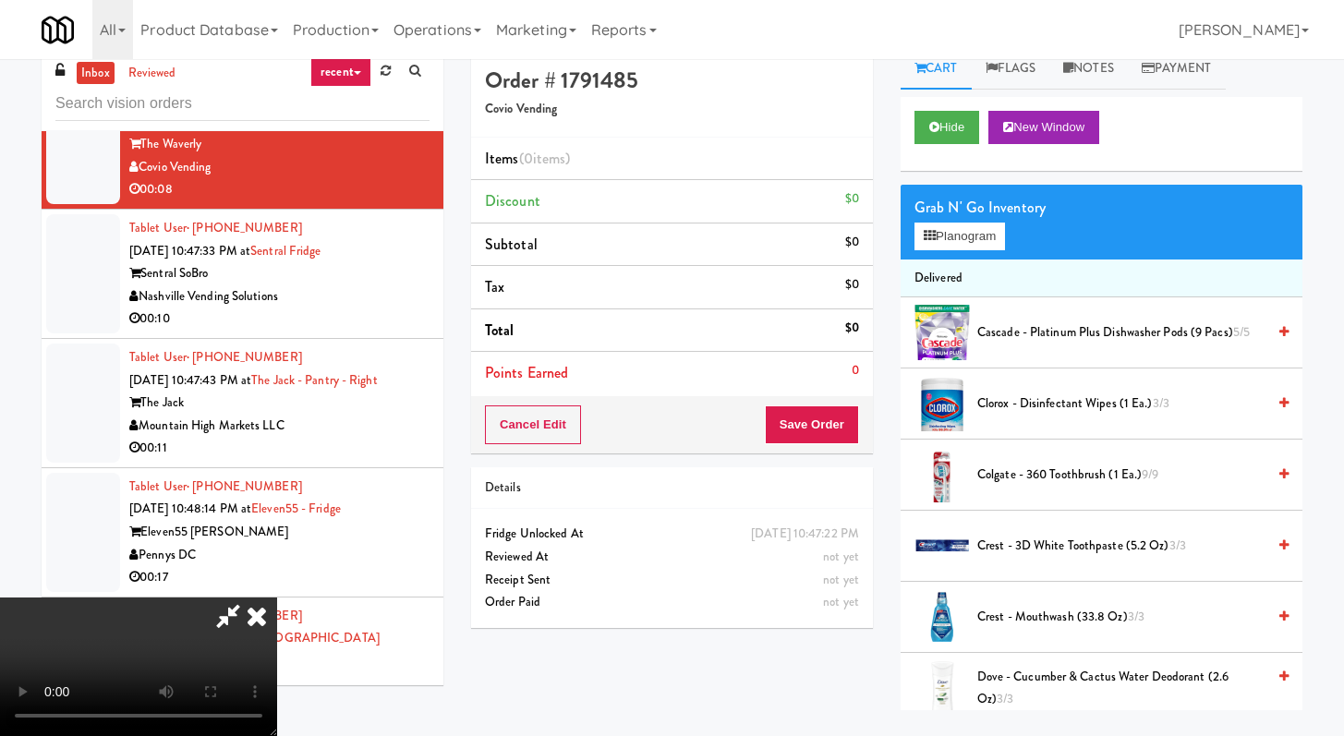
scroll to position [0, 0]
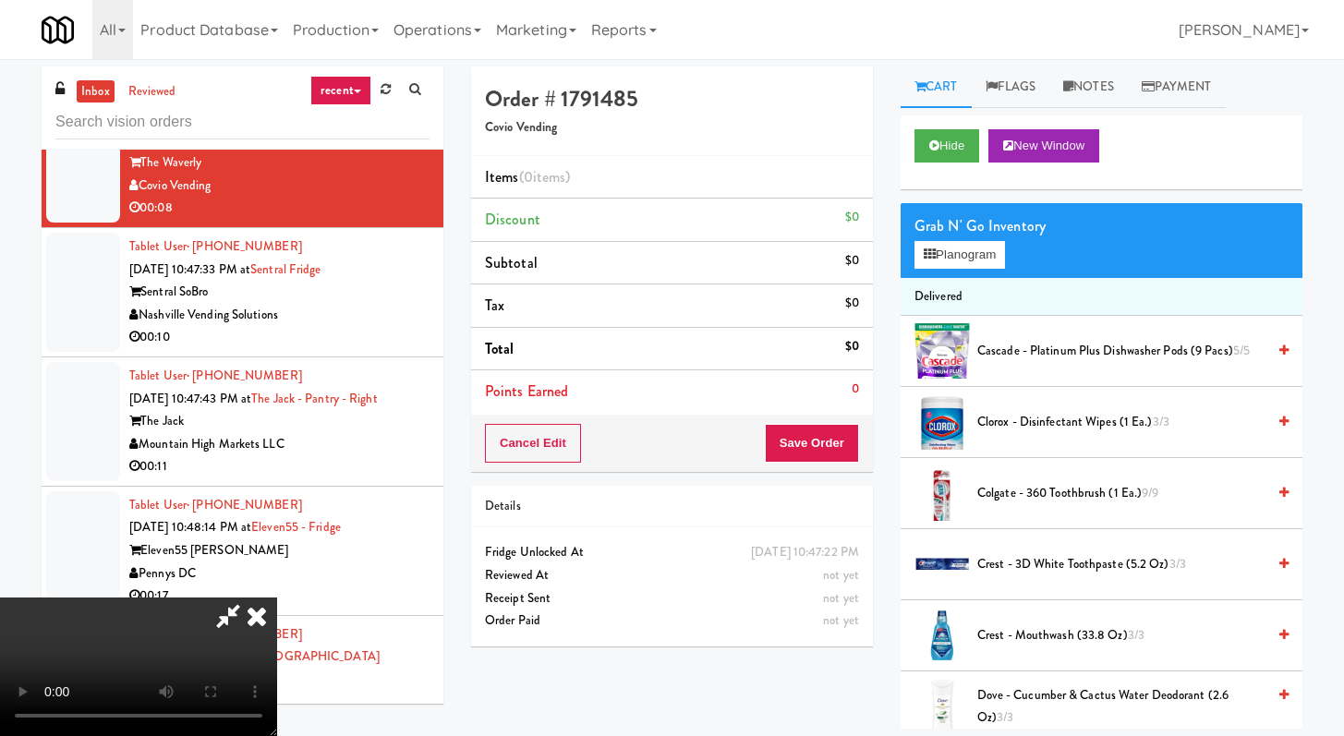
click at [277, 598] on icon at bounding box center [256, 616] width 41 height 37
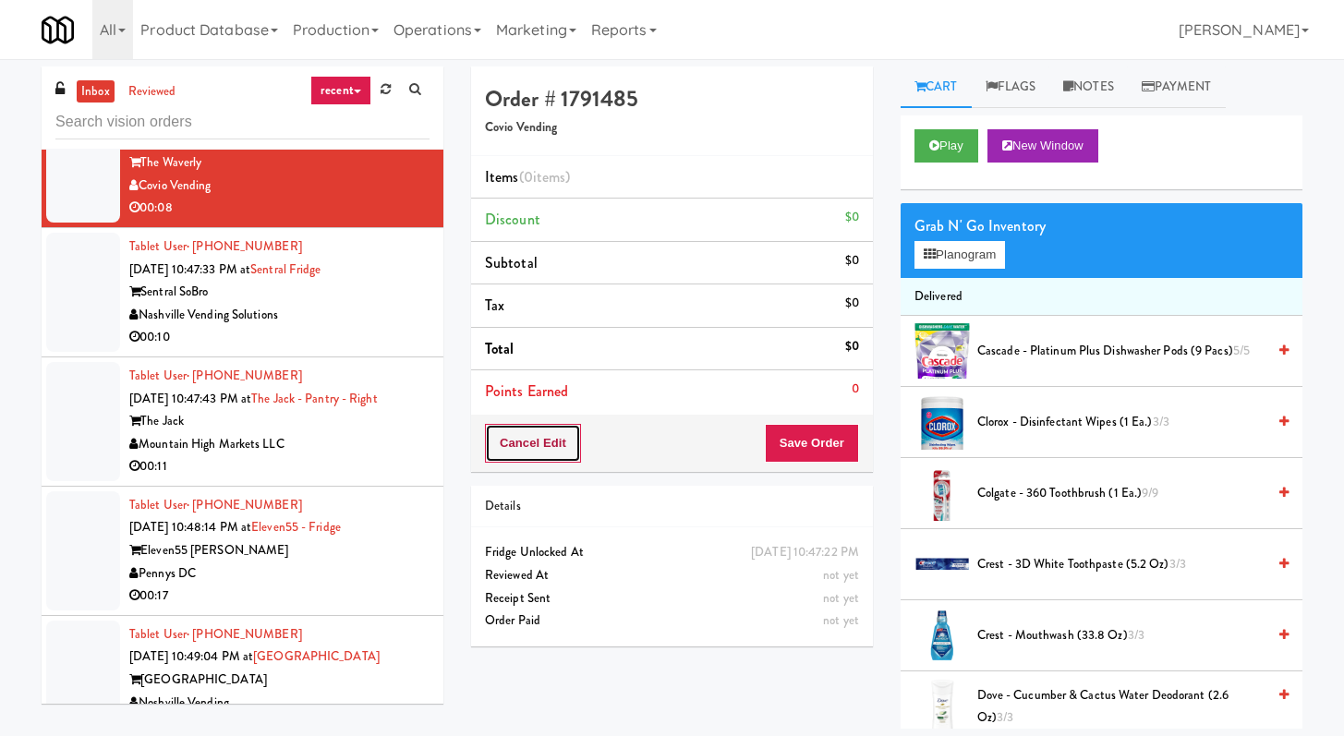
click at [569, 440] on button "Cancel Edit" at bounding box center [533, 443] width 96 height 39
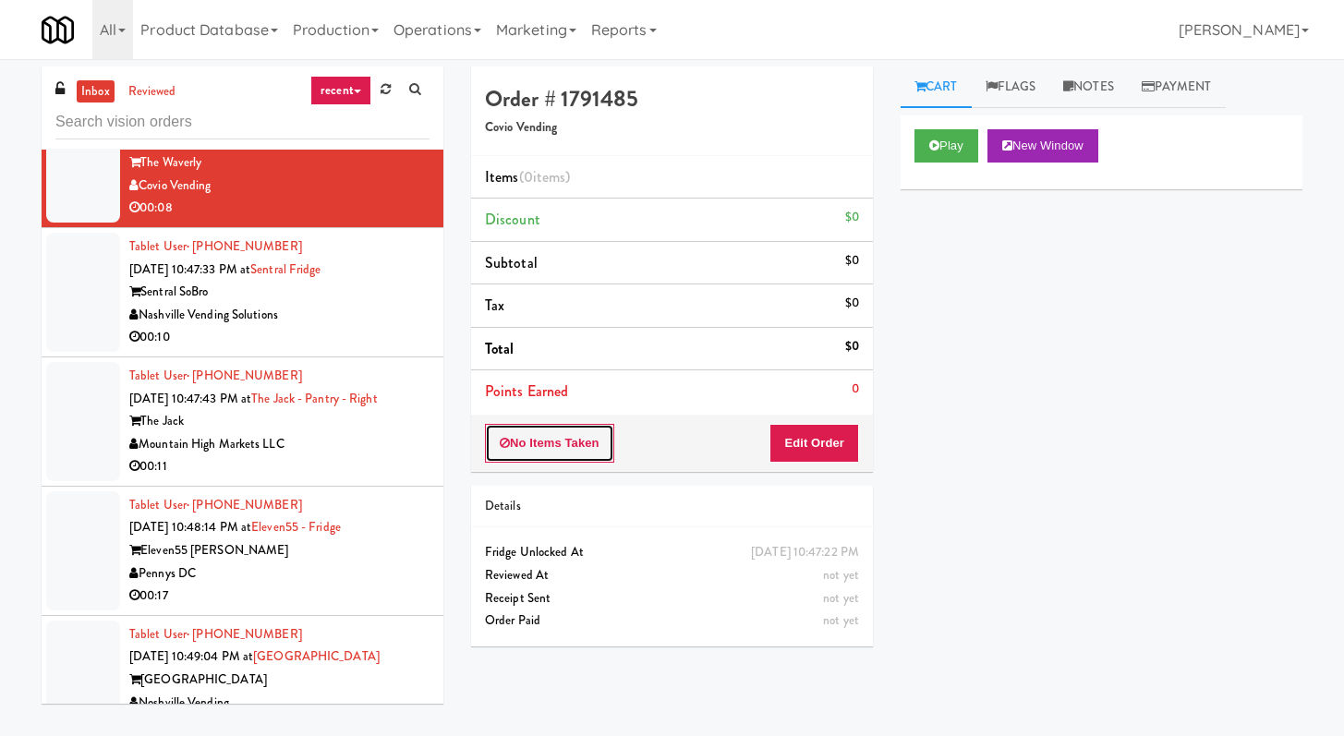
click at [569, 440] on button "No Items Taken" at bounding box center [549, 443] width 129 height 39
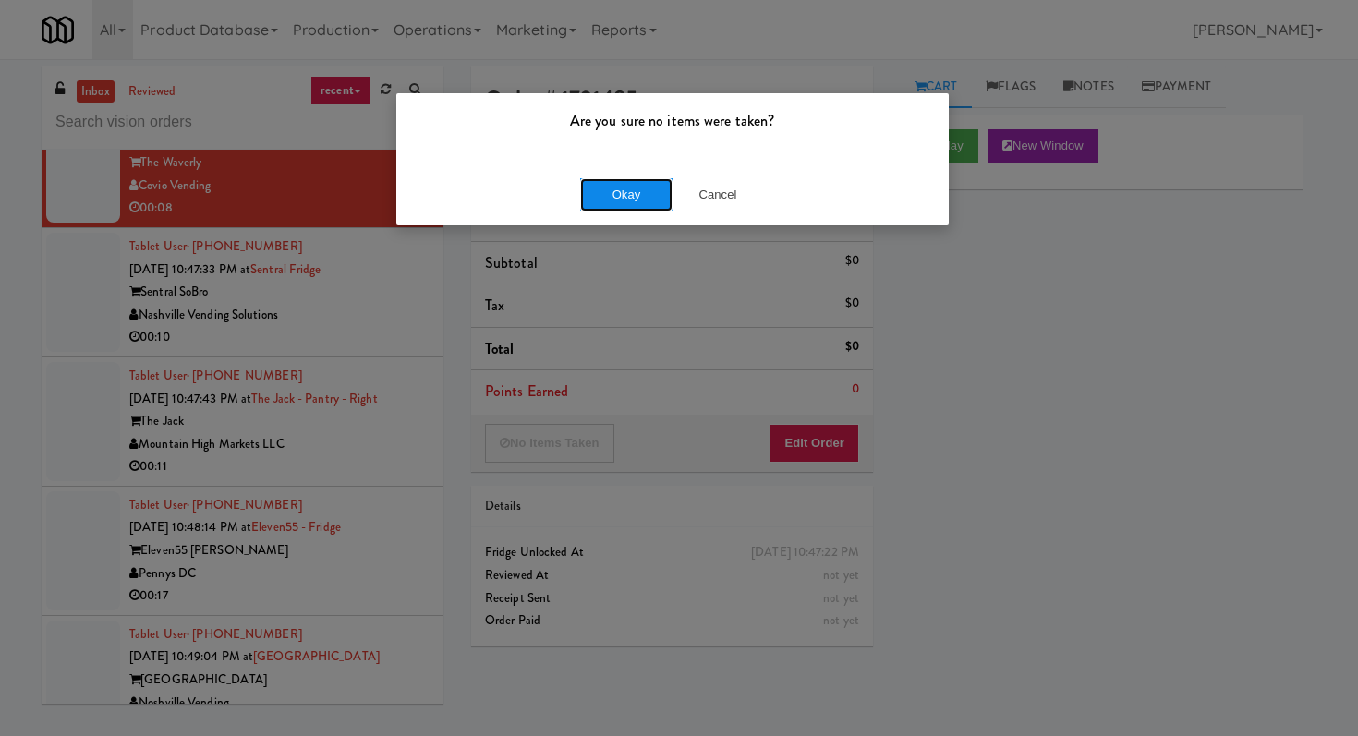
click at [593, 185] on button "Okay" at bounding box center [626, 194] width 92 height 33
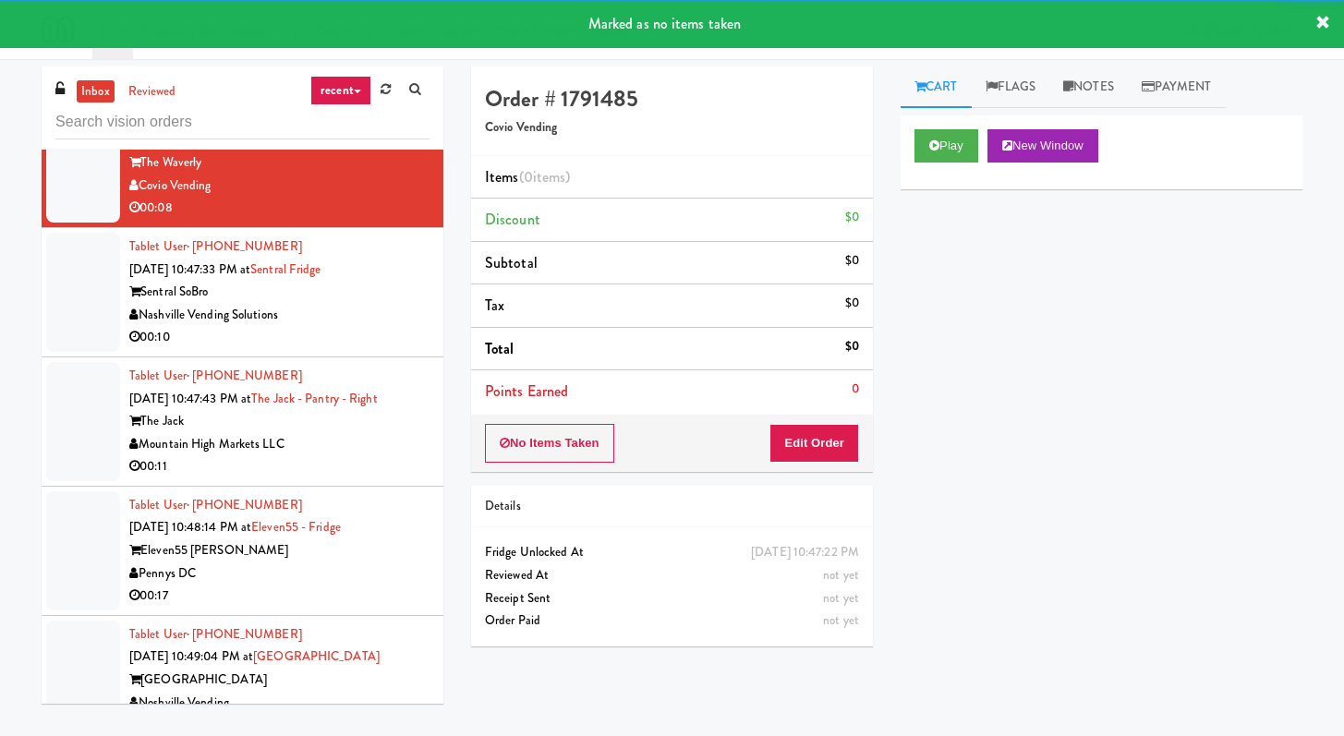
click at [378, 327] on div "Nashville Vending Solutions" at bounding box center [279, 315] width 300 height 23
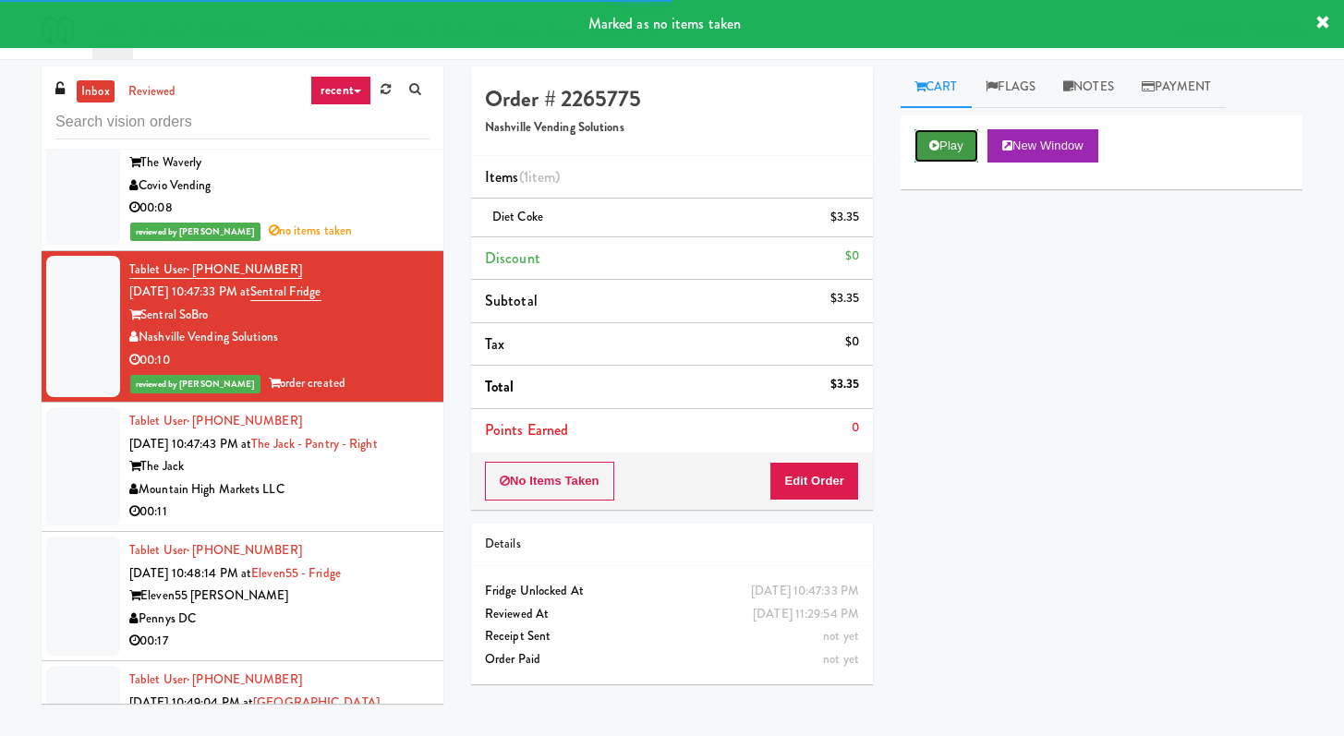
click at [941, 148] on button "Play" at bounding box center [946, 145] width 64 height 33
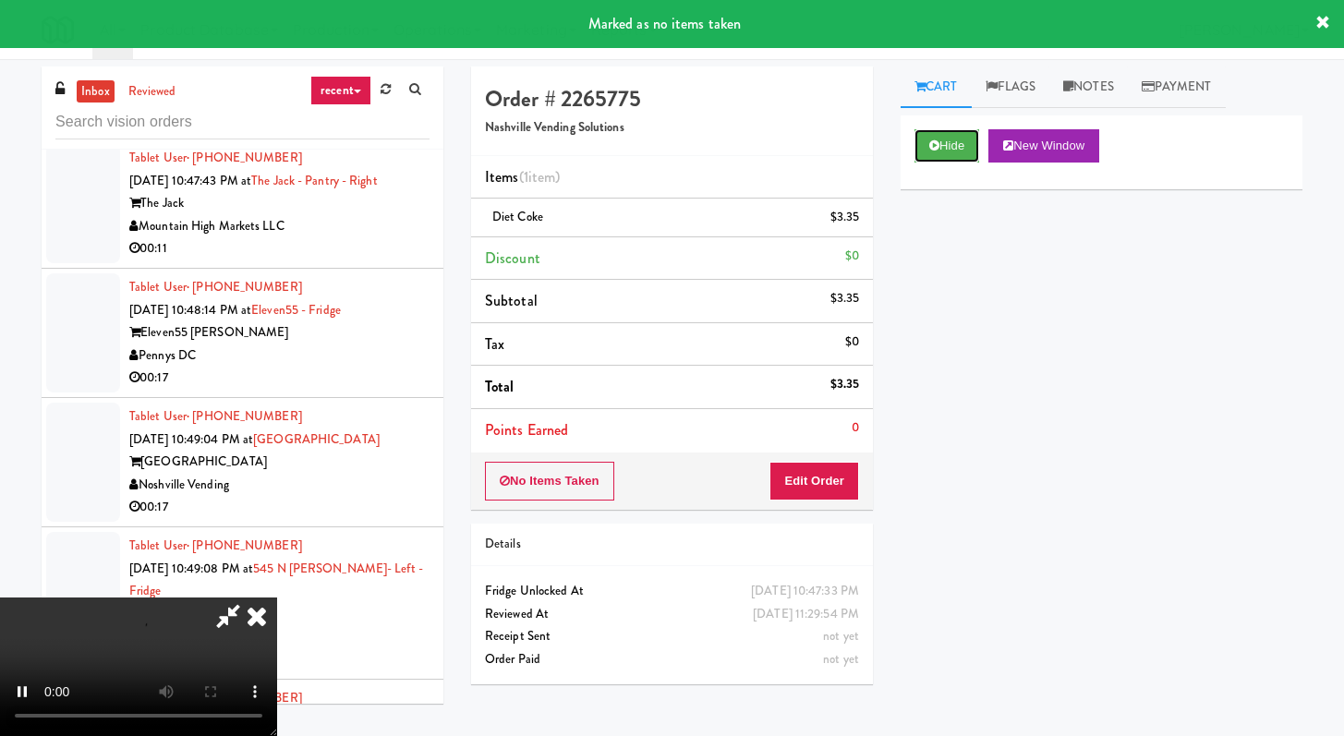
scroll to position [27379, 0]
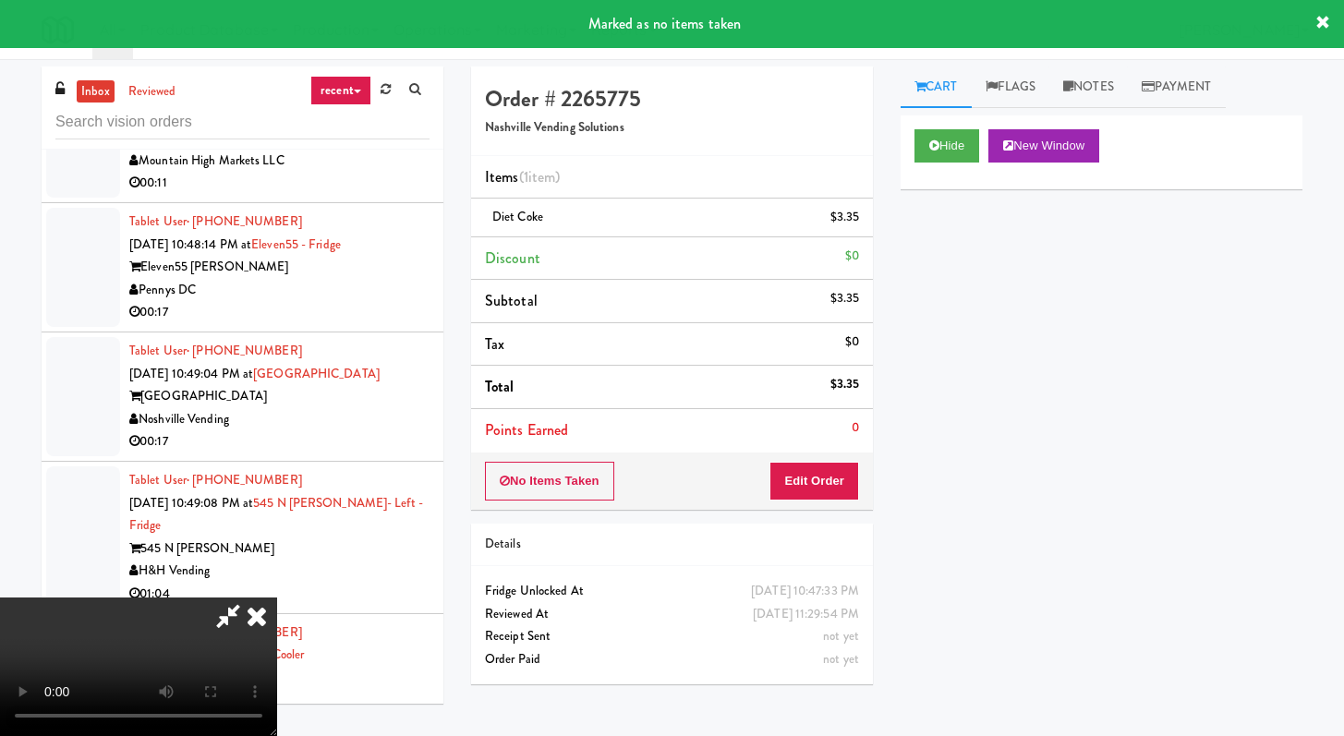
click at [364, 195] on div "Tablet User · (928) 707-4363 Sep 20, 2025 10:47:43 PM at The Jack - Pantry - Ri…" at bounding box center [279, 138] width 300 height 114
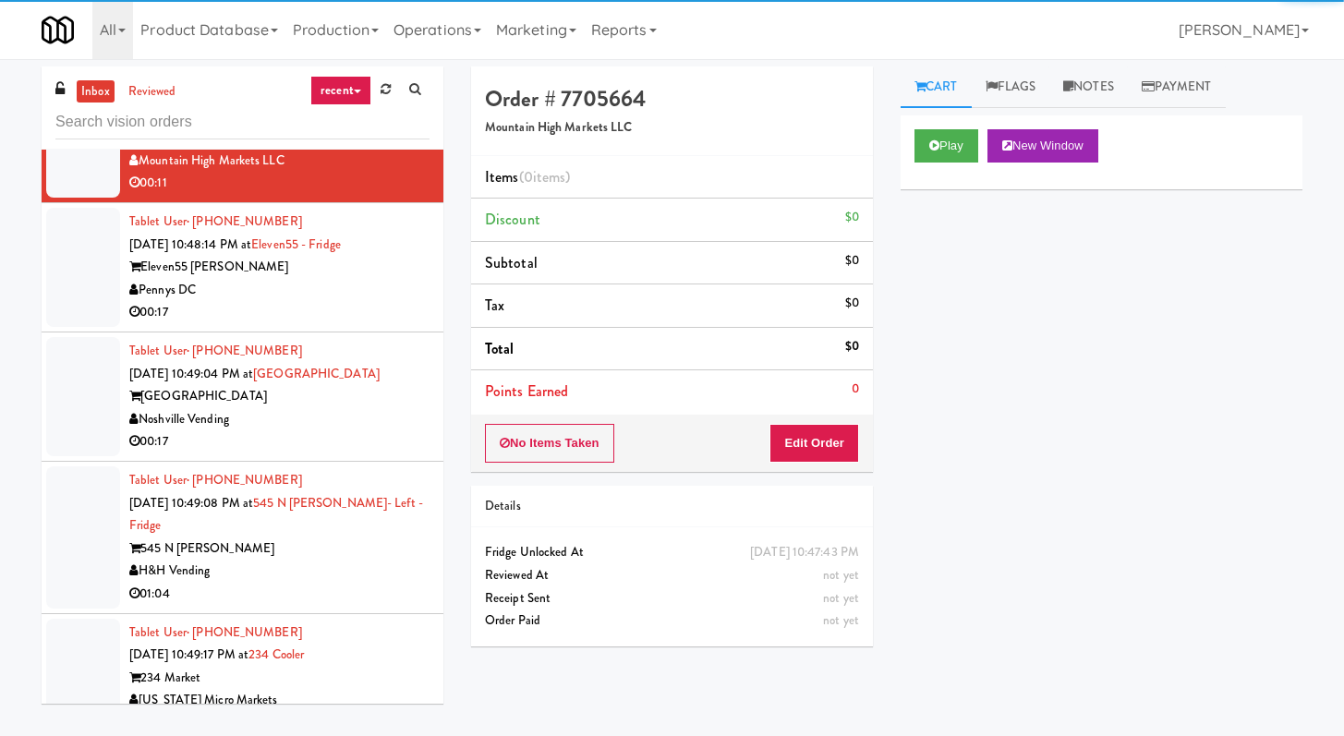
click at [972, 163] on div "Play New Window" at bounding box center [1101, 152] width 402 height 74
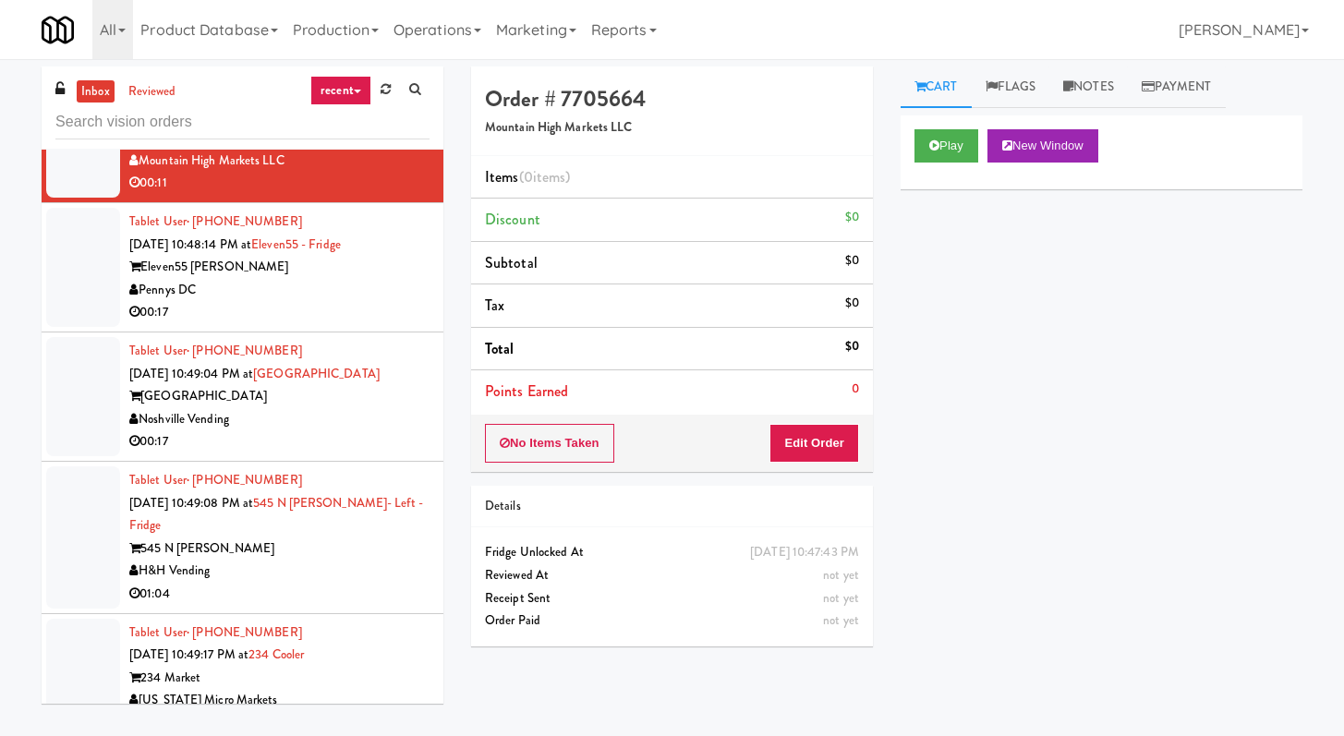
click at [928, 125] on div "Play New Window" at bounding box center [1101, 152] width 402 height 74
click at [939, 146] on button "Play" at bounding box center [946, 145] width 64 height 33
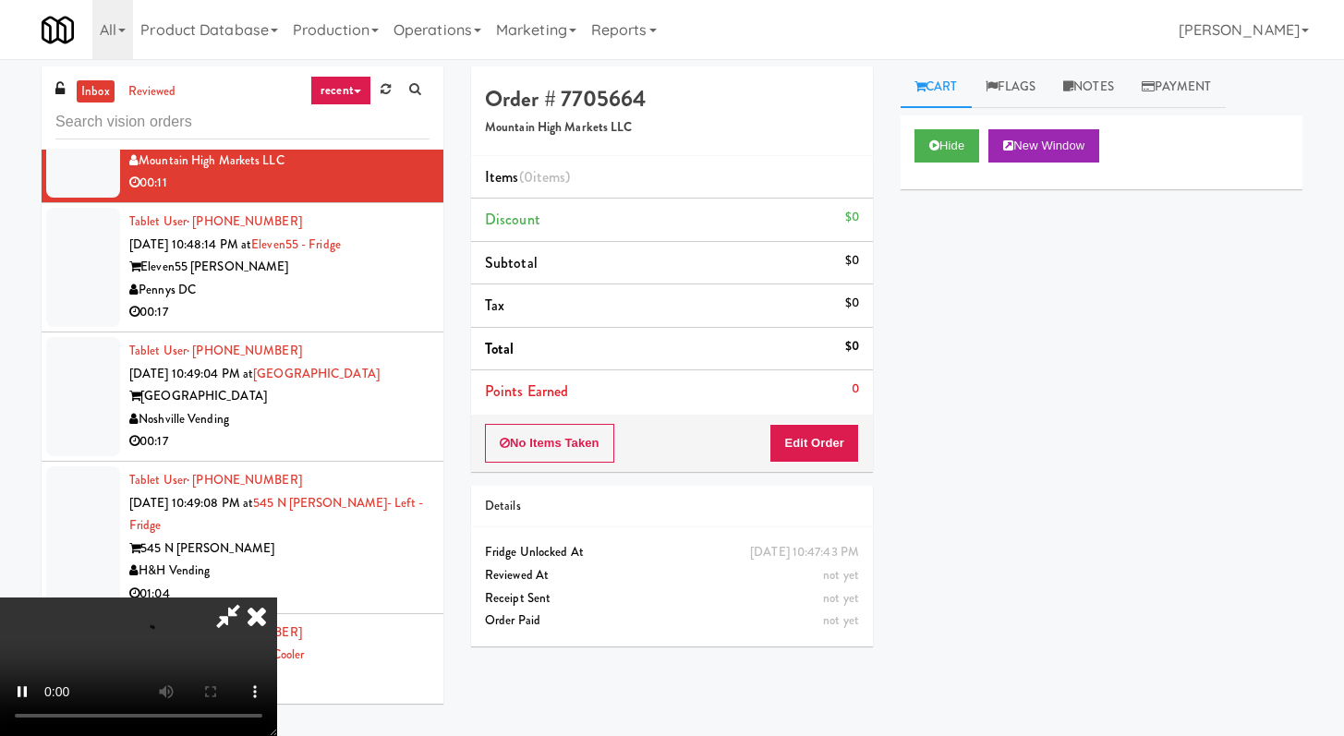
click at [829, 421] on div "No Items Taken Edit Order" at bounding box center [672, 443] width 402 height 57
click at [829, 441] on button "Edit Order" at bounding box center [814, 443] width 90 height 39
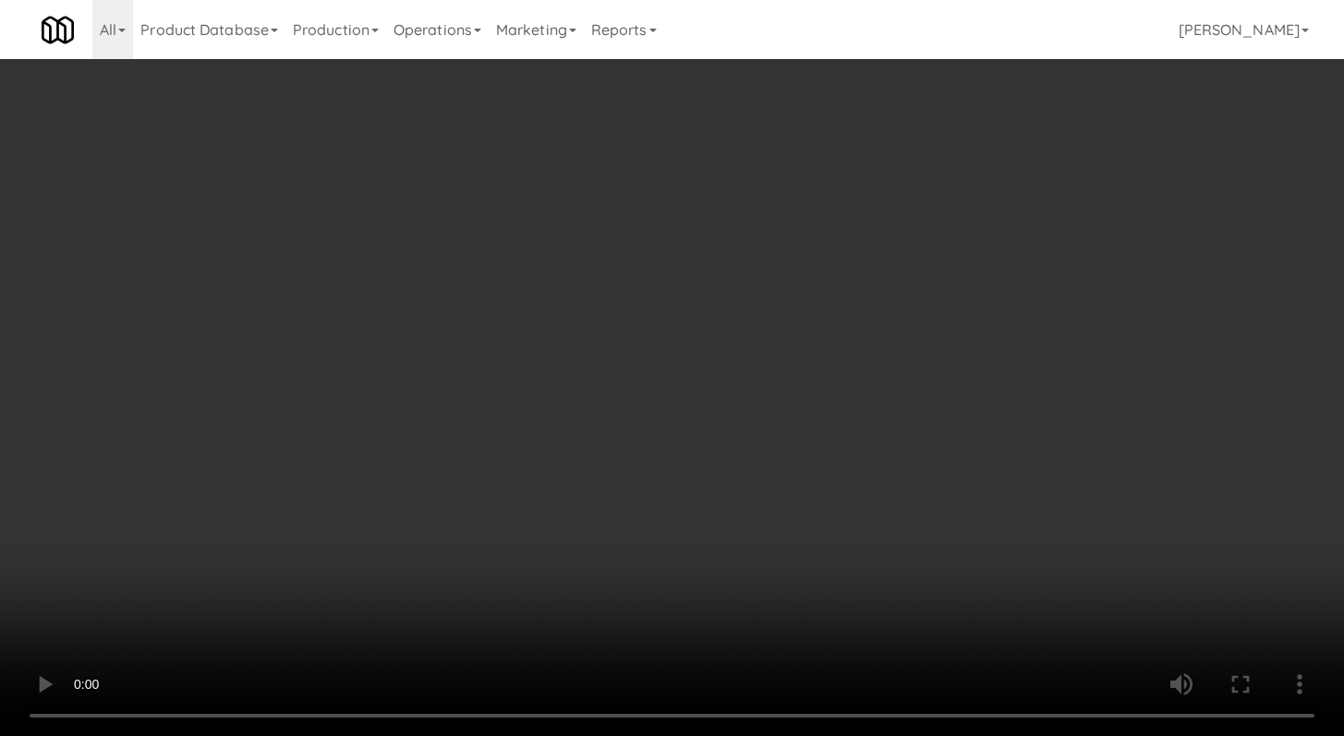
scroll to position [27310, 0]
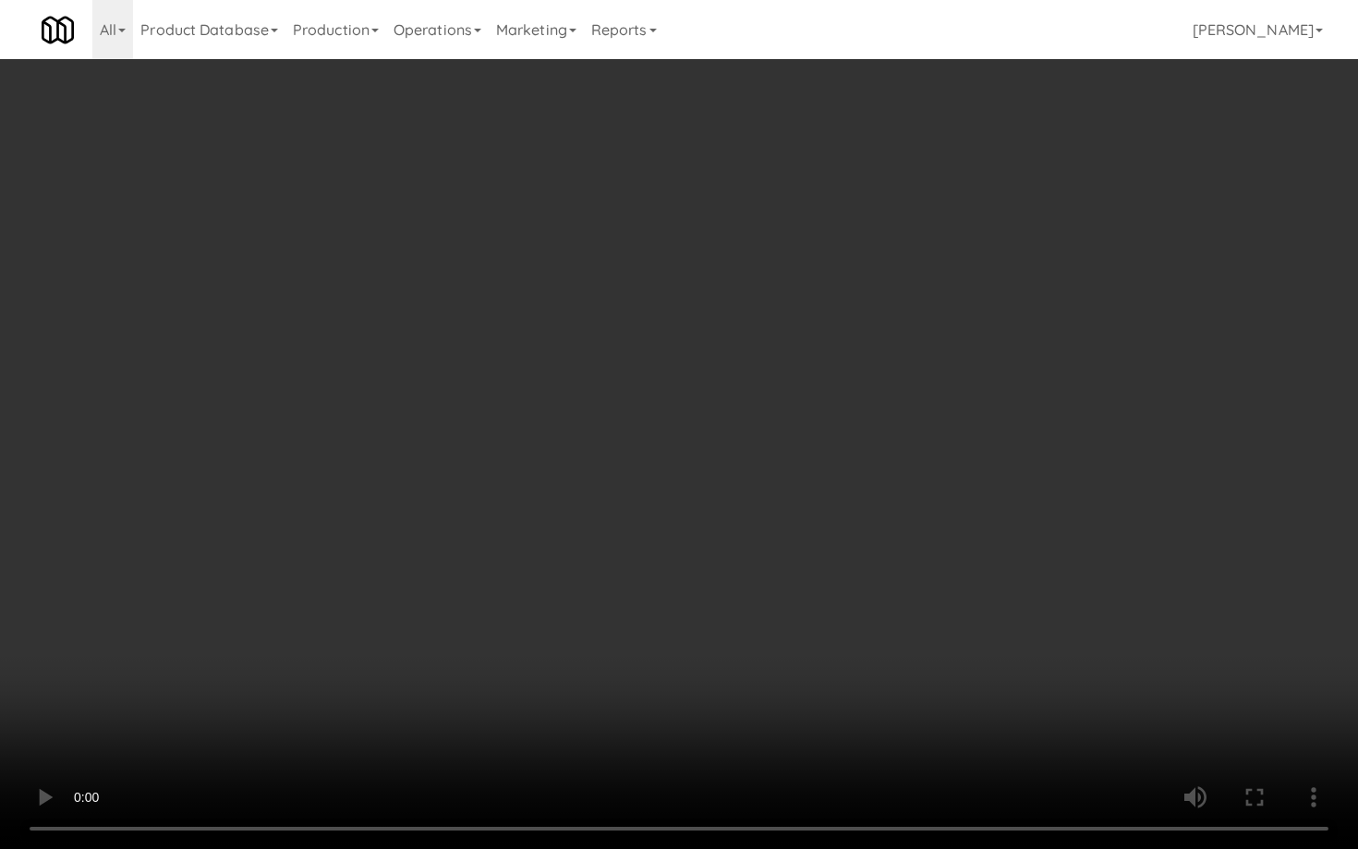
click at [696, 672] on video at bounding box center [679, 424] width 1358 height 849
click at [333, 613] on video at bounding box center [679, 424] width 1358 height 849
click at [333, 612] on video at bounding box center [679, 424] width 1358 height 849
click at [338, 600] on video at bounding box center [679, 424] width 1358 height 849
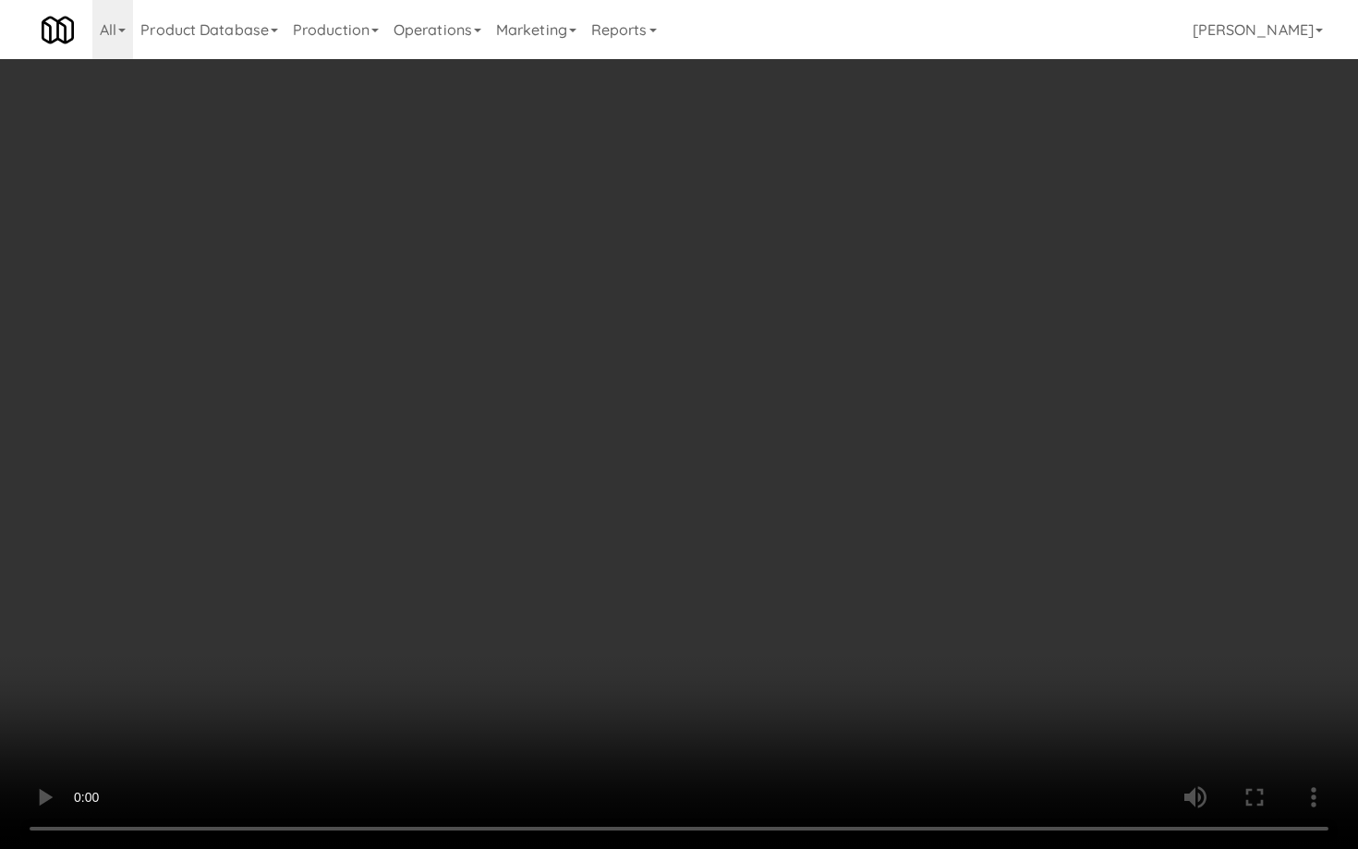
click at [337, 600] on video at bounding box center [679, 424] width 1358 height 849
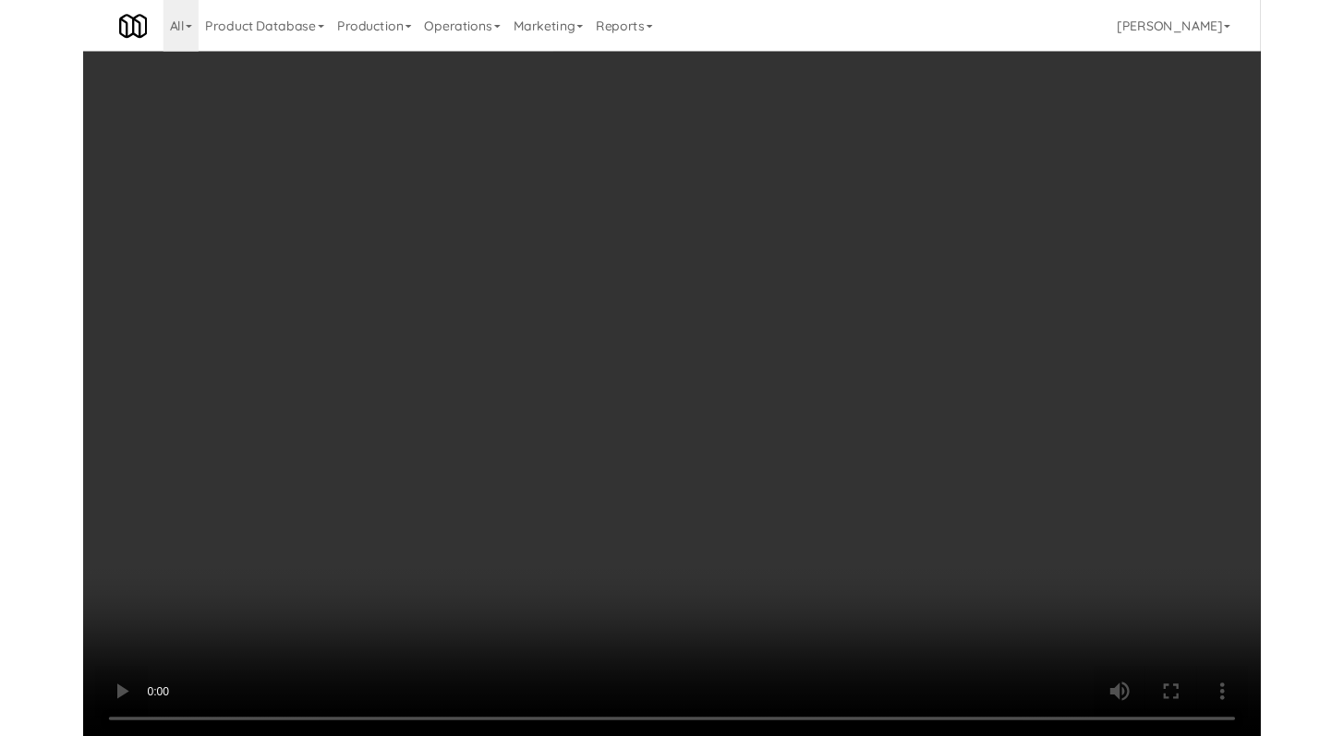
scroll to position [27379, 0]
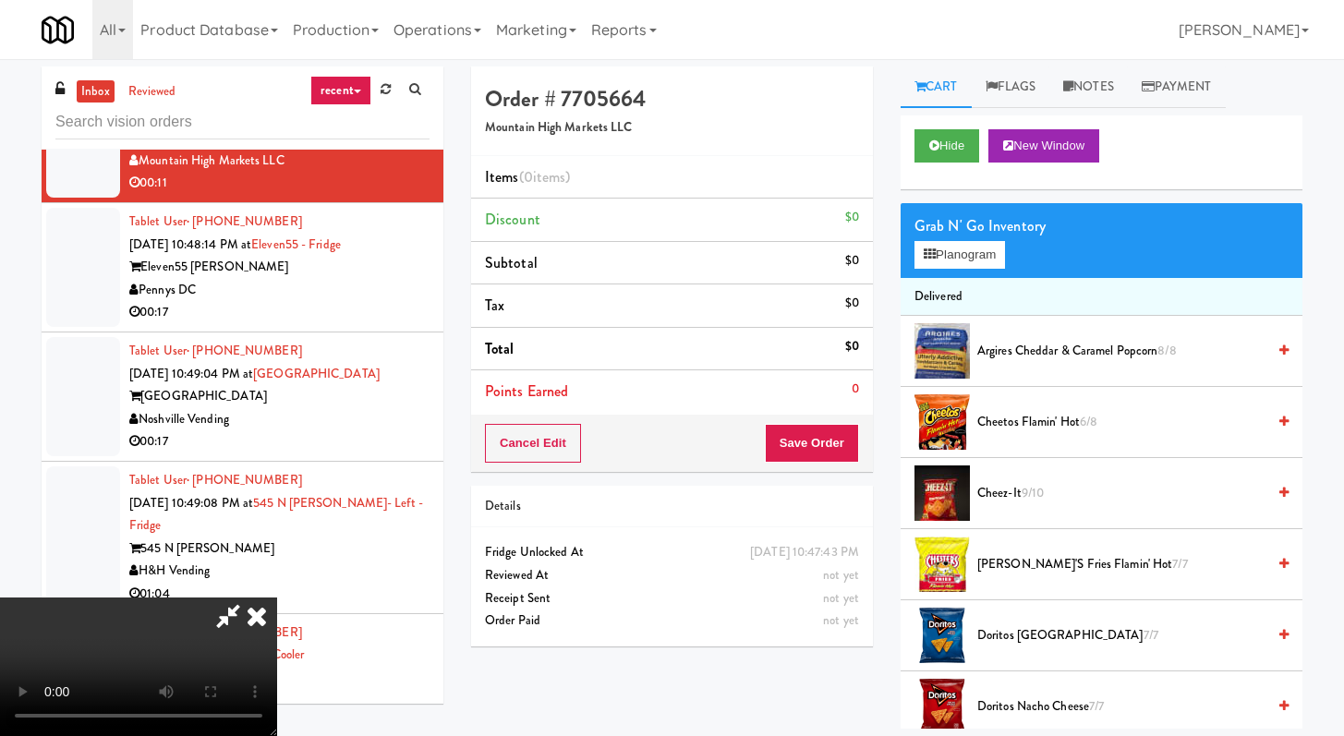
click at [277, 598] on video at bounding box center [138, 667] width 277 height 139
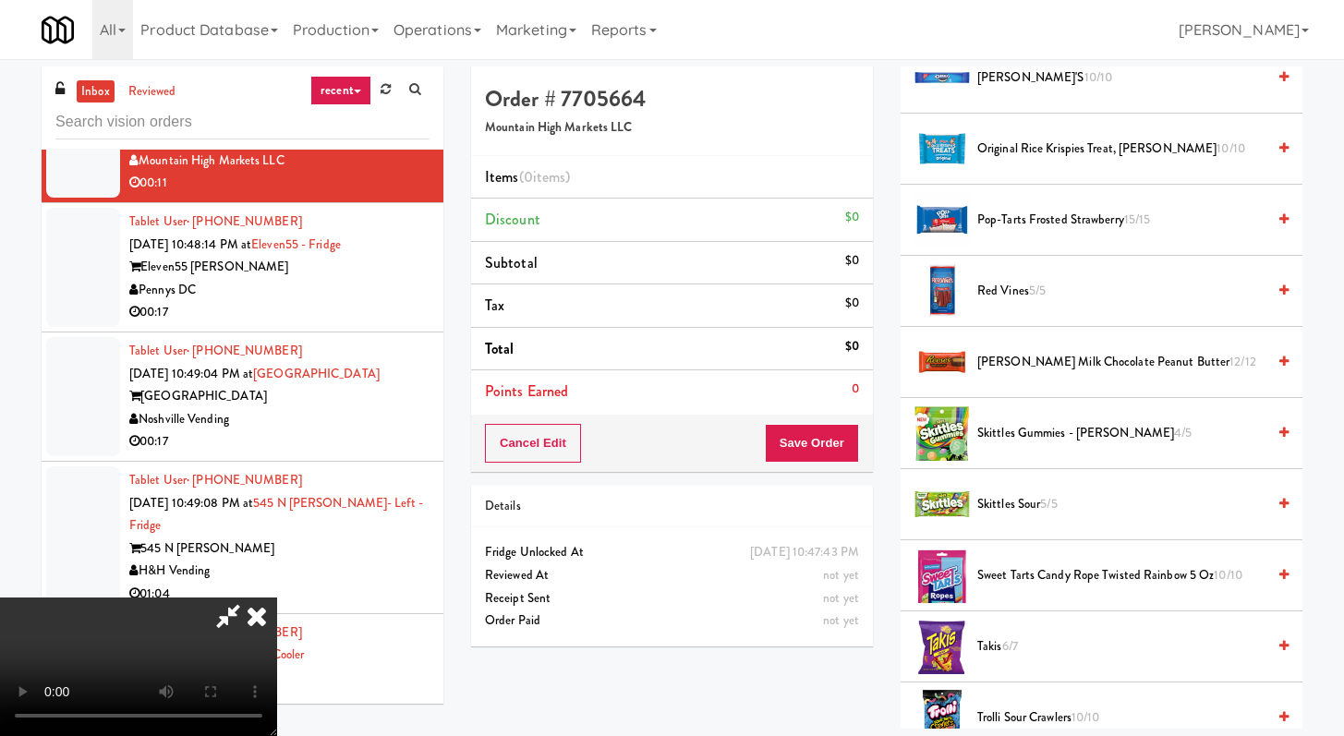
scroll to position [1895, 0]
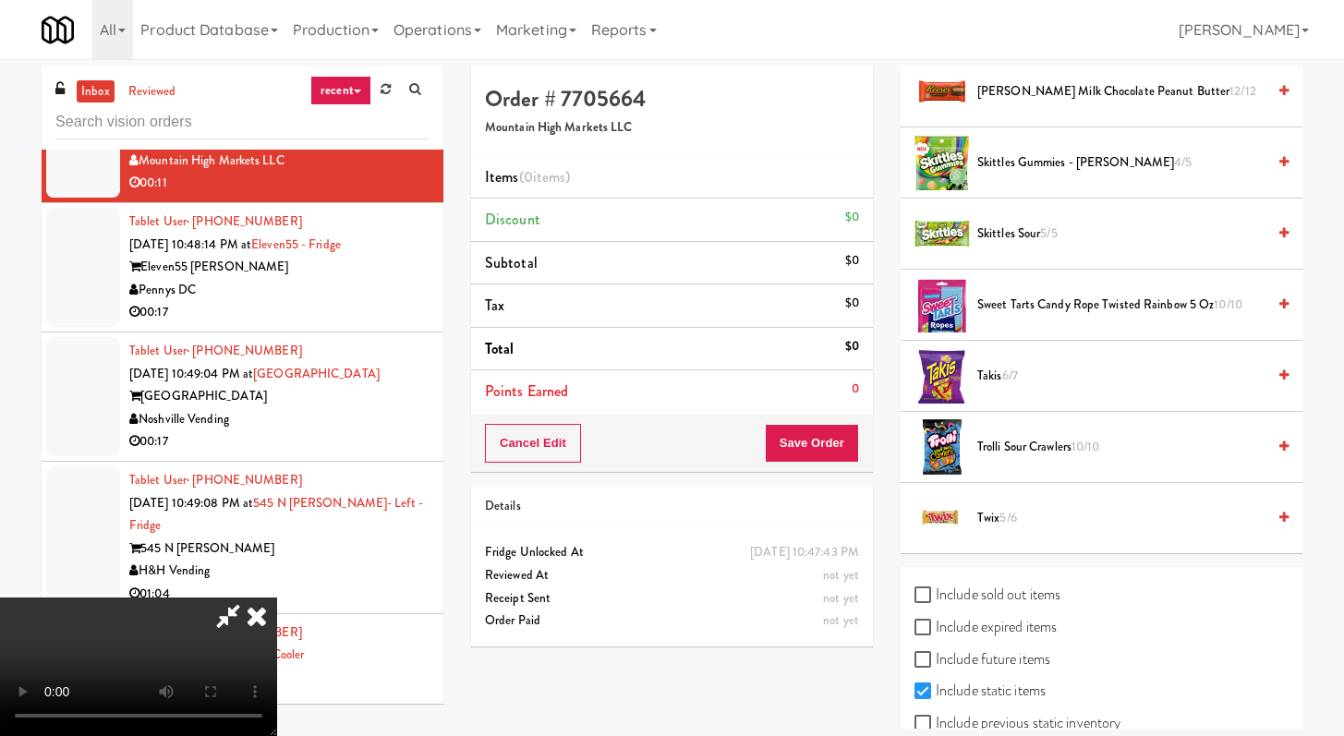
click at [1010, 454] on span "Trolli Sour Crawlers 10/10" at bounding box center [1121, 447] width 288 height 23
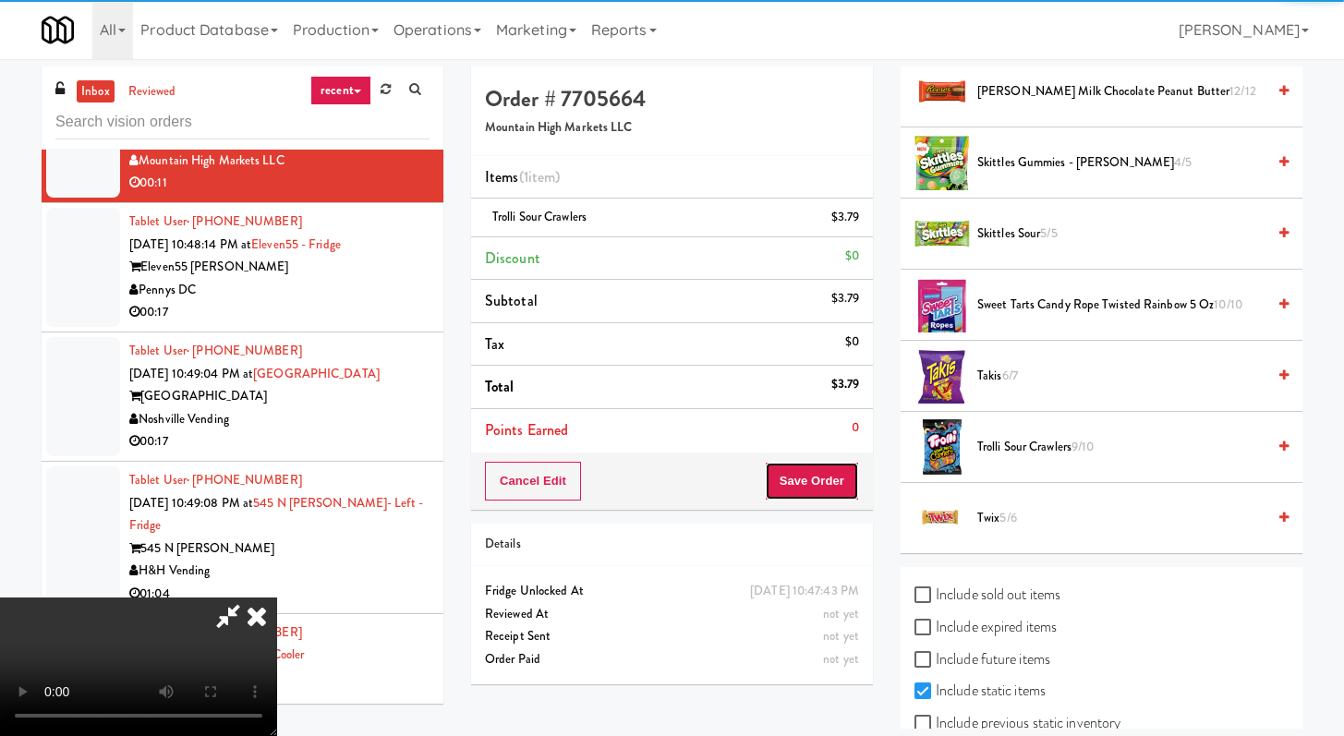
click at [833, 482] on button "Save Order" at bounding box center [812, 481] width 94 height 39
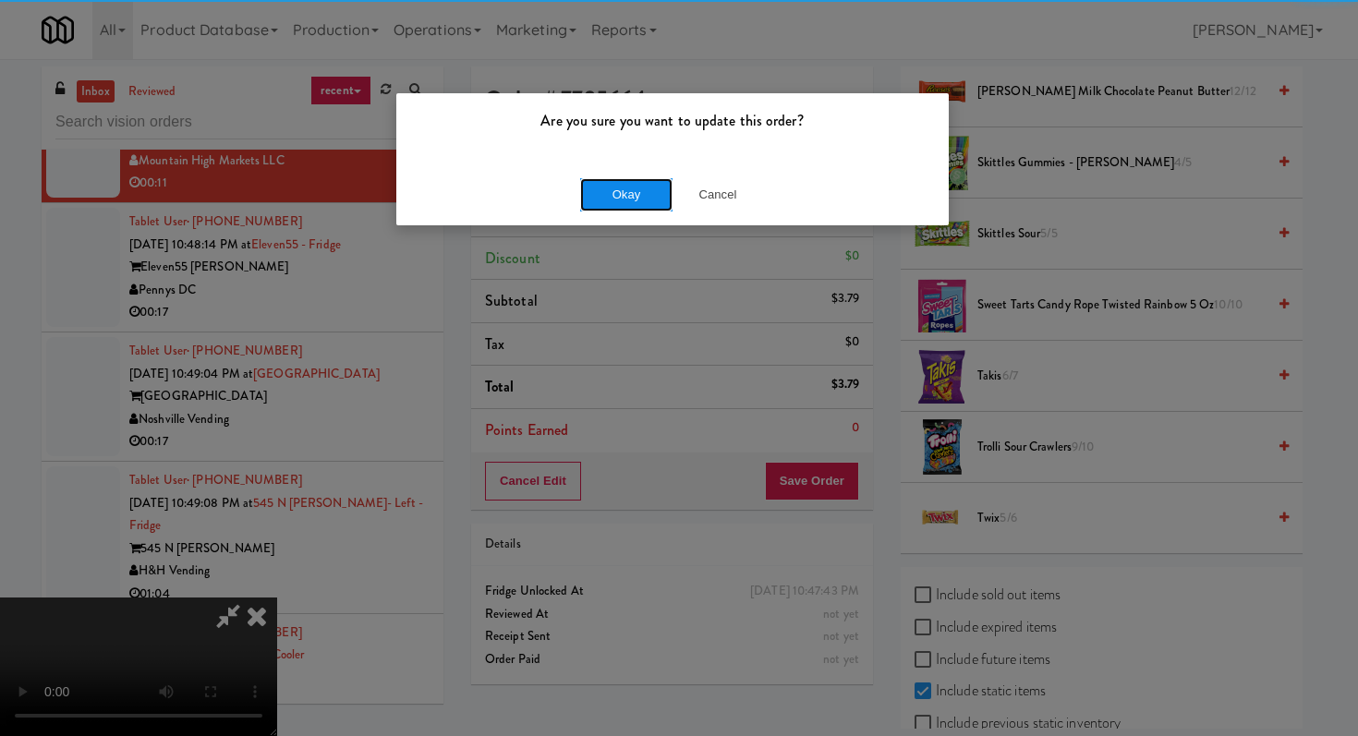
click at [610, 205] on button "Okay" at bounding box center [626, 194] width 92 height 33
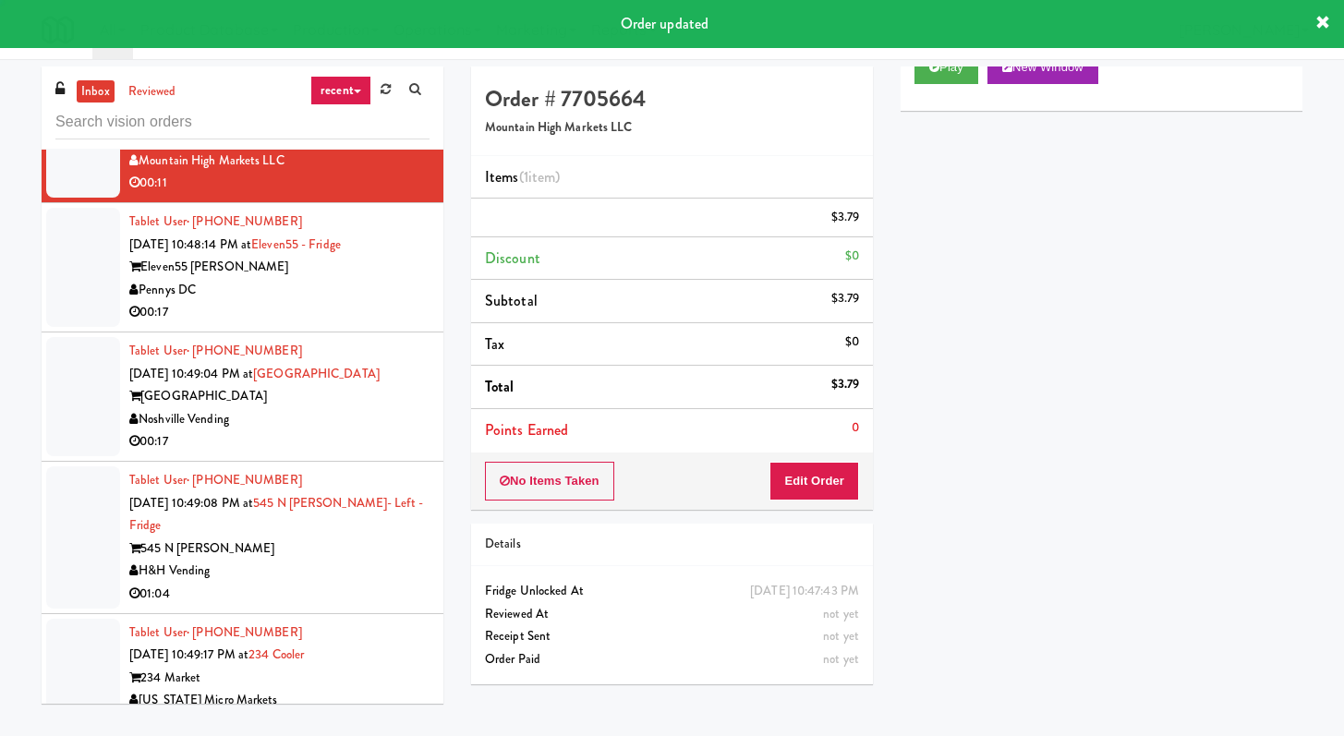
scroll to position [0, 0]
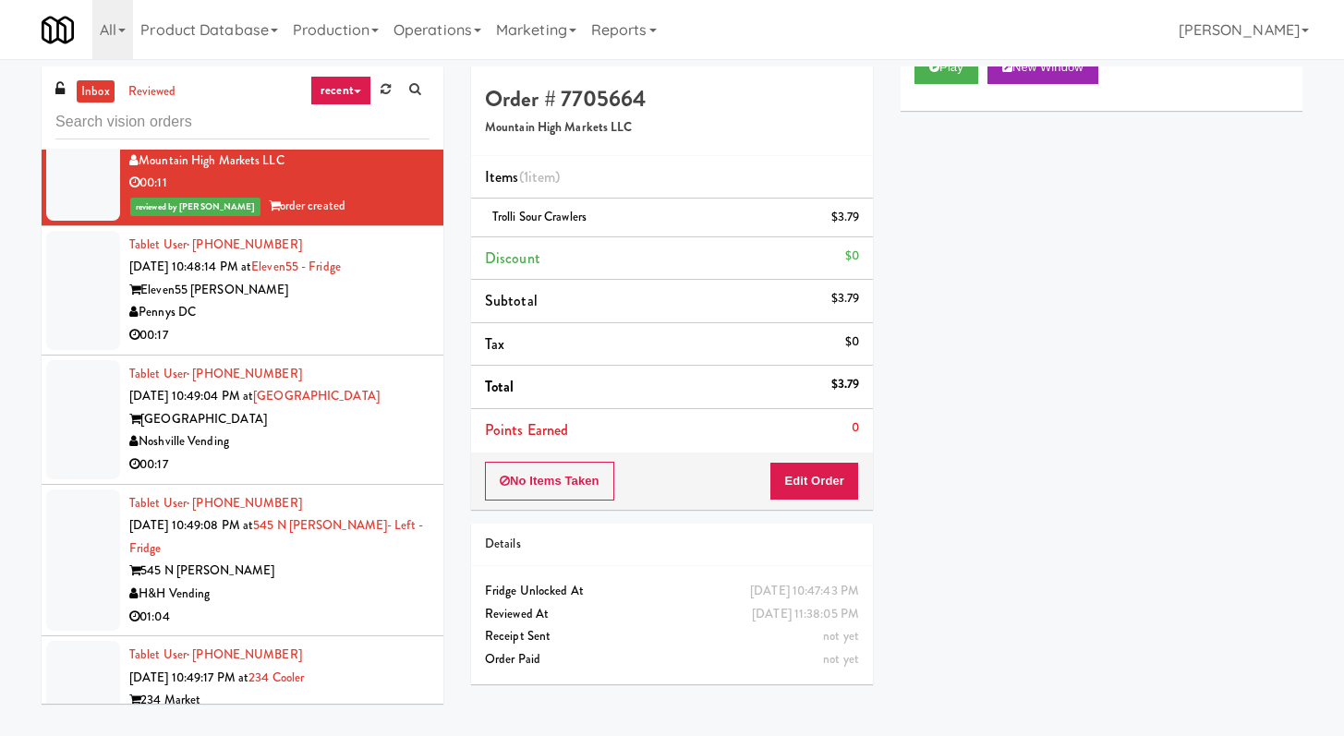
click at [277, 347] on div "00:17" at bounding box center [279, 335] width 300 height 23
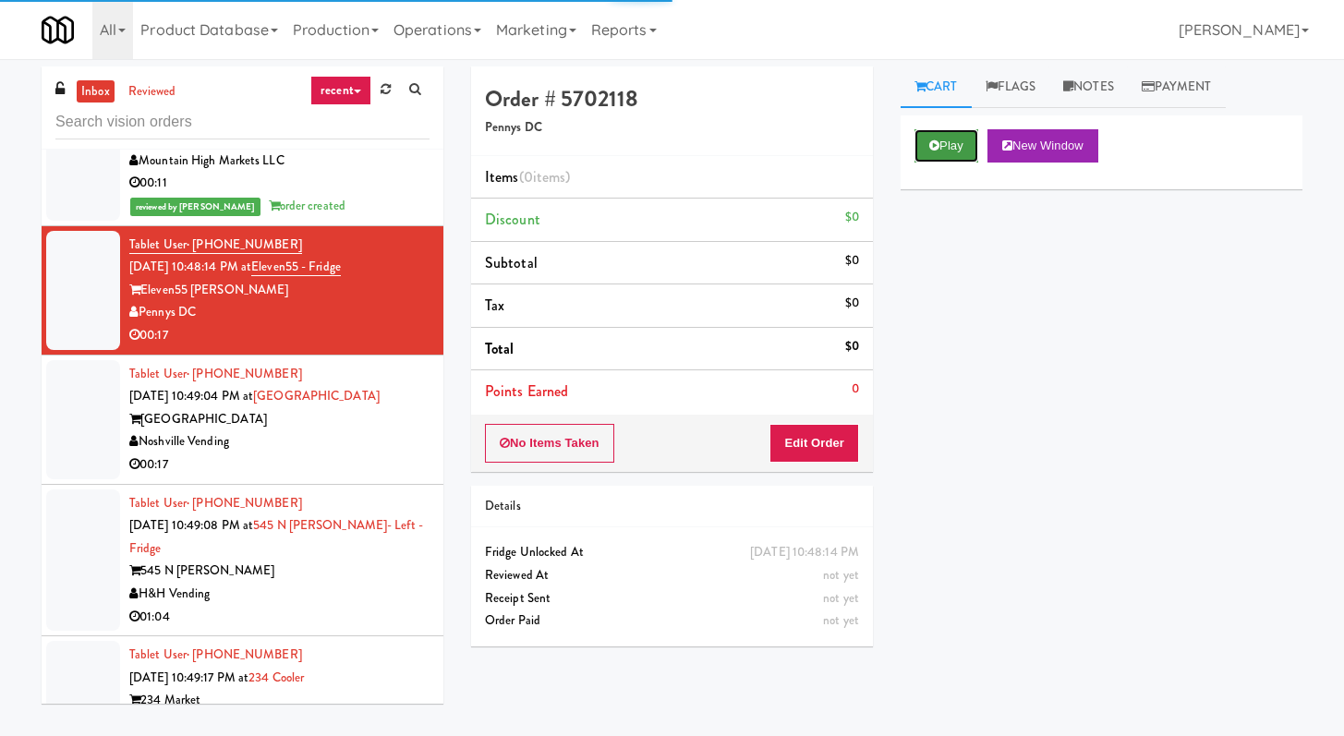
click at [950, 151] on button "Play" at bounding box center [946, 145] width 64 height 33
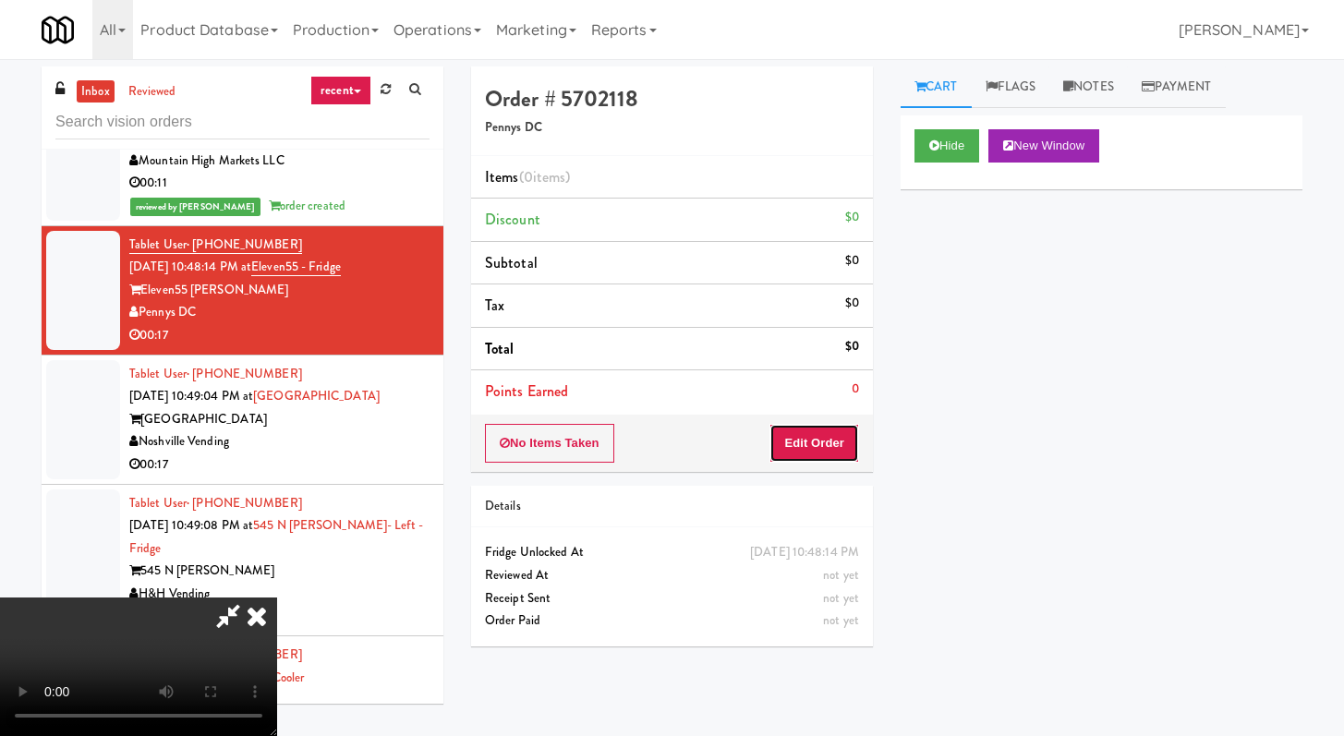
click at [829, 445] on button "Edit Order" at bounding box center [814, 443] width 90 height 39
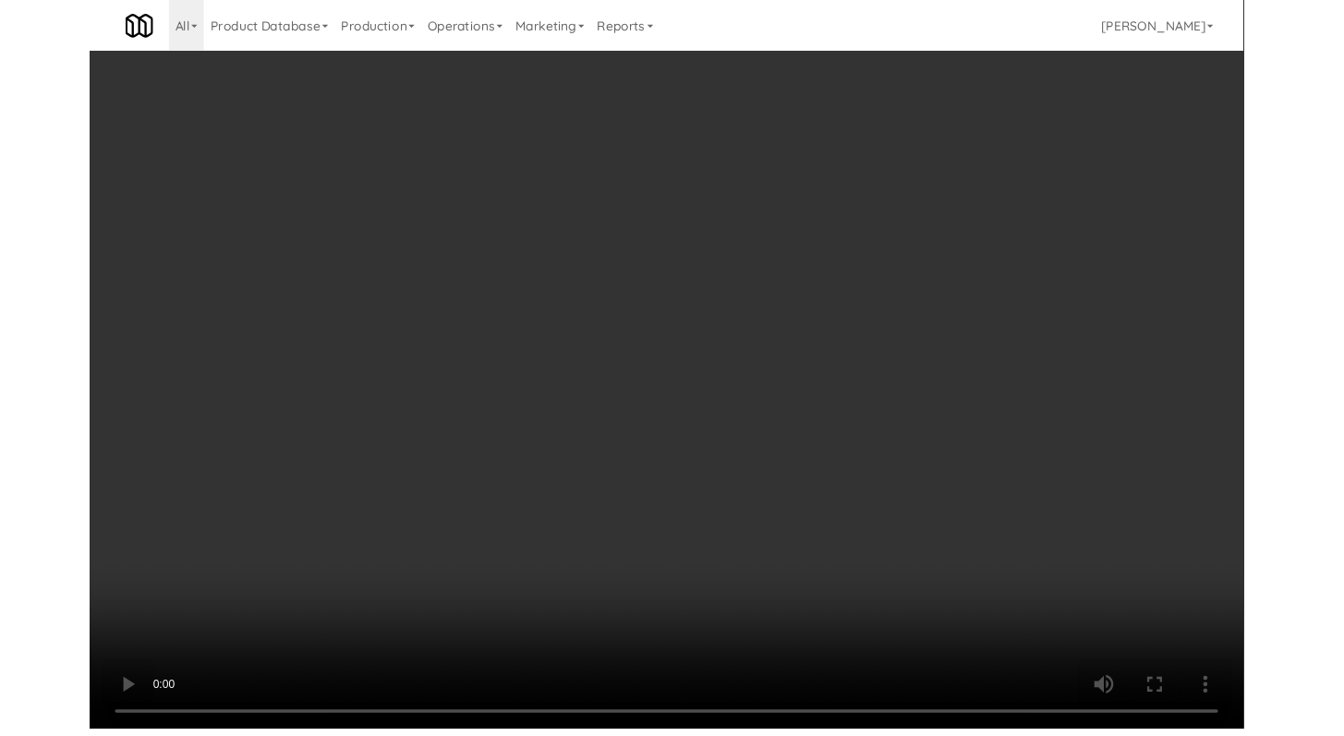
scroll to position [27310, 0]
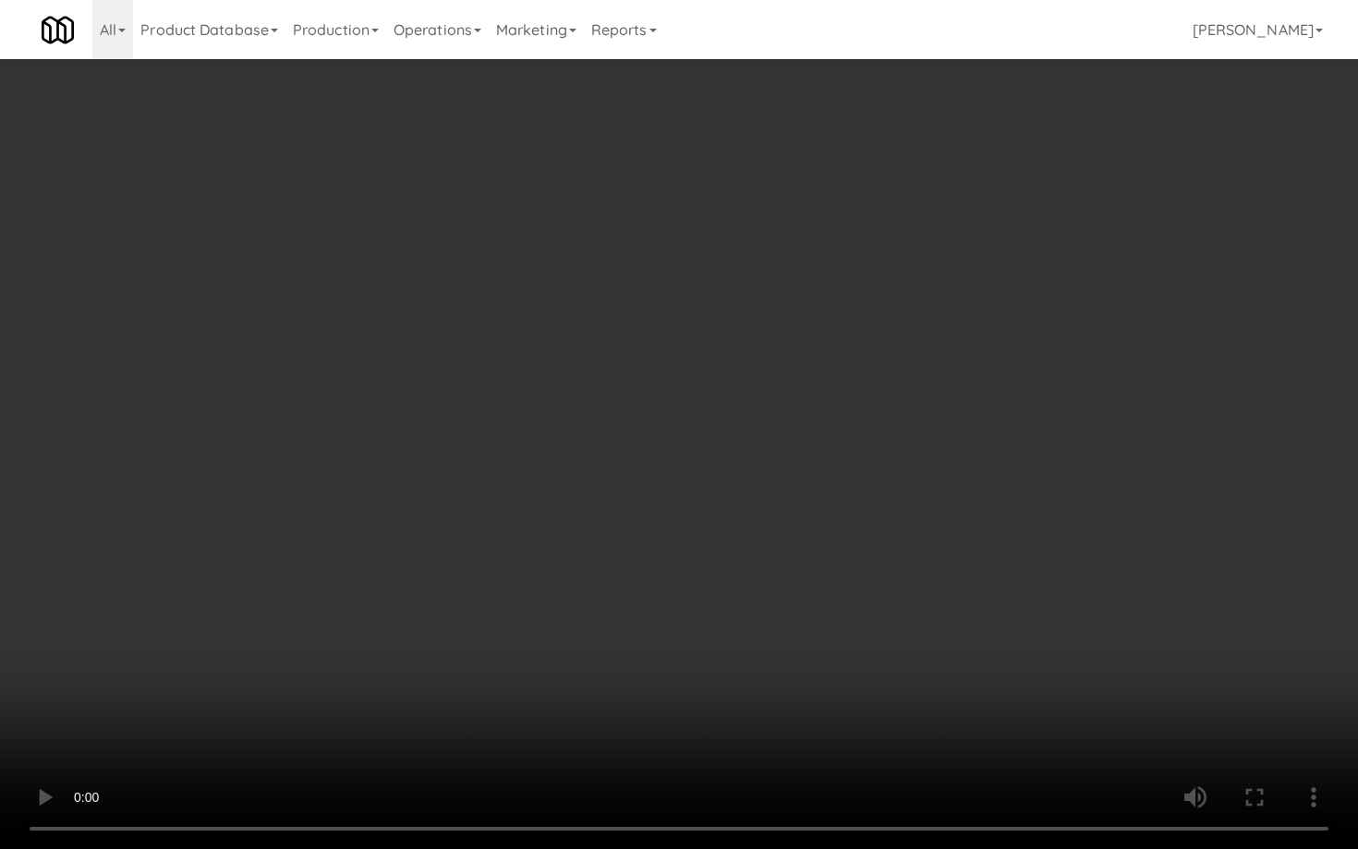
click at [654, 647] on video at bounding box center [679, 424] width 1358 height 849
click at [724, 618] on video at bounding box center [679, 424] width 1358 height 849
click at [863, 718] on video at bounding box center [679, 424] width 1358 height 849
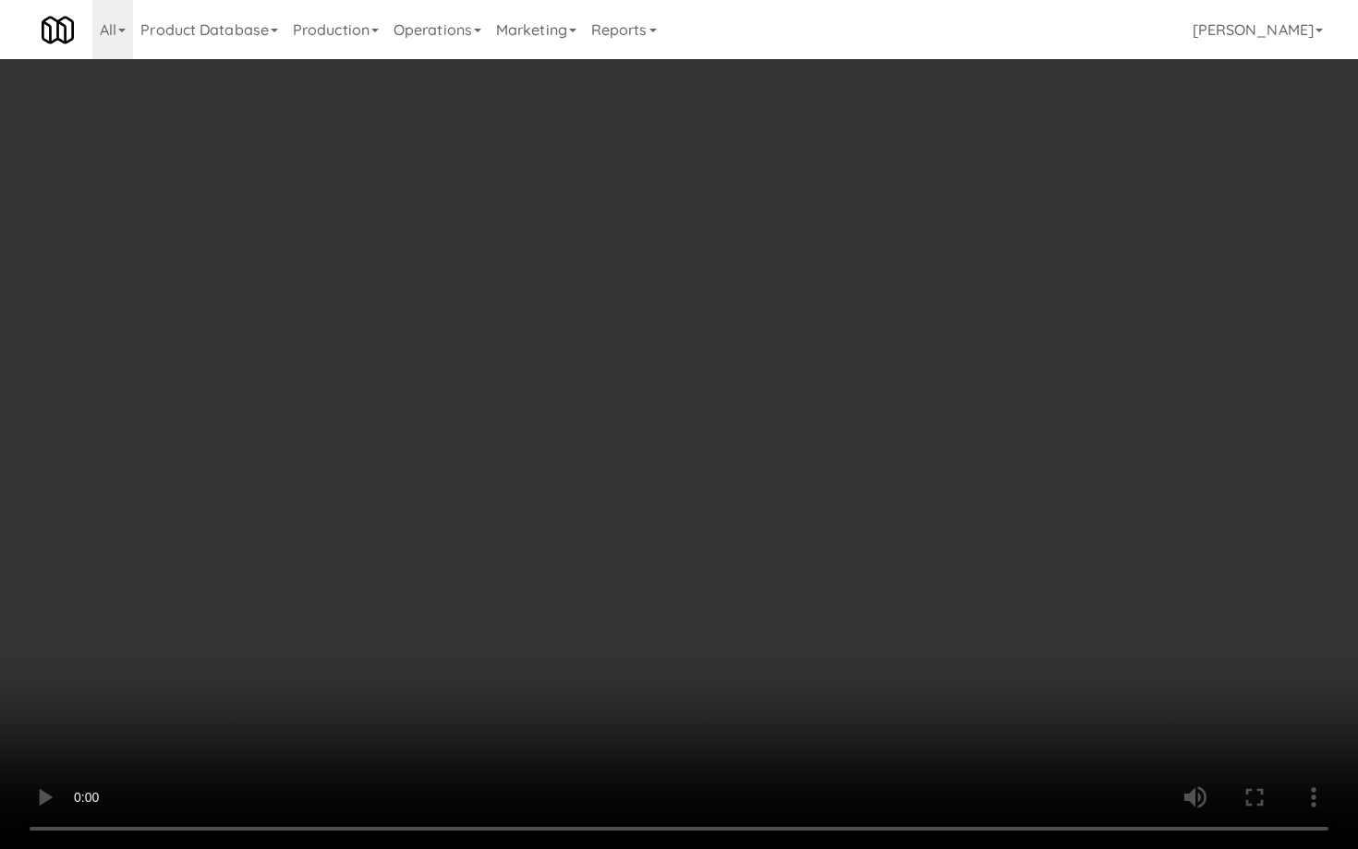
click at [858, 707] on video at bounding box center [679, 424] width 1358 height 849
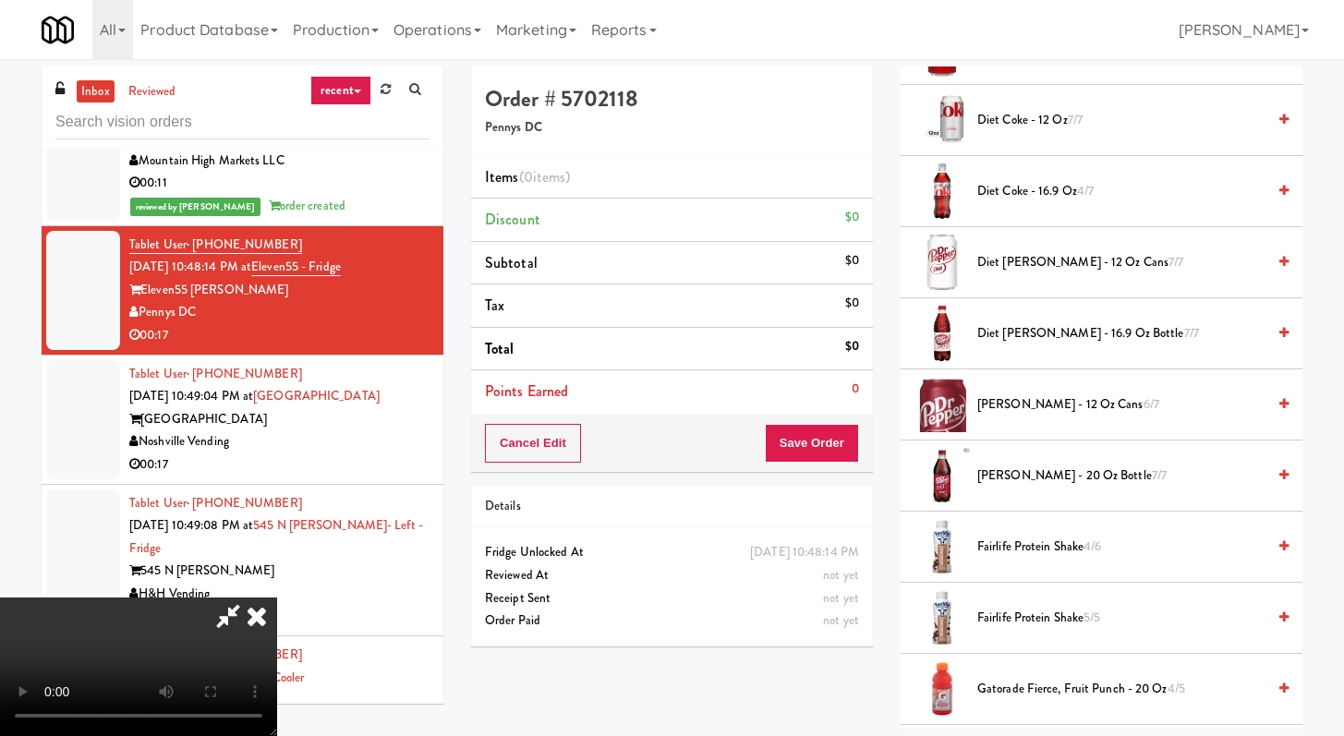
scroll to position [1079, 0]
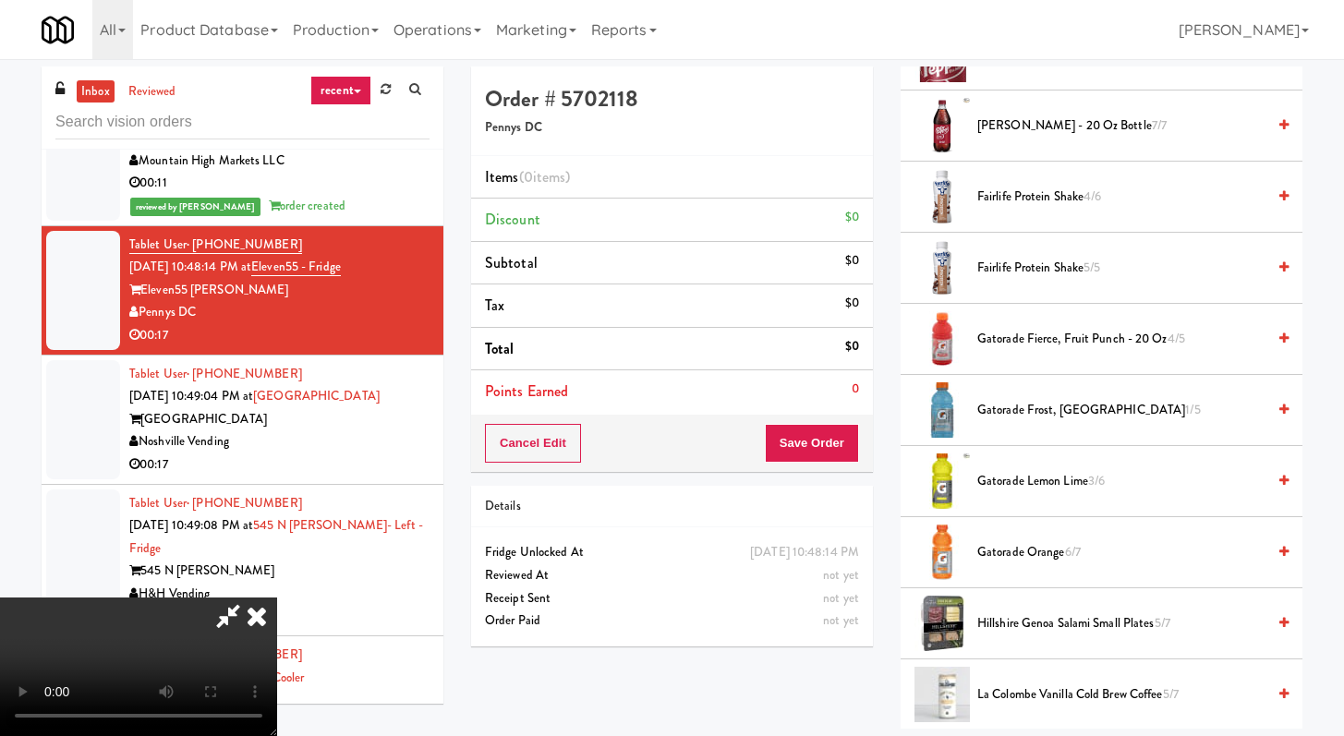
click at [1040, 412] on span "Gatorade Frost, Glacier Freeze 1/5" at bounding box center [1121, 410] width 288 height 23
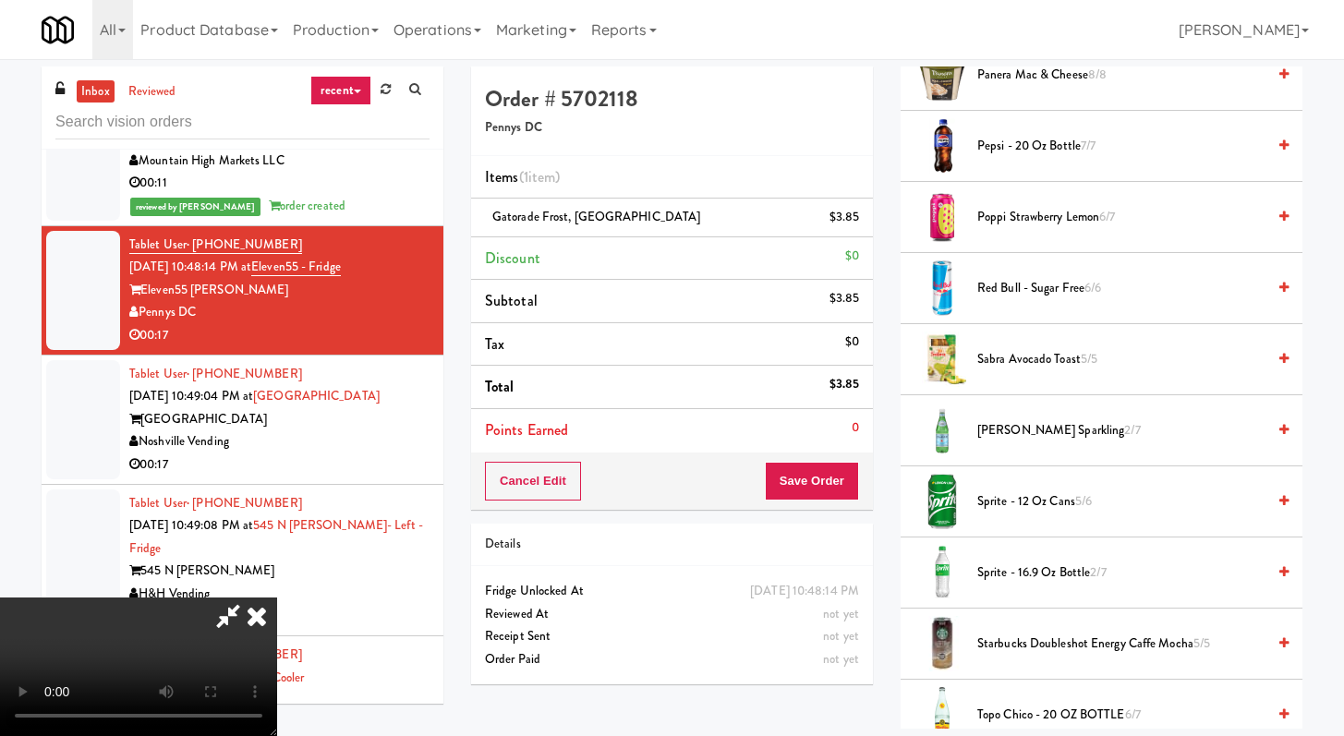
scroll to position [2042, 0]
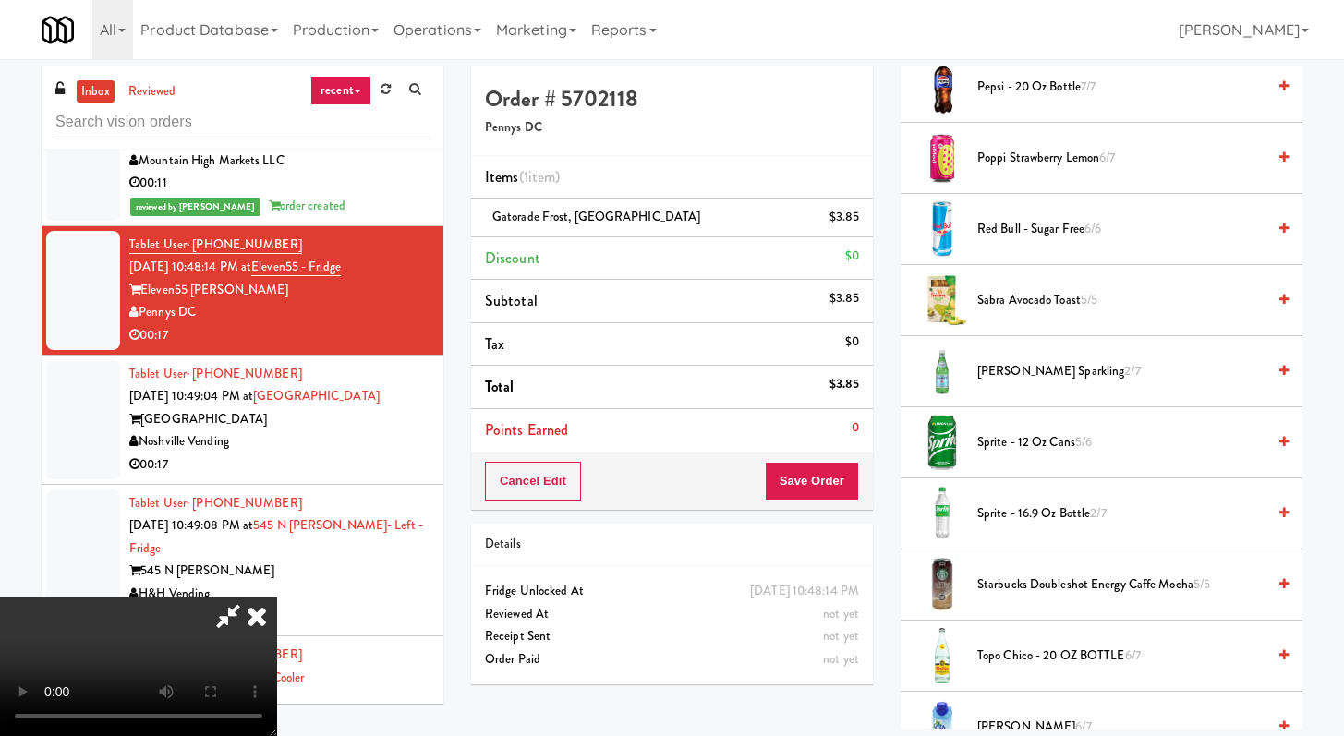
click at [1054, 379] on span "S.Pellegrino Sparkling 2/7" at bounding box center [1121, 371] width 288 height 23
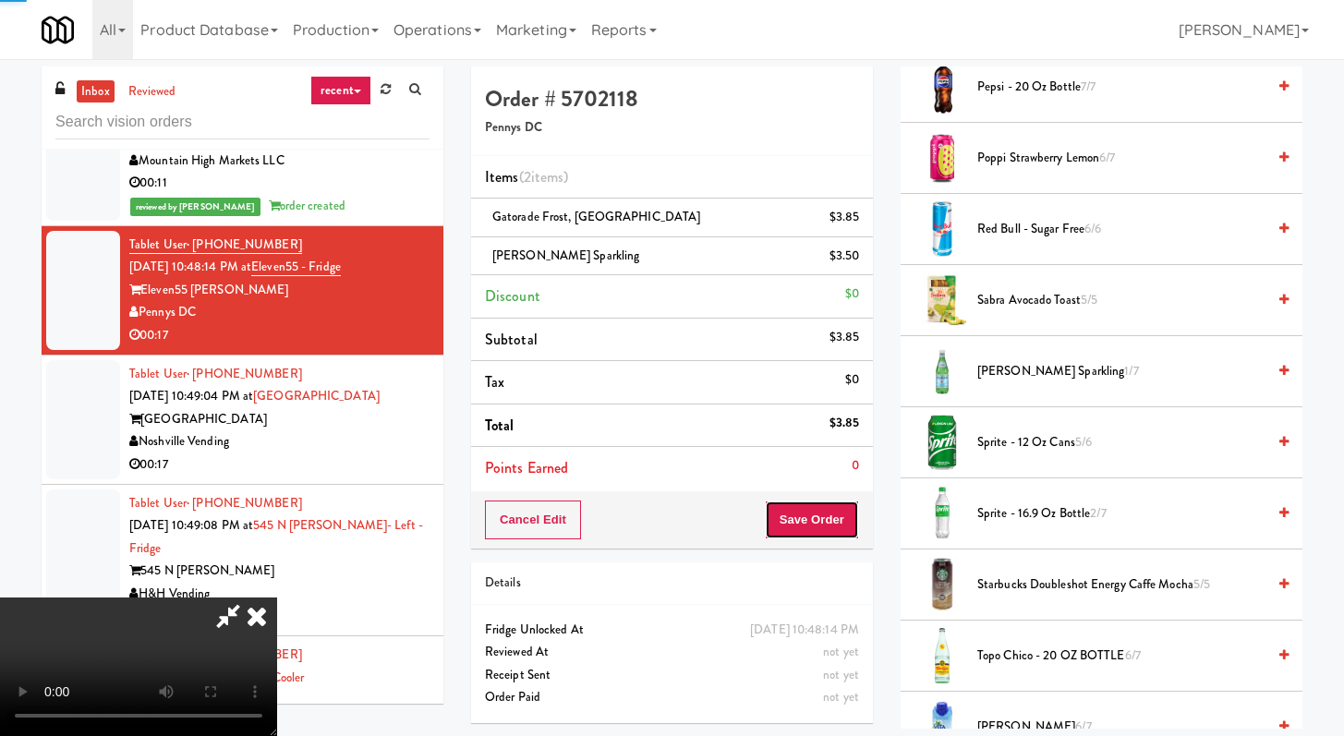
click at [837, 502] on button "Save Order" at bounding box center [812, 520] width 94 height 39
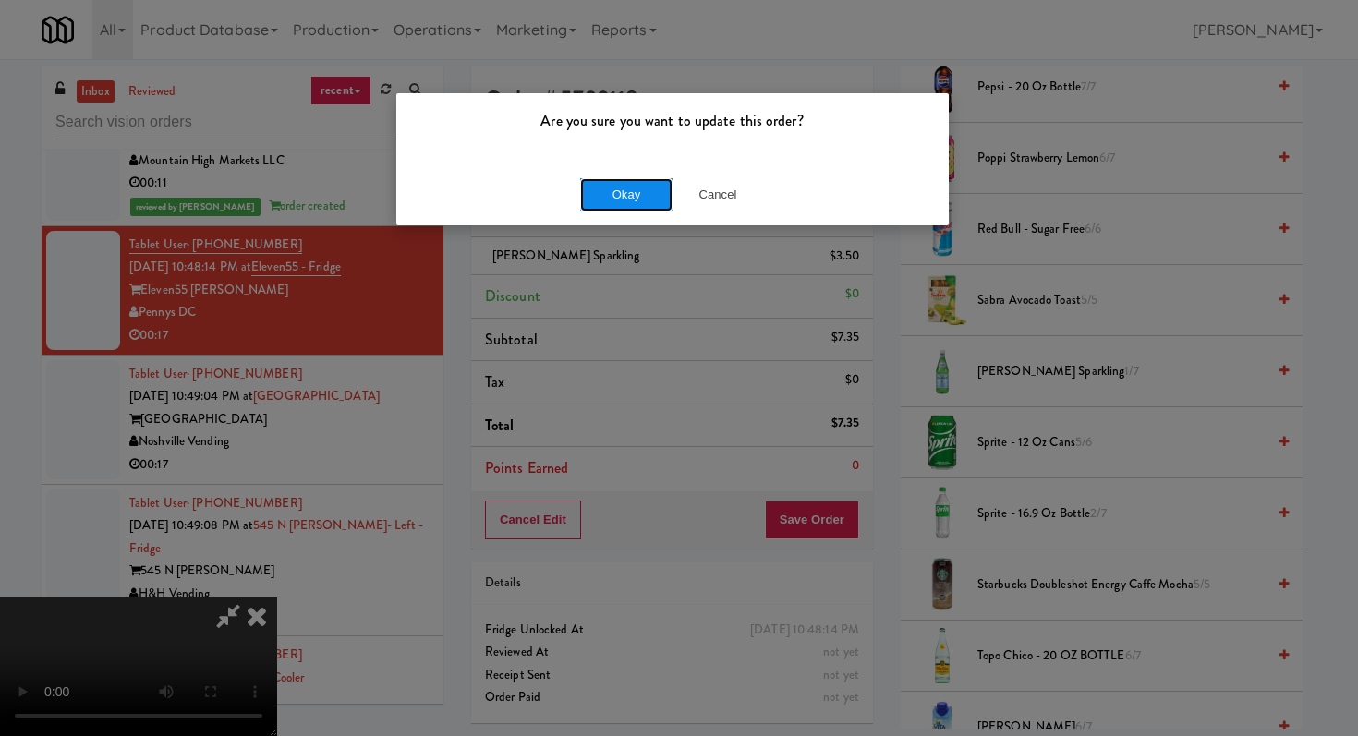
click at [636, 186] on button "Okay" at bounding box center [626, 194] width 92 height 33
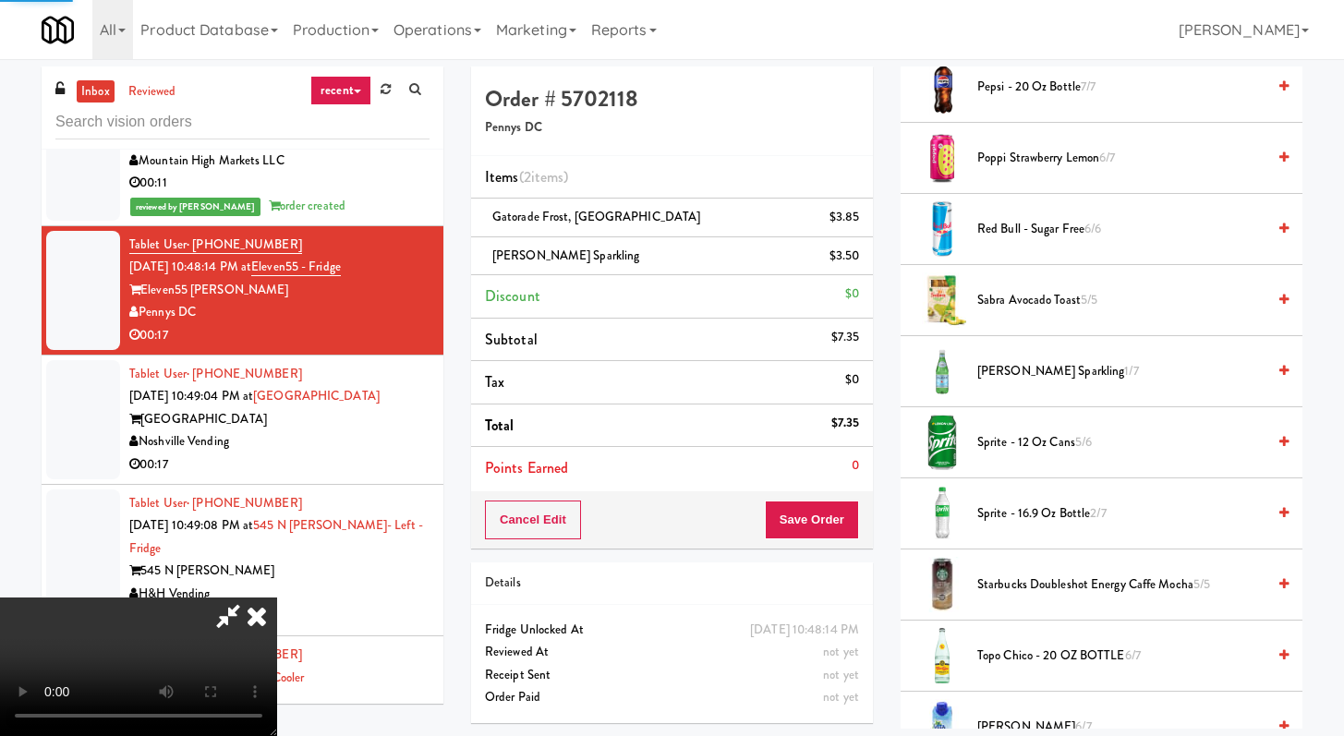
scroll to position [78, 0]
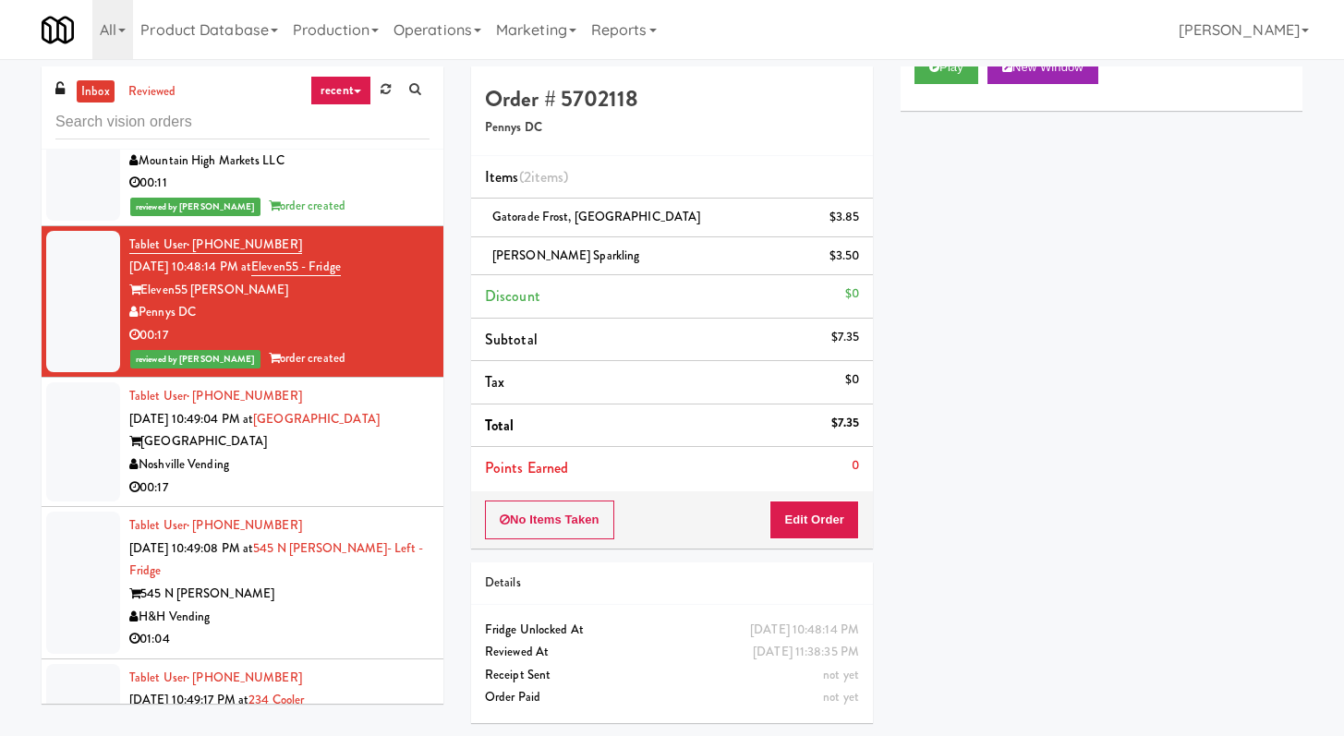
click at [344, 500] on div "00:17" at bounding box center [279, 488] width 300 height 23
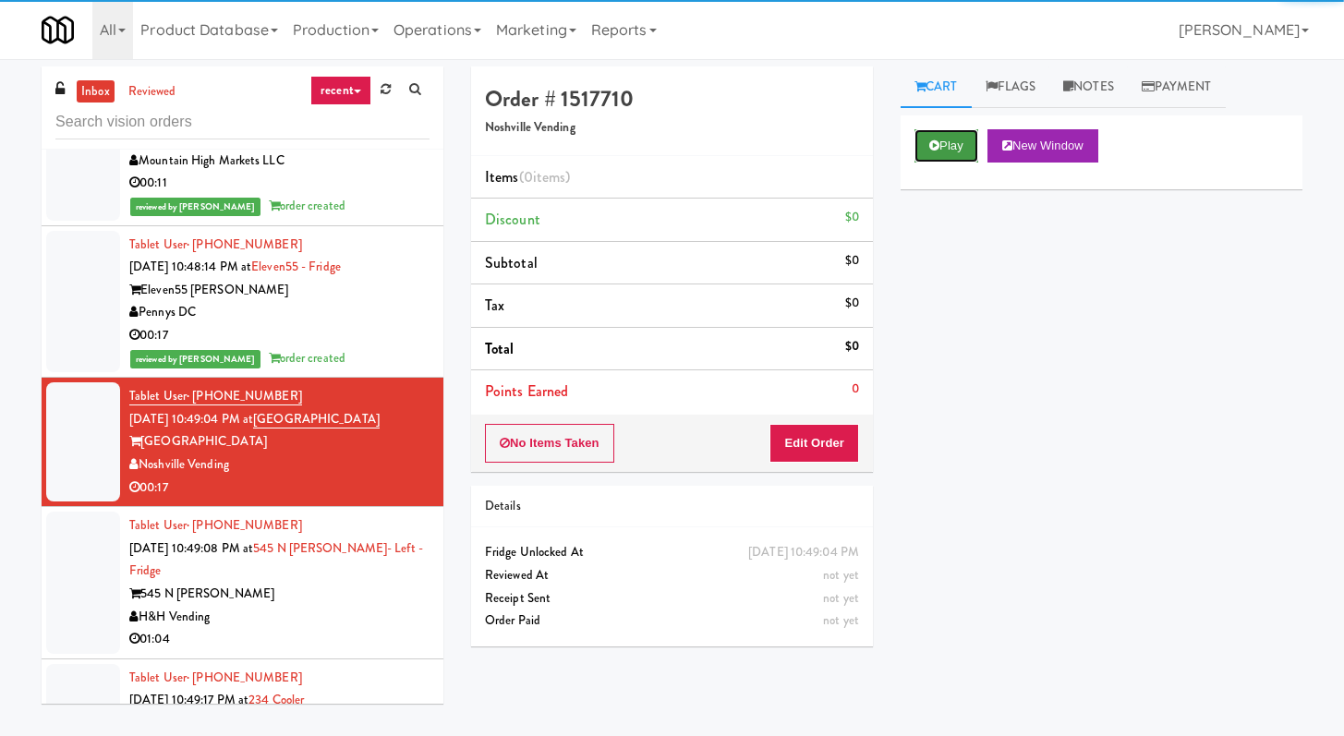
click at [951, 143] on button "Play" at bounding box center [946, 145] width 64 height 33
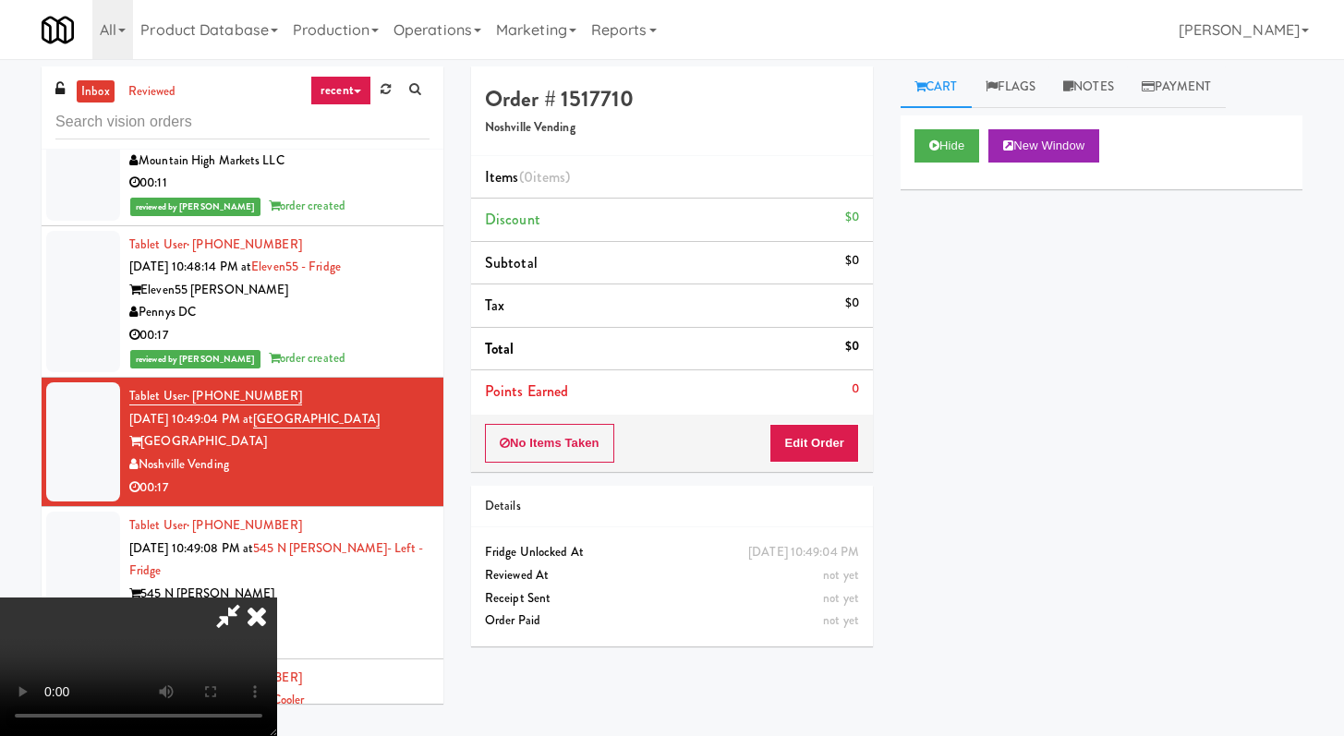
click at [815, 465] on div "Order # 1517710 Noshville Vending Items (0 items ) Discount $0 Subtotal $0 Tax …" at bounding box center [671, 363] width 429 height 594
click at [812, 431] on button "Edit Order" at bounding box center [814, 443] width 90 height 39
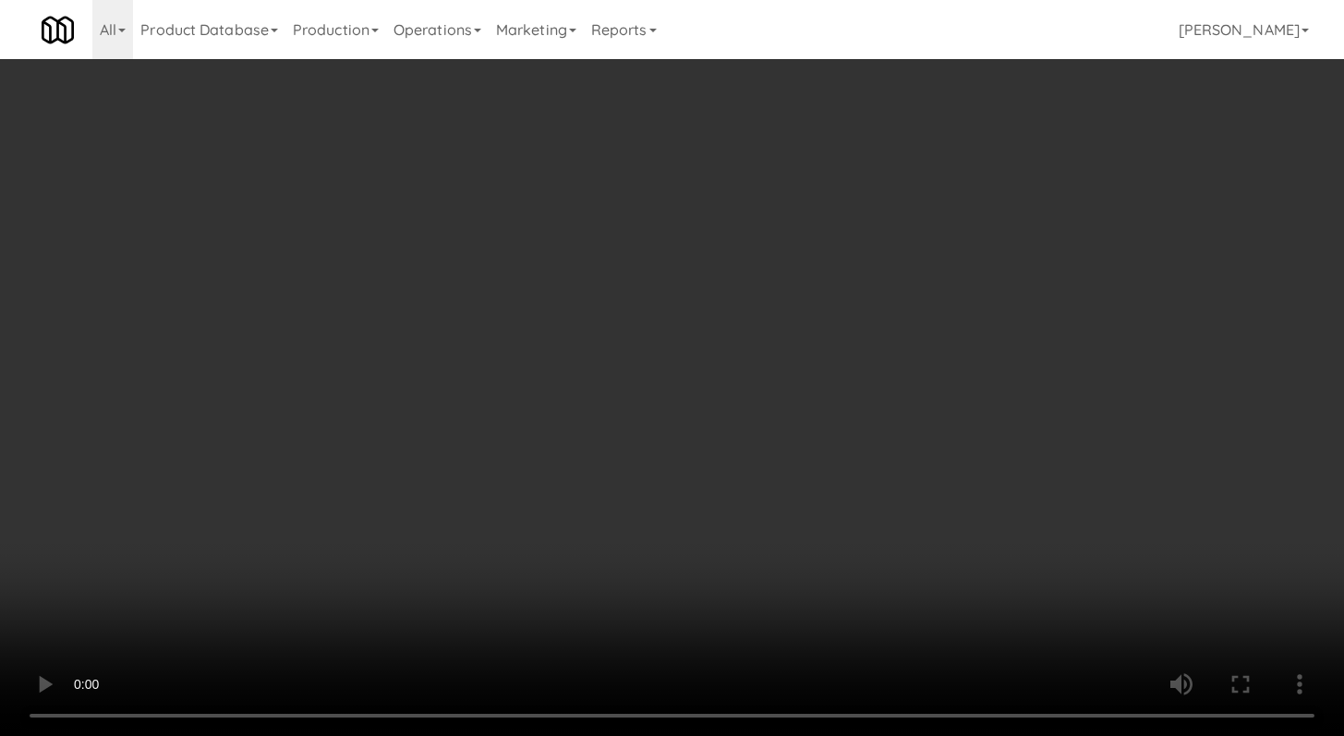
scroll to position [27310, 0]
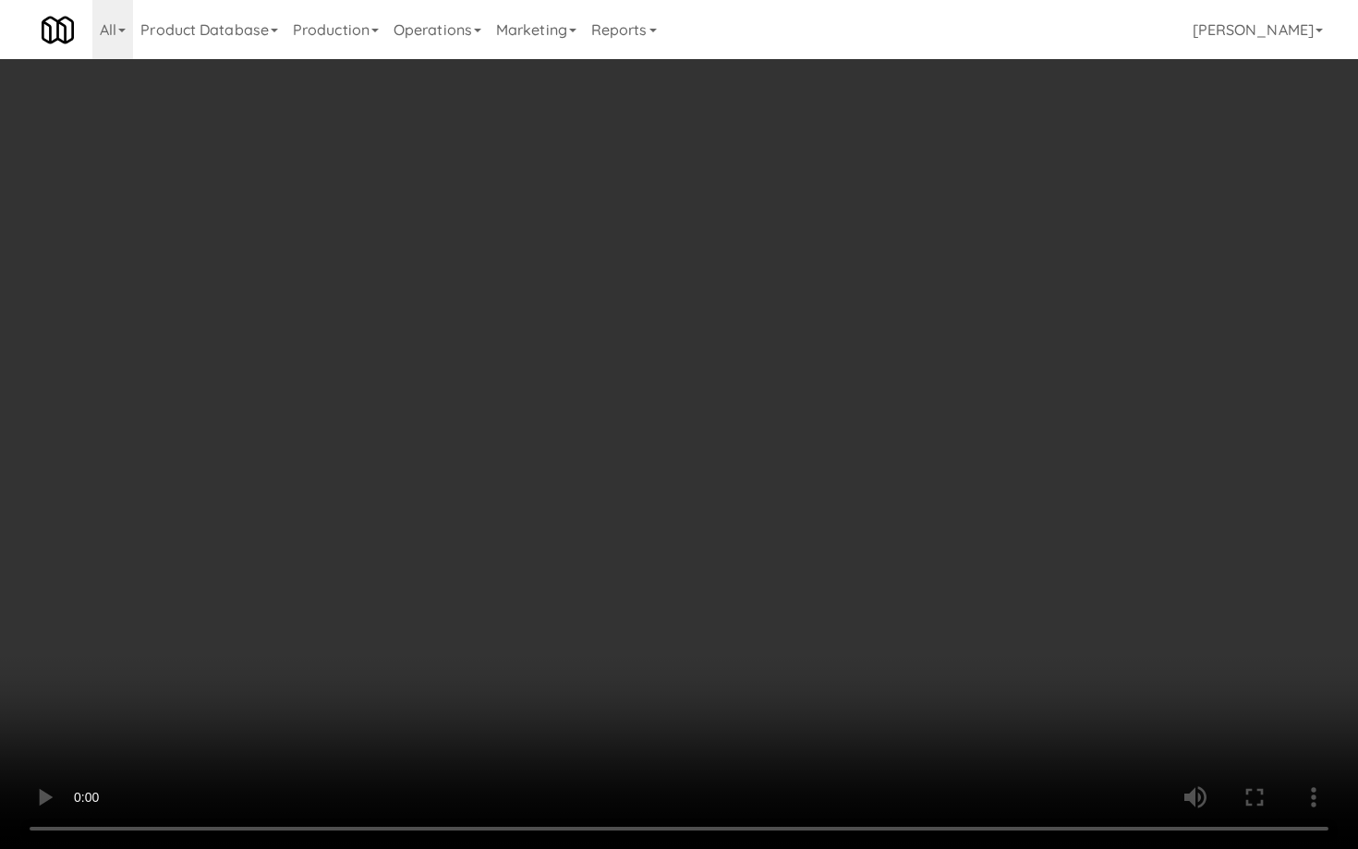
click at [903, 645] on video at bounding box center [679, 424] width 1358 height 849
click at [893, 620] on video at bounding box center [679, 424] width 1358 height 849
click at [894, 608] on video at bounding box center [679, 424] width 1358 height 849
click at [909, 597] on video at bounding box center [679, 424] width 1358 height 849
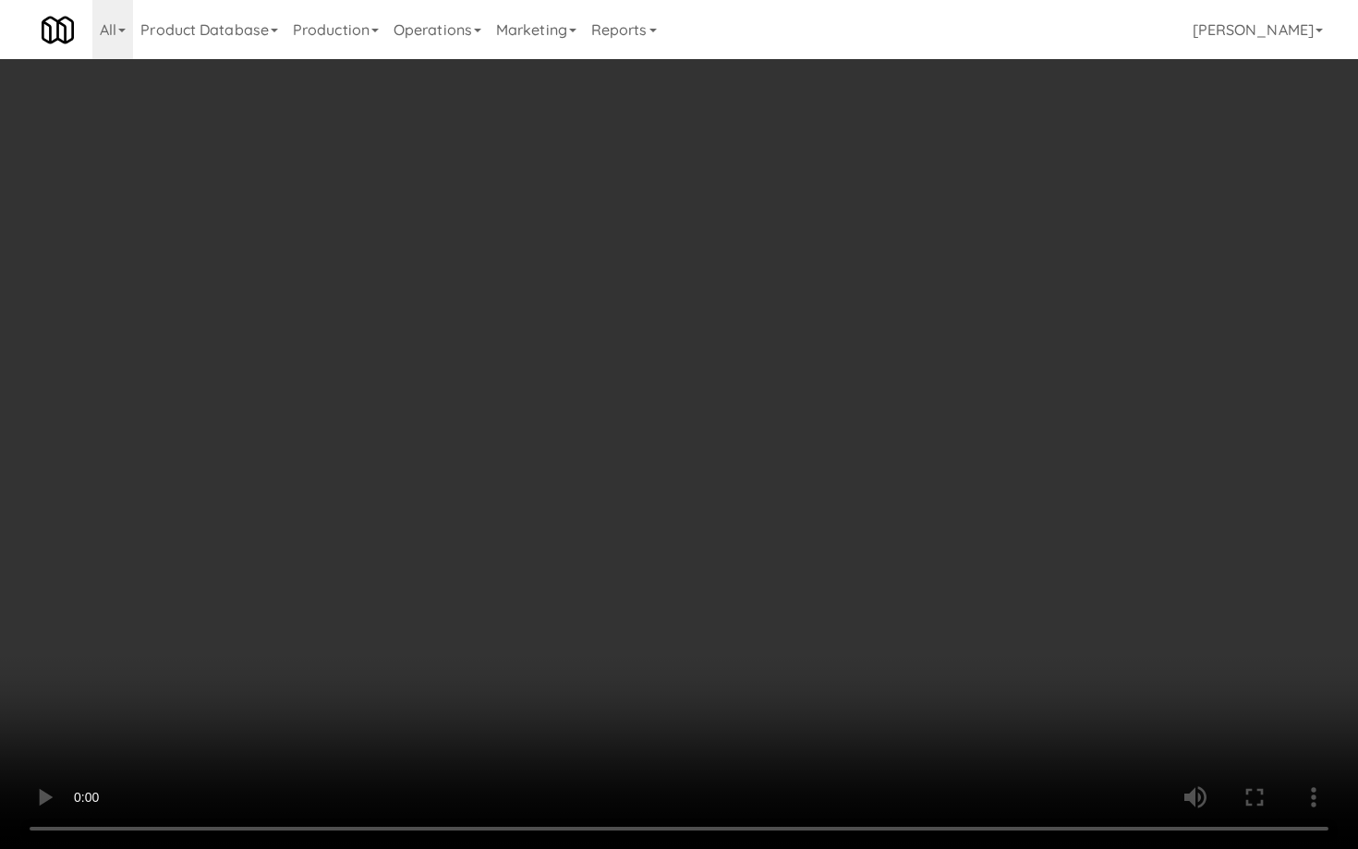
click at [909, 597] on video at bounding box center [679, 424] width 1358 height 849
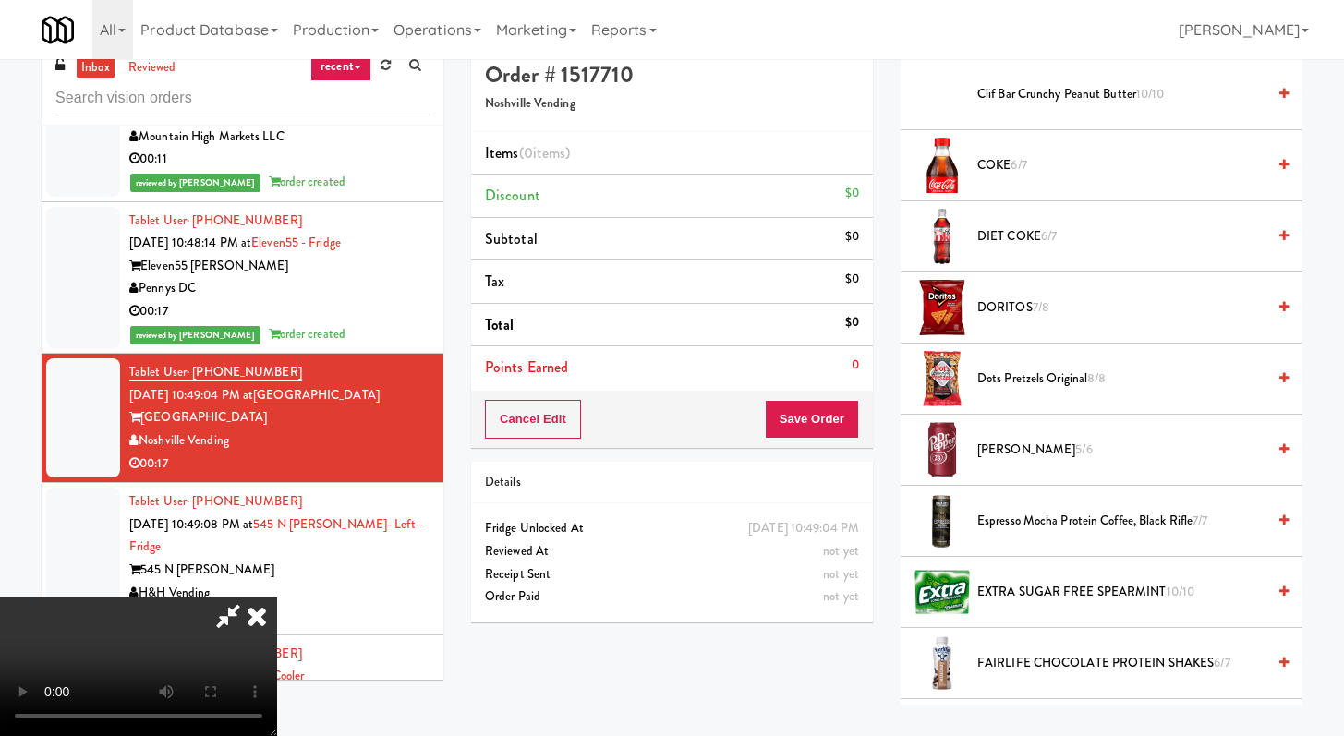
scroll to position [748, 0]
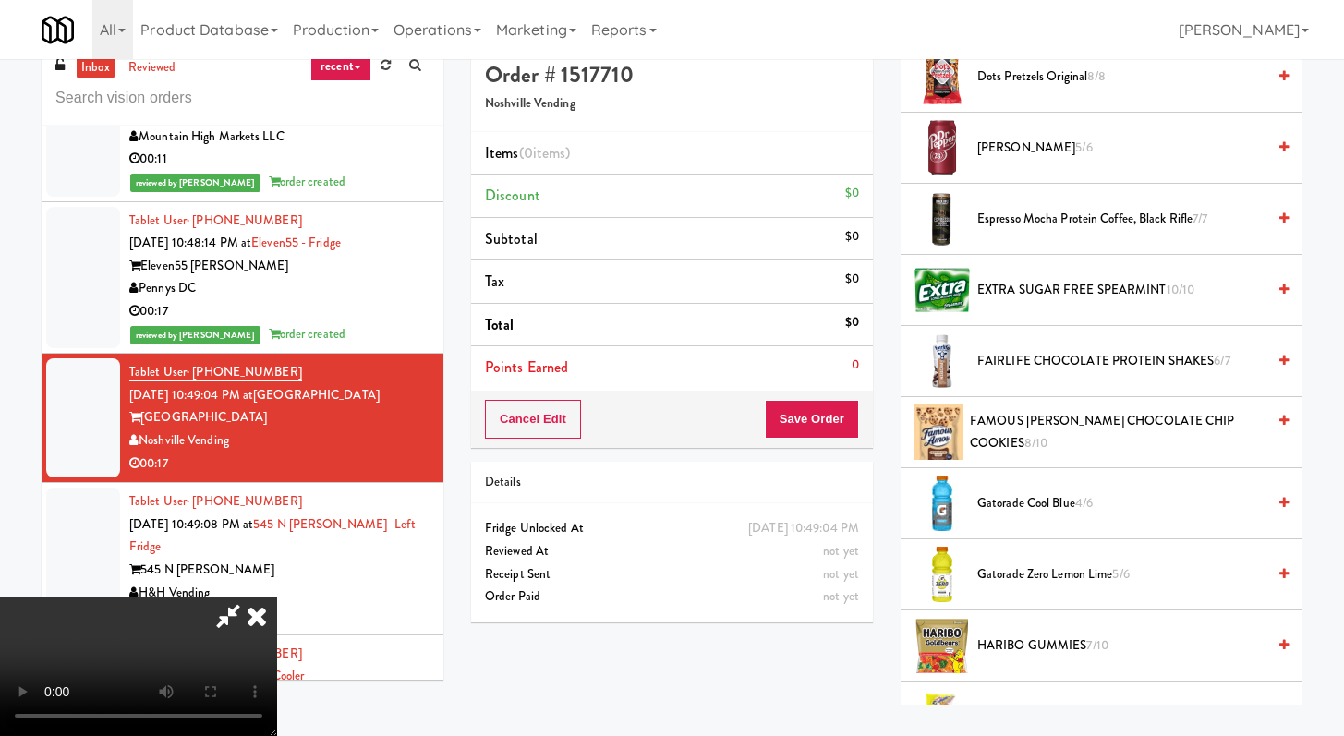
click at [1013, 503] on span "Gatorade Cool Blue 4/6" at bounding box center [1121, 503] width 288 height 23
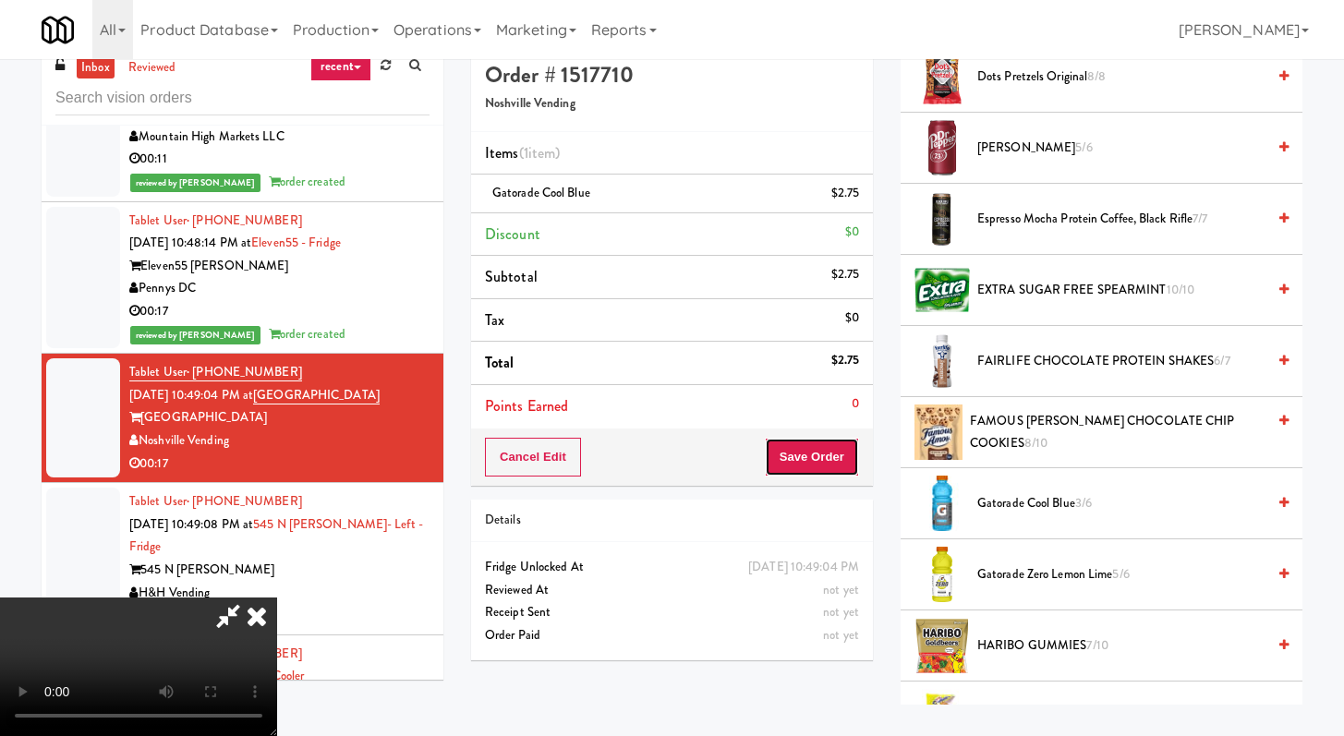
click at [827, 464] on button "Save Order" at bounding box center [812, 457] width 94 height 39
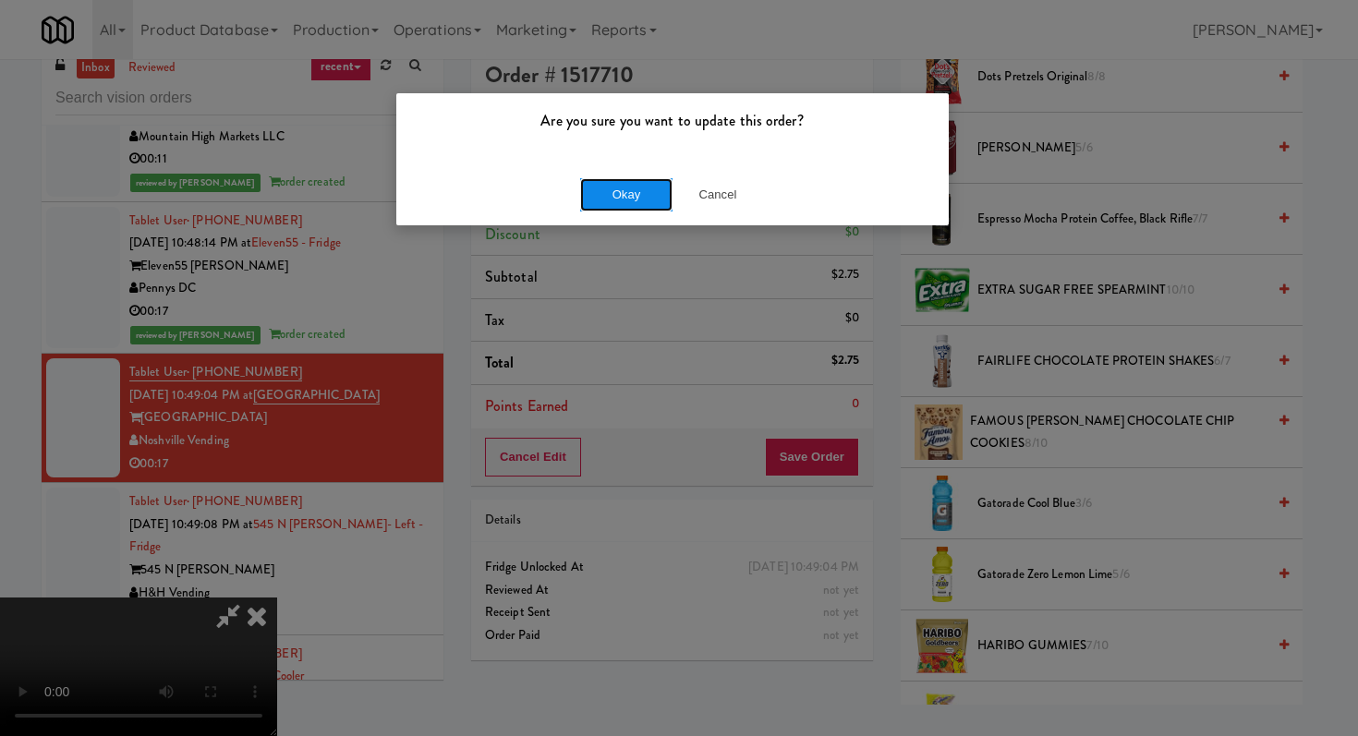
click at [599, 194] on button "Okay" at bounding box center [626, 194] width 92 height 33
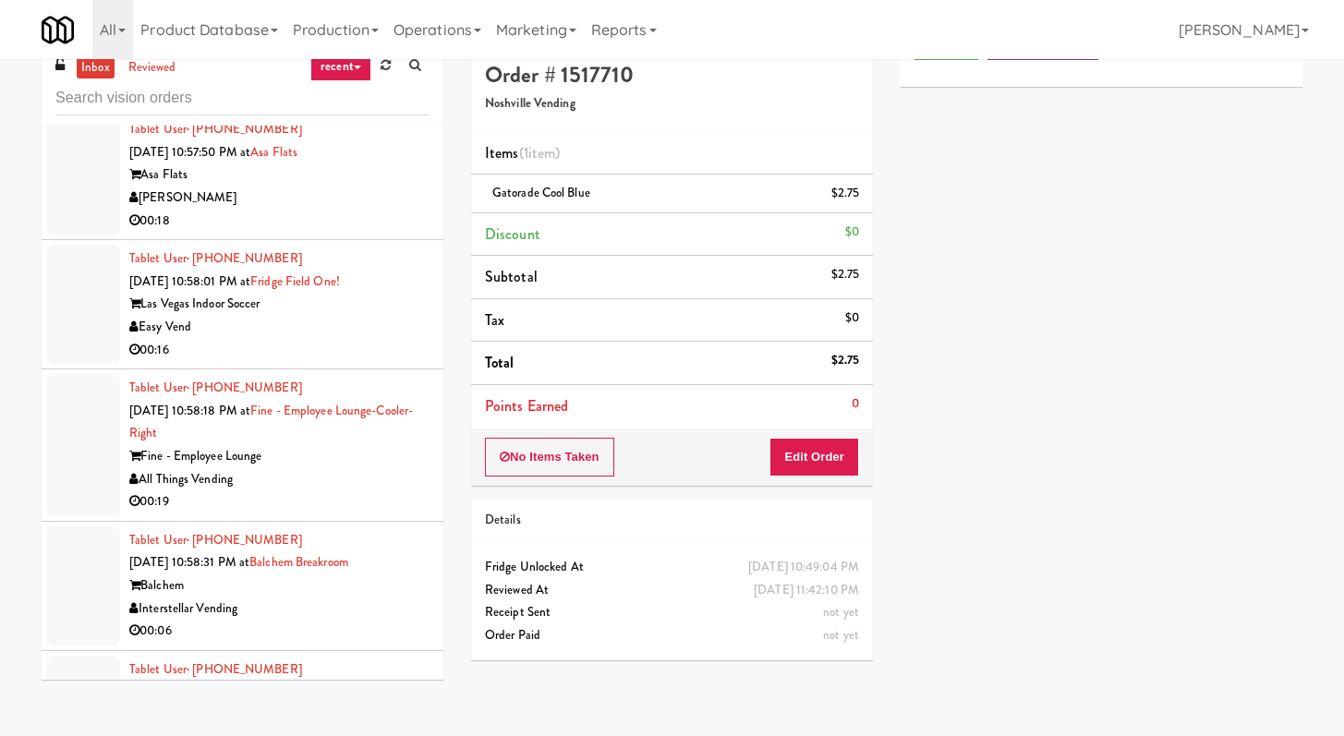
scroll to position [27851, 0]
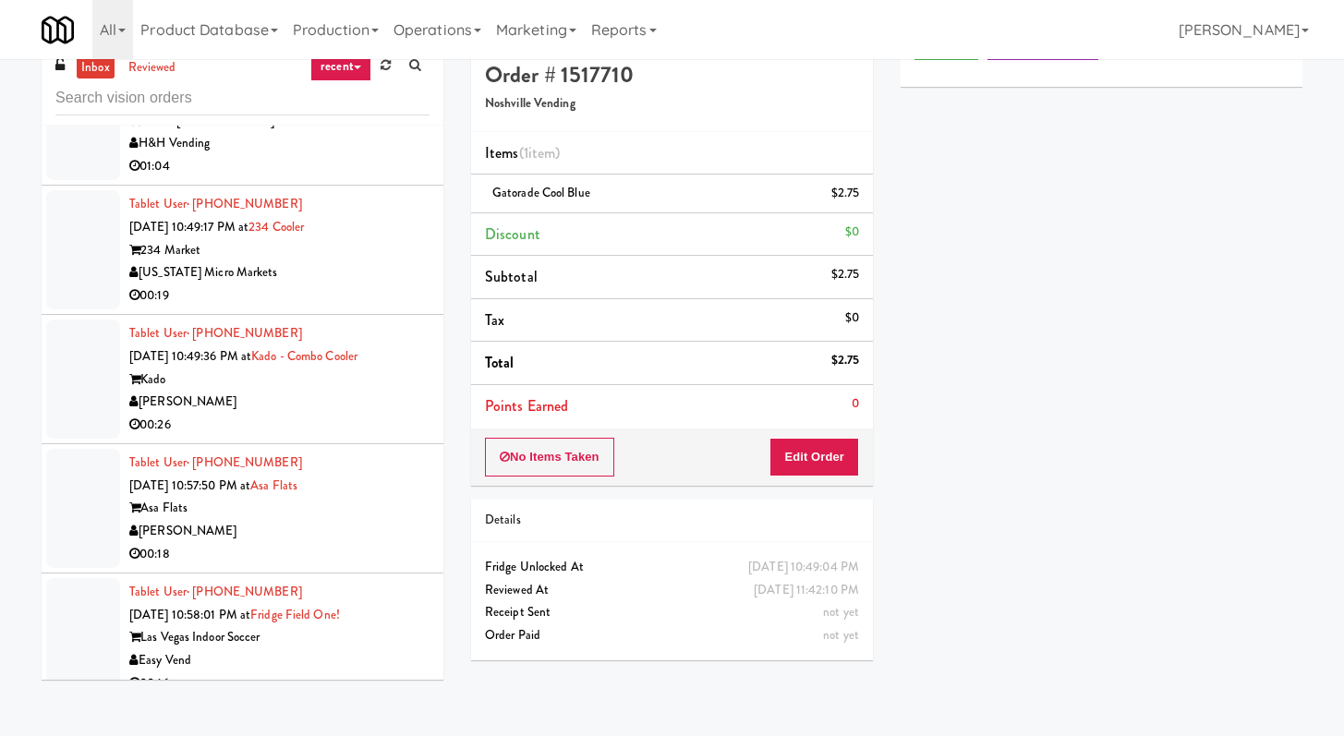
click at [359, 178] on div "01:04" at bounding box center [279, 166] width 300 height 23
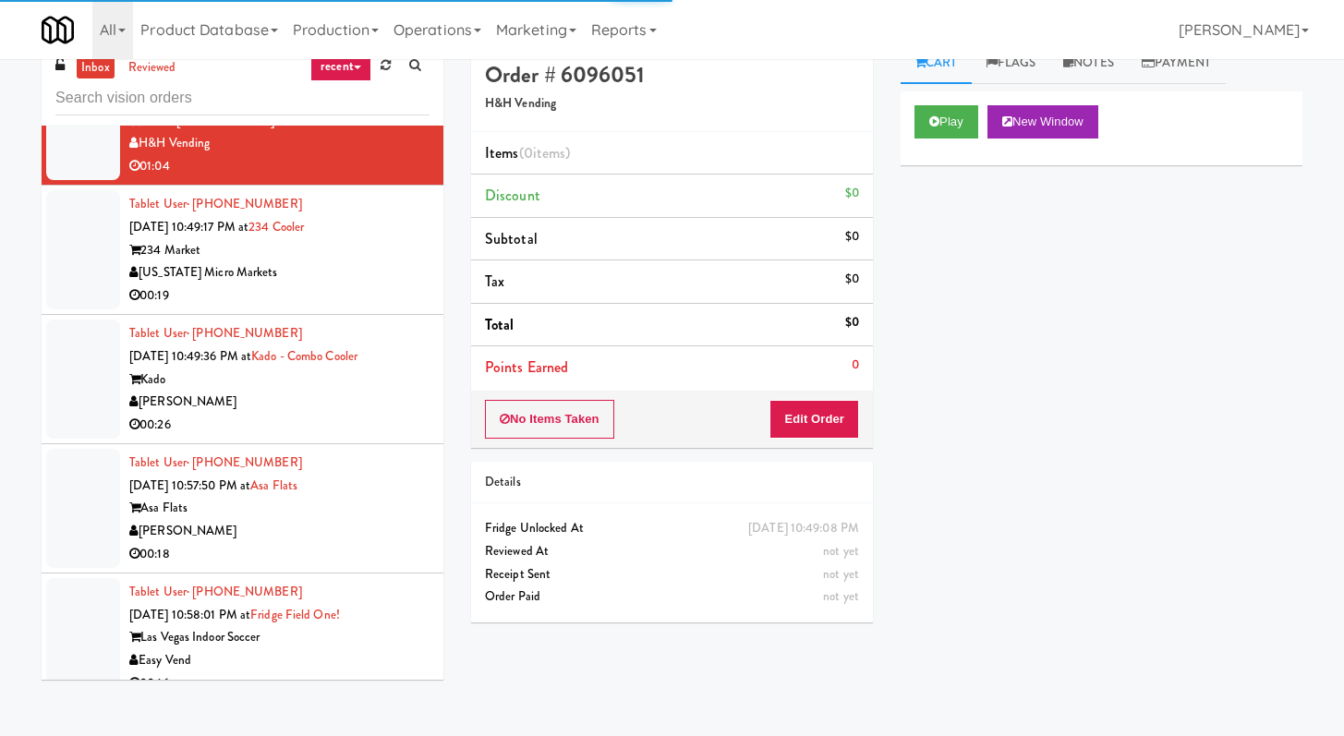
click at [386, 284] on div "[US_STATE] Micro Markets" at bounding box center [279, 272] width 300 height 23
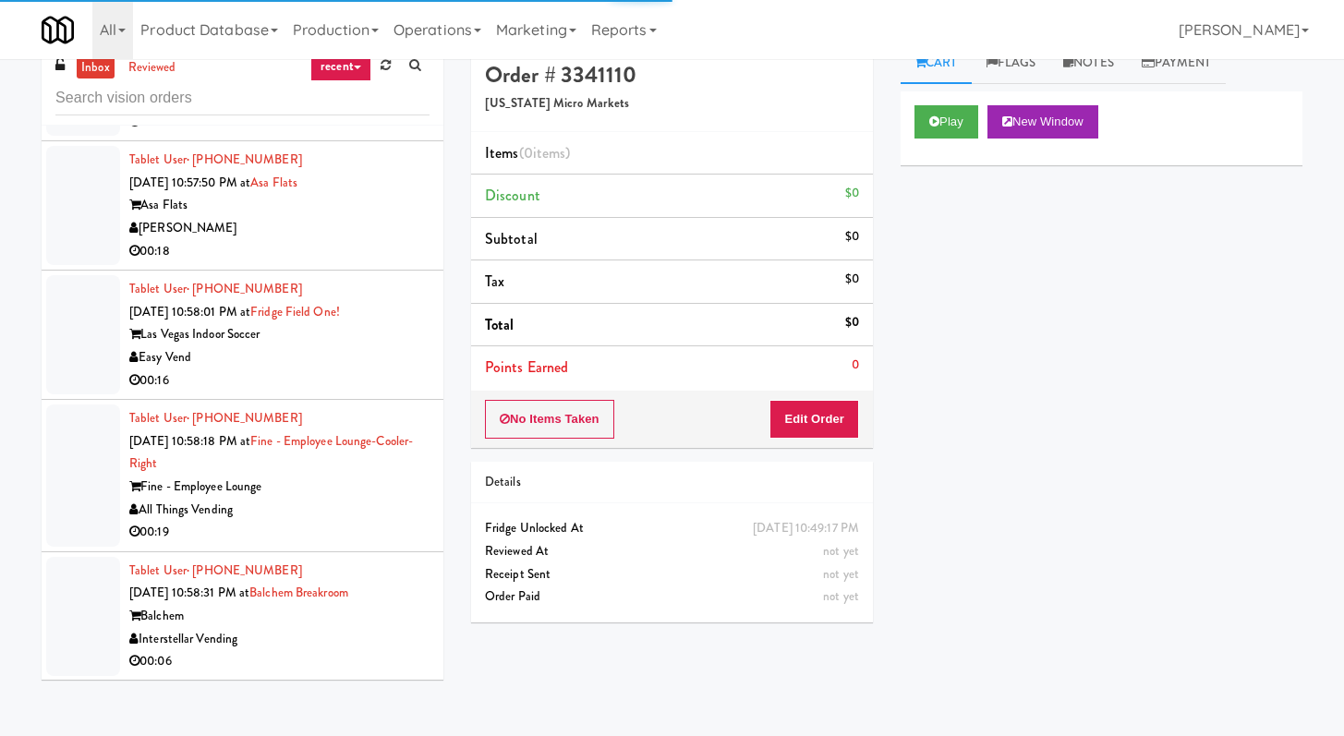
scroll to position [28198, 0]
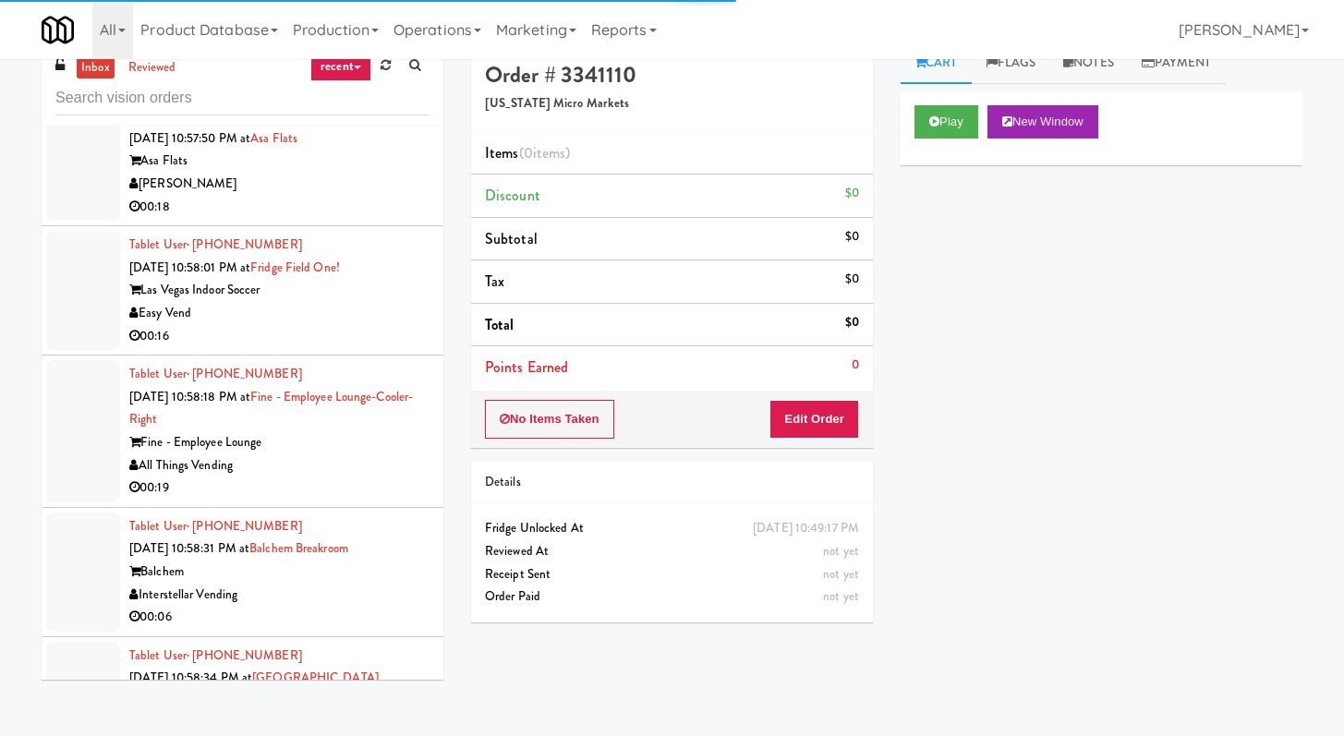
drag, startPoint x: 376, startPoint y: 298, endPoint x: 375, endPoint y: 257, distance: 41.6
click at [376, 196] on div "[PERSON_NAME]" at bounding box center [279, 184] width 300 height 23
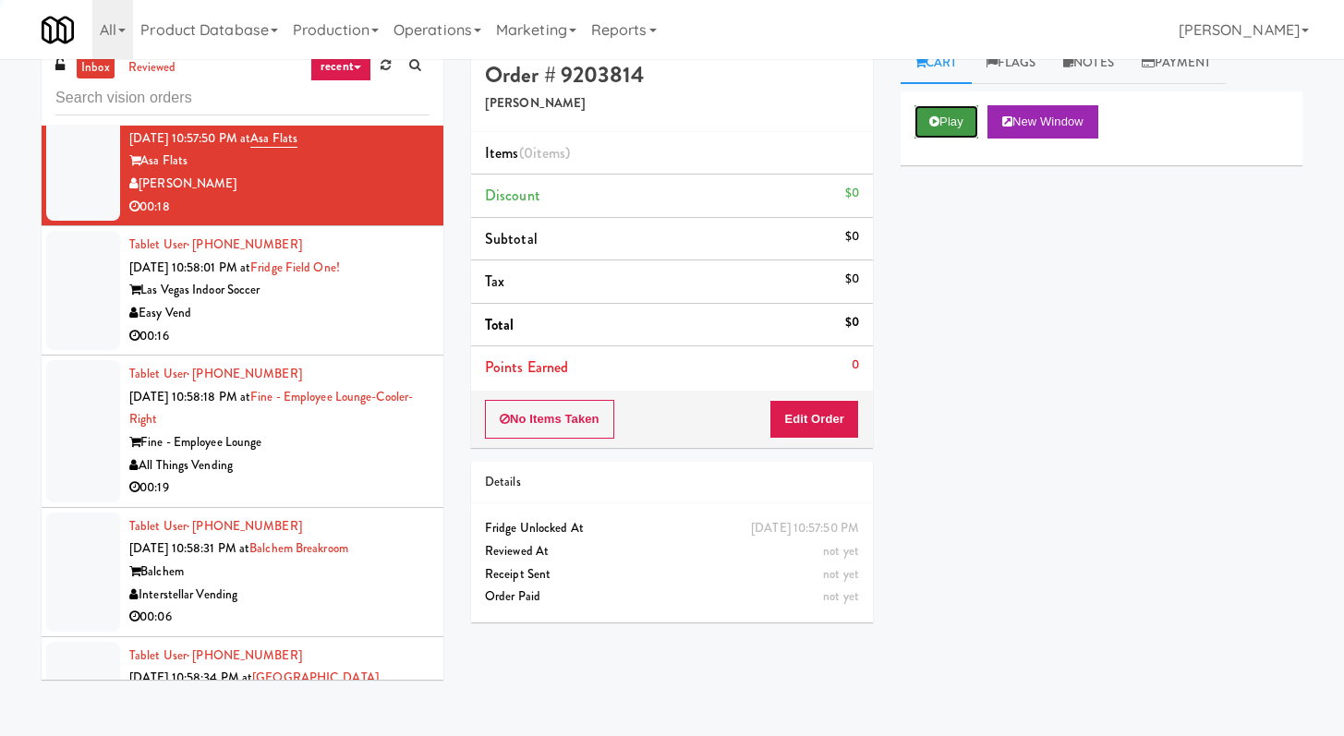
click at [960, 109] on button "Play" at bounding box center [946, 121] width 64 height 33
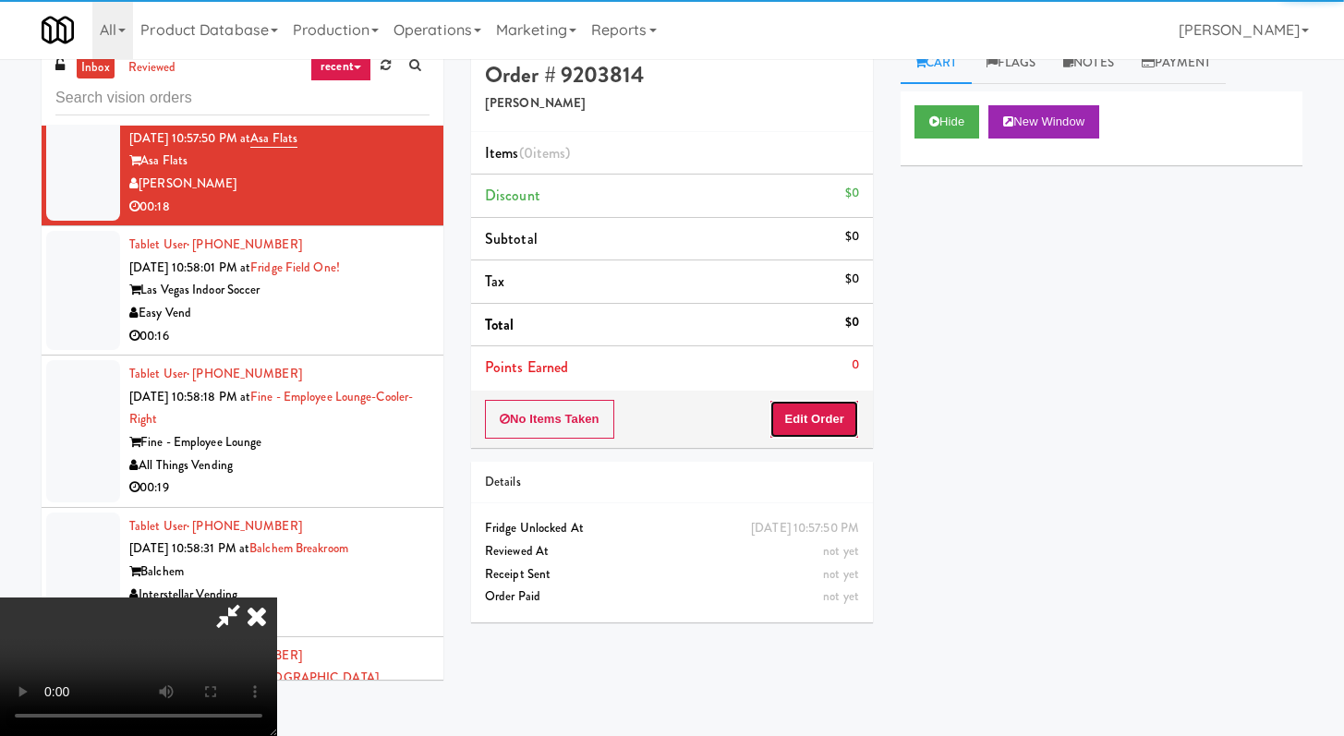
click at [804, 412] on button "Edit Order" at bounding box center [814, 419] width 90 height 39
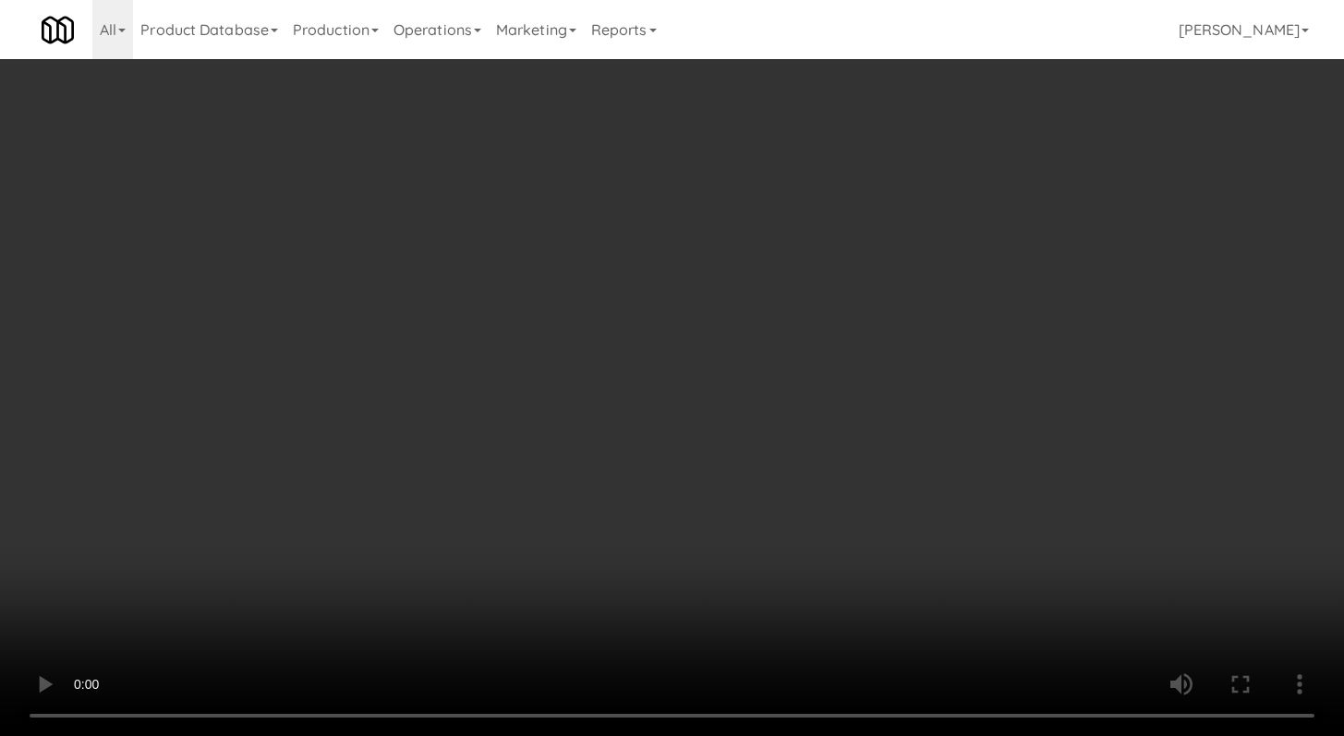
scroll to position [28130, 0]
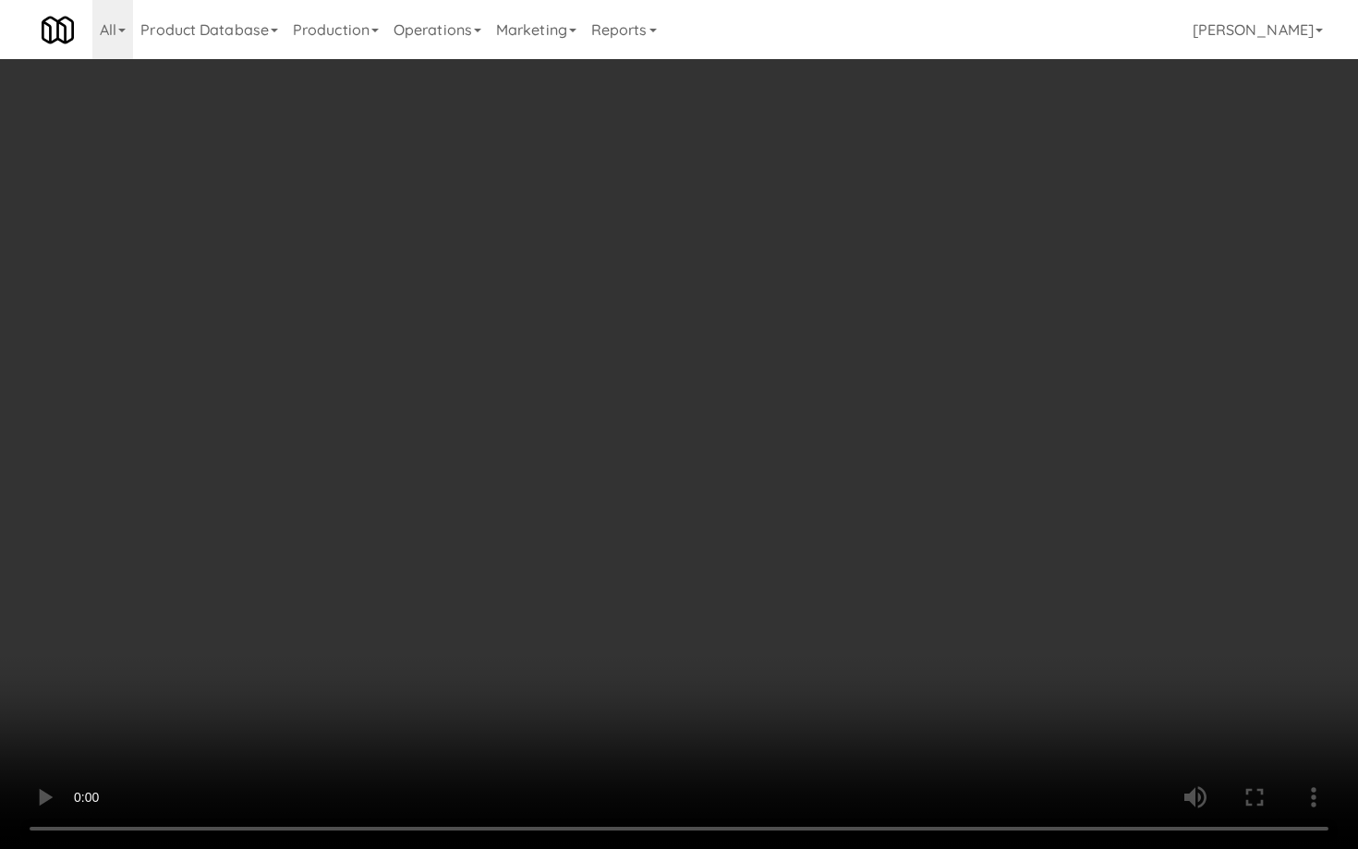
click at [687, 659] on video at bounding box center [679, 424] width 1358 height 849
click at [687, 657] on video at bounding box center [679, 424] width 1358 height 849
click at [688, 638] on video at bounding box center [679, 424] width 1358 height 849
click at [694, 630] on video at bounding box center [679, 424] width 1358 height 849
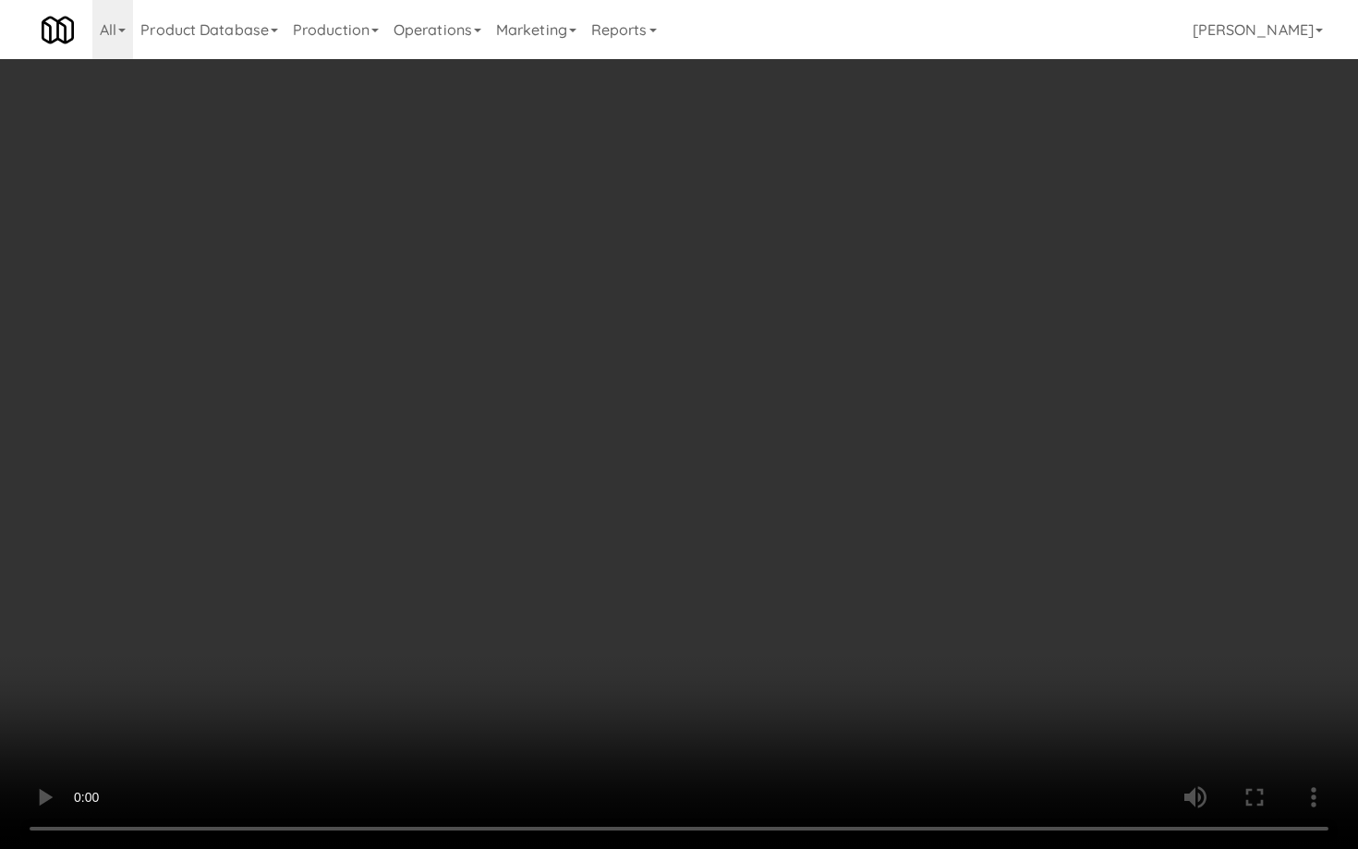
click at [694, 630] on video at bounding box center [679, 424] width 1358 height 849
click at [698, 626] on video at bounding box center [679, 424] width 1358 height 849
click at [700, 624] on video at bounding box center [679, 424] width 1358 height 849
click at [699, 624] on video at bounding box center [679, 424] width 1358 height 849
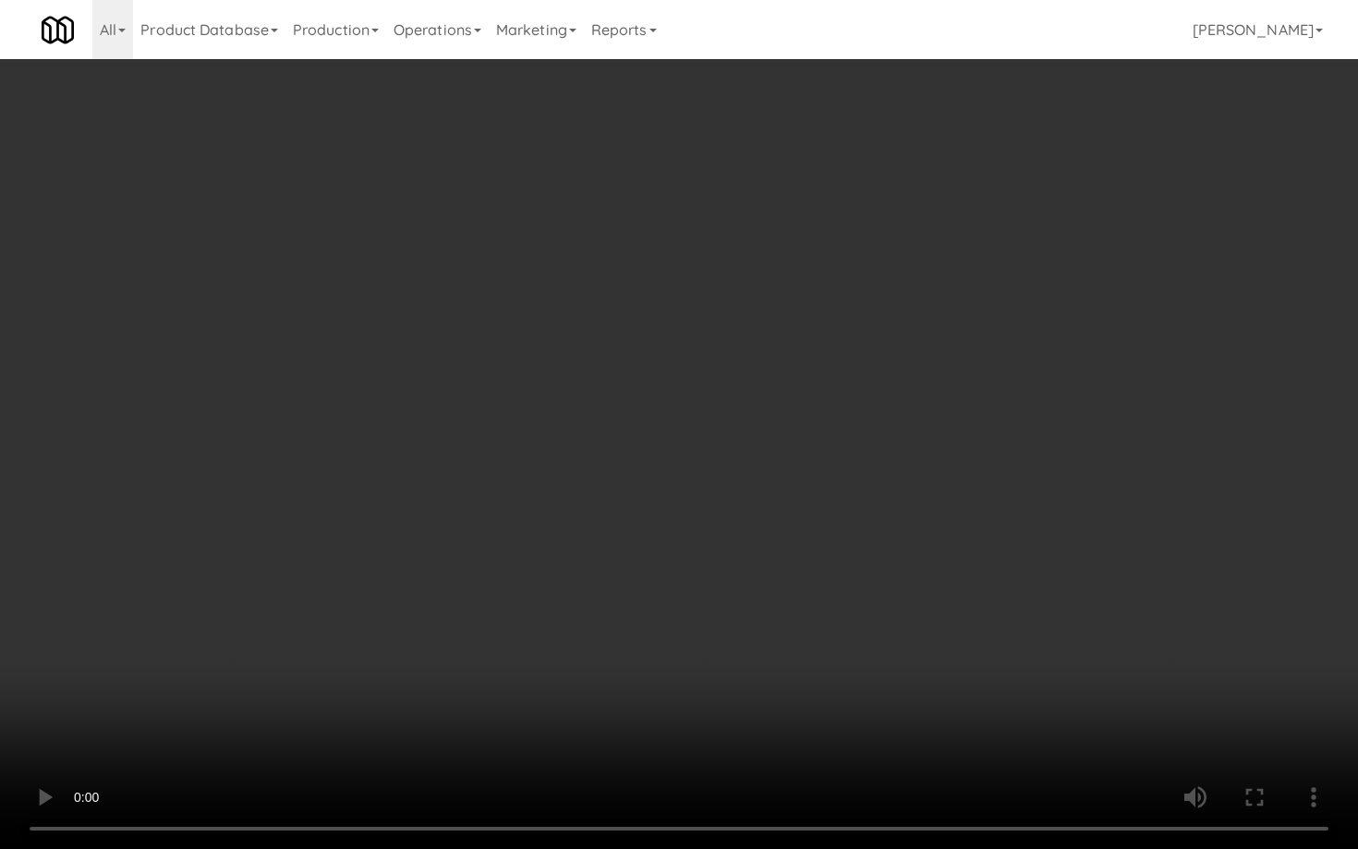
click at [699, 624] on video at bounding box center [679, 424] width 1358 height 849
click at [718, 595] on video at bounding box center [679, 424] width 1358 height 849
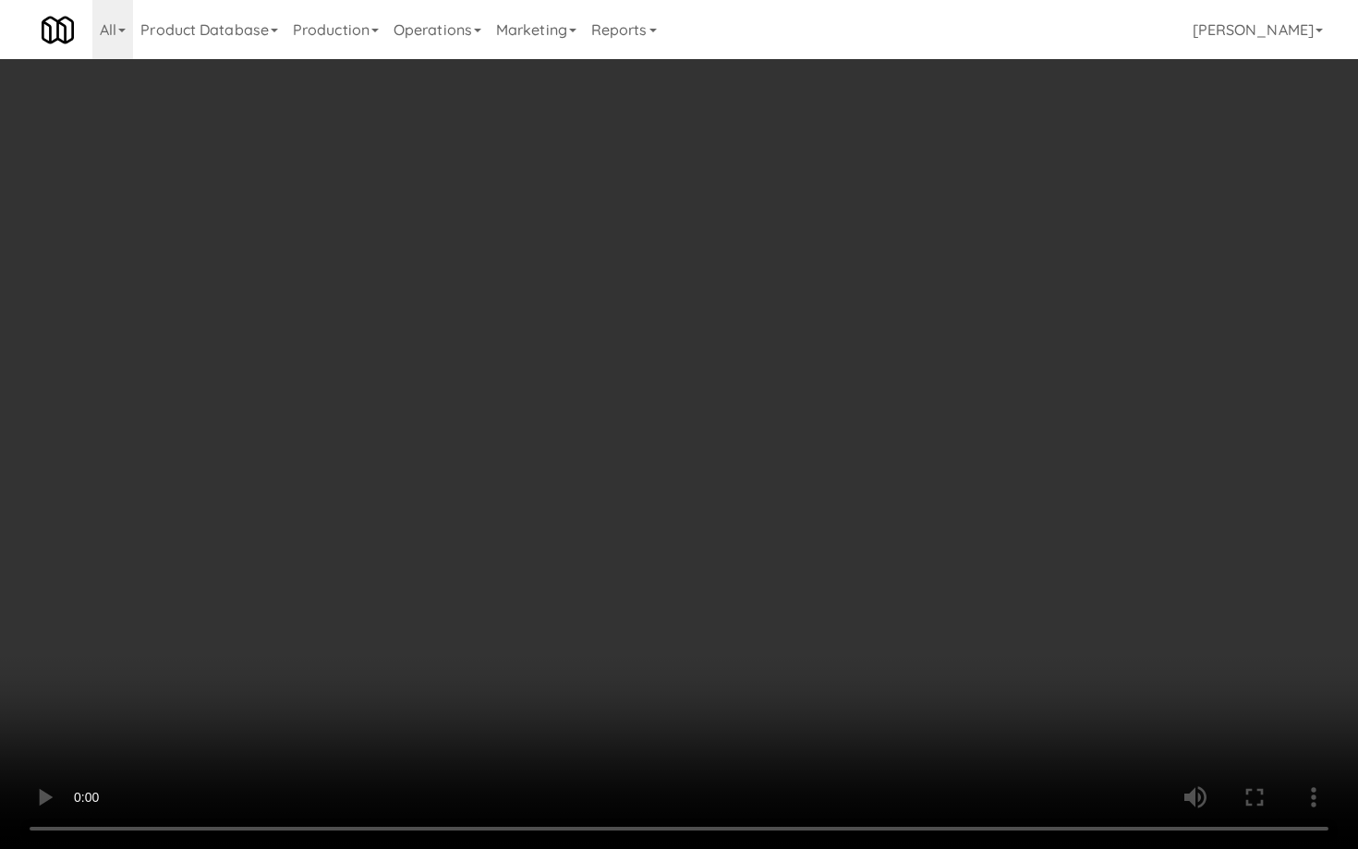
click at [718, 595] on video at bounding box center [679, 424] width 1358 height 849
click at [719, 593] on video at bounding box center [679, 424] width 1358 height 849
click at [718, 593] on video at bounding box center [679, 424] width 1358 height 849
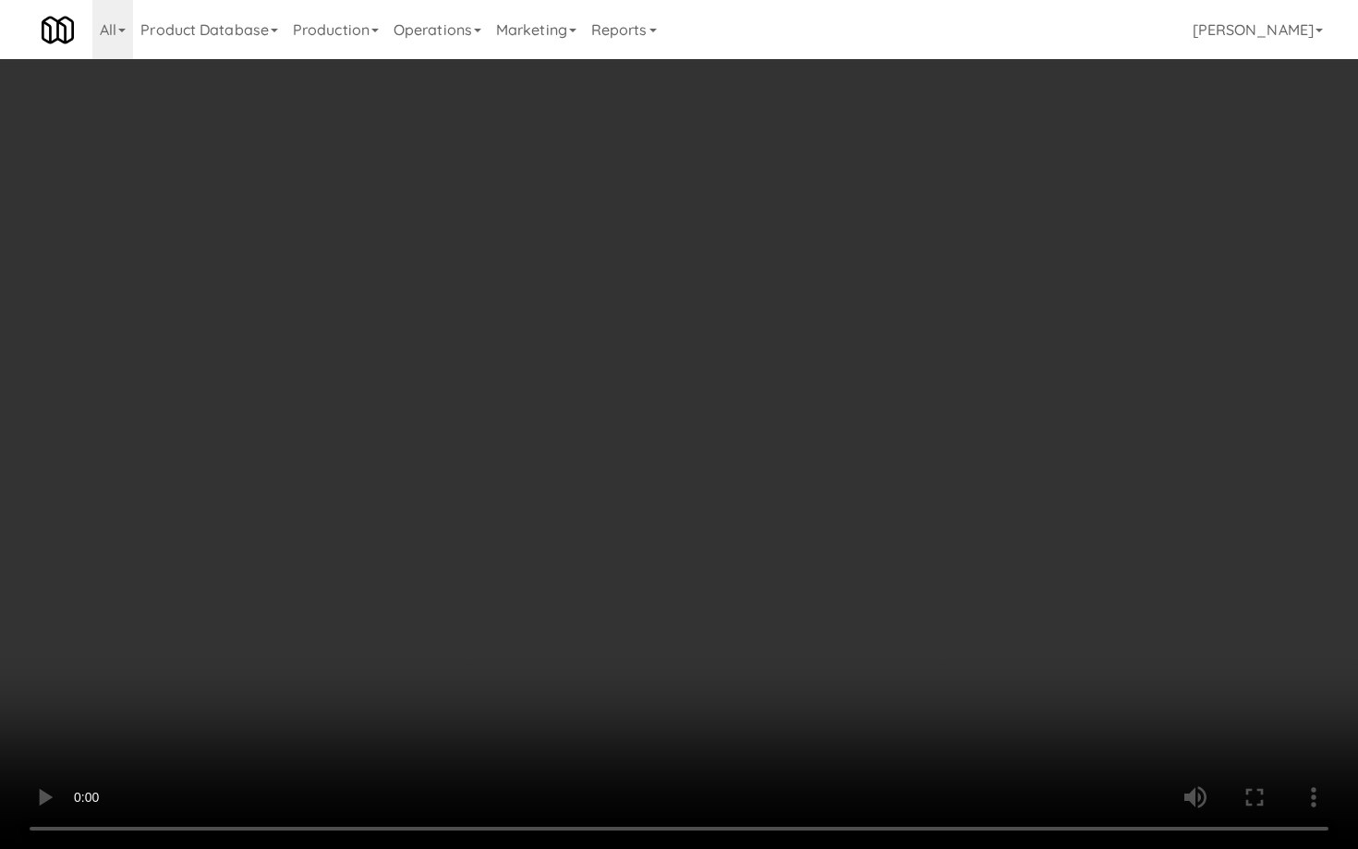
click at [721, 587] on video at bounding box center [679, 424] width 1358 height 849
click at [721, 588] on video at bounding box center [679, 424] width 1358 height 849
click at [796, 639] on video at bounding box center [679, 424] width 1358 height 849
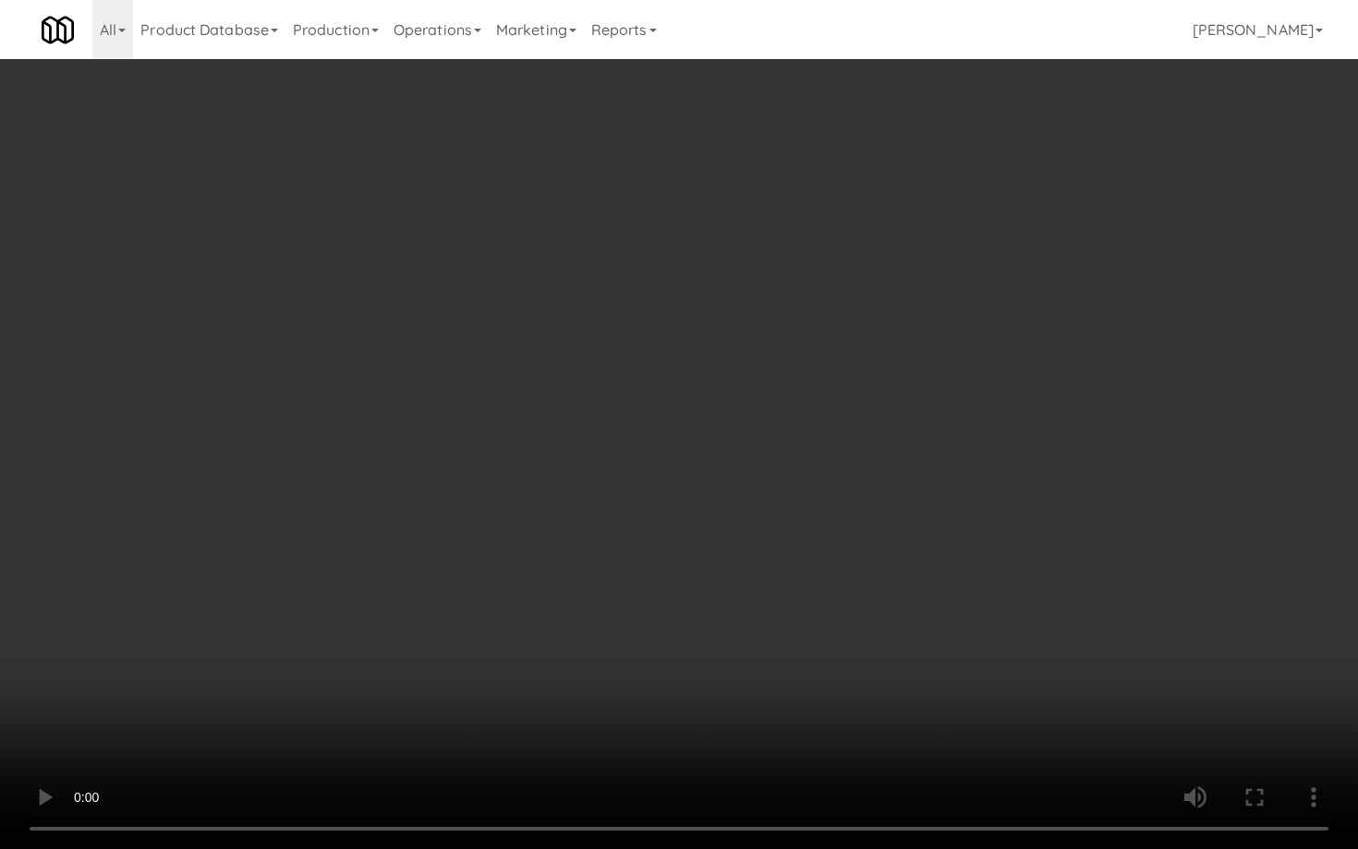
click at [796, 639] on video at bounding box center [679, 424] width 1358 height 849
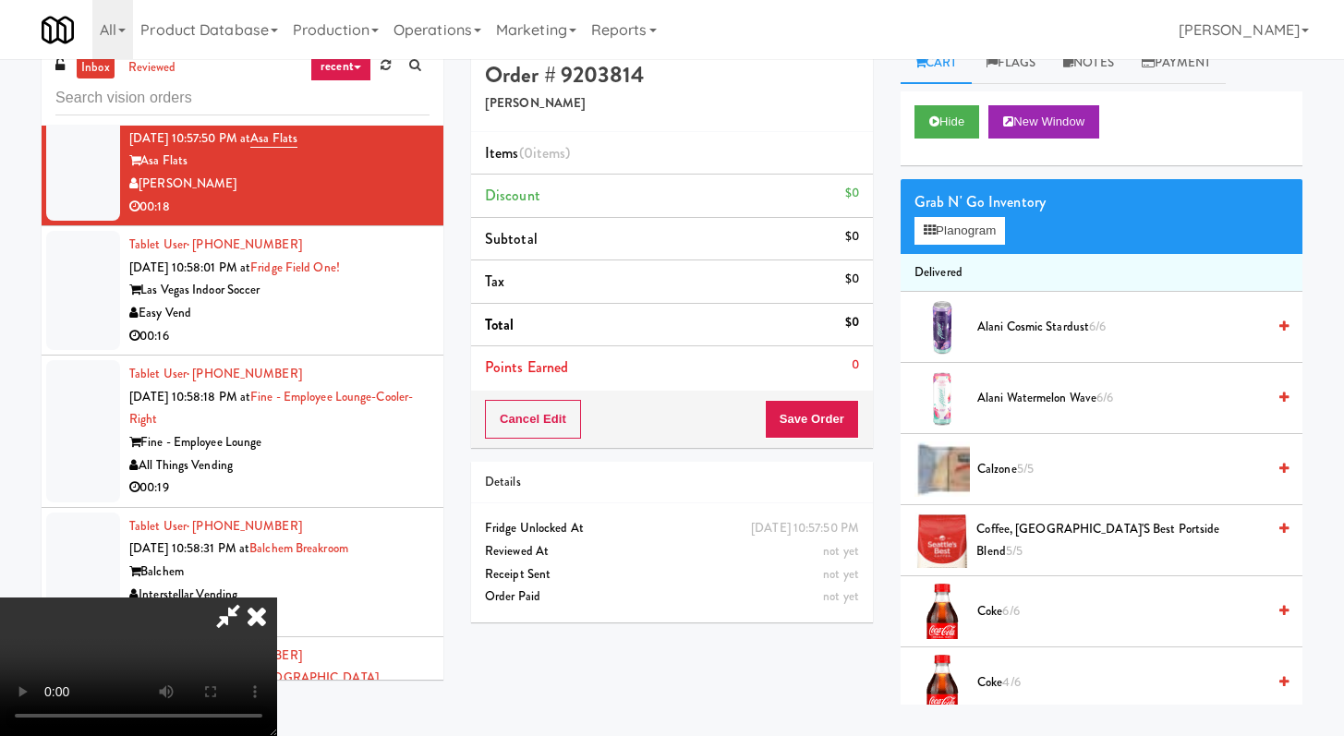
scroll to position [159, 0]
click at [277, 598] on video at bounding box center [138, 667] width 277 height 139
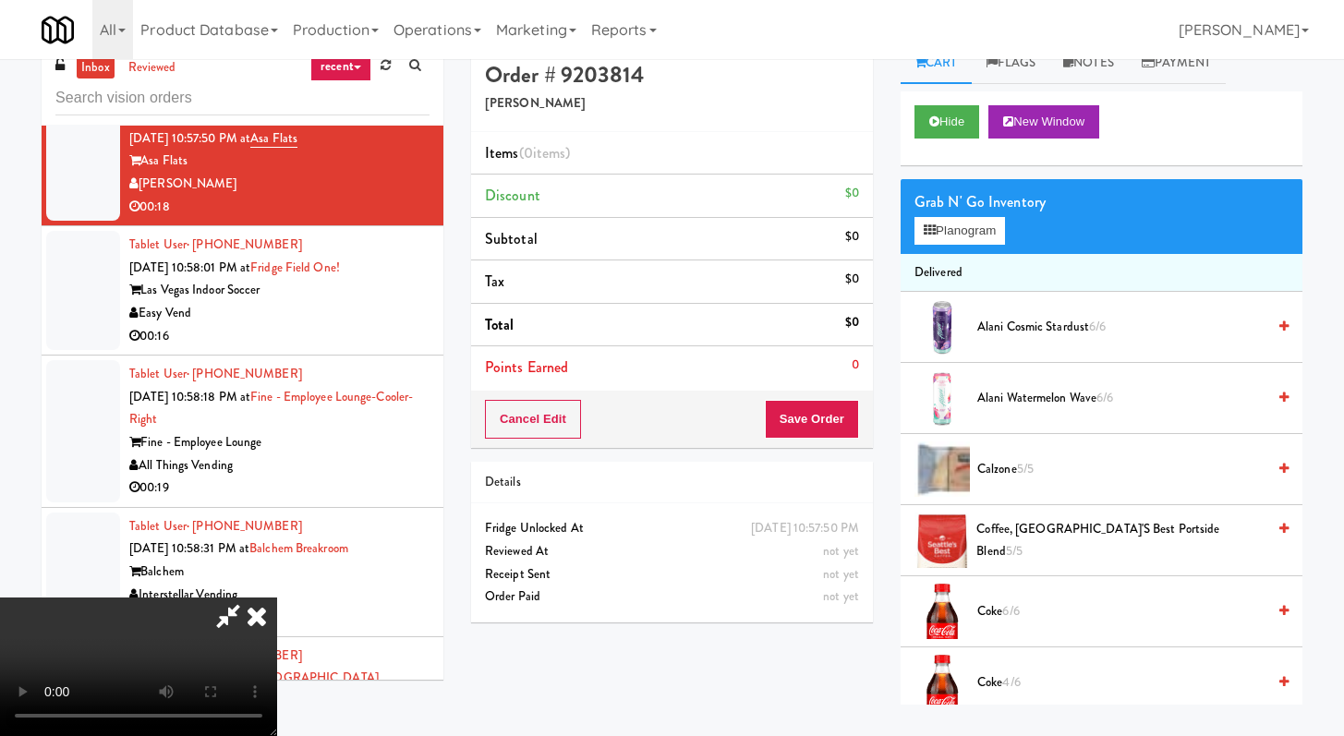
click at [277, 598] on video at bounding box center [138, 667] width 277 height 139
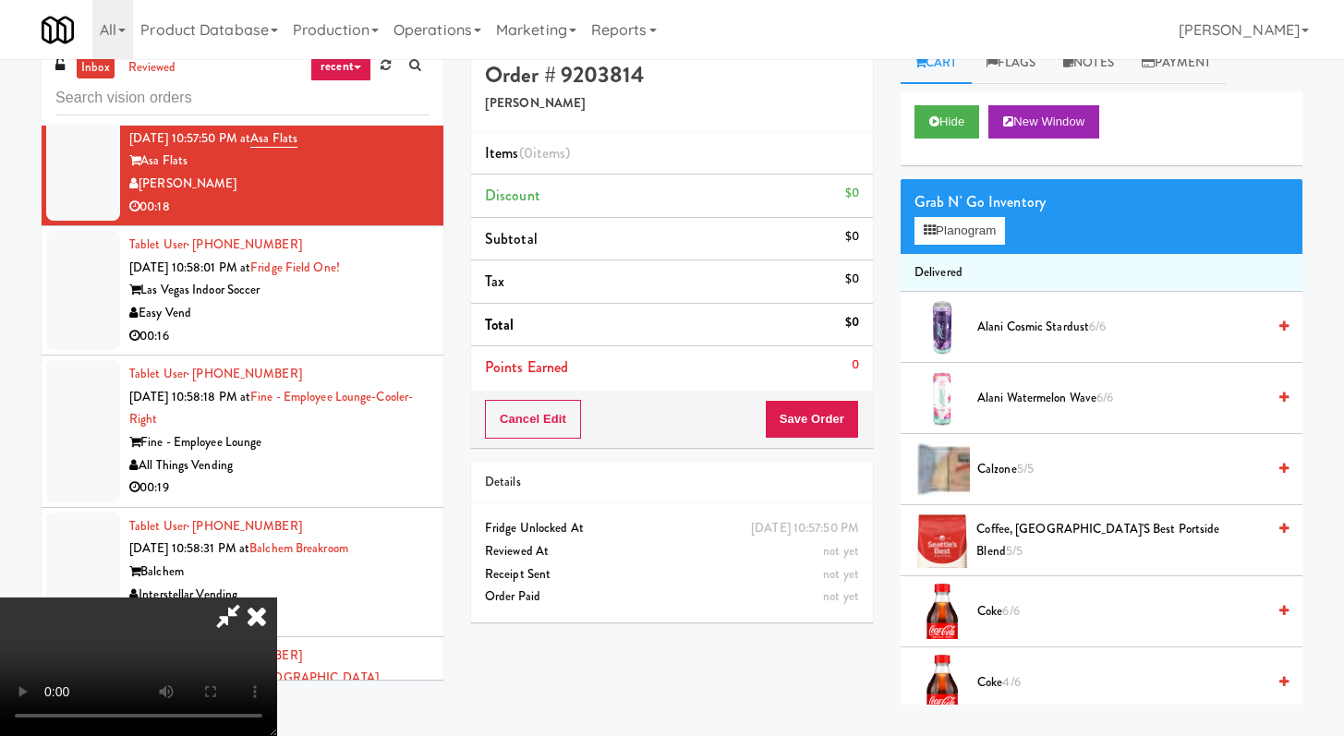
click at [277, 598] on video at bounding box center [138, 667] width 277 height 139
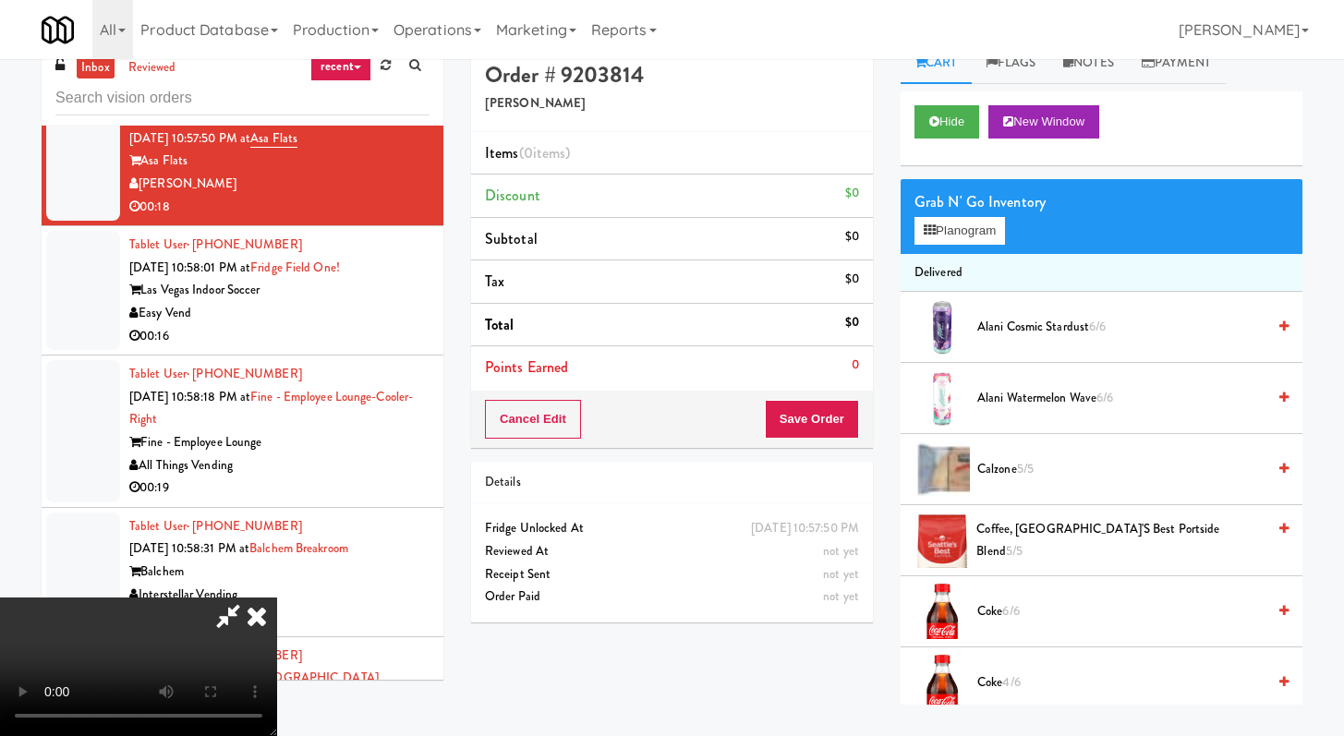
click at [277, 598] on video at bounding box center [138, 667] width 277 height 139
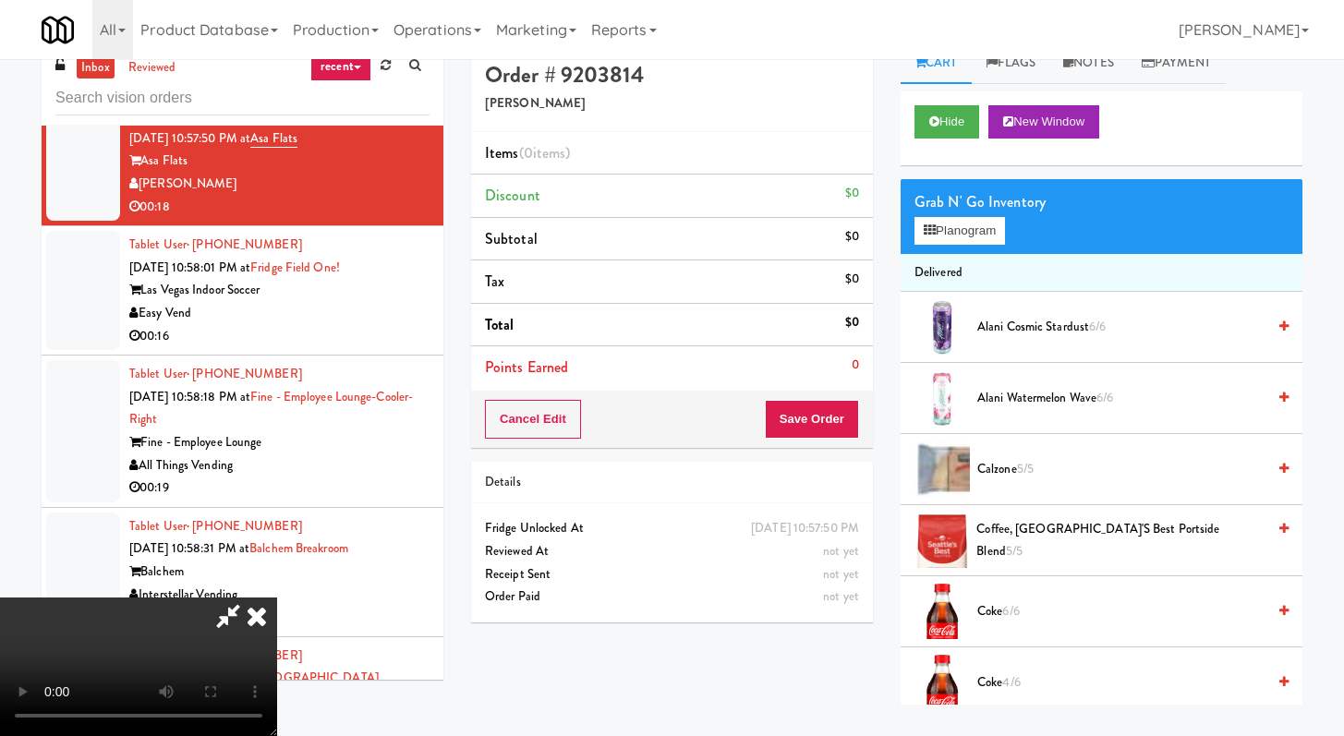
click at [277, 598] on video at bounding box center [138, 667] width 277 height 139
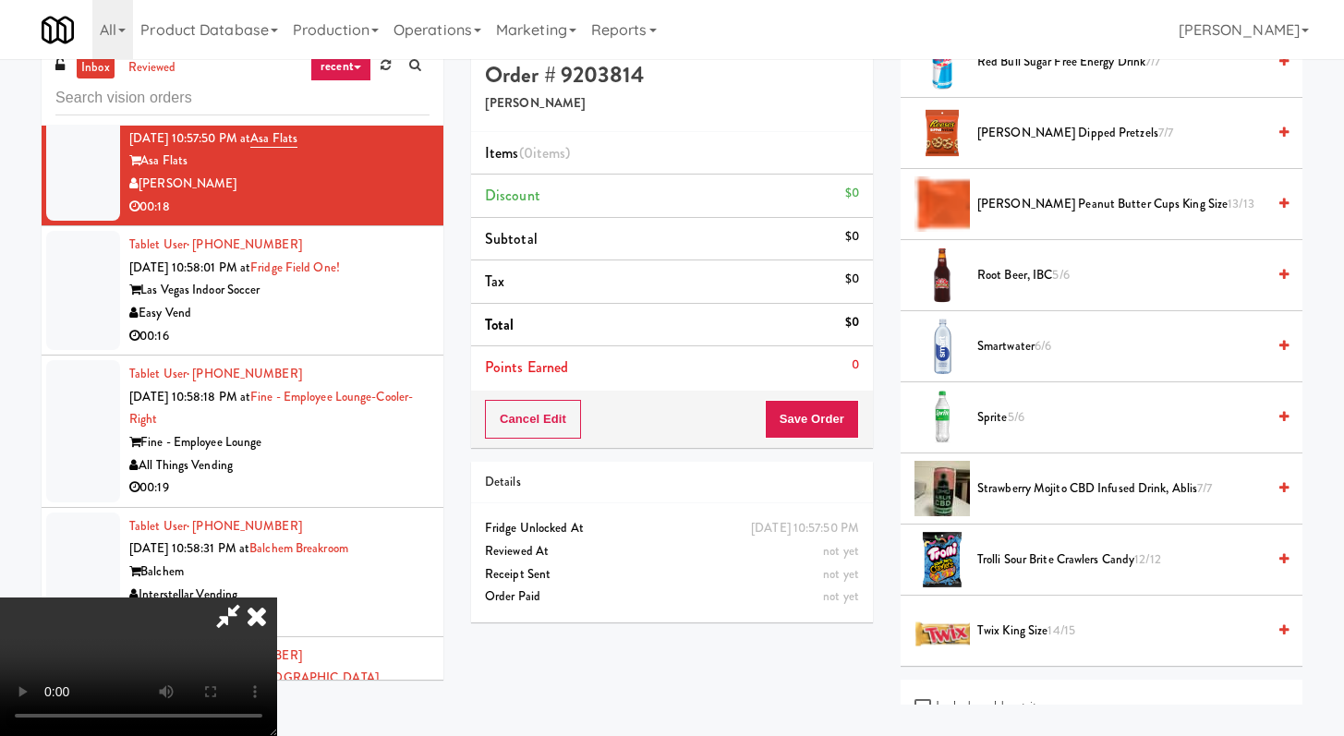
scroll to position [2143, 0]
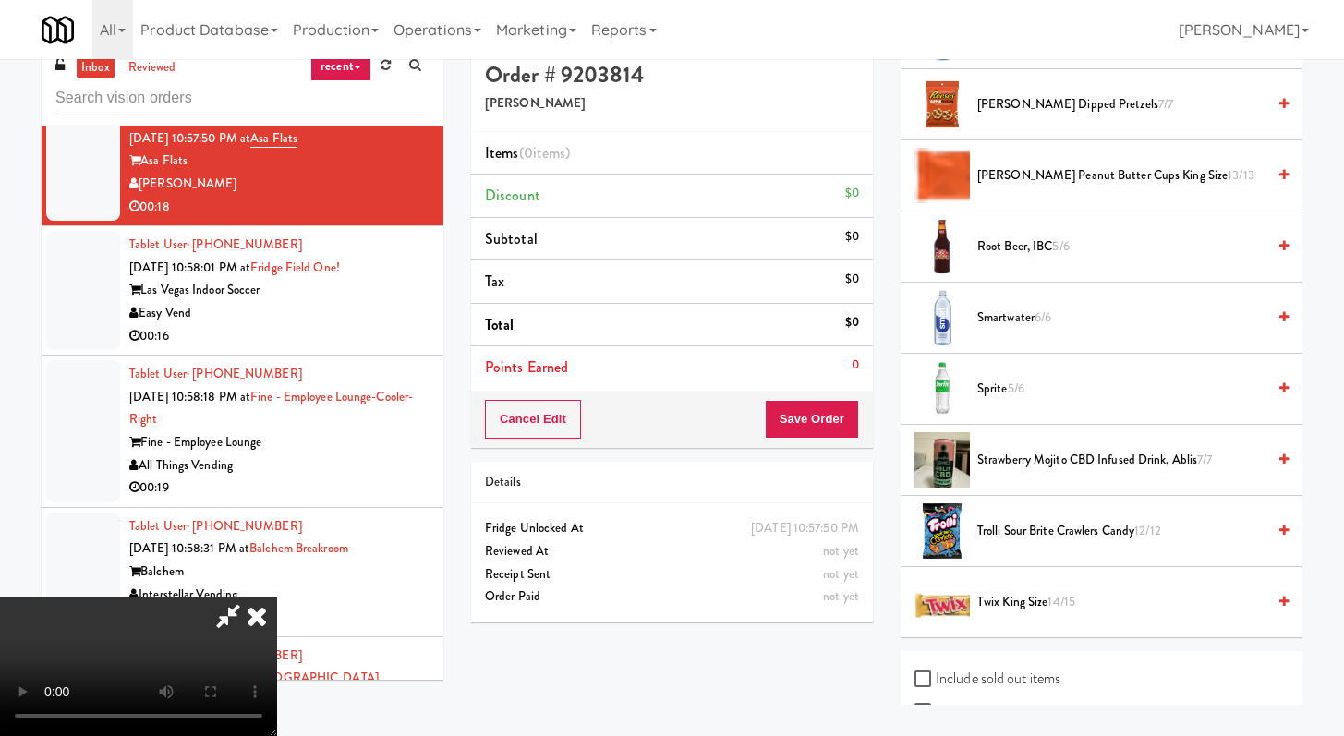
click at [1006, 601] on span "Twix King Size 14/15" at bounding box center [1121, 602] width 288 height 23
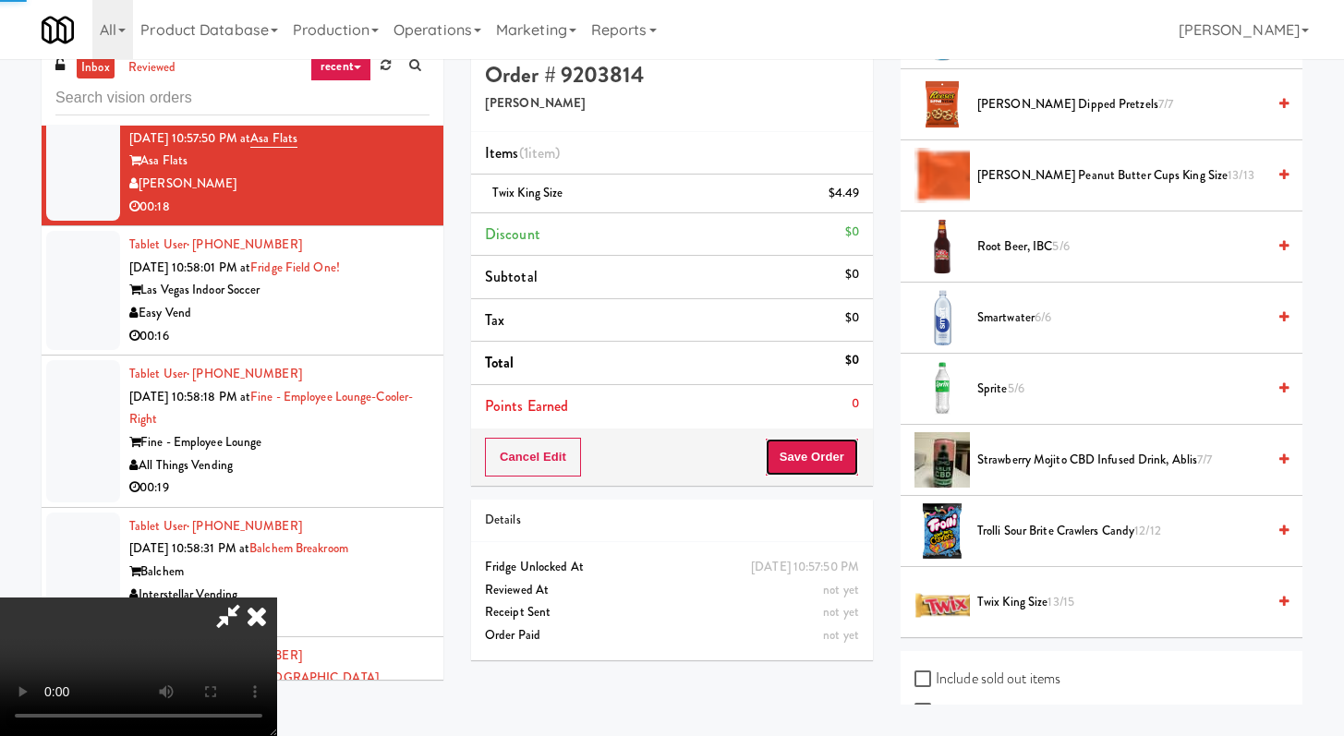
click at [850, 476] on button "Save Order" at bounding box center [812, 457] width 94 height 39
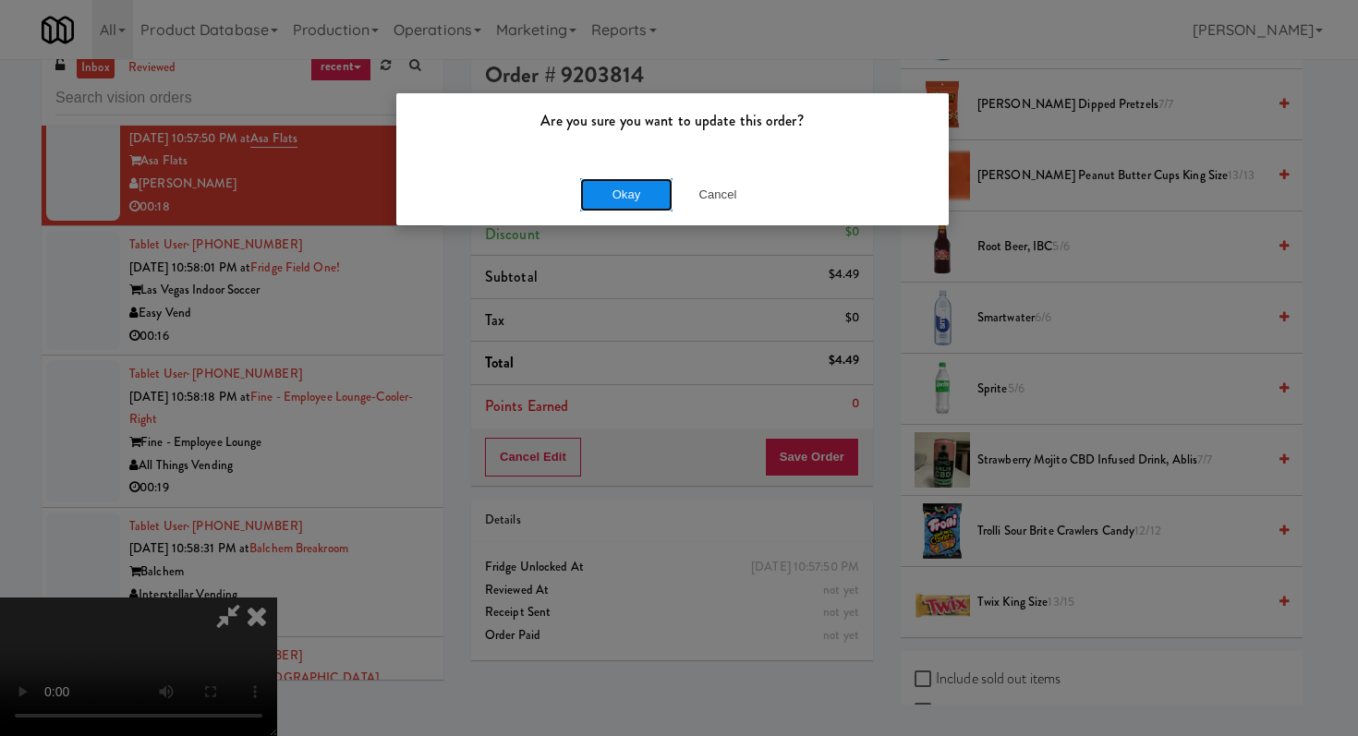
click at [658, 199] on button "Okay" at bounding box center [626, 194] width 92 height 33
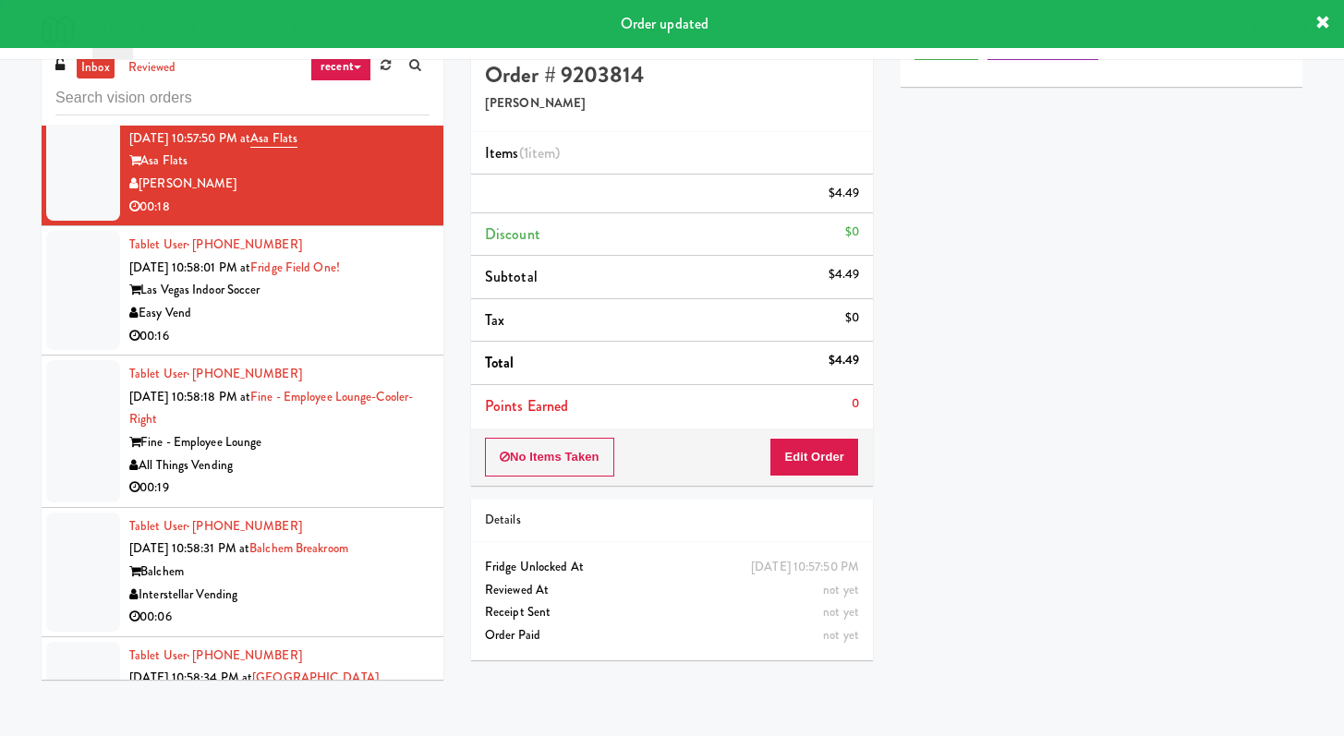
scroll to position [0, 0]
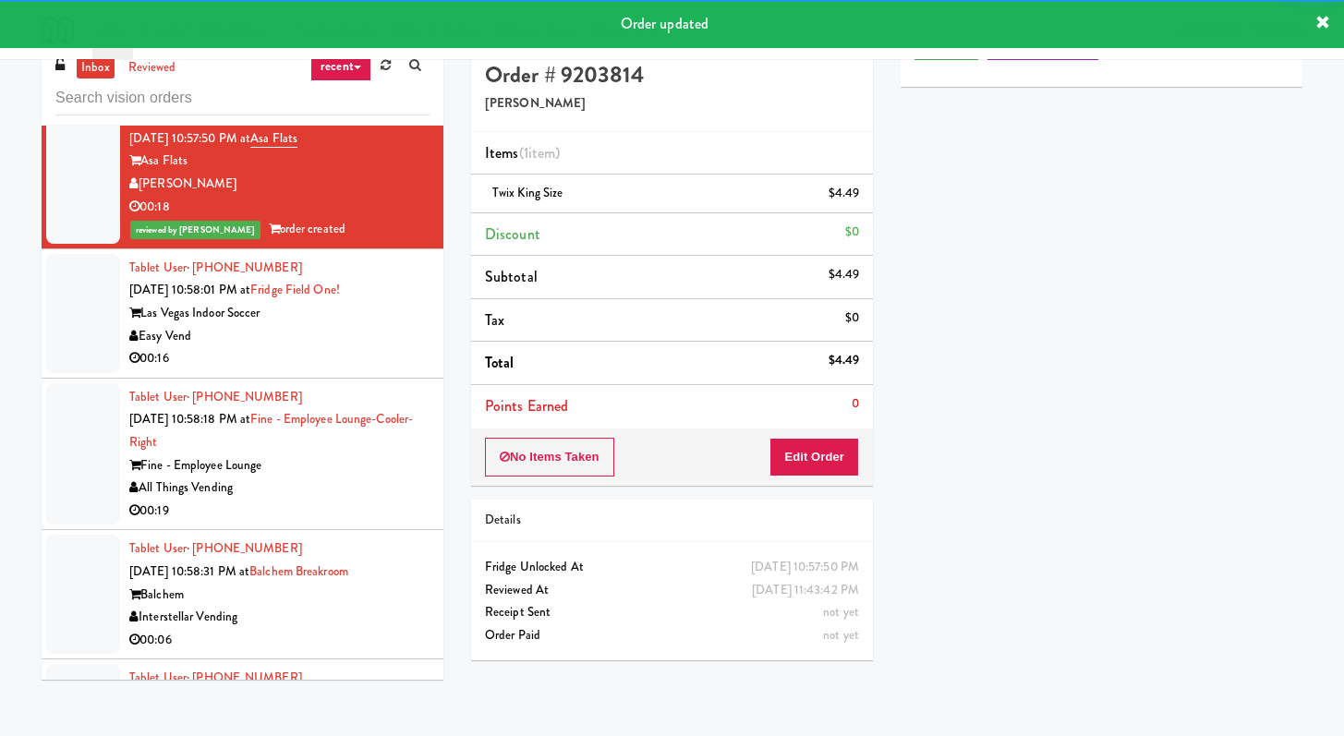
click at [367, 370] on div "00:16" at bounding box center [279, 358] width 300 height 23
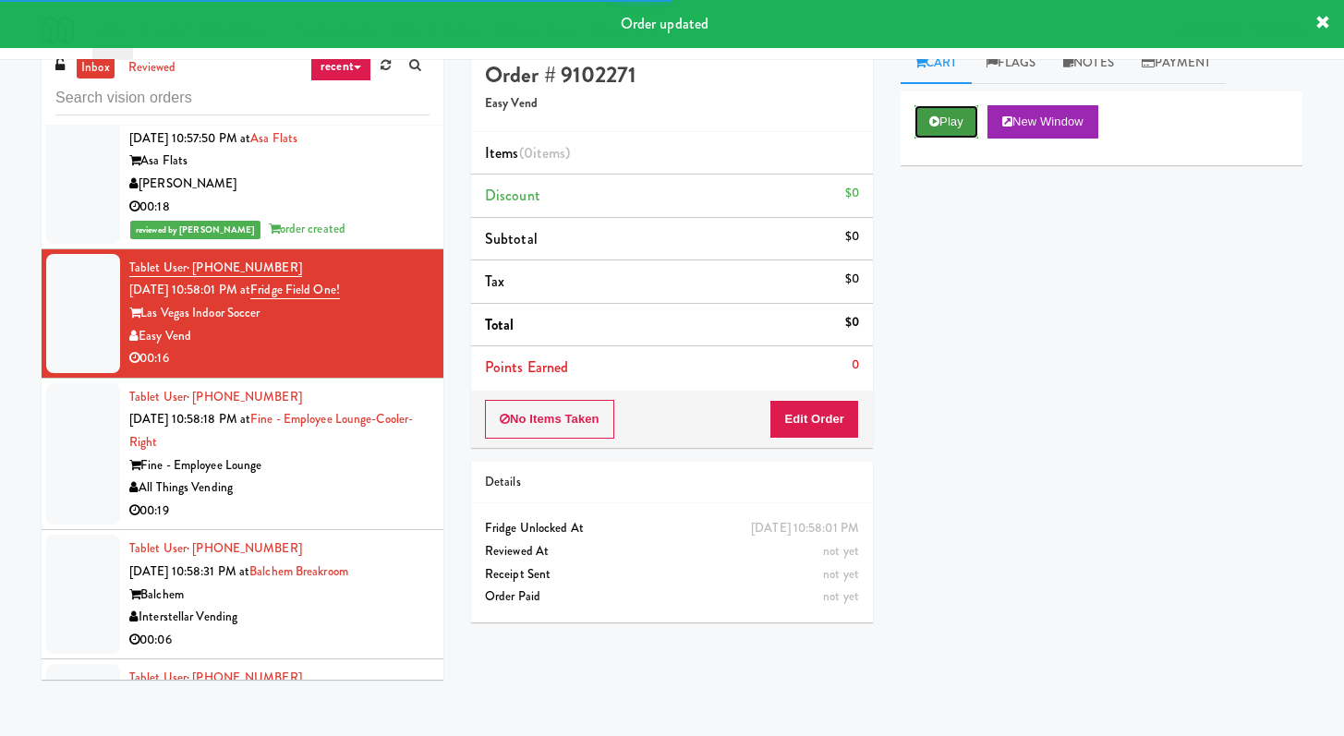
click at [955, 120] on button "Play" at bounding box center [946, 121] width 64 height 33
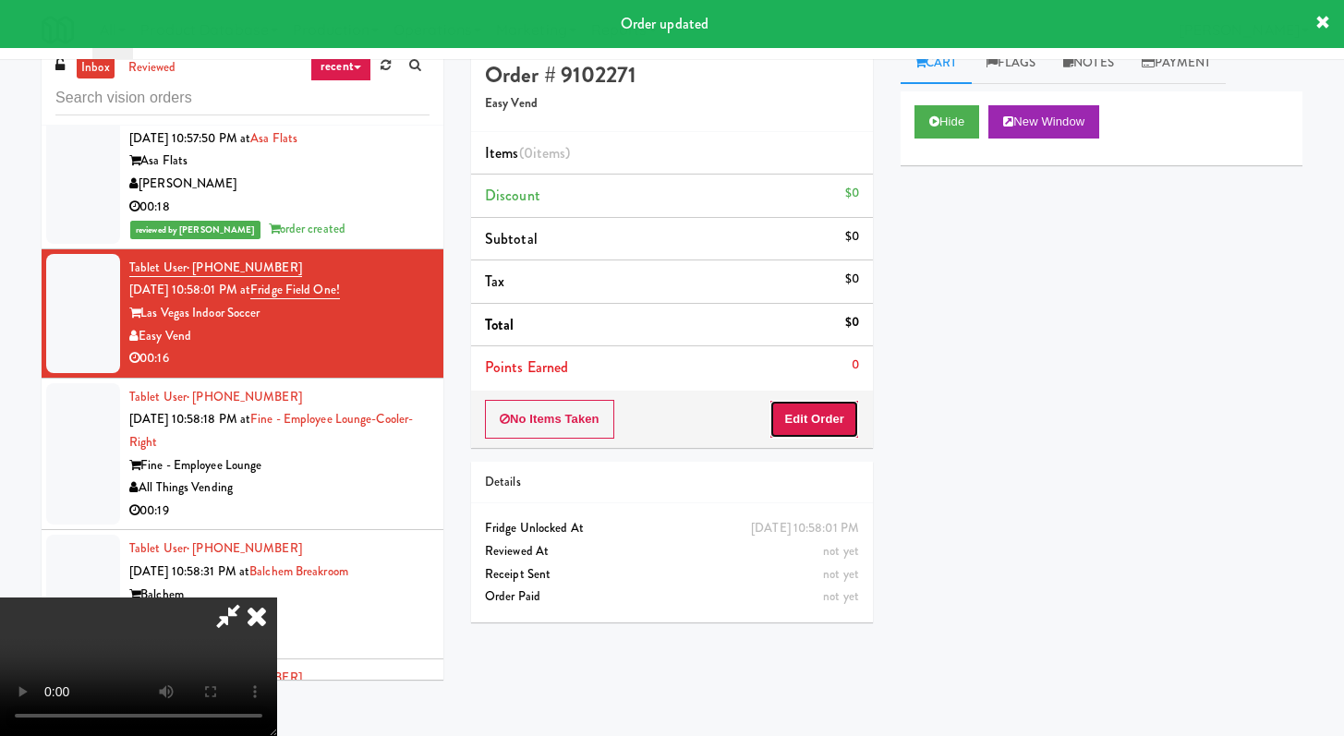
click at [824, 411] on button "Edit Order" at bounding box center [814, 419] width 90 height 39
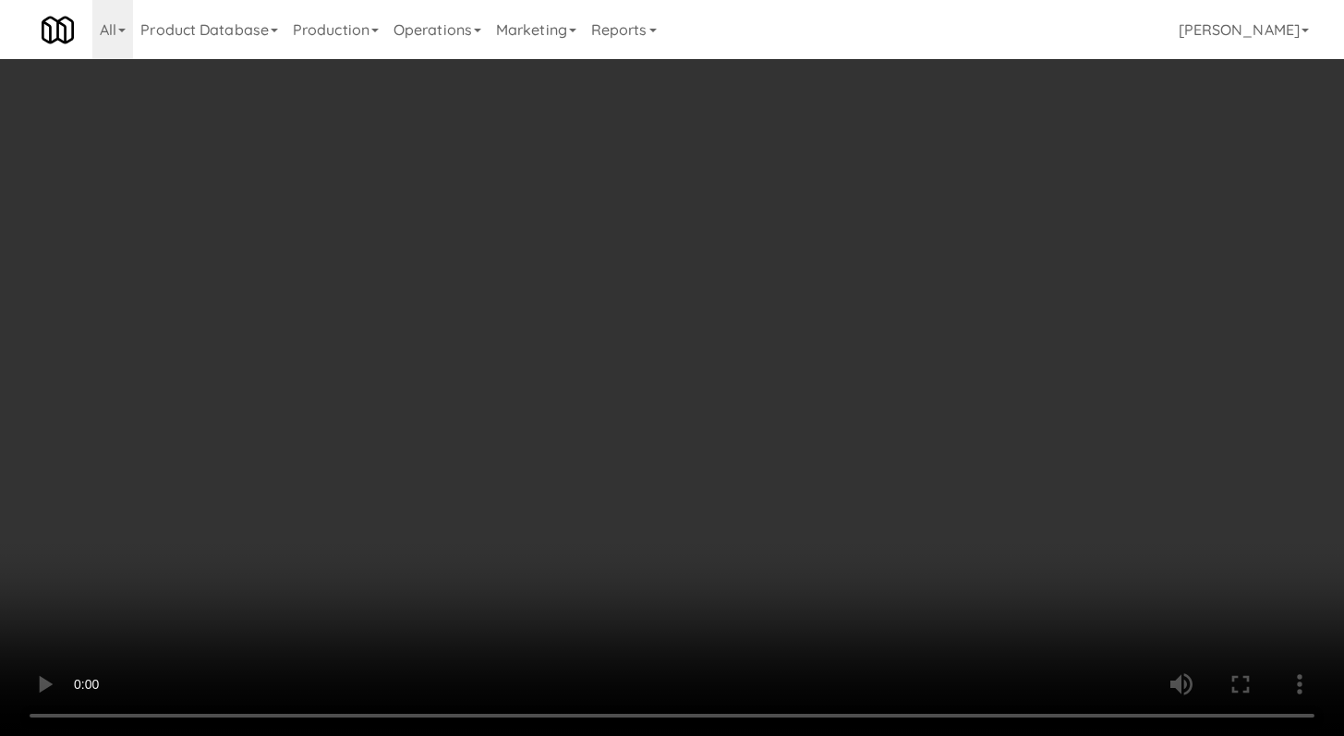
scroll to position [28130, 0]
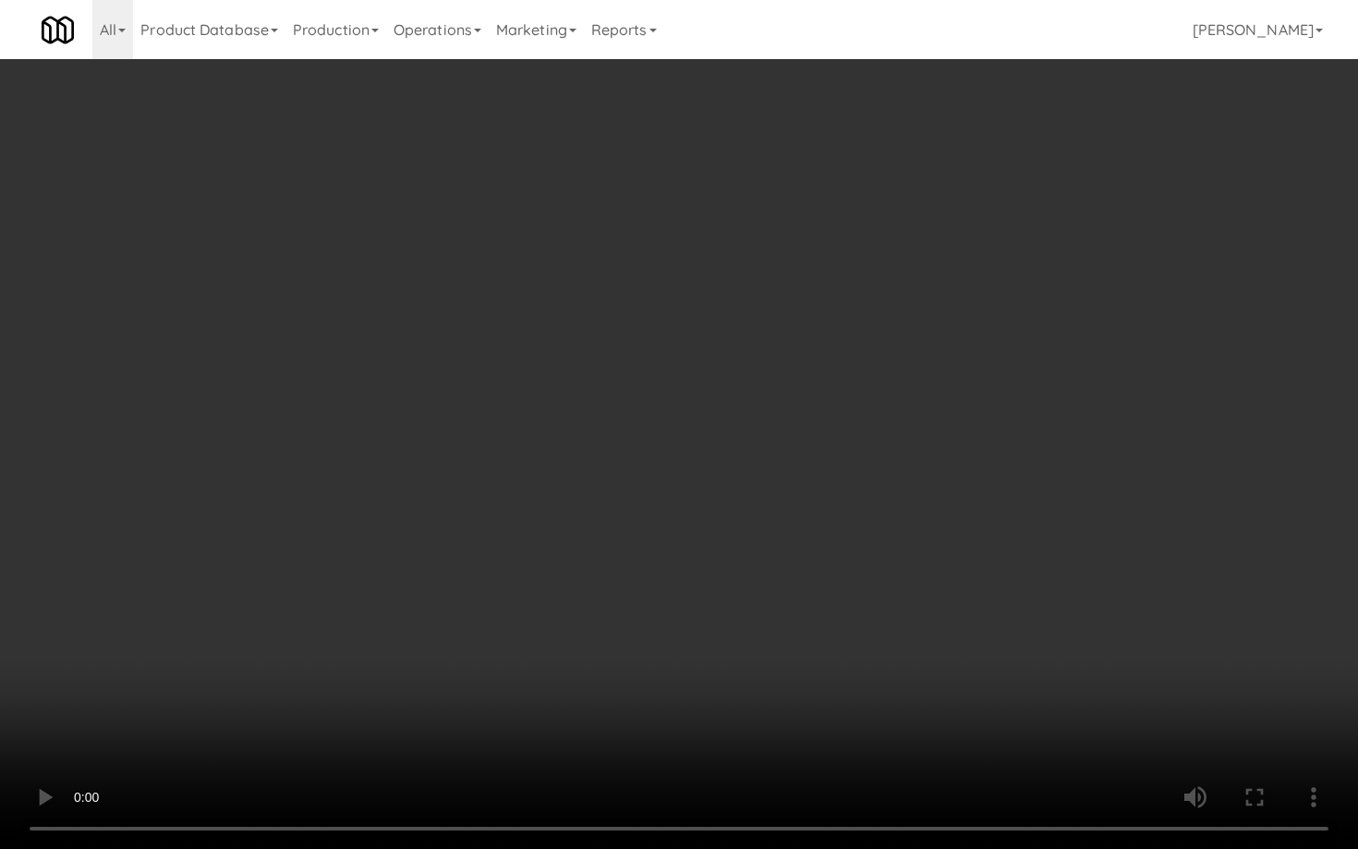
click at [664, 580] on video at bounding box center [679, 424] width 1358 height 849
click at [663, 581] on video at bounding box center [679, 424] width 1358 height 849
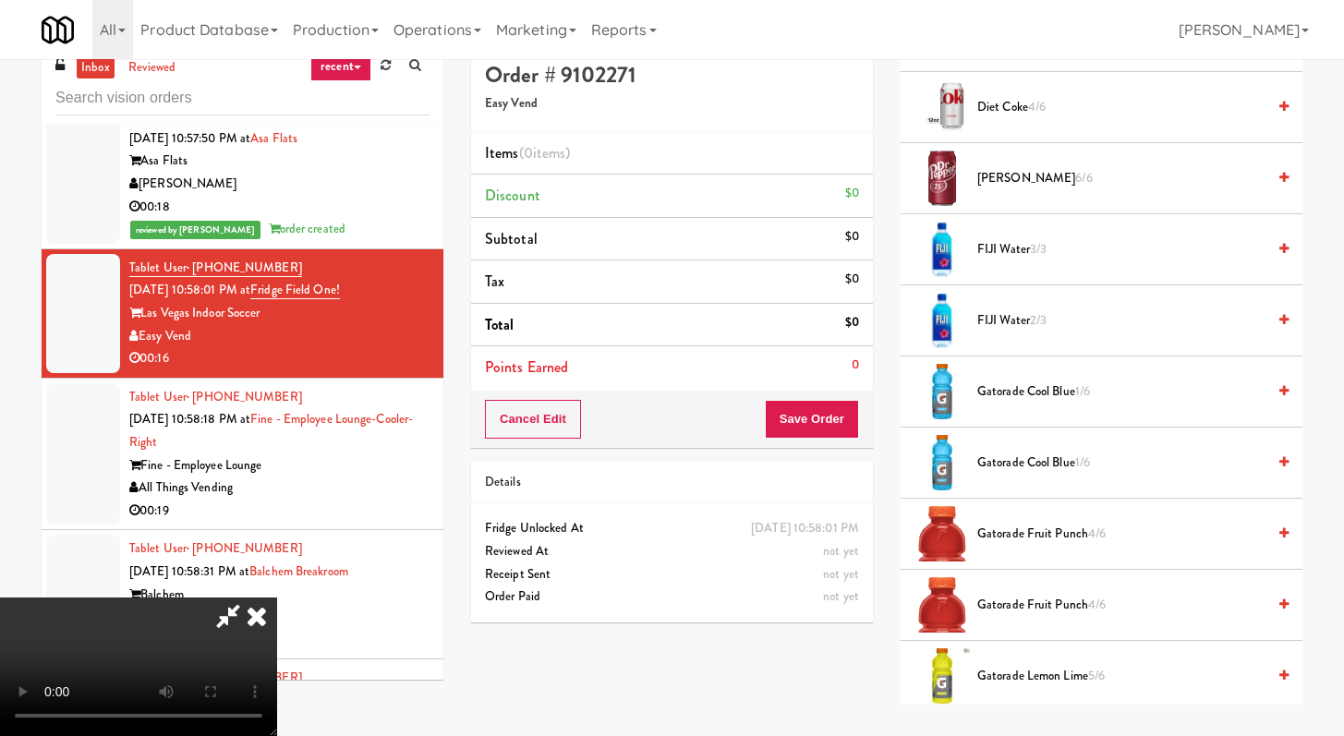
scroll to position [860, 0]
click at [1019, 385] on span "Gatorade Cool Blue 1/6" at bounding box center [1121, 391] width 288 height 23
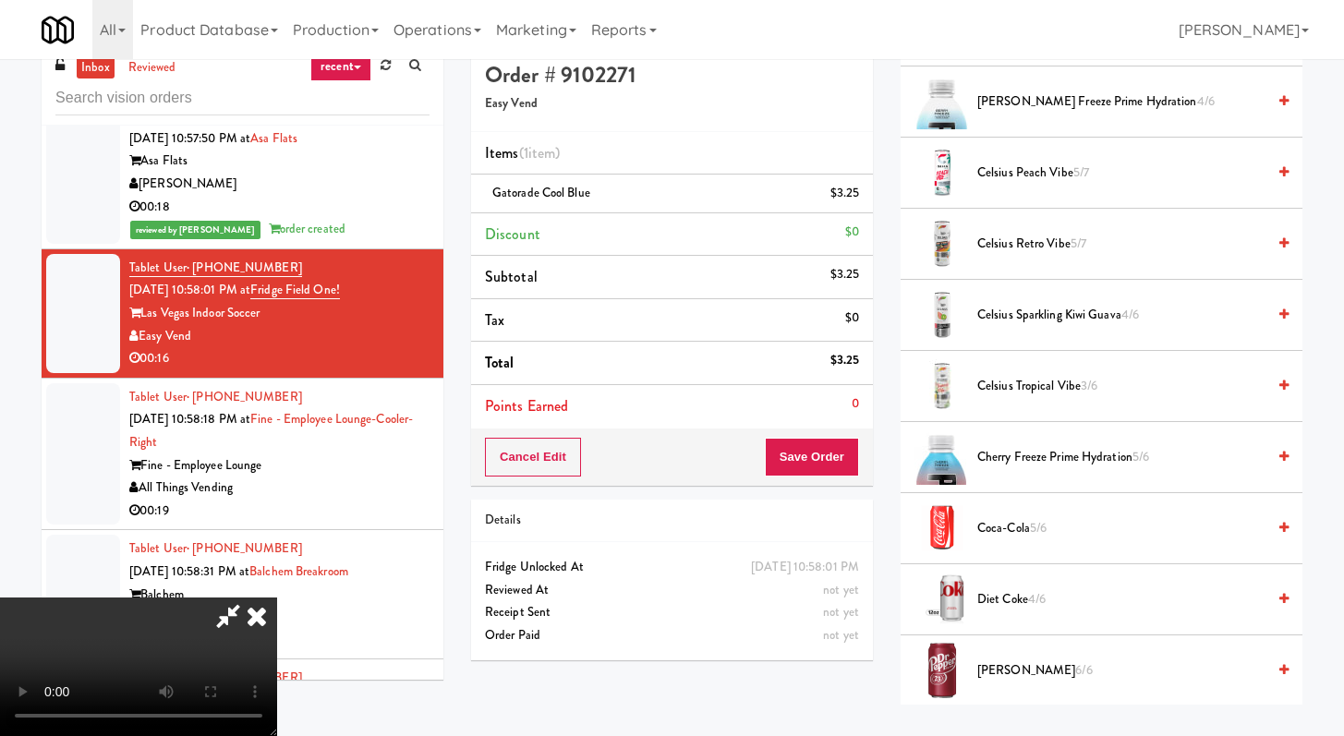
scroll to position [432, 0]
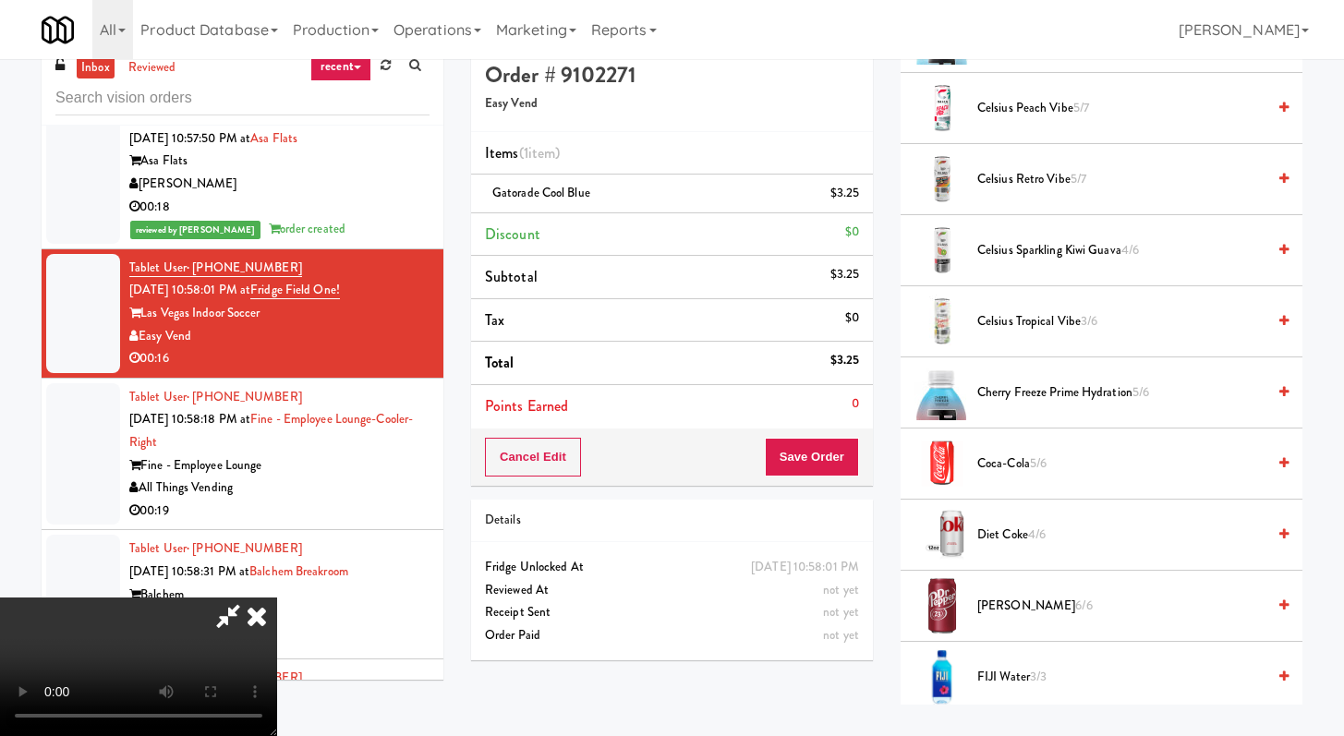
click at [1001, 466] on span "Coca-Cola 5/6" at bounding box center [1121, 464] width 288 height 23
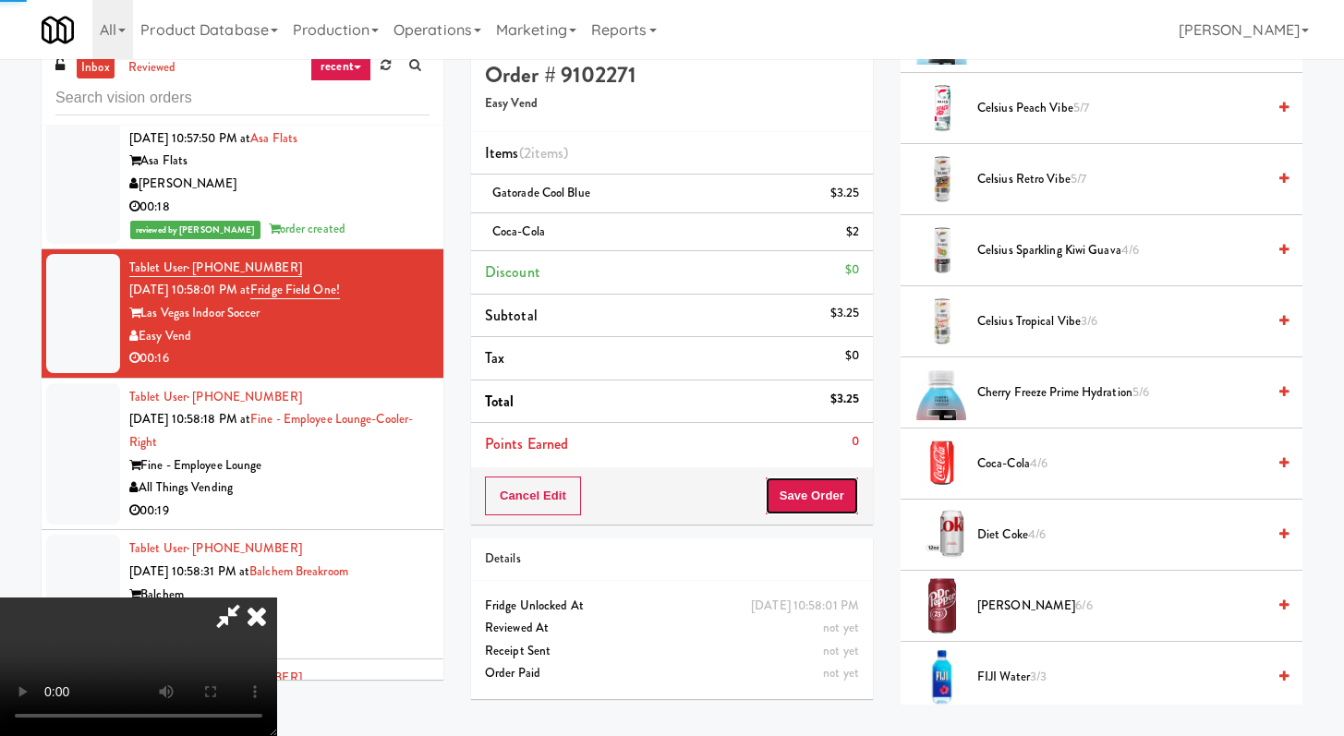
click at [817, 487] on button "Save Order" at bounding box center [812, 496] width 94 height 39
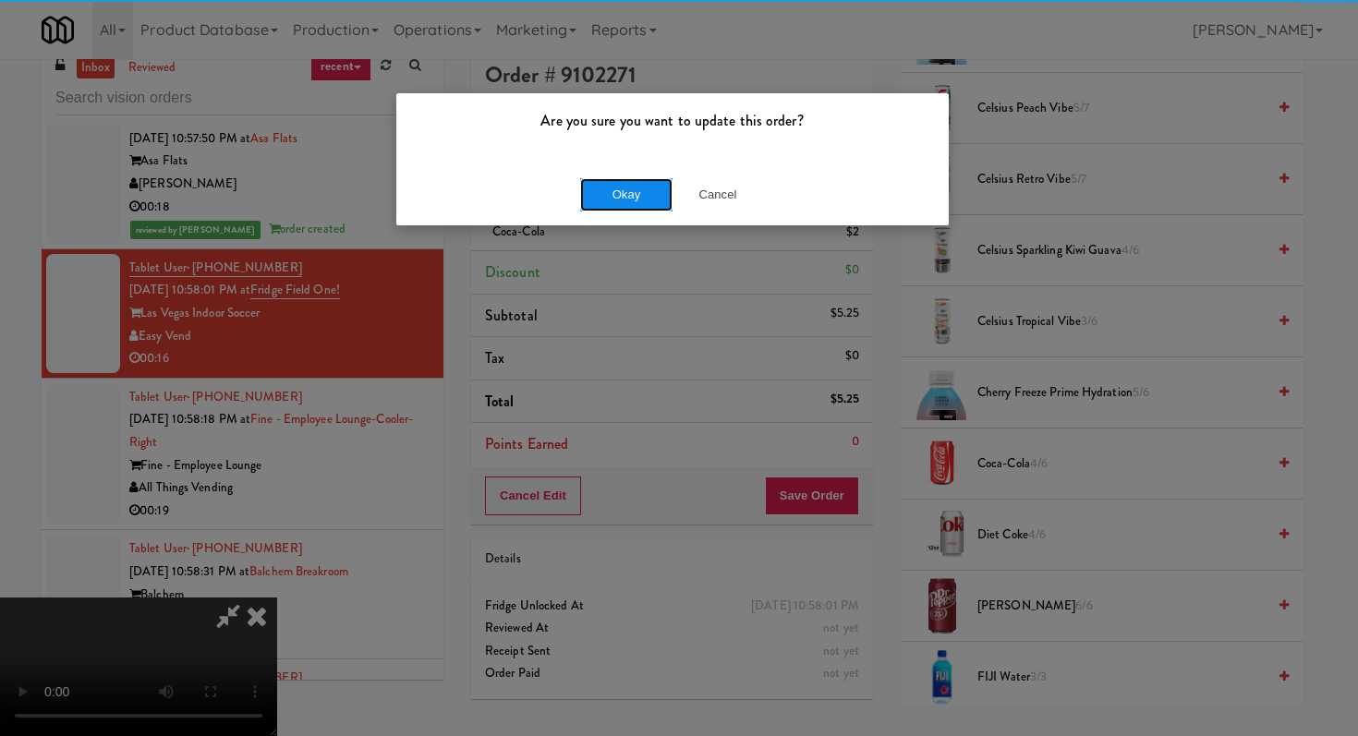
click at [606, 203] on button "Okay" at bounding box center [626, 194] width 92 height 33
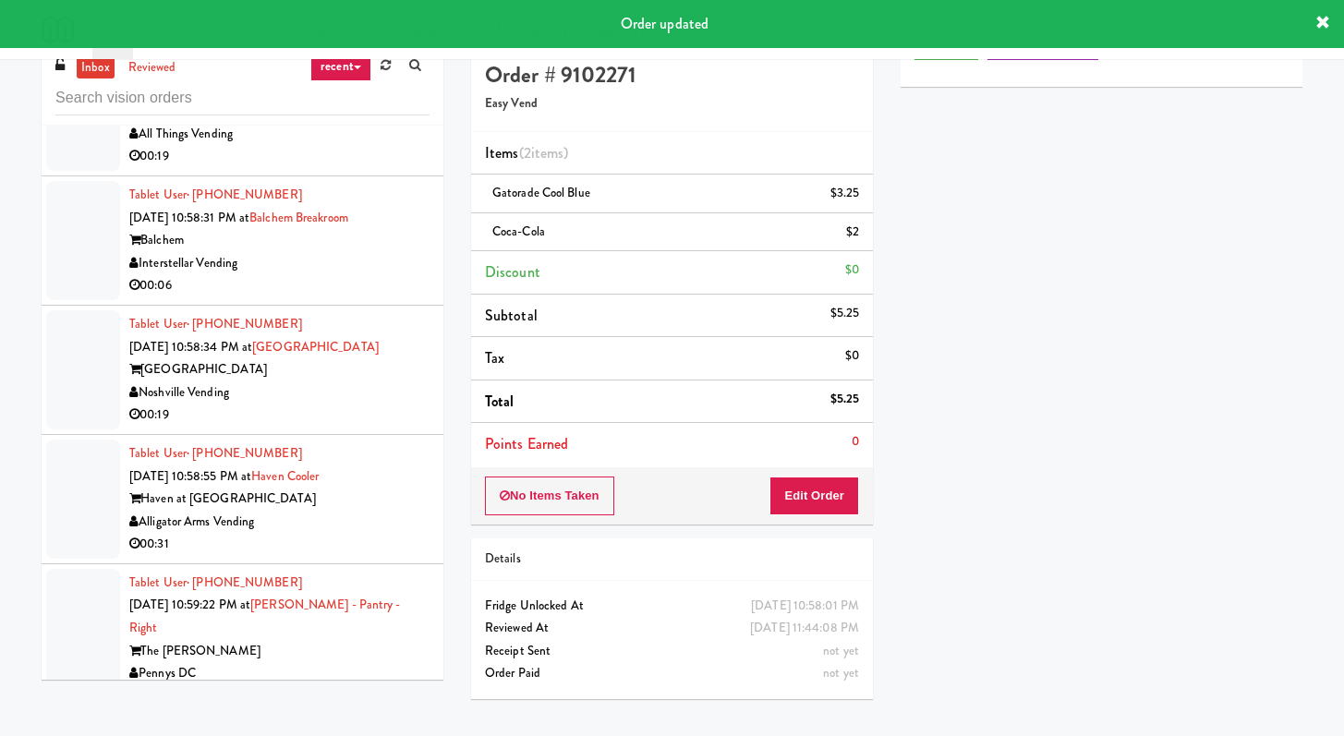
scroll to position [28543, 0]
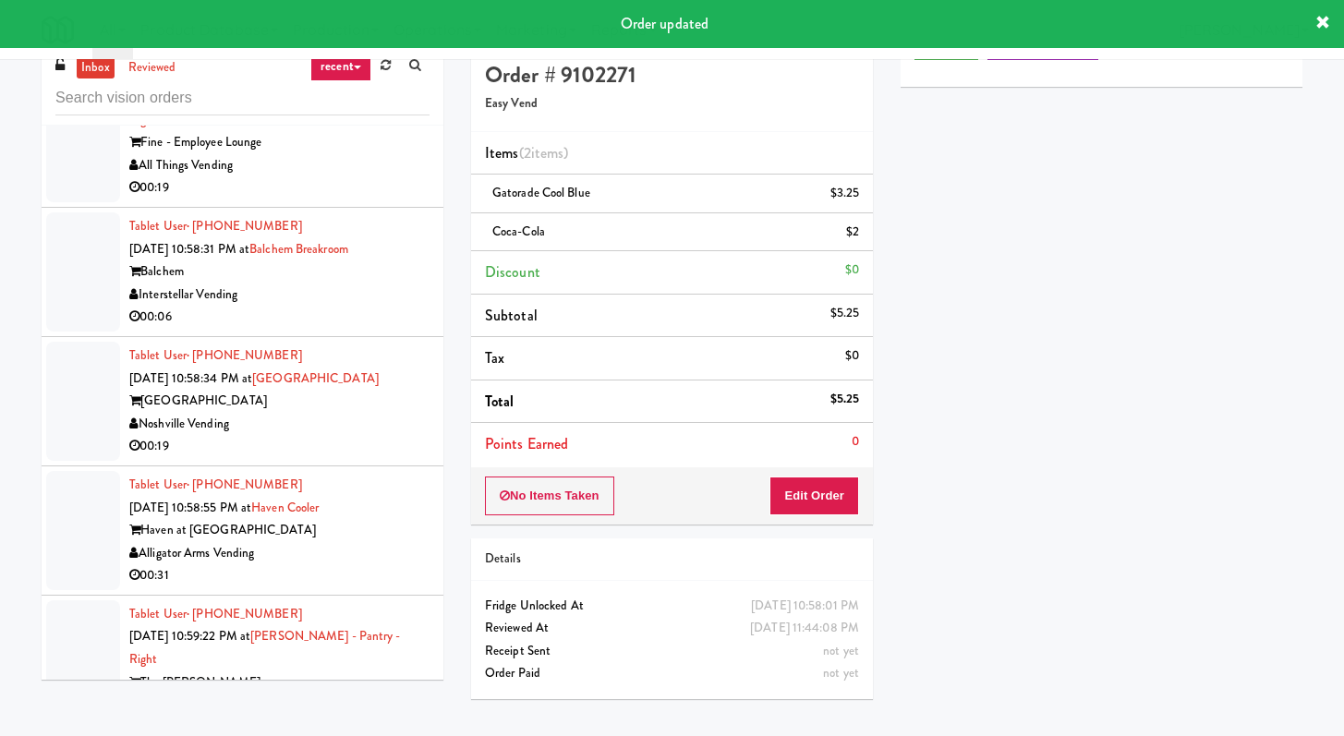
drag, startPoint x: 364, startPoint y: 294, endPoint x: 346, endPoint y: 295, distance: 17.6
click at [365, 199] on div "00:19" at bounding box center [279, 187] width 300 height 23
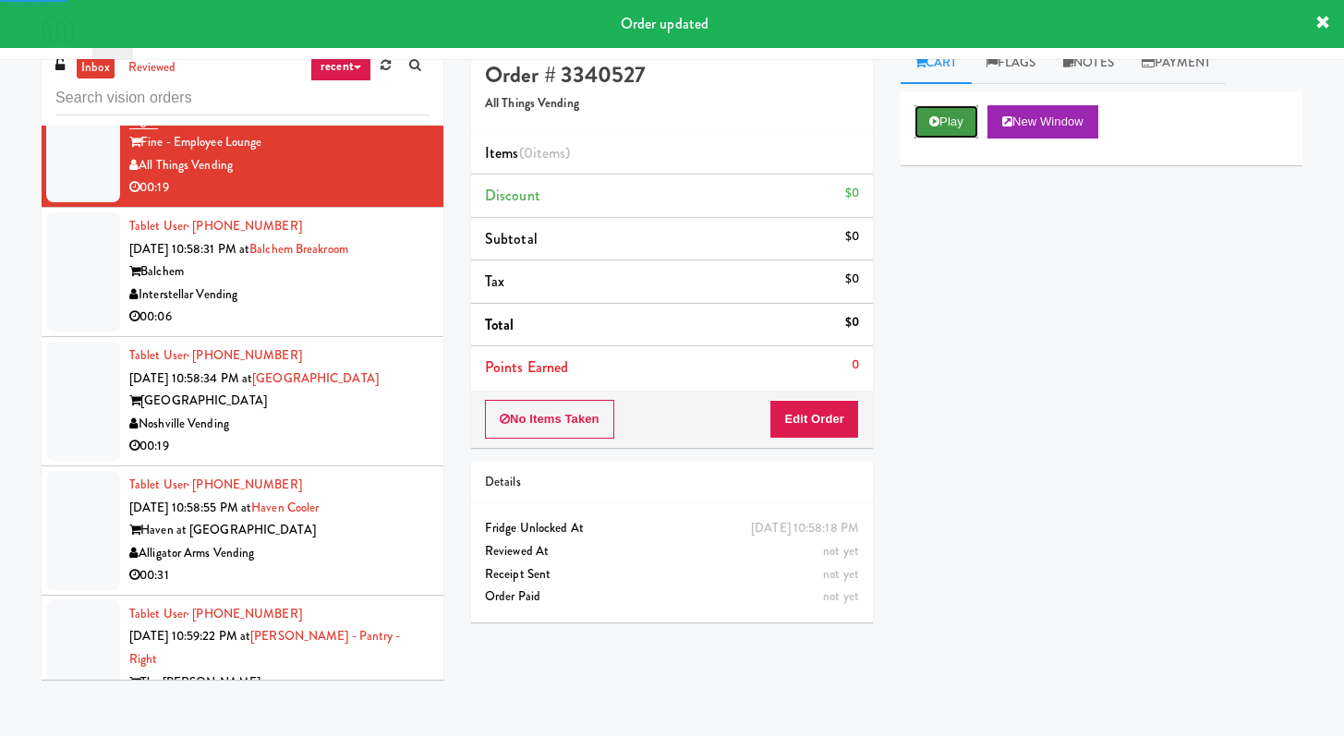
click at [949, 116] on button "Play" at bounding box center [946, 121] width 64 height 33
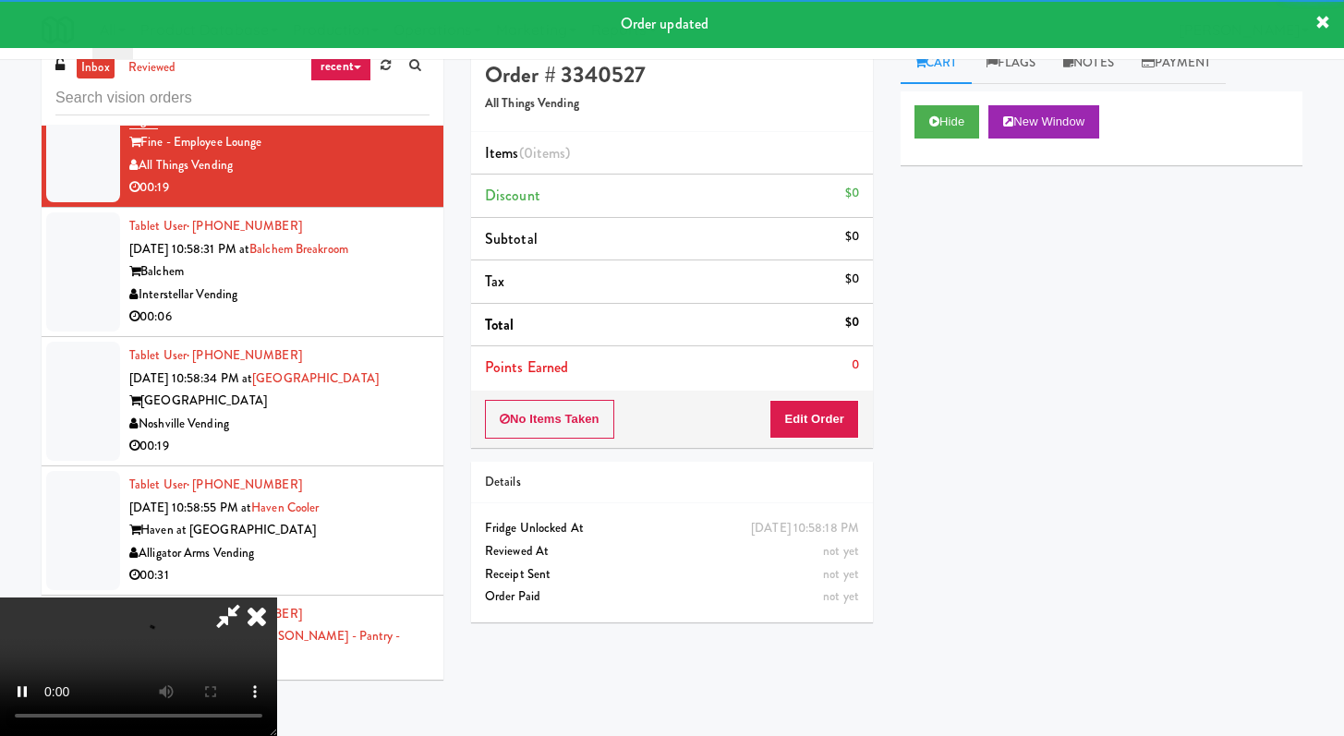
click at [815, 384] on li "Points Earned 0" at bounding box center [672, 367] width 402 height 42
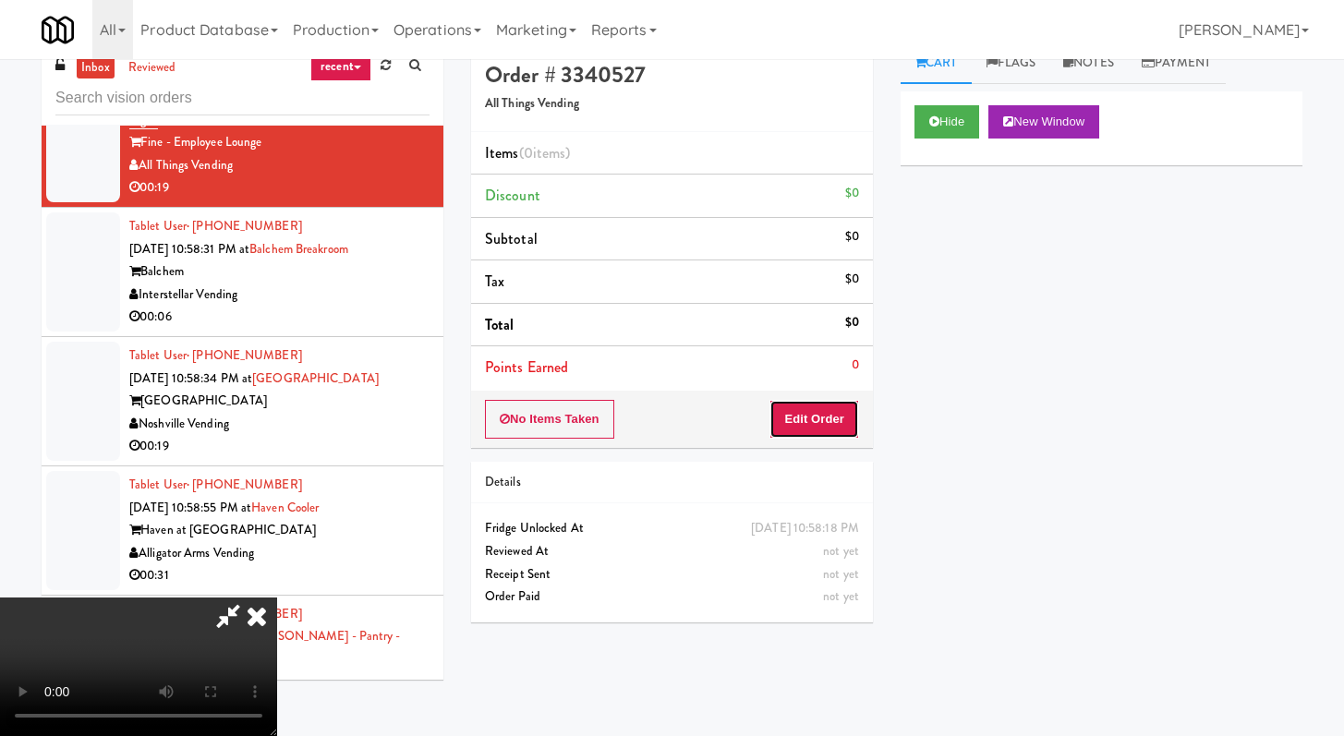
click at [808, 423] on button "Edit Order" at bounding box center [814, 419] width 90 height 39
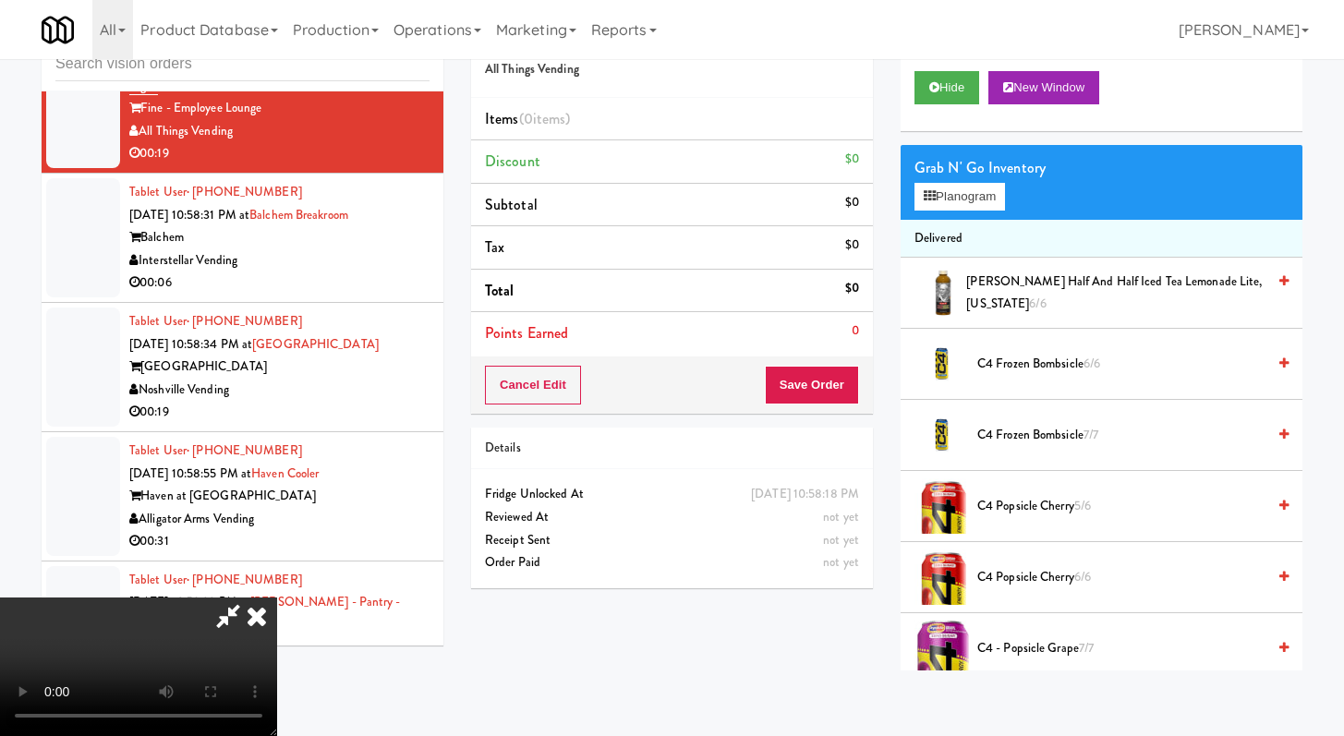
scroll to position [59, 0]
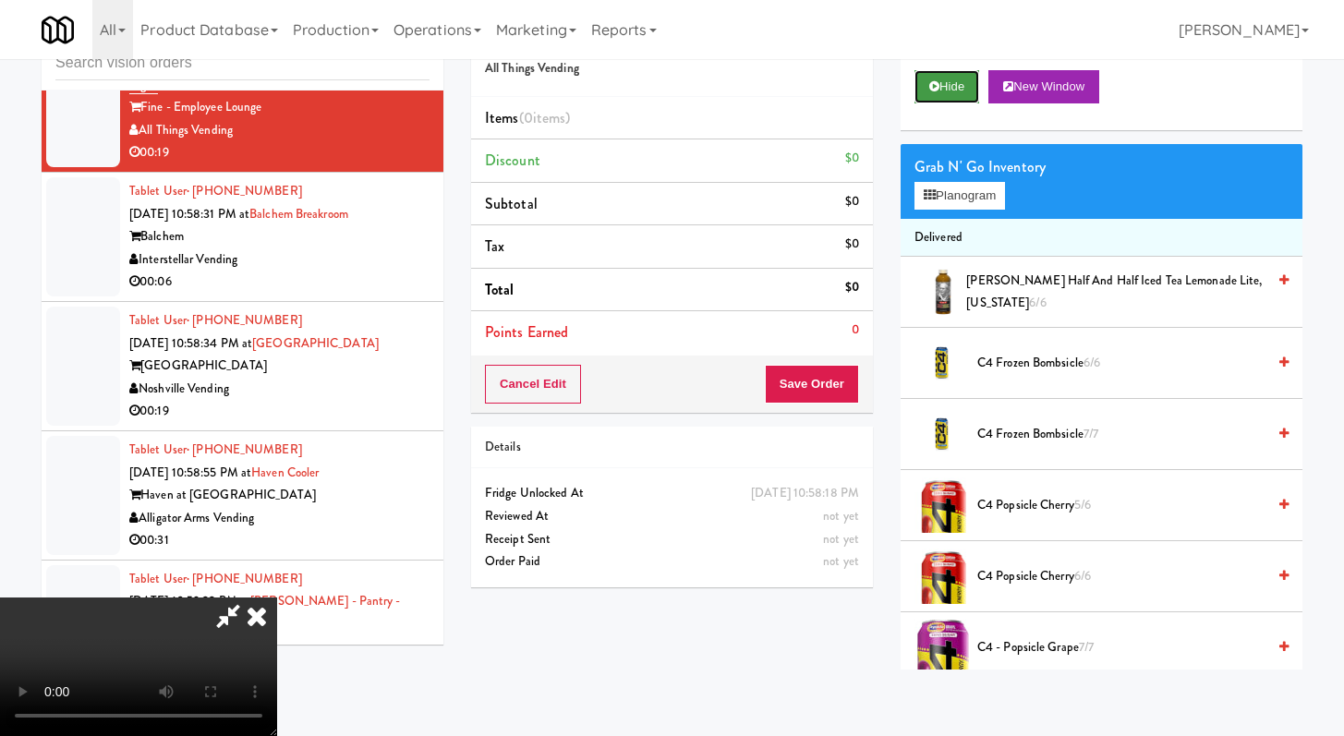
click at [944, 72] on button "Hide" at bounding box center [946, 86] width 65 height 33
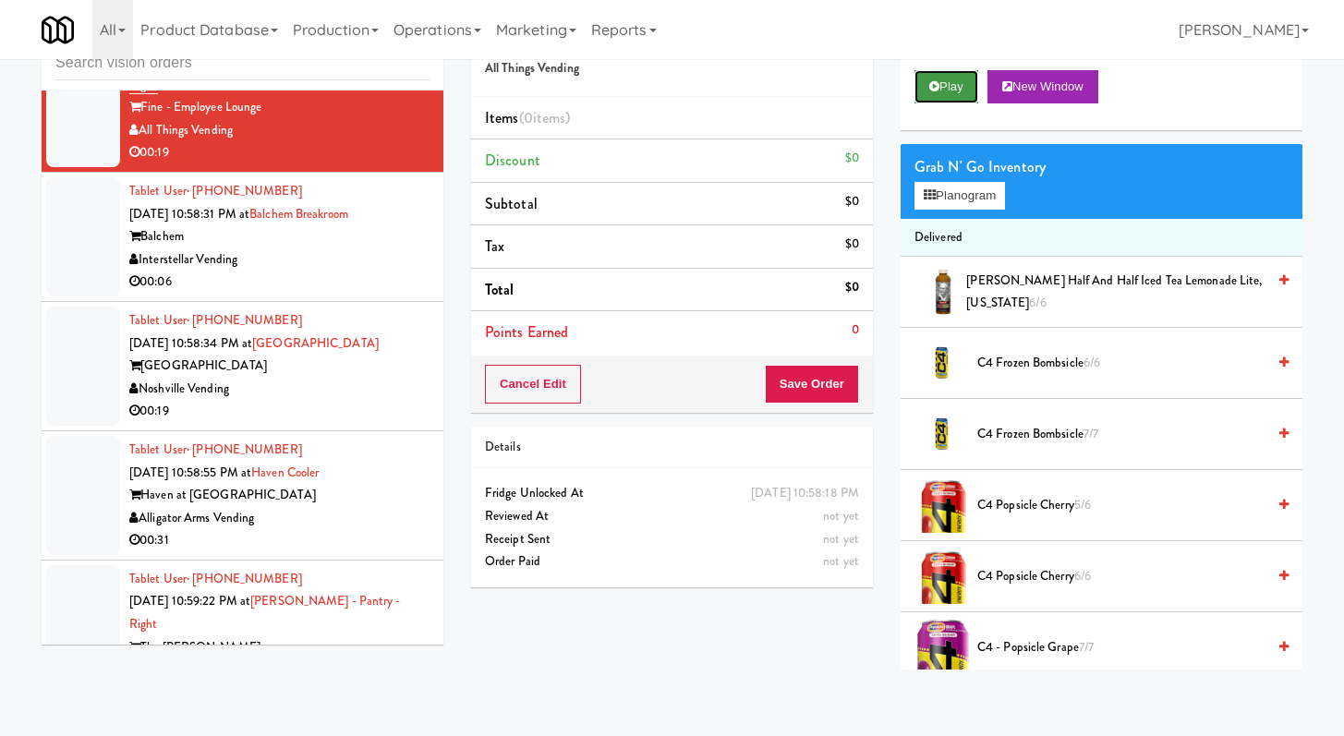
click at [942, 72] on button "Play" at bounding box center [946, 86] width 64 height 33
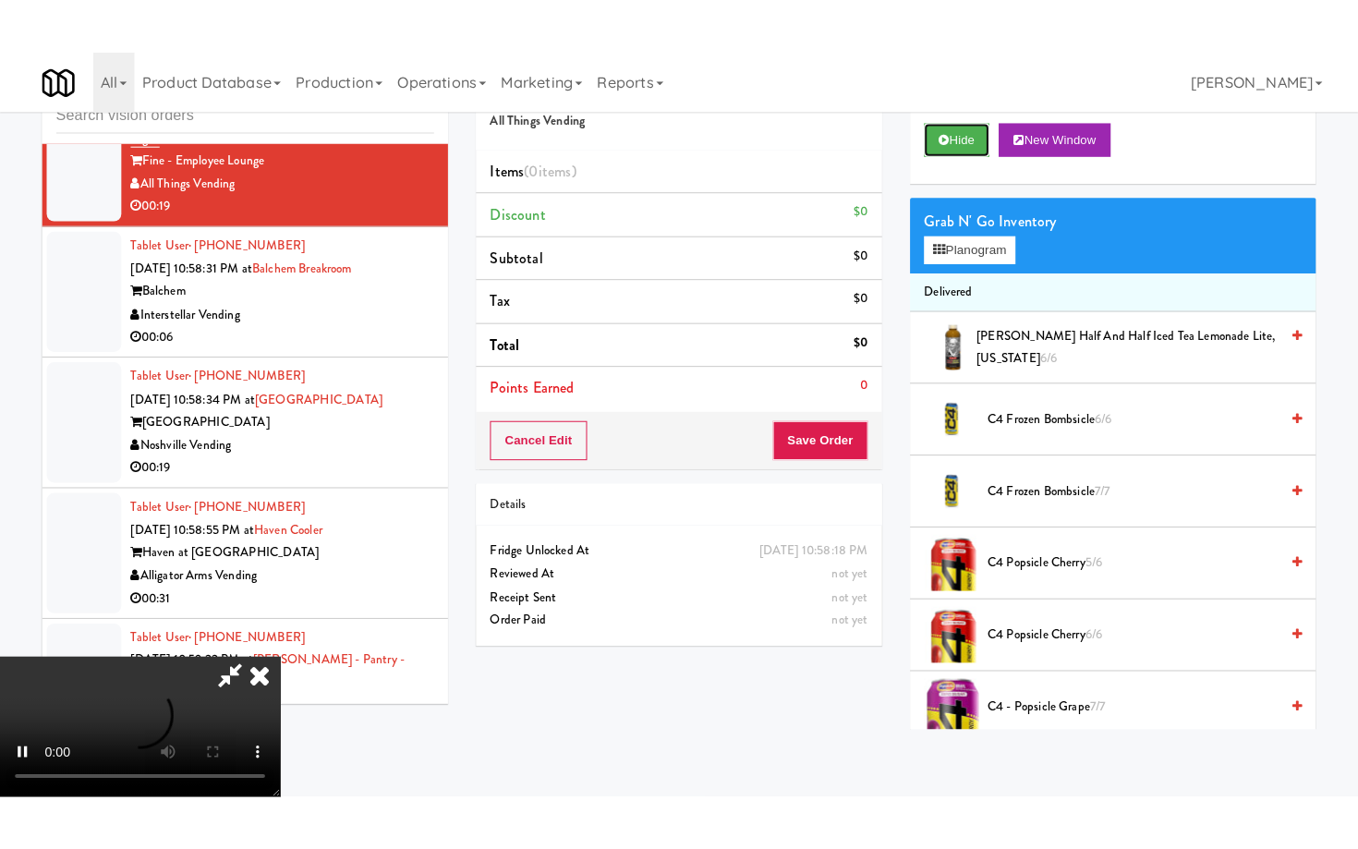
scroll to position [159, 0]
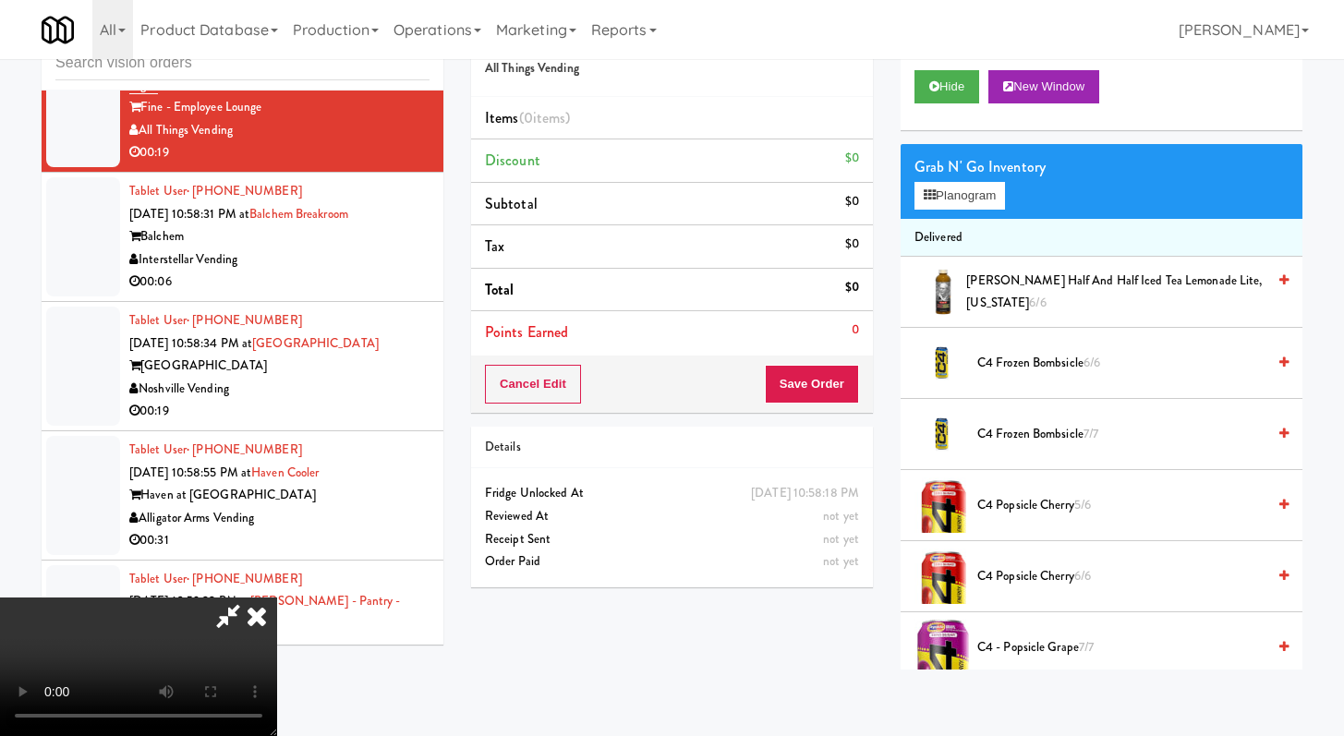
click at [277, 598] on video at bounding box center [138, 667] width 277 height 139
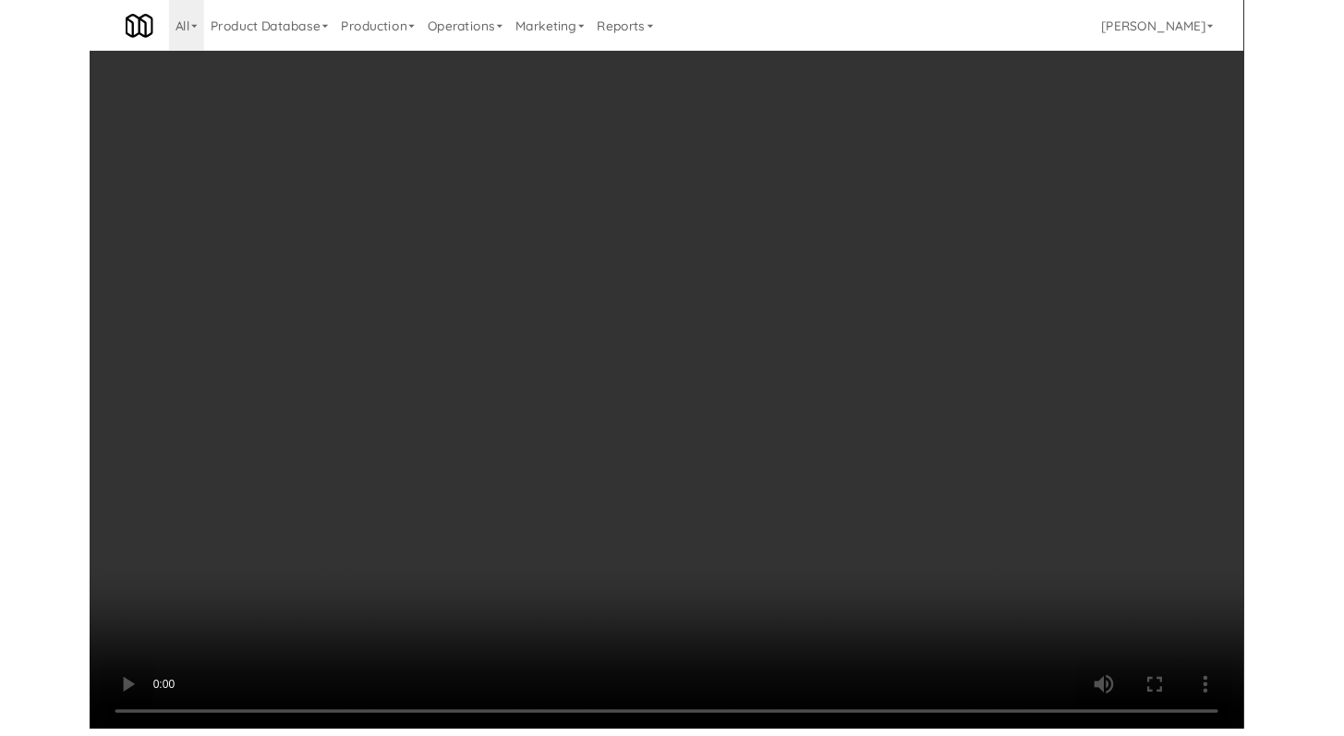
scroll to position [28475, 0]
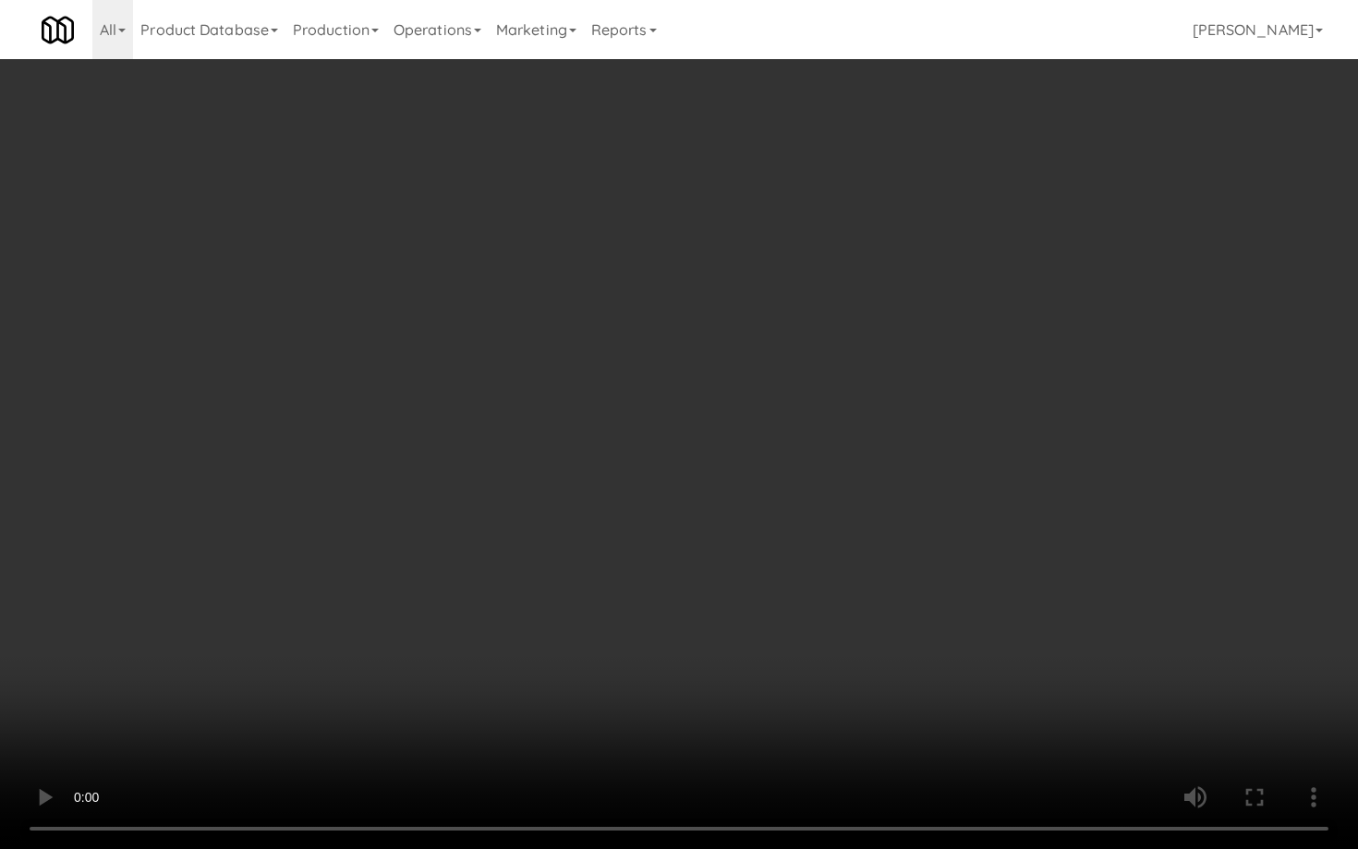
click at [712, 662] on video at bounding box center [679, 424] width 1358 height 849
click at [846, 574] on video at bounding box center [679, 424] width 1358 height 849
click at [845, 573] on video at bounding box center [679, 424] width 1358 height 849
click at [896, 560] on video at bounding box center [679, 424] width 1358 height 849
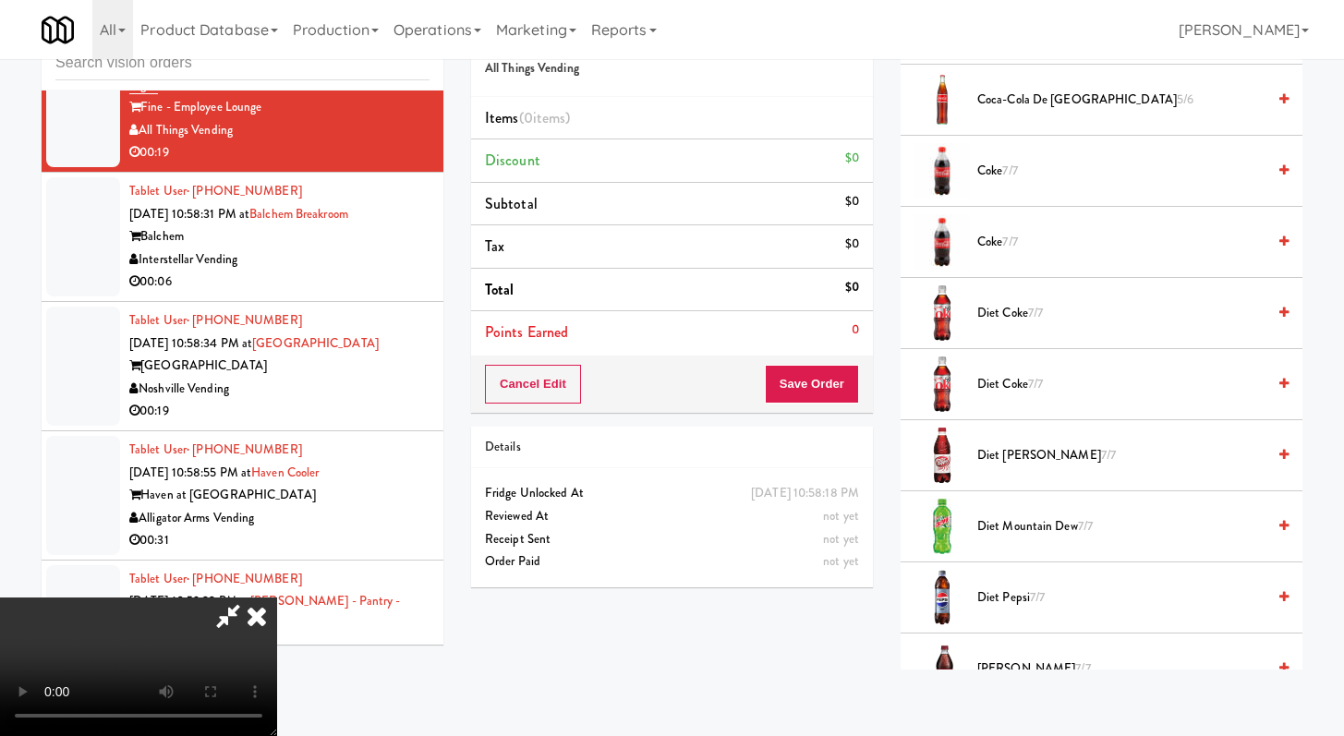
scroll to position [915, 0]
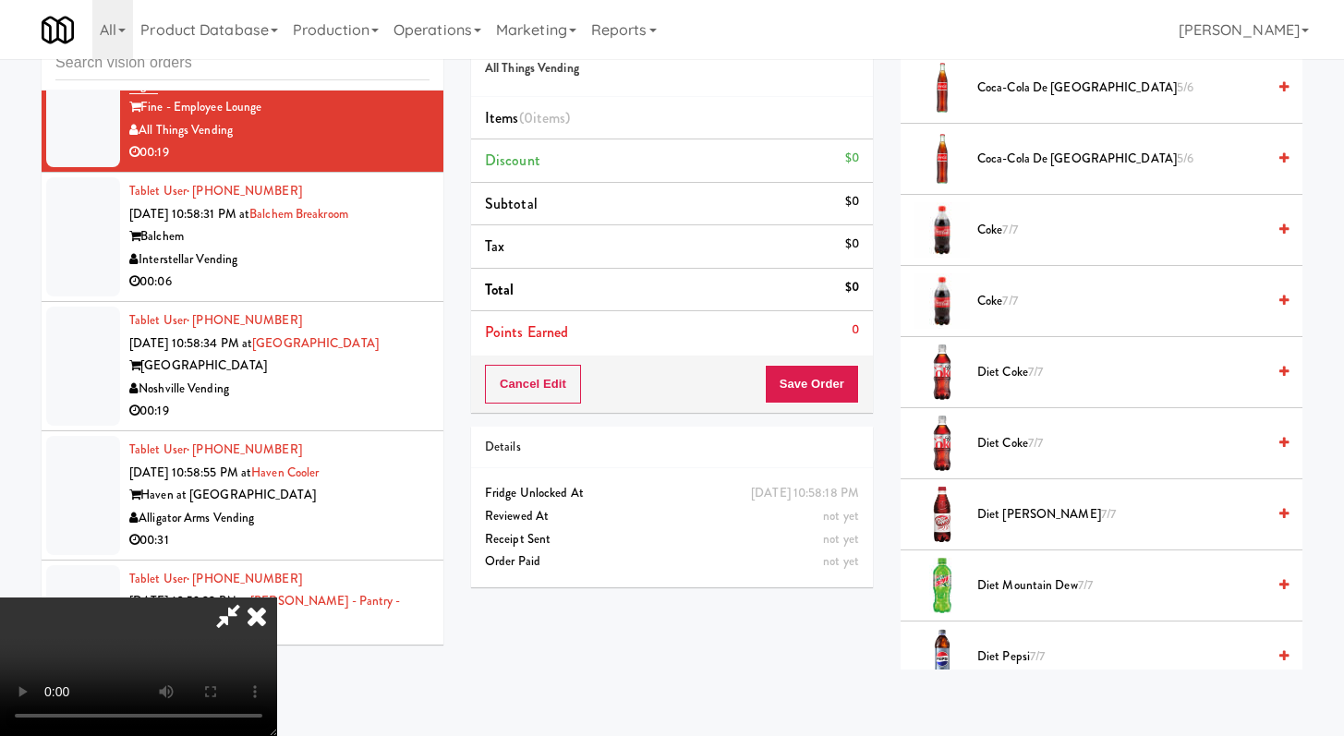
click at [1023, 235] on span "Coke 7/7" at bounding box center [1121, 230] width 288 height 23
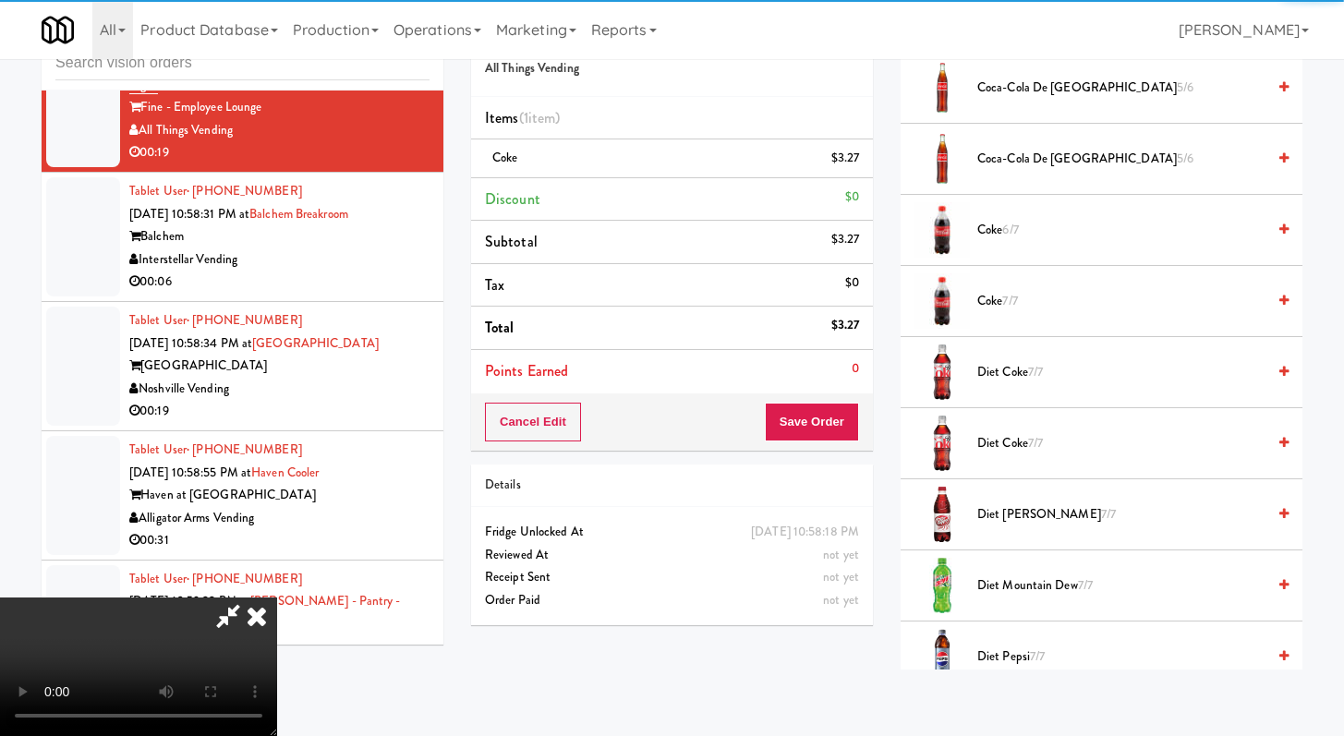
drag, startPoint x: 875, startPoint y: 381, endPoint x: 870, endPoint y: 393, distance: 13.2
click at [875, 382] on div "Order # 3340527 All Things Vending Items (1 item ) Coke $3.27 Discount $0 Subto…" at bounding box center [671, 323] width 429 height 632
click at [864, 405] on div "Cancel Edit Save Order" at bounding box center [672, 421] width 402 height 57
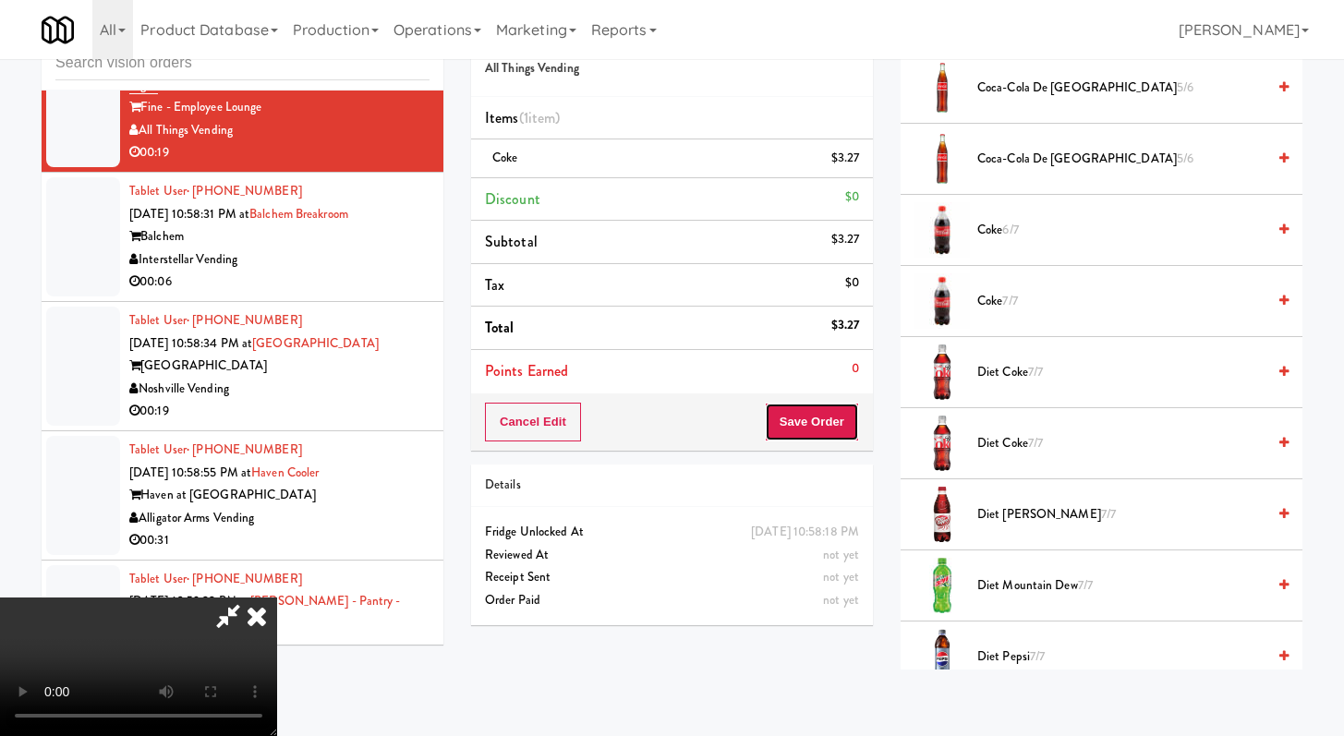
click at [855, 412] on button "Save Order" at bounding box center [812, 422] width 94 height 39
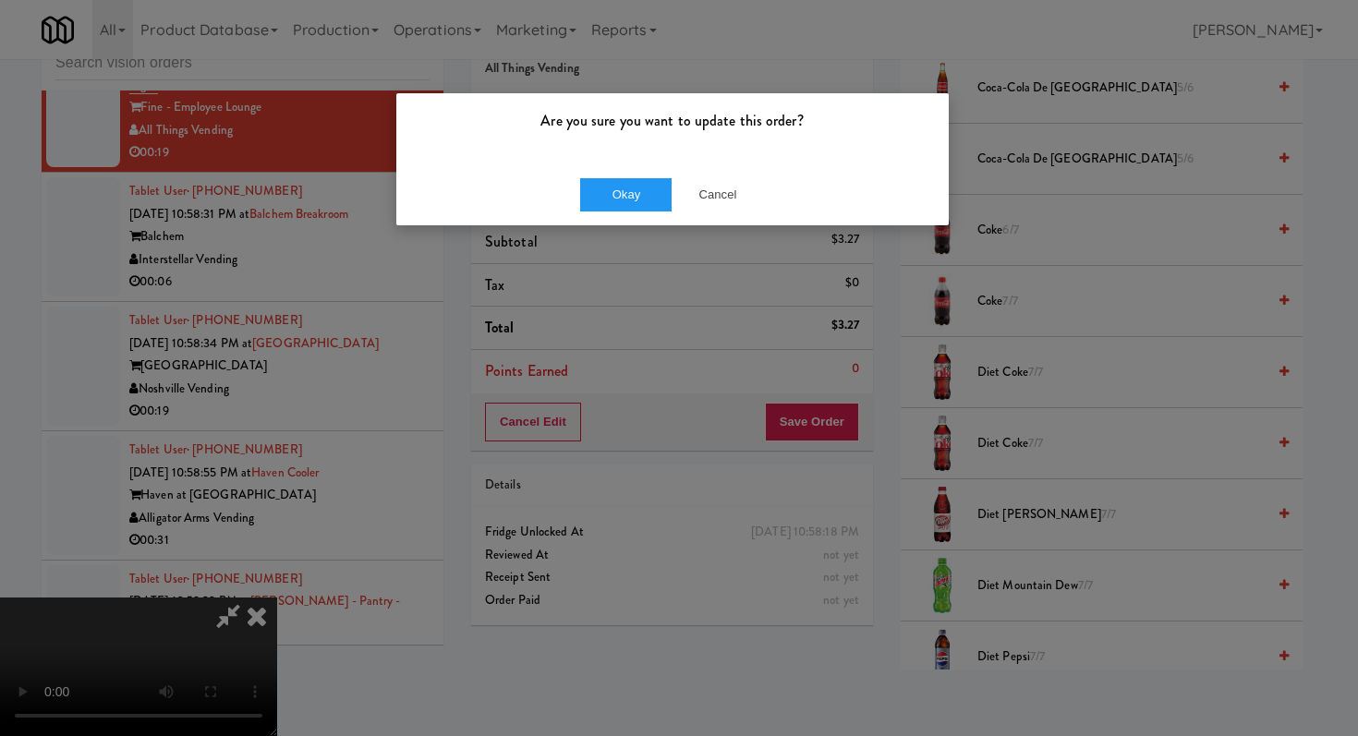
click at [625, 174] on div "Okay Cancel" at bounding box center [672, 194] width 552 height 62
click at [615, 195] on button "Okay" at bounding box center [626, 194] width 92 height 33
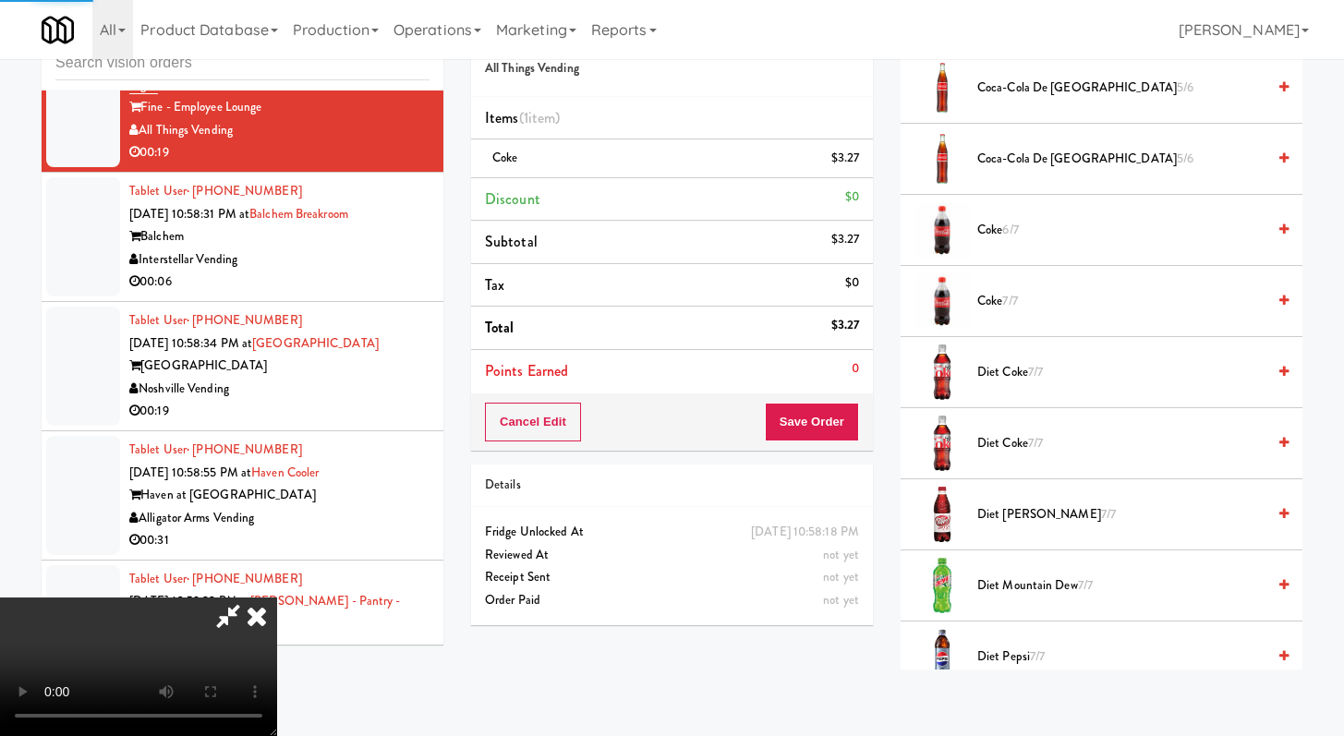
scroll to position [78, 0]
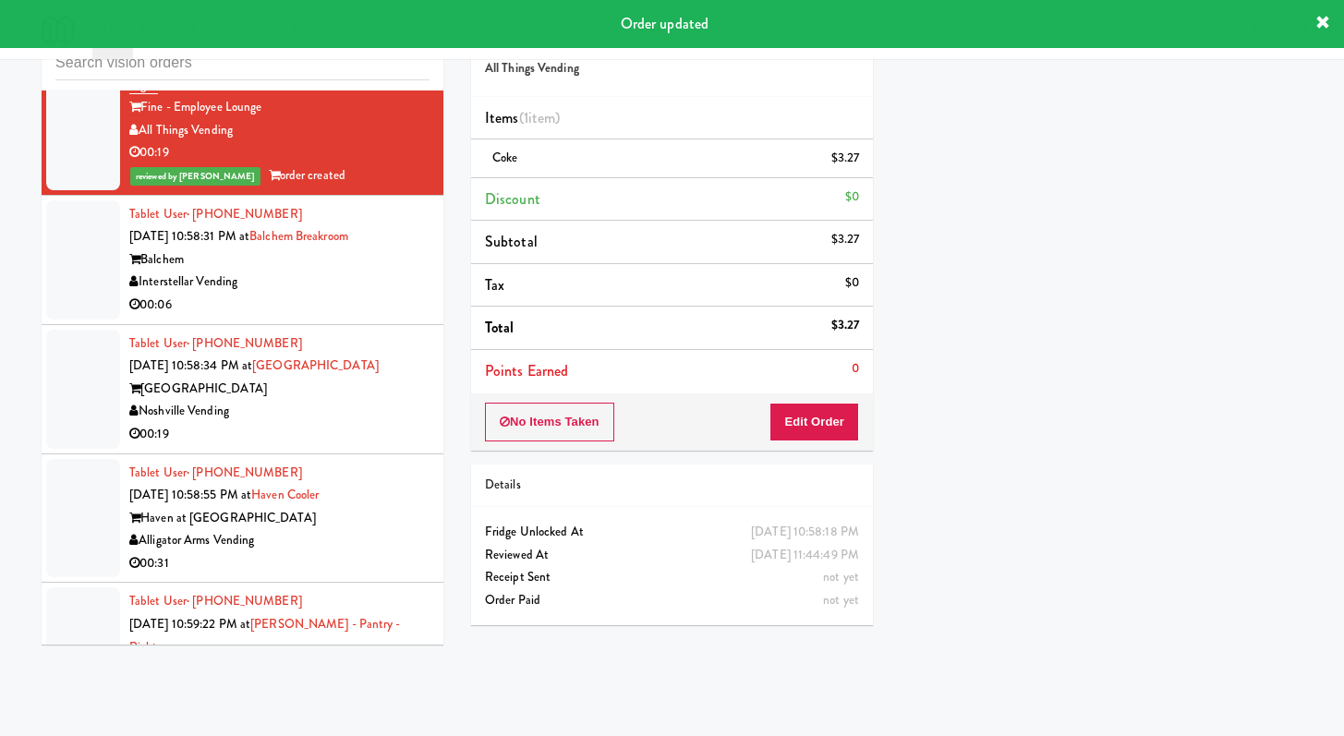
click at [395, 317] on div "00:06" at bounding box center [279, 305] width 300 height 23
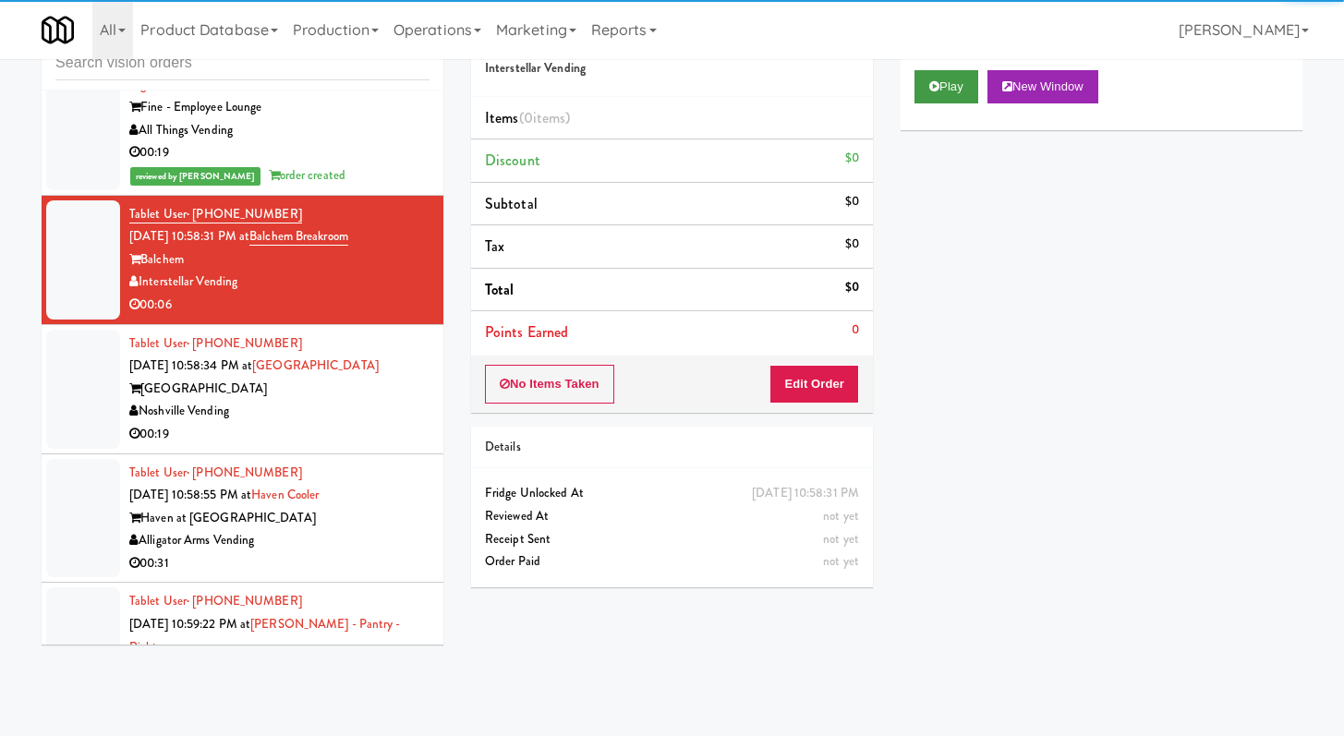
drag, startPoint x: 936, startPoint y: 104, endPoint x: 957, endPoint y: 91, distance: 24.9
click at [936, 104] on div "Play New Window" at bounding box center [1101, 93] width 402 height 74
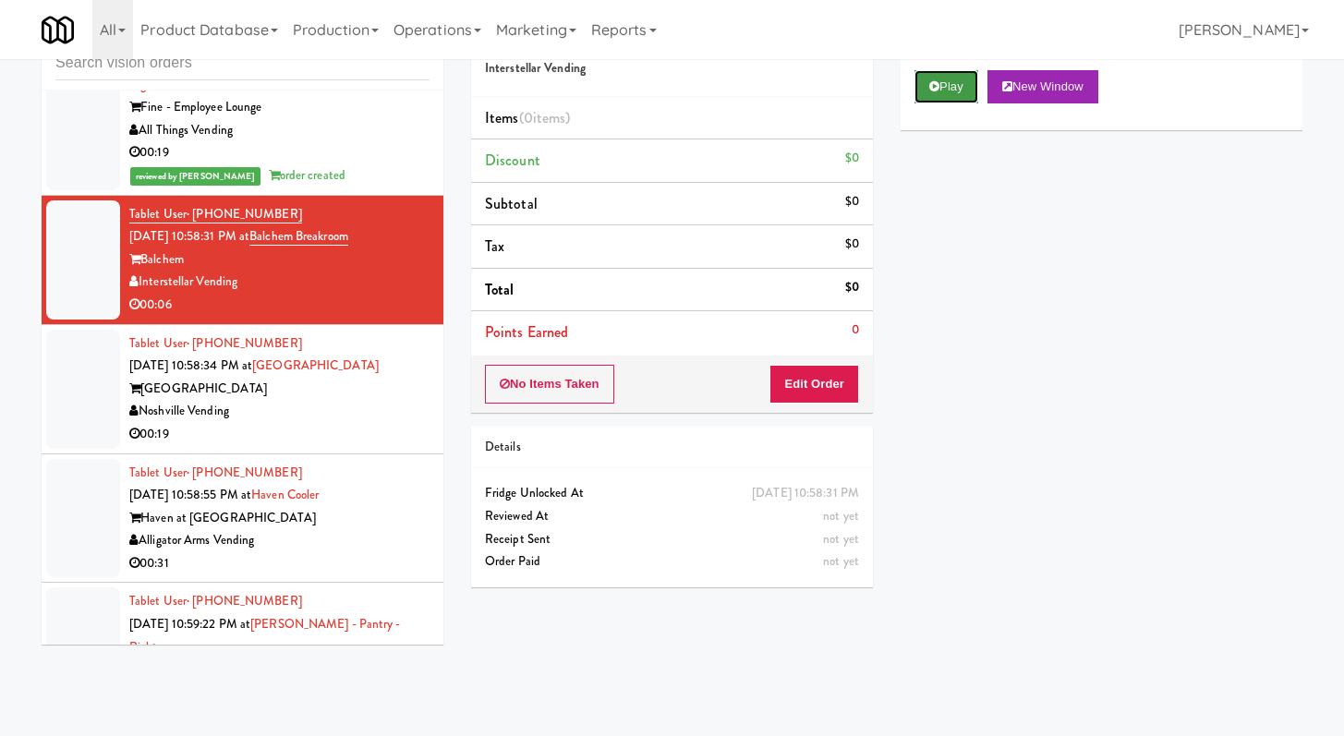
click at [947, 85] on button "Play" at bounding box center [946, 86] width 64 height 33
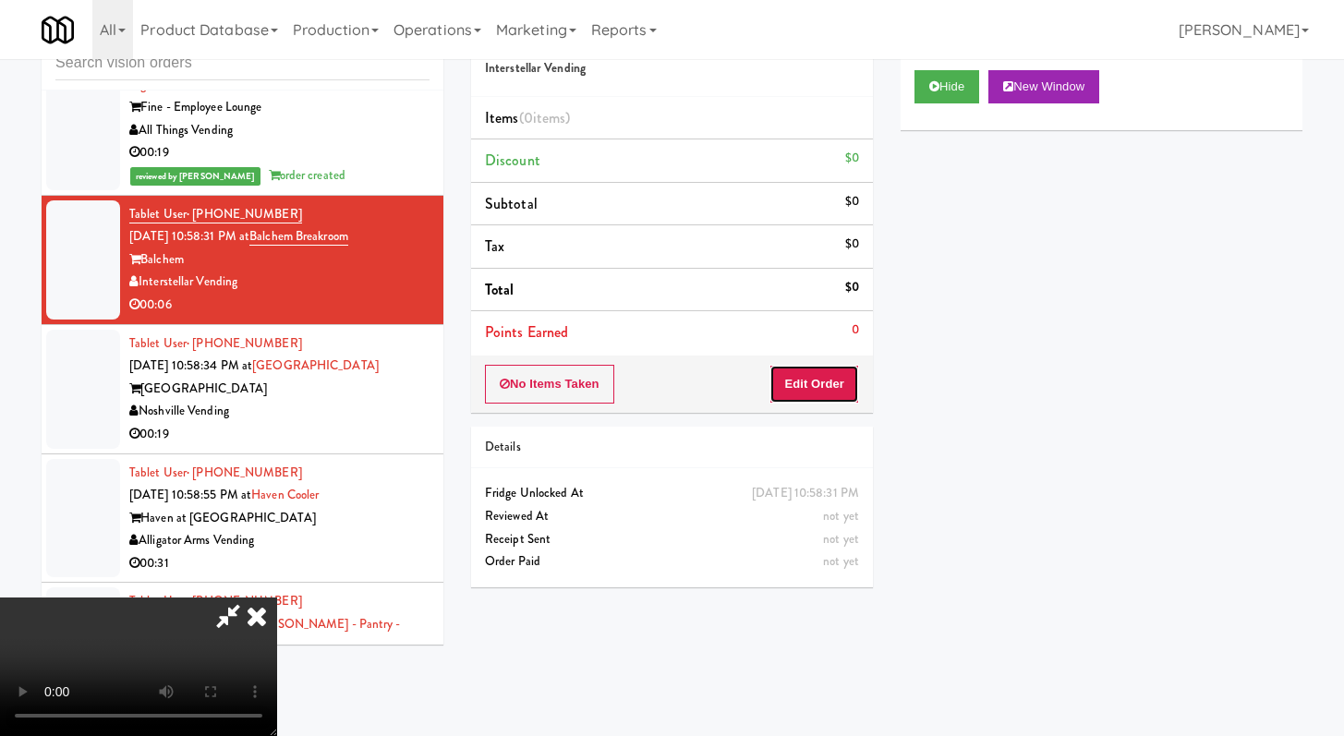
click at [841, 374] on button "Edit Order" at bounding box center [814, 384] width 90 height 39
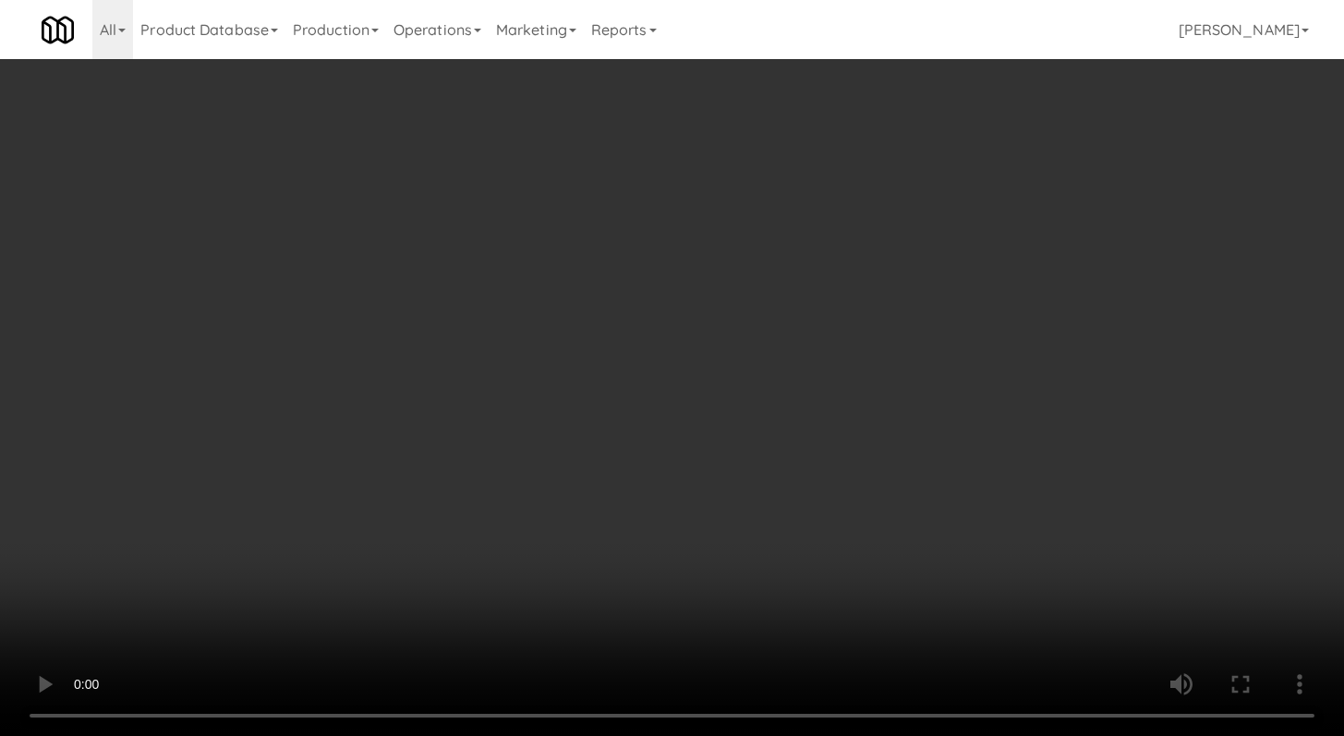
scroll to position [28475, 0]
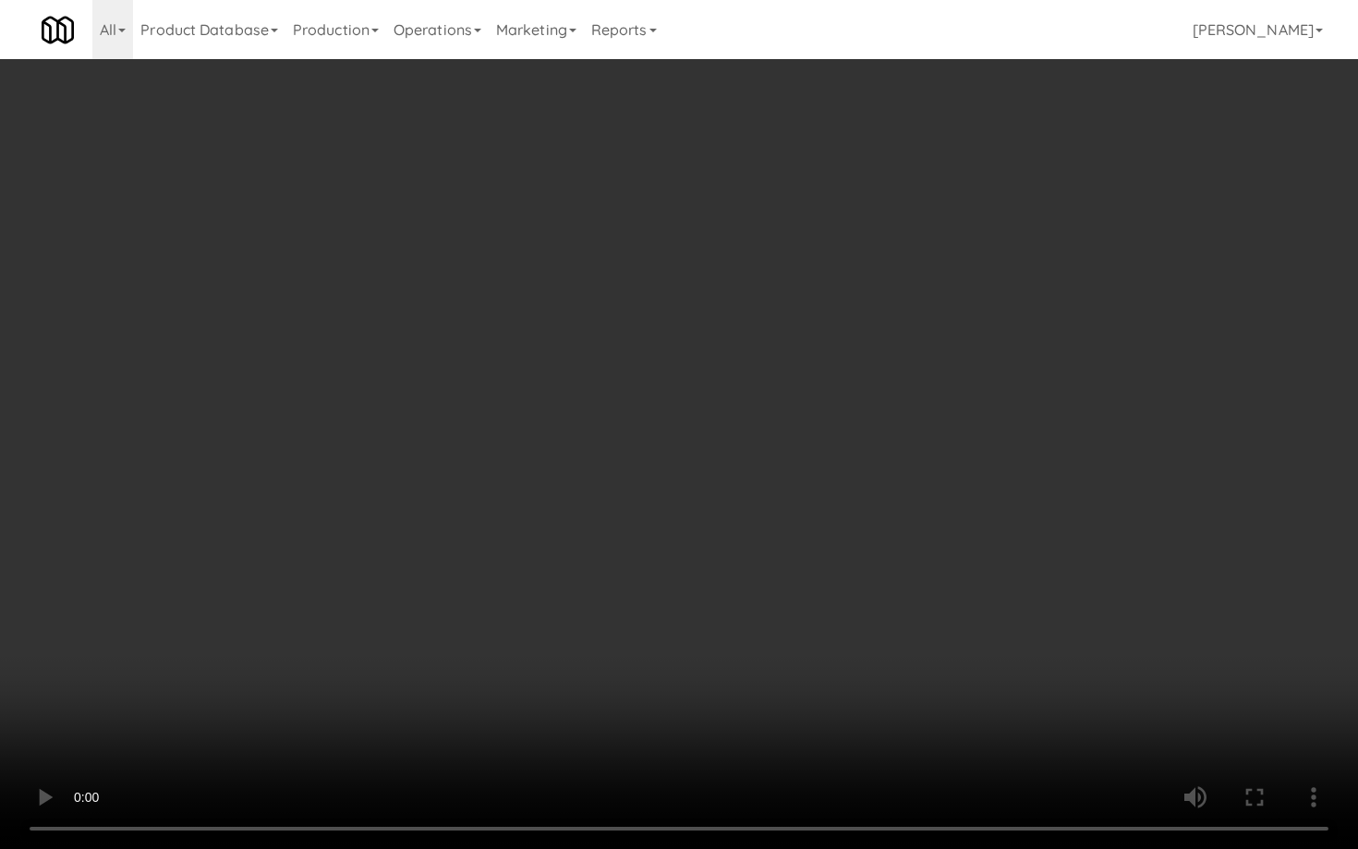
click at [608, 639] on video at bounding box center [679, 424] width 1358 height 849
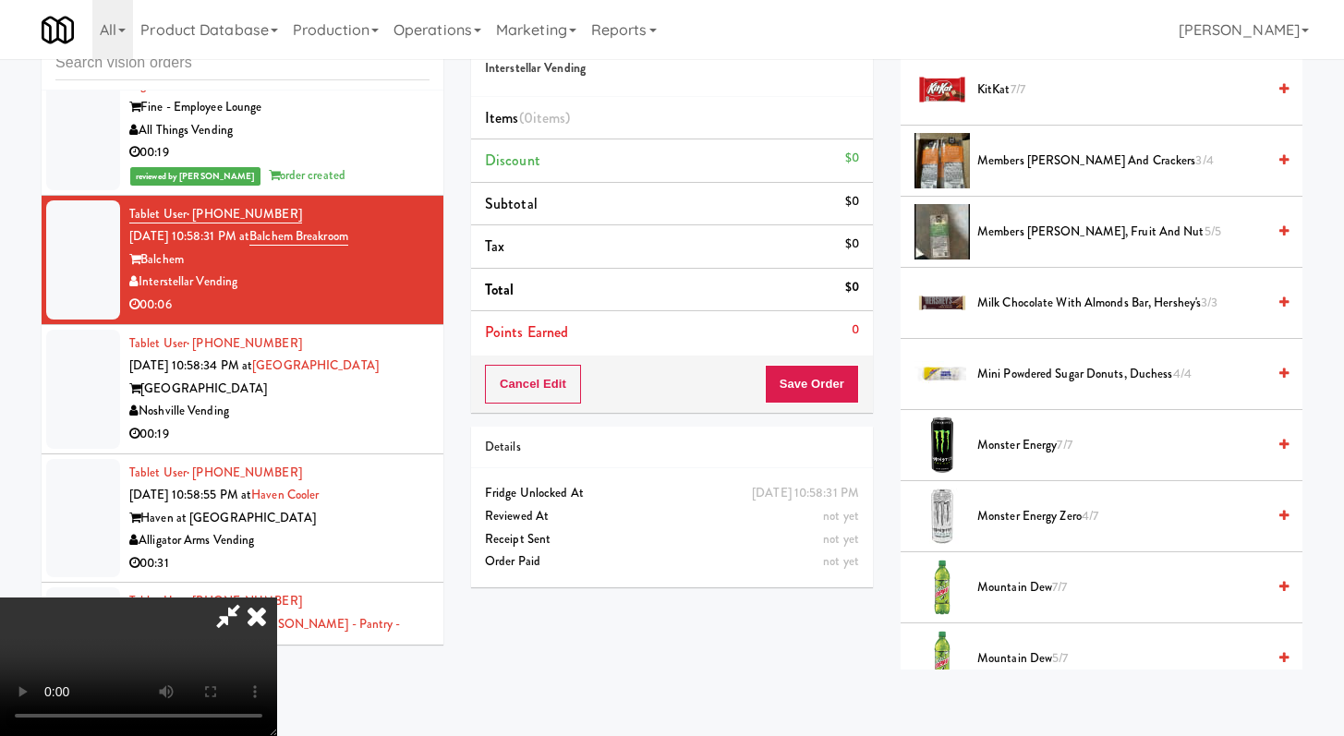
scroll to position [1217, 0]
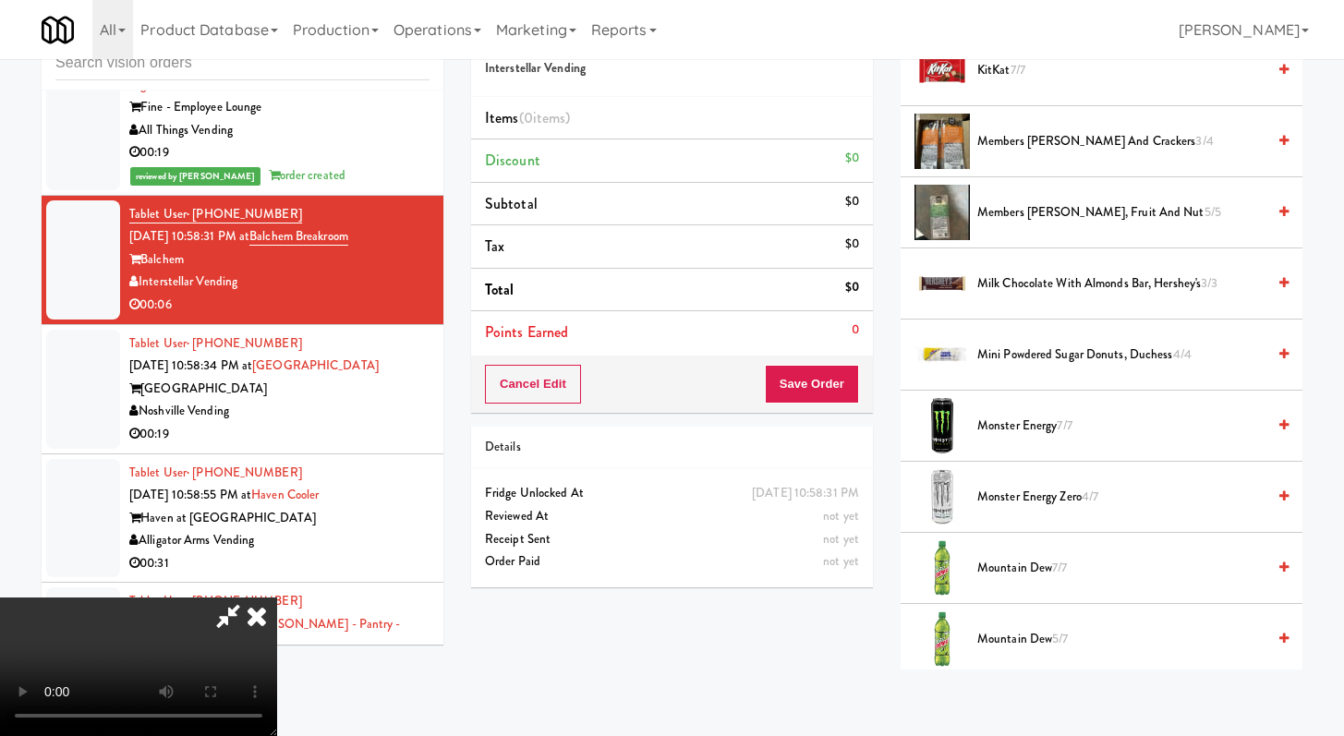
click at [1010, 568] on span "Mountain Dew 7/7" at bounding box center [1121, 568] width 288 height 23
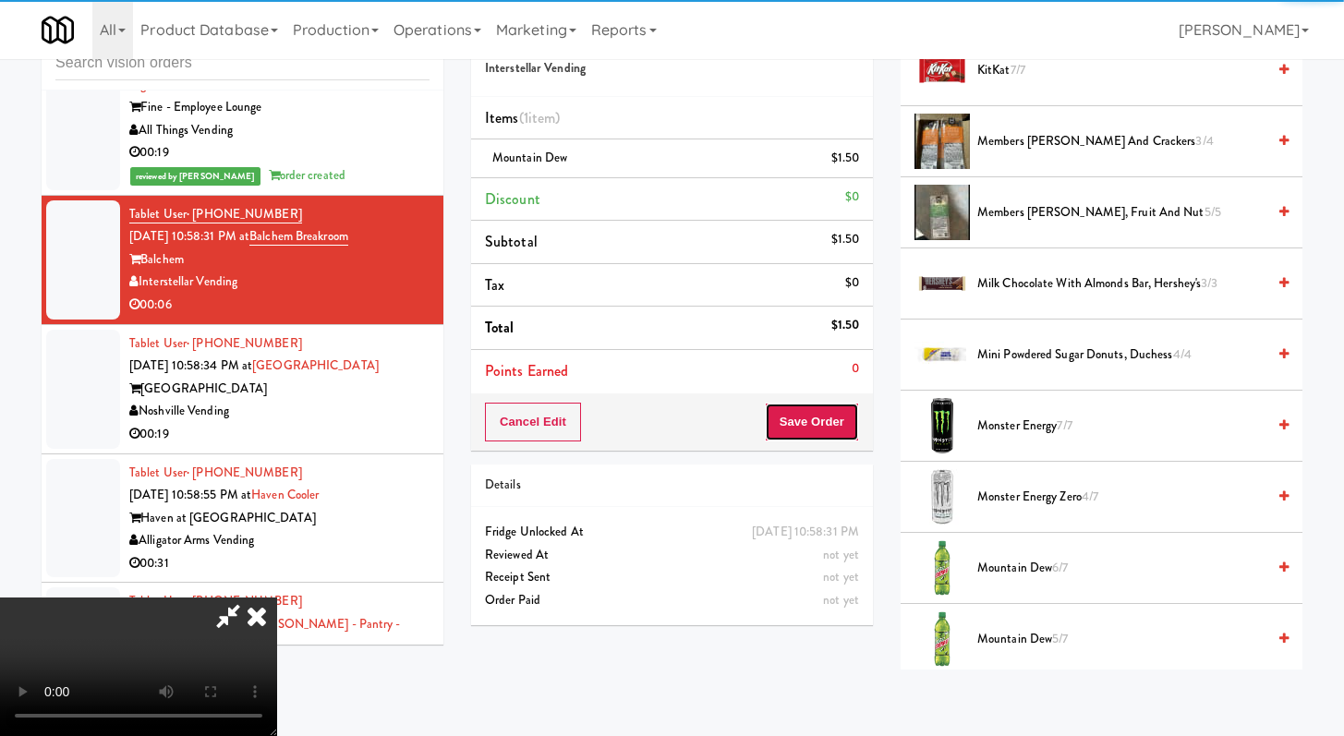
click at [831, 427] on button "Save Order" at bounding box center [812, 422] width 94 height 39
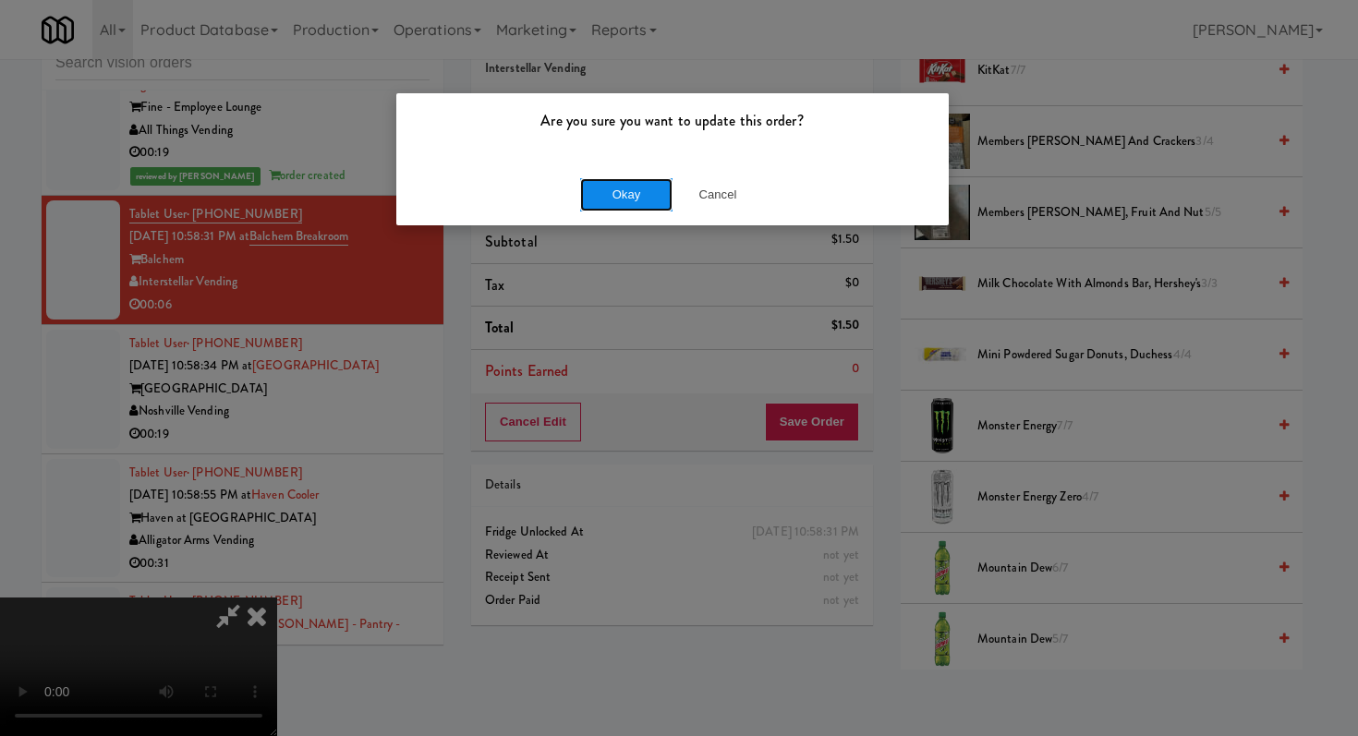
click at [629, 186] on button "Okay" at bounding box center [626, 194] width 92 height 33
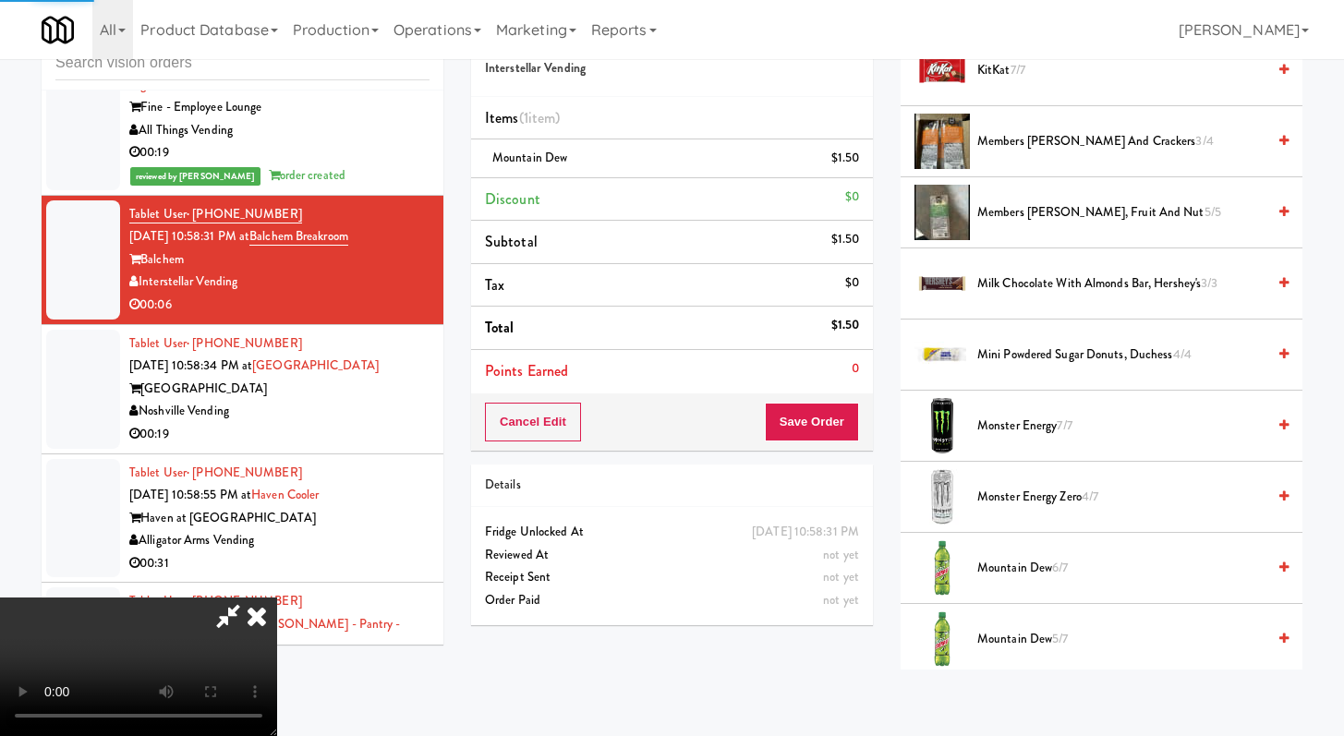
scroll to position [78, 0]
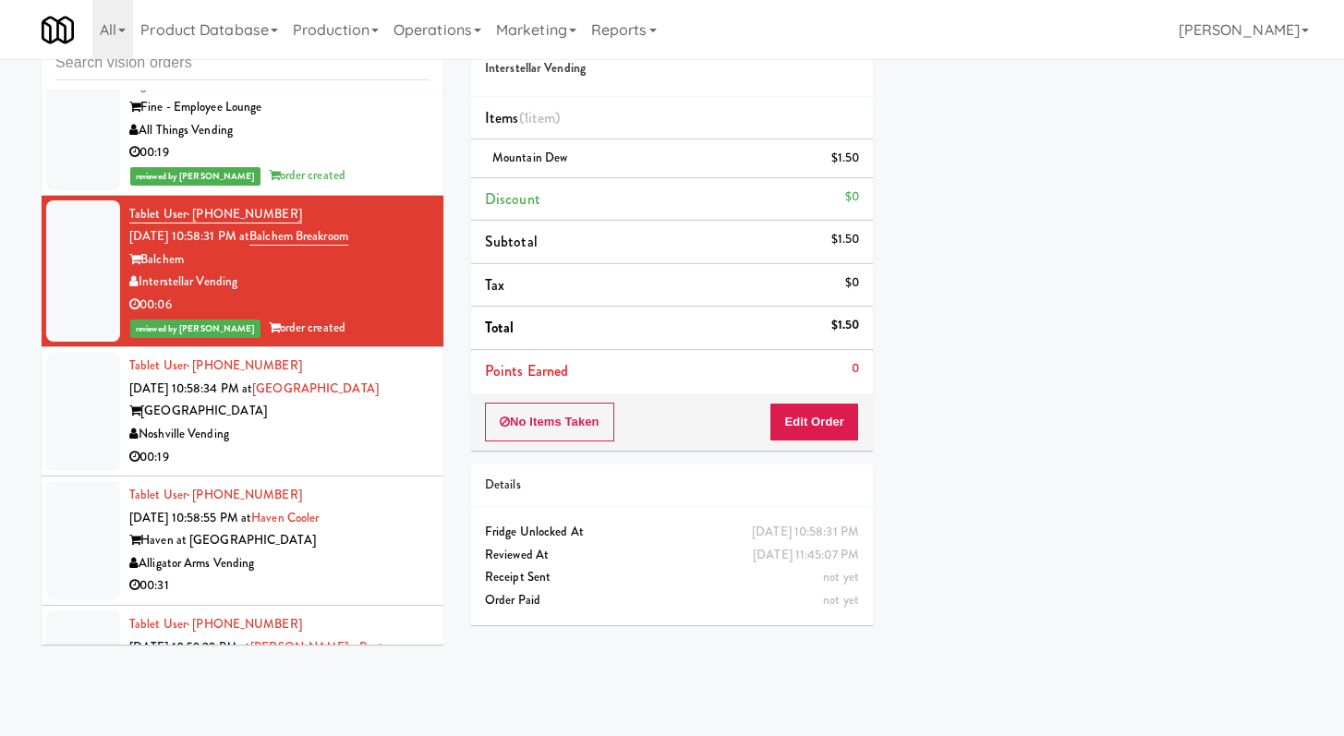
click at [353, 469] on div "00:19" at bounding box center [279, 457] width 300 height 23
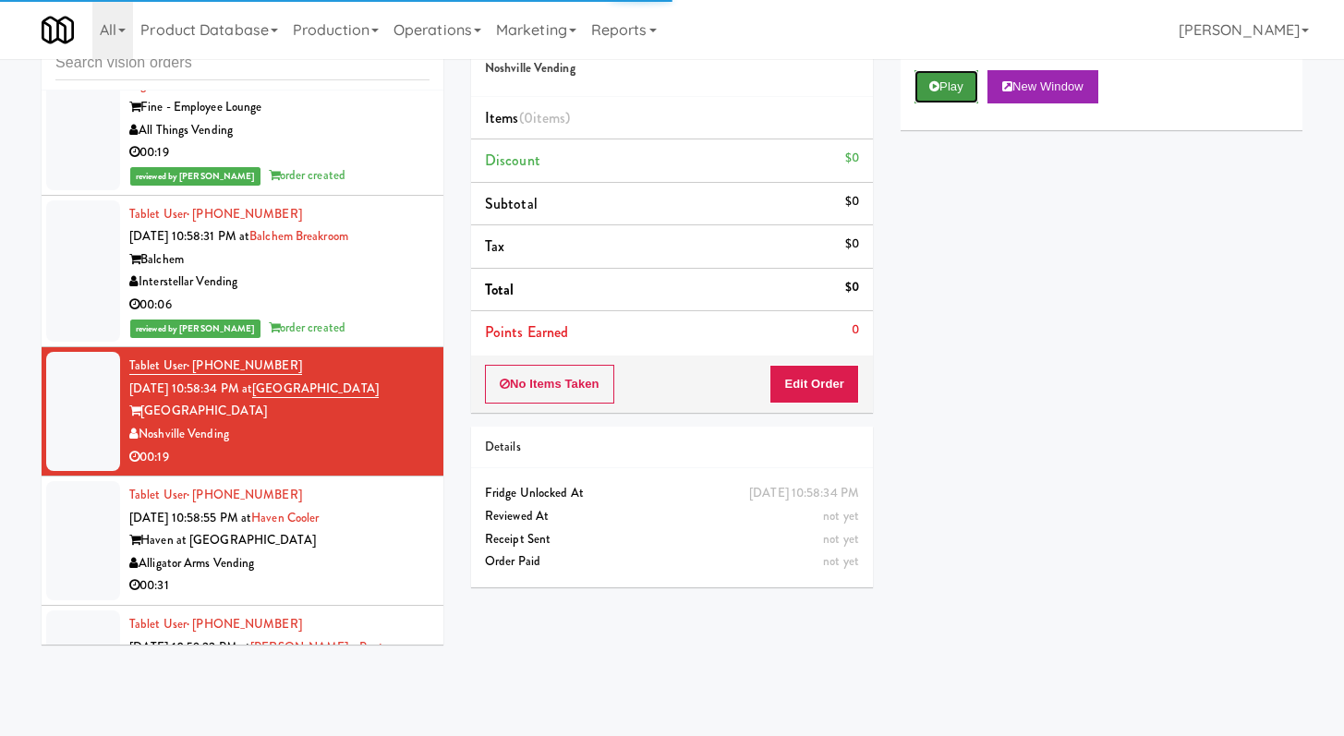
drag, startPoint x: 932, startPoint y: 72, endPoint x: 927, endPoint y: 83, distance: 12.0
click at [932, 72] on button "Play" at bounding box center [946, 86] width 64 height 33
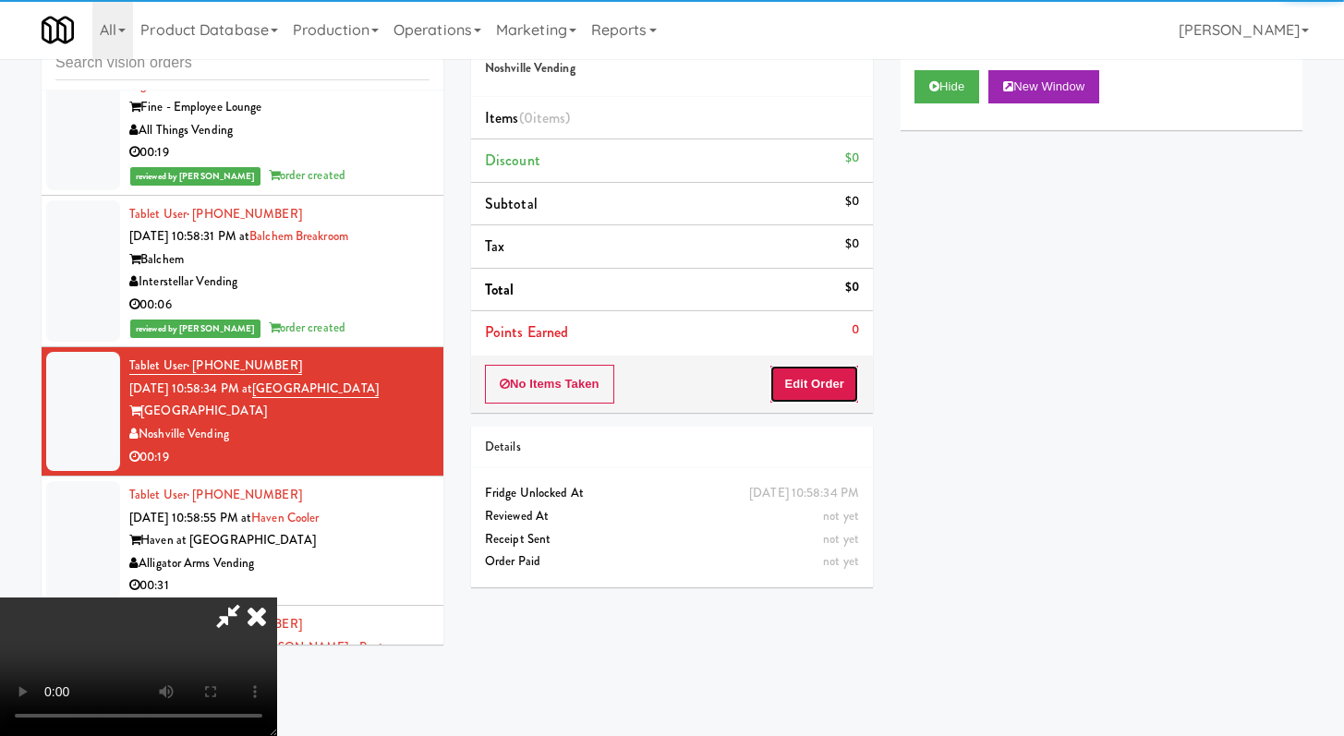
click at [831, 378] on button "Edit Order" at bounding box center [814, 384] width 90 height 39
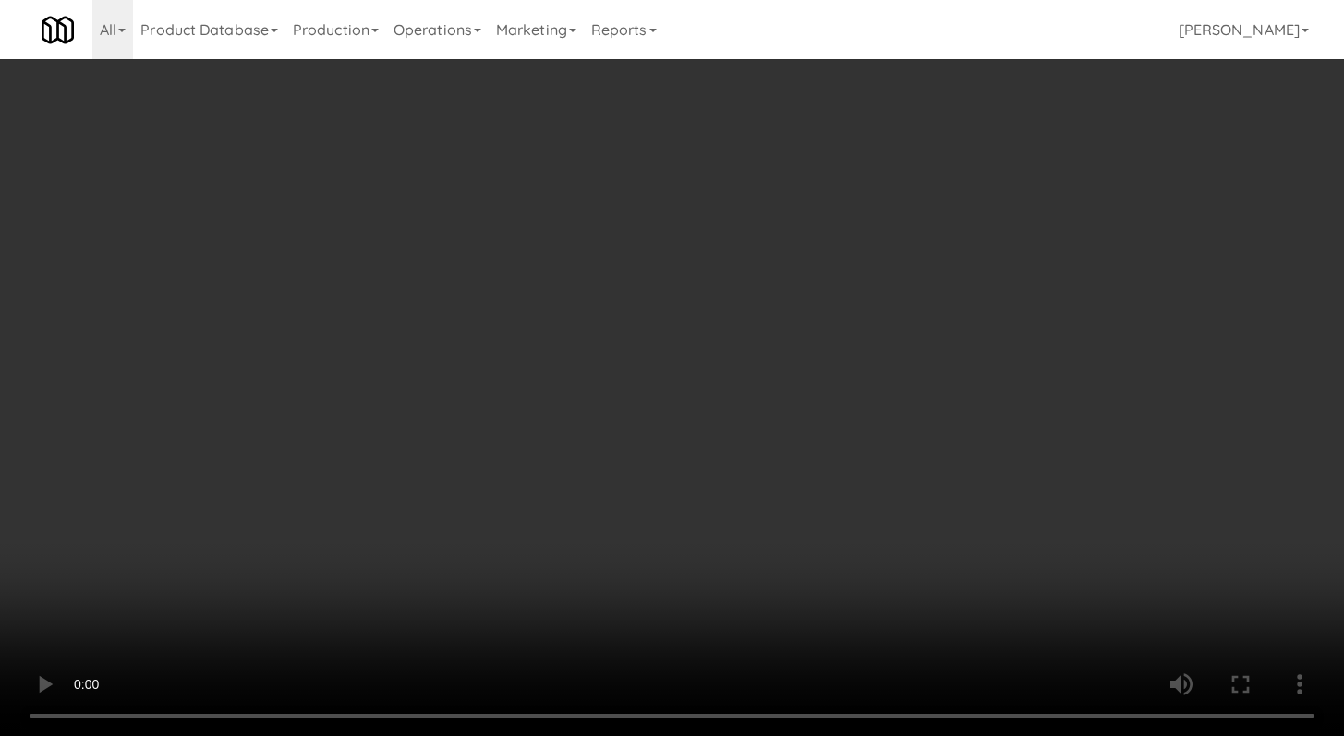
scroll to position [28475, 0]
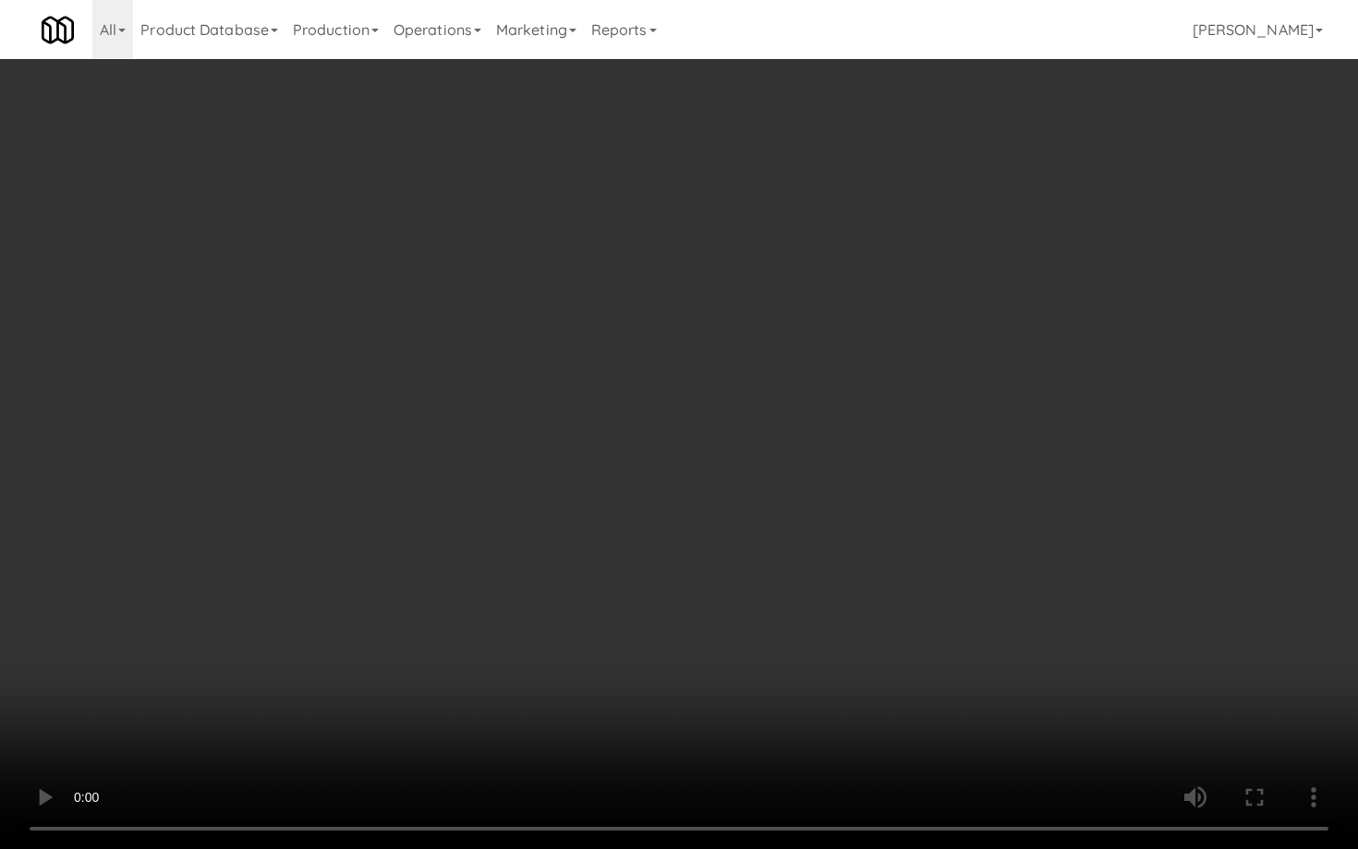
click at [694, 522] on video at bounding box center [679, 424] width 1358 height 849
click at [667, 610] on video at bounding box center [679, 424] width 1358 height 849
click at [665, 611] on video at bounding box center [679, 424] width 1358 height 849
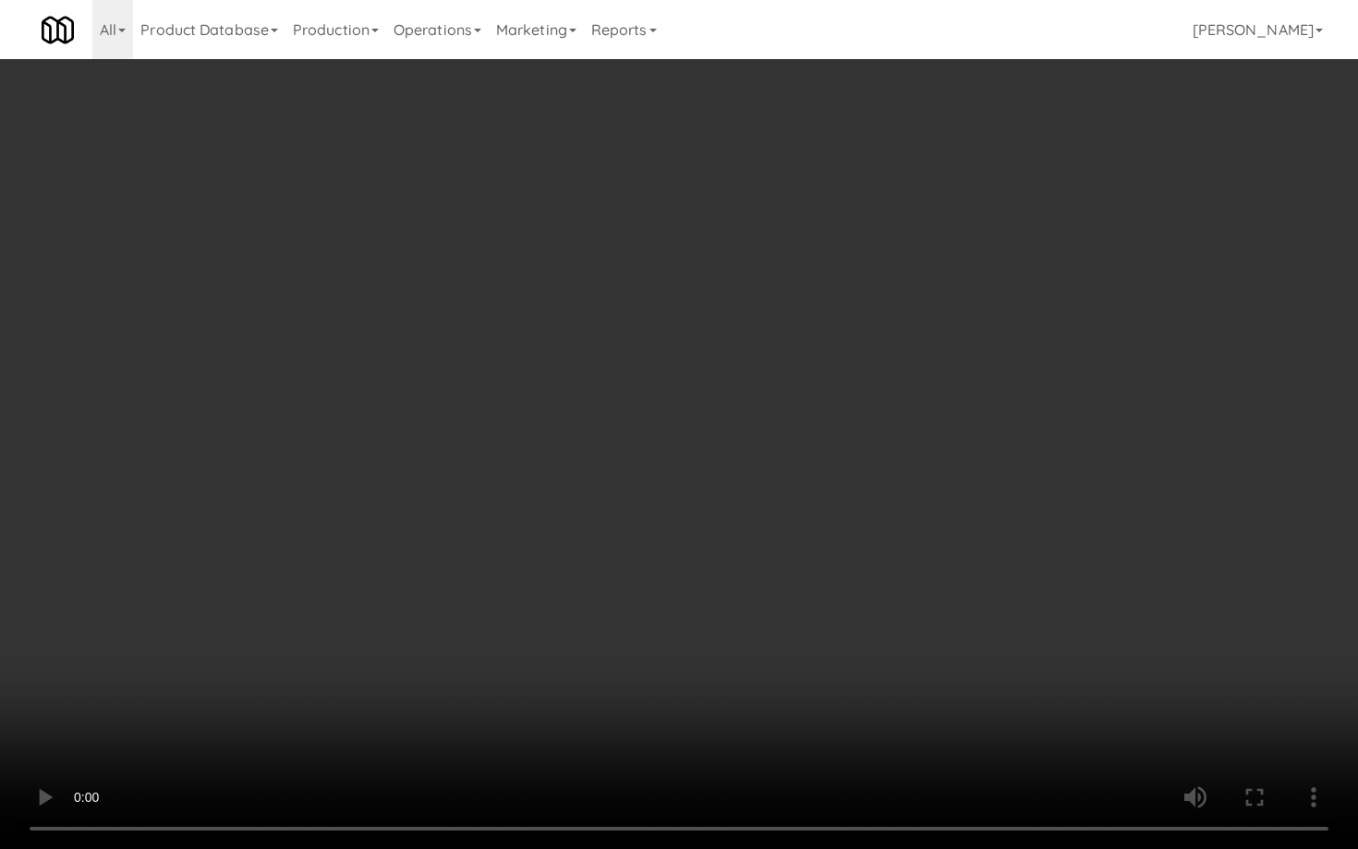
click at [663, 613] on video at bounding box center [679, 424] width 1358 height 849
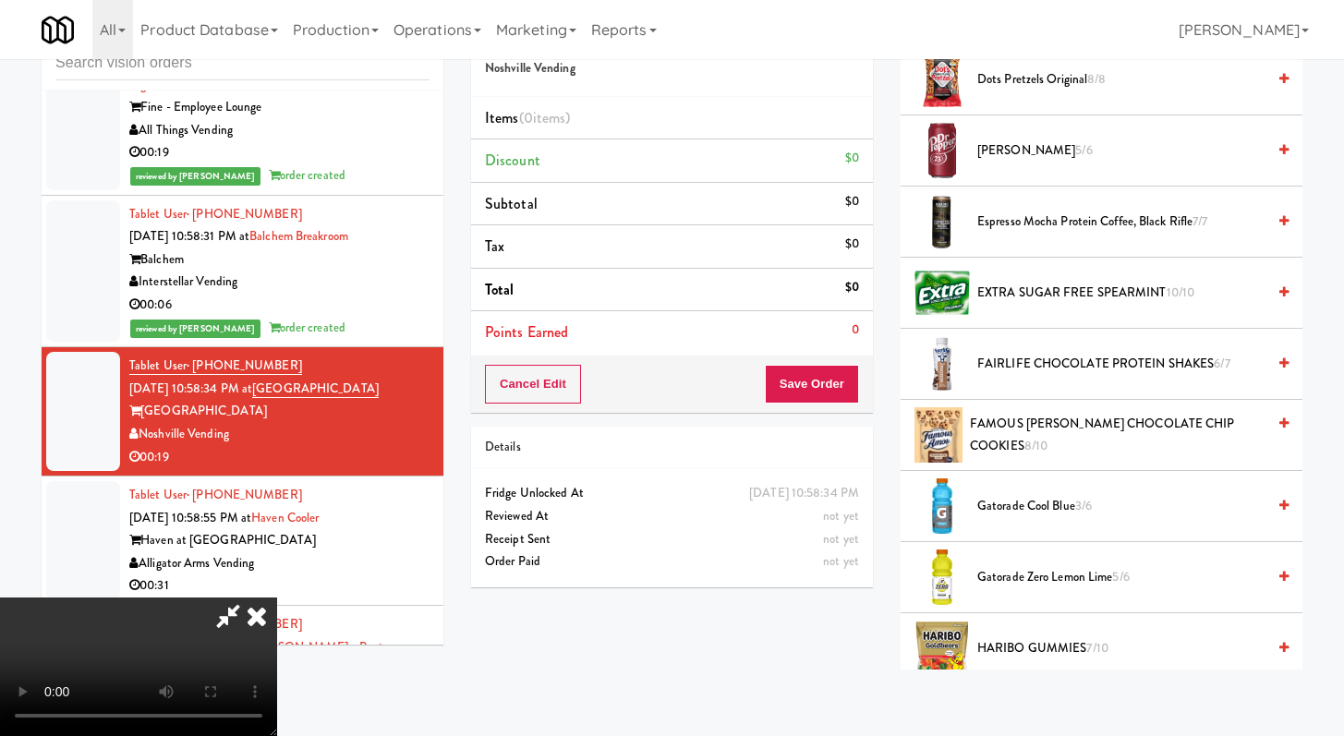
scroll to position [729, 0]
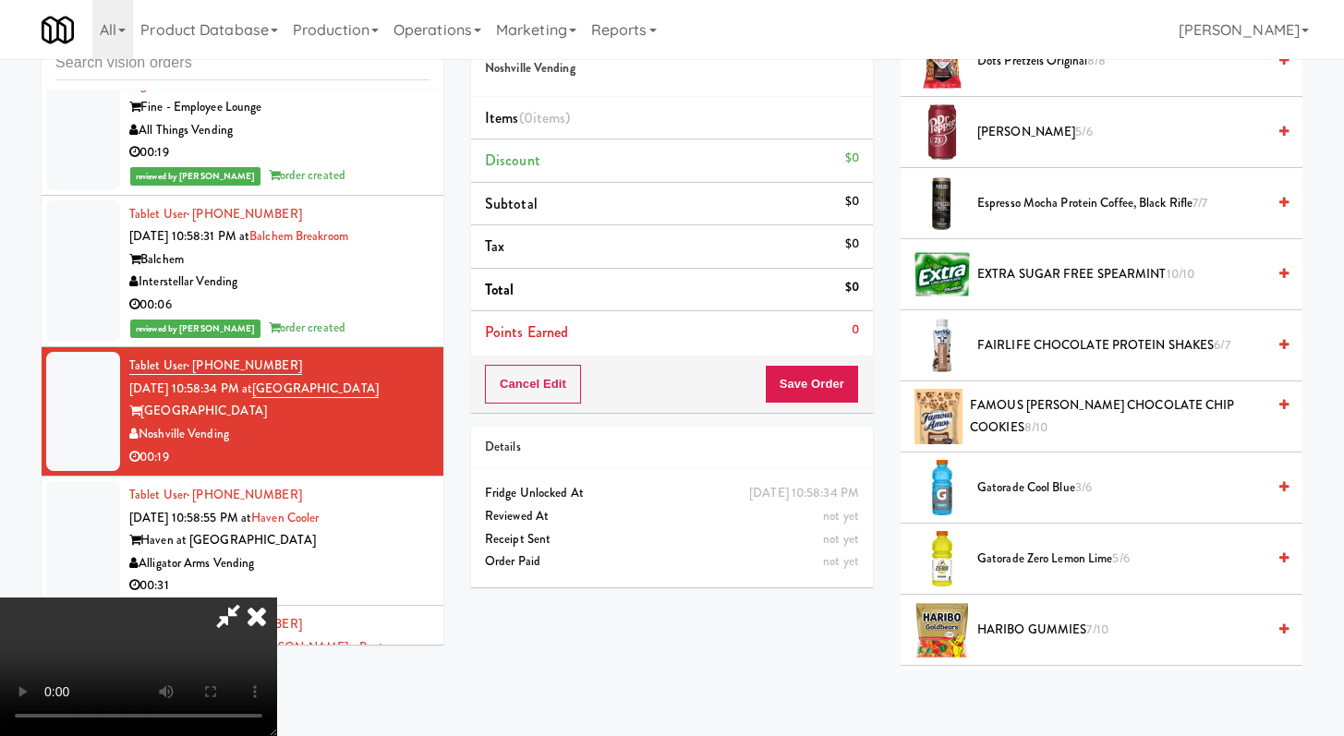
click at [1007, 559] on span "Gatorade Zero Lemon Lime 5/6" at bounding box center [1121, 559] width 288 height 23
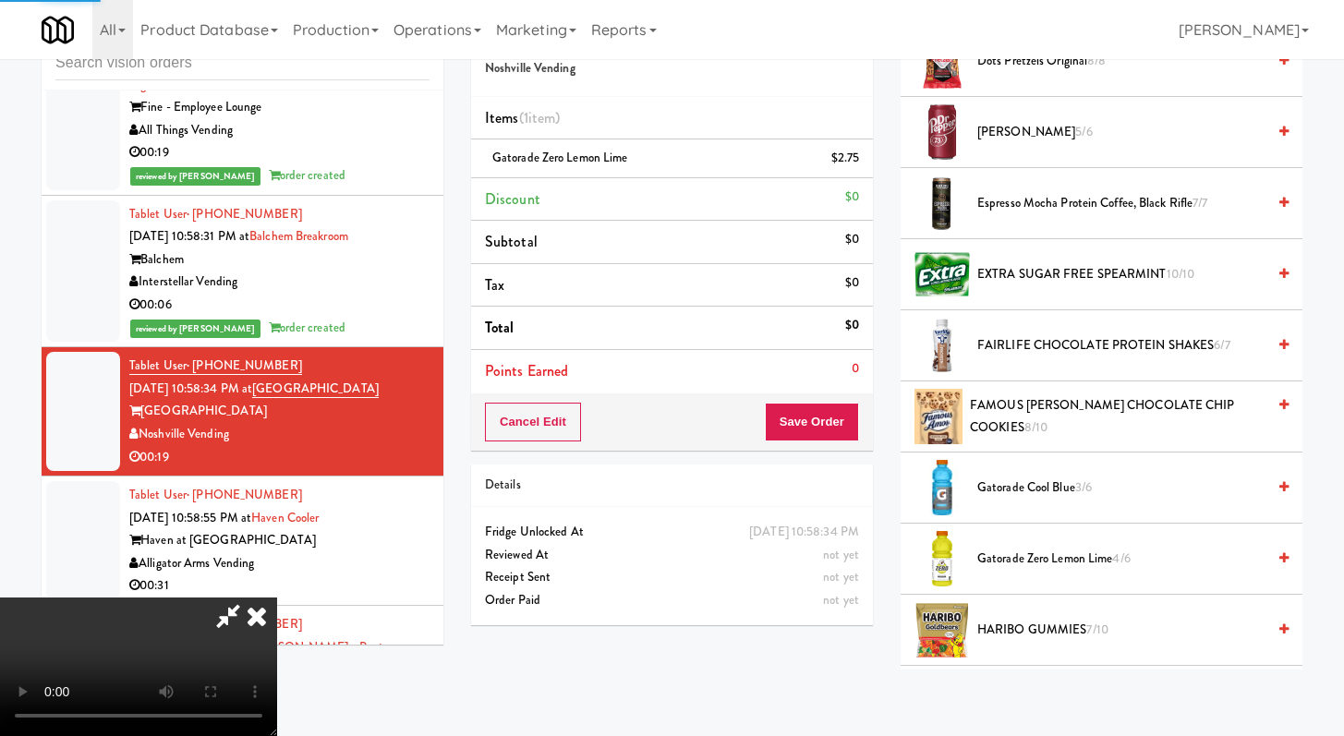
click at [998, 491] on span "Gatorade Cool Blue 3/6" at bounding box center [1121, 488] width 288 height 23
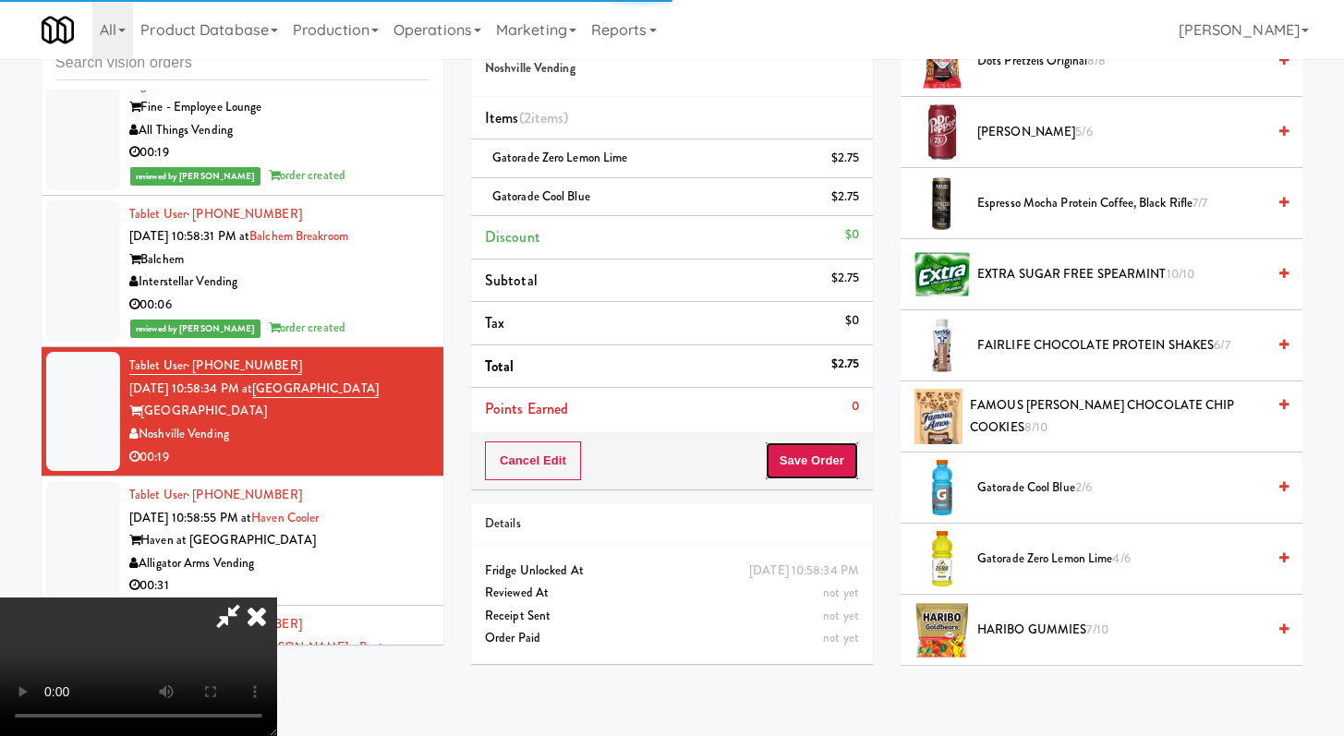
click at [820, 471] on button "Save Order" at bounding box center [812, 460] width 94 height 39
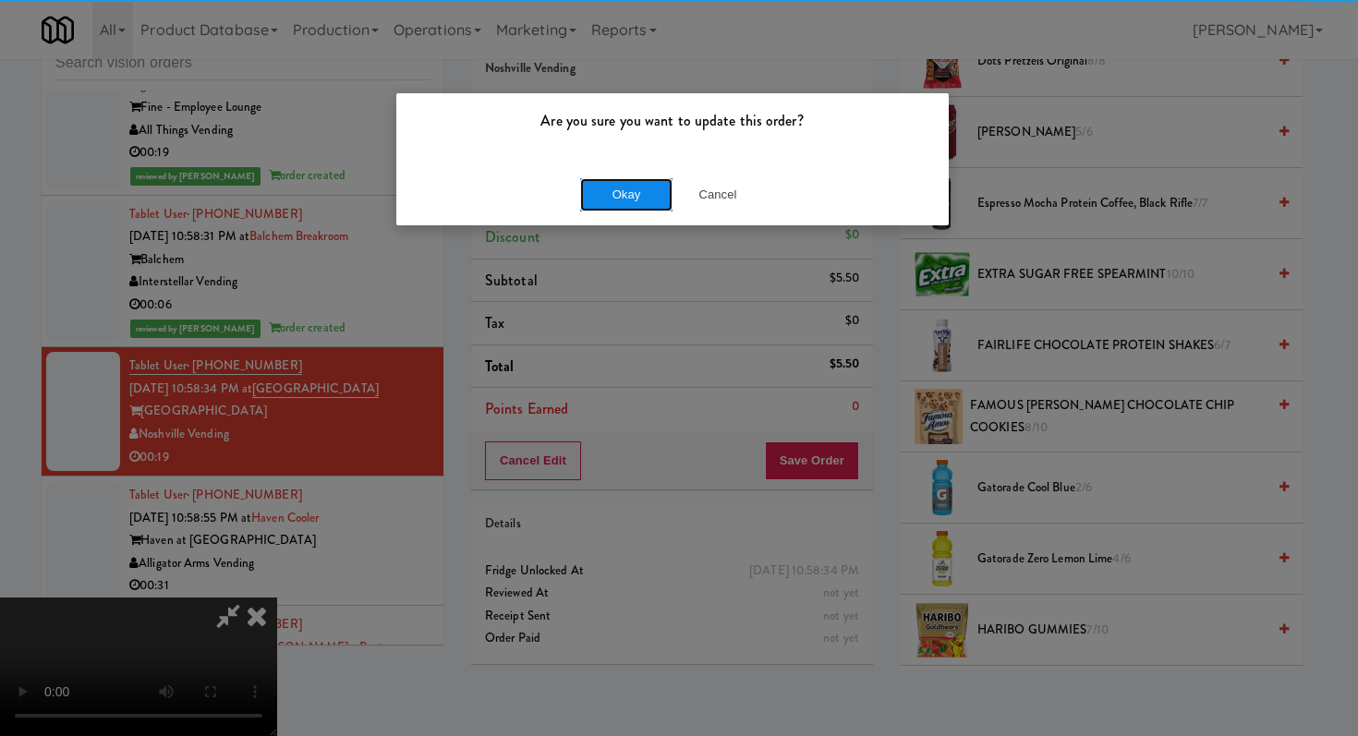
click at [626, 205] on button "Okay" at bounding box center [626, 194] width 92 height 33
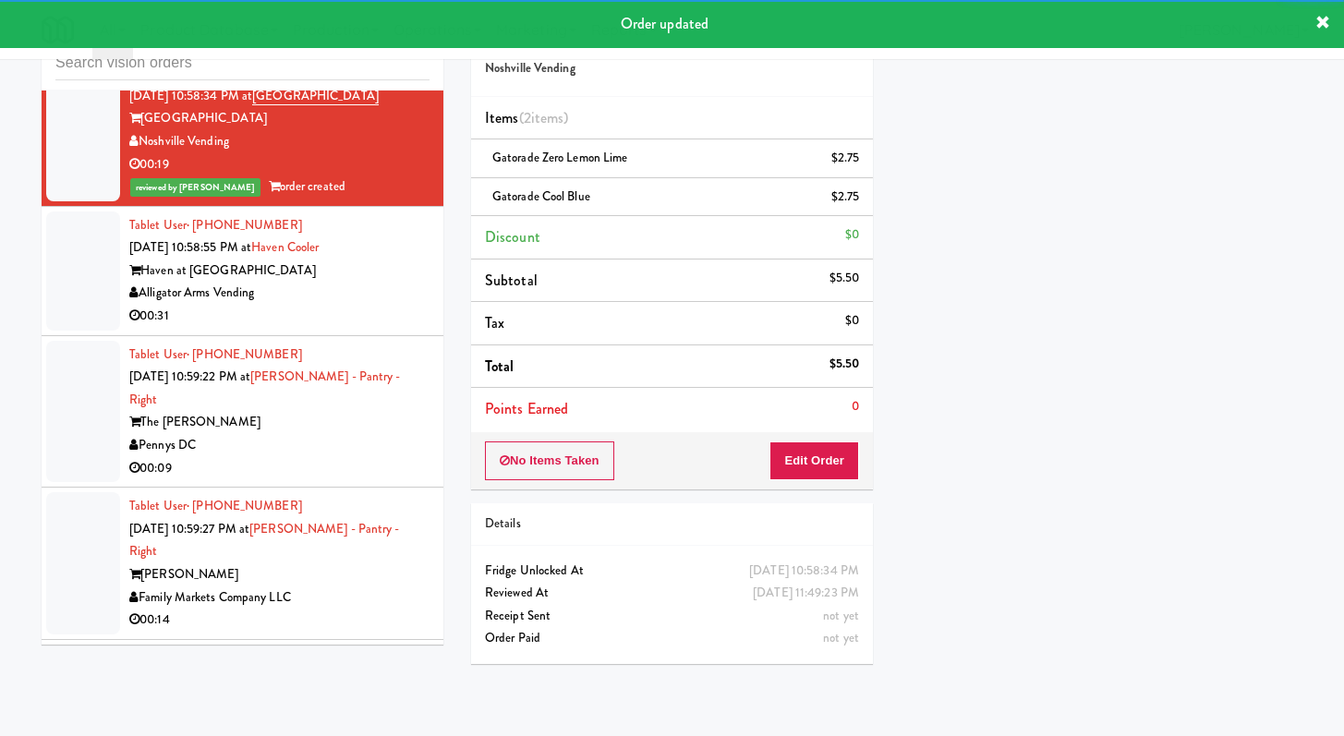
scroll to position [28893, 0]
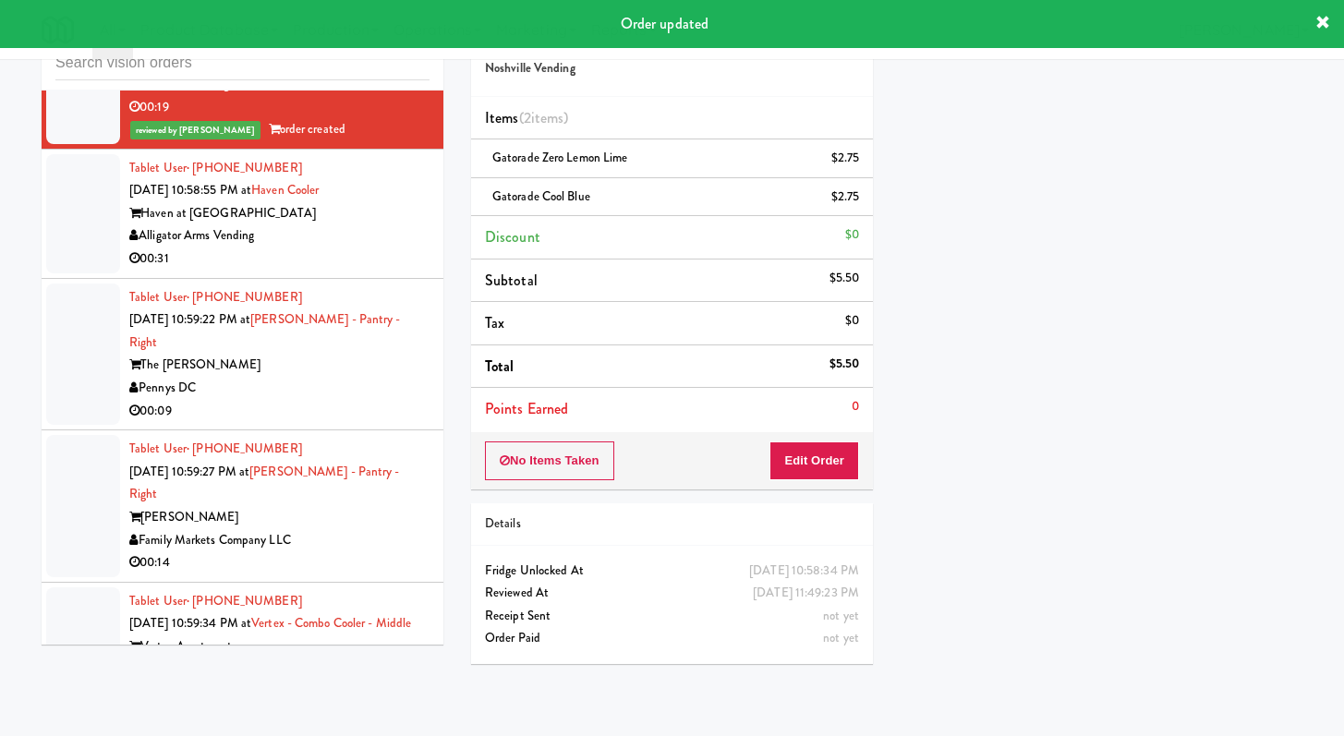
click at [391, 248] on div "Alligator Arms Vending" at bounding box center [279, 235] width 300 height 23
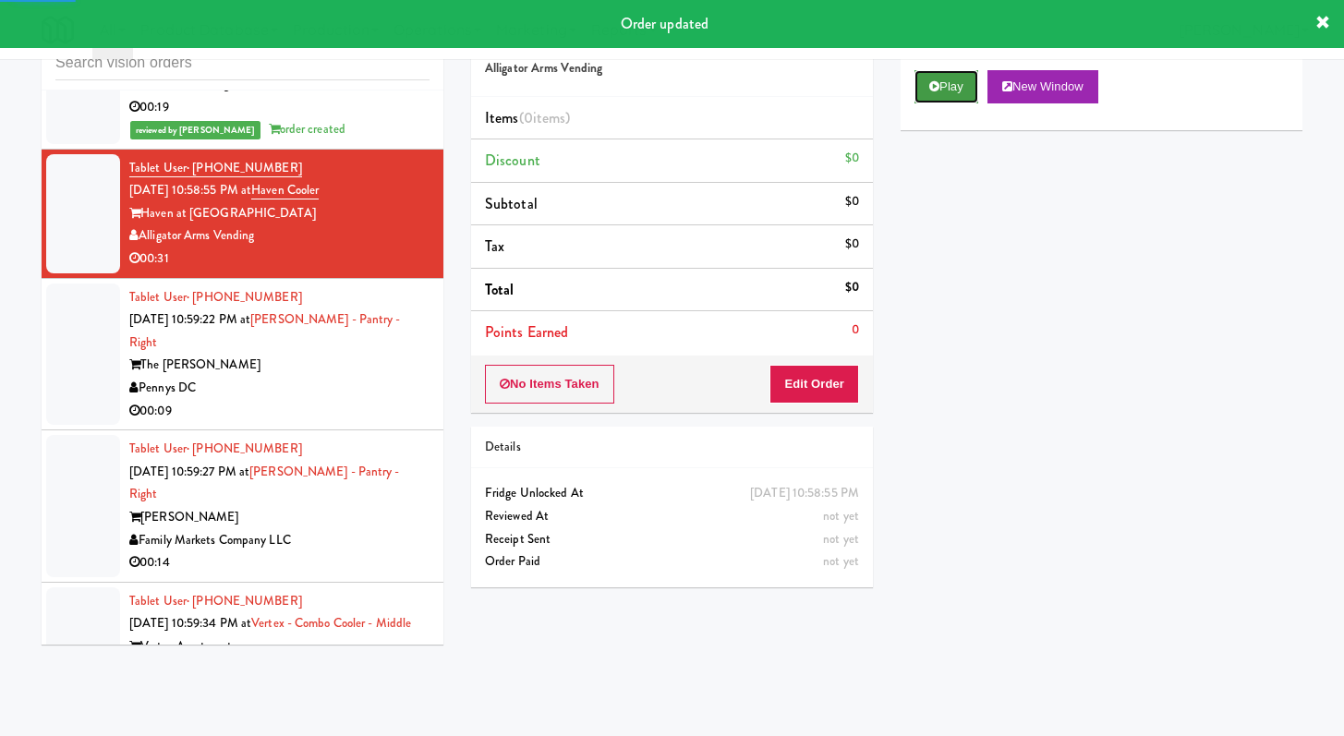
click at [946, 84] on button "Play" at bounding box center [946, 86] width 64 height 33
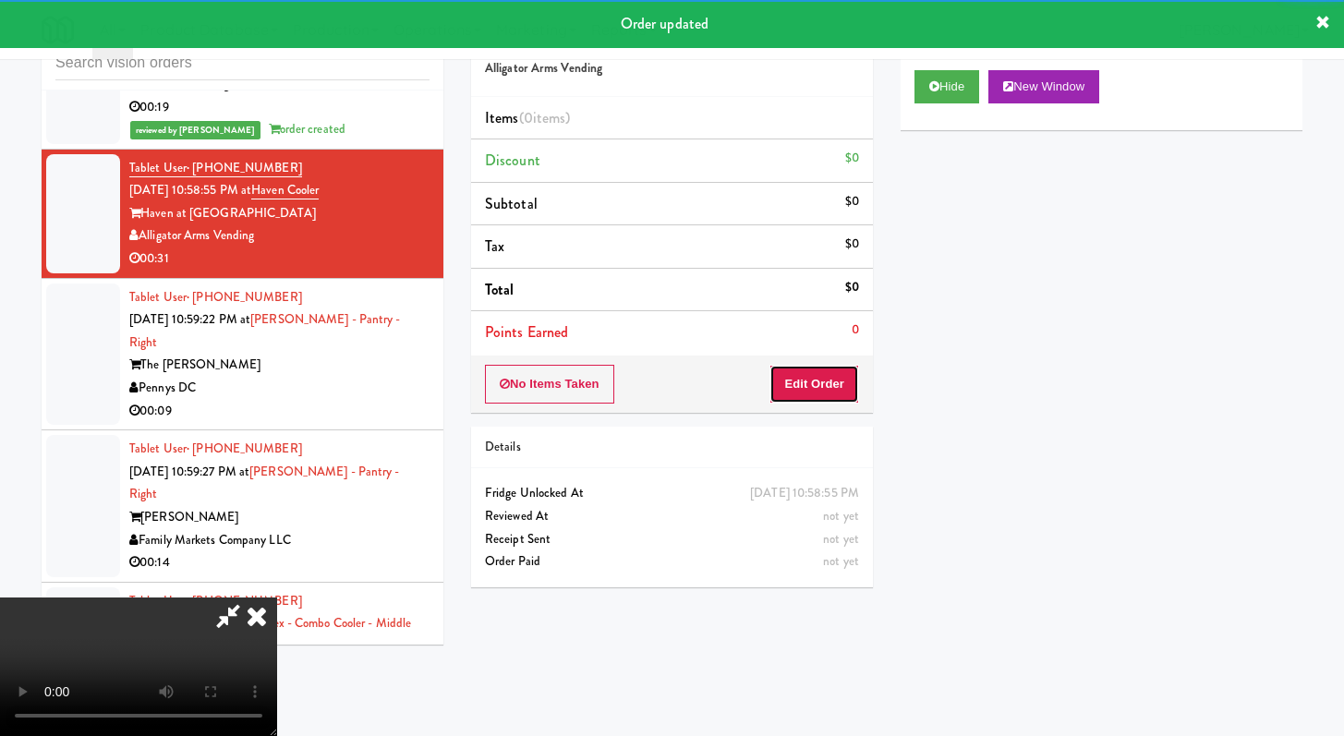
click at [804, 383] on button "Edit Order" at bounding box center [814, 384] width 90 height 39
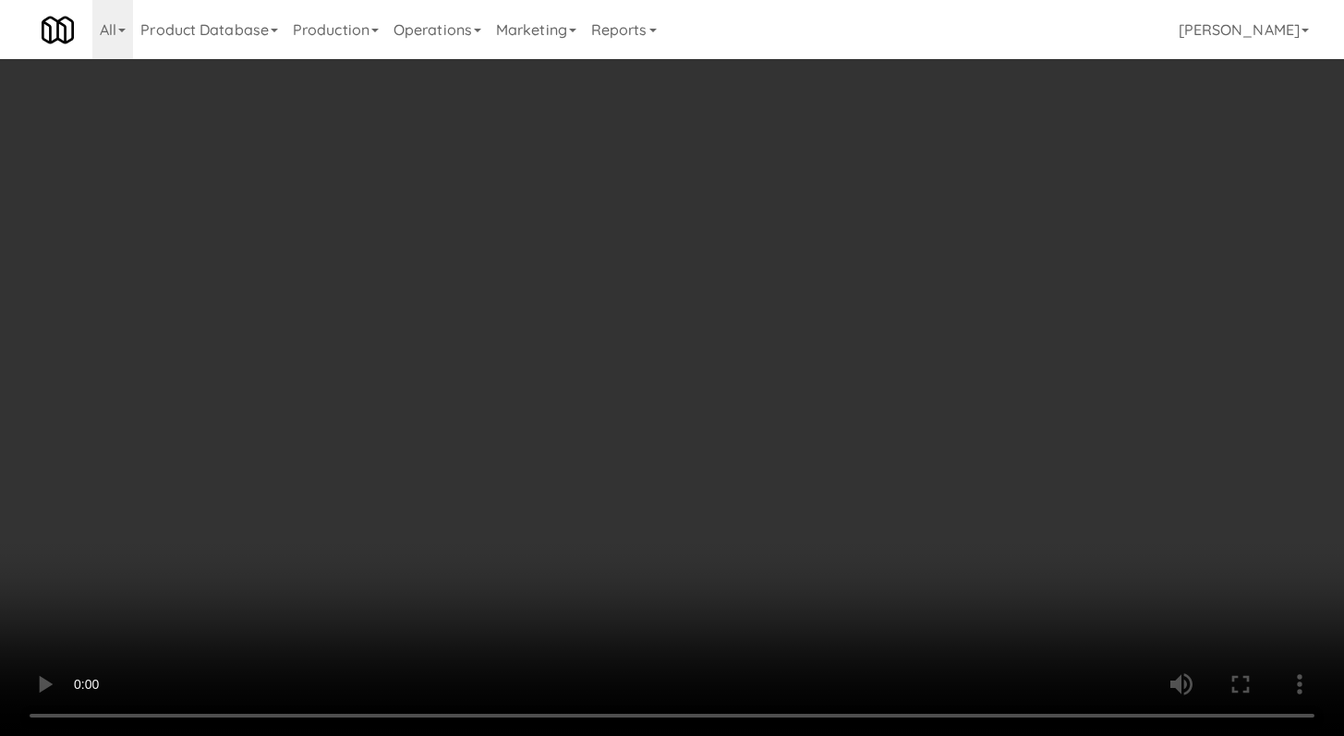
scroll to position [28825, 0]
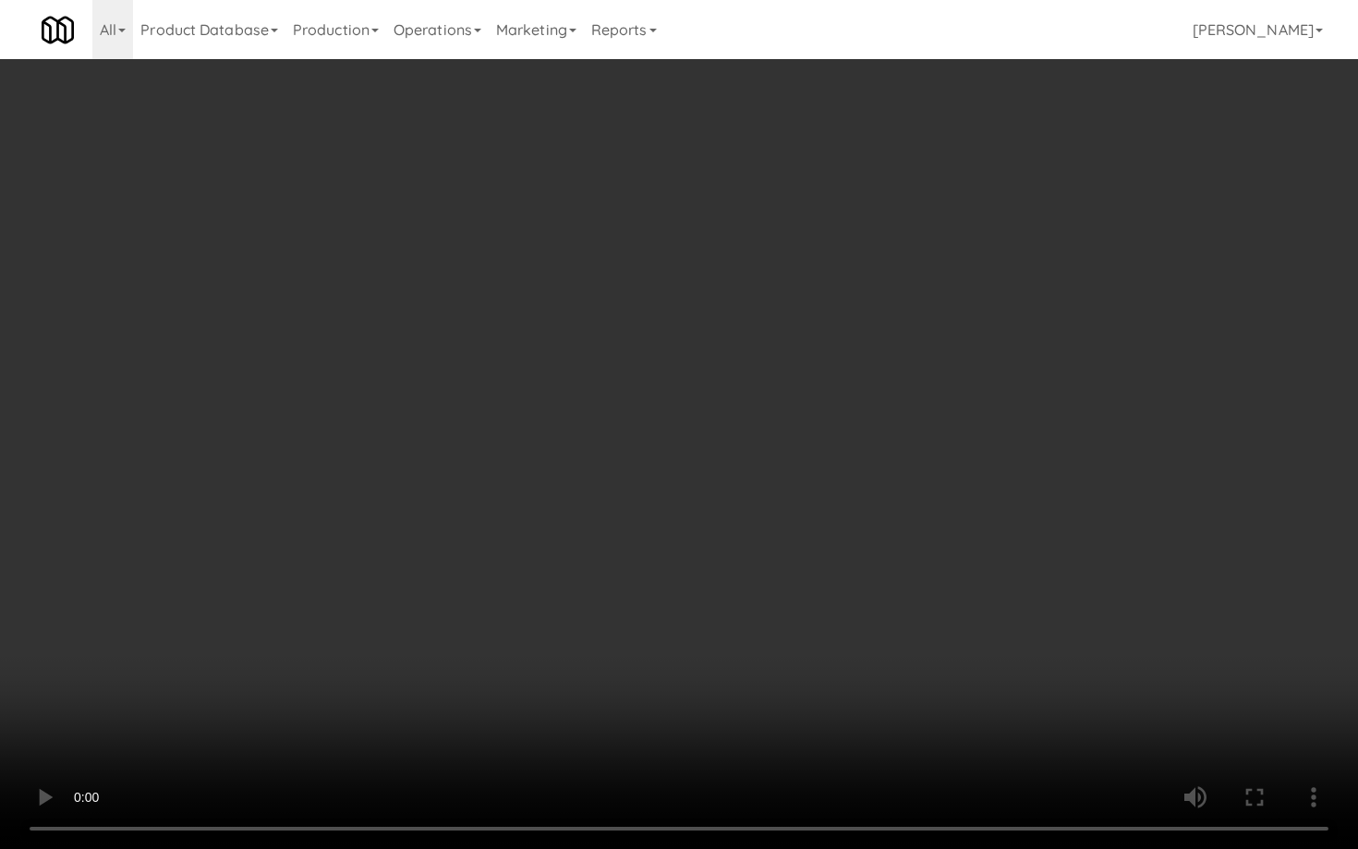
click at [704, 607] on video at bounding box center [679, 424] width 1358 height 849
click at [704, 608] on video at bounding box center [679, 424] width 1358 height 849
click at [657, 661] on video at bounding box center [679, 424] width 1358 height 849
click at [633, 690] on video at bounding box center [679, 424] width 1358 height 849
click at [646, 682] on video at bounding box center [679, 424] width 1358 height 849
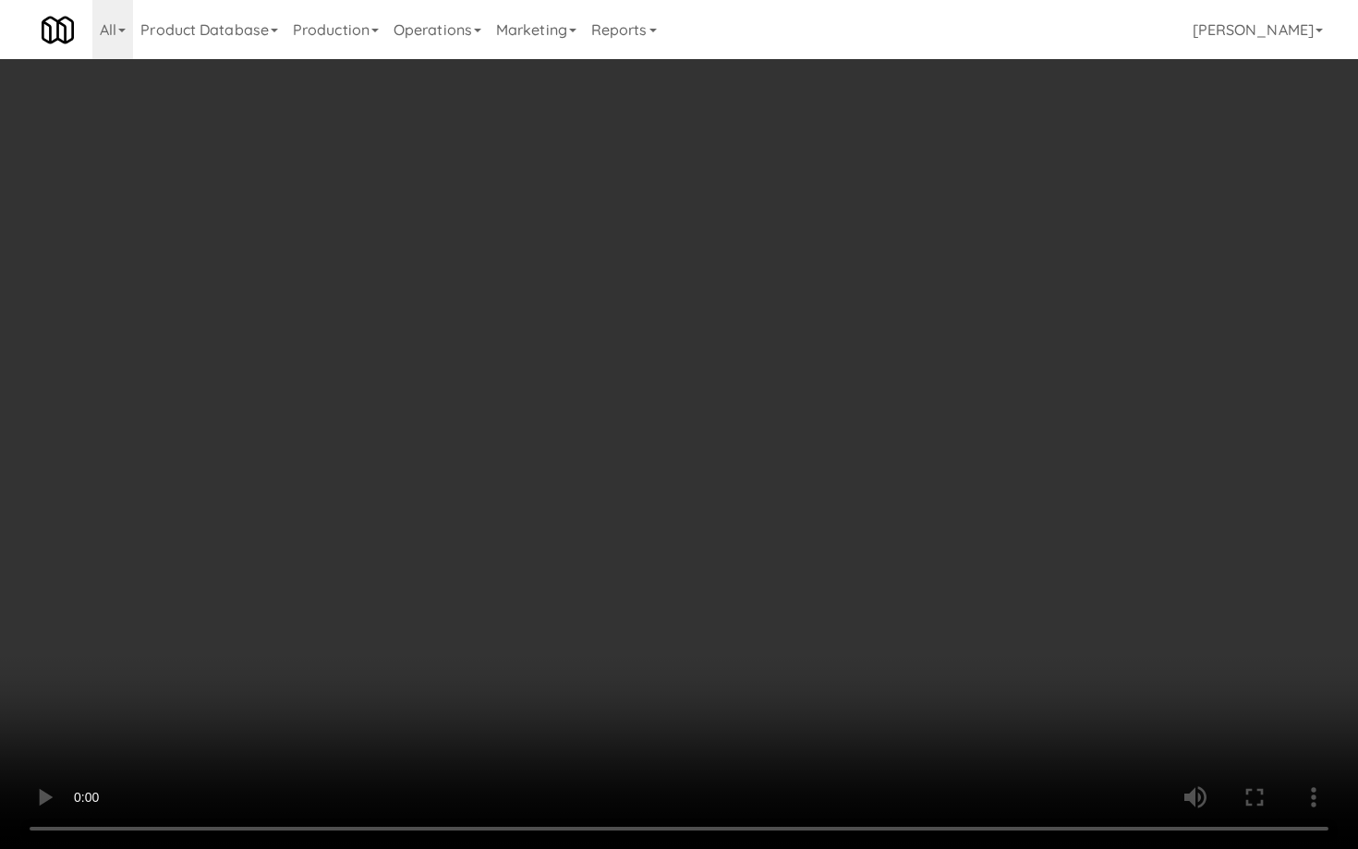
click at [646, 682] on video at bounding box center [679, 424] width 1358 height 849
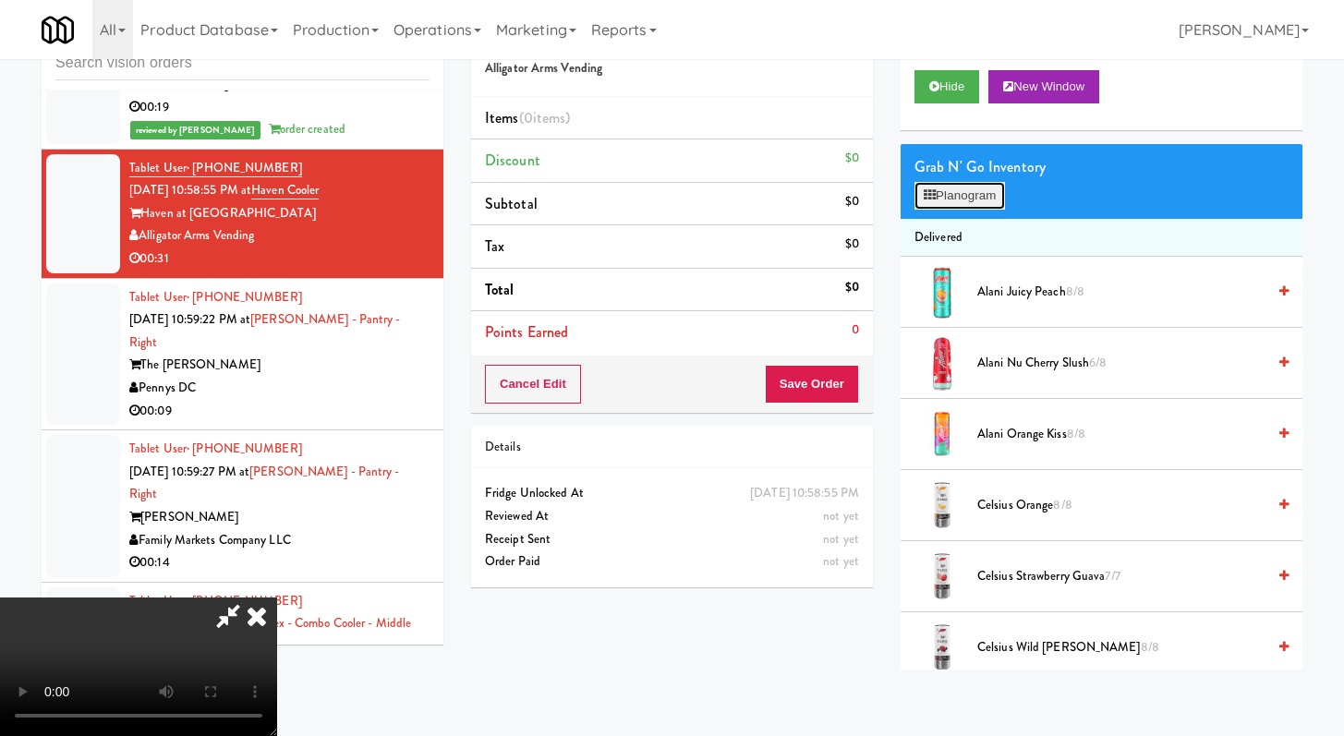
click at [990, 198] on button "Planogram" at bounding box center [959, 196] width 91 height 28
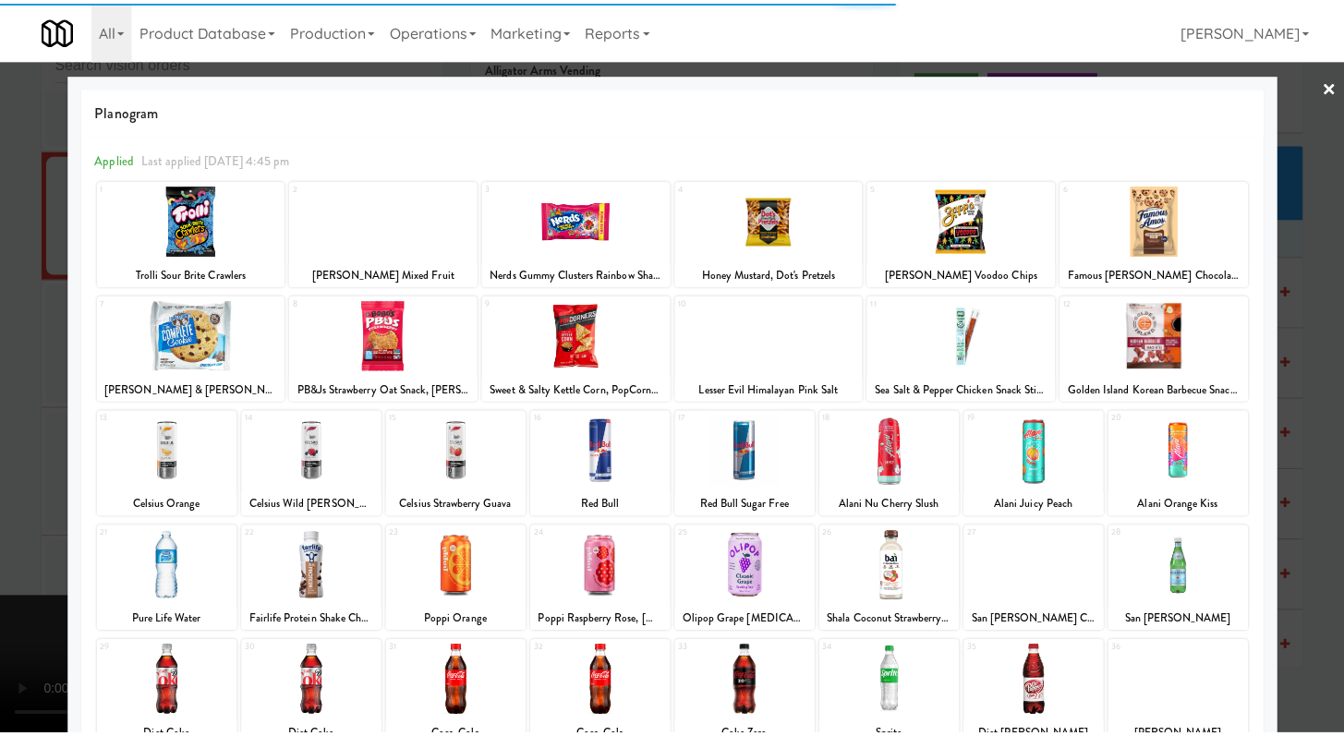
scroll to position [54, 0]
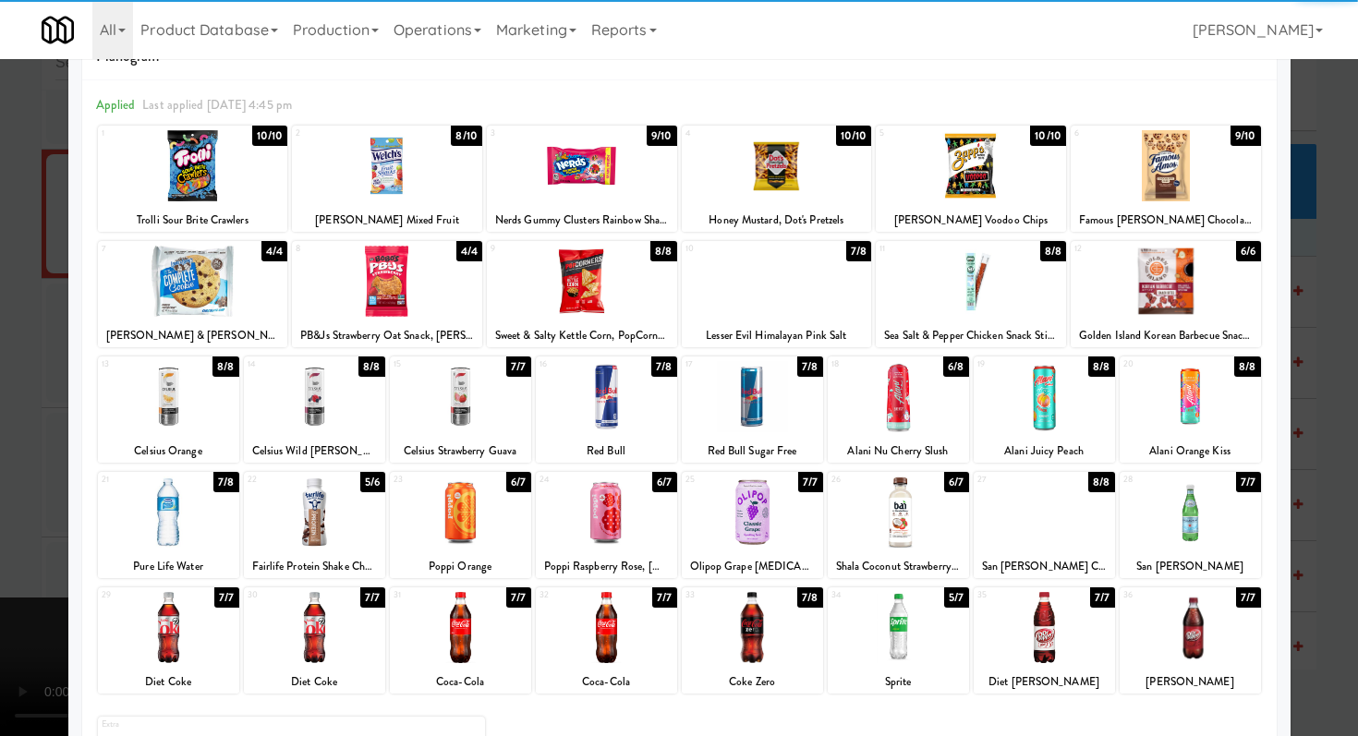
click at [737, 399] on div at bounding box center [752, 396] width 141 height 71
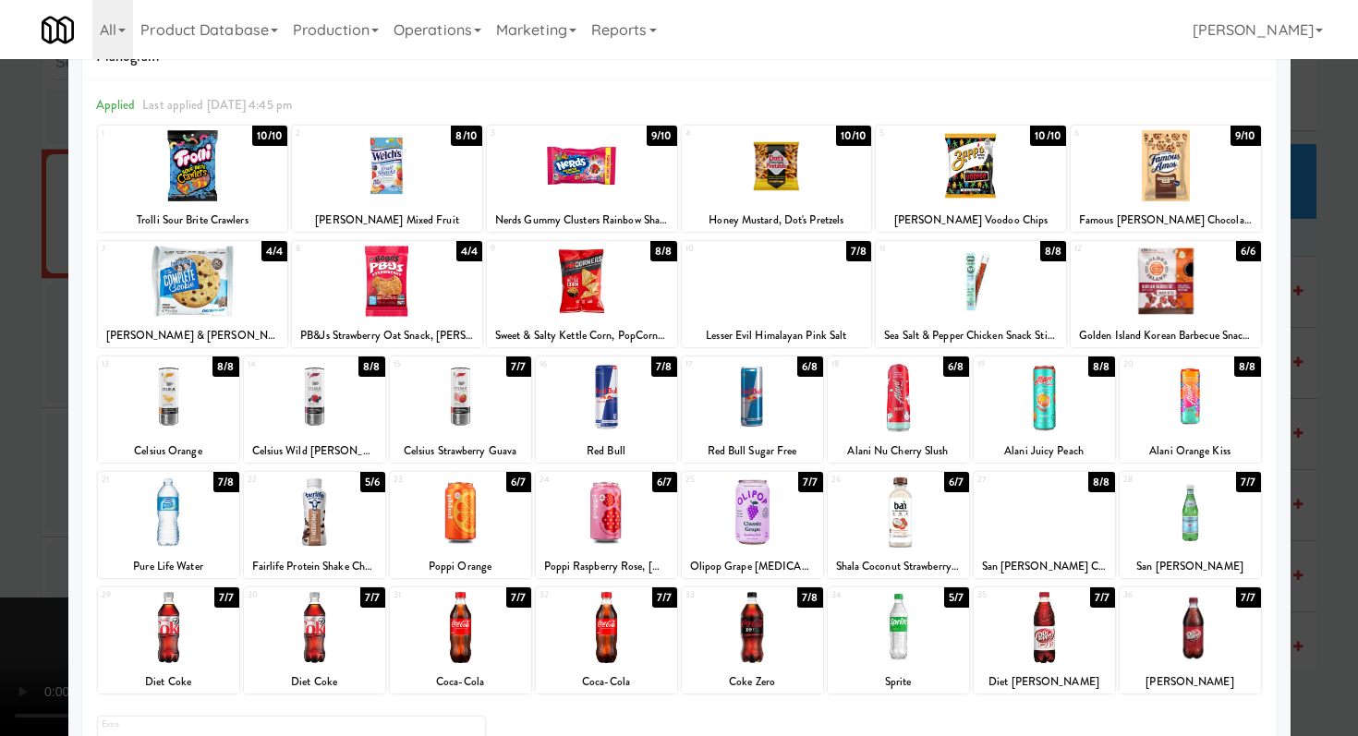
click at [862, 514] on div at bounding box center [897, 512] width 141 height 71
click at [1157, 276] on div at bounding box center [1165, 281] width 190 height 71
click at [761, 290] on div at bounding box center [777, 281] width 190 height 71
click at [0, 478] on div at bounding box center [679, 368] width 1358 height 736
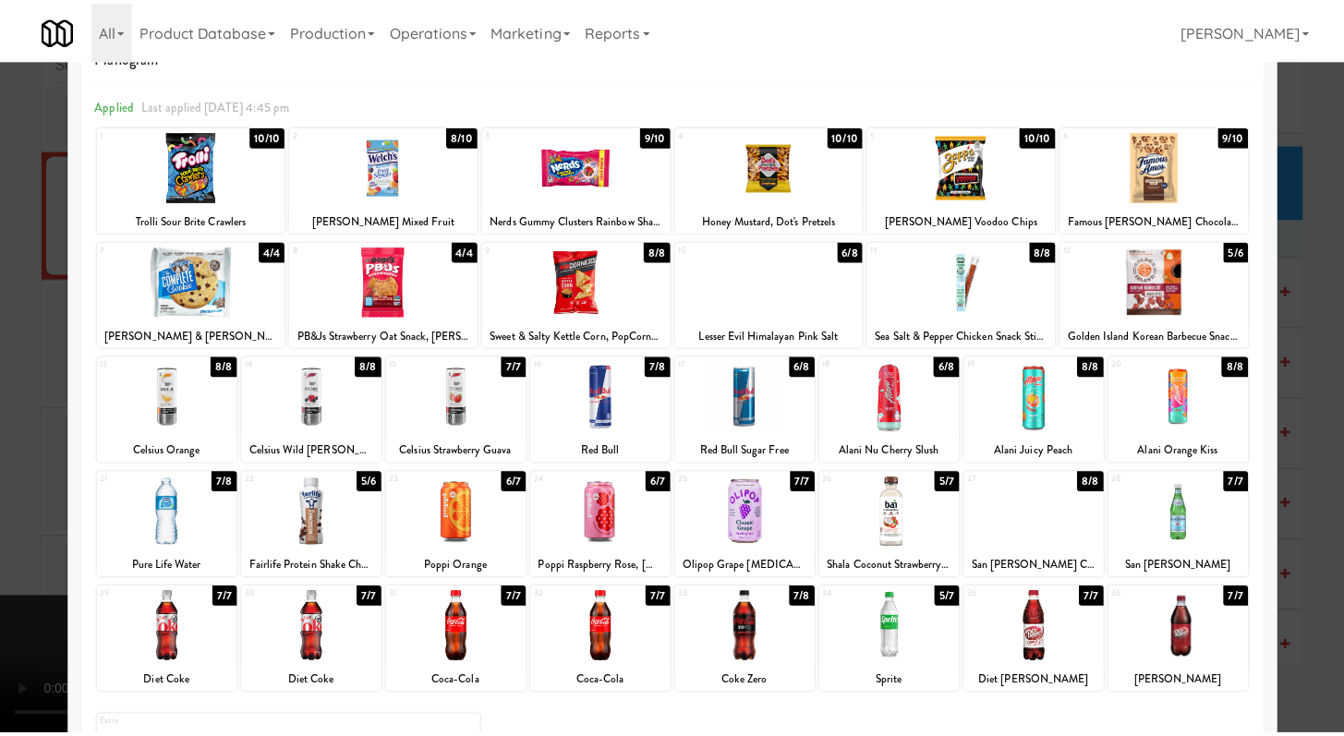
scroll to position [28893, 0]
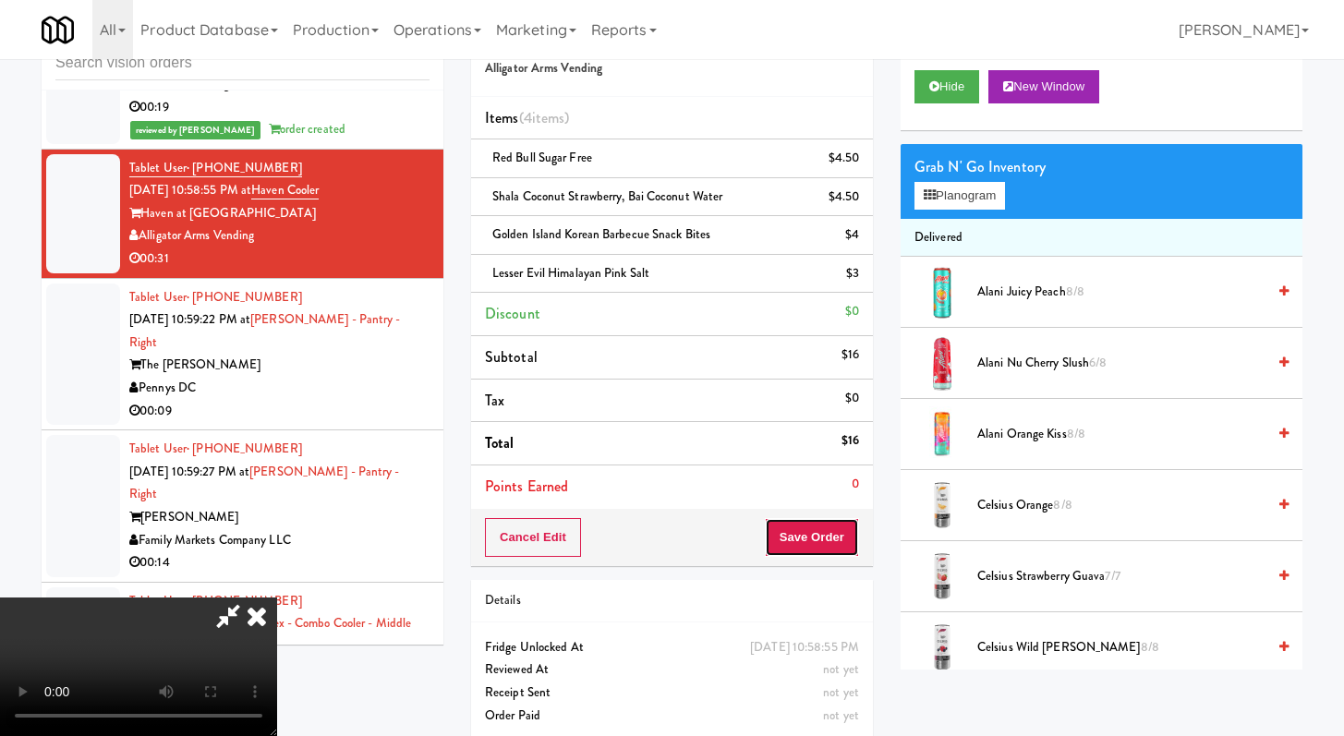
click at [839, 545] on button "Save Order" at bounding box center [812, 537] width 94 height 39
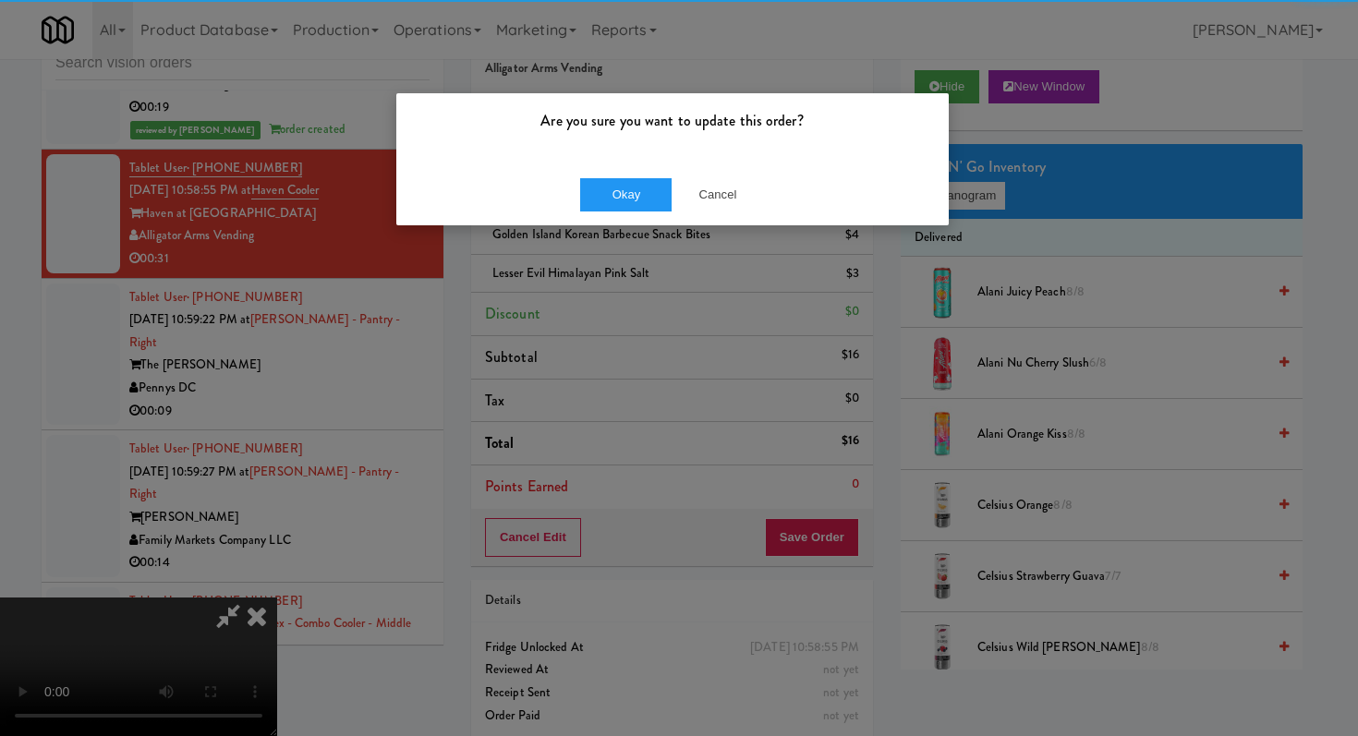
click at [584, 163] on div "Okay Cancel" at bounding box center [672, 194] width 552 height 62
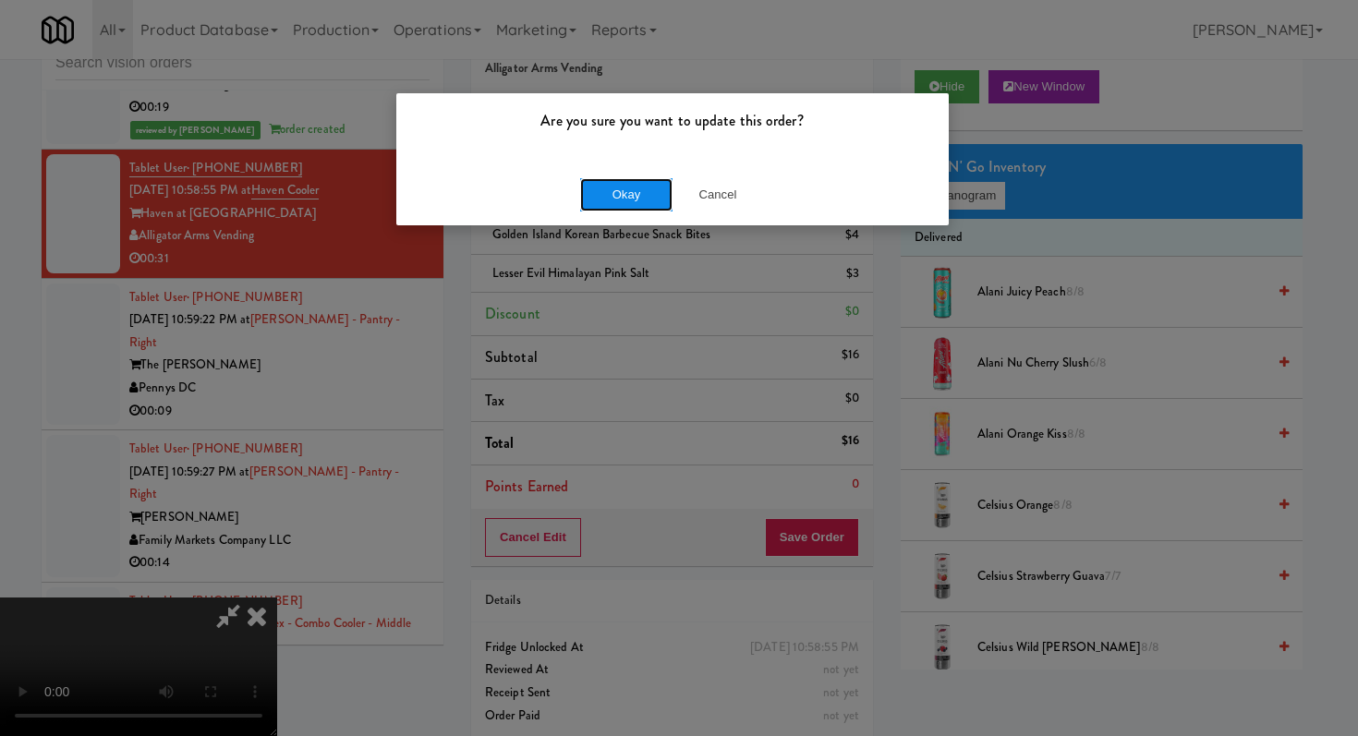
click at [599, 191] on button "Okay" at bounding box center [626, 194] width 92 height 33
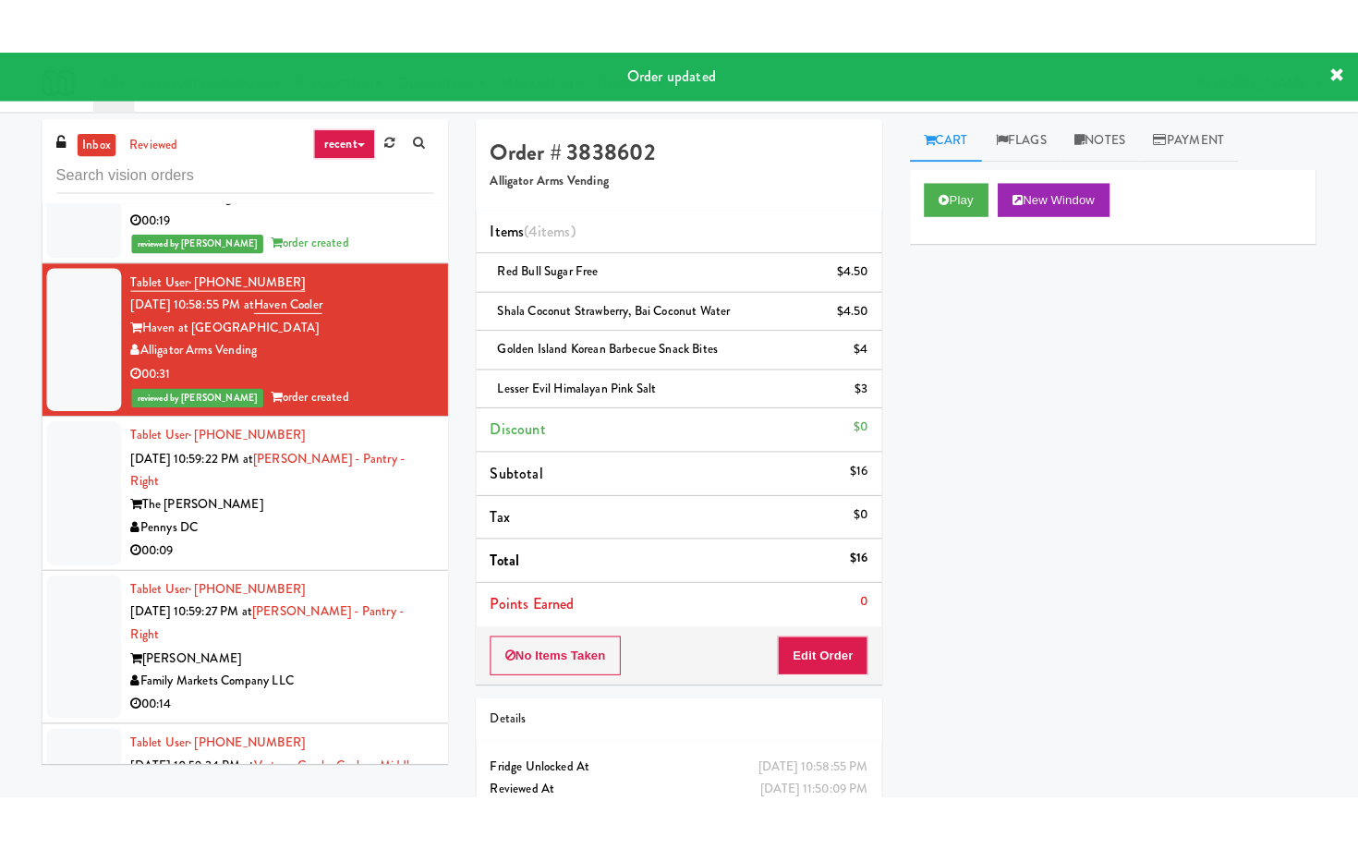
scroll to position [28948, 0]
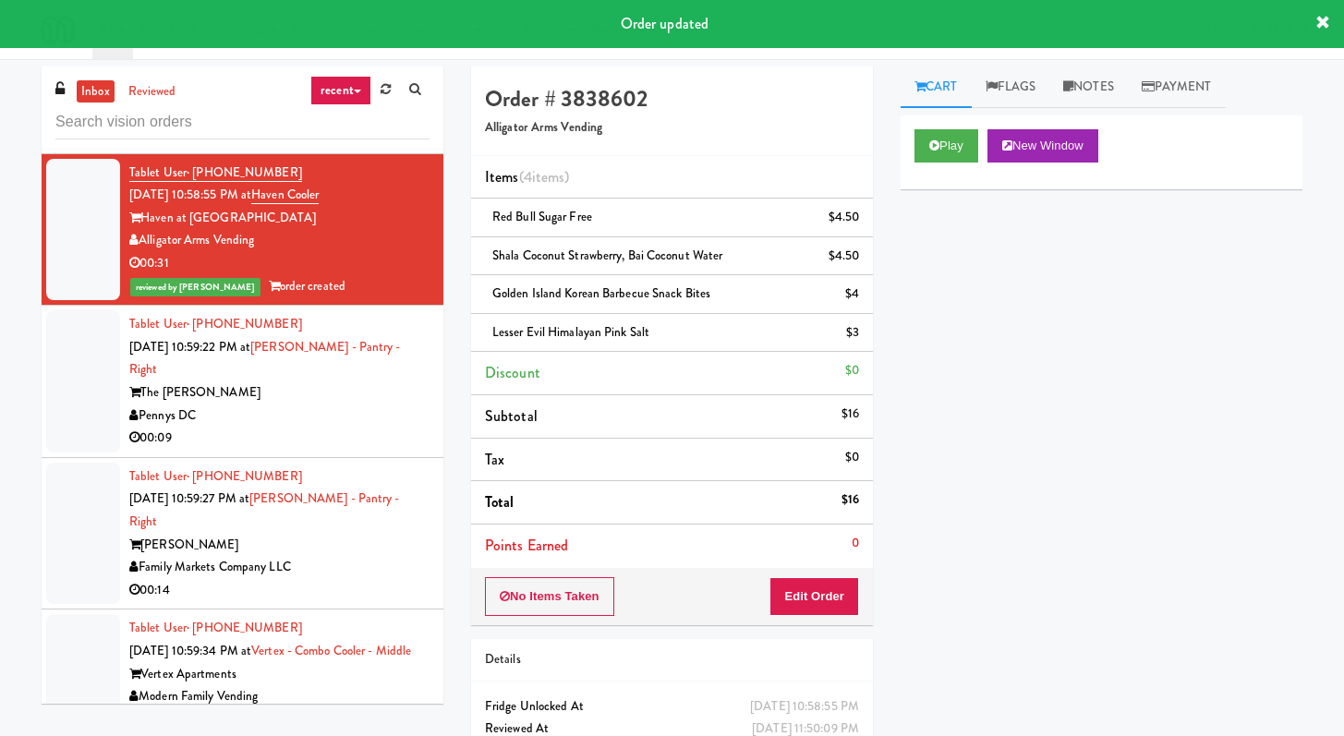
click at [348, 450] on div "00:09" at bounding box center [279, 438] width 300 height 23
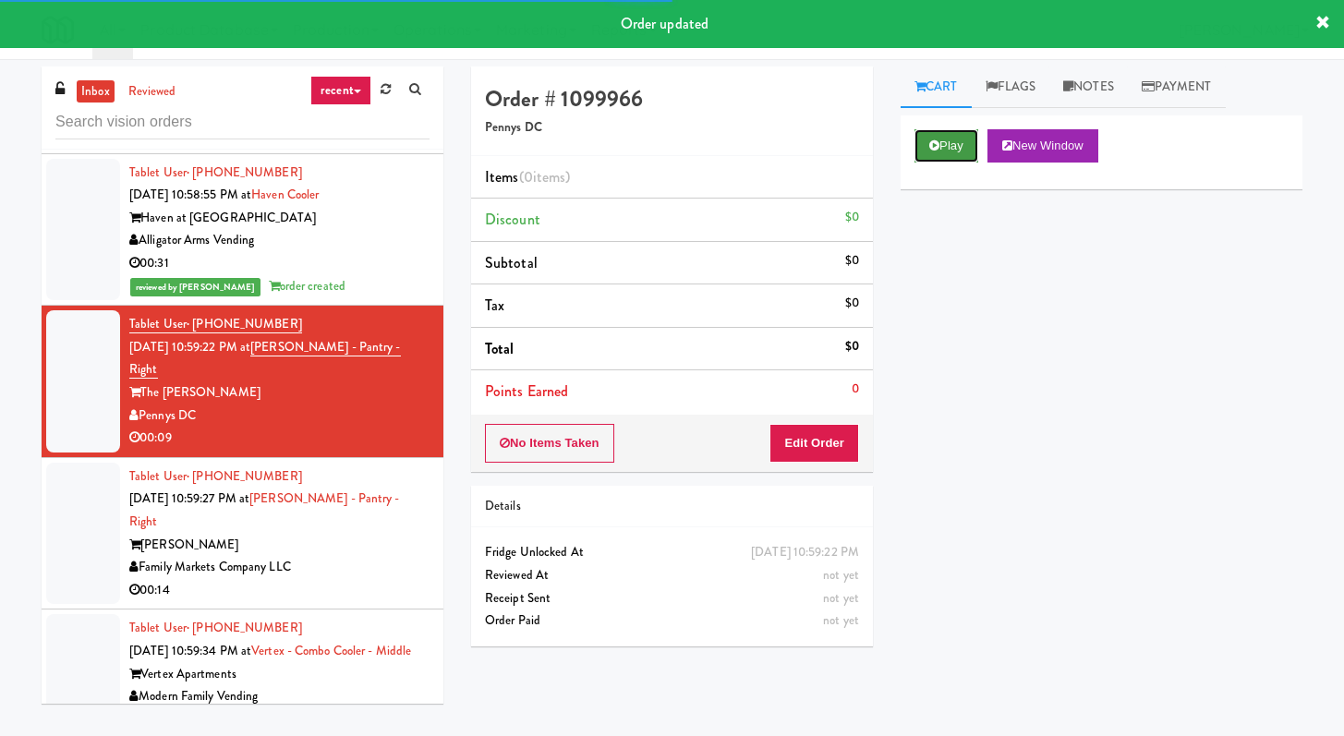
click at [949, 151] on button "Play" at bounding box center [946, 145] width 64 height 33
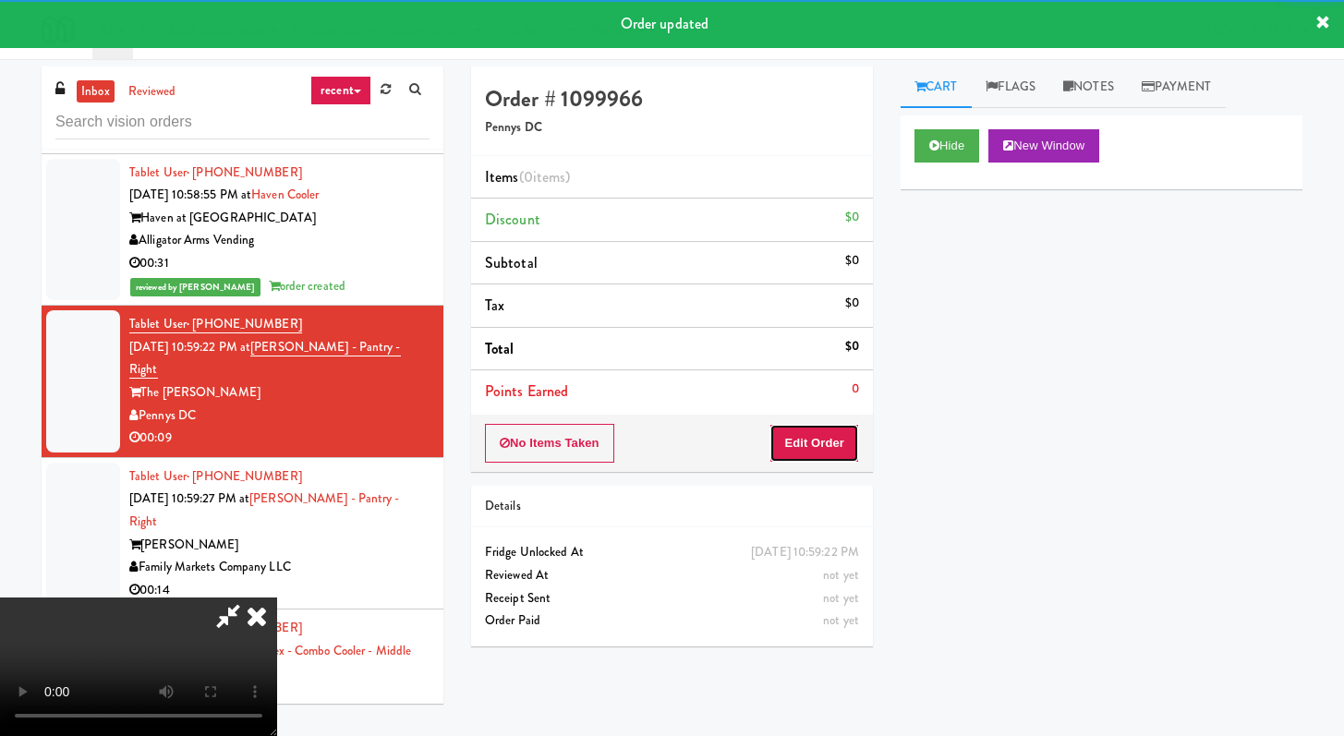
click at [838, 437] on button "Edit Order" at bounding box center [814, 443] width 90 height 39
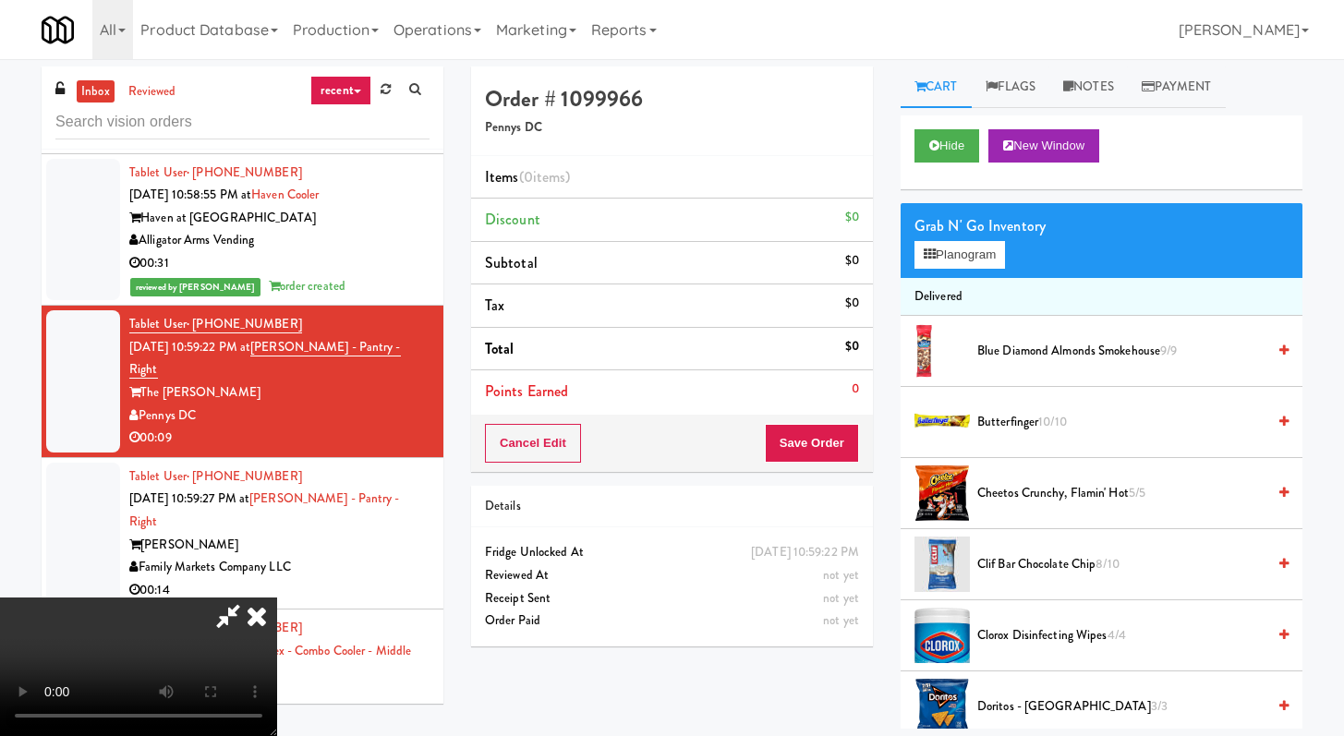
scroll to position [28880, 0]
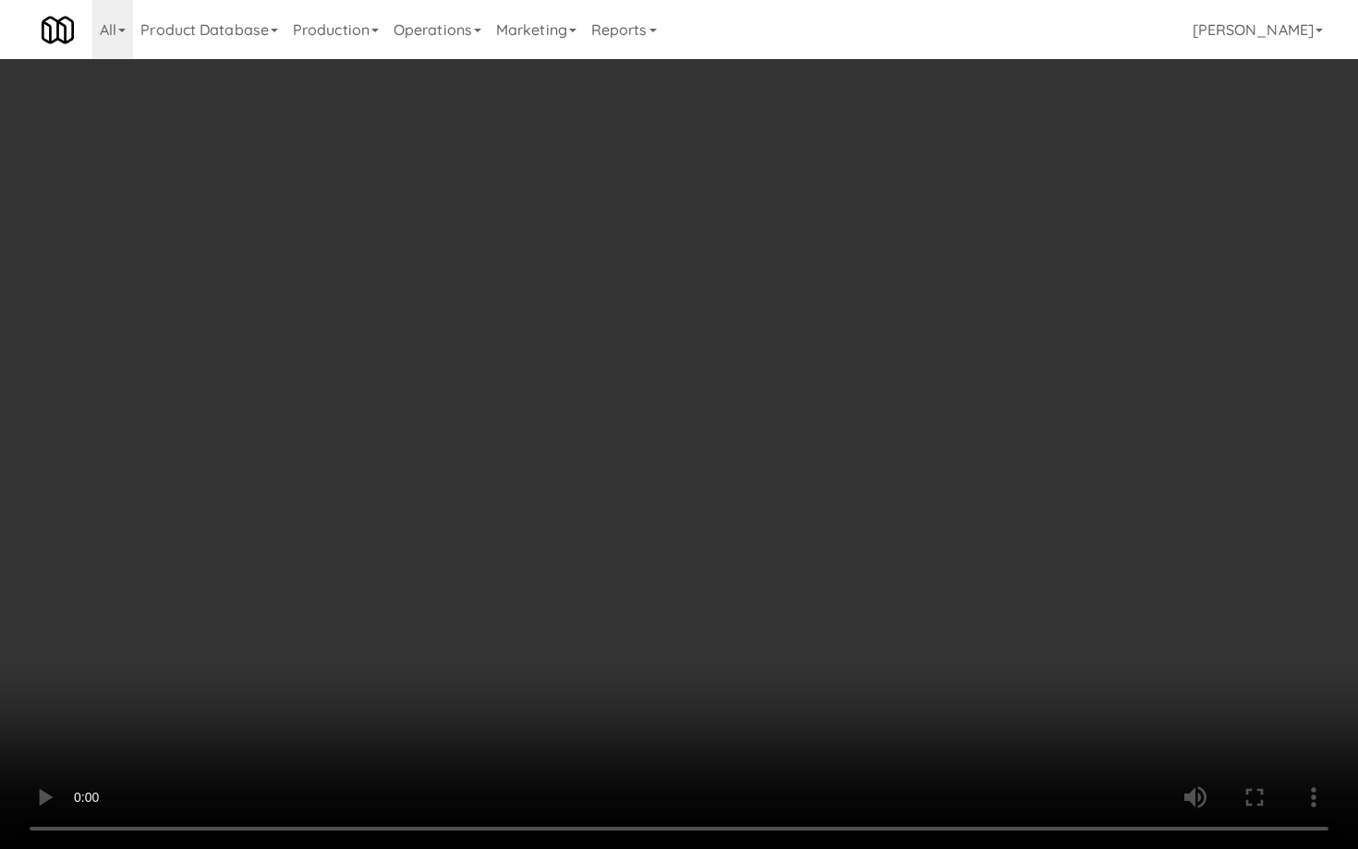
click at [598, 485] on video at bounding box center [679, 424] width 1358 height 849
click at [598, 486] on video at bounding box center [679, 424] width 1358 height 849
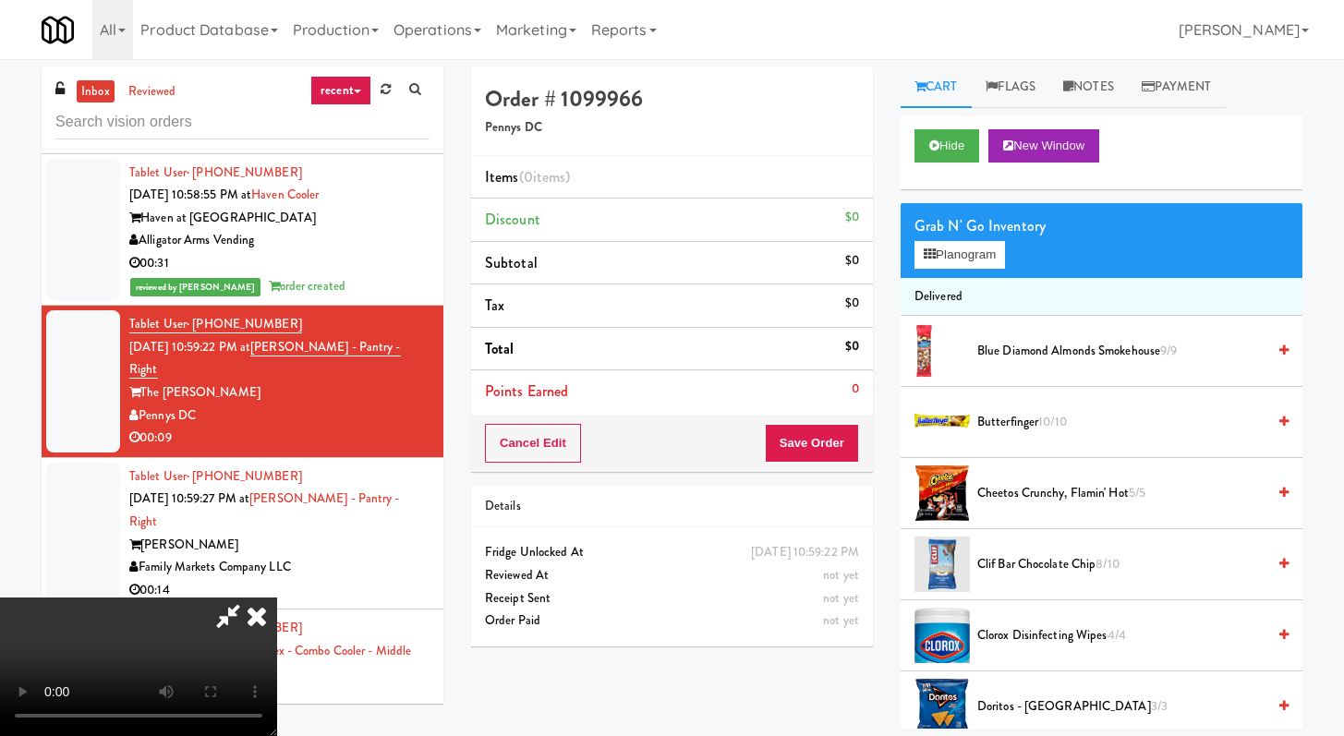
scroll to position [298, 0]
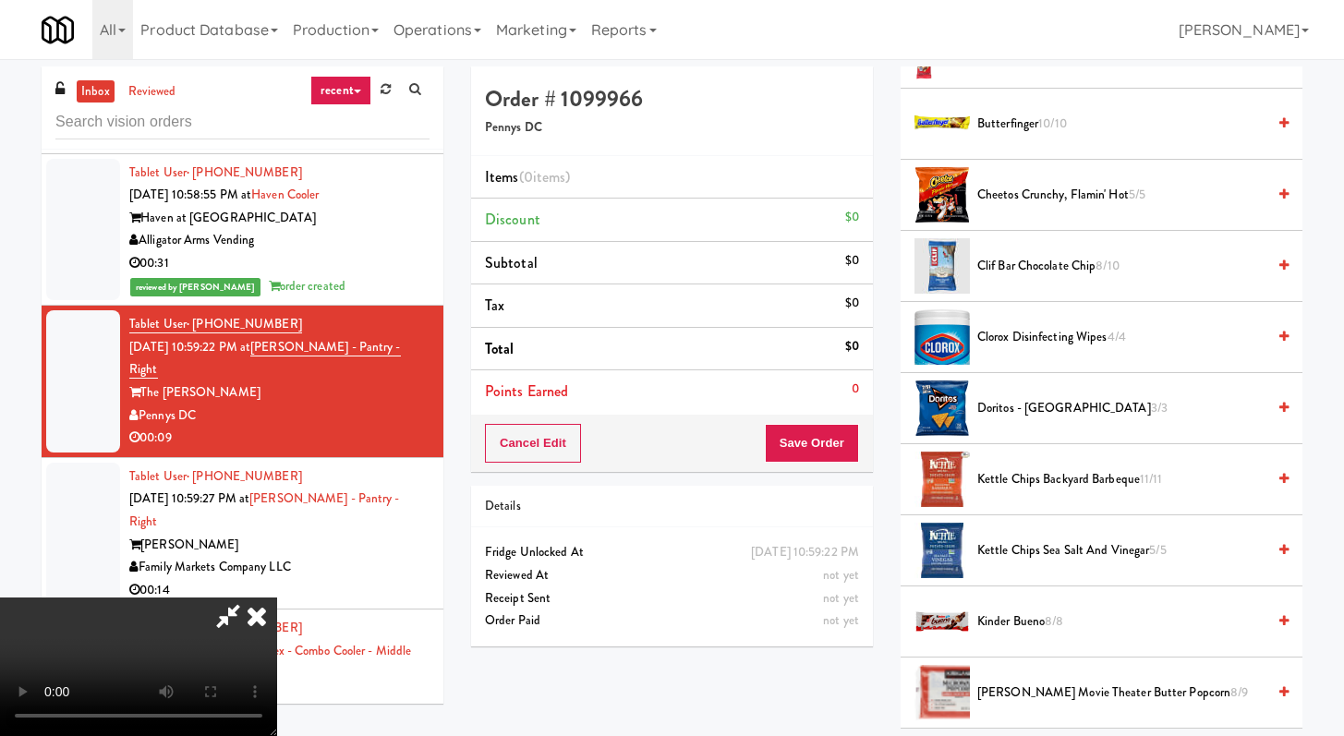
click at [1075, 560] on span "Kettle Chips Sea Salt and Vinegar 5/5" at bounding box center [1121, 550] width 288 height 23
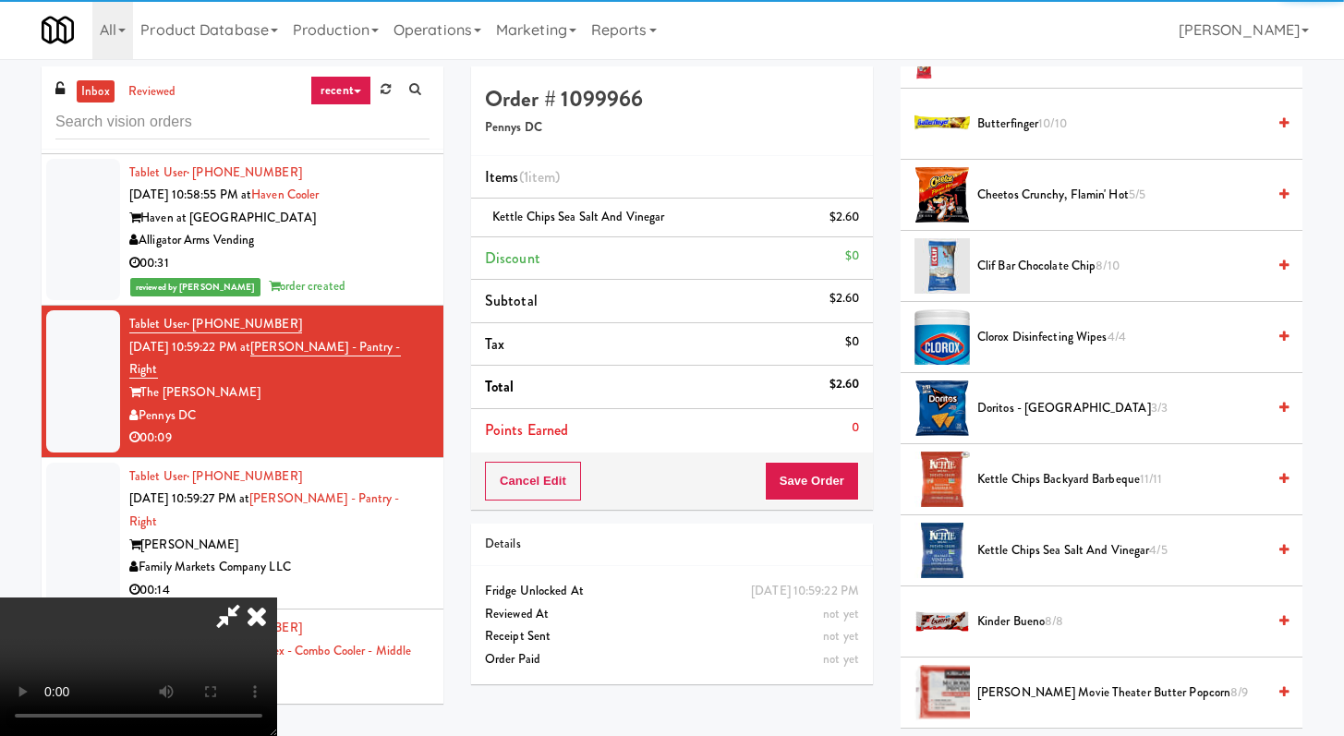
click at [1054, 406] on span "Doritos - Cool Ranch 3/3" at bounding box center [1121, 408] width 288 height 23
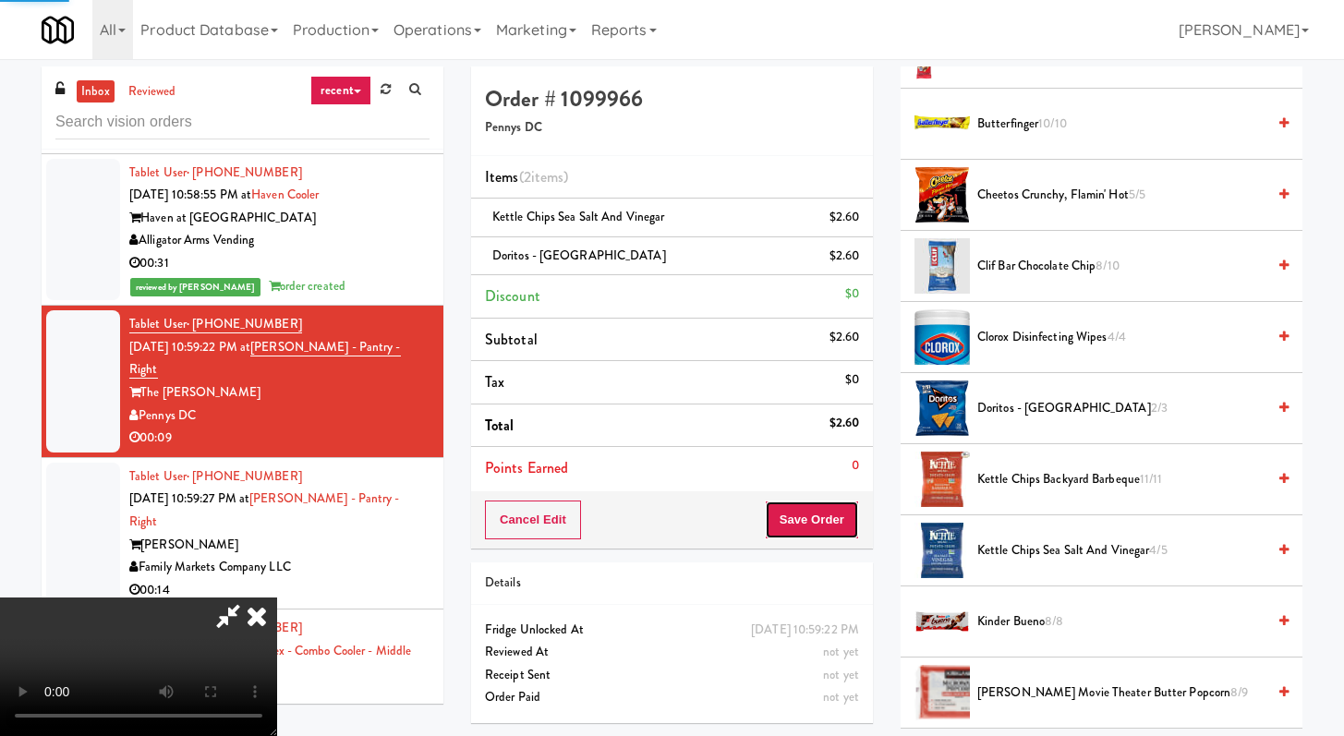
click at [826, 522] on button "Save Order" at bounding box center [812, 520] width 94 height 39
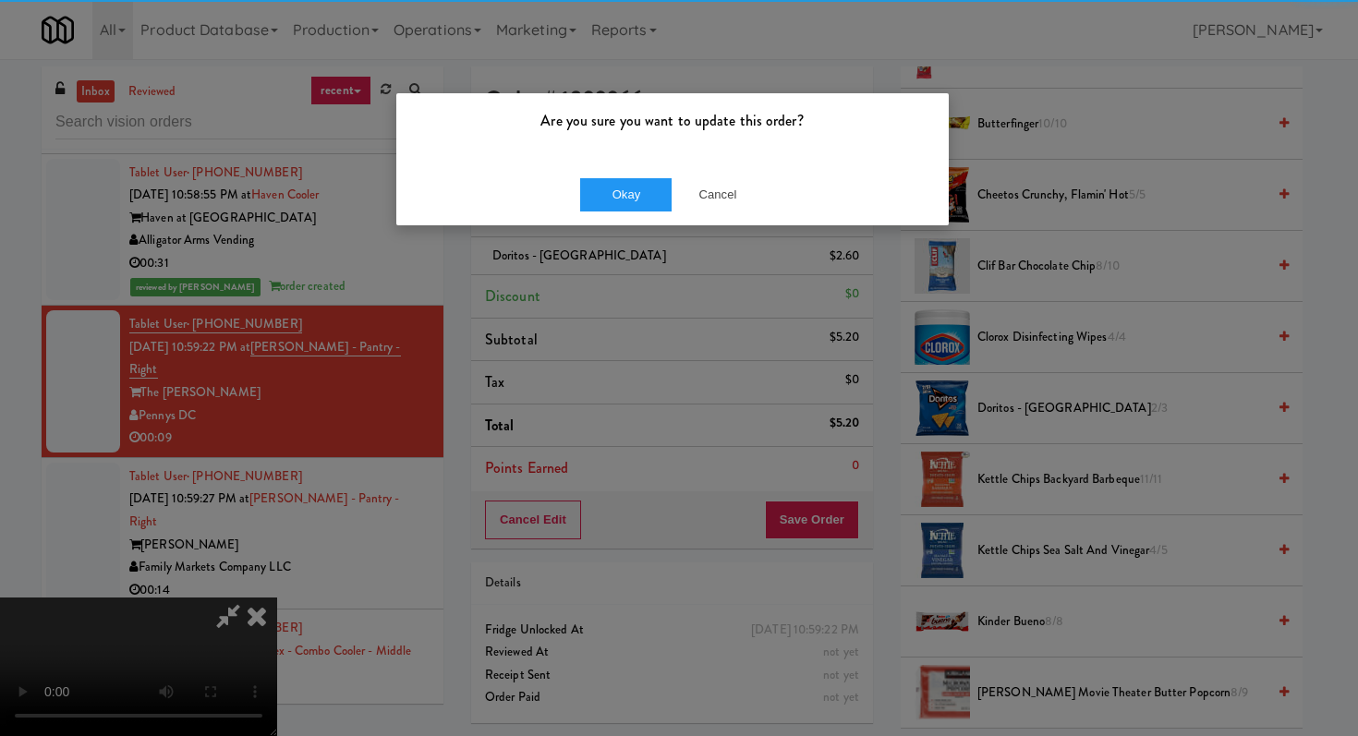
click at [631, 175] on div "Okay Cancel" at bounding box center [672, 194] width 552 height 62
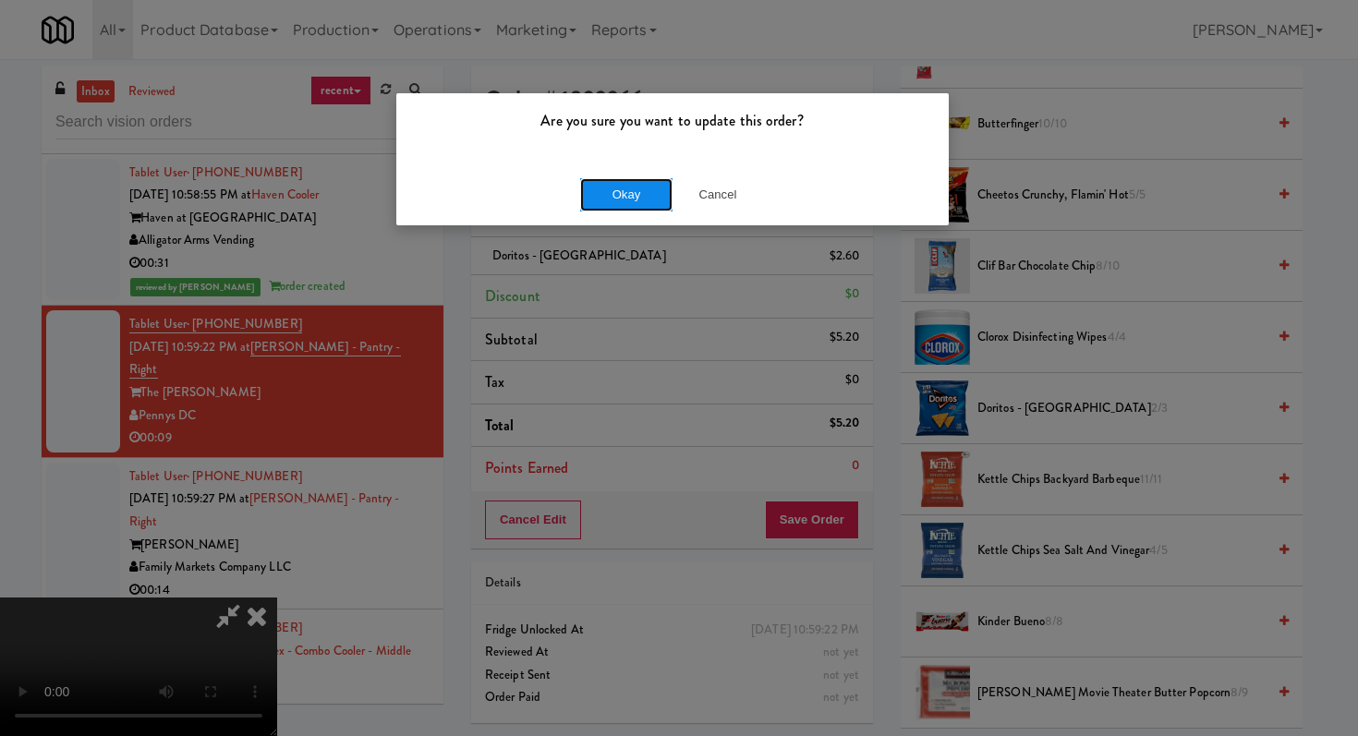
click at [620, 184] on button "Okay" at bounding box center [626, 194] width 92 height 33
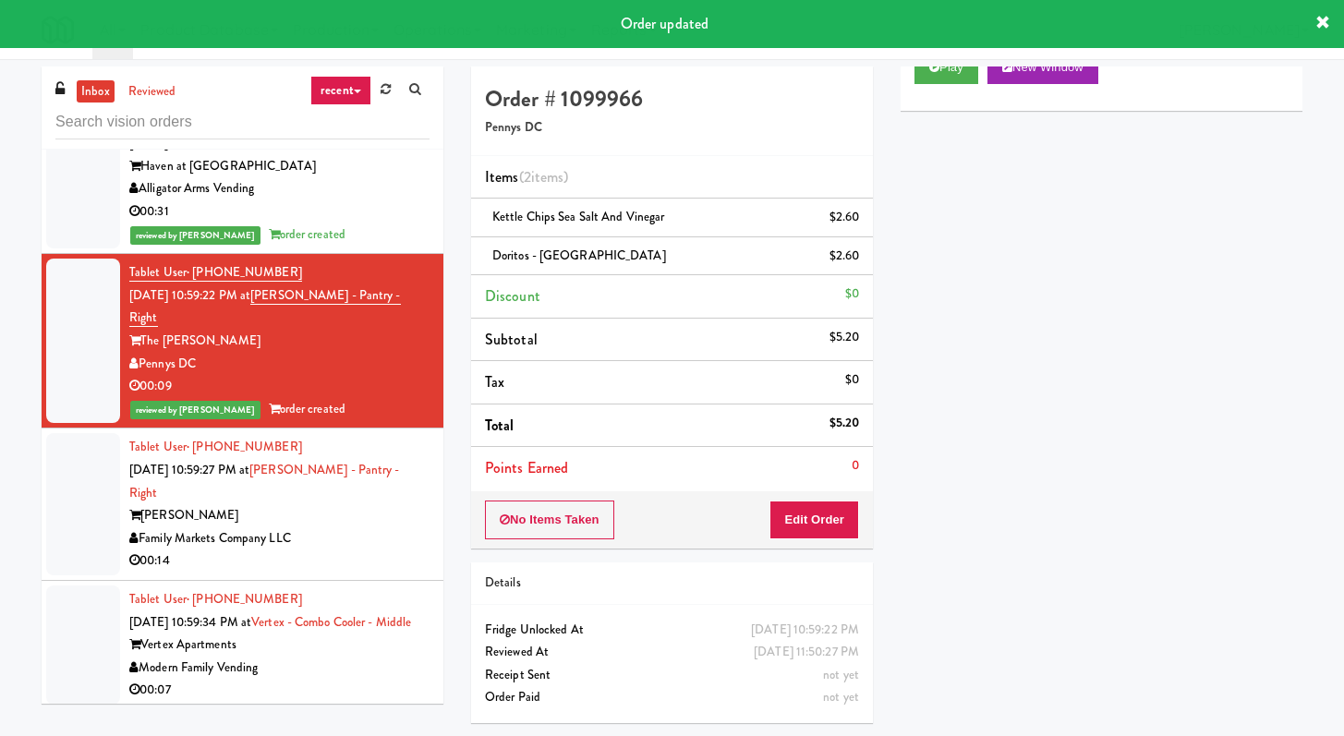
scroll to position [29235, 0]
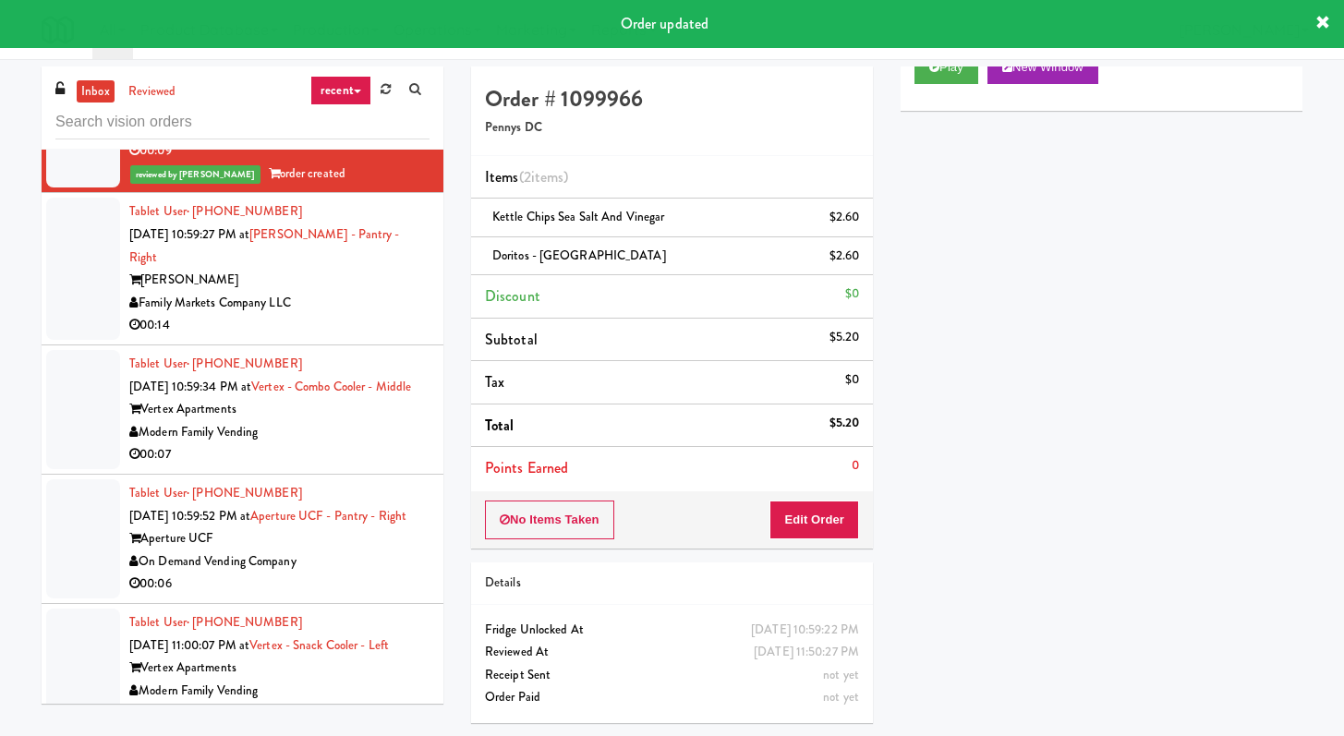
click at [409, 337] on div "00:14" at bounding box center [279, 325] width 300 height 23
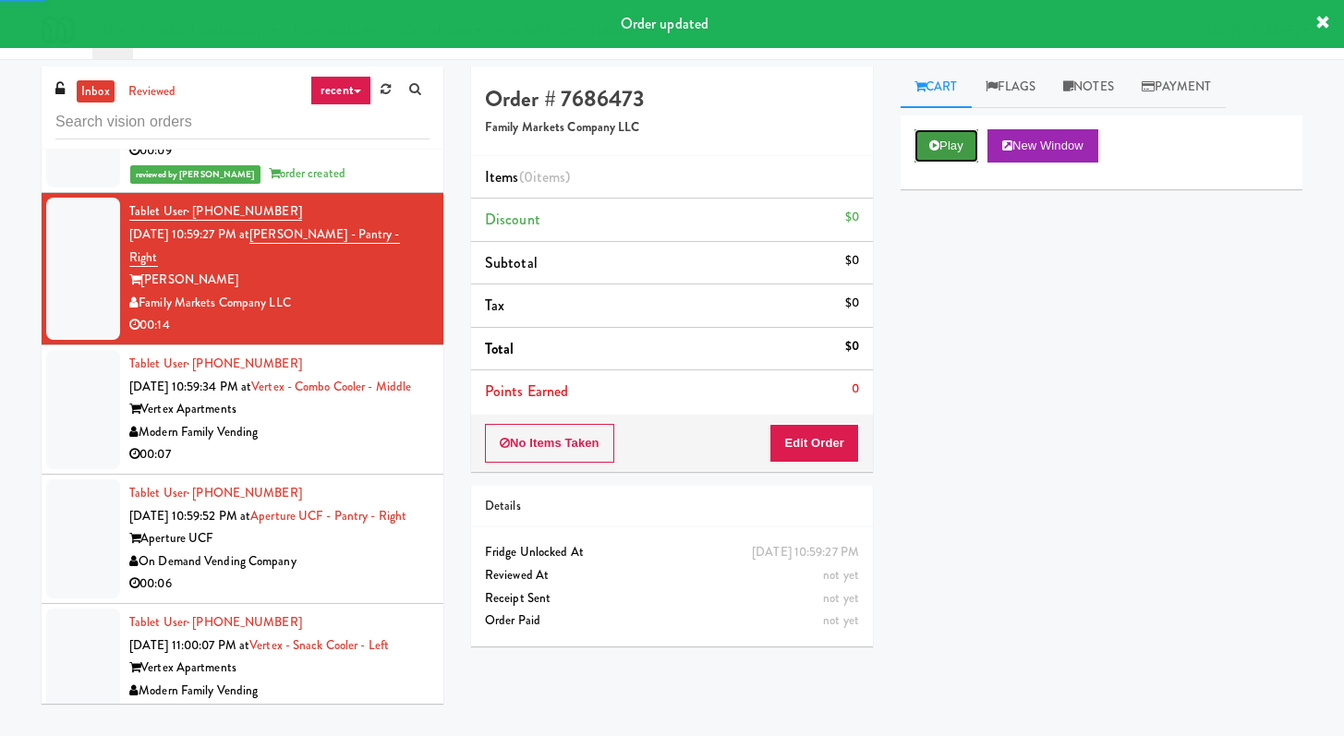
click at [945, 146] on button "Play" at bounding box center [946, 145] width 64 height 33
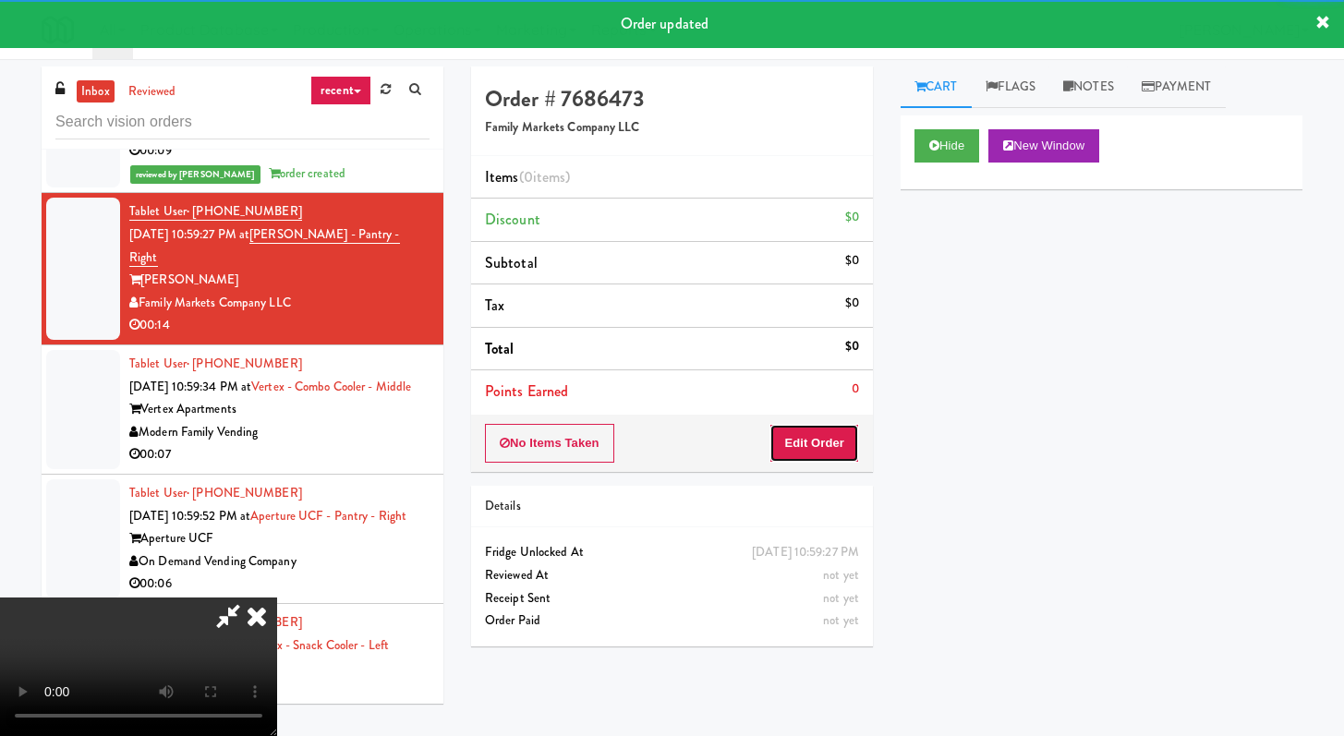
click at [803, 453] on button "Edit Order" at bounding box center [814, 443] width 90 height 39
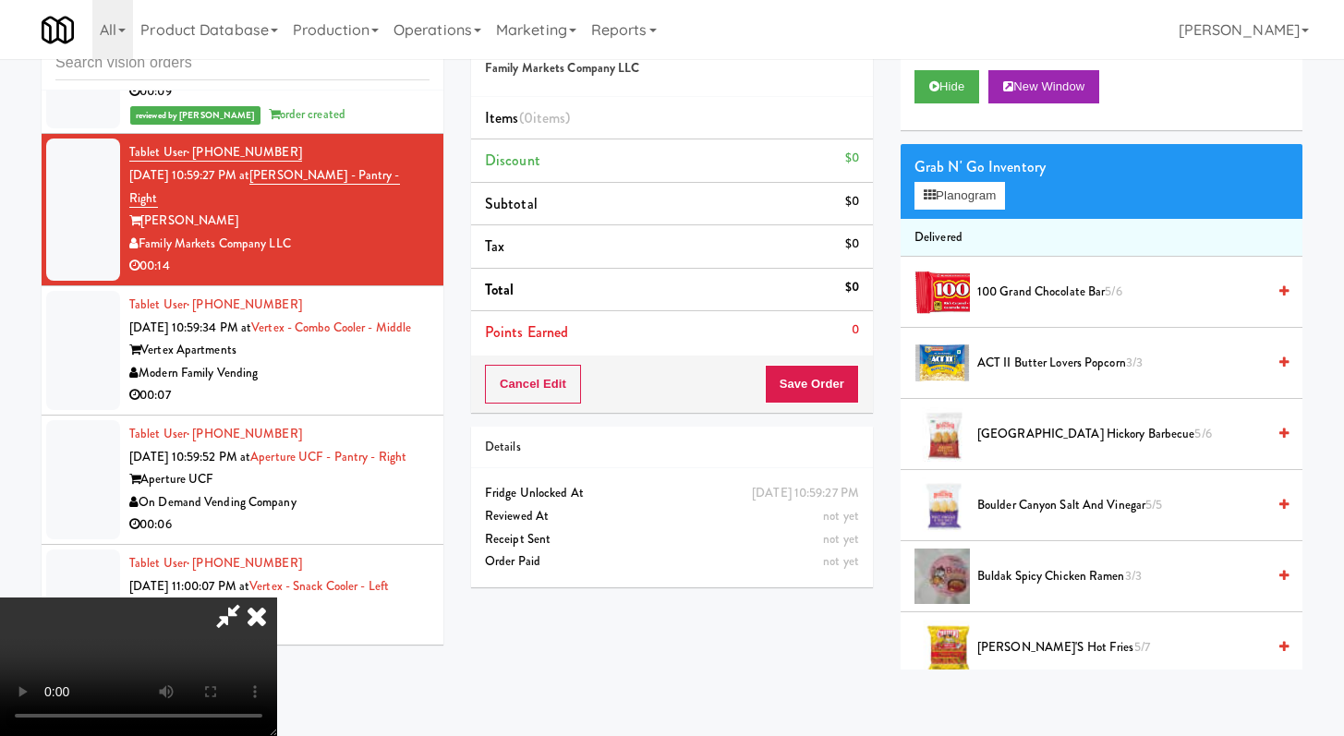
scroll to position [29167, 0]
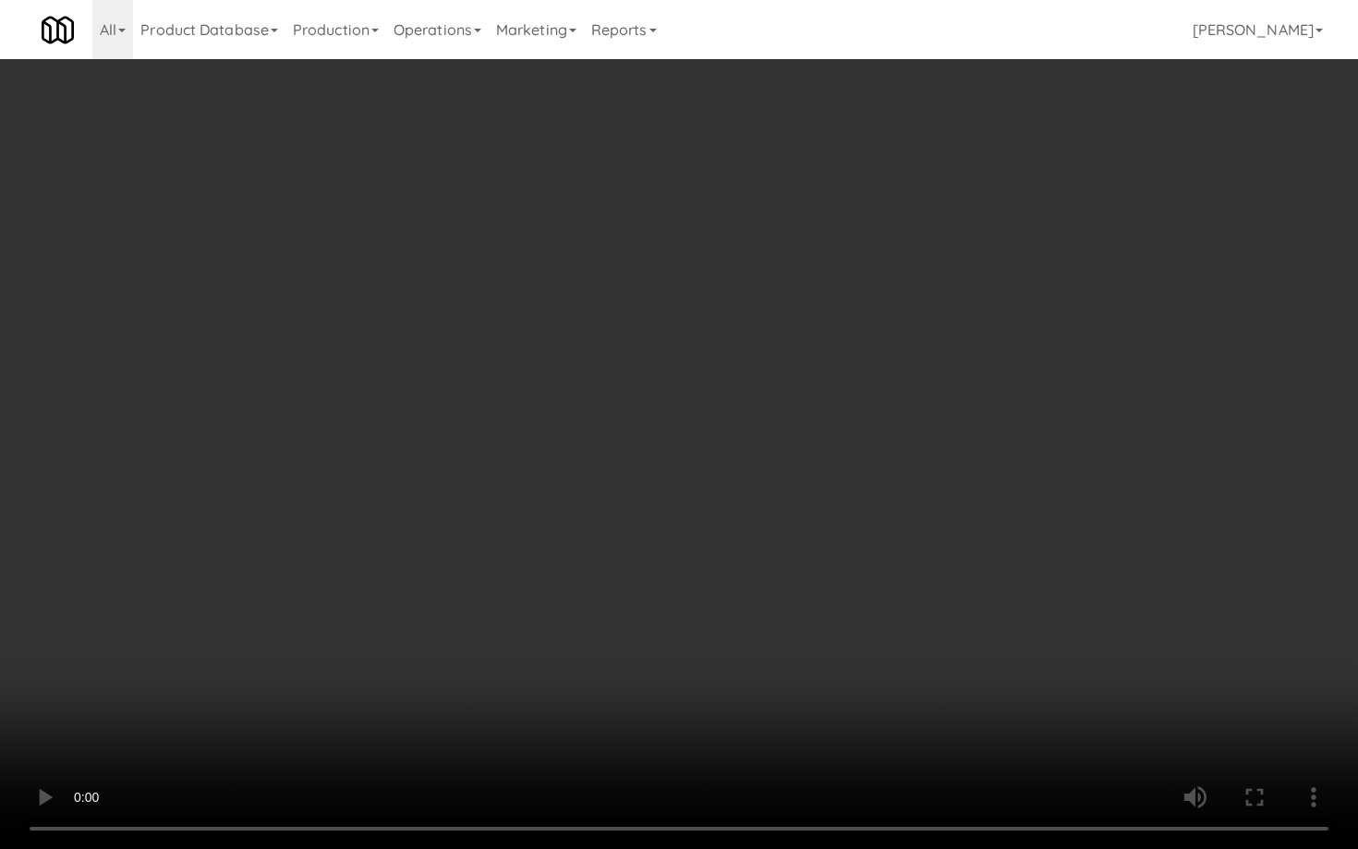
click at [790, 735] on video at bounding box center [679, 424] width 1358 height 849
click at [654, 465] on video at bounding box center [679, 424] width 1358 height 849
click at [898, 591] on video at bounding box center [679, 424] width 1358 height 849
click at [899, 587] on video at bounding box center [679, 424] width 1358 height 849
click at [949, 551] on video at bounding box center [679, 424] width 1358 height 849
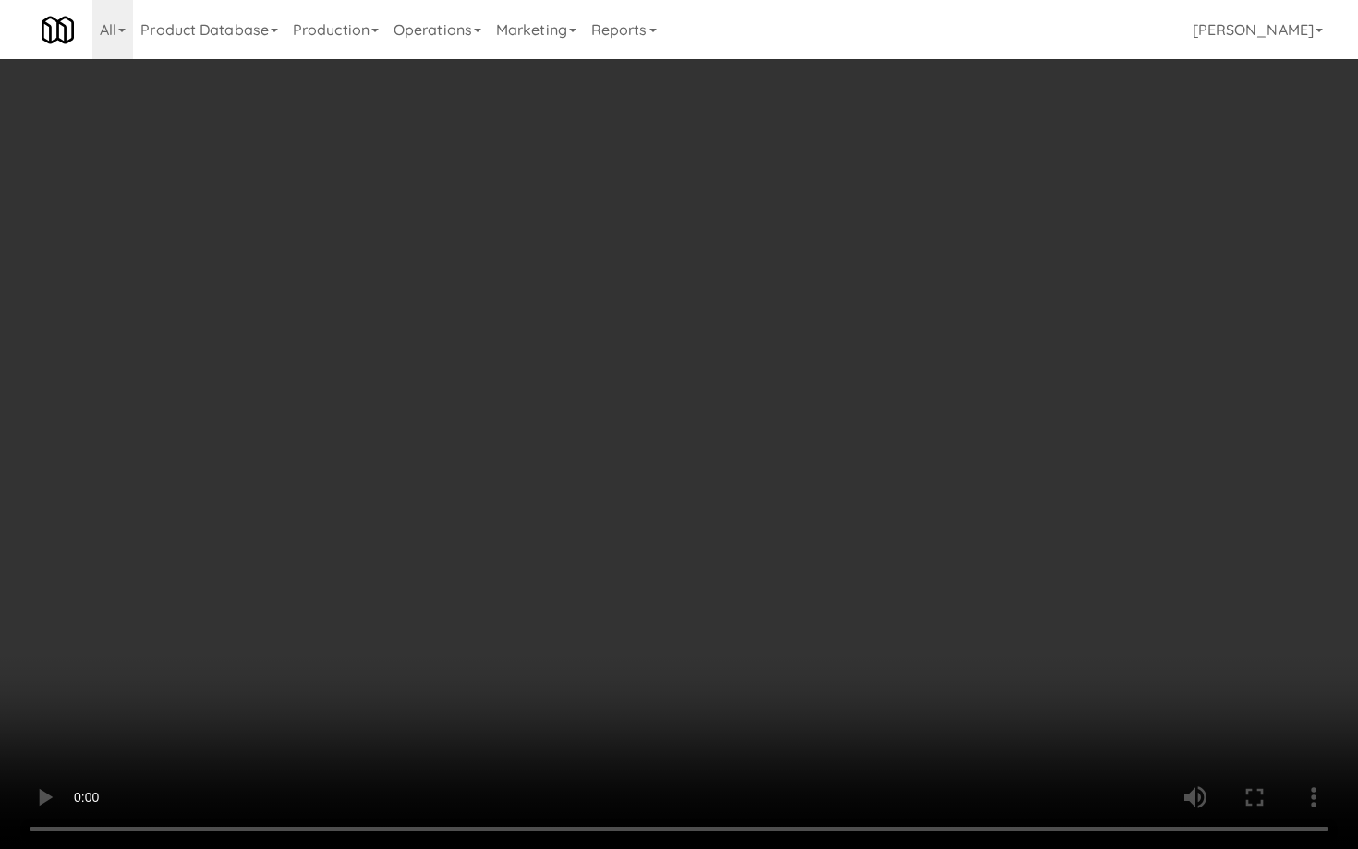
click at [949, 551] on video at bounding box center [679, 424] width 1358 height 849
click at [947, 554] on video at bounding box center [679, 424] width 1358 height 849
click at [942, 552] on video at bounding box center [679, 424] width 1358 height 849
click at [940, 550] on video at bounding box center [679, 424] width 1358 height 849
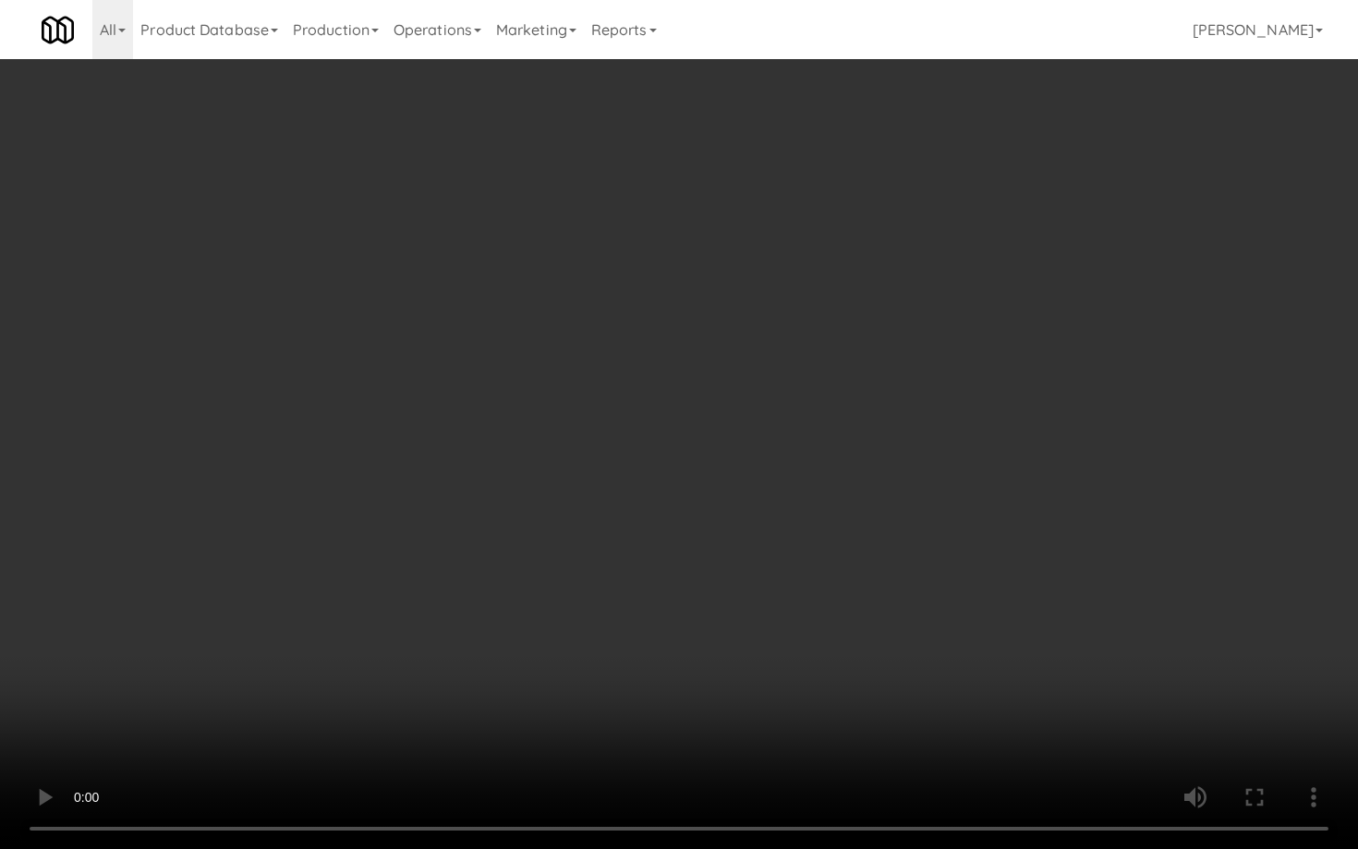
click at [940, 550] on video at bounding box center [679, 424] width 1358 height 849
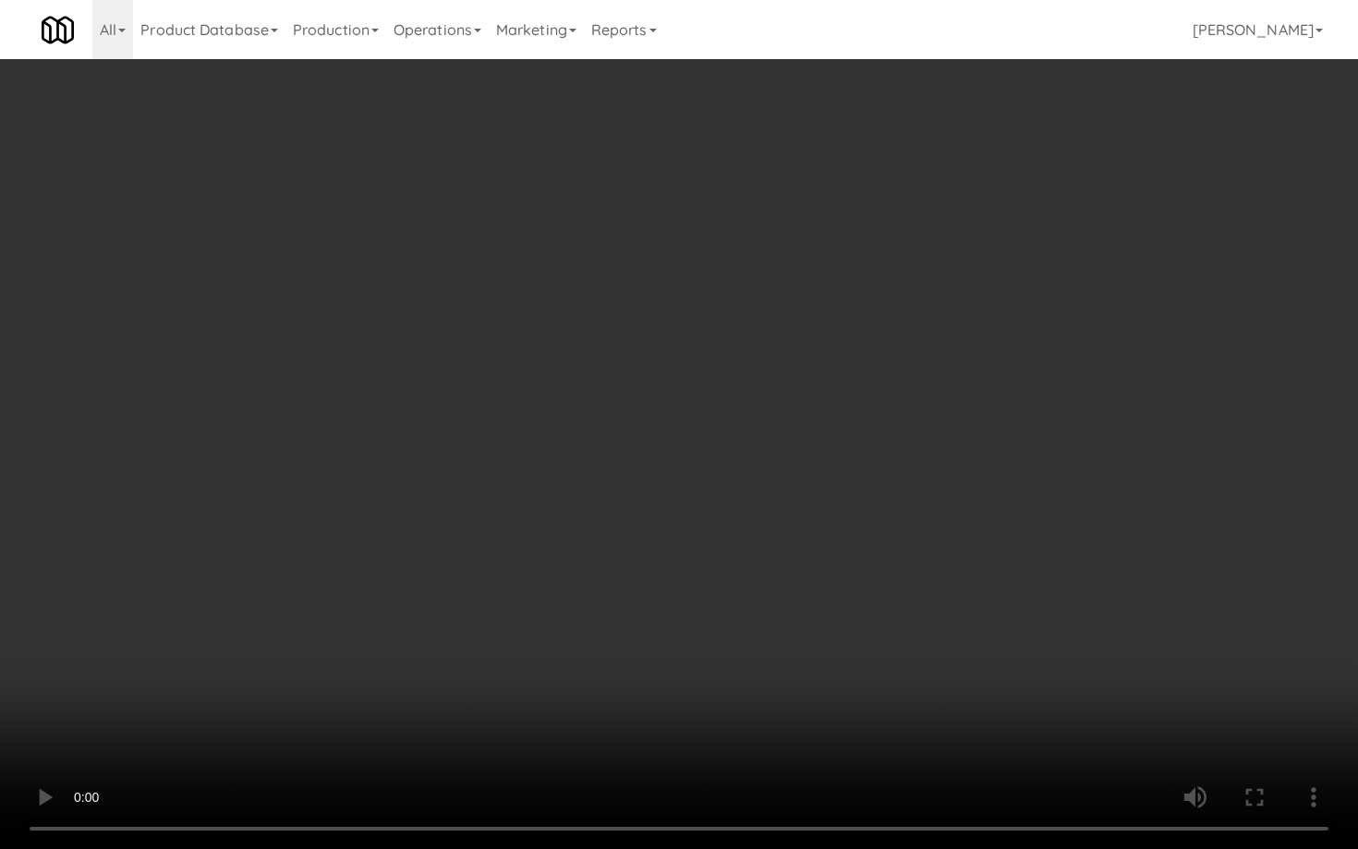
click at [940, 550] on video at bounding box center [679, 424] width 1358 height 849
click at [1022, 590] on video at bounding box center [679, 424] width 1358 height 849
click at [1113, 683] on video at bounding box center [679, 424] width 1358 height 849
click at [1112, 675] on video at bounding box center [679, 424] width 1358 height 849
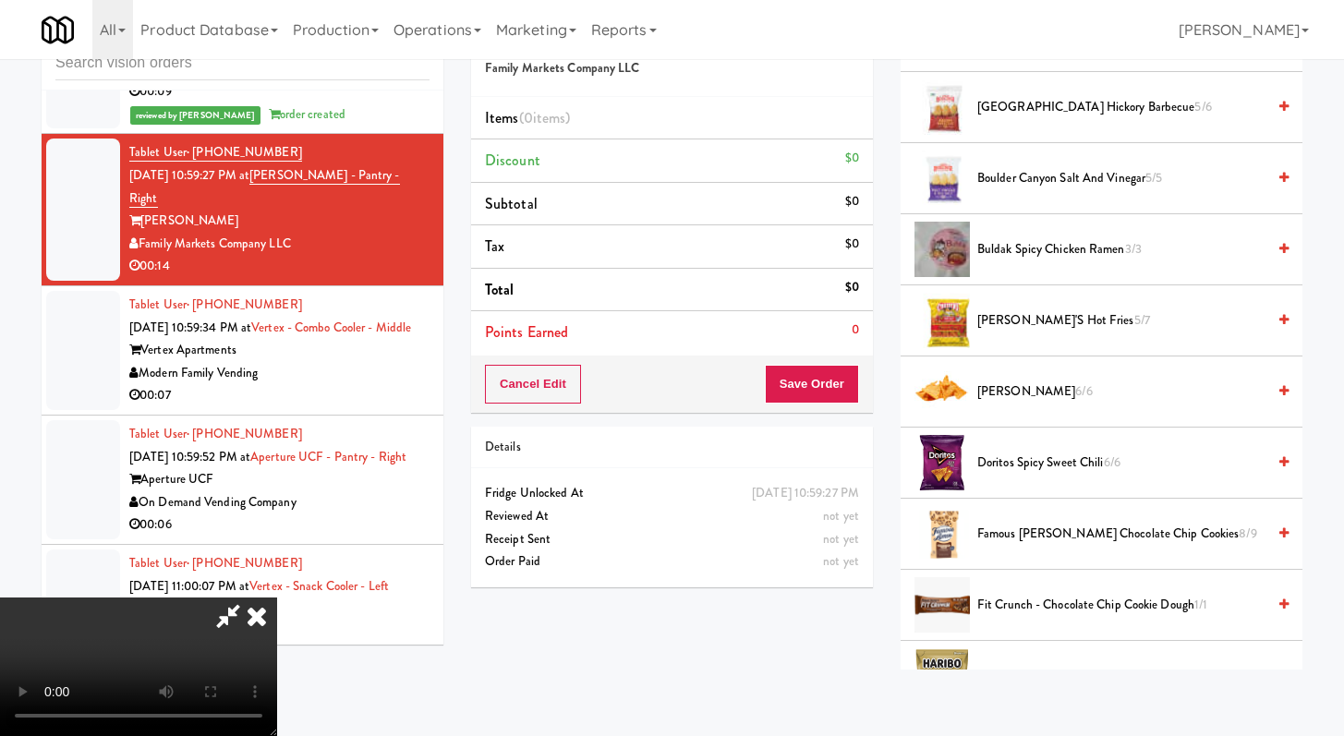
scroll to position [315, 0]
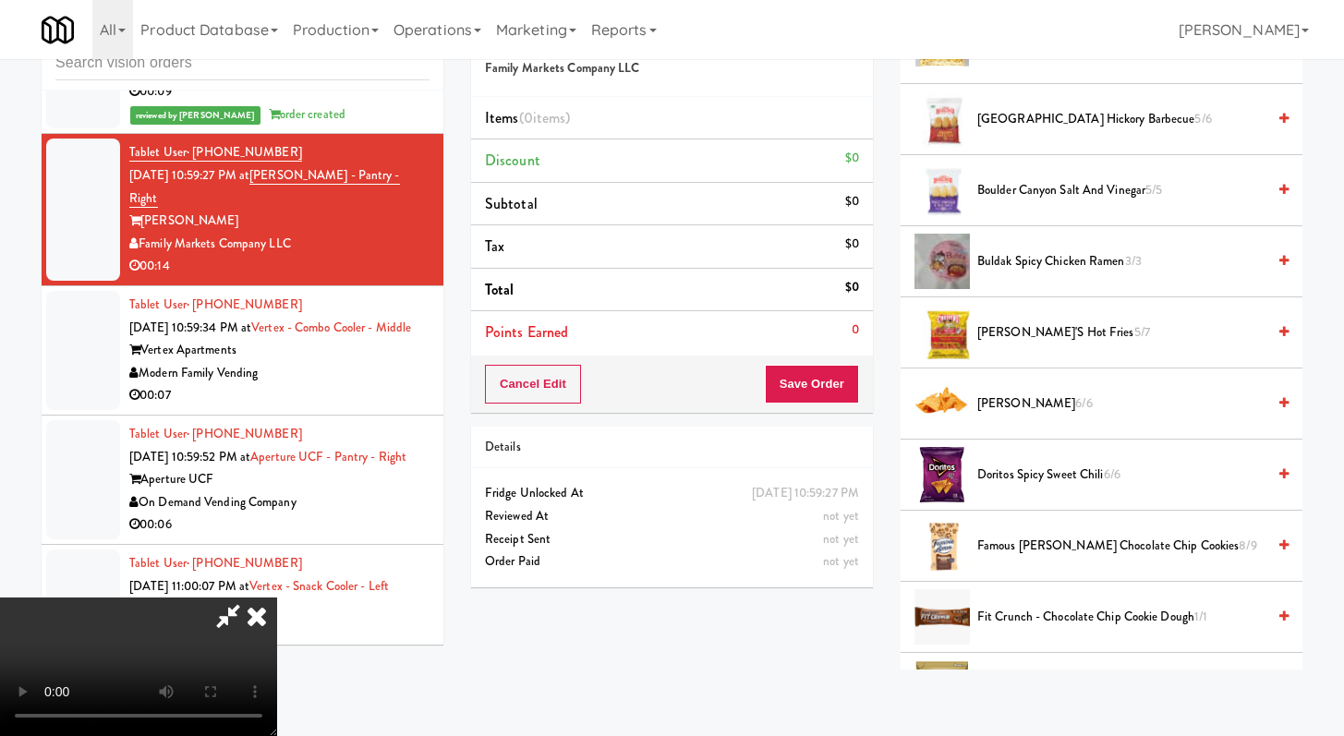
click at [1033, 398] on span "Doritos Nacho 6/6" at bounding box center [1121, 403] width 288 height 23
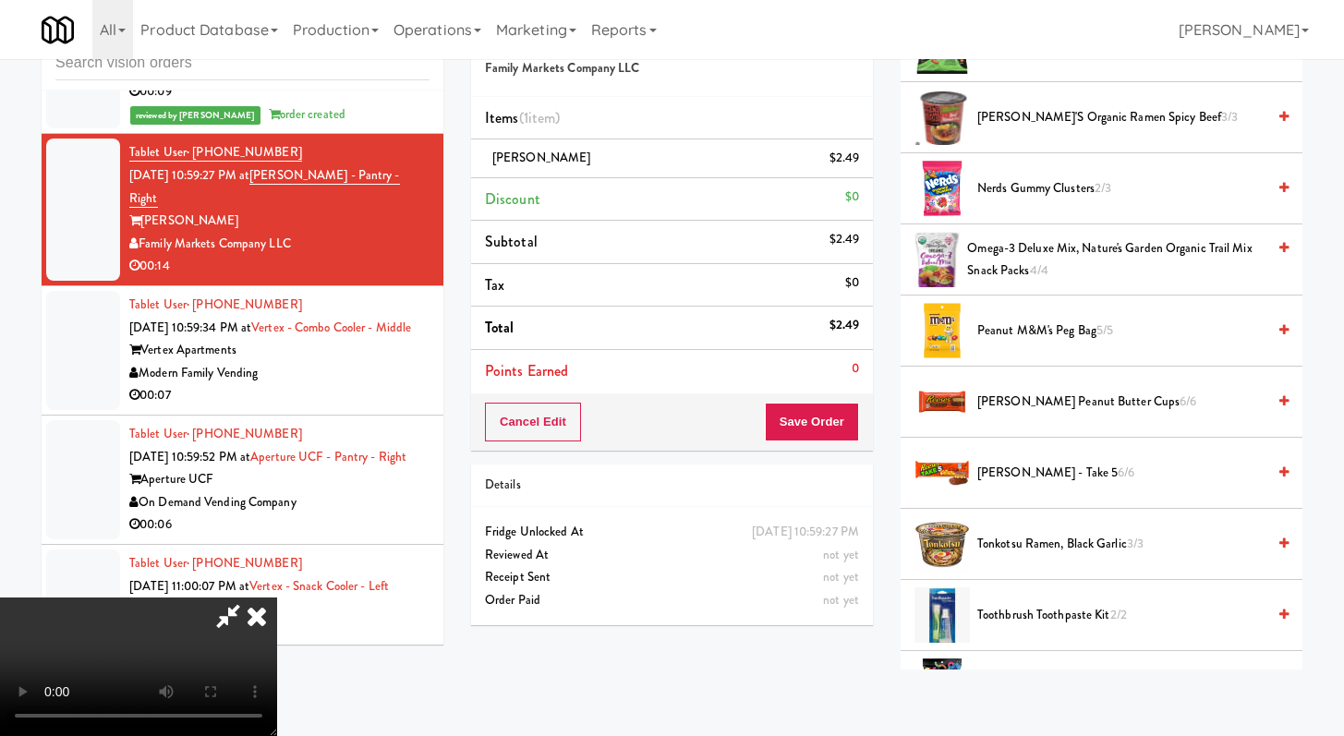
scroll to position [1338, 0]
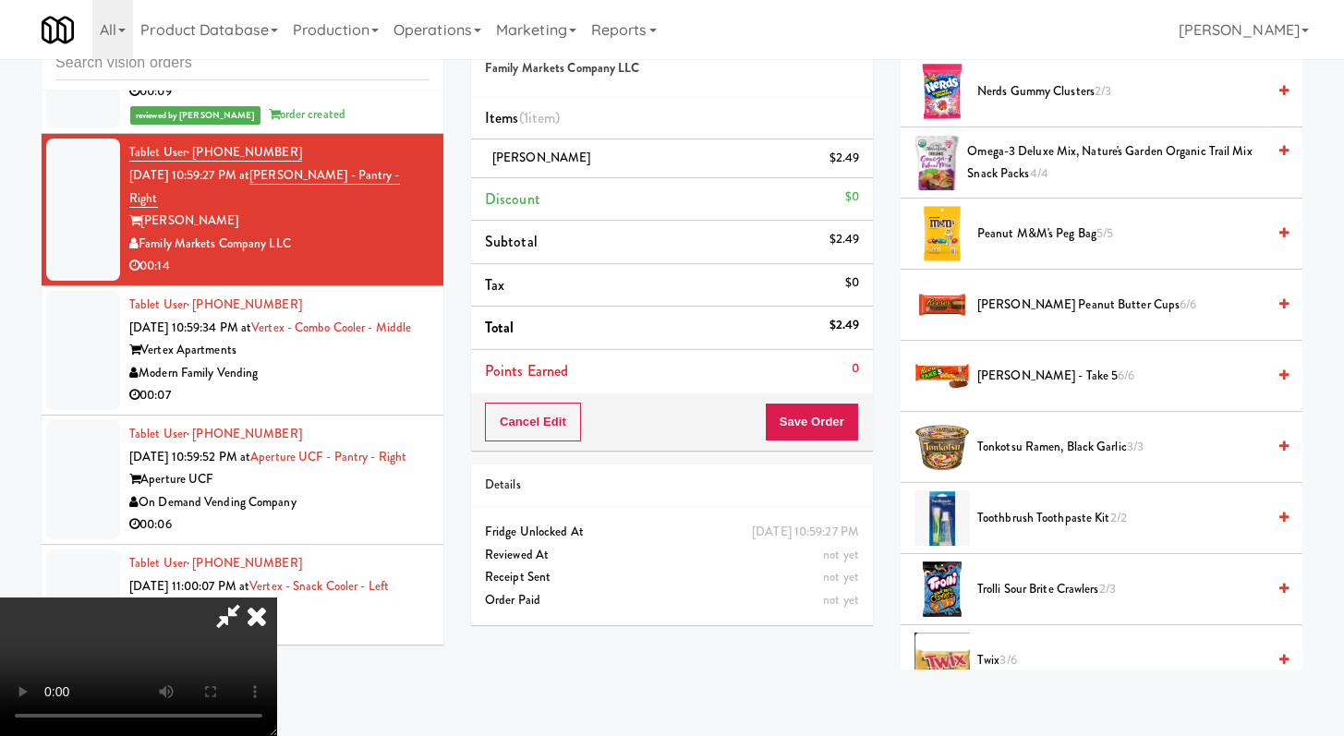
click at [1032, 305] on span "[PERSON_NAME] Peanut Butter Cups 6/6" at bounding box center [1121, 305] width 288 height 23
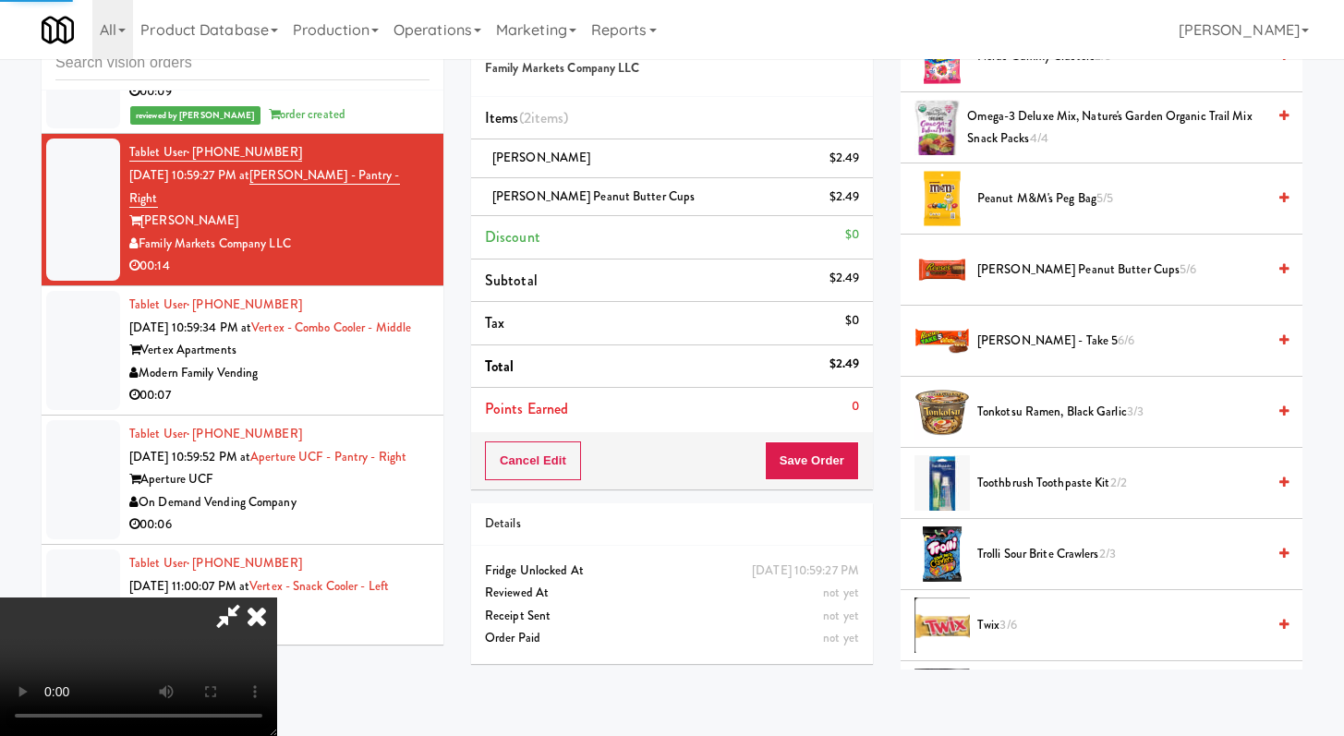
scroll to position [1393, 0]
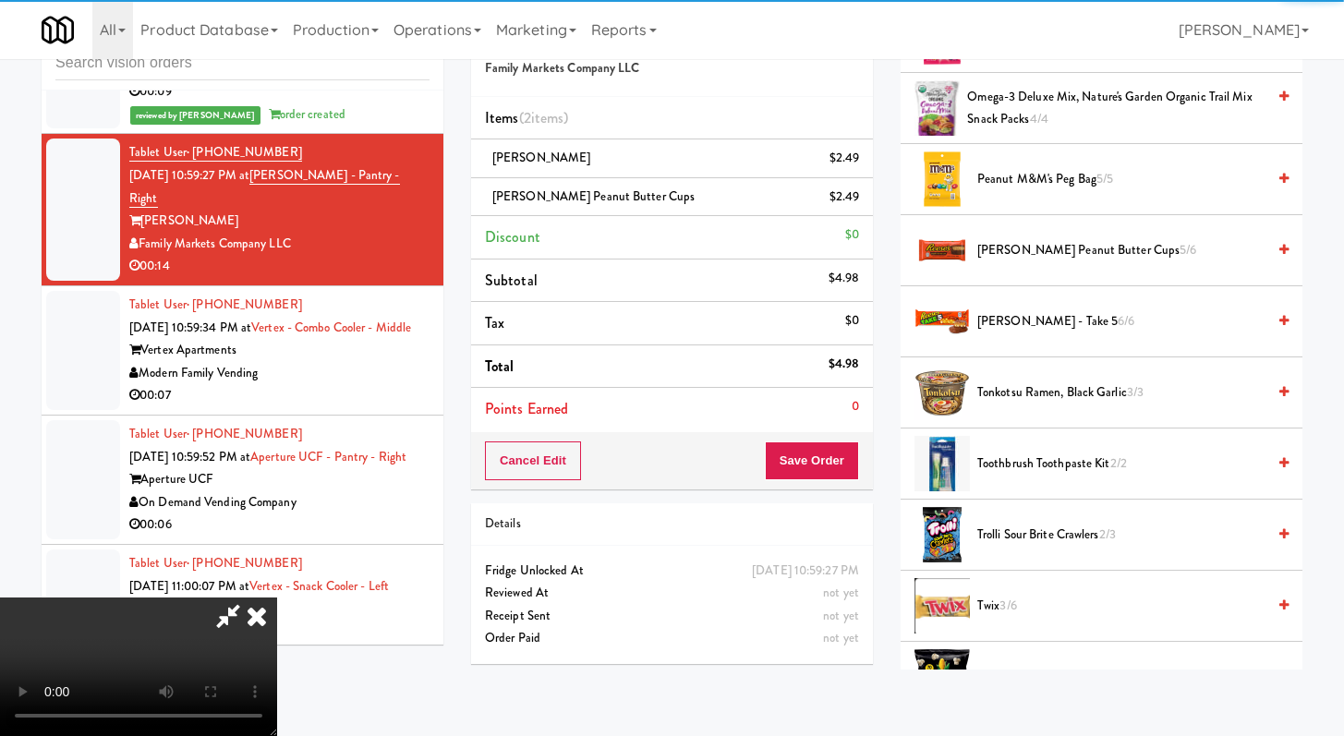
click at [1008, 589] on li "Twix 3/6" at bounding box center [1101, 606] width 402 height 71
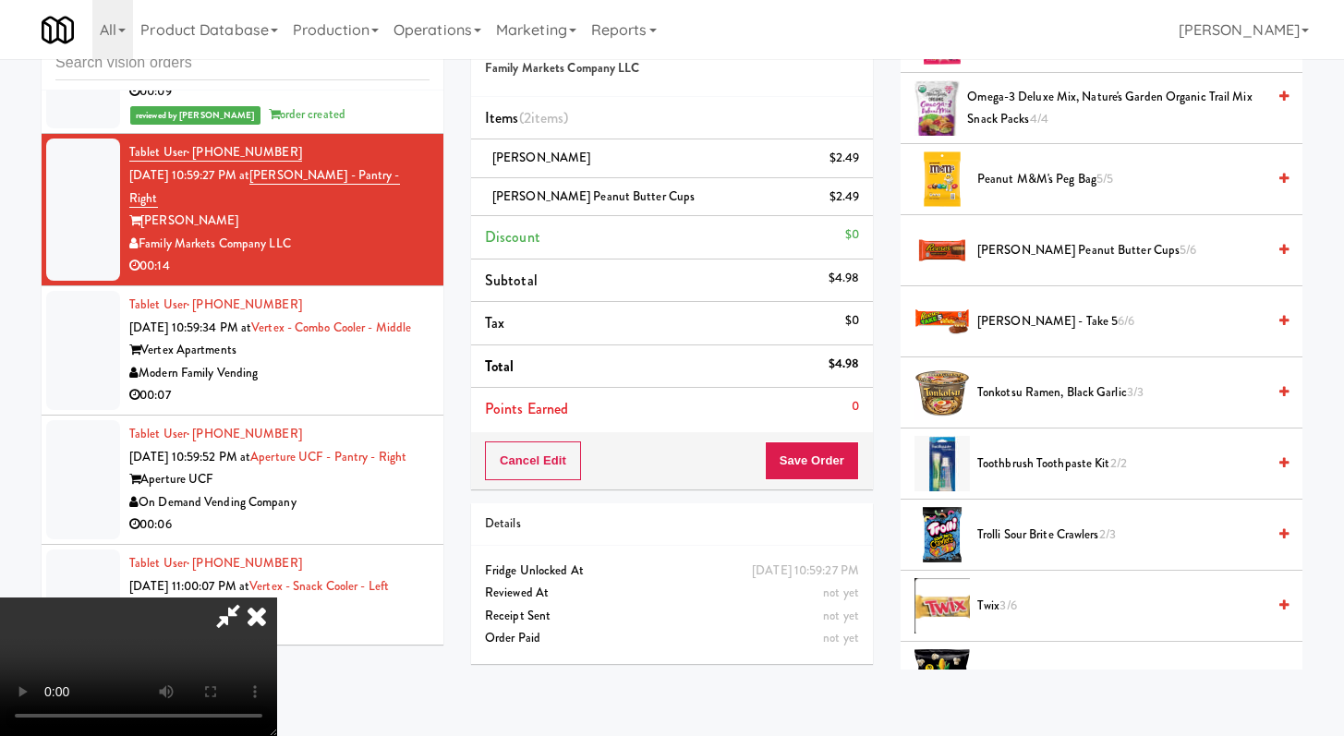
drag, startPoint x: 1005, startPoint y: 614, endPoint x: 985, endPoint y: 600, distance: 23.8
click at [1005, 613] on span "3/6" at bounding box center [1007, 606] width 17 height 18
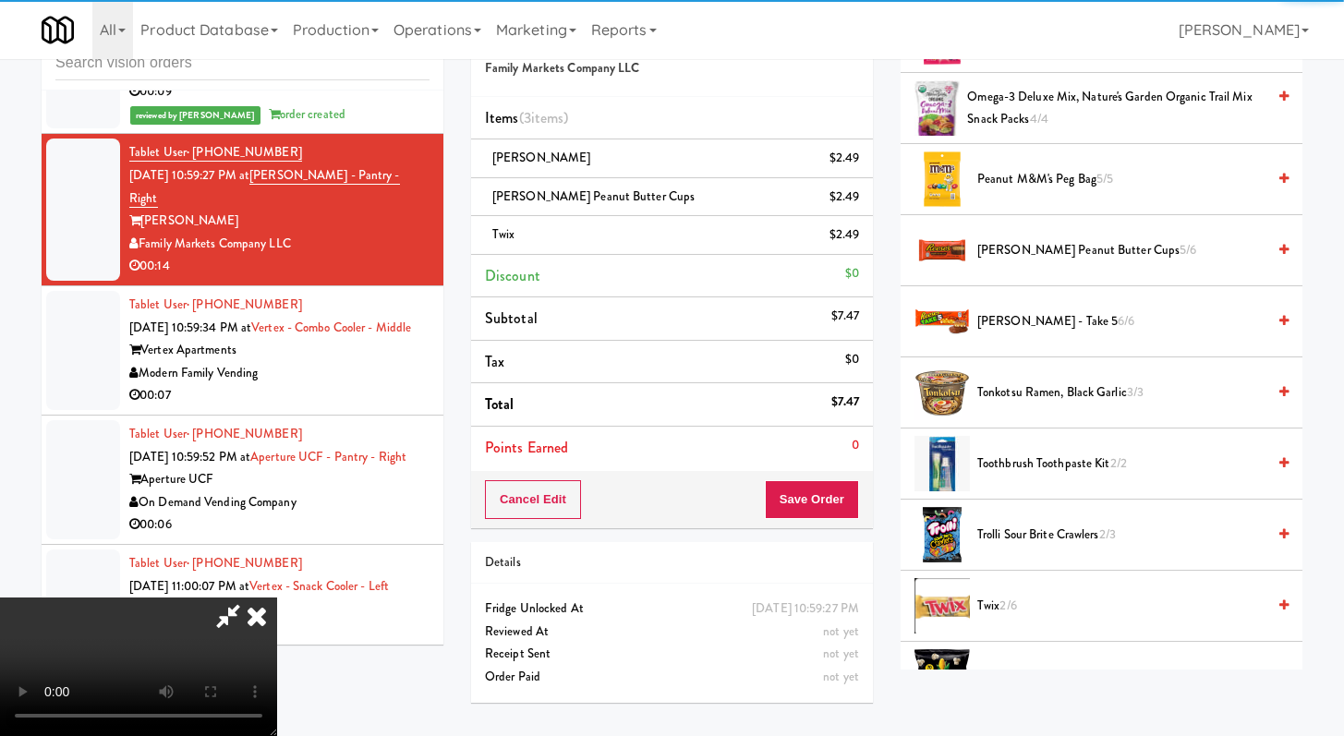
click at [851, 520] on div "Cancel Edit Save Order" at bounding box center [672, 499] width 402 height 57
click at [845, 508] on button "Save Order" at bounding box center [812, 499] width 94 height 39
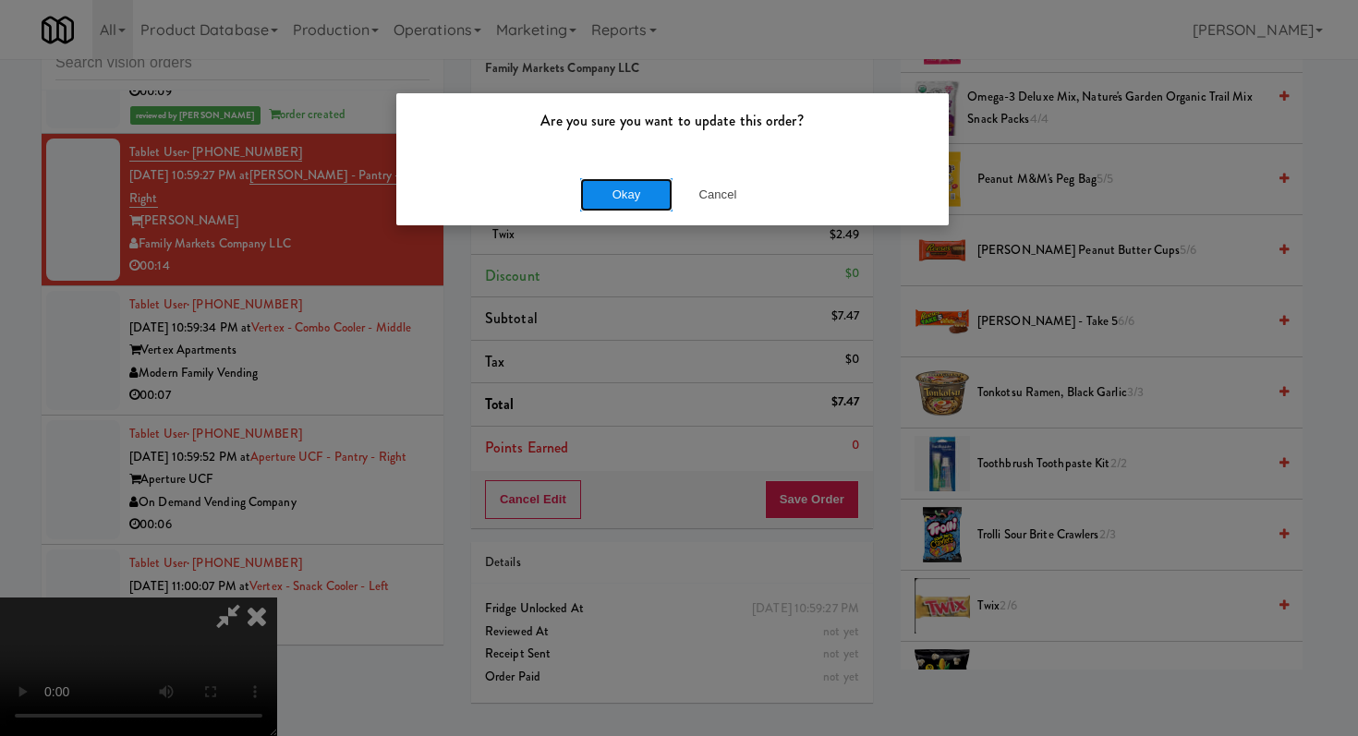
click at [605, 186] on button "Okay" at bounding box center [626, 194] width 92 height 33
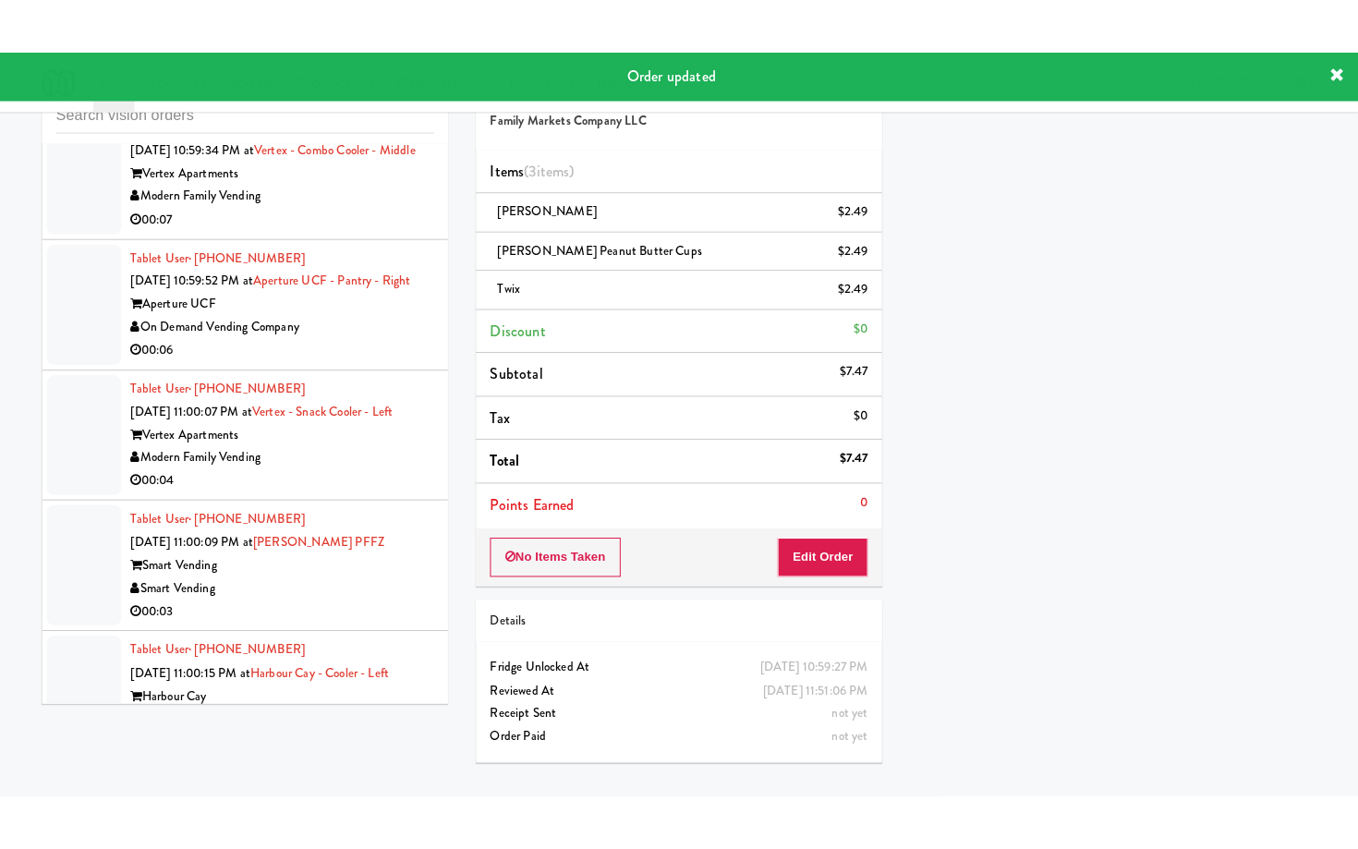
scroll to position [29467, 0]
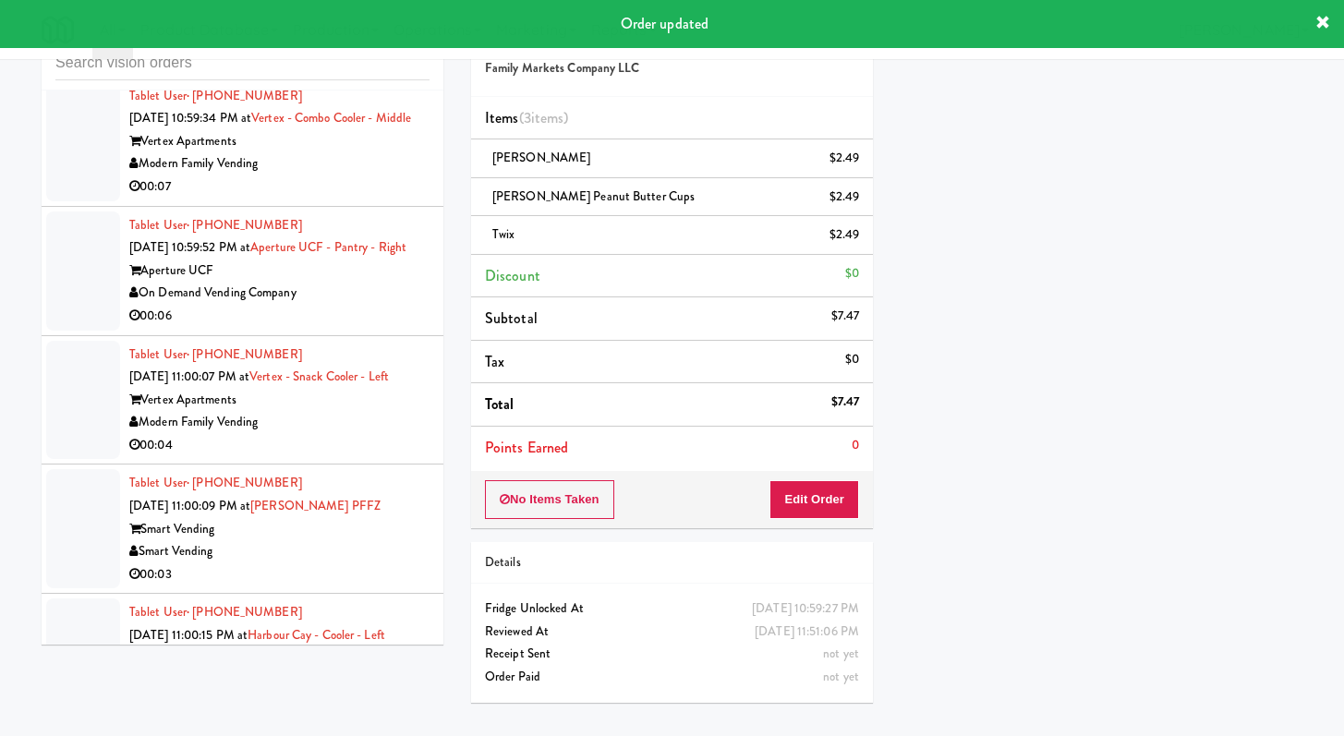
click at [392, 199] on div "00:07" at bounding box center [279, 186] width 300 height 23
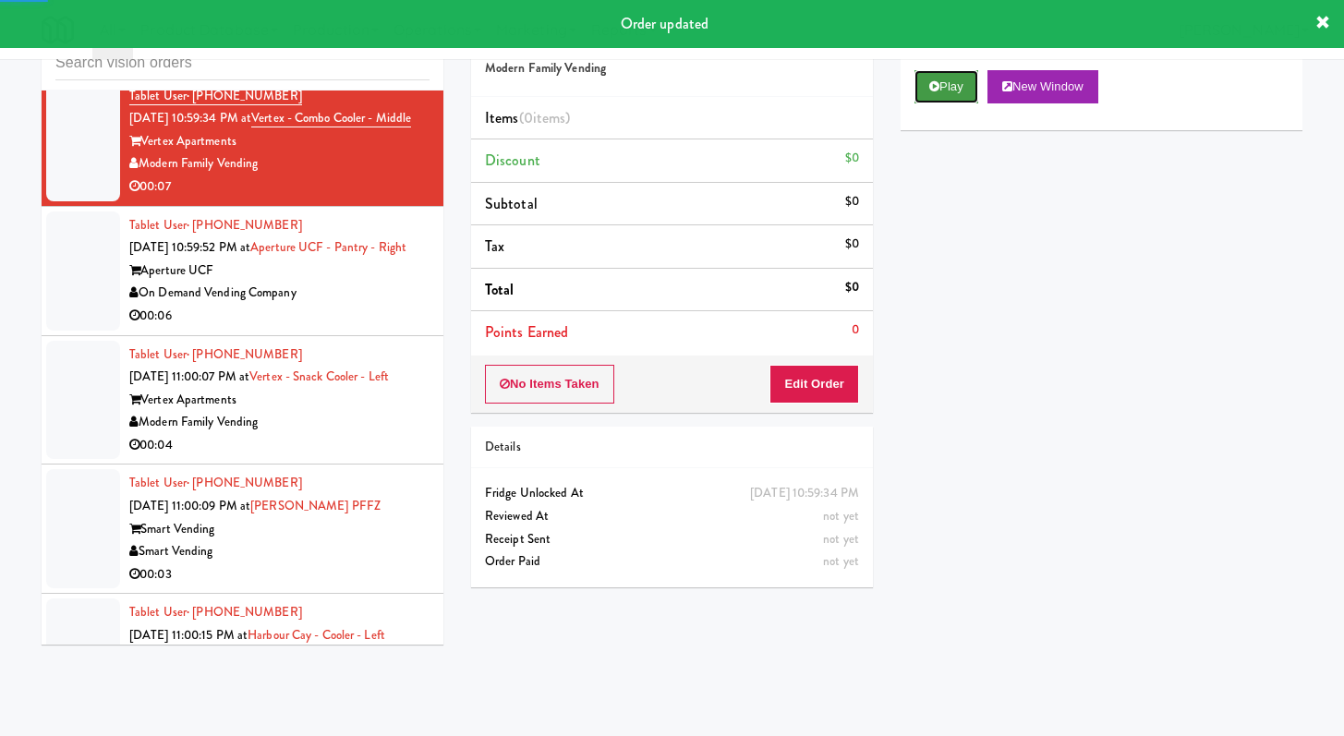
click at [968, 86] on button "Play" at bounding box center [946, 86] width 64 height 33
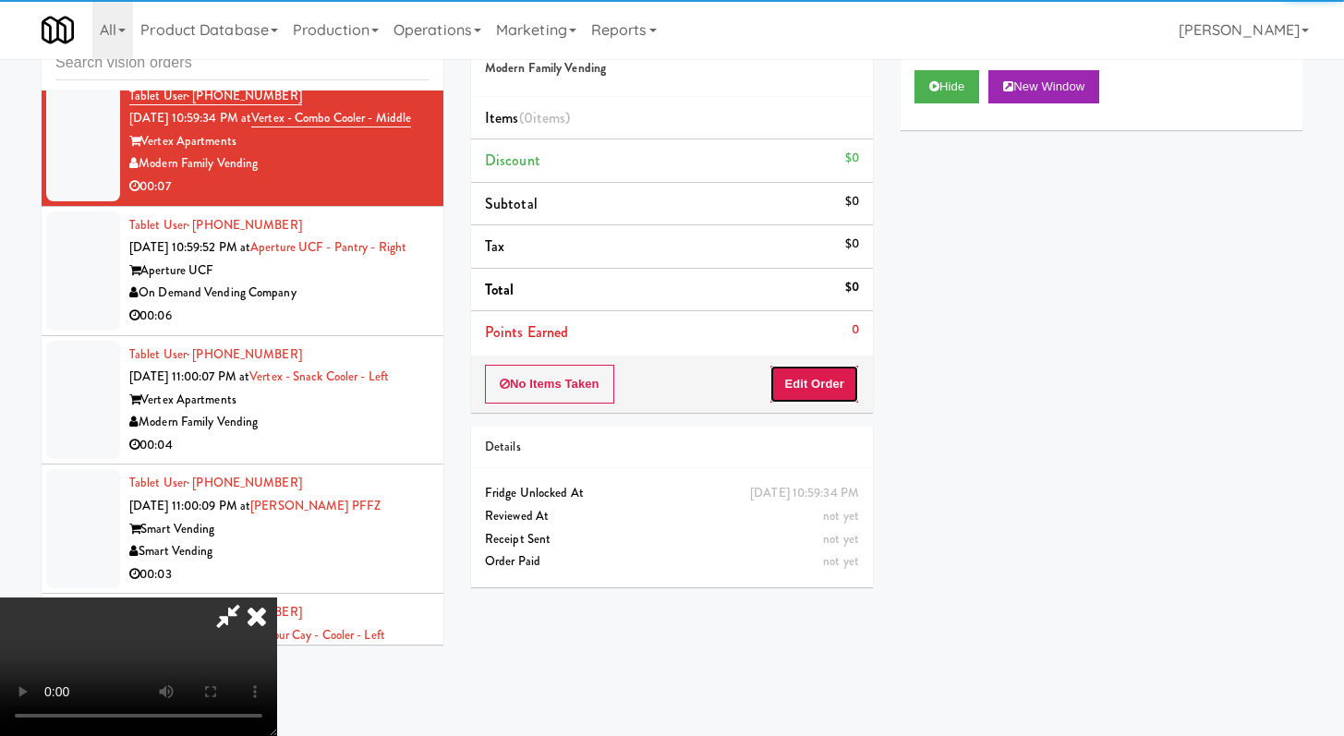
click at [838, 377] on button "Edit Order" at bounding box center [814, 384] width 90 height 39
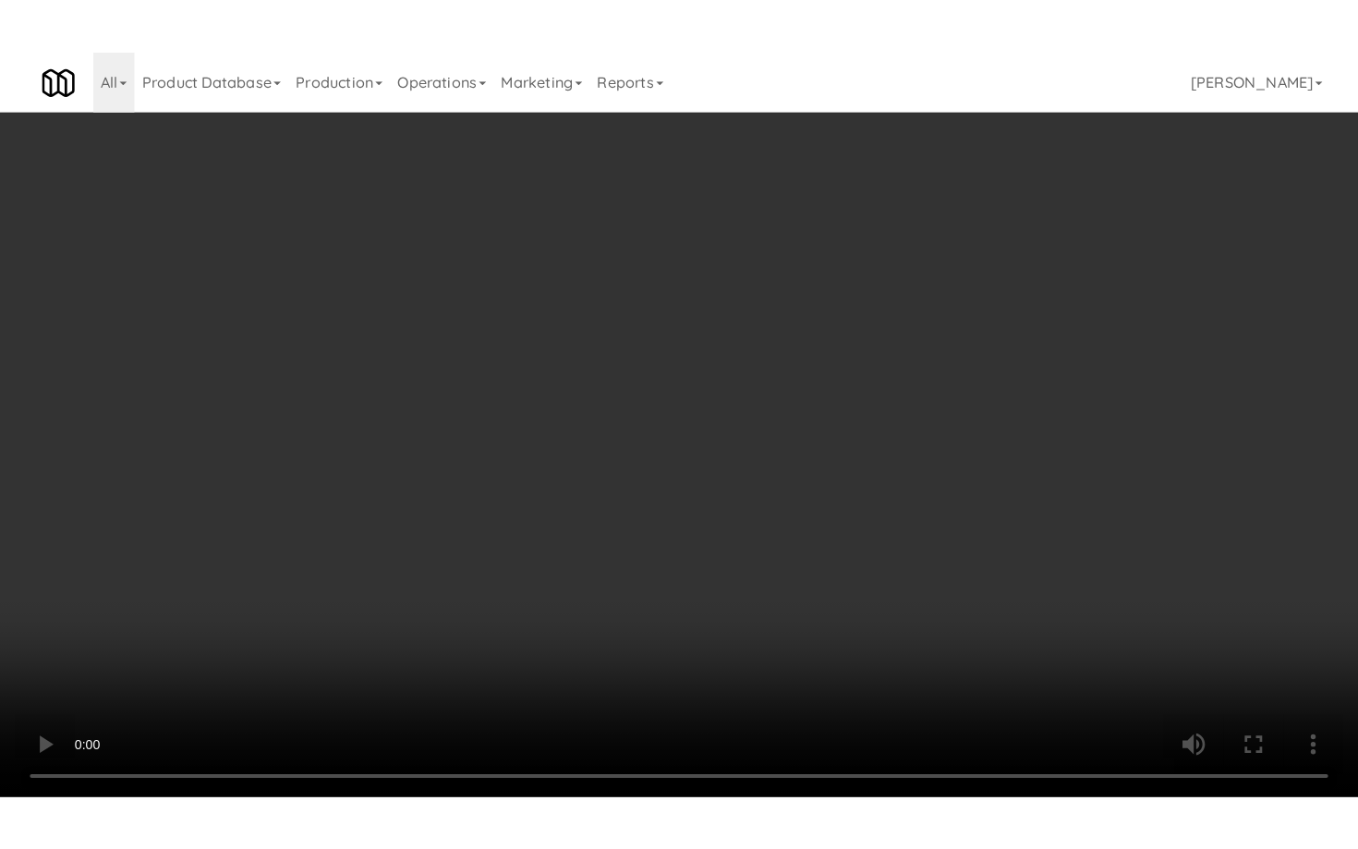
scroll to position [29467, 0]
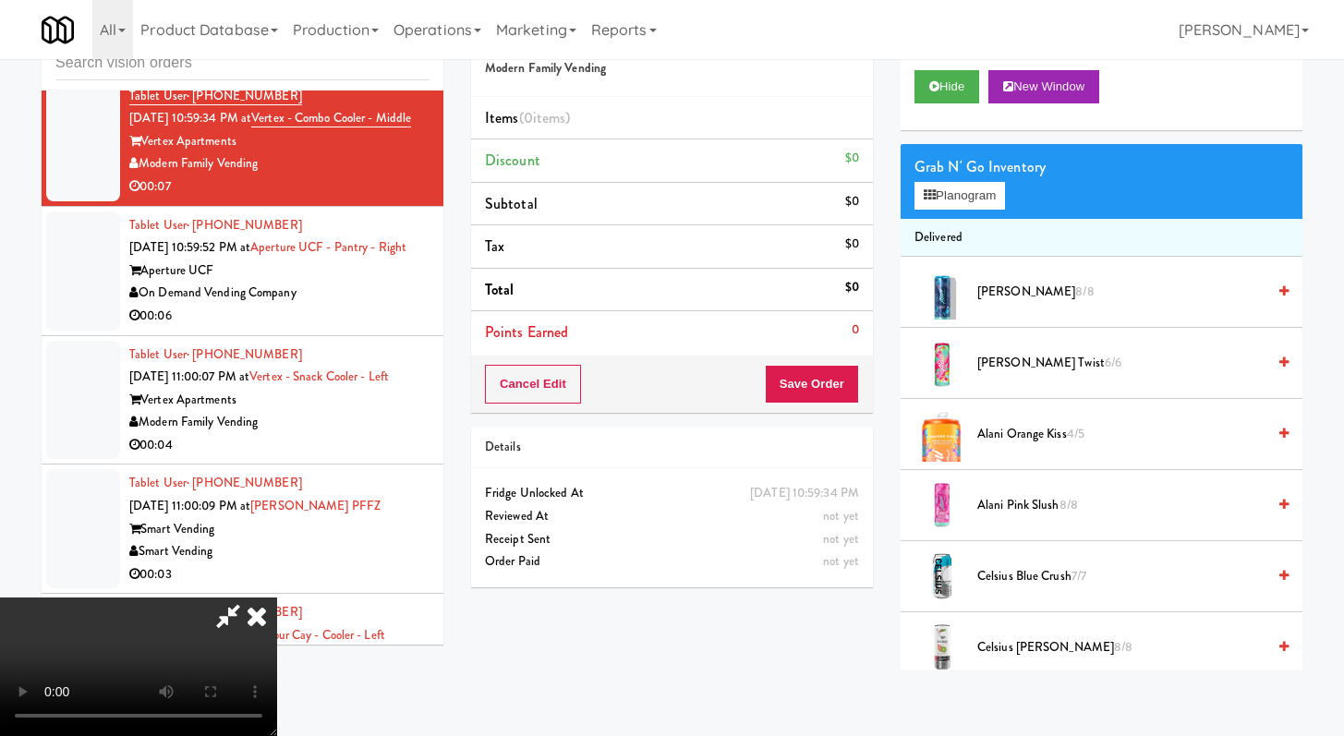
click at [277, 615] on video at bounding box center [138, 667] width 277 height 139
click at [277, 598] on video at bounding box center [138, 667] width 277 height 139
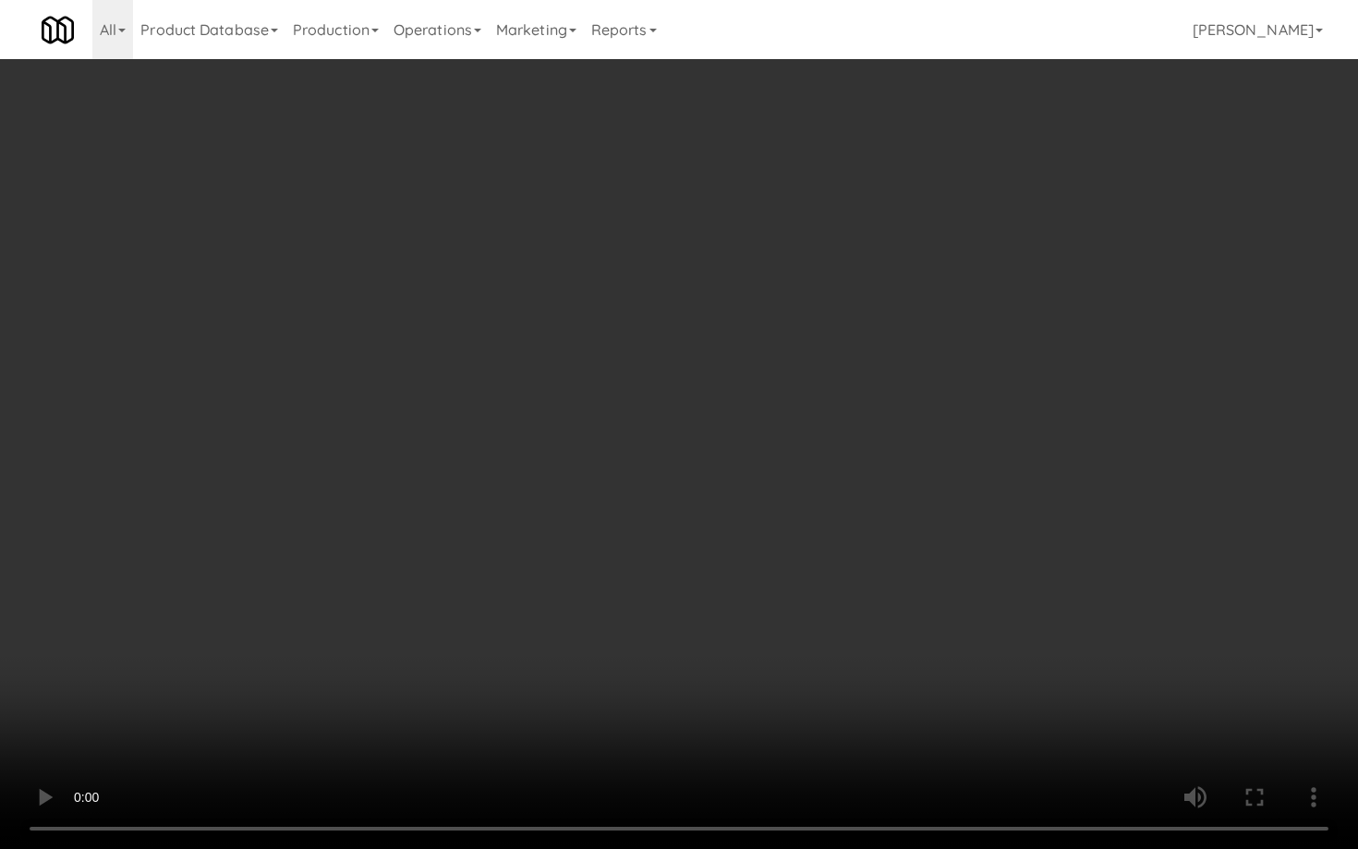
click at [641, 682] on video at bounding box center [679, 424] width 1358 height 849
click at [755, 666] on video at bounding box center [679, 424] width 1358 height 849
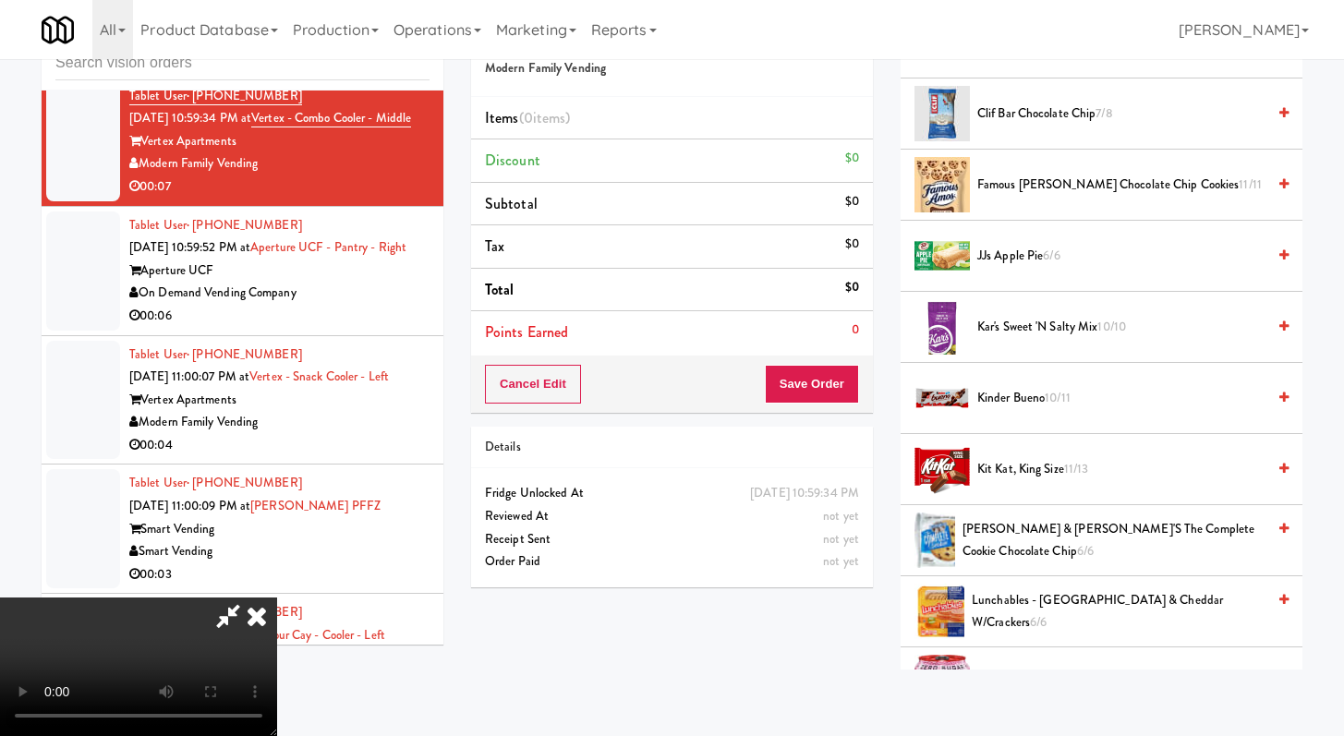
scroll to position [1008, 0]
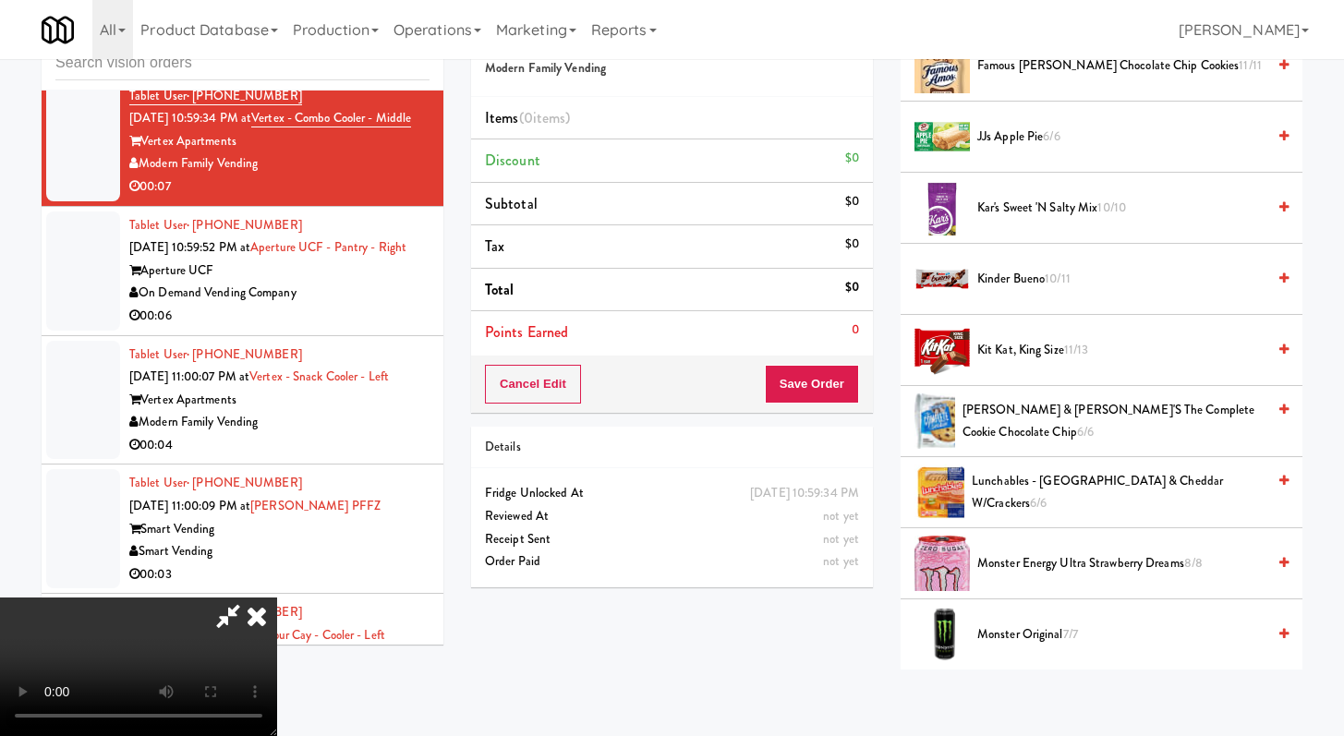
click at [1032, 488] on span "Lunchables - [GEOGRAPHIC_DATA] & Cheddar w/Crackers 6/6" at bounding box center [1119, 492] width 294 height 45
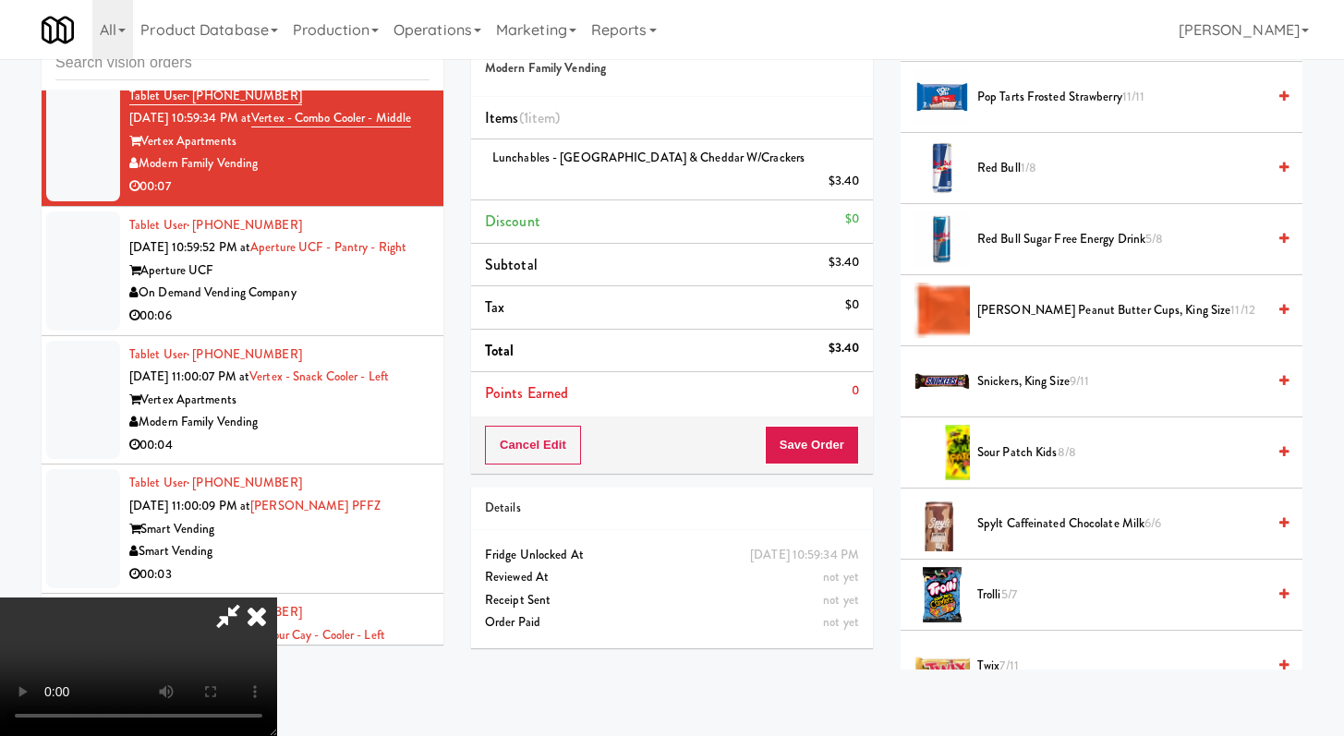
scroll to position [2028, 0]
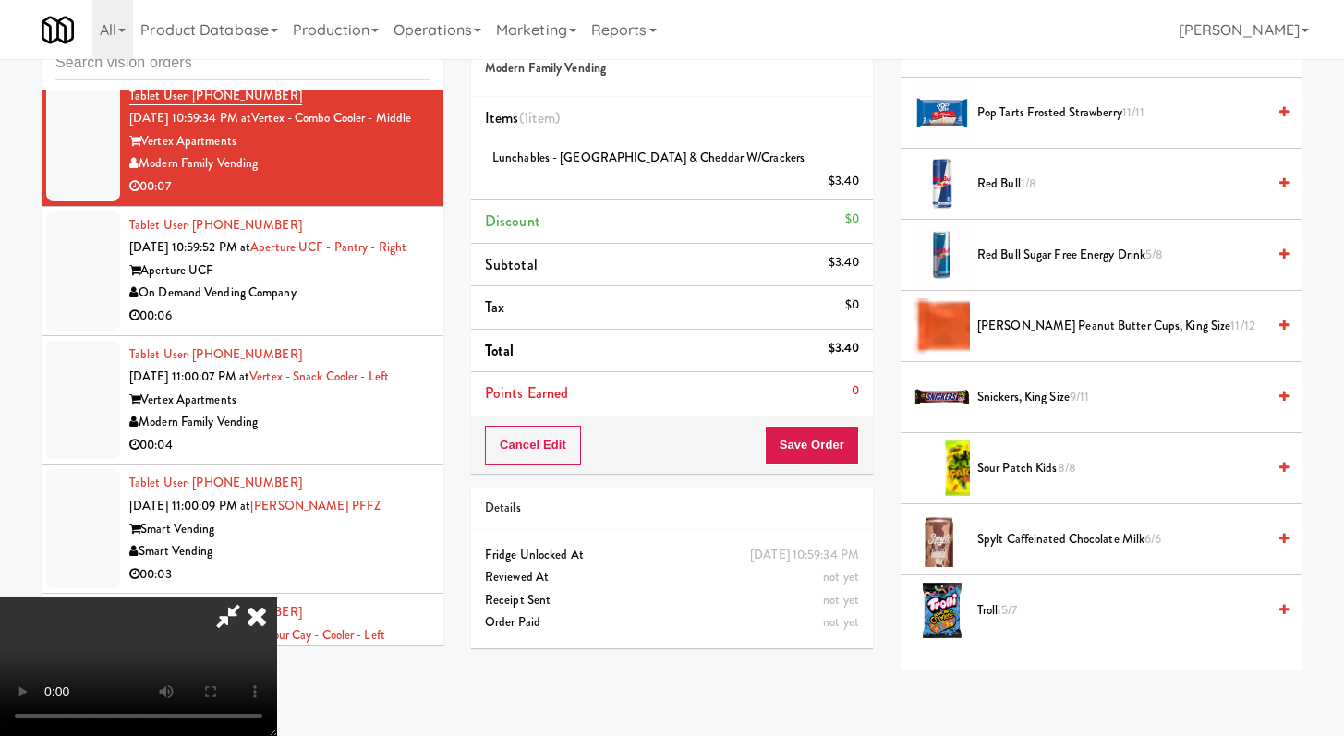
click at [1030, 392] on span "Snickers, King Size 9/11" at bounding box center [1121, 397] width 288 height 23
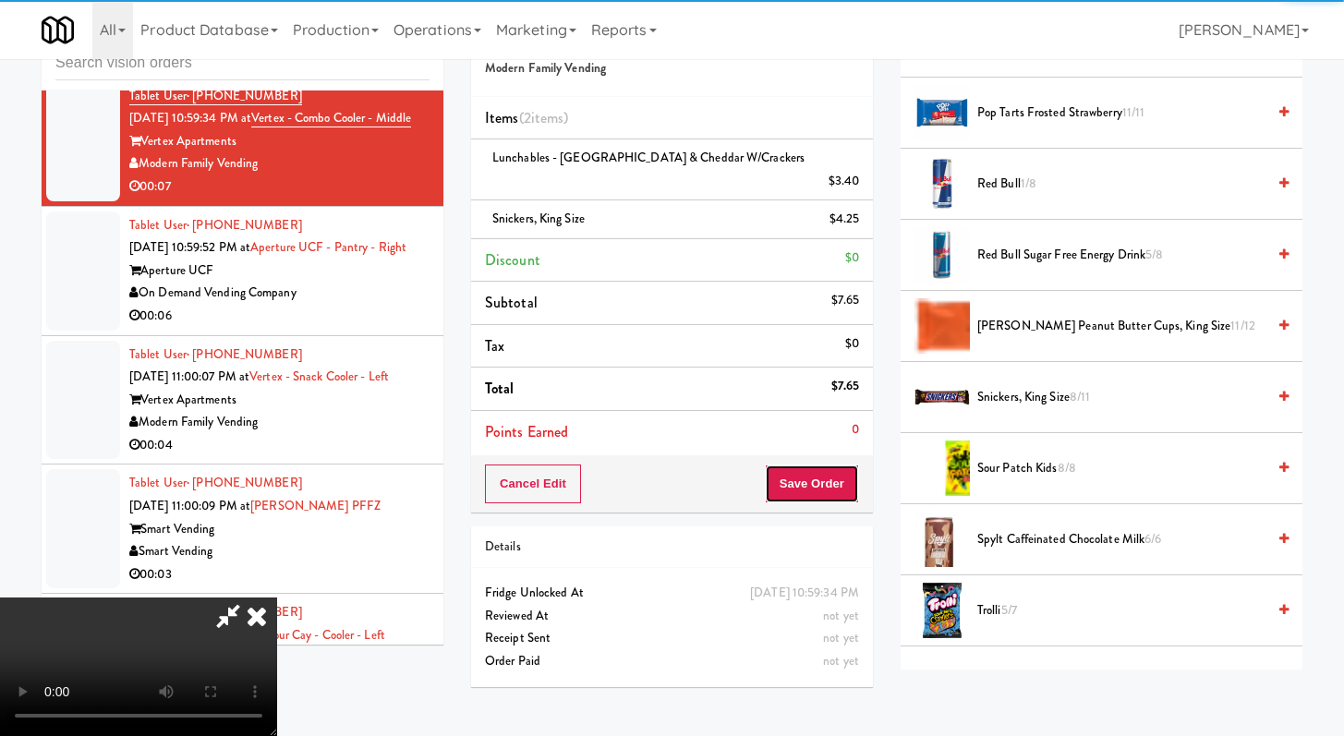
click at [838, 465] on button "Save Order" at bounding box center [812, 484] width 94 height 39
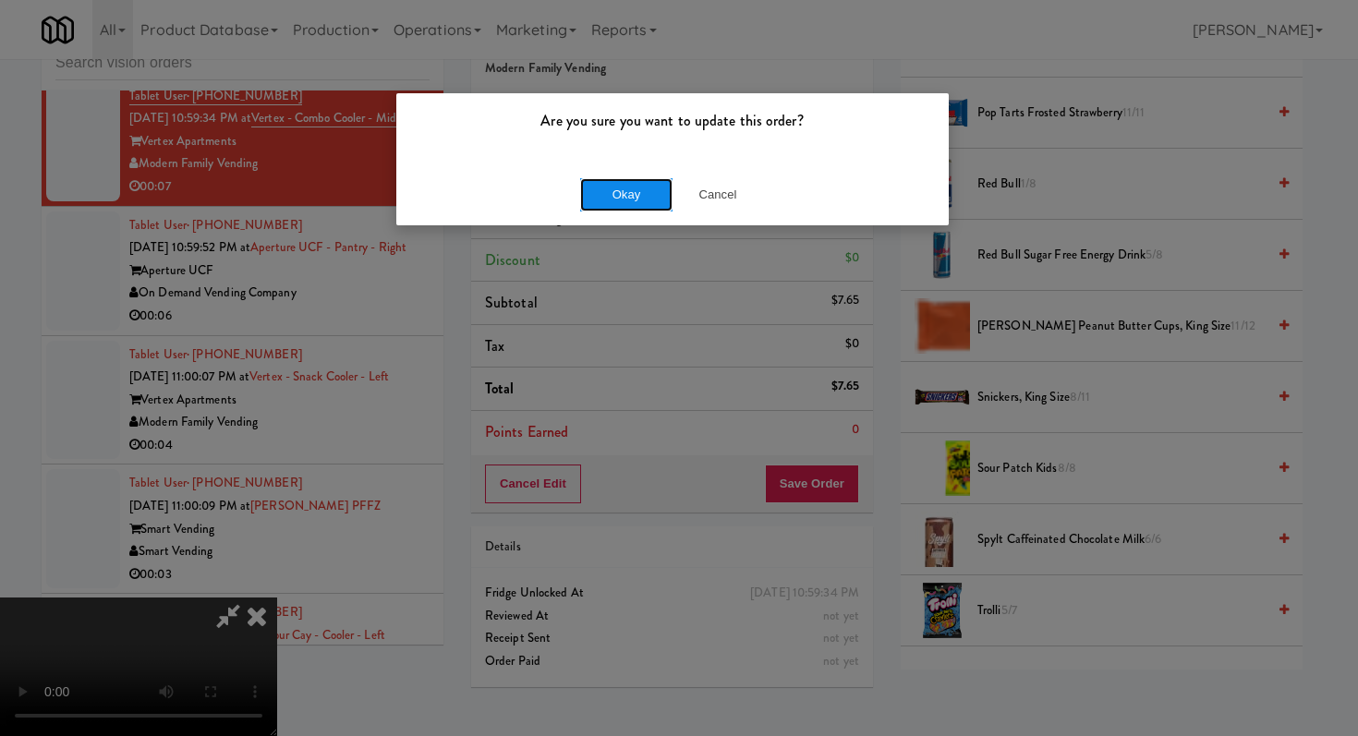
click at [658, 180] on button "Okay" at bounding box center [626, 194] width 92 height 33
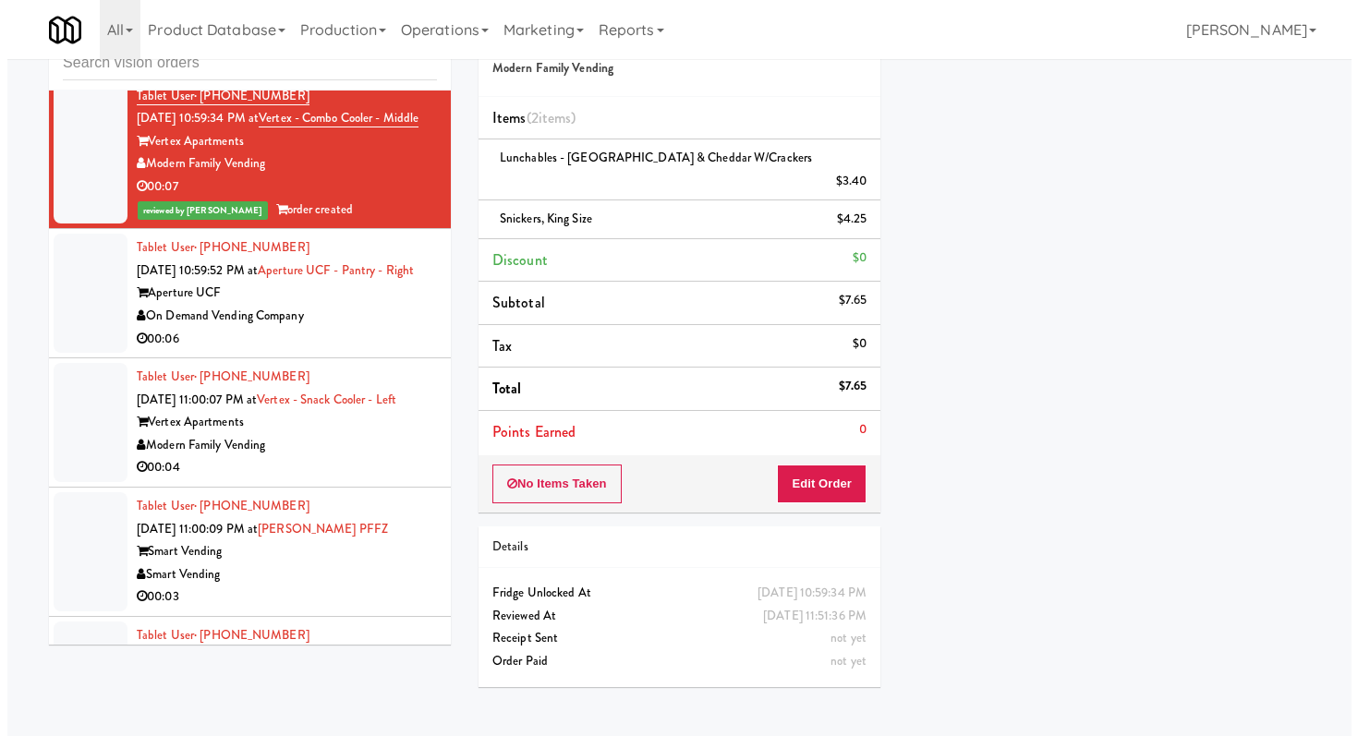
scroll to position [29171, 0]
